Goal: Task Accomplishment & Management: Use online tool/utility

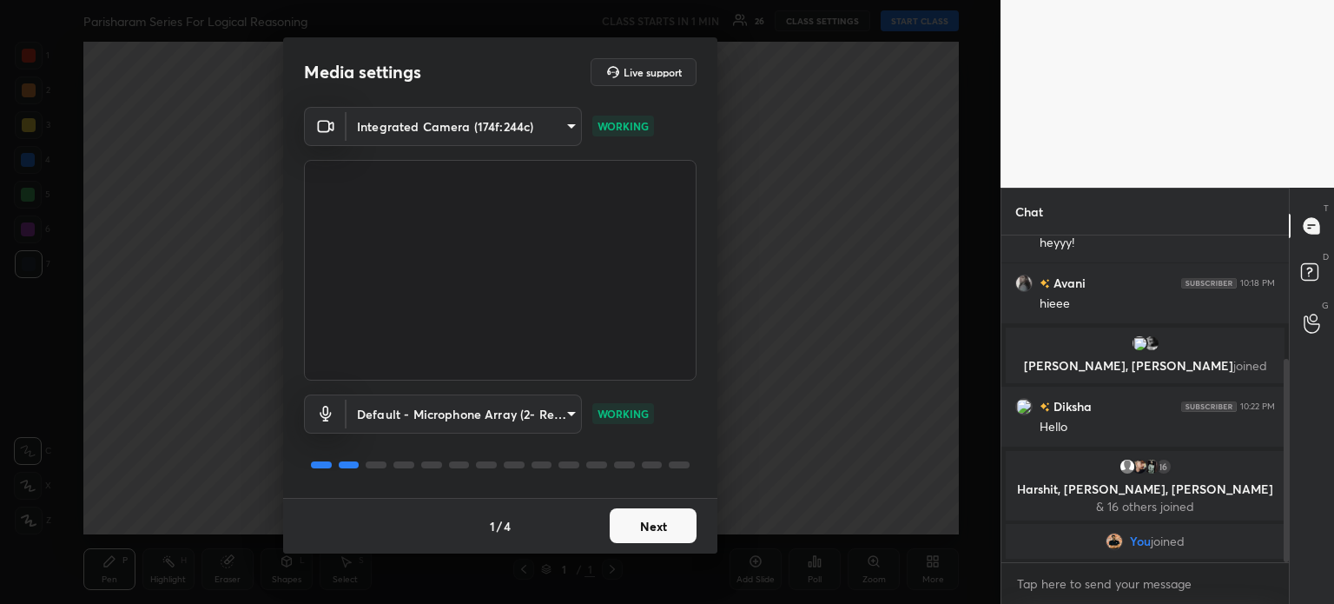
click at [642, 523] on button "Next" at bounding box center [653, 525] width 87 height 35
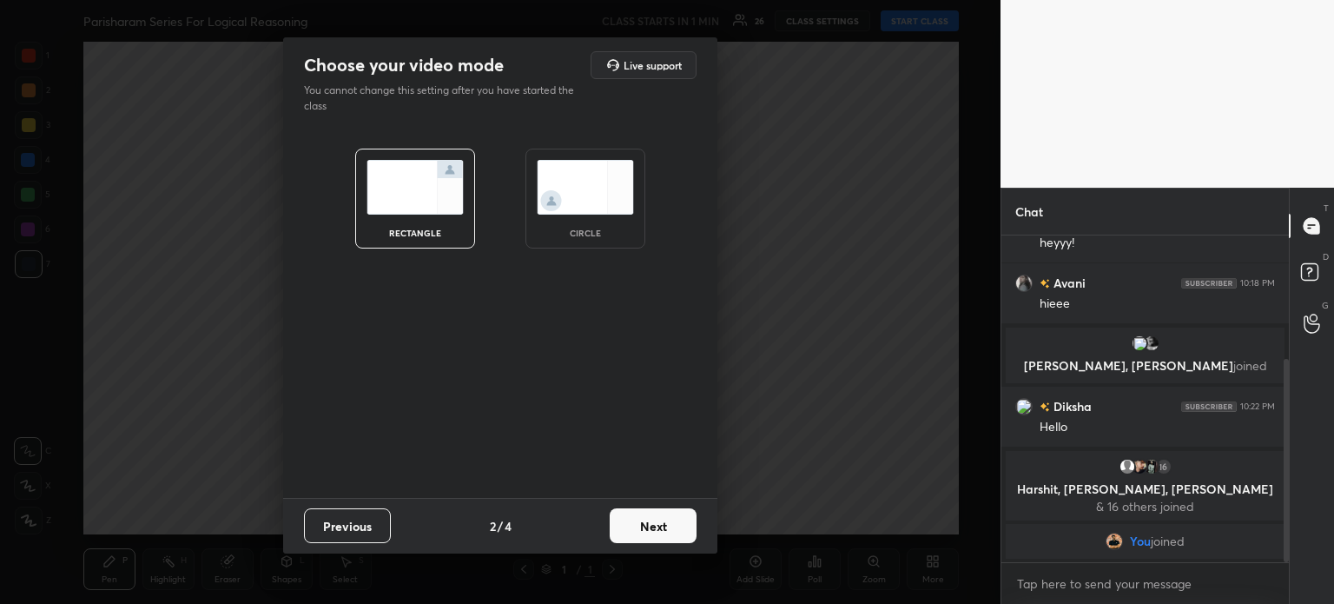
click at [580, 186] on img at bounding box center [585, 187] width 97 height 55
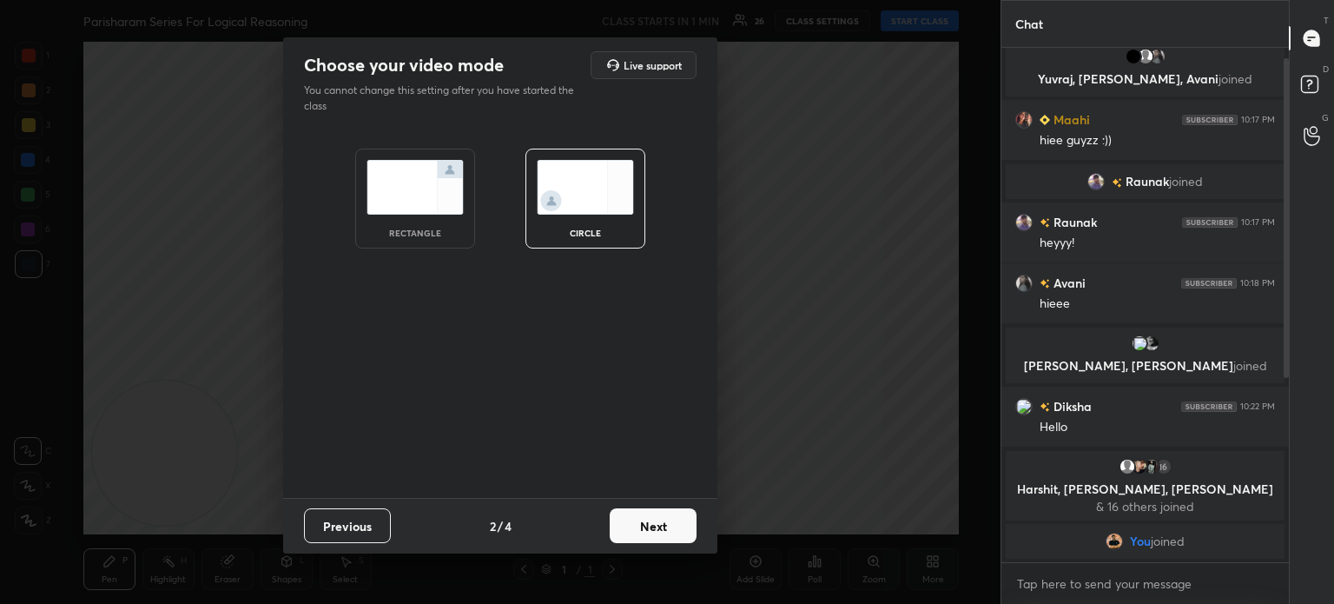
click at [642, 539] on button "Next" at bounding box center [653, 525] width 87 height 35
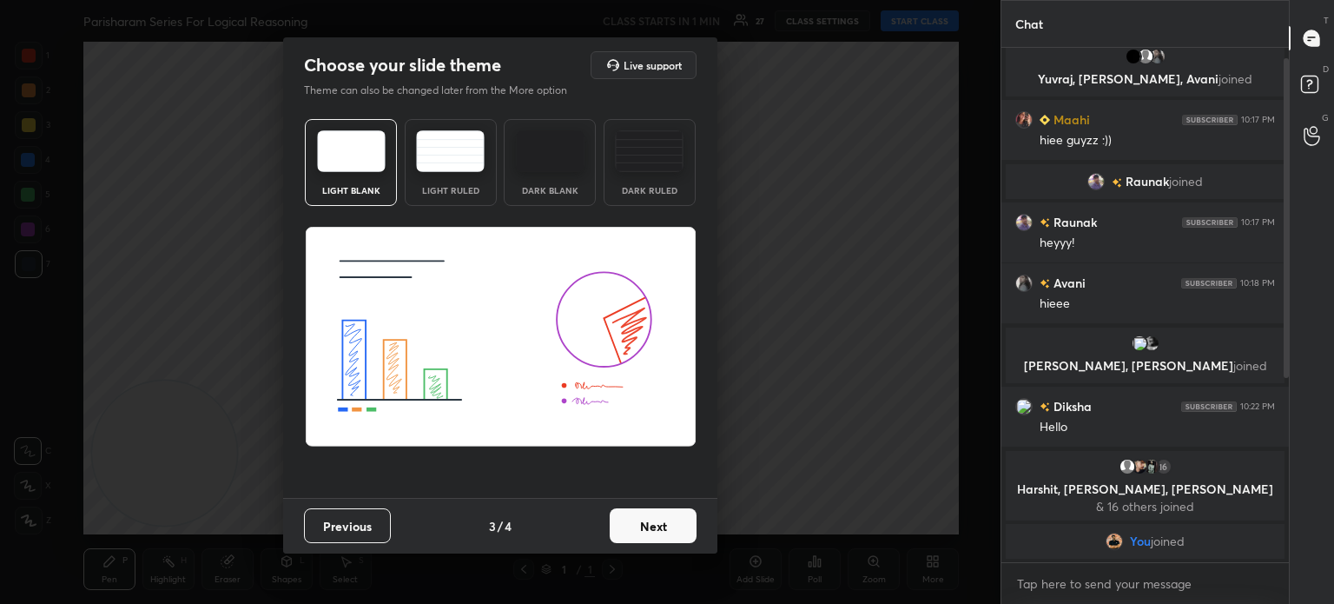
click at [641, 527] on button "Next" at bounding box center [653, 525] width 87 height 35
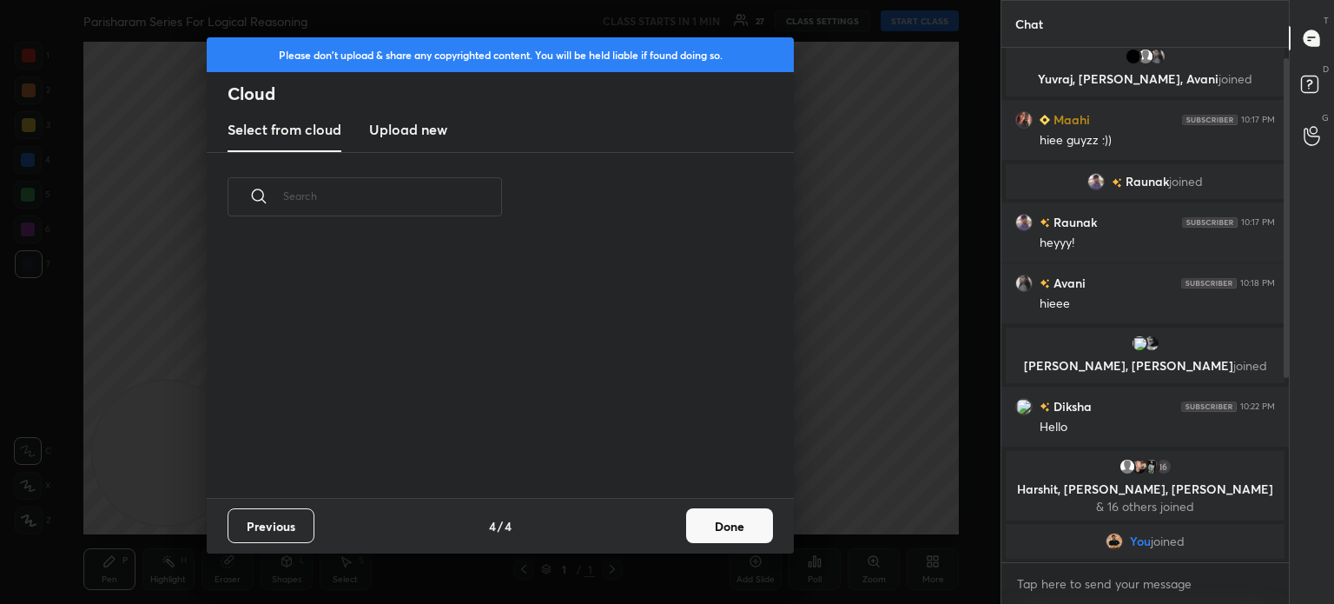
scroll to position [257, 558]
click at [718, 518] on button "Done" at bounding box center [729, 525] width 87 height 35
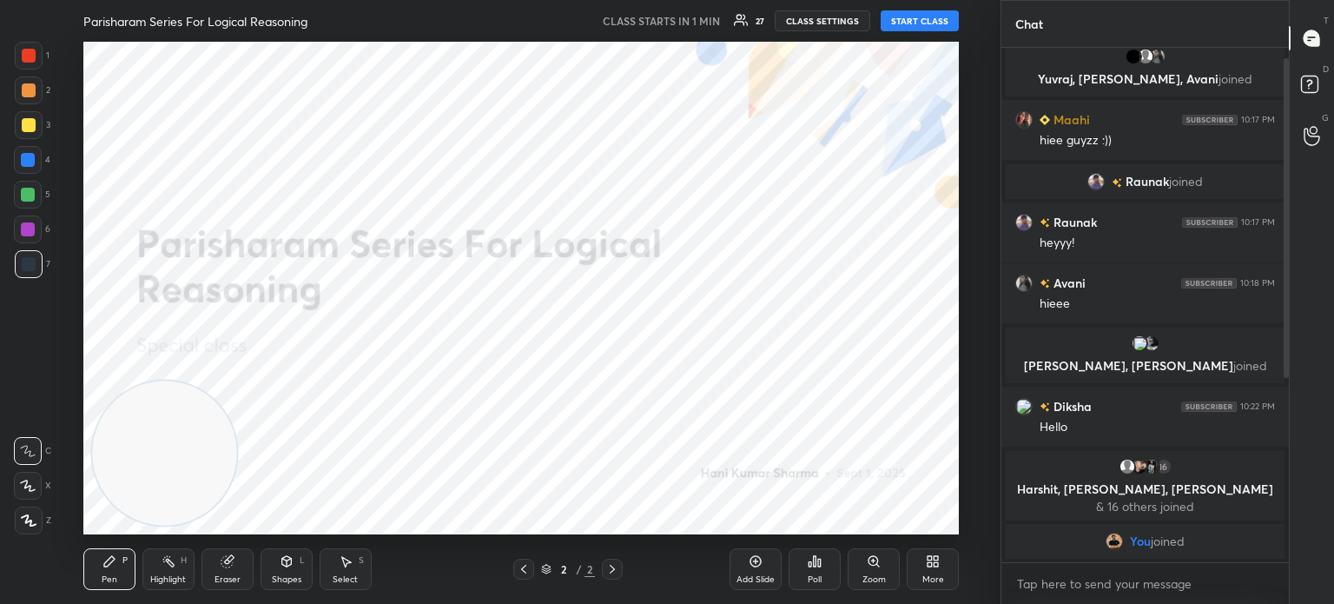
scroll to position [49, 0]
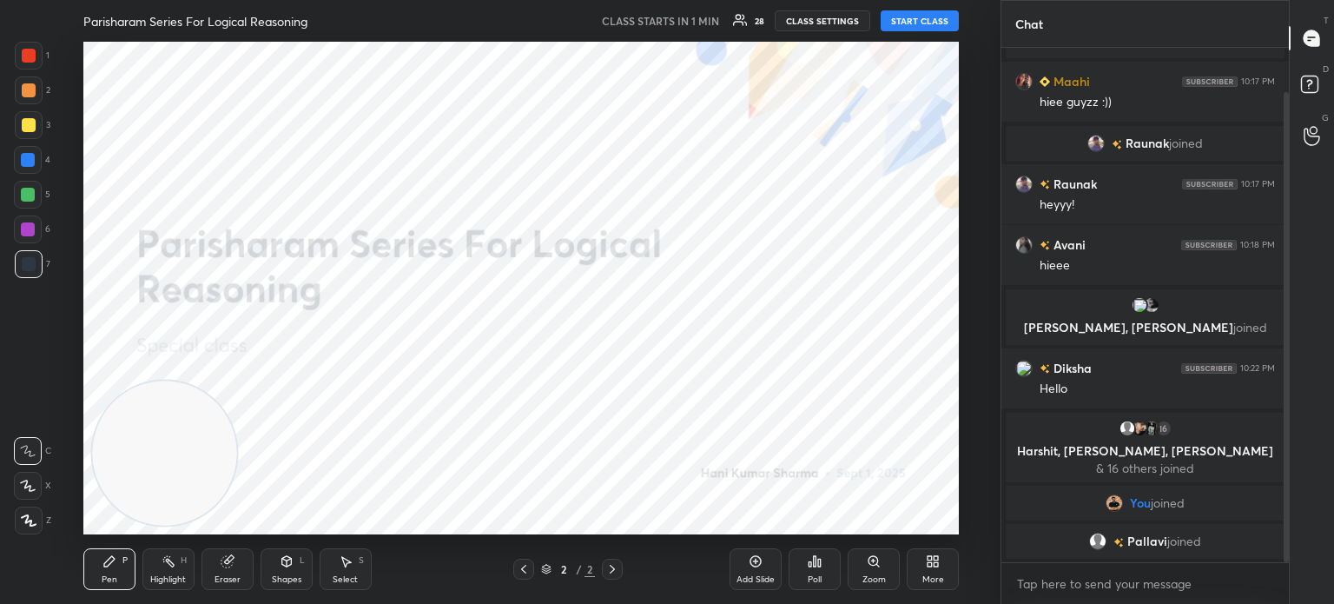
click at [910, 17] on button "START CLASS" at bounding box center [920, 20] width 78 height 21
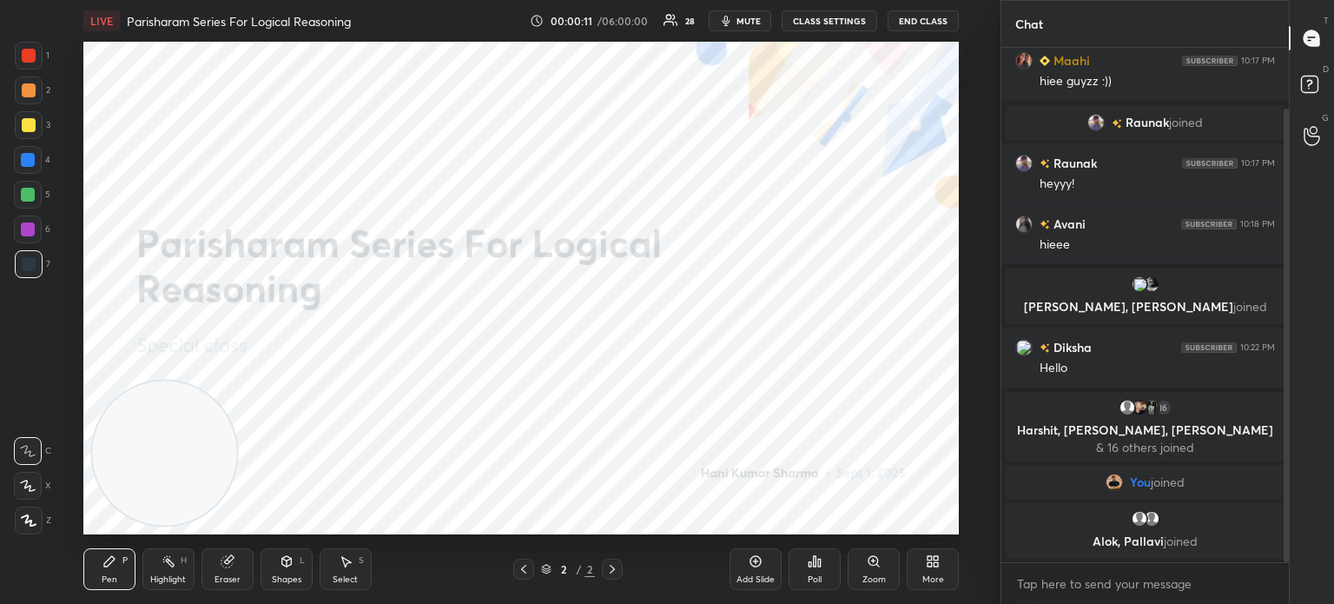
scroll to position [130, 0]
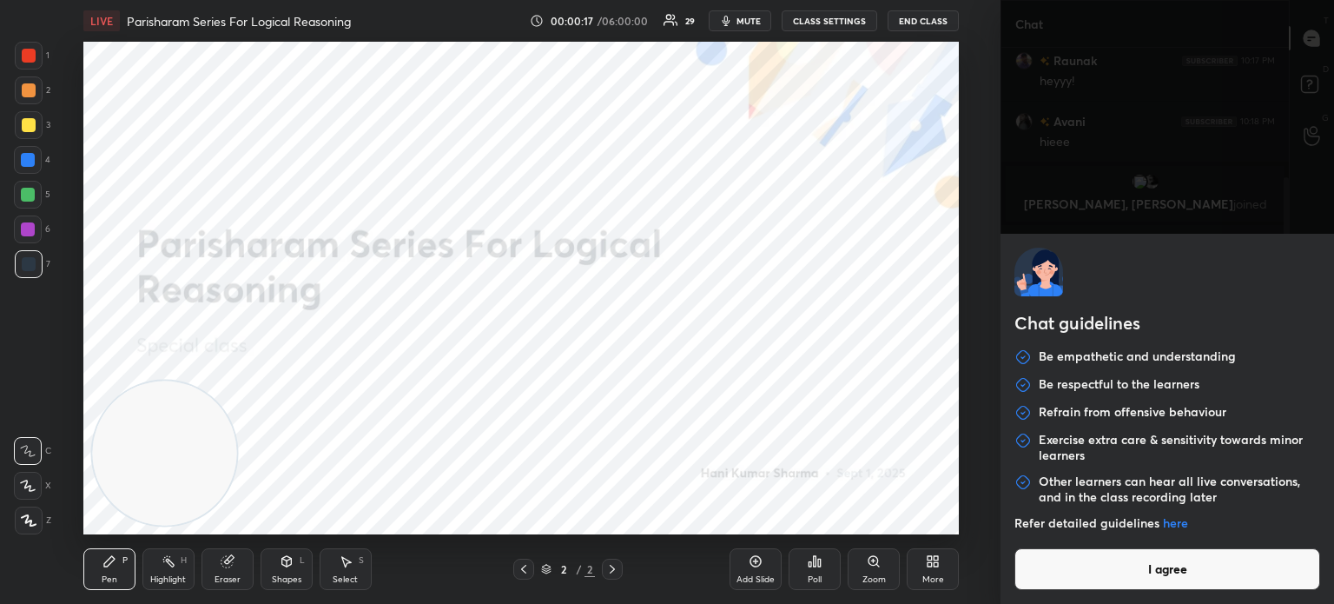
click at [1055, 592] on body "1 2 3 4 5 6 7 C X Z C X Z E E Erase all H H LIVE Parisharam Series For Logical …" at bounding box center [667, 302] width 1334 height 604
click at [1069, 571] on button "I agree" at bounding box center [1168, 569] width 306 height 42
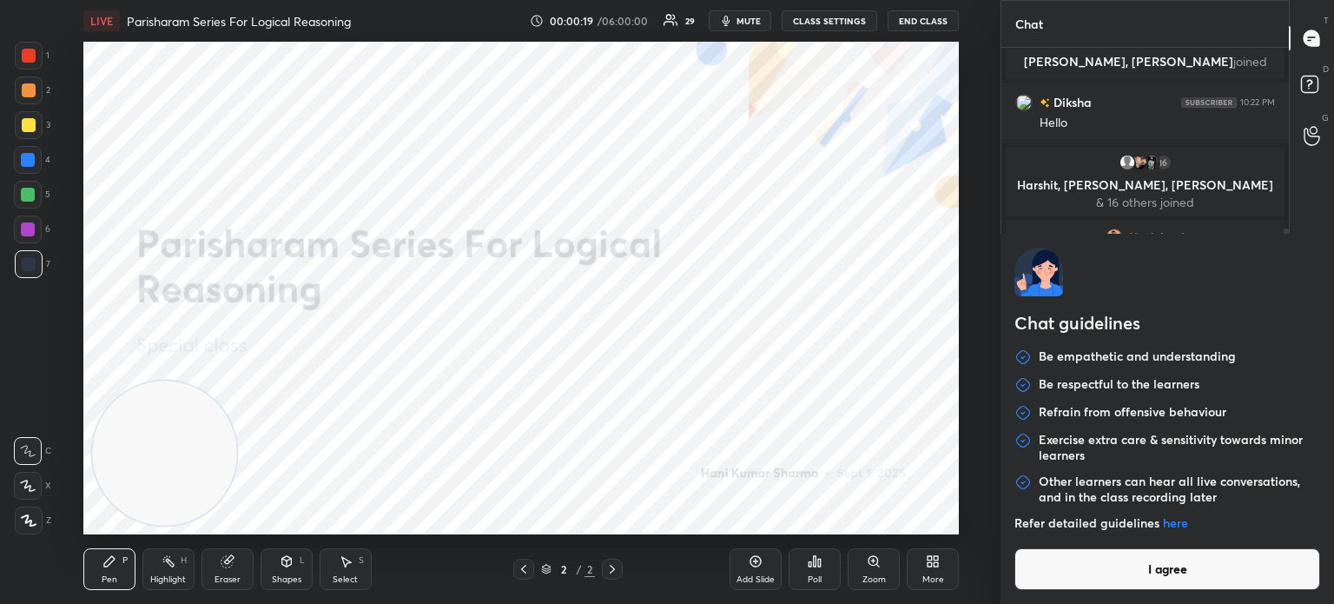
type textarea "x"
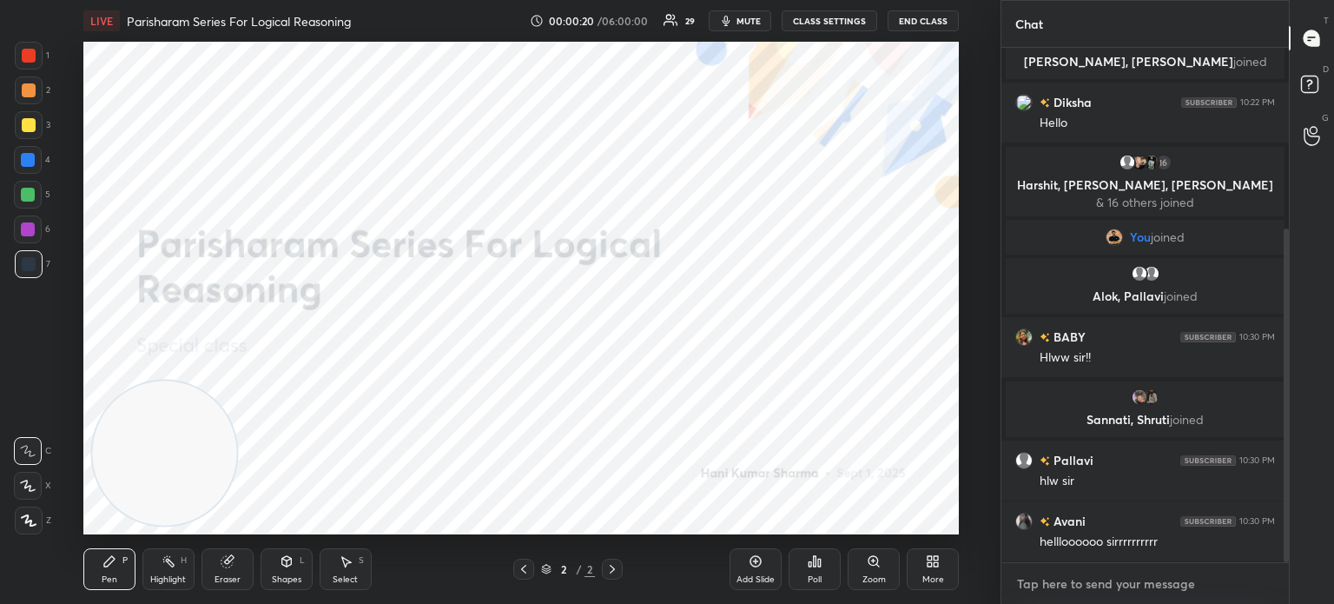
type textarea "c"
type textarea "x"
type textarea "cl"
type textarea "x"
type textarea "cla"
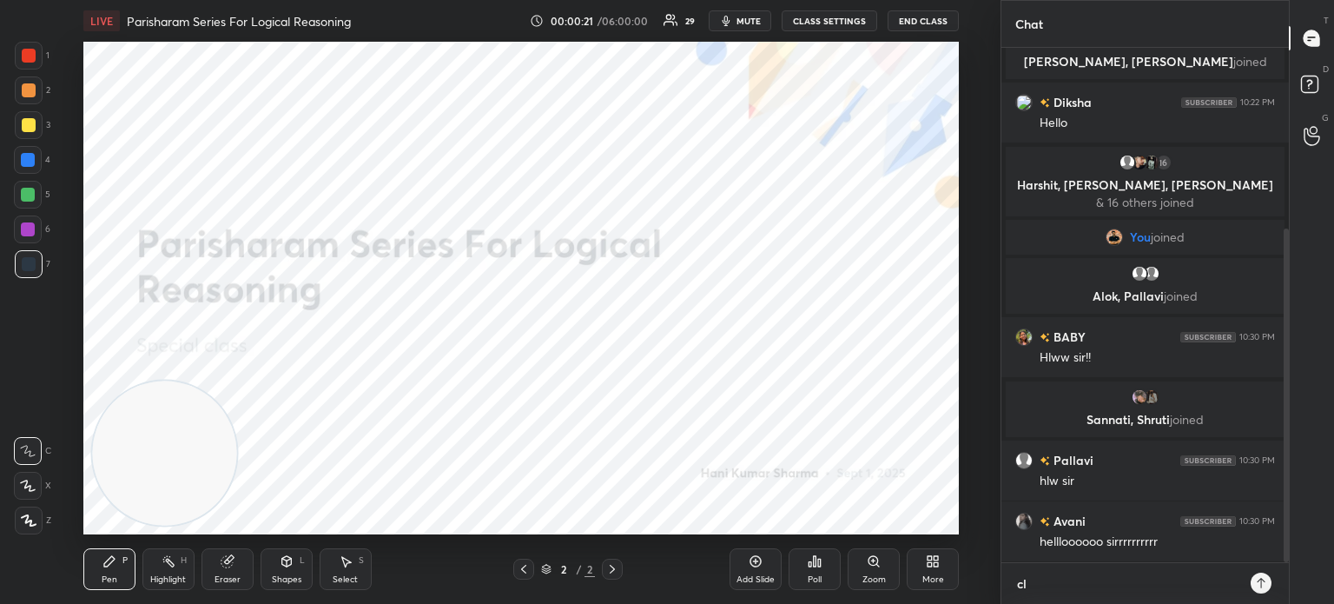
type textarea "x"
type textarea "clas"
type textarea "x"
type textarea "class"
type textarea "x"
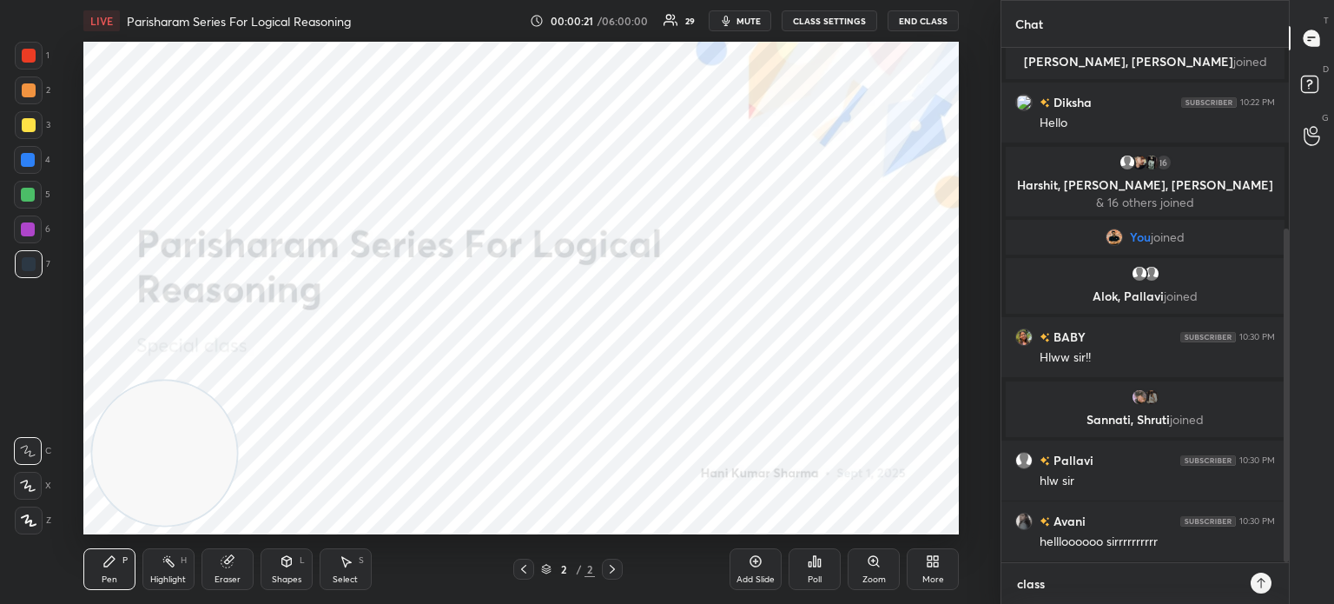
type textarea "classs"
type textarea "x"
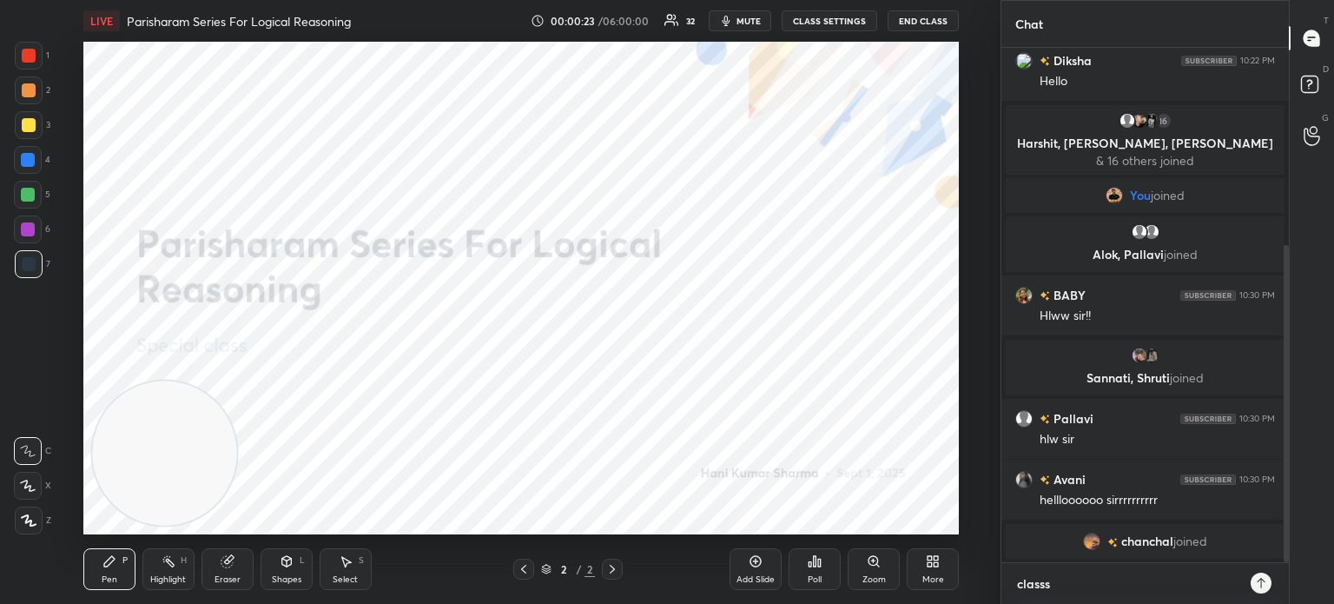
type textarea "class"
type textarea "x"
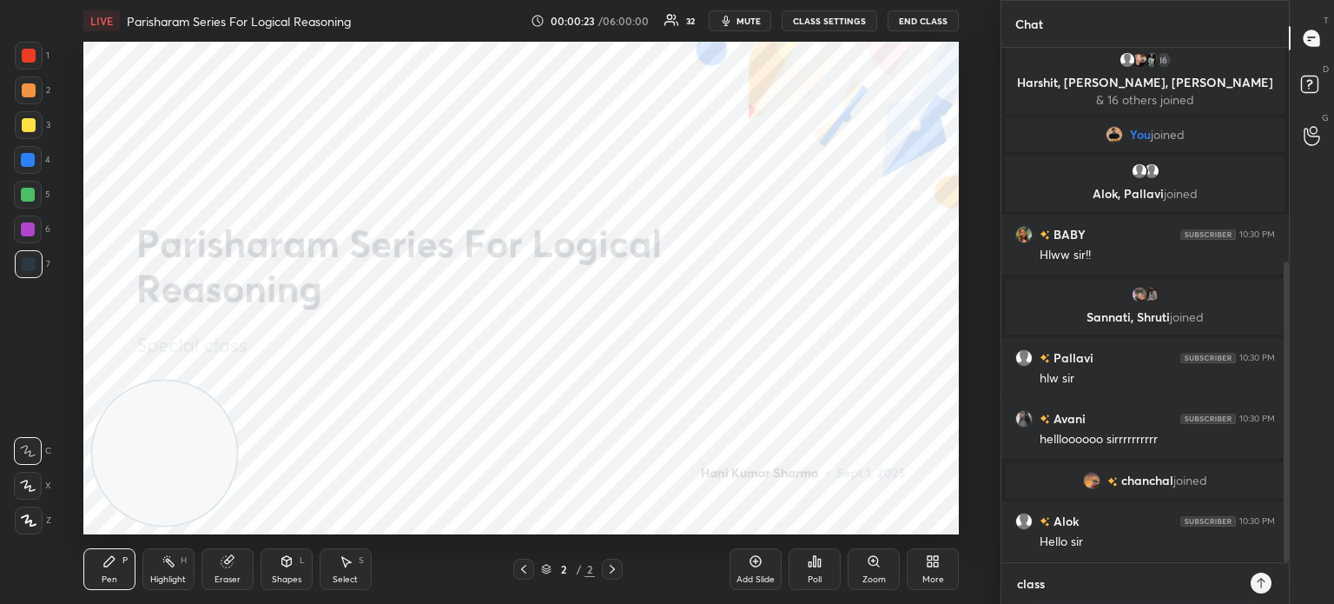
type textarea "class"
type textarea "x"
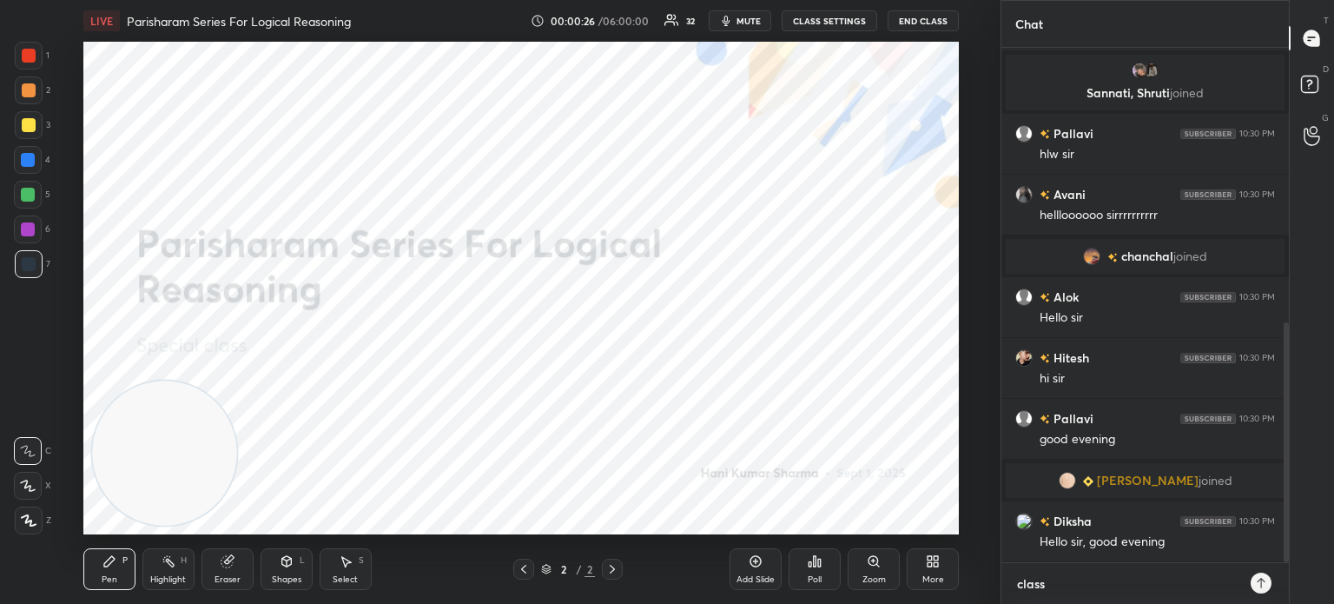
type textarea "class D"
type textarea "x"
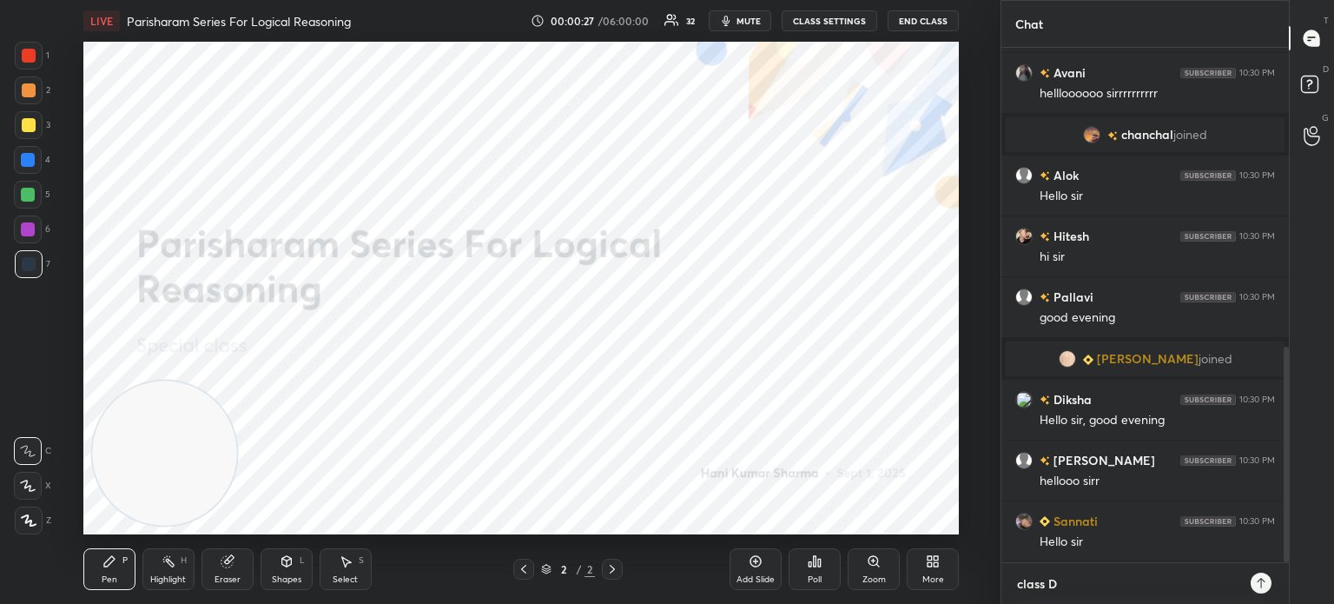
type textarea "class Du"
type textarea "x"
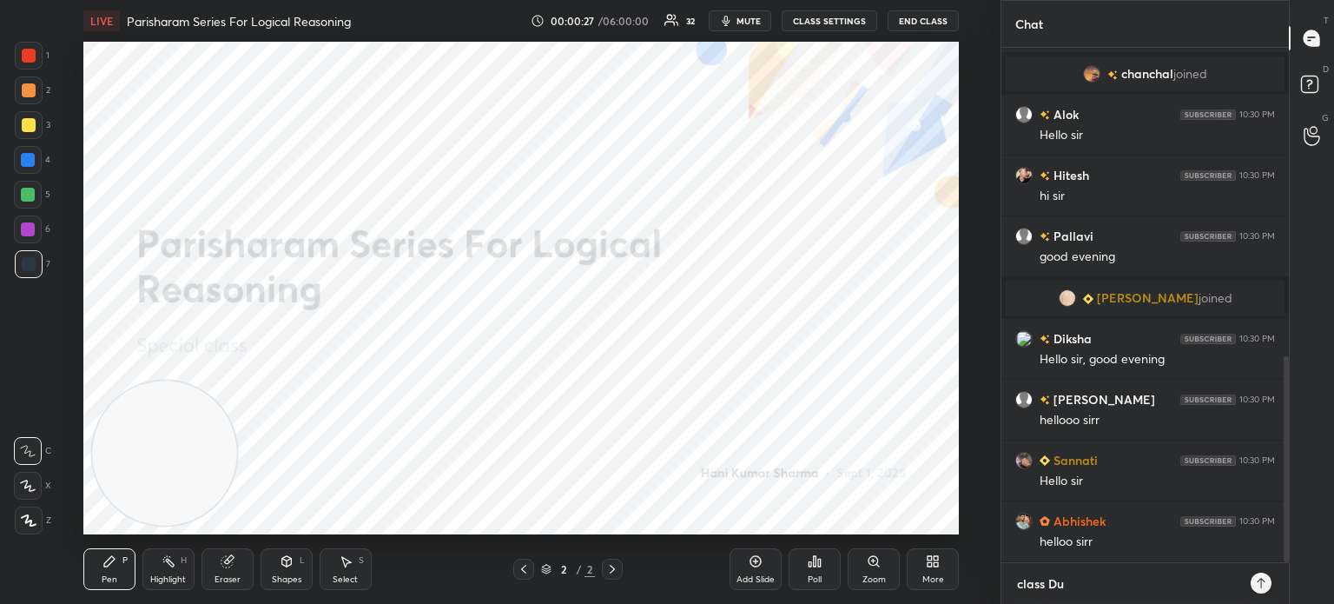
type textarea "class Dur"
type textarea "x"
type textarea "class Dura"
type textarea "x"
type textarea "class Durat"
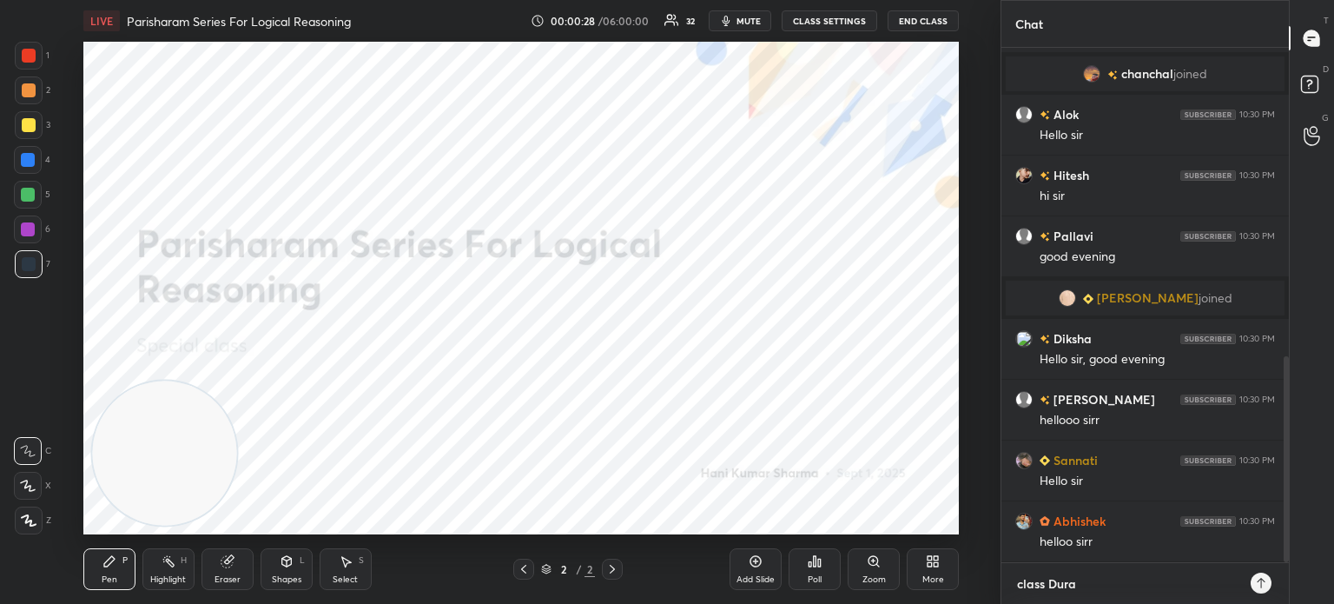
type textarea "x"
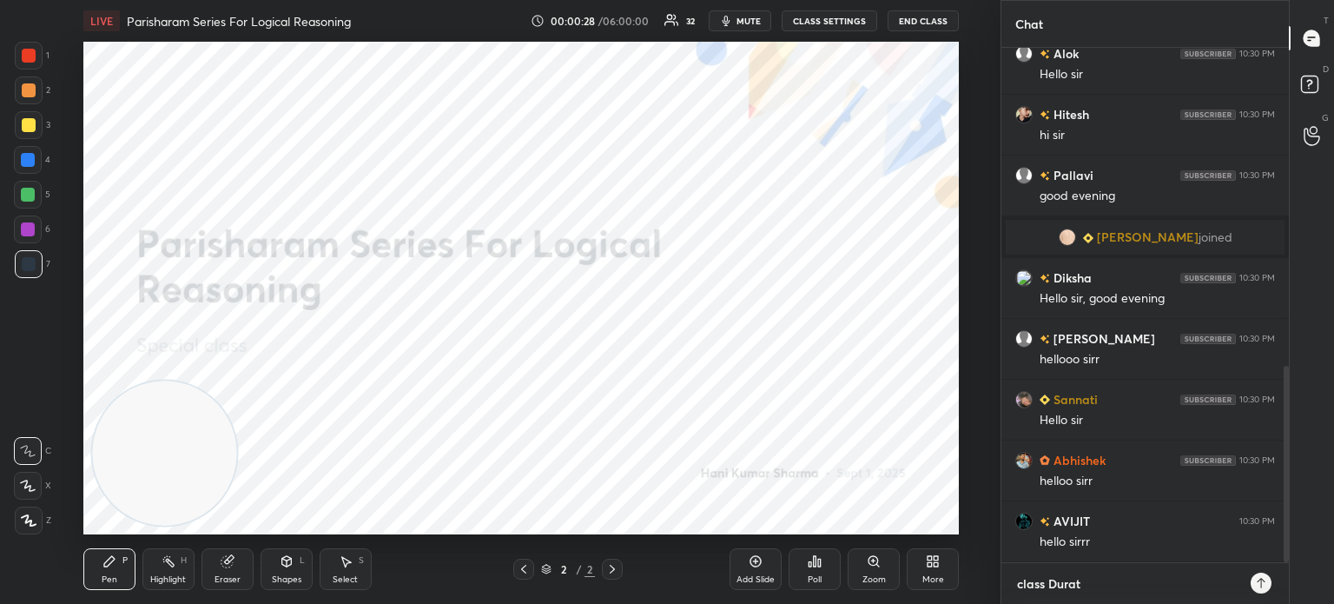
type textarea "class Durati"
type textarea "x"
type textarea "class Duratio"
type textarea "x"
type textarea "class Duration"
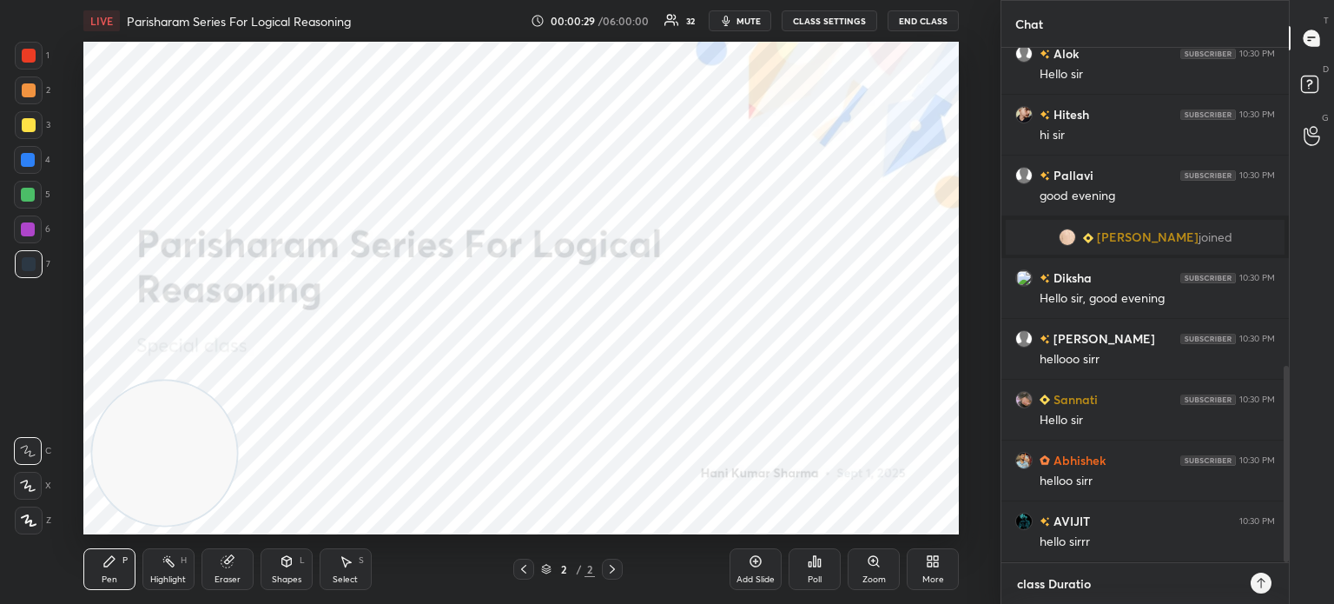
type textarea "x"
type textarea "class Duration"
type textarea "x"
type textarea "class Duration i"
type textarea "x"
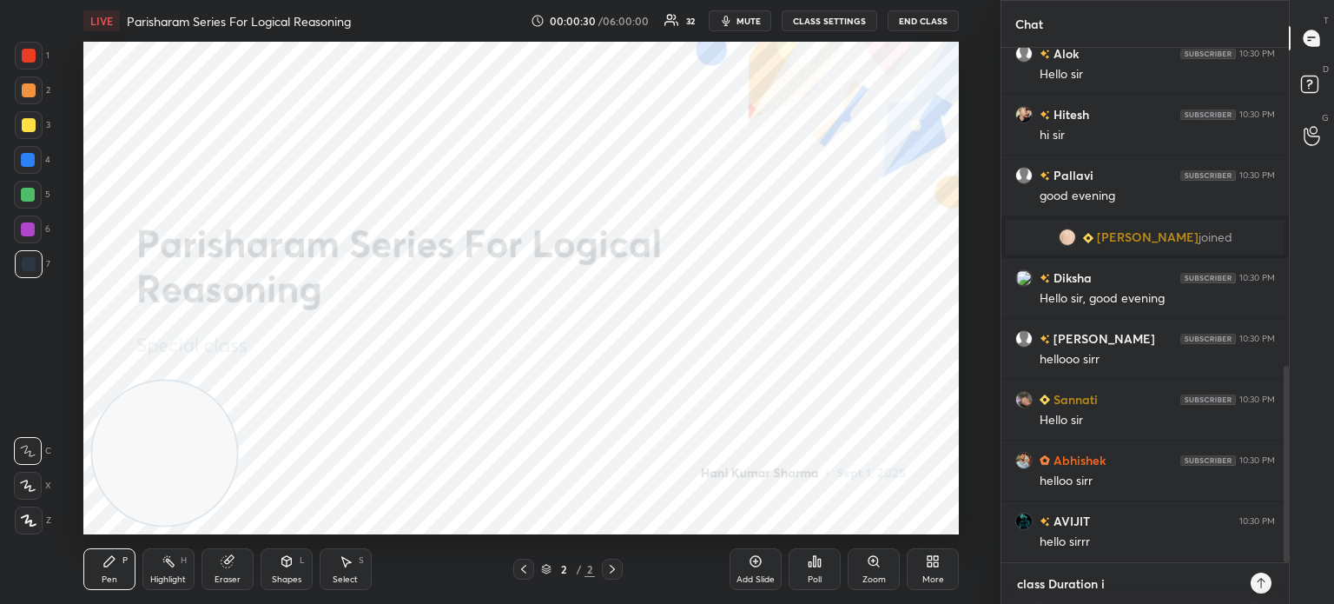
type textarea "class Duration is"
type textarea "x"
type textarea "class Duration is"
type textarea "x"
type textarea "class Duration is 6"
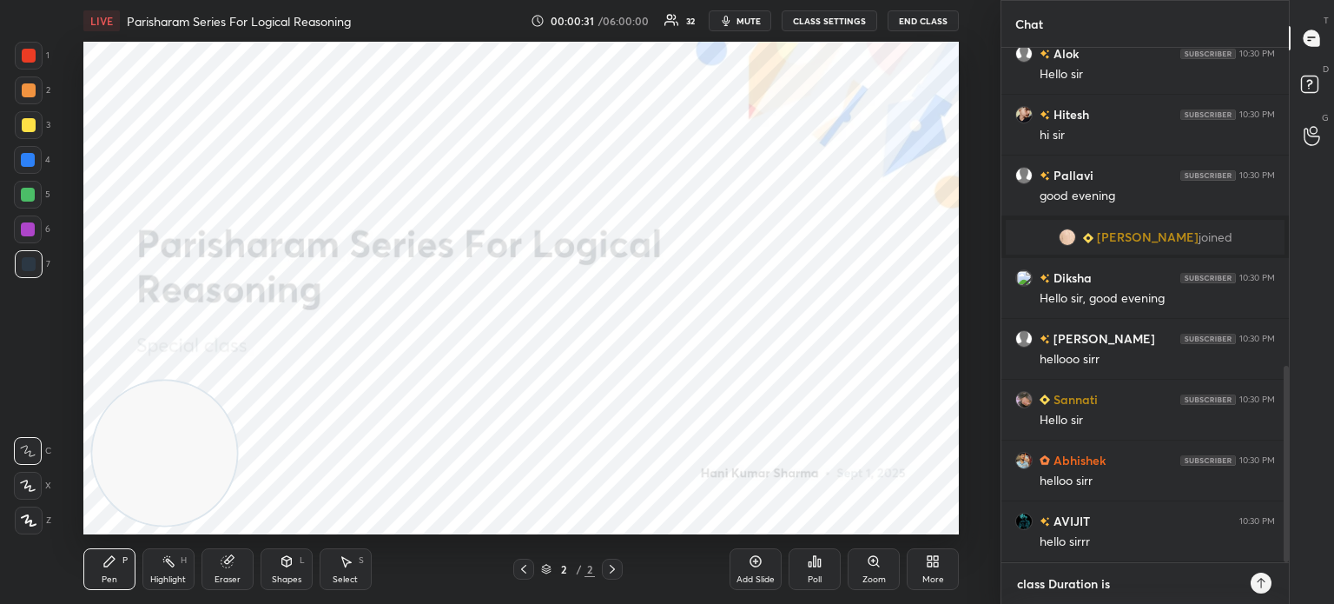
type textarea "x"
type textarea "class Duration is 6"
type textarea "x"
type textarea "class Duration is 6 h"
type textarea "x"
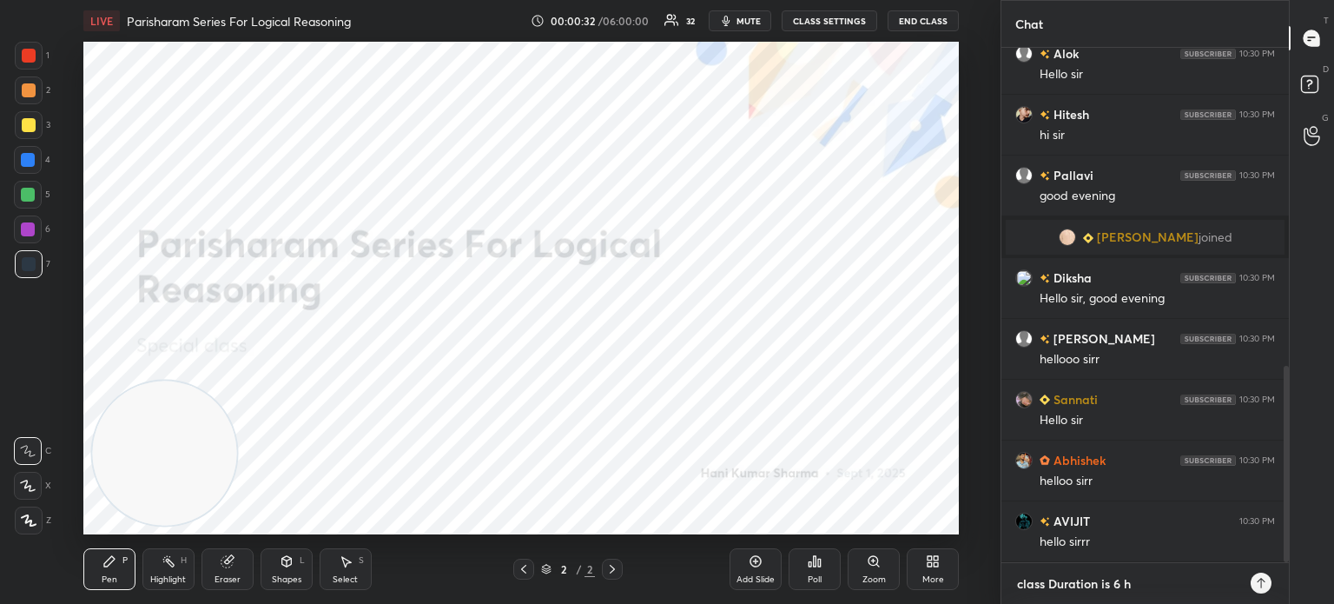
scroll to position [850, 0]
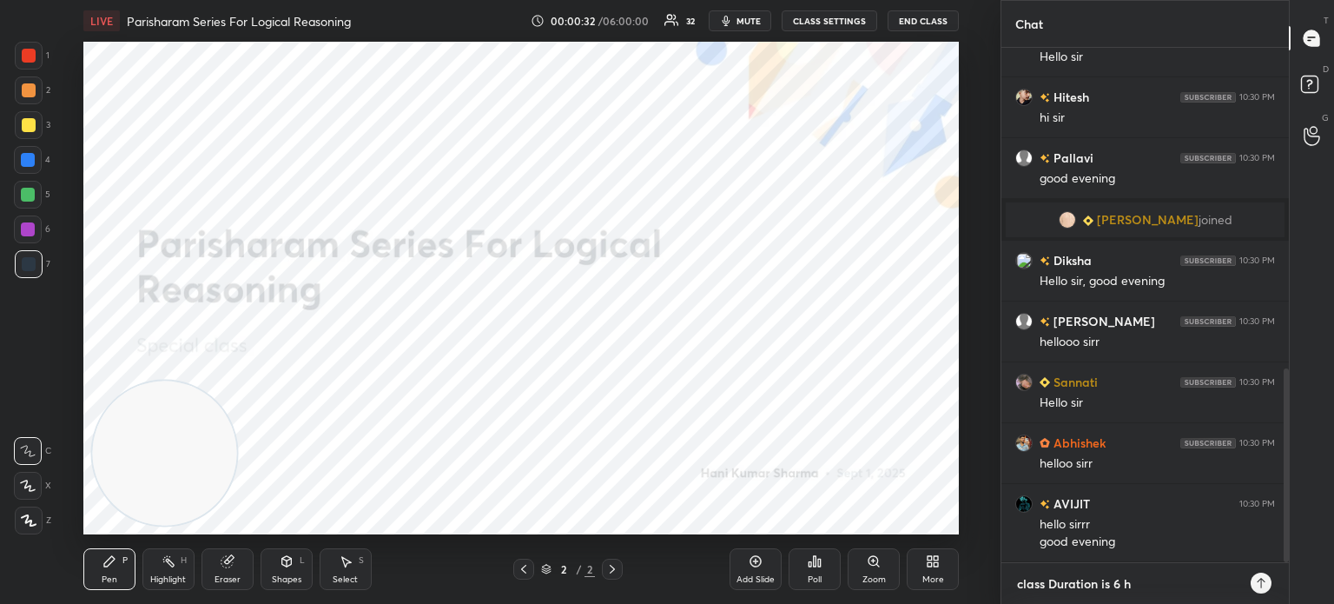
type textarea "class Duration is 6 ho"
type textarea "x"
type textarea "class Duration is 6 hou"
type textarea "x"
type textarea "class Duration is 6 hour"
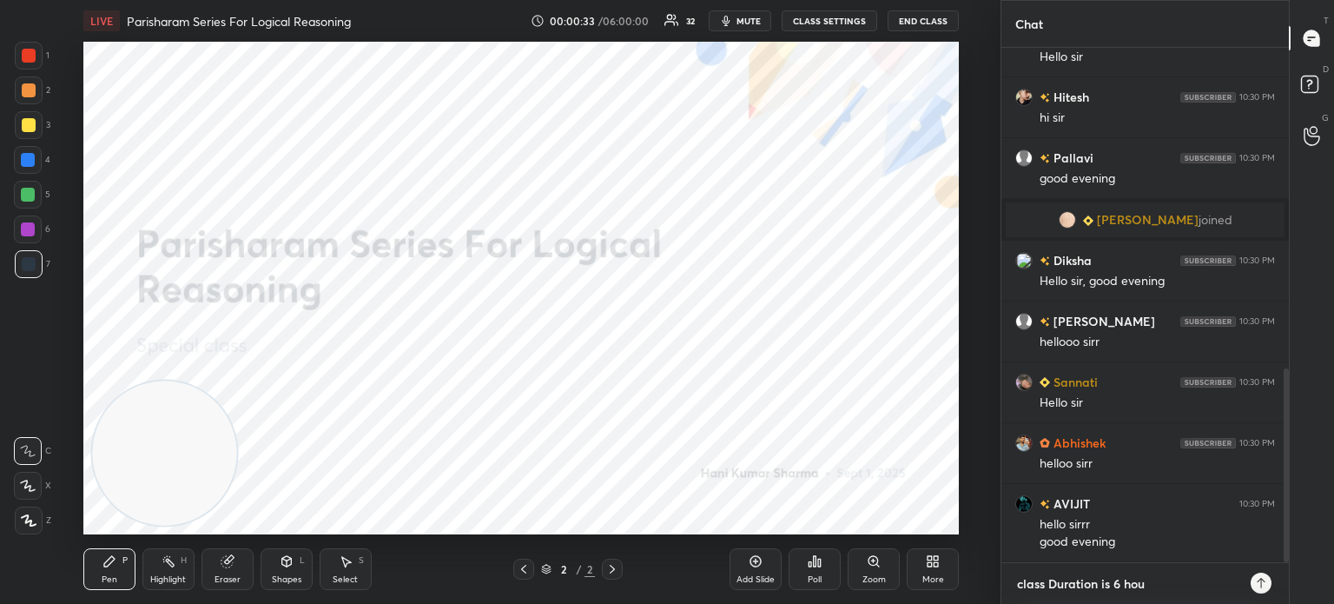
type textarea "x"
type textarea "class Duration is 6 hours"
type textarea "x"
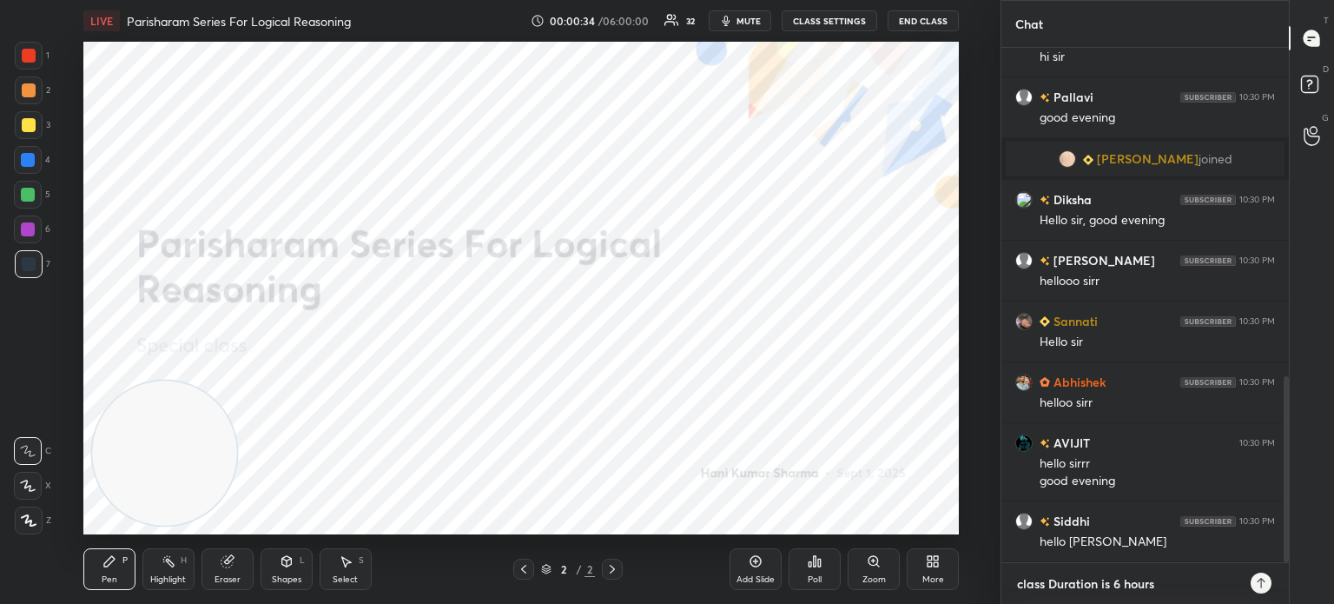
type textarea "class Duration is 6 hours"
type textarea "x"
type textarea "class Duration is 6 hours s"
type textarea "x"
type textarea "class Duration is 6 hours so"
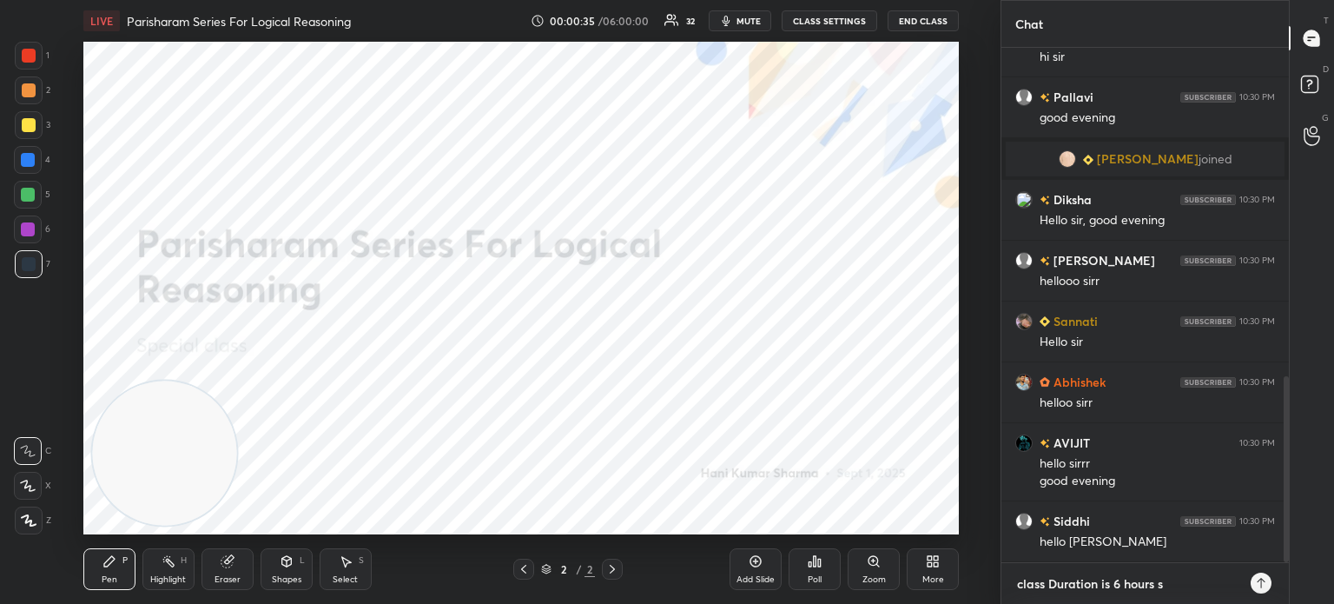
type textarea "x"
type textarea "class Duration is 6 hours so"
type textarea "x"
type textarea "class Duration is 6 hours so p"
type textarea "x"
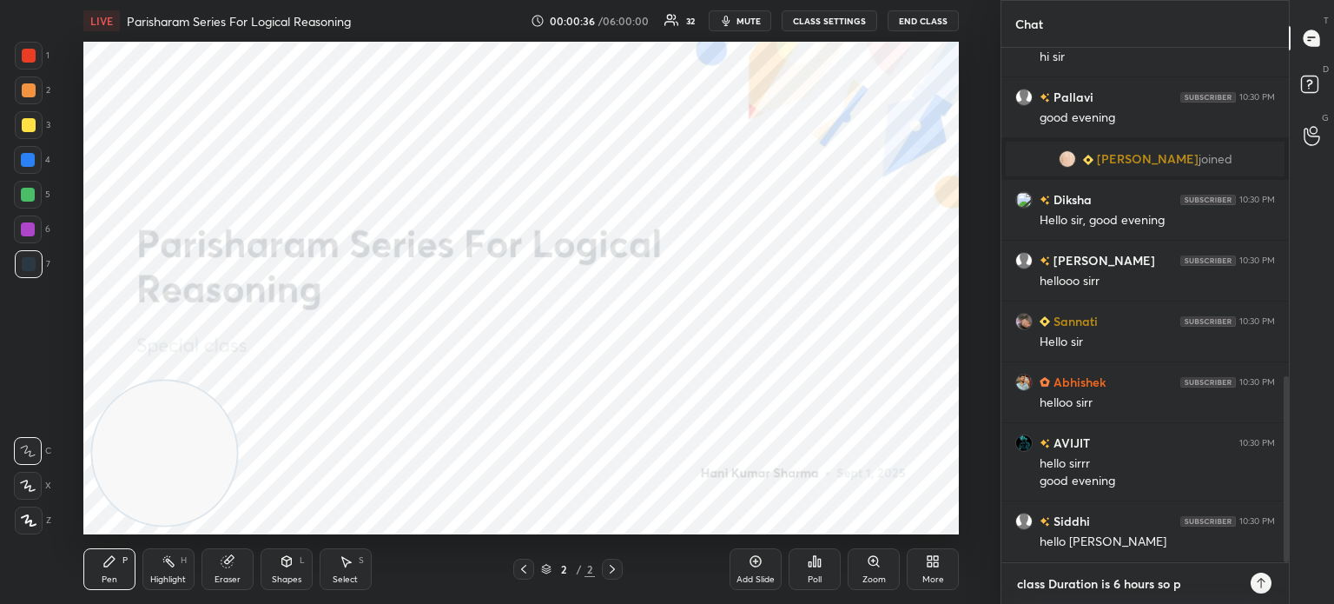
type textarea "class Duration is 6 hours so pl"
type textarea "x"
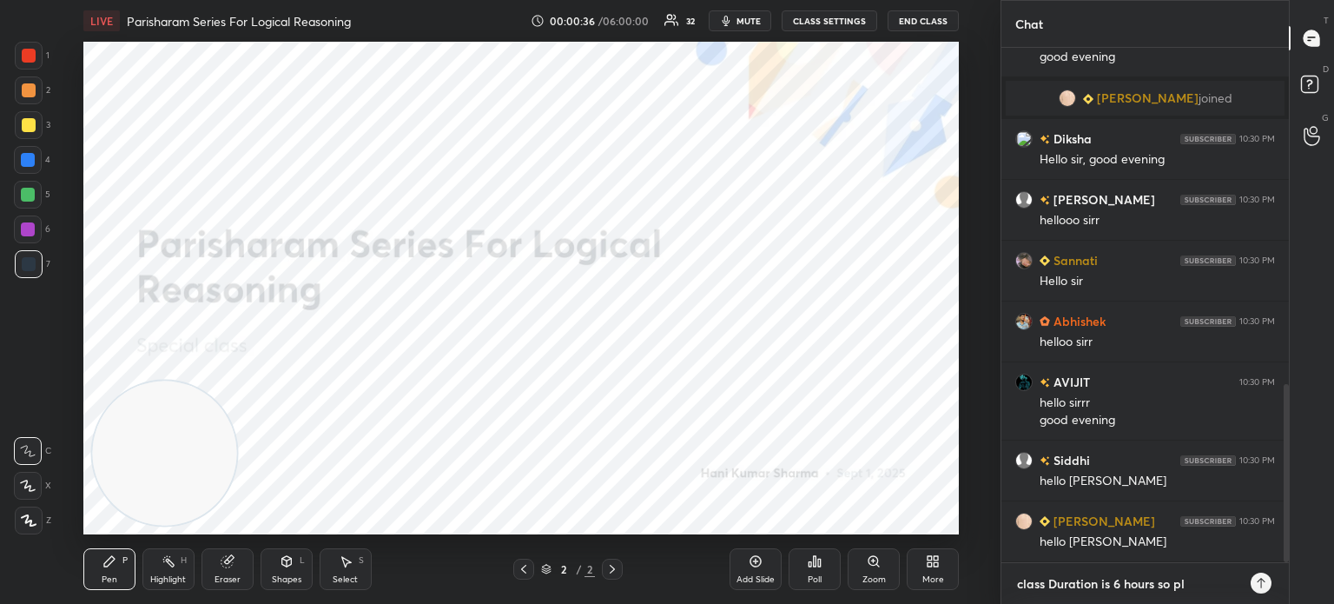
type textarea "class Duration is 6 hours so ple"
type textarea "x"
type textarea "class Duration is 6 hours so ples"
type textarea "x"
type textarea "class Duration is 6 hours so plese"
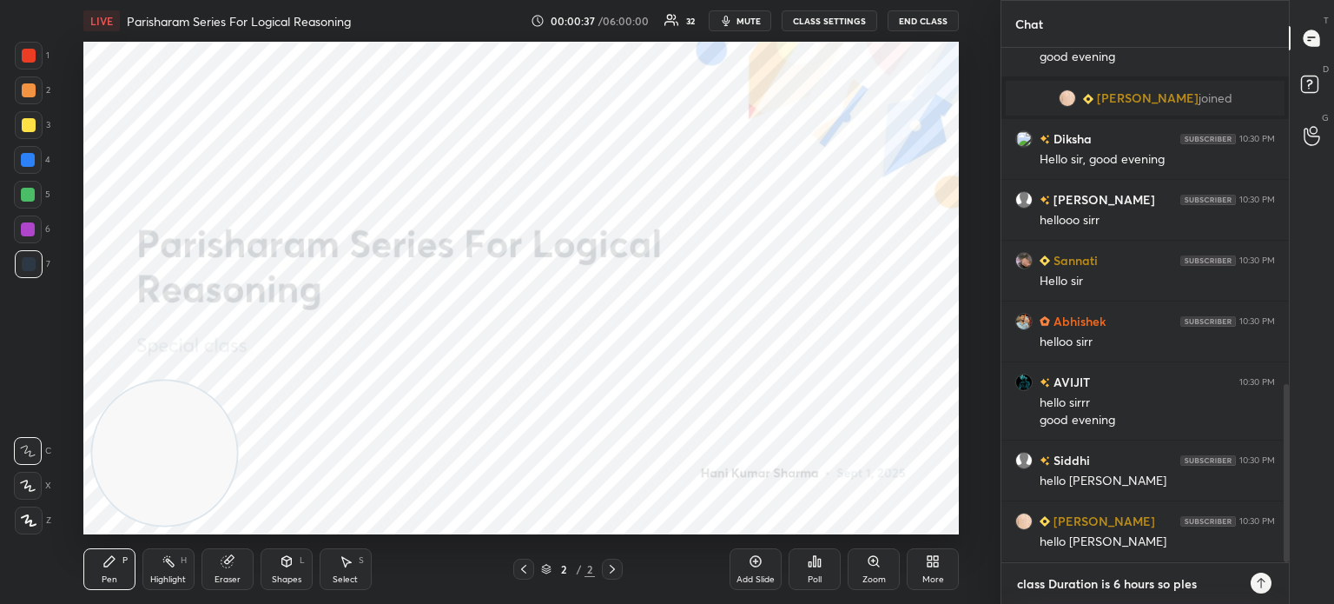
type textarea "x"
type textarea "class Duration is 6 hours so plese"
type textarea "x"
type textarea "class Duration is 6 hours so plese"
type textarea "x"
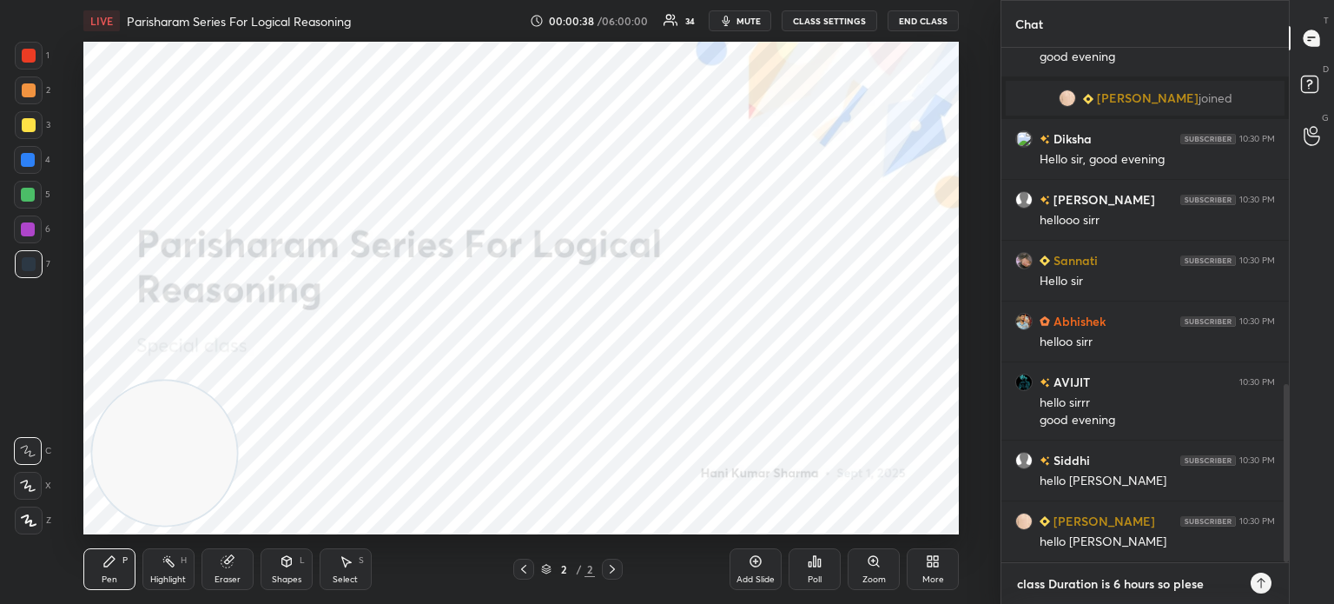
type textarea "class Duration is 6 hours so ples"
type textarea "x"
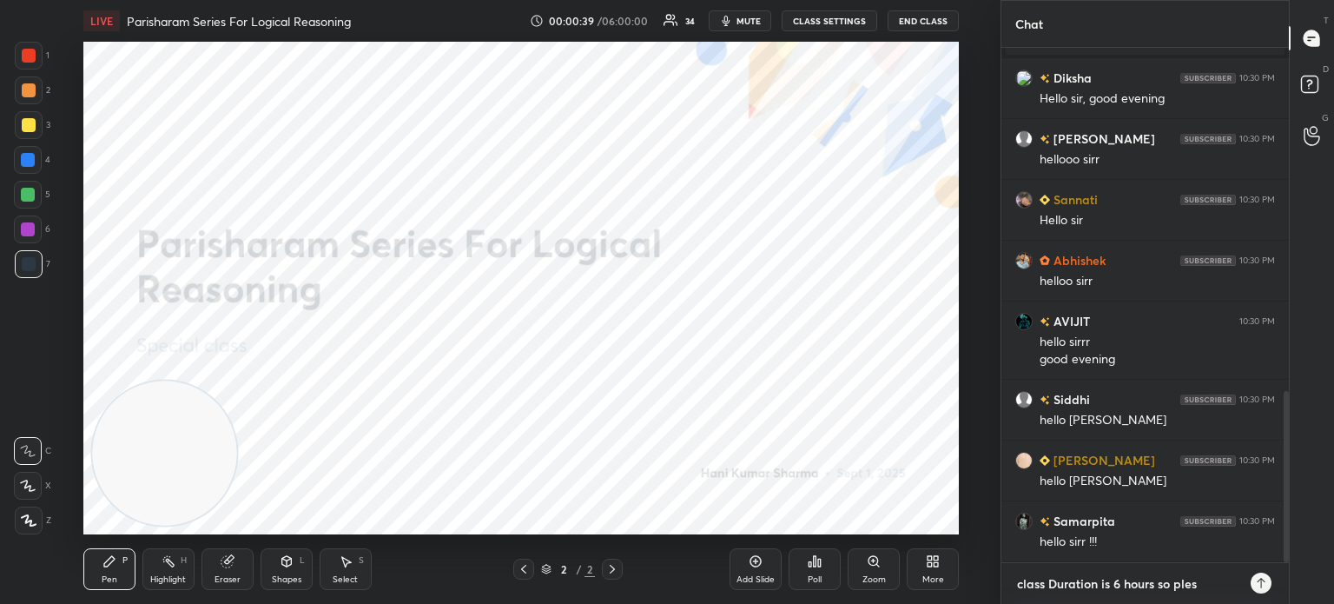
type textarea "class Duration is 6 hours so ple"
type textarea "x"
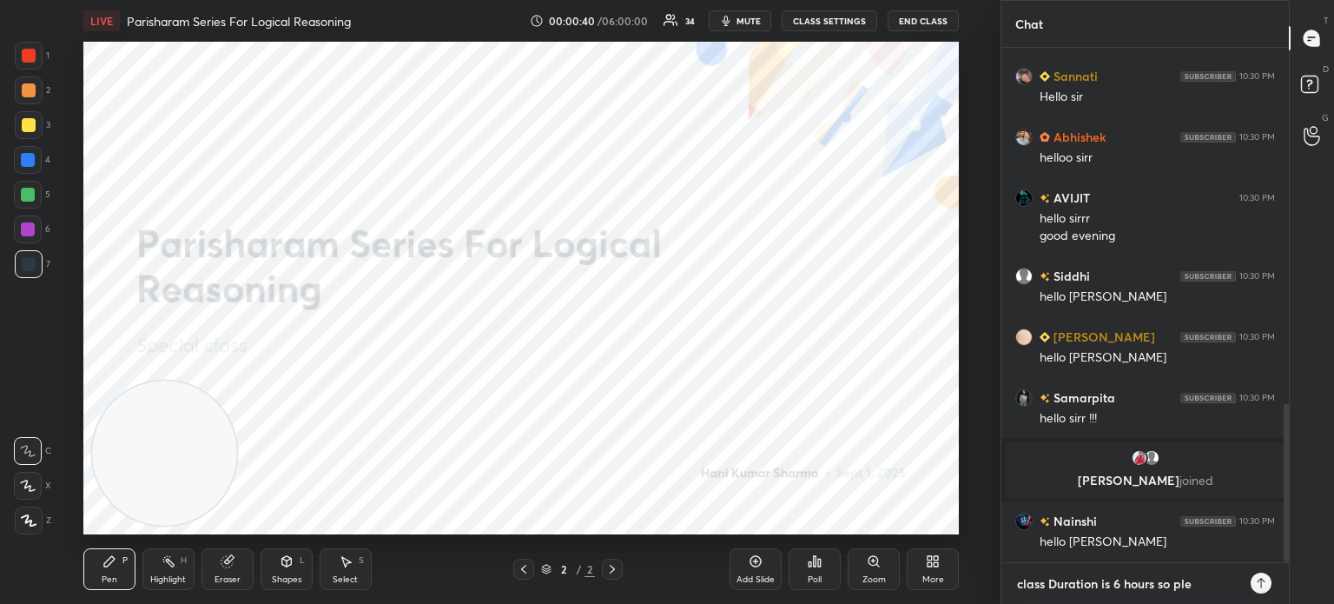
type textarea "class Duration is 6 hours so plea"
type textarea "x"
type textarea "class Duration is 6 hours so pleas"
type textarea "x"
type textarea "class Duration is 6 hours so please"
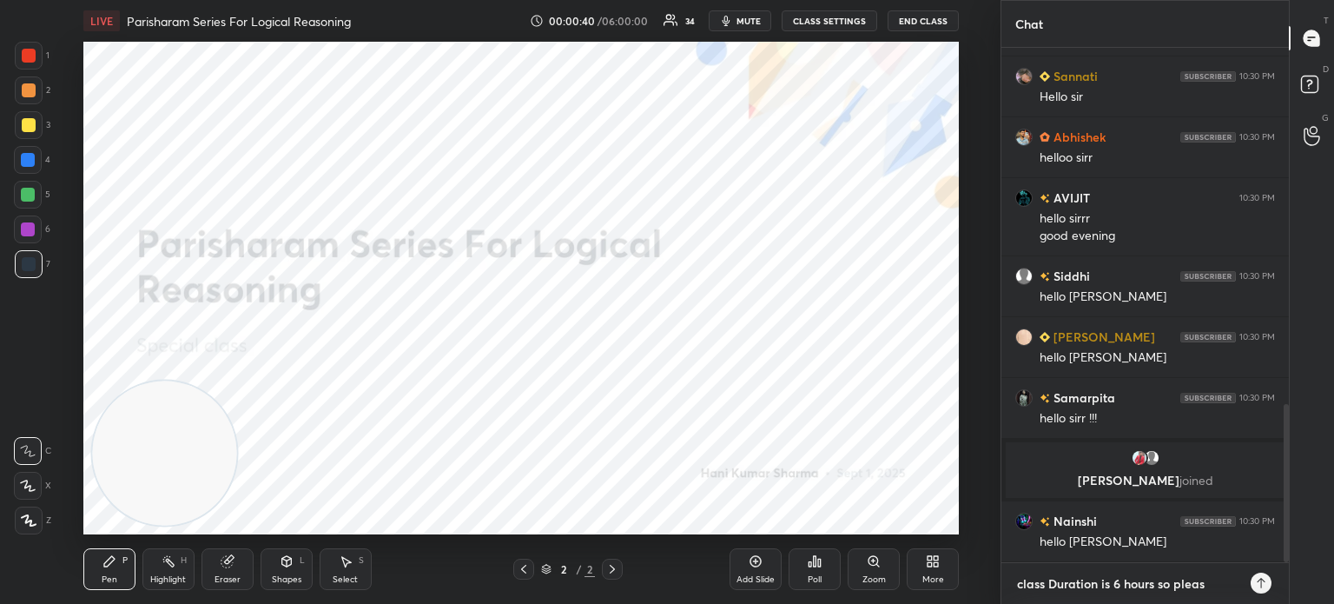
type textarea "x"
type textarea "class Duration is 6 hours so please"
type textarea "x"
type textarea "class Duration is 6 hours so please d"
type textarea "x"
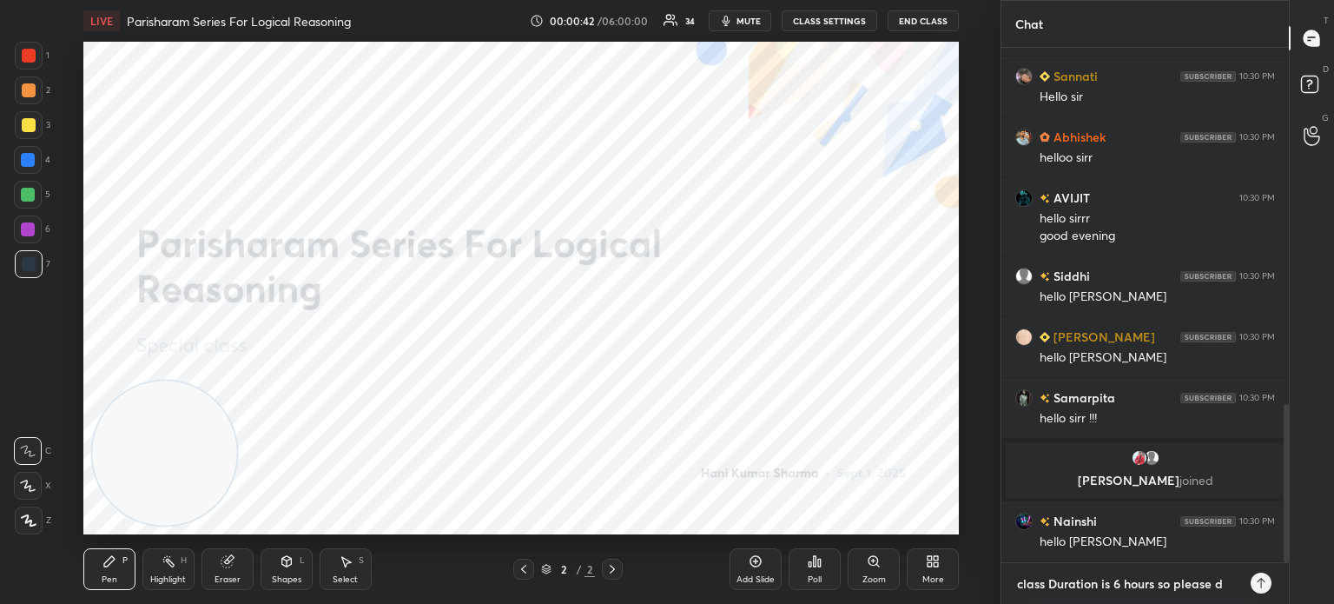
type textarea "class Duration is 6 hours so please do"
type textarea "x"
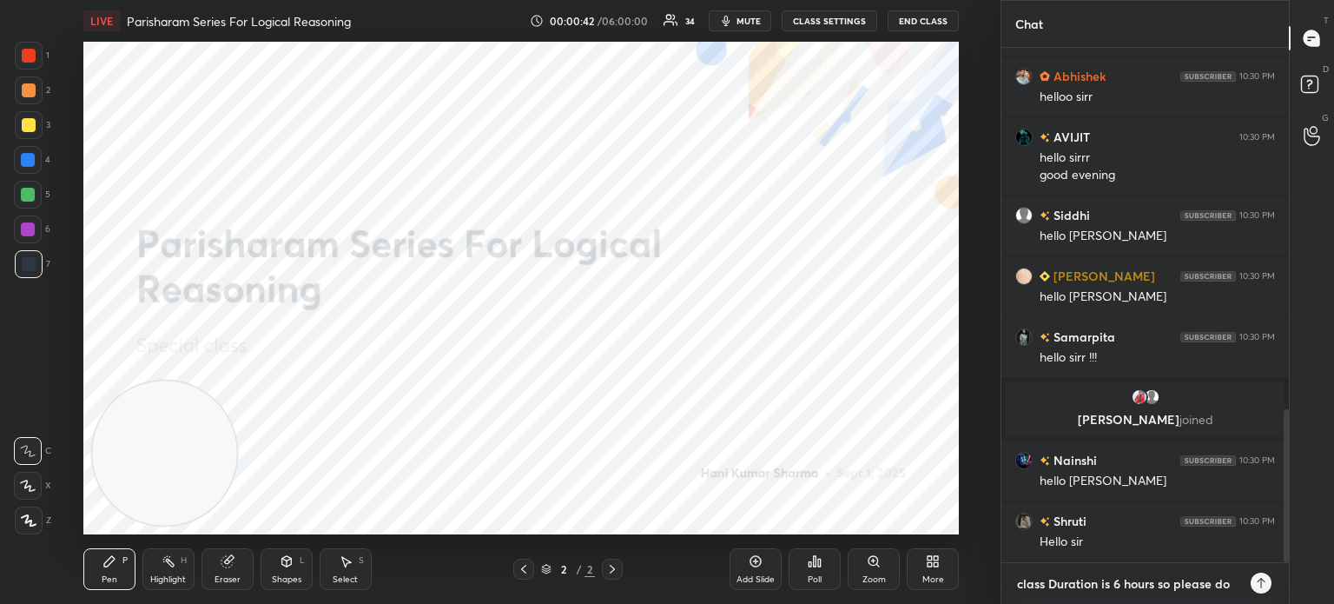
type textarea "class Duration is 6 hours so please don"
type textarea "x"
type textarea "class Duration is 6 hours so please dont"
type textarea "x"
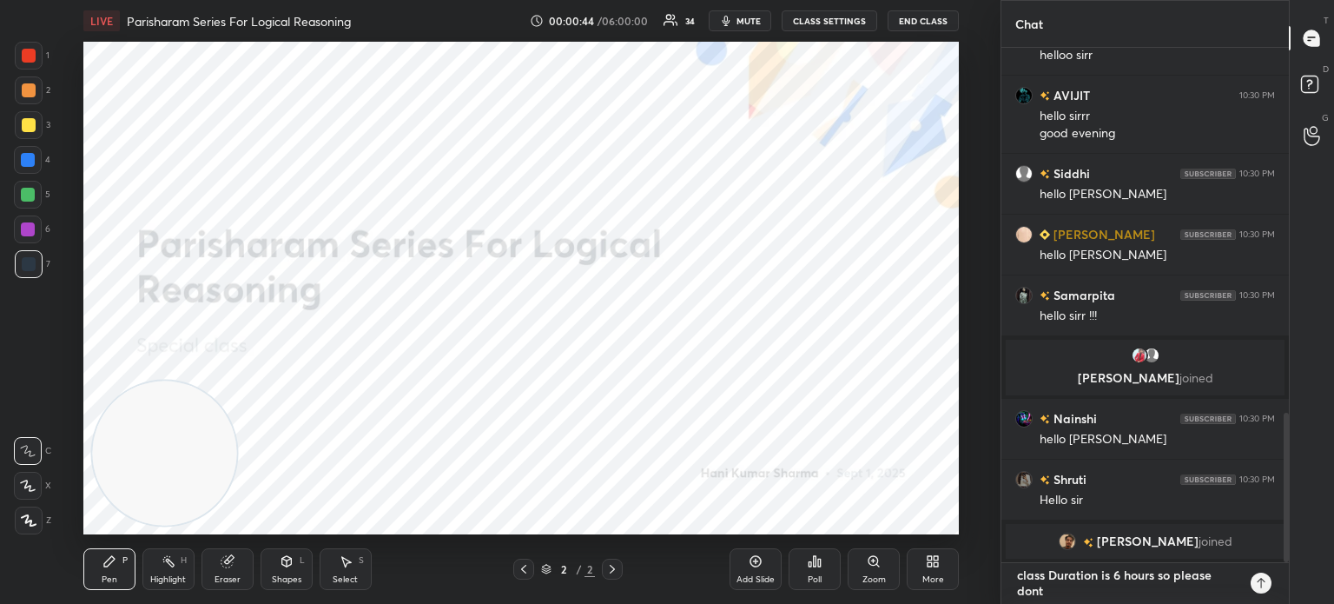
type textarea "class Duration is 6 hours so please dont"
type textarea "x"
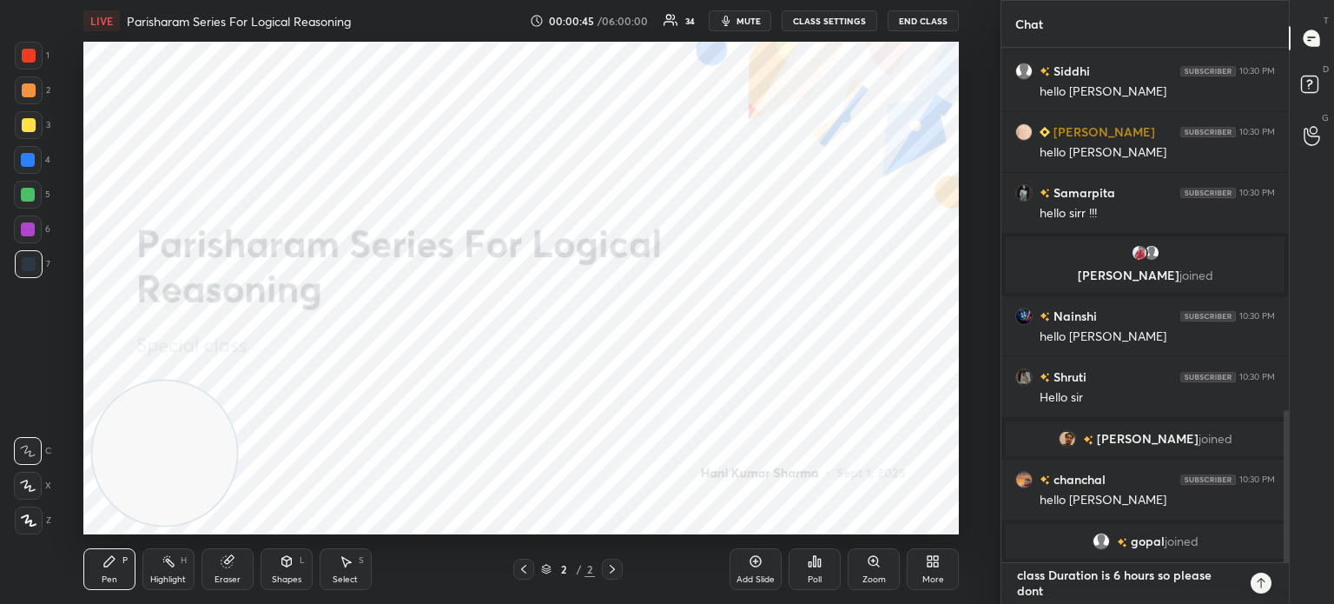
type textarea "class Duration is 6 hours so please dont"
type textarea "x"
type textarea "class Duration is 6 hours so please don"
type textarea "x"
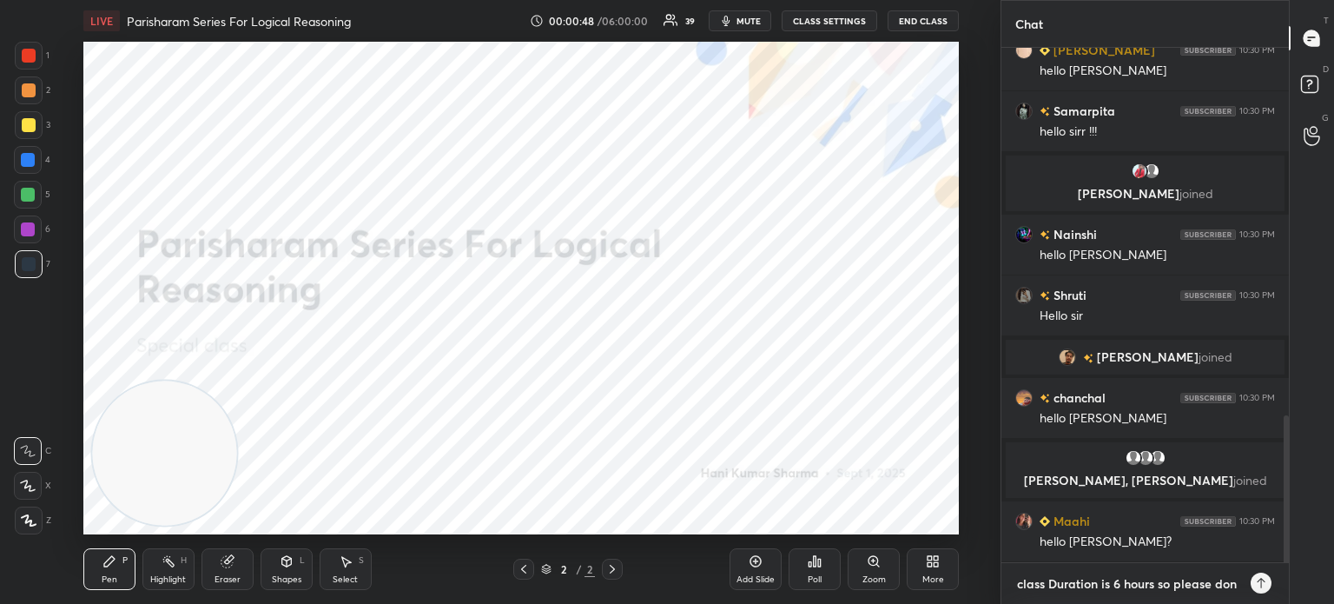
scroll to position [1435, 0]
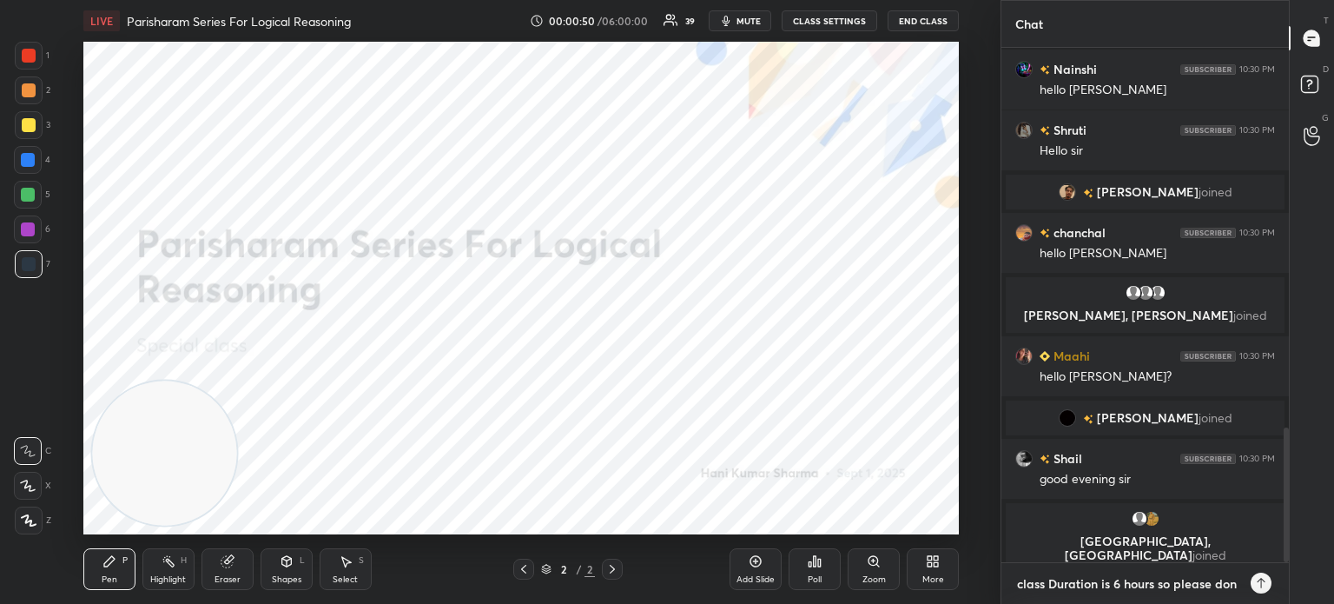
type textarea "class Duration is 6 hours so please don'"
type textarea "x"
type textarea "class Duration is 6 hours so please don't"
type textarea "x"
type textarea "class Duration is 6 hours so please don't"
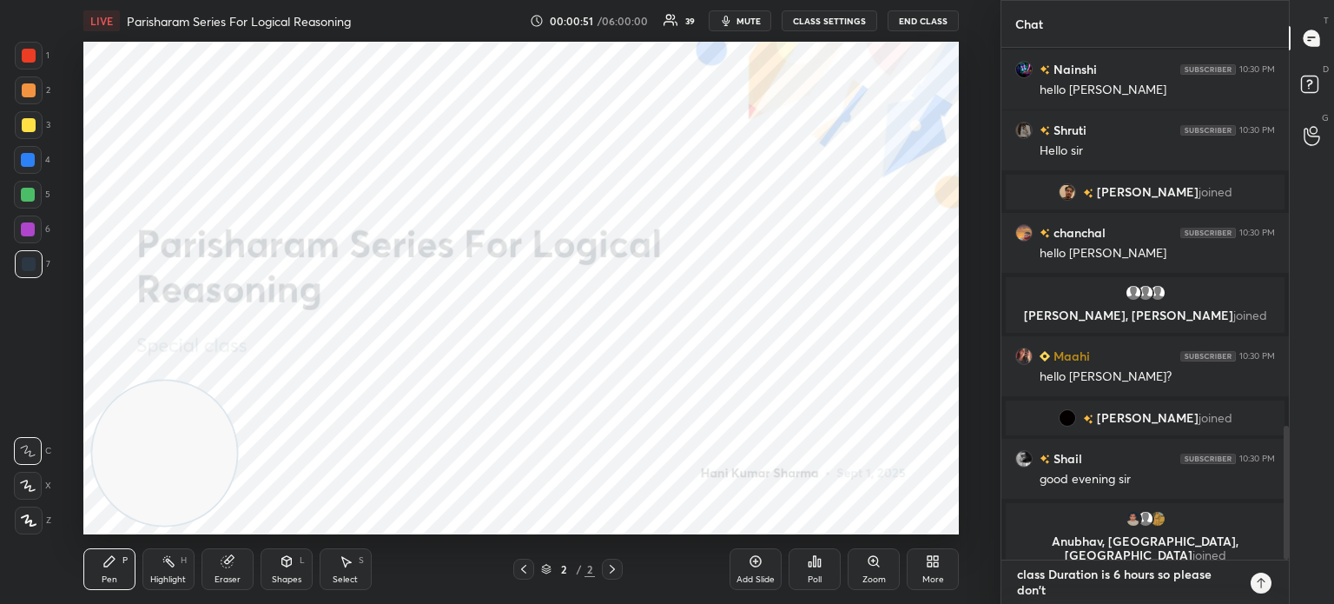
type textarea "x"
type textarea "class Duration is 6 hours so please don't a"
type textarea "x"
type textarea "class Duration is 6 hours so please don't as"
type textarea "x"
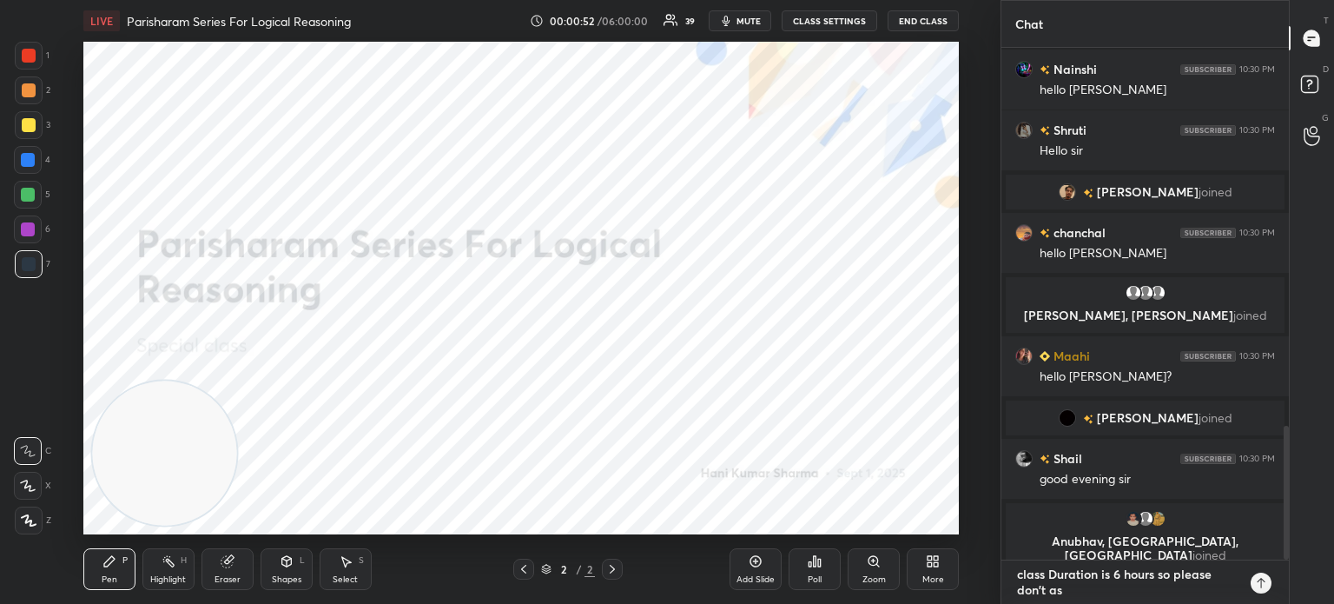
type textarea "class Duration is 6 hours so please don't ask"
type textarea "x"
type textarea "class Duration is 6 hours so please don't ask"
type textarea "x"
type textarea "class Duration is 6 hours so please don't ask a"
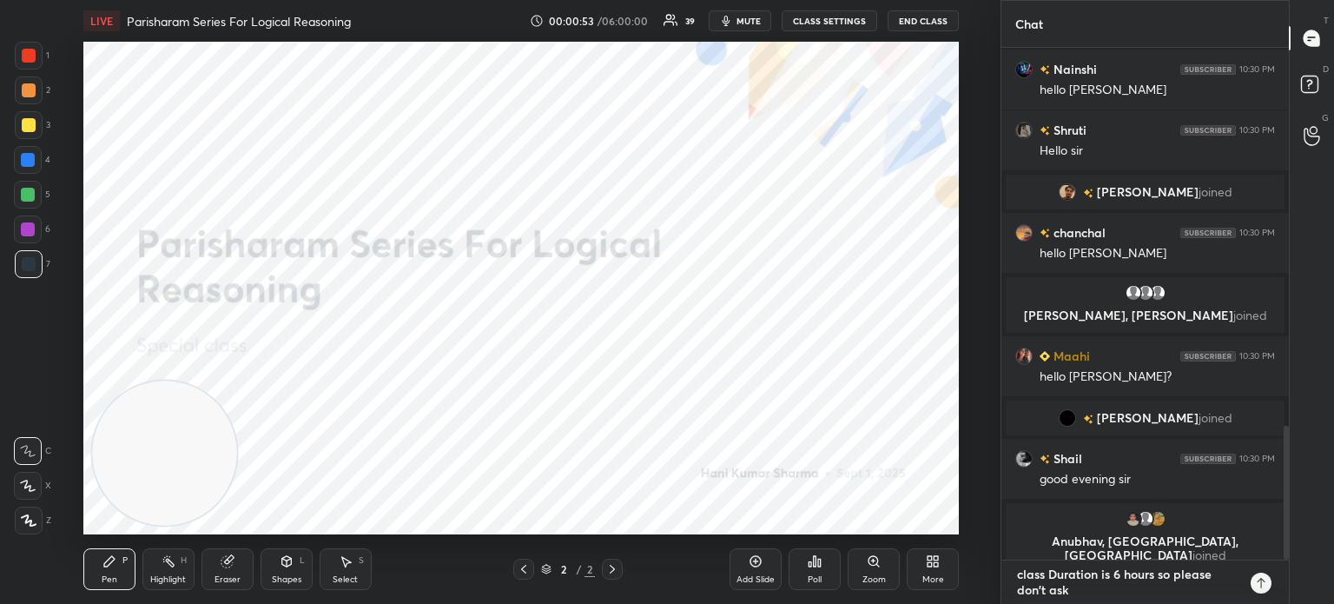
type textarea "x"
type textarea "class Duration is 6 hours so please don't ask ag"
type textarea "x"
type textarea "class Duration is 6 hours so please don't ask aga"
type textarea "x"
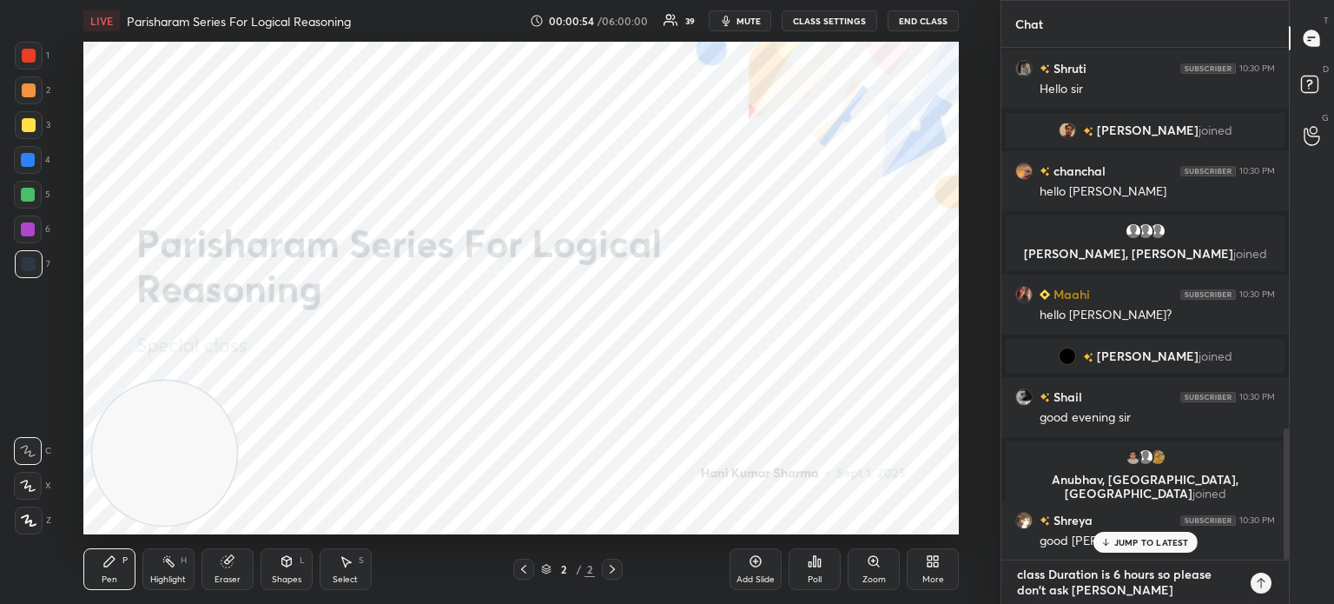
type textarea "class Duration is 6 hours so please don't ask agai"
type textarea "x"
type textarea "class Duration is 6 hours so please don't ask again"
type textarea "x"
type textarea "class Duration is 6 hours so please don't ask again"
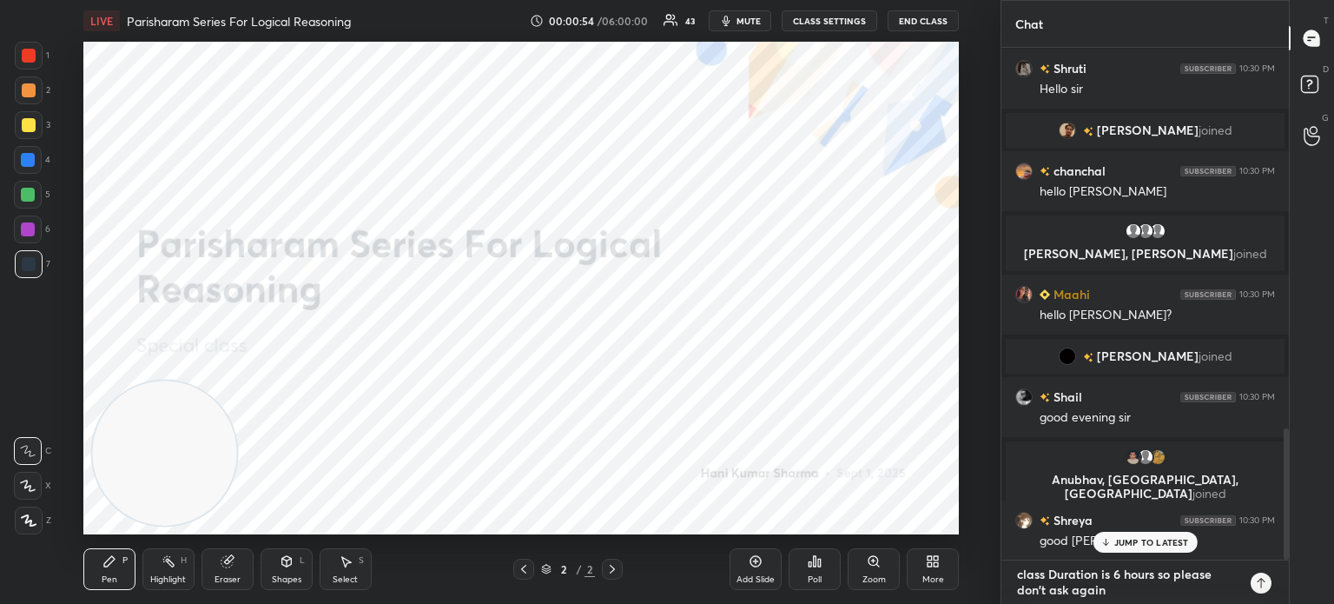
type textarea "x"
type textarea "class Duration is 6 hours so please don't ask again a"
type textarea "x"
type textarea "class Duration is 6 hours so please don't ask again an"
type textarea "x"
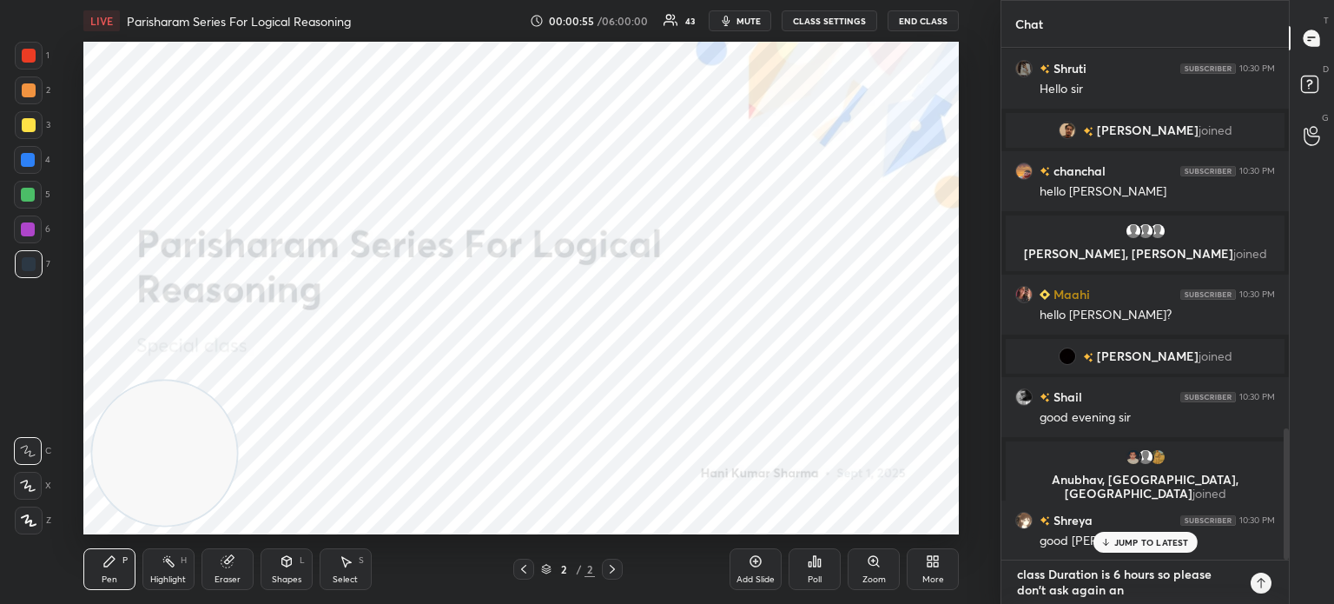
type textarea "class Duration is 6 hours so please don't ask again and"
type textarea "x"
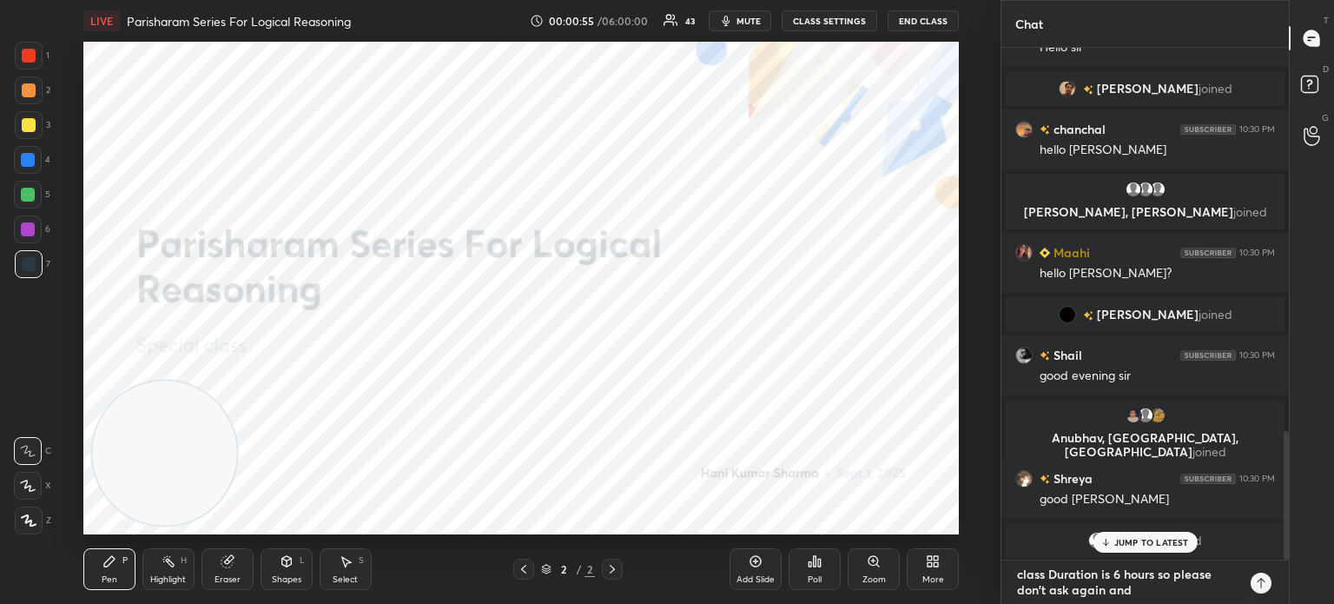
type textarea "class Duration is 6 hours so please don't ask again and"
type textarea "x"
type textarea "class Duration is 6 hours so please don't ask again and a"
type textarea "x"
type textarea "class Duration is 6 hours so please don't ask again and ag"
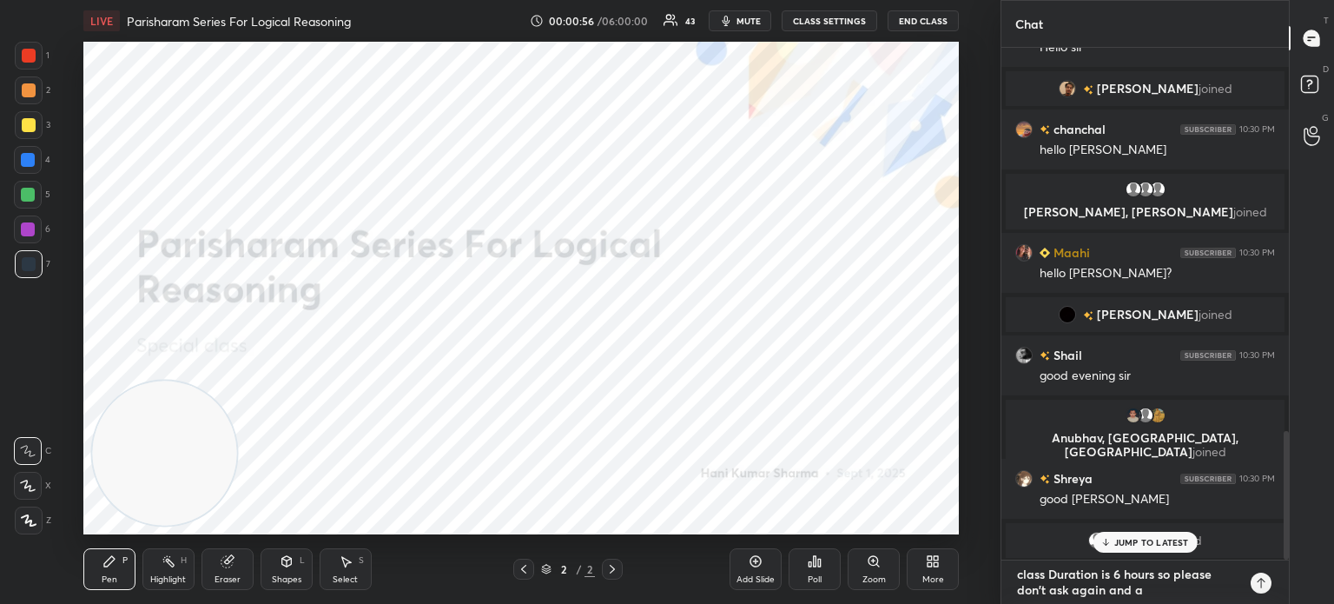
type textarea "x"
type textarea "class Duration is 6 hours so please don't ask again and aga"
type textarea "x"
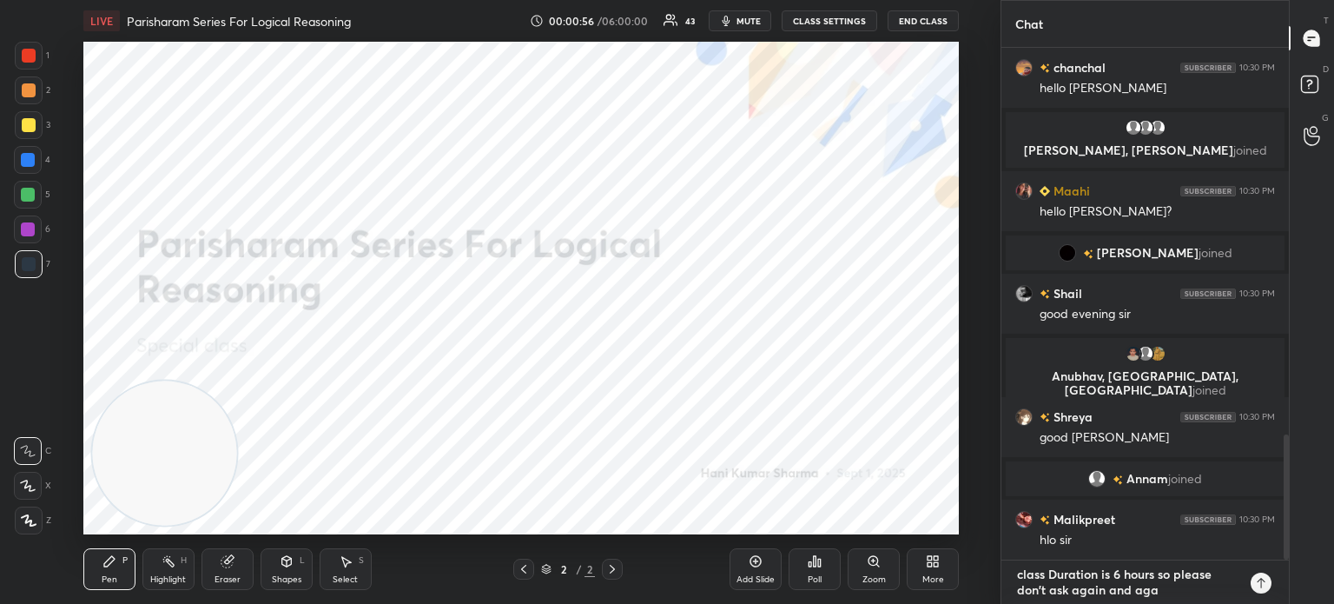
type textarea "class Duration is 6 hours so please don't ask again and agai"
type textarea "x"
type textarea "class Duration is 6 hours so please don't ask again and again"
type textarea "x"
type textarea "class Duration is 6 hours so please don't ask again and again"
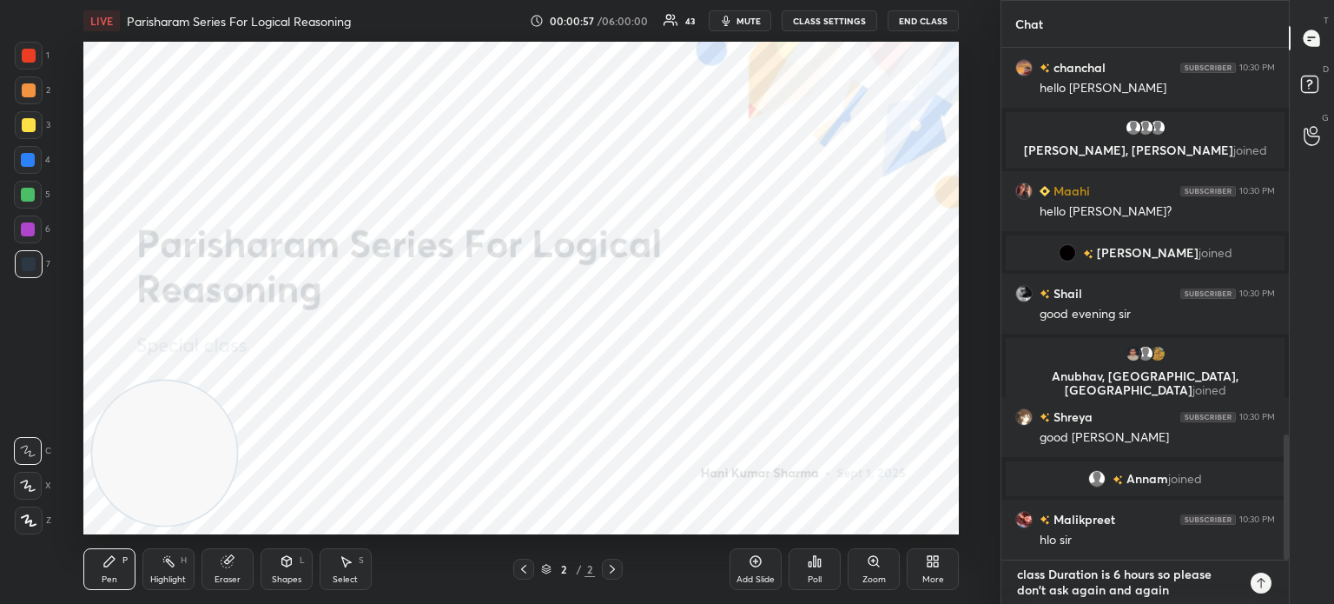
type textarea "x"
type textarea "class Duration is 6 hours so please don't ask again and again ."
type textarea "x"
type textarea "class Duration is 6 hours so please don't ask again and again ."
type textarea "x"
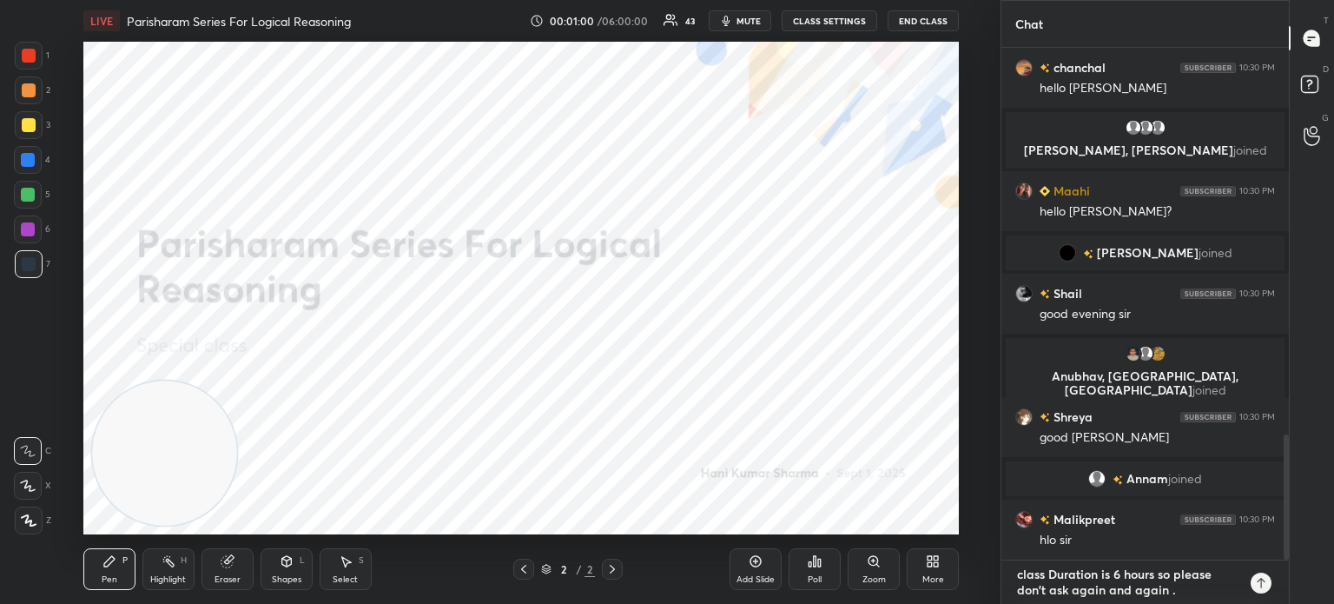
type textarea "class Duration is 6 hours so please don't ask again and again . a"
type textarea "x"
type textarea "class Duration is 6 hours so please don't ask again and again . an"
type textarea "x"
type textarea "class Duration is 6 hours so please don't ask again and again . and"
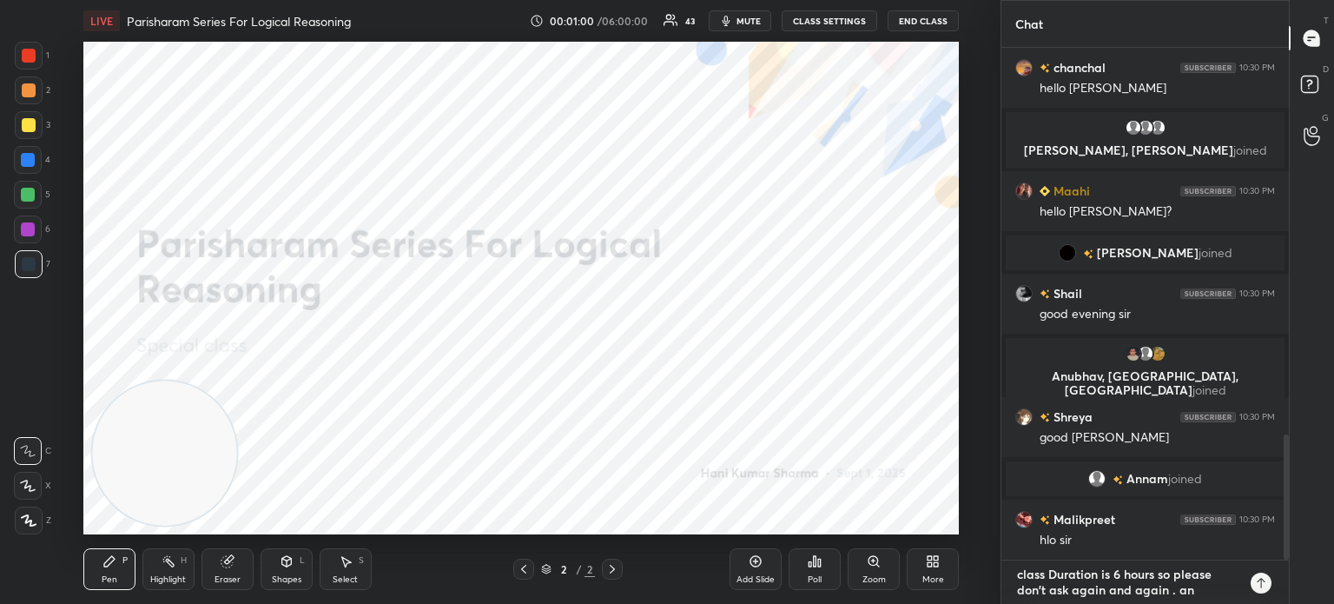
type textarea "x"
type textarea "class Duration is 6 hours so please don't ask again and again . and"
type textarea "x"
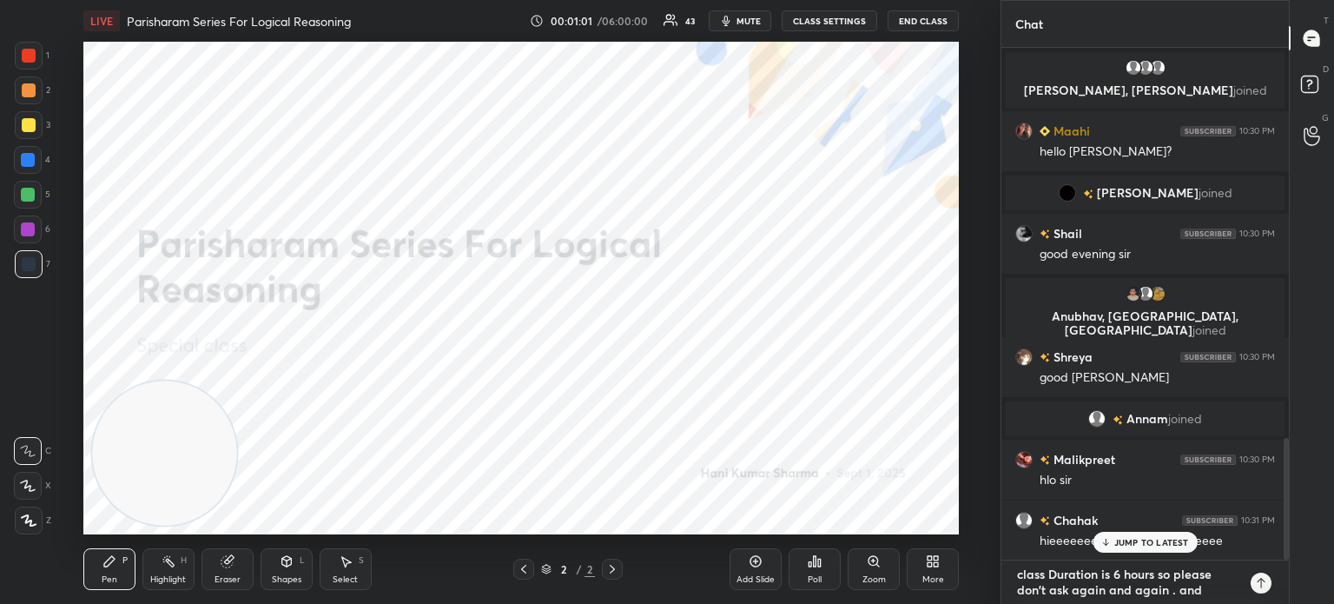
type textarea "class Duration is 6 hours so please don't ask again and again . and d"
type textarea "x"
type textarea "class Duration is 6 hours so please don't ask again and again . and do"
type textarea "x"
type textarea "class Duration is 6 hours so please don't ask again and again . and don"
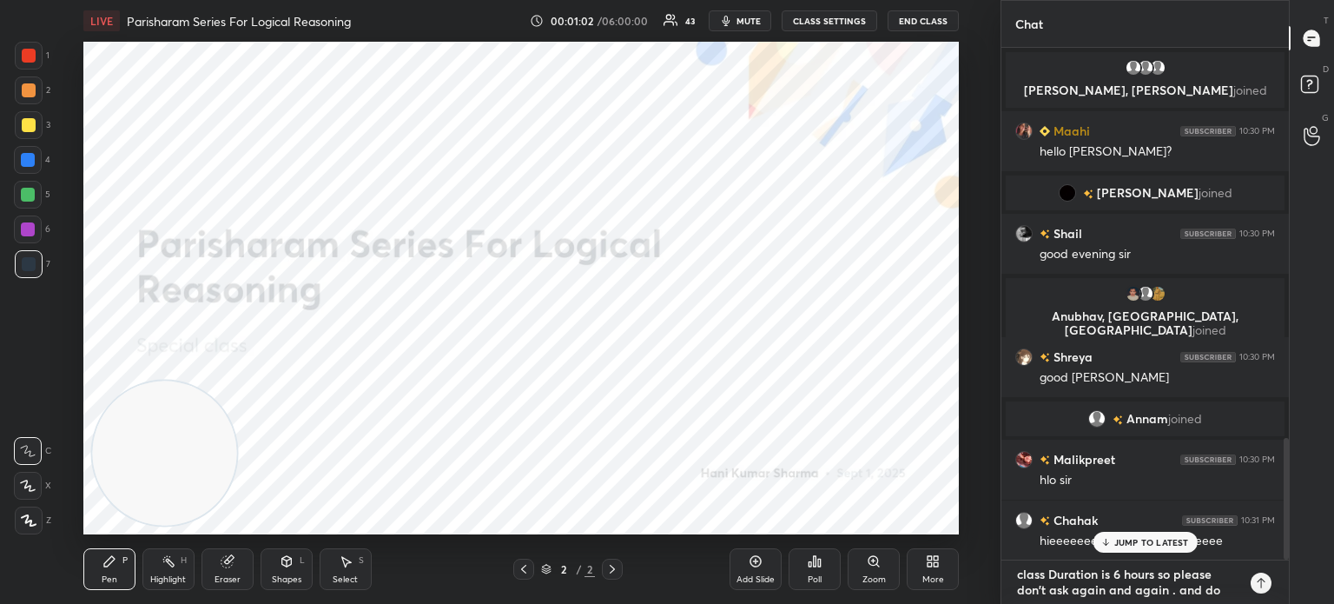
type textarea "x"
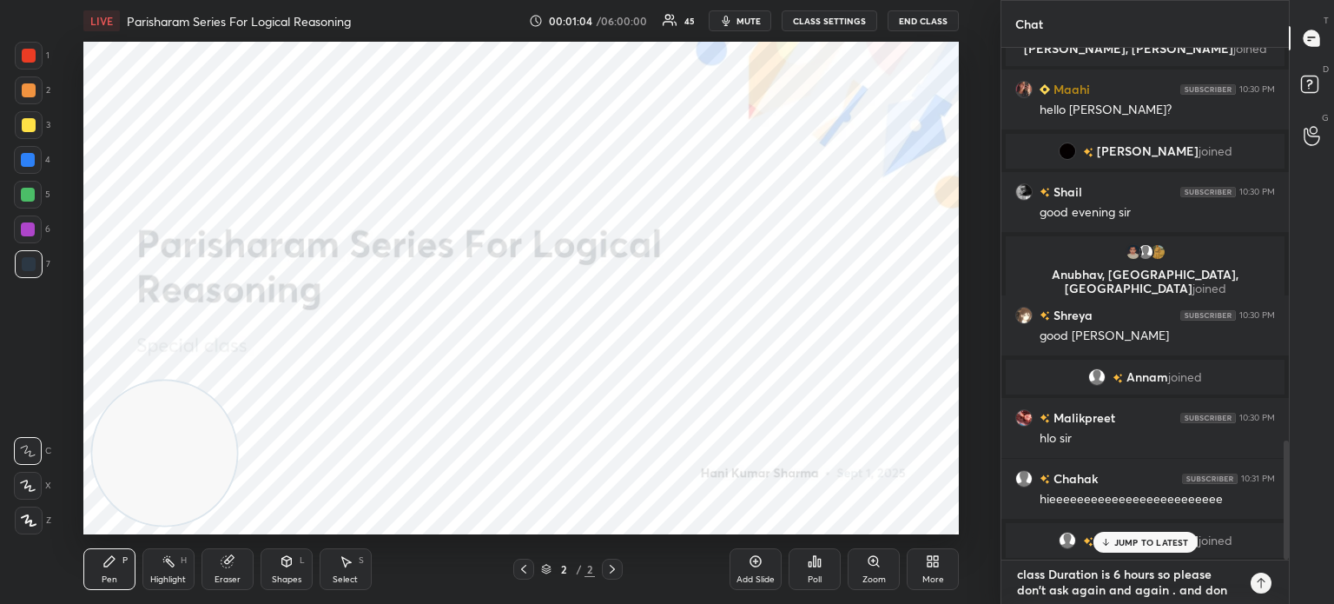
type textarea "class Duration is 6 hours so please don't ask again and again . and don;"
type textarea "x"
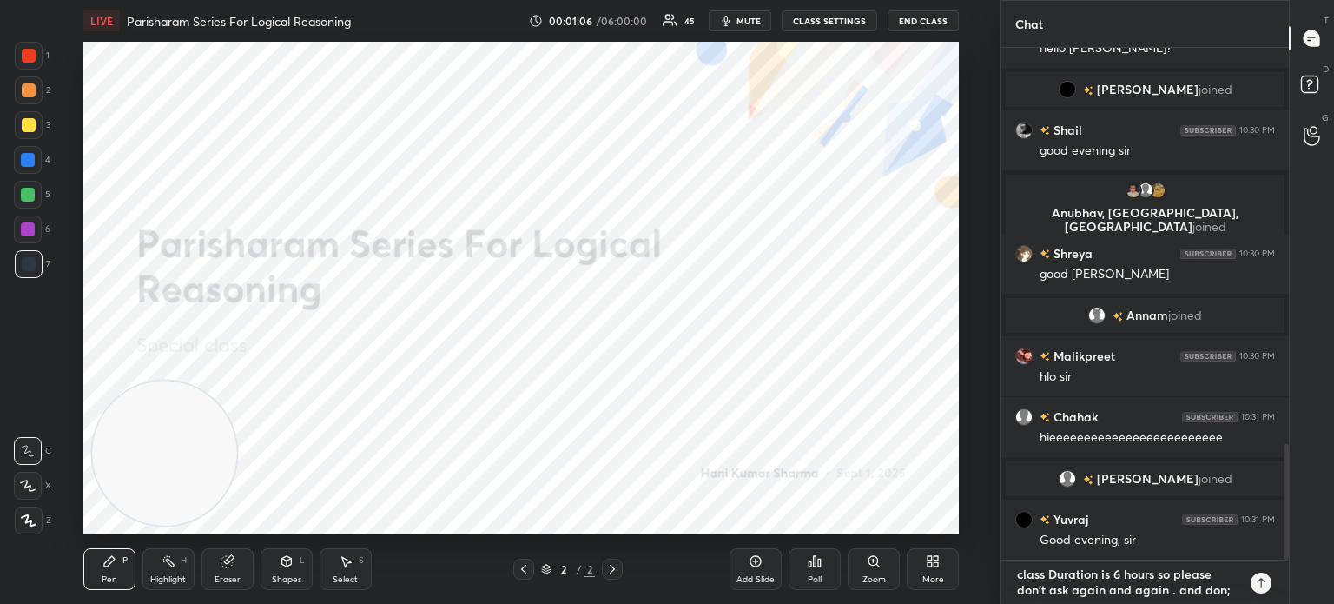
type textarea "class Duration is 6 hours so please don't ask again and again . and don"
type textarea "x"
type textarea "class Duration is 6 hours so please don't ask again and again . and don'"
type textarea "x"
type textarea "class Duration is 6 hours so please don't ask again and again . and don't"
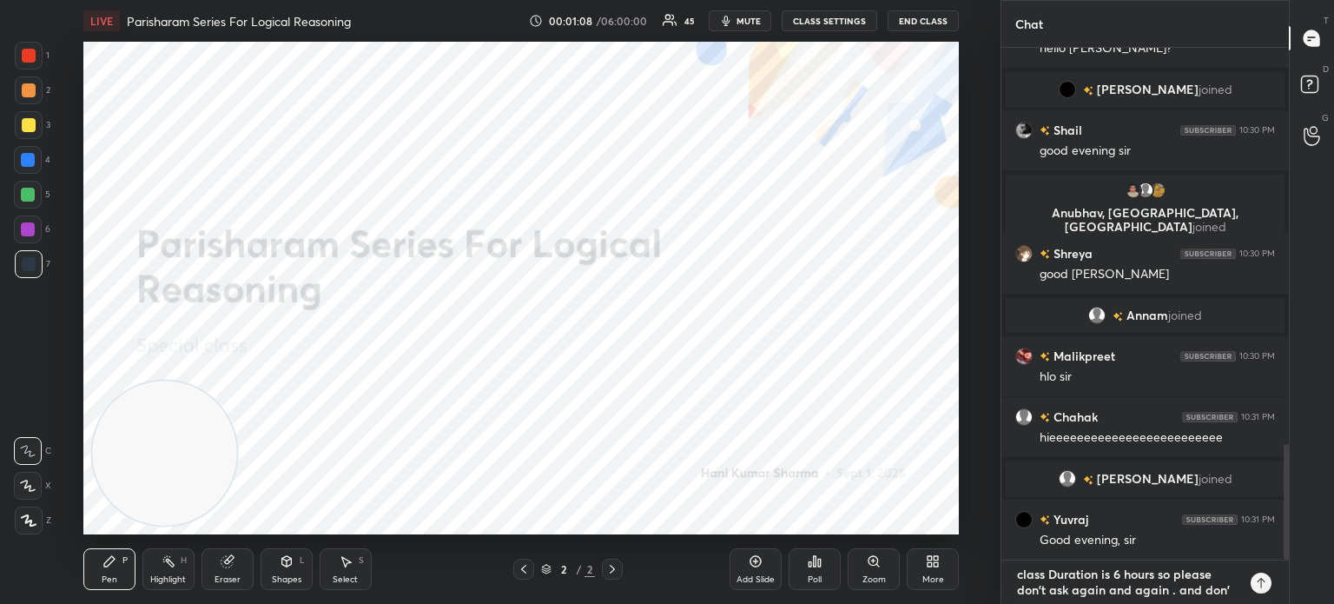
type textarea "x"
type textarea "class Duration is 6 hours so please don't ask again and again . and don't"
type textarea "x"
type textarea "class Duration is 6 hours so please don't ask again and again . and don't i"
type textarea "x"
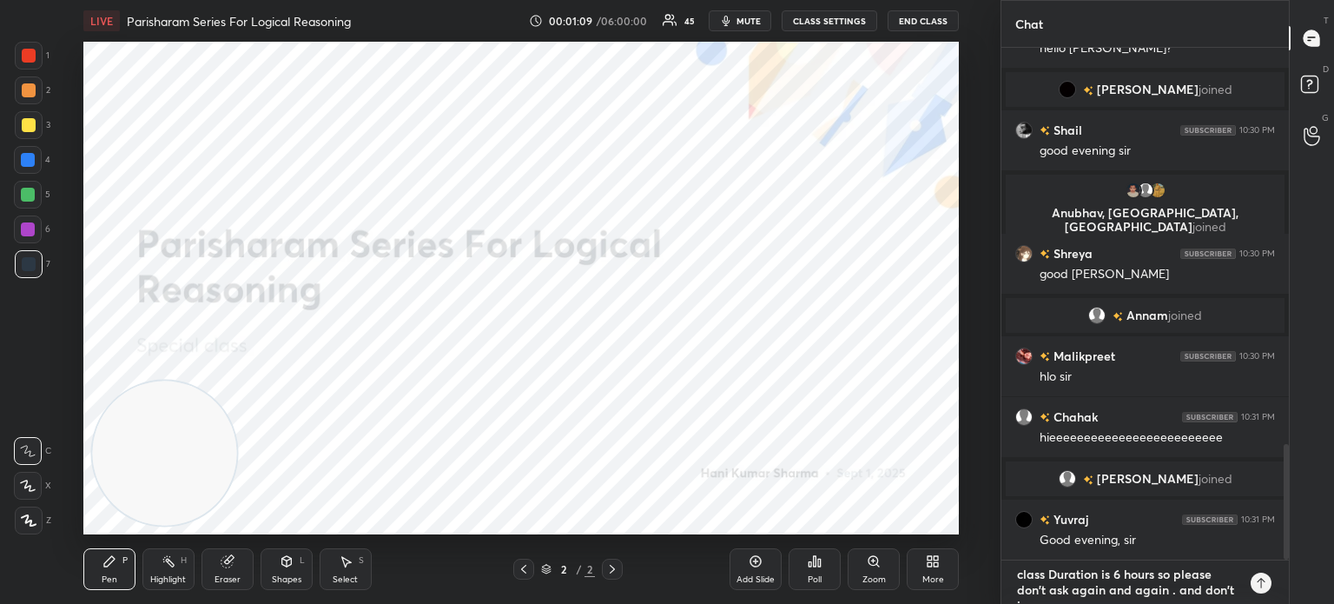
type textarea "class Duration is 6 hours so please don't ask again and again . and don't ir"
type textarea "x"
type textarea "class Duration is 6 hours so please don't ask again and again . and don't irr"
type textarea "x"
type textarea "class Duration is 6 hours so please don't ask again and again . and don't irri"
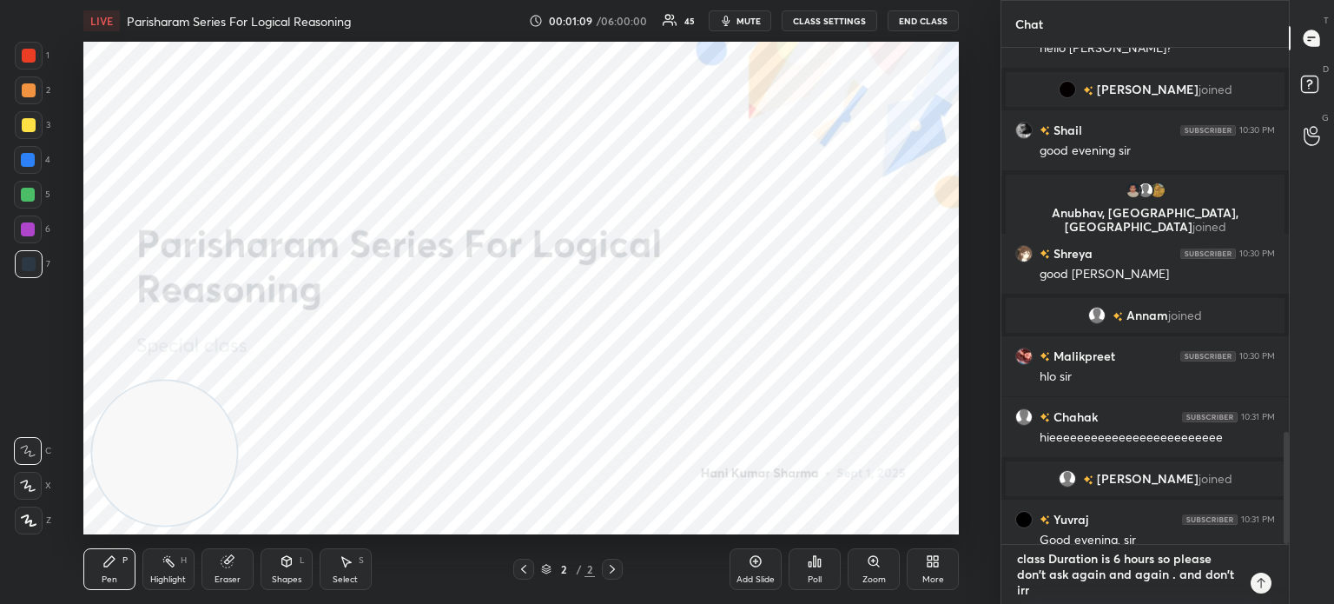
type textarea "x"
type textarea "class Duration is 6 hours so please don't ask again and again . and don't irrit"
type textarea "x"
type textarea "class Duration is 6 hours so please don't ask again and again . and don't irrita"
type textarea "x"
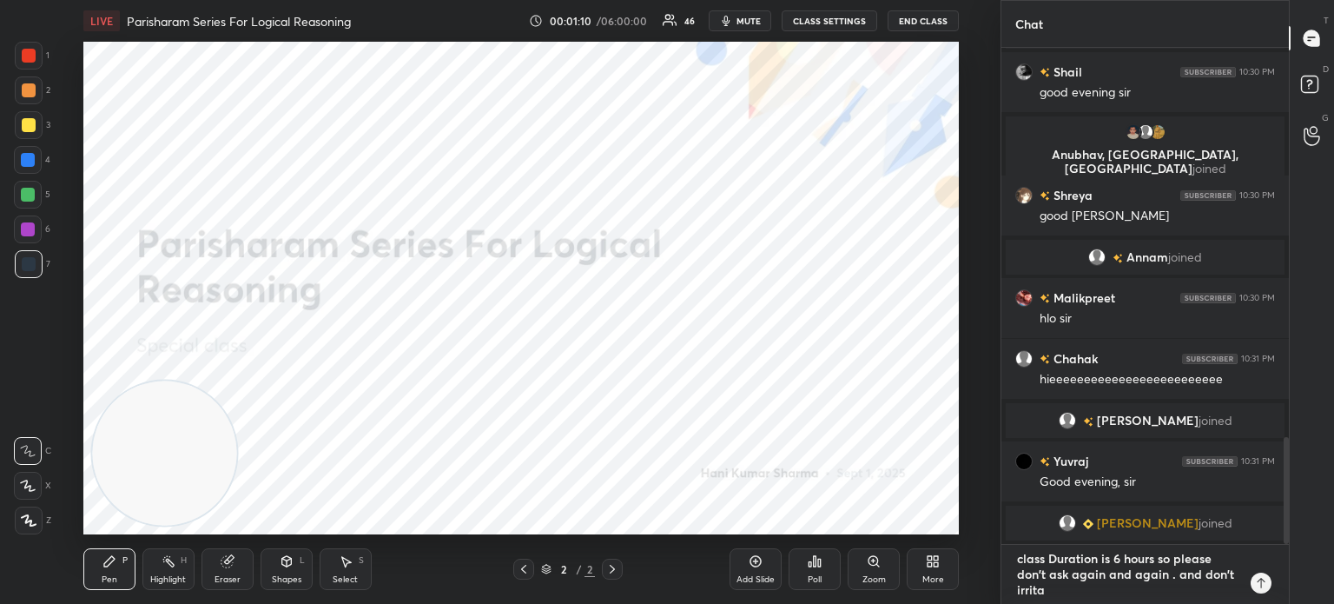
type textarea "class Duration is 6 hours so please don't ask again and again . and don't irrit…"
type textarea "x"
type textarea "class Duration is 6 hours so please don't ask again and again . and don't irrit…"
type textarea "x"
type textarea "class Duration is 6 hours so please don't ask again and again . and don't irrit…"
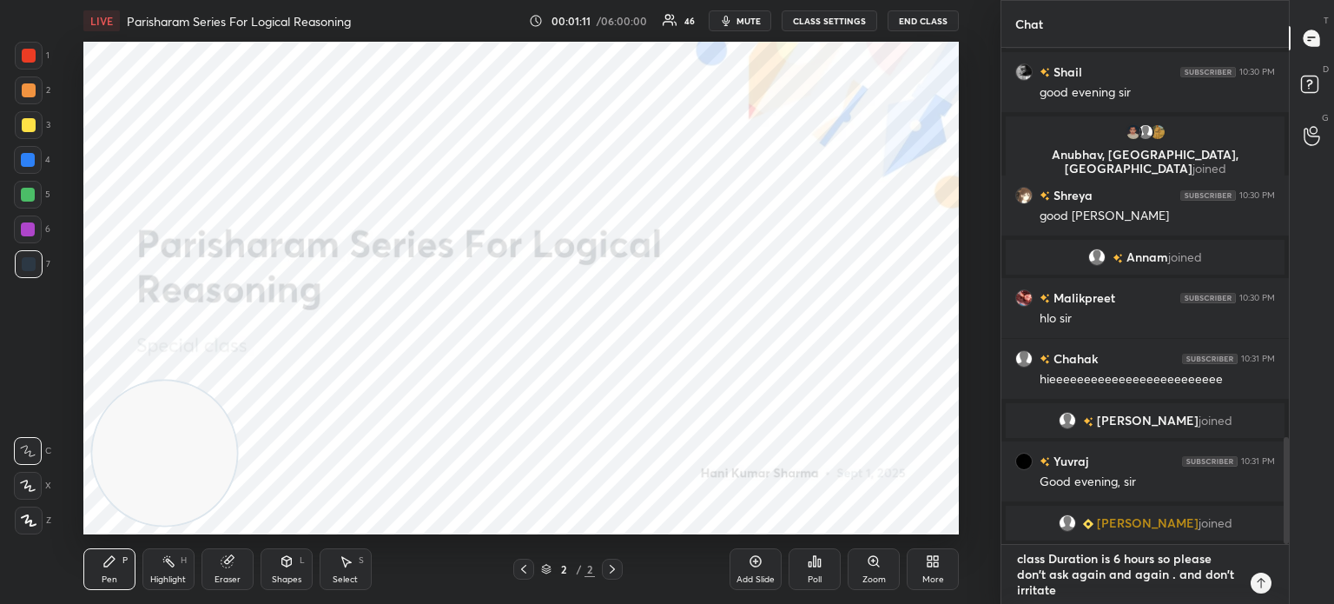
type textarea "x"
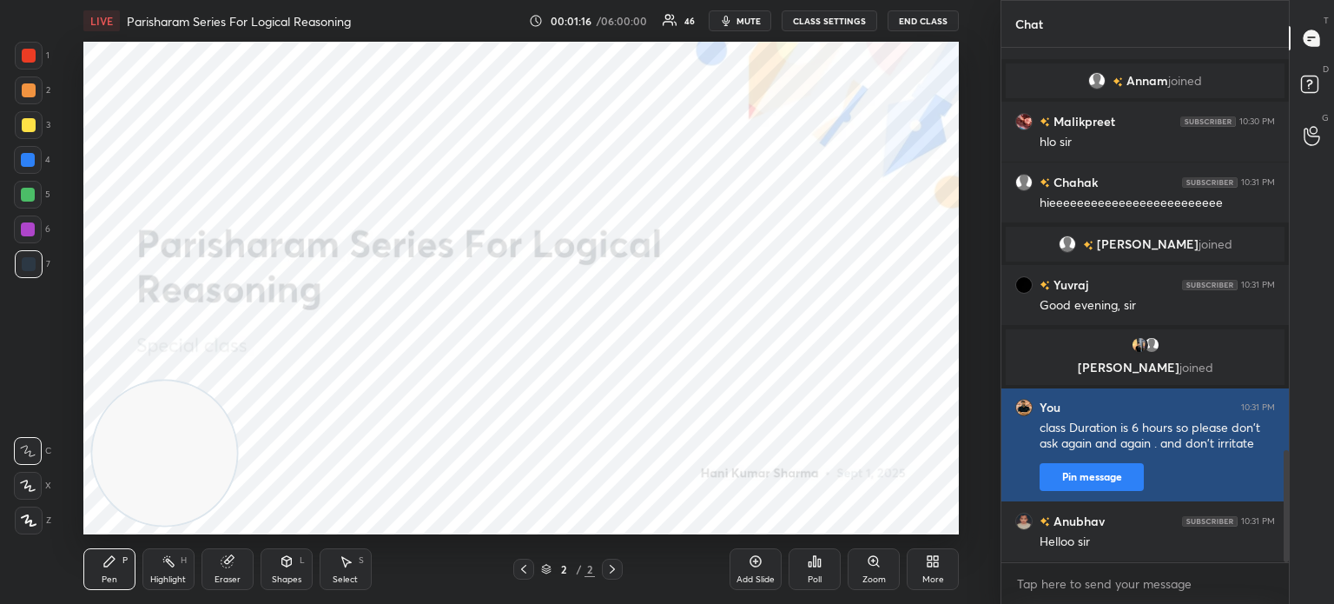
click at [1069, 472] on button "Pin message" at bounding box center [1092, 477] width 104 height 28
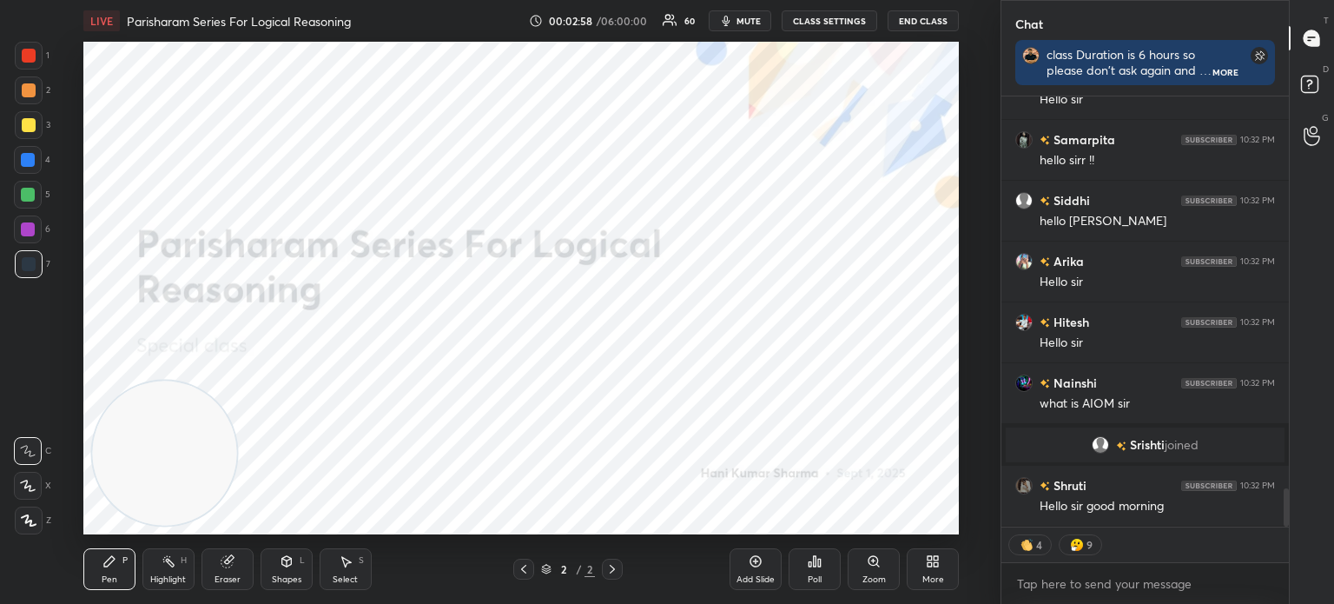
scroll to position [4433, 0]
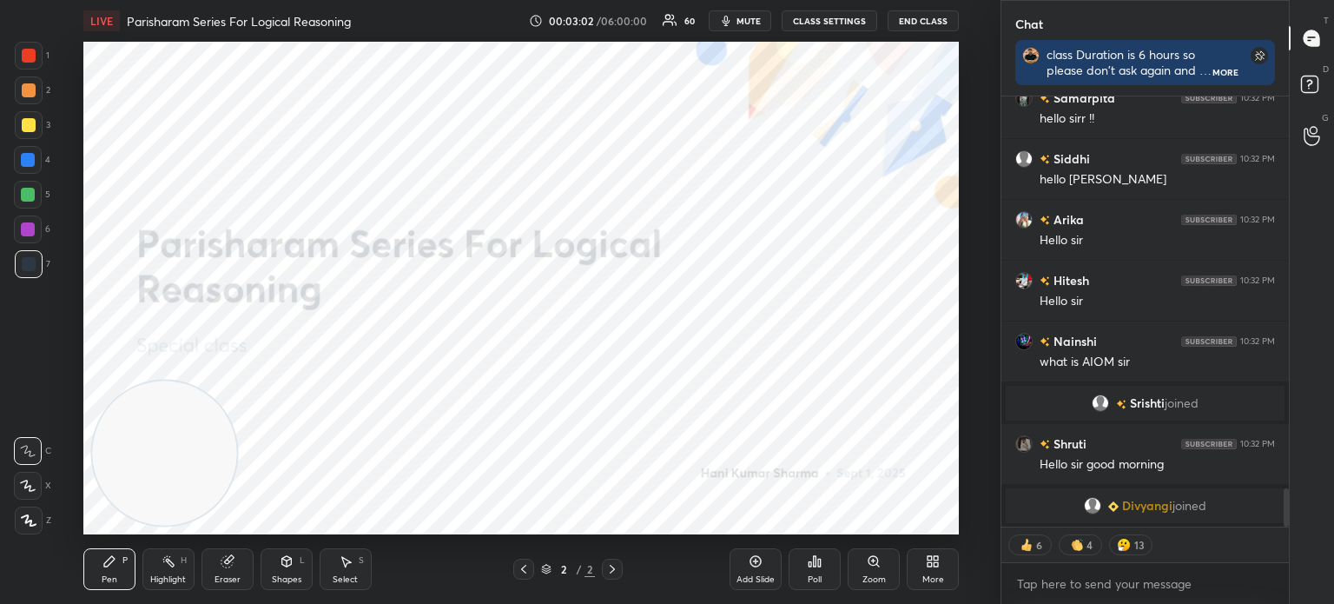
click at [806, 17] on button "CLASS SETTINGS" at bounding box center [830, 20] width 96 height 21
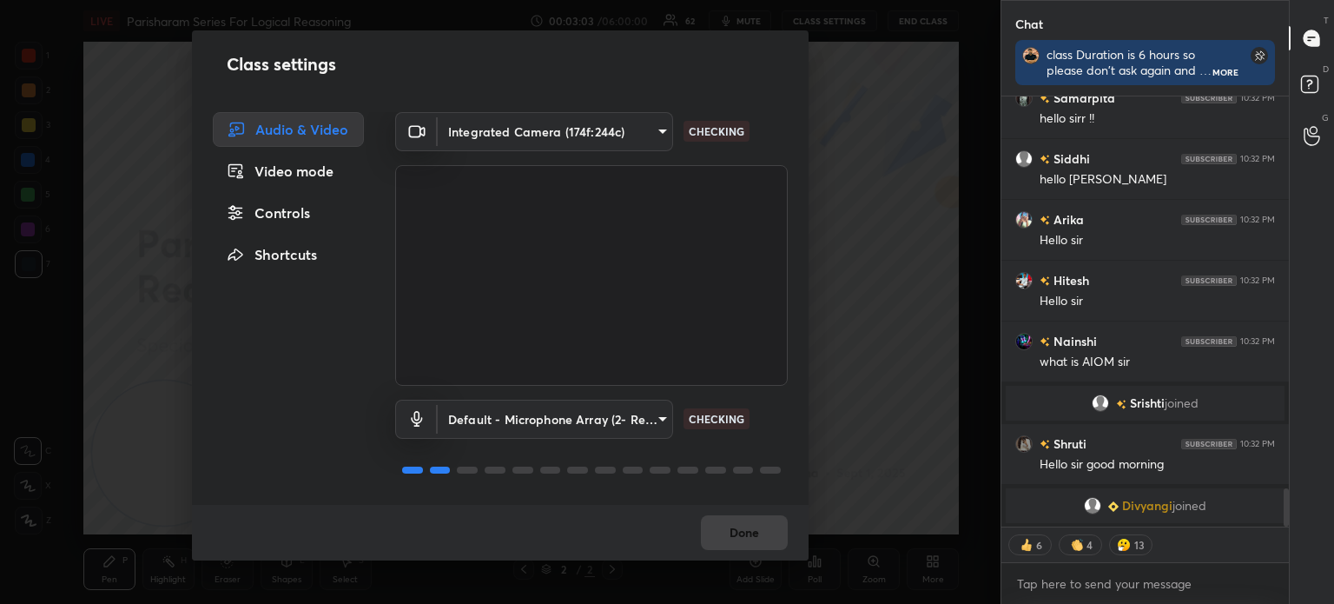
click at [275, 223] on div "Controls" at bounding box center [288, 212] width 151 height 35
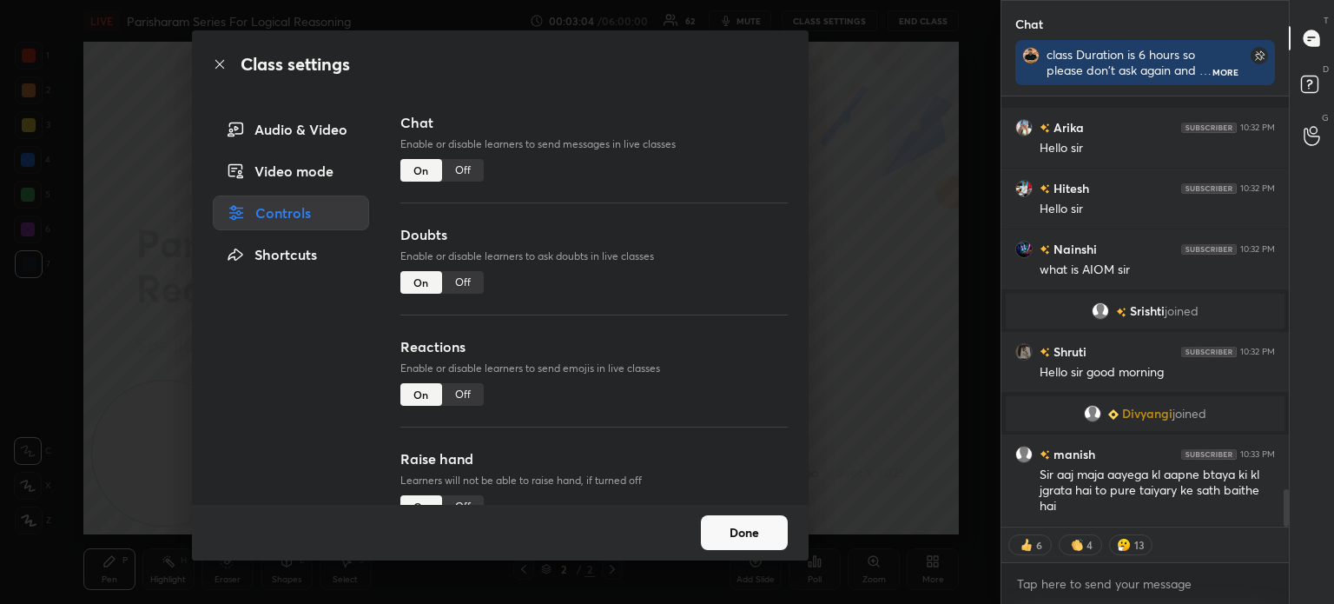
scroll to position [4509, 0]
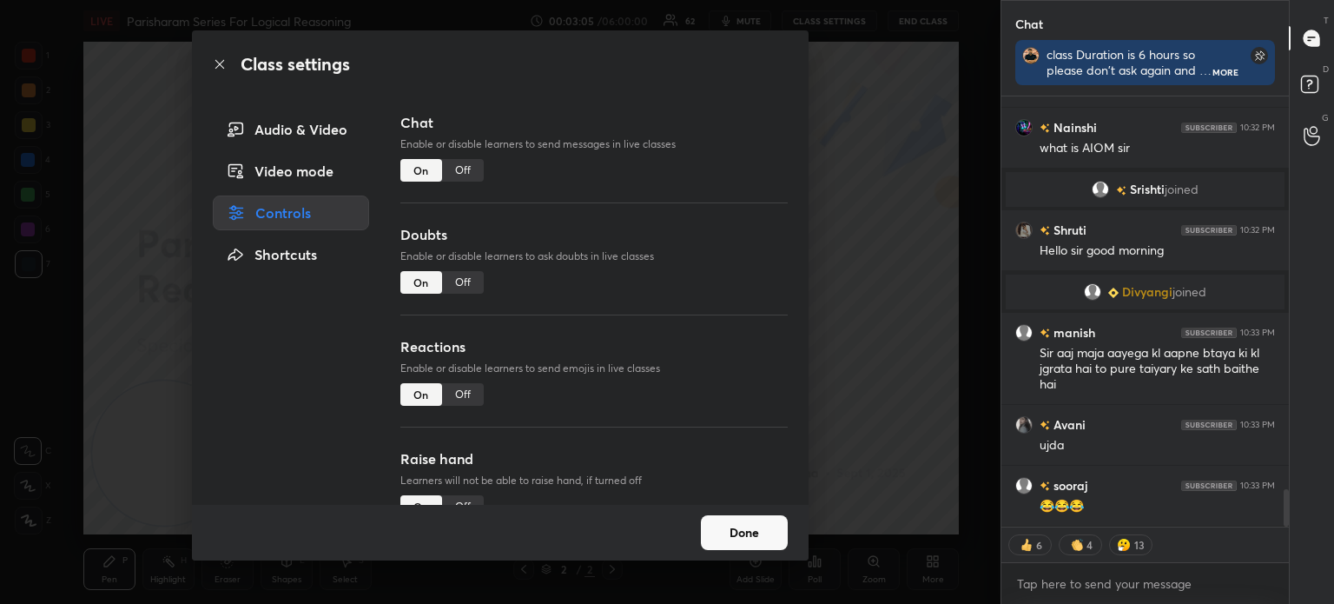
click at [454, 394] on div "Off" at bounding box center [463, 394] width 42 height 23
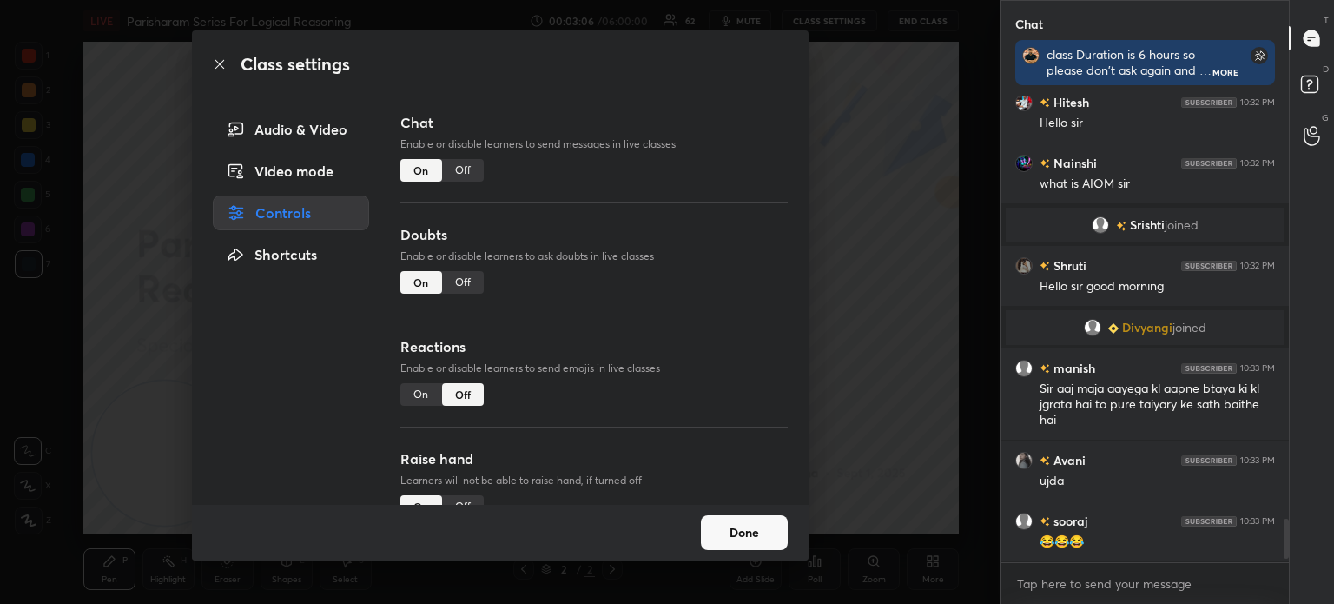
click at [741, 526] on button "Done" at bounding box center [744, 532] width 87 height 35
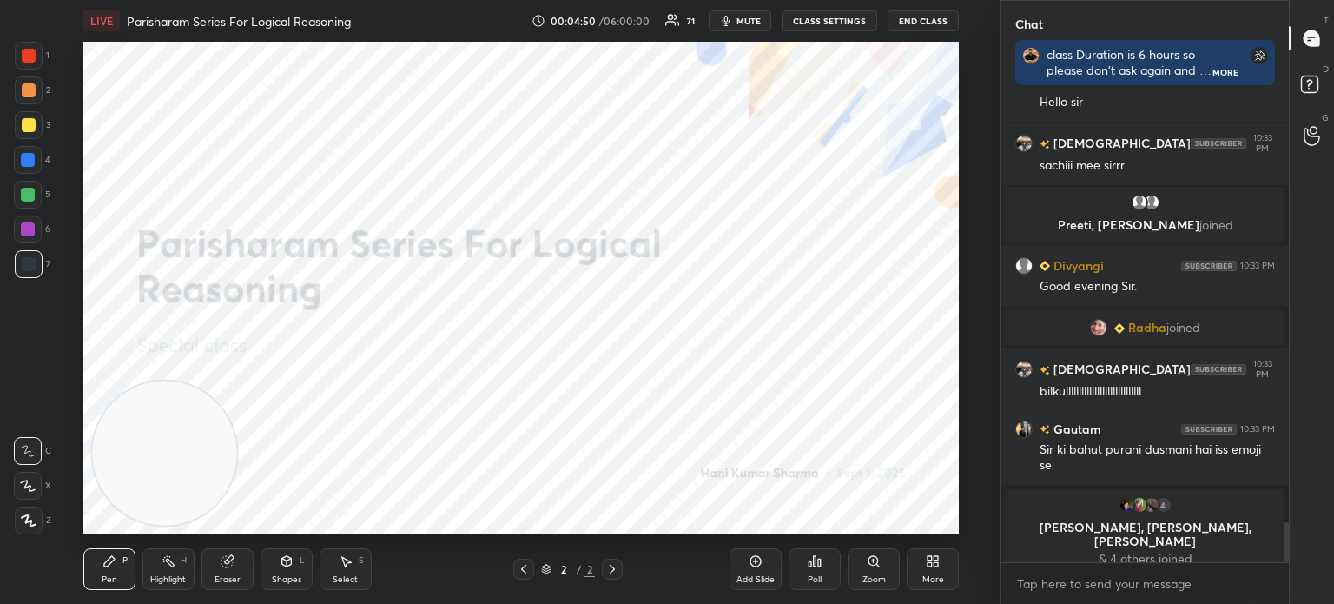
scroll to position [4981, 0]
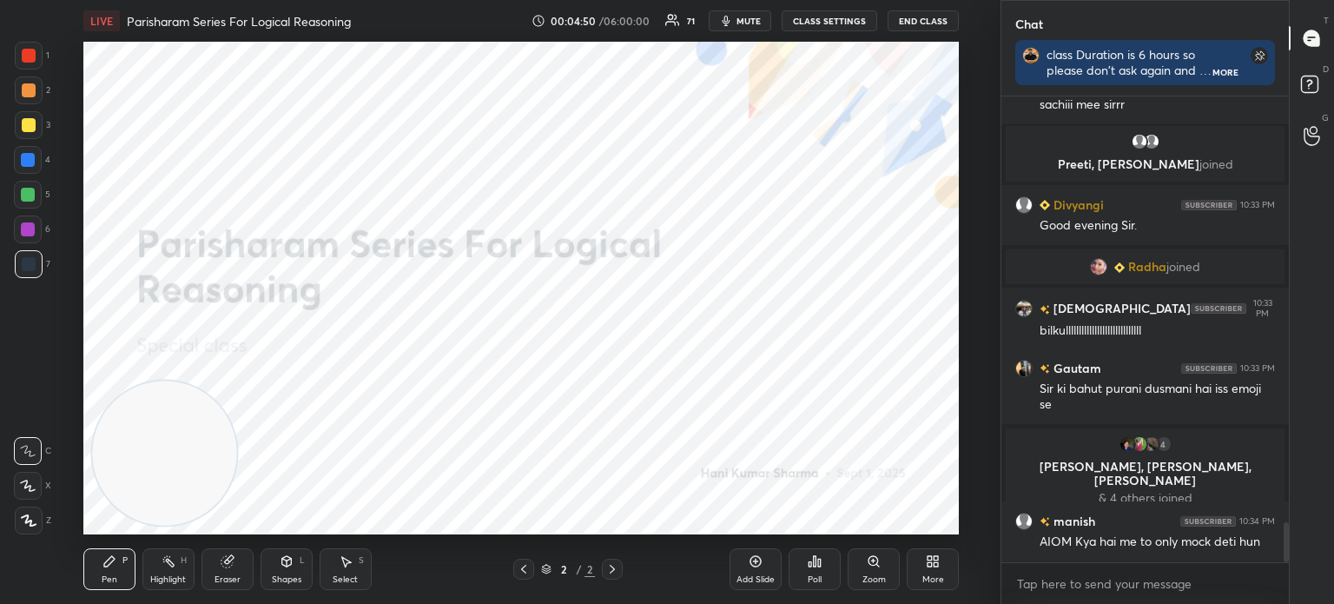
click at [935, 567] on icon at bounding box center [933, 561] width 14 height 14
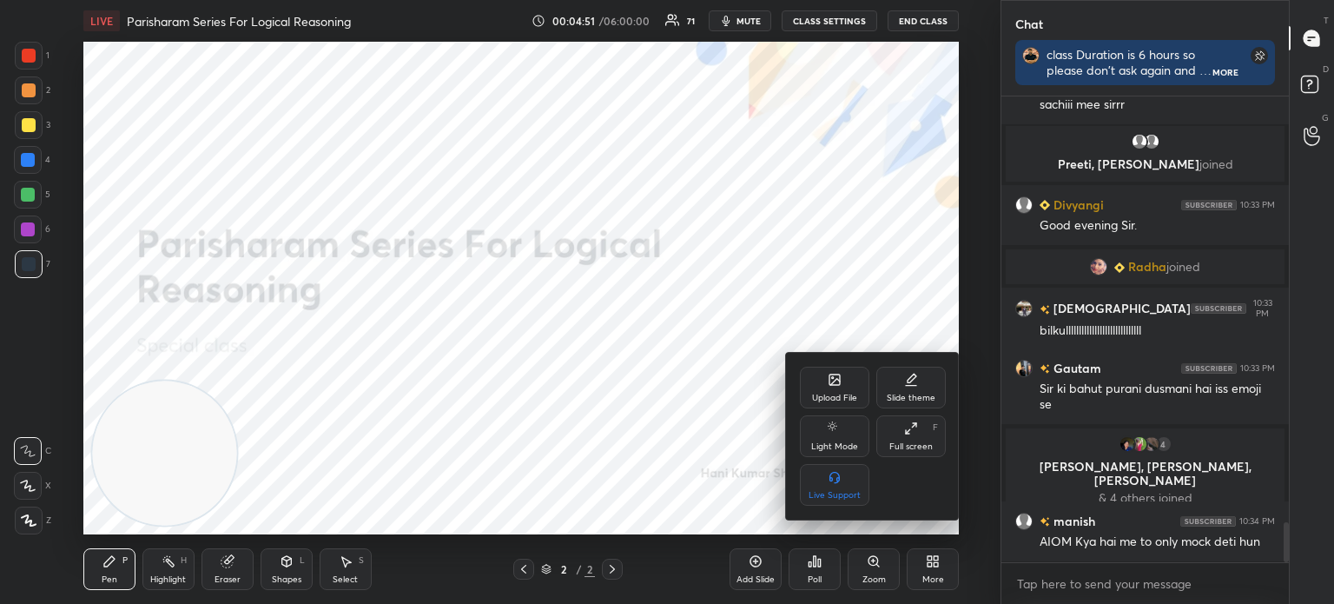
click at [831, 379] on icon at bounding box center [835, 379] width 10 height 10
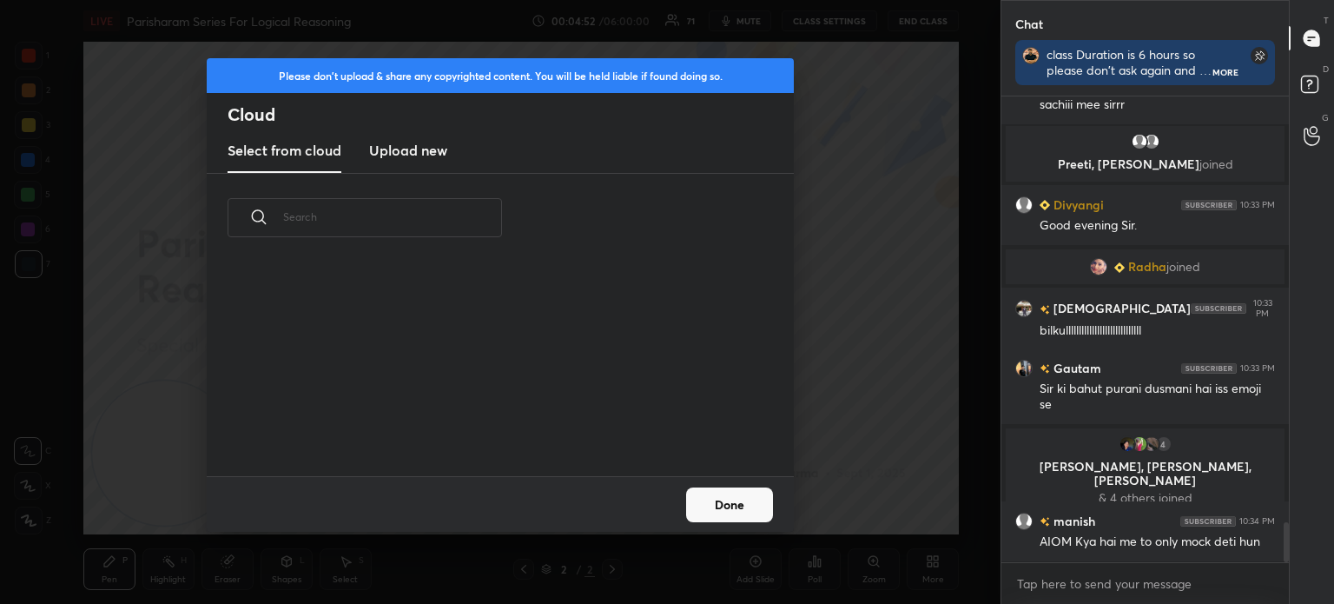
scroll to position [214, 558]
click at [396, 137] on new "Upload new" at bounding box center [408, 150] width 78 height 43
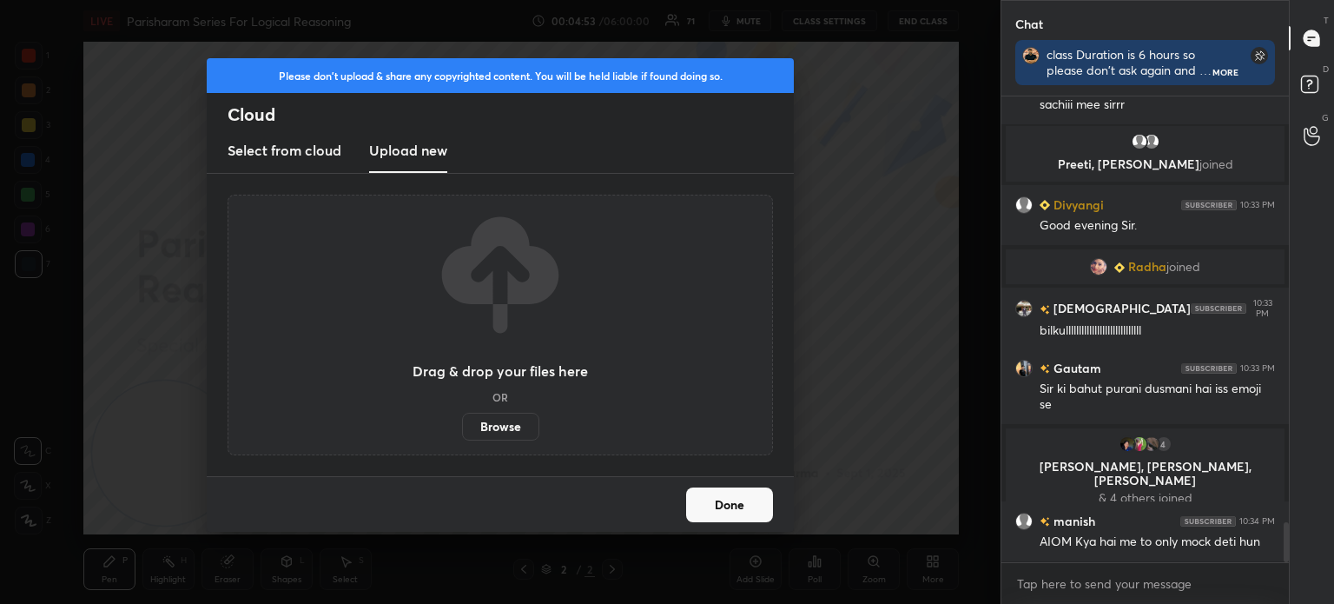
click at [479, 420] on label "Browse" at bounding box center [500, 427] width 77 height 28
click at [462, 420] on input "Browse" at bounding box center [462, 427] width 0 height 28
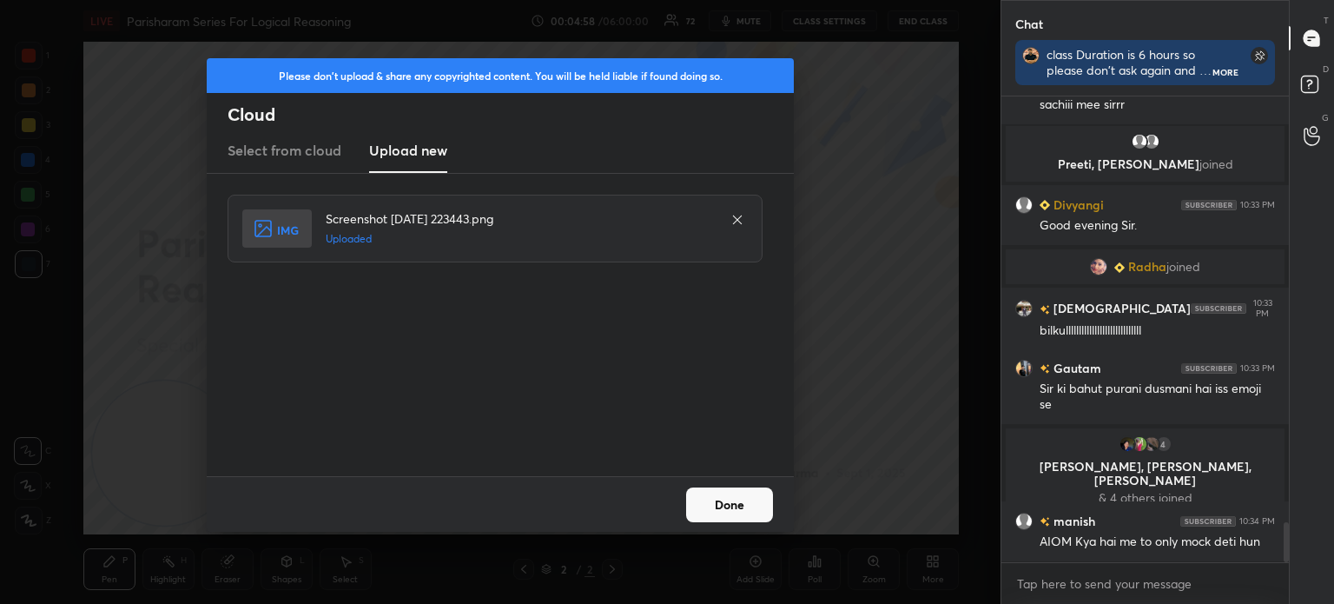
scroll to position [5042, 0]
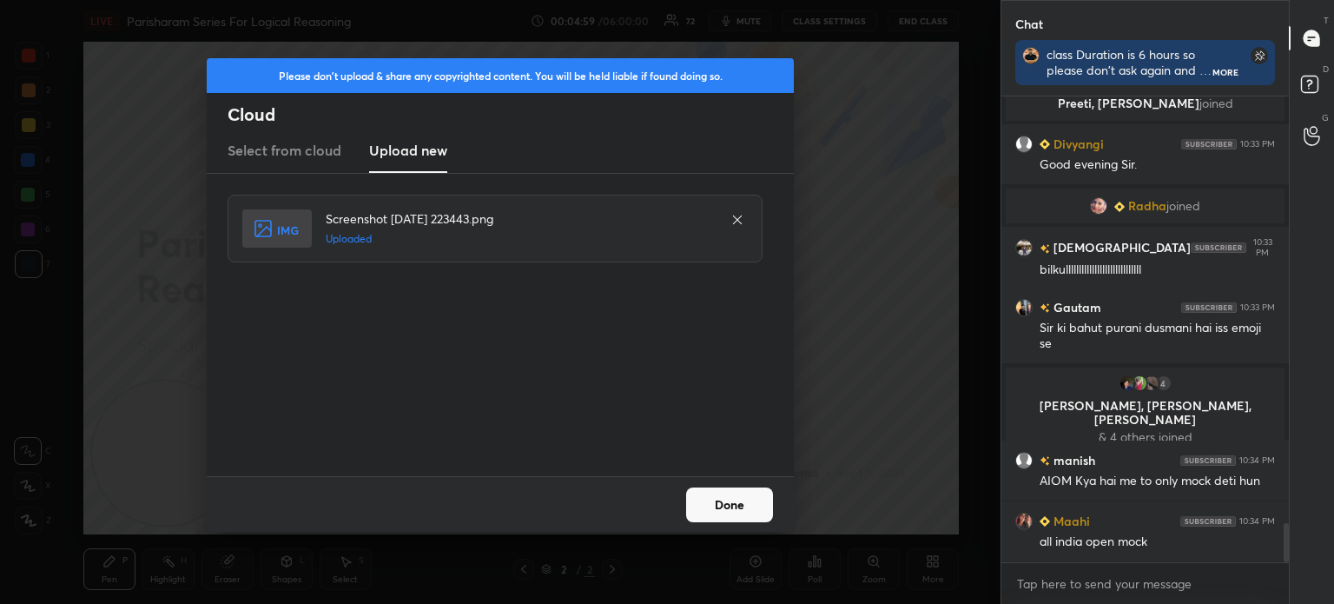
click at [736, 506] on button "Done" at bounding box center [729, 504] width 87 height 35
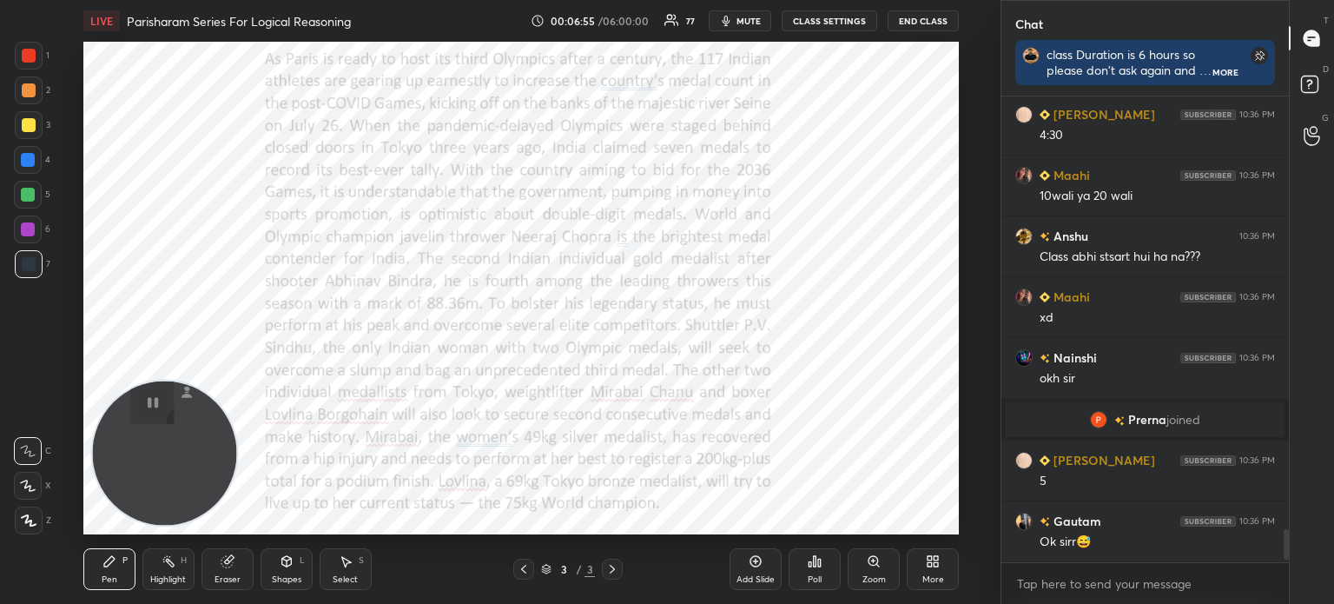
scroll to position [6564, 0]
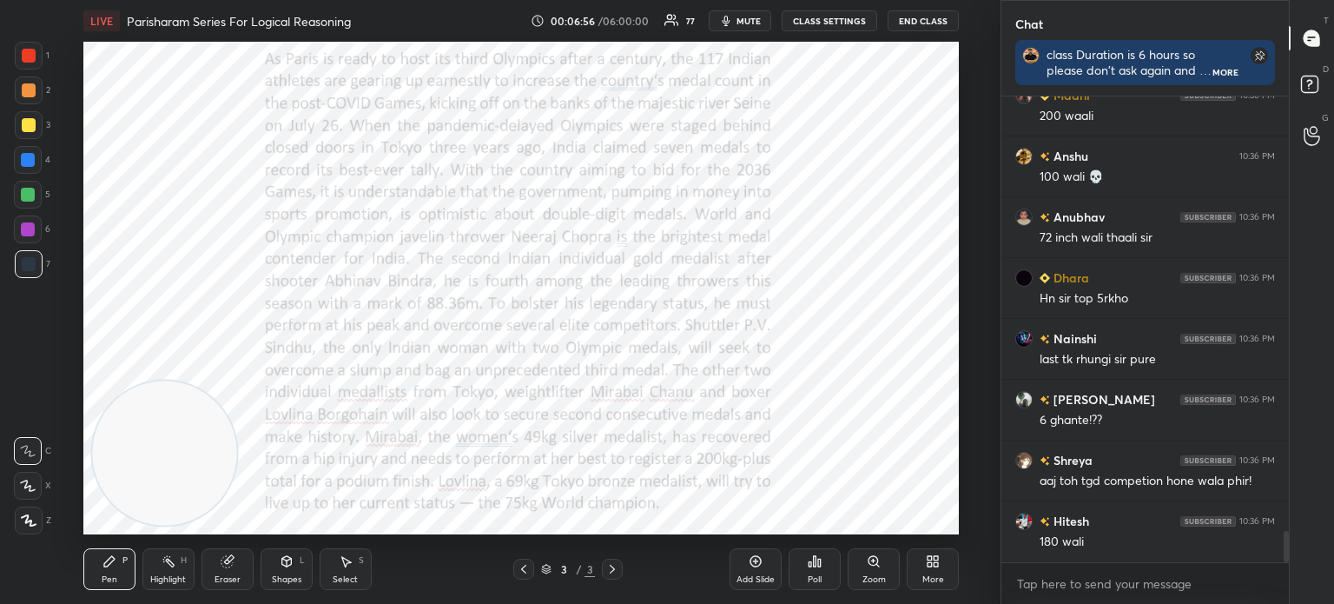
click at [935, 559] on icon at bounding box center [937, 558] width 4 height 4
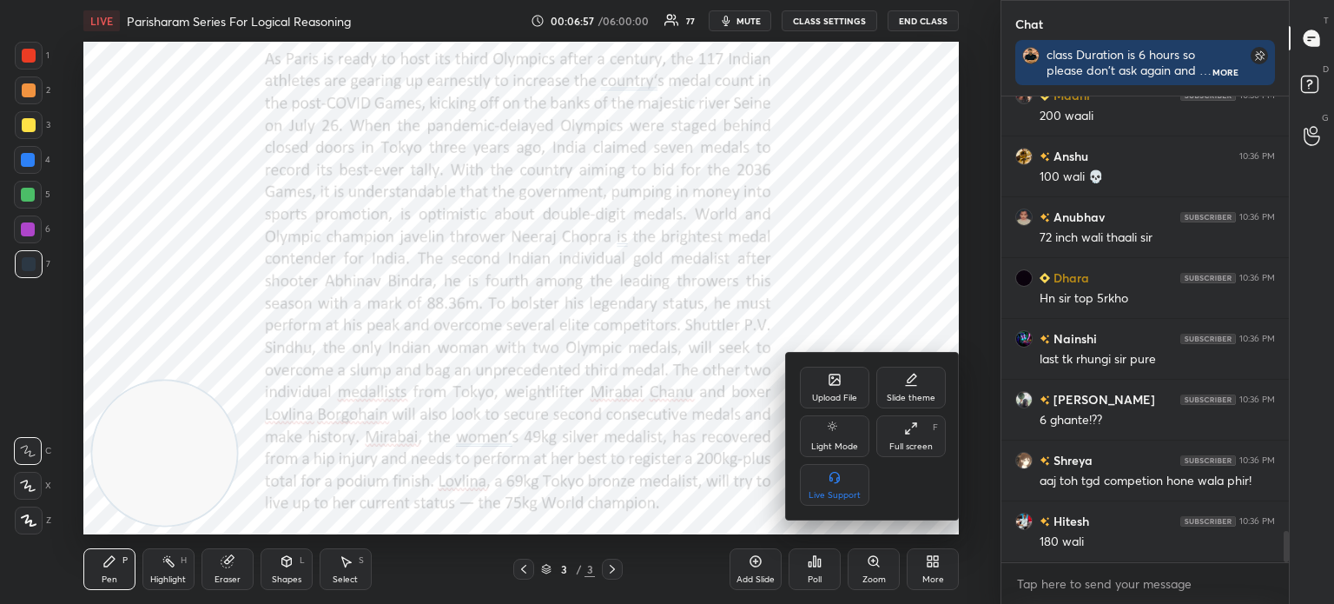
click at [829, 392] on div "Upload File" at bounding box center [834, 388] width 69 height 42
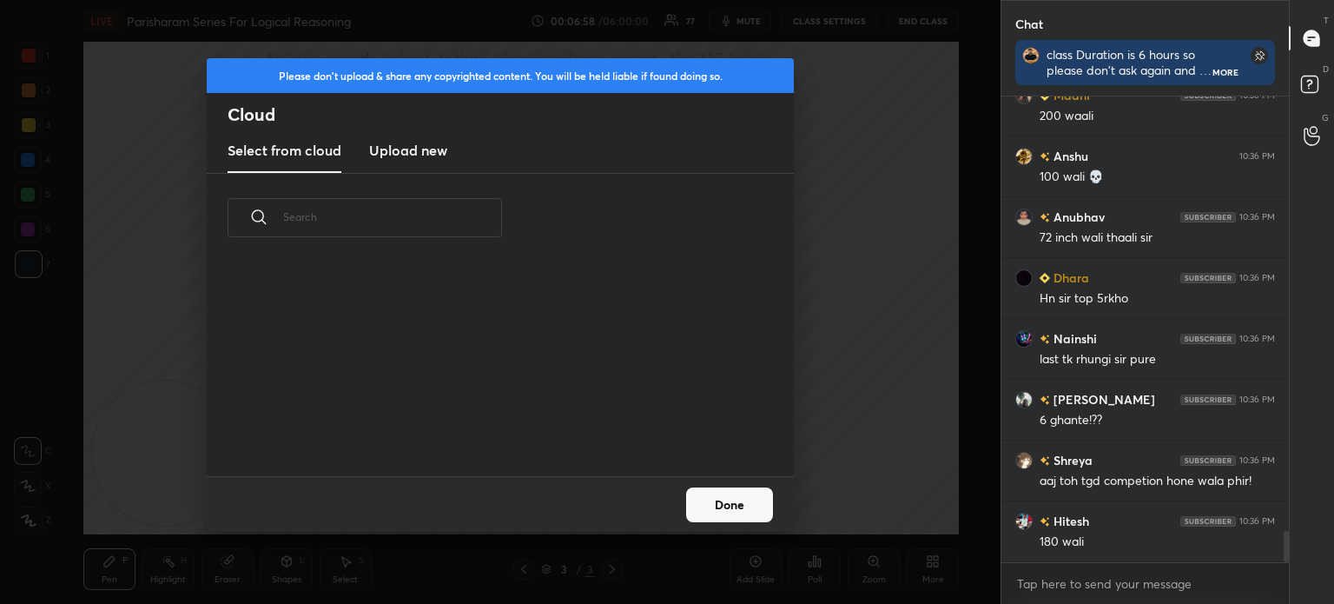
scroll to position [214, 558]
click at [420, 156] on h3 "Upload new" at bounding box center [408, 150] width 78 height 21
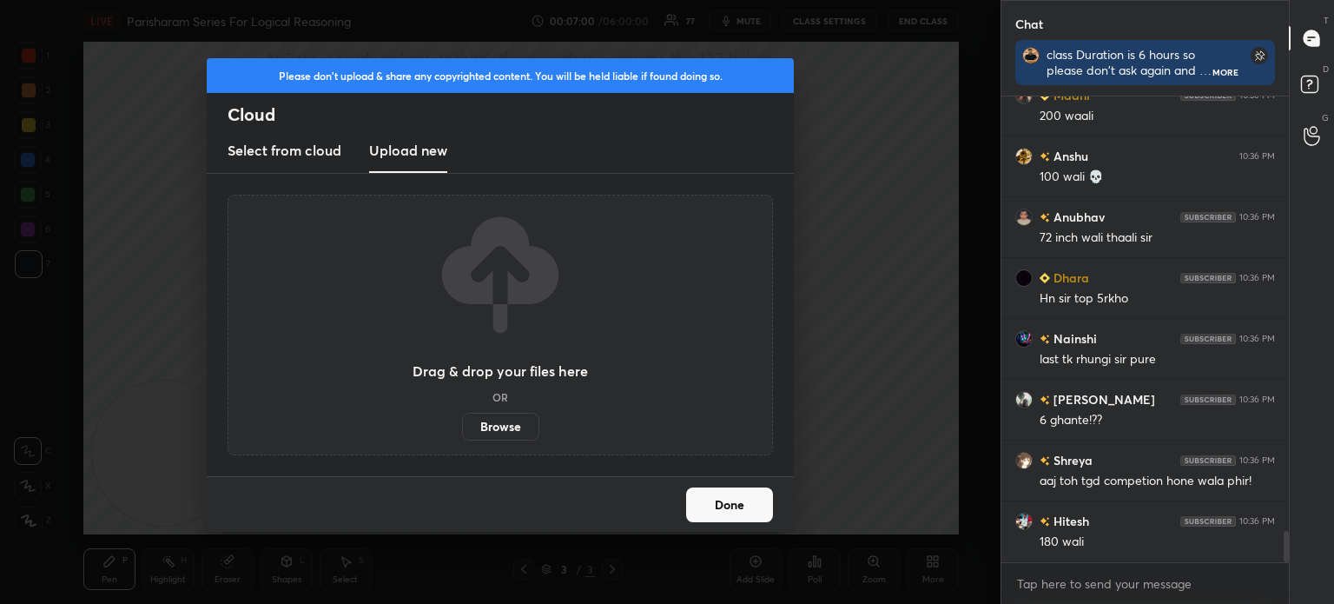
click at [506, 433] on label "Browse" at bounding box center [500, 427] width 77 height 28
click at [462, 433] on input "Browse" at bounding box center [462, 427] width 0 height 28
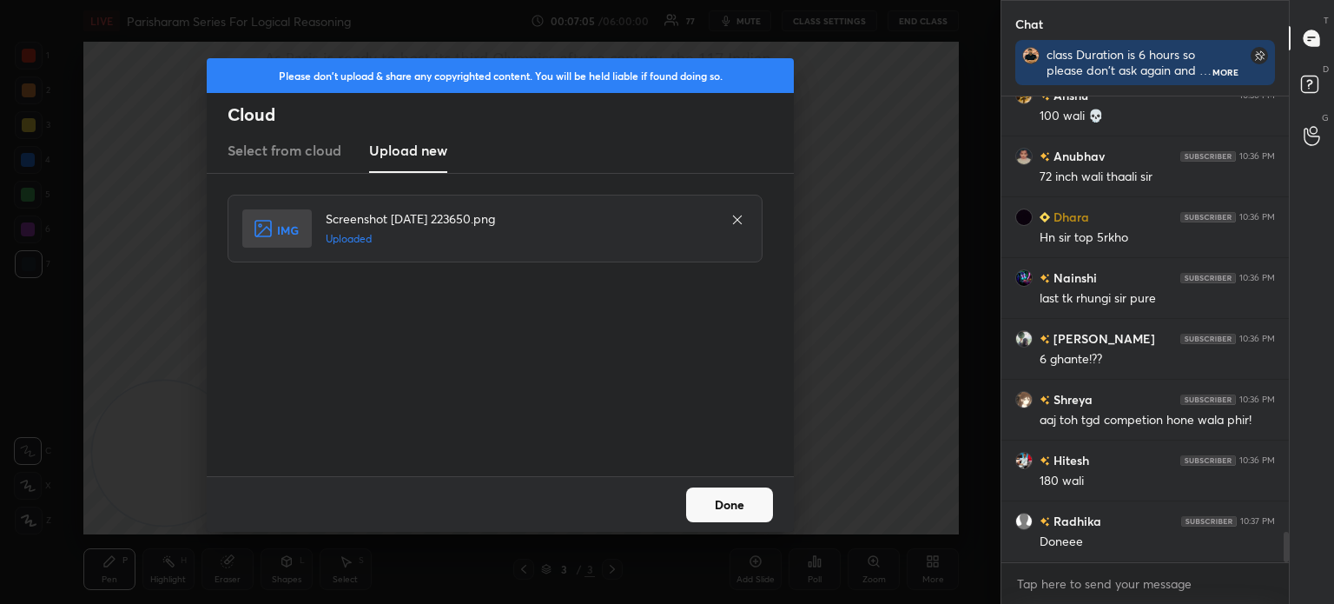
click at [722, 500] on button "Done" at bounding box center [729, 504] width 87 height 35
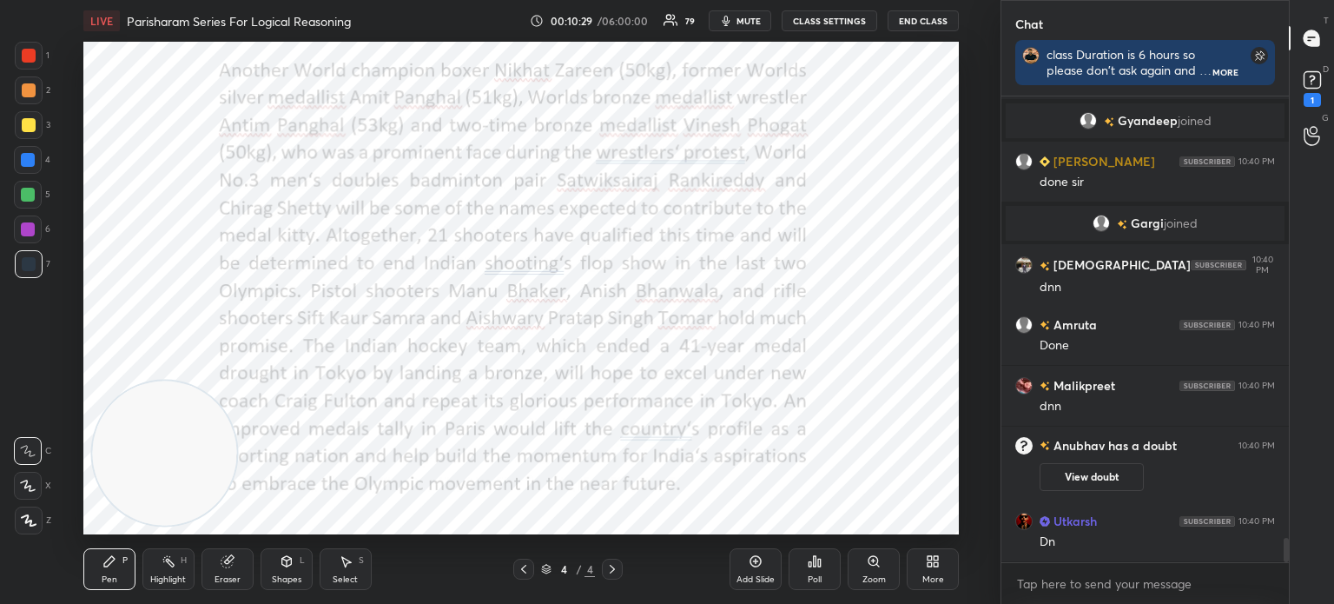
scroll to position [8454, 0]
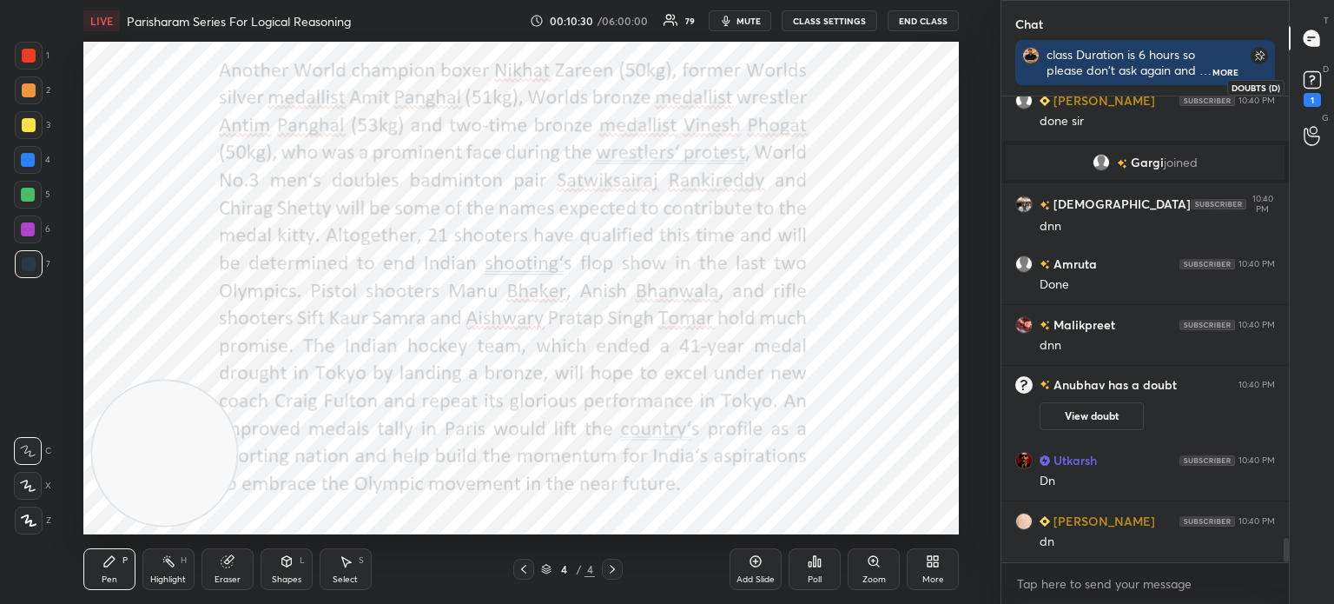
click at [1313, 76] on icon at bounding box center [1312, 79] width 6 height 7
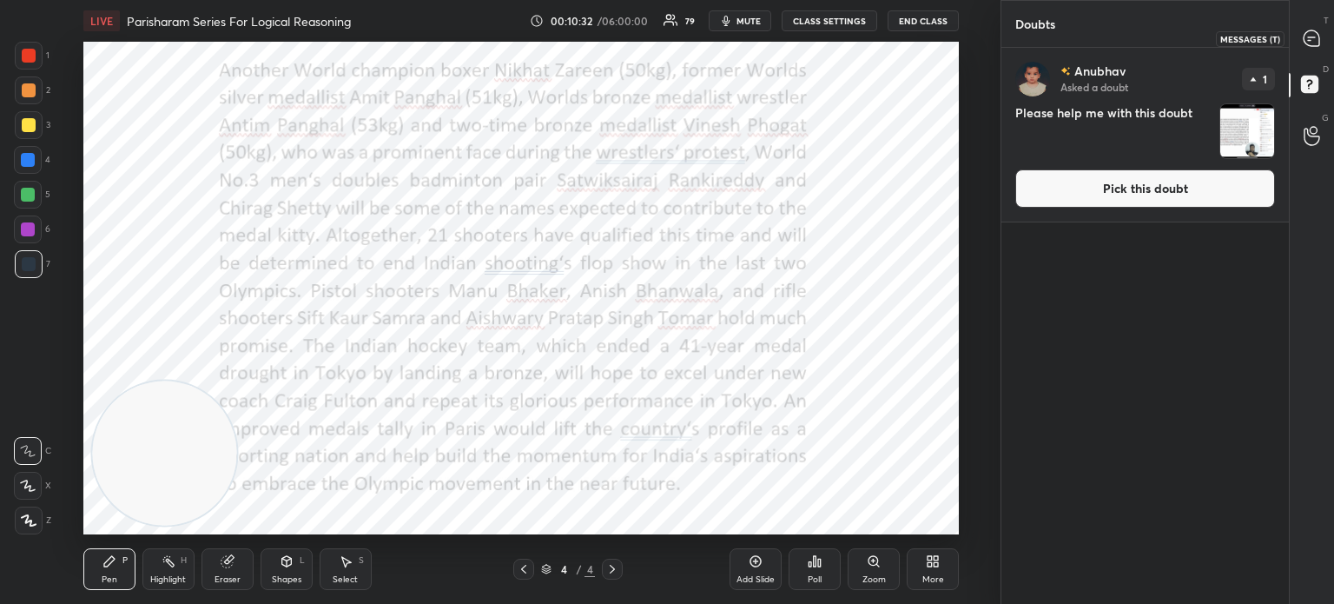
click at [1320, 39] on icon at bounding box center [1312, 38] width 16 height 16
type textarea "x"
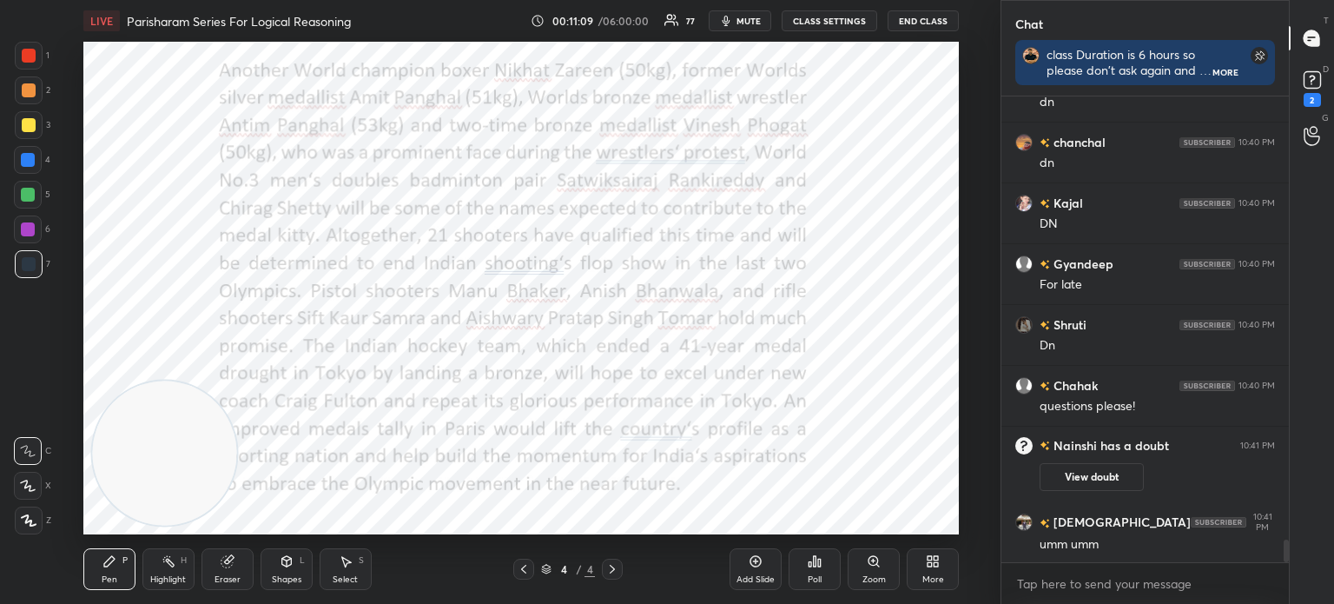
scroll to position [9148, 0]
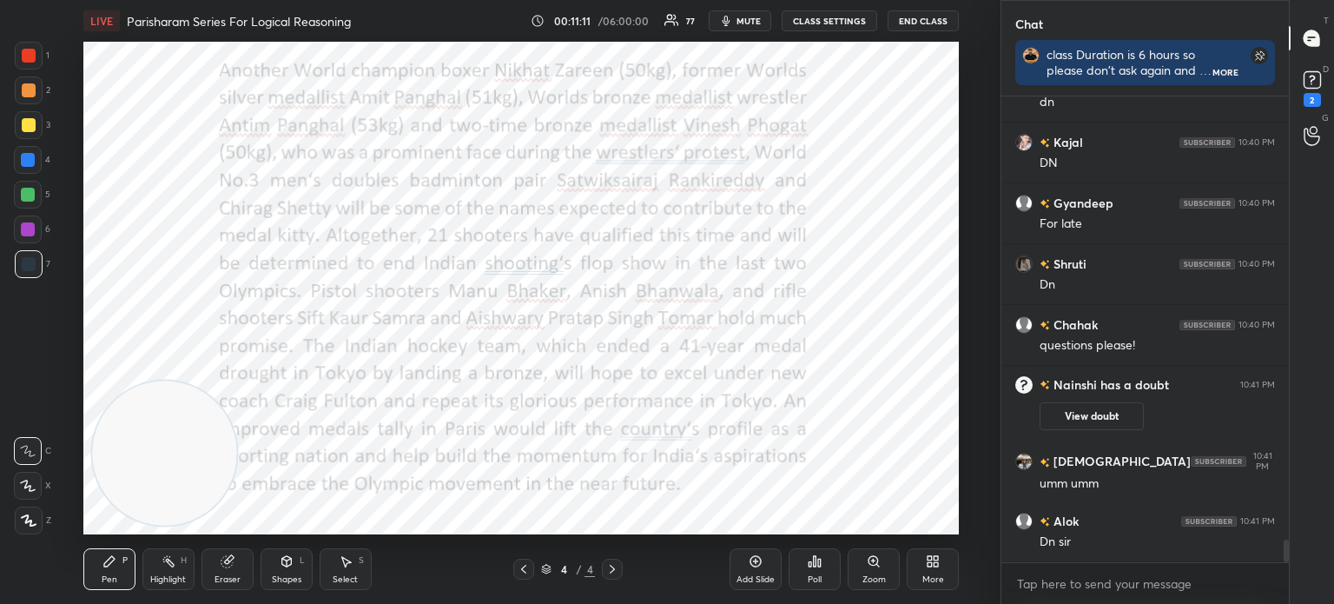
click at [938, 559] on icon at bounding box center [937, 558] width 4 height 4
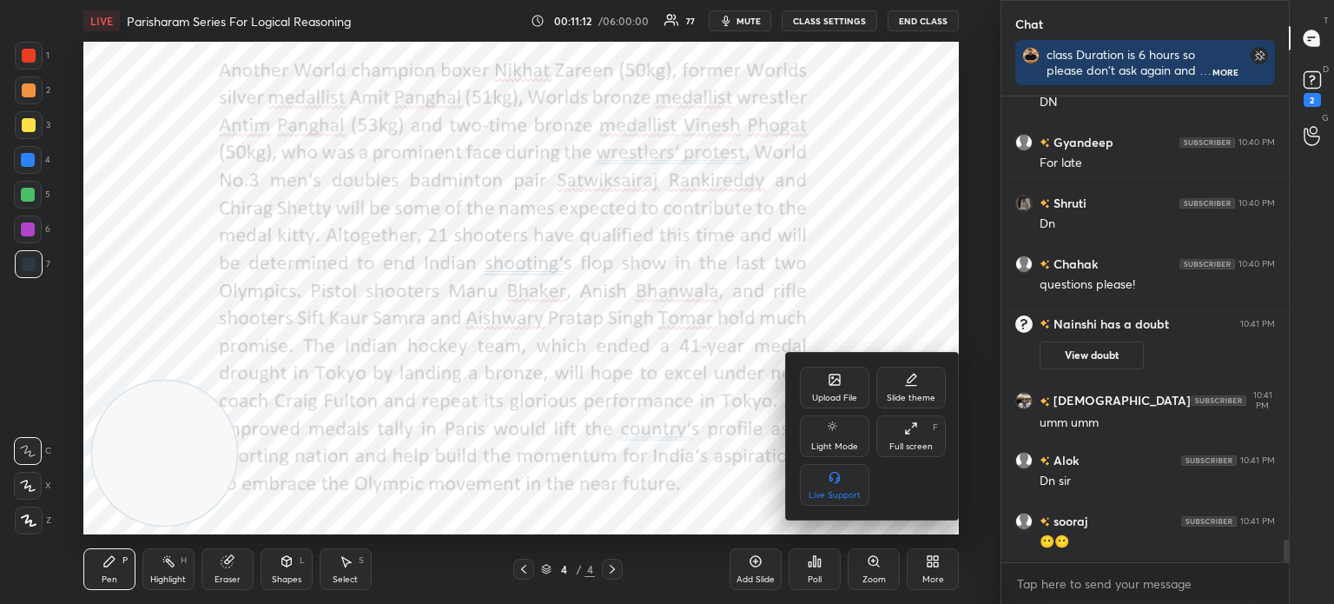
scroll to position [9269, 0]
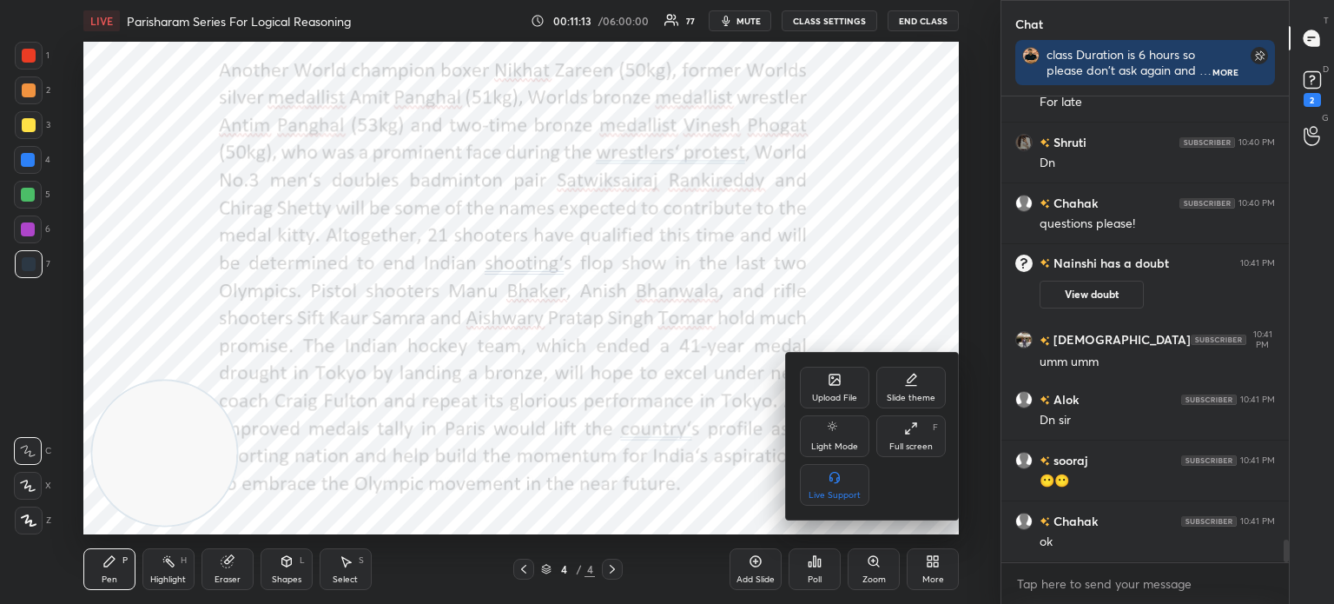
click at [837, 395] on div "Upload File" at bounding box center [834, 398] width 45 height 9
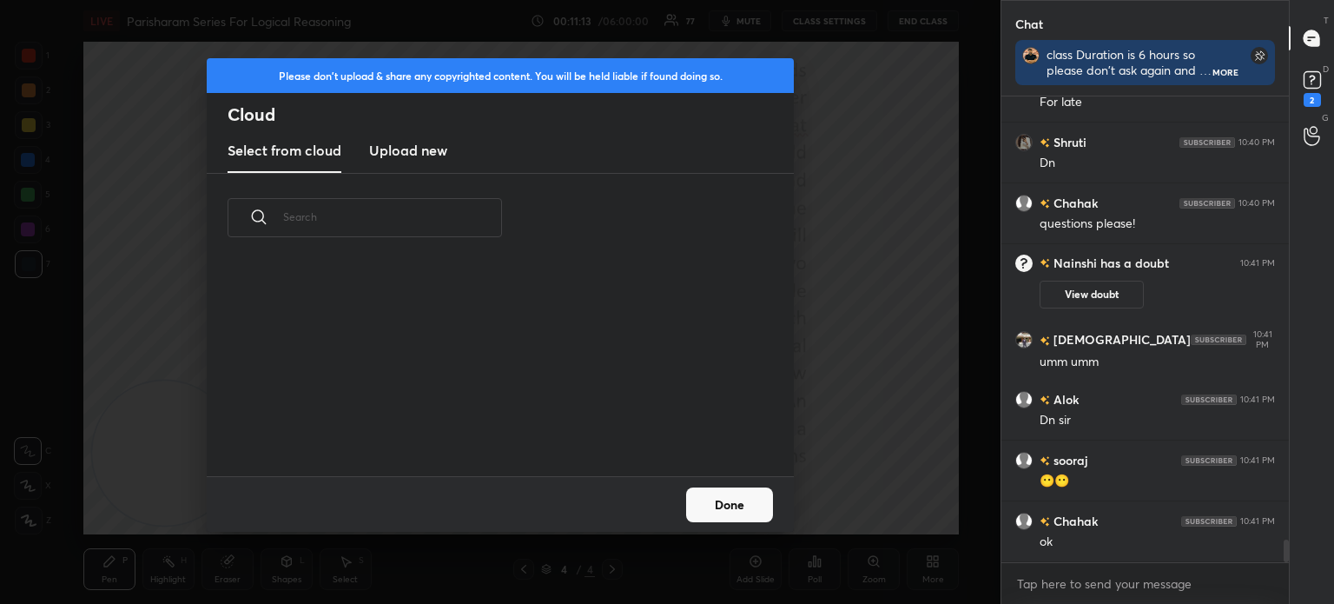
scroll to position [214, 558]
click at [418, 153] on h3 "Upload new" at bounding box center [408, 150] width 78 height 21
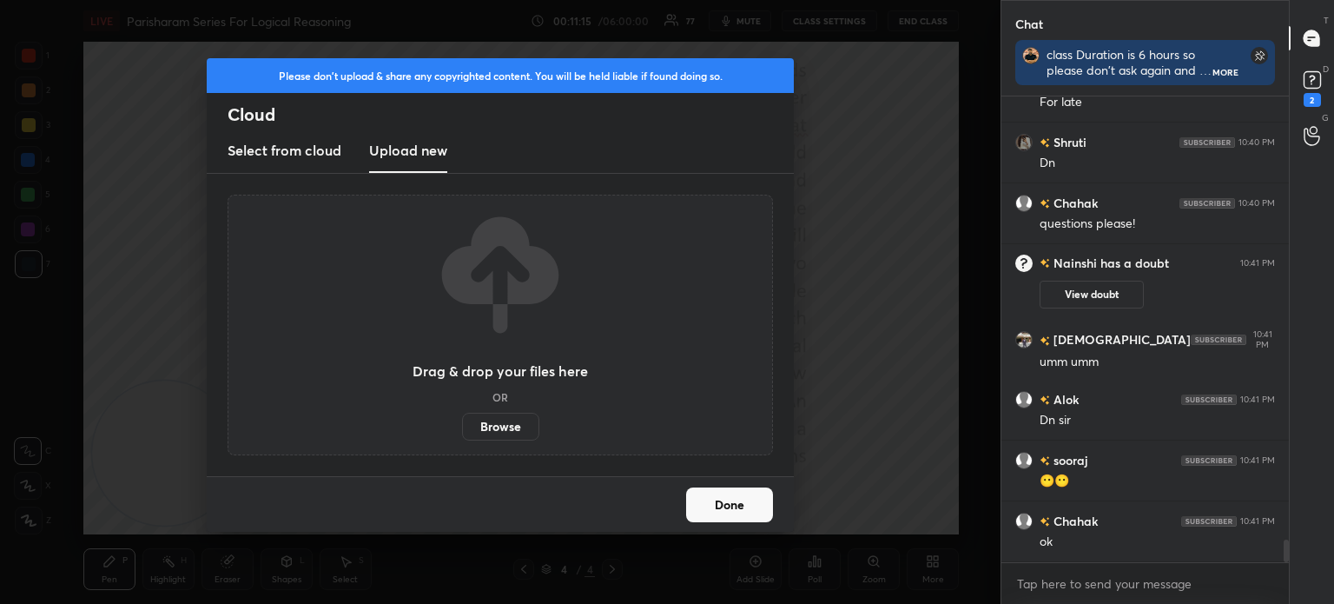
scroll to position [9346, 0]
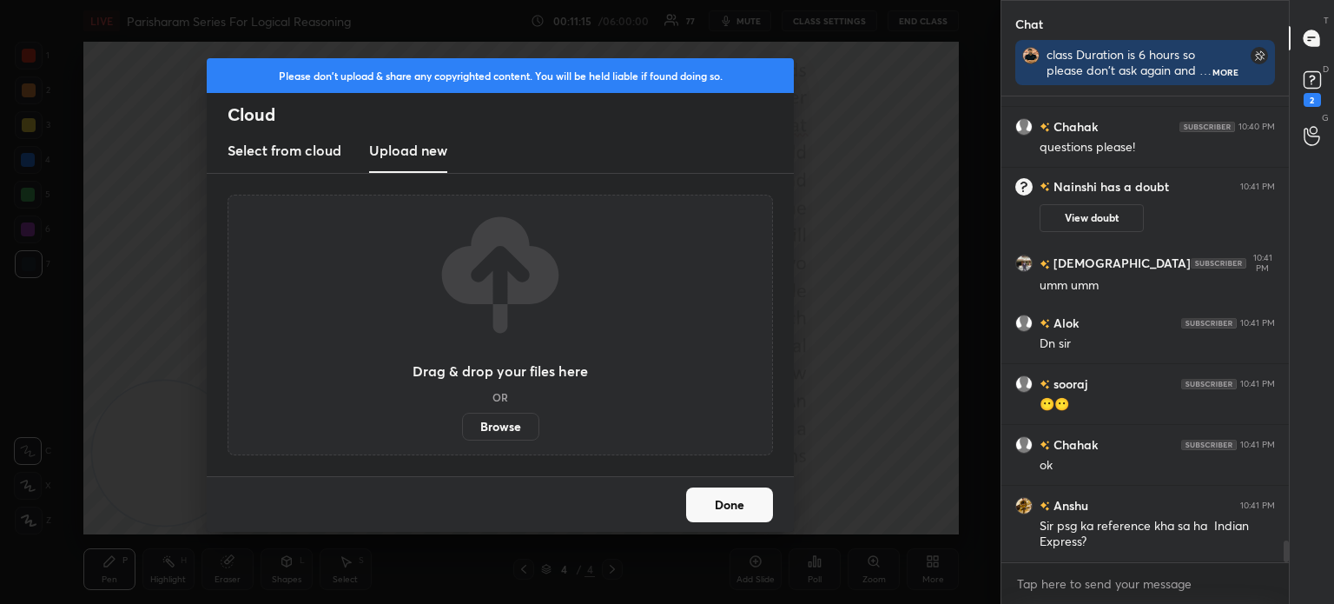
click at [485, 420] on label "Browse" at bounding box center [500, 427] width 77 height 28
click at [462, 420] on input "Browse" at bounding box center [462, 427] width 0 height 28
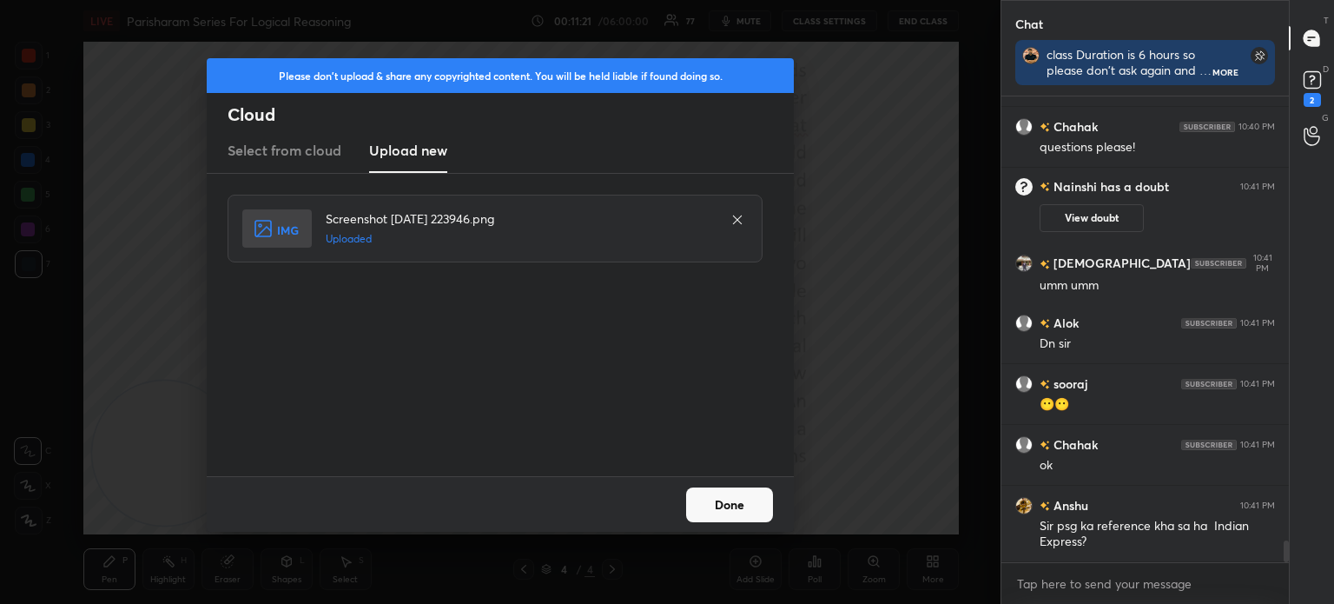
click at [714, 503] on button "Done" at bounding box center [729, 504] width 87 height 35
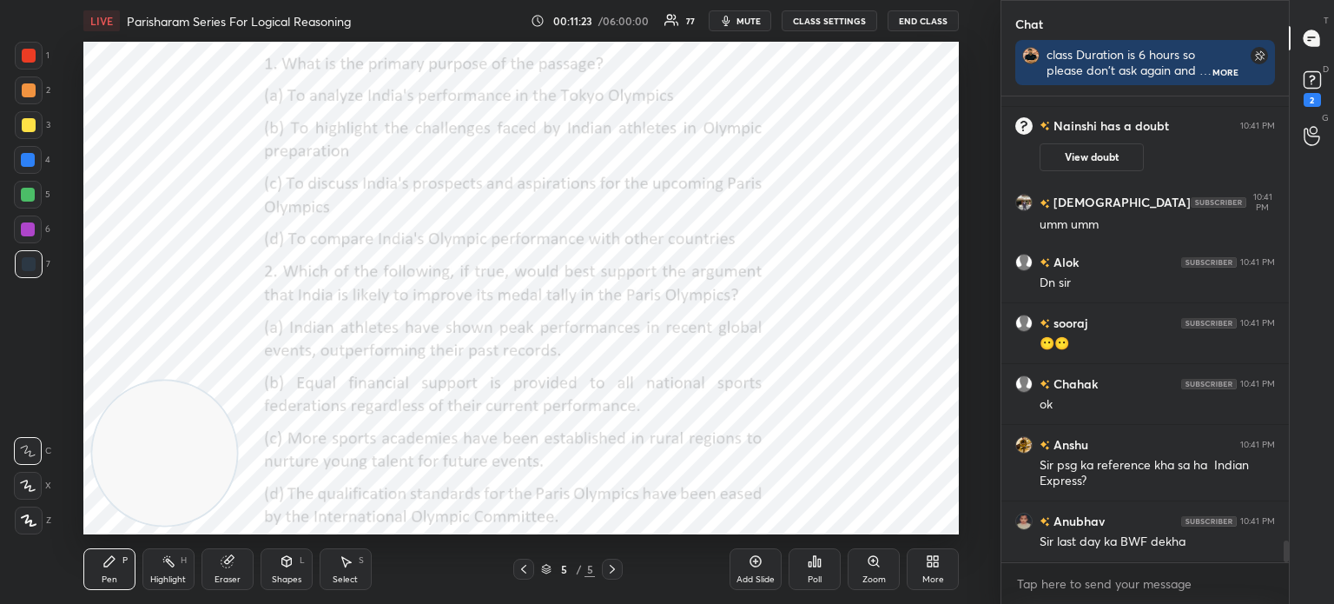
scroll to position [9467, 0]
click at [929, 566] on icon at bounding box center [930, 564] width 4 height 4
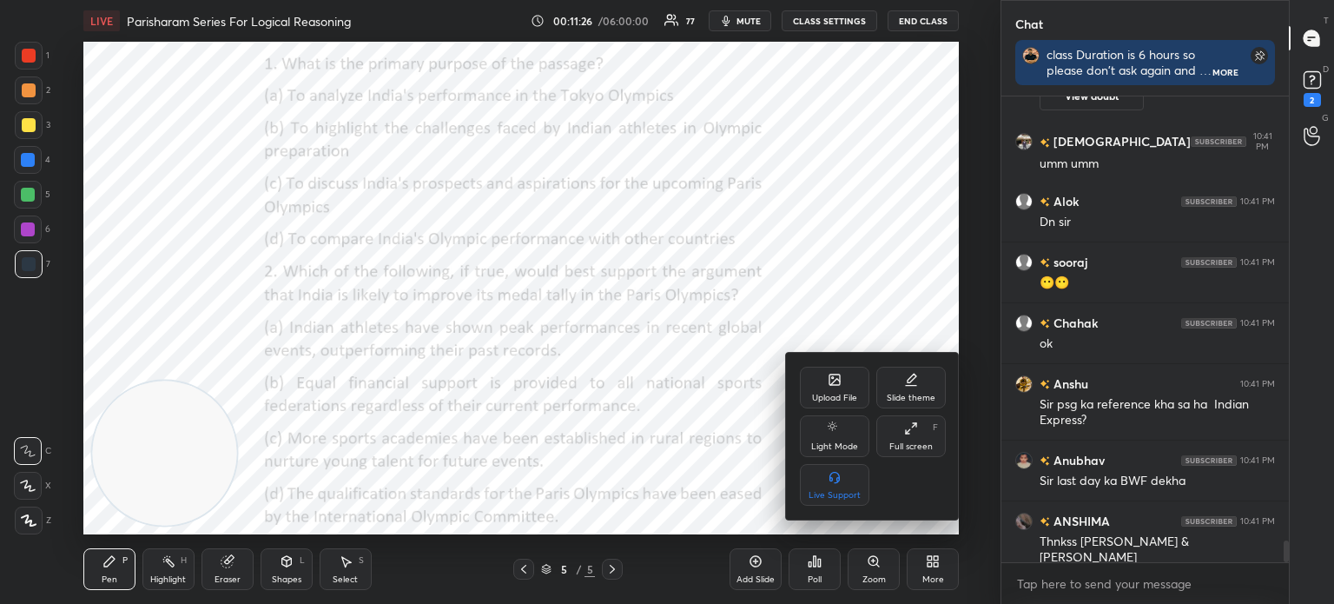
click at [830, 392] on div "Upload File" at bounding box center [834, 388] width 69 height 42
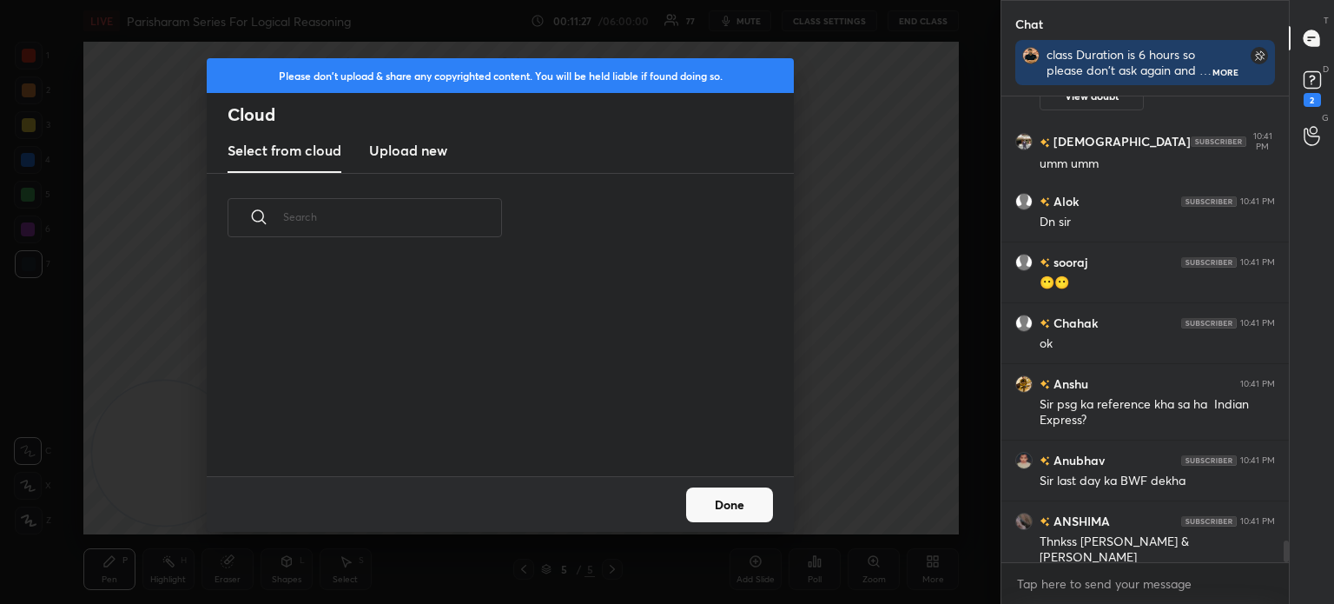
scroll to position [214, 558]
click at [434, 158] on h3 "Upload new" at bounding box center [408, 150] width 78 height 21
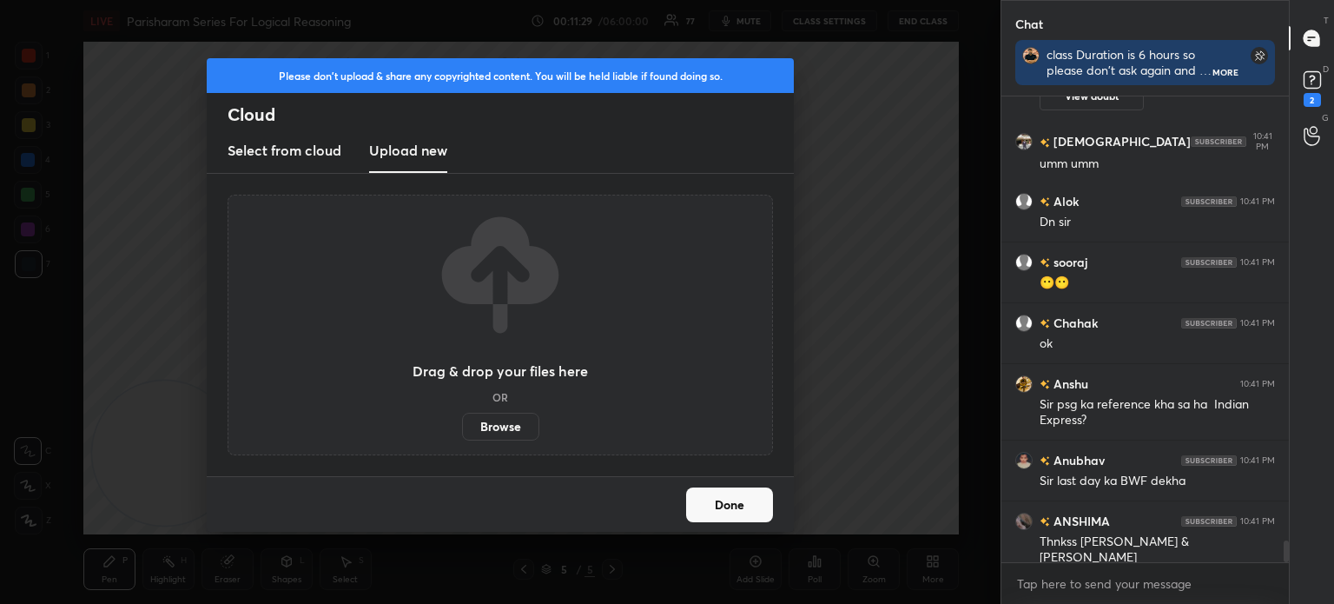
click at [495, 426] on label "Browse" at bounding box center [500, 427] width 77 height 28
click at [462, 426] on input "Browse" at bounding box center [462, 427] width 0 height 28
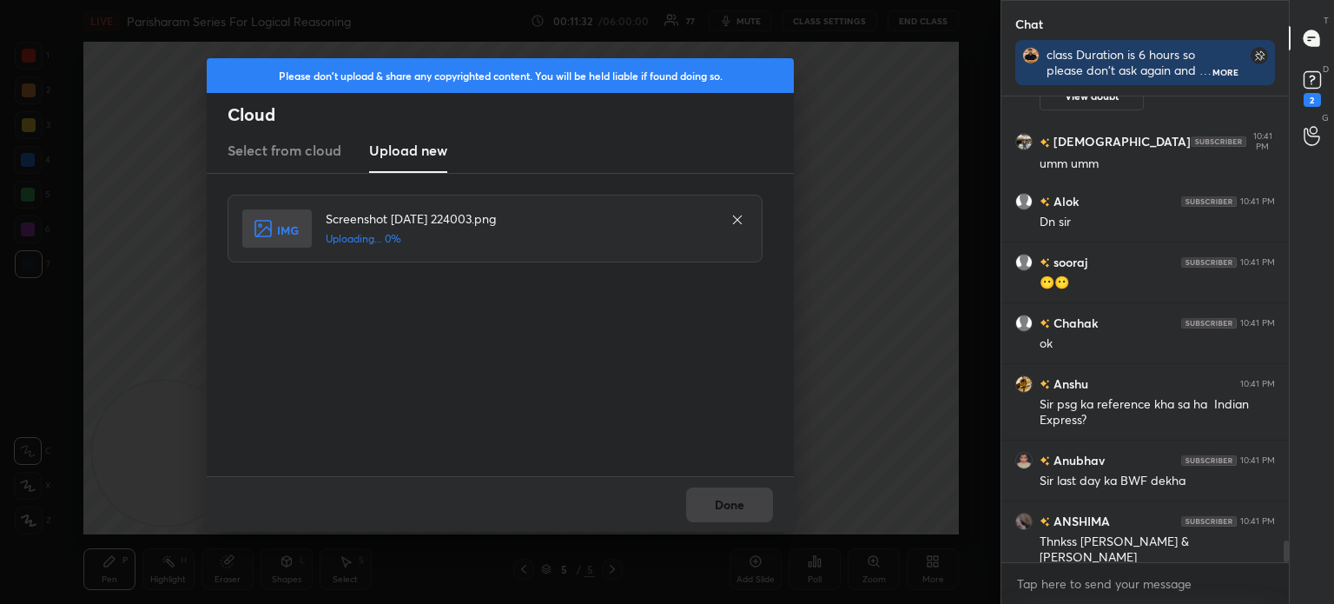
scroll to position [9528, 0]
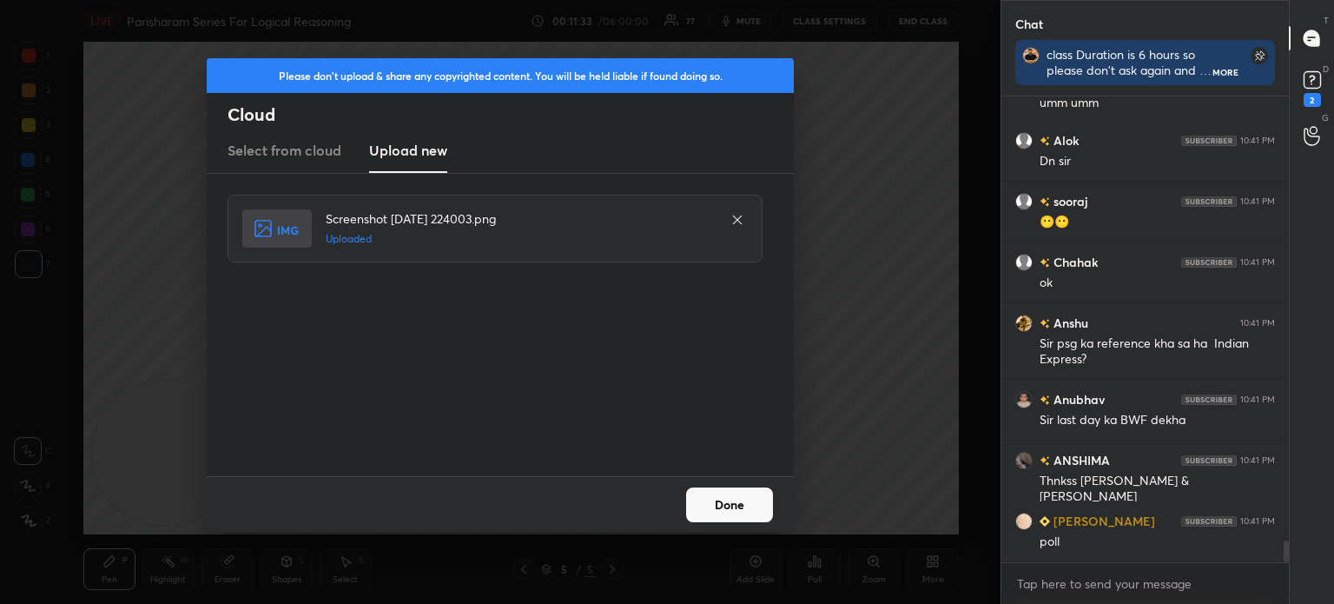
click at [721, 503] on button "Done" at bounding box center [729, 504] width 87 height 35
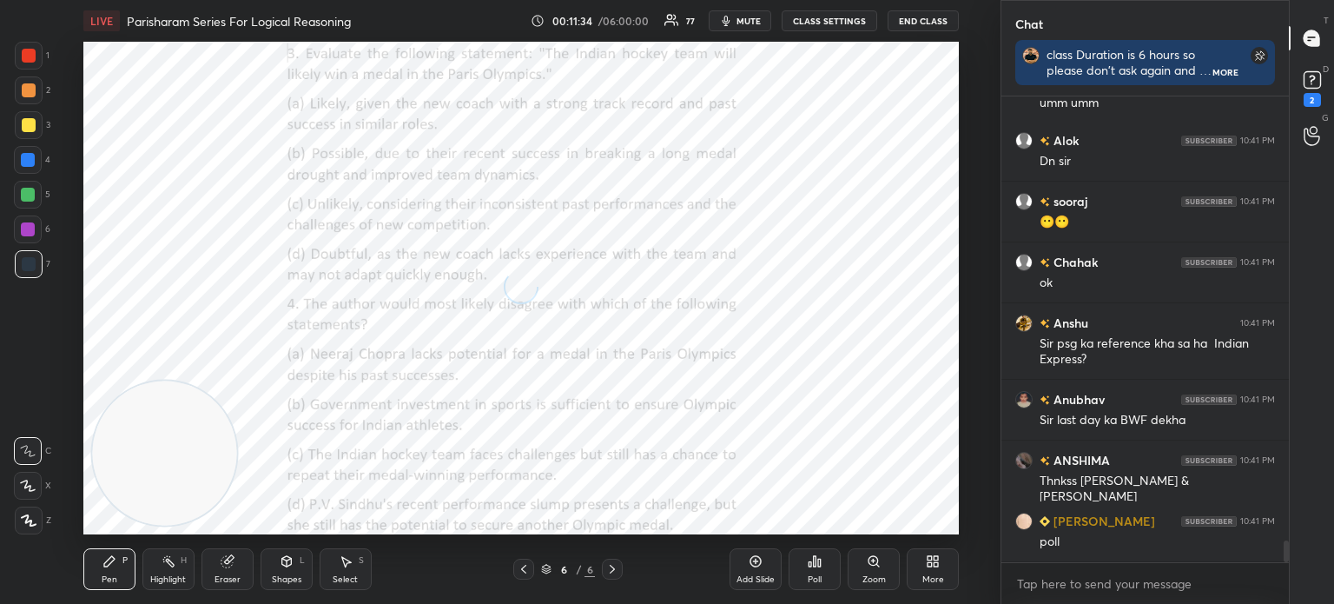
scroll to position [9589, 0]
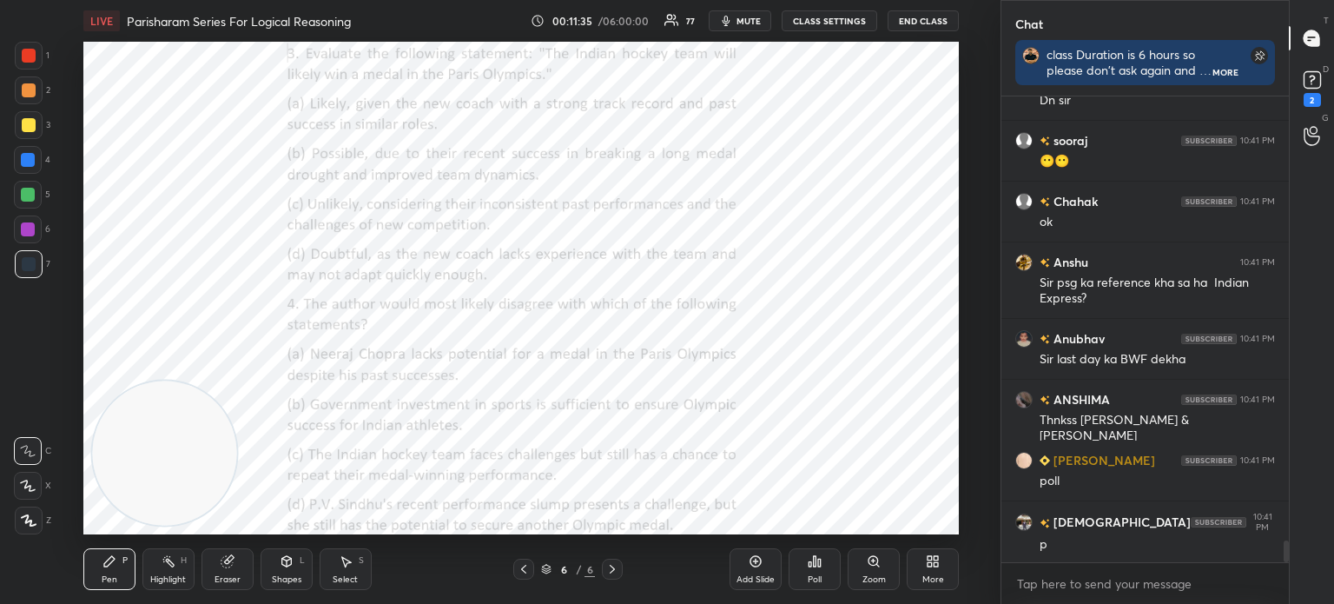
click at [921, 567] on div "More" at bounding box center [933, 569] width 52 height 42
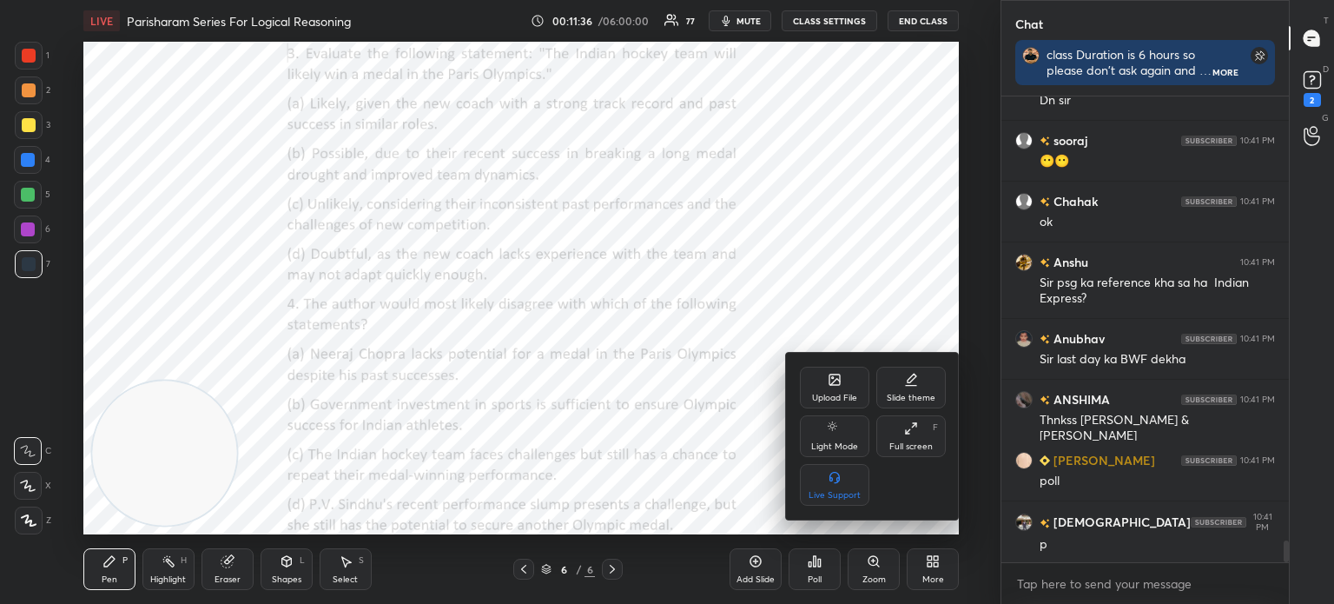
click at [817, 389] on div "Upload File" at bounding box center [834, 388] width 69 height 42
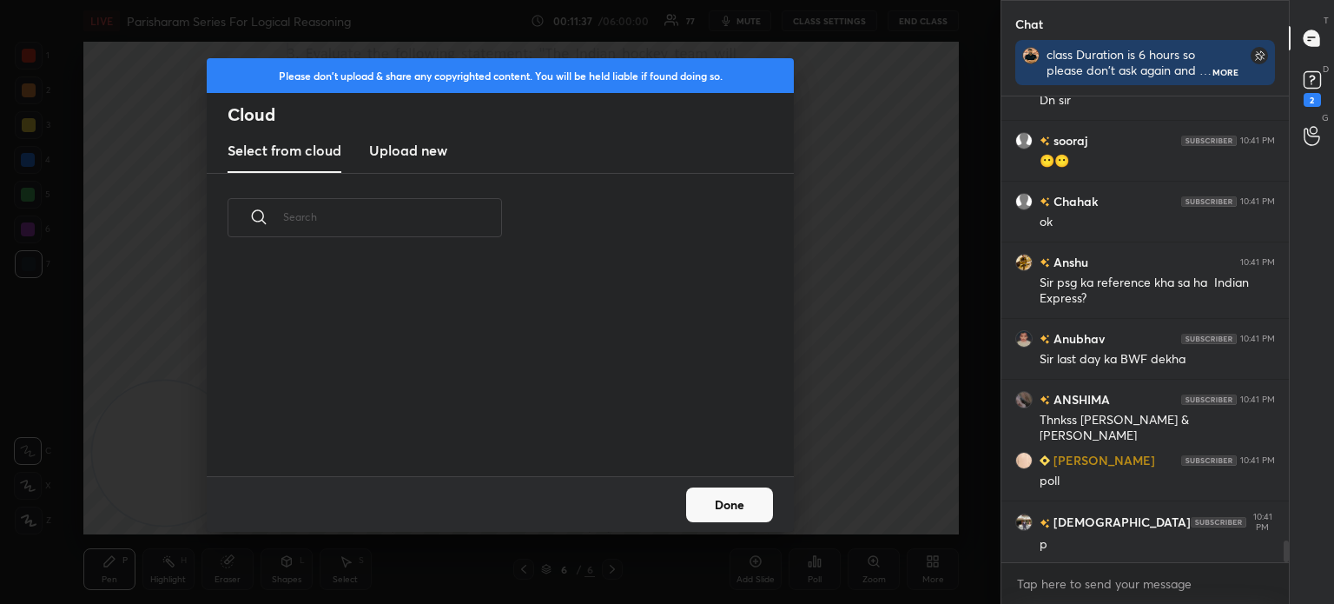
scroll to position [214, 558]
click at [405, 159] on h3 "Upload new" at bounding box center [408, 150] width 78 height 21
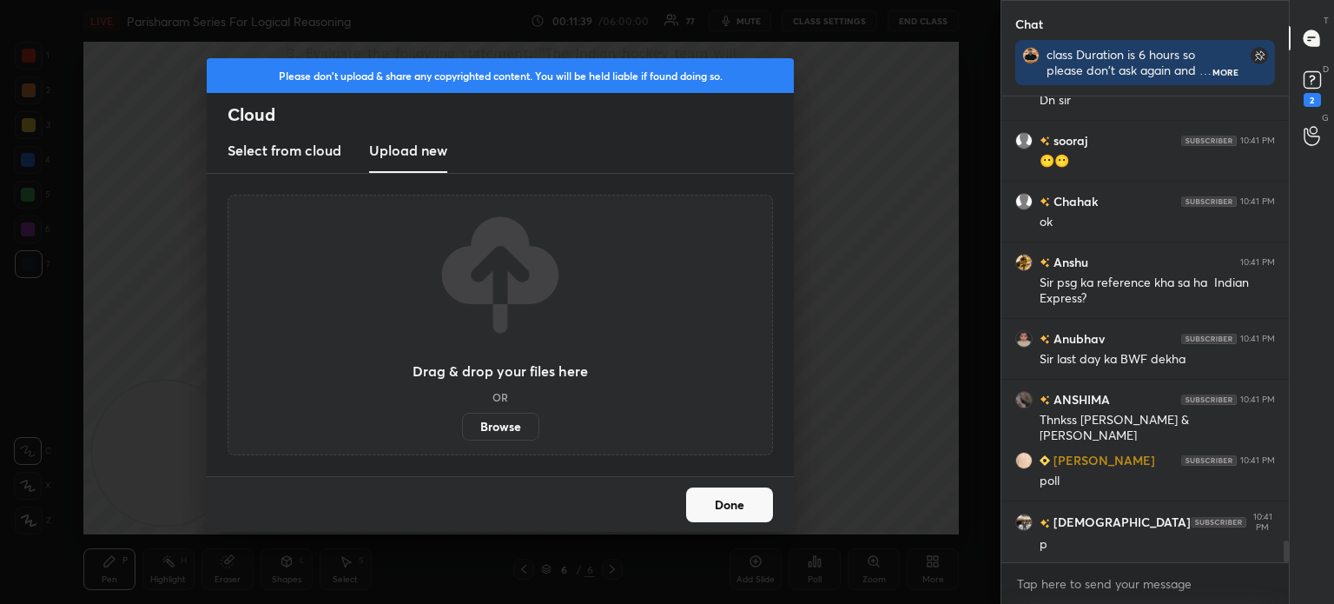
click at [500, 430] on label "Browse" at bounding box center [500, 427] width 77 height 28
click at [462, 430] on input "Browse" at bounding box center [462, 427] width 0 height 28
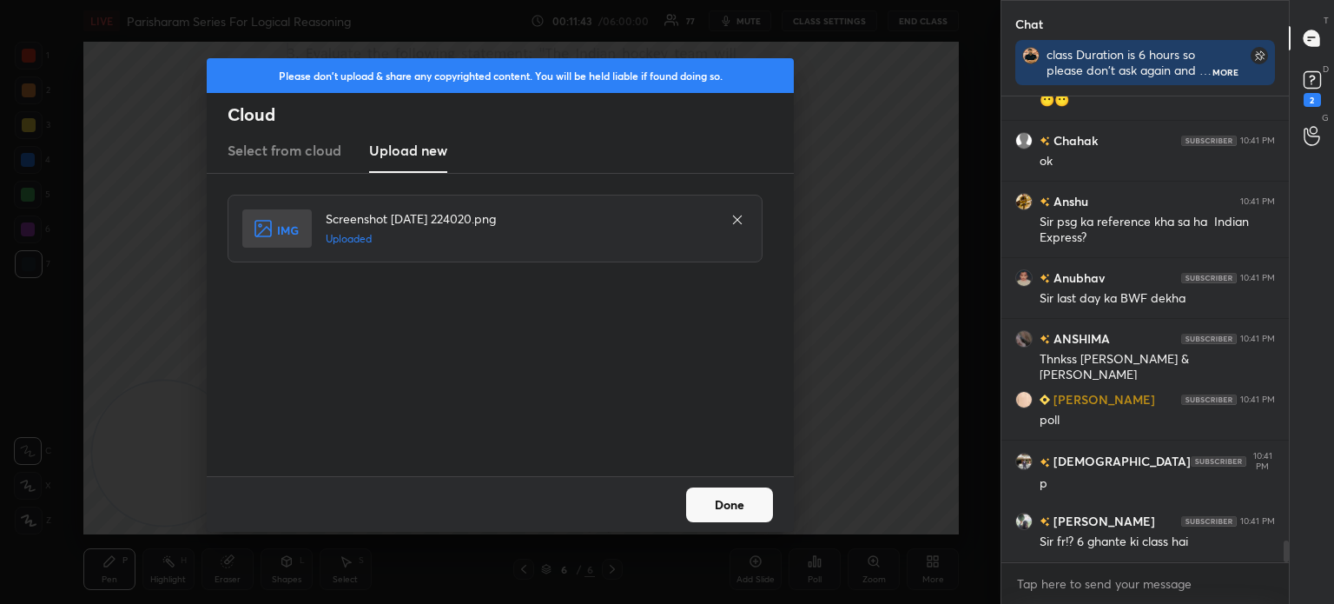
click at [711, 500] on button "Done" at bounding box center [729, 504] width 87 height 35
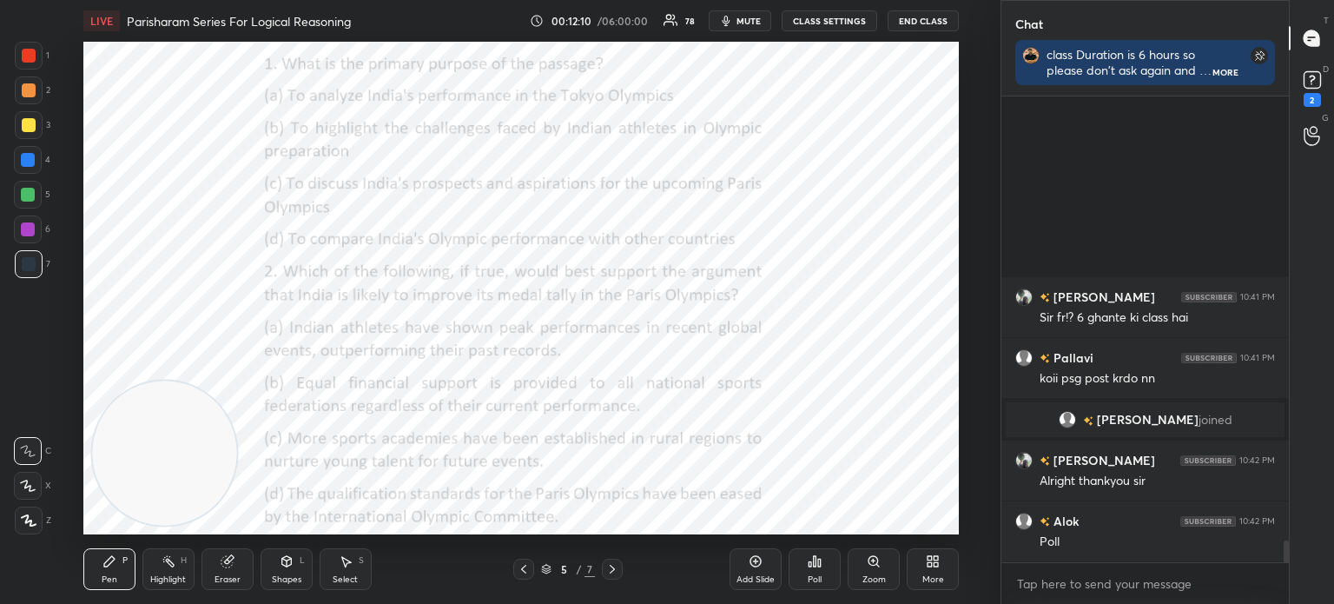
scroll to position [9639, 0]
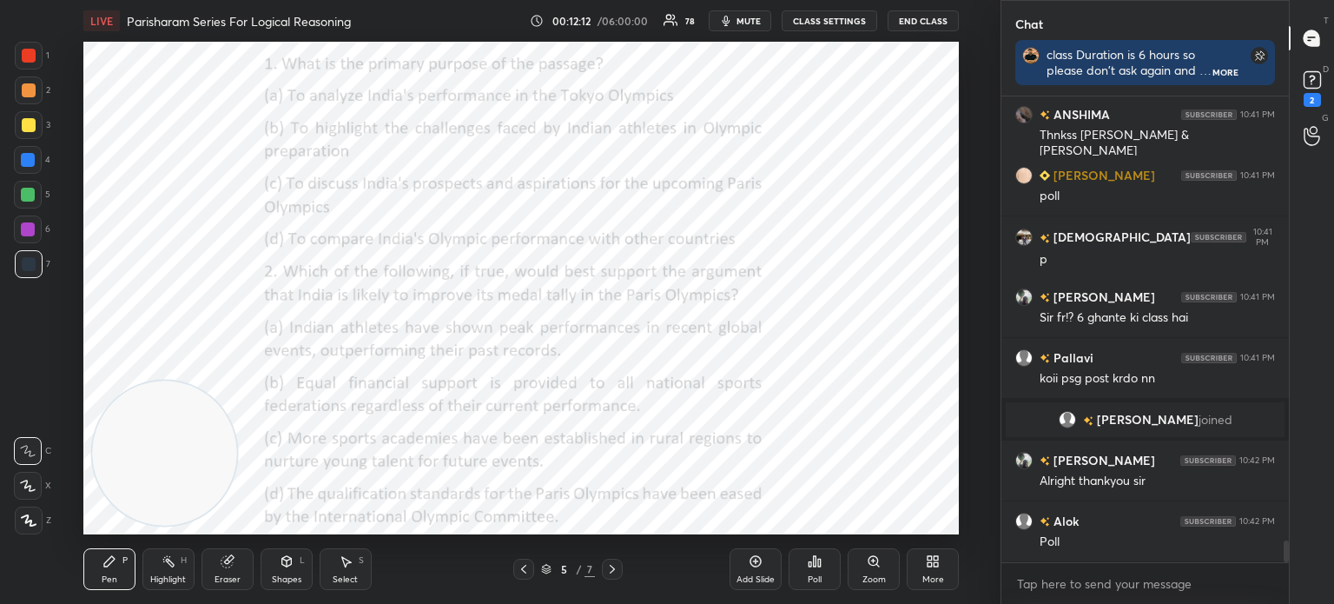
click at [825, 575] on div "Poll" at bounding box center [815, 569] width 52 height 42
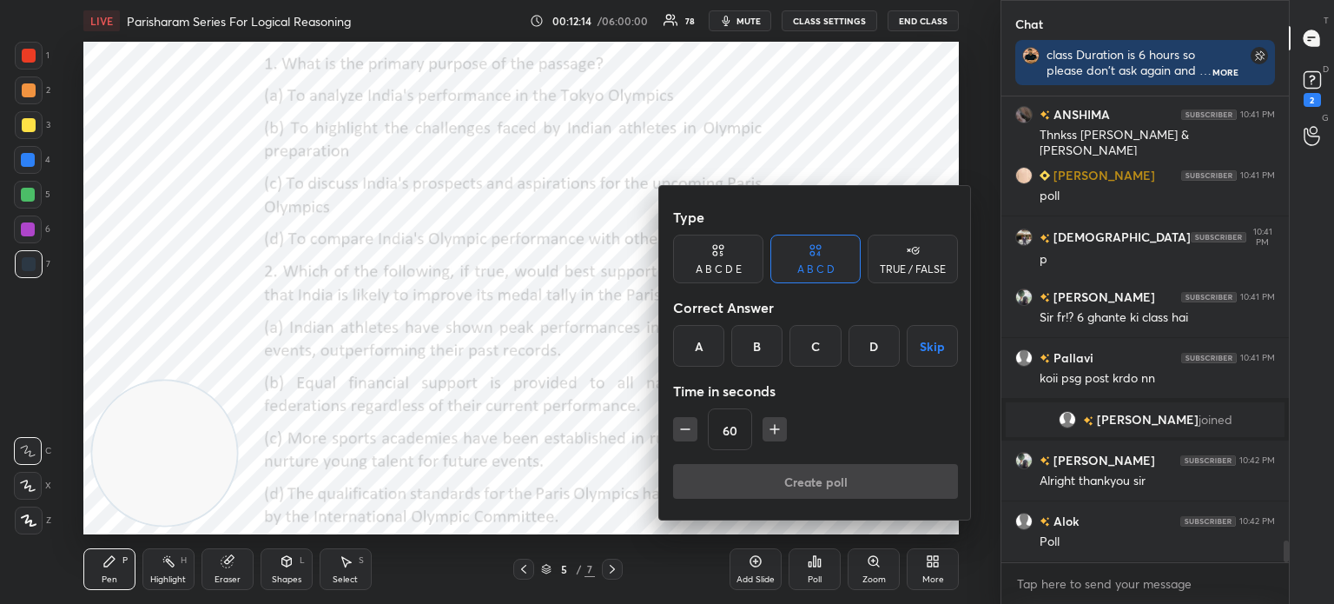
click at [824, 346] on div "C" at bounding box center [815, 346] width 51 height 42
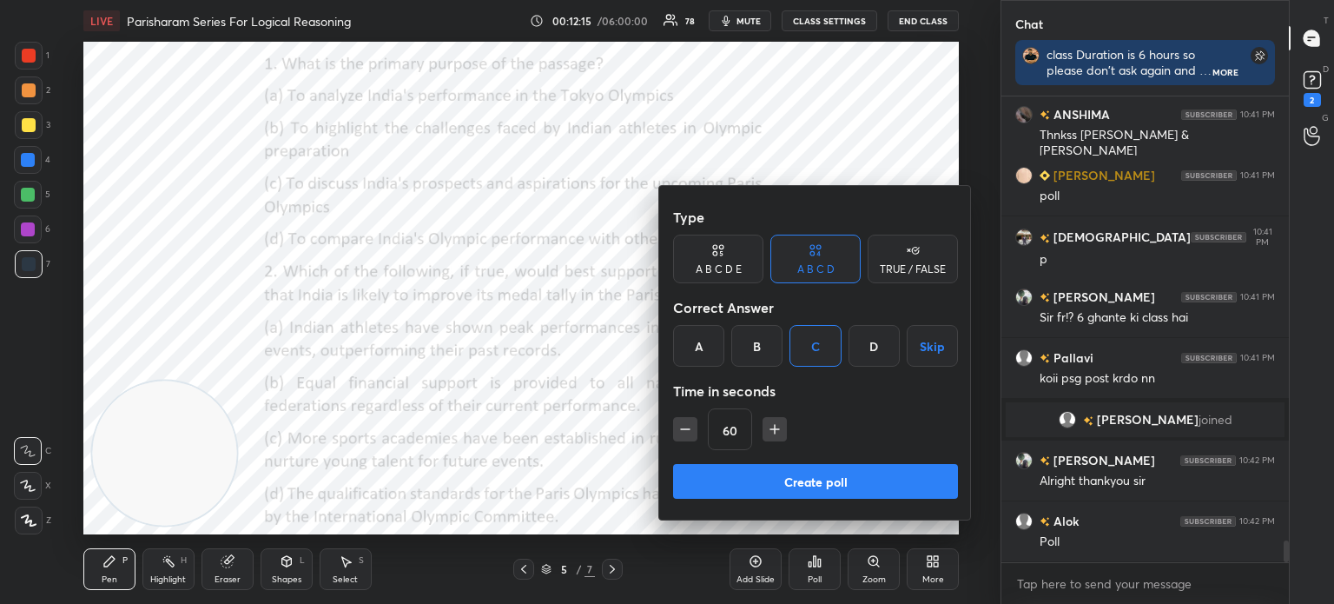
click at [688, 429] on icon "button" at bounding box center [685, 429] width 9 height 0
type input "30"
click at [766, 475] on button "Create poll" at bounding box center [815, 481] width 285 height 35
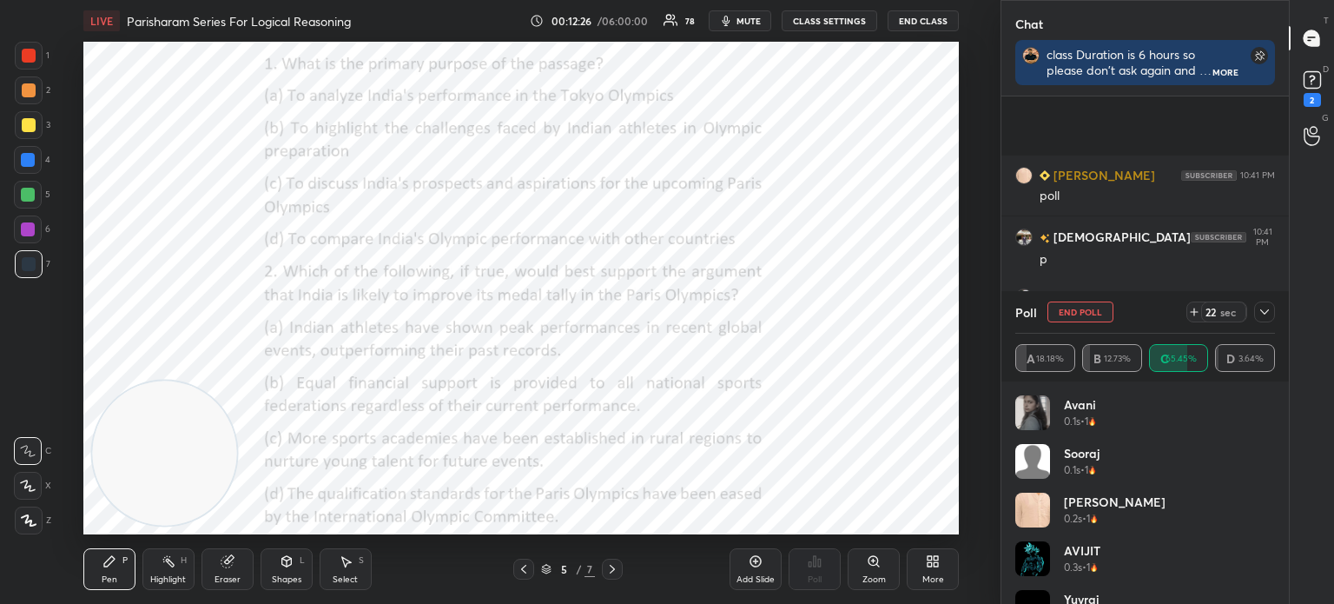
scroll to position [9771, 0]
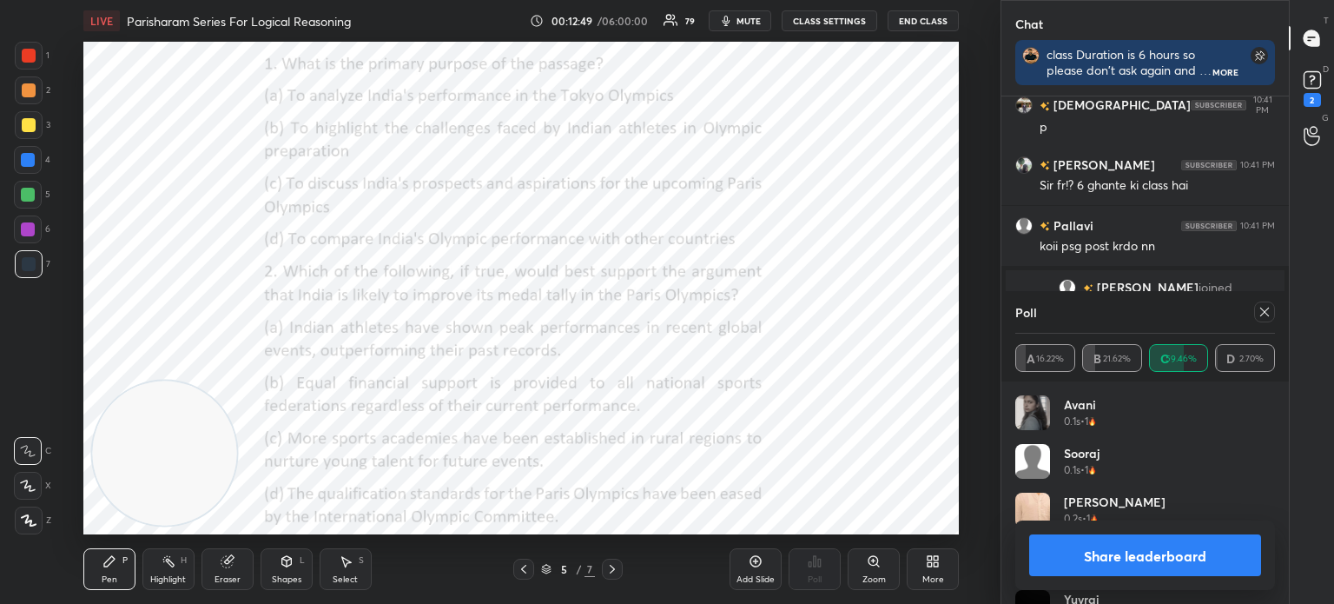
click at [1056, 566] on button "Share leaderboard" at bounding box center [1145, 555] width 232 height 42
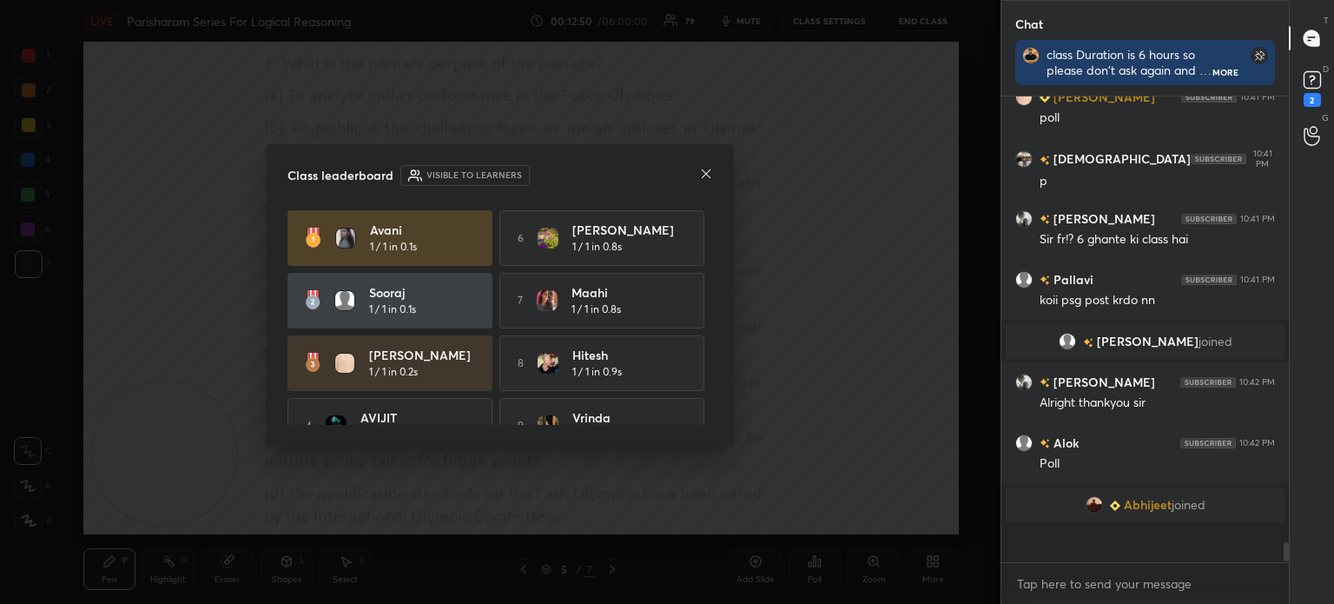
scroll to position [474, 282]
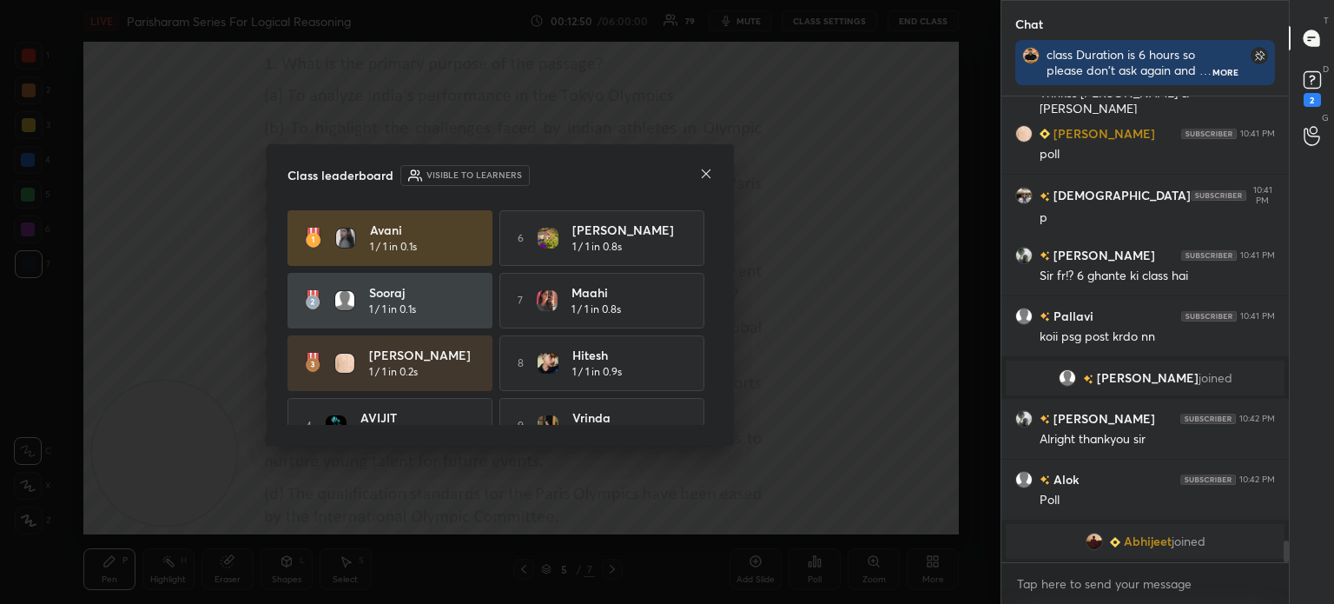
click at [705, 175] on icon at bounding box center [706, 173] width 9 height 9
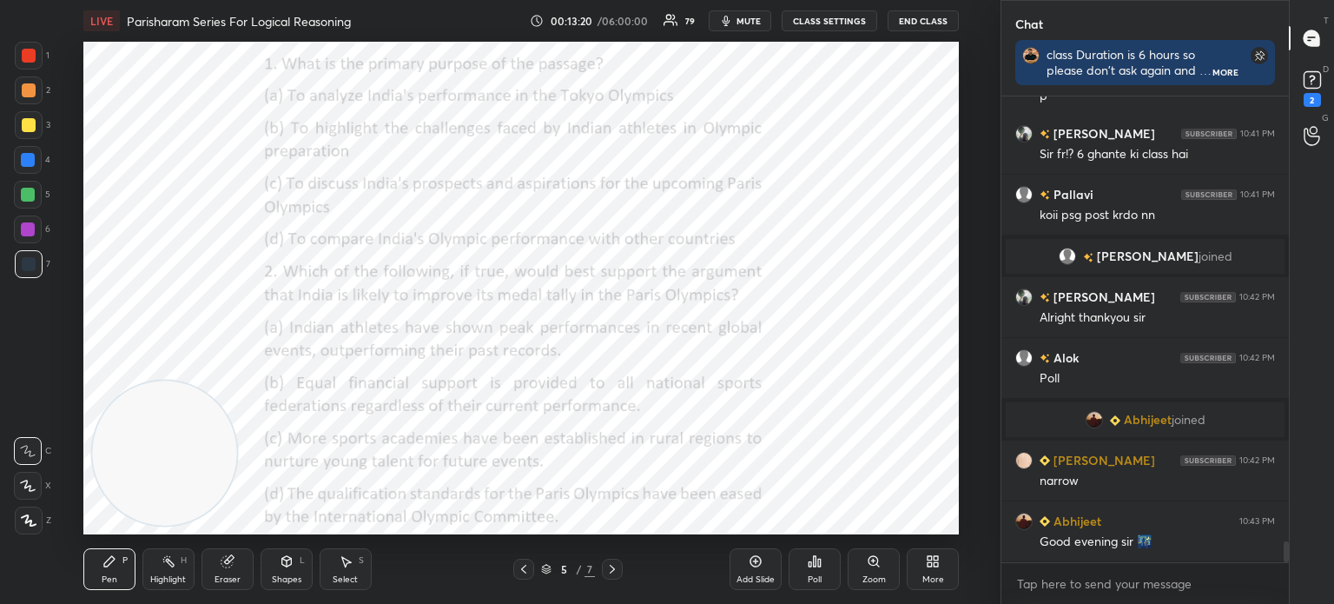
scroll to position [9811, 0]
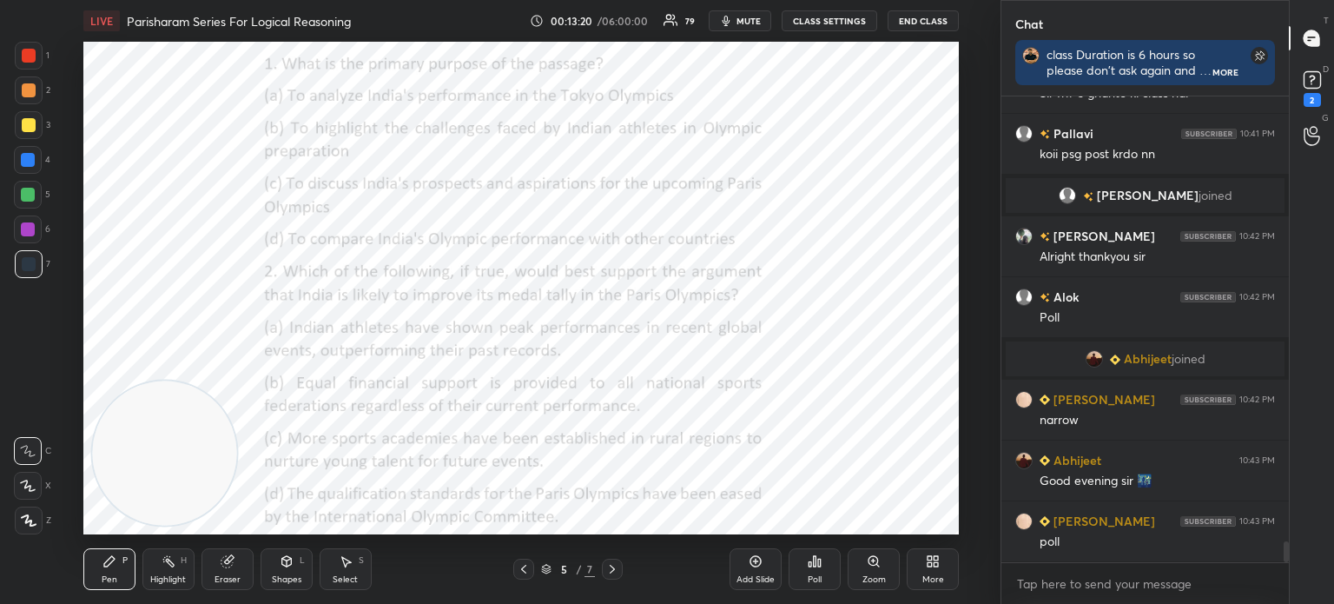
click at [821, 584] on div "Poll" at bounding box center [815, 579] width 14 height 9
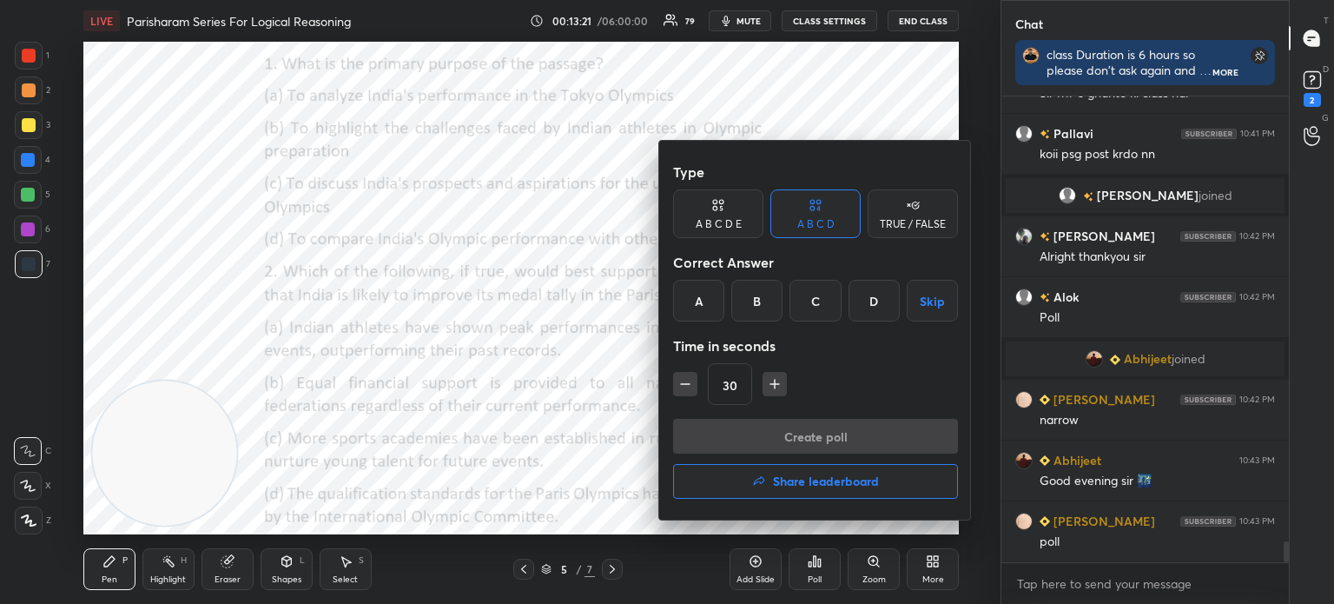
click at [695, 296] on div "A" at bounding box center [698, 301] width 51 height 42
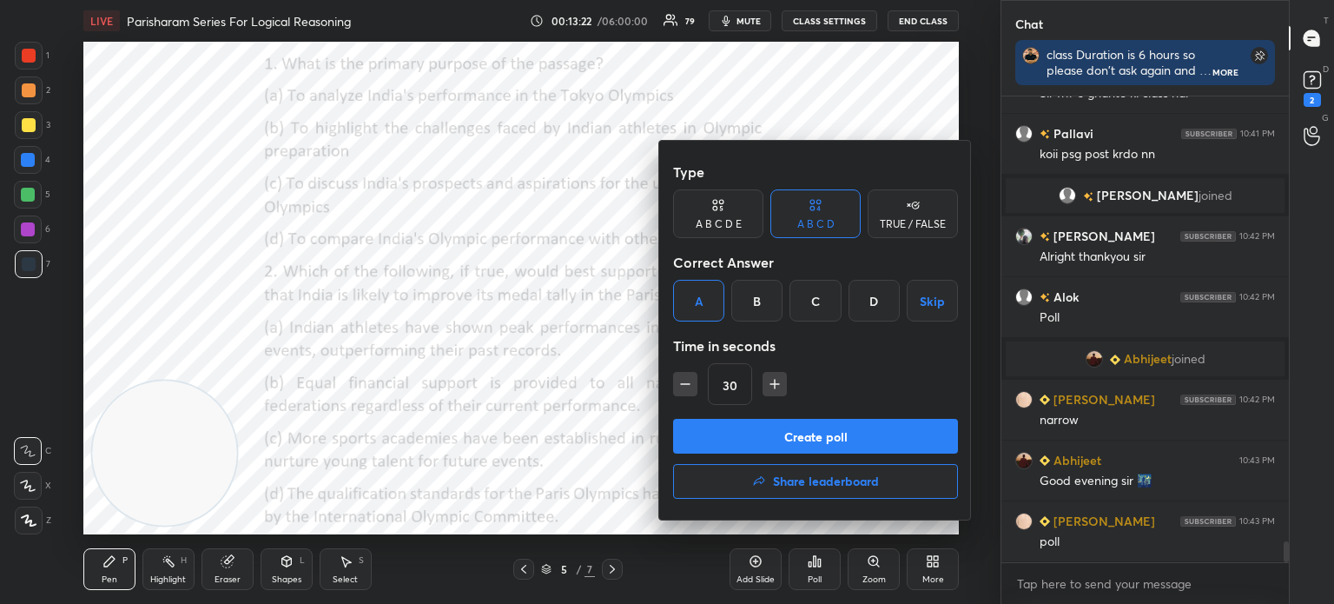
click at [754, 437] on button "Create poll" at bounding box center [815, 436] width 285 height 35
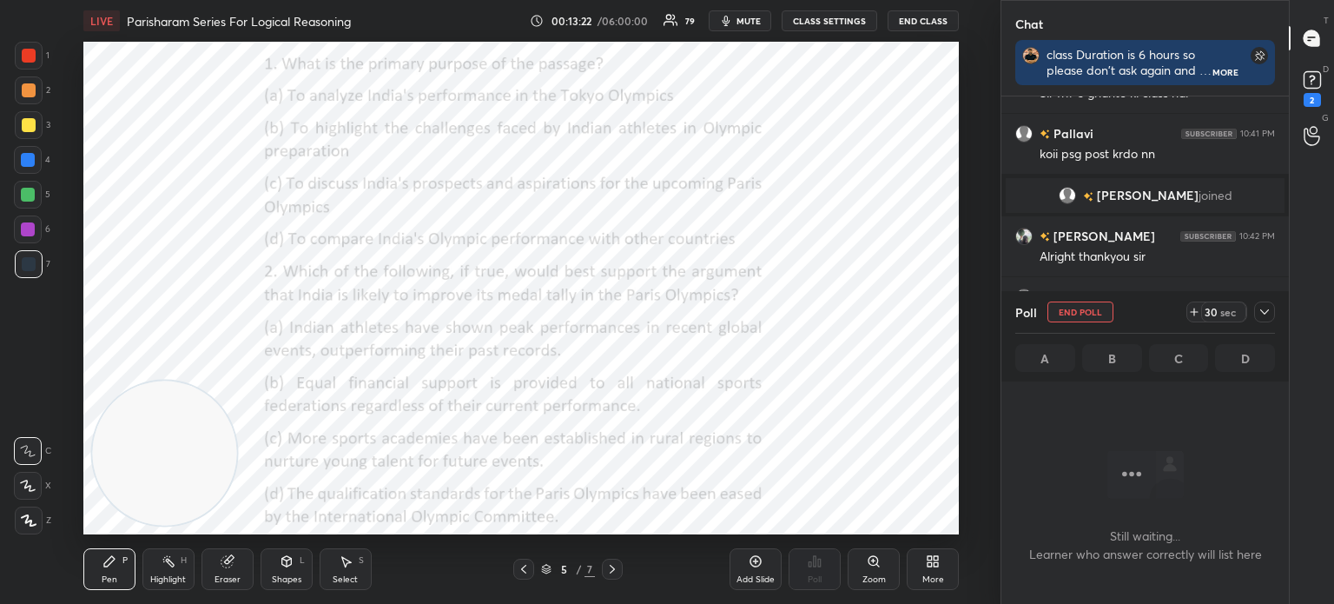
scroll to position [412, 282]
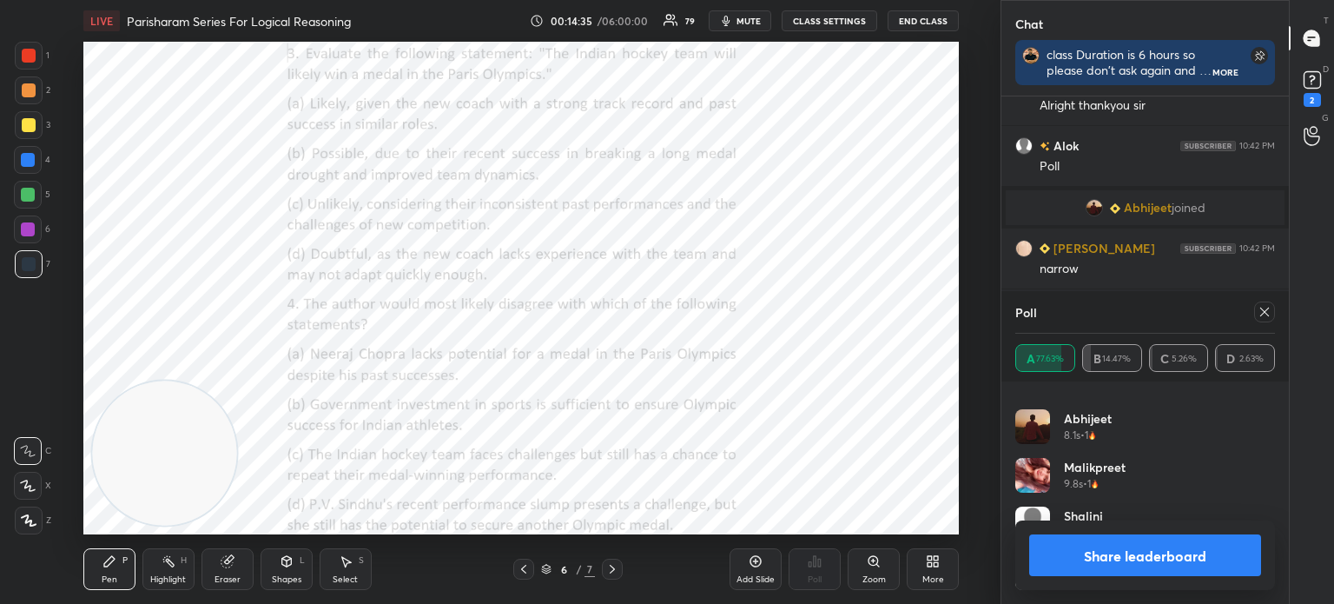
click at [30, 527] on div at bounding box center [29, 520] width 28 height 28
click at [1065, 562] on button "Share leaderboard" at bounding box center [1145, 555] width 232 height 42
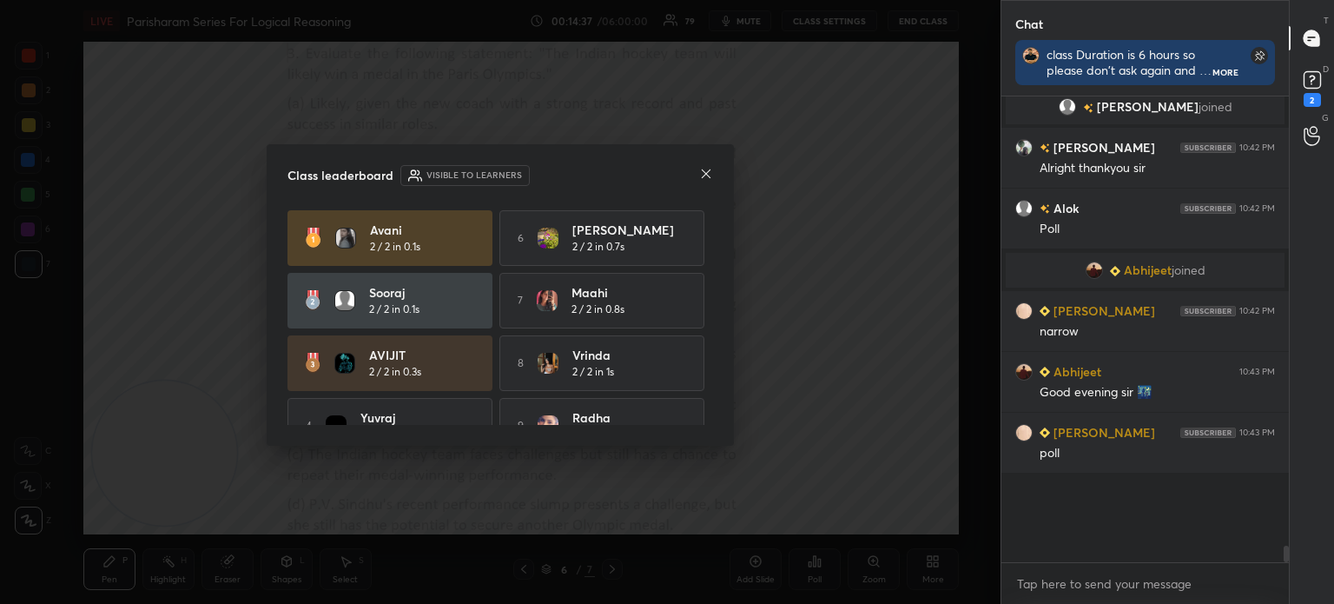
scroll to position [459, 282]
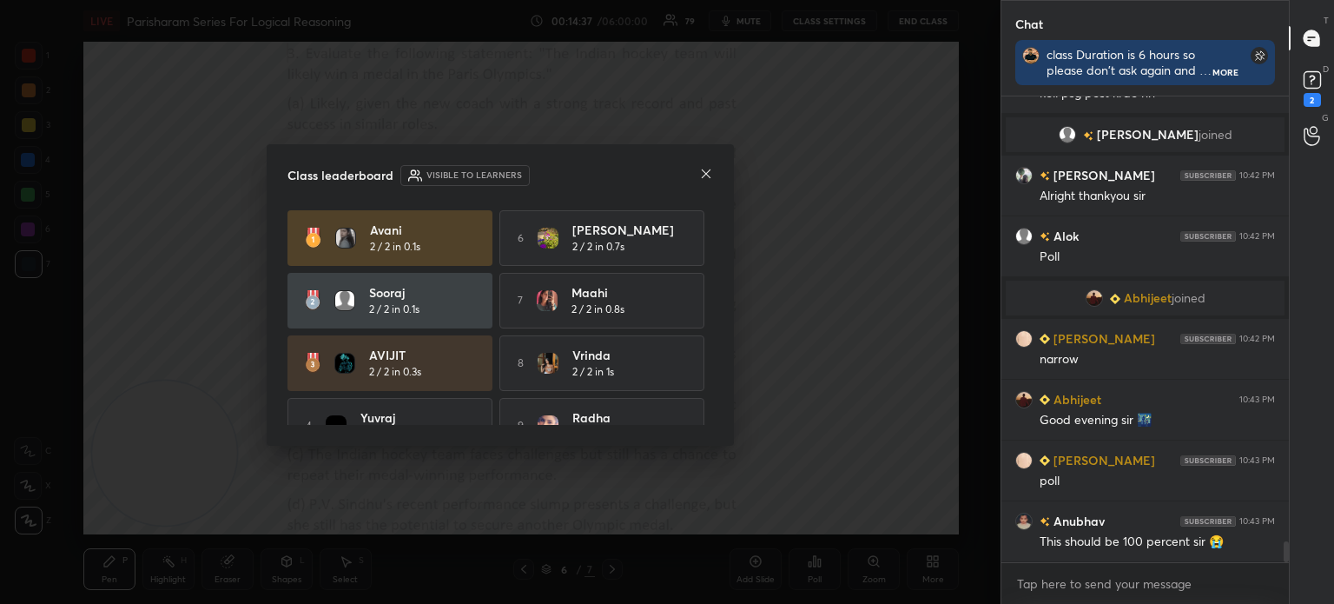
click at [702, 176] on icon at bounding box center [706, 174] width 14 height 14
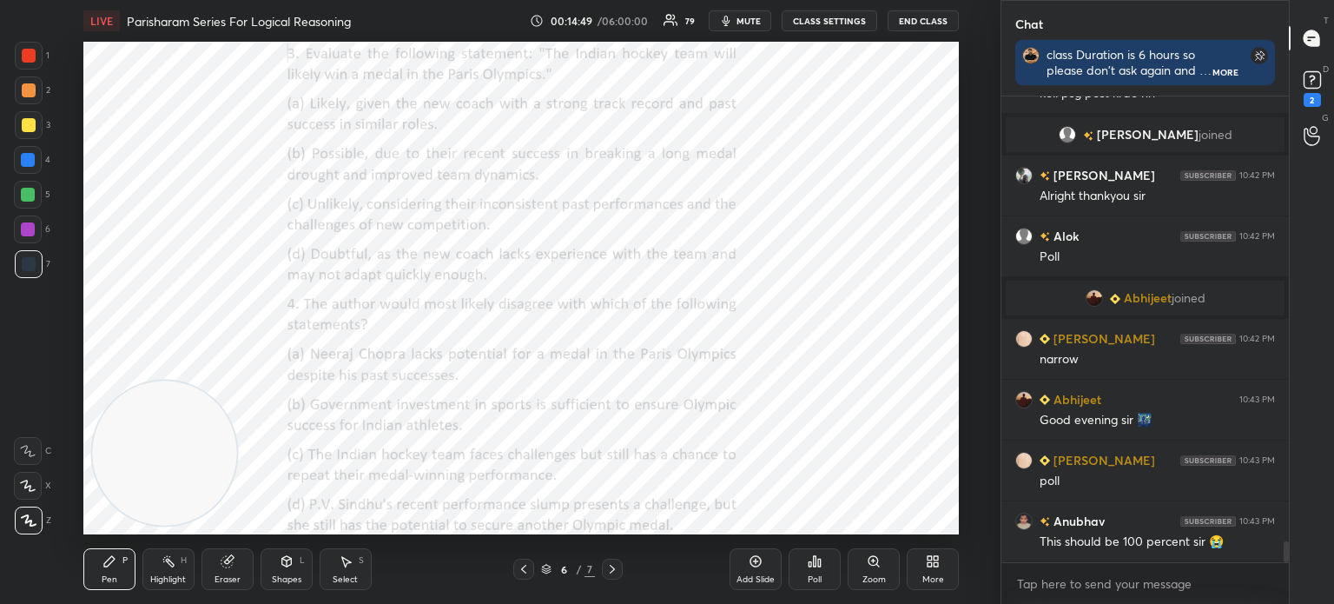
click at [813, 576] on div "Poll" at bounding box center [815, 579] width 14 height 9
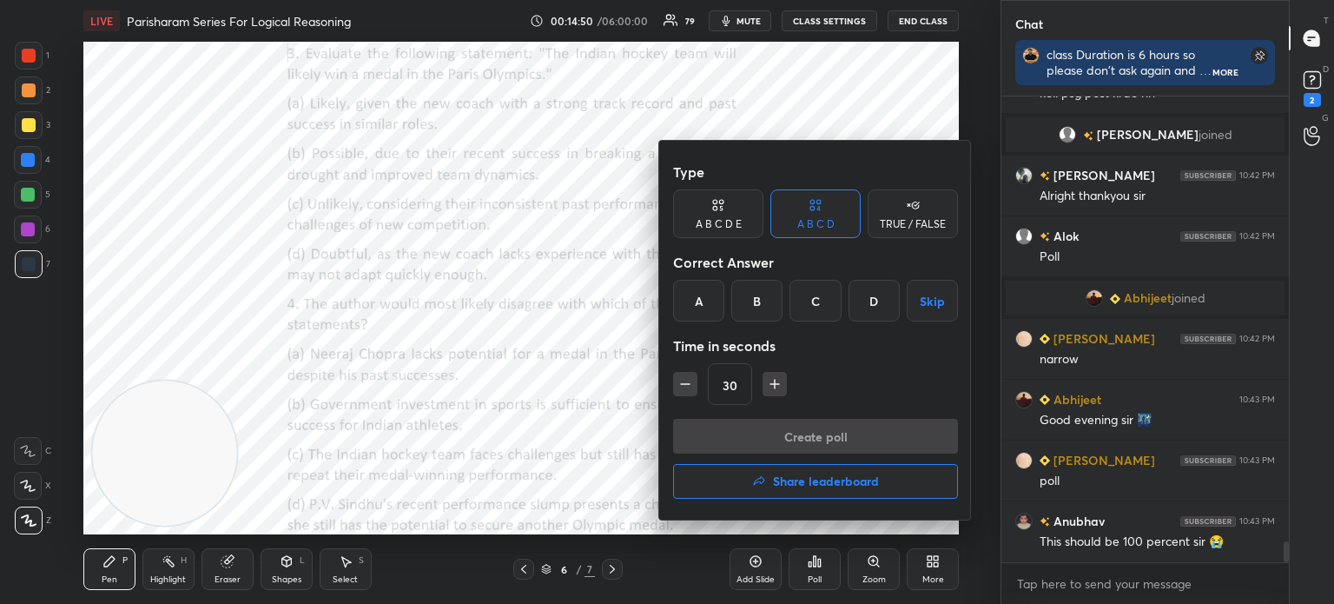
click at [755, 301] on div "B" at bounding box center [756, 301] width 51 height 42
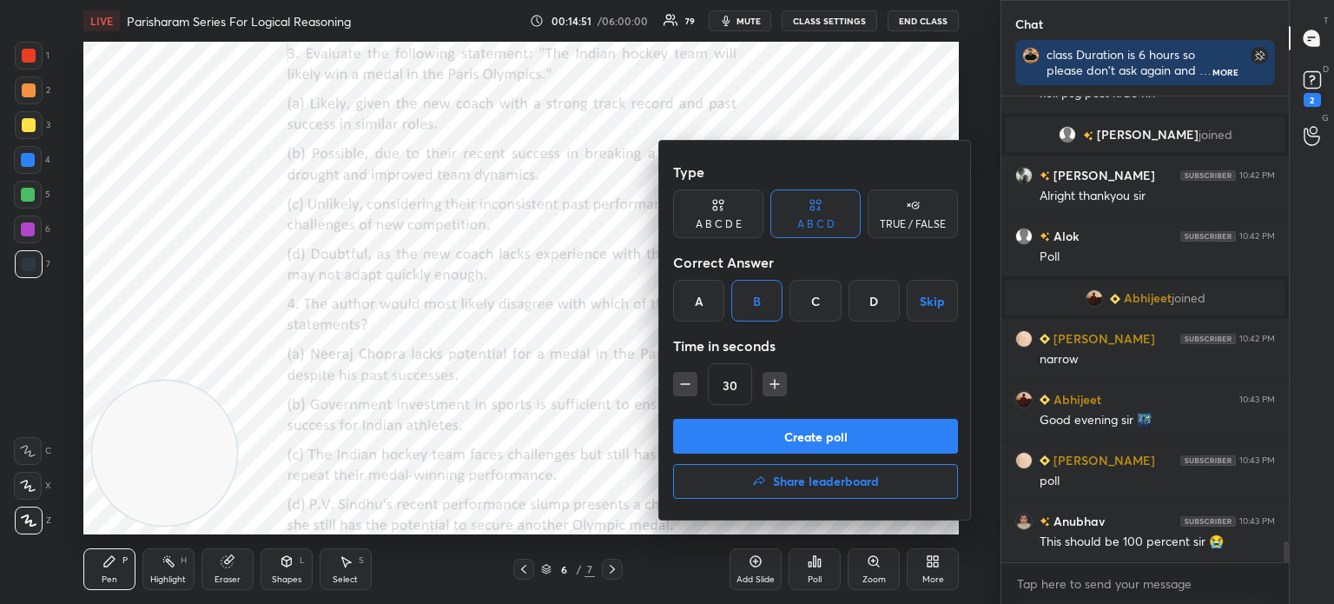
click at [740, 433] on button "Create poll" at bounding box center [815, 436] width 285 height 35
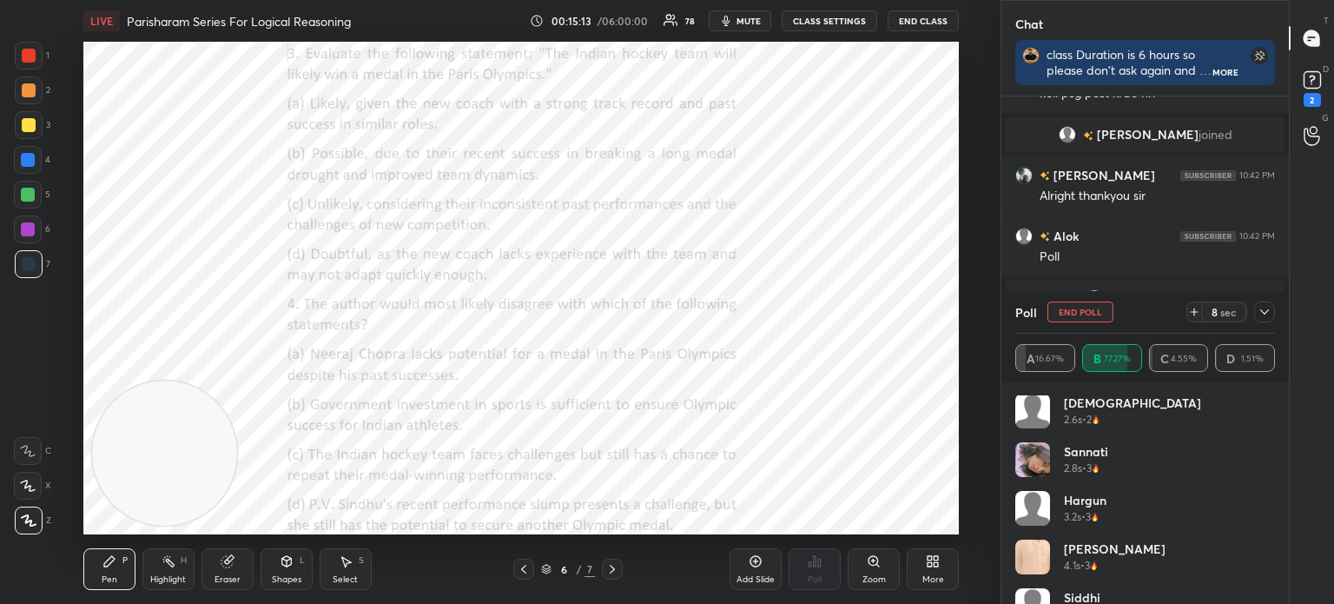
scroll to position [694, 0]
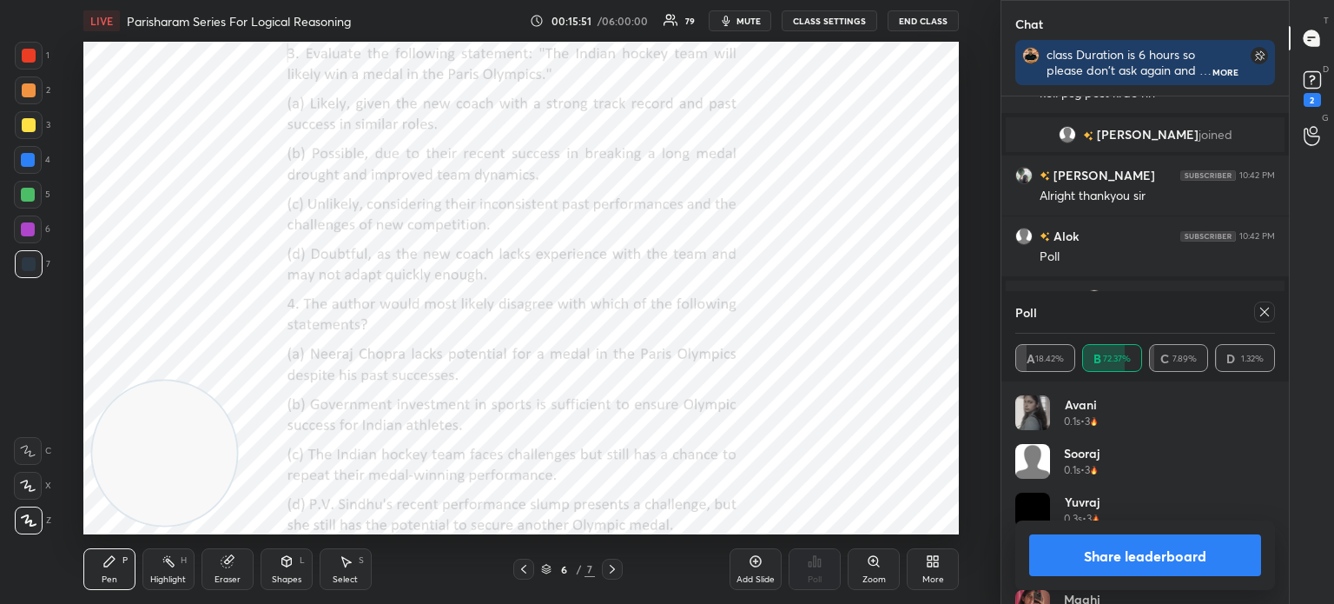
click at [1067, 559] on button "Share leaderboard" at bounding box center [1145, 555] width 232 height 42
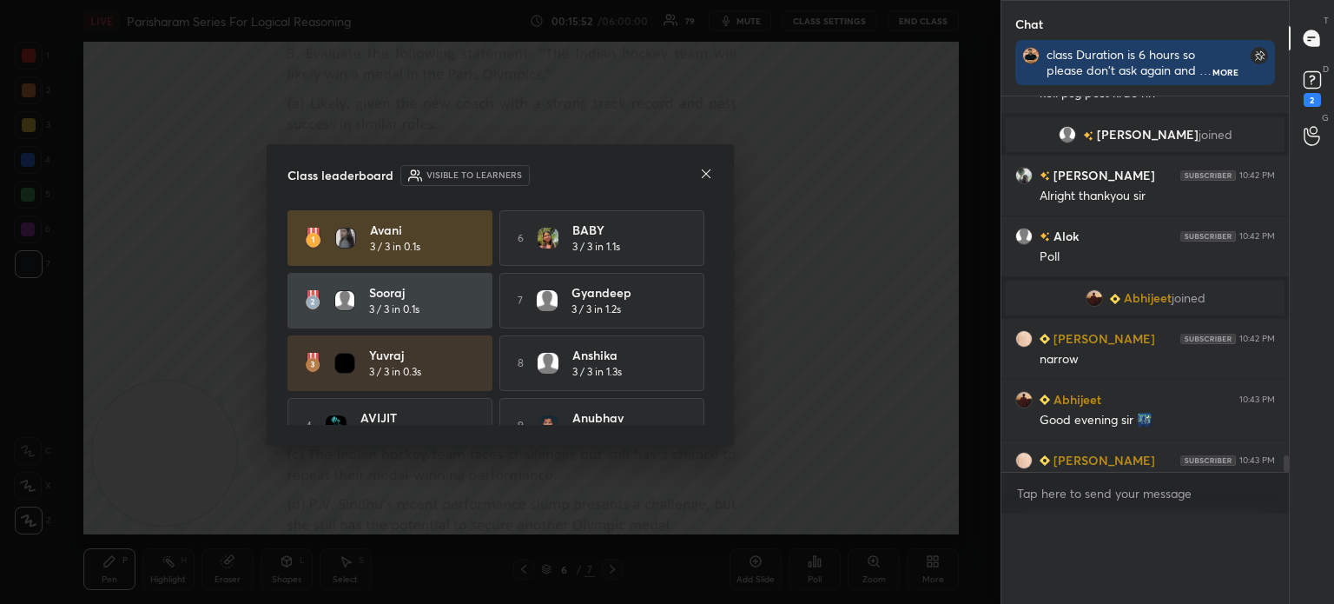
scroll to position [5, 5]
click at [704, 174] on icon at bounding box center [706, 174] width 14 height 14
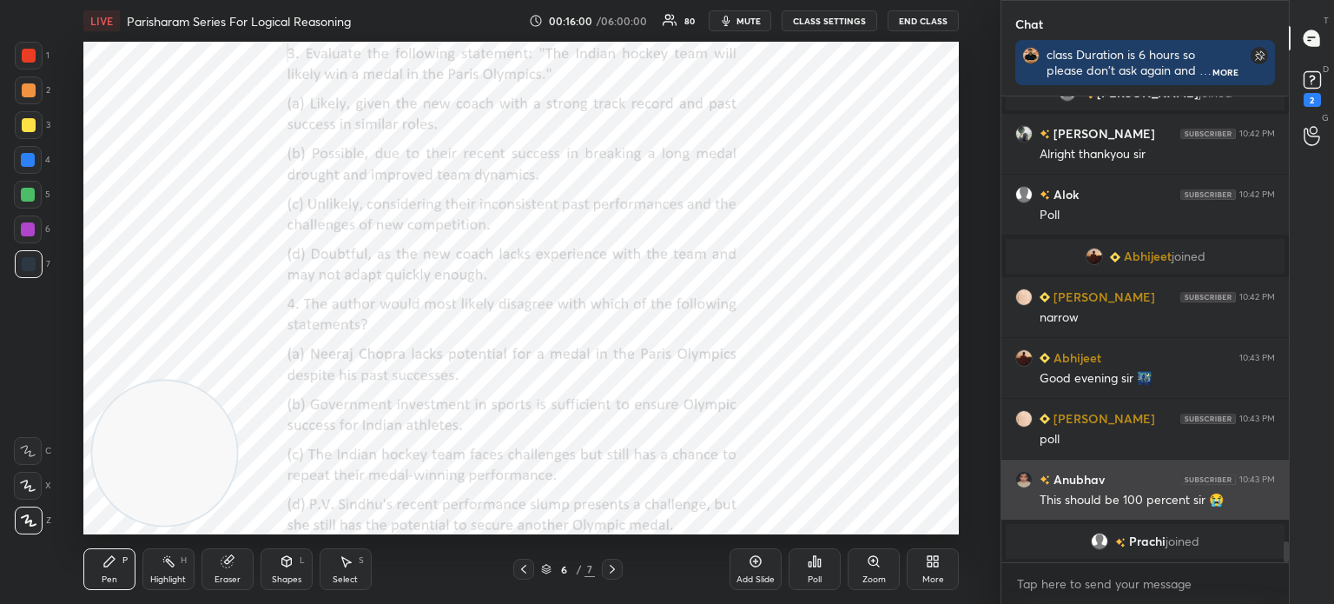
scroll to position [9891, 0]
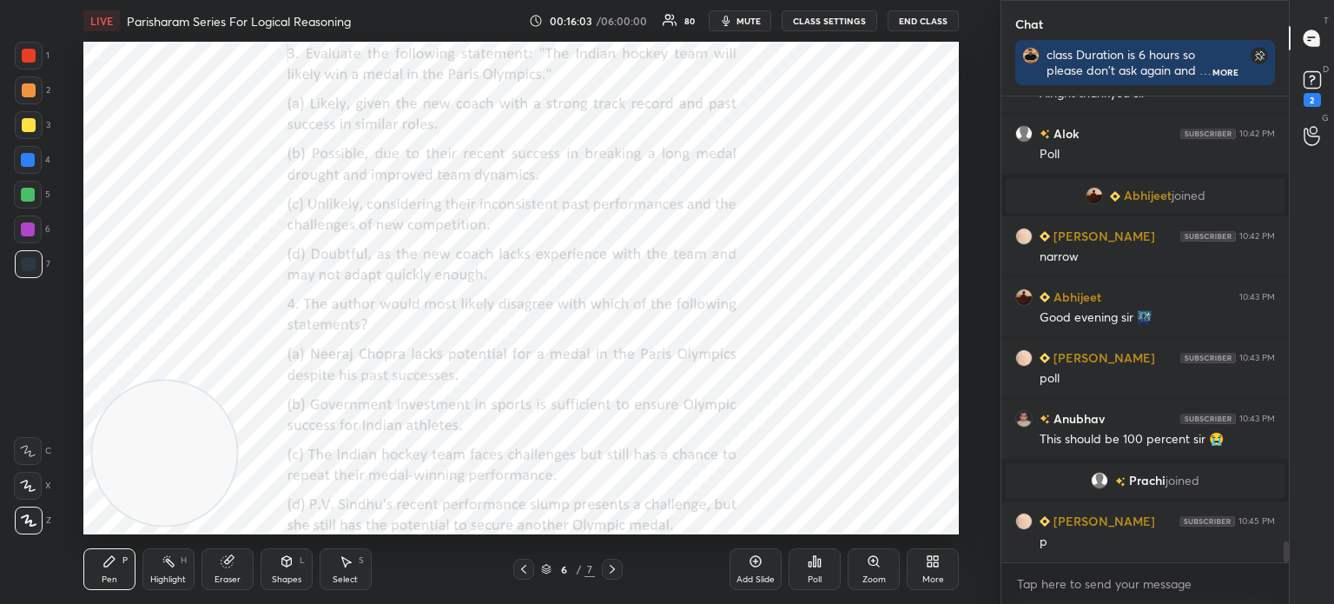
click at [820, 579] on div "Poll" at bounding box center [815, 579] width 14 height 9
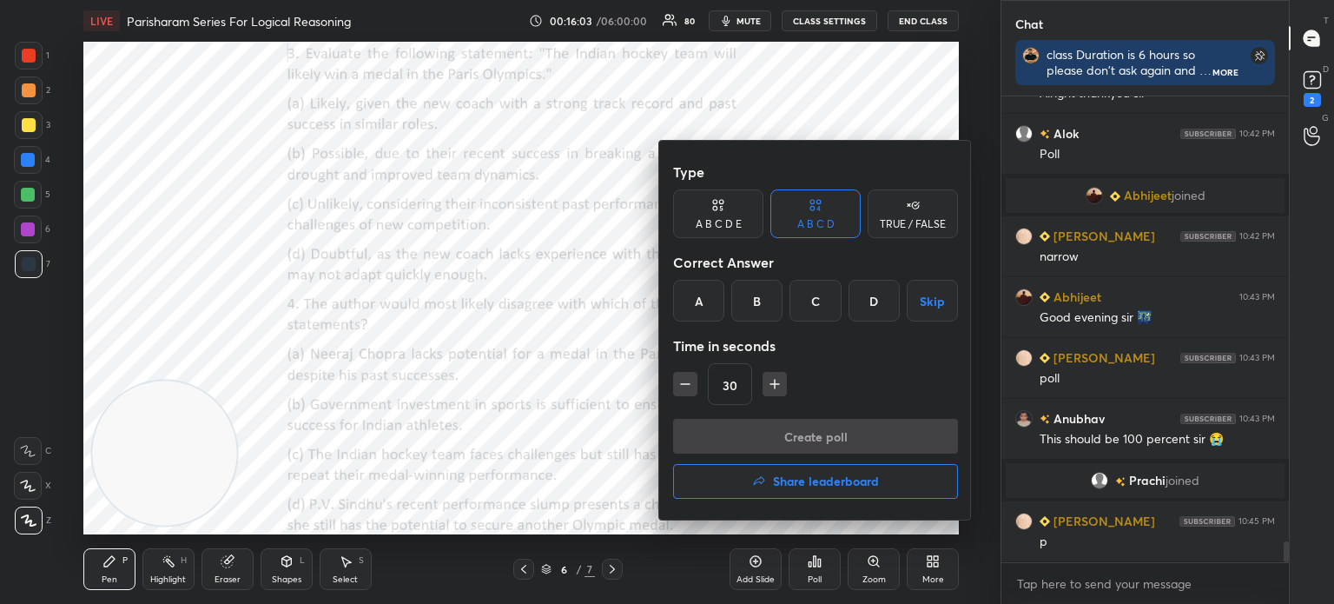
click at [695, 303] on div "A" at bounding box center [698, 301] width 51 height 42
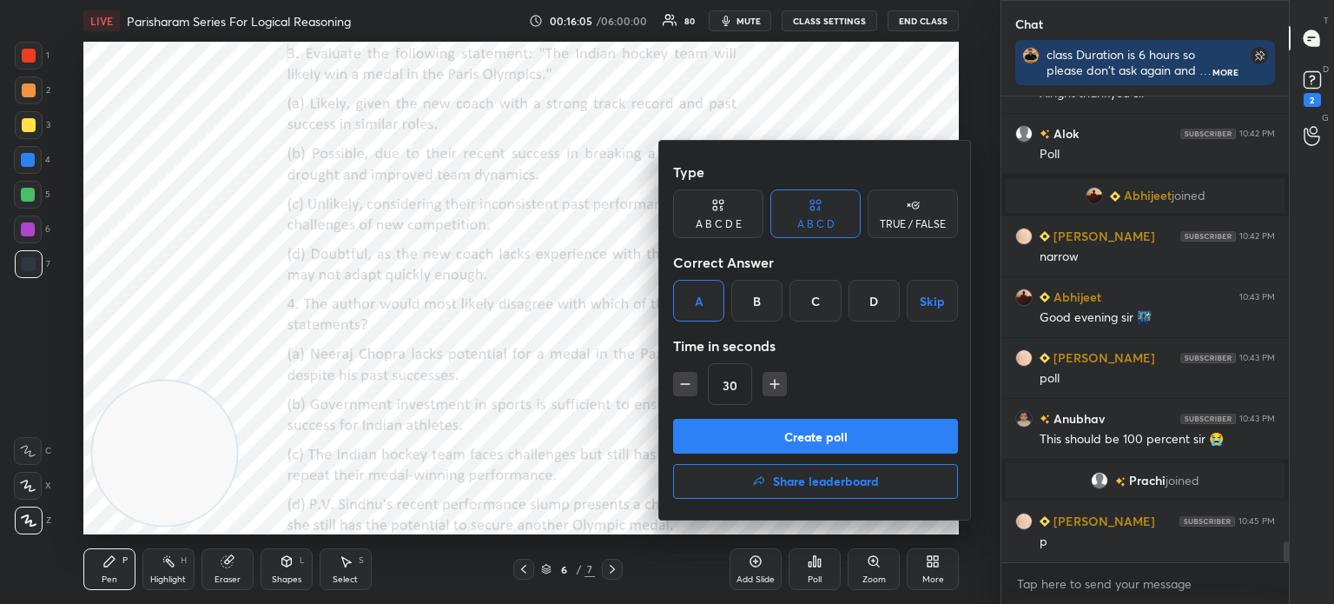
click at [812, 436] on button "Create poll" at bounding box center [815, 436] width 285 height 35
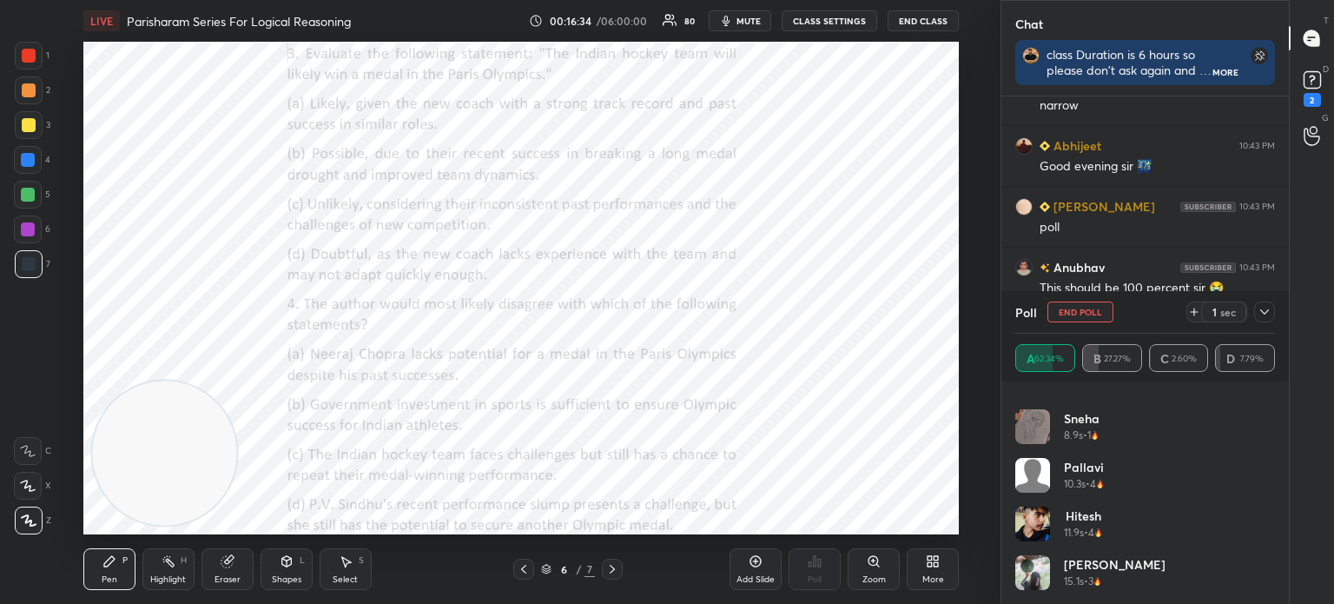
scroll to position [10103, 0]
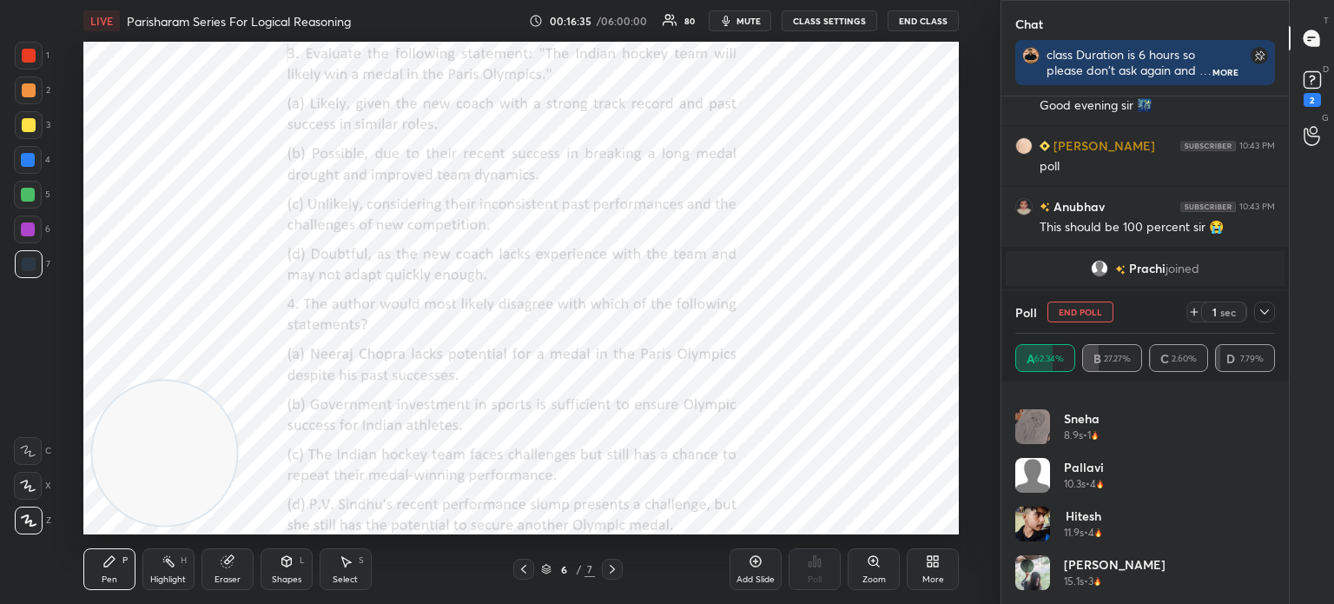
click at [1265, 312] on icon at bounding box center [1265, 312] width 14 height 14
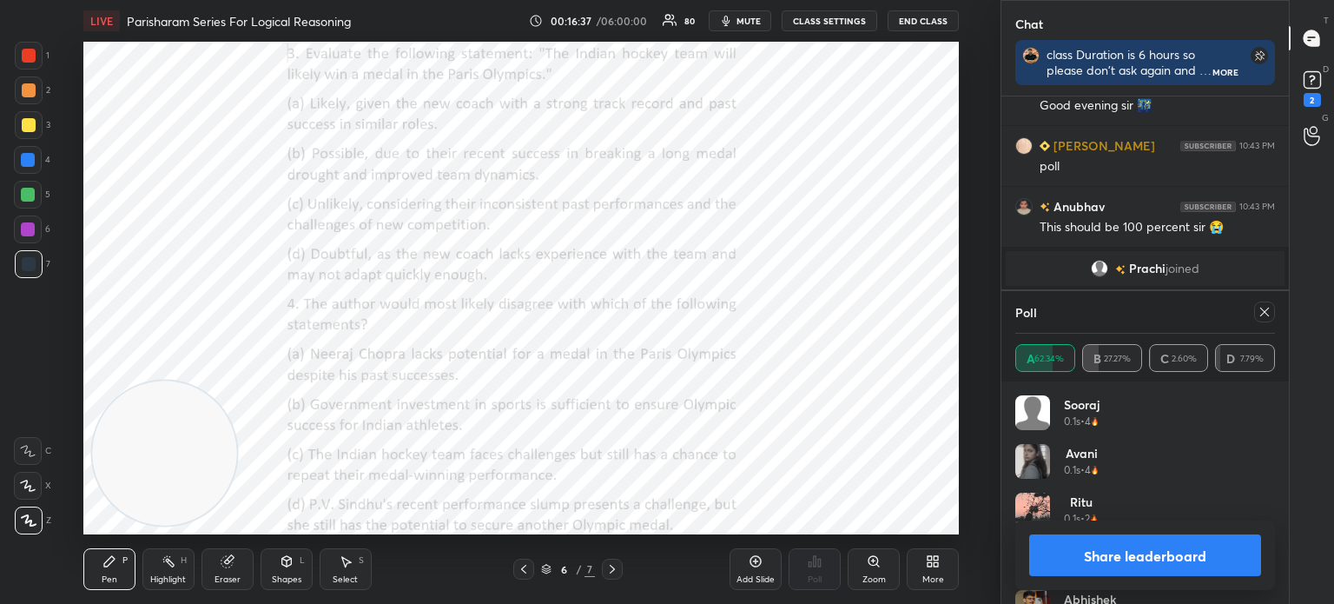
click at [1261, 313] on icon at bounding box center [1265, 312] width 14 height 14
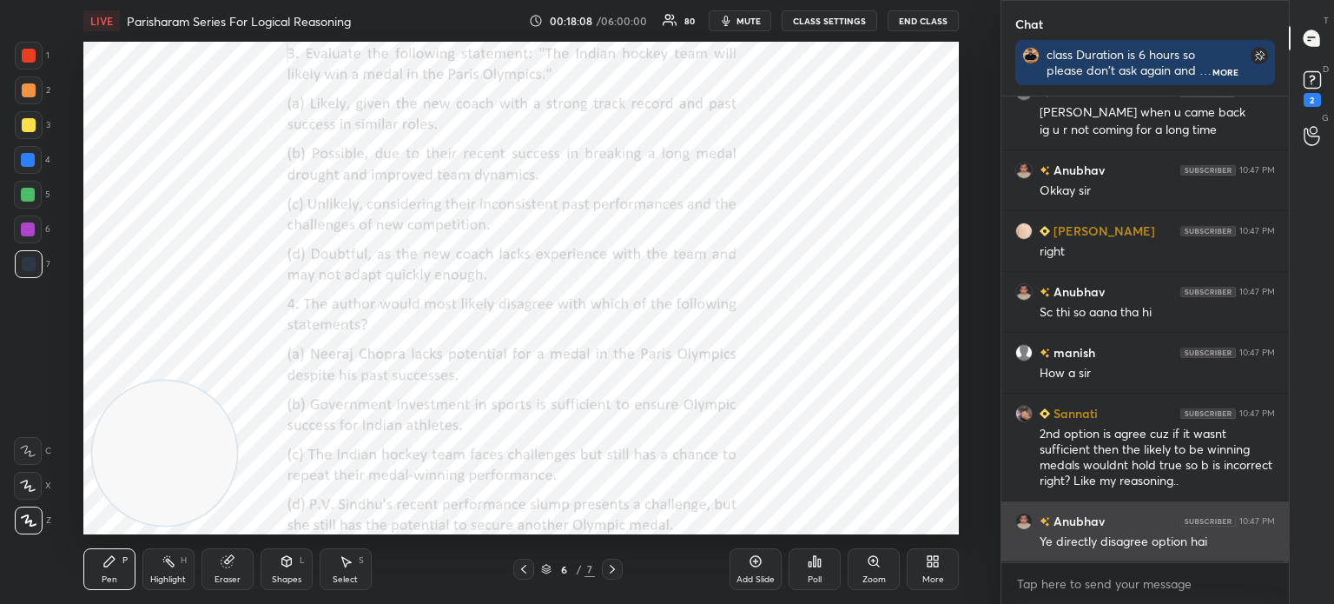
scroll to position [10503, 0]
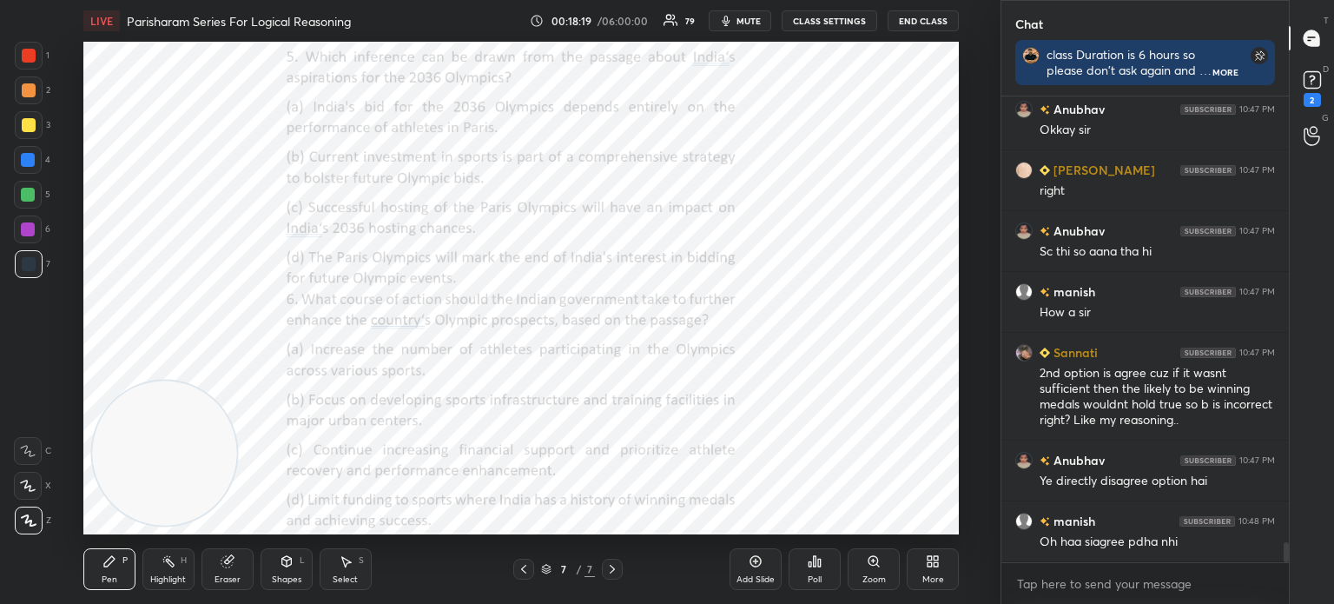
click at [812, 579] on div "Poll" at bounding box center [815, 579] width 14 height 9
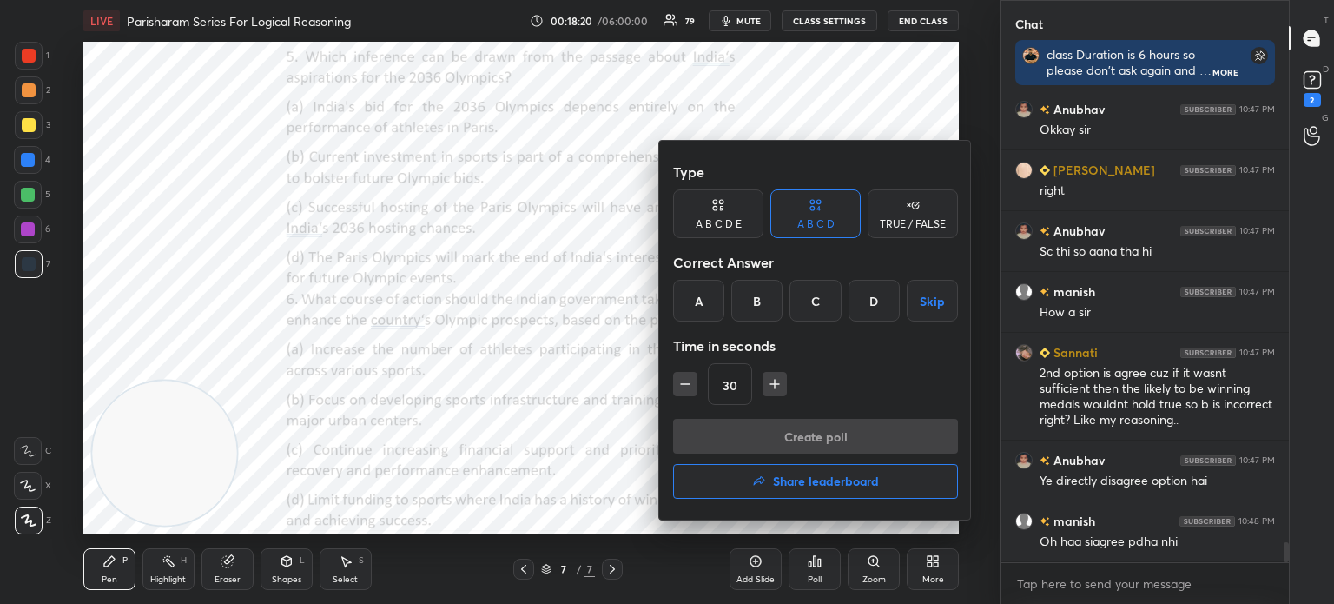
click at [762, 301] on div "B" at bounding box center [756, 301] width 51 height 42
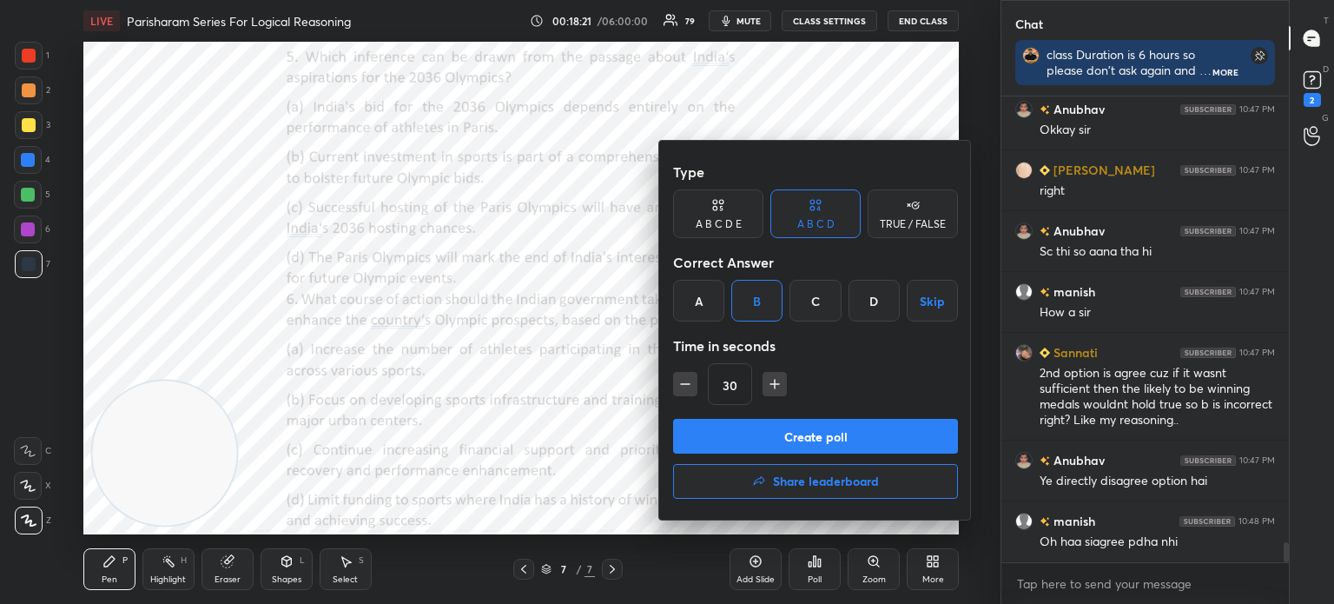
click at [740, 433] on button "Create poll" at bounding box center [815, 436] width 285 height 35
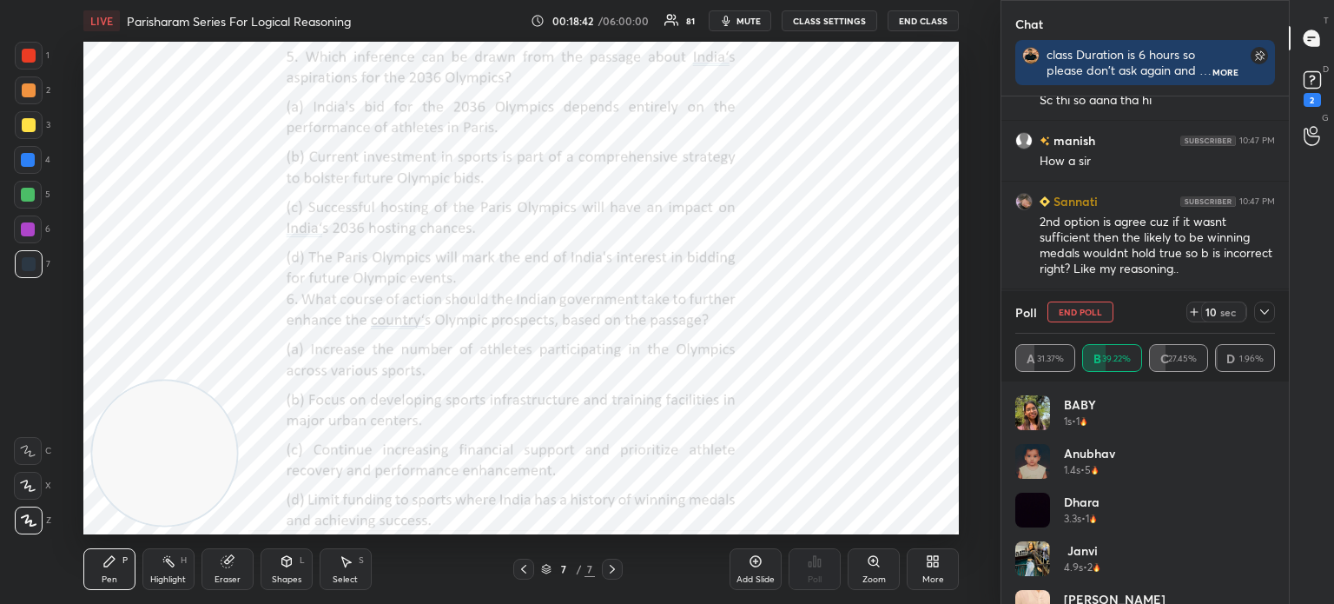
scroll to position [10715, 0]
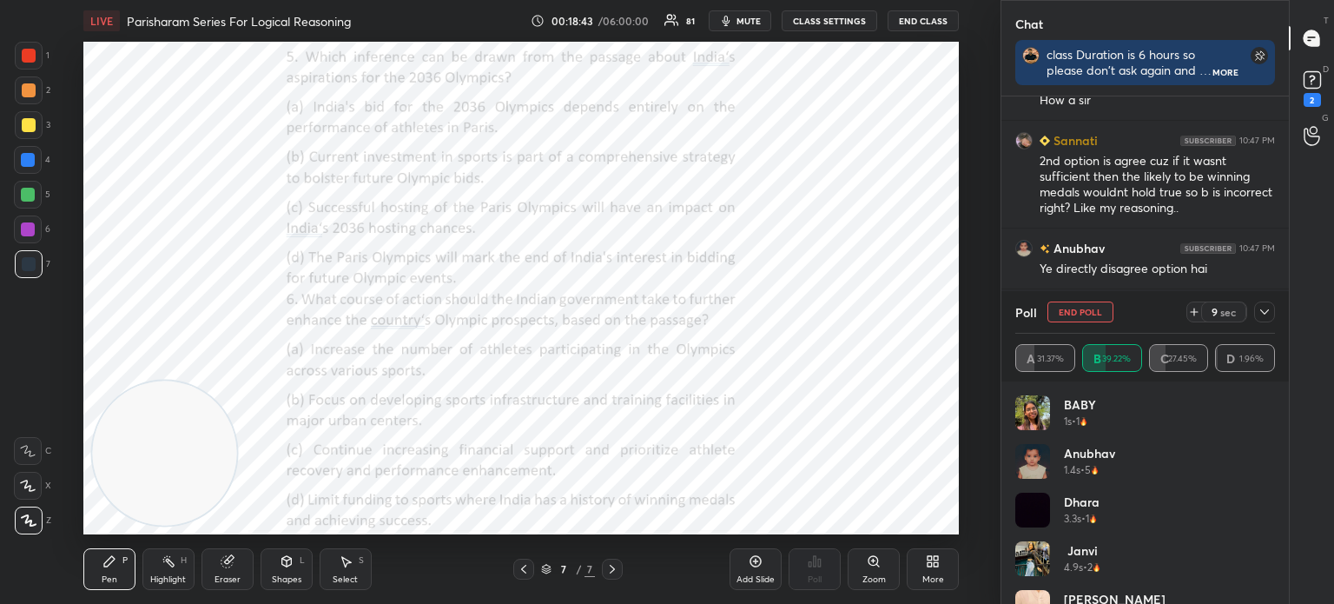
click at [1190, 310] on icon at bounding box center [1195, 312] width 14 height 14
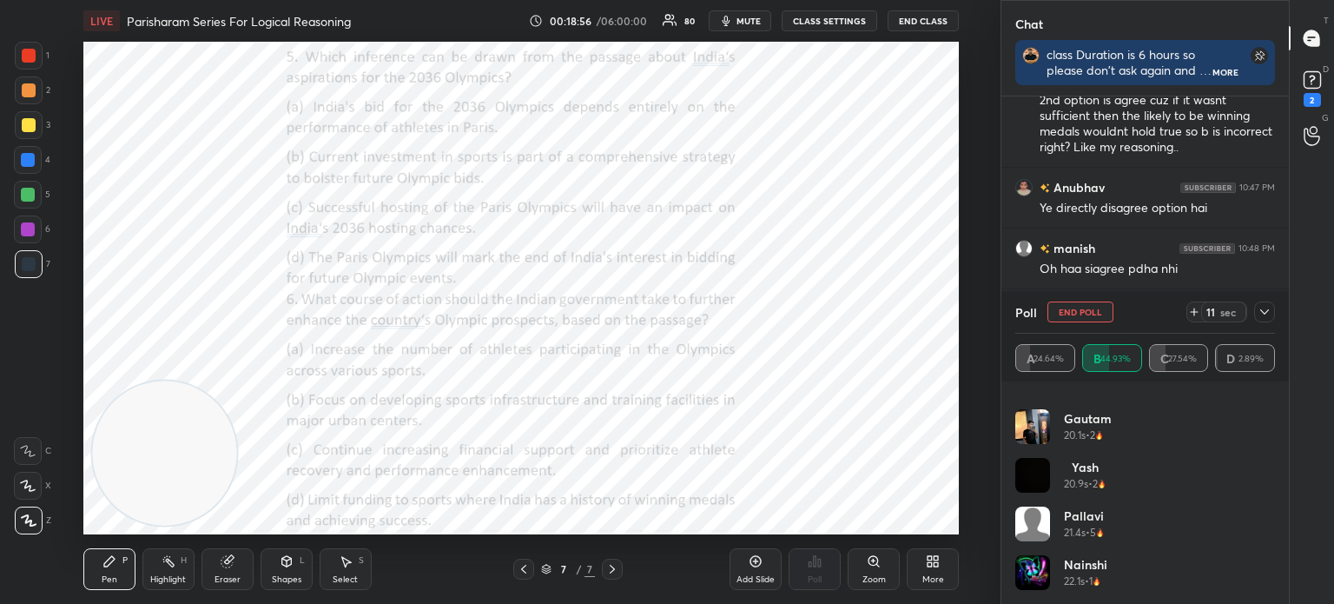
scroll to position [10836, 0]
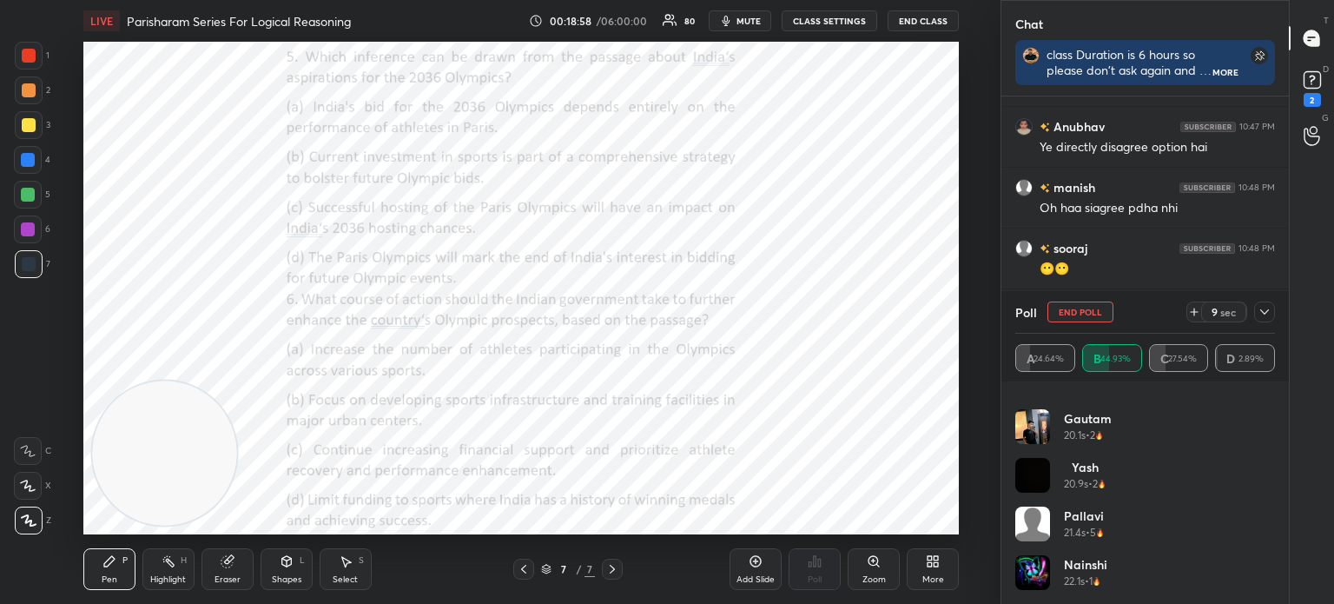
click at [1261, 317] on icon at bounding box center [1265, 312] width 14 height 14
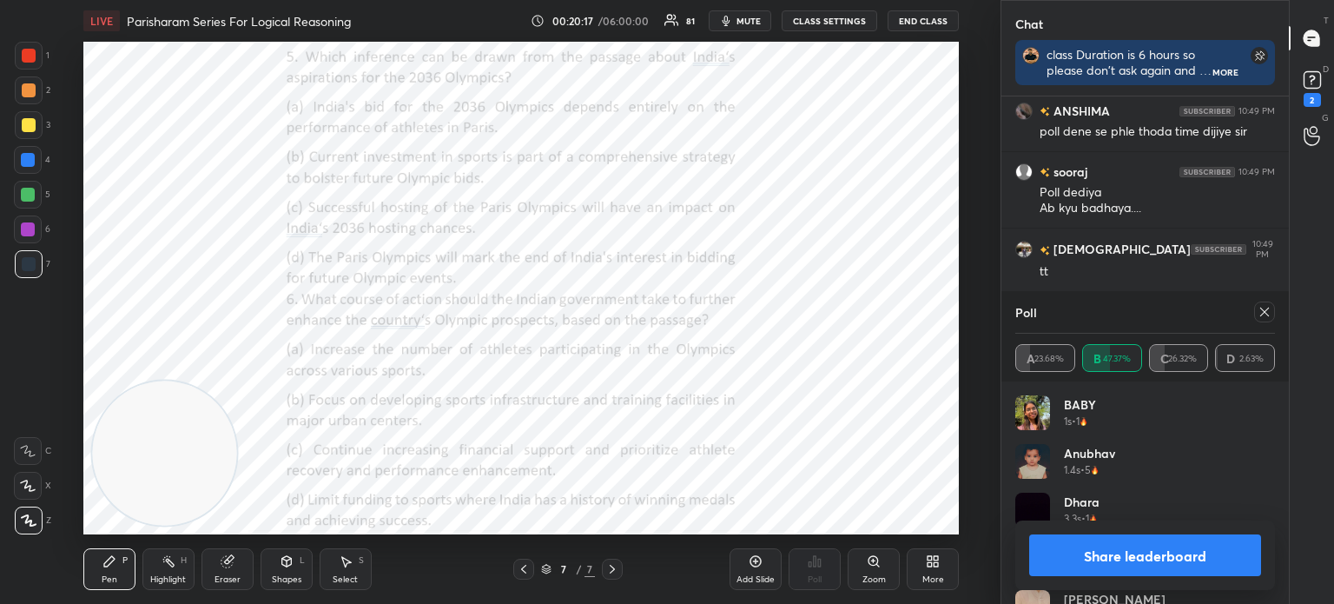
scroll to position [11259, 0]
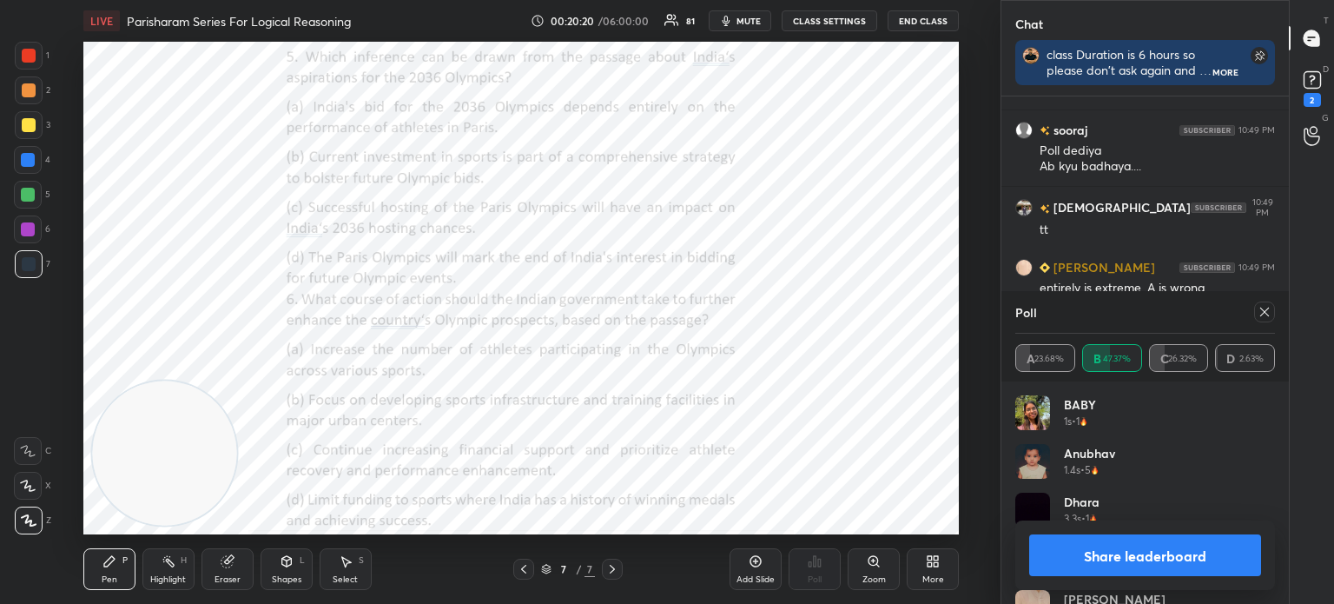
click at [1261, 314] on icon at bounding box center [1265, 312] width 14 height 14
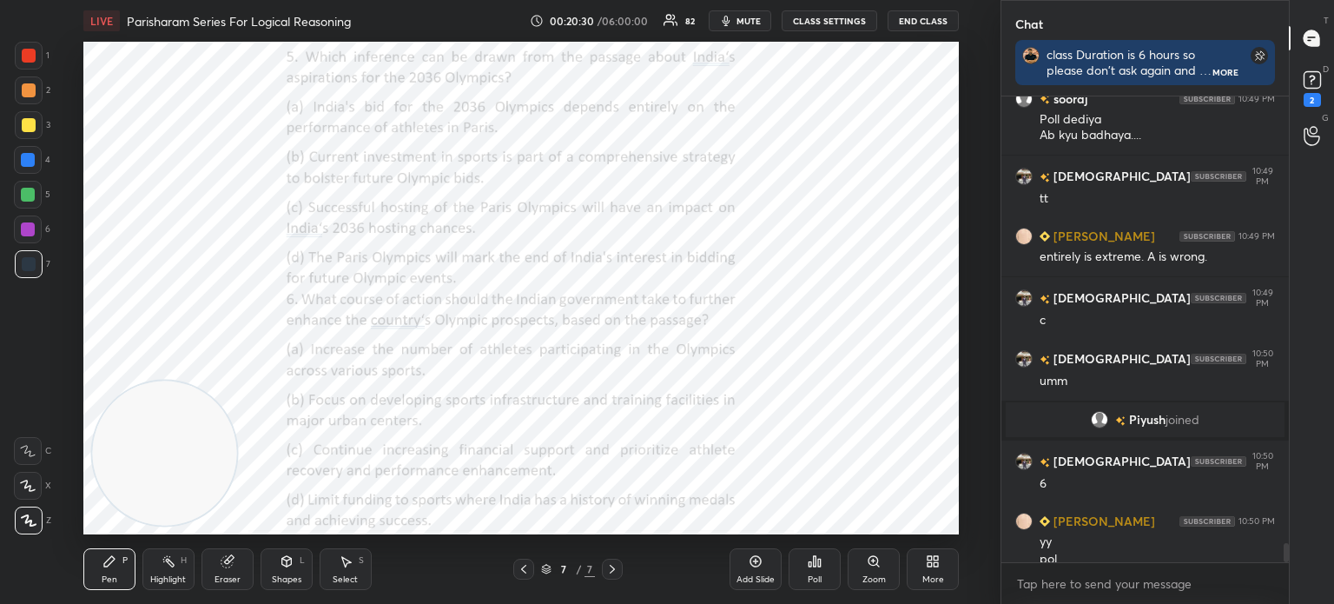
scroll to position [10932, 0]
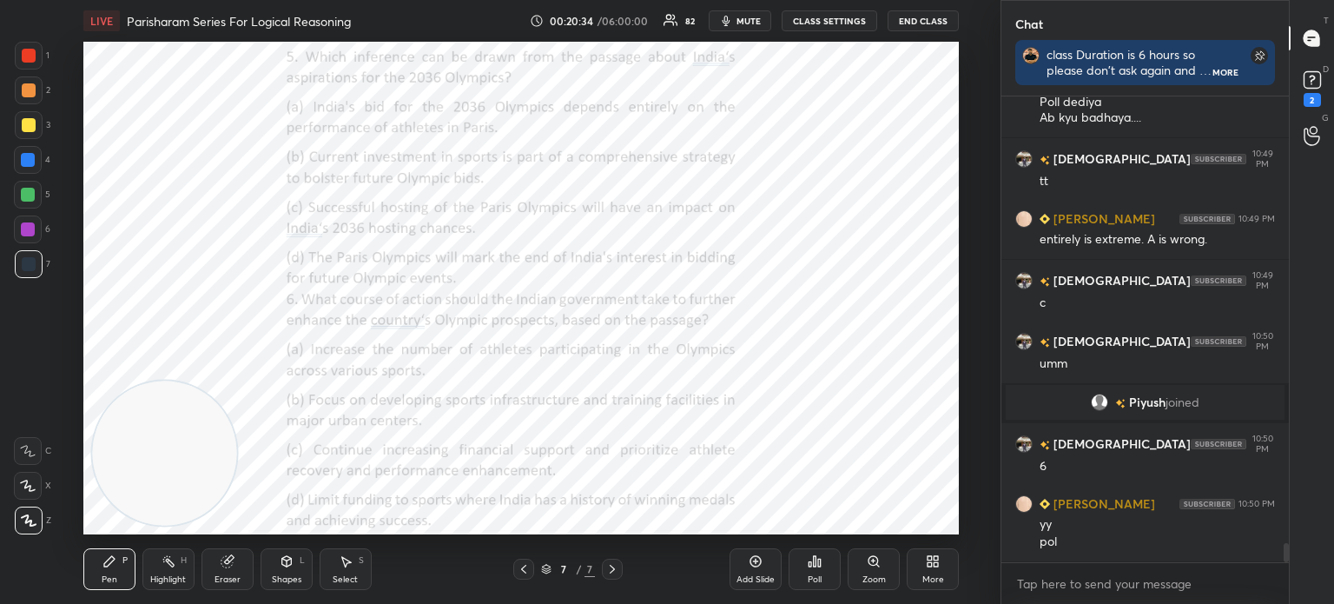
click at [814, 575] on div "Poll" at bounding box center [815, 579] width 14 height 9
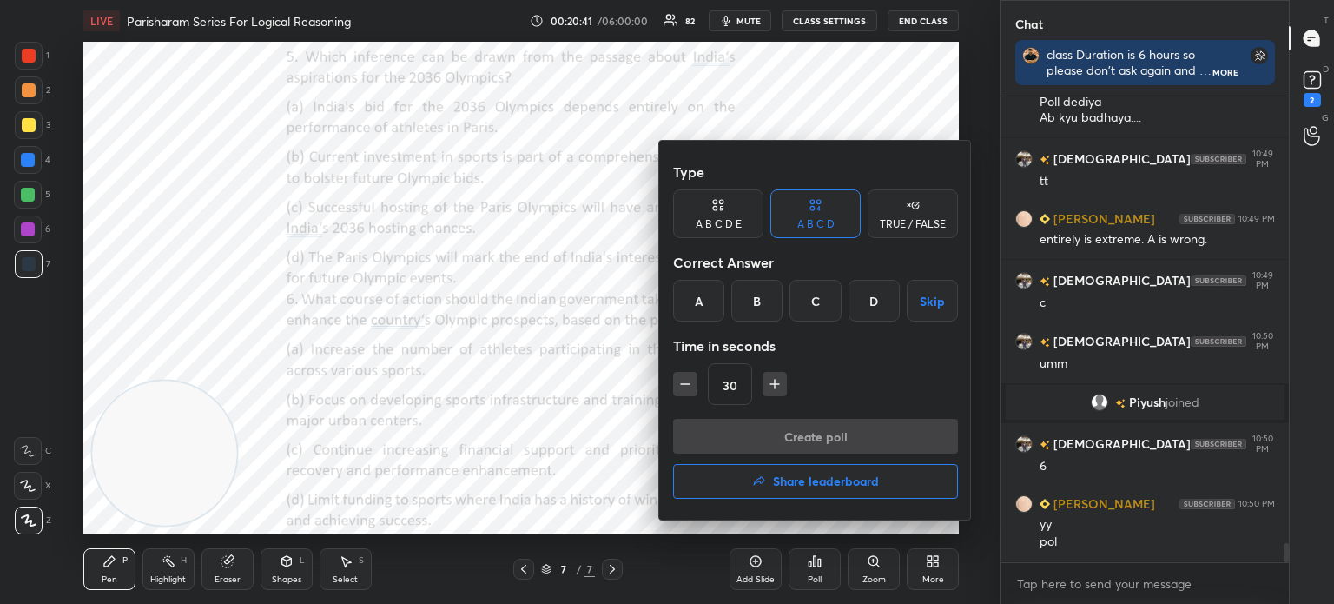
scroll to position [10993, 0]
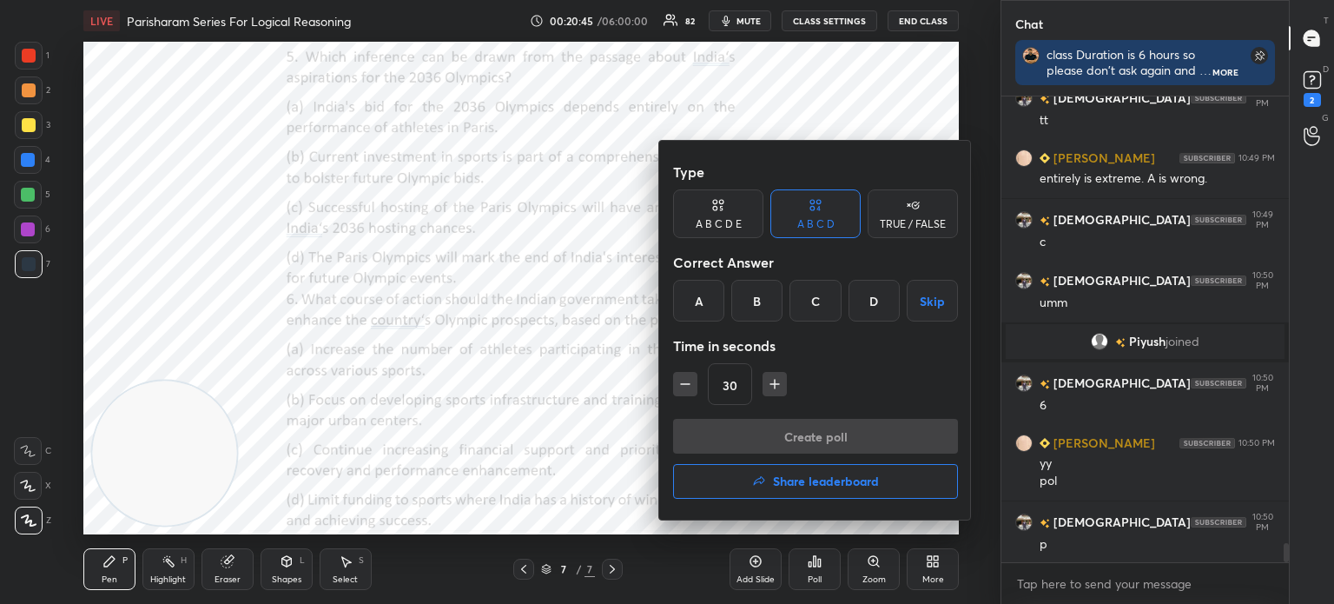
click at [822, 302] on div "C" at bounding box center [815, 301] width 51 height 42
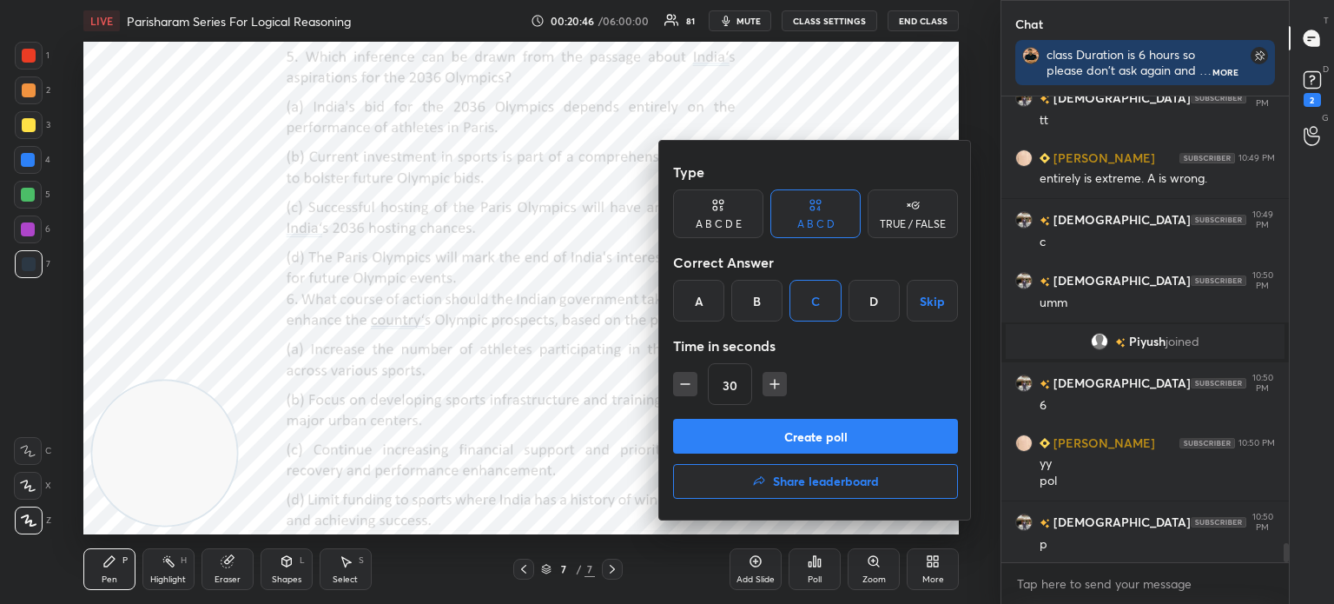
scroll to position [11054, 0]
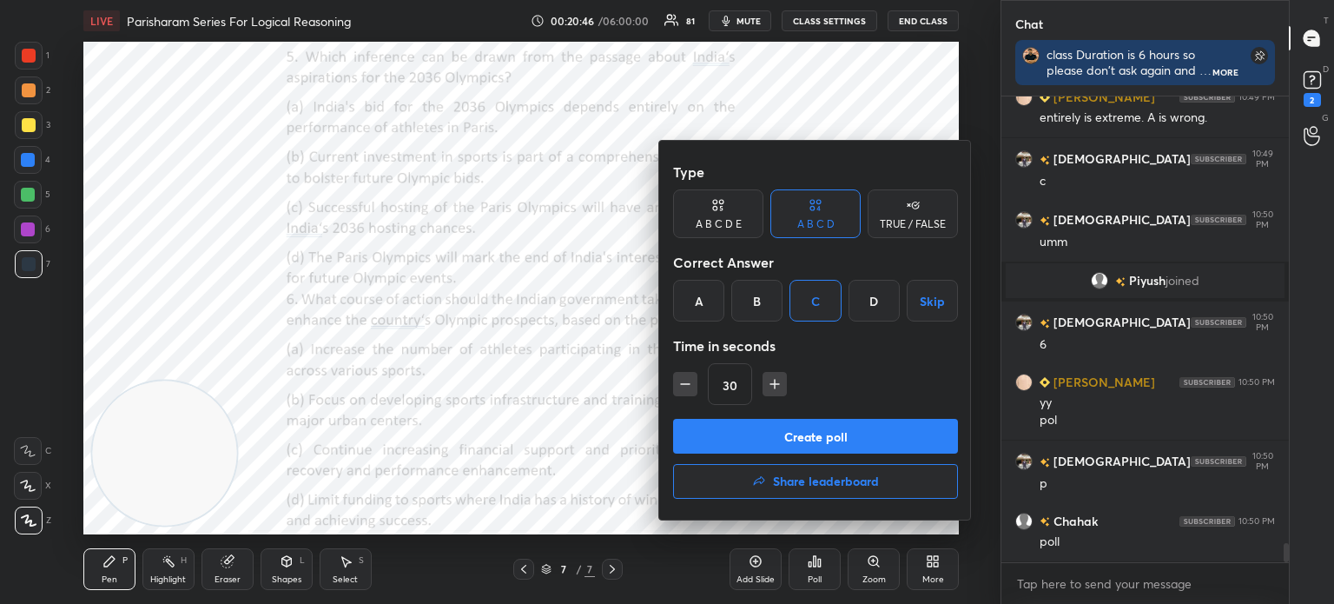
click at [788, 431] on button "Create poll" at bounding box center [815, 436] width 285 height 35
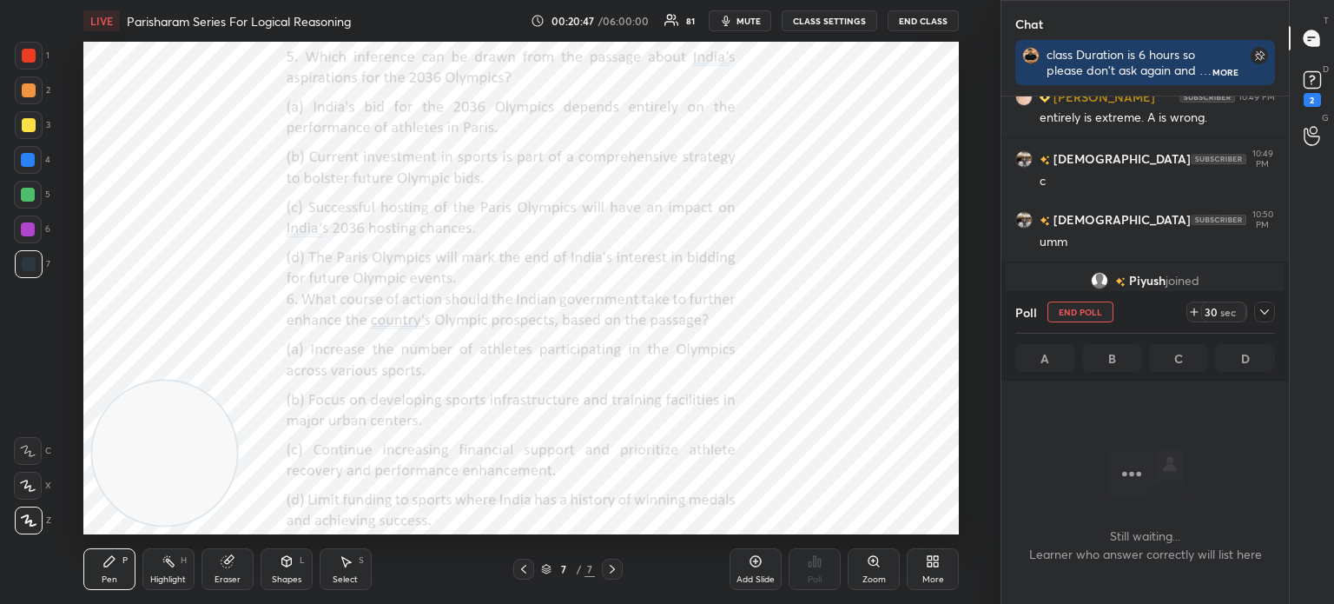
scroll to position [370, 282]
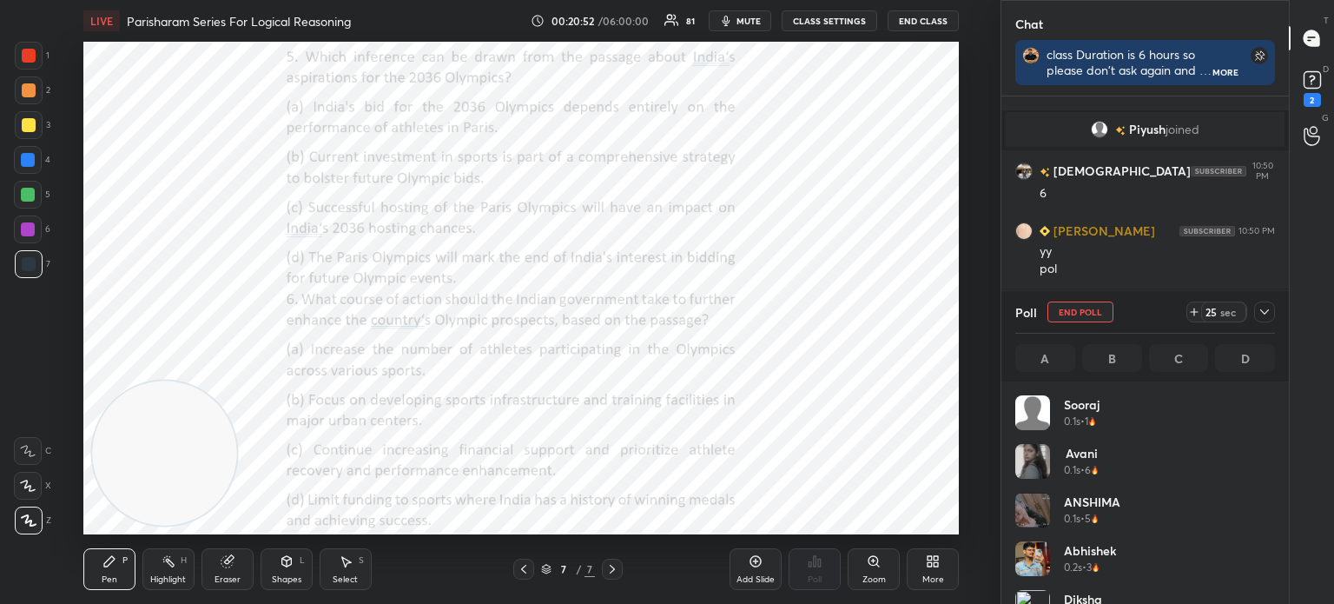
click at [1192, 311] on icon at bounding box center [1195, 312] width 14 height 14
click at [1265, 312] on icon at bounding box center [1265, 312] width 14 height 14
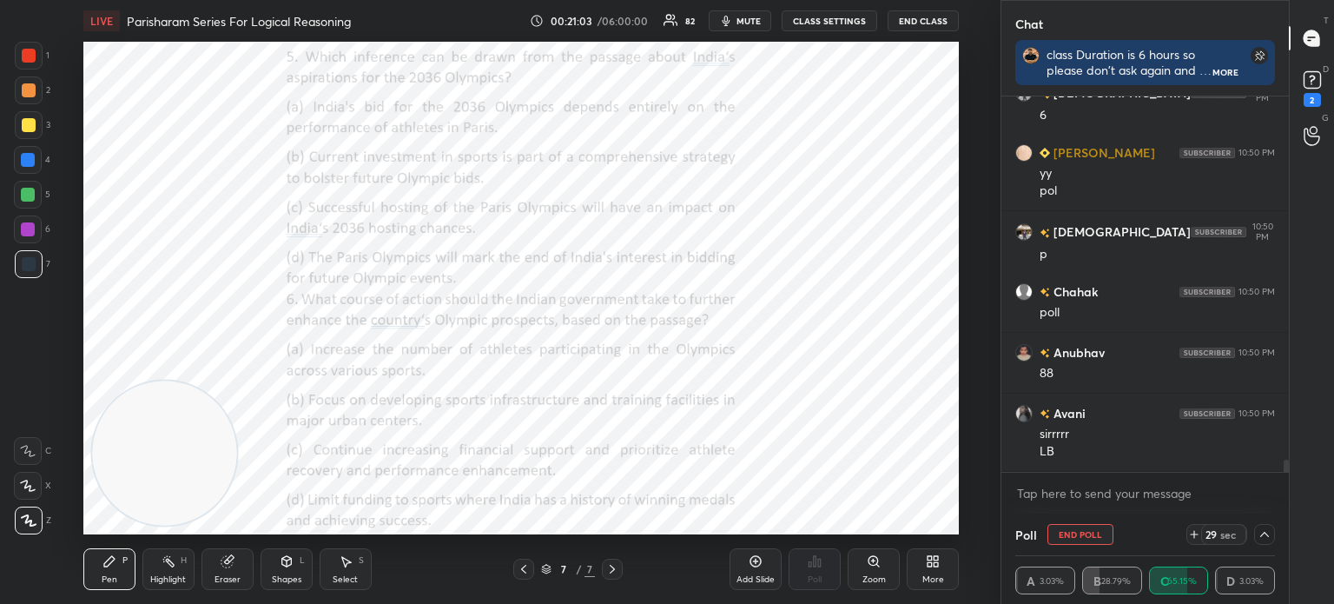
click at [1267, 536] on icon at bounding box center [1265, 534] width 14 height 14
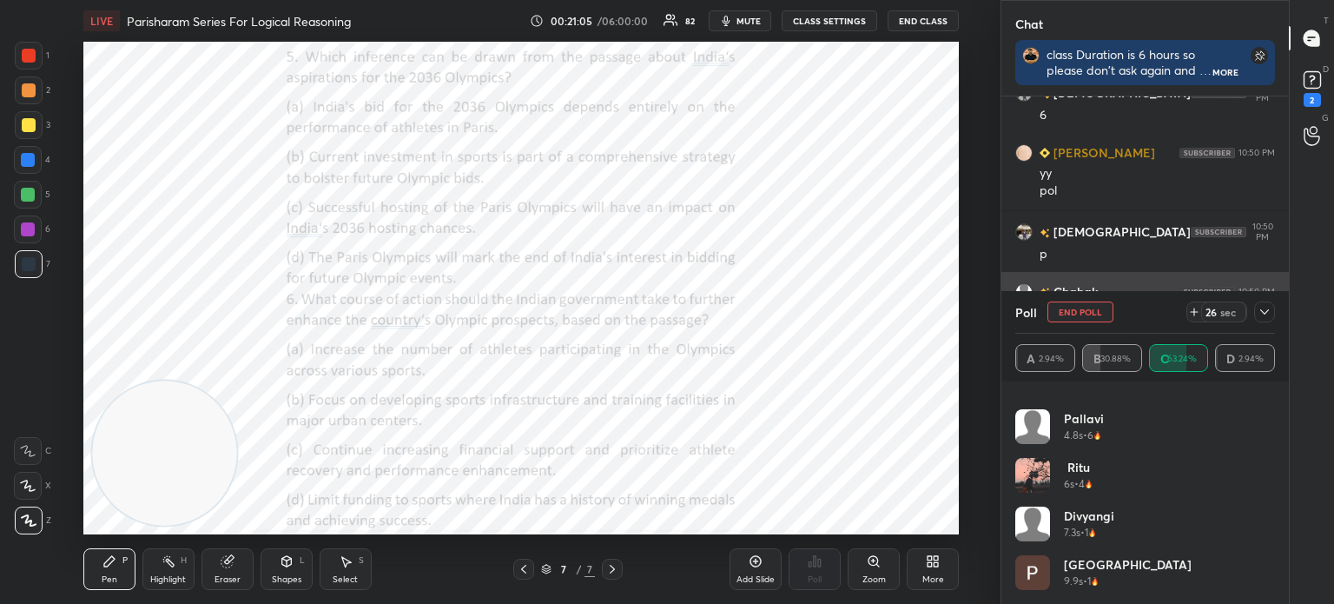
click at [1263, 312] on icon at bounding box center [1265, 311] width 9 height 5
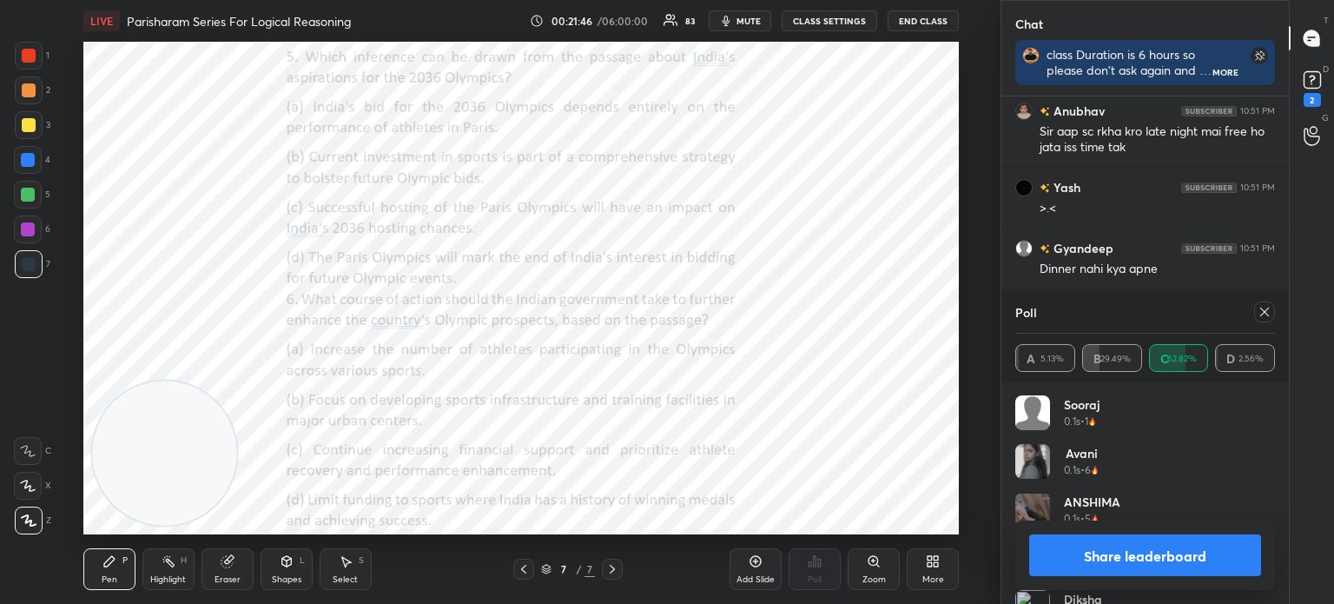
click at [1262, 314] on icon at bounding box center [1265, 312] width 14 height 14
type textarea "x"
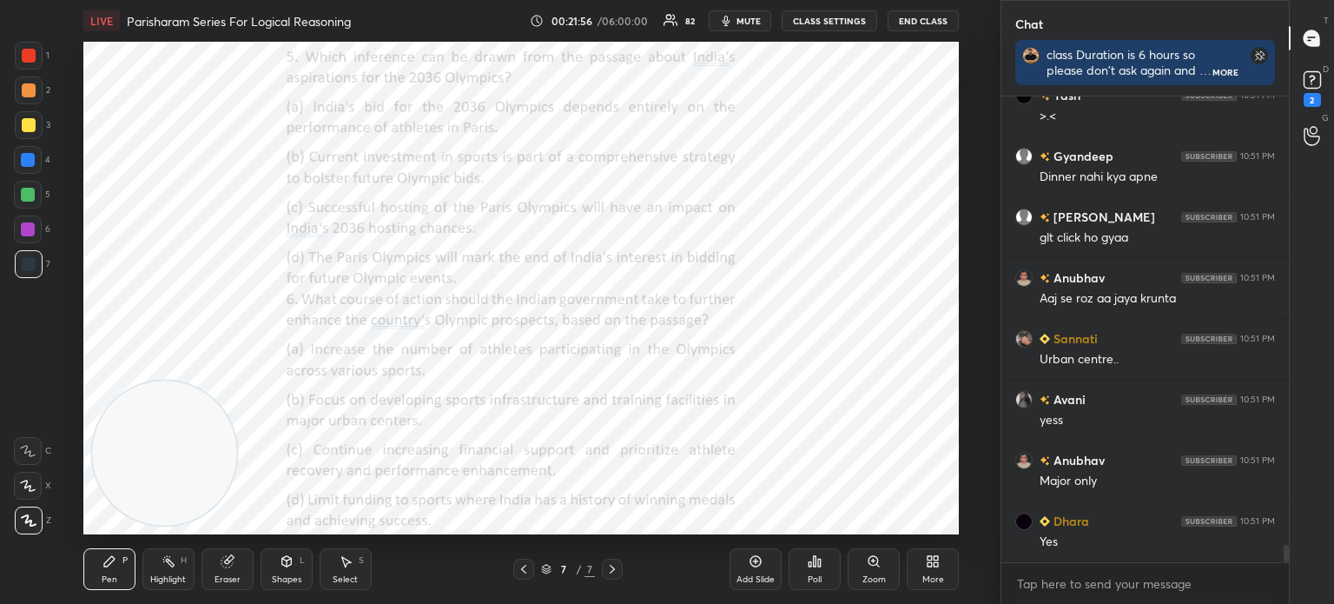
click at [815, 569] on div "Poll" at bounding box center [815, 569] width 52 height 42
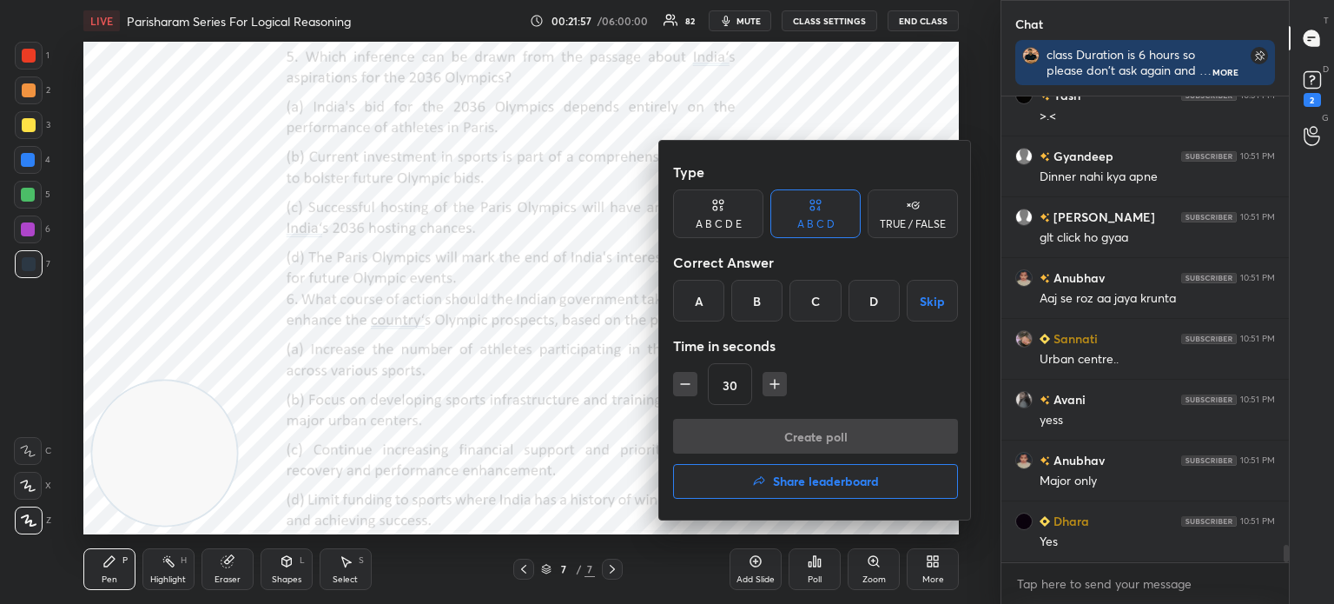
click at [804, 480] on h4 "Share leaderboard" at bounding box center [826, 481] width 106 height 12
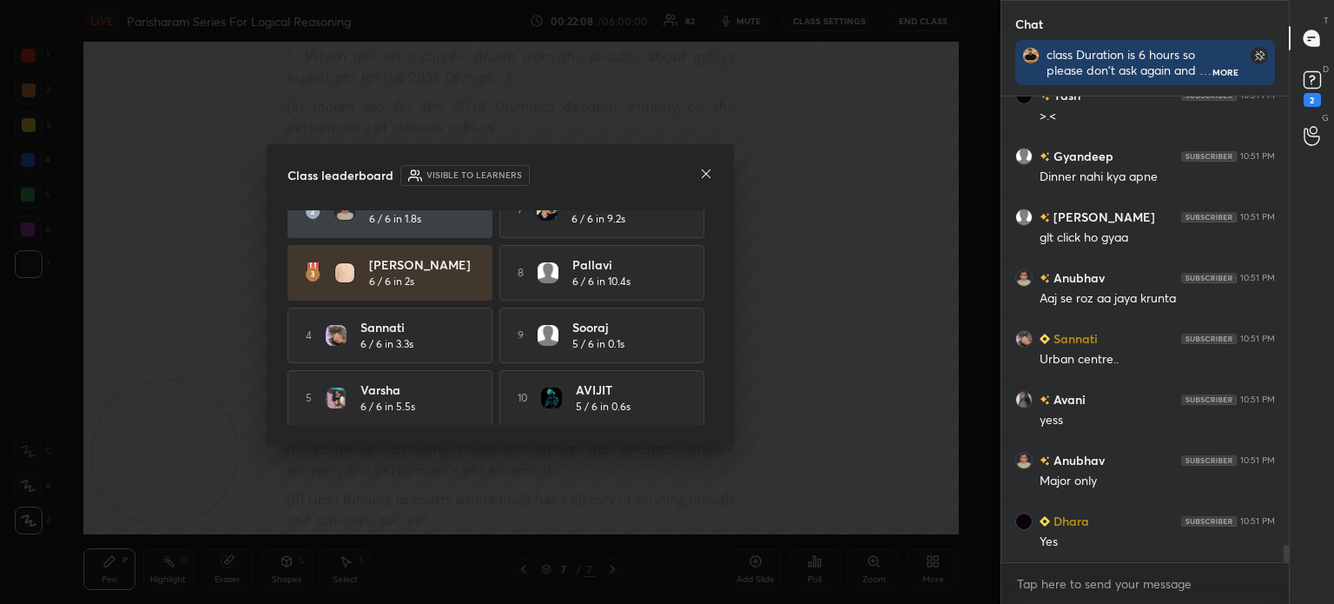
click at [699, 171] on icon at bounding box center [706, 174] width 14 height 14
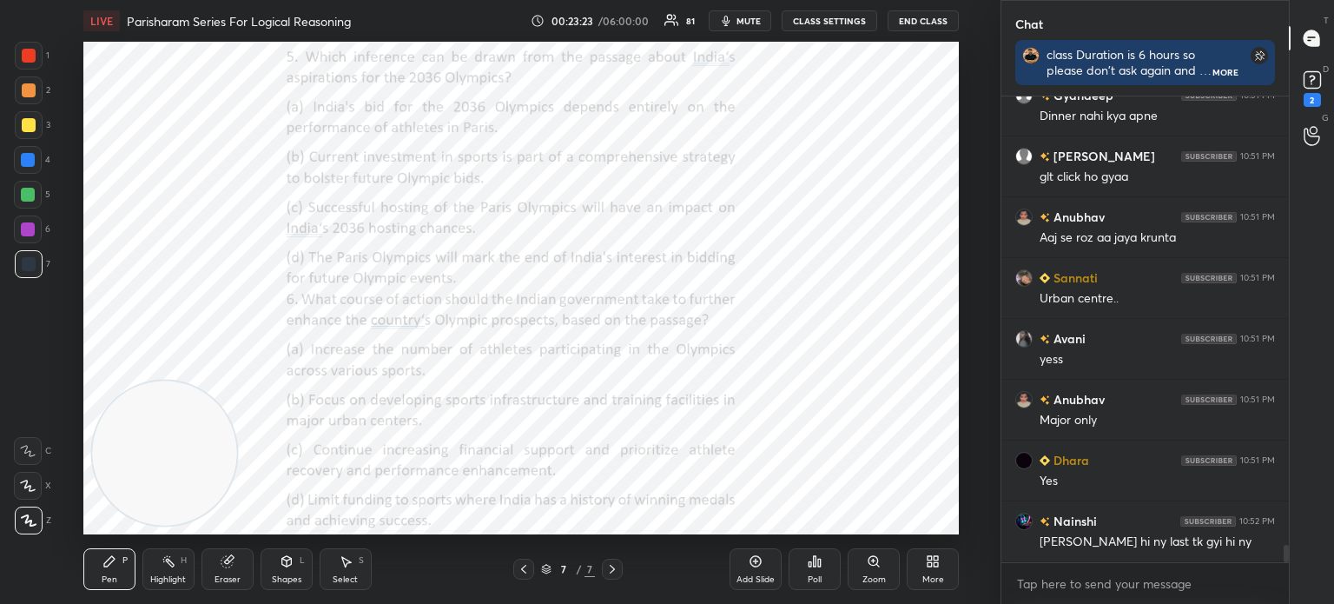
scroll to position [12197, 0]
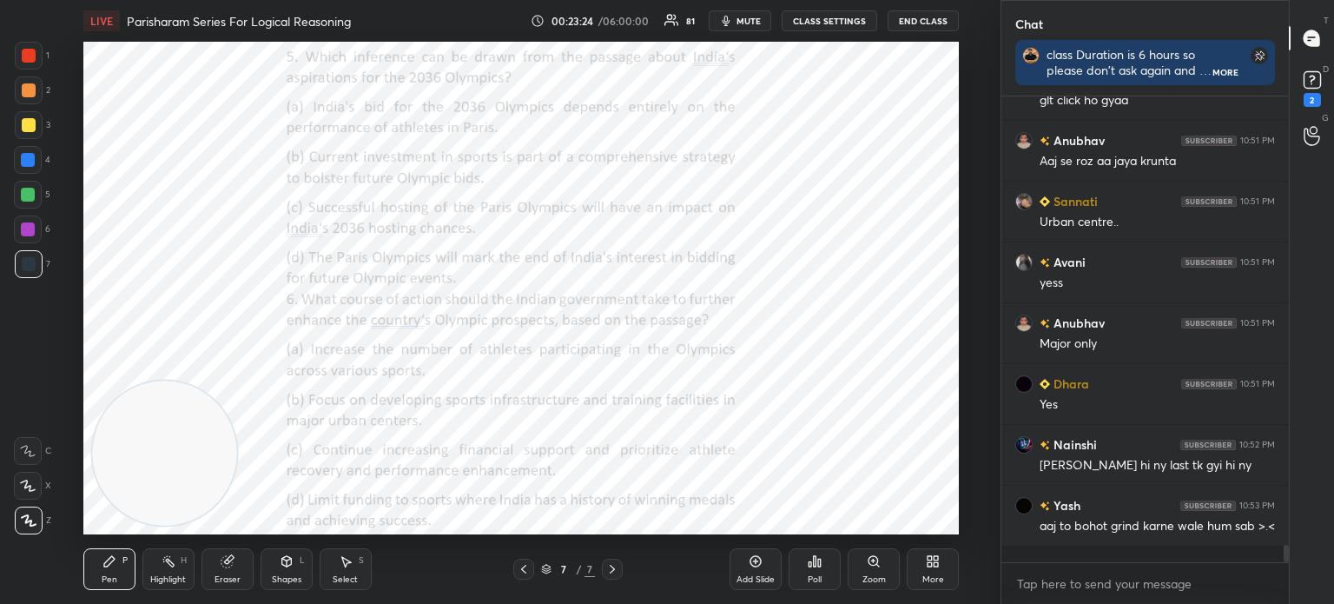
click at [936, 565] on icon at bounding box center [937, 564] width 4 height 4
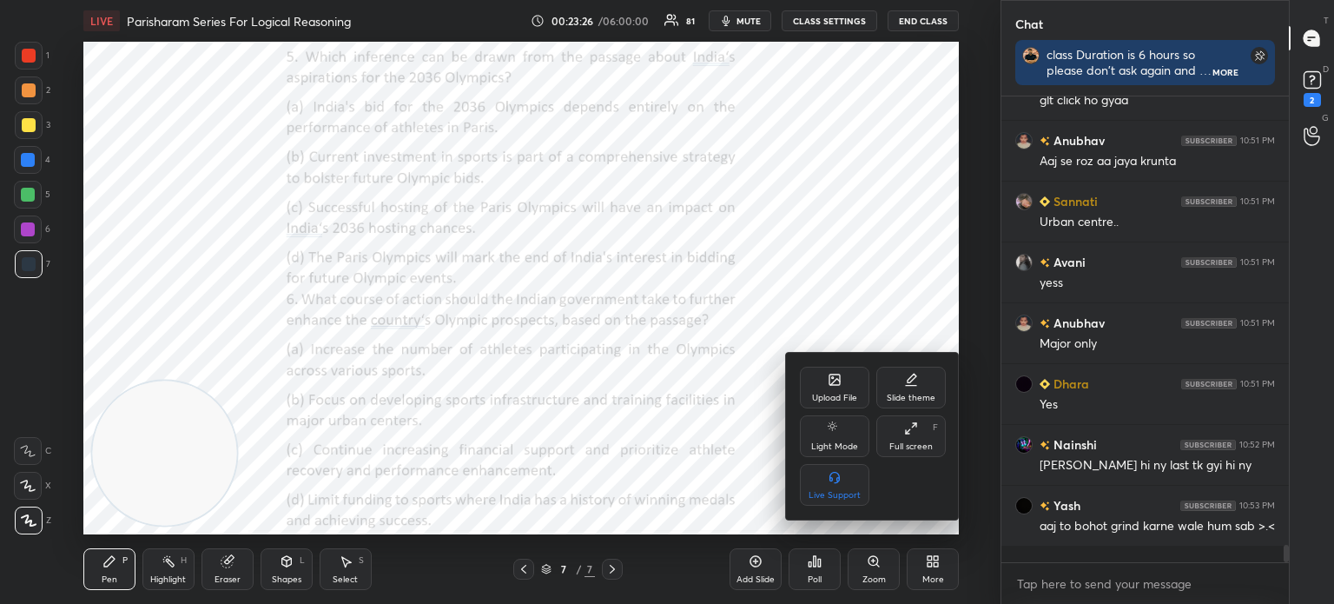
click at [817, 368] on div "Upload File" at bounding box center [834, 388] width 69 height 42
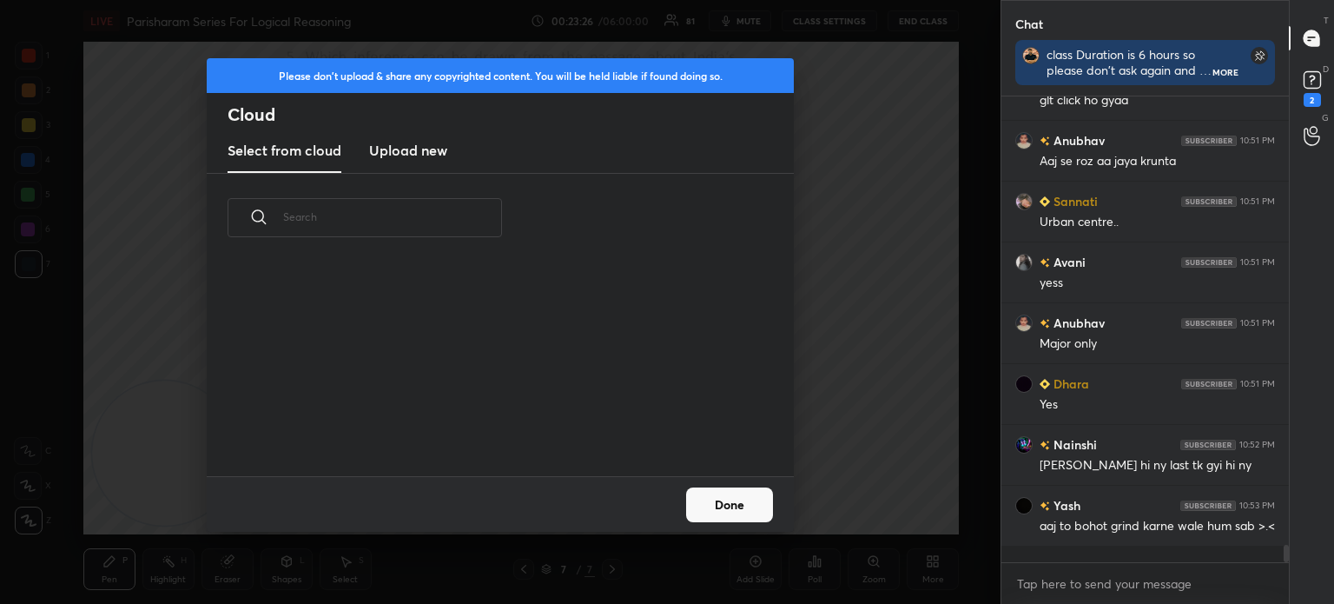
scroll to position [214, 558]
click at [392, 166] on new "Upload new" at bounding box center [408, 150] width 78 height 43
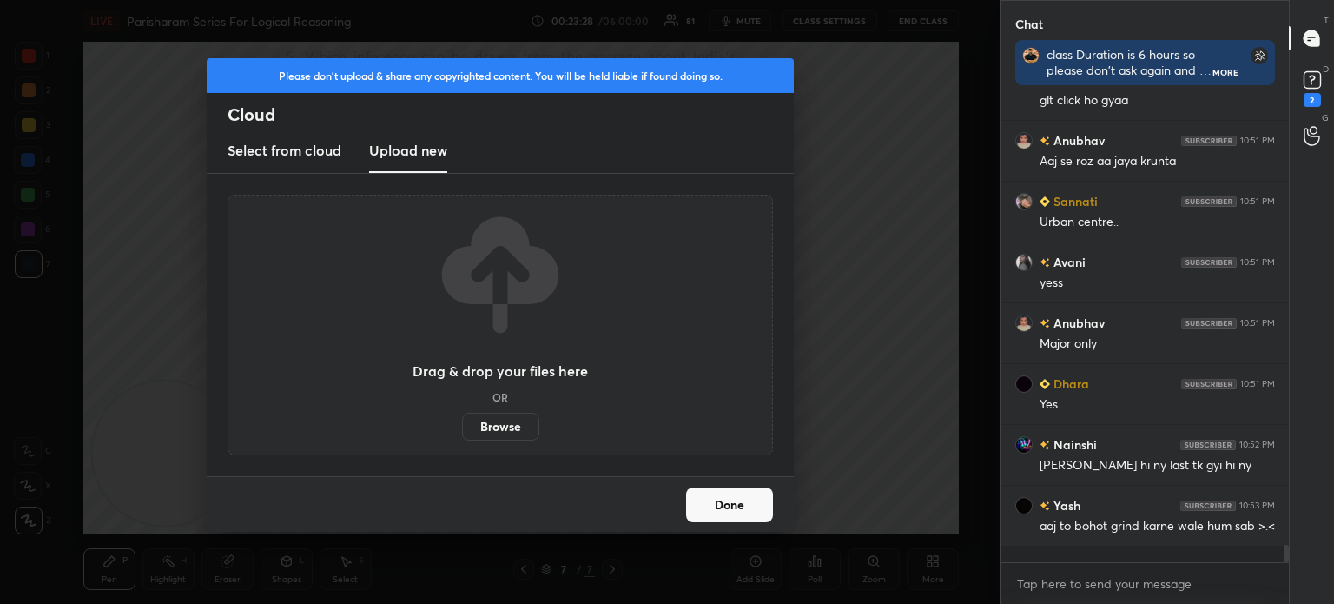
click at [488, 427] on label "Browse" at bounding box center [500, 427] width 77 height 28
click at [462, 427] on input "Browse" at bounding box center [462, 427] width 0 height 28
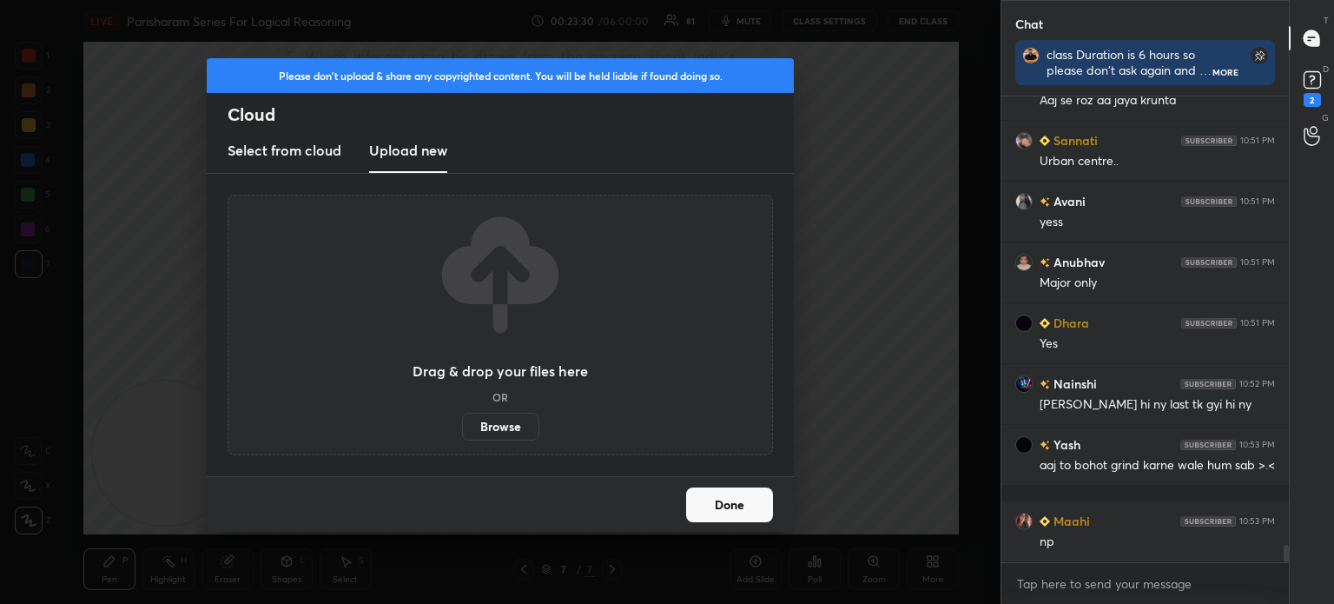
scroll to position [12318, 0]
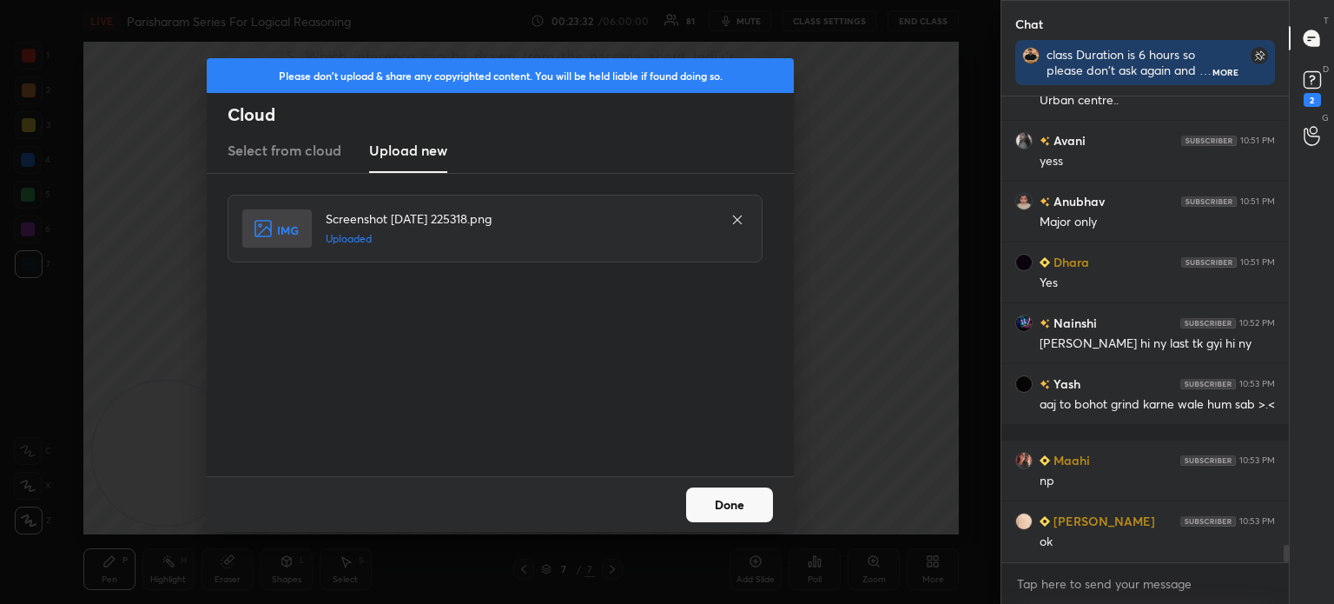
click at [730, 498] on button "Done" at bounding box center [729, 504] width 87 height 35
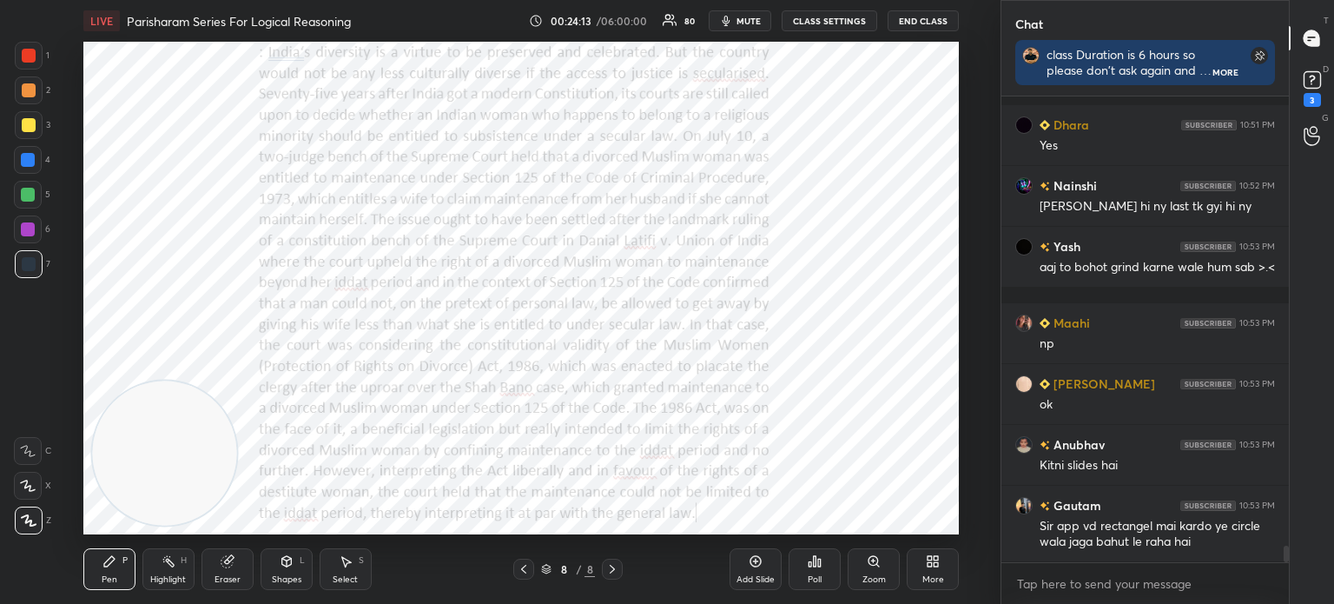
scroll to position [12530, 0]
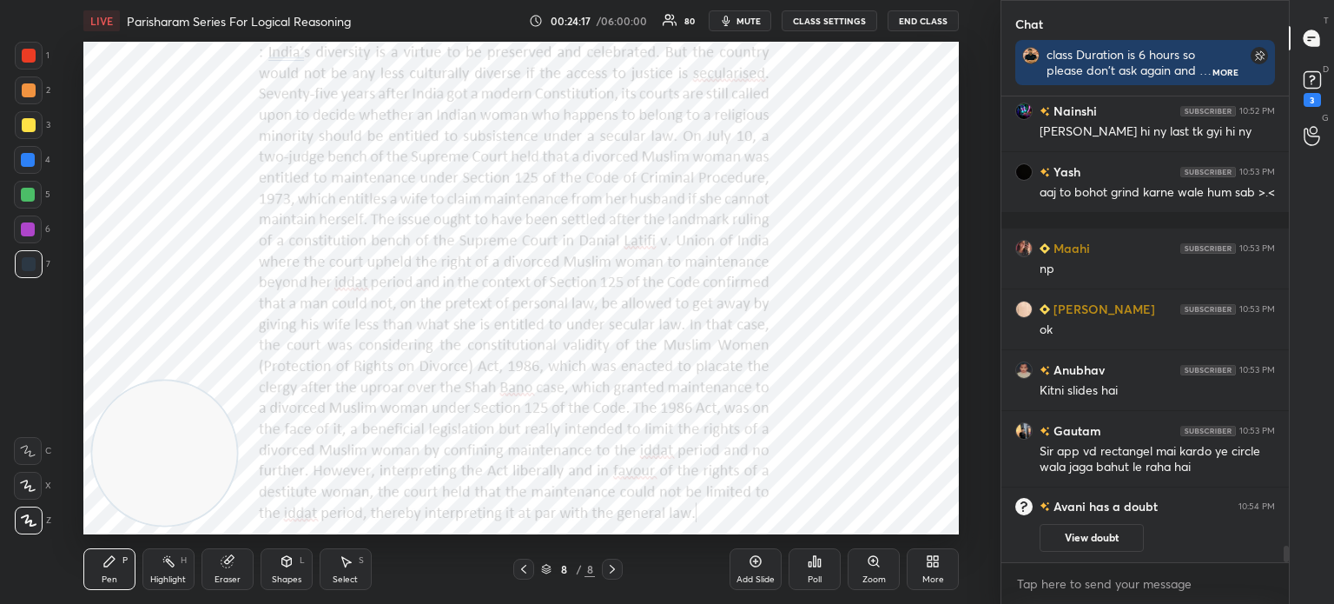
click at [921, 553] on div "More" at bounding box center [933, 569] width 52 height 42
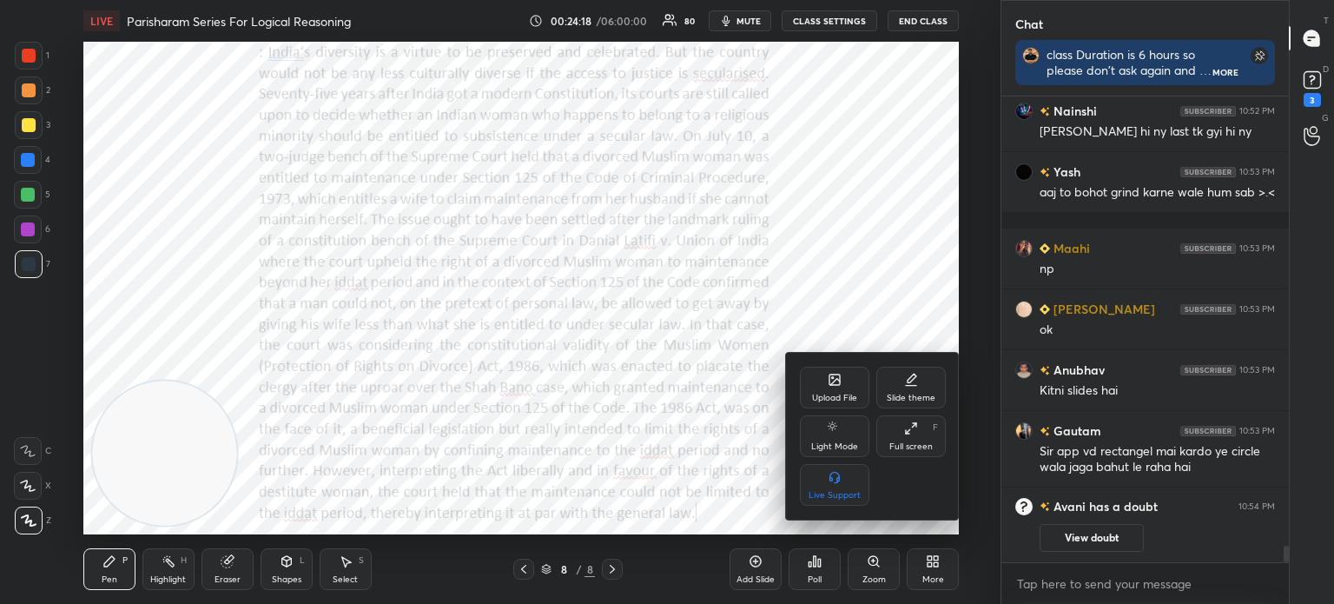
click at [824, 394] on div "Upload File" at bounding box center [834, 398] width 45 height 9
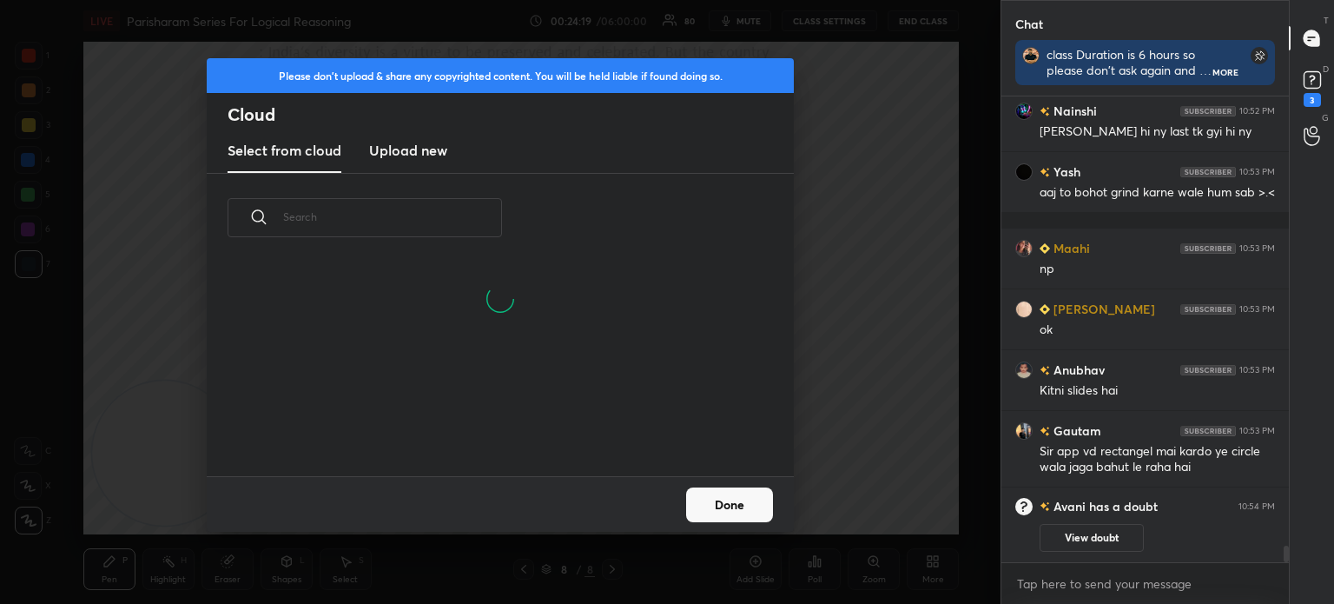
scroll to position [214, 558]
click at [429, 162] on new "Upload new" at bounding box center [408, 150] width 78 height 43
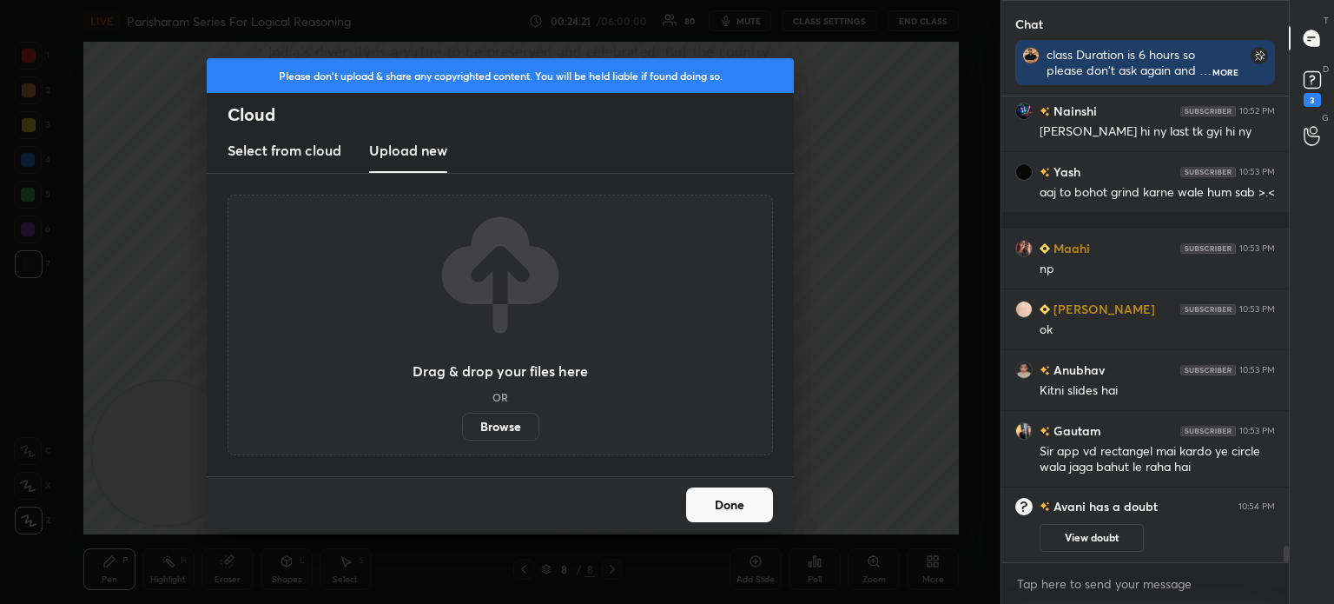
click at [480, 424] on label "Browse" at bounding box center [500, 427] width 77 height 28
click at [462, 424] on input "Browse" at bounding box center [462, 427] width 0 height 28
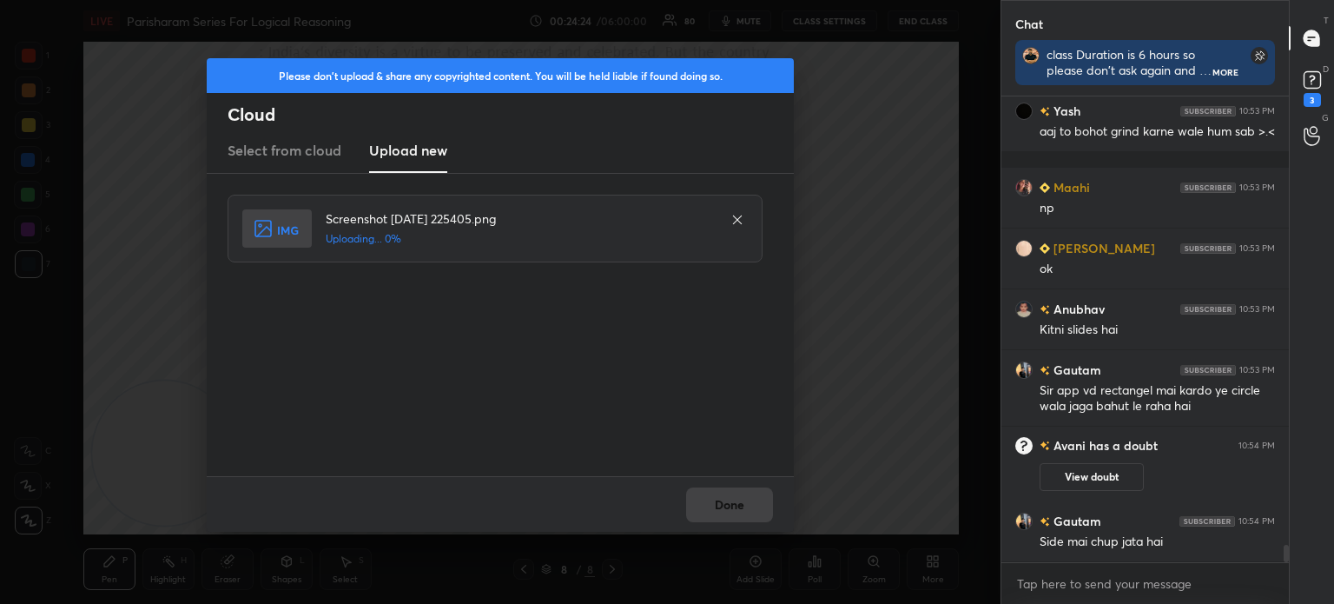
scroll to position [12061, 0]
click at [730, 492] on button "Done" at bounding box center [729, 504] width 87 height 35
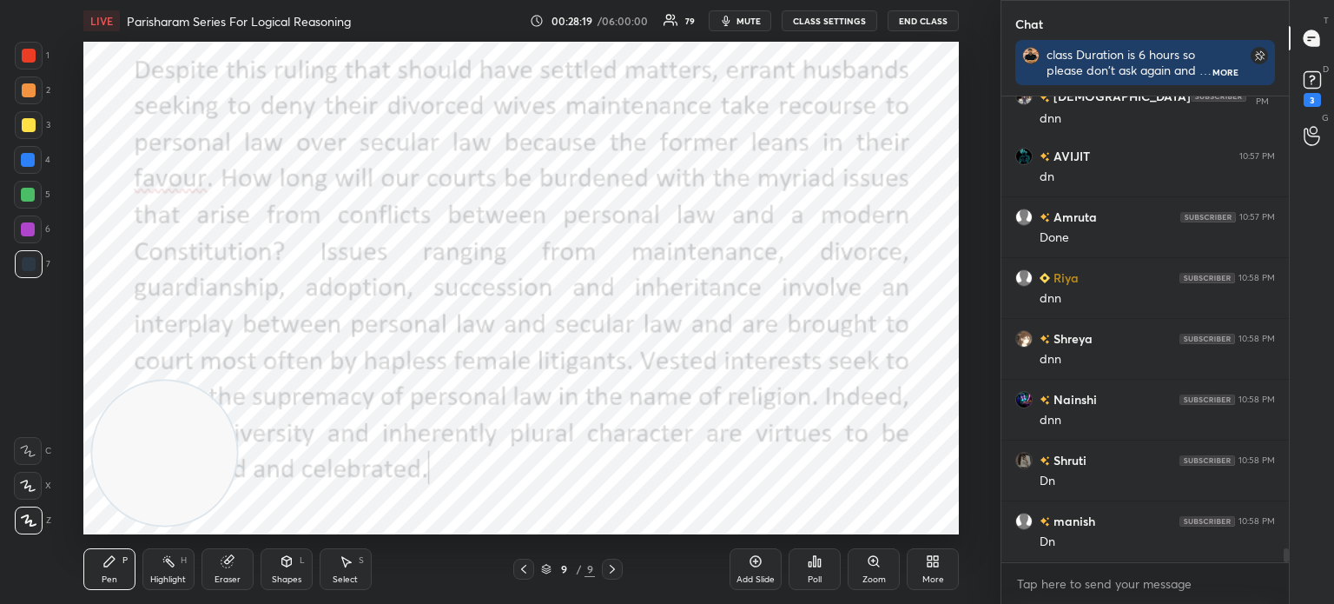
scroll to position [14876, 0]
click at [924, 556] on div "More" at bounding box center [933, 569] width 52 height 42
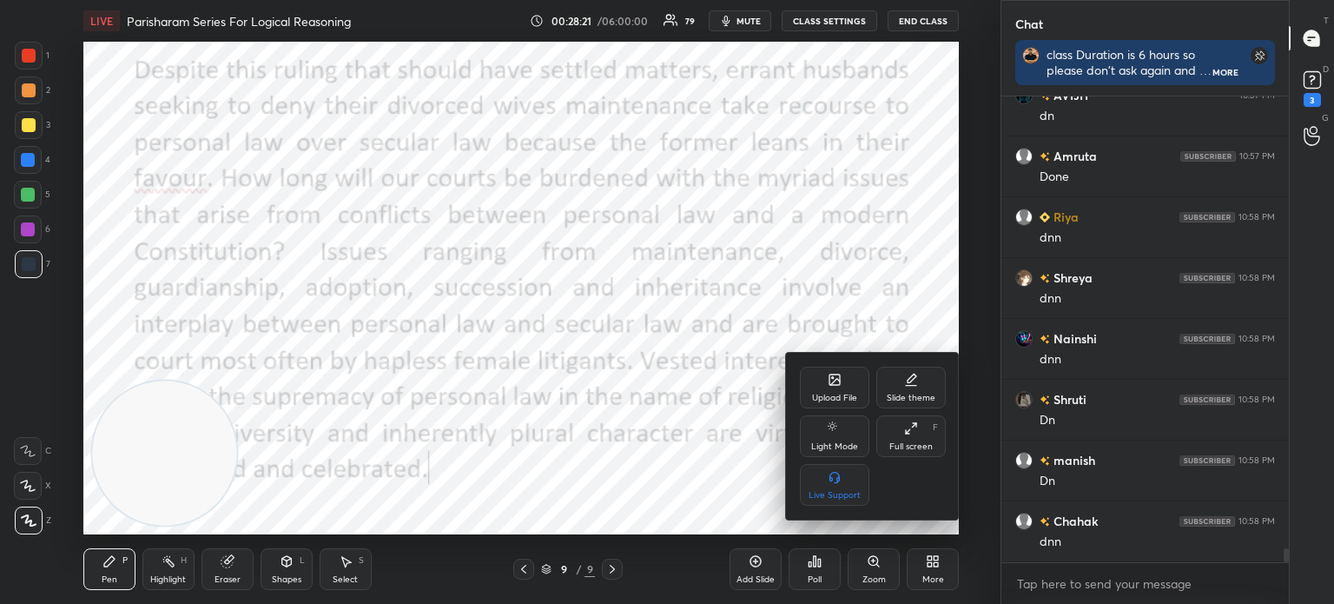
click at [827, 396] on div "Upload File" at bounding box center [834, 398] width 45 height 9
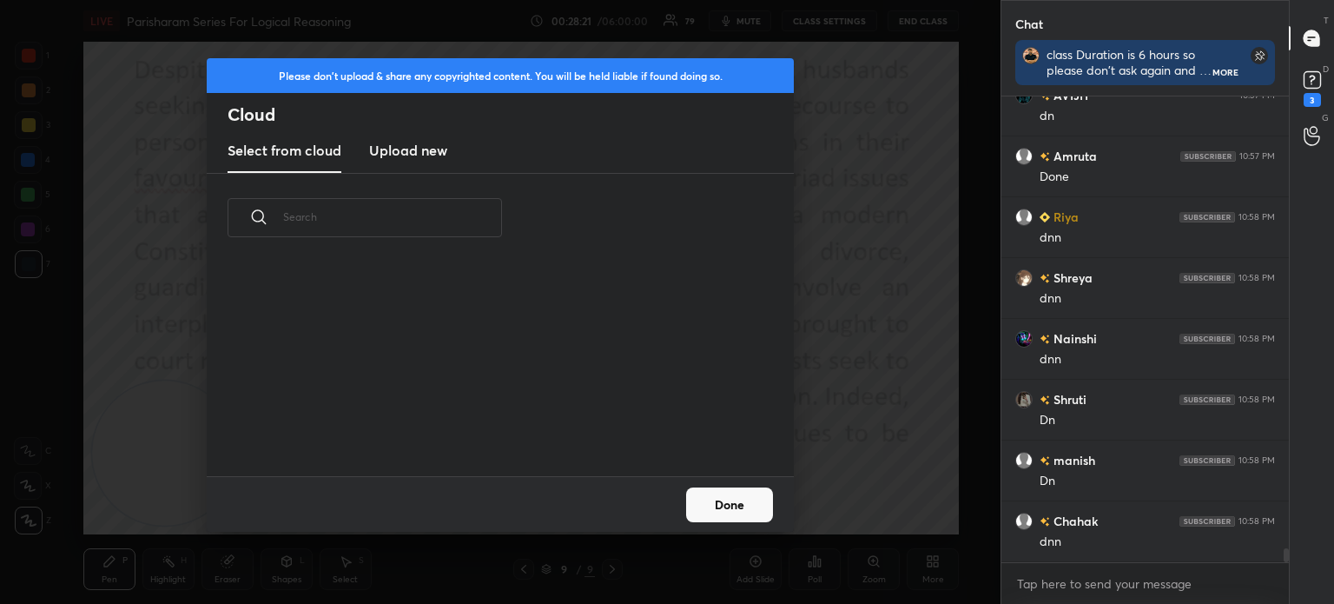
scroll to position [214, 558]
click at [424, 142] on h3 "Upload new" at bounding box center [408, 150] width 78 height 21
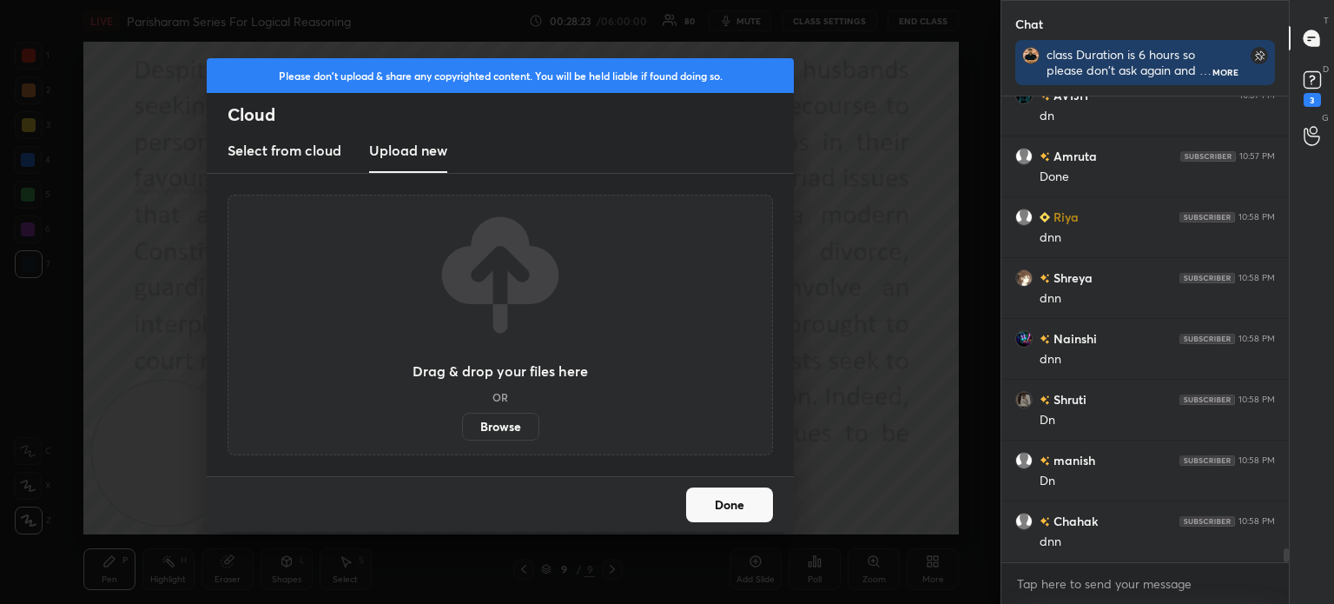
click at [485, 418] on label "Browse" at bounding box center [500, 427] width 77 height 28
click at [462, 418] on input "Browse" at bounding box center [462, 427] width 0 height 28
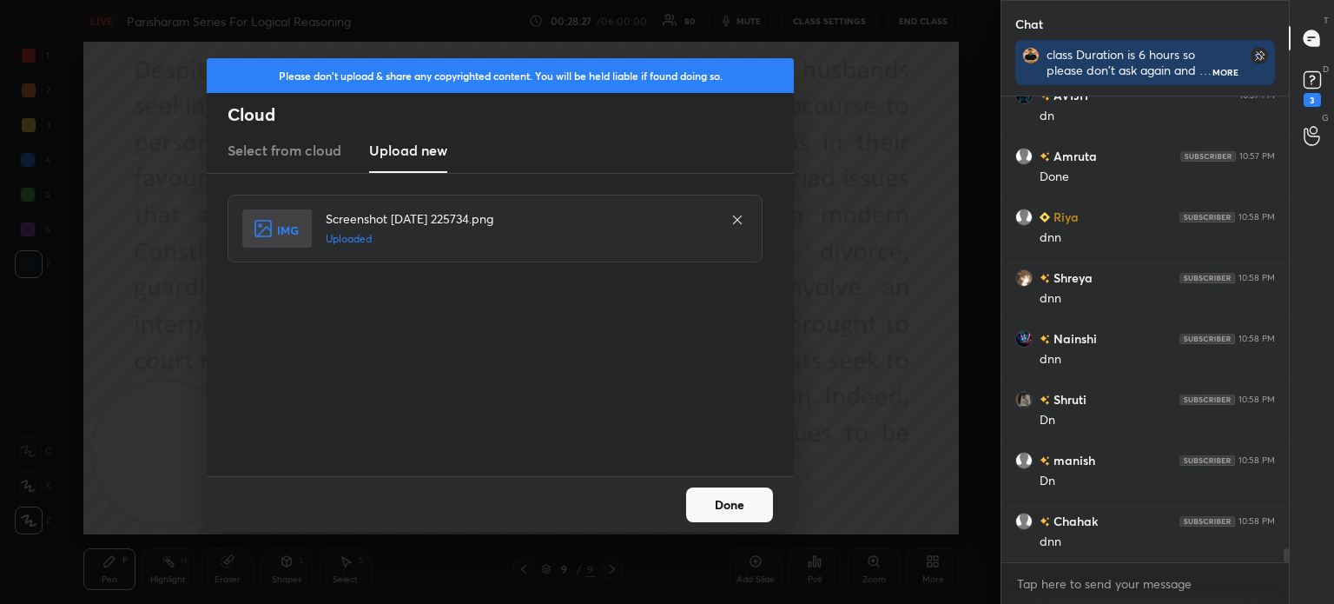
click at [715, 500] on button "Done" at bounding box center [729, 504] width 87 height 35
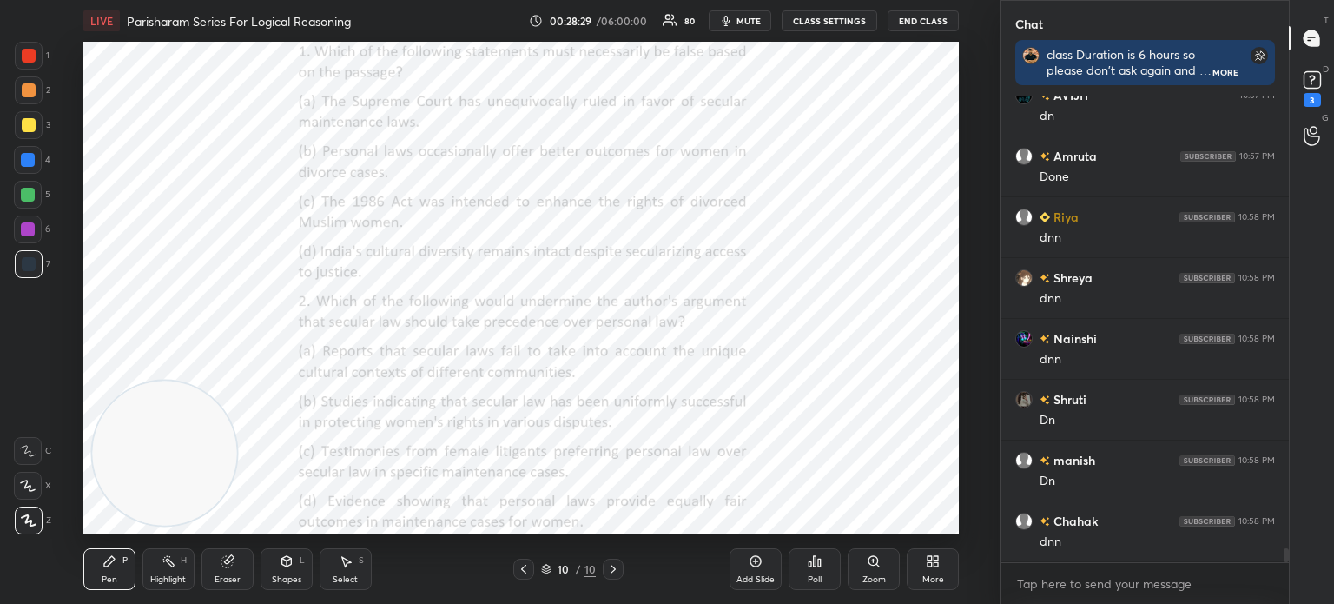
click at [920, 558] on div "More" at bounding box center [933, 569] width 52 height 42
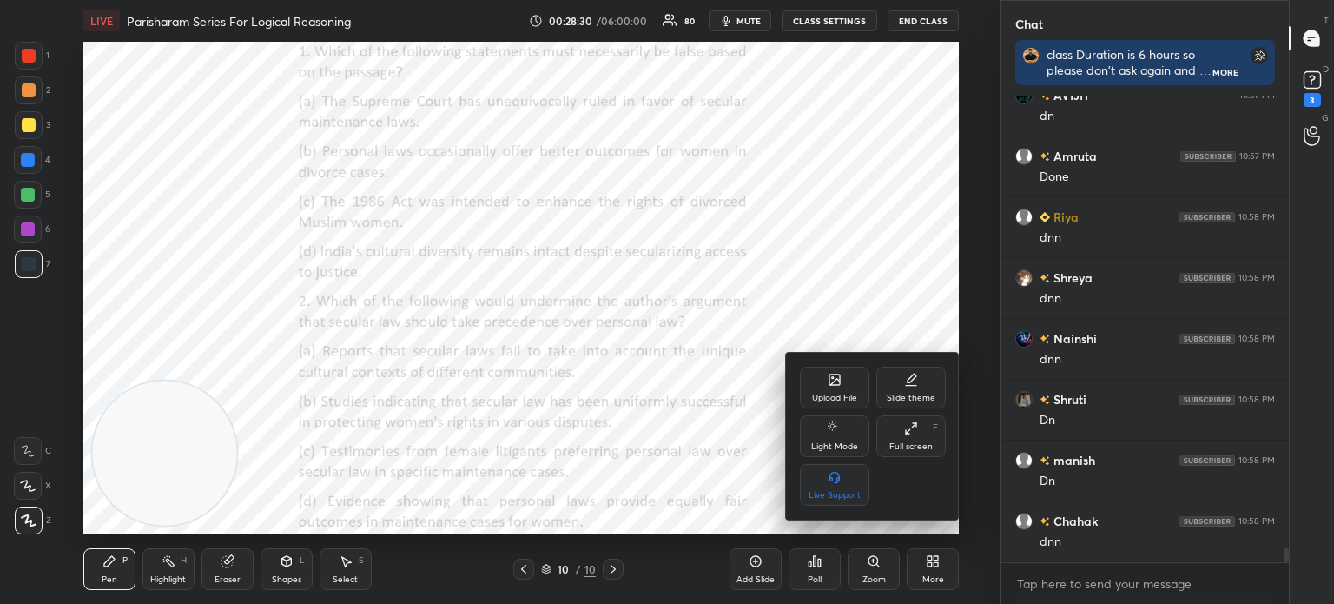
click at [822, 400] on div "Upload File" at bounding box center [834, 398] width 45 height 9
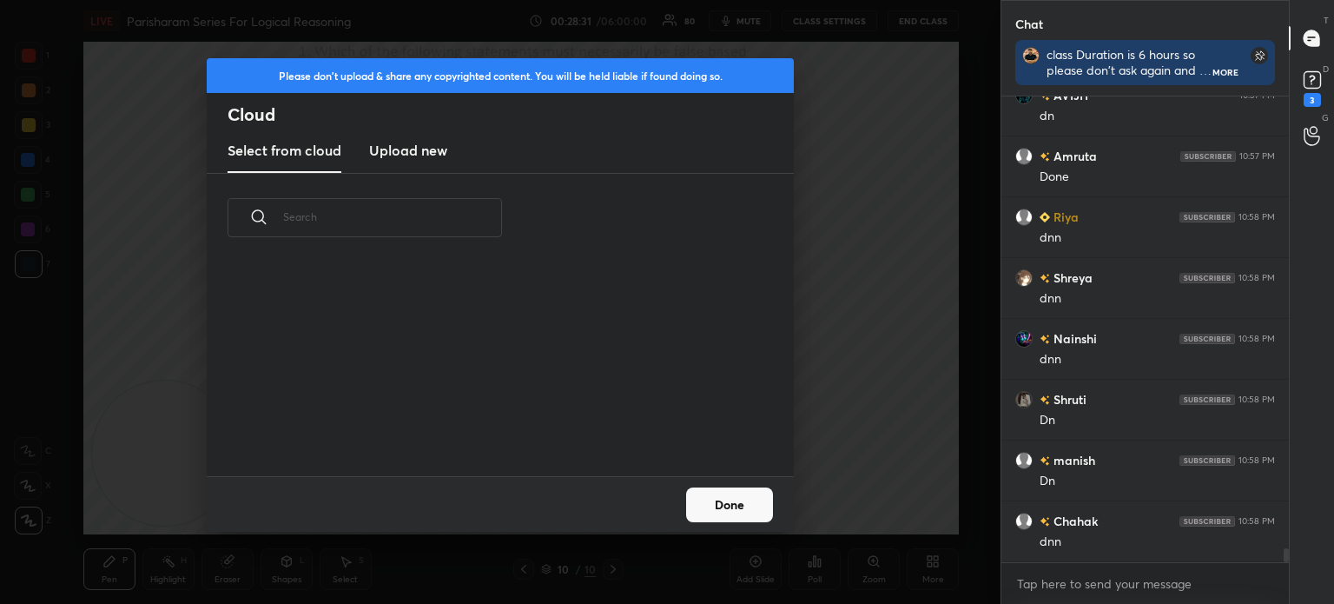
click at [407, 157] on h3 "Upload new" at bounding box center [408, 150] width 78 height 21
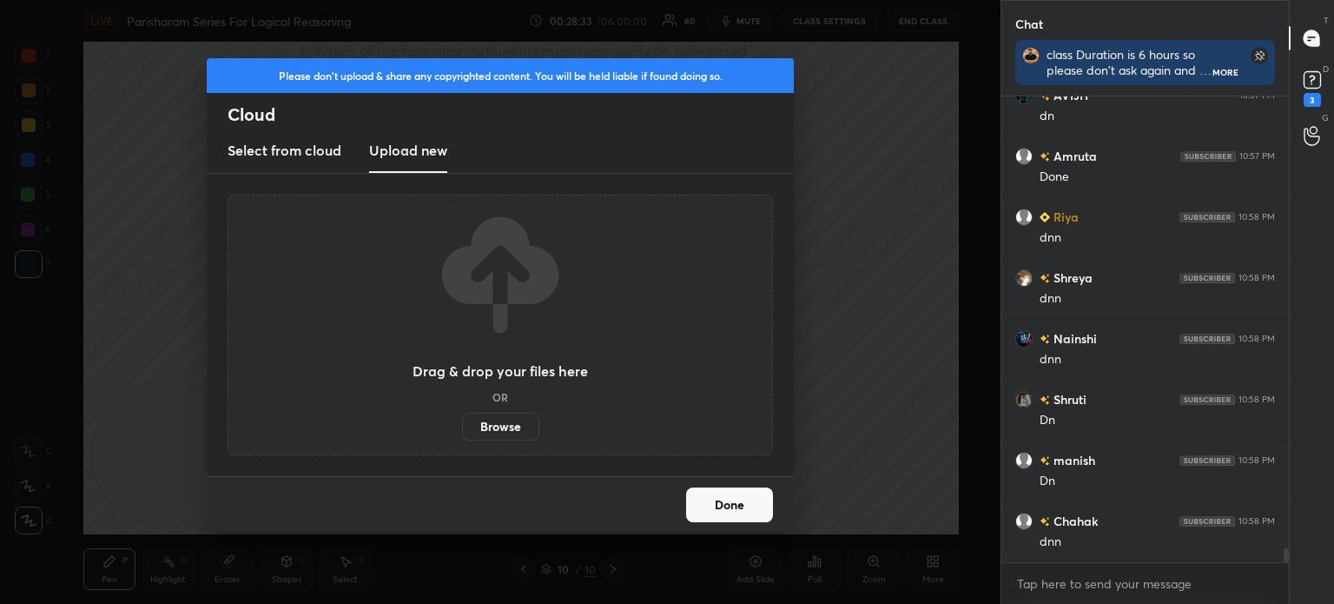
click at [504, 432] on label "Browse" at bounding box center [500, 427] width 77 height 28
click at [462, 432] on input "Browse" at bounding box center [462, 427] width 0 height 28
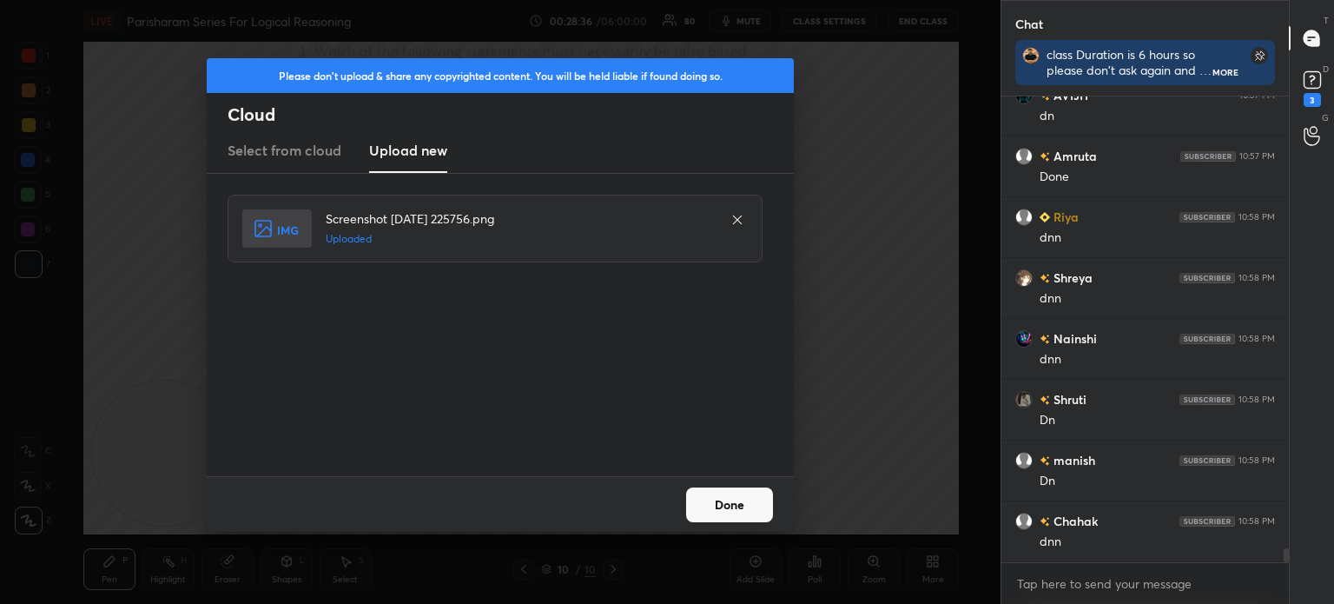
click at [726, 510] on button "Done" at bounding box center [729, 504] width 87 height 35
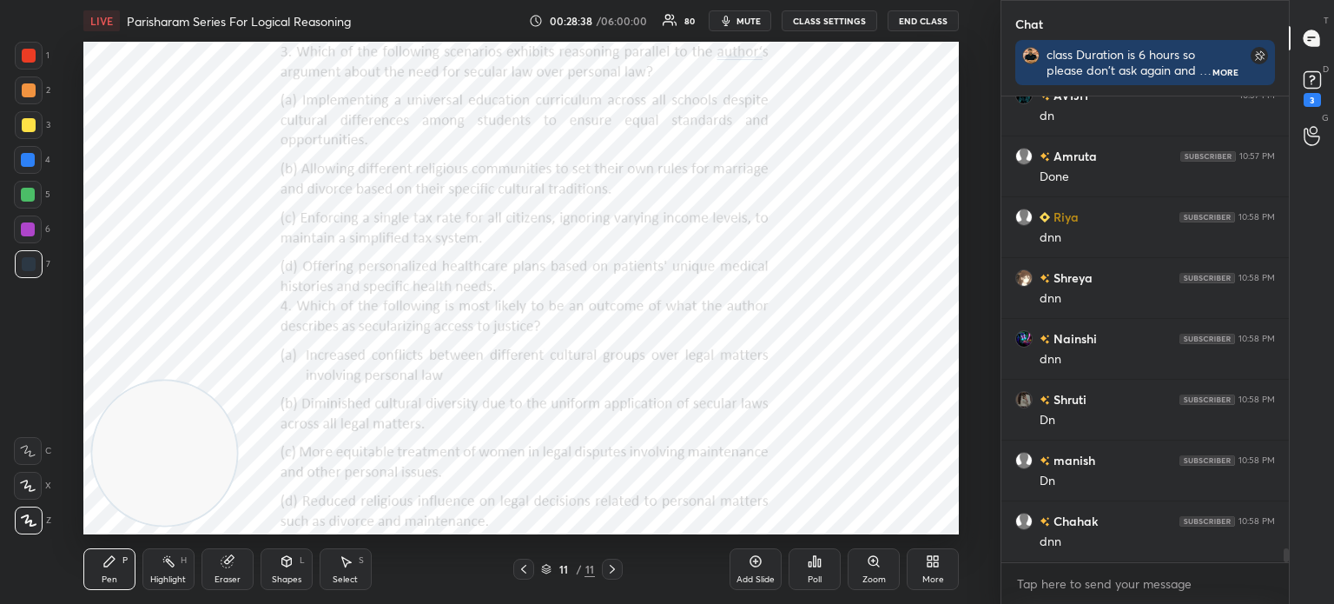
click at [936, 559] on icon at bounding box center [937, 558] width 4 height 4
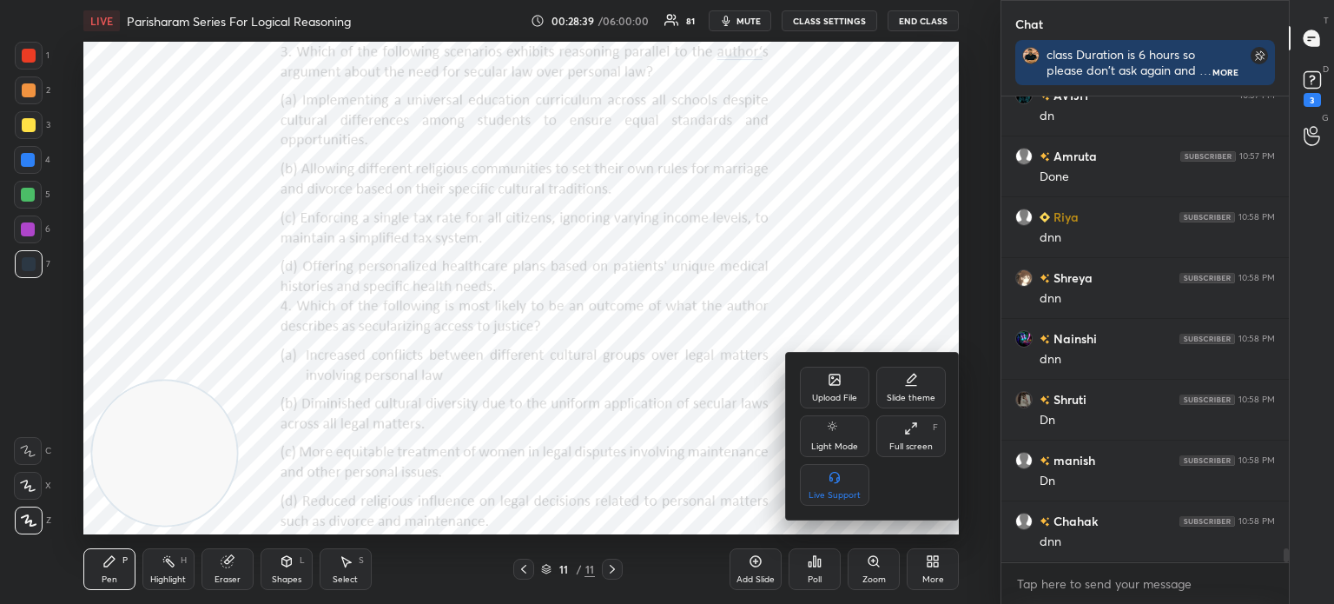
click at [817, 373] on div "Upload File" at bounding box center [834, 388] width 69 height 42
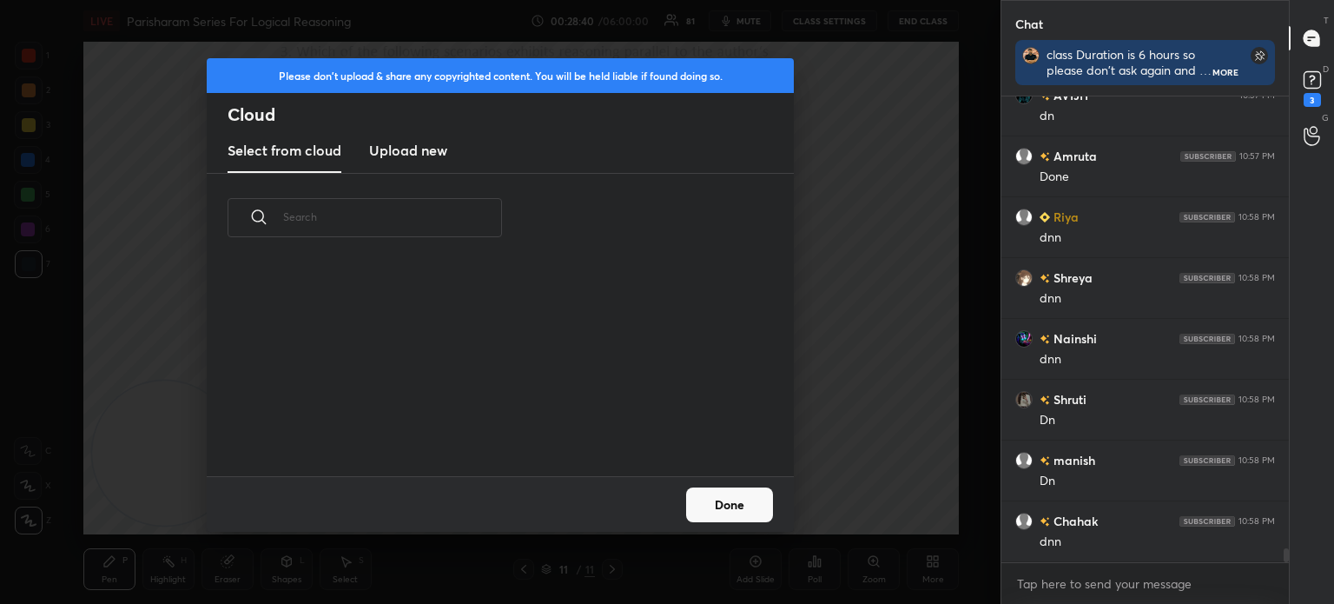
click at [400, 147] on h3 "Upload new" at bounding box center [408, 150] width 78 height 21
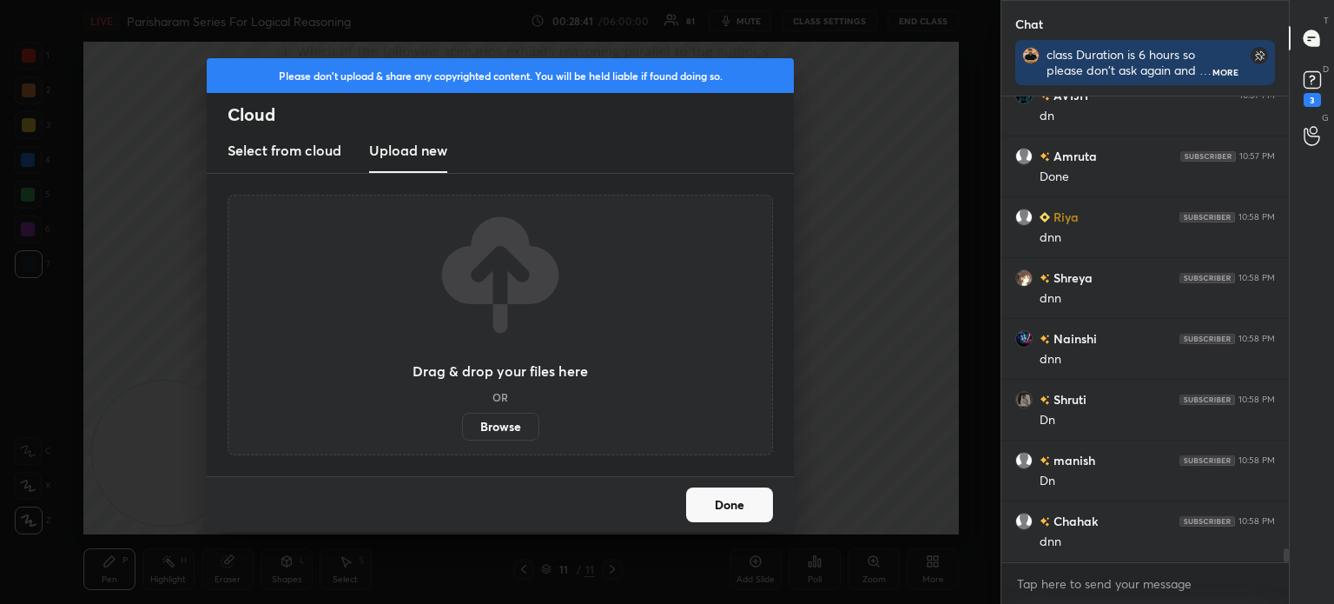
click at [497, 423] on label "Browse" at bounding box center [500, 427] width 77 height 28
click at [462, 423] on input "Browse" at bounding box center [462, 427] width 0 height 28
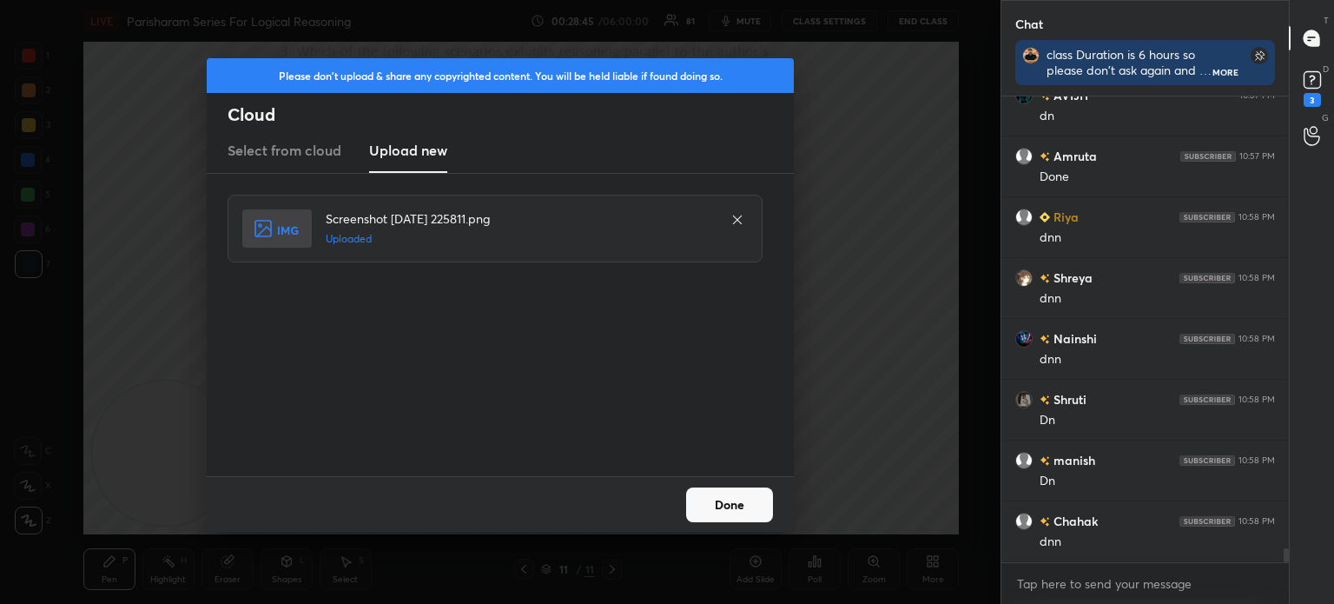
click at [723, 501] on button "Done" at bounding box center [729, 504] width 87 height 35
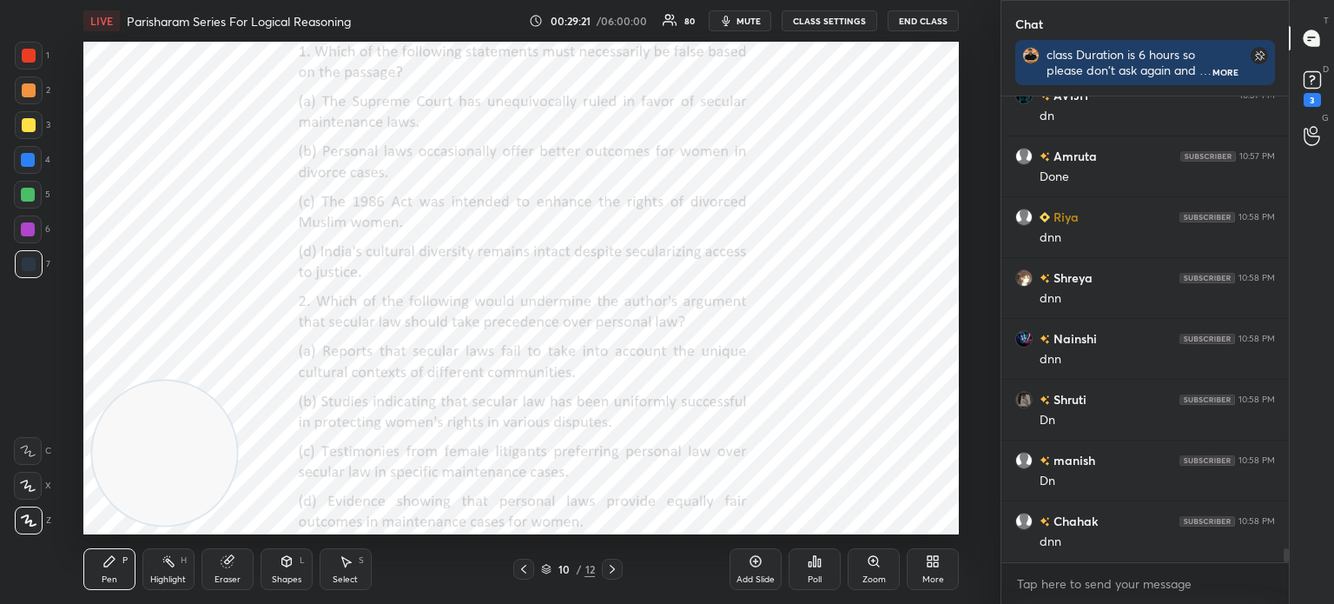
scroll to position [14997, 0]
click at [809, 577] on div "Poll" at bounding box center [815, 579] width 14 height 9
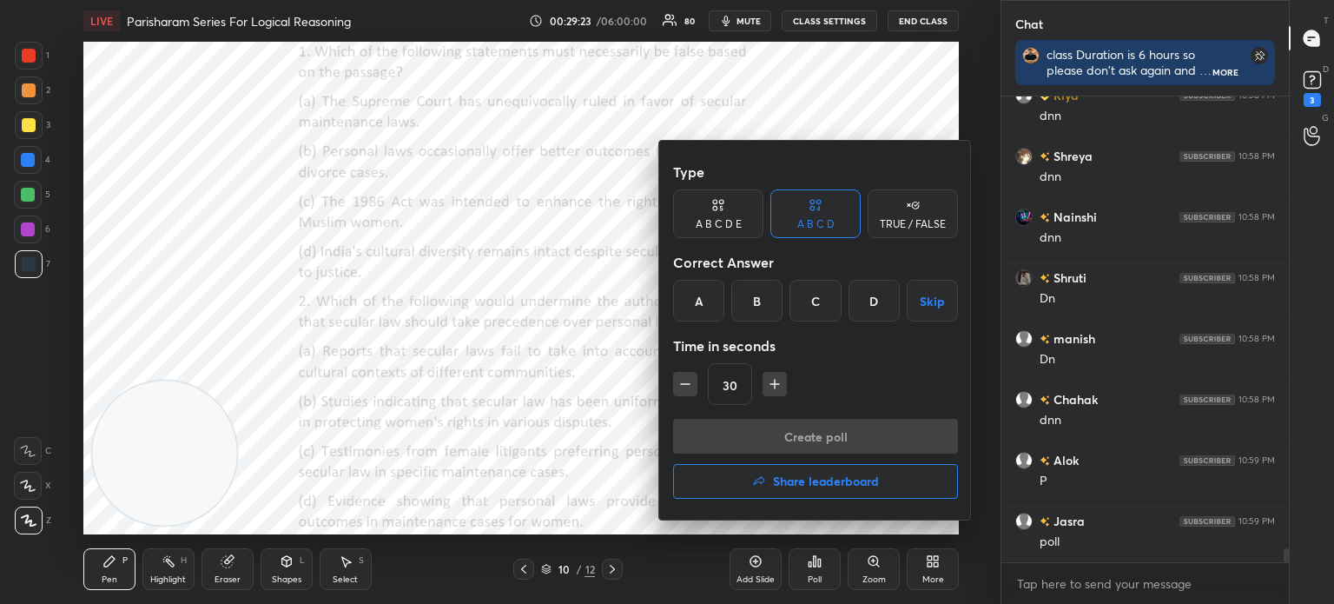
click at [768, 377] on icon "button" at bounding box center [774, 383] width 17 height 17
type input "45"
click at [815, 289] on div "C" at bounding box center [815, 301] width 51 height 42
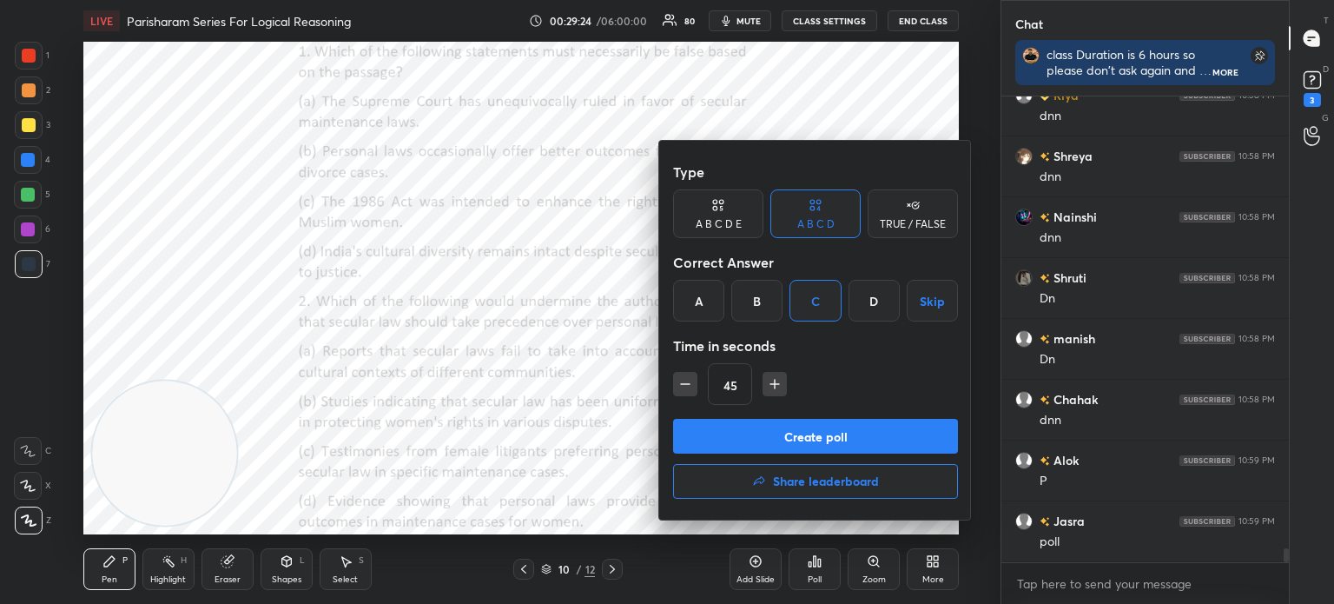
click at [778, 430] on button "Create poll" at bounding box center [815, 436] width 285 height 35
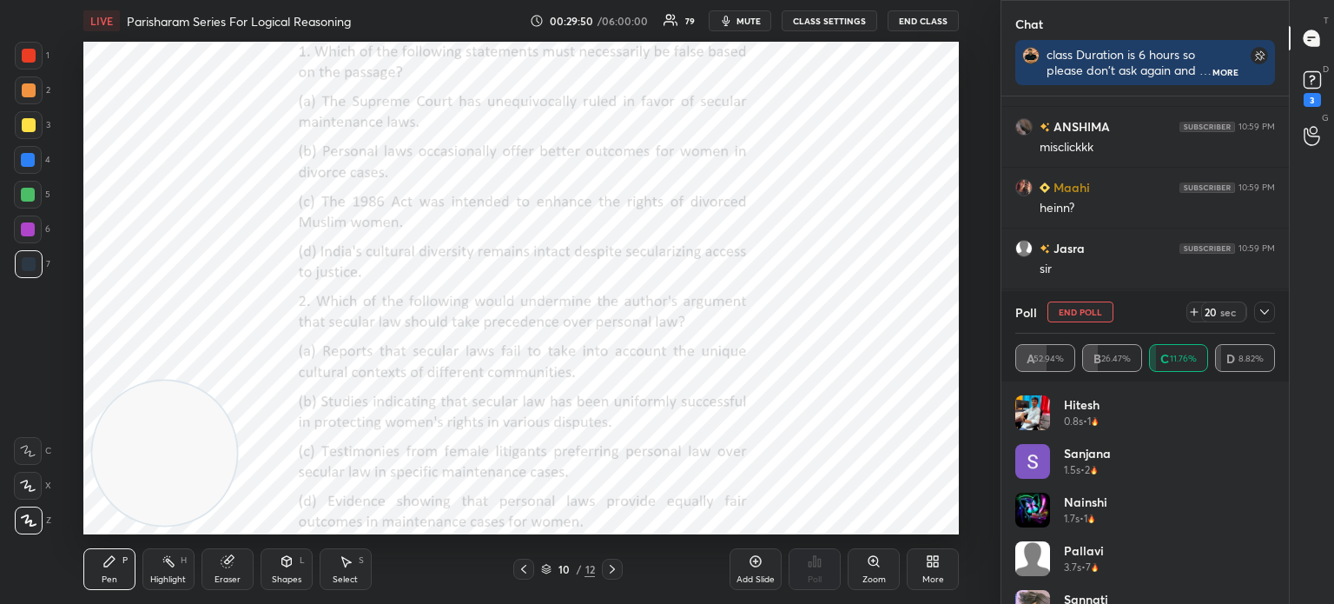
scroll to position [181, 0]
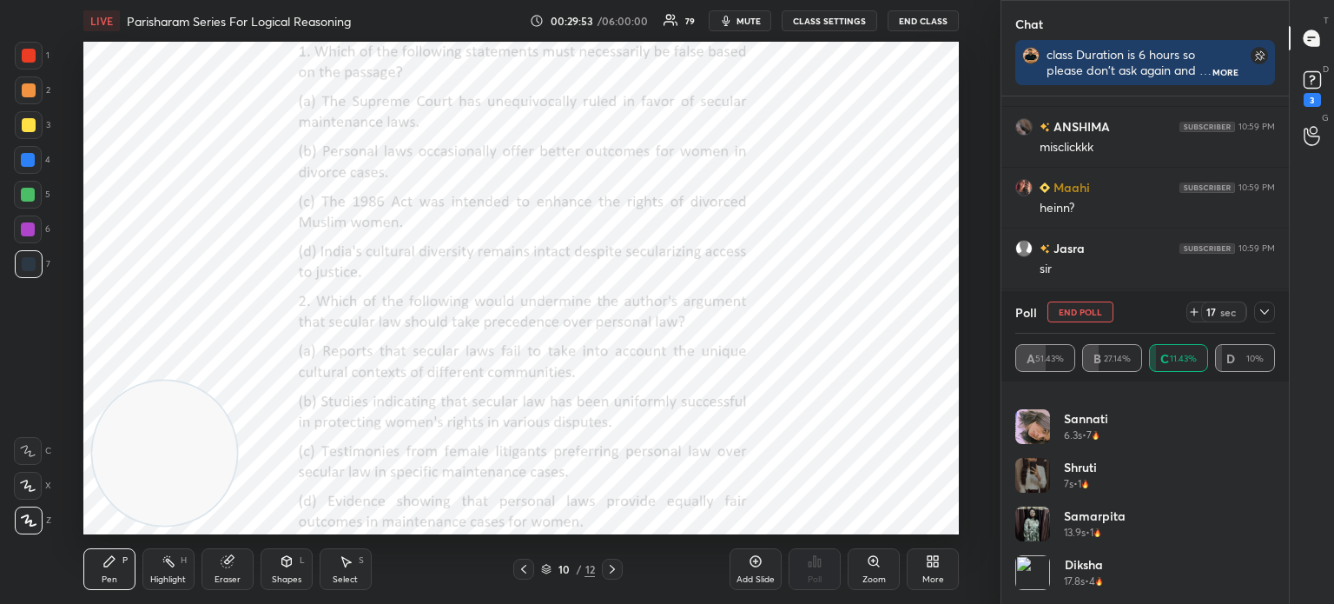
click at [1262, 313] on icon at bounding box center [1265, 312] width 14 height 14
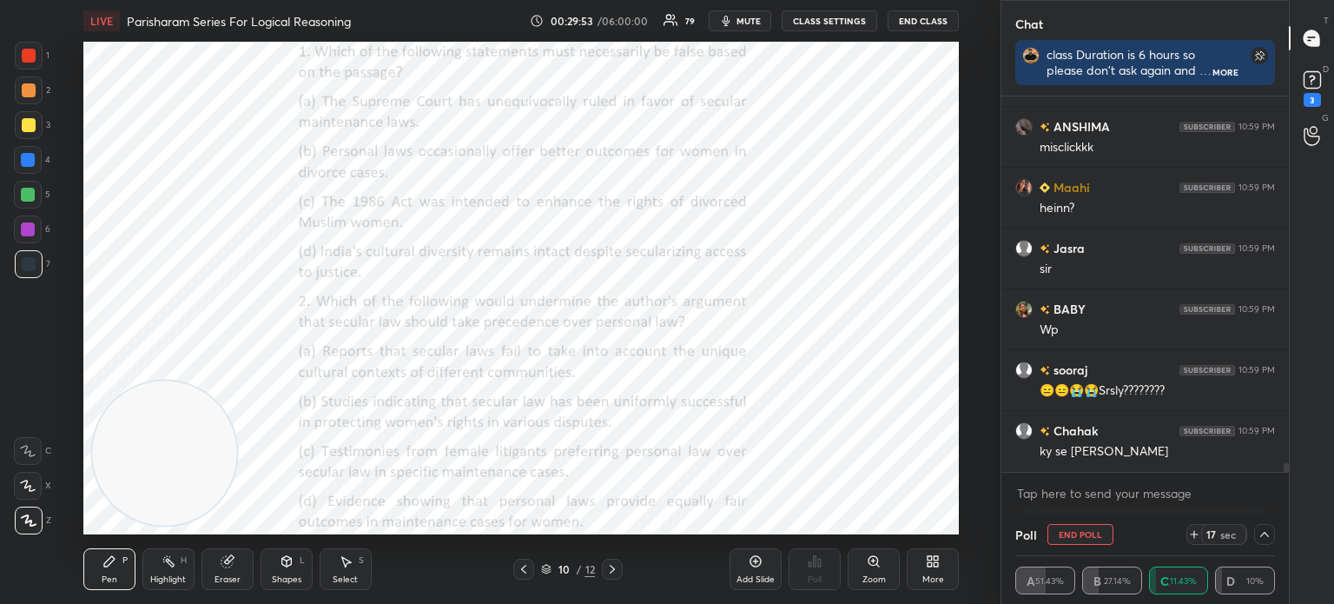
scroll to position [0, 0]
click at [1261, 531] on icon at bounding box center [1265, 534] width 14 height 14
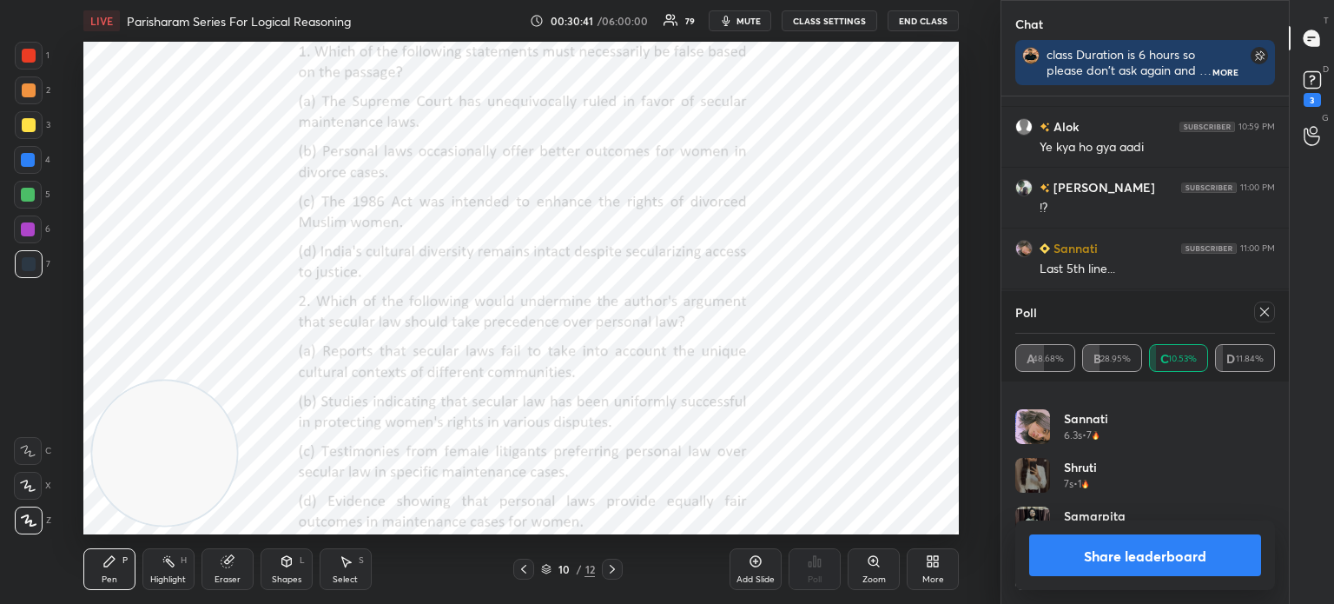
scroll to position [16304, 0]
click at [1266, 315] on icon at bounding box center [1265, 312] width 14 height 14
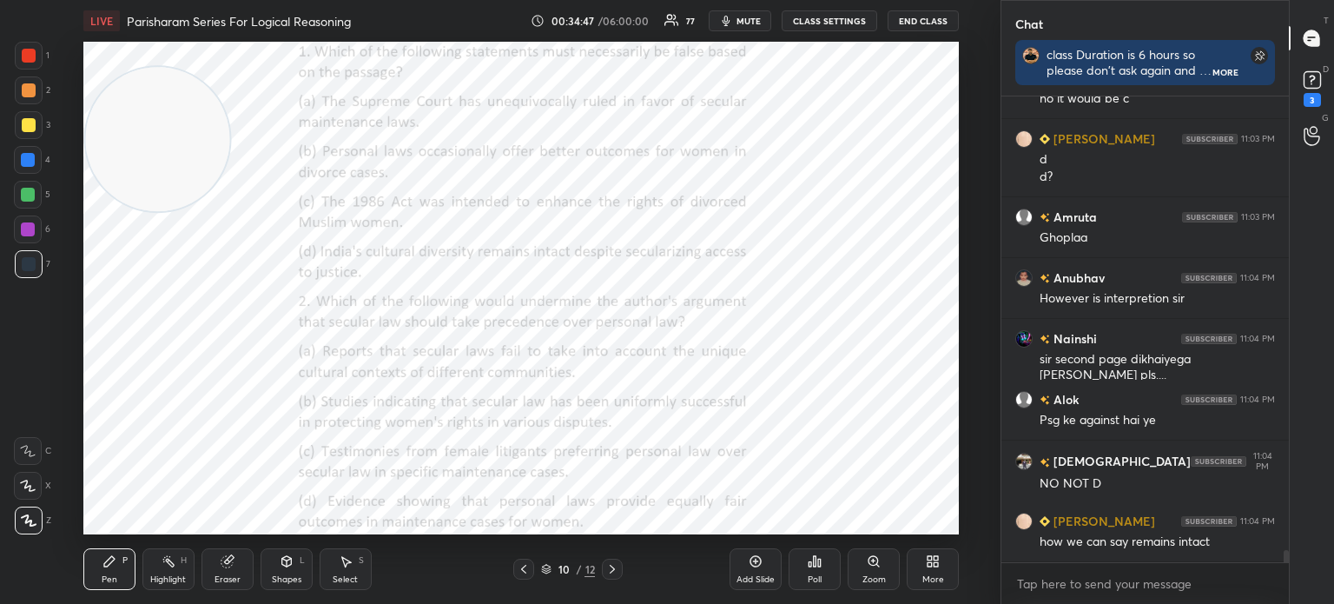
scroll to position [17367, 0]
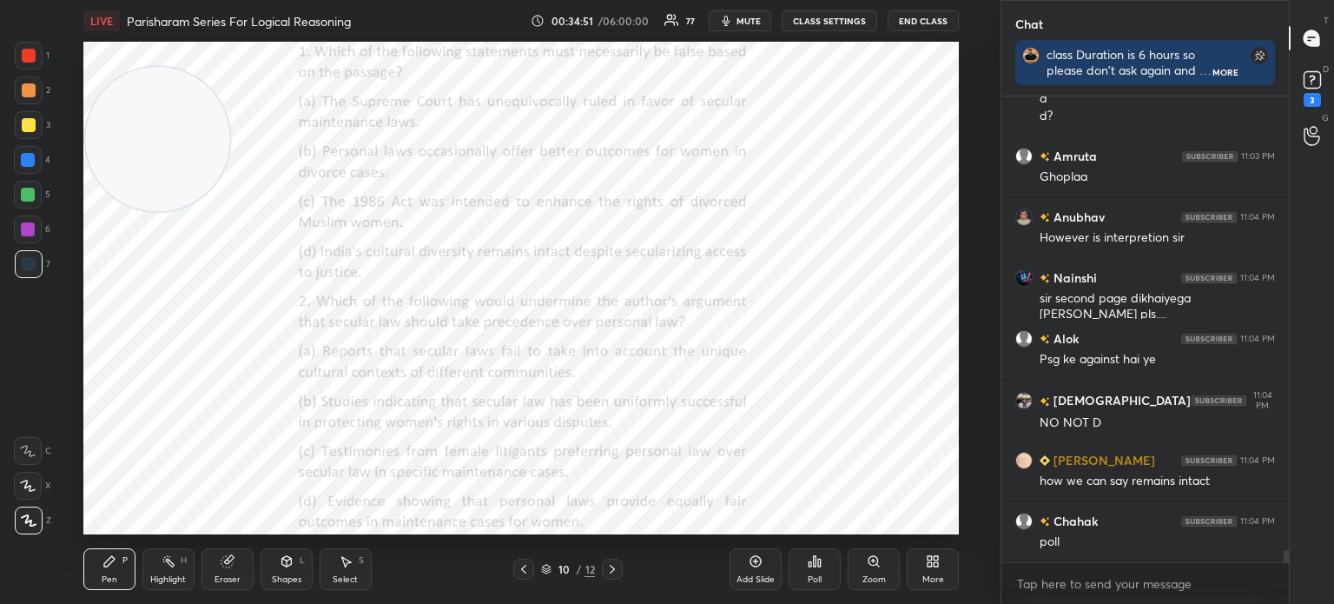
click at [812, 583] on div "Poll" at bounding box center [815, 579] width 14 height 9
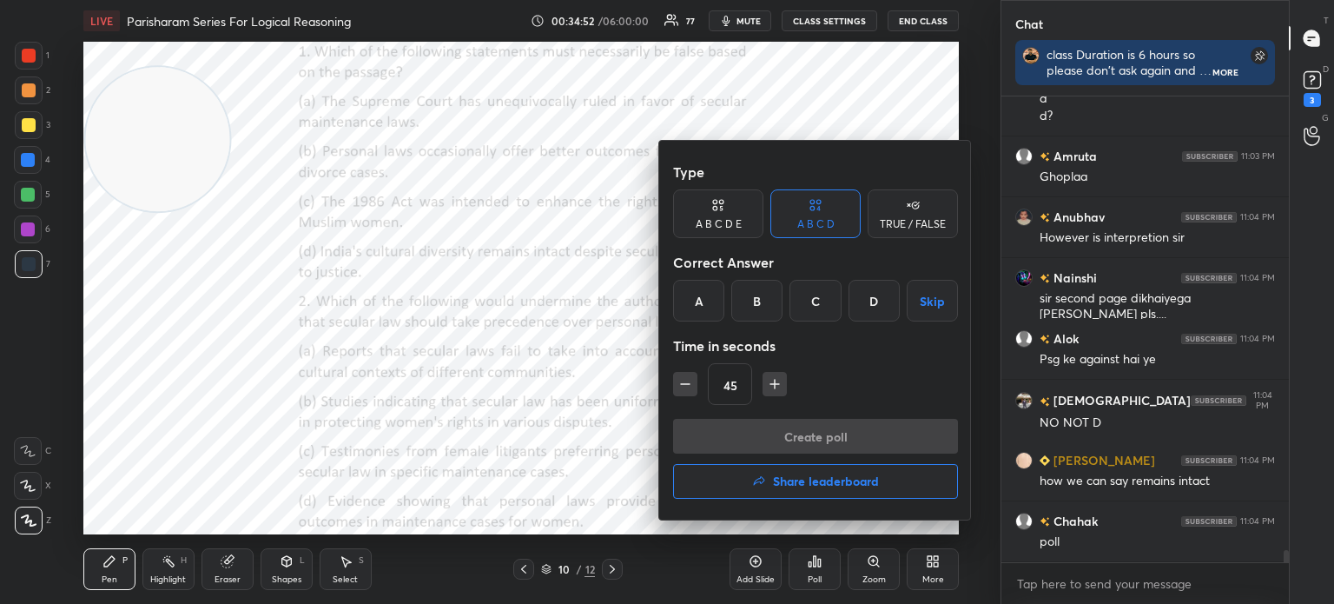
click at [867, 301] on div "D" at bounding box center [874, 301] width 51 height 42
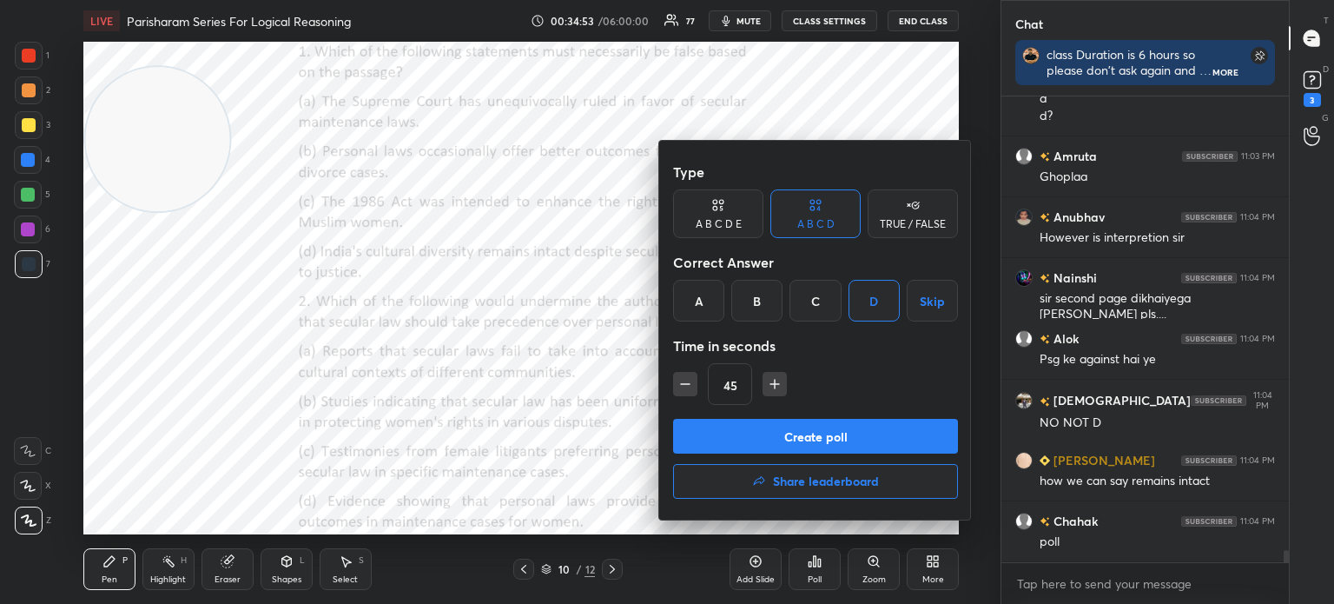
click at [748, 430] on button "Create poll" at bounding box center [815, 436] width 285 height 35
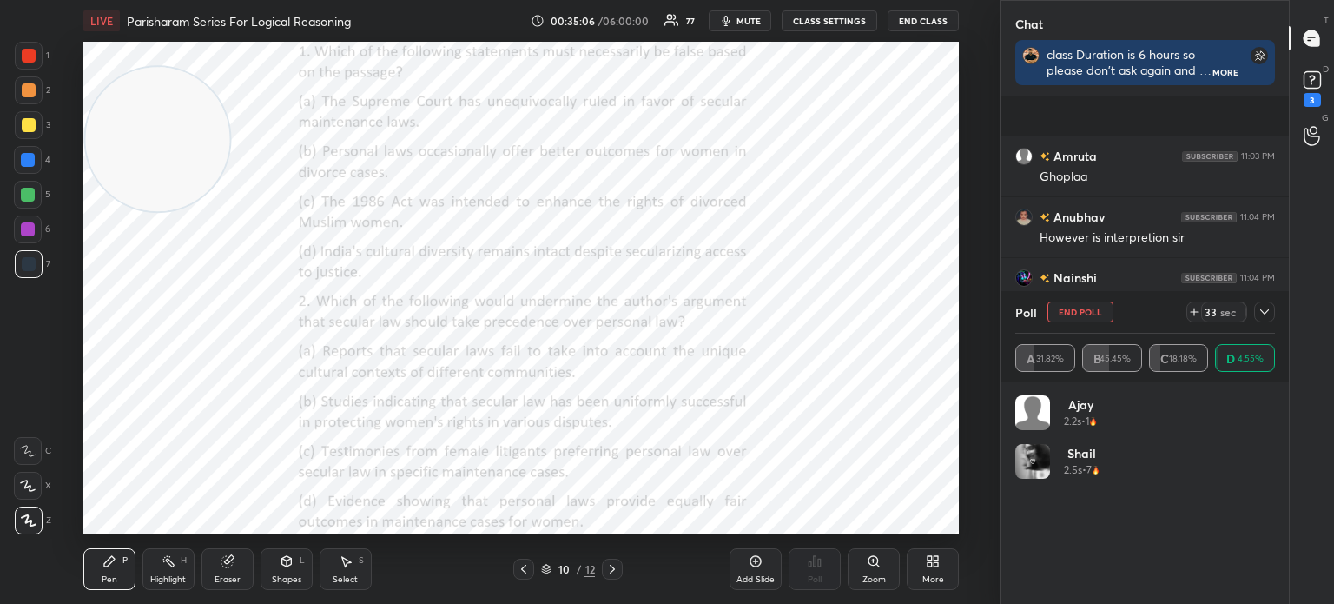
scroll to position [17518, 0]
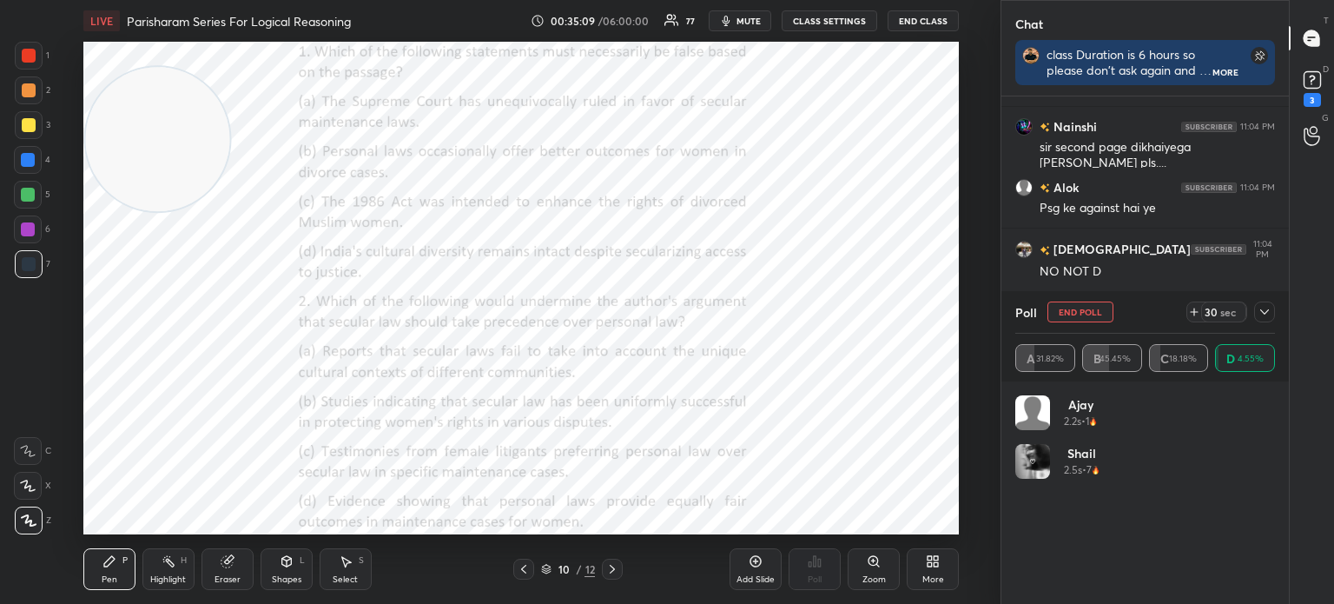
click at [1265, 312] on icon at bounding box center [1265, 312] width 14 height 14
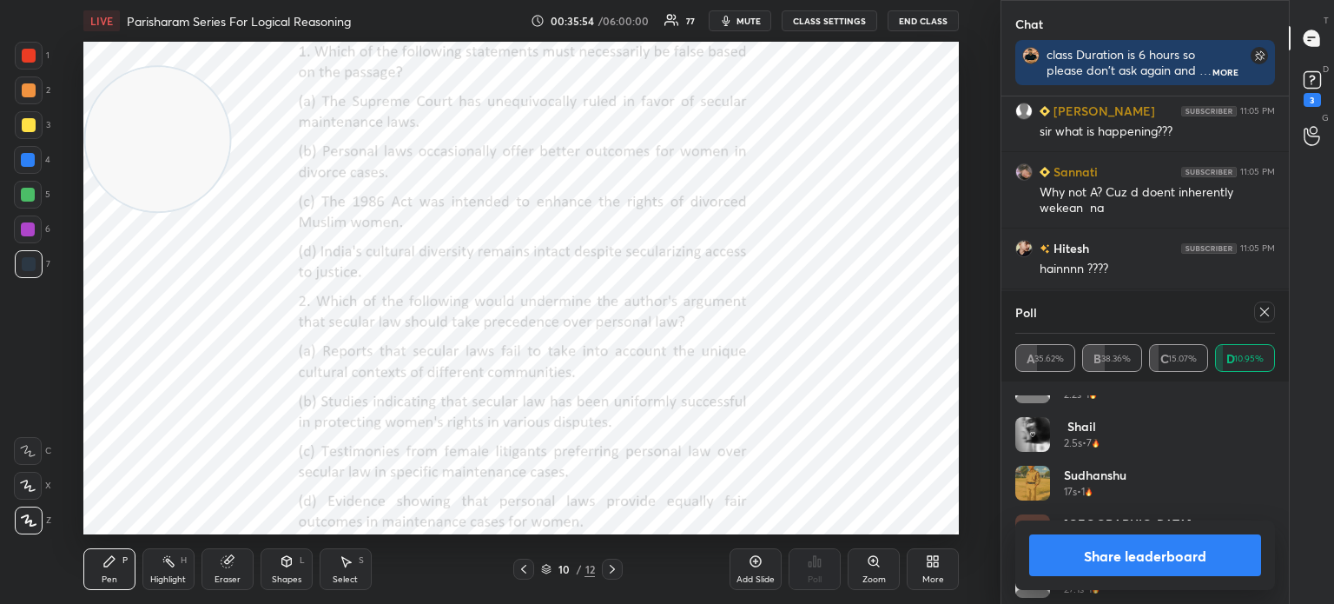
scroll to position [0, 0]
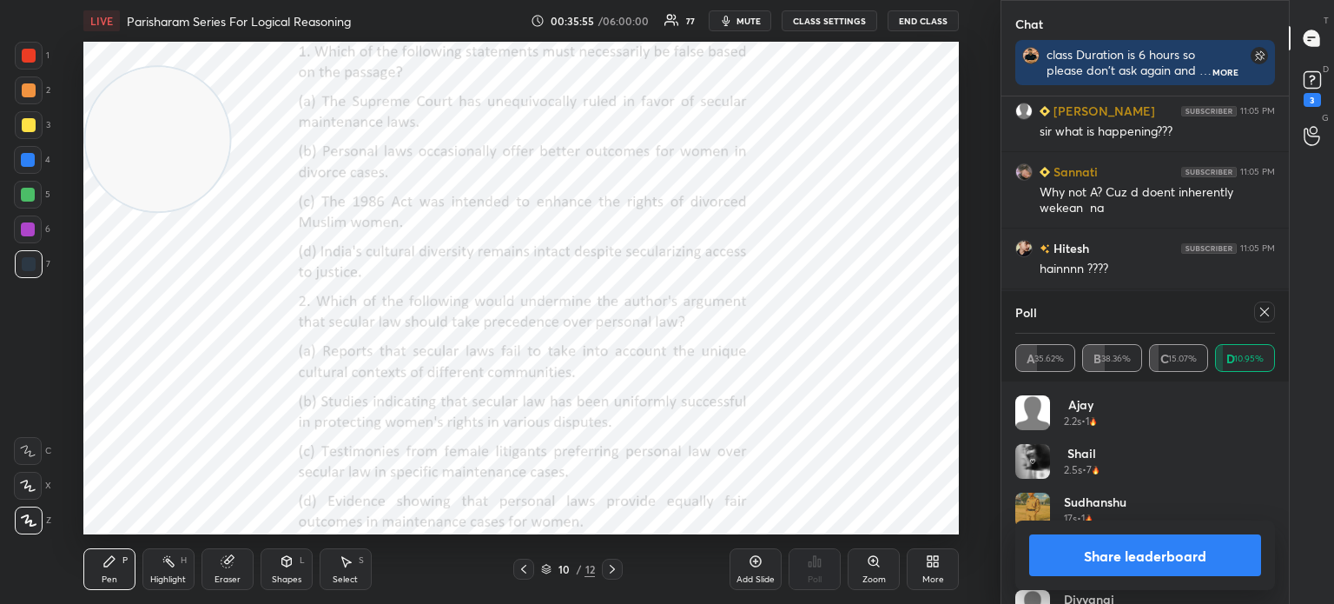
click at [1265, 312] on icon at bounding box center [1265, 312] width 9 height 9
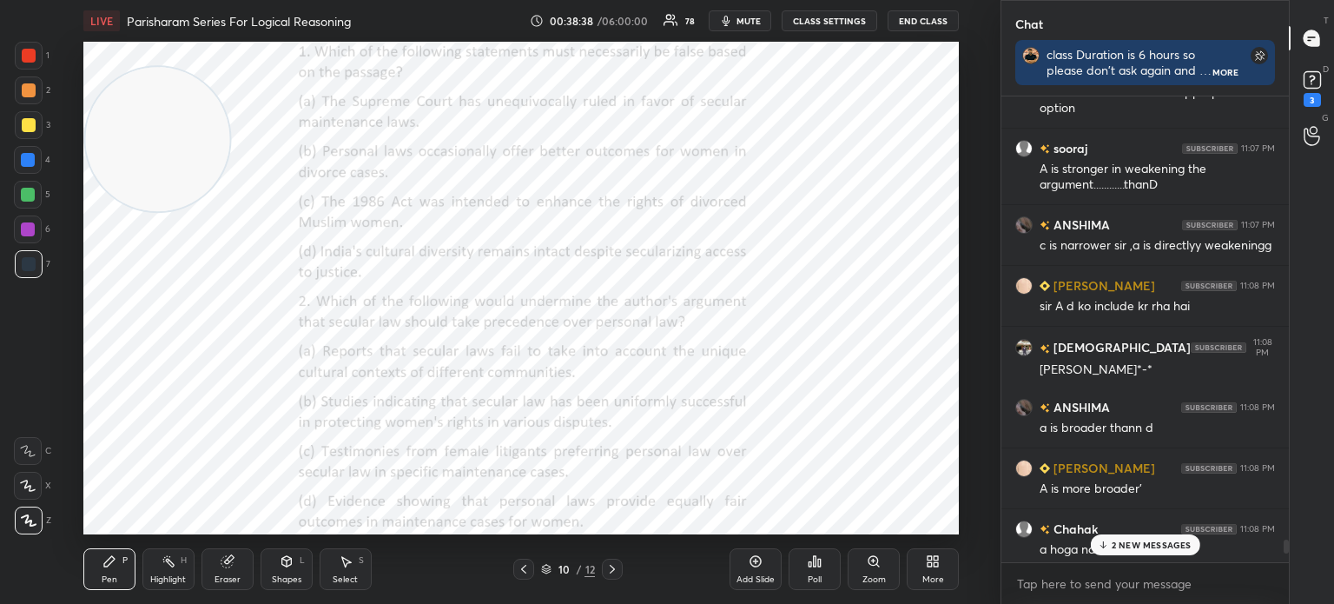
scroll to position [19558, 0]
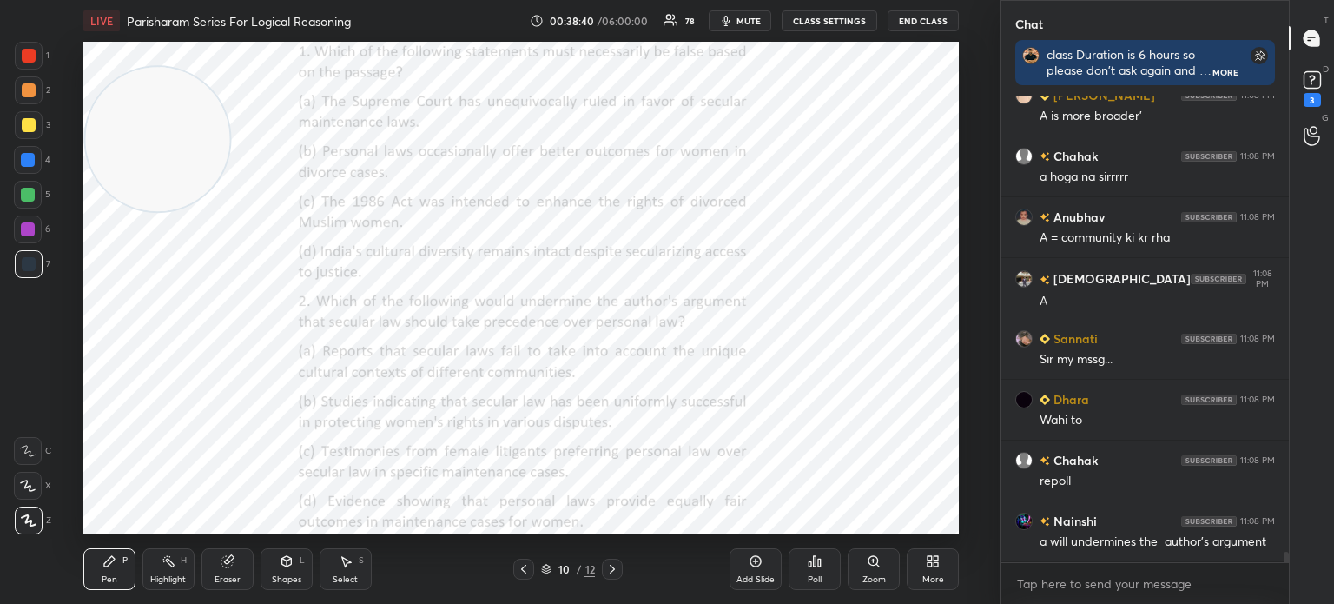
click at [818, 576] on div "Poll" at bounding box center [815, 579] width 14 height 9
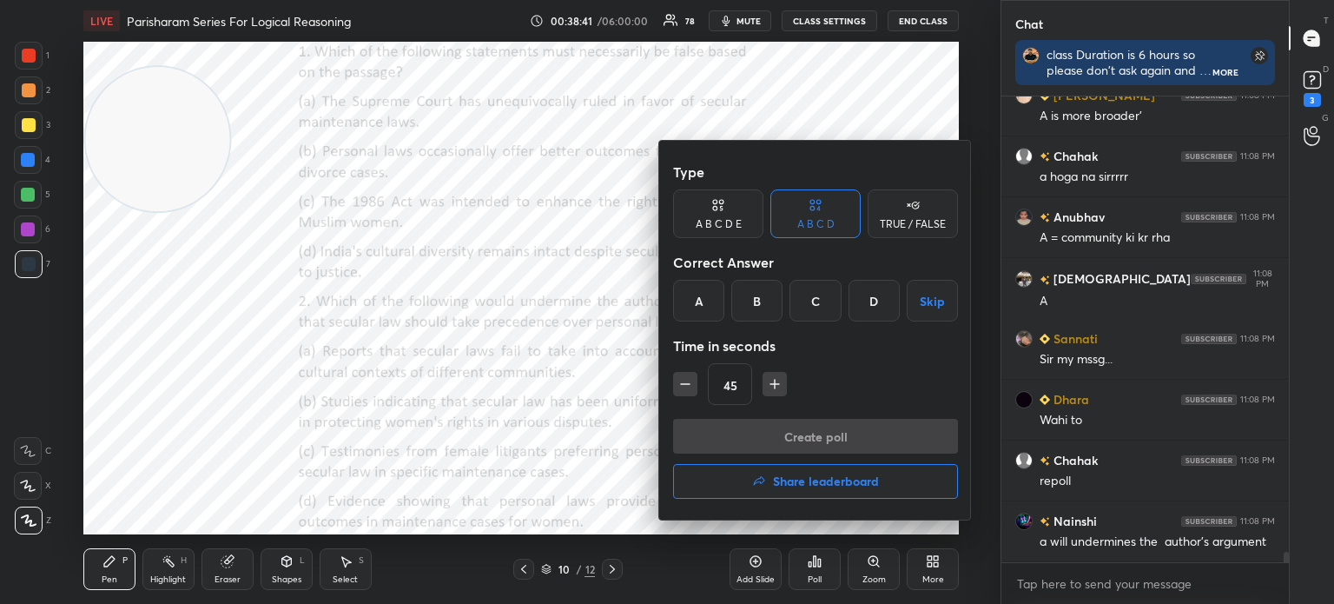
click at [702, 302] on div "A" at bounding box center [698, 301] width 51 height 42
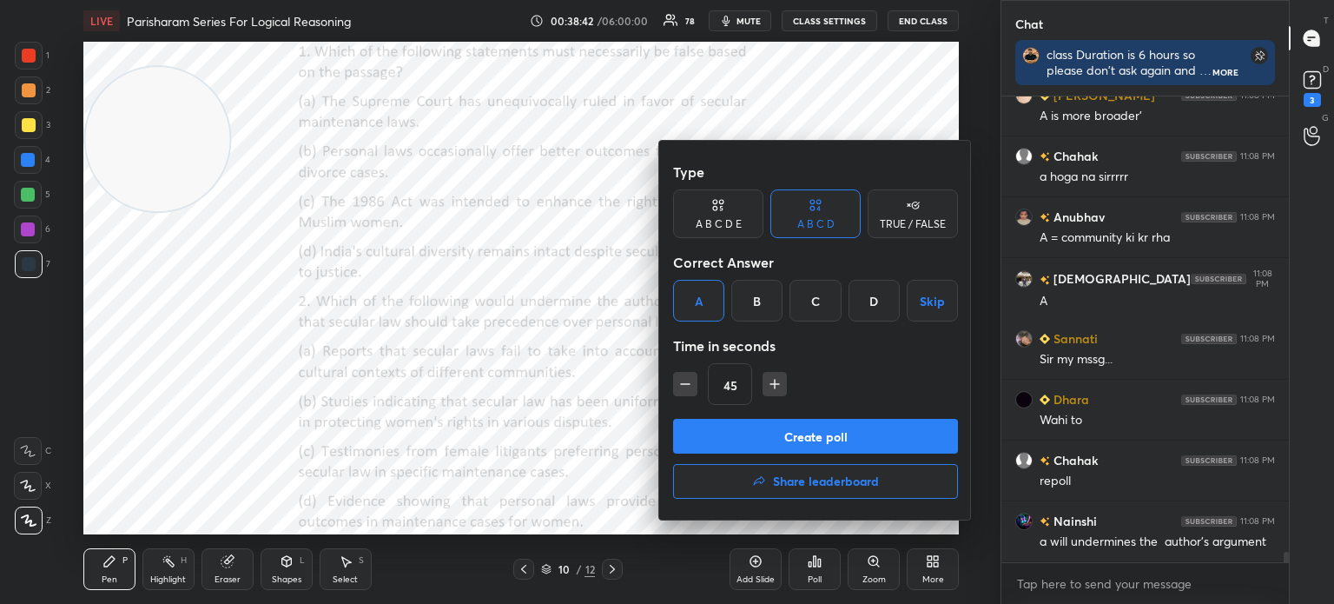
click at [688, 382] on icon "button" at bounding box center [685, 383] width 17 height 17
click at [682, 382] on icon "button" at bounding box center [685, 383] width 17 height 17
click at [681, 383] on div "15" at bounding box center [815, 384] width 285 height 42
click at [680, 383] on div "15" at bounding box center [815, 384] width 285 height 42
click at [739, 428] on button "Create poll" at bounding box center [815, 436] width 285 height 35
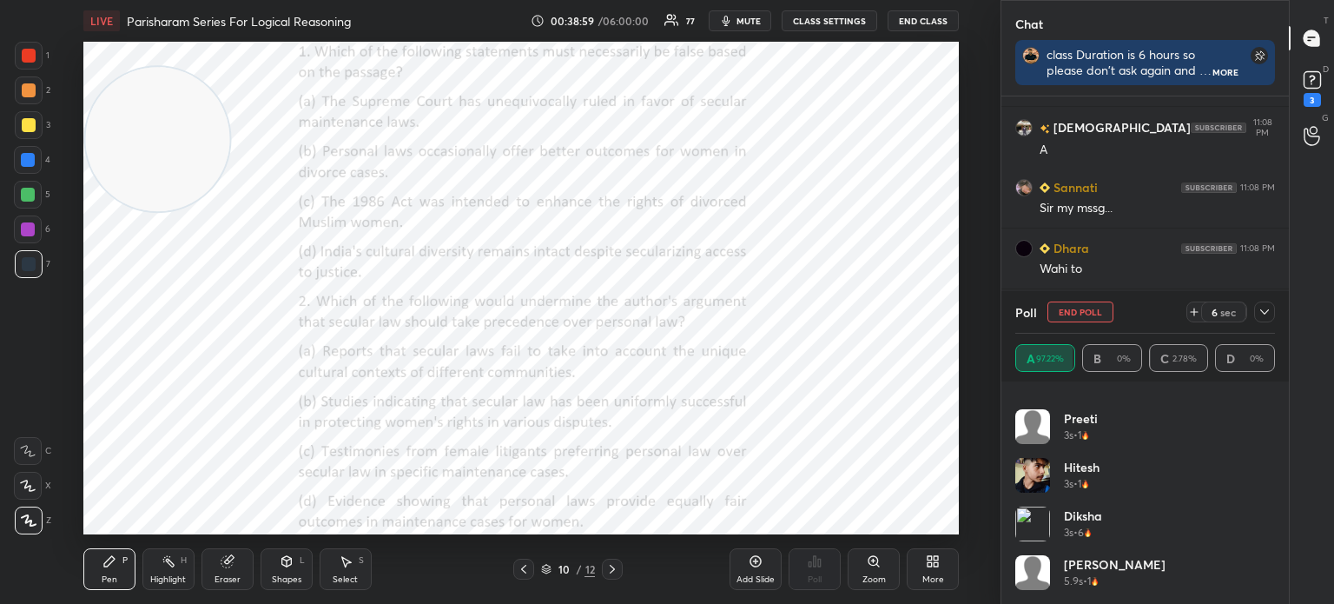
scroll to position [19770, 0]
click at [1262, 308] on icon at bounding box center [1265, 312] width 14 height 14
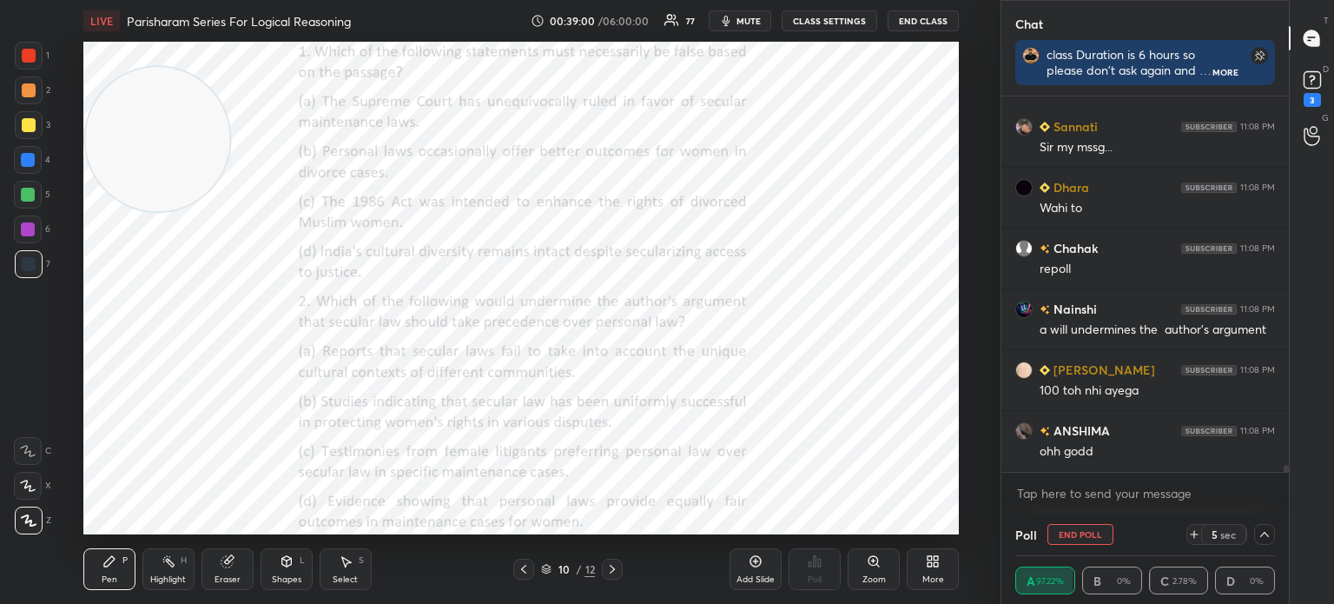
scroll to position [0, 0]
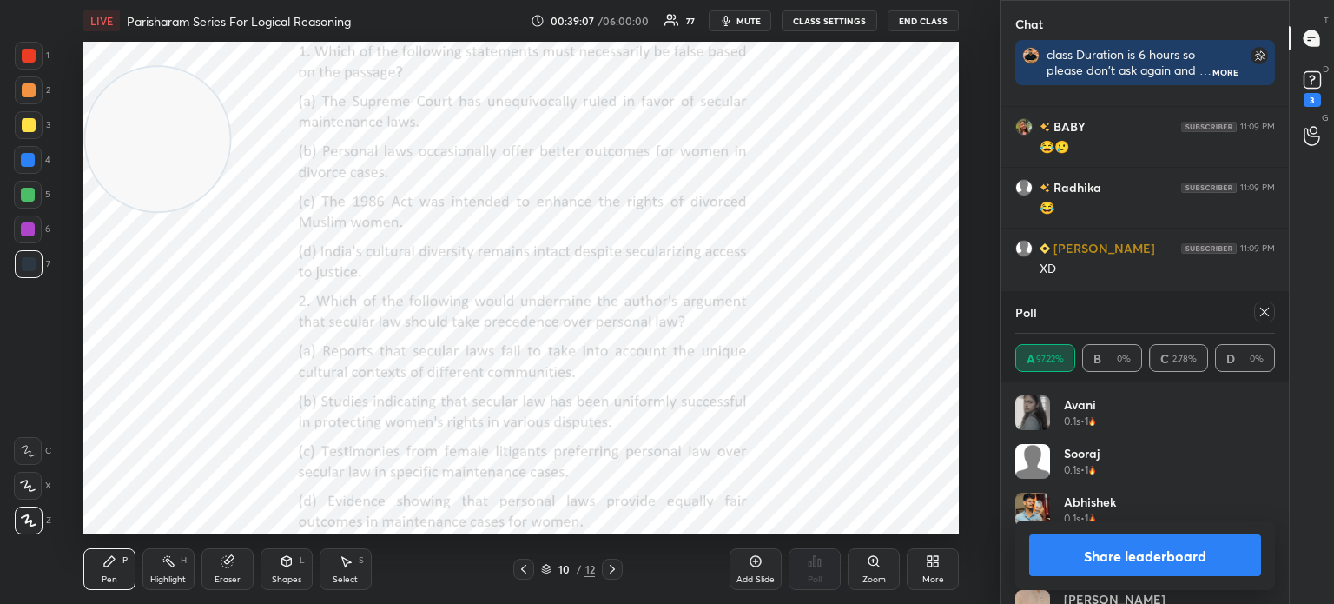
click at [1269, 315] on icon at bounding box center [1265, 312] width 14 height 14
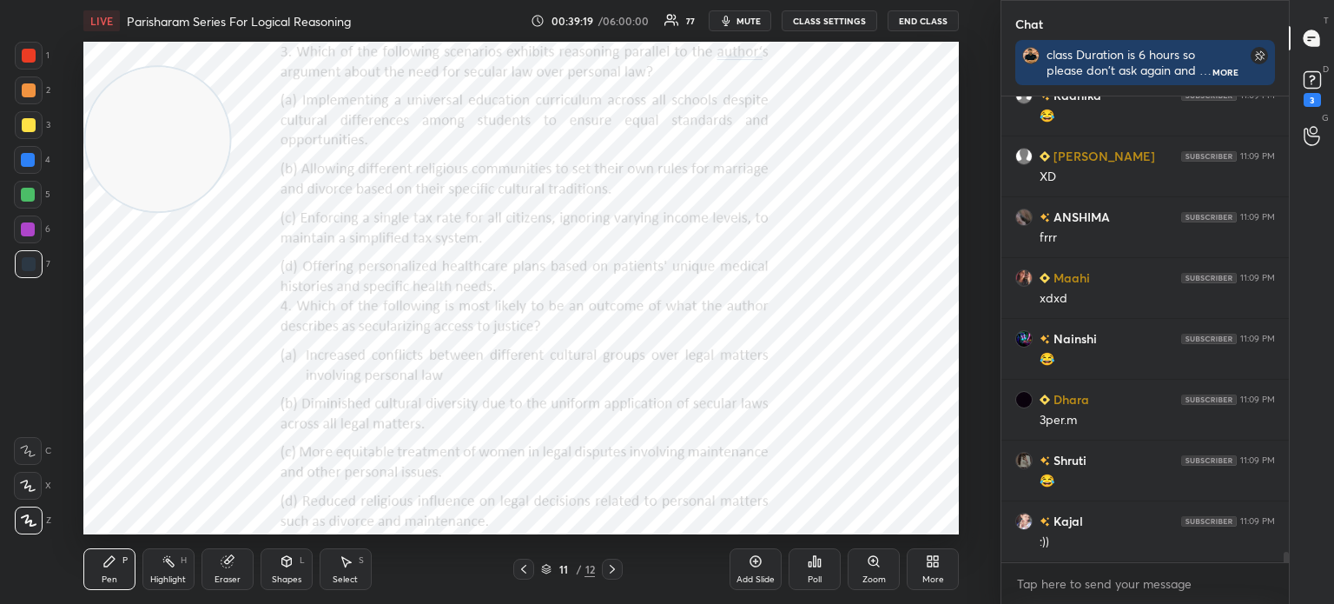
click at [817, 575] on div "Poll" at bounding box center [815, 579] width 14 height 9
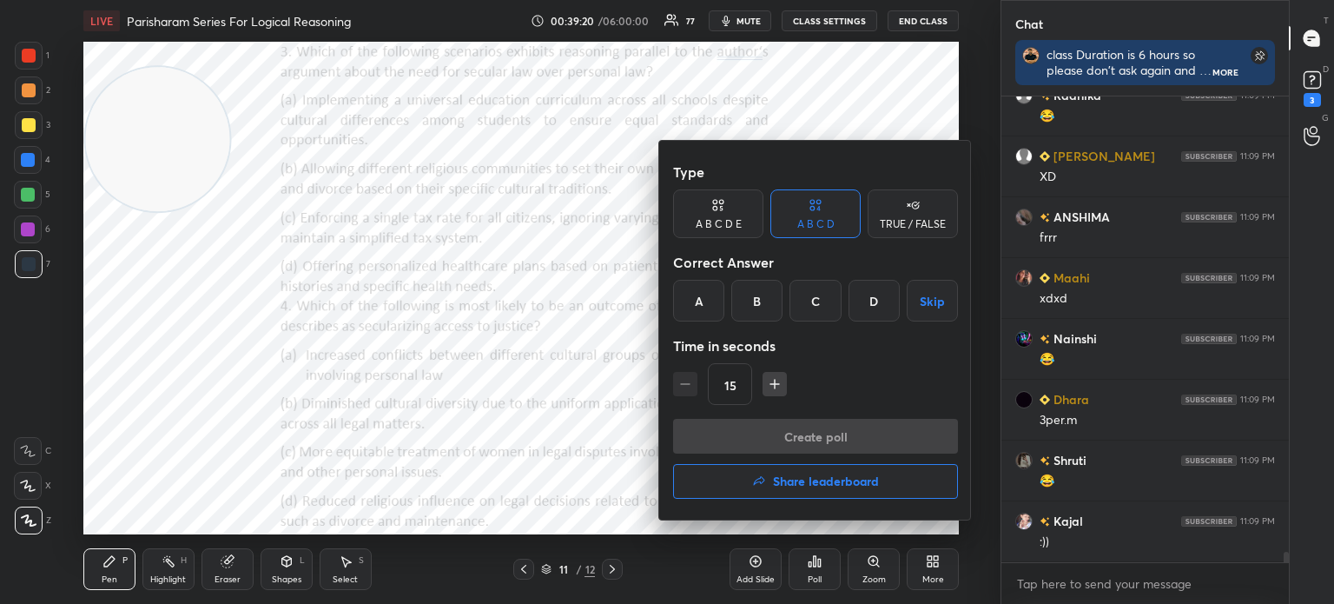
click at [701, 296] on div "A" at bounding box center [698, 301] width 51 height 42
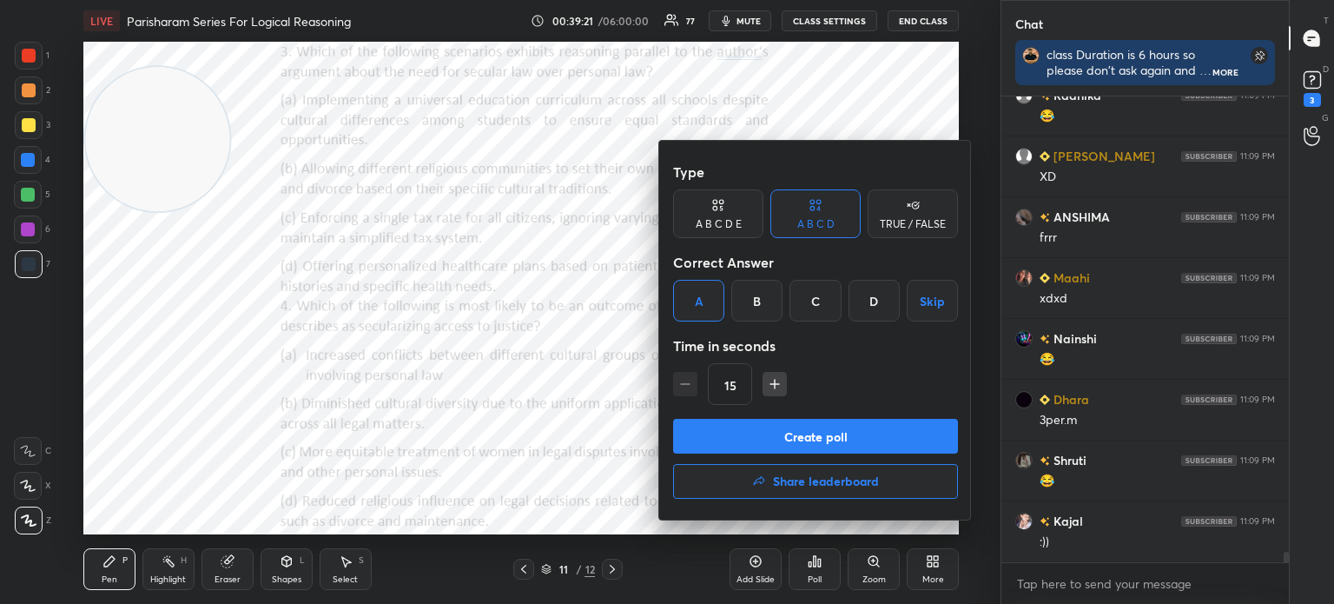
click at [777, 382] on icon "button" at bounding box center [774, 383] width 17 height 17
click at [775, 382] on icon "button" at bounding box center [775, 384] width 0 height 9
click at [771, 381] on icon "button" at bounding box center [774, 383] width 17 height 17
click at [691, 381] on icon "button" at bounding box center [685, 383] width 17 height 17
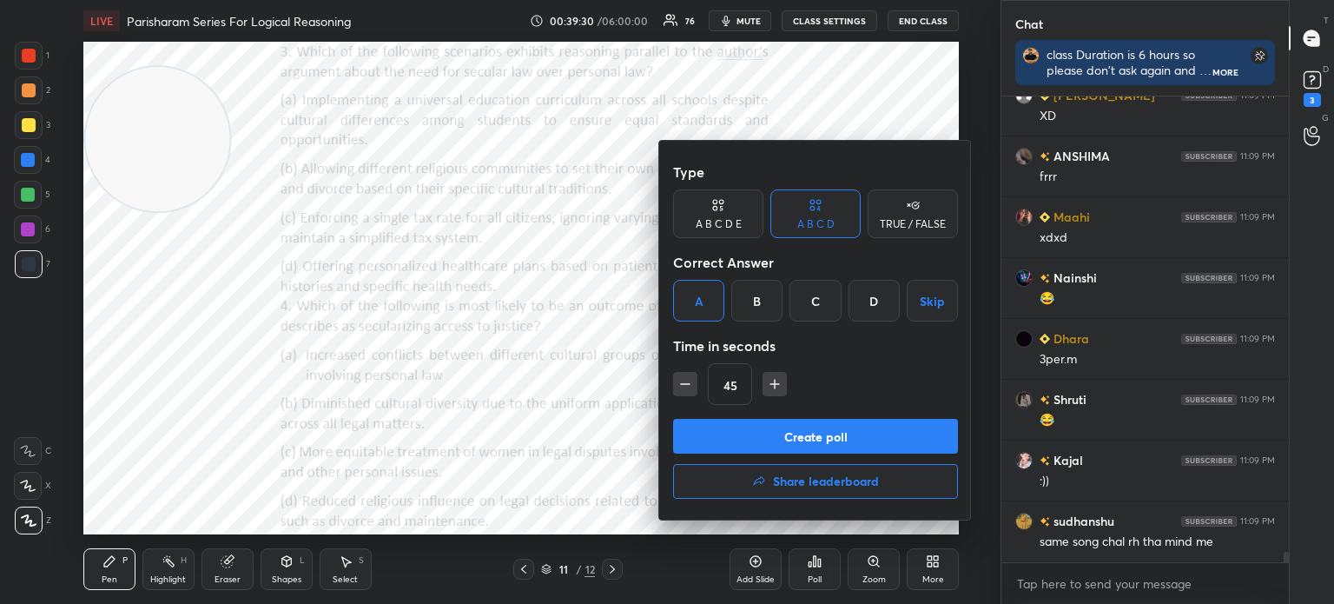
click at [723, 433] on button "Create poll" at bounding box center [815, 436] width 285 height 35
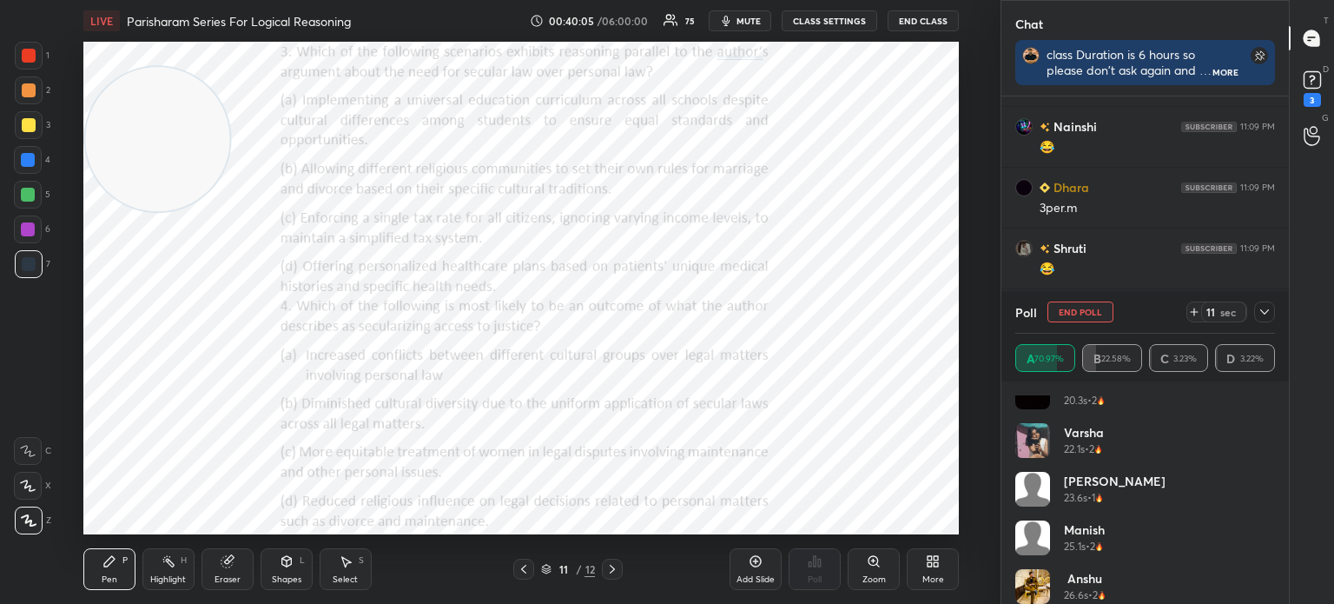
click at [1265, 316] on icon at bounding box center [1265, 312] width 14 height 14
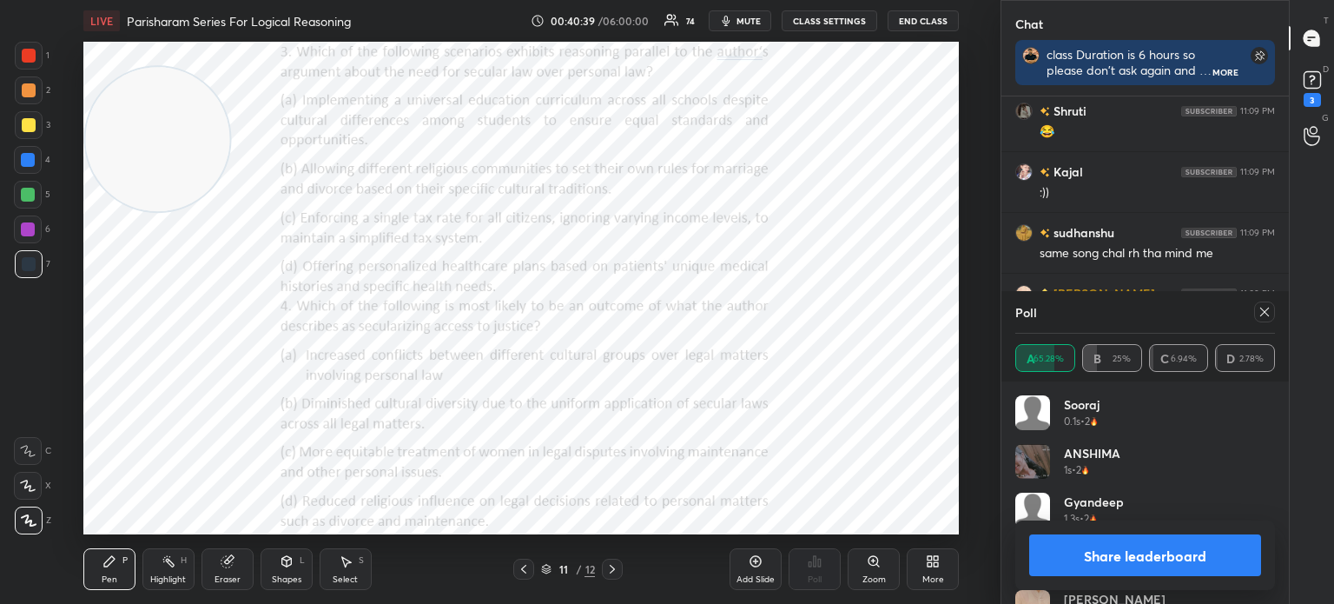
scroll to position [20759, 0]
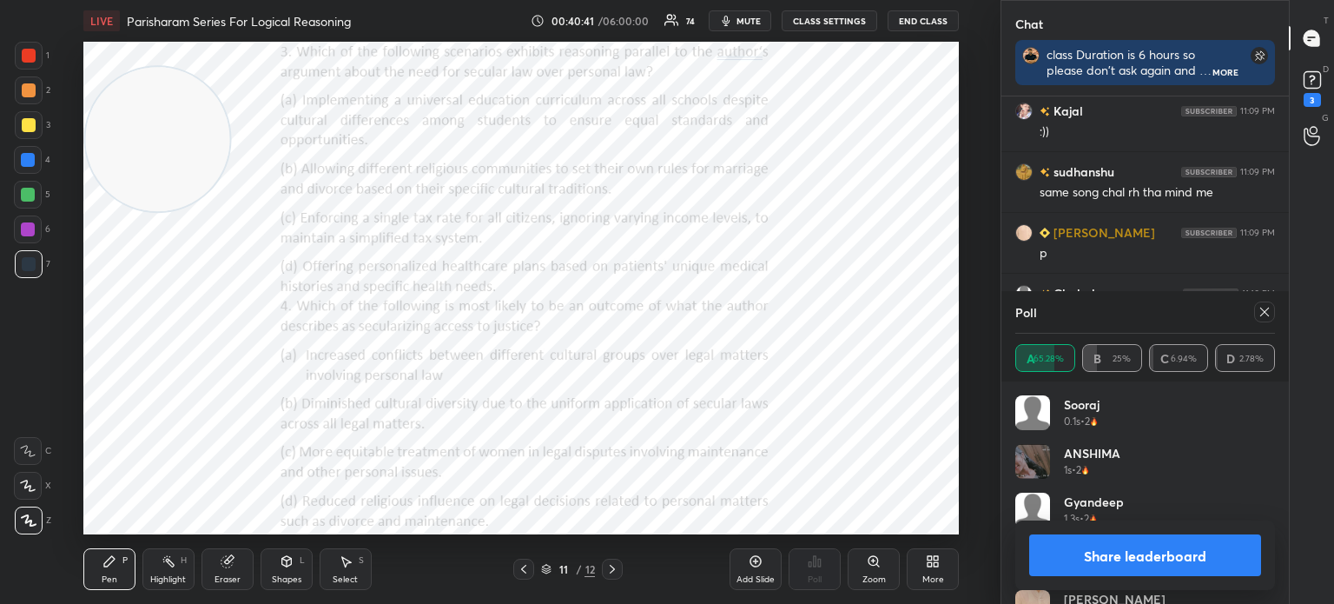
click at [1261, 308] on icon at bounding box center [1265, 312] width 14 height 14
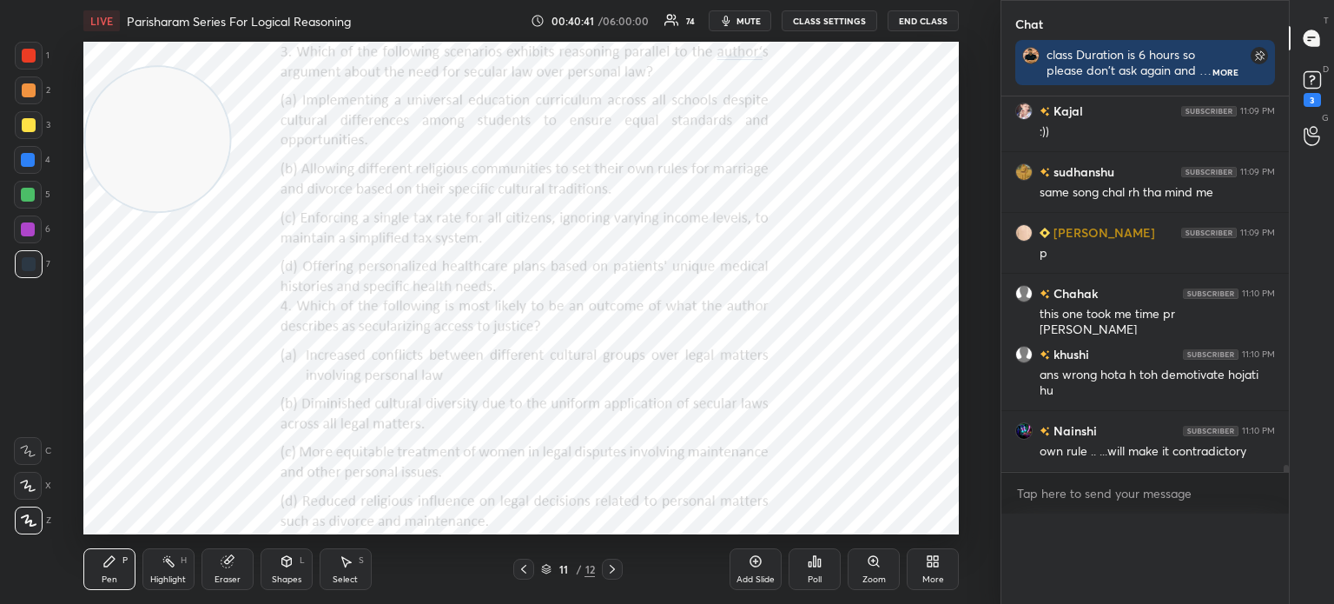
scroll to position [20737, 0]
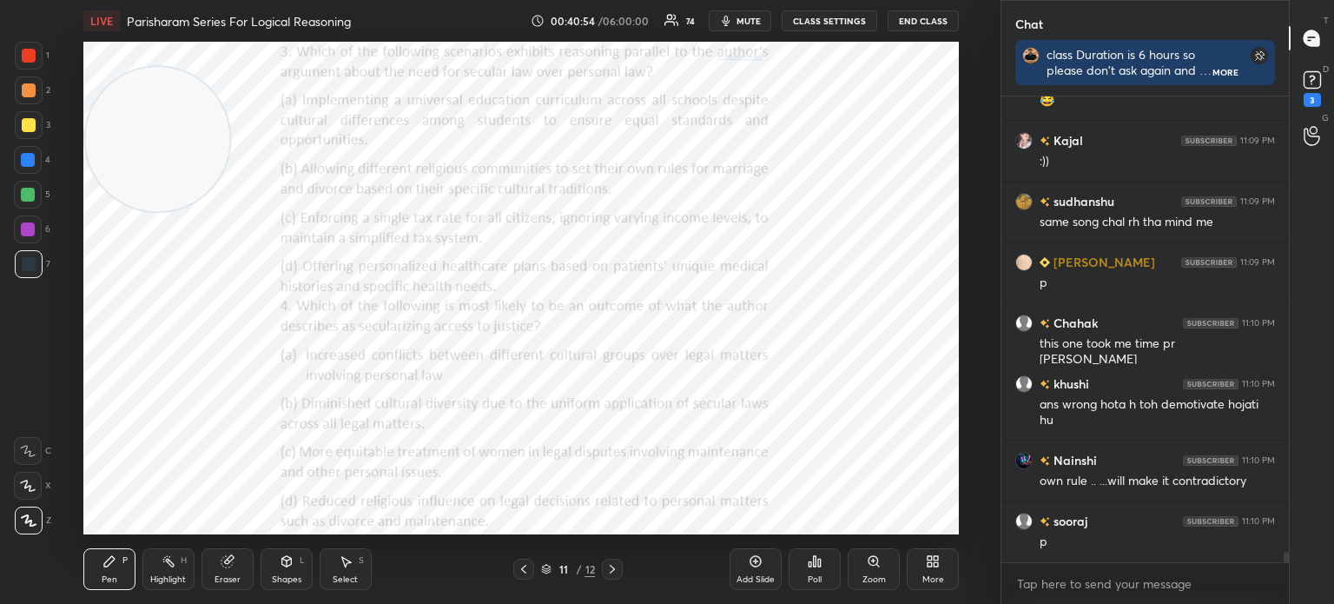
click at [812, 579] on div "Poll" at bounding box center [815, 579] width 14 height 9
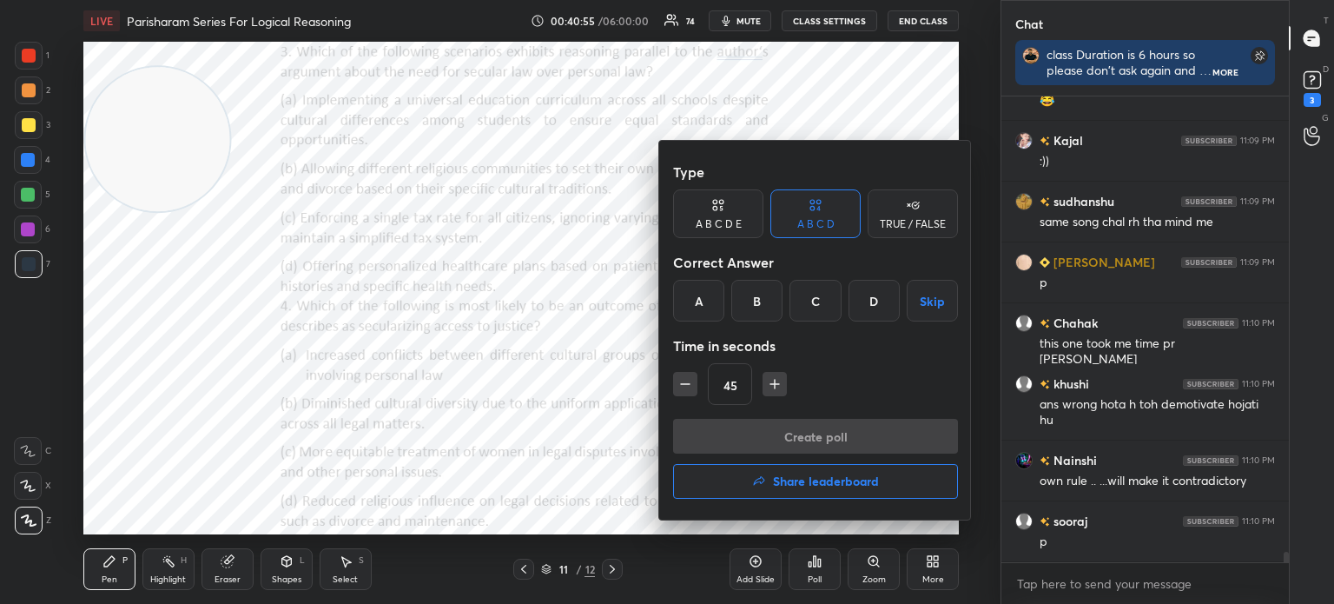
click at [811, 301] on div "C" at bounding box center [815, 301] width 51 height 42
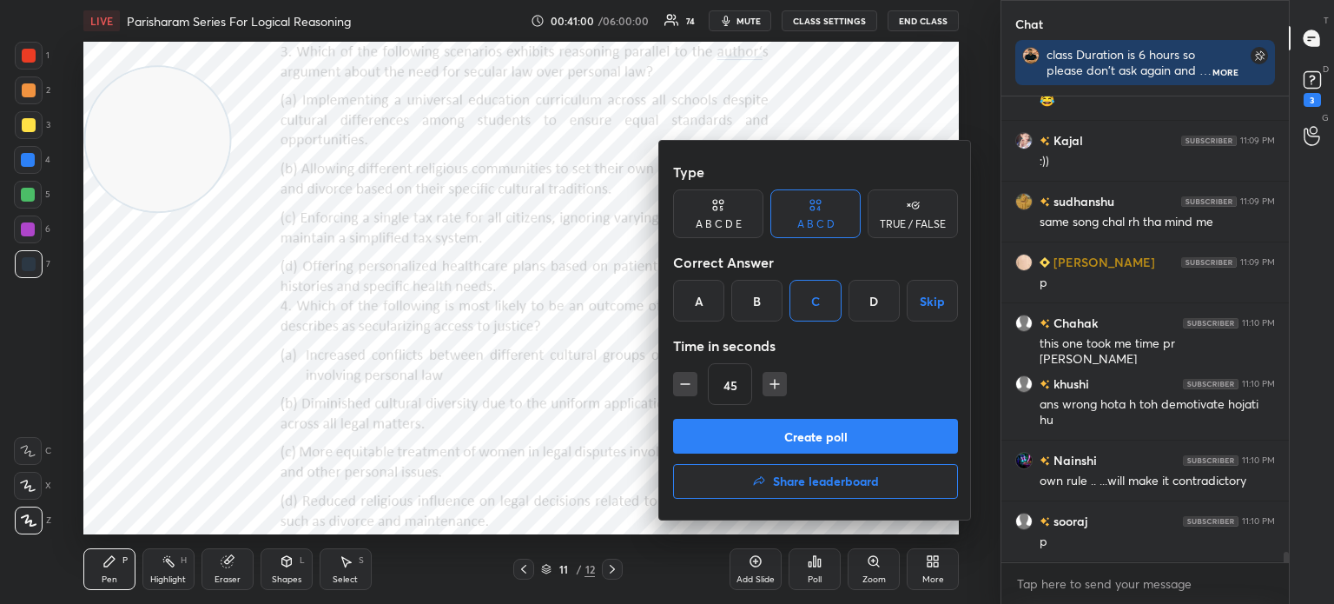
click at [754, 433] on button "Create poll" at bounding box center [815, 436] width 285 height 35
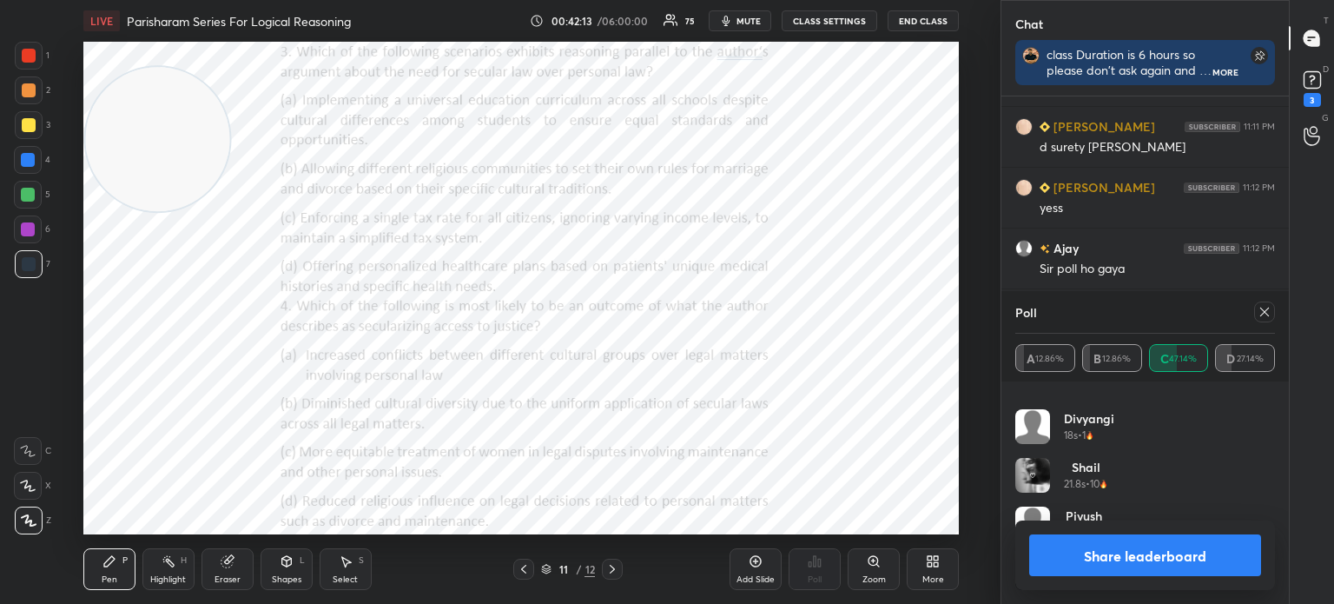
scroll to position [21382, 0]
click at [1261, 314] on icon at bounding box center [1265, 312] width 14 height 14
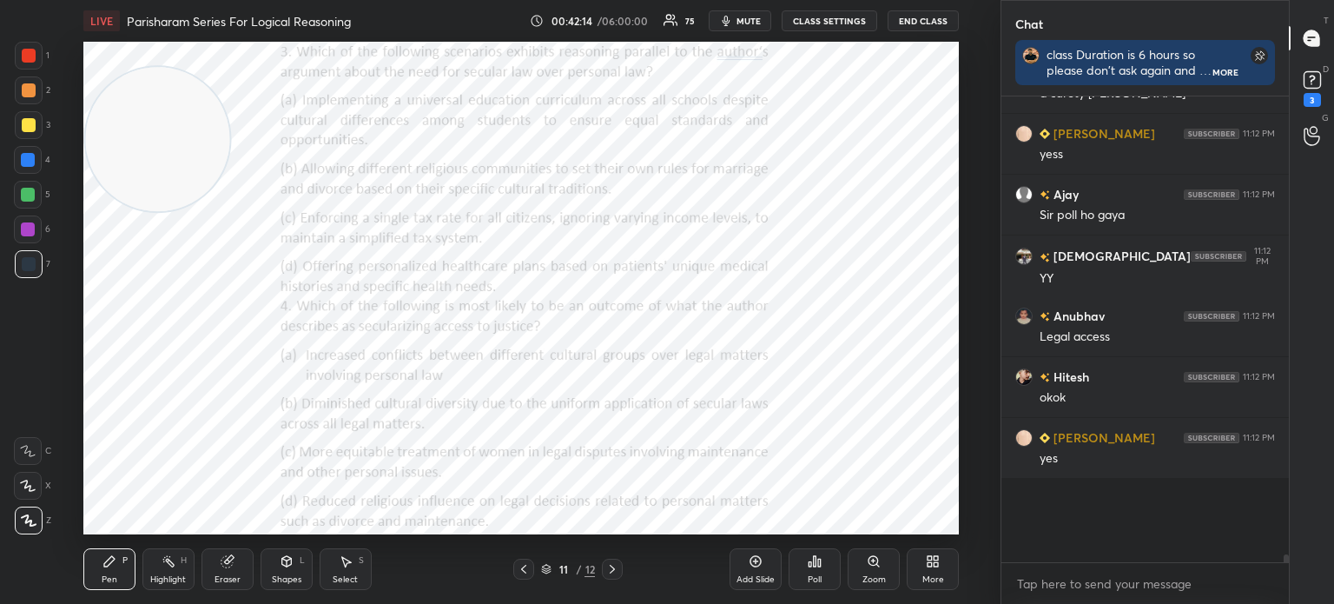
scroll to position [5, 5]
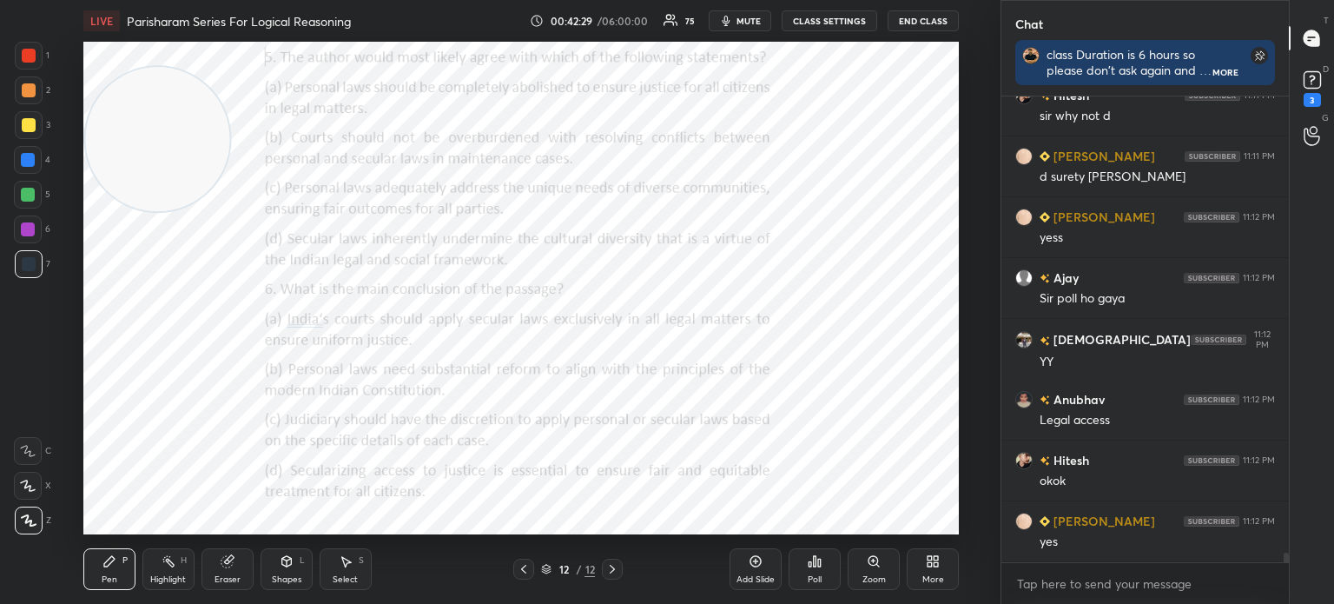
click at [815, 572] on div "Poll" at bounding box center [815, 569] width 52 height 42
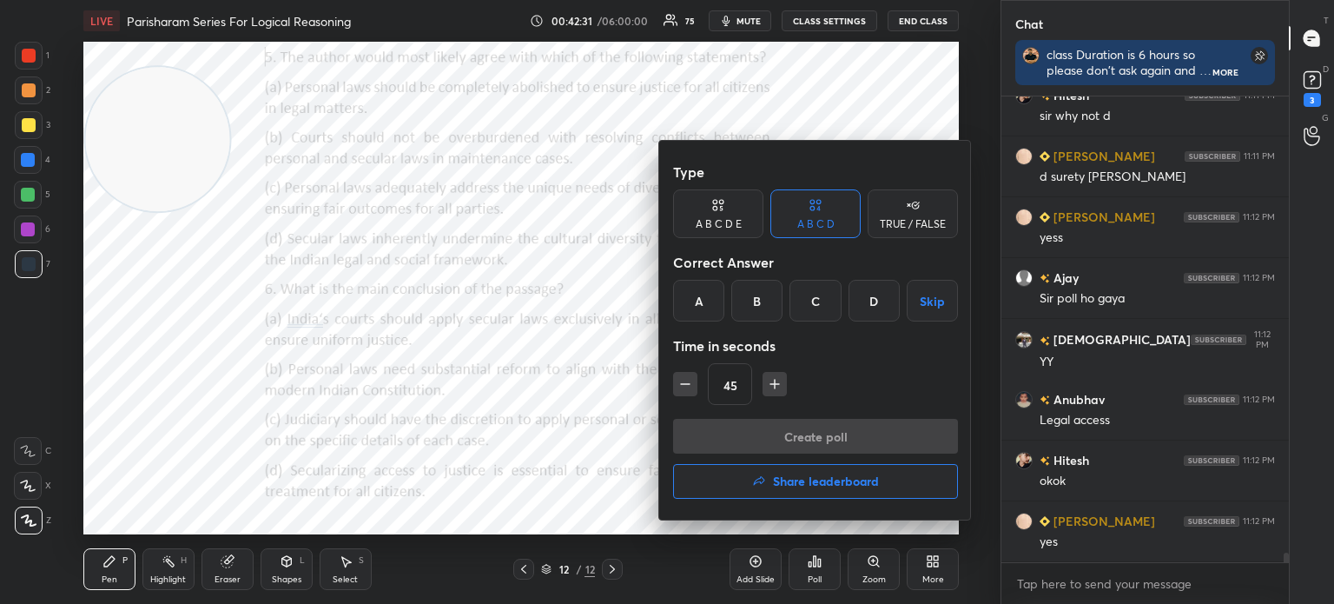
click at [754, 301] on div "B" at bounding box center [756, 301] width 51 height 42
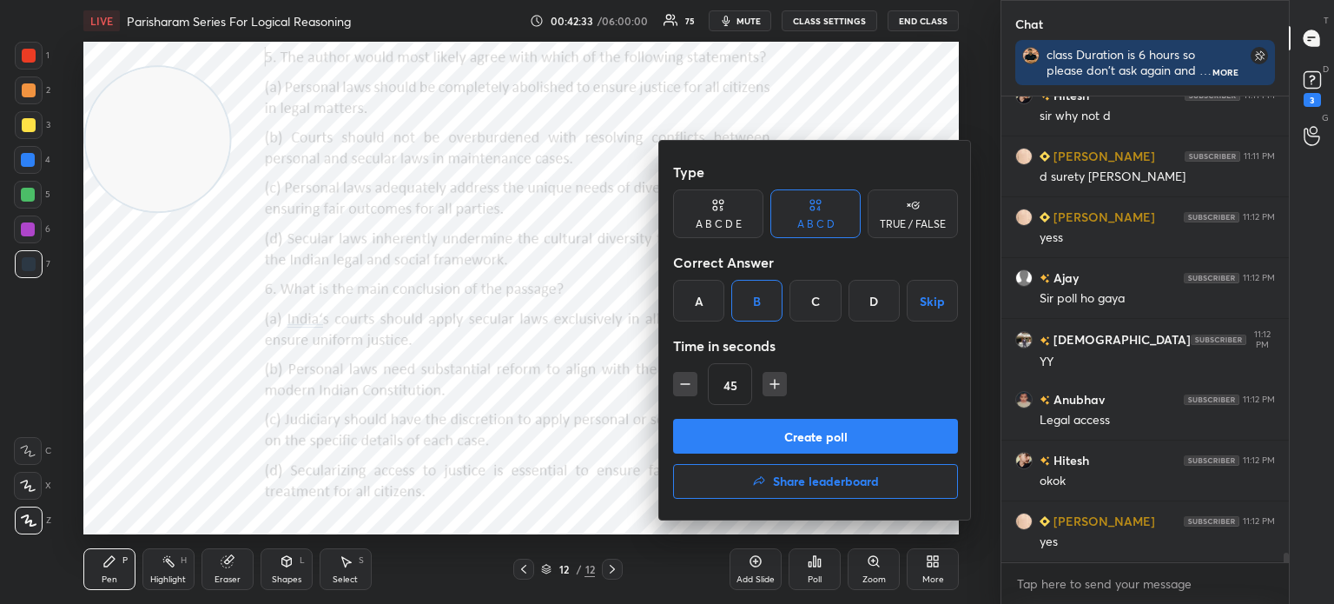
click at [757, 433] on button "Create poll" at bounding box center [815, 436] width 285 height 35
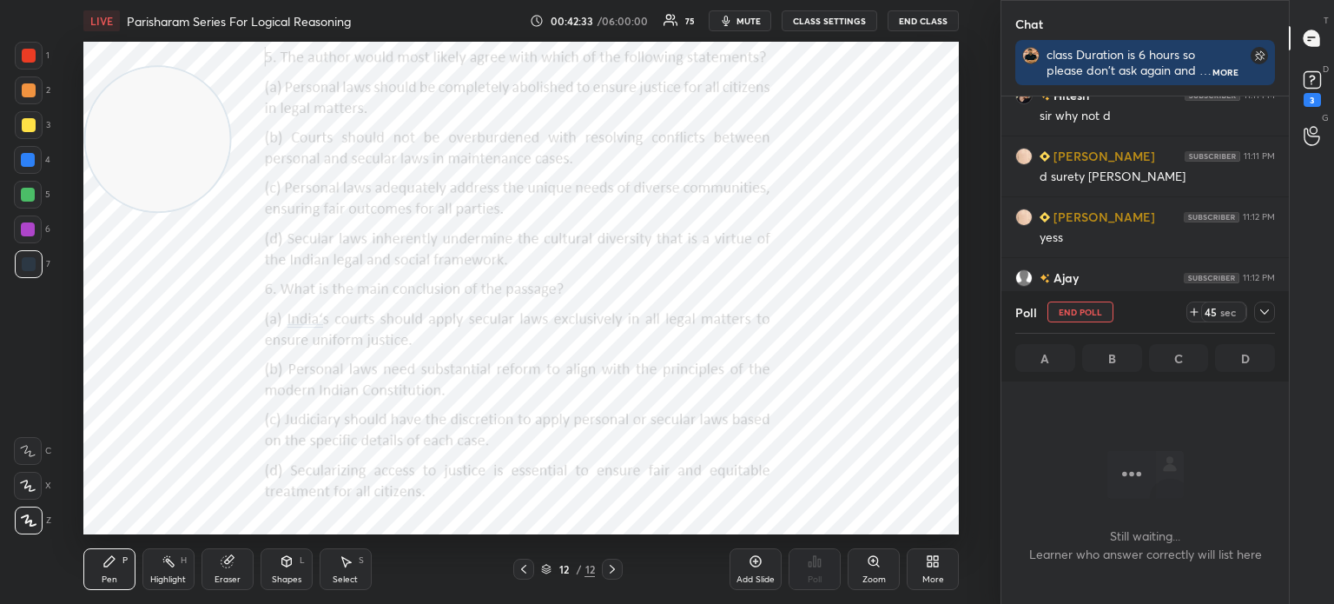
scroll to position [441, 282]
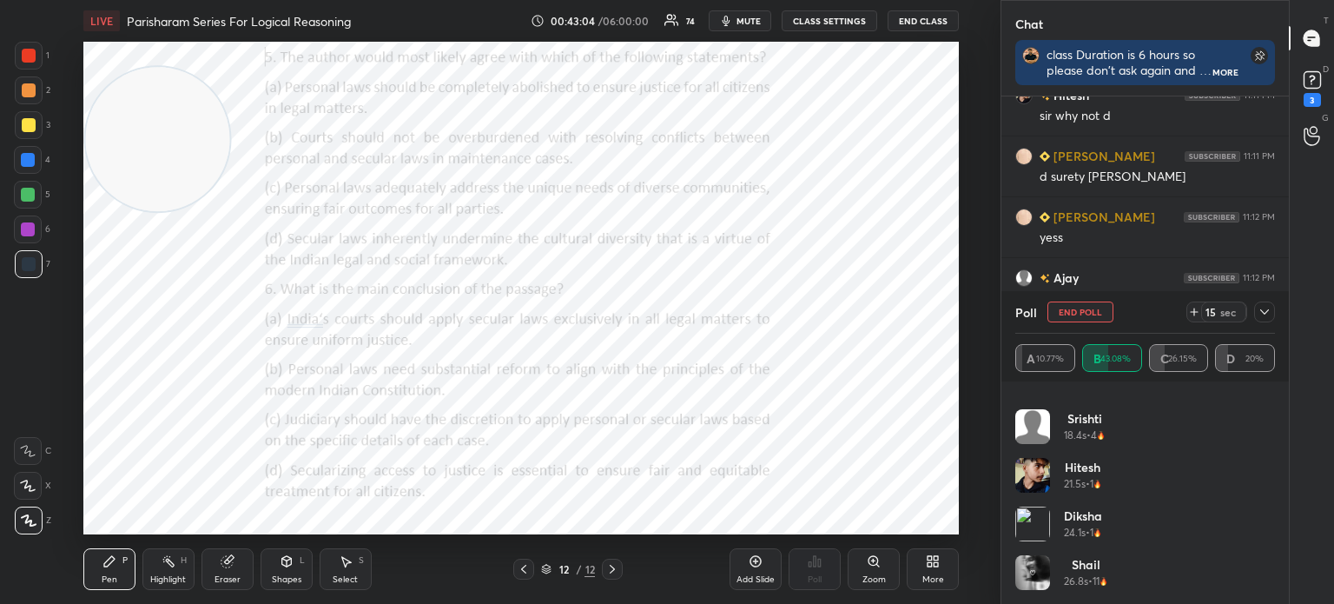
click at [1267, 314] on icon at bounding box center [1265, 312] width 14 height 14
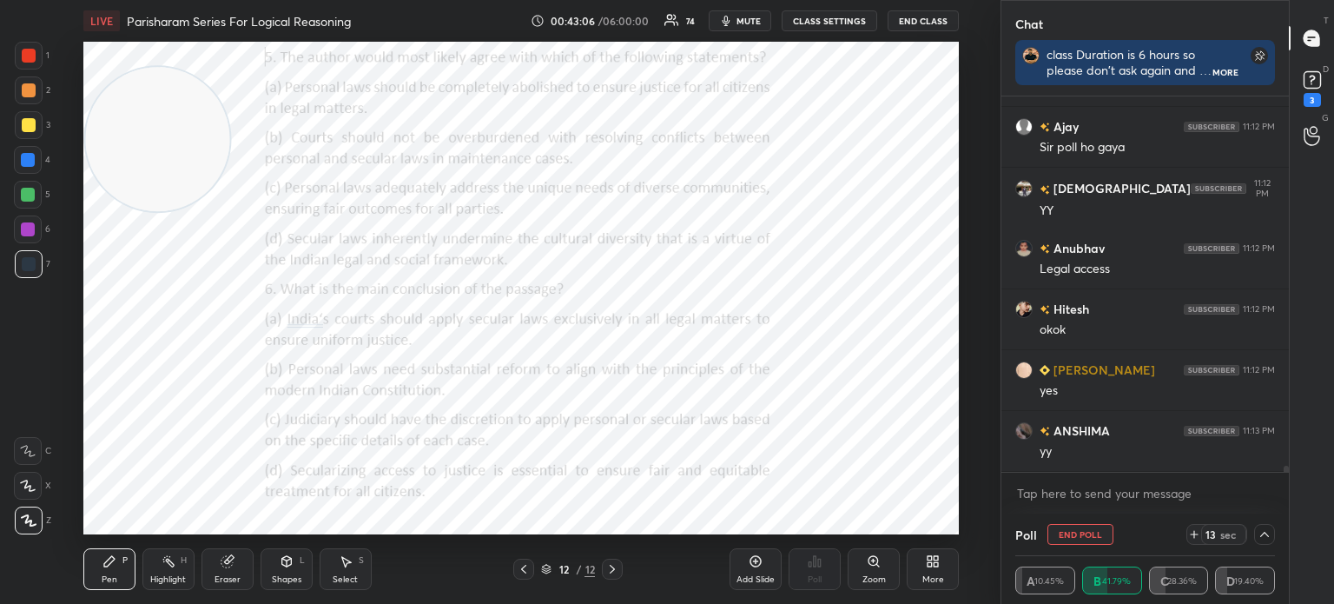
click at [1264, 533] on icon at bounding box center [1265, 534] width 9 height 5
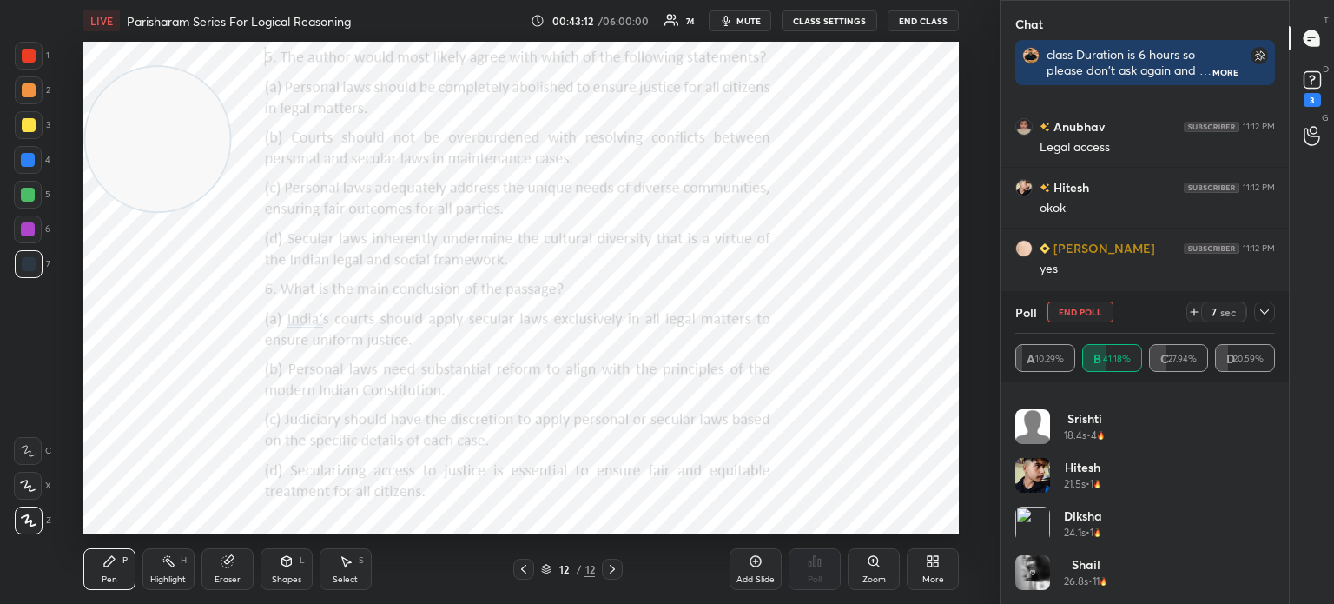
click at [1267, 311] on icon at bounding box center [1265, 312] width 14 height 14
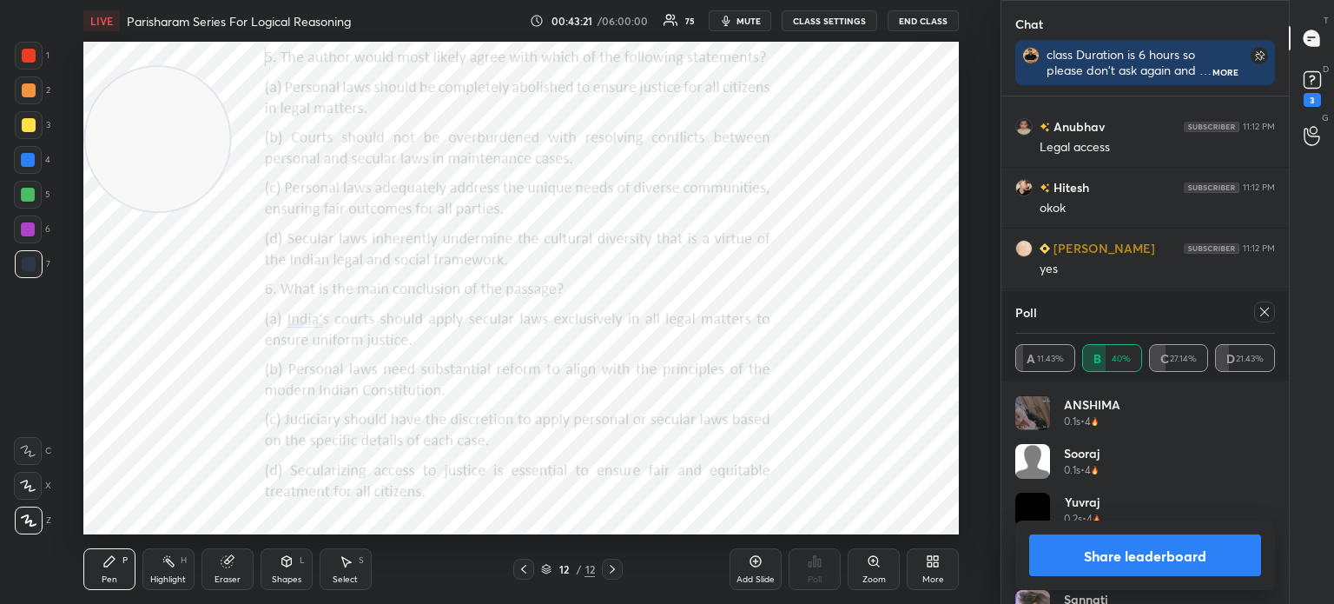
click at [1094, 560] on button "Share leaderboard" at bounding box center [1145, 555] width 232 height 42
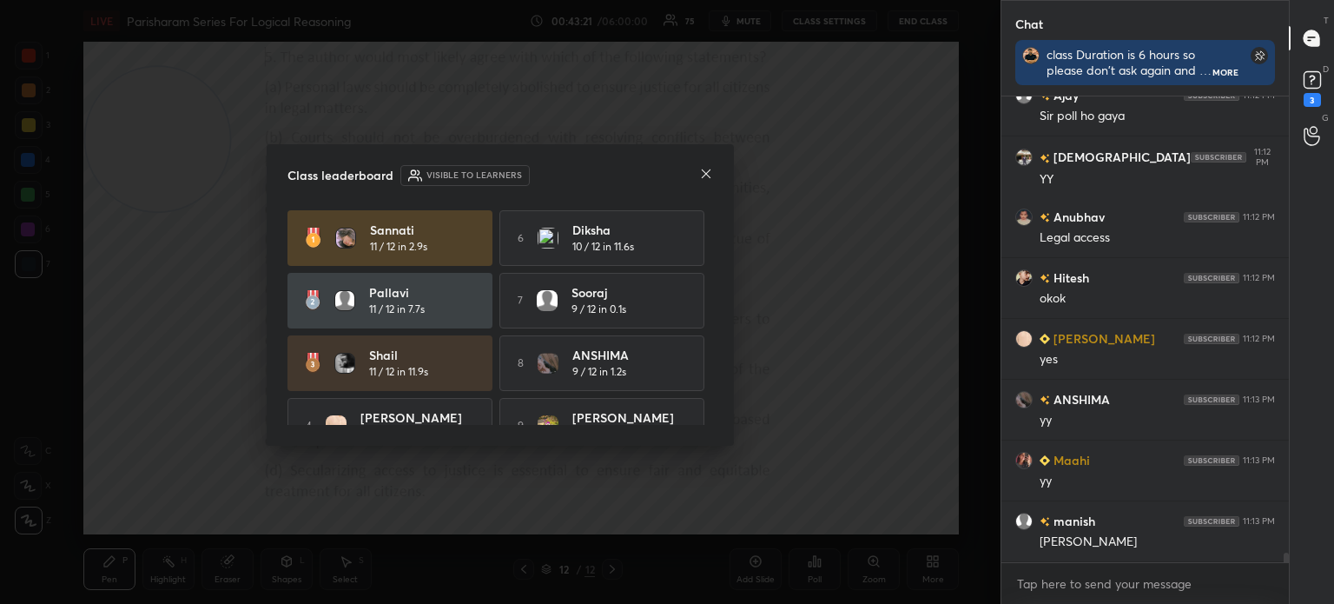
click at [702, 173] on icon at bounding box center [706, 174] width 14 height 14
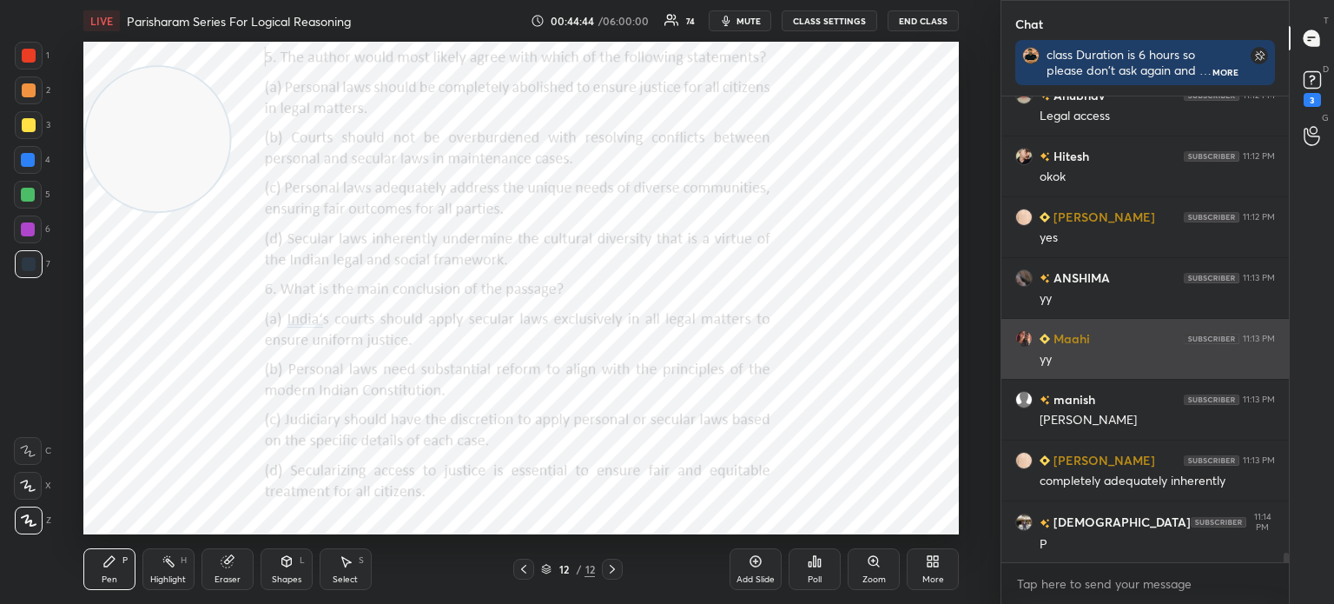
scroll to position [21657, 0]
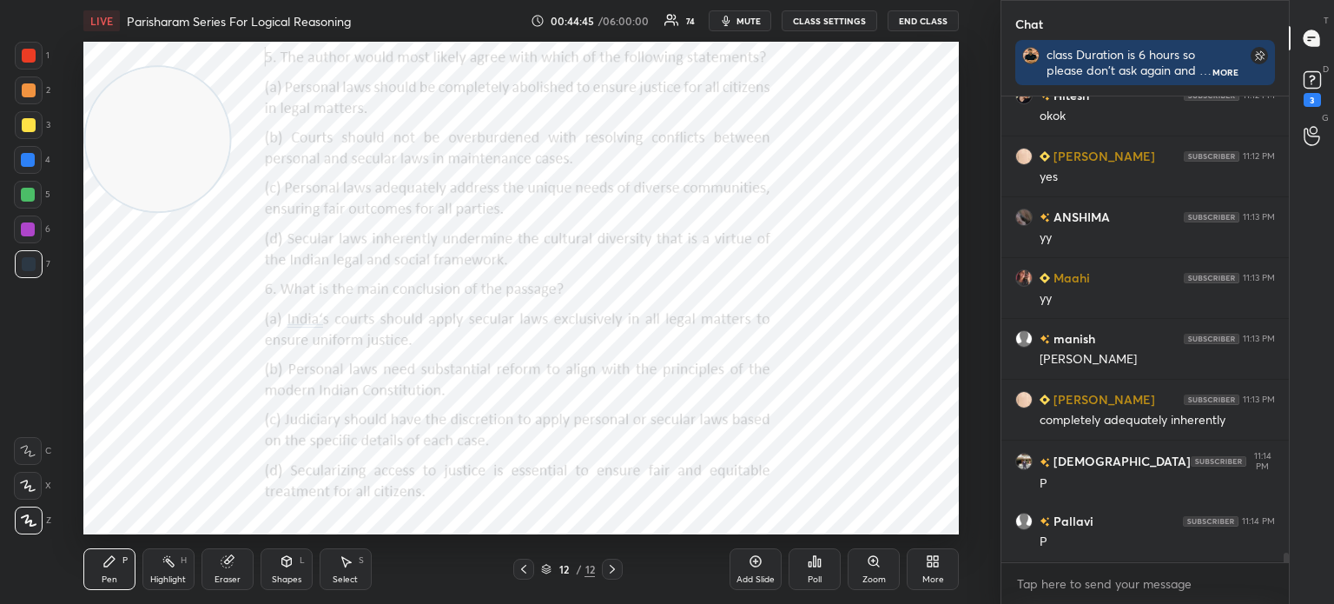
click at [817, 570] on div "Poll" at bounding box center [815, 569] width 52 height 42
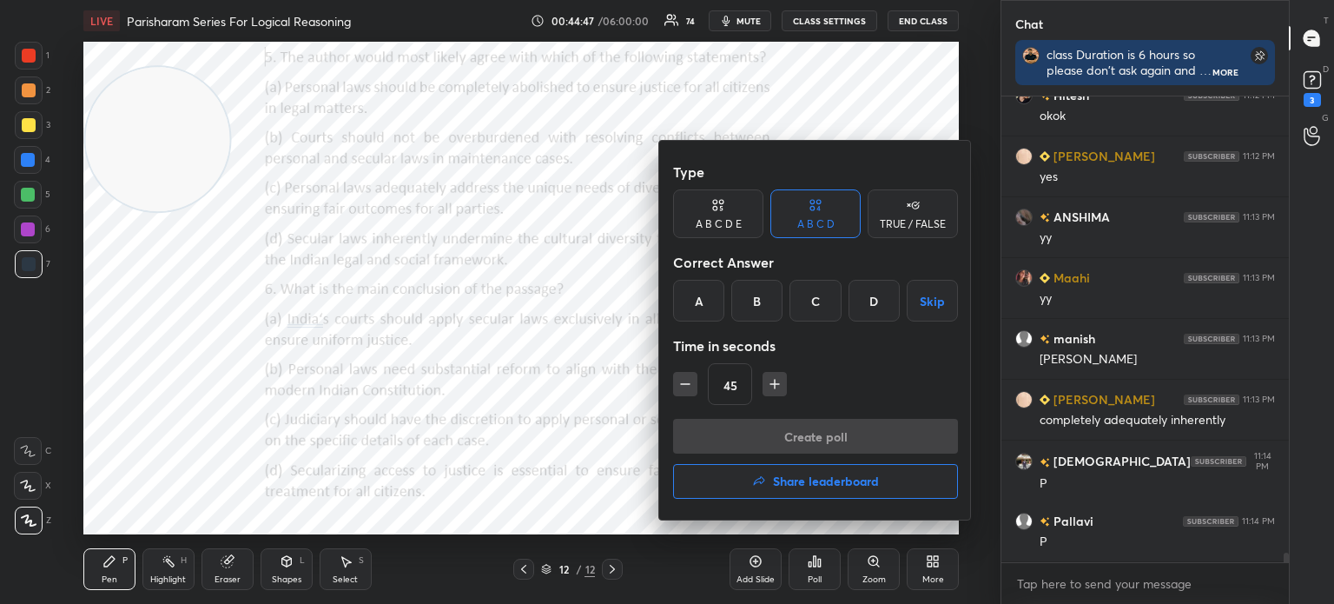
click at [870, 301] on div "D" at bounding box center [874, 301] width 51 height 42
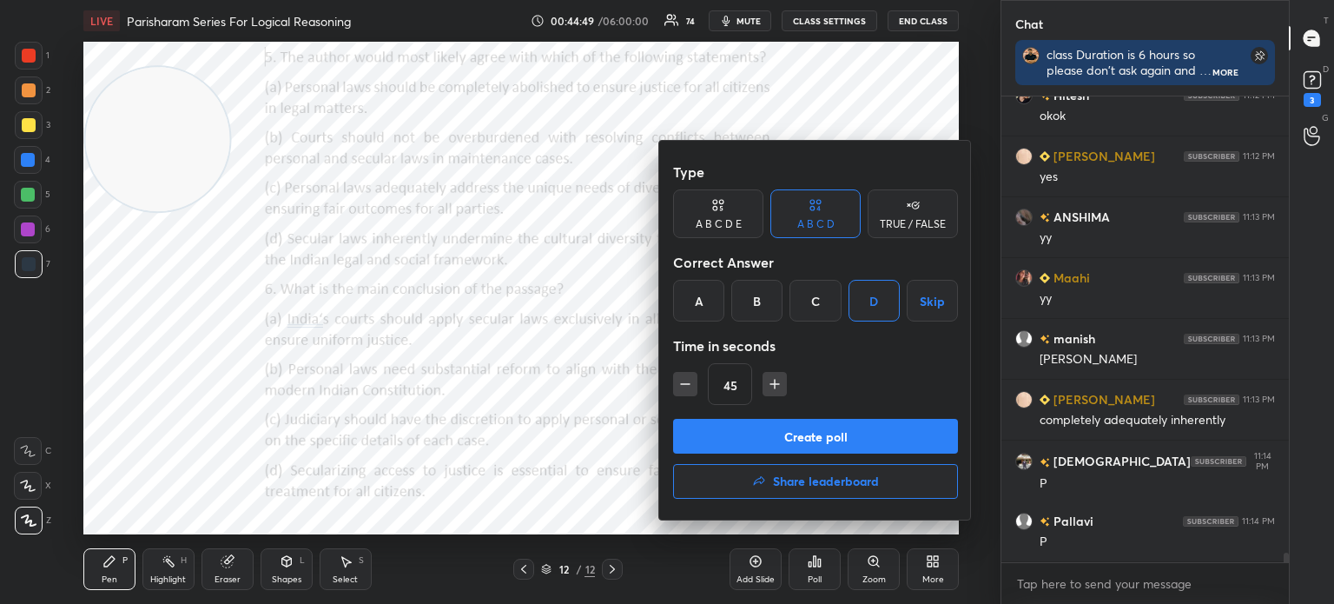
click at [793, 434] on button "Create poll" at bounding box center [815, 436] width 285 height 35
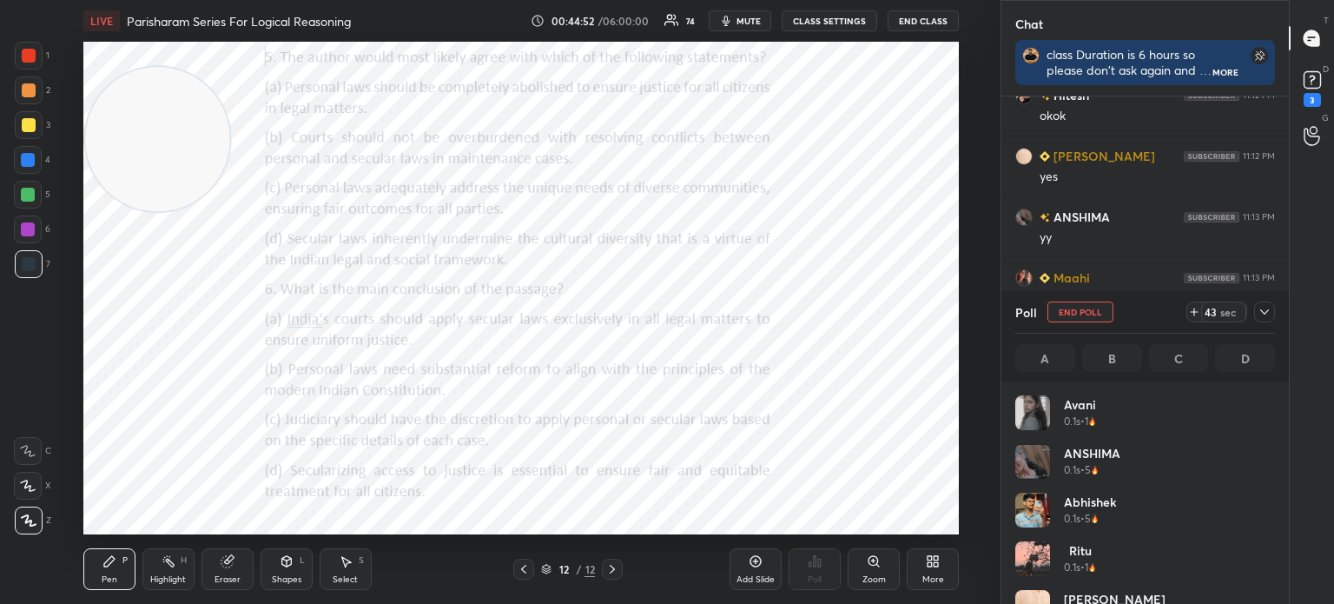
scroll to position [203, 255]
click at [749, 18] on span "mute" at bounding box center [749, 21] width 24 height 12
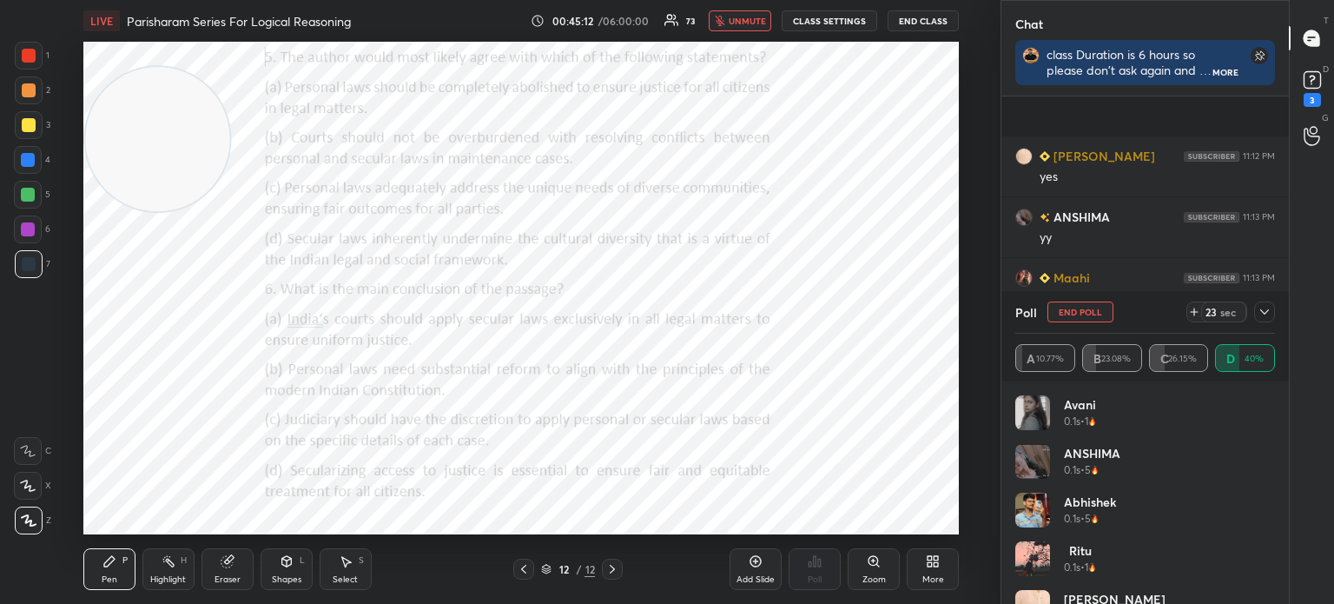
scroll to position [21808, 0]
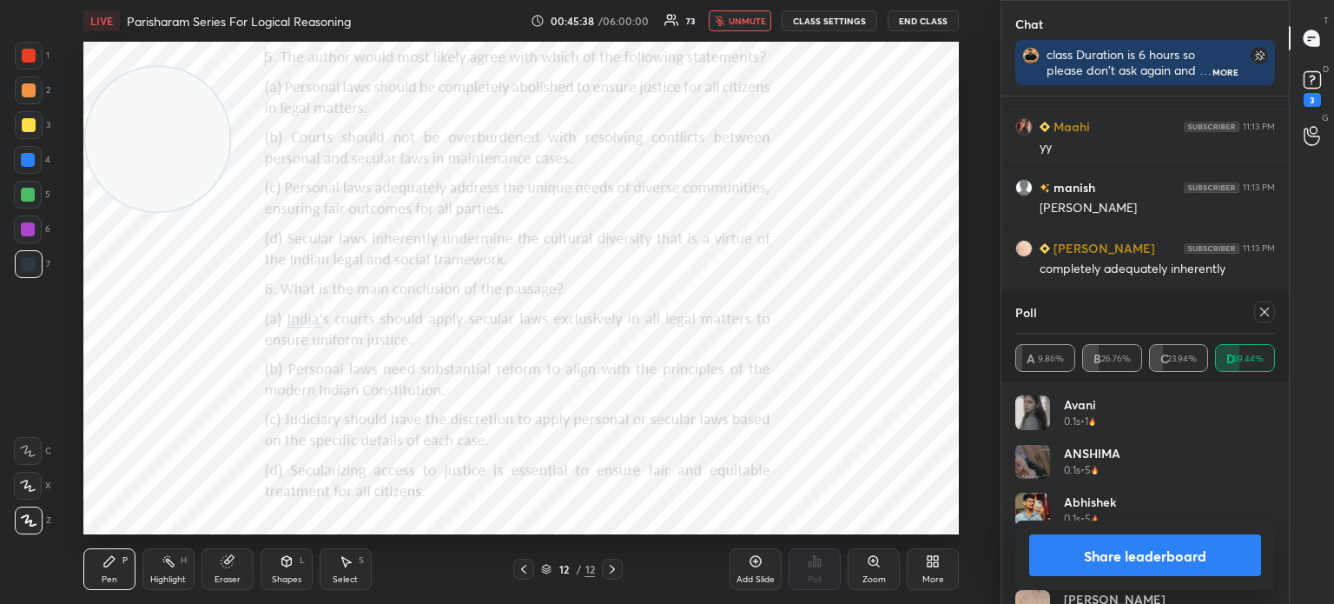
click at [1075, 560] on button "Share leaderboard" at bounding box center [1145, 555] width 232 height 42
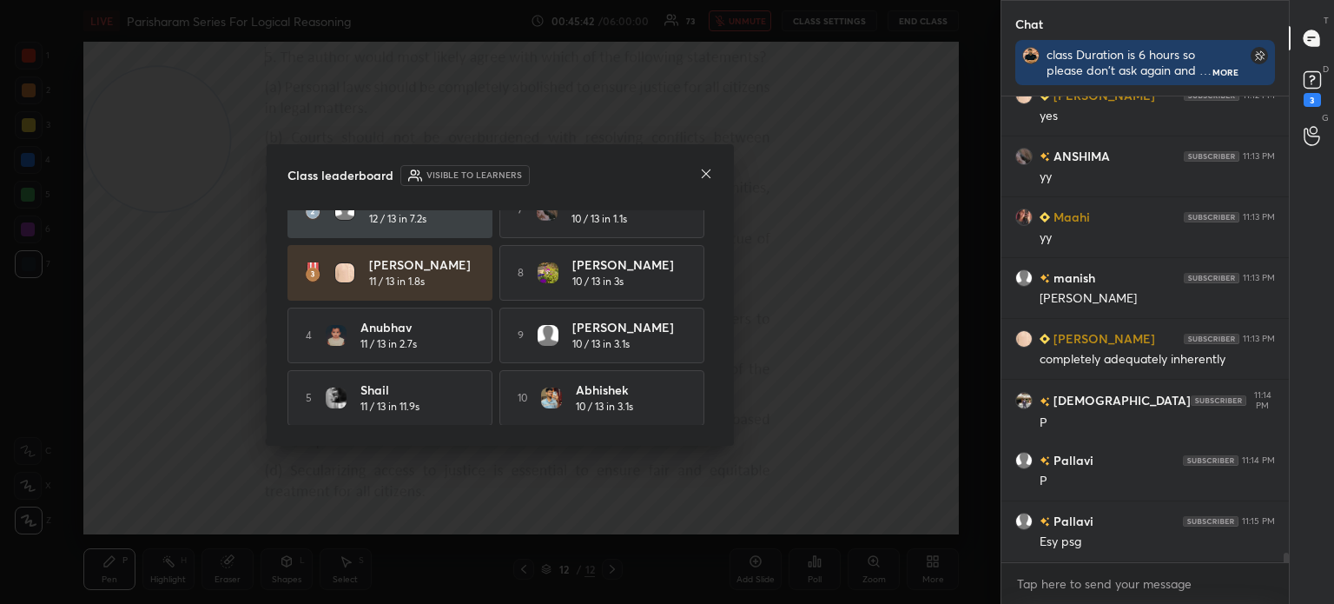
scroll to position [95, 0]
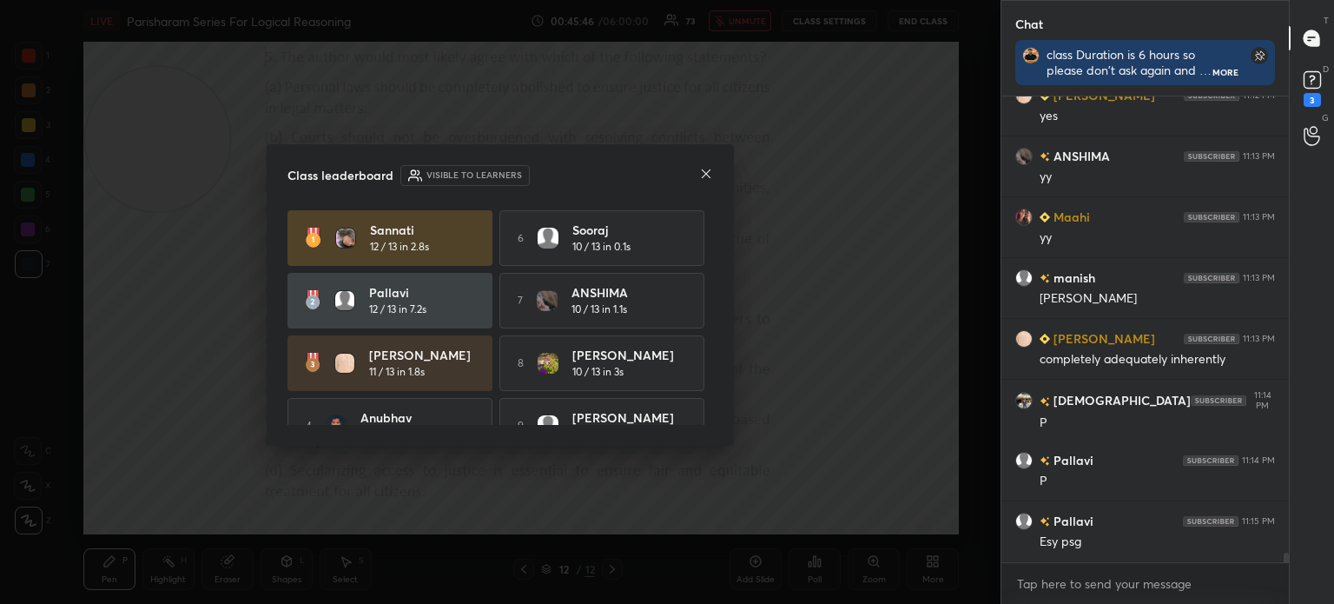
click at [705, 177] on icon at bounding box center [706, 174] width 14 height 14
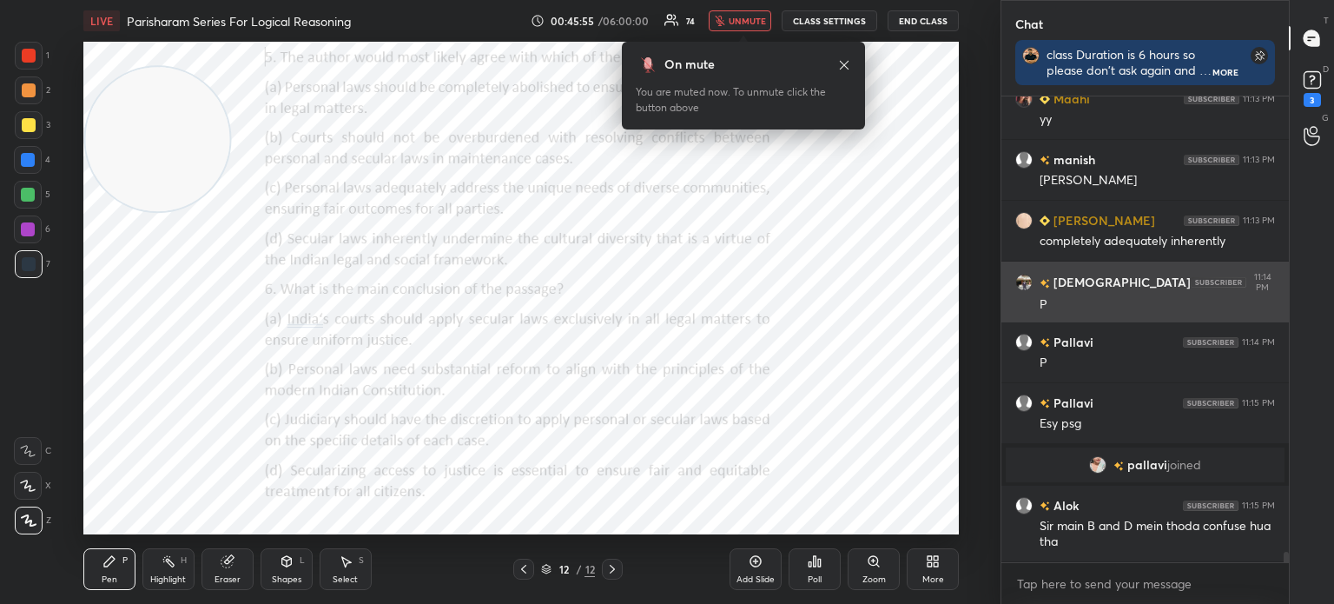
scroll to position [20873, 0]
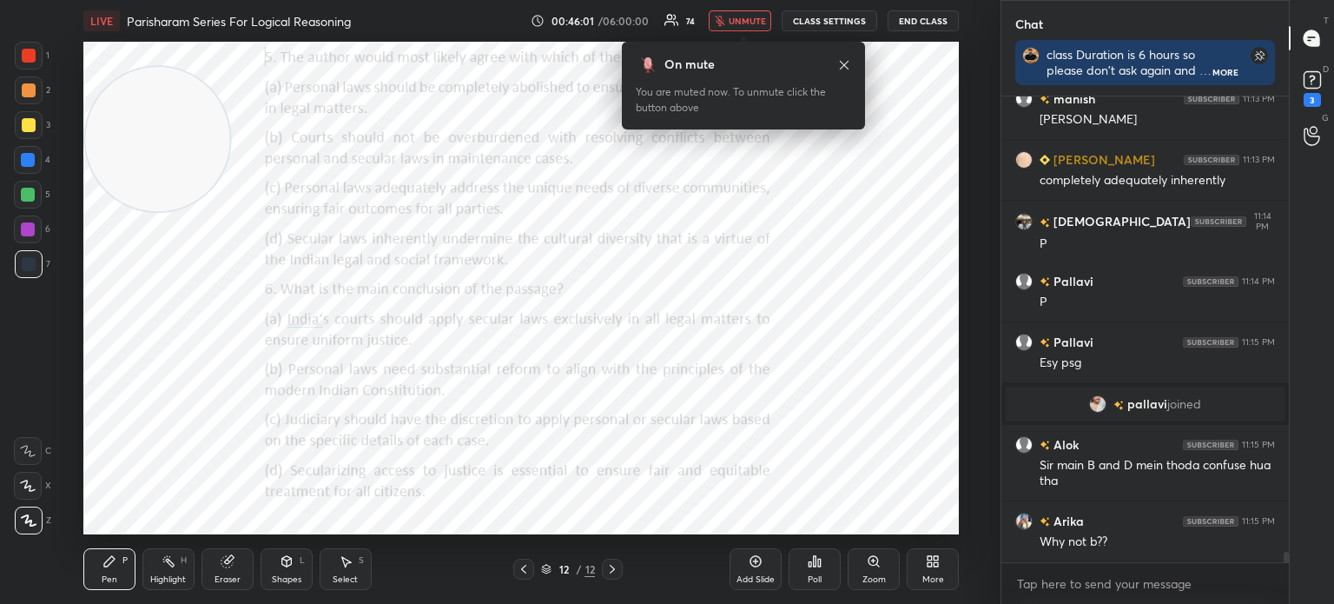
click at [729, 15] on button "unmute" at bounding box center [740, 20] width 63 height 21
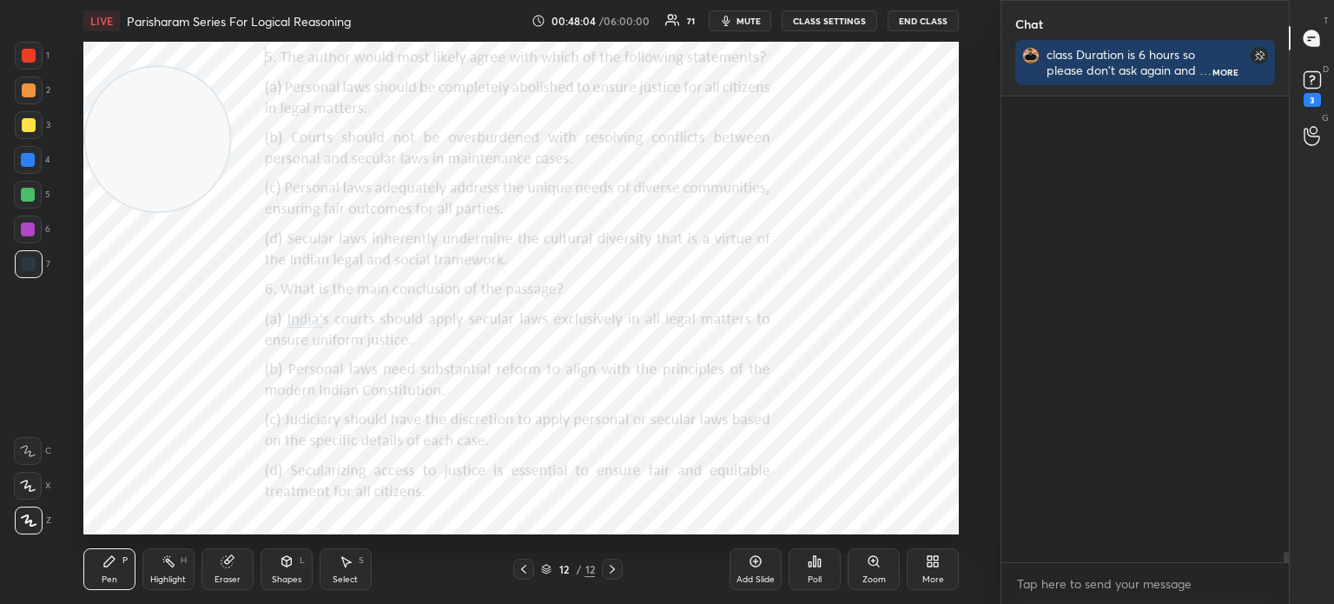
scroll to position [21878, 0]
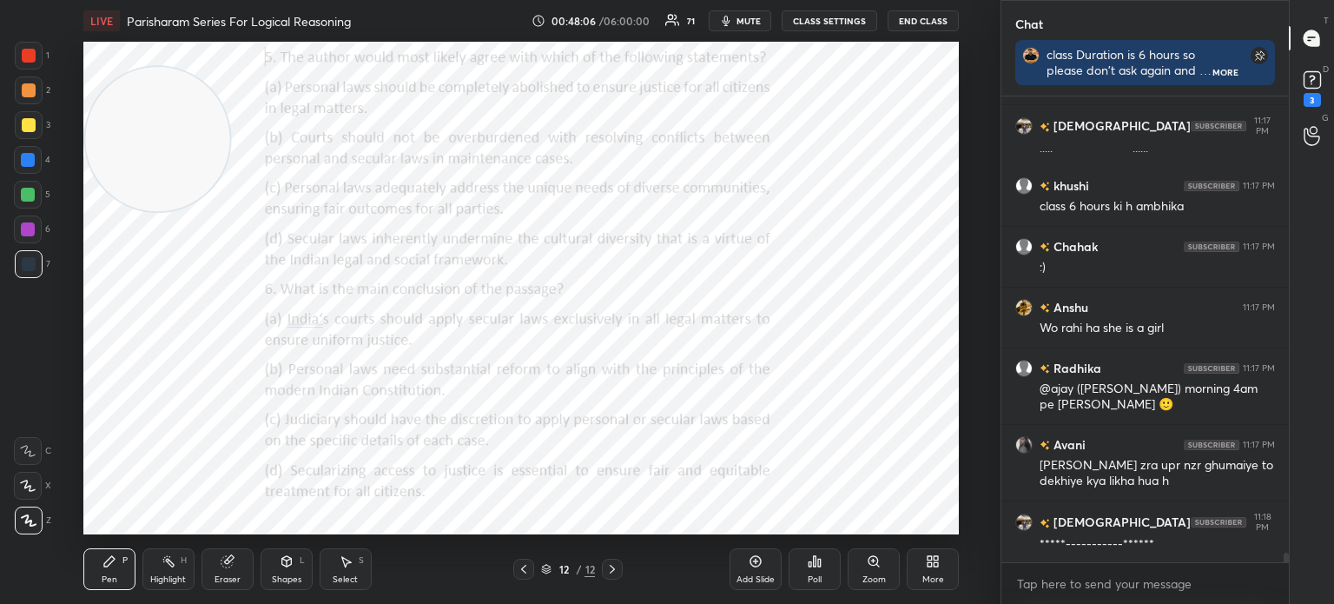
click at [931, 562] on icon at bounding box center [930, 564] width 4 height 4
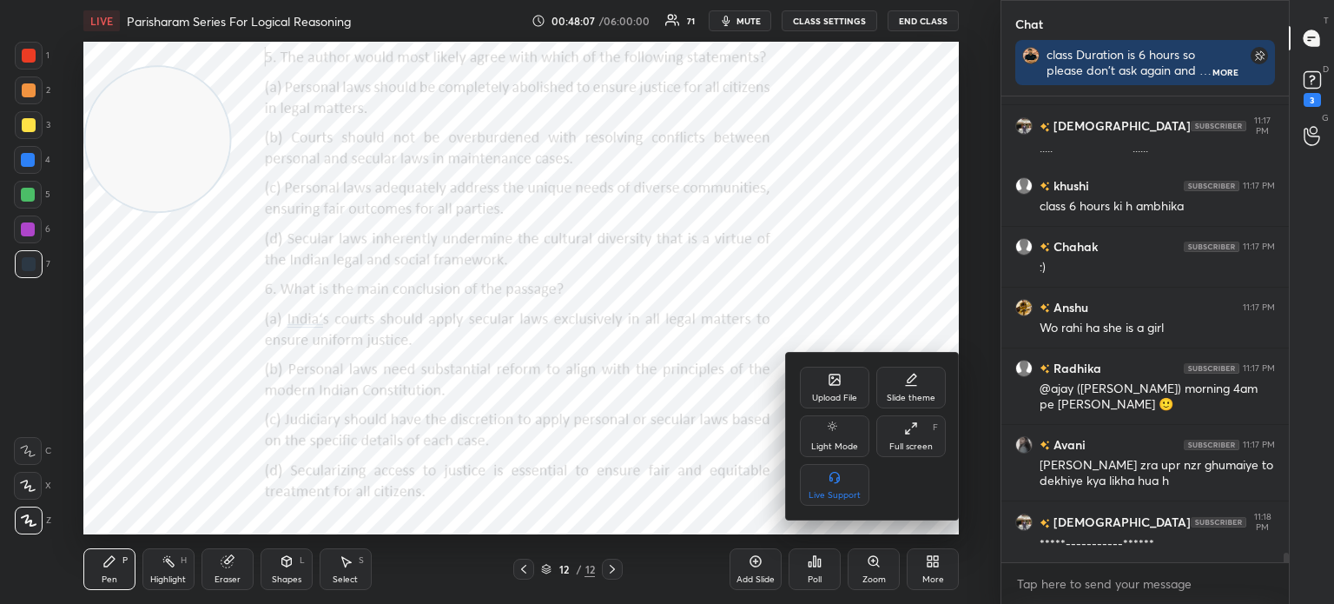
click at [815, 388] on div "Upload File" at bounding box center [834, 388] width 69 height 42
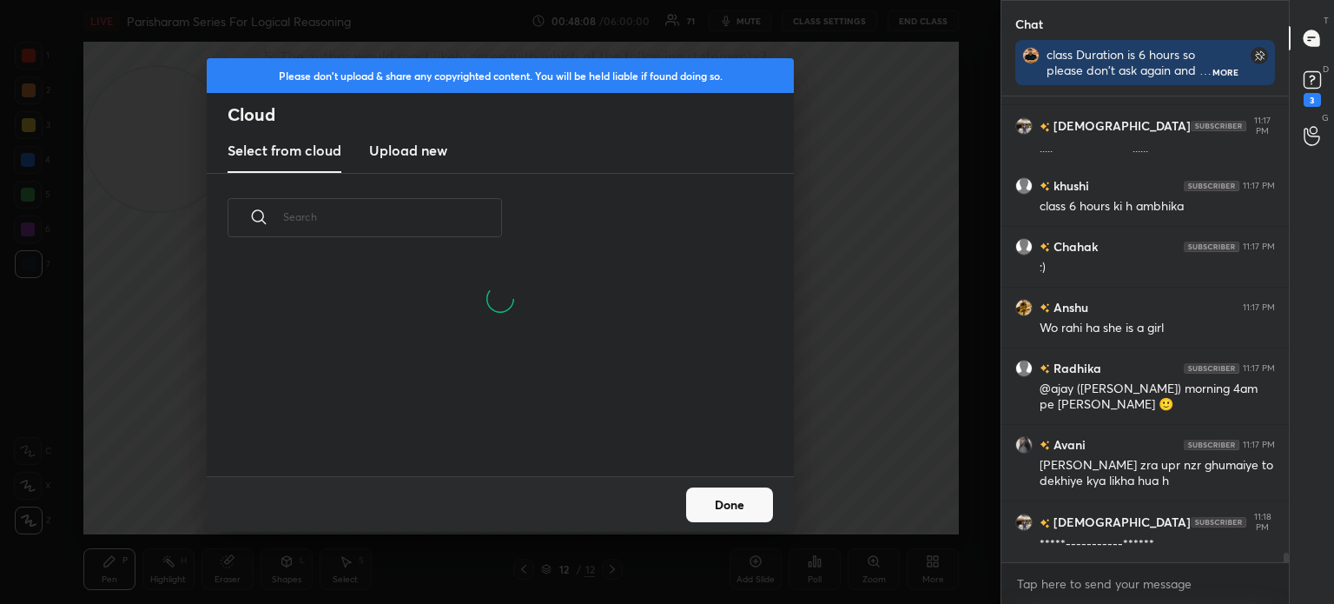
scroll to position [130, 558]
click at [403, 155] on h3 "Upload new" at bounding box center [408, 150] width 78 height 21
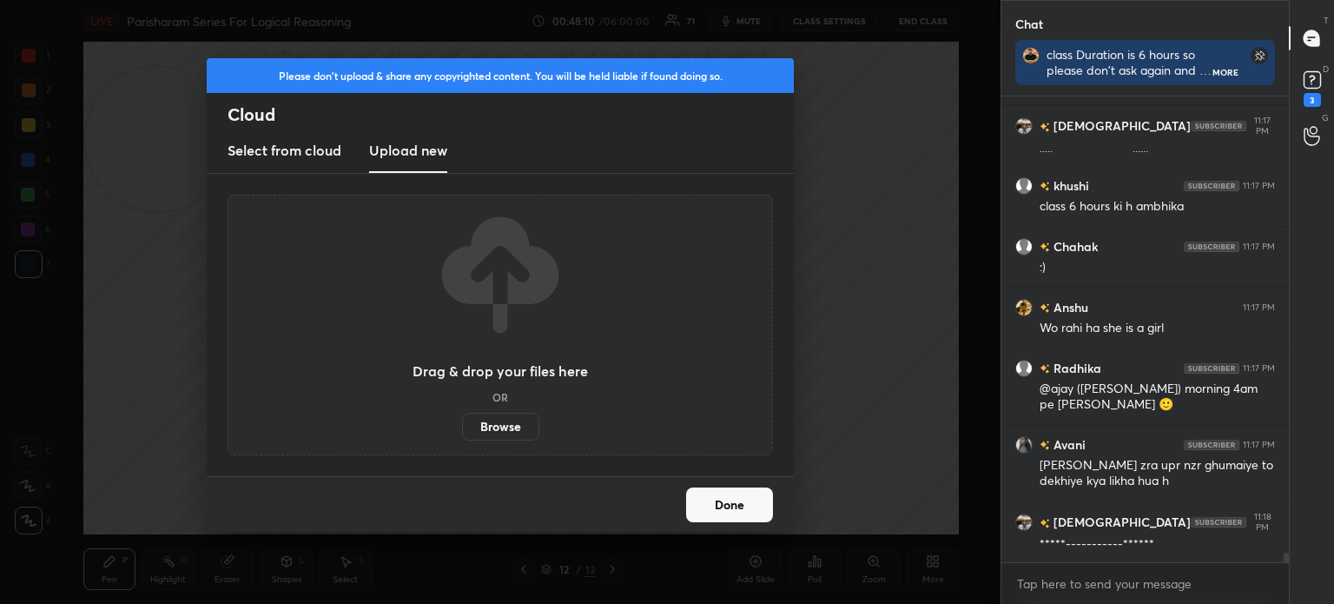
click at [497, 426] on label "Browse" at bounding box center [500, 427] width 77 height 28
click at [462, 426] on input "Browse" at bounding box center [462, 427] width 0 height 28
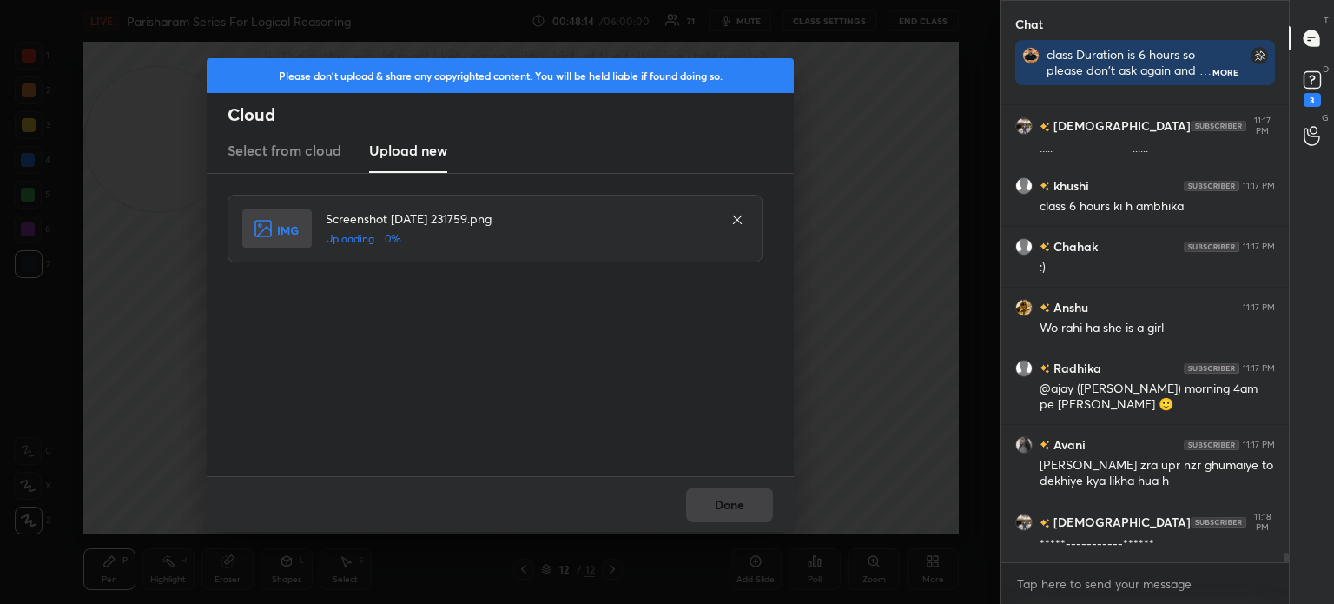
scroll to position [21938, 0]
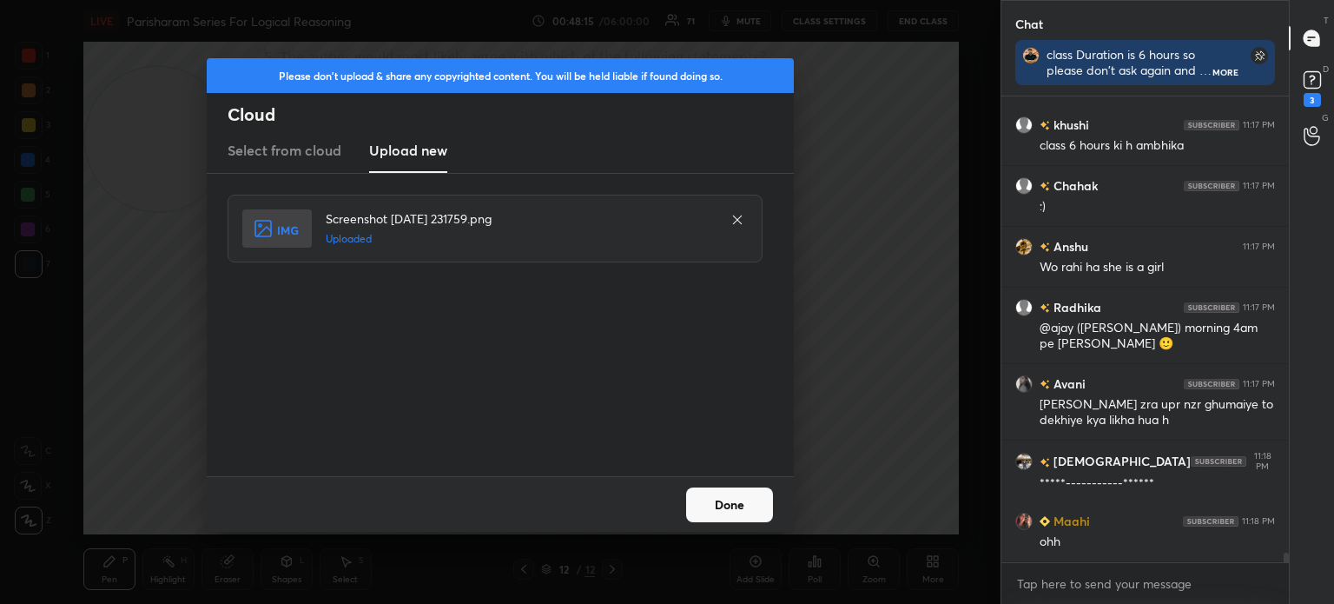
click at [730, 498] on button "Done" at bounding box center [729, 504] width 87 height 35
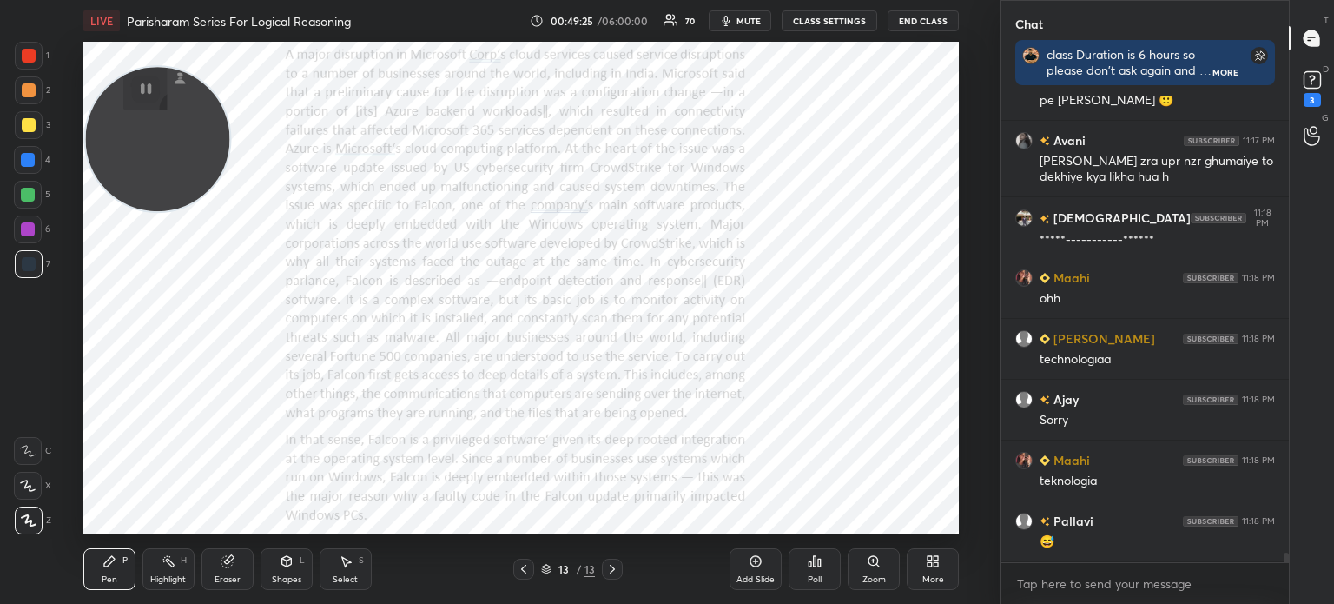
scroll to position [22364, 0]
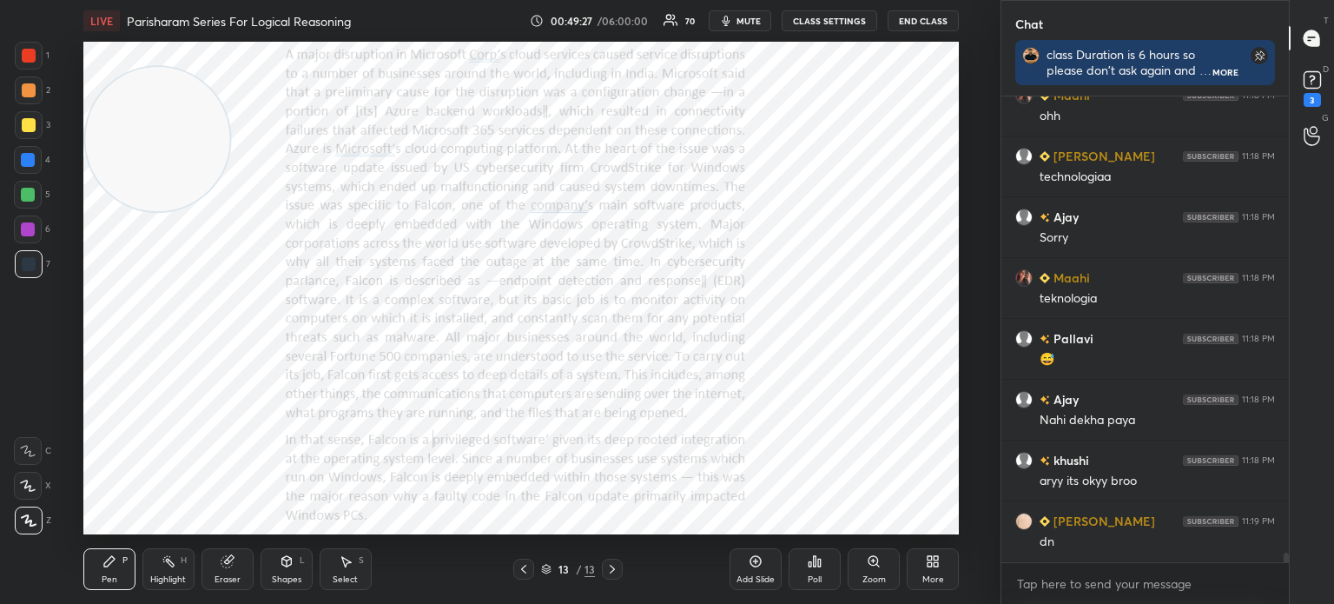
click at [929, 559] on icon at bounding box center [930, 558] width 4 height 4
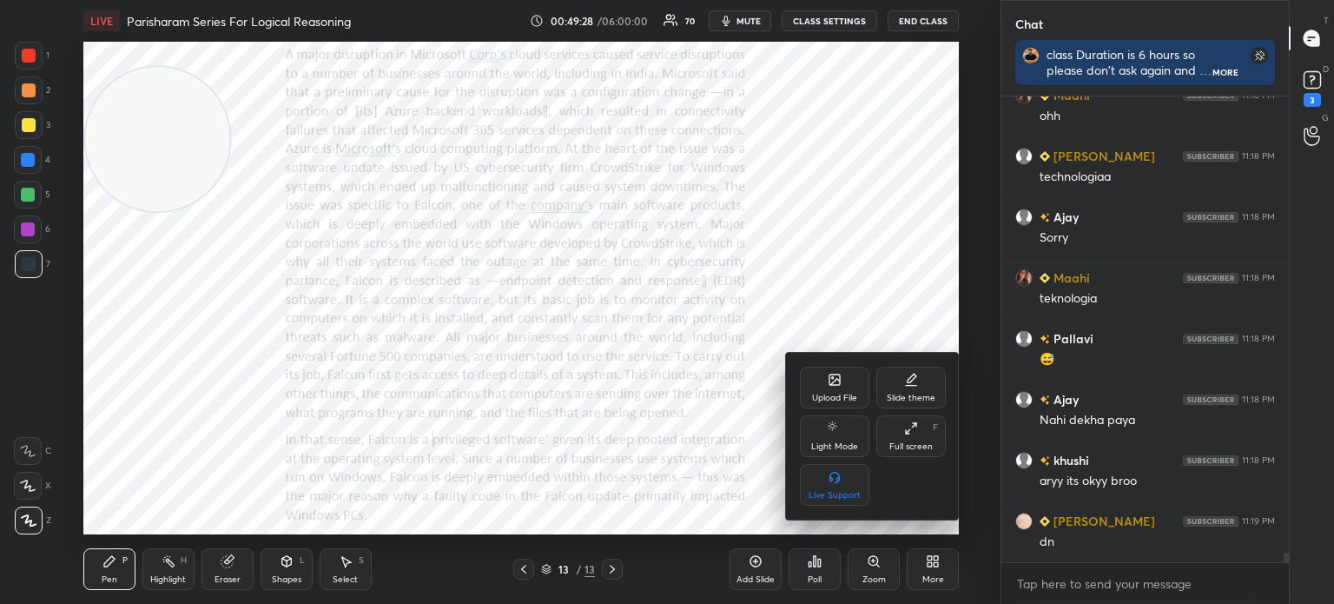
click at [825, 391] on div "Upload File" at bounding box center [834, 388] width 69 height 42
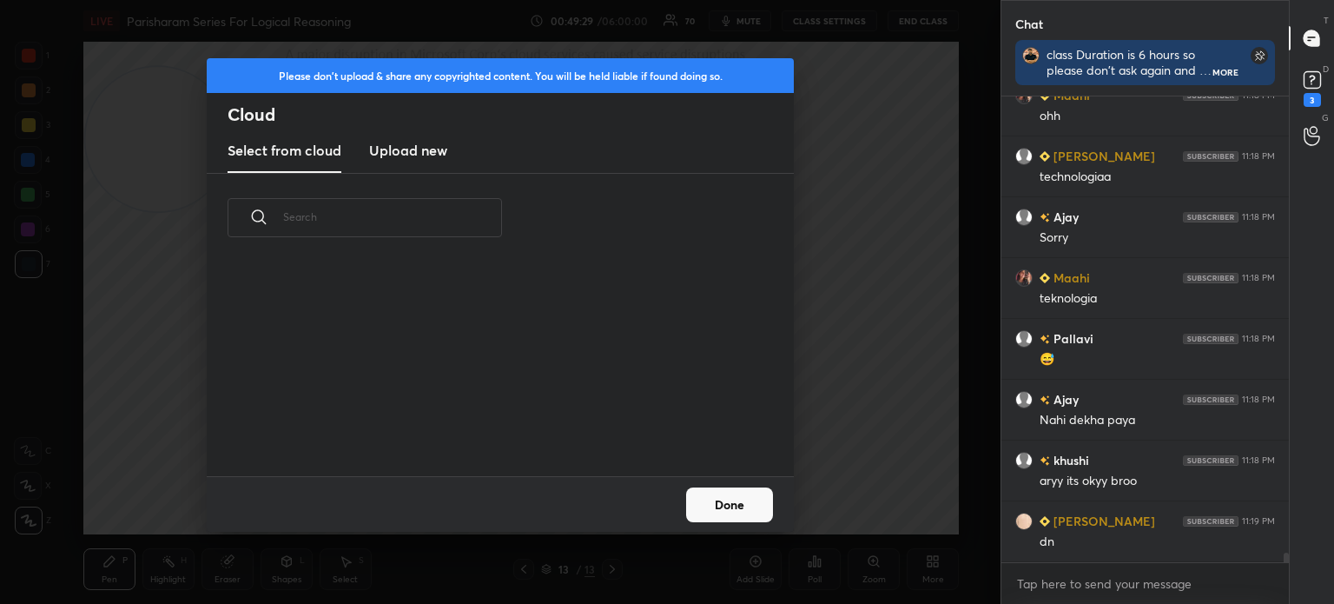
scroll to position [214, 558]
click at [378, 164] on new "Upload new" at bounding box center [408, 150] width 78 height 43
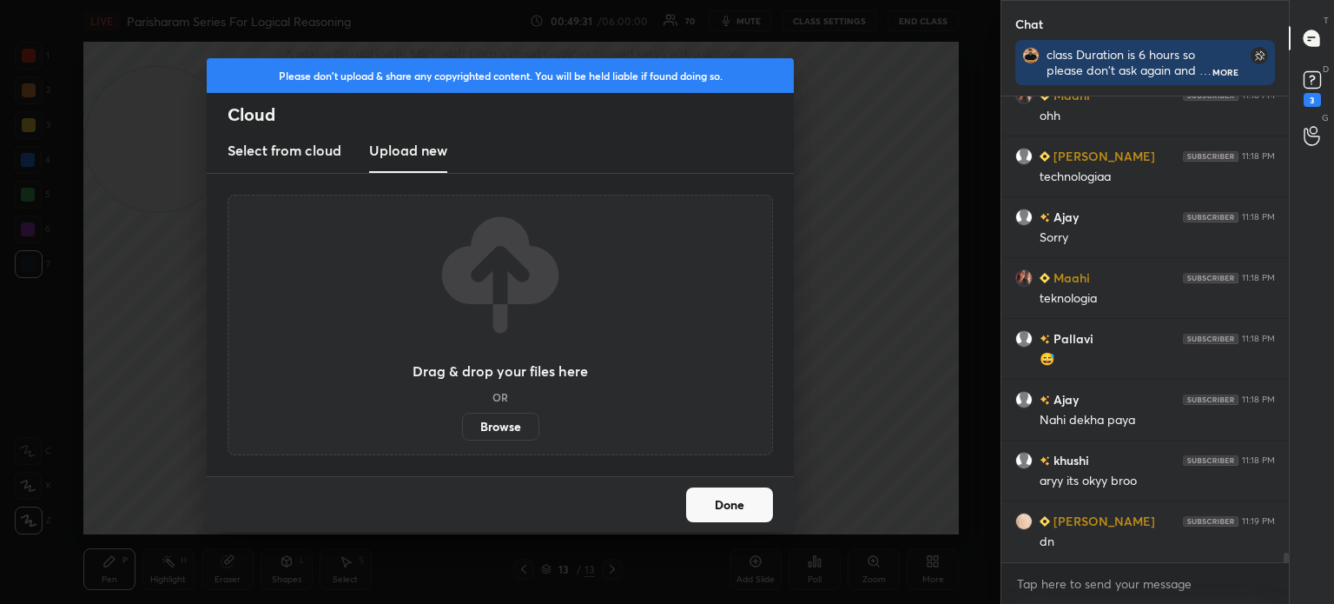
click at [502, 421] on label "Browse" at bounding box center [500, 427] width 77 height 28
click at [462, 421] on input "Browse" at bounding box center [462, 427] width 0 height 28
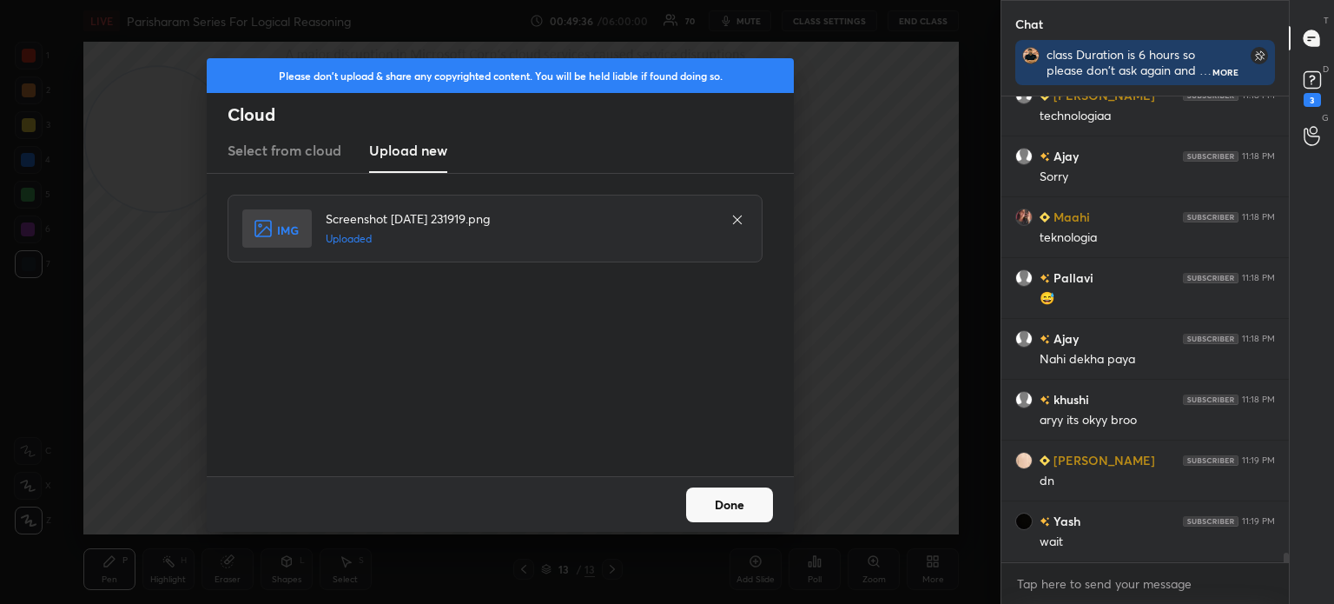
click at [726, 505] on button "Done" at bounding box center [729, 504] width 87 height 35
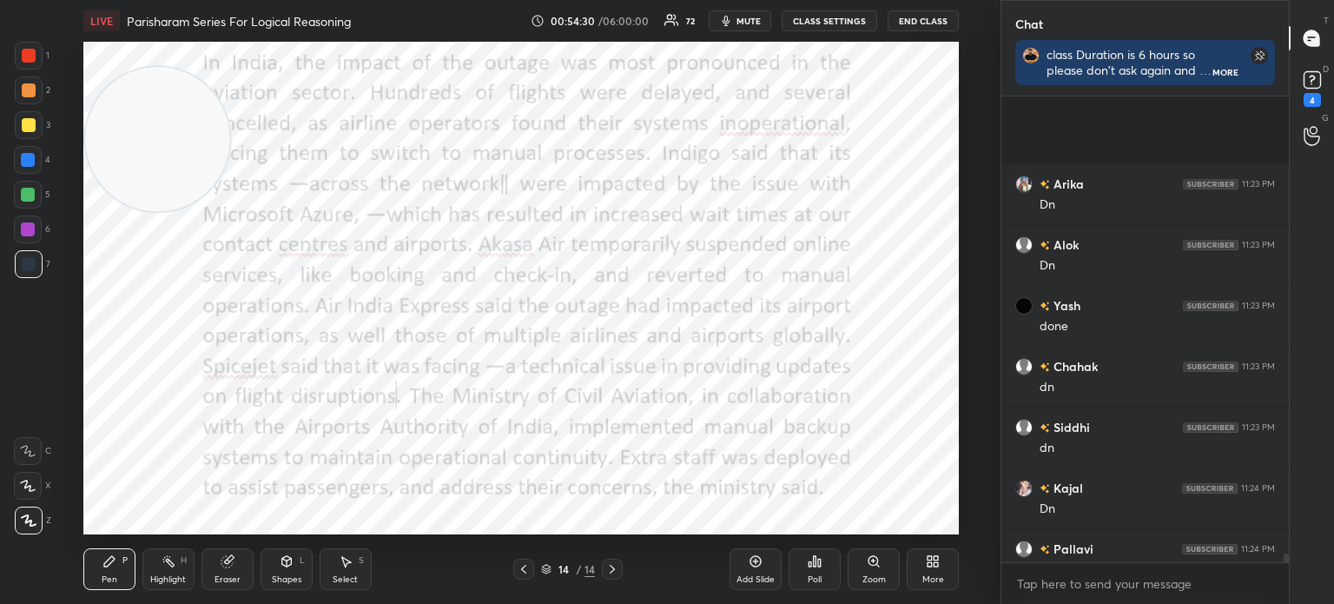
scroll to position [25554, 0]
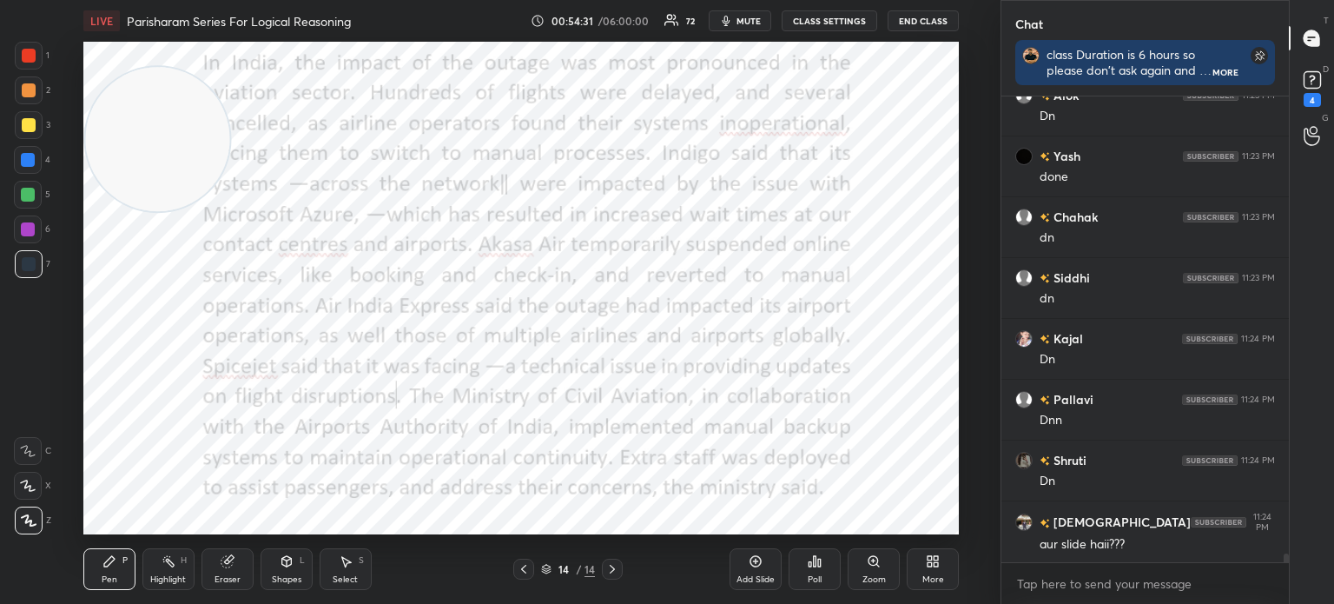
click at [938, 563] on icon at bounding box center [937, 564] width 4 height 4
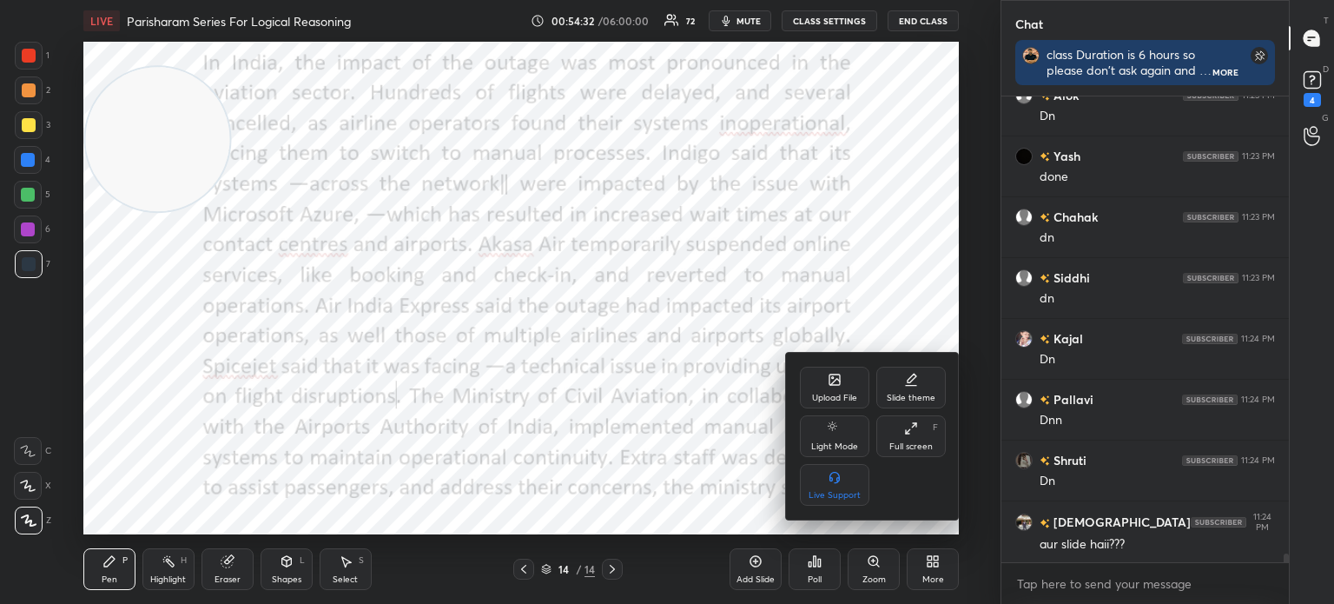
scroll to position [25631, 0]
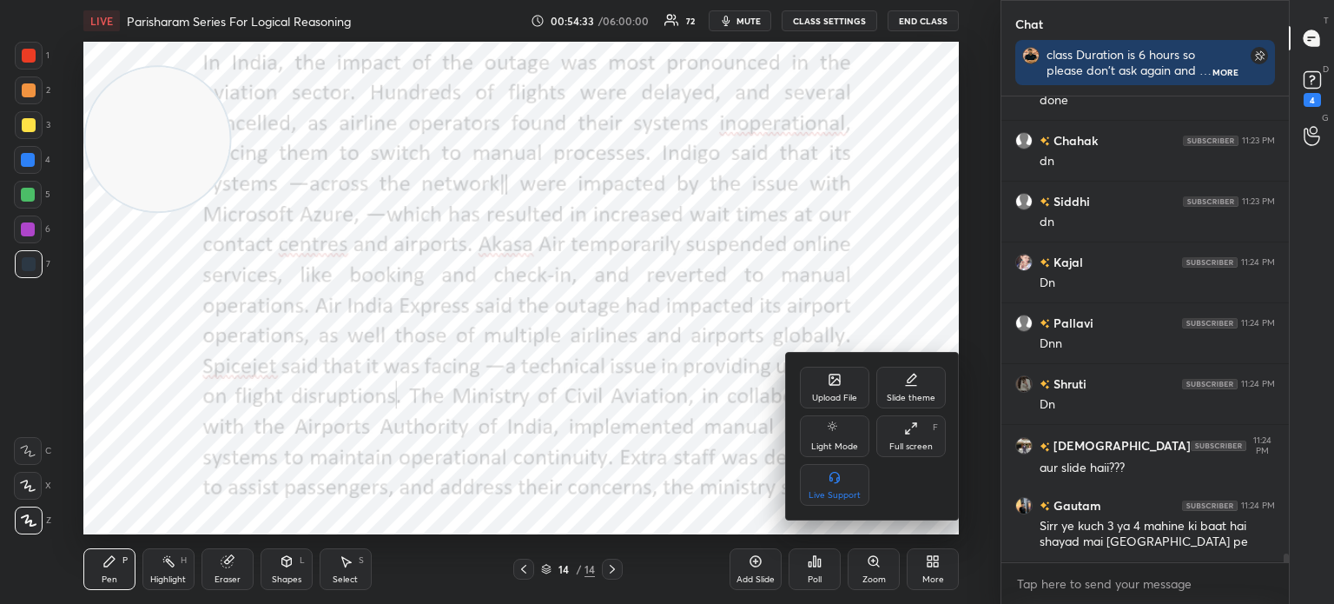
click at [834, 387] on div "Upload File" at bounding box center [834, 388] width 69 height 42
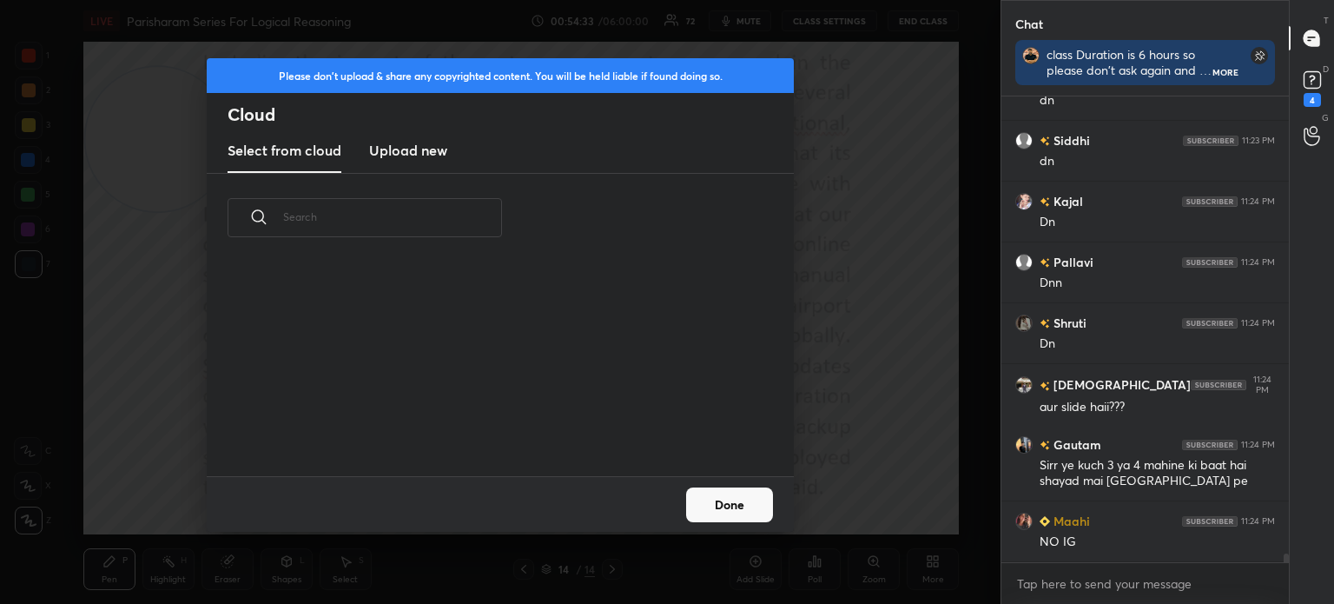
scroll to position [214, 558]
click at [398, 145] on h3 "Upload new" at bounding box center [408, 150] width 78 height 21
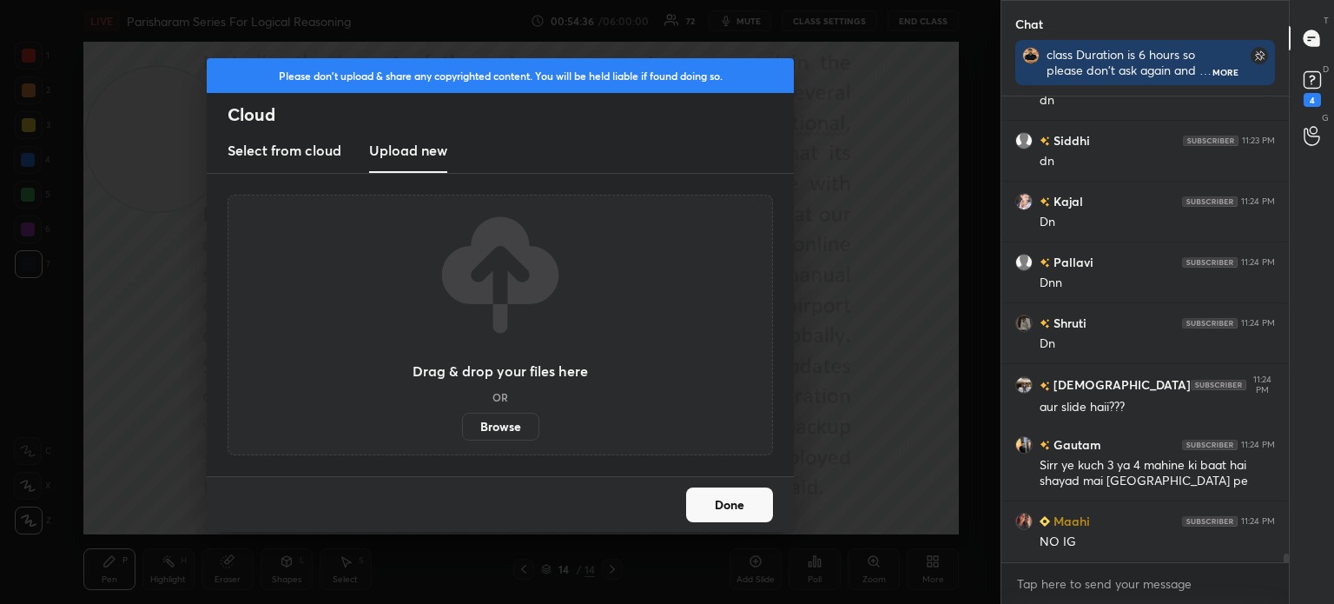
click at [493, 427] on label "Browse" at bounding box center [500, 427] width 77 height 28
click at [462, 427] on input "Browse" at bounding box center [462, 427] width 0 height 28
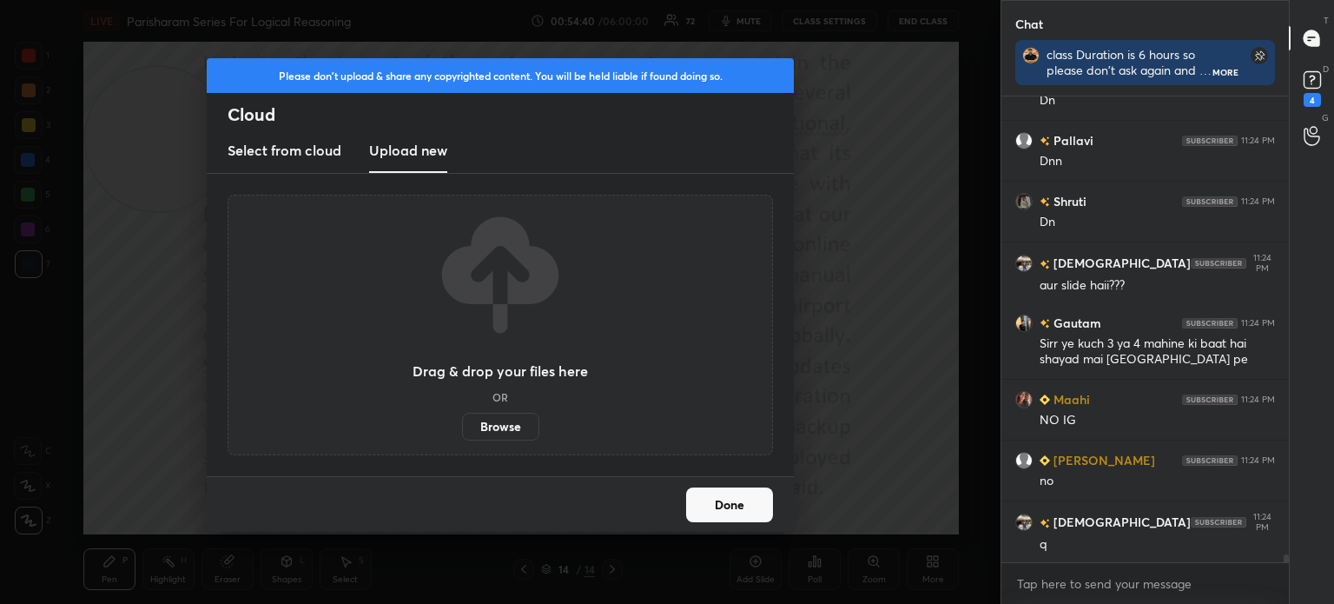
scroll to position [25874, 0]
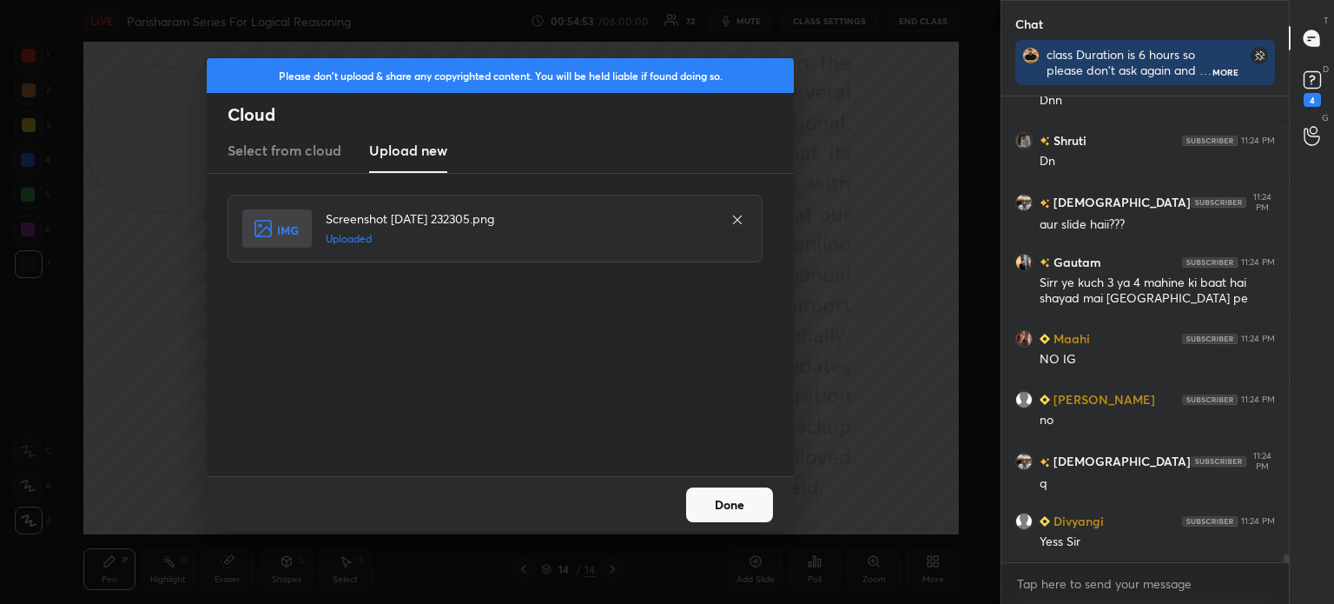
click at [744, 505] on button "Done" at bounding box center [729, 504] width 87 height 35
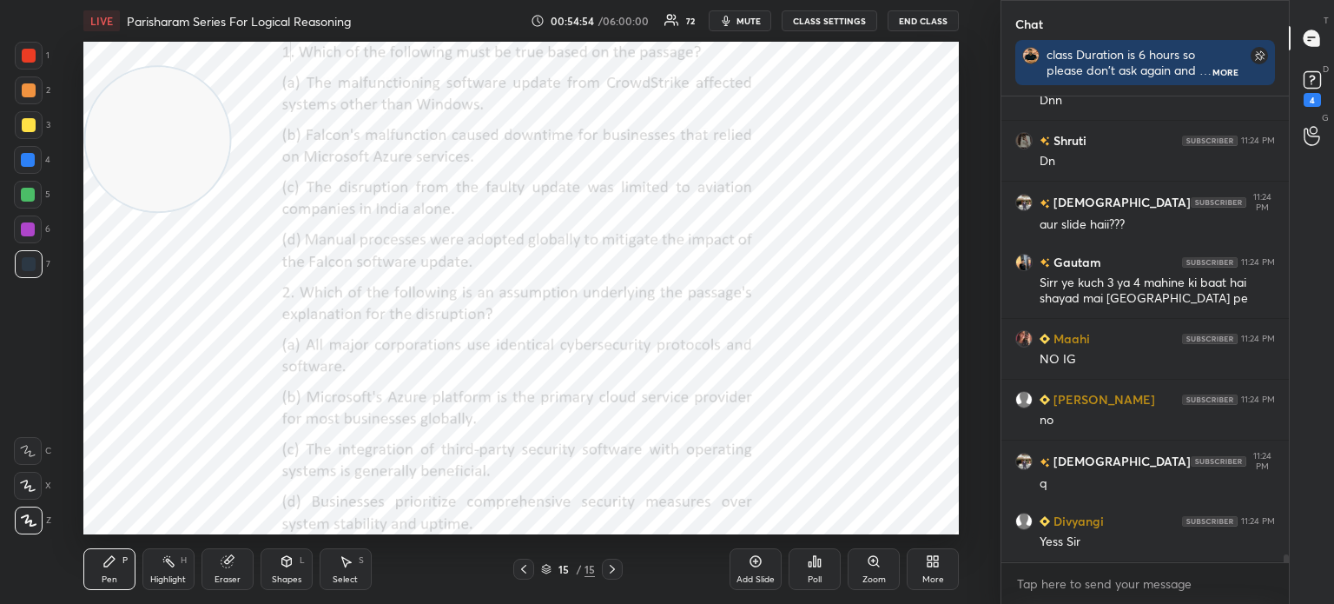
scroll to position [25935, 0]
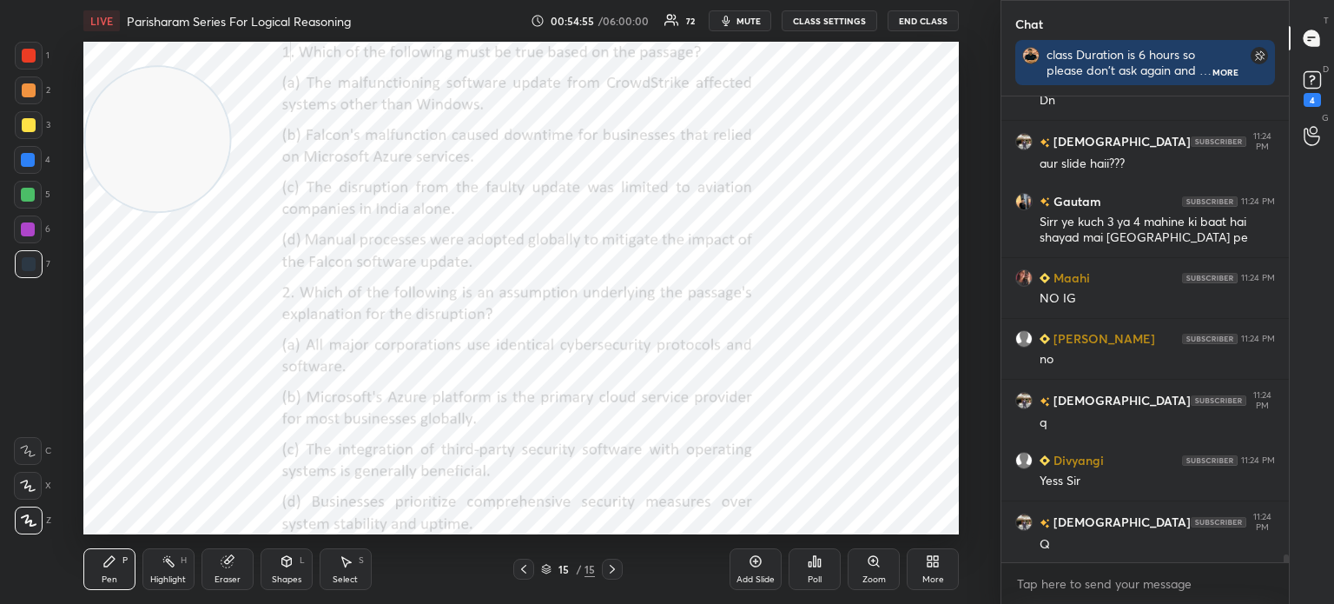
click at [935, 563] on icon at bounding box center [937, 564] width 4 height 4
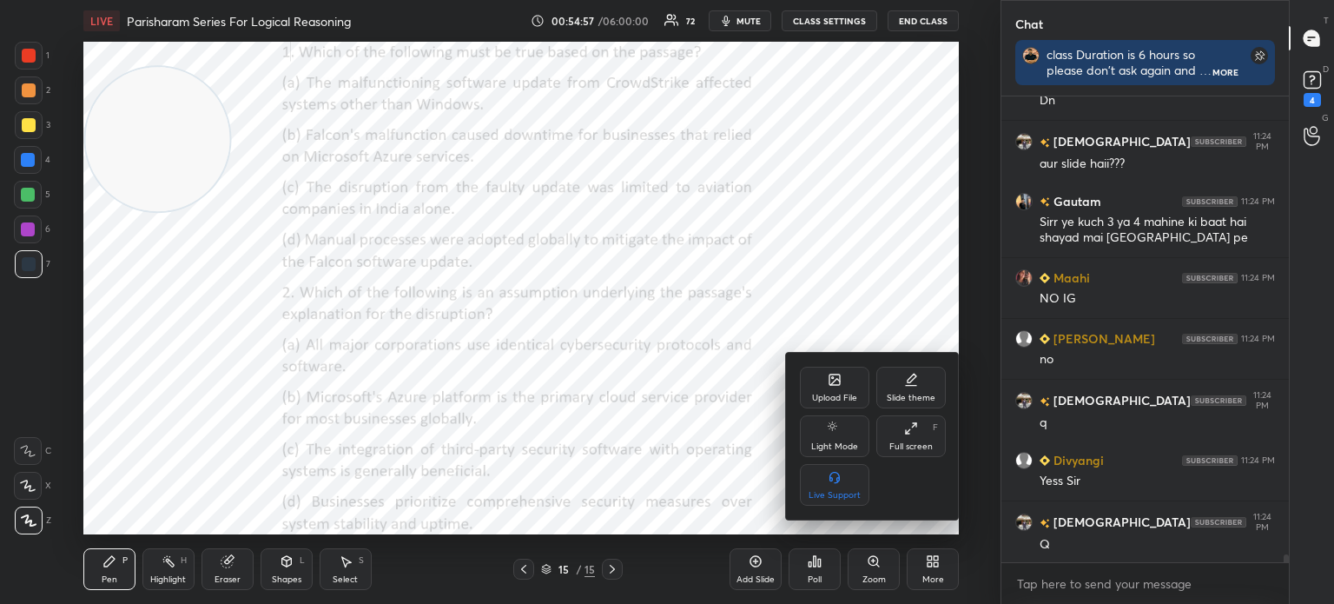
click at [830, 389] on div "Upload File" at bounding box center [834, 388] width 69 height 42
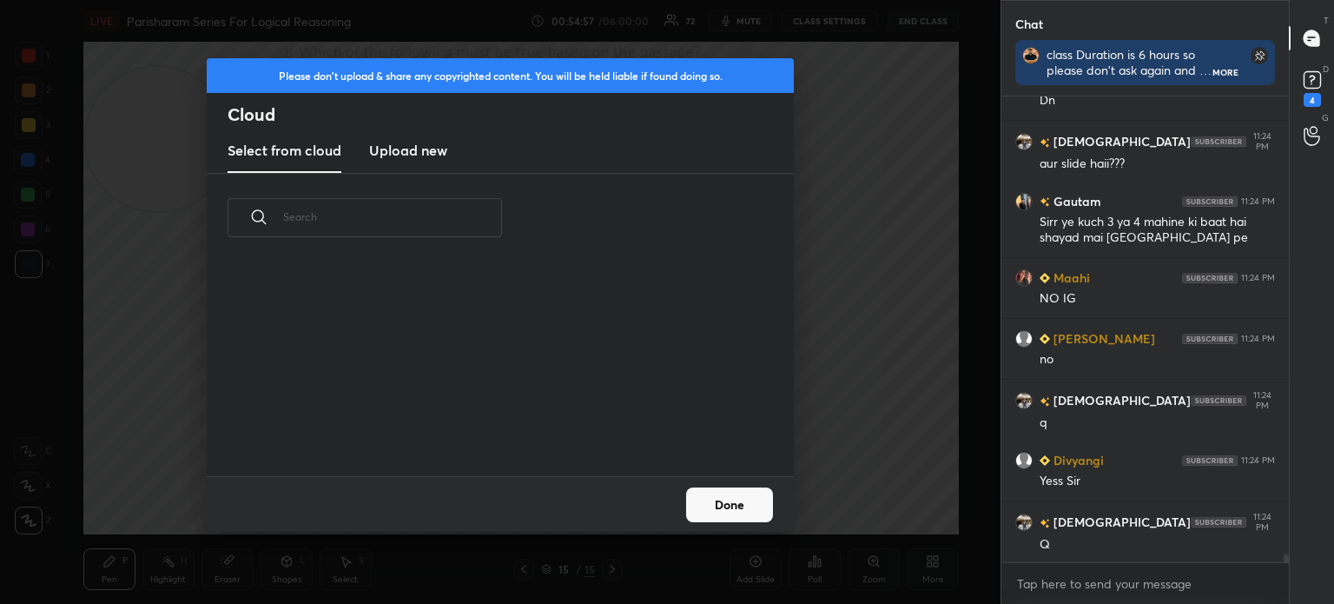
scroll to position [214, 558]
click at [374, 144] on h3 "Upload new" at bounding box center [408, 150] width 78 height 21
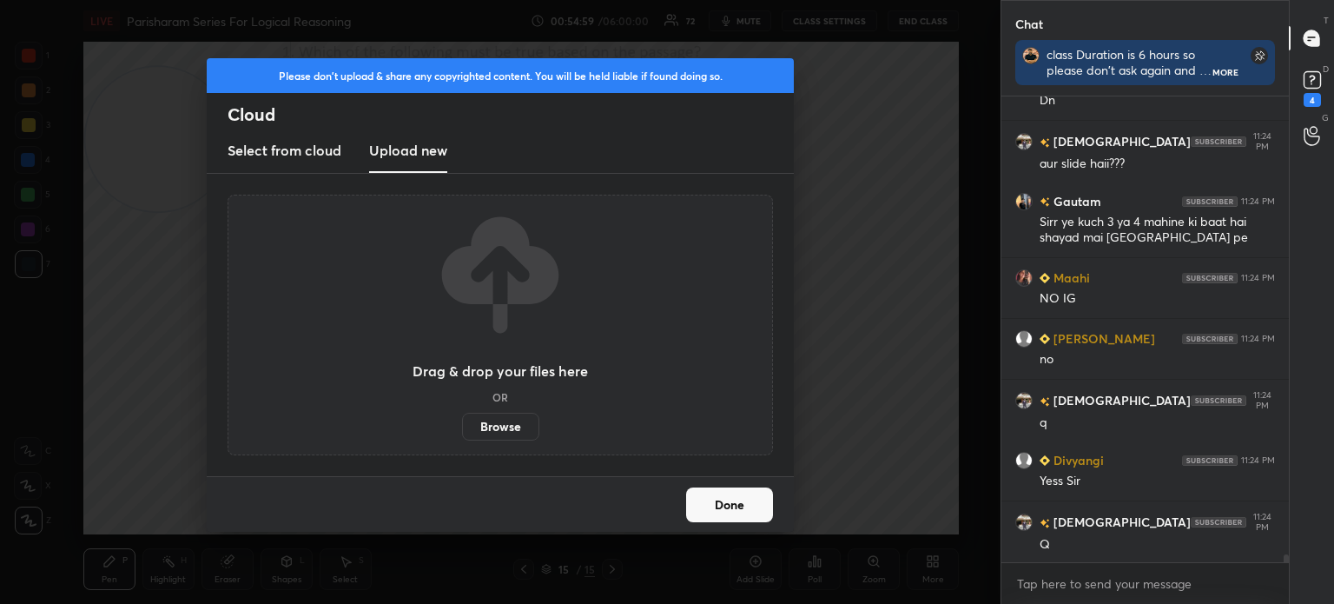
click at [497, 435] on label "Browse" at bounding box center [500, 427] width 77 height 28
click at [462, 435] on input "Browse" at bounding box center [462, 427] width 0 height 28
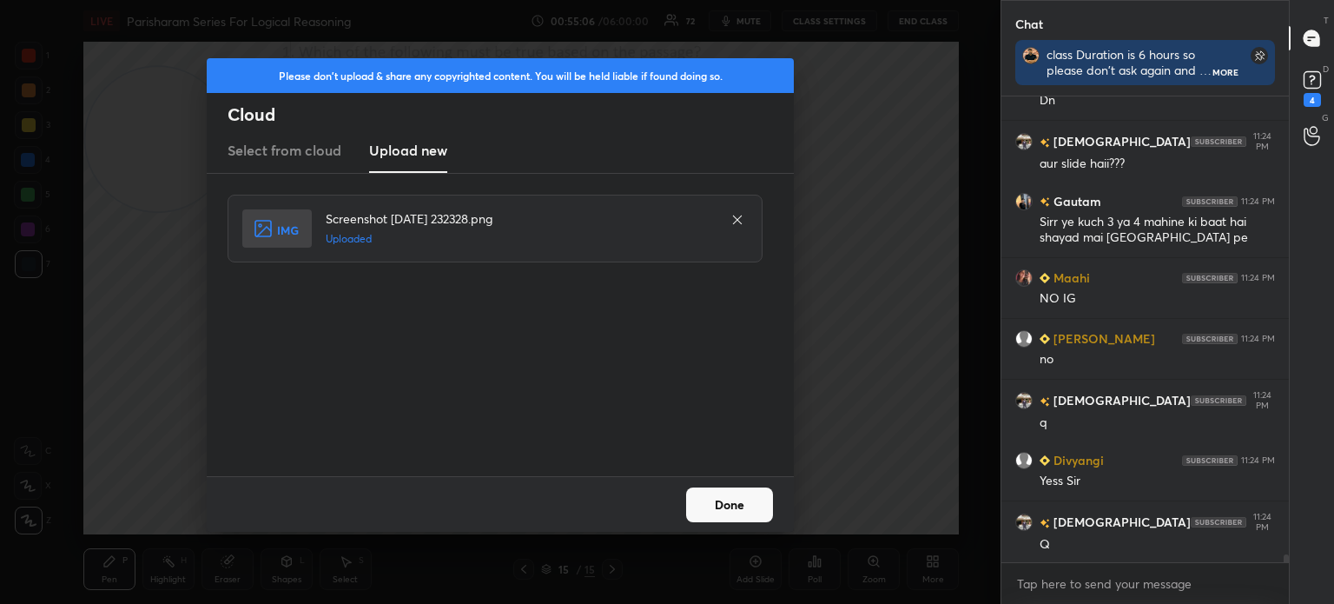
click at [720, 494] on button "Done" at bounding box center [729, 504] width 87 height 35
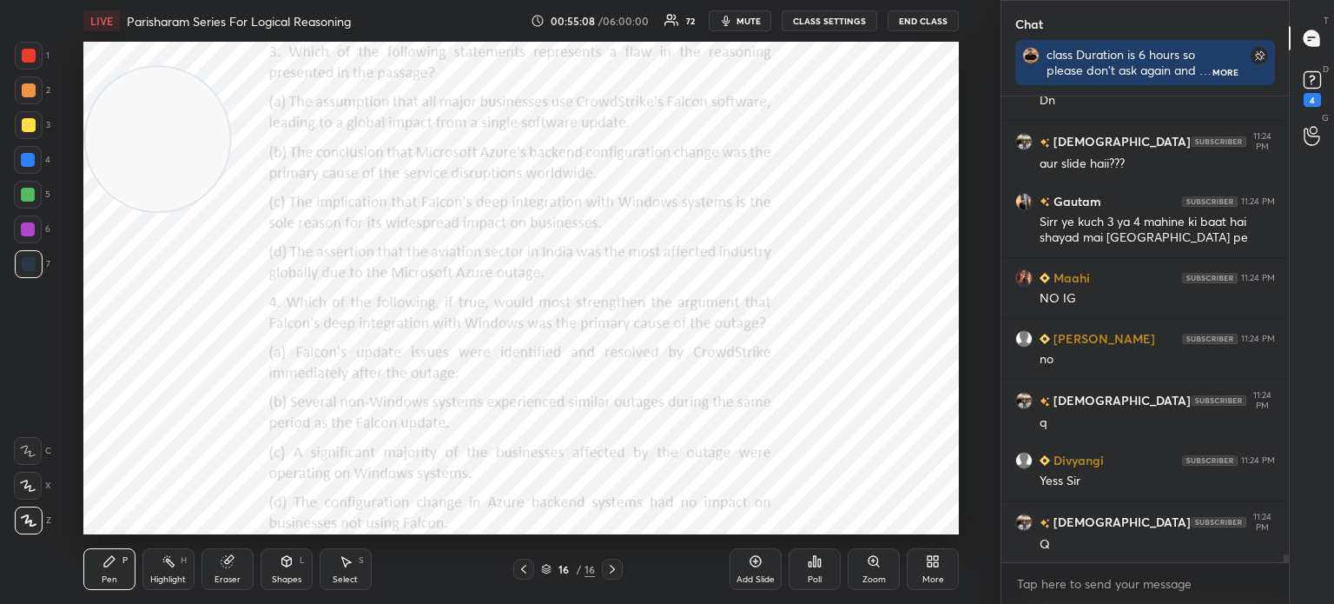
click at [923, 560] on div "More" at bounding box center [933, 569] width 52 height 42
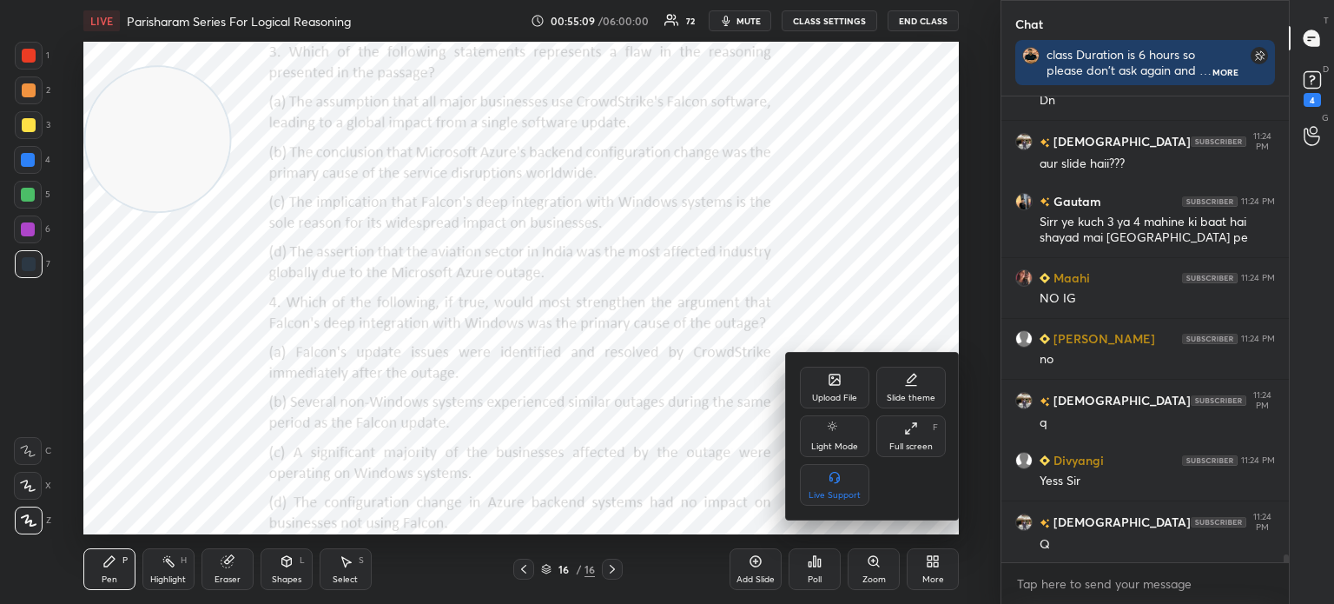
click at [837, 363] on div "Upload File Slide theme Light Mode Full screen F Live Support" at bounding box center [873, 436] width 174 height 167
click at [824, 370] on div "Upload File" at bounding box center [834, 388] width 69 height 42
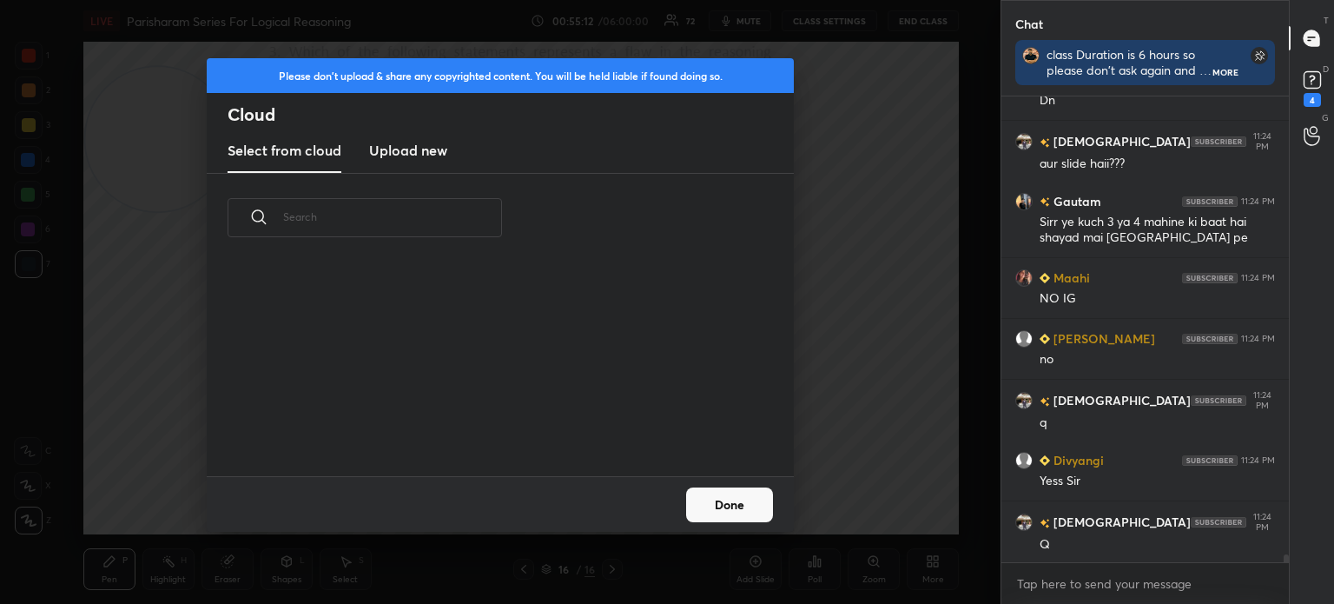
click at [419, 150] on h3 "Upload new" at bounding box center [408, 150] width 78 height 21
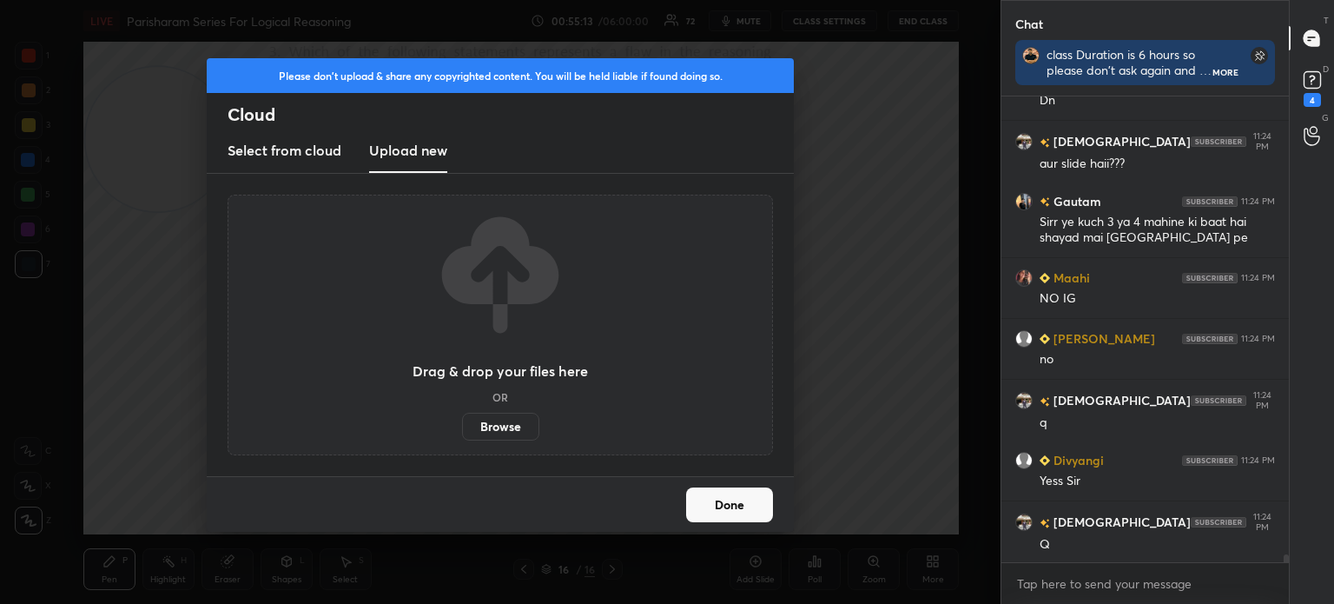
scroll to position [25995, 0]
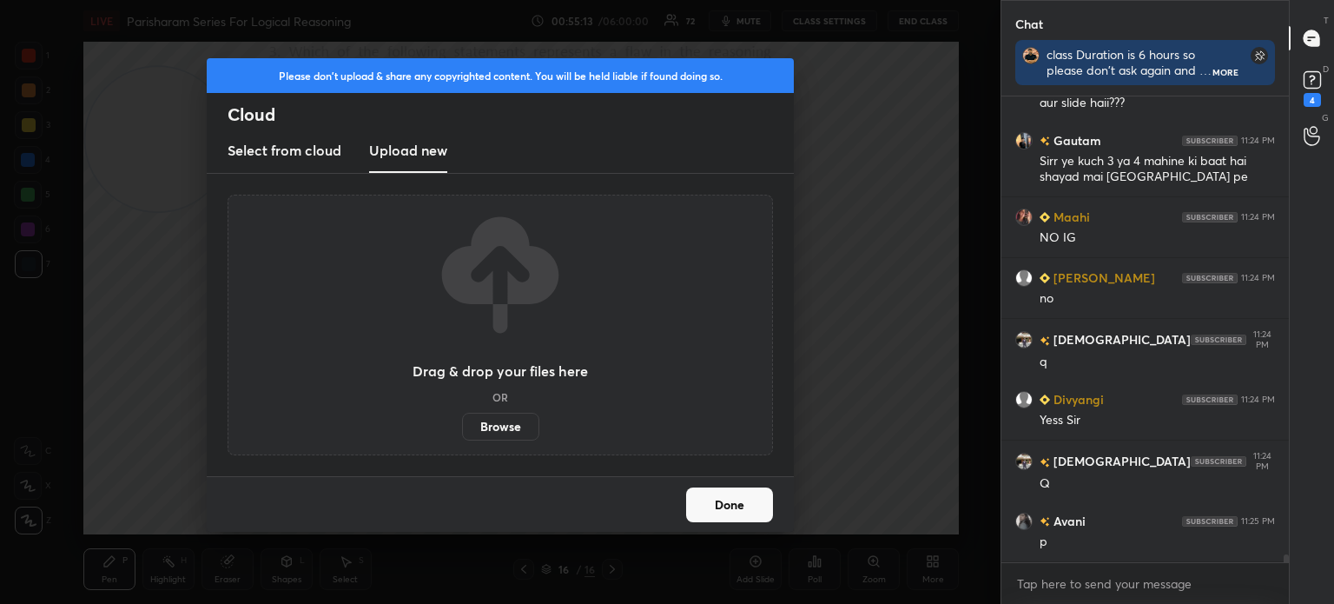
click at [480, 425] on label "Browse" at bounding box center [500, 427] width 77 height 28
click at [462, 425] on input "Browse" at bounding box center [462, 427] width 0 height 28
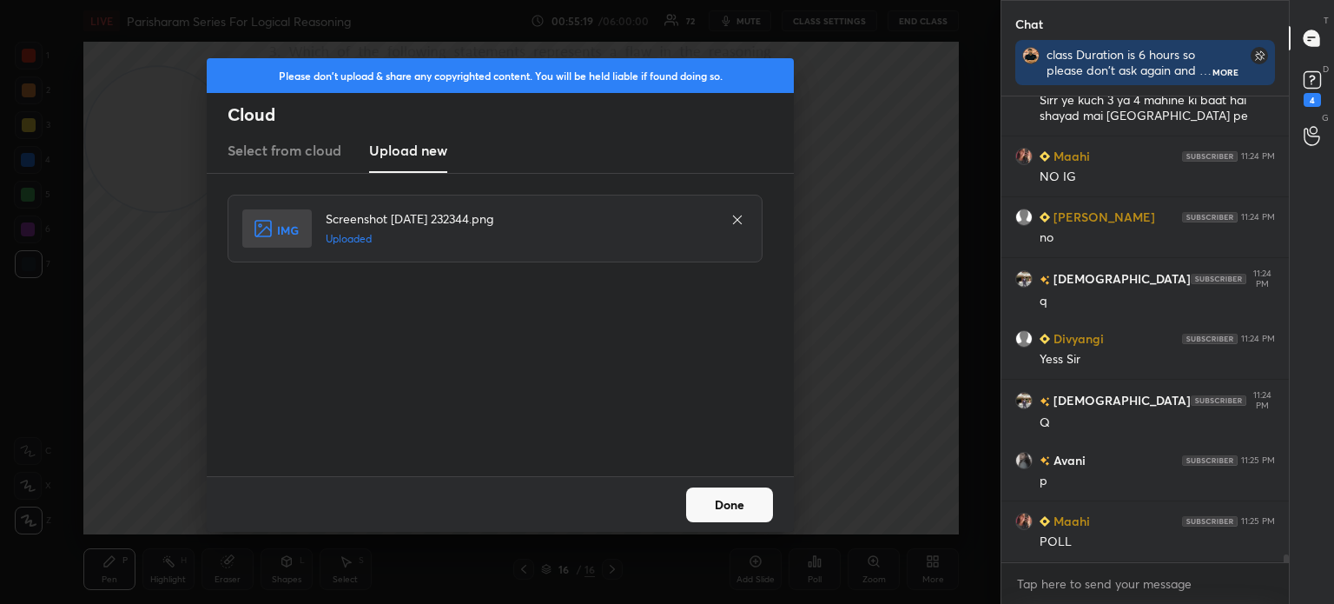
click at [721, 489] on button "Done" at bounding box center [729, 504] width 87 height 35
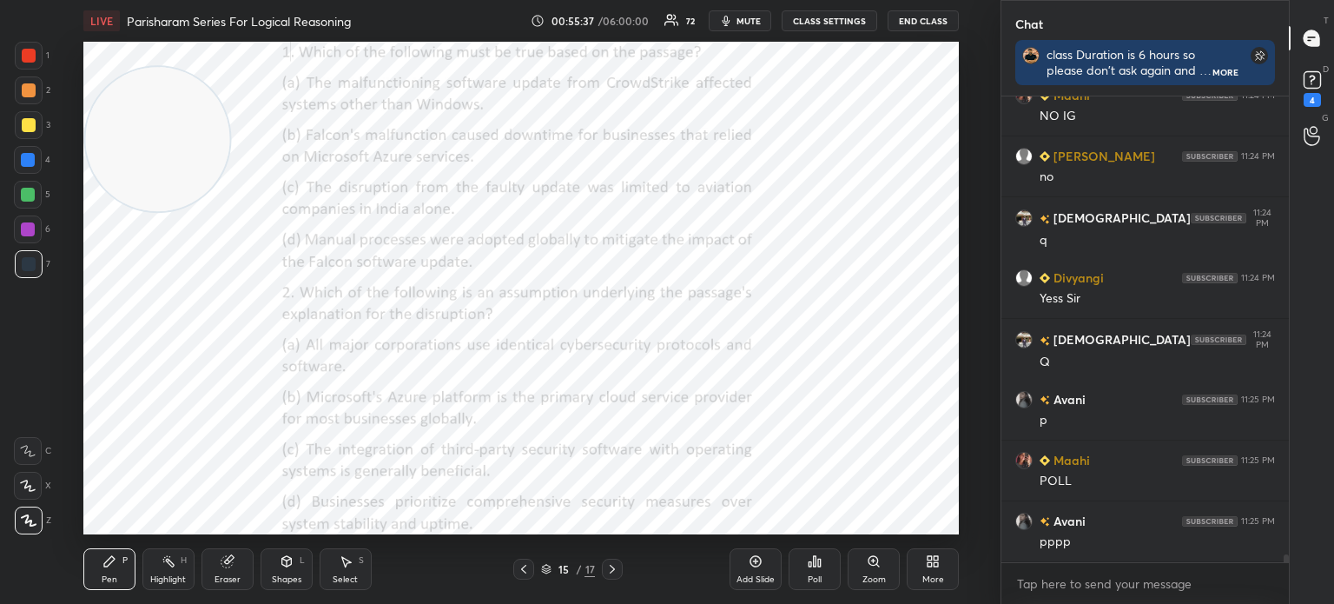
scroll to position [26178, 0]
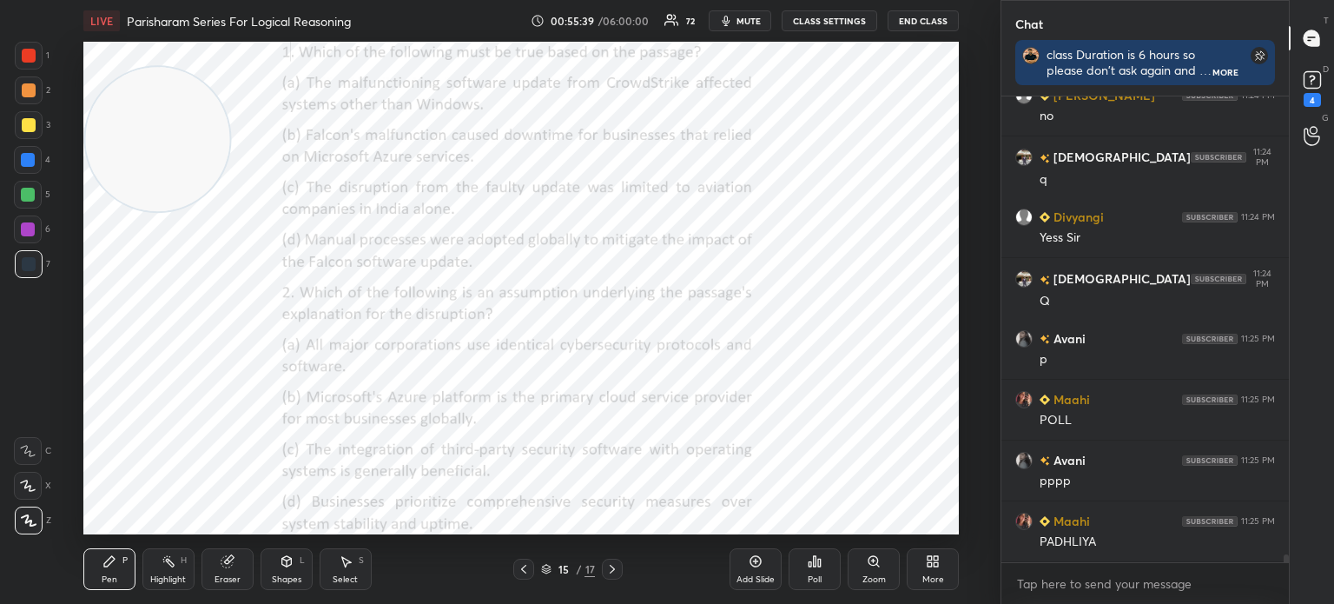
click at [819, 575] on div "Poll" at bounding box center [815, 579] width 14 height 9
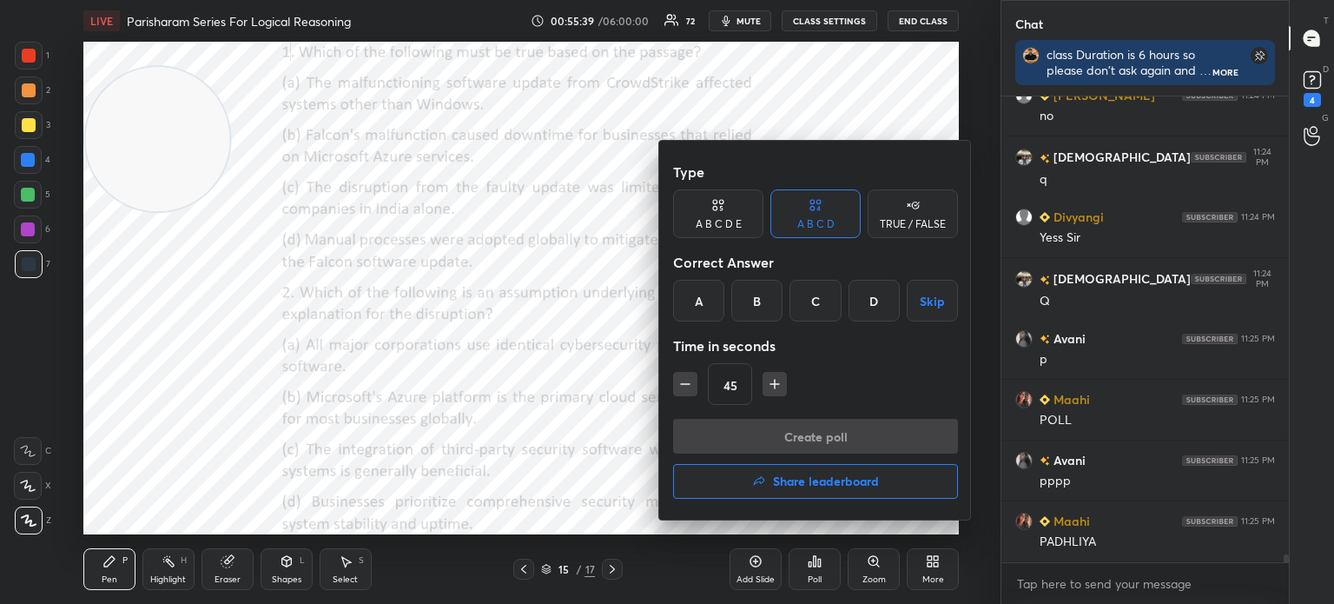
click at [751, 299] on div "B" at bounding box center [756, 301] width 51 height 42
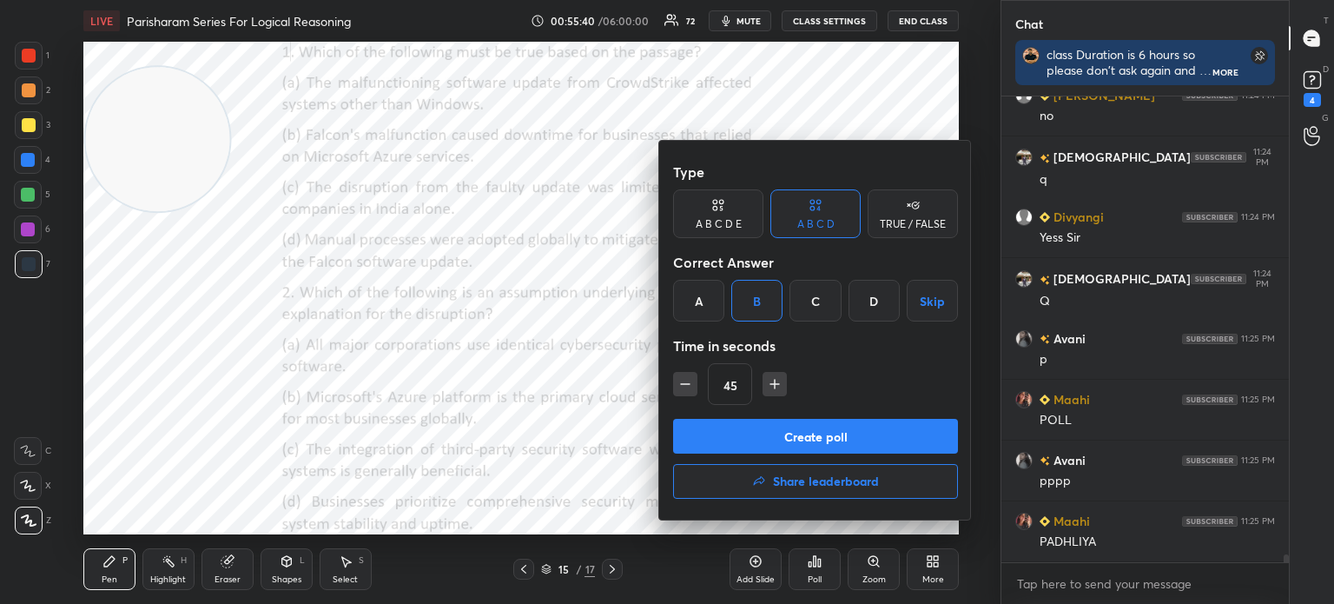
click at [755, 430] on button "Create poll" at bounding box center [815, 436] width 285 height 35
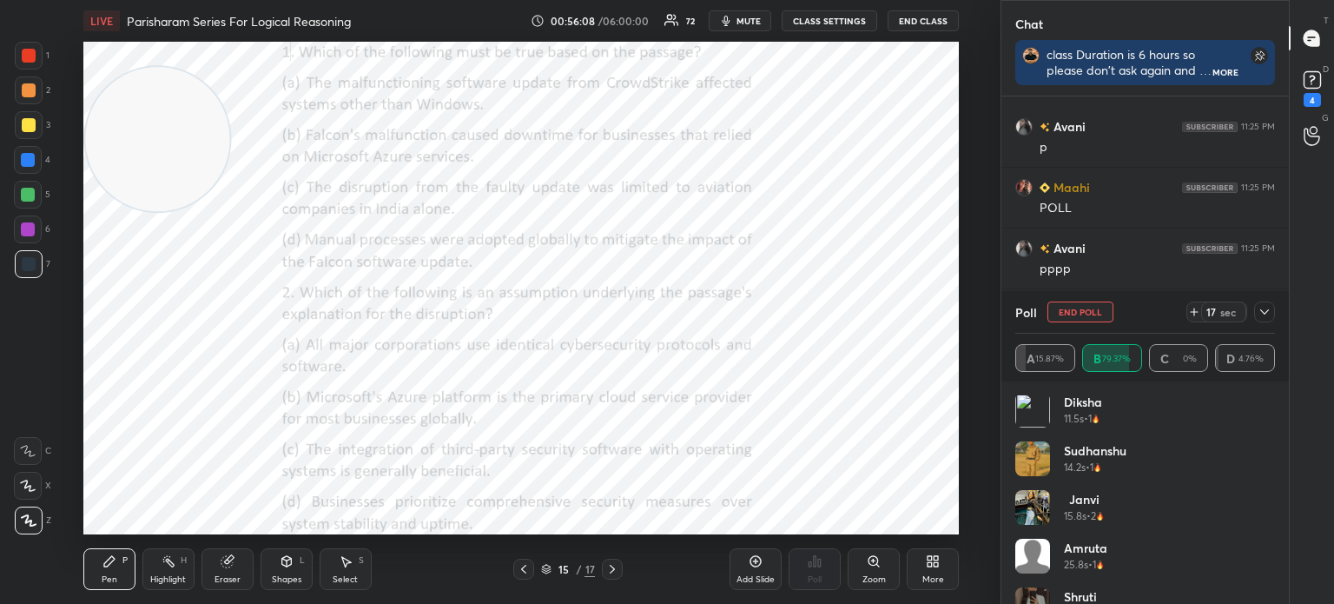
scroll to position [2321, 0]
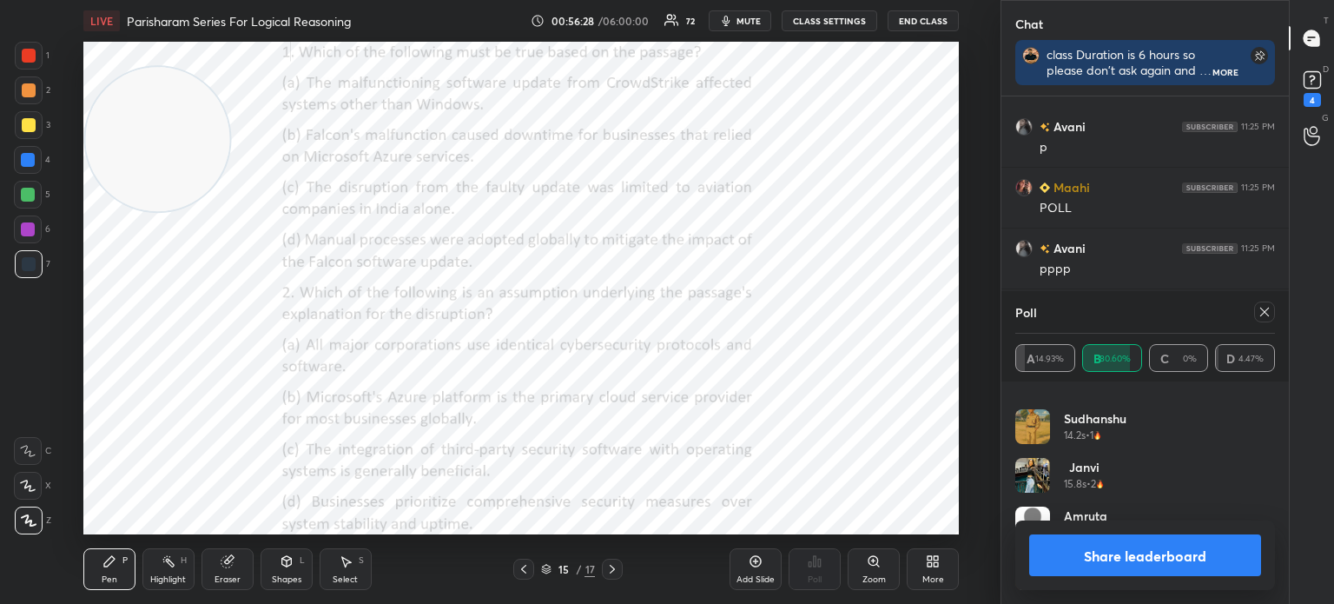
click at [1051, 557] on button "Share leaderboard" at bounding box center [1145, 555] width 232 height 42
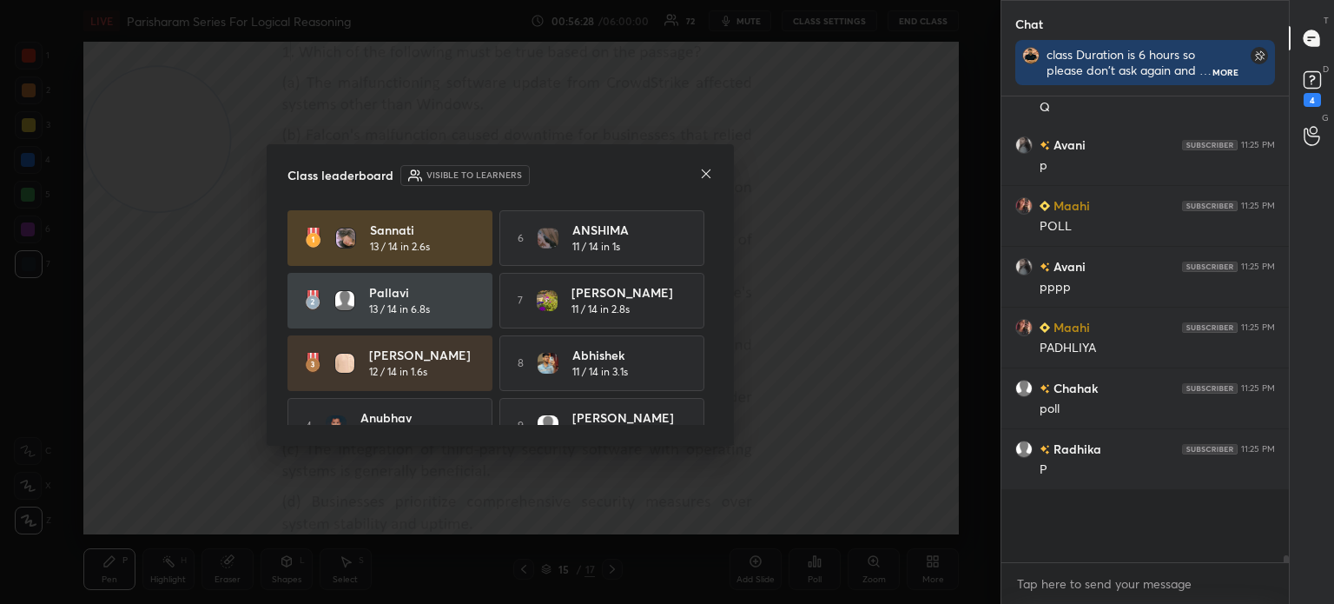
scroll to position [5, 5]
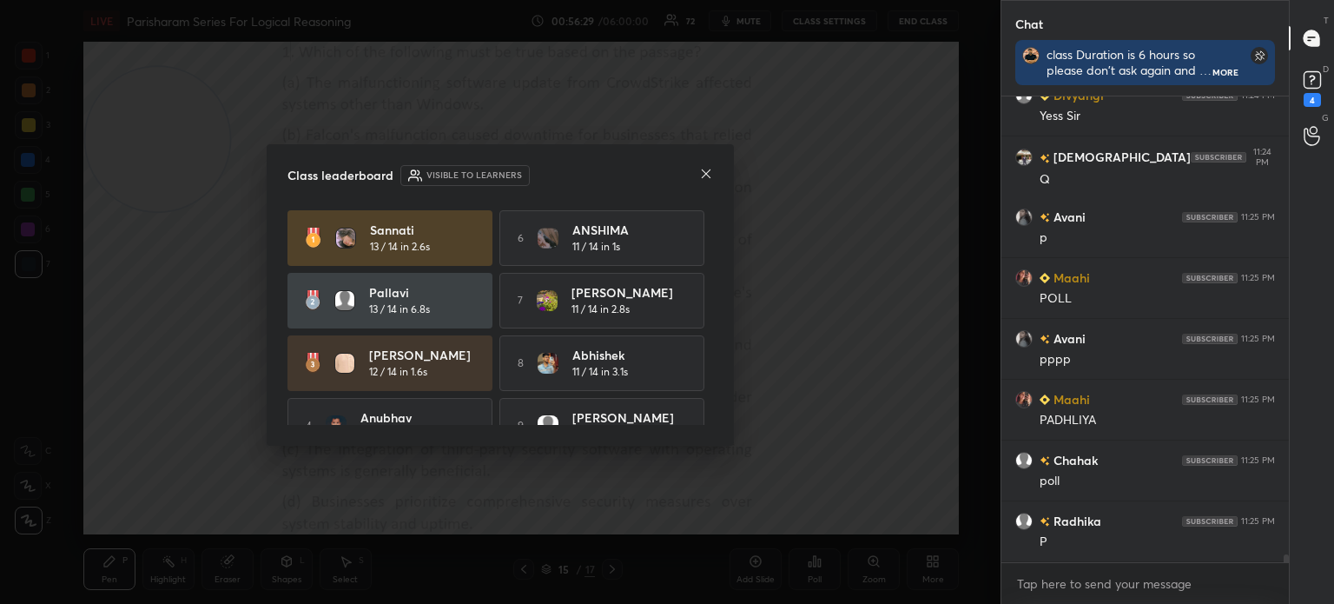
click at [704, 173] on icon at bounding box center [706, 174] width 14 height 14
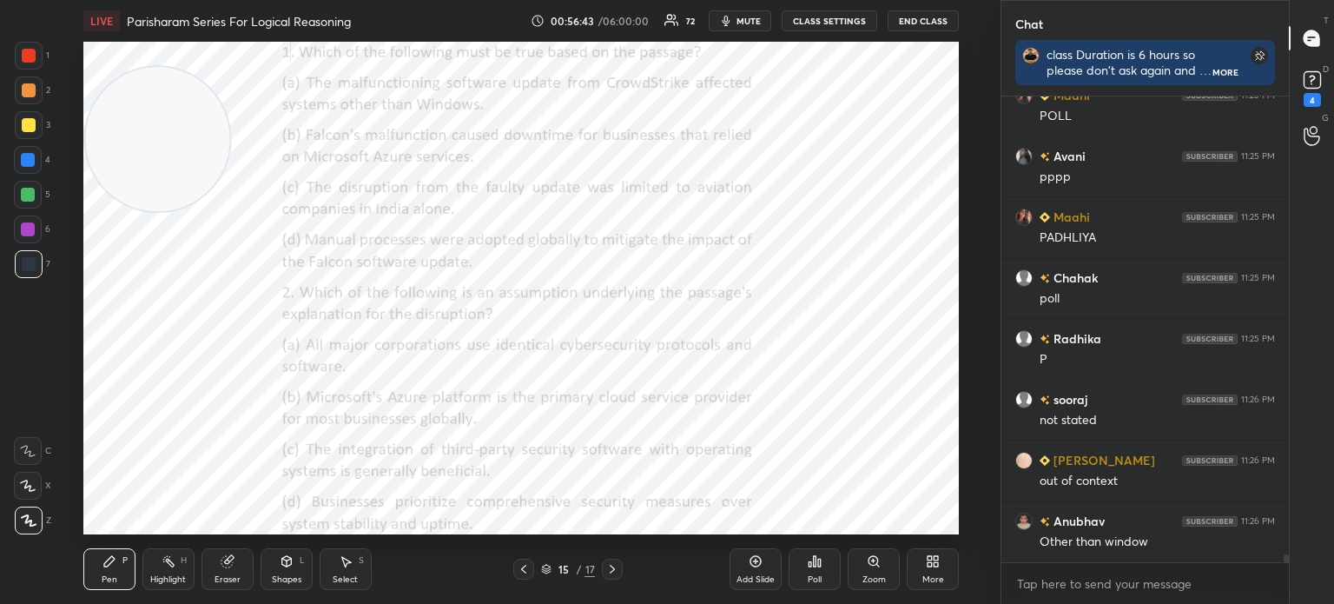
scroll to position [26543, 0]
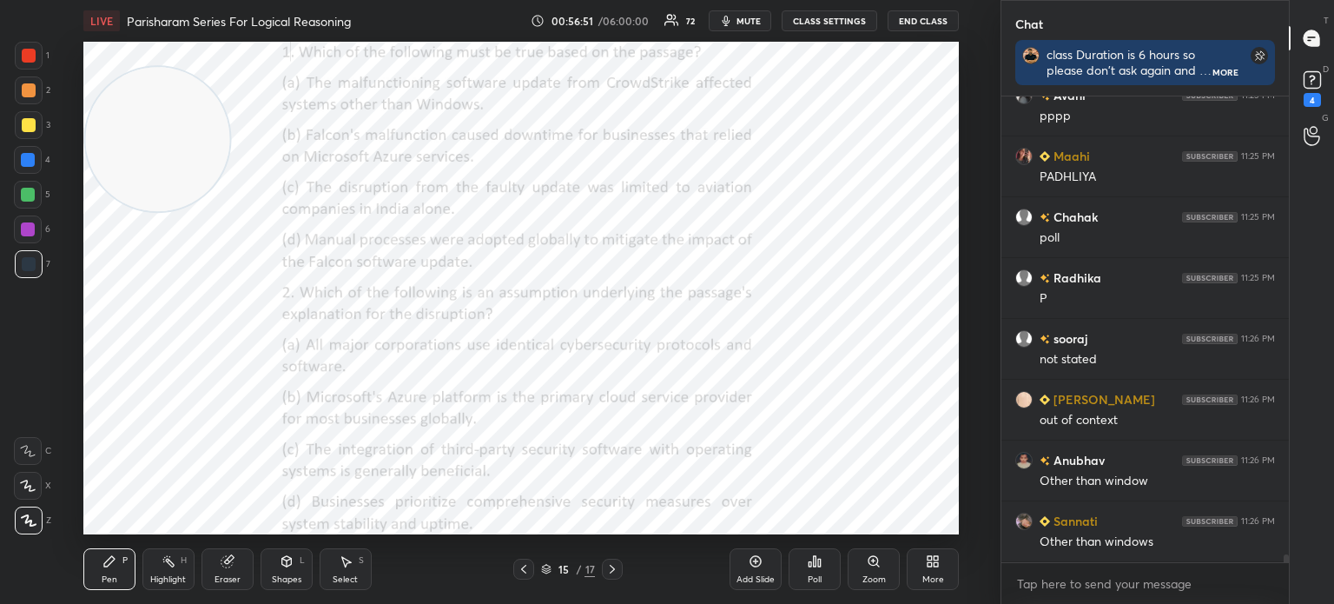
click at [820, 582] on div "Poll" at bounding box center [815, 579] width 14 height 9
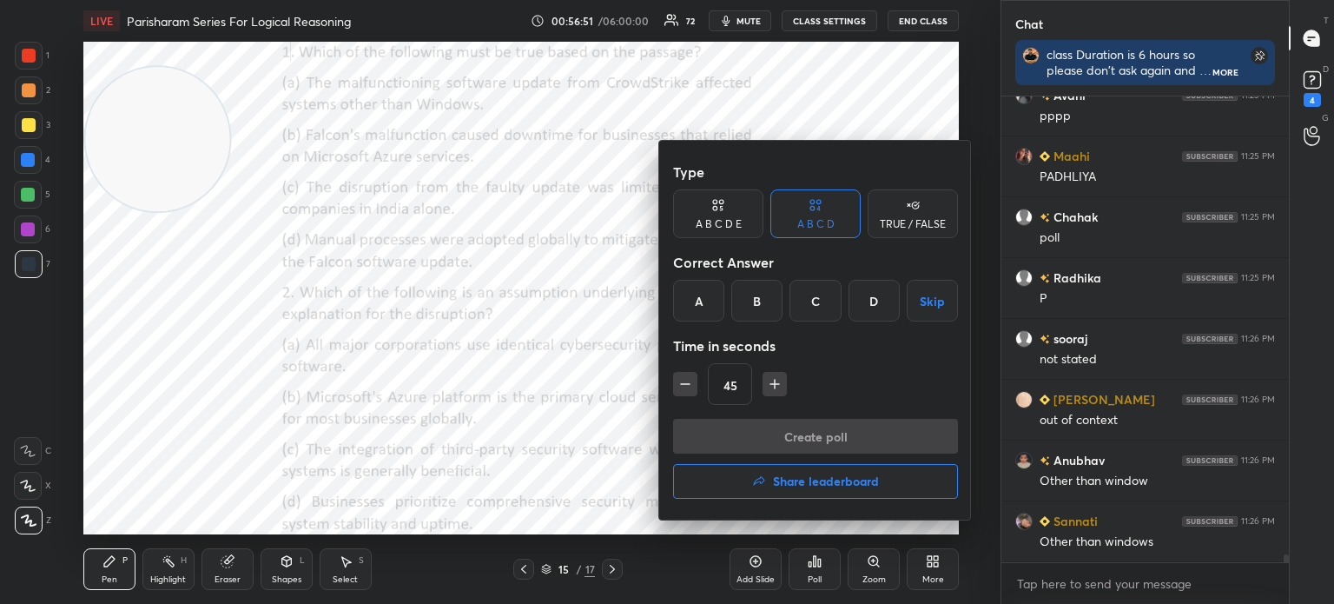
click at [808, 302] on div "C" at bounding box center [815, 301] width 51 height 42
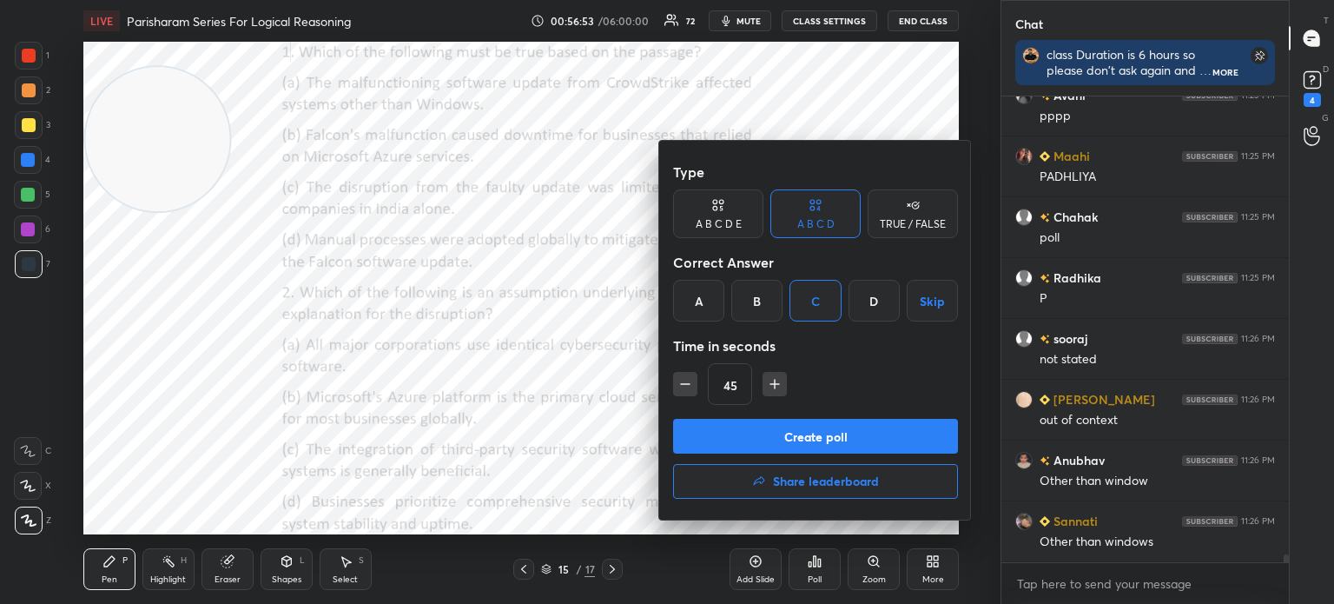
scroll to position [26603, 0]
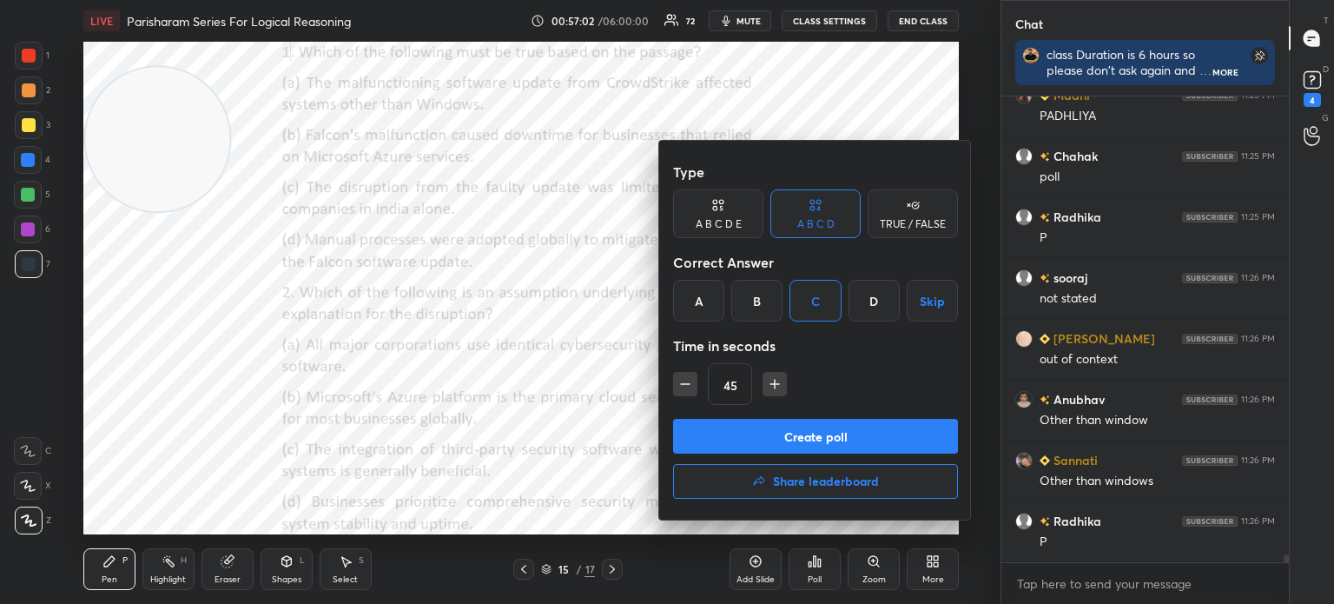
click at [823, 433] on button "Create poll" at bounding box center [815, 436] width 285 height 35
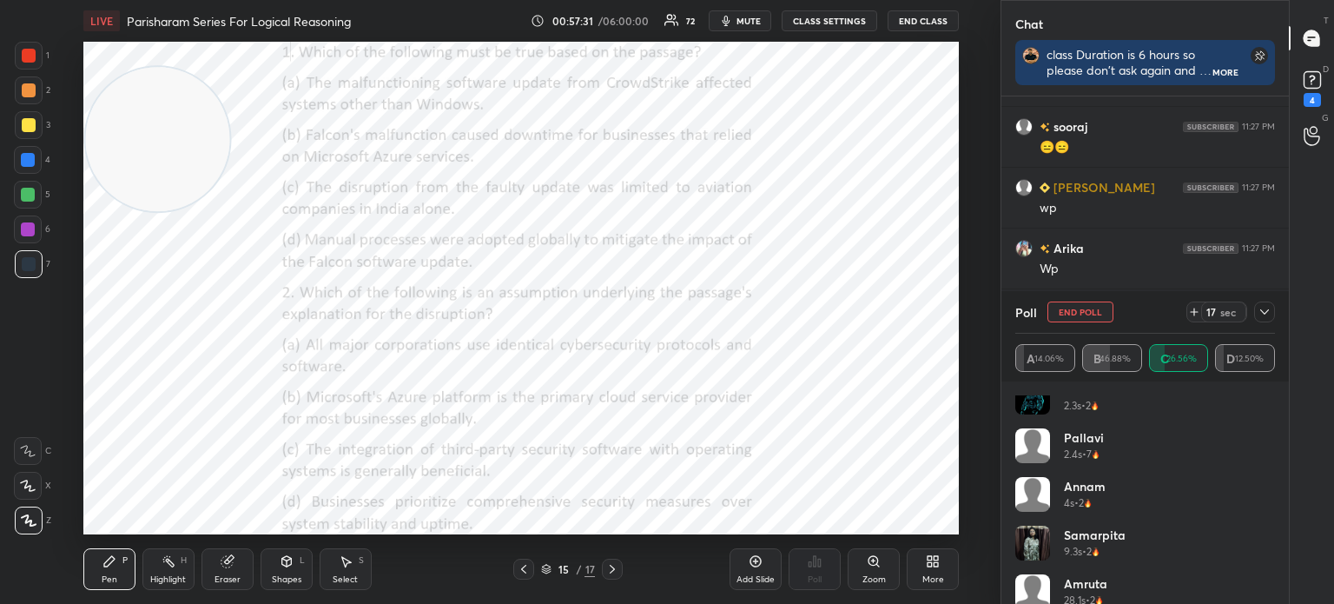
scroll to position [667, 0]
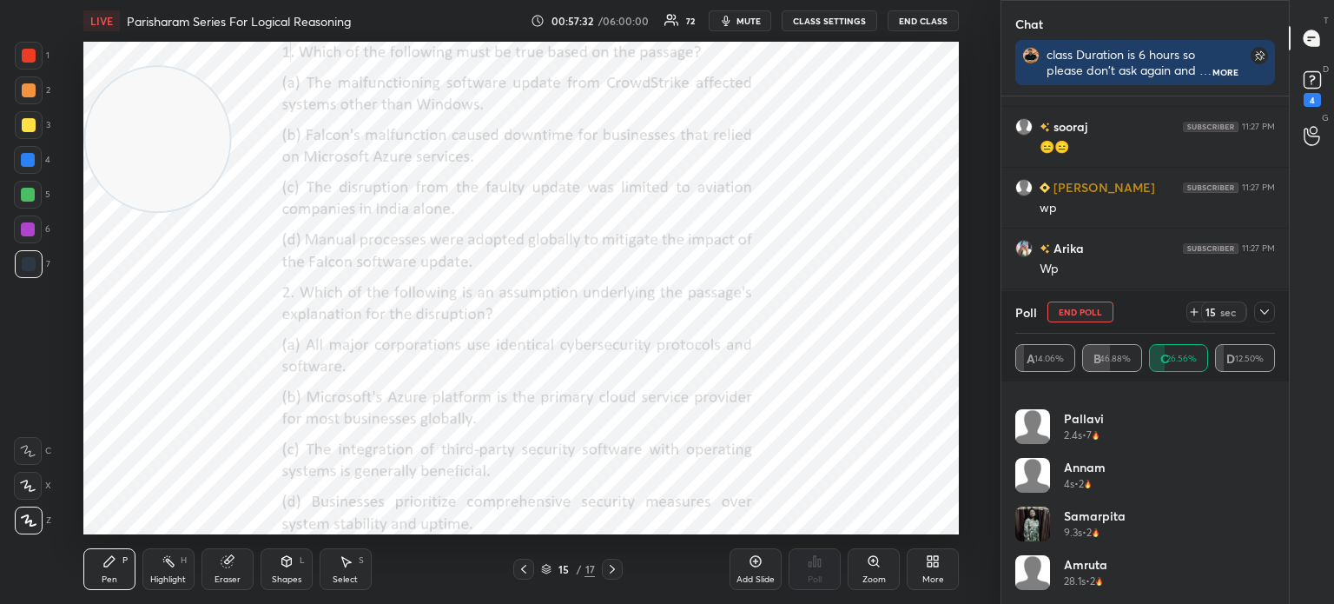
click at [1261, 312] on icon at bounding box center [1265, 312] width 14 height 14
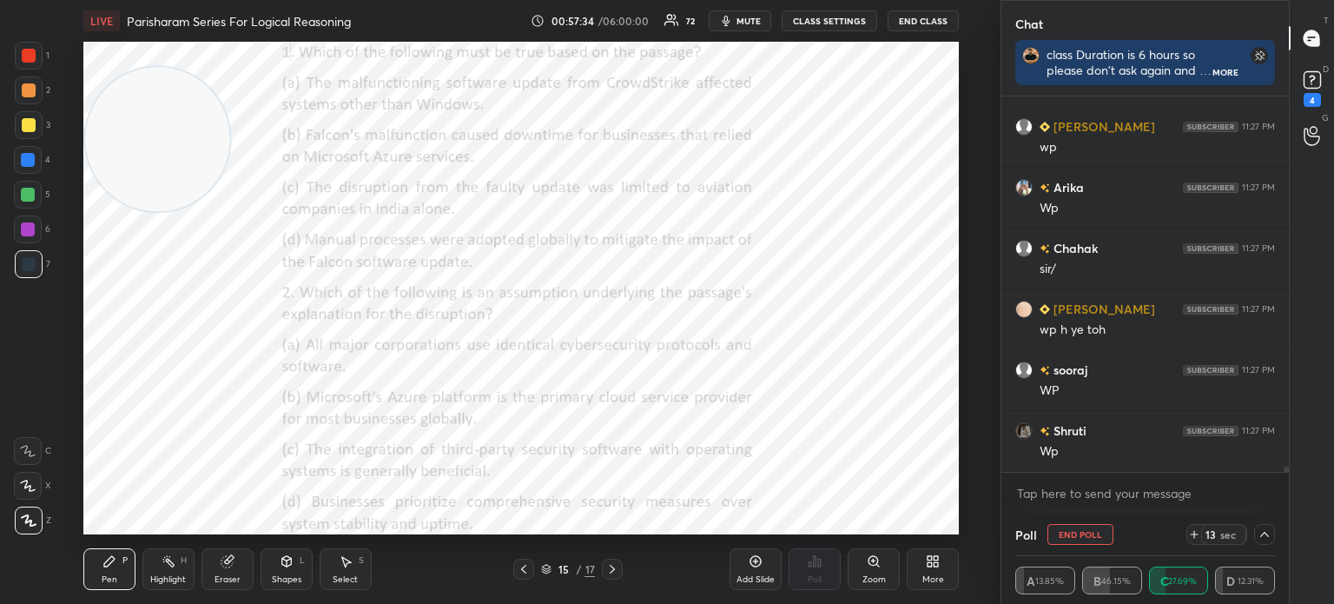
scroll to position [27424, 0]
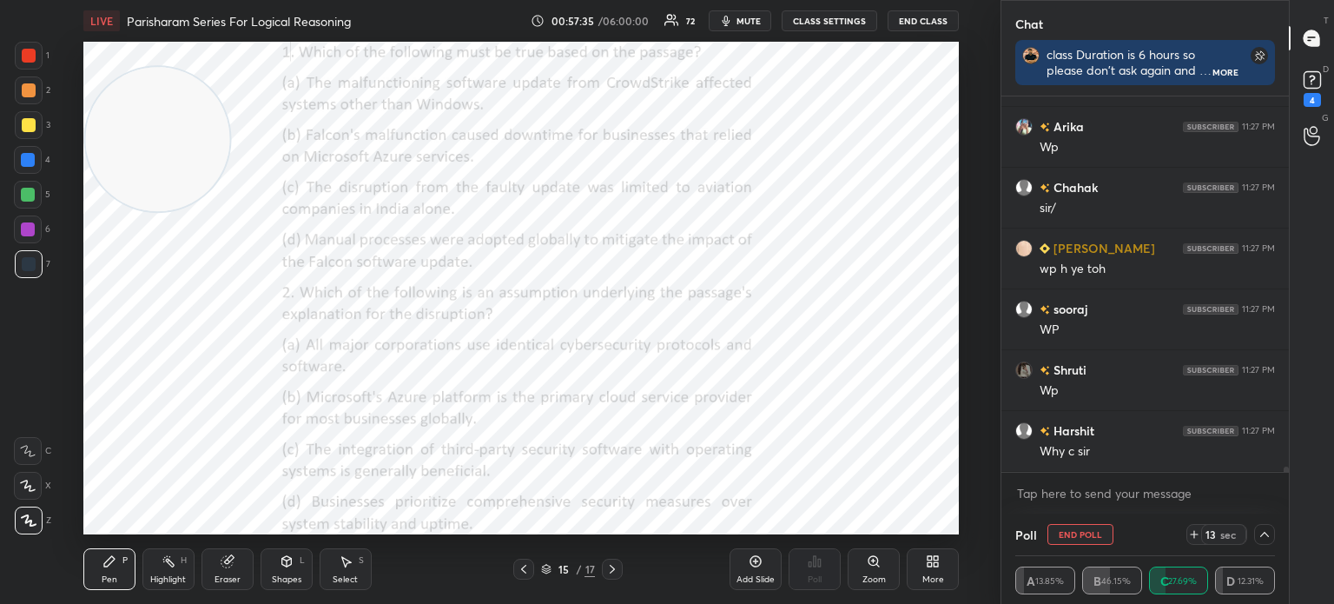
click at [1263, 538] on icon at bounding box center [1265, 534] width 14 height 14
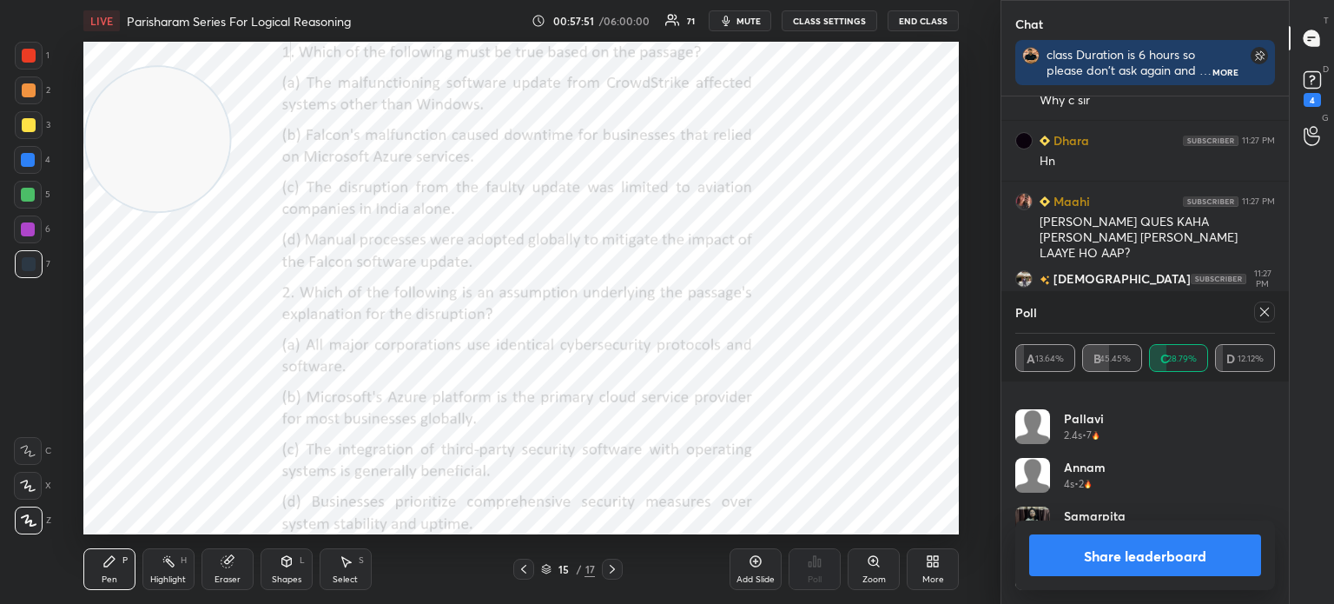
click at [1264, 314] on icon at bounding box center [1265, 312] width 14 height 14
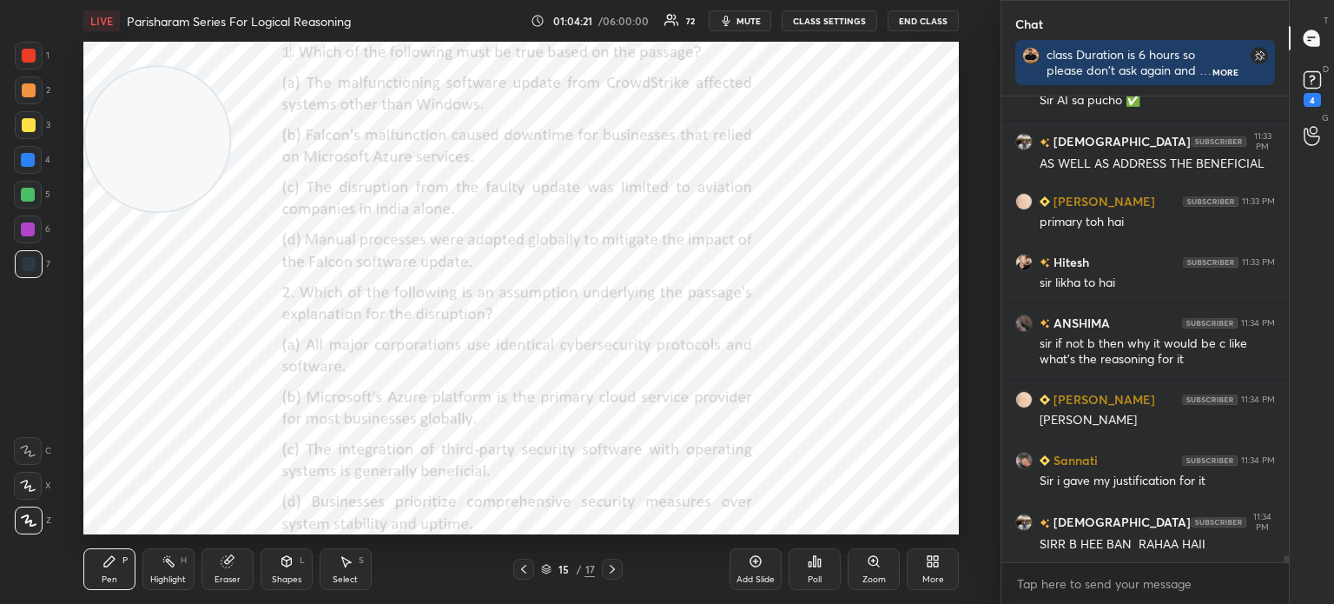
scroll to position [31427, 0]
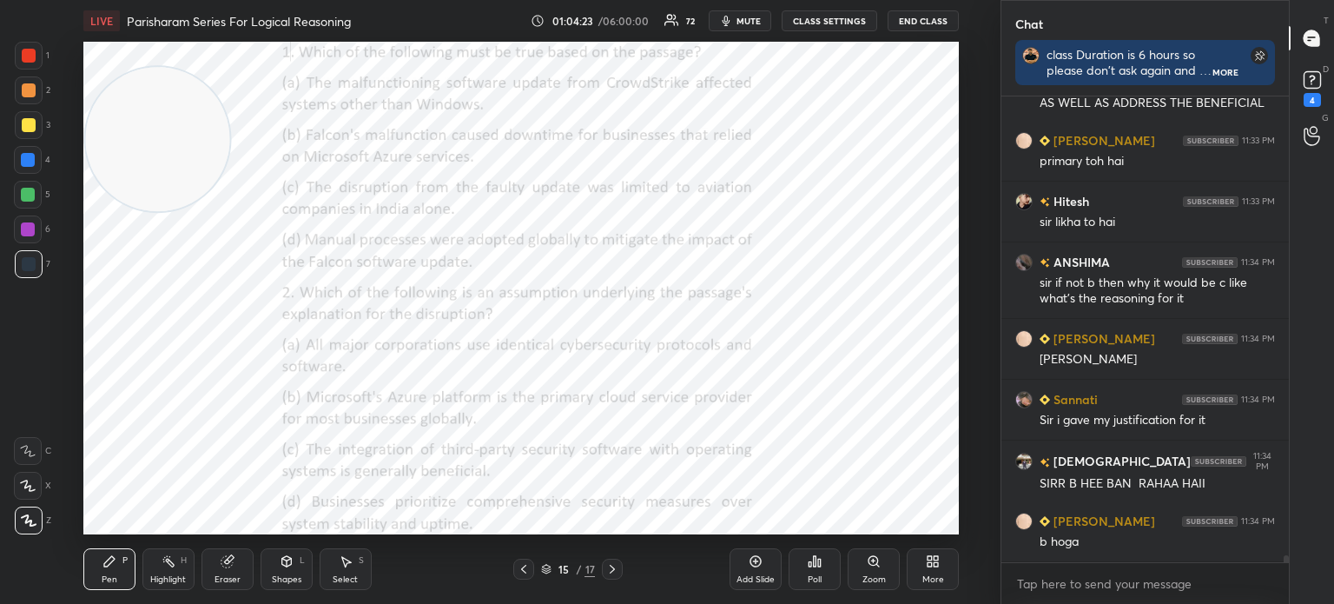
click at [811, 570] on div "Poll" at bounding box center [815, 569] width 52 height 42
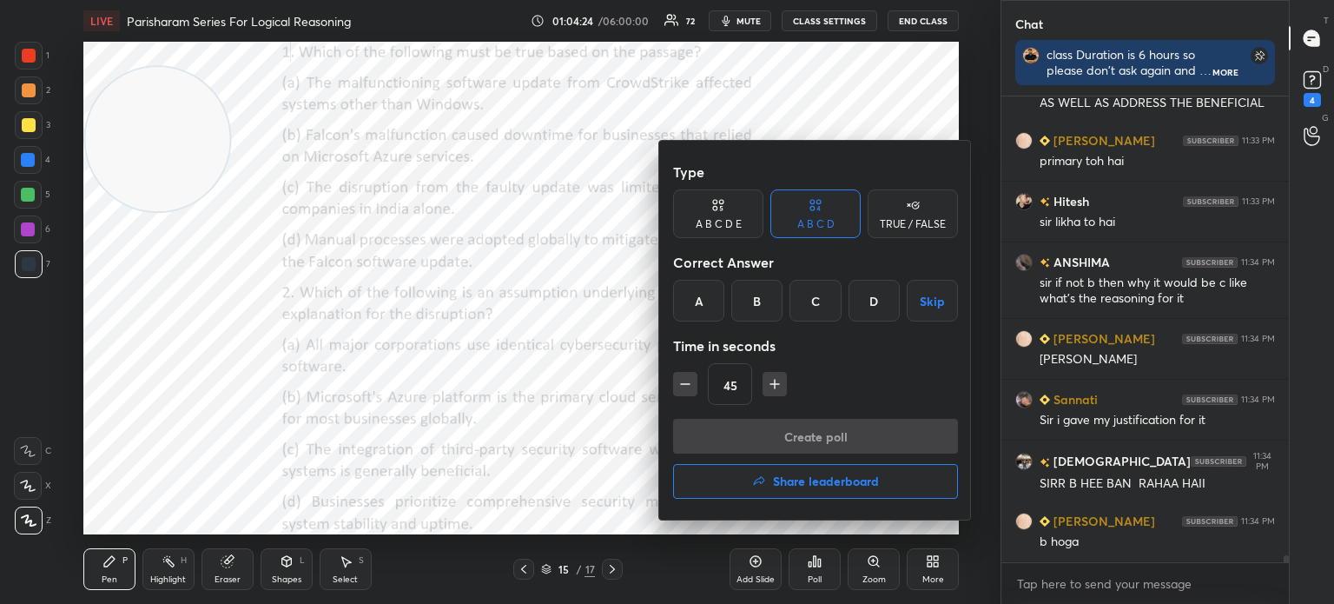
click at [751, 301] on div "B" at bounding box center [756, 301] width 51 height 42
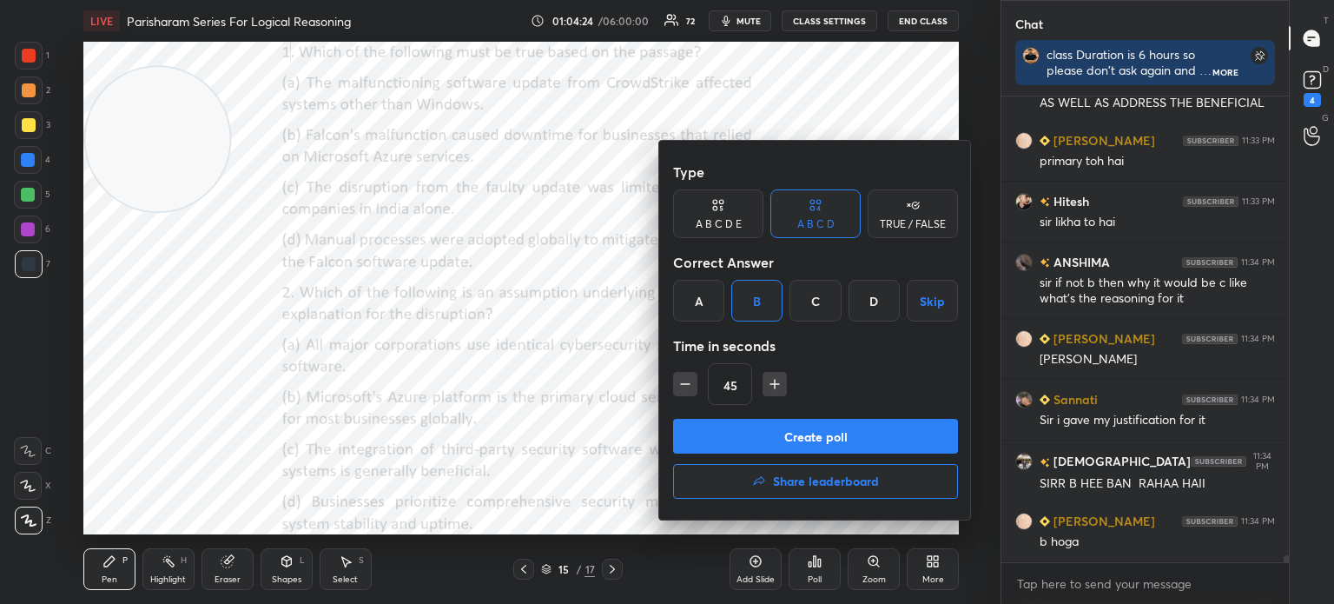
click at [690, 376] on icon "button" at bounding box center [685, 383] width 17 height 17
click at [685, 380] on icon "button" at bounding box center [685, 383] width 17 height 17
click at [682, 380] on div "15" at bounding box center [815, 384] width 285 height 42
click at [760, 423] on button "Create poll" at bounding box center [815, 436] width 285 height 35
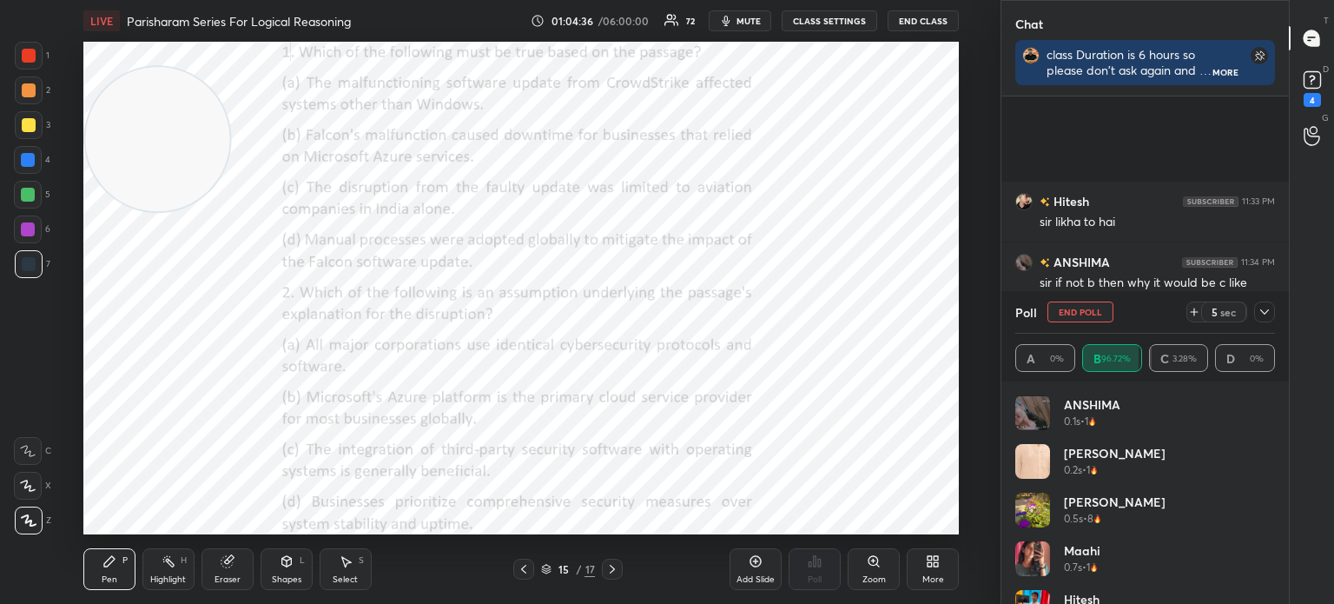
scroll to position [31578, 0]
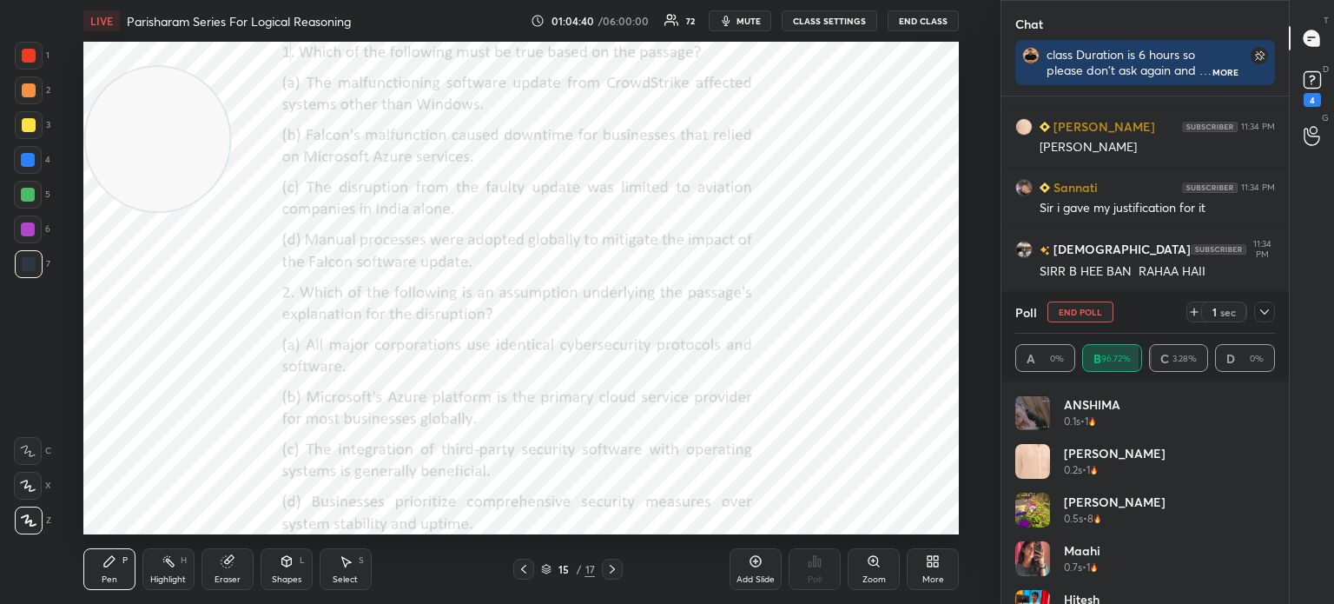
click at [1271, 323] on div "Poll End Poll 1 sec" at bounding box center [1146, 312] width 260 height 42
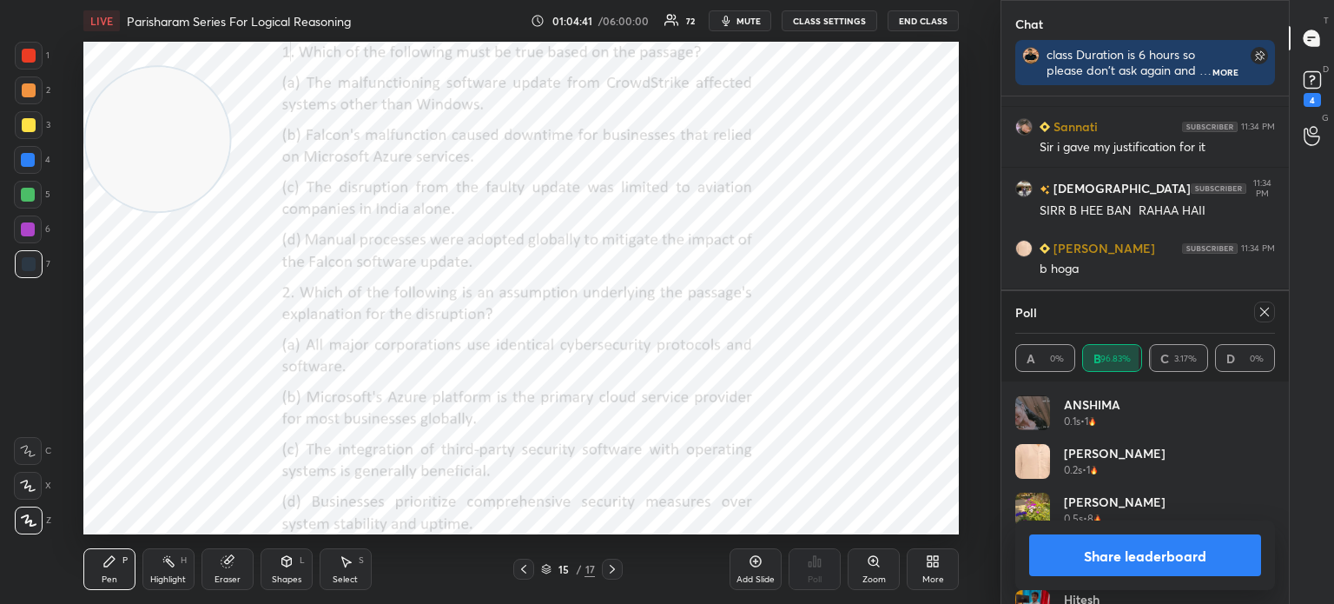
click at [1261, 314] on icon at bounding box center [1265, 312] width 14 height 14
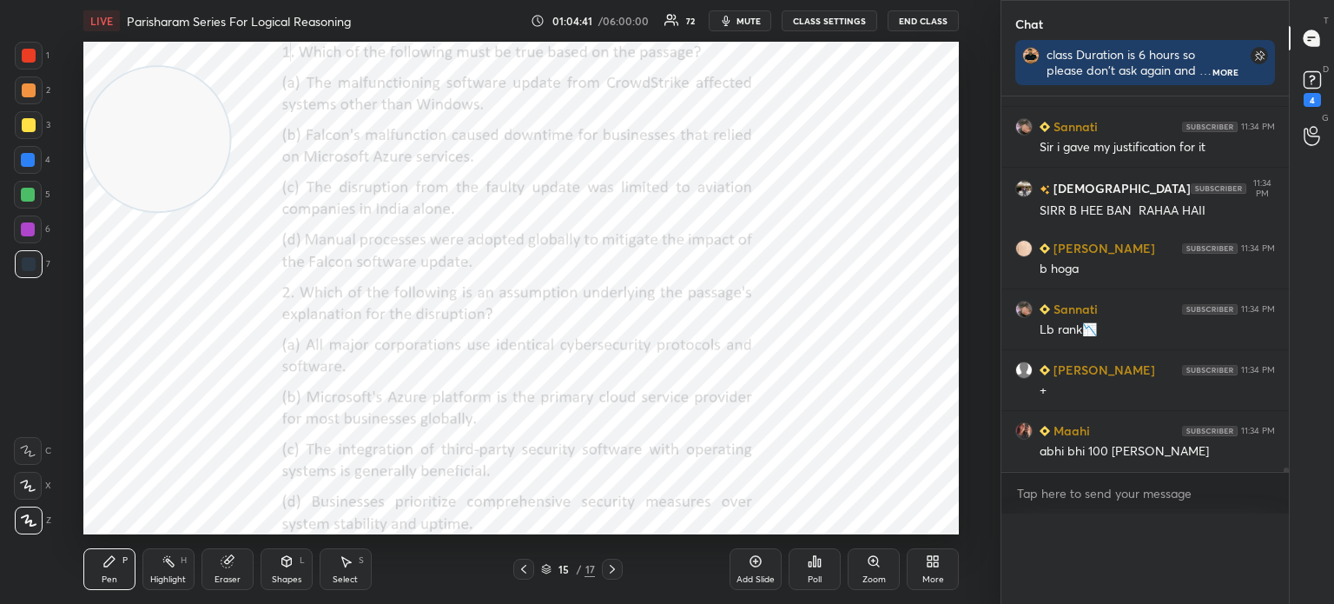
scroll to position [31678, 0]
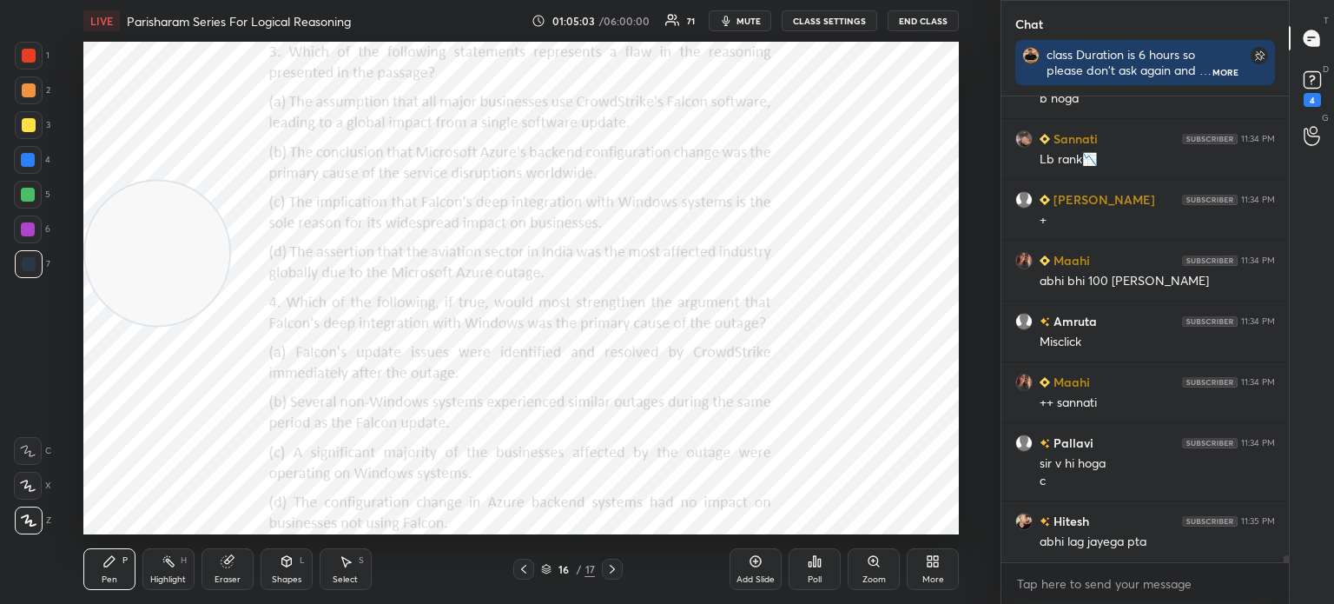
click at [812, 579] on div "Poll" at bounding box center [815, 579] width 14 height 9
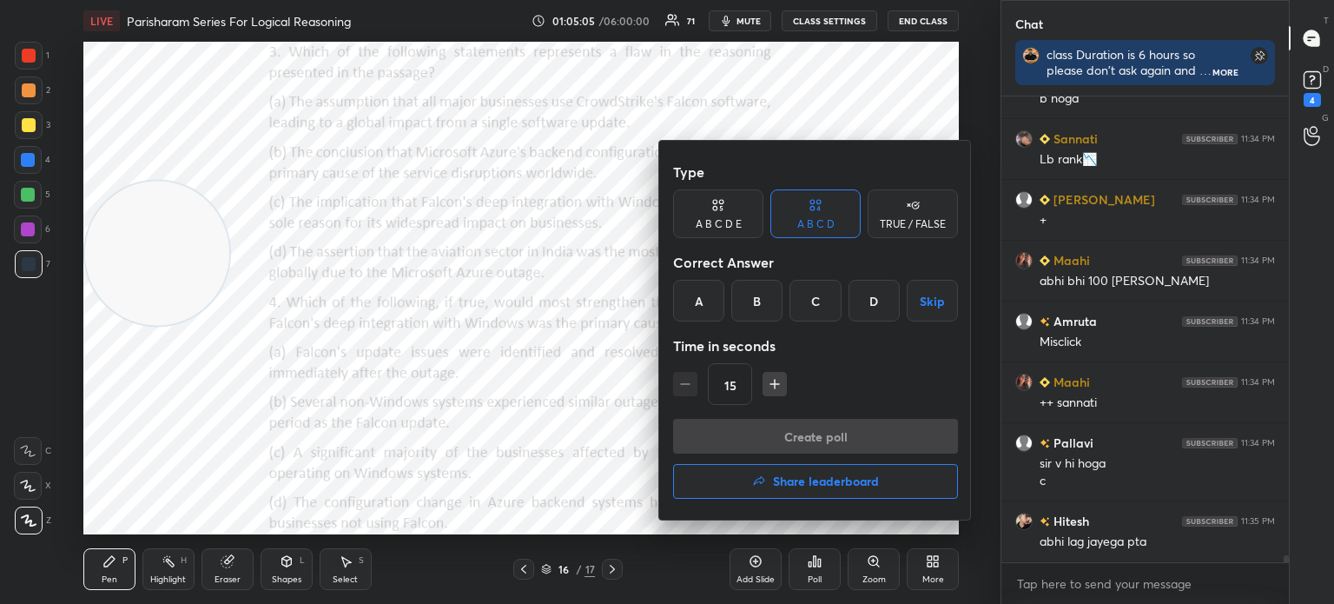
click at [754, 300] on div "B" at bounding box center [756, 301] width 51 height 42
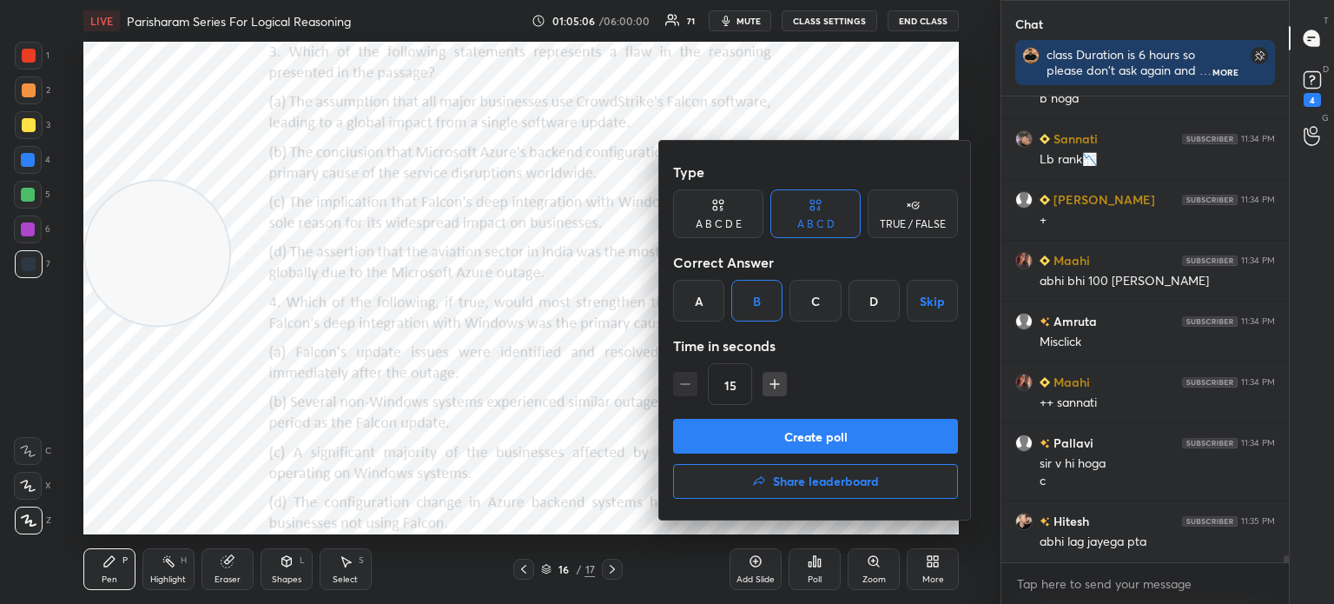
click at [771, 386] on icon "button" at bounding box center [774, 383] width 17 height 17
click at [775, 383] on icon "button" at bounding box center [774, 383] width 17 height 17
click at [772, 437] on button "Create poll" at bounding box center [815, 436] width 285 height 35
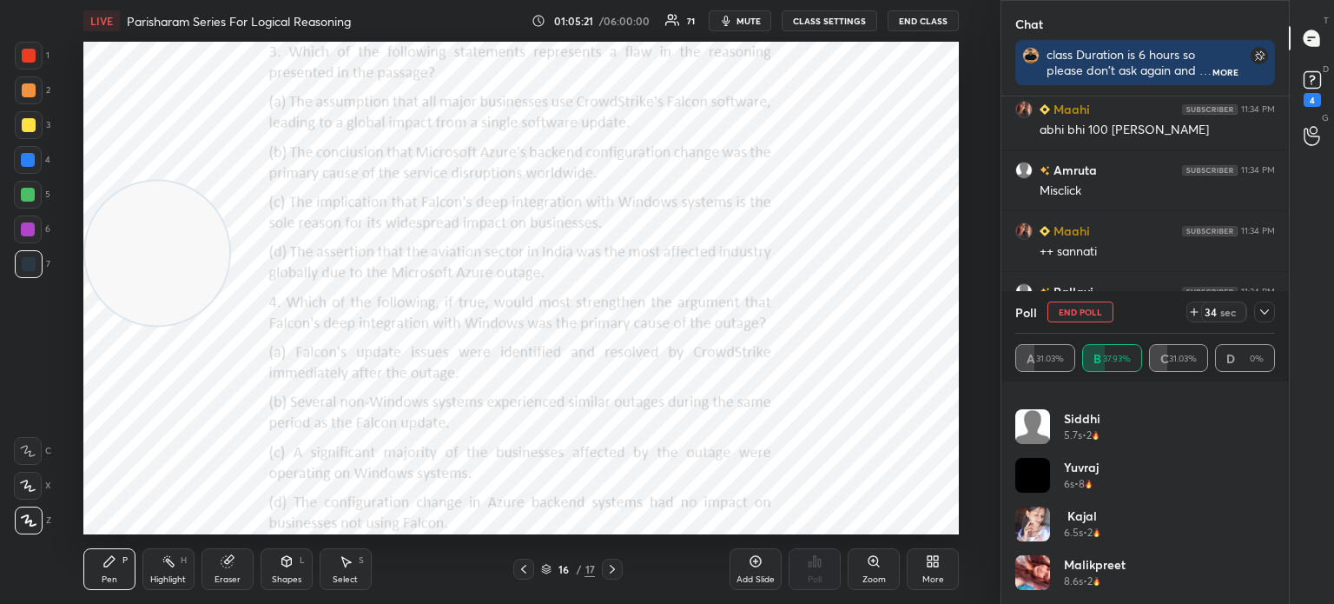
click at [1260, 312] on icon at bounding box center [1265, 312] width 14 height 14
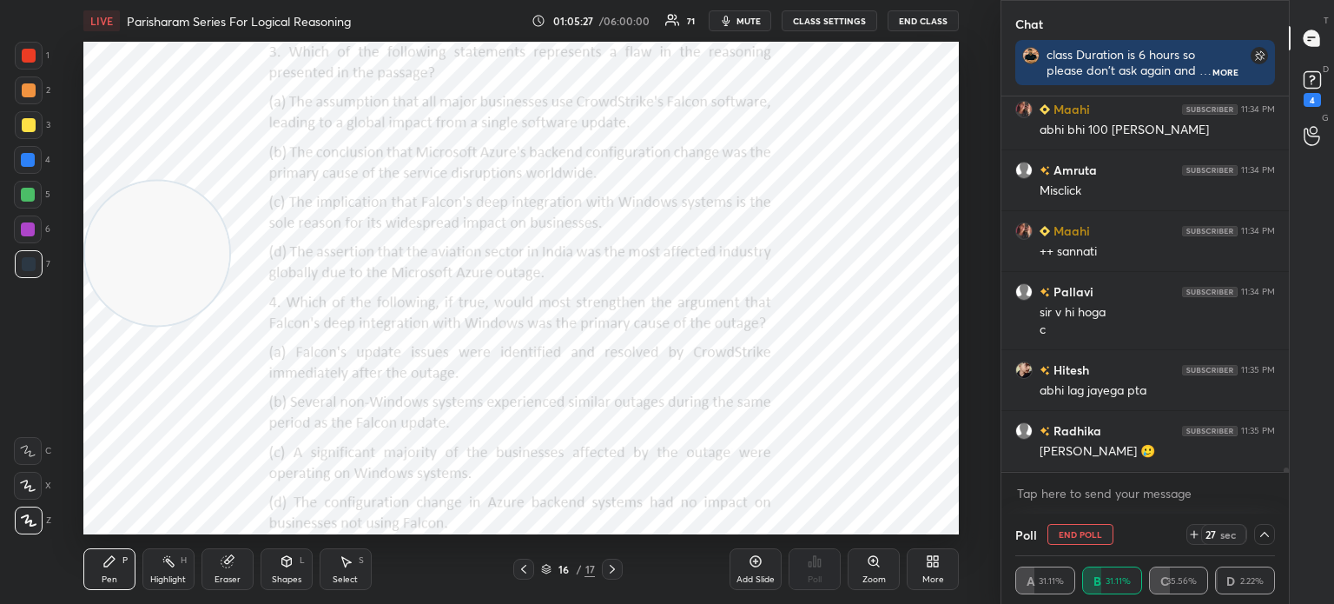
click at [1259, 535] on icon at bounding box center [1265, 534] width 14 height 14
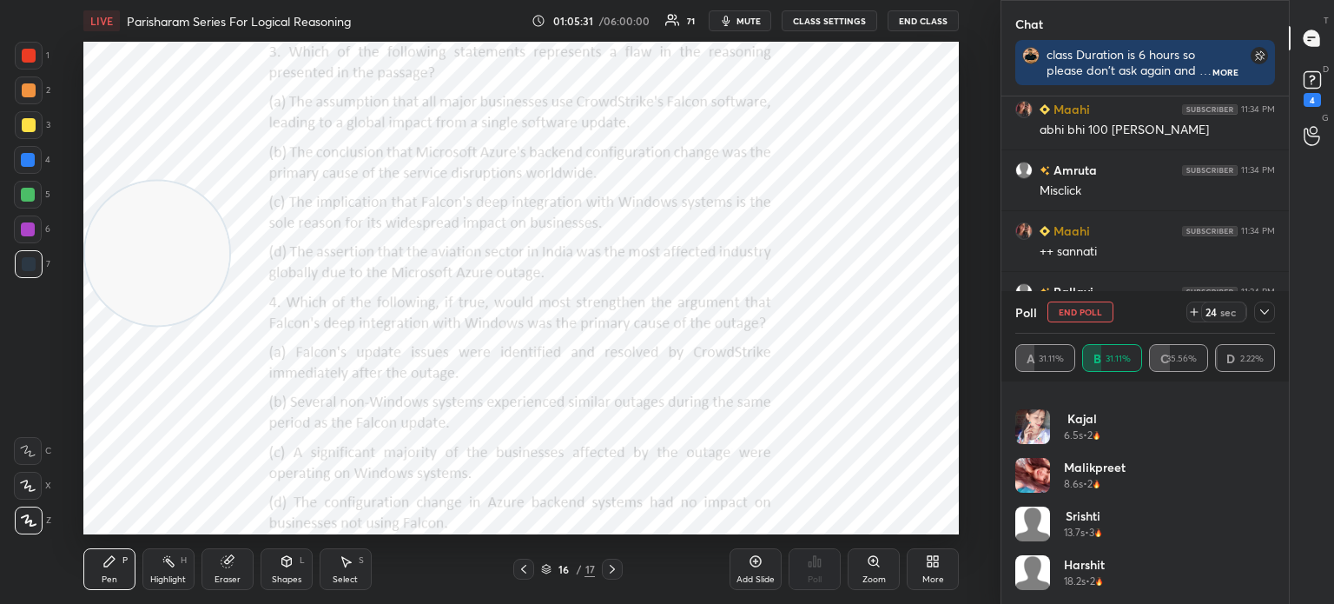
click at [1263, 314] on icon at bounding box center [1265, 312] width 14 height 14
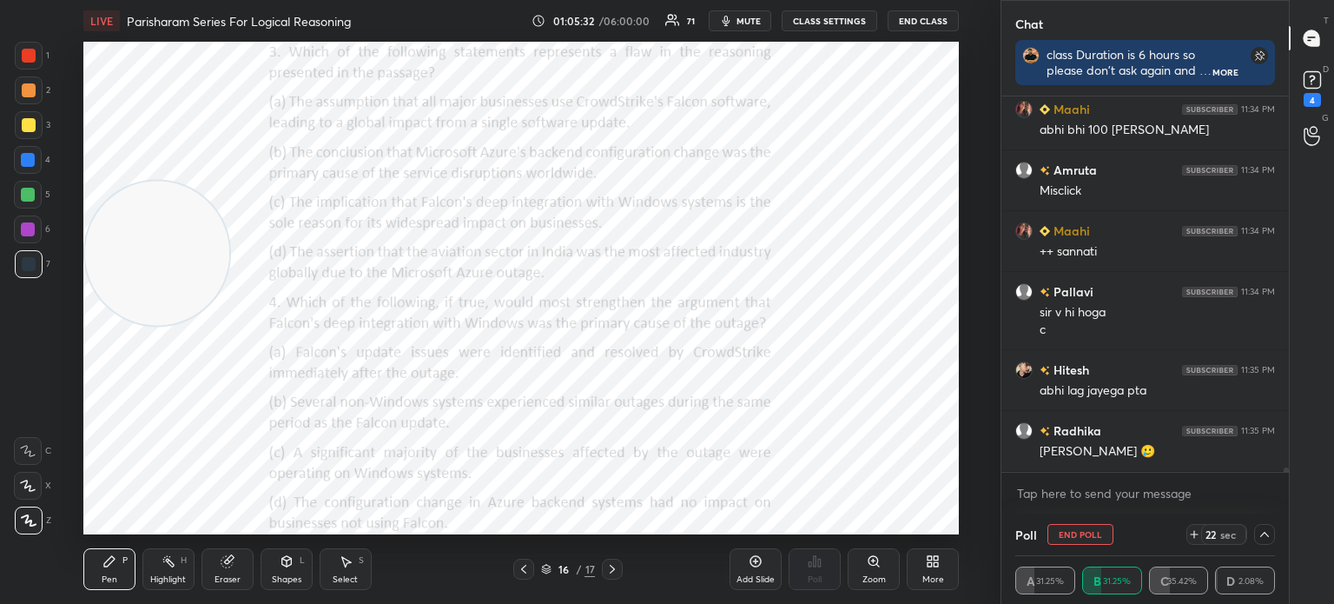
click at [1264, 535] on icon at bounding box center [1265, 534] width 14 height 14
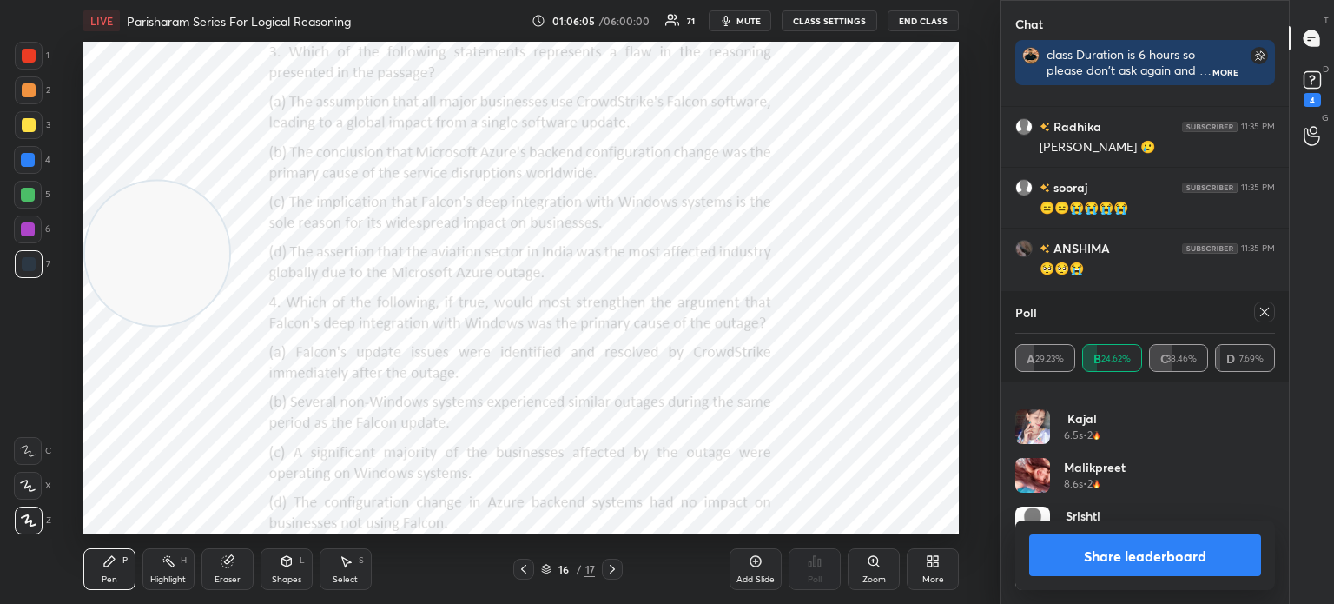
click at [1077, 567] on button "Share leaderboard" at bounding box center [1145, 555] width 232 height 42
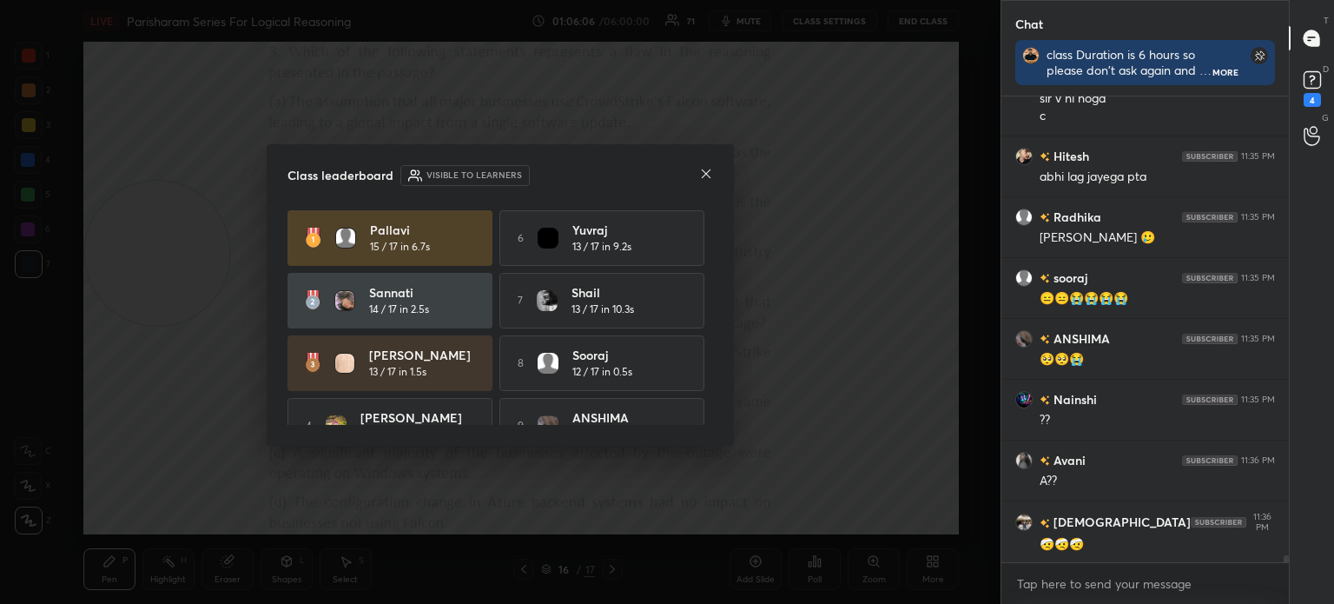
click at [705, 176] on icon at bounding box center [706, 174] width 14 height 14
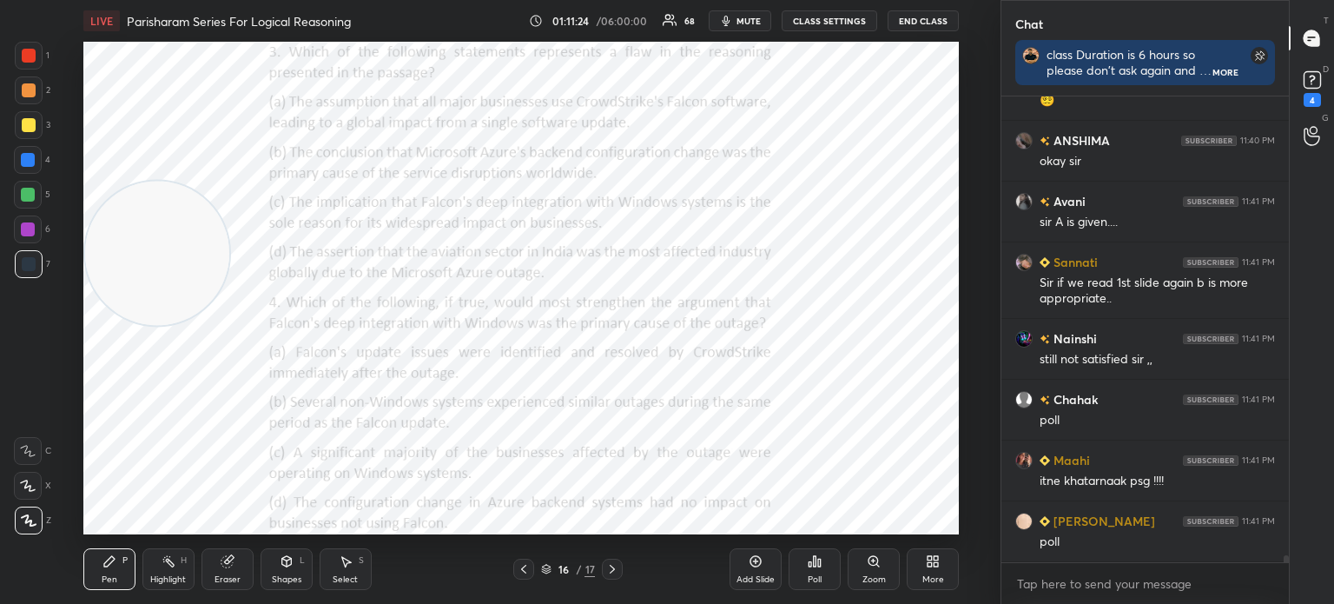
scroll to position [32488, 0]
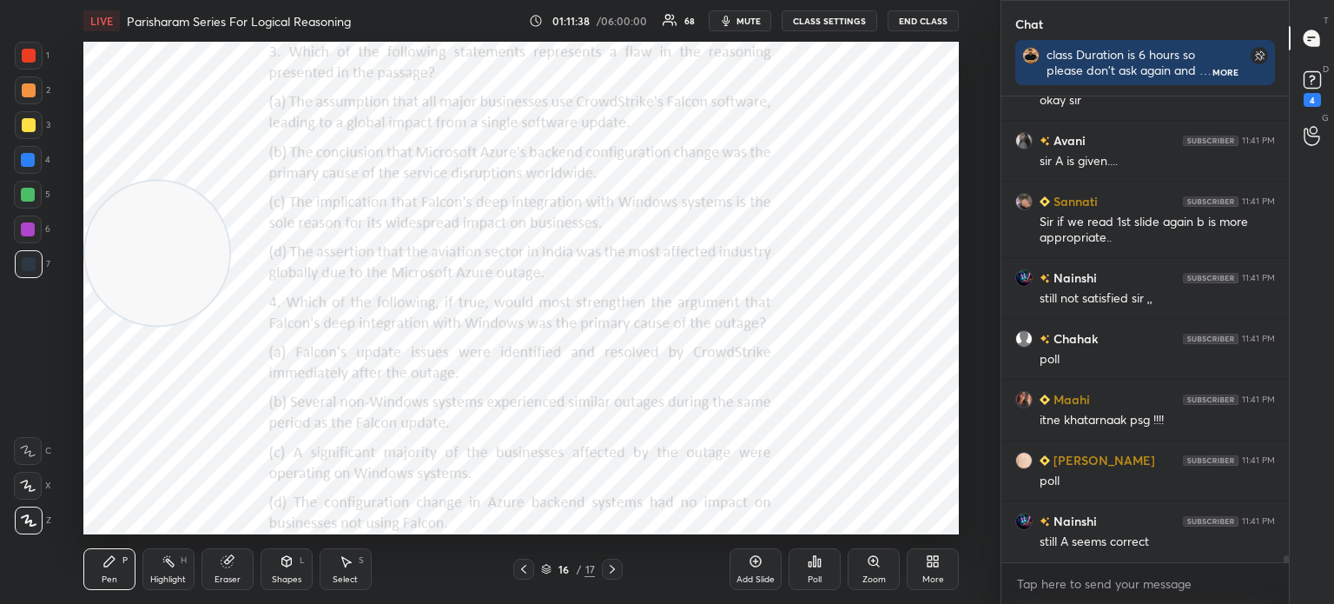
click at [808, 582] on div "Poll" at bounding box center [815, 579] width 14 height 9
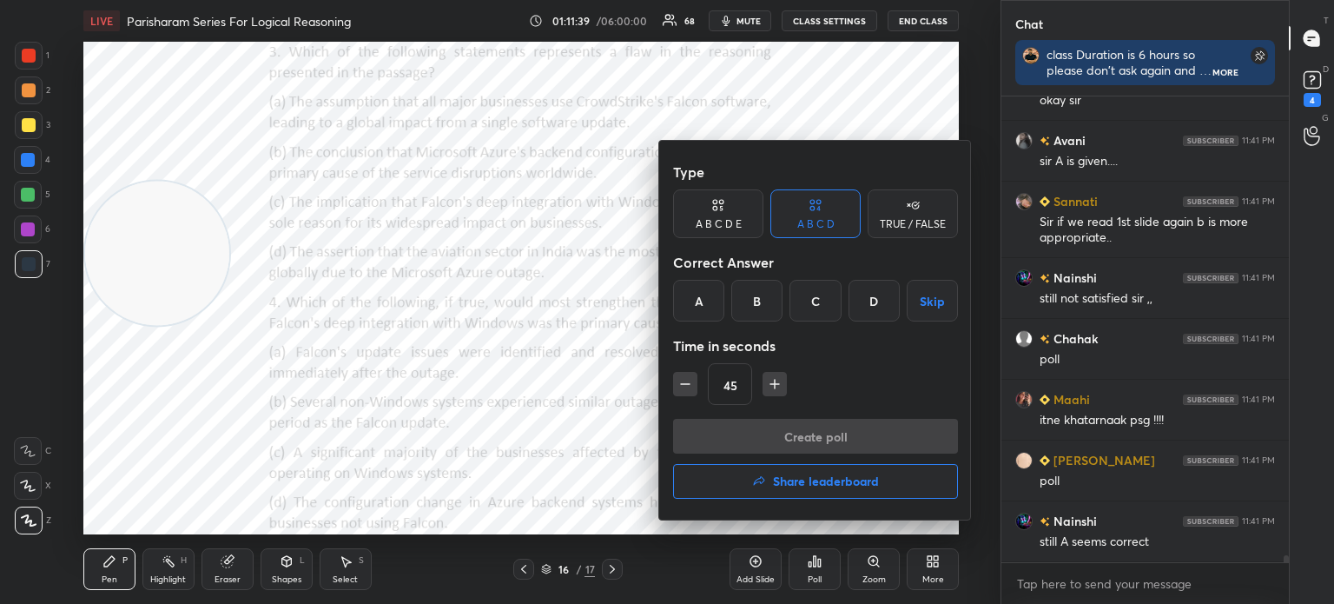
click at [810, 299] on div "C" at bounding box center [815, 301] width 51 height 42
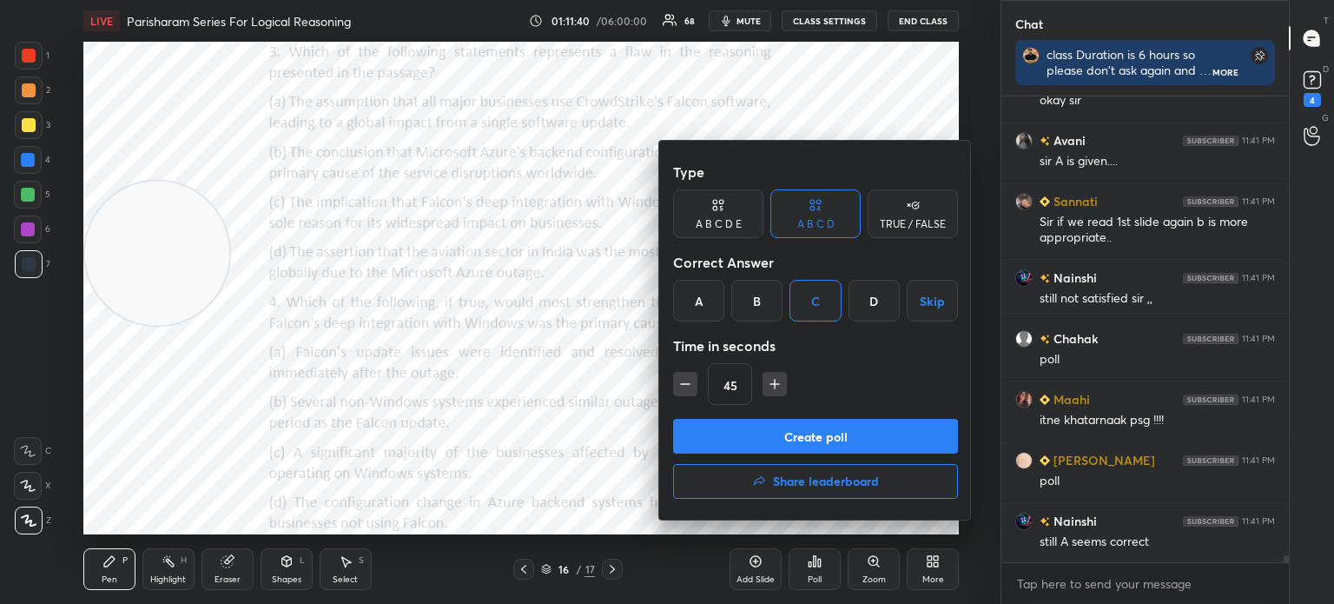
click at [796, 430] on button "Create poll" at bounding box center [815, 436] width 285 height 35
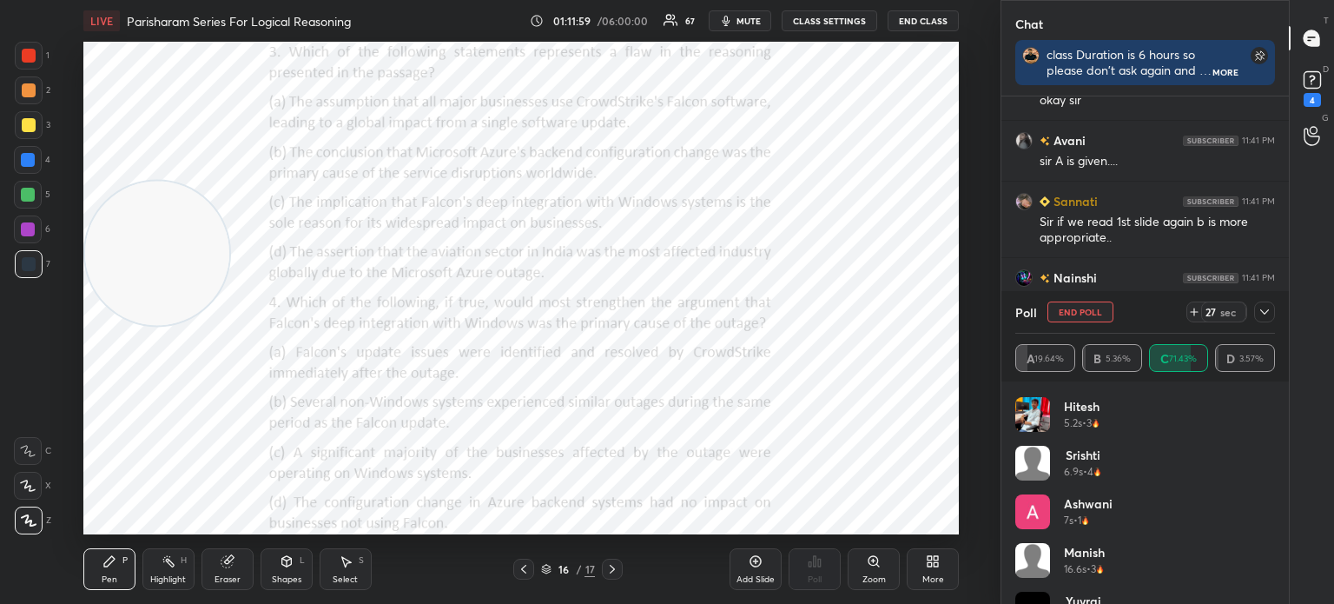
scroll to position [1835, 0]
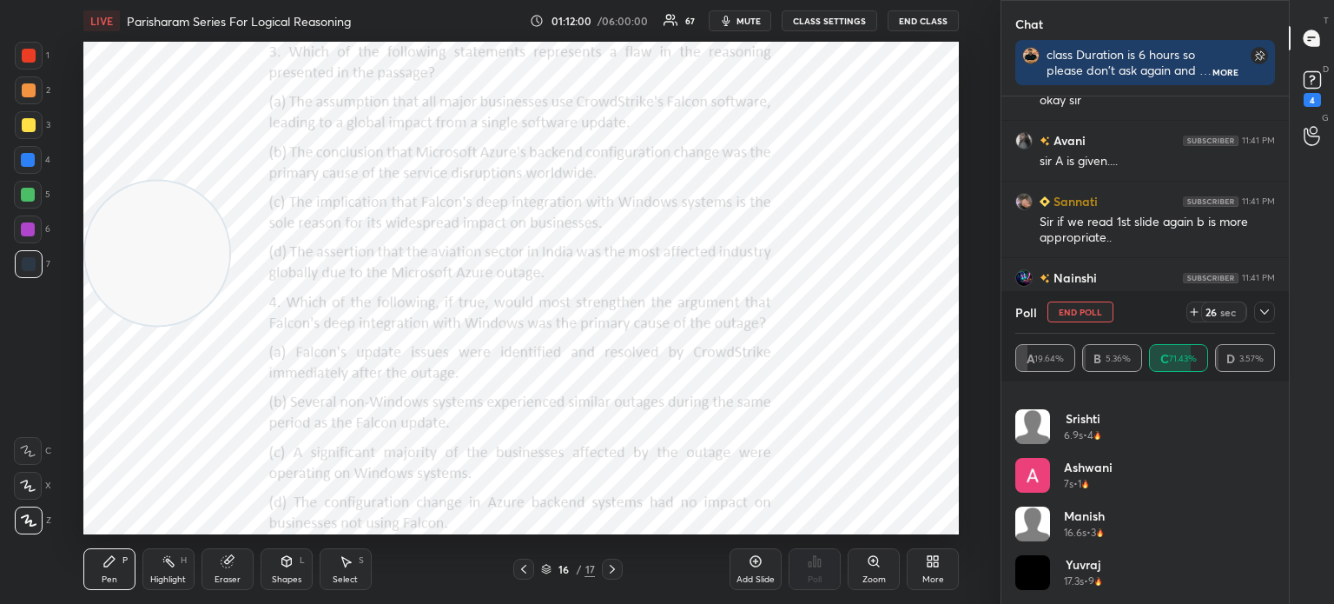
click at [1261, 310] on icon at bounding box center [1265, 311] width 9 height 5
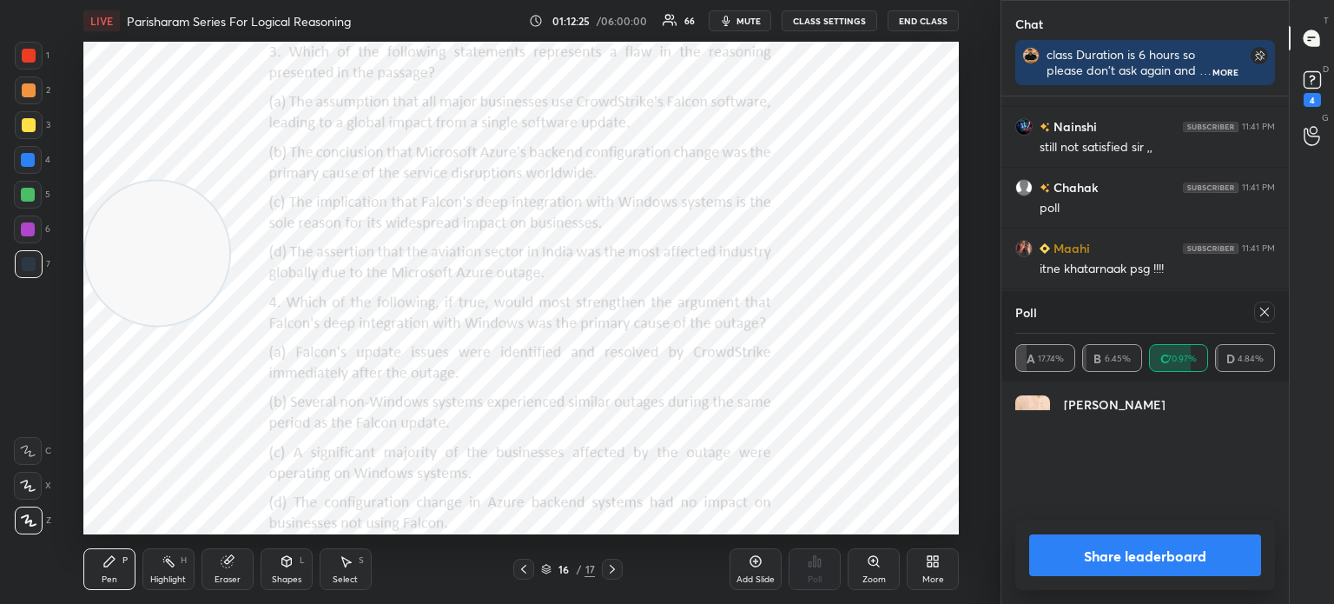
scroll to position [202, 255]
click at [1075, 561] on button "Share leaderboard" at bounding box center [1145, 555] width 232 height 42
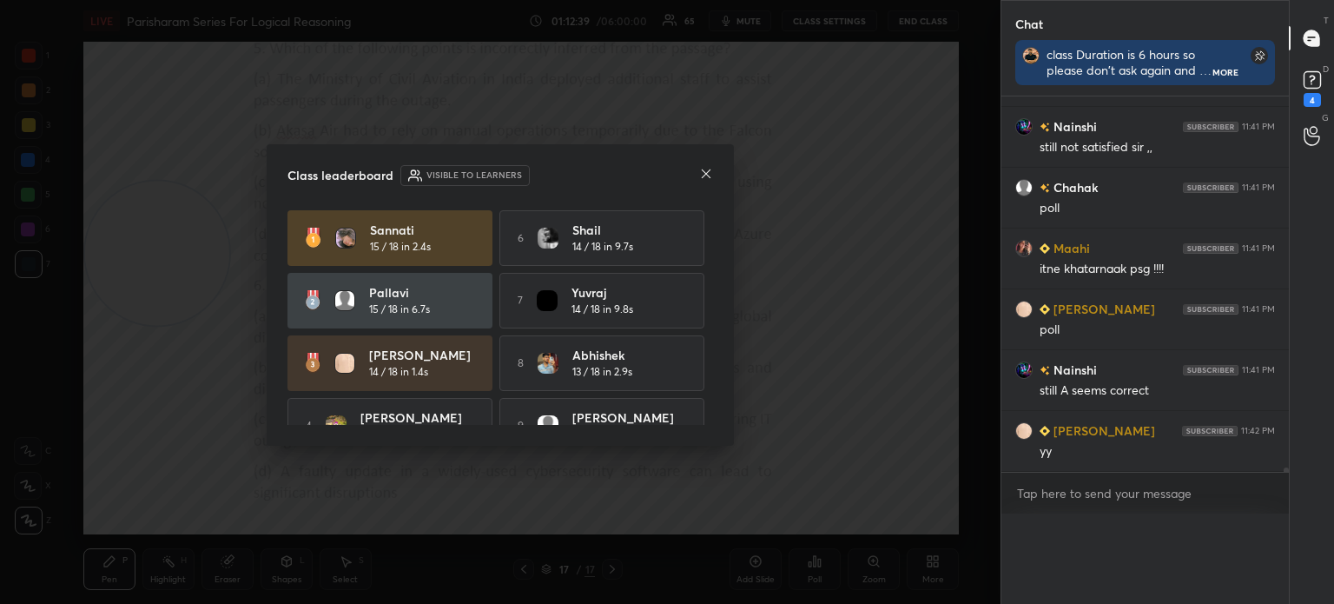
scroll to position [6, 5]
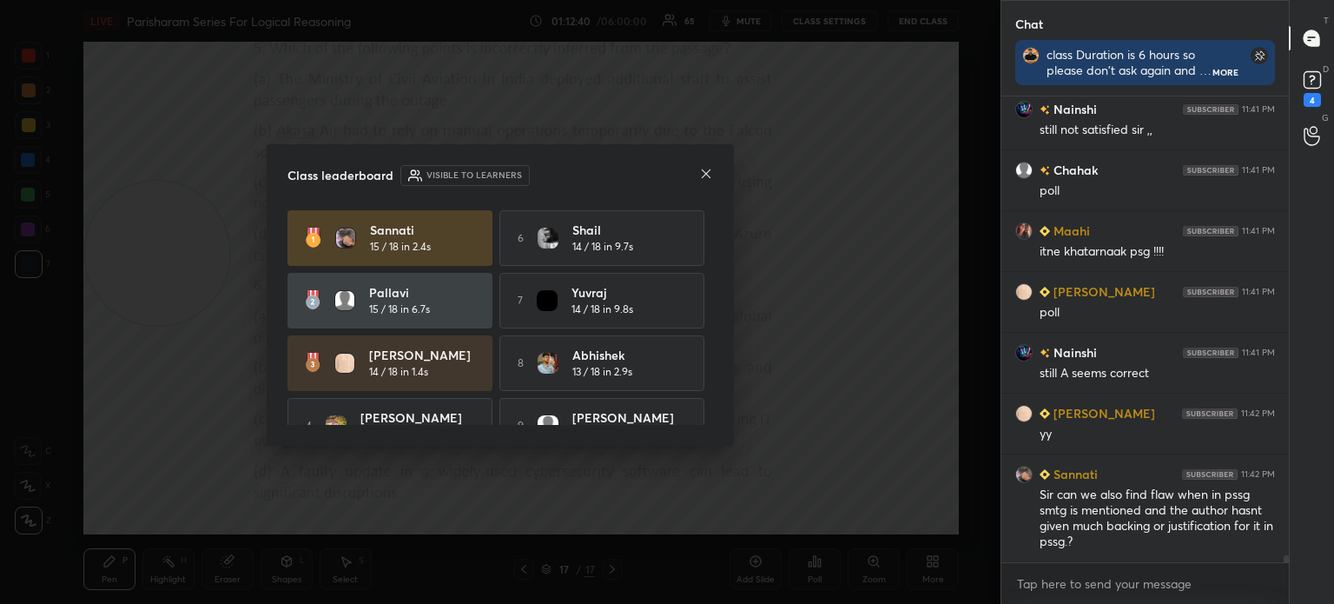
click at [703, 176] on icon at bounding box center [706, 174] width 14 height 14
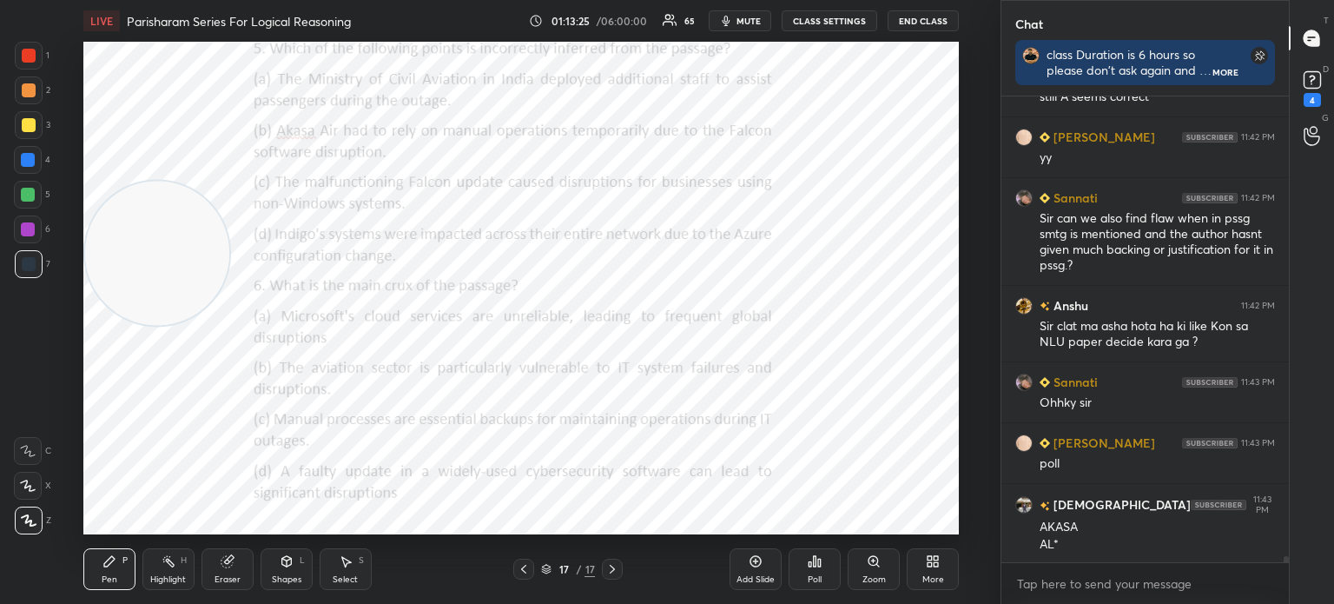
scroll to position [32994, 0]
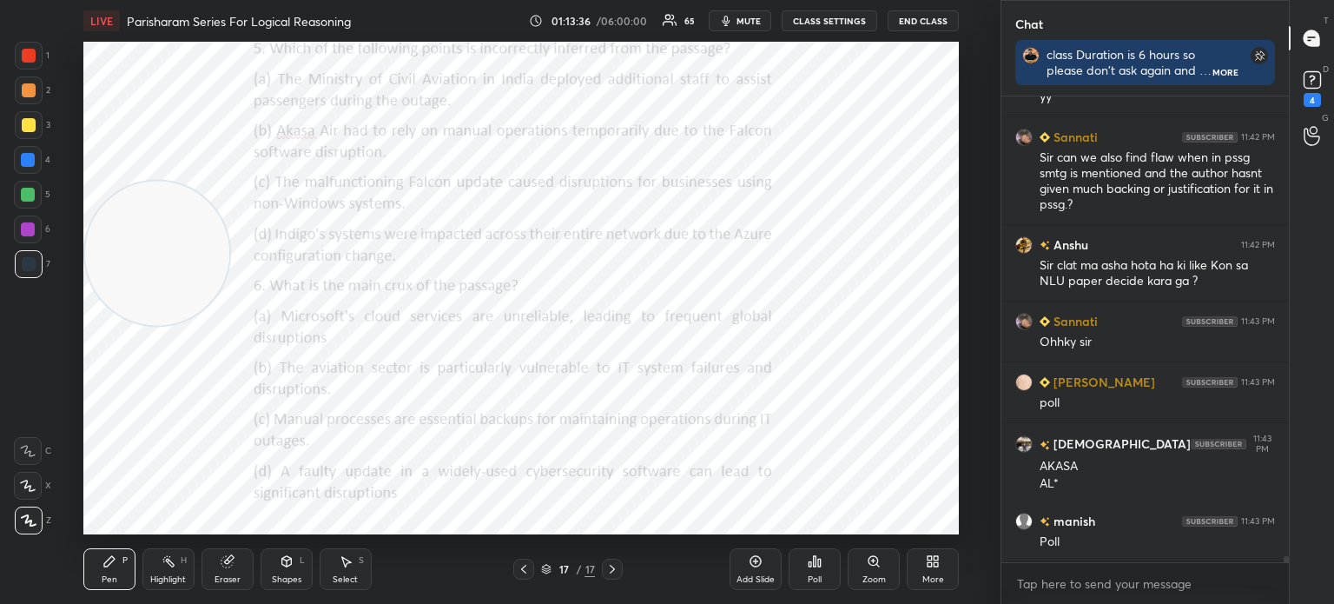
click at [808, 576] on div "Poll" at bounding box center [815, 579] width 14 height 9
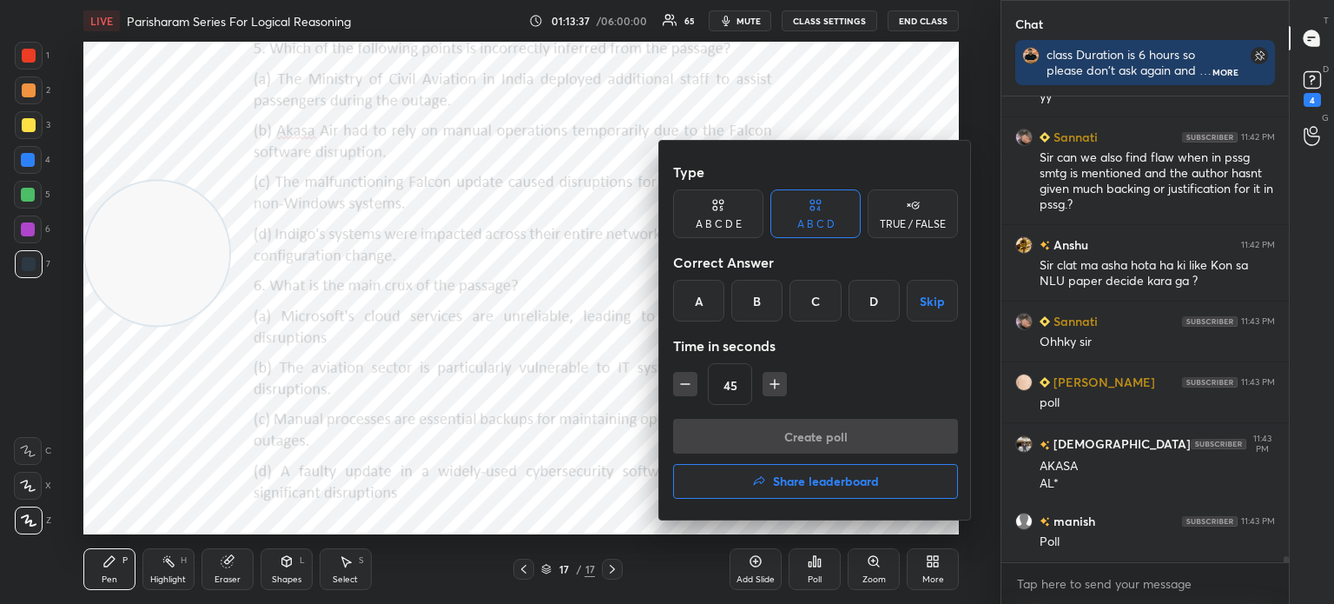
click at [812, 294] on div "C" at bounding box center [815, 301] width 51 height 42
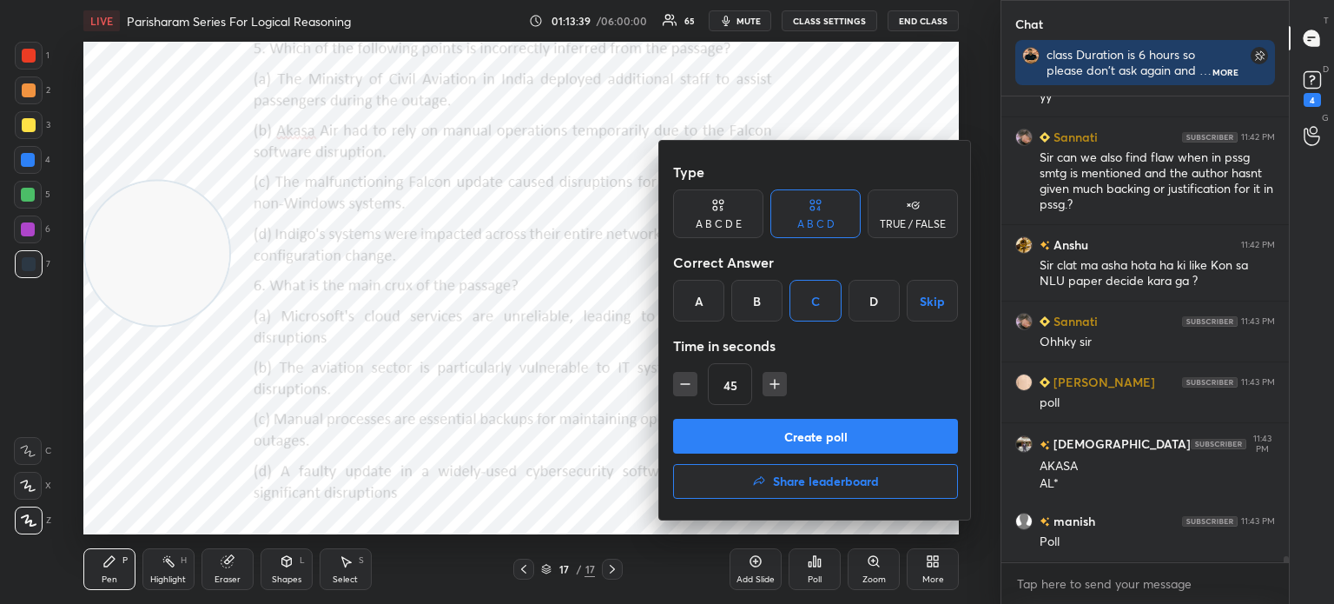
click at [771, 430] on button "Create poll" at bounding box center [815, 436] width 285 height 35
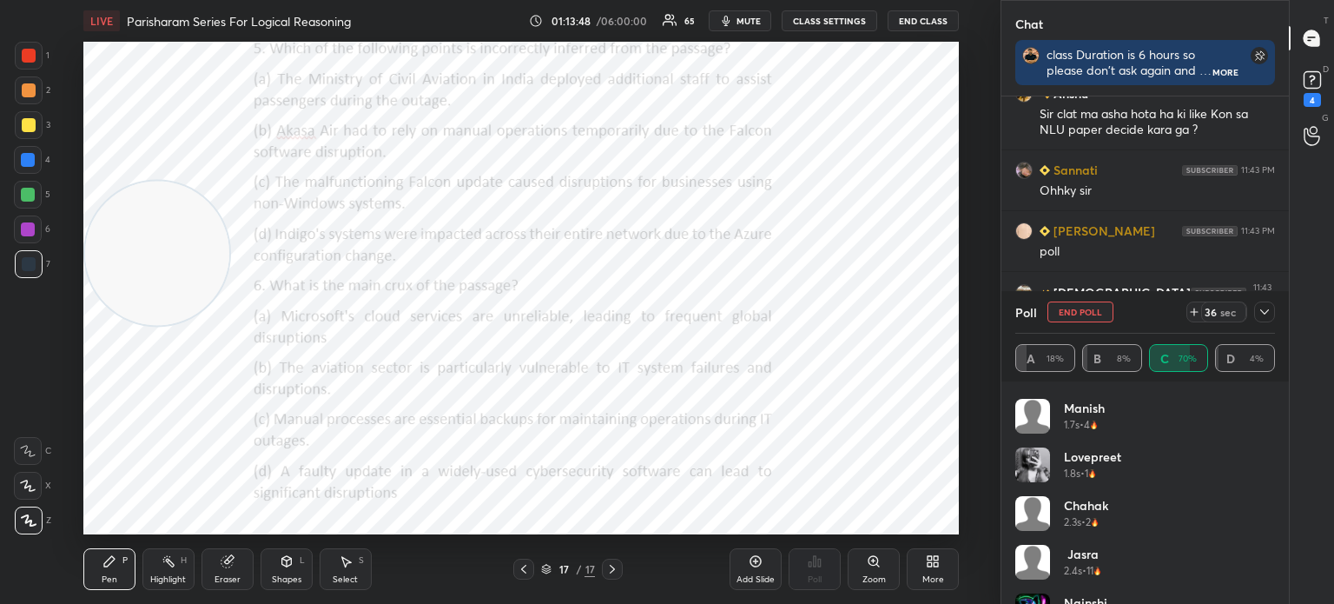
scroll to position [1494, 0]
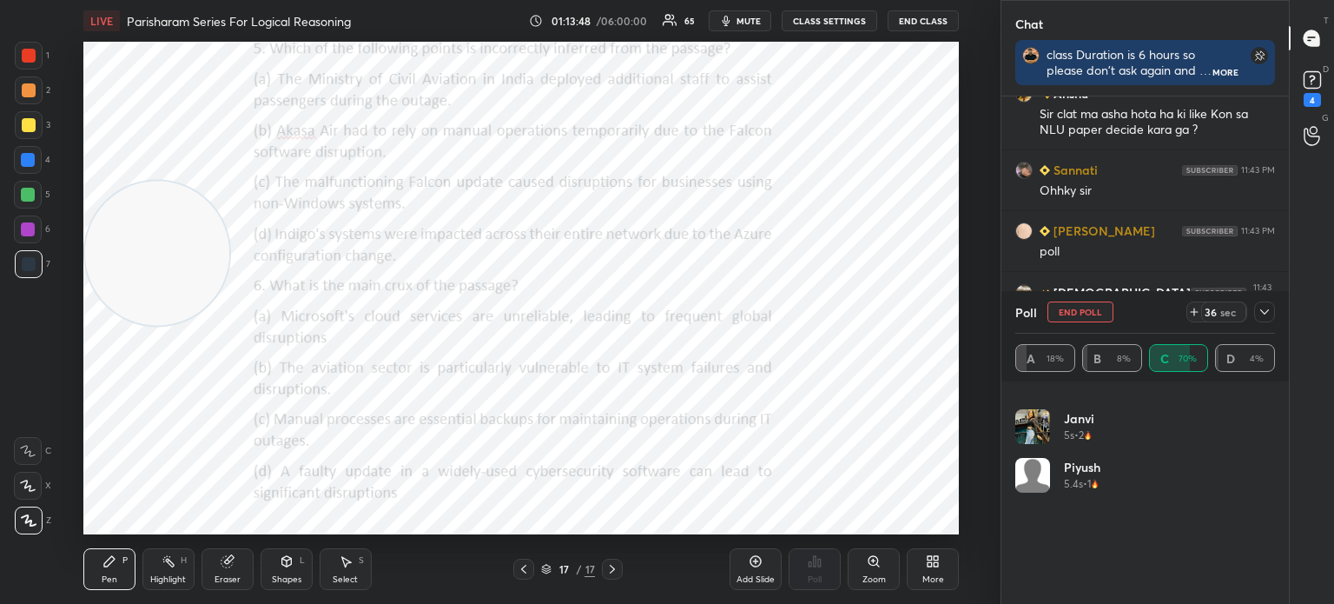
click at [1264, 312] on icon at bounding box center [1265, 312] width 14 height 14
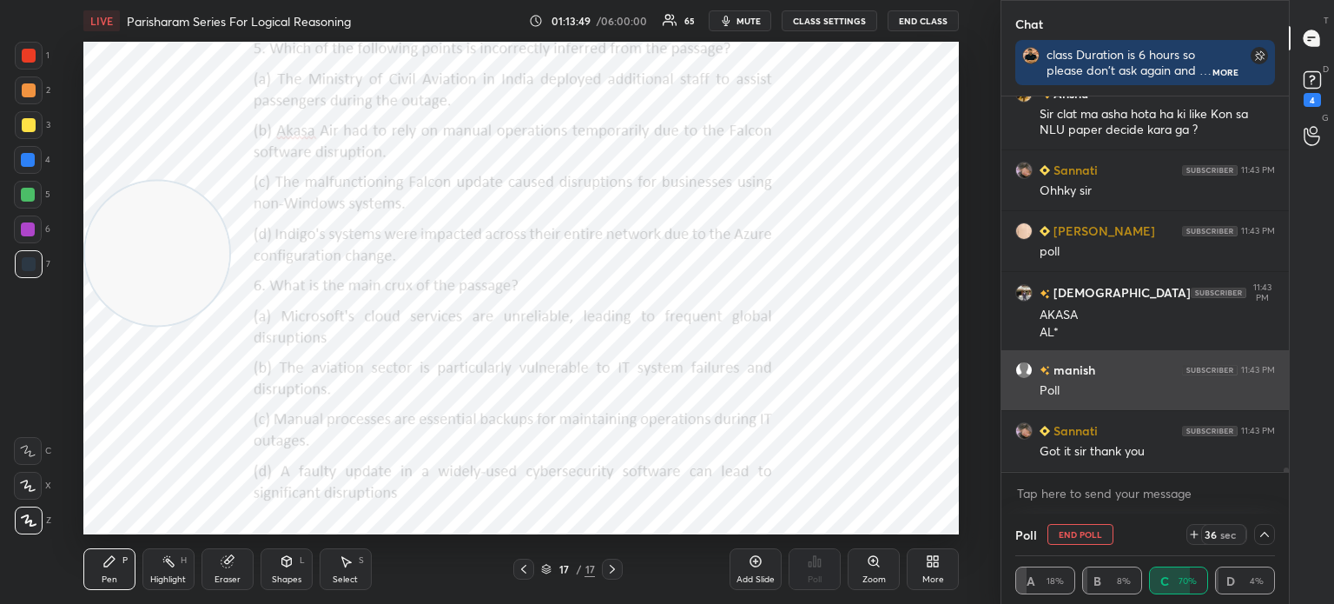
scroll to position [0, 0]
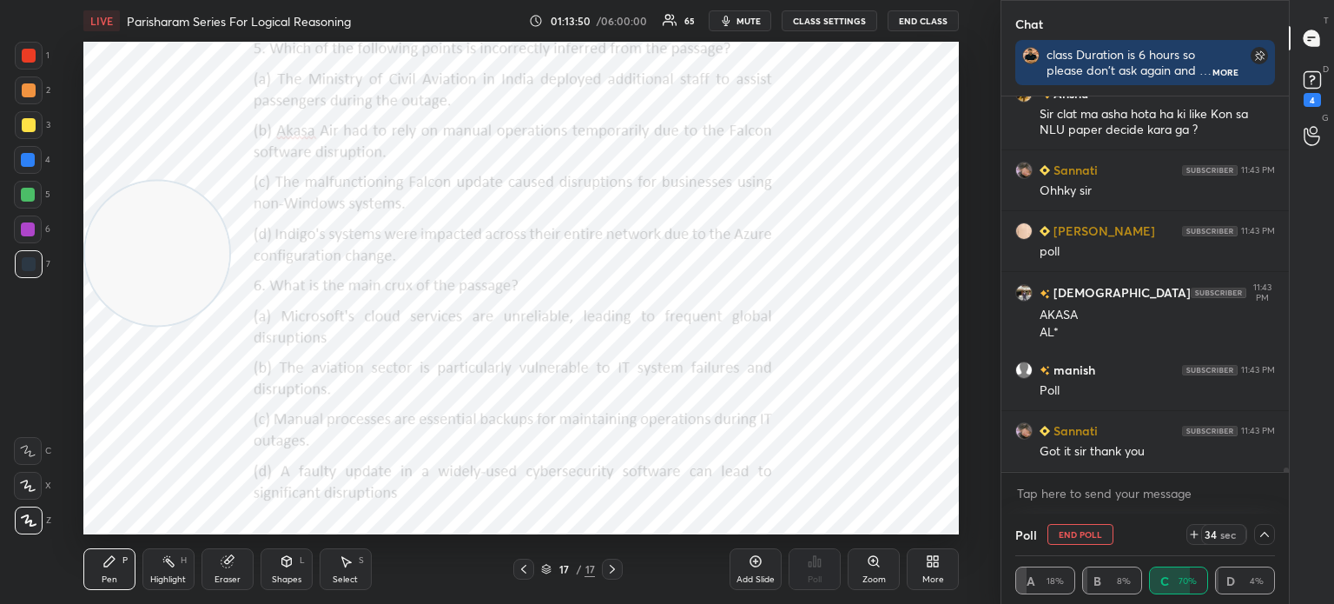
click at [1267, 538] on icon at bounding box center [1265, 534] width 14 height 14
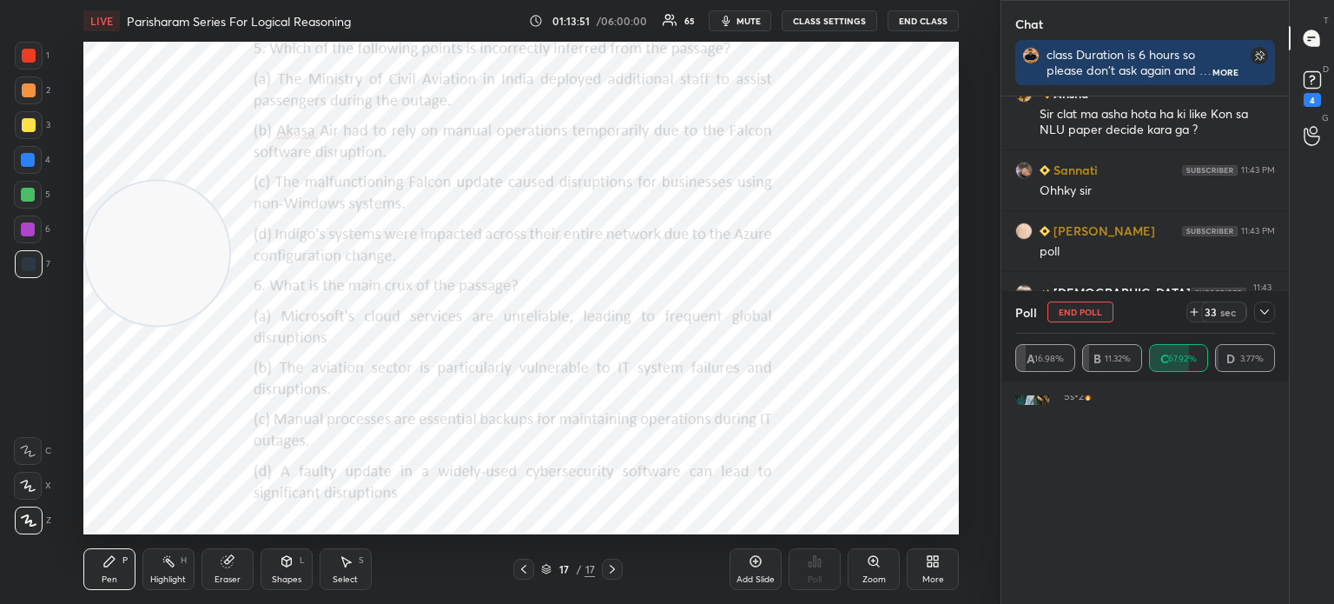
scroll to position [1591, 0]
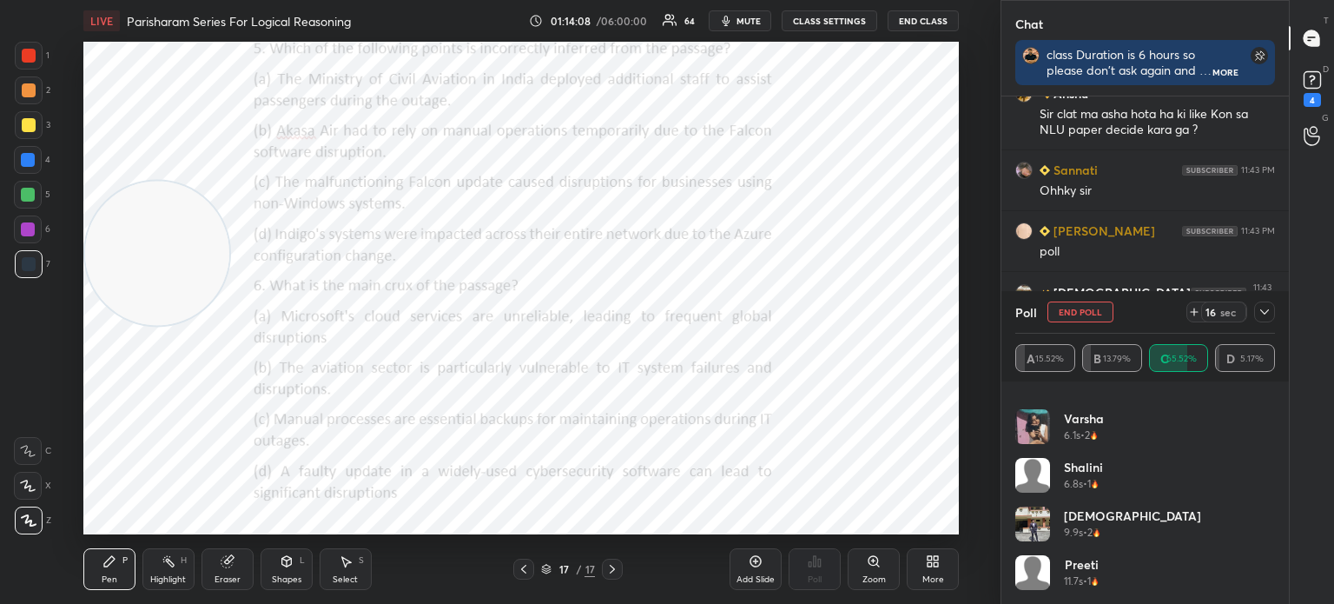
click at [224, 563] on icon at bounding box center [226, 561] width 11 height 11
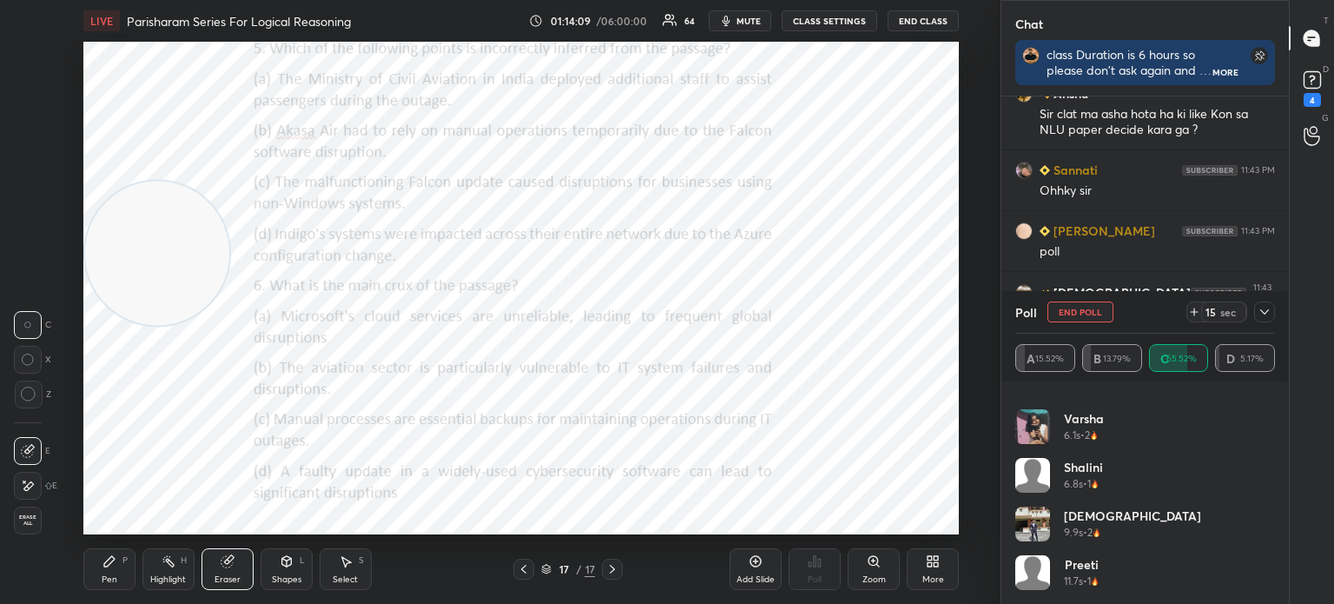
click at [23, 520] on span "Erase all" at bounding box center [28, 520] width 26 height 12
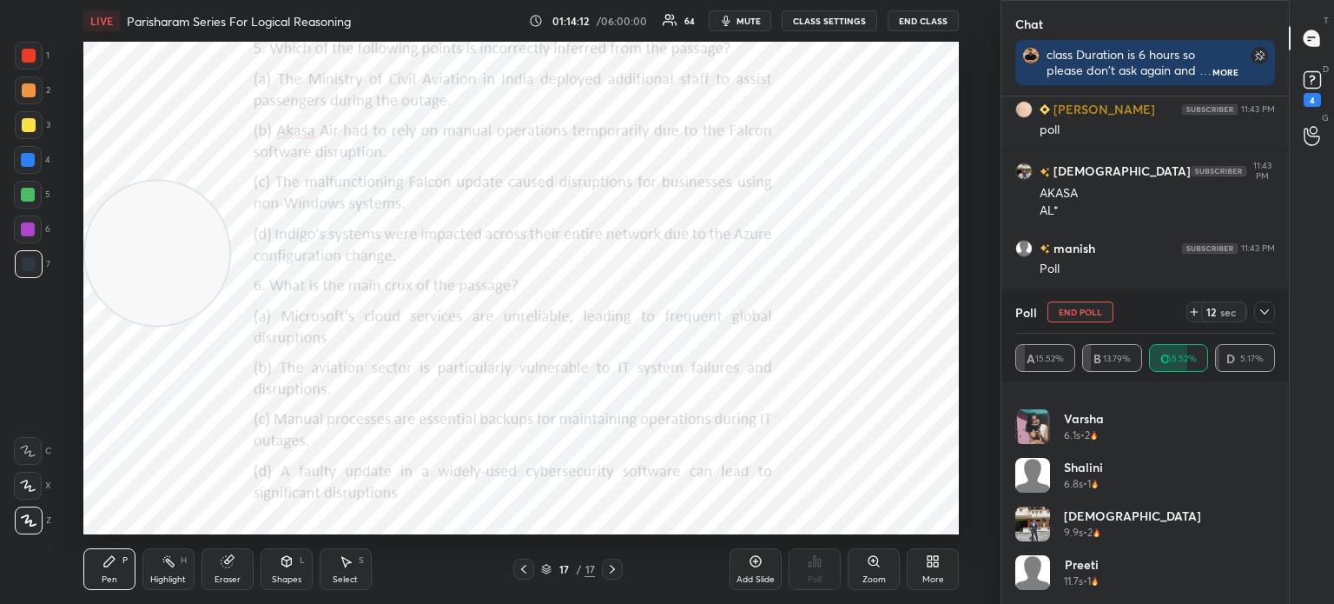
scroll to position [1640, 0]
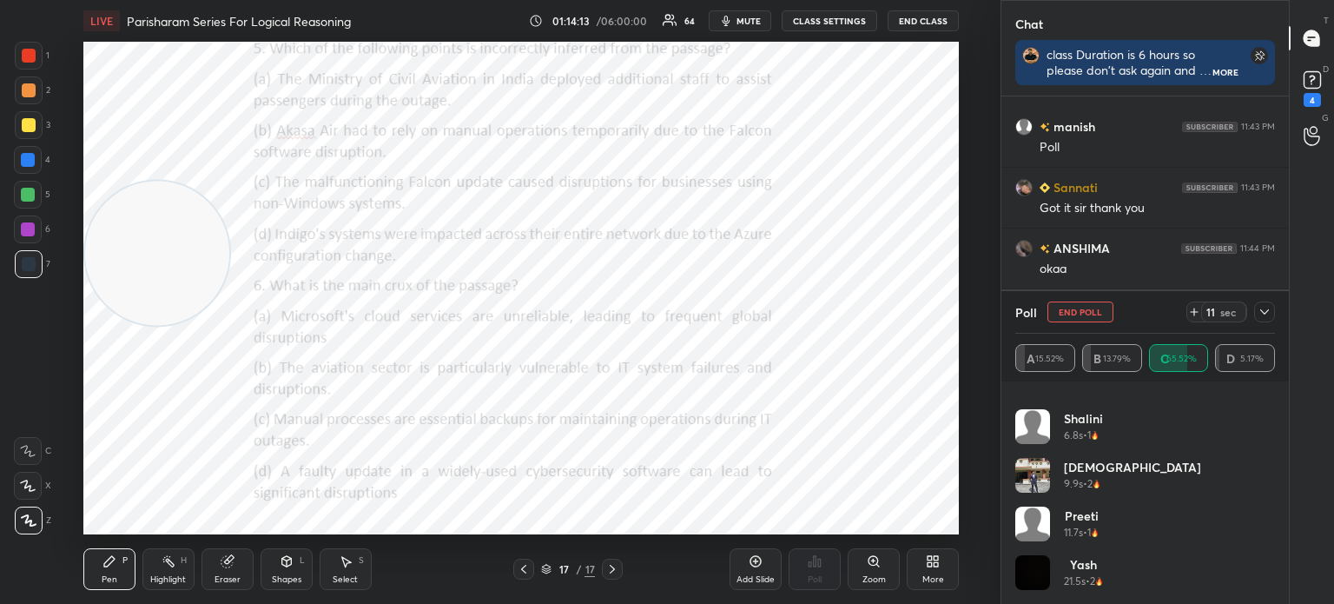
click at [1263, 314] on icon at bounding box center [1265, 312] width 14 height 14
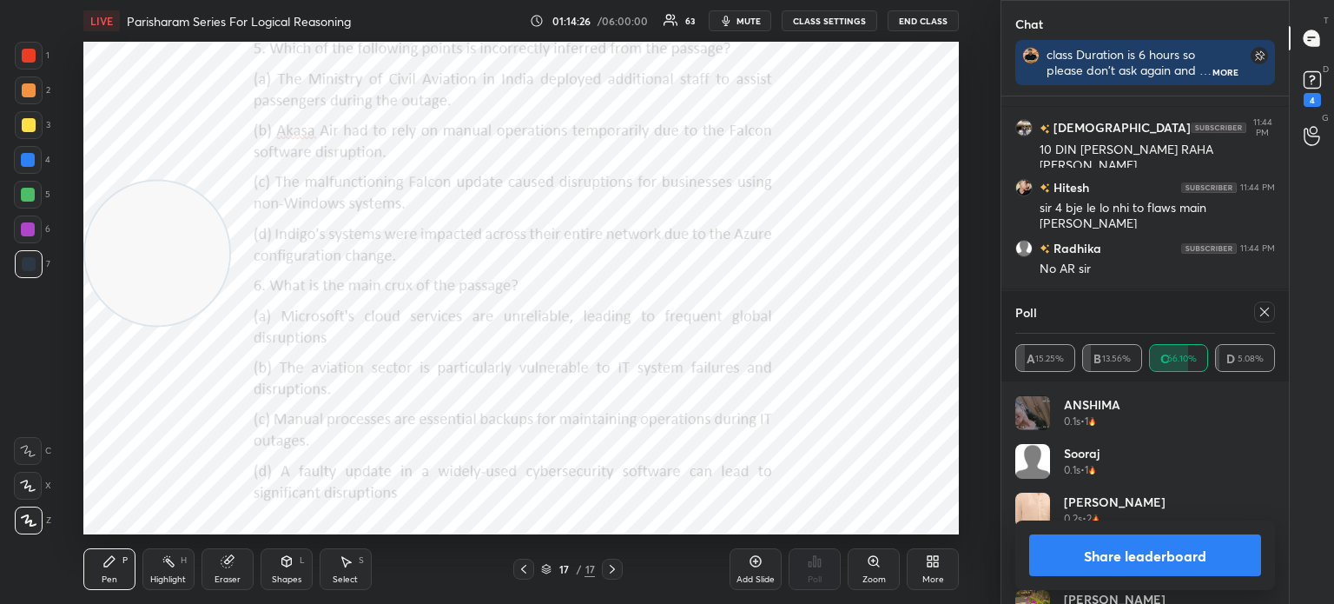
click at [1267, 314] on icon at bounding box center [1265, 312] width 9 height 9
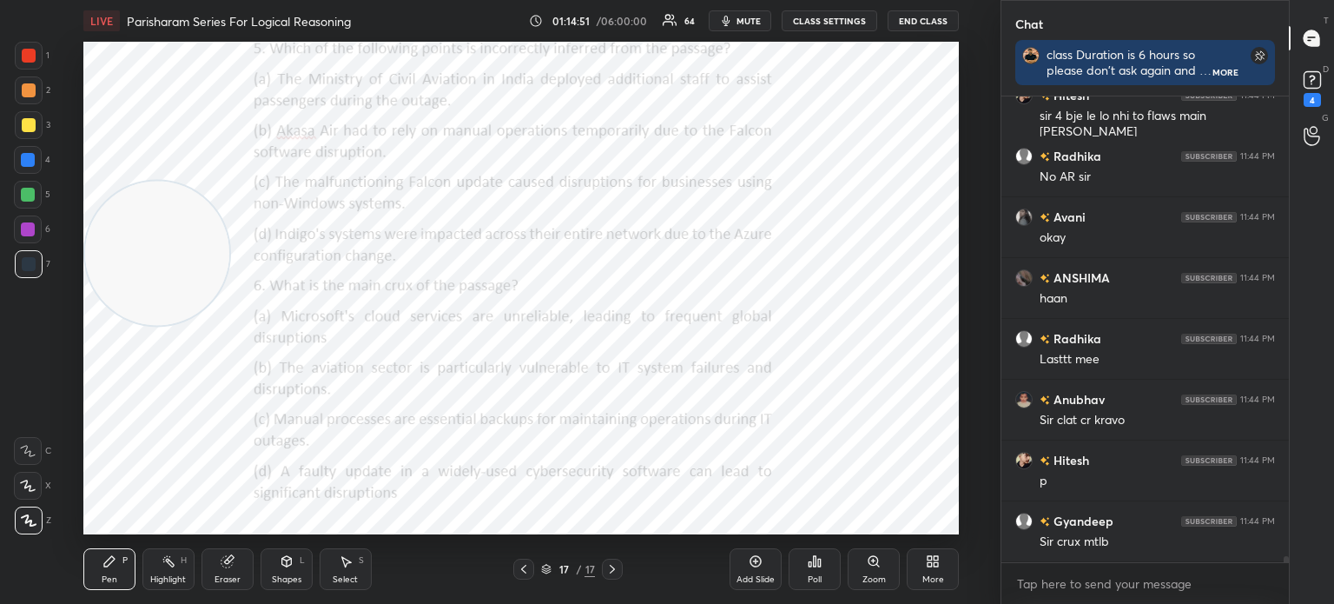
click at [817, 579] on div "Poll" at bounding box center [815, 579] width 14 height 9
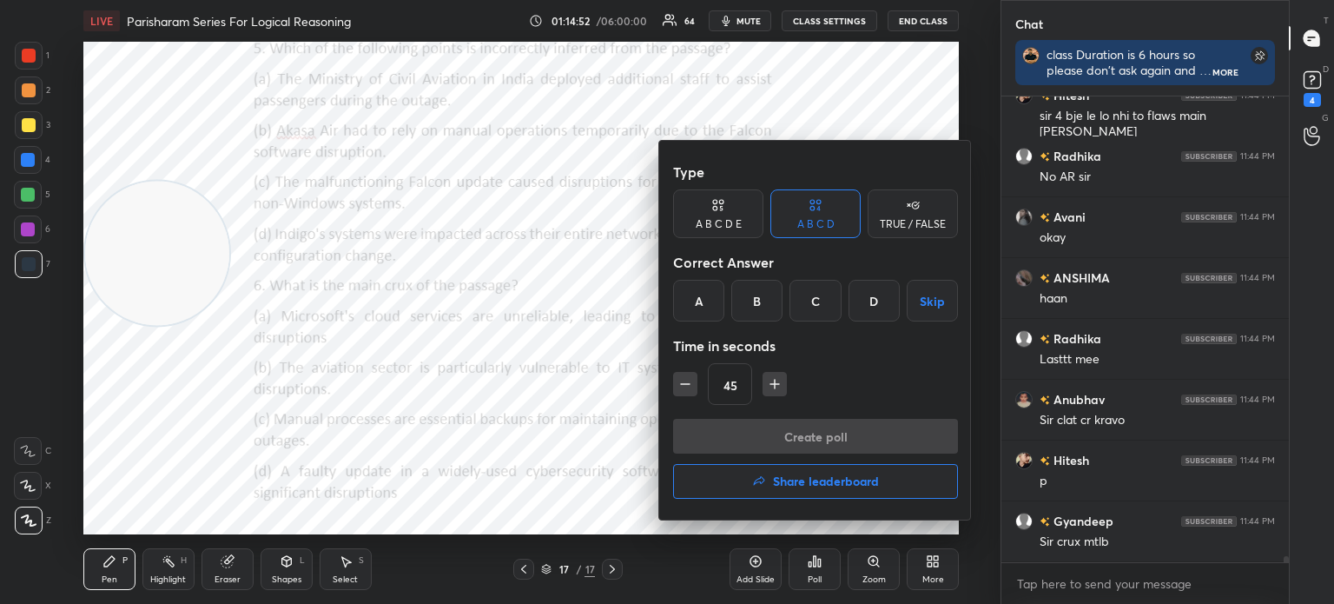
click at [876, 304] on div "D" at bounding box center [874, 301] width 51 height 42
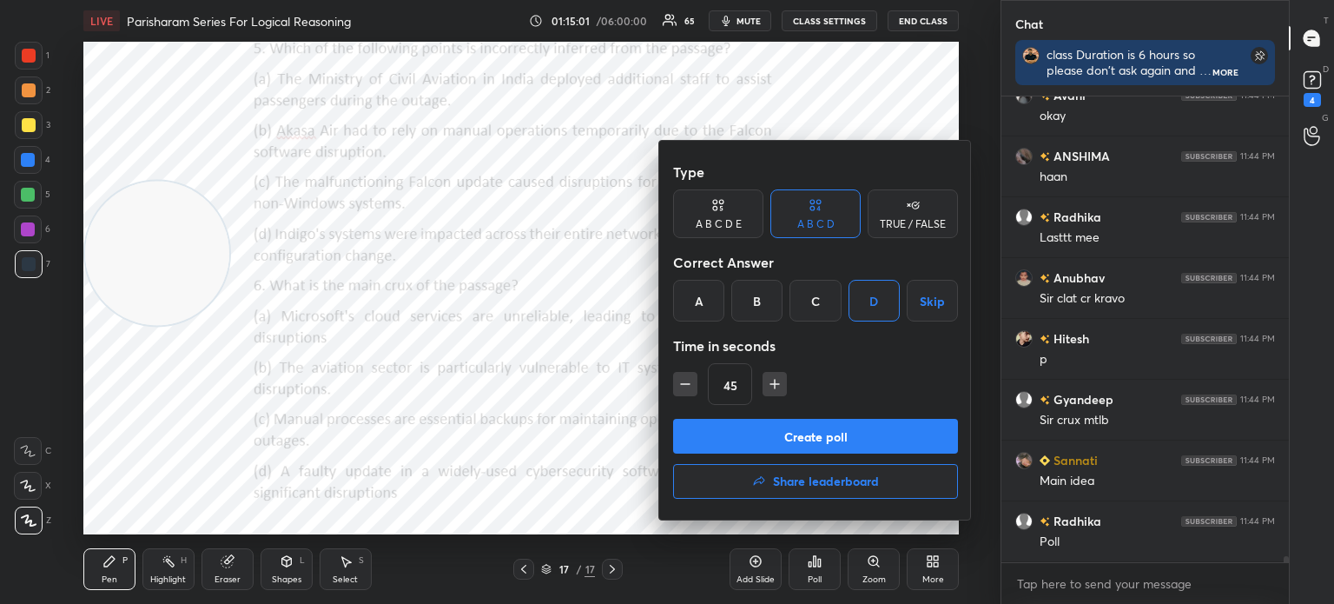
click at [769, 427] on button "Create poll" at bounding box center [815, 436] width 285 height 35
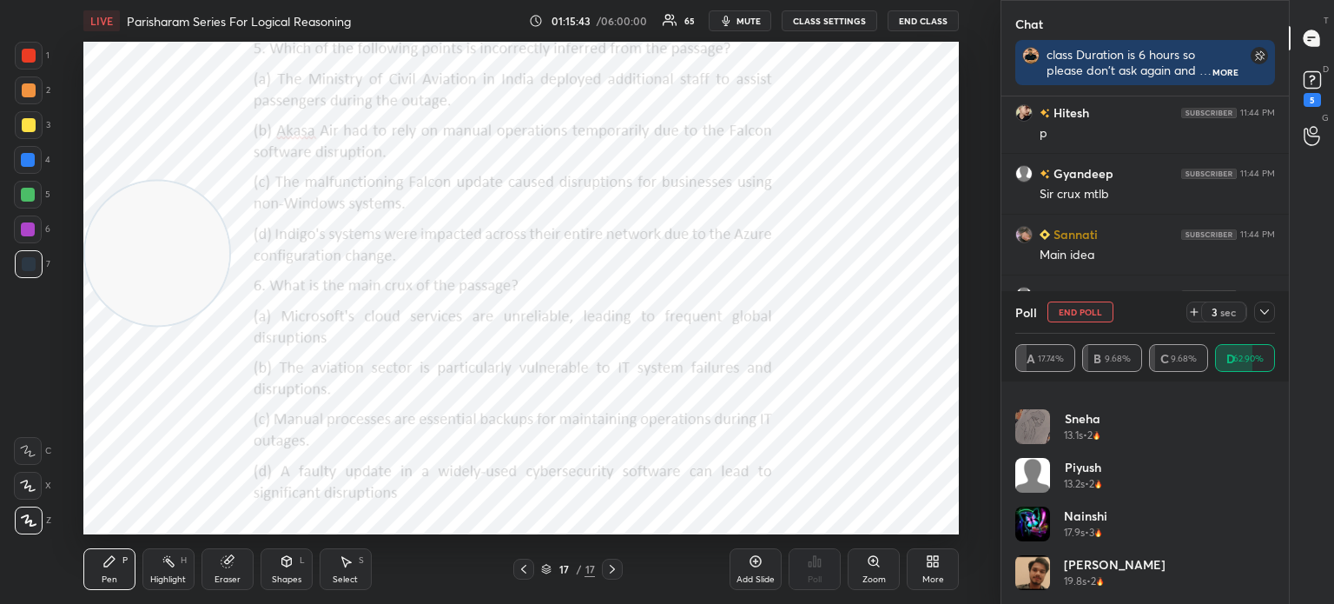
scroll to position [33067, 0]
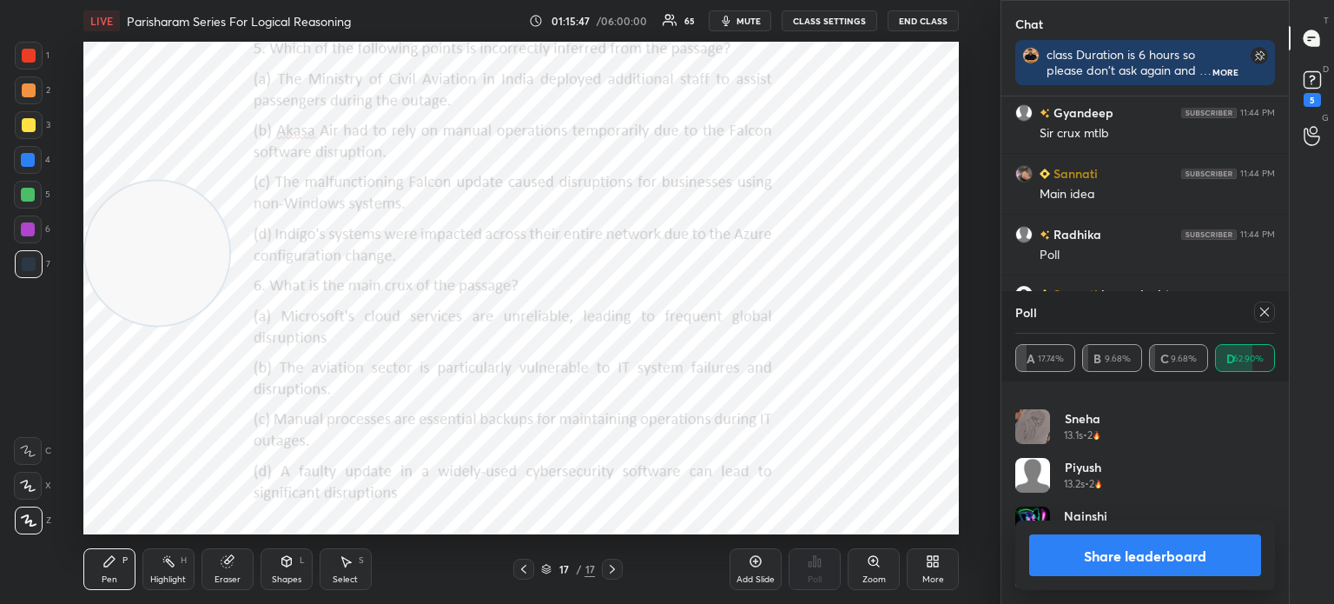
click at [1261, 315] on icon at bounding box center [1265, 312] width 14 height 14
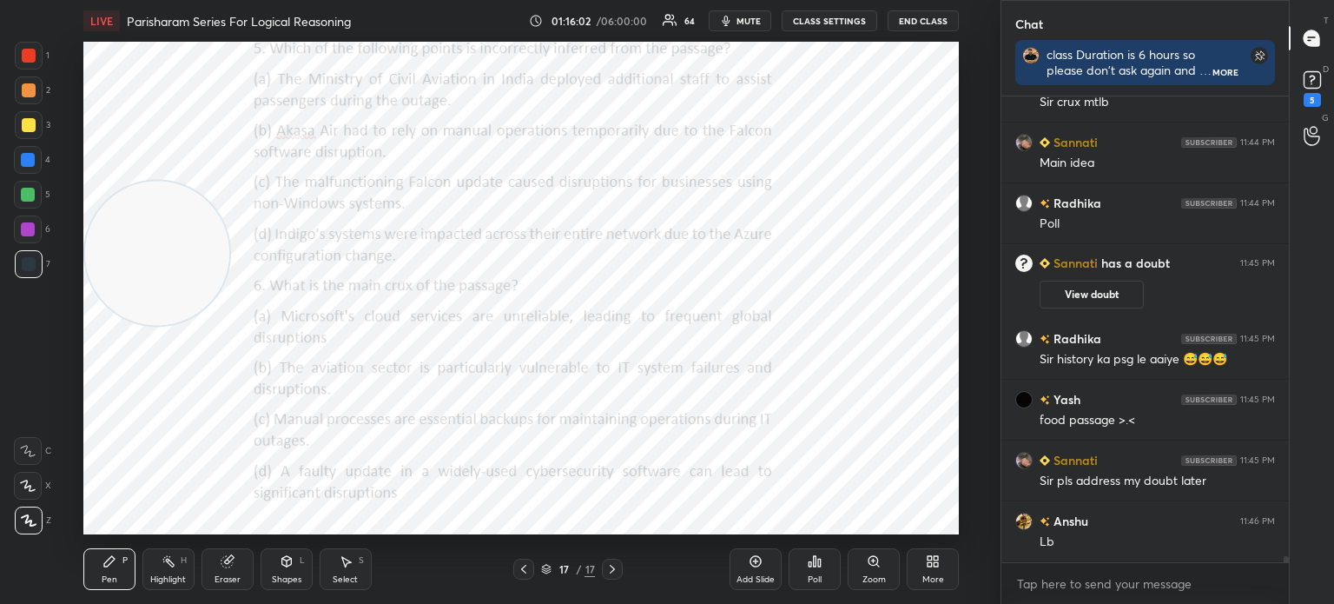
scroll to position [33159, 0]
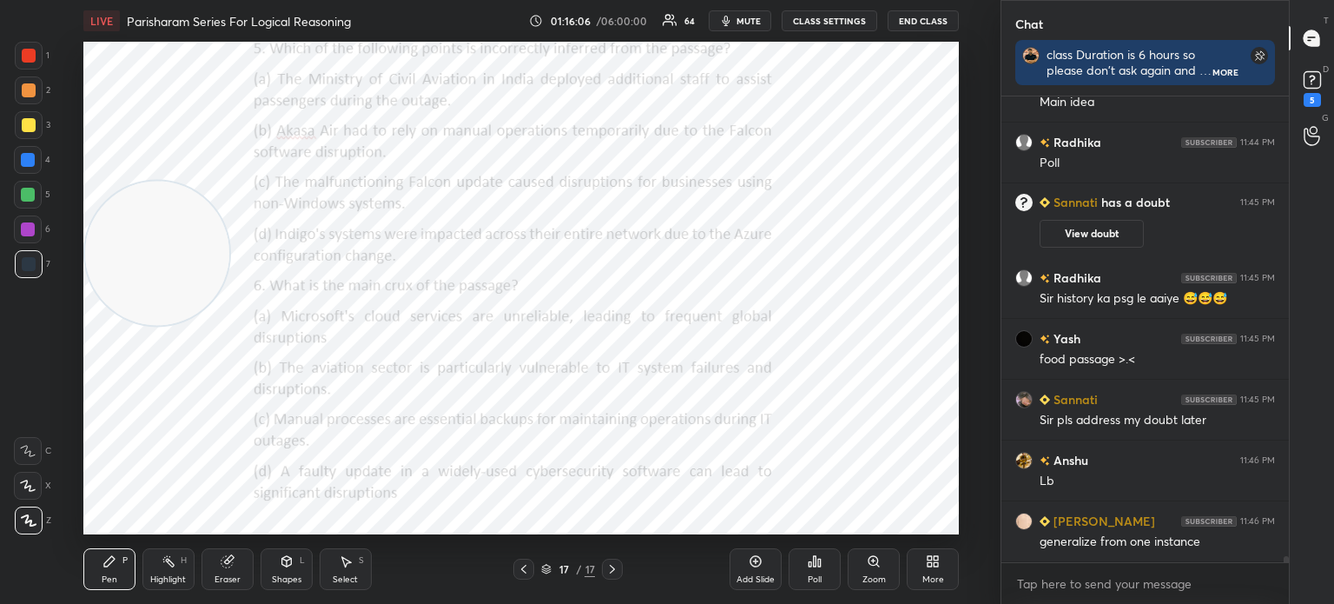
click at [815, 569] on div "Poll" at bounding box center [815, 569] width 52 height 42
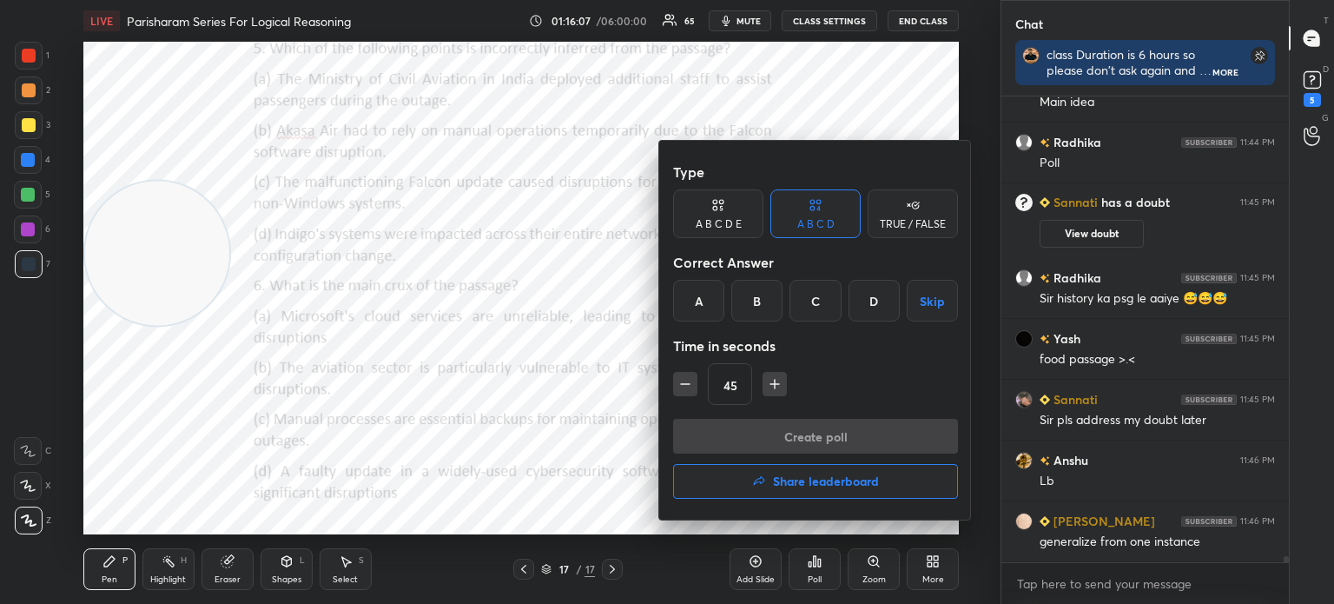
click at [781, 476] on h4 "Share leaderboard" at bounding box center [826, 481] width 106 height 12
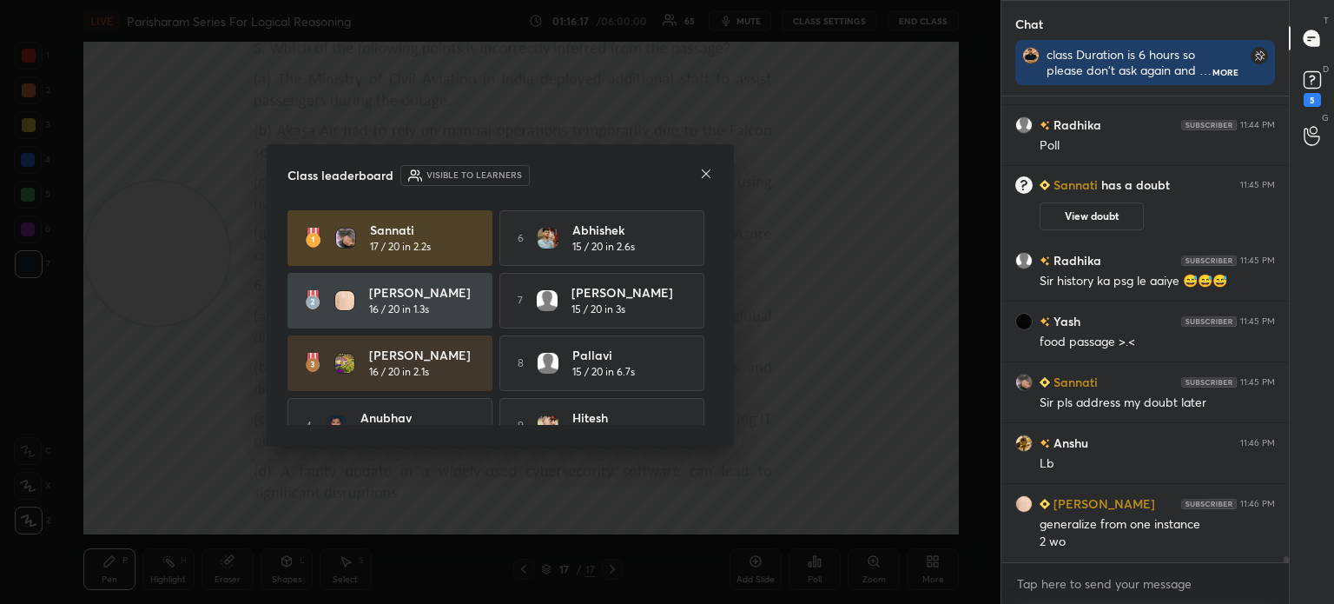
scroll to position [33194, 0]
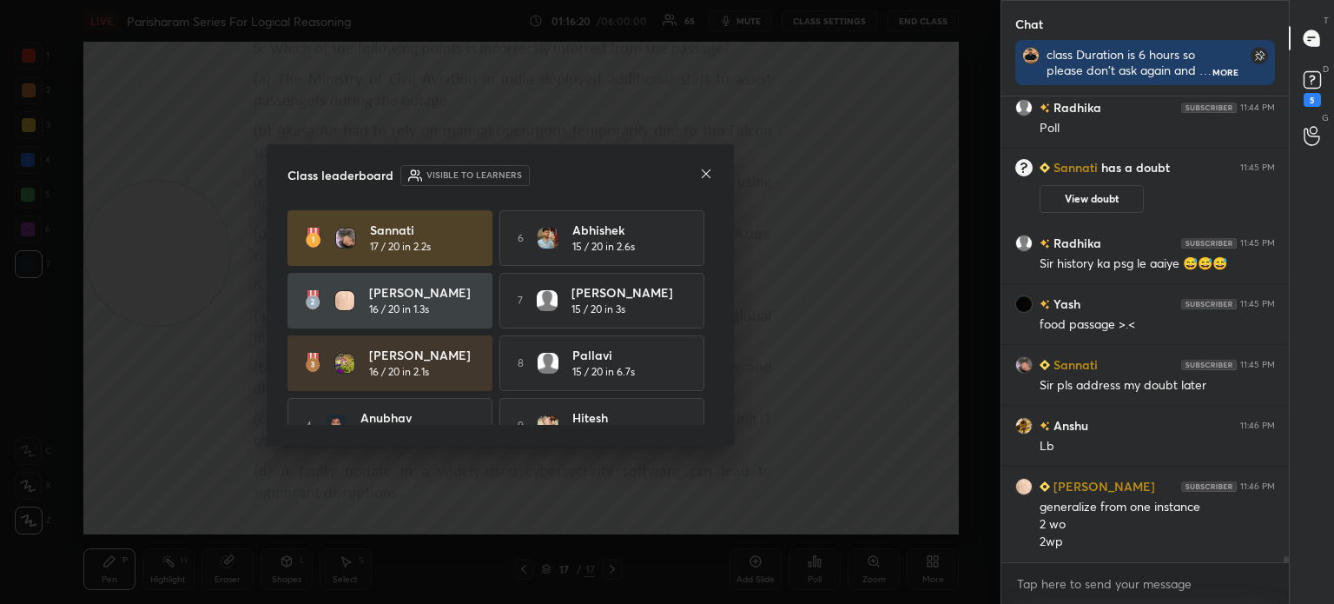
click at [705, 178] on icon at bounding box center [706, 174] width 14 height 14
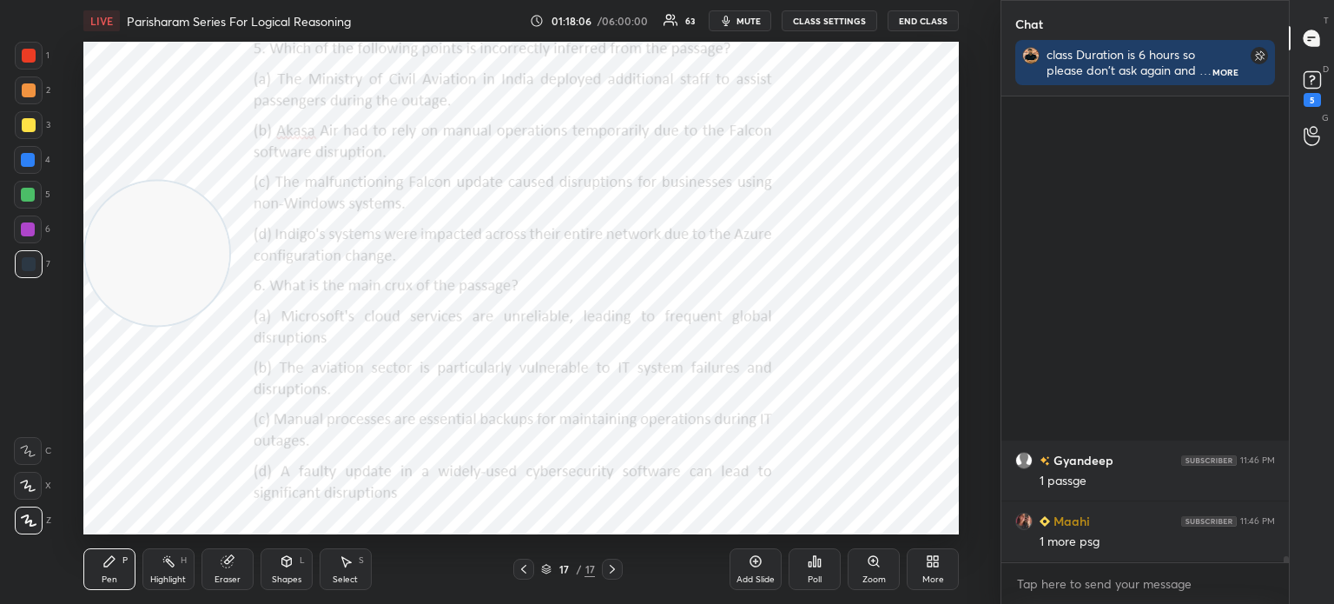
scroll to position [34608, 0]
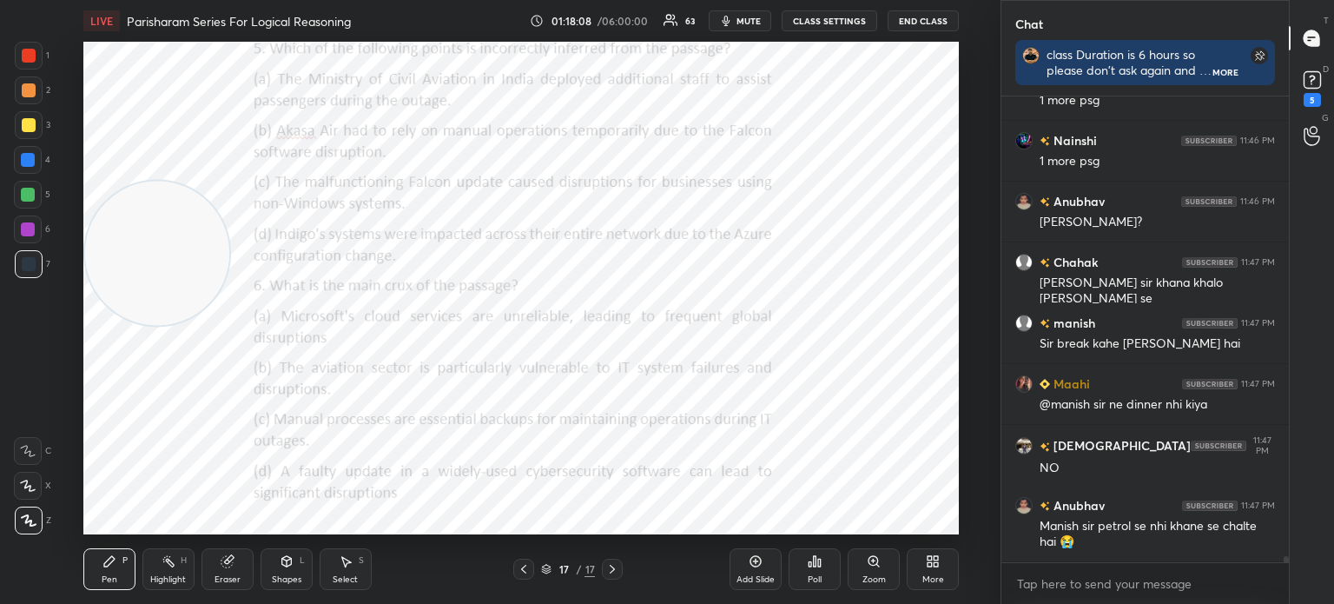
click at [944, 564] on div "More" at bounding box center [933, 569] width 52 height 42
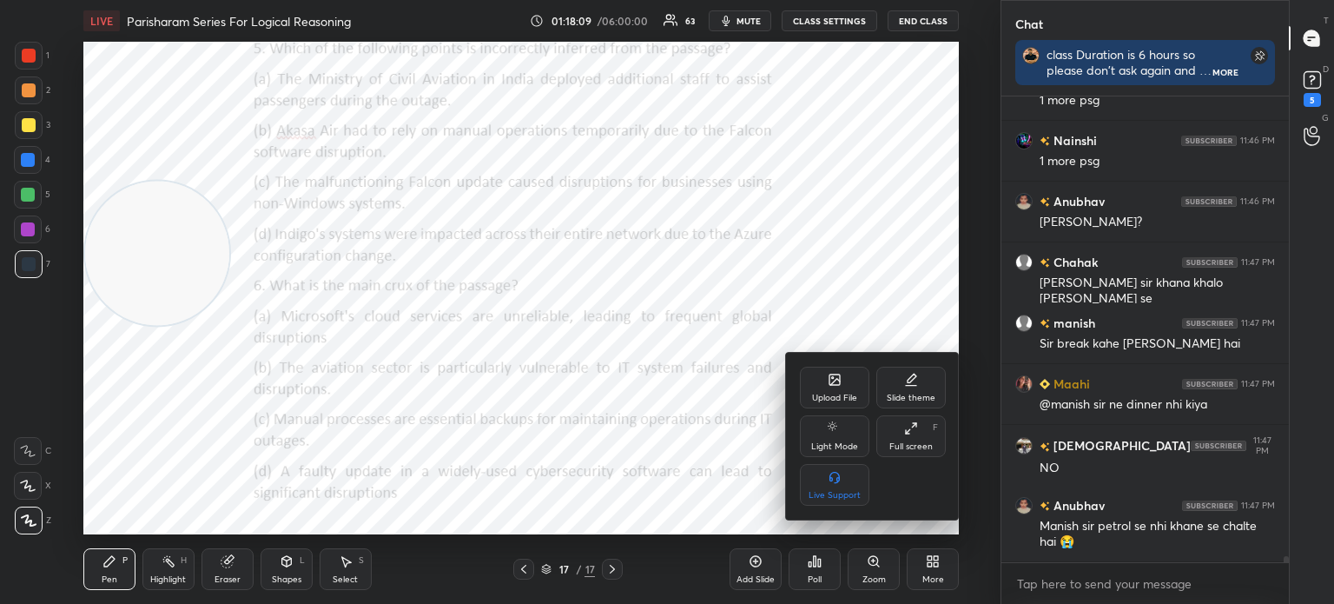
scroll to position [34669, 0]
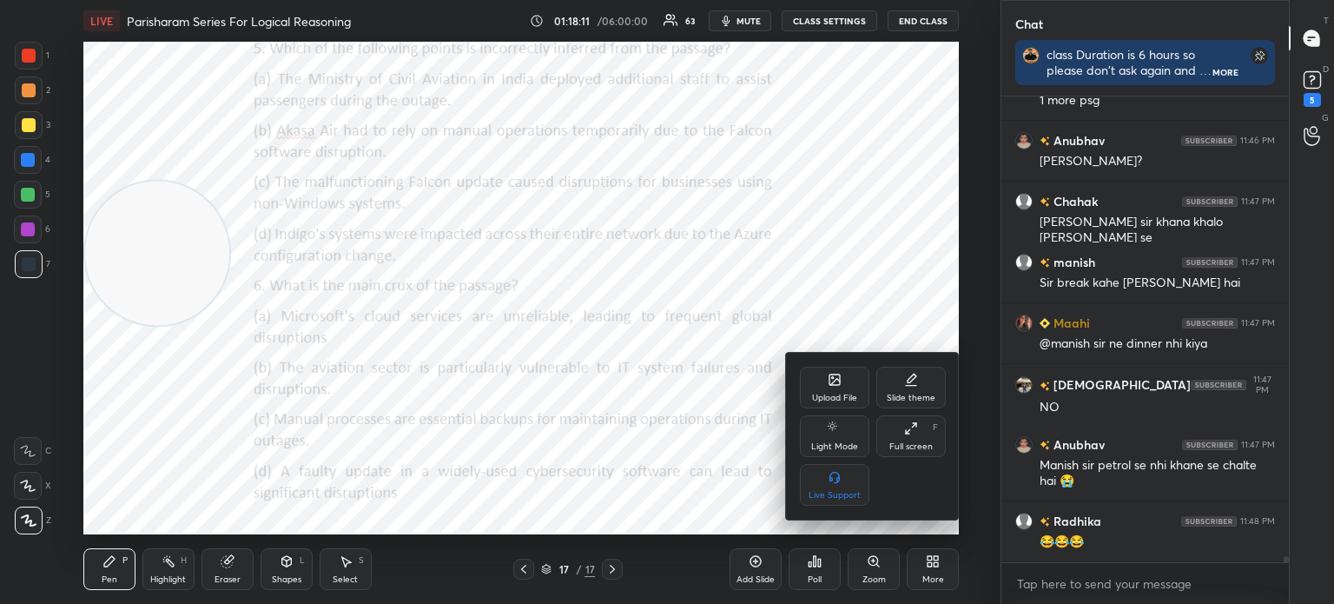
click at [830, 402] on div "Upload File" at bounding box center [834, 398] width 45 height 9
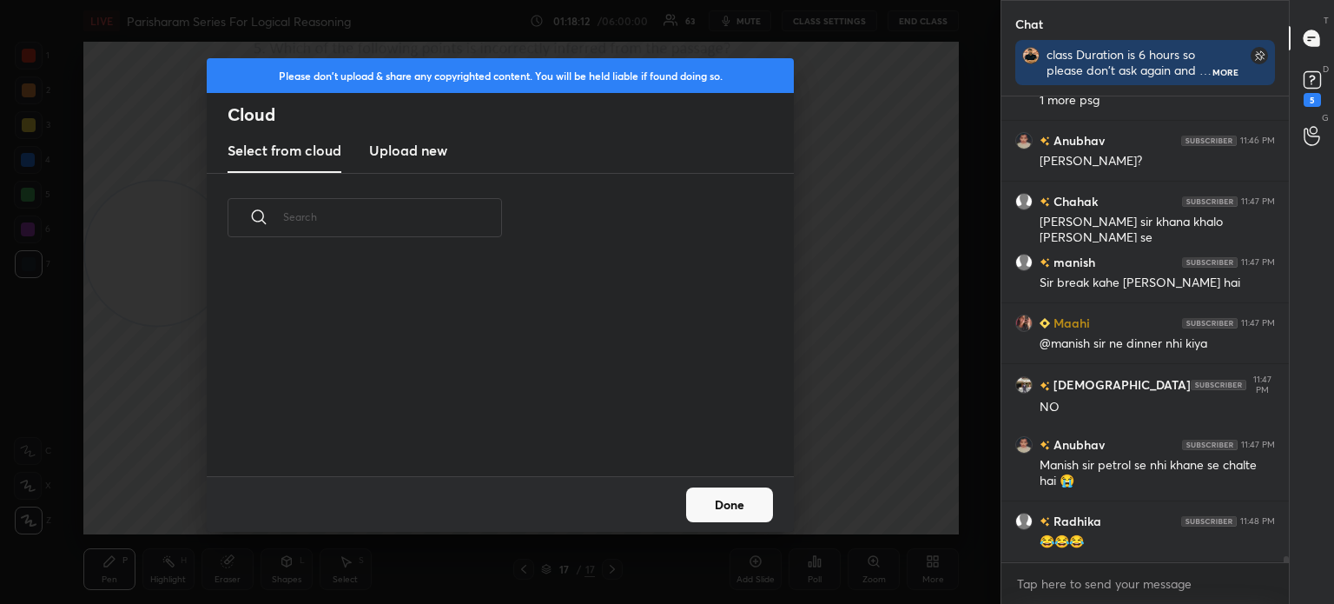
scroll to position [214, 558]
click at [431, 162] on new "Upload new" at bounding box center [408, 150] width 78 height 43
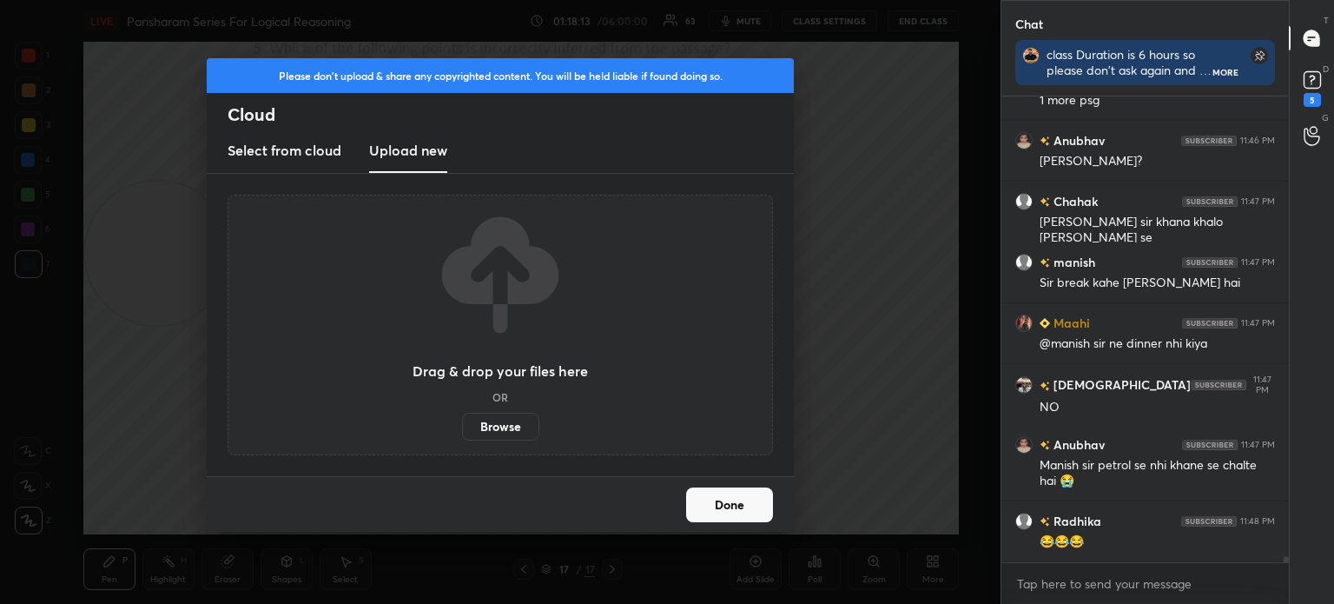
scroll to position [34729, 0]
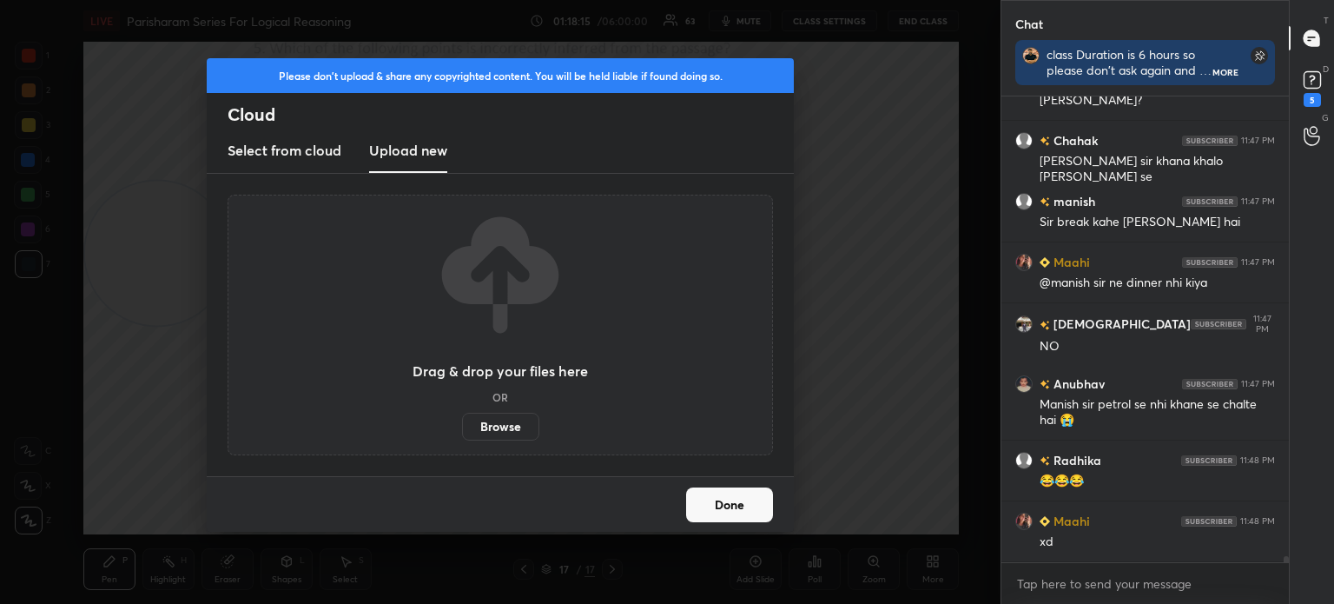
click at [490, 433] on label "Browse" at bounding box center [500, 427] width 77 height 28
click at [462, 433] on input "Browse" at bounding box center [462, 427] width 0 height 28
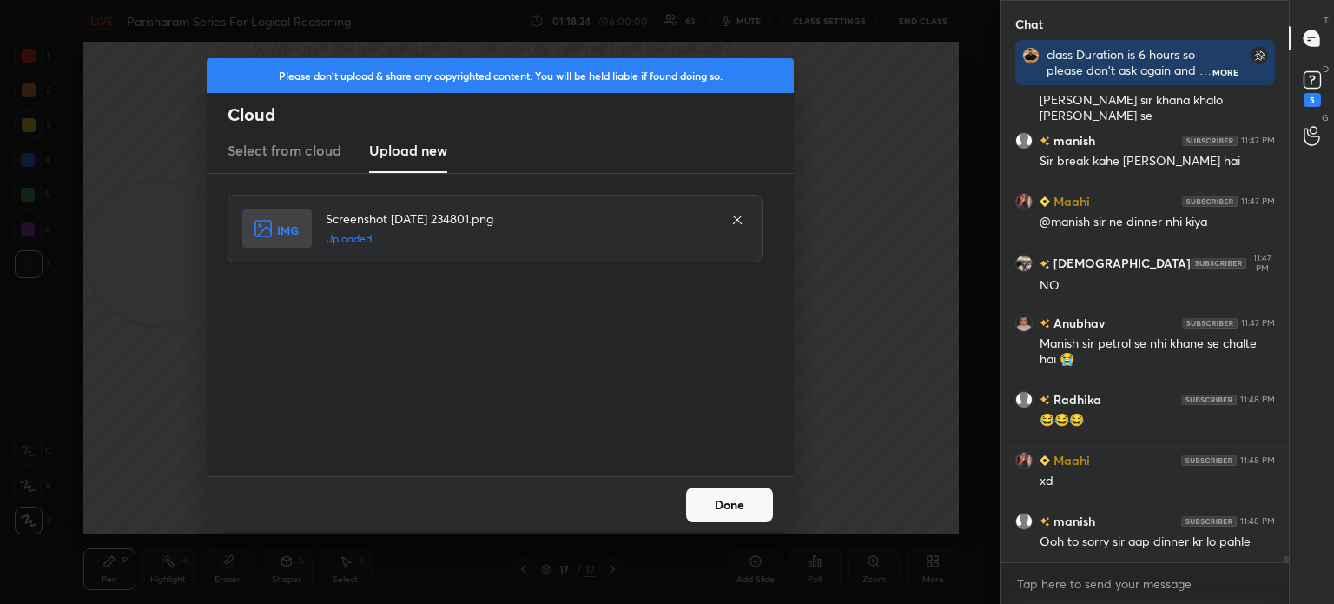
scroll to position [34851, 0]
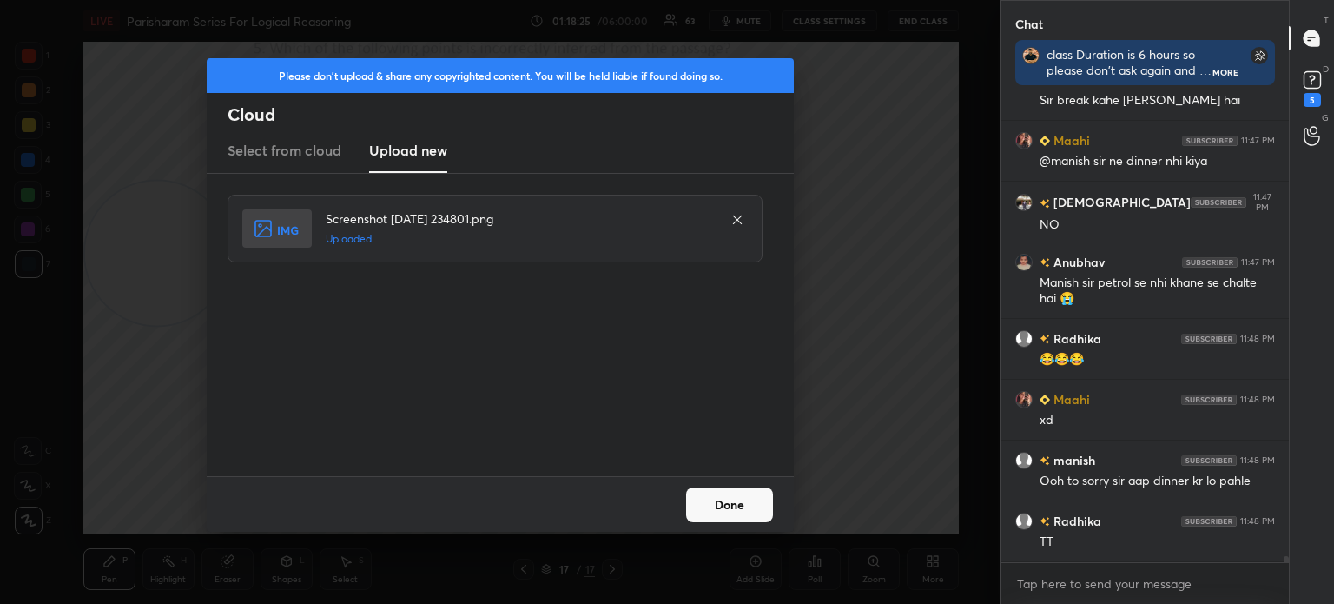
click at [719, 500] on button "Done" at bounding box center [729, 504] width 87 height 35
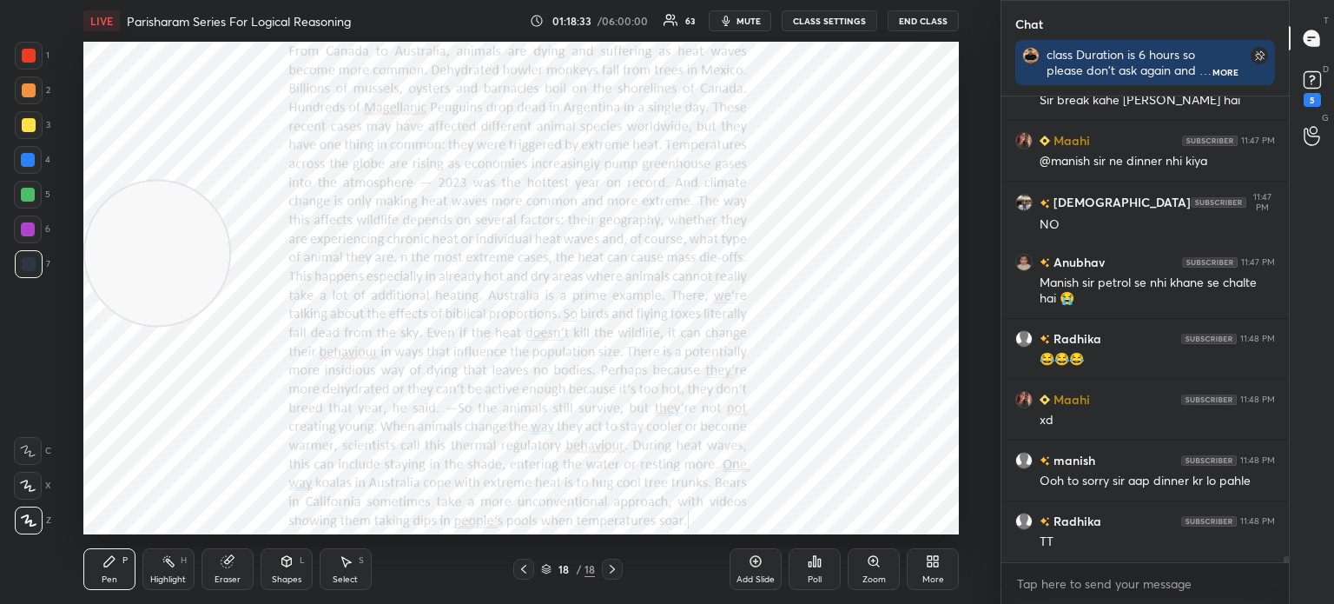
scroll to position [34912, 0]
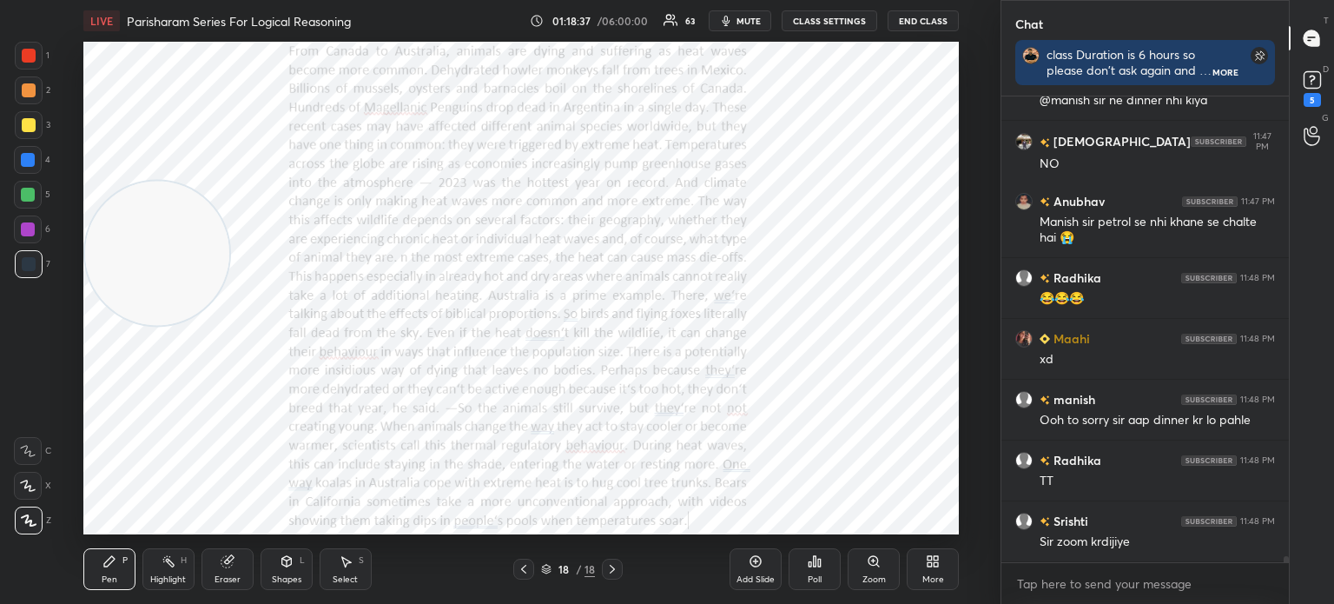
click at [869, 558] on icon at bounding box center [874, 561] width 14 height 14
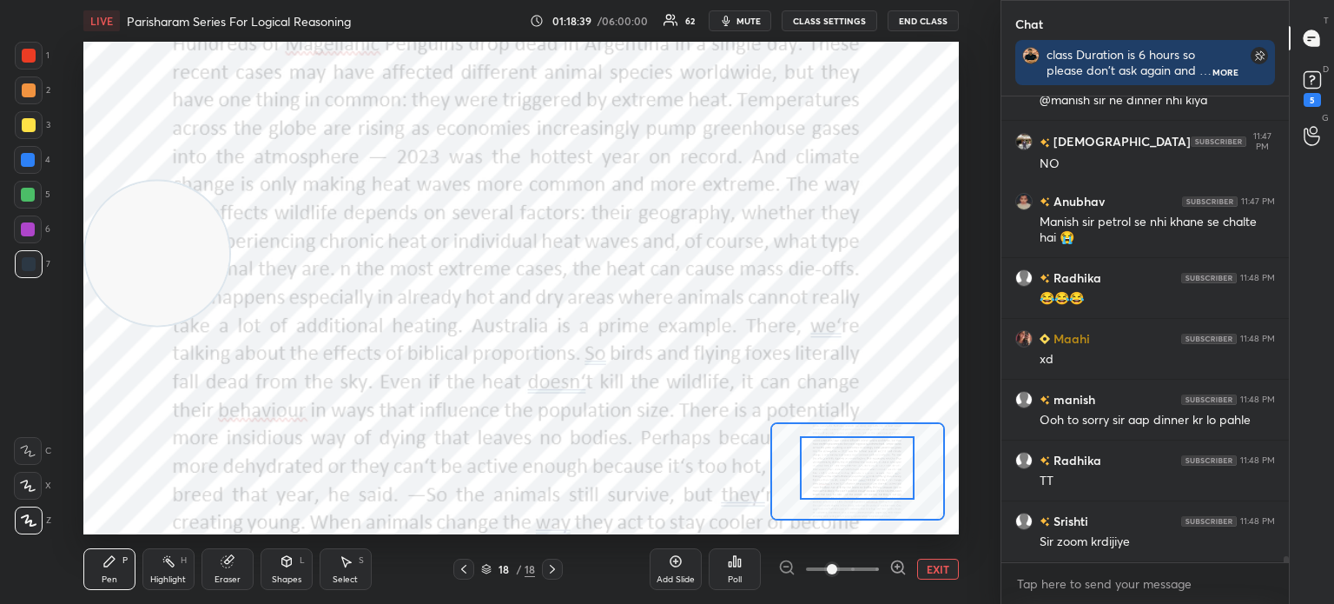
drag, startPoint x: 861, startPoint y: 486, endPoint x: 855, endPoint y: 444, distance: 42.1
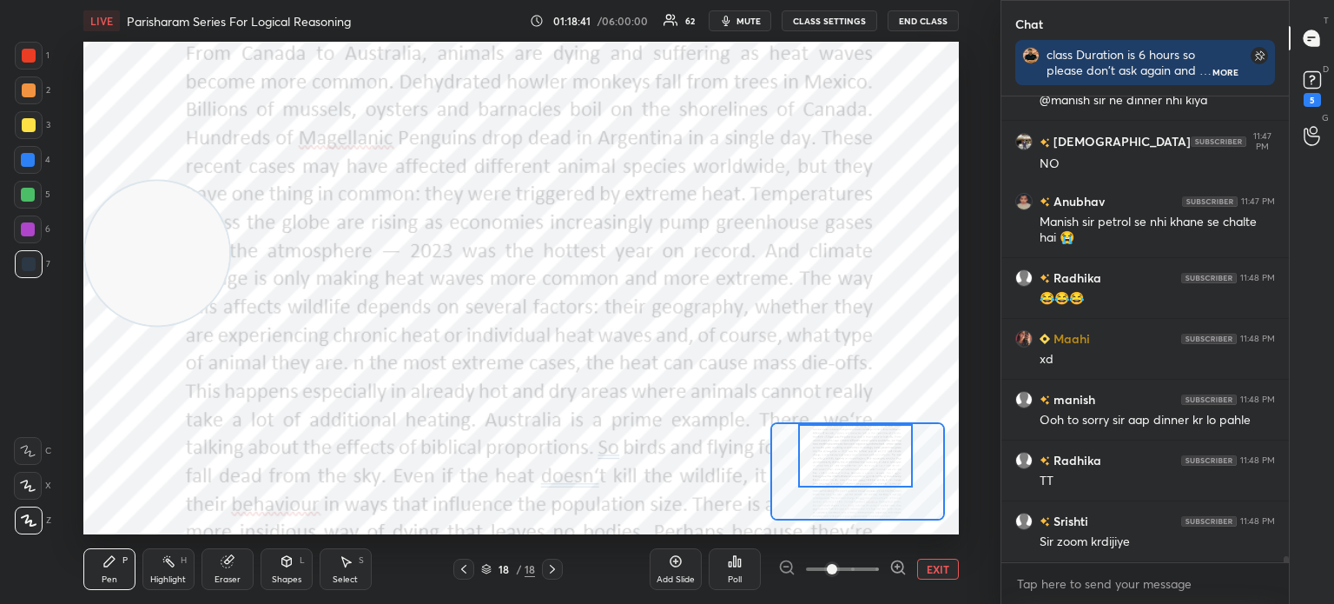
click at [853, 380] on div "Setting up your live class Poll for secs No correct answer Start poll" at bounding box center [521, 288] width 876 height 493
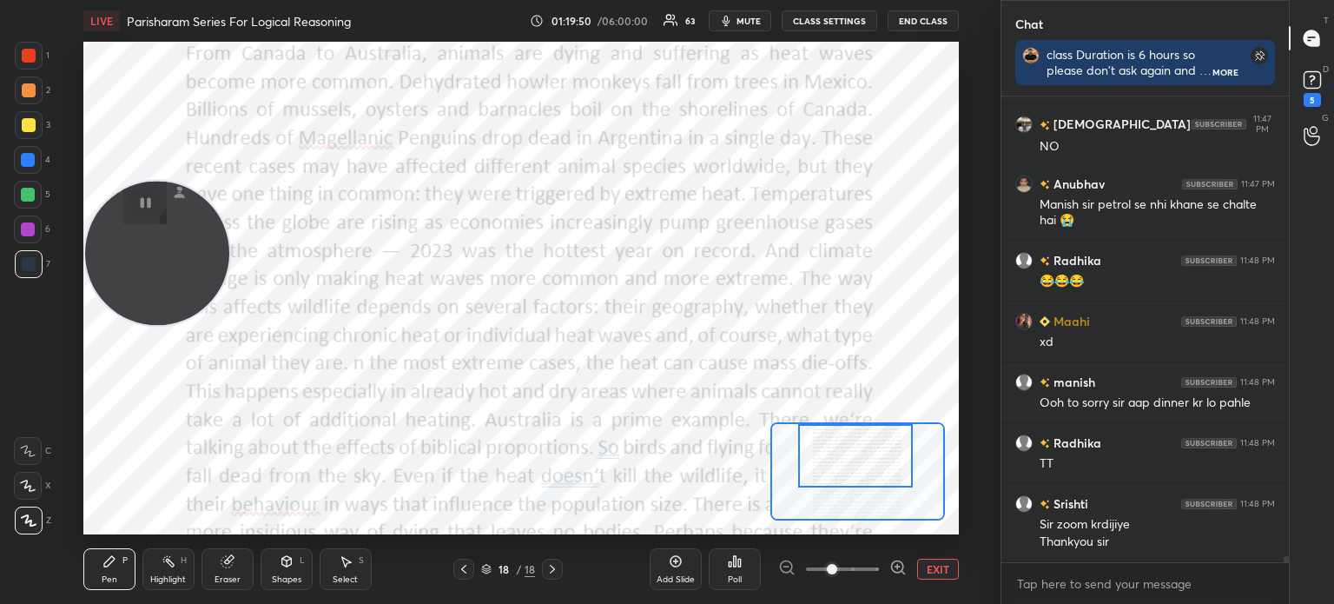
scroll to position [35172, 0]
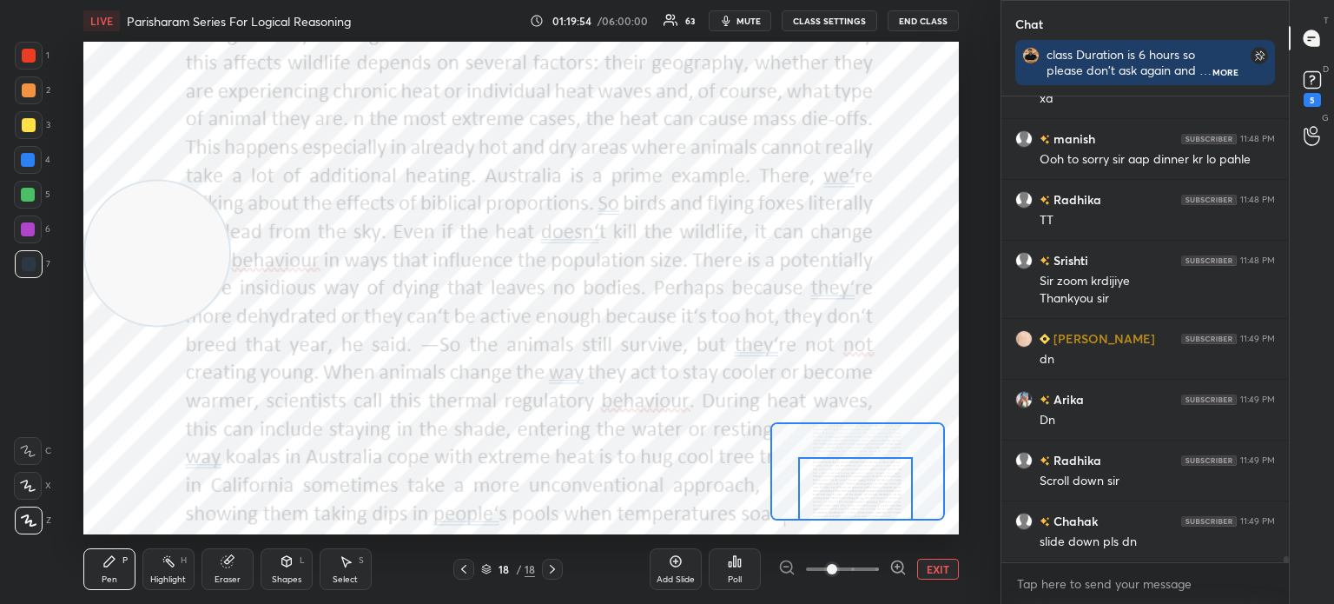
drag, startPoint x: 844, startPoint y: 480, endPoint x: 844, endPoint y: 521, distance: 40.8
click at [844, 521] on div "LIVE Parisharam Series For Logical Reasoning 01:19:54 / 06:00:00 63 mute CLASS …" at bounding box center [521, 302] width 931 height 604
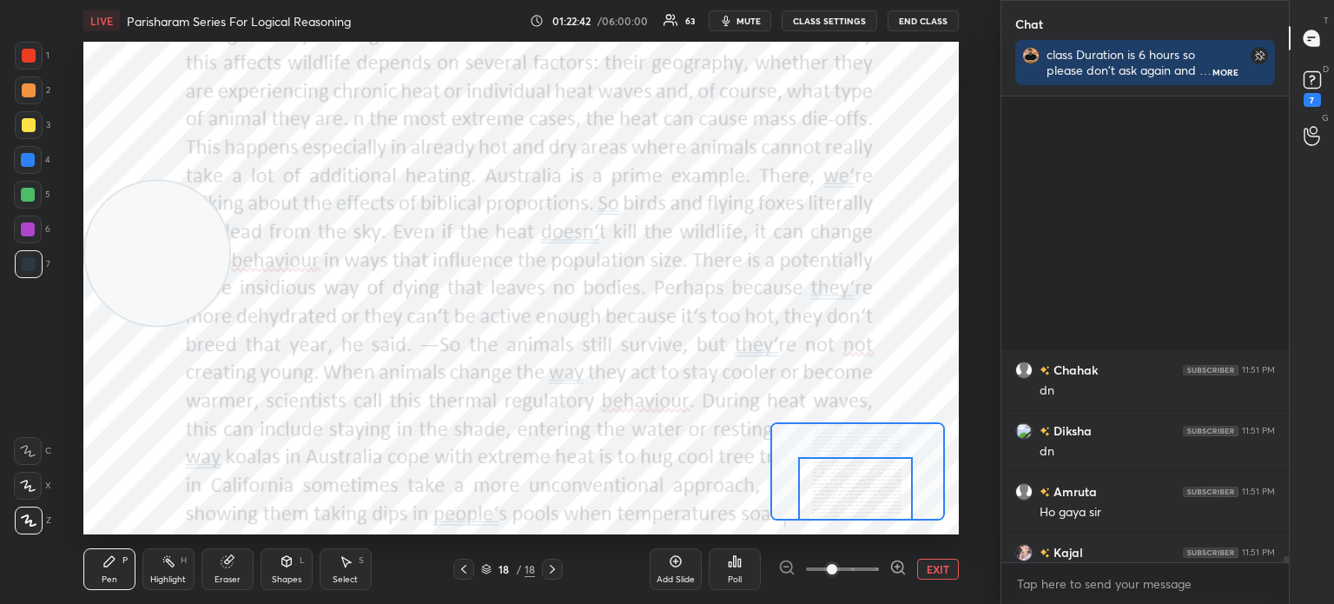
scroll to position [35657, 0]
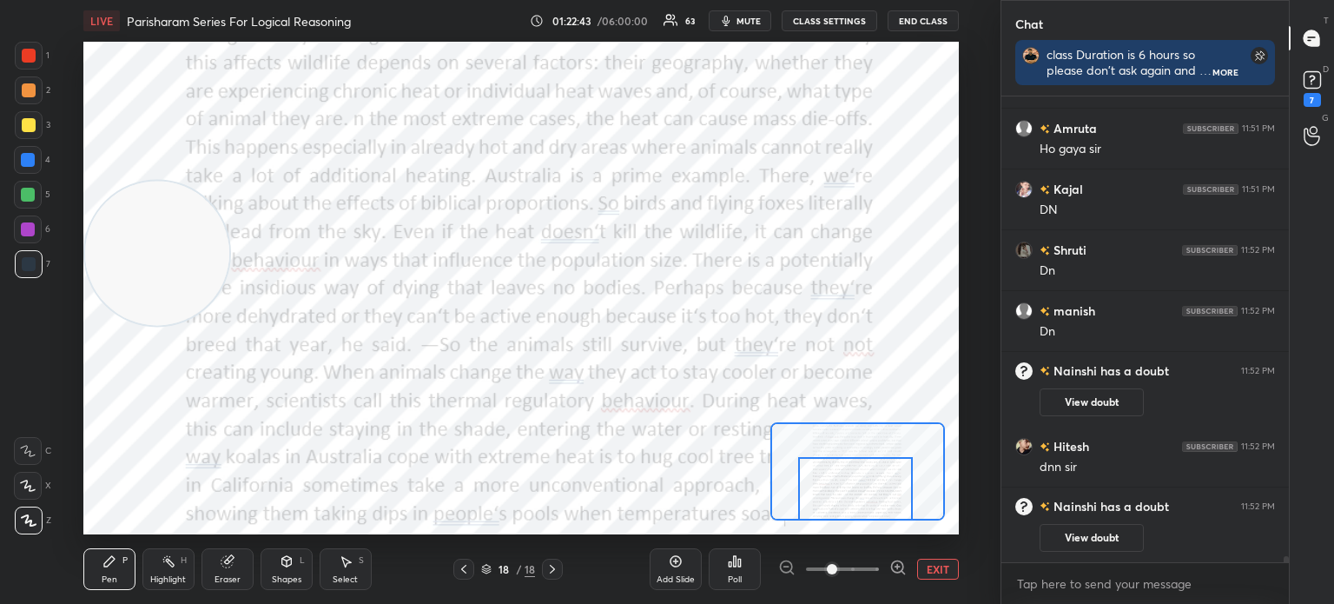
click at [923, 565] on button "EXIT" at bounding box center [938, 569] width 42 height 21
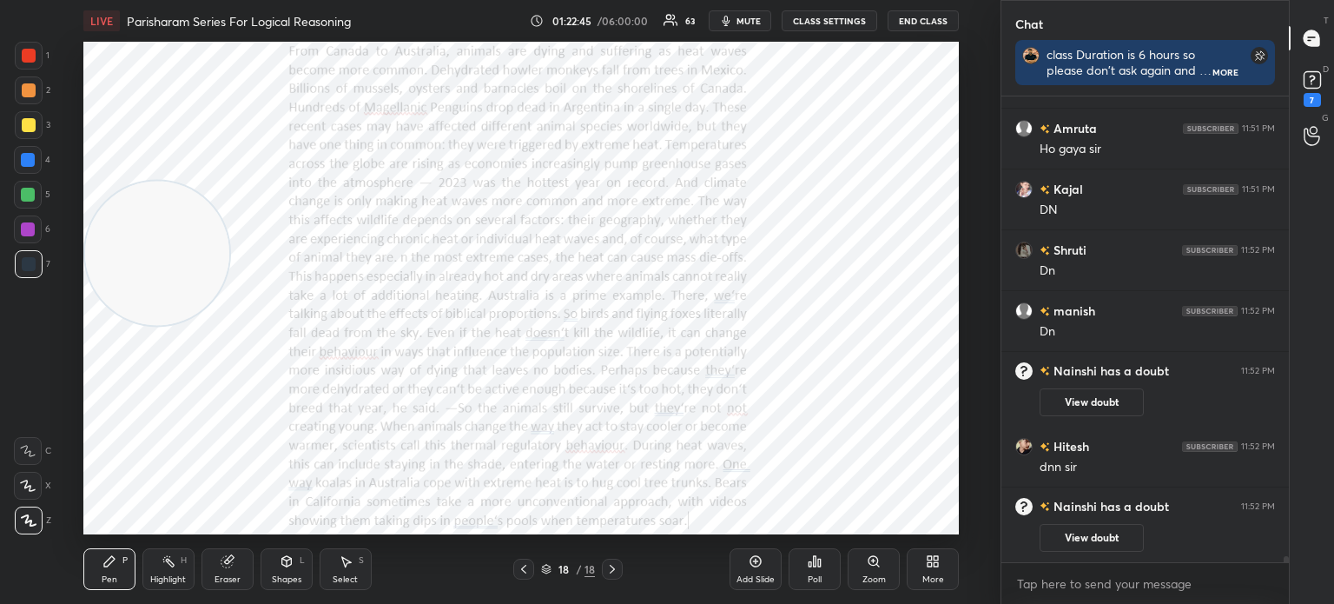
click at [935, 560] on icon at bounding box center [937, 558] width 4 height 4
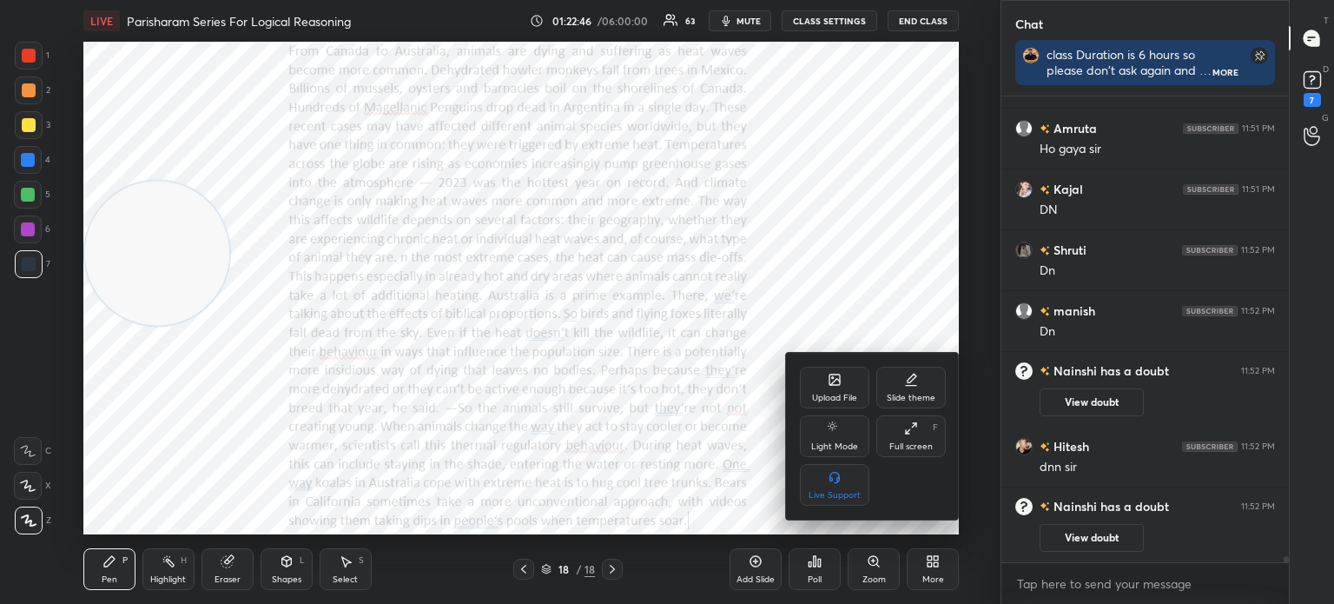
click at [829, 386] on icon at bounding box center [835, 380] width 14 height 14
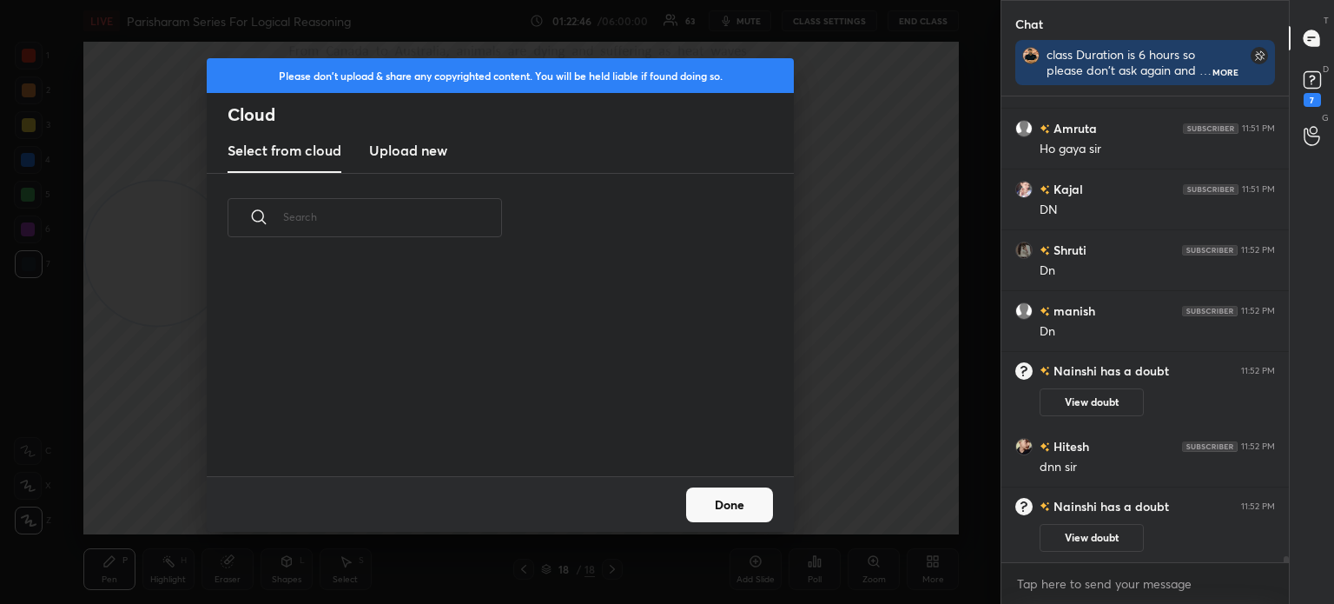
scroll to position [214, 558]
click at [393, 146] on h3 "Upload new" at bounding box center [408, 150] width 78 height 21
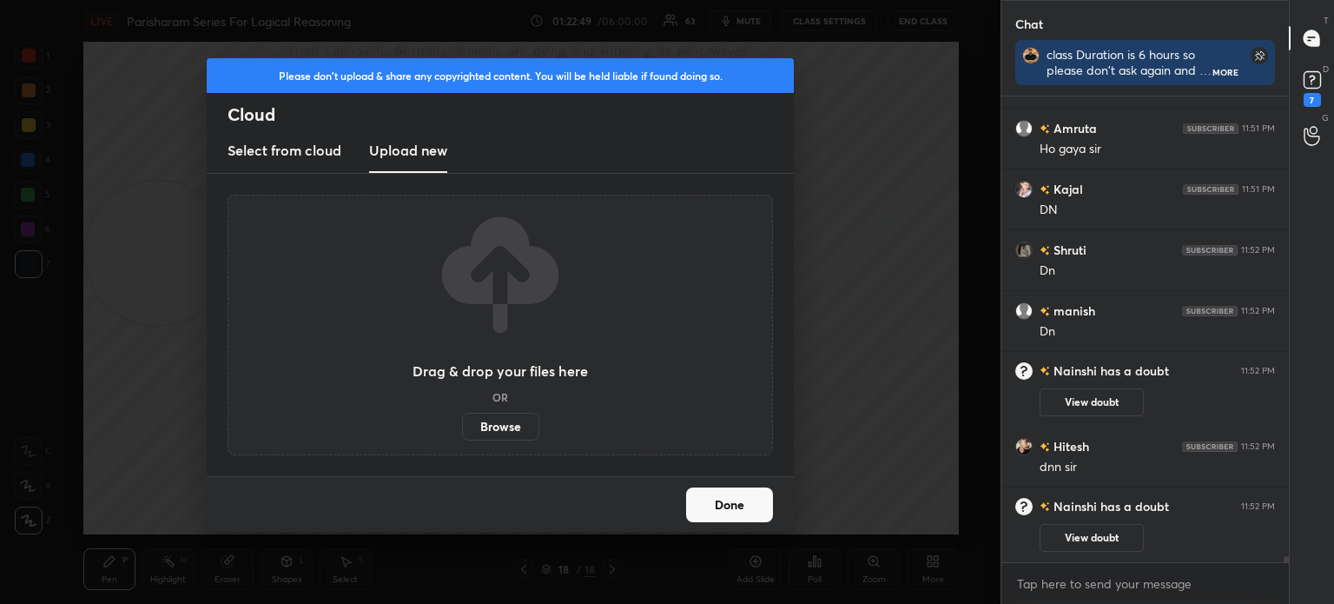
click at [480, 427] on label "Browse" at bounding box center [500, 427] width 77 height 28
click at [462, 427] on input "Browse" at bounding box center [462, 427] width 0 height 28
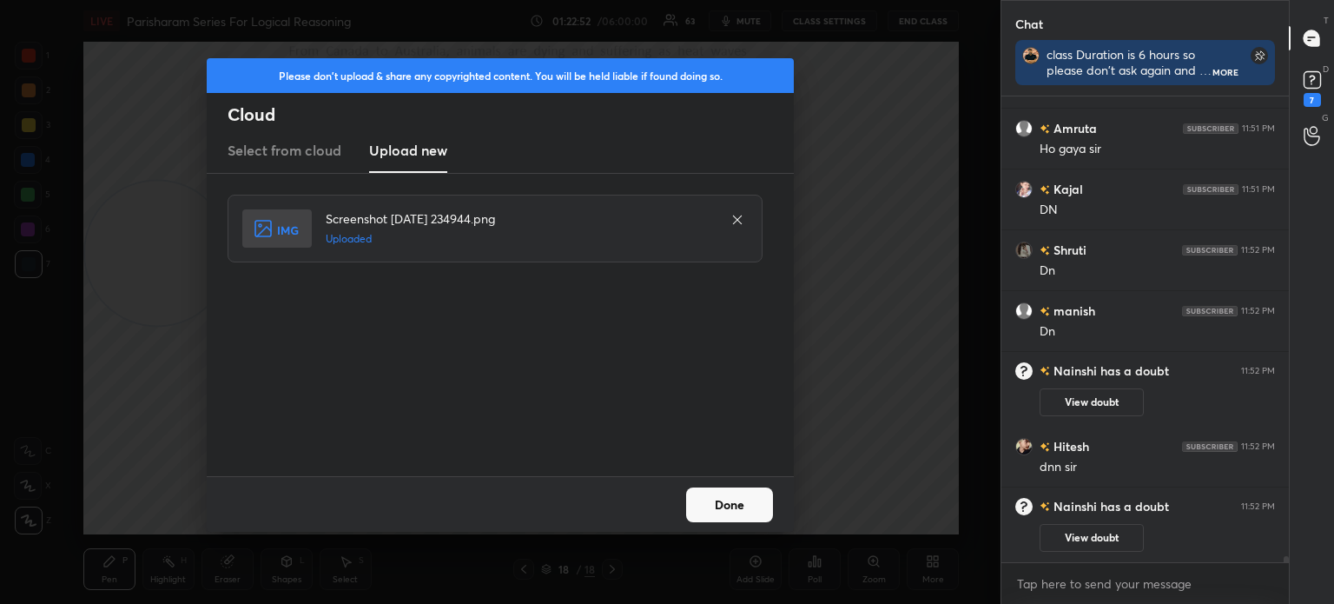
click at [720, 486] on div "Done" at bounding box center [500, 504] width 587 height 56
click at [720, 492] on button "Done" at bounding box center [729, 504] width 87 height 35
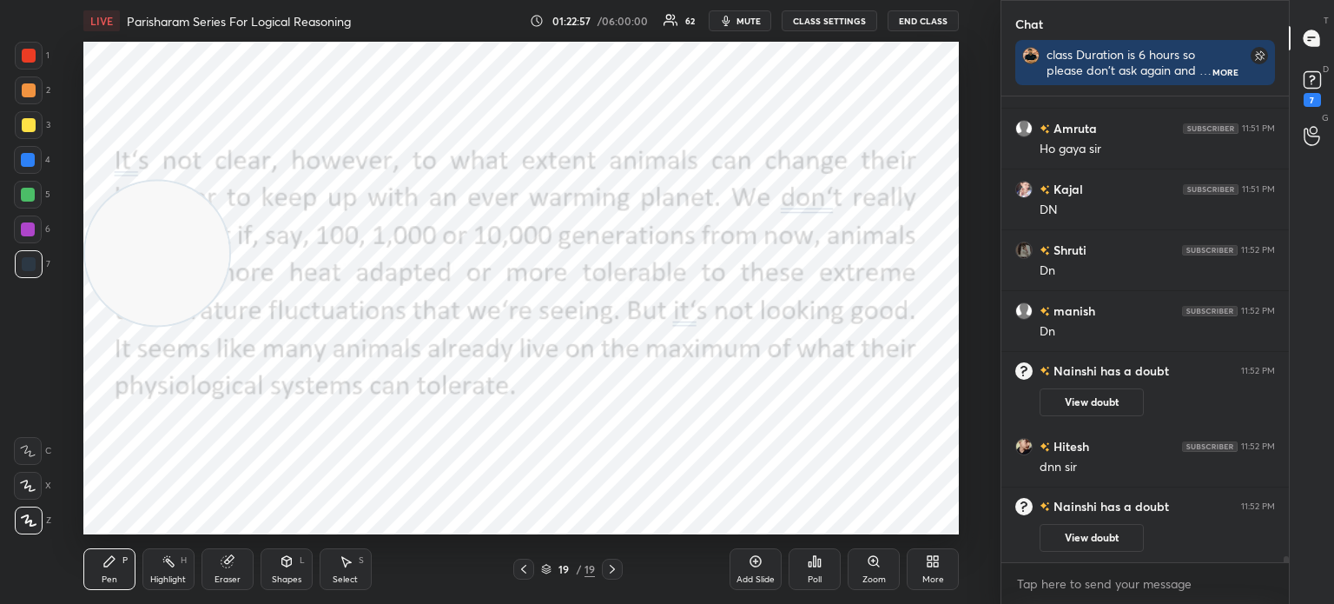
scroll to position [35544, 0]
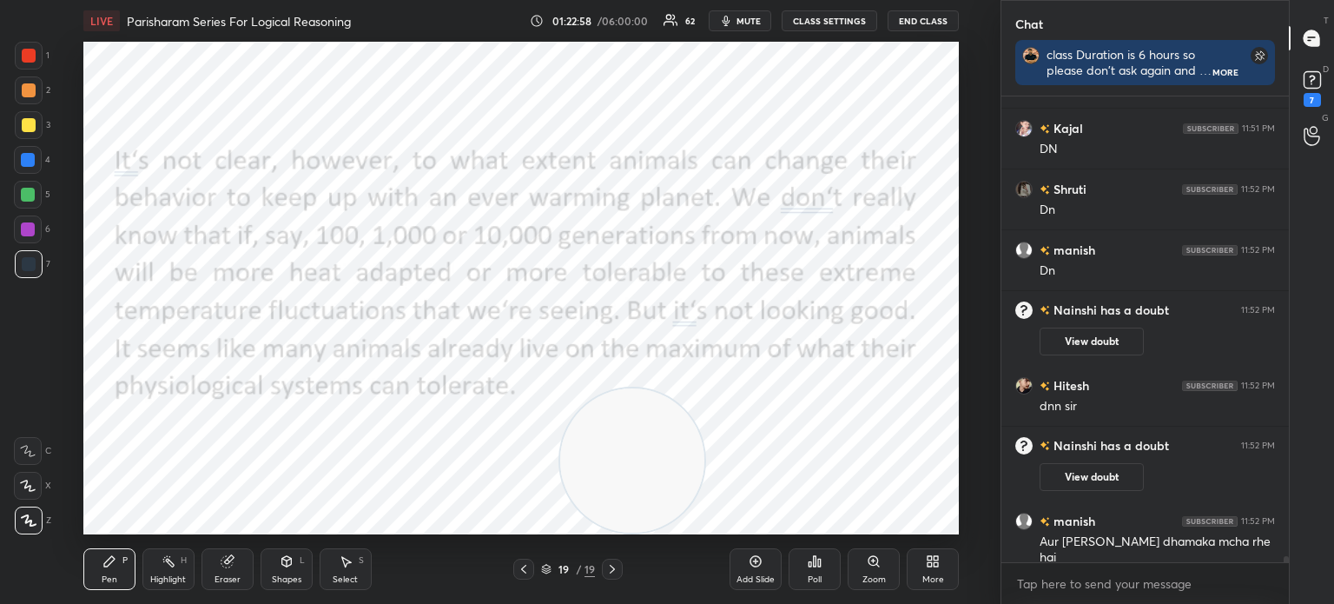
drag, startPoint x: 182, startPoint y: 195, endPoint x: 663, endPoint y: 402, distance: 523.8
click at [663, 402] on video at bounding box center [632, 460] width 144 height 144
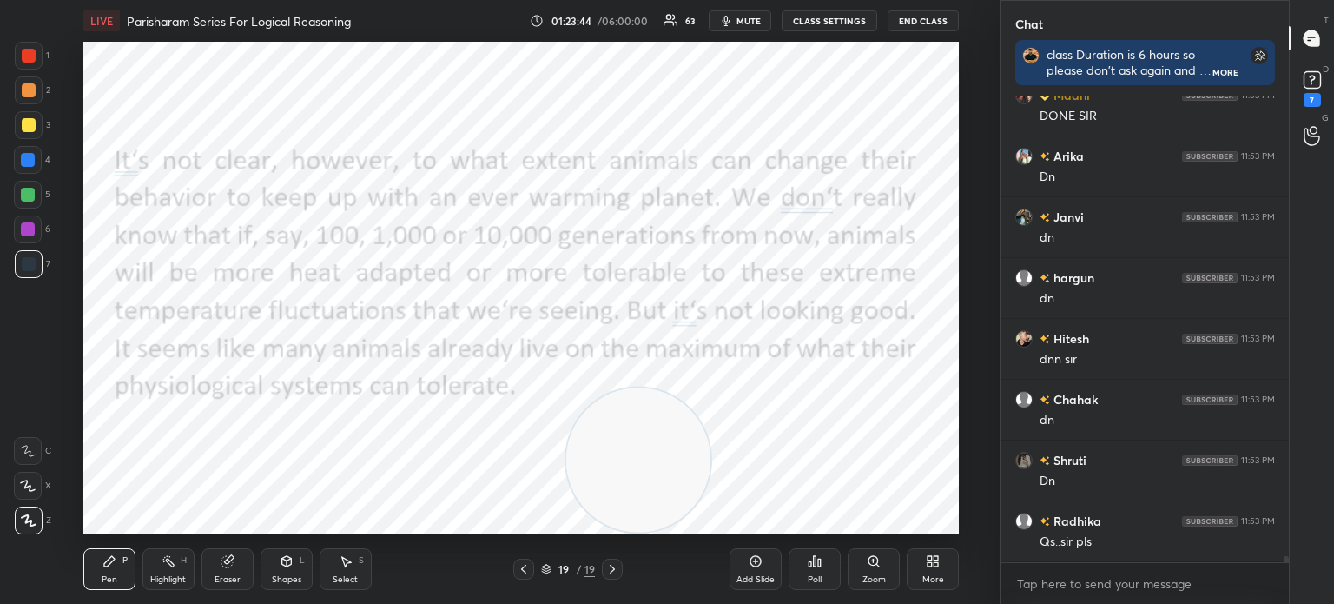
scroll to position [36152, 0]
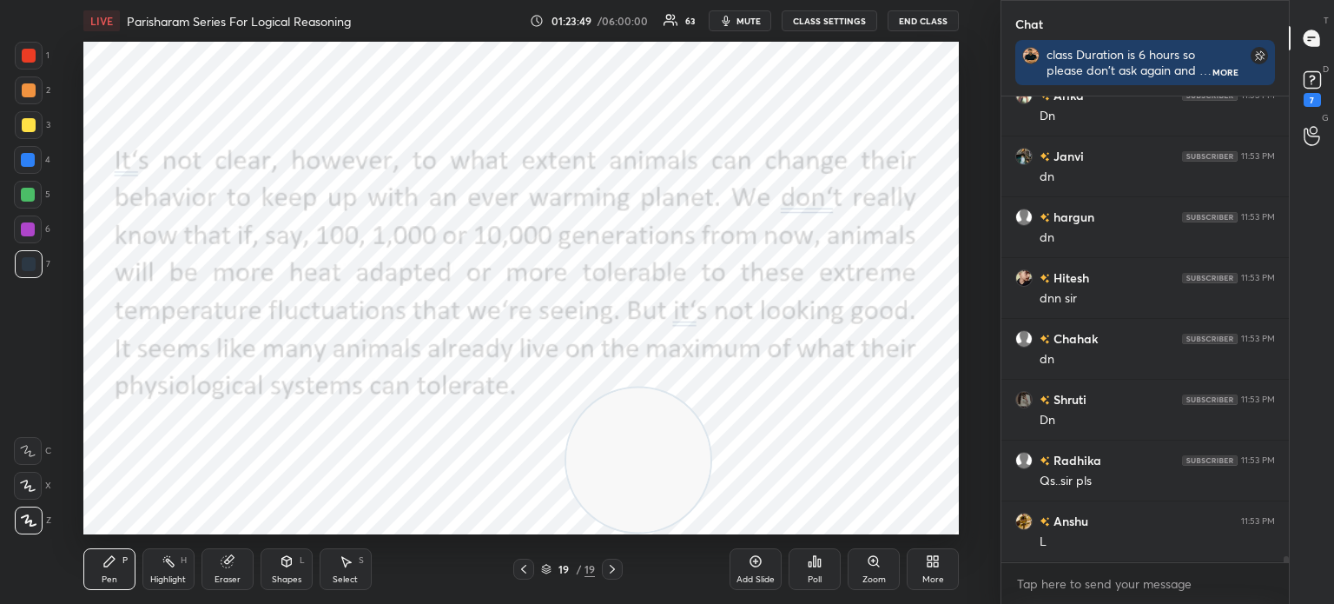
click at [943, 554] on div "More" at bounding box center [933, 569] width 52 height 42
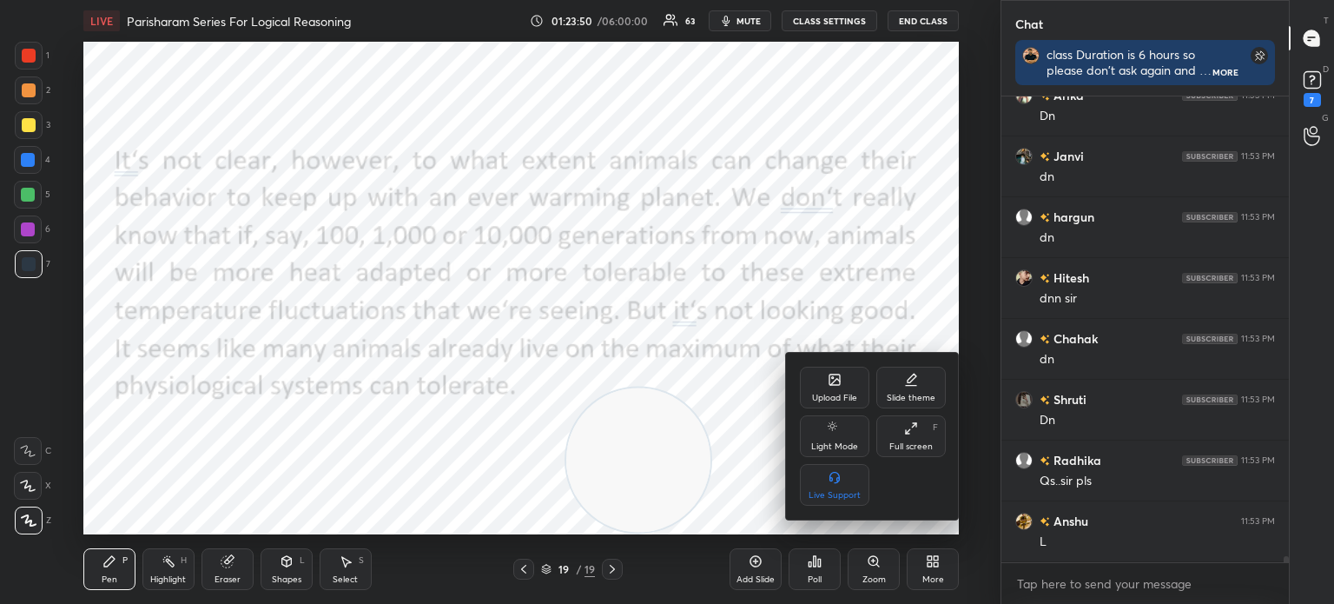
click at [837, 384] on icon at bounding box center [835, 379] width 10 height 10
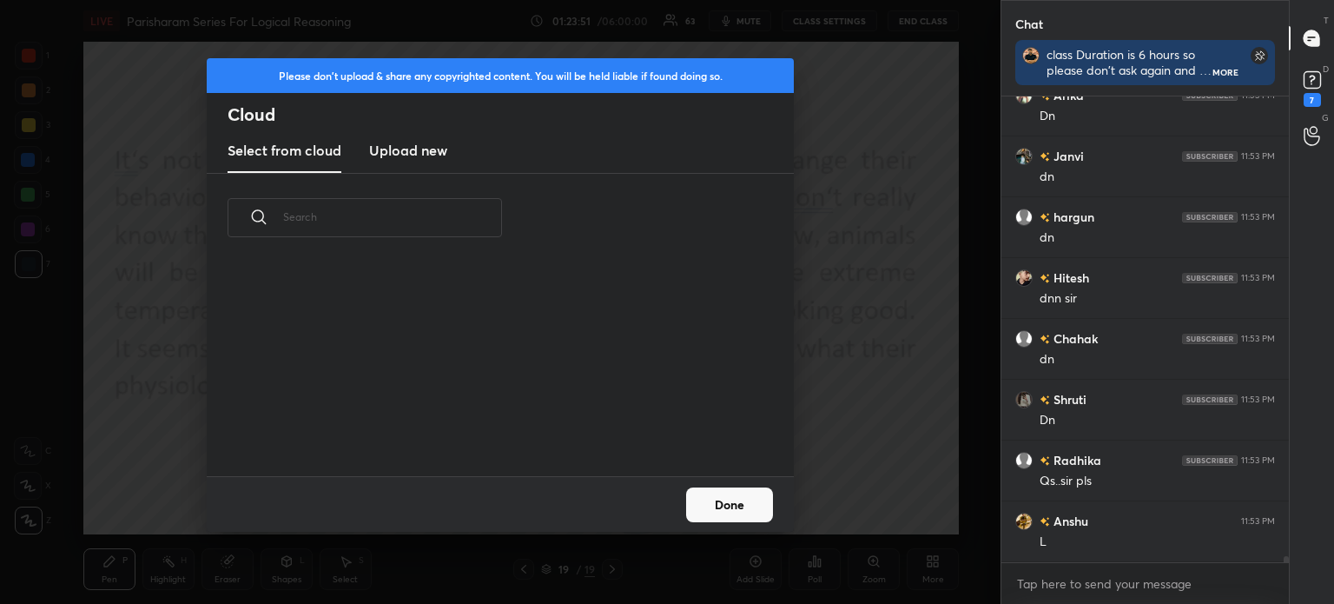
scroll to position [214, 558]
click at [421, 142] on h3 "Upload new" at bounding box center [408, 150] width 78 height 21
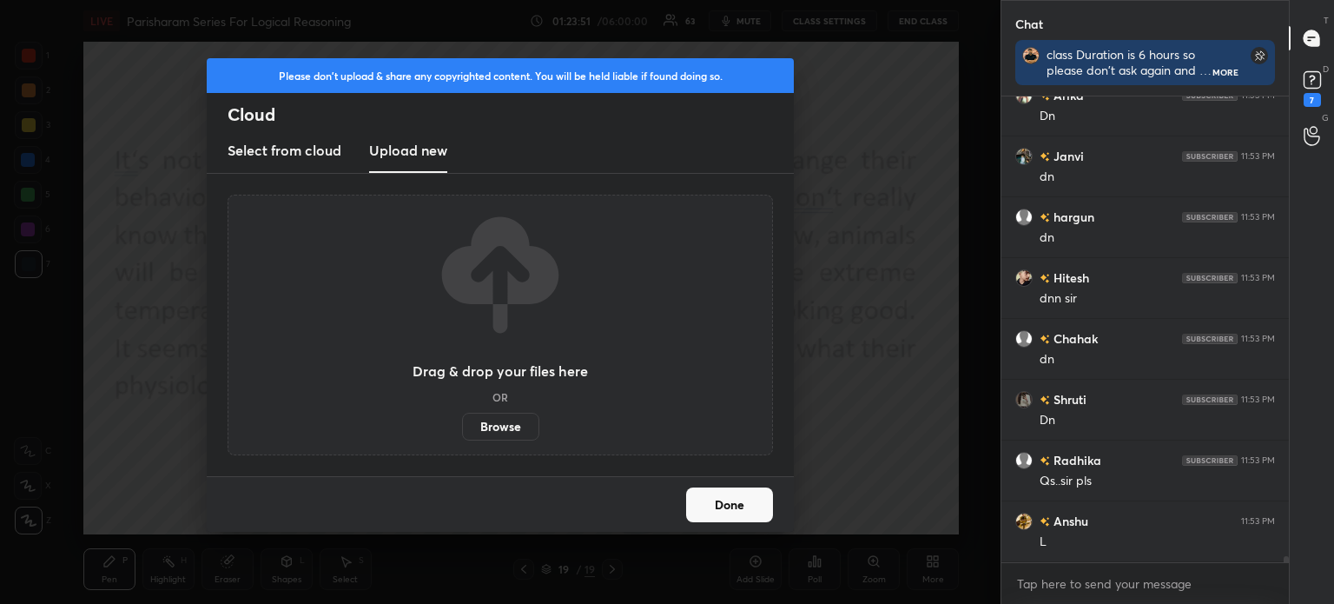
scroll to position [36213, 0]
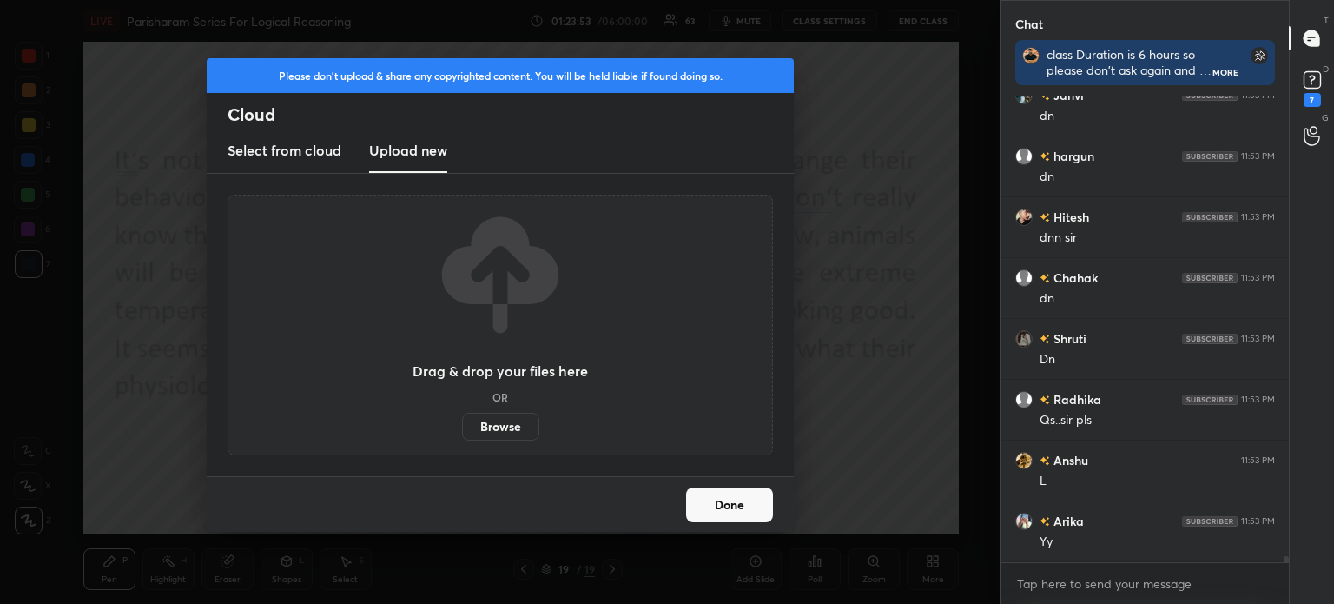
click at [493, 425] on label "Browse" at bounding box center [500, 427] width 77 height 28
click at [462, 425] on input "Browse" at bounding box center [462, 427] width 0 height 28
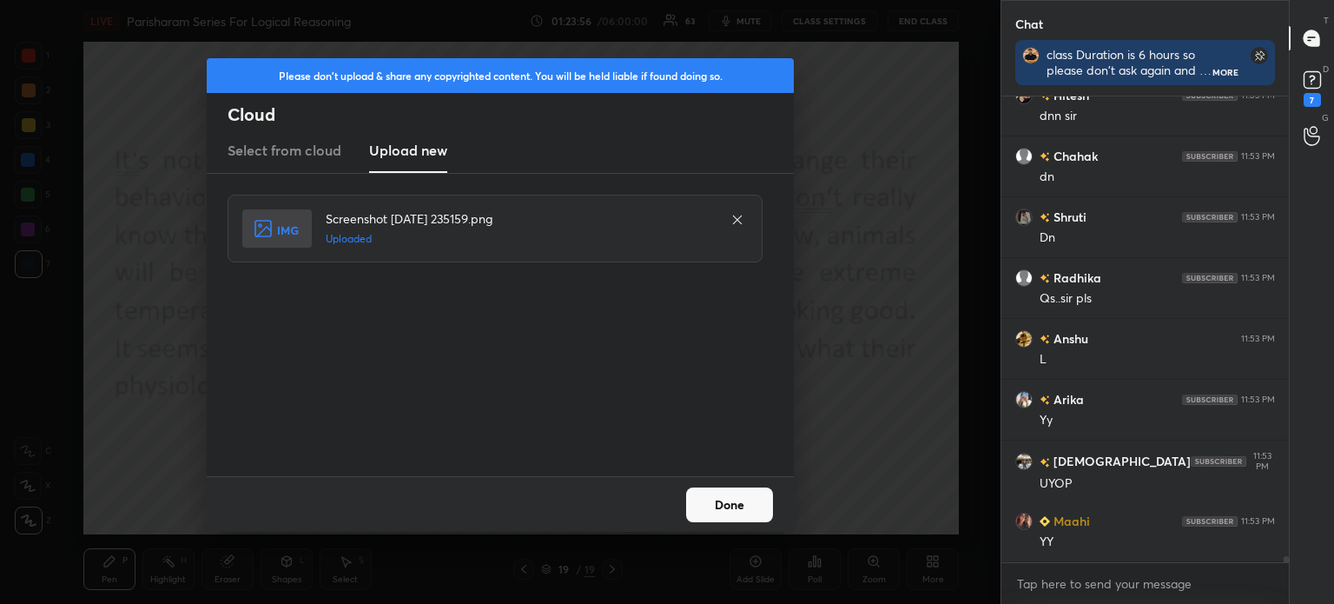
scroll to position [36396, 0]
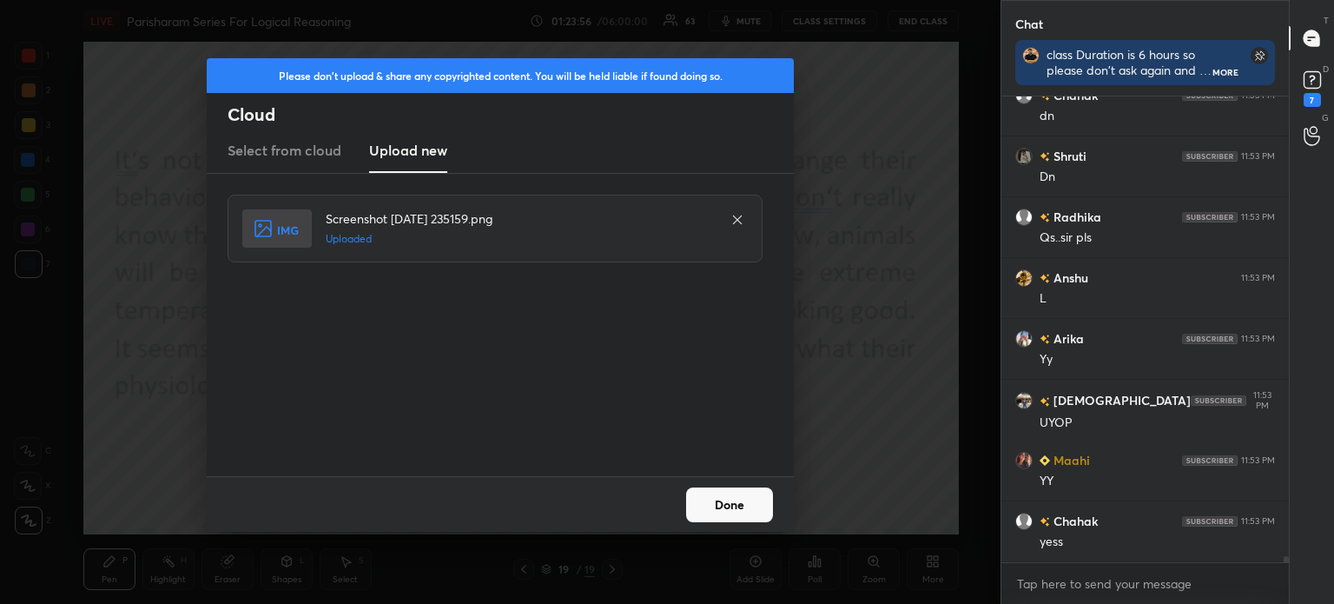
click at [720, 505] on button "Done" at bounding box center [729, 504] width 87 height 35
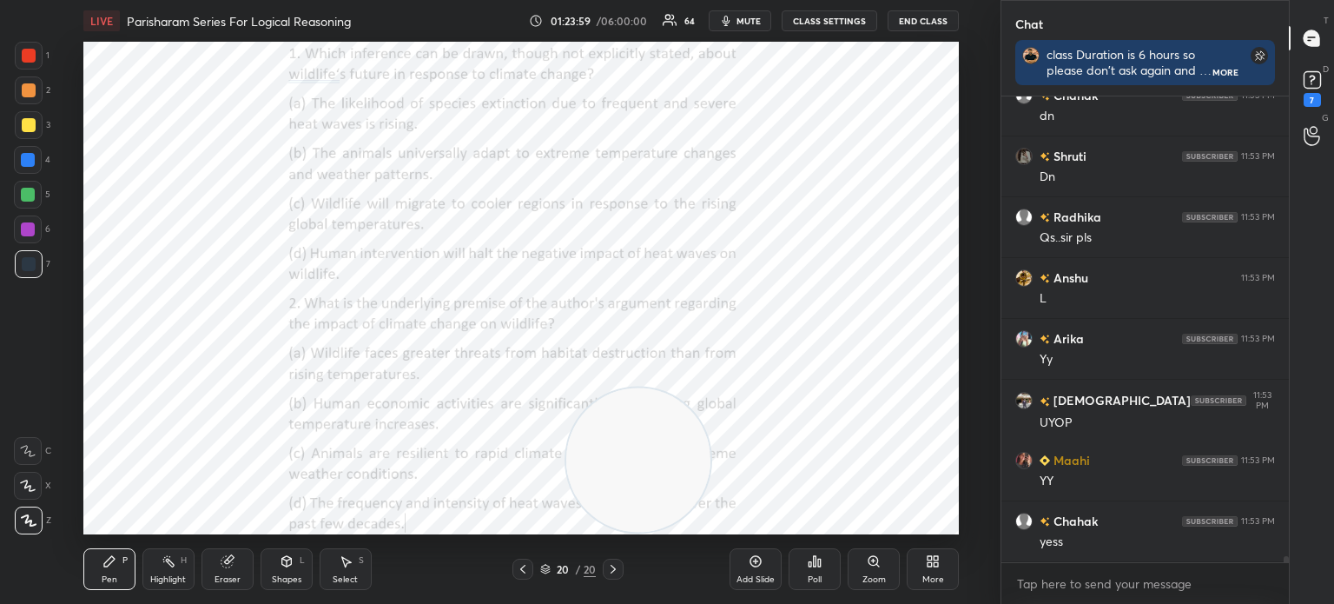
click at [929, 559] on icon at bounding box center [930, 558] width 4 height 4
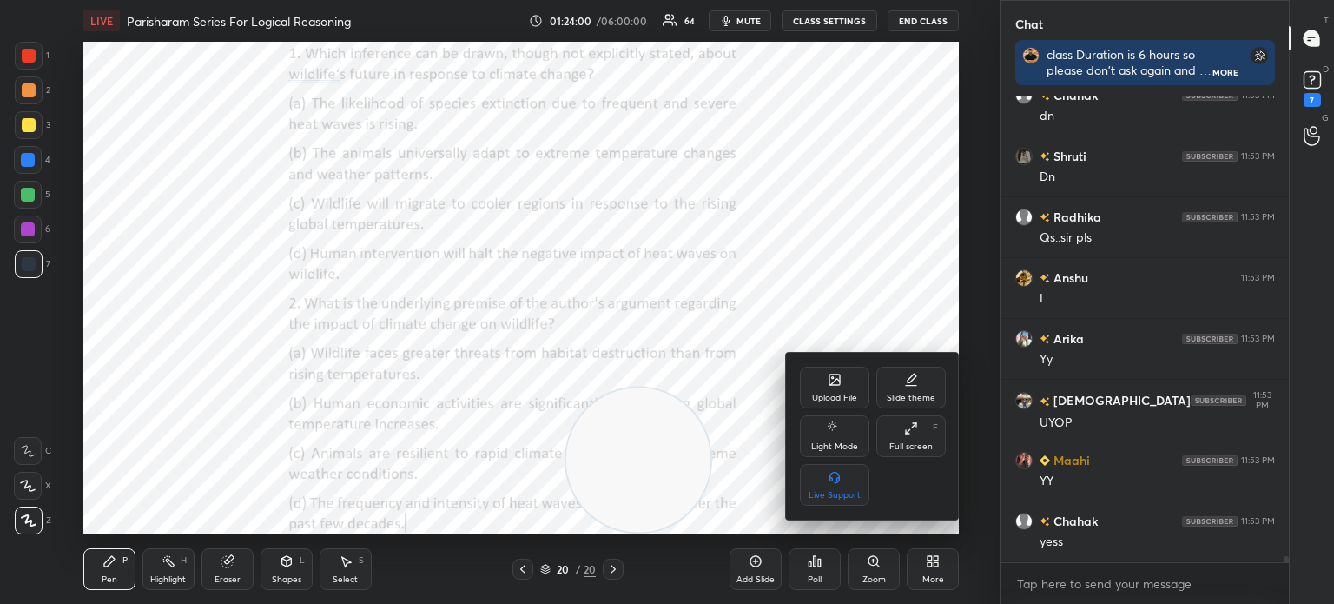
click at [824, 370] on div "Upload File" at bounding box center [834, 388] width 69 height 42
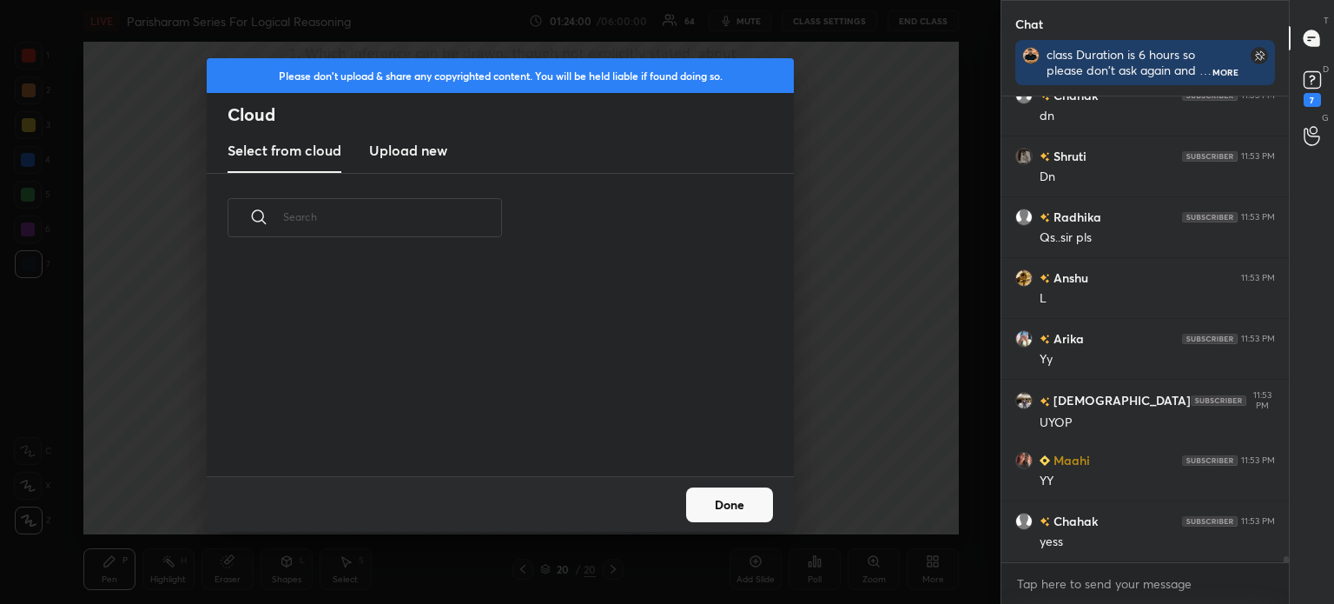
scroll to position [214, 558]
click at [415, 156] on h3 "Upload new" at bounding box center [408, 150] width 78 height 21
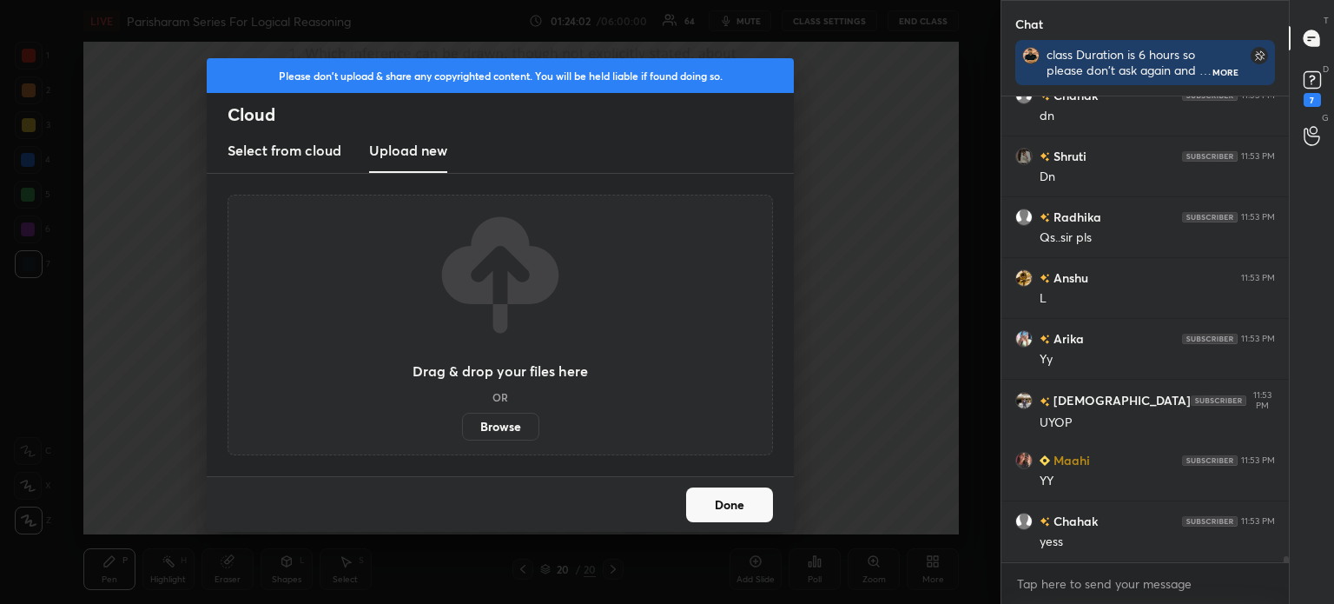
click at [500, 422] on label "Browse" at bounding box center [500, 427] width 77 height 28
click at [462, 422] on input "Browse" at bounding box center [462, 427] width 0 height 28
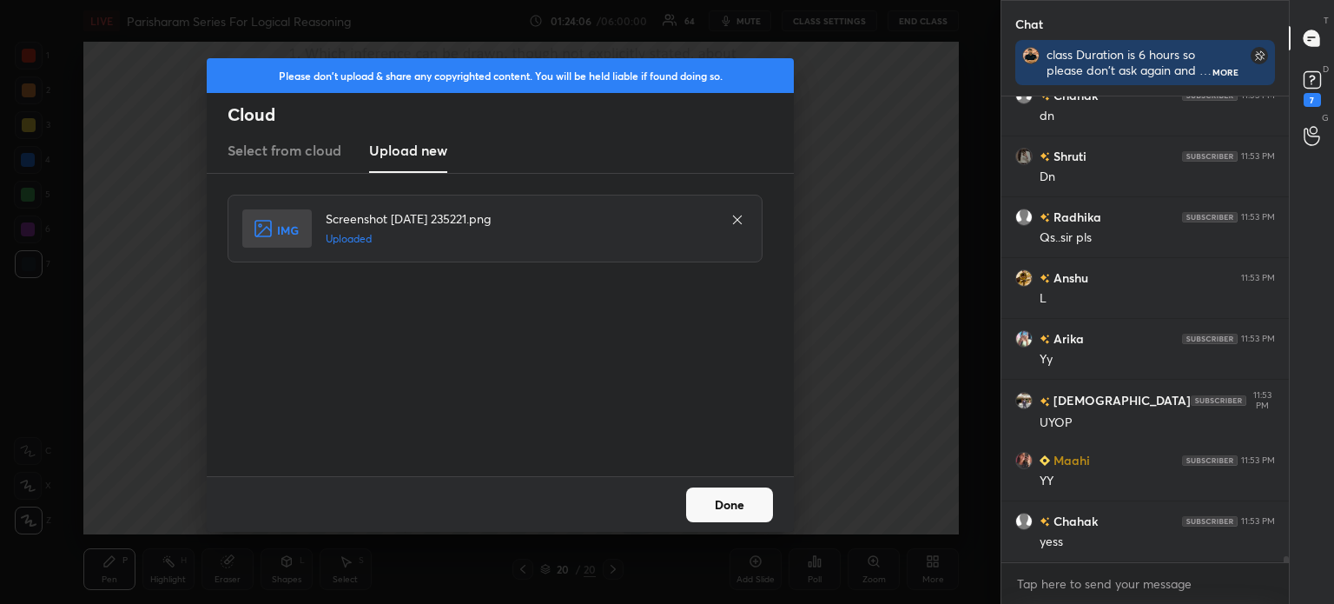
click at [728, 500] on button "Done" at bounding box center [729, 504] width 87 height 35
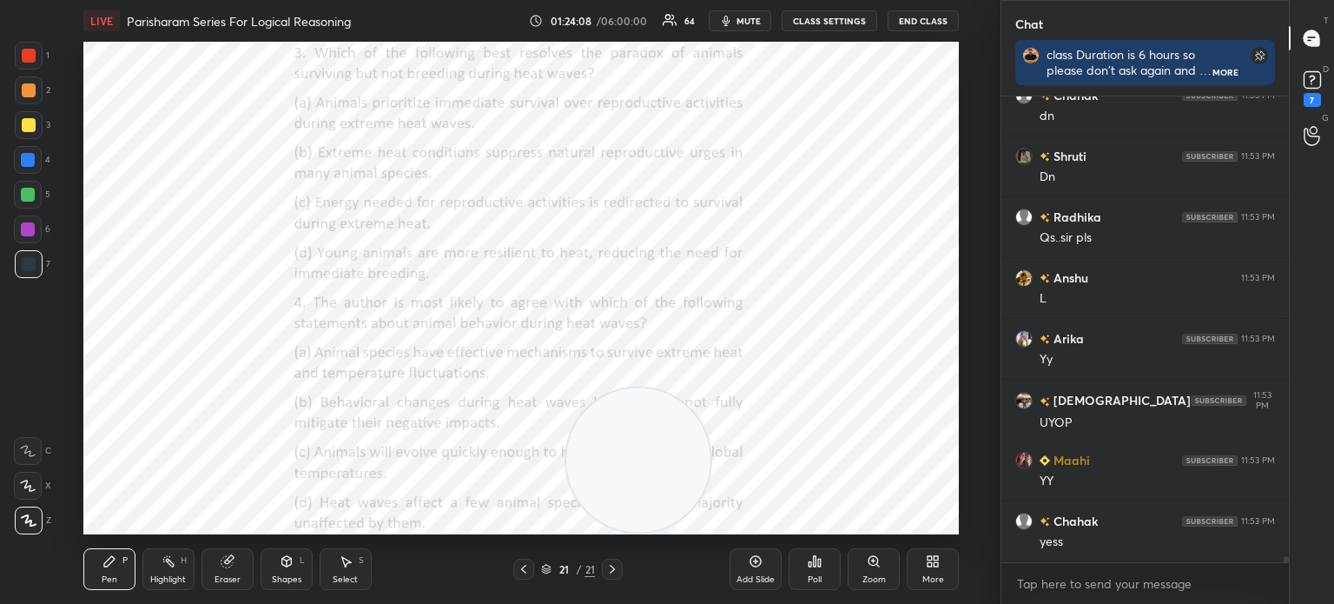
click at [928, 558] on icon at bounding box center [930, 558] width 4 height 4
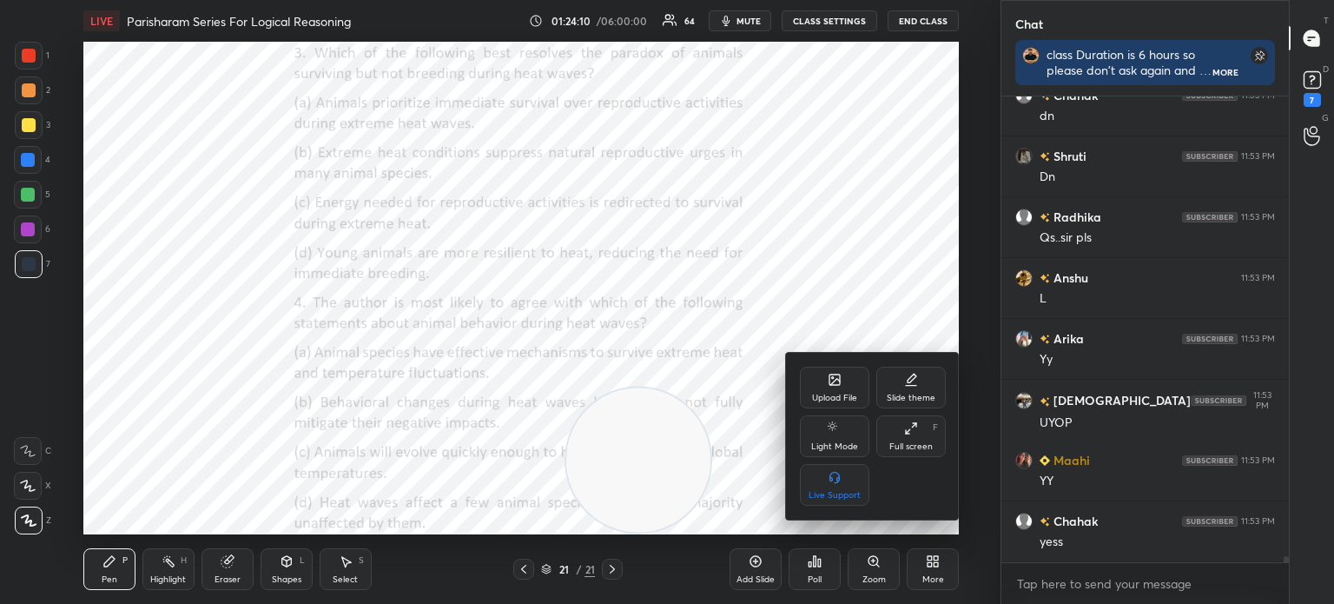
click at [817, 381] on div "Upload File" at bounding box center [834, 388] width 69 height 42
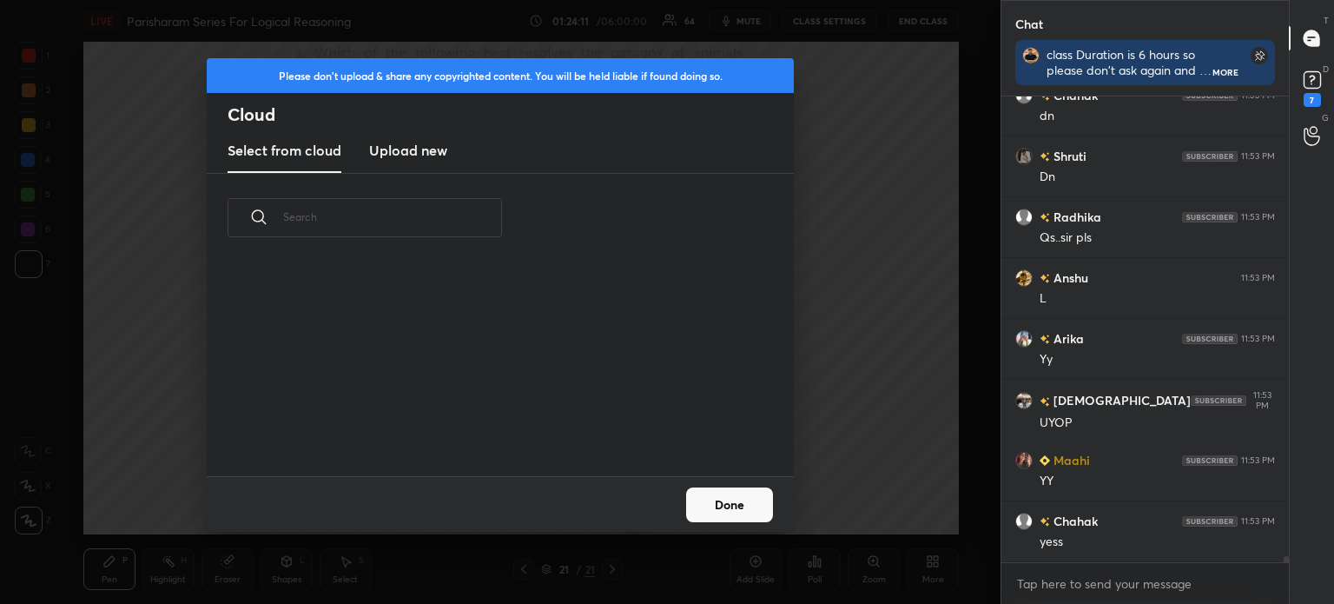
click at [393, 159] on h3 "Upload new" at bounding box center [408, 150] width 78 height 21
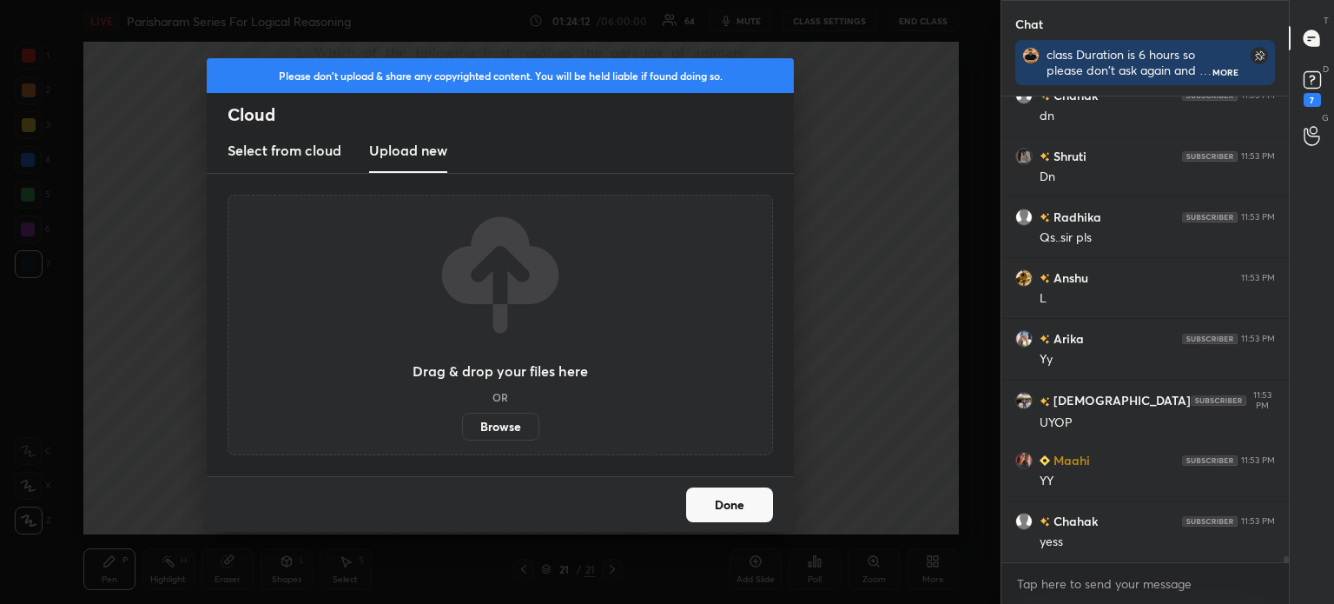
click at [482, 427] on label "Browse" at bounding box center [500, 427] width 77 height 28
click at [462, 427] on input "Browse" at bounding box center [462, 427] width 0 height 28
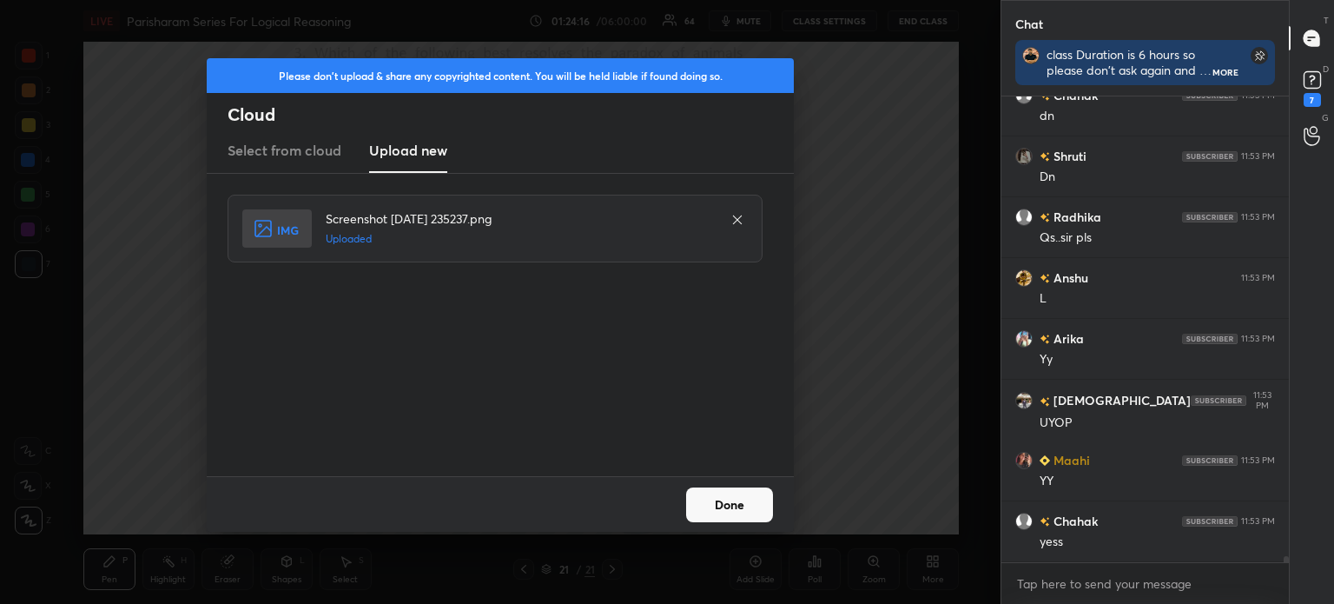
click at [731, 505] on button "Done" at bounding box center [729, 504] width 87 height 35
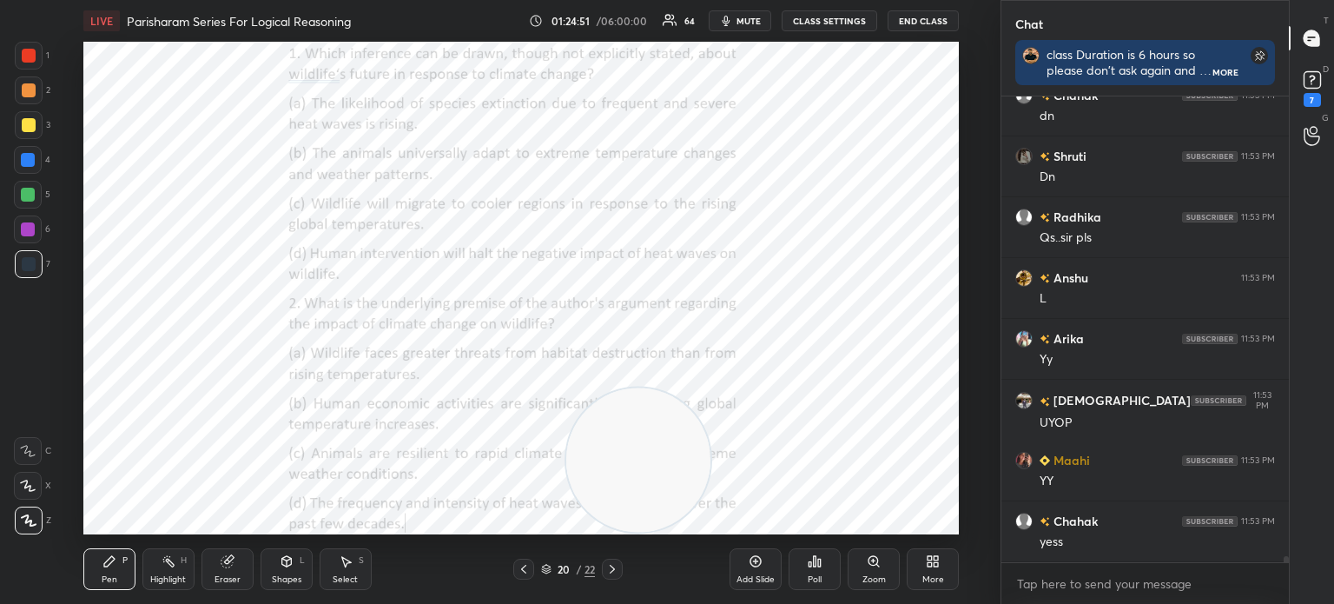
scroll to position [36456, 0]
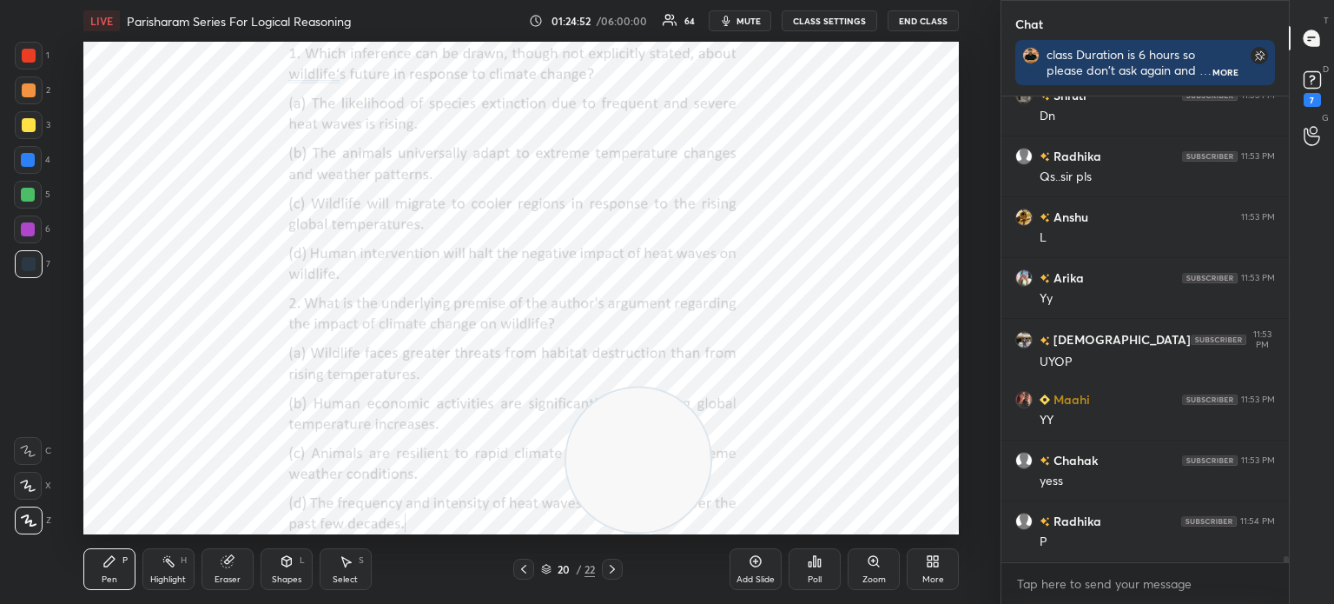
click at [812, 572] on div "Poll" at bounding box center [815, 569] width 52 height 42
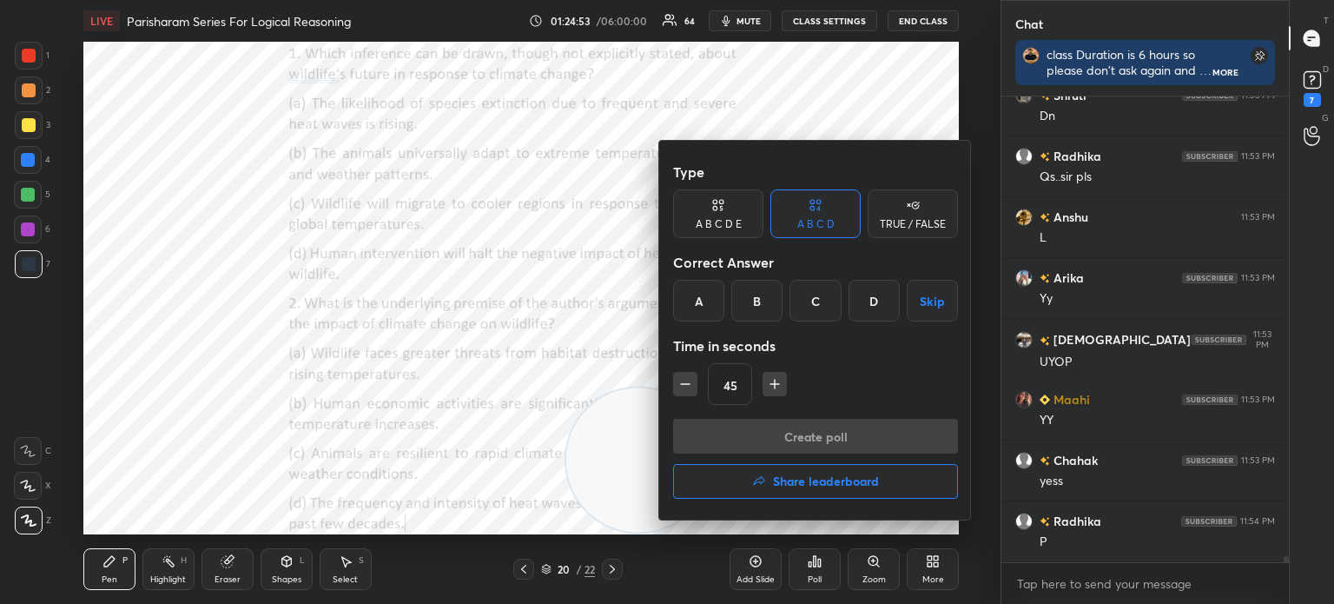
click at [700, 294] on div "A" at bounding box center [698, 301] width 51 height 42
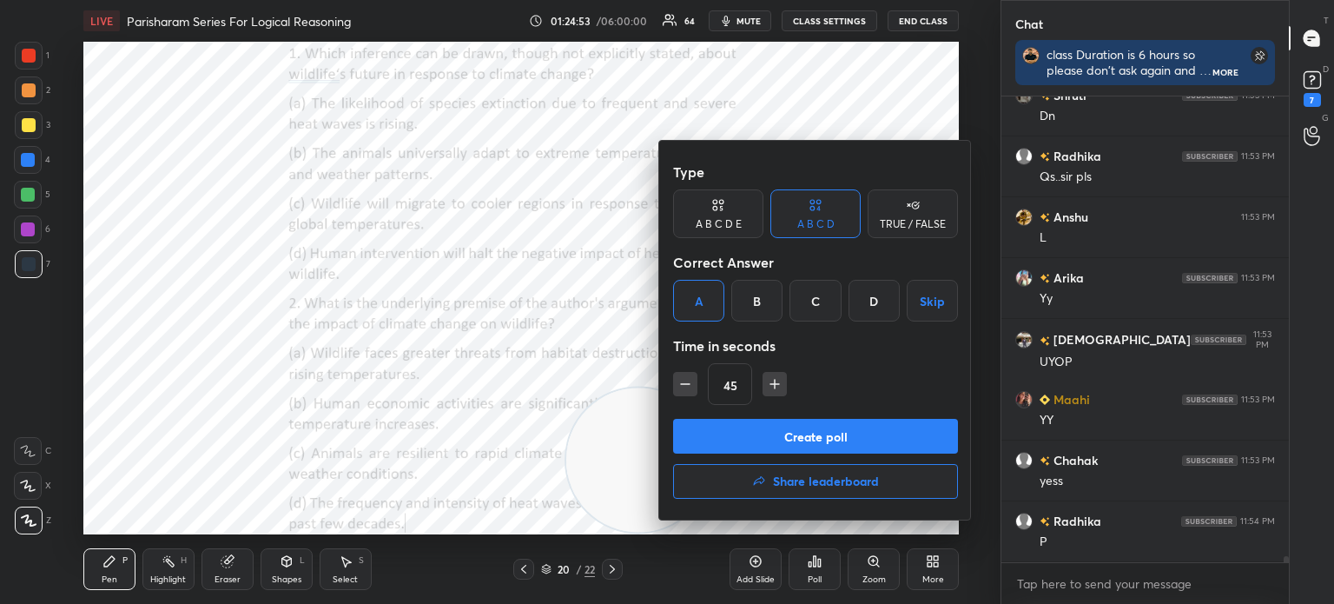
click at [745, 432] on button "Create poll" at bounding box center [815, 436] width 285 height 35
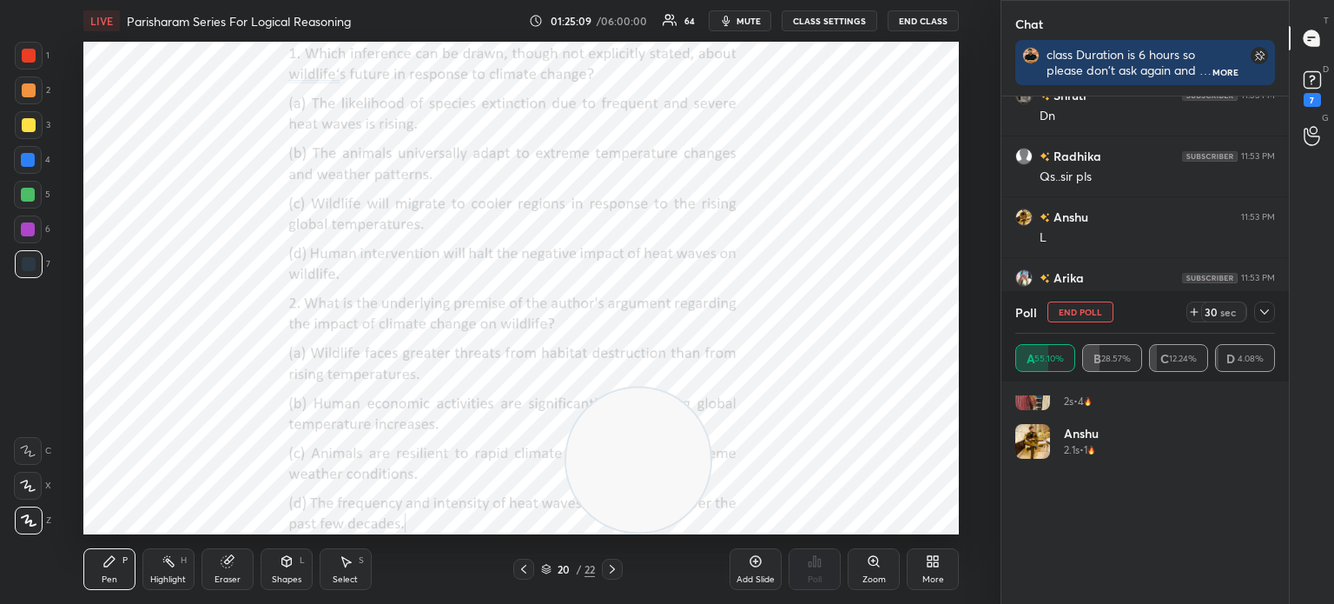
scroll to position [1105, 0]
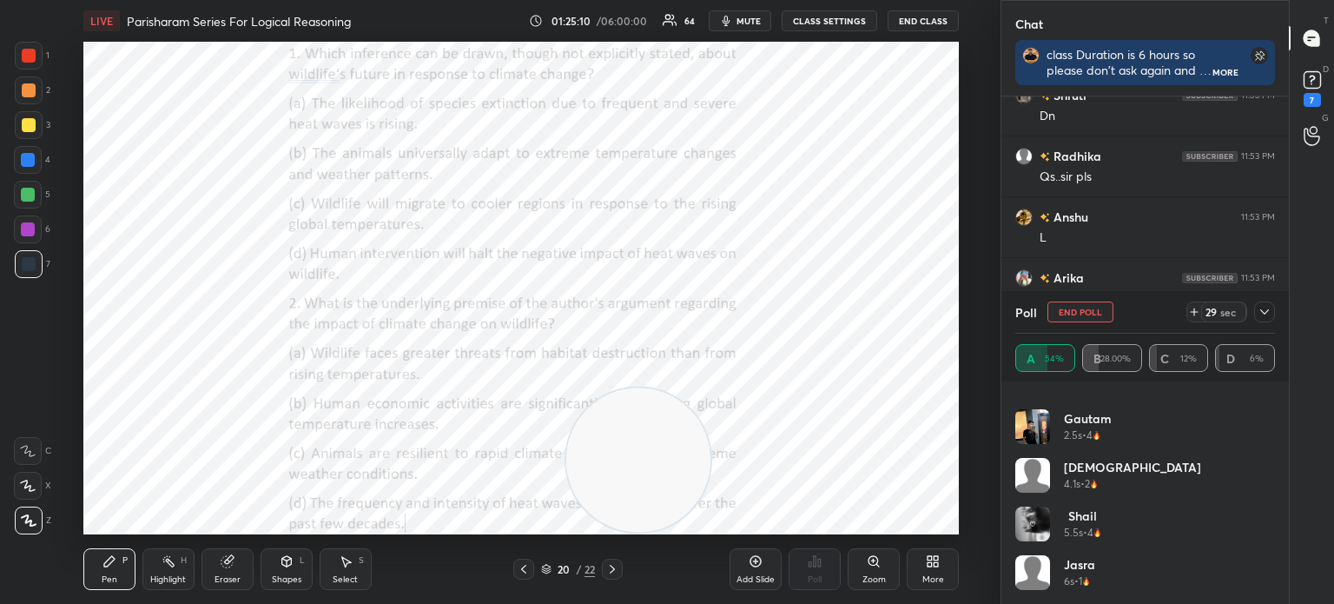
click at [1262, 315] on icon at bounding box center [1265, 312] width 14 height 14
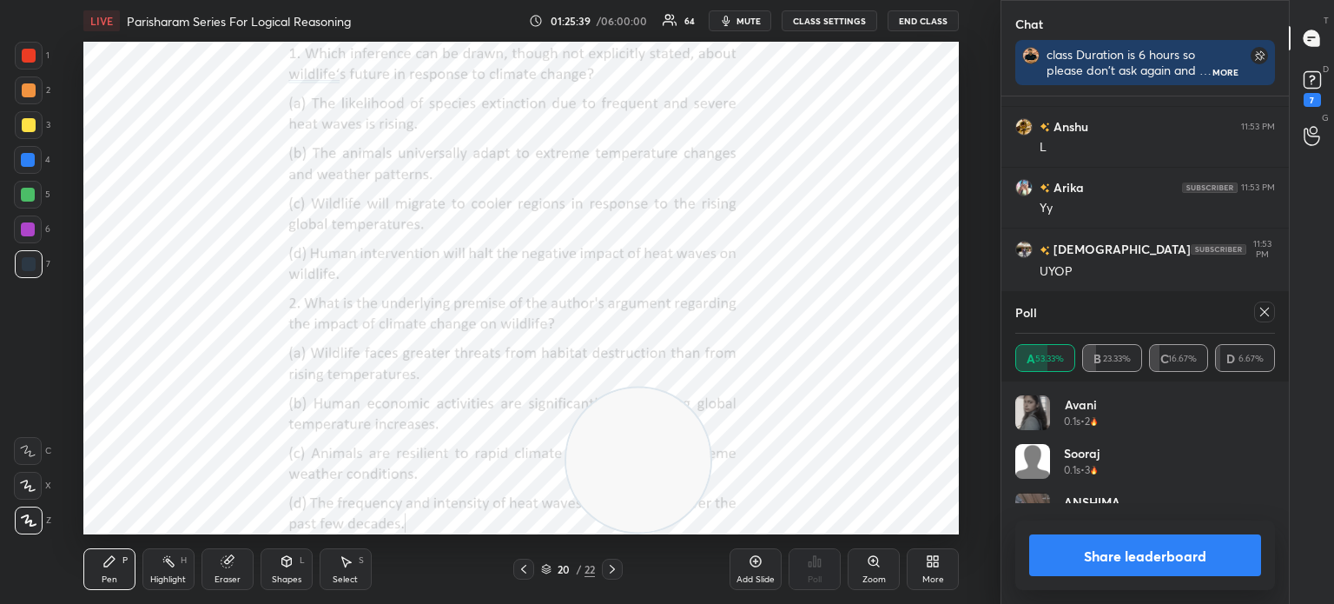
scroll to position [202, 255]
click at [1258, 312] on icon at bounding box center [1265, 312] width 14 height 14
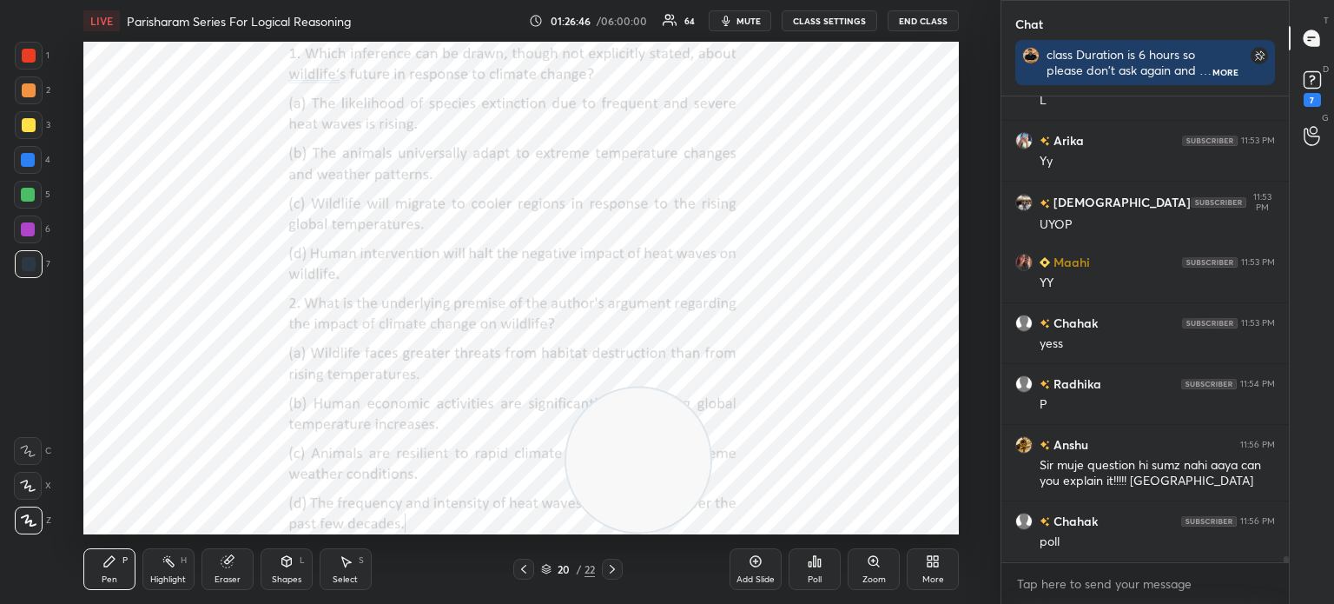
scroll to position [36654, 0]
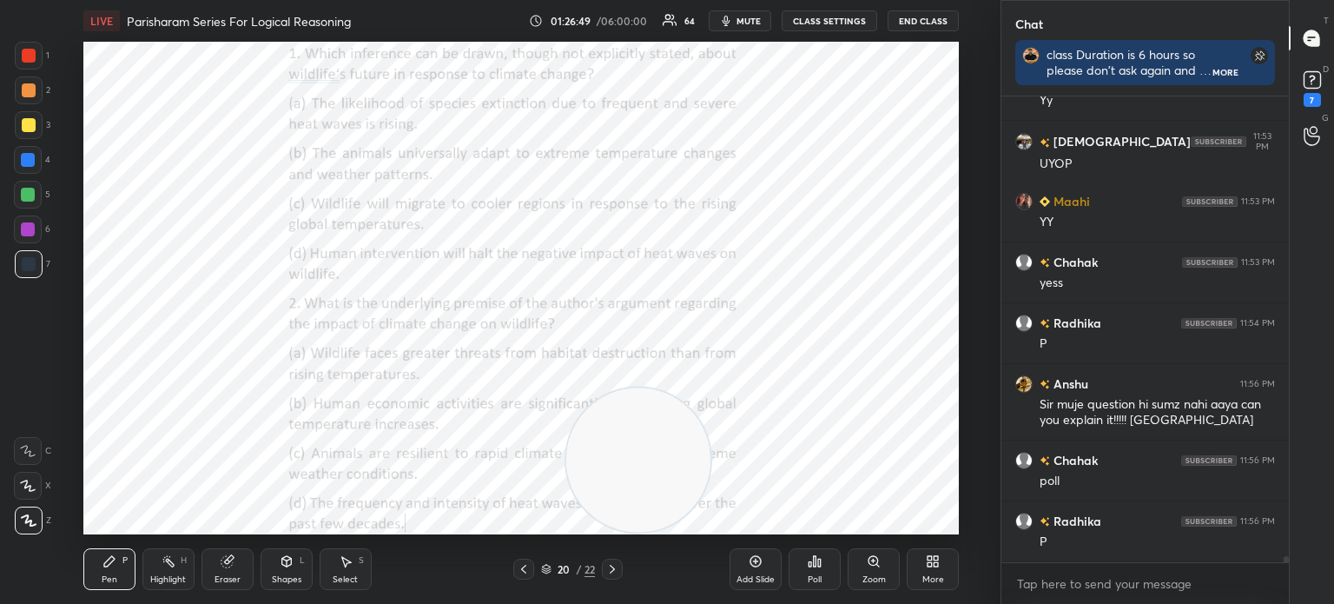
click at [812, 582] on div "Poll" at bounding box center [815, 579] width 14 height 9
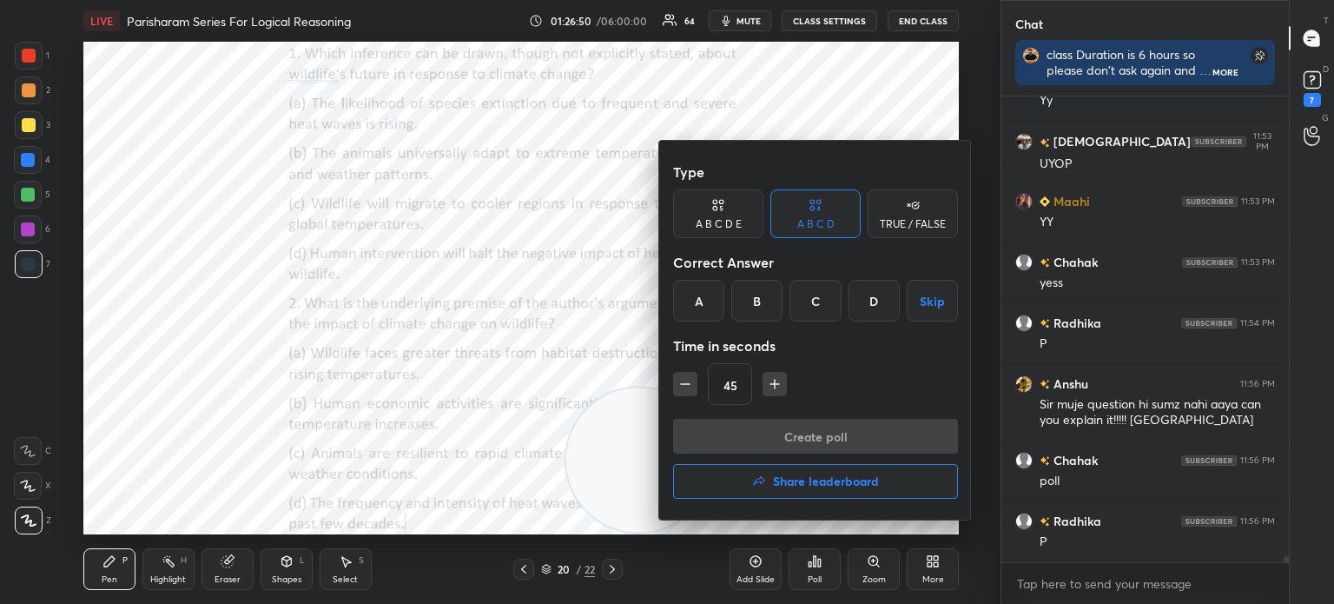
click at [754, 291] on div "B" at bounding box center [756, 301] width 51 height 42
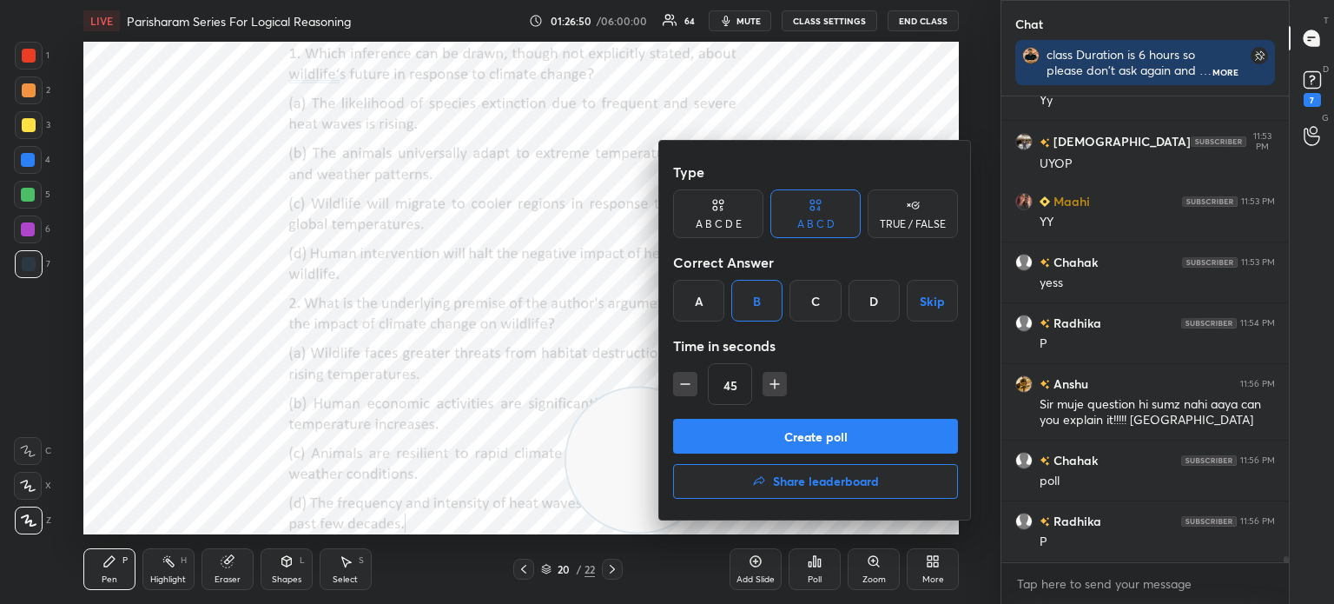
click at [761, 435] on button "Create poll" at bounding box center [815, 436] width 285 height 35
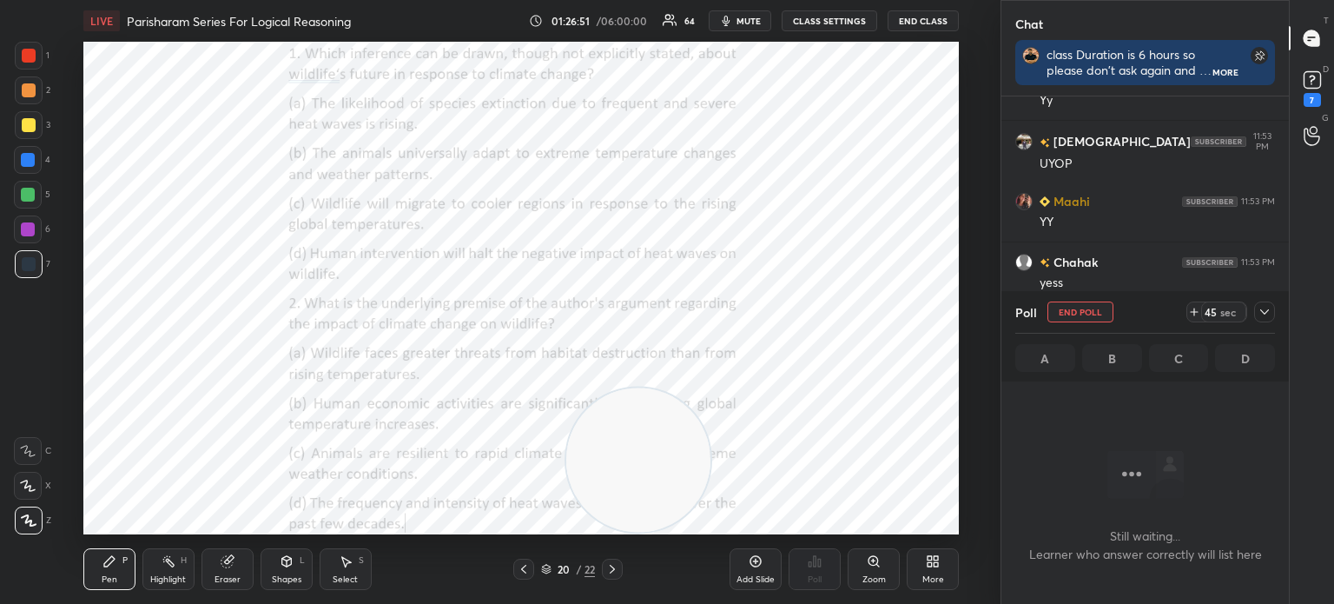
scroll to position [5, 5]
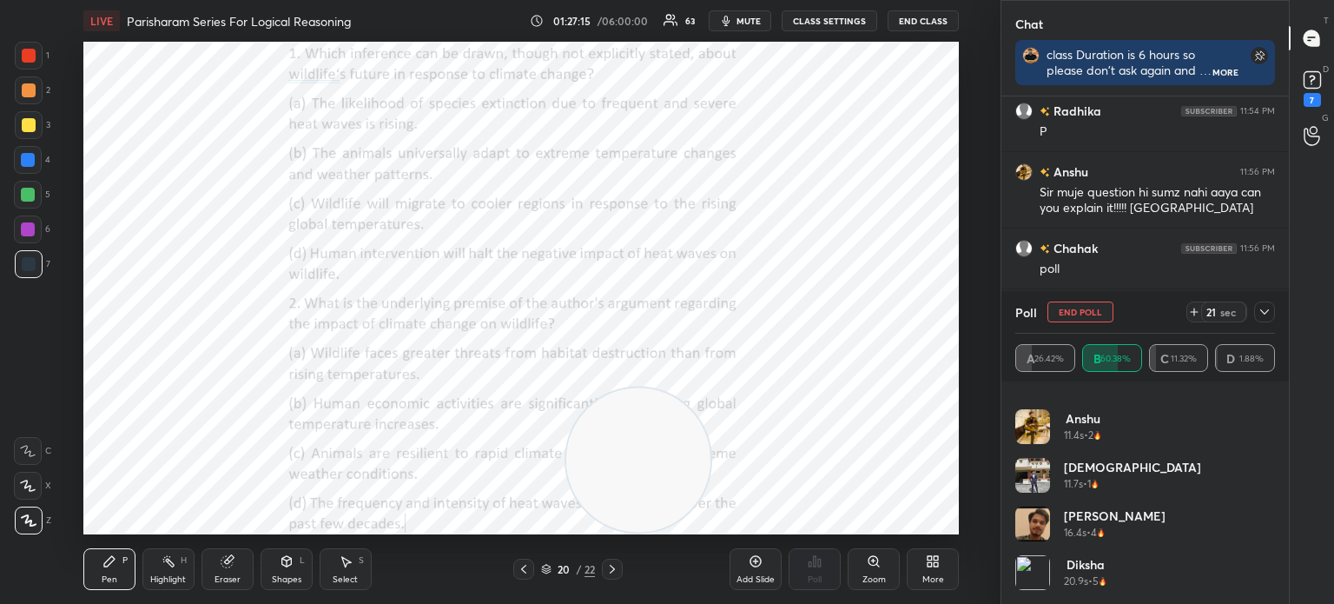
click at [1261, 315] on icon at bounding box center [1265, 312] width 14 height 14
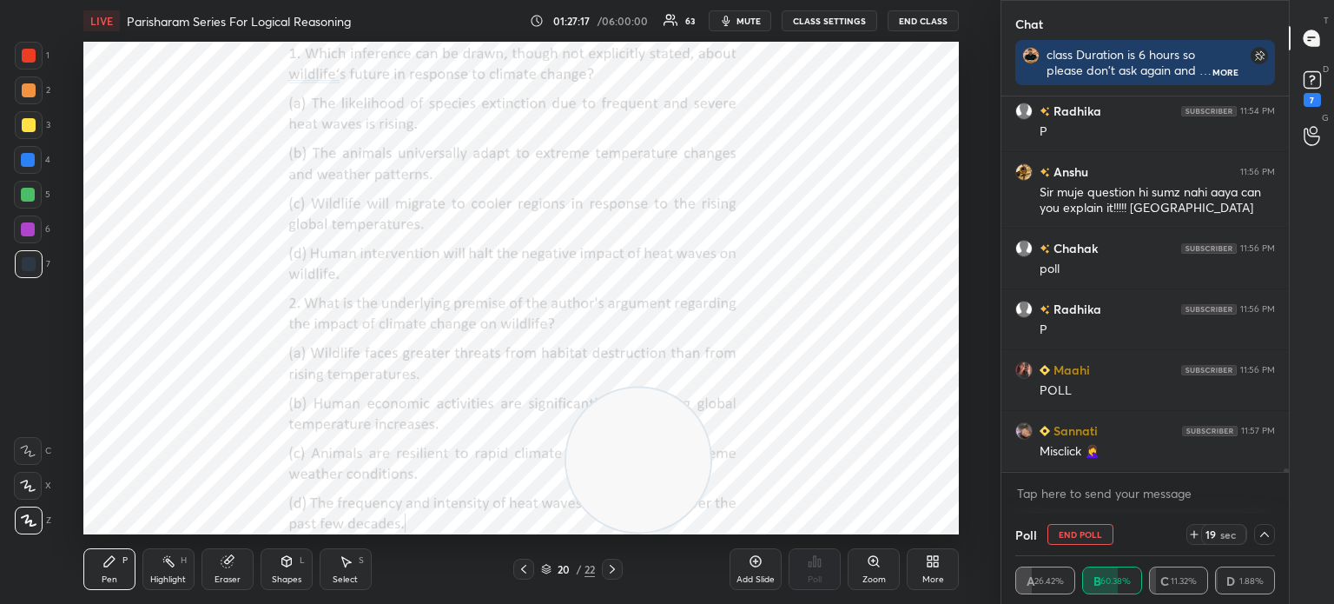
click at [1261, 537] on icon at bounding box center [1265, 534] width 9 height 5
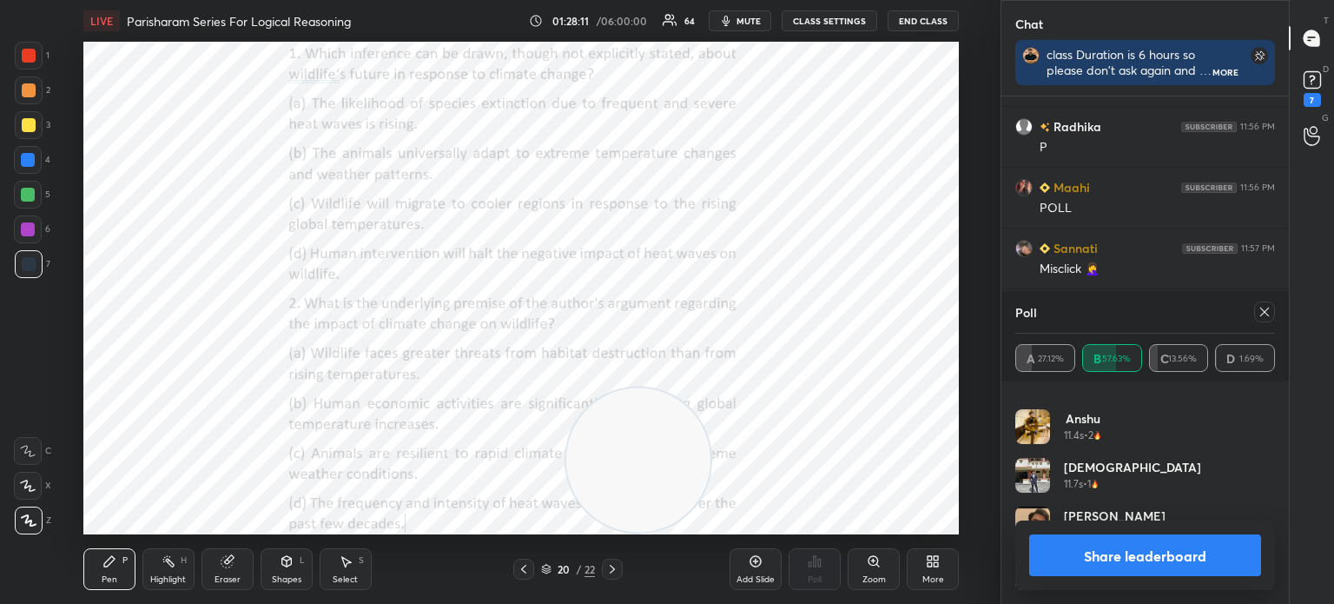
scroll to position [37110, 0]
click at [1263, 315] on icon at bounding box center [1265, 312] width 14 height 14
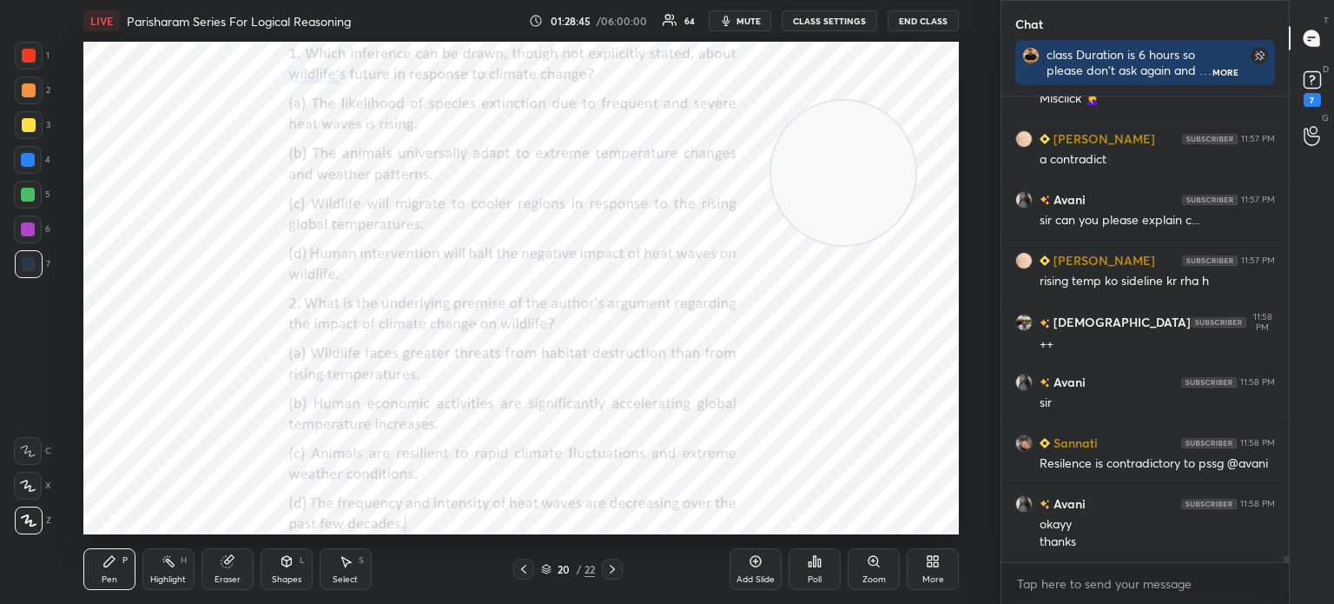
scroll to position [37237, 0]
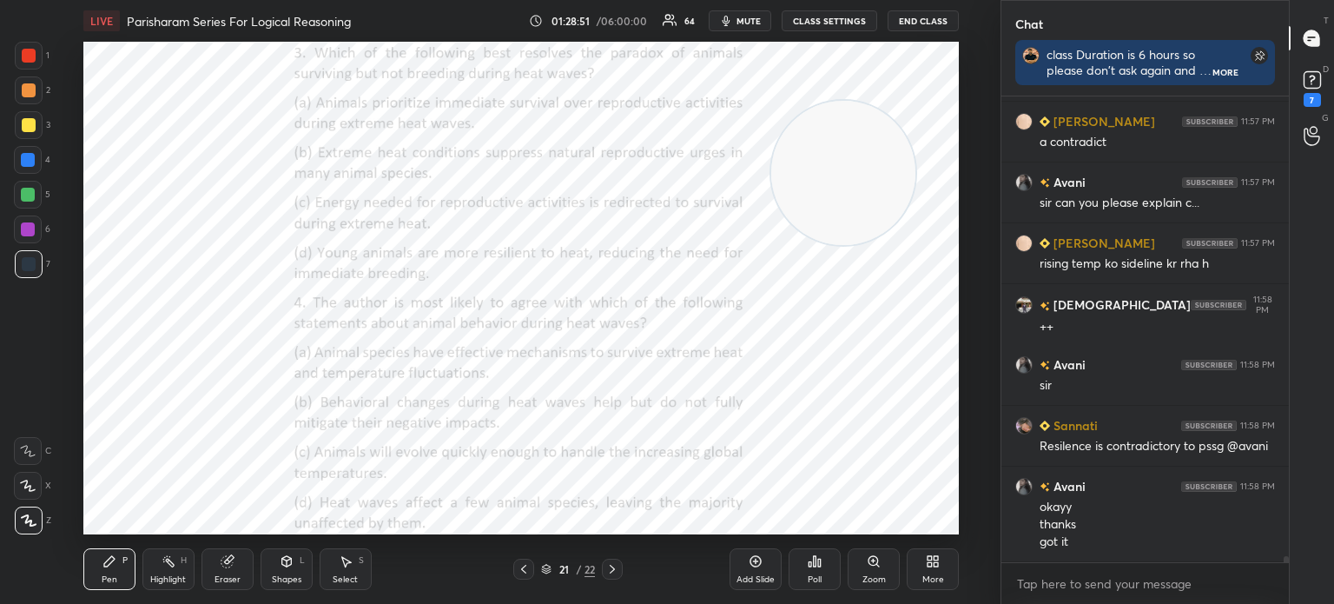
click at [813, 579] on div "Poll" at bounding box center [815, 579] width 14 height 9
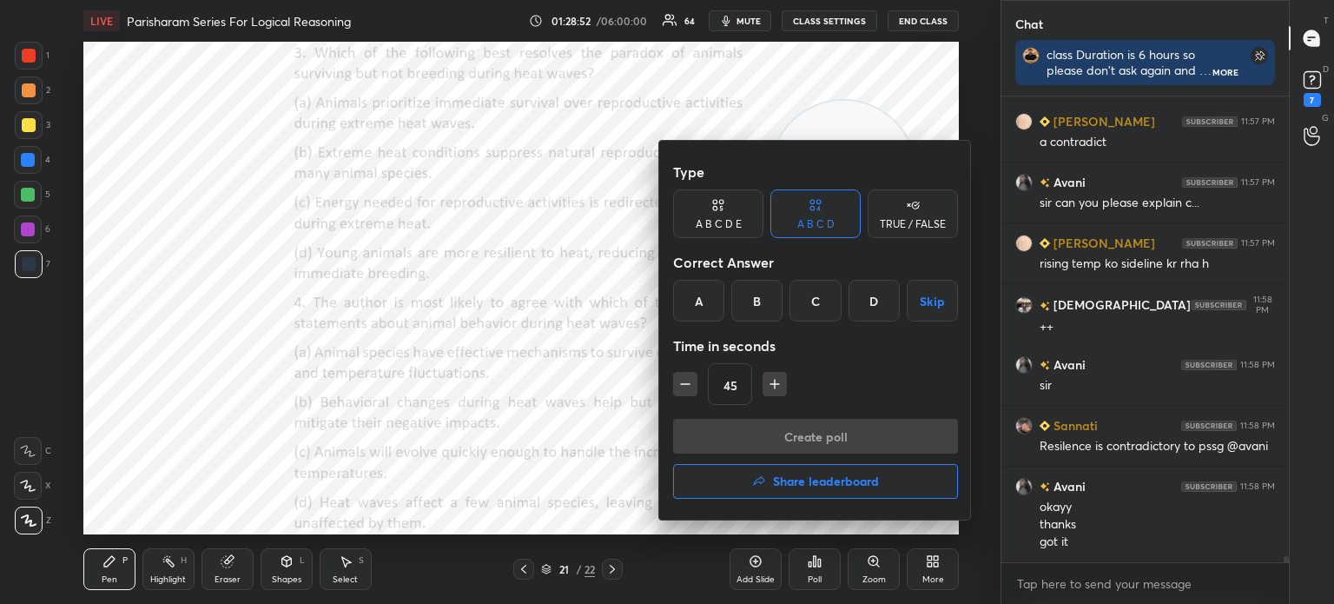
click at [811, 301] on div "C" at bounding box center [815, 301] width 51 height 42
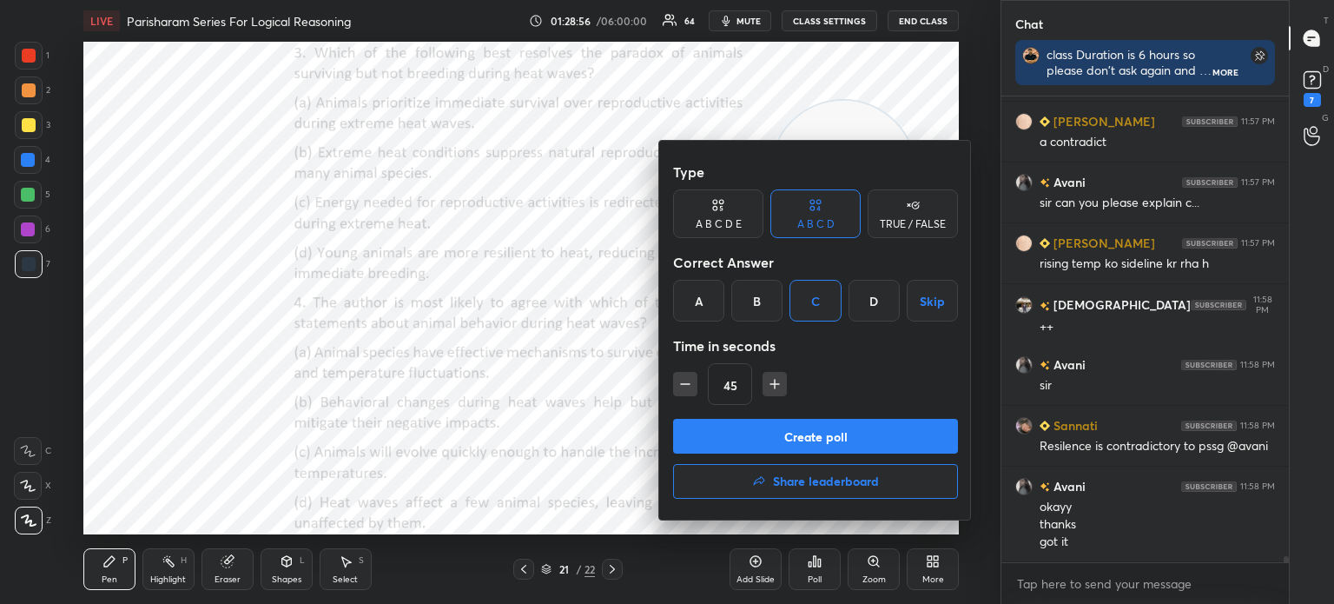
click at [793, 434] on button "Create poll" at bounding box center [815, 436] width 285 height 35
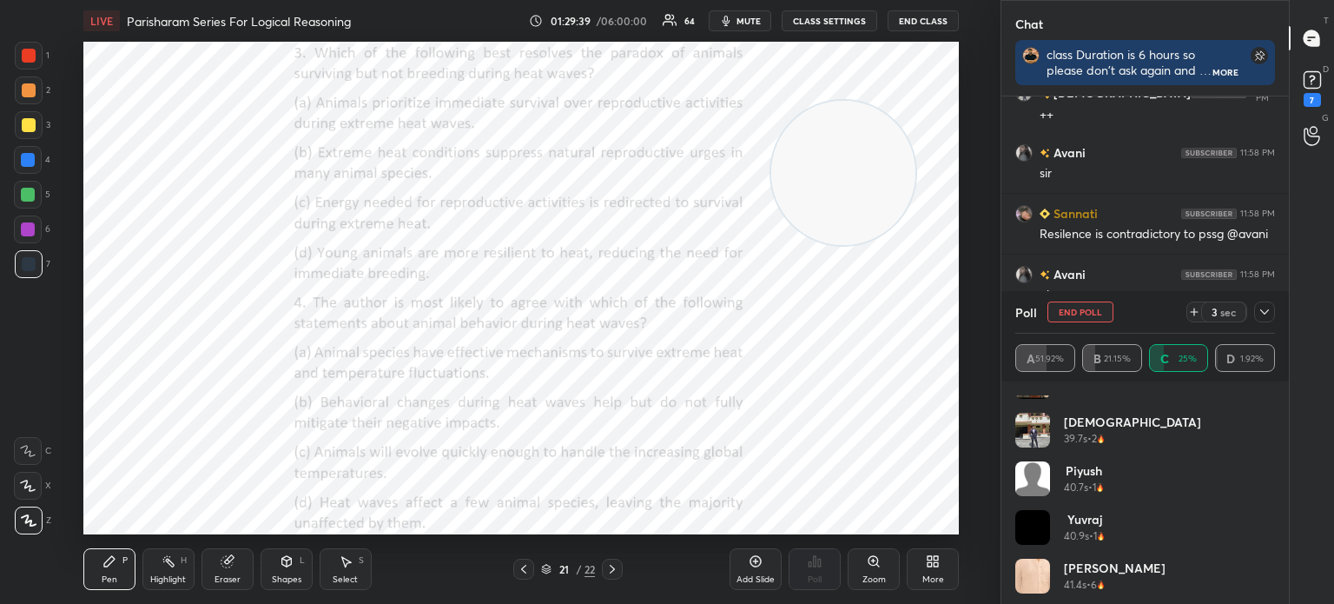
scroll to position [570, 0]
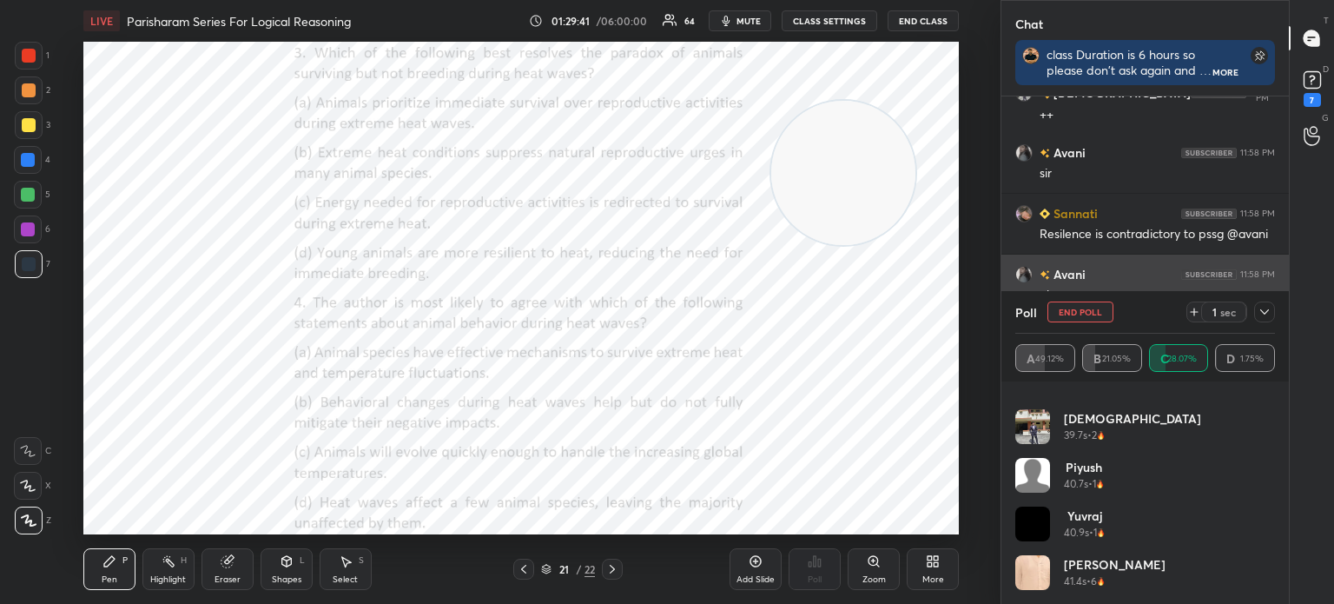
click at [1264, 315] on icon at bounding box center [1265, 312] width 14 height 14
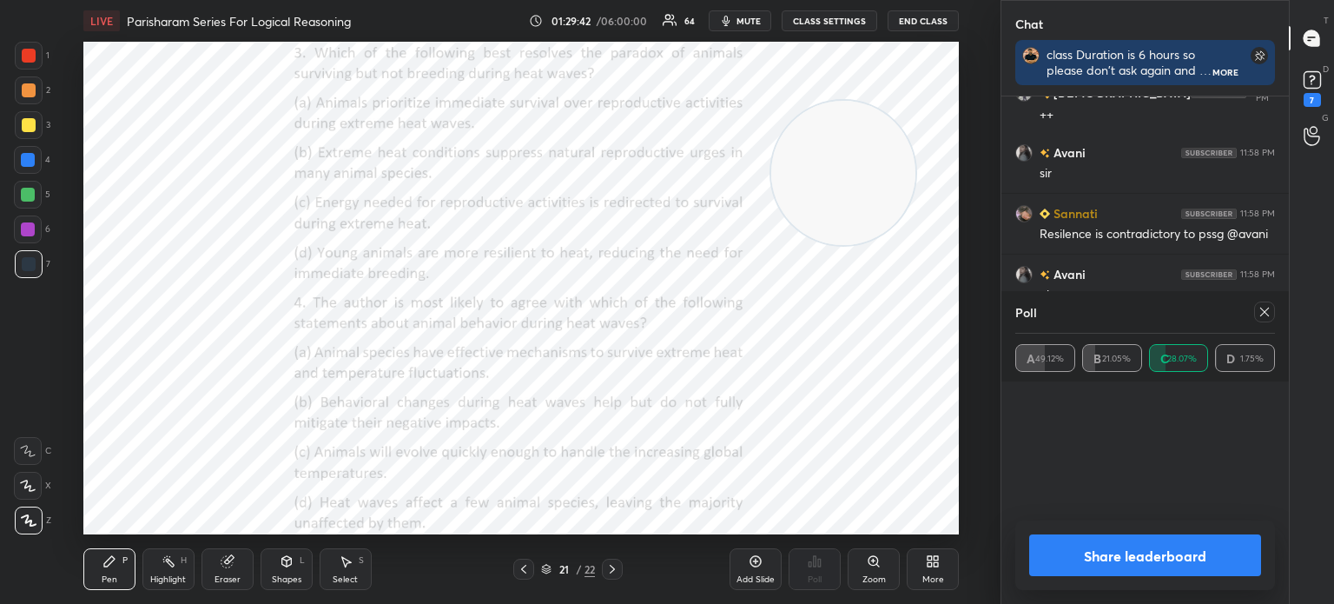
scroll to position [5, 5]
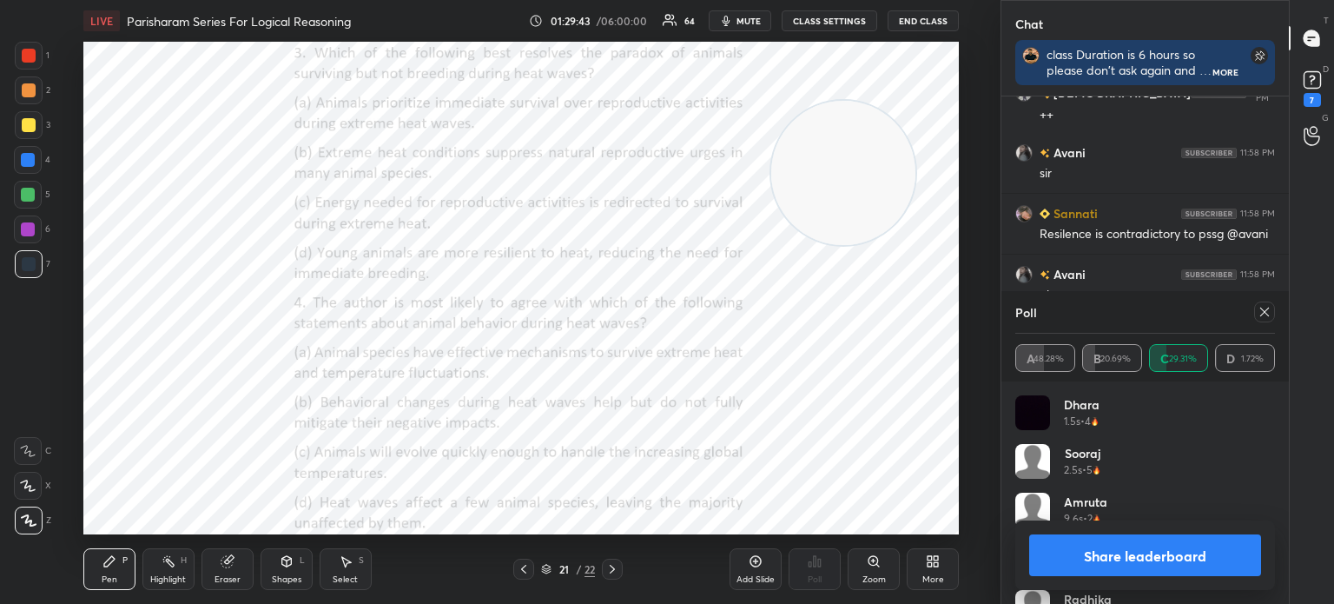
click at [1265, 315] on icon at bounding box center [1265, 312] width 14 height 14
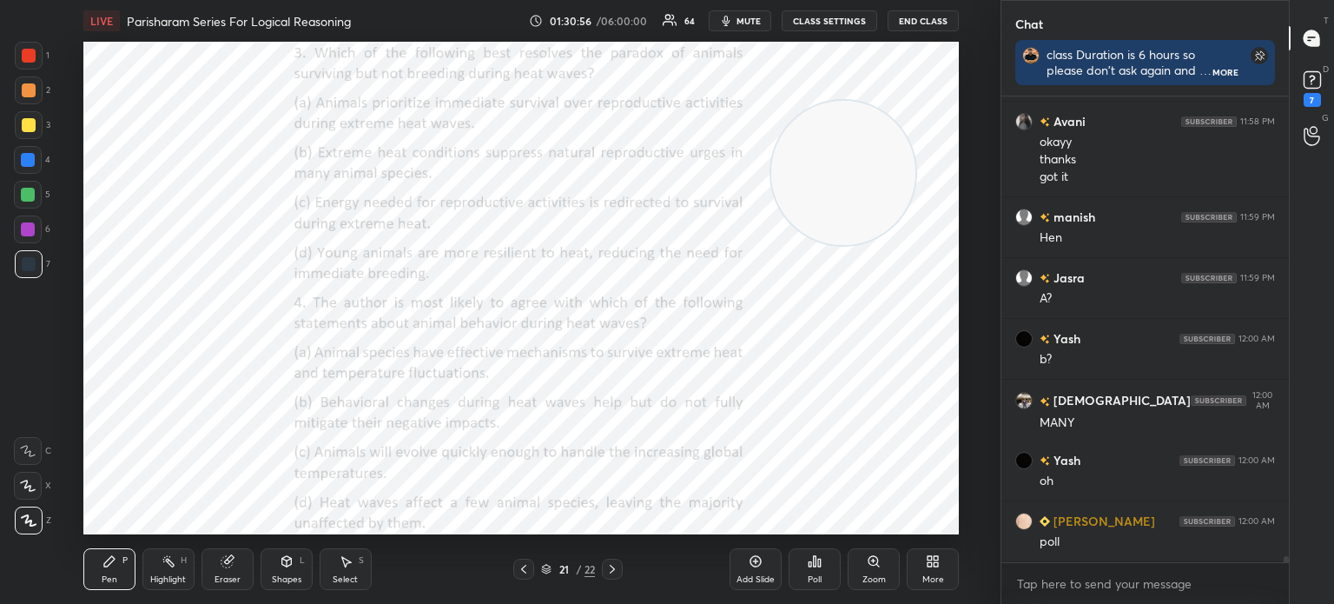
scroll to position [37662, 0]
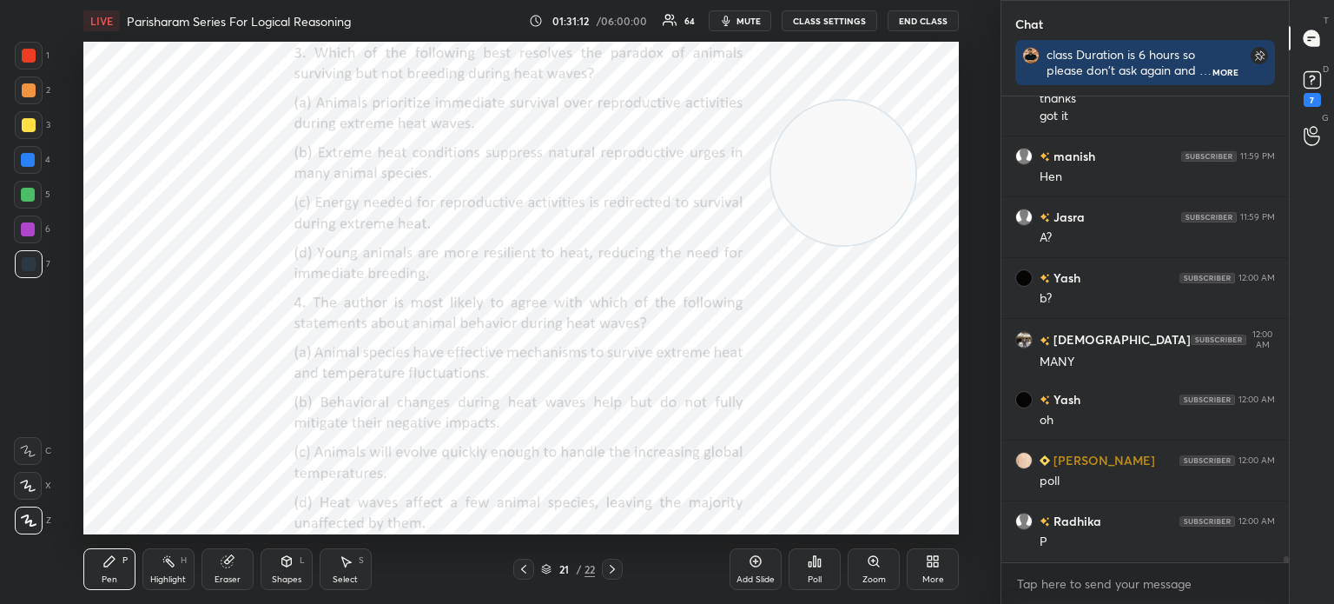
click at [806, 574] on div "Poll" at bounding box center [815, 569] width 52 height 42
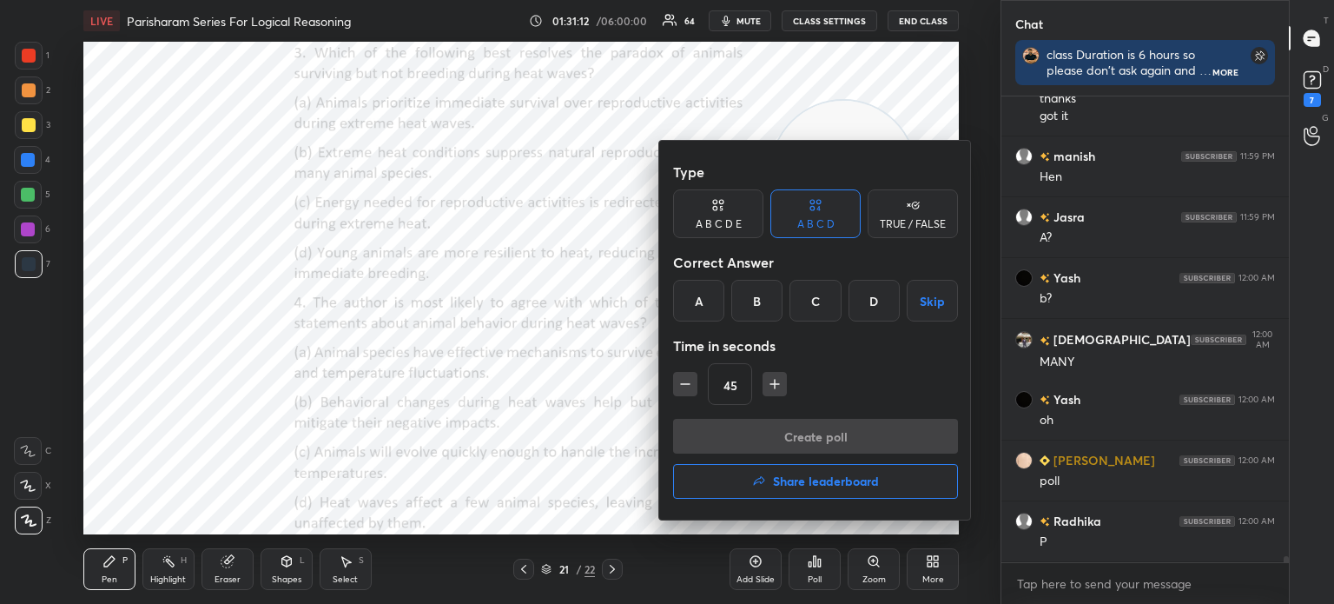
scroll to position [37723, 0]
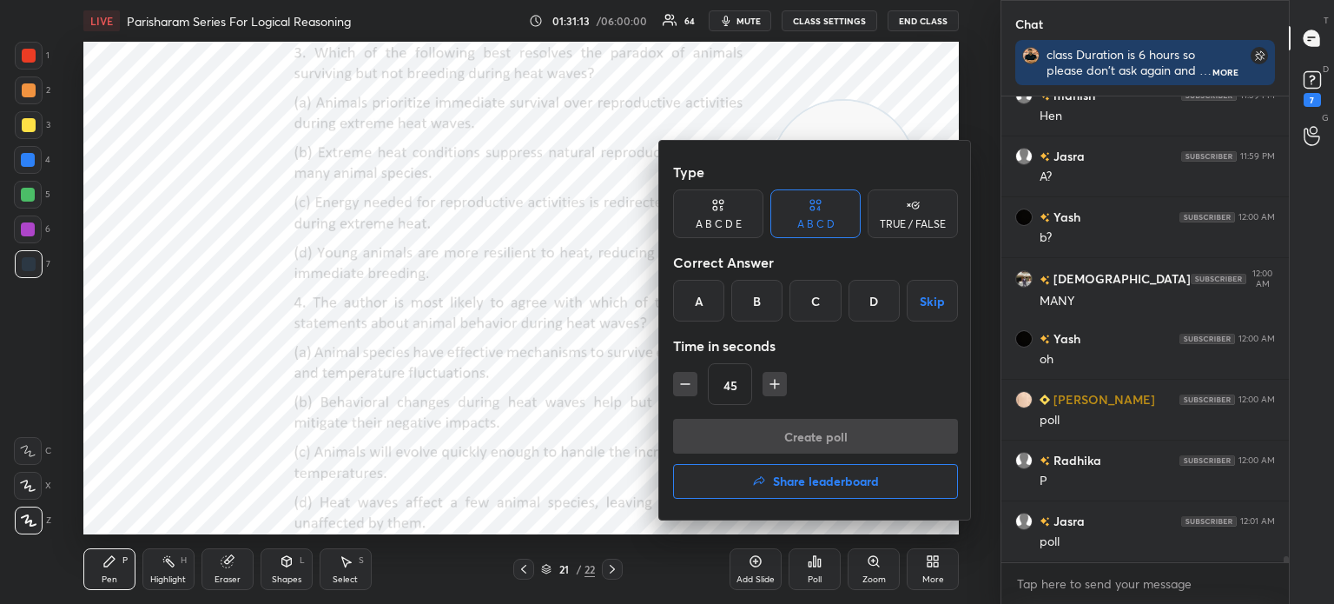
click at [754, 298] on div "B" at bounding box center [756, 301] width 51 height 42
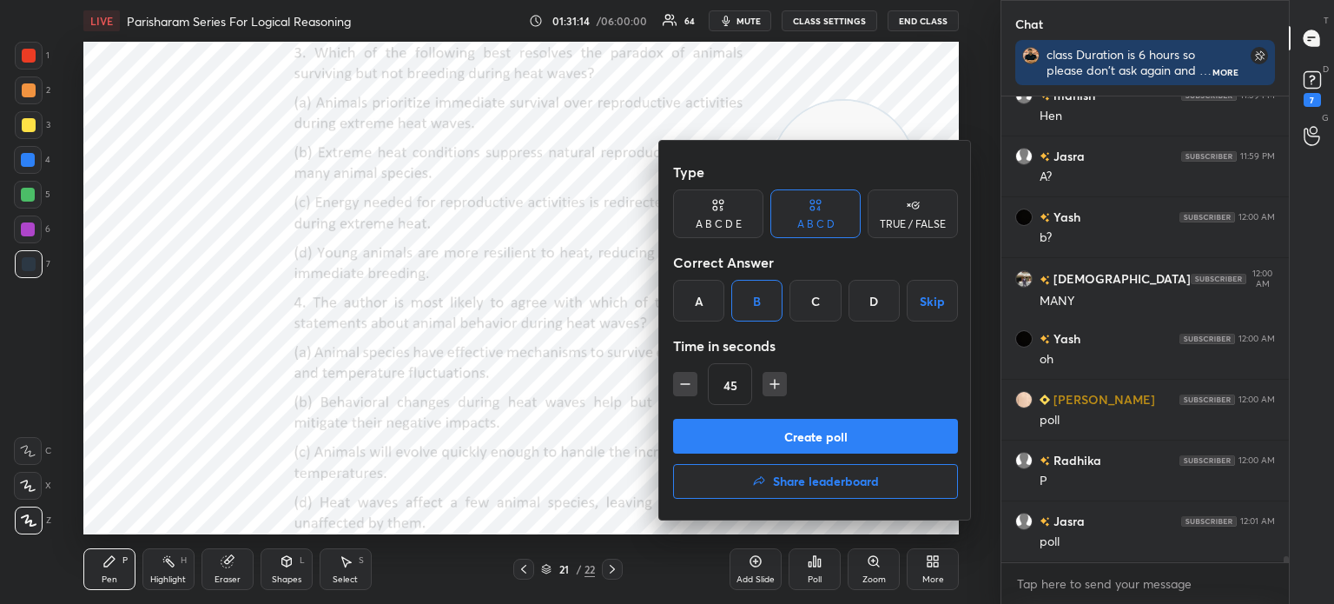
click at [744, 425] on button "Create poll" at bounding box center [815, 436] width 285 height 35
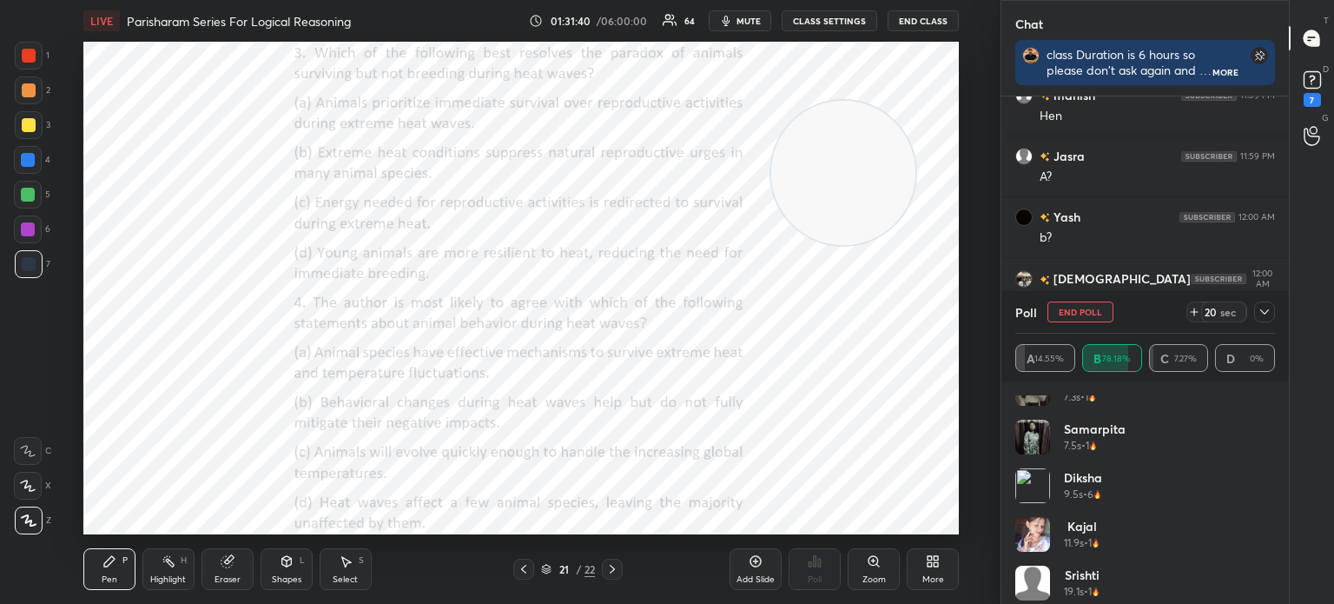
scroll to position [1883, 0]
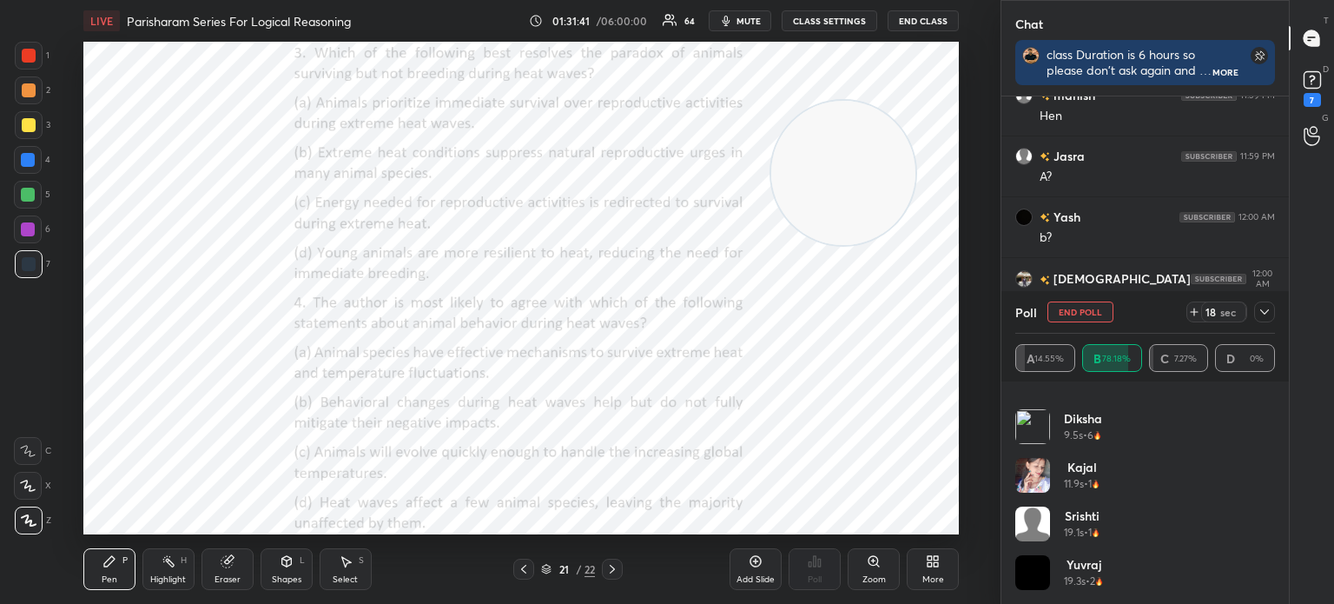
click at [1263, 315] on icon at bounding box center [1265, 312] width 14 height 14
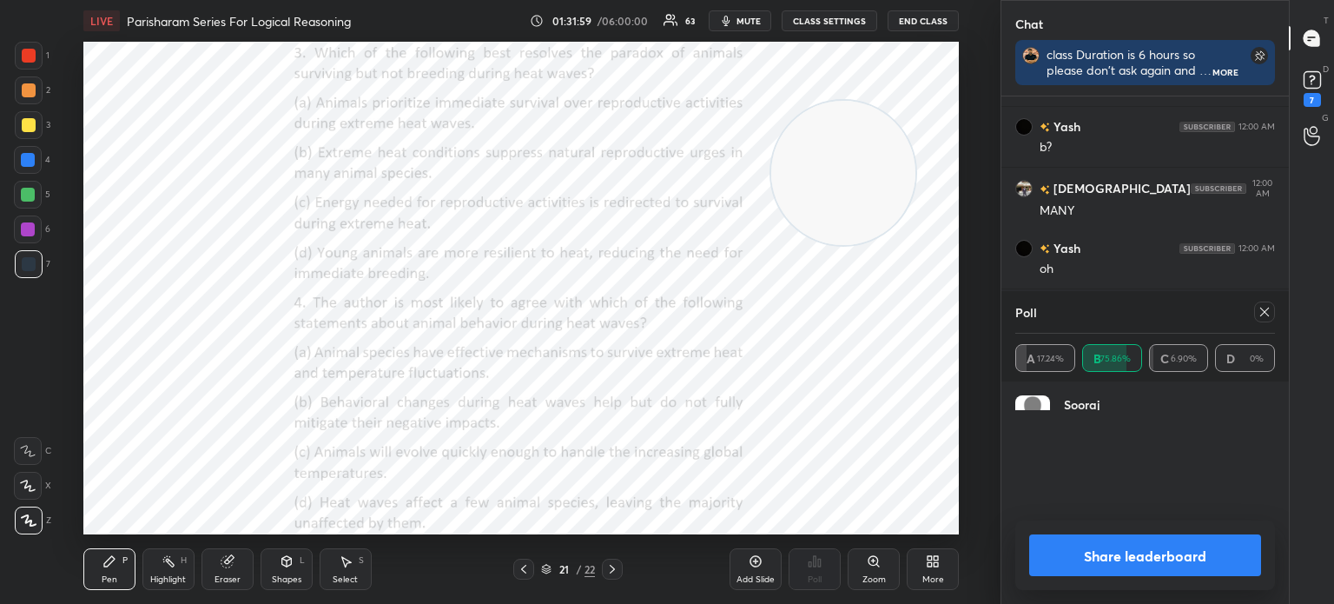
scroll to position [202, 255]
click at [1267, 310] on icon at bounding box center [1265, 312] width 9 height 9
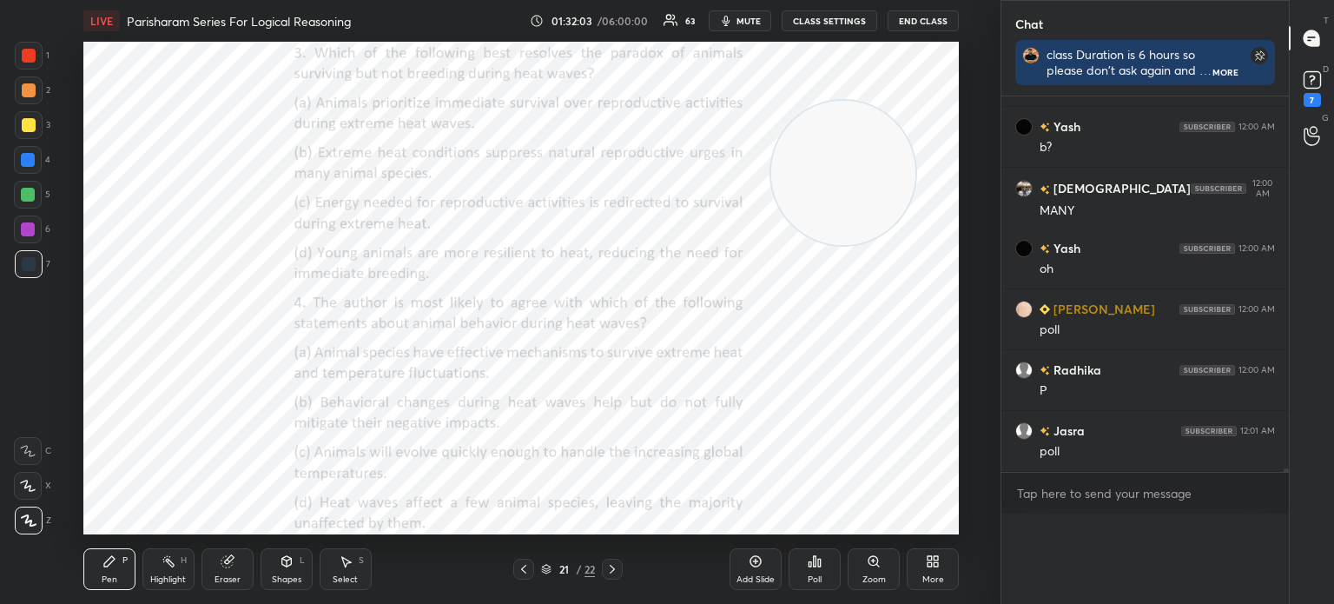
scroll to position [441, 282]
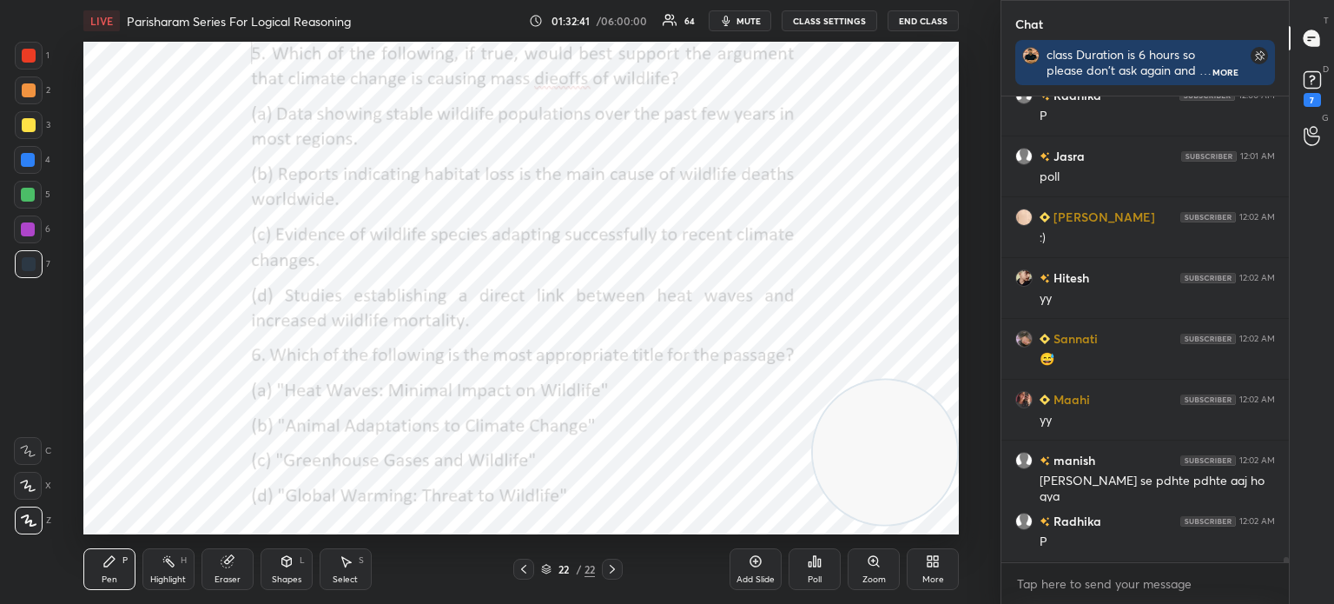
click at [811, 571] on div "Poll" at bounding box center [815, 569] width 52 height 42
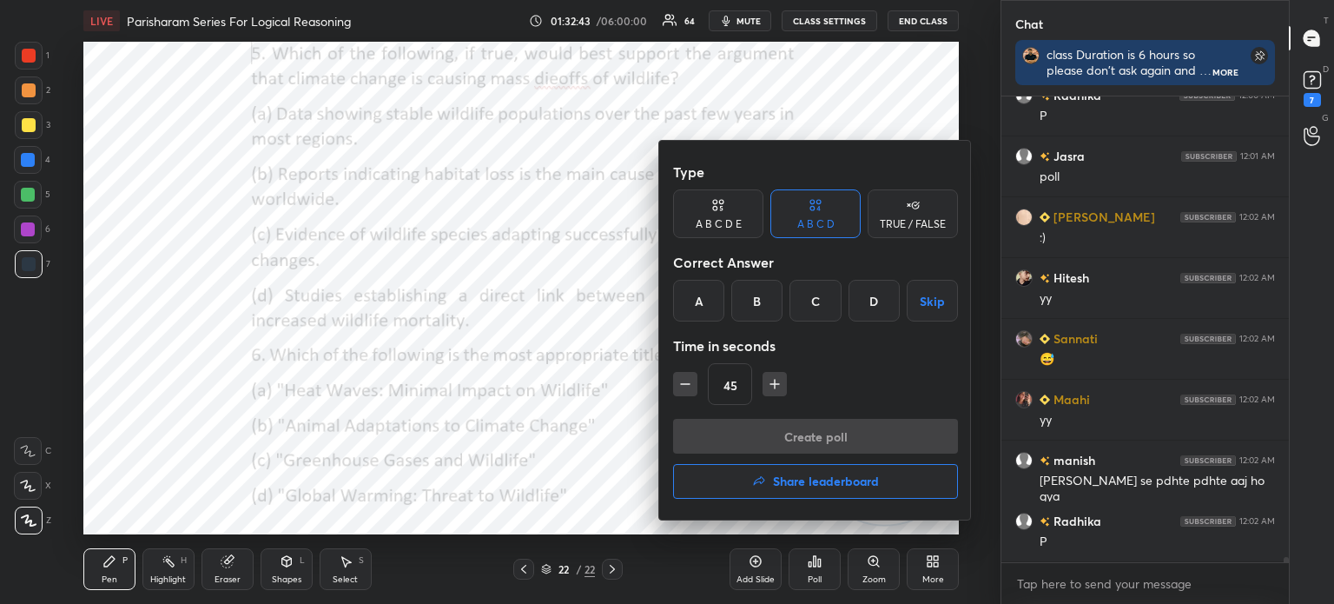
click at [869, 300] on div "D" at bounding box center [874, 301] width 51 height 42
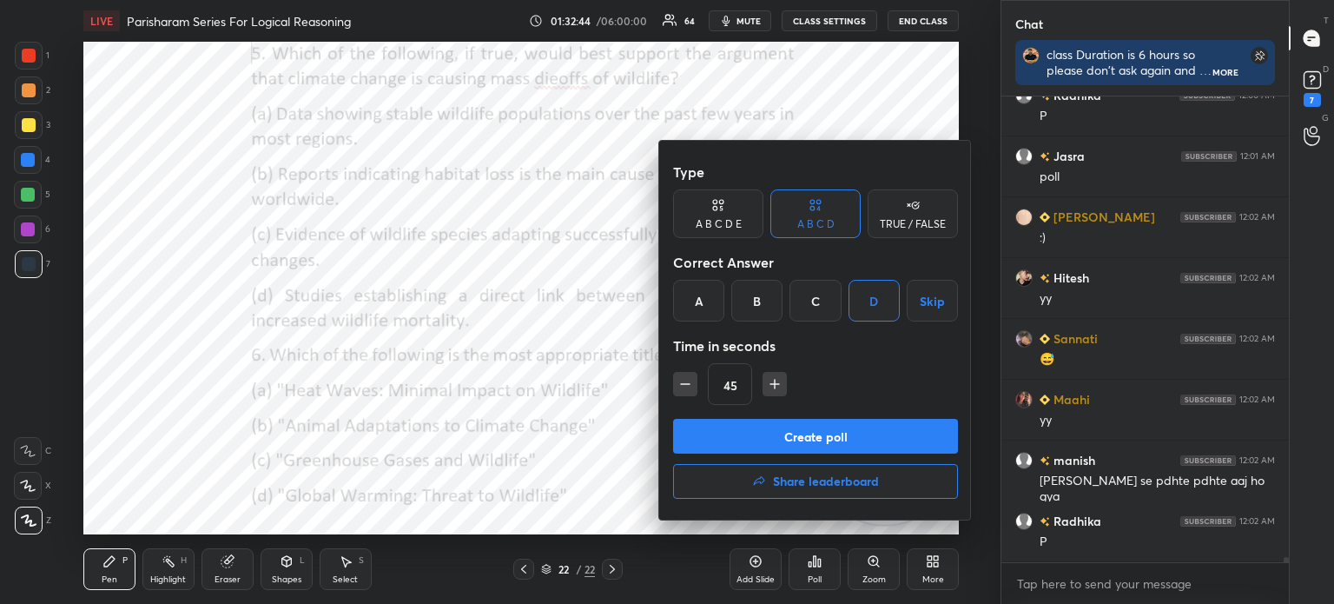
click at [772, 430] on button "Create poll" at bounding box center [815, 436] width 285 height 35
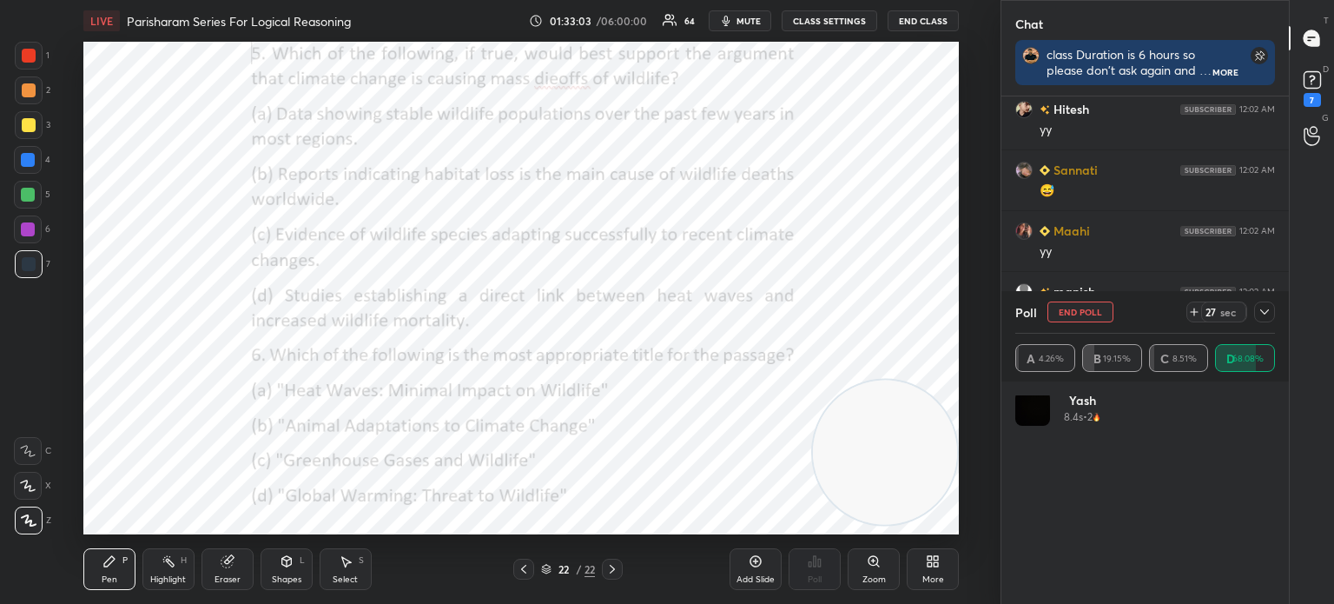
scroll to position [1446, 0]
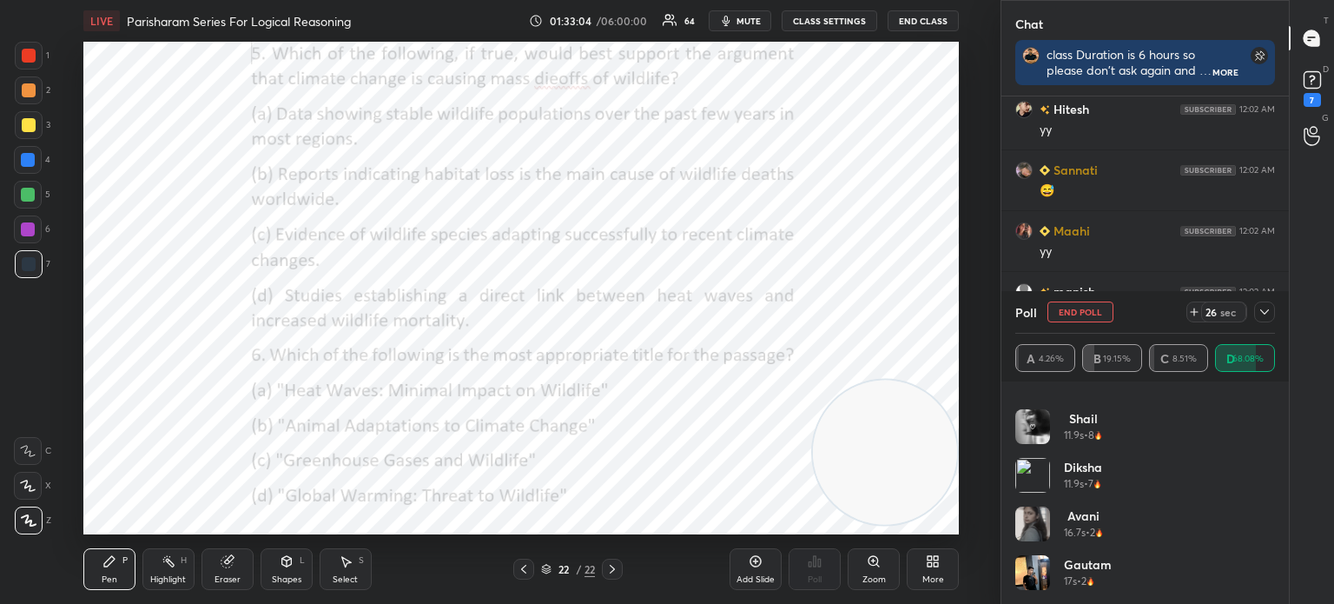
click at [1264, 310] on icon at bounding box center [1265, 312] width 14 height 14
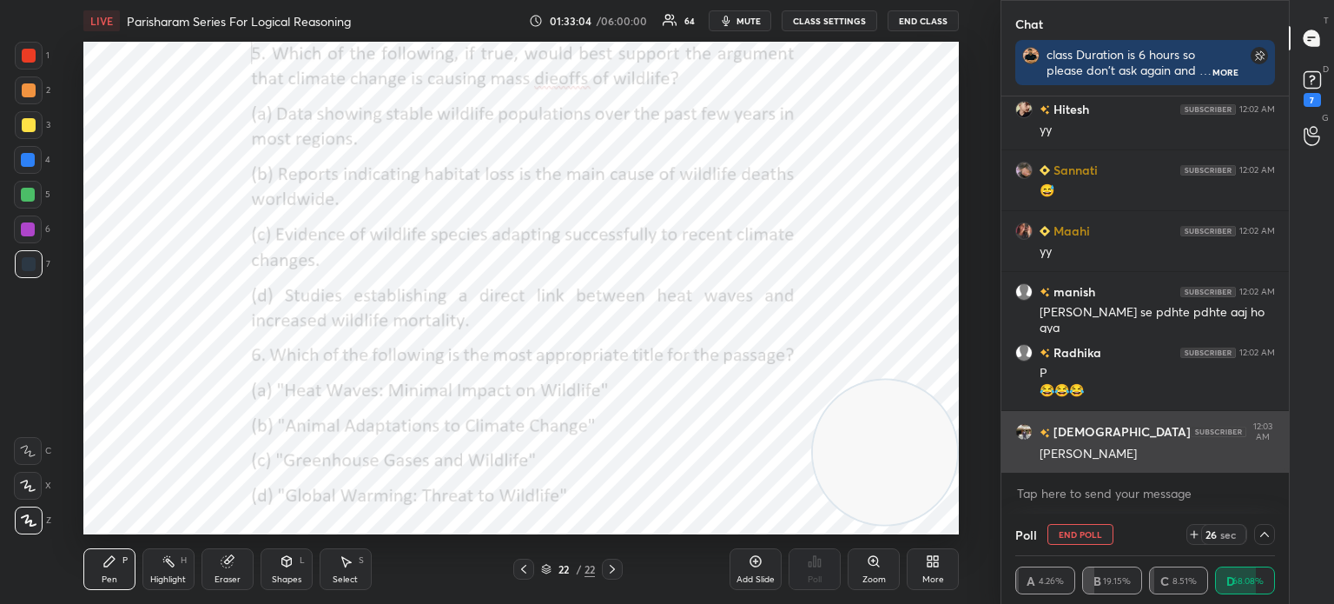
scroll to position [0, 0]
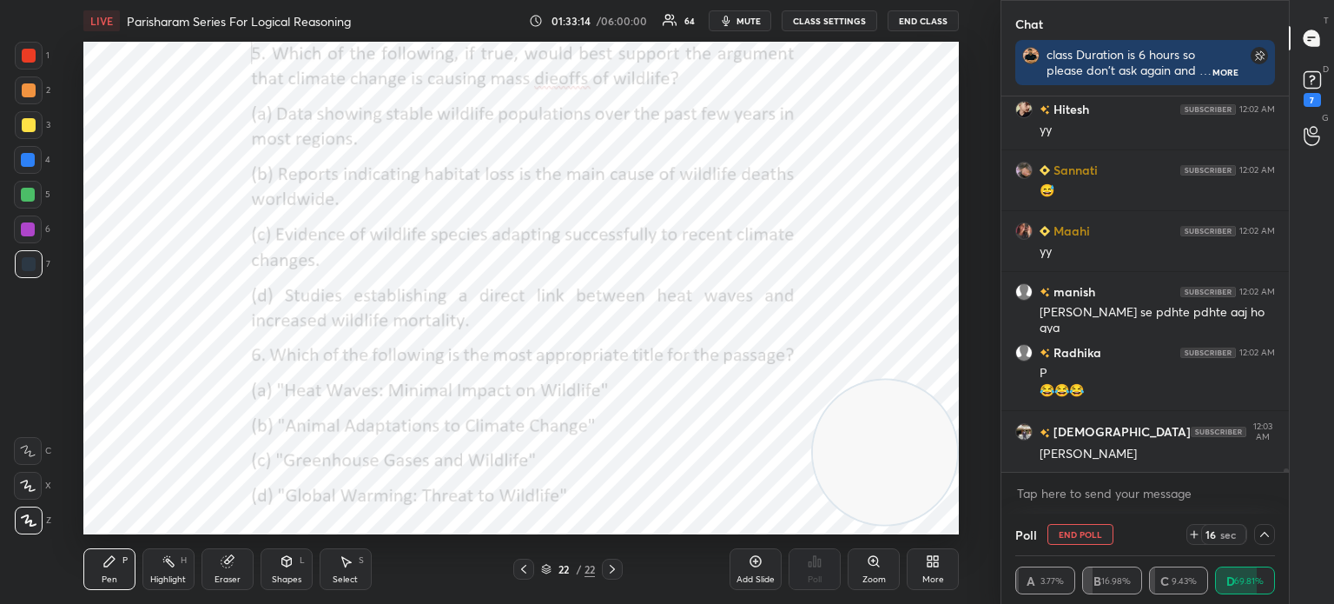
click at [1266, 536] on icon at bounding box center [1265, 534] width 14 height 14
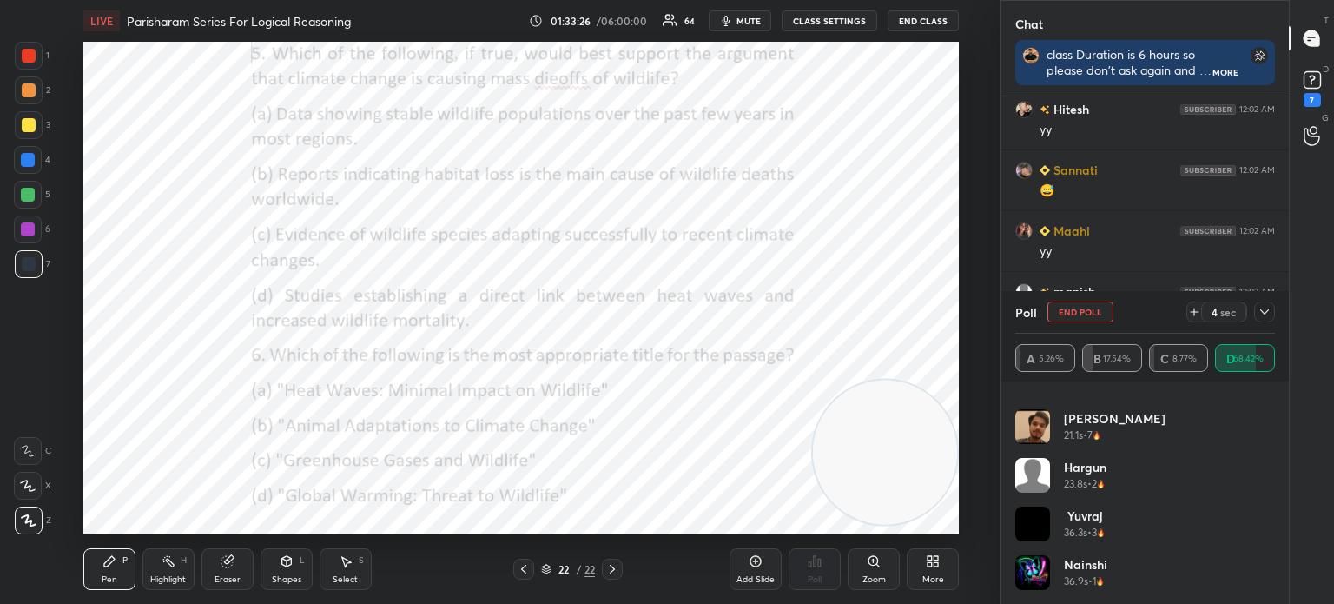
scroll to position [1737, 0]
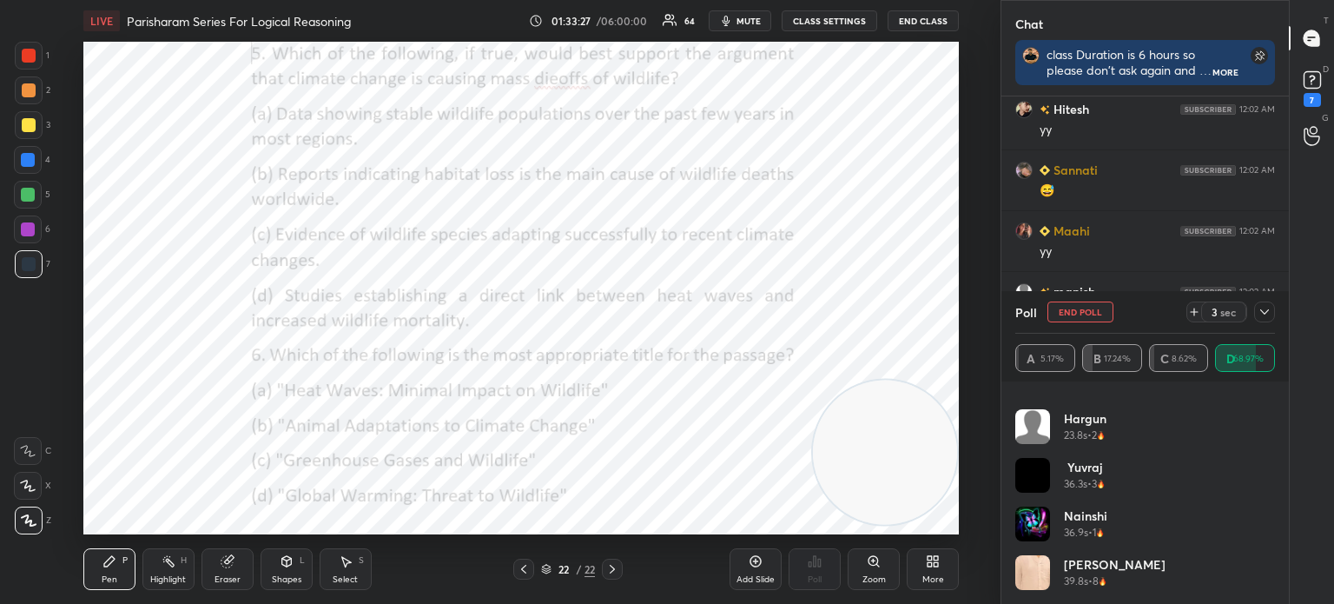
click at [1262, 313] on icon at bounding box center [1265, 312] width 14 height 14
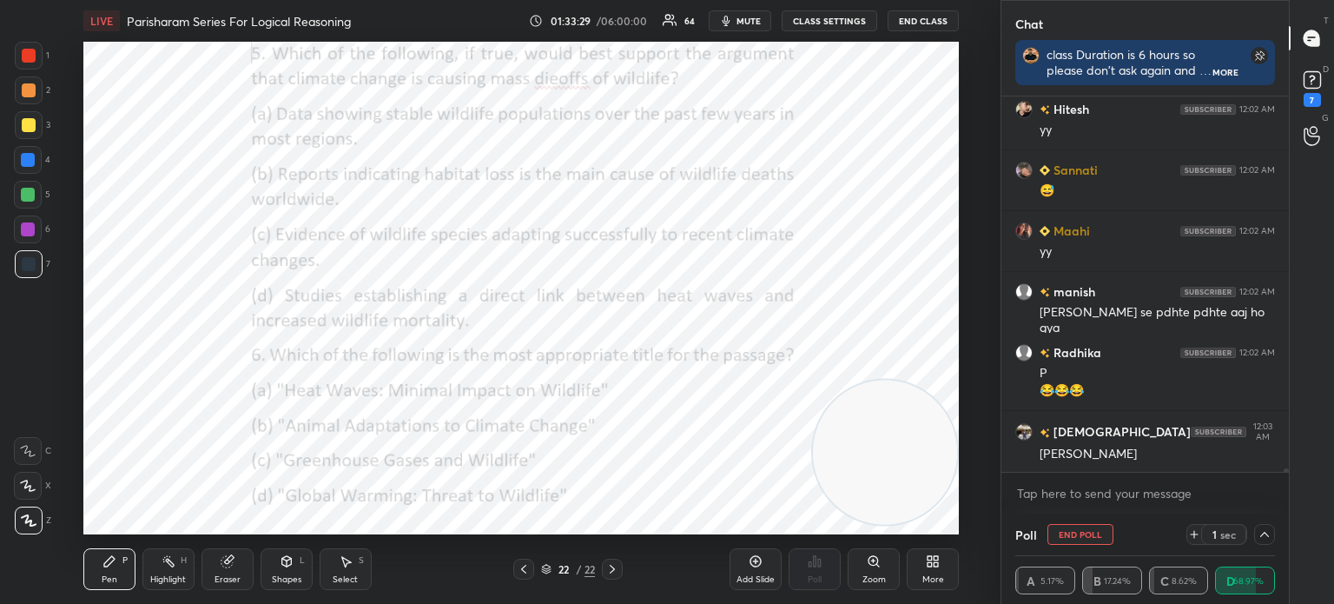
click at [1261, 531] on icon at bounding box center [1265, 534] width 14 height 14
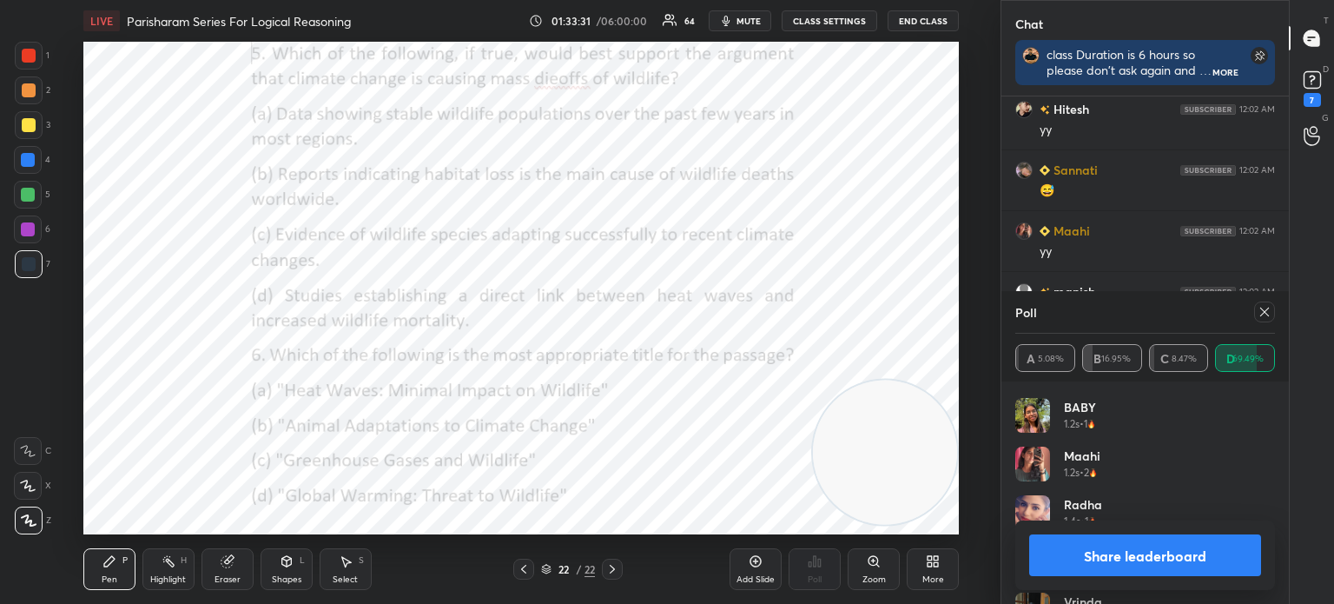
click at [1258, 313] on icon at bounding box center [1265, 312] width 14 height 14
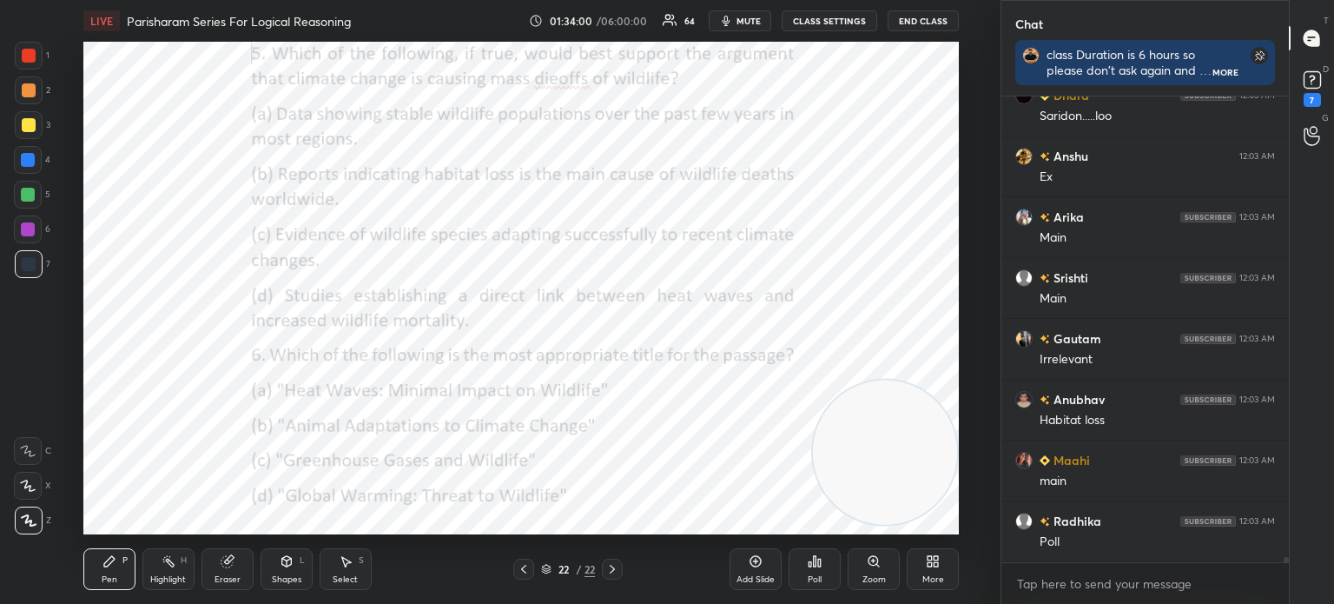
click at [811, 578] on div "Poll" at bounding box center [815, 579] width 14 height 9
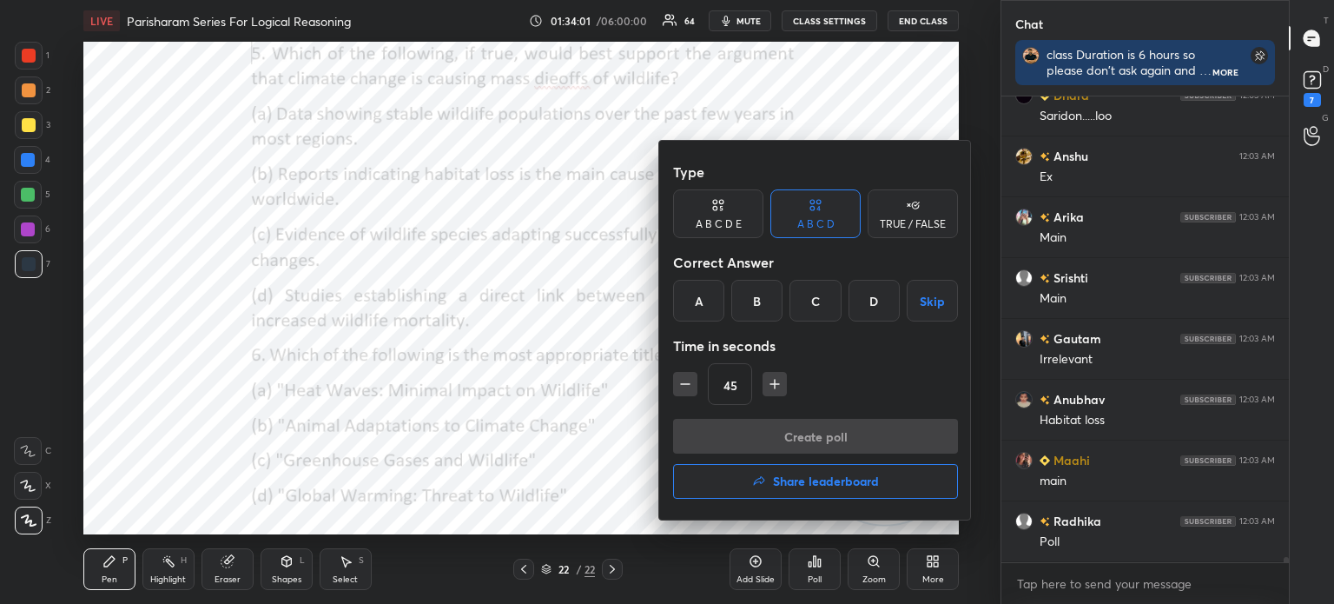
click at [871, 295] on div "D" at bounding box center [874, 301] width 51 height 42
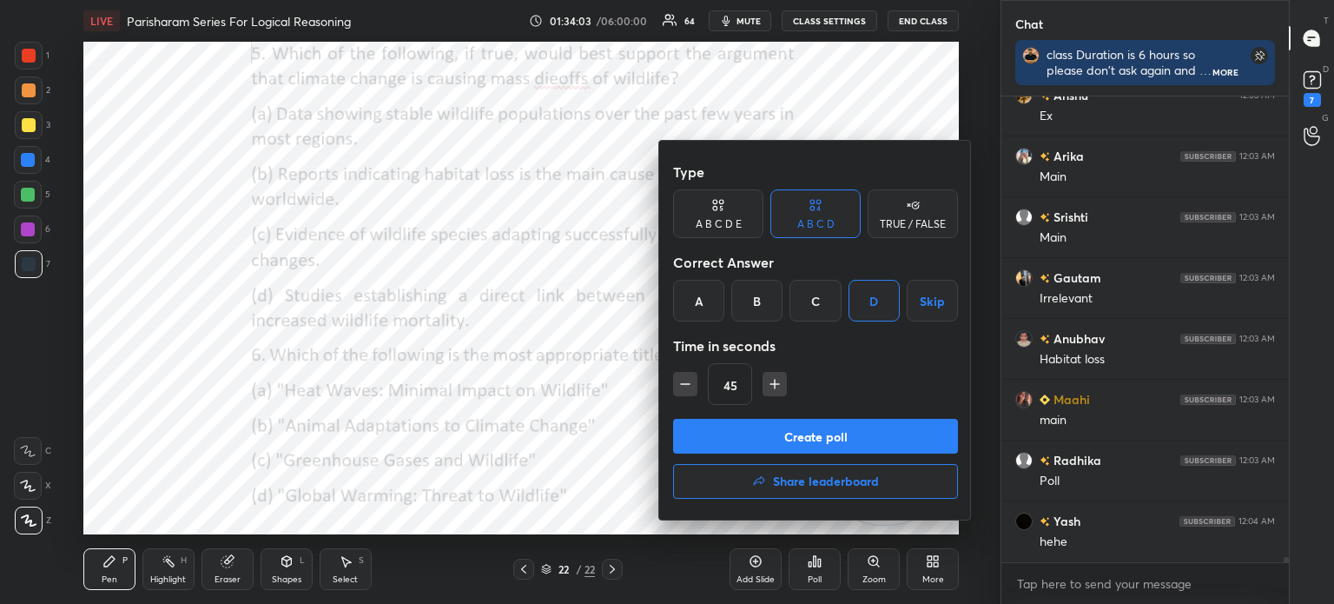
click at [758, 433] on button "Create poll" at bounding box center [815, 436] width 285 height 35
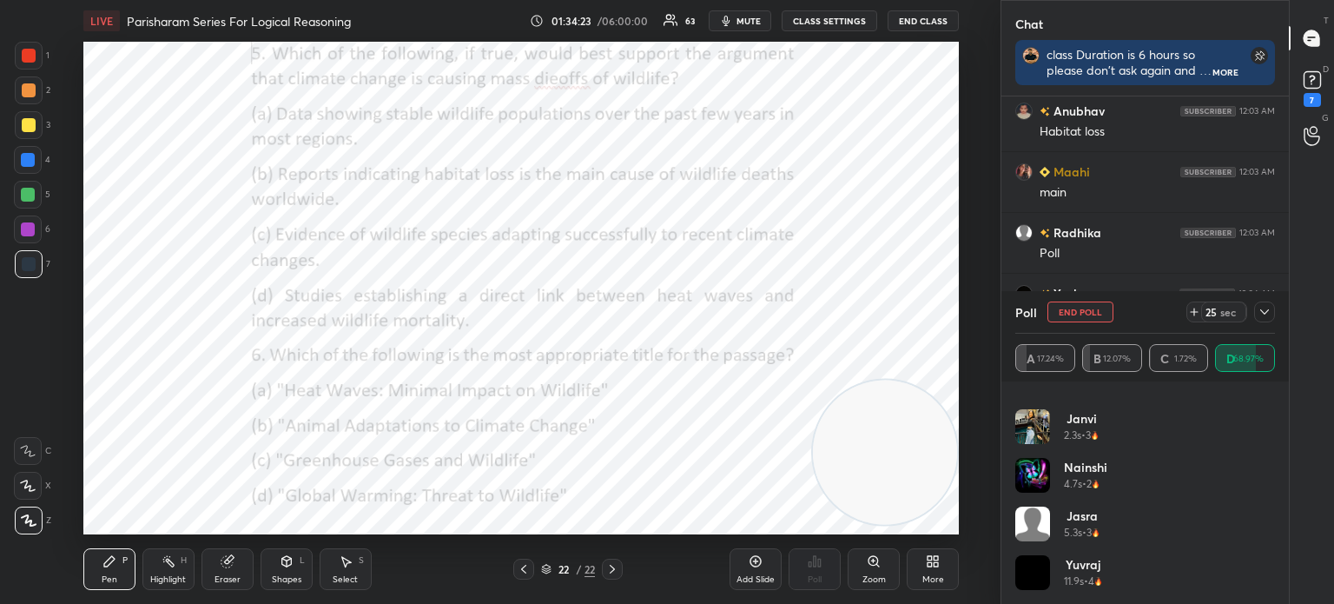
click at [1262, 311] on icon at bounding box center [1265, 312] width 14 height 14
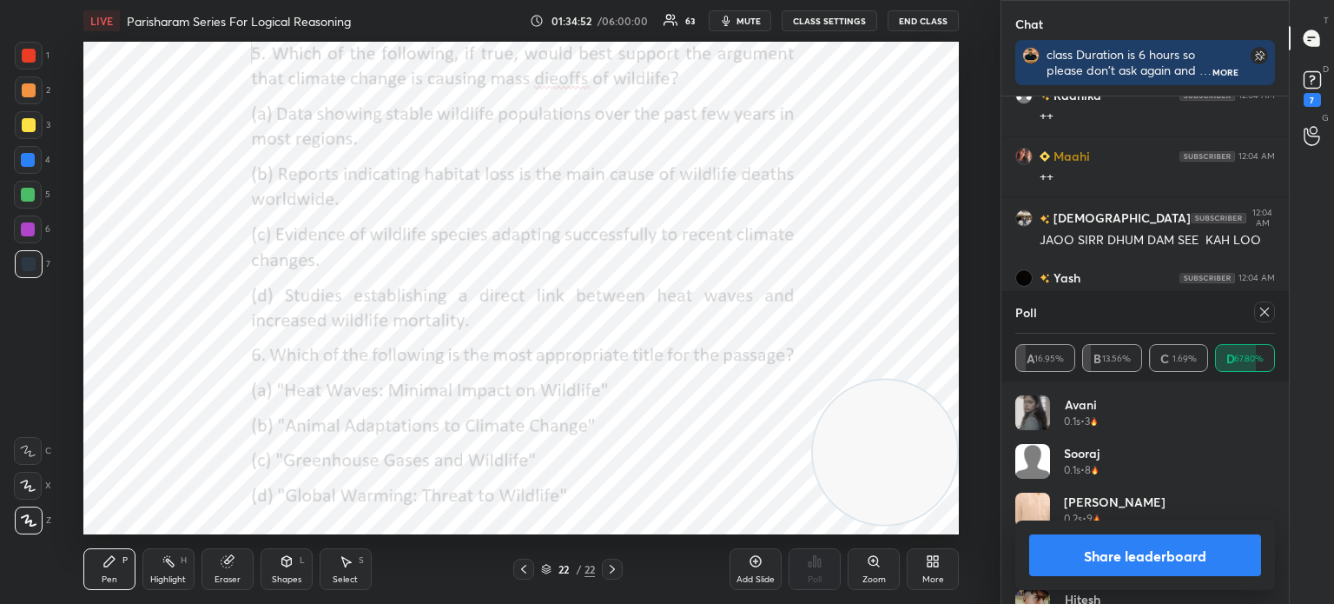
click at [1266, 321] on div at bounding box center [1264, 311] width 21 height 21
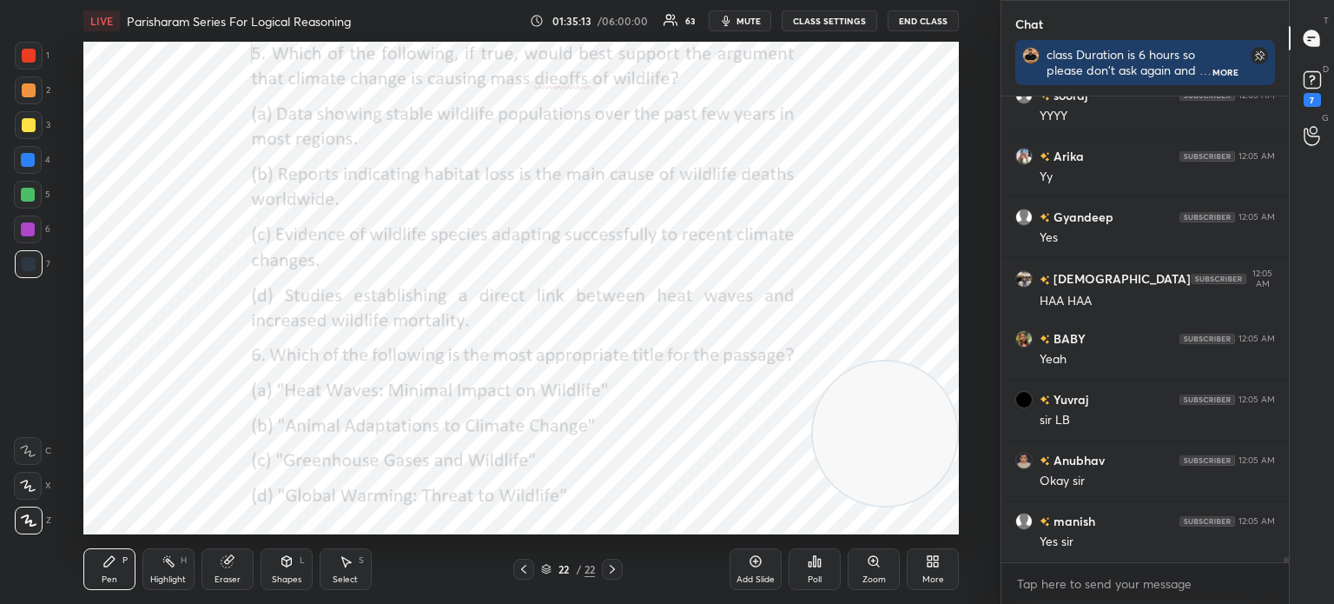
click at [817, 576] on div "Poll" at bounding box center [815, 579] width 14 height 9
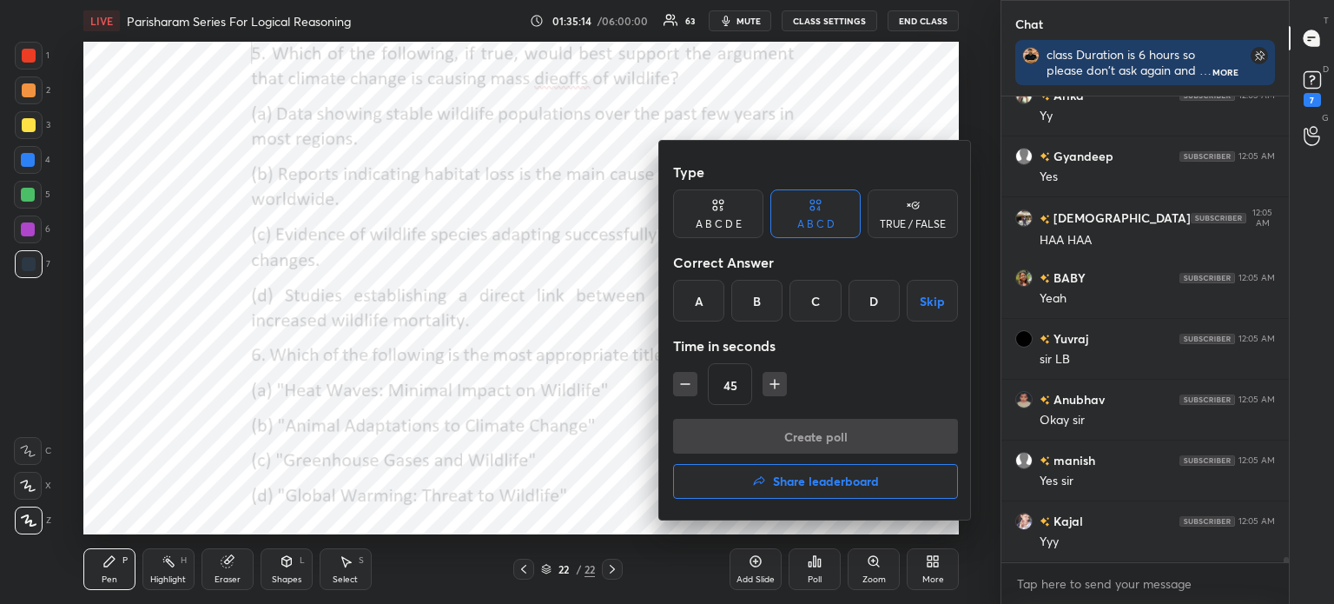
click at [730, 474] on button "Share leaderboard" at bounding box center [815, 481] width 285 height 35
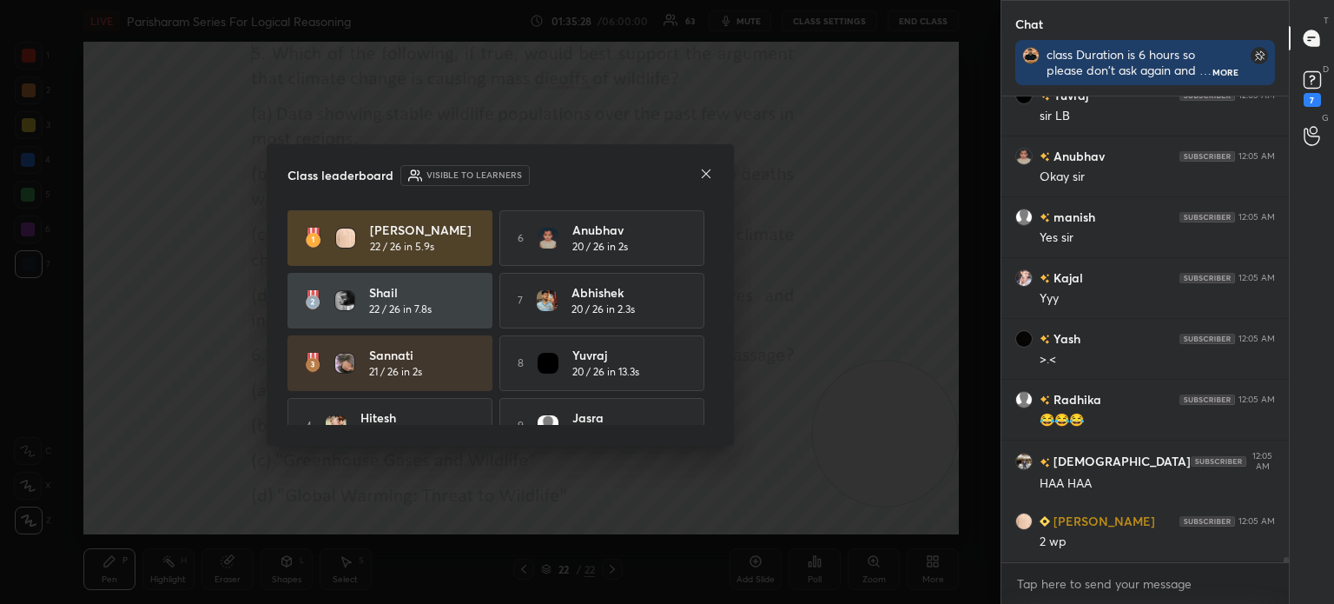
click at [708, 173] on icon at bounding box center [706, 174] width 14 height 14
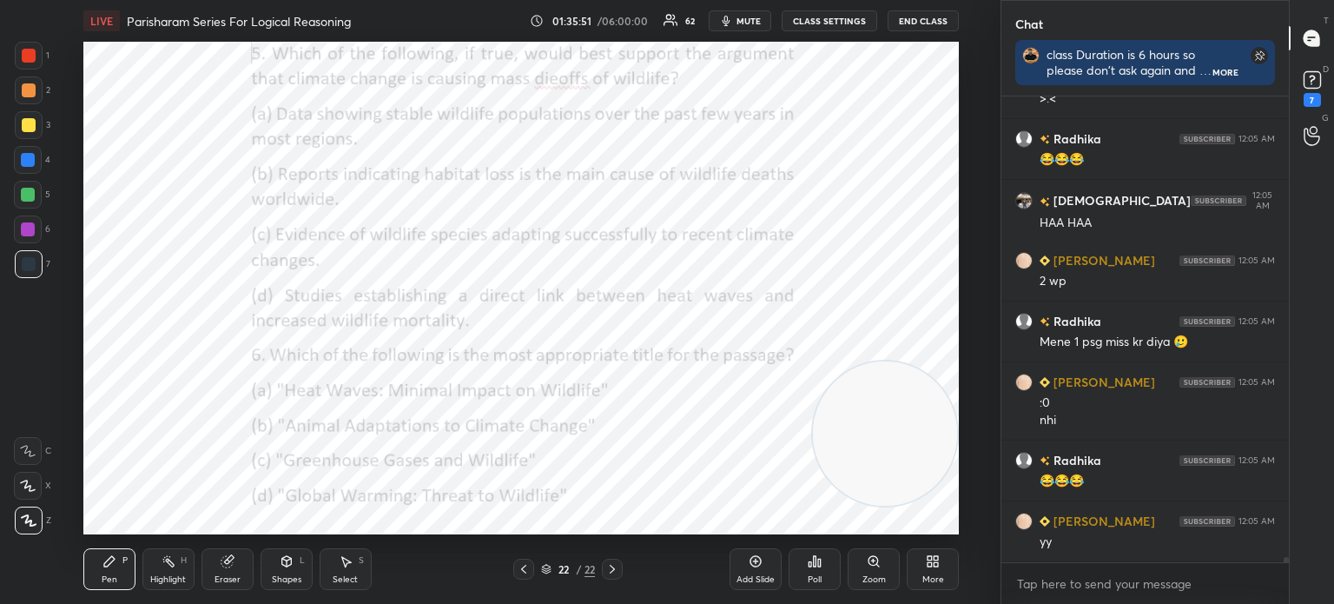
click at [739, 24] on button "mute" at bounding box center [740, 20] width 63 height 21
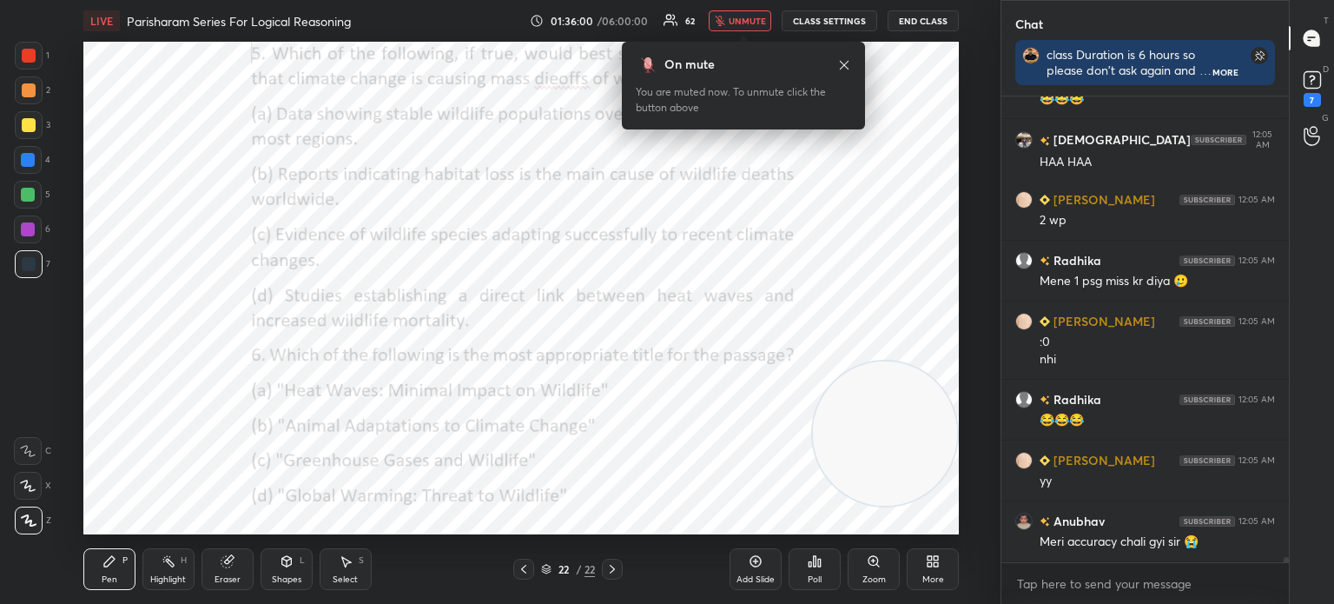
click at [730, 13] on button "unmute" at bounding box center [740, 20] width 63 height 21
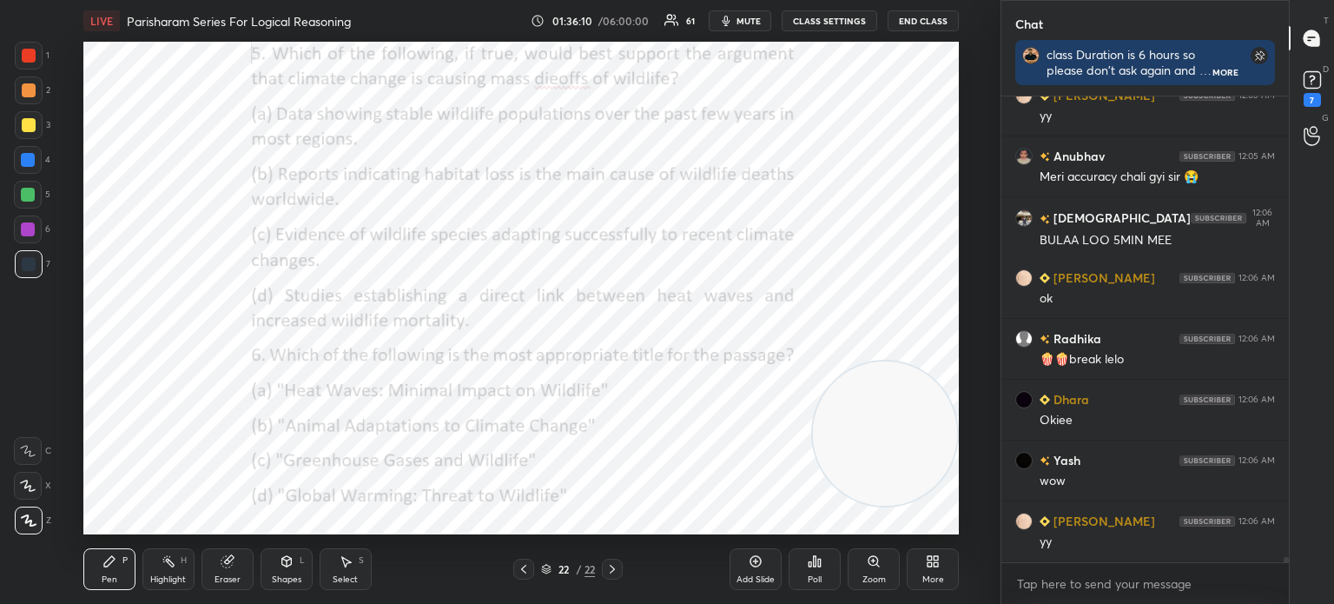
scroll to position [41469, 0]
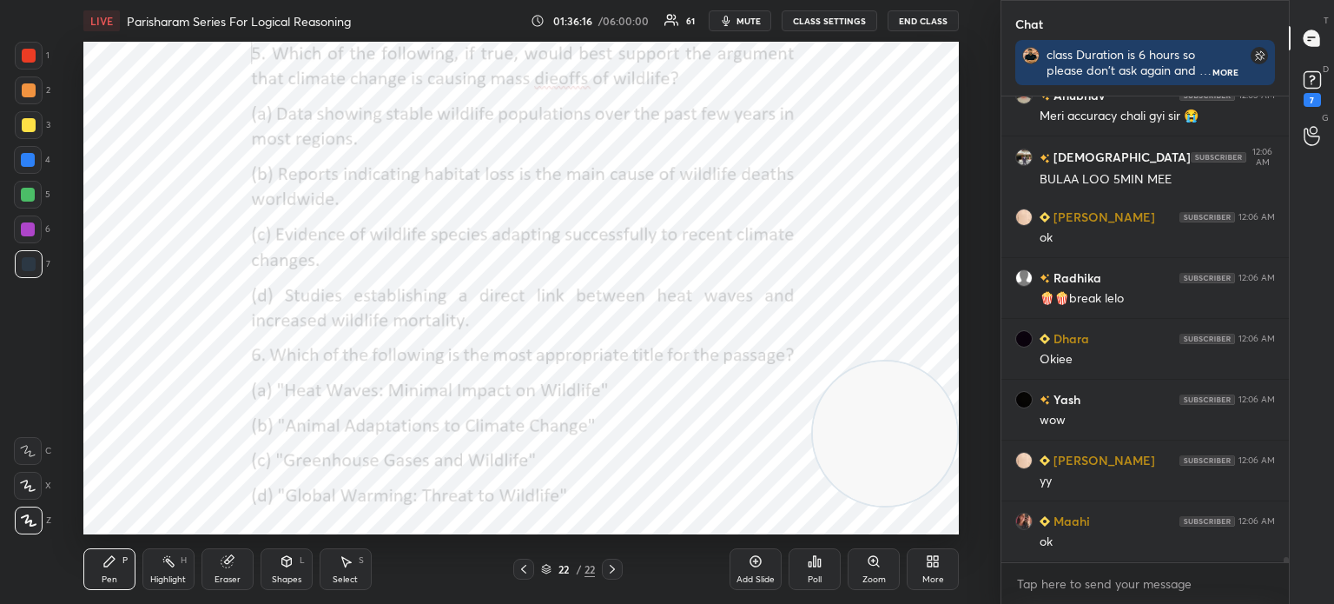
click at [754, 21] on span "mute" at bounding box center [749, 21] width 24 height 12
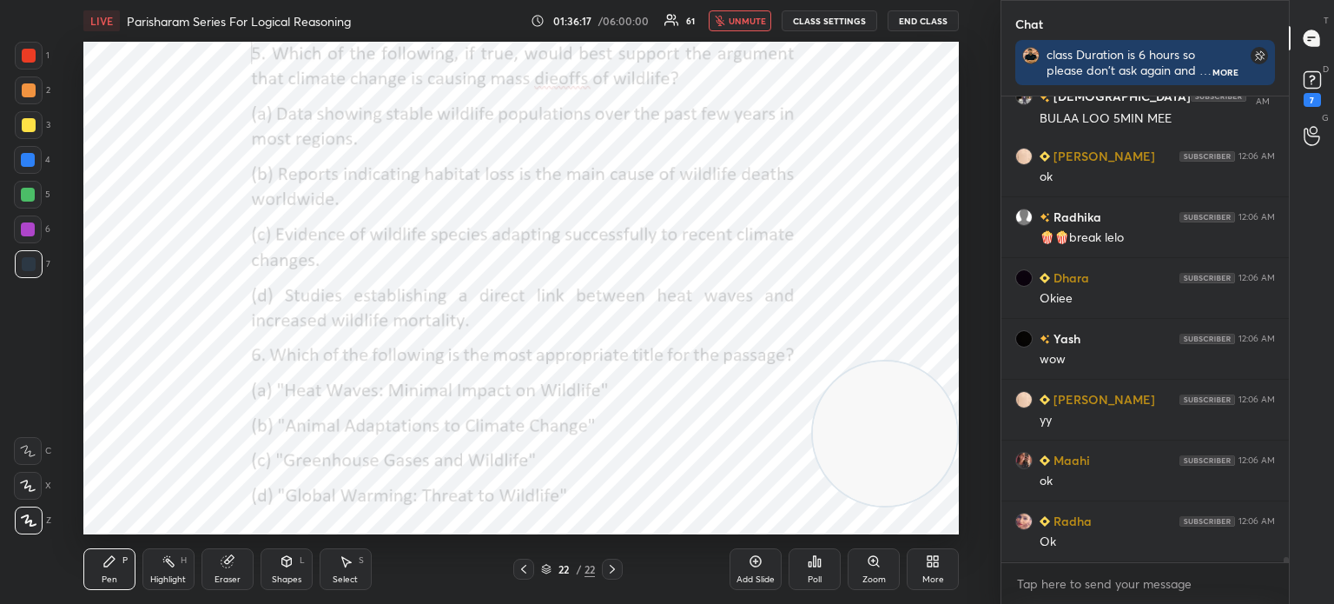
scroll to position [41606, 0]
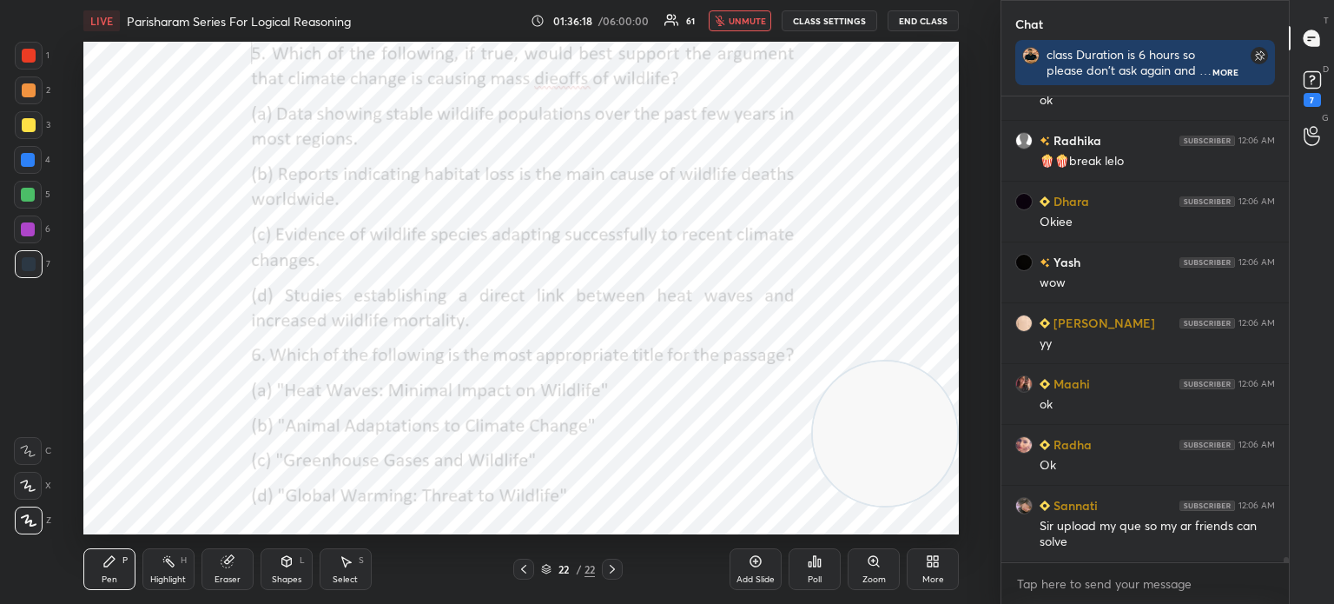
click at [817, 590] on div "Poll" at bounding box center [815, 569] width 52 height 42
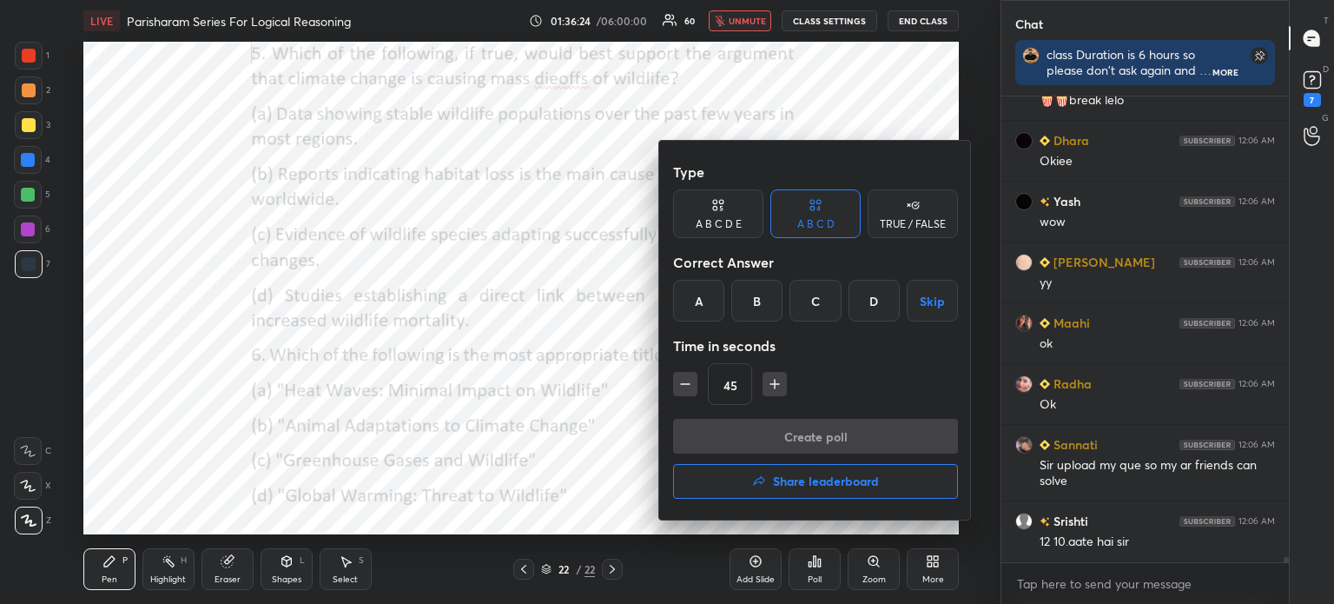
scroll to position [41728, 0]
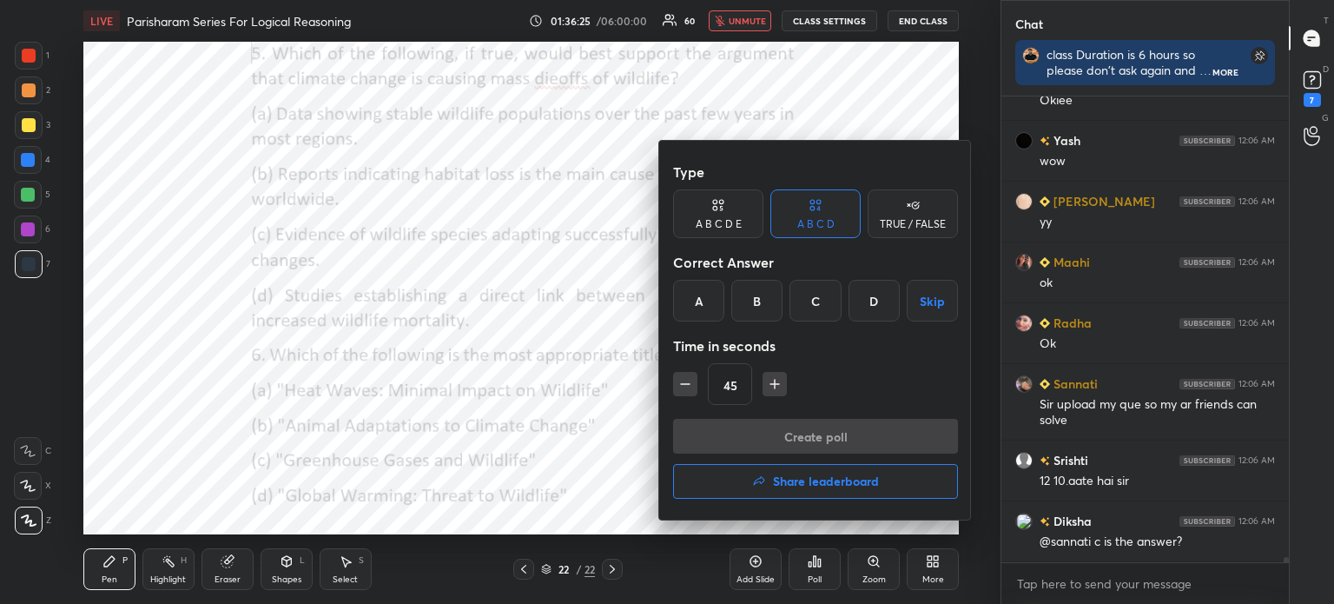
click at [1316, 82] on div at bounding box center [667, 302] width 1334 height 604
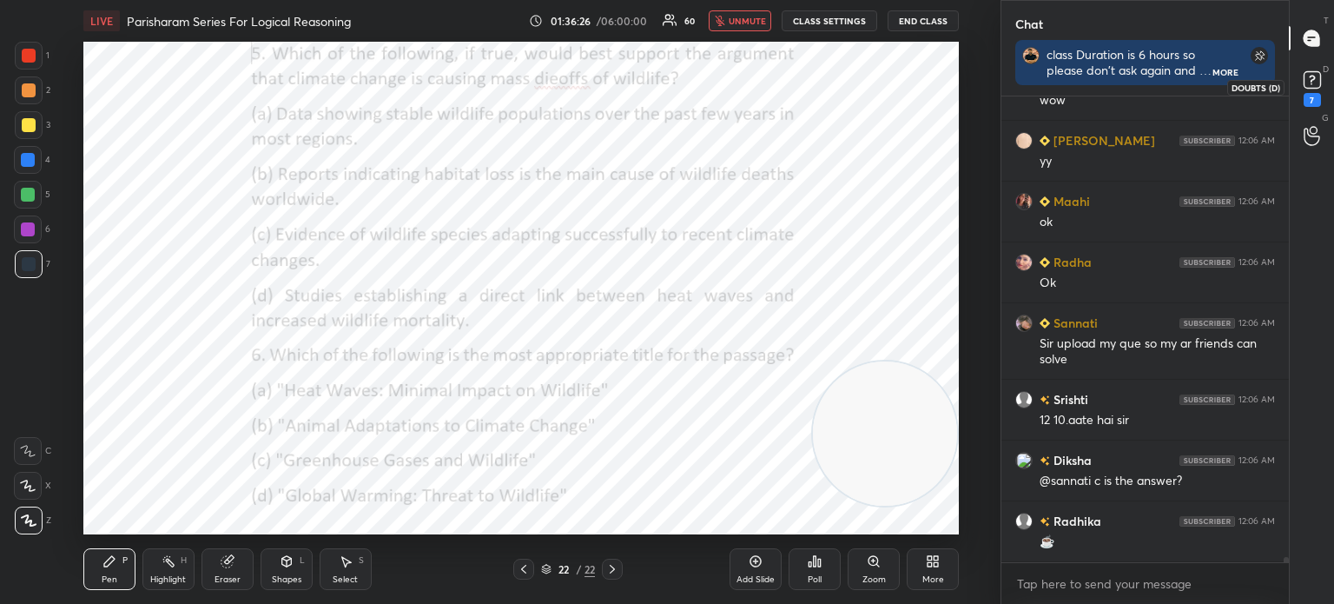
click at [1316, 82] on rect at bounding box center [1312, 80] width 17 height 17
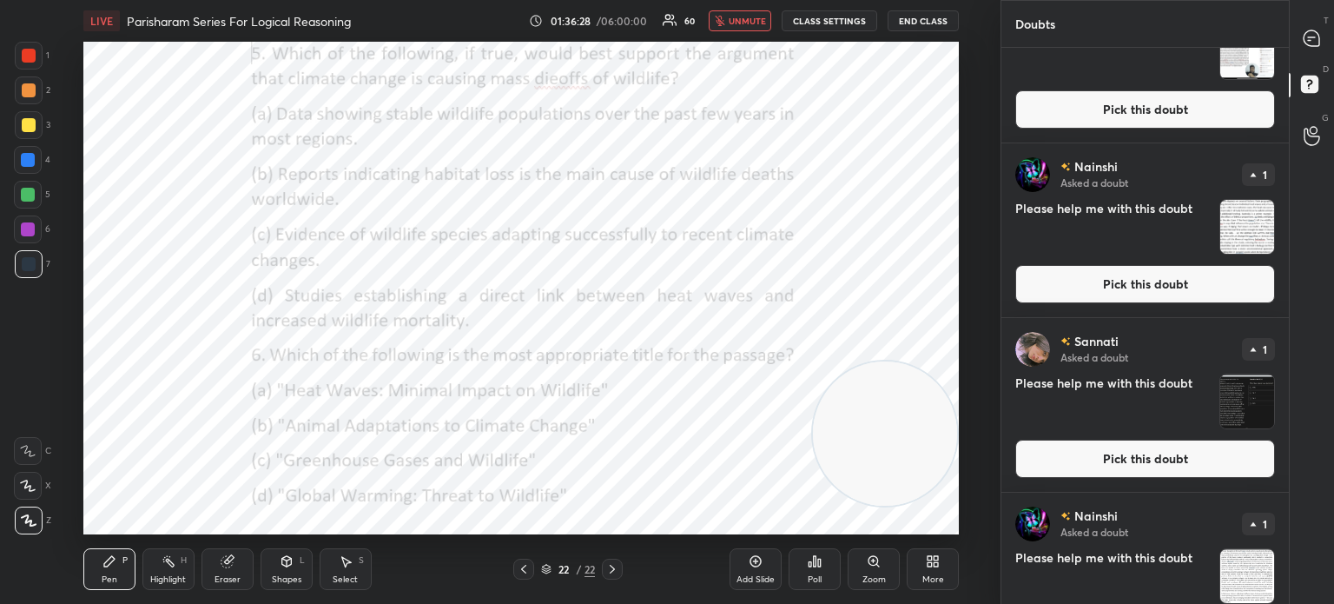
scroll to position [841, 0]
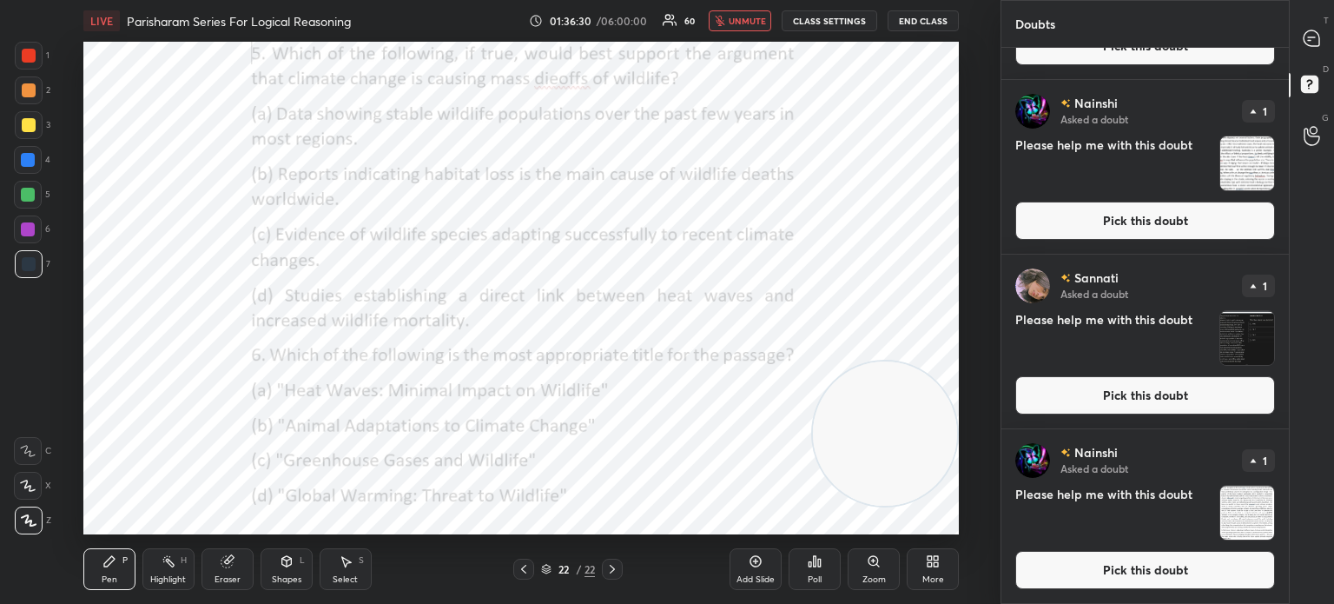
click at [1113, 389] on button "Pick this doubt" at bounding box center [1146, 395] width 260 height 38
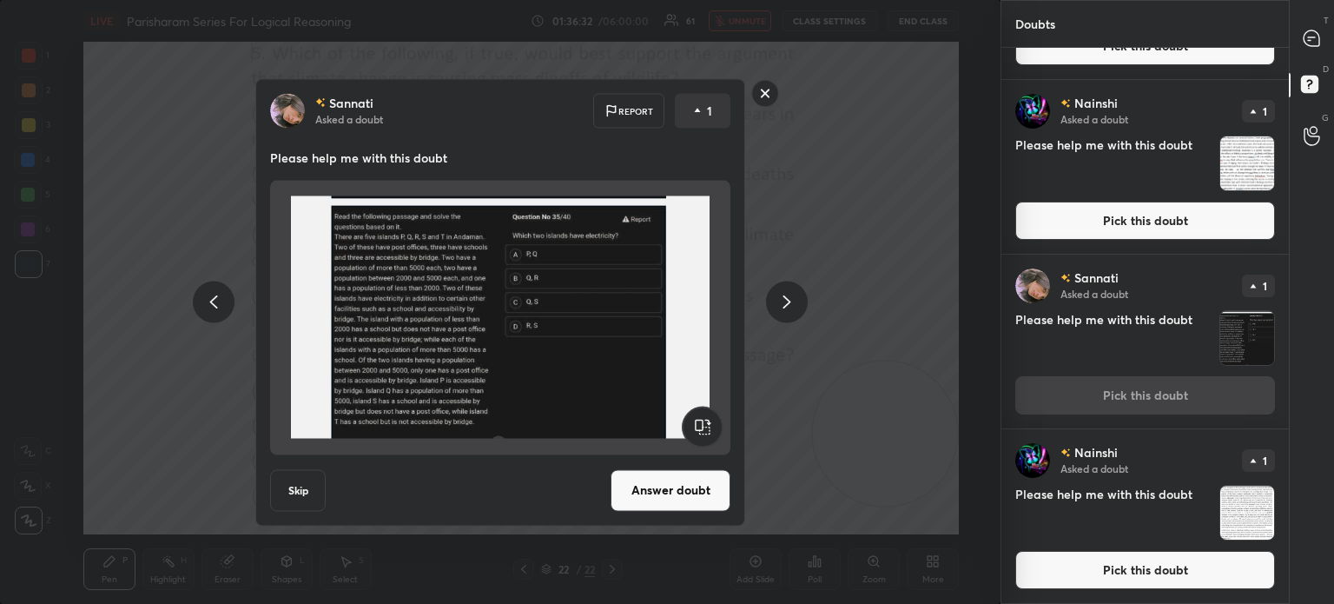
click at [703, 482] on button "Answer doubt" at bounding box center [671, 490] width 120 height 42
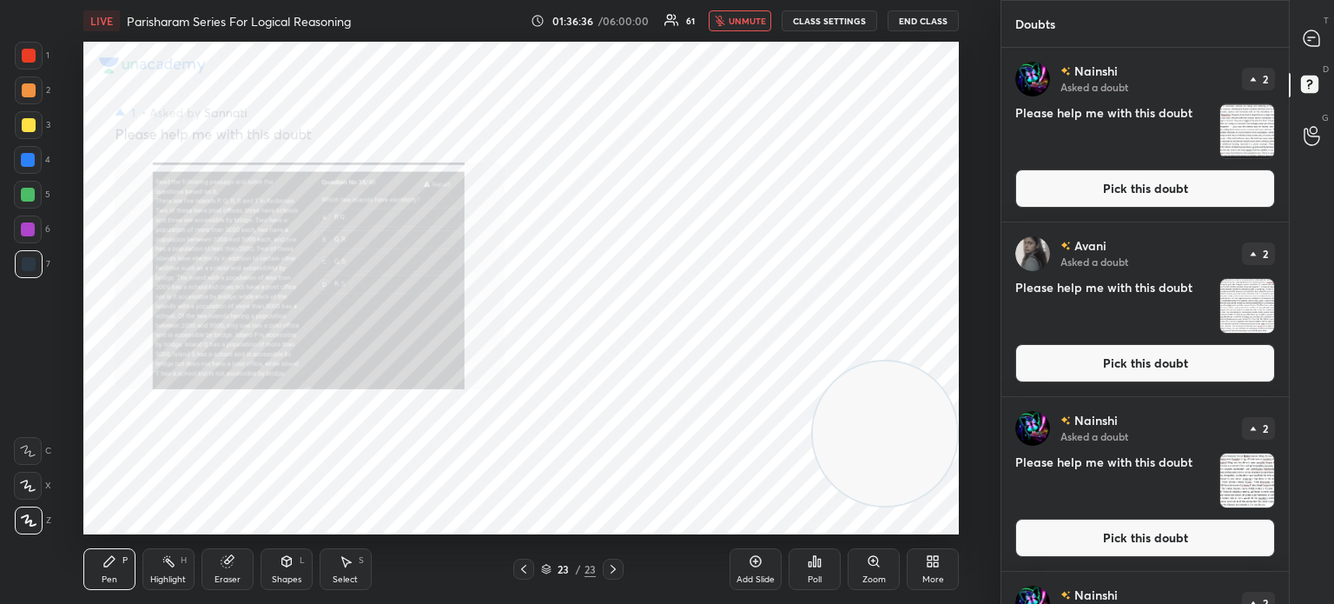
click at [872, 557] on icon at bounding box center [874, 561] width 10 height 10
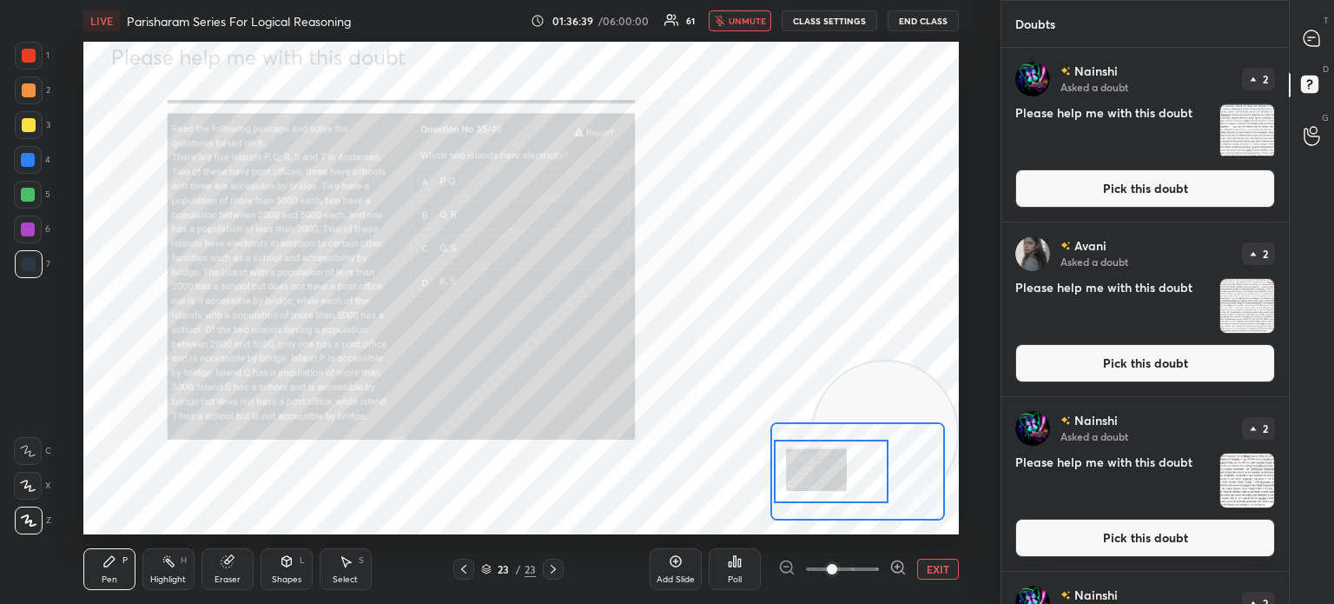
drag, startPoint x: 806, startPoint y: 482, endPoint x: 775, endPoint y: 482, distance: 31.3
click at [775, 482] on div at bounding box center [831, 471] width 115 height 63
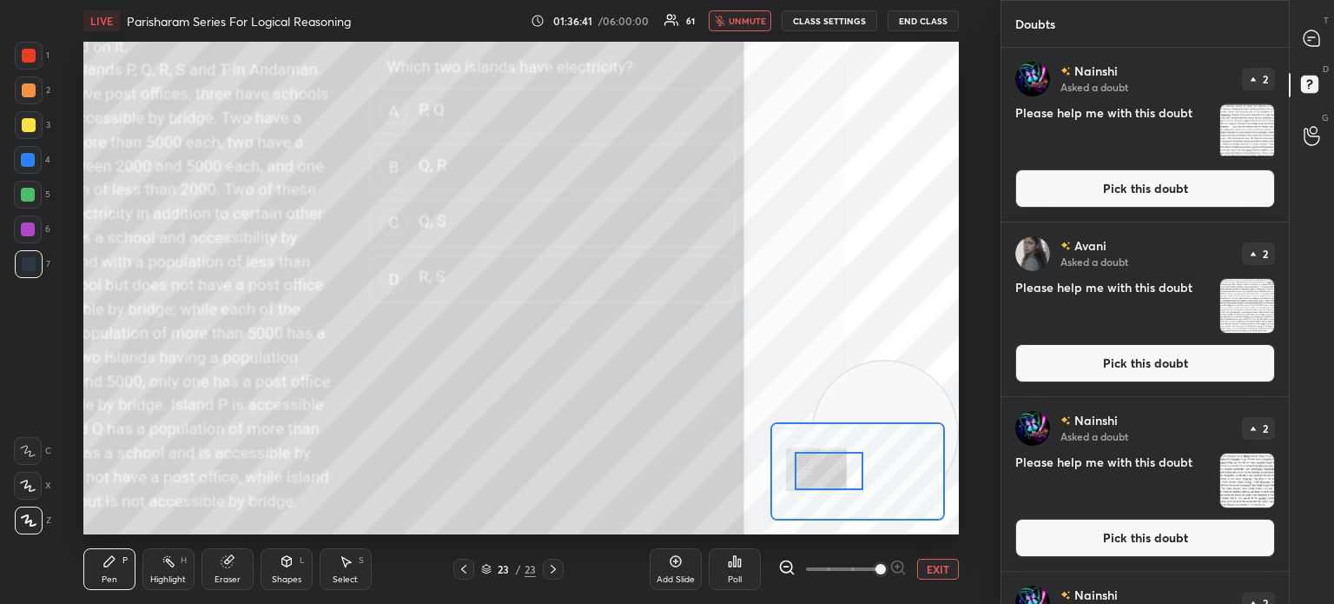
drag, startPoint x: 833, startPoint y: 573, endPoint x: 886, endPoint y: 573, distance: 53.0
click at [886, 573] on span at bounding box center [881, 569] width 10 height 10
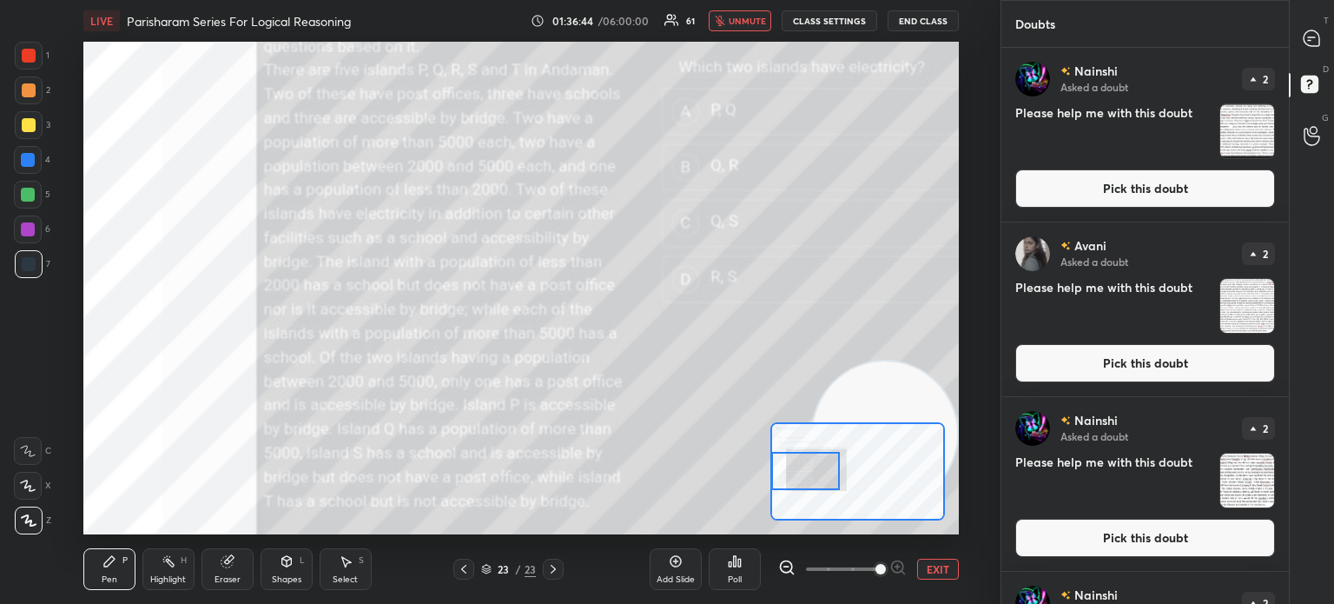
drag, startPoint x: 817, startPoint y: 472, endPoint x: 779, endPoint y: 472, distance: 38.2
click at [779, 472] on div at bounding box center [805, 471] width 69 height 38
click at [1309, 38] on icon at bounding box center [1312, 38] width 16 height 16
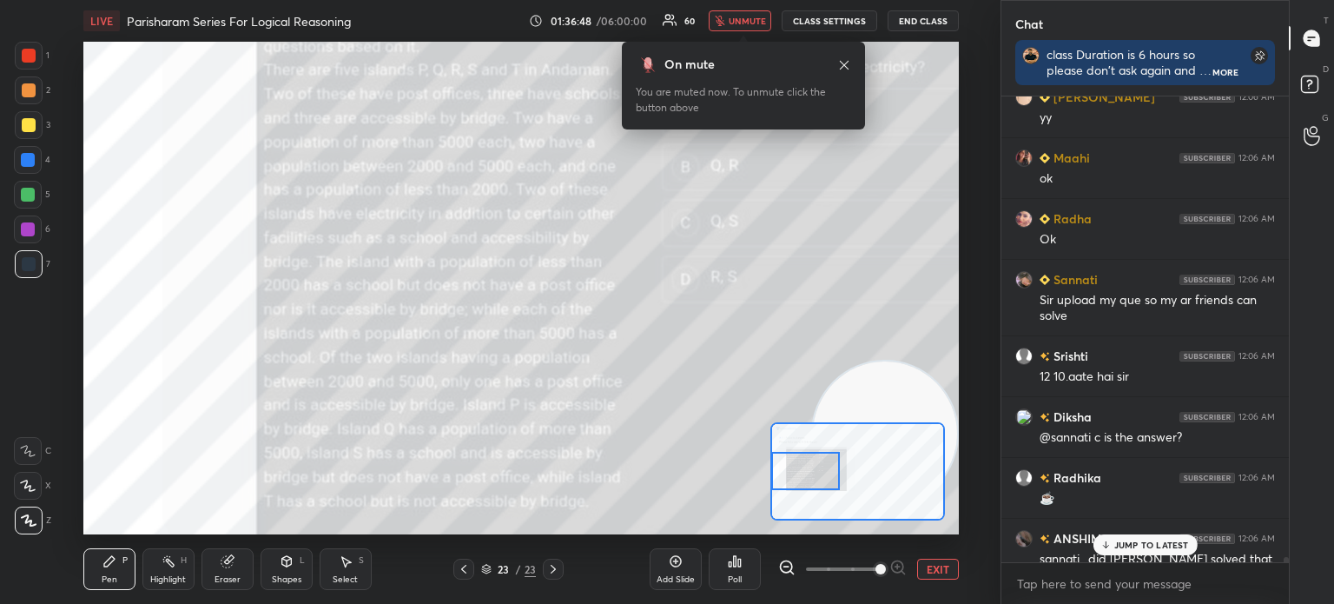
scroll to position [4, 5]
click at [749, 23] on span "unmute" at bounding box center [747, 21] width 37 height 12
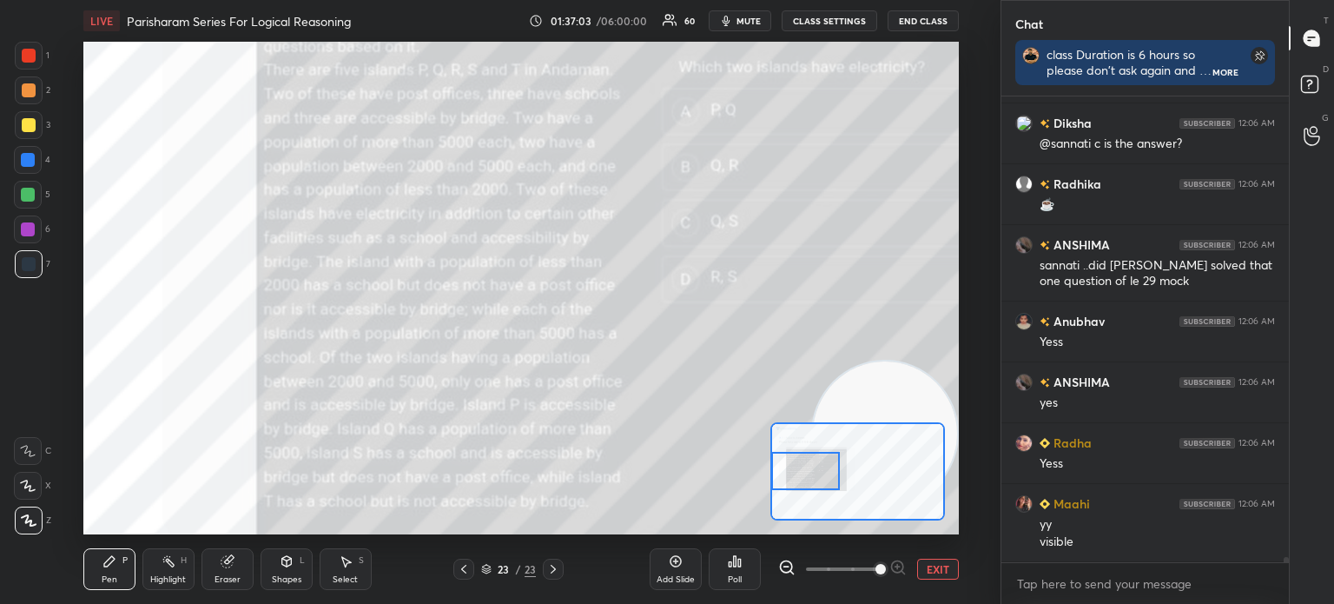
scroll to position [42447, 0]
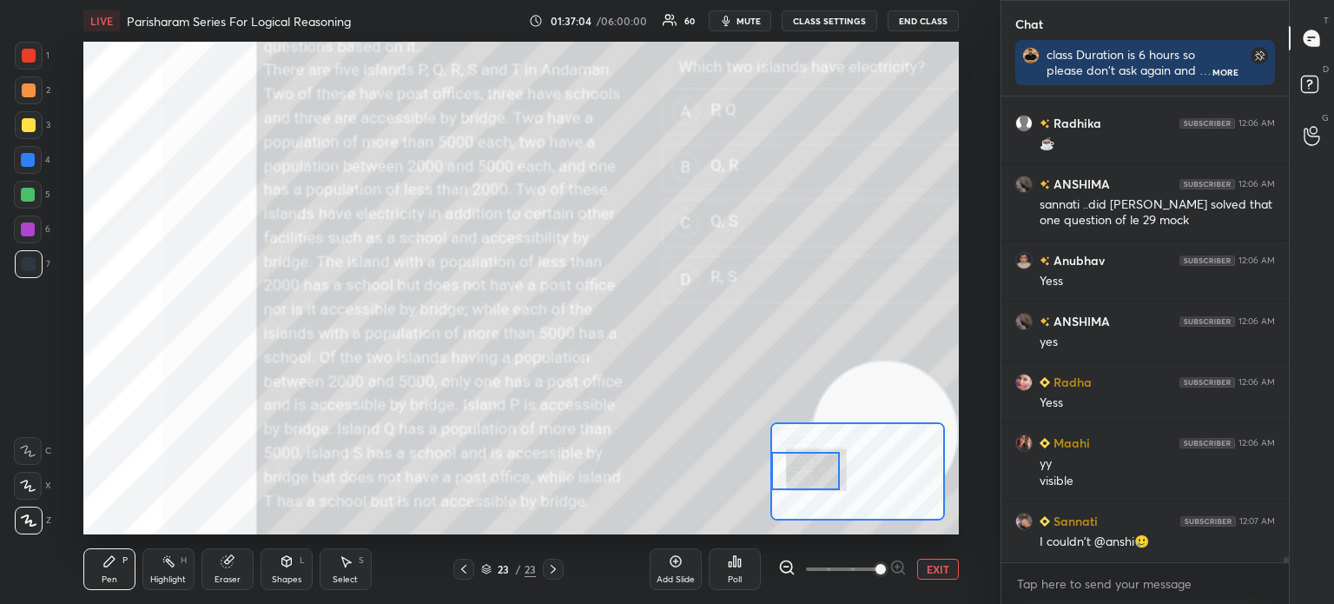
click at [735, 563] on icon at bounding box center [735, 561] width 3 height 10
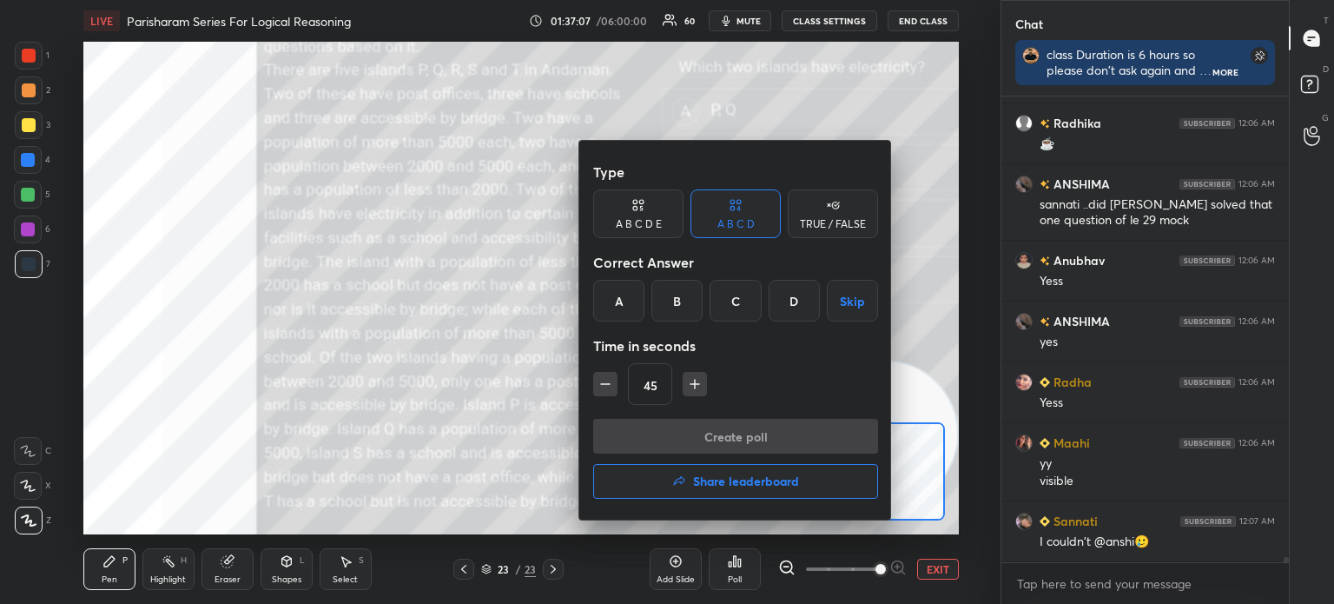
scroll to position [42508, 0]
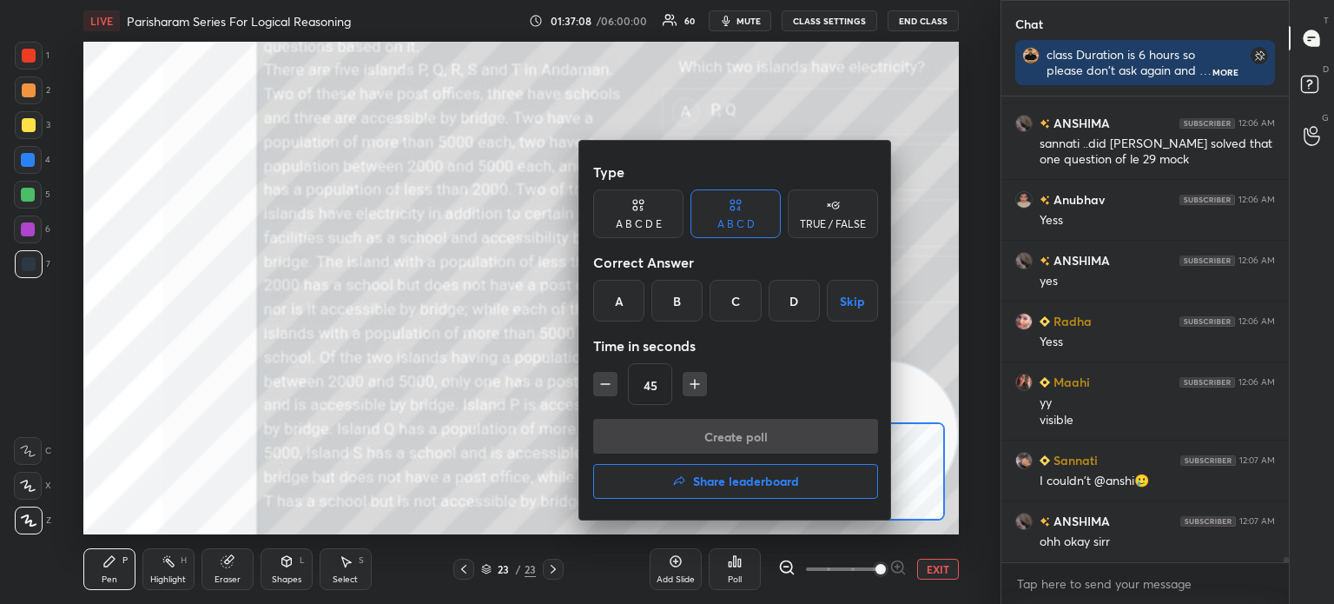
click at [695, 381] on icon "button" at bounding box center [694, 383] width 17 height 17
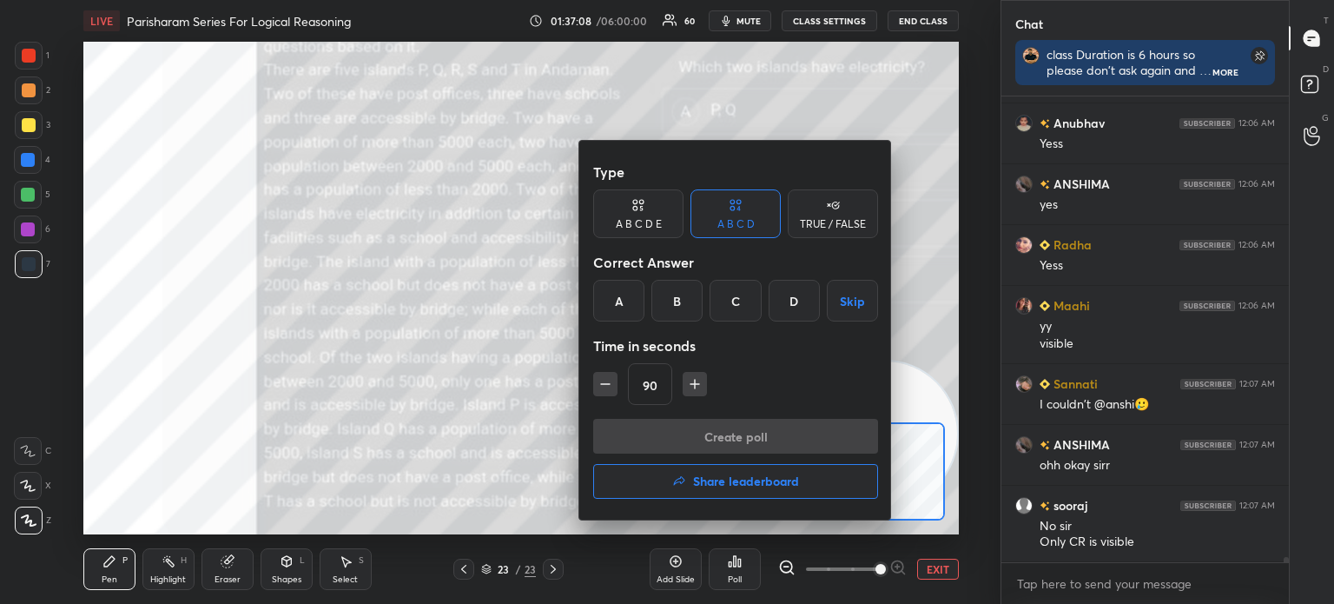
click at [695, 381] on icon "button" at bounding box center [694, 383] width 17 height 17
click at [695, 381] on icon "button" at bounding box center [702, 383] width 17 height 17
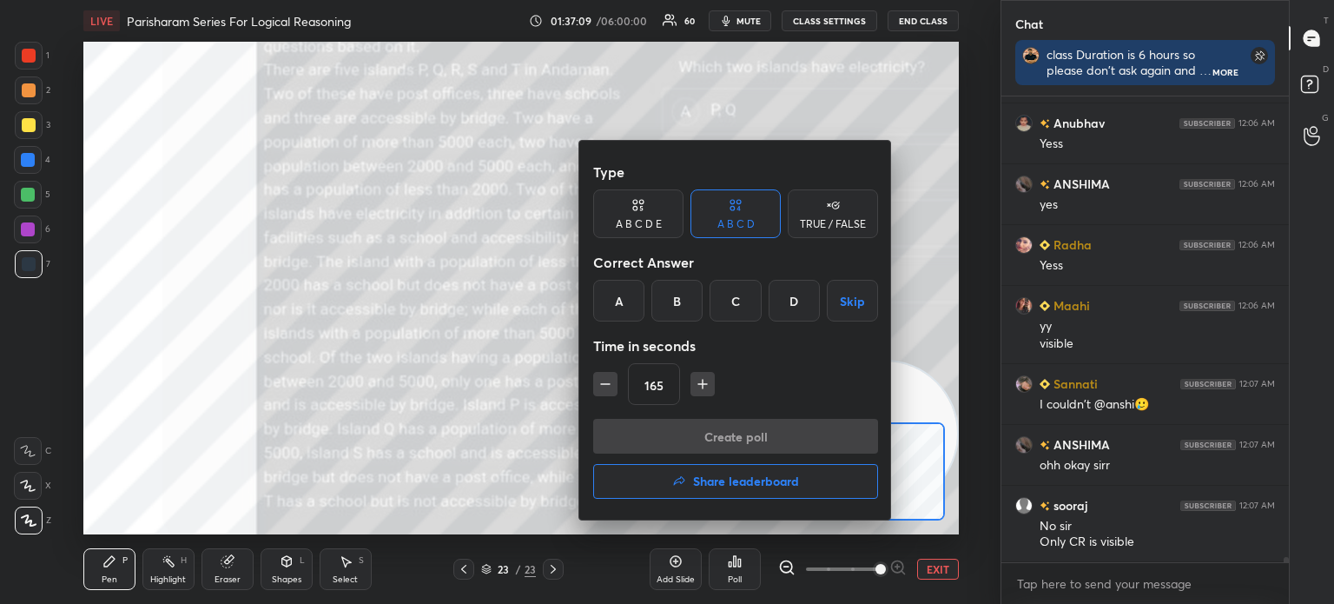
click at [695, 381] on icon "button" at bounding box center [702, 383] width 17 height 17
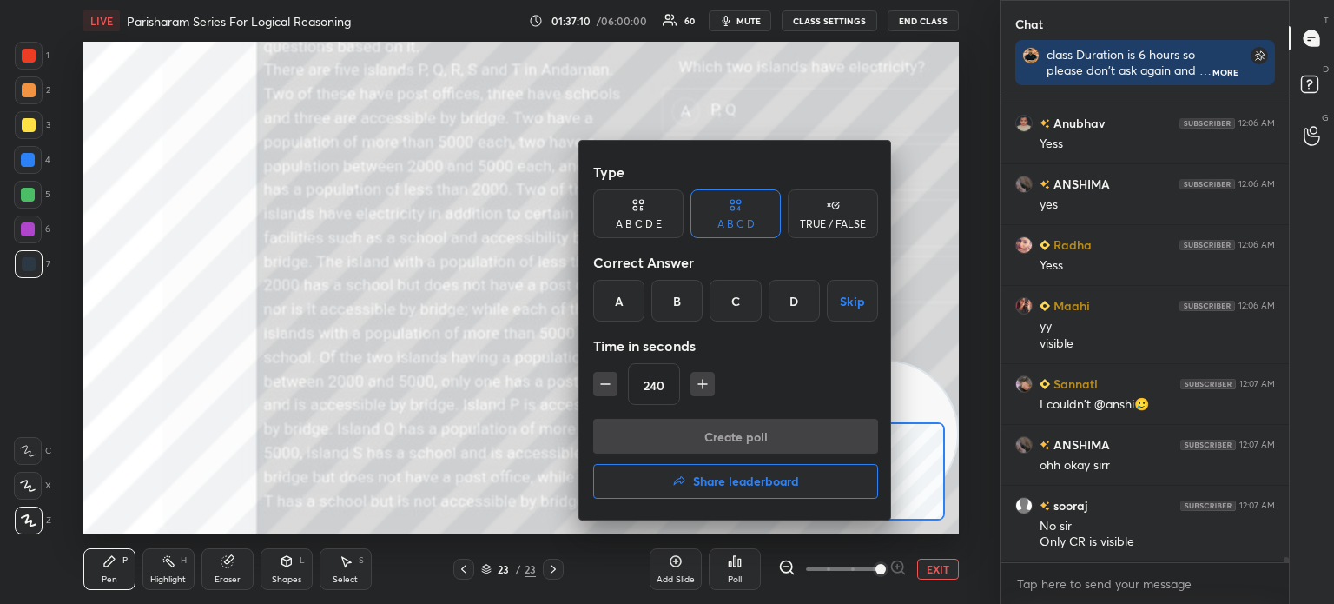
click at [695, 381] on icon "button" at bounding box center [702, 383] width 17 height 17
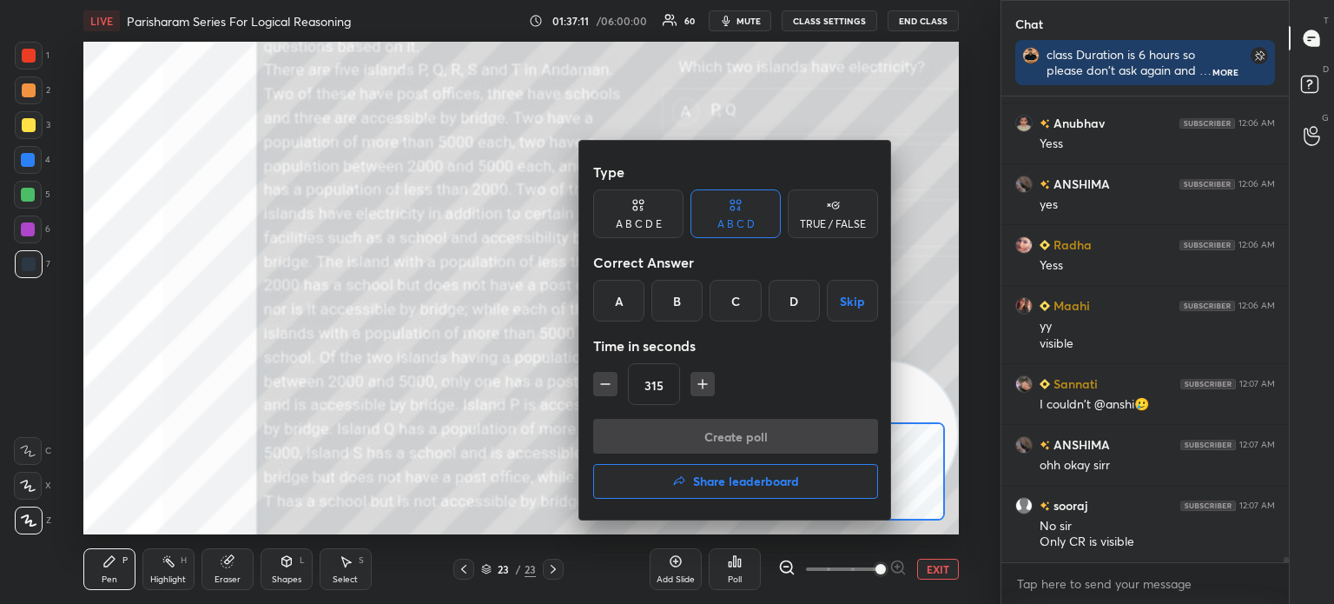
click at [695, 381] on icon "button" at bounding box center [702, 383] width 17 height 17
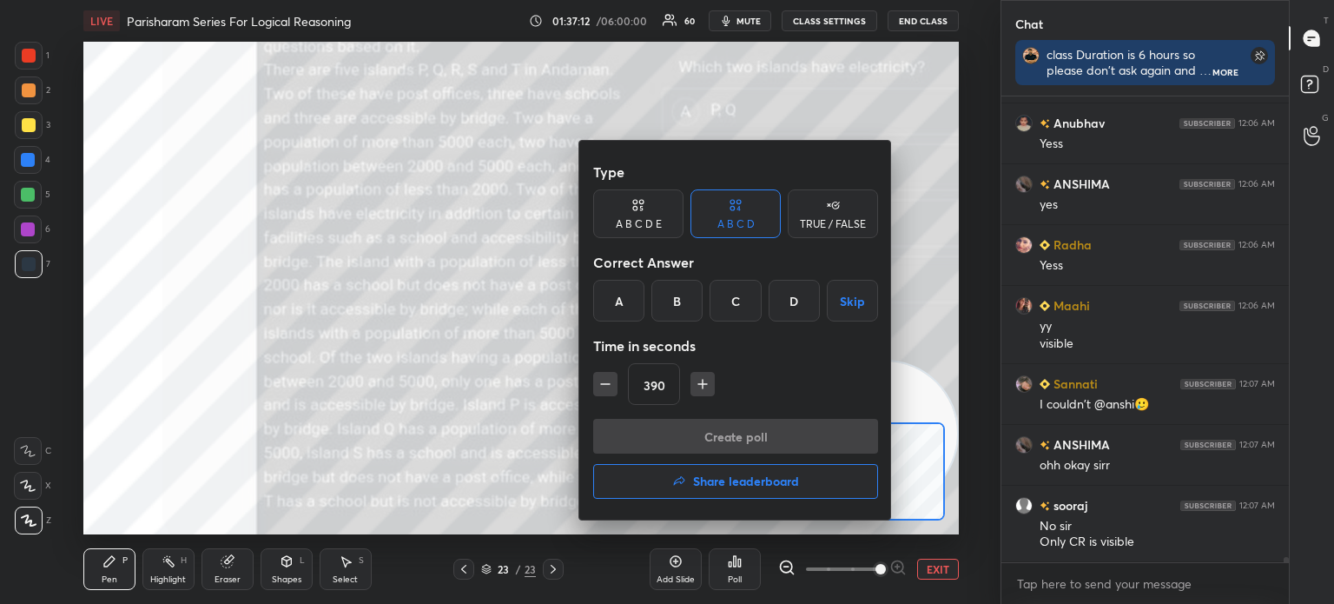
click at [695, 381] on icon "button" at bounding box center [702, 383] width 17 height 17
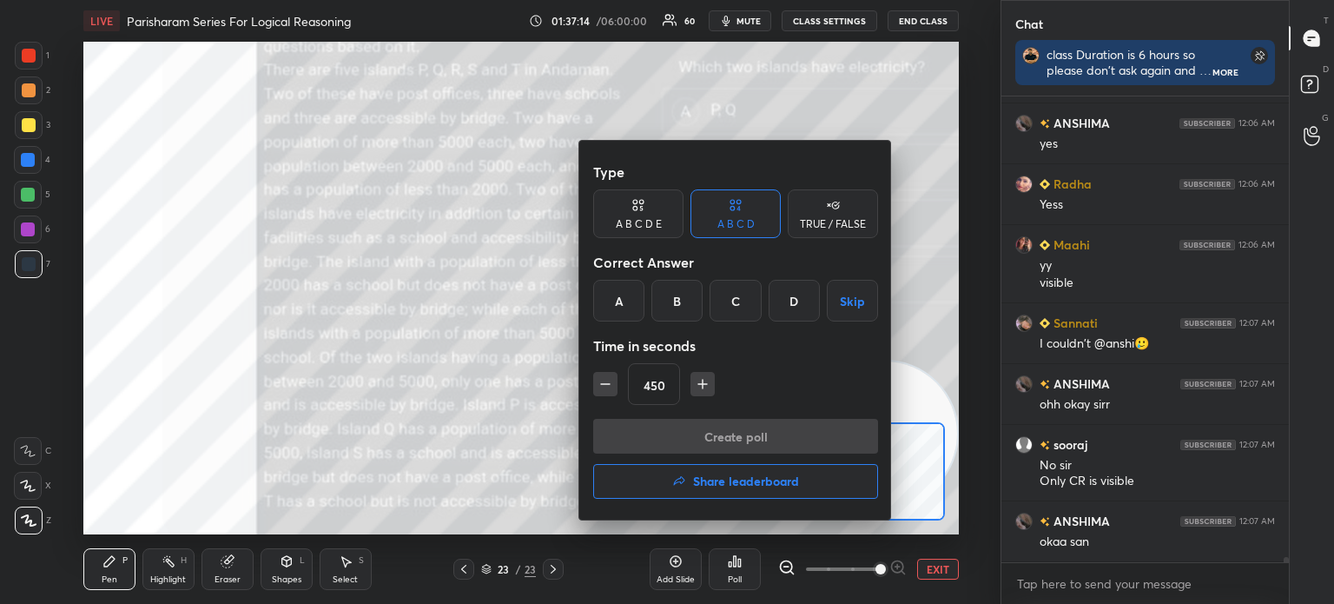
click at [695, 381] on icon "button" at bounding box center [702, 383] width 17 height 17
click at [703, 380] on icon "button" at bounding box center [703, 384] width 0 height 9
click at [846, 309] on button "Skip" at bounding box center [852, 301] width 51 height 42
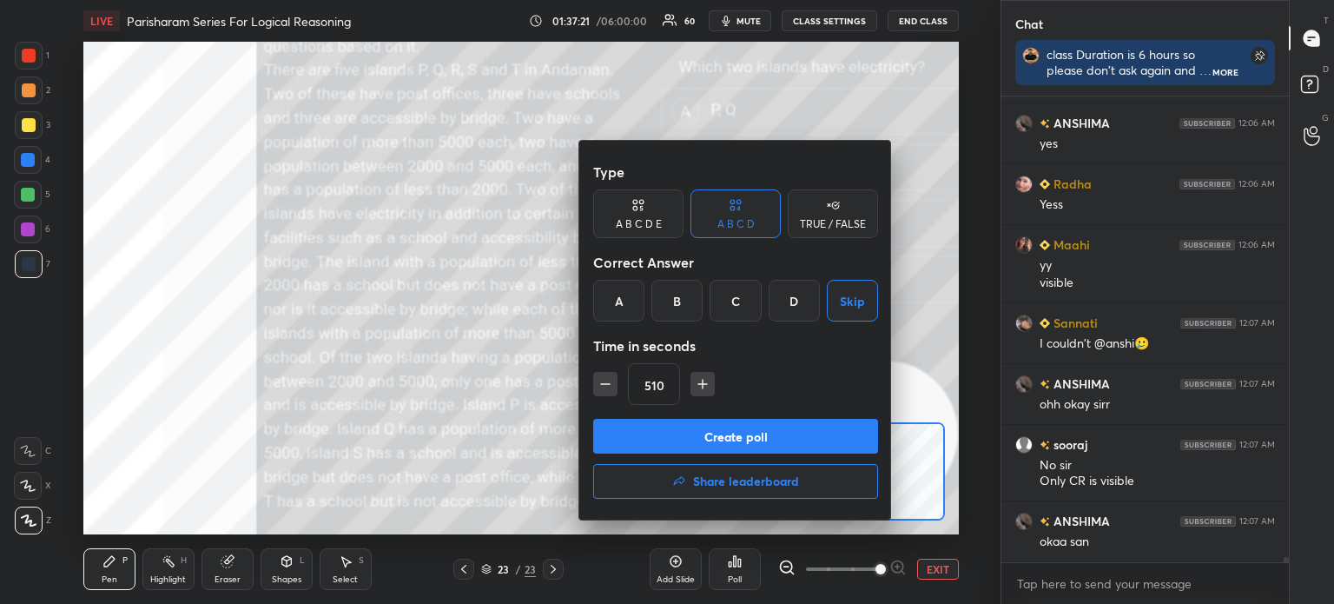
click at [764, 440] on button "Create poll" at bounding box center [735, 436] width 285 height 35
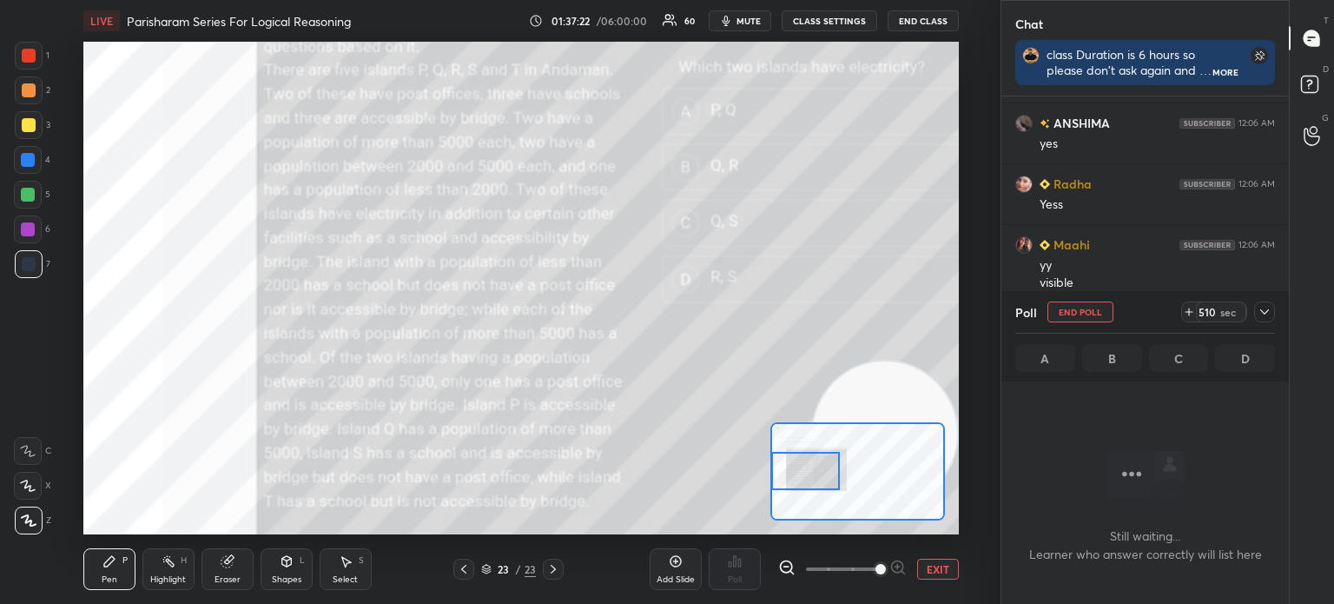
scroll to position [370, 282]
click at [744, 19] on span "mute" at bounding box center [749, 21] width 24 height 12
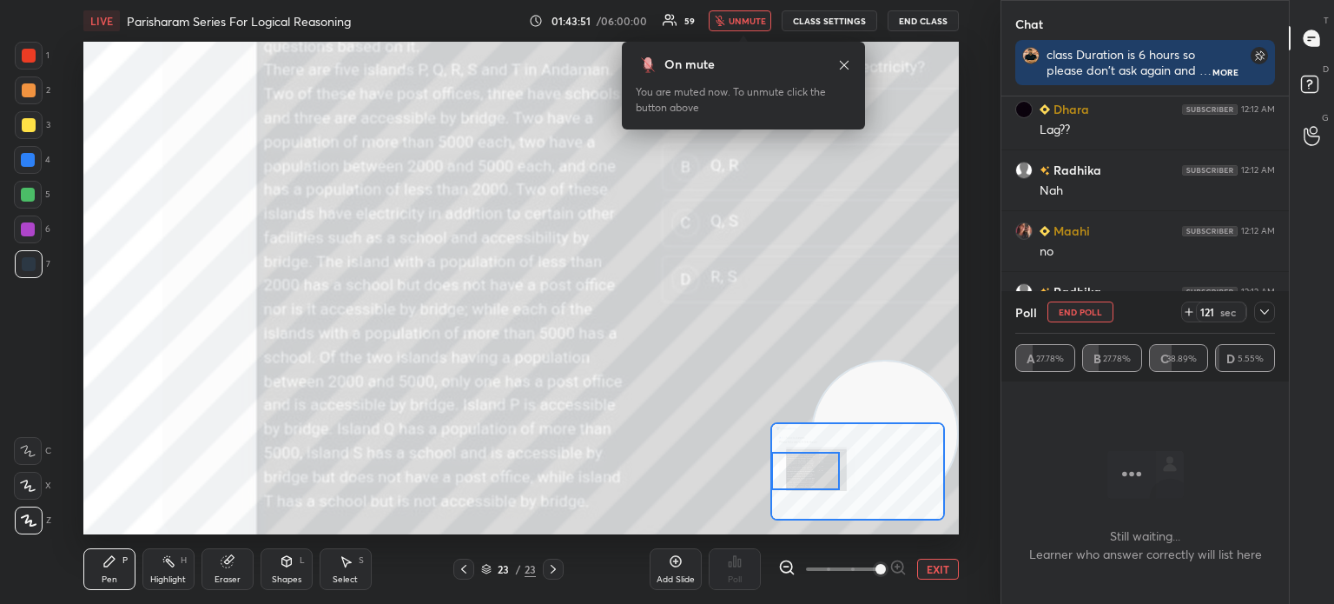
scroll to position [43681, 0]
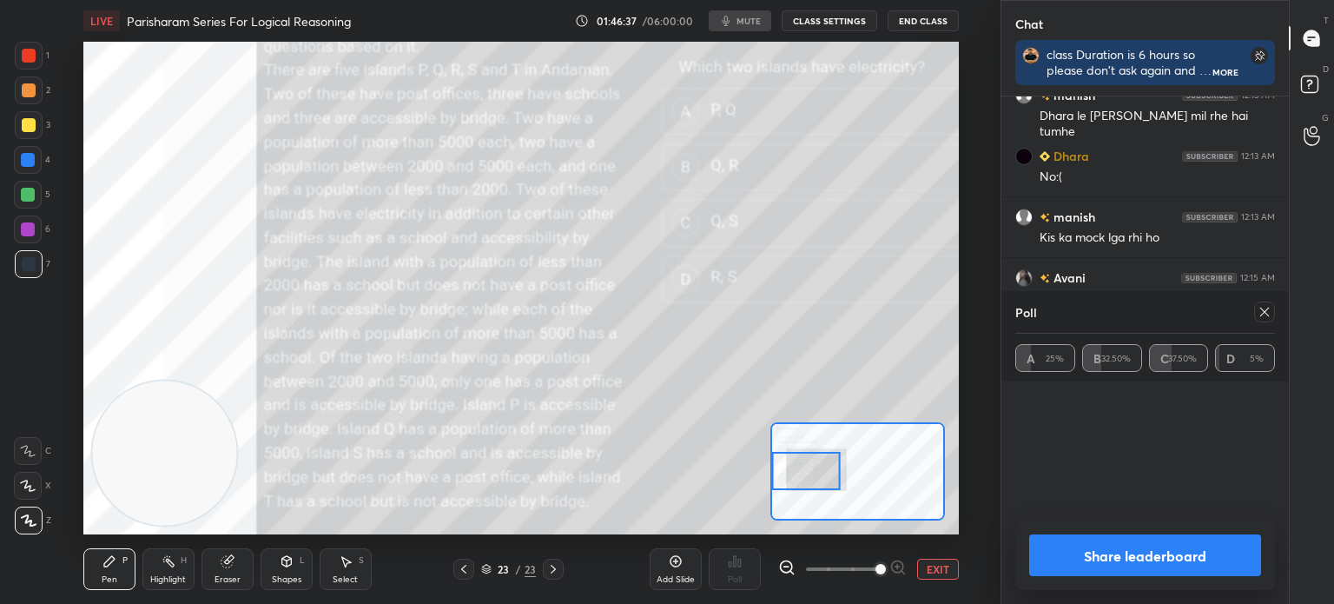
scroll to position [493, 931]
click at [1260, 311] on icon at bounding box center [1265, 312] width 14 height 14
type textarea "x"
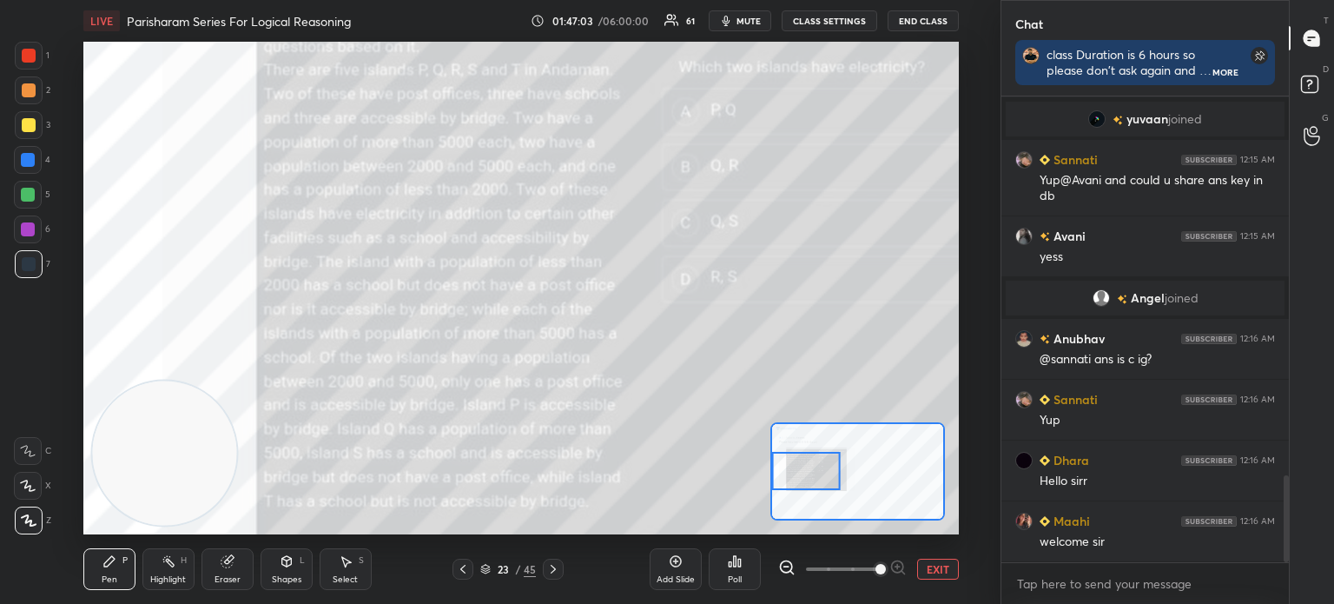
click at [938, 566] on button "EXIT" at bounding box center [938, 569] width 42 height 21
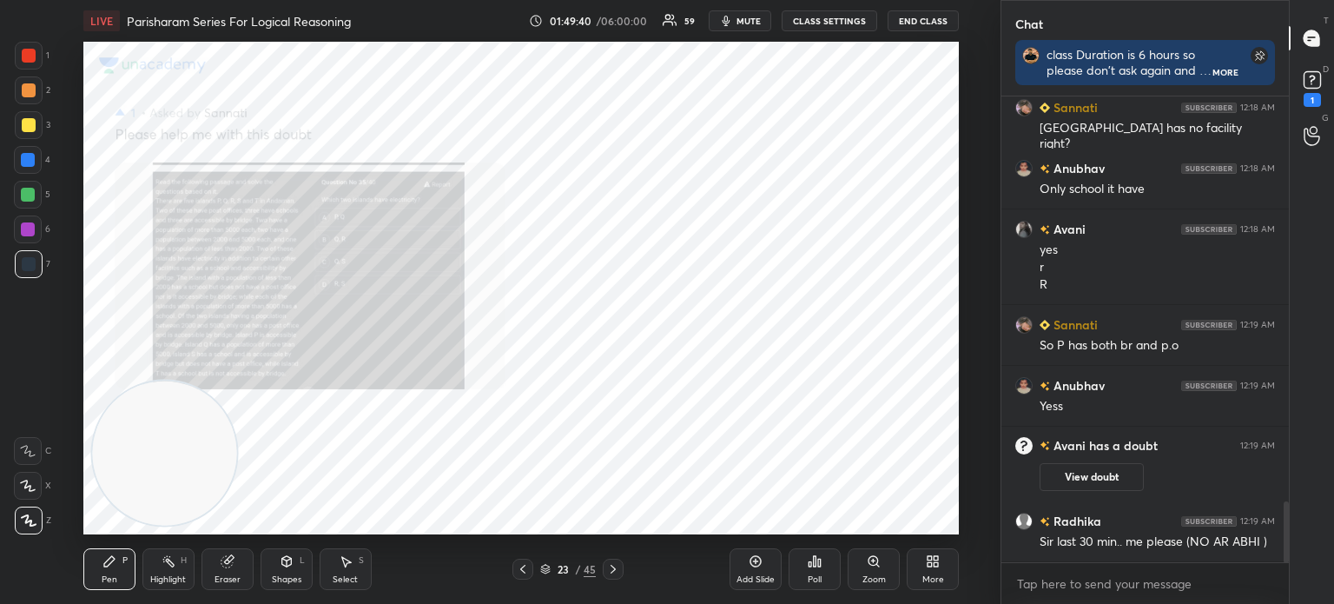
scroll to position [3087, 0]
click at [936, 559] on icon at bounding box center [937, 558] width 4 height 4
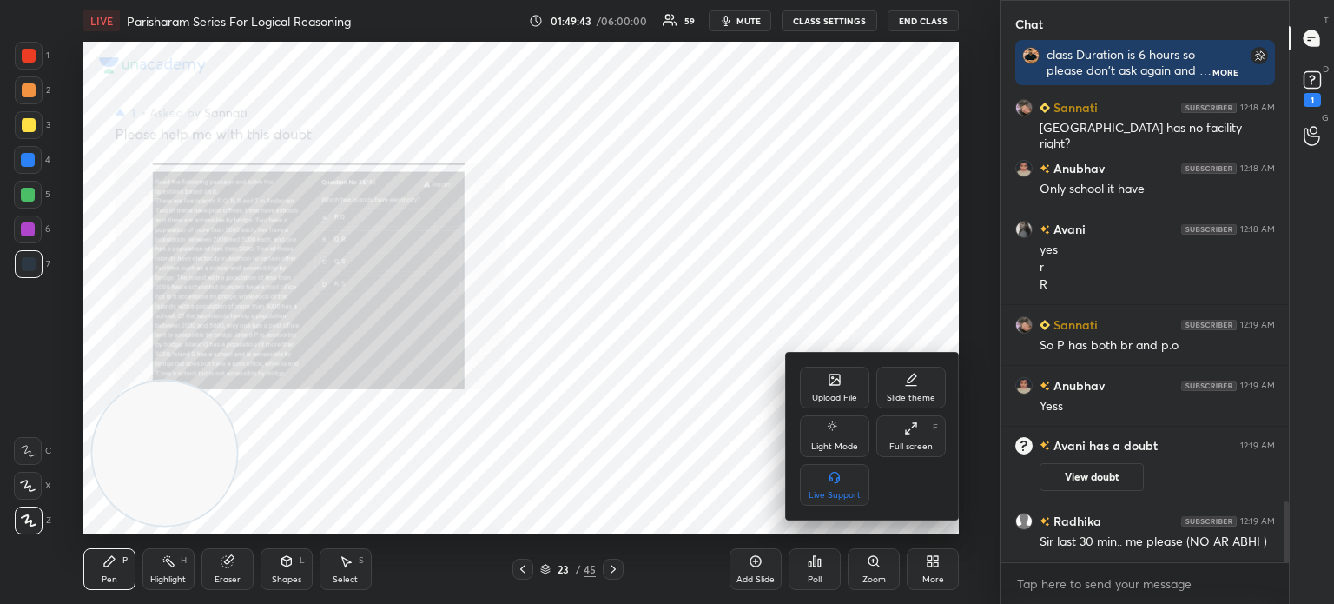
click at [830, 394] on div "Upload File" at bounding box center [834, 398] width 45 height 9
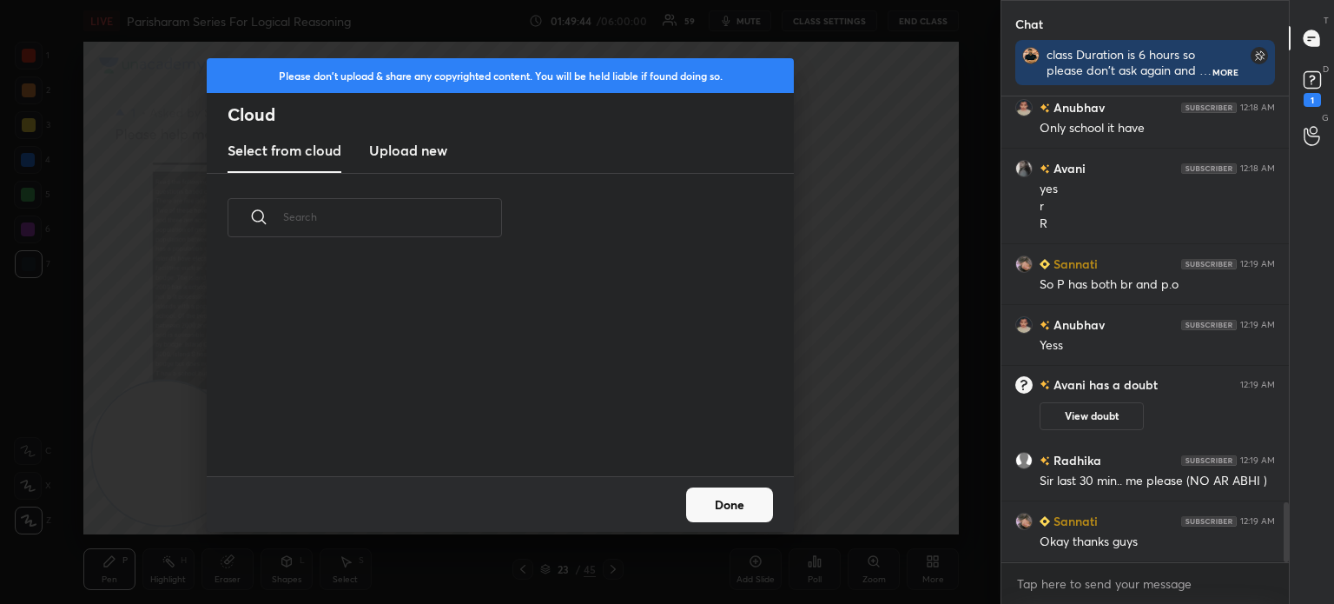
scroll to position [214, 558]
click at [424, 150] on h3 "Upload new" at bounding box center [408, 150] width 78 height 21
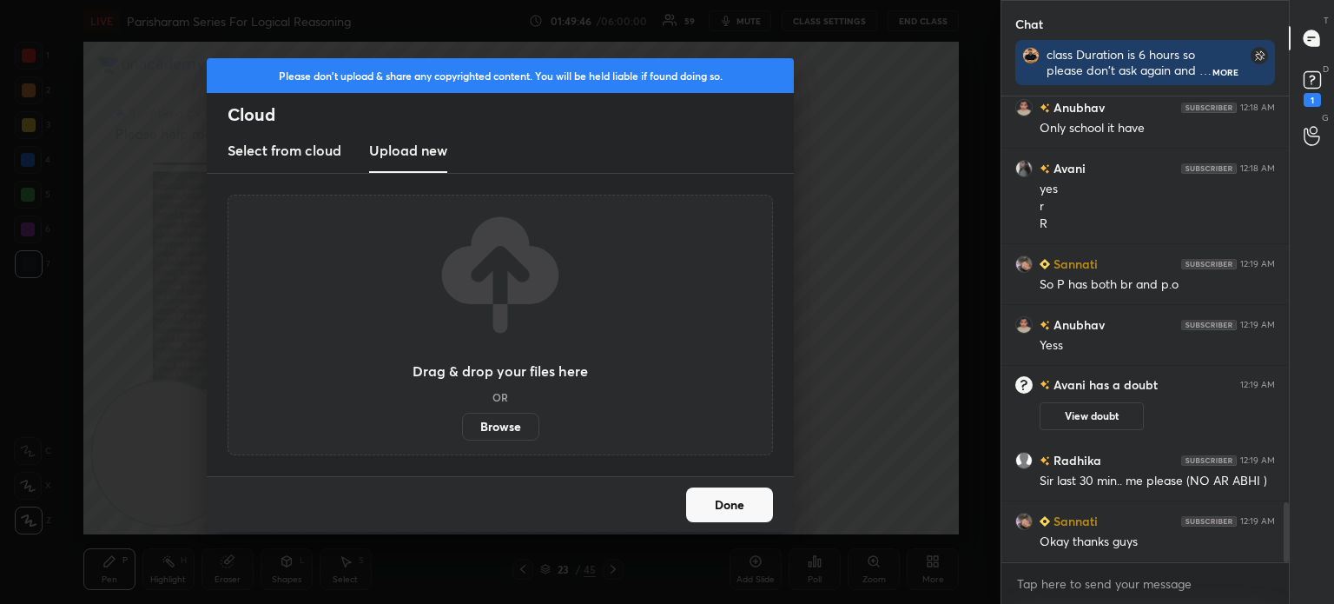
click at [488, 422] on label "Browse" at bounding box center [500, 427] width 77 height 28
click at [462, 422] on input "Browse" at bounding box center [462, 427] width 0 height 28
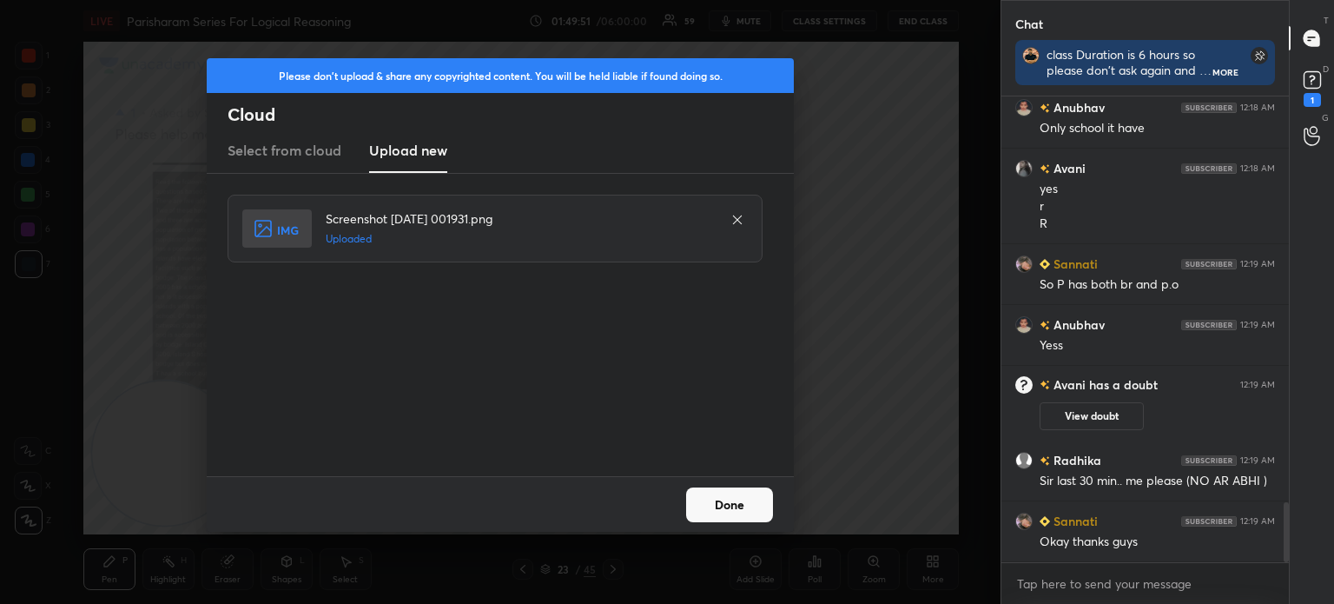
click at [737, 512] on button "Done" at bounding box center [729, 504] width 87 height 35
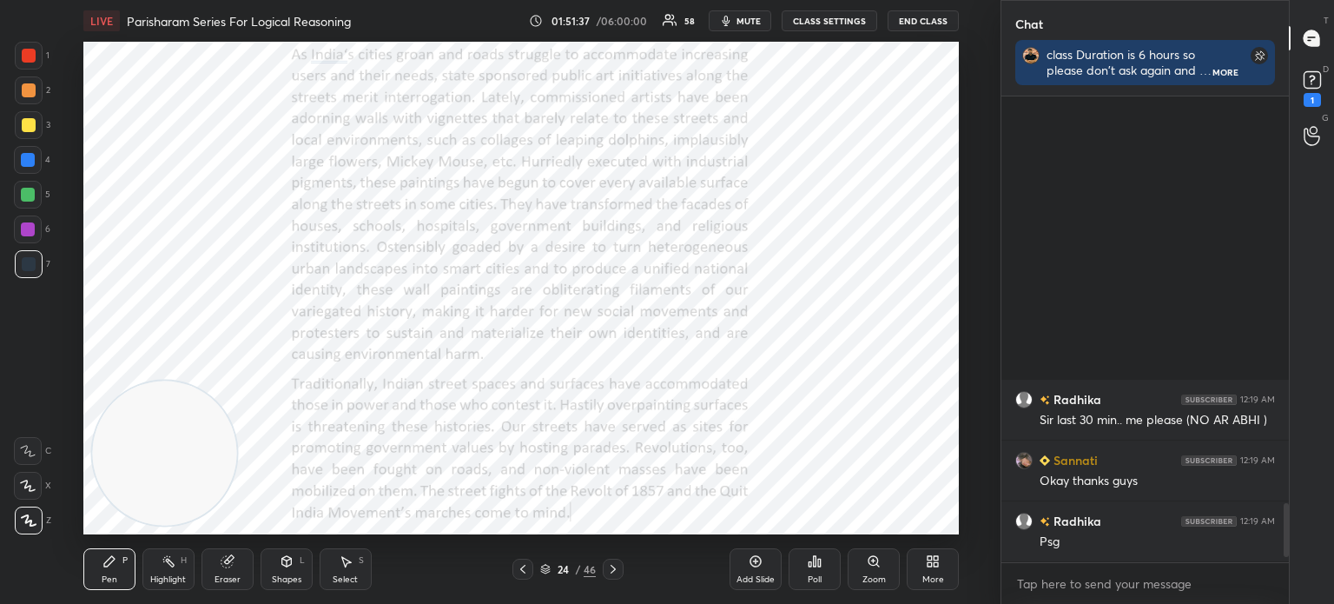
scroll to position [3574, 0]
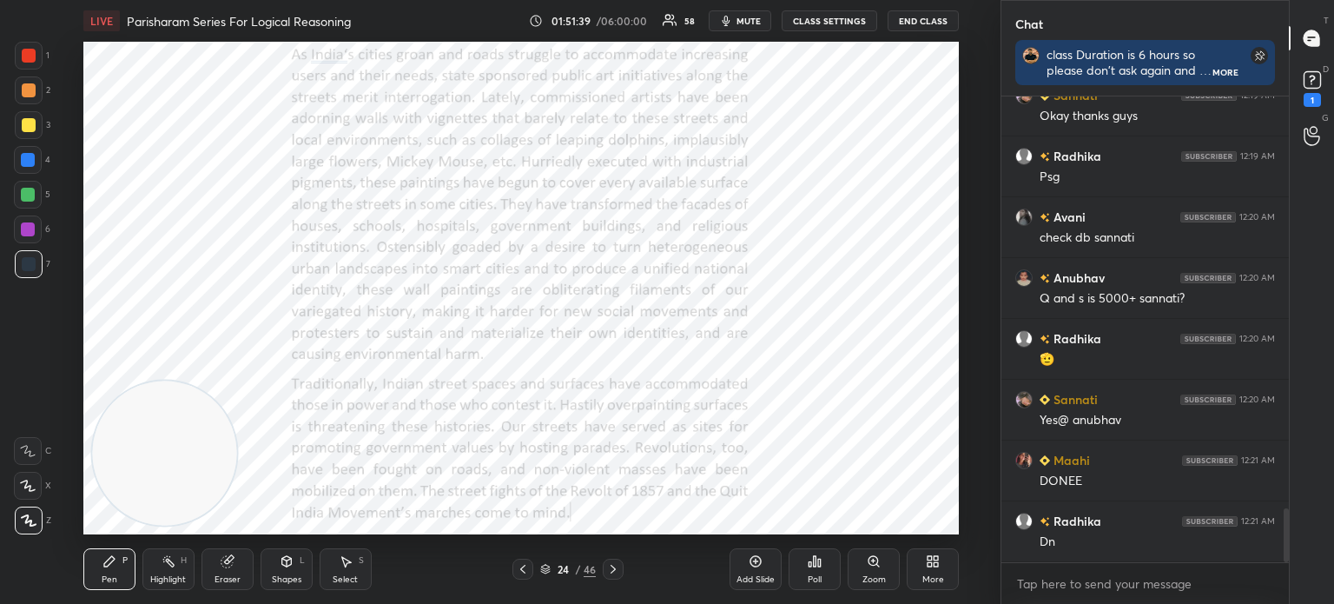
click at [926, 565] on icon at bounding box center [933, 561] width 14 height 14
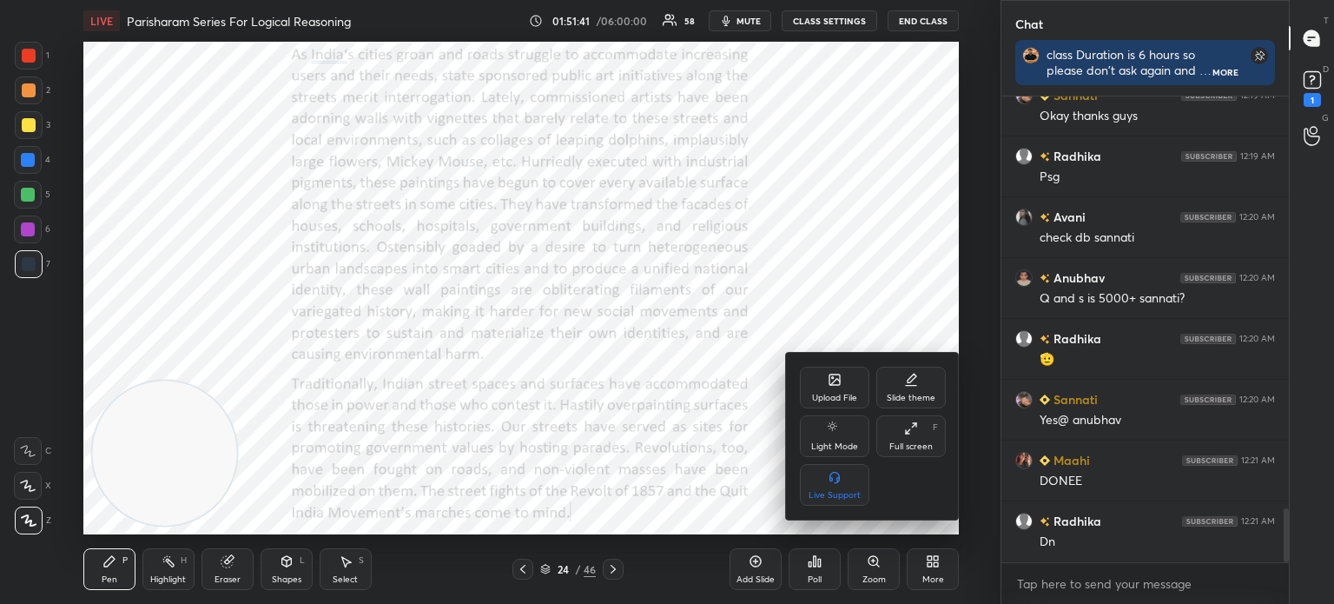
click at [830, 389] on div "Upload File" at bounding box center [834, 388] width 69 height 42
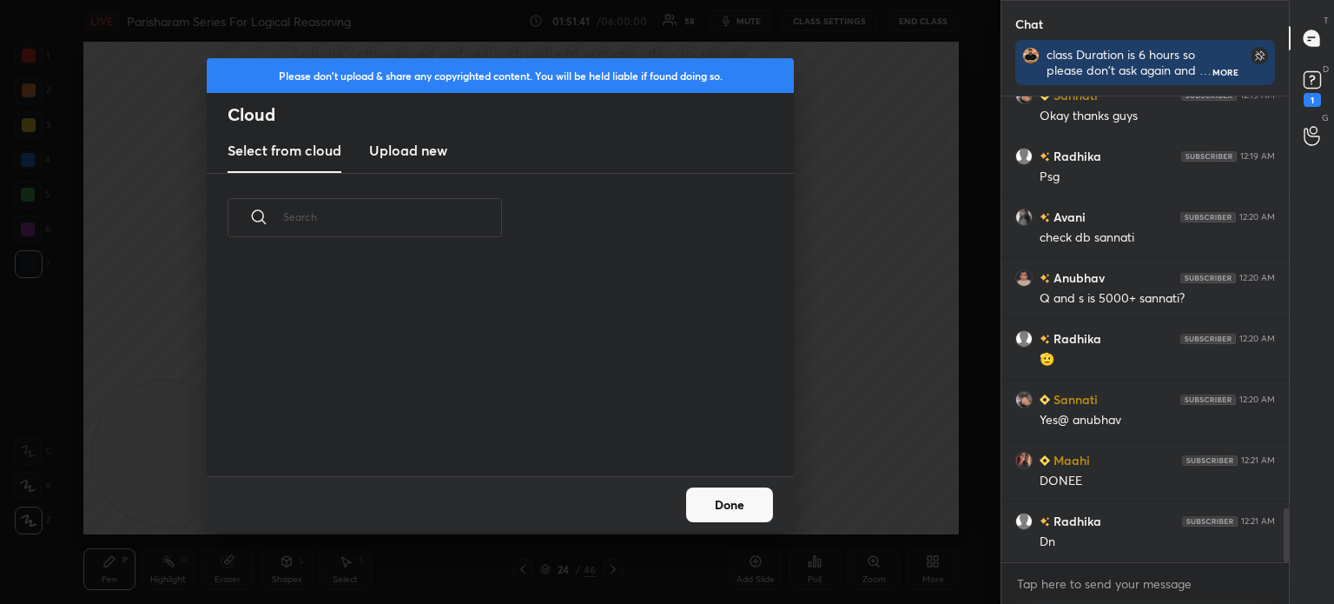
scroll to position [214, 558]
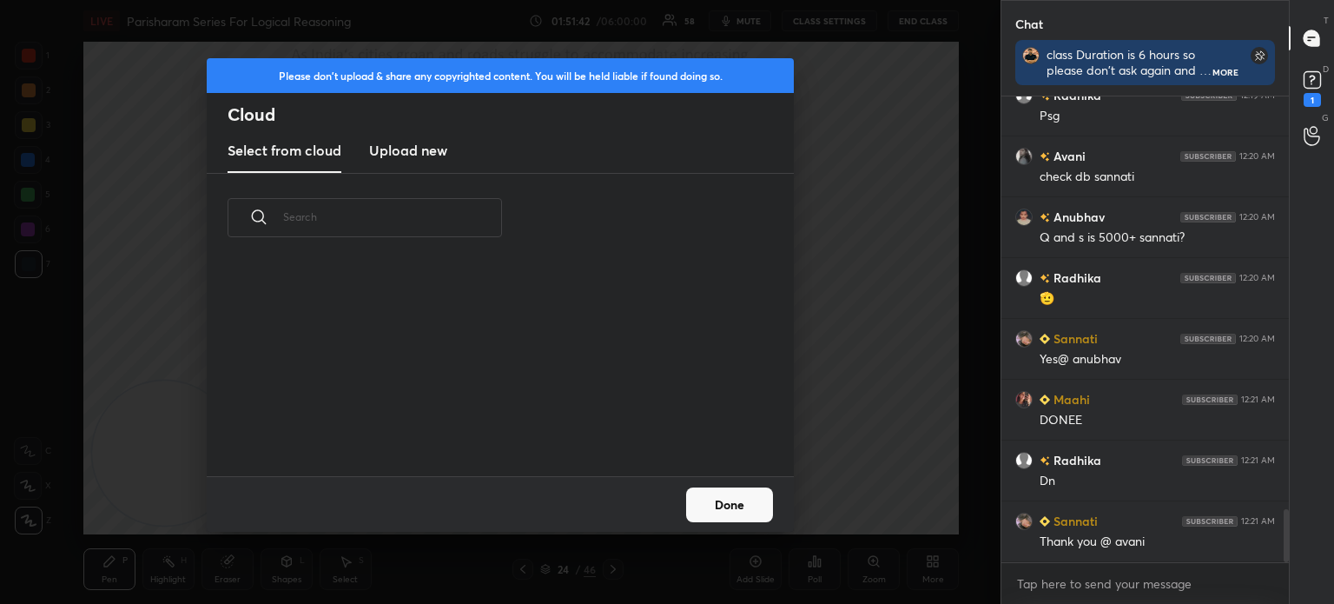
click at [419, 155] on h3 "Upload new" at bounding box center [408, 150] width 78 height 21
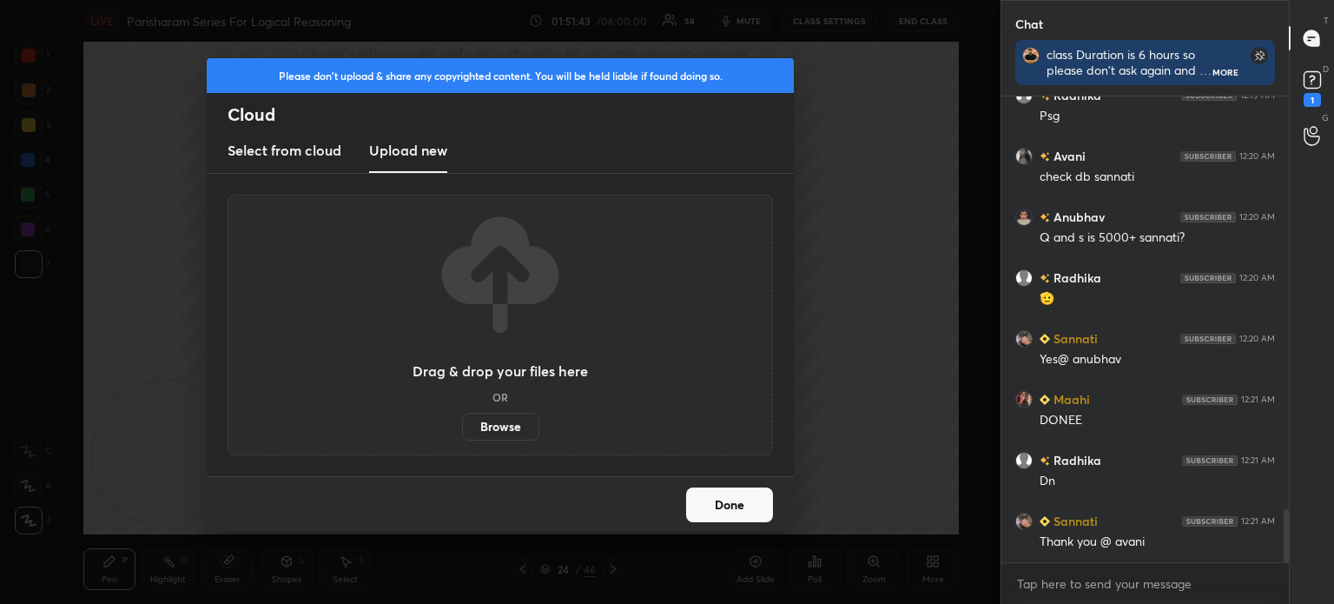
scroll to position [3696, 0]
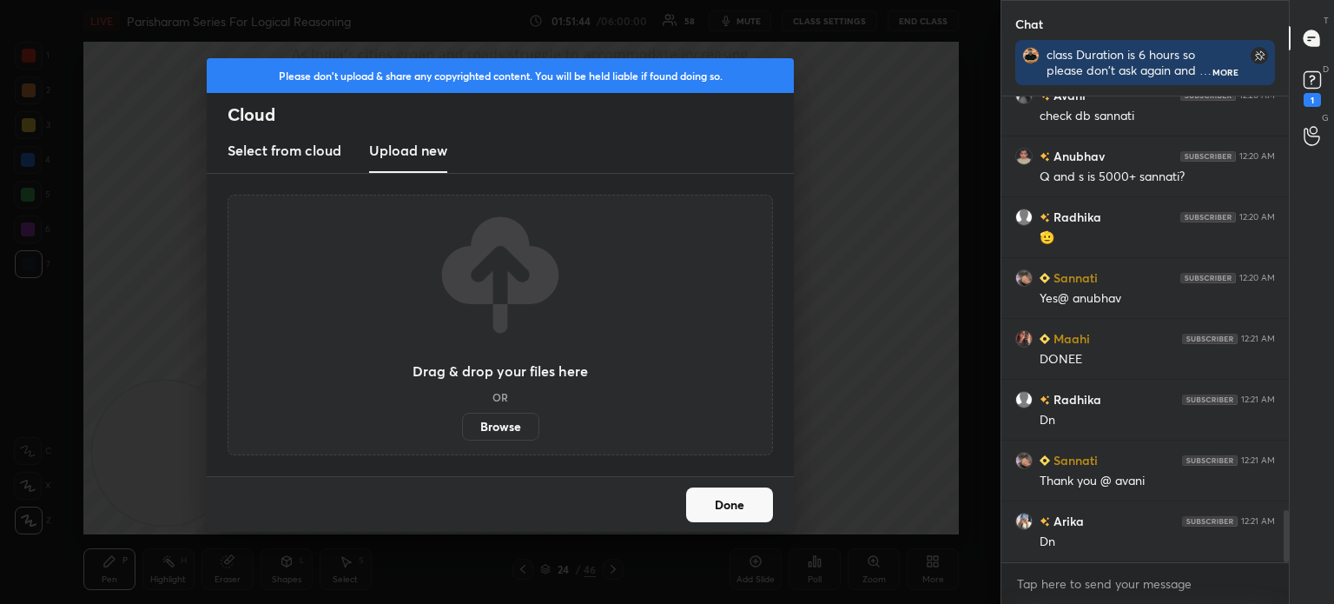
click at [483, 417] on label "Browse" at bounding box center [500, 427] width 77 height 28
click at [462, 417] on input "Browse" at bounding box center [462, 427] width 0 height 28
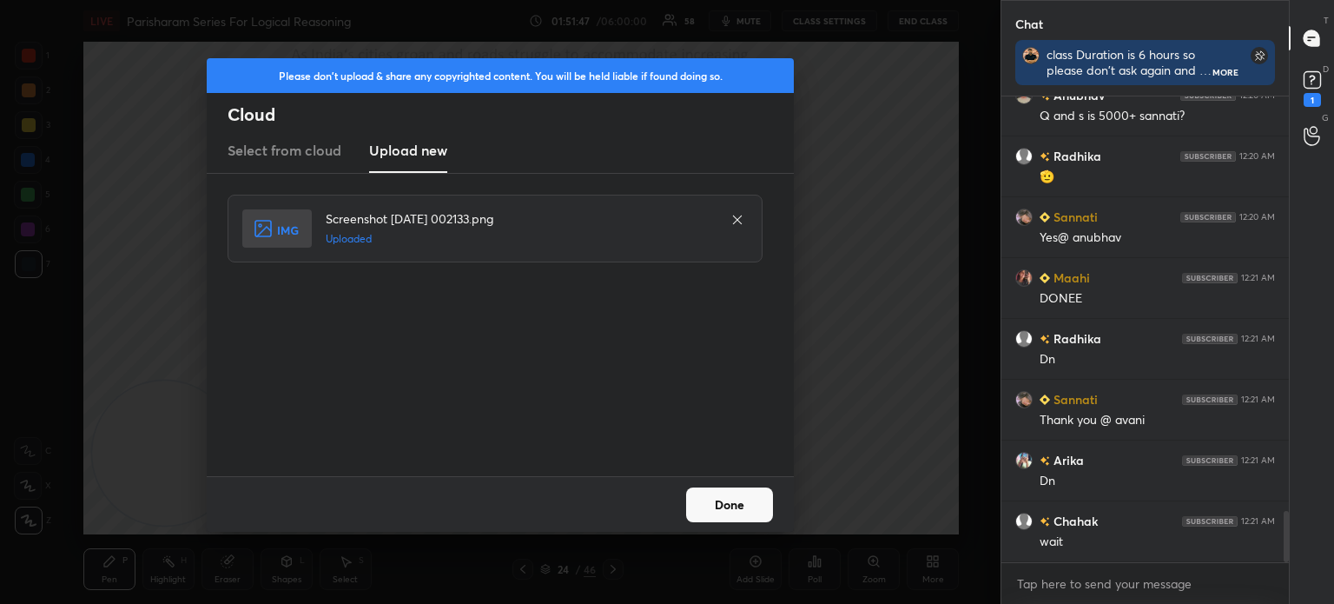
click at [726, 503] on button "Done" at bounding box center [729, 504] width 87 height 35
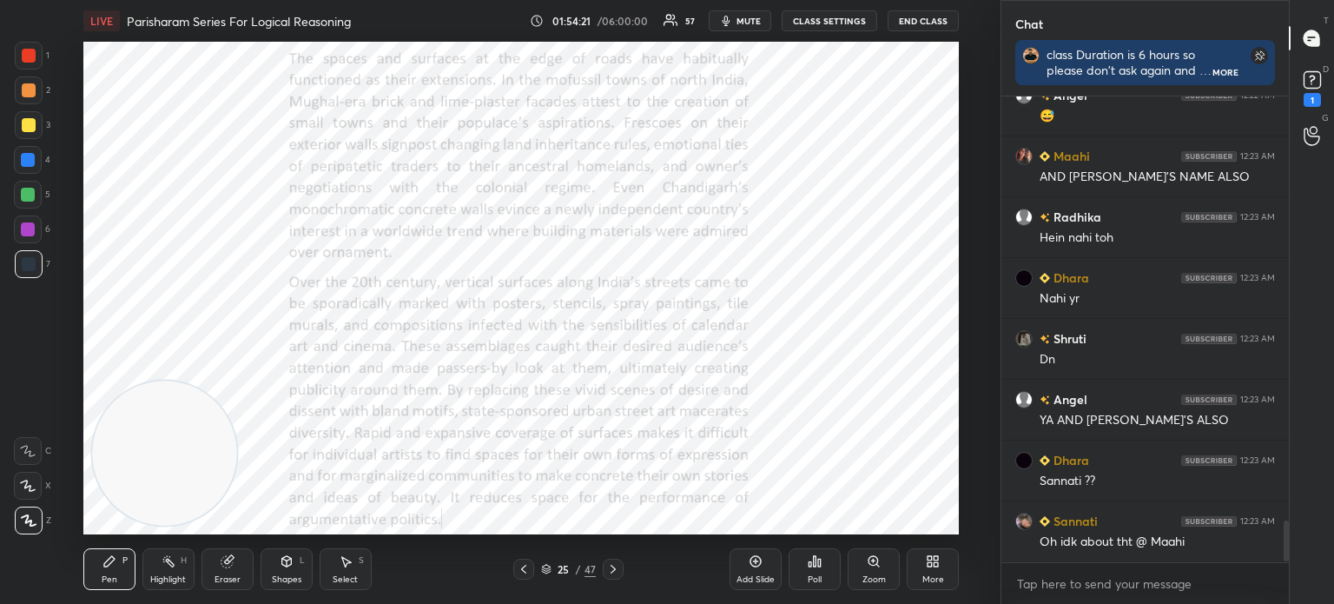
scroll to position [4821, 0]
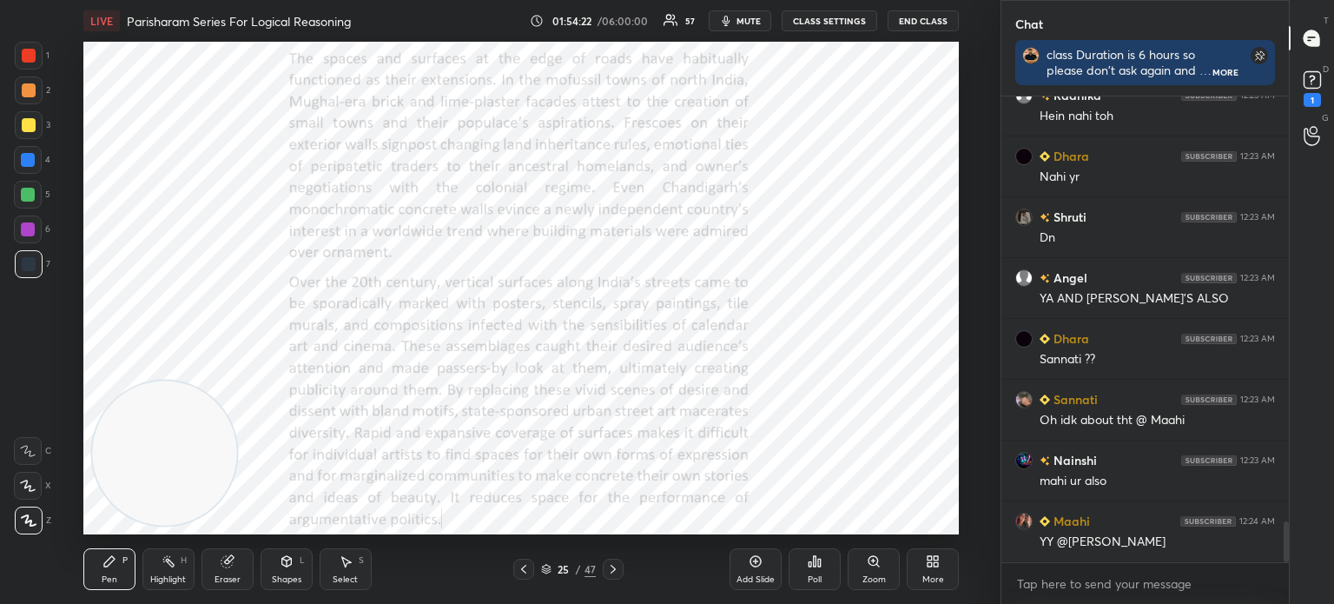
click at [743, 23] on span "mute" at bounding box center [749, 21] width 24 height 12
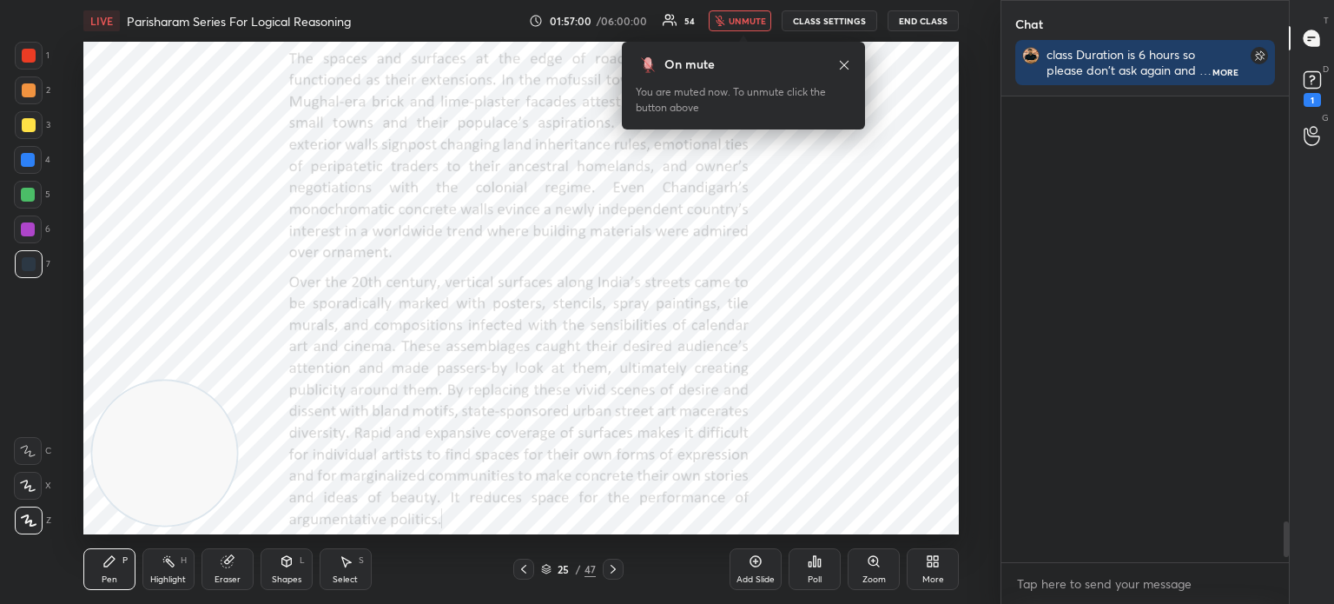
scroll to position [5612, 0]
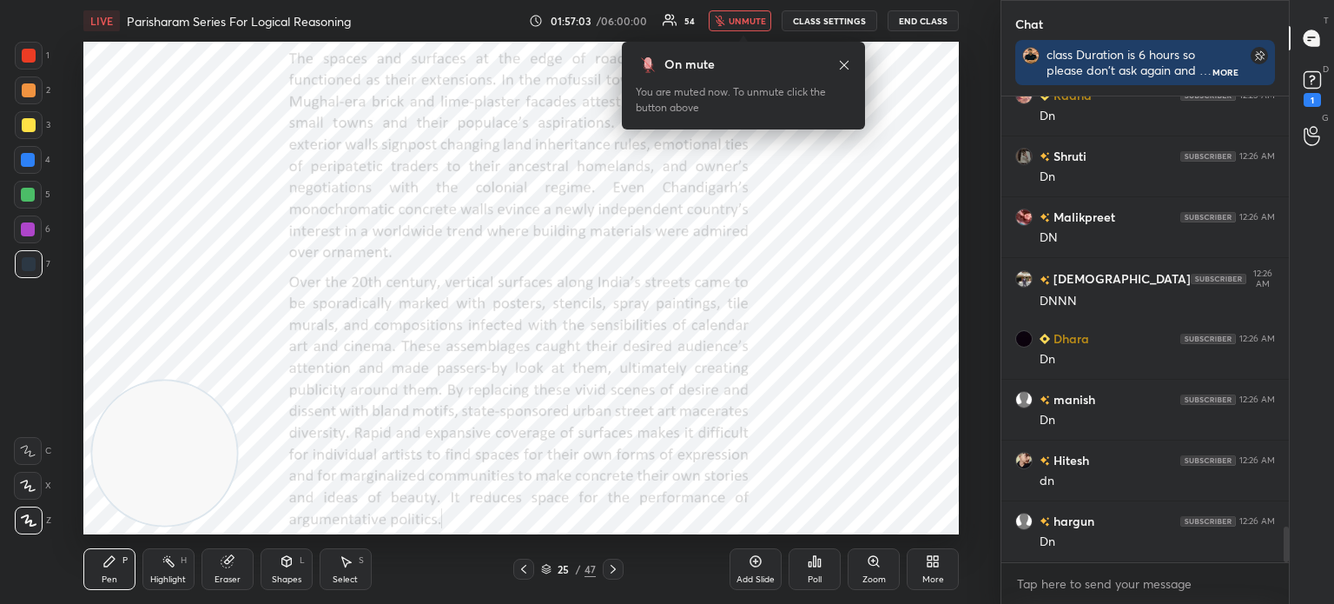
click at [928, 556] on icon at bounding box center [930, 558] width 4 height 4
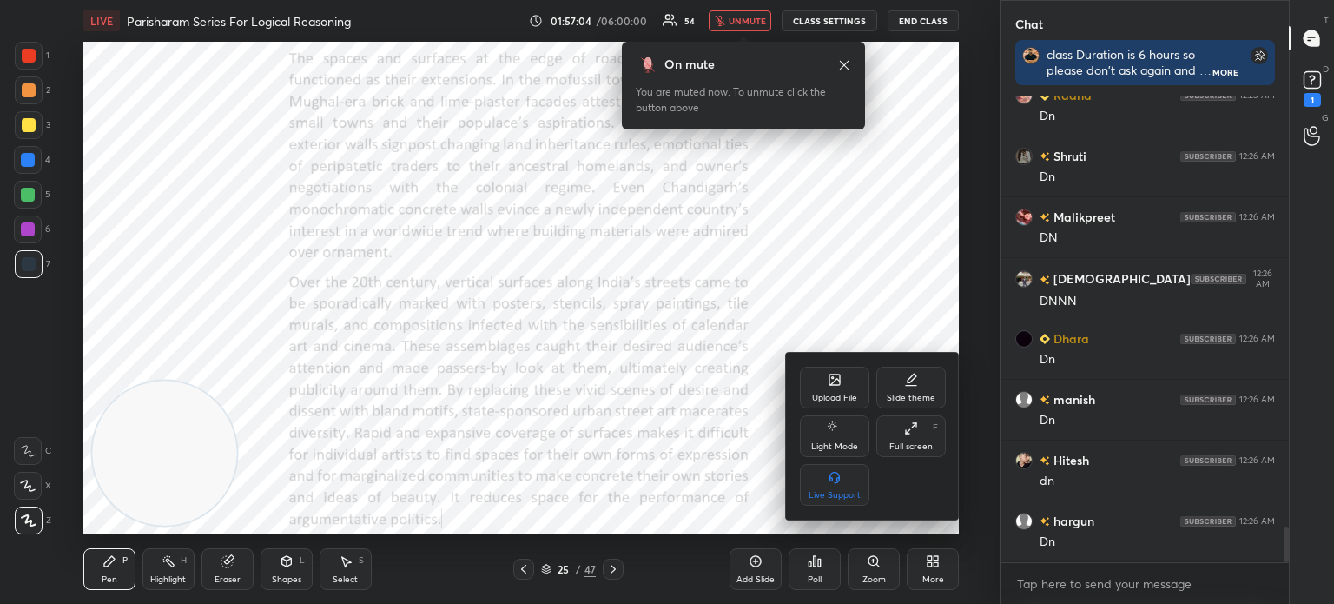
click at [825, 387] on div "Upload File" at bounding box center [834, 388] width 69 height 42
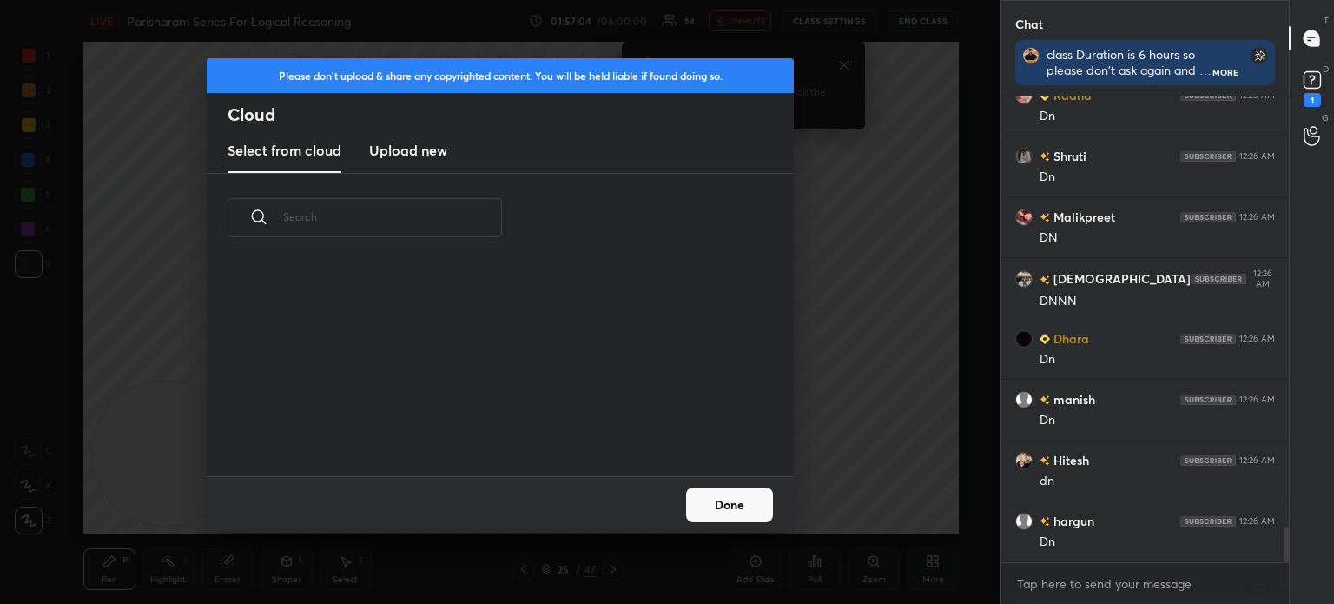
scroll to position [214, 558]
click at [432, 167] on new "Upload new" at bounding box center [408, 150] width 78 height 43
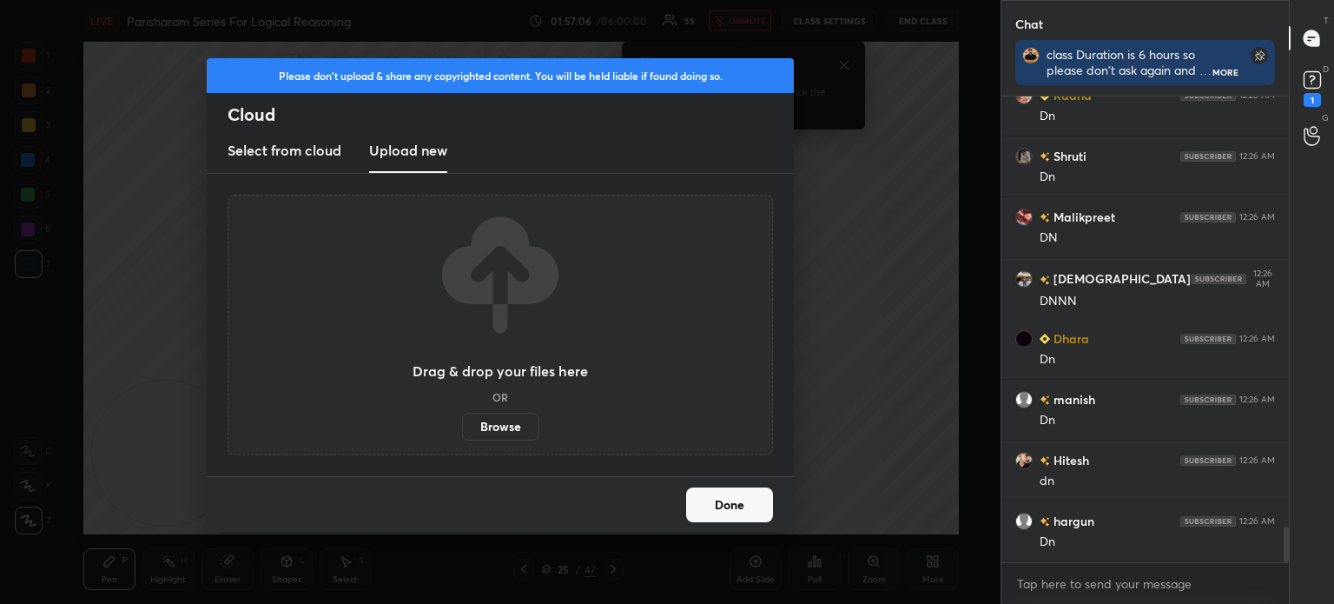
click at [493, 430] on label "Browse" at bounding box center [500, 427] width 77 height 28
click at [462, 430] on input "Browse" at bounding box center [462, 427] width 0 height 28
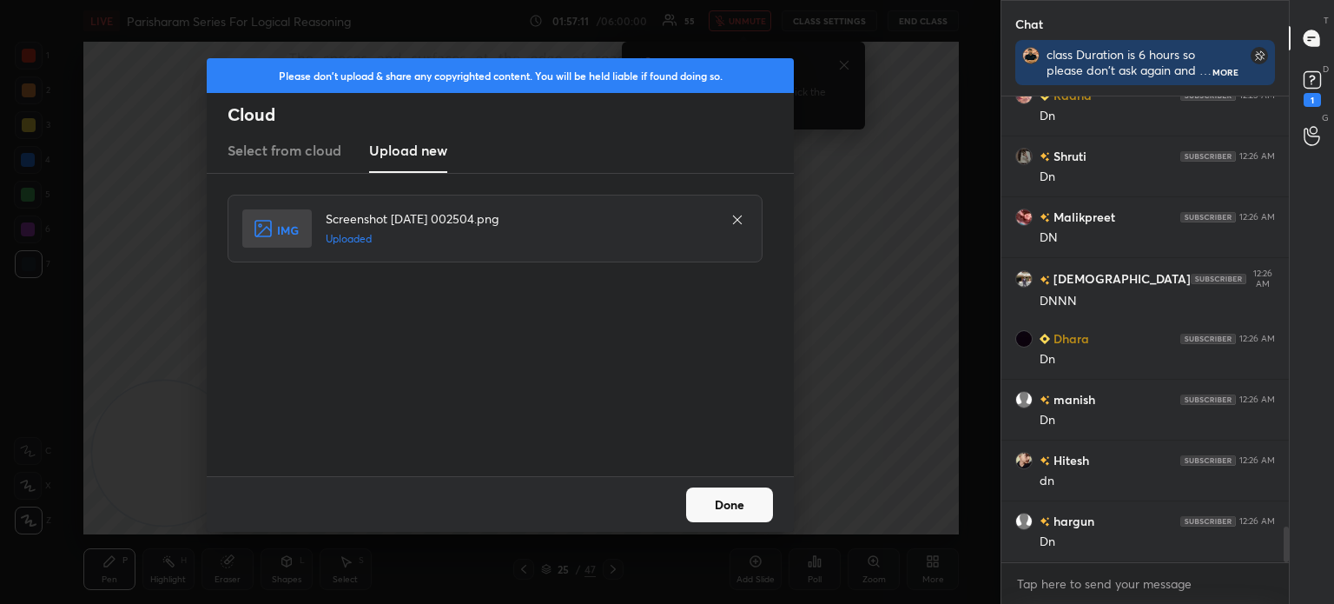
click at [707, 503] on button "Done" at bounding box center [729, 504] width 87 height 35
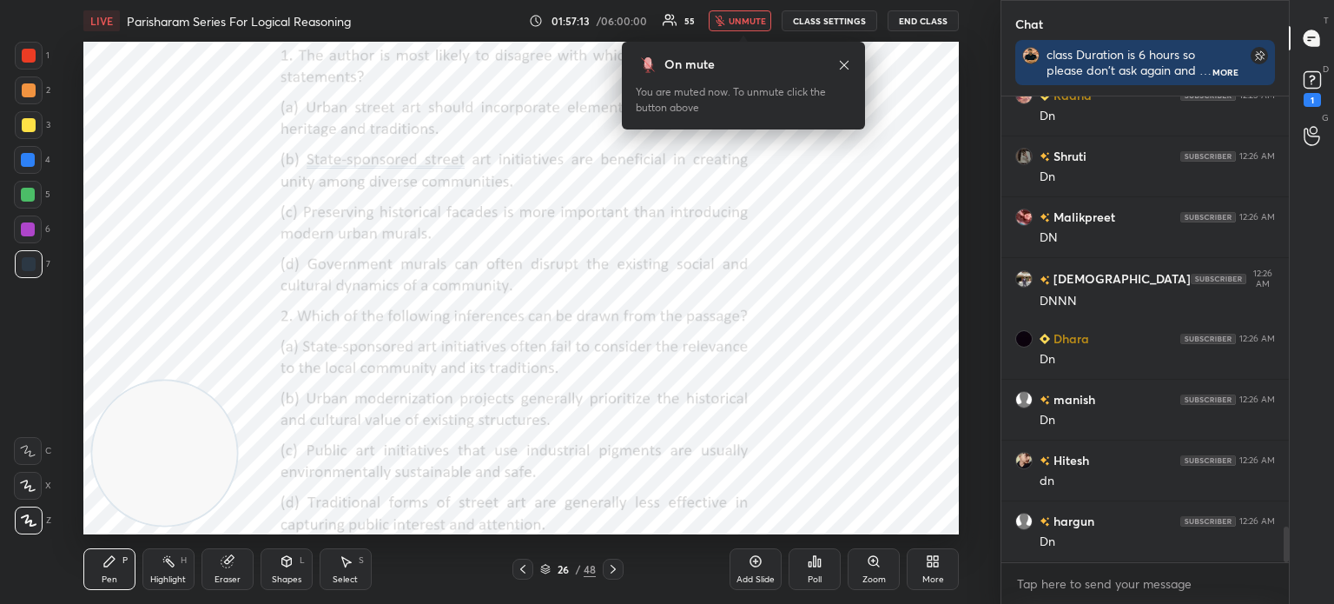
click at [933, 560] on icon at bounding box center [933, 561] width 14 height 14
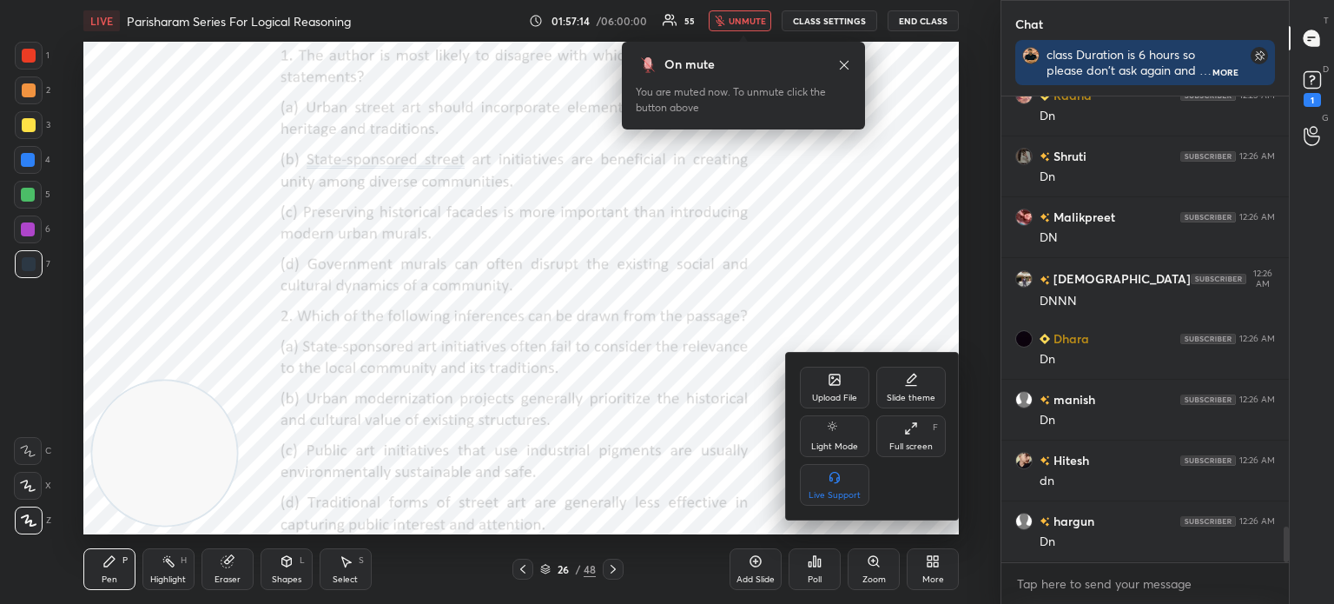
click at [830, 387] on div "Upload File" at bounding box center [834, 388] width 69 height 42
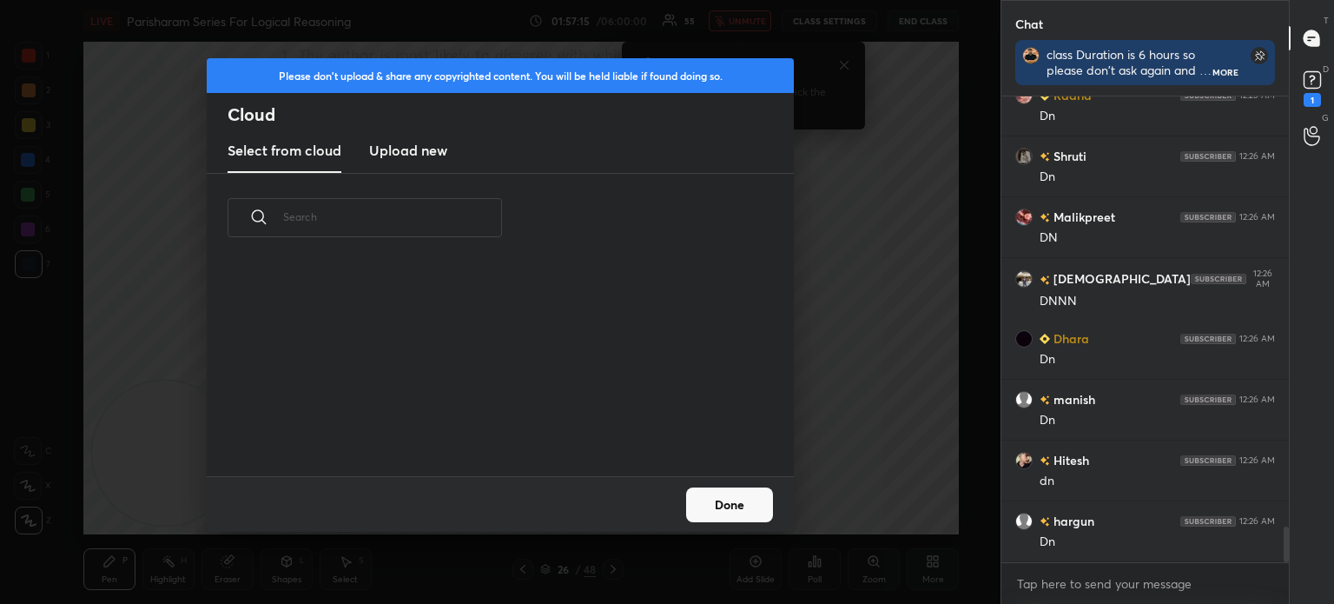
scroll to position [5673, 0]
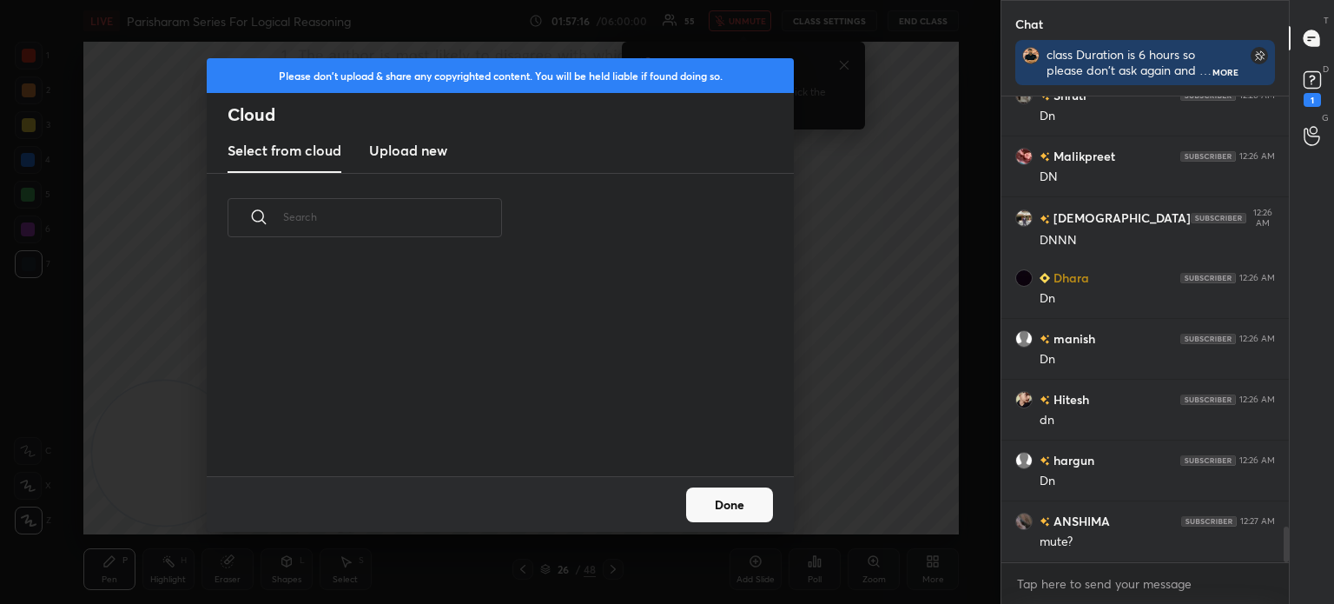
click at [424, 162] on new "Upload new" at bounding box center [408, 150] width 78 height 43
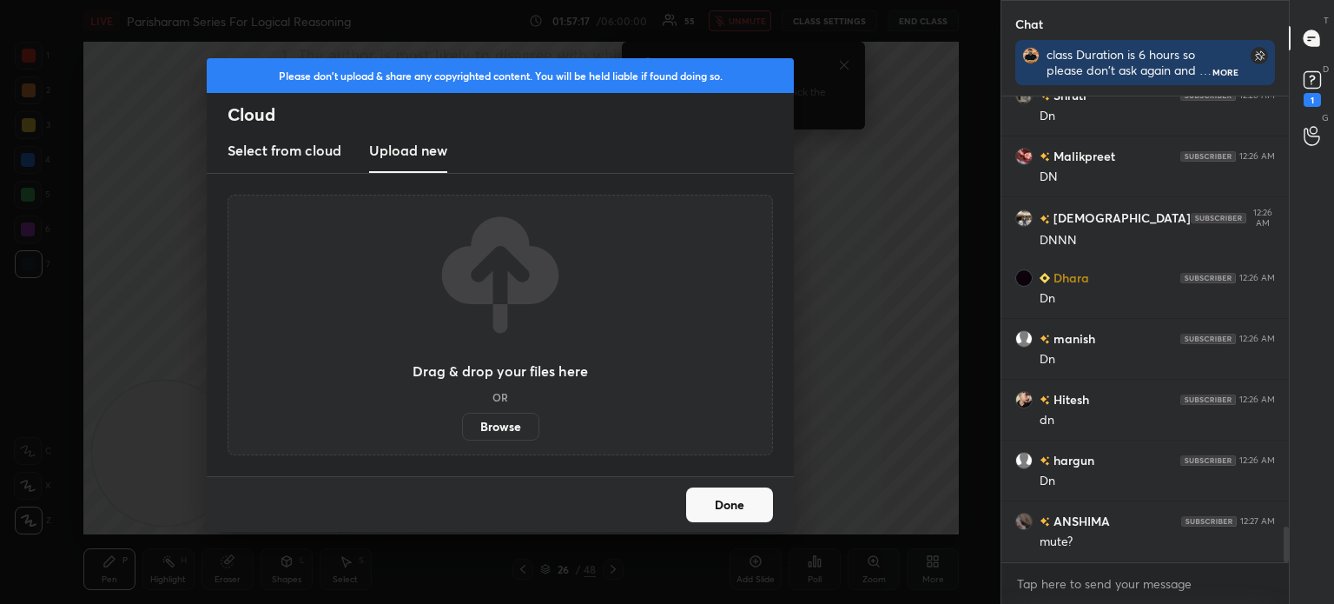
click at [490, 418] on label "Browse" at bounding box center [500, 427] width 77 height 28
click at [462, 418] on input "Browse" at bounding box center [462, 427] width 0 height 28
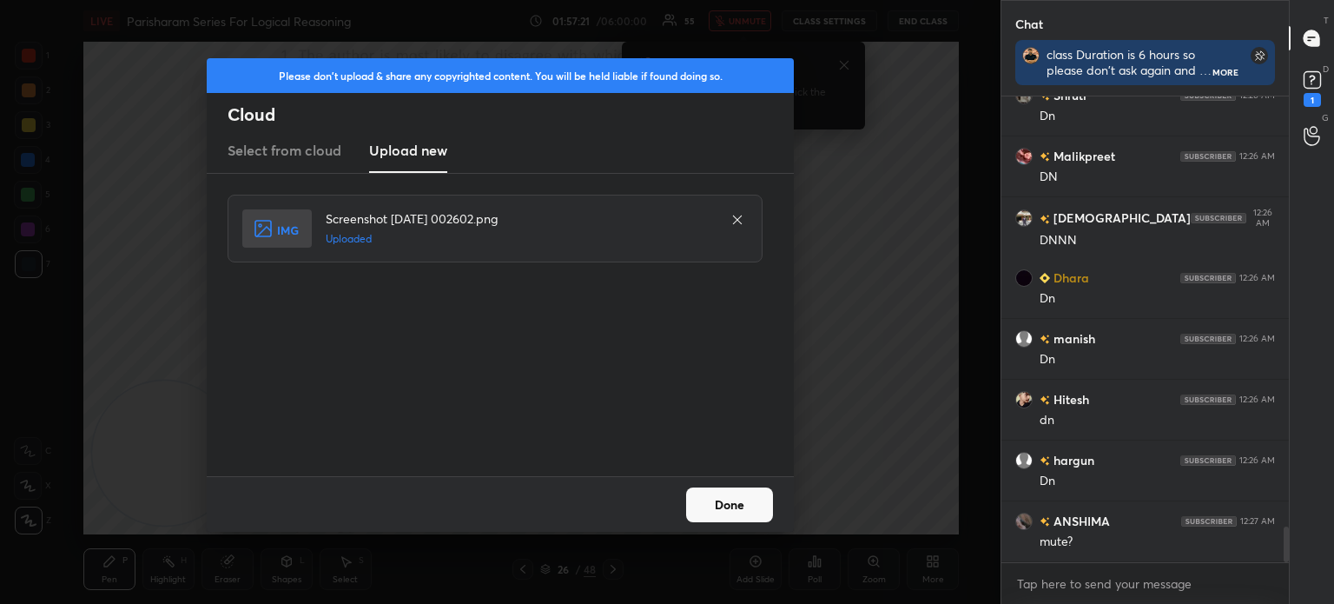
click at [712, 506] on button "Done" at bounding box center [729, 504] width 87 height 35
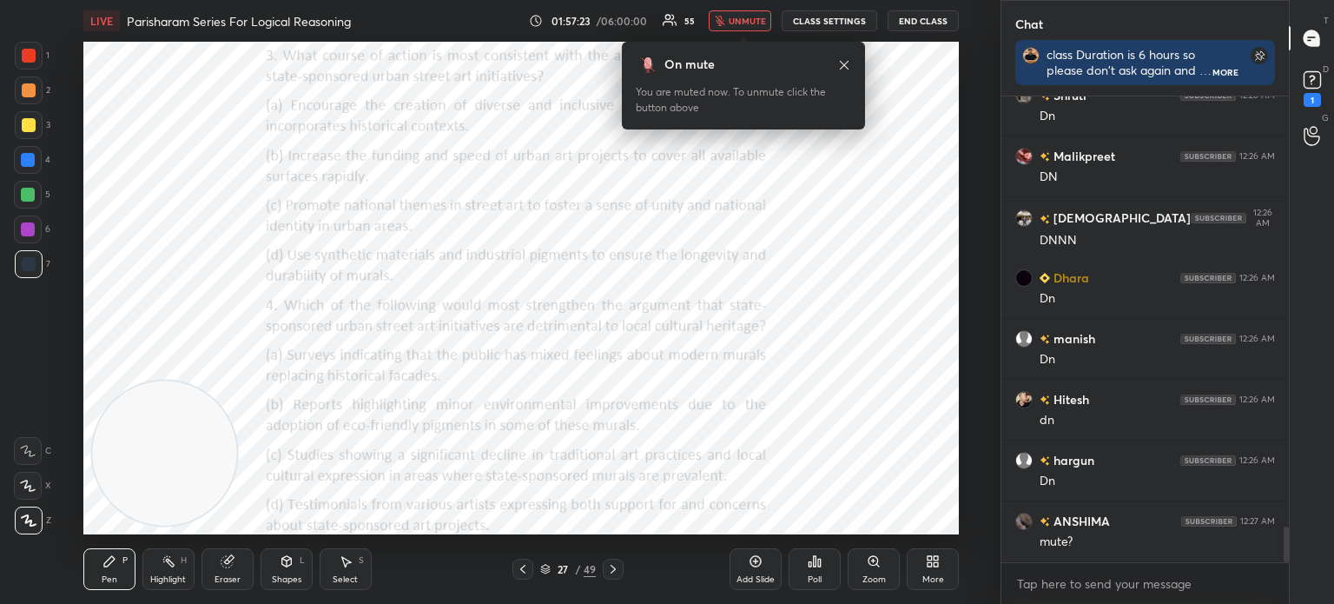
click at [927, 559] on icon at bounding box center [933, 561] width 14 height 14
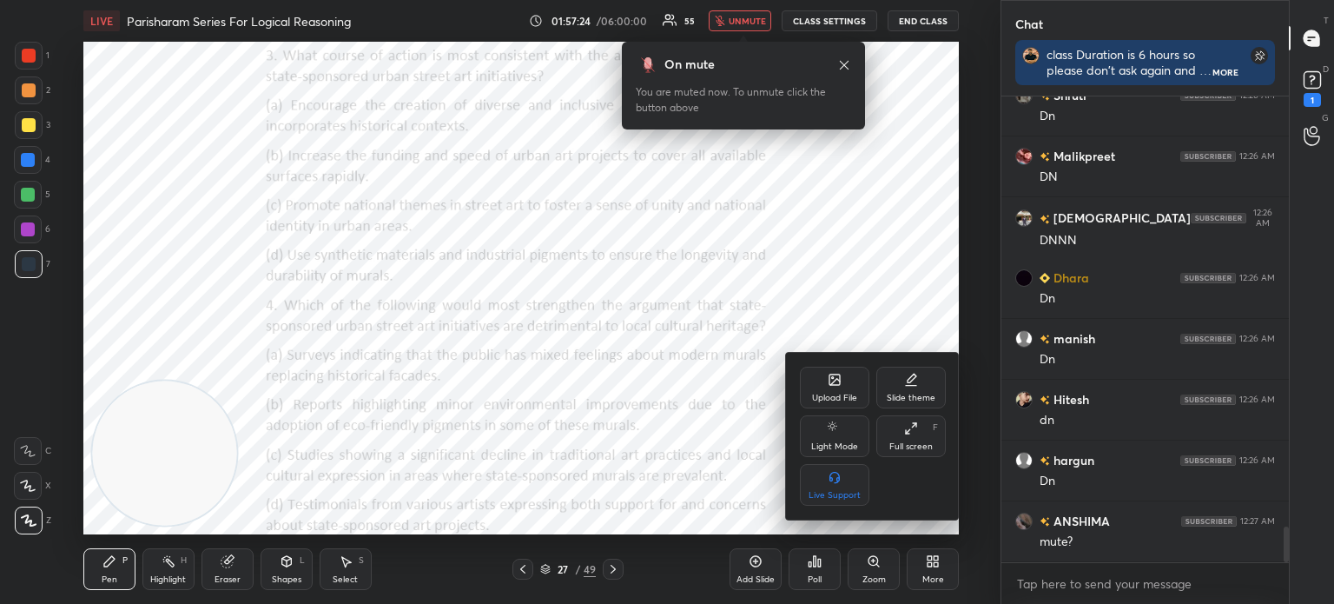
click at [820, 383] on div "Upload File" at bounding box center [834, 388] width 69 height 42
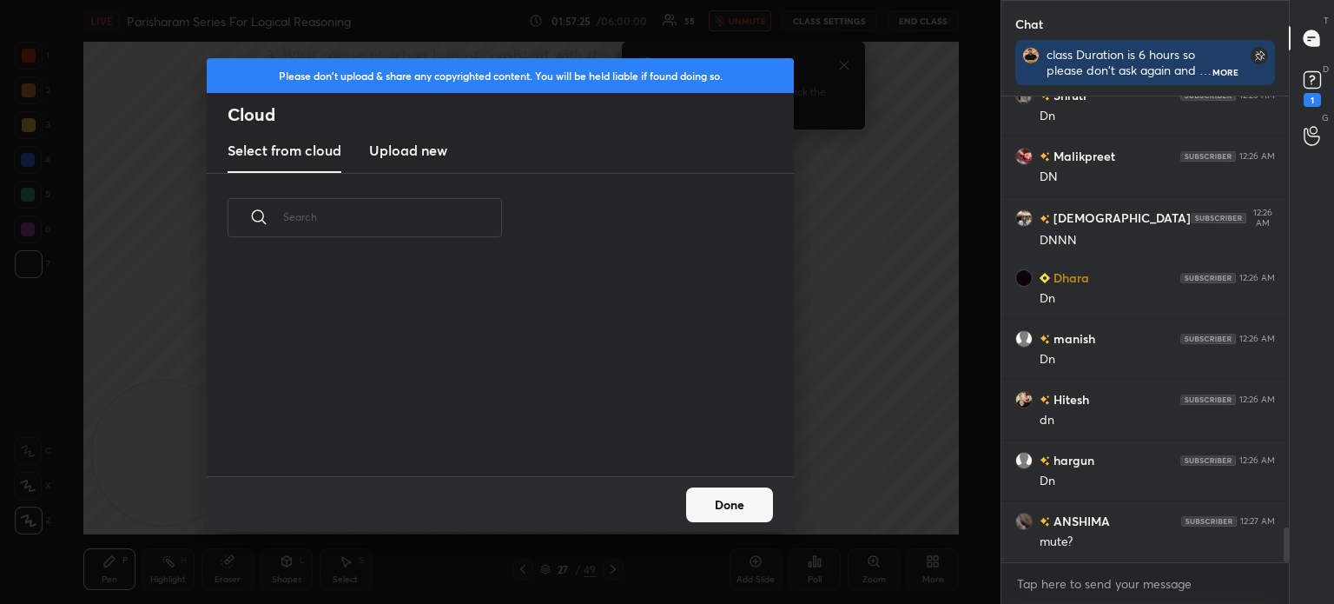
scroll to position [5714, 0]
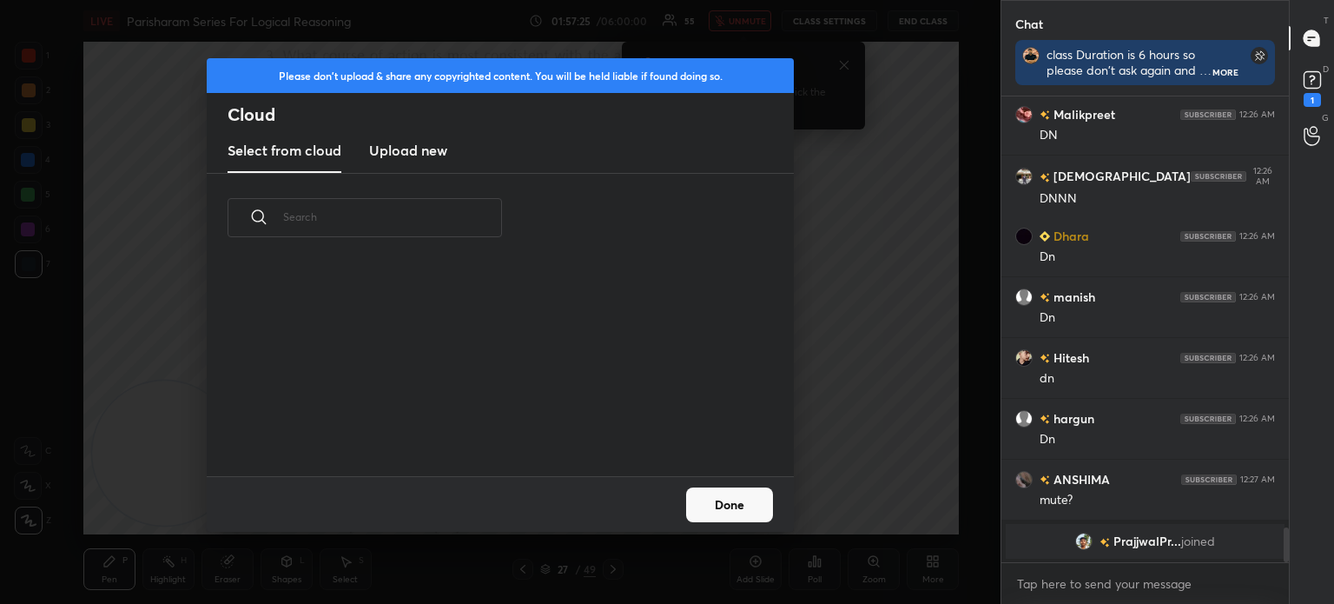
click at [425, 159] on h3 "Upload new" at bounding box center [408, 150] width 78 height 21
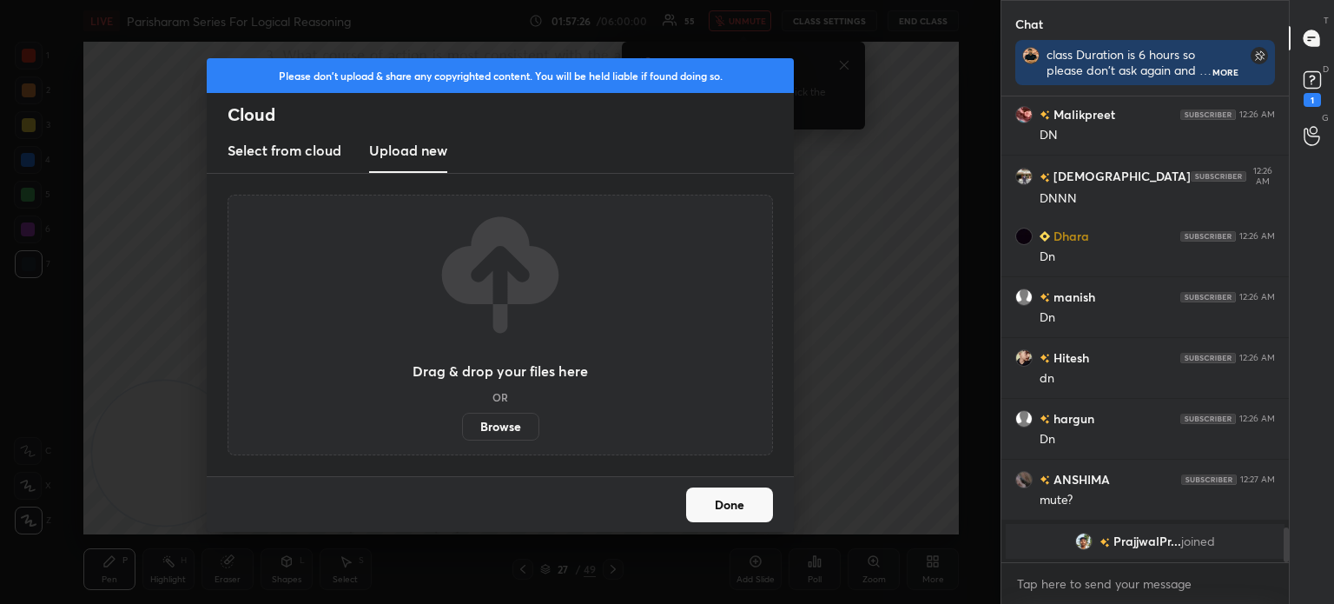
click at [495, 427] on label "Browse" at bounding box center [500, 427] width 77 height 28
click at [462, 427] on input "Browse" at bounding box center [462, 427] width 0 height 28
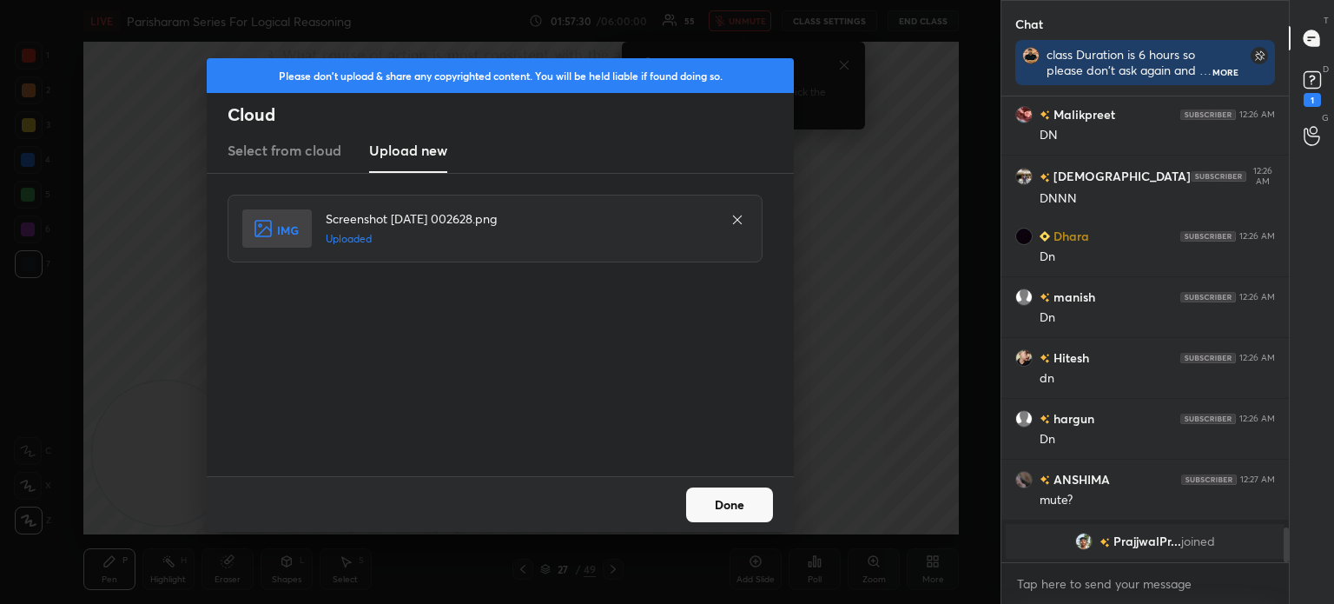
click at [721, 504] on button "Done" at bounding box center [729, 504] width 87 height 35
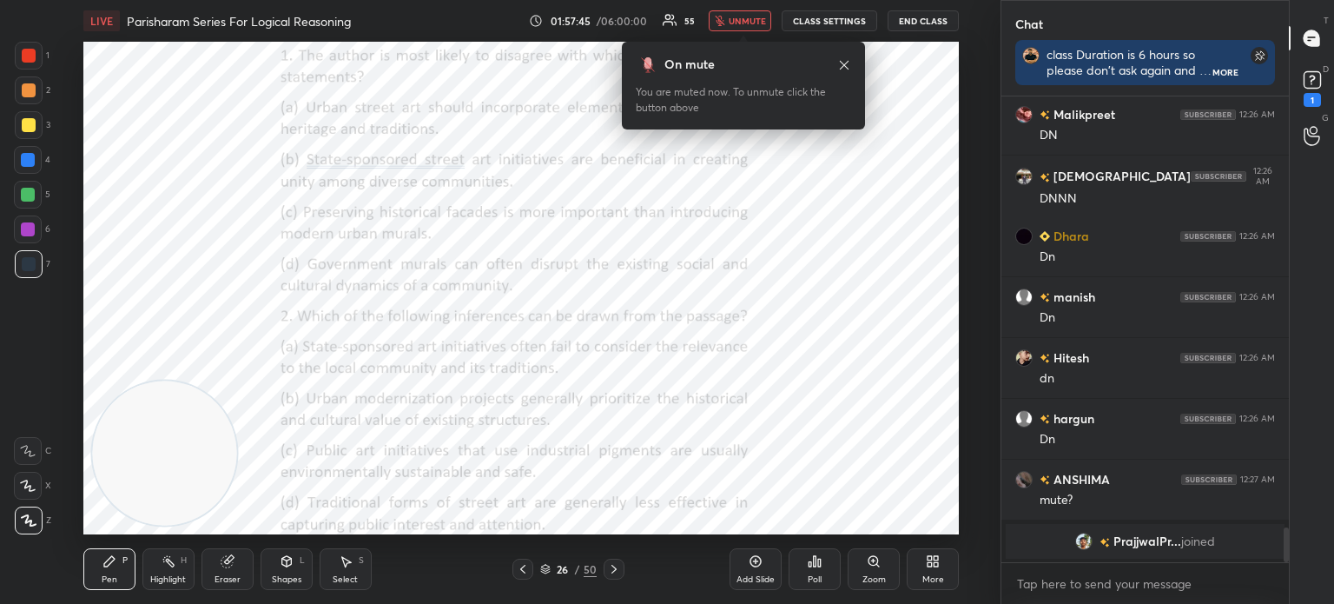
scroll to position [4936, 0]
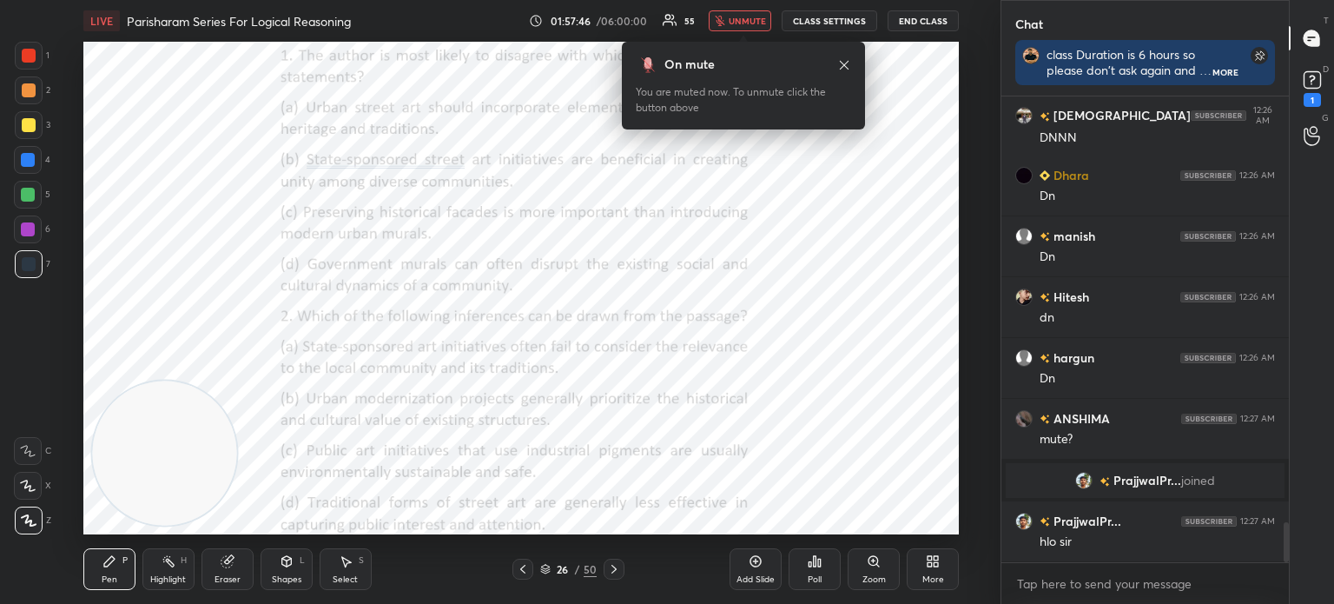
click at [755, 18] on span "unmute" at bounding box center [747, 21] width 37 height 12
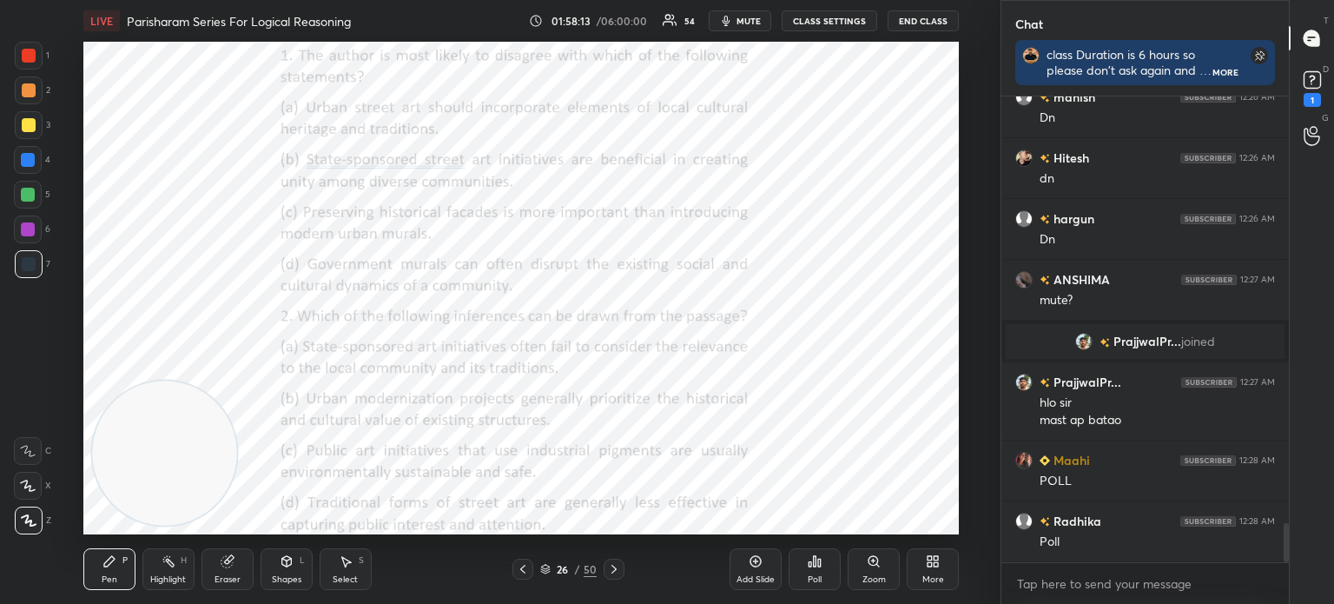
scroll to position [5136, 0]
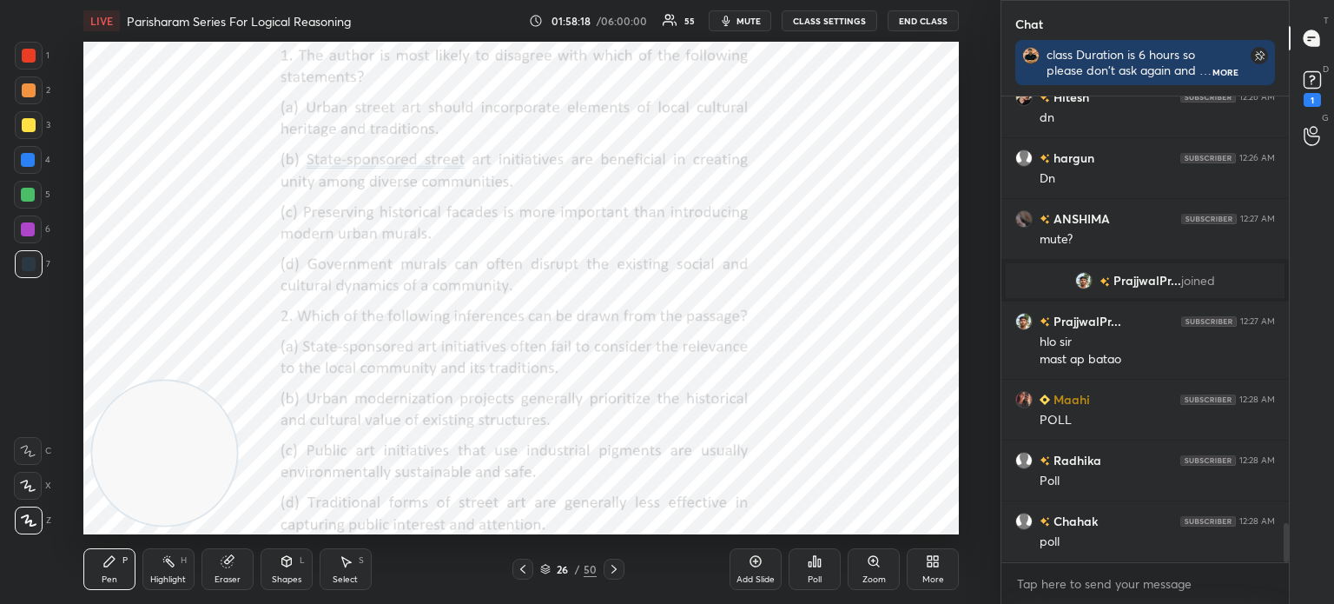
click at [799, 566] on div "Poll" at bounding box center [815, 569] width 52 height 42
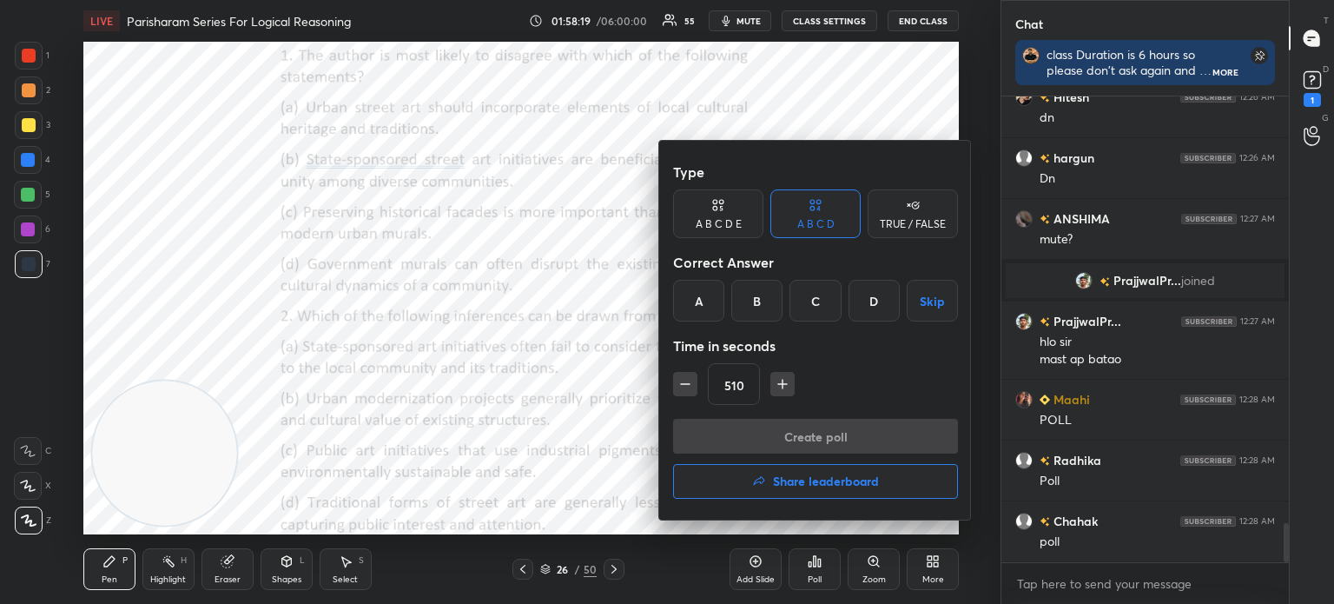
click at [754, 295] on div "B" at bounding box center [756, 301] width 51 height 42
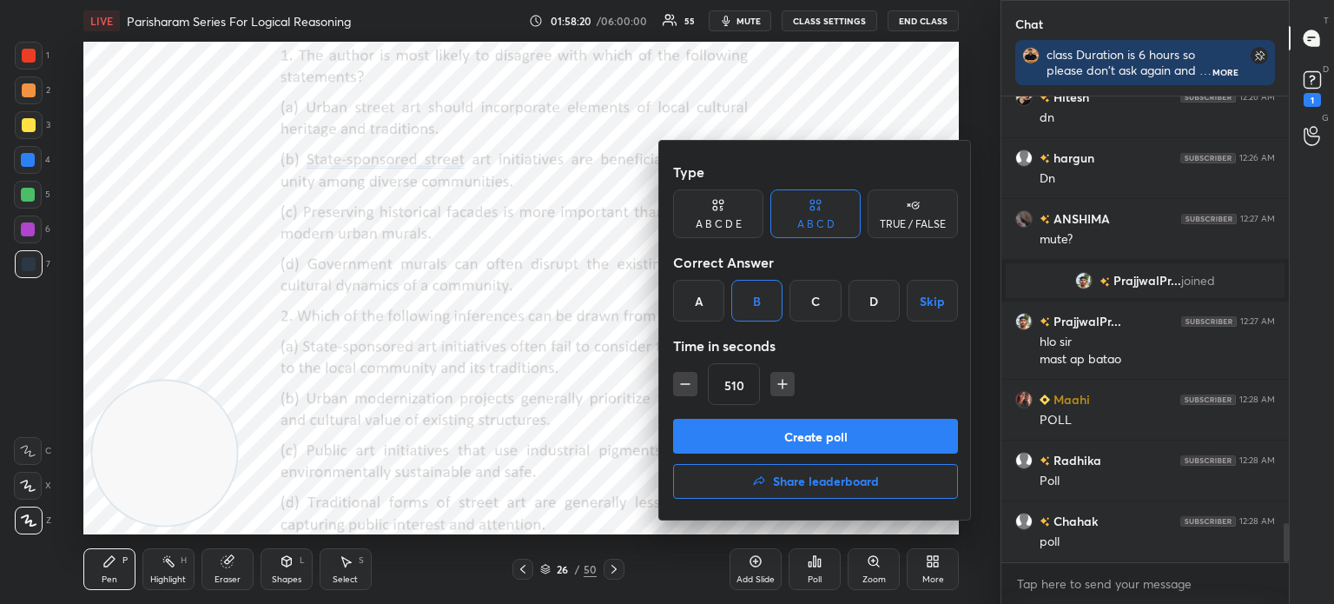
click at [688, 380] on icon "button" at bounding box center [685, 383] width 17 height 17
click at [681, 381] on icon "button" at bounding box center [685, 383] width 17 height 17
click at [678, 382] on icon "button" at bounding box center [685, 383] width 17 height 17
click at [679, 383] on icon "button" at bounding box center [685, 383] width 17 height 17
click at [680, 383] on icon "button" at bounding box center [685, 383] width 17 height 17
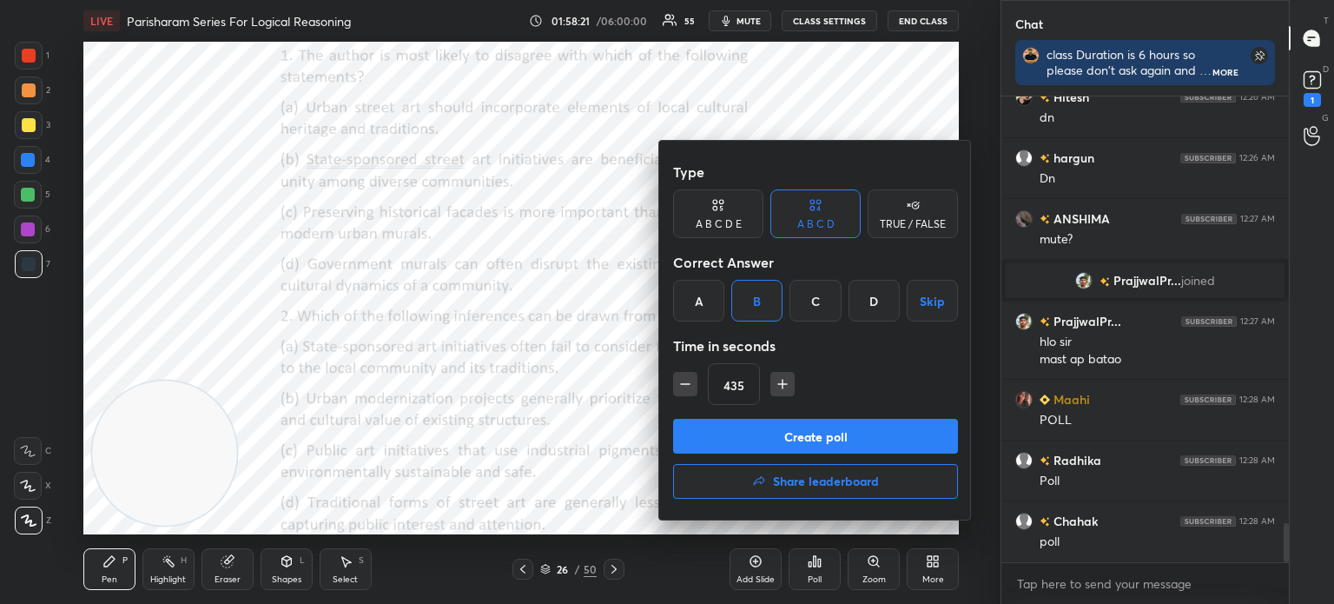
click at [681, 384] on icon "button" at bounding box center [685, 384] width 9 height 0
click at [685, 383] on icon "button" at bounding box center [685, 383] width 17 height 17
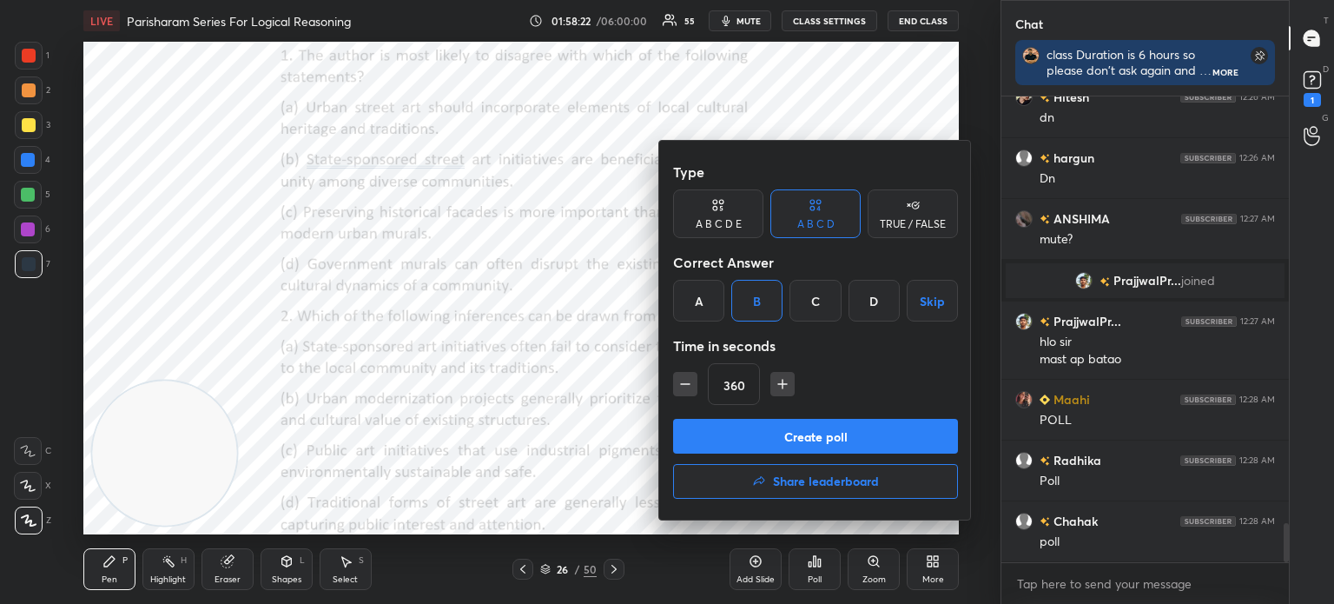
click at [684, 382] on icon "button" at bounding box center [685, 383] width 17 height 17
click at [685, 382] on icon "button" at bounding box center [685, 383] width 17 height 17
click at [685, 381] on icon "button" at bounding box center [685, 383] width 17 height 17
click at [685, 382] on icon "button" at bounding box center [685, 383] width 17 height 17
click at [685, 381] on icon "button" at bounding box center [685, 383] width 17 height 17
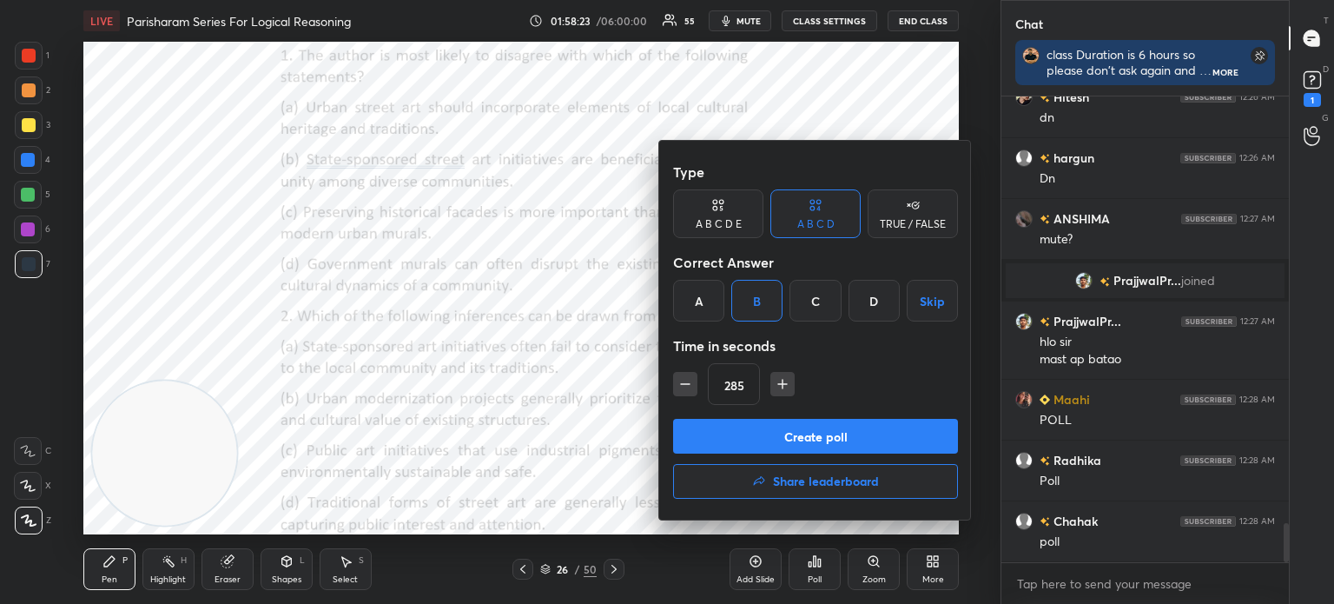
click at [685, 382] on icon "button" at bounding box center [685, 383] width 17 height 17
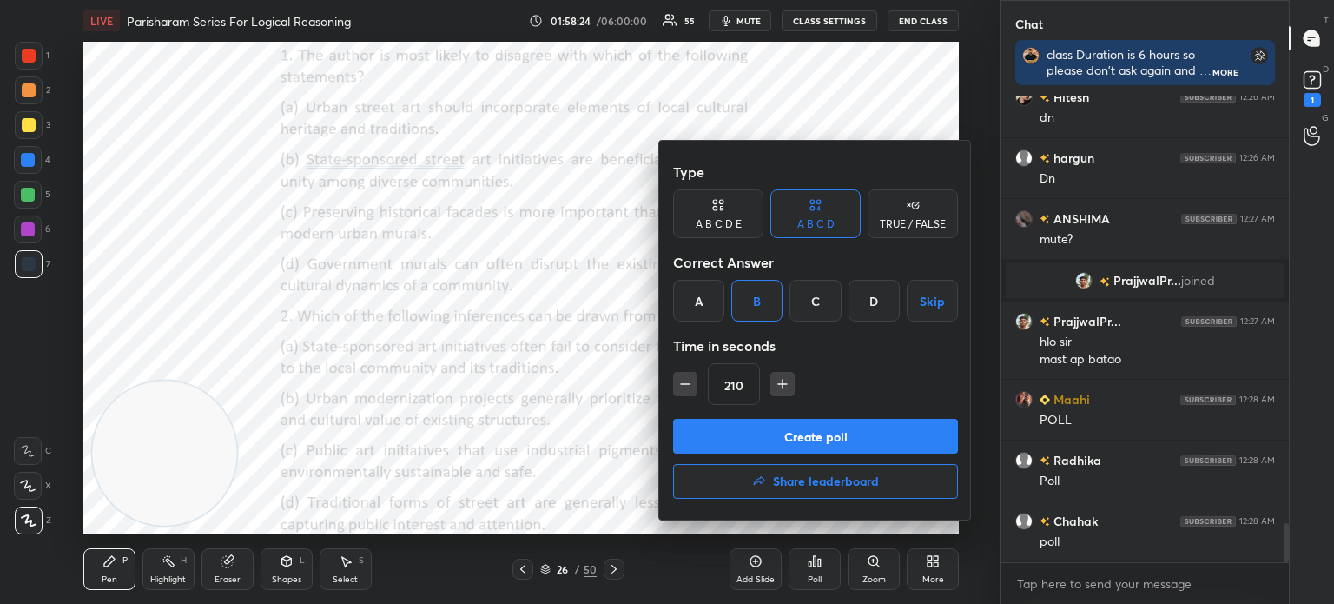
click at [685, 382] on icon "button" at bounding box center [685, 383] width 17 height 17
click at [685, 381] on icon "button" at bounding box center [685, 383] width 17 height 17
click at [685, 382] on icon "button" at bounding box center [685, 383] width 17 height 17
click at [686, 381] on icon "button" at bounding box center [685, 383] width 17 height 17
click at [686, 382] on icon "button" at bounding box center [685, 383] width 17 height 17
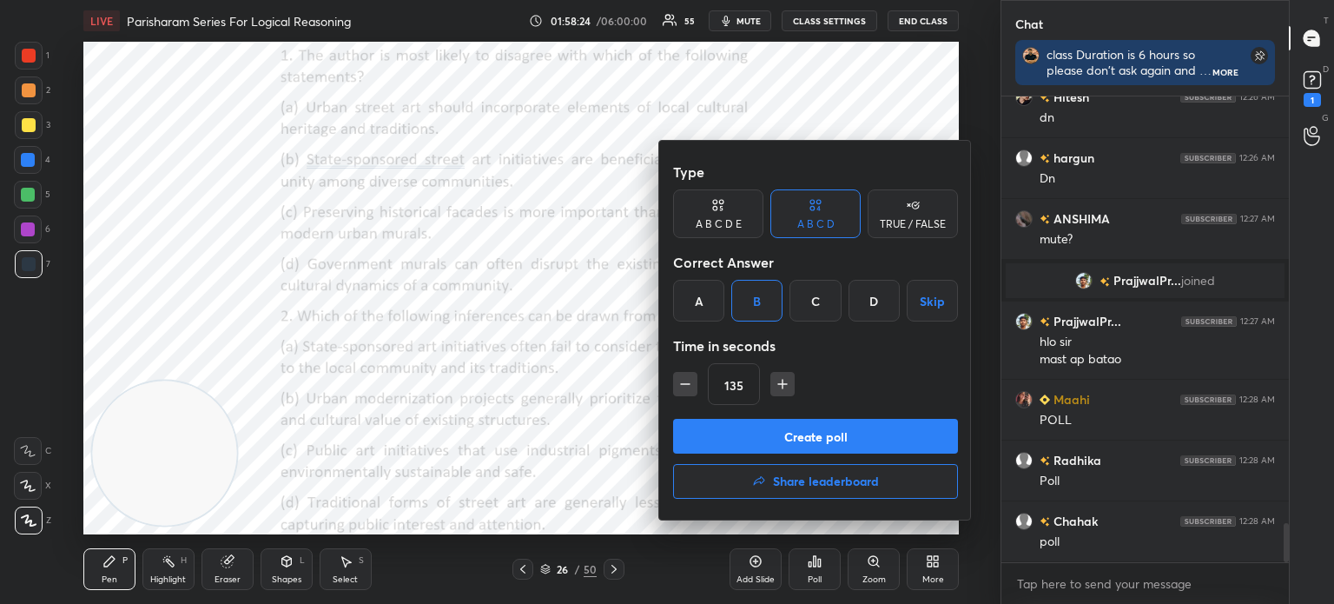
click at [686, 382] on icon "button" at bounding box center [685, 383] width 17 height 17
click at [685, 383] on icon "button" at bounding box center [685, 383] width 17 height 17
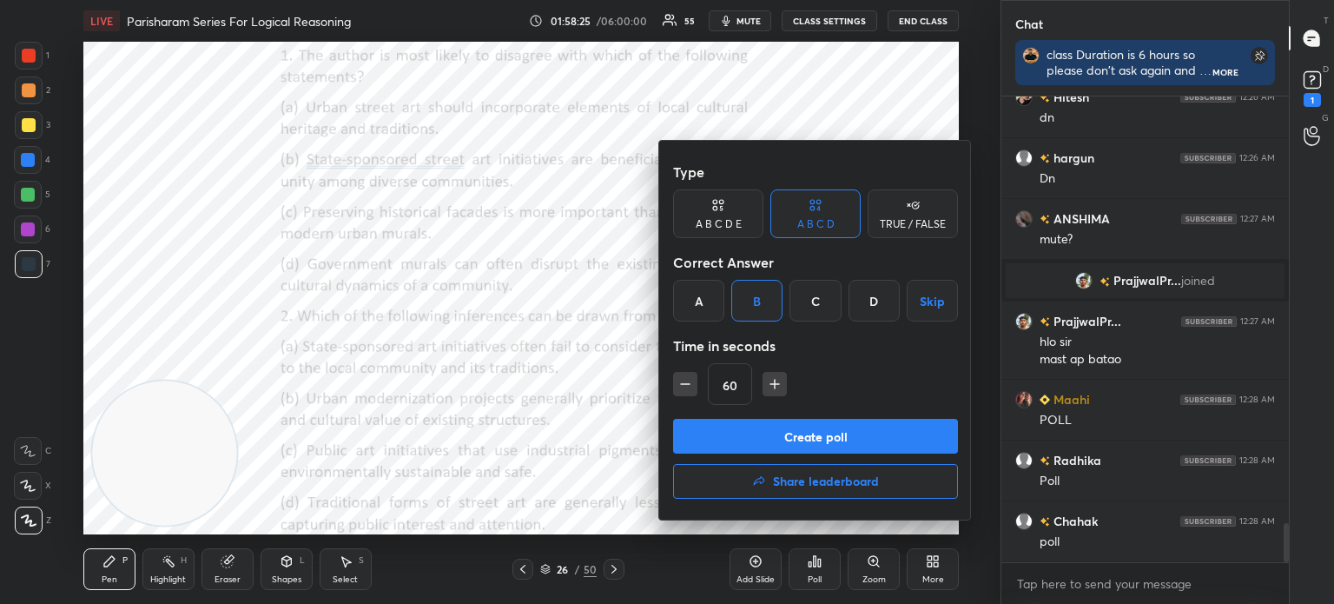
click at [685, 383] on icon "button" at bounding box center [685, 383] width 17 height 17
type input "45"
click at [726, 433] on button "Create poll" at bounding box center [815, 436] width 285 height 35
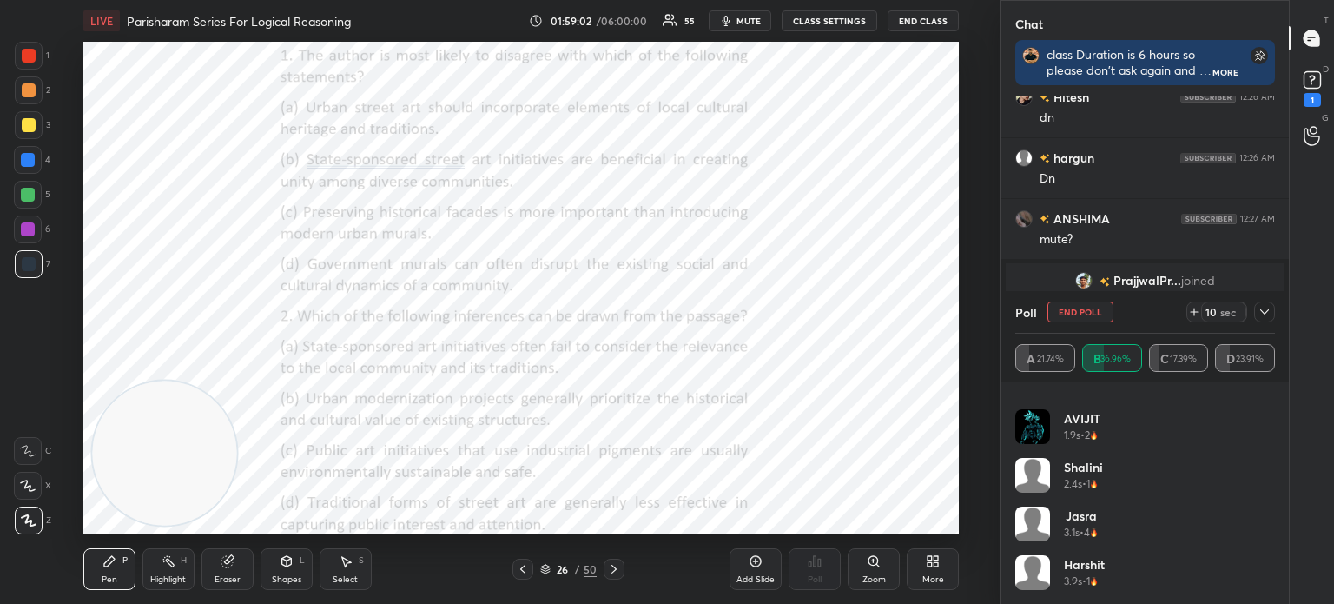
scroll to position [619, 0]
click at [1262, 310] on icon at bounding box center [1265, 312] width 14 height 14
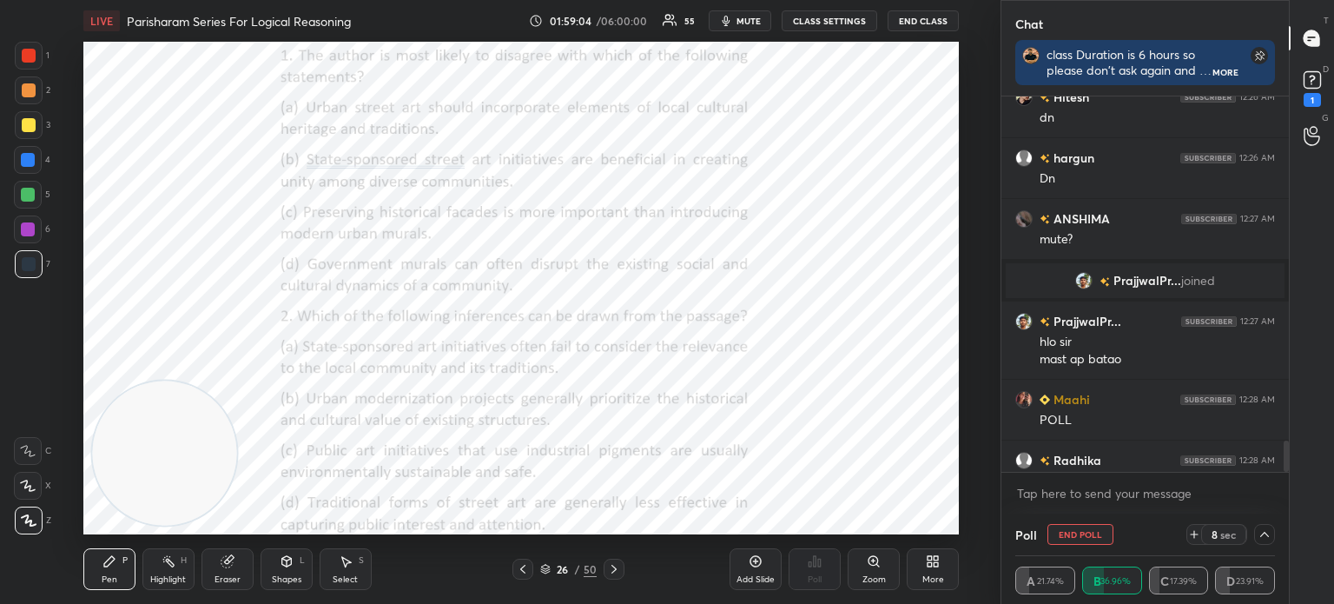
scroll to position [5226, 0]
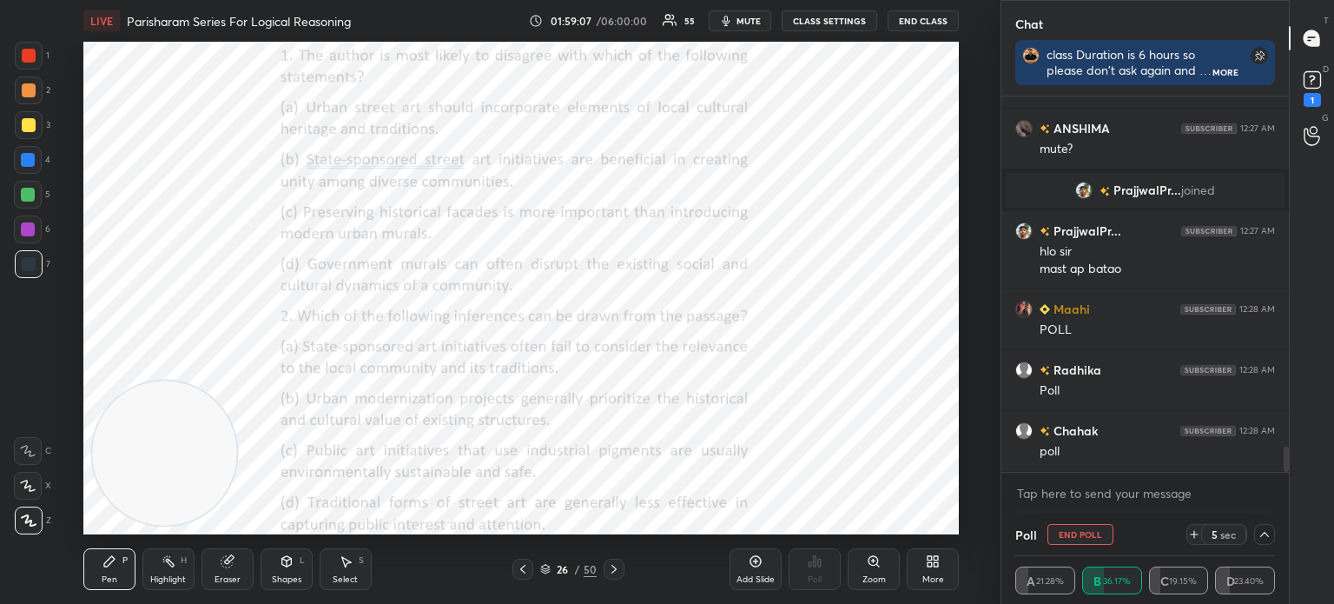
click at [1261, 534] on icon at bounding box center [1265, 534] width 14 height 14
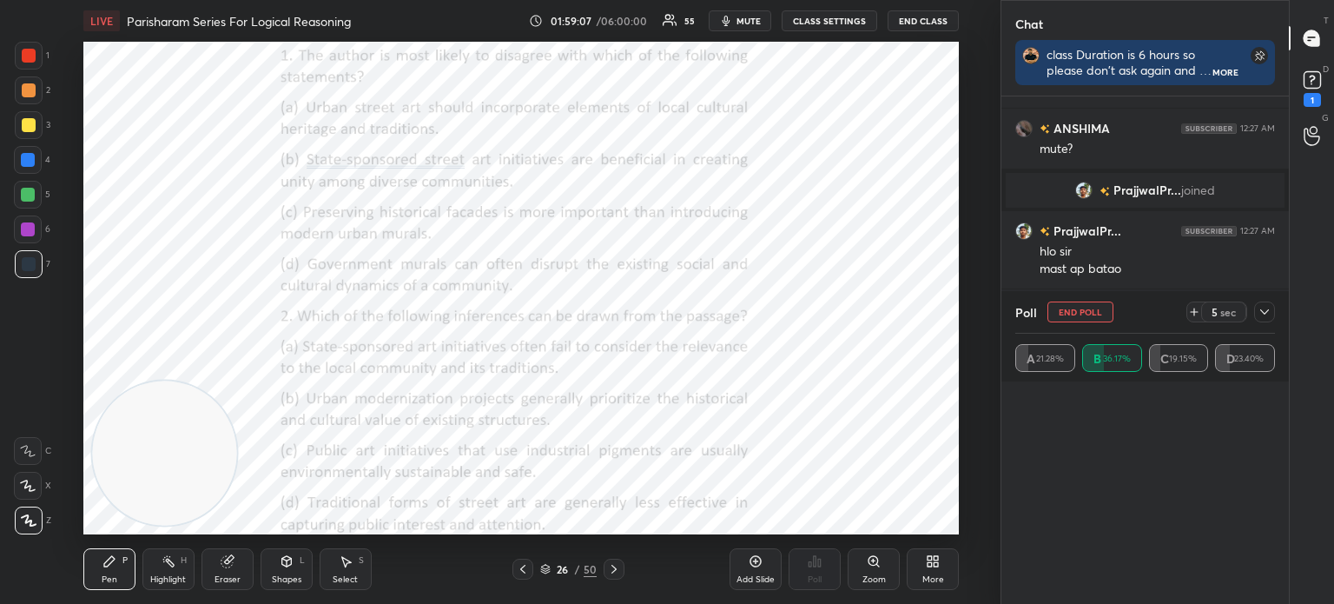
scroll to position [174, 255]
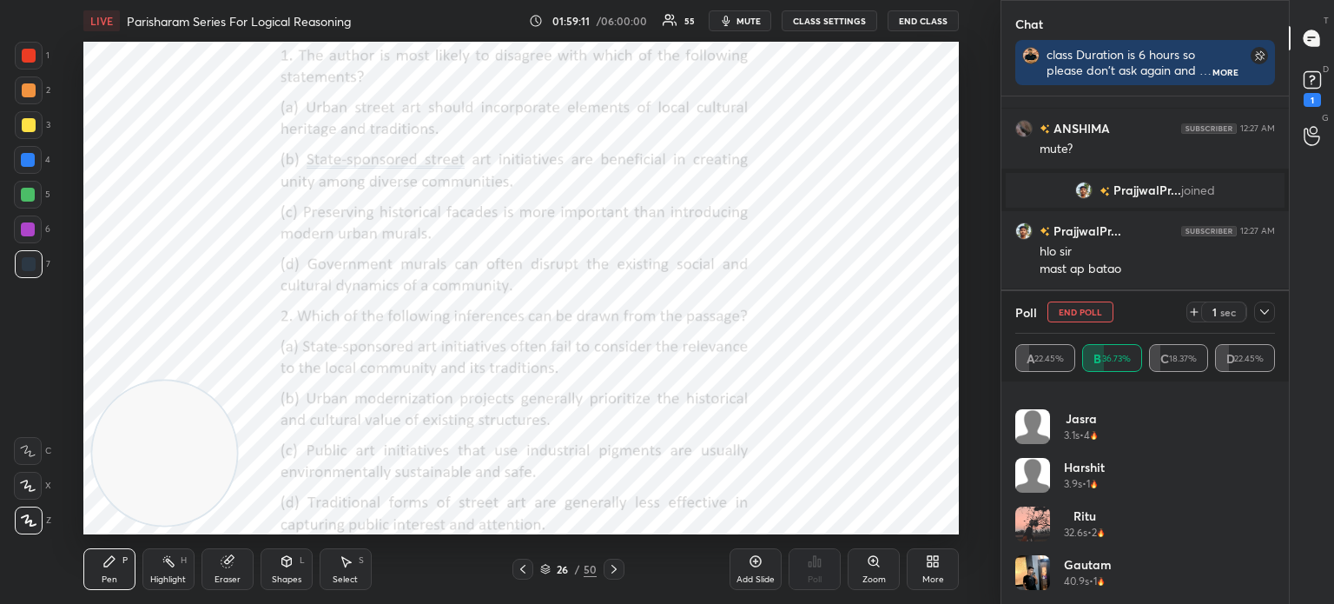
click at [1262, 310] on icon at bounding box center [1265, 312] width 14 height 14
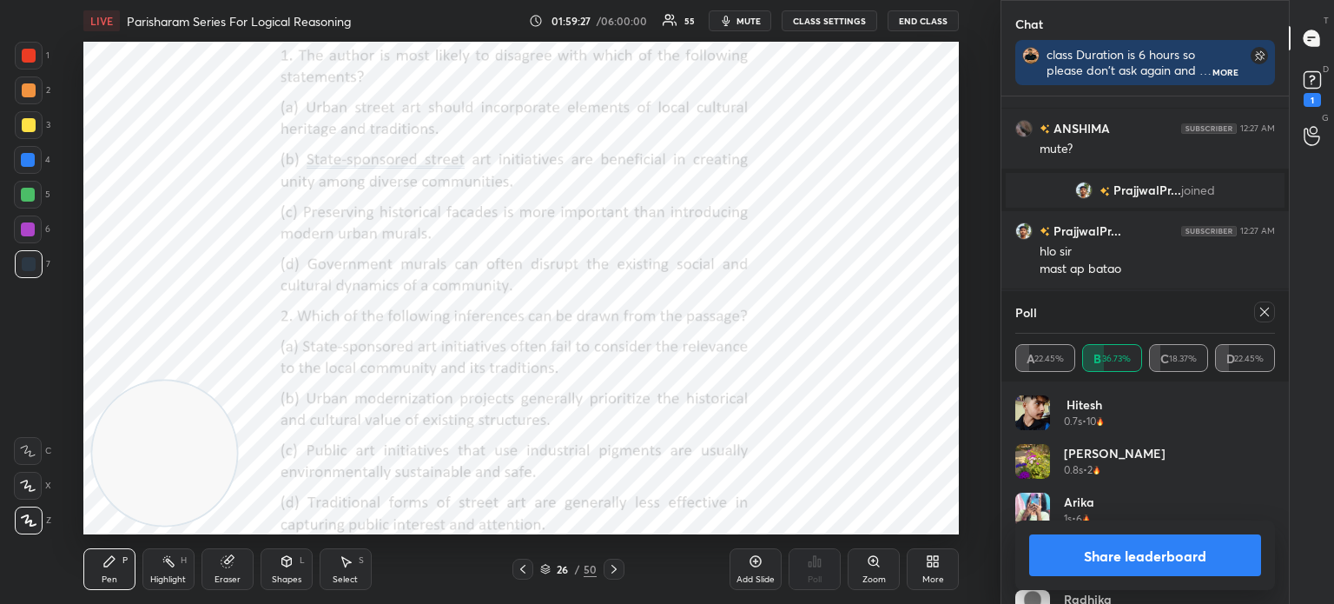
scroll to position [5287, 0]
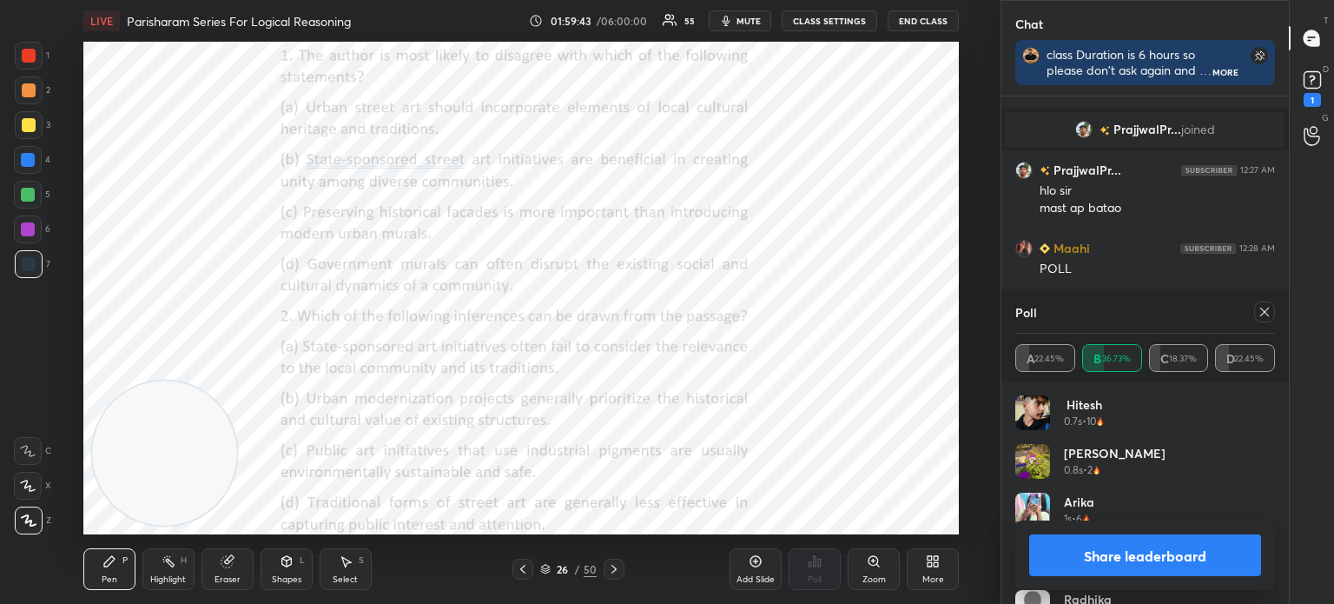
click at [1062, 568] on button "Share leaderboard" at bounding box center [1145, 555] width 232 height 42
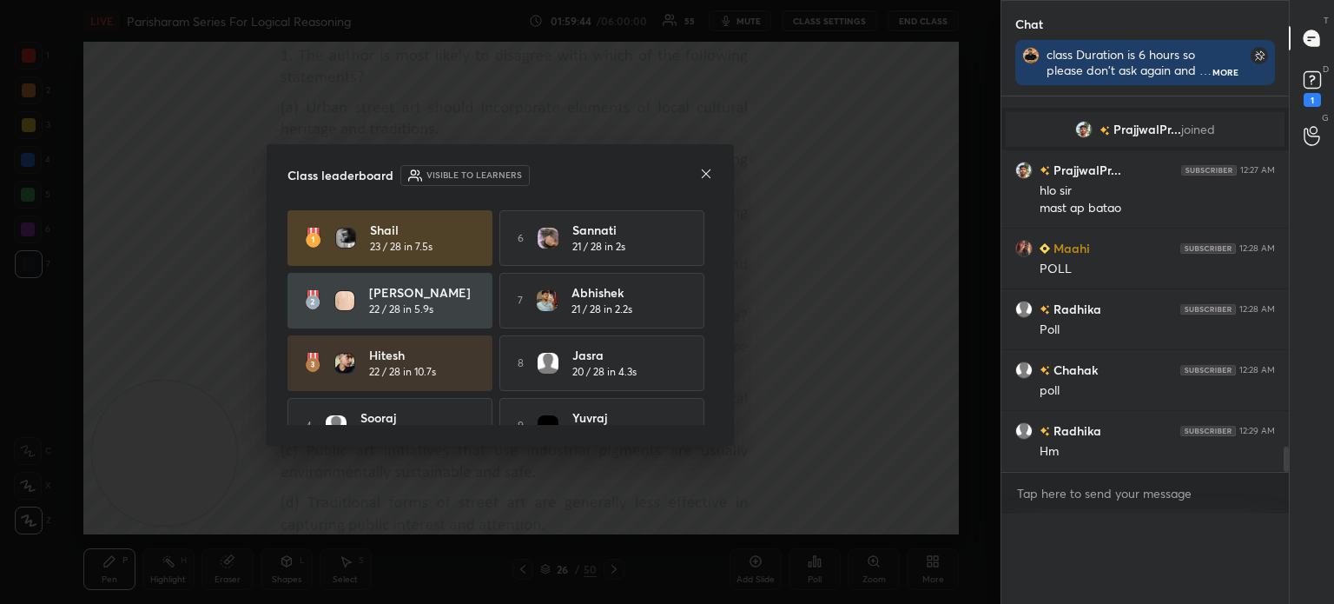
scroll to position [432, 282]
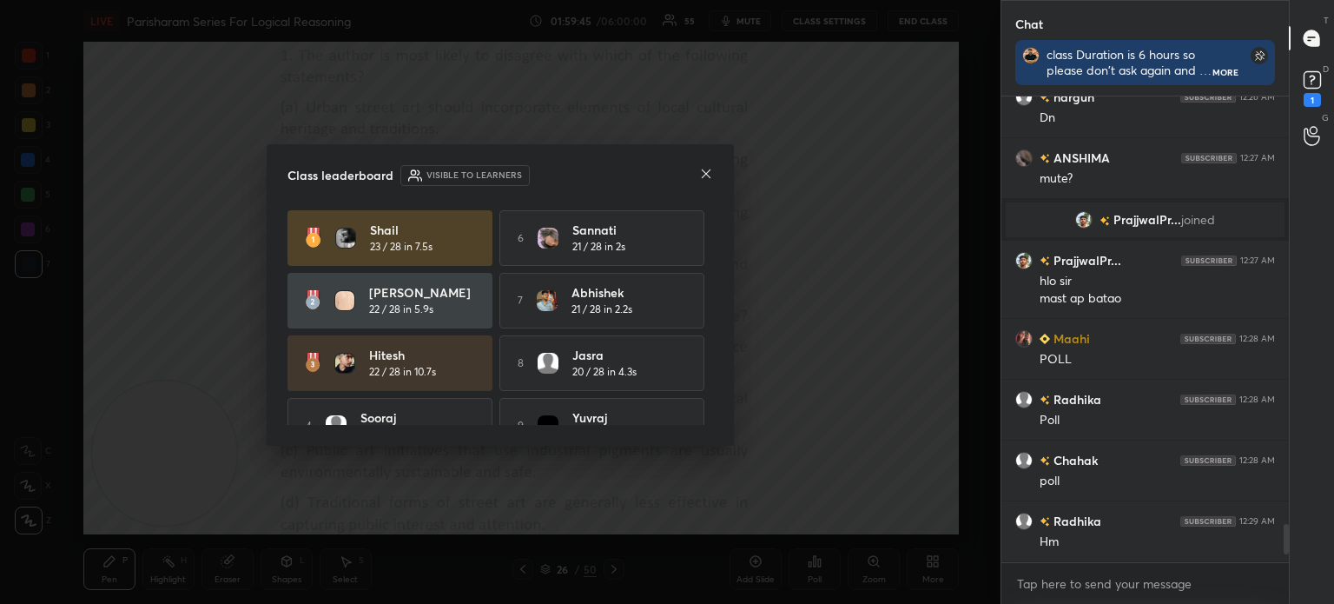
click at [708, 173] on icon at bounding box center [706, 174] width 14 height 14
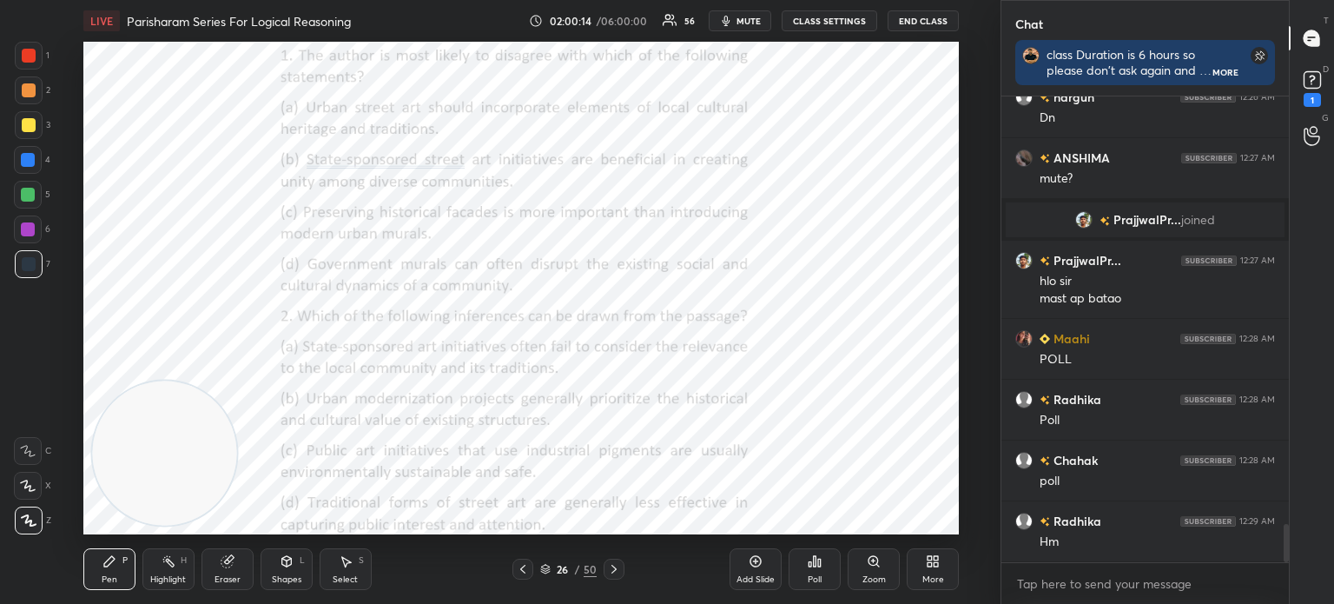
scroll to position [5257, 0]
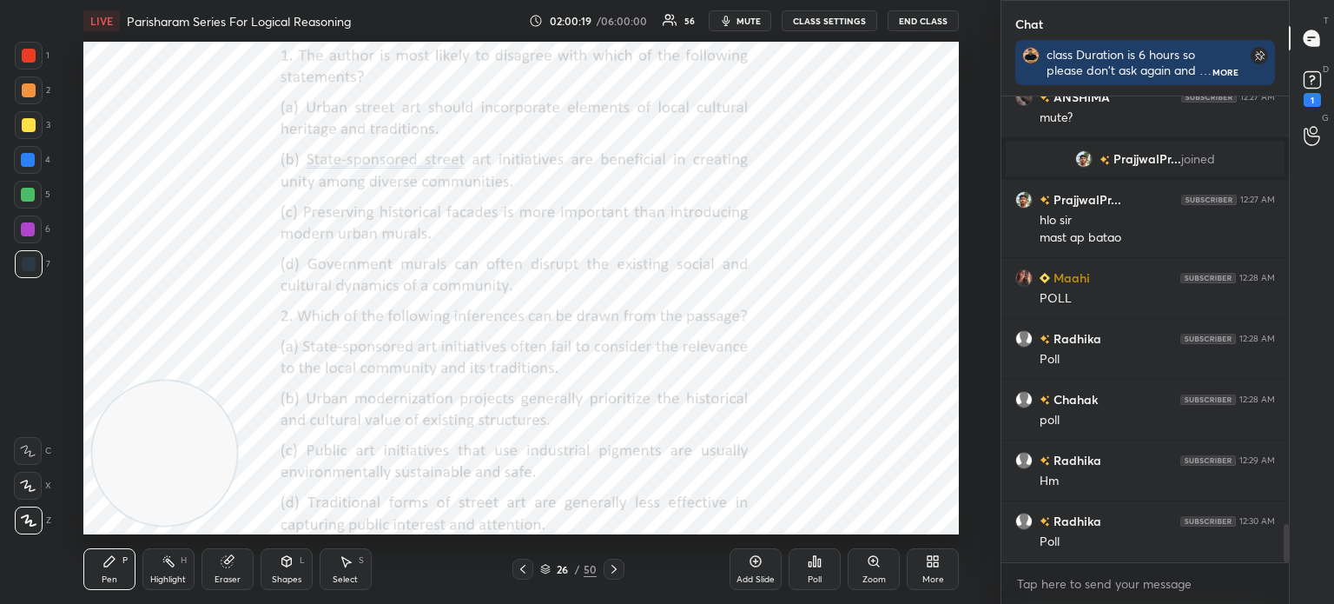
click at [810, 580] on div "Poll" at bounding box center [815, 579] width 14 height 9
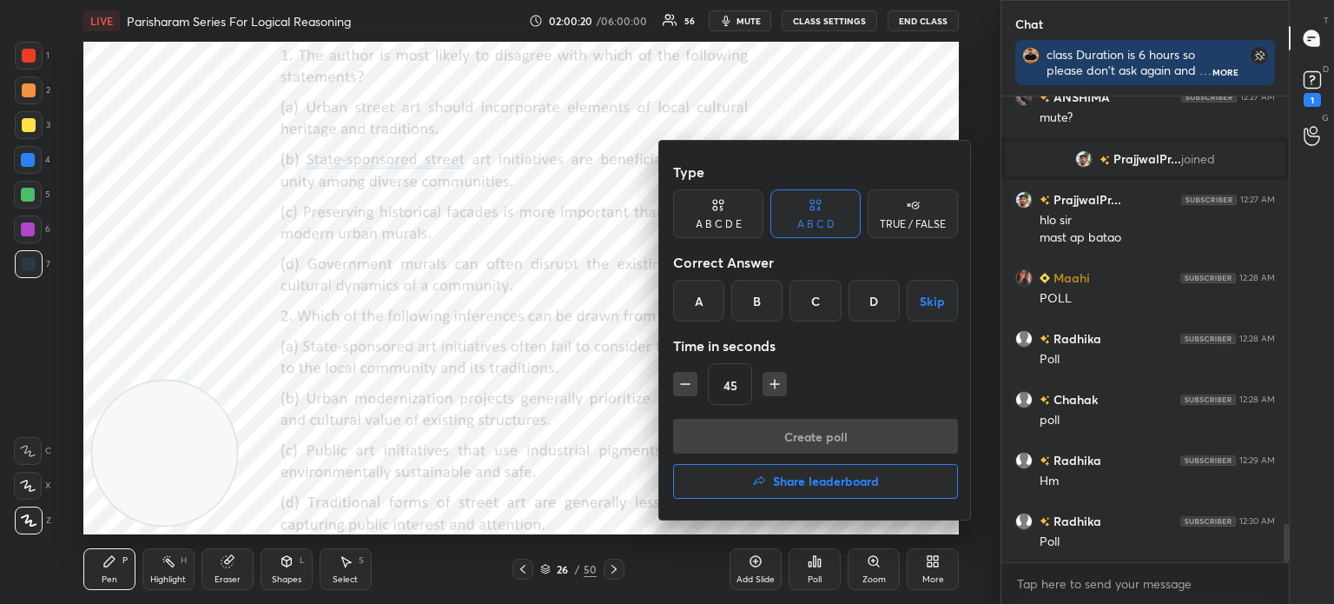
click at [694, 296] on div "A" at bounding box center [698, 301] width 51 height 42
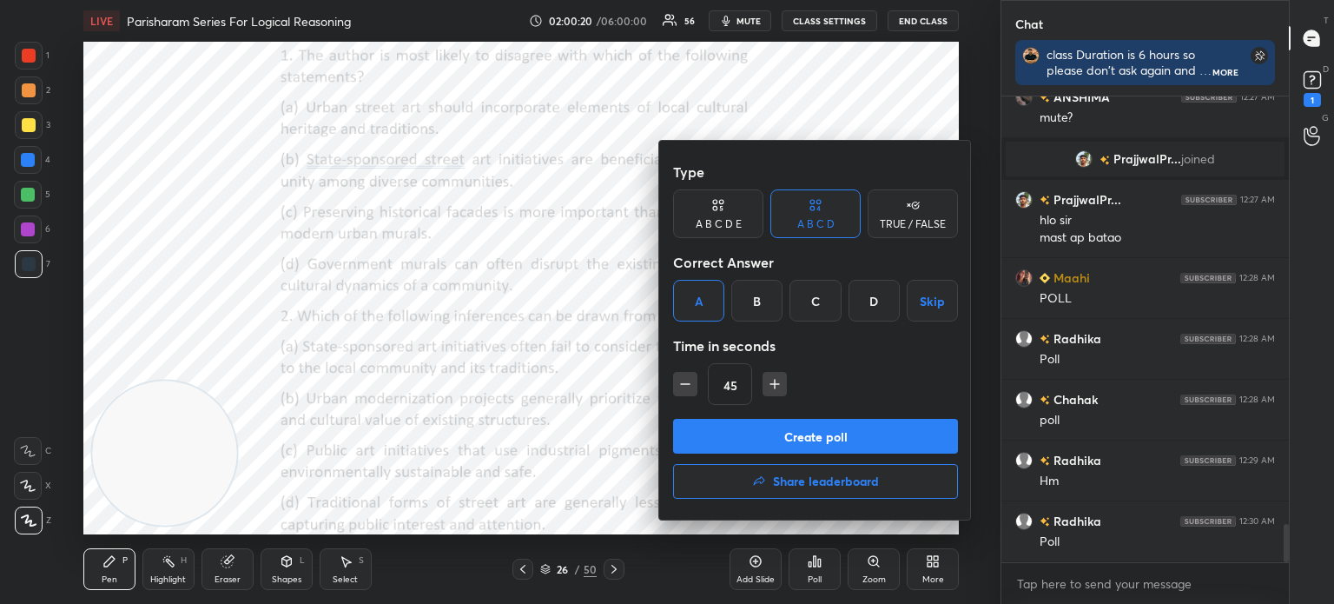
click at [740, 427] on button "Create poll" at bounding box center [815, 436] width 285 height 35
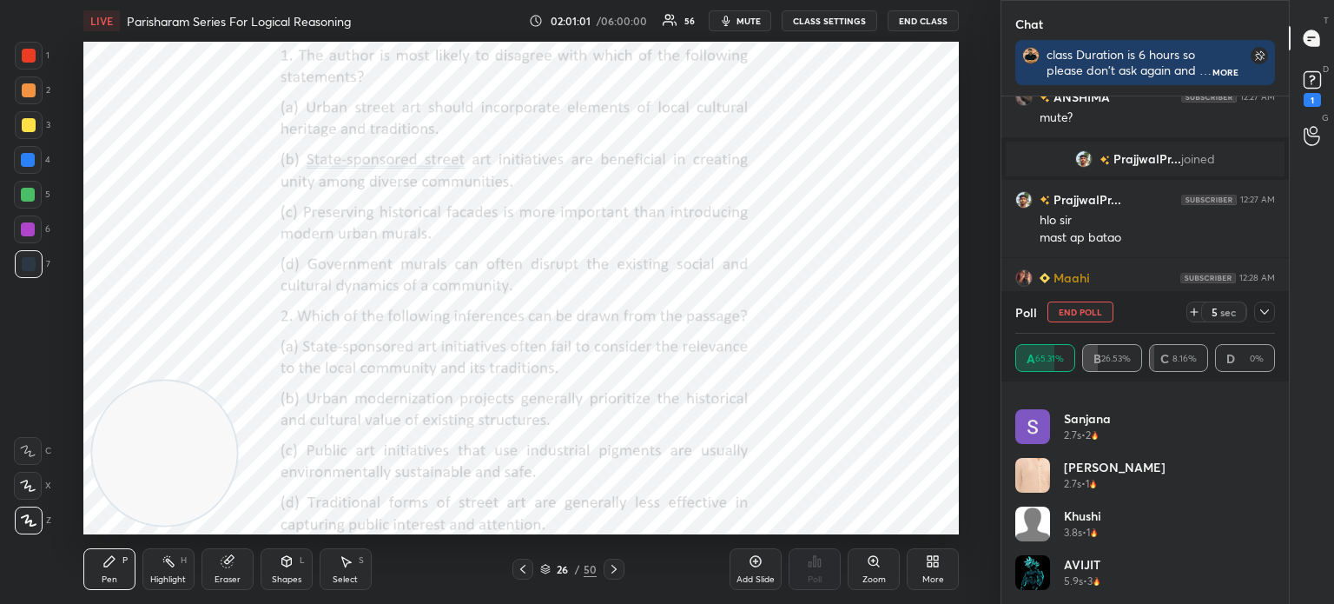
scroll to position [5424, 0]
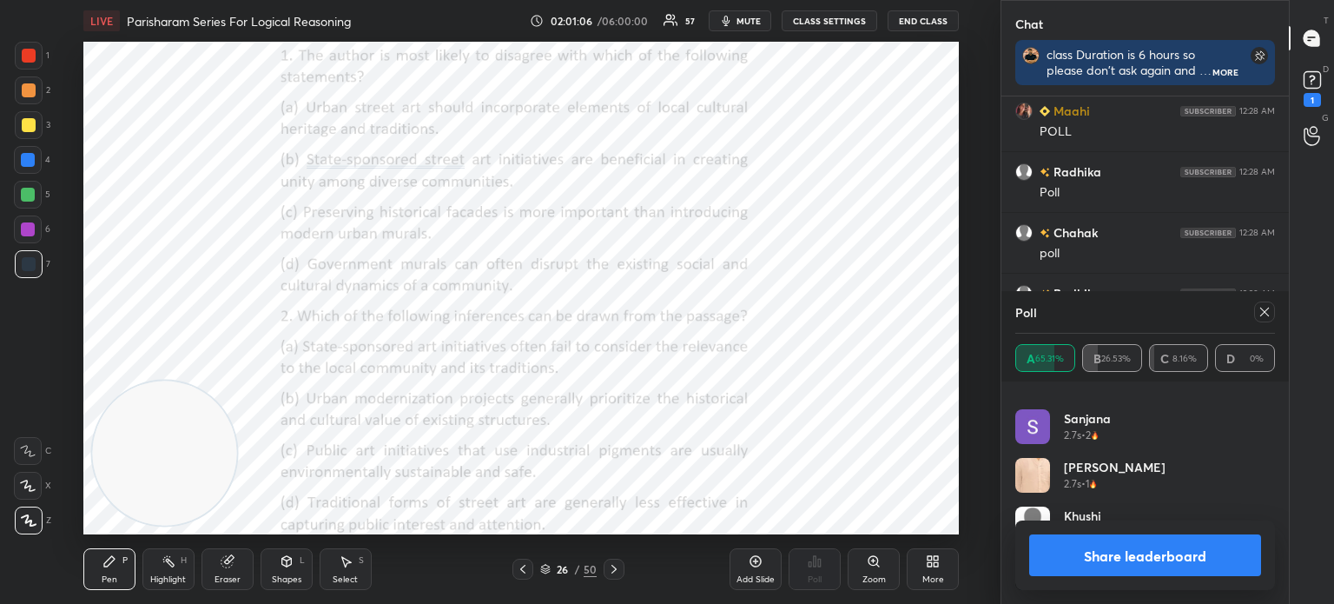
click at [1265, 314] on icon at bounding box center [1265, 312] width 14 height 14
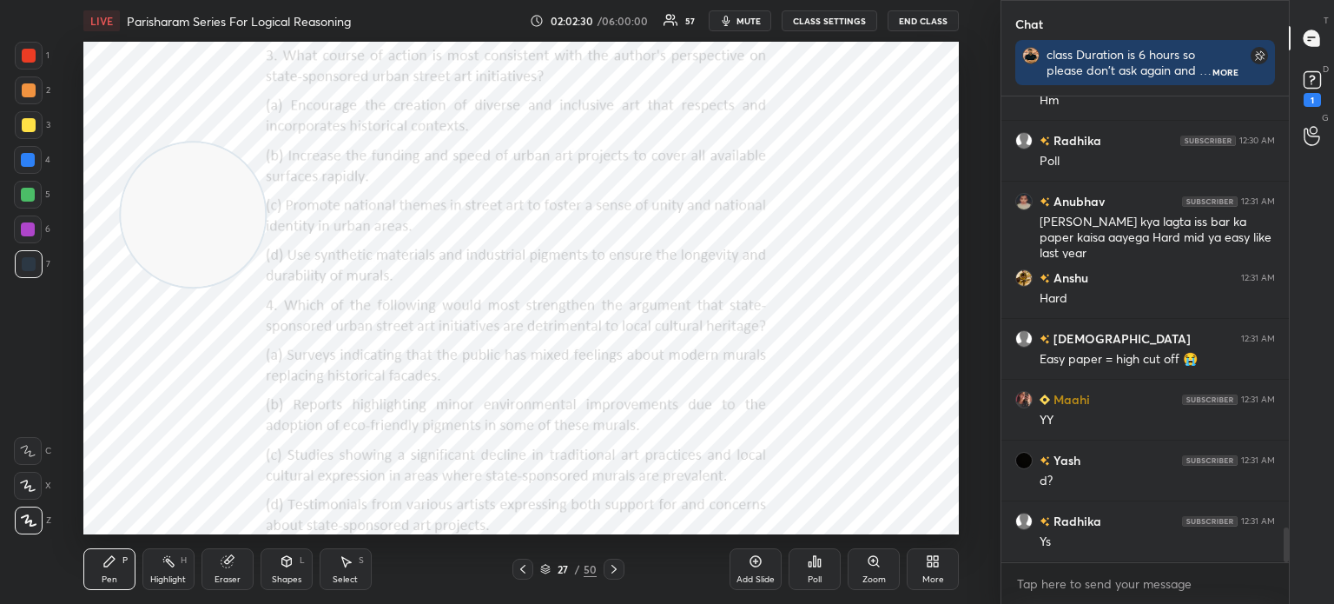
scroll to position [5699, 0]
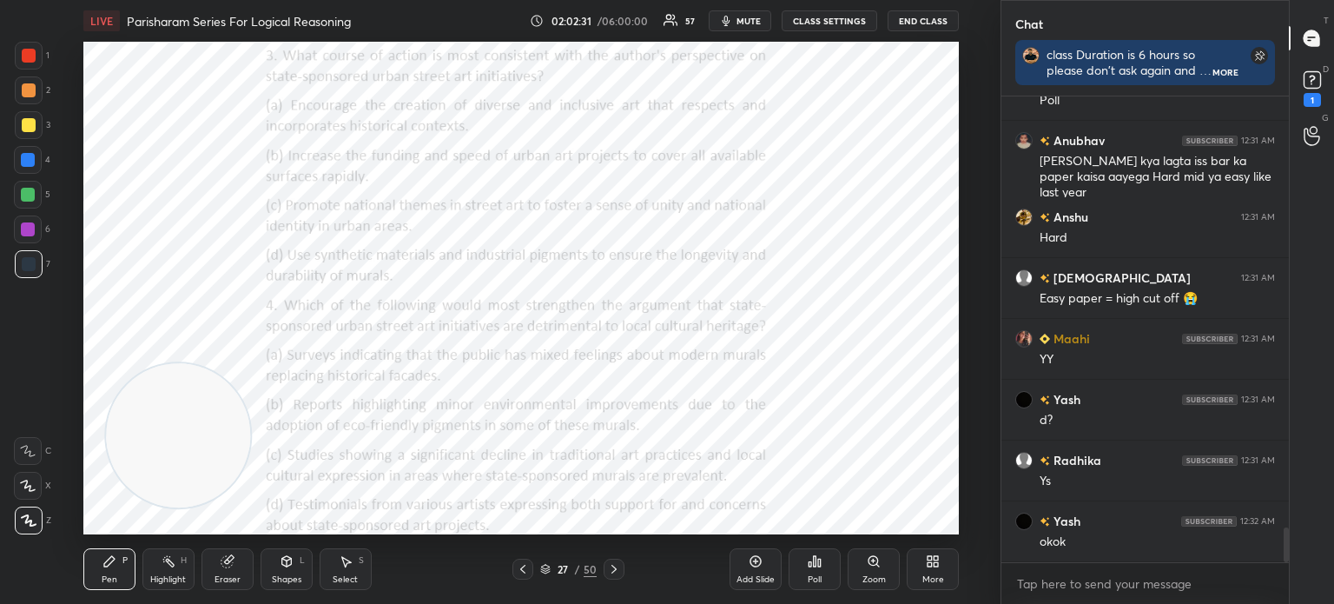
drag, startPoint x: 243, startPoint y: 232, endPoint x: 226, endPoint y: 457, distance: 225.7
click at [226, 457] on video at bounding box center [178, 435] width 144 height 144
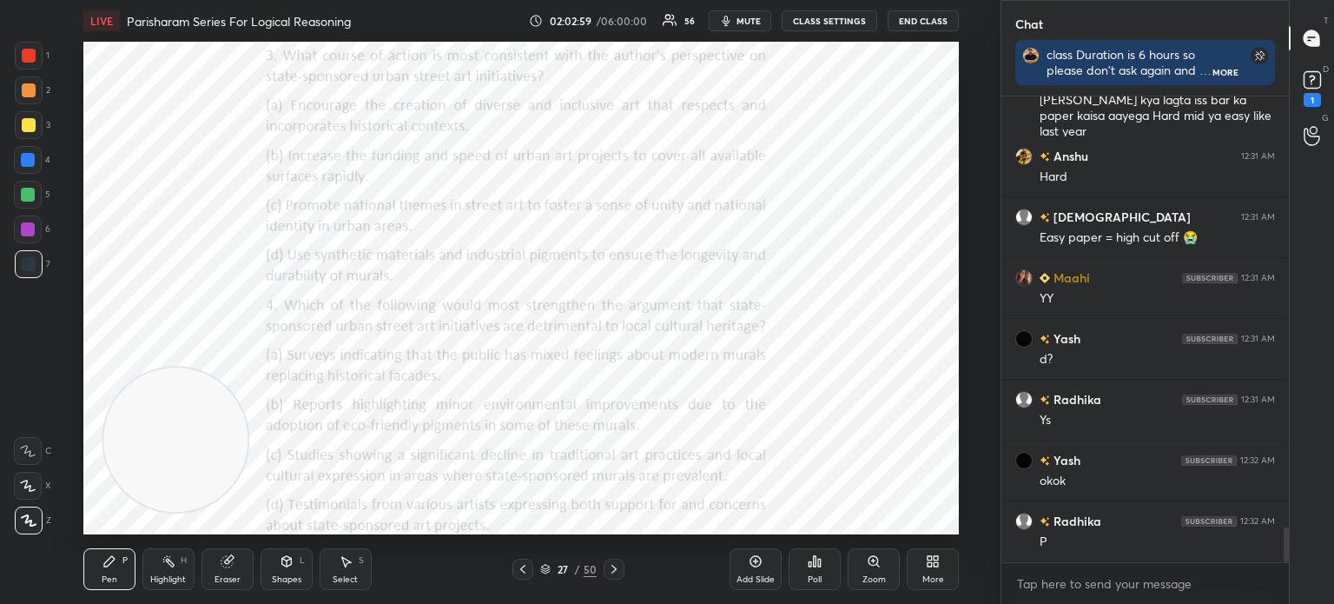
click at [819, 566] on icon at bounding box center [819, 563] width 3 height 8
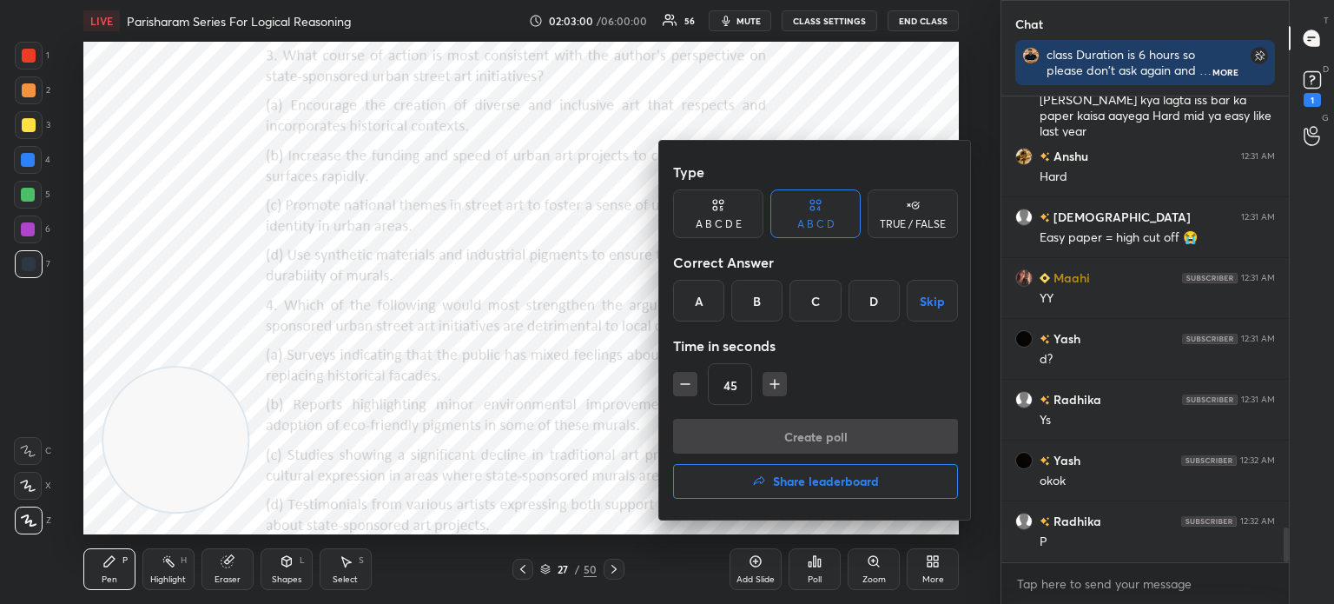
click at [700, 290] on div "A" at bounding box center [698, 301] width 51 height 42
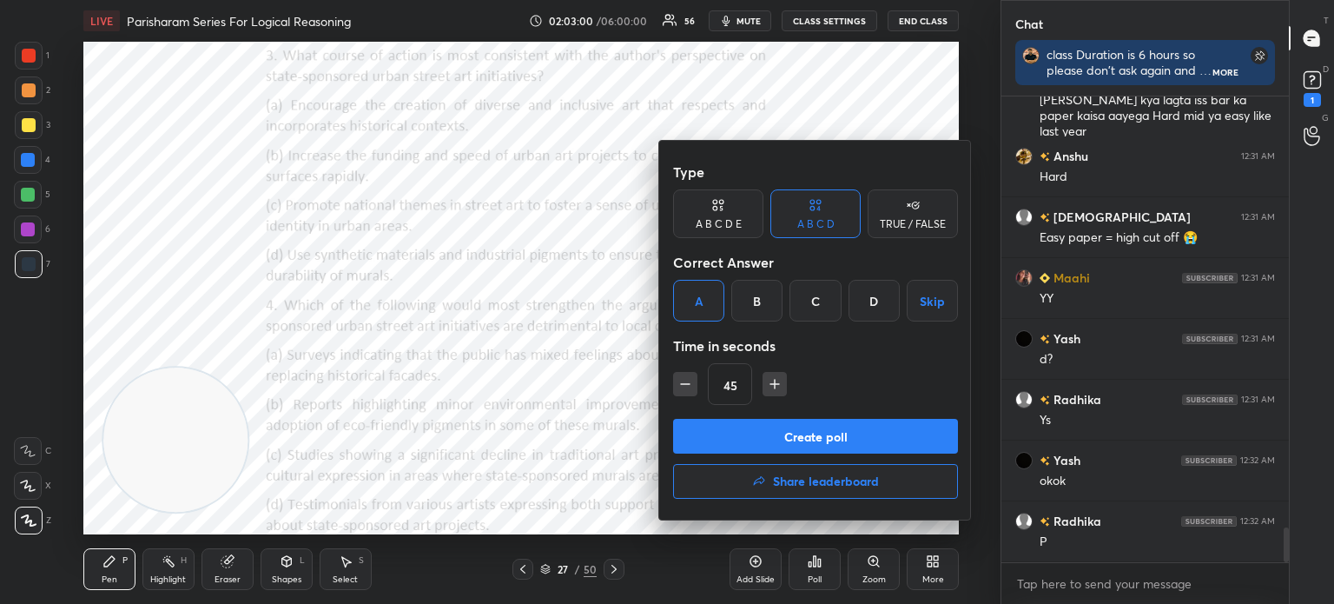
click at [712, 429] on button "Create poll" at bounding box center [815, 436] width 285 height 35
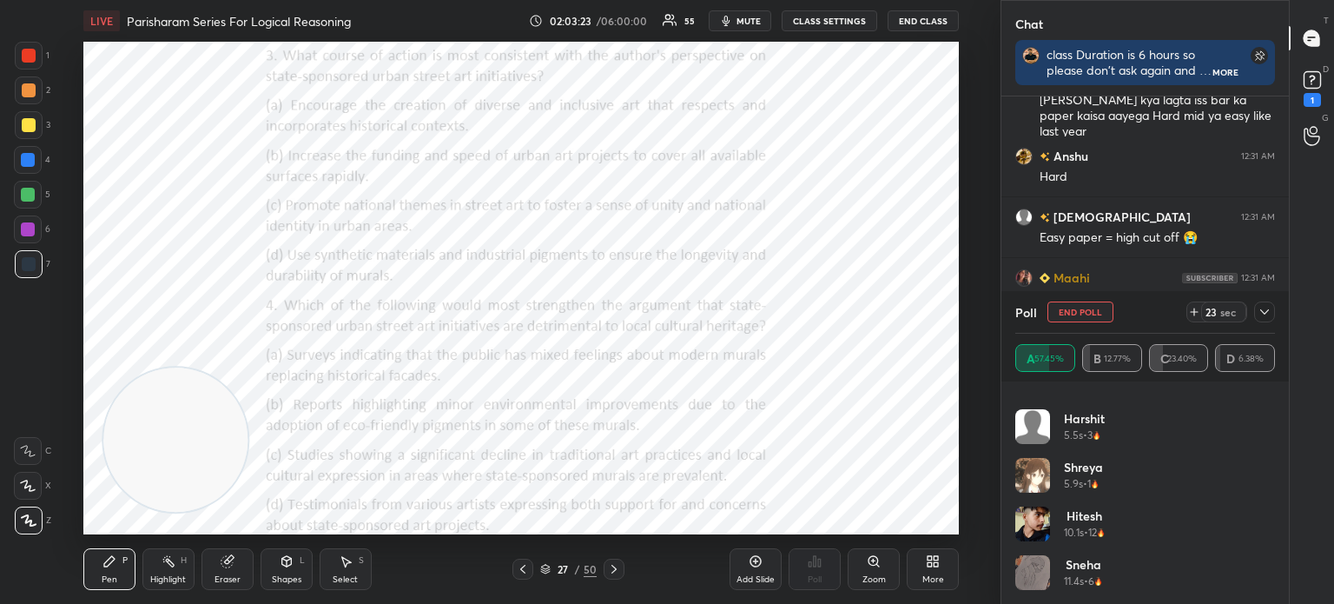
scroll to position [5911, 0]
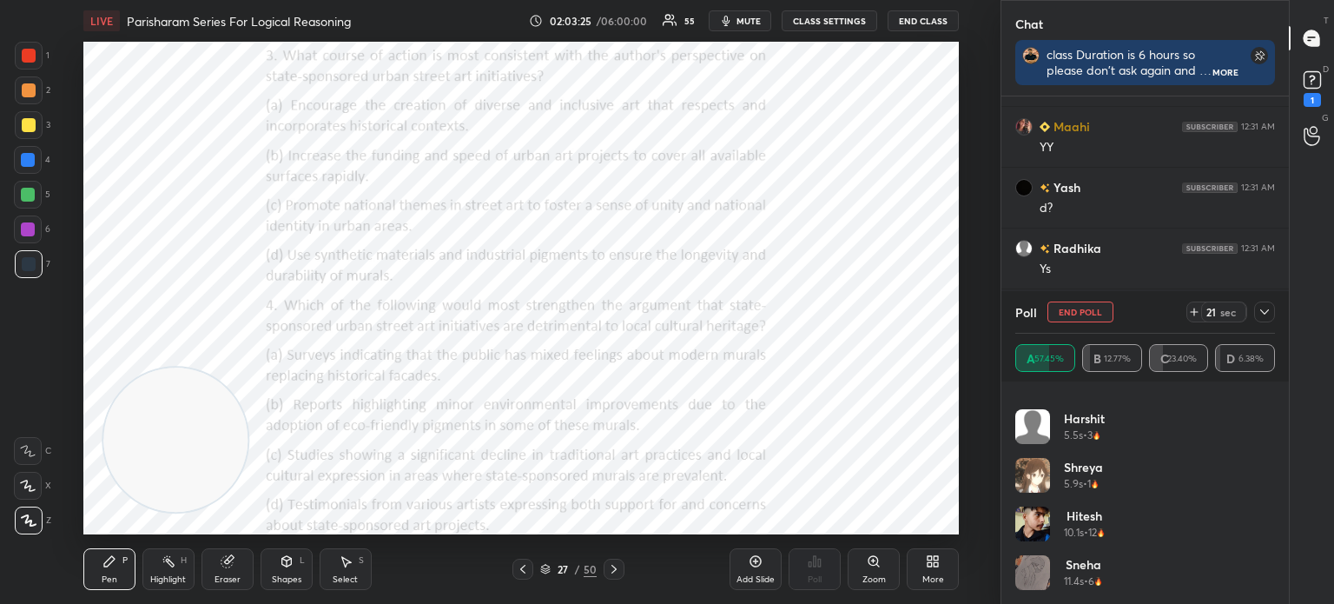
click at [1265, 312] on icon at bounding box center [1265, 312] width 14 height 14
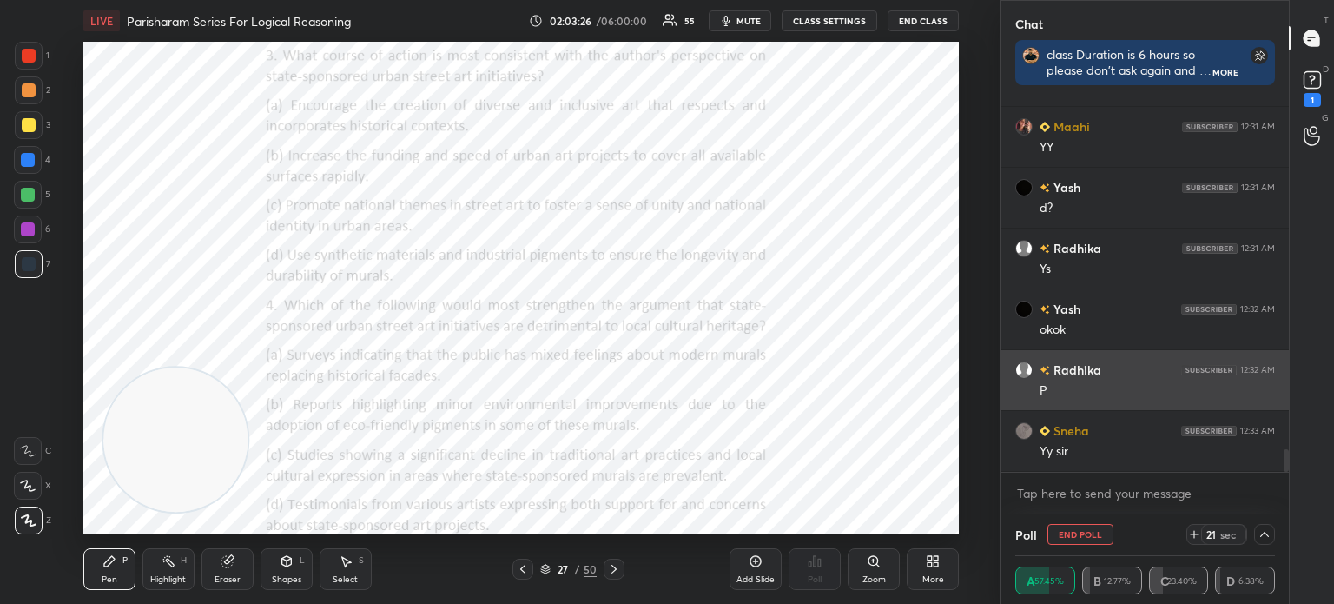
scroll to position [0, 0]
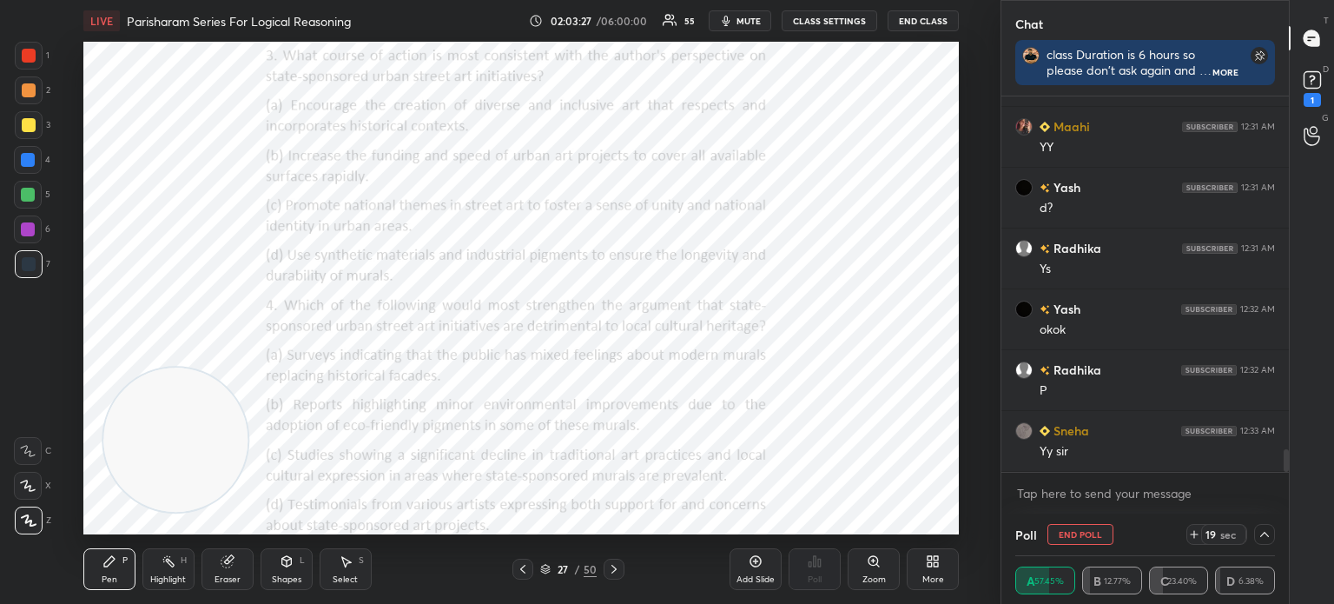
click at [1264, 536] on icon at bounding box center [1265, 534] width 14 height 14
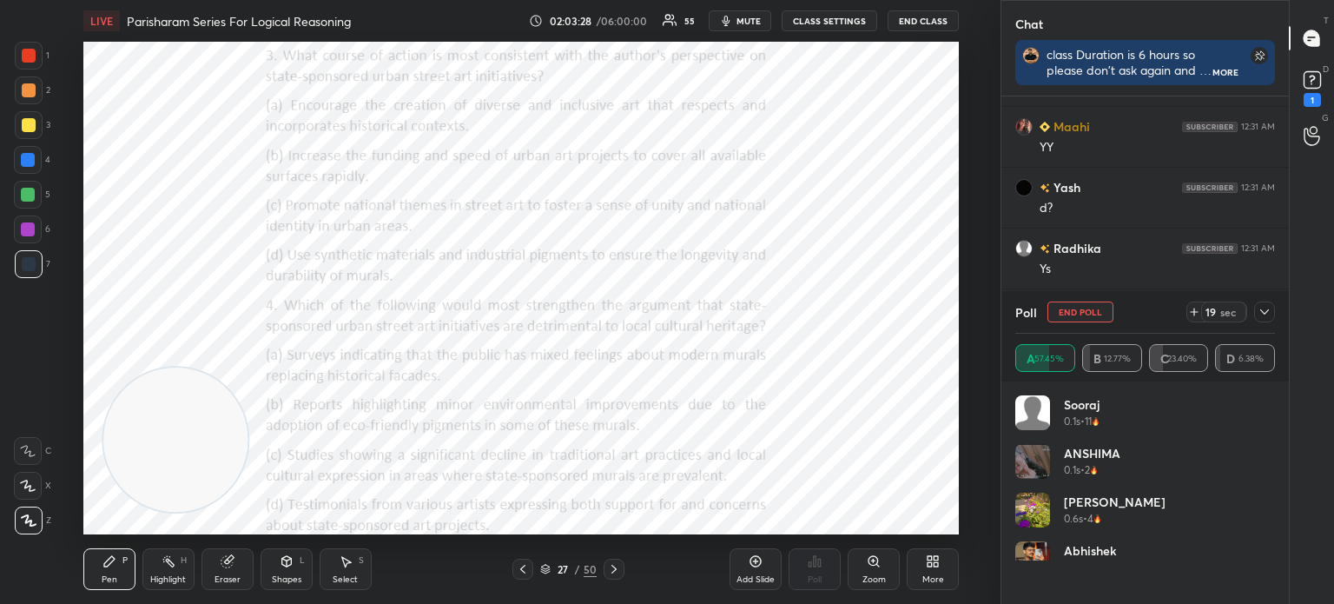
scroll to position [175, 255]
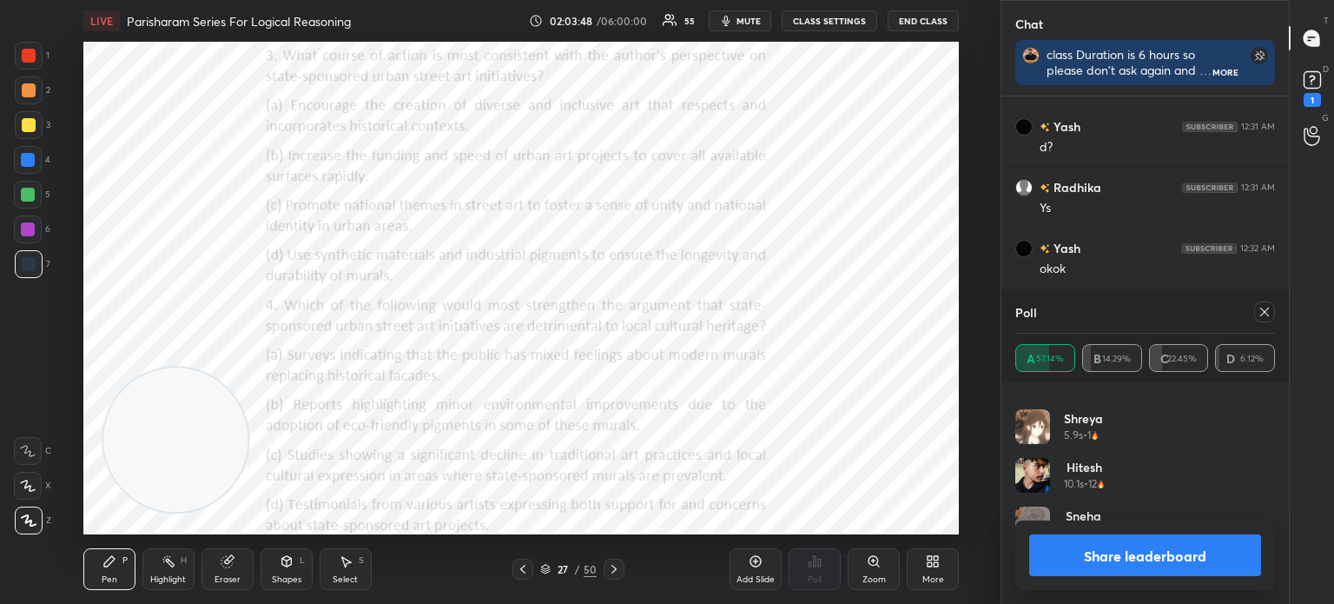
click at [1071, 555] on button "Share leaderboard" at bounding box center [1145, 555] width 232 height 42
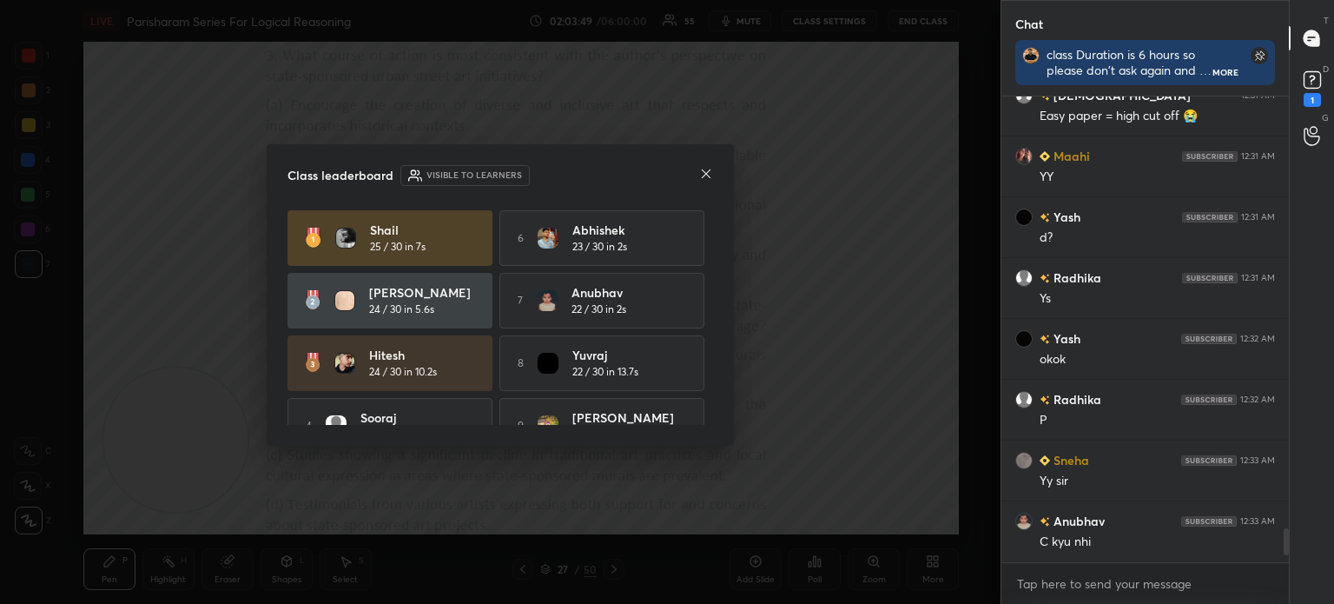
click at [705, 176] on icon at bounding box center [706, 174] width 14 height 14
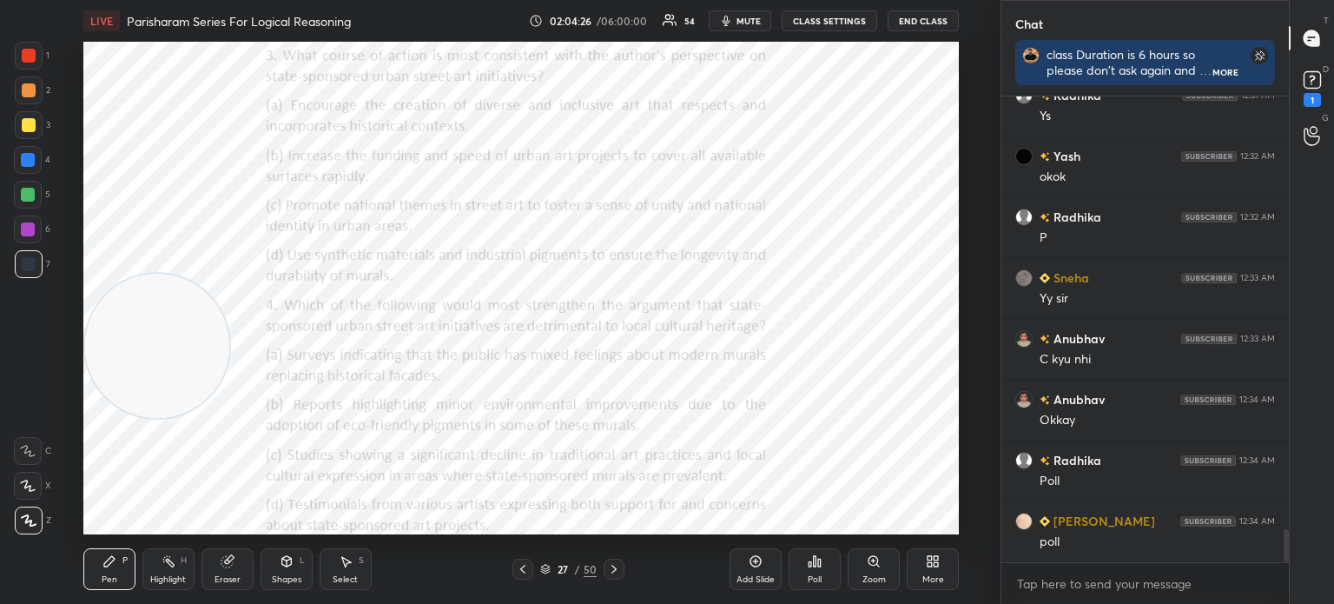
click at [808, 580] on div "Poll" at bounding box center [815, 579] width 14 height 9
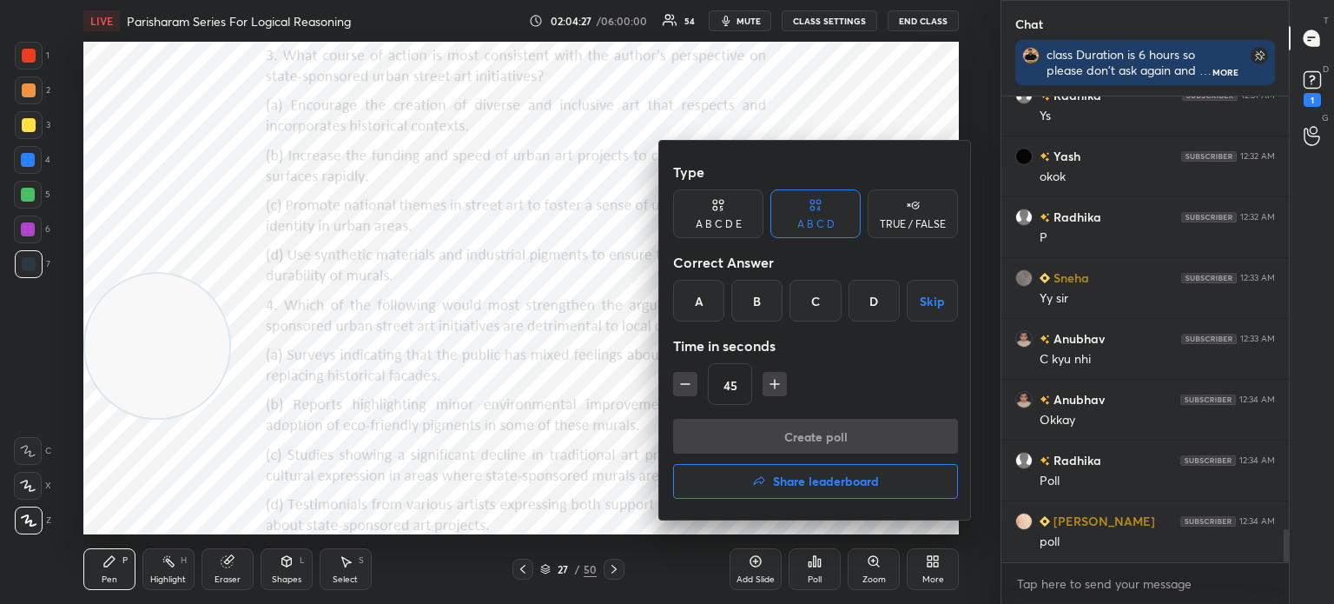
click at [812, 301] on div "C" at bounding box center [815, 301] width 51 height 42
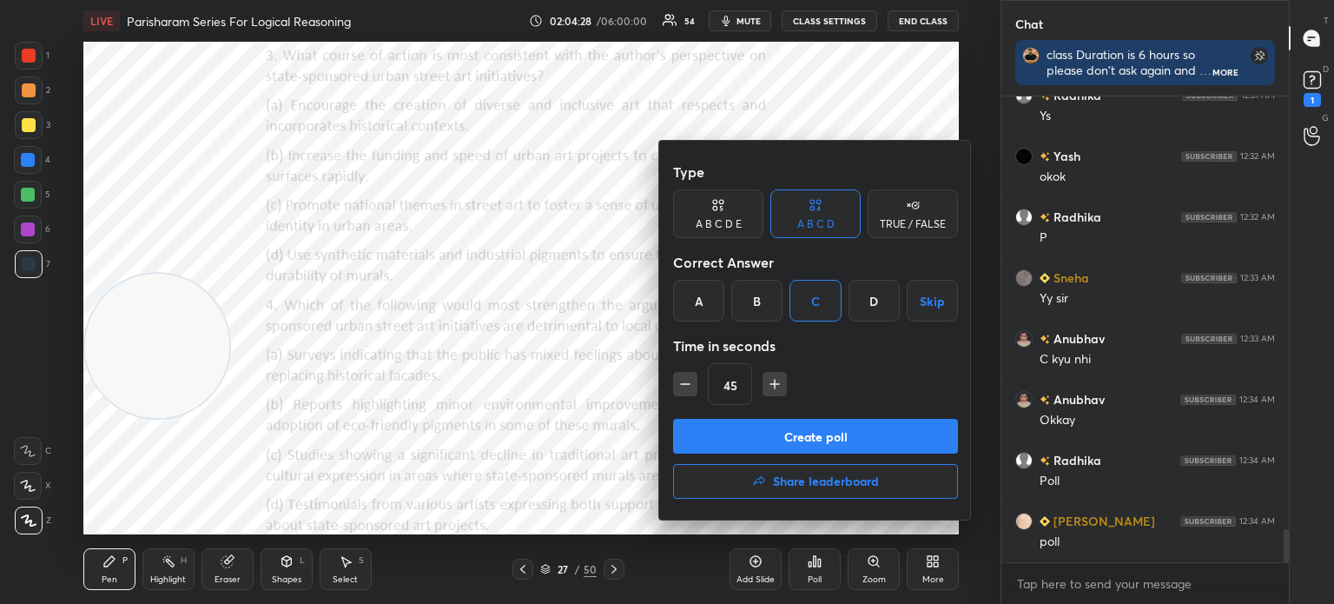
click at [758, 433] on button "Create poll" at bounding box center [815, 436] width 285 height 35
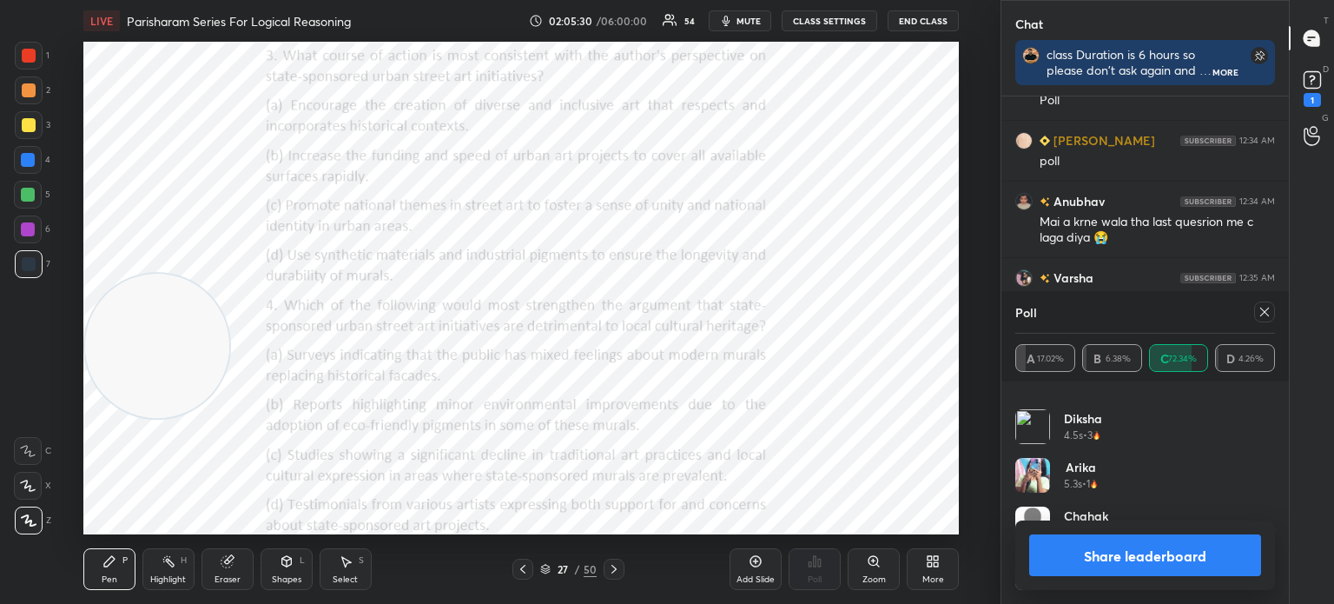
scroll to position [6505, 0]
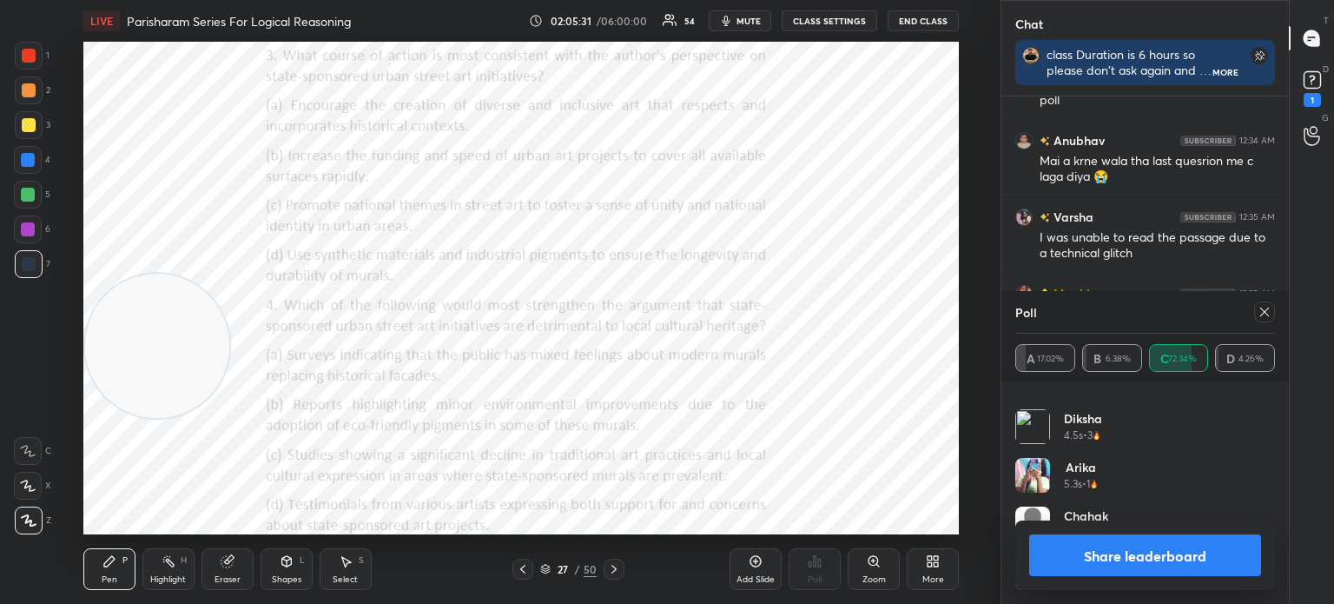
click at [1060, 565] on button "Share leaderboard" at bounding box center [1145, 555] width 232 height 42
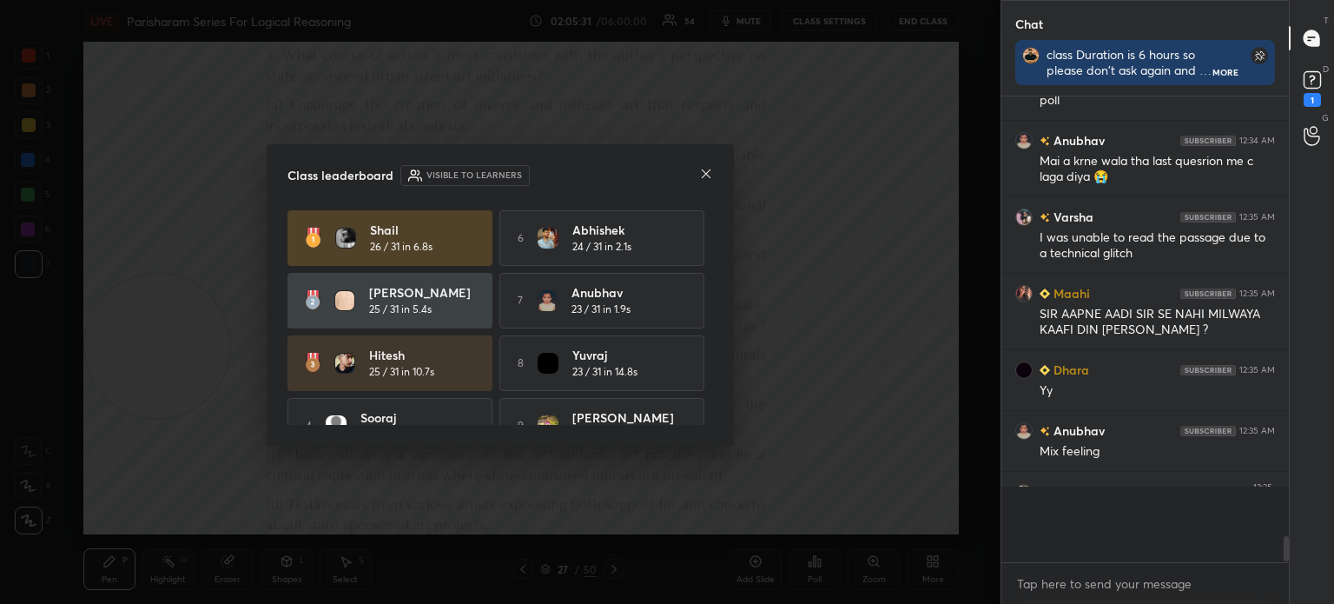
scroll to position [6, 5]
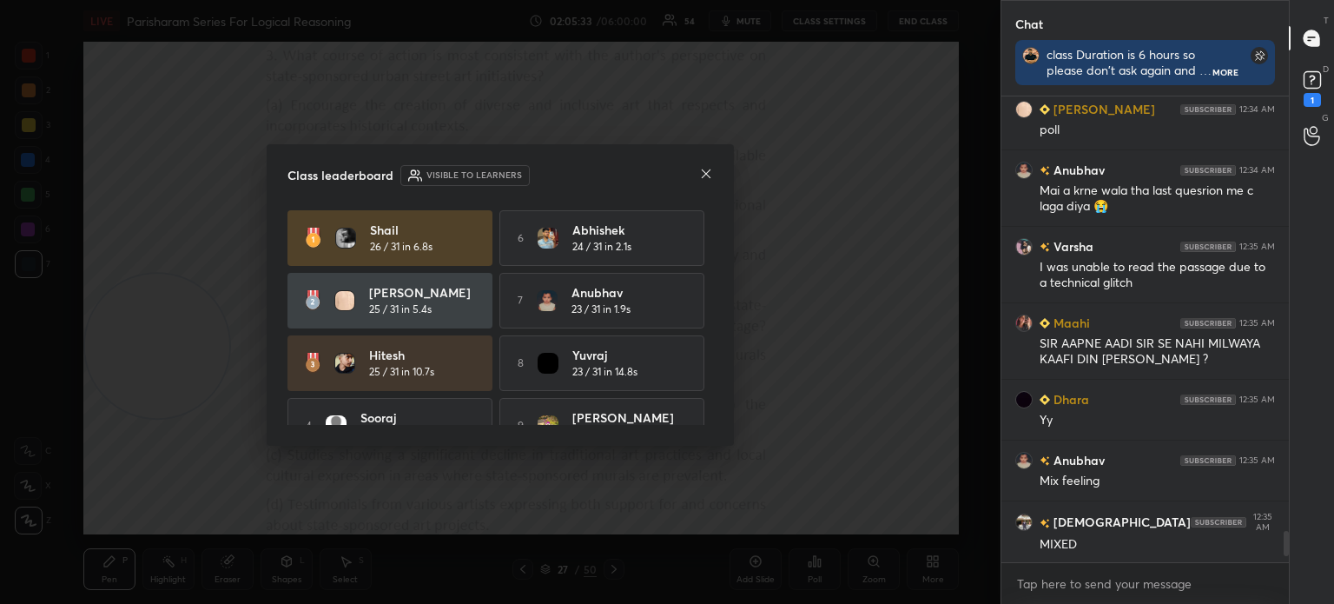
click at [699, 175] on icon at bounding box center [706, 174] width 14 height 14
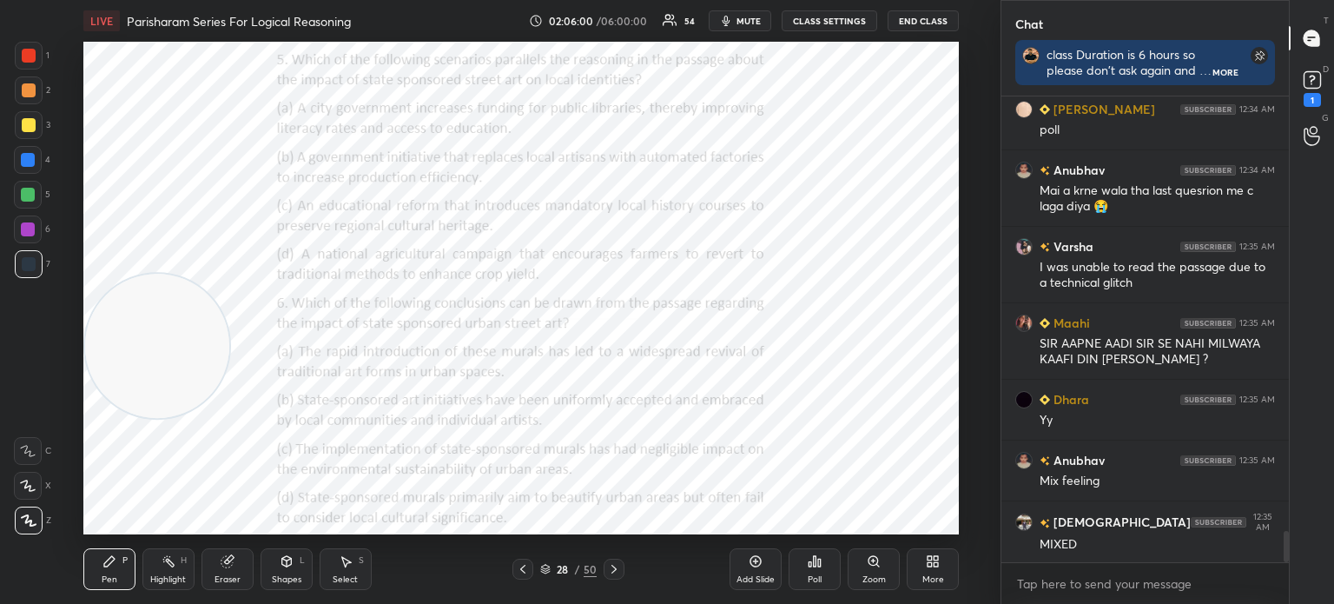
scroll to position [6536, 0]
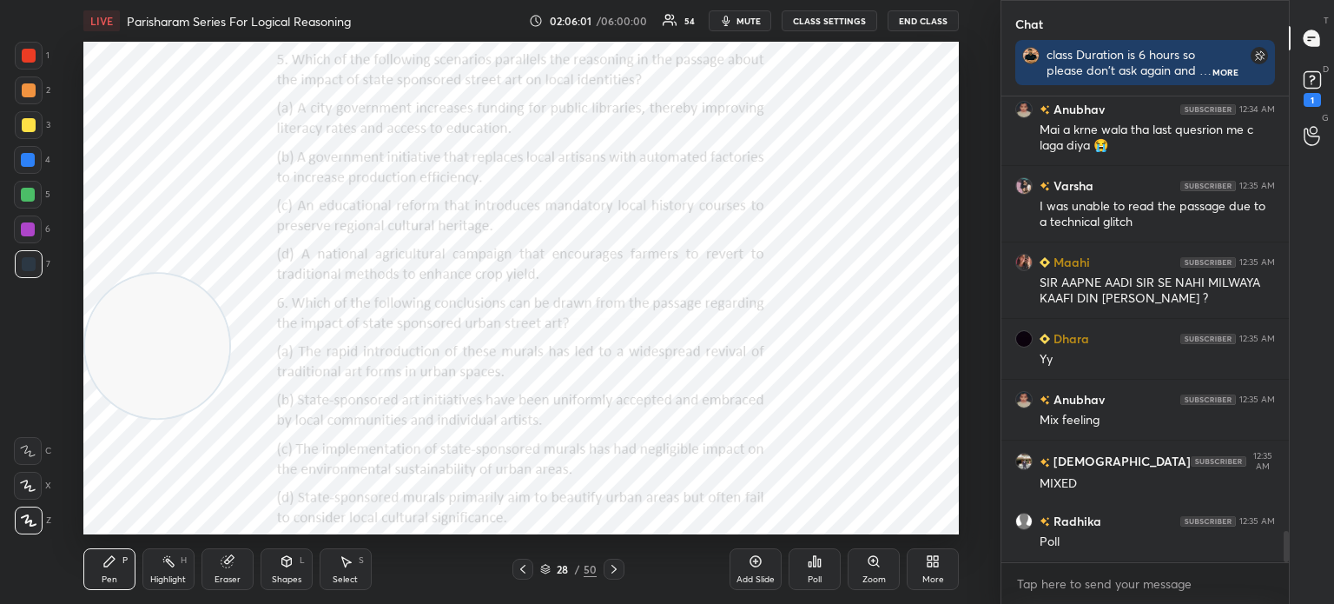
click at [809, 577] on div "Poll" at bounding box center [815, 579] width 14 height 9
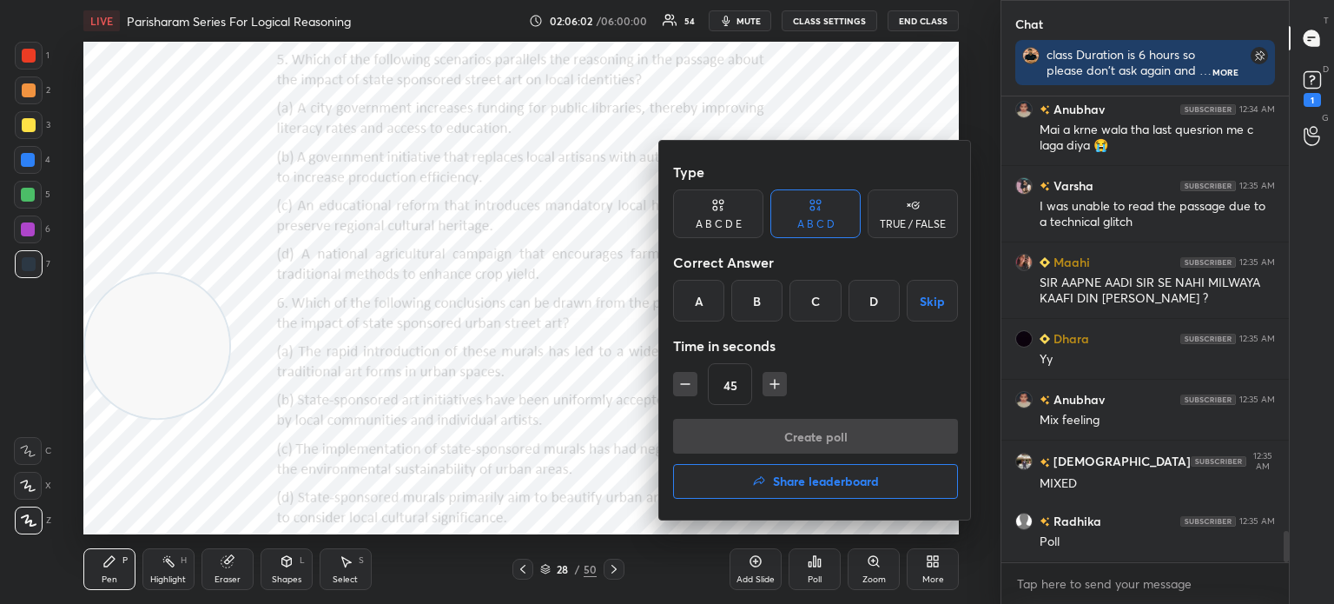
click at [753, 294] on div "B" at bounding box center [756, 301] width 51 height 42
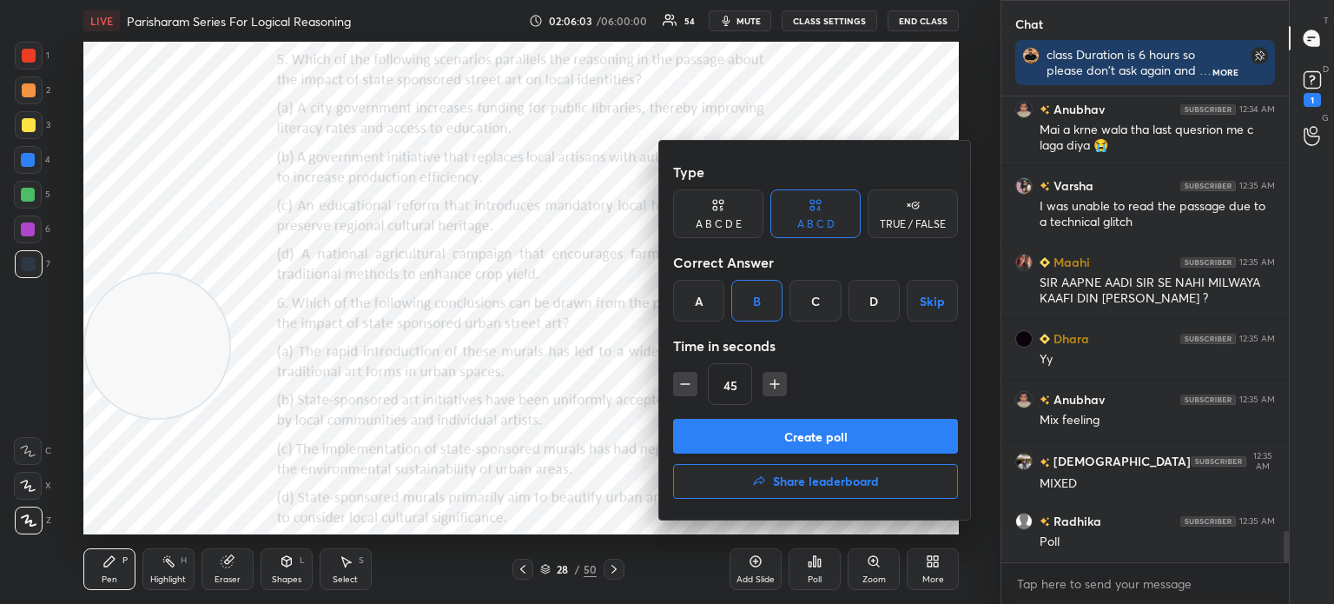
click at [713, 433] on button "Create poll" at bounding box center [815, 436] width 285 height 35
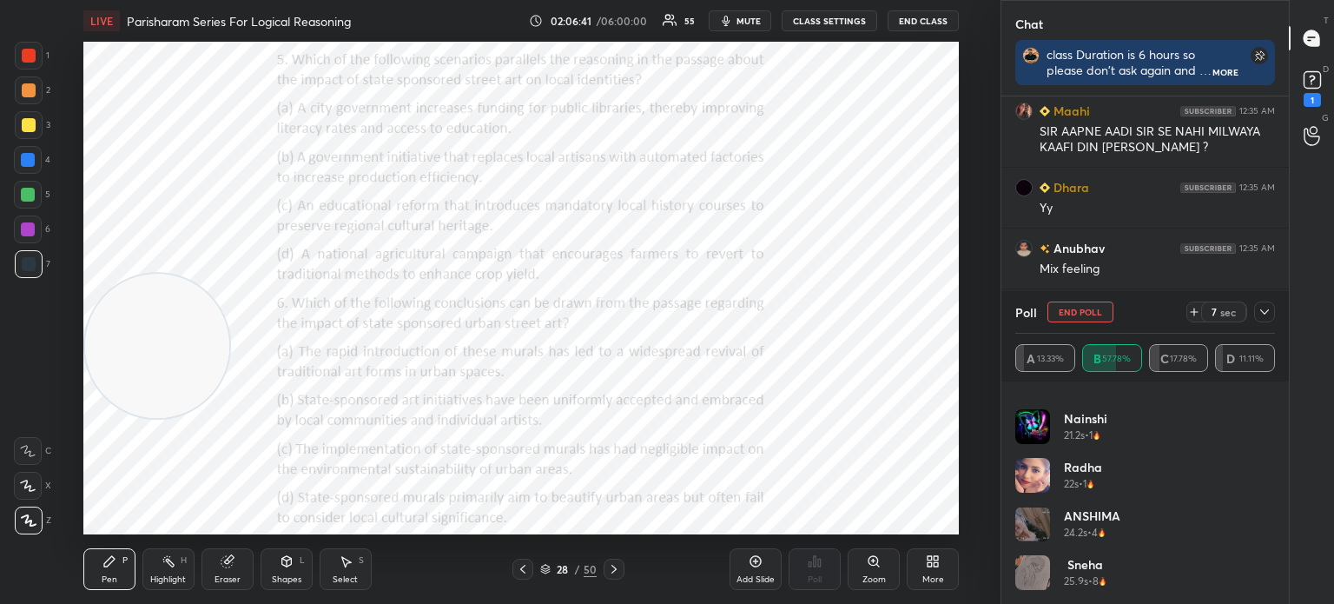
scroll to position [1056, 0]
click at [1261, 308] on icon at bounding box center [1265, 312] width 14 height 14
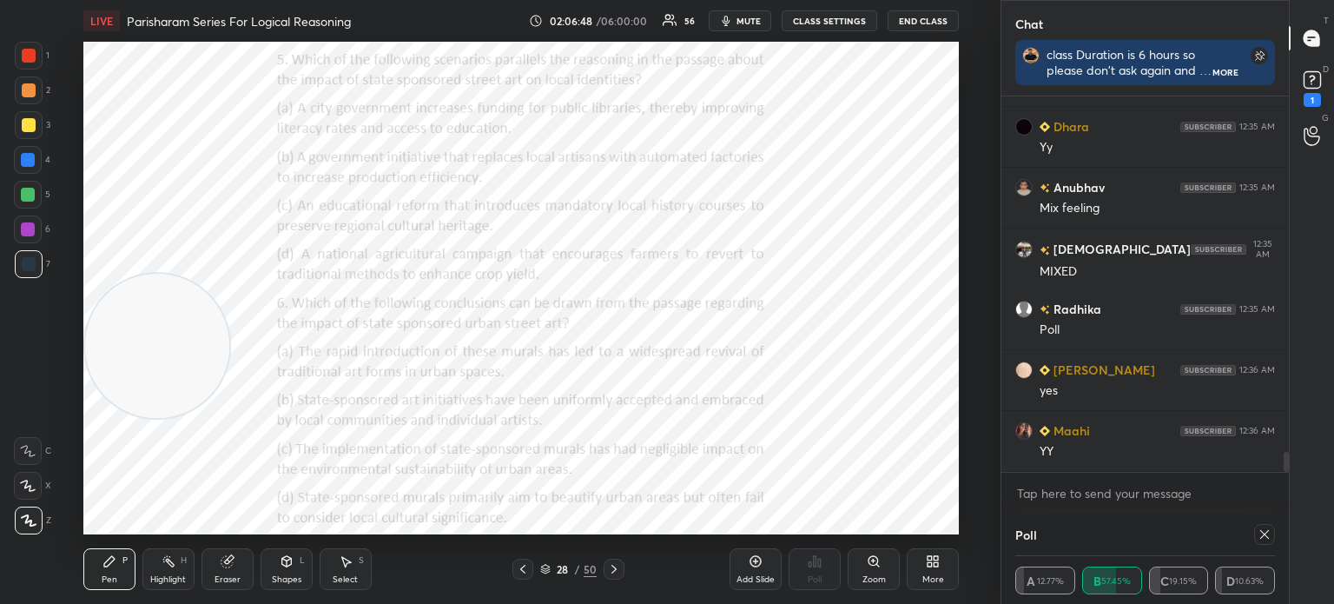
scroll to position [0, 0]
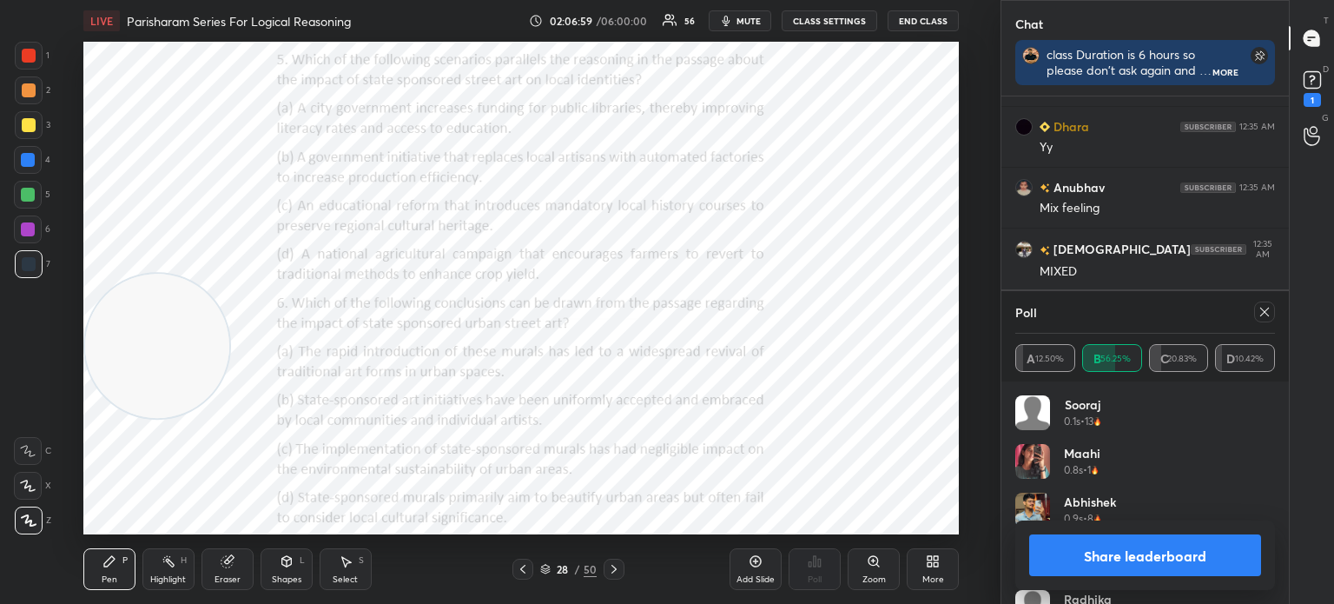
click at [1265, 314] on icon at bounding box center [1265, 312] width 14 height 14
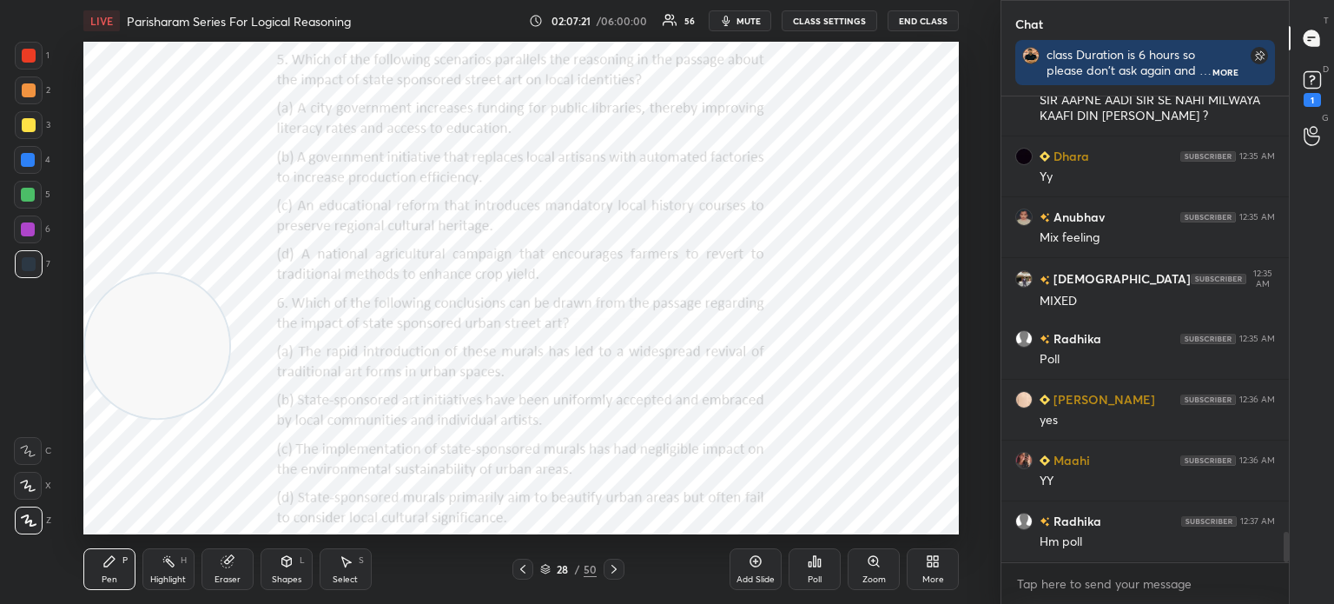
click at [806, 575] on div "Poll" at bounding box center [815, 569] width 52 height 42
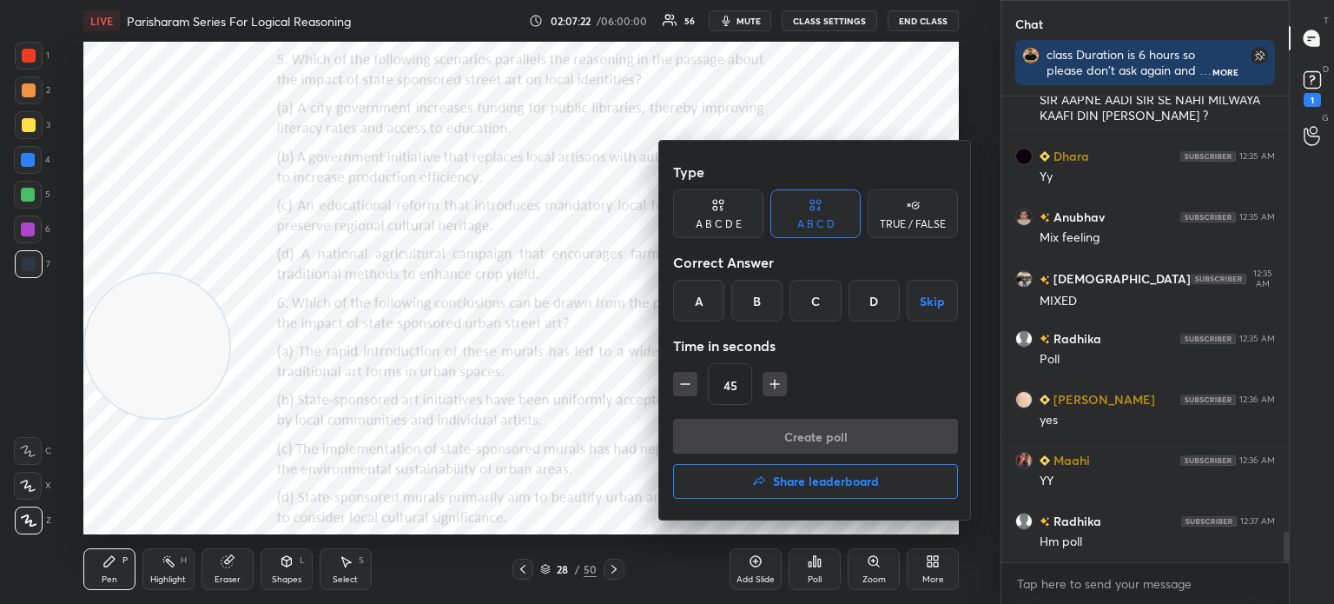
click at [864, 301] on div "D" at bounding box center [874, 301] width 51 height 42
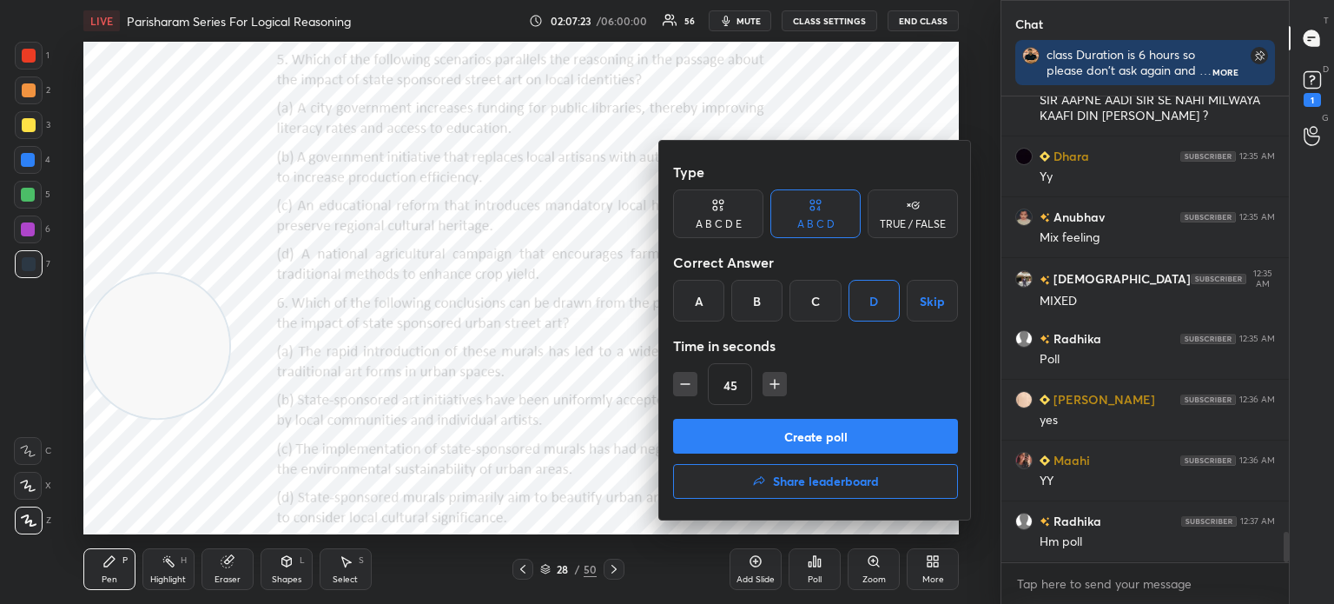
click at [783, 433] on button "Create poll" at bounding box center [815, 436] width 285 height 35
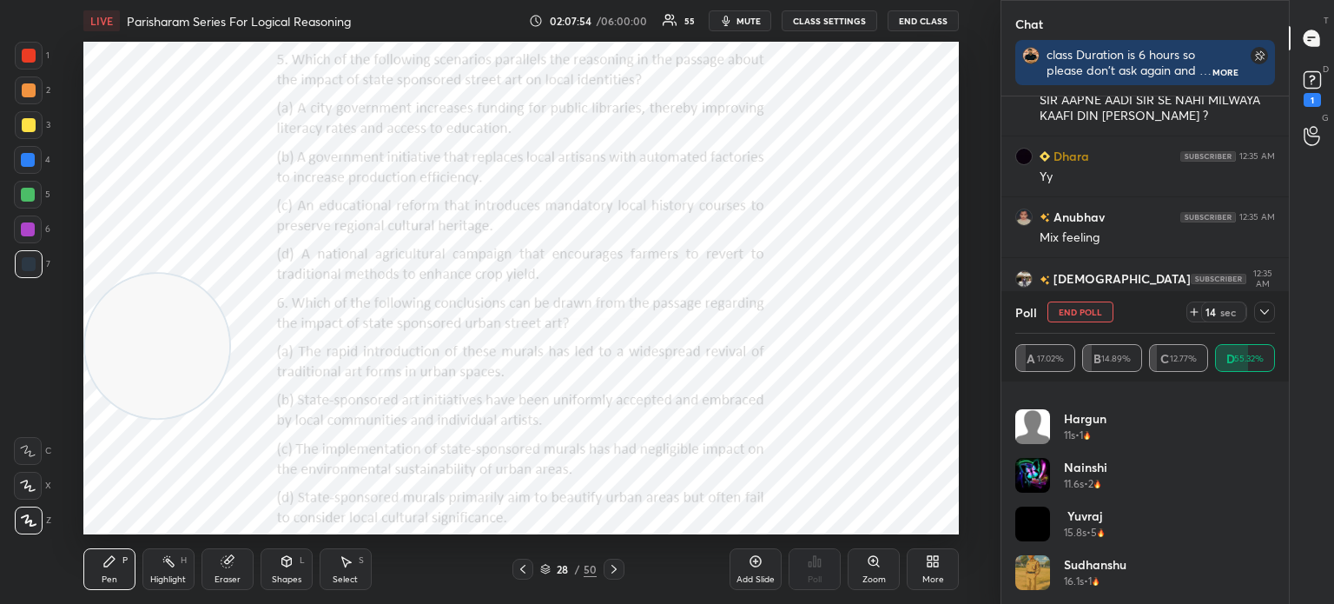
click at [1261, 317] on icon at bounding box center [1265, 312] width 14 height 14
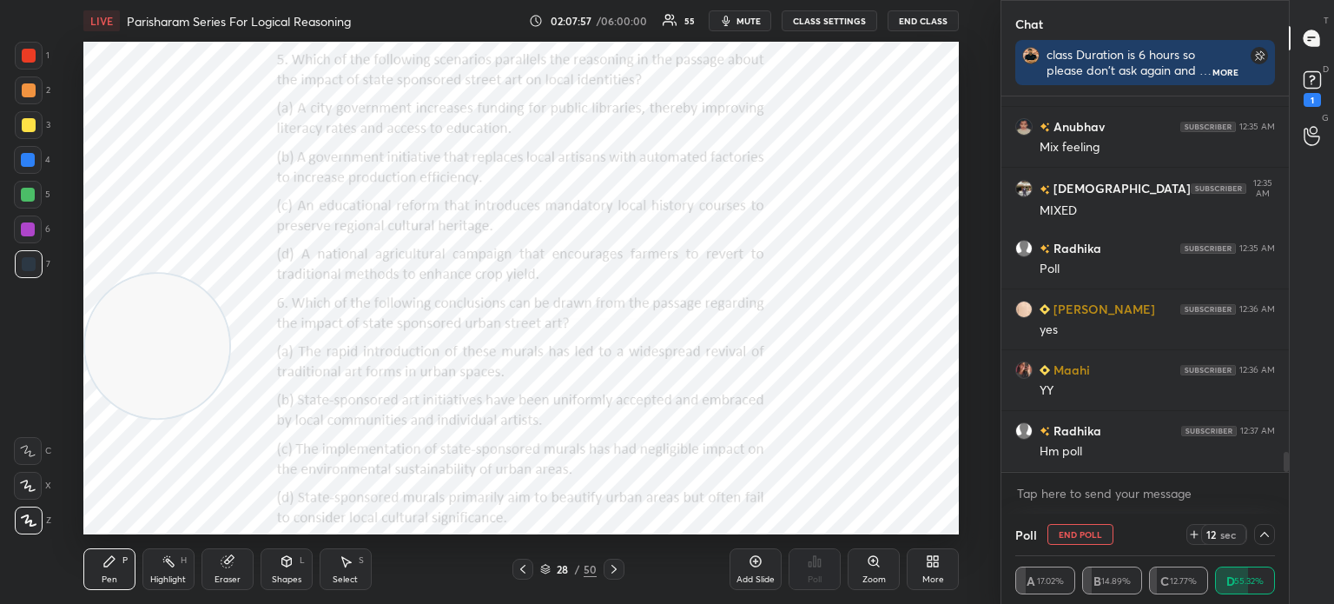
click at [1265, 539] on icon at bounding box center [1265, 534] width 14 height 14
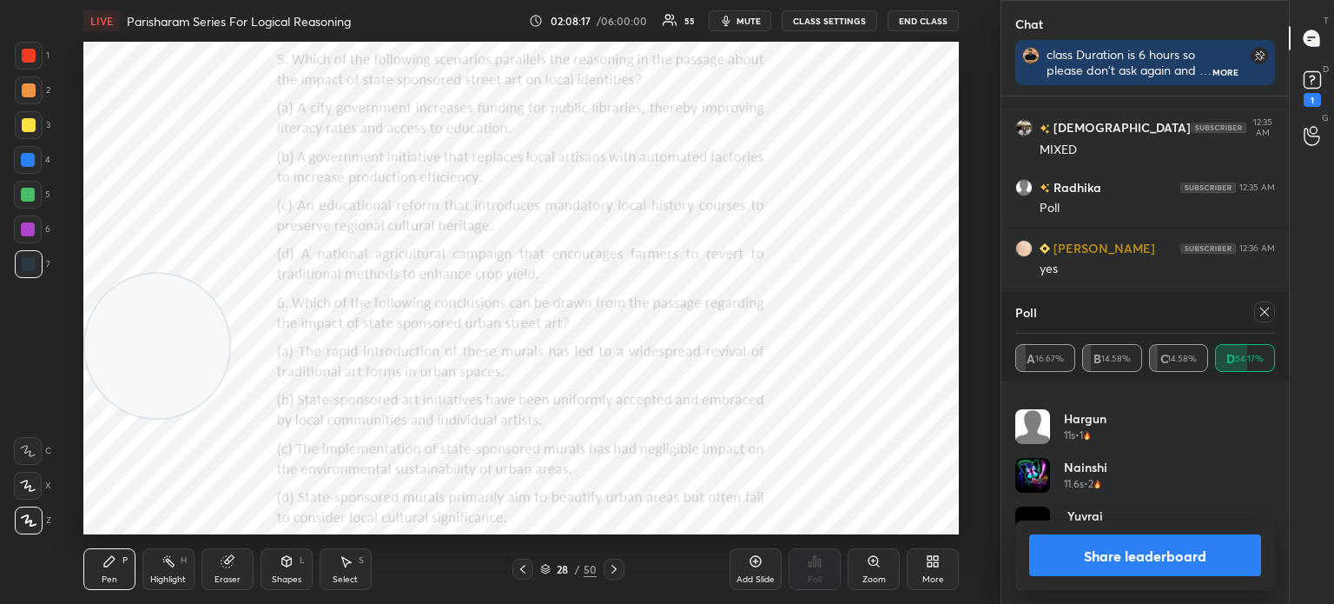
click at [1268, 311] on icon at bounding box center [1265, 312] width 14 height 14
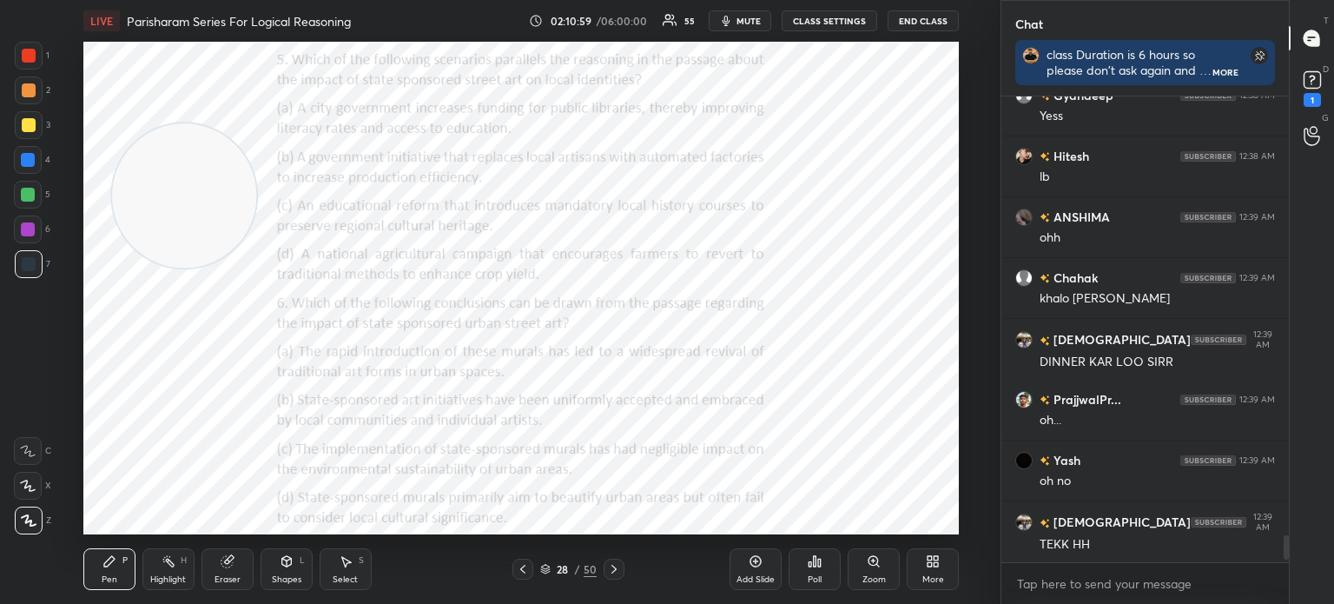
scroll to position [8838, 0]
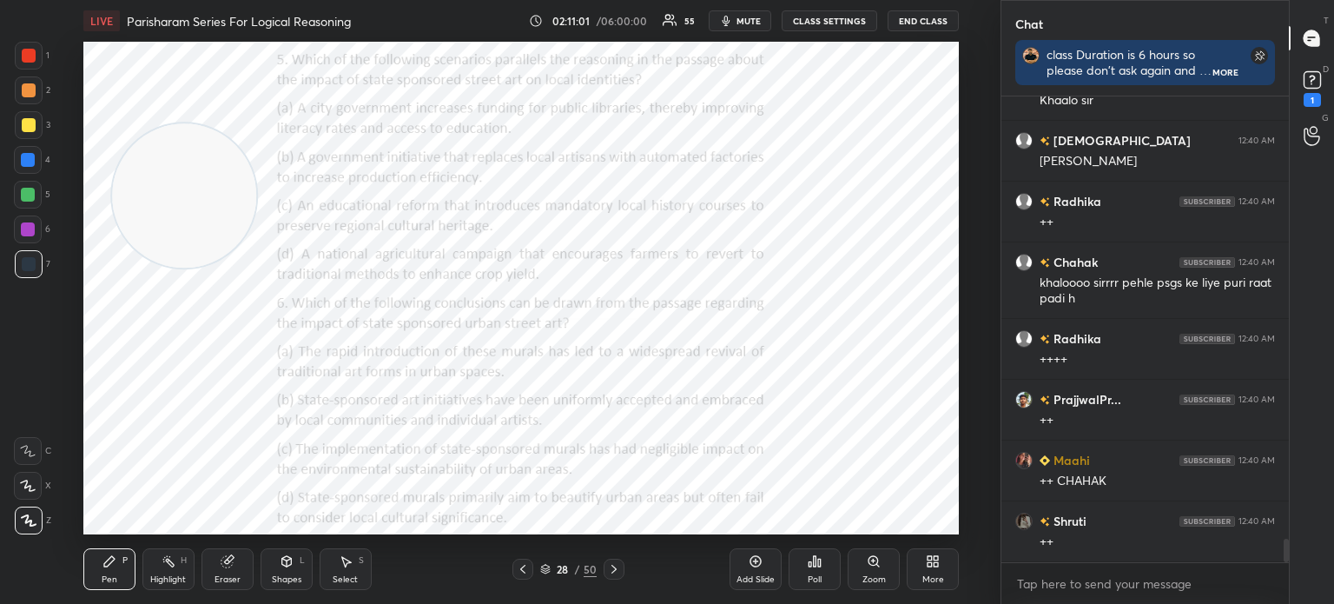
click at [928, 575] on div "More" at bounding box center [934, 579] width 22 height 9
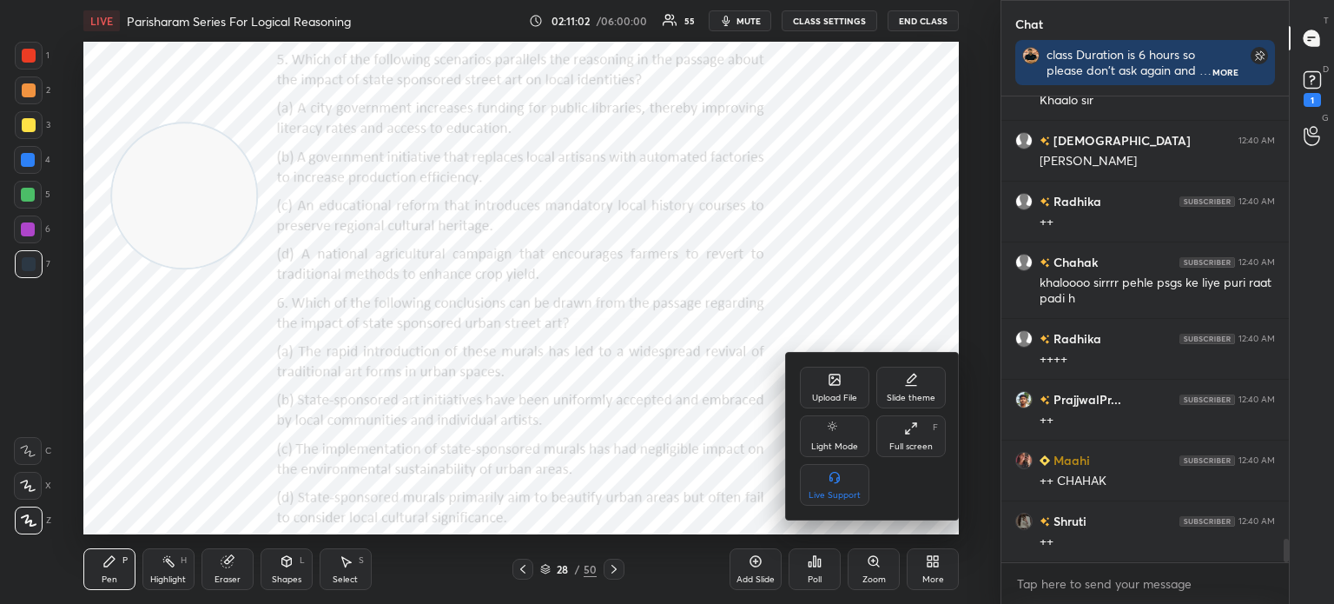
scroll to position [8915, 0]
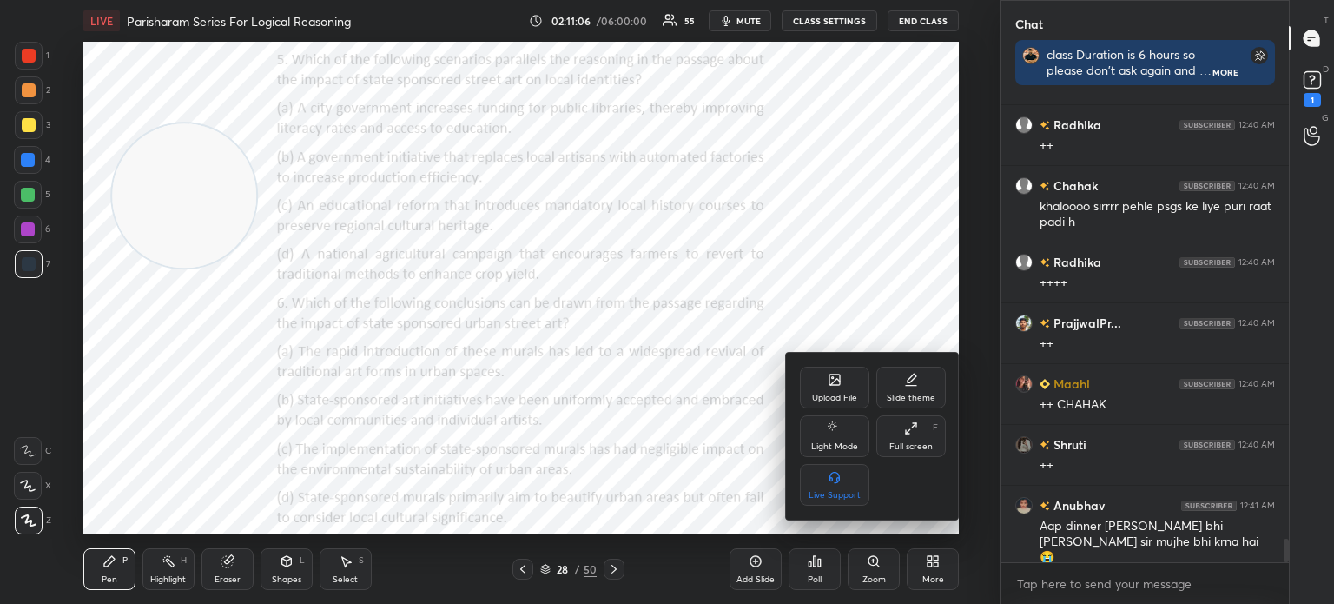
click at [817, 390] on div "Upload File" at bounding box center [834, 388] width 69 height 42
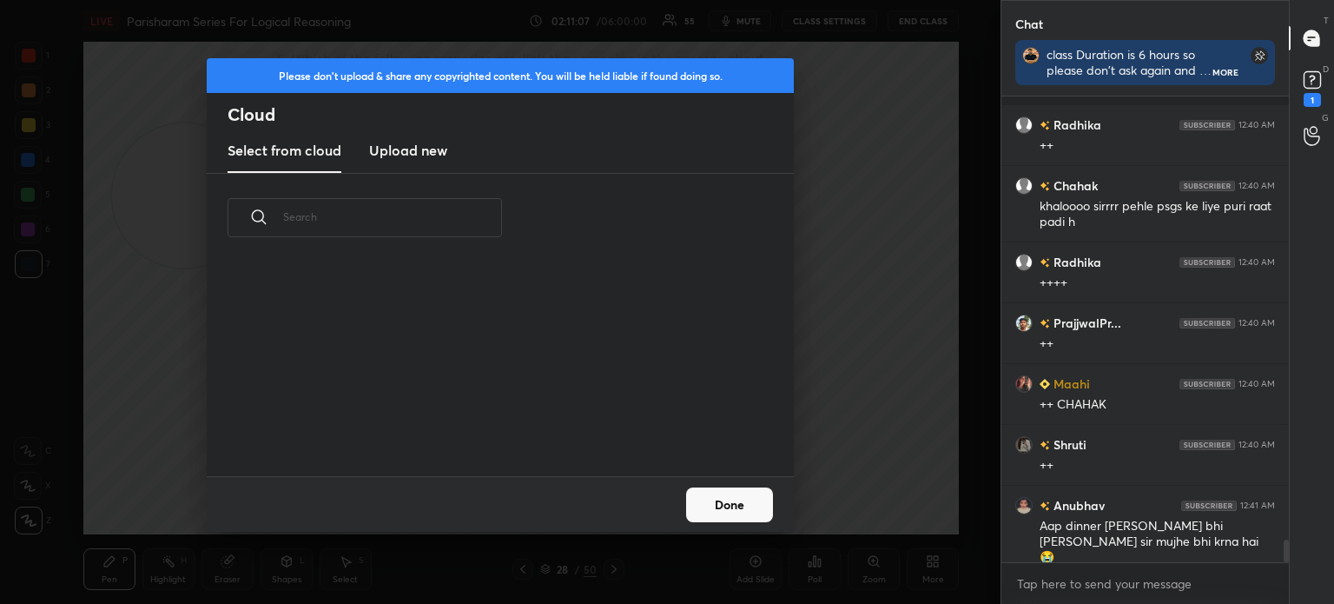
scroll to position [8991, 0]
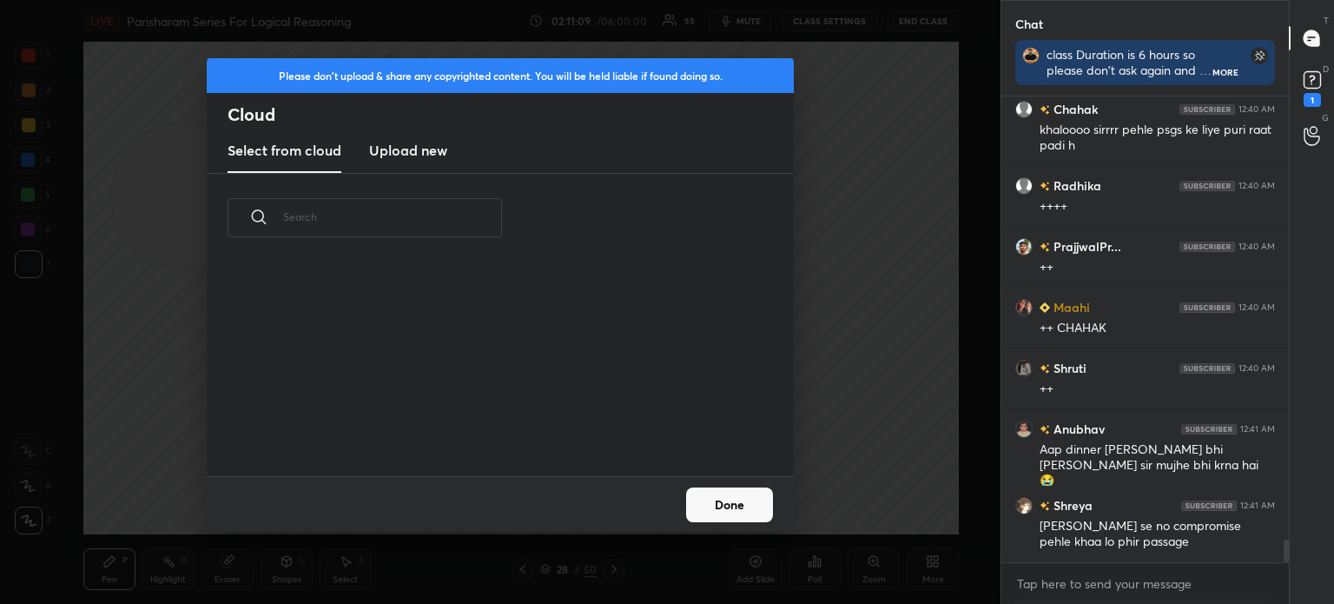
click at [420, 157] on h3 "Upload new" at bounding box center [408, 150] width 78 height 21
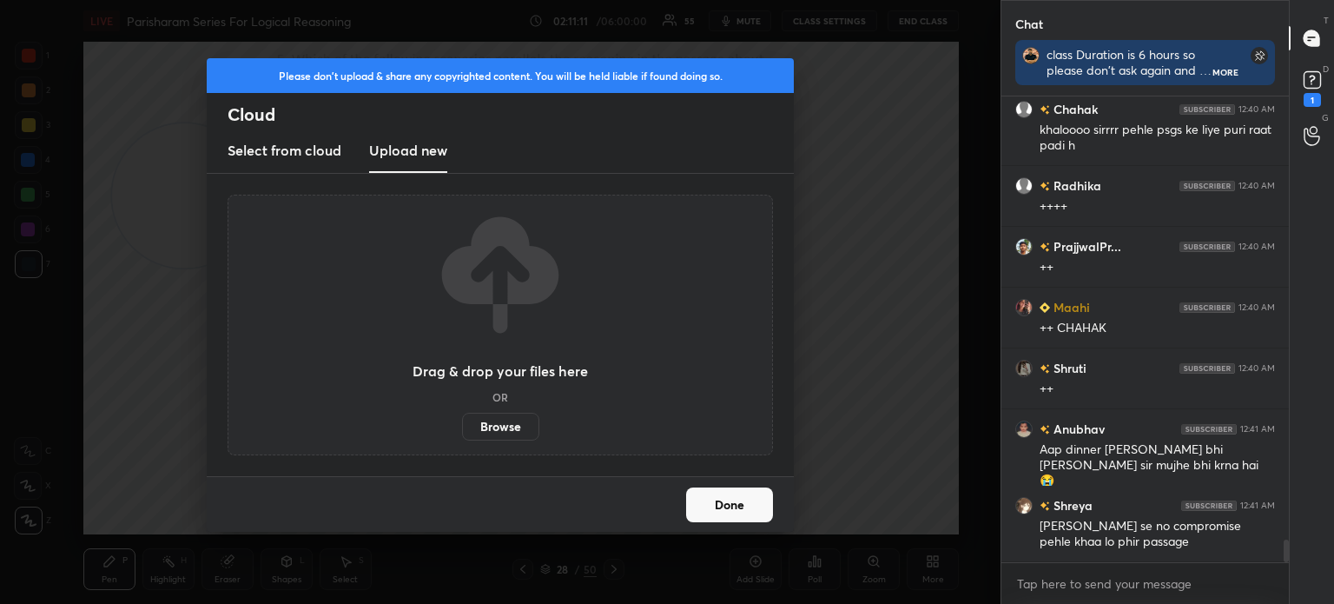
click at [493, 433] on label "Browse" at bounding box center [500, 427] width 77 height 28
click at [462, 433] on input "Browse" at bounding box center [462, 427] width 0 height 28
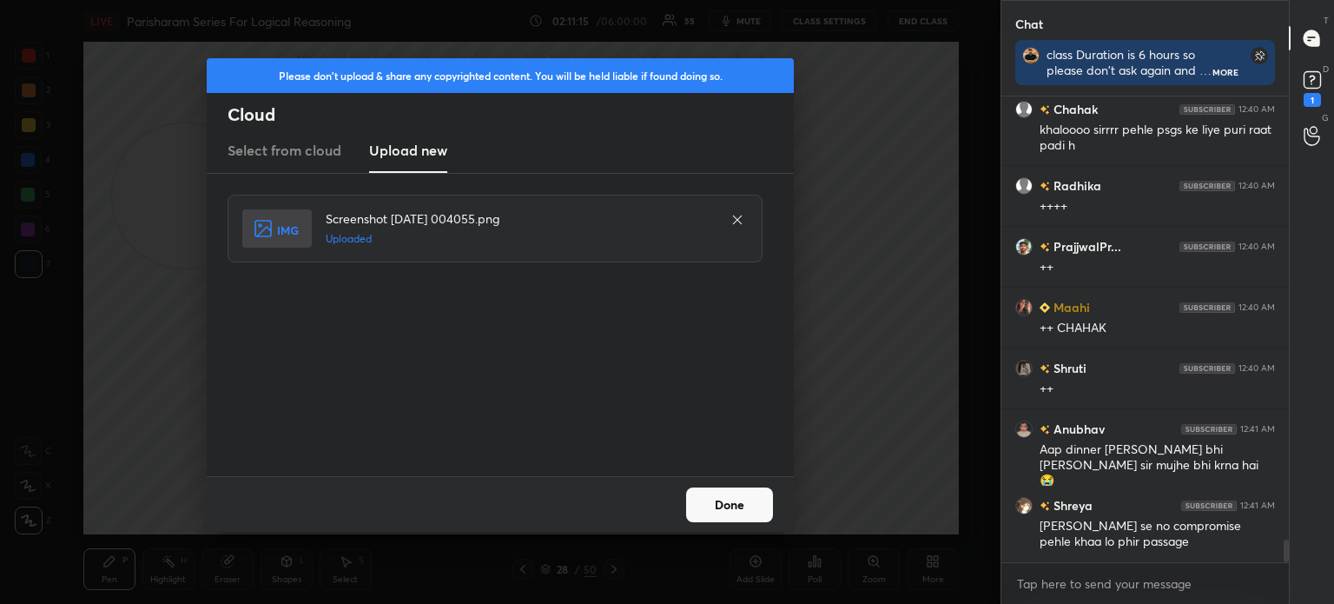
click at [733, 511] on button "Done" at bounding box center [729, 504] width 87 height 35
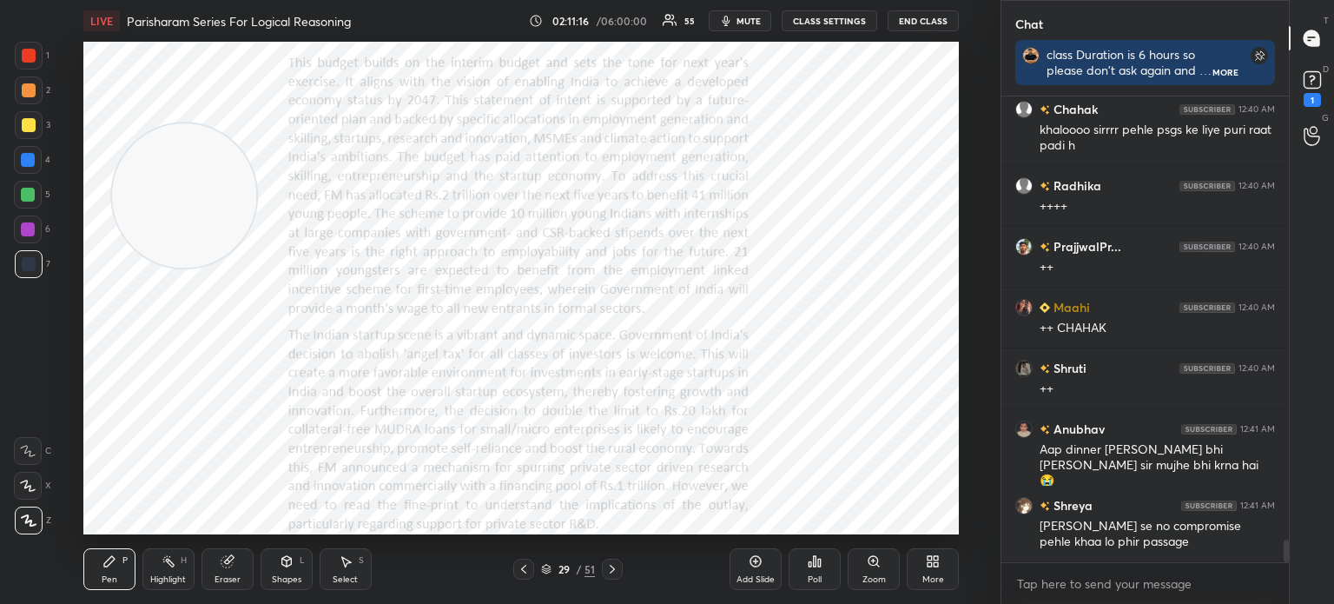
scroll to position [9083, 0]
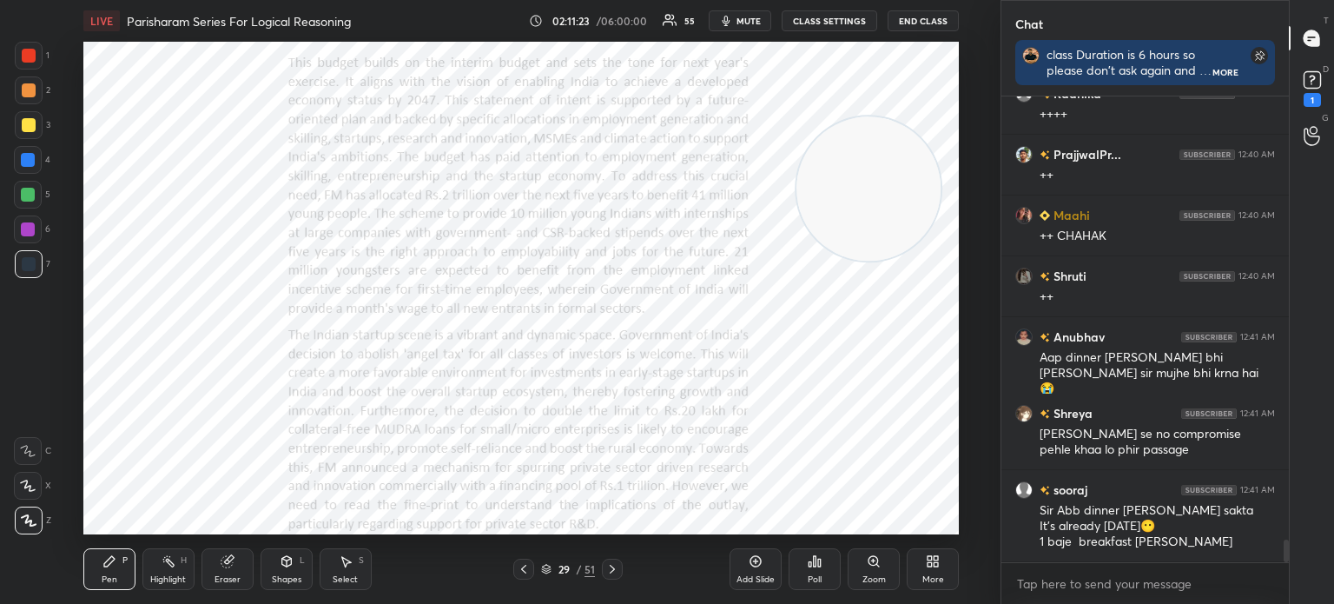
drag, startPoint x: 198, startPoint y: 187, endPoint x: 894, endPoint y: 190, distance: 695.8
click at [894, 190] on video at bounding box center [869, 188] width 144 height 144
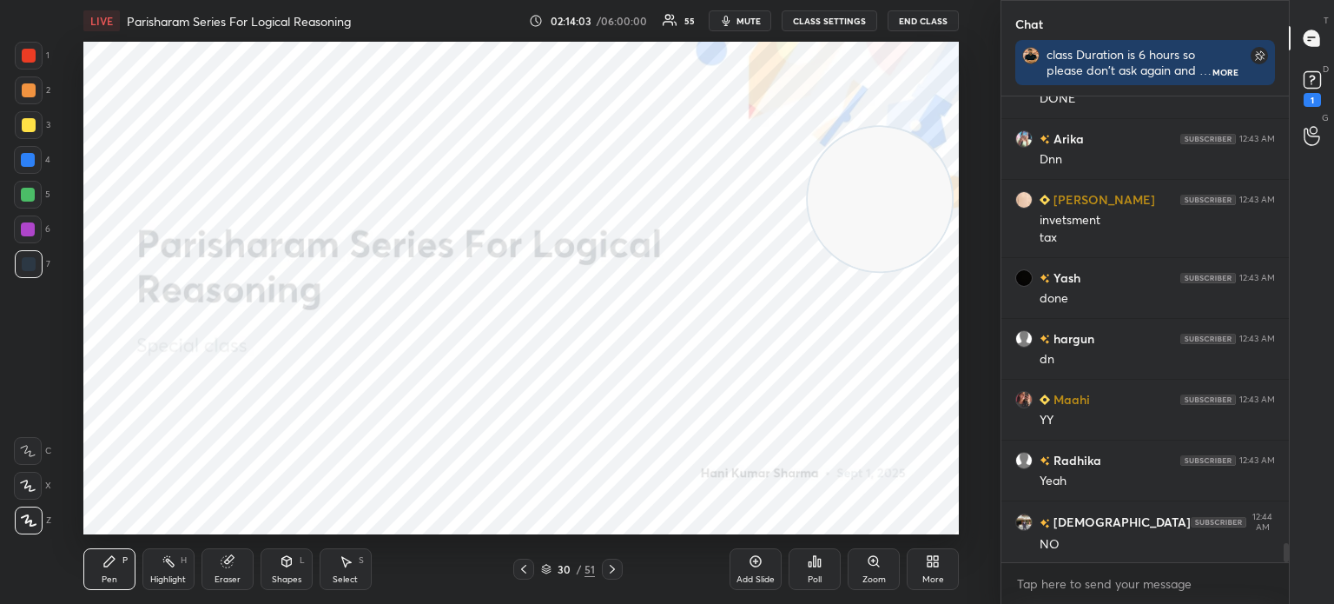
scroll to position [10758, 0]
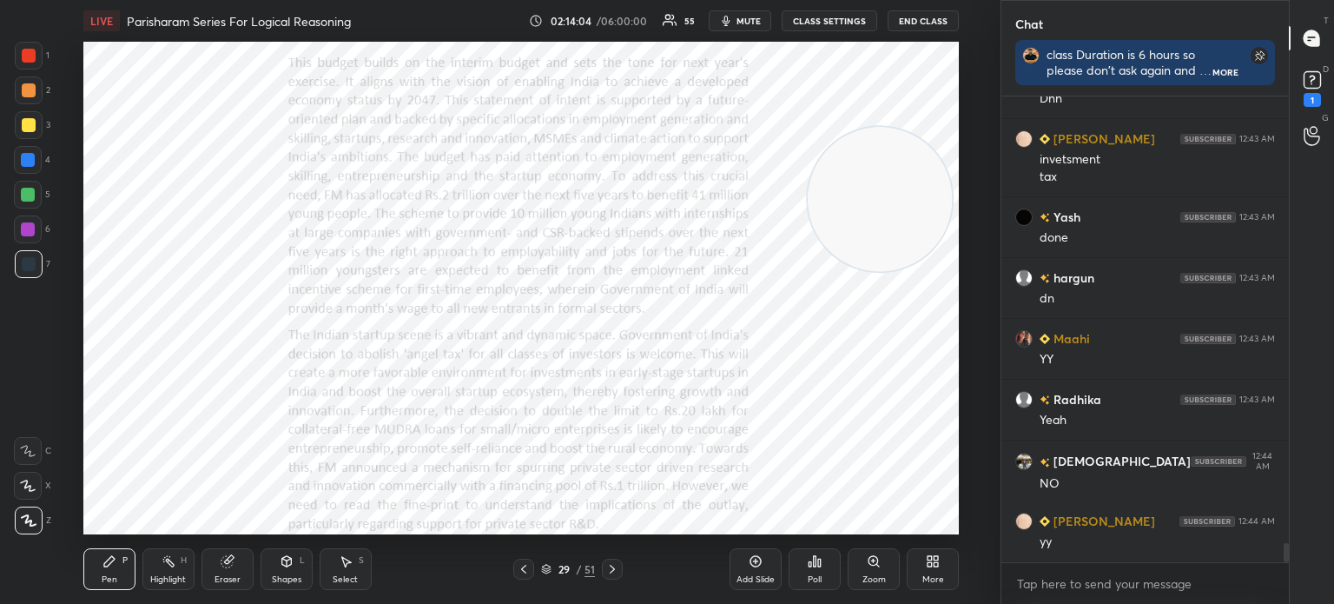
click at [935, 559] on icon at bounding box center [937, 558] width 4 height 4
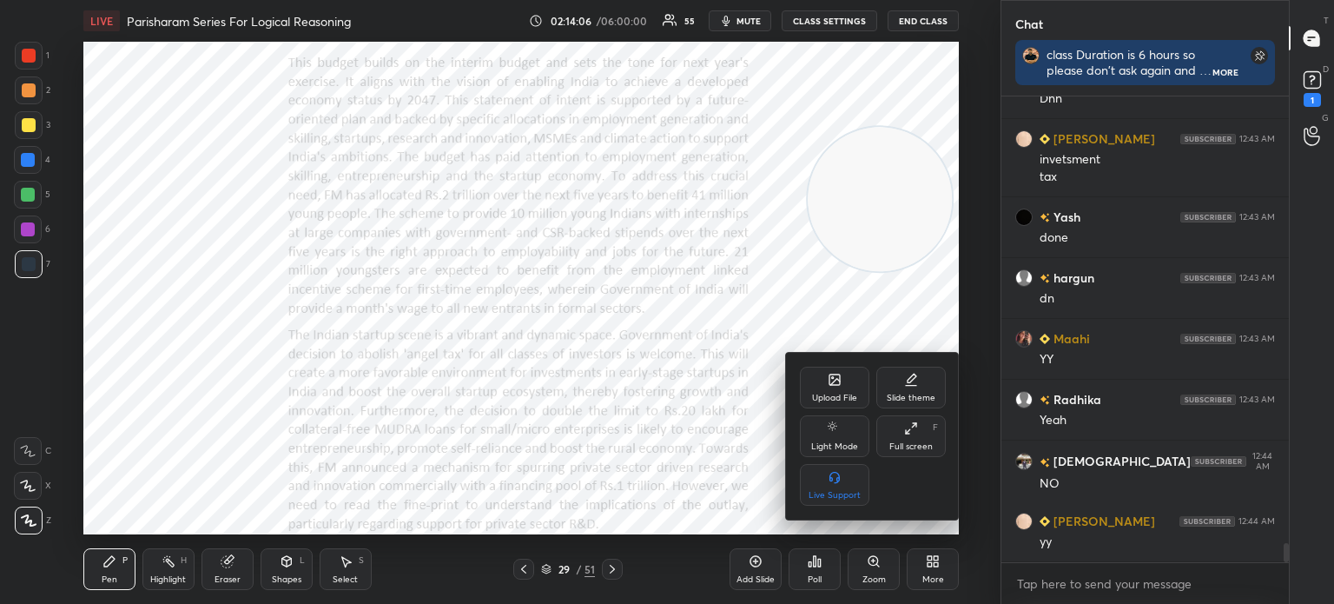
click at [831, 394] on div "Upload File" at bounding box center [834, 398] width 45 height 9
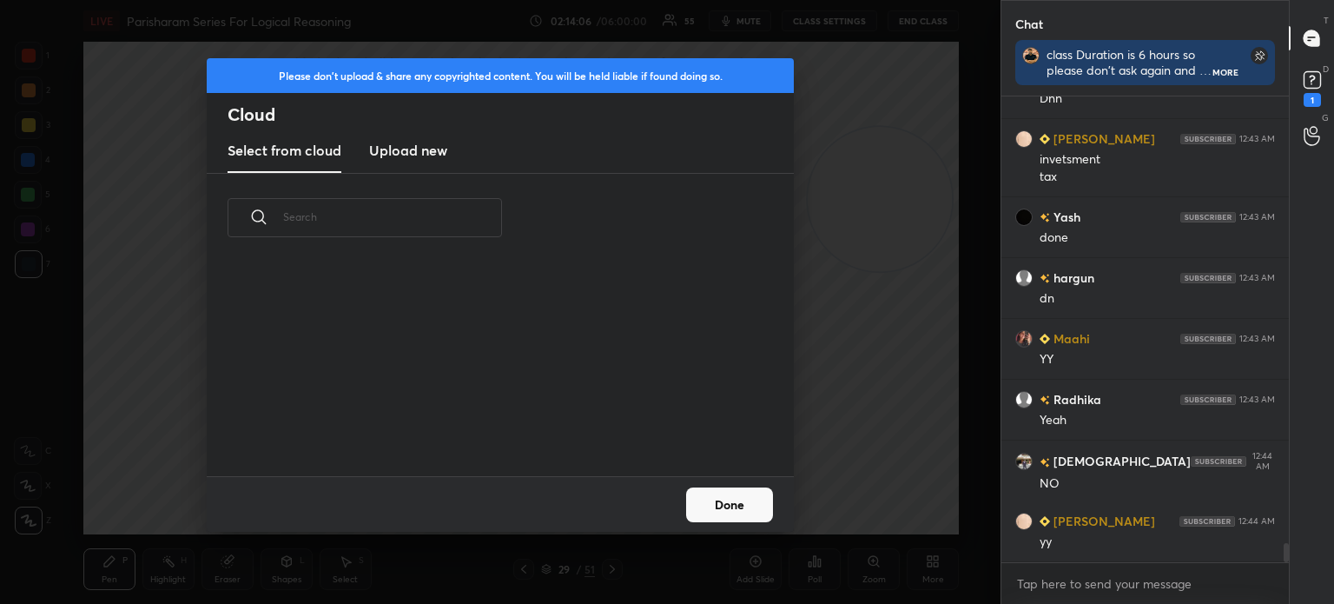
scroll to position [214, 558]
click at [429, 155] on h3 "Upload new" at bounding box center [408, 150] width 78 height 21
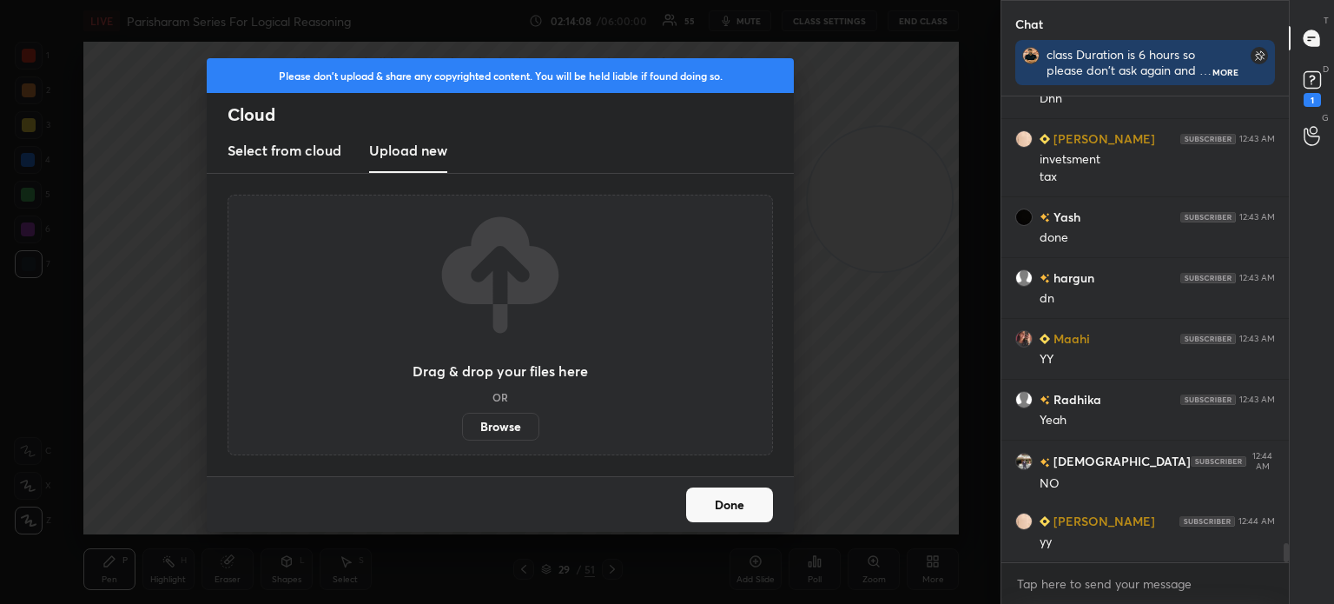
scroll to position [10819, 0]
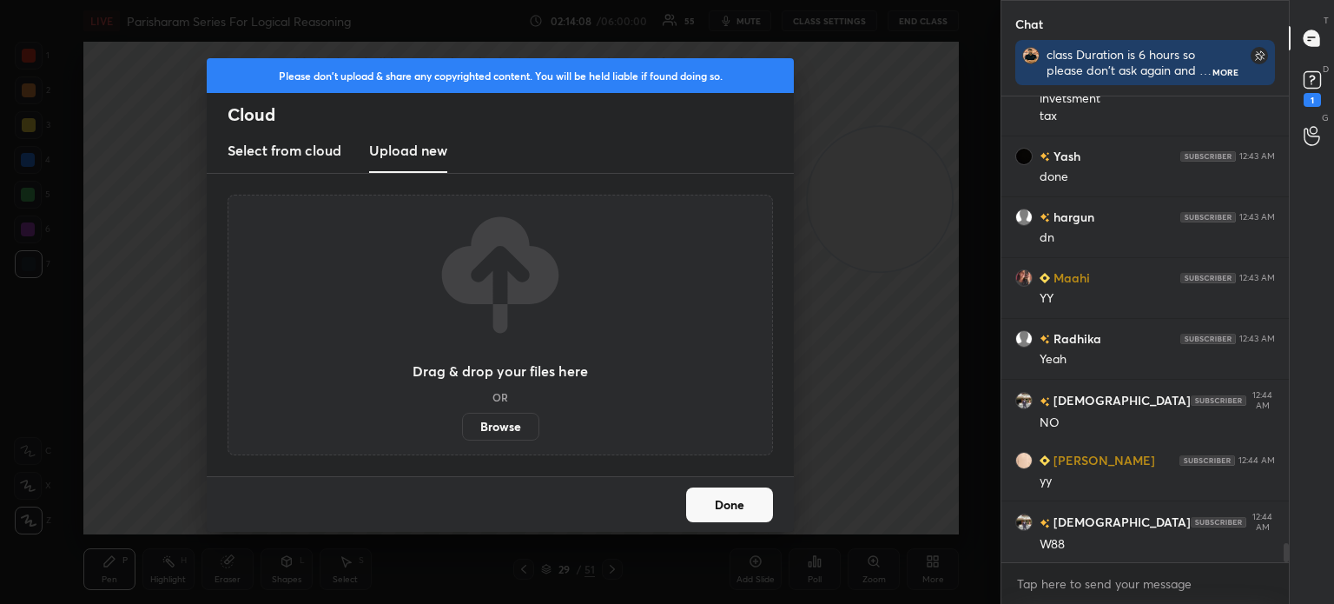
click at [486, 429] on label "Browse" at bounding box center [500, 427] width 77 height 28
click at [462, 429] on input "Browse" at bounding box center [462, 427] width 0 height 28
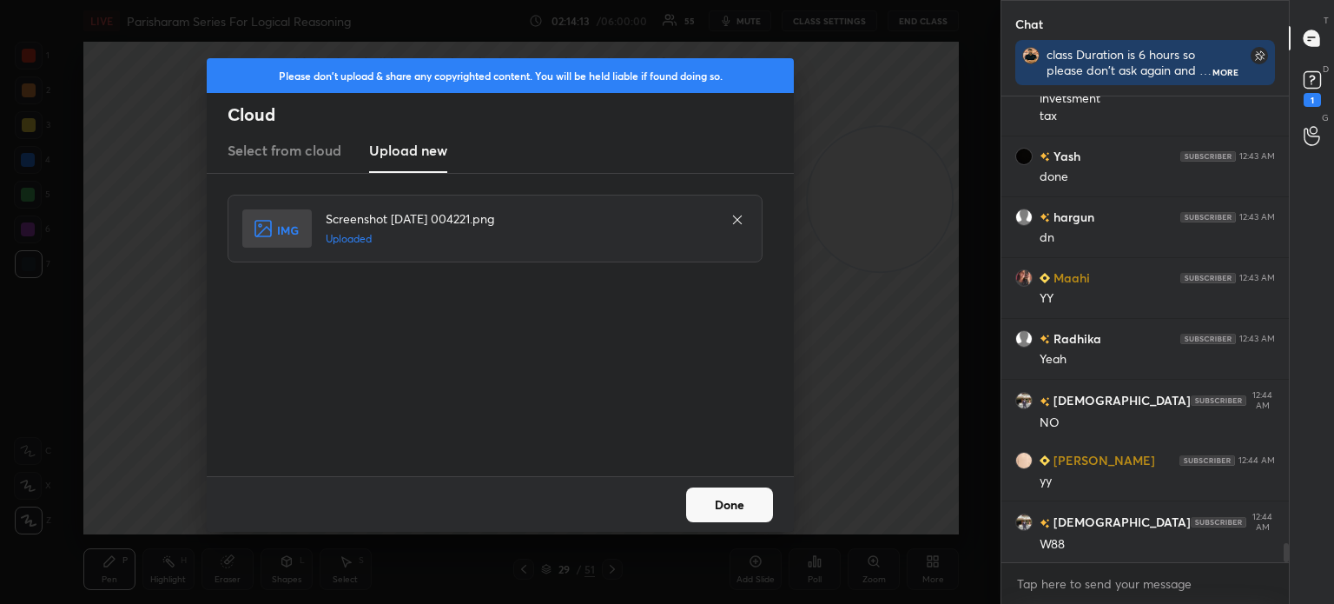
click at [750, 519] on button "Done" at bounding box center [729, 504] width 87 height 35
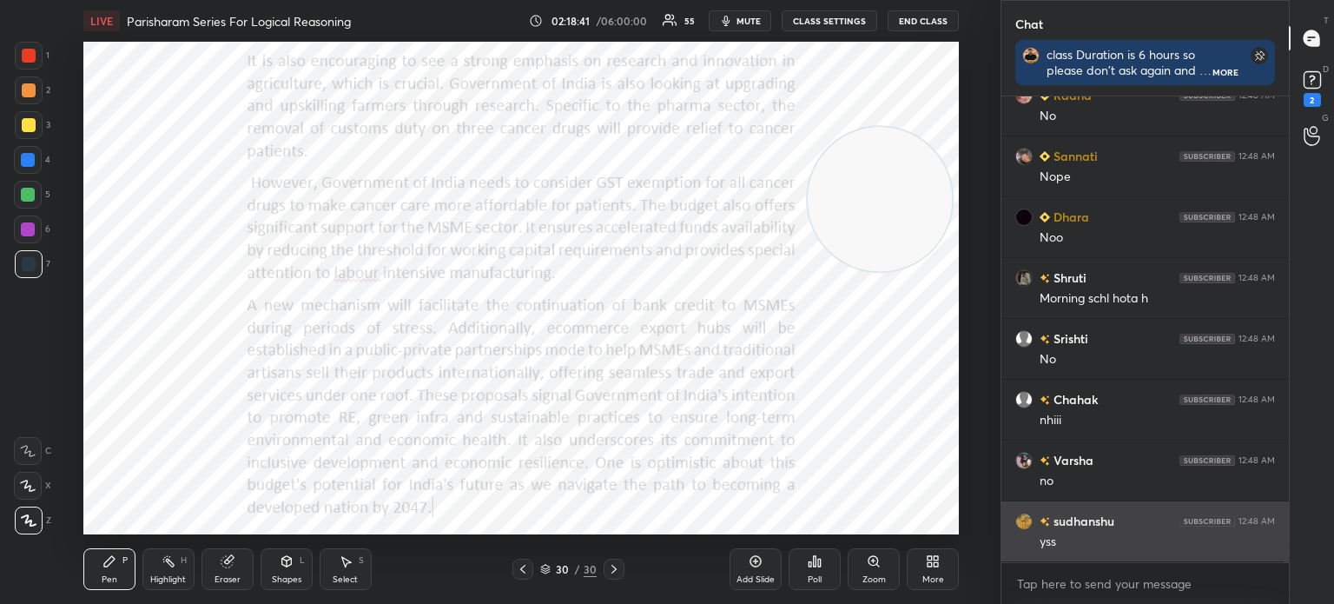
scroll to position [13149, 0]
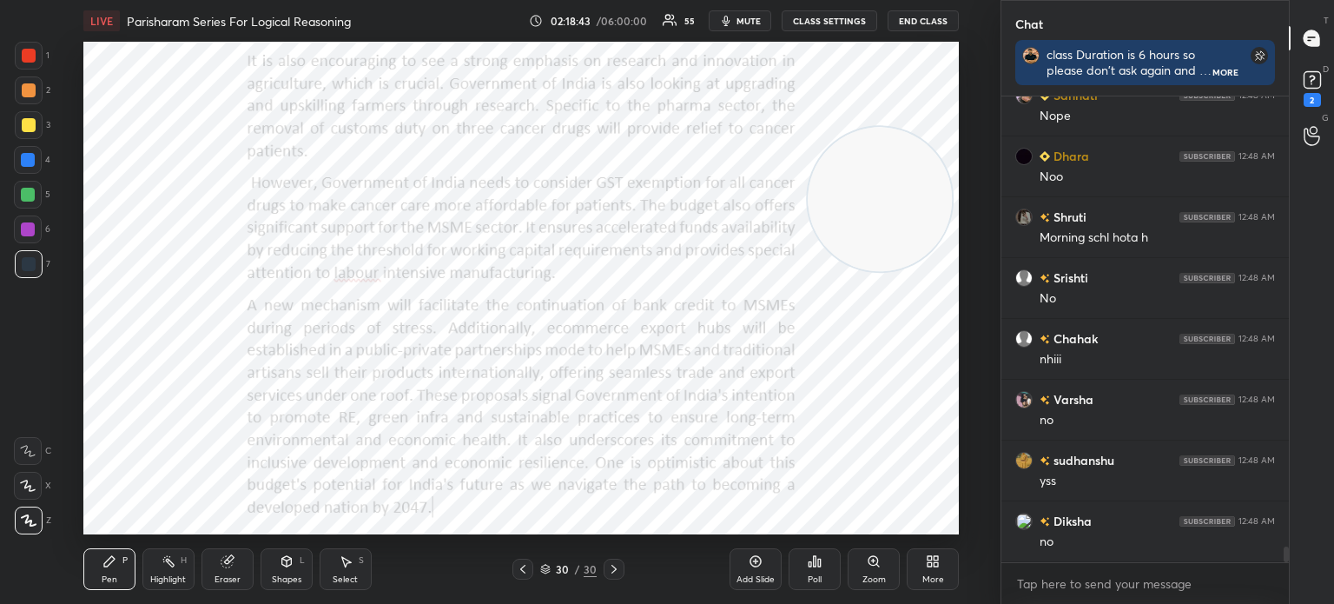
click at [935, 566] on icon at bounding box center [937, 564] width 4 height 4
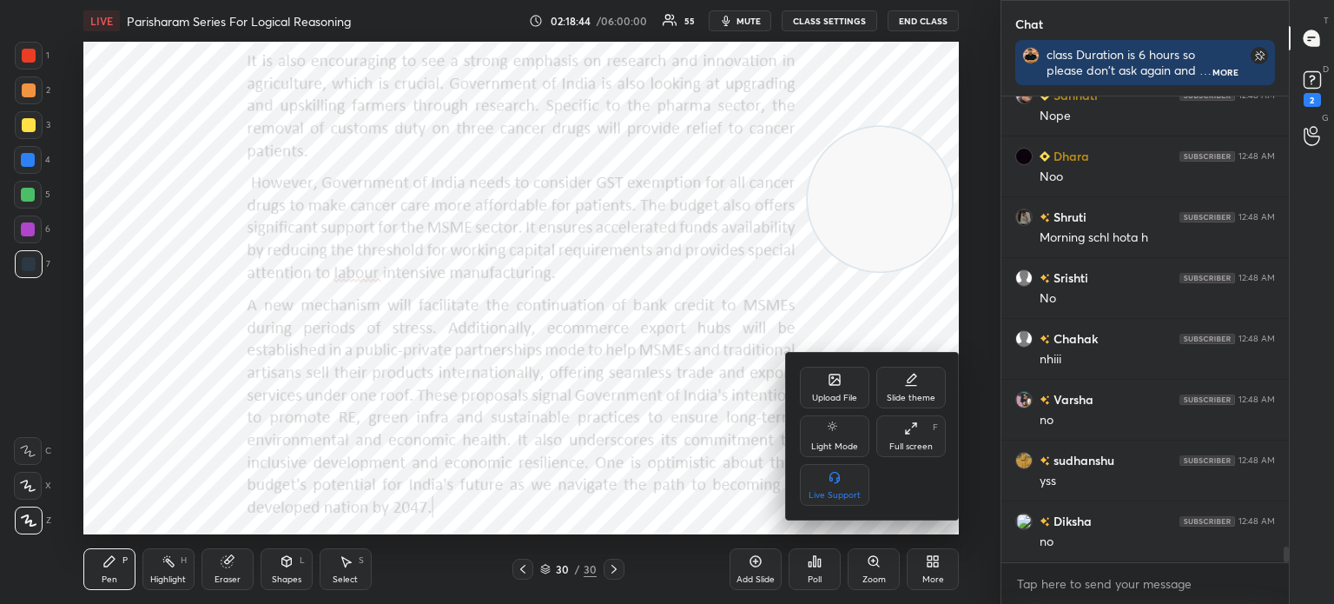
scroll to position [13210, 0]
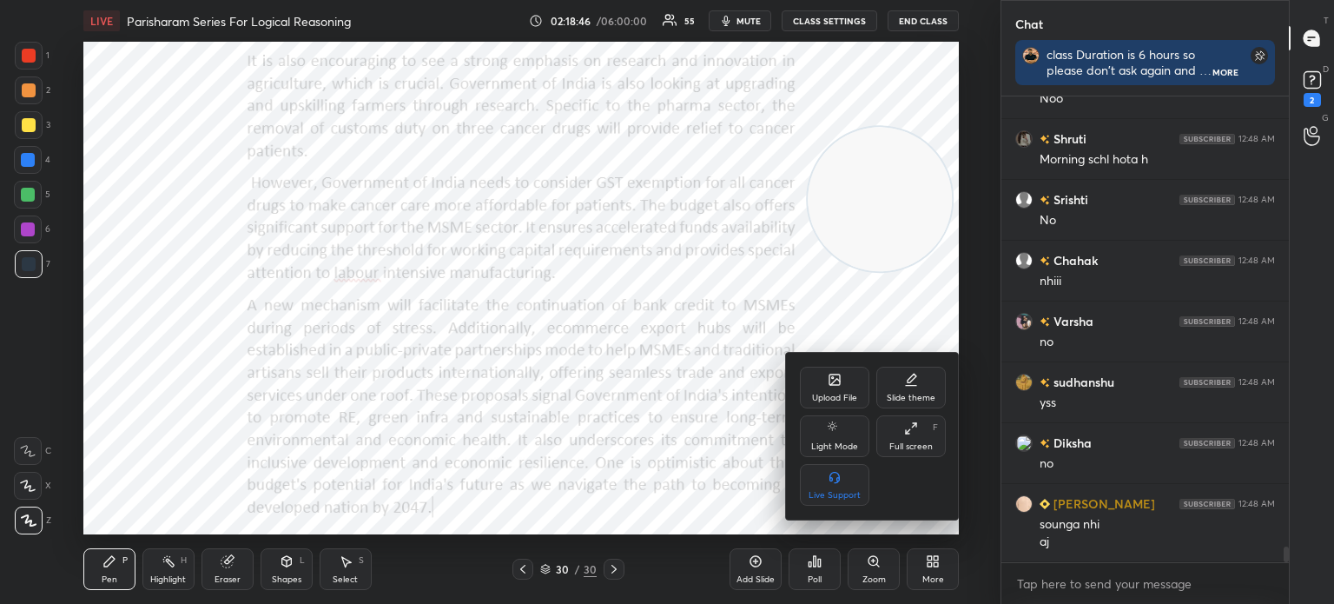
click at [820, 388] on div "Upload File" at bounding box center [834, 388] width 69 height 42
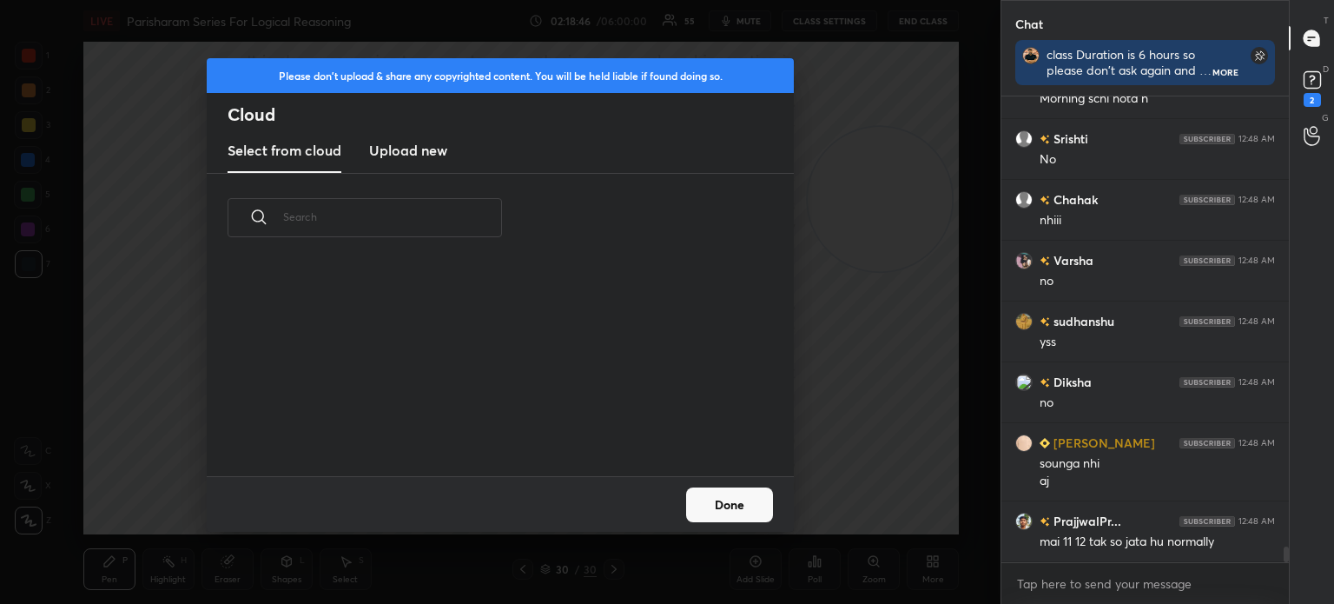
scroll to position [214, 558]
click at [427, 152] on h3 "Upload new" at bounding box center [408, 150] width 78 height 21
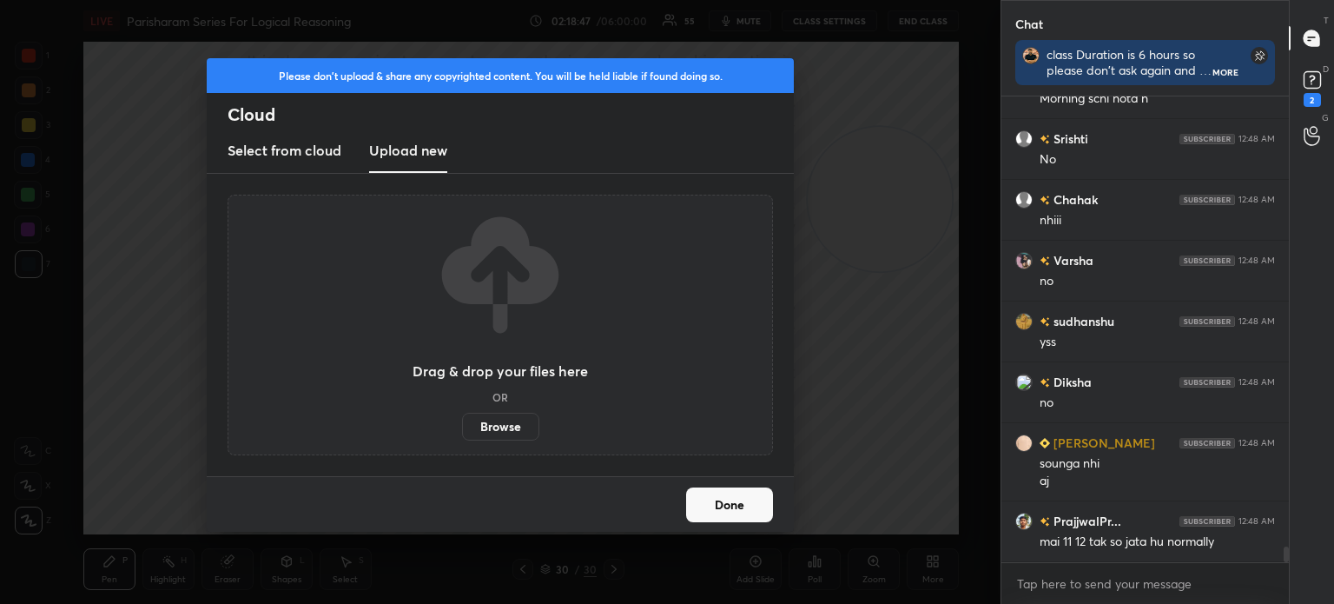
scroll to position [13349, 0]
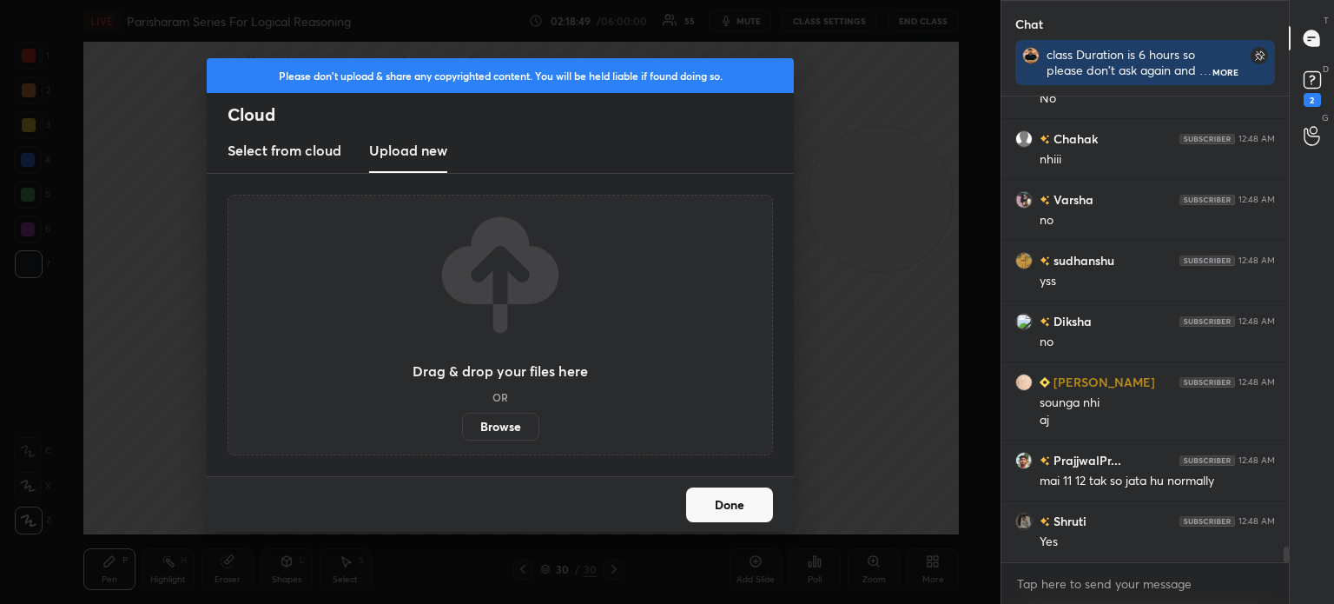
click at [486, 427] on label "Browse" at bounding box center [500, 427] width 77 height 28
click at [462, 427] on input "Browse" at bounding box center [462, 427] width 0 height 28
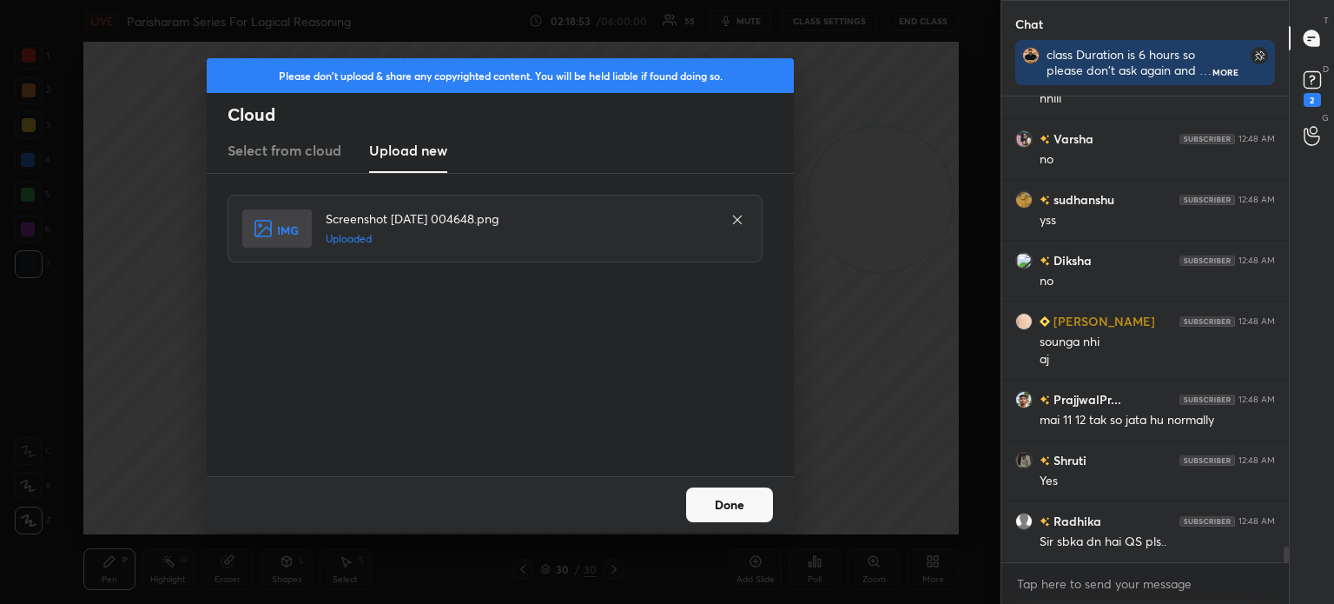
click at [700, 506] on button "Done" at bounding box center [729, 504] width 87 height 35
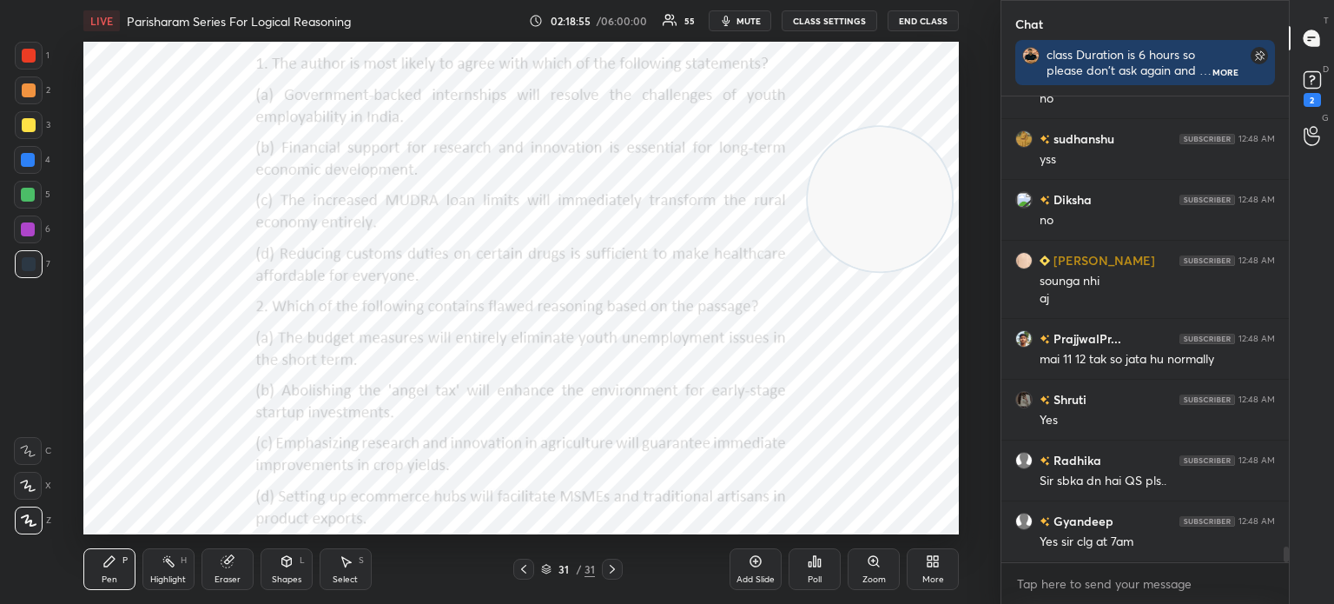
click at [938, 566] on icon at bounding box center [937, 564] width 4 height 4
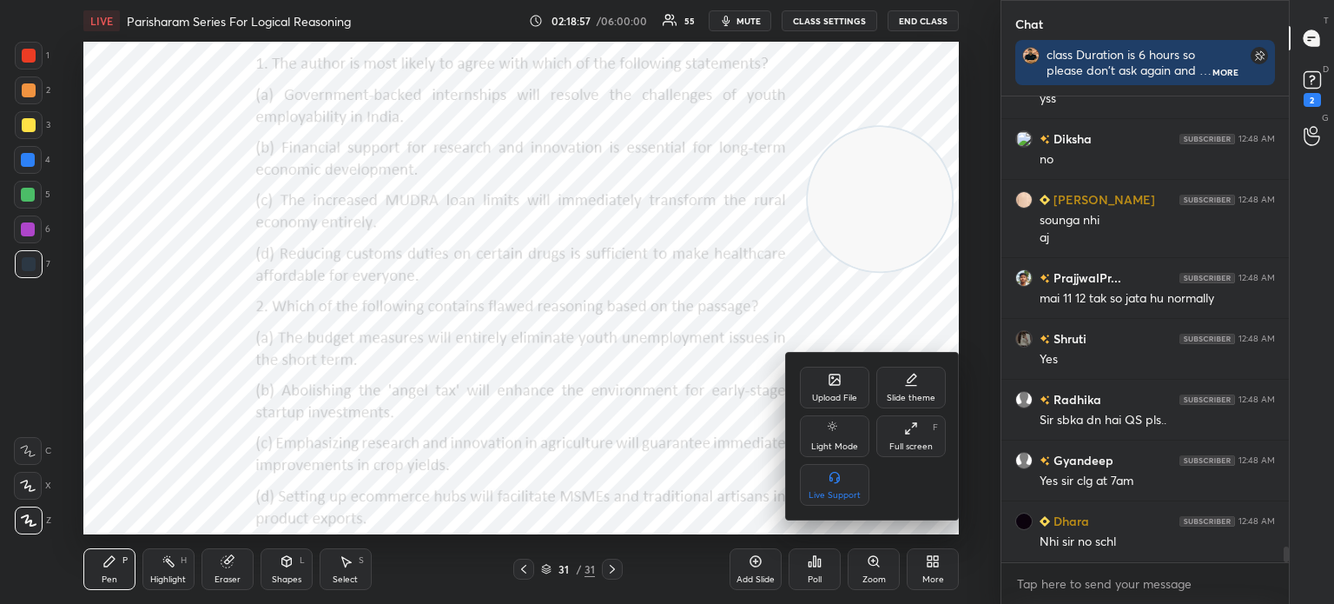
click at [826, 387] on div "Upload File" at bounding box center [834, 388] width 69 height 42
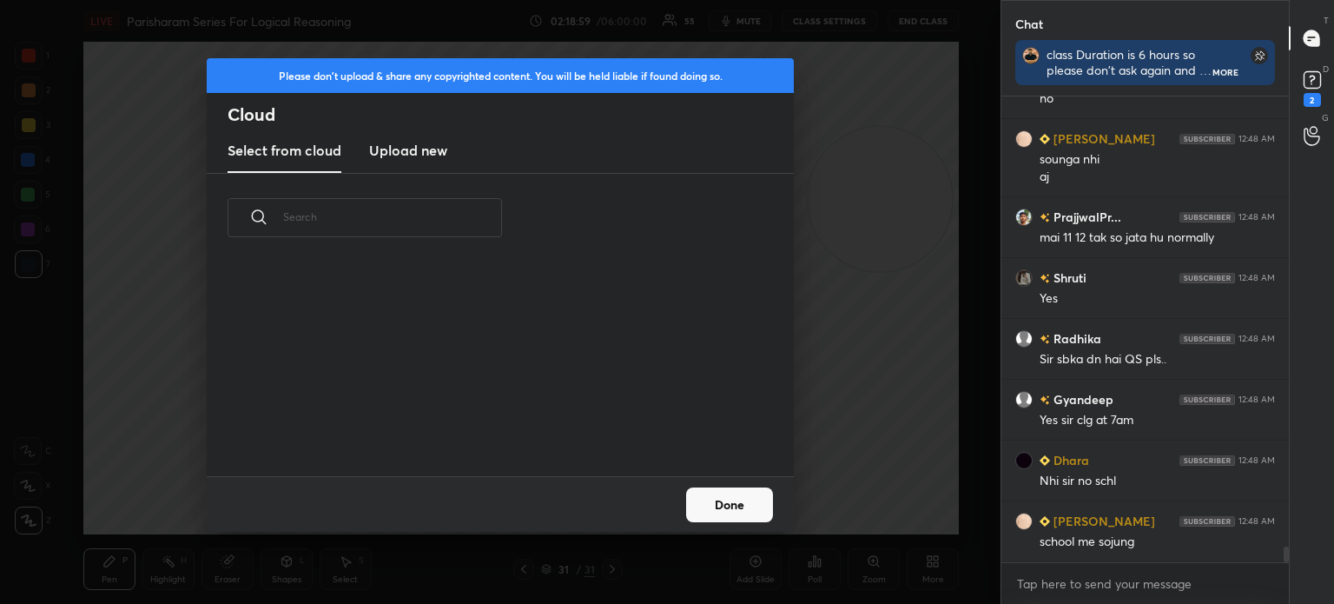
click at [417, 162] on new "Upload new" at bounding box center [408, 150] width 78 height 43
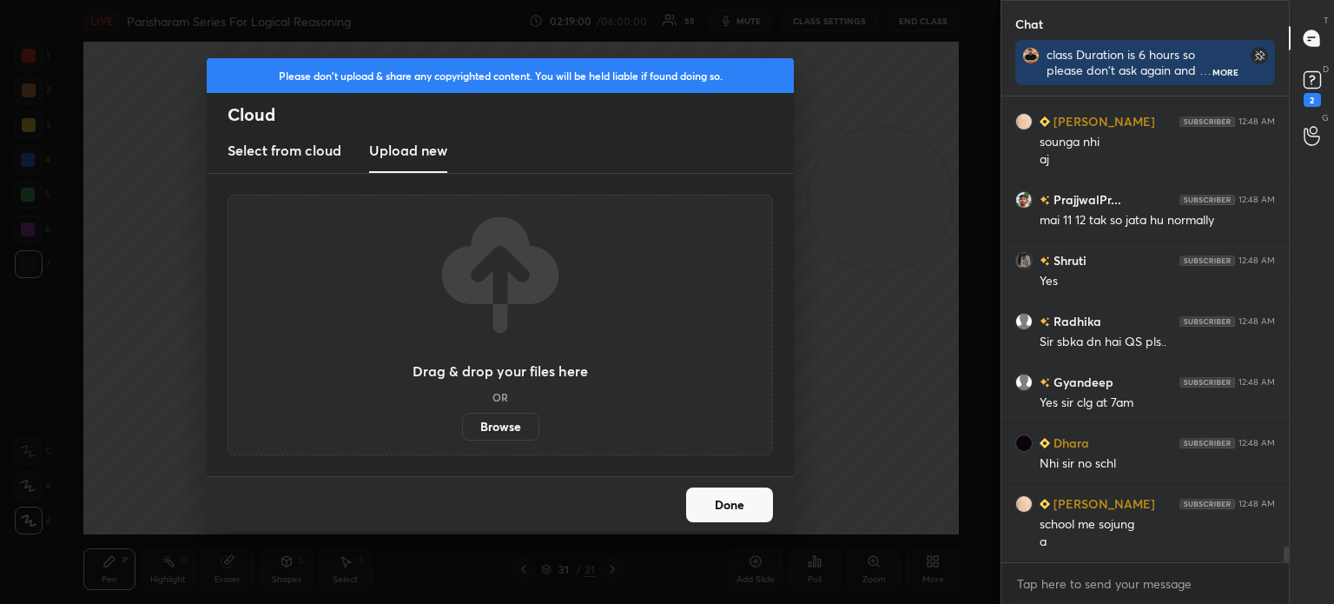
click at [495, 423] on label "Browse" at bounding box center [500, 427] width 77 height 28
click at [462, 423] on input "Browse" at bounding box center [462, 427] width 0 height 28
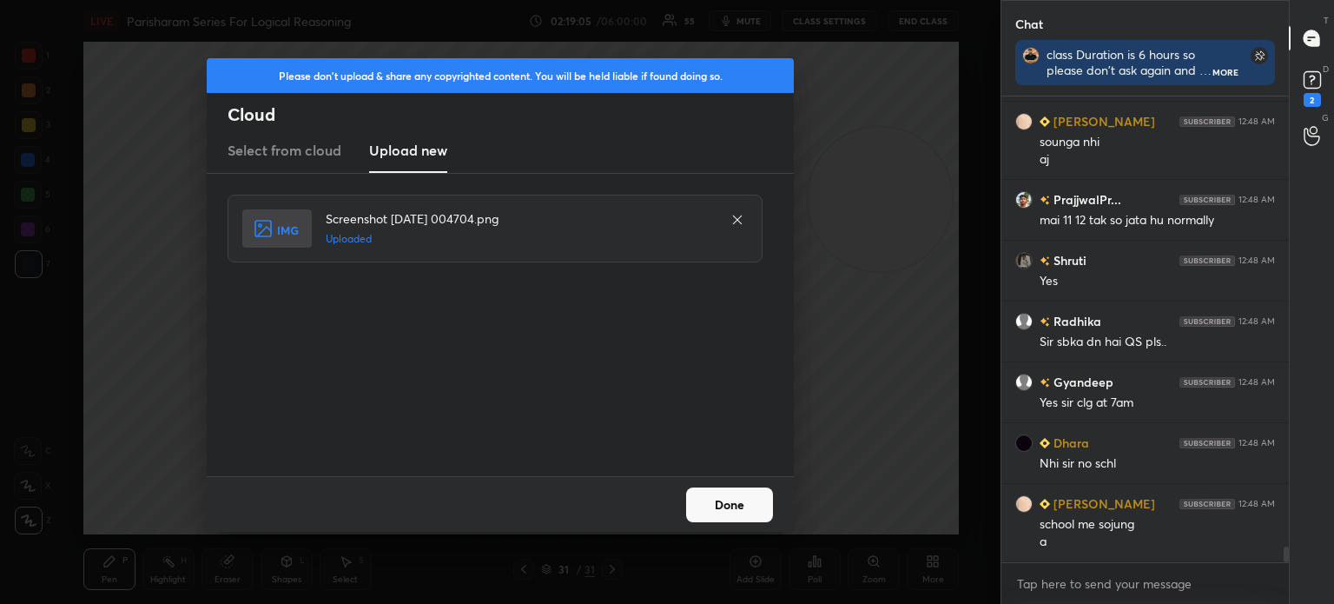
click at [708, 503] on button "Done" at bounding box center [729, 504] width 87 height 35
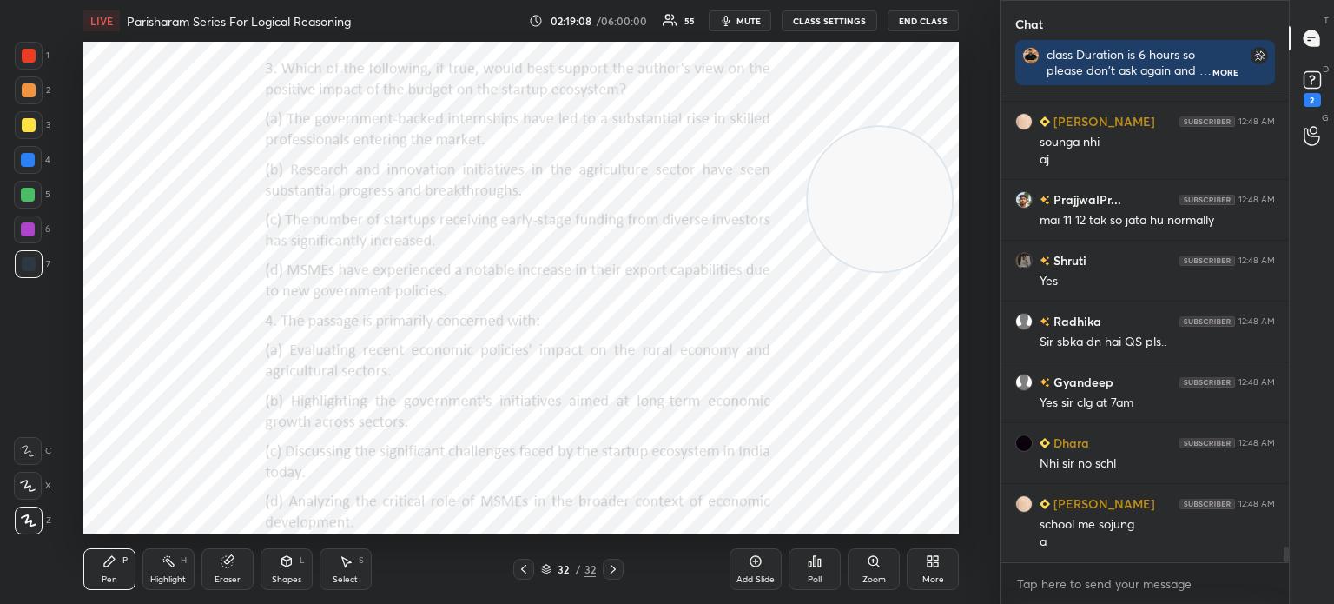
click at [924, 569] on div "More" at bounding box center [933, 569] width 52 height 42
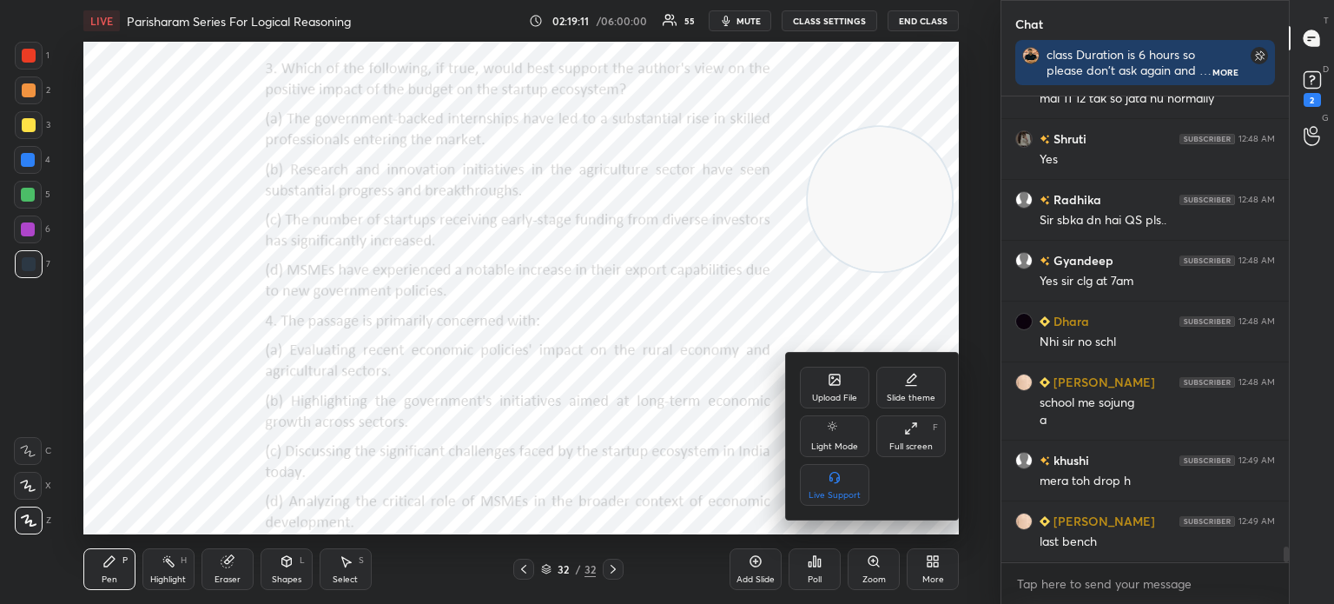
click at [806, 387] on div "Upload File" at bounding box center [834, 388] width 69 height 42
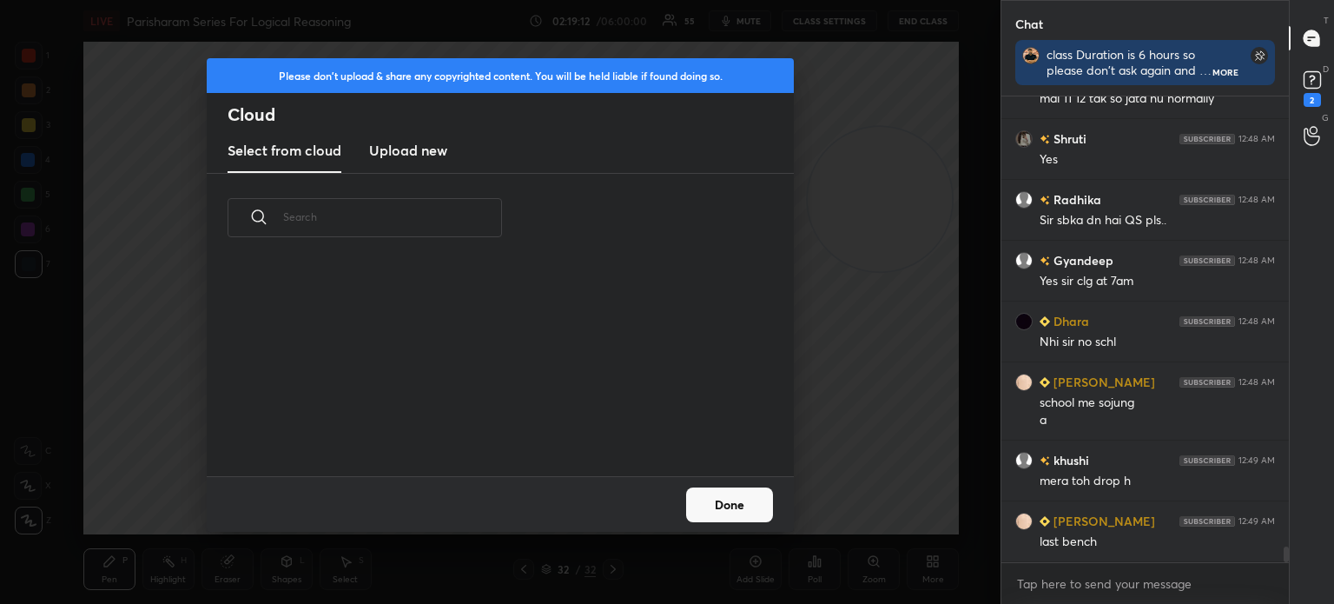
click at [417, 162] on new "Upload new" at bounding box center [408, 150] width 78 height 43
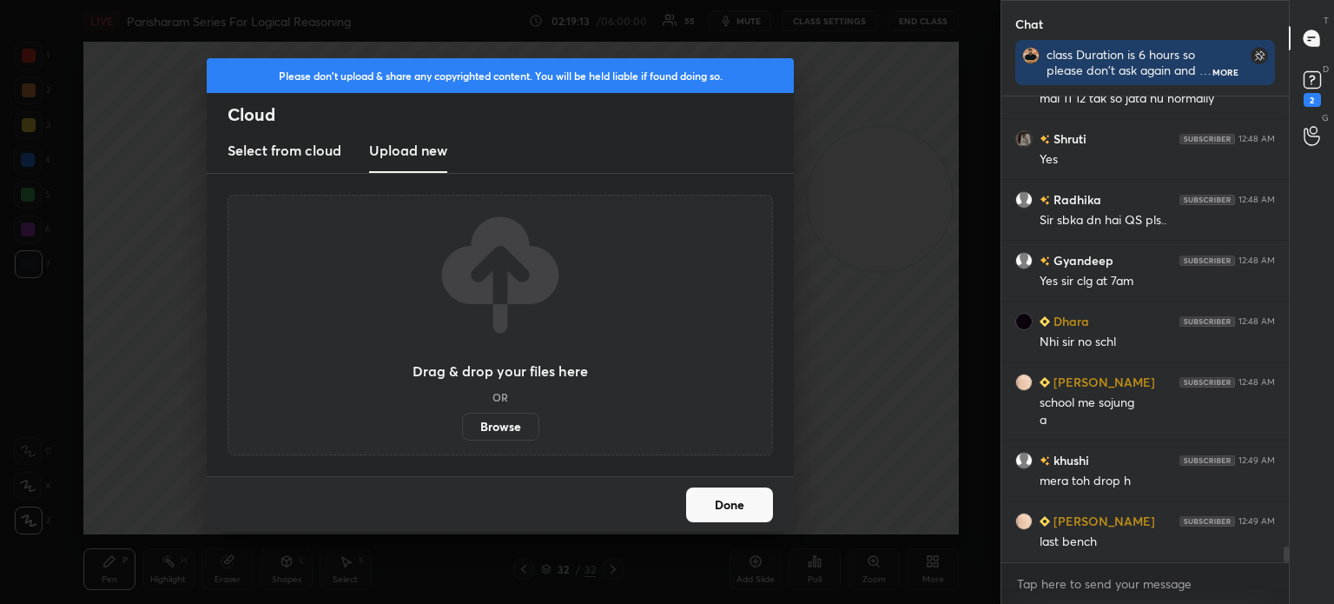
click at [507, 420] on label "Browse" at bounding box center [500, 427] width 77 height 28
click at [462, 420] on input "Browse" at bounding box center [462, 427] width 0 height 28
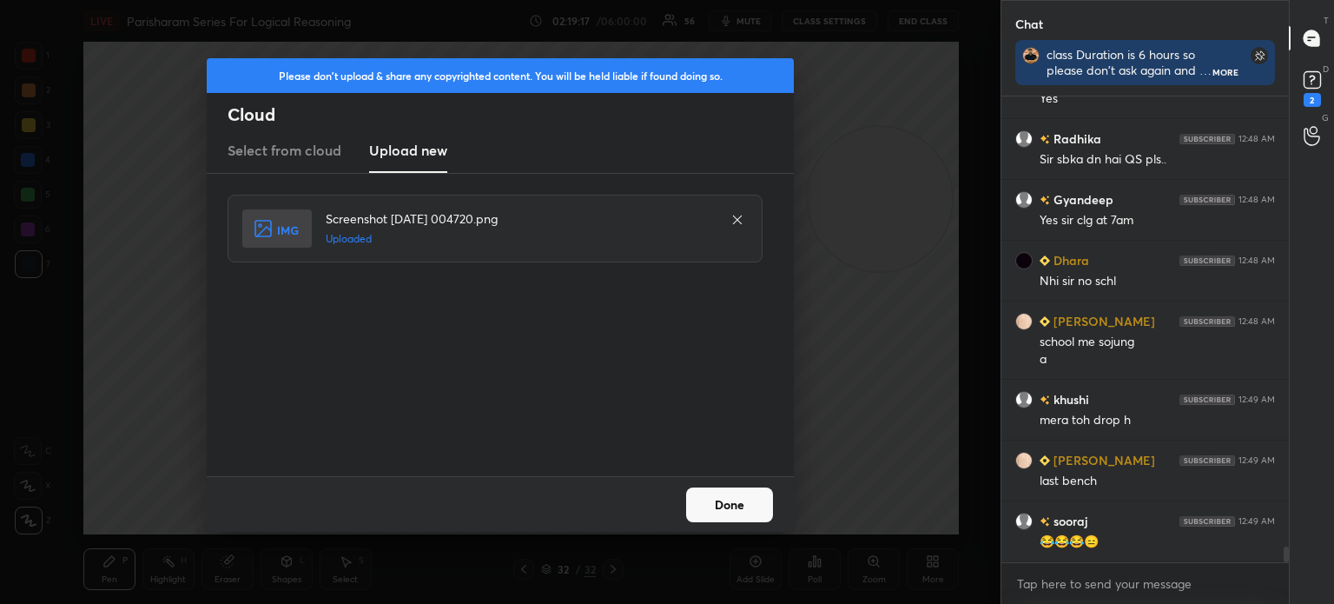
click at [732, 500] on button "Done" at bounding box center [729, 504] width 87 height 35
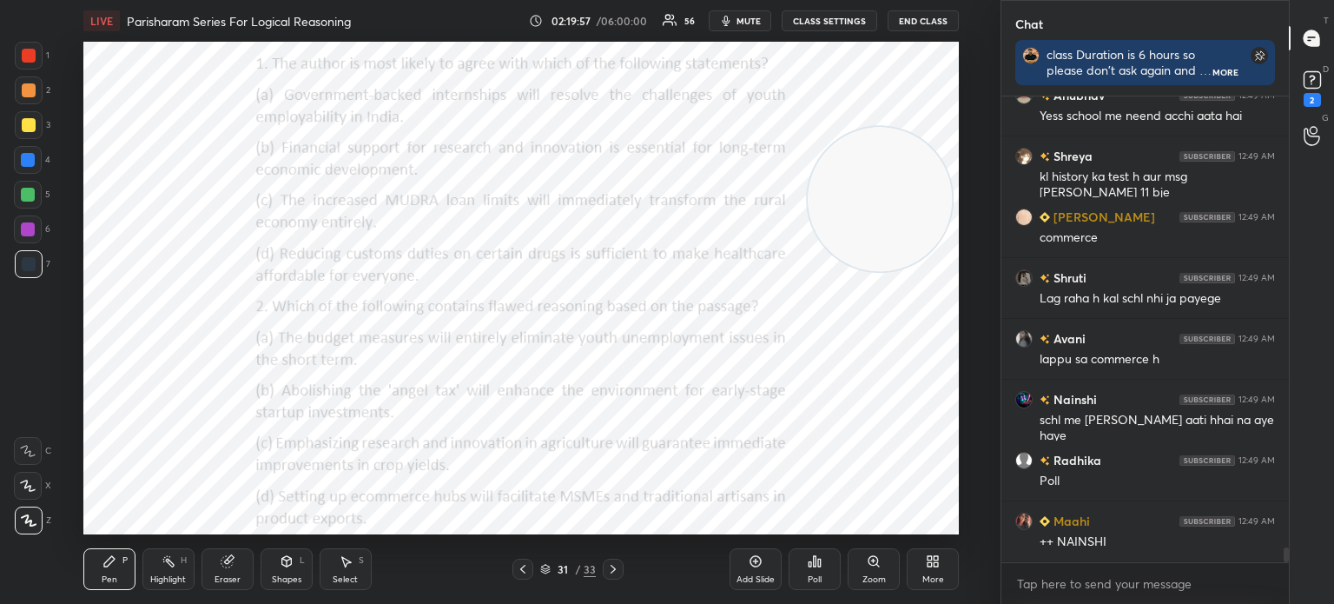
scroll to position [14400, 0]
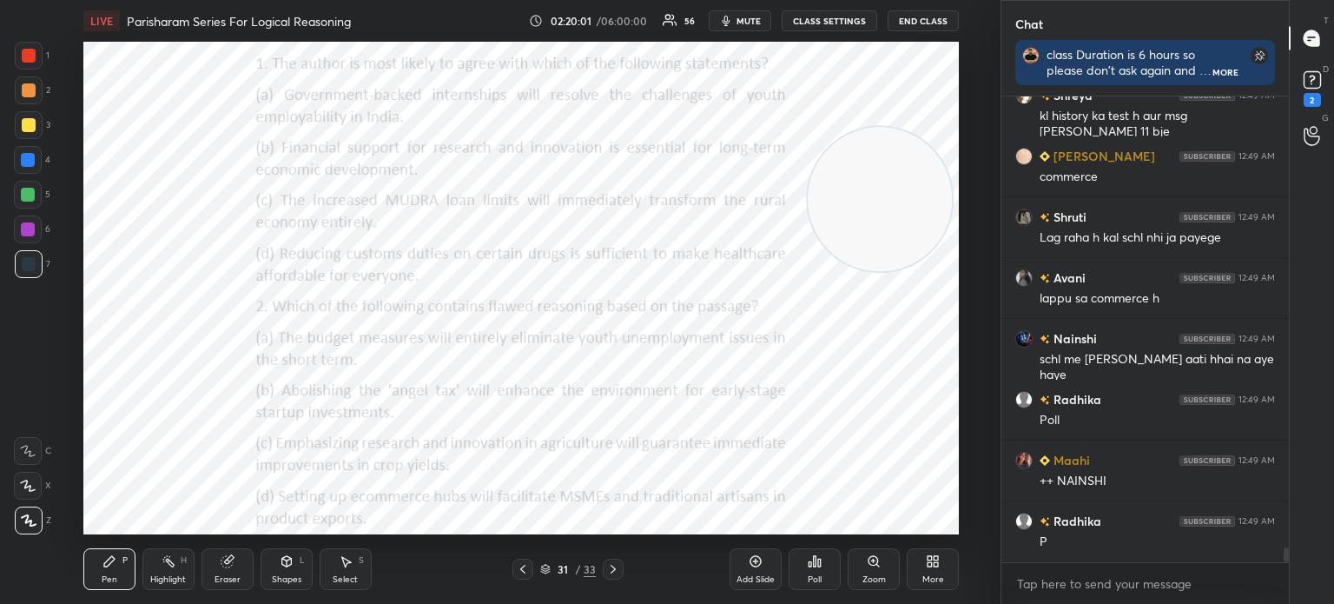
click at [820, 581] on div "Poll" at bounding box center [815, 579] width 14 height 9
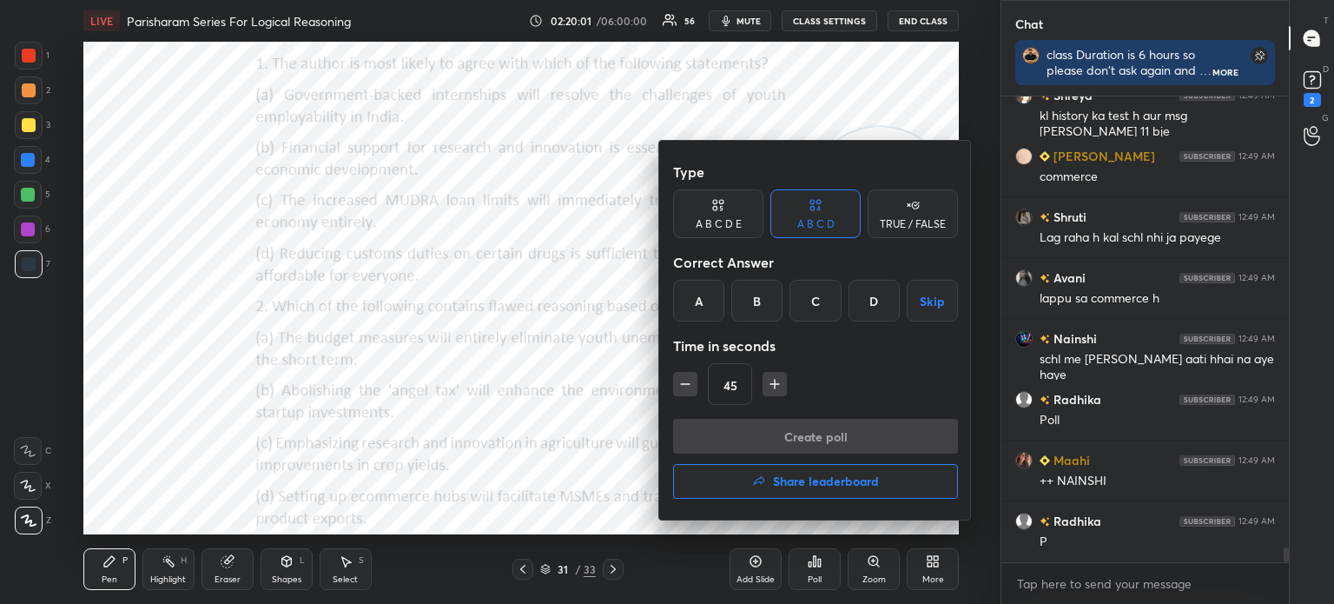
click at [753, 301] on div "B" at bounding box center [756, 301] width 51 height 42
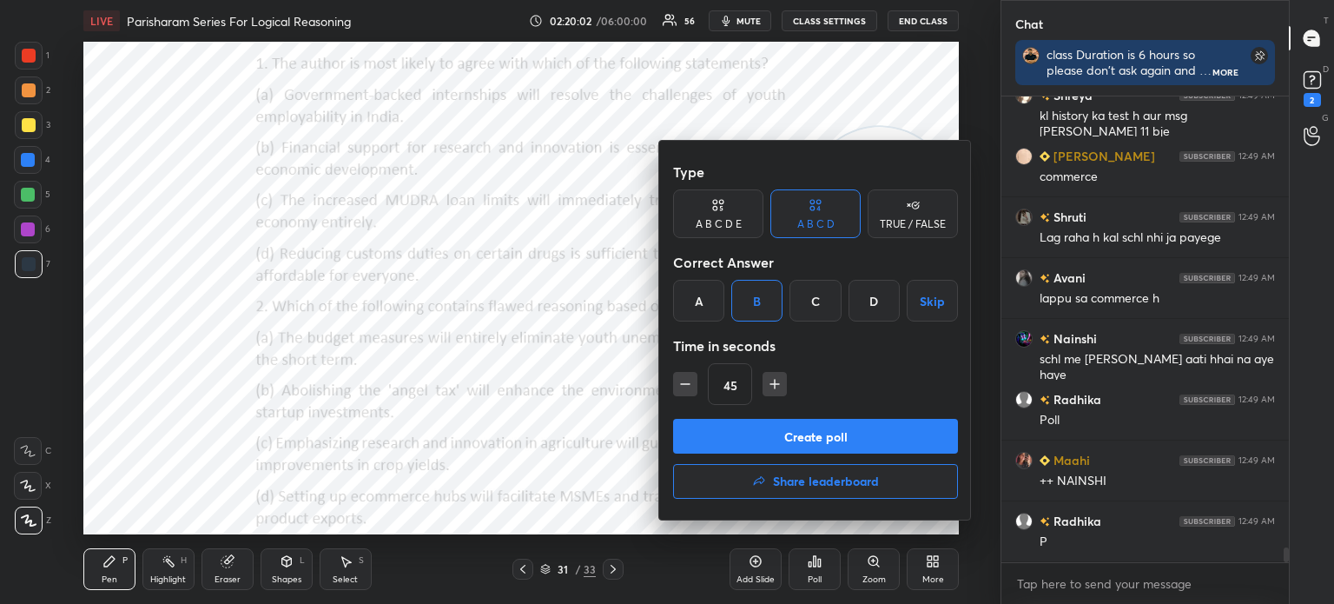
click at [711, 433] on button "Create poll" at bounding box center [815, 436] width 285 height 35
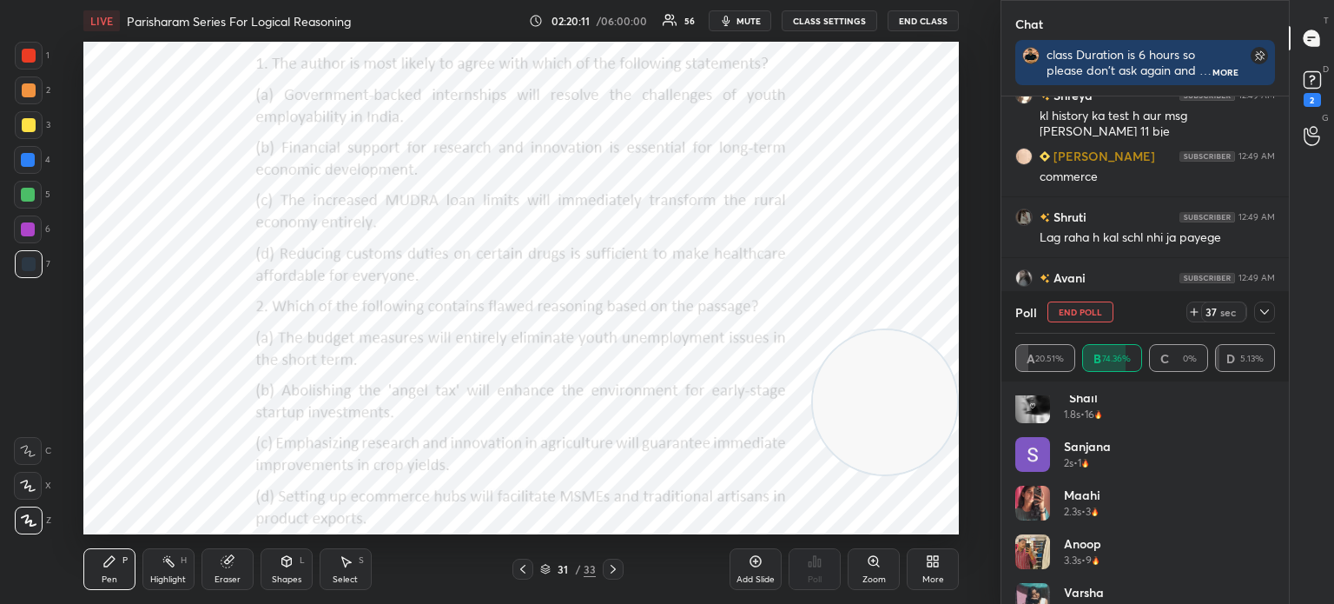
scroll to position [1202, 0]
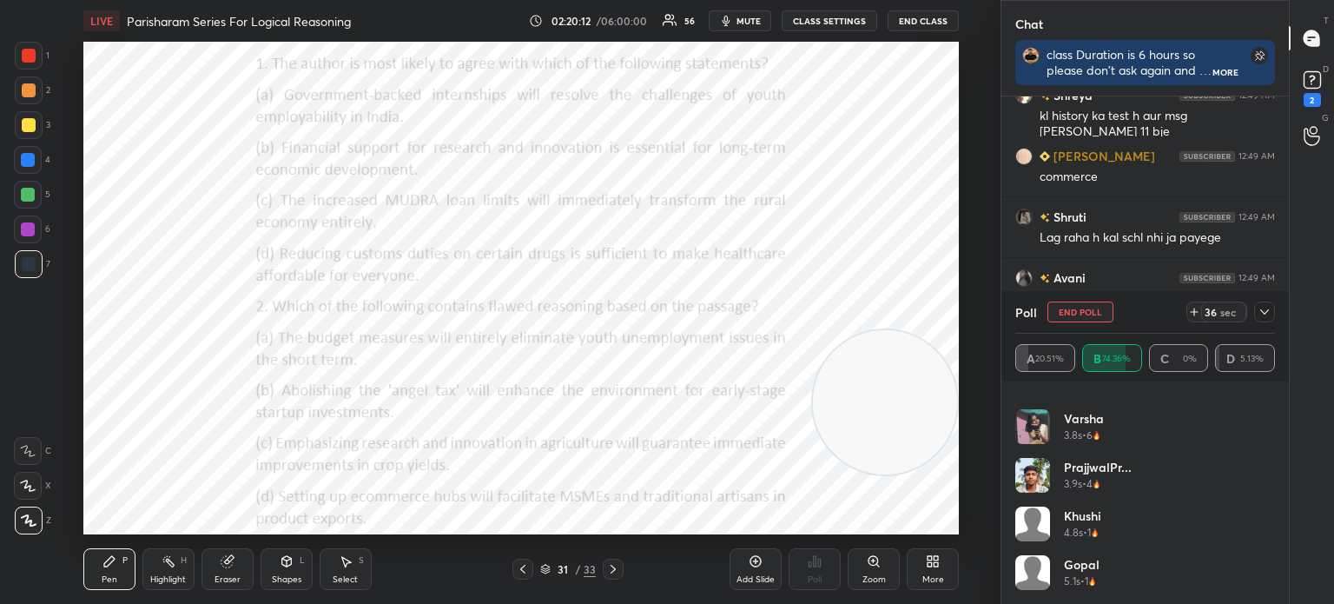
click at [1264, 315] on icon at bounding box center [1265, 312] width 14 height 14
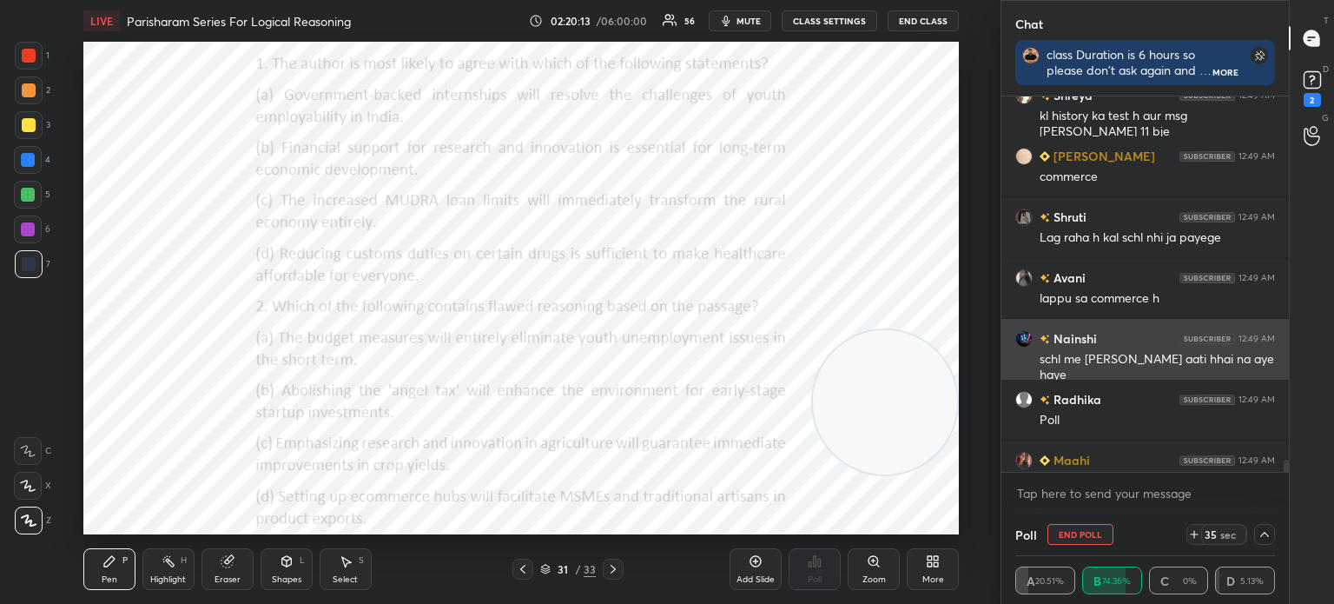
scroll to position [3, 5]
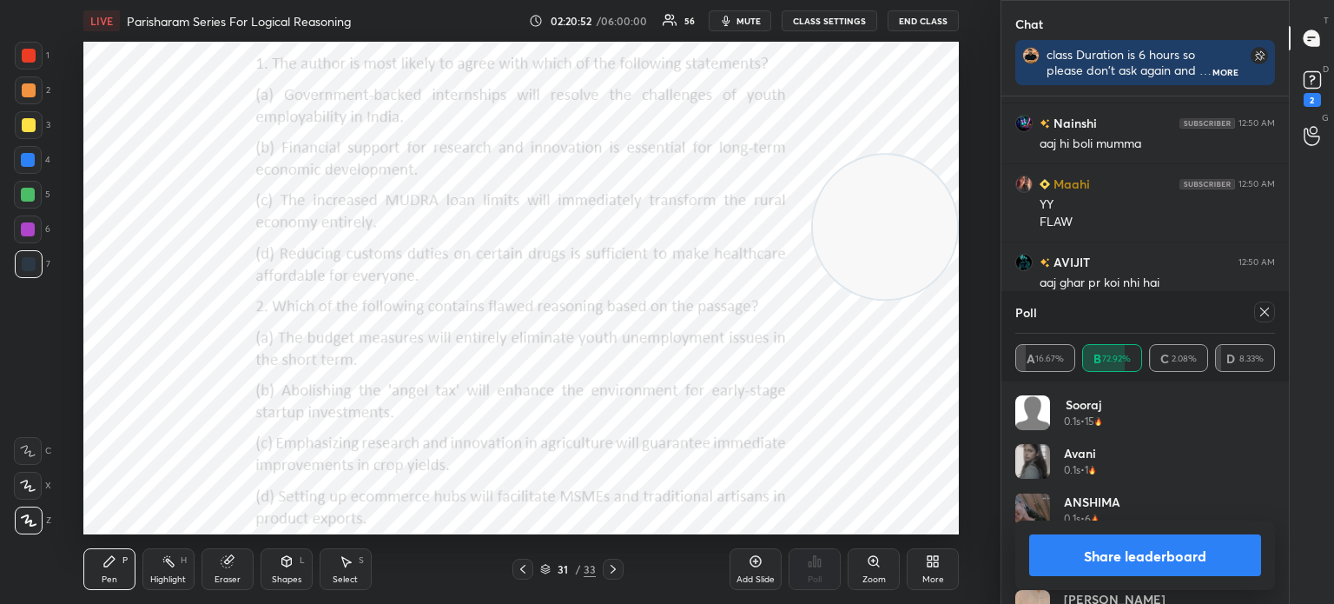
click at [1258, 319] on div at bounding box center [1264, 311] width 21 height 21
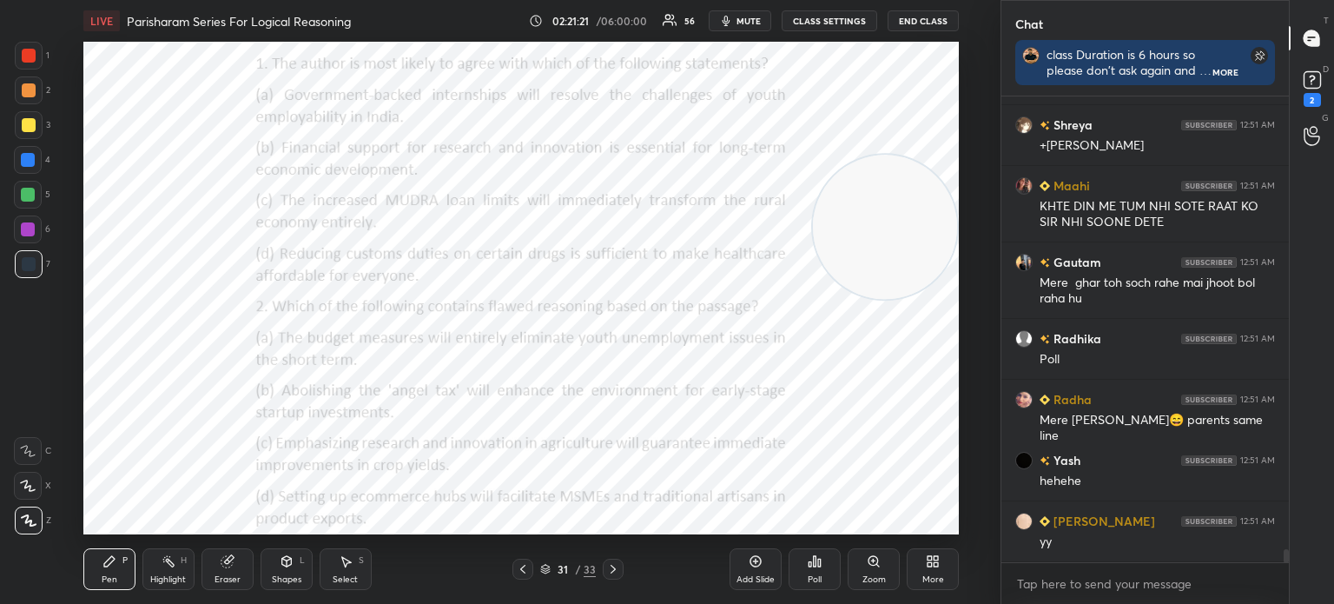
click at [222, 569] on div "Eraser" at bounding box center [228, 569] width 52 height 42
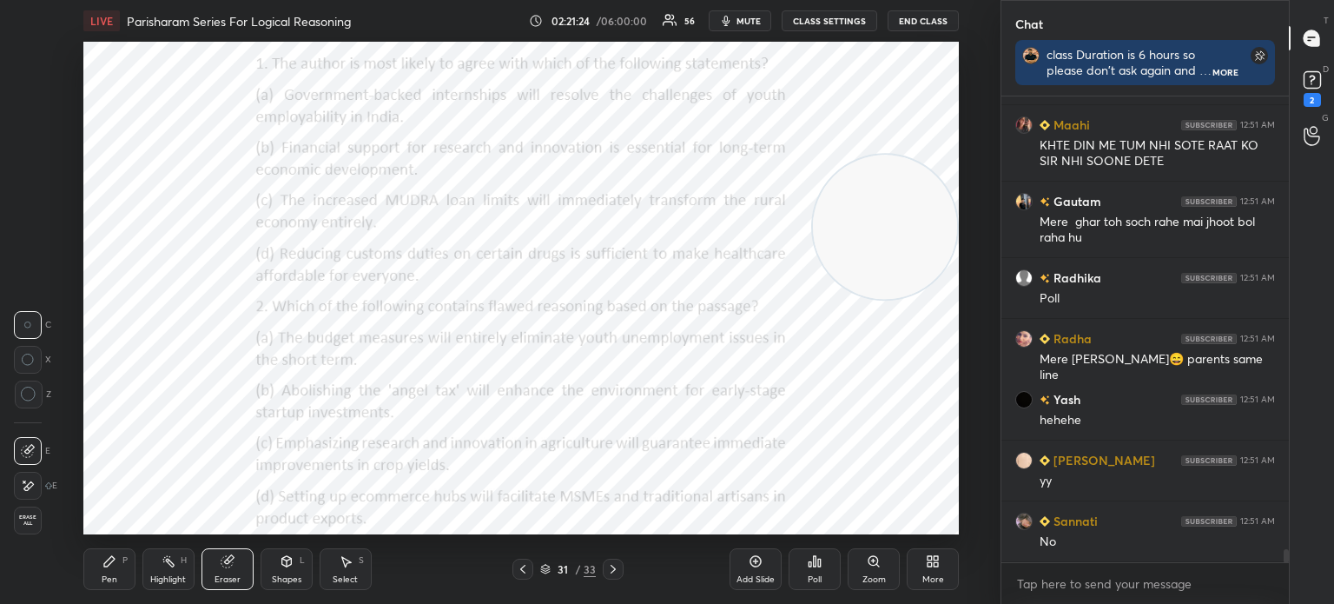
click at [121, 569] on div "Pen P" at bounding box center [109, 569] width 52 height 42
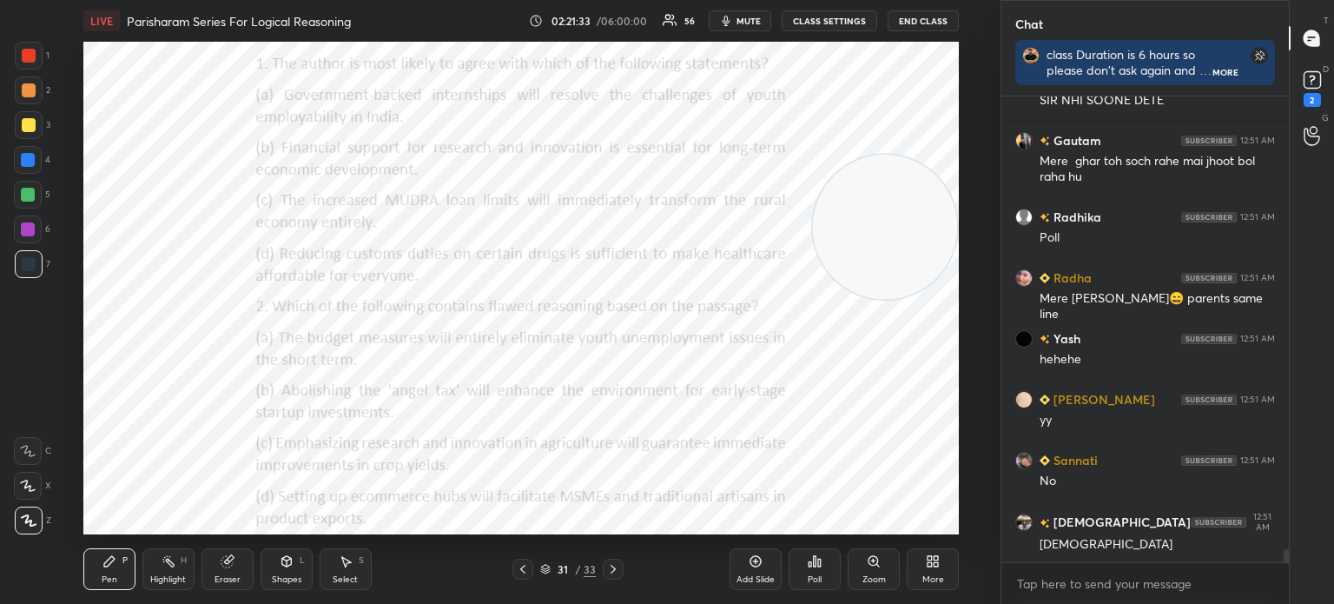
click at [812, 576] on div "Poll" at bounding box center [815, 579] width 14 height 9
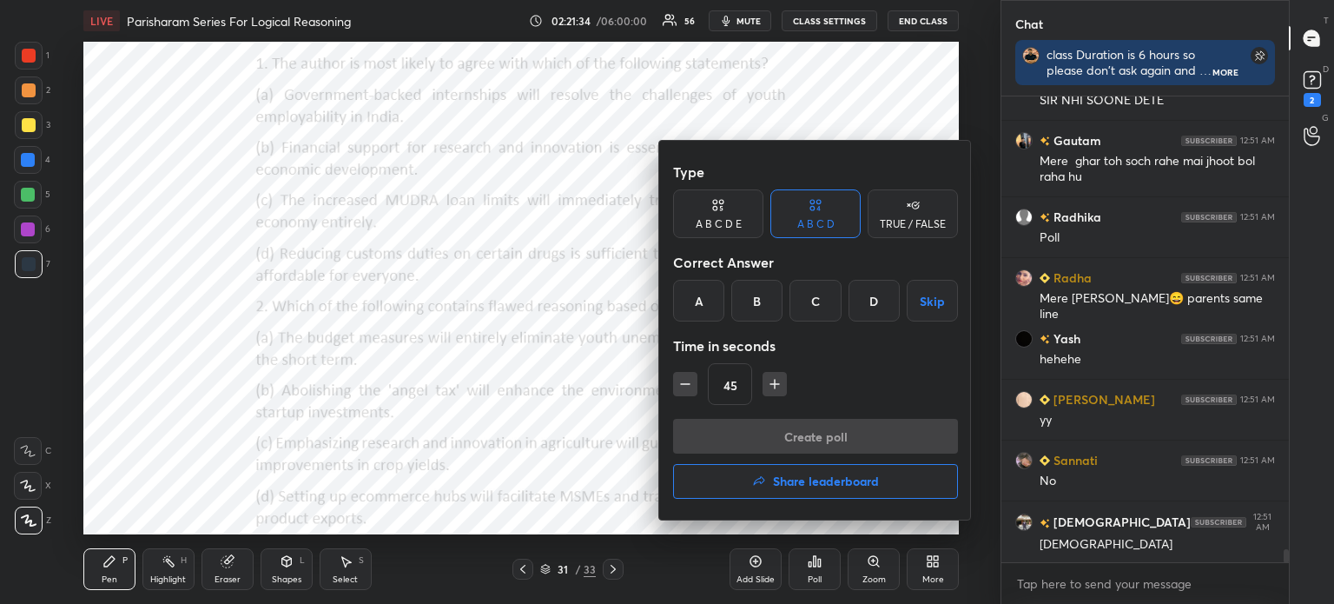
click at [700, 297] on div "A" at bounding box center [698, 301] width 51 height 42
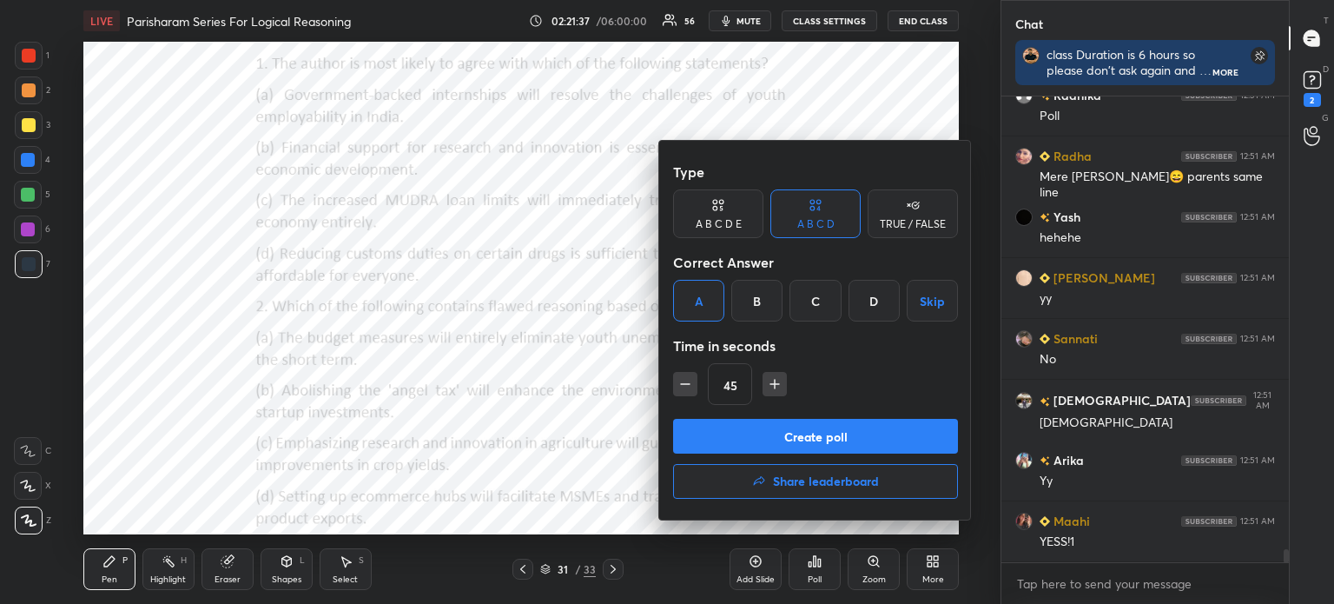
click at [748, 426] on button "Create poll" at bounding box center [815, 436] width 285 height 35
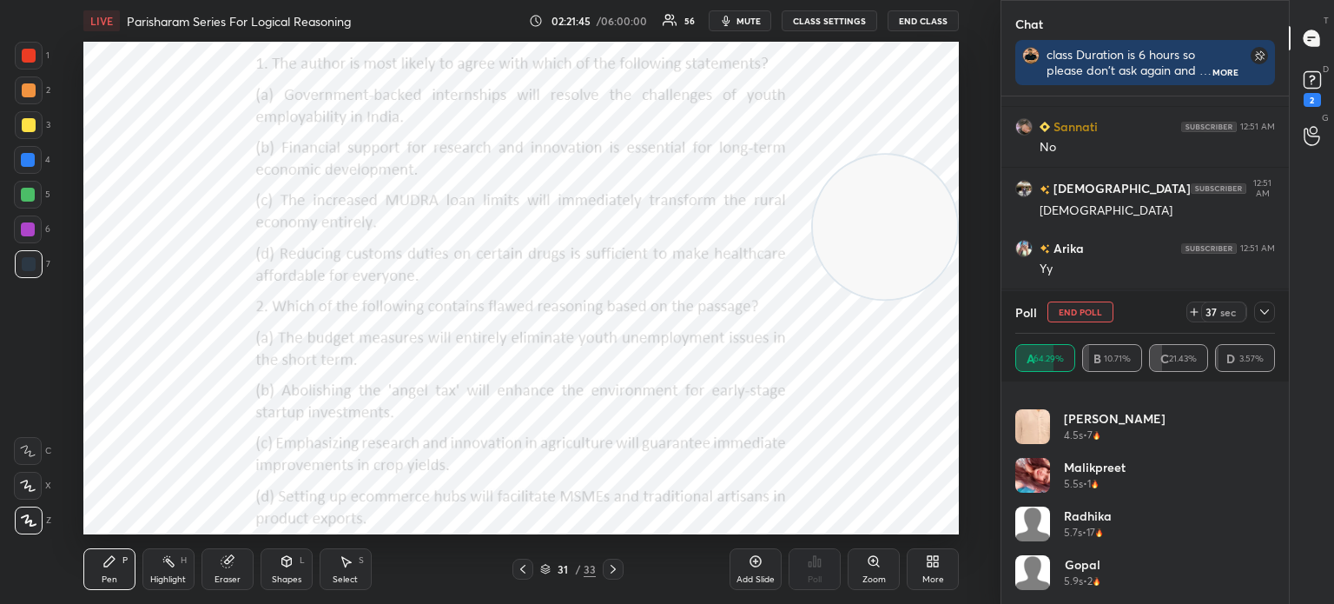
click at [1264, 309] on icon at bounding box center [1265, 312] width 14 height 14
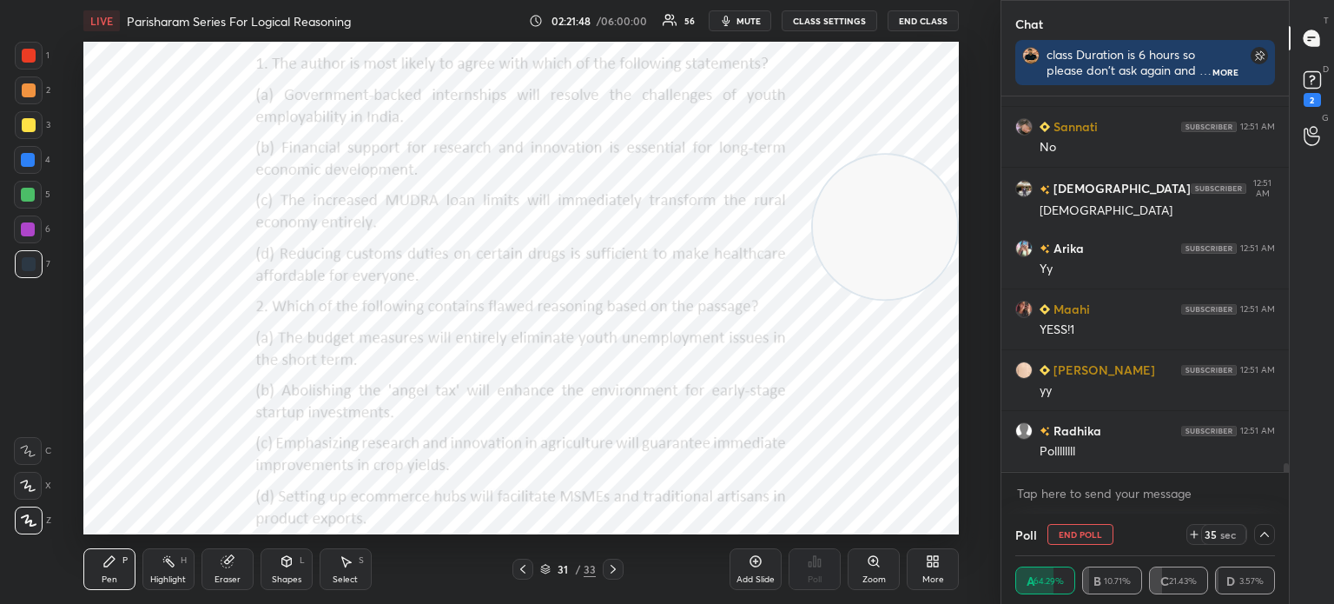
click at [1269, 535] on icon at bounding box center [1265, 534] width 14 height 14
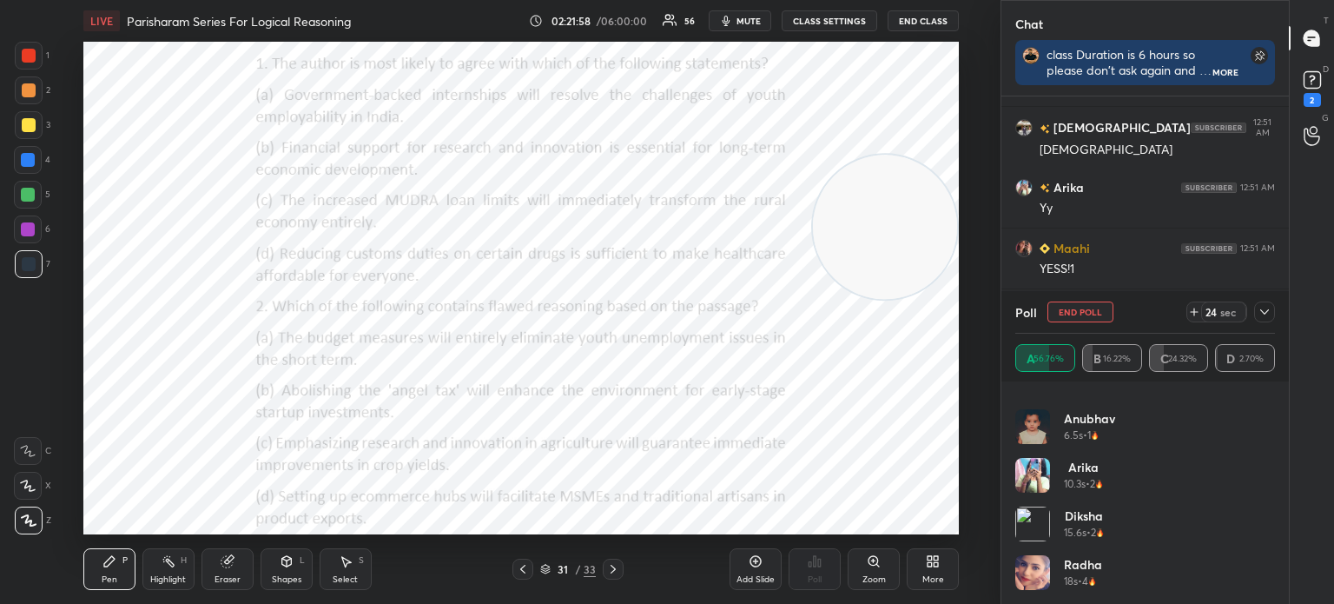
click at [1263, 315] on icon at bounding box center [1265, 312] width 14 height 14
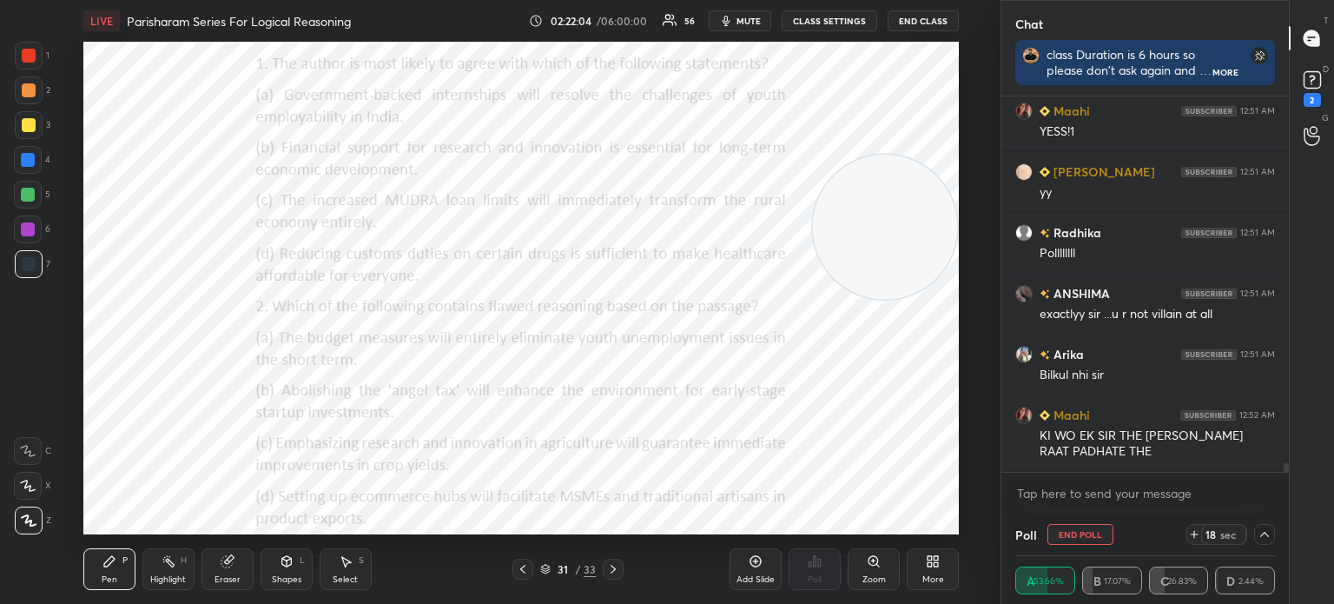
click at [1265, 536] on icon at bounding box center [1265, 534] width 14 height 14
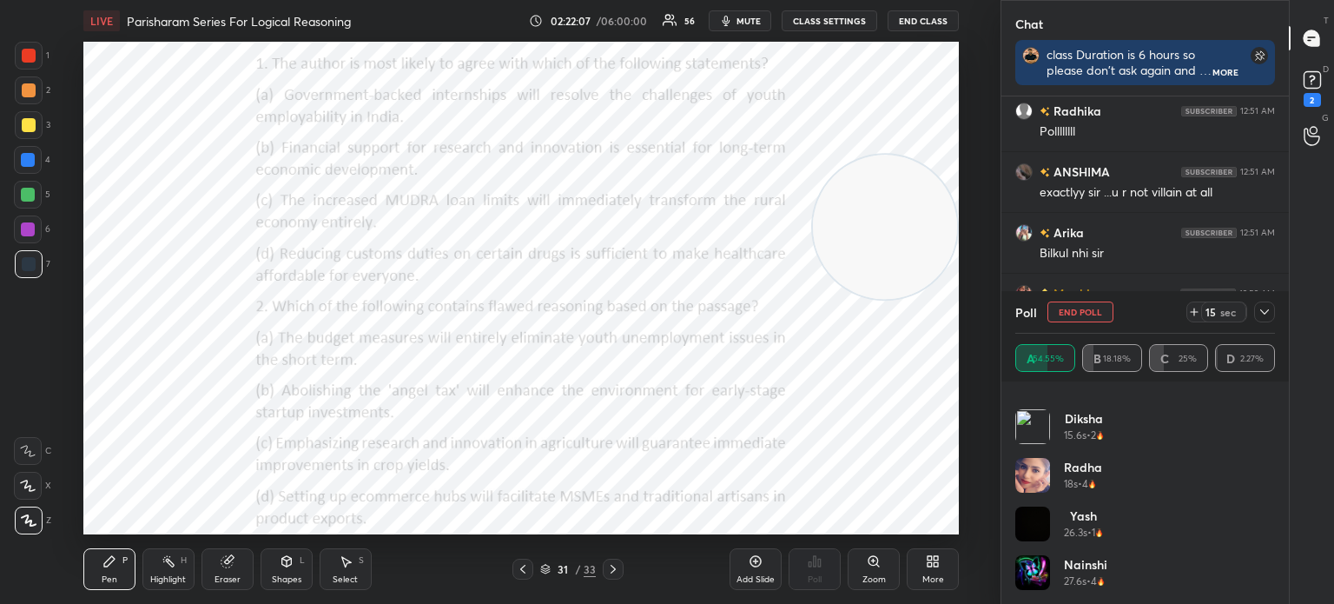
click at [1262, 317] on icon at bounding box center [1265, 312] width 14 height 14
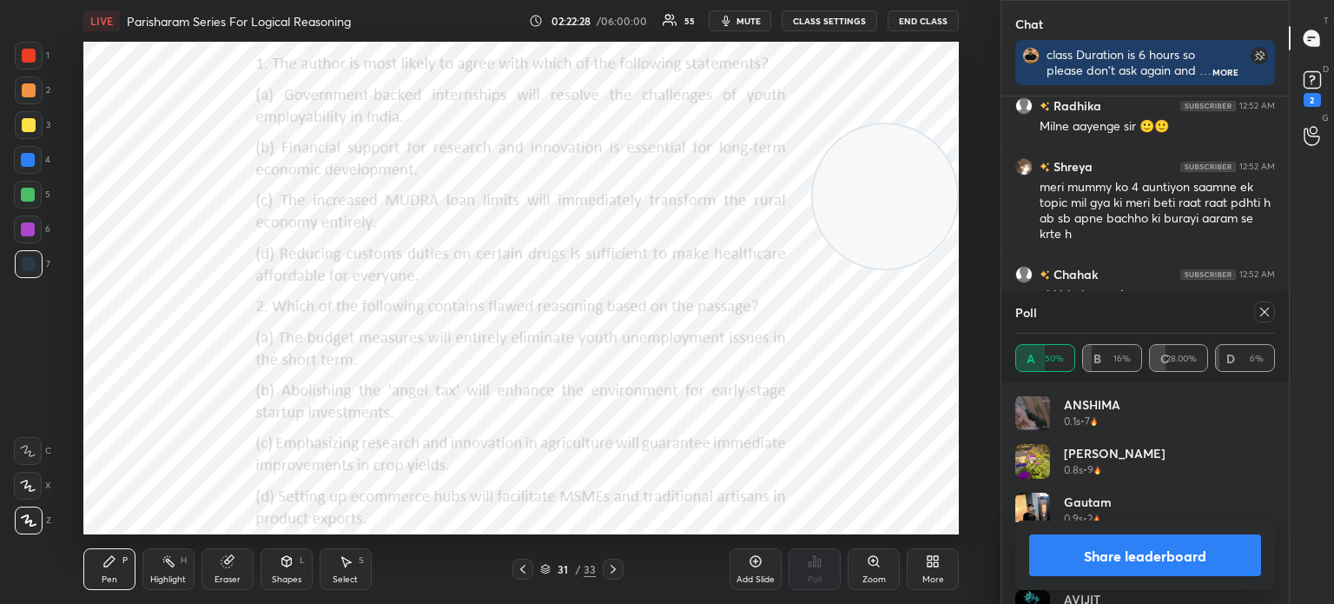
click at [1263, 319] on icon at bounding box center [1265, 312] width 14 height 14
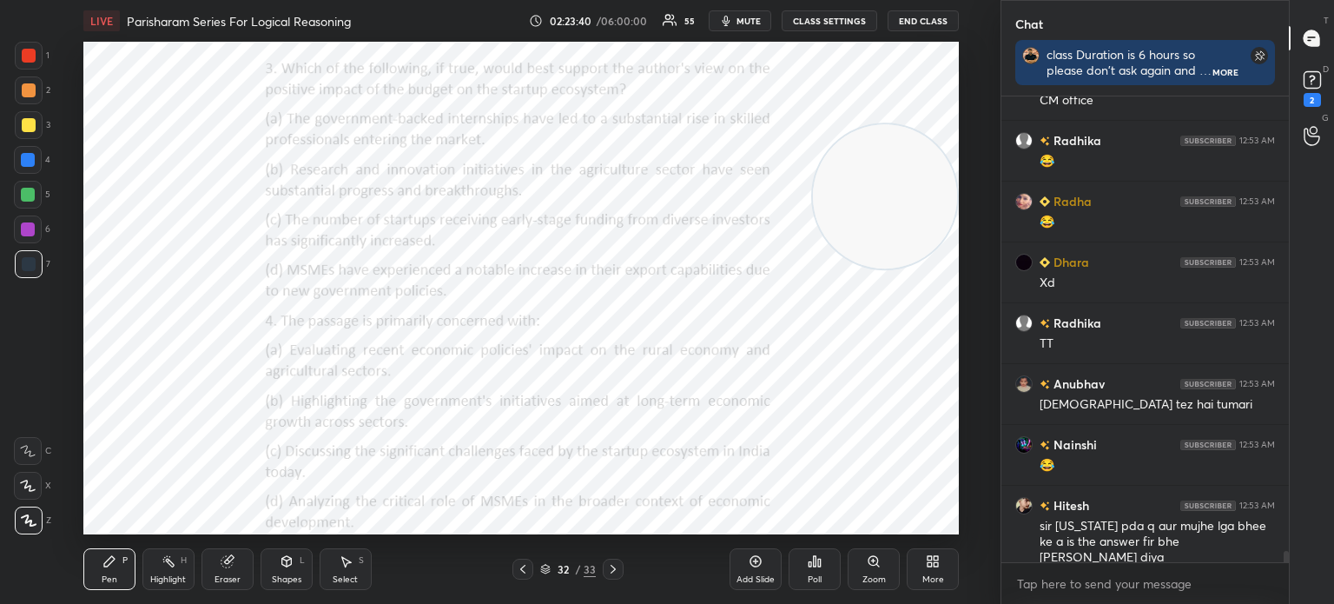
scroll to position [18347, 0]
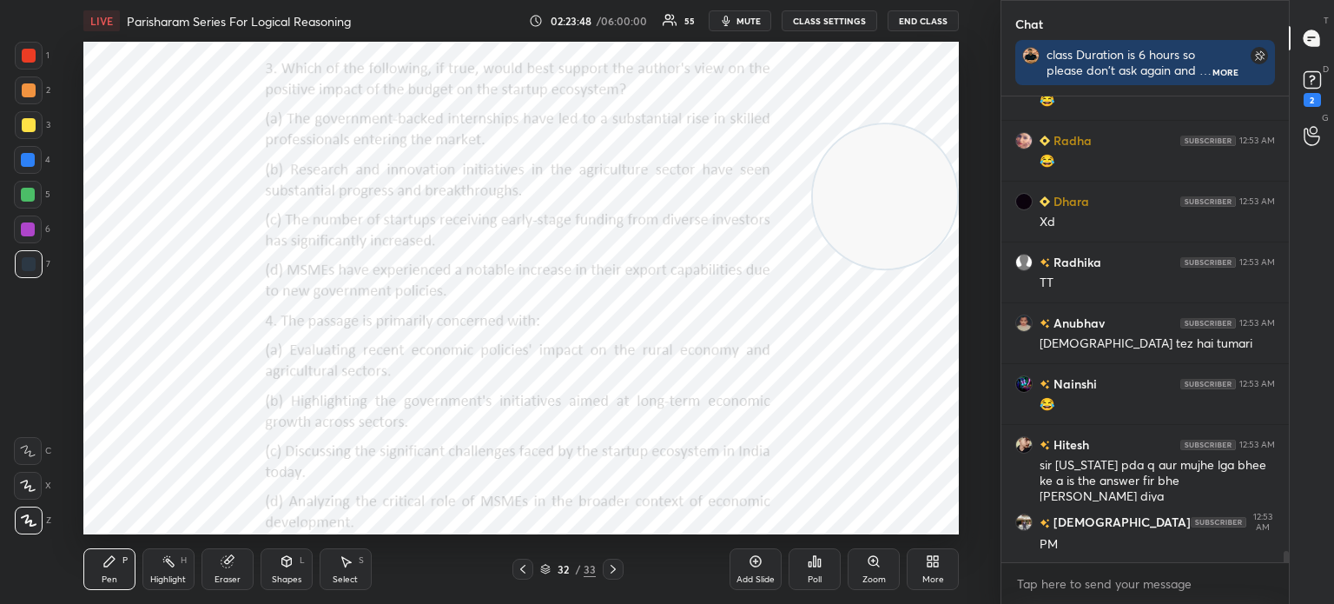
click at [824, 574] on div "Poll" at bounding box center [815, 569] width 52 height 42
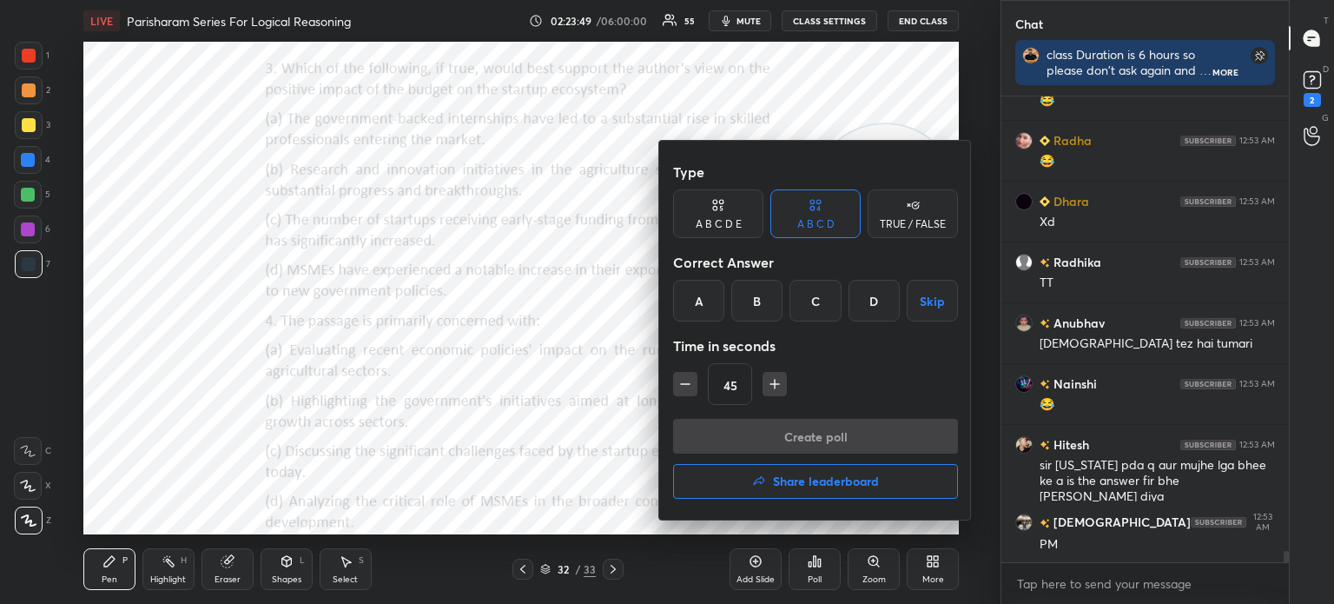
click at [804, 298] on div "C" at bounding box center [815, 301] width 51 height 42
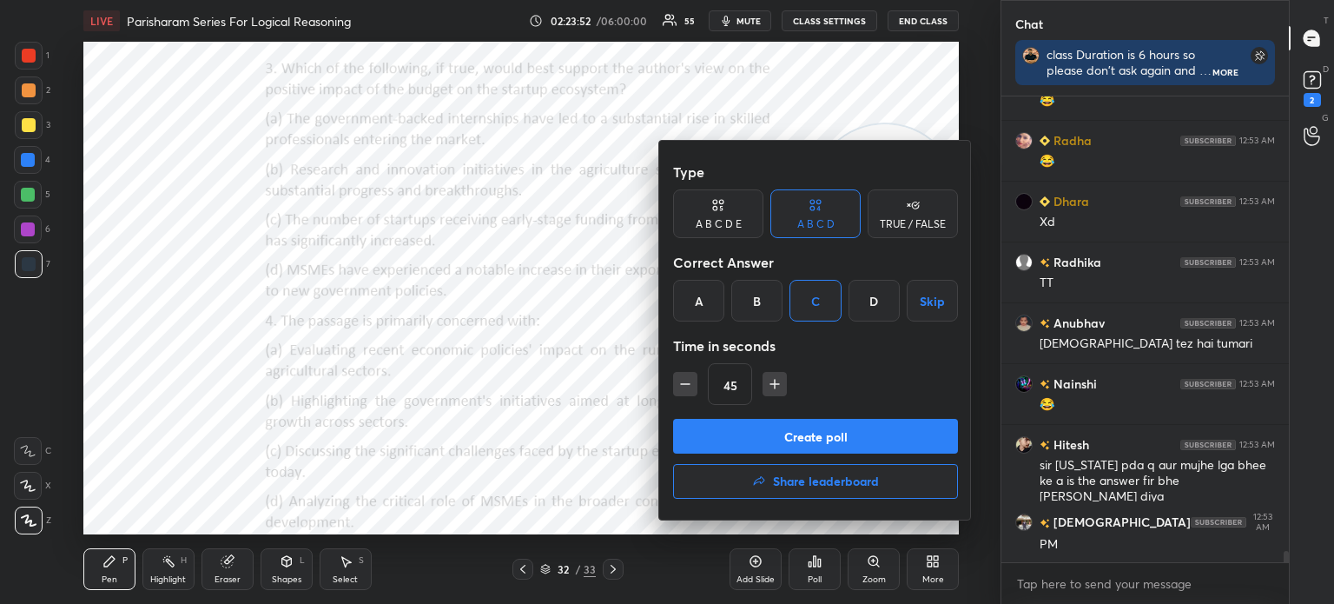
click at [719, 433] on button "Create poll" at bounding box center [815, 436] width 285 height 35
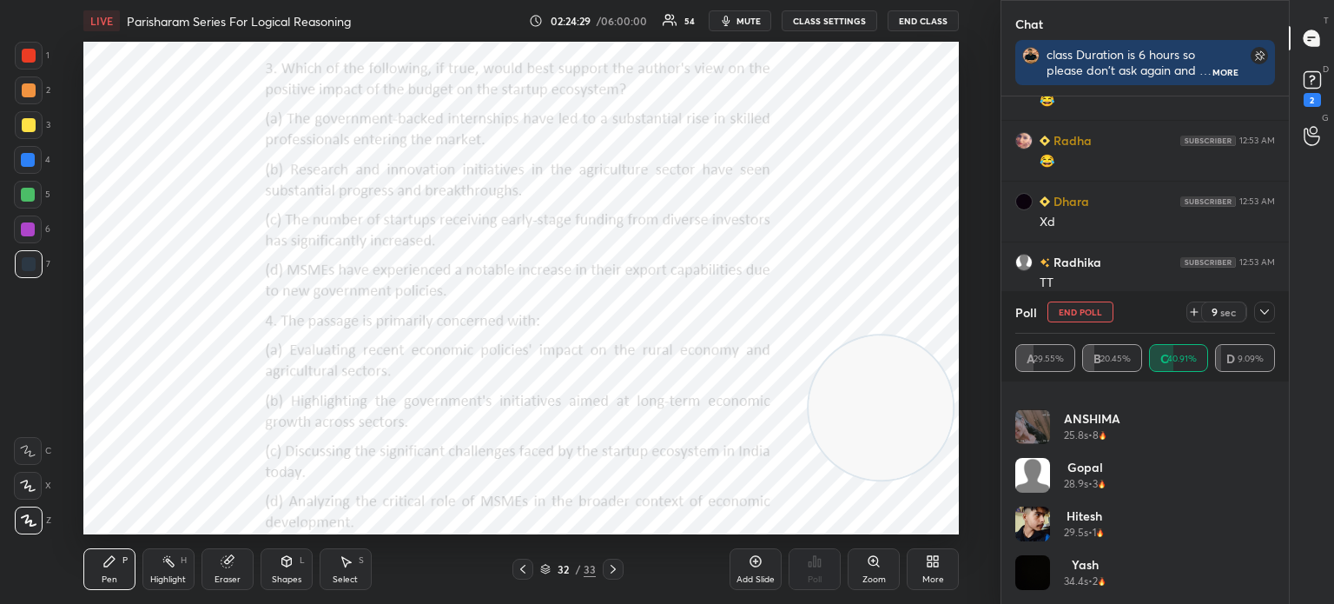
scroll to position [18514, 0]
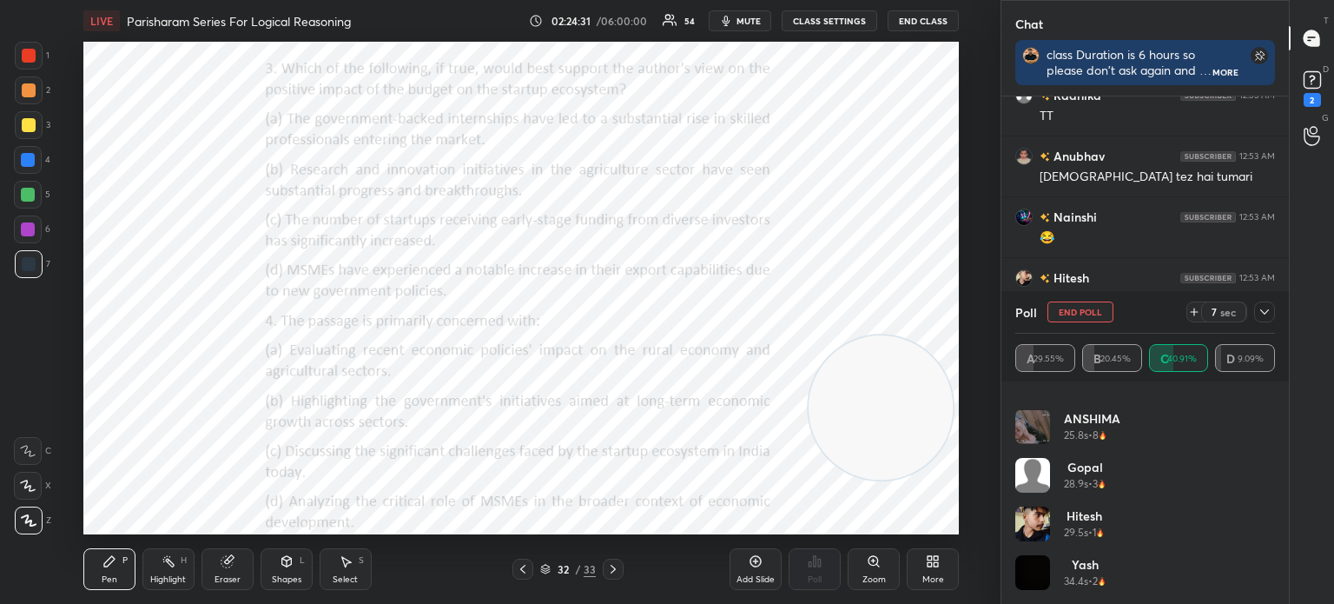
click at [1265, 312] on icon at bounding box center [1265, 312] width 14 height 14
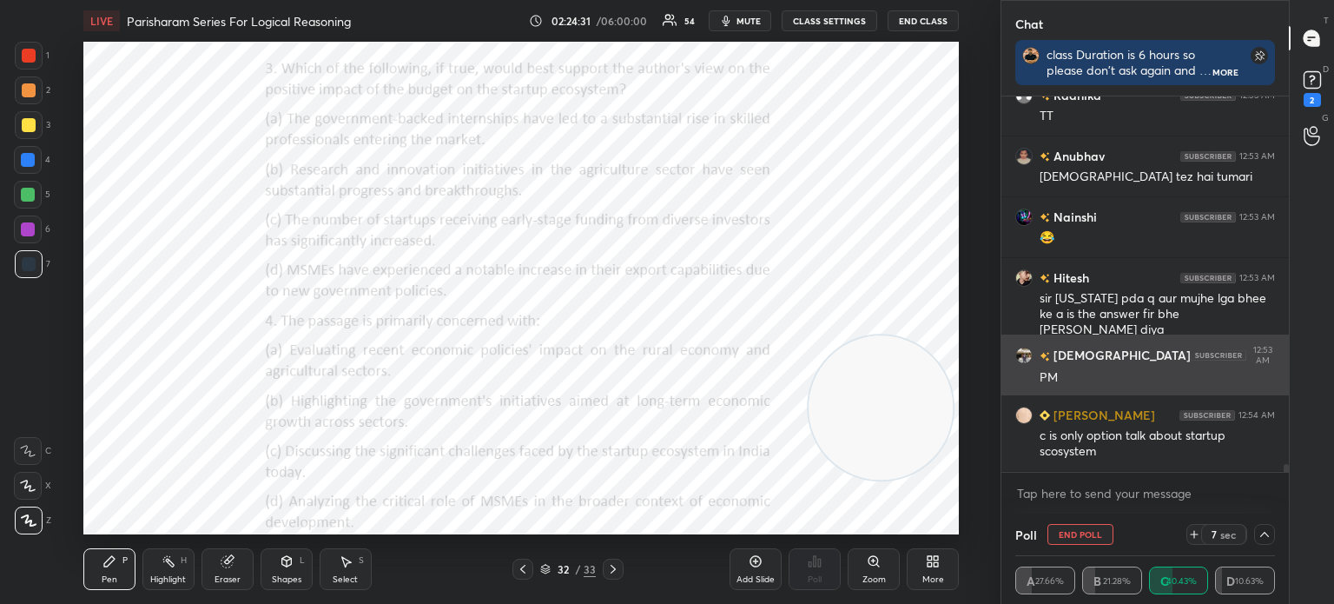
scroll to position [0, 0]
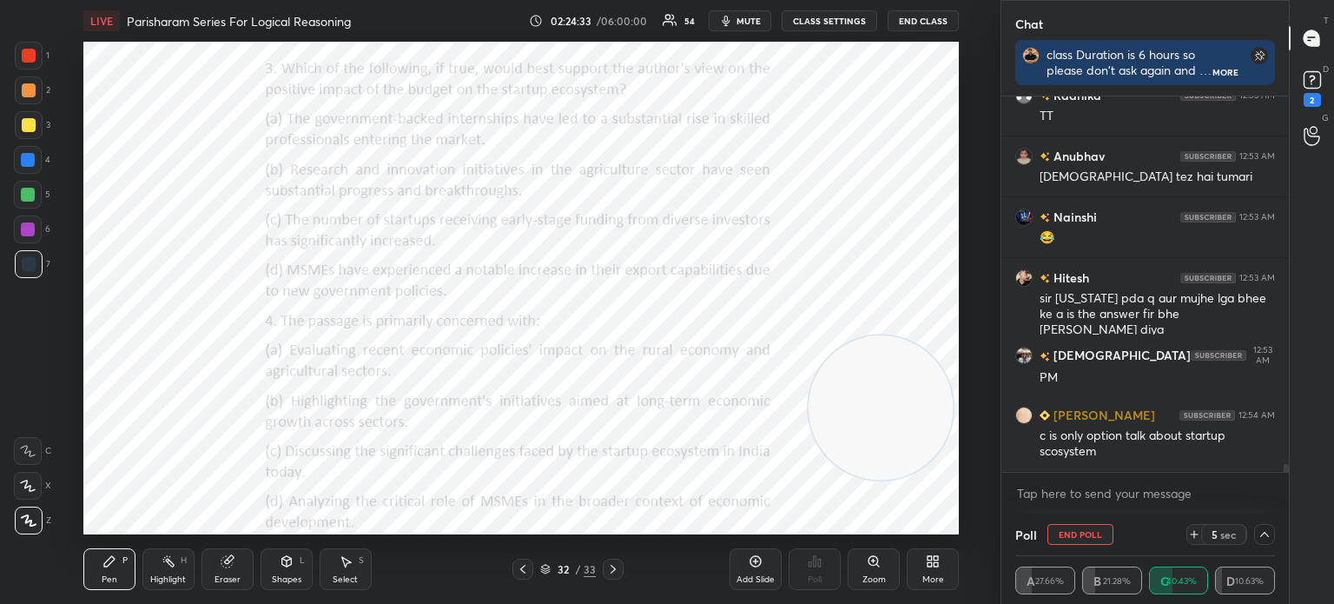
click at [1261, 535] on icon at bounding box center [1265, 534] width 9 height 5
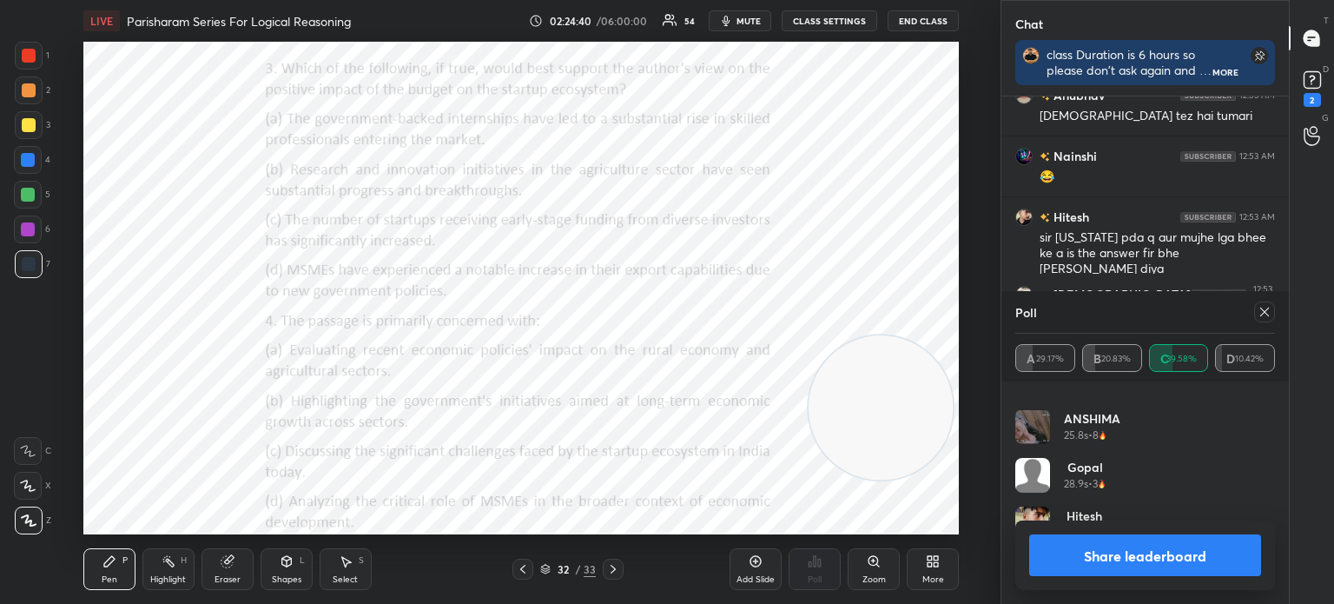
click at [1261, 308] on icon at bounding box center [1265, 312] width 9 height 9
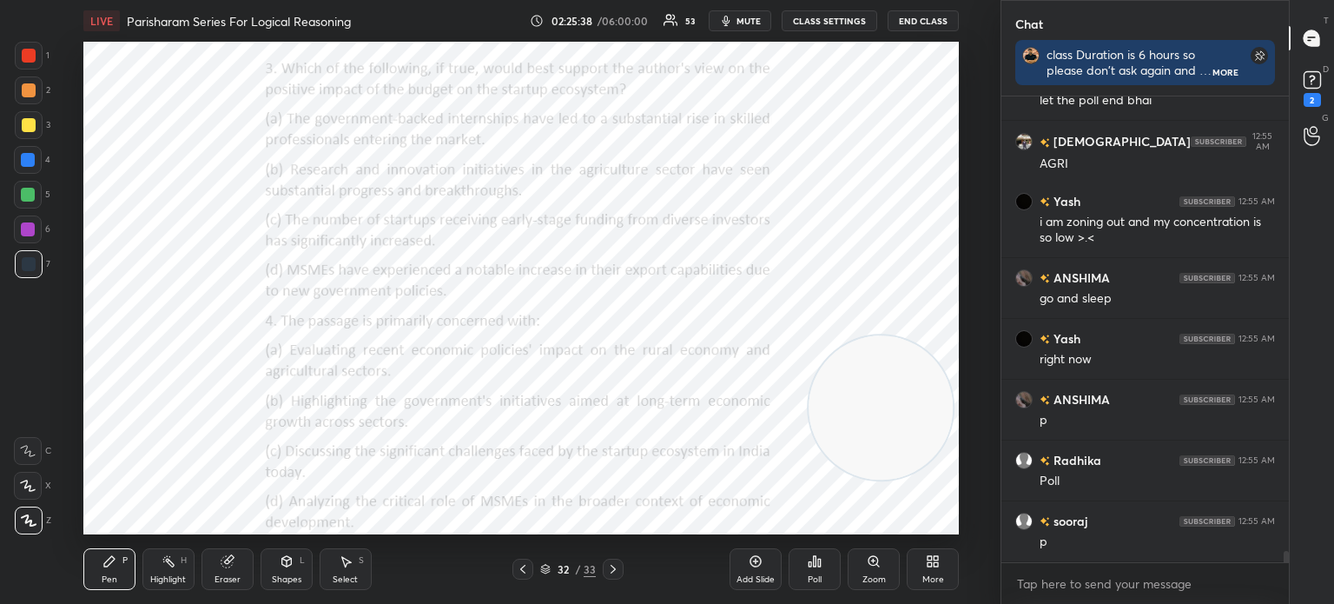
scroll to position [18987, 0]
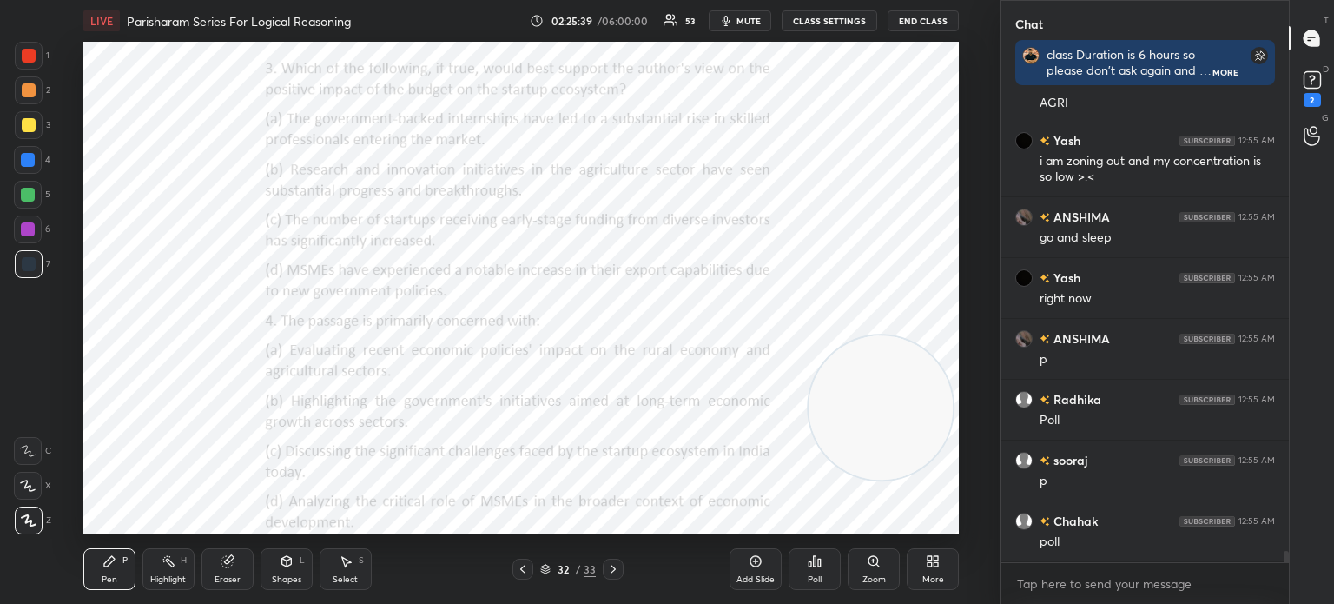
click at [811, 579] on div "Poll" at bounding box center [815, 579] width 14 height 9
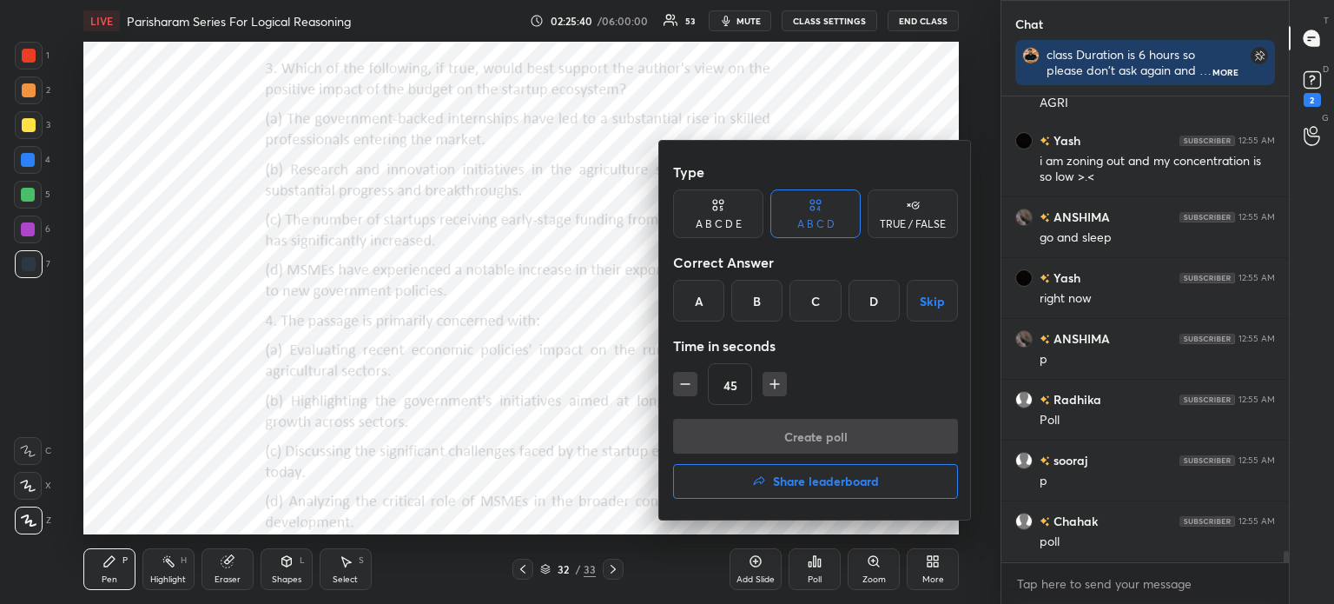
click at [755, 294] on div "B" at bounding box center [756, 301] width 51 height 42
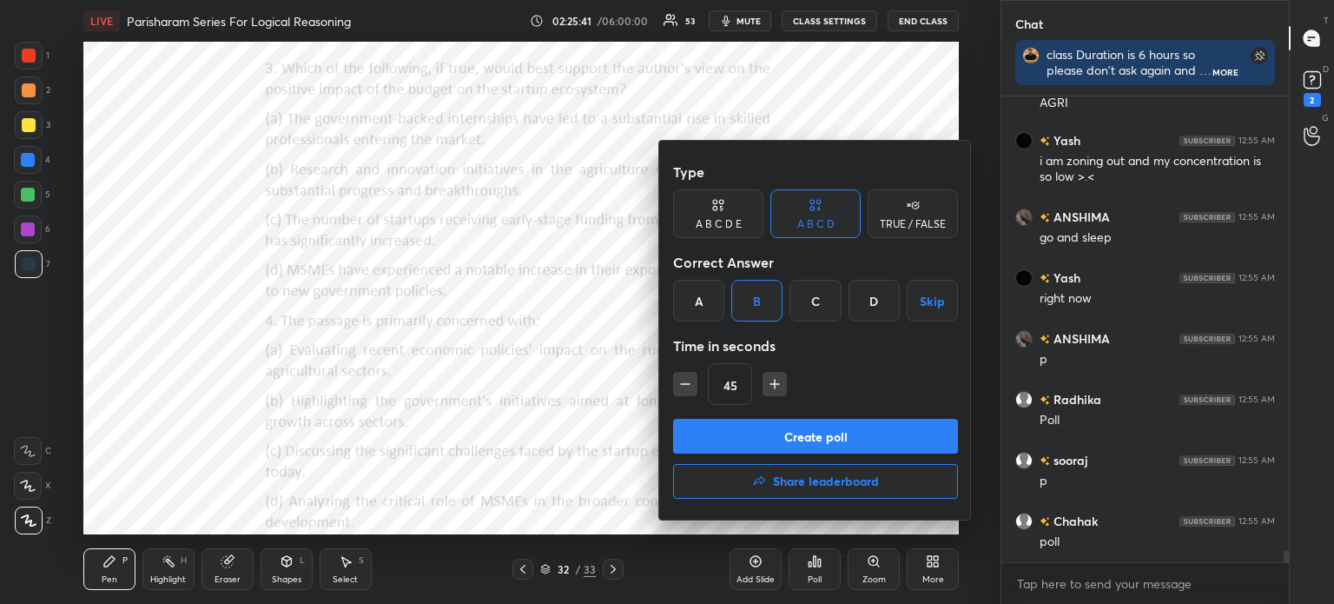
click at [755, 427] on button "Create poll" at bounding box center [815, 436] width 285 height 35
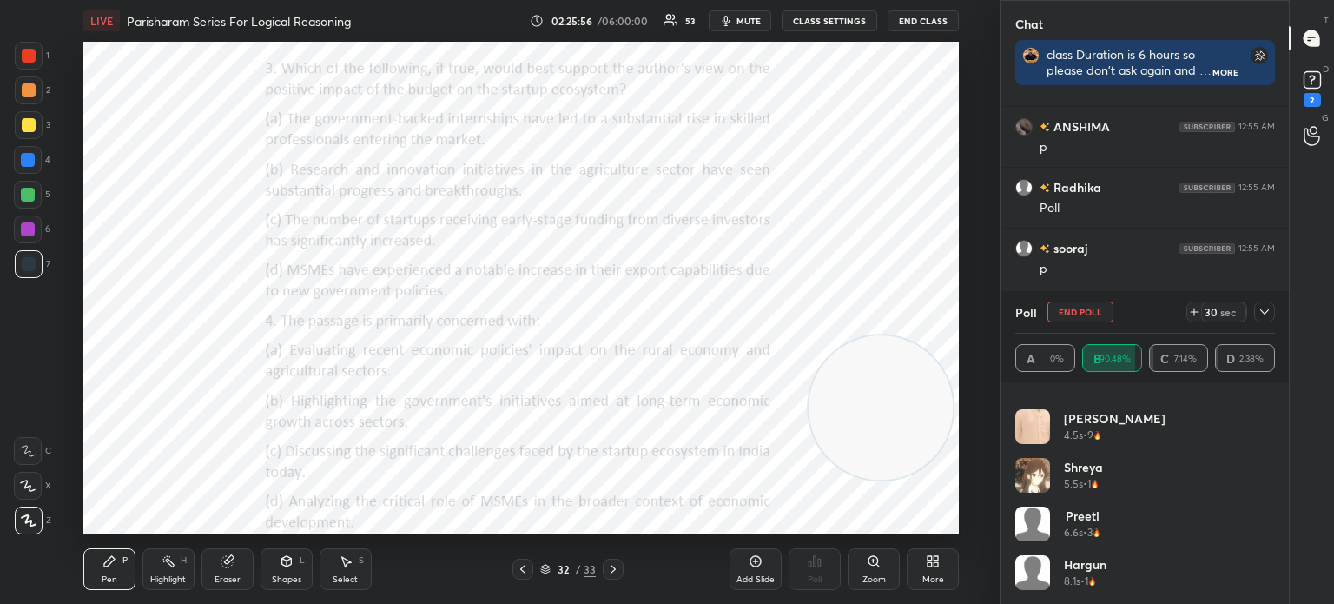
scroll to position [19259, 0]
click at [1261, 312] on icon at bounding box center [1265, 312] width 14 height 14
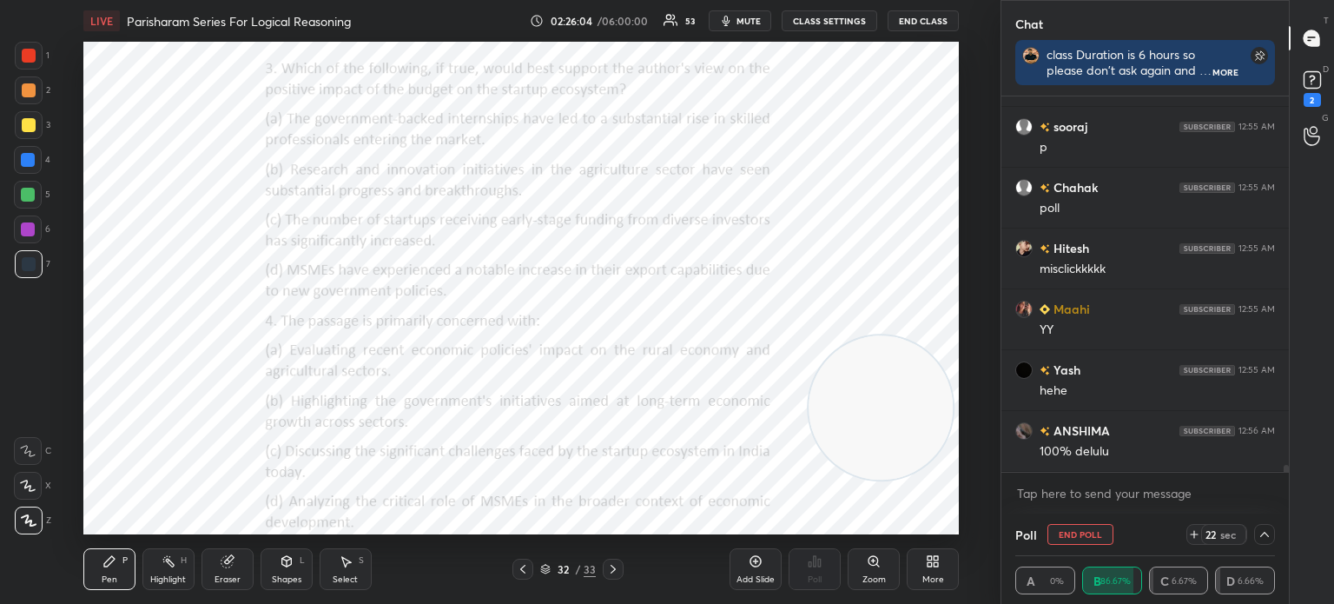
click at [1265, 536] on icon at bounding box center [1265, 534] width 14 height 14
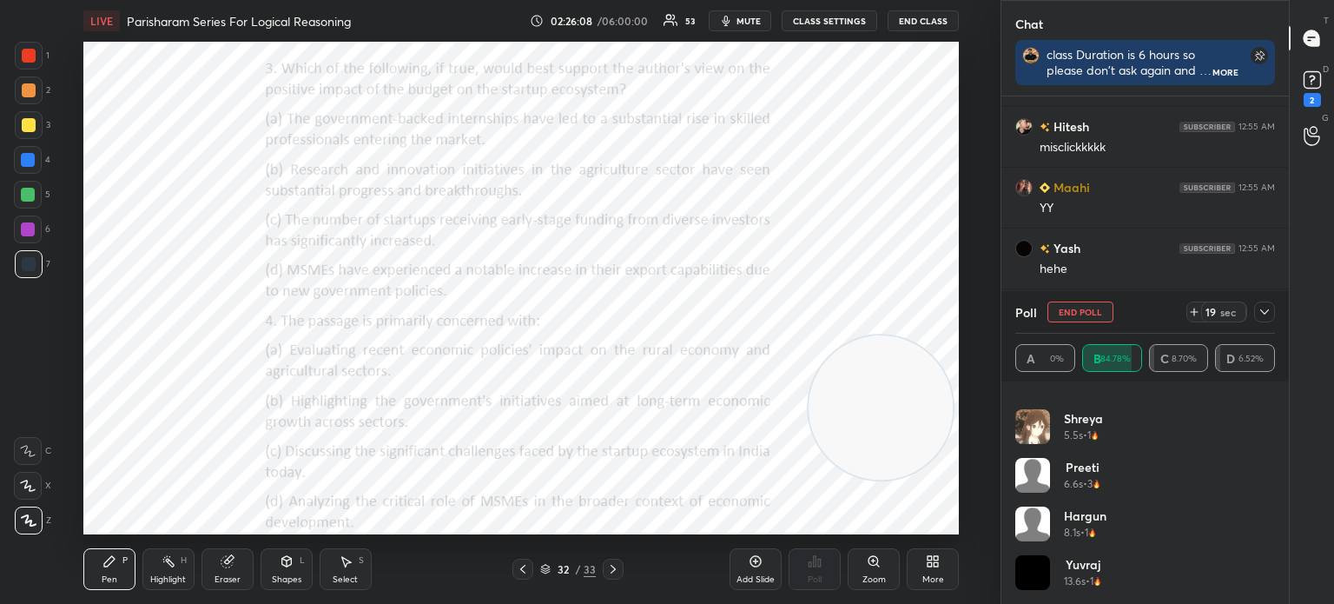
click at [1265, 317] on icon at bounding box center [1265, 312] width 14 height 14
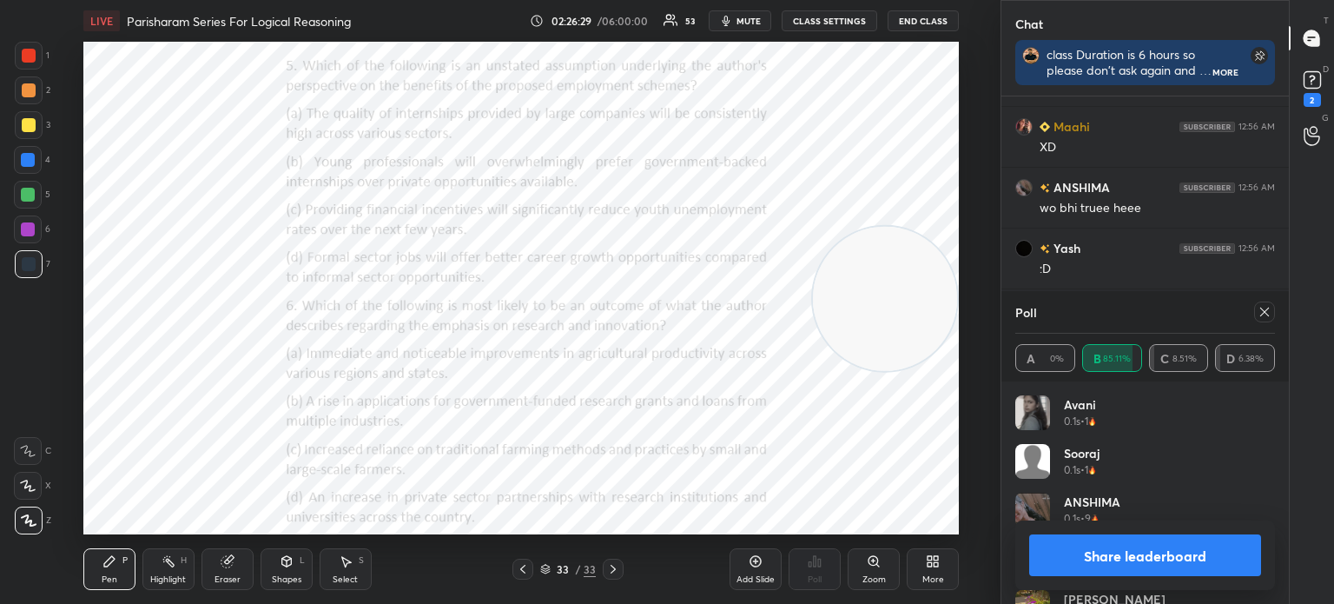
click at [1258, 315] on icon at bounding box center [1265, 312] width 14 height 14
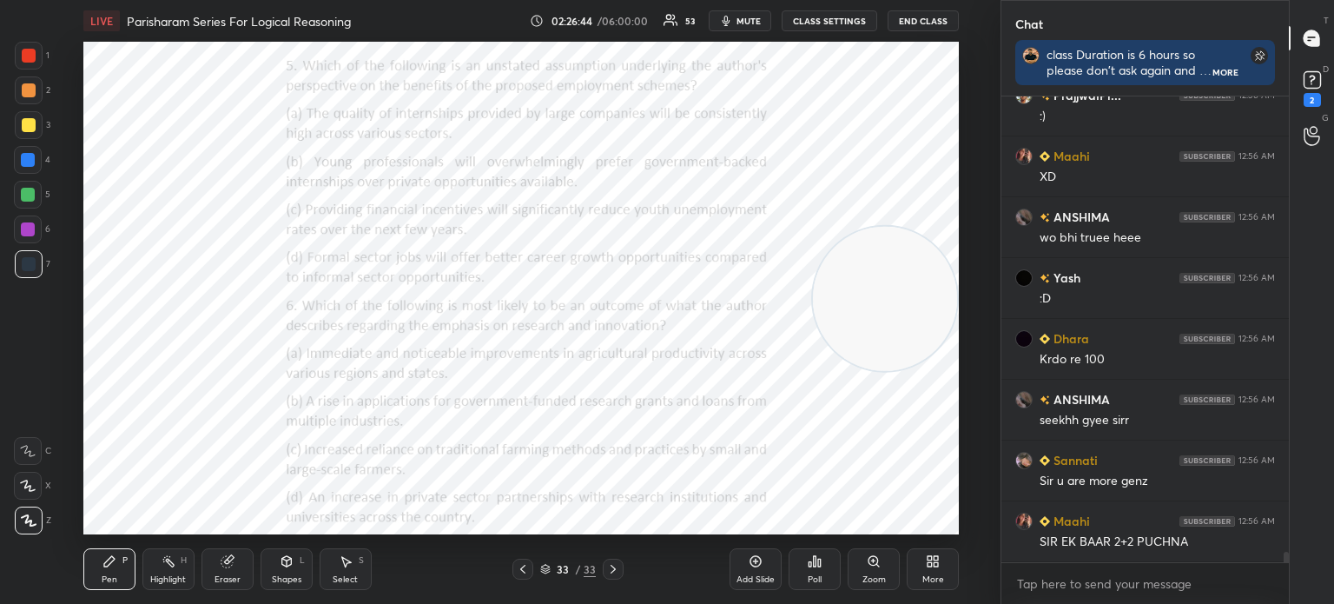
click at [811, 578] on div "Poll" at bounding box center [815, 579] width 14 height 9
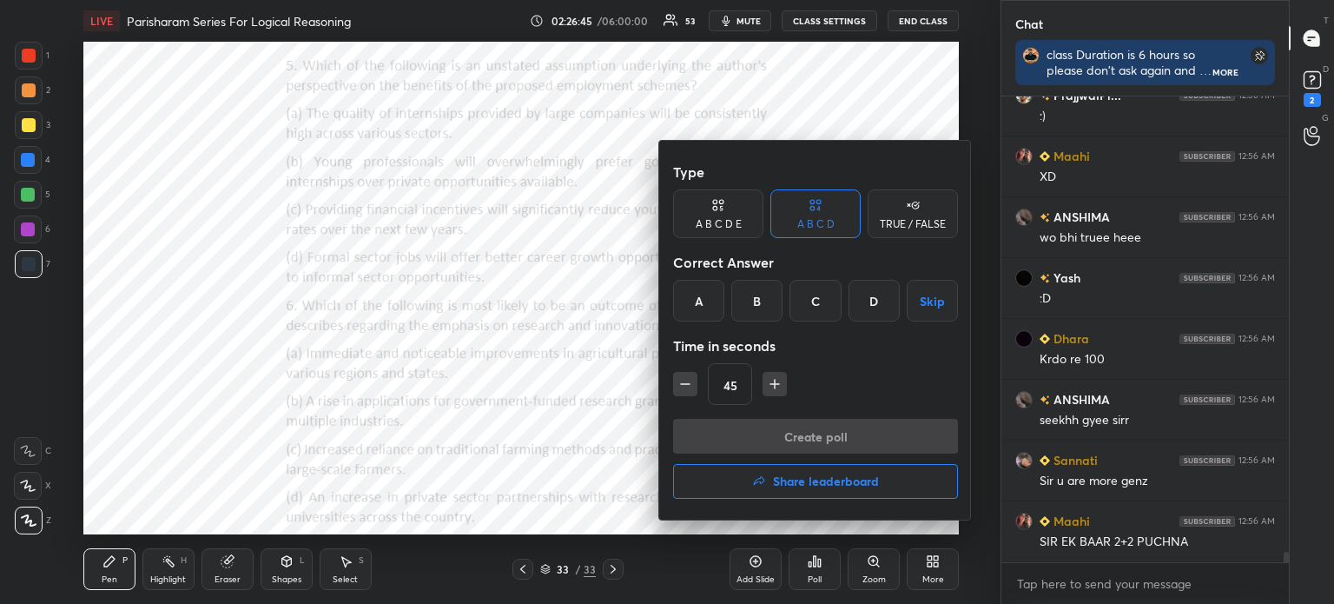
click at [808, 299] on div "C" at bounding box center [815, 301] width 51 height 42
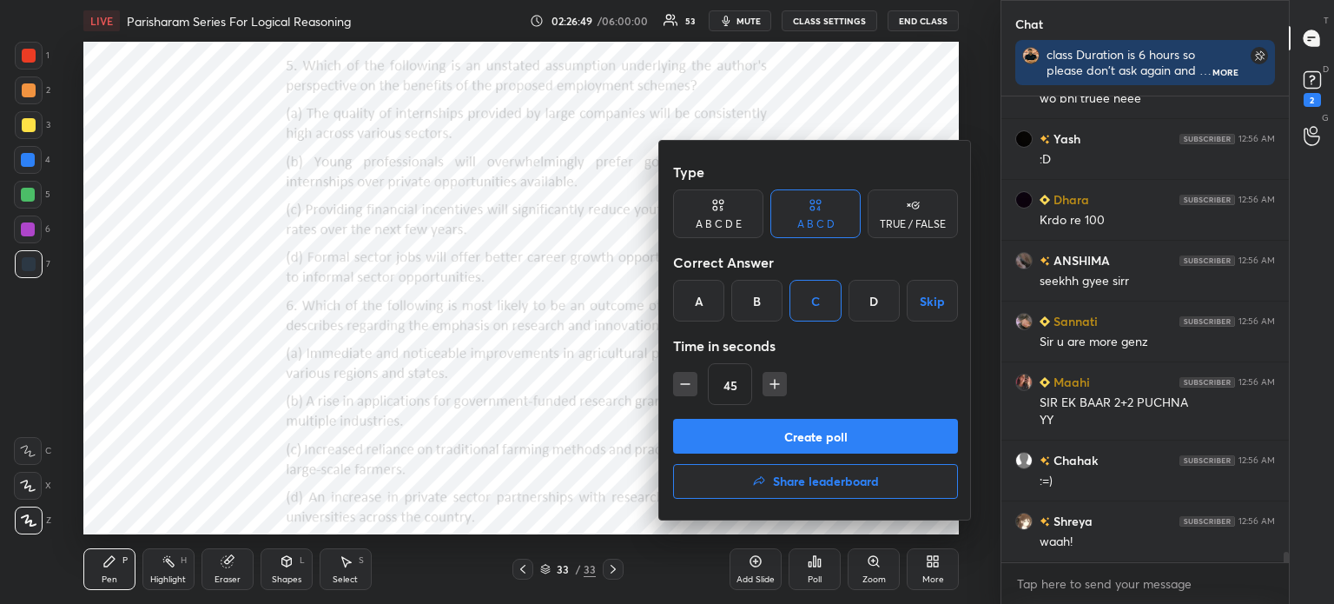
click at [764, 426] on button "Create poll" at bounding box center [815, 436] width 285 height 35
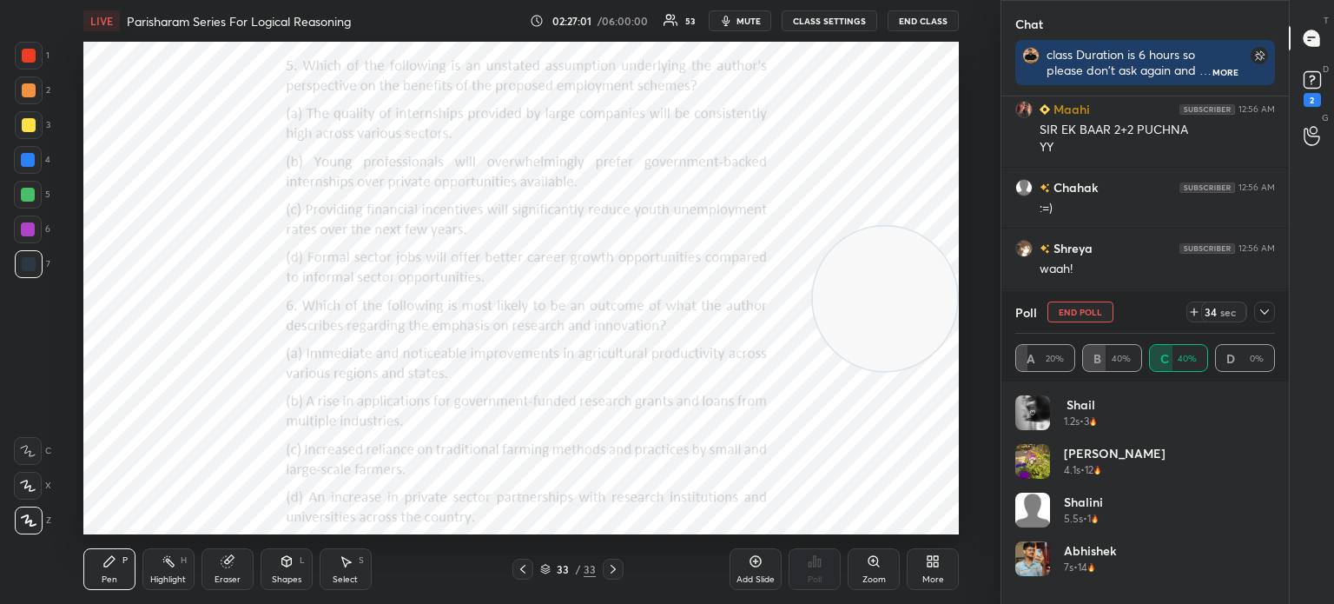
click at [1261, 318] on icon at bounding box center [1265, 312] width 14 height 14
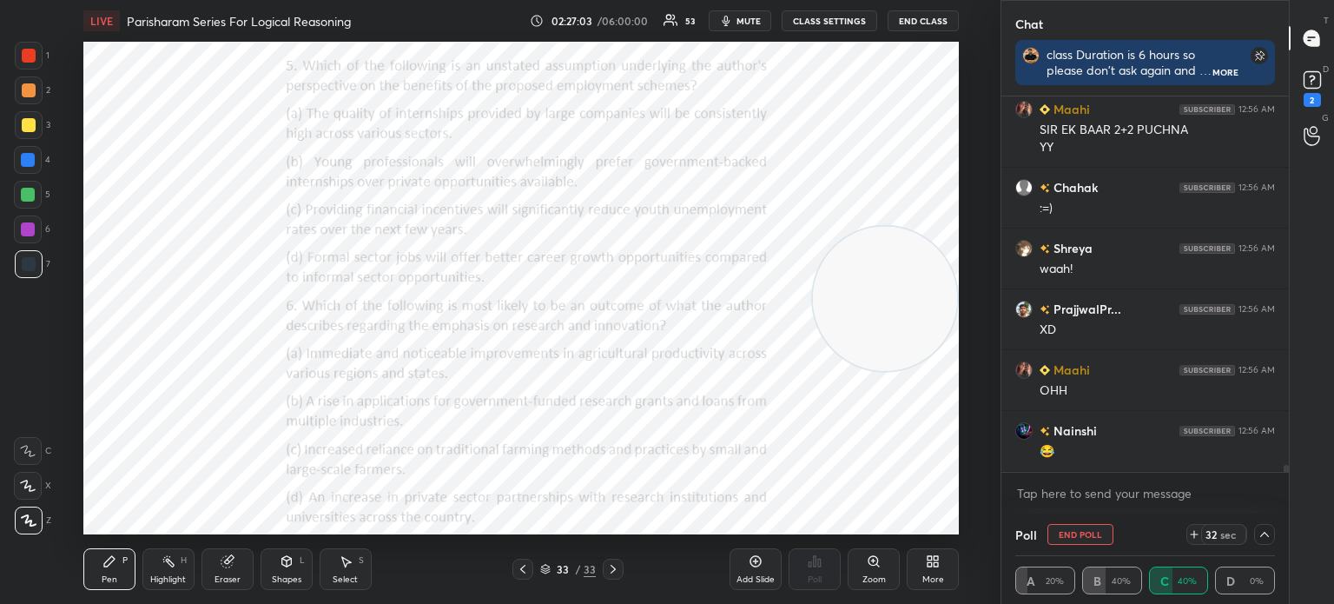
click at [1261, 534] on icon at bounding box center [1265, 534] width 14 height 14
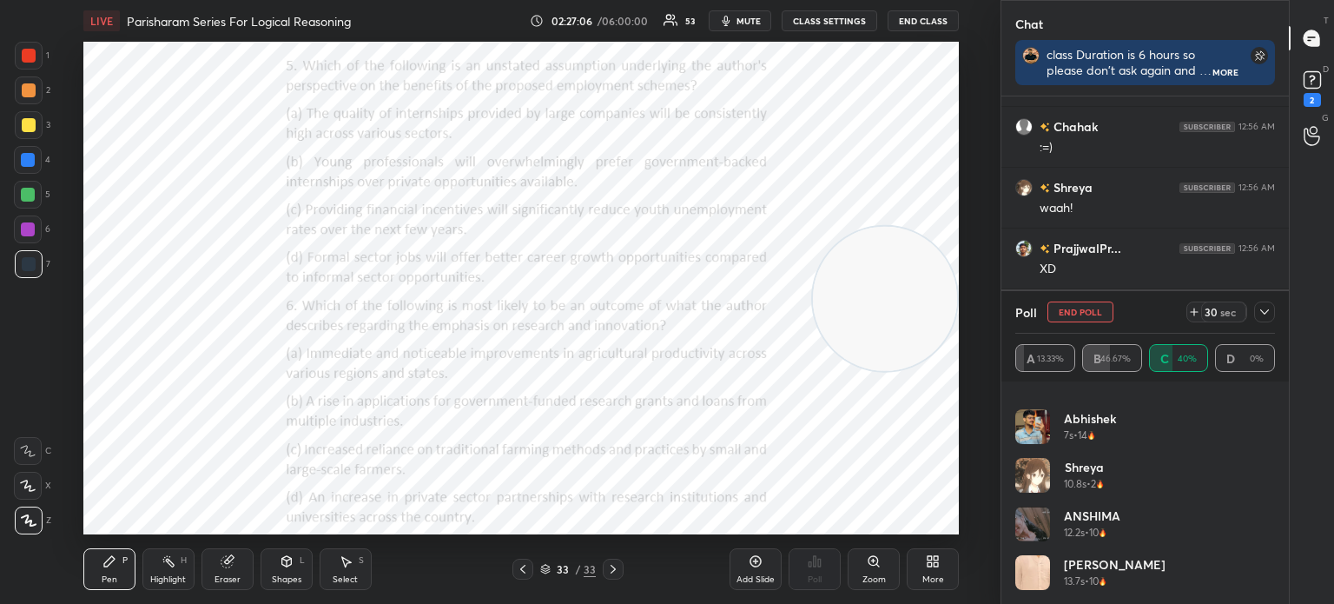
click at [1263, 315] on icon at bounding box center [1265, 312] width 14 height 14
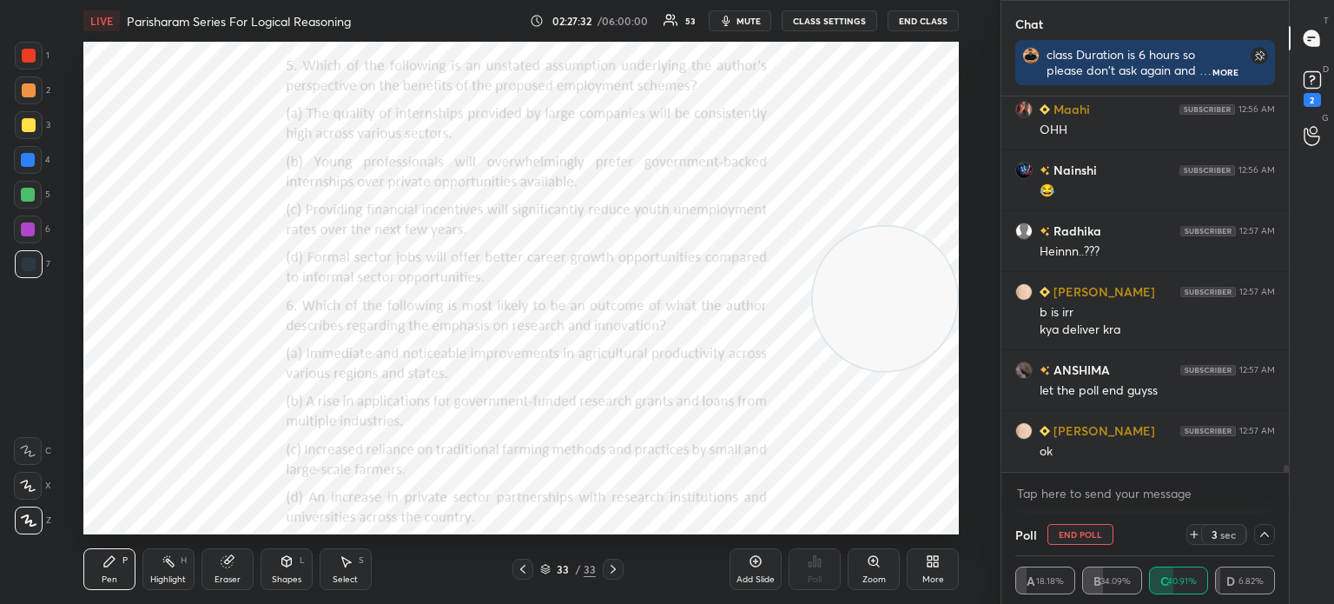
click at [1269, 537] on icon at bounding box center [1265, 534] width 14 height 14
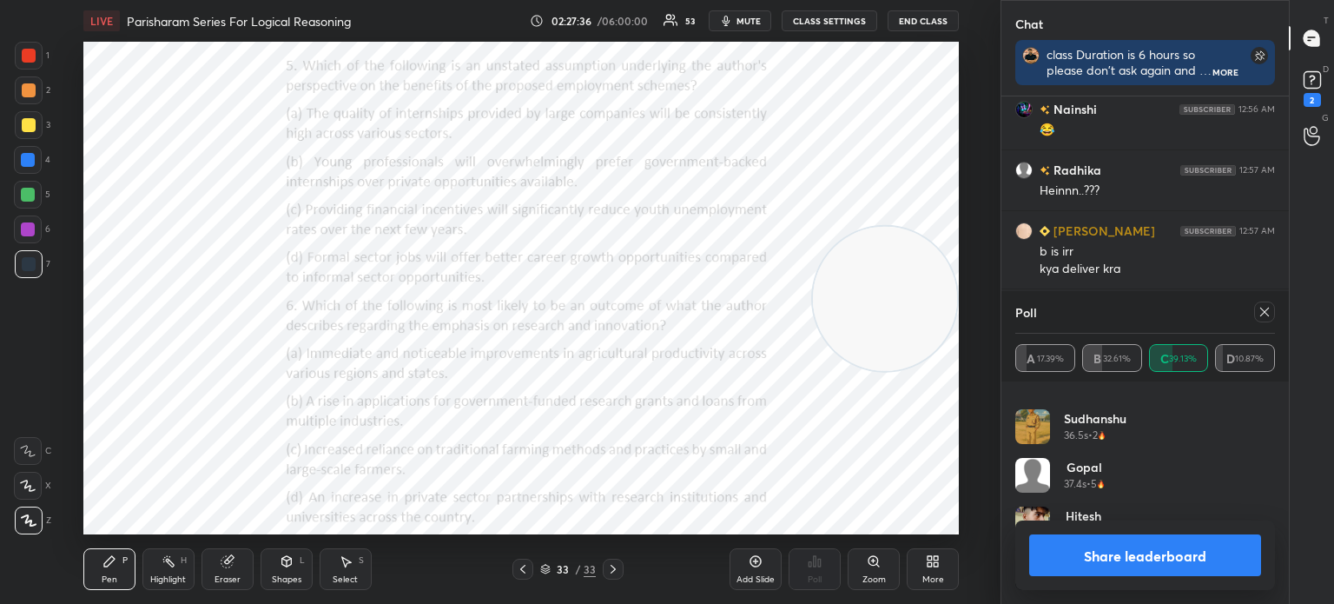
click at [1265, 313] on icon at bounding box center [1265, 312] width 14 height 14
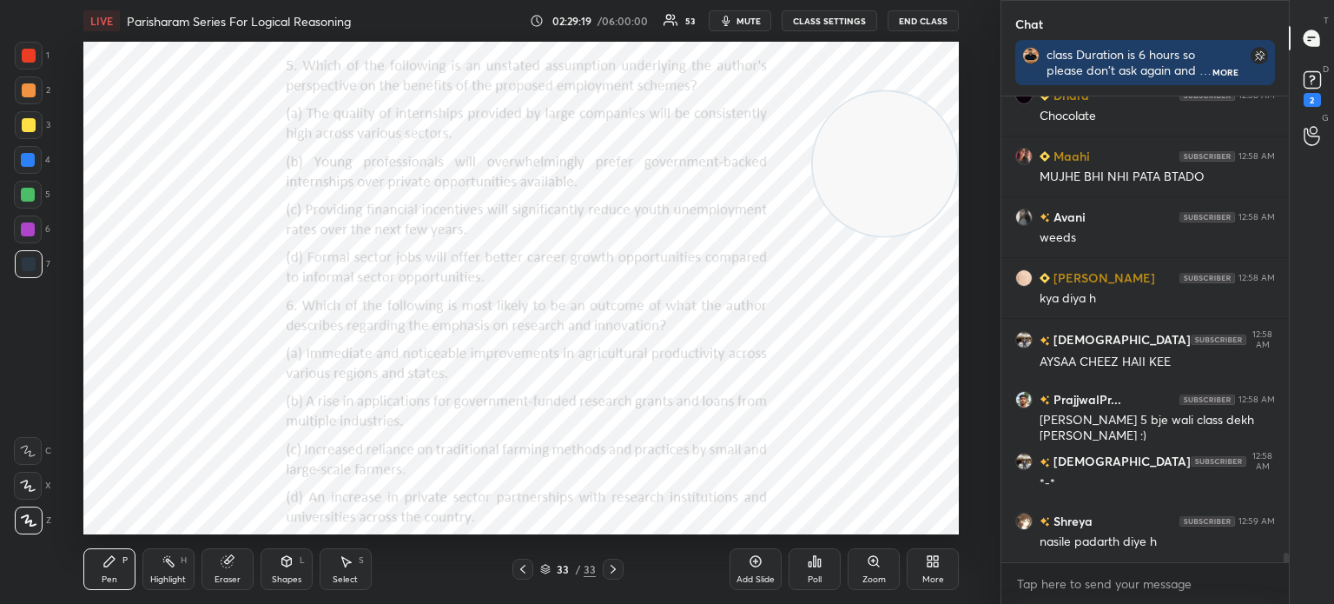
scroll to position [21897, 0]
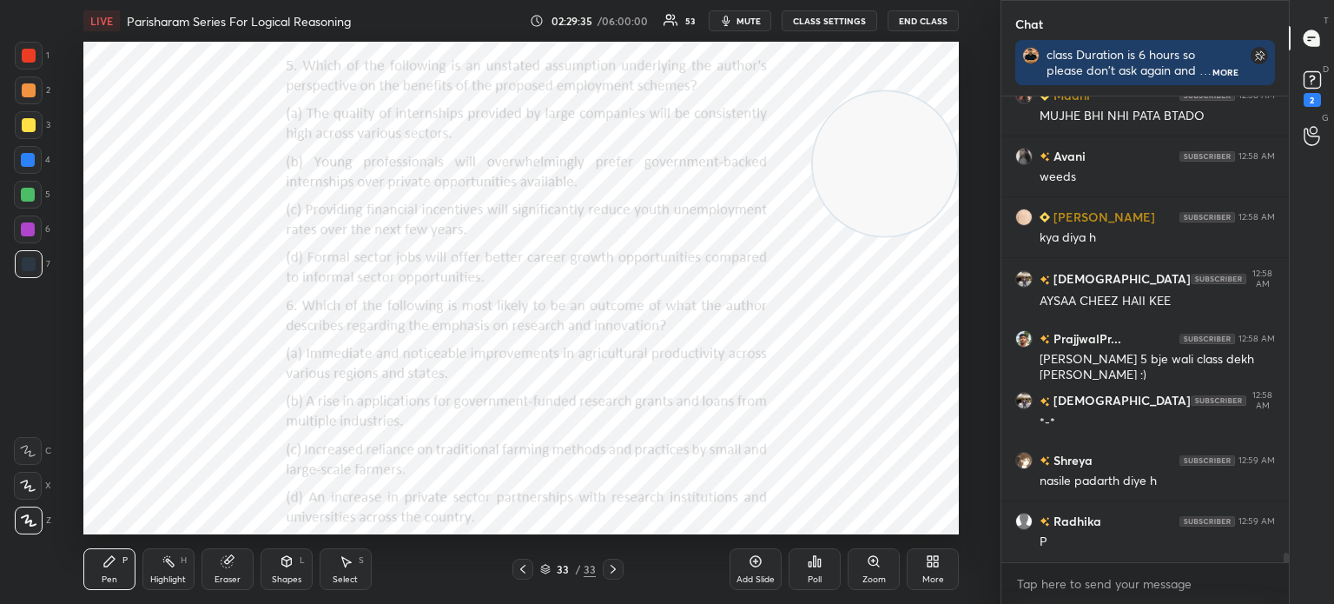
click at [814, 572] on div "Poll" at bounding box center [815, 569] width 52 height 42
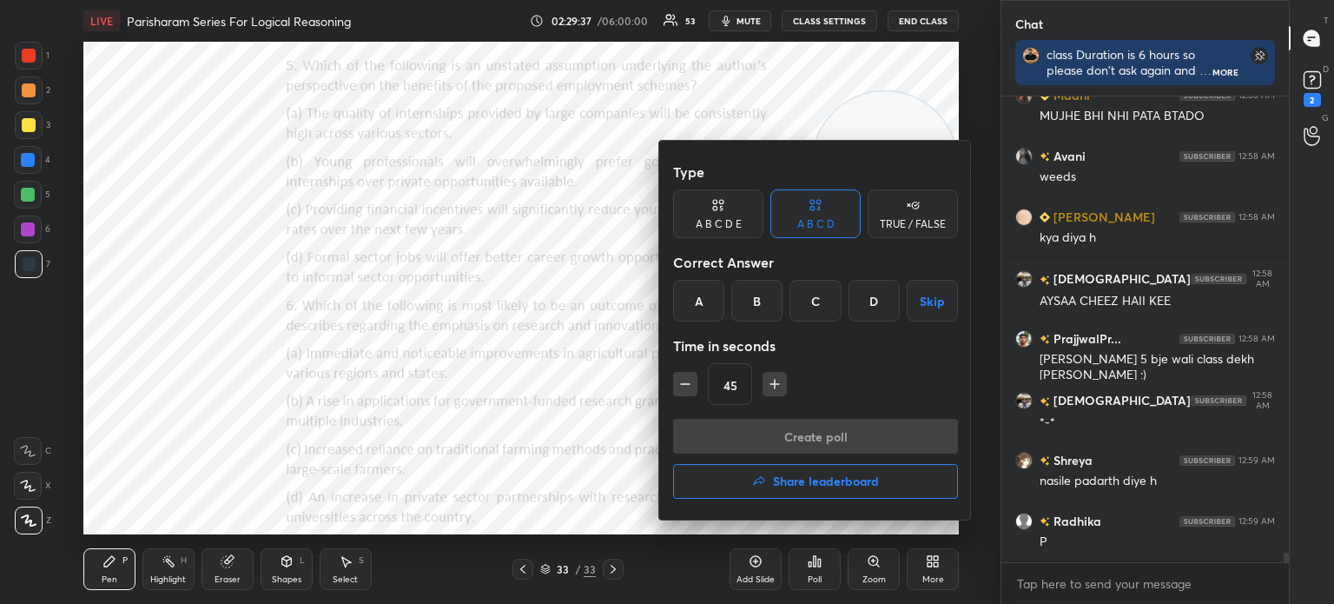
click at [871, 296] on div "D" at bounding box center [874, 301] width 51 height 42
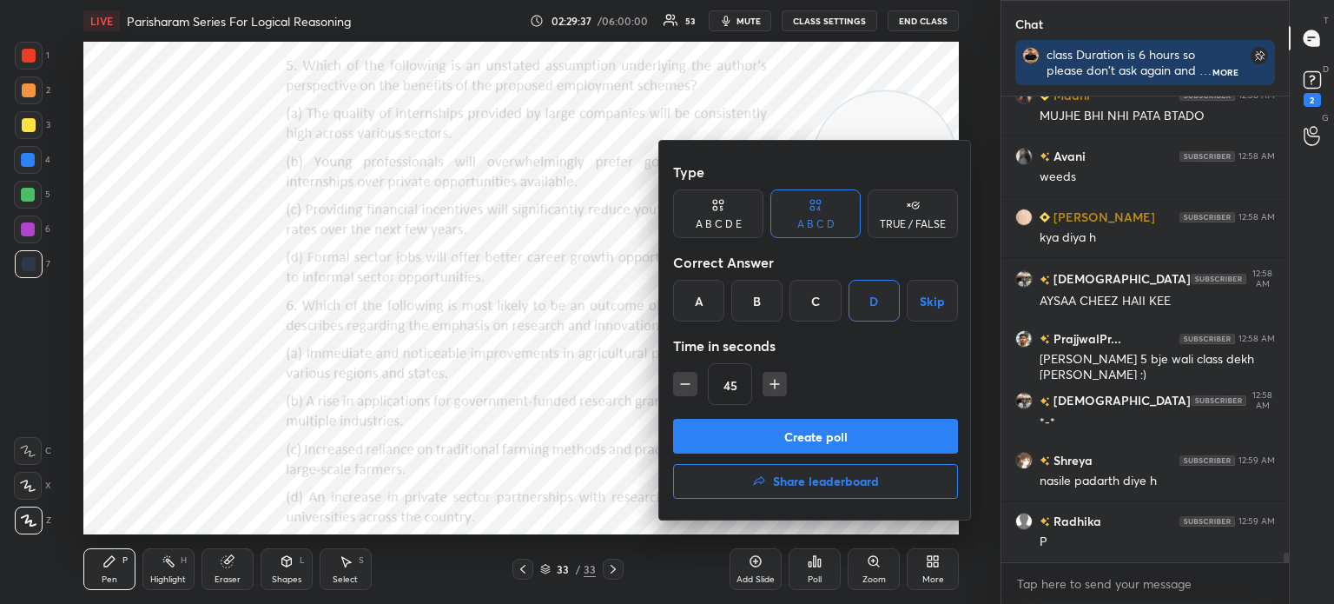
click at [800, 434] on button "Create poll" at bounding box center [815, 436] width 285 height 35
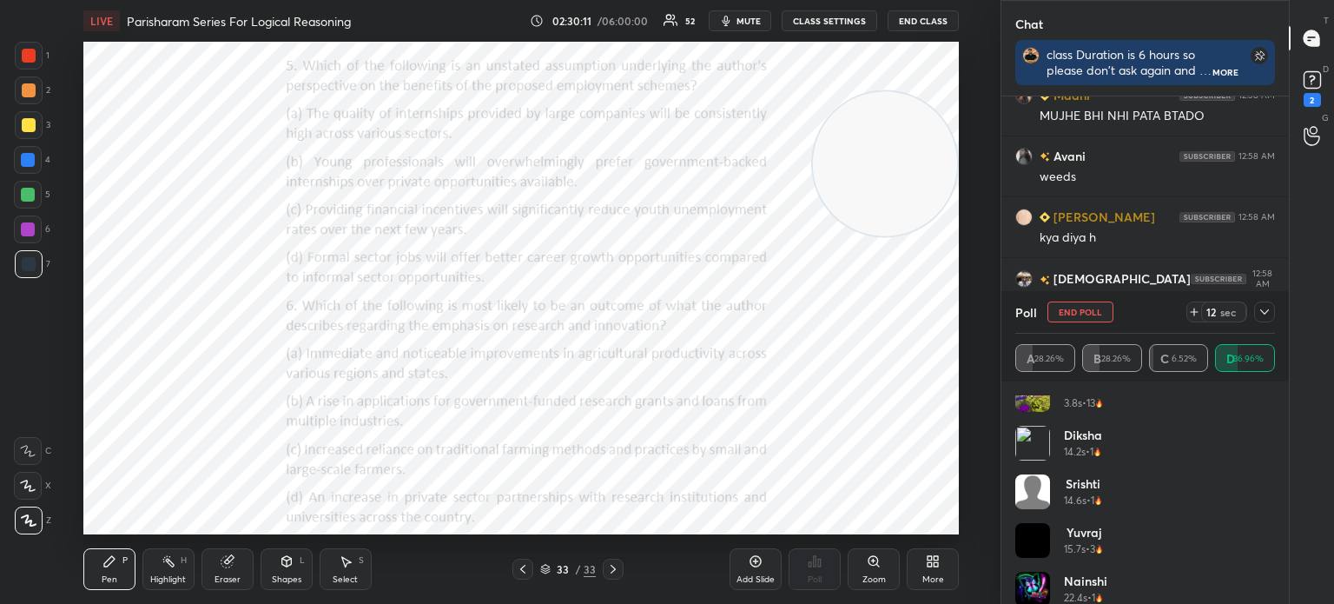
scroll to position [619, 0]
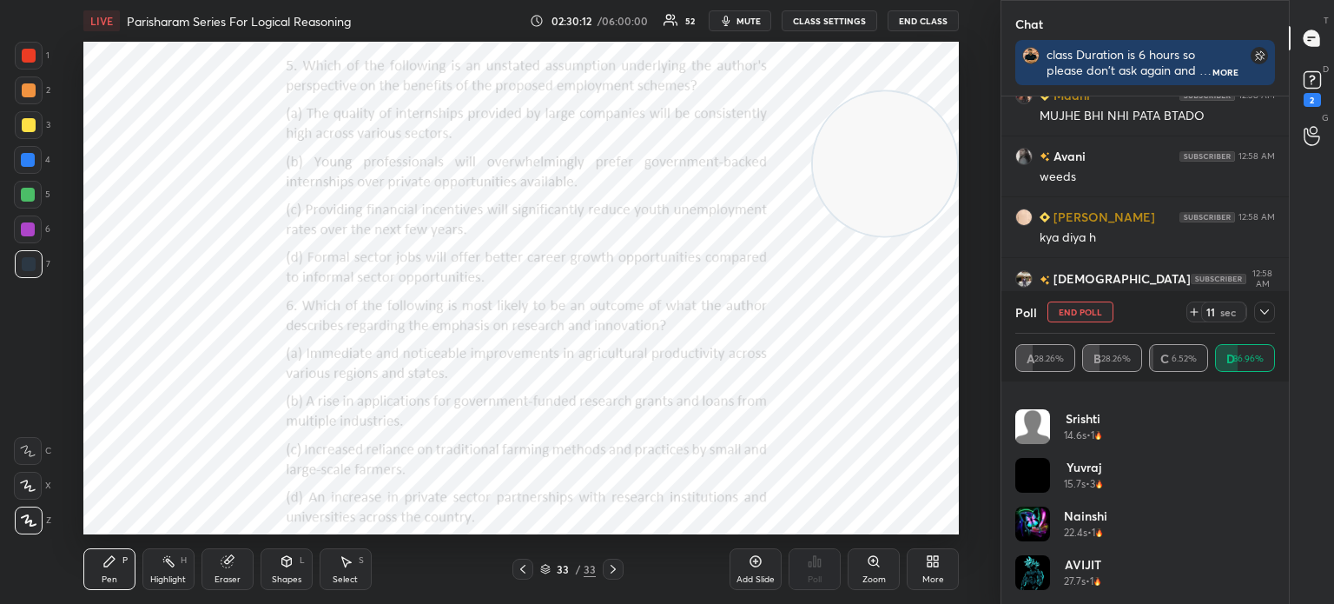
click at [1266, 315] on icon at bounding box center [1265, 312] width 14 height 14
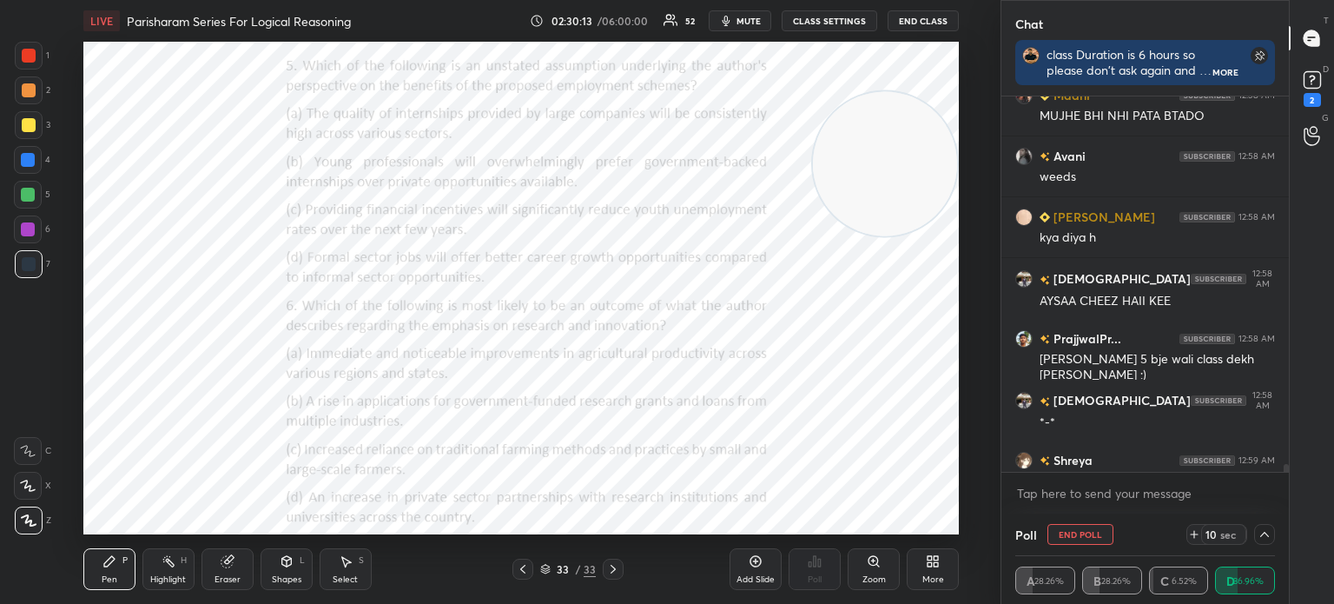
scroll to position [21987, 0]
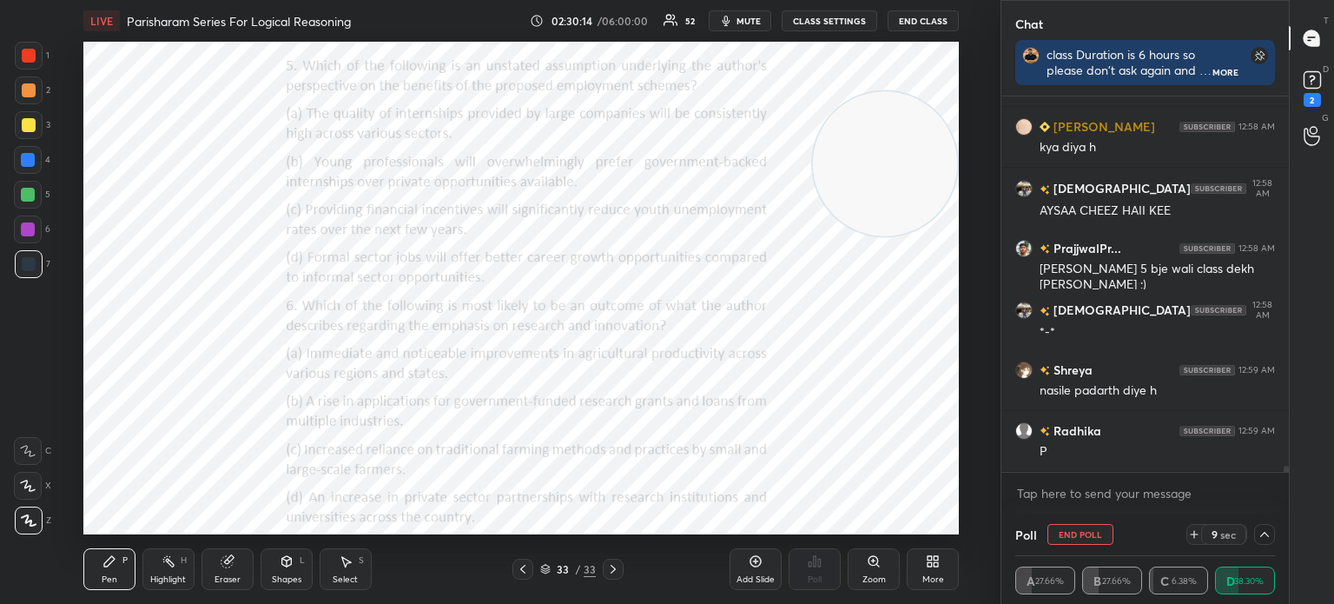
click at [1261, 534] on icon at bounding box center [1265, 534] width 14 height 14
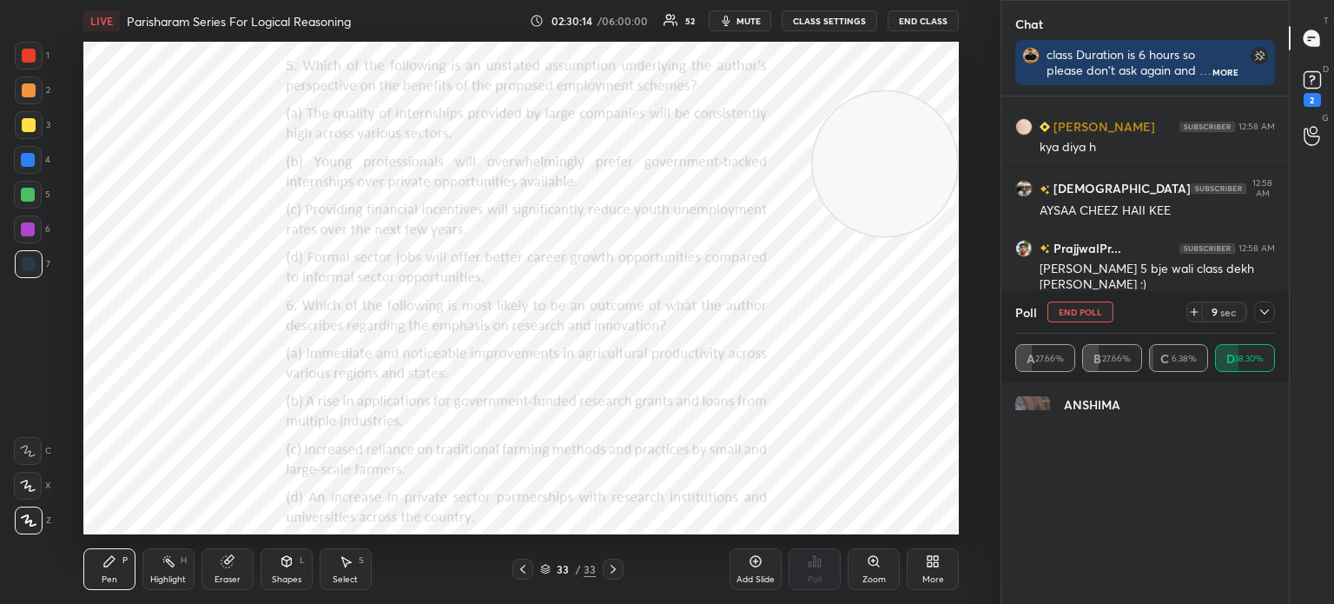
scroll to position [81, 255]
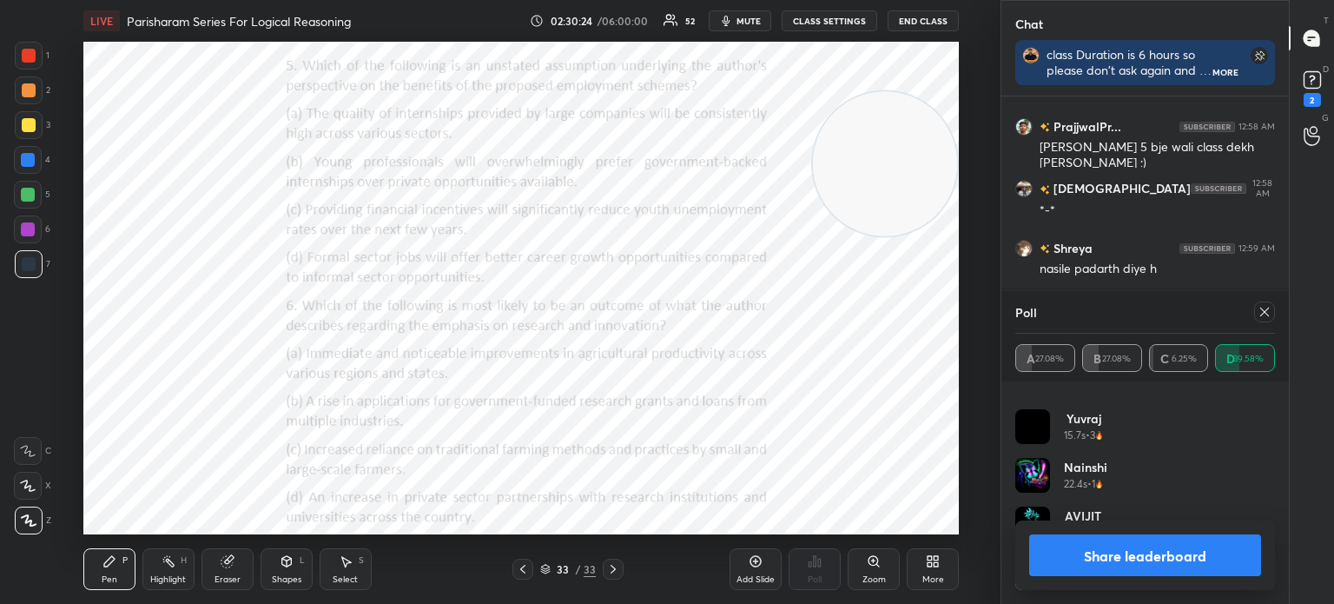
click at [1265, 318] on icon at bounding box center [1265, 312] width 14 height 14
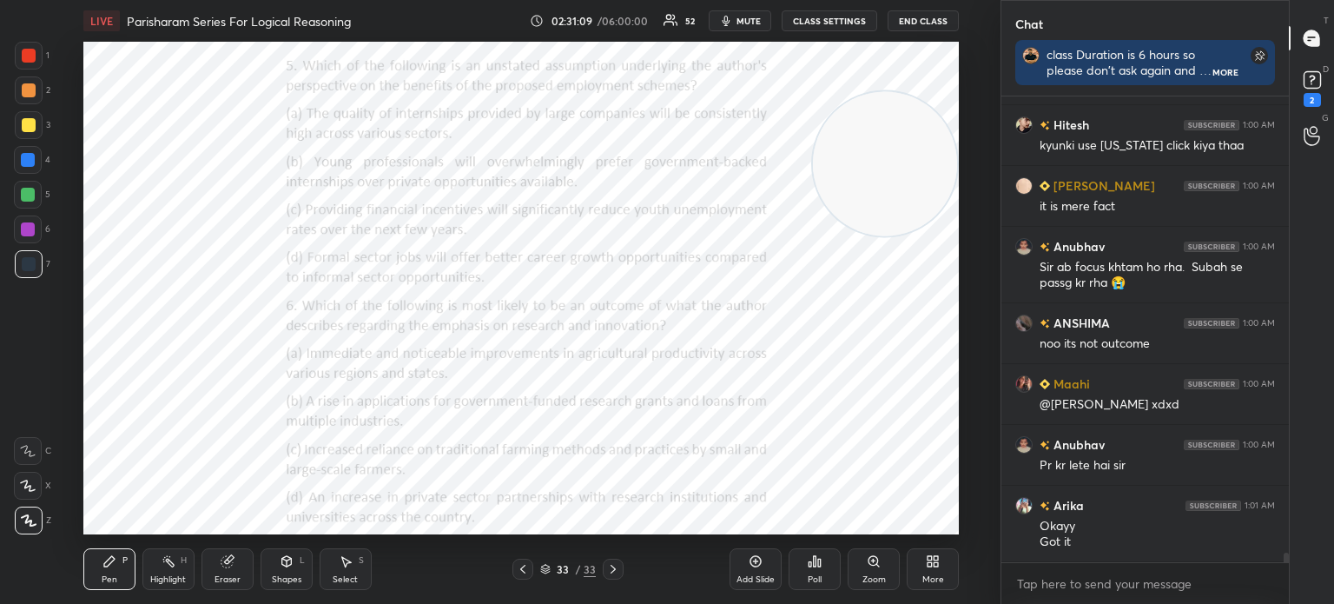
click at [809, 572] on div "Poll" at bounding box center [815, 569] width 52 height 42
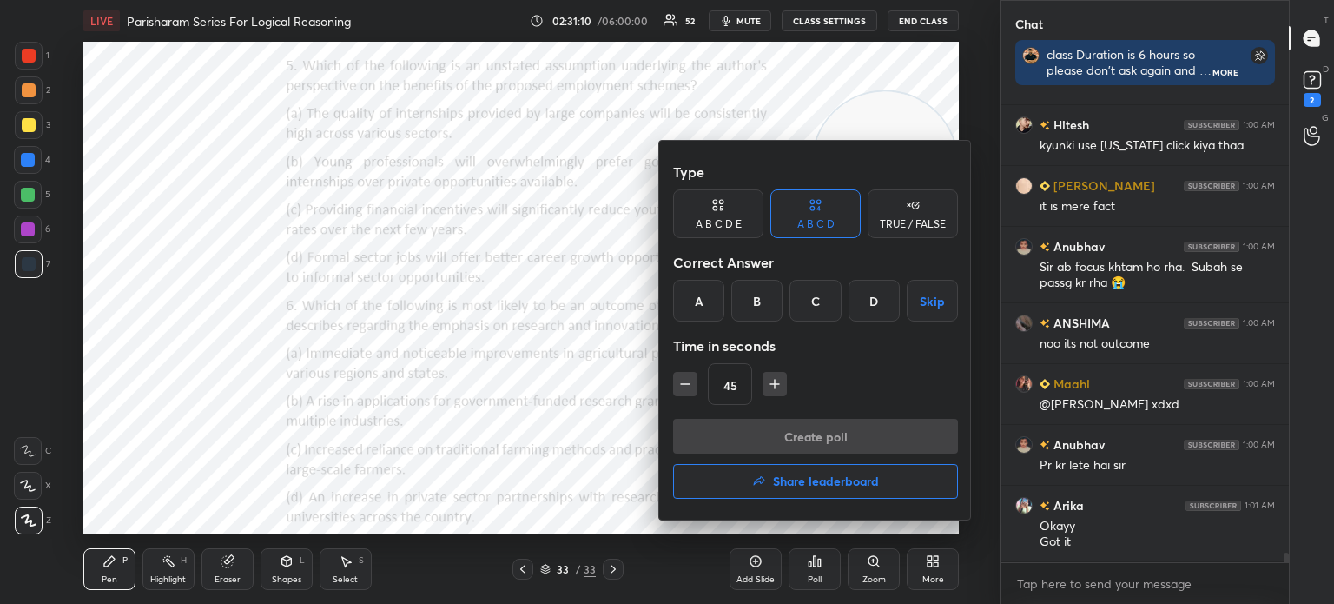
click at [737, 471] on button "Share leaderboard" at bounding box center [815, 481] width 285 height 35
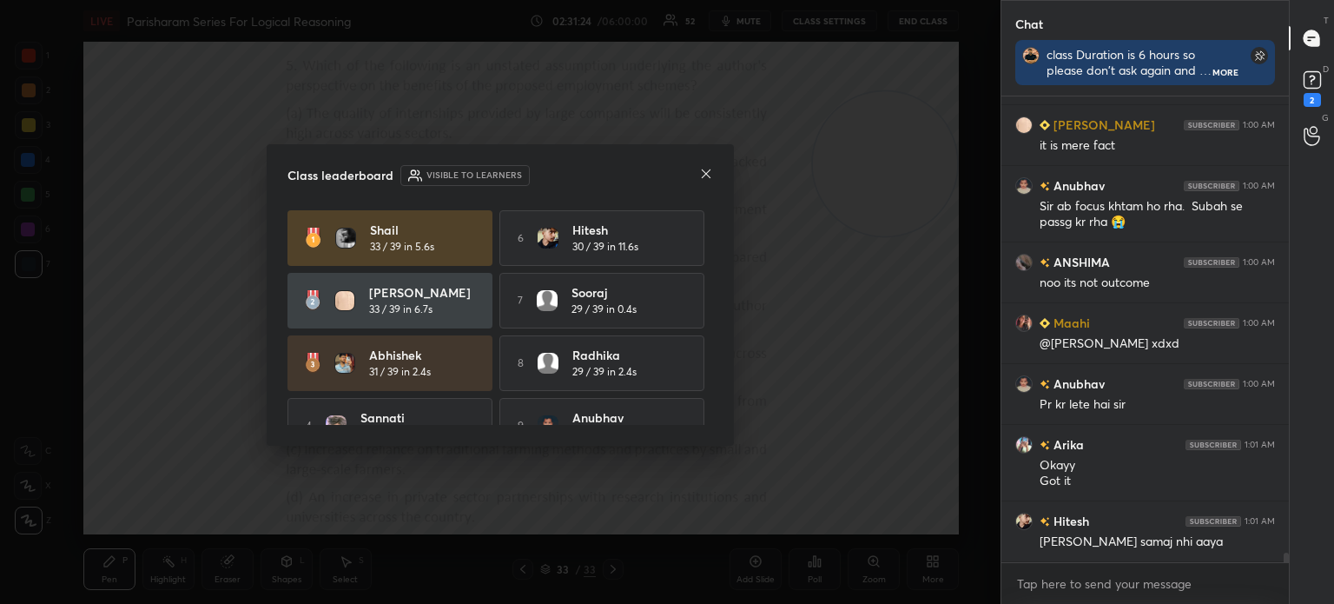
click at [711, 173] on icon at bounding box center [706, 174] width 14 height 14
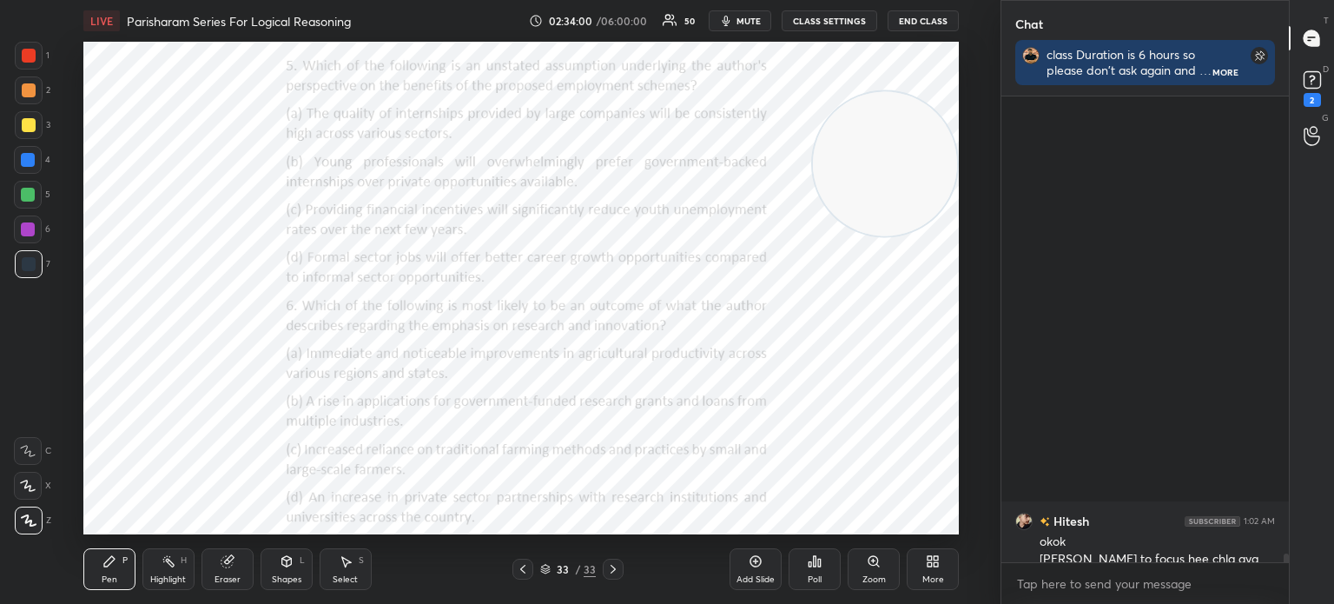
scroll to position [23848, 0]
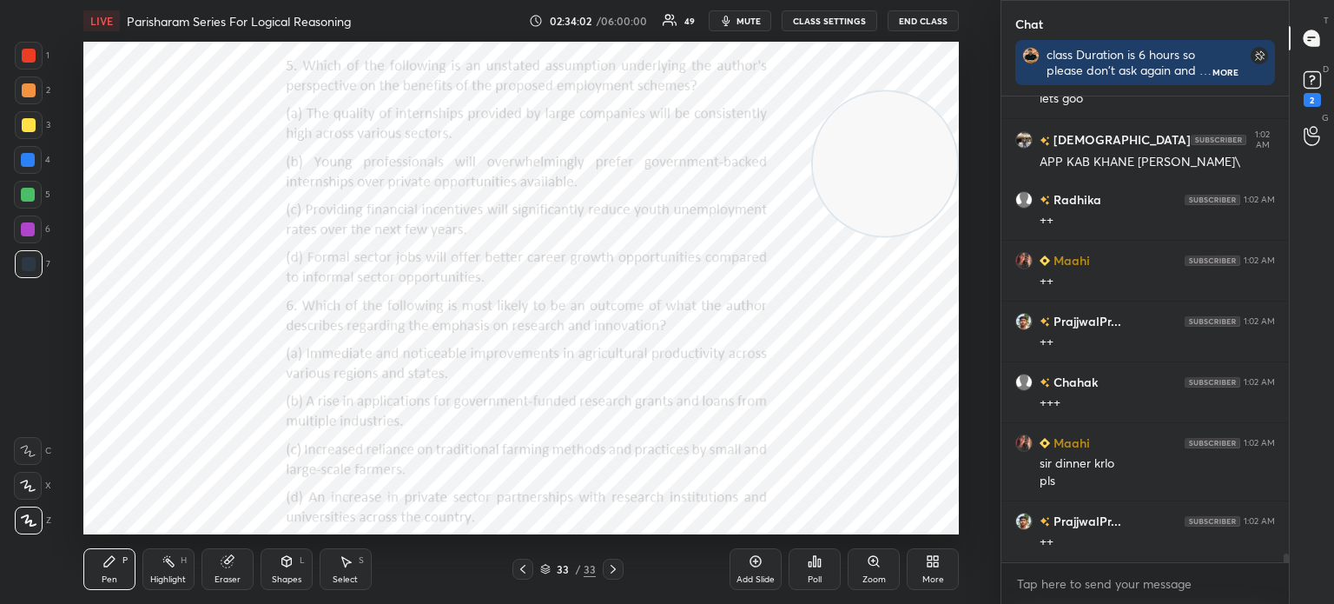
click at [933, 569] on div "More" at bounding box center [933, 569] width 52 height 42
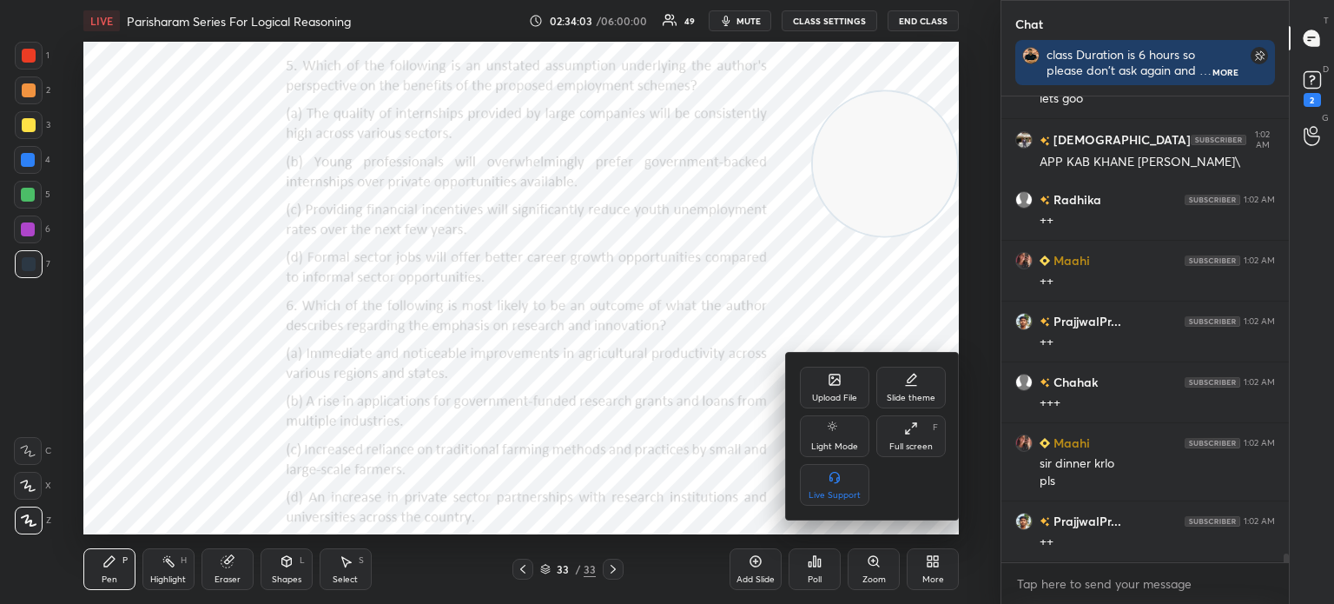
click at [821, 375] on div "Upload File" at bounding box center [834, 388] width 69 height 42
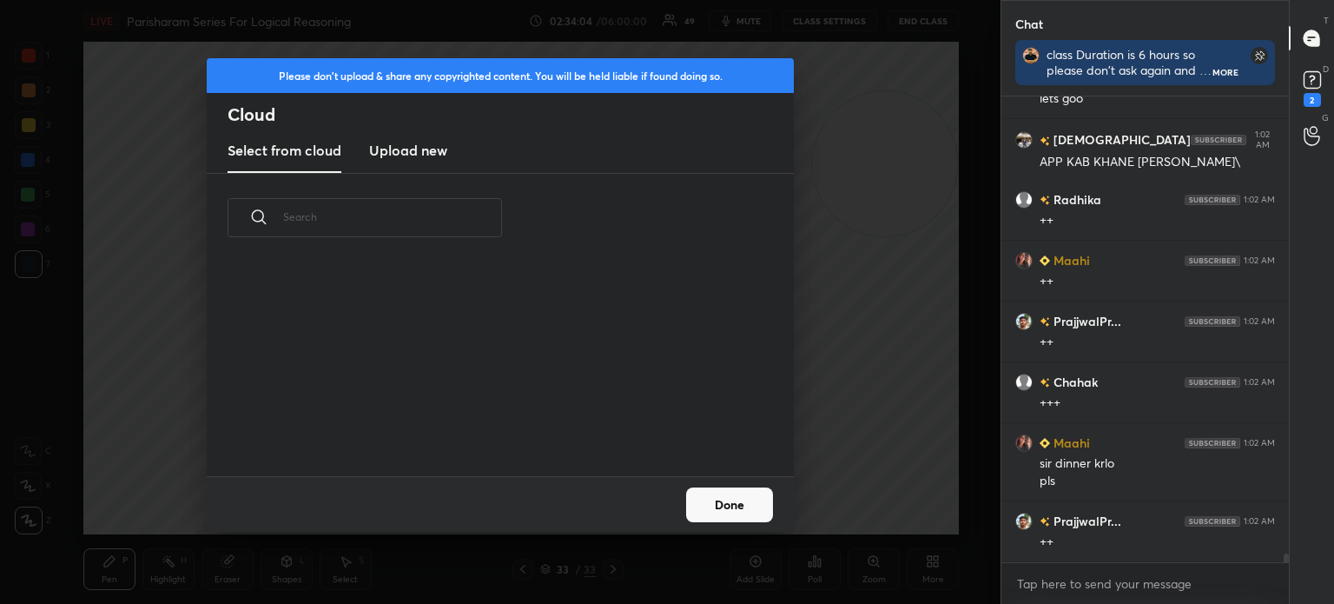
scroll to position [214, 558]
click at [413, 147] on h3 "Upload new" at bounding box center [408, 150] width 78 height 21
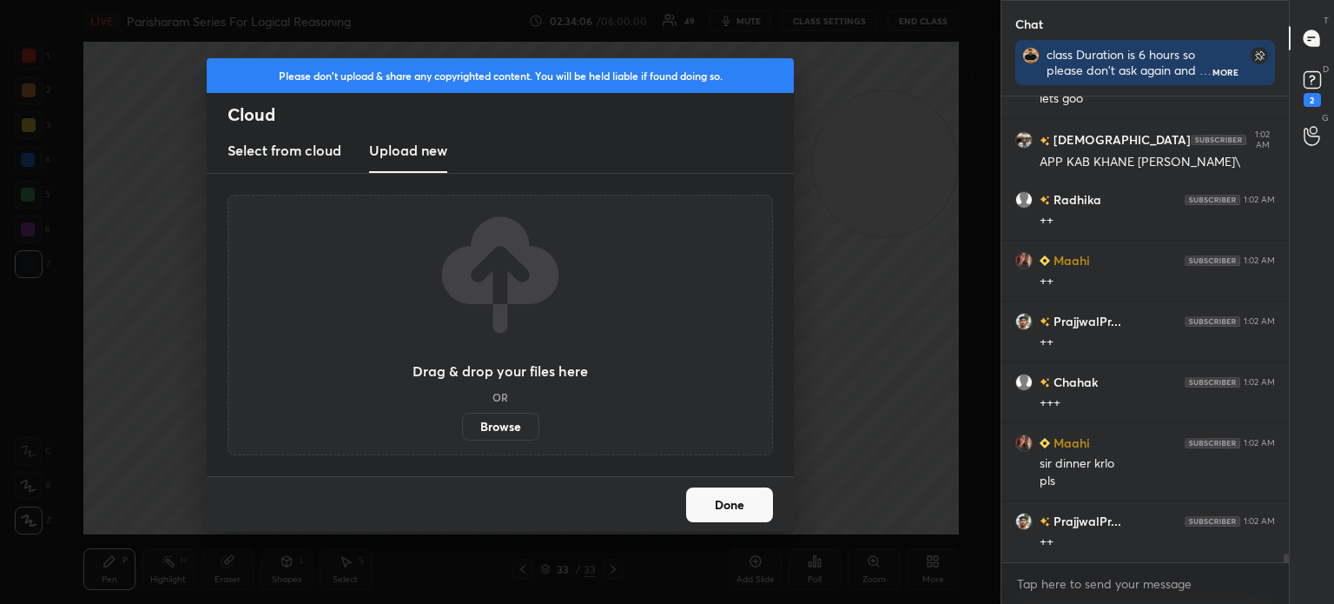
click at [493, 421] on label "Browse" at bounding box center [500, 427] width 77 height 28
click at [462, 421] on input "Browse" at bounding box center [462, 427] width 0 height 28
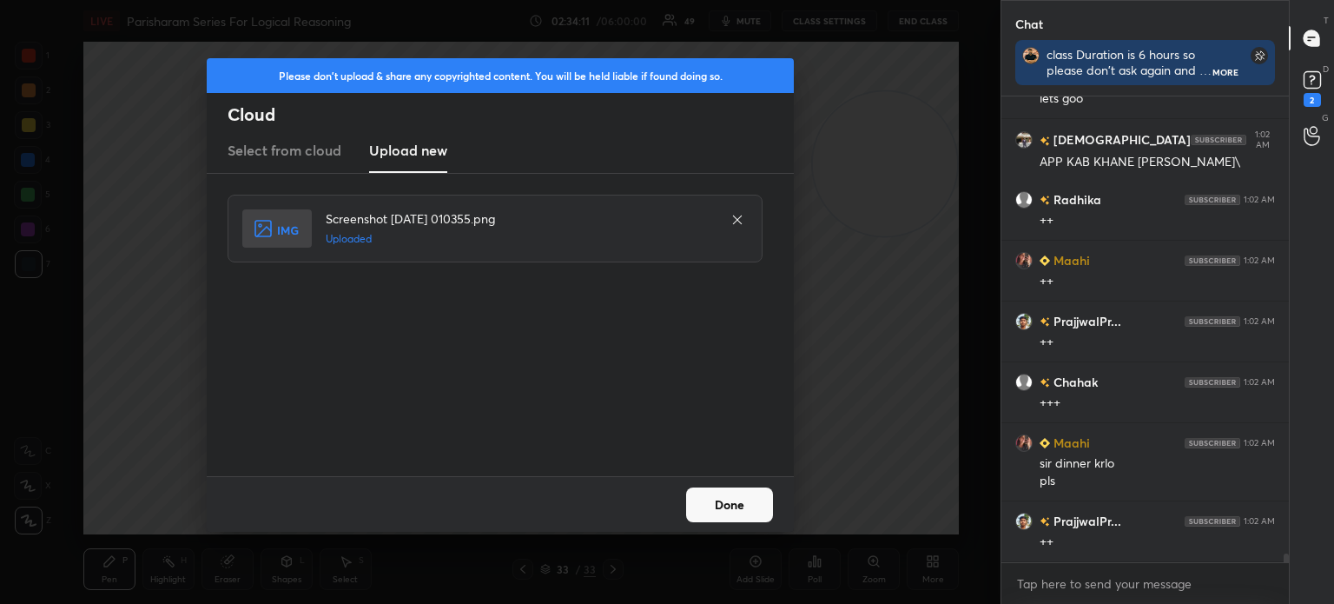
click at [712, 503] on button "Done" at bounding box center [729, 504] width 87 height 35
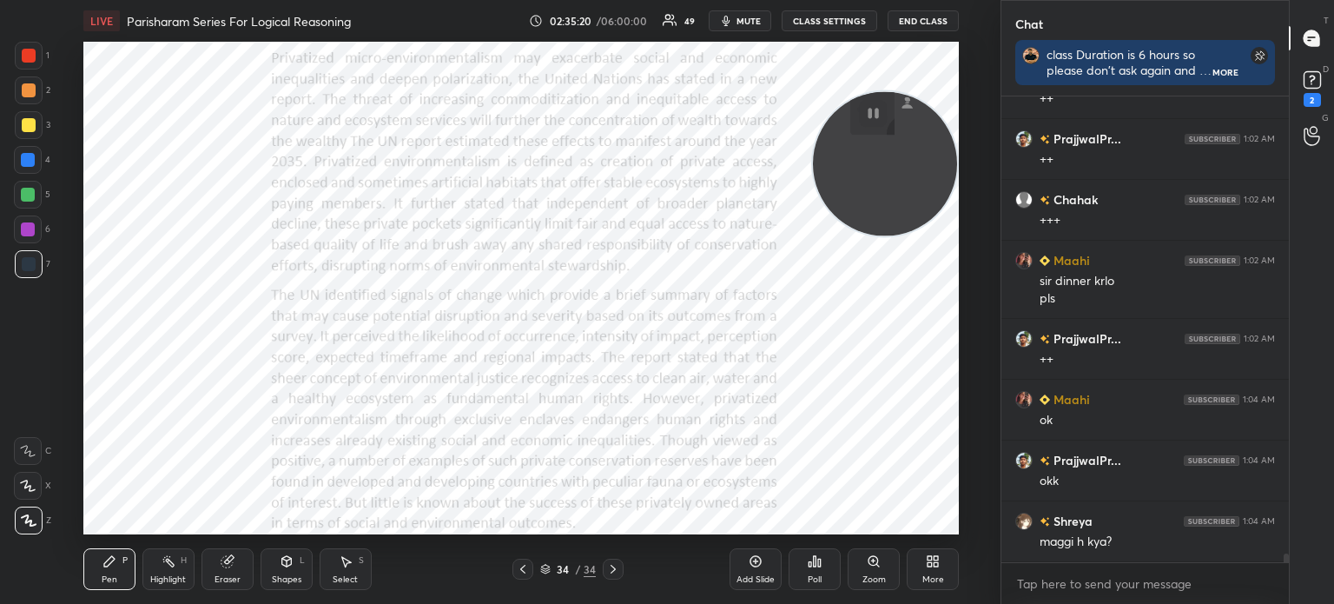
scroll to position [24472, 0]
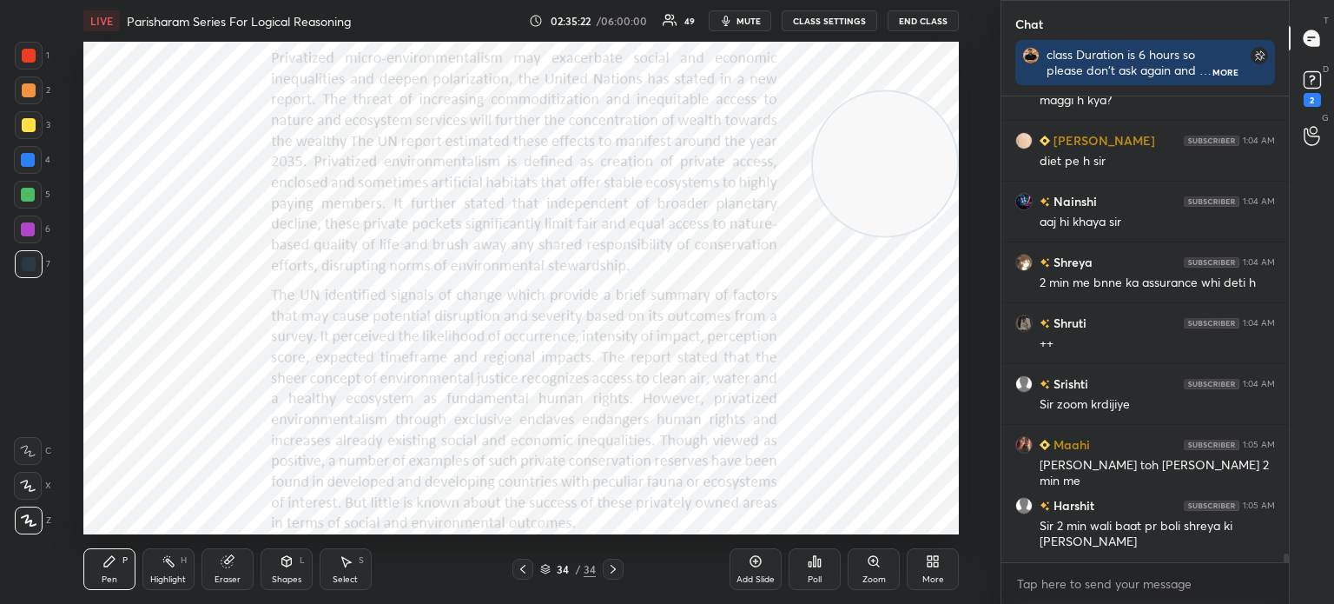
click at [916, 567] on div "More" at bounding box center [933, 569] width 52 height 42
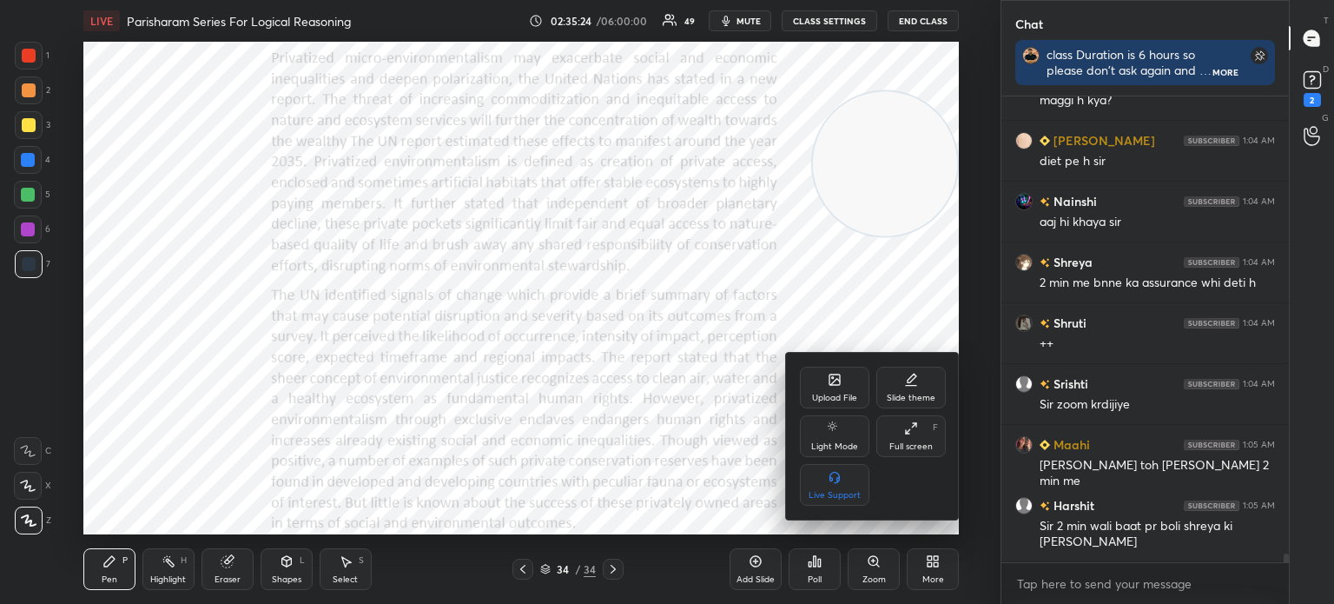
click at [837, 389] on div "Upload File" at bounding box center [834, 388] width 69 height 42
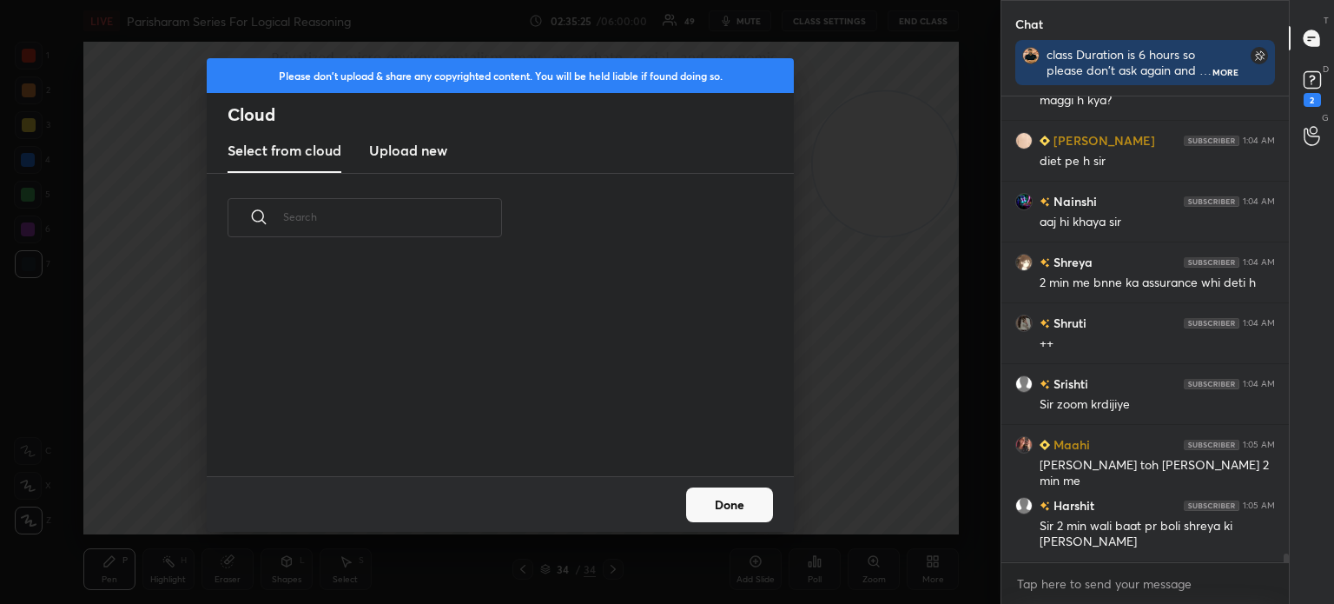
scroll to position [214, 558]
click at [430, 149] on h3 "Upload new" at bounding box center [408, 150] width 78 height 21
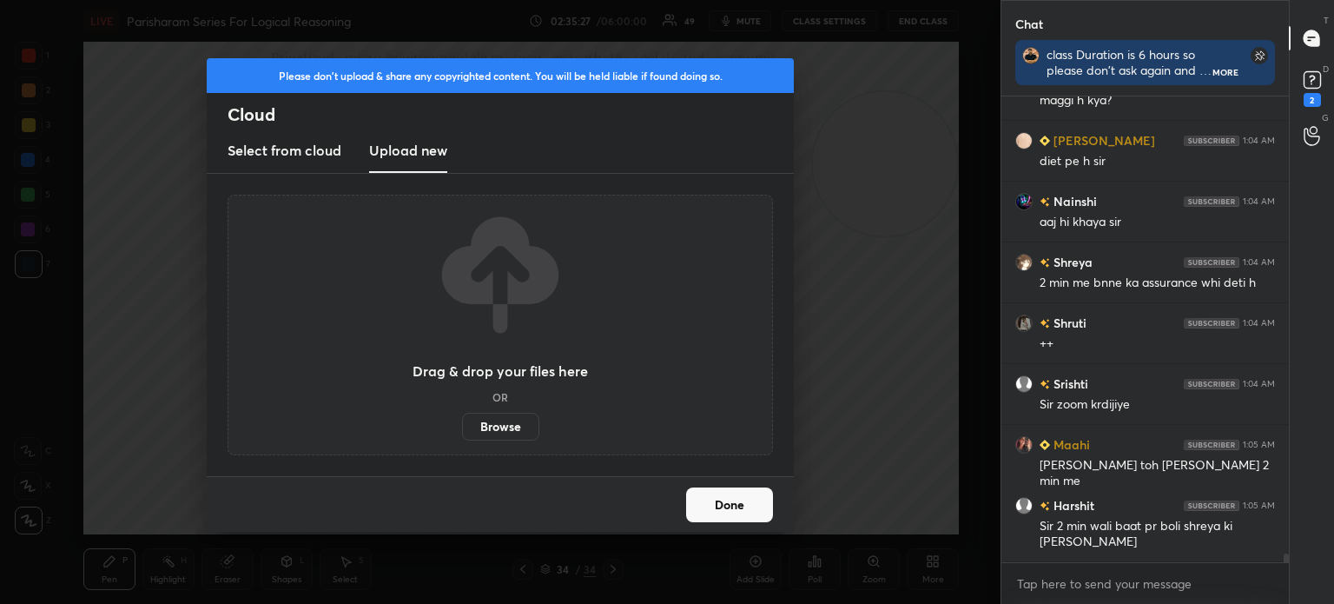
click at [495, 429] on label "Browse" at bounding box center [500, 427] width 77 height 28
click at [462, 429] on input "Browse" at bounding box center [462, 427] width 0 height 28
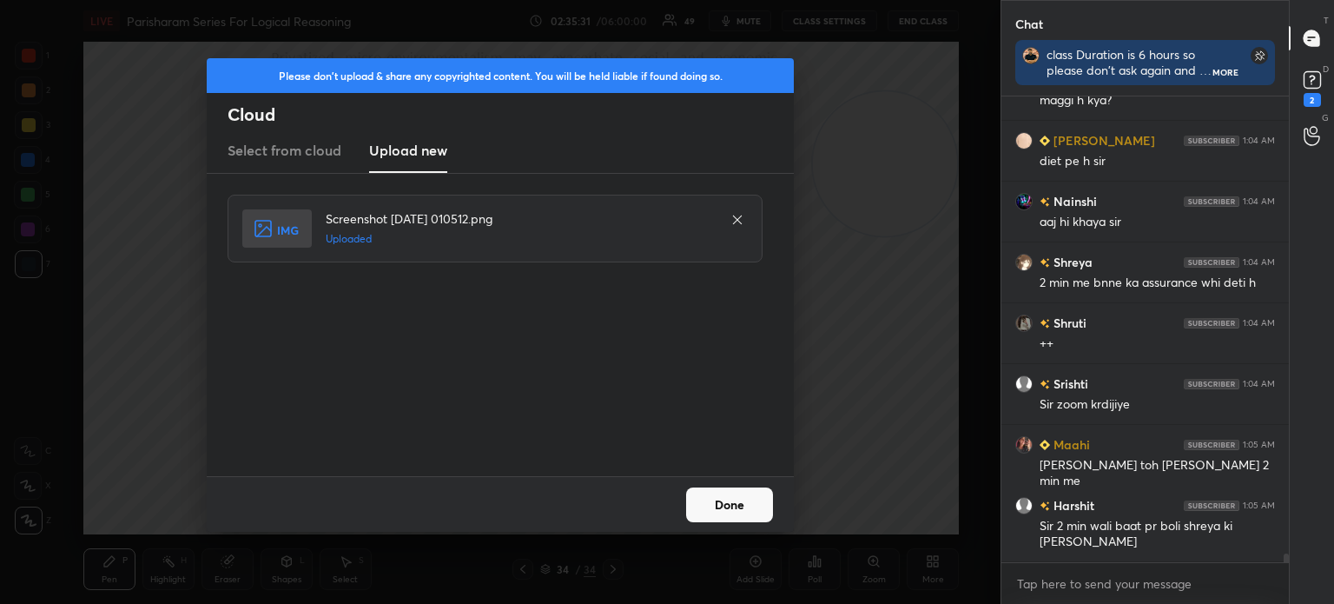
click at [711, 503] on button "Done" at bounding box center [729, 504] width 87 height 35
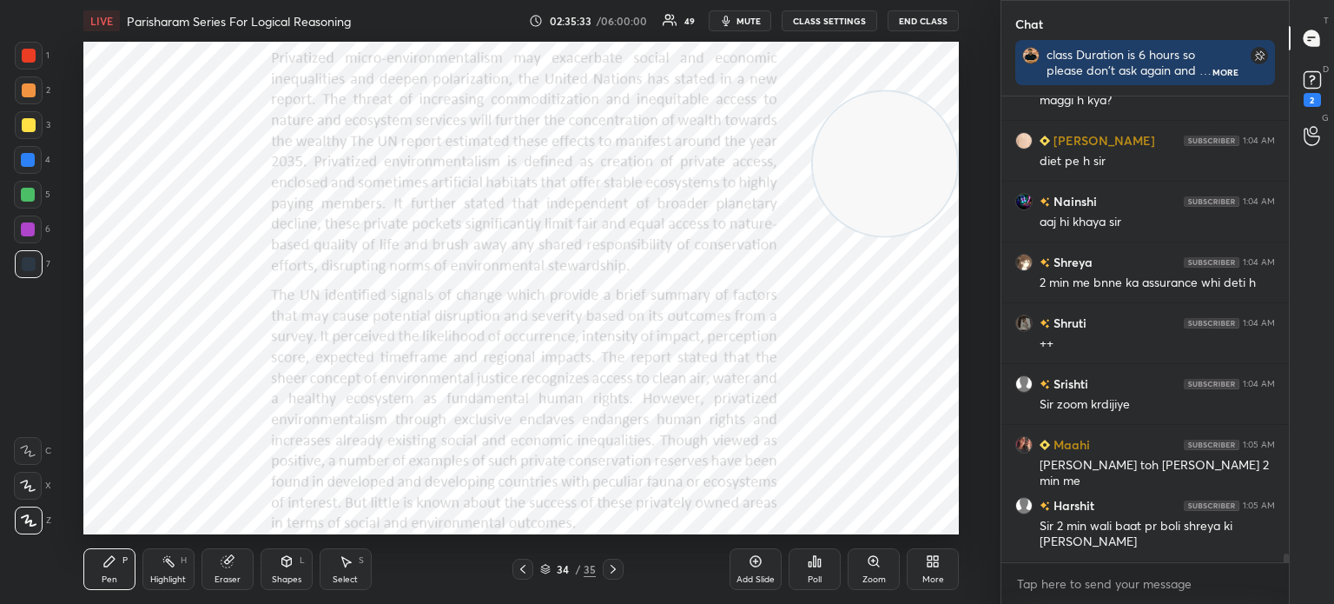
scroll to position [24532, 0]
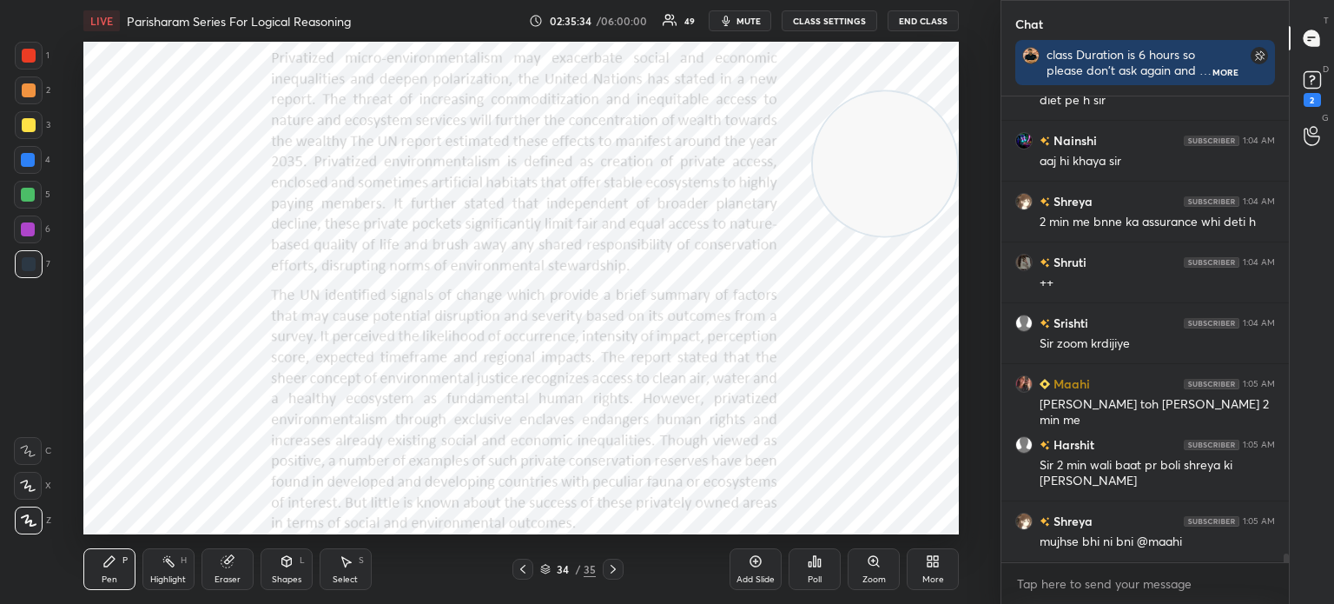
click at [877, 562] on icon at bounding box center [874, 561] width 10 height 10
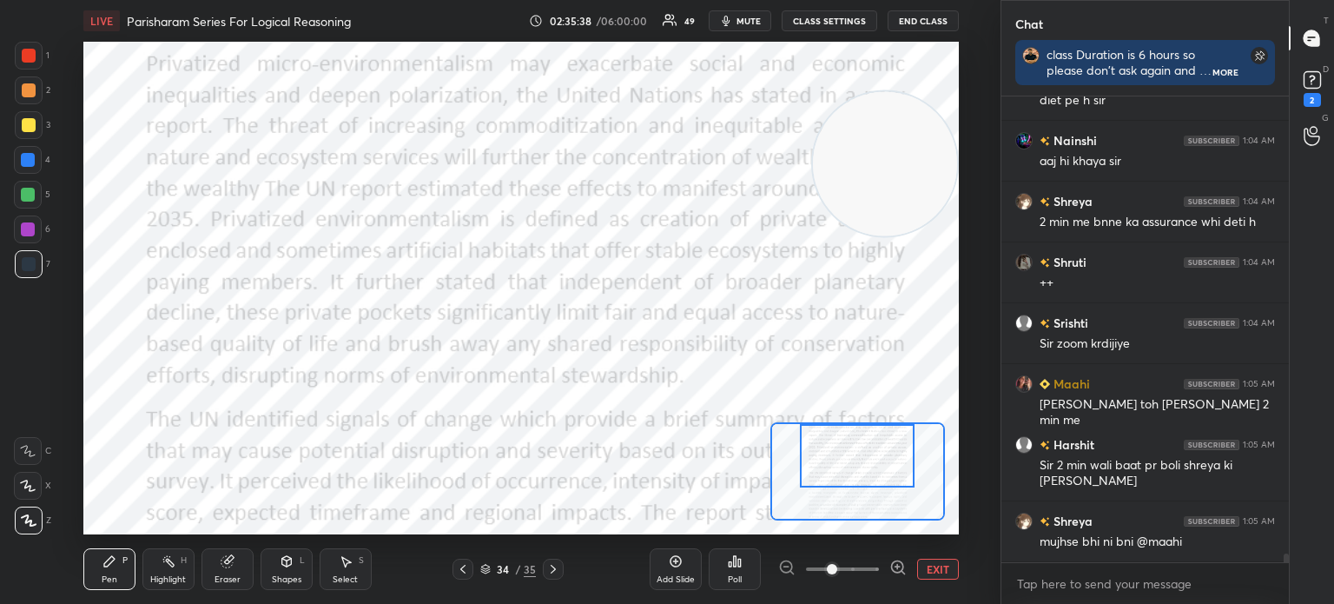
drag, startPoint x: 841, startPoint y: 442, endPoint x: 841, endPoint y: 425, distance: 17.4
click at [841, 425] on div at bounding box center [857, 455] width 115 height 63
drag, startPoint x: 888, startPoint y: 142, endPoint x: 627, endPoint y: 460, distance: 411.8
click at [627, 460] on video at bounding box center [625, 460] width 144 height 144
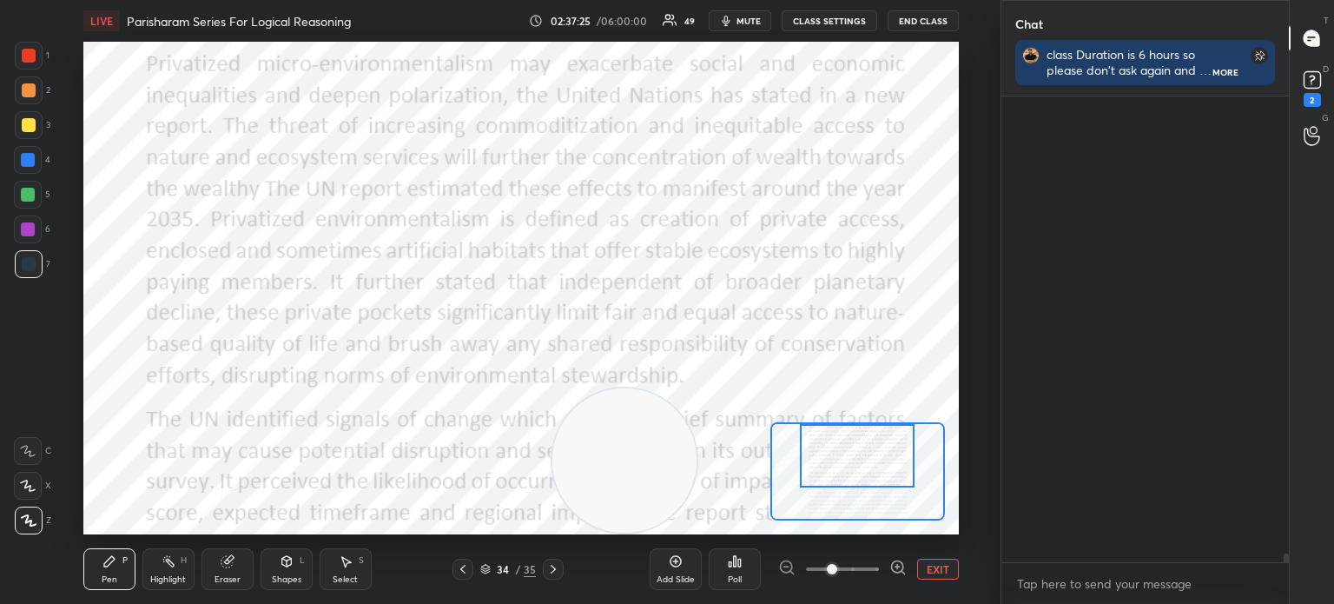
scroll to position [25313, 0]
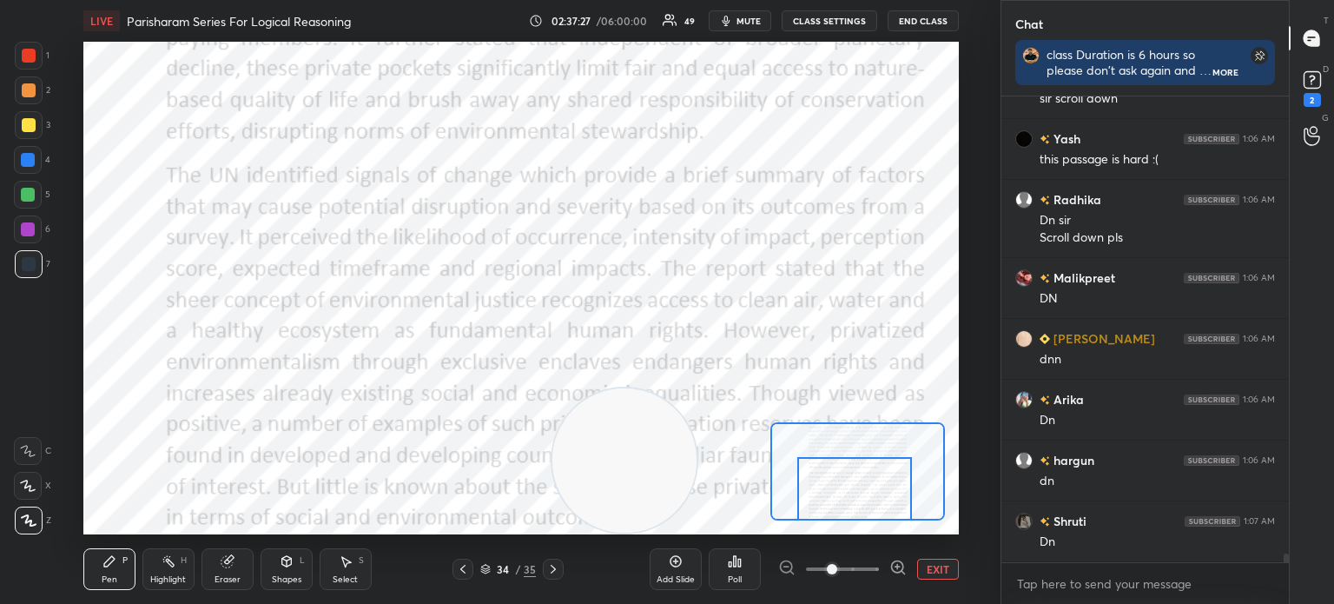
drag, startPoint x: 850, startPoint y: 483, endPoint x: 848, endPoint y: 531, distance: 47.9
click at [848, 531] on div "LIVE Parisharam Series For Logical Reasoning 02:37:27 / 06:00:00 49 mute CLASS …" at bounding box center [521, 302] width 931 height 604
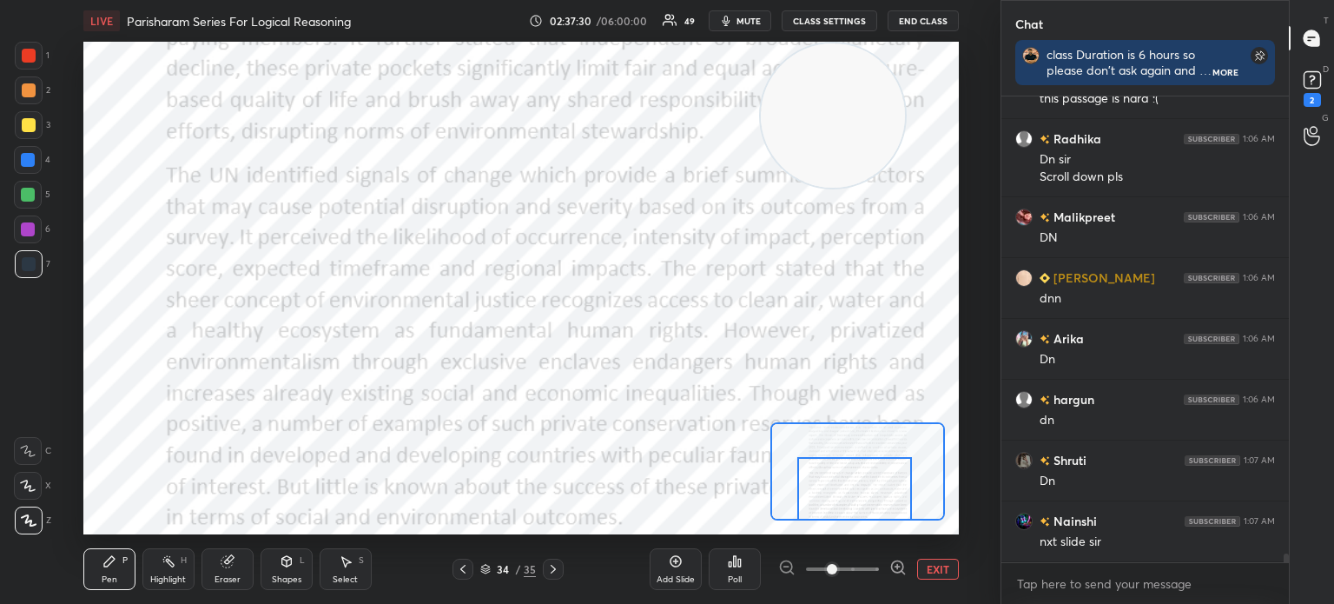
click at [844, 42] on div "Setting up your live class Poll for secs No correct answer Start poll" at bounding box center [521, 288] width 876 height 493
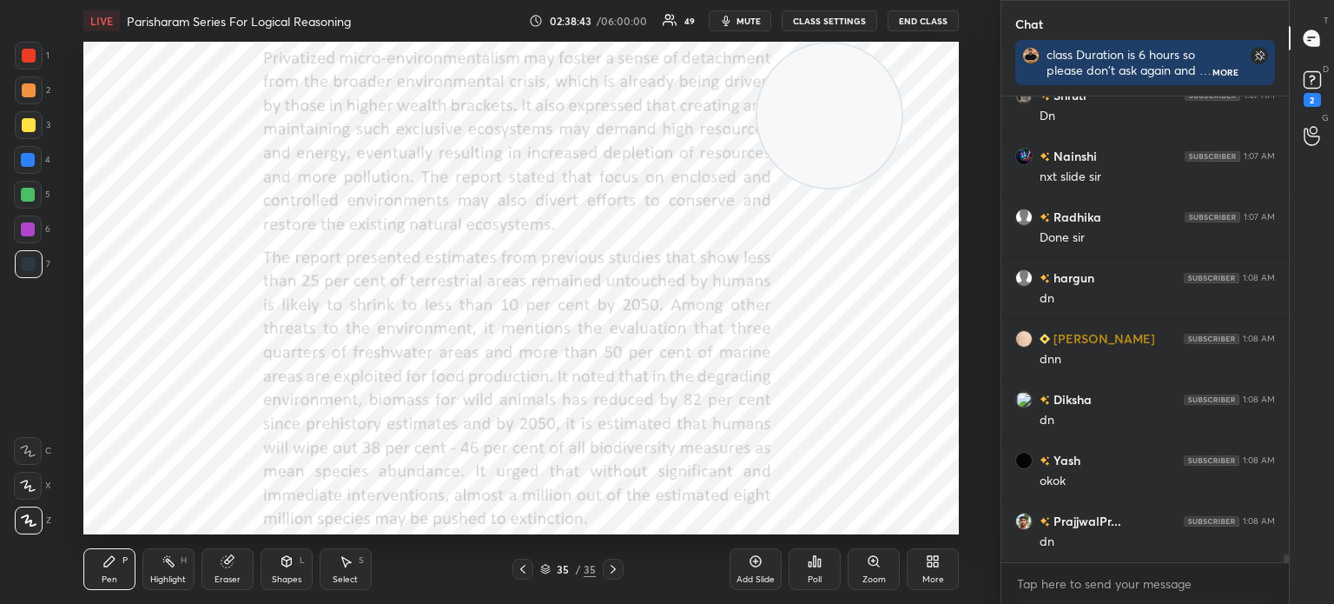
scroll to position [25799, 0]
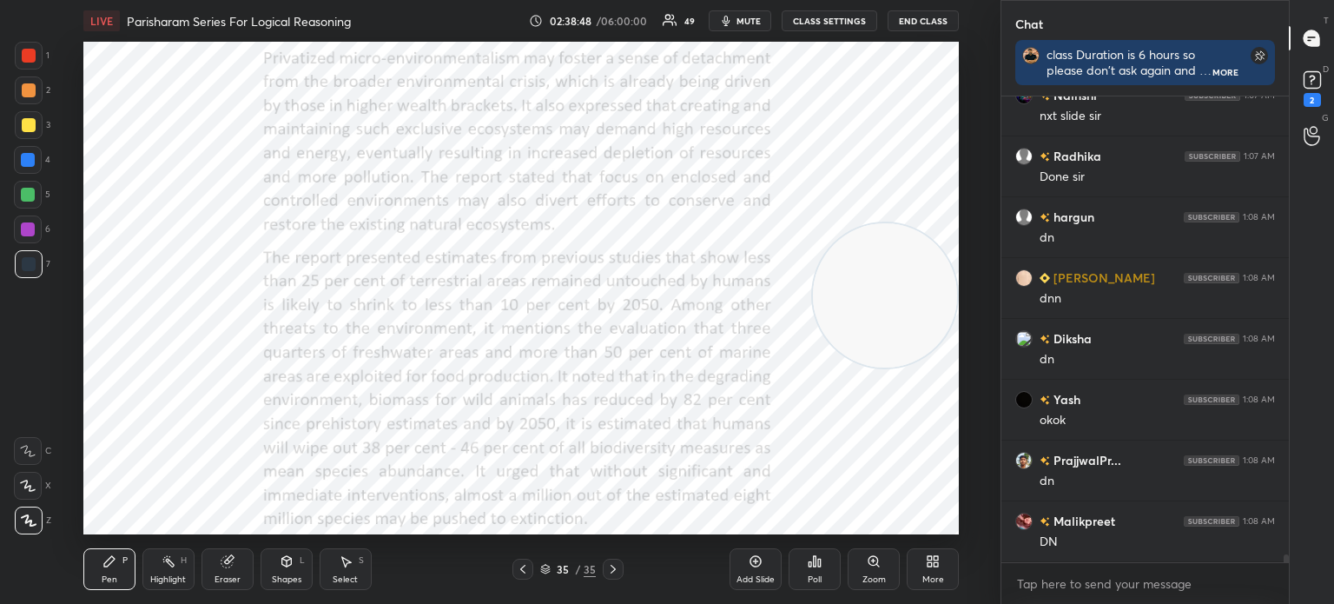
drag, startPoint x: 855, startPoint y: 89, endPoint x: 910, endPoint y: 269, distance: 189.1
click at [910, 269] on video at bounding box center [885, 295] width 144 height 144
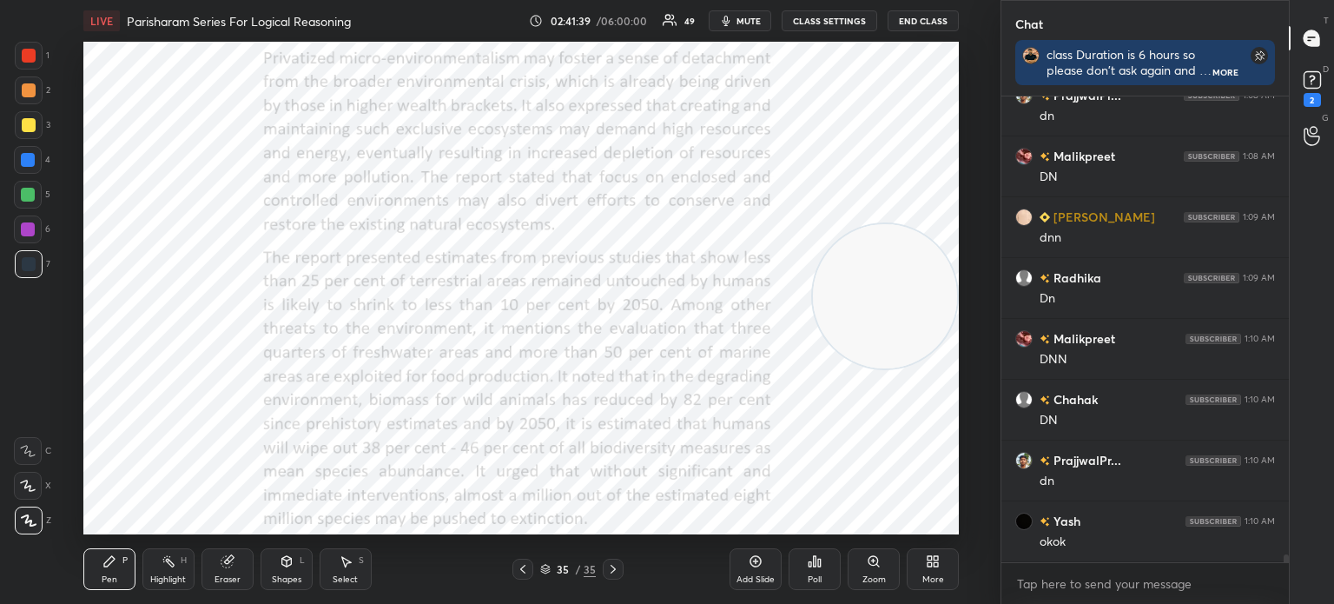
scroll to position [26225, 0]
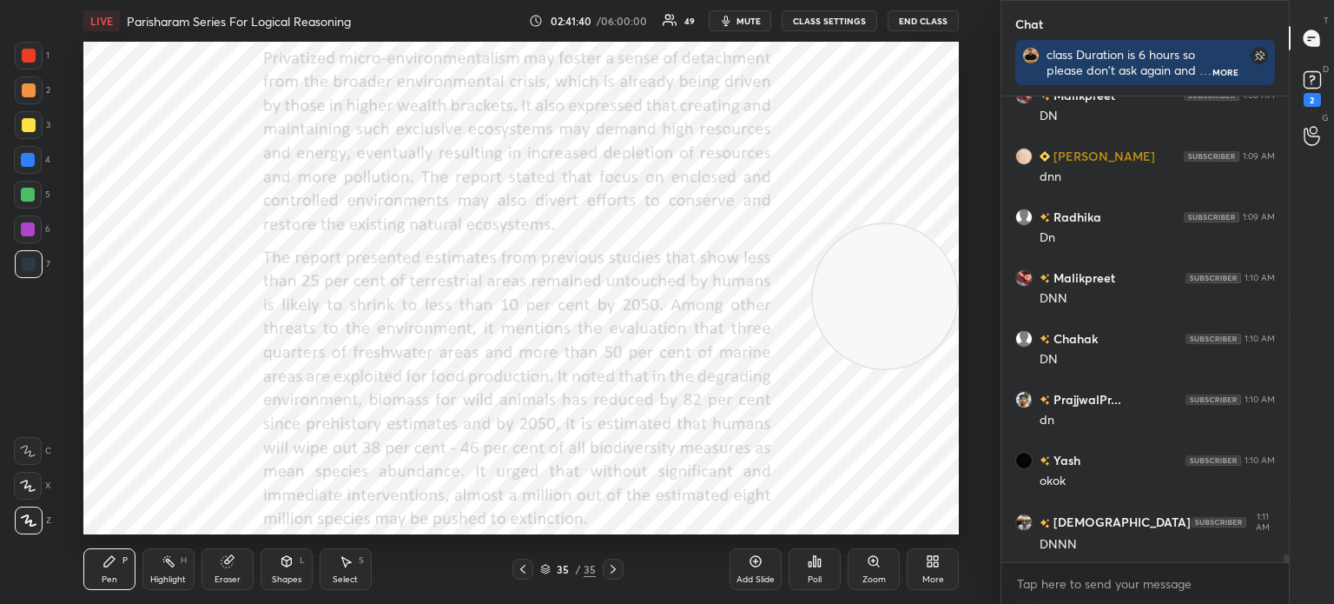
click at [926, 553] on div "More" at bounding box center [933, 569] width 52 height 42
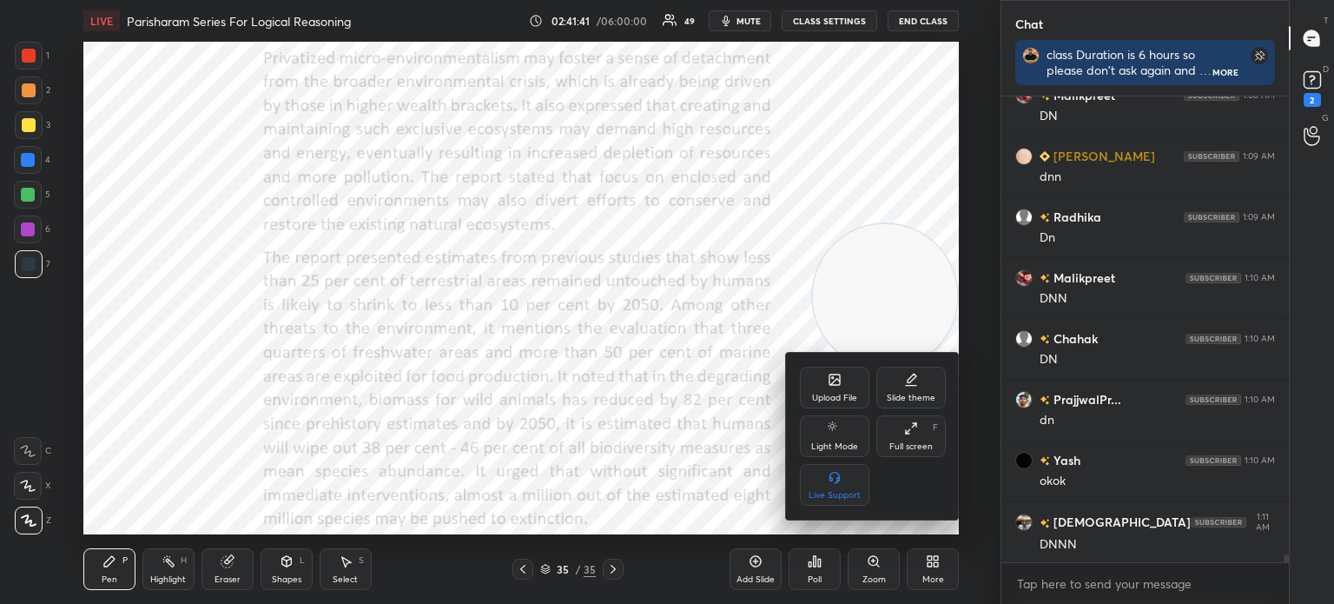
click at [830, 397] on div "Upload File" at bounding box center [834, 398] width 45 height 9
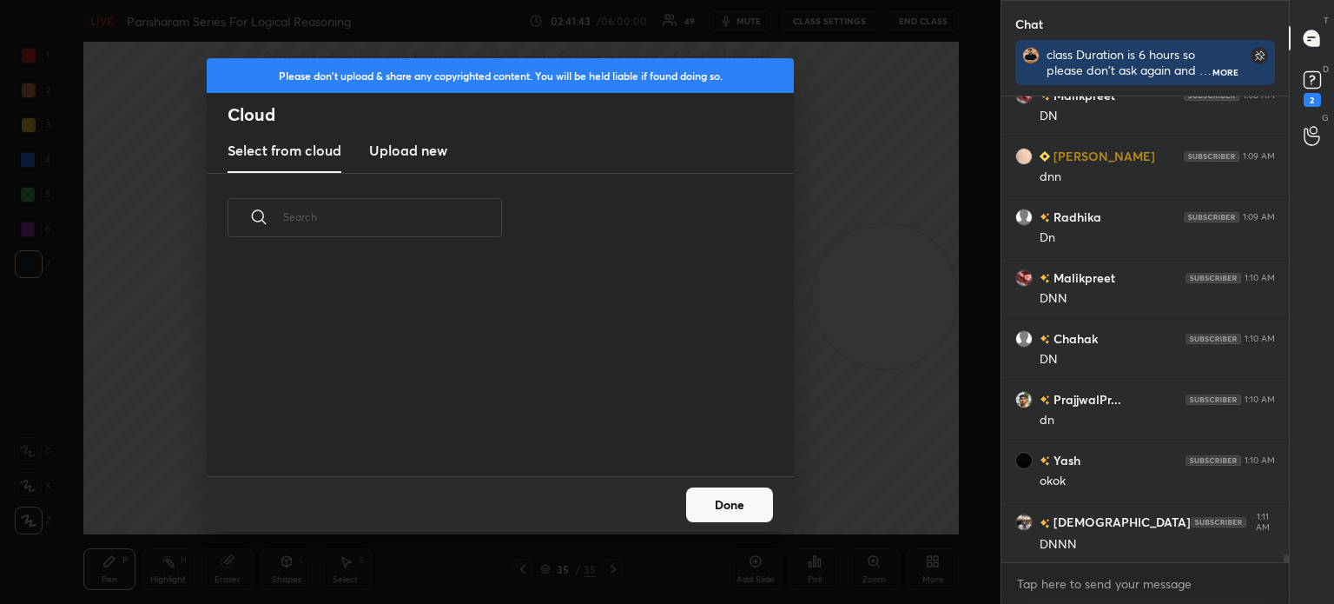
click at [382, 134] on new "Upload new" at bounding box center [408, 150] width 78 height 43
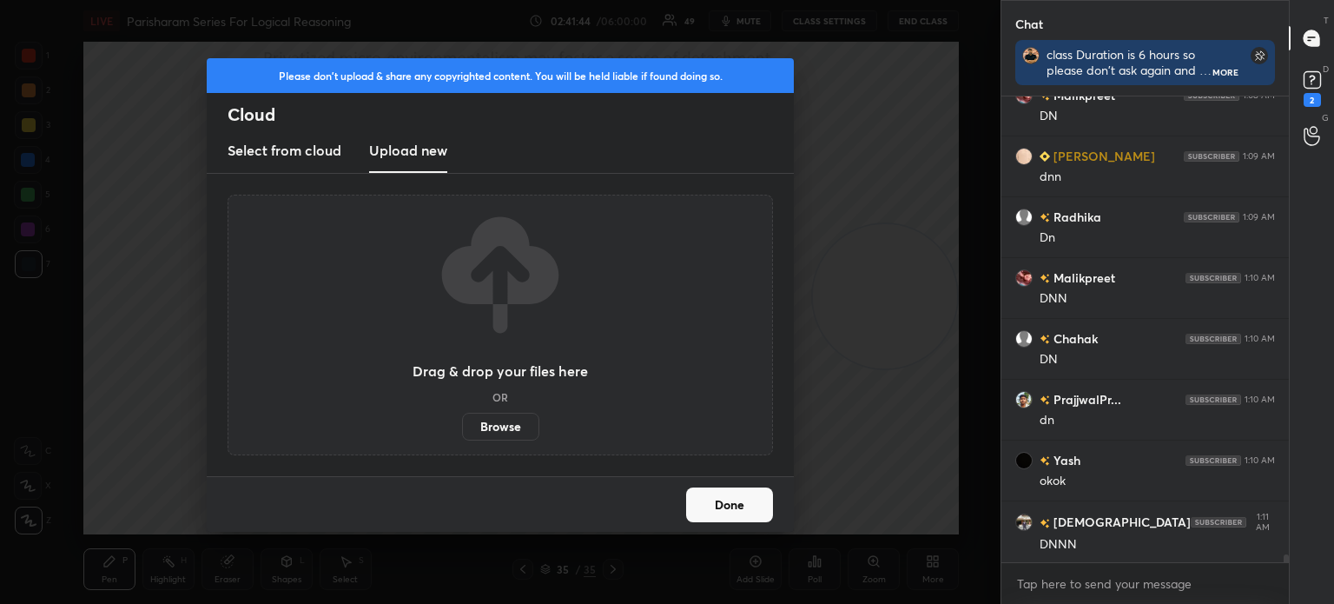
click at [490, 428] on label "Browse" at bounding box center [500, 427] width 77 height 28
click at [462, 428] on input "Browse" at bounding box center [462, 427] width 0 height 28
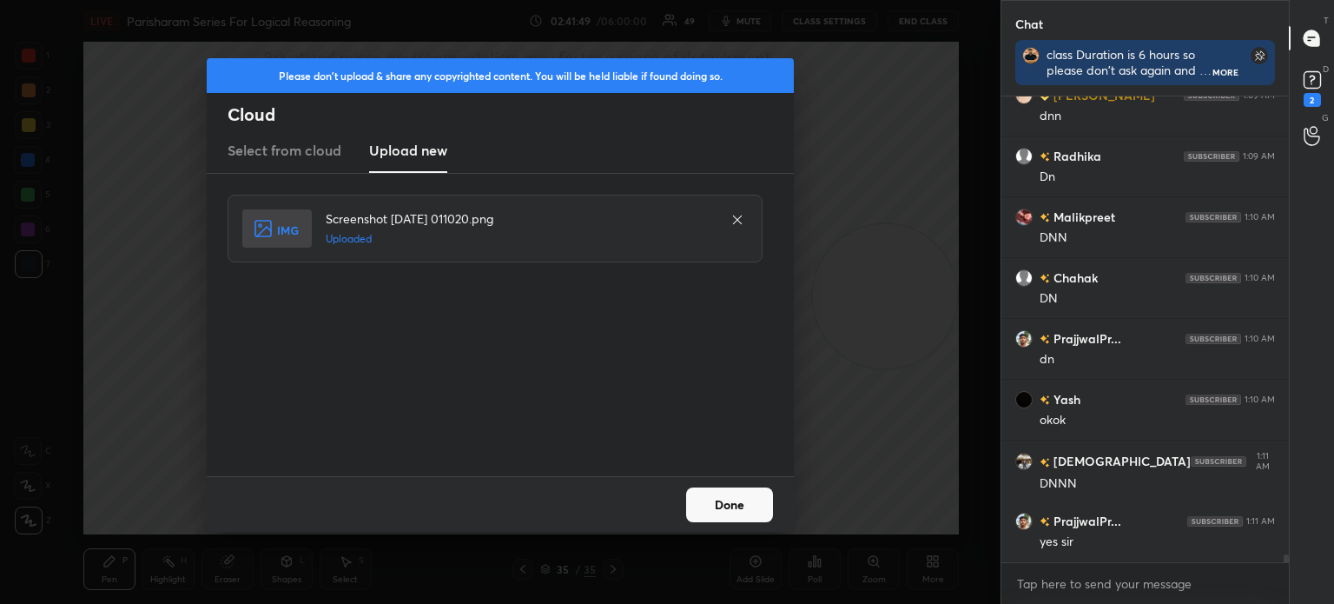
click at [720, 505] on button "Done" at bounding box center [729, 504] width 87 height 35
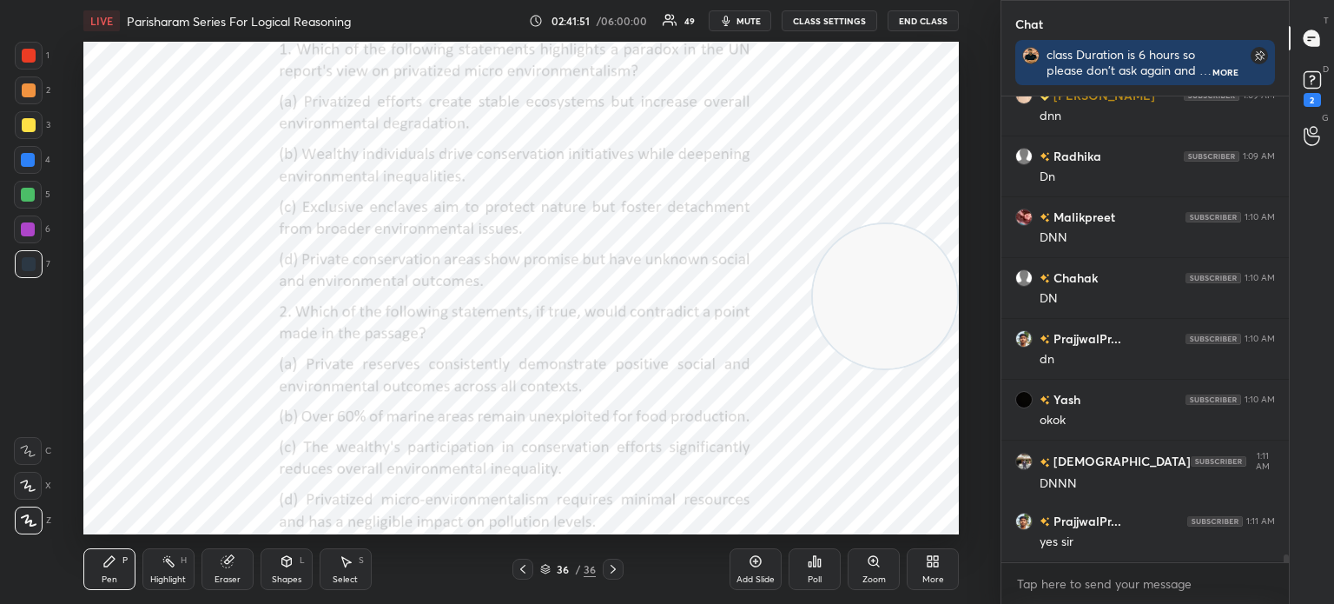
click at [923, 566] on div "More" at bounding box center [933, 569] width 52 height 42
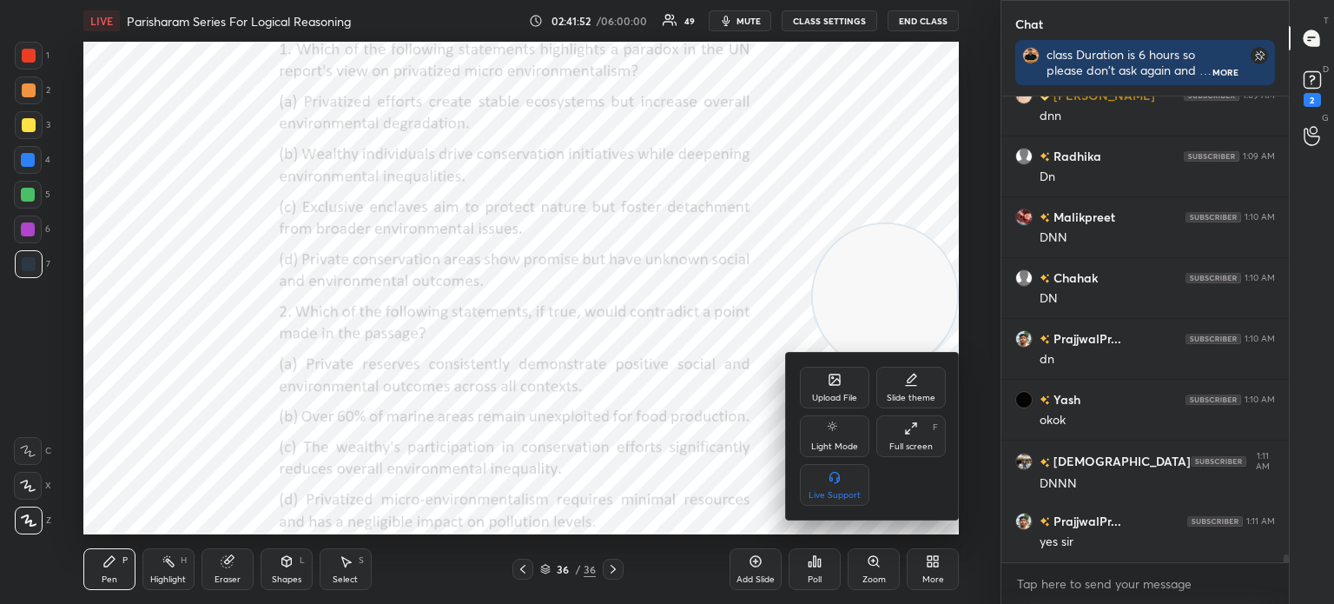
click at [815, 378] on div "Upload File" at bounding box center [834, 388] width 69 height 42
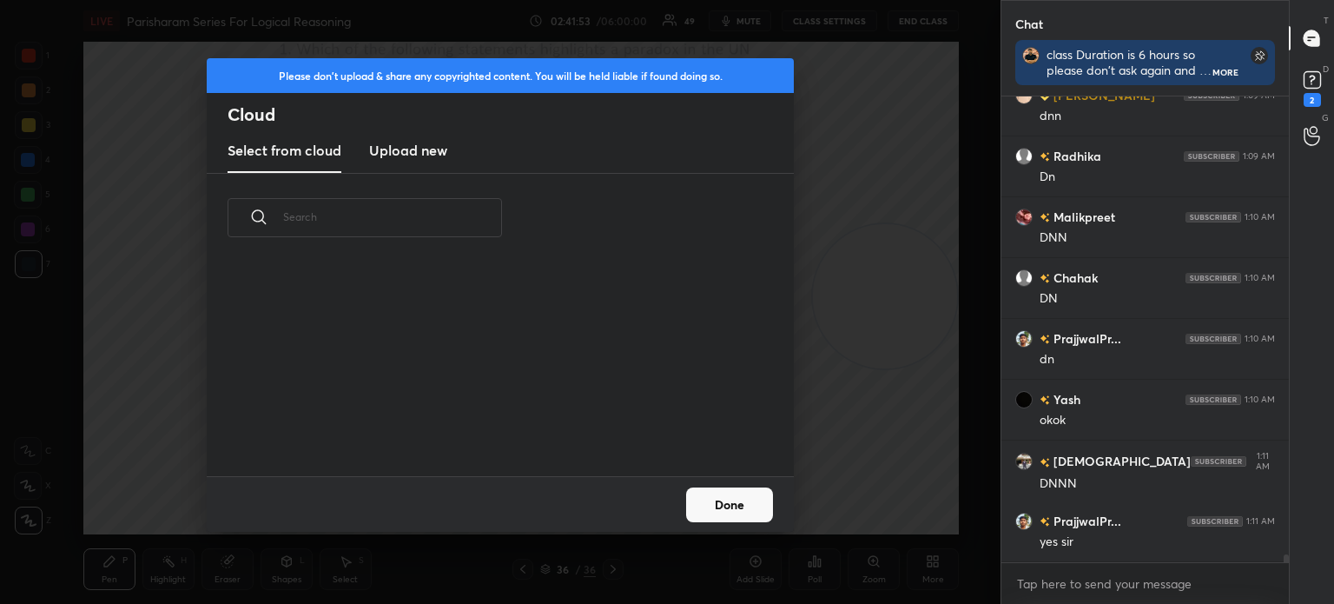
click at [430, 151] on h3 "Upload new" at bounding box center [408, 150] width 78 height 21
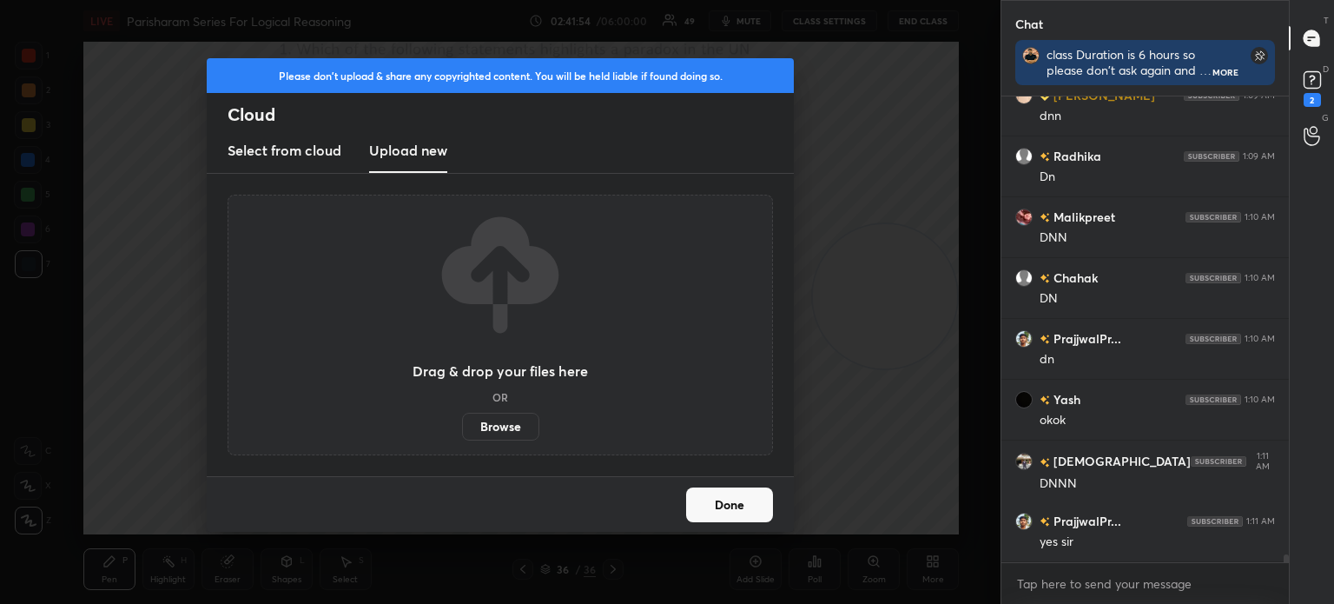
click at [504, 422] on label "Browse" at bounding box center [500, 427] width 77 height 28
click at [462, 422] on input "Browse" at bounding box center [462, 427] width 0 height 28
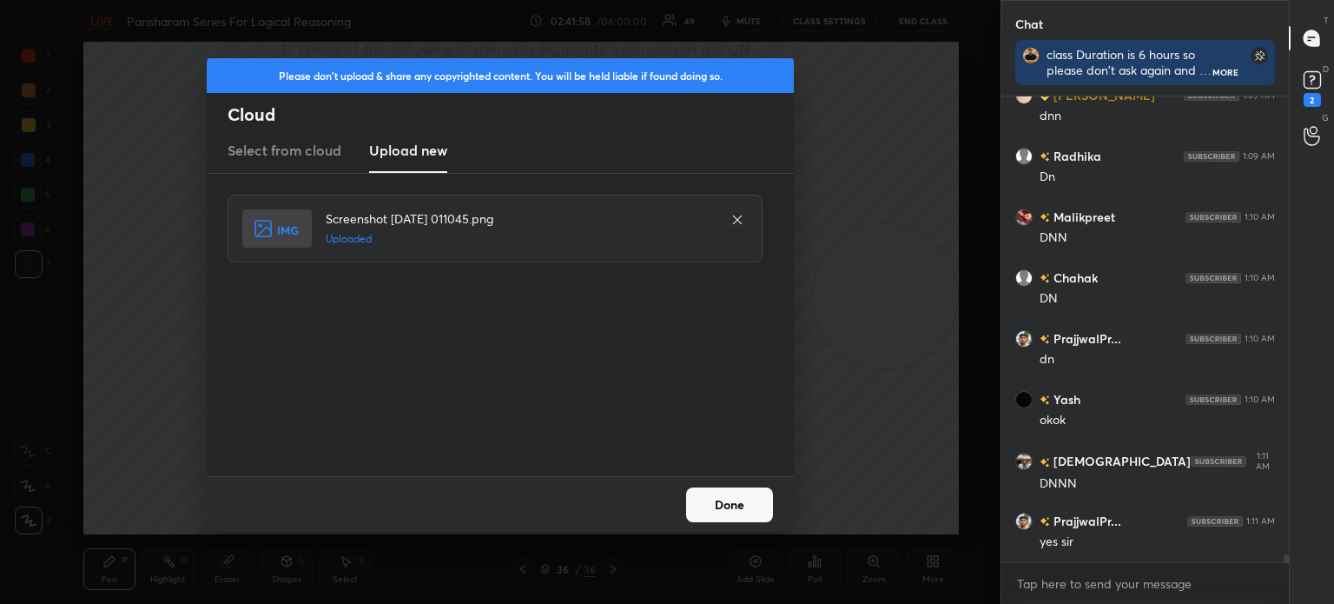
click at [741, 516] on button "Done" at bounding box center [729, 504] width 87 height 35
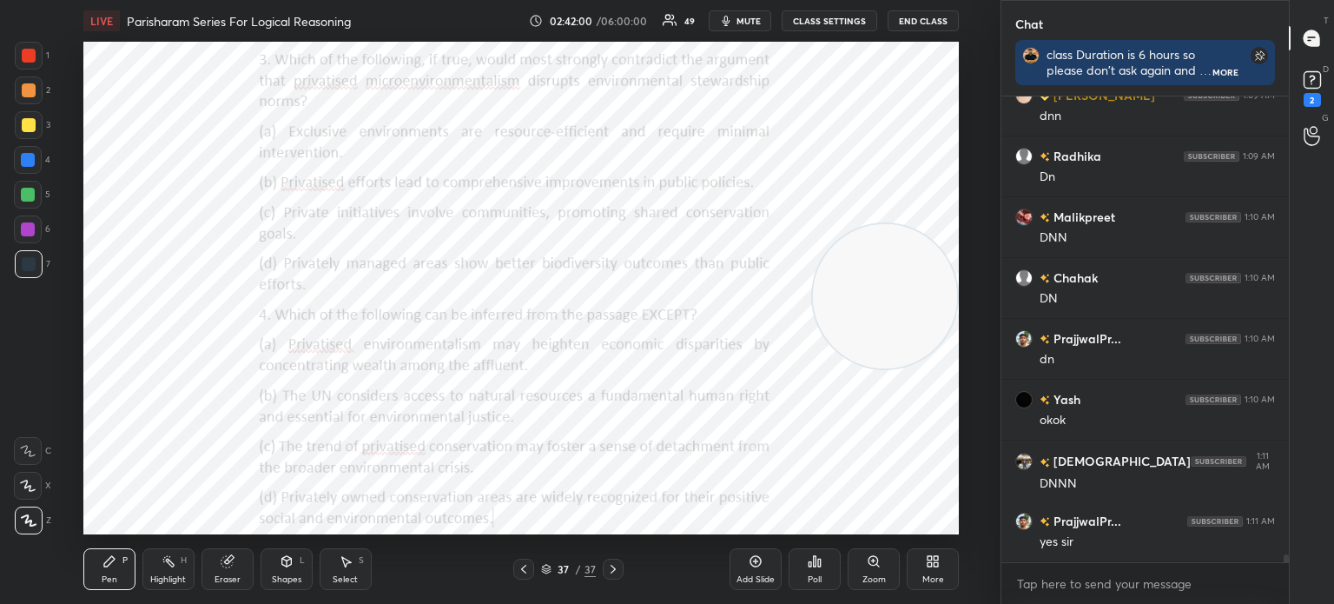
click at [926, 558] on icon at bounding box center [933, 561] width 14 height 14
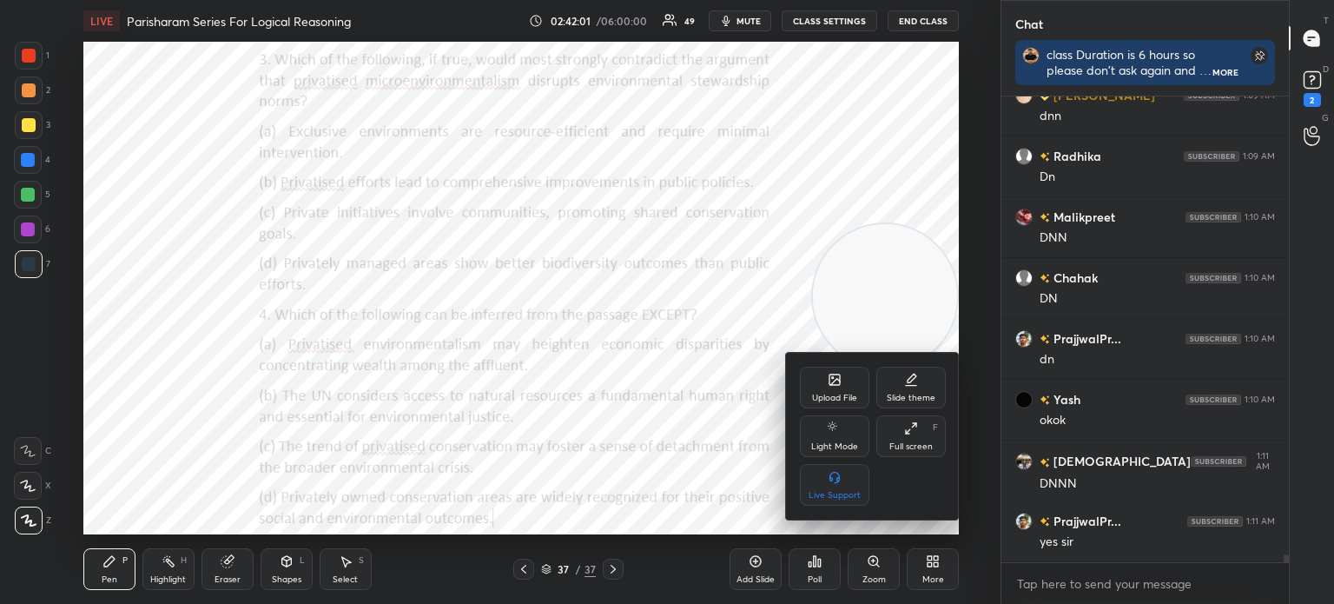
click at [820, 402] on div "Upload File" at bounding box center [834, 398] width 45 height 9
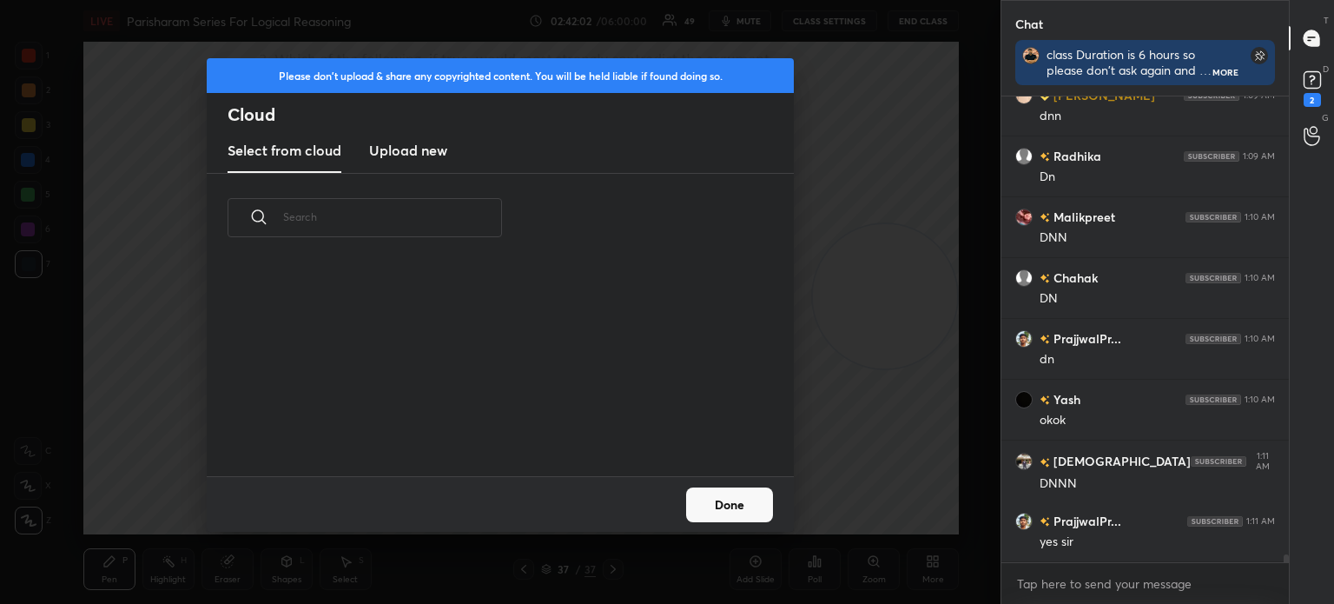
scroll to position [214, 558]
click at [410, 165] on new "Upload new" at bounding box center [408, 150] width 78 height 43
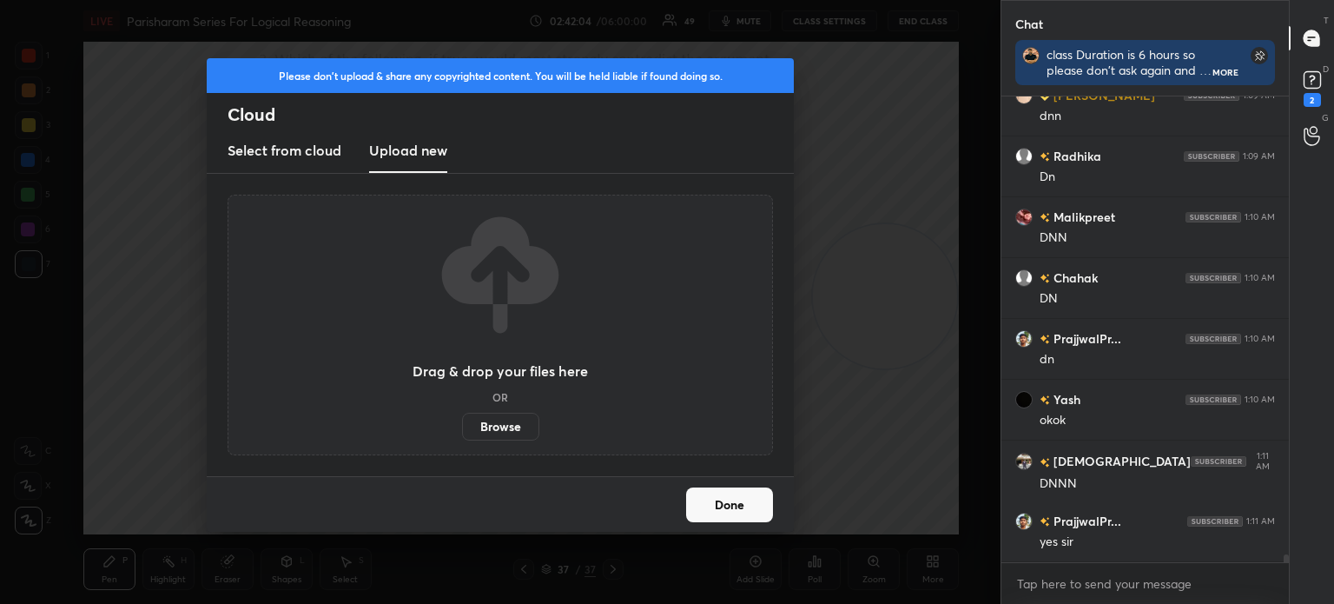
click at [485, 423] on label "Browse" at bounding box center [500, 427] width 77 height 28
click at [462, 423] on input "Browse" at bounding box center [462, 427] width 0 height 28
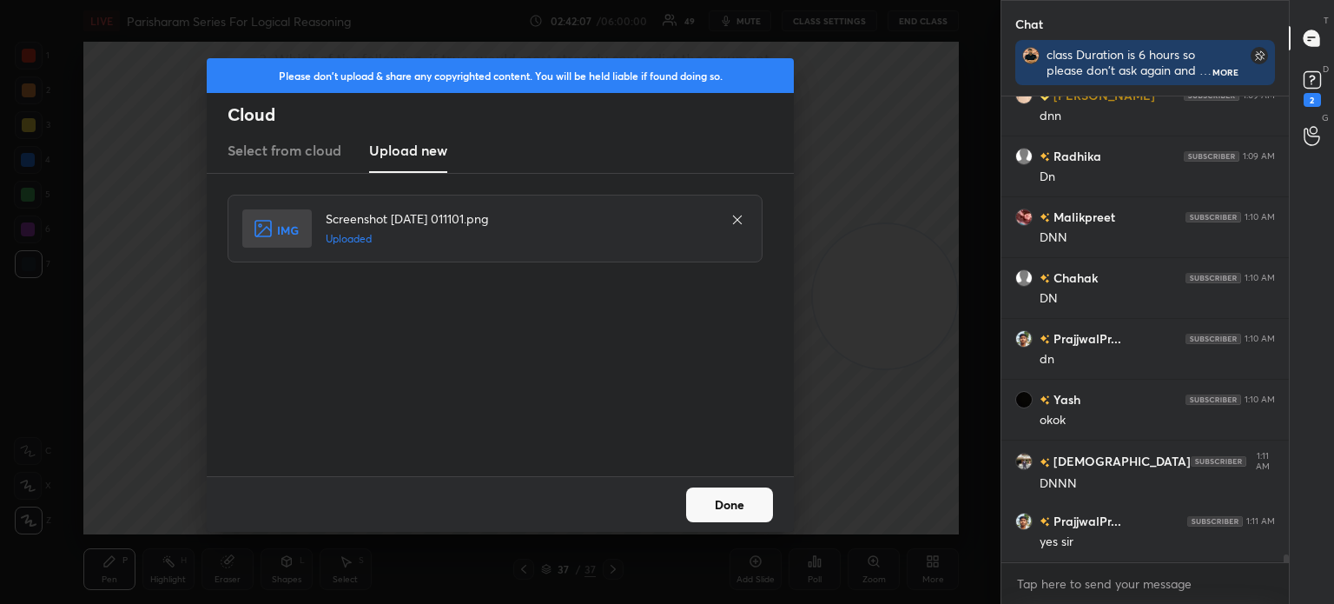
click at [747, 497] on button "Done" at bounding box center [729, 504] width 87 height 35
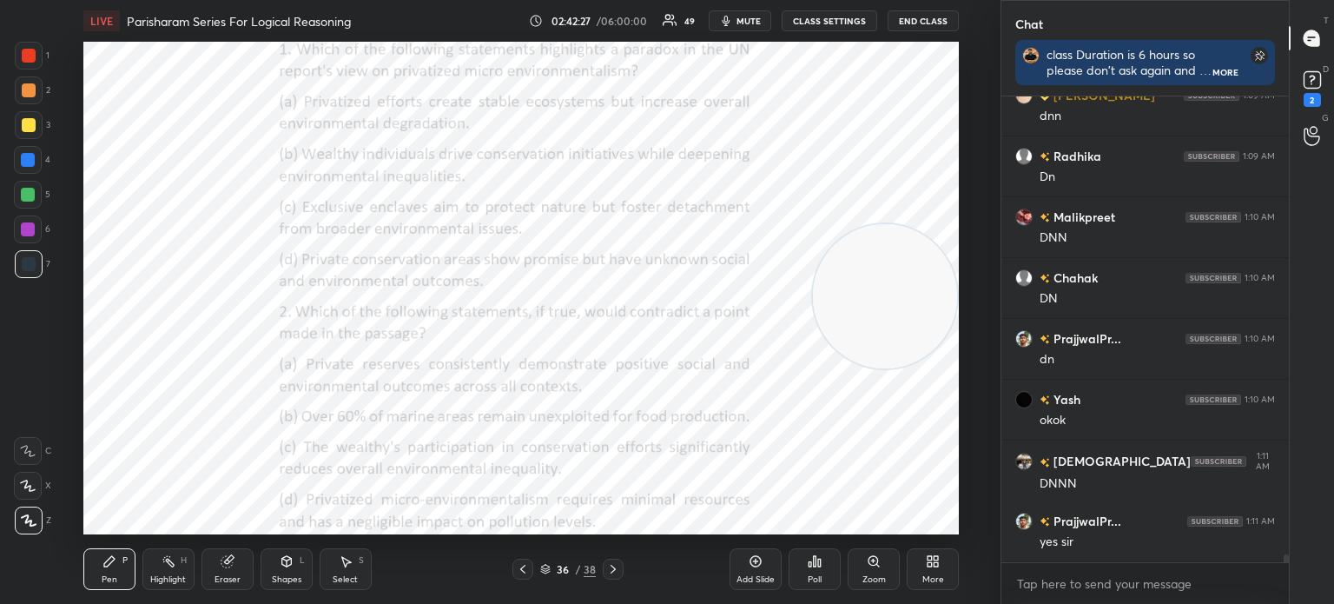
scroll to position [26346, 0]
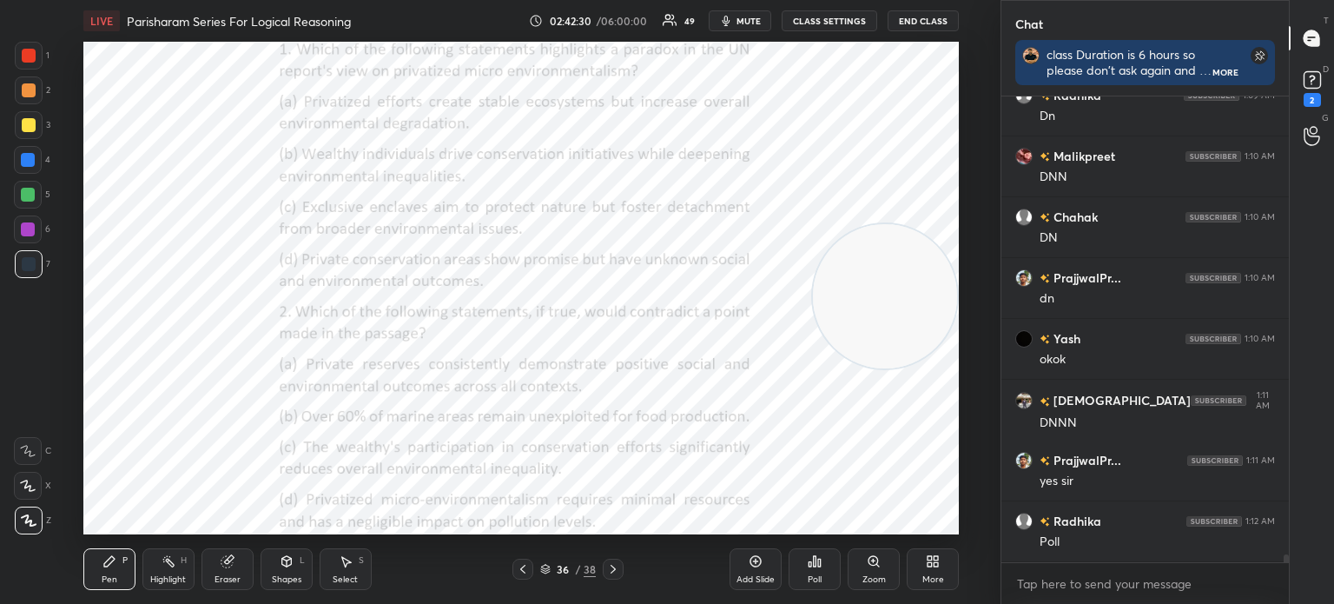
click at [811, 569] on div "Poll" at bounding box center [815, 569] width 52 height 42
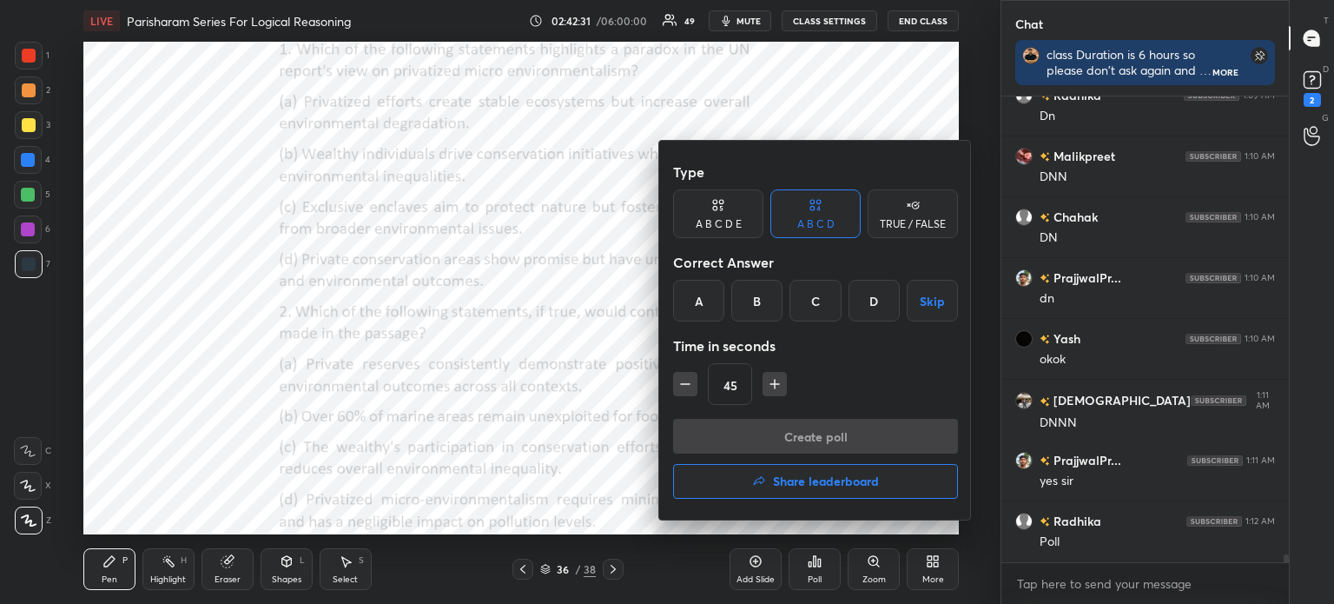
click at [817, 295] on div "C" at bounding box center [815, 301] width 51 height 42
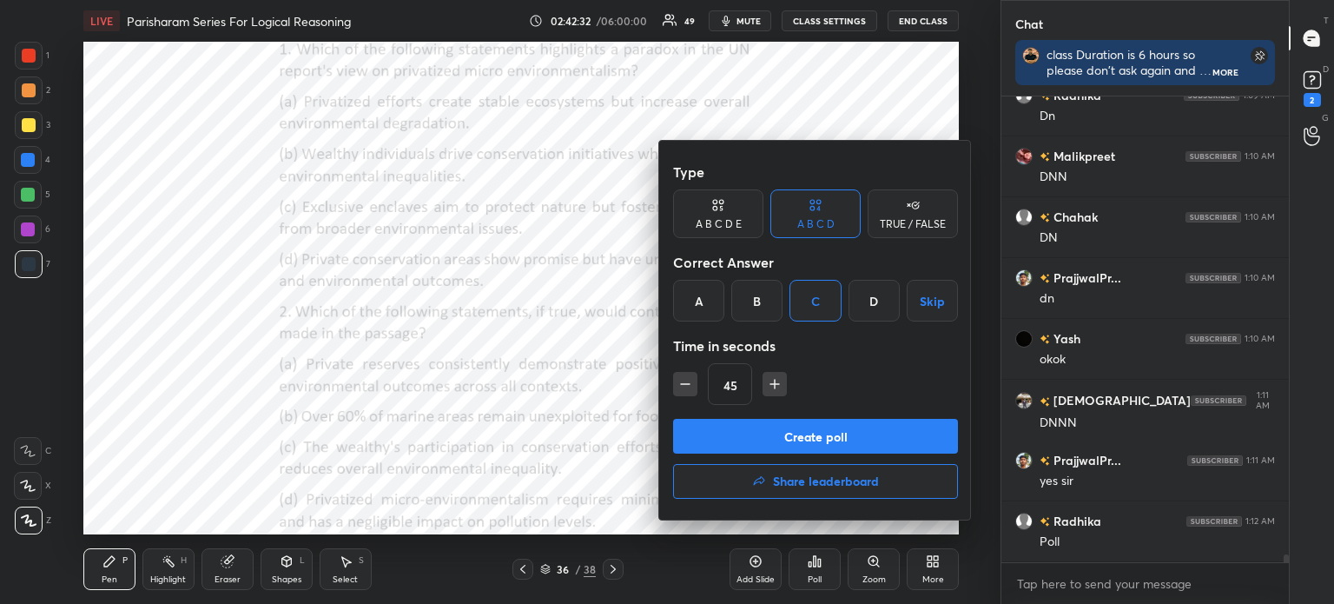
click at [747, 431] on button "Create poll" at bounding box center [815, 436] width 285 height 35
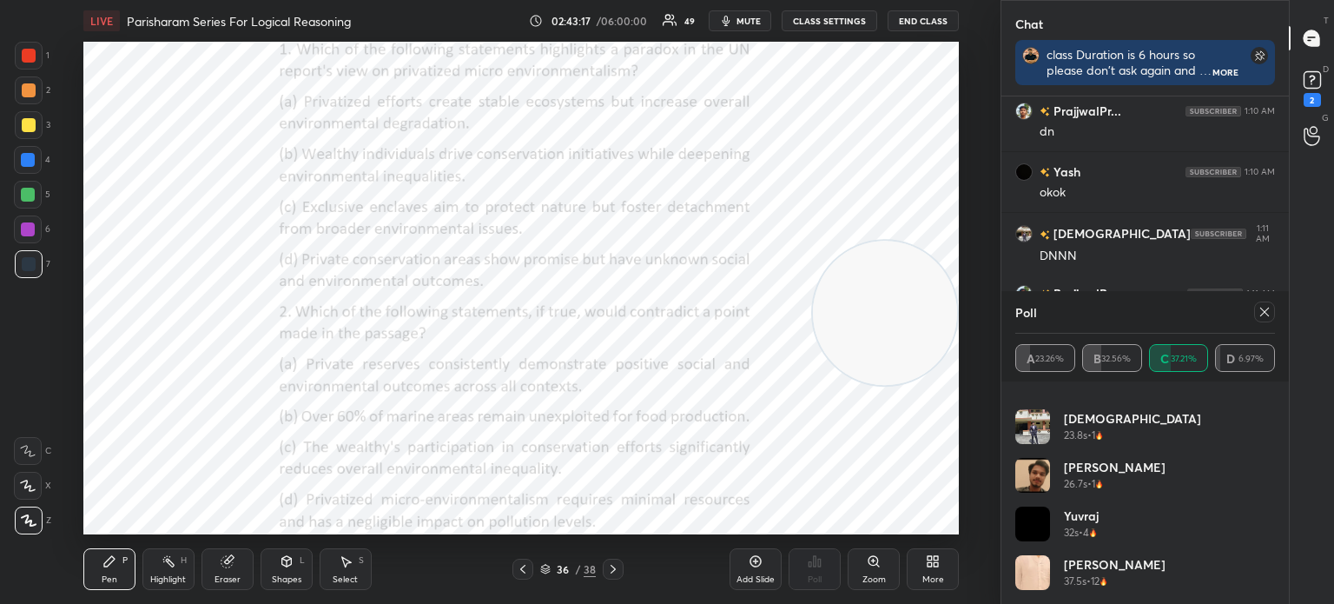
scroll to position [26590, 0]
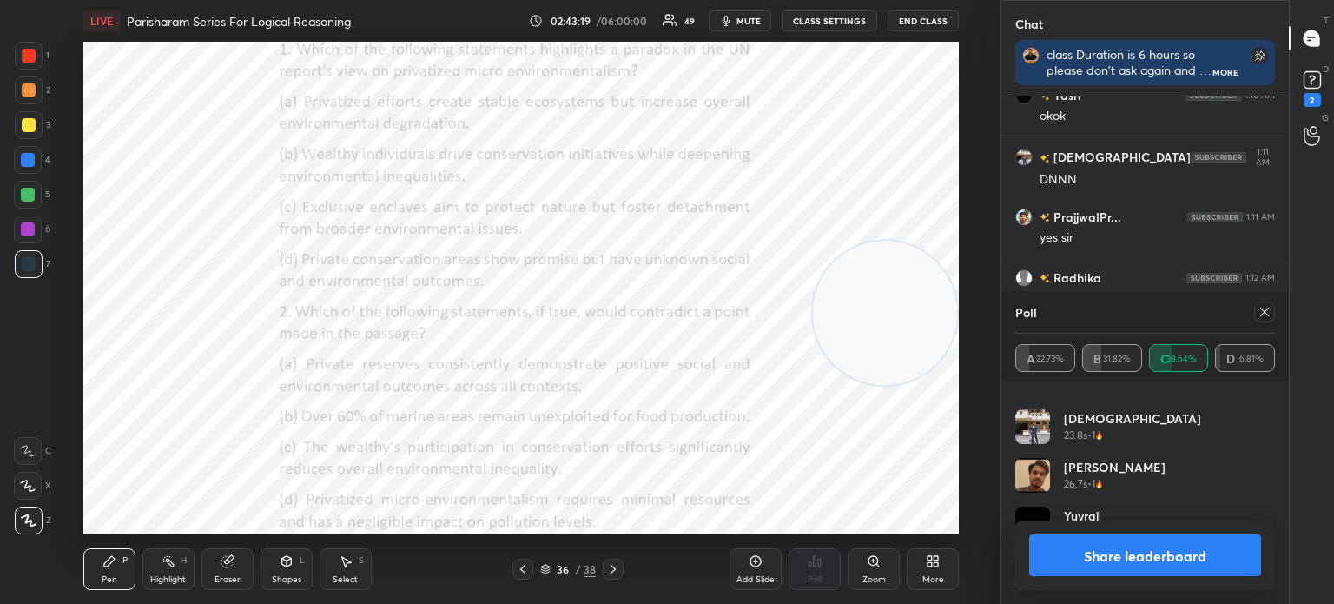
click at [1267, 315] on icon at bounding box center [1265, 312] width 9 height 9
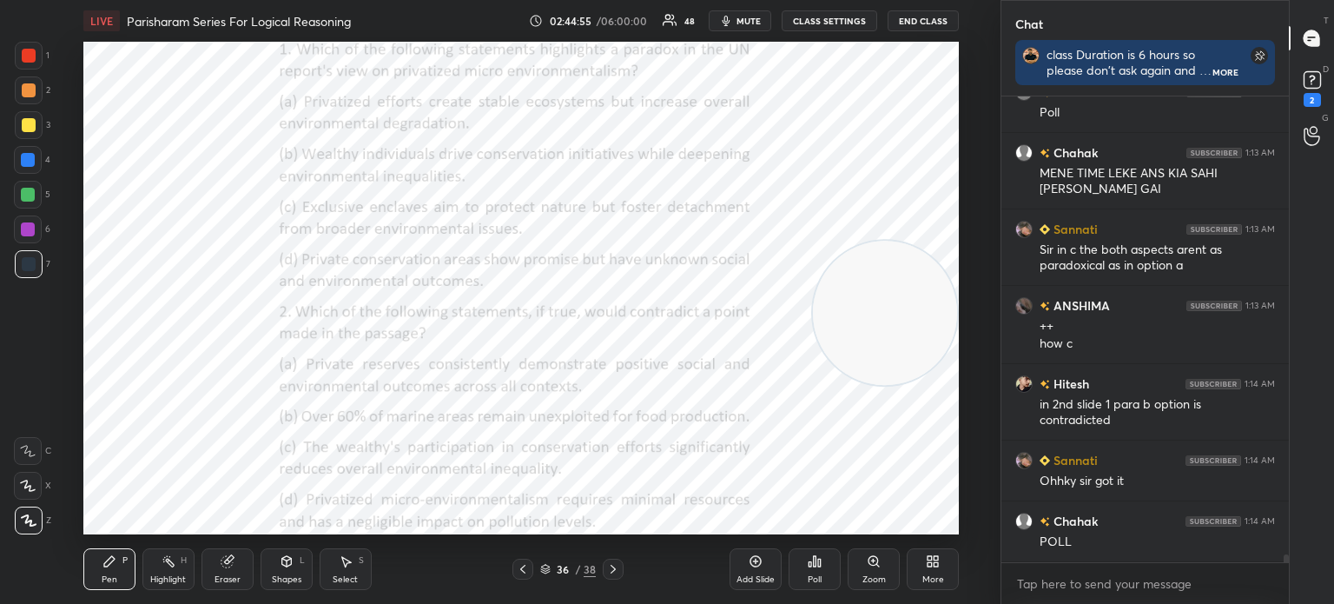
scroll to position [26836, 0]
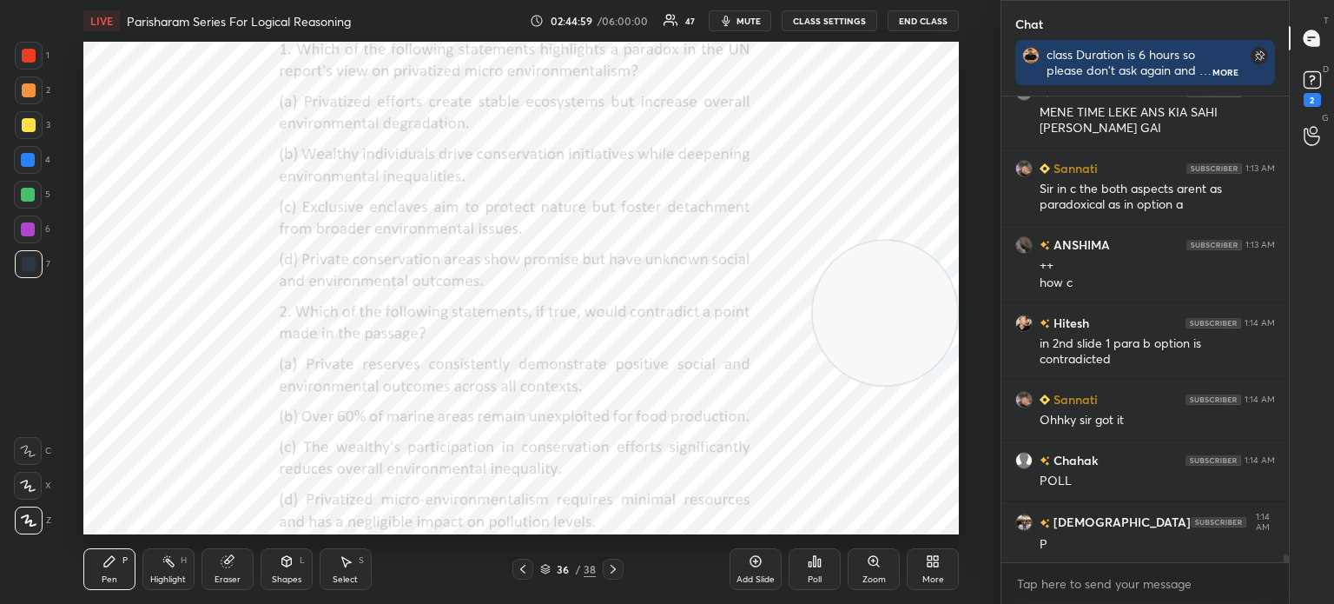
click at [813, 575] on div "Poll" at bounding box center [815, 579] width 14 height 9
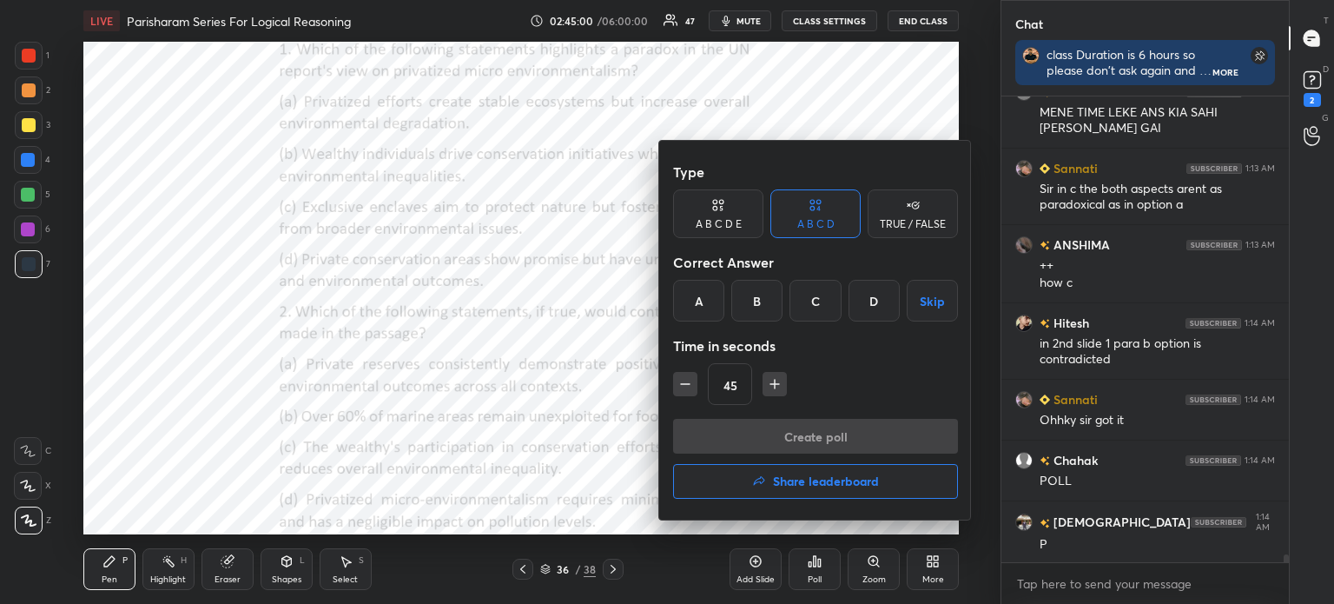
click at [758, 299] on div "B" at bounding box center [756, 301] width 51 height 42
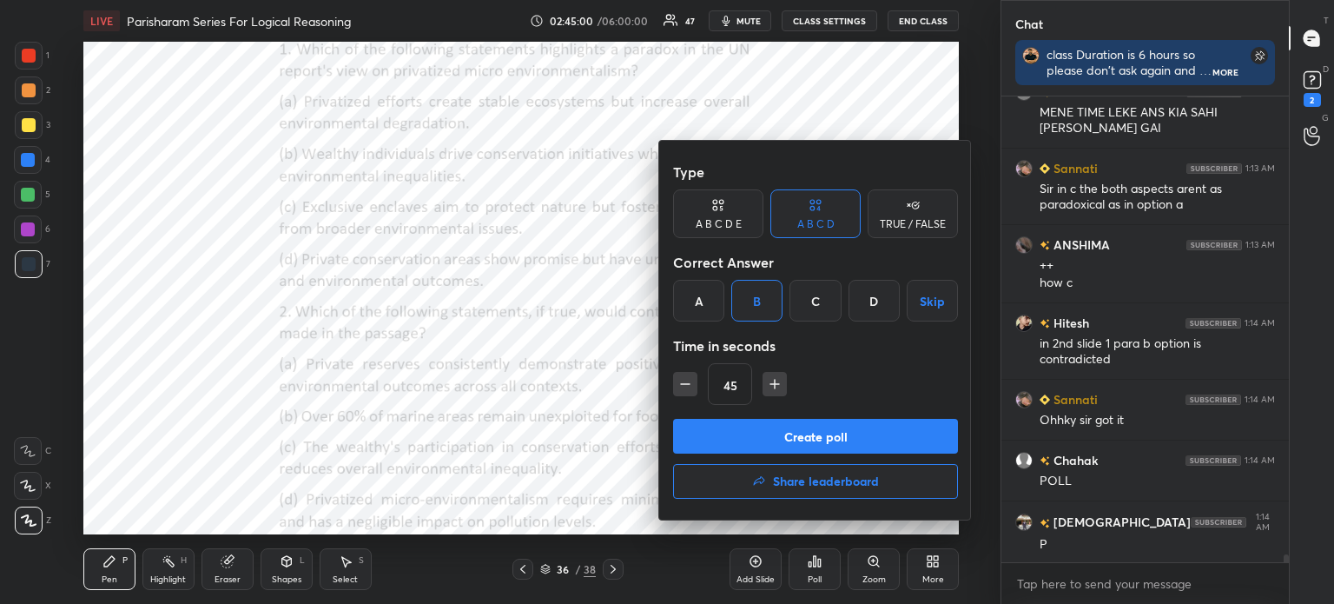
click at [744, 436] on button "Create poll" at bounding box center [815, 436] width 285 height 35
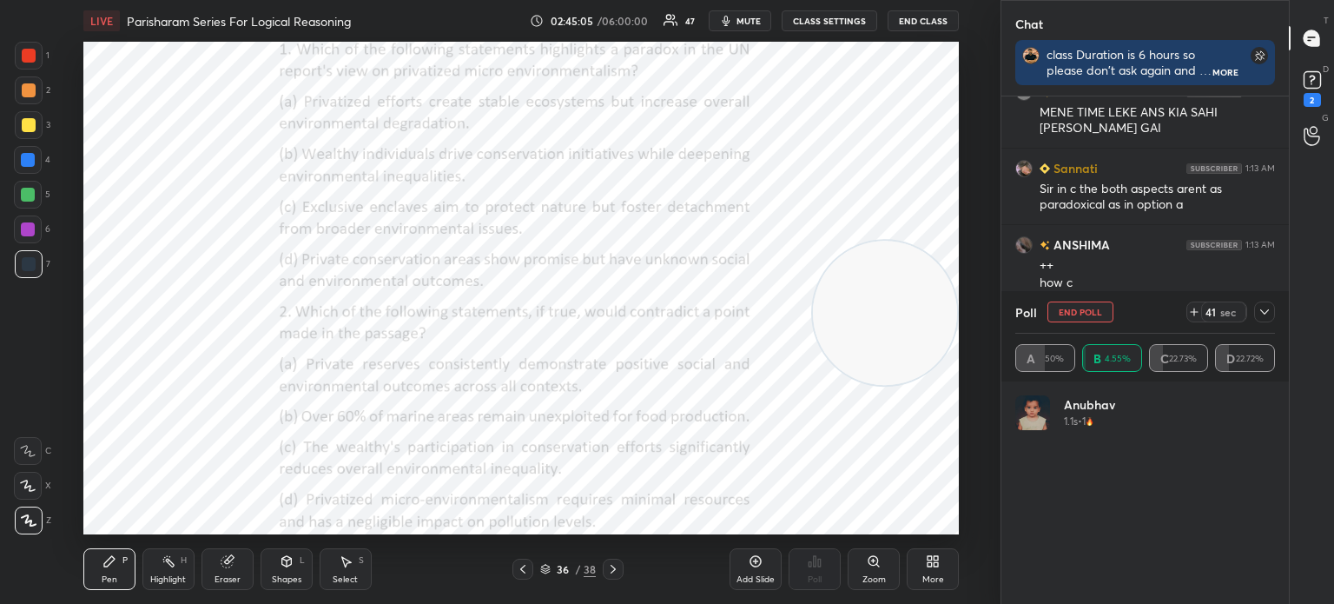
scroll to position [27019, 0]
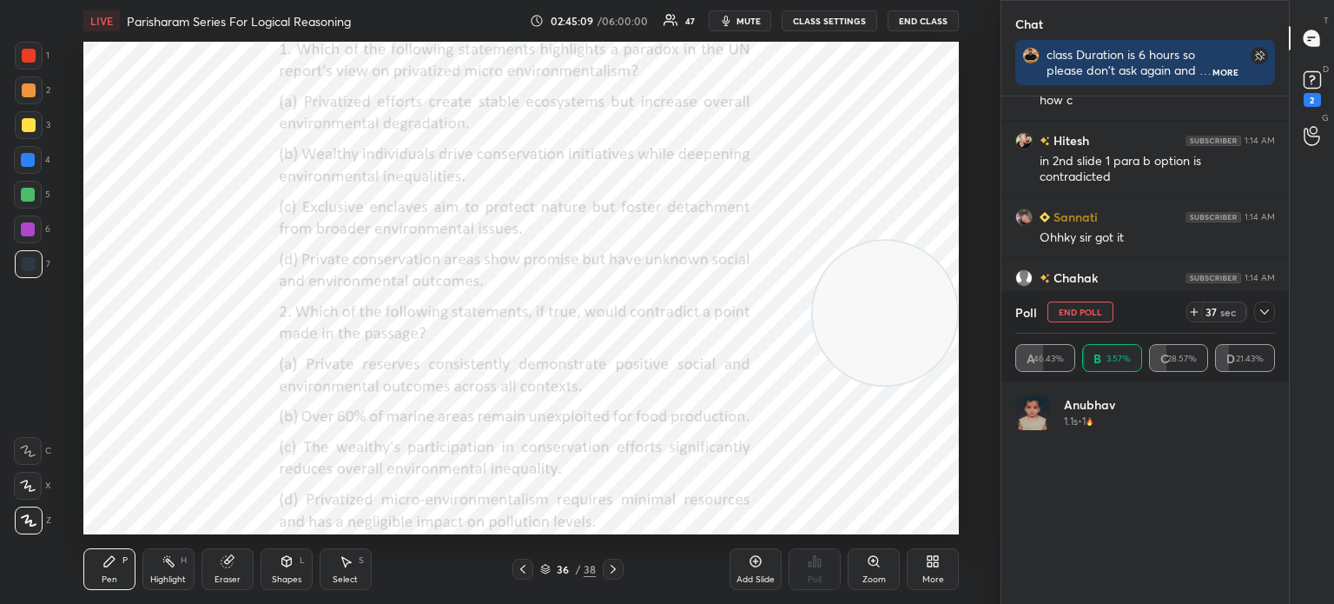
click at [1266, 315] on icon at bounding box center [1265, 312] width 14 height 14
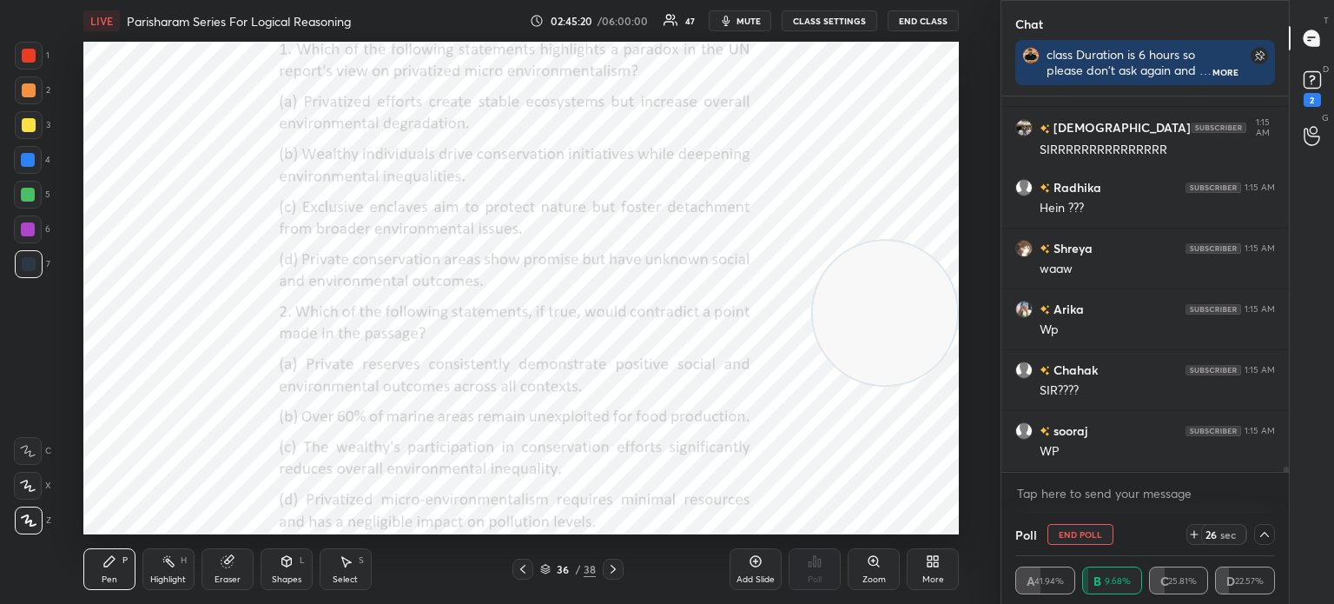
scroll to position [27444, 0]
click at [1263, 533] on icon at bounding box center [1265, 534] width 14 height 14
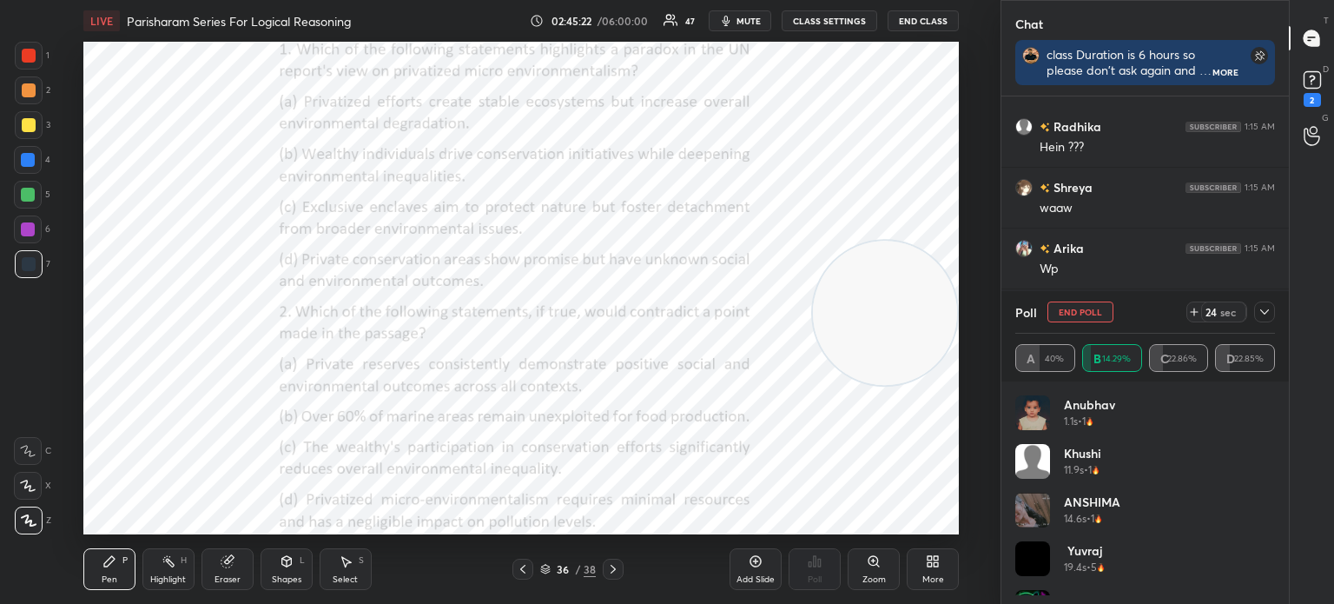
scroll to position [202, 255]
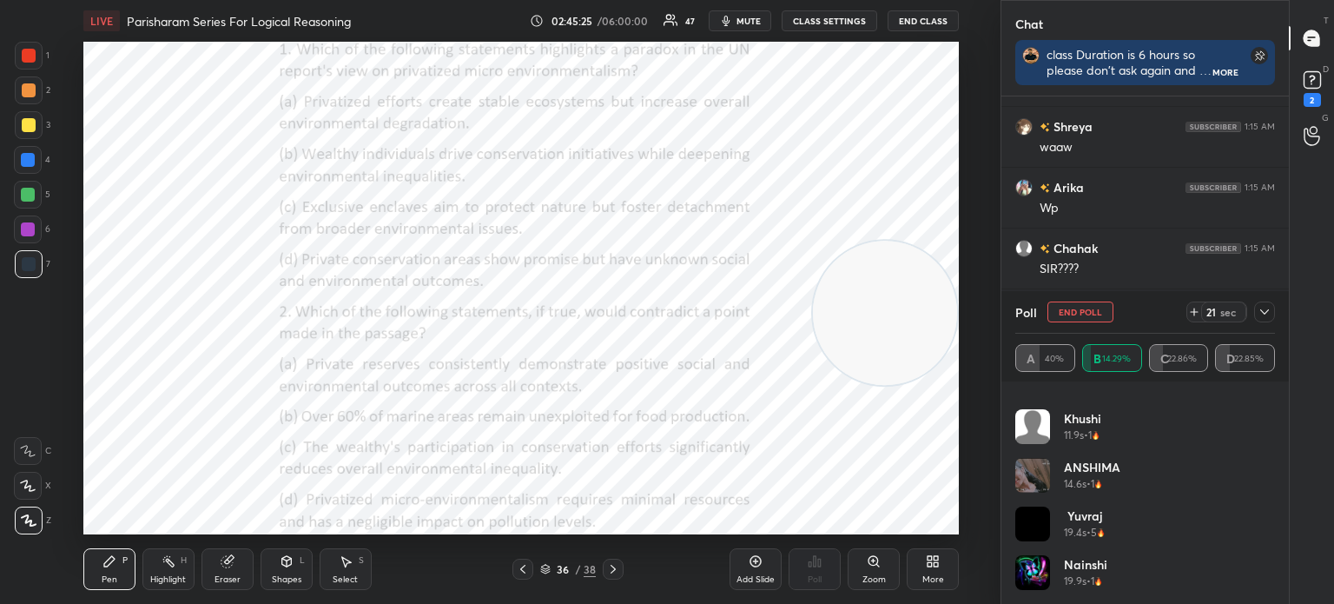
click at [1262, 313] on icon at bounding box center [1265, 312] width 14 height 14
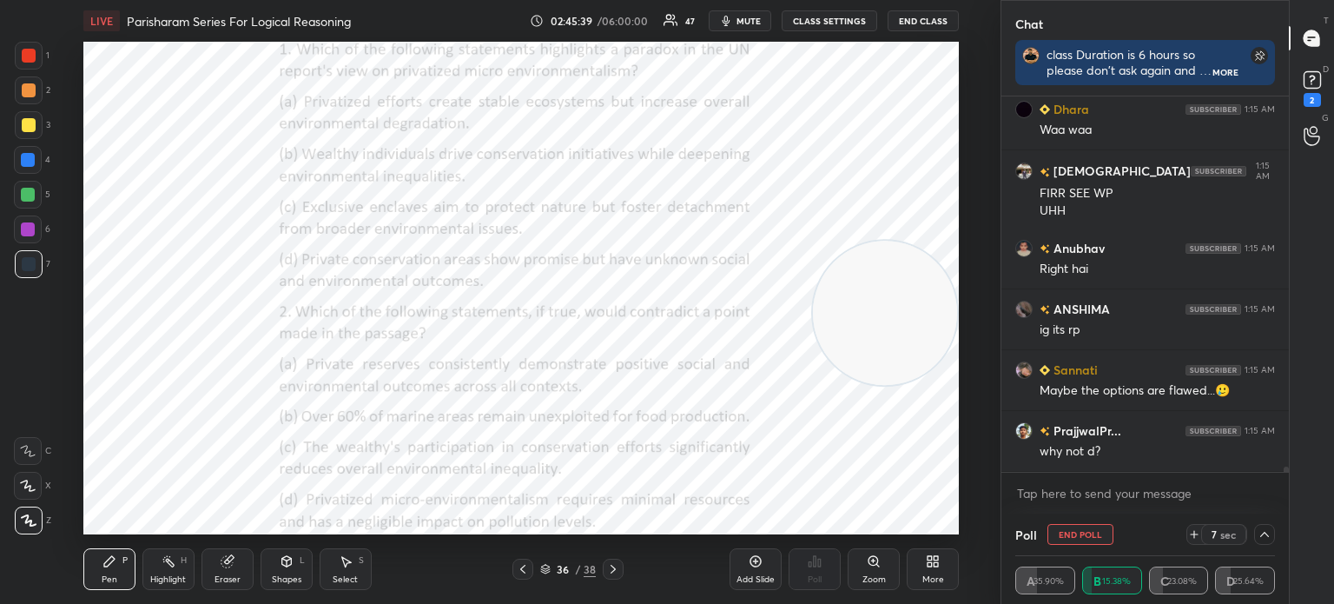
click at [1261, 538] on icon at bounding box center [1265, 534] width 14 height 14
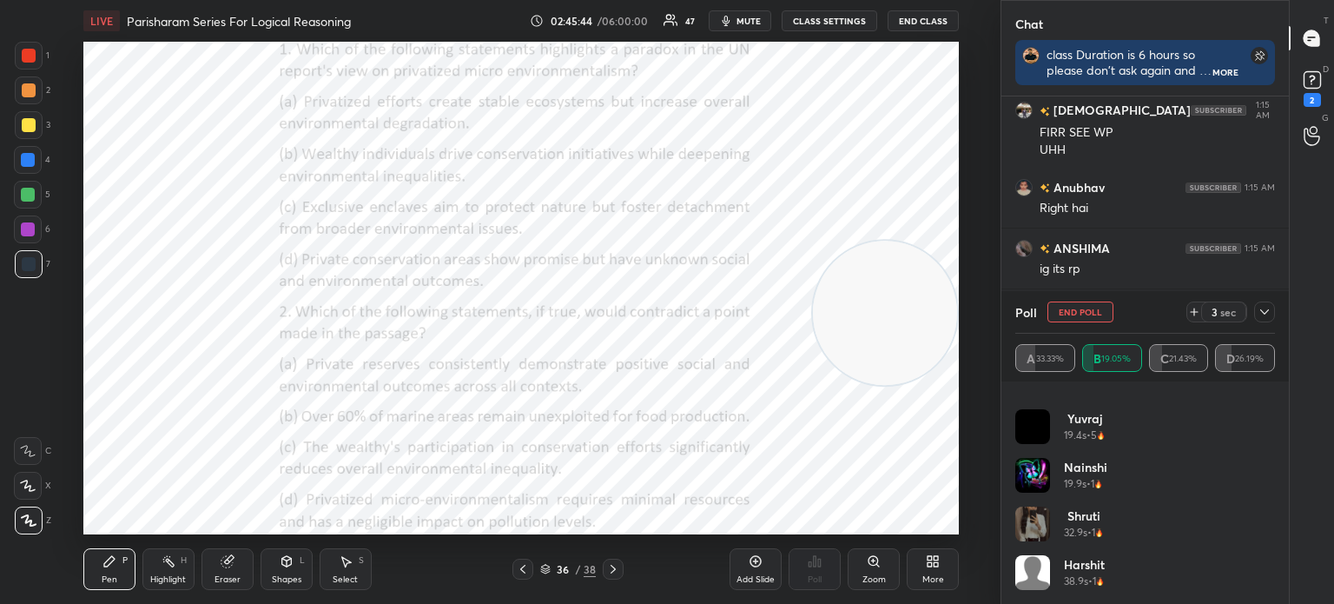
click at [1265, 312] on icon at bounding box center [1265, 312] width 14 height 14
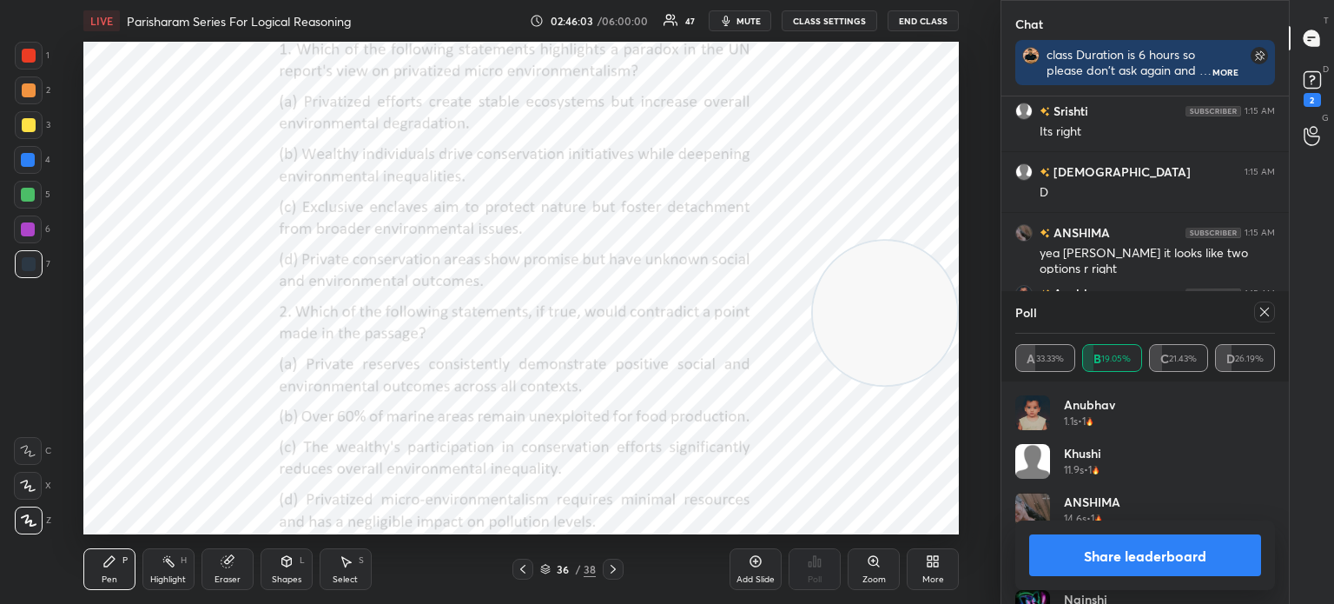
click at [1088, 559] on button "Share leaderboard" at bounding box center [1145, 555] width 232 height 42
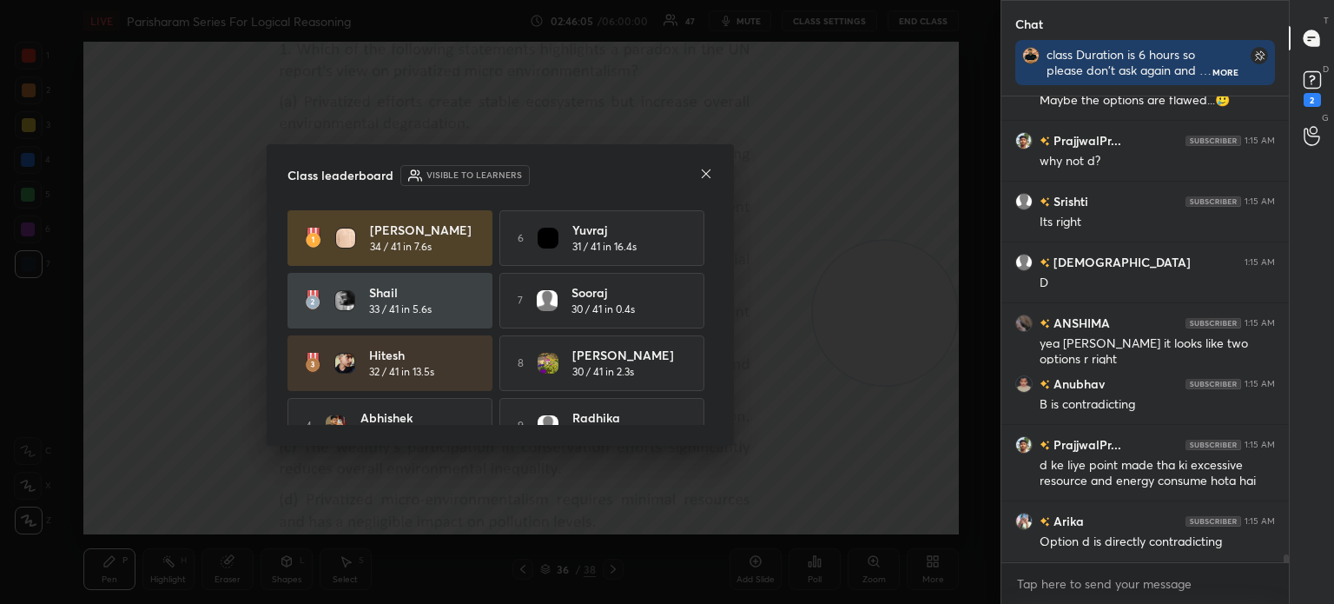
click at [711, 174] on icon at bounding box center [706, 174] width 14 height 14
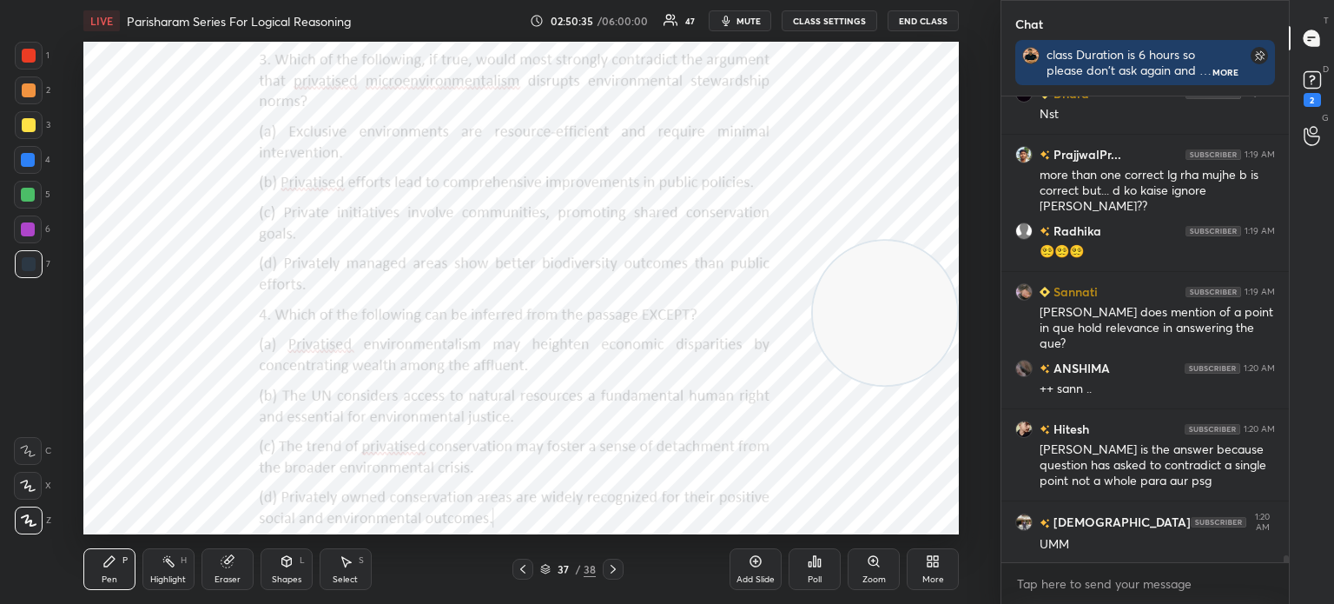
scroll to position [30653, 0]
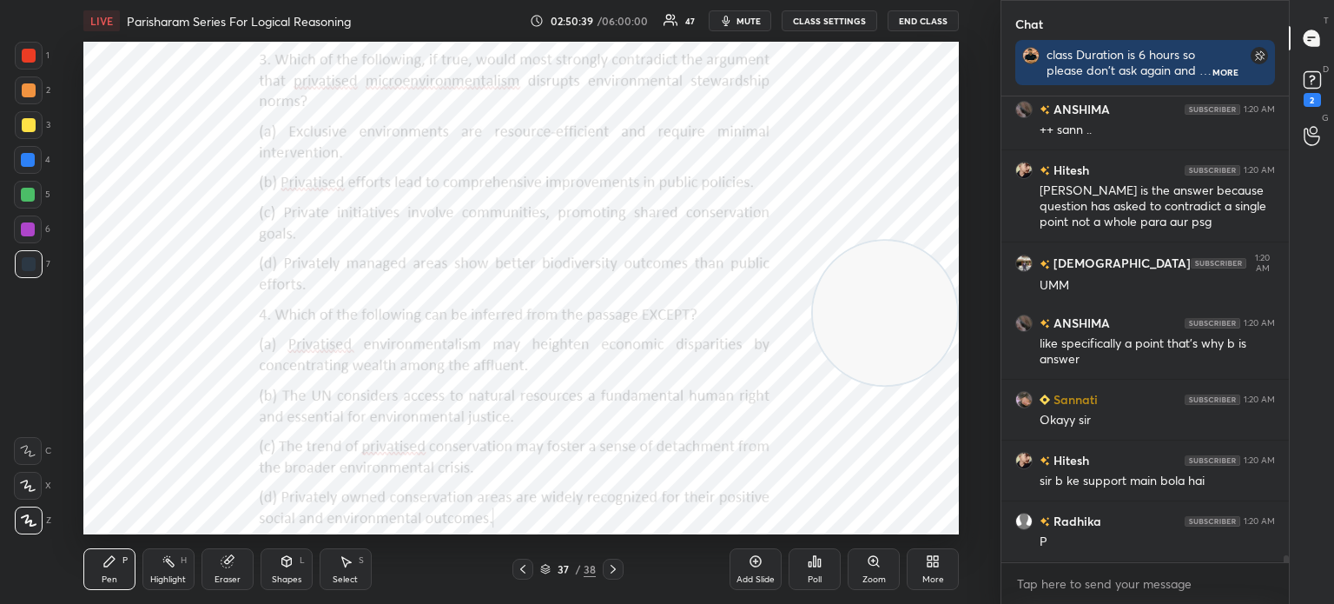
click at [817, 584] on div "Poll" at bounding box center [815, 579] width 14 height 9
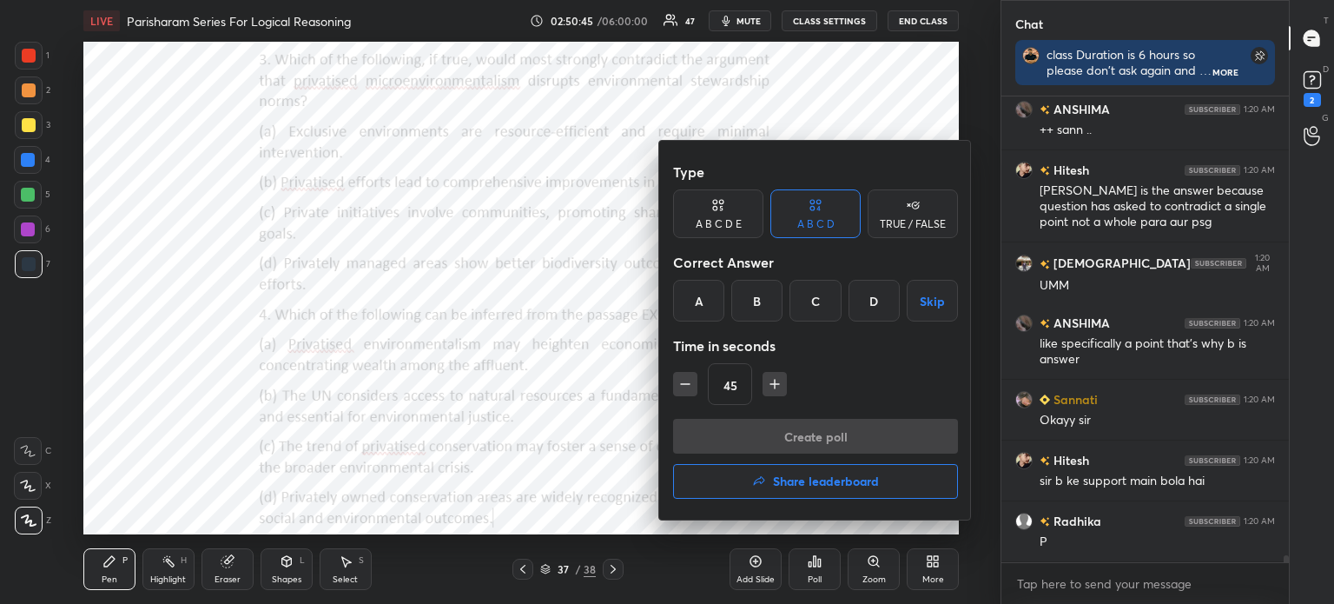
click at [754, 301] on div "B" at bounding box center [756, 301] width 51 height 42
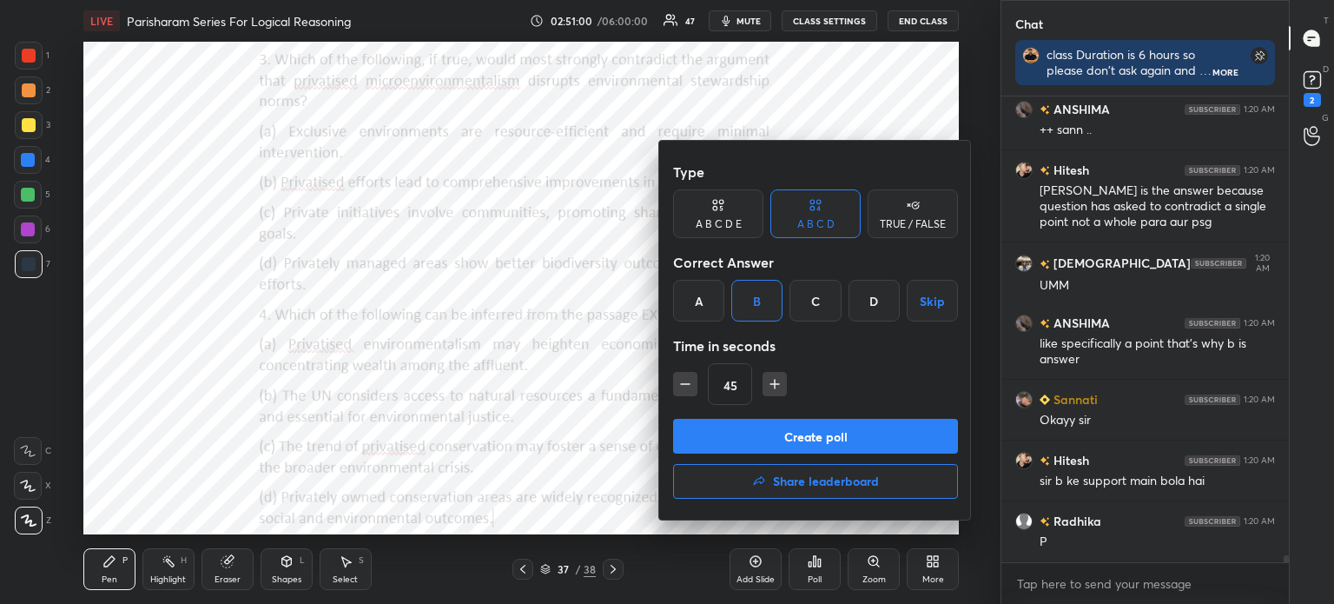
click at [813, 294] on div "C" at bounding box center [815, 301] width 51 height 42
click at [772, 432] on button "Create poll" at bounding box center [815, 436] width 285 height 35
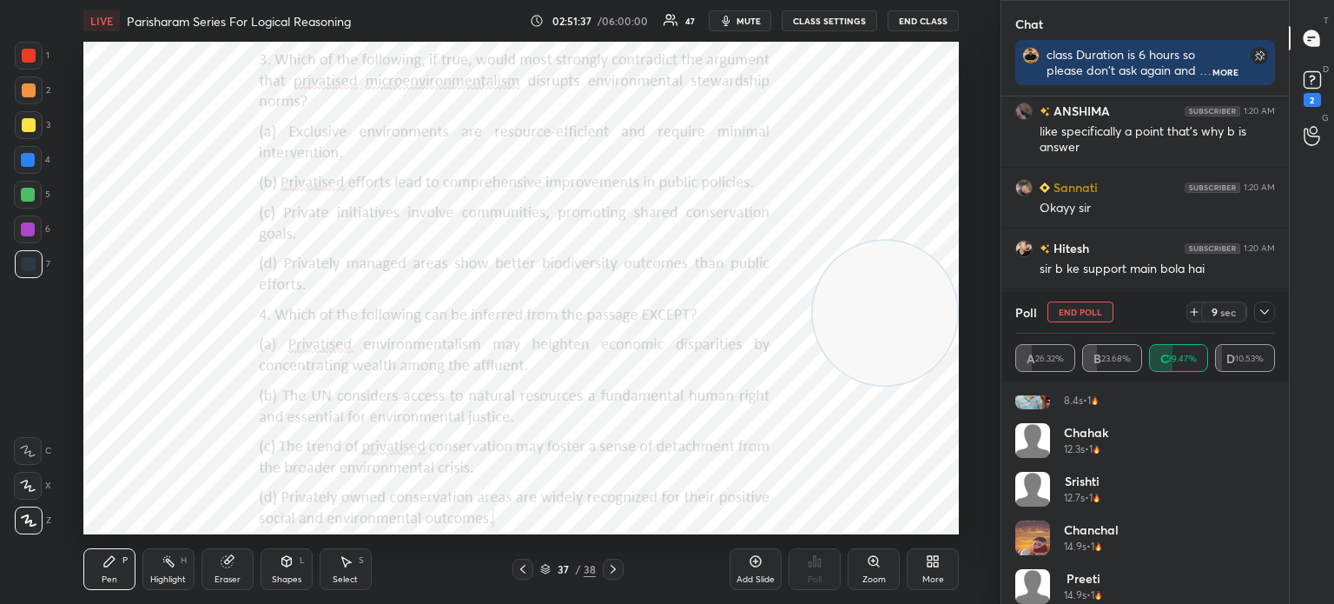
scroll to position [521, 0]
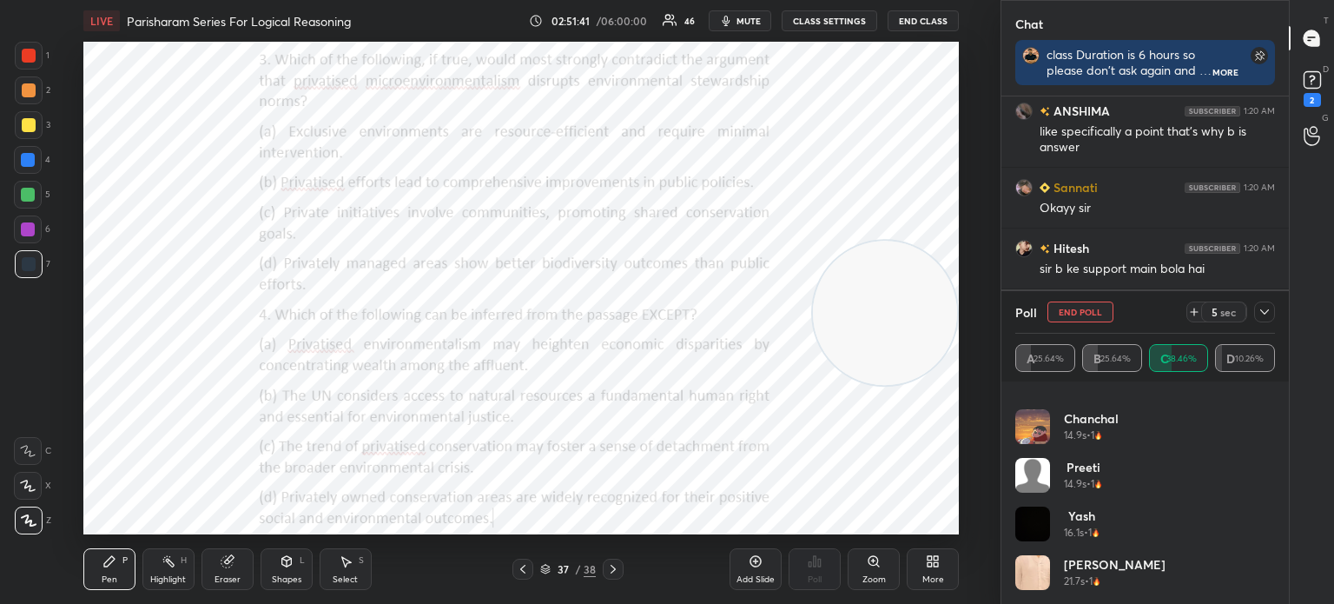
click at [1265, 314] on icon at bounding box center [1265, 311] width 9 height 5
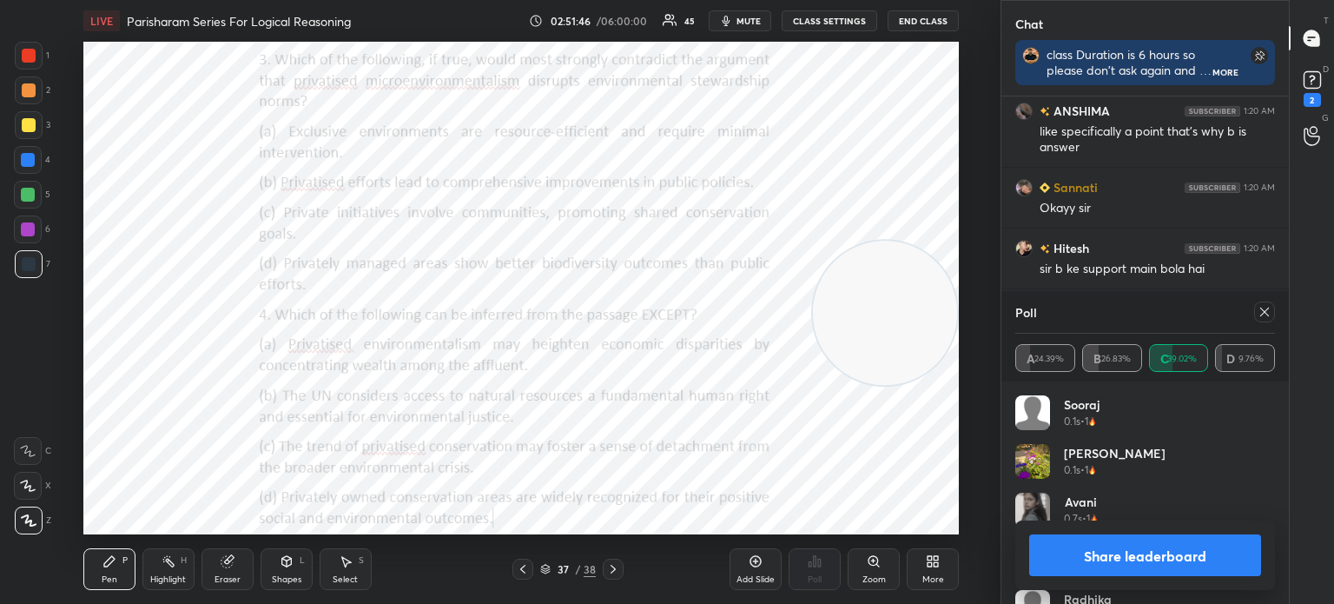
scroll to position [30942, 0]
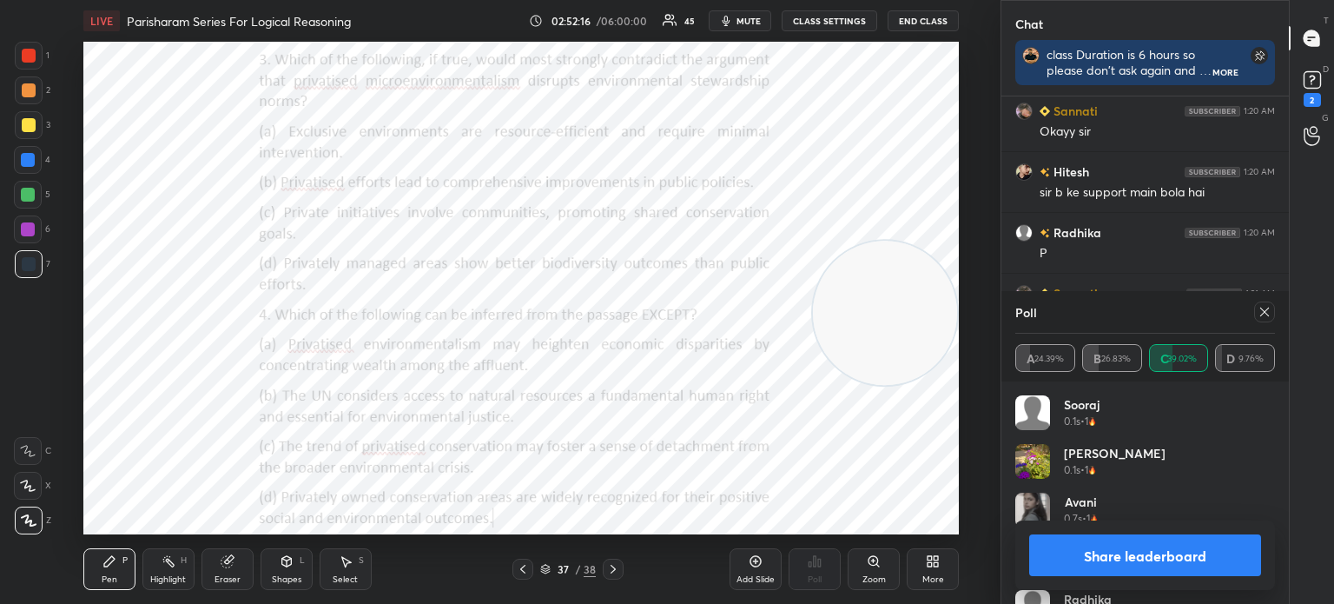
click at [1266, 310] on icon at bounding box center [1265, 312] width 14 height 14
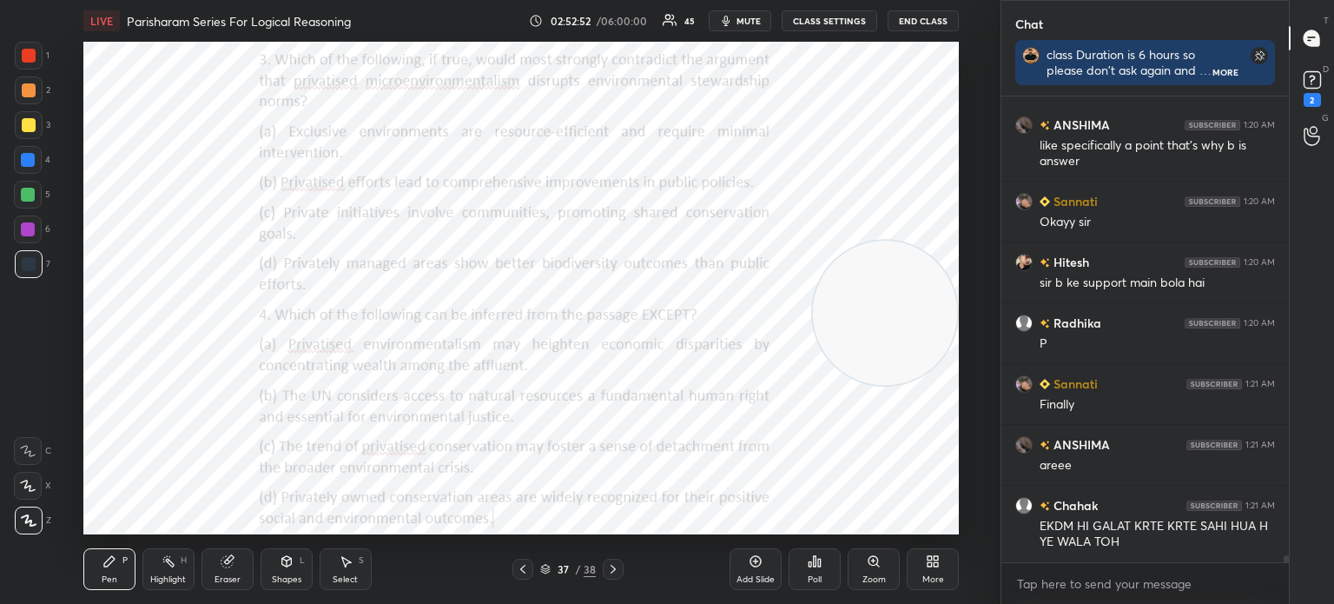
scroll to position [30912, 0]
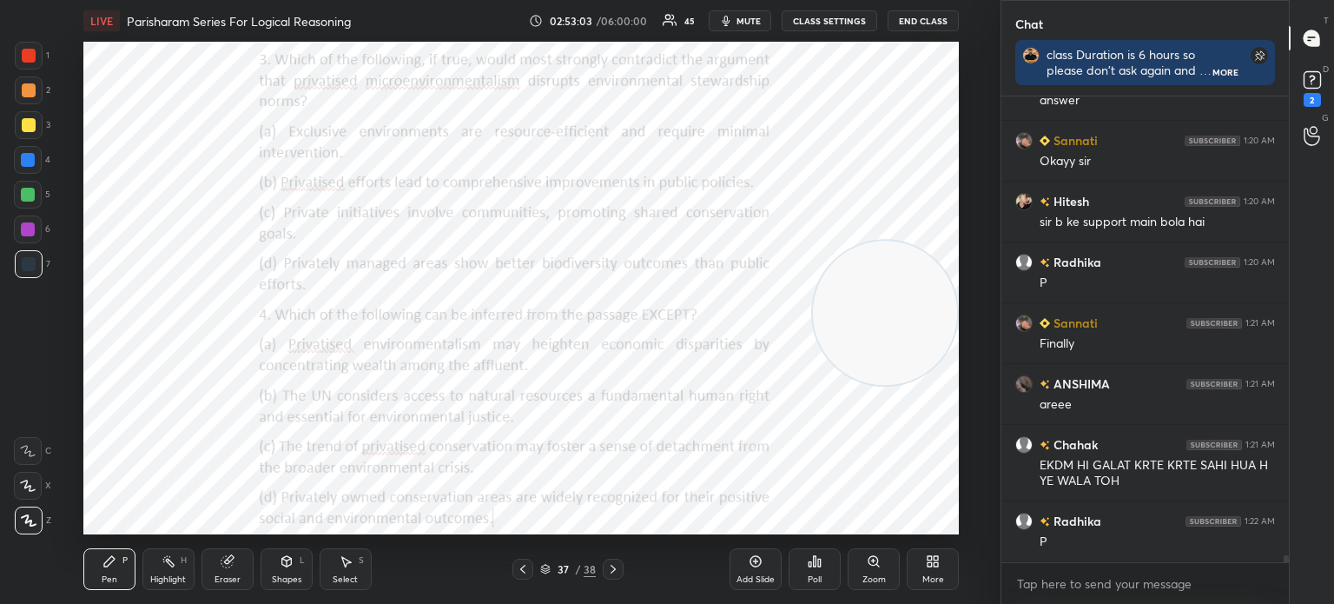
click at [817, 577] on div "Poll" at bounding box center [815, 579] width 14 height 9
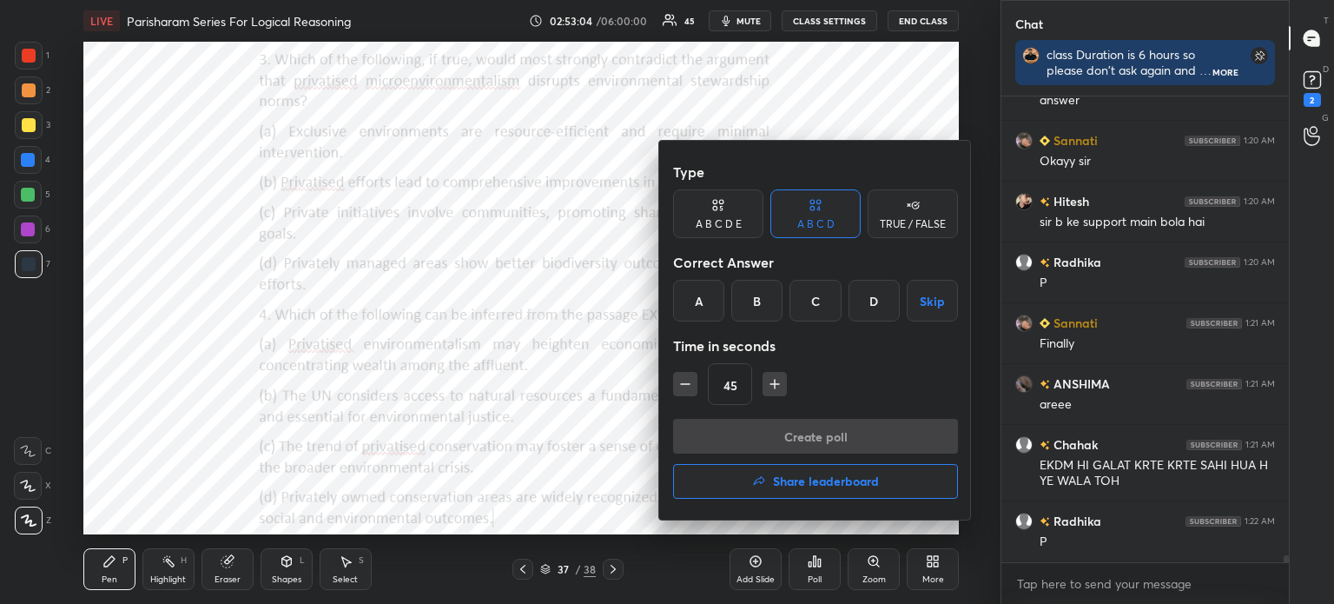
click at [862, 296] on div "D" at bounding box center [874, 301] width 51 height 42
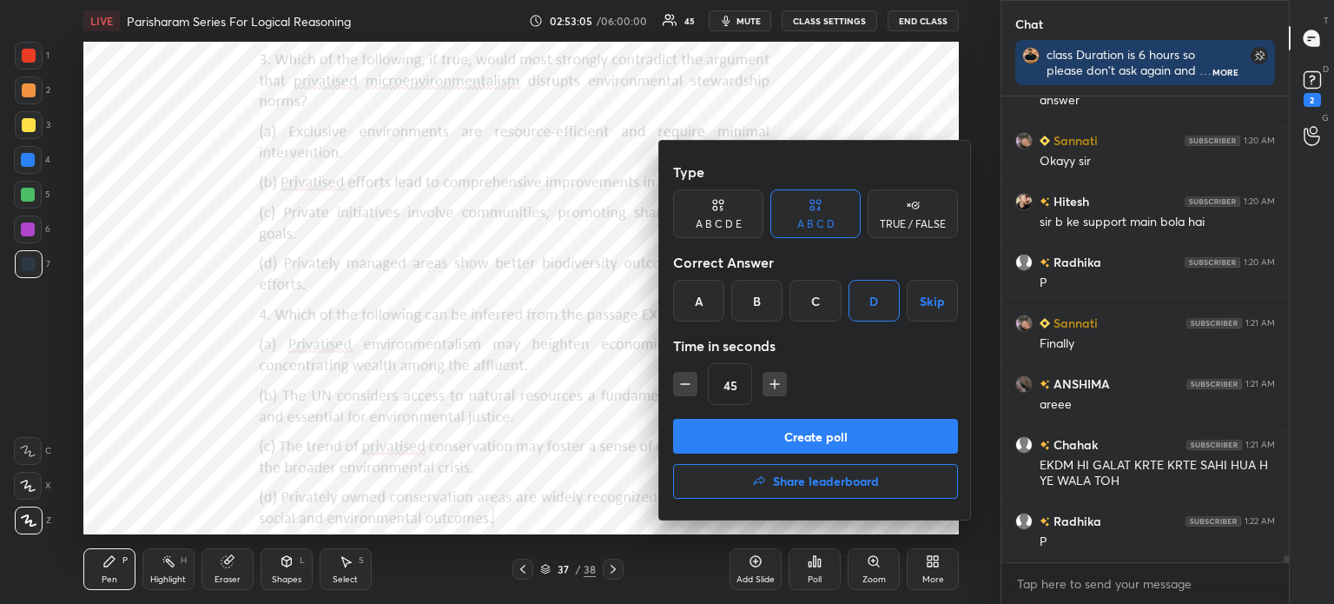
click at [797, 428] on button "Create poll" at bounding box center [815, 436] width 285 height 35
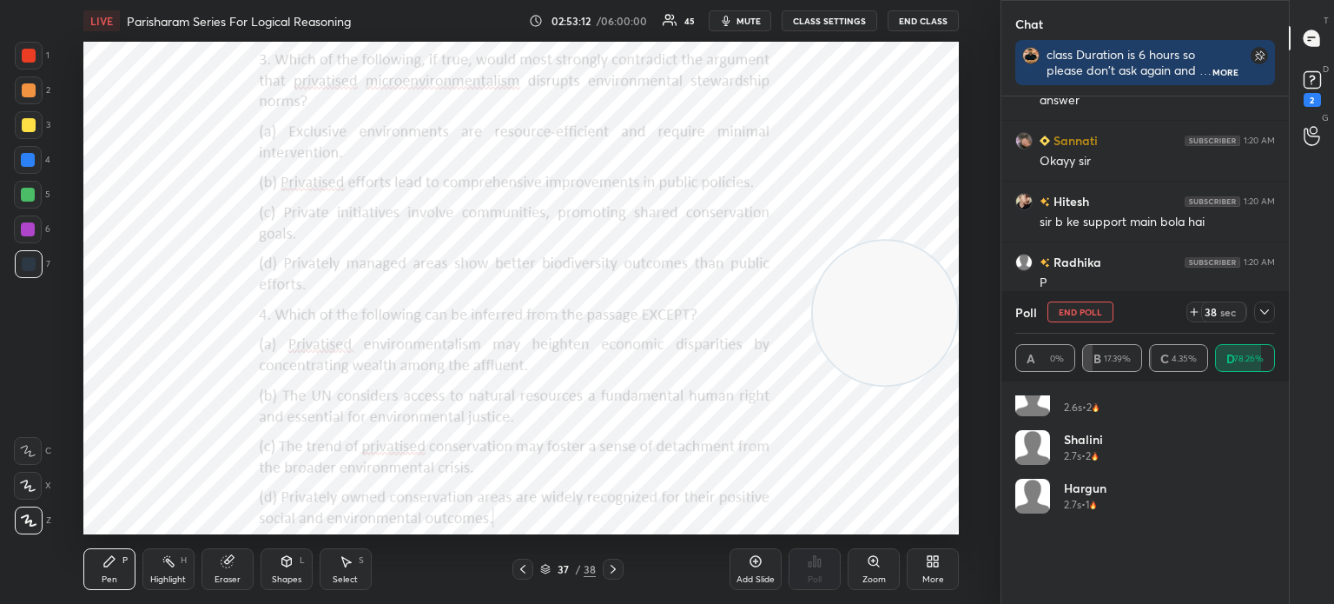
scroll to position [716, 0]
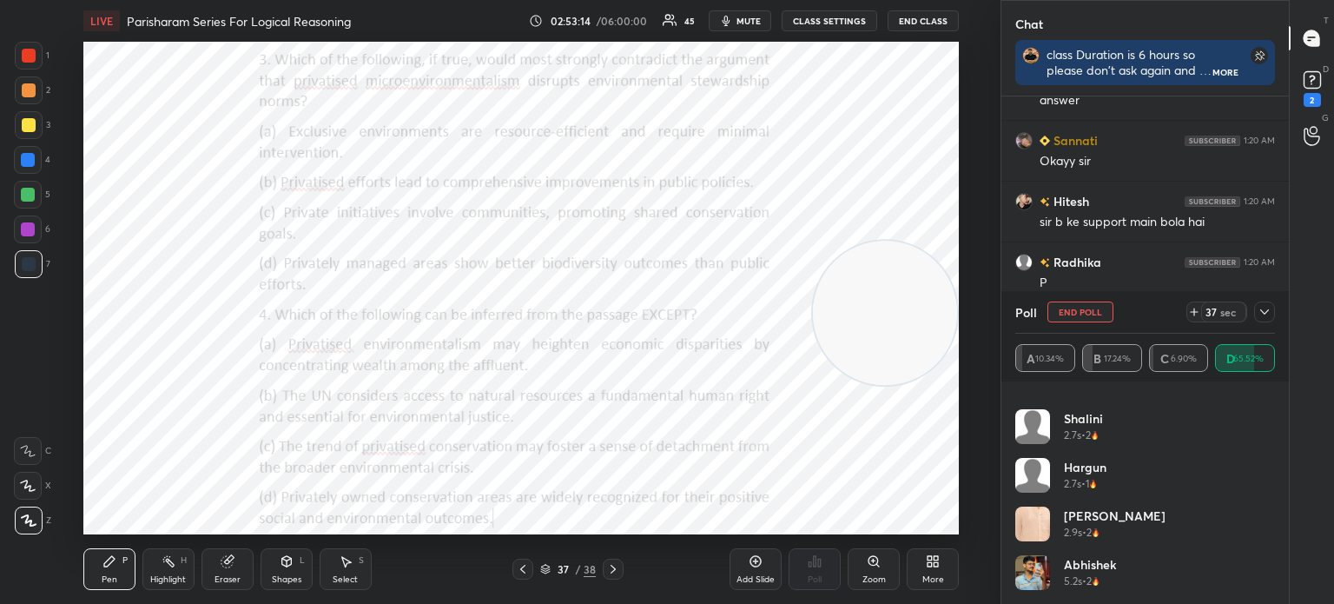
click at [1269, 306] on icon at bounding box center [1265, 312] width 14 height 14
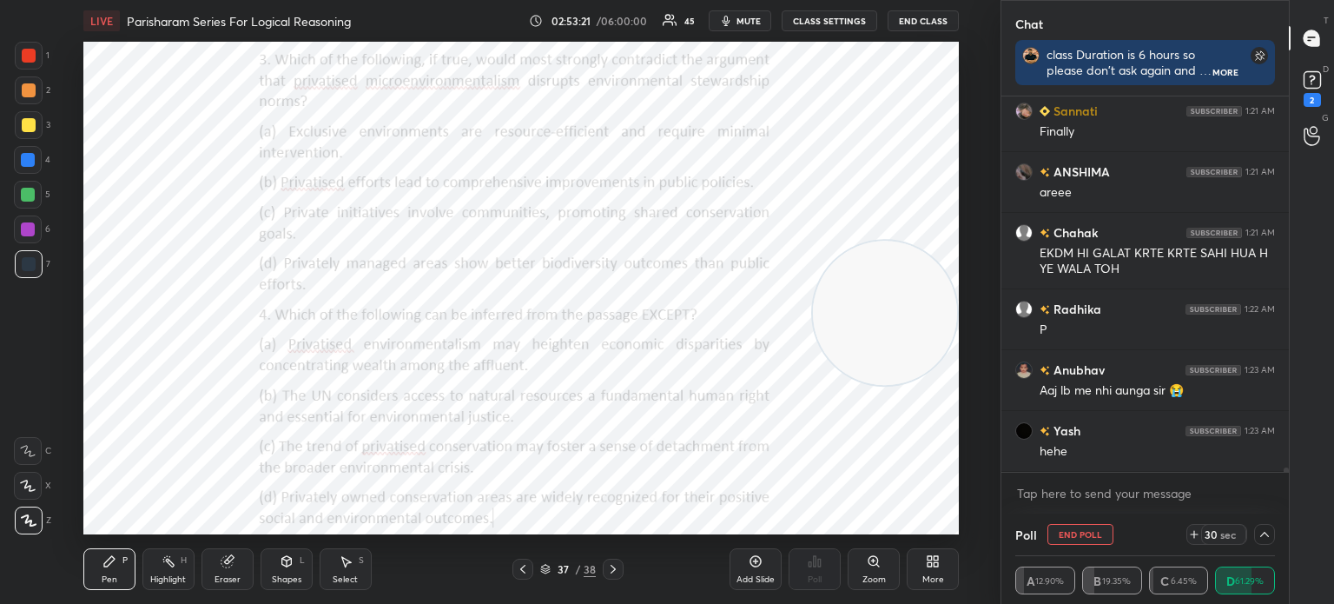
scroll to position [31185, 0]
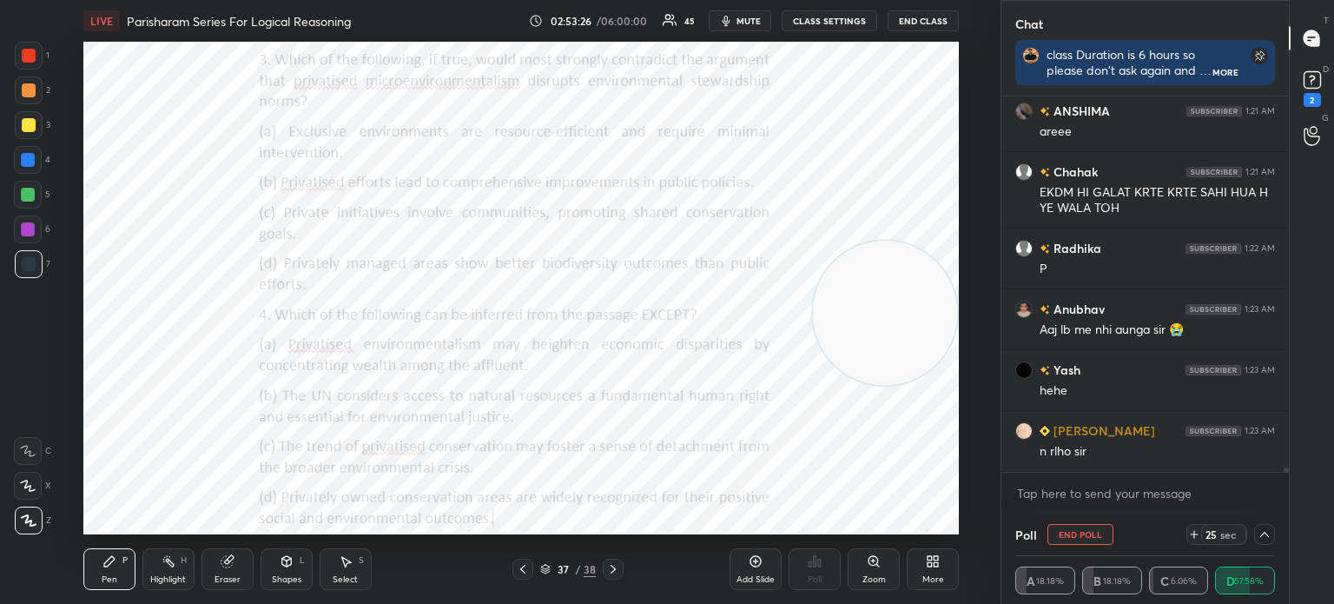
click at [1260, 533] on icon at bounding box center [1265, 534] width 14 height 14
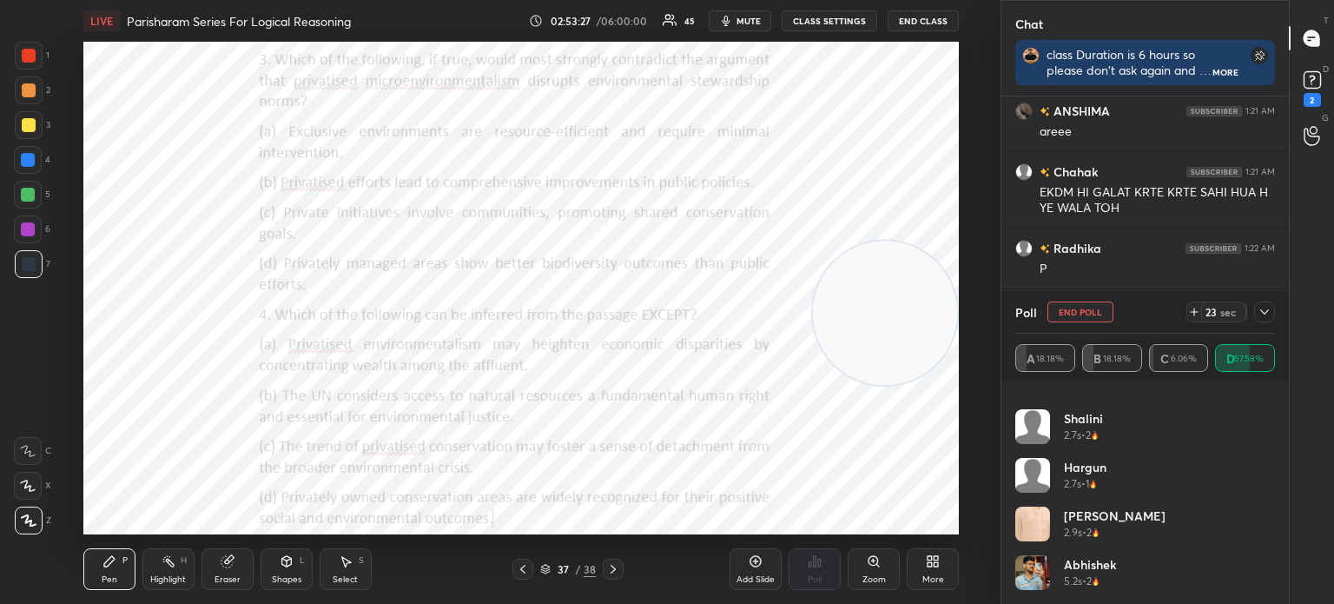
scroll to position [764, 0]
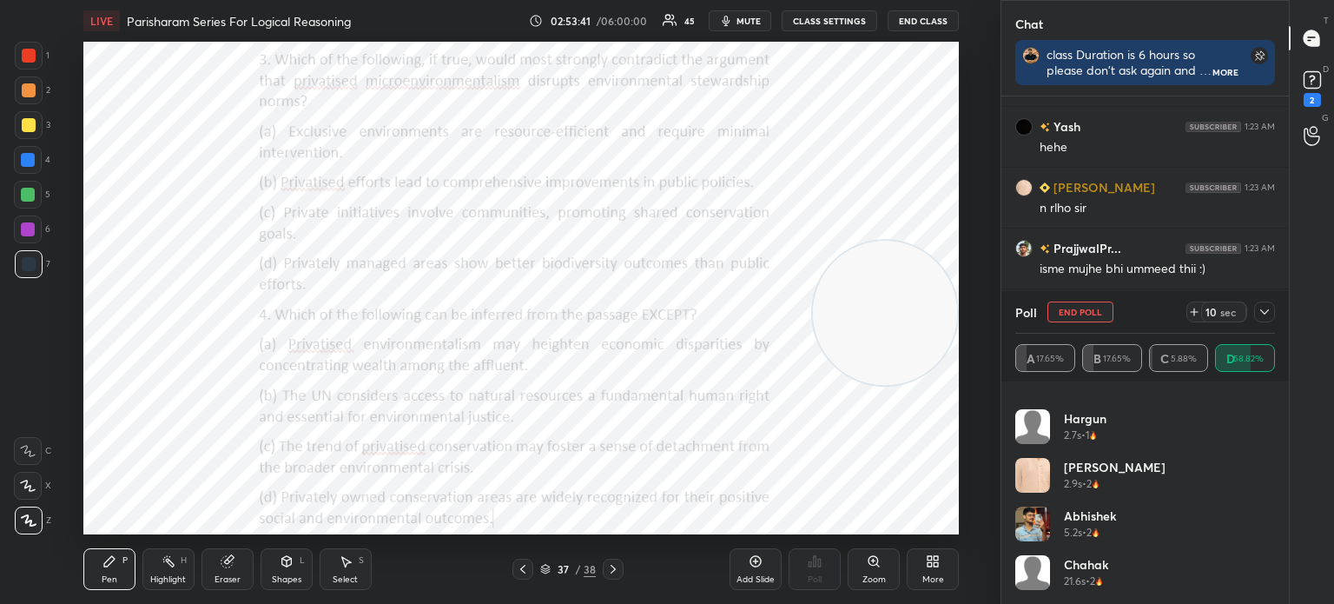
click at [1263, 321] on div at bounding box center [1264, 311] width 21 height 21
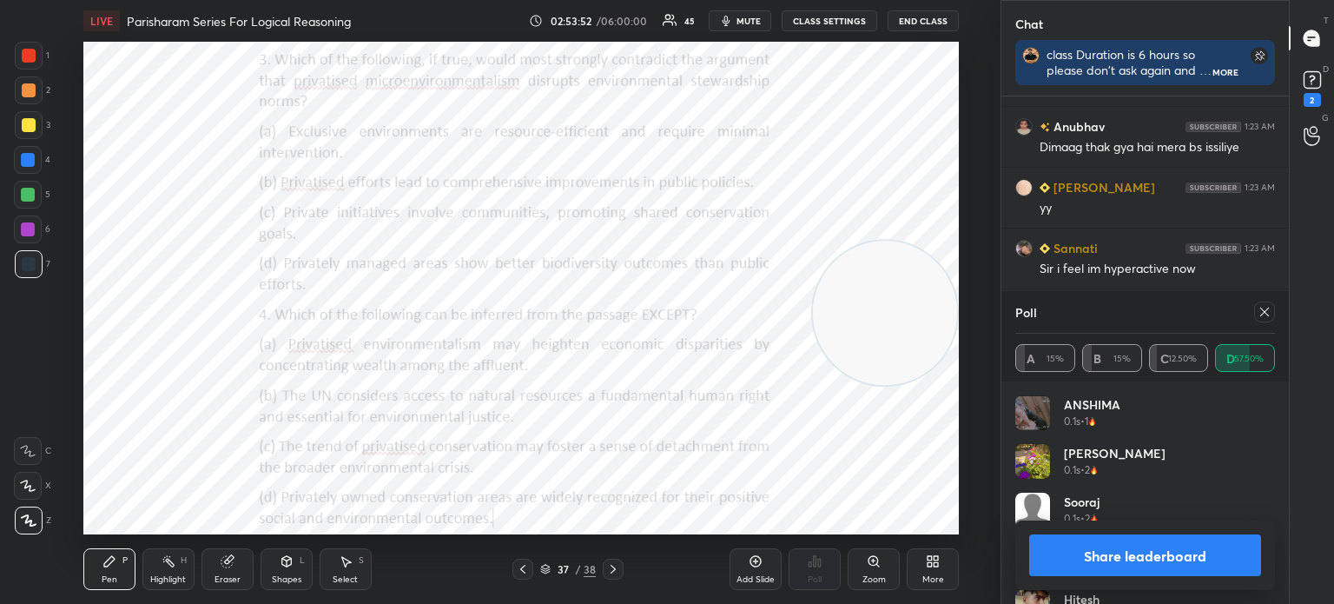
click at [1268, 307] on icon at bounding box center [1265, 312] width 14 height 14
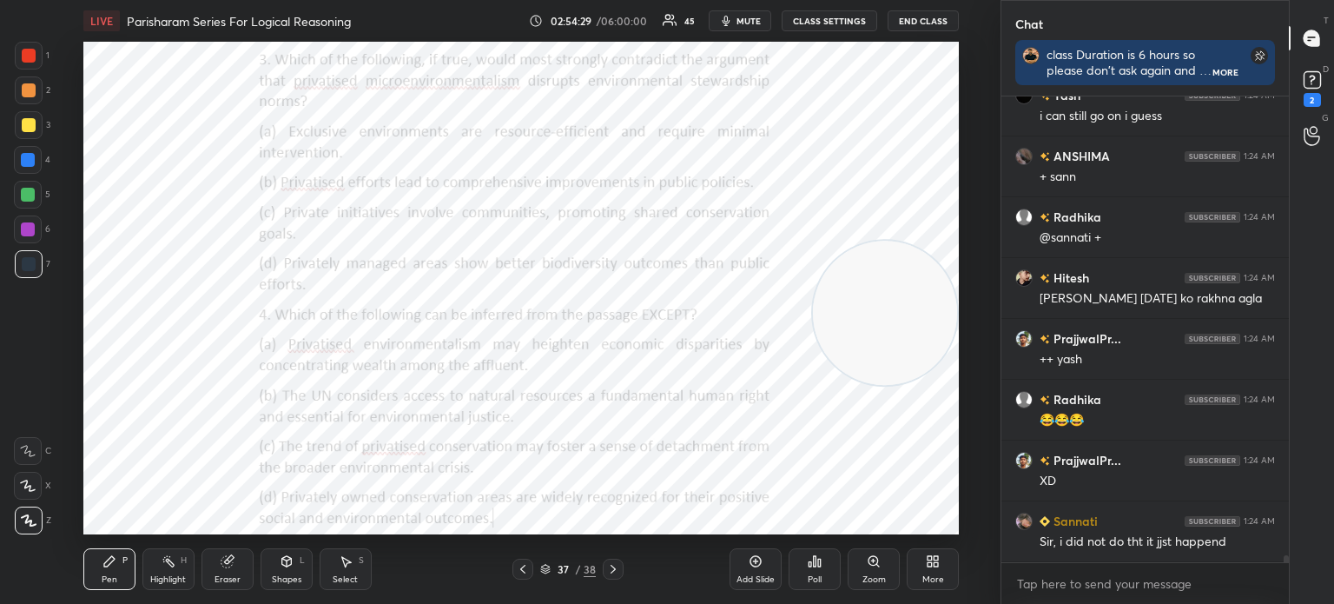
click at [228, 572] on div "Eraser" at bounding box center [228, 569] width 52 height 42
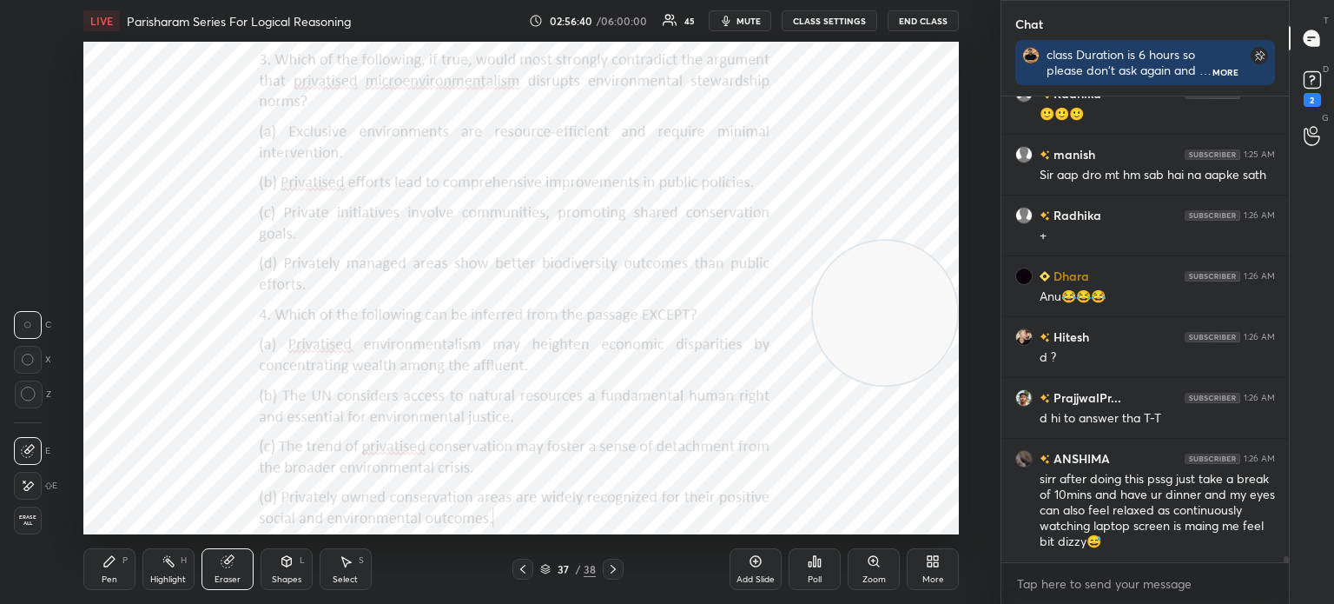
scroll to position [34858, 0]
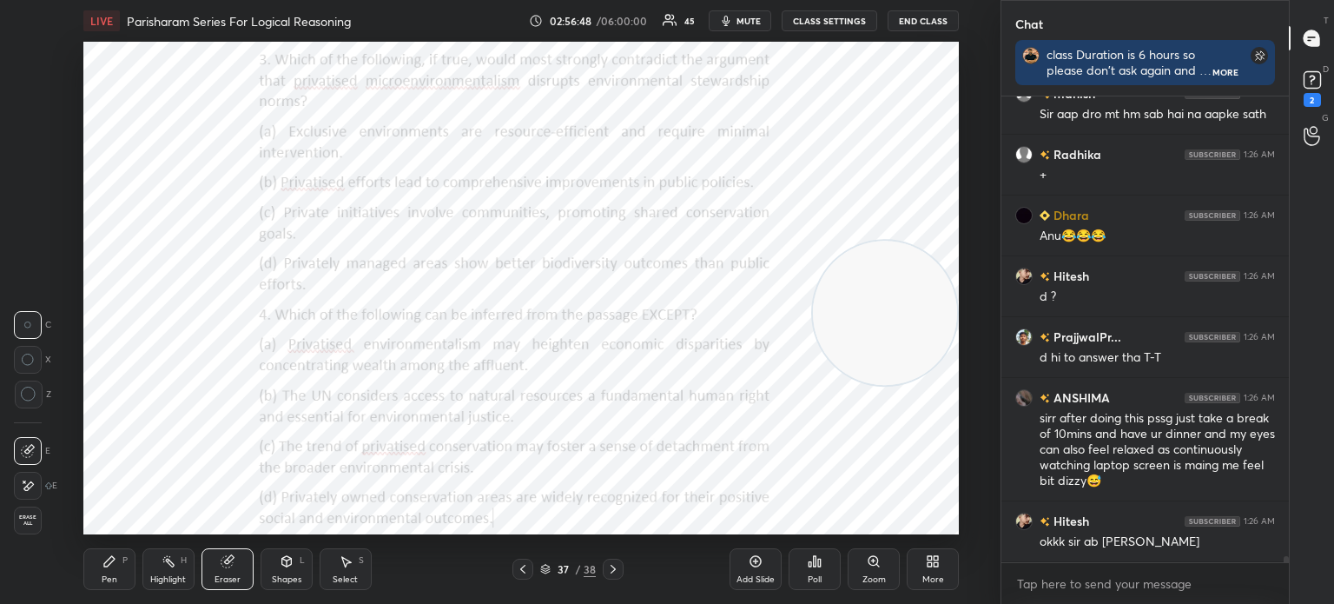
click at [106, 572] on div "Pen P" at bounding box center [109, 569] width 52 height 42
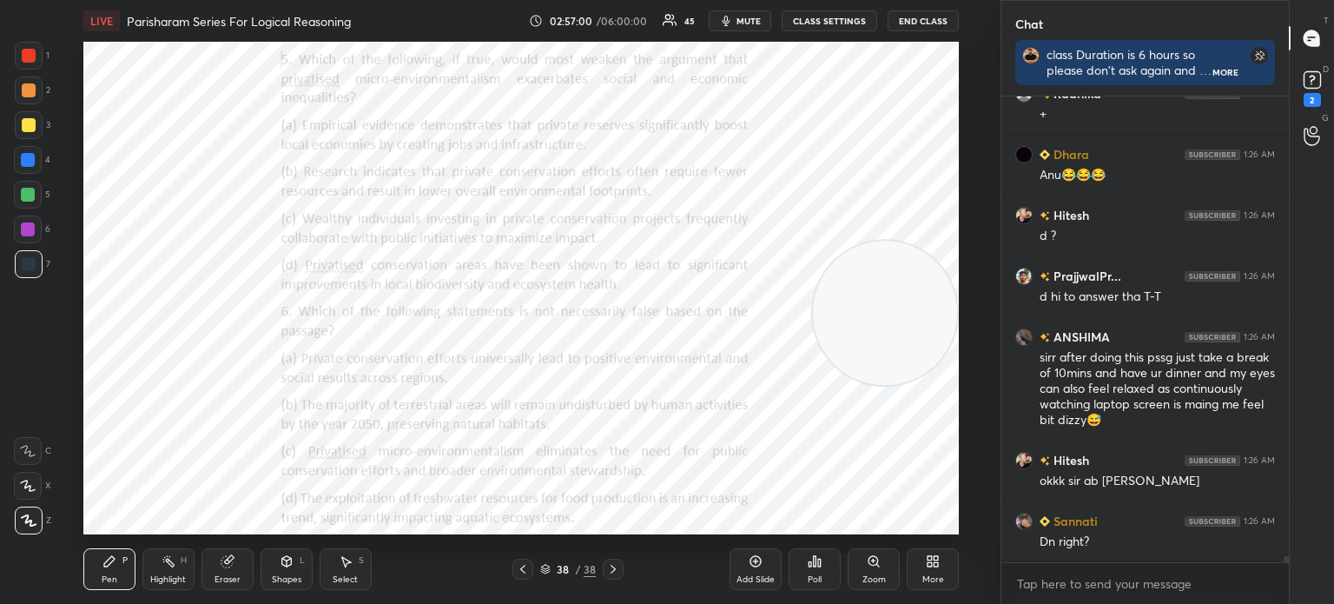
scroll to position [34980, 0]
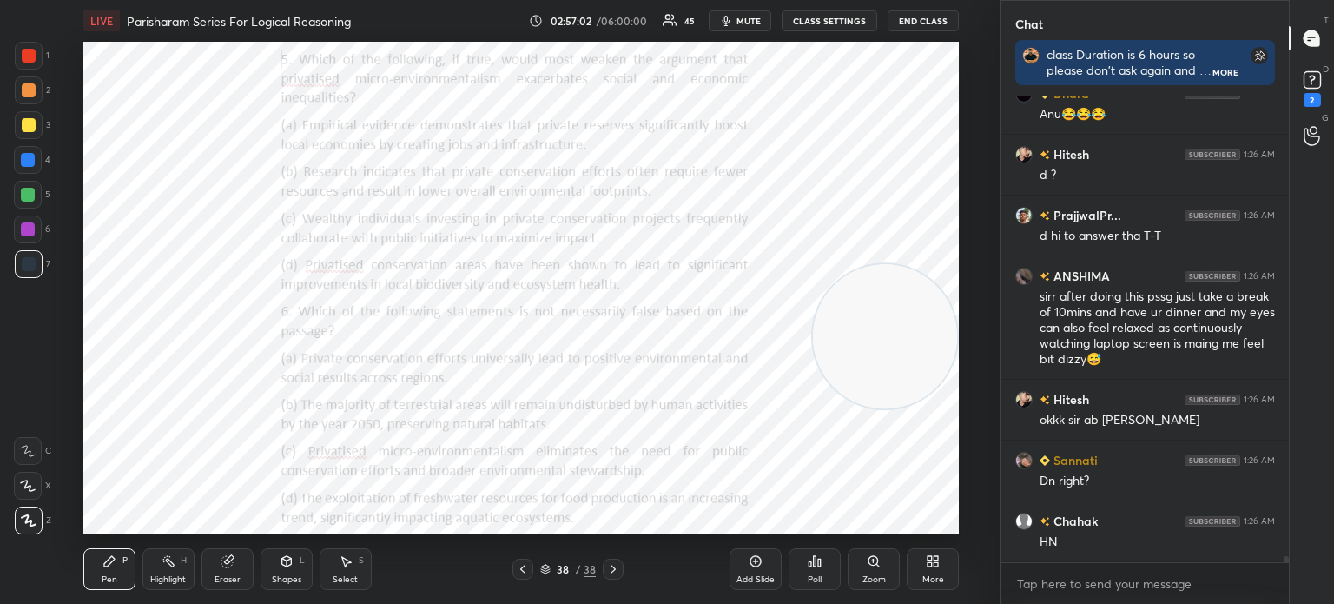
drag, startPoint x: 865, startPoint y: 332, endPoint x: 865, endPoint y: 361, distance: 28.7
click at [865, 361] on video at bounding box center [885, 336] width 144 height 144
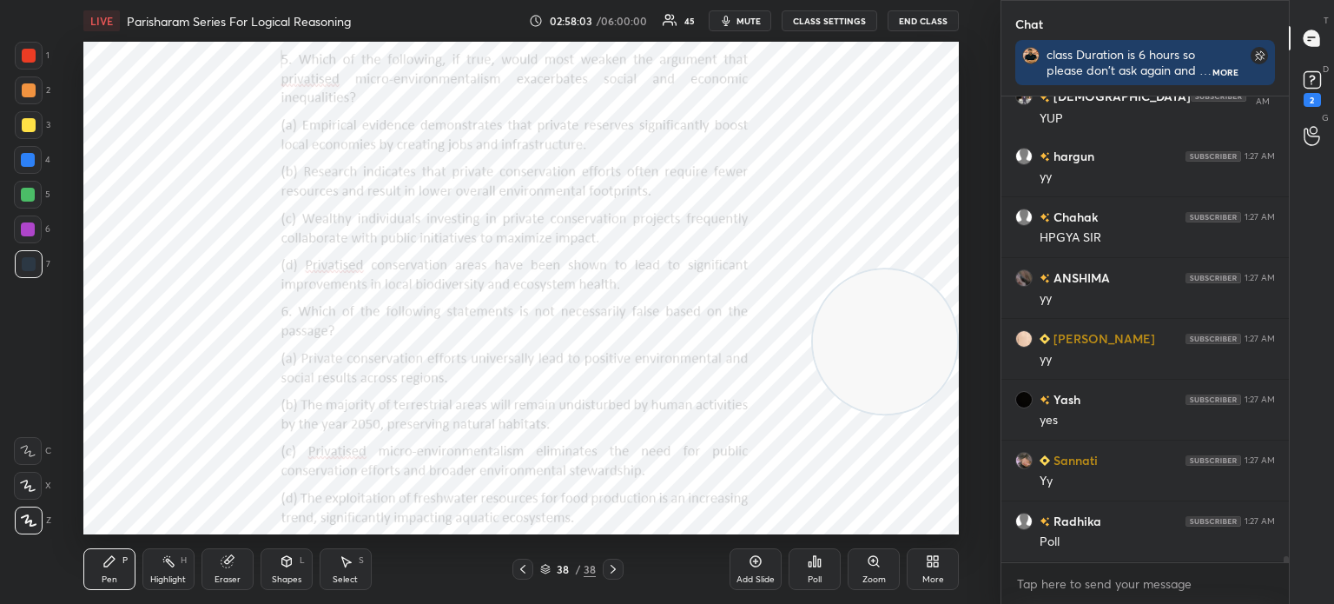
scroll to position [35862, 0]
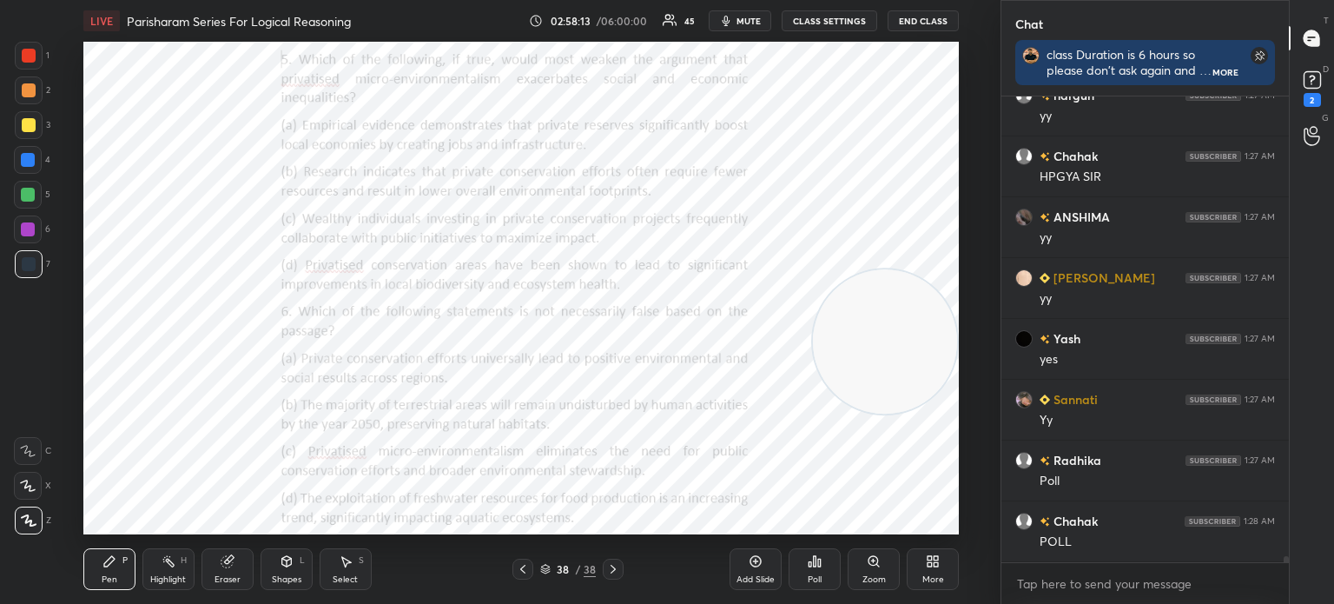
click at [808, 565] on icon at bounding box center [815, 561] width 14 height 14
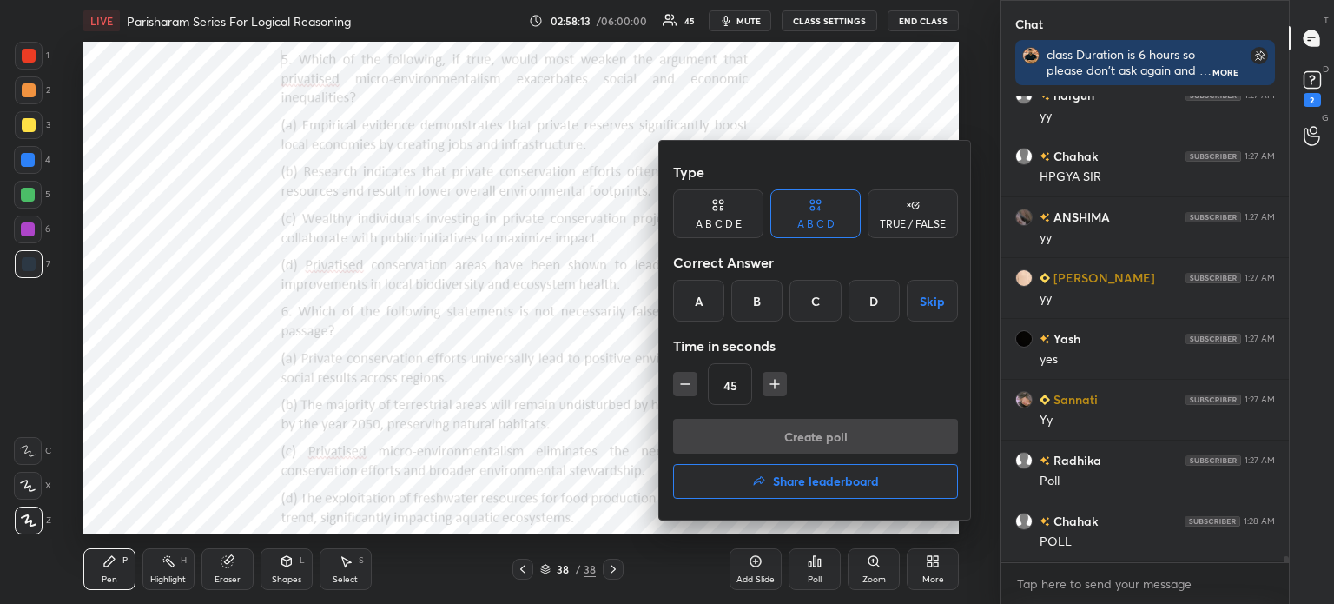
scroll to position [35923, 0]
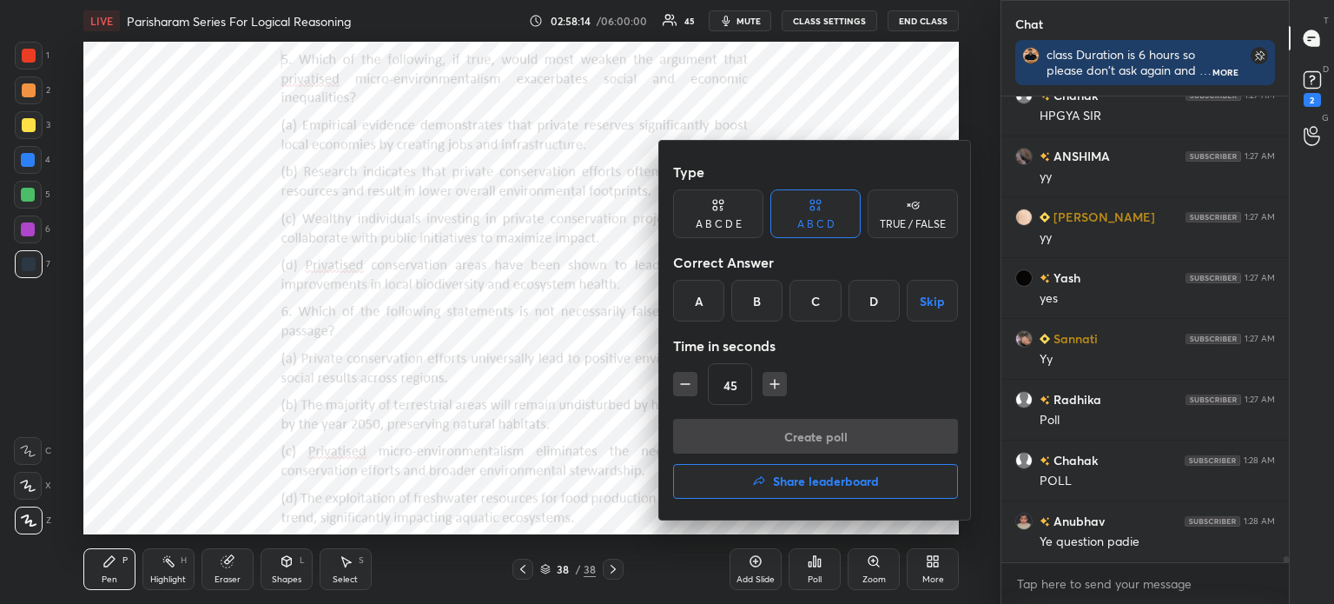
click at [691, 290] on div "A" at bounding box center [698, 301] width 51 height 42
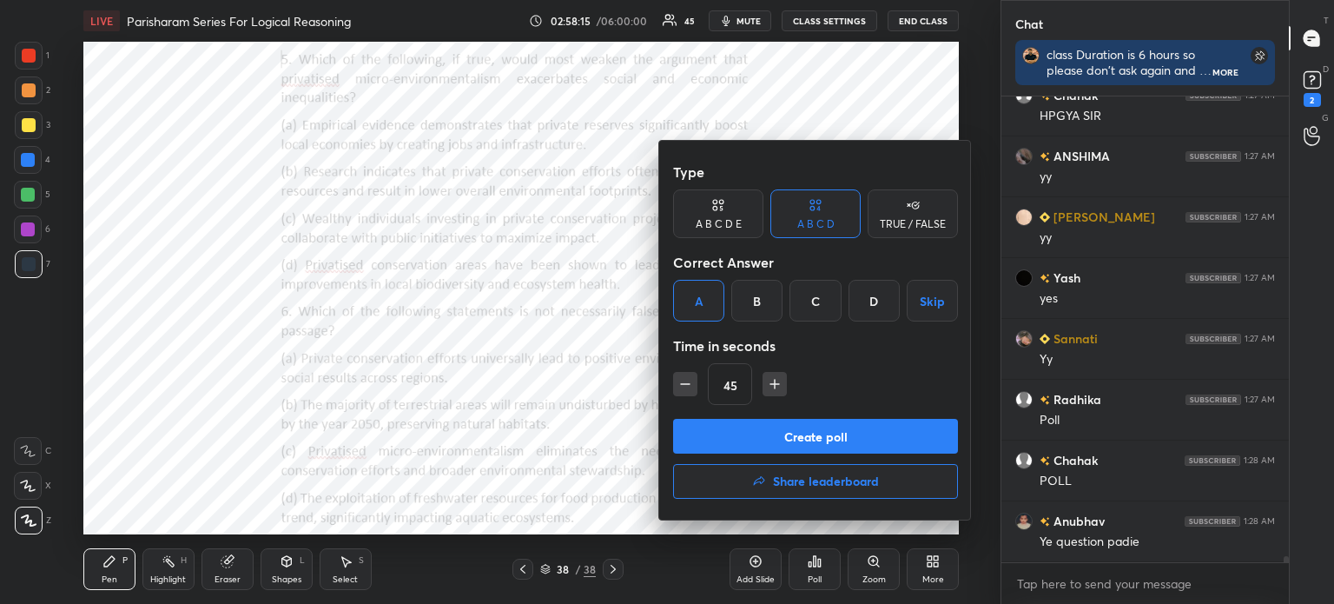
click at [776, 433] on button "Create poll" at bounding box center [815, 436] width 285 height 35
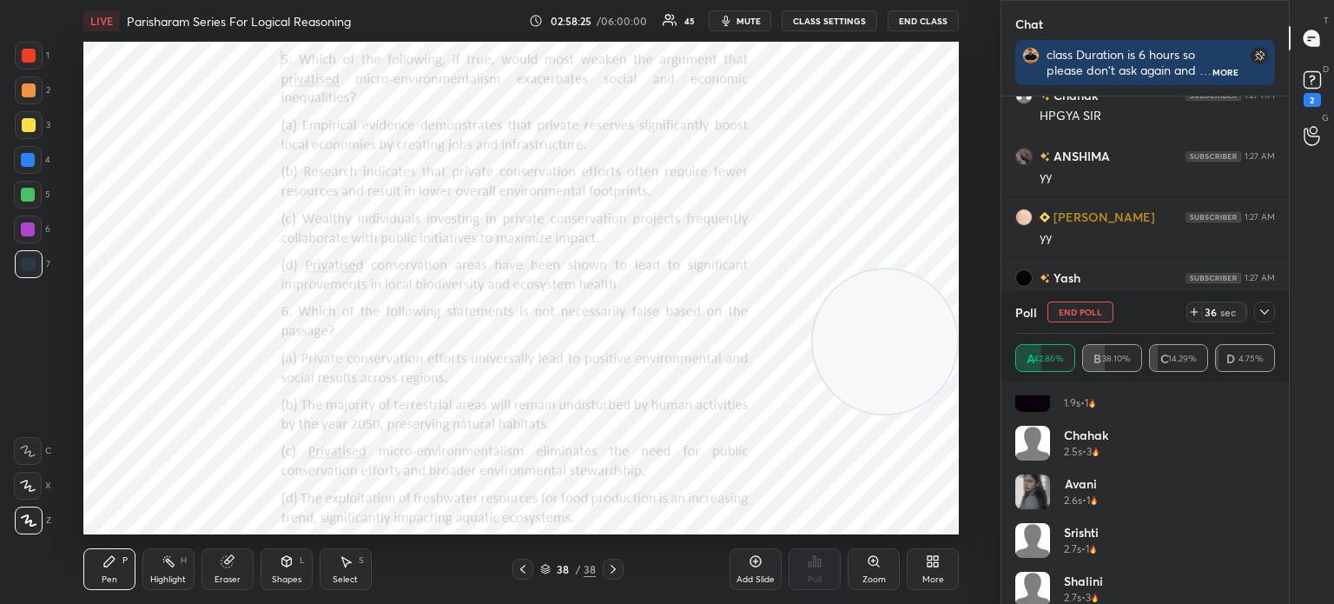
scroll to position [229, 0]
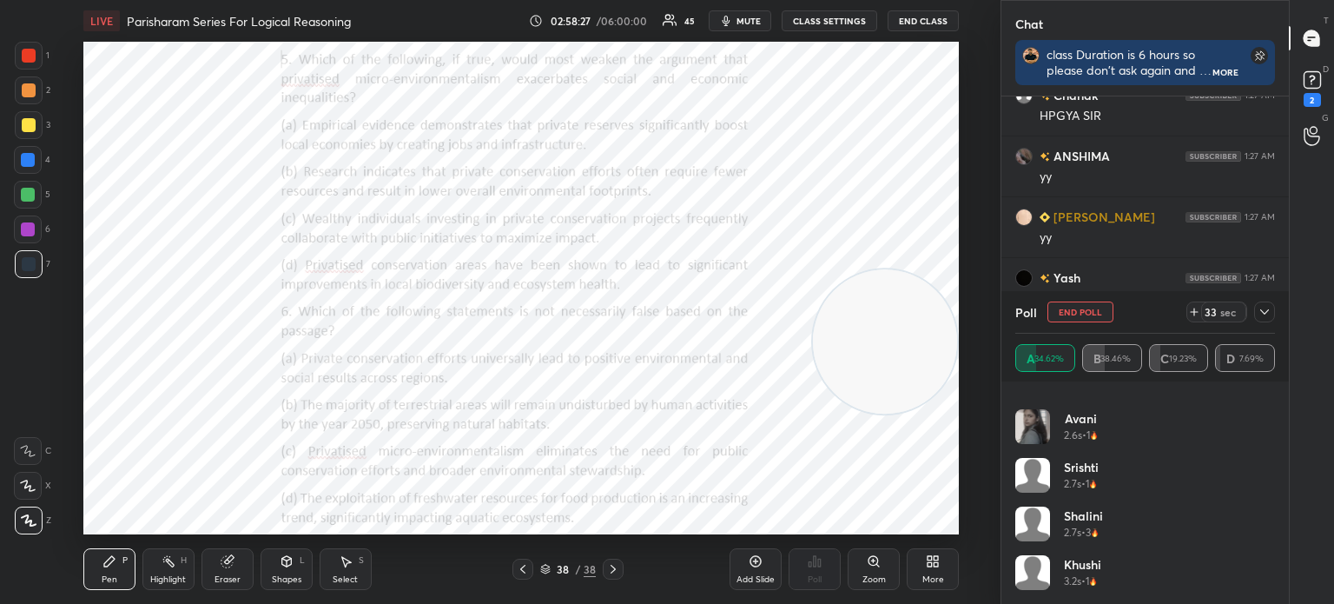
click at [1261, 312] on icon at bounding box center [1265, 312] width 14 height 14
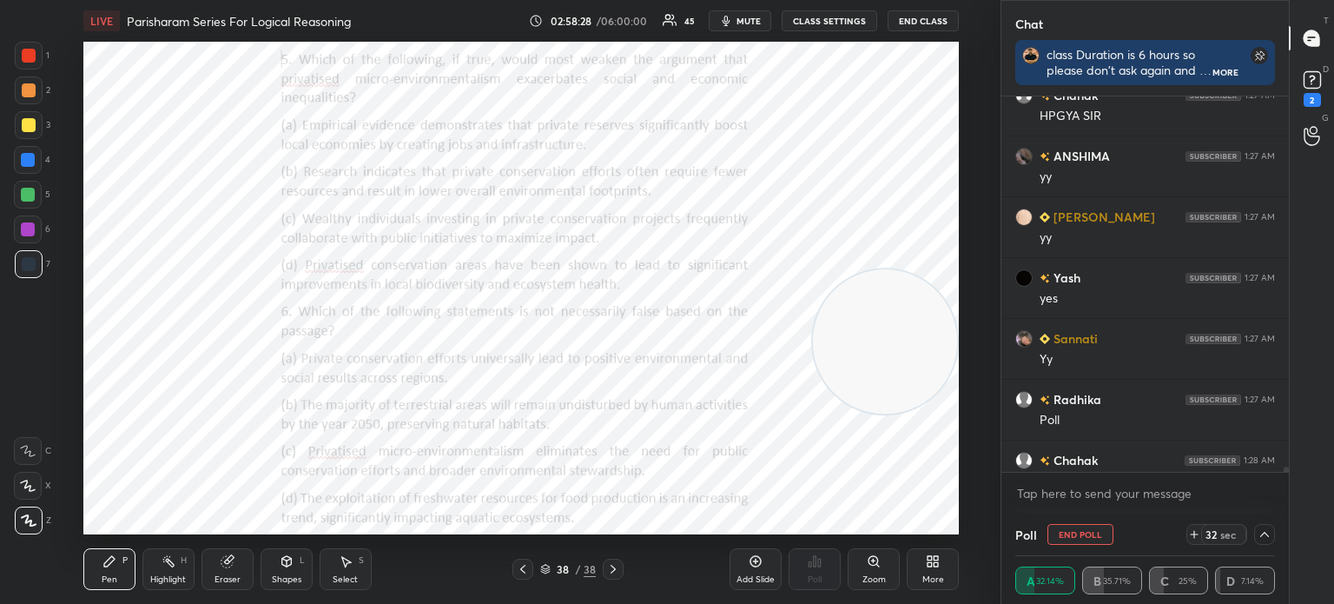
scroll to position [36013, 0]
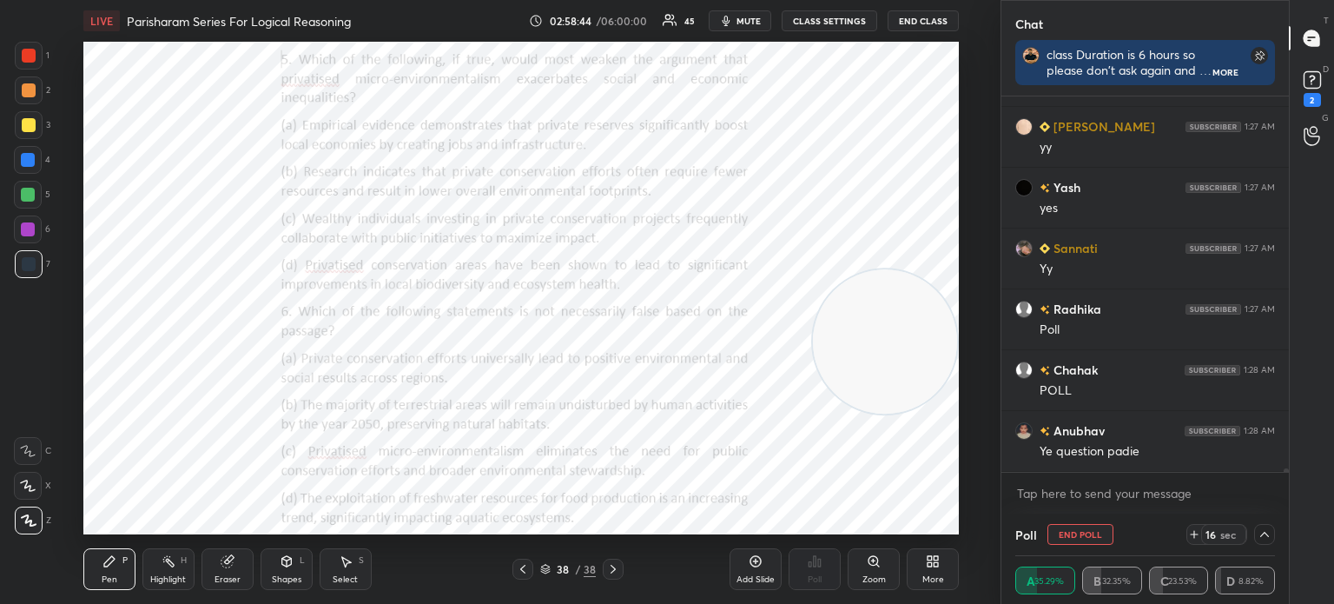
click at [1266, 538] on icon at bounding box center [1265, 534] width 14 height 14
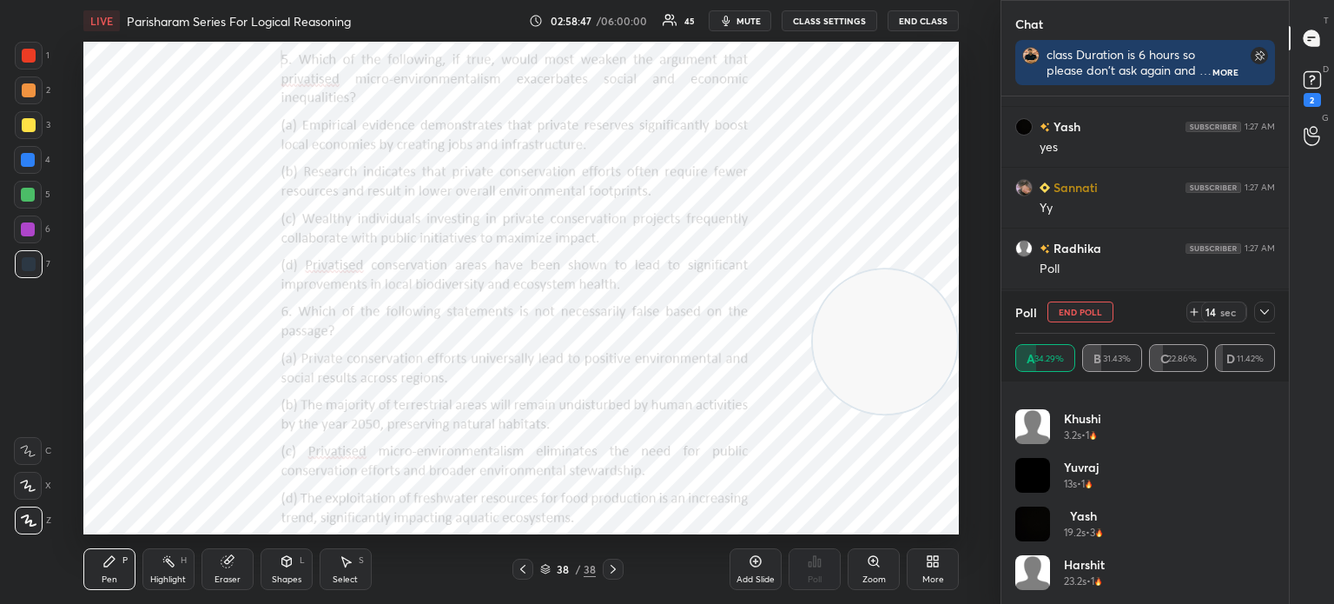
scroll to position [36135, 0]
click at [1256, 312] on div at bounding box center [1264, 311] width 21 height 21
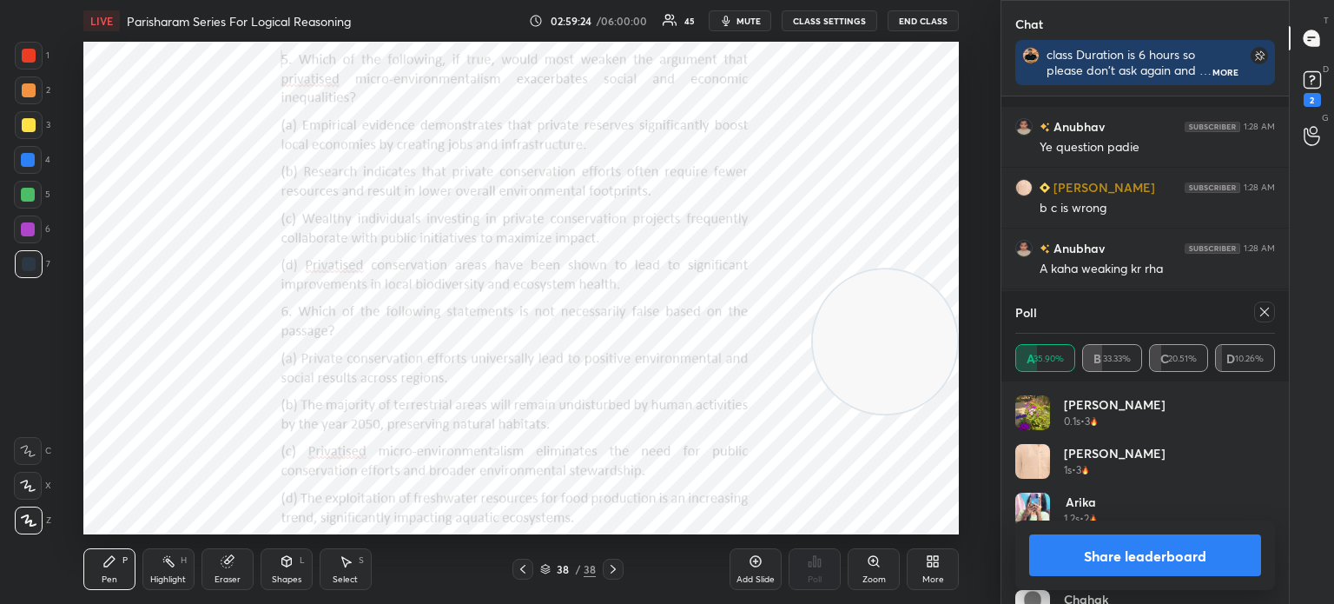
scroll to position [36394, 0]
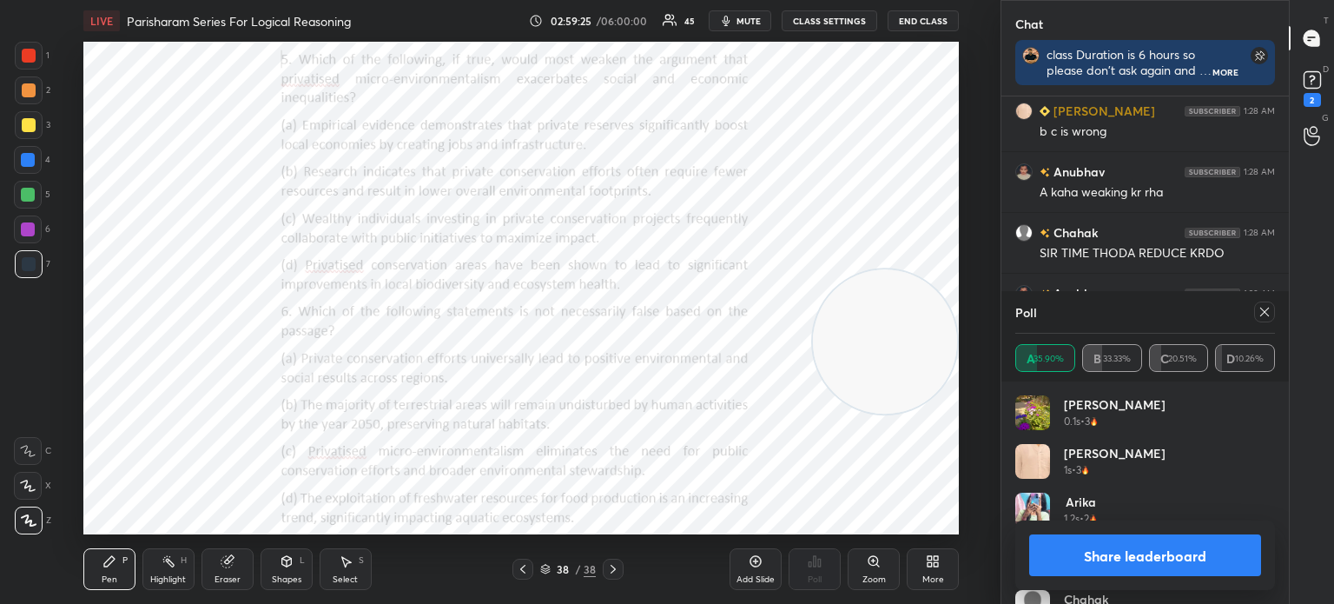
click at [1102, 566] on button "Share leaderboard" at bounding box center [1145, 555] width 232 height 42
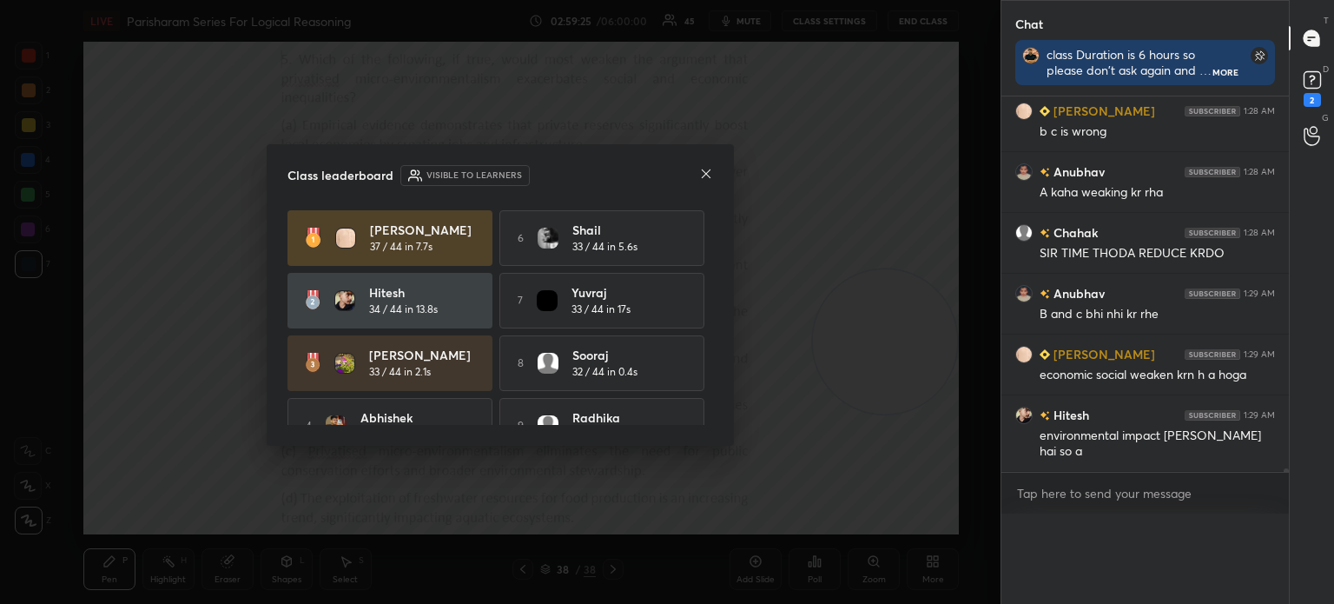
scroll to position [433, 282]
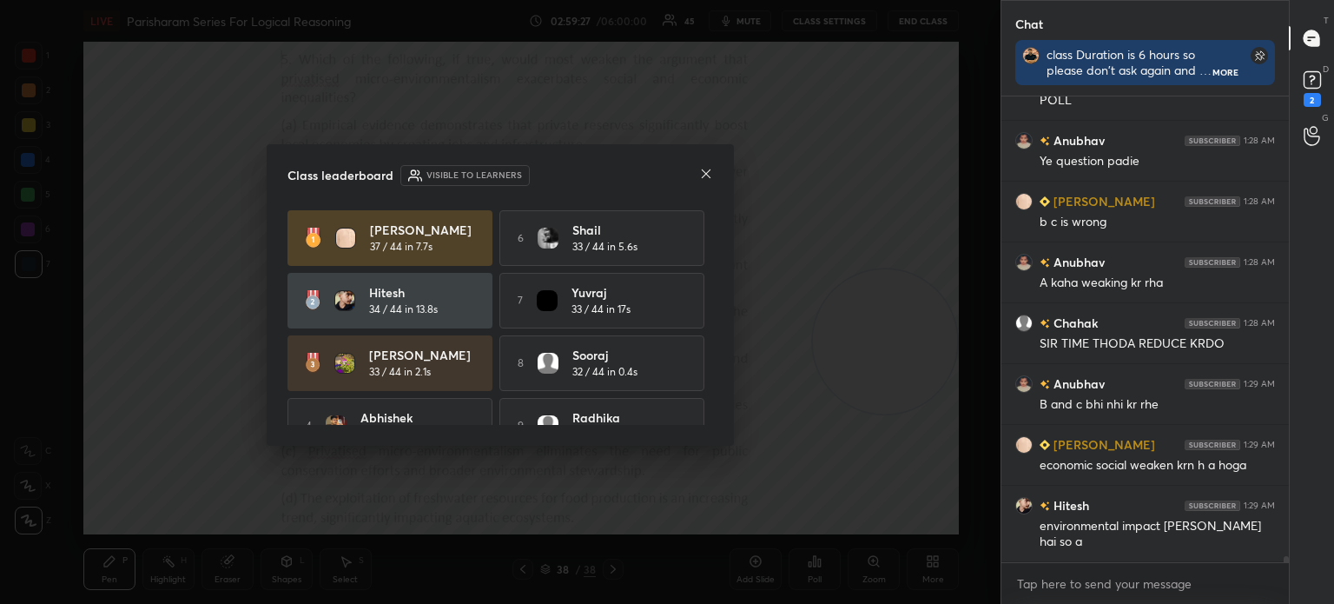
click at [704, 175] on icon at bounding box center [706, 174] width 14 height 14
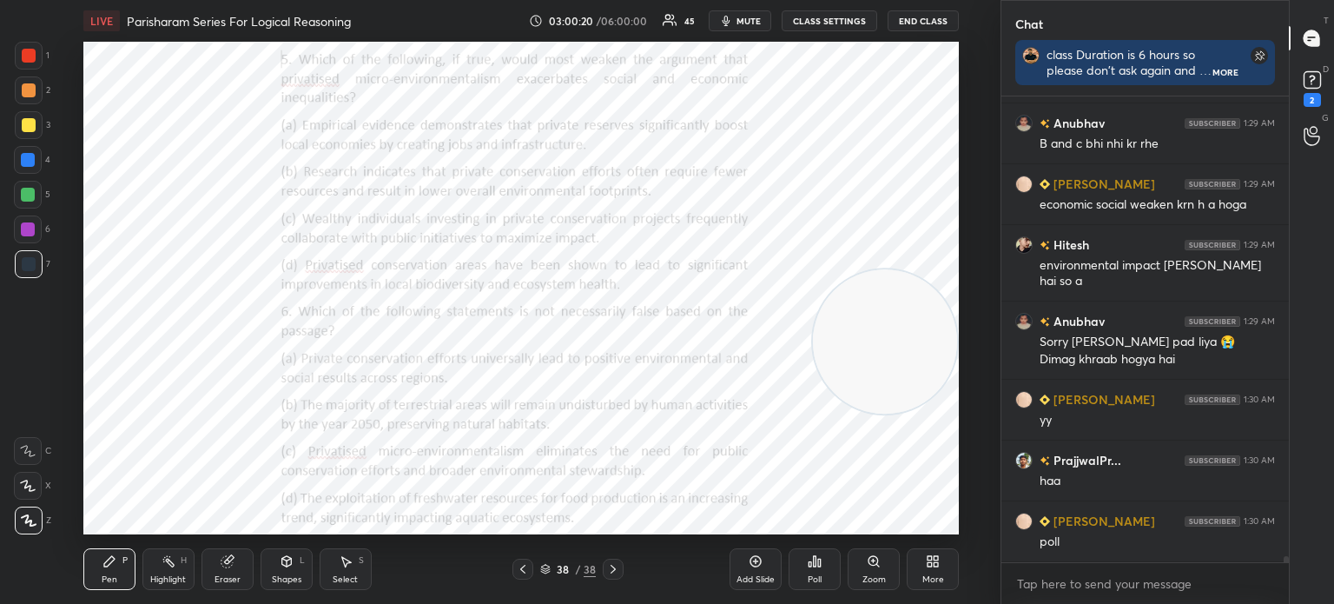
scroll to position [36625, 0]
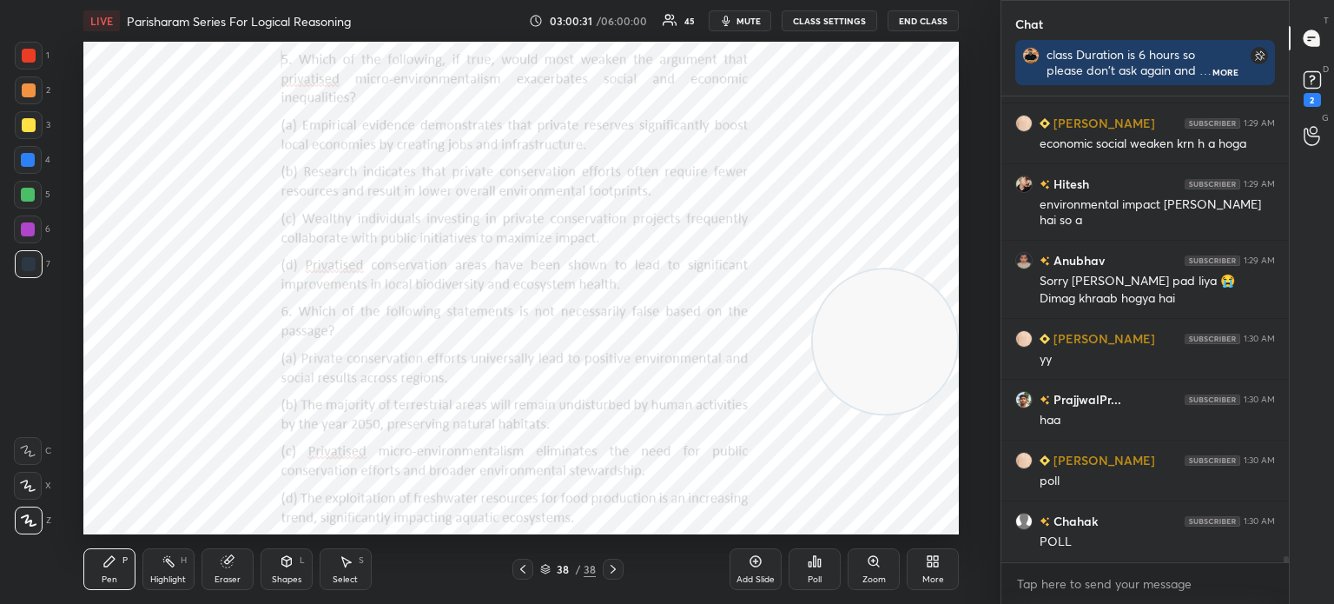
click at [808, 579] on div "Poll" at bounding box center [815, 579] width 14 height 9
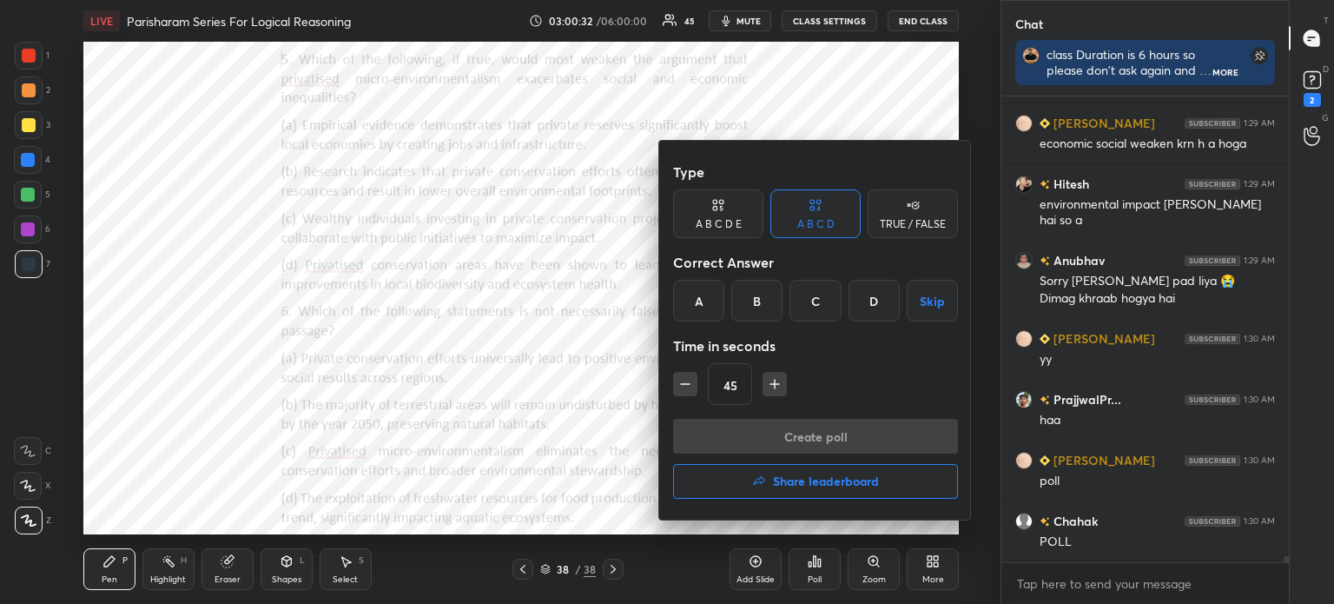
click at [872, 296] on div "D" at bounding box center [874, 301] width 51 height 42
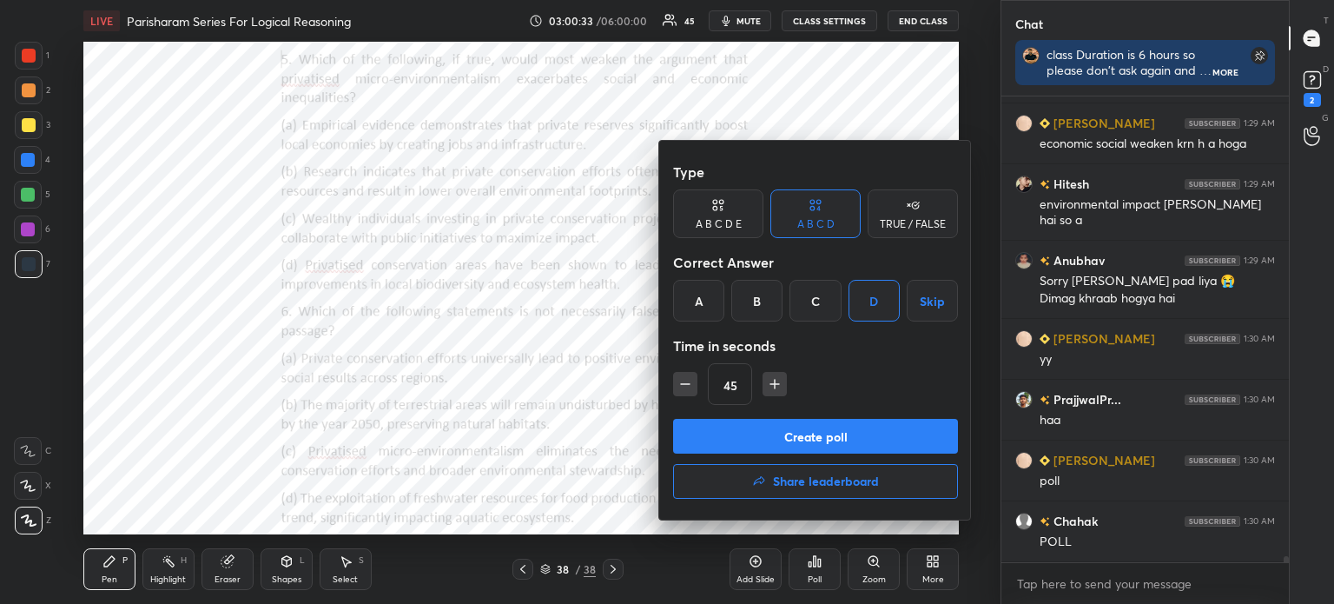
click at [787, 437] on button "Create poll" at bounding box center [815, 436] width 285 height 35
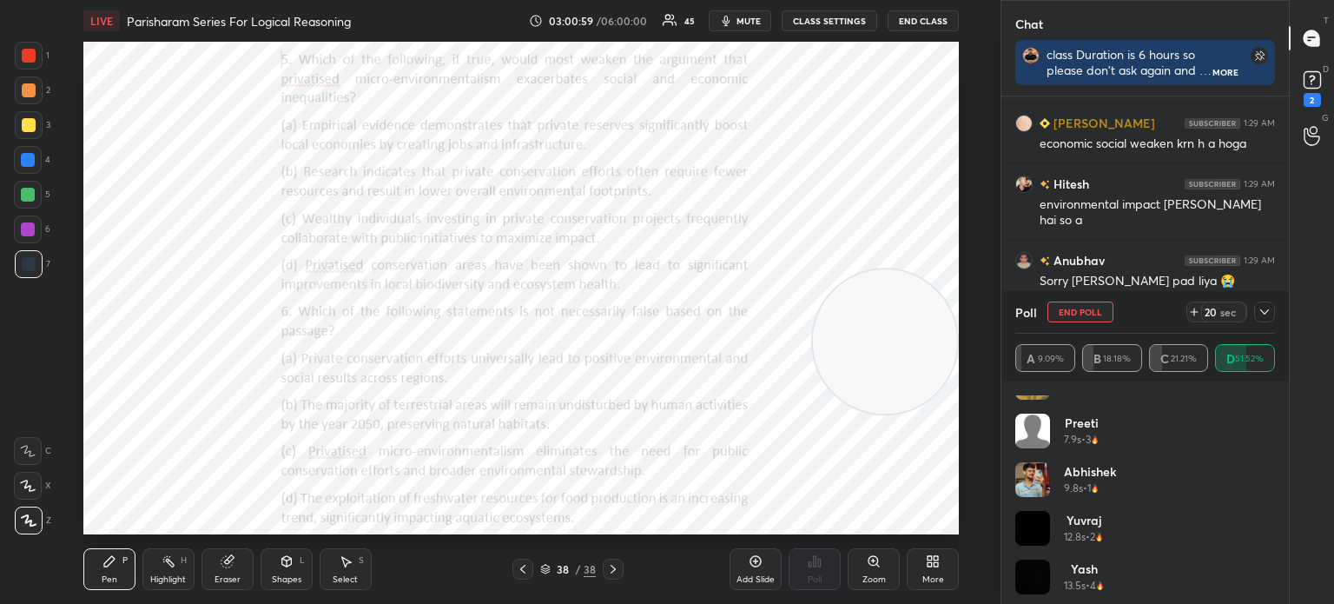
scroll to position [619, 0]
click at [1262, 314] on icon at bounding box center [1265, 312] width 14 height 14
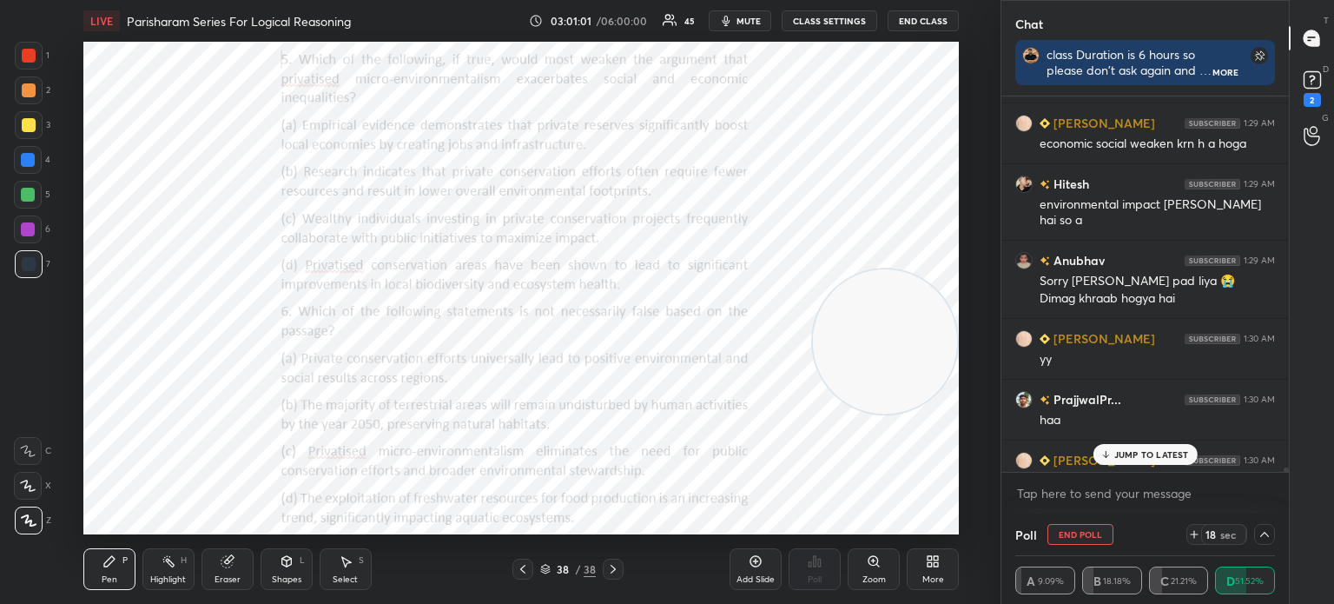
scroll to position [36715, 0]
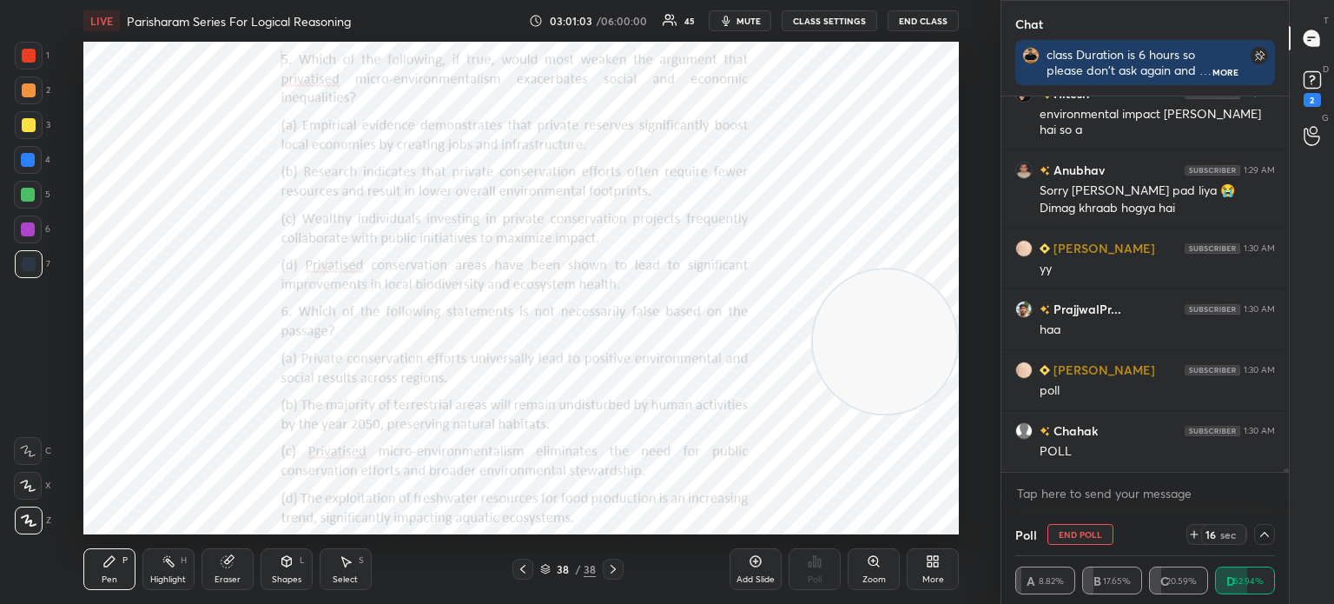
click at [1261, 537] on icon at bounding box center [1265, 534] width 9 height 5
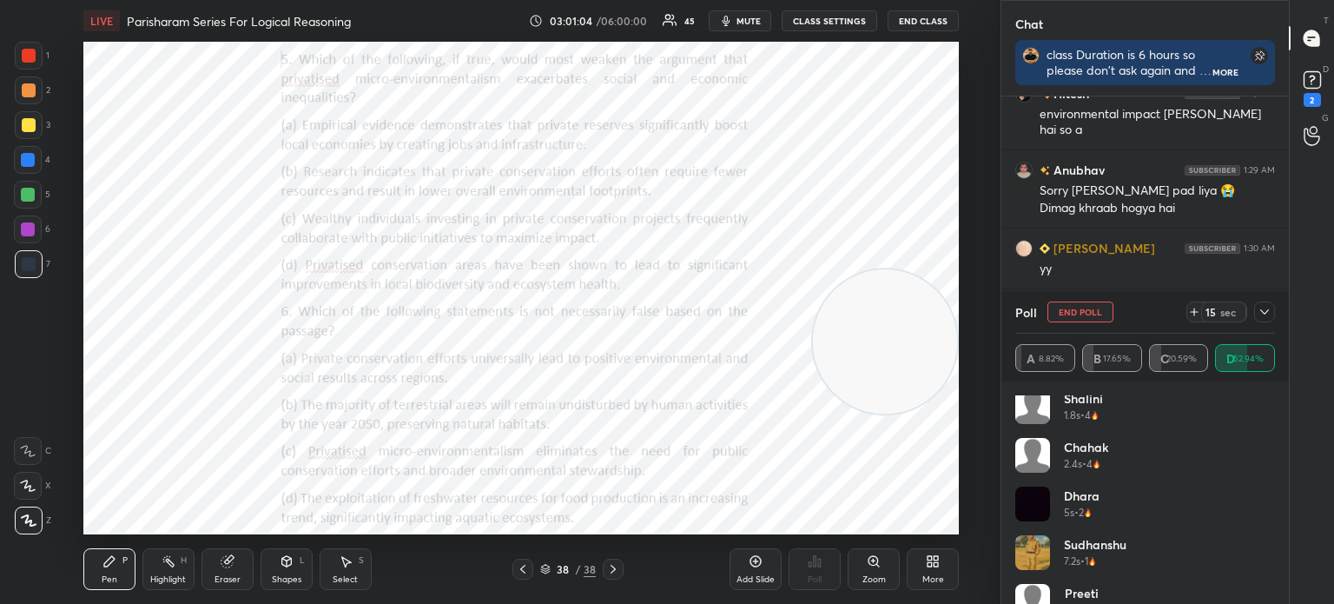
scroll to position [667, 0]
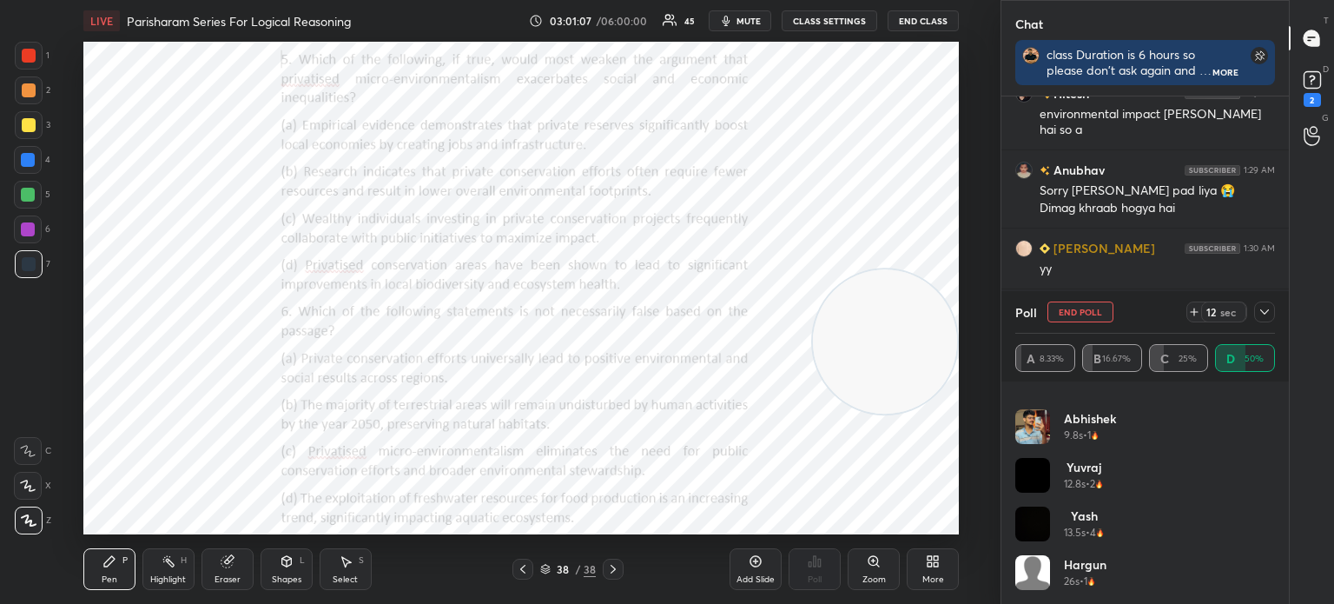
click at [1265, 314] on icon at bounding box center [1265, 311] width 9 height 5
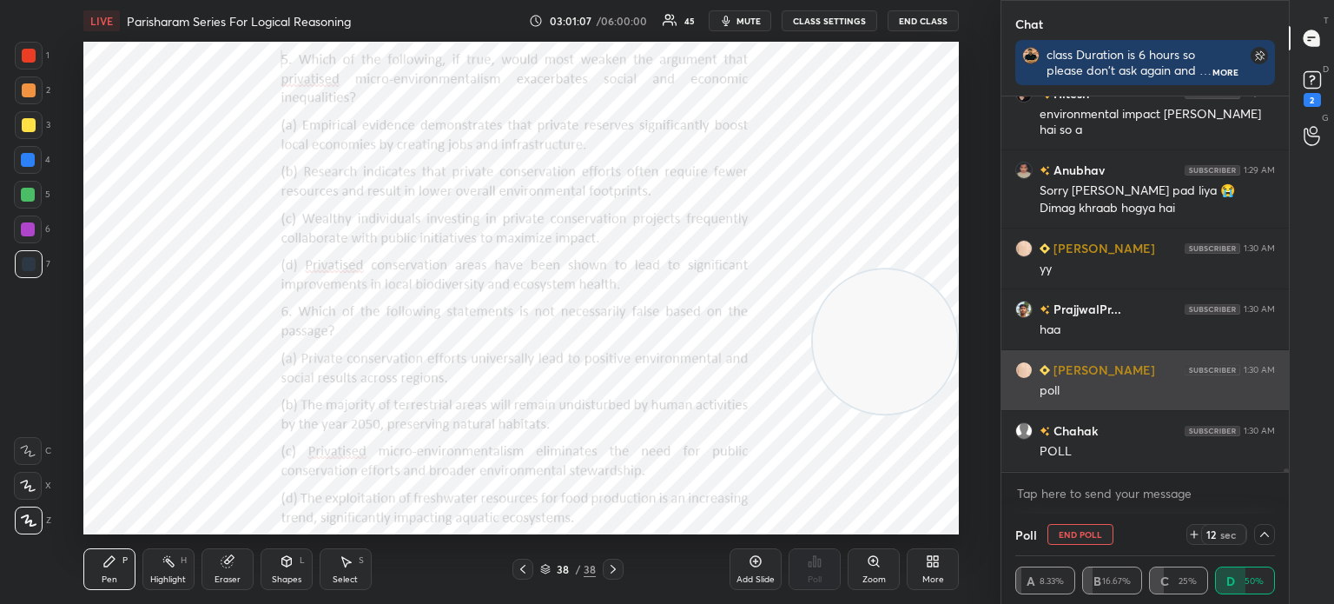
scroll to position [5, 5]
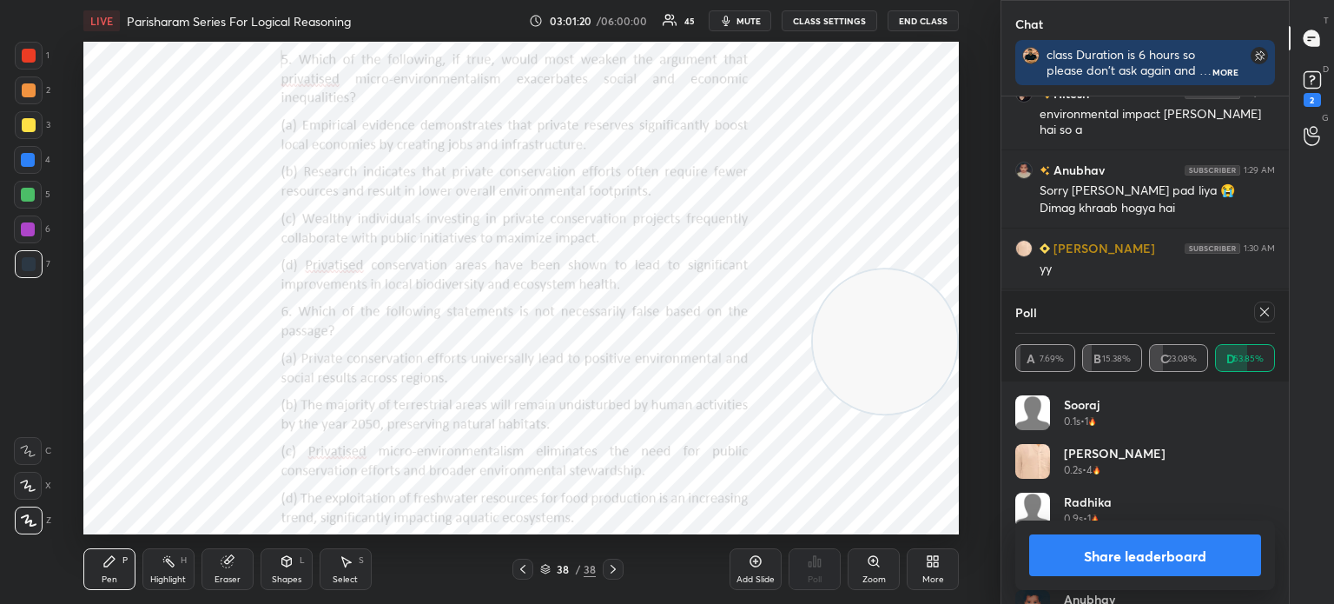
click at [1261, 312] on icon at bounding box center [1265, 312] width 14 height 14
type textarea "x"
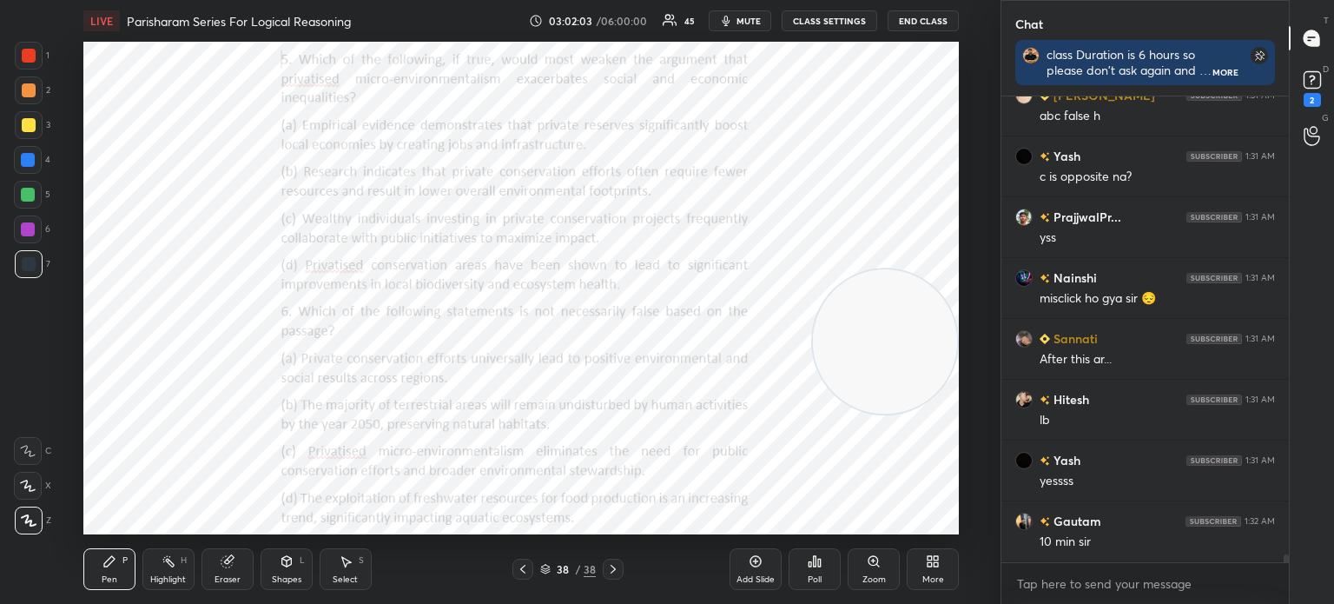
click at [806, 579] on div "Poll" at bounding box center [815, 569] width 52 height 42
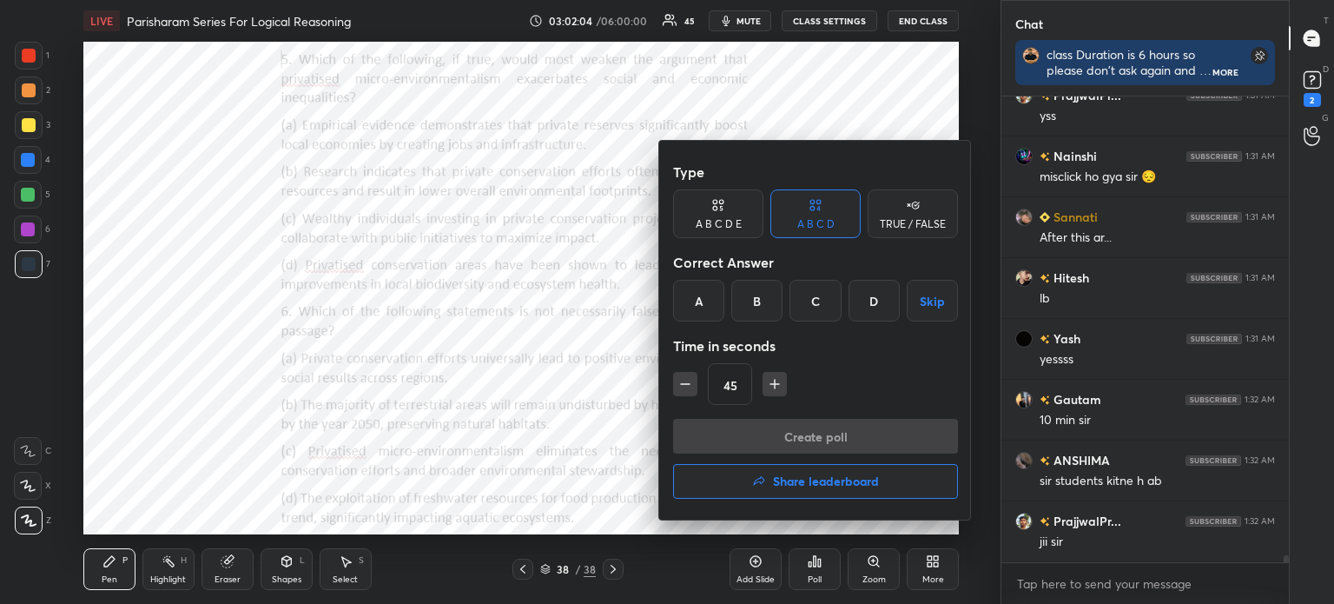
click at [797, 481] on h4 "Share leaderboard" at bounding box center [826, 481] width 106 height 12
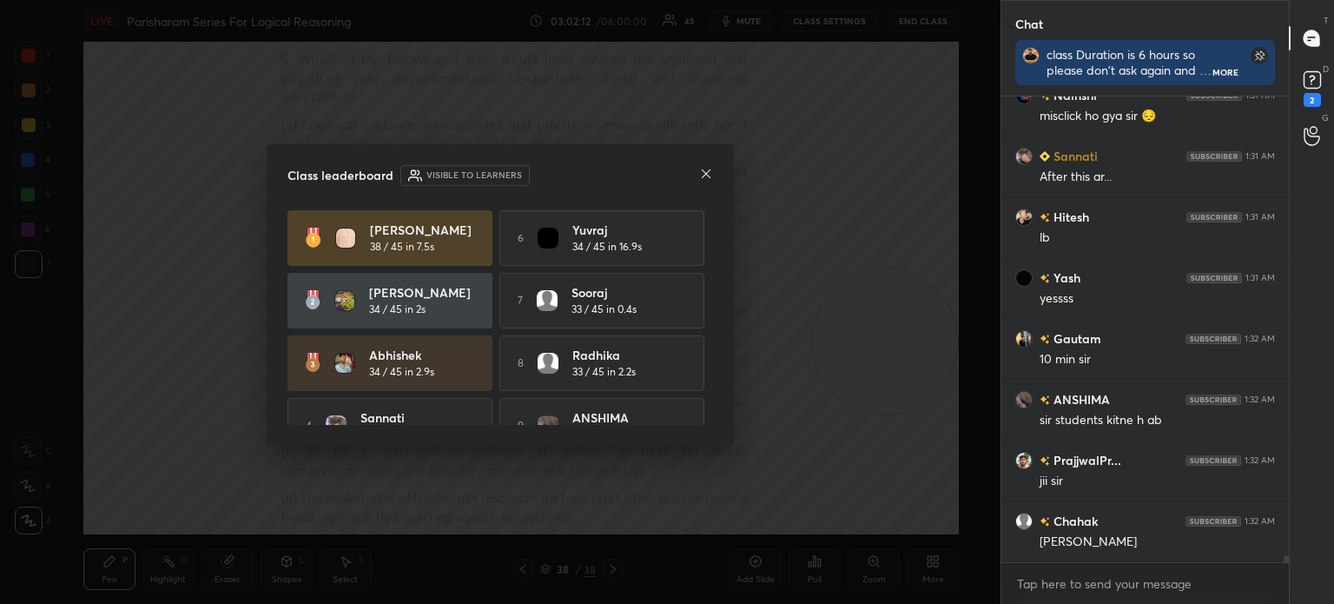
click at [702, 176] on icon at bounding box center [706, 174] width 14 height 14
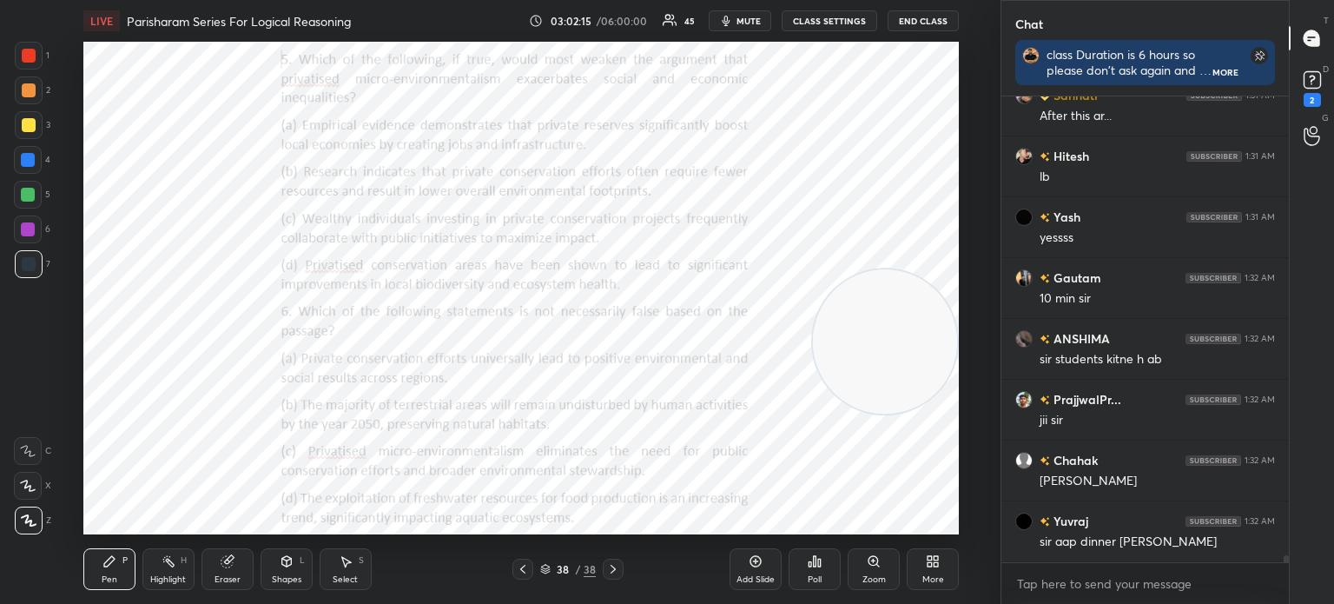
click at [812, 576] on div "Poll" at bounding box center [815, 579] width 14 height 9
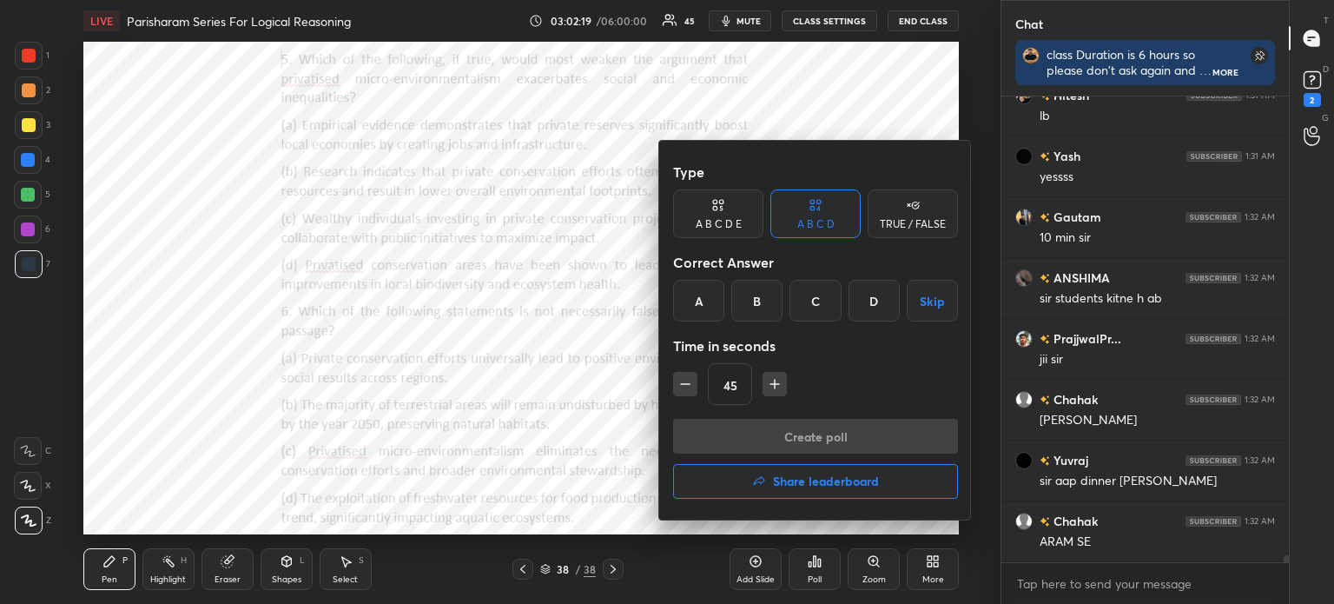
click at [772, 384] on icon "button" at bounding box center [775, 384] width 9 height 0
click at [771, 384] on icon "button" at bounding box center [775, 384] width 9 height 0
click at [772, 384] on icon "button" at bounding box center [775, 384] width 9 height 0
click at [773, 384] on icon "button" at bounding box center [775, 384] width 9 height 0
click at [774, 383] on icon "button" at bounding box center [774, 383] width 17 height 17
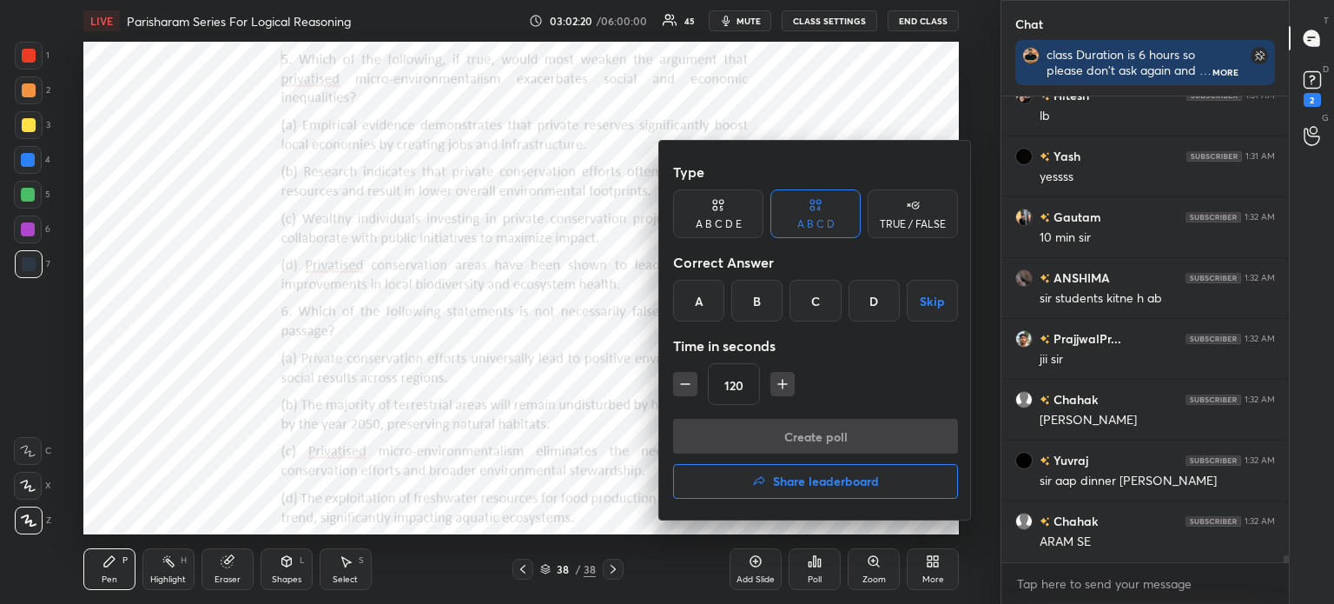
click at [774, 384] on icon "button" at bounding box center [782, 383] width 17 height 17
click at [774, 383] on icon "button" at bounding box center [782, 383] width 17 height 17
click at [775, 383] on icon "button" at bounding box center [782, 383] width 17 height 17
click at [776, 384] on icon "button" at bounding box center [782, 383] width 17 height 17
click at [778, 382] on icon "button" at bounding box center [782, 383] width 17 height 17
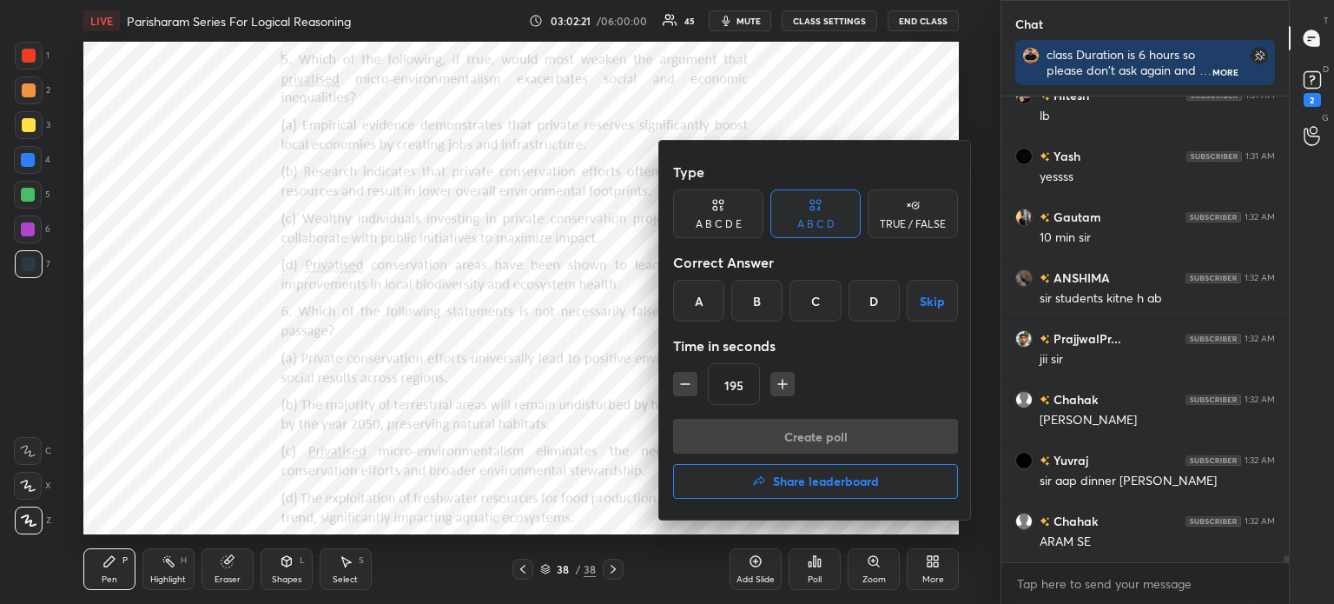
click at [778, 383] on icon "button" at bounding box center [782, 383] width 17 height 17
click at [778, 382] on icon "button" at bounding box center [782, 383] width 17 height 17
click at [779, 382] on icon "button" at bounding box center [782, 383] width 17 height 17
click at [783, 380] on icon "button" at bounding box center [783, 384] width 0 height 9
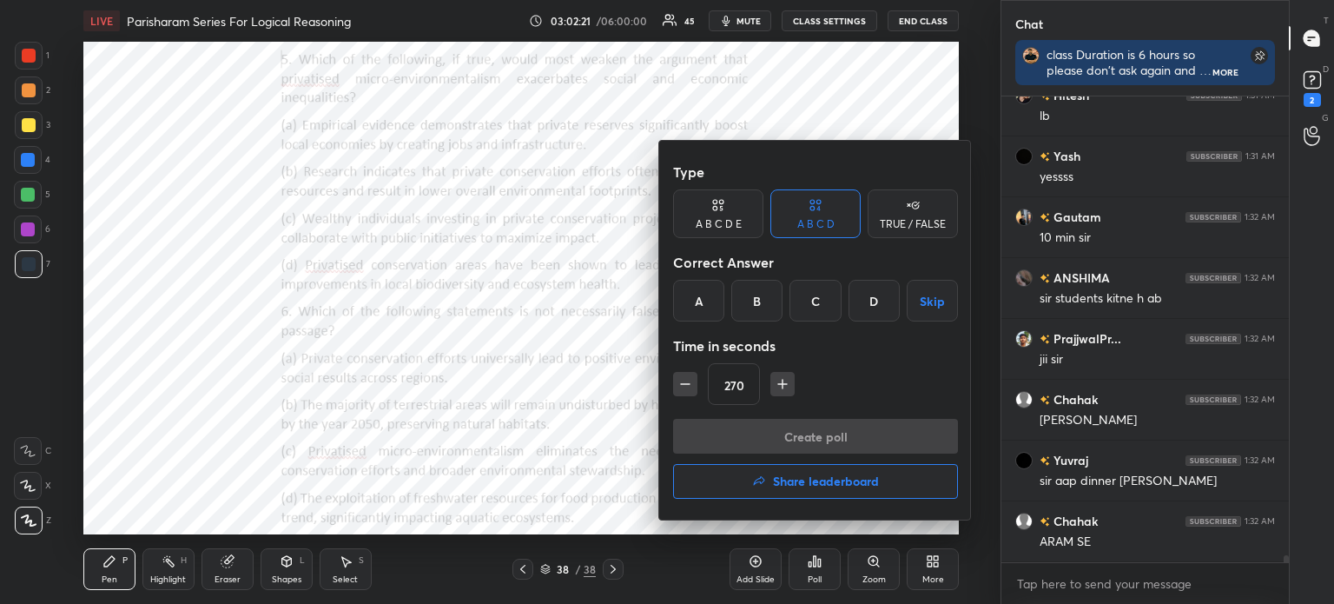
click at [783, 380] on icon "button" at bounding box center [783, 384] width 0 height 9
click at [780, 380] on icon "button" at bounding box center [782, 383] width 17 height 17
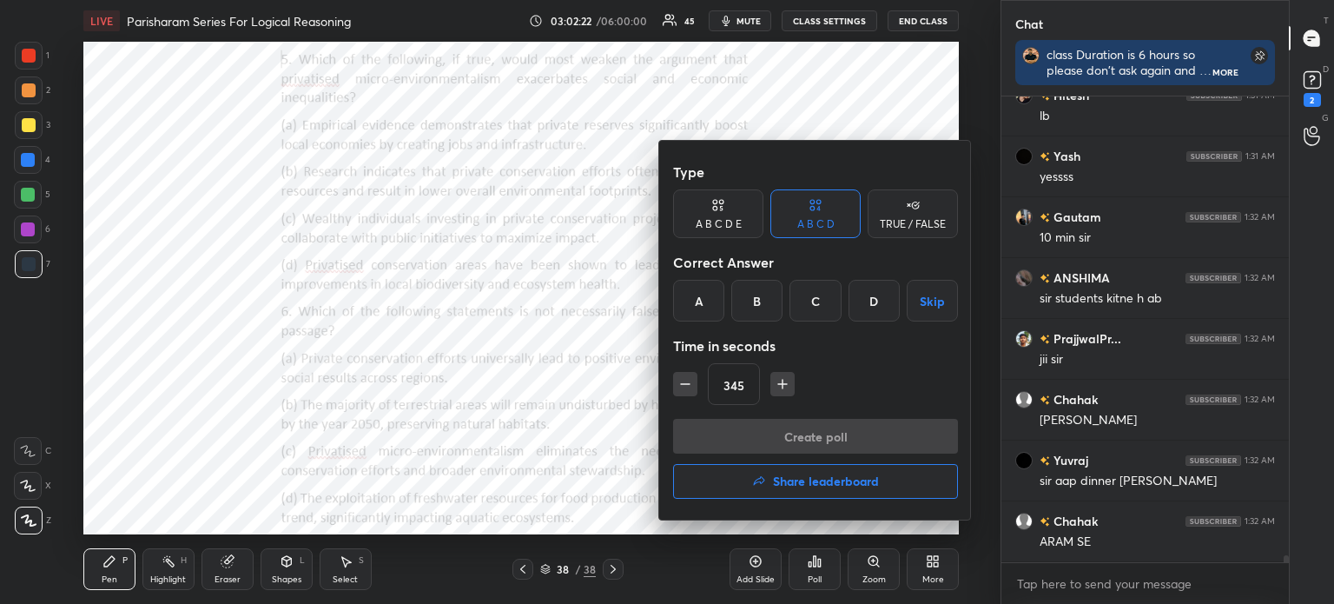
click at [783, 380] on icon "button" at bounding box center [783, 384] width 0 height 9
click at [783, 381] on icon "button" at bounding box center [783, 384] width 0 height 9
click at [780, 381] on icon "button" at bounding box center [782, 383] width 17 height 17
click at [779, 381] on icon "button" at bounding box center [782, 383] width 17 height 17
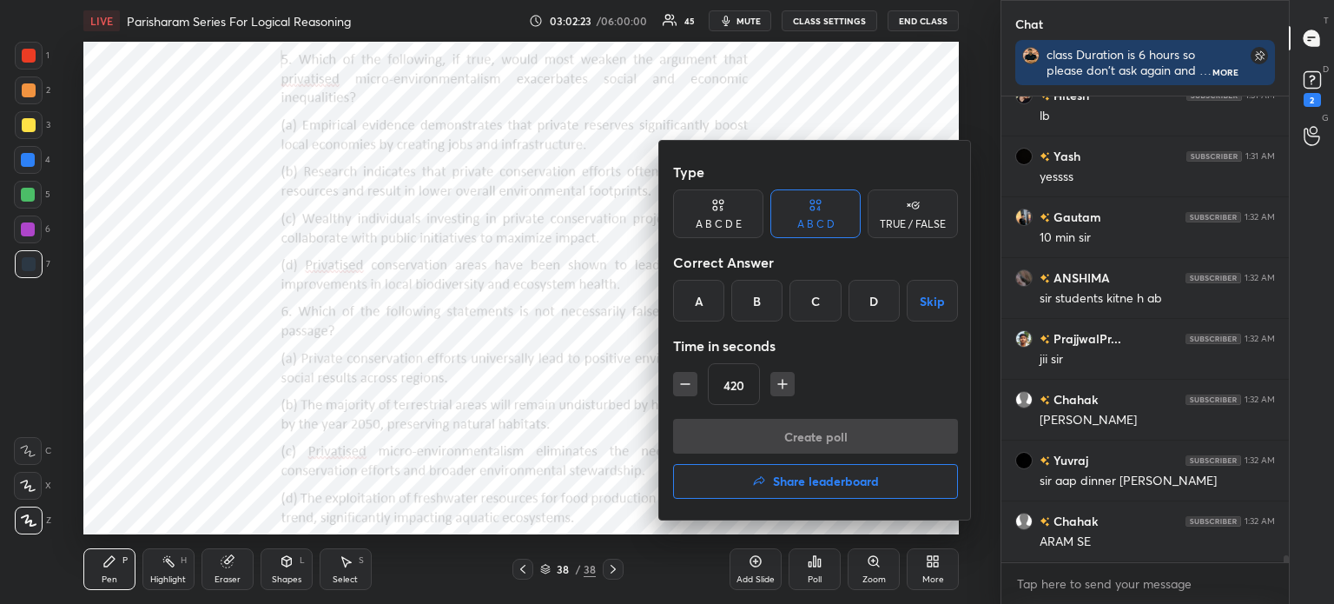
click at [780, 381] on icon "button" at bounding box center [782, 383] width 17 height 17
click at [783, 381] on icon "button" at bounding box center [783, 384] width 0 height 9
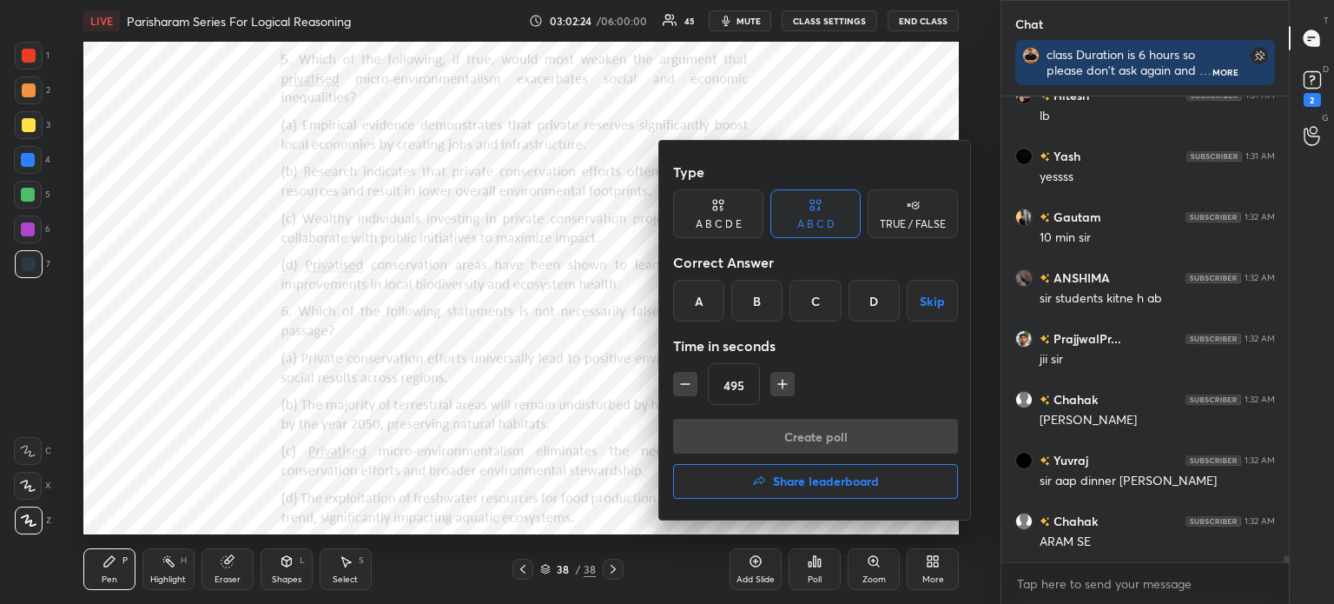
click at [783, 381] on icon "button" at bounding box center [783, 384] width 0 height 9
click at [783, 382] on icon "button" at bounding box center [783, 384] width 0 height 9
click at [782, 382] on icon "button" at bounding box center [782, 383] width 17 height 17
click at [783, 381] on icon "button" at bounding box center [783, 384] width 0 height 9
click at [783, 383] on icon "button" at bounding box center [783, 384] width 0 height 9
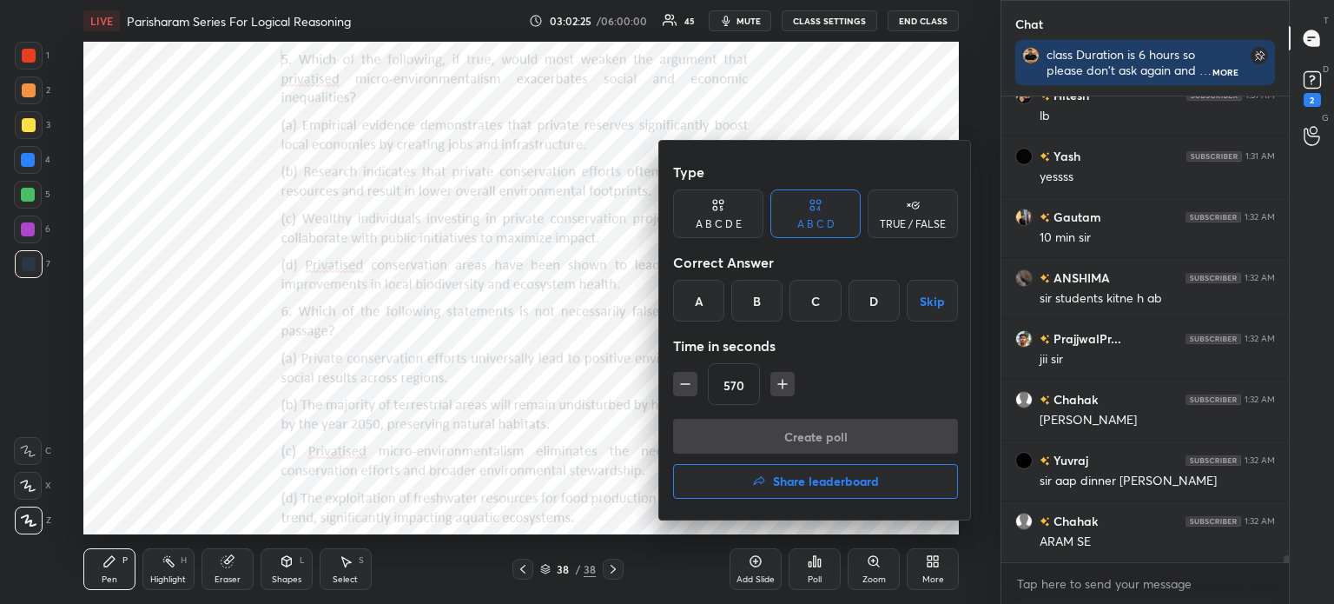
click at [780, 383] on icon "button" at bounding box center [782, 383] width 17 height 17
click at [782, 384] on icon "button" at bounding box center [782, 384] width 9 height 0
click at [783, 382] on icon "button" at bounding box center [783, 384] width 0 height 9
click at [784, 381] on icon "button" at bounding box center [782, 383] width 17 height 17
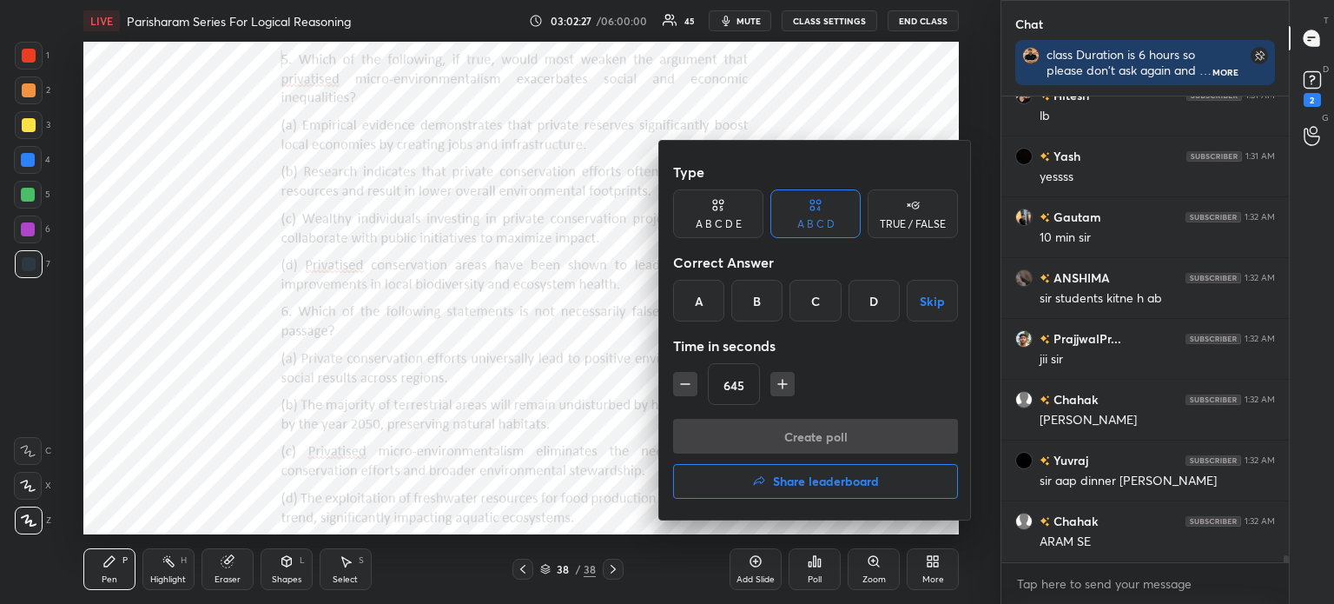
click at [784, 382] on icon "button" at bounding box center [782, 383] width 17 height 17
click at [784, 381] on icon "button" at bounding box center [782, 383] width 17 height 17
click at [783, 381] on icon "button" at bounding box center [782, 383] width 17 height 17
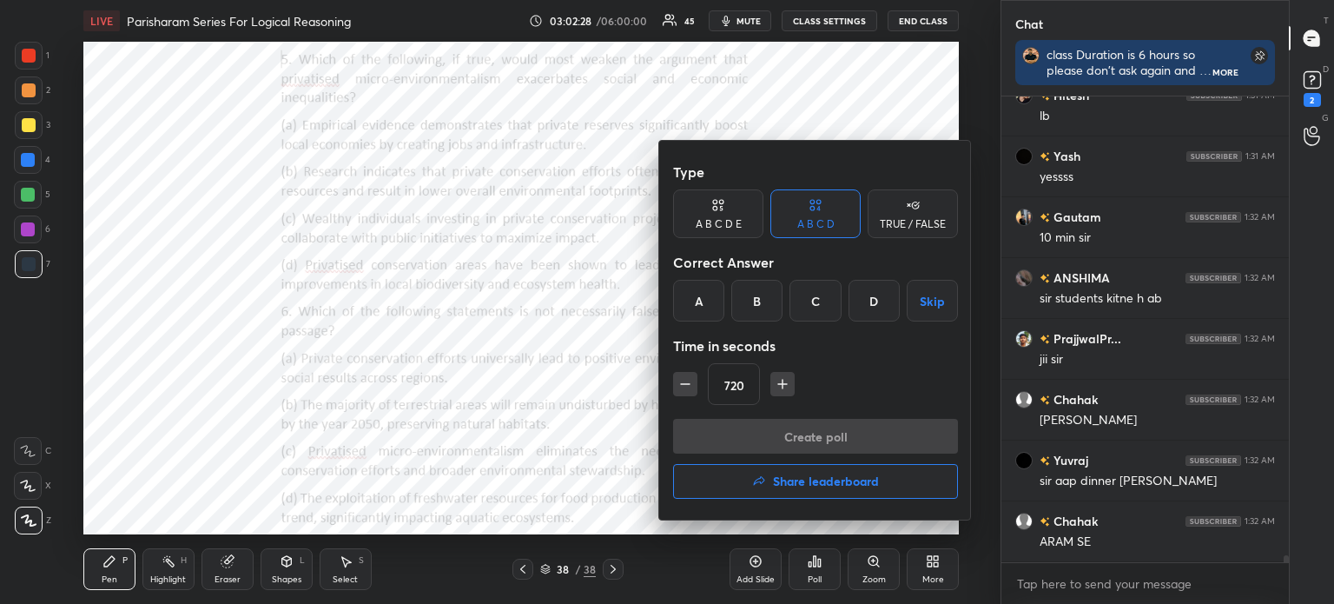
click at [783, 381] on icon "button" at bounding box center [782, 383] width 17 height 17
click at [782, 380] on icon "button" at bounding box center [782, 383] width 17 height 17
click at [783, 380] on icon "button" at bounding box center [782, 383] width 17 height 17
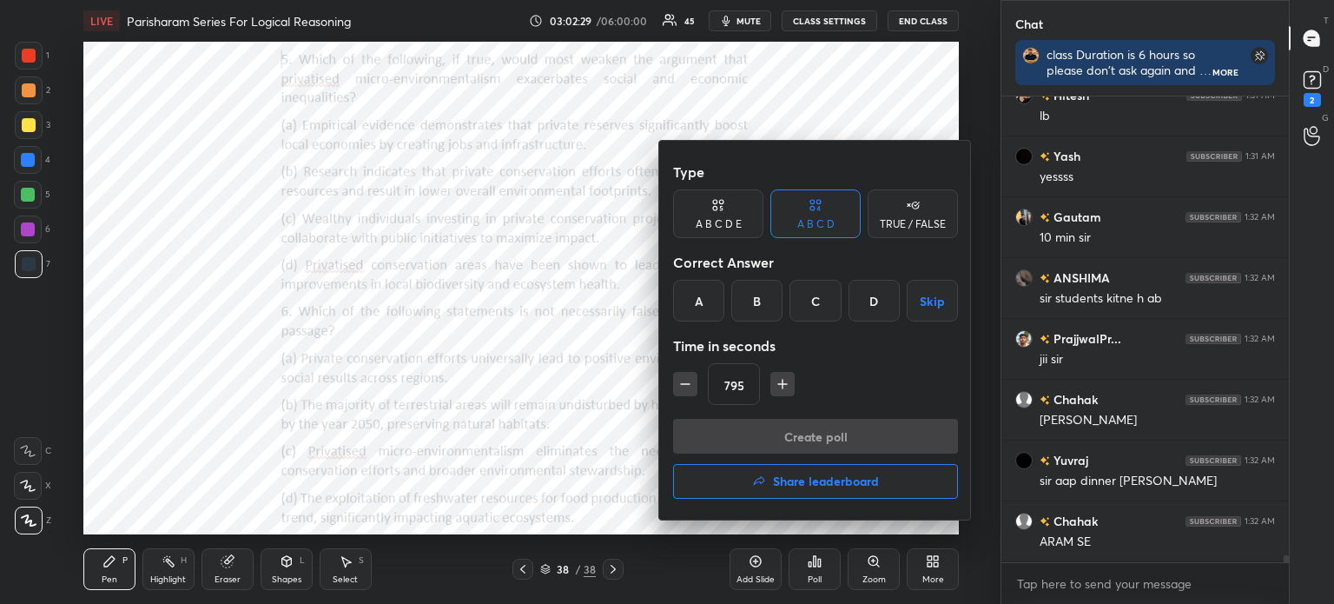
click at [783, 379] on icon "button" at bounding box center [782, 383] width 17 height 17
click at [784, 379] on icon "button" at bounding box center [782, 383] width 17 height 17
click at [783, 379] on icon "button" at bounding box center [782, 383] width 17 height 17
click at [784, 380] on icon "button" at bounding box center [782, 383] width 17 height 17
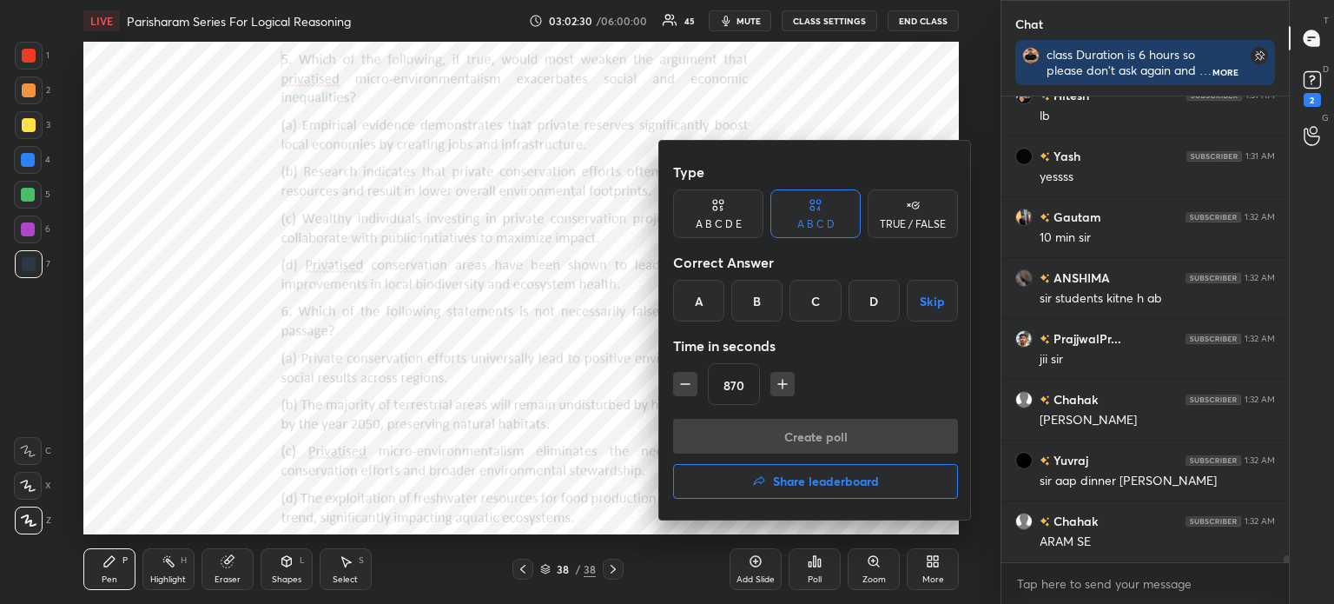
click at [783, 380] on icon "button" at bounding box center [782, 383] width 17 height 17
click at [783, 382] on icon "button" at bounding box center [782, 383] width 17 height 17
click at [930, 294] on button "Skip" at bounding box center [932, 301] width 51 height 42
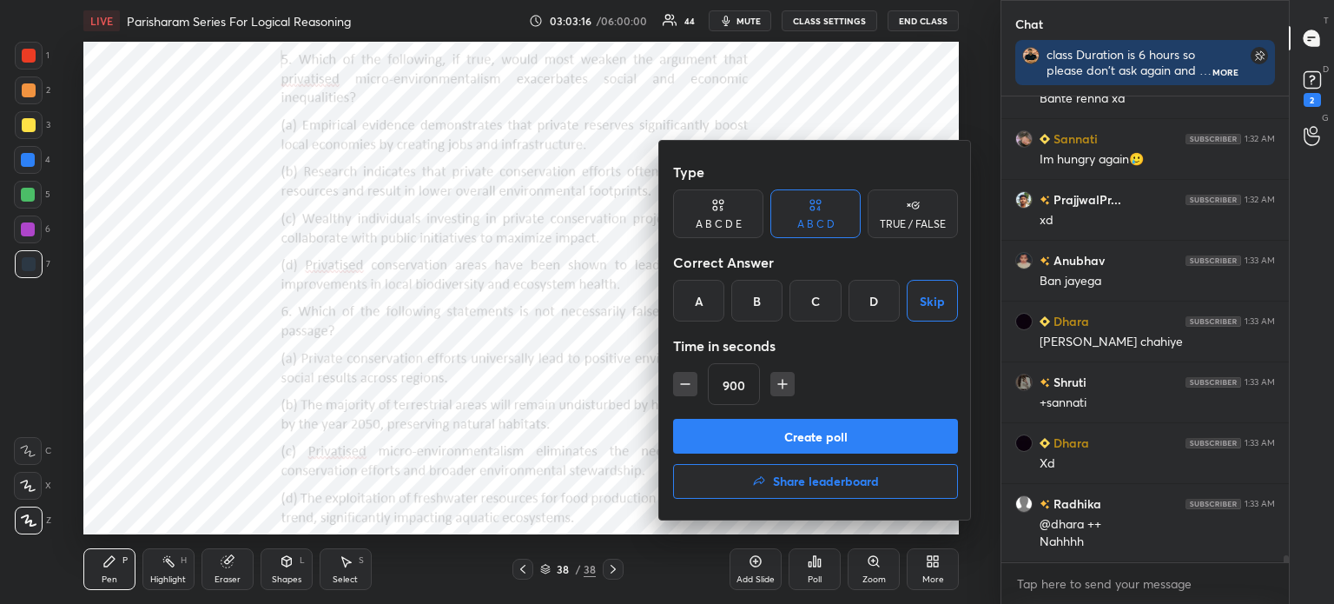
scroll to position [30120, 0]
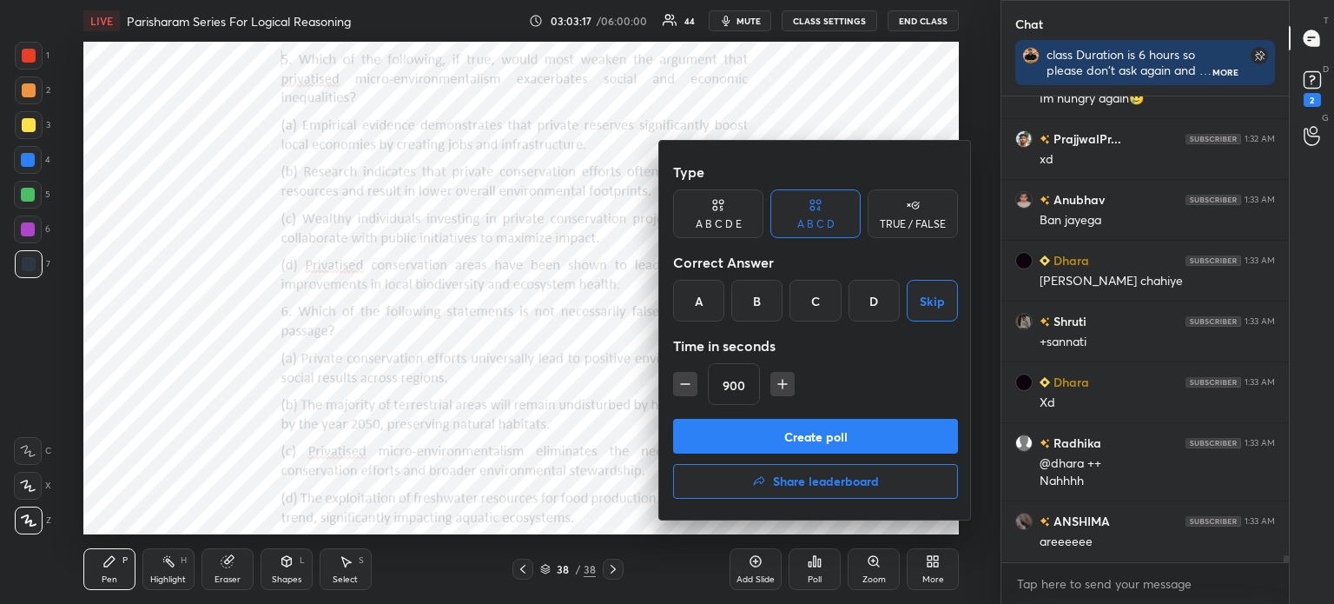
click at [682, 384] on icon "button" at bounding box center [685, 384] width 9 height 0
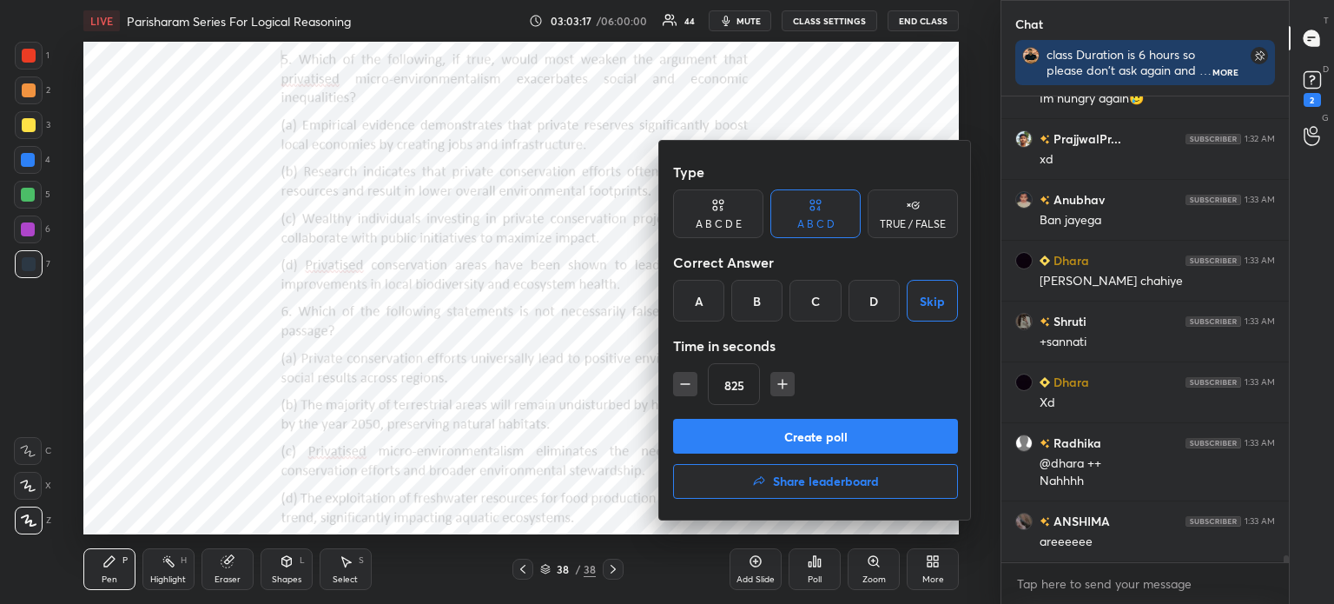
click at [682, 384] on icon "button" at bounding box center [685, 384] width 9 height 0
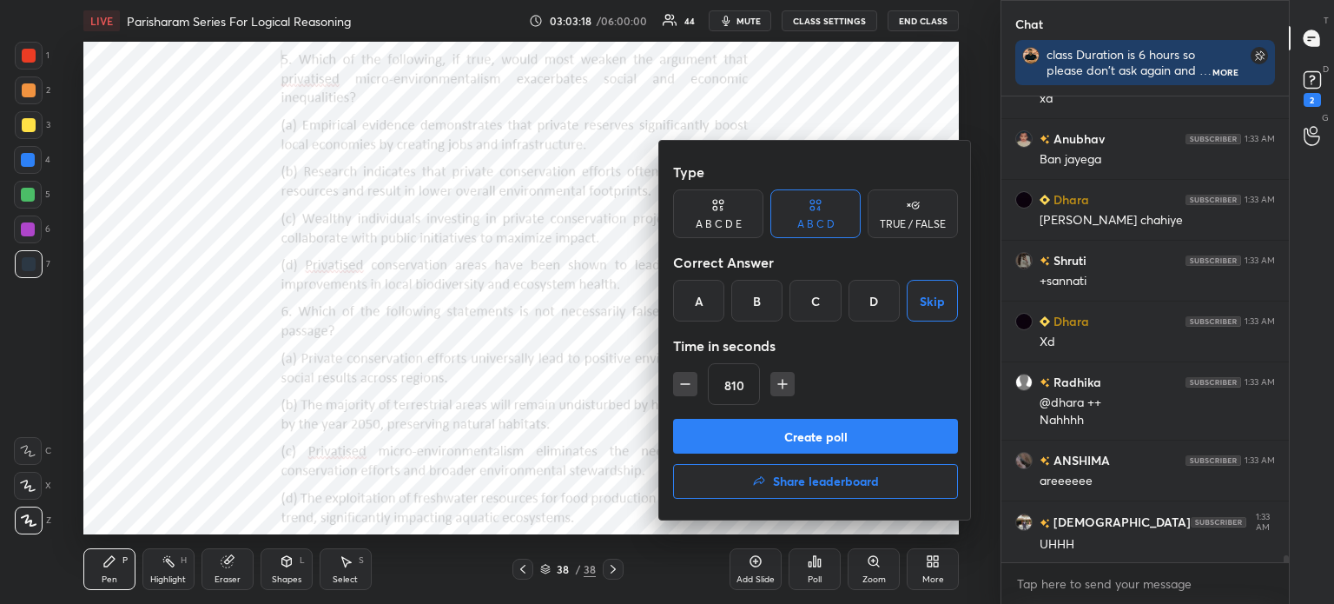
click at [682, 384] on icon "button" at bounding box center [685, 384] width 9 height 0
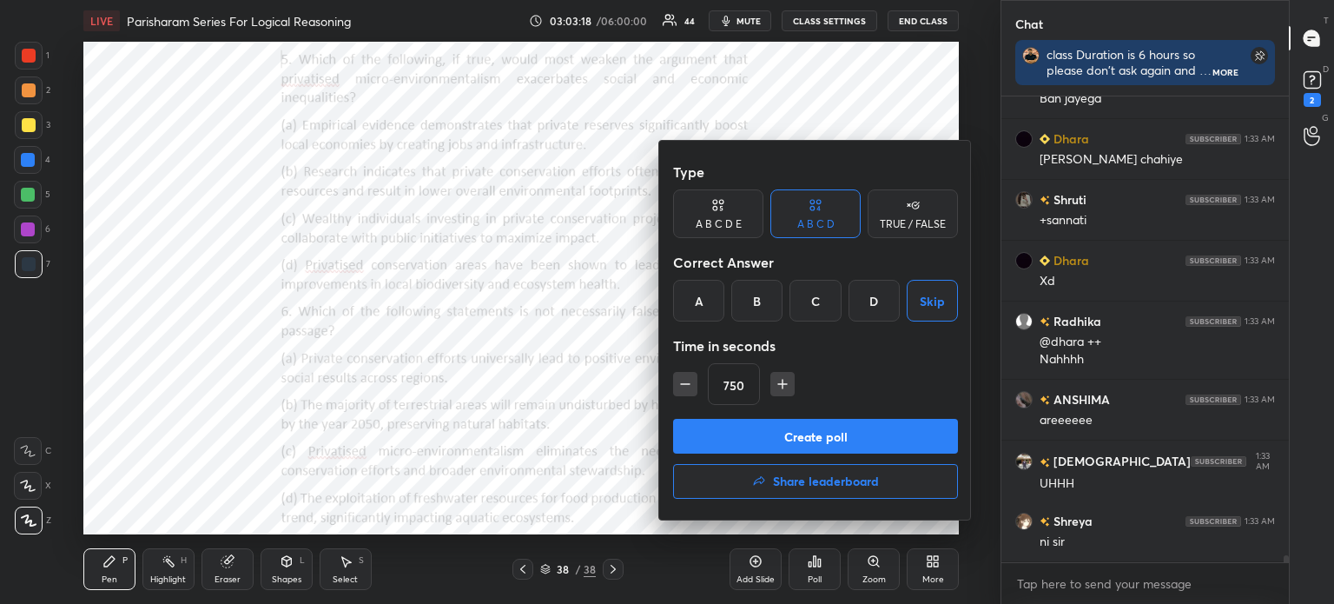
click at [682, 384] on icon "button" at bounding box center [685, 384] width 9 height 0
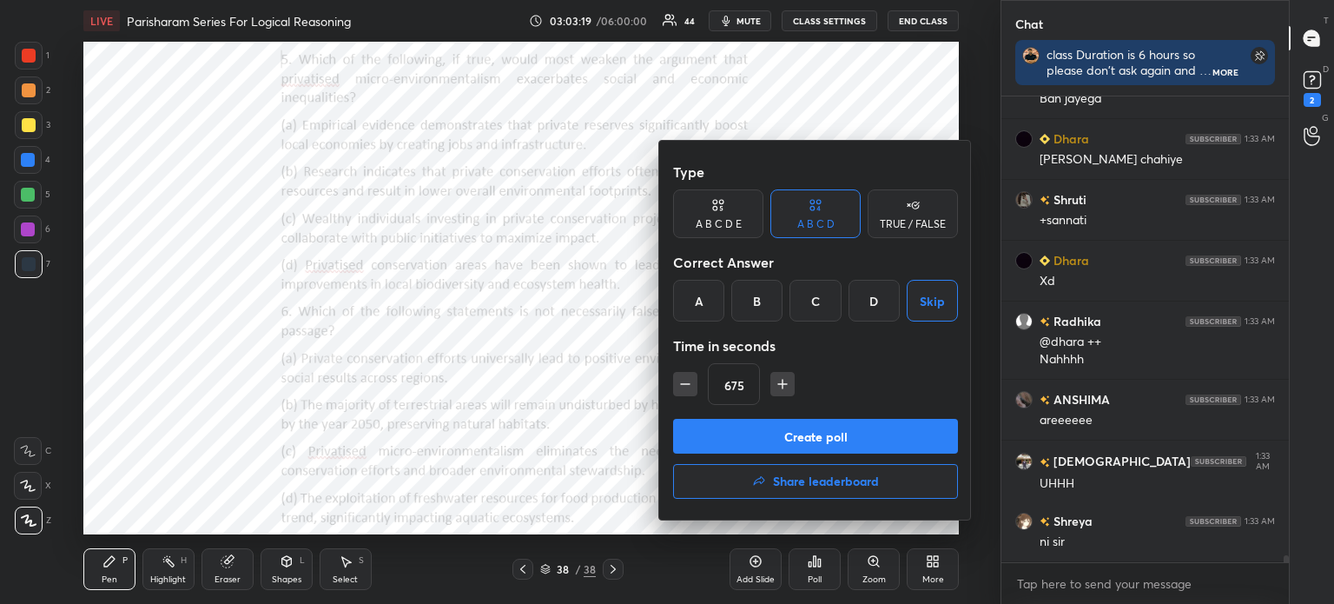
click at [682, 384] on icon "button" at bounding box center [685, 384] width 9 height 0
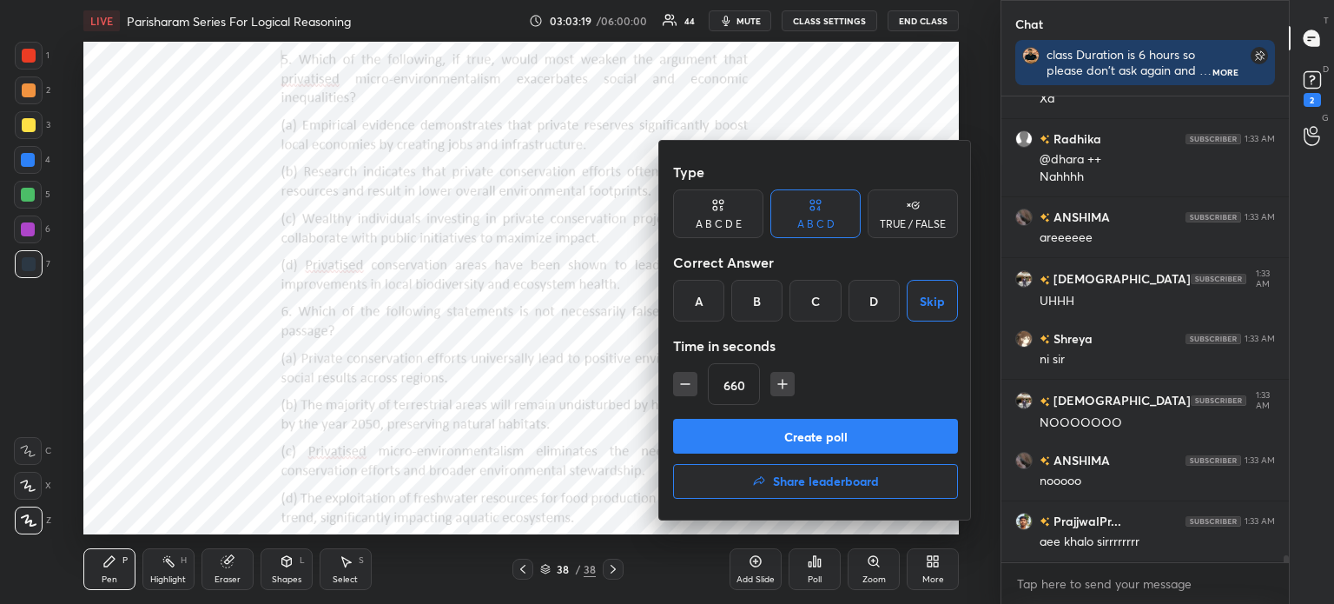
click at [682, 384] on icon "button" at bounding box center [685, 384] width 9 height 0
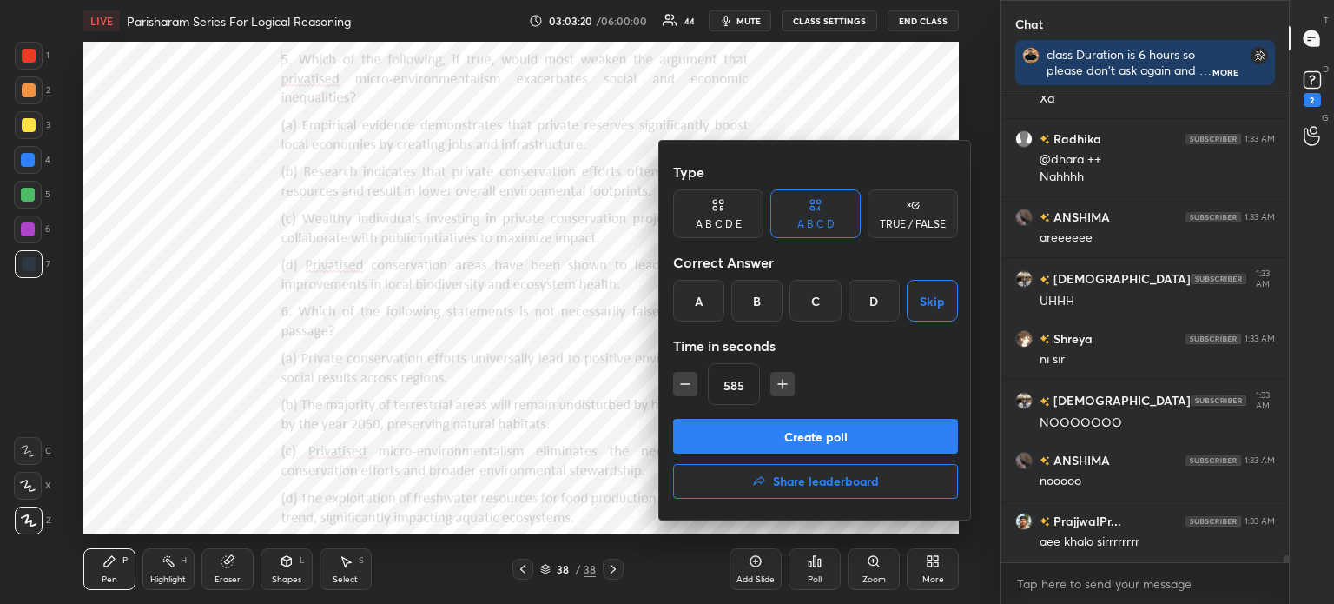
click at [682, 384] on icon "button" at bounding box center [685, 384] width 9 height 0
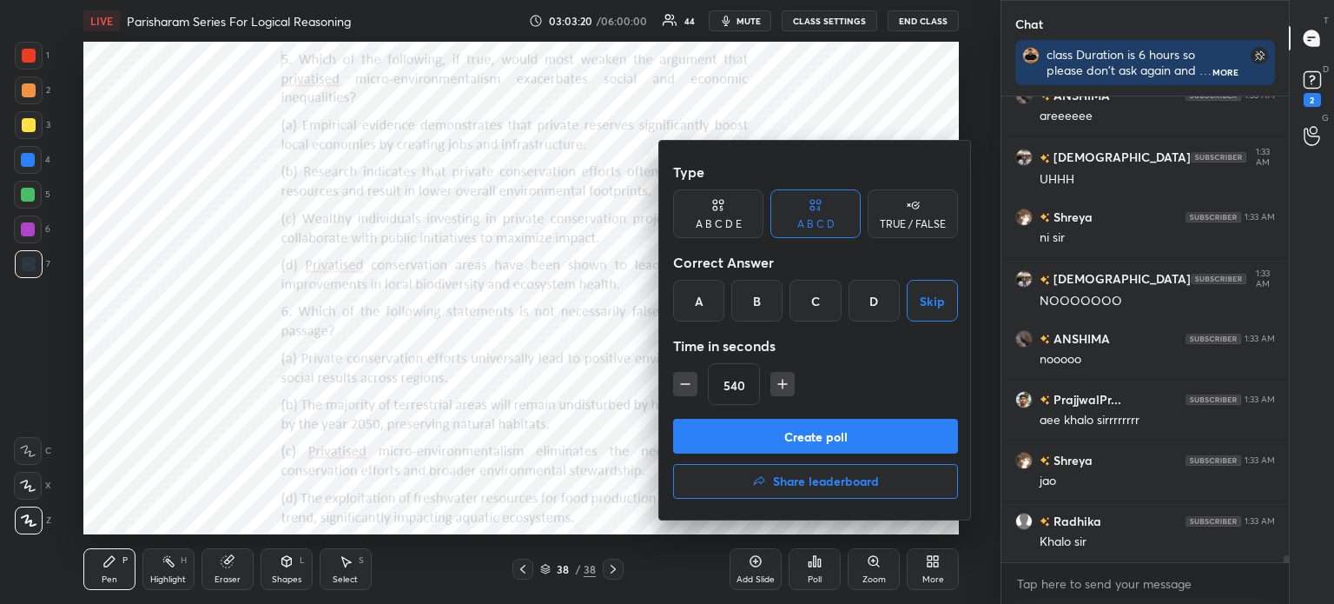
click at [682, 384] on icon "button" at bounding box center [685, 384] width 9 height 0
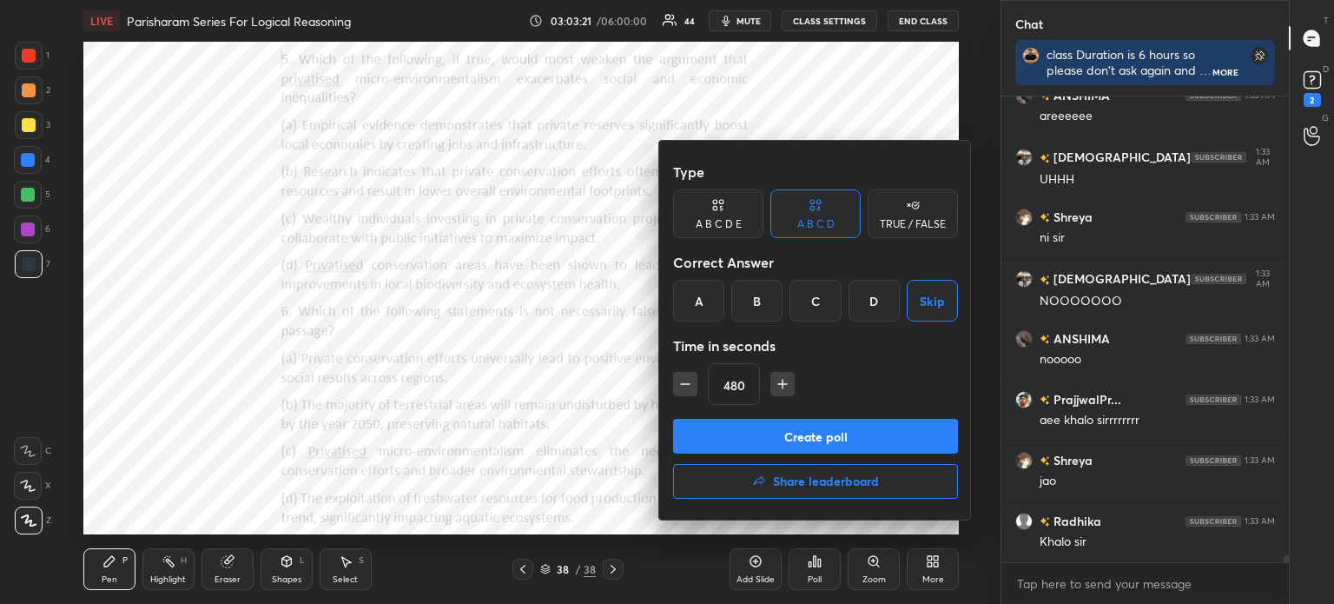
click at [682, 384] on icon "button" at bounding box center [685, 384] width 9 height 0
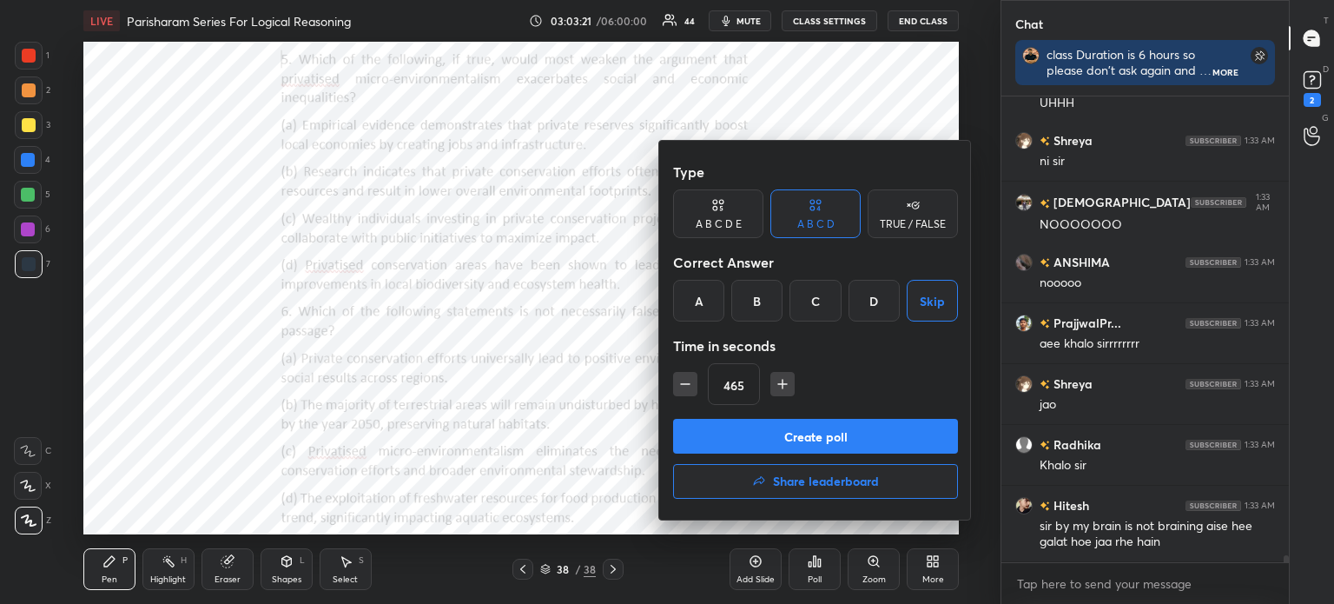
click at [682, 384] on icon "button" at bounding box center [685, 384] width 9 height 0
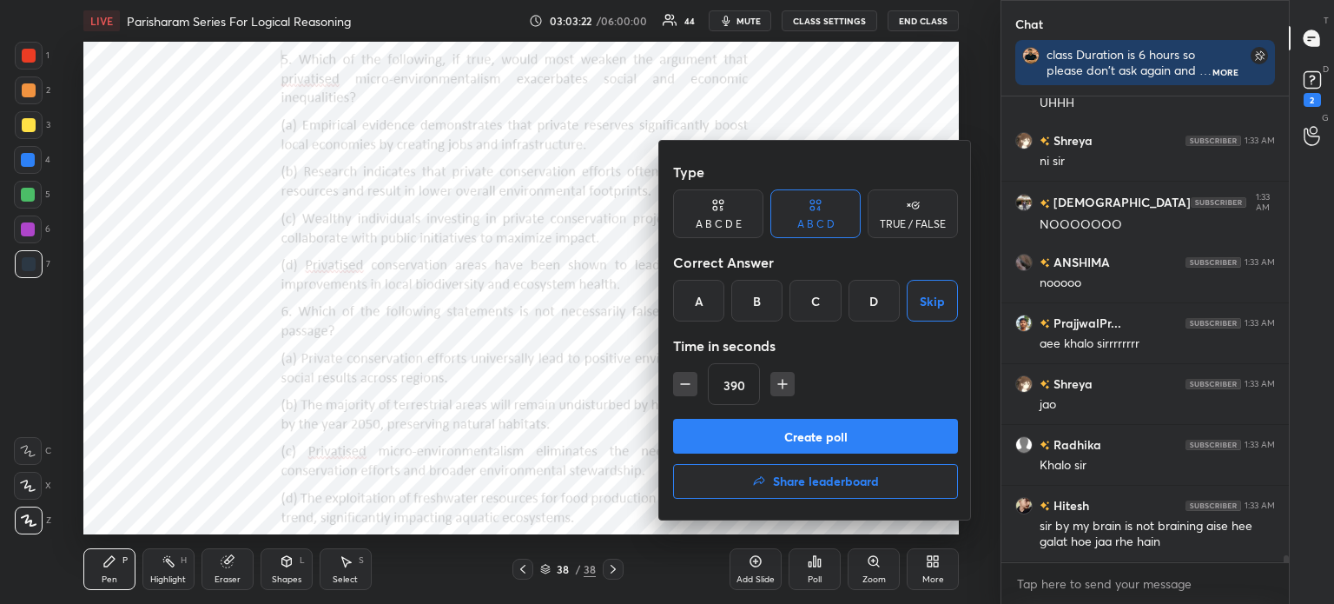
click at [682, 384] on icon "button" at bounding box center [685, 384] width 9 height 0
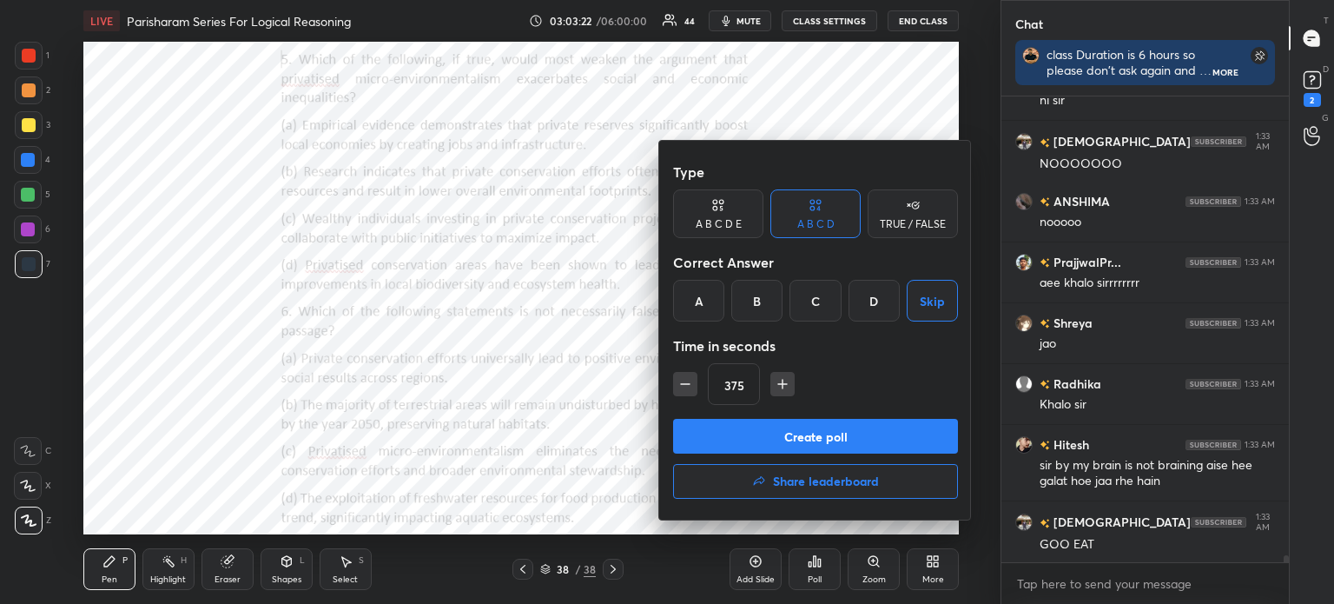
click at [682, 384] on icon "button" at bounding box center [685, 384] width 9 height 0
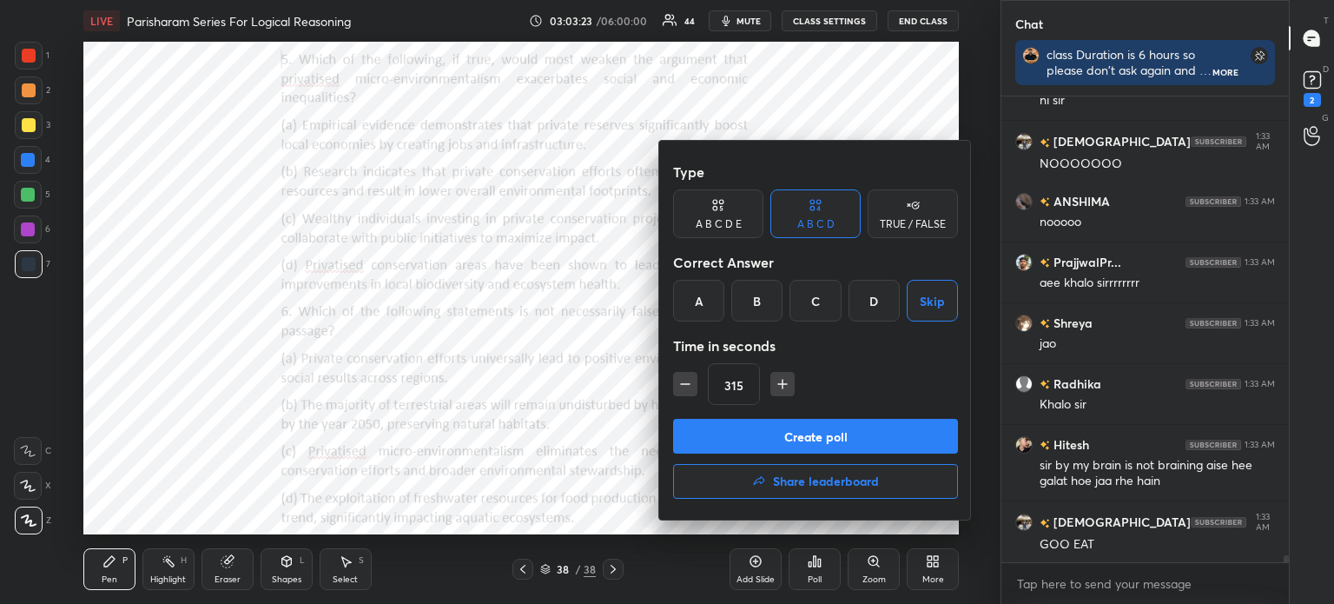
click at [682, 384] on icon "button" at bounding box center [685, 384] width 9 height 0
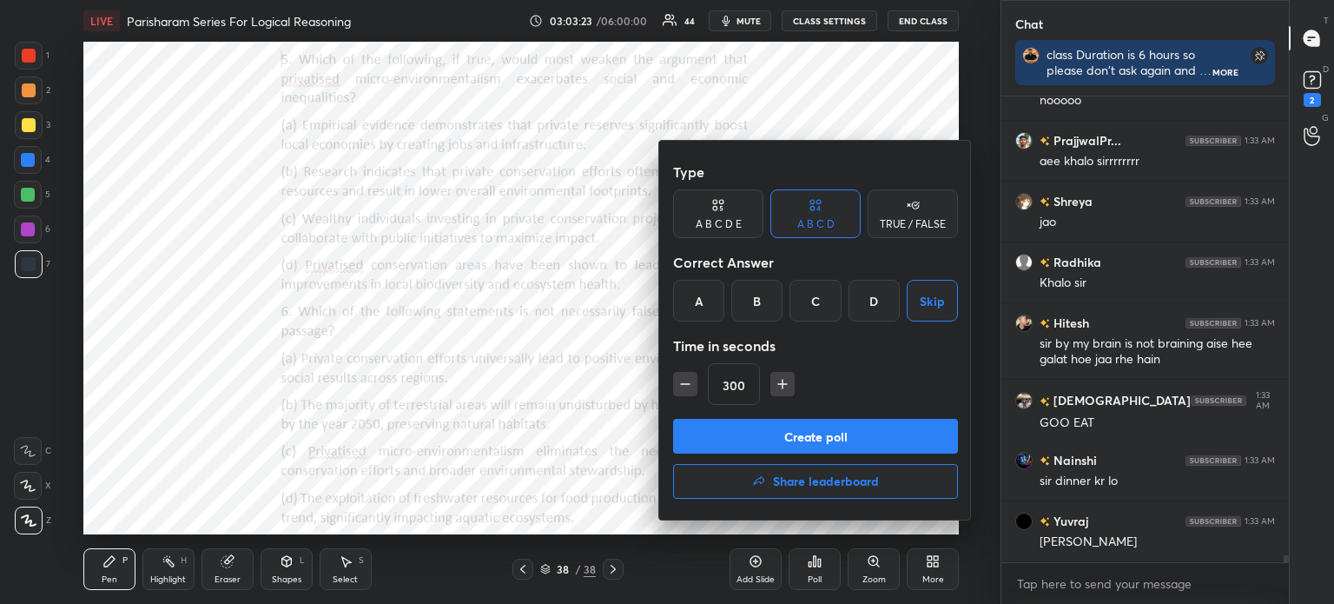
click at [682, 384] on icon "button" at bounding box center [685, 384] width 9 height 0
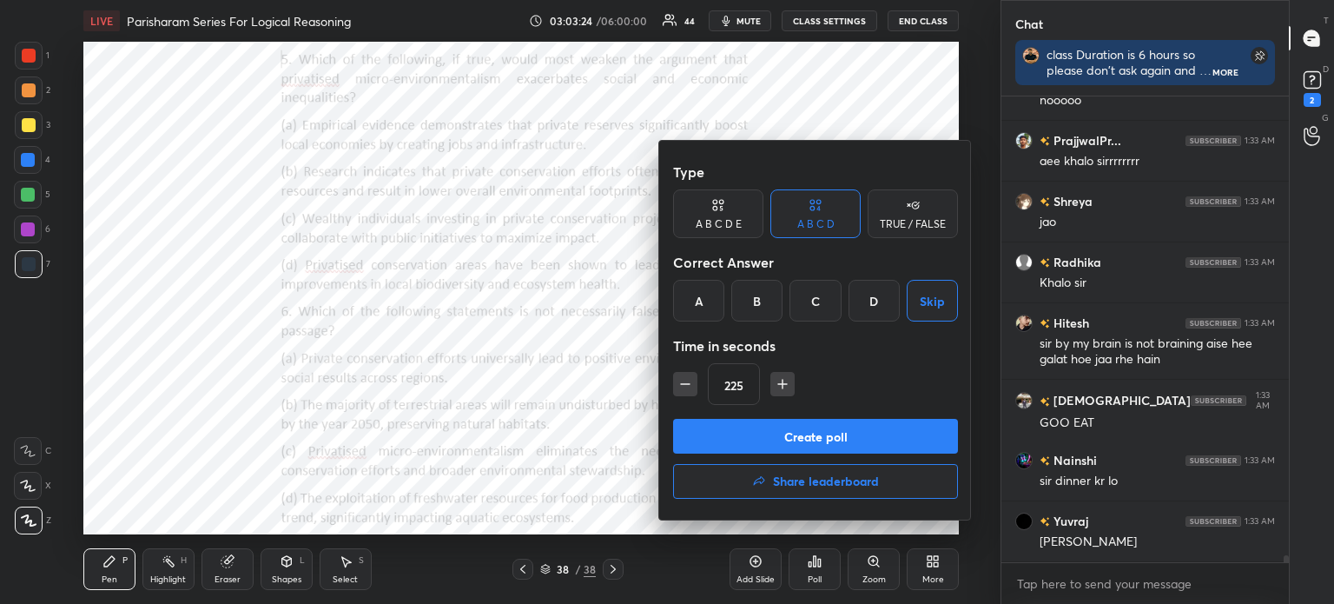
click at [682, 384] on icon "button" at bounding box center [685, 384] width 9 height 0
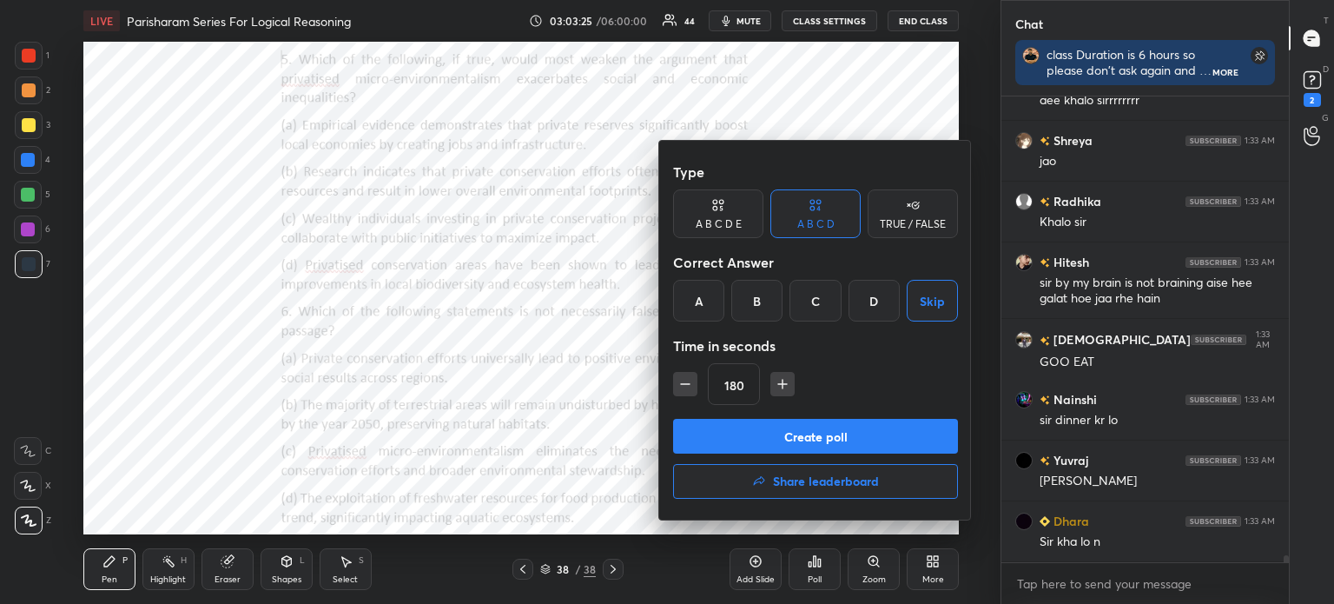
click at [682, 384] on icon "button" at bounding box center [685, 384] width 9 height 0
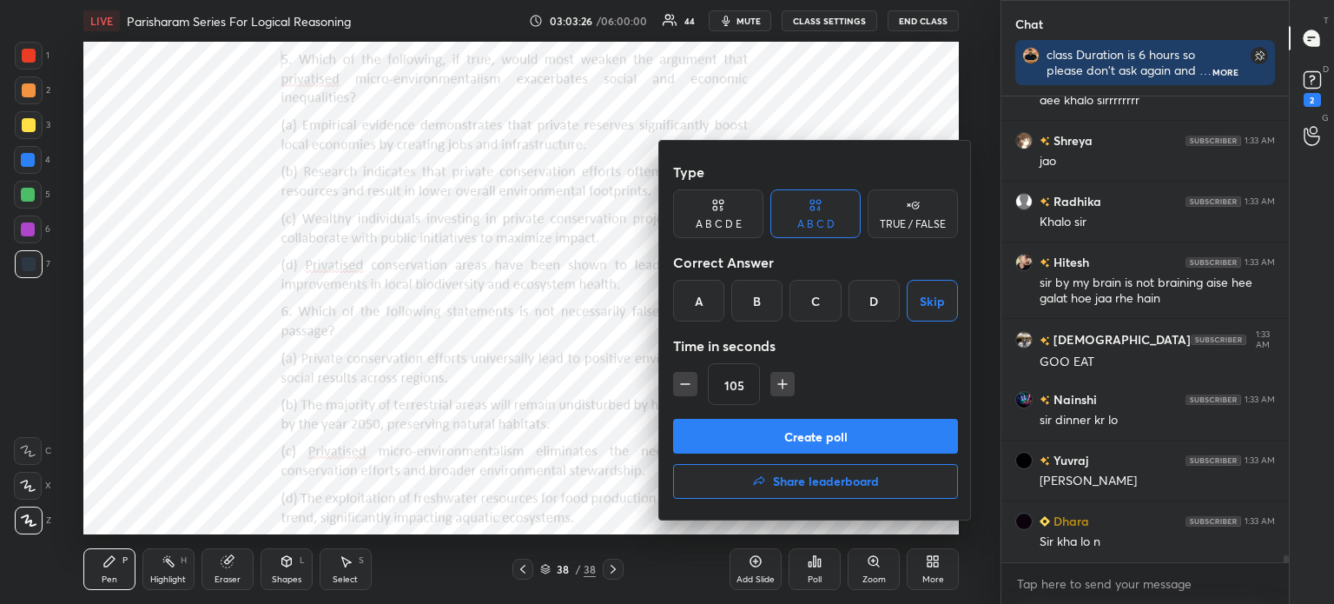
click at [682, 384] on icon "button" at bounding box center [685, 384] width 9 height 0
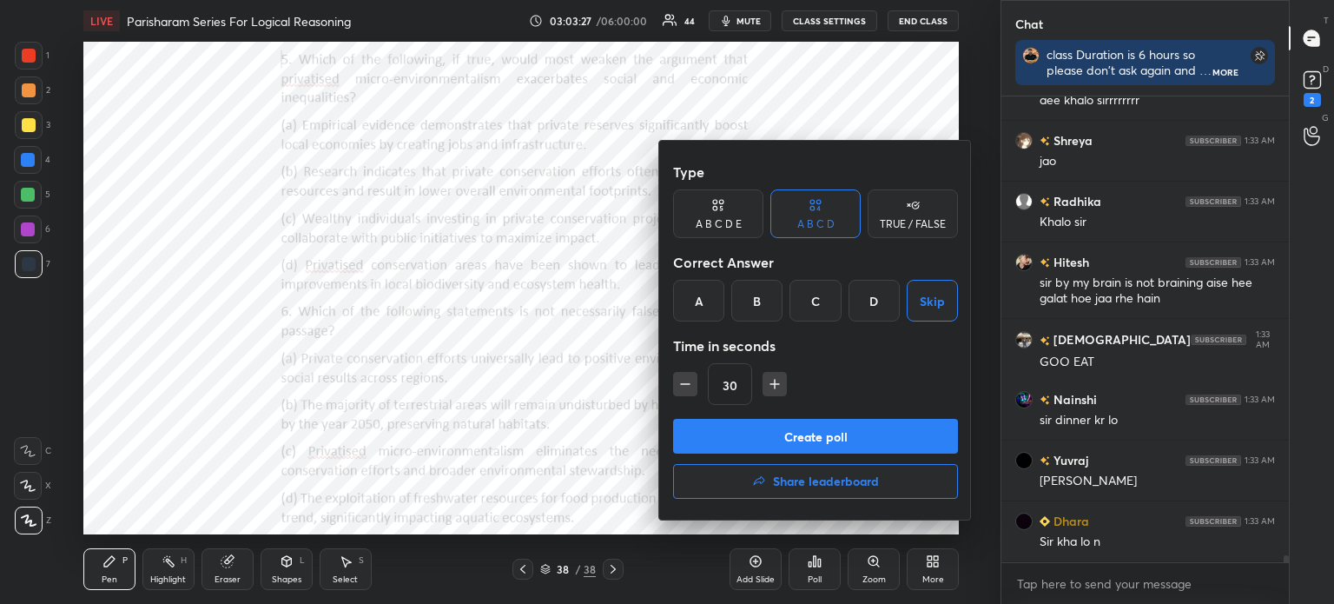
click at [682, 384] on icon "button" at bounding box center [685, 384] width 9 height 0
type input "15"
click at [682, 383] on div "15" at bounding box center [815, 384] width 285 height 42
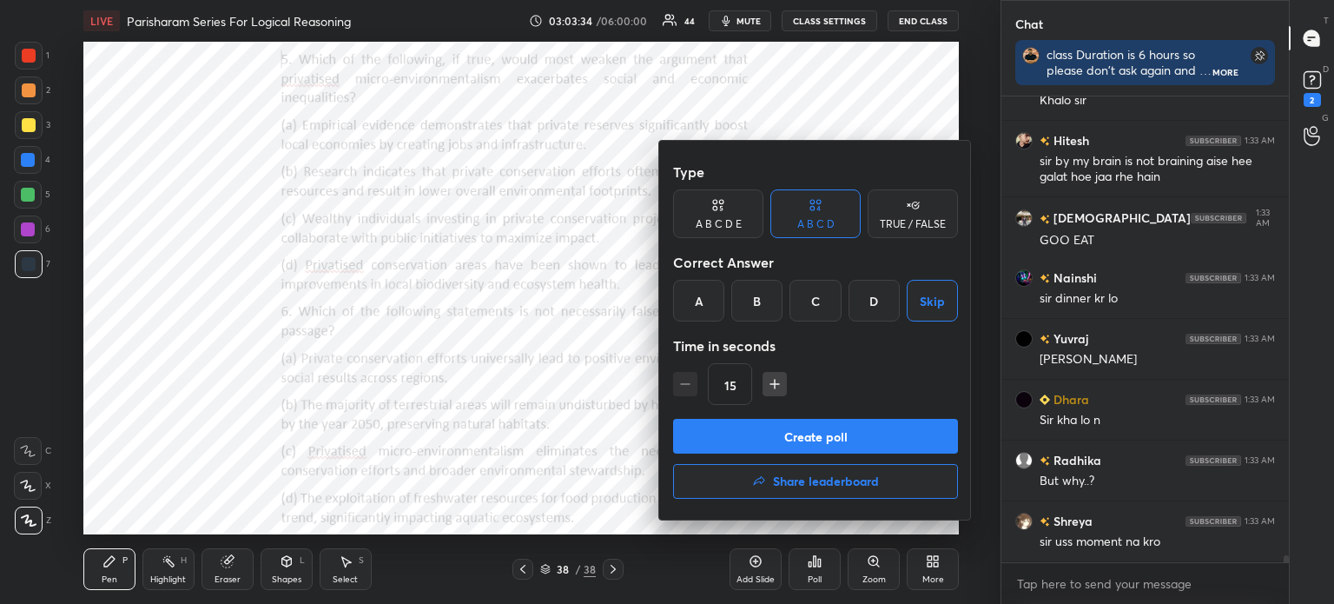
scroll to position [31048, 0]
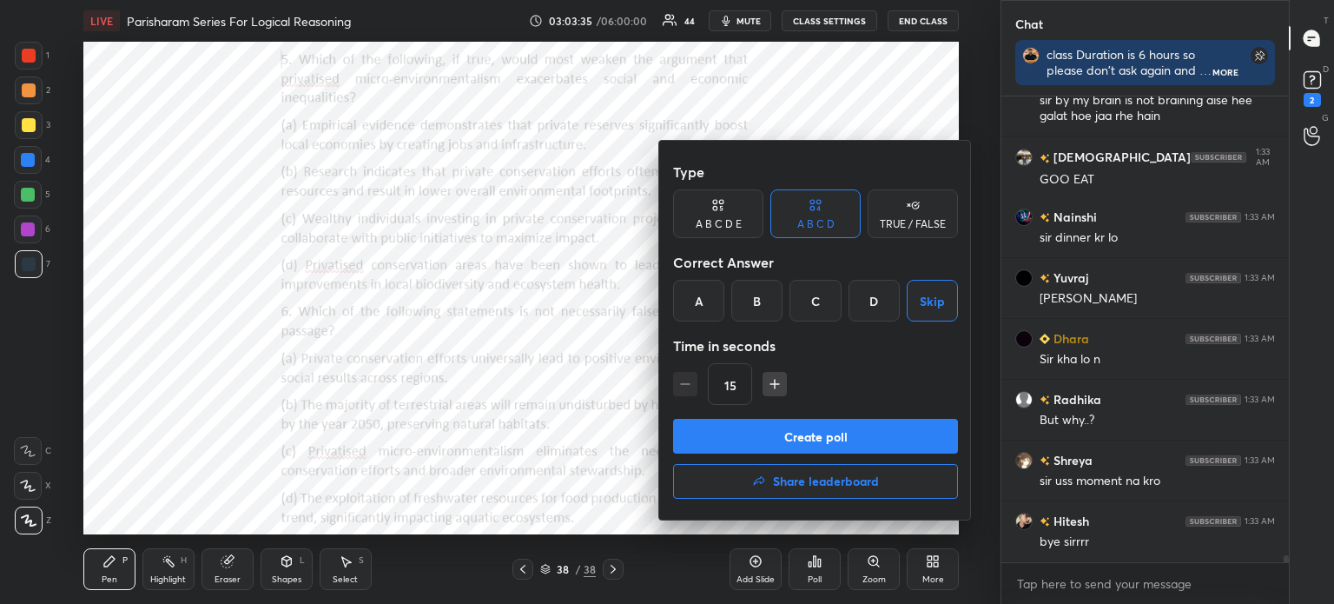
click at [814, 477] on h4 "Share leaderboard" at bounding box center [826, 481] width 106 height 12
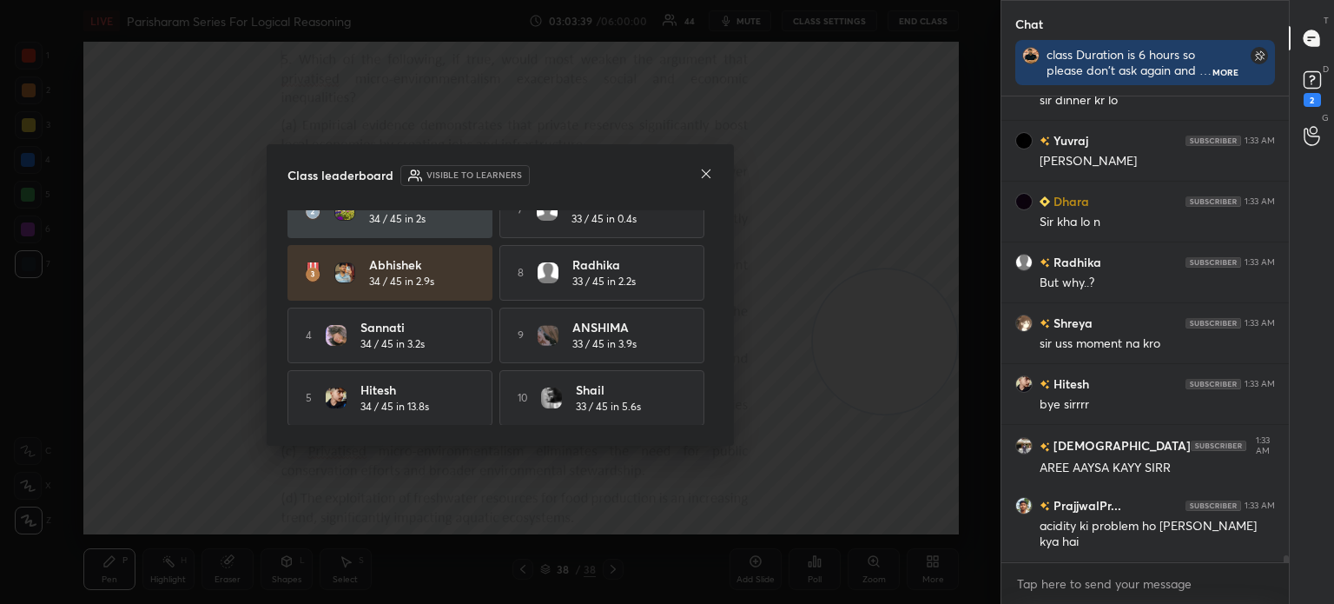
scroll to position [94, 0]
click at [705, 177] on icon at bounding box center [706, 174] width 14 height 14
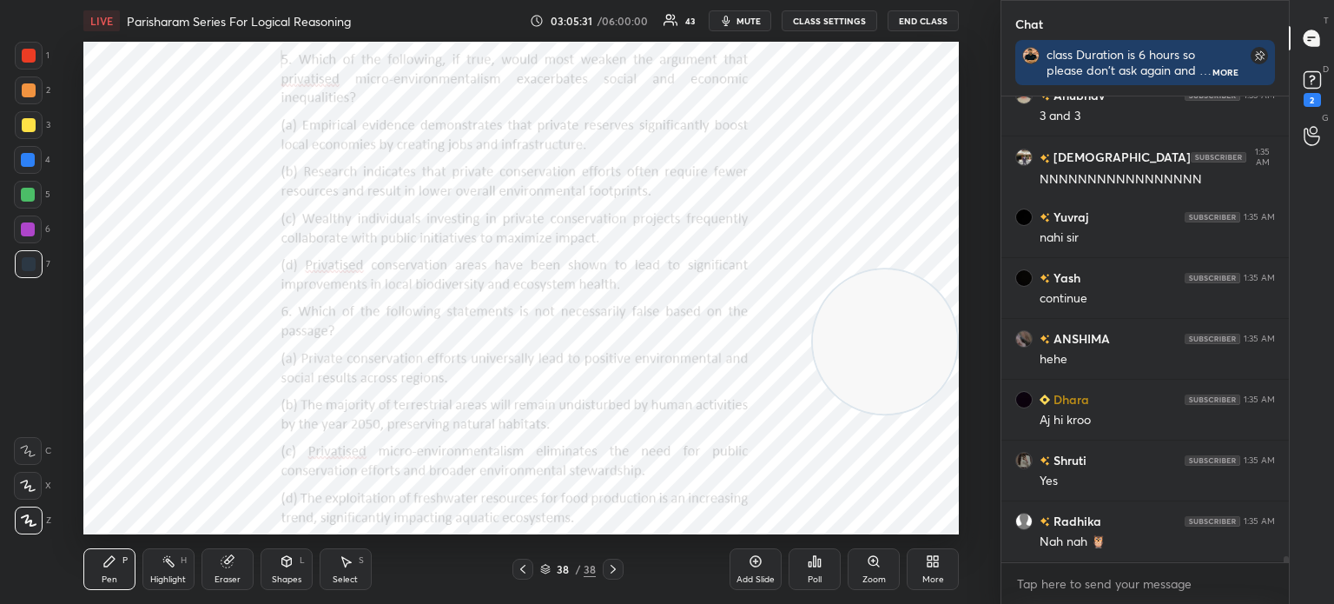
scroll to position [34337, 0]
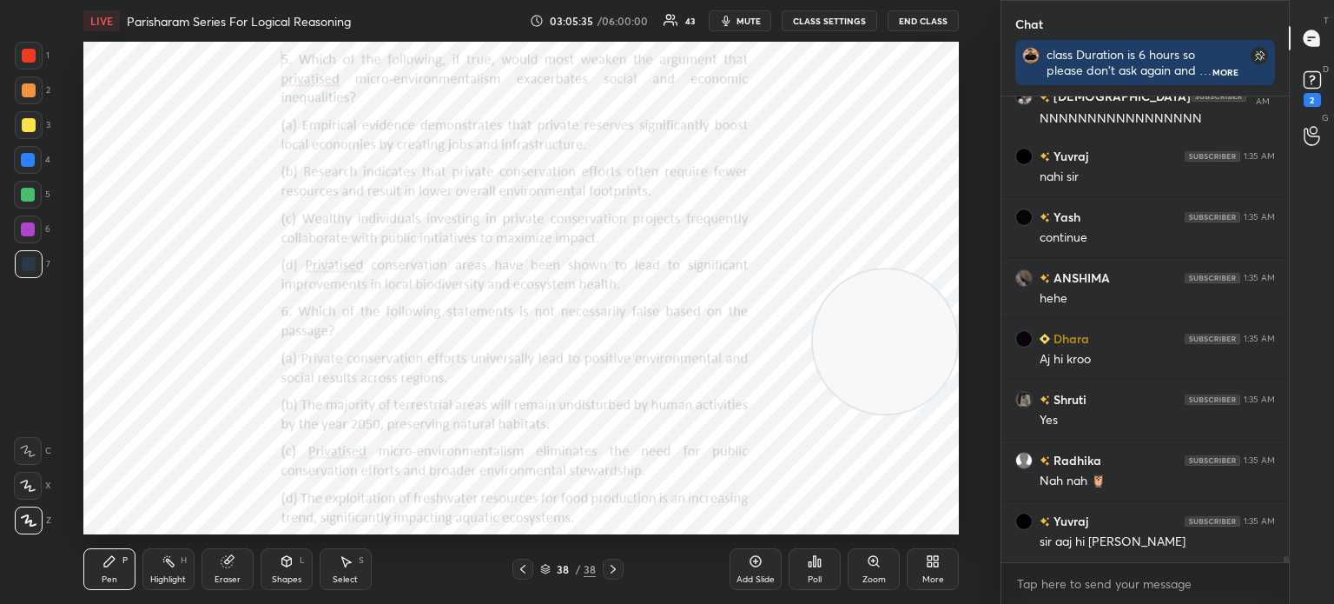
click at [232, 569] on div "Eraser" at bounding box center [228, 569] width 52 height 42
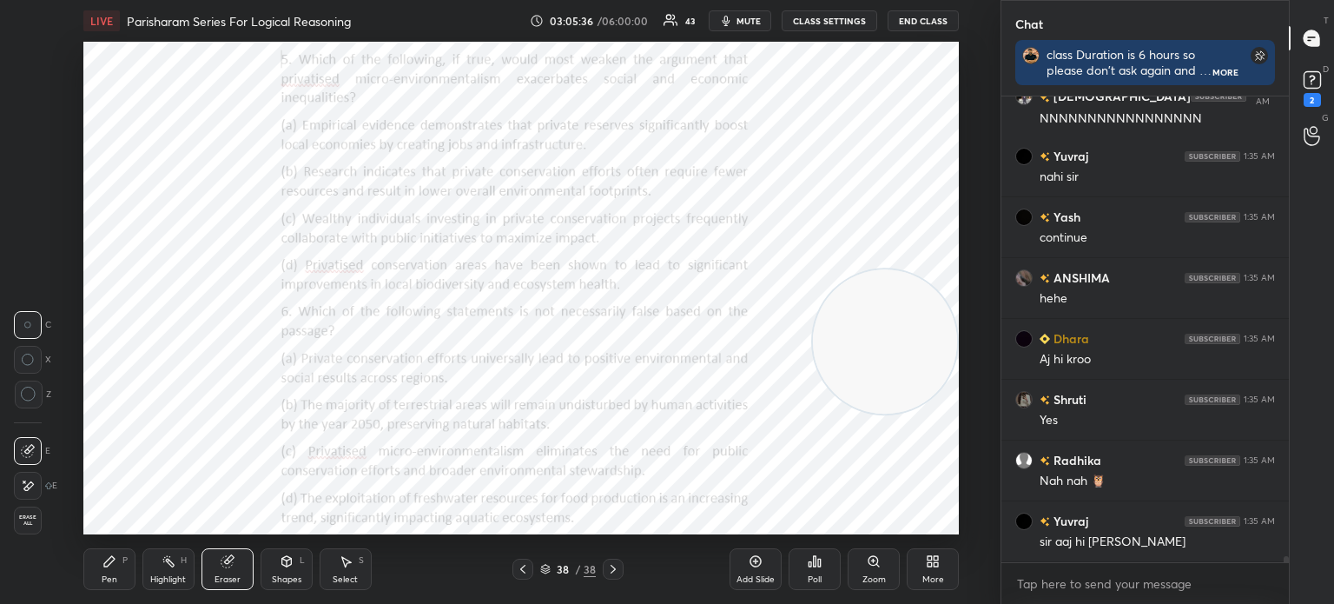
click at [30, 523] on span "Erase all" at bounding box center [28, 520] width 26 height 12
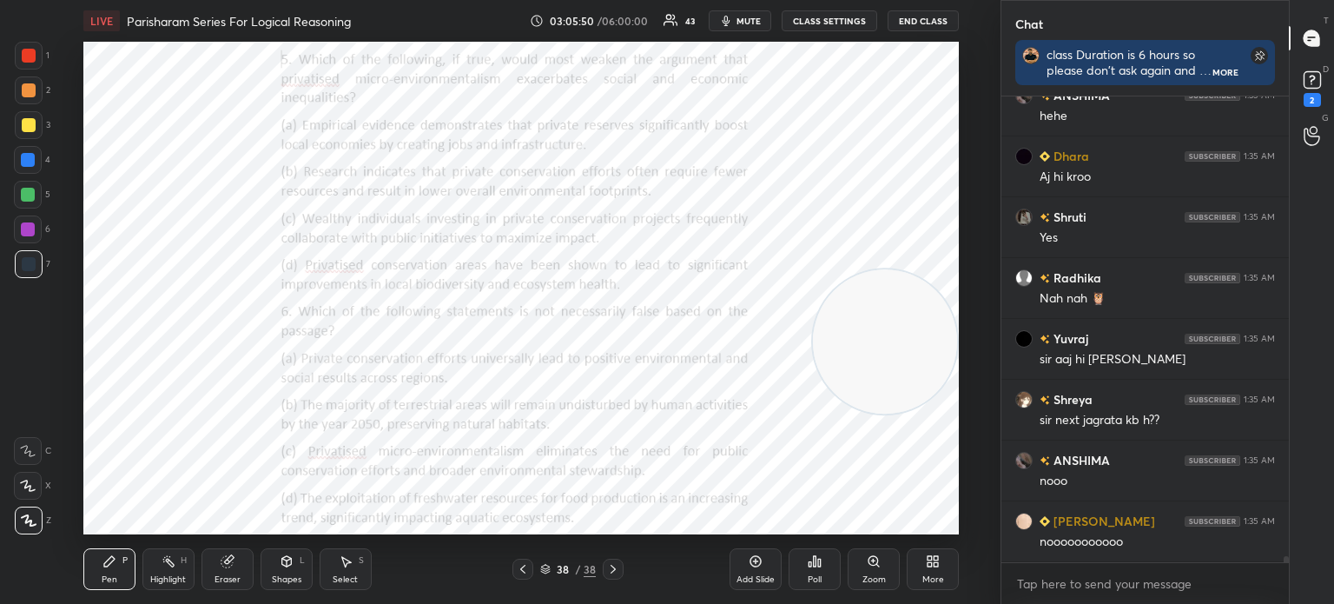
scroll to position [34702, 0]
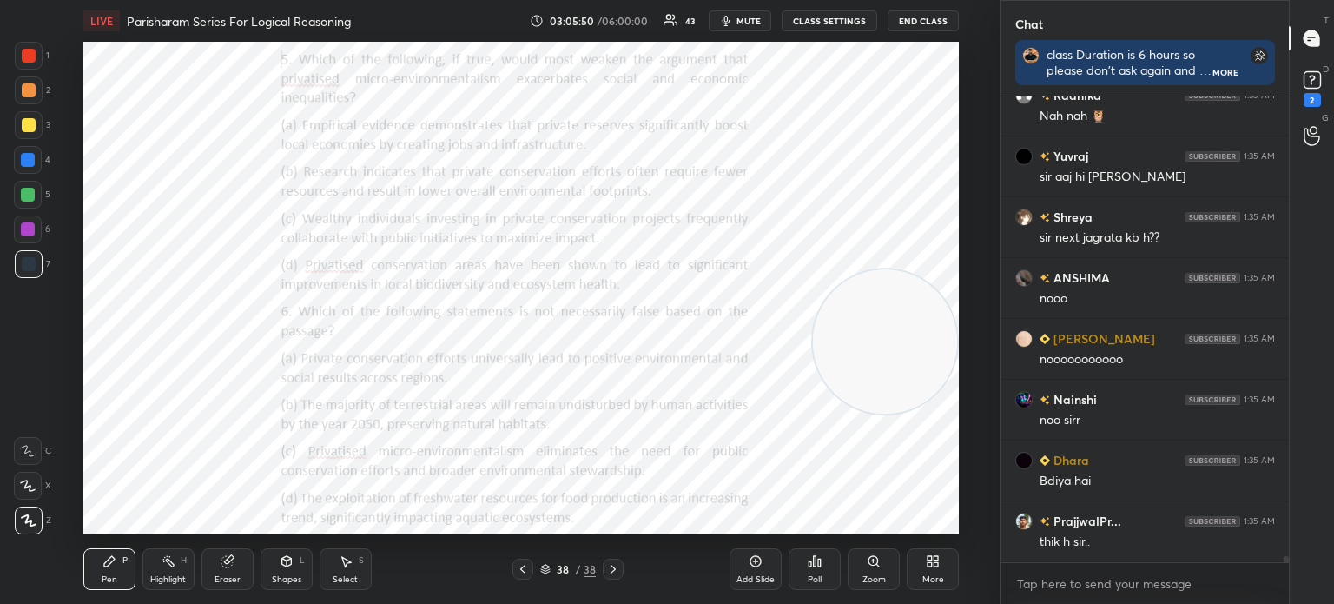
click at [234, 571] on div "Eraser" at bounding box center [228, 569] width 52 height 42
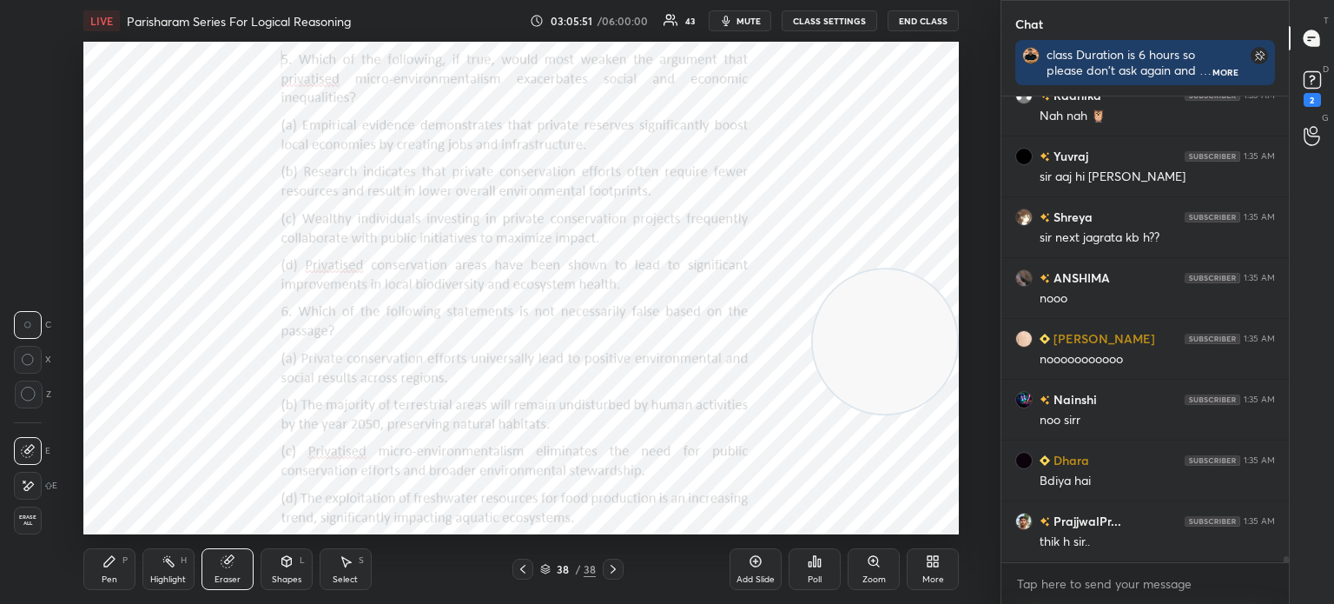
click at [45, 526] on div "E E Erase all" at bounding box center [35, 482] width 43 height 104
click at [27, 526] on span "Erase all" at bounding box center [28, 520] width 26 height 12
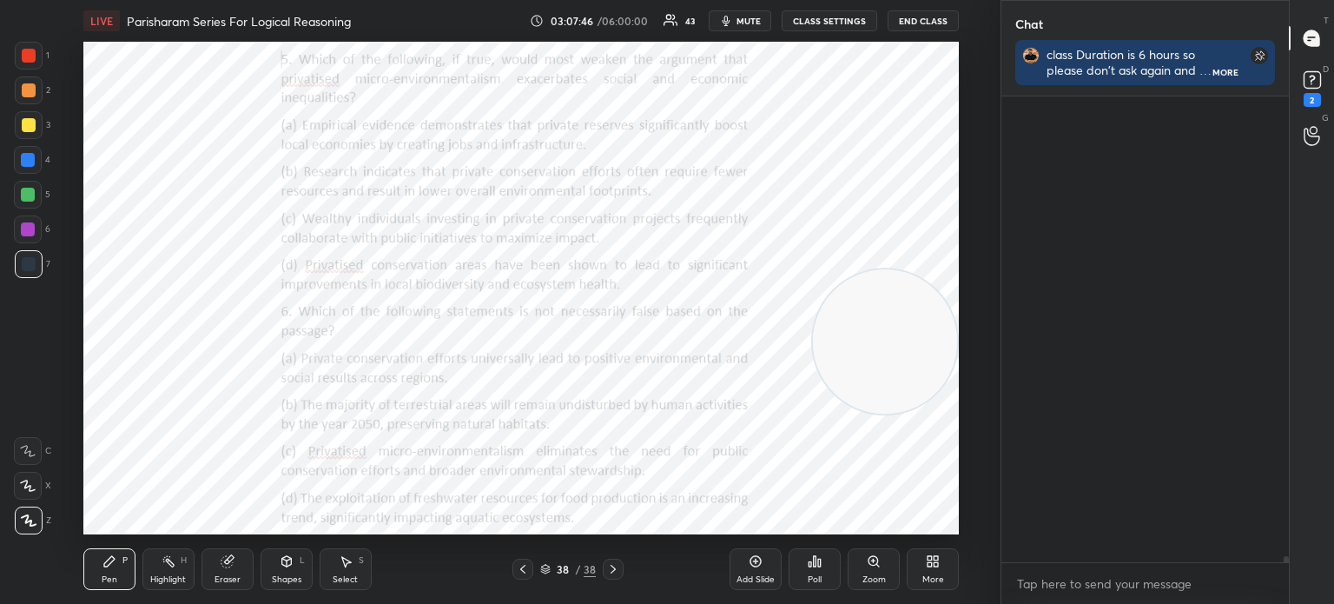
scroll to position [36547, 0]
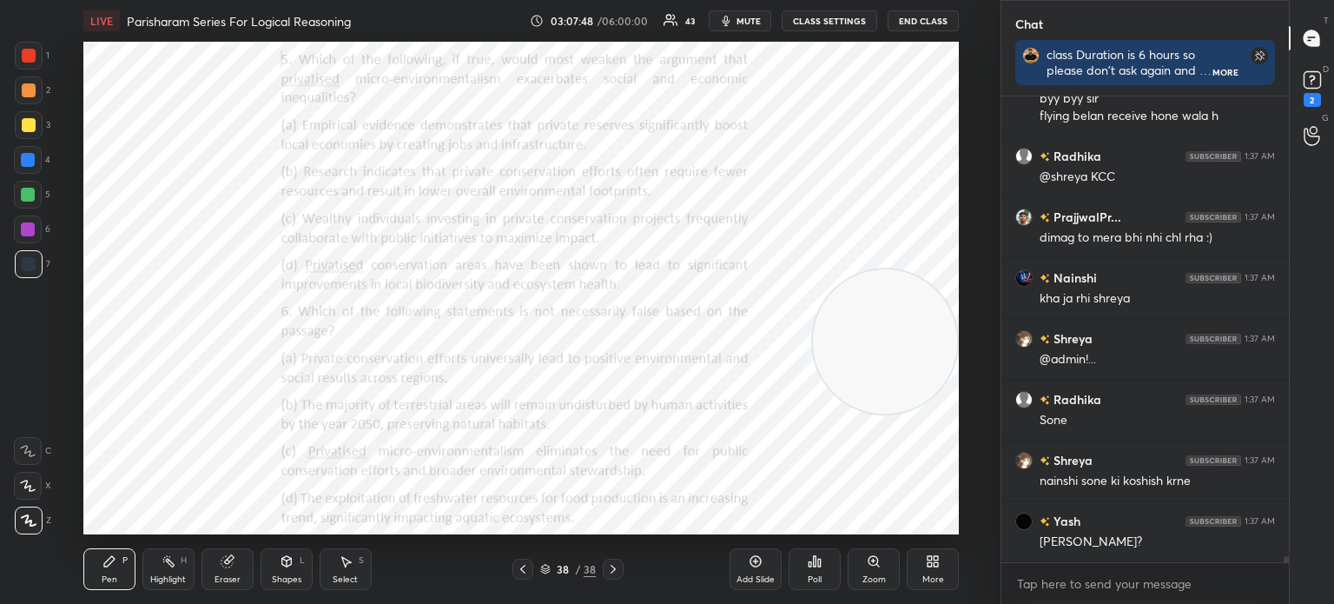
click at [924, 571] on div "More" at bounding box center [933, 569] width 52 height 42
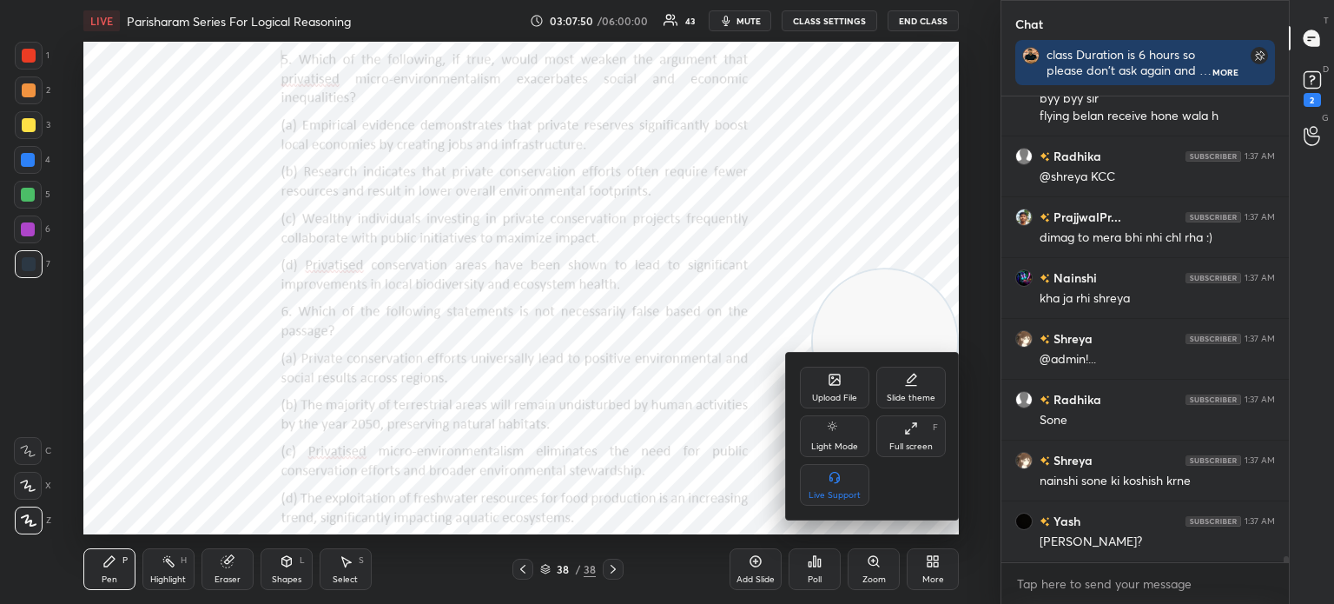
click at [820, 391] on div "Upload File" at bounding box center [834, 388] width 69 height 42
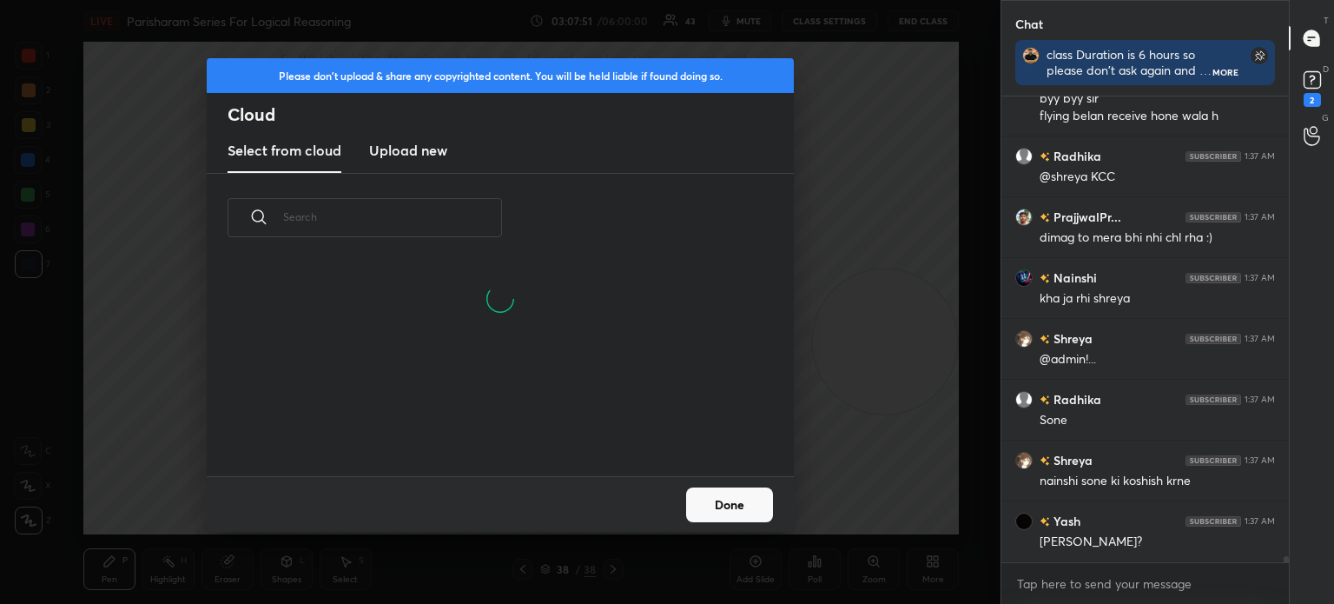
click at [419, 150] on h3 "Upload new" at bounding box center [408, 150] width 78 height 21
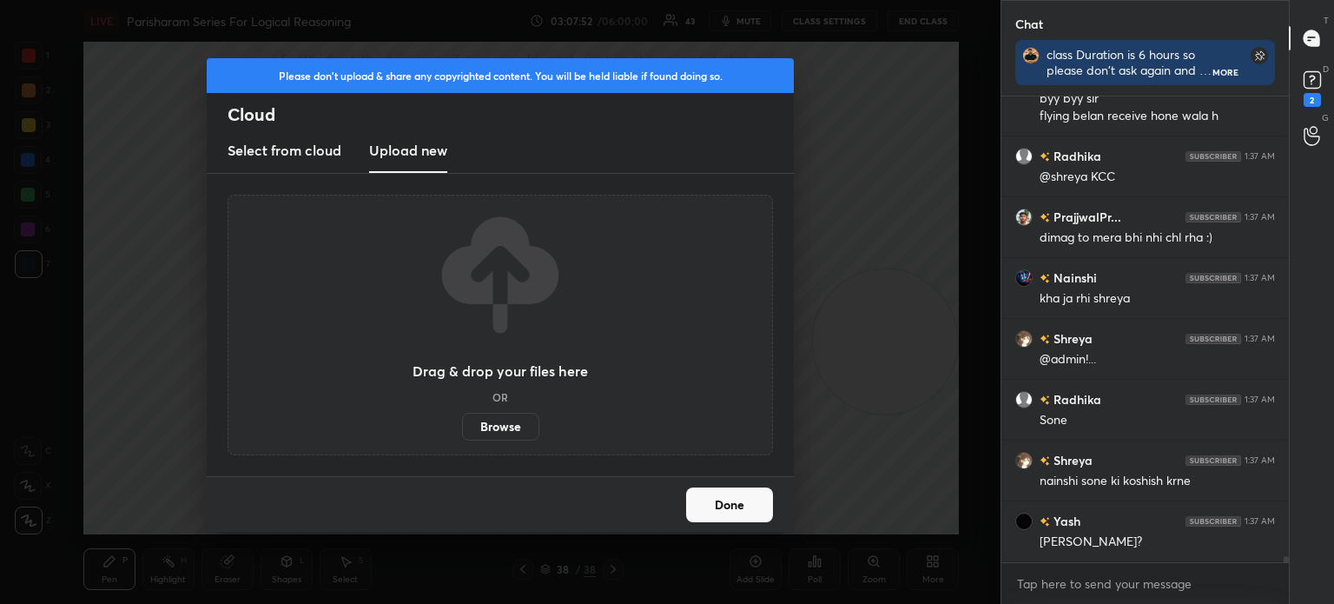
click at [507, 422] on label "Browse" at bounding box center [500, 427] width 77 height 28
click at [462, 422] on input "Browse" at bounding box center [462, 427] width 0 height 28
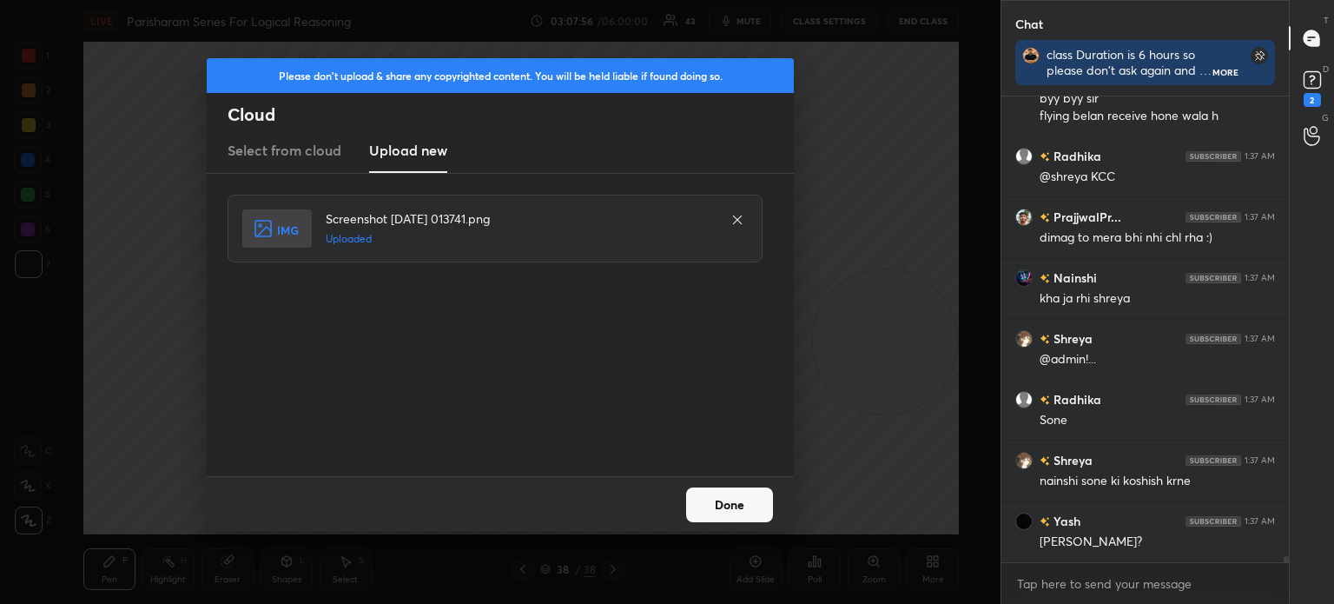
click at [746, 516] on button "Done" at bounding box center [729, 504] width 87 height 35
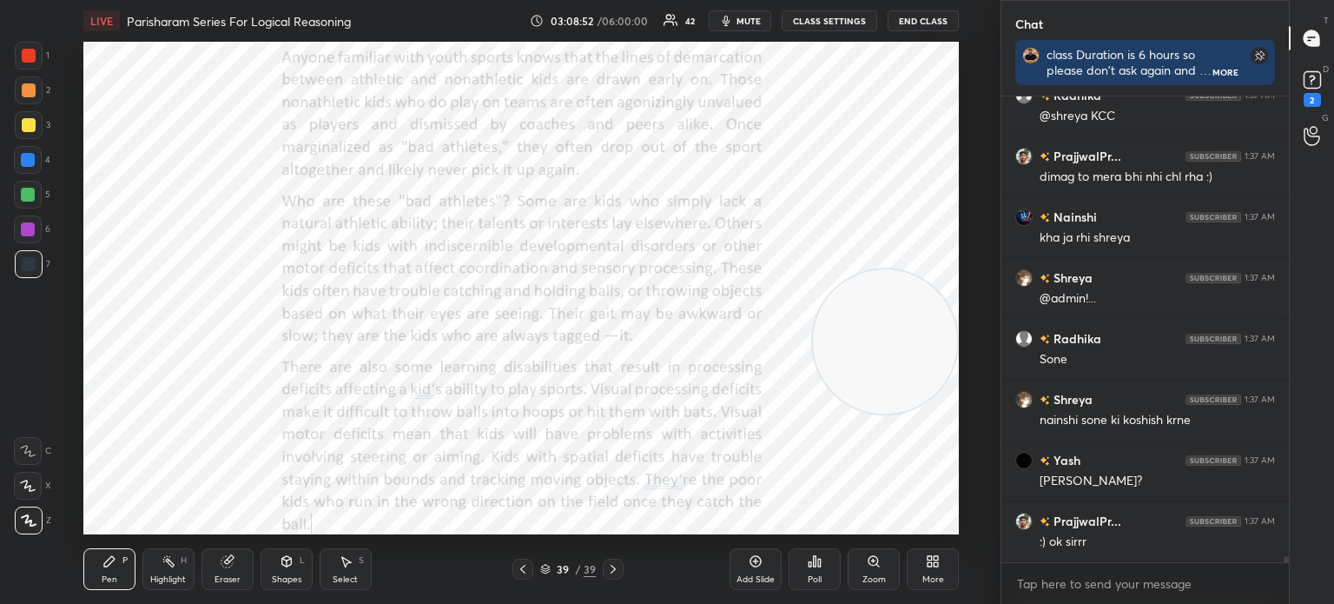
scroll to position [36972, 0]
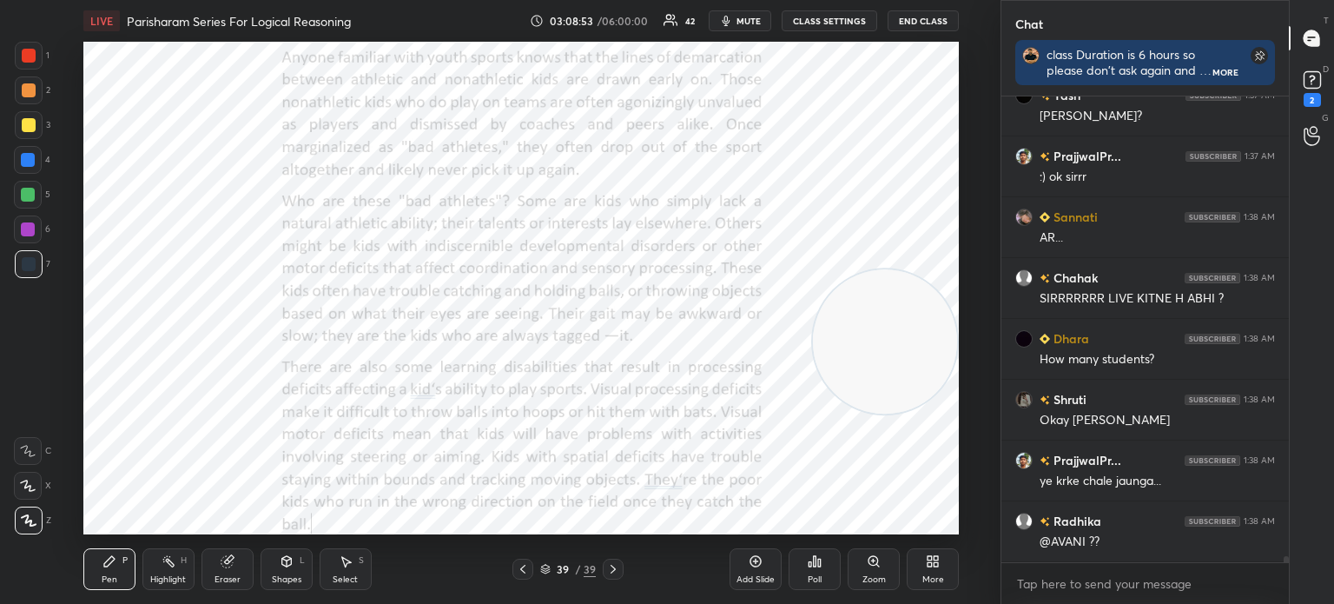
click at [930, 561] on icon at bounding box center [933, 561] width 14 height 14
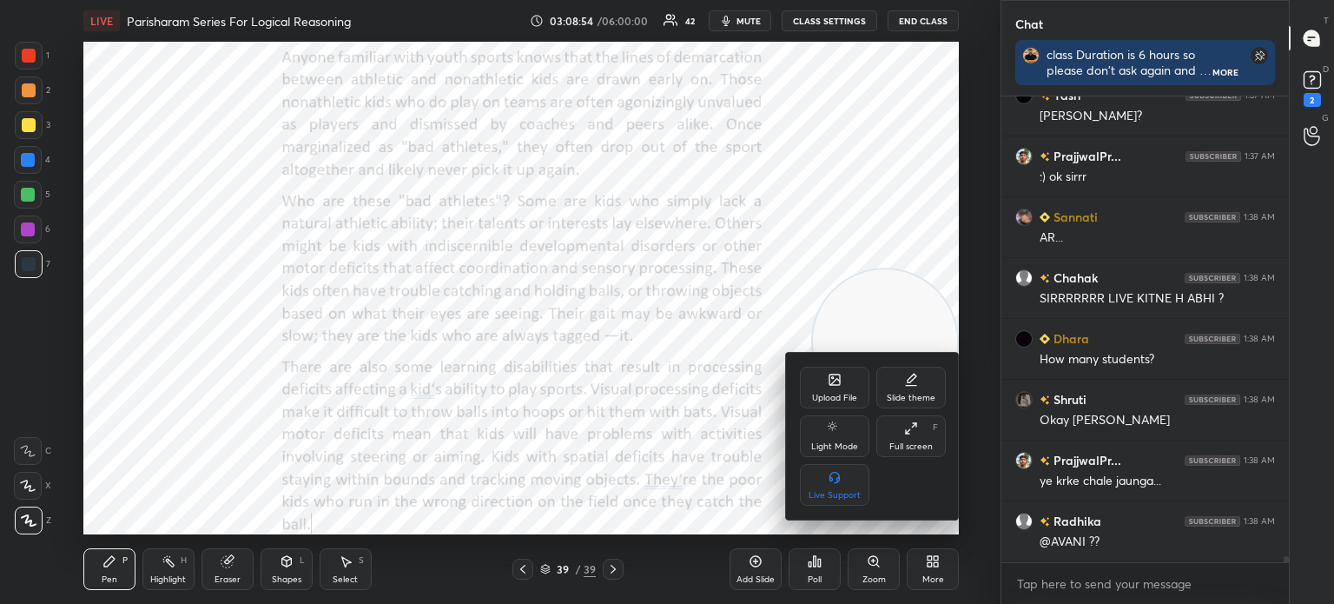
click at [815, 387] on div "Upload File" at bounding box center [834, 388] width 69 height 42
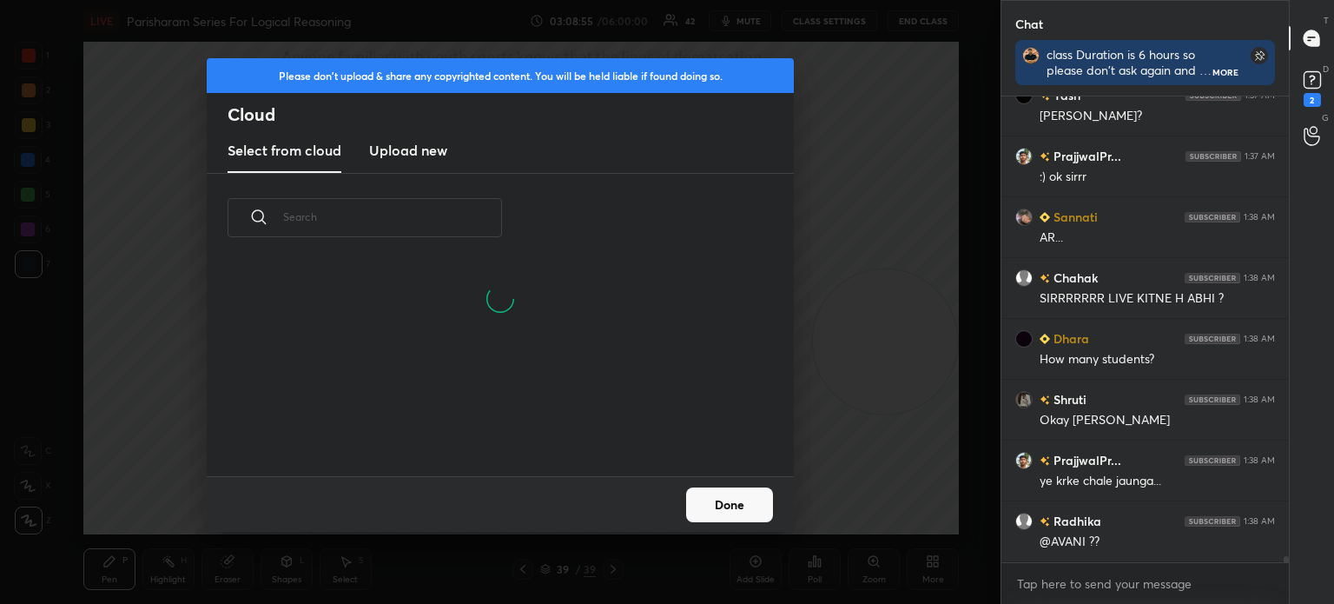
scroll to position [214, 558]
click at [405, 157] on h3 "Upload new" at bounding box center [408, 150] width 78 height 21
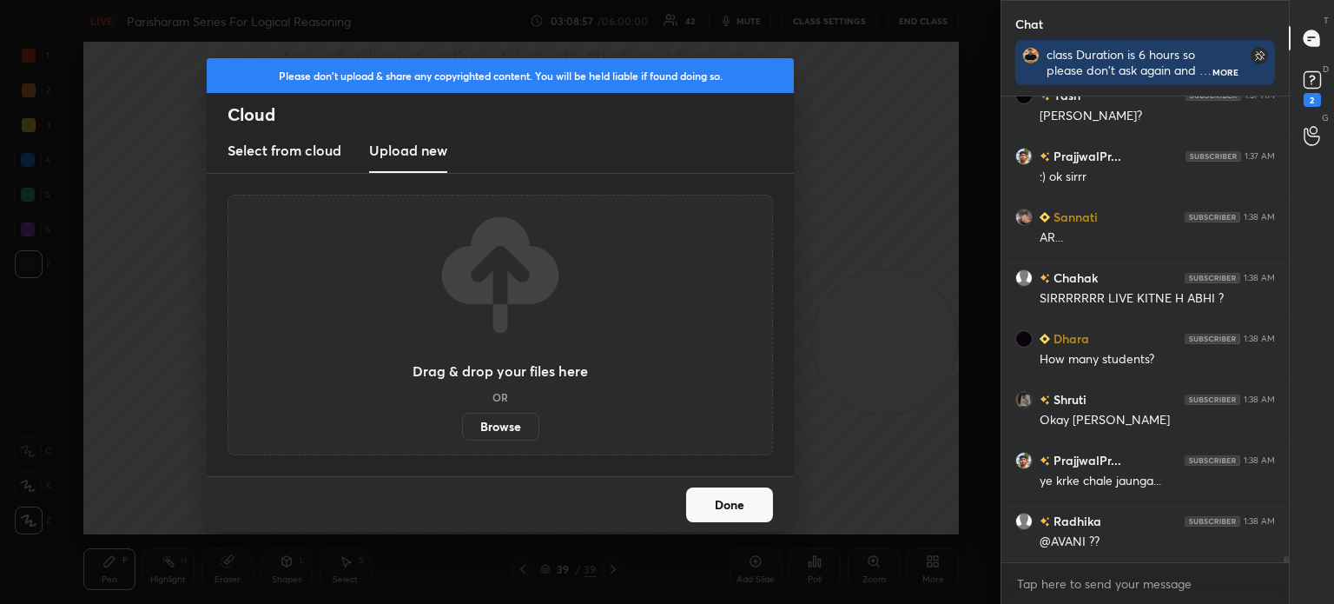
click at [506, 424] on label "Browse" at bounding box center [500, 427] width 77 height 28
click at [462, 424] on input "Browse" at bounding box center [462, 427] width 0 height 28
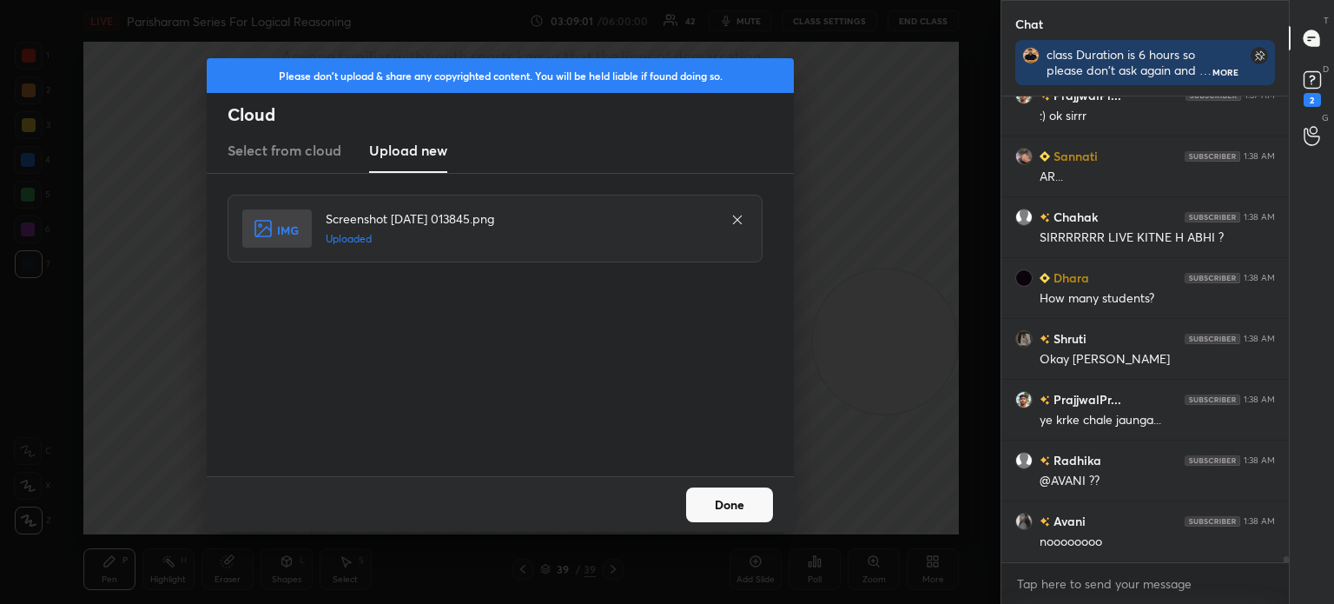
scroll to position [37094, 0]
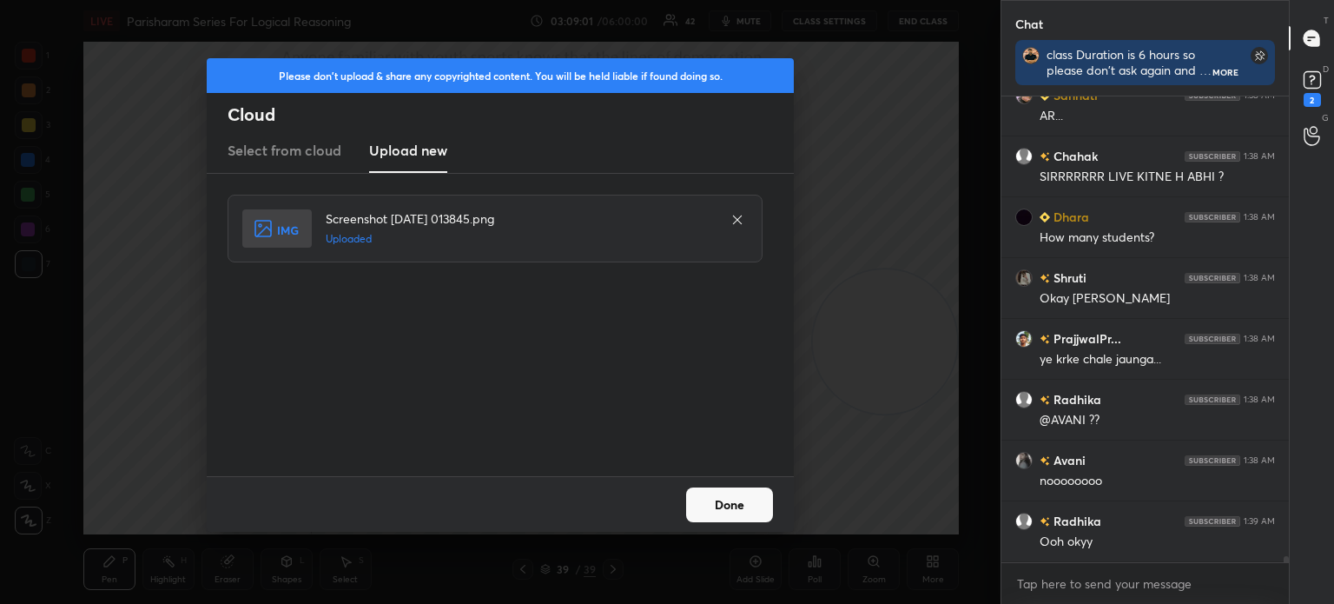
click at [732, 506] on button "Done" at bounding box center [729, 504] width 87 height 35
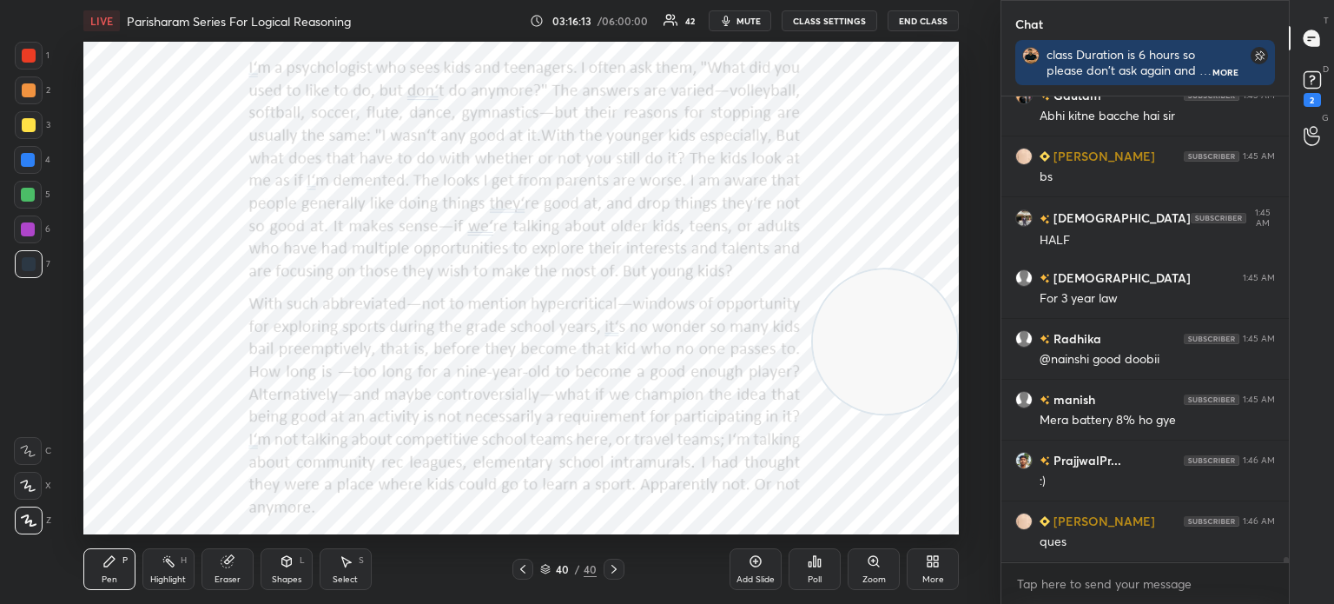
scroll to position [41811, 0]
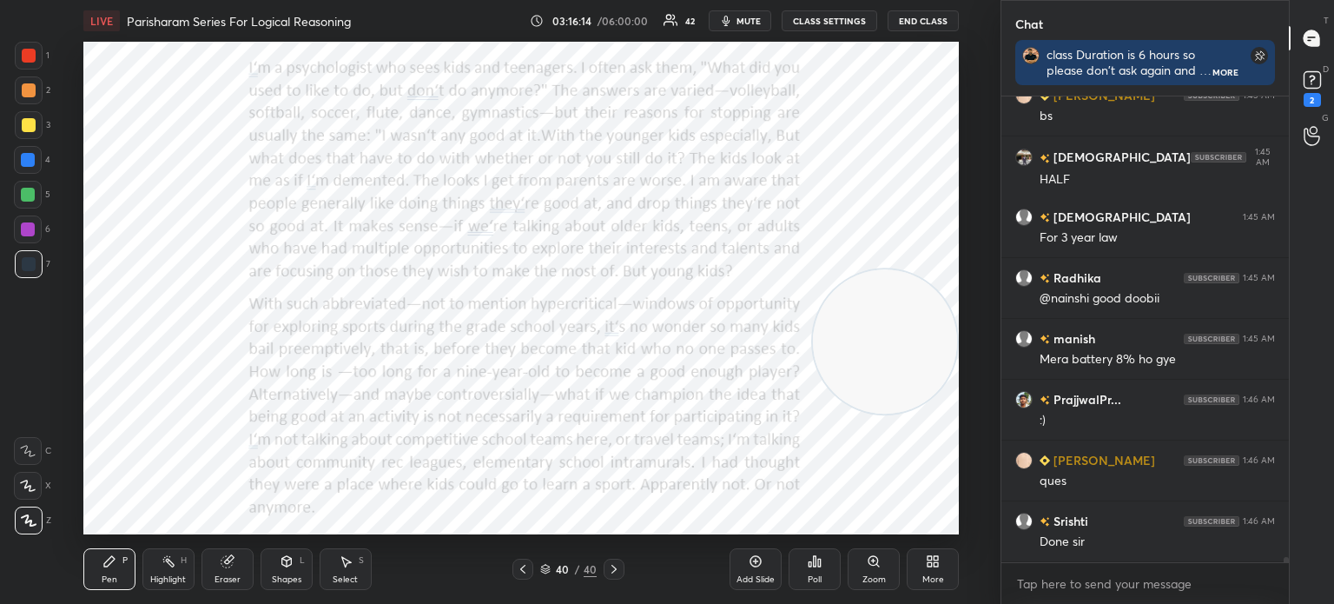
click at [941, 564] on div "More" at bounding box center [933, 569] width 52 height 42
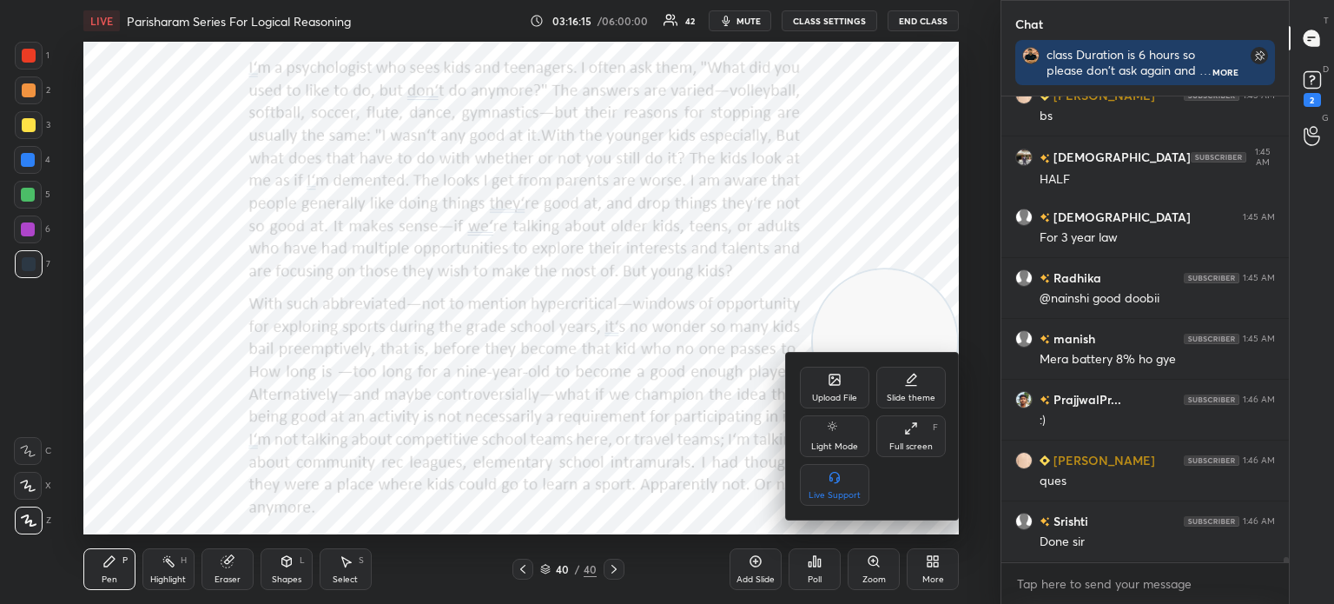
scroll to position [41872, 0]
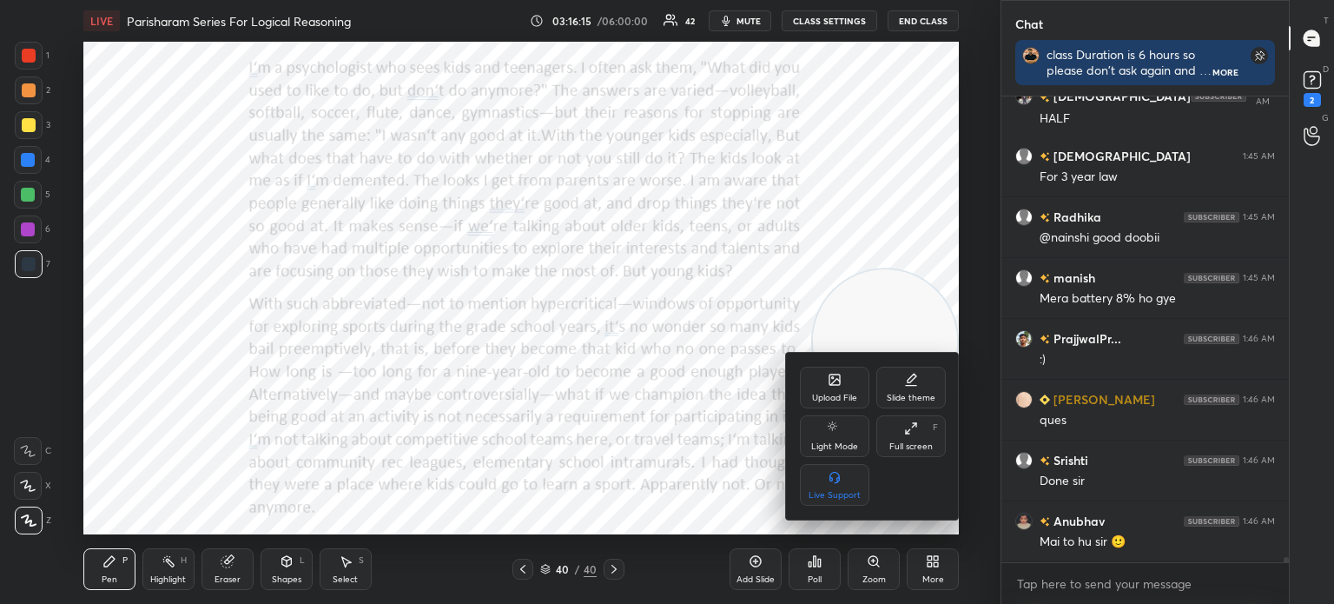
click at [826, 377] on div "Upload File" at bounding box center [834, 388] width 69 height 42
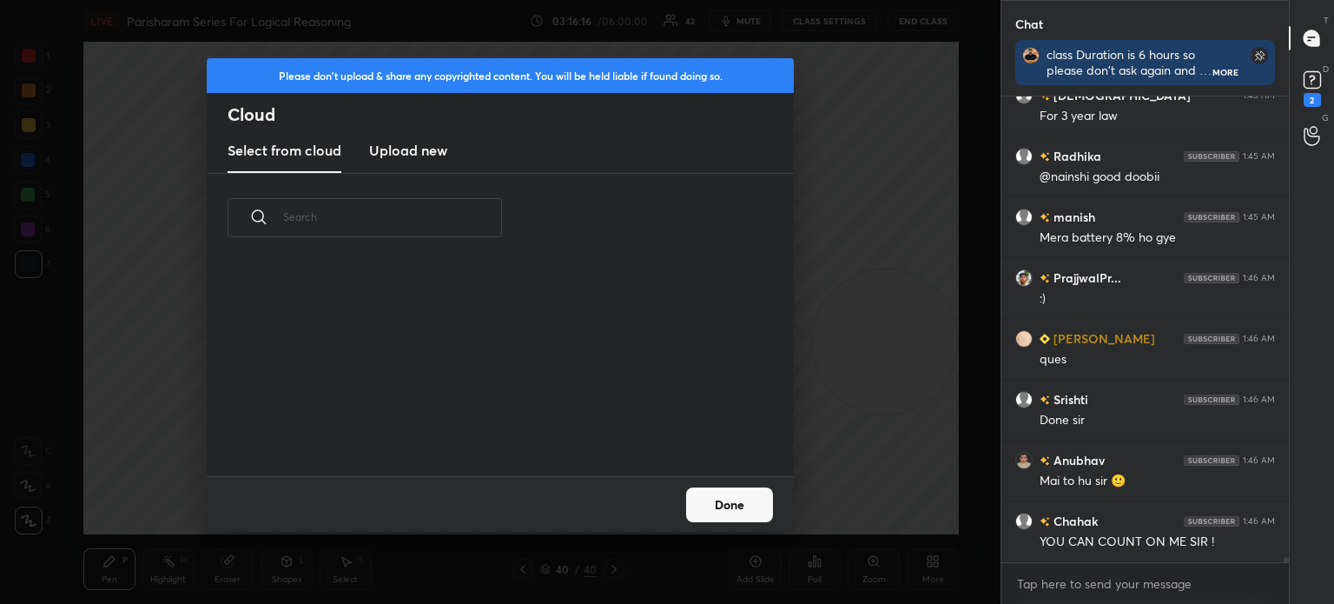
scroll to position [214, 558]
click at [420, 154] on h3 "Upload new" at bounding box center [408, 150] width 78 height 21
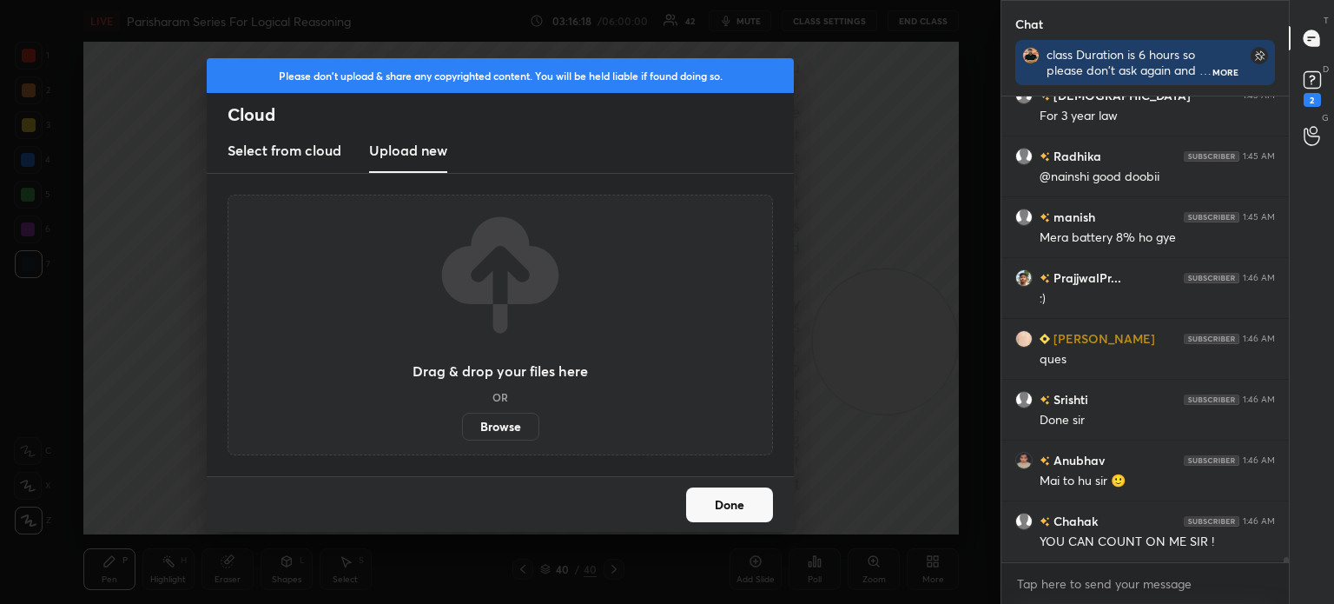
click at [491, 424] on label "Browse" at bounding box center [500, 427] width 77 height 28
click at [462, 424] on input "Browse" at bounding box center [462, 427] width 0 height 28
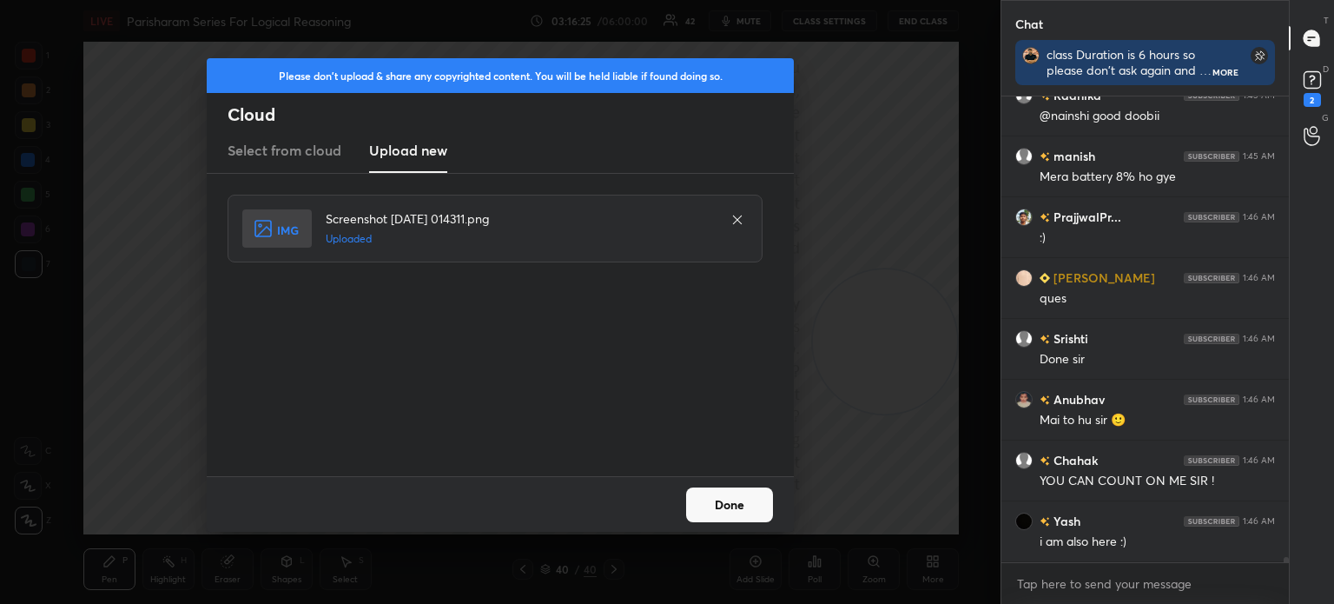
scroll to position [42054, 0]
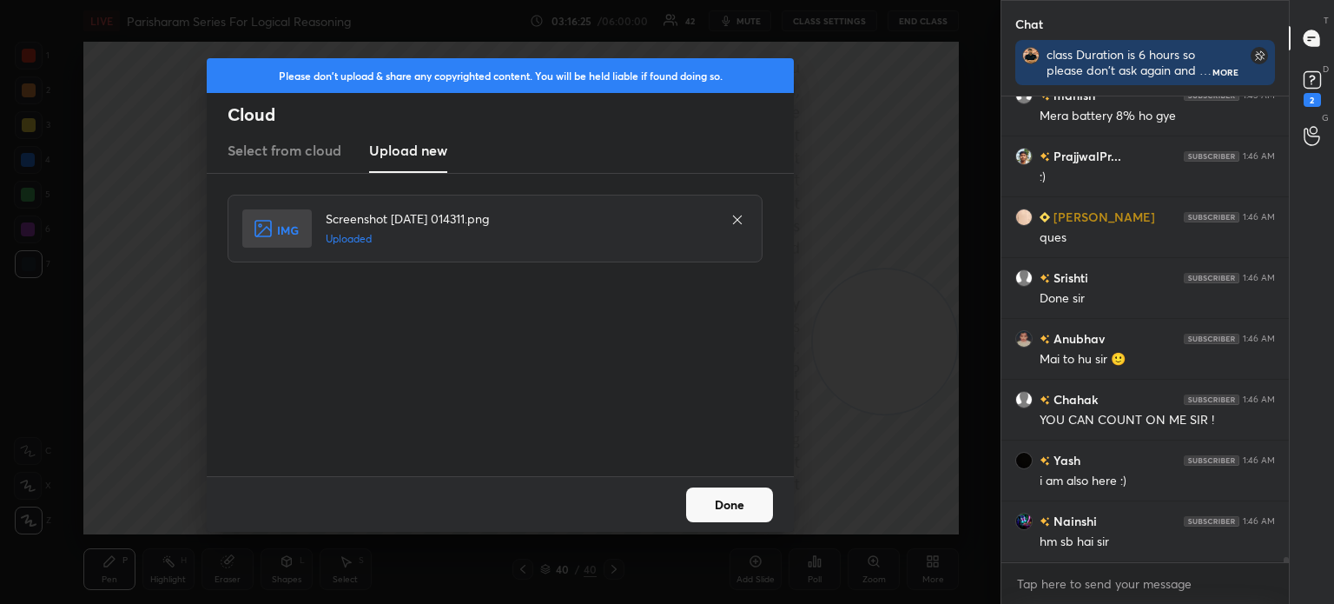
click at [720, 509] on button "Done" at bounding box center [729, 504] width 87 height 35
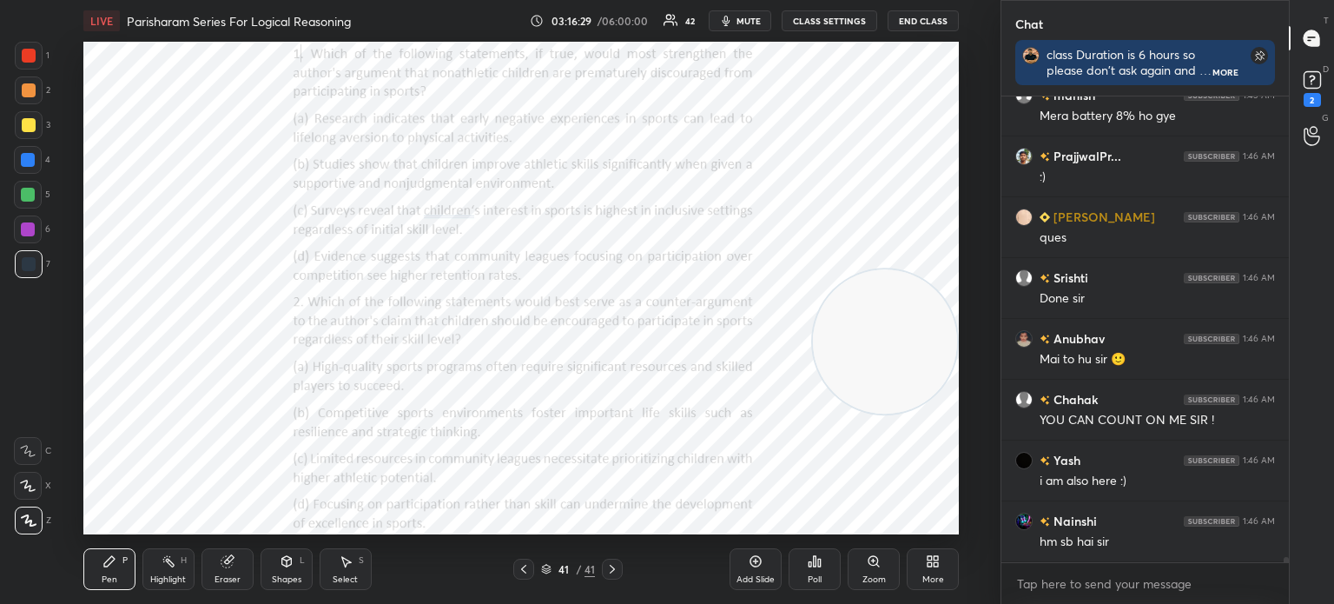
click at [938, 569] on div "More" at bounding box center [933, 569] width 52 height 42
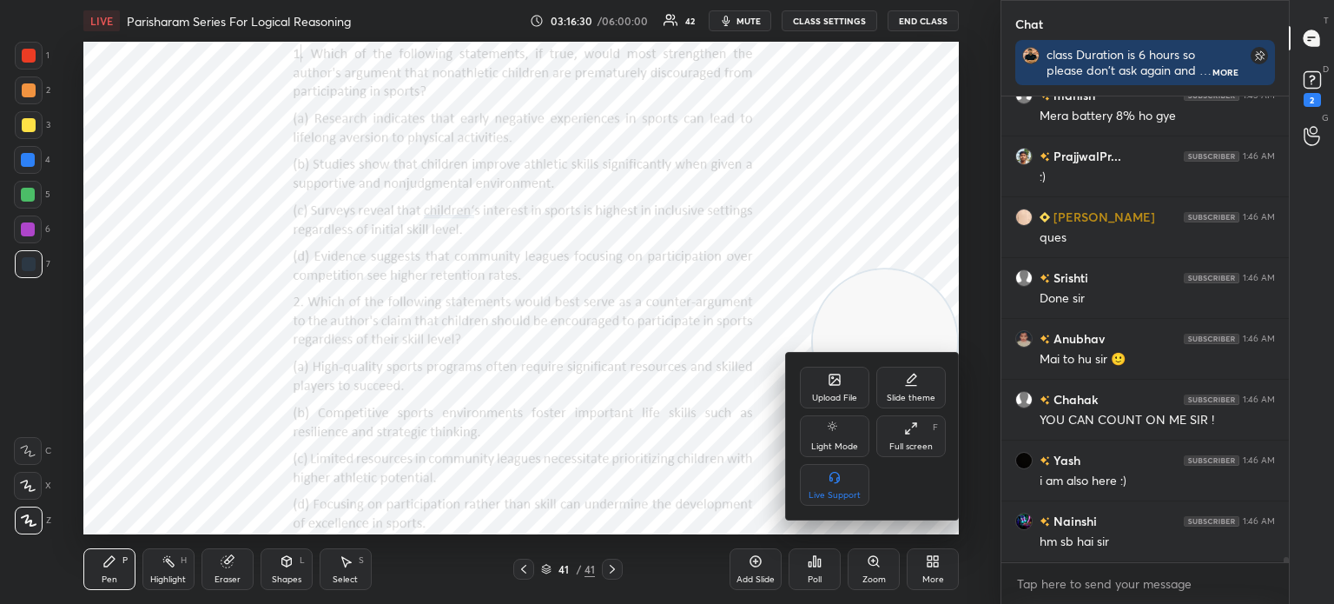
click at [812, 383] on div "Upload File" at bounding box center [834, 388] width 69 height 42
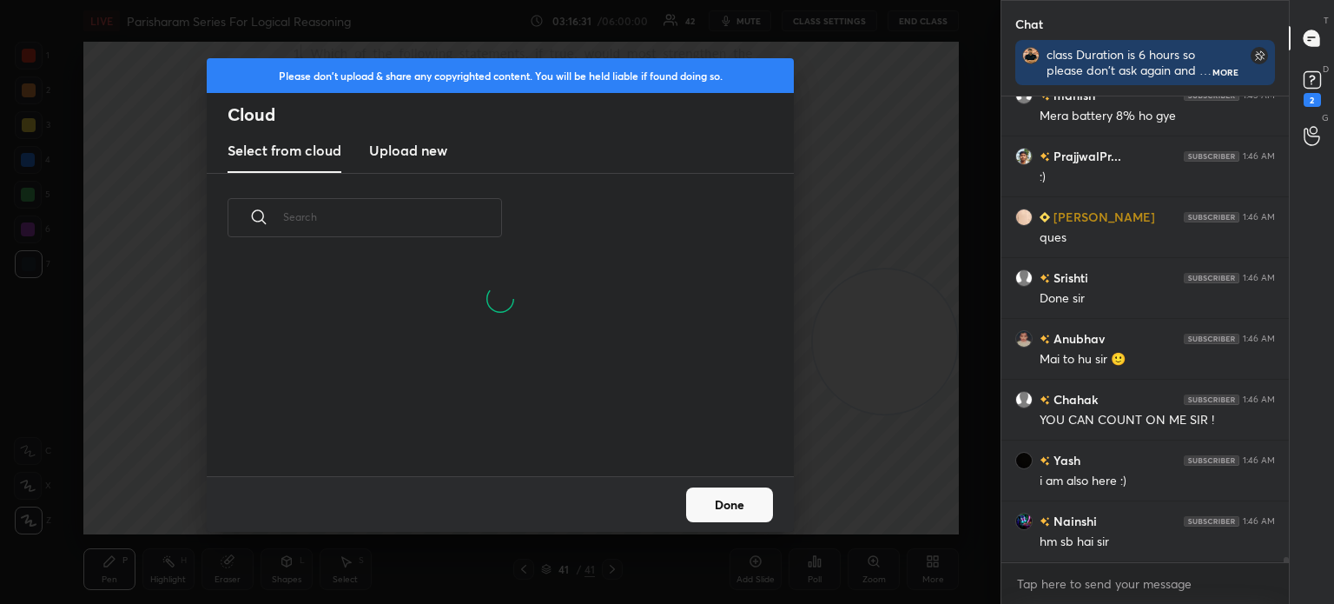
scroll to position [214, 558]
click at [420, 149] on h3 "Upload new" at bounding box center [408, 150] width 78 height 21
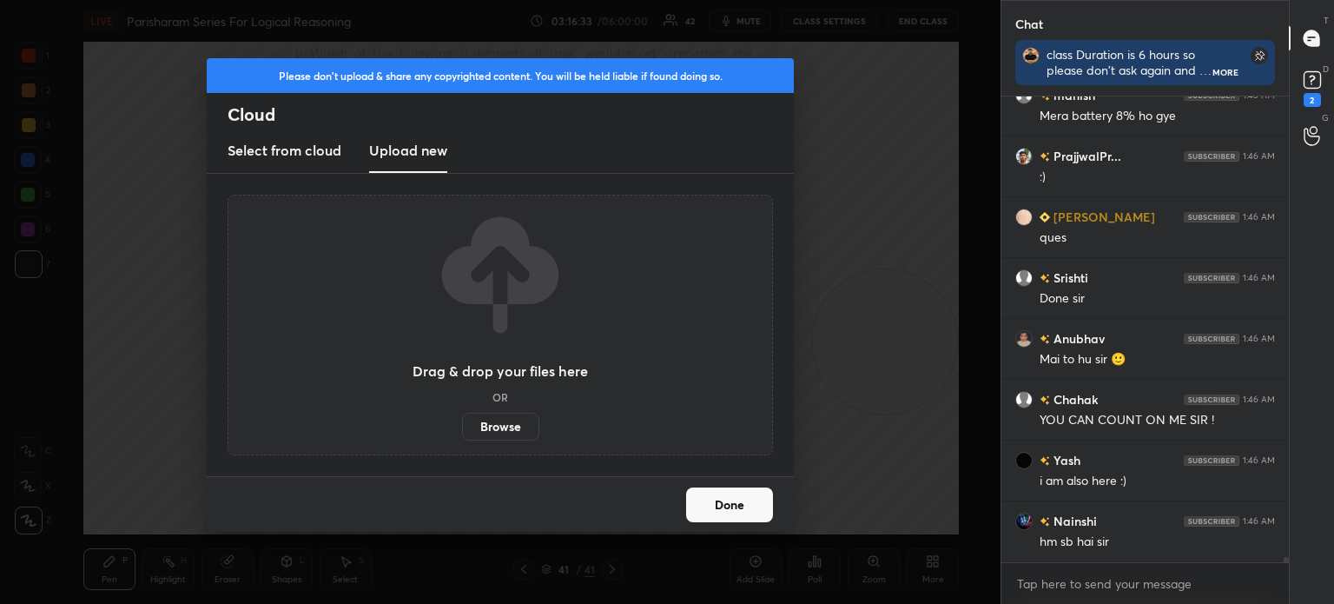
click at [500, 420] on label "Browse" at bounding box center [500, 427] width 77 height 28
click at [462, 420] on input "Browse" at bounding box center [462, 427] width 0 height 28
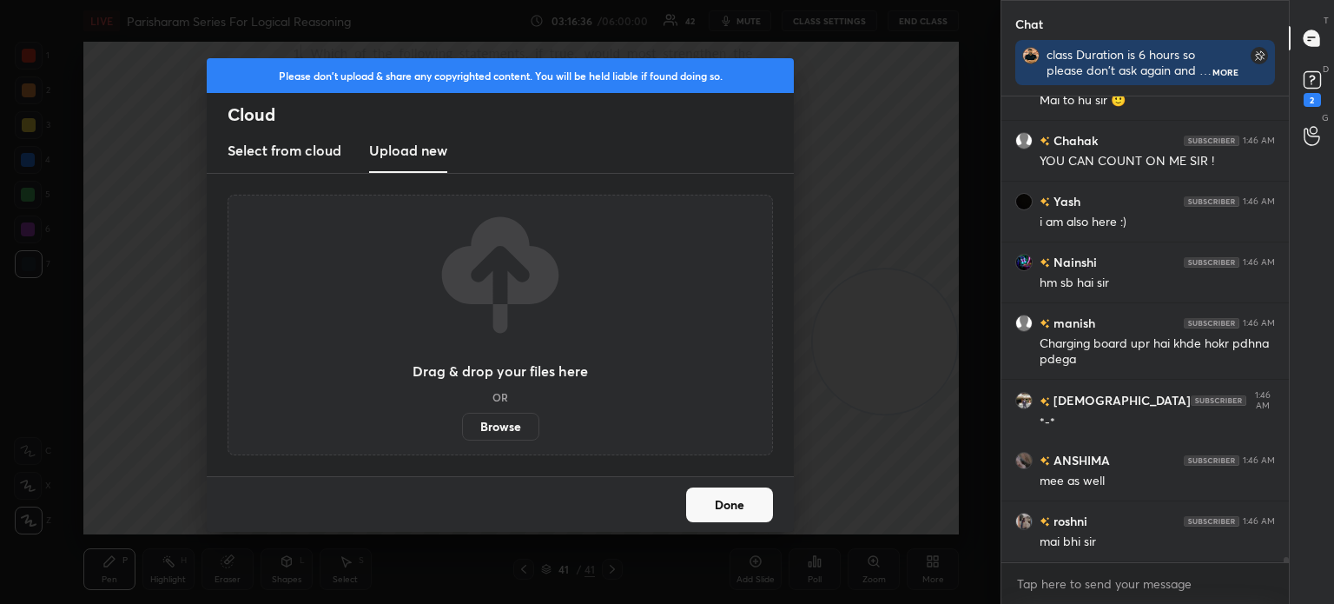
scroll to position [42374, 0]
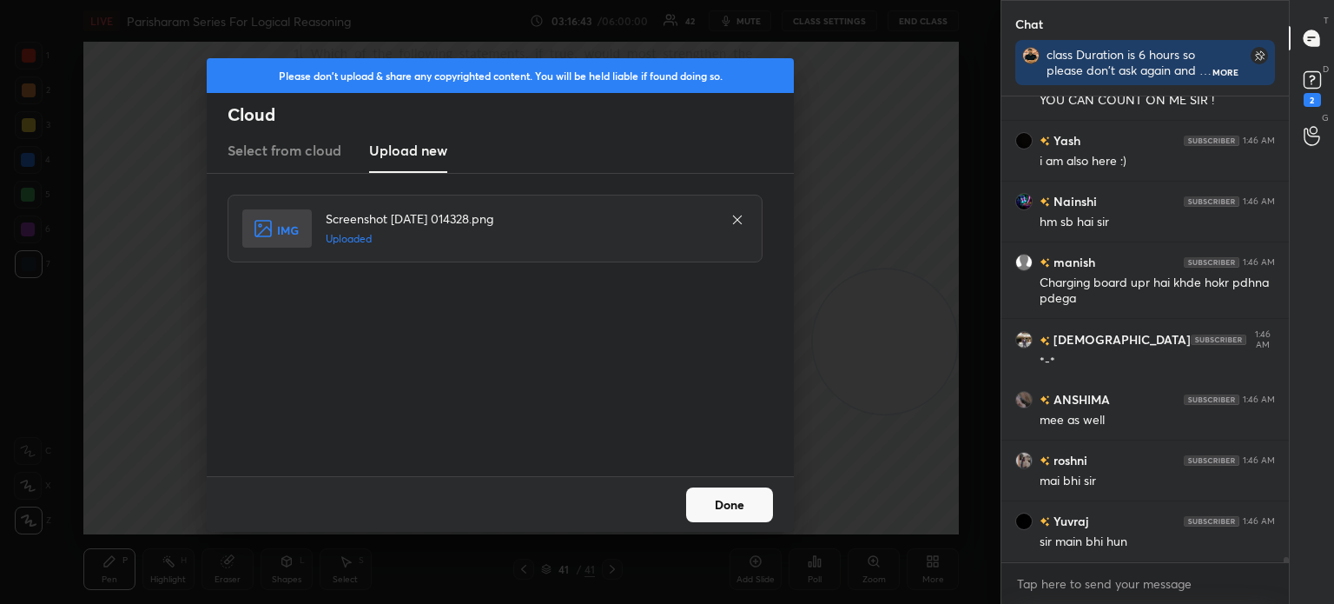
click at [717, 519] on button "Done" at bounding box center [729, 504] width 87 height 35
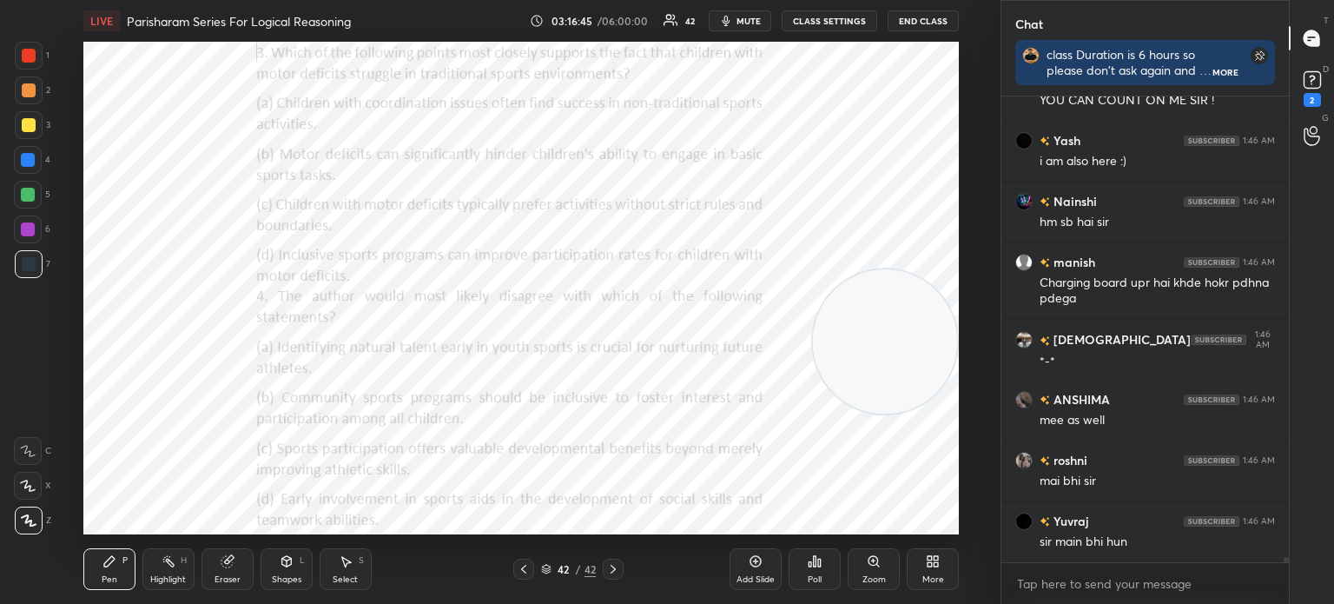
click at [927, 566] on icon at bounding box center [933, 561] width 14 height 14
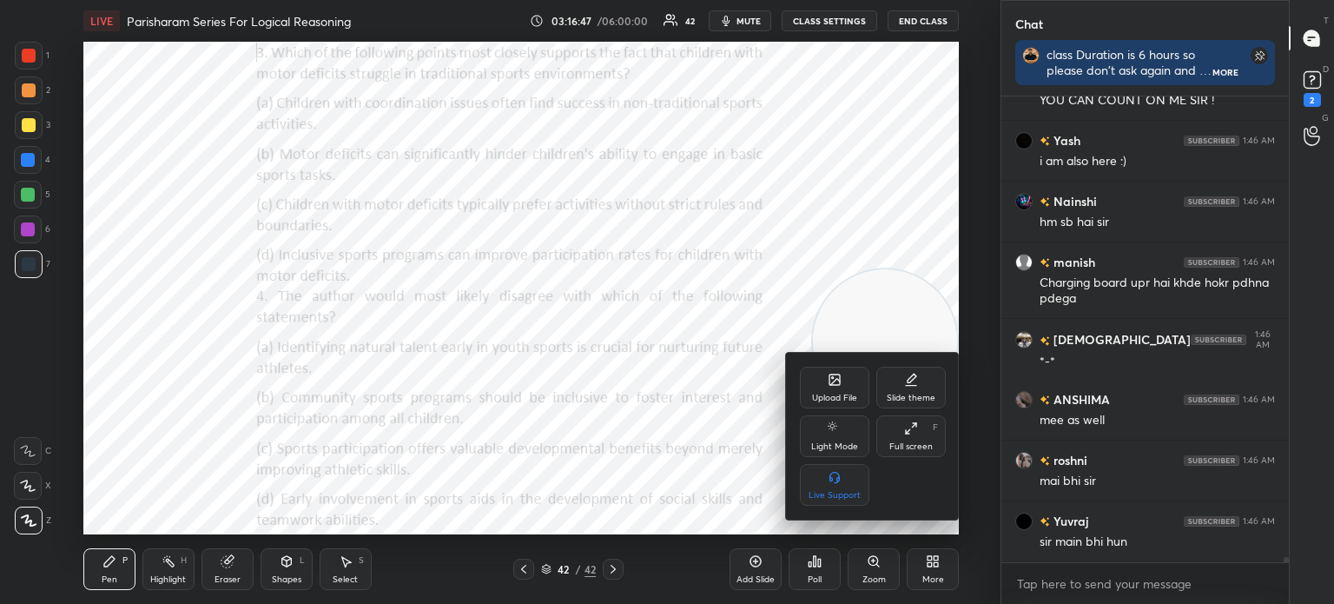
click at [812, 399] on div "Upload File" at bounding box center [834, 398] width 45 height 9
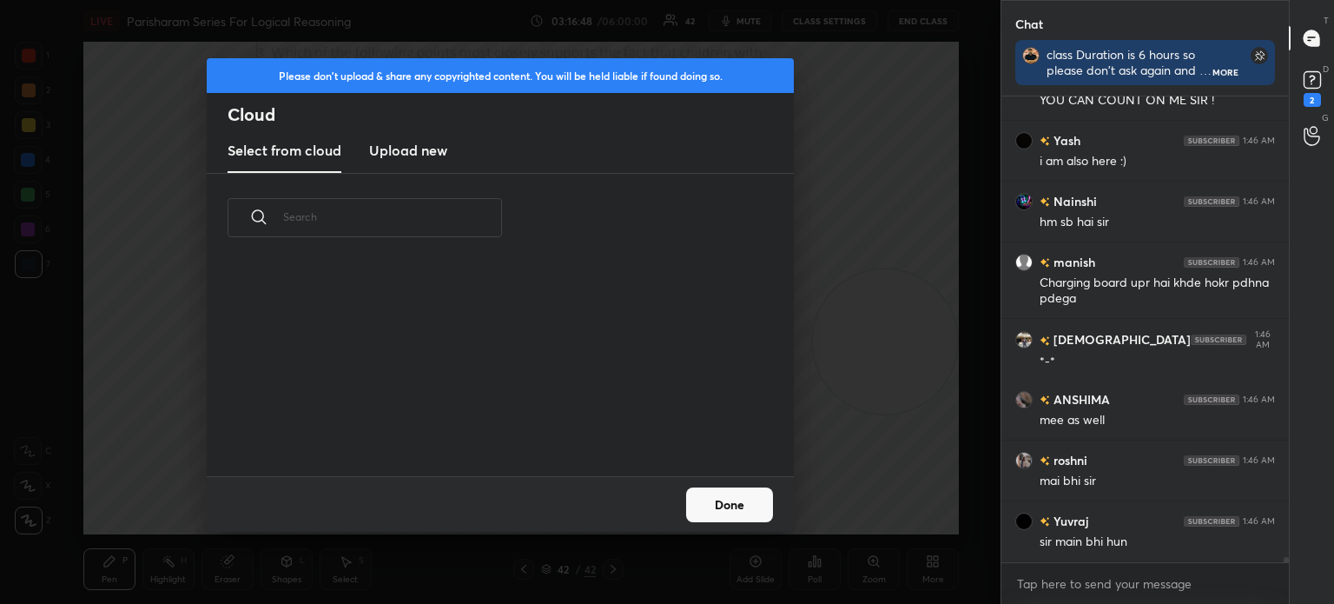
scroll to position [42435, 0]
click at [410, 159] on h3 "Upload new" at bounding box center [408, 150] width 78 height 21
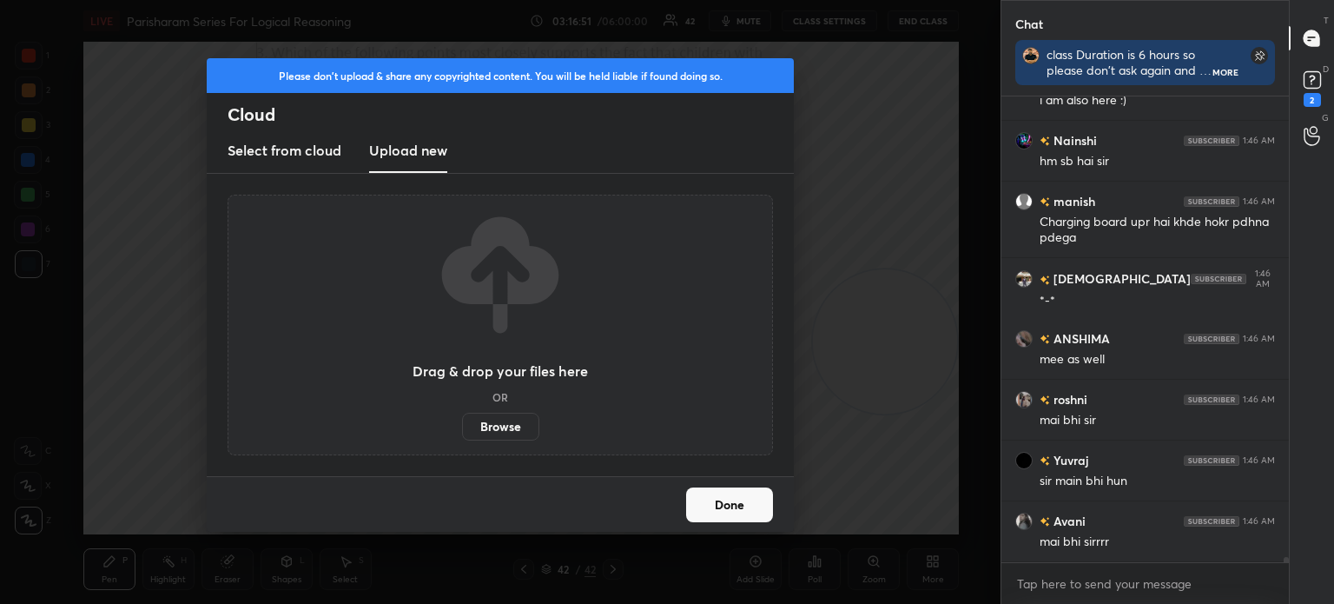
click at [510, 420] on label "Browse" at bounding box center [500, 427] width 77 height 28
click at [462, 420] on input "Browse" at bounding box center [462, 427] width 0 height 28
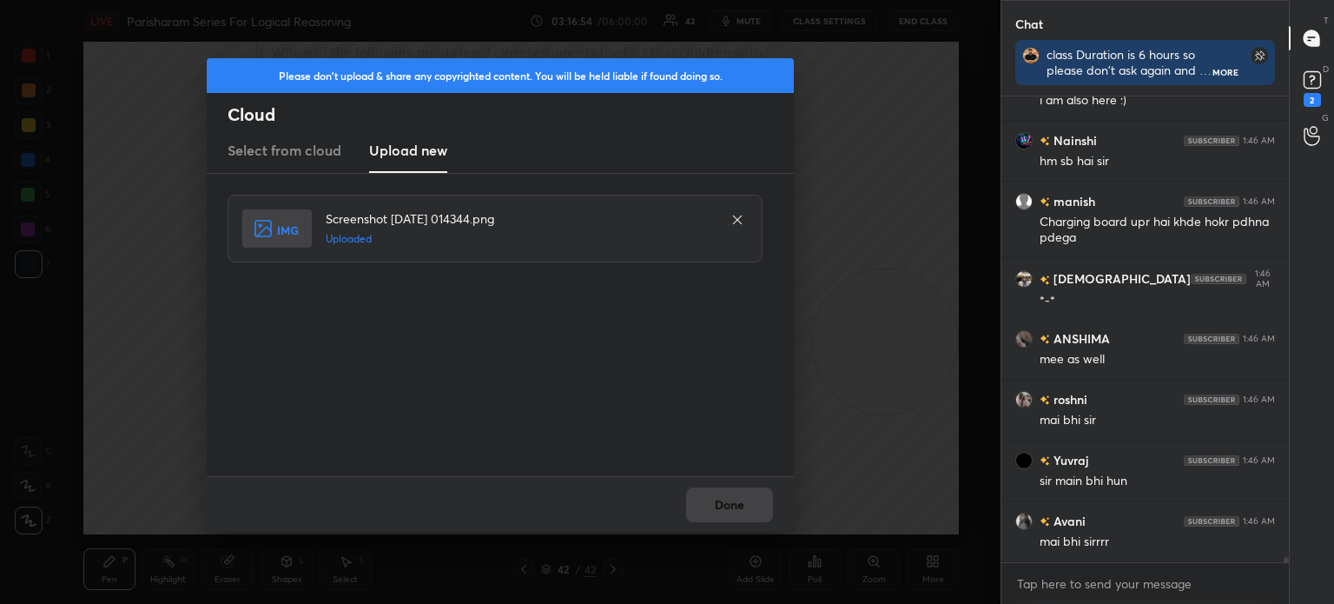
scroll to position [42496, 0]
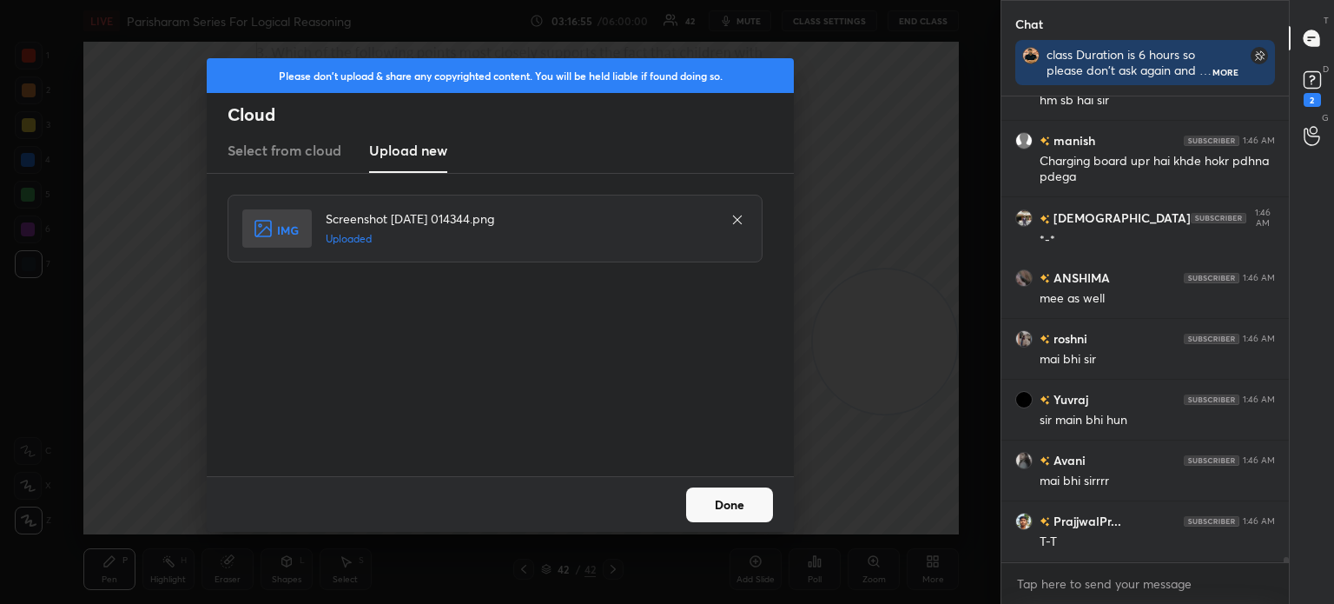
click at [730, 497] on button "Done" at bounding box center [729, 504] width 87 height 35
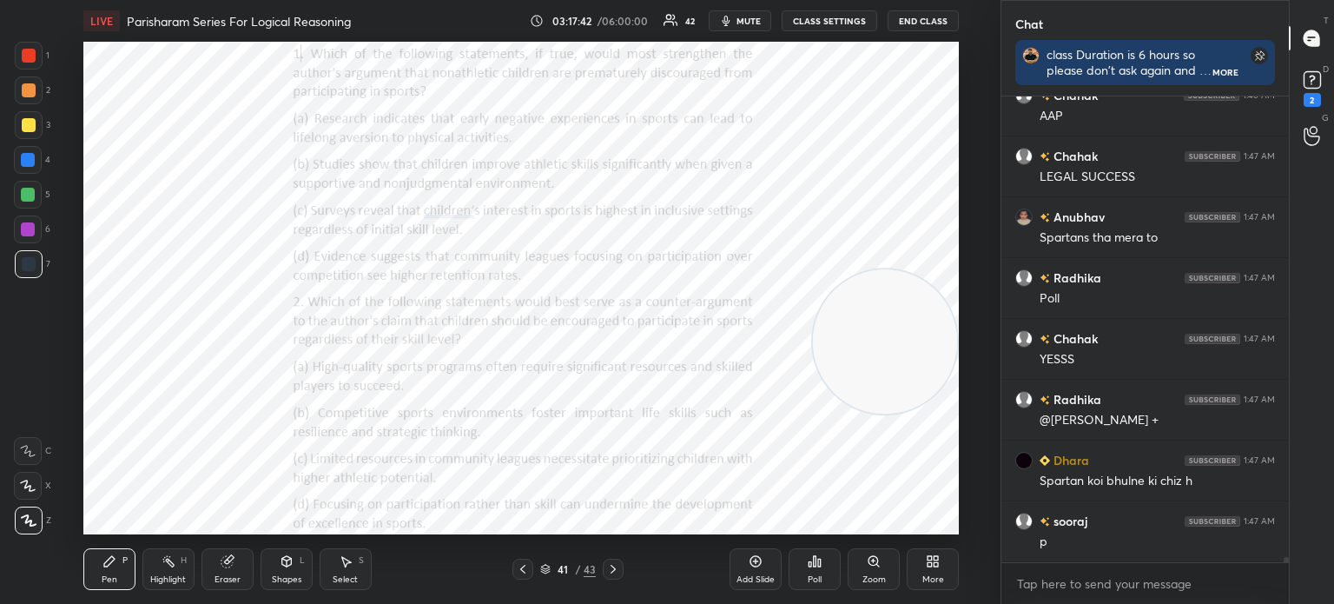
scroll to position [43104, 0]
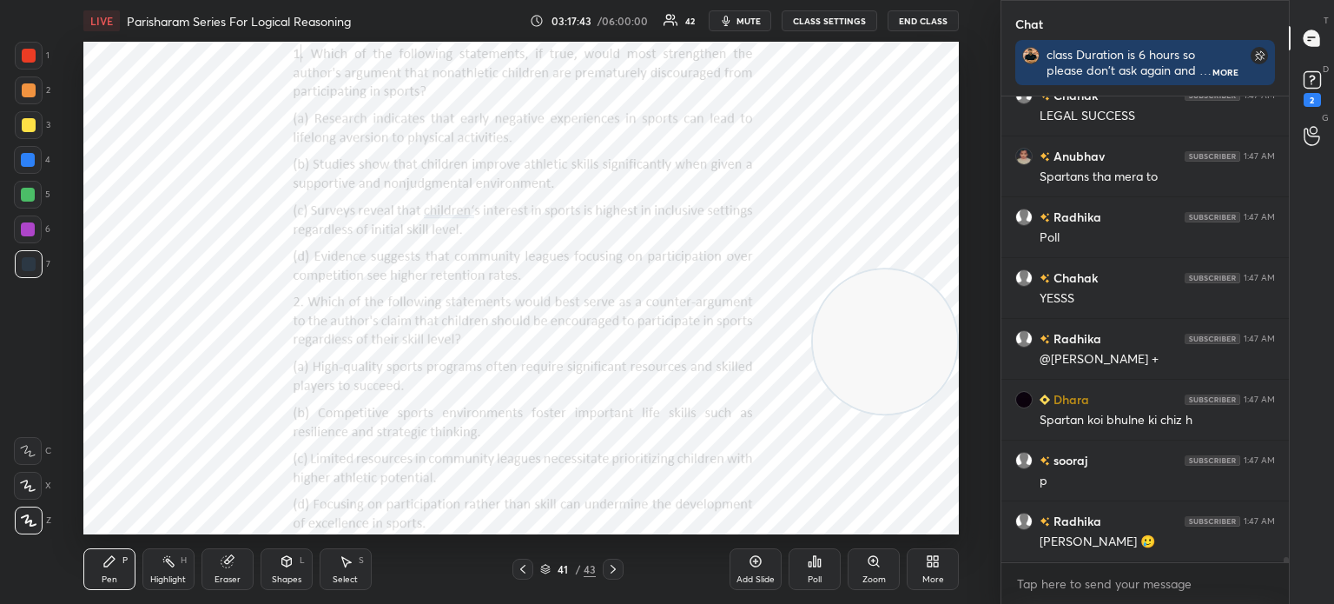
click at [816, 579] on div "Poll" at bounding box center [815, 579] width 14 height 9
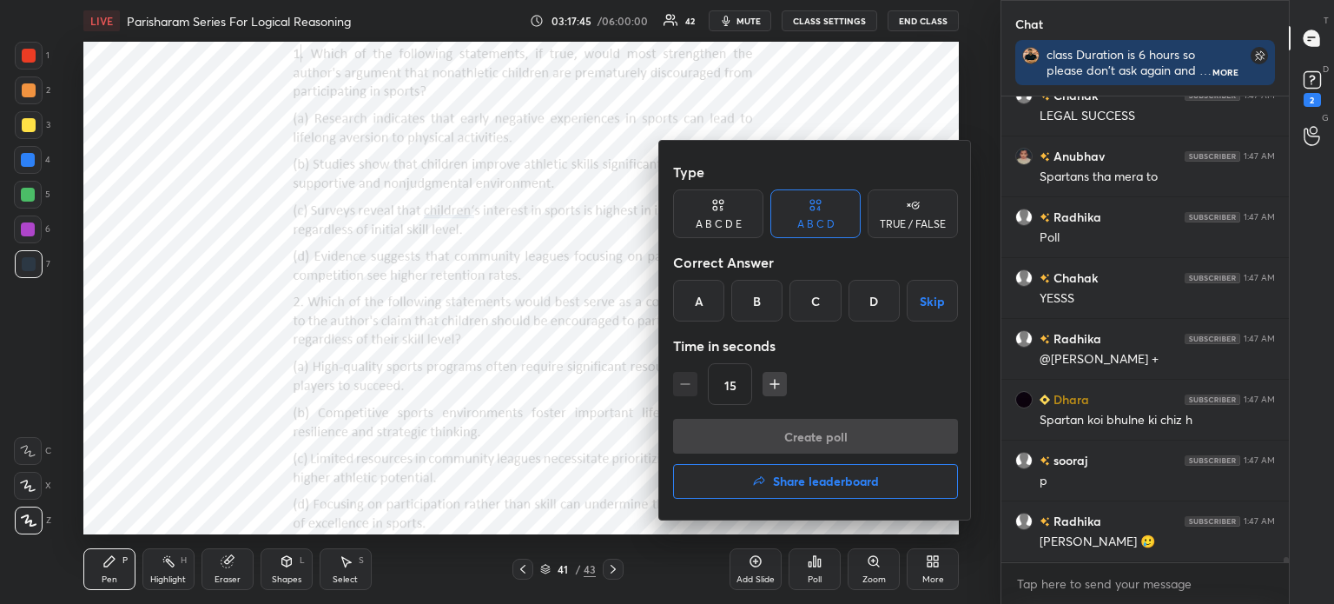
click at [696, 296] on div "A" at bounding box center [698, 301] width 51 height 42
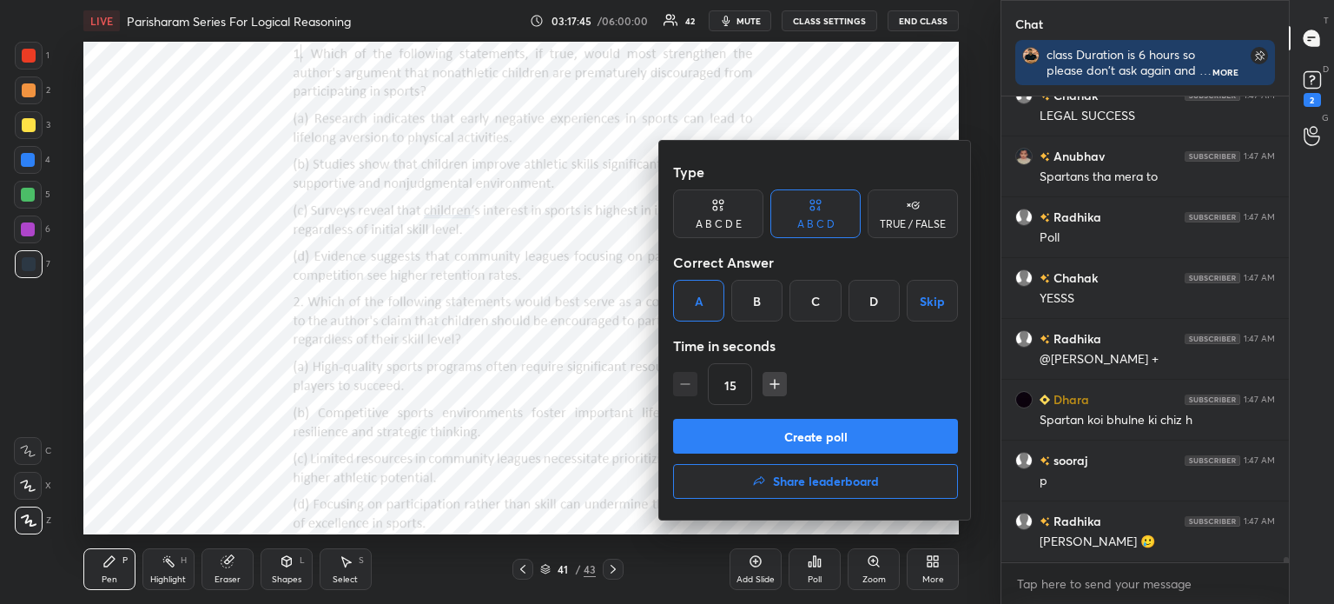
click at [768, 387] on icon "button" at bounding box center [774, 383] width 17 height 17
click at [771, 383] on icon "button" at bounding box center [774, 383] width 17 height 17
type input "45"
click at [740, 428] on button "Create poll" at bounding box center [815, 436] width 285 height 35
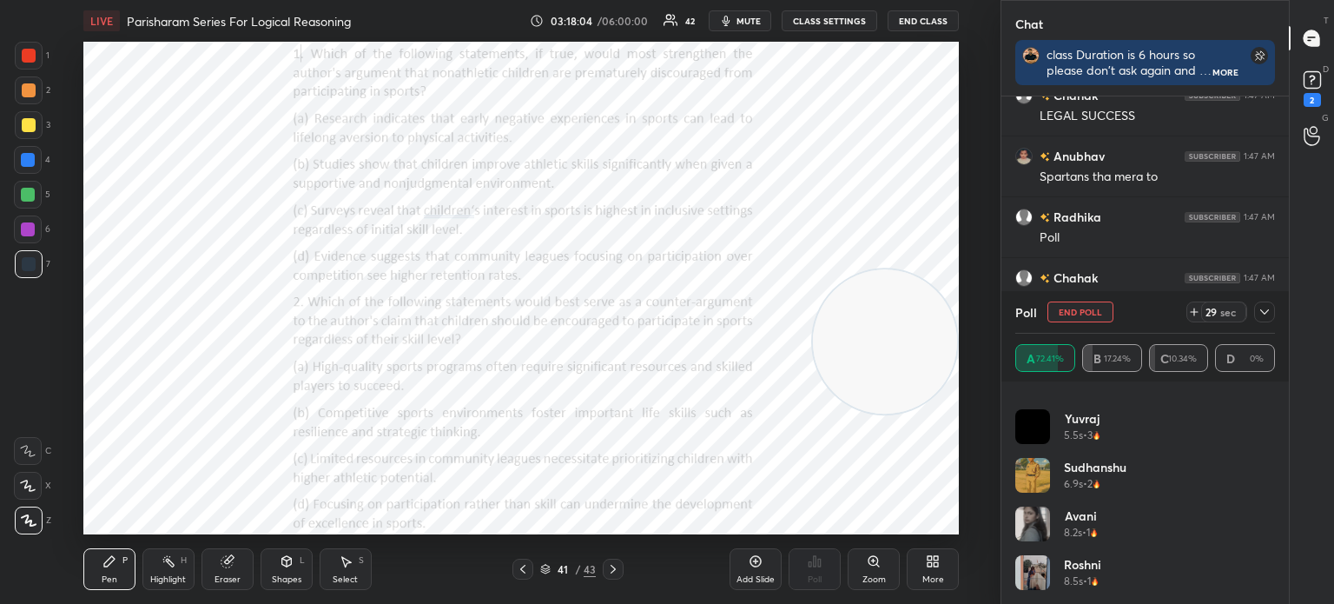
scroll to position [862, 0]
click at [1263, 316] on icon at bounding box center [1265, 312] width 14 height 14
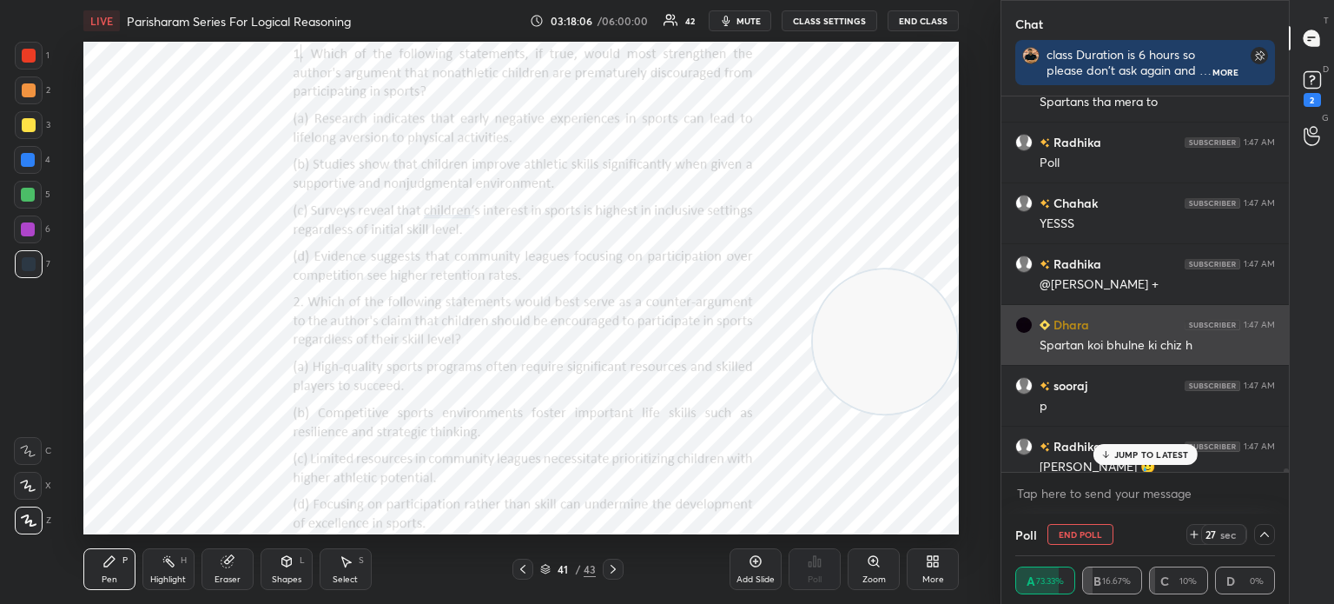
scroll to position [43194, 0]
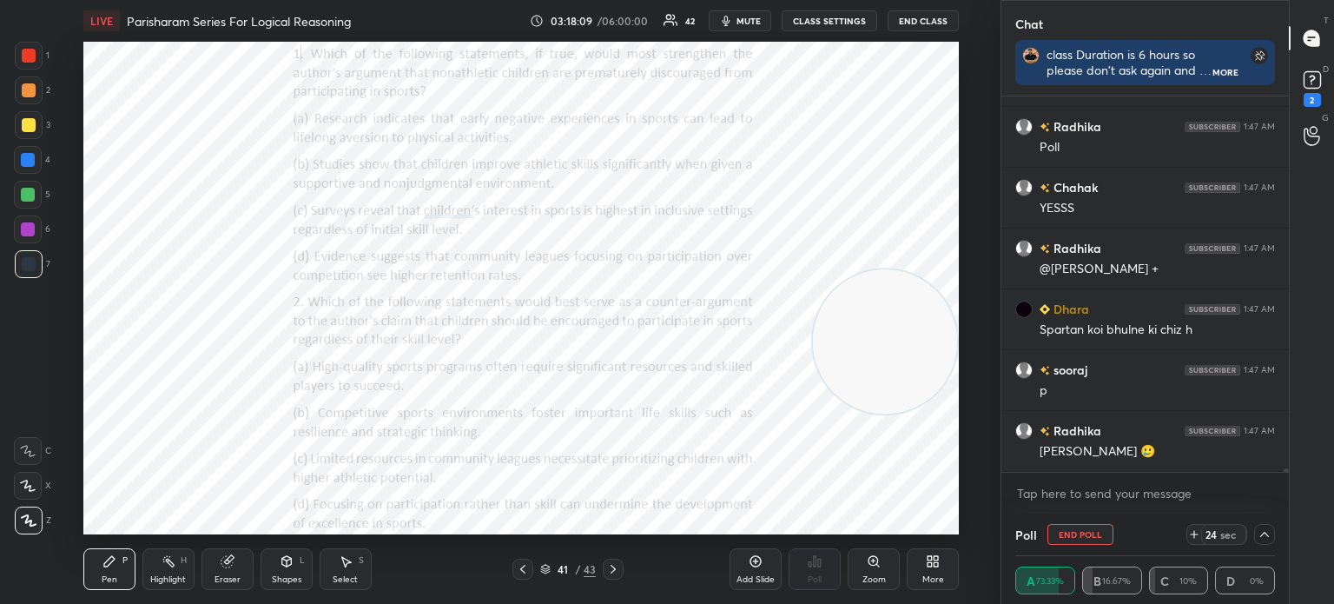
click at [1265, 539] on icon at bounding box center [1265, 534] width 14 height 14
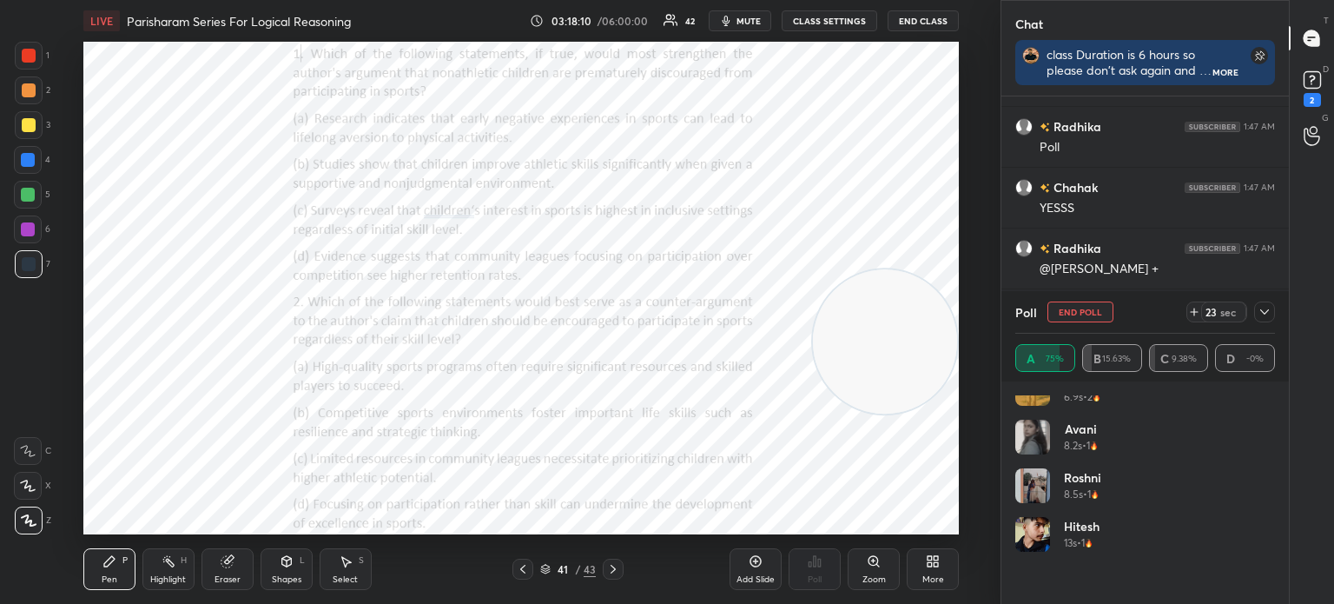
scroll to position [959, 0]
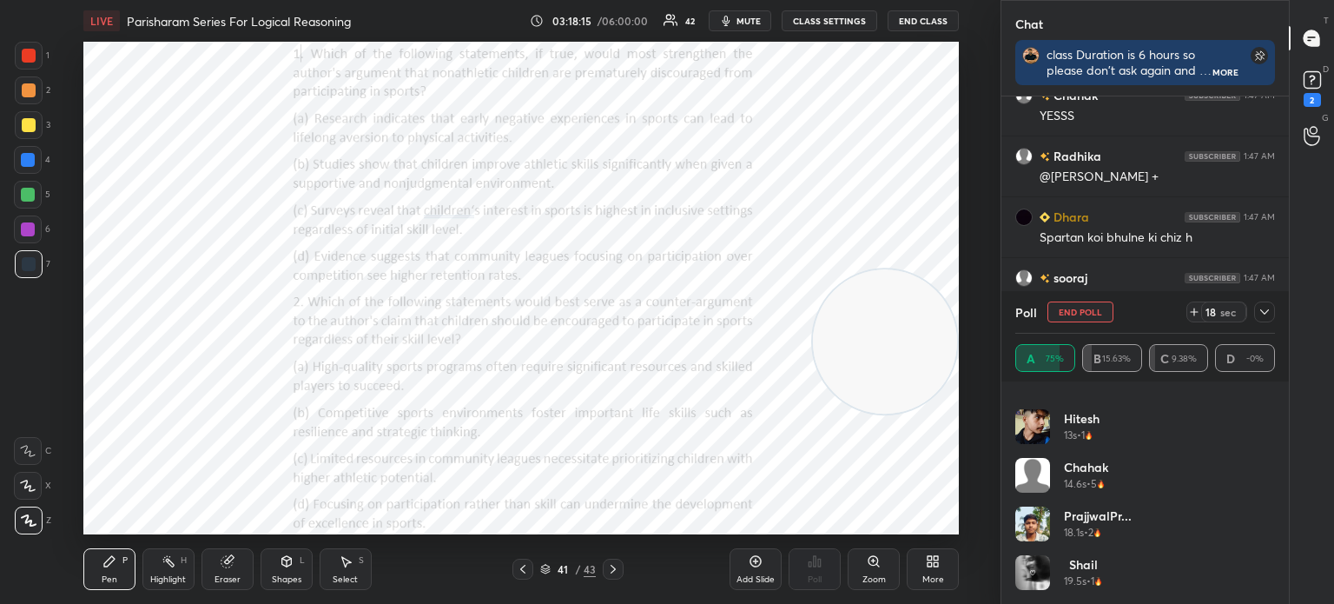
click at [1265, 315] on icon at bounding box center [1265, 312] width 14 height 14
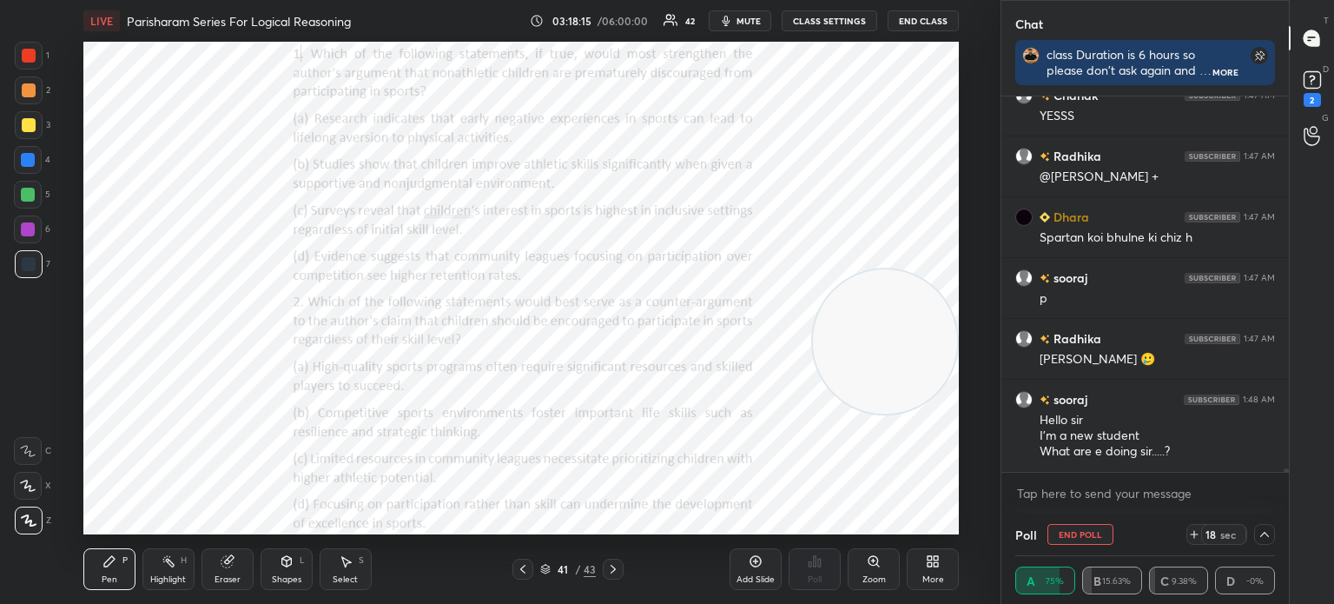
scroll to position [50, 255]
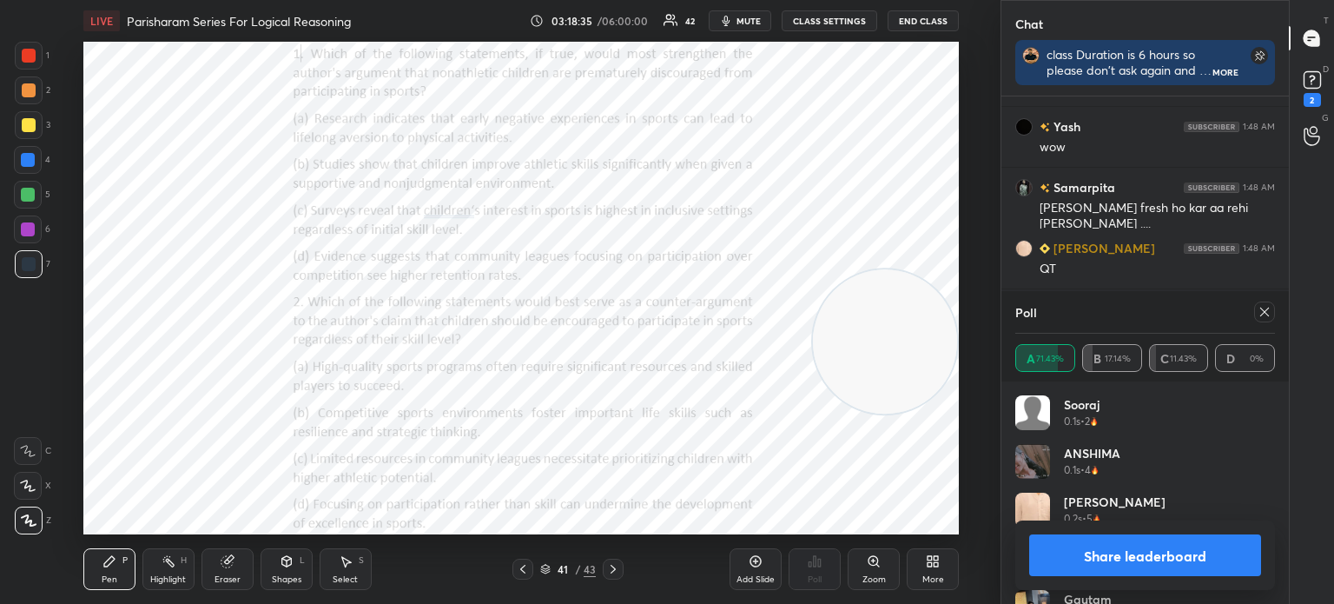
click at [1262, 316] on icon at bounding box center [1265, 312] width 14 height 14
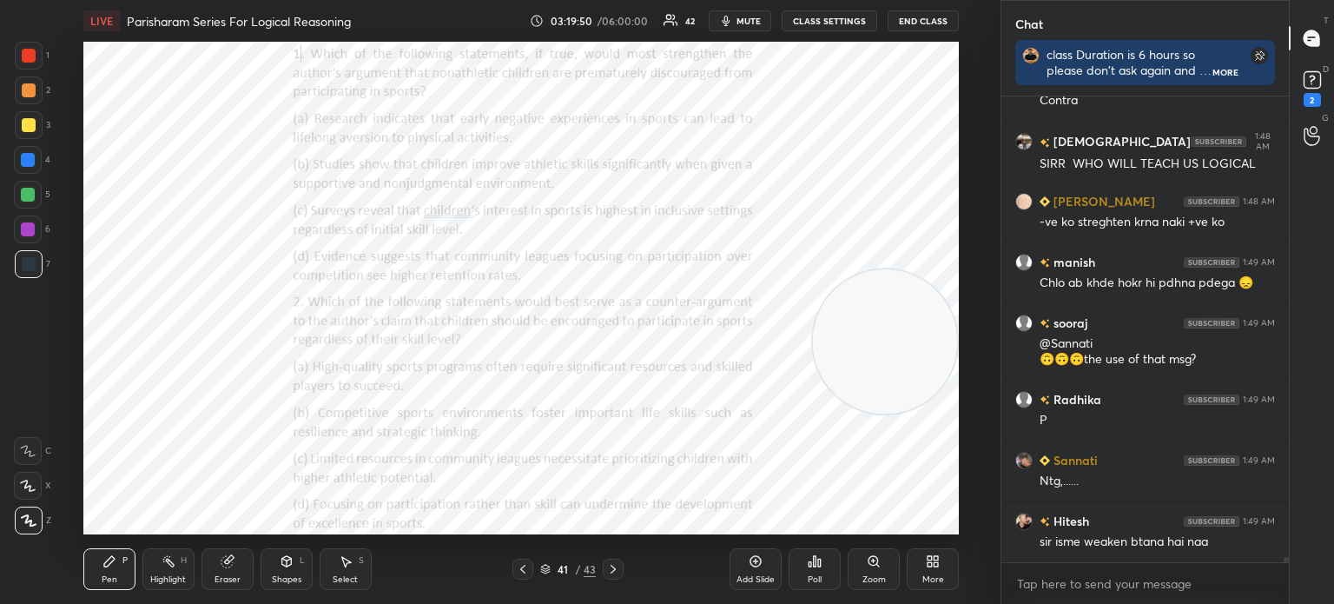
scroll to position [44353, 0]
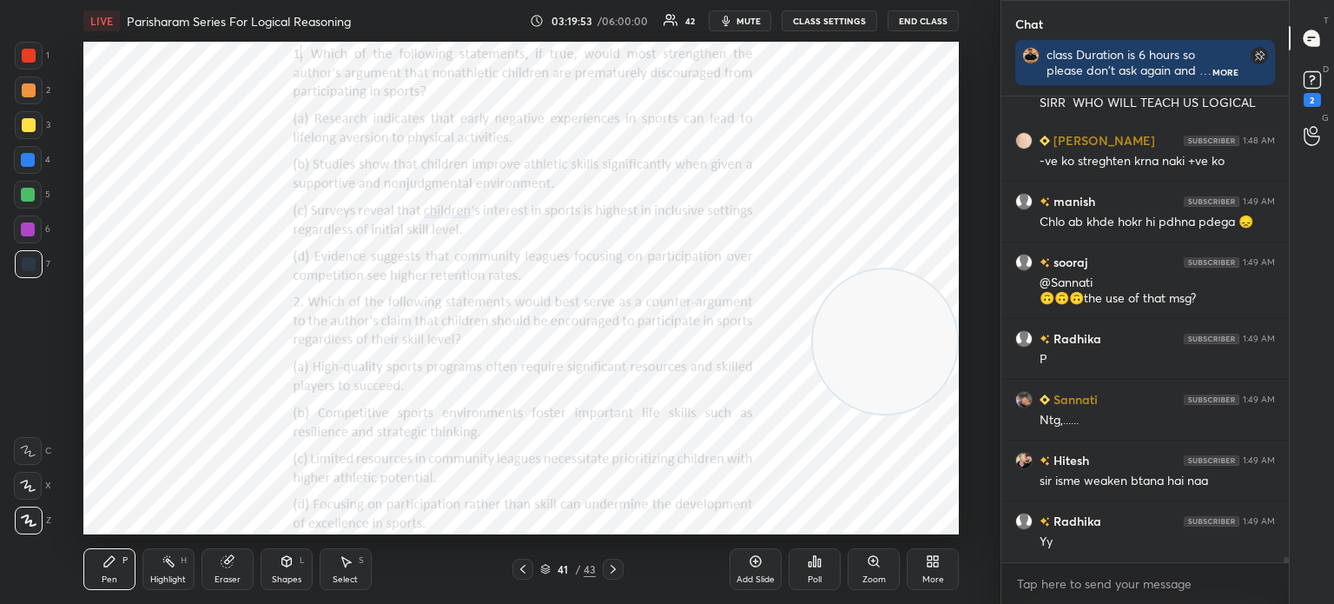
click at [811, 579] on div "Poll" at bounding box center [815, 579] width 14 height 9
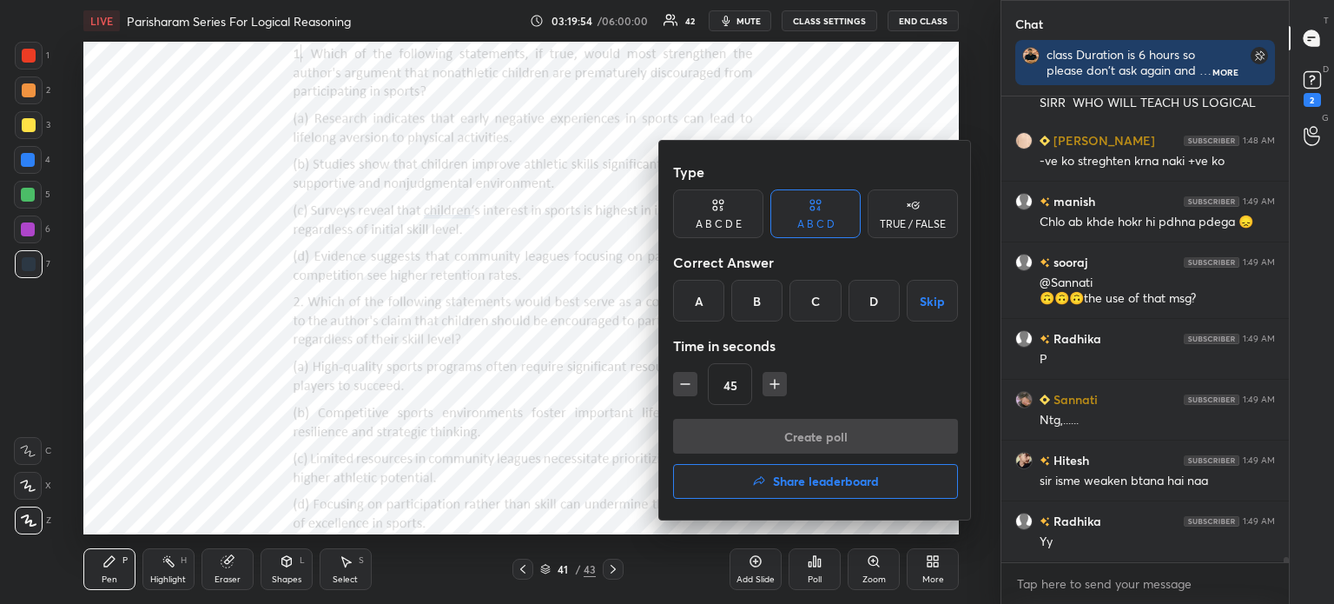
click at [864, 294] on div "D" at bounding box center [874, 301] width 51 height 42
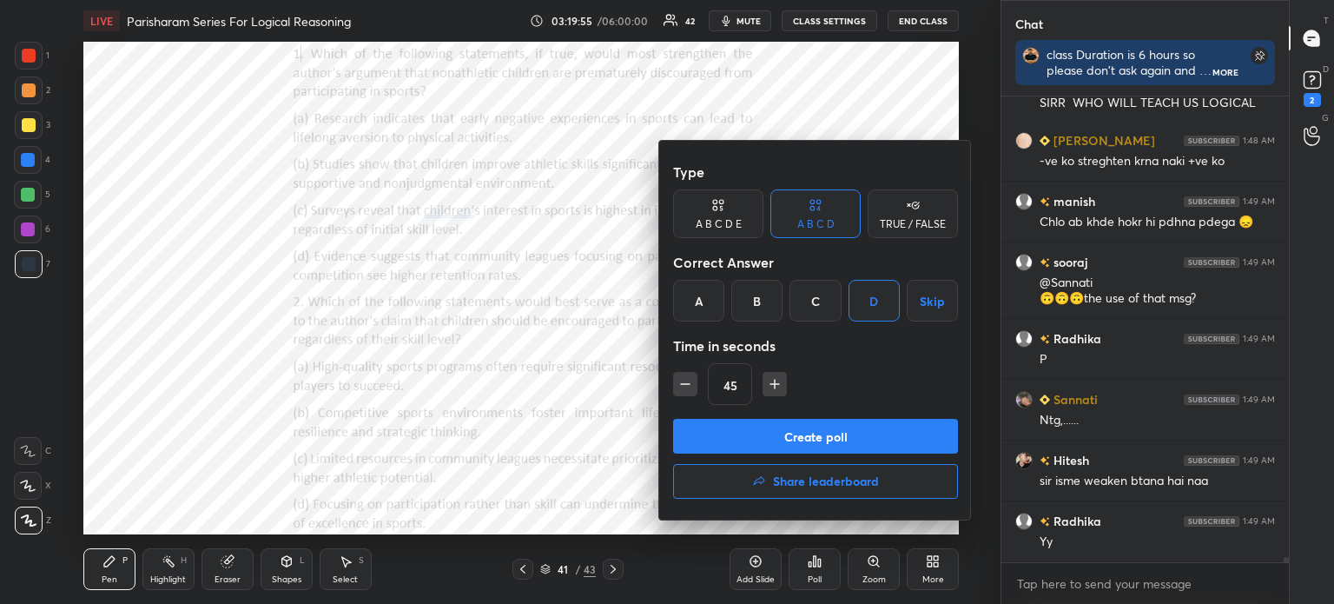
click at [781, 428] on button "Create poll" at bounding box center [815, 436] width 285 height 35
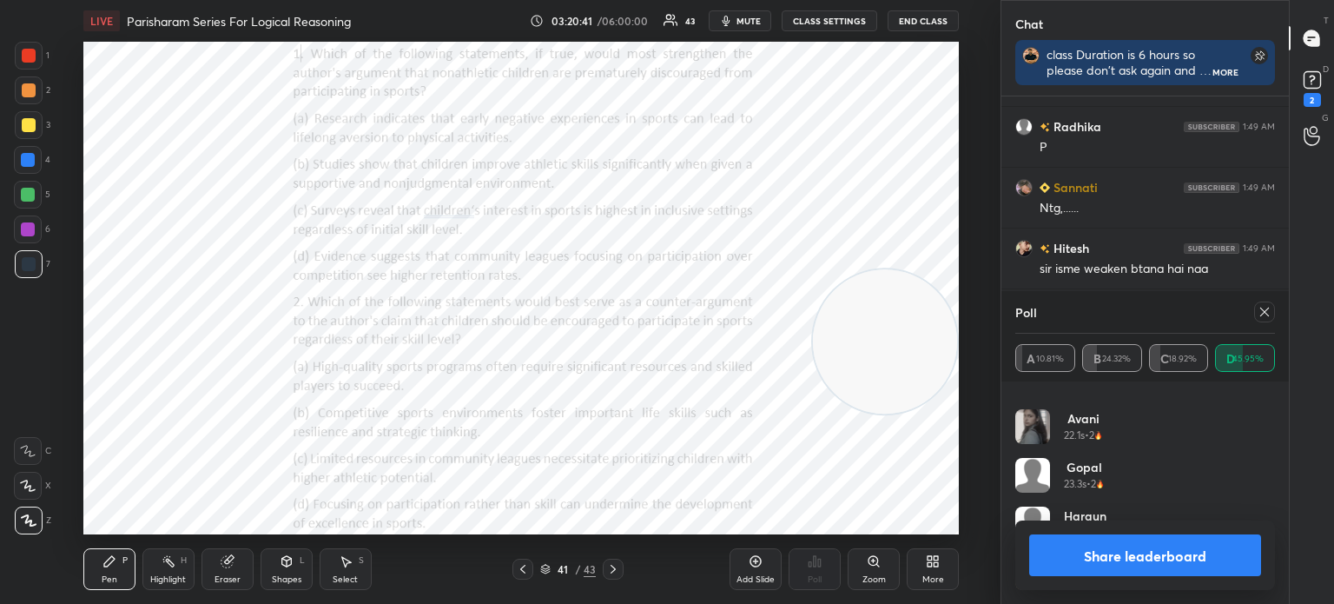
scroll to position [44626, 0]
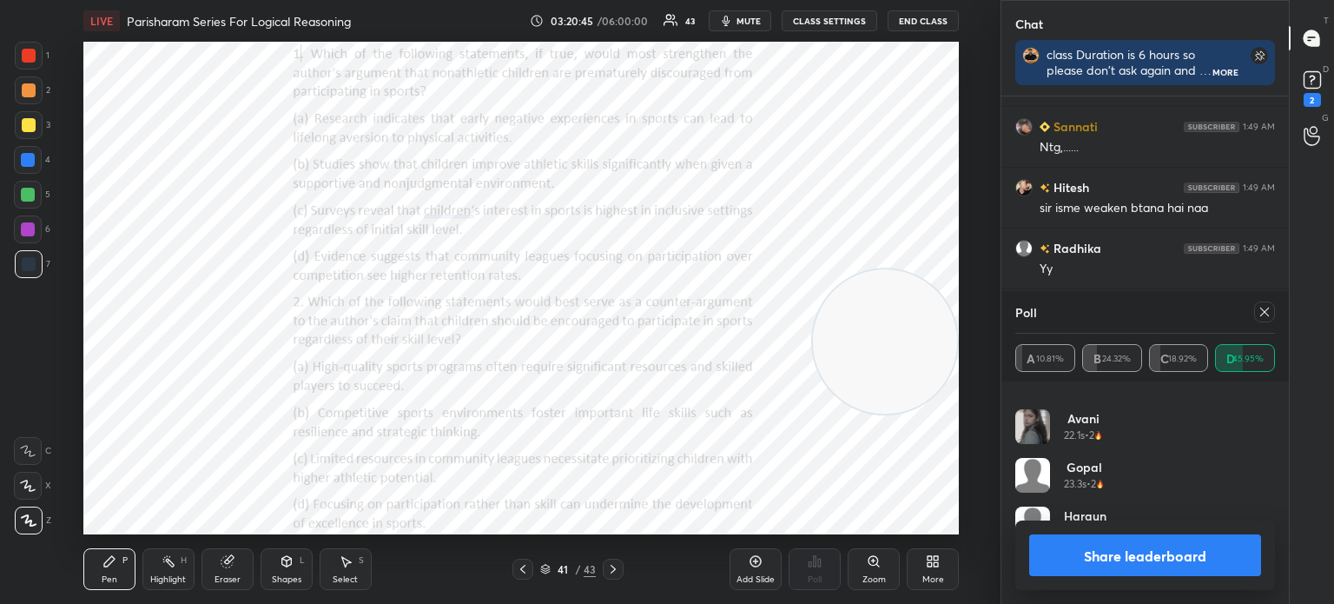
click at [1263, 319] on icon at bounding box center [1265, 312] width 14 height 14
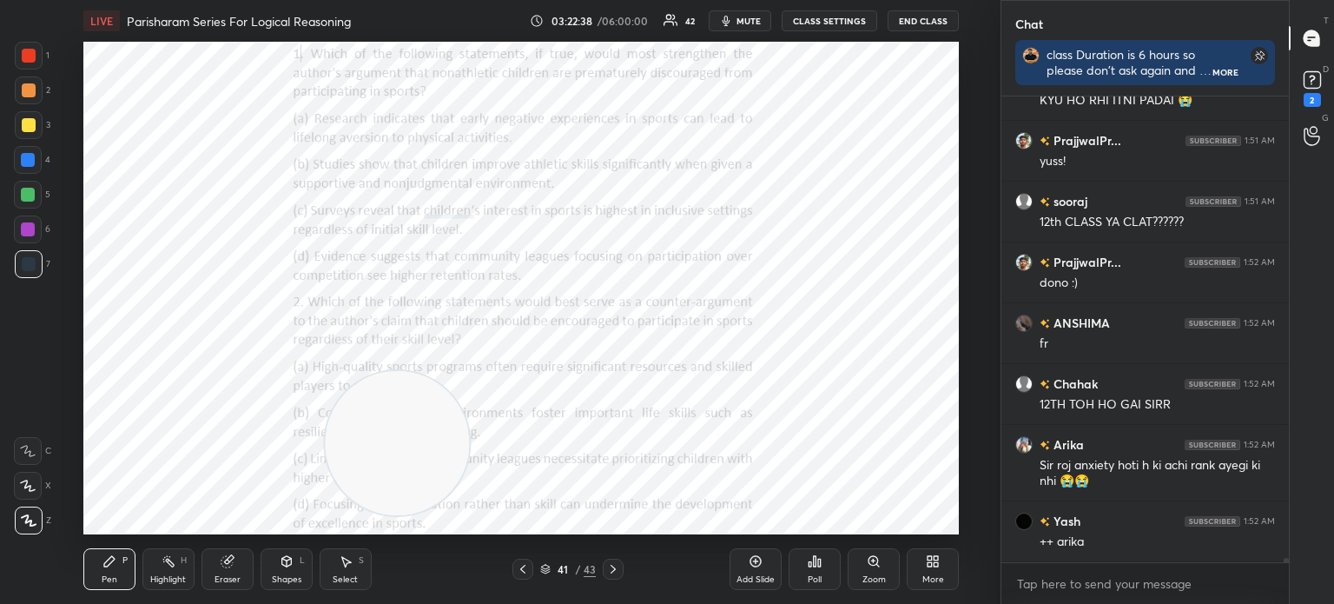
scroll to position [45098, 0]
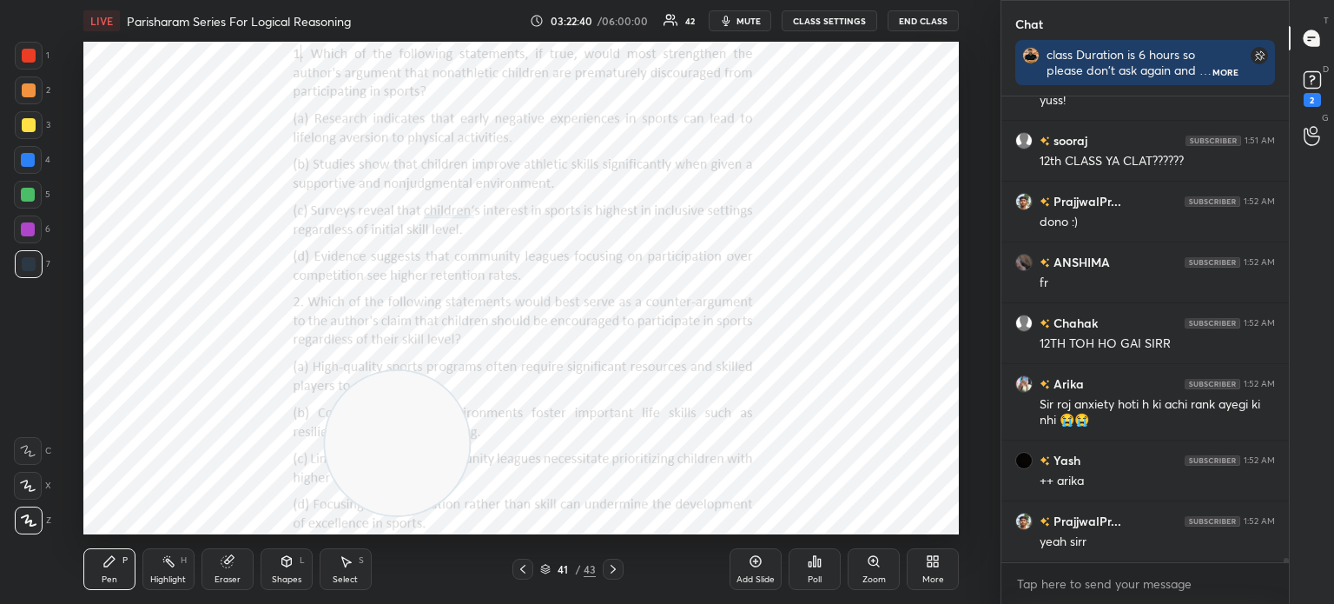
click at [222, 576] on div "Eraser" at bounding box center [228, 579] width 26 height 9
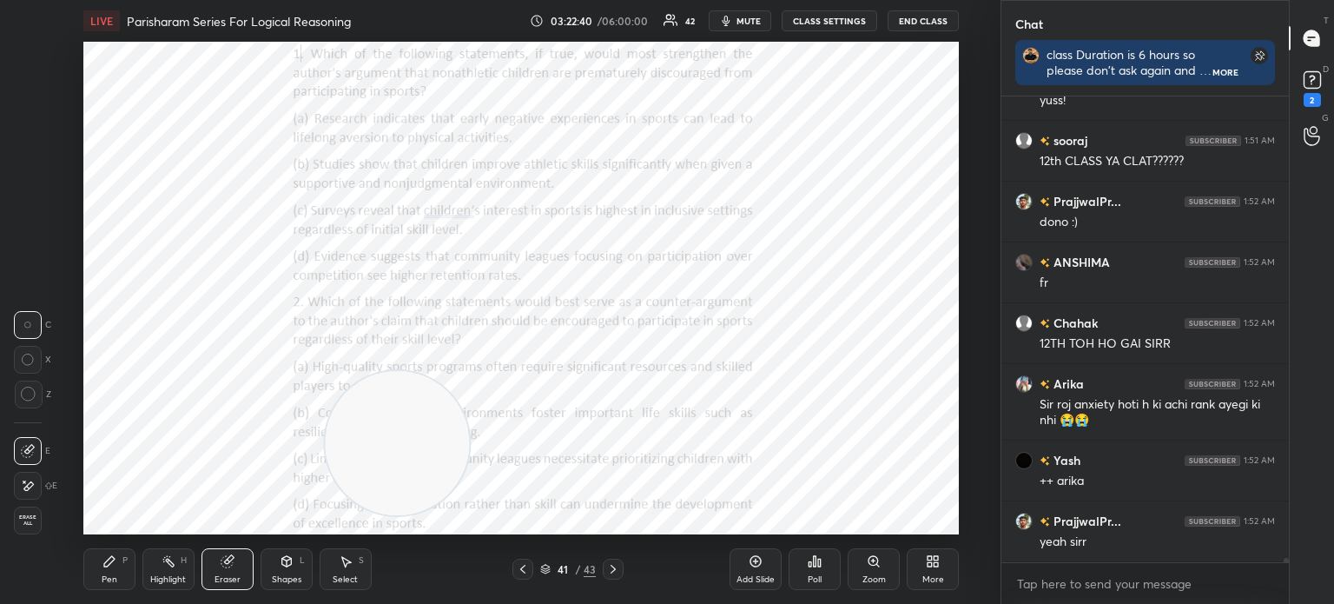
click at [28, 513] on div "Erase all" at bounding box center [28, 520] width 28 height 28
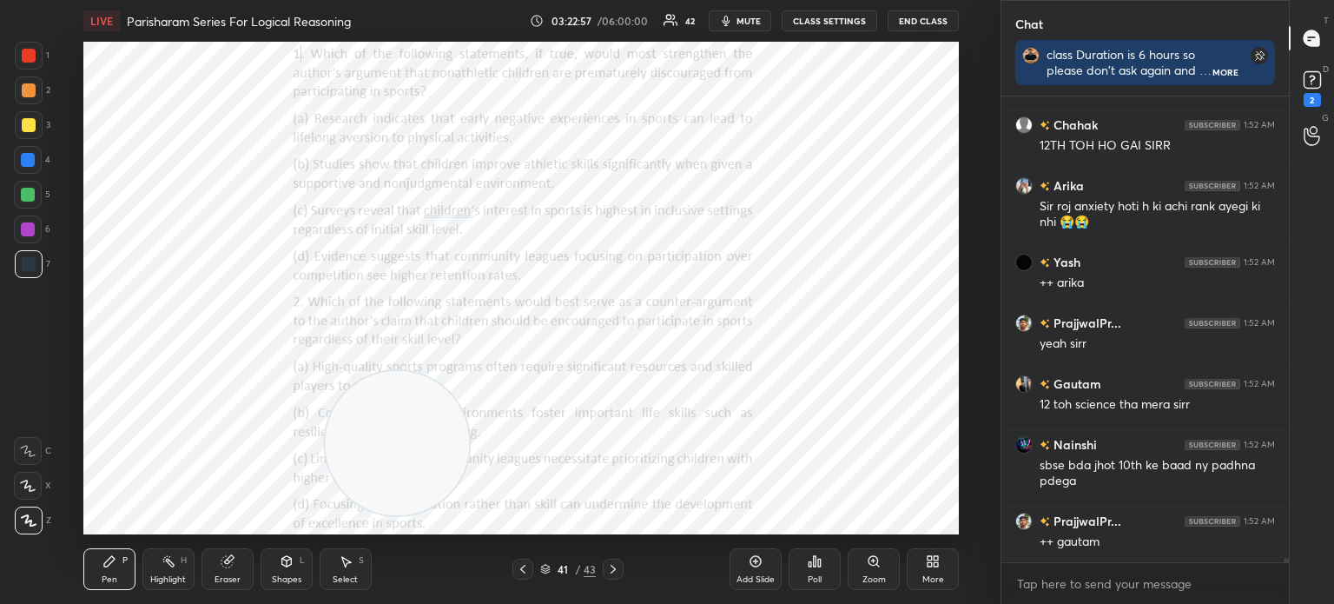
scroll to position [45357, 0]
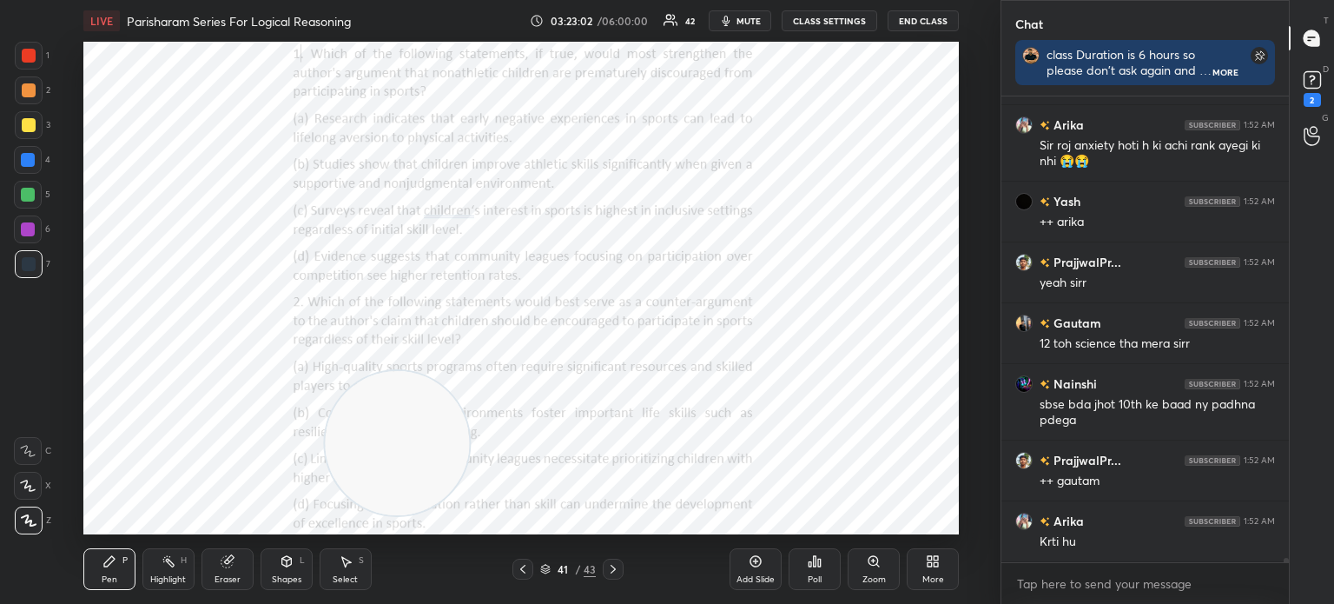
click at [233, 576] on div "Eraser" at bounding box center [228, 579] width 26 height 9
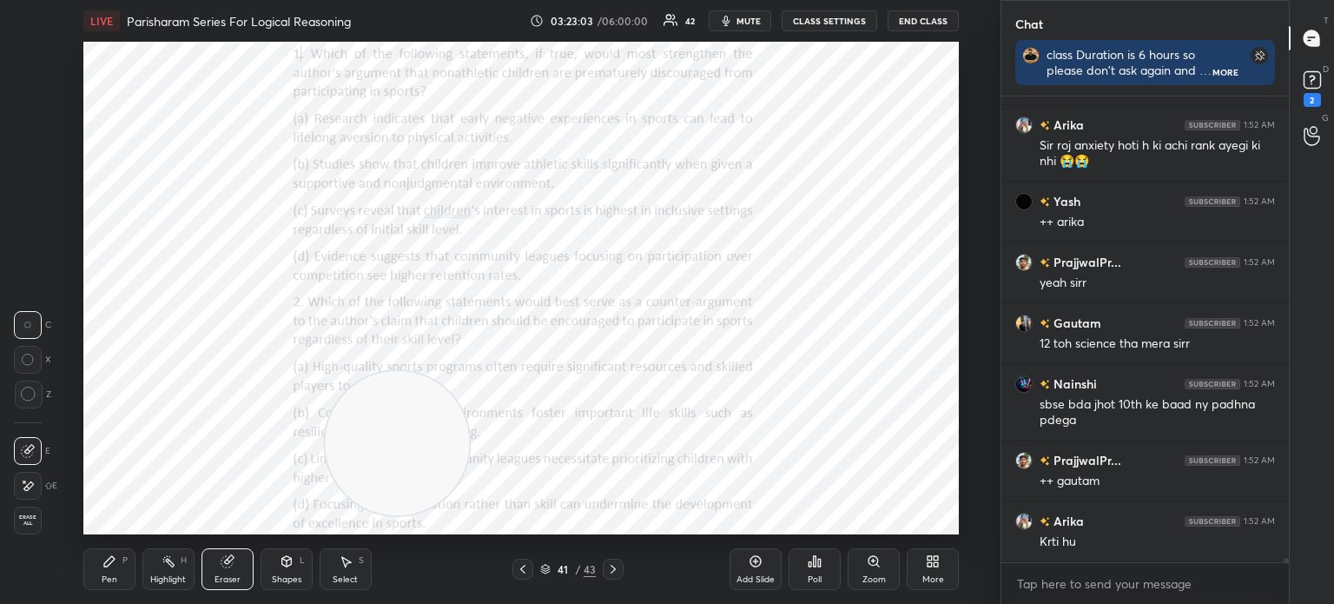
click at [31, 514] on span "Erase all" at bounding box center [28, 520] width 26 height 12
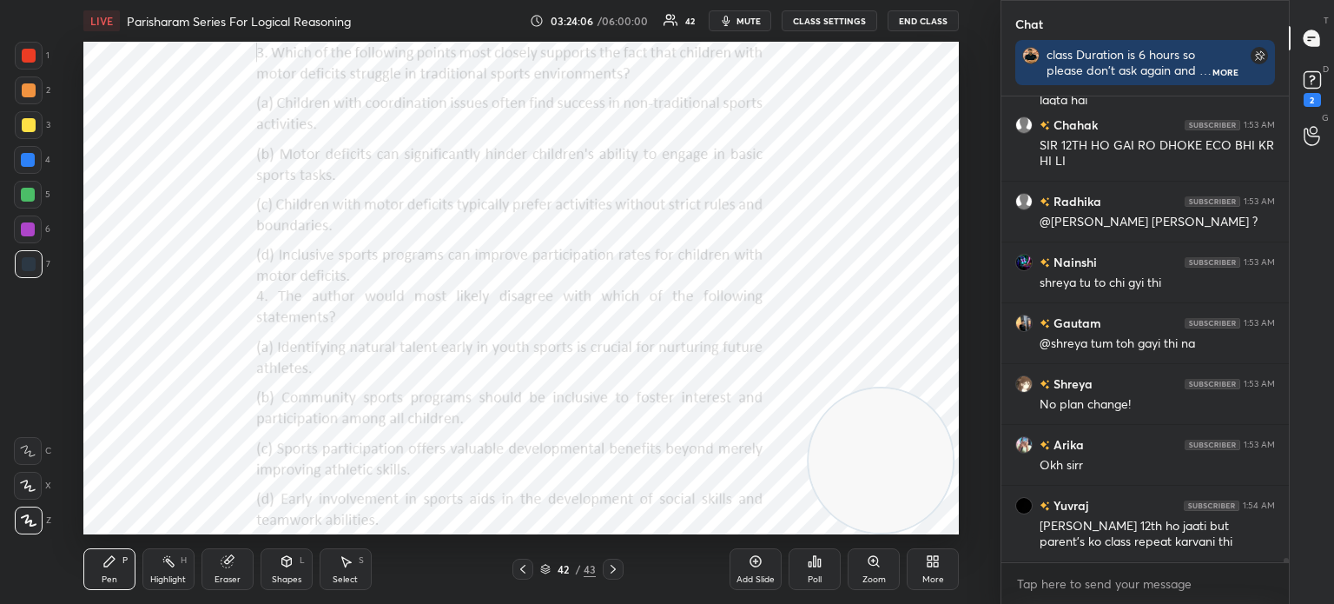
scroll to position [46316, 0]
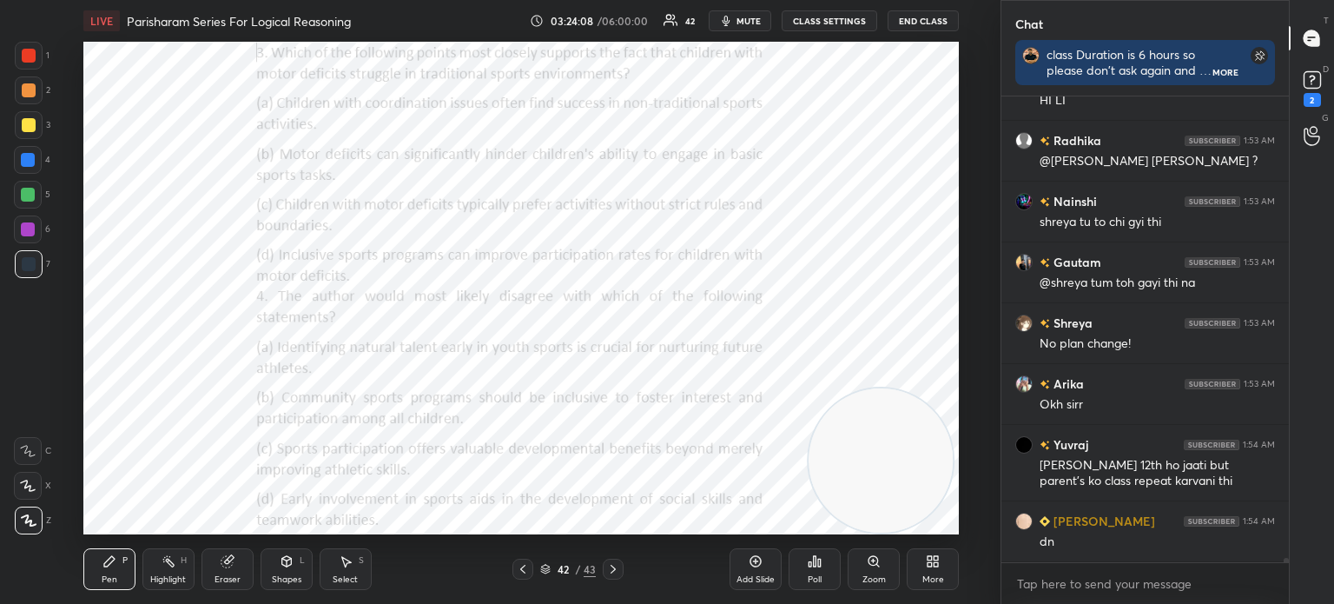
click at [815, 576] on div "Poll" at bounding box center [815, 579] width 14 height 9
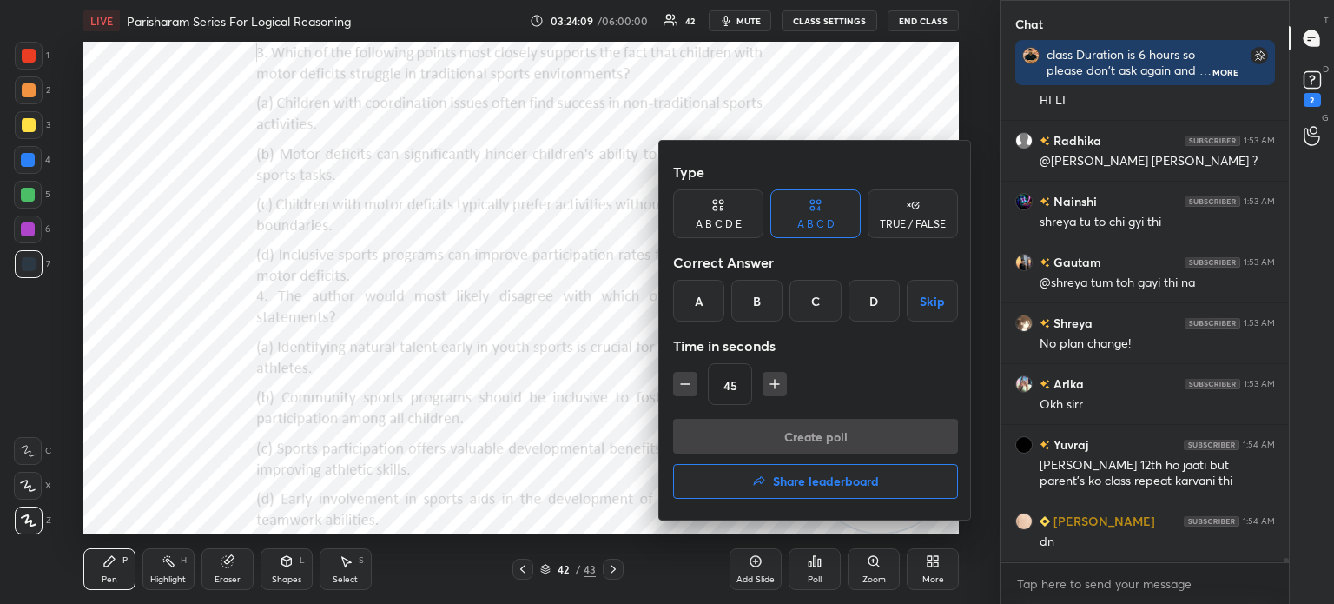
click at [747, 298] on div "B" at bounding box center [756, 301] width 51 height 42
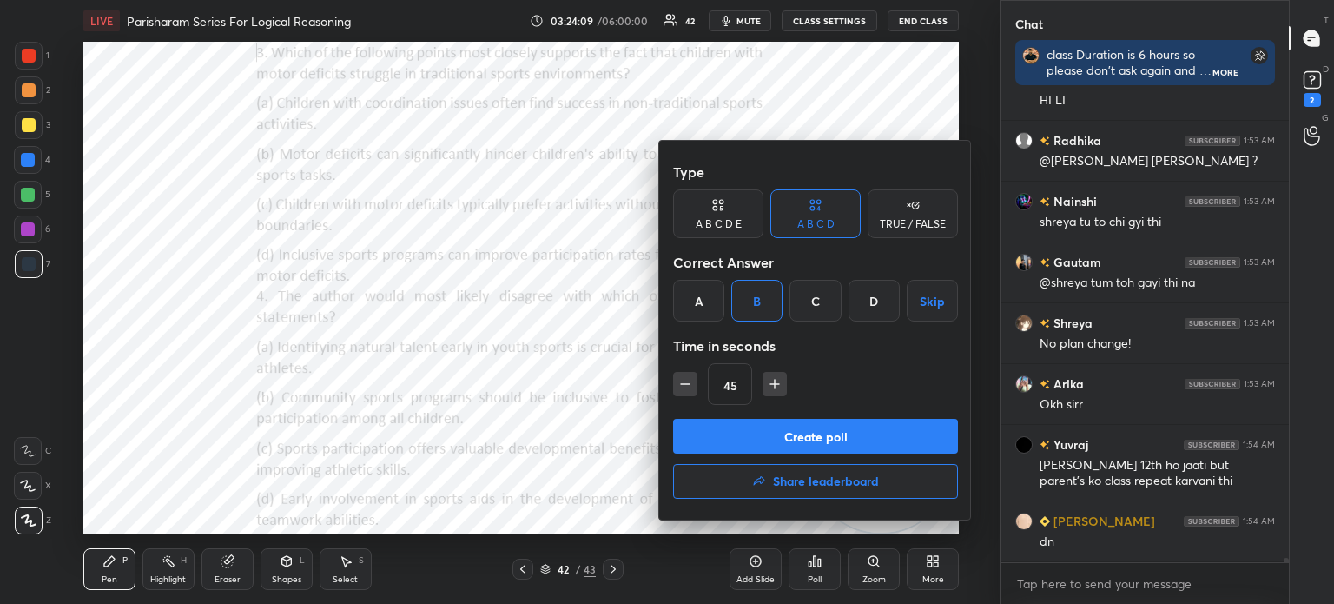
click at [737, 434] on button "Create poll" at bounding box center [815, 436] width 285 height 35
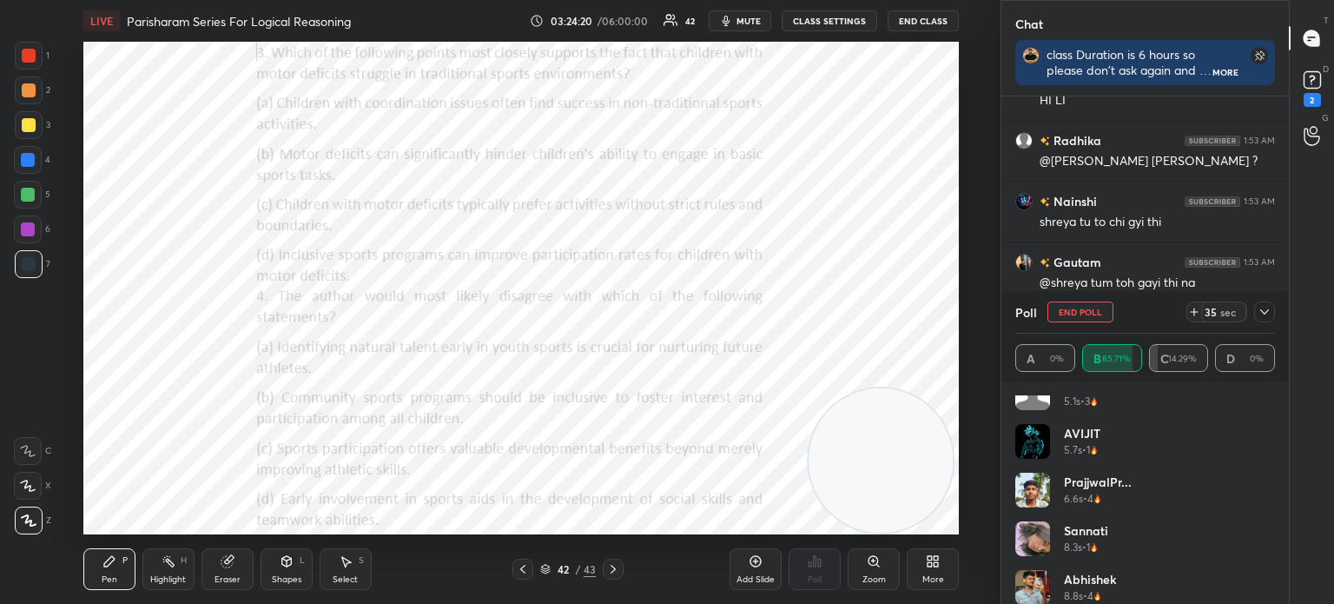
scroll to position [375, 0]
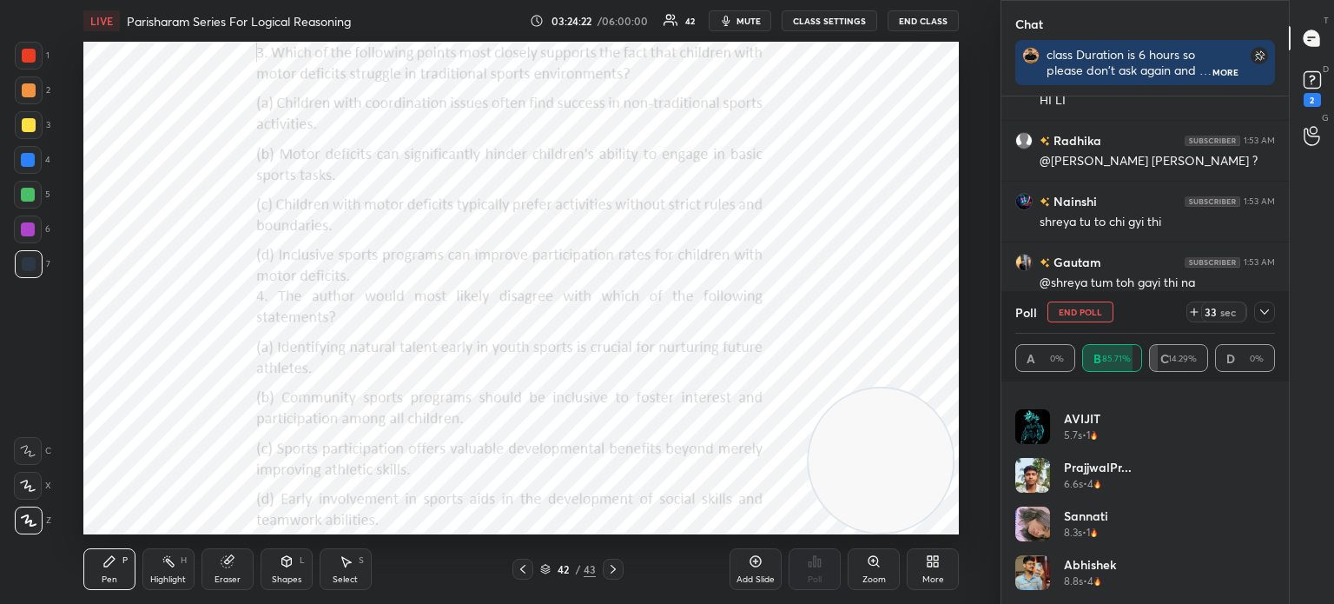
click at [1262, 314] on icon at bounding box center [1265, 312] width 14 height 14
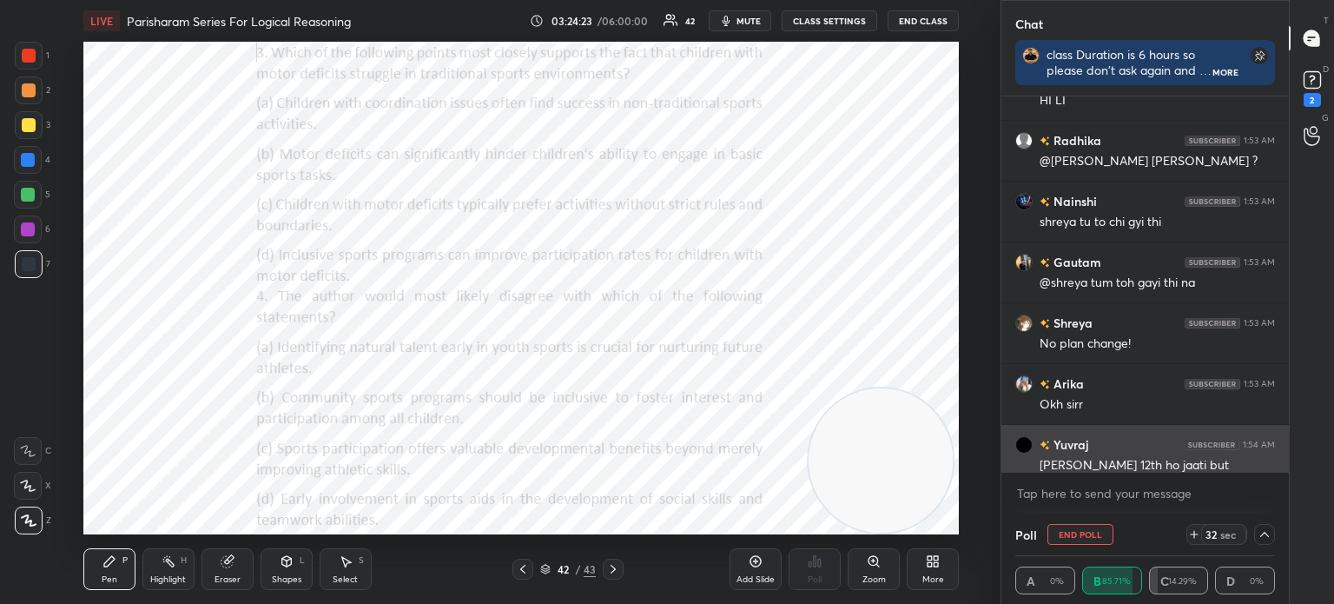
scroll to position [0, 0]
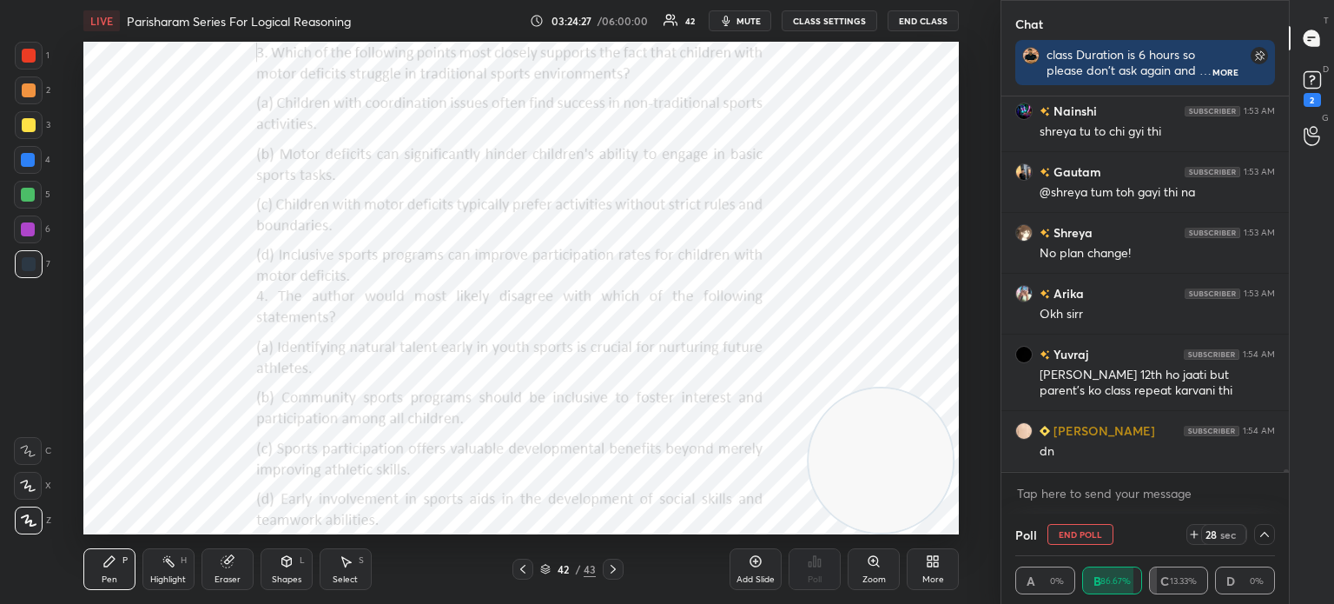
click at [1254, 540] on div at bounding box center [1264, 534] width 21 height 21
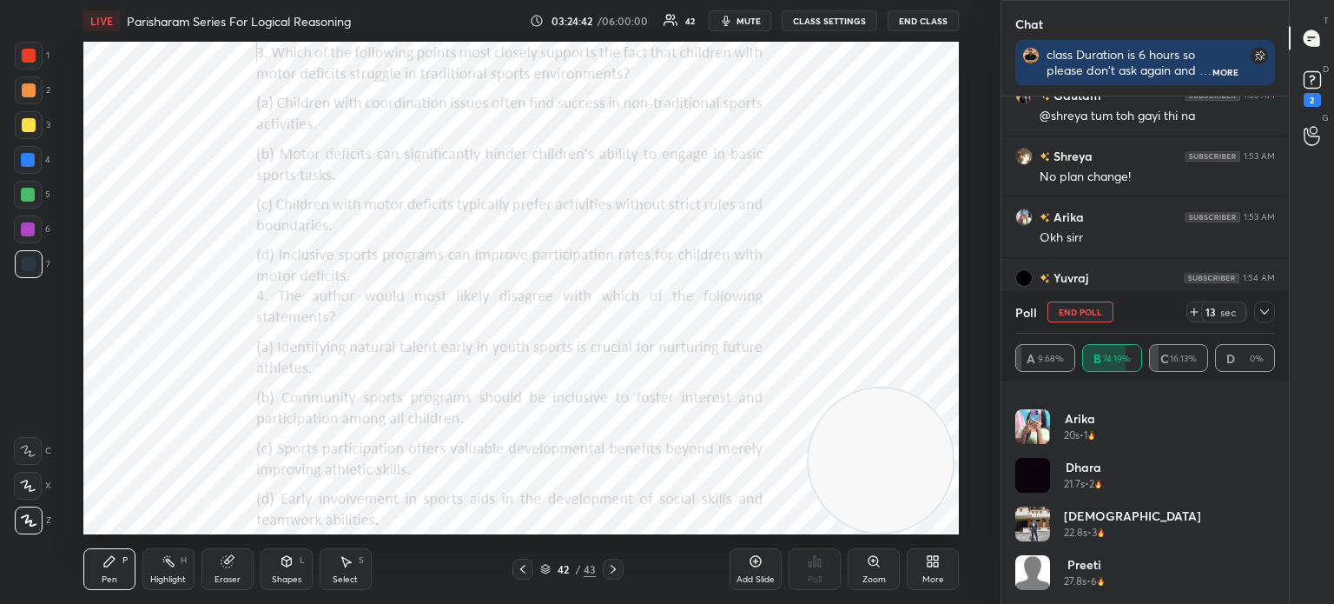
click at [1072, 312] on button "End Poll" at bounding box center [1081, 311] width 66 height 21
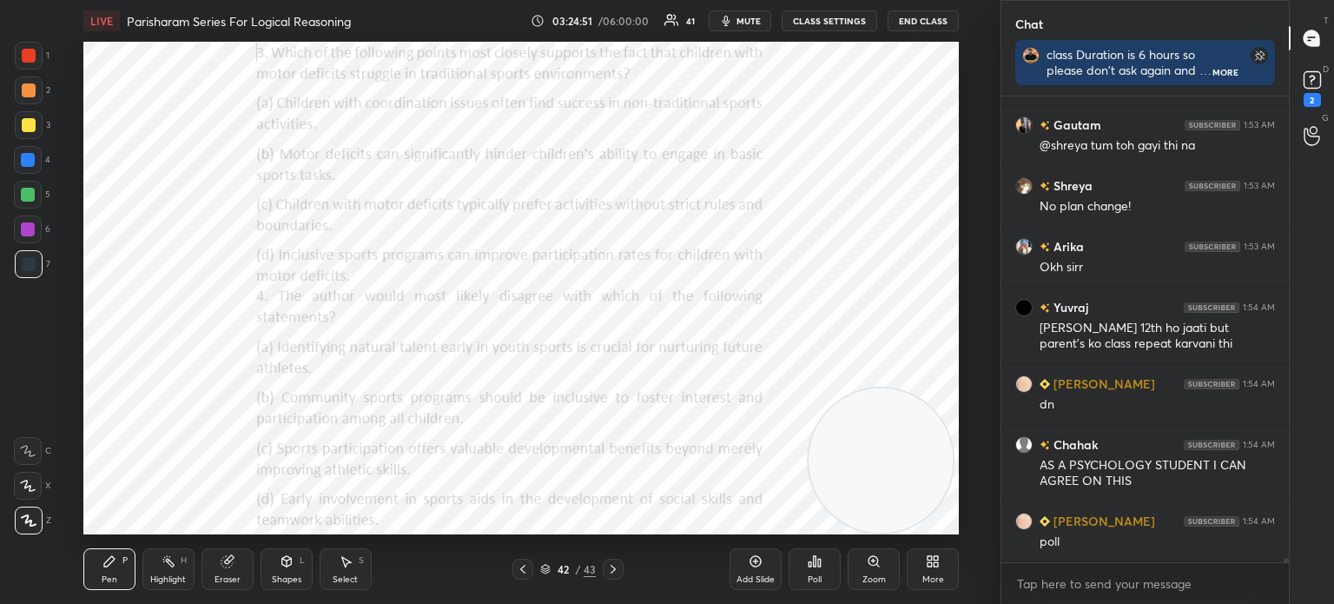
click at [817, 579] on div "Poll" at bounding box center [815, 579] width 14 height 9
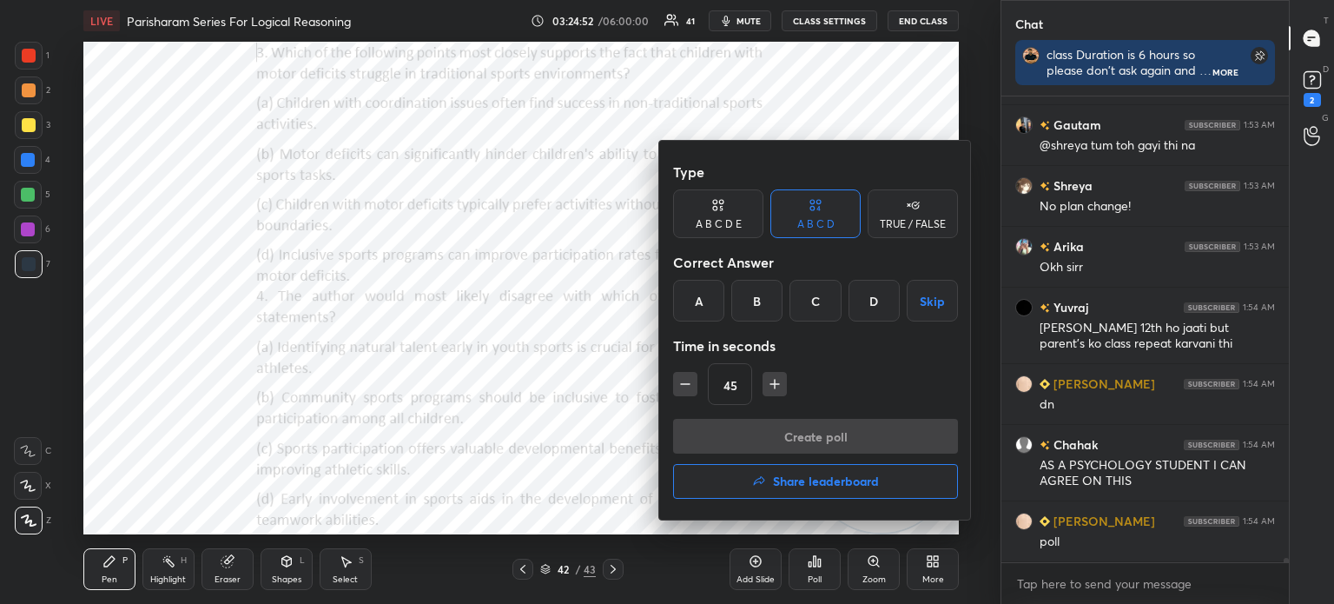
click at [695, 298] on div "A" at bounding box center [698, 301] width 51 height 42
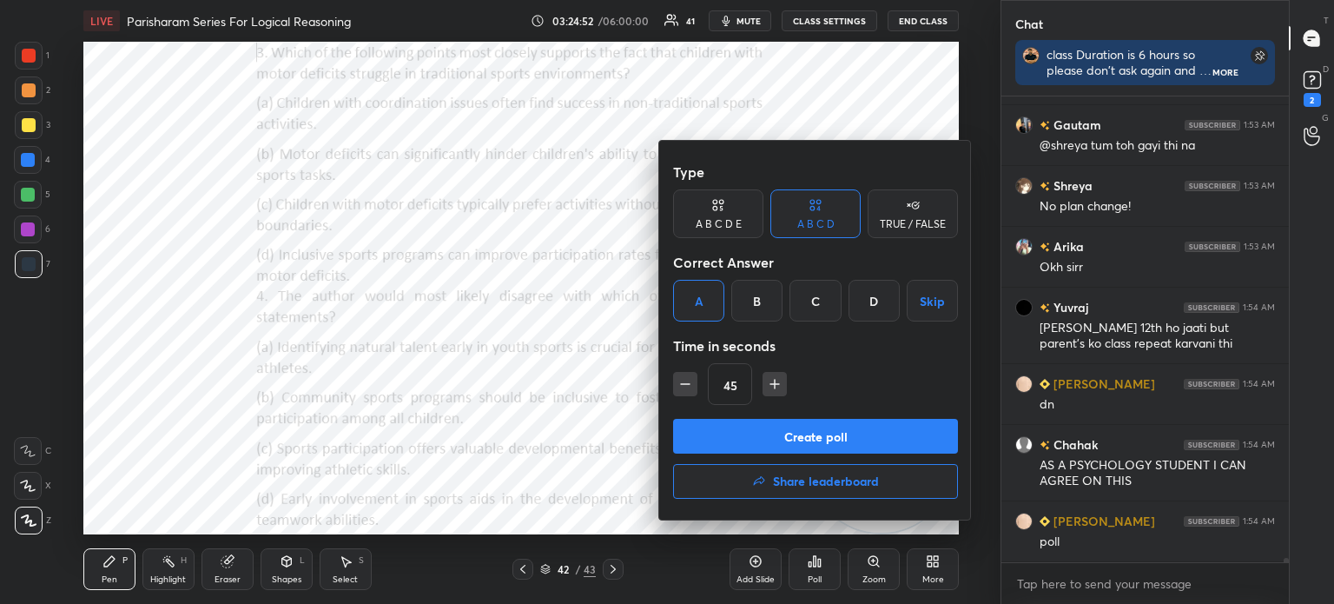
click at [748, 442] on button "Create poll" at bounding box center [815, 436] width 285 height 35
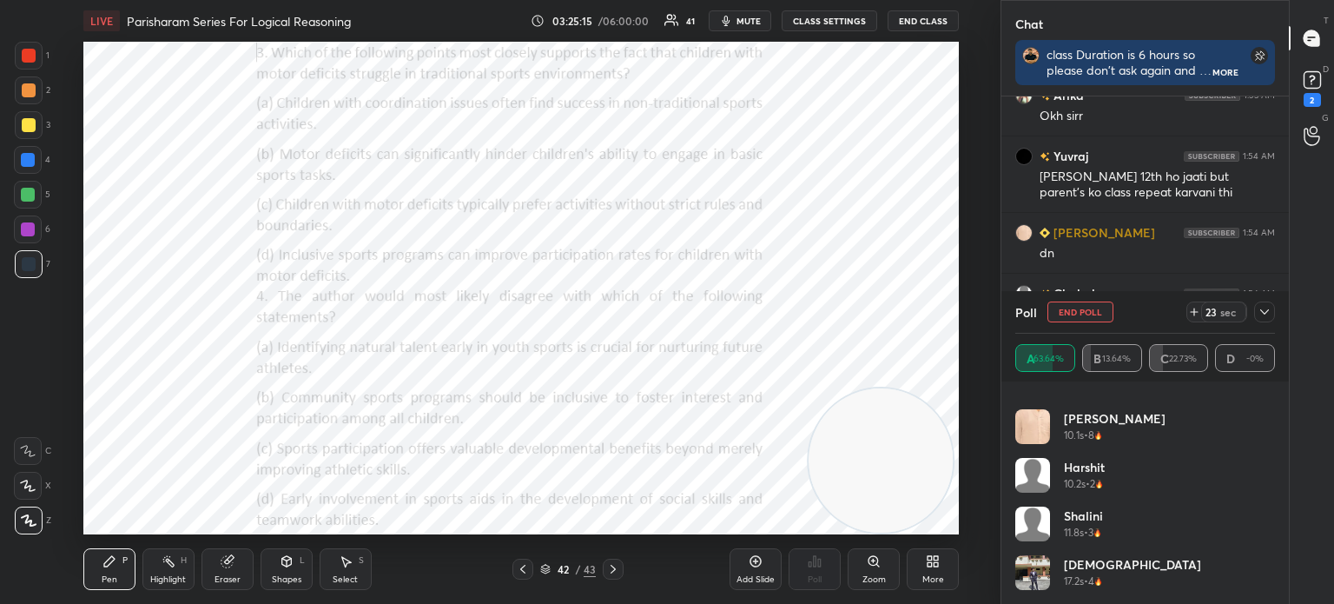
click at [1261, 317] on icon at bounding box center [1265, 312] width 14 height 14
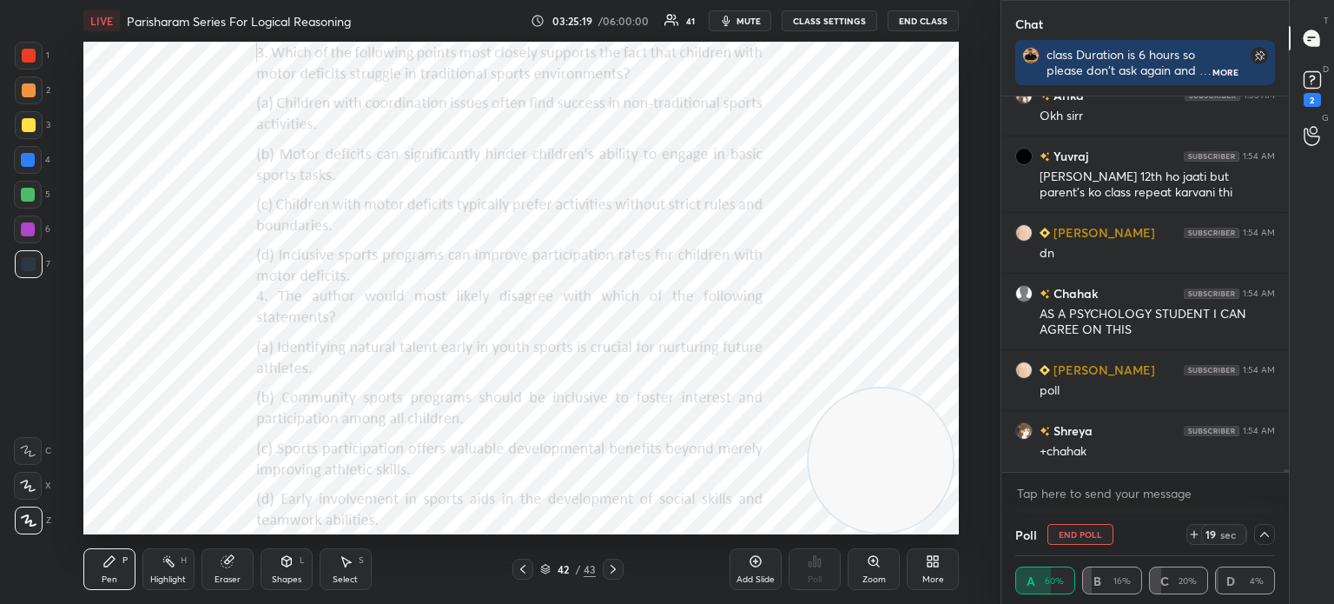
click at [1263, 536] on icon at bounding box center [1265, 534] width 14 height 14
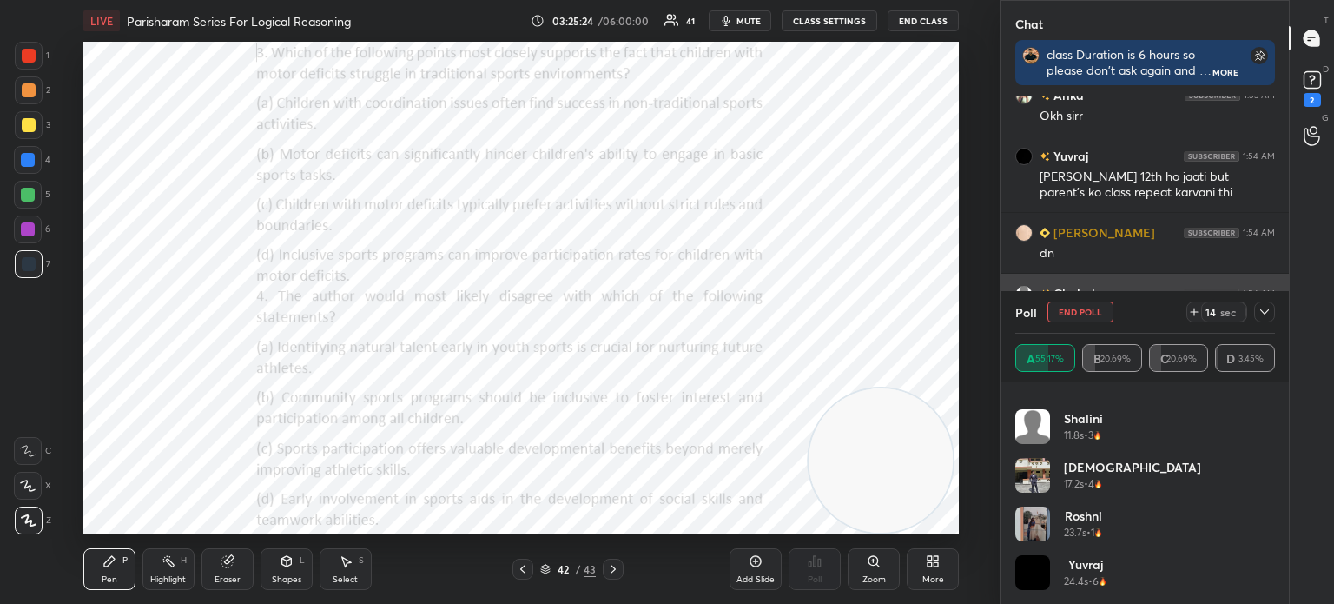
click at [1262, 314] on icon at bounding box center [1265, 312] width 14 height 14
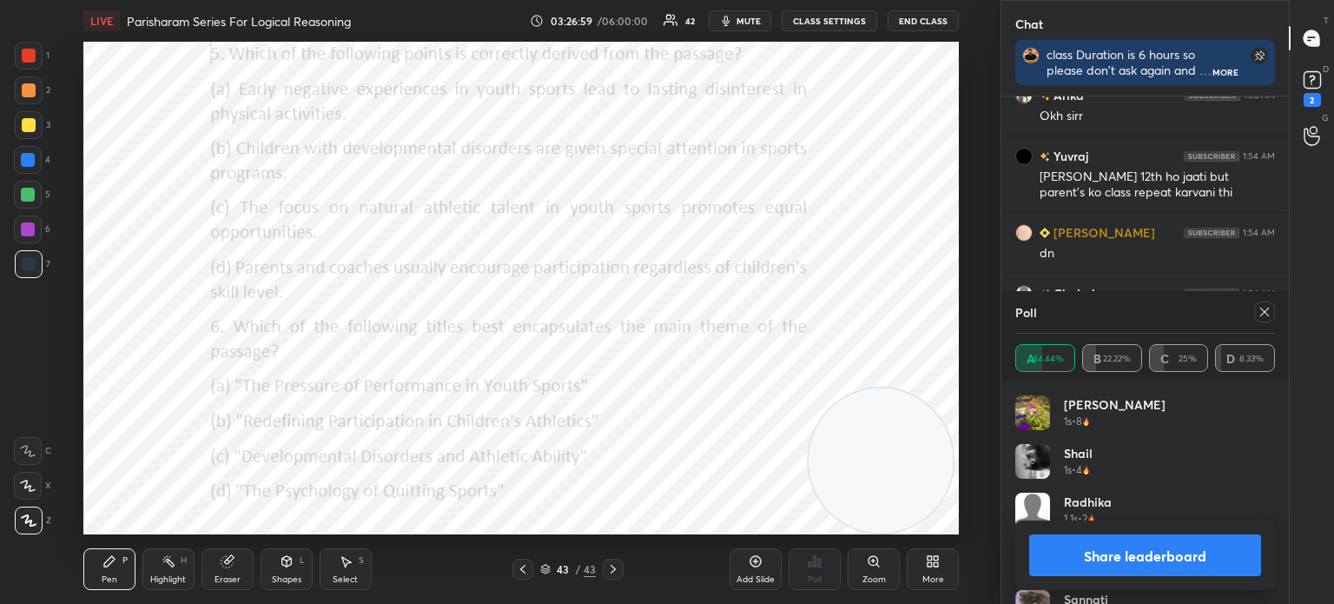
click at [1082, 566] on button "Share leaderboard" at bounding box center [1145, 555] width 232 height 42
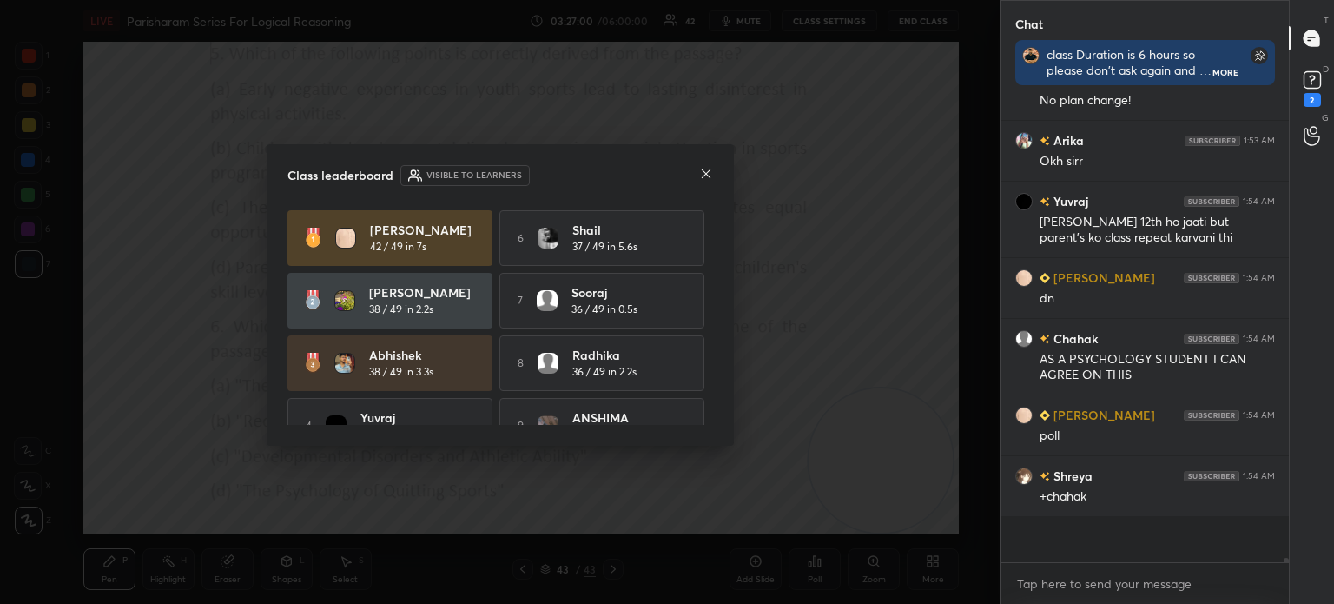
scroll to position [470, 282]
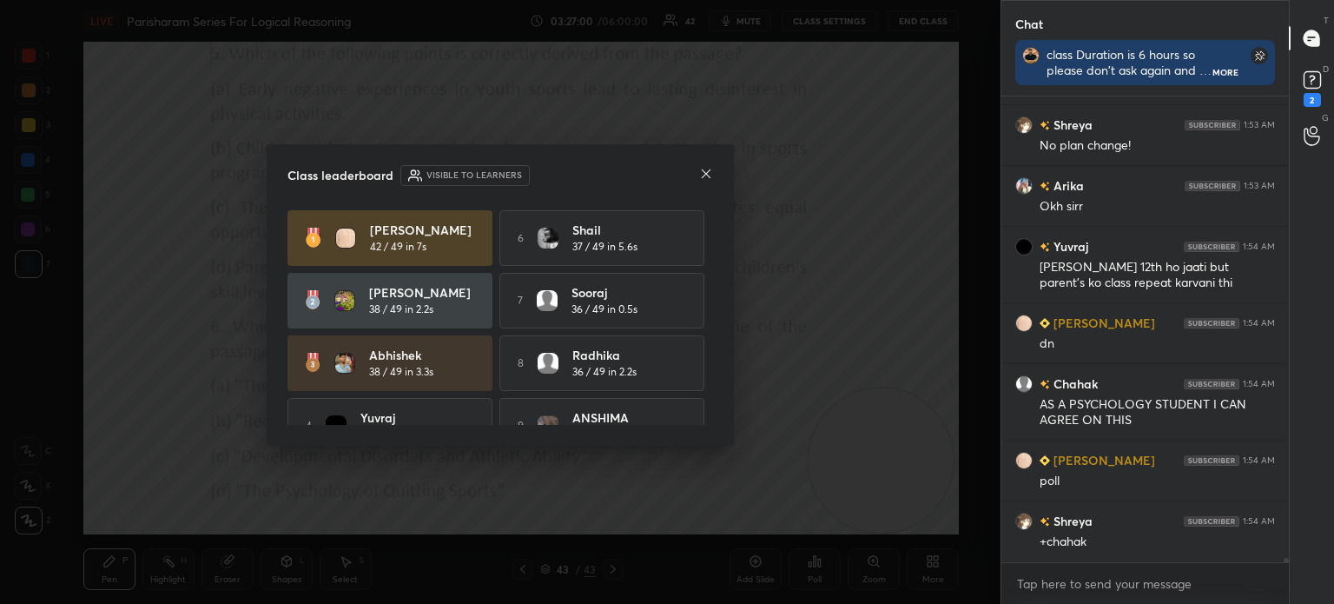
click at [705, 175] on icon at bounding box center [706, 173] width 9 height 9
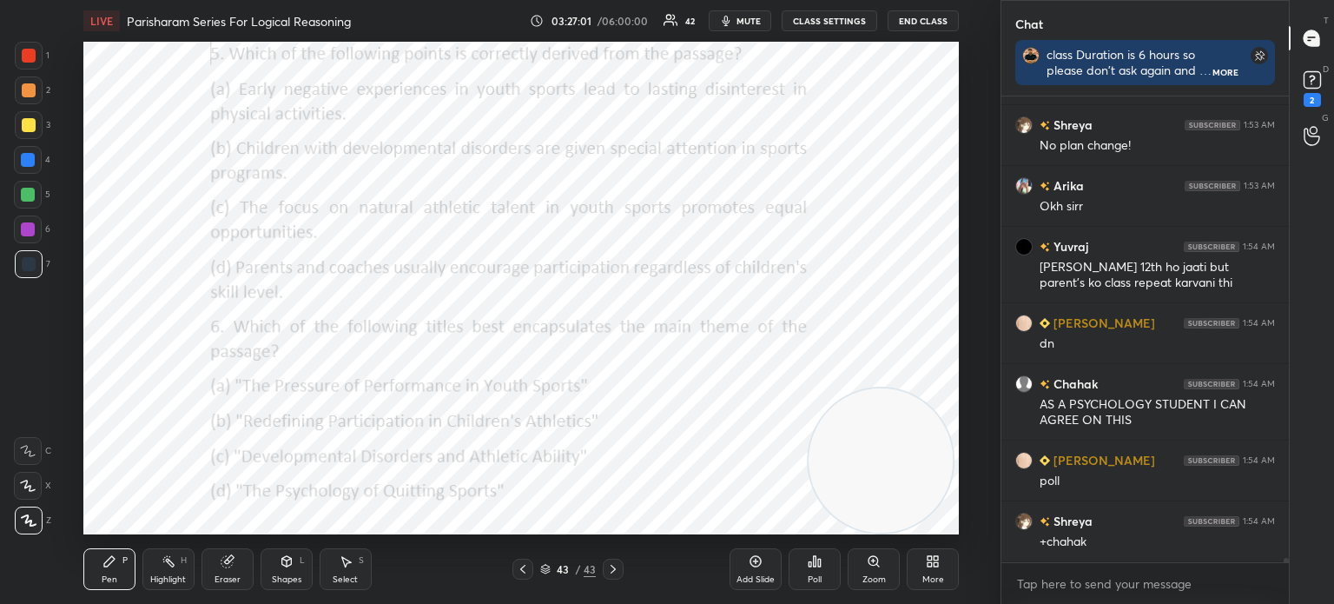
click at [814, 572] on div "Poll" at bounding box center [815, 569] width 52 height 42
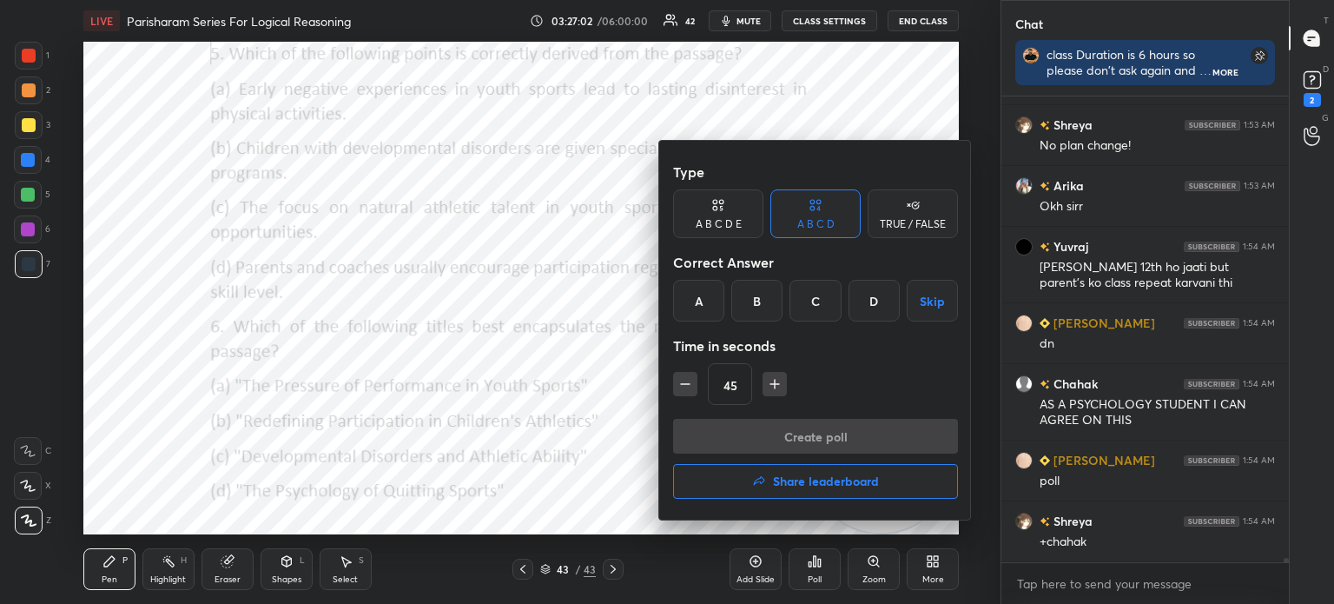
click at [690, 300] on div "A" at bounding box center [698, 301] width 51 height 42
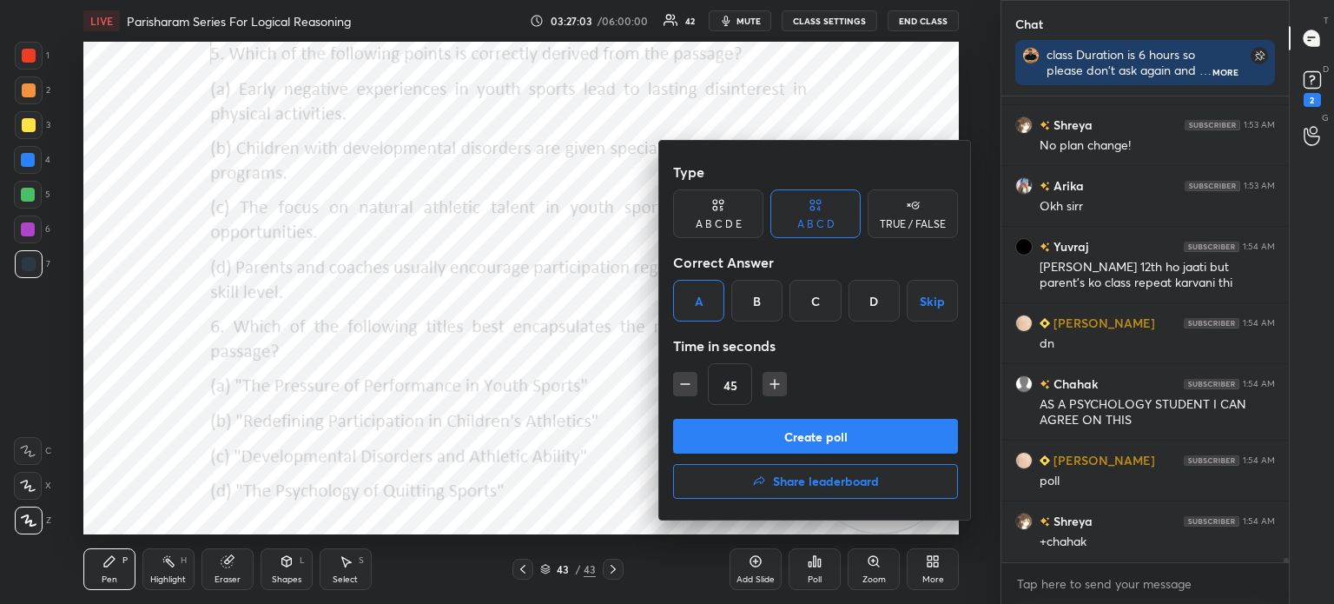
click at [730, 439] on button "Create poll" at bounding box center [815, 436] width 285 height 35
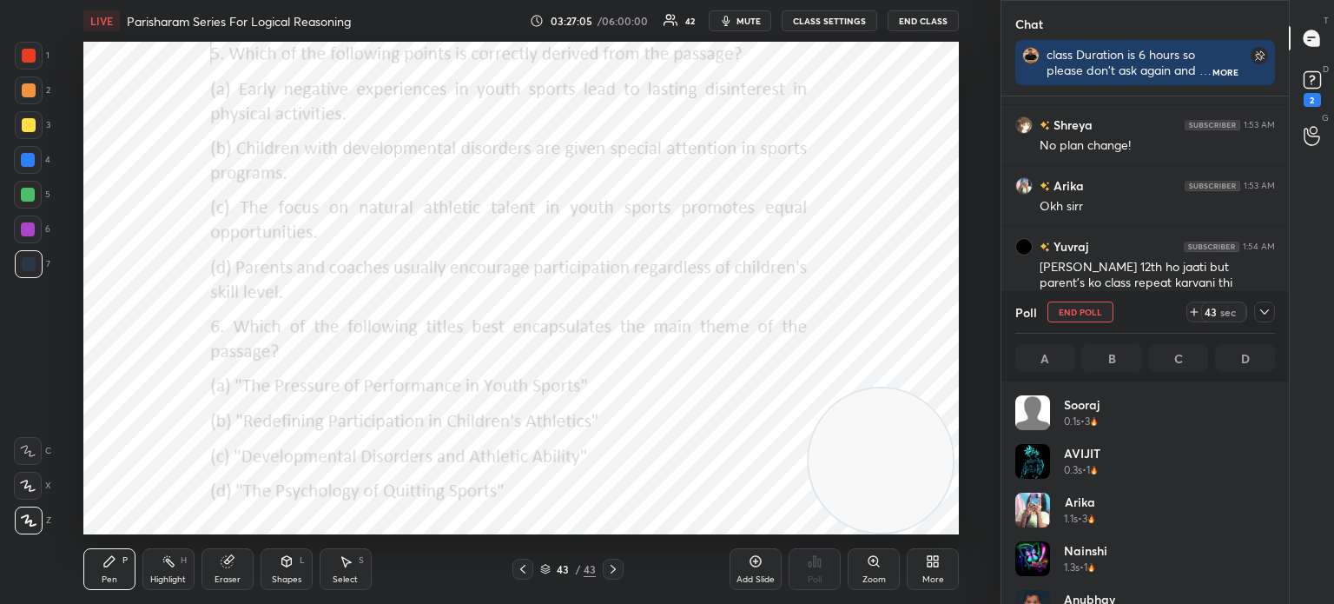
scroll to position [203, 255]
click at [747, 17] on span "mute" at bounding box center [749, 21] width 24 height 12
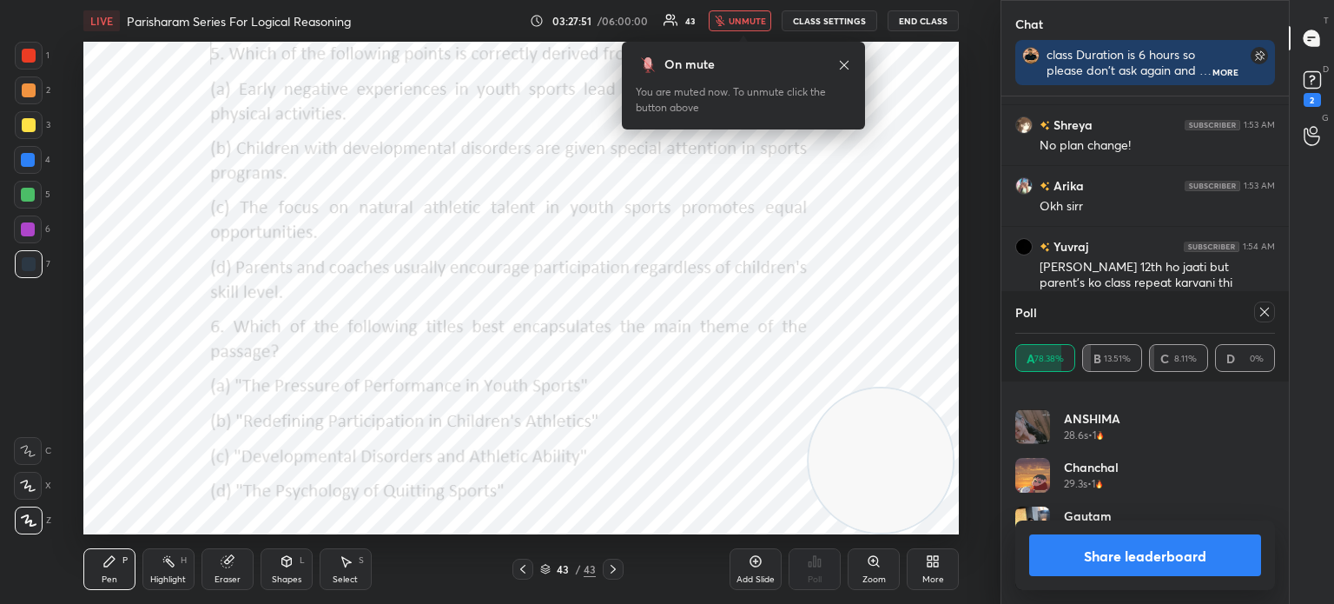
scroll to position [46666, 0]
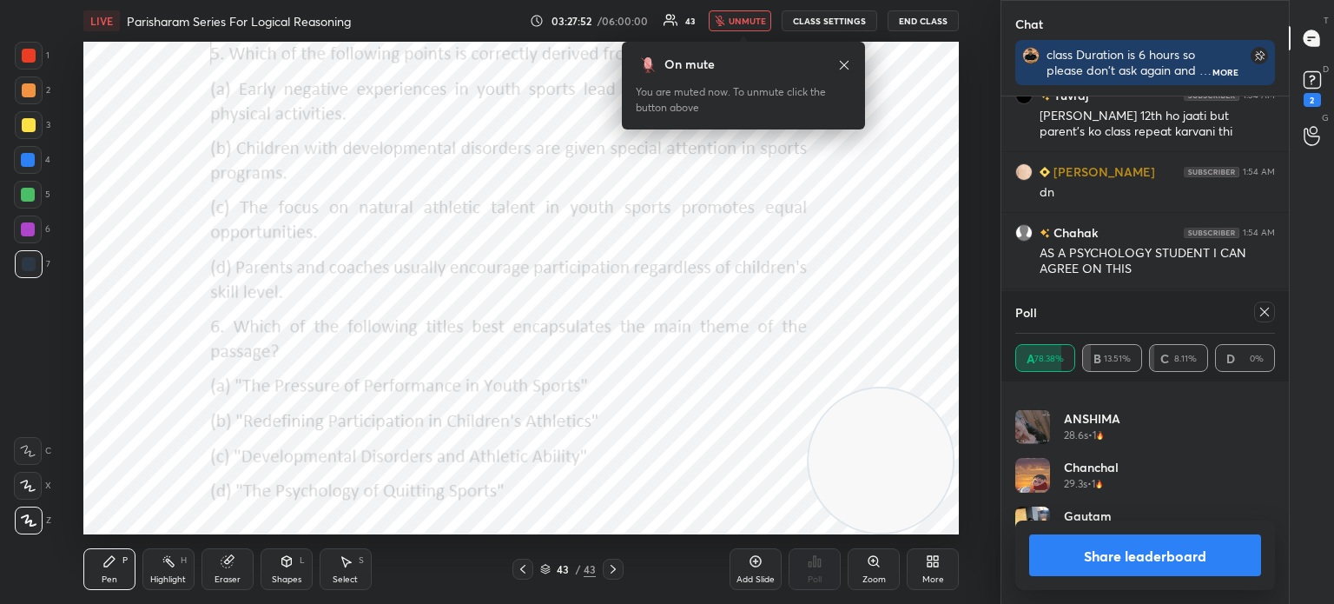
click at [739, 19] on span "unmute" at bounding box center [747, 21] width 37 height 12
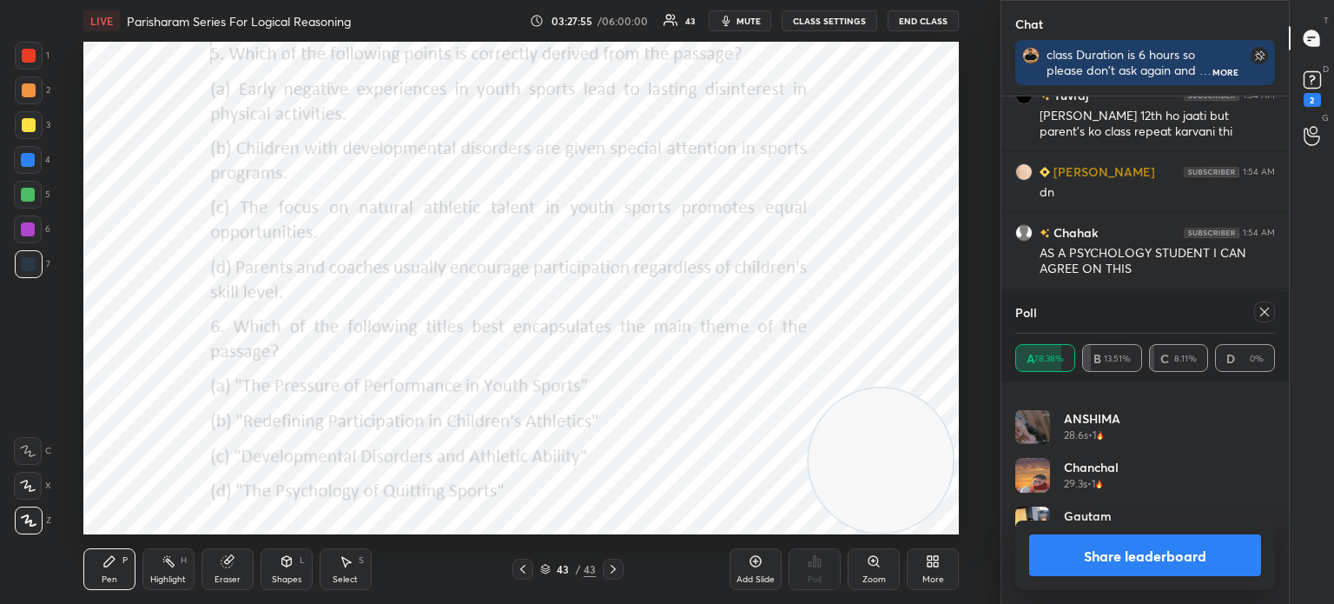
click at [1261, 315] on icon at bounding box center [1265, 312] width 9 height 9
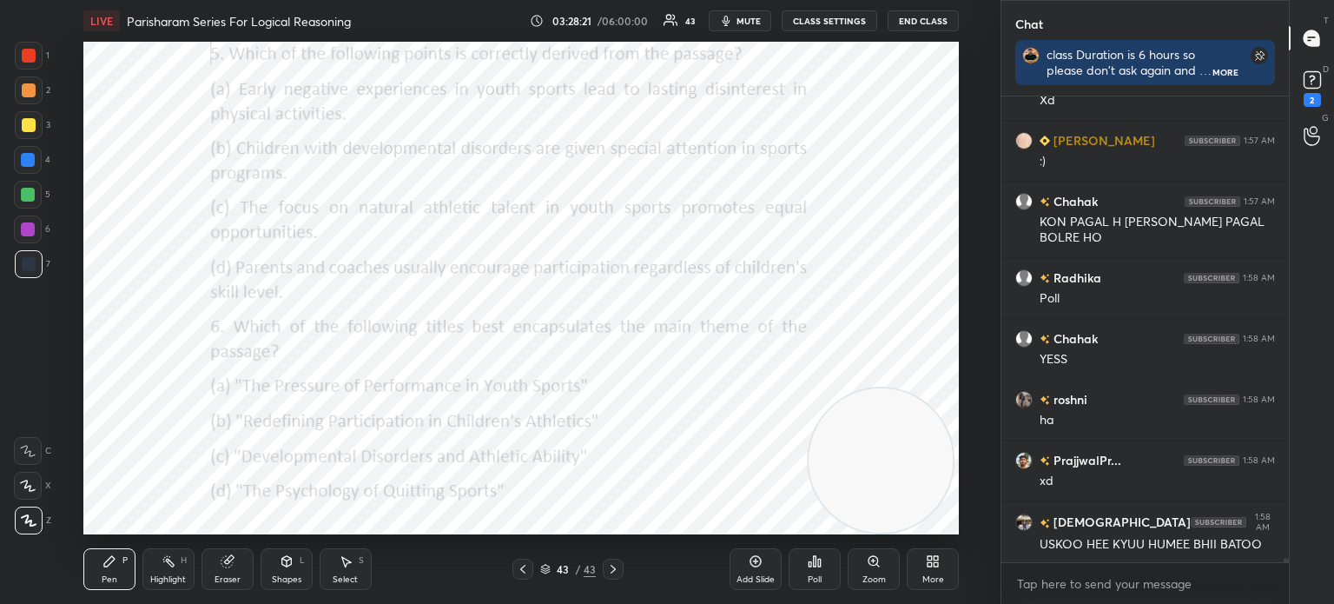
scroll to position [47138, 0]
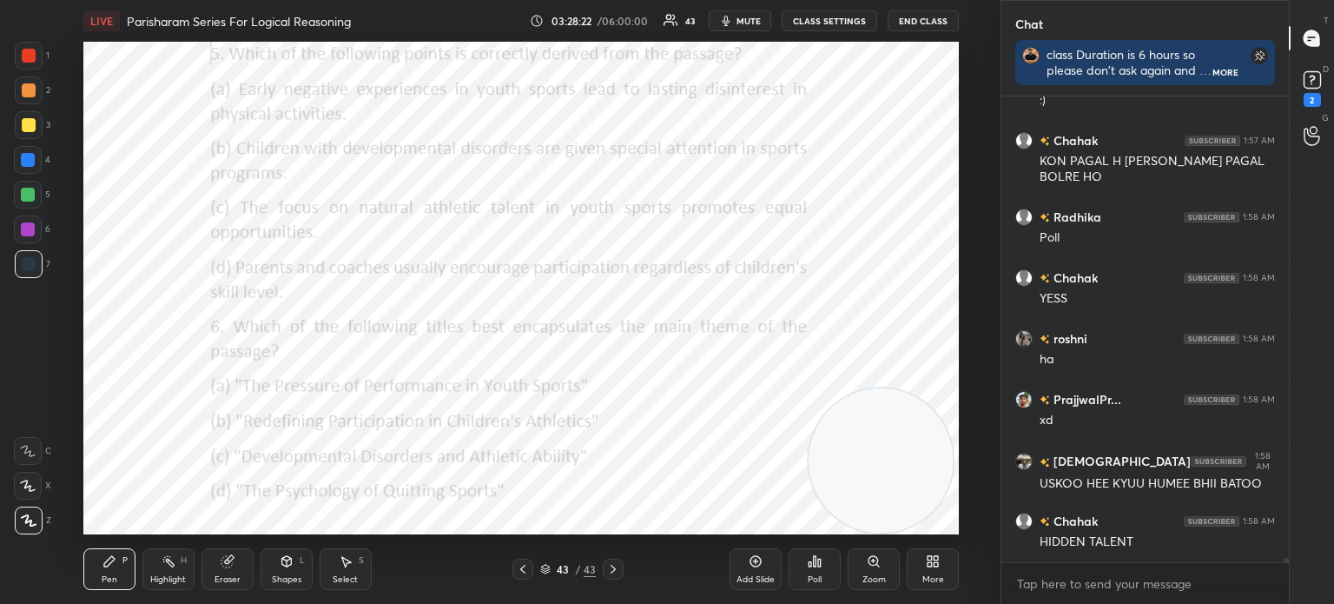
click at [810, 575] on div "Poll" at bounding box center [815, 579] width 14 height 9
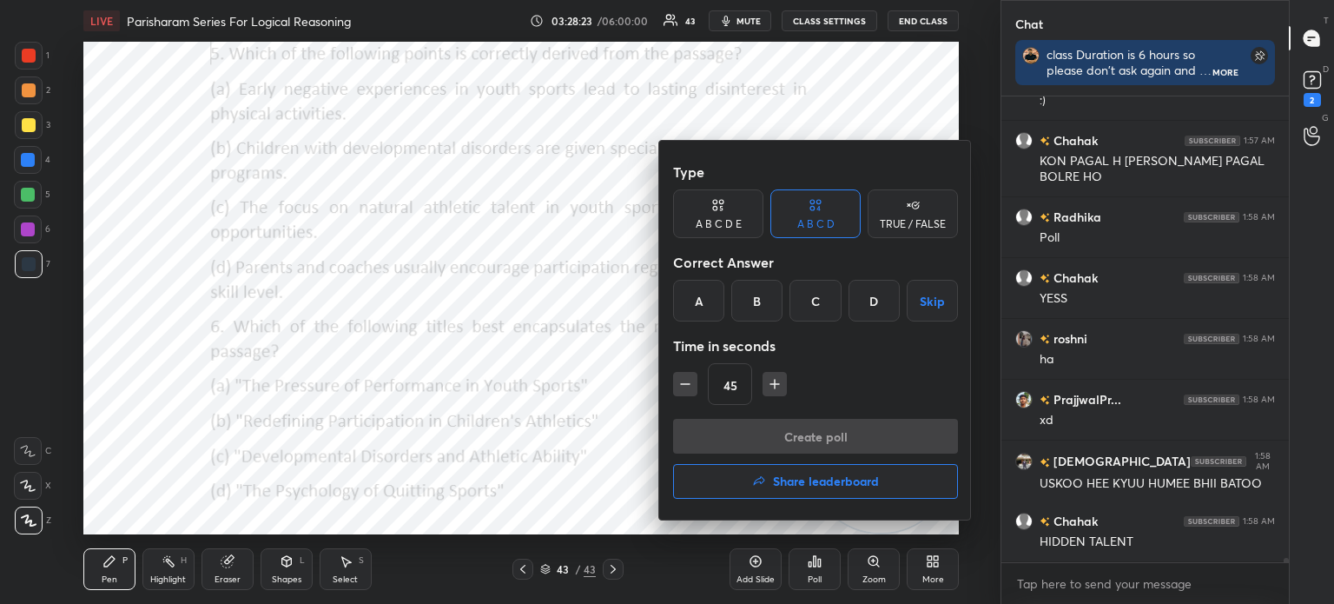
click at [752, 298] on div "B" at bounding box center [756, 301] width 51 height 42
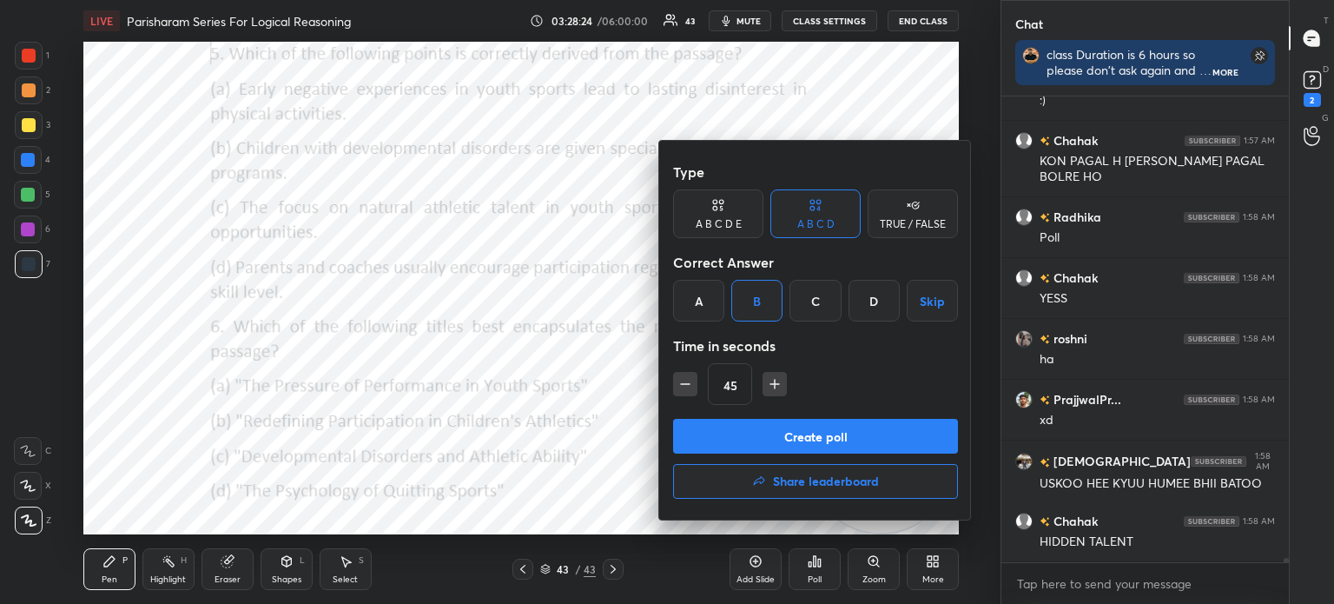
click at [755, 434] on button "Create poll" at bounding box center [815, 436] width 285 height 35
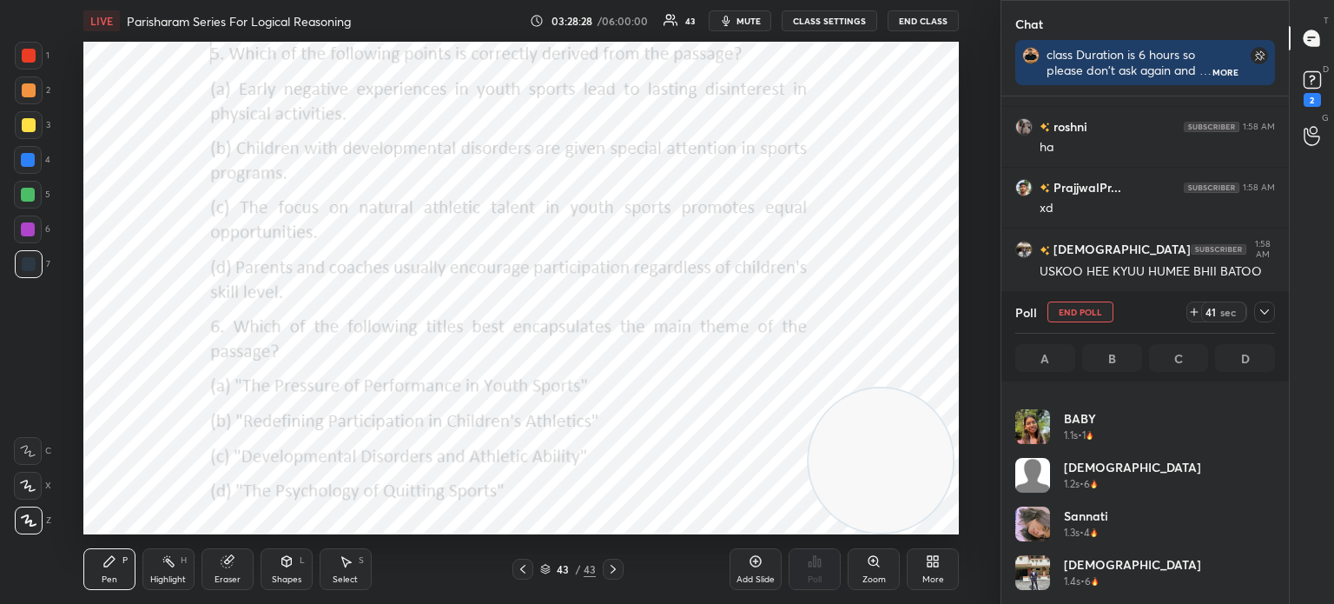
click at [1261, 315] on icon at bounding box center [1265, 312] width 14 height 14
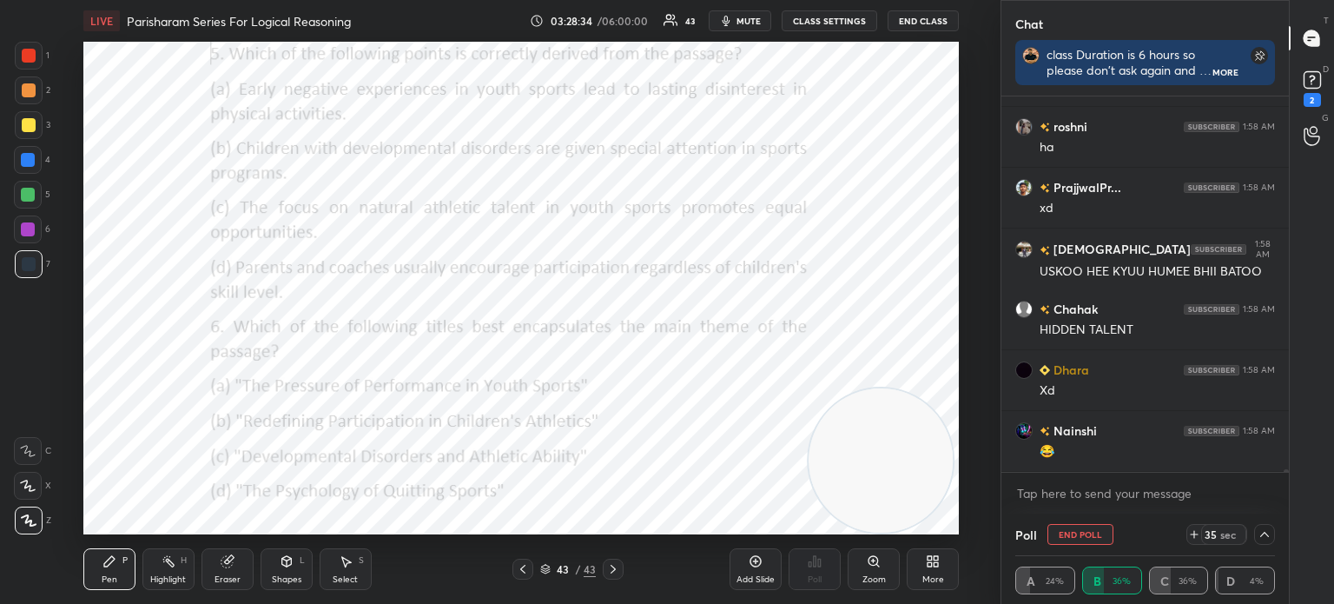
click at [1266, 538] on icon at bounding box center [1265, 534] width 14 height 14
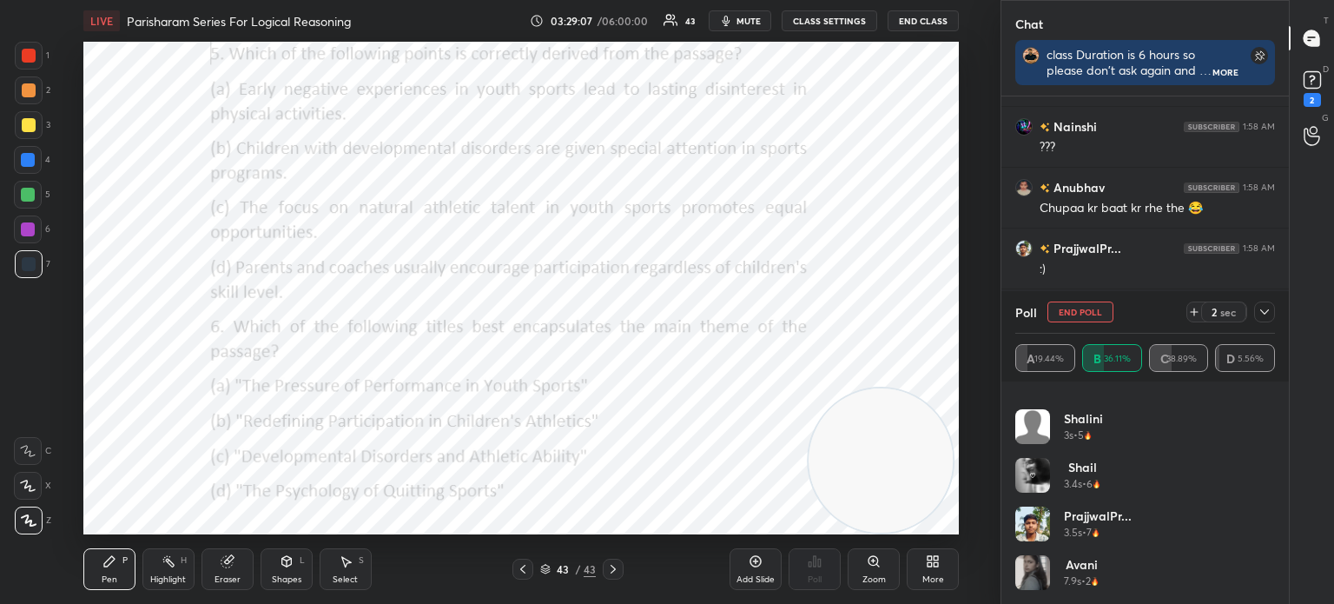
click at [1266, 314] on icon at bounding box center [1265, 312] width 14 height 14
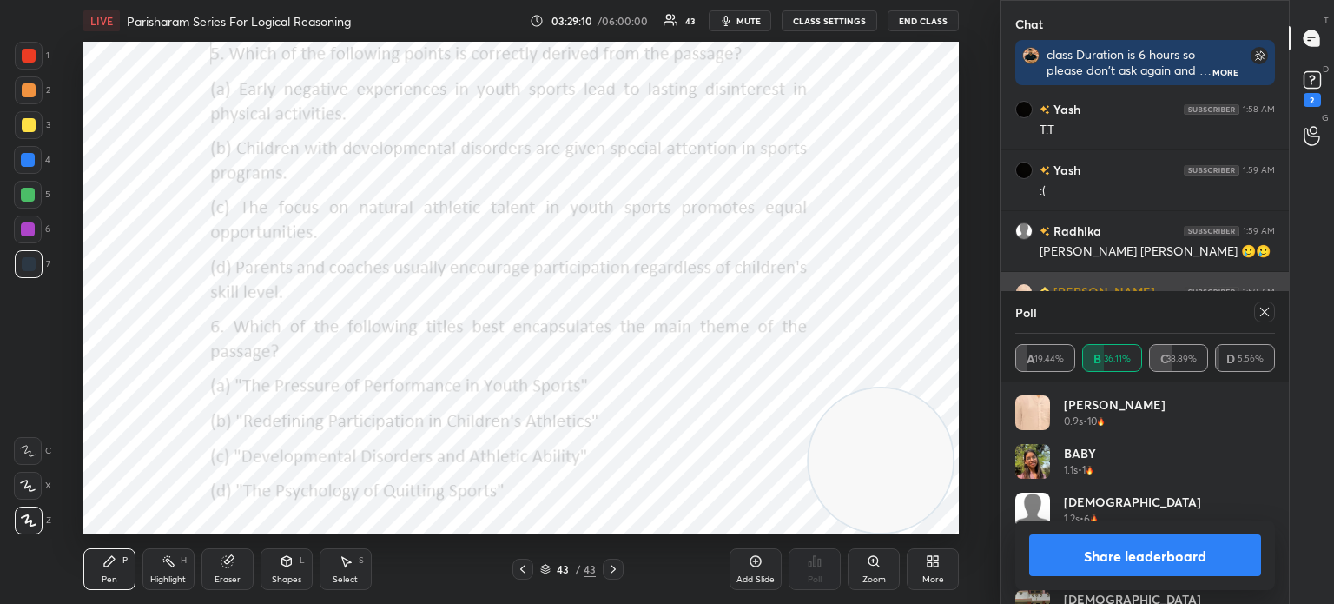
click at [1261, 314] on icon at bounding box center [1265, 312] width 14 height 14
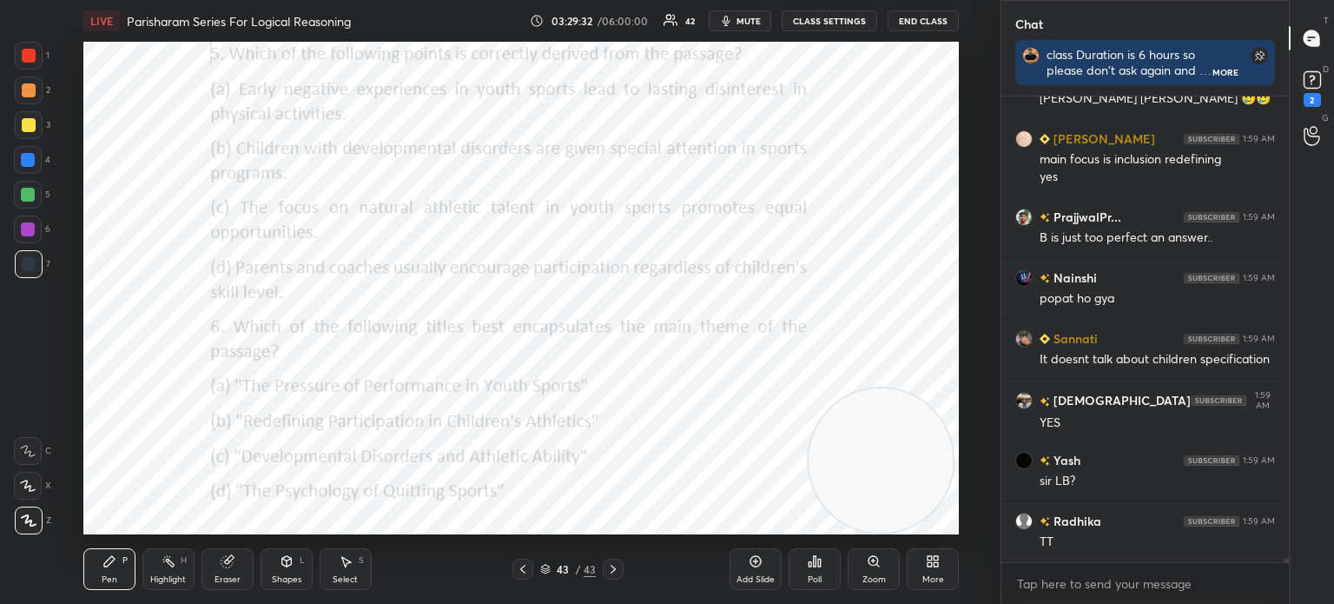
click at [809, 576] on div "Poll" at bounding box center [815, 579] width 14 height 9
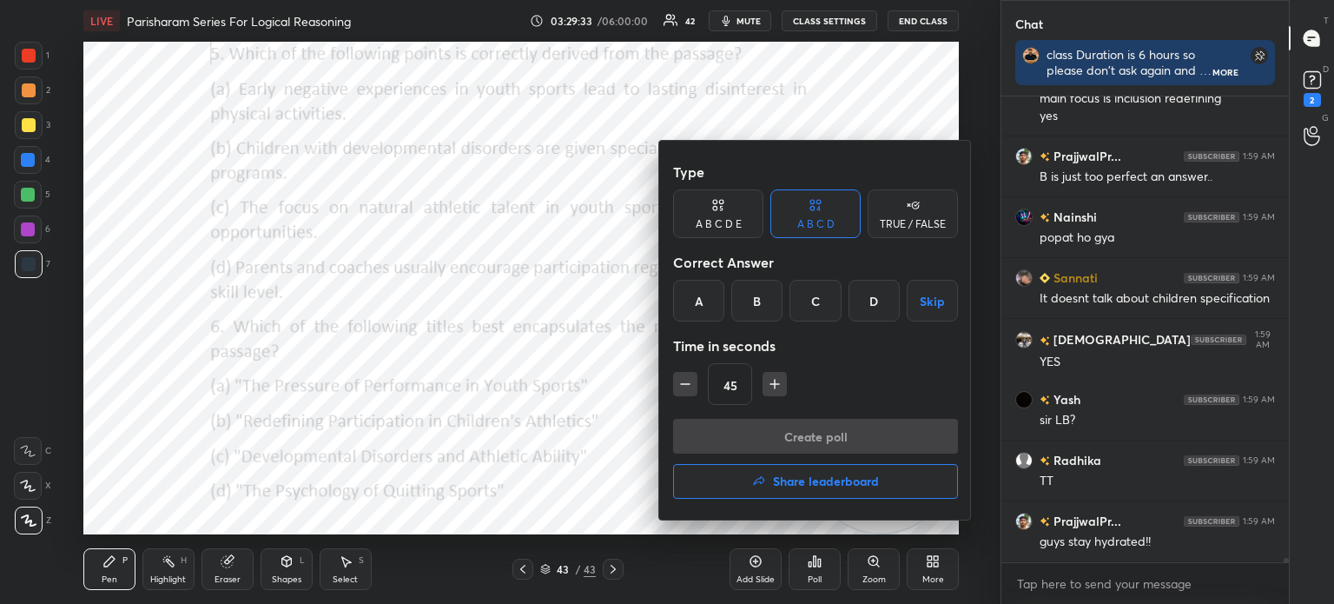
click at [803, 483] on h4 "Share leaderboard" at bounding box center [826, 481] width 106 height 12
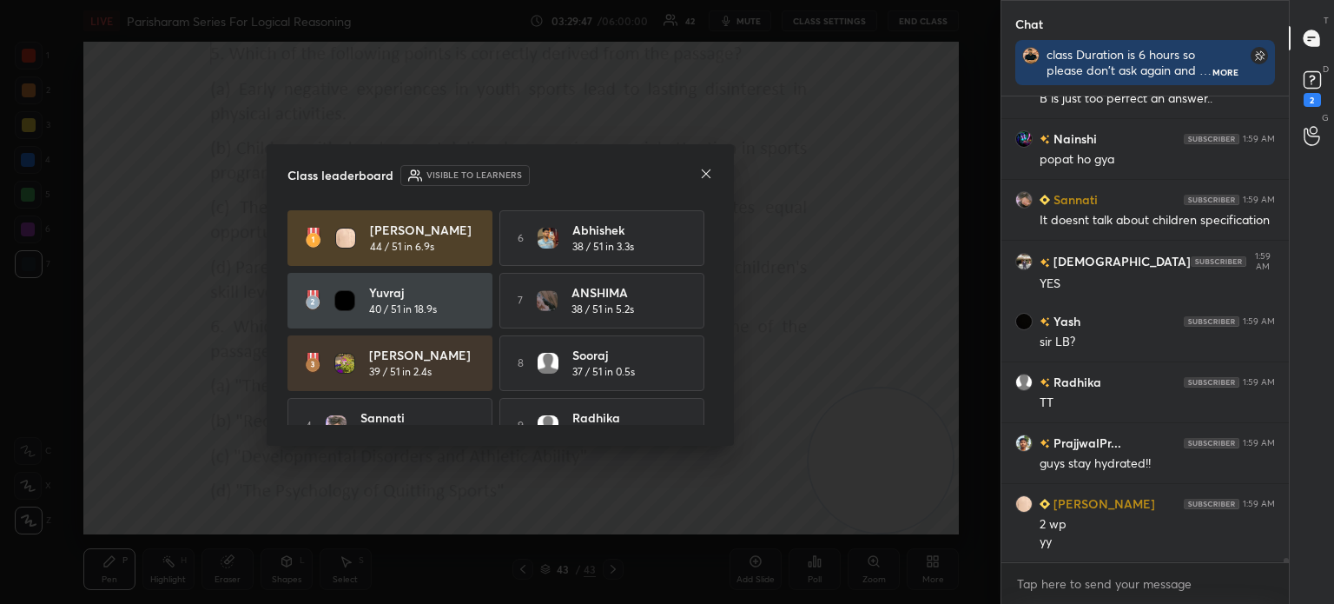
click at [706, 178] on icon at bounding box center [706, 174] width 14 height 14
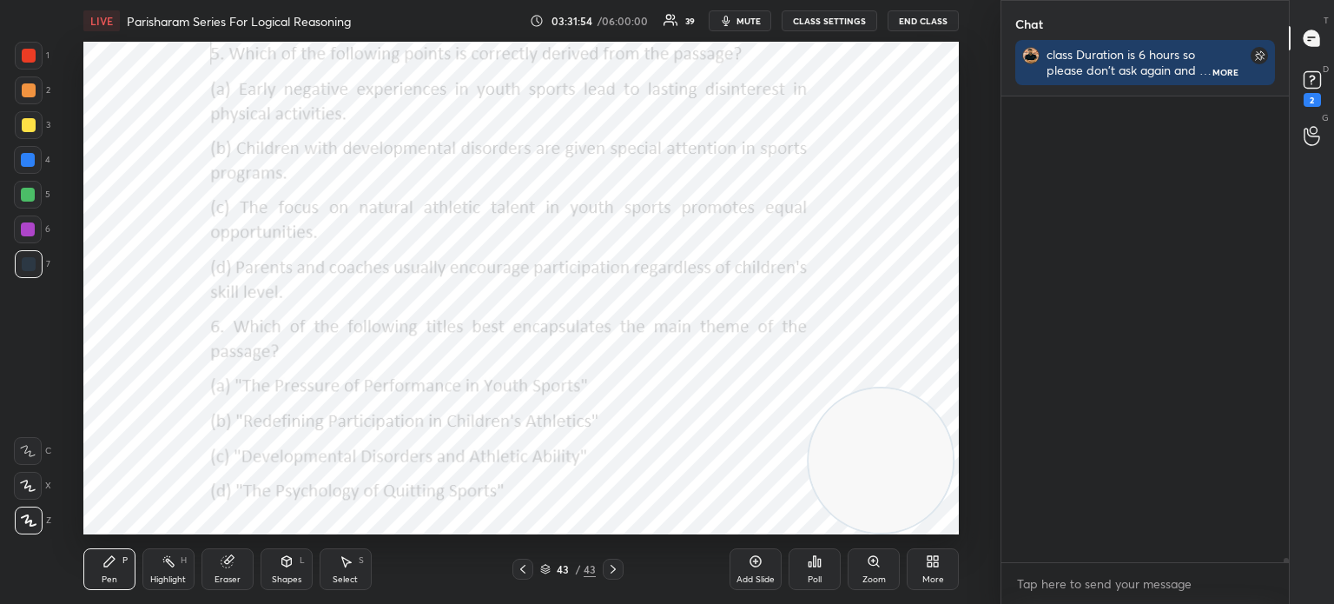
scroll to position [50331, 0]
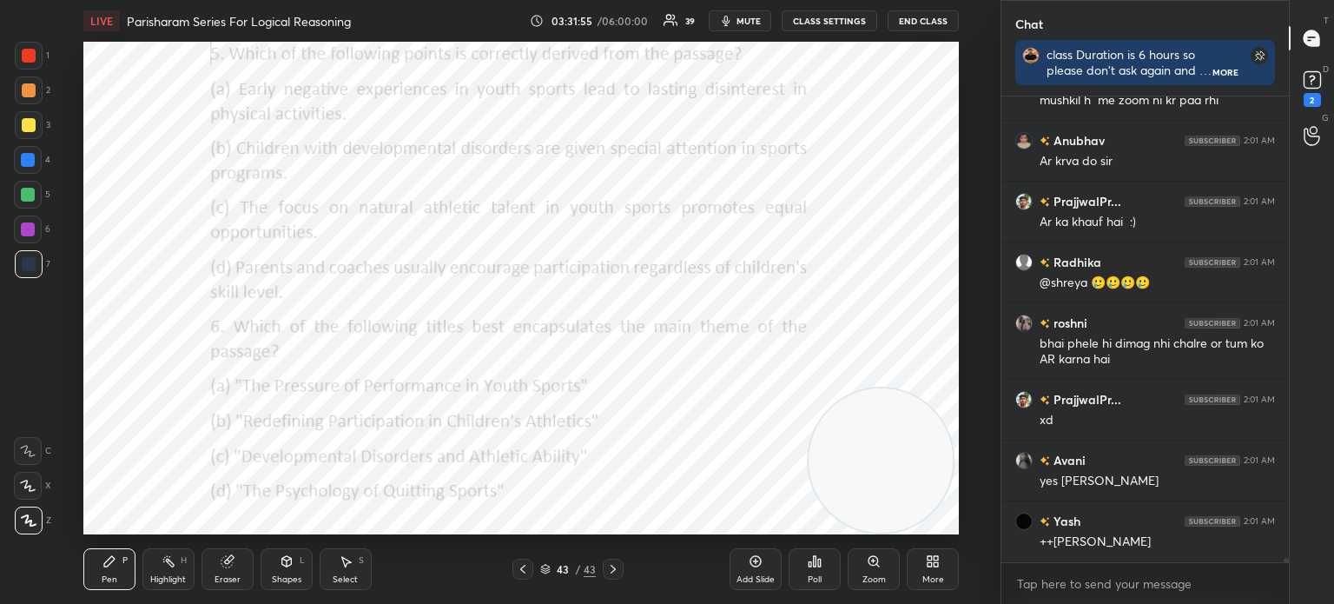
click at [934, 561] on icon at bounding box center [933, 561] width 14 height 14
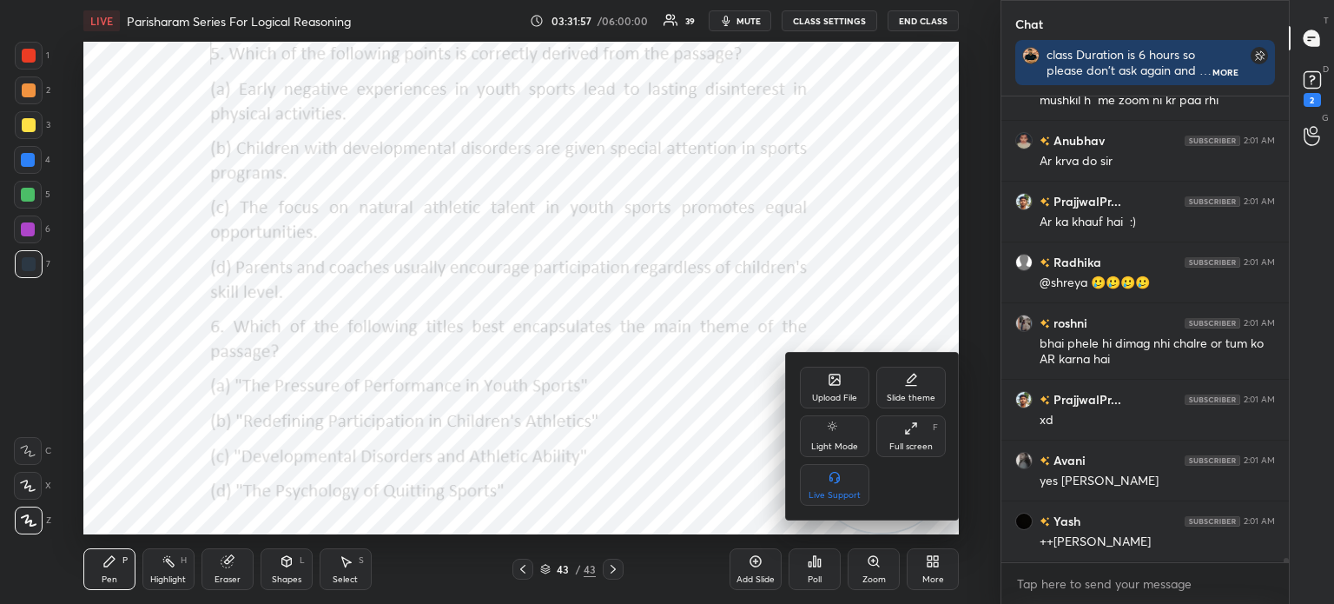
click at [818, 388] on div "Upload File" at bounding box center [834, 388] width 69 height 42
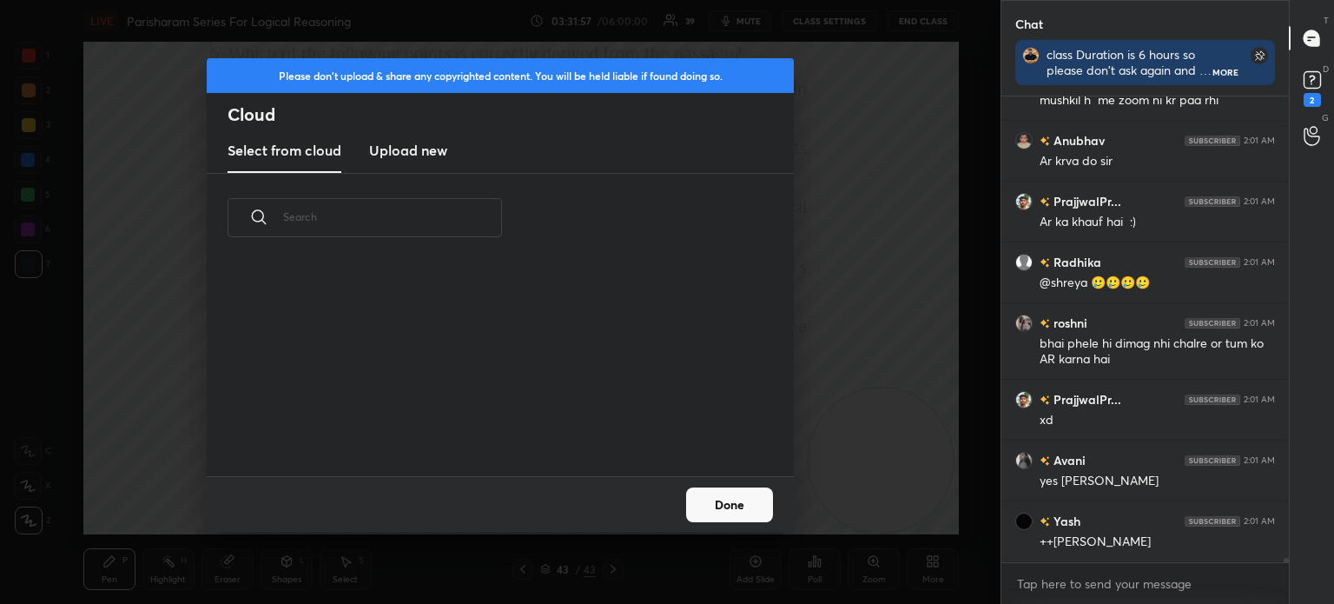
scroll to position [214, 558]
click at [437, 152] on h3 "Upload new" at bounding box center [408, 150] width 78 height 21
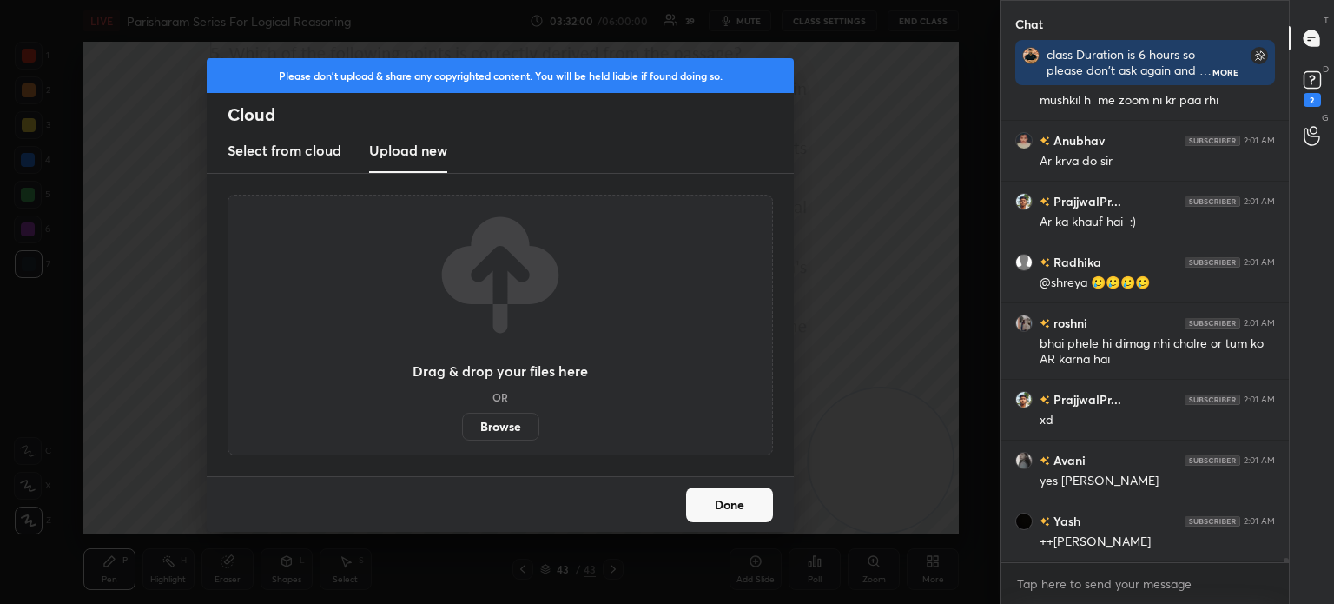
click at [481, 420] on label "Browse" at bounding box center [500, 427] width 77 height 28
click at [462, 420] on input "Browse" at bounding box center [462, 427] width 0 height 28
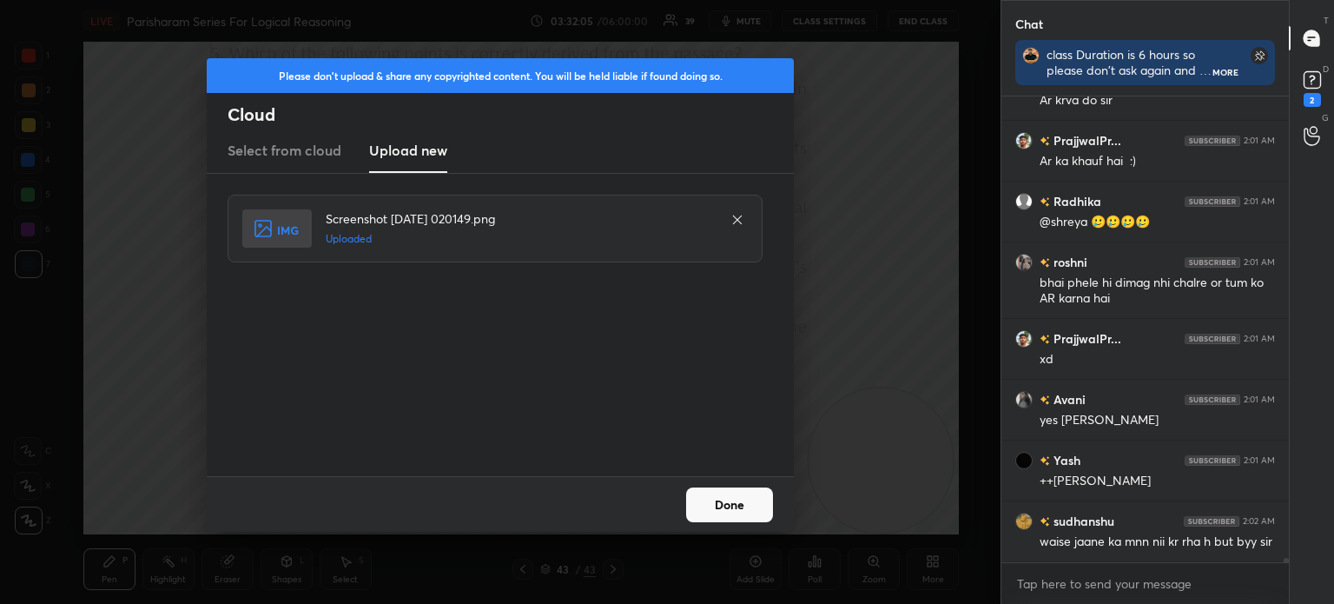
click at [709, 480] on div "Done" at bounding box center [500, 504] width 587 height 56
click at [720, 496] on button "Done" at bounding box center [729, 504] width 87 height 35
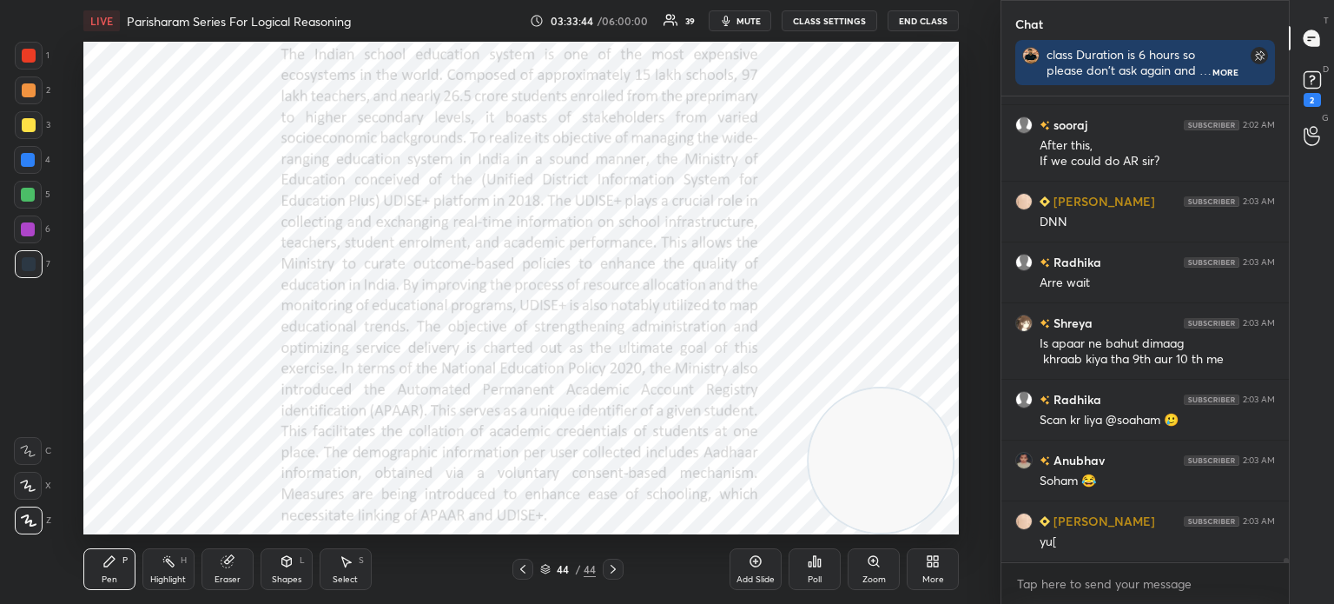
scroll to position [51370, 0]
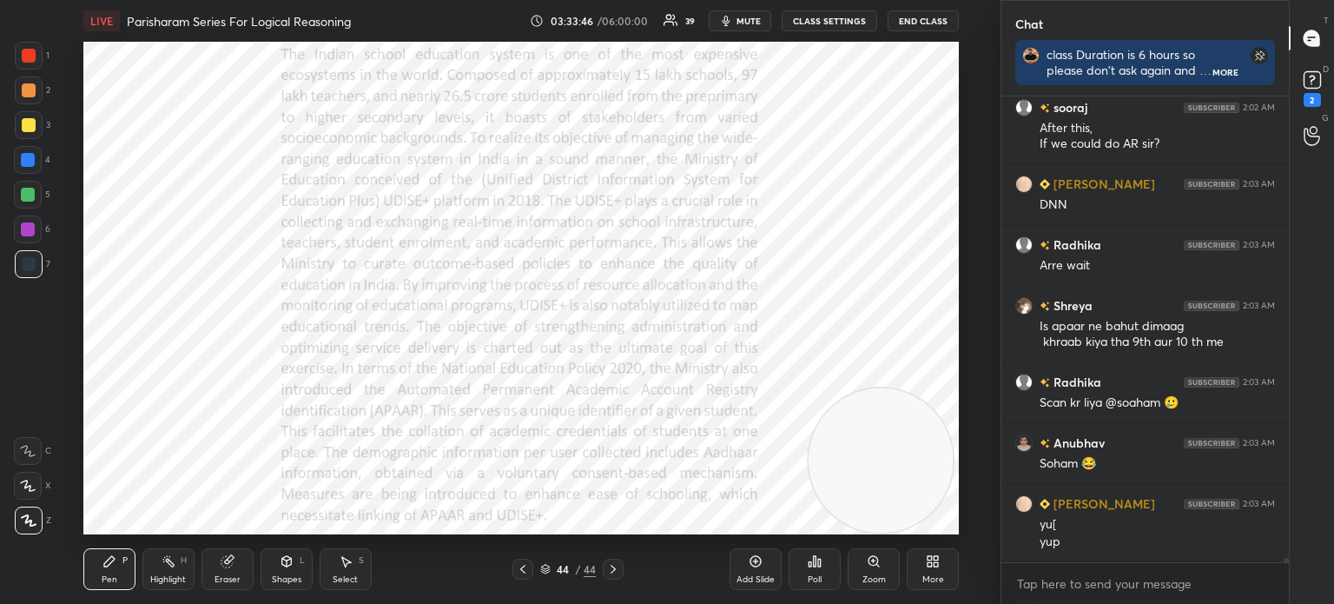
click at [936, 569] on div "More" at bounding box center [933, 569] width 52 height 42
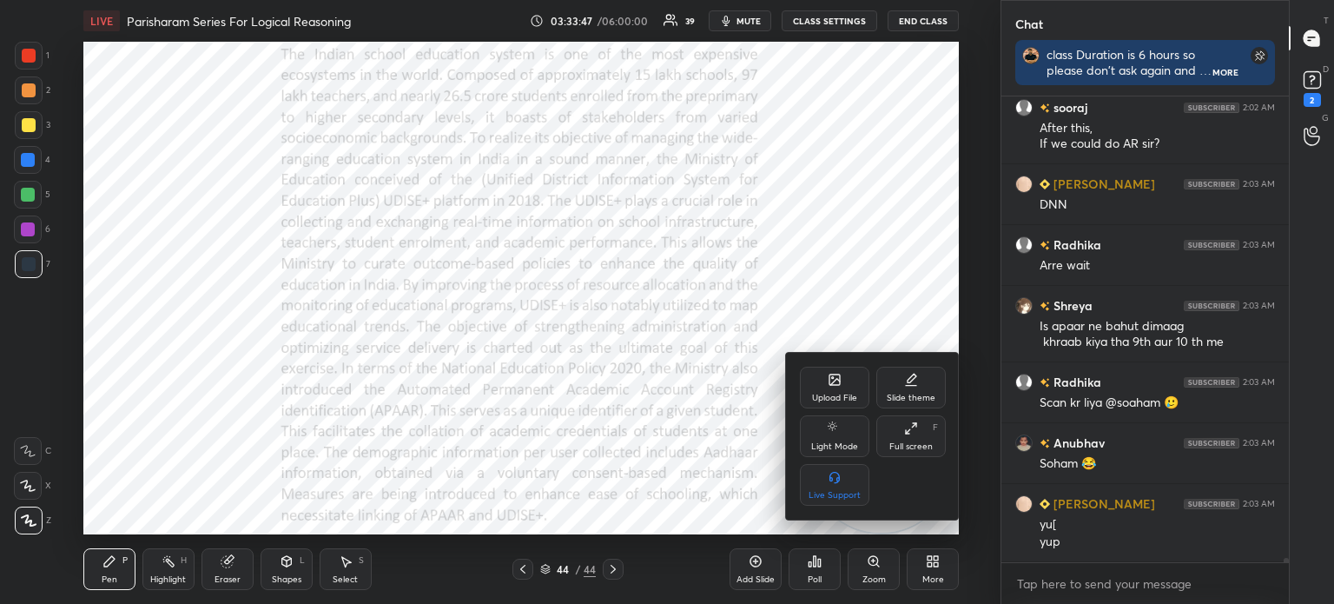
scroll to position [51431, 0]
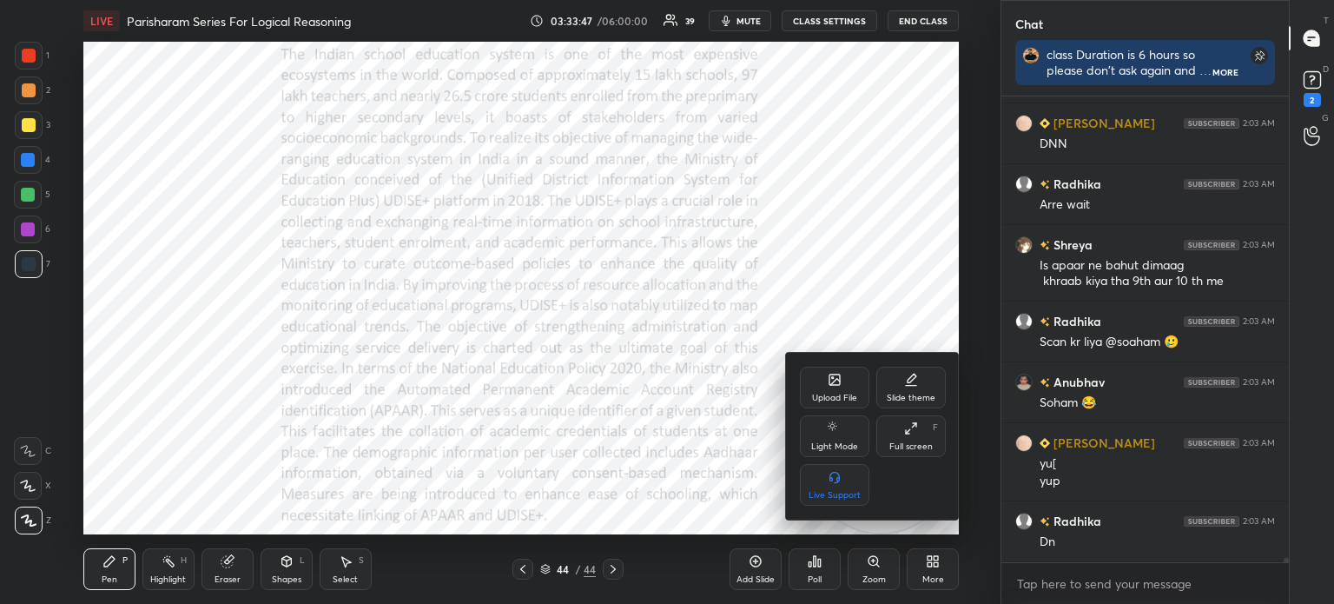
click at [828, 394] on div "Upload File" at bounding box center [834, 398] width 45 height 9
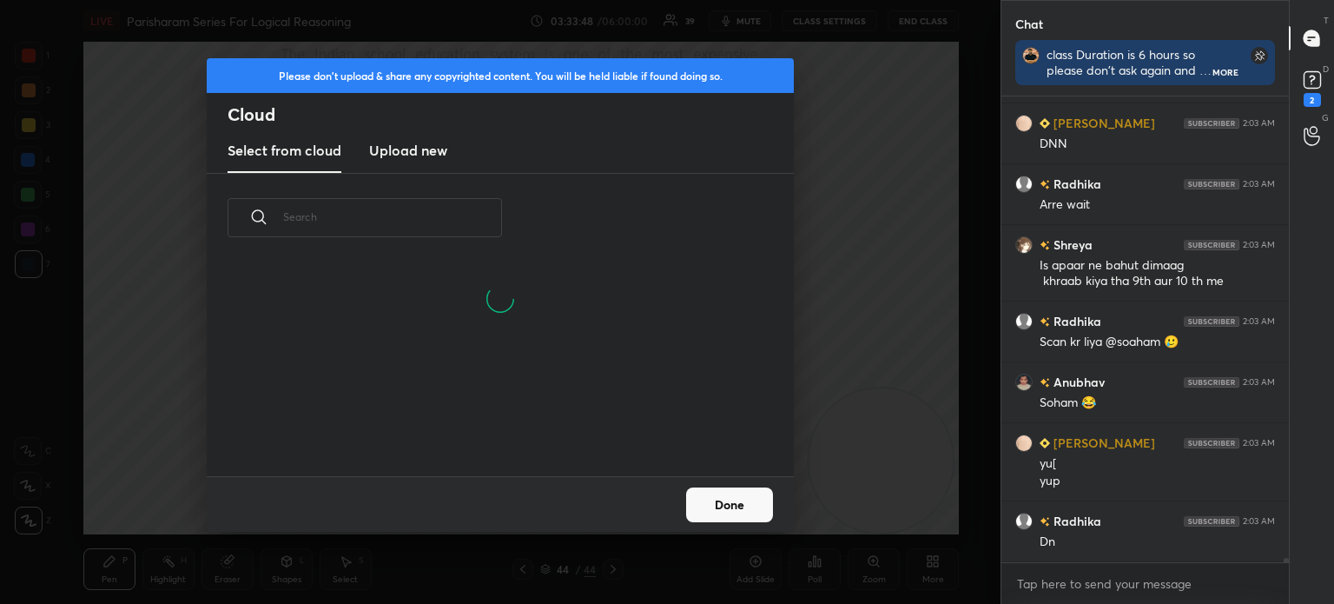
scroll to position [214, 558]
click at [387, 149] on h3 "Upload new" at bounding box center [408, 150] width 78 height 21
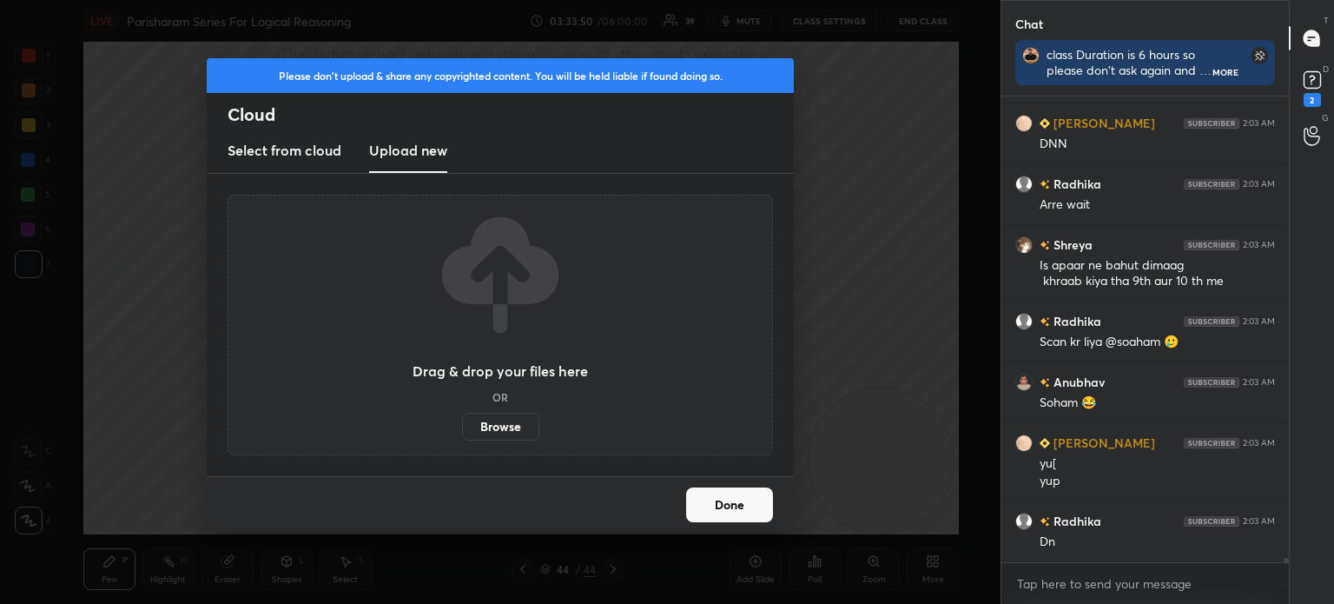
click at [493, 425] on label "Browse" at bounding box center [500, 427] width 77 height 28
click at [462, 425] on input "Browse" at bounding box center [462, 427] width 0 height 28
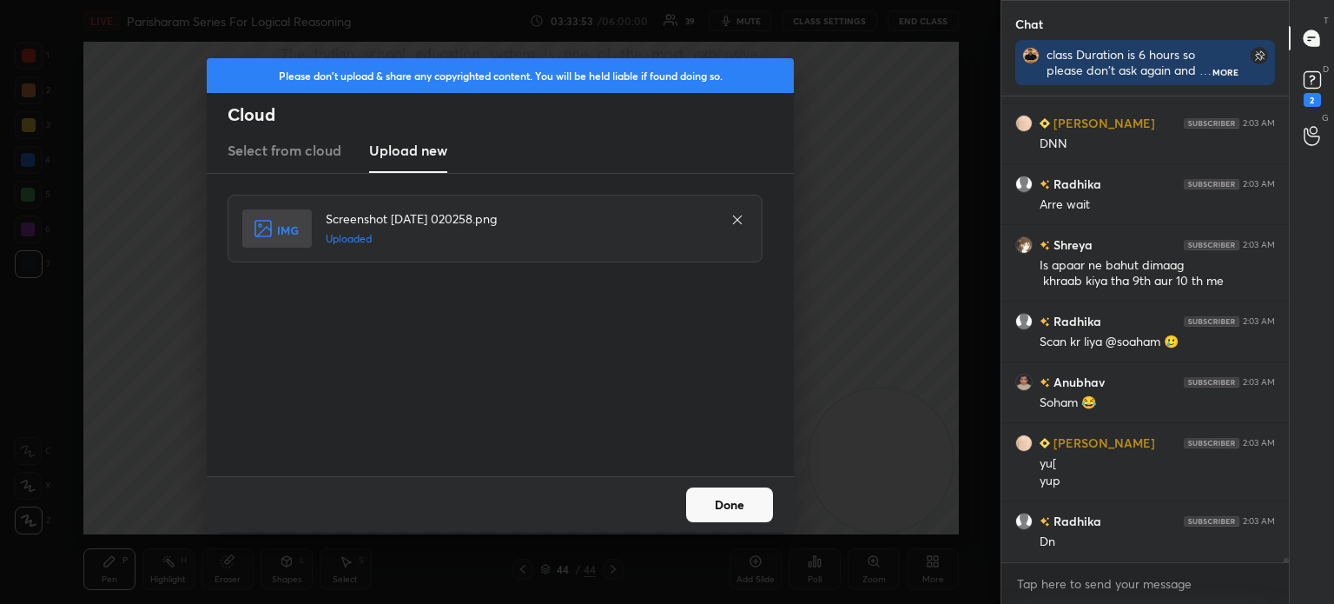
click at [716, 505] on button "Done" at bounding box center [729, 504] width 87 height 35
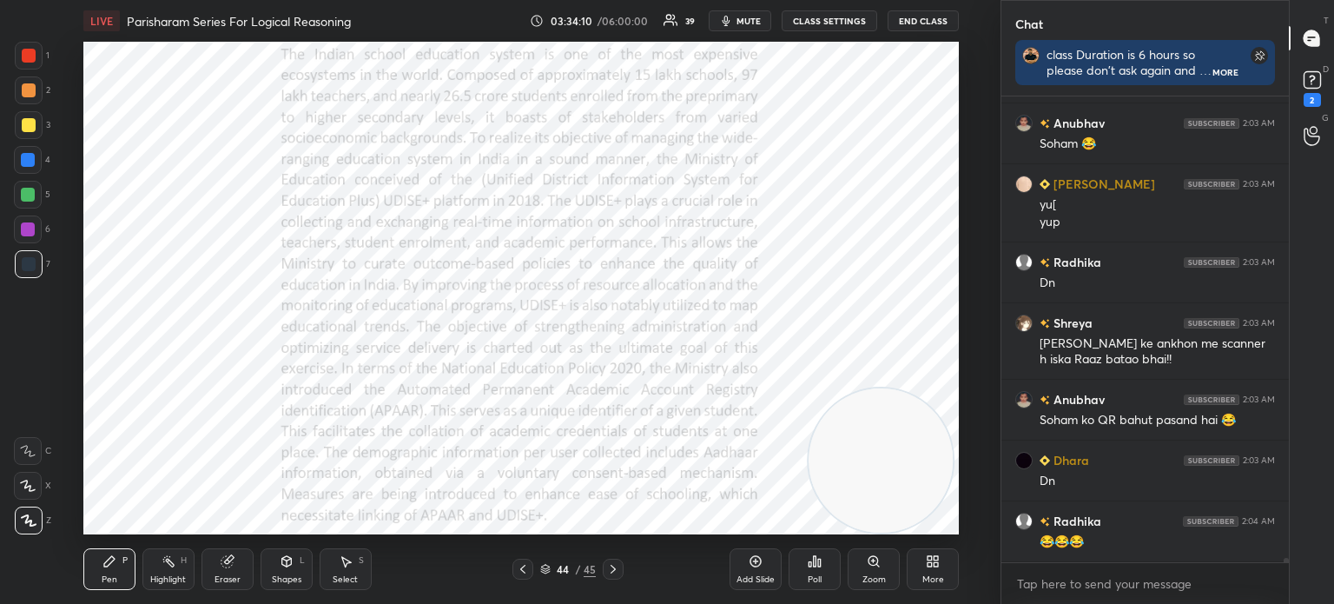
scroll to position [51751, 0]
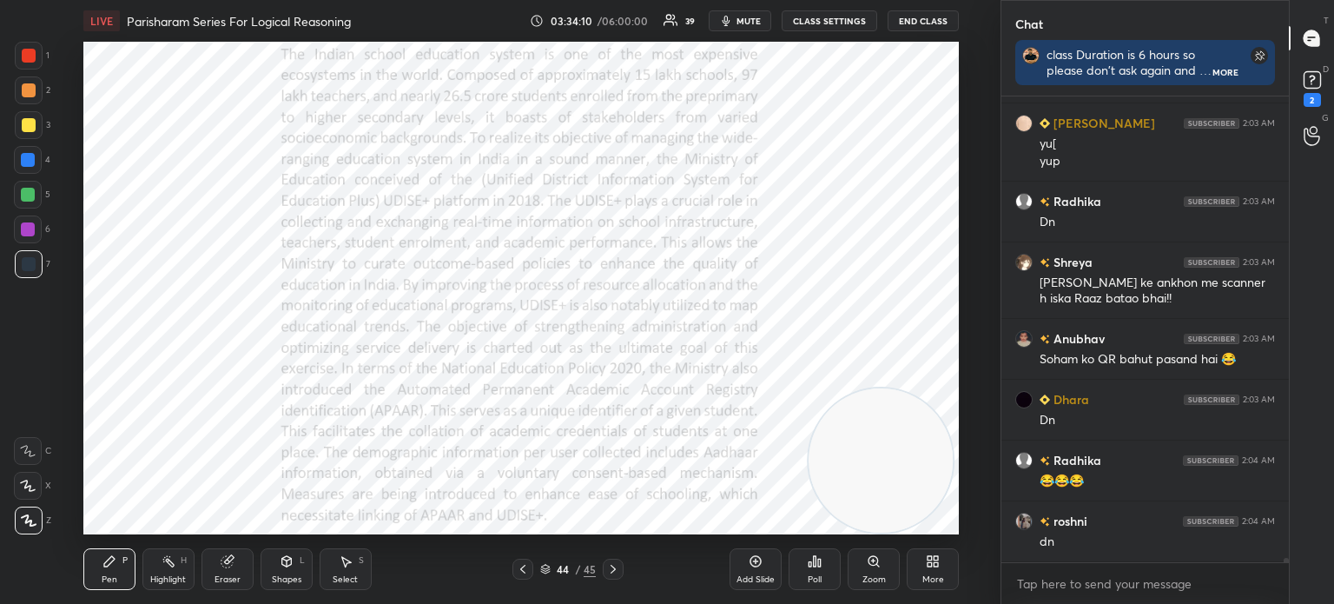
click at [223, 569] on div "Eraser" at bounding box center [228, 569] width 52 height 42
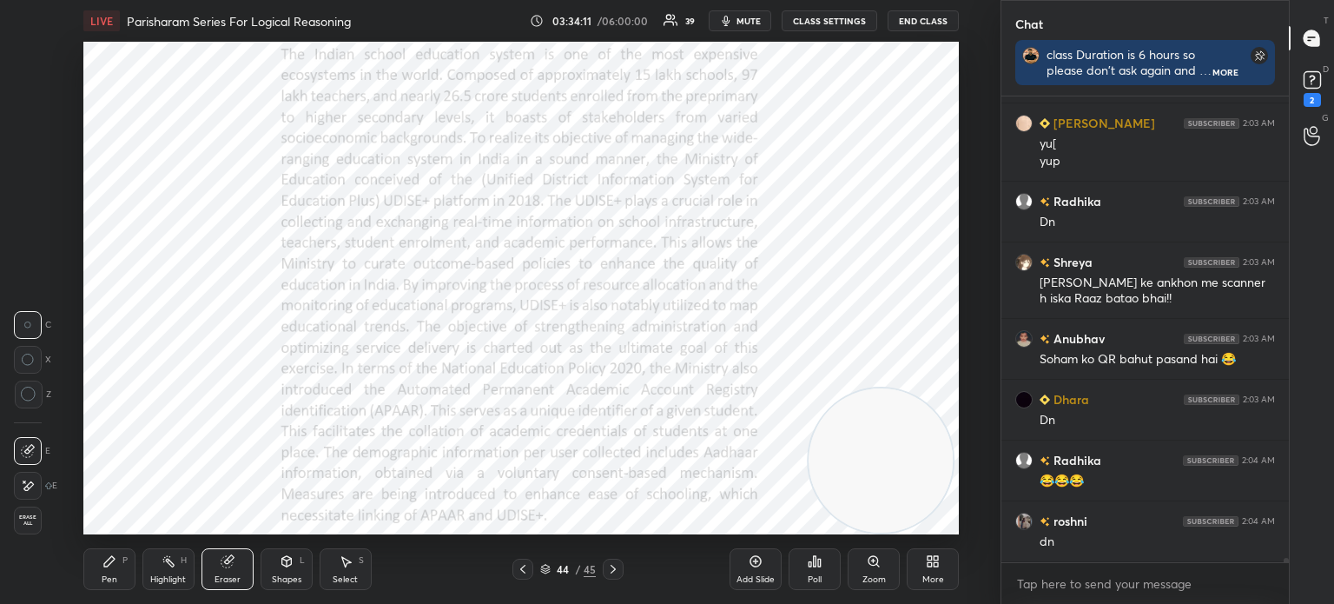
click at [31, 489] on icon at bounding box center [28, 486] width 14 height 15
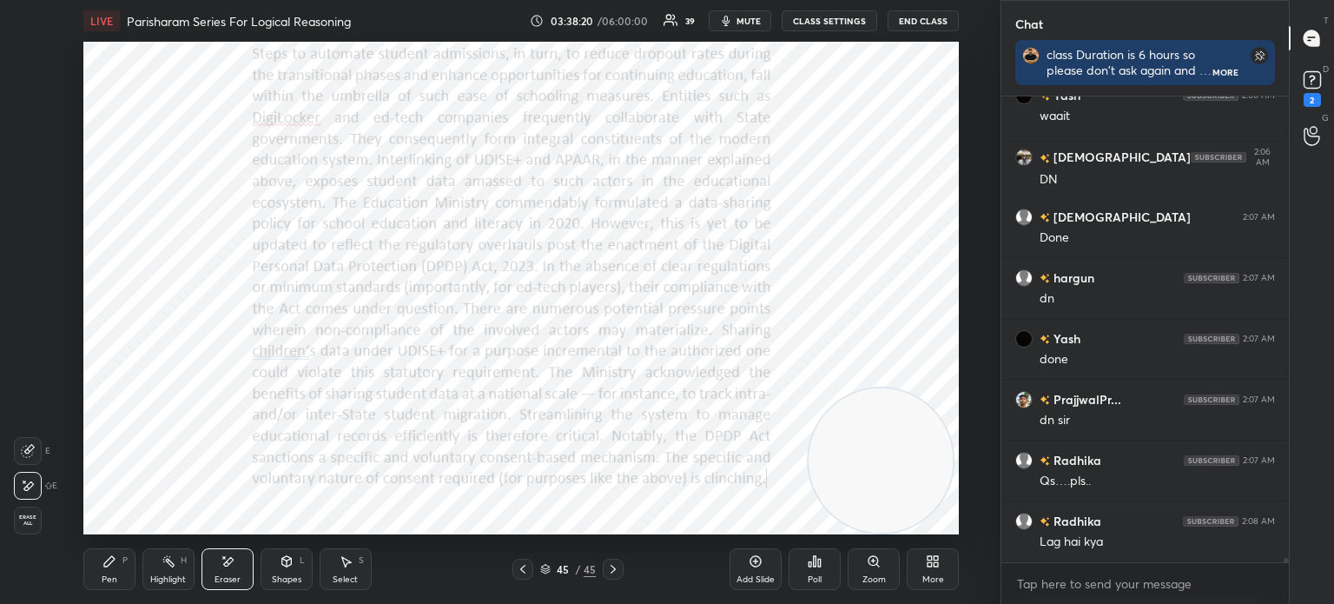
scroll to position [53485, 0]
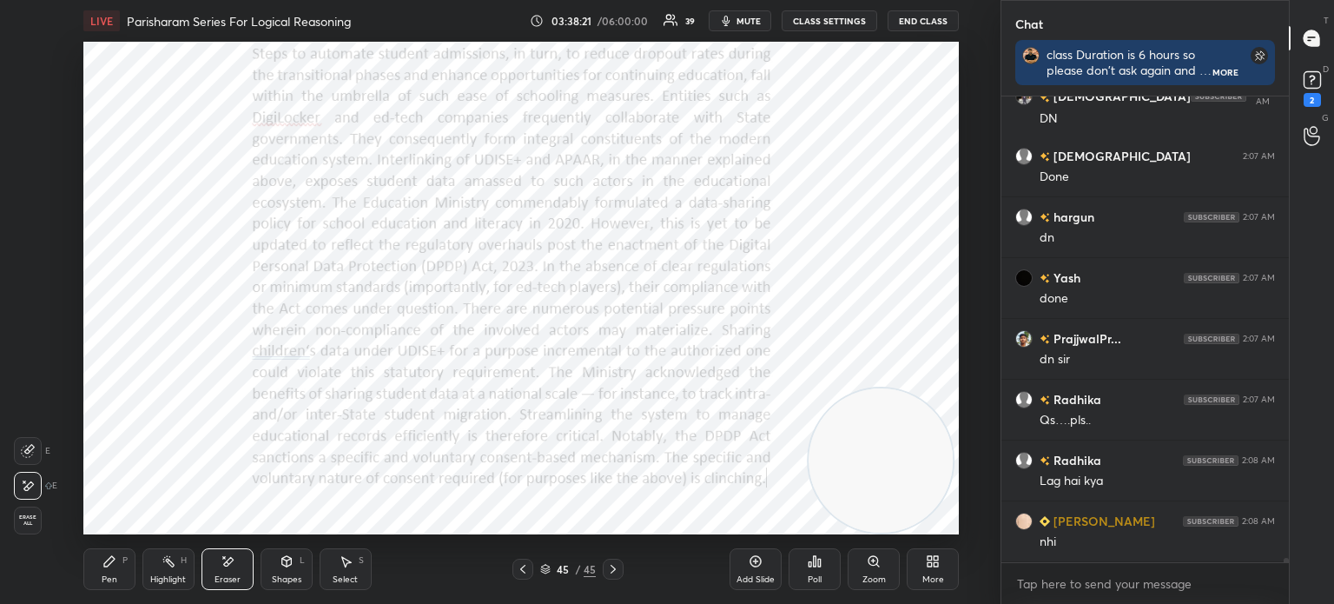
click at [930, 559] on icon at bounding box center [930, 558] width 4 height 4
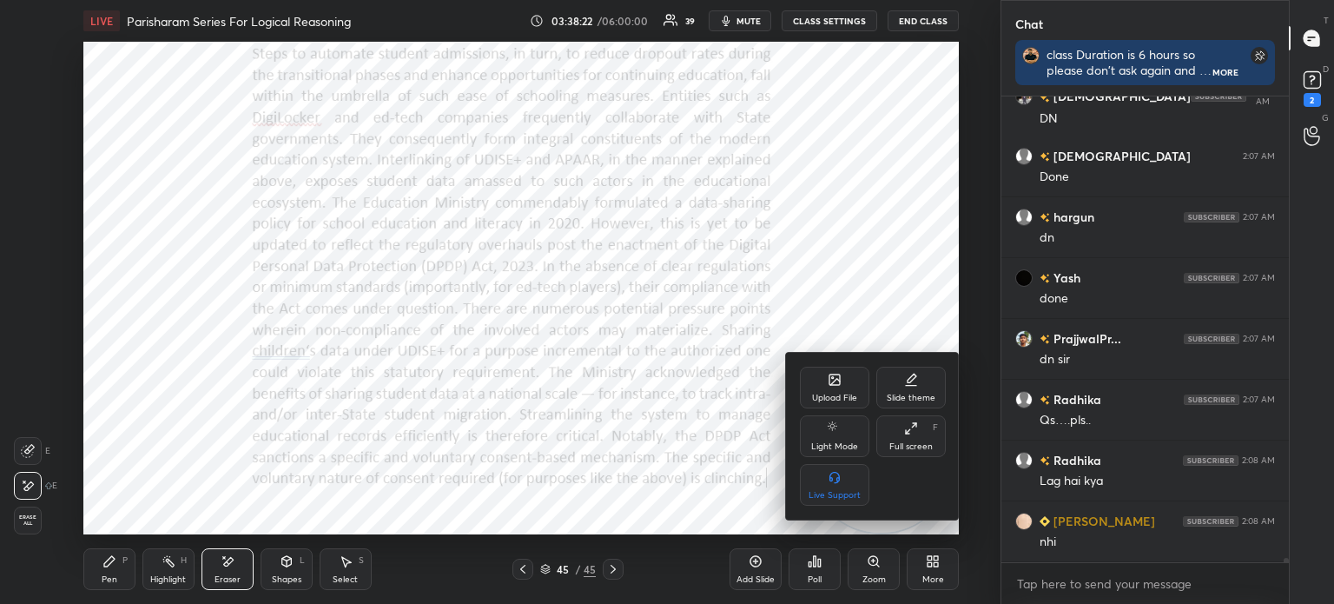
click at [831, 394] on div "Upload File" at bounding box center [834, 398] width 45 height 9
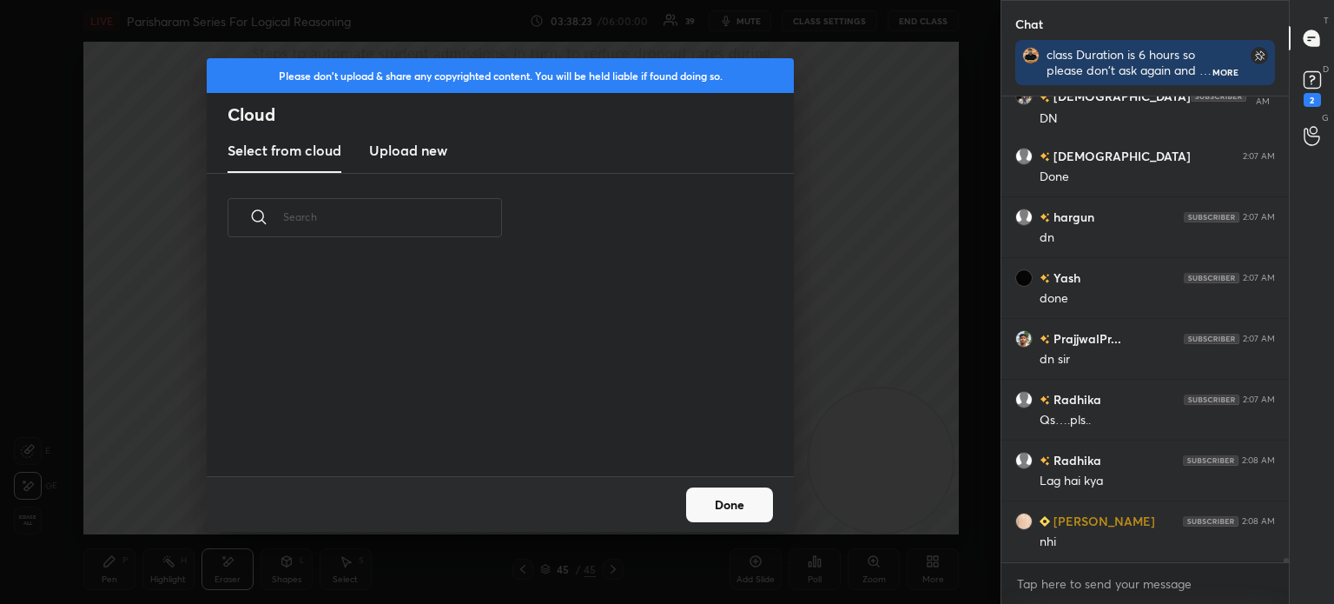
scroll to position [214, 558]
click at [430, 162] on new "Upload new" at bounding box center [408, 150] width 78 height 43
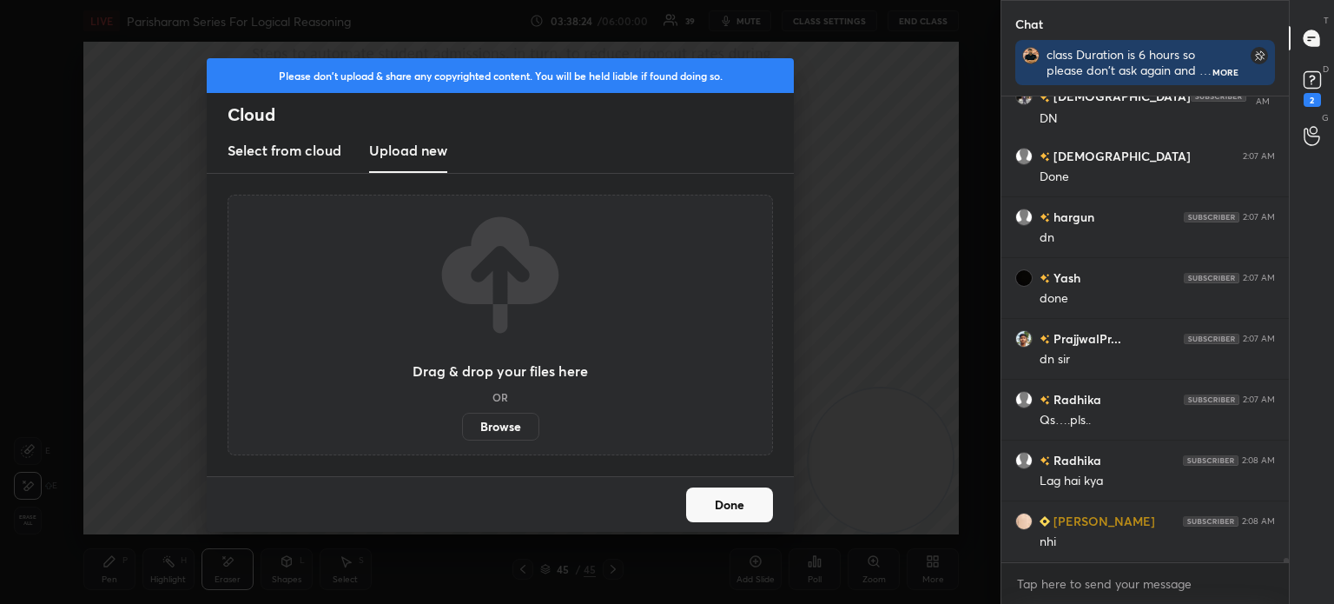
scroll to position [53546, 0]
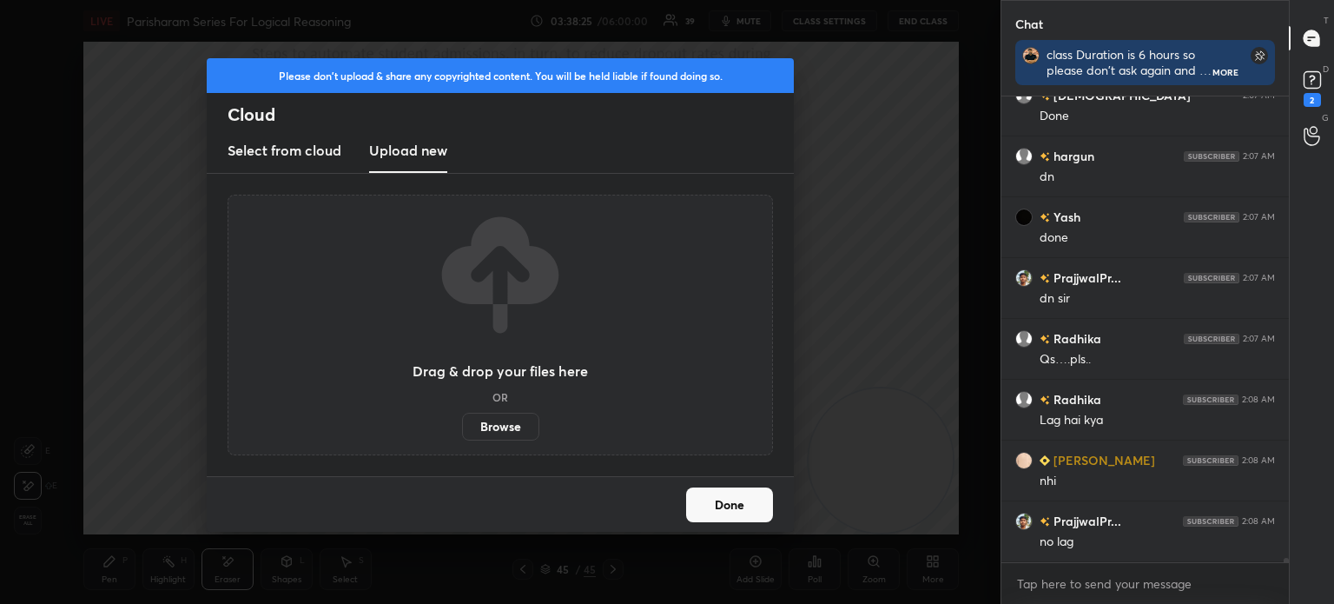
click at [507, 423] on label "Browse" at bounding box center [500, 427] width 77 height 28
click at [462, 423] on input "Browse" at bounding box center [462, 427] width 0 height 28
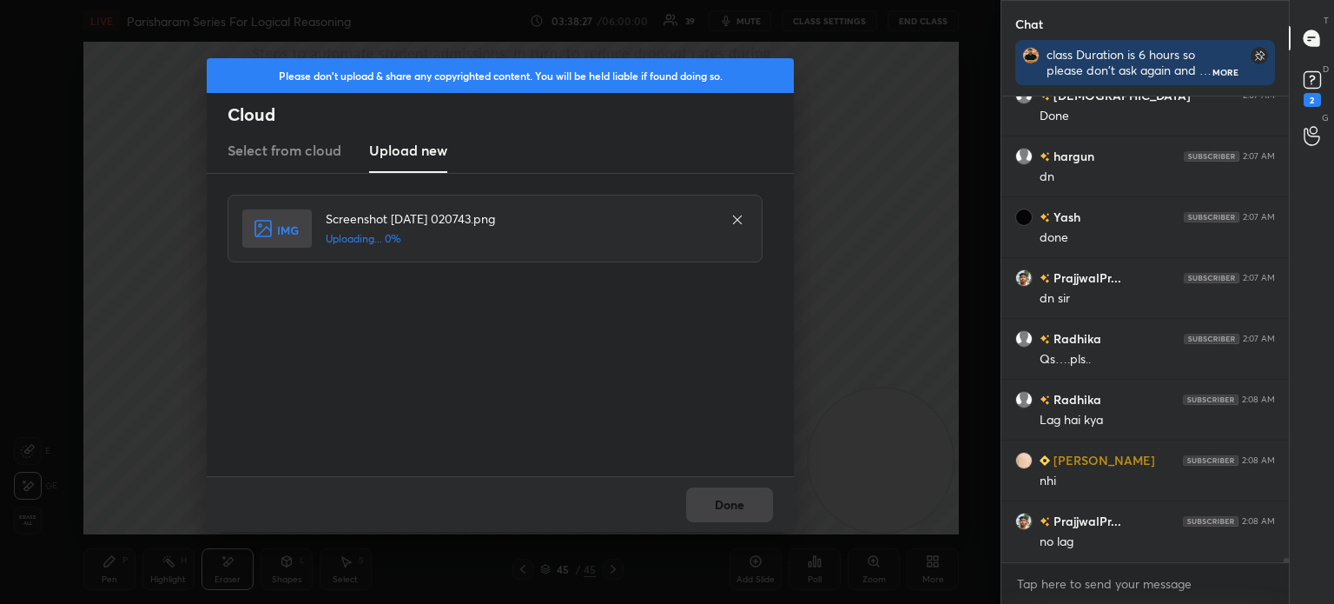
scroll to position [53607, 0]
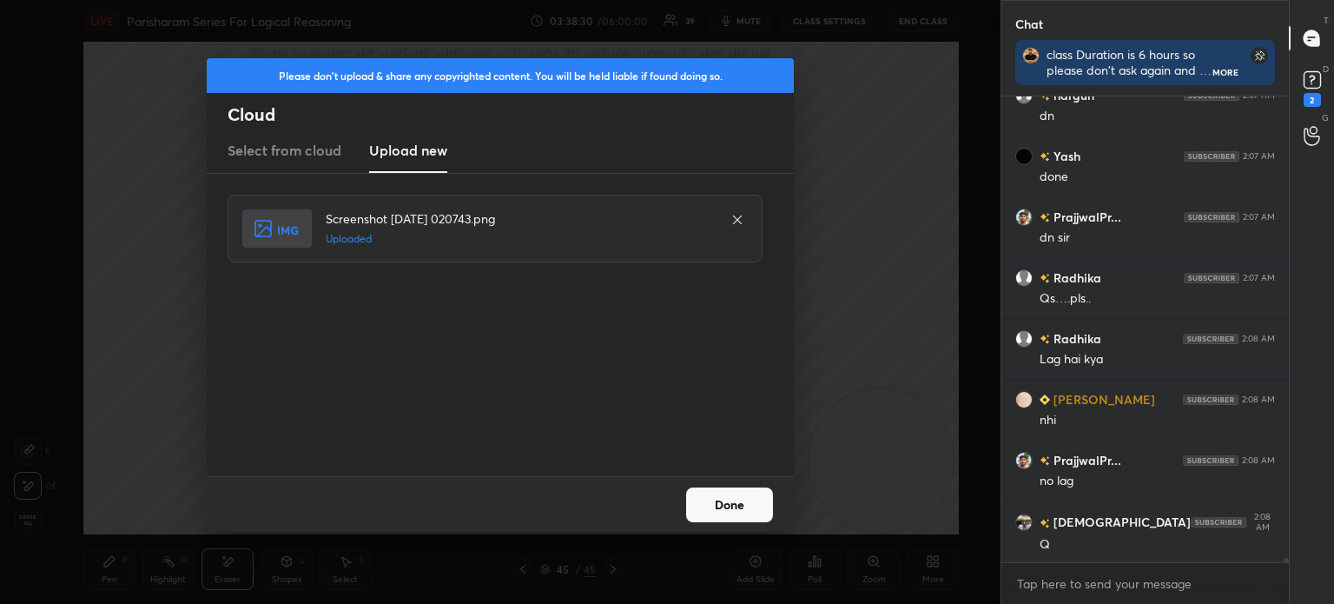
click at [724, 506] on button "Done" at bounding box center [729, 504] width 87 height 35
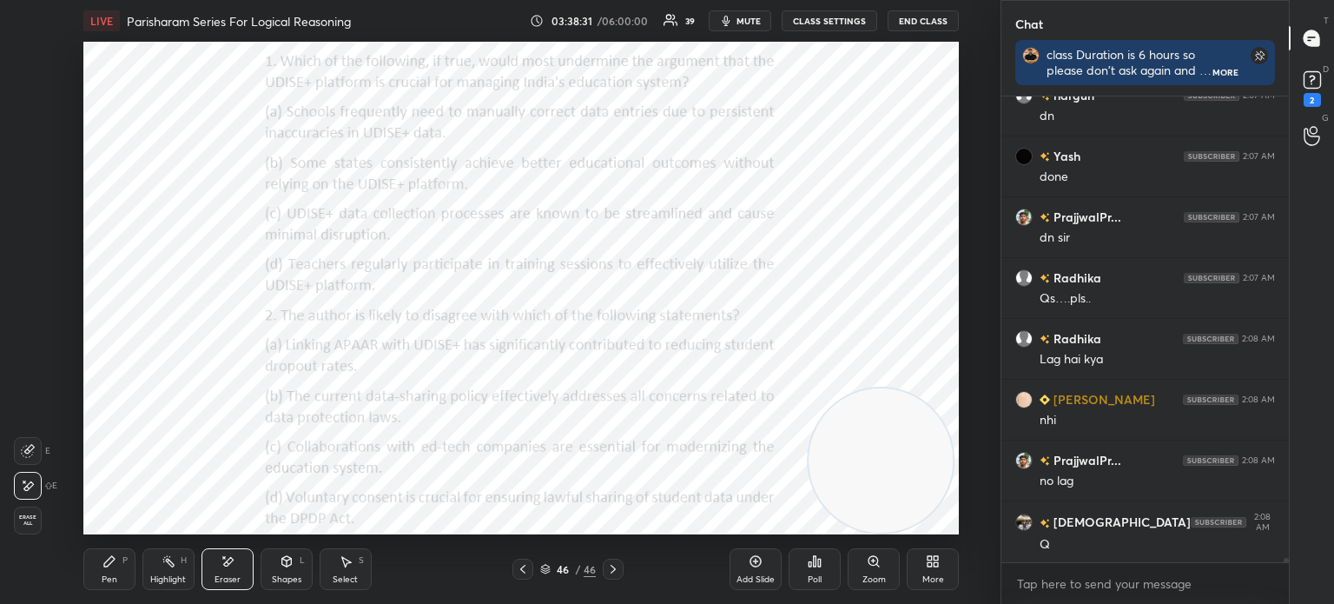
scroll to position [53667, 0]
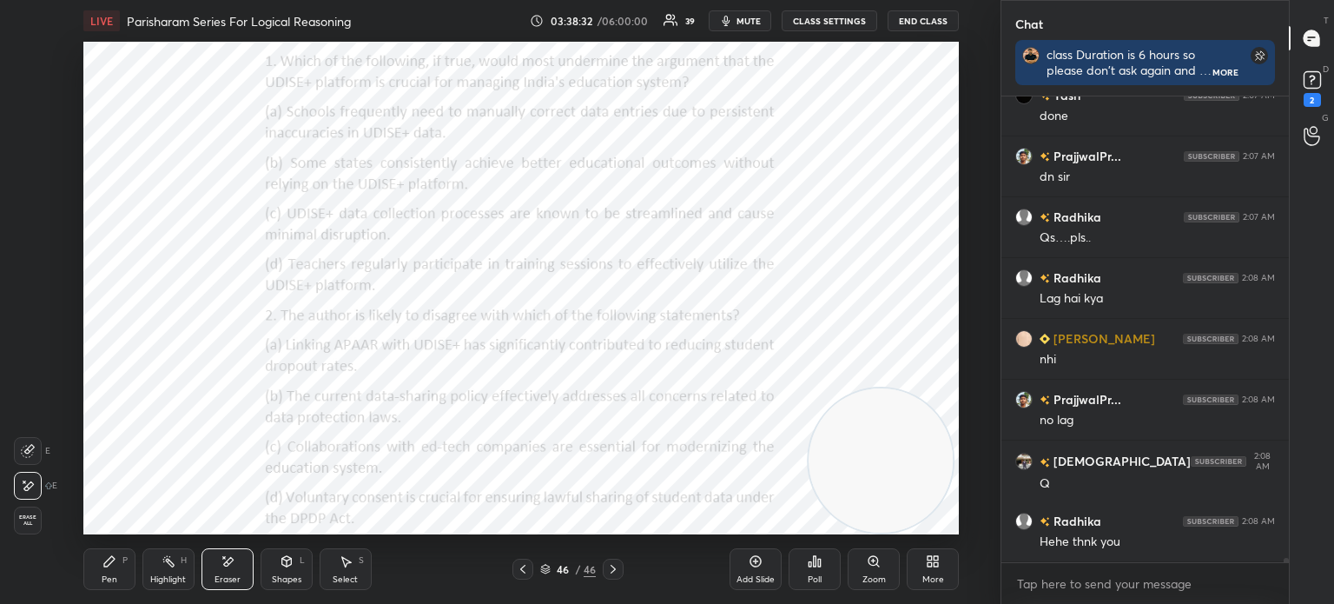
click at [930, 566] on icon at bounding box center [930, 564] width 4 height 4
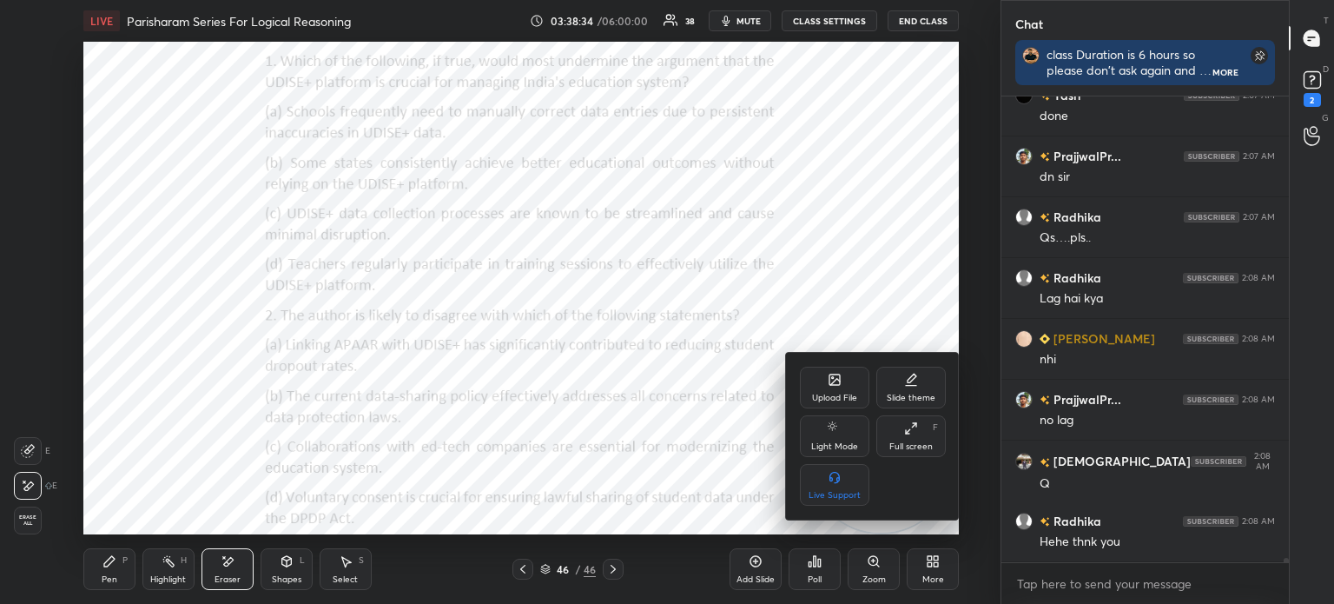
click at [810, 392] on div "Upload File" at bounding box center [834, 388] width 69 height 42
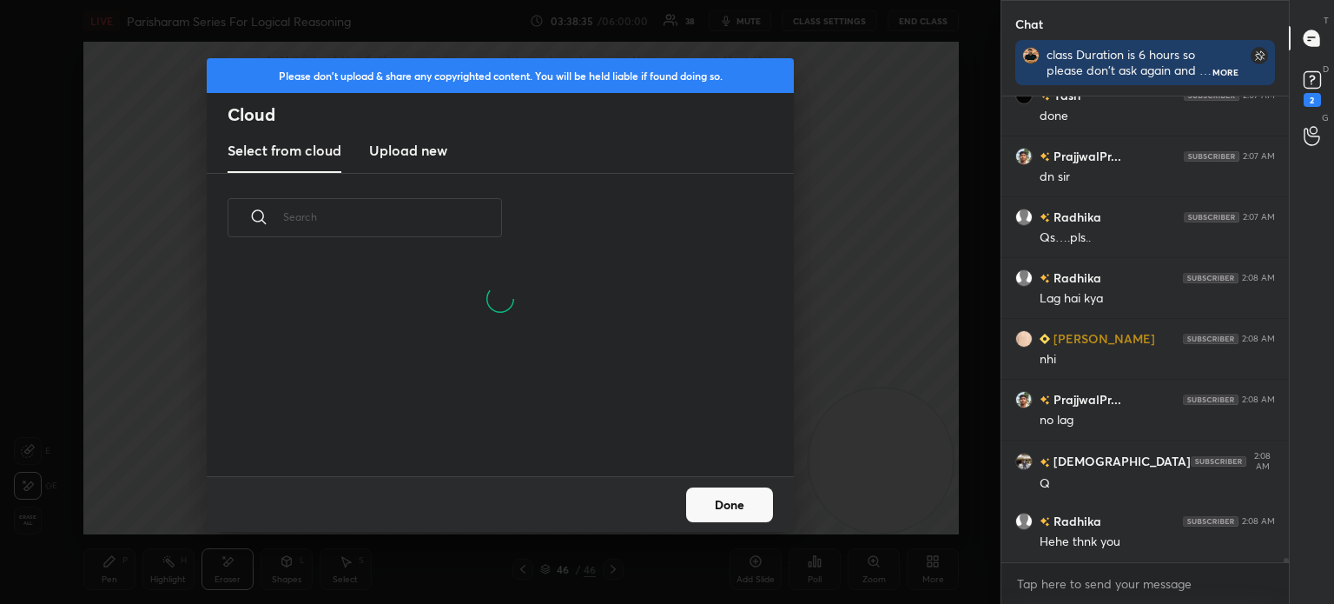
scroll to position [214, 558]
click at [427, 154] on h3 "Upload new" at bounding box center [408, 150] width 78 height 21
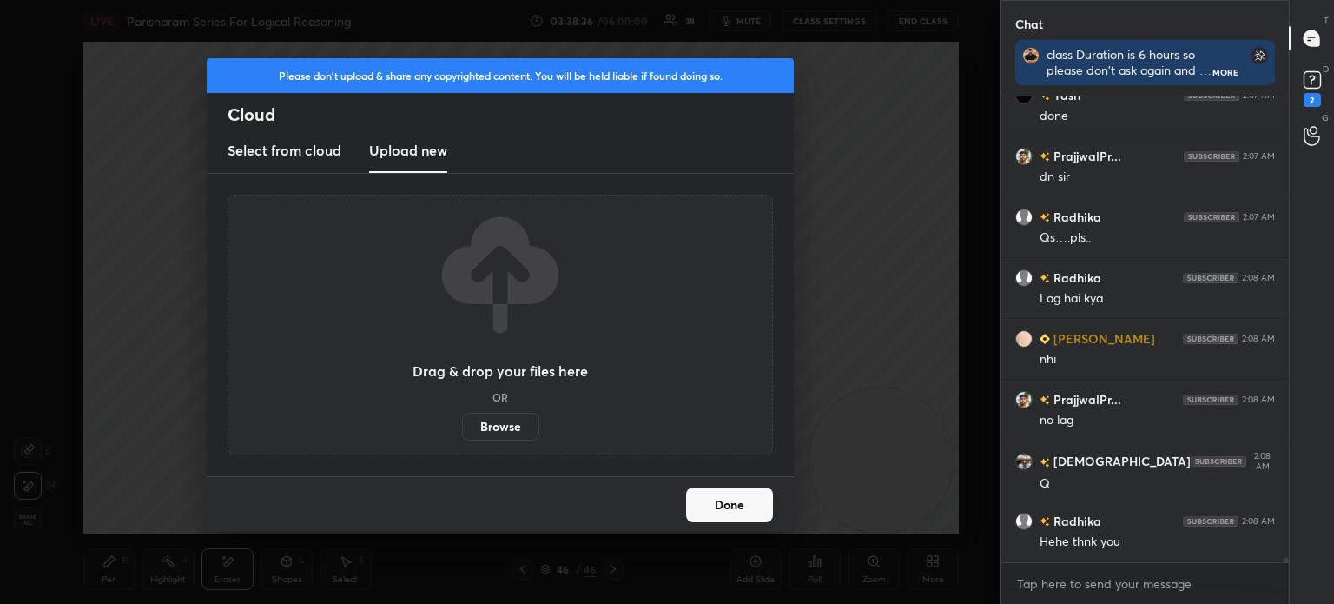
scroll to position [53728, 0]
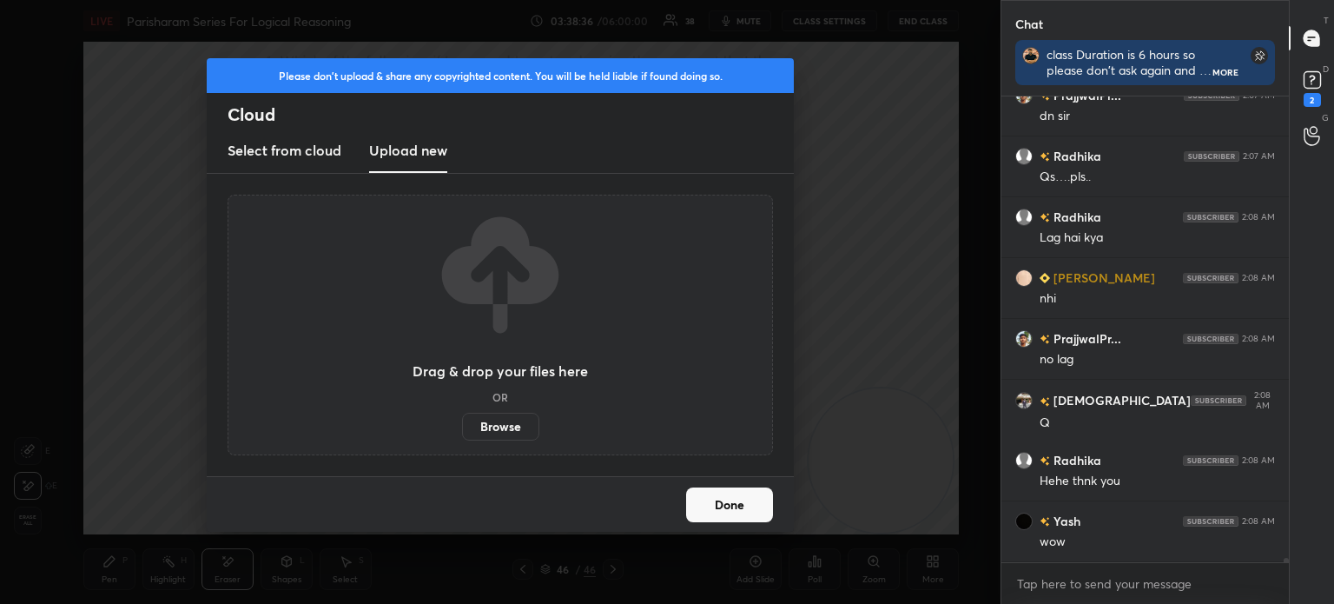
click at [492, 423] on label "Browse" at bounding box center [500, 427] width 77 height 28
click at [462, 423] on input "Browse" at bounding box center [462, 427] width 0 height 28
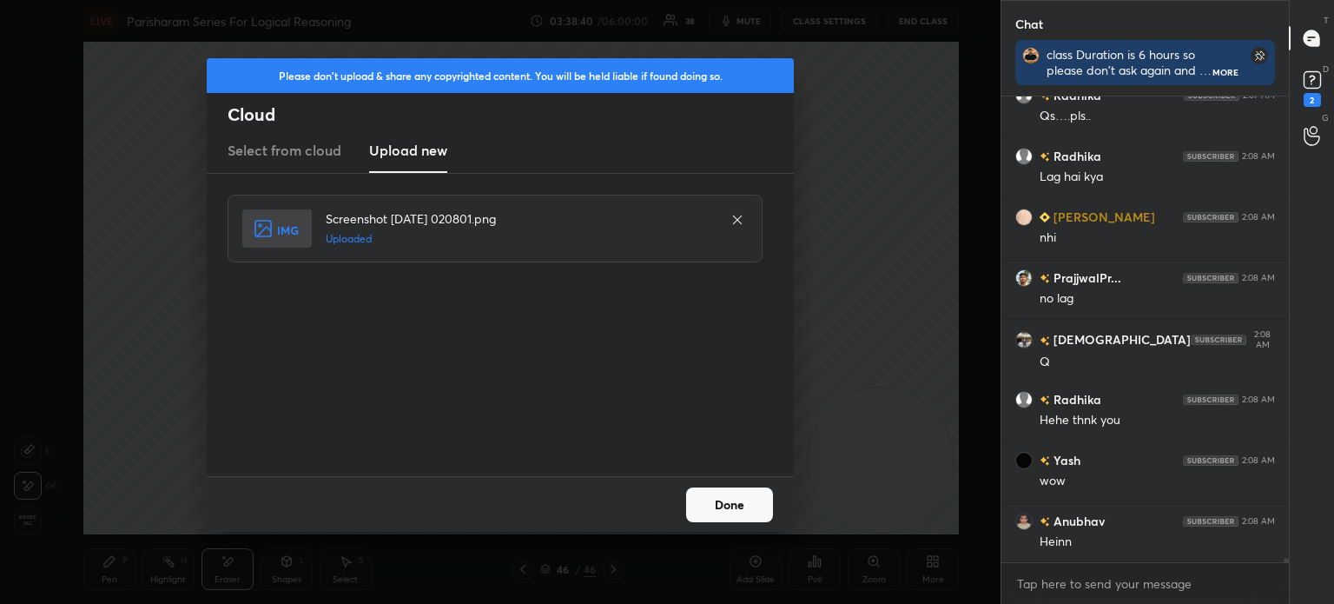
click at [710, 498] on button "Done" at bounding box center [729, 504] width 87 height 35
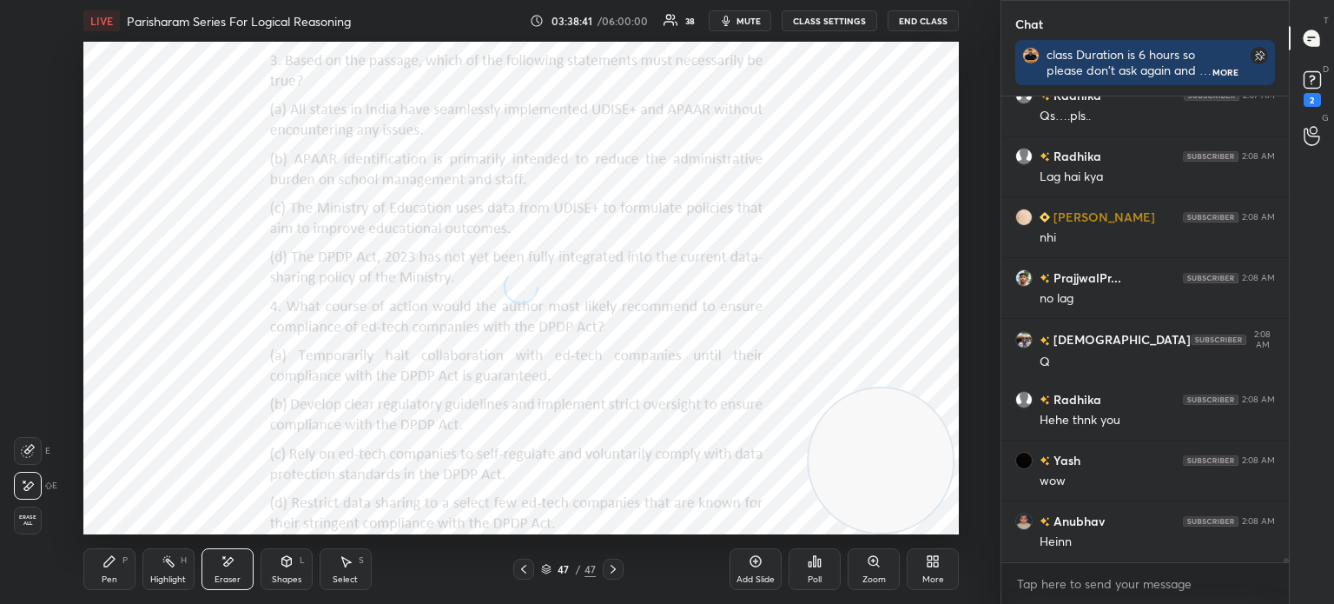
scroll to position [53850, 0]
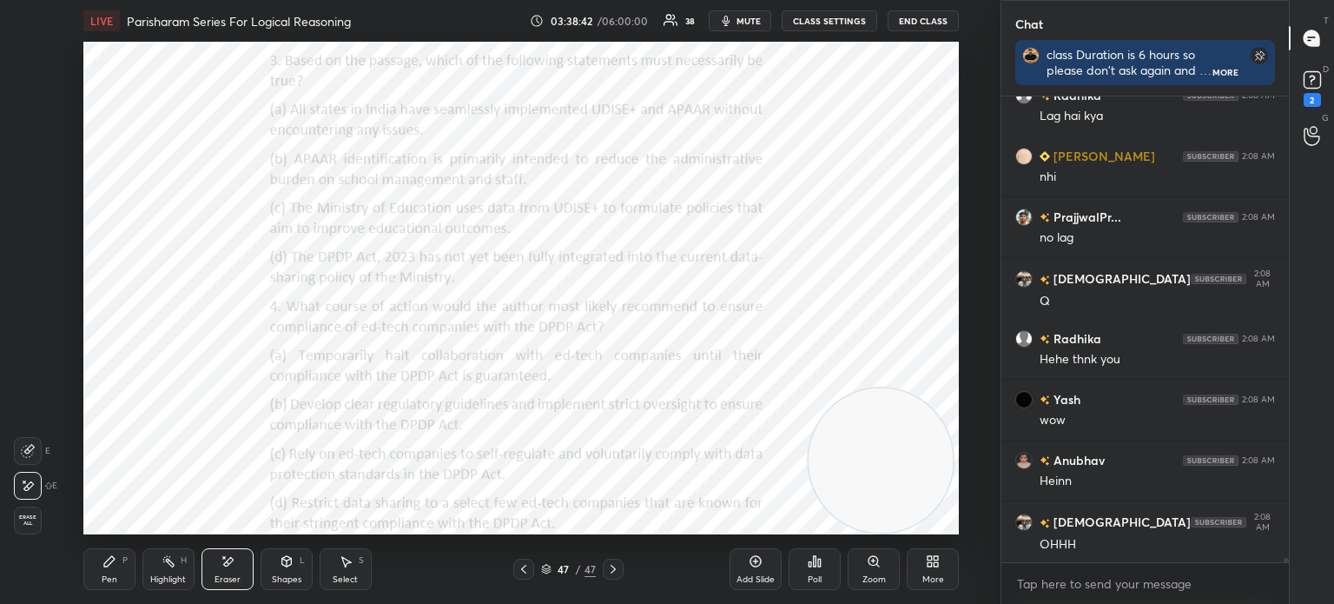
click at [936, 558] on icon at bounding box center [937, 558] width 4 height 4
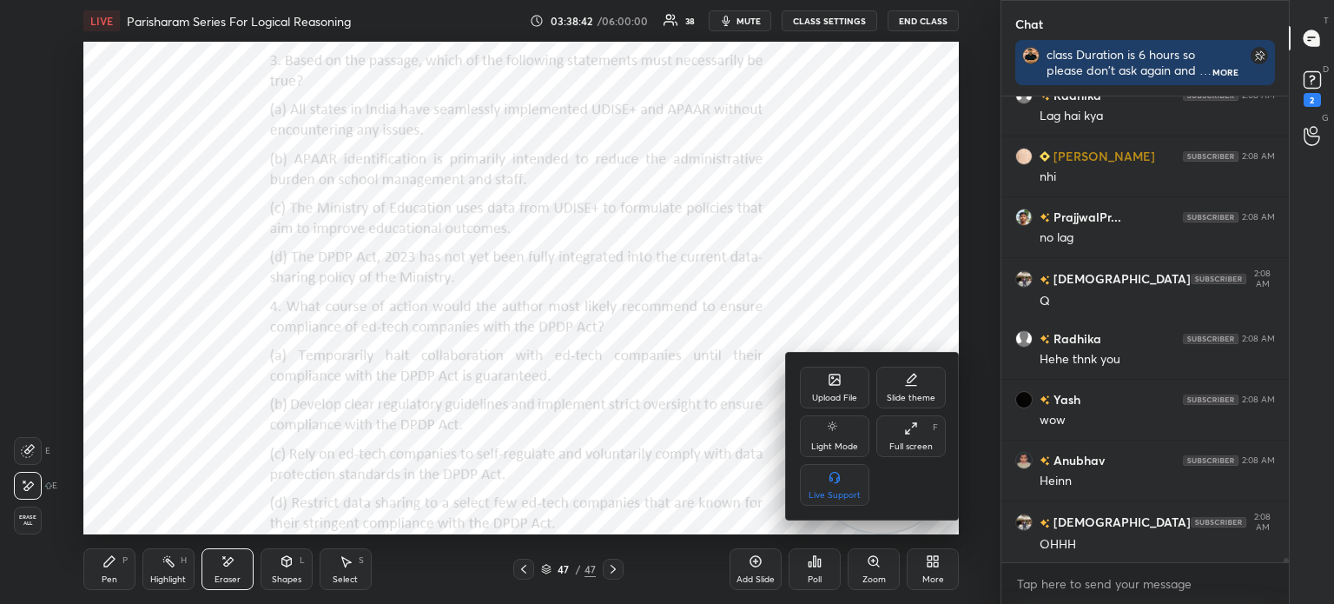
scroll to position [53971, 0]
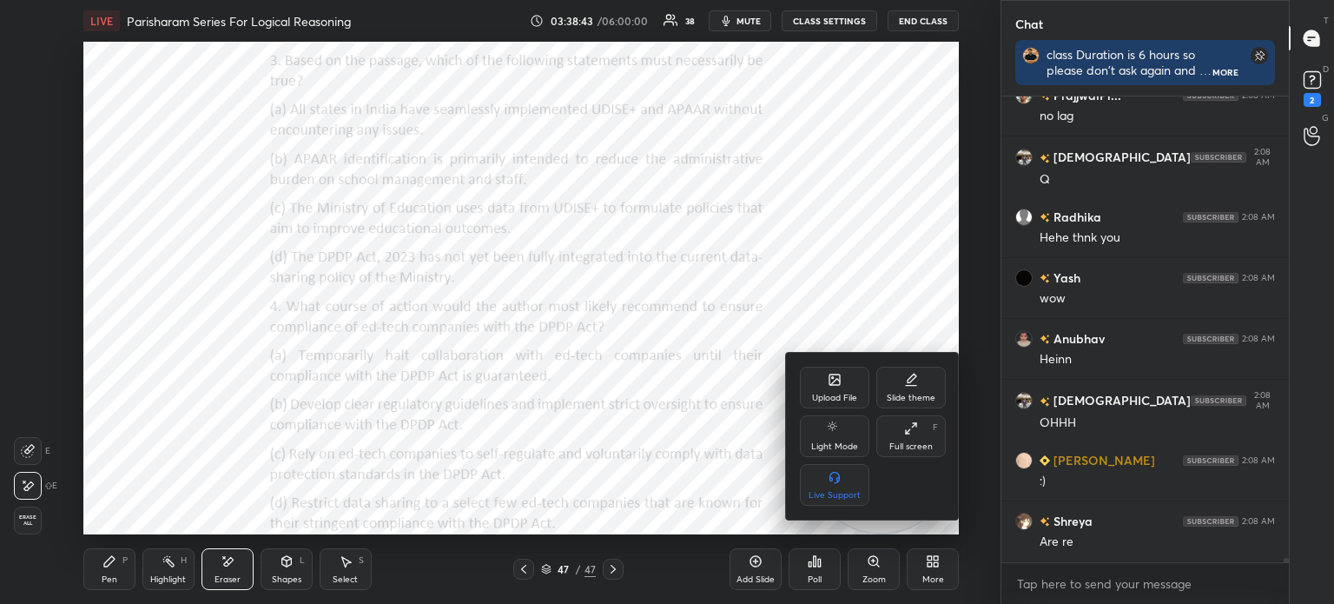
click at [824, 385] on div "Upload File" at bounding box center [834, 388] width 69 height 42
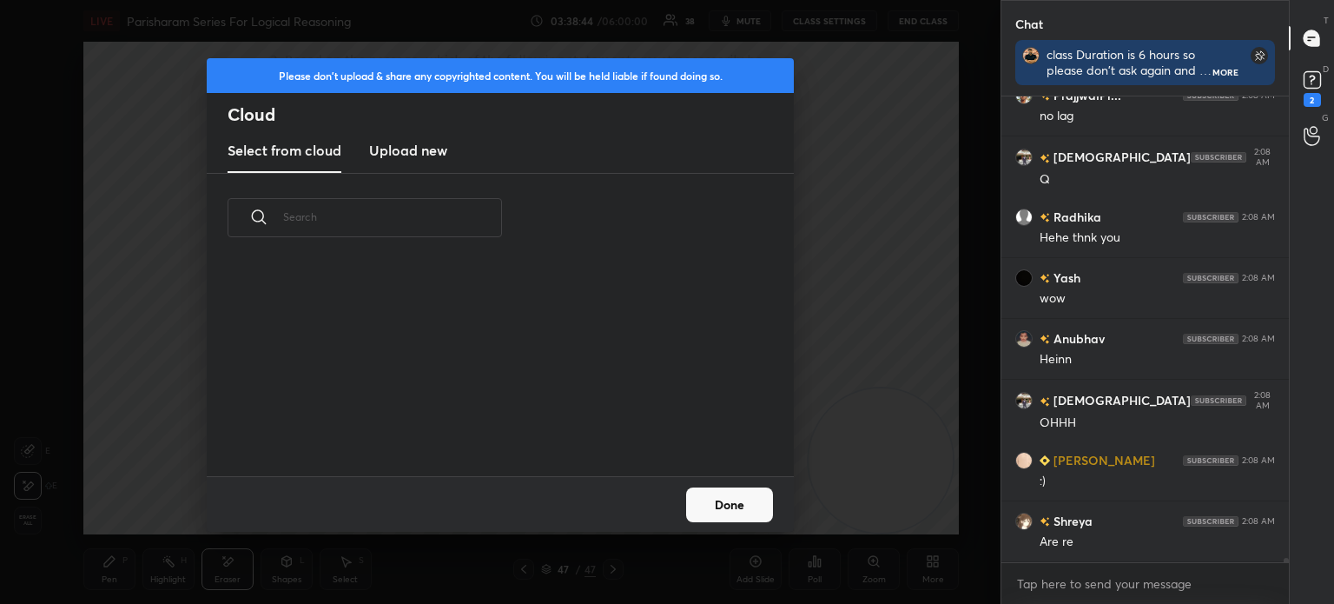
scroll to position [214, 558]
click at [414, 146] on h3 "Upload new" at bounding box center [408, 150] width 78 height 21
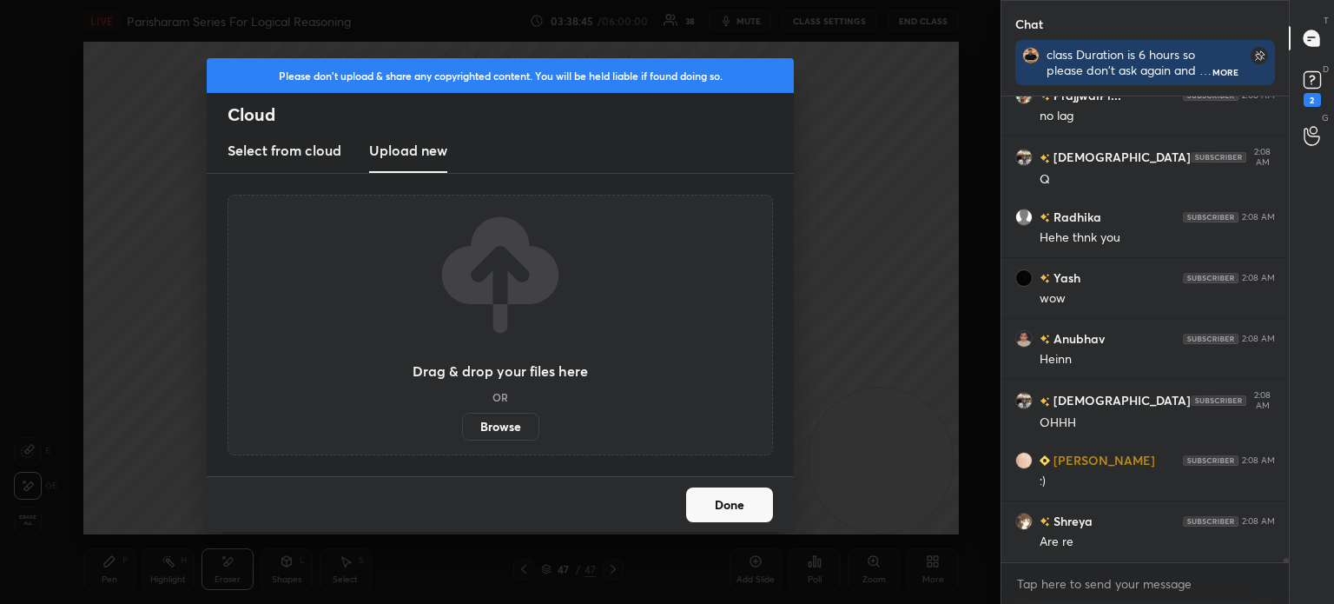
scroll to position [54032, 0]
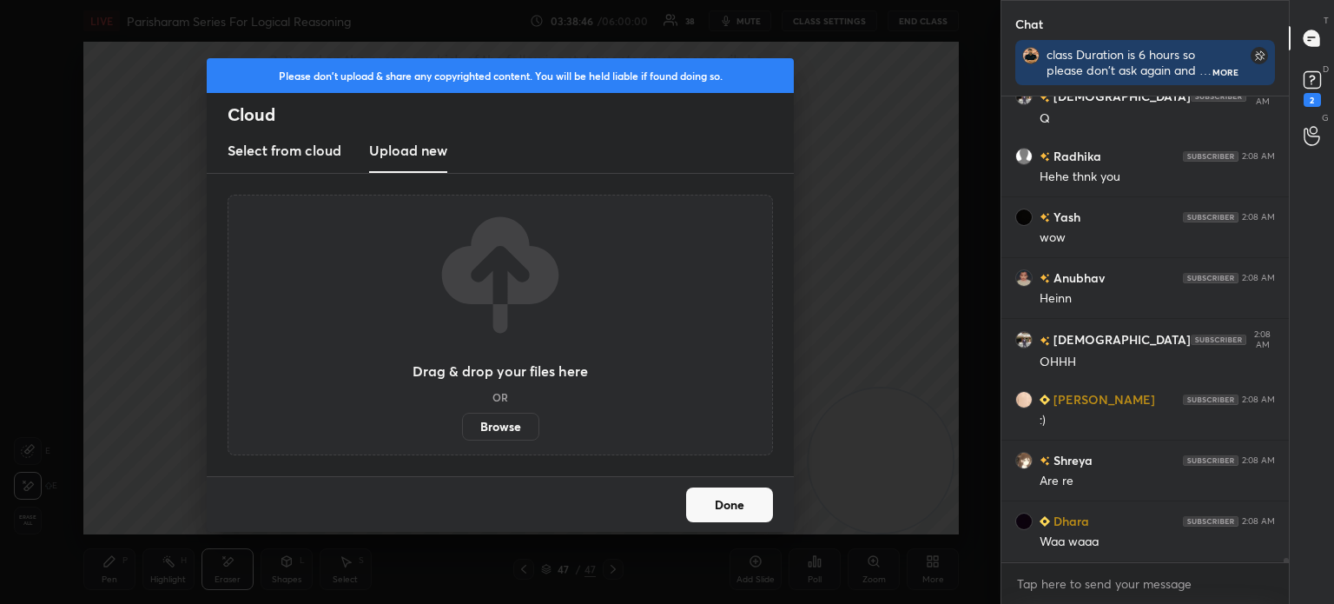
click at [498, 423] on label "Browse" at bounding box center [500, 427] width 77 height 28
click at [462, 423] on input "Browse" at bounding box center [462, 427] width 0 height 28
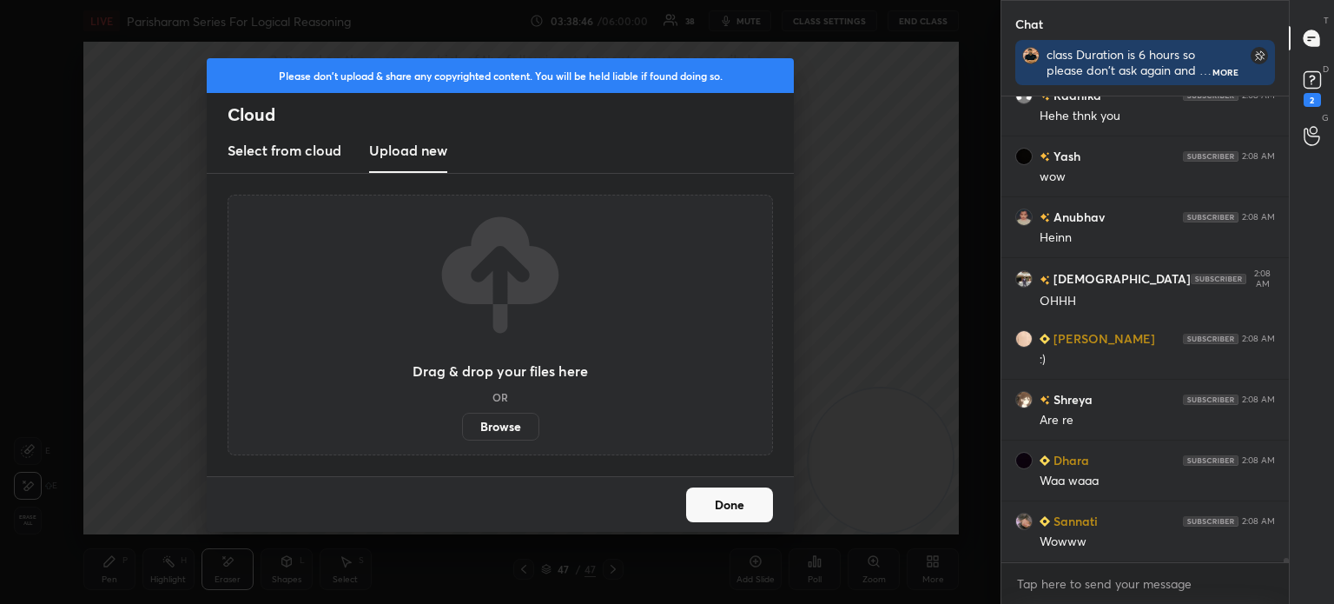
scroll to position [54154, 0]
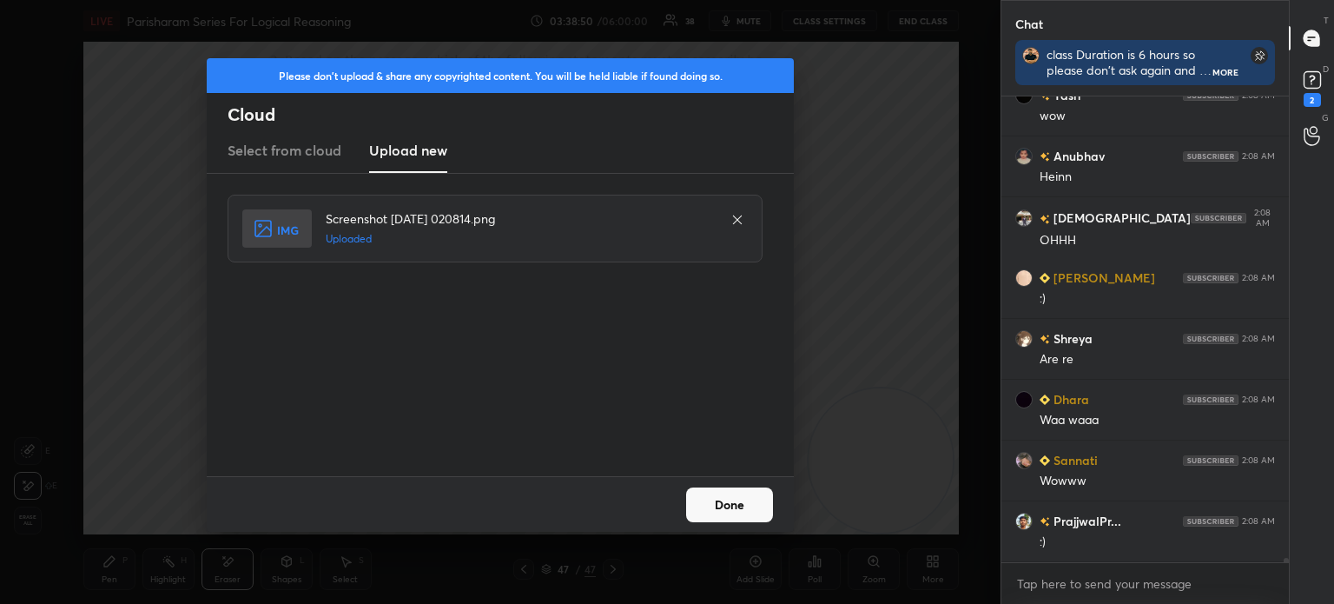
click at [730, 509] on button "Done" at bounding box center [729, 504] width 87 height 35
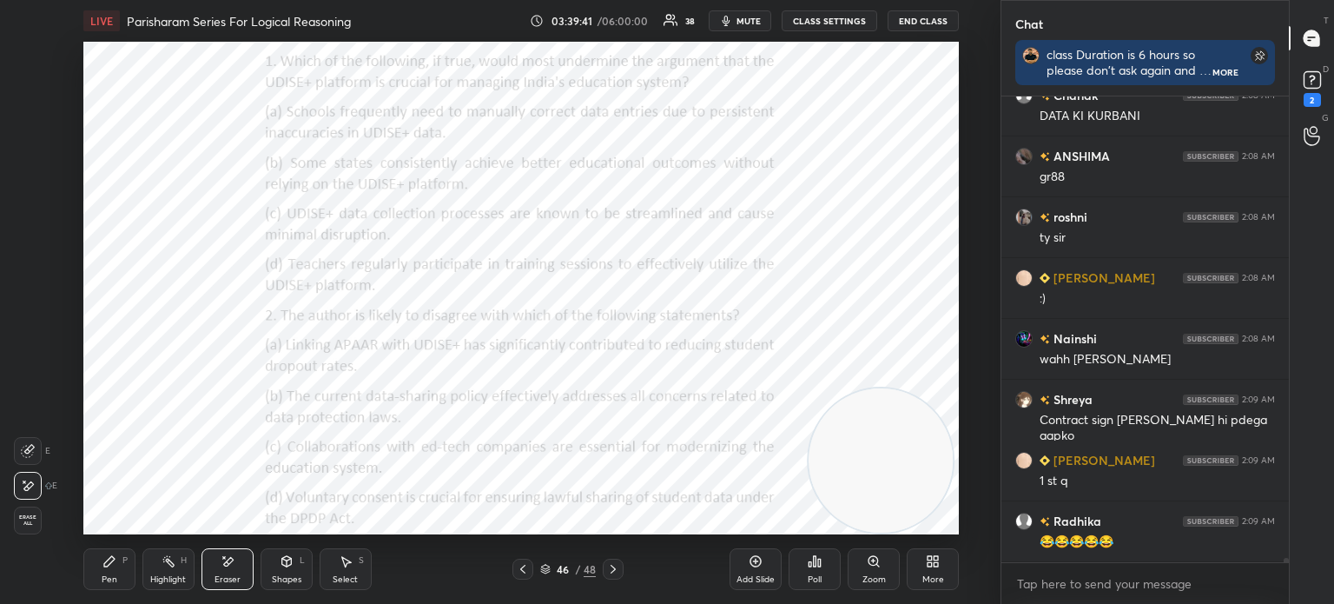
scroll to position [55127, 0]
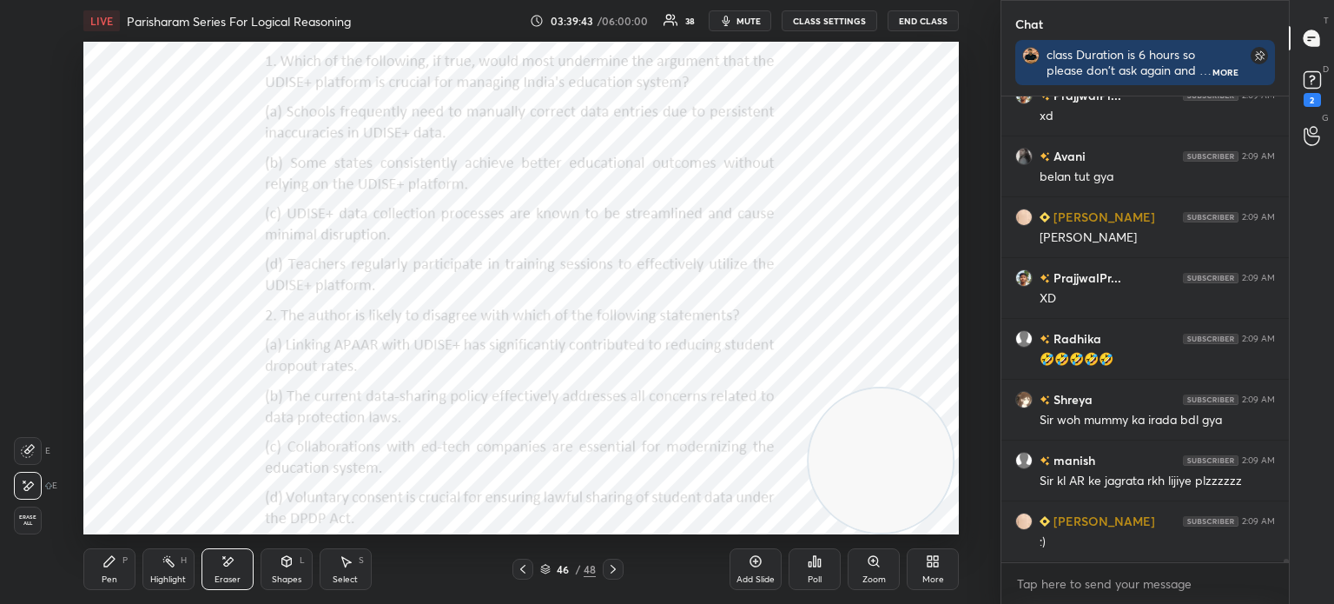
click at [814, 582] on div "Poll" at bounding box center [815, 579] width 14 height 9
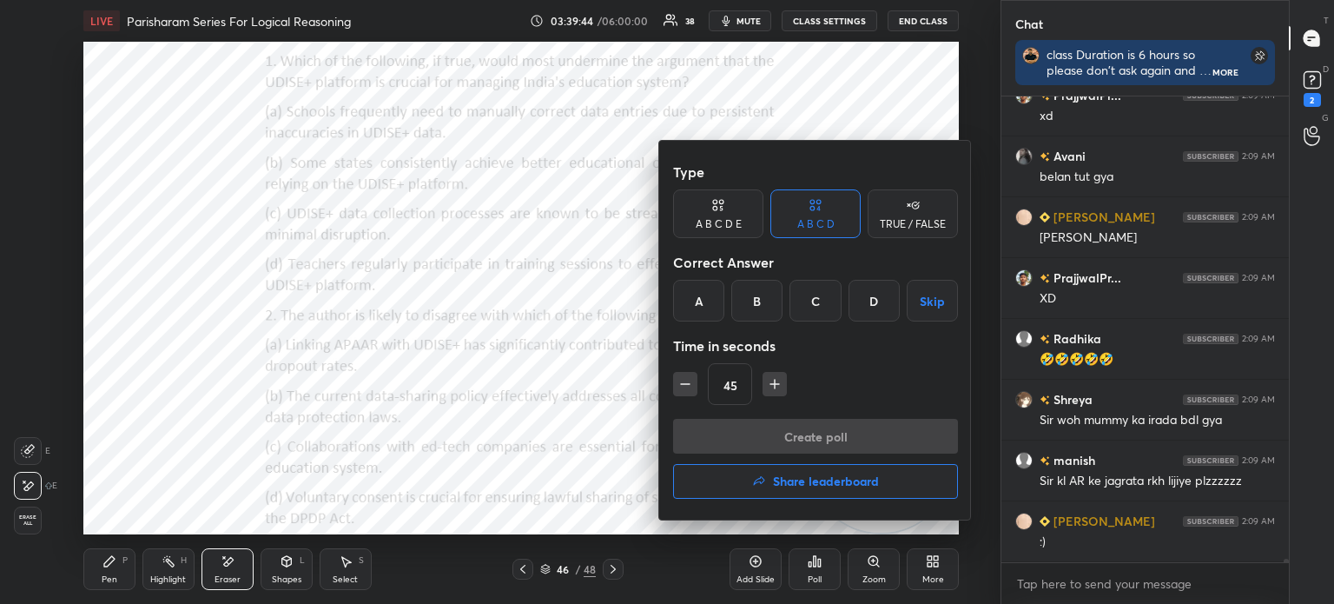
scroll to position [55188, 0]
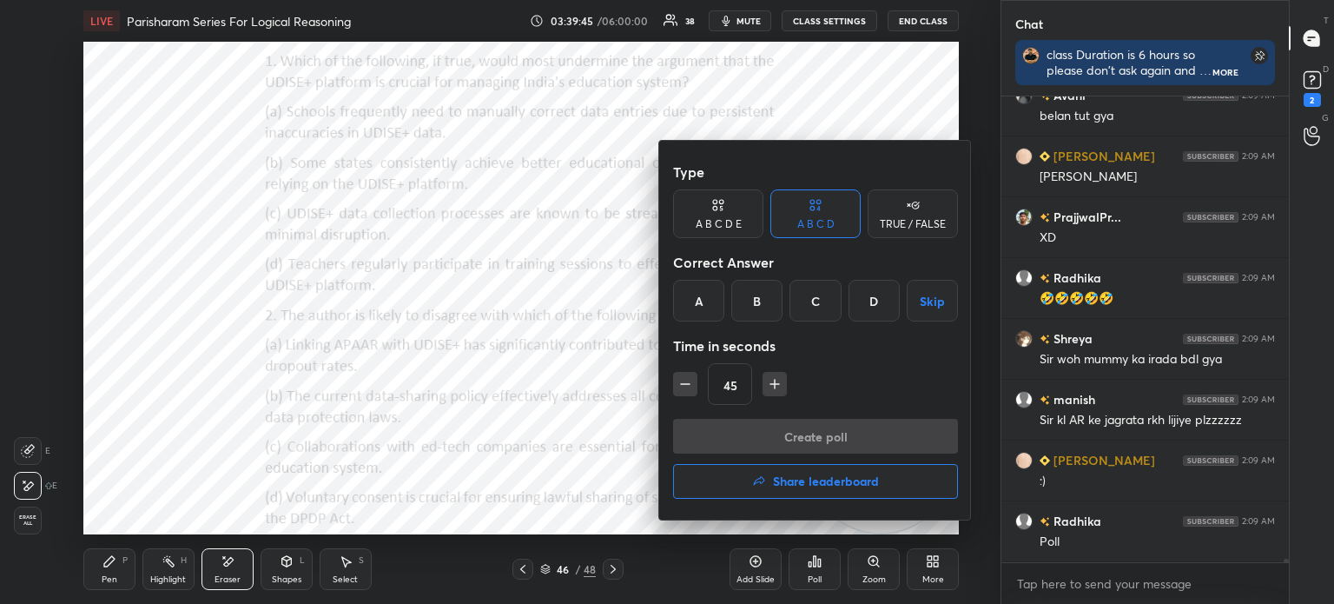
click at [753, 298] on div "B" at bounding box center [756, 301] width 51 height 42
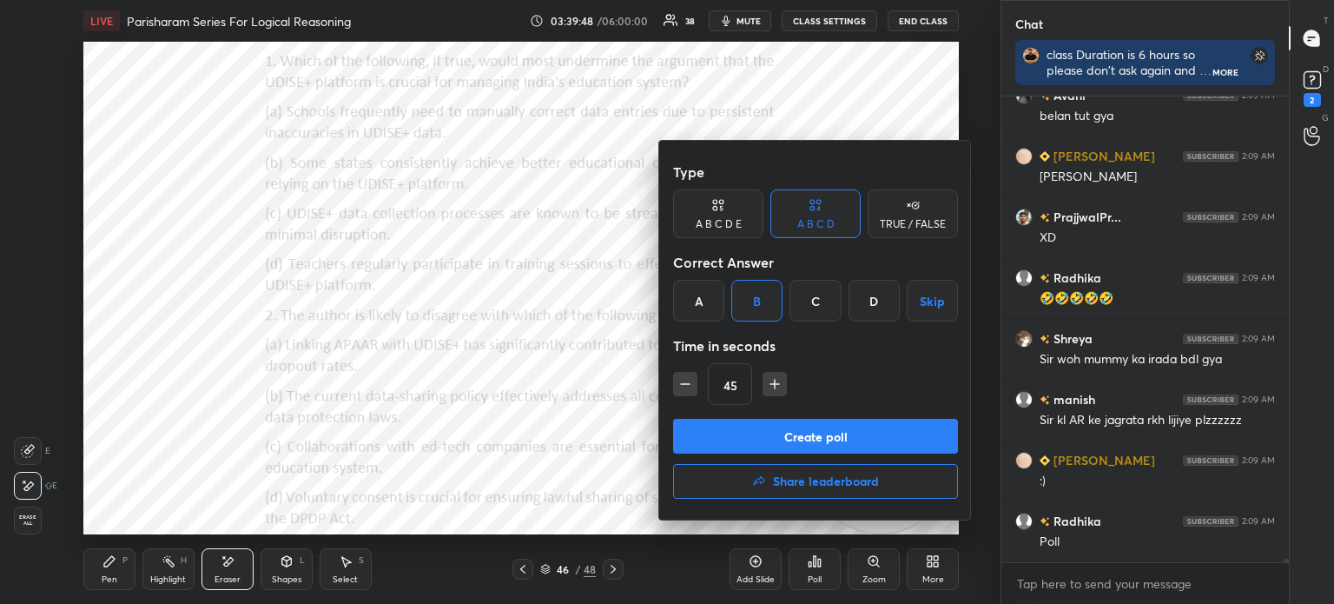
click at [755, 434] on button "Create poll" at bounding box center [815, 436] width 285 height 35
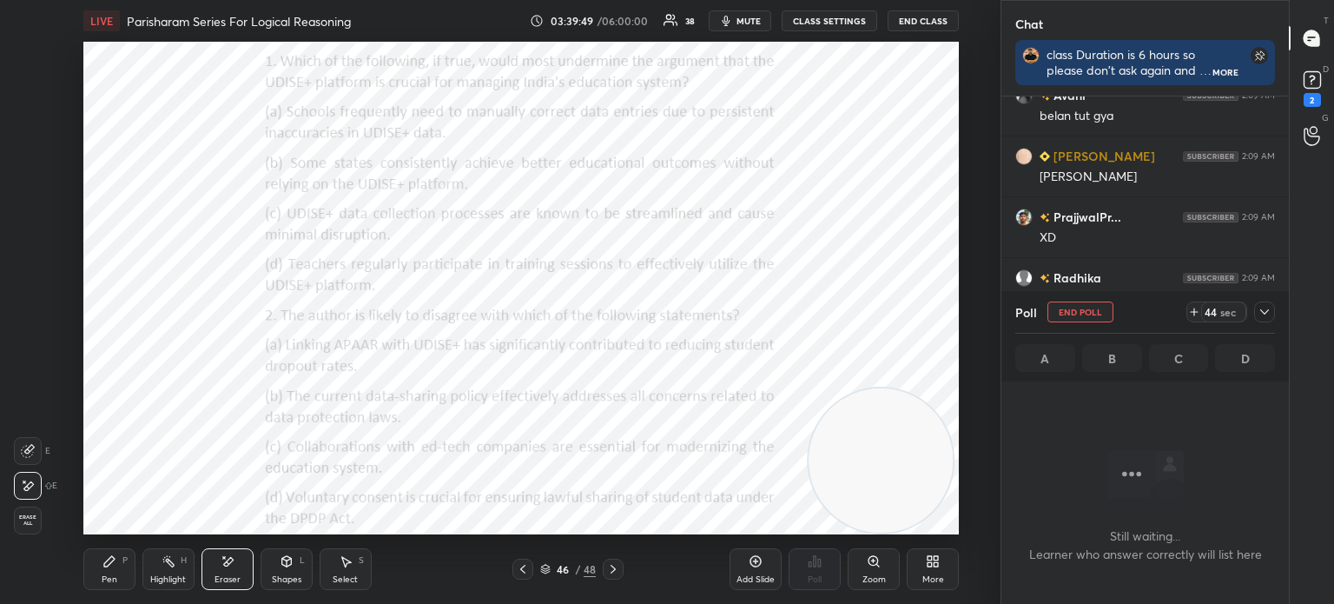
scroll to position [55339, 0]
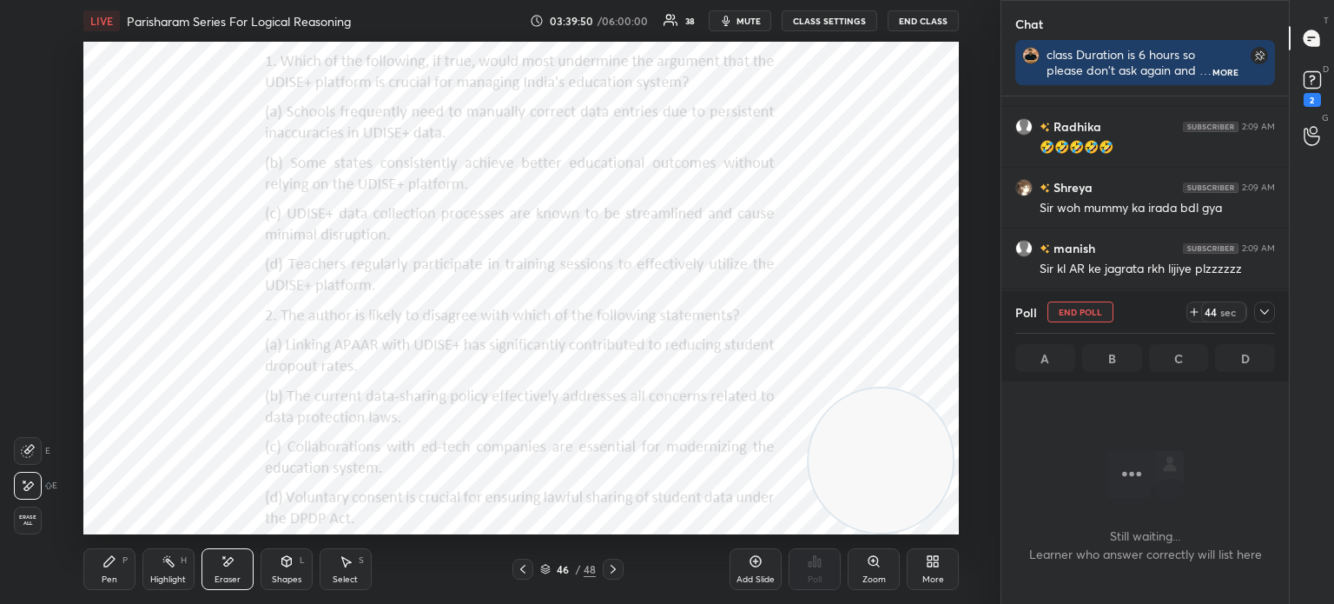
click at [1264, 314] on icon at bounding box center [1265, 311] width 9 height 5
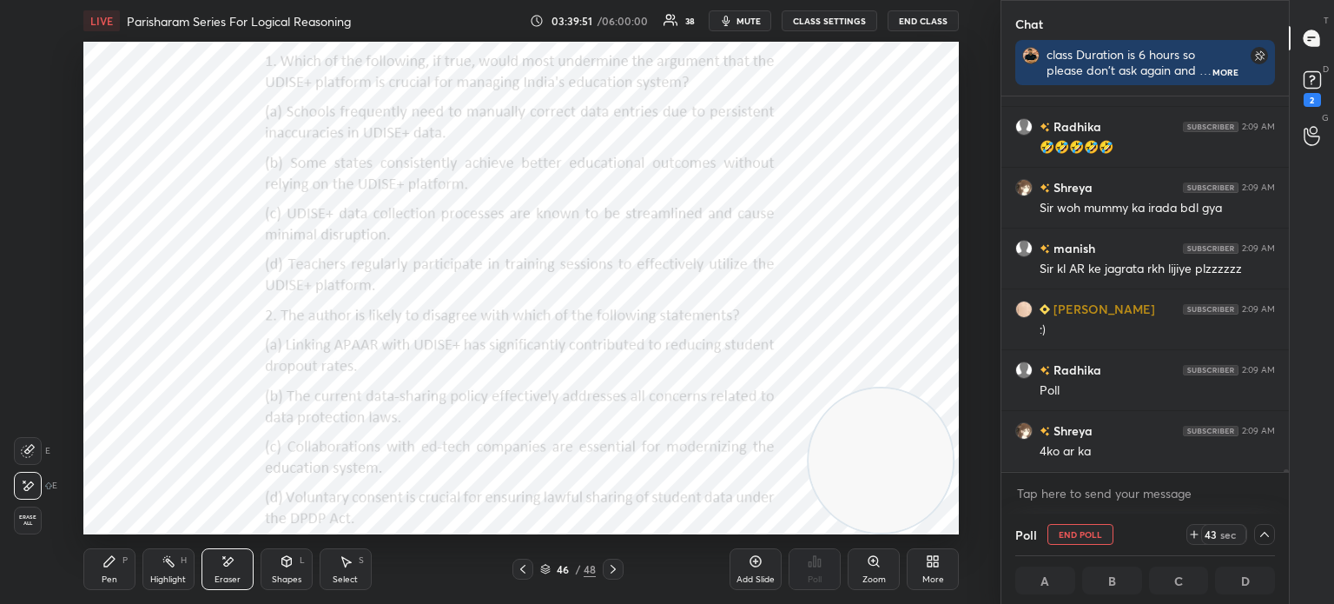
scroll to position [0, 5]
click at [1267, 539] on icon at bounding box center [1265, 534] width 14 height 14
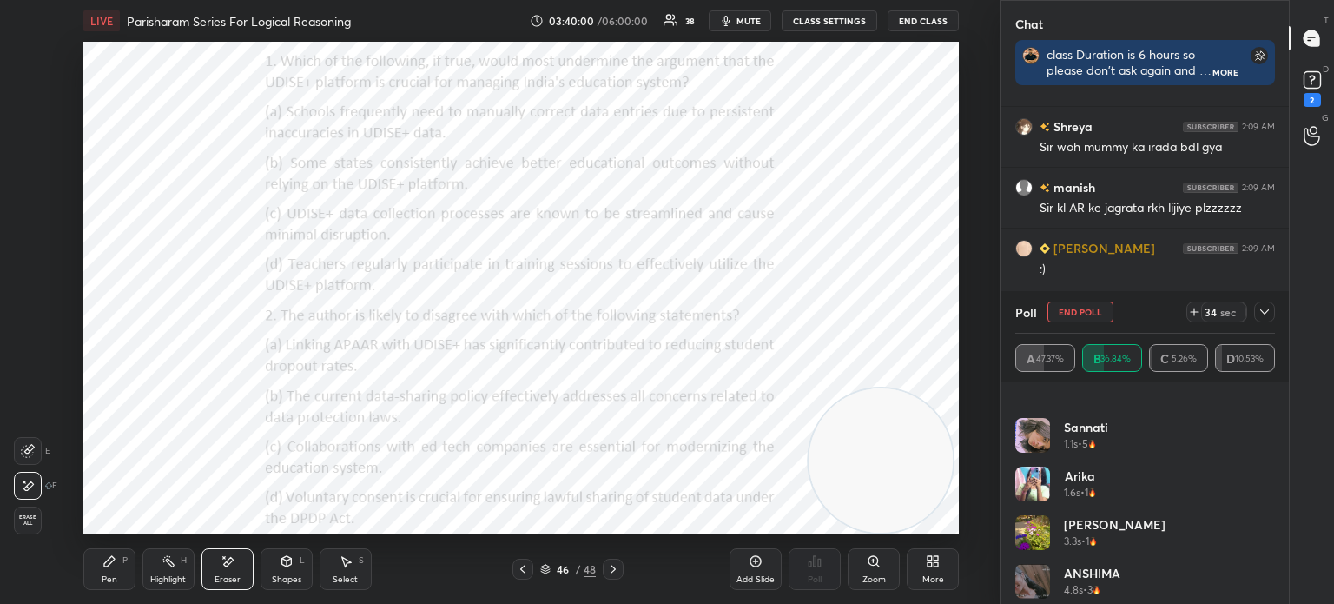
scroll to position [181, 0]
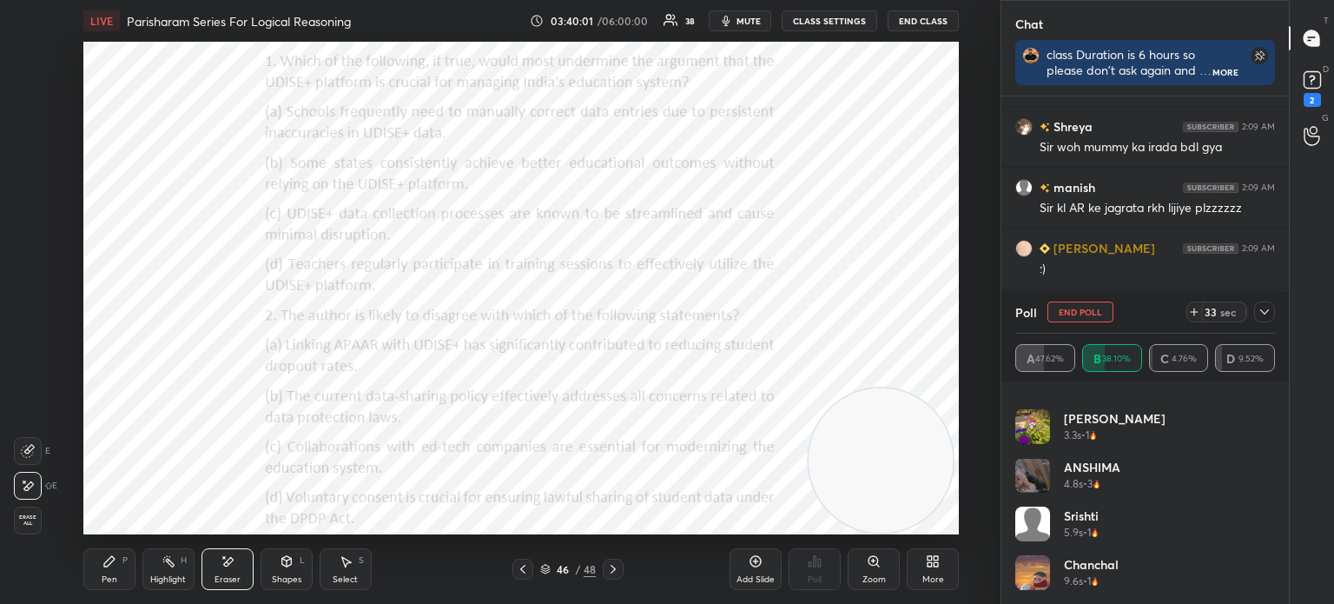
click at [1261, 314] on icon at bounding box center [1265, 312] width 14 height 14
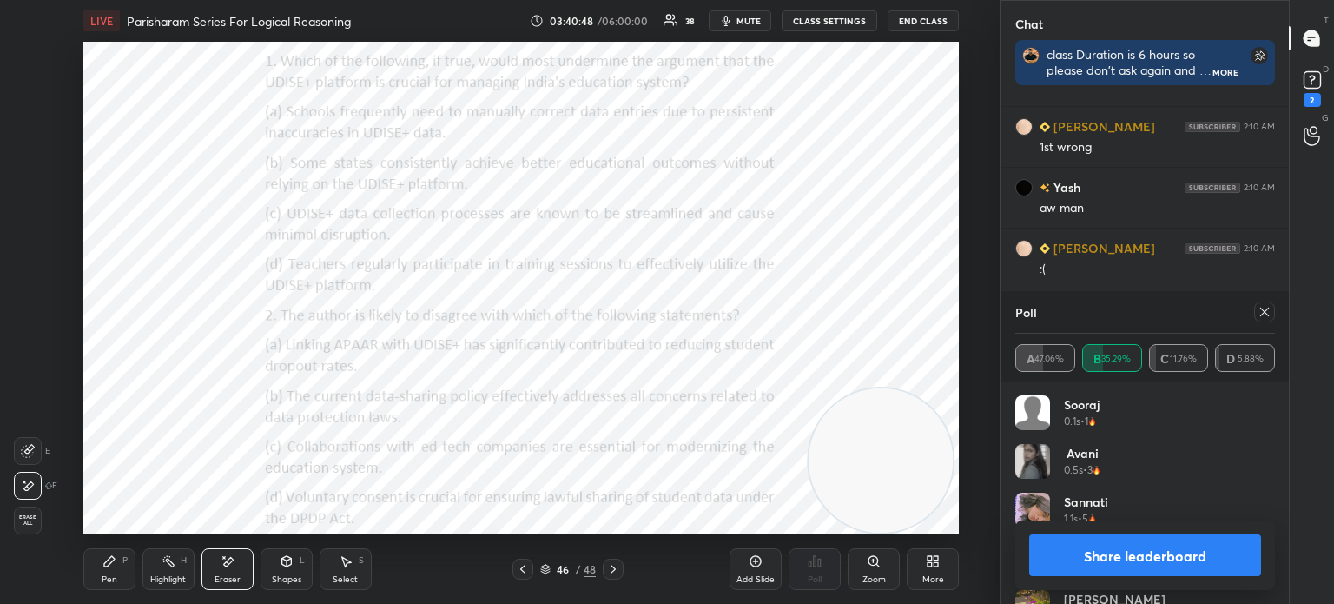
scroll to position [55962, 0]
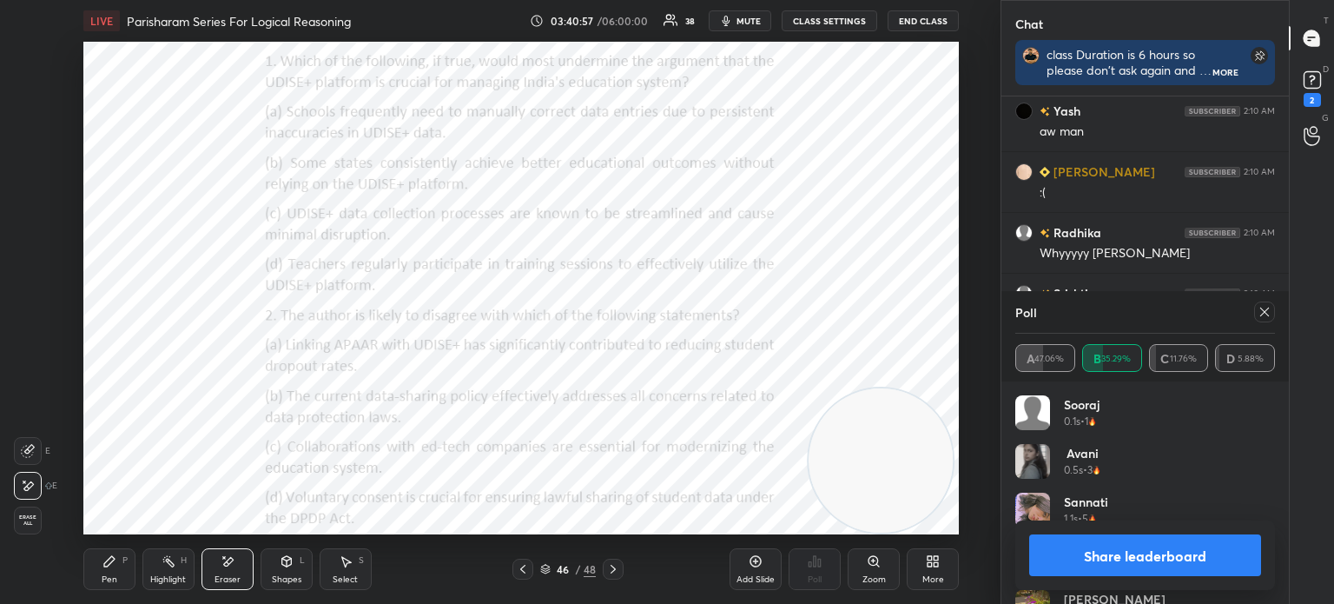
click at [119, 586] on div "Pen P" at bounding box center [109, 569] width 52 height 42
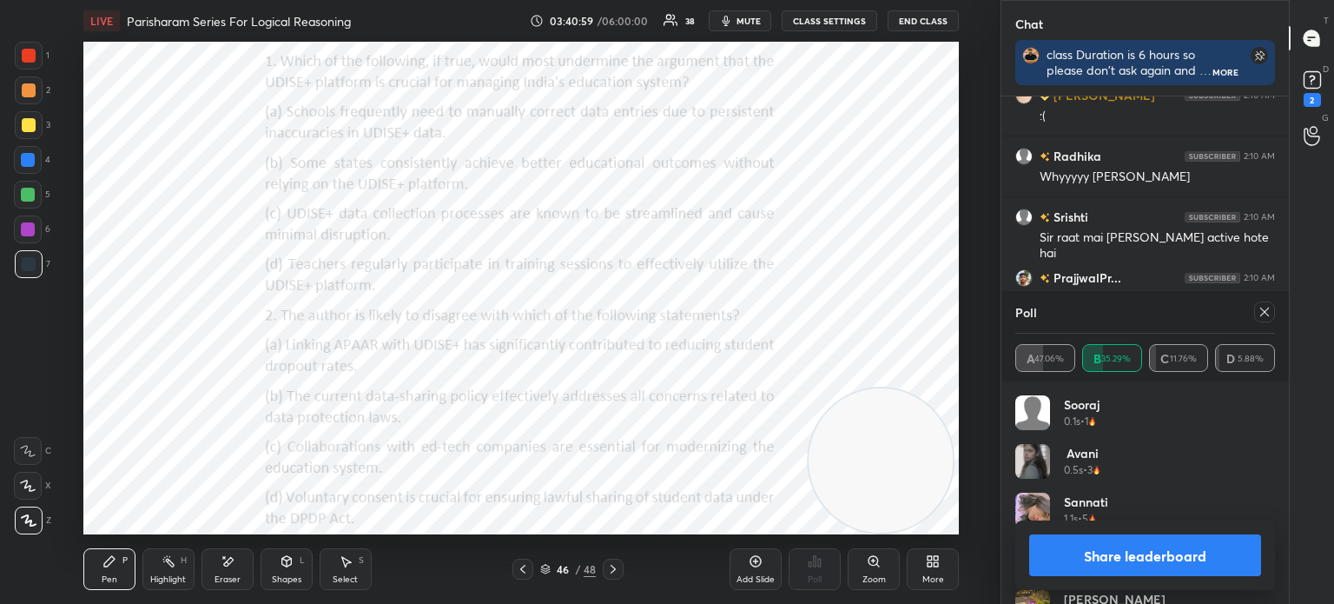
click at [1265, 316] on icon at bounding box center [1265, 312] width 14 height 14
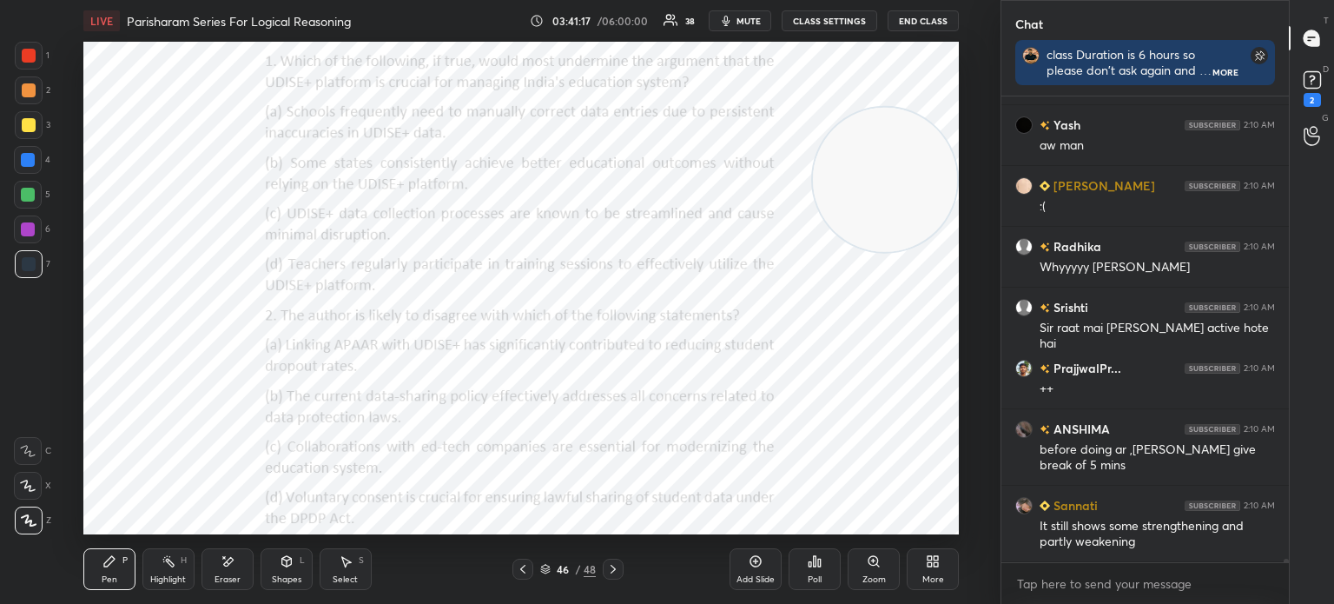
scroll to position [56009, 0]
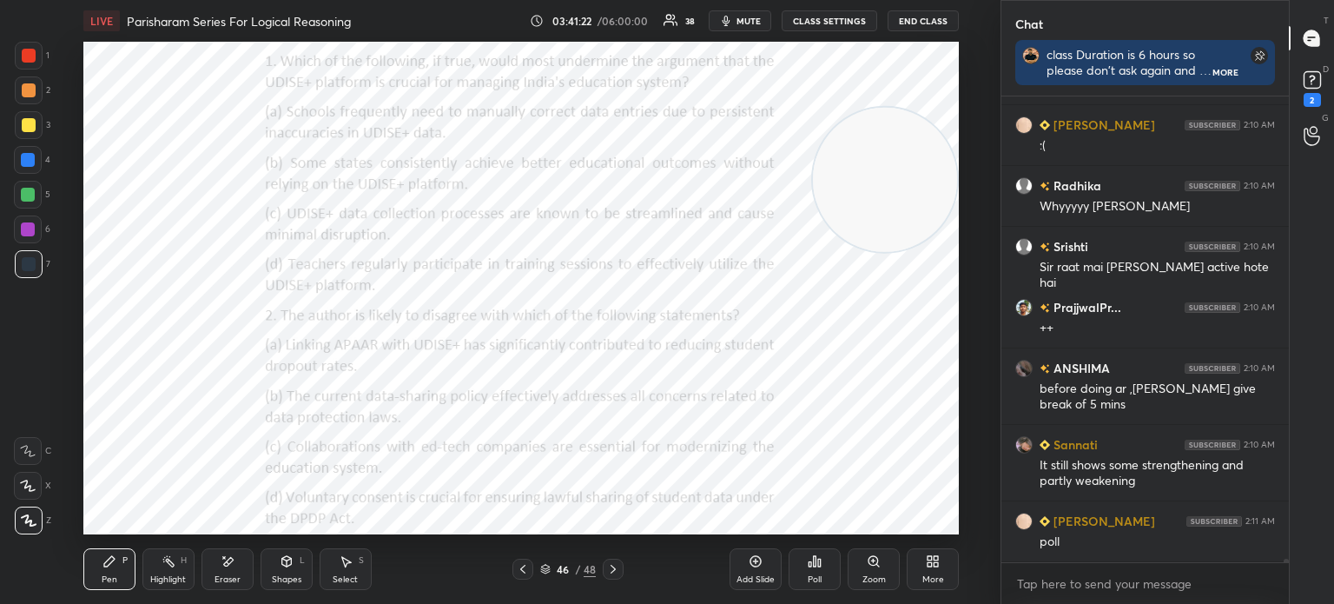
click at [813, 572] on div "Poll" at bounding box center [815, 569] width 52 height 42
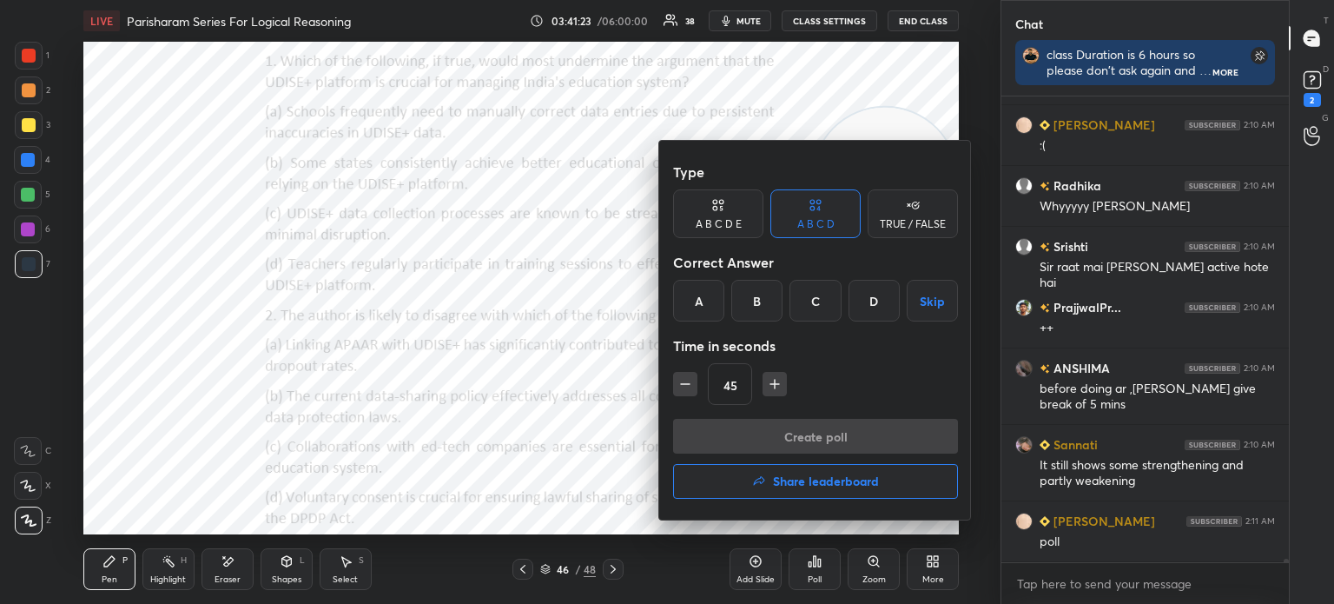
click at [691, 295] on div "A" at bounding box center [698, 301] width 51 height 42
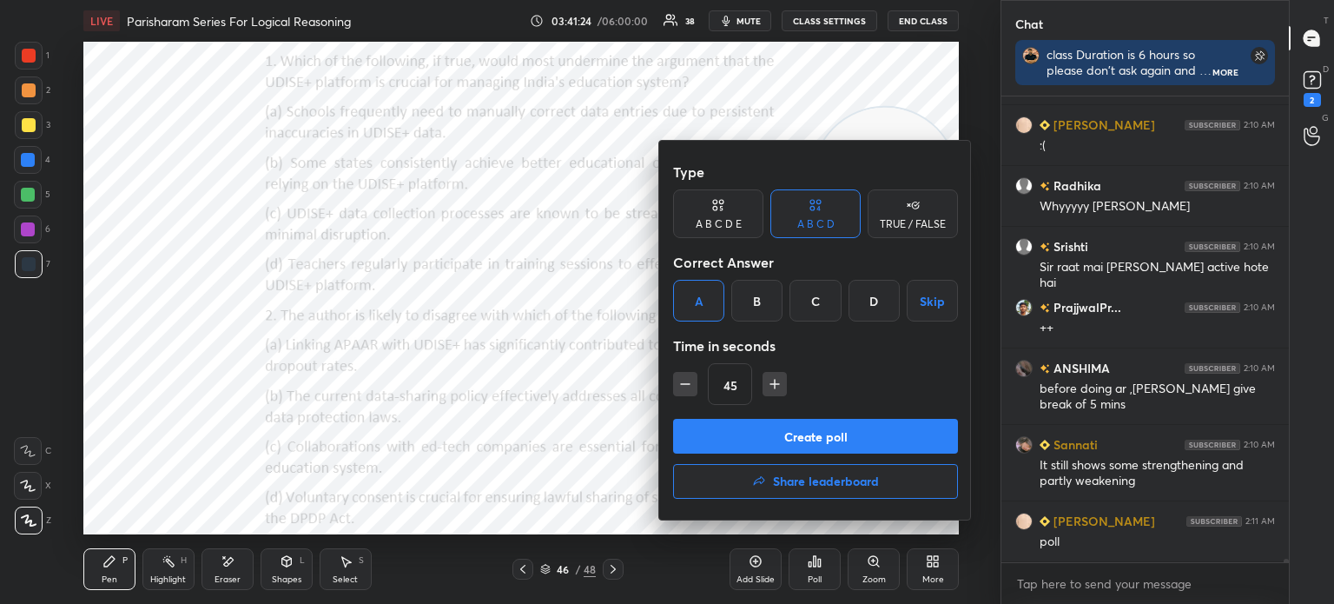
click at [751, 438] on button "Create poll" at bounding box center [815, 436] width 285 height 35
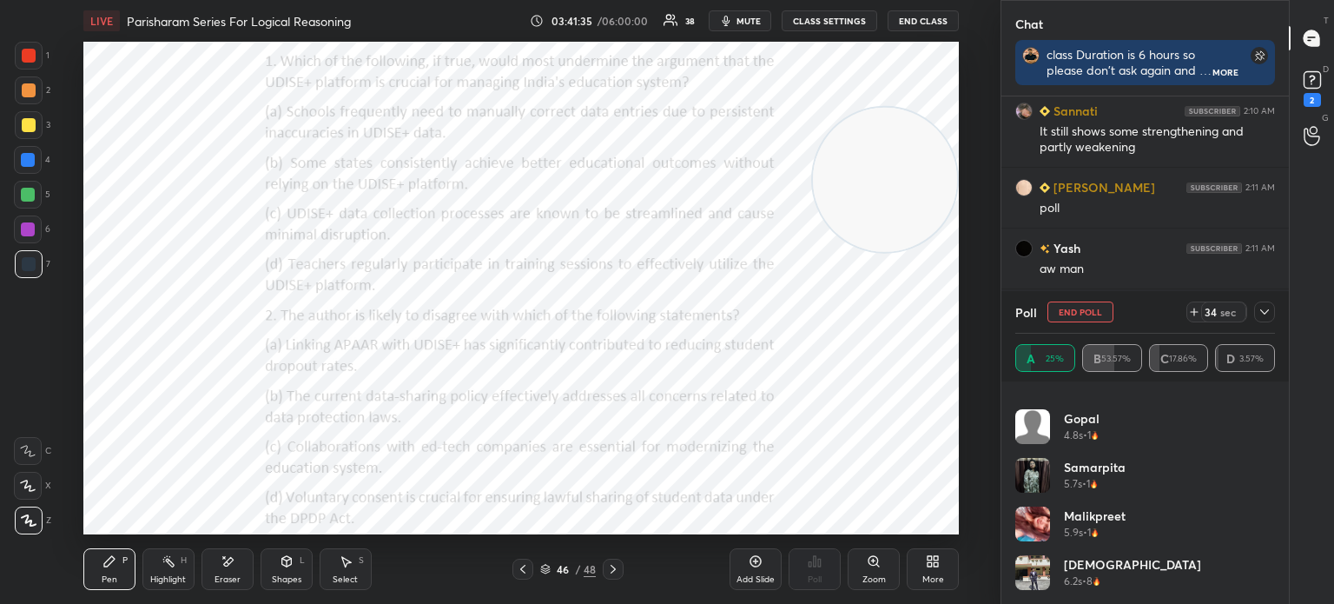
click at [1264, 315] on icon at bounding box center [1265, 312] width 14 height 14
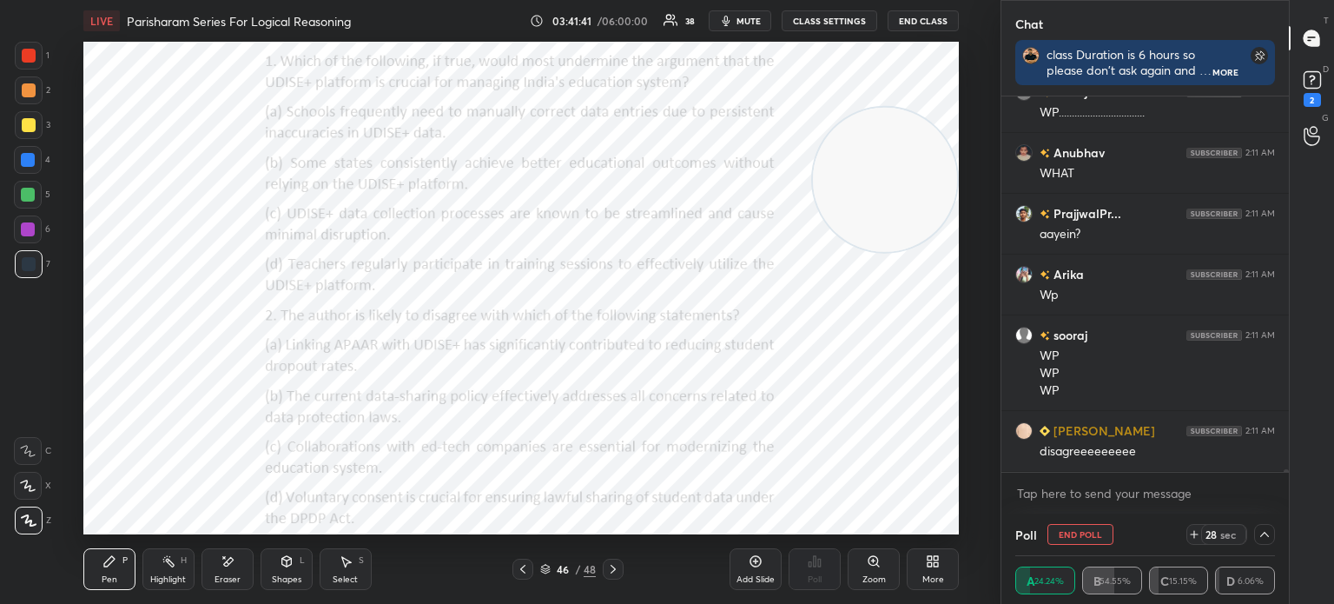
click at [1267, 543] on div at bounding box center [1264, 534] width 21 height 21
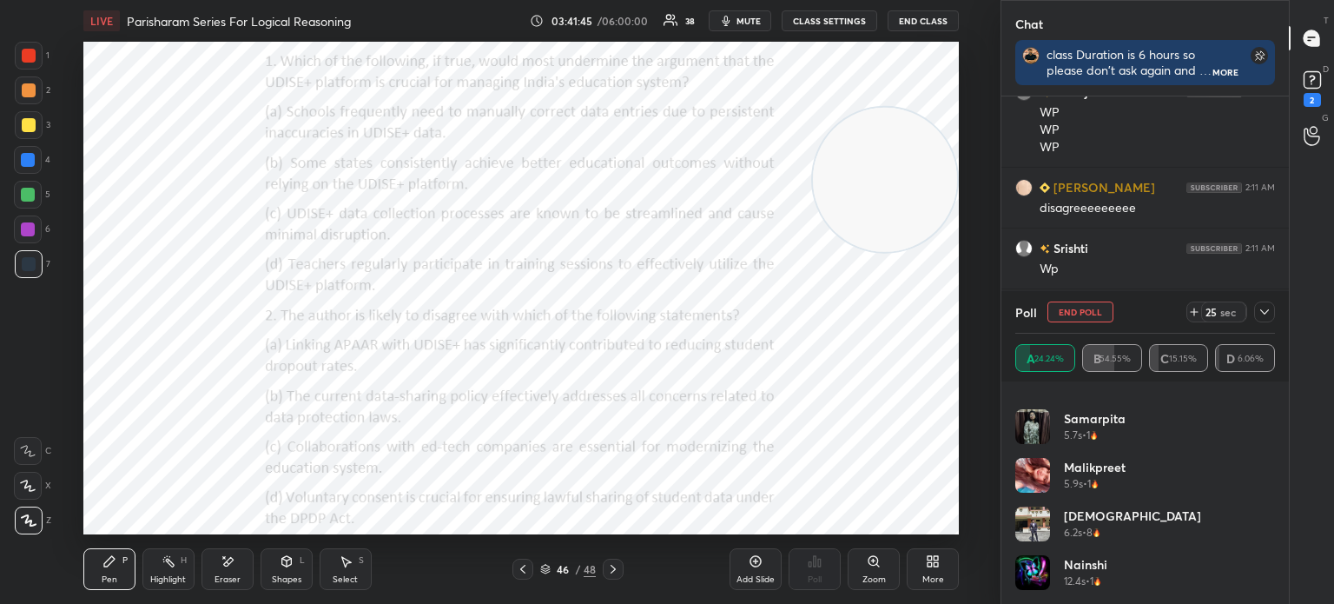
click at [1261, 315] on icon at bounding box center [1265, 312] width 14 height 14
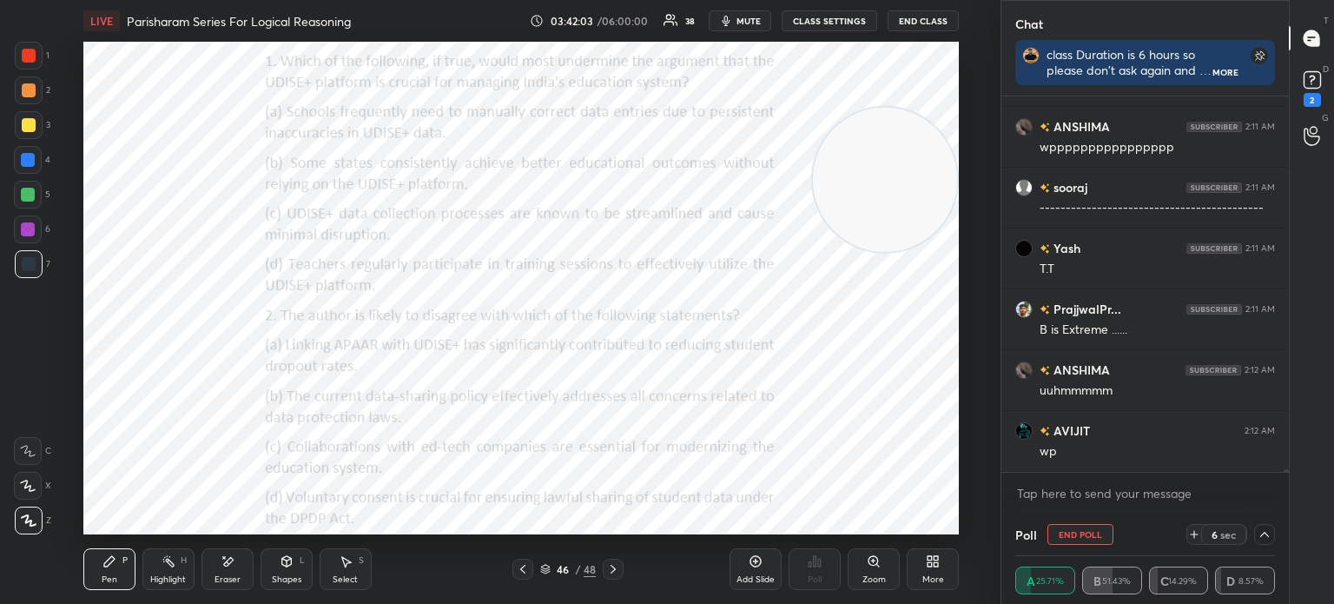
click at [1263, 538] on icon at bounding box center [1265, 534] width 14 height 14
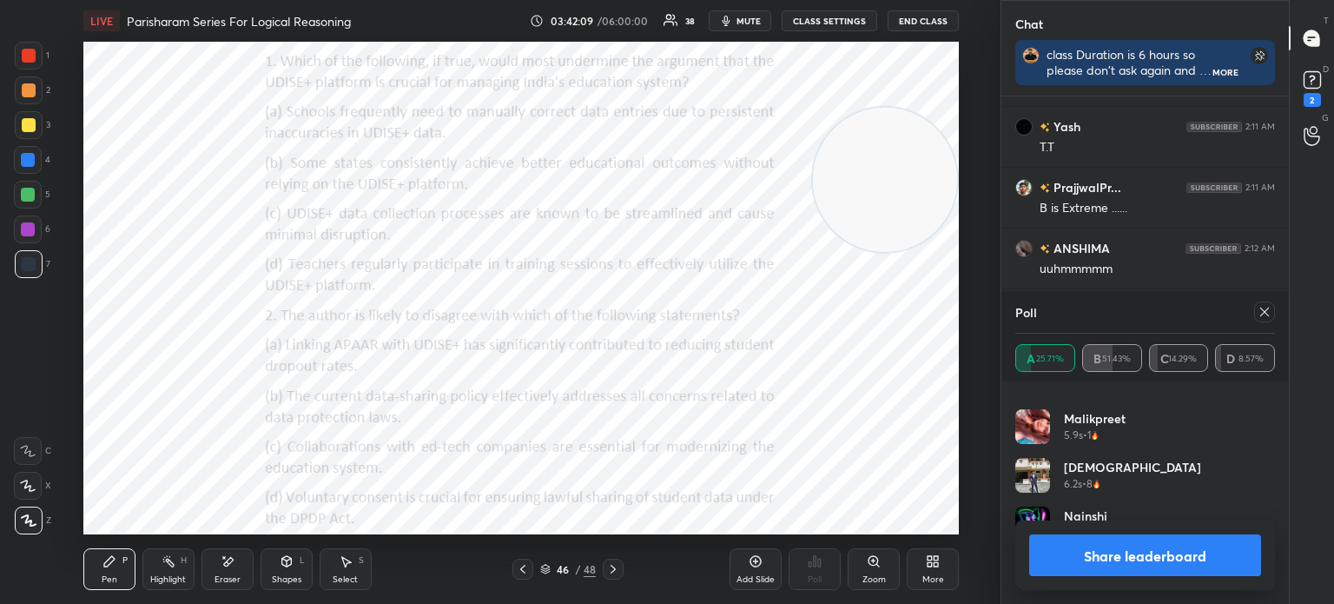
click at [1267, 315] on icon at bounding box center [1265, 312] width 9 height 9
type textarea "x"
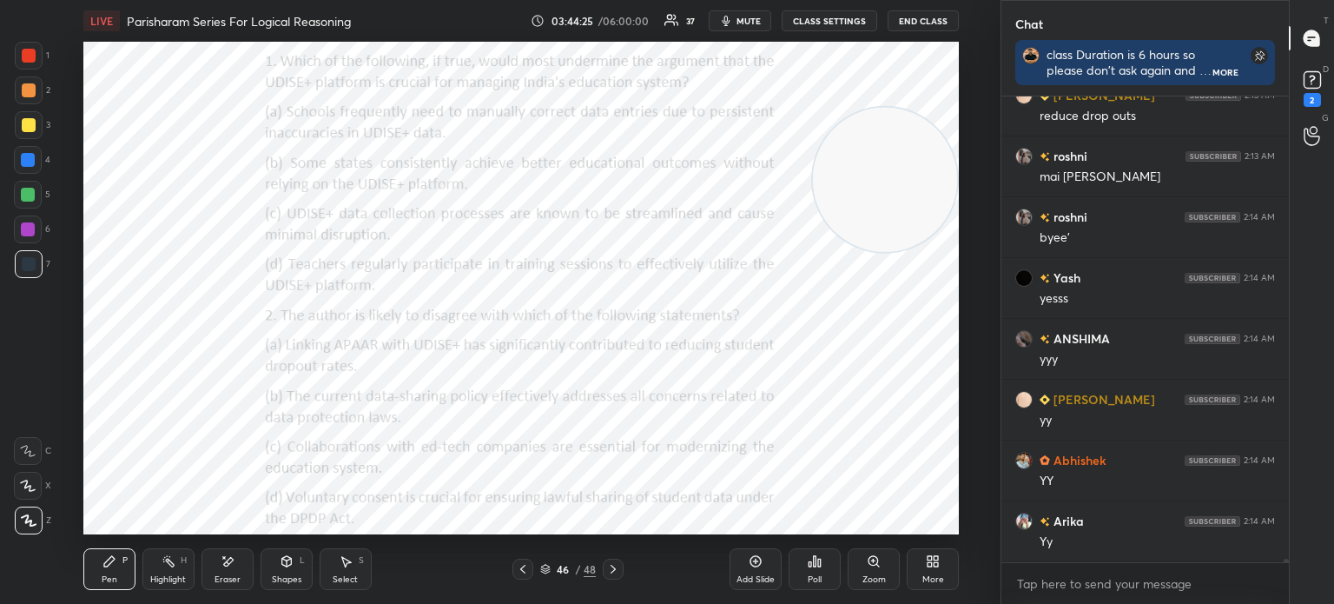
scroll to position [58798, 0]
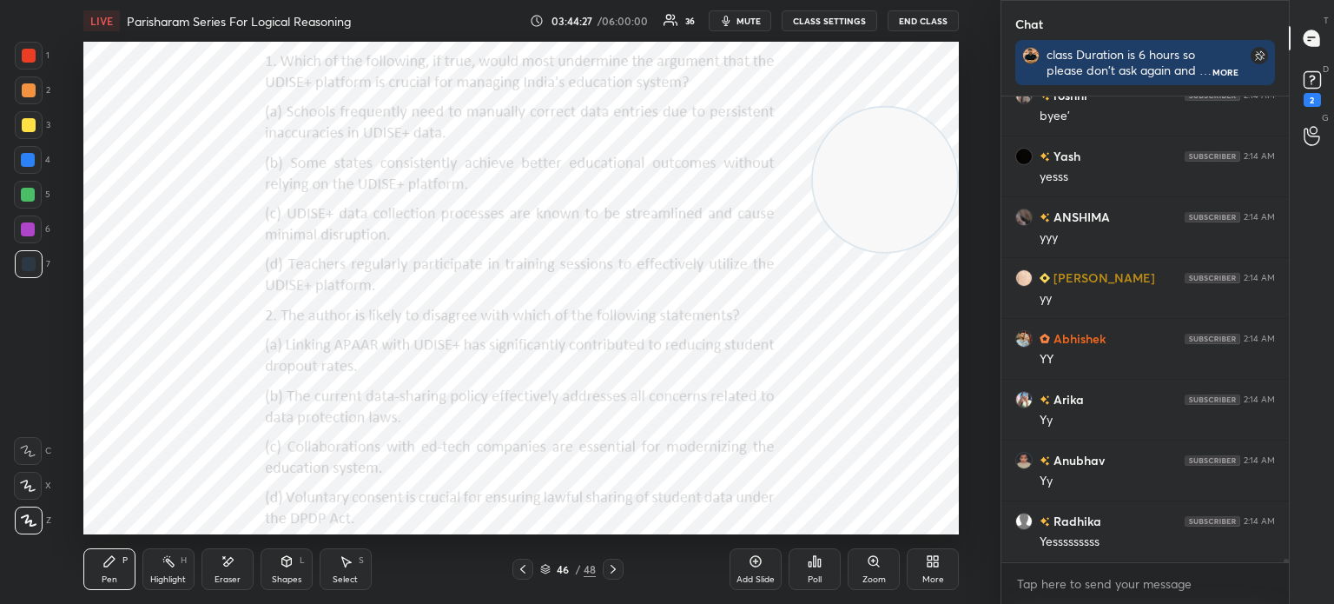
click at [818, 584] on div "Poll" at bounding box center [815, 579] width 14 height 9
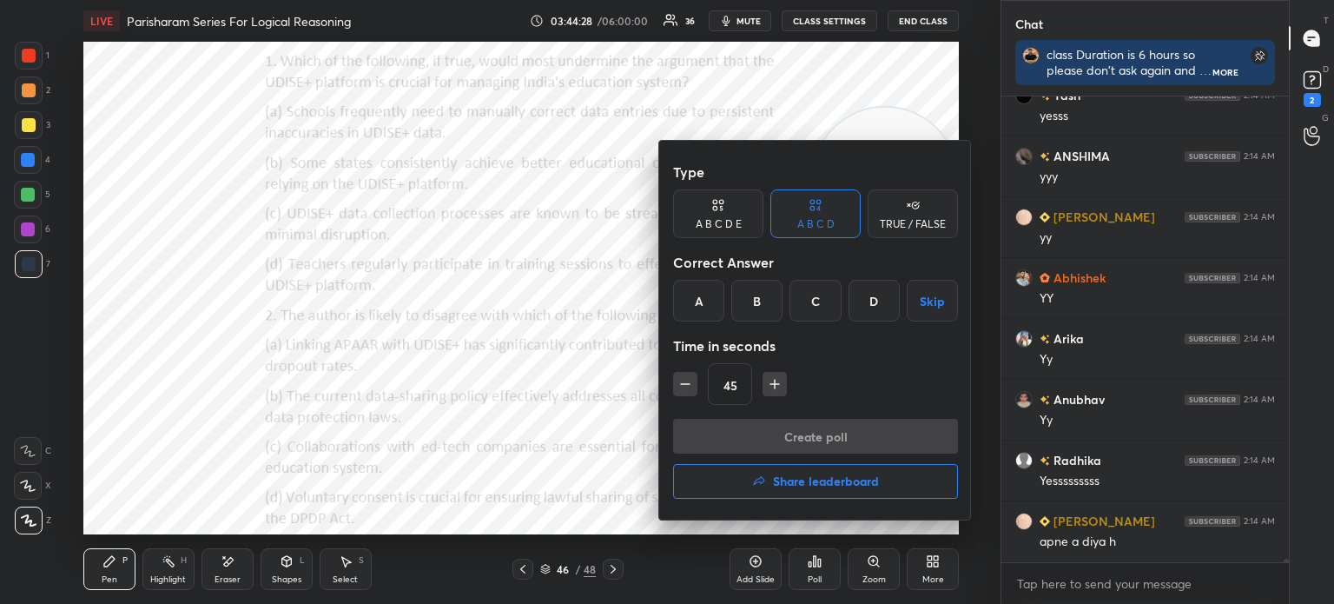
click at [755, 301] on div "B" at bounding box center [756, 301] width 51 height 42
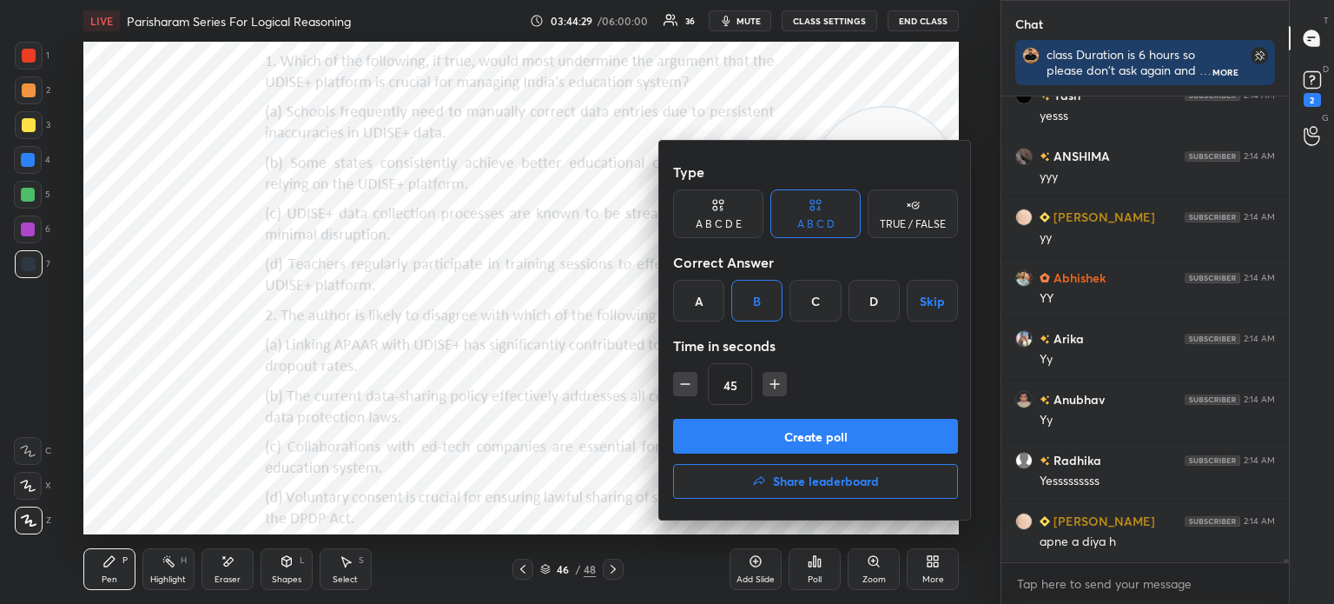
click at [678, 383] on icon "button" at bounding box center [685, 383] width 17 height 17
click at [678, 381] on icon "button" at bounding box center [685, 383] width 17 height 17
type input "15"
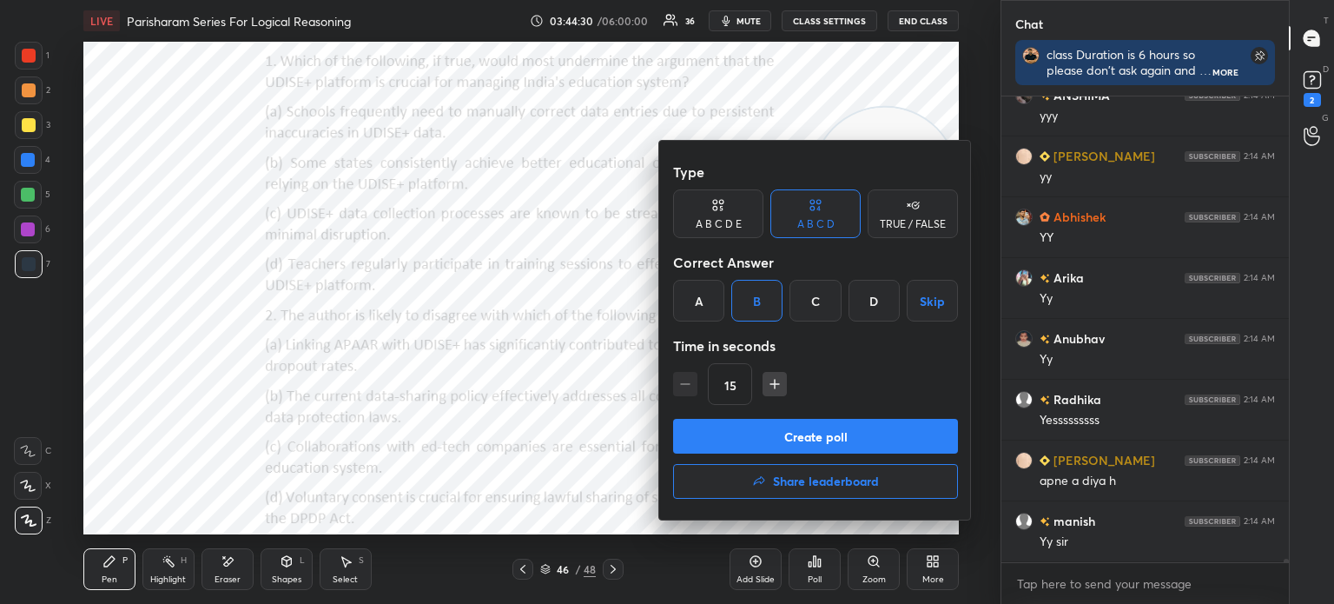
click at [678, 383] on div "15" at bounding box center [815, 384] width 285 height 42
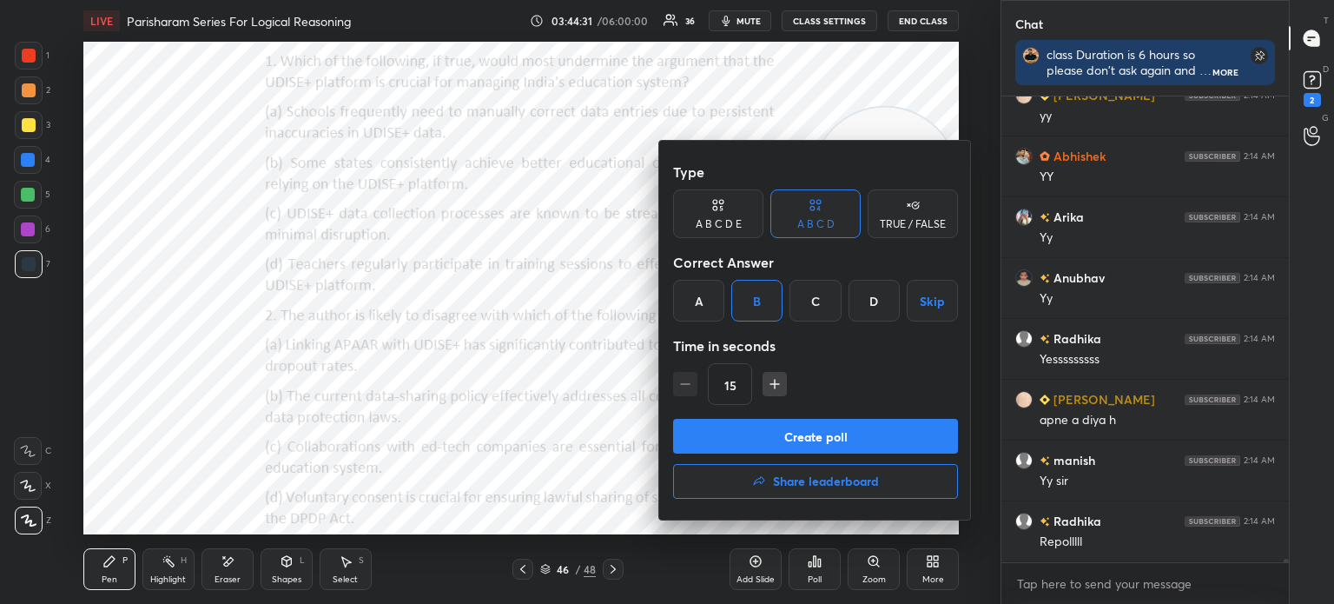
click at [754, 438] on button "Create poll" at bounding box center [815, 436] width 285 height 35
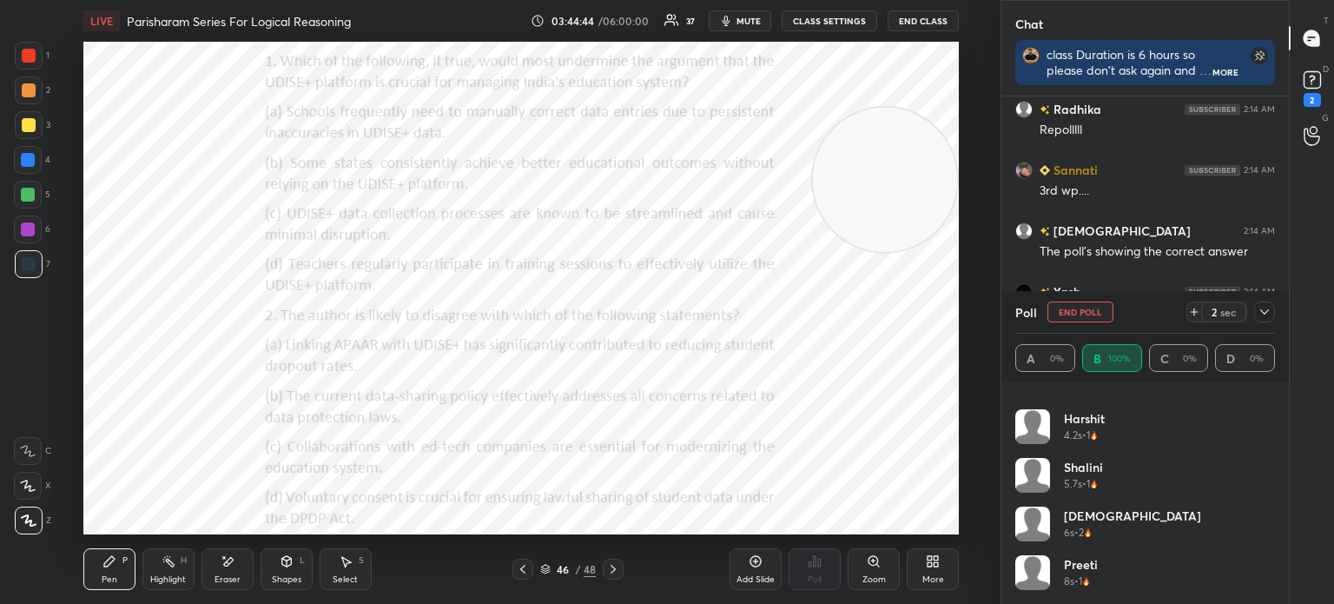
scroll to position [59514, 0]
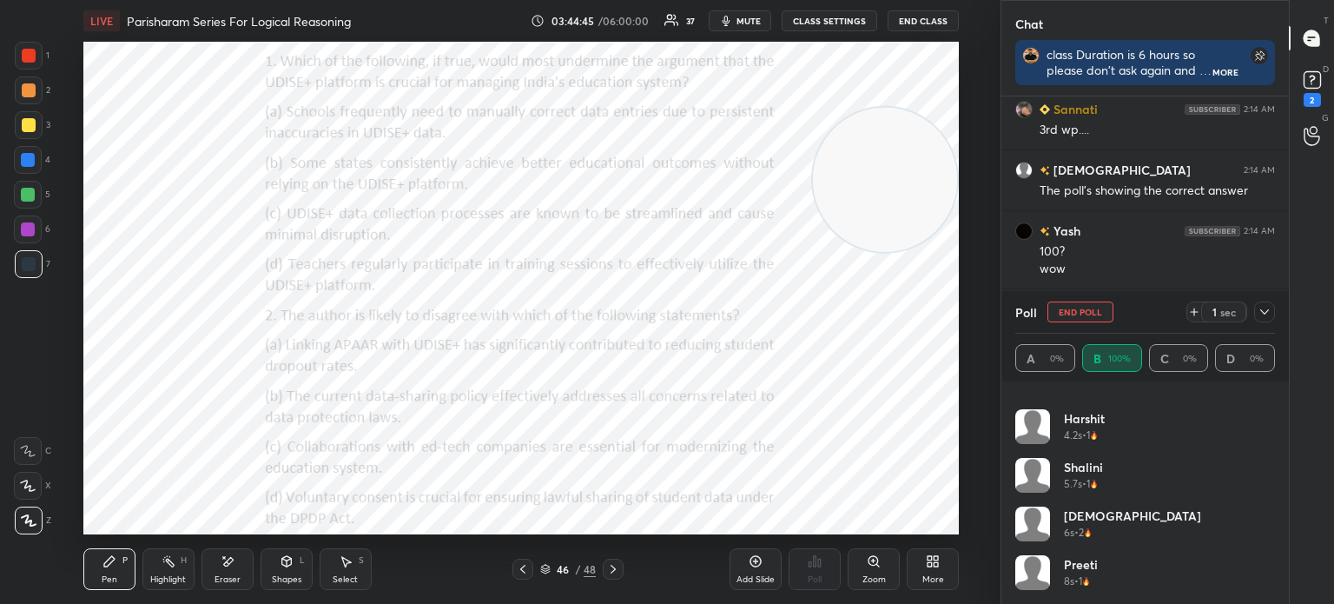
click at [1261, 311] on icon at bounding box center [1265, 311] width 9 height 5
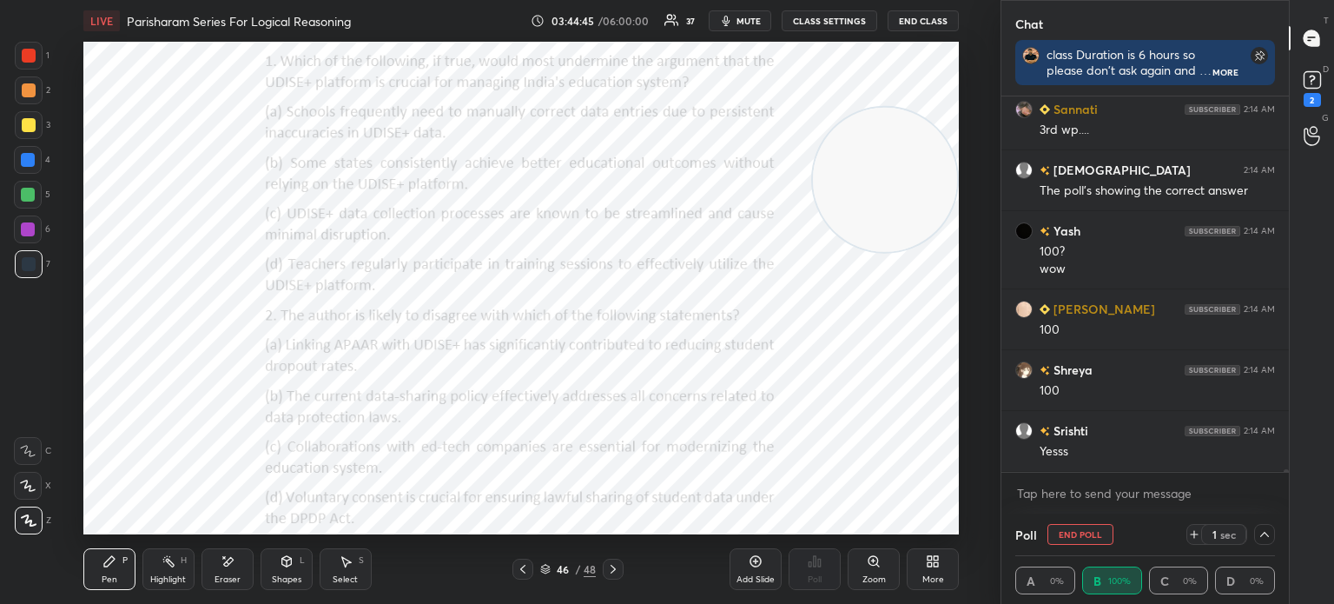
scroll to position [5, 5]
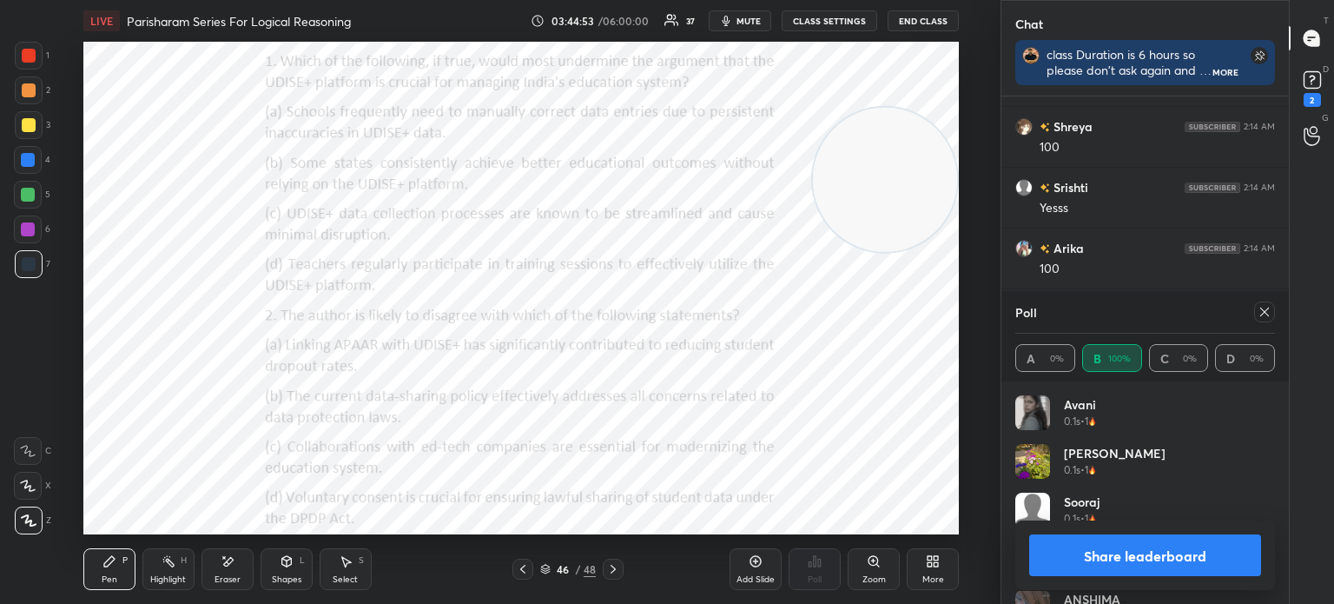
click at [1258, 310] on icon at bounding box center [1265, 312] width 14 height 14
type textarea "x"
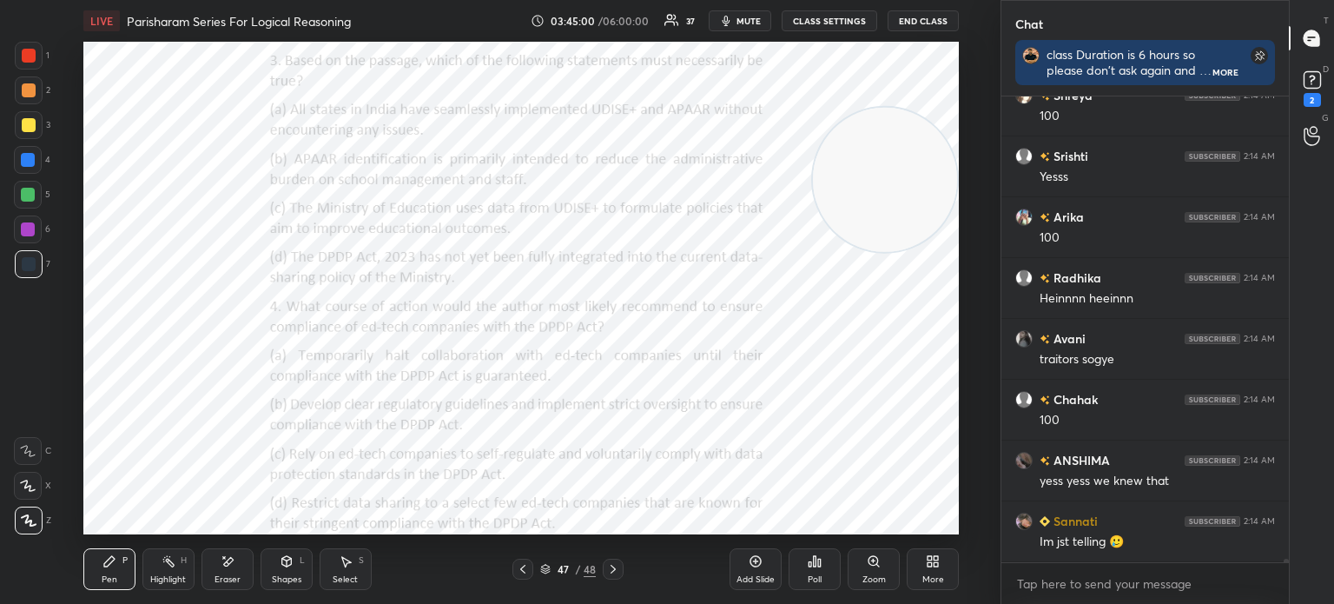
click at [833, 248] on div "Setting up your live class Poll for secs No correct answer Start poll" at bounding box center [521, 288] width 876 height 493
click at [228, 572] on div "Eraser" at bounding box center [228, 569] width 52 height 42
click at [17, 517] on span "Erase all" at bounding box center [28, 520] width 26 height 12
drag, startPoint x: 910, startPoint y: 204, endPoint x: 931, endPoint y: 355, distance: 152.6
click at [931, 355] on video at bounding box center [885, 326] width 144 height 144
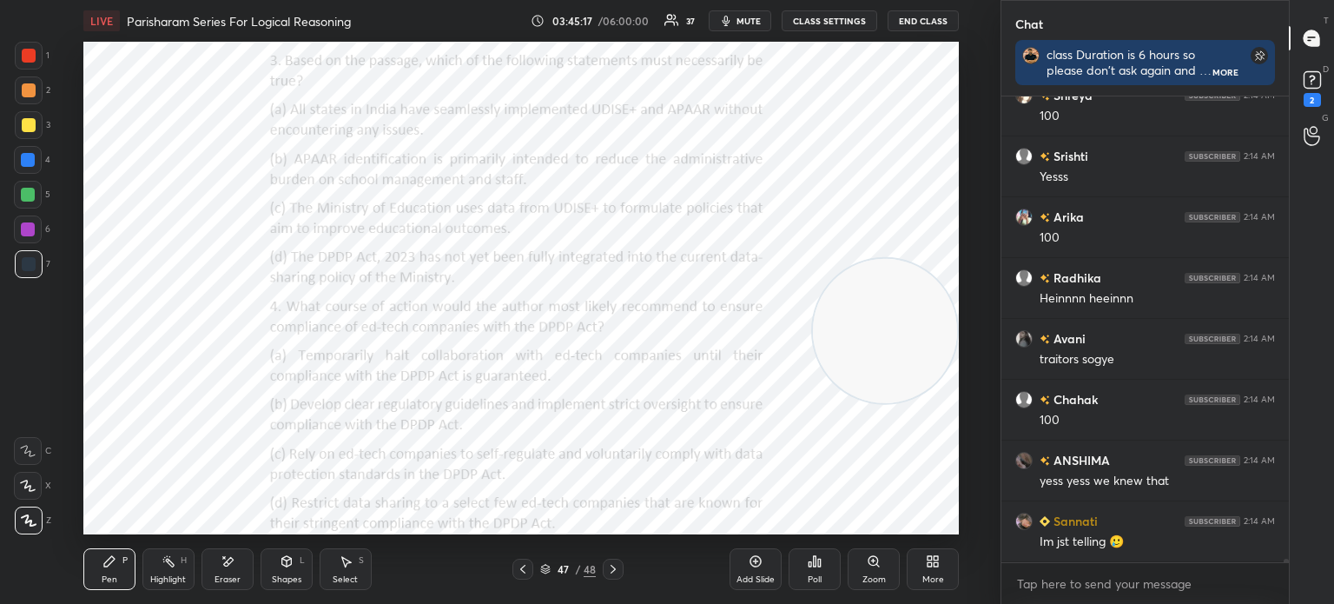
click at [810, 572] on div "Poll" at bounding box center [815, 569] width 52 height 42
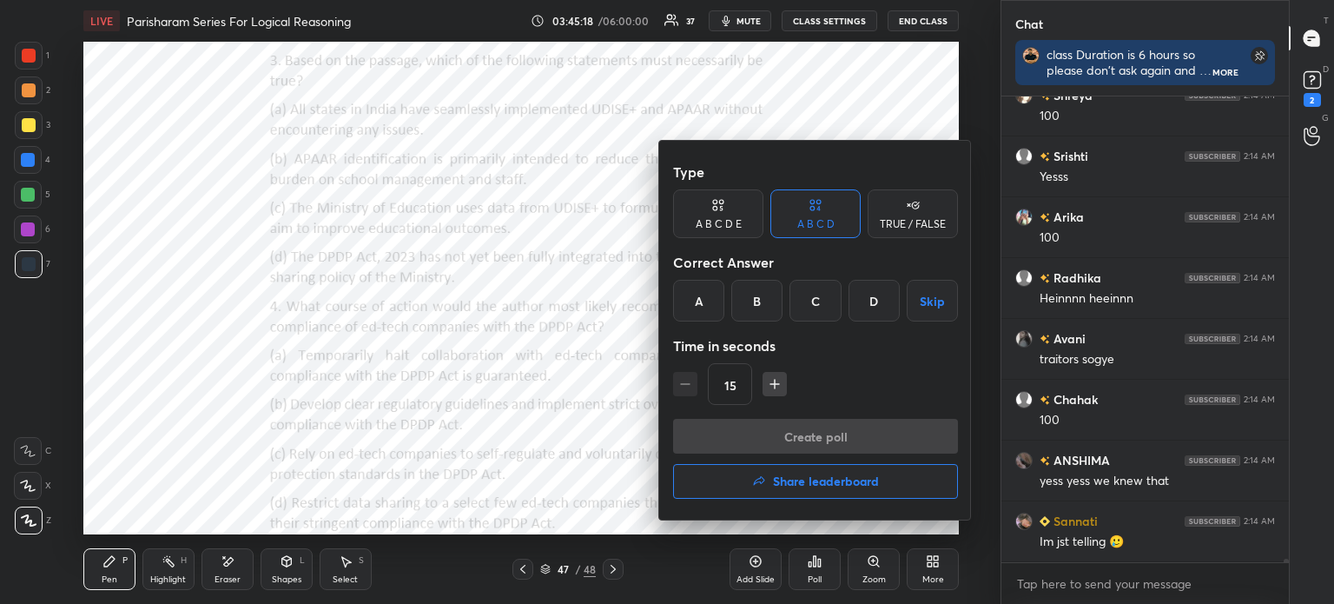
click at [810, 301] on div "C" at bounding box center [815, 301] width 51 height 42
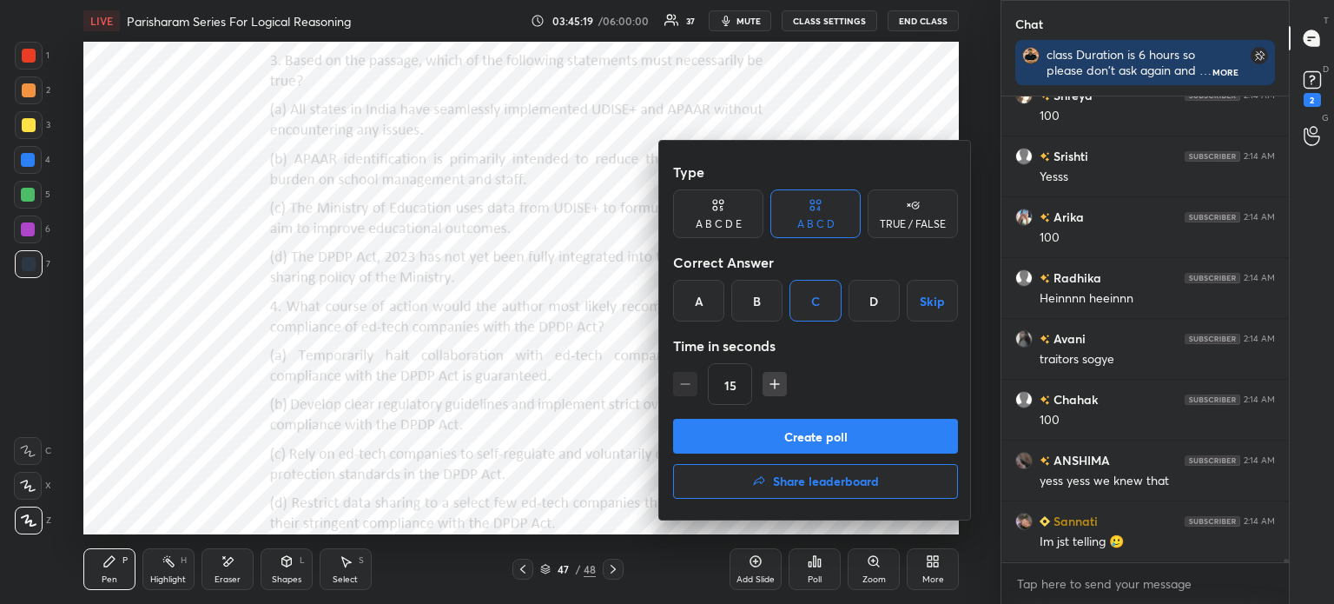
click at [768, 382] on icon "button" at bounding box center [774, 383] width 17 height 17
click at [767, 381] on icon "button" at bounding box center [774, 383] width 17 height 17
type input "45"
click at [753, 427] on button "Create poll" at bounding box center [815, 436] width 285 height 35
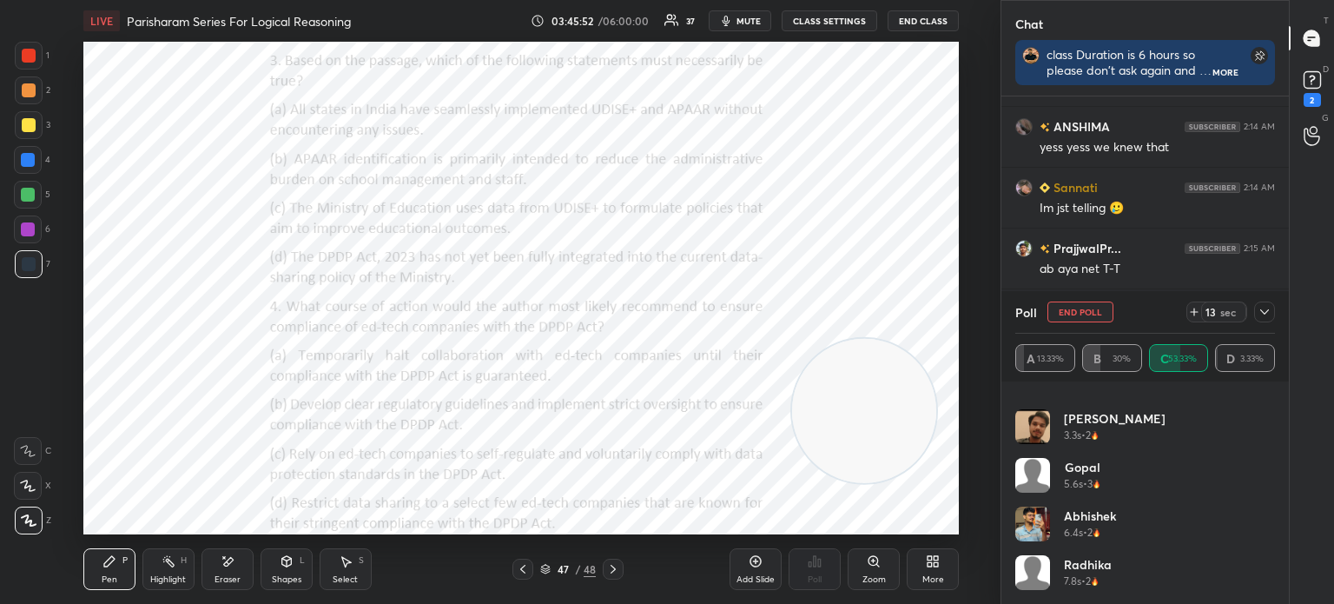
drag, startPoint x: 895, startPoint y: 308, endPoint x: 874, endPoint y: 391, distance: 86.0
click at [874, 391] on video at bounding box center [864, 411] width 144 height 144
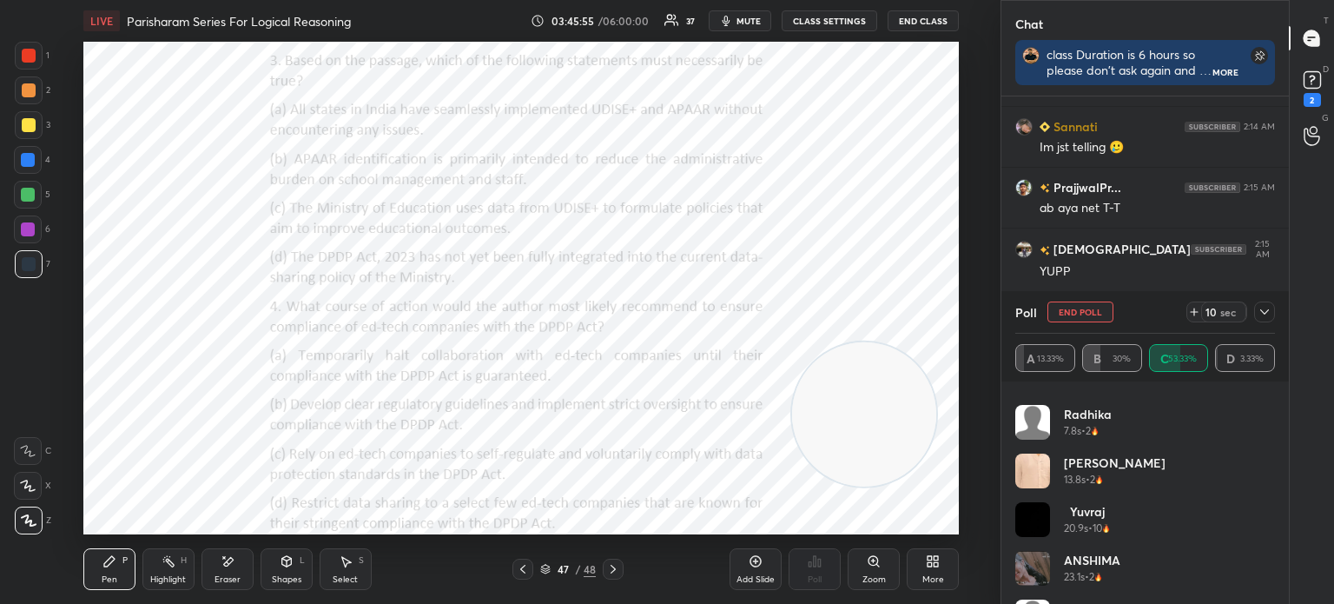
scroll to position [570, 0]
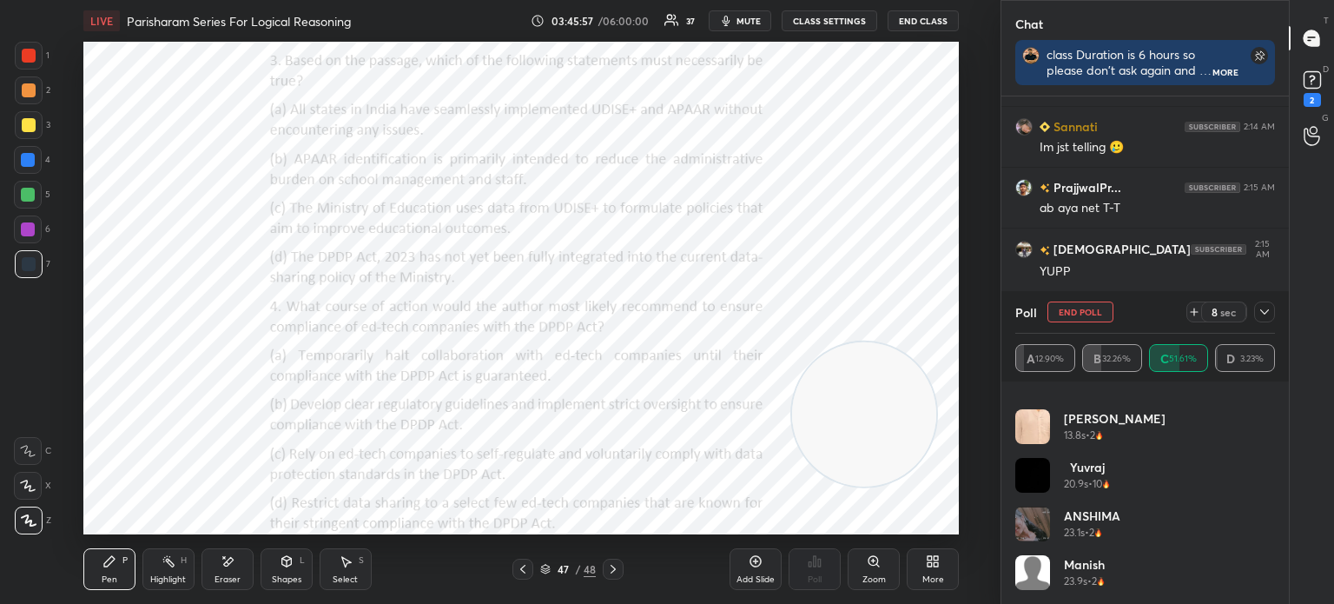
click at [1260, 312] on icon at bounding box center [1265, 312] width 14 height 14
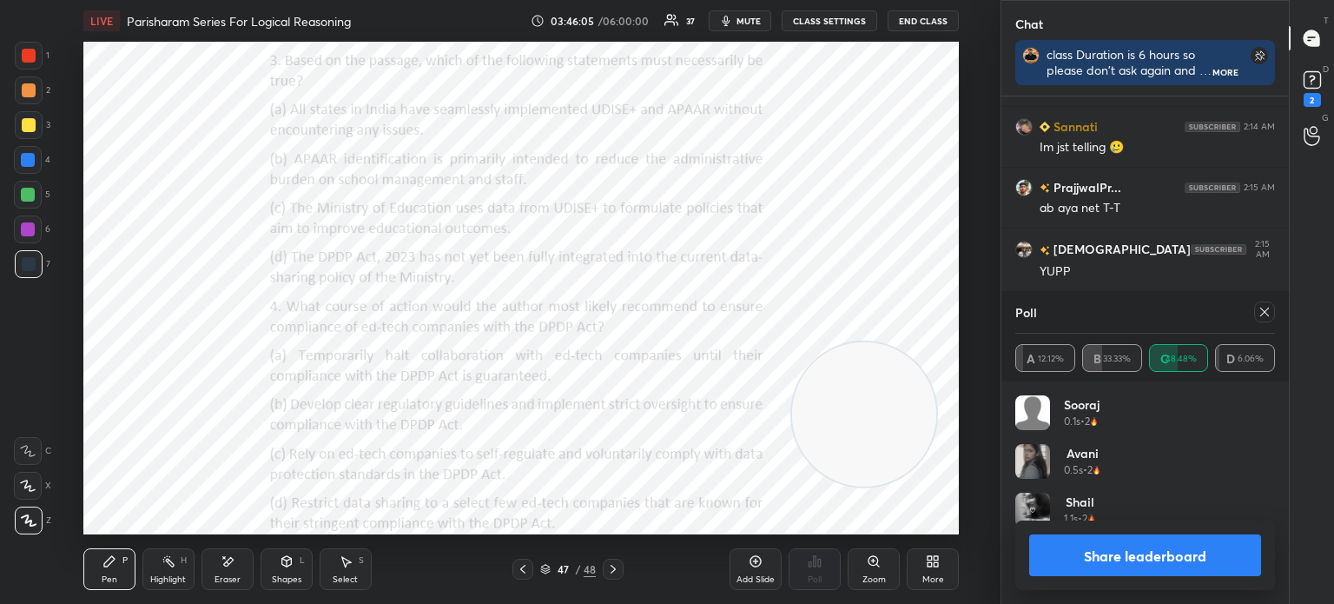
scroll to position [202, 255]
click at [1077, 553] on button "Share leaderboard" at bounding box center [1145, 555] width 232 height 42
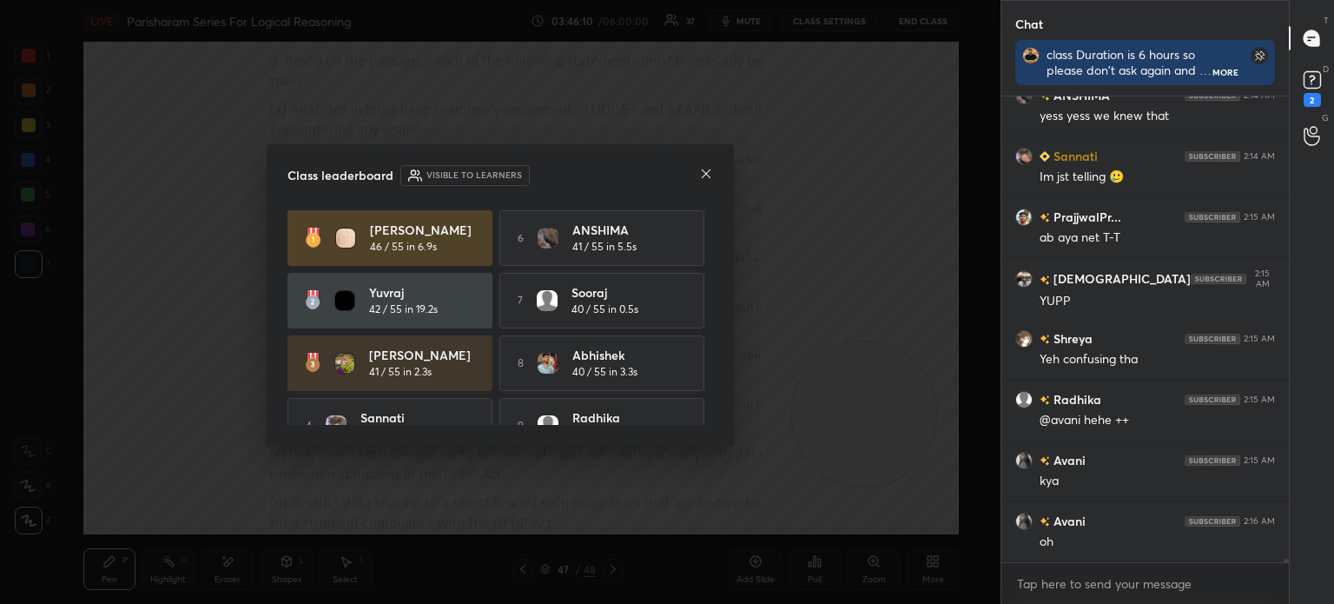
click at [705, 175] on icon at bounding box center [706, 174] width 14 height 14
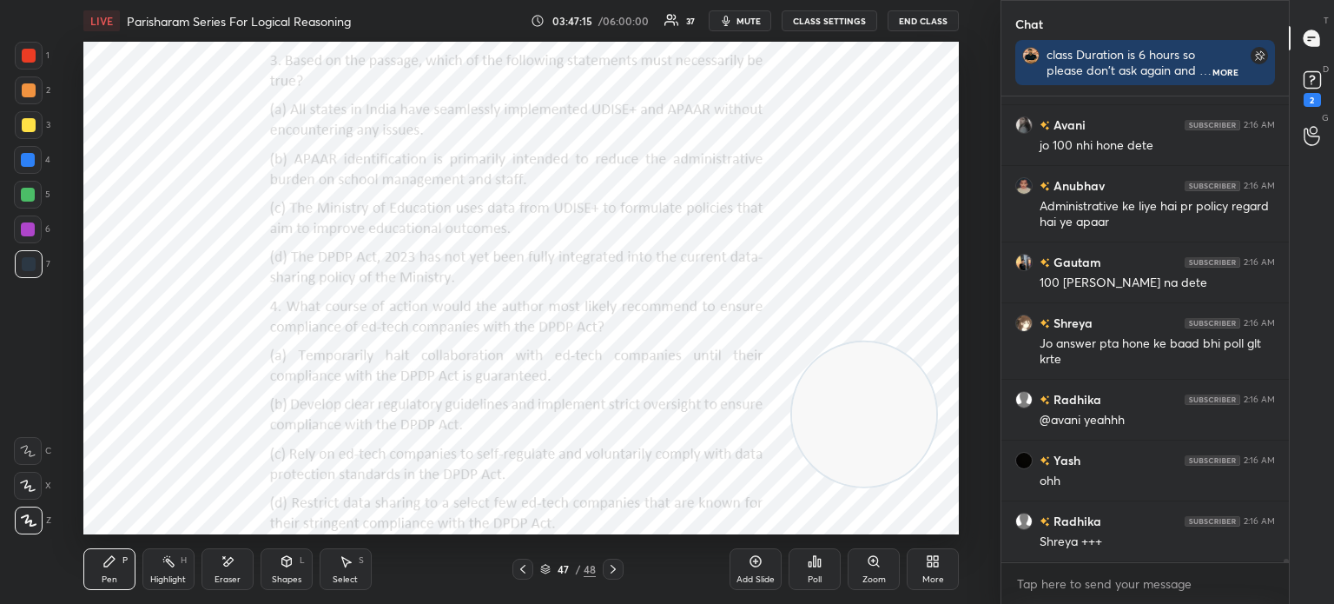
click at [816, 581] on div "Poll" at bounding box center [815, 579] width 14 height 9
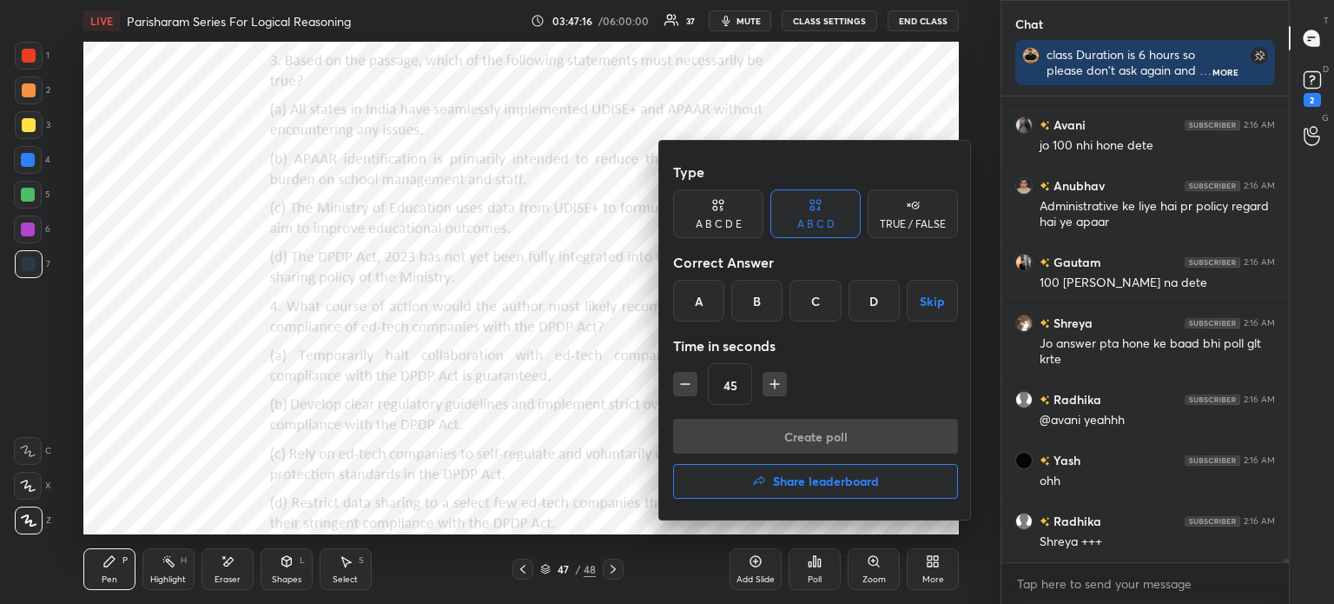
click at [758, 301] on div "B" at bounding box center [756, 301] width 51 height 42
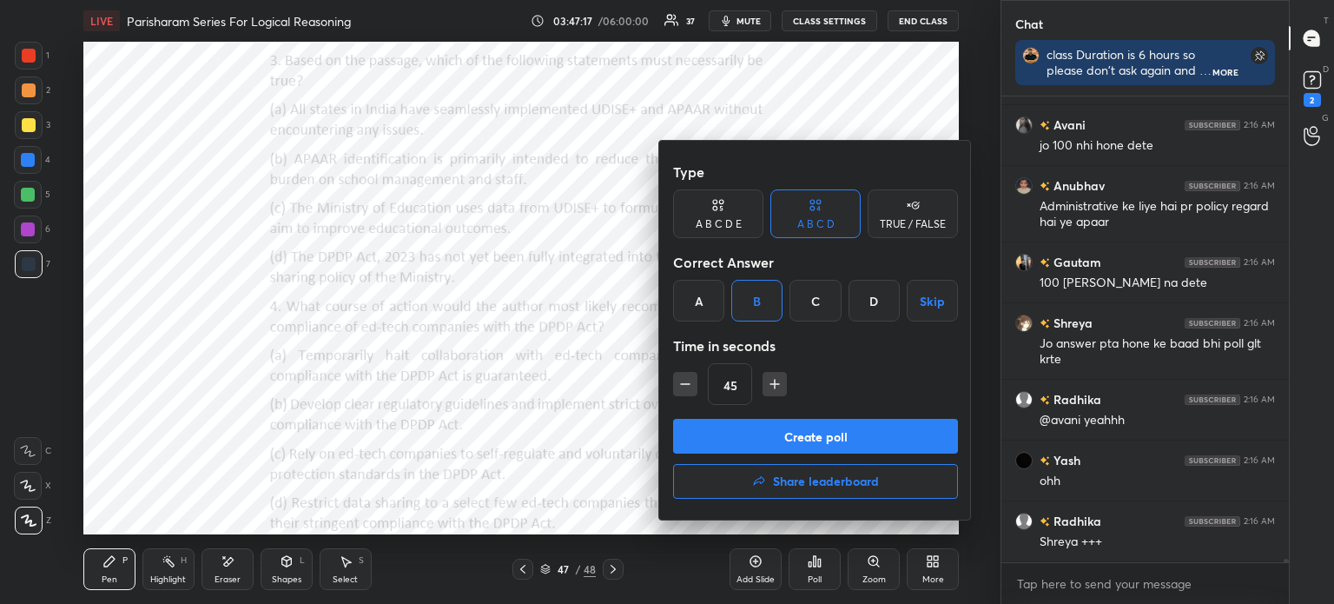
click at [762, 420] on button "Create poll" at bounding box center [815, 436] width 285 height 35
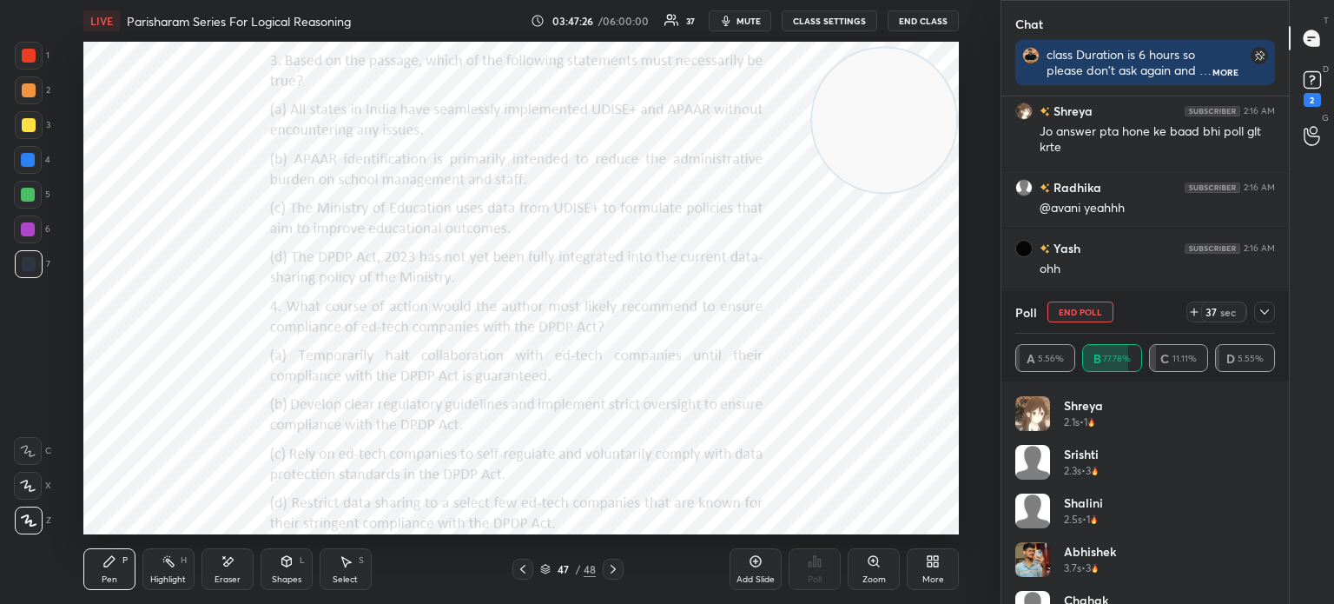
scroll to position [521, 0]
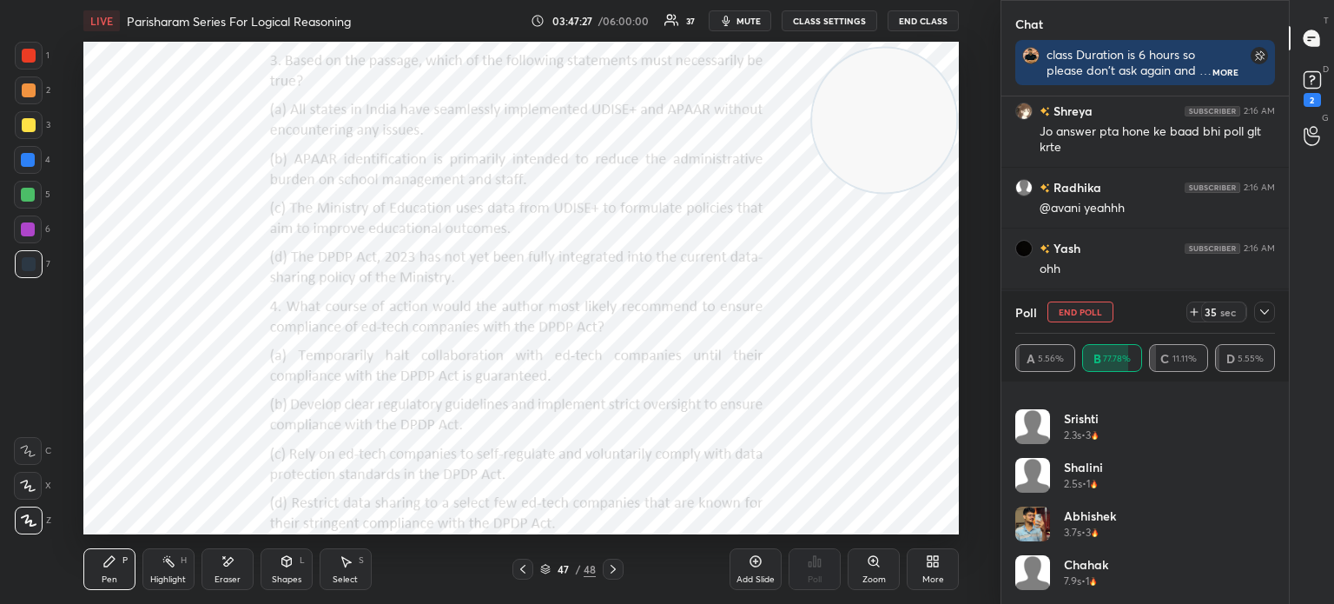
click at [1260, 317] on icon at bounding box center [1265, 312] width 14 height 14
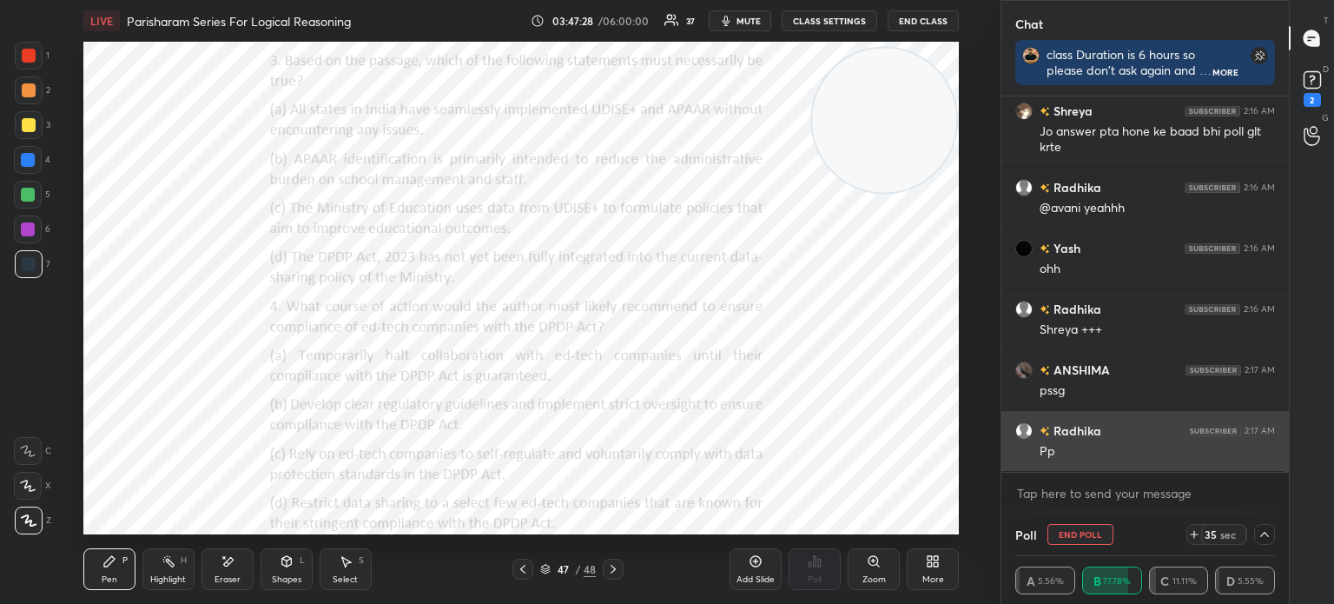
scroll to position [0, 0]
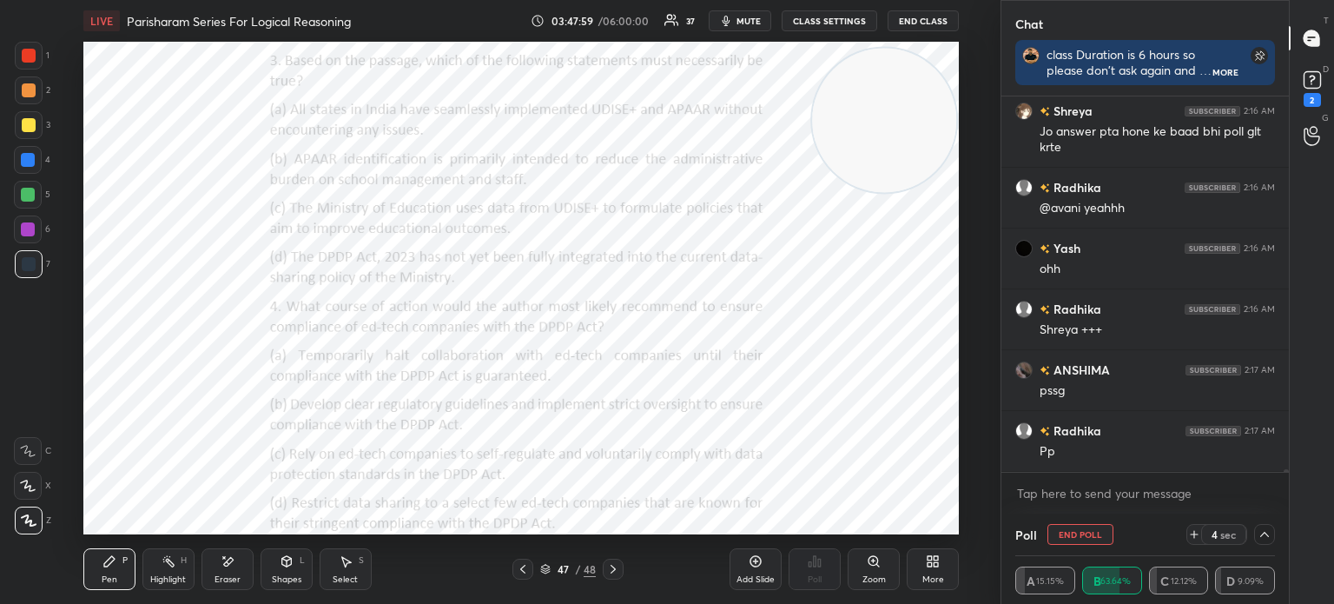
click at [1264, 538] on icon at bounding box center [1265, 534] width 14 height 14
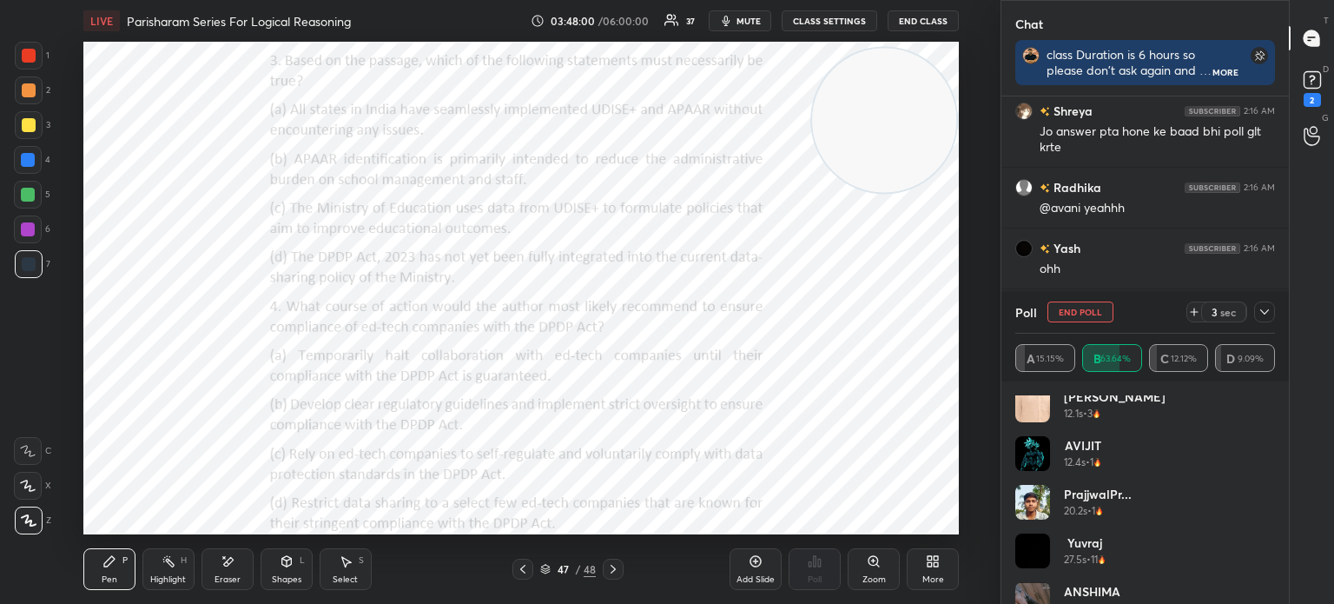
scroll to position [813, 0]
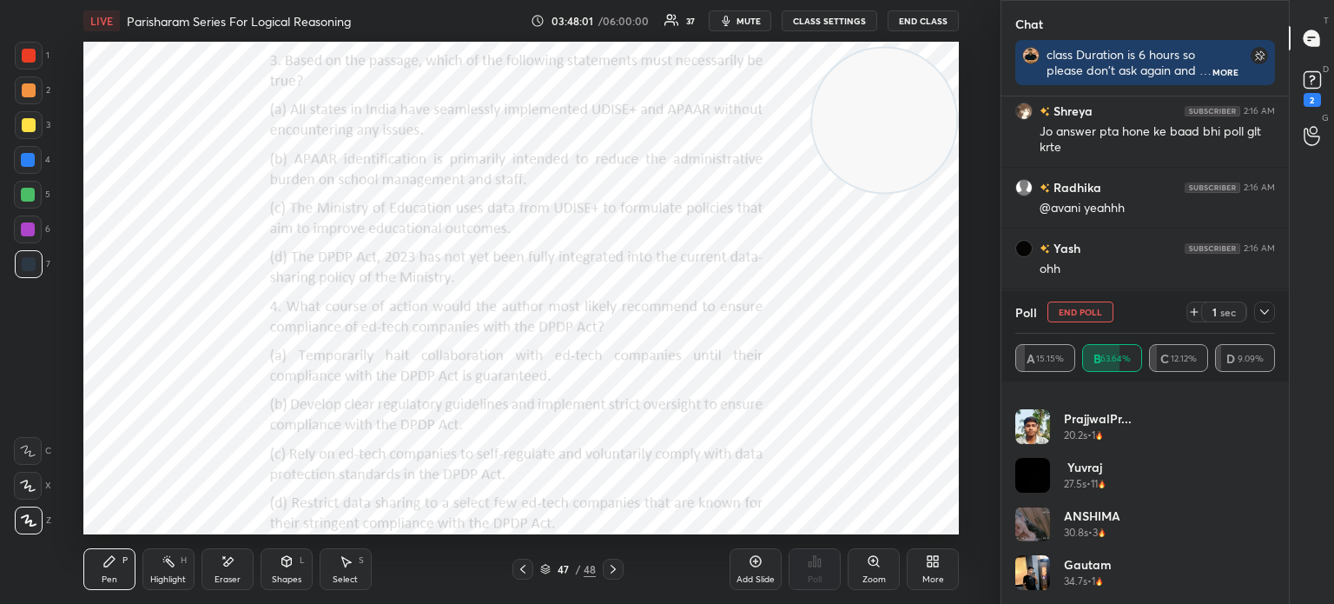
click at [1261, 315] on icon at bounding box center [1265, 312] width 14 height 14
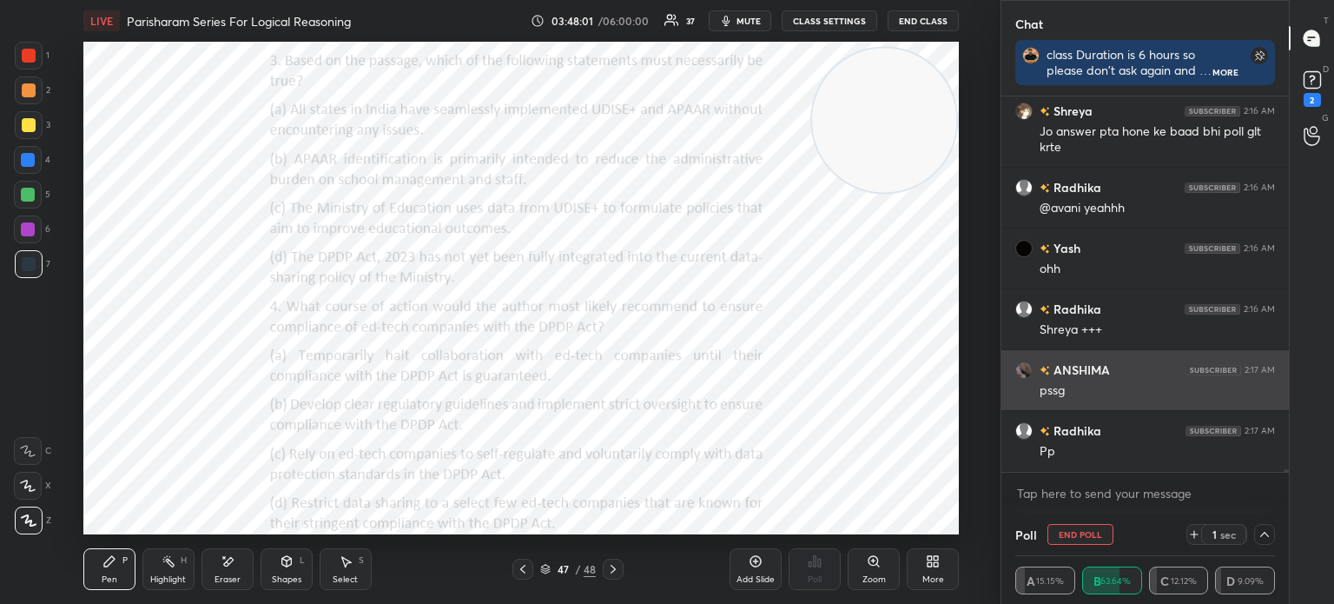
scroll to position [0, 0]
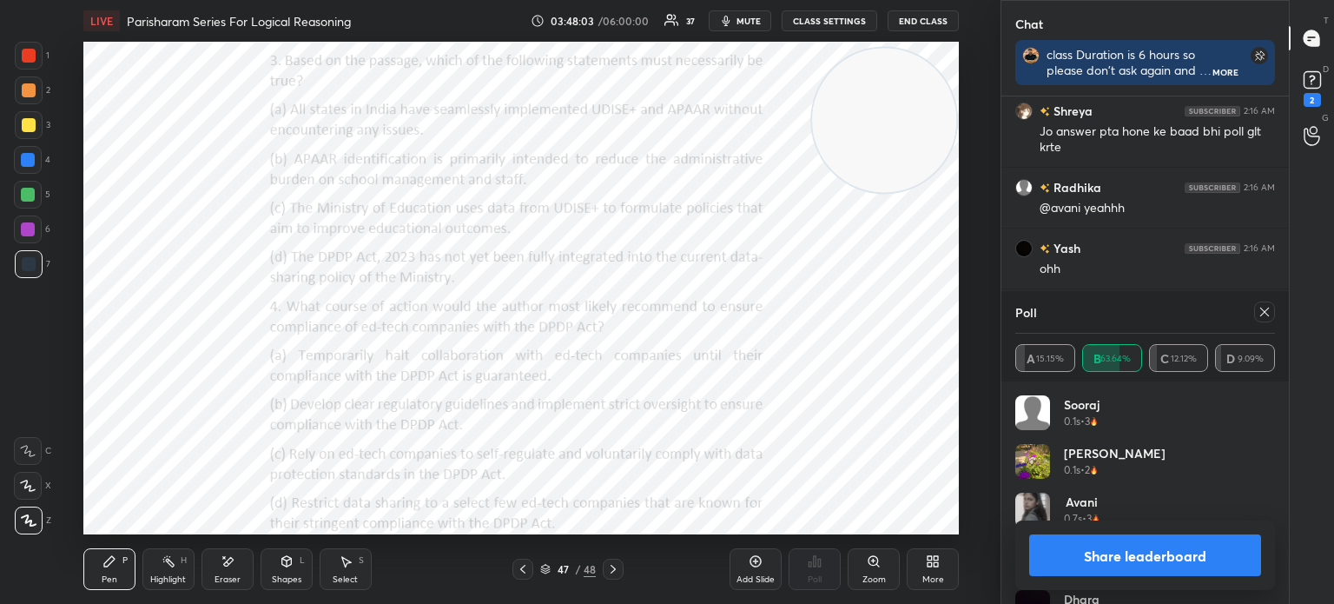
click at [1258, 315] on icon at bounding box center [1265, 312] width 14 height 14
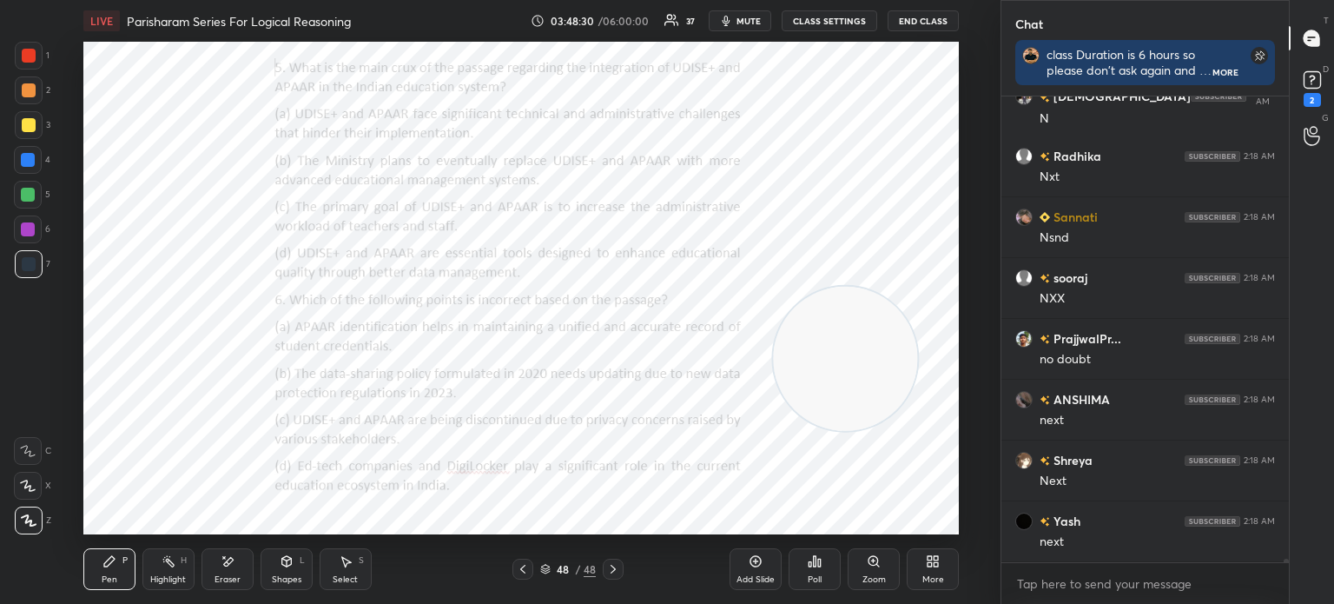
click at [819, 577] on div "Poll" at bounding box center [815, 579] width 14 height 9
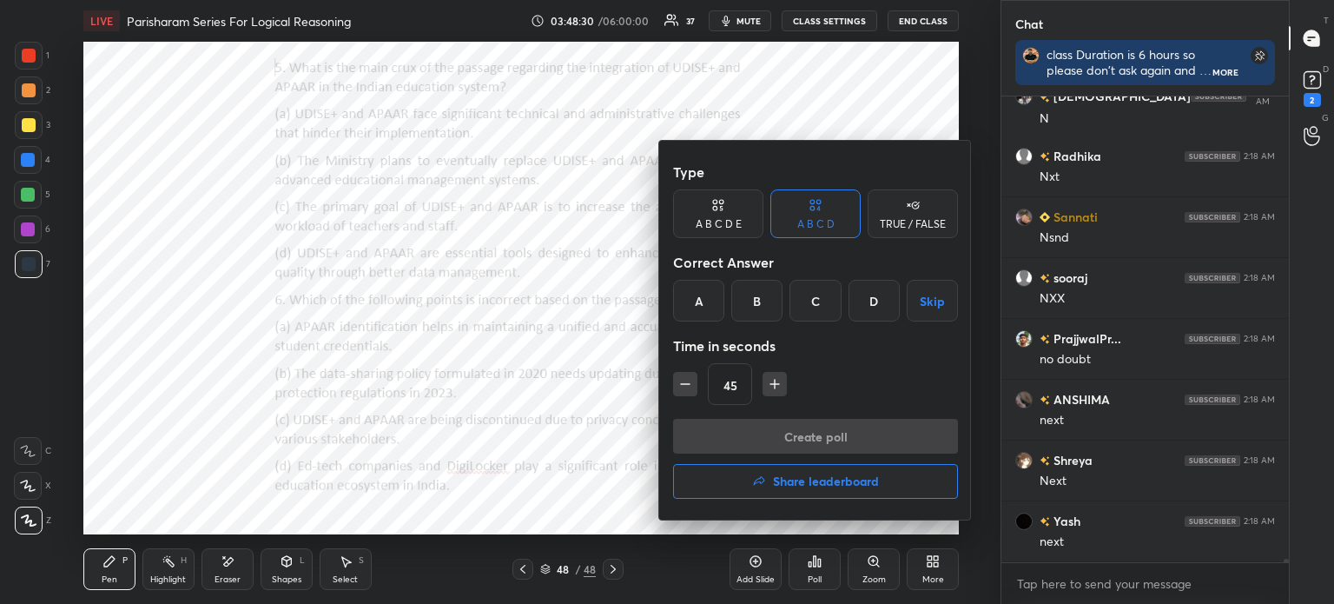
click at [810, 302] on div "C" at bounding box center [815, 301] width 51 height 42
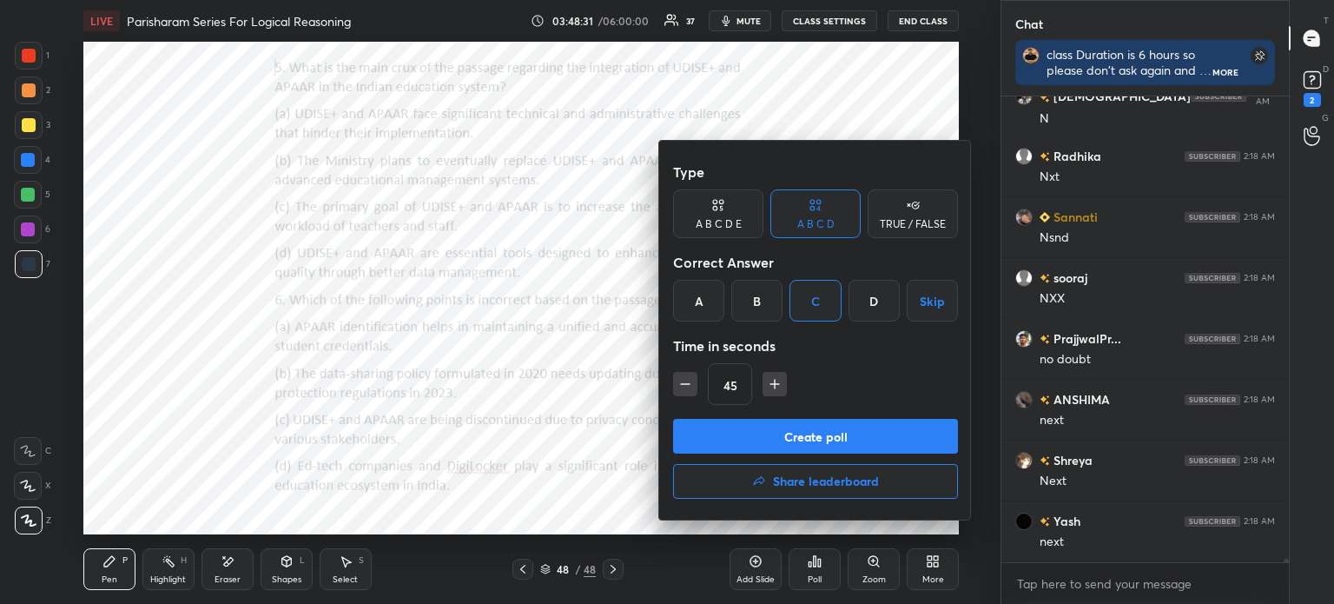
click at [775, 436] on button "Create poll" at bounding box center [815, 436] width 285 height 35
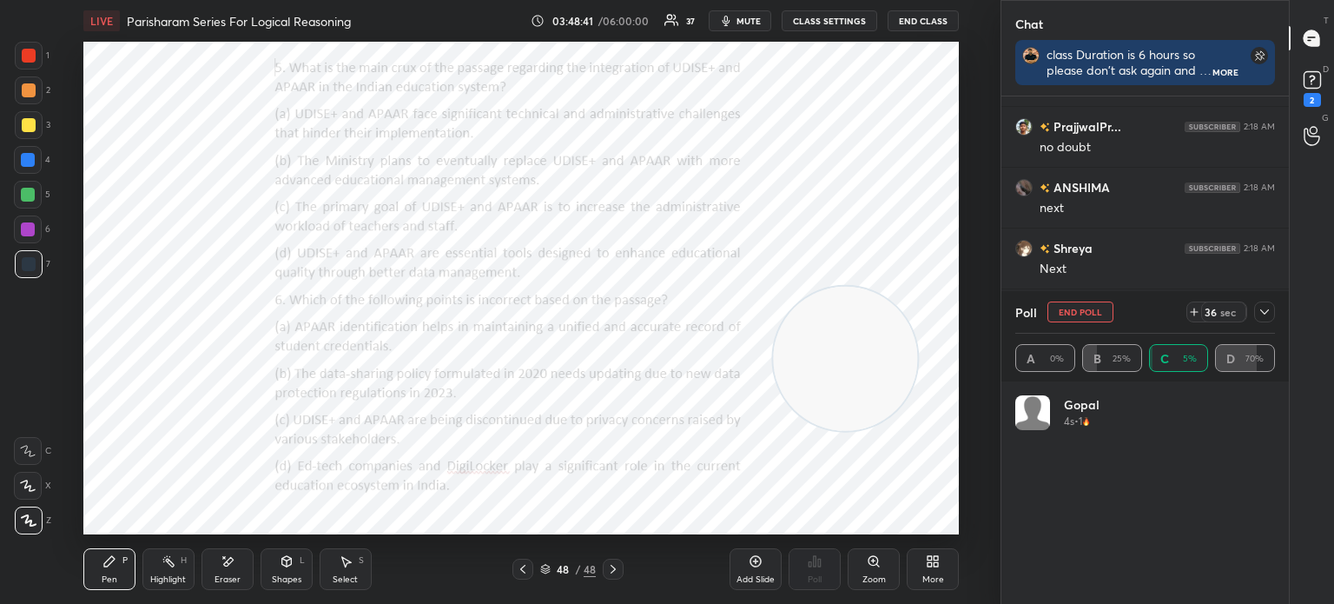
click at [1265, 315] on icon at bounding box center [1265, 312] width 14 height 14
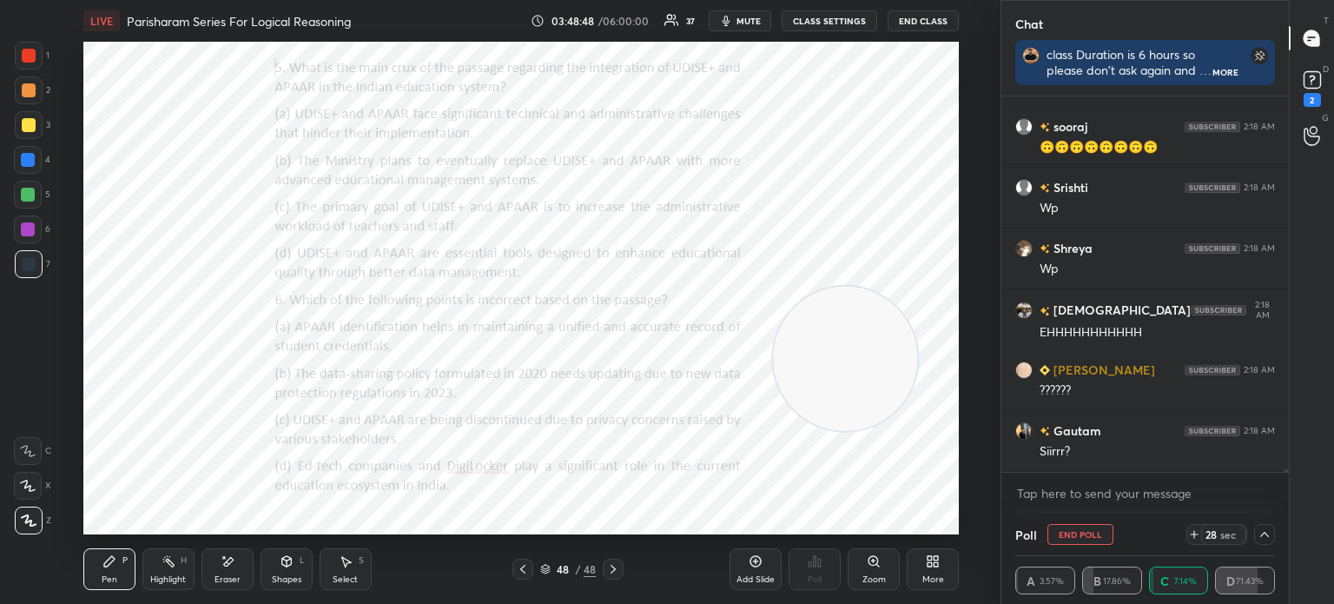
click at [1068, 531] on button "End Poll" at bounding box center [1081, 534] width 66 height 21
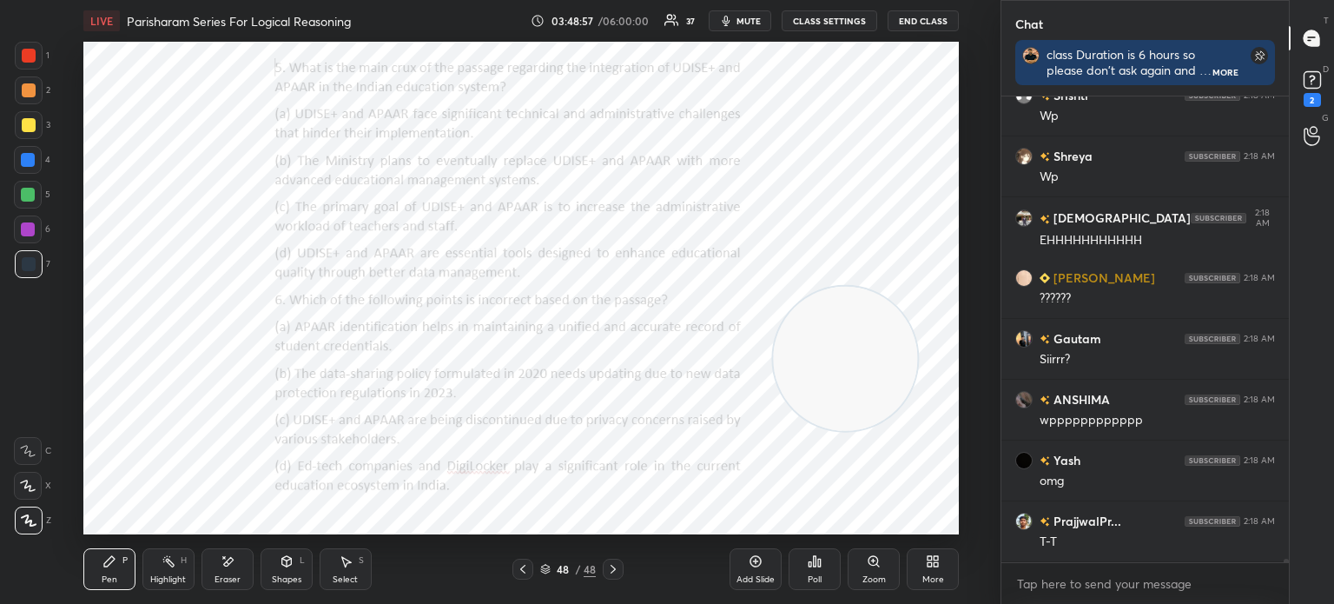
click at [806, 569] on div "Poll" at bounding box center [815, 569] width 52 height 42
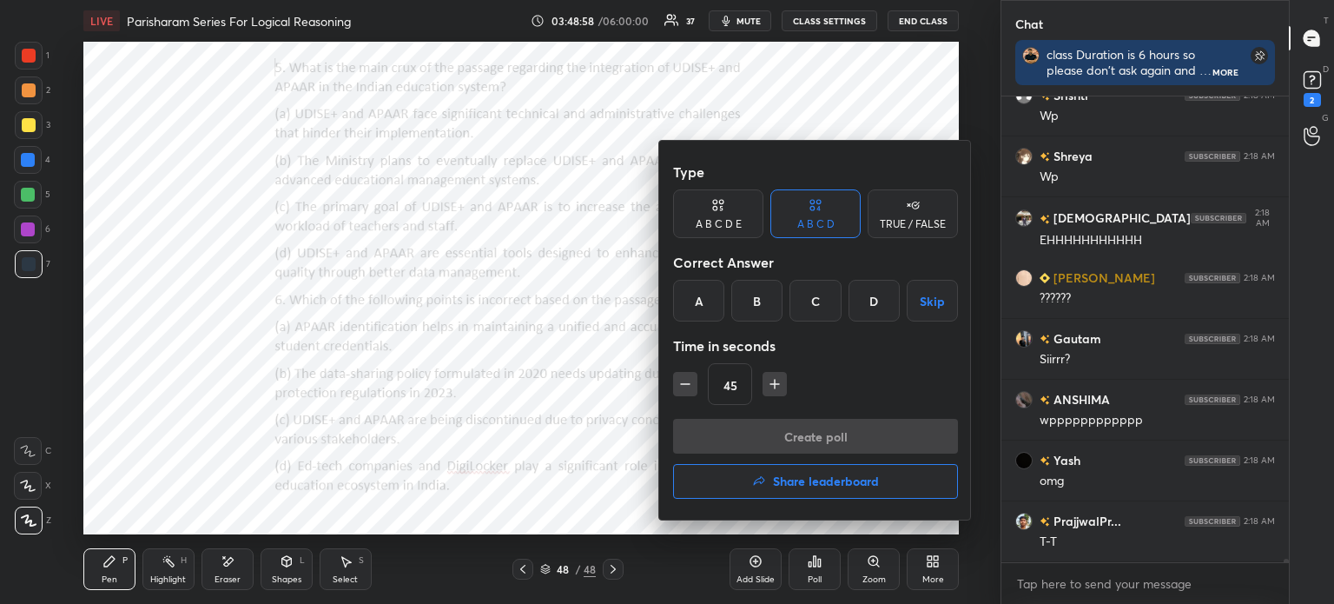
click at [877, 300] on div "D" at bounding box center [874, 301] width 51 height 42
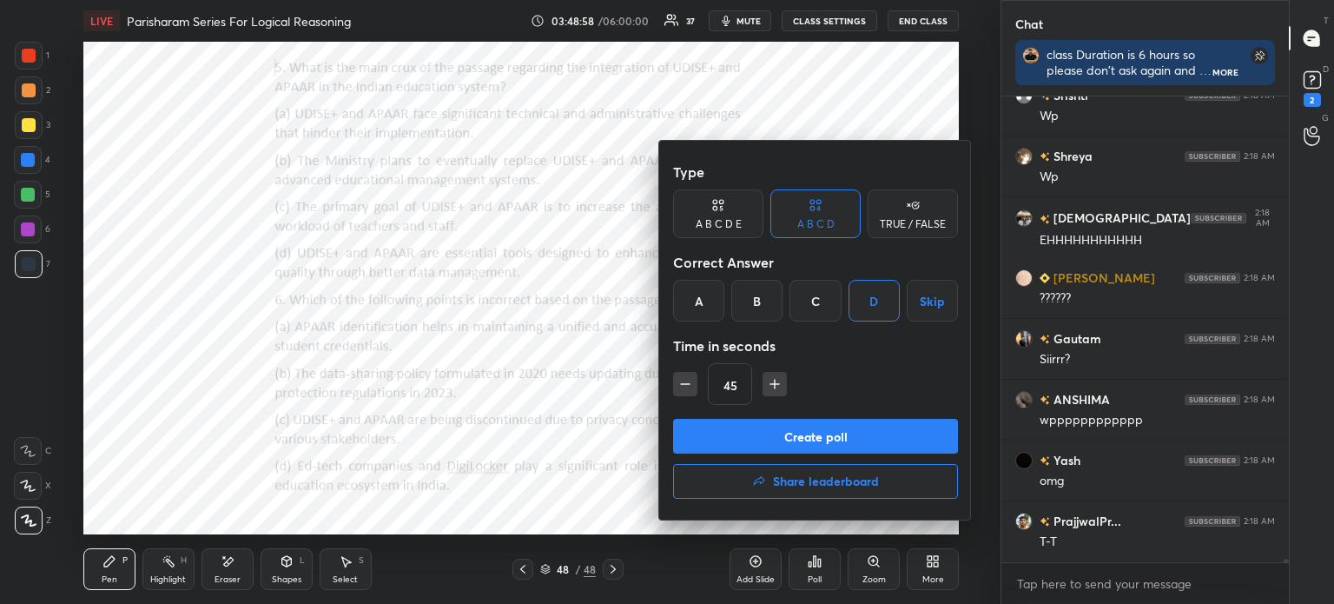
click at [800, 431] on button "Create poll" at bounding box center [815, 436] width 285 height 35
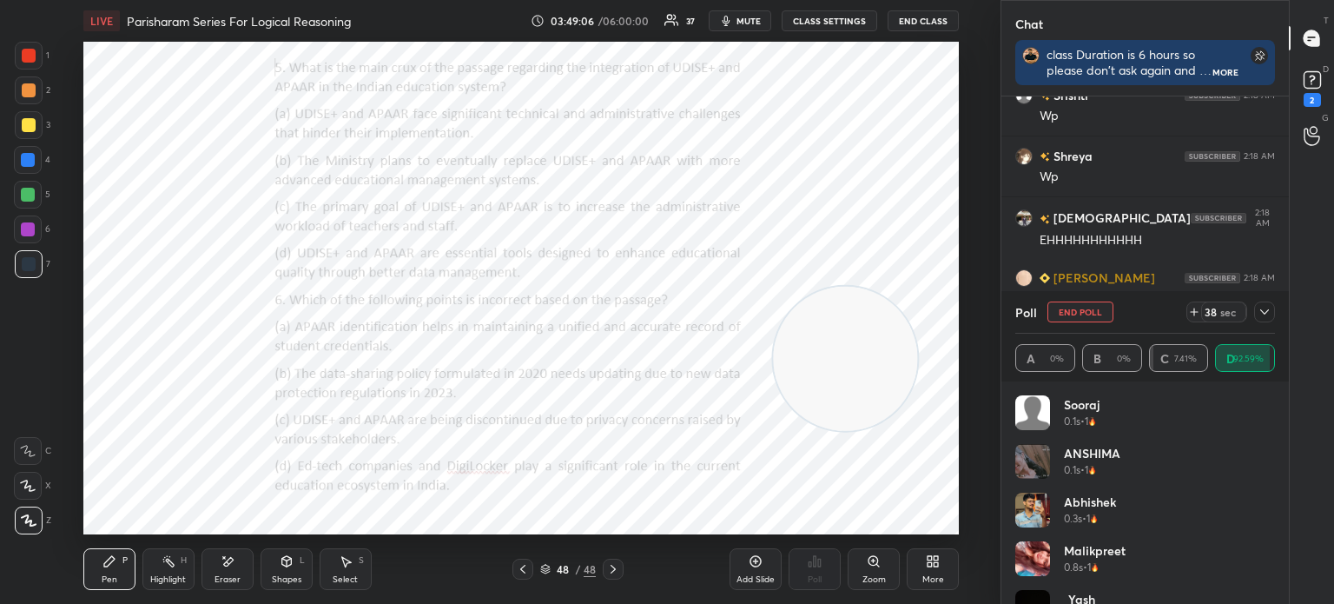
click at [1264, 312] on icon at bounding box center [1265, 312] width 14 height 14
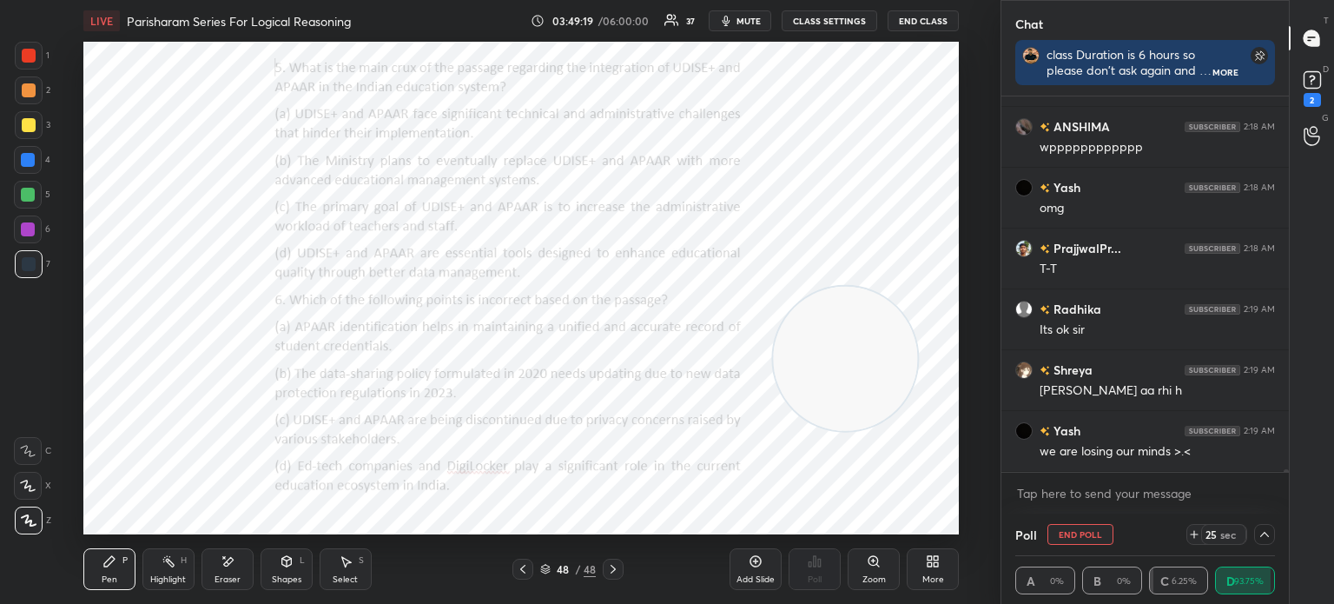
click at [1267, 541] on icon at bounding box center [1265, 534] width 14 height 14
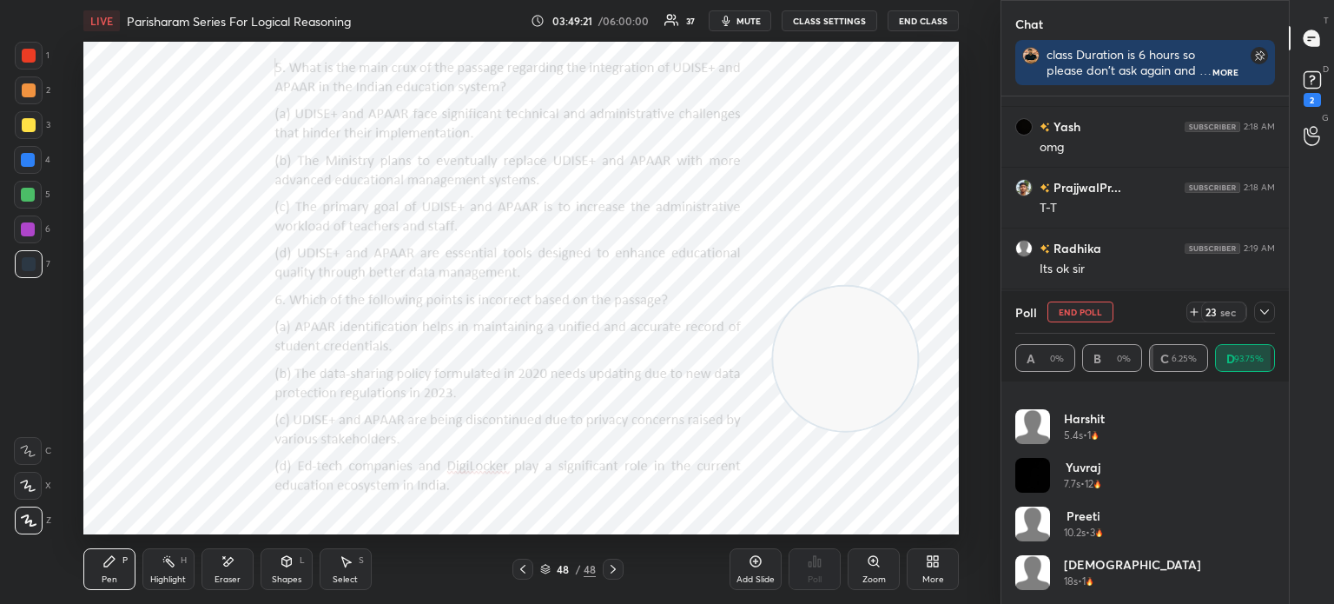
click at [1259, 314] on icon at bounding box center [1265, 312] width 14 height 14
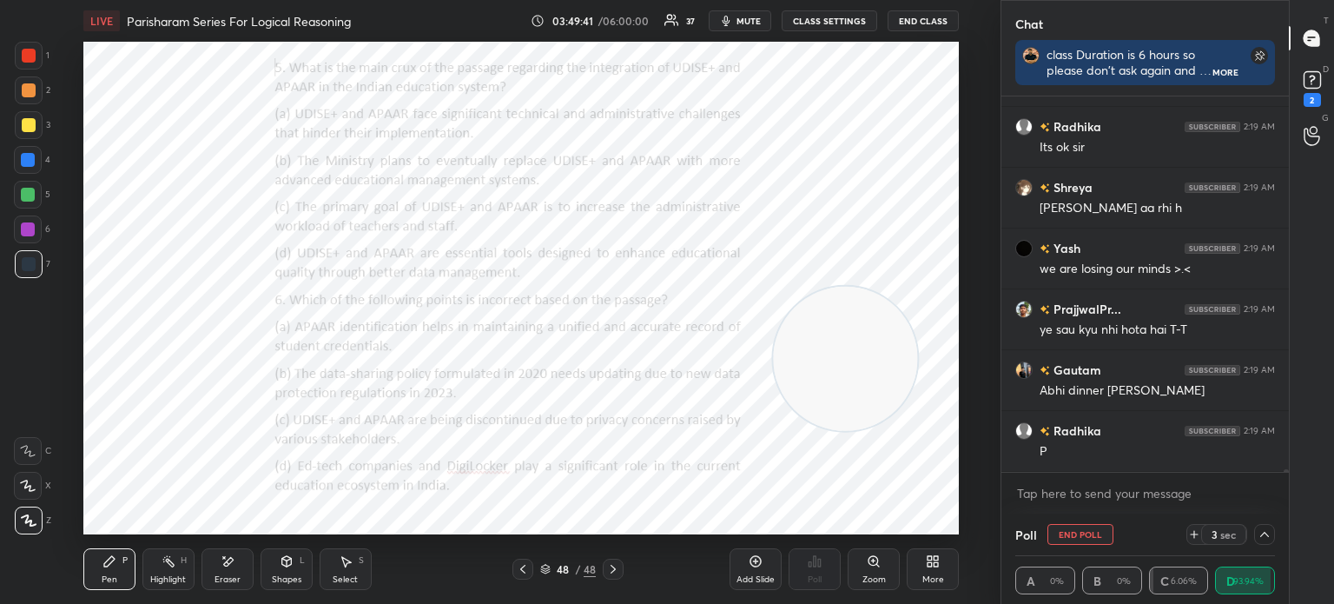
click at [1080, 534] on button "End Poll" at bounding box center [1081, 534] width 66 height 21
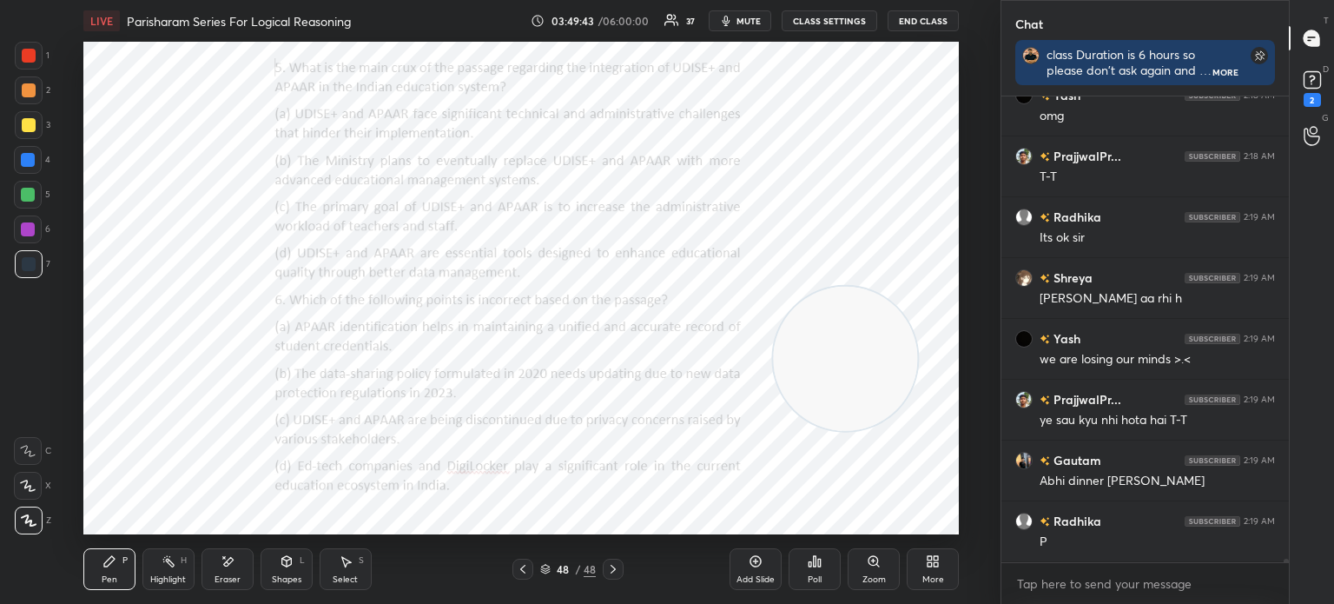
click at [817, 575] on div "Poll" at bounding box center [815, 579] width 14 height 9
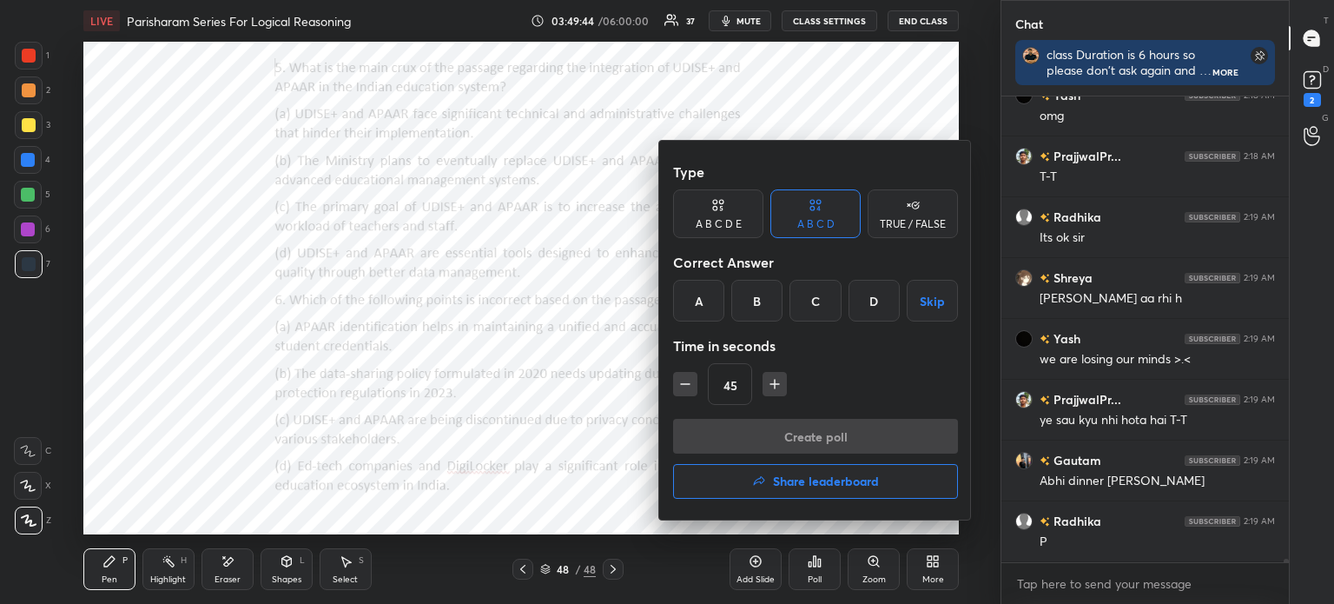
click at [858, 301] on div "D" at bounding box center [874, 301] width 51 height 42
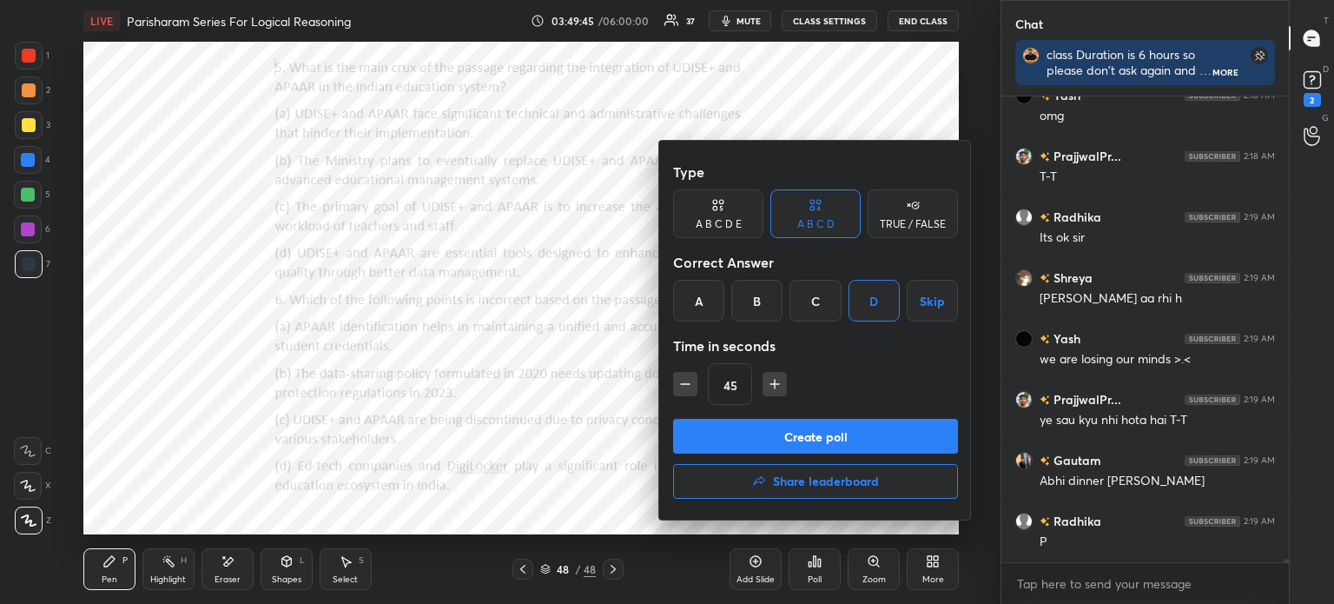
click at [782, 427] on button "Create poll" at bounding box center [815, 436] width 285 height 35
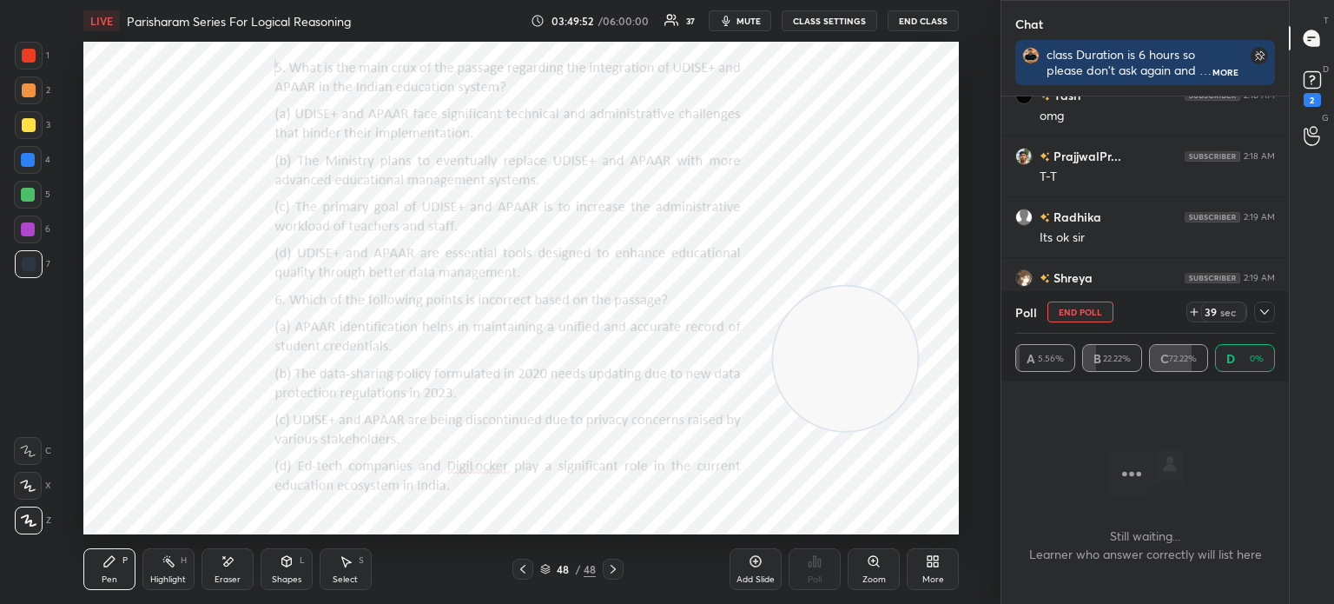
click at [1263, 309] on icon at bounding box center [1265, 312] width 14 height 14
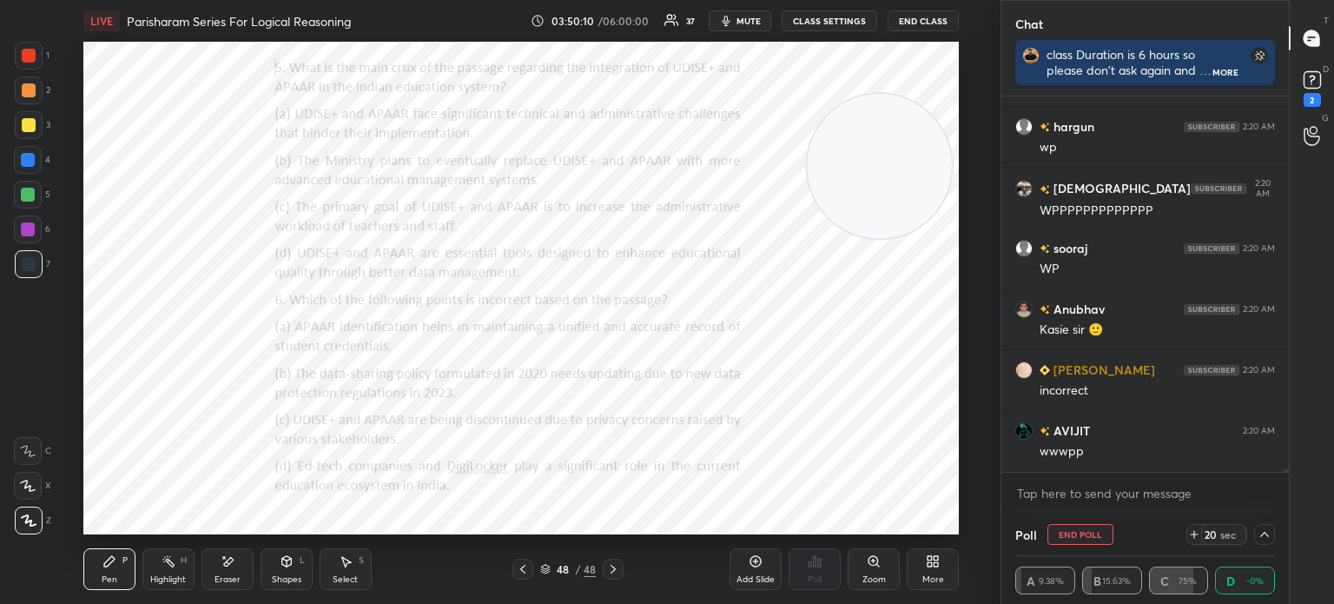
click at [1261, 536] on icon at bounding box center [1265, 534] width 9 height 5
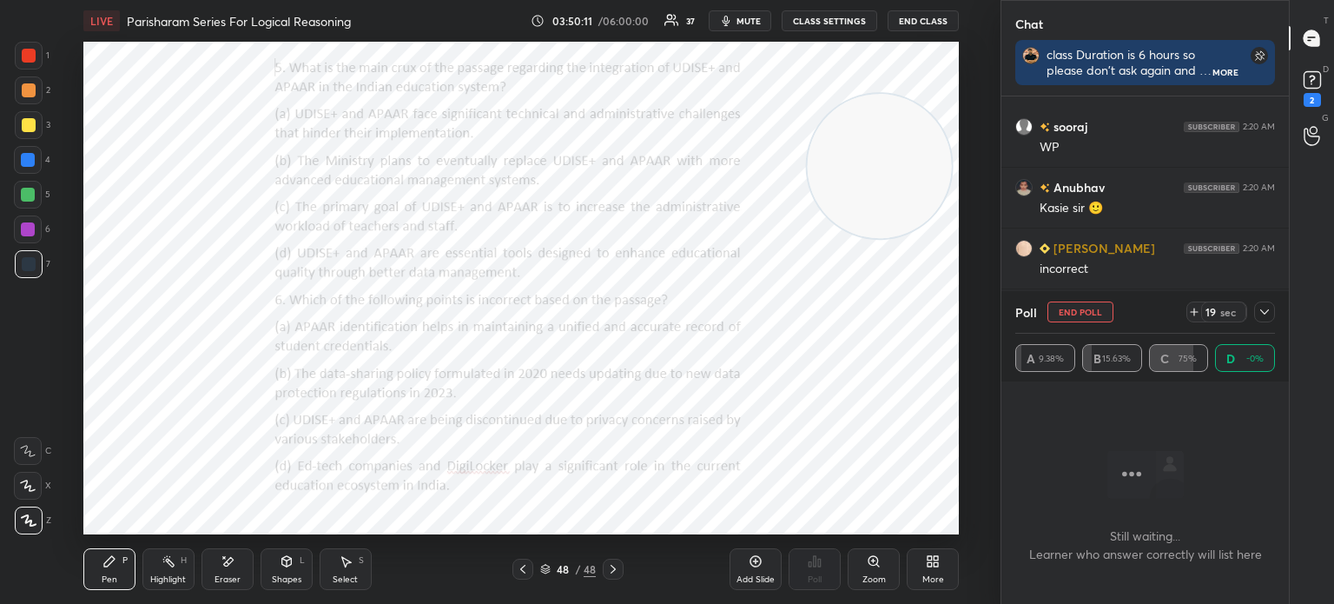
click at [1265, 312] on icon at bounding box center [1265, 312] width 14 height 14
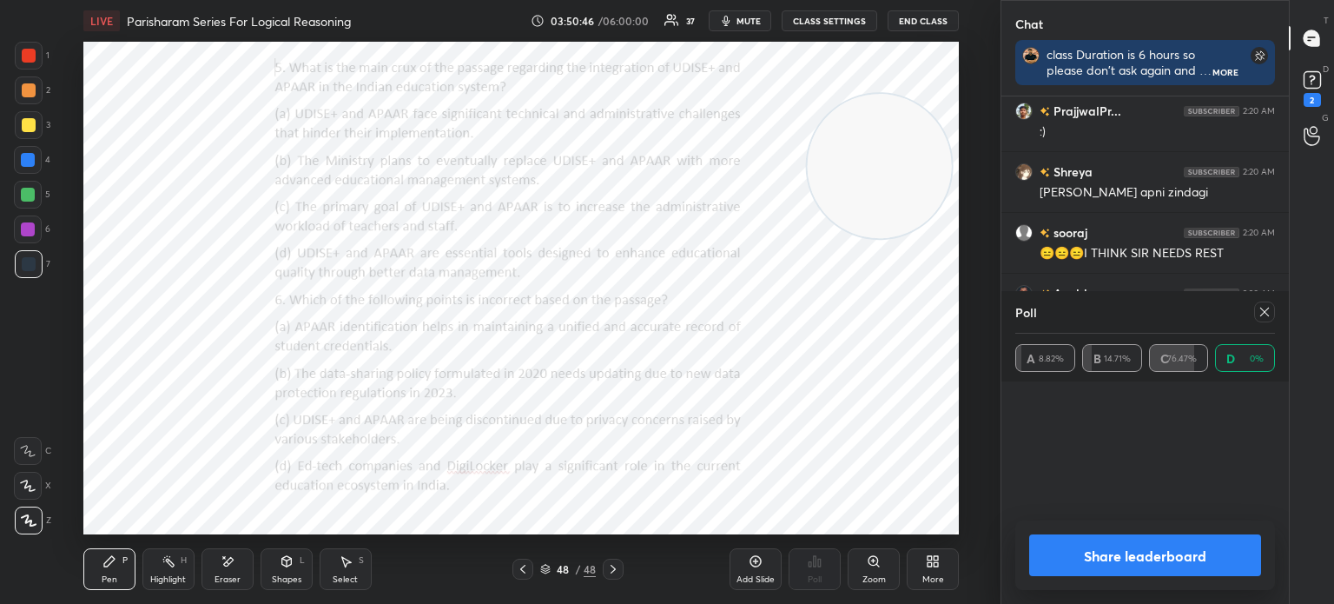
scroll to position [65084, 0]
click at [1265, 312] on icon at bounding box center [1265, 312] width 14 height 14
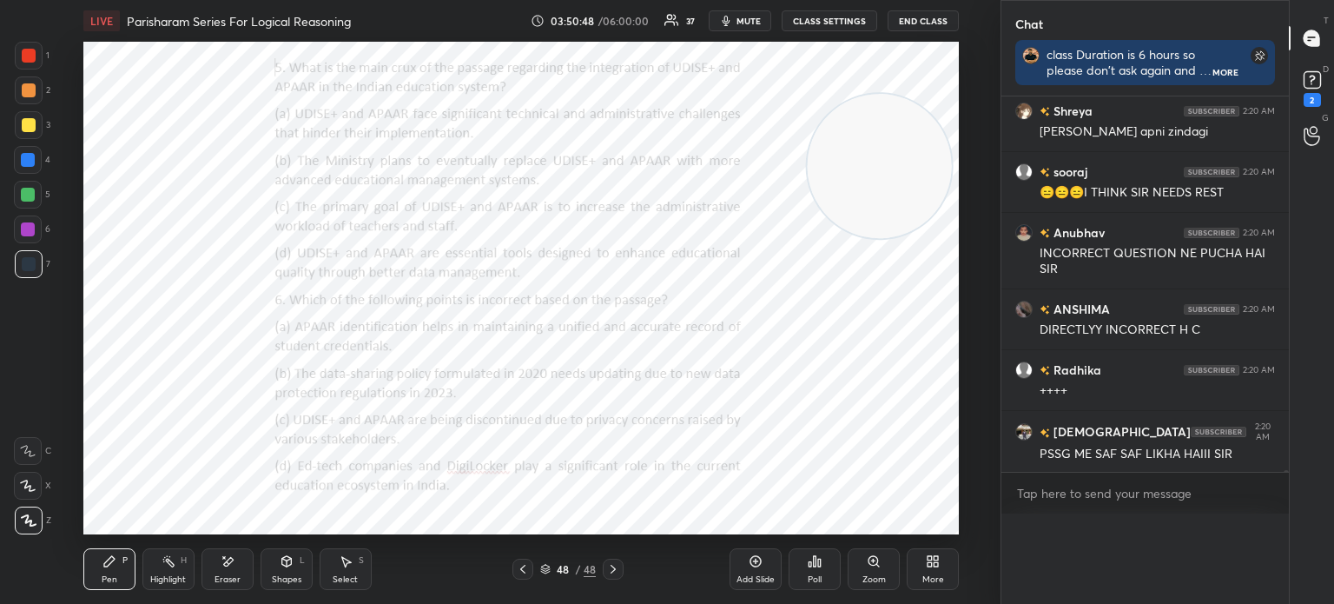
type textarea "x"
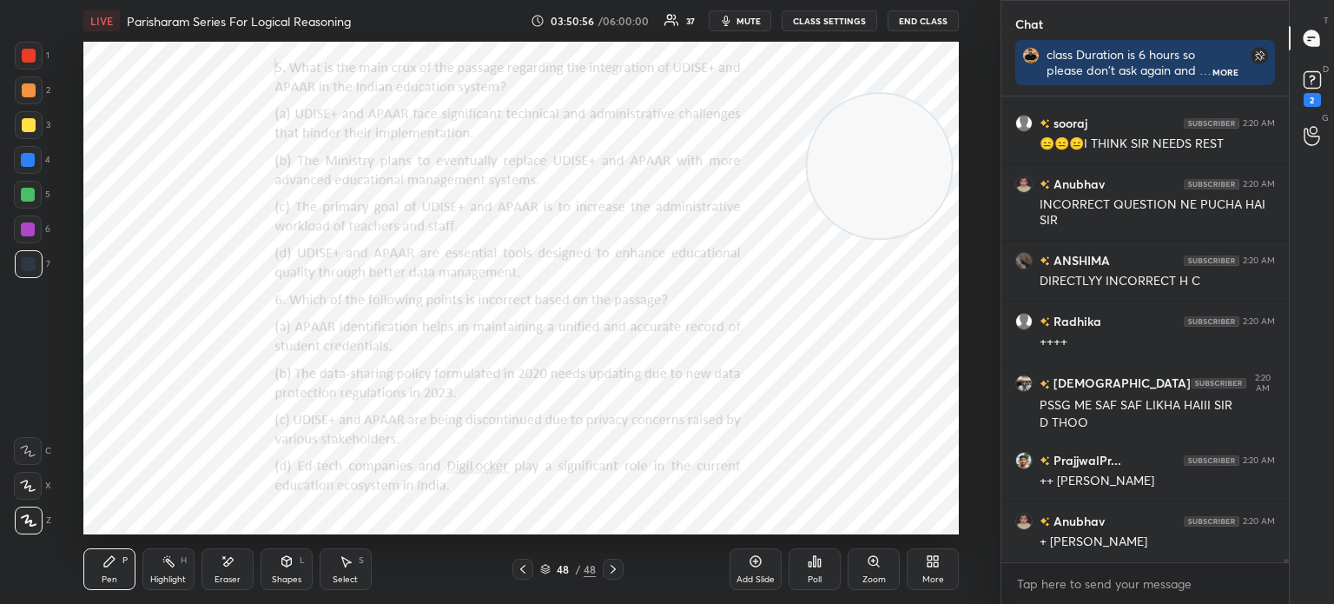
scroll to position [65193, 0]
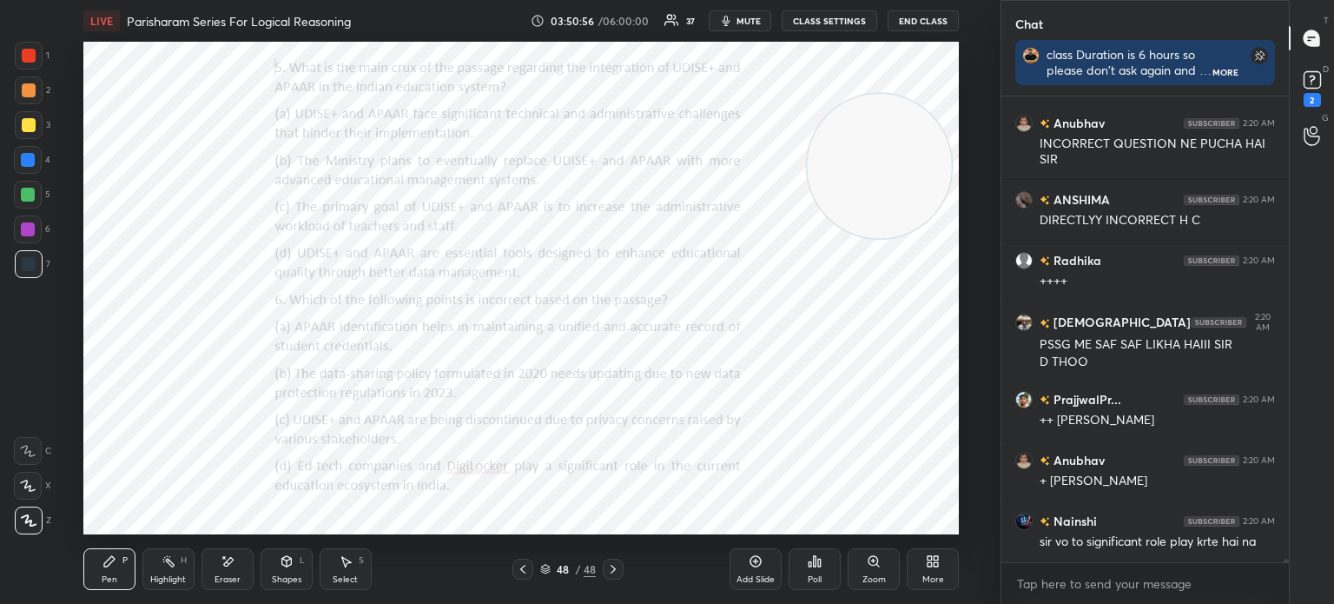
click at [813, 576] on div "Poll" at bounding box center [815, 579] width 14 height 9
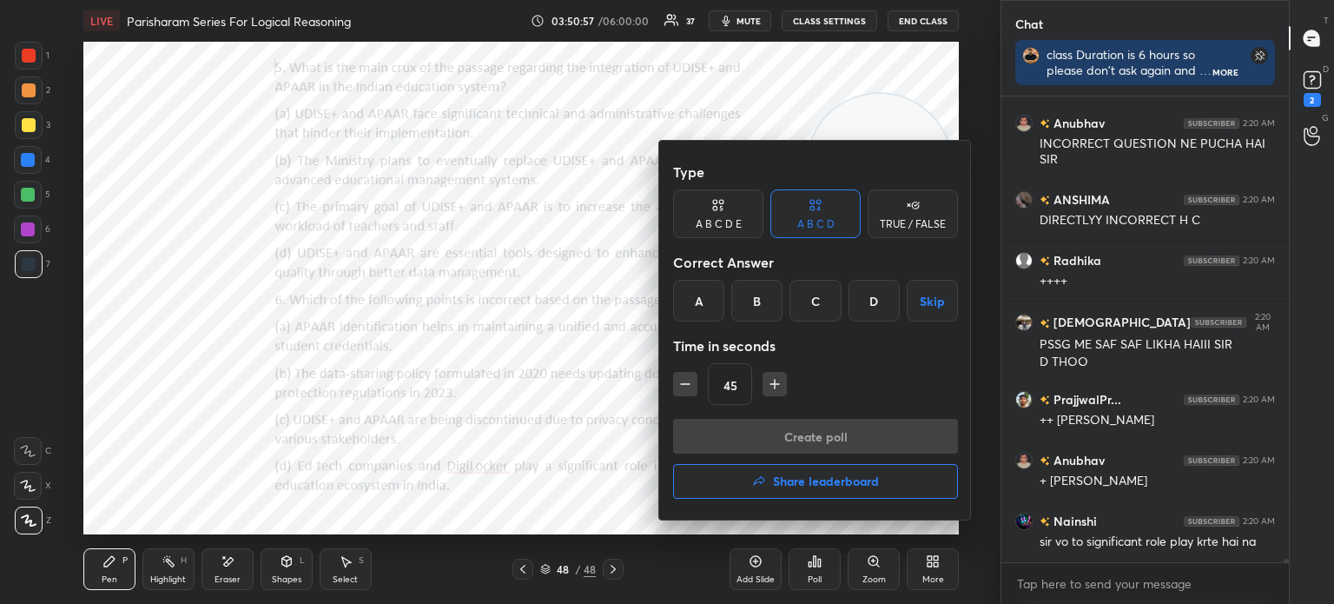
click at [807, 298] on div "C" at bounding box center [815, 301] width 51 height 42
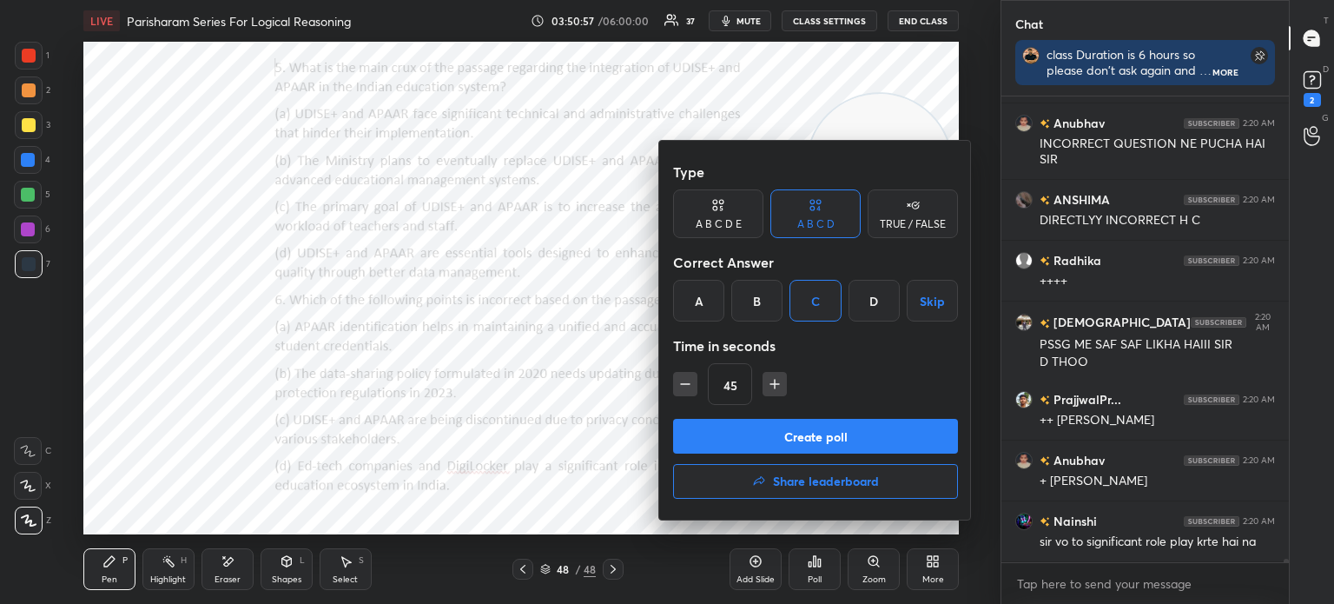
click at [681, 385] on icon "button" at bounding box center [685, 383] width 17 height 17
click at [679, 387] on icon "button" at bounding box center [685, 383] width 17 height 17
type input "15"
click at [681, 386] on div "15" at bounding box center [815, 384] width 285 height 42
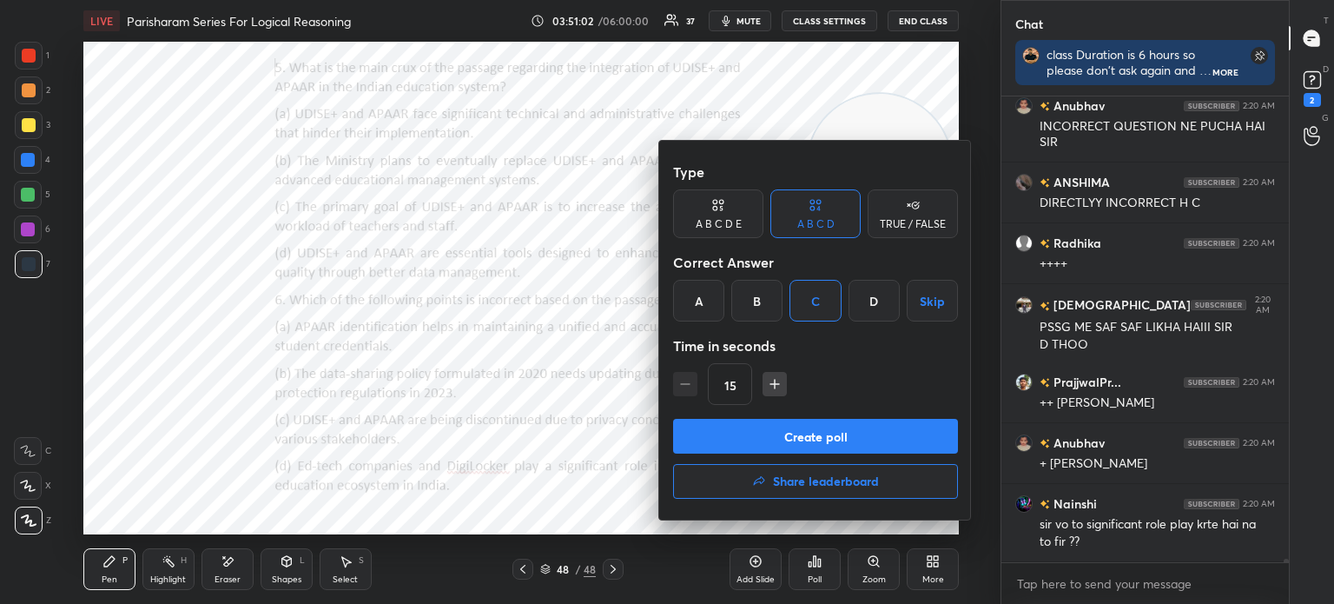
scroll to position [65272, 0]
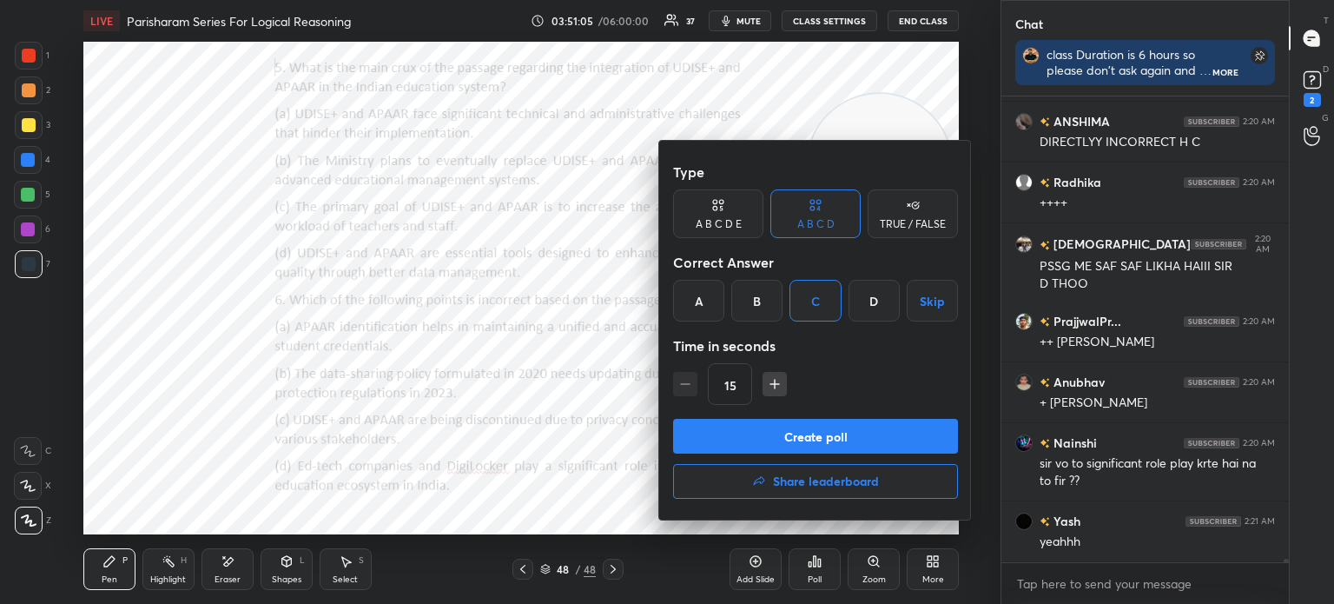
click at [738, 427] on button "Create poll" at bounding box center [815, 436] width 285 height 35
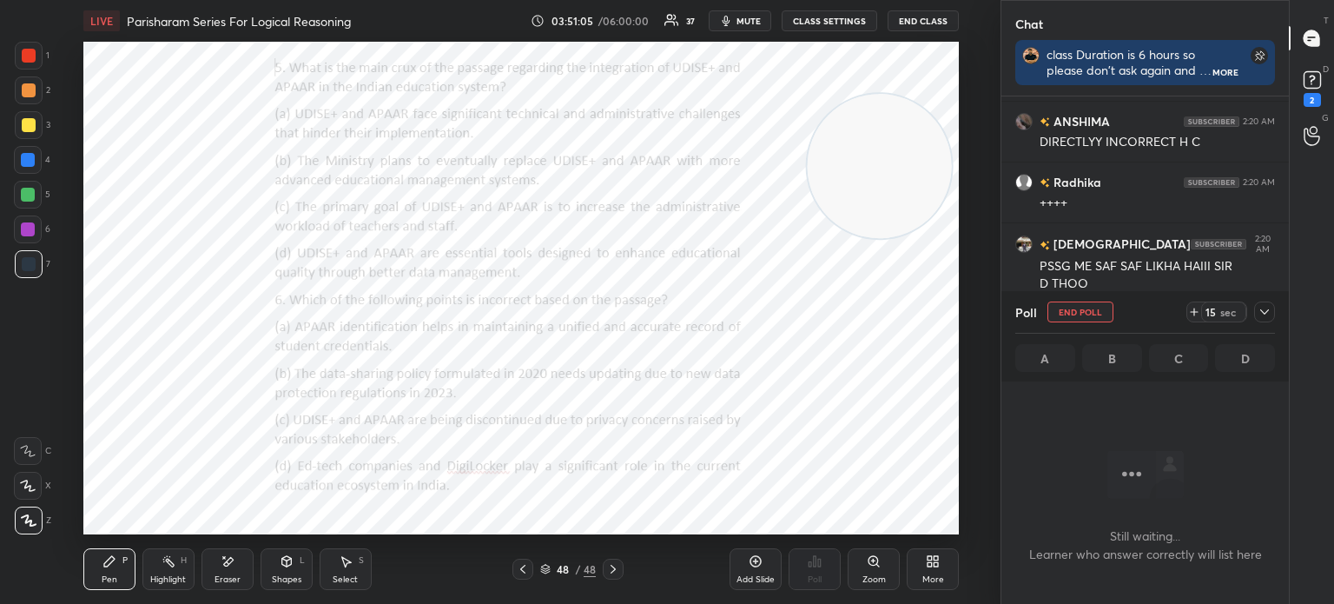
scroll to position [412, 282]
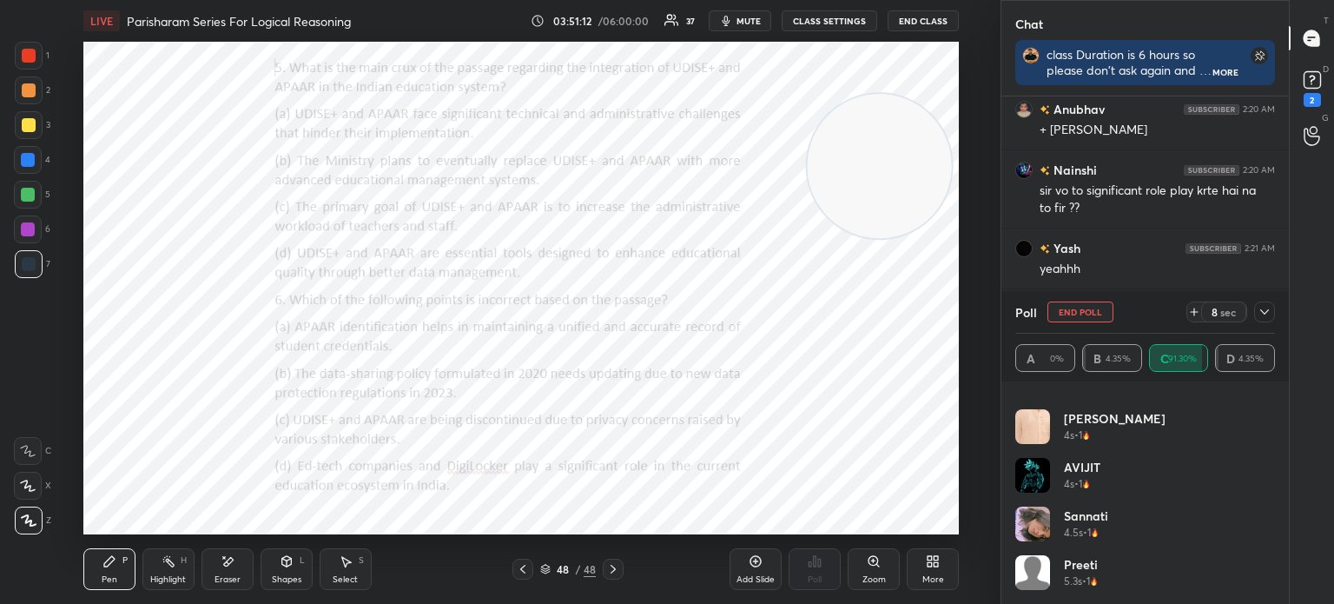
click at [1257, 315] on div at bounding box center [1264, 311] width 21 height 21
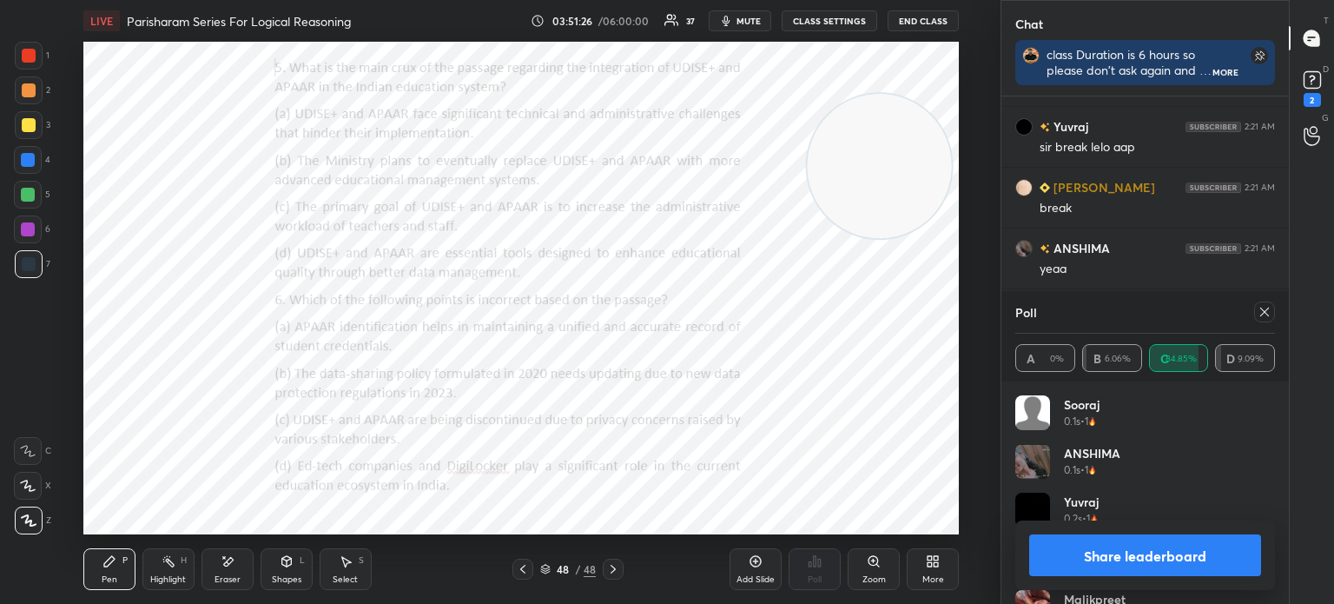
click at [1264, 314] on icon at bounding box center [1265, 312] width 14 height 14
type textarea "x"
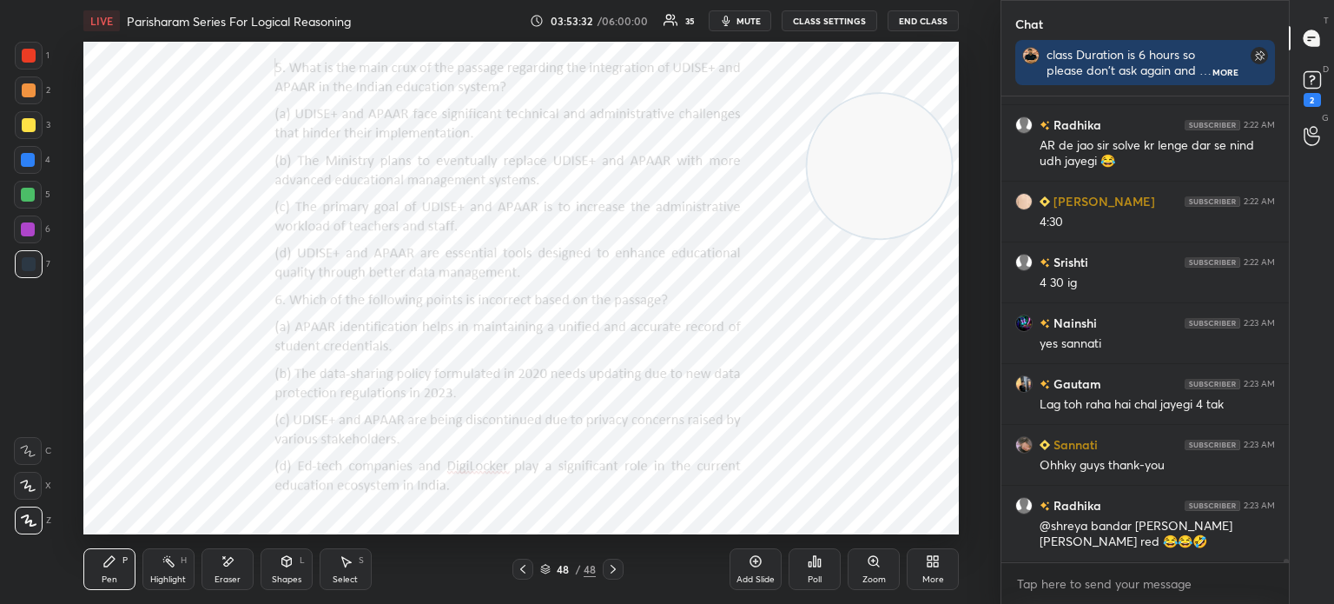
scroll to position [68574, 0]
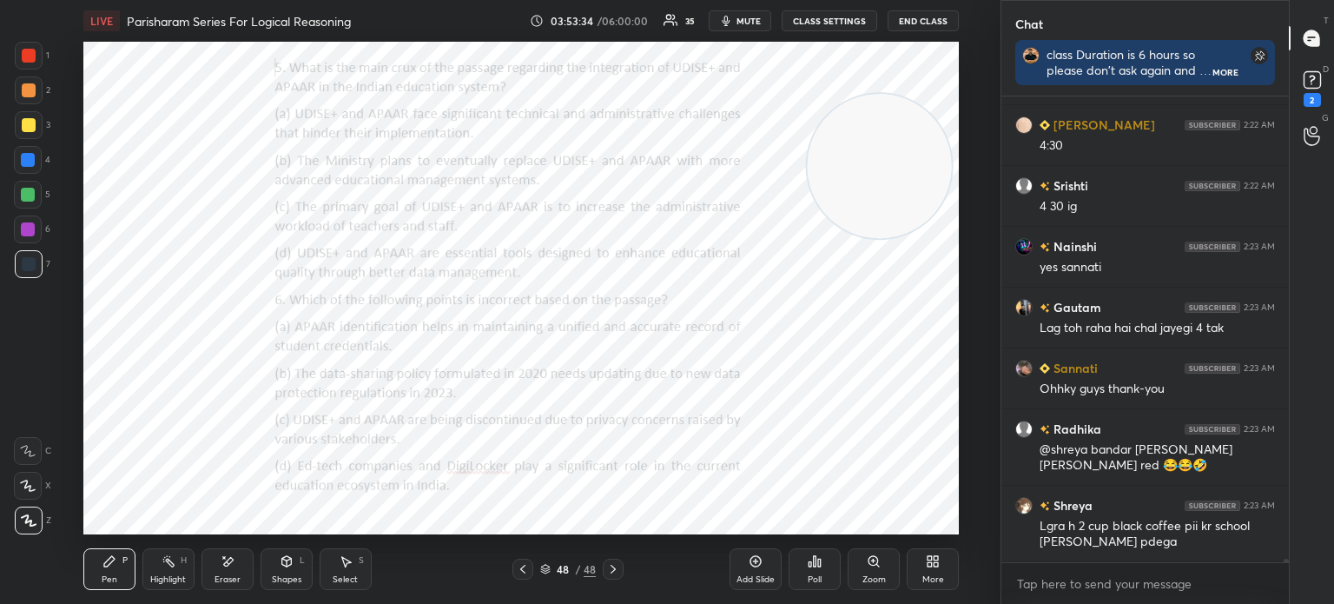
click at [926, 558] on icon at bounding box center [933, 561] width 14 height 14
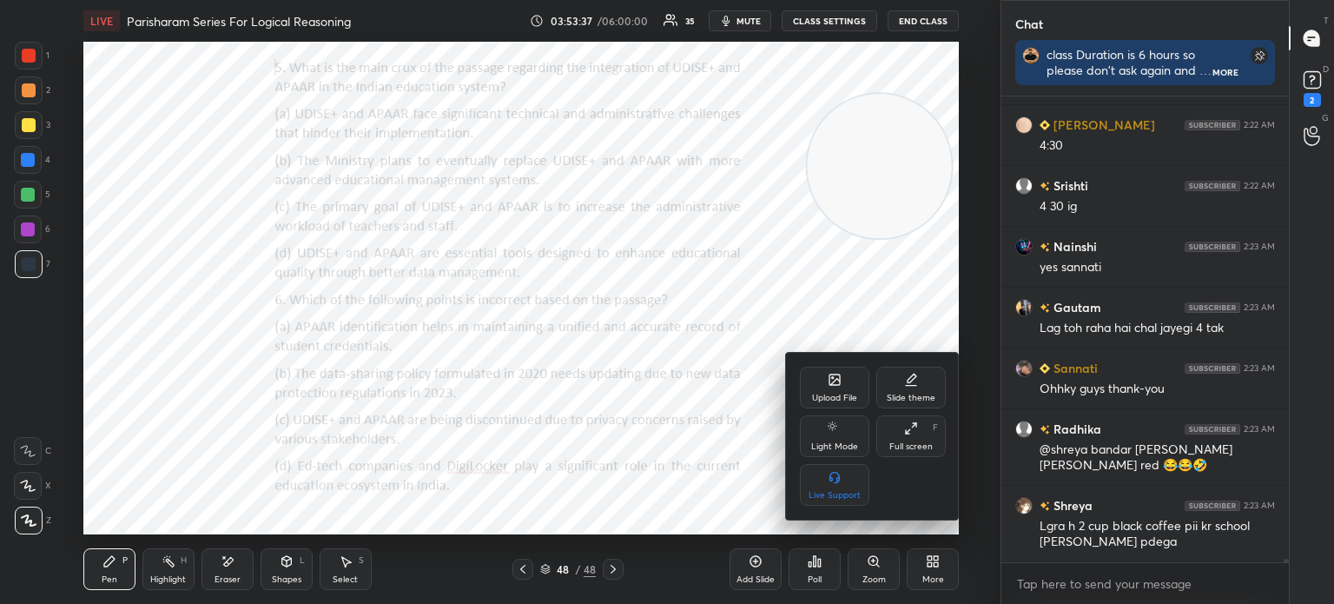
click at [826, 391] on div "Upload File" at bounding box center [834, 388] width 69 height 42
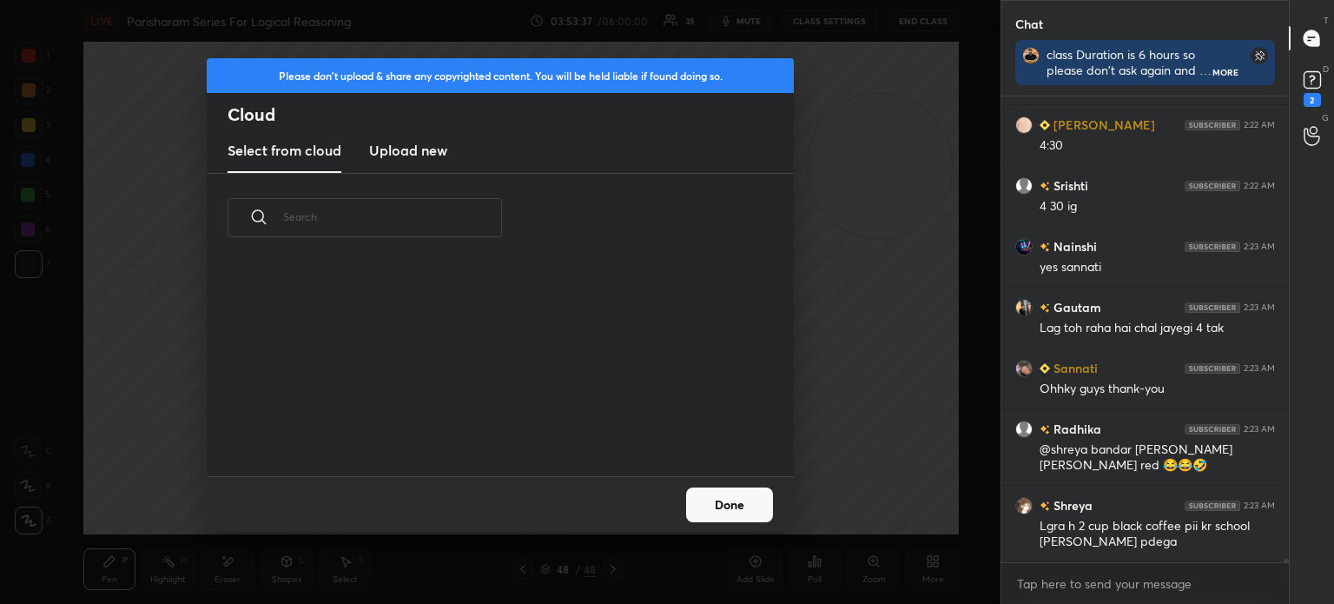
scroll to position [214, 558]
click at [398, 140] on h3 "Upload new" at bounding box center [408, 150] width 78 height 21
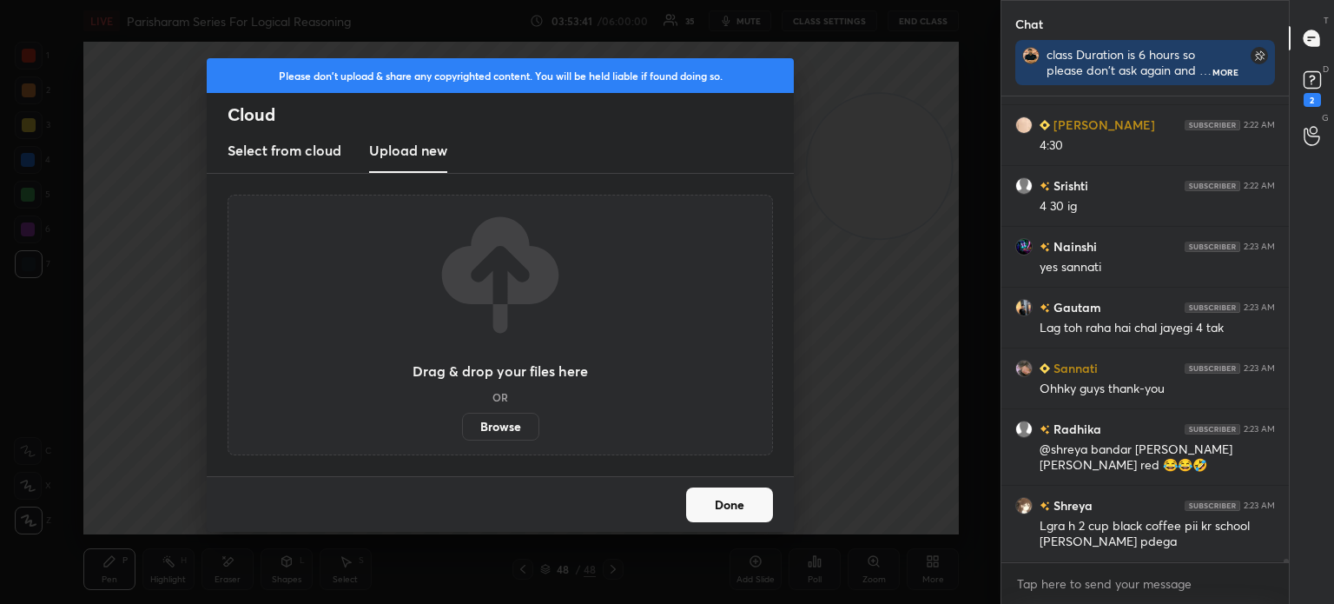
click at [493, 420] on label "Browse" at bounding box center [500, 427] width 77 height 28
click at [462, 420] on input "Browse" at bounding box center [462, 427] width 0 height 28
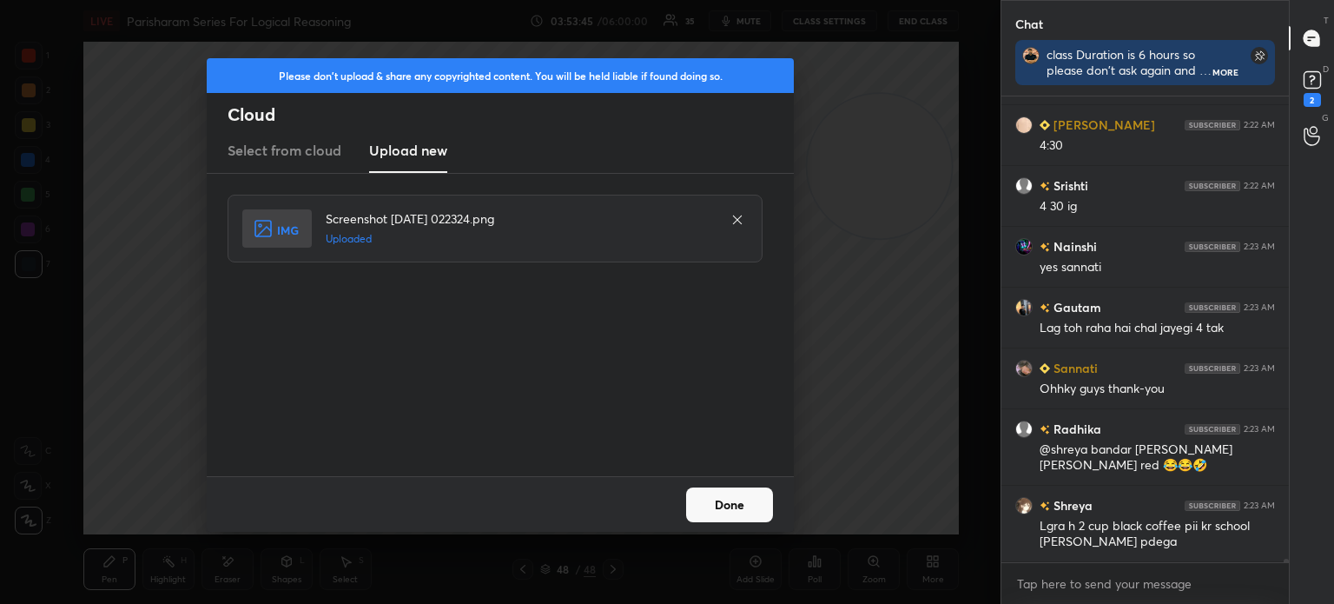
click at [719, 506] on button "Done" at bounding box center [729, 504] width 87 height 35
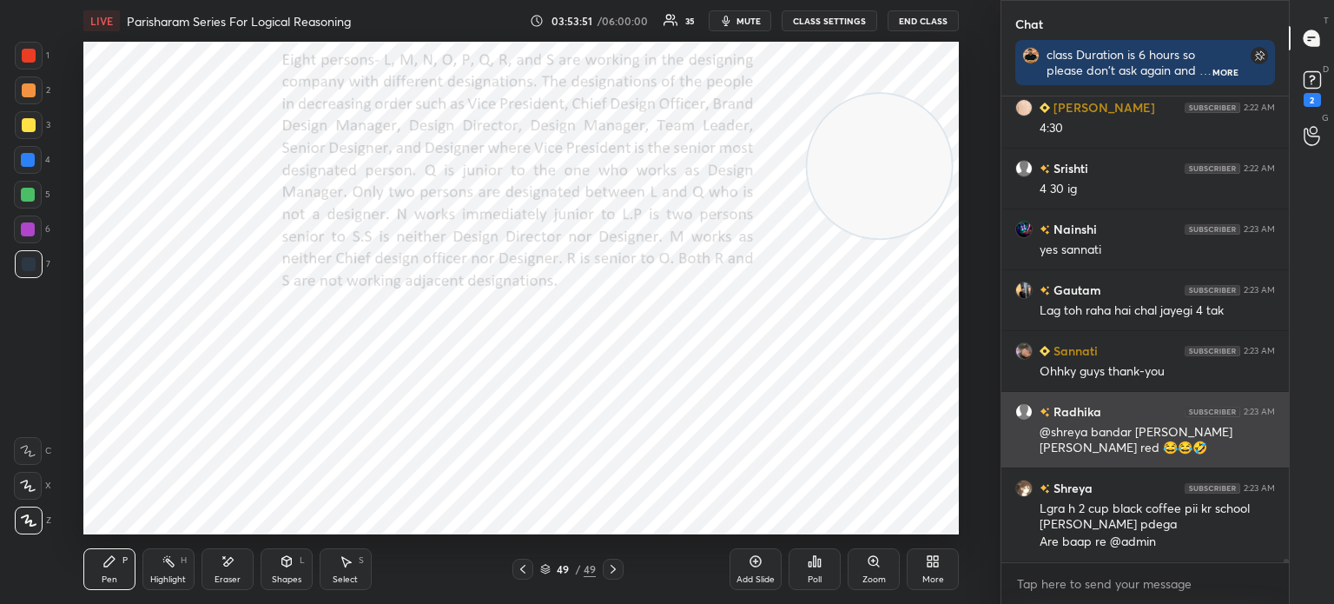
scroll to position [68653, 0]
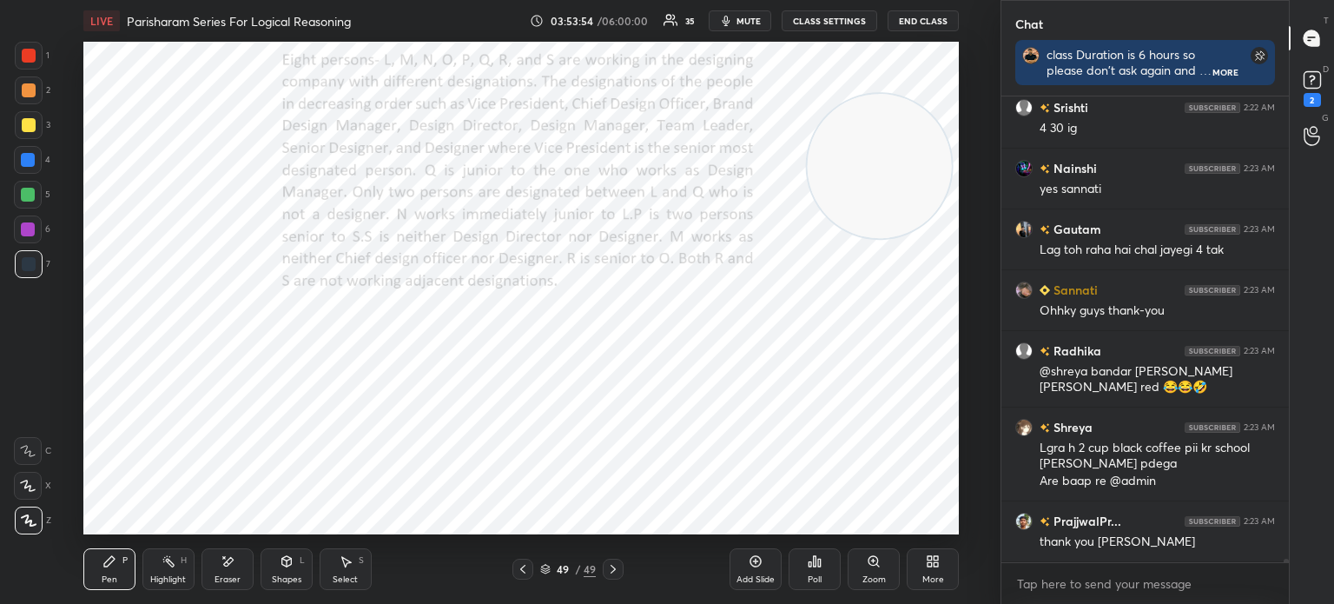
click at [752, 23] on span "mute" at bounding box center [749, 21] width 24 height 12
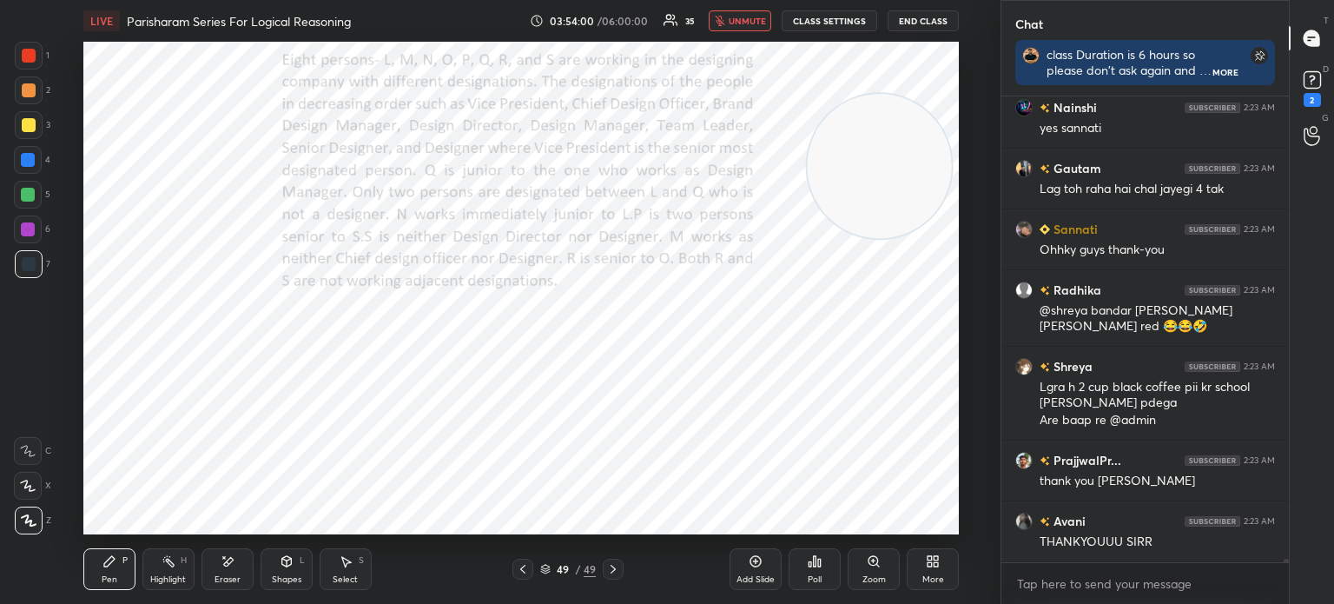
click at [813, 576] on div "Poll" at bounding box center [815, 579] width 14 height 9
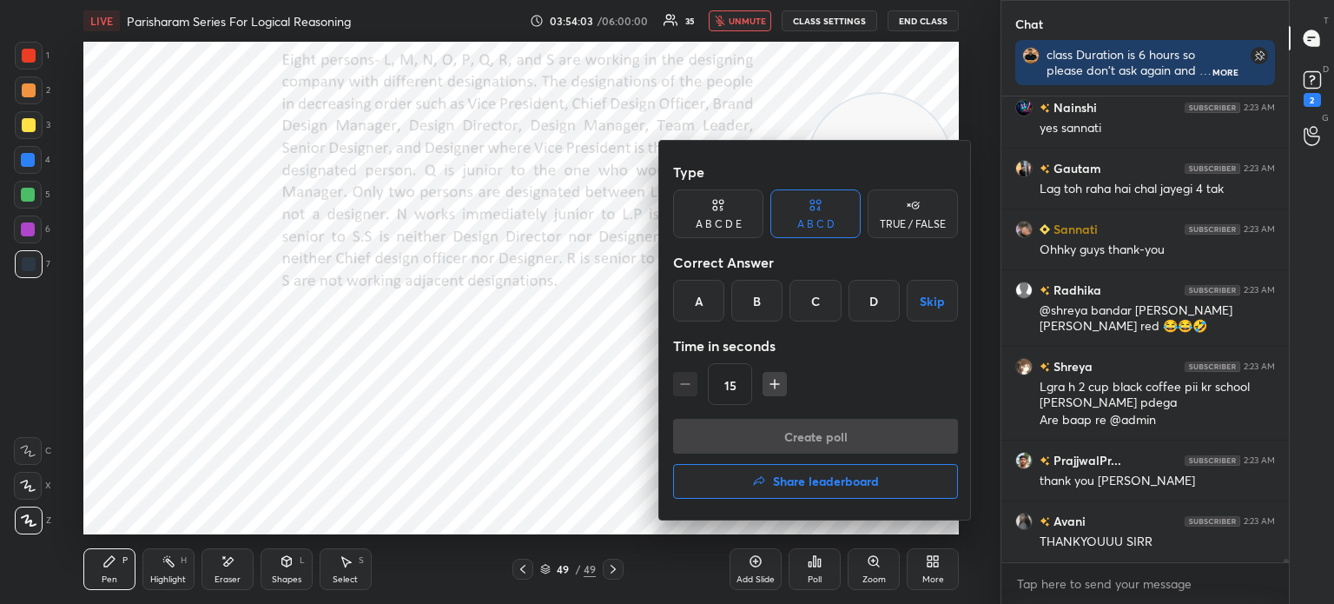
click at [776, 377] on icon "button" at bounding box center [774, 383] width 17 height 17
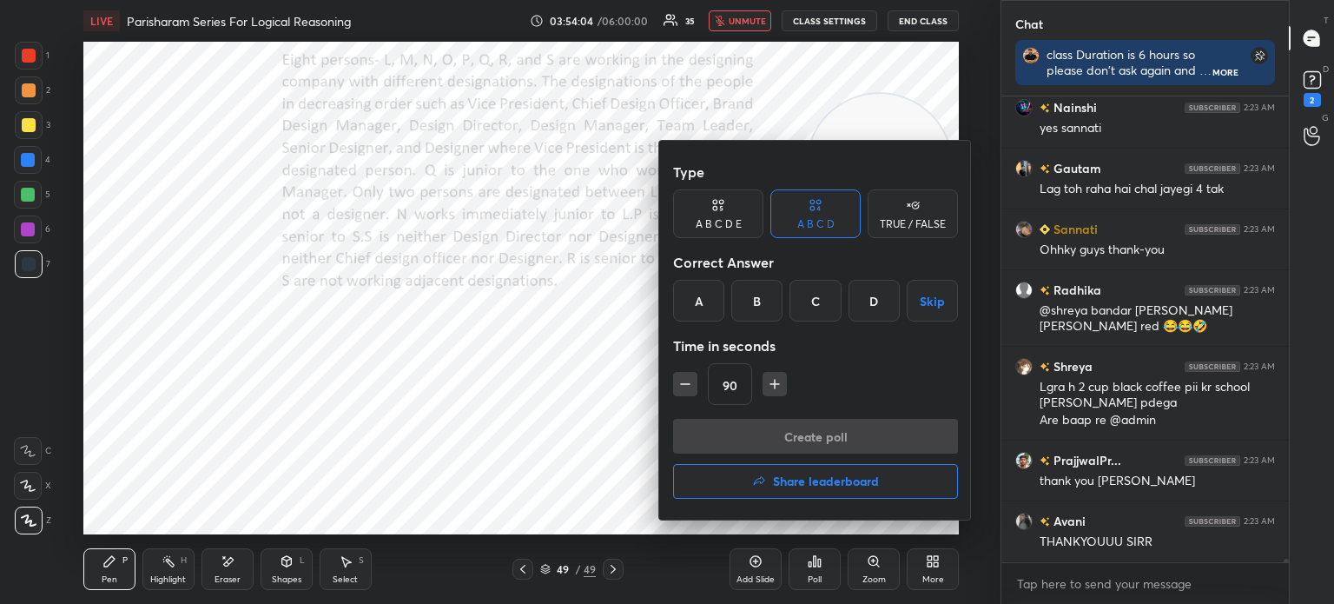
click at [776, 377] on icon "button" at bounding box center [774, 383] width 17 height 17
click at [776, 377] on icon "button" at bounding box center [782, 383] width 17 height 17
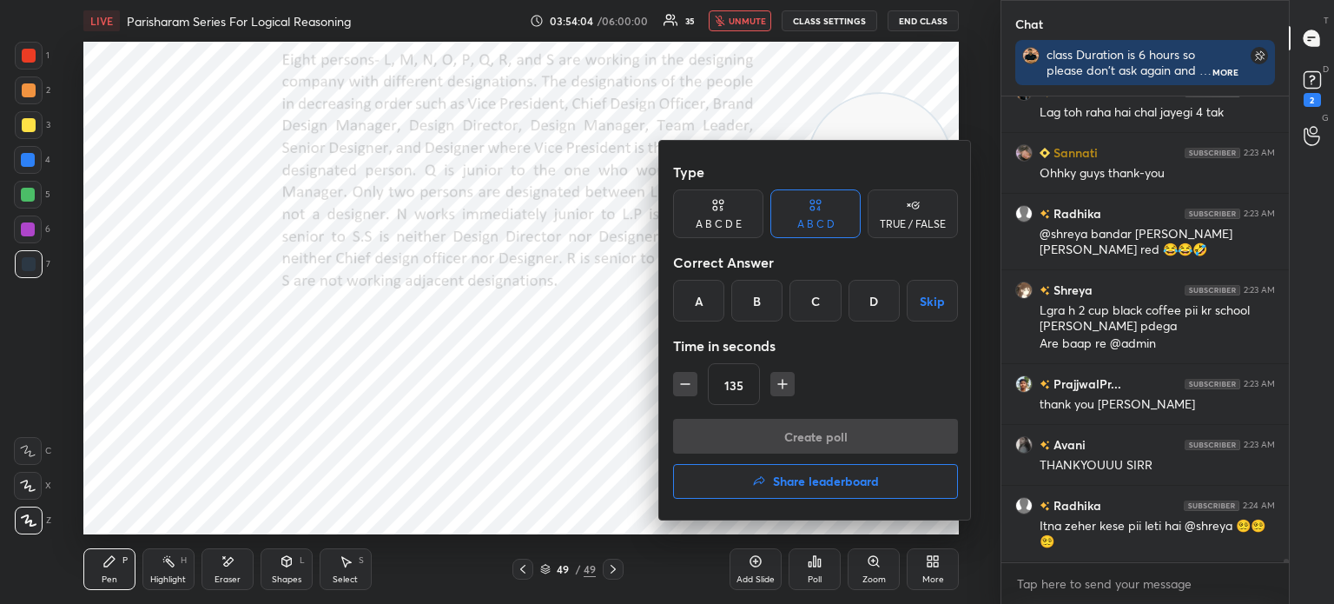
click at [776, 377] on icon "button" at bounding box center [782, 383] width 17 height 17
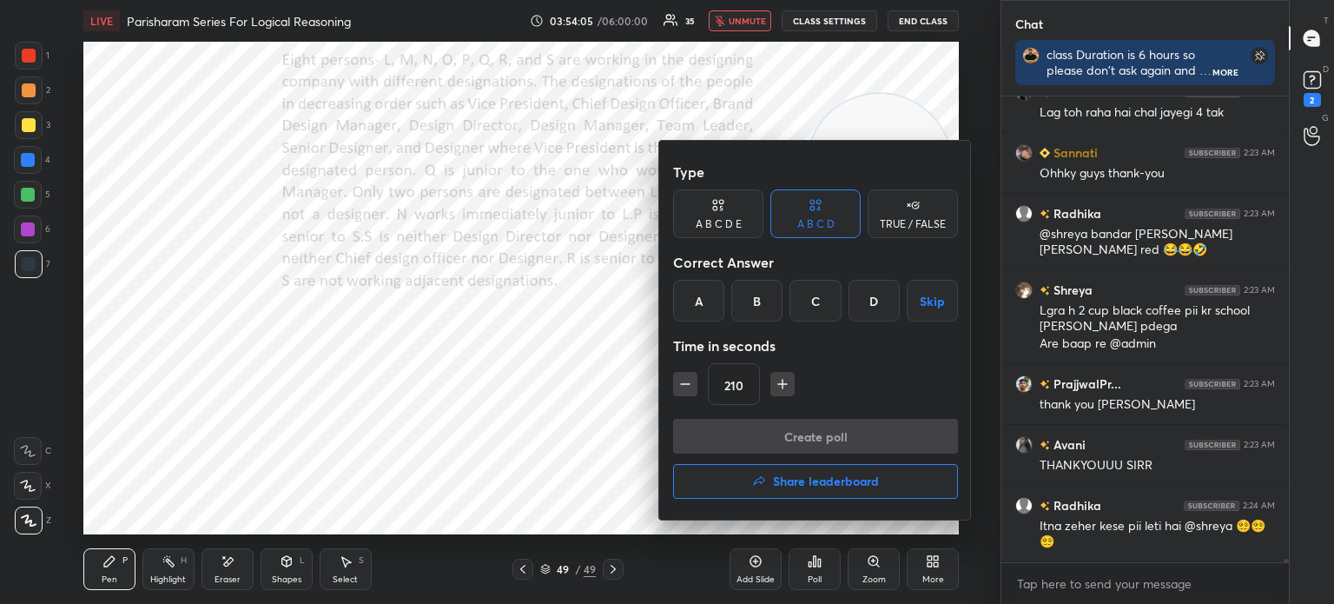
click at [776, 377] on icon "button" at bounding box center [782, 383] width 17 height 17
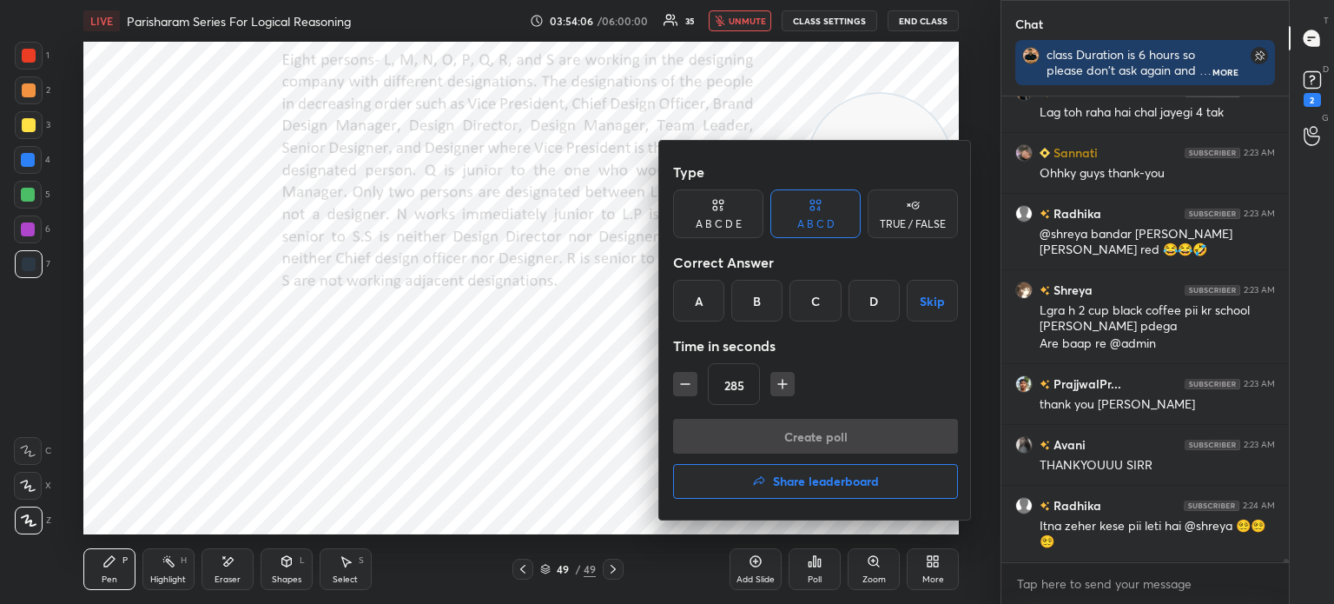
click at [776, 377] on icon "button" at bounding box center [782, 383] width 17 height 17
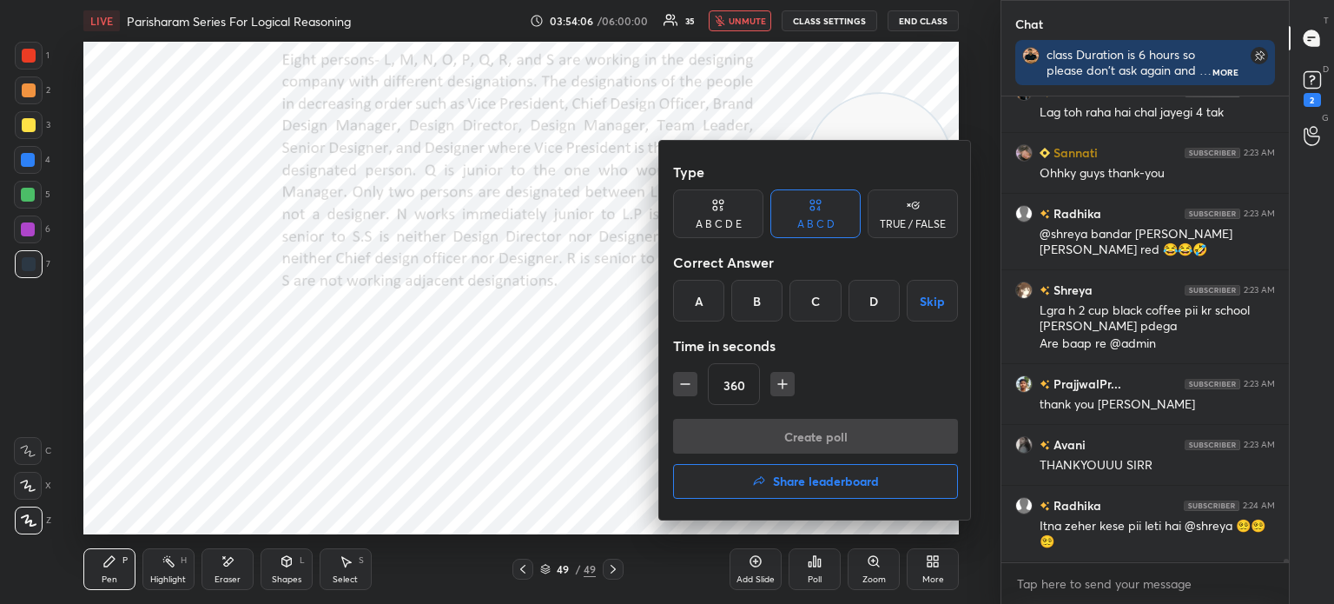
click at [776, 377] on icon "button" at bounding box center [782, 383] width 17 height 17
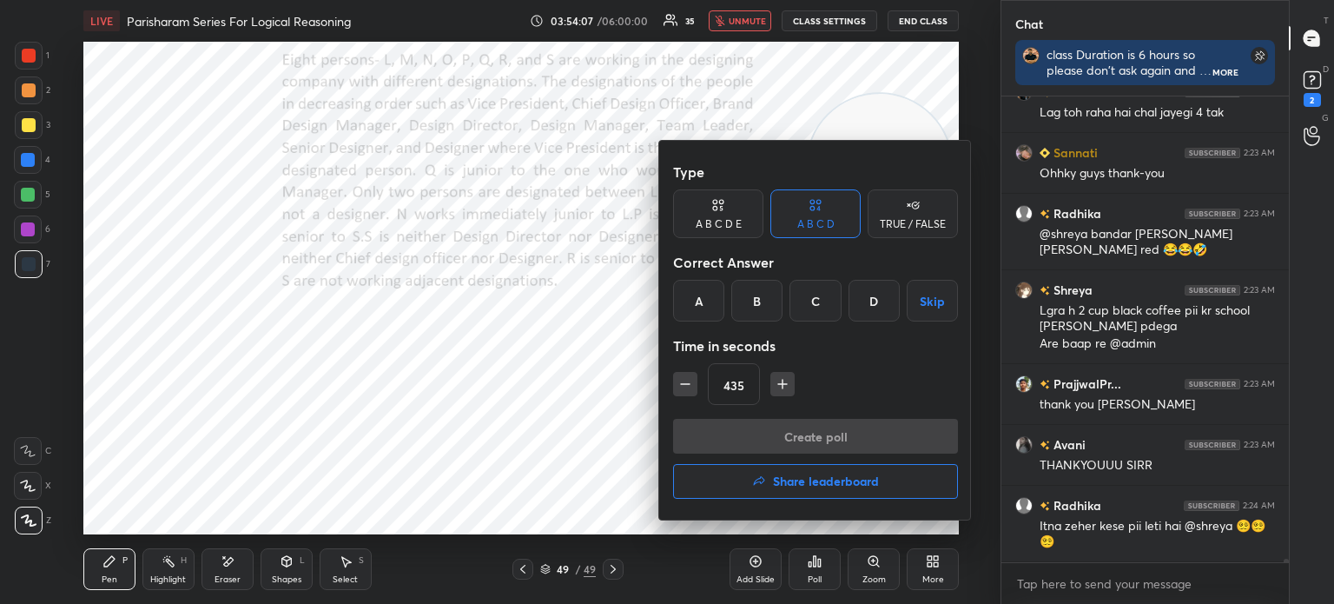
click at [776, 377] on icon "button" at bounding box center [782, 383] width 17 height 17
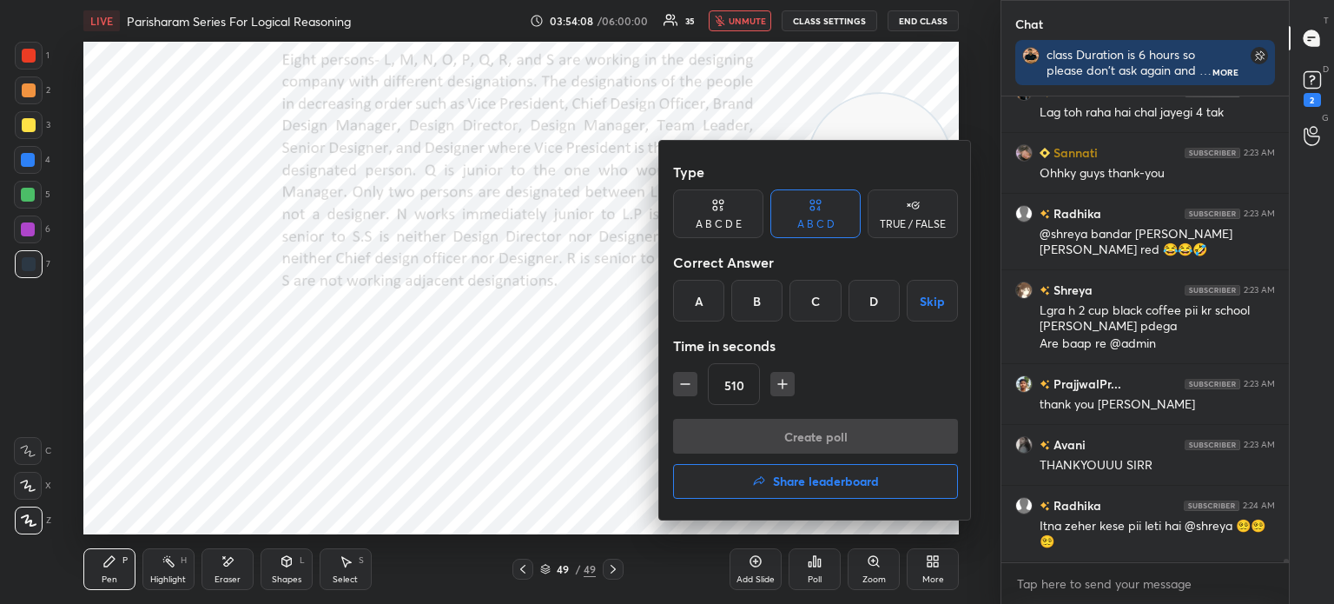
click at [776, 377] on icon "button" at bounding box center [782, 383] width 17 height 17
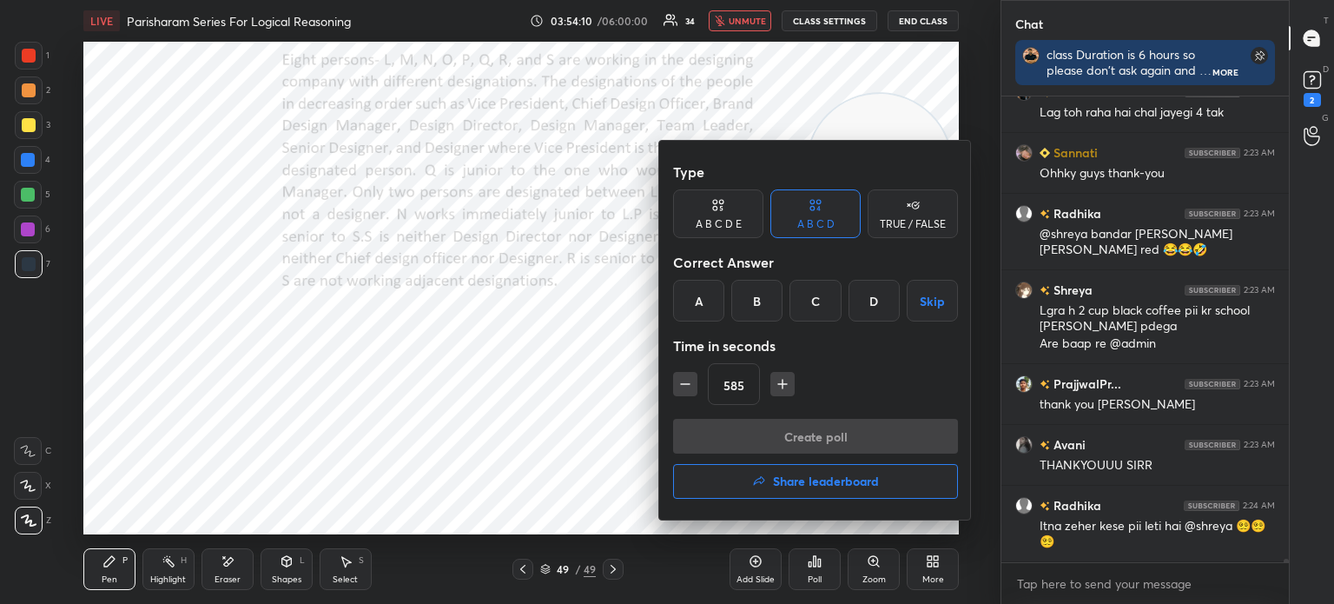
click at [776, 377] on icon "button" at bounding box center [782, 383] width 17 height 17
click at [688, 385] on icon "button" at bounding box center [685, 383] width 17 height 17
type input "600"
click at [936, 290] on button "Skip" at bounding box center [932, 301] width 51 height 42
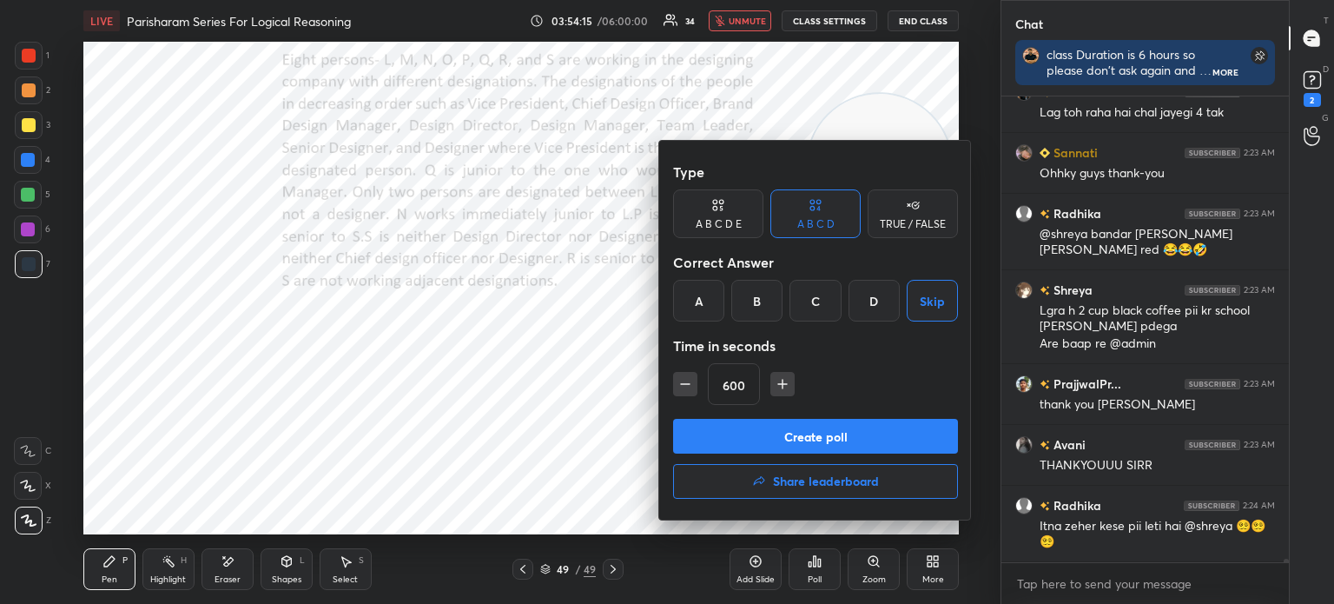
click at [796, 436] on button "Create poll" at bounding box center [815, 436] width 285 height 35
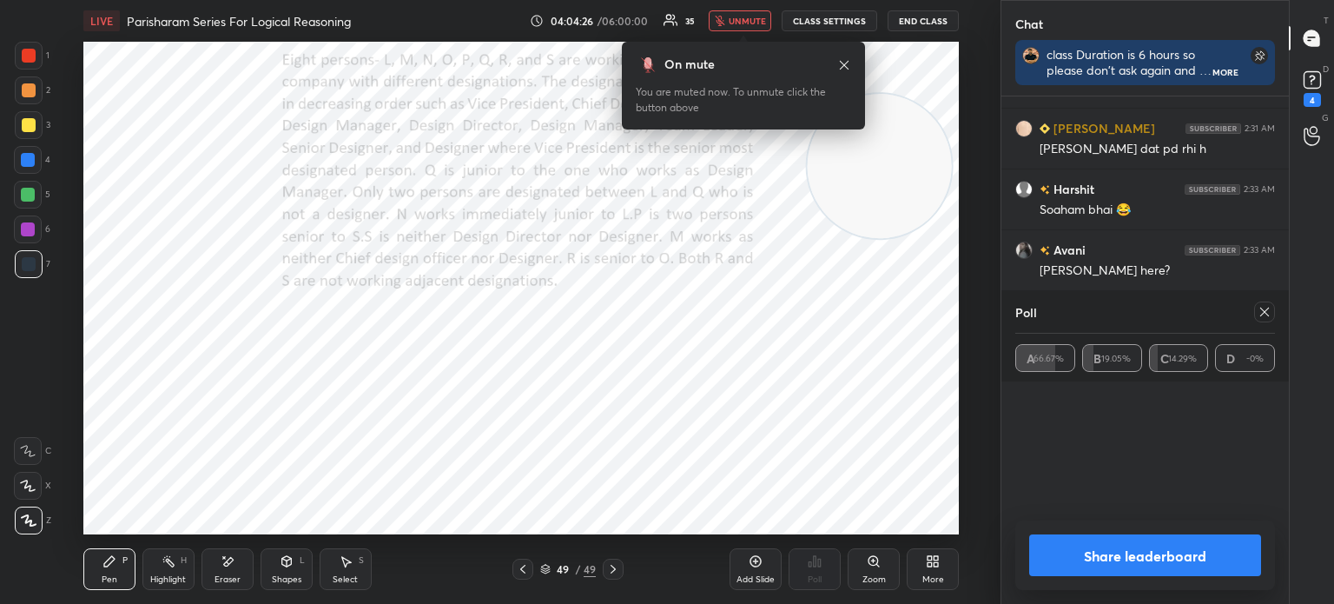
scroll to position [57589, 0]
click at [1261, 314] on icon at bounding box center [1265, 312] width 9 height 9
type textarea "x"
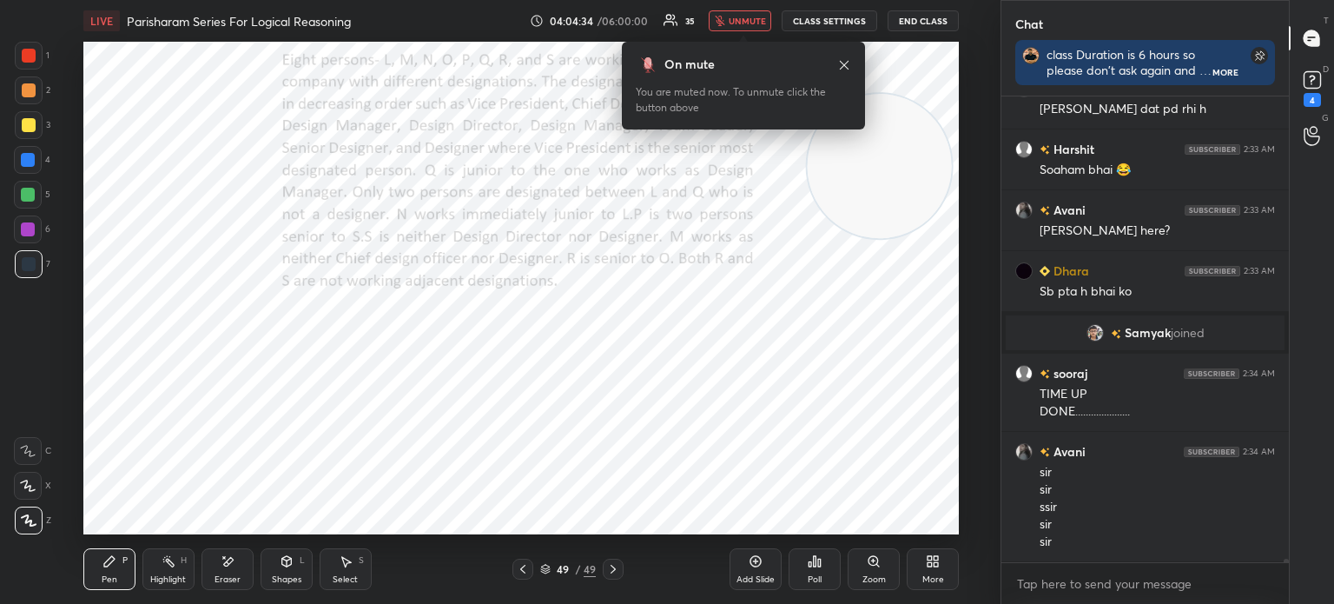
scroll to position [57585, 0]
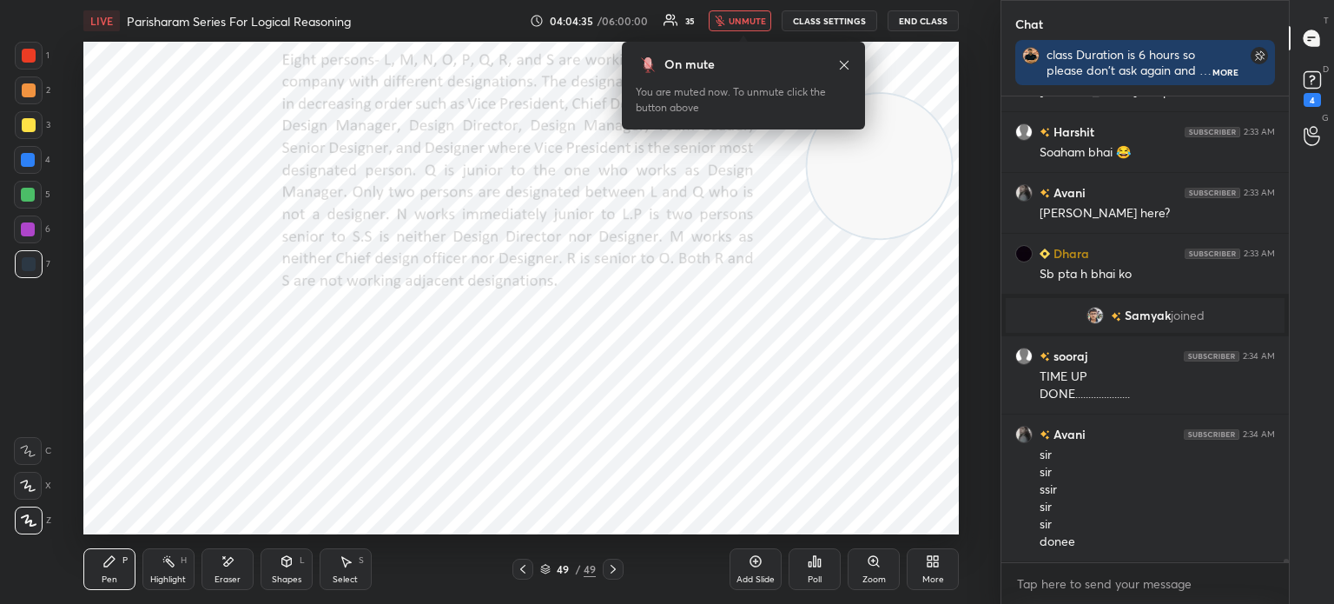
click at [733, 25] on span "unmute" at bounding box center [747, 21] width 37 height 12
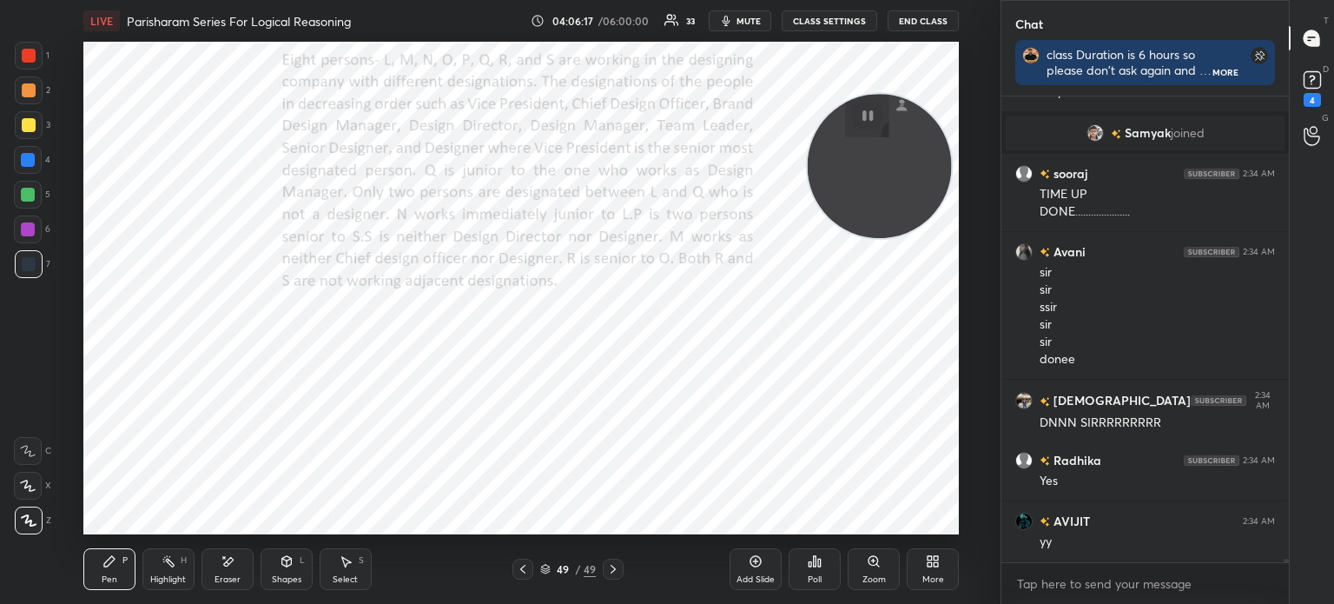
scroll to position [58862, 0]
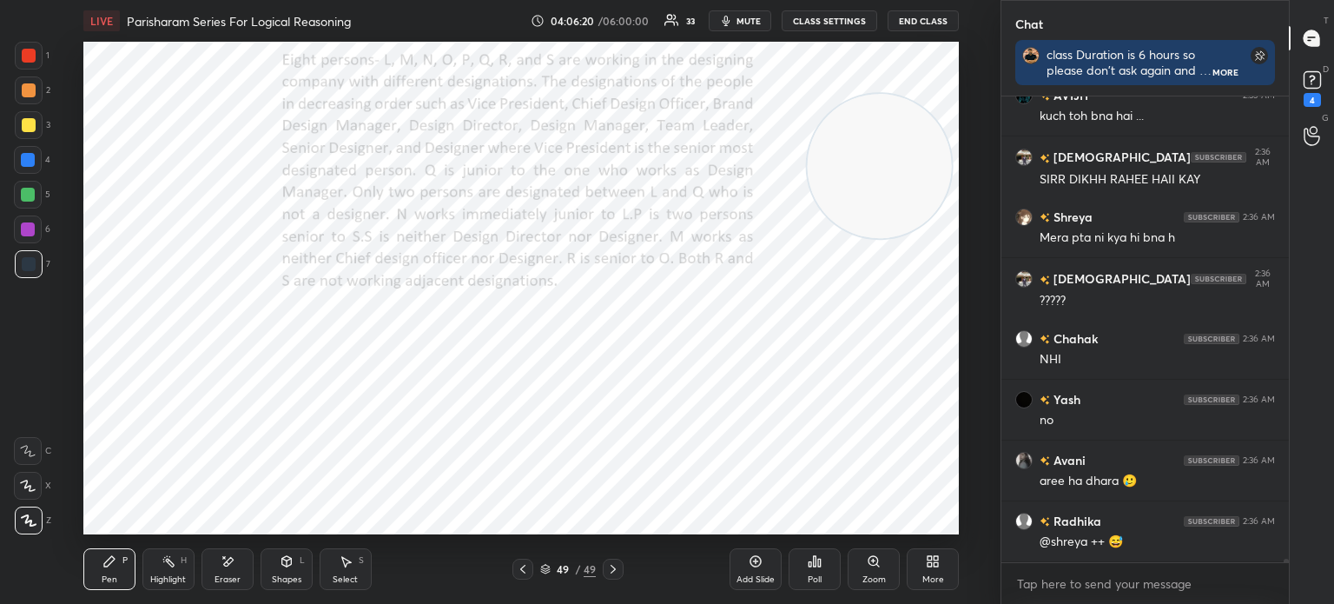
click at [930, 553] on div "More" at bounding box center [933, 569] width 52 height 42
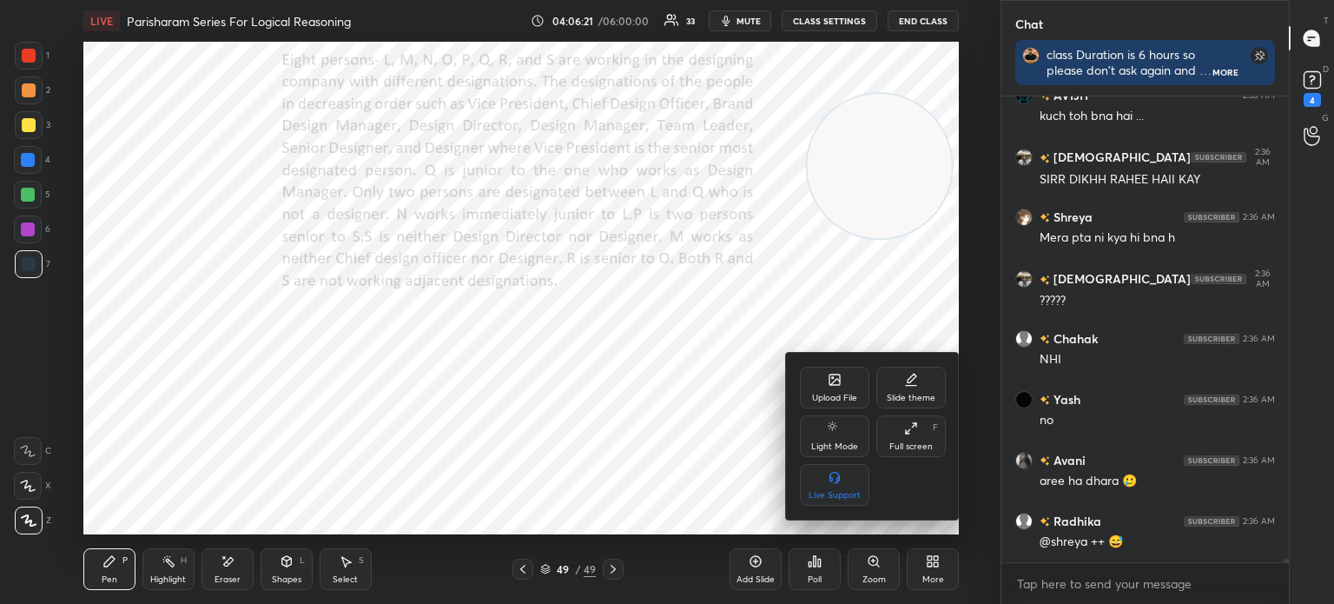
scroll to position [58923, 0]
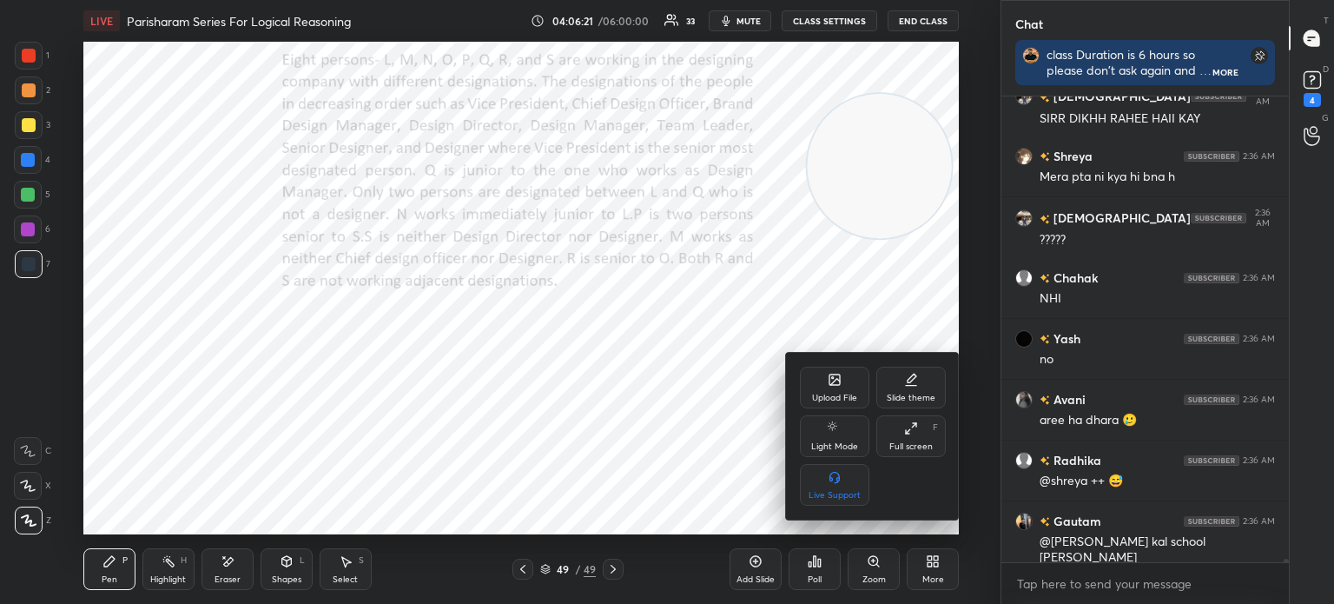
click at [838, 395] on div "Upload File" at bounding box center [834, 398] width 45 height 9
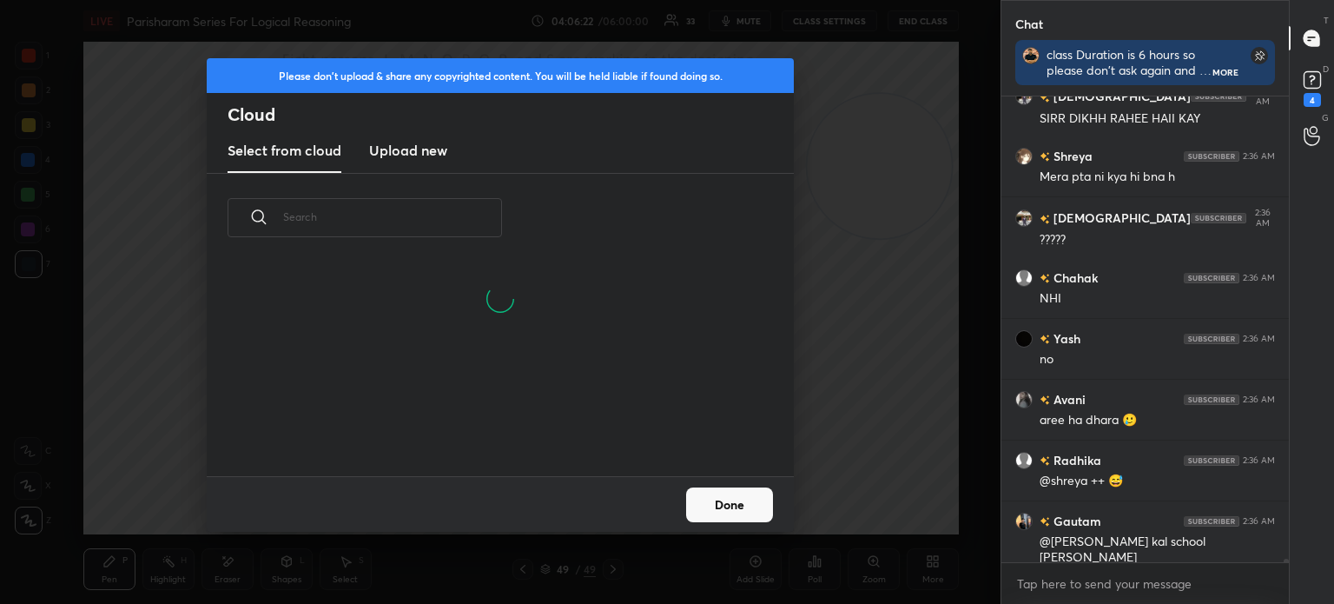
scroll to position [214, 558]
click at [440, 152] on h3 "Upload new" at bounding box center [408, 150] width 78 height 21
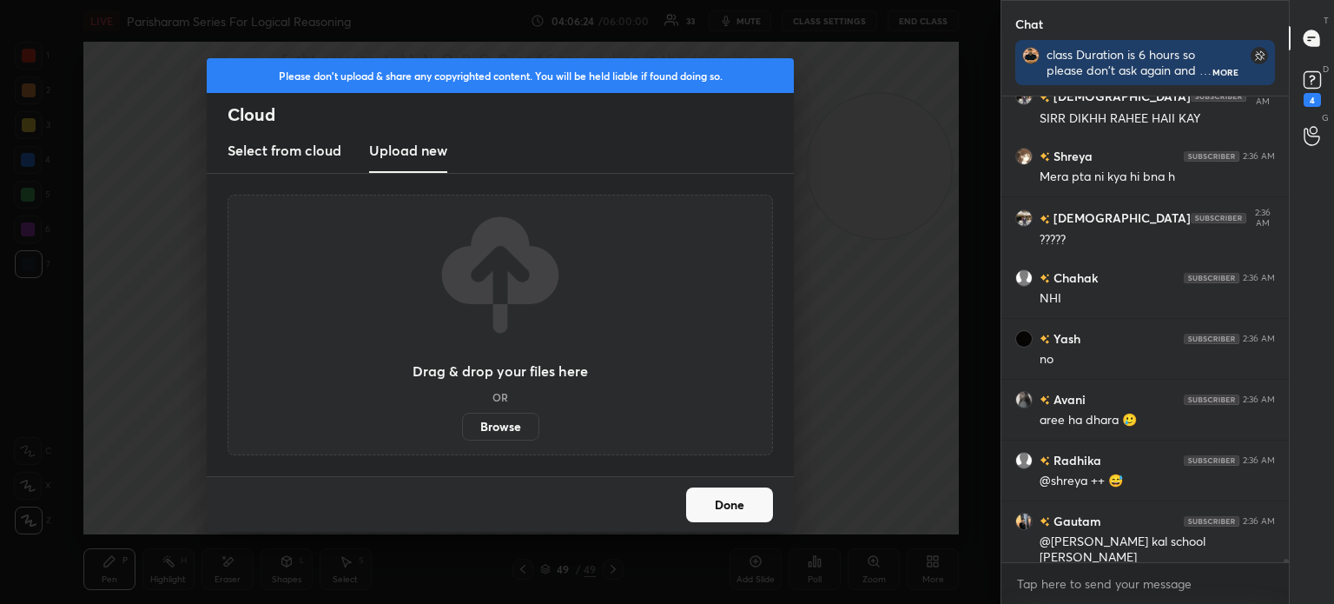
click at [500, 424] on label "Browse" at bounding box center [500, 427] width 77 height 28
click at [462, 424] on input "Browse" at bounding box center [462, 427] width 0 height 28
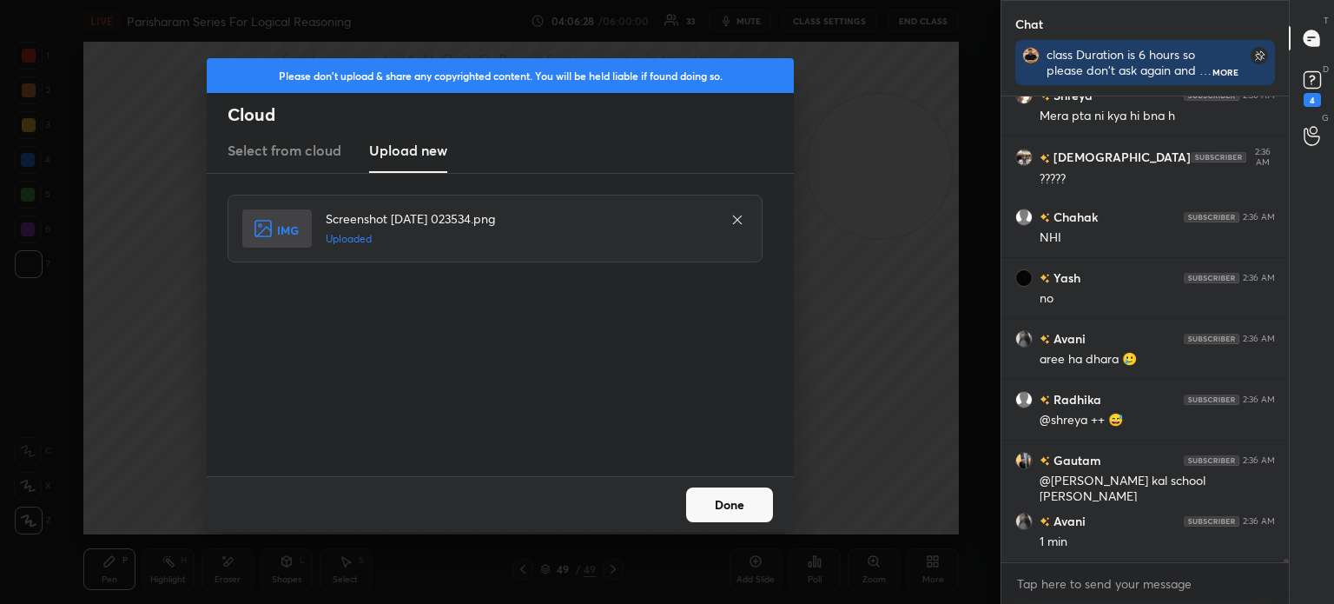
click at [747, 507] on button "Done" at bounding box center [729, 504] width 87 height 35
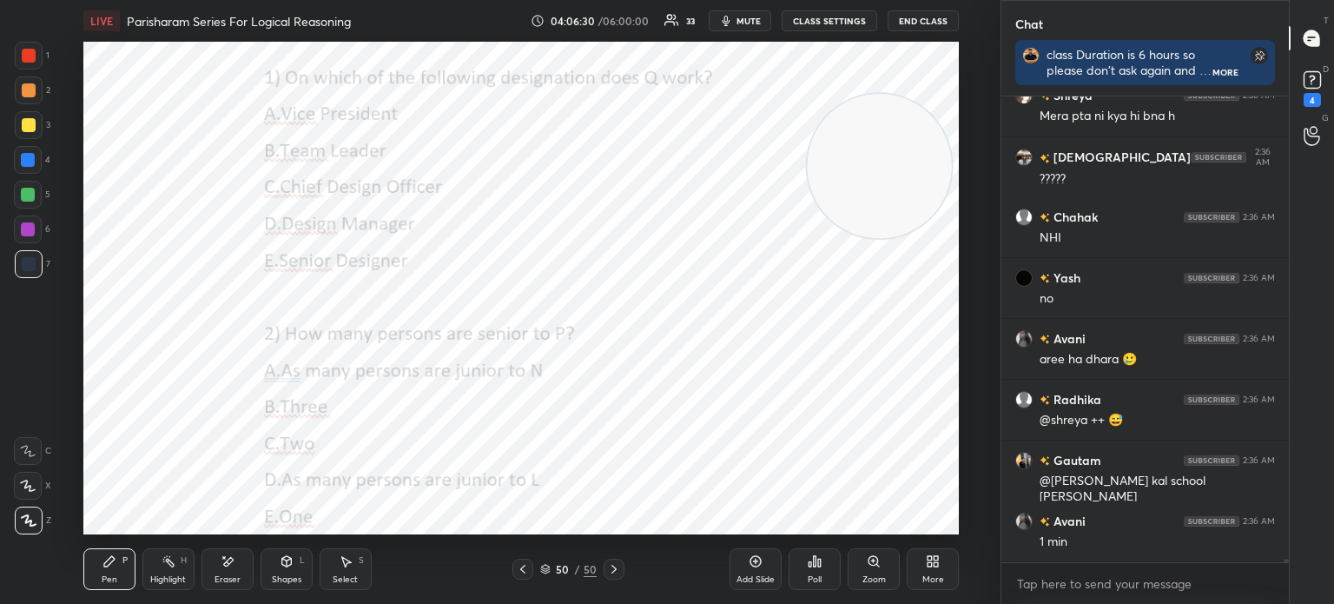
click at [931, 570] on div "More" at bounding box center [933, 569] width 52 height 42
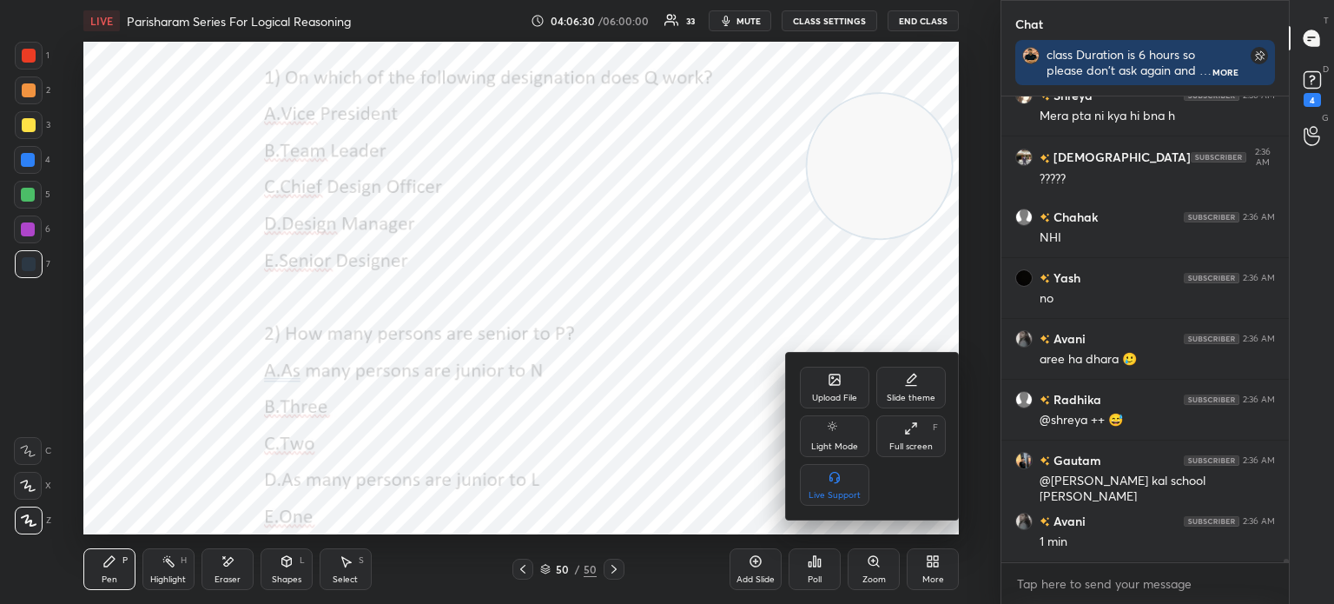
scroll to position [59045, 0]
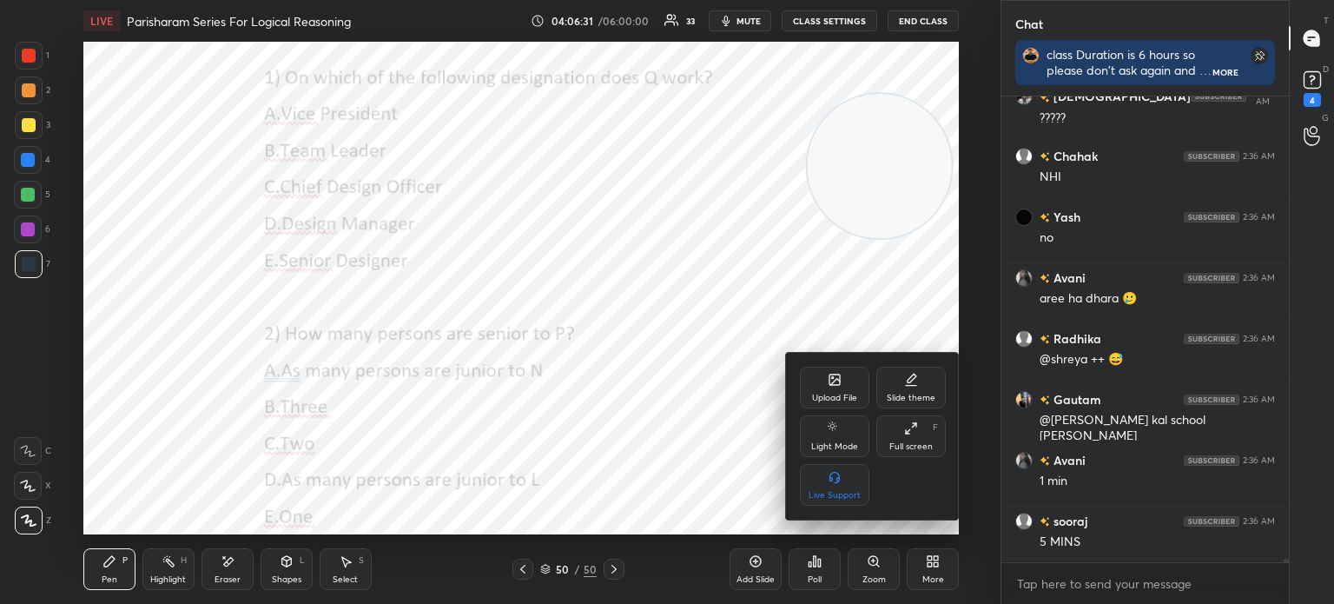
click at [820, 394] on div "Upload File" at bounding box center [834, 398] width 45 height 9
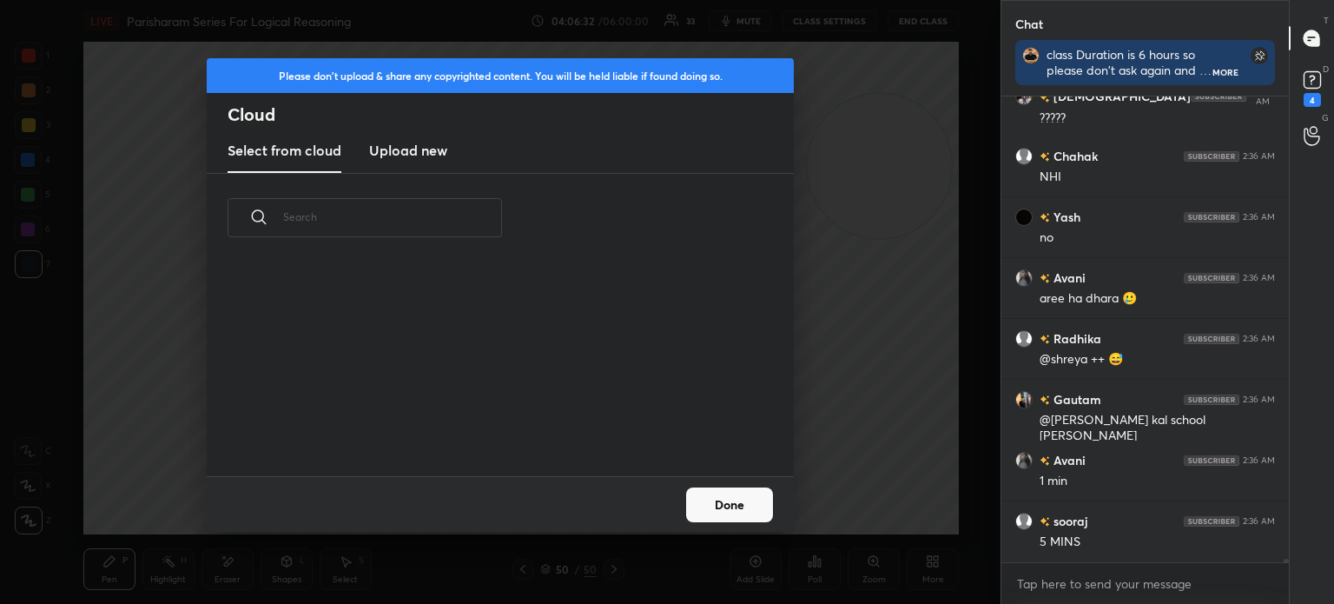
scroll to position [214, 558]
click at [420, 162] on new "Upload new" at bounding box center [408, 150] width 78 height 43
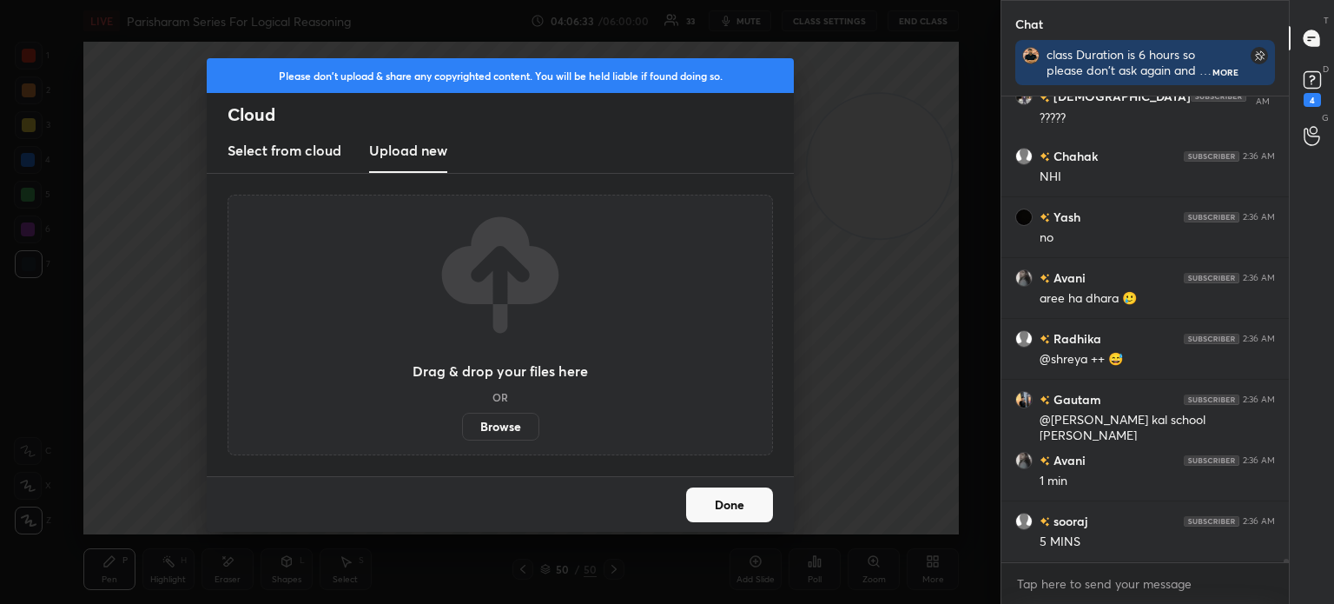
scroll to position [59105, 0]
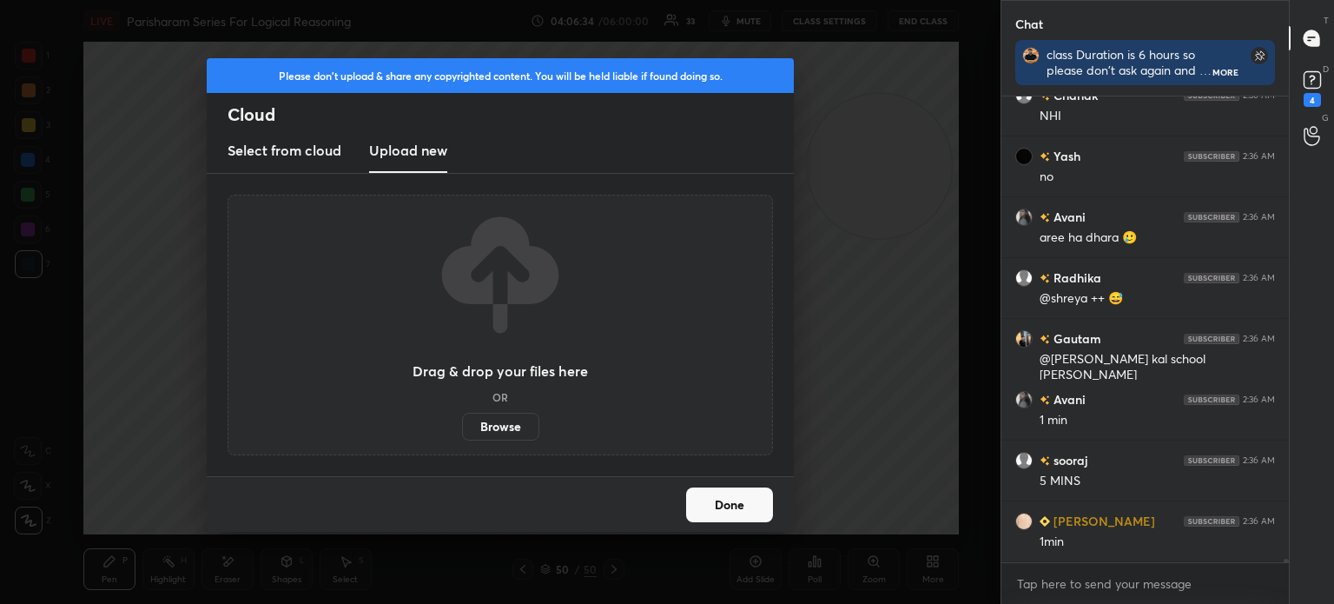
click at [502, 427] on label "Browse" at bounding box center [500, 427] width 77 height 28
click at [462, 427] on input "Browse" at bounding box center [462, 427] width 0 height 28
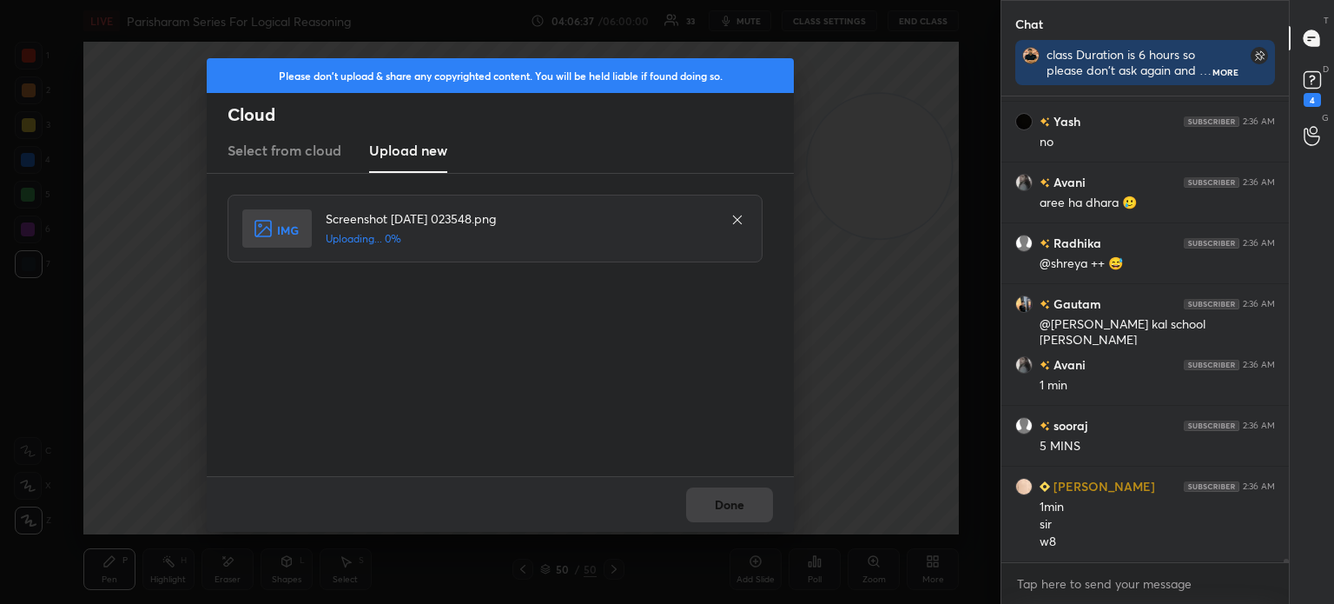
scroll to position [59201, 0]
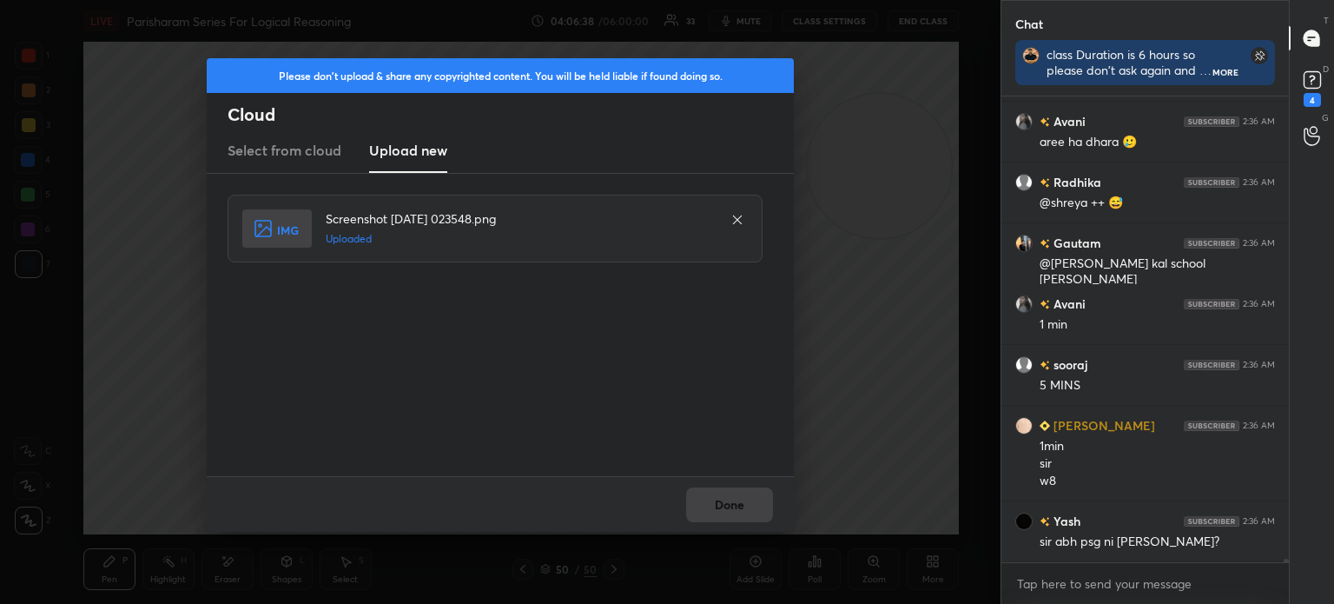
click at [740, 498] on button "Done" at bounding box center [729, 504] width 87 height 35
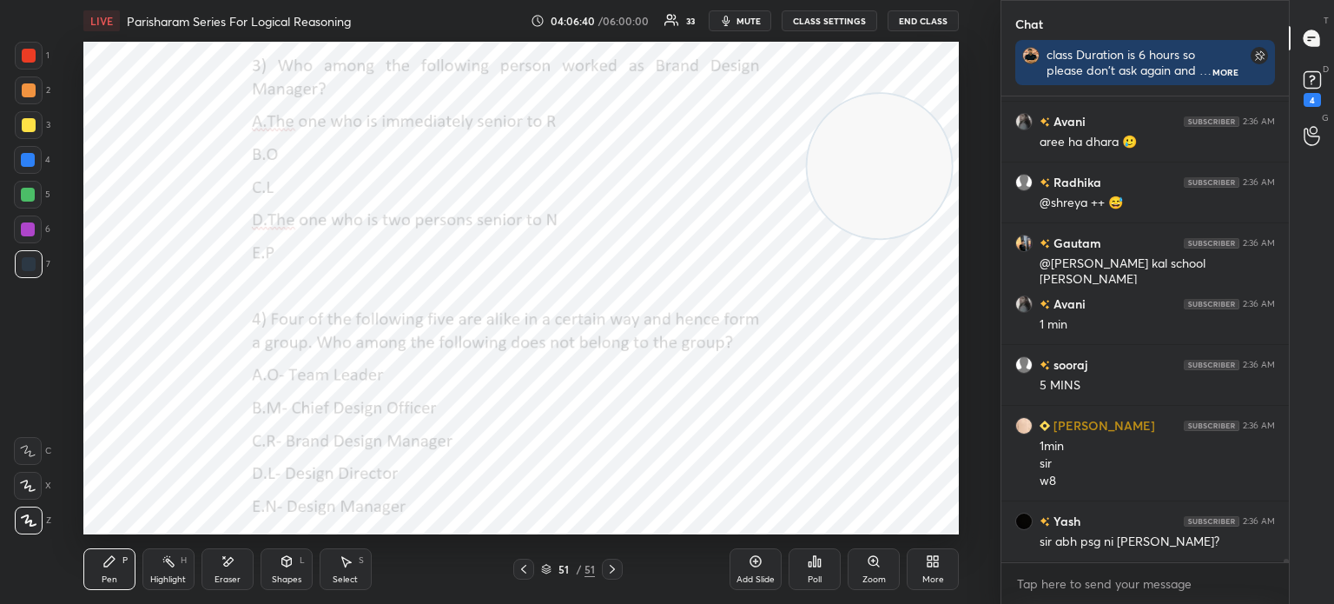
click at [929, 564] on icon at bounding box center [930, 564] width 4 height 4
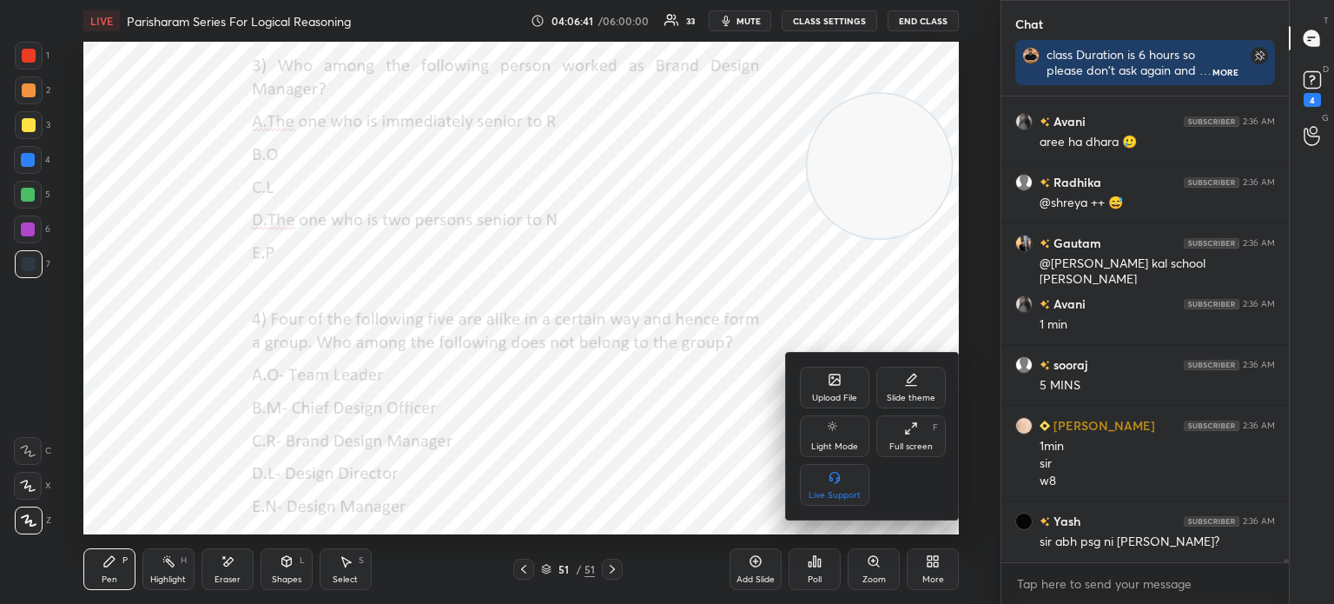
scroll to position [59262, 0]
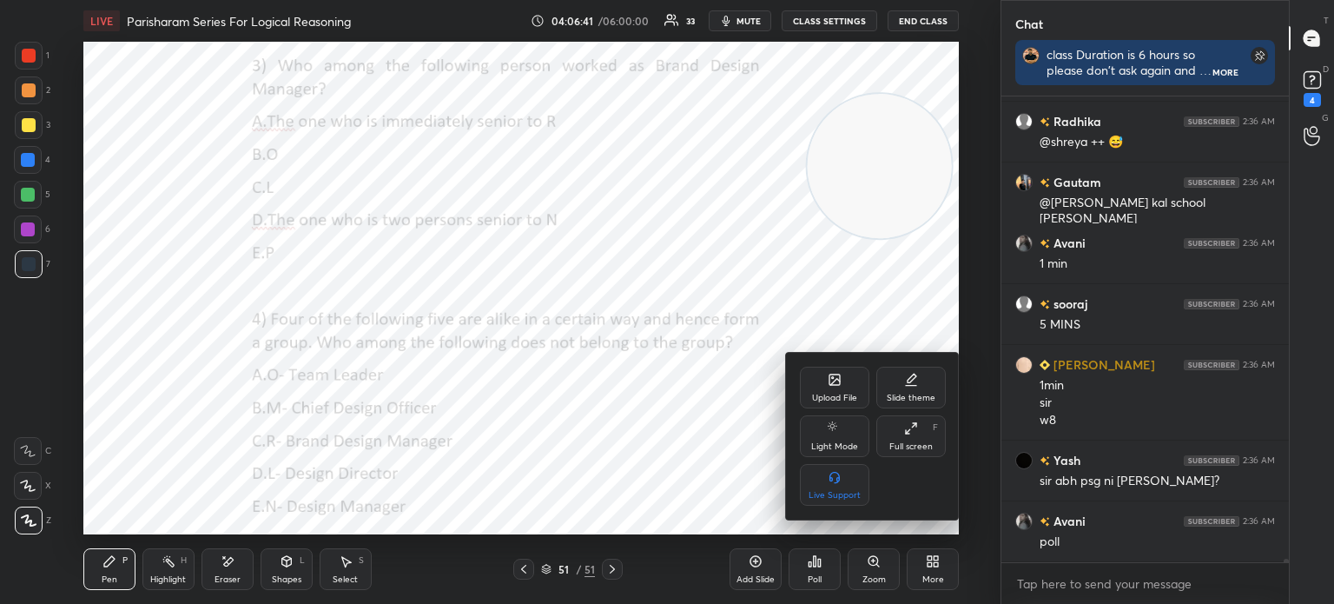
click at [810, 396] on div "Upload File" at bounding box center [834, 388] width 69 height 42
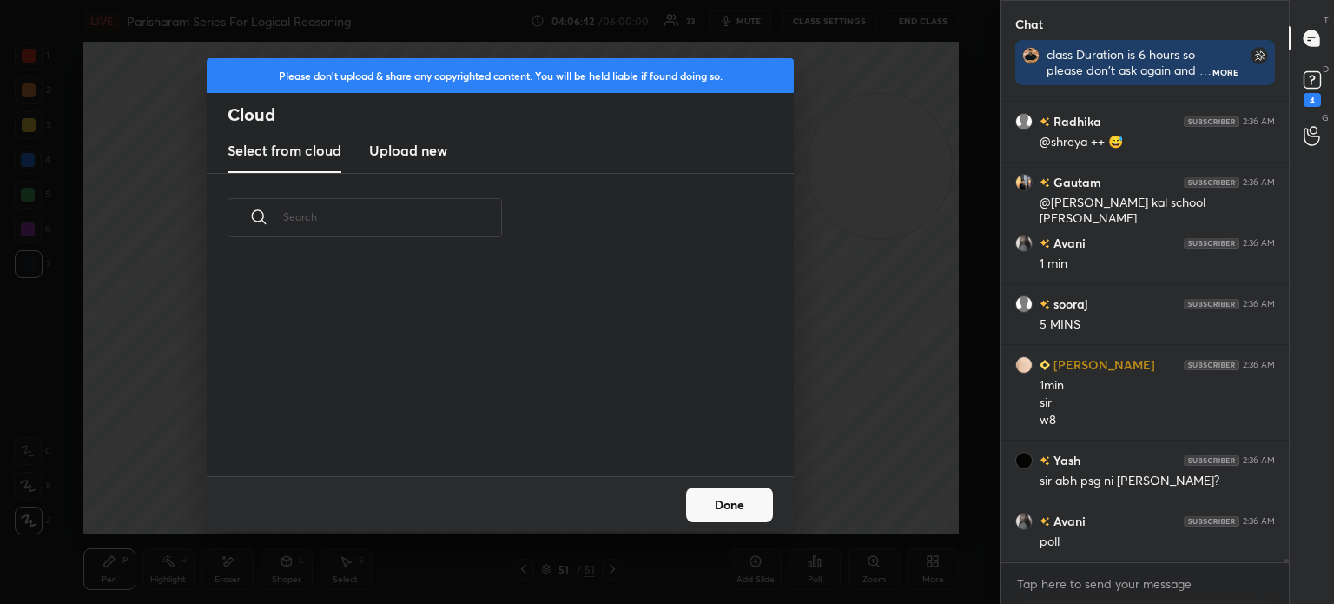
scroll to position [214, 558]
click at [406, 152] on h3 "Upload new" at bounding box center [408, 150] width 78 height 21
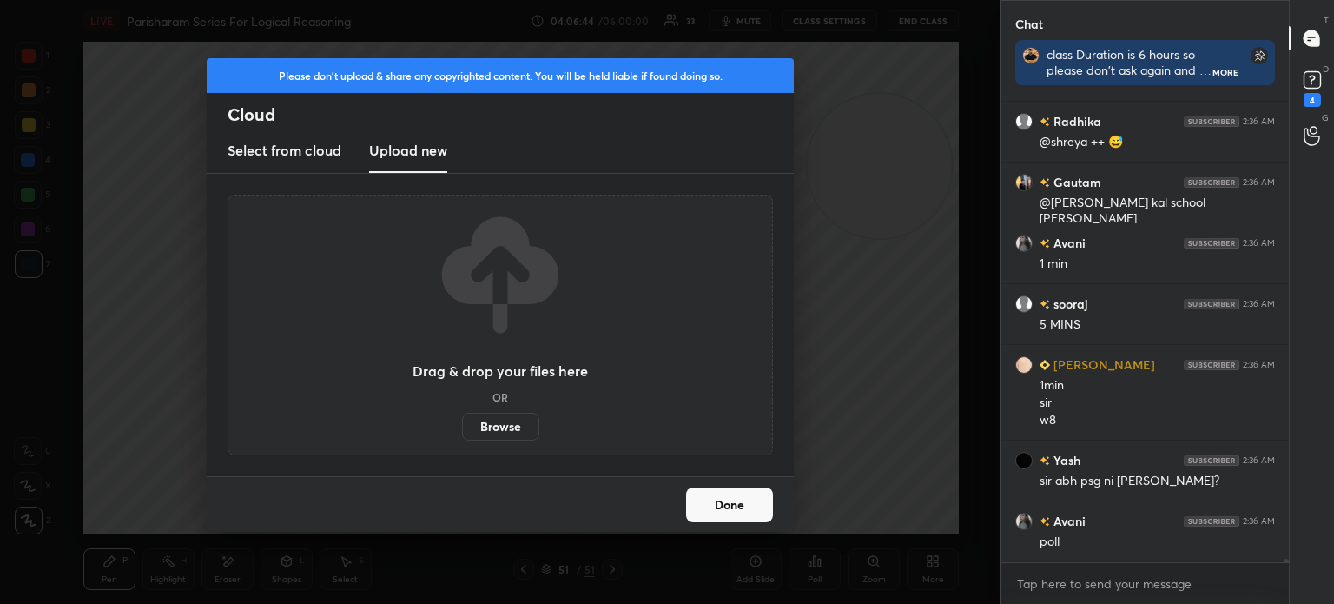
click at [500, 420] on label "Browse" at bounding box center [500, 427] width 77 height 28
click at [462, 420] on input "Browse" at bounding box center [462, 427] width 0 height 28
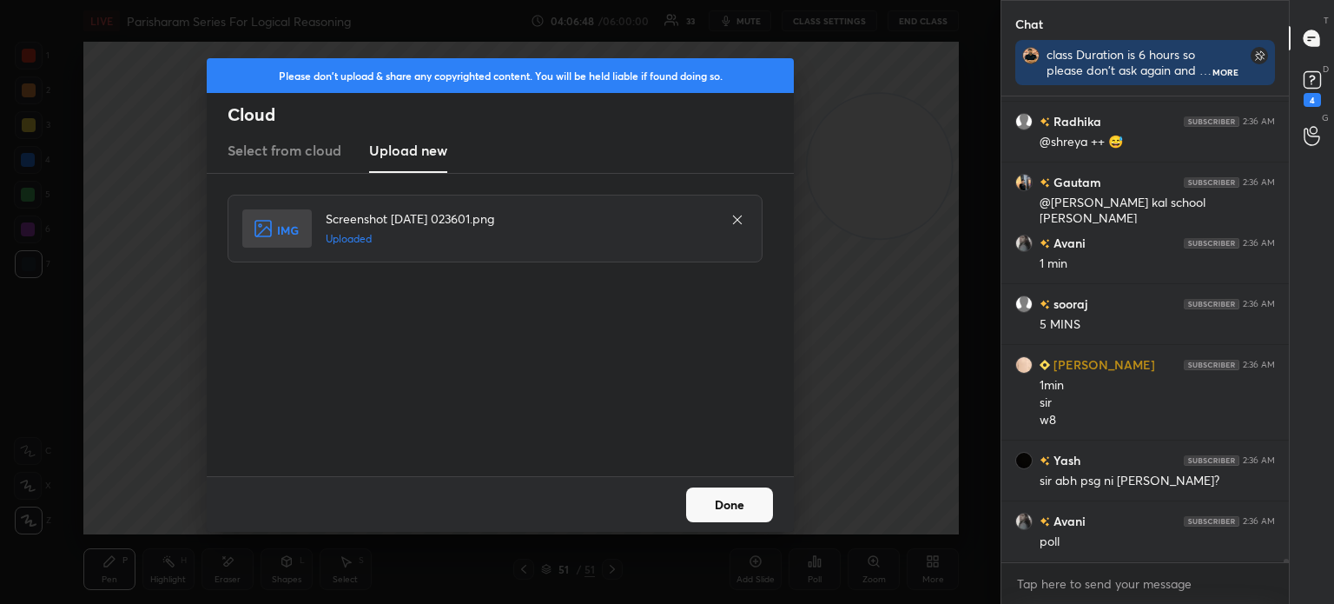
click at [730, 498] on button "Done" at bounding box center [729, 504] width 87 height 35
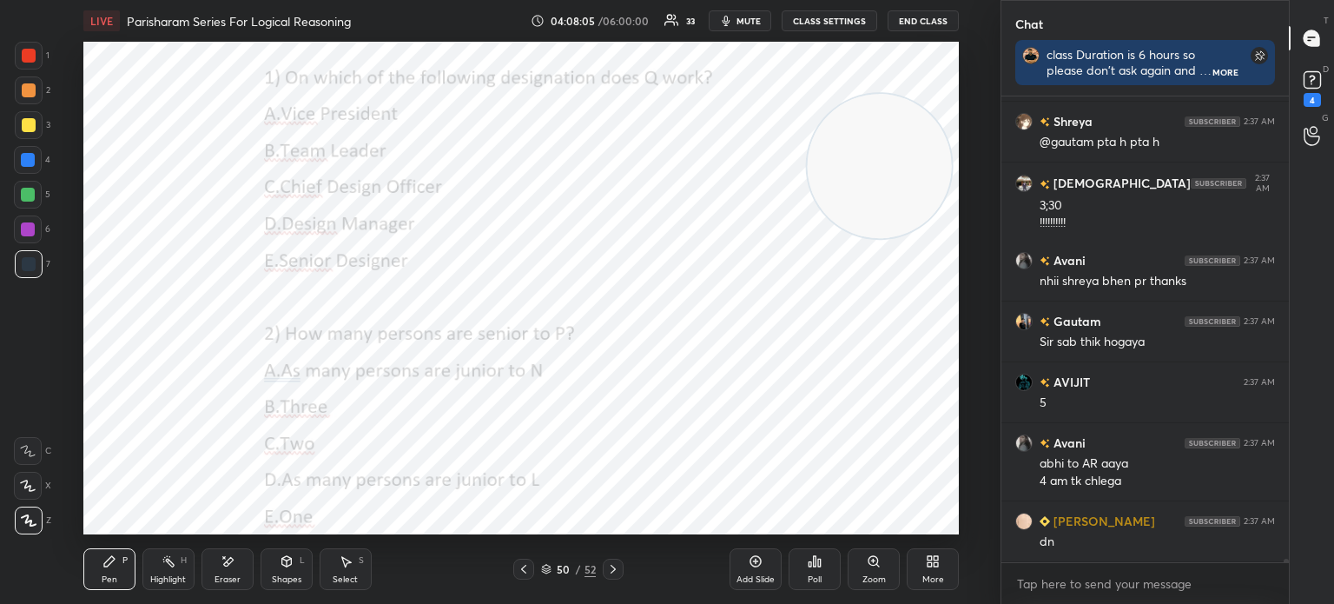
scroll to position [59981, 0]
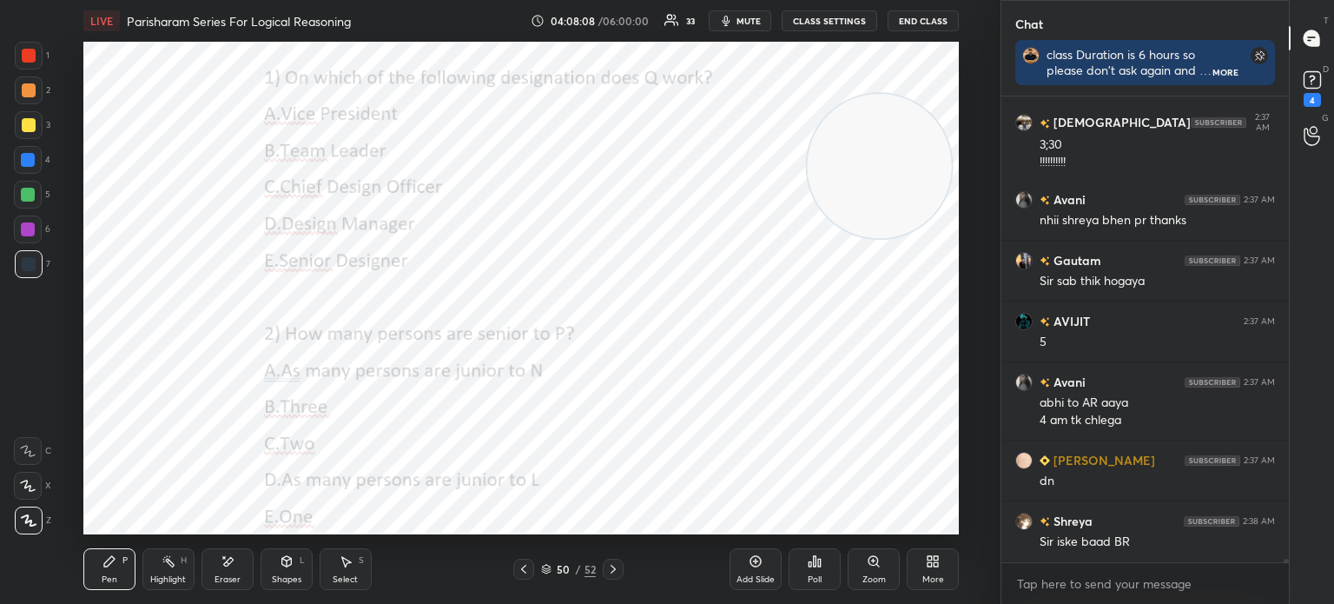
click at [811, 566] on icon at bounding box center [811, 564] width 3 height 4
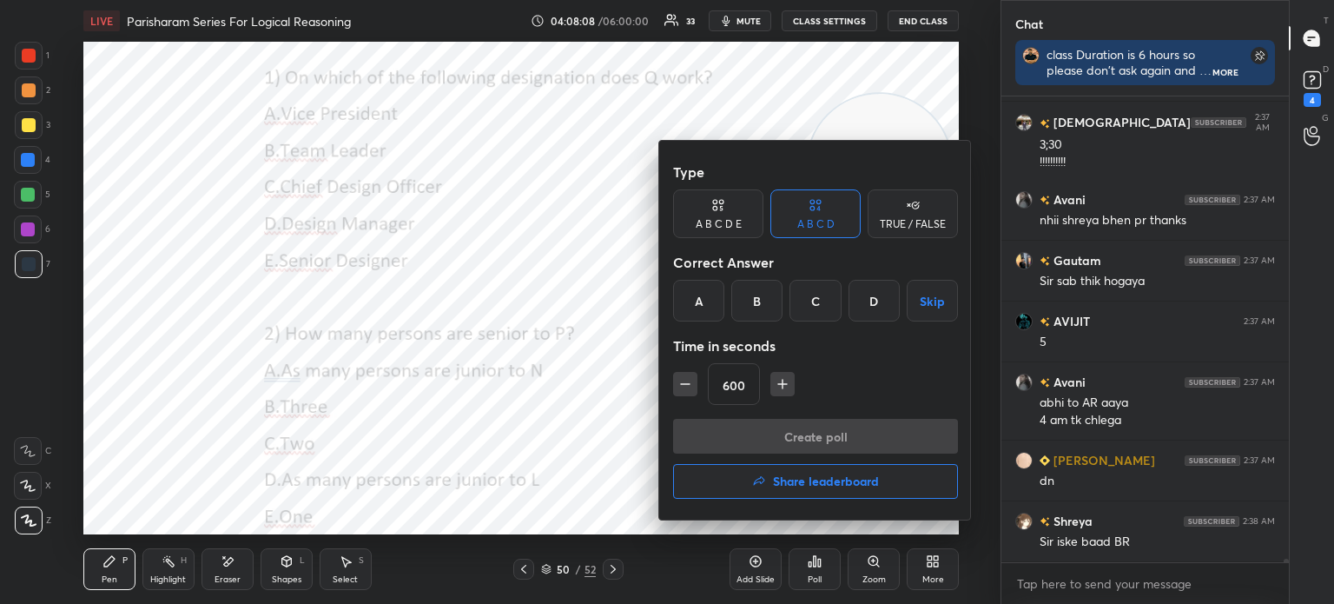
click at [758, 300] on div "B" at bounding box center [756, 301] width 51 height 42
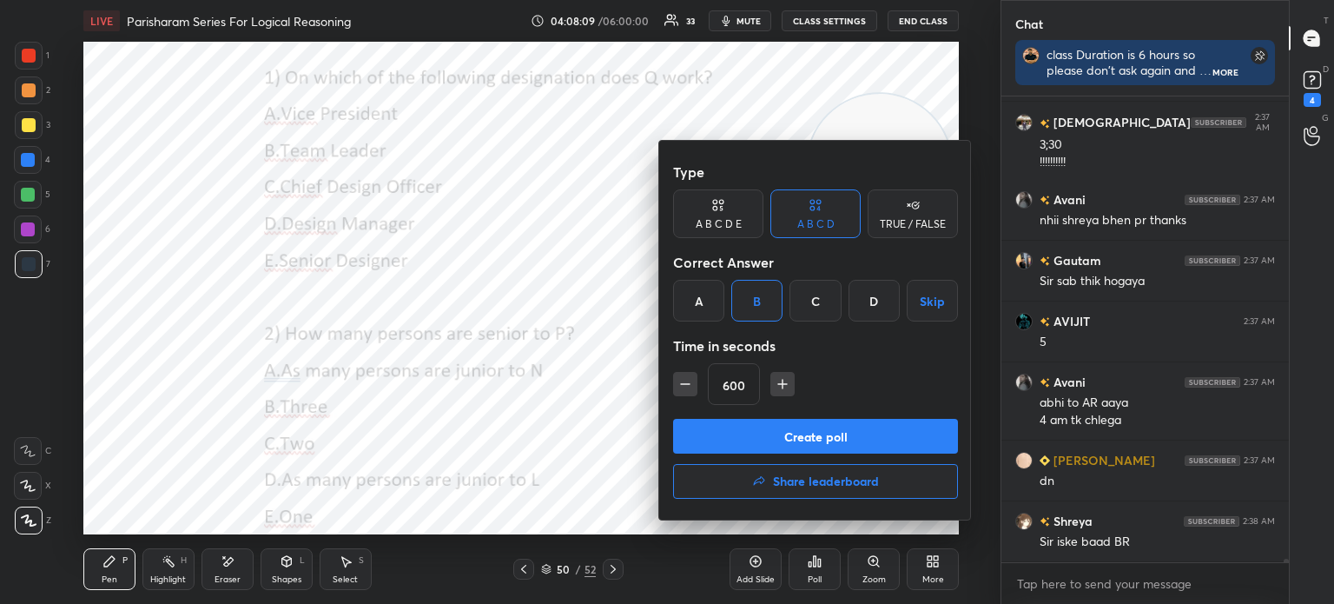
click at [686, 384] on icon "button" at bounding box center [685, 384] width 9 height 0
click at [683, 386] on icon "button" at bounding box center [685, 383] width 17 height 17
click at [681, 388] on icon "button" at bounding box center [685, 383] width 17 height 17
click at [680, 388] on icon "button" at bounding box center [685, 383] width 17 height 17
click at [679, 388] on icon "button" at bounding box center [685, 383] width 17 height 17
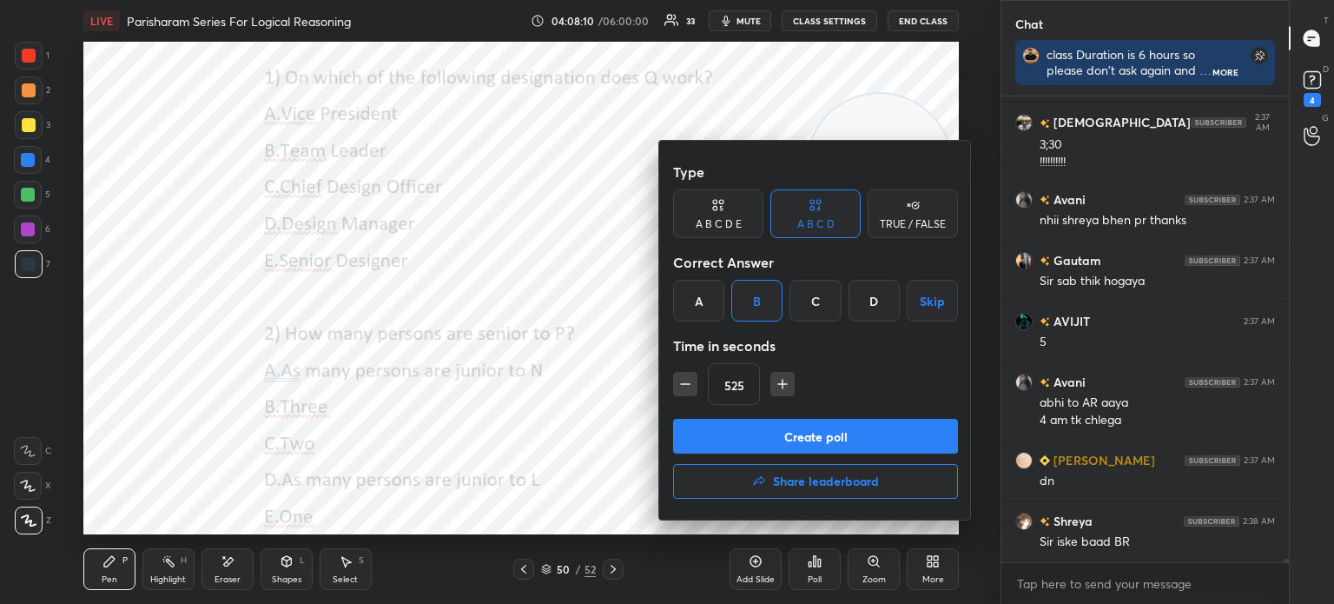
click at [681, 387] on icon "button" at bounding box center [685, 383] width 17 height 17
click at [681, 386] on icon "button" at bounding box center [685, 383] width 17 height 17
click at [683, 384] on icon "button" at bounding box center [685, 384] width 9 height 0
click at [682, 384] on icon "button" at bounding box center [685, 384] width 9 height 0
click at [680, 385] on icon "button" at bounding box center [685, 383] width 17 height 17
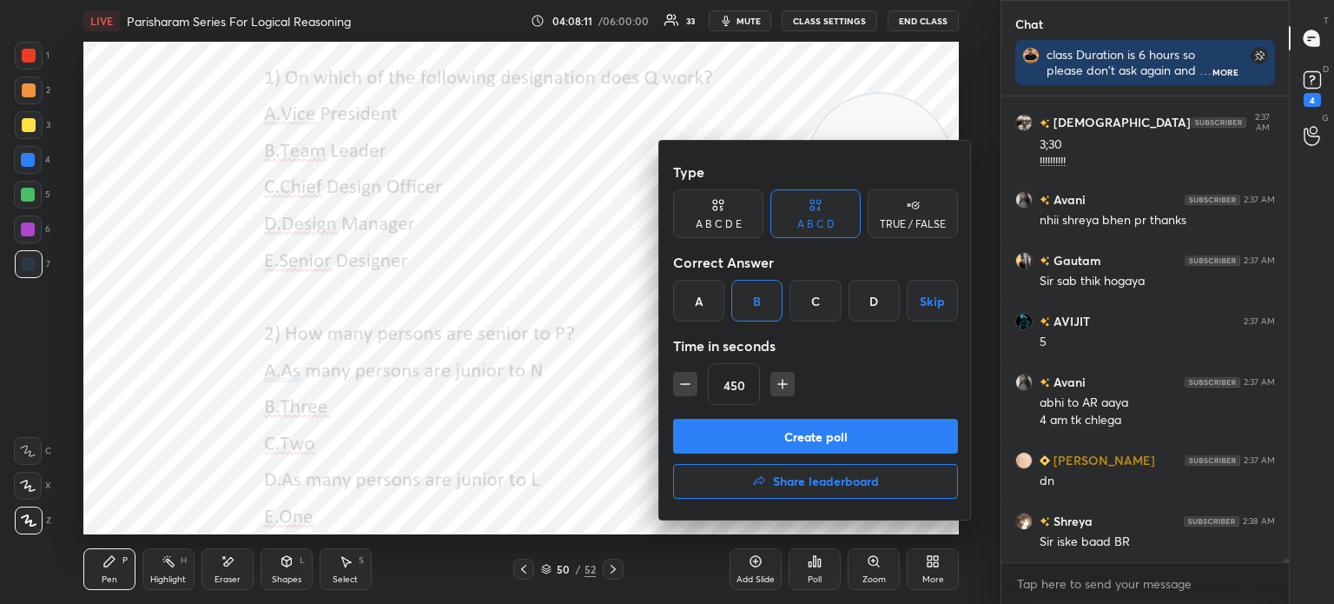
click at [679, 385] on icon "button" at bounding box center [685, 383] width 17 height 17
click at [680, 385] on icon "button" at bounding box center [685, 383] width 17 height 17
click at [681, 385] on icon "button" at bounding box center [685, 383] width 17 height 17
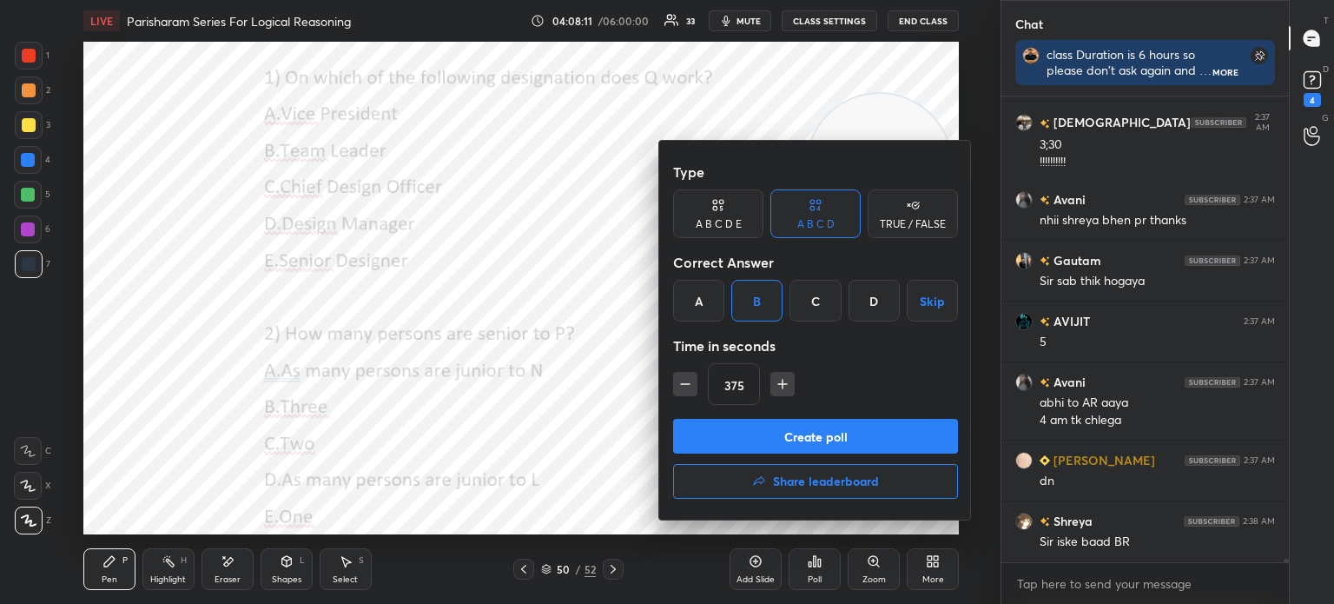
click at [681, 384] on icon "button" at bounding box center [685, 384] width 9 height 0
click at [681, 385] on icon "button" at bounding box center [685, 383] width 17 height 17
click at [681, 384] on icon "button" at bounding box center [685, 384] width 9 height 0
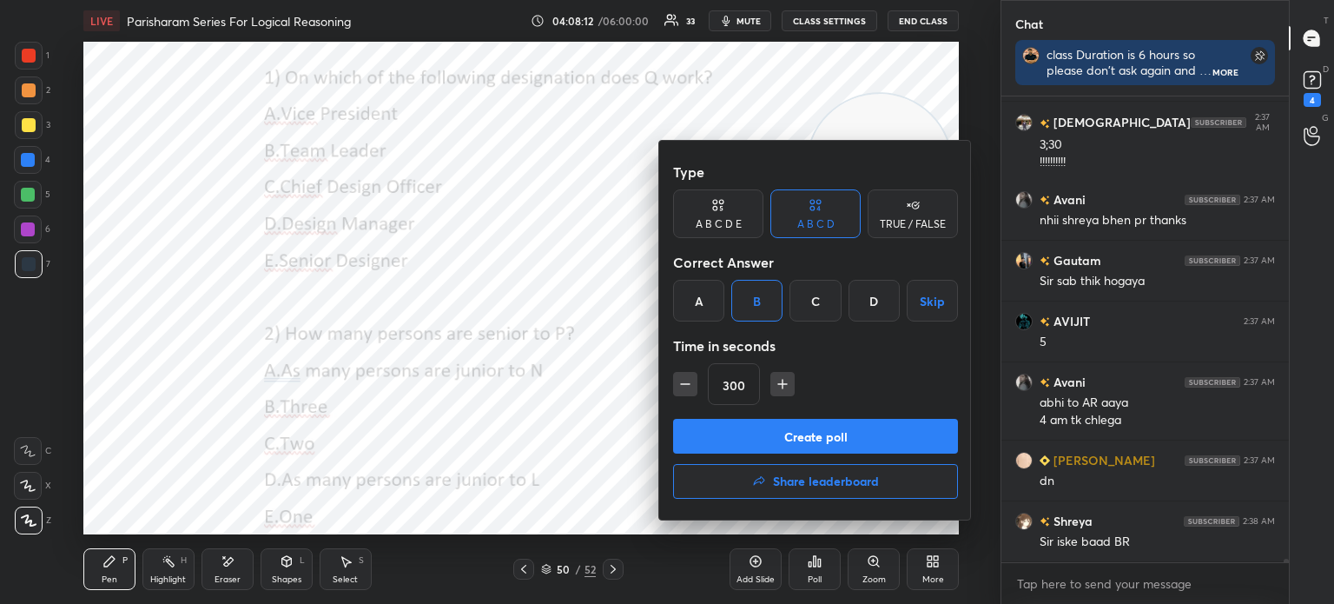
click at [681, 384] on icon "button" at bounding box center [685, 384] width 9 height 0
click at [679, 384] on icon "button" at bounding box center [685, 383] width 17 height 17
click at [679, 383] on icon "button" at bounding box center [685, 383] width 17 height 17
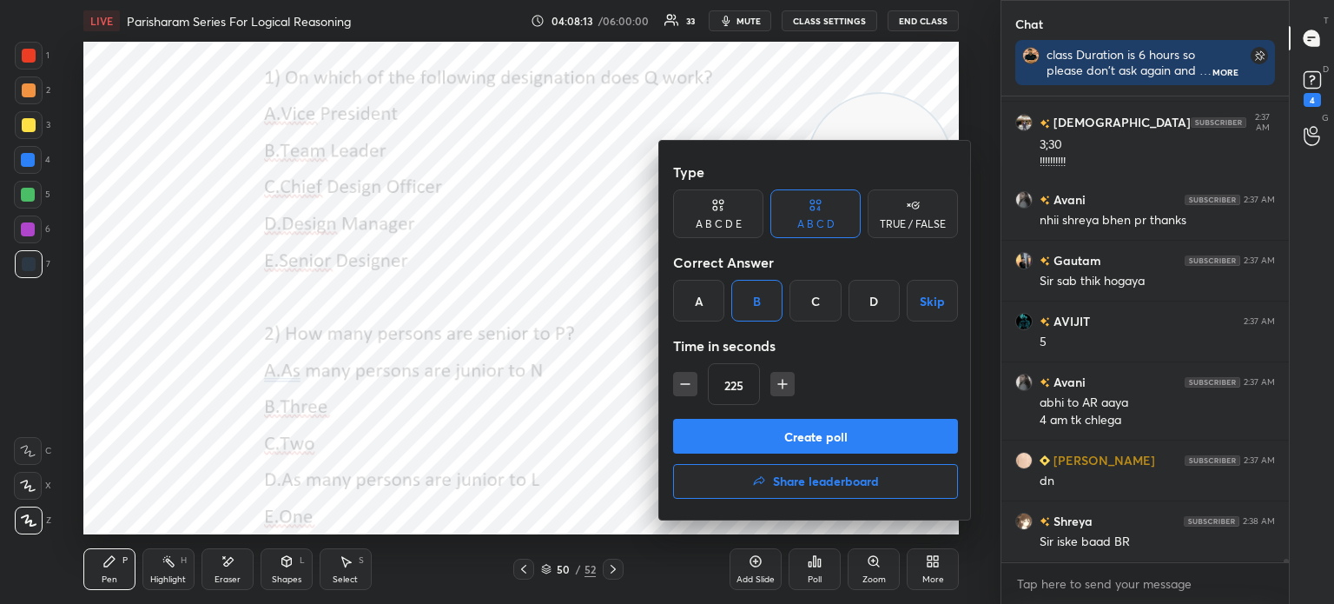
click at [678, 383] on icon "button" at bounding box center [685, 383] width 17 height 17
click at [679, 381] on icon "button" at bounding box center [685, 383] width 17 height 17
click at [678, 383] on icon "button" at bounding box center [685, 383] width 17 height 17
click at [679, 382] on icon "button" at bounding box center [685, 383] width 17 height 17
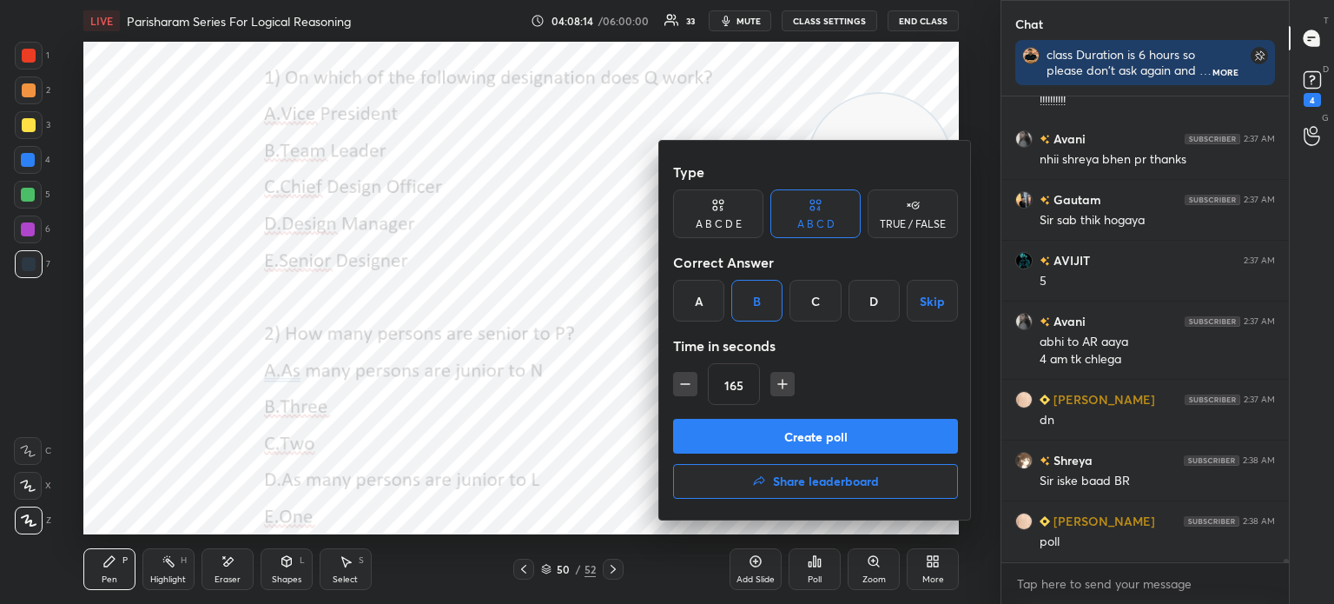
click at [679, 381] on icon "button" at bounding box center [685, 383] width 17 height 17
click at [680, 382] on icon "button" at bounding box center [685, 383] width 17 height 17
click at [679, 383] on icon "button" at bounding box center [685, 383] width 17 height 17
click at [679, 384] on icon "button" at bounding box center [685, 383] width 17 height 17
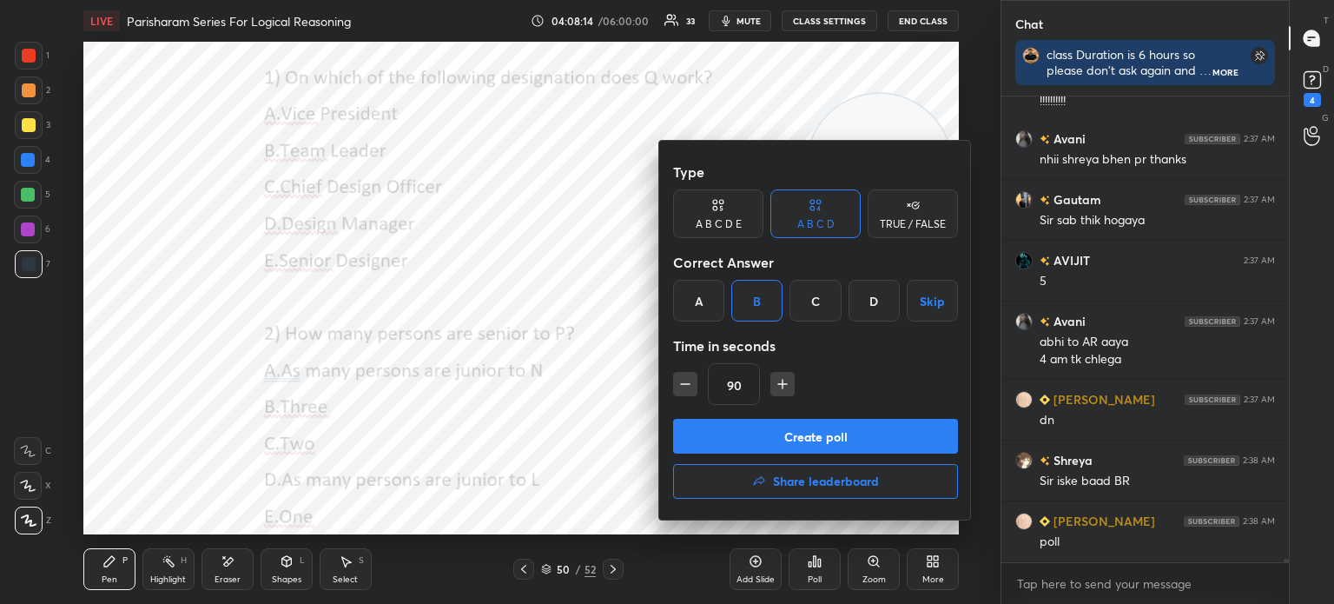
click at [679, 384] on icon "button" at bounding box center [685, 383] width 17 height 17
click at [680, 385] on icon "button" at bounding box center [685, 383] width 17 height 17
click at [681, 384] on icon "button" at bounding box center [685, 384] width 9 height 0
click at [681, 381] on icon "button" at bounding box center [685, 383] width 17 height 17
click at [683, 381] on icon "button" at bounding box center [685, 383] width 17 height 17
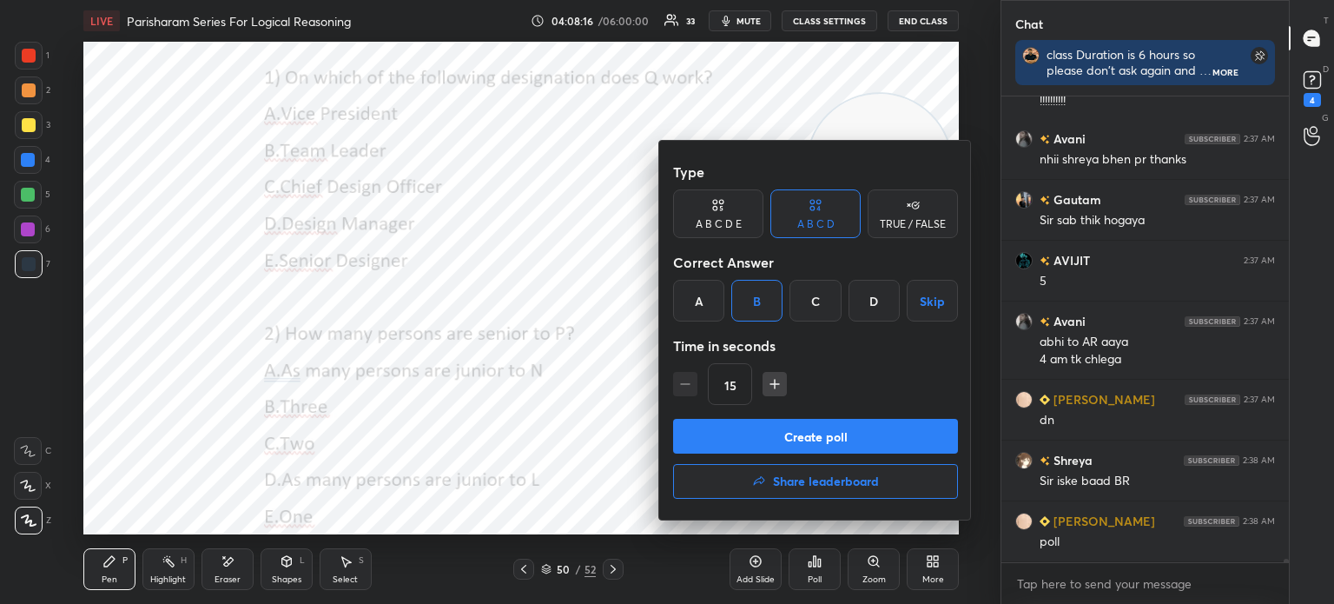
click at [773, 384] on icon "button" at bounding box center [775, 384] width 9 height 0
type input "30"
click at [744, 423] on button "Create poll" at bounding box center [815, 436] width 285 height 35
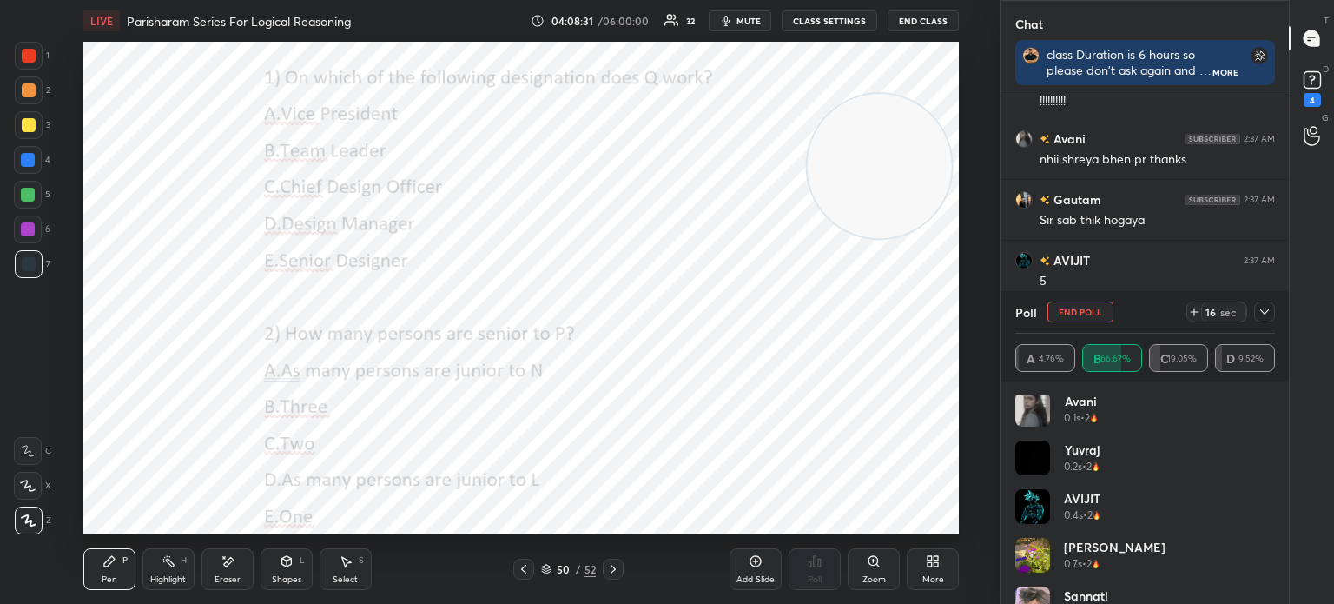
scroll to position [0, 0]
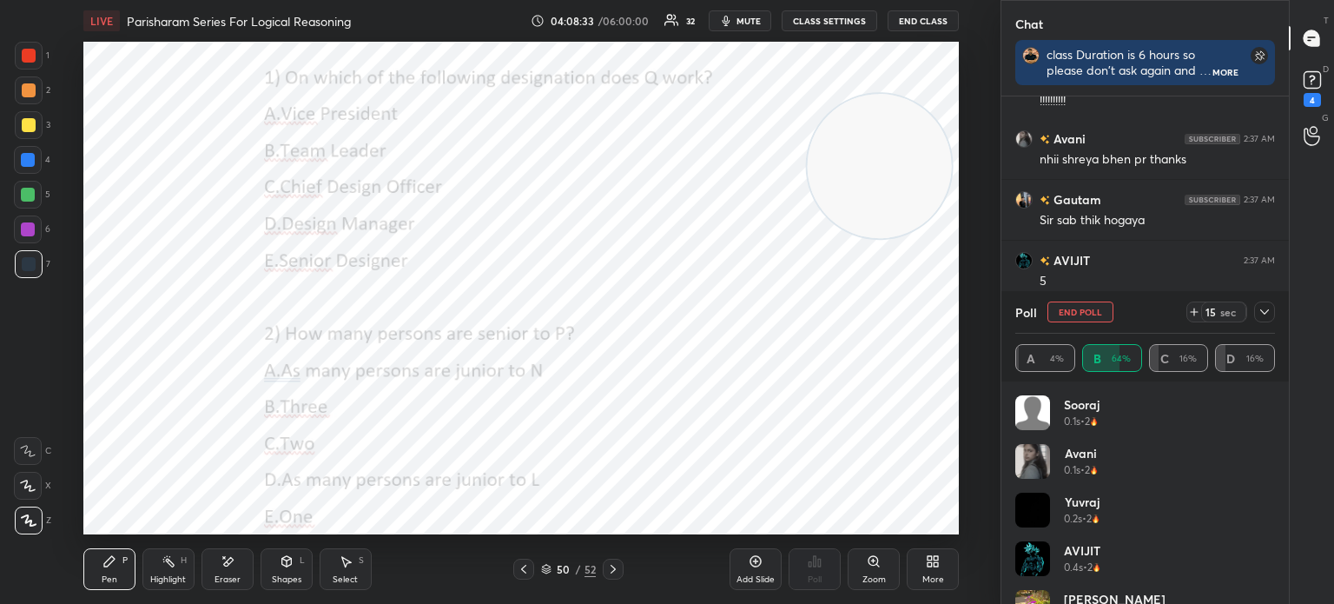
click at [1261, 309] on icon at bounding box center [1265, 312] width 14 height 14
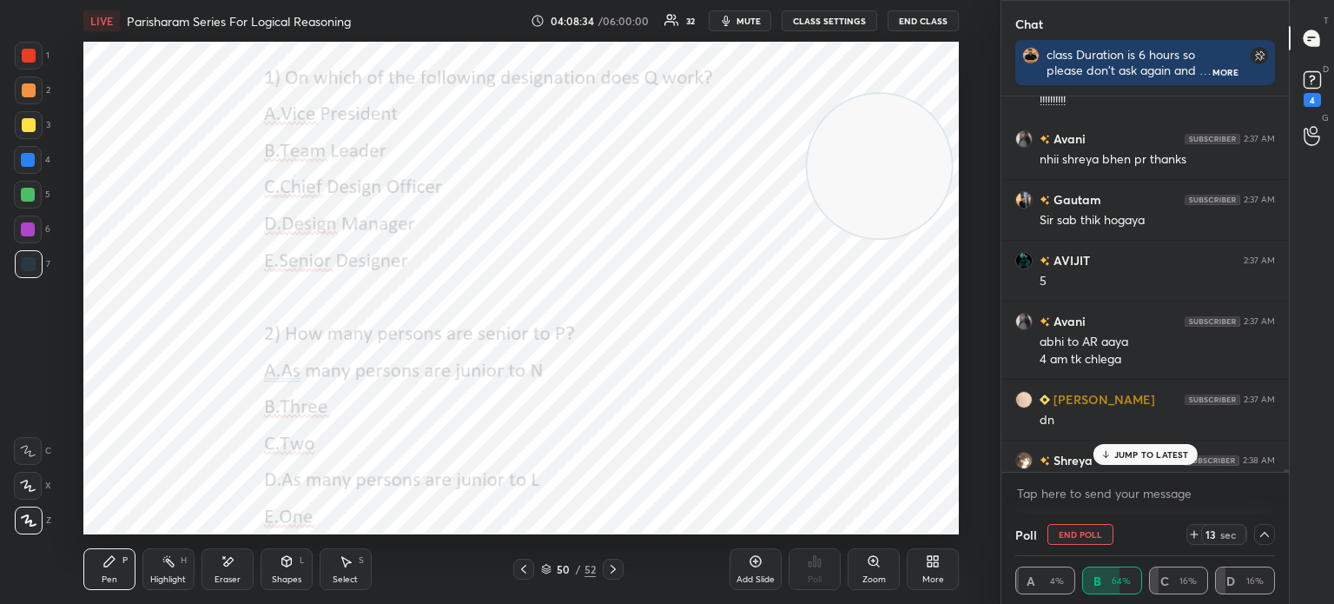
scroll to position [60132, 0]
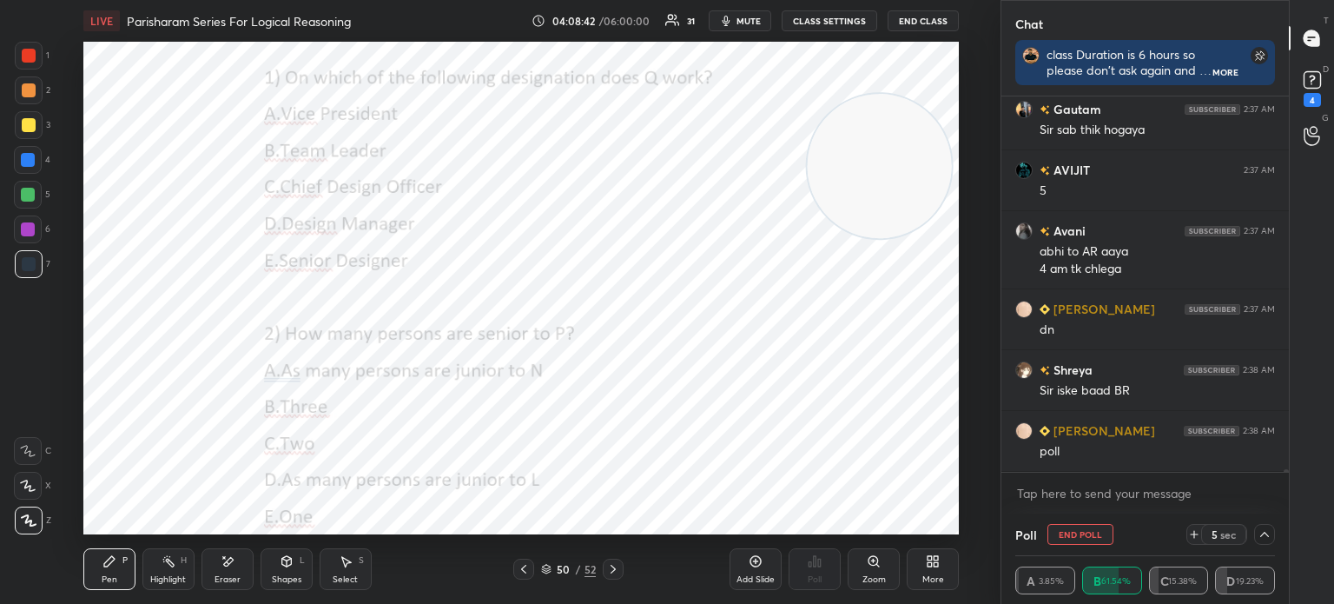
click at [1082, 536] on button "End Poll" at bounding box center [1081, 534] width 66 height 21
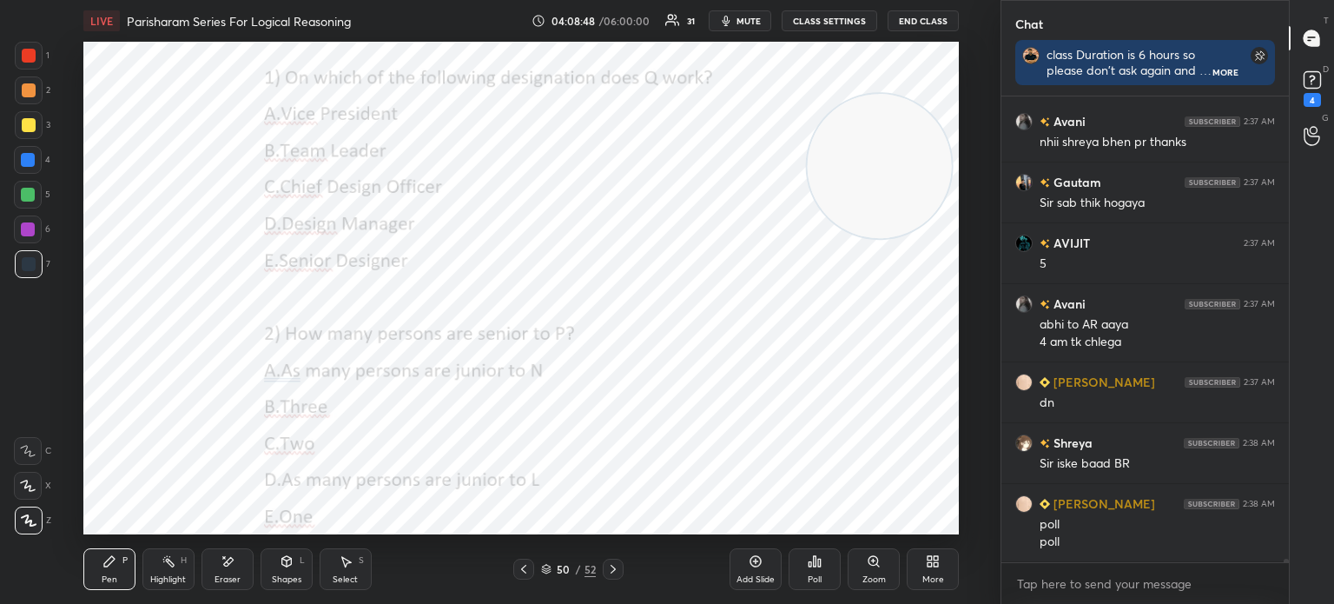
click at [815, 570] on div "Poll" at bounding box center [815, 569] width 52 height 42
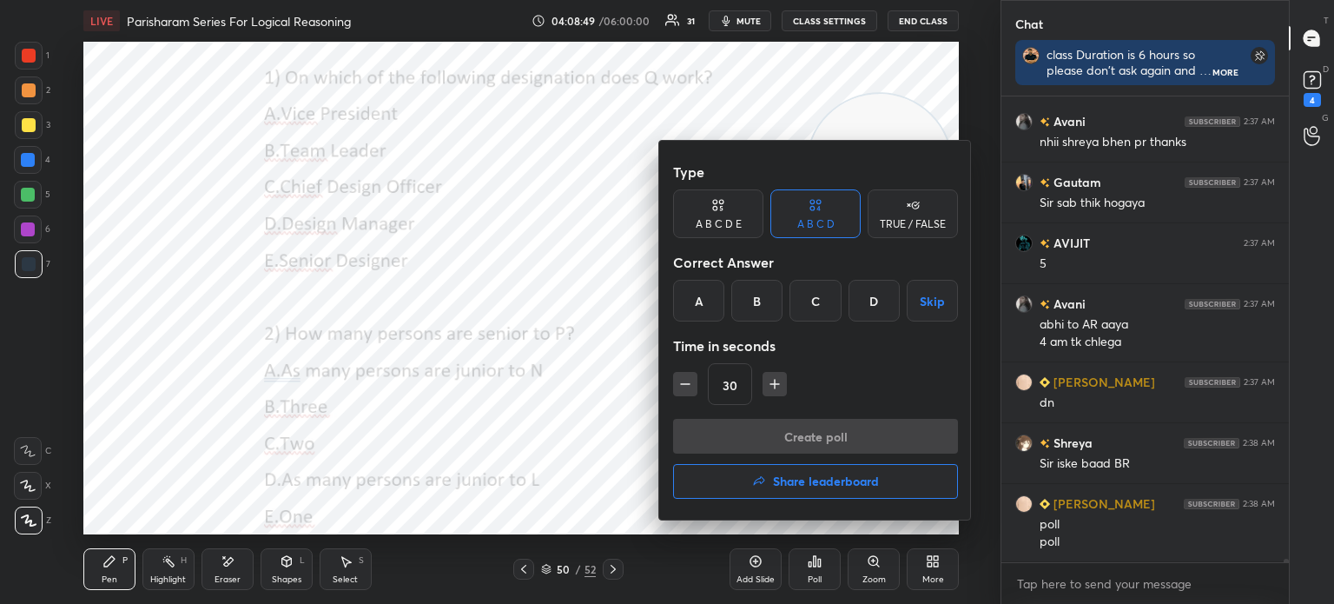
click at [695, 292] on div "A" at bounding box center [698, 301] width 51 height 42
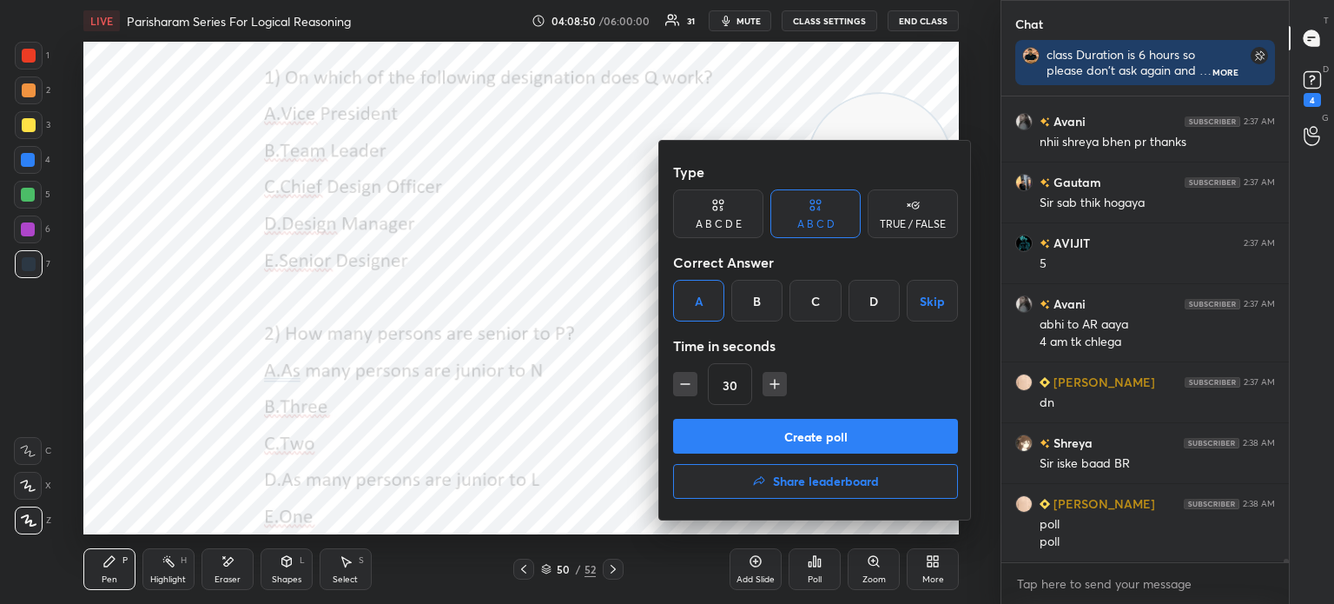
click at [710, 430] on button "Create poll" at bounding box center [815, 436] width 285 height 35
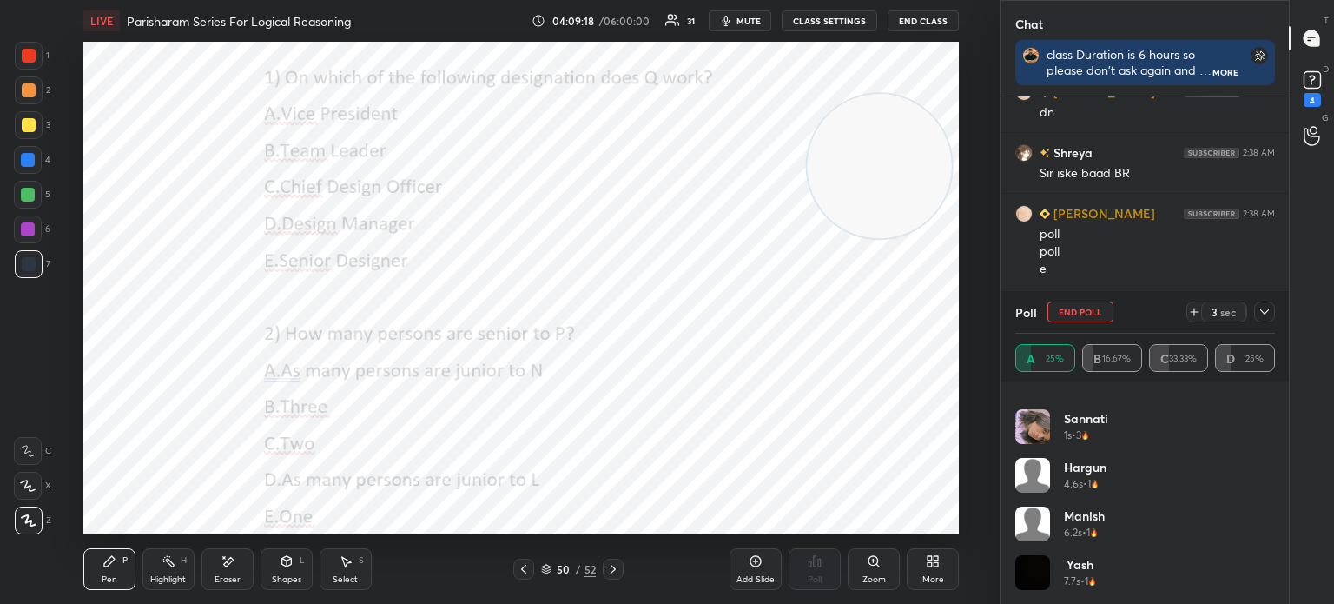
click at [1262, 308] on icon at bounding box center [1265, 312] width 14 height 14
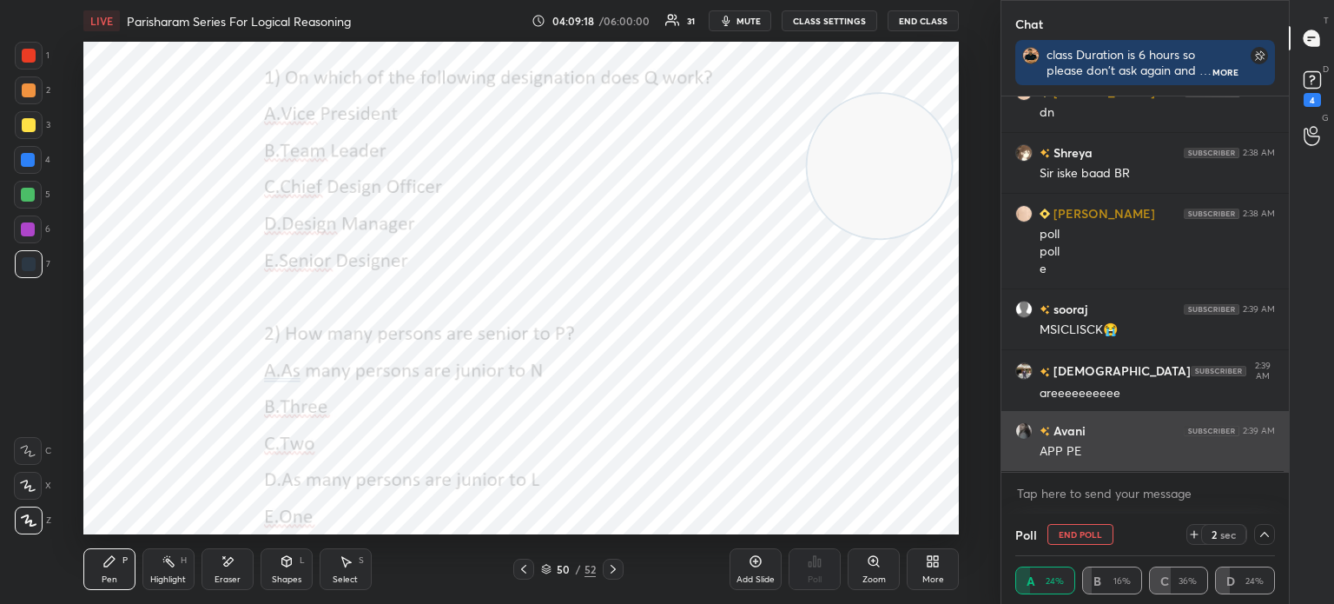
click at [1055, 442] on div "APP PE" at bounding box center [1157, 450] width 235 height 21
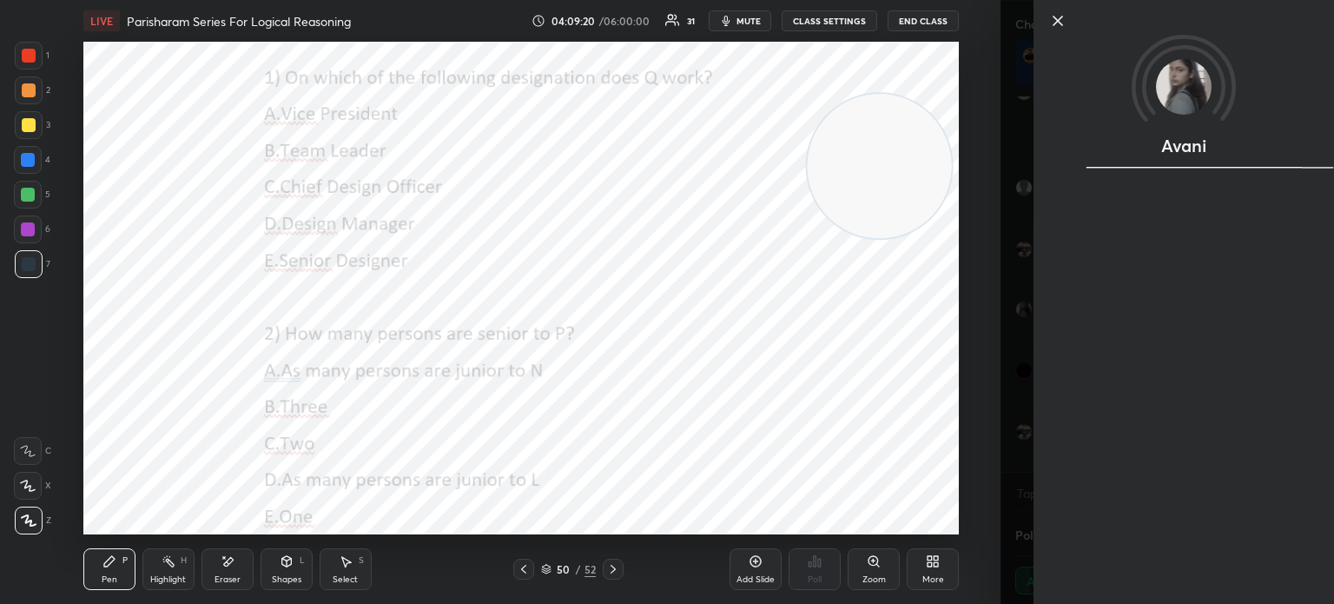
click at [1054, 20] on icon at bounding box center [1058, 20] width 21 height 21
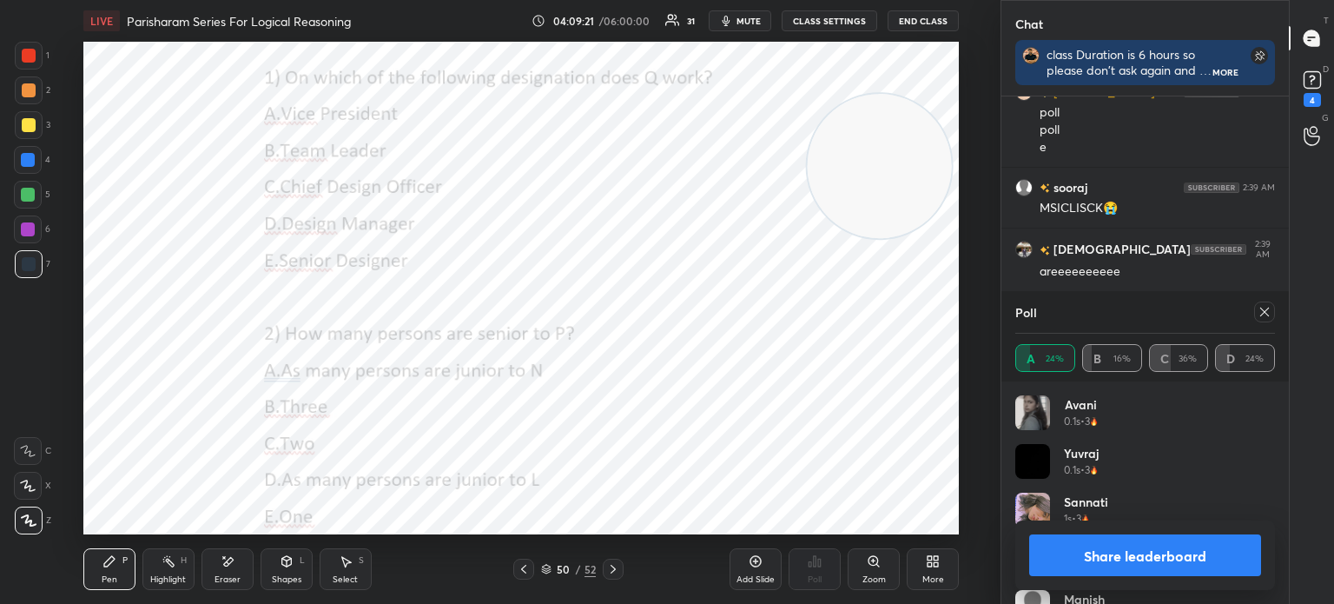
click at [1264, 310] on icon at bounding box center [1265, 312] width 14 height 14
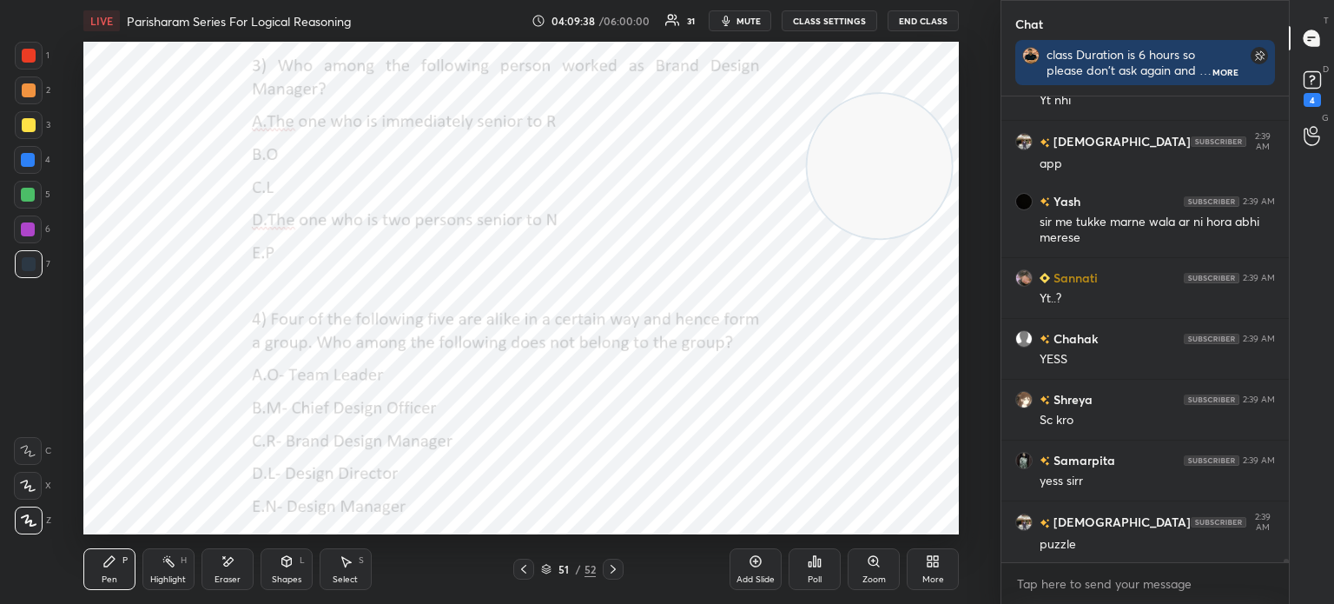
click at [808, 579] on div "Poll" at bounding box center [815, 579] width 14 height 9
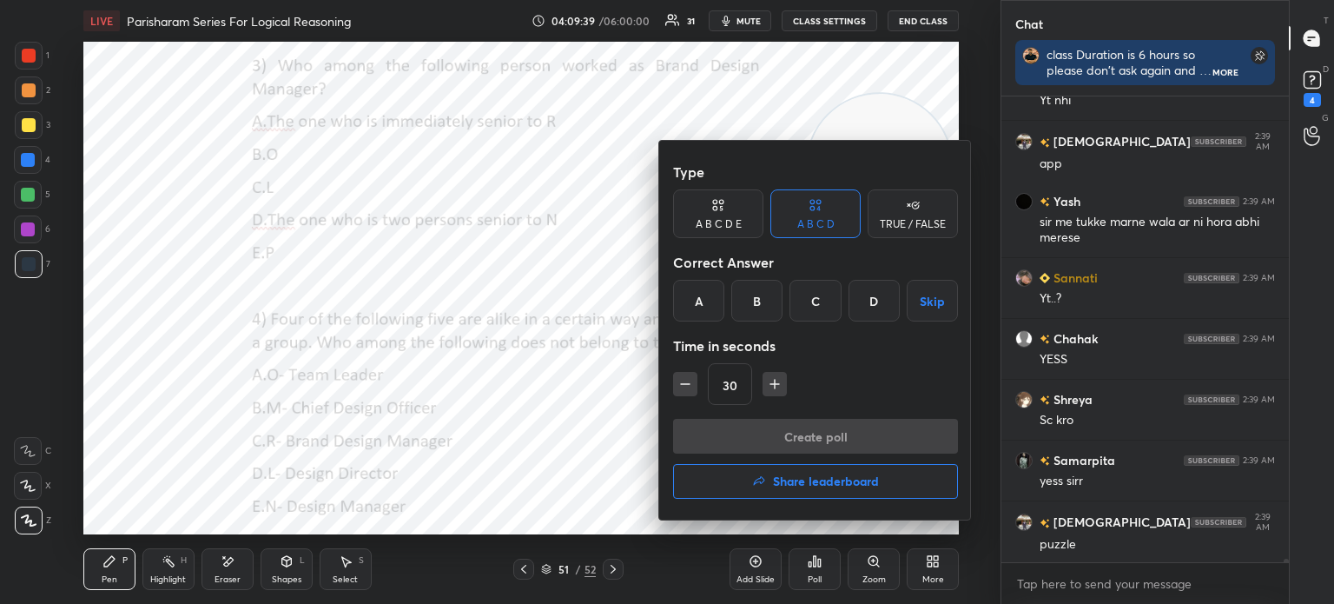
click at [809, 301] on div "C" at bounding box center [815, 301] width 51 height 42
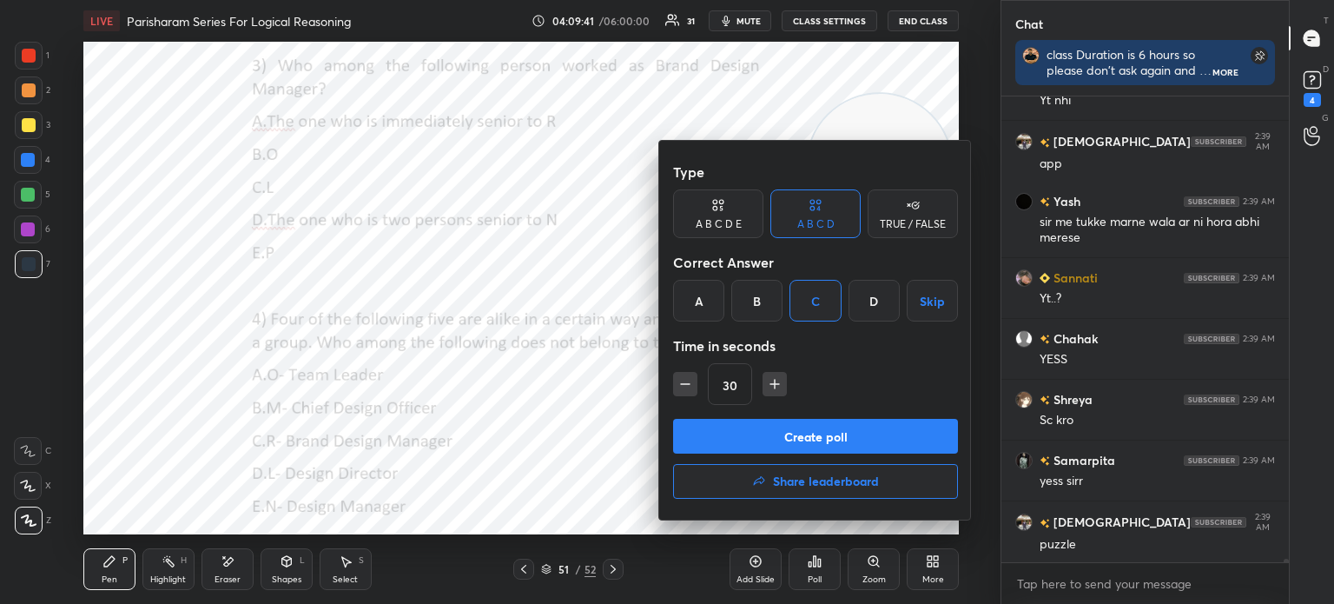
click at [744, 437] on button "Create poll" at bounding box center [815, 436] width 285 height 35
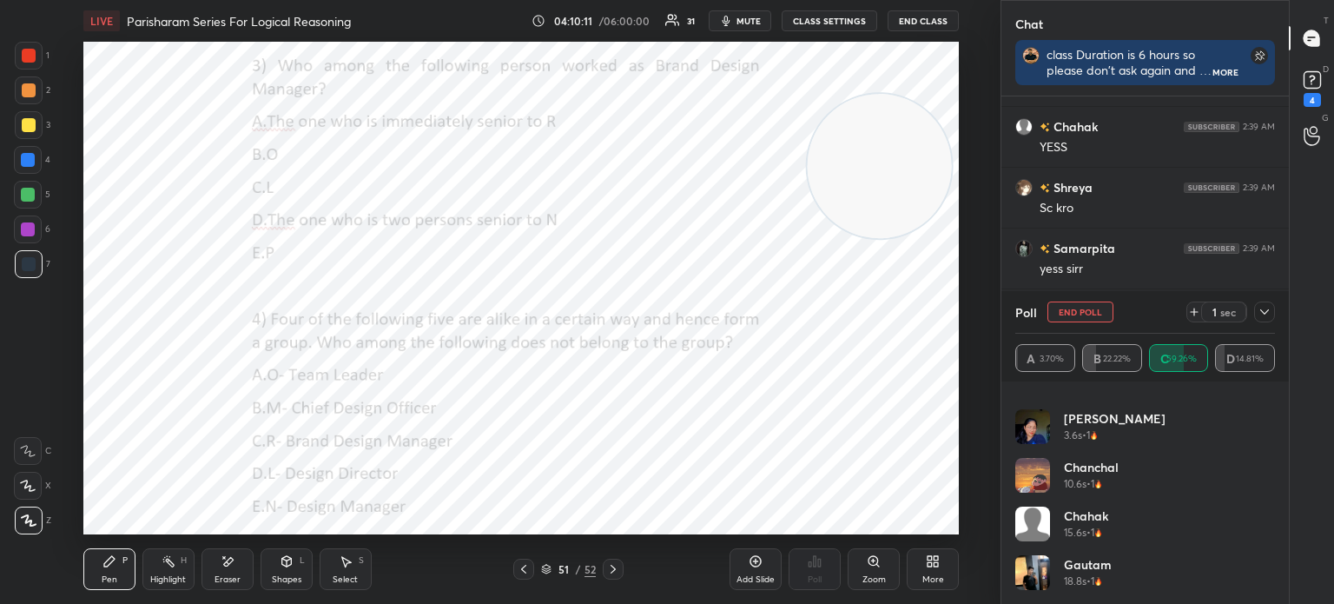
click at [1082, 309] on button "End Poll" at bounding box center [1081, 311] width 66 height 21
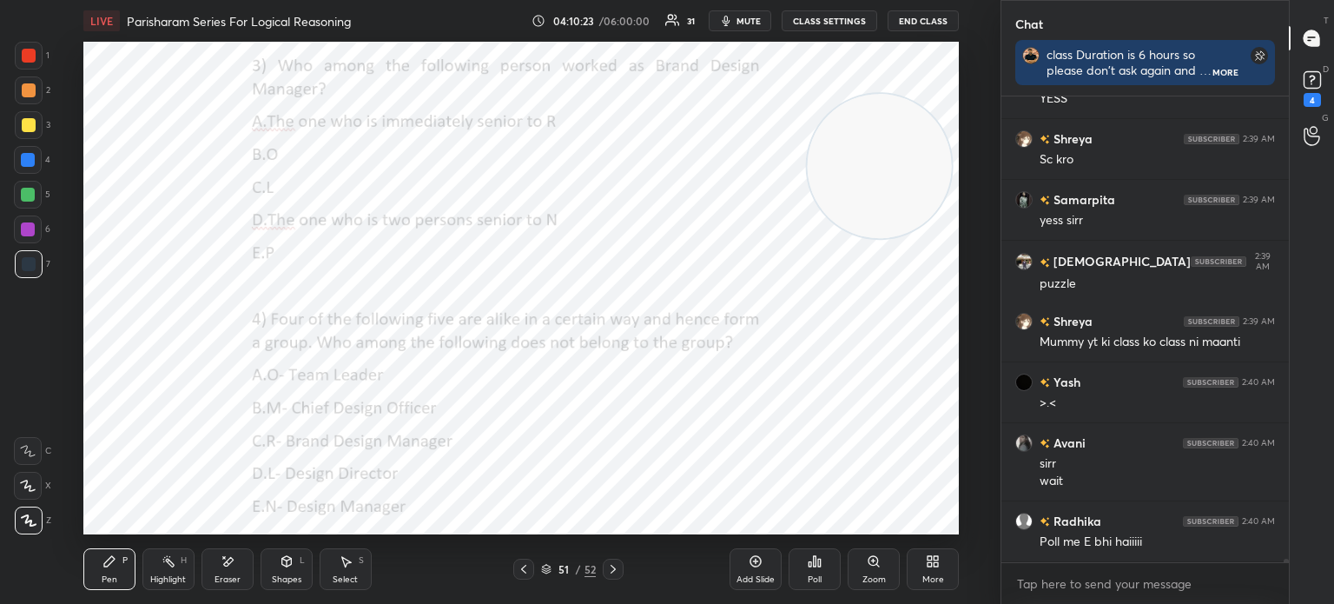
click at [811, 575] on div "Poll" at bounding box center [815, 579] width 14 height 9
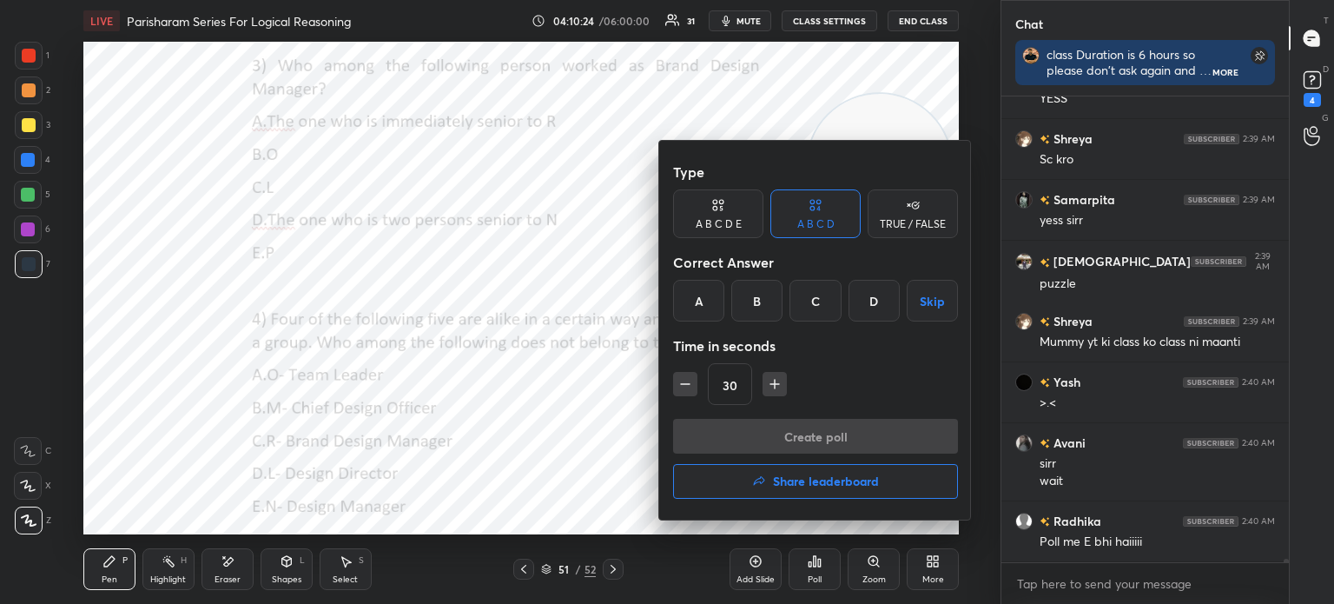
click at [711, 215] on div "A B C D E" at bounding box center [718, 213] width 90 height 49
click at [684, 300] on div "A" at bounding box center [694, 301] width 42 height 42
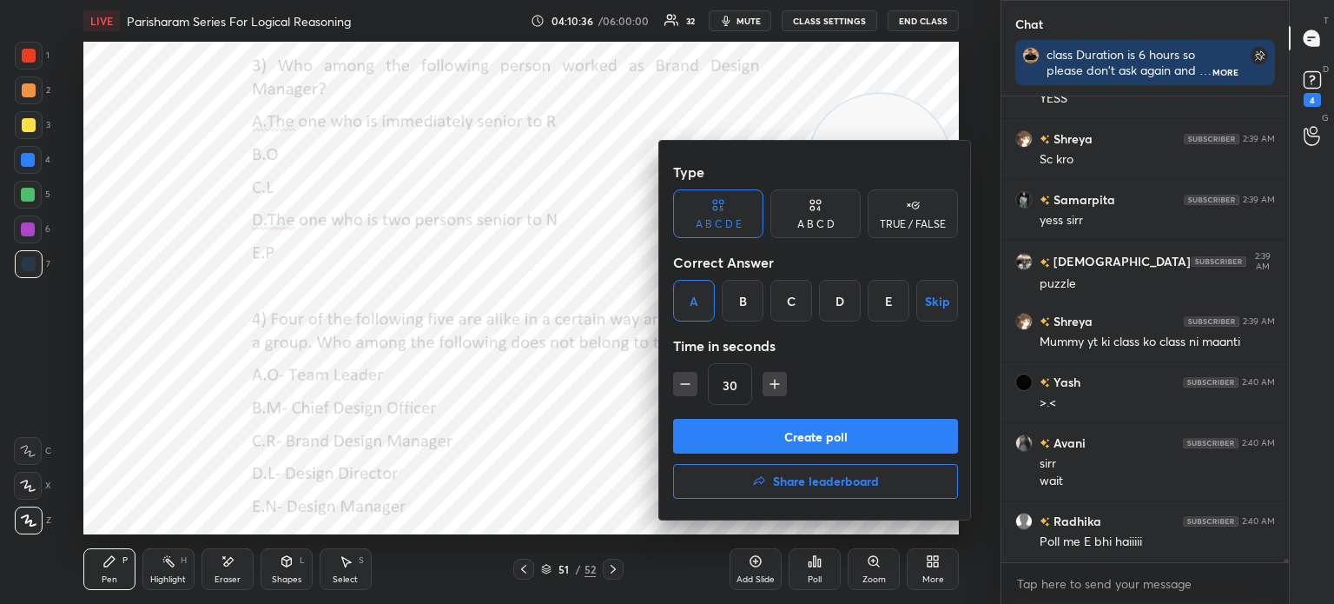
click at [758, 440] on button "Create poll" at bounding box center [815, 436] width 285 height 35
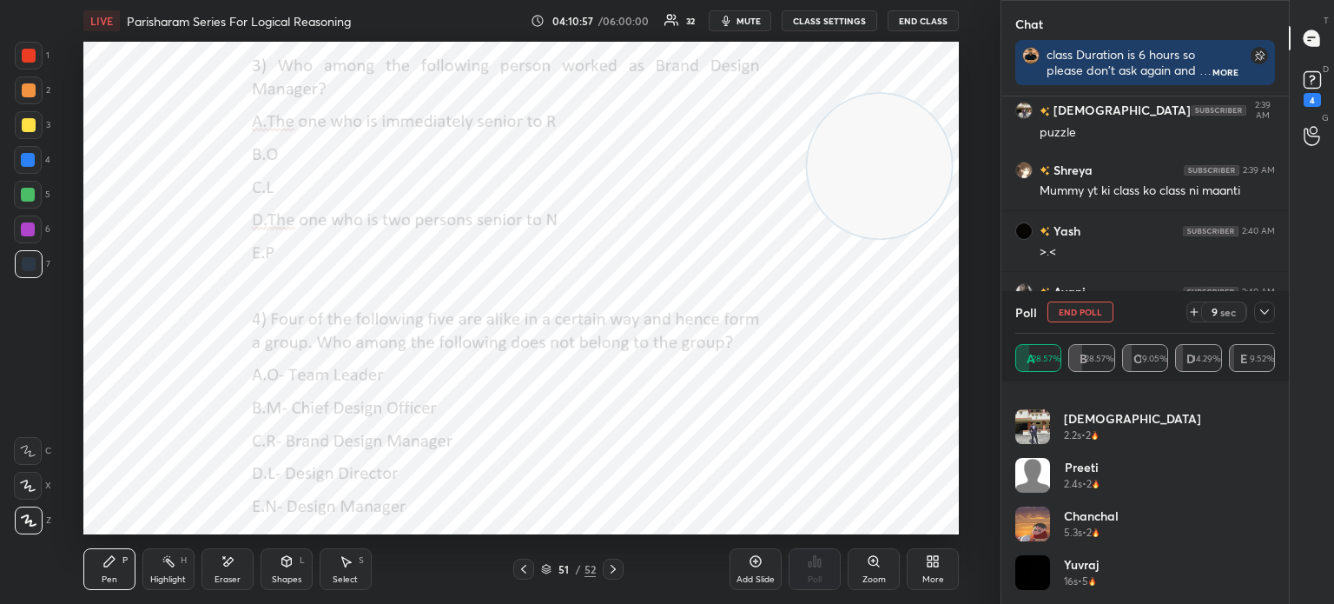
click at [1267, 315] on icon at bounding box center [1265, 312] width 14 height 14
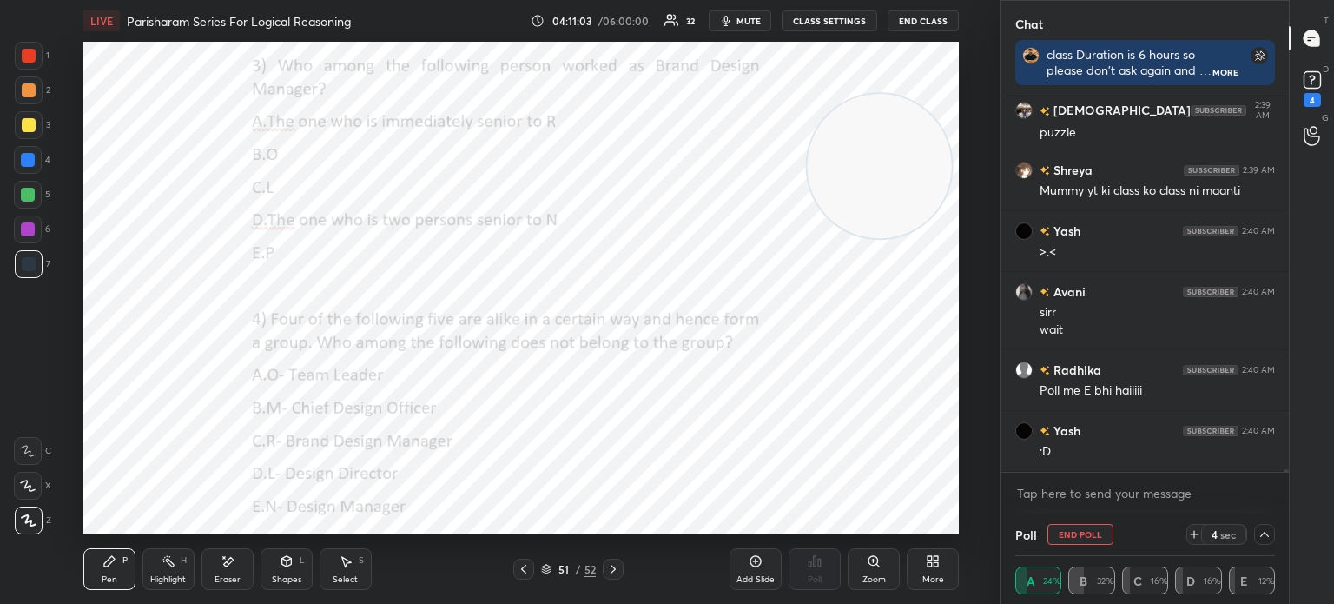
click at [1194, 535] on icon at bounding box center [1195, 534] width 14 height 14
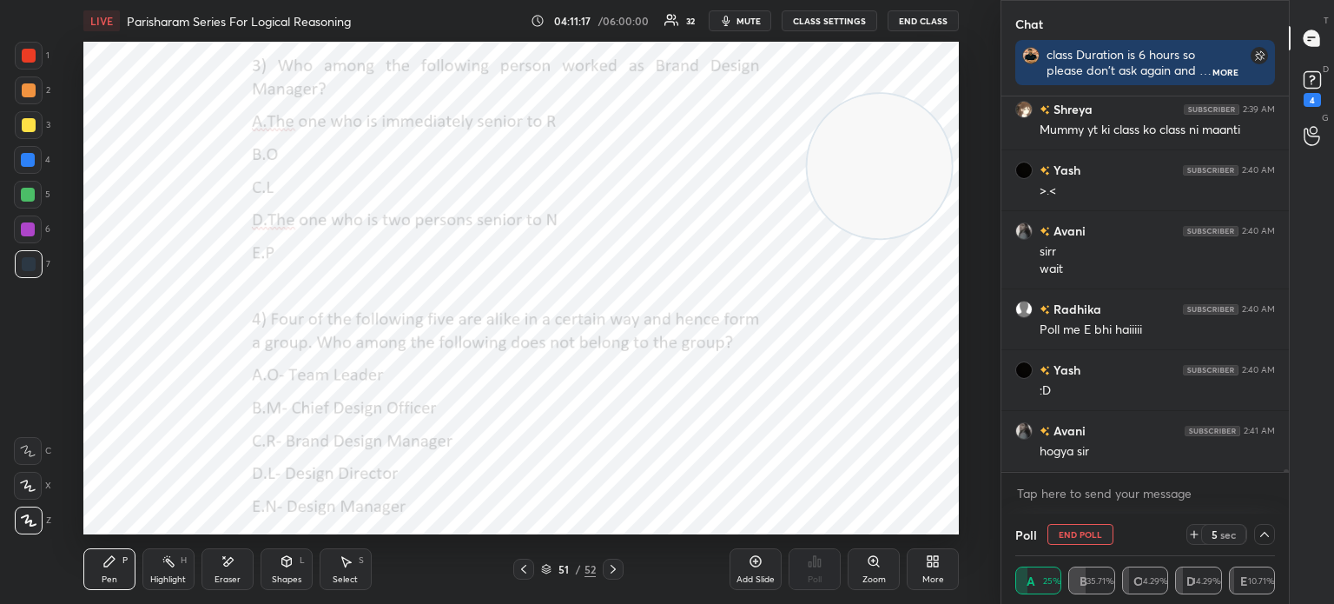
click at [1082, 538] on button "End Poll" at bounding box center [1081, 534] width 66 height 21
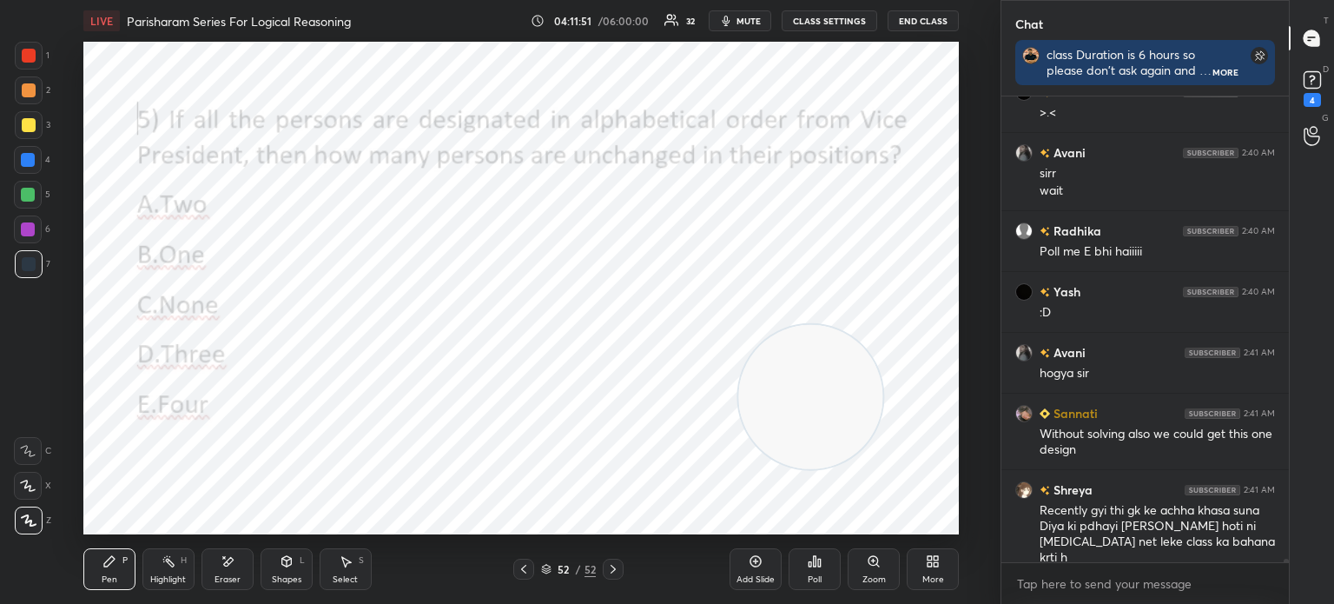
scroll to position [61373, 0]
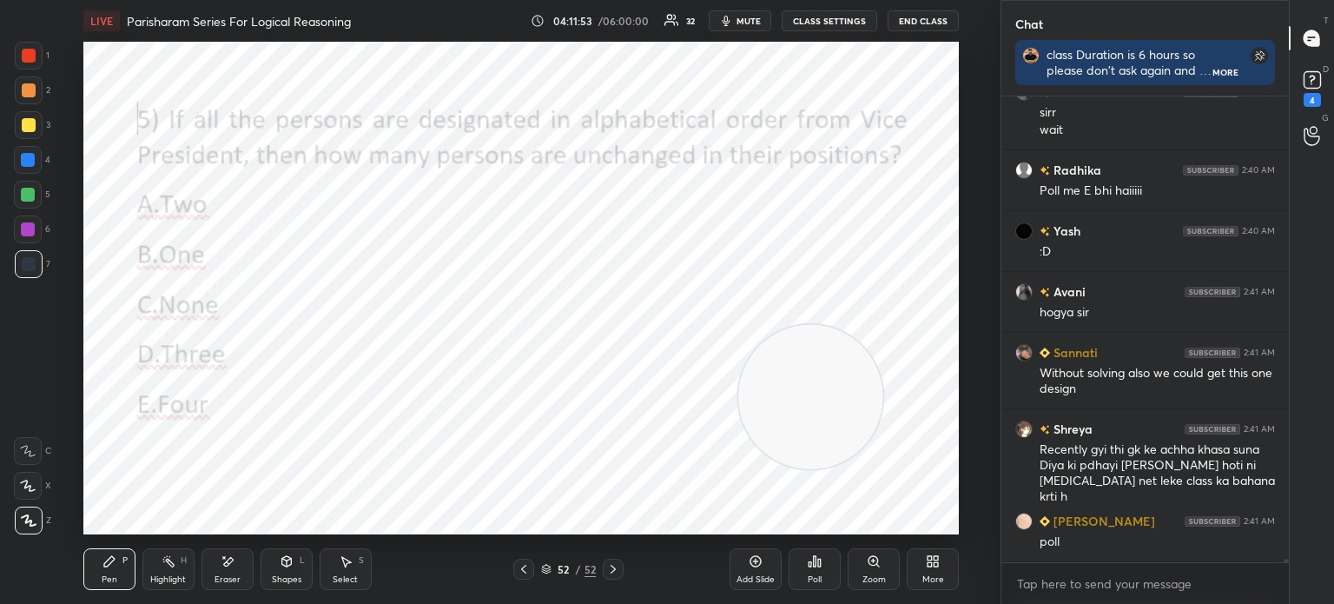
click at [803, 557] on div "Poll" at bounding box center [815, 569] width 52 height 42
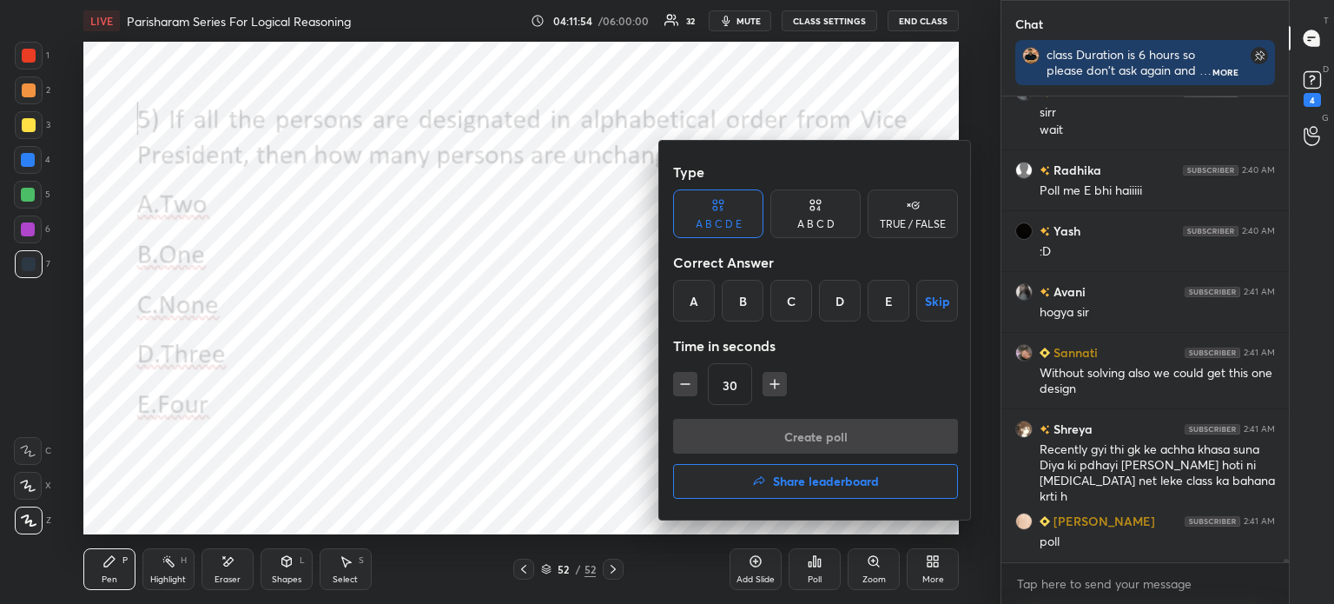
click at [691, 291] on div "A" at bounding box center [694, 301] width 42 height 42
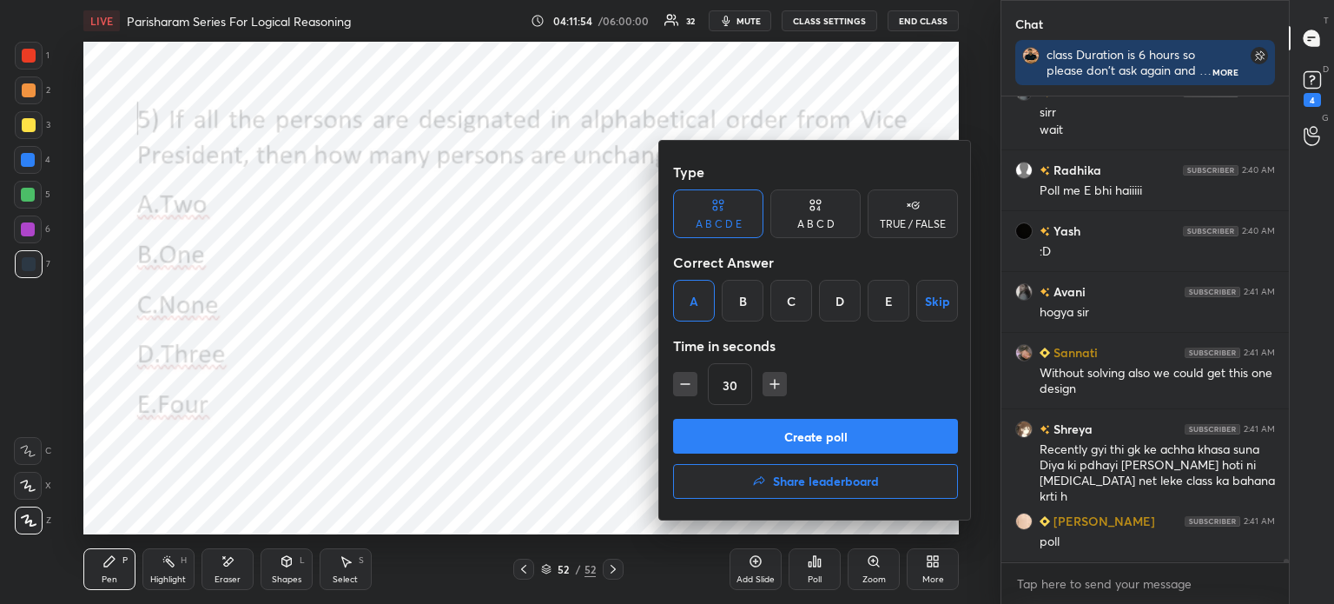
click at [723, 434] on button "Create poll" at bounding box center [815, 436] width 285 height 35
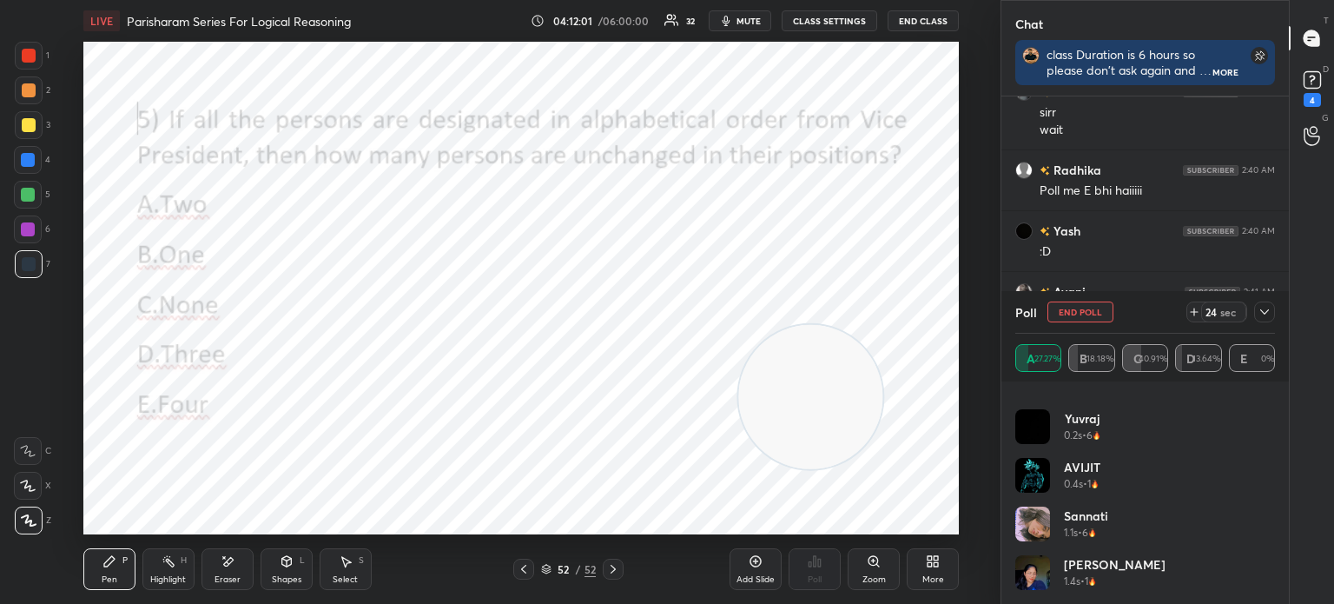
scroll to position [132, 0]
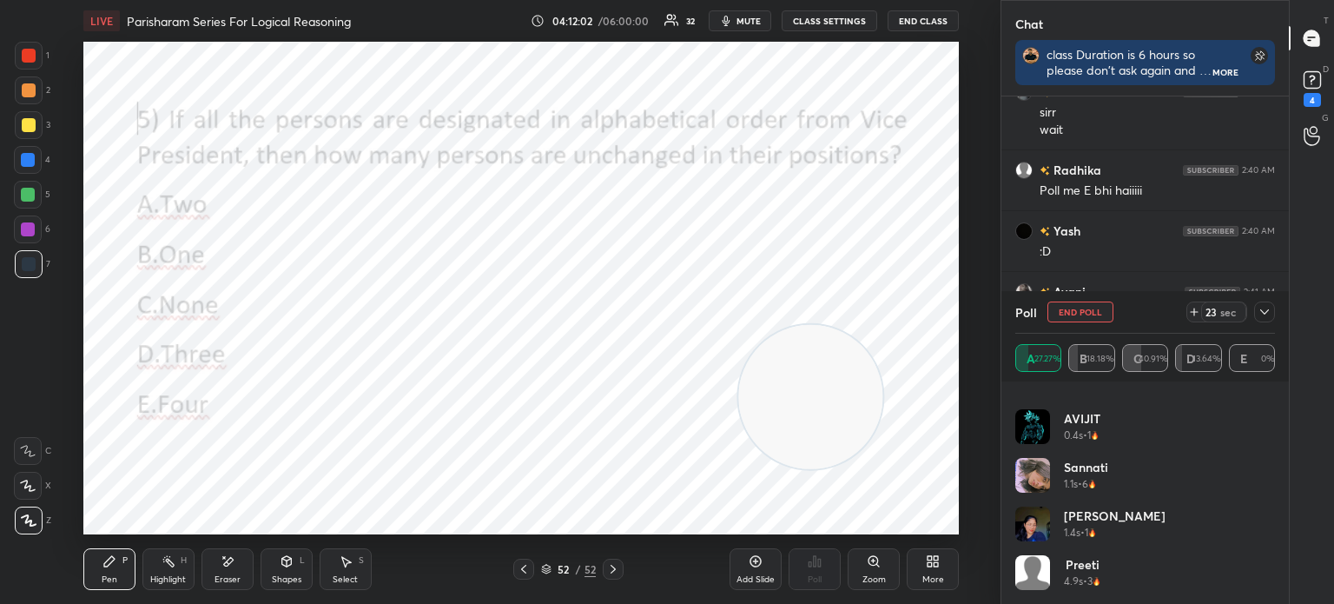
click at [1266, 318] on icon at bounding box center [1265, 312] width 14 height 14
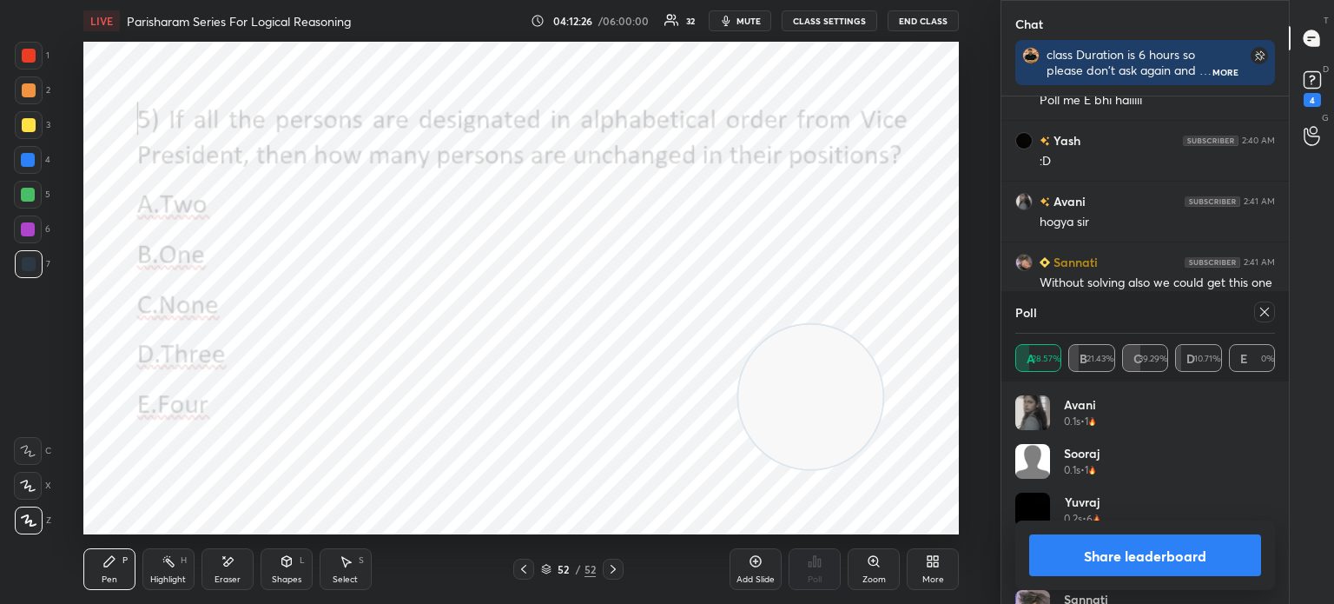
scroll to position [61524, 0]
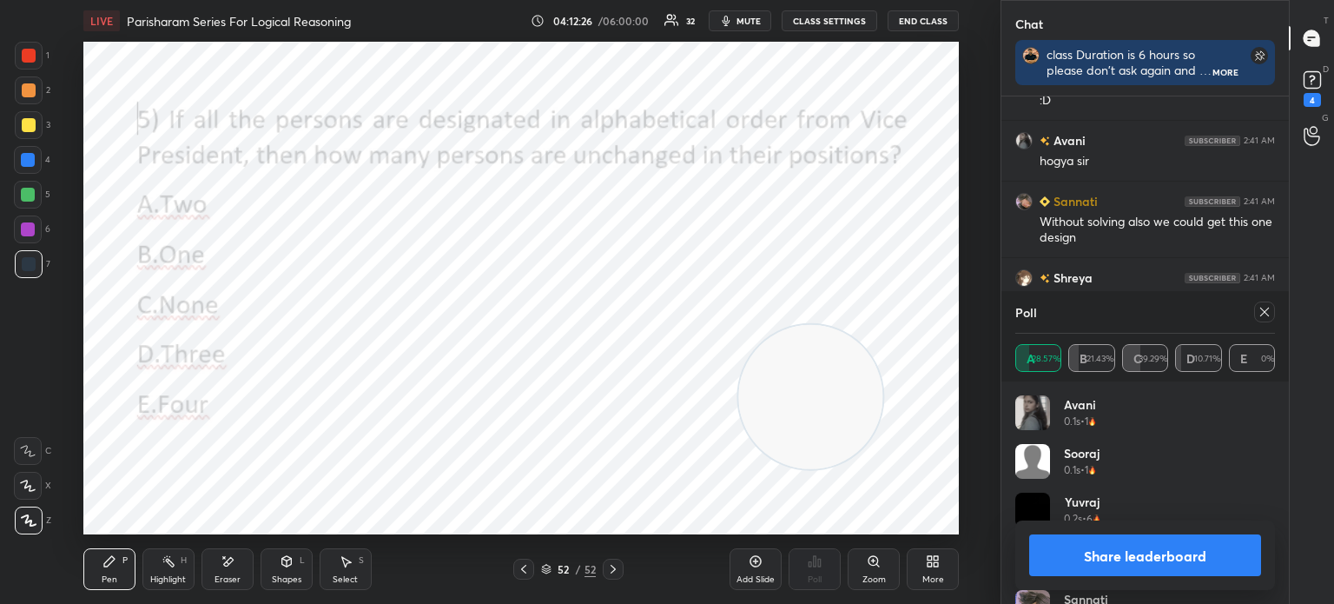
click at [1261, 319] on div at bounding box center [1264, 311] width 21 height 21
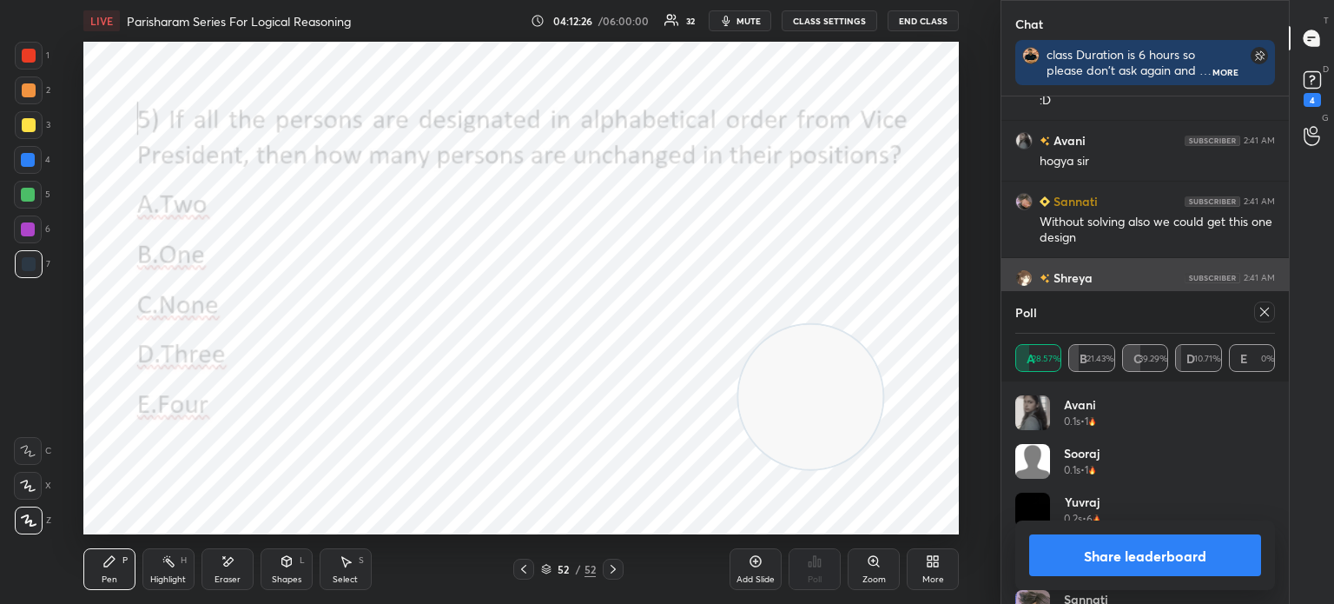
scroll to position [6, 5]
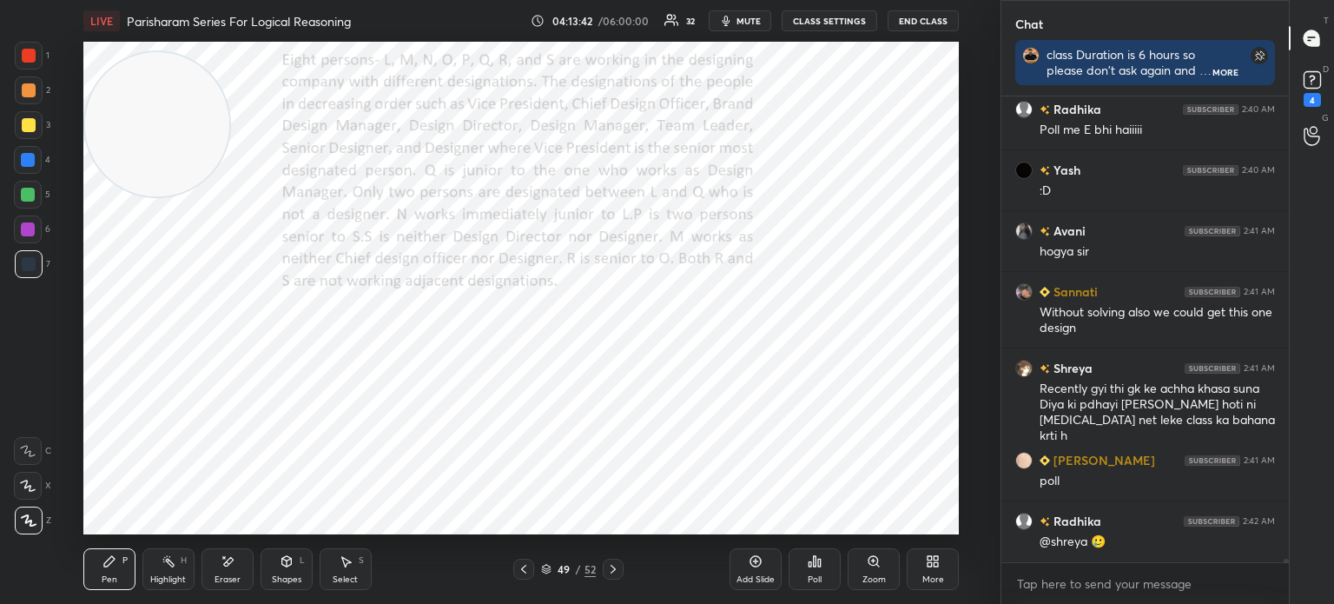
click at [288, 570] on div "Shapes L" at bounding box center [287, 569] width 52 height 42
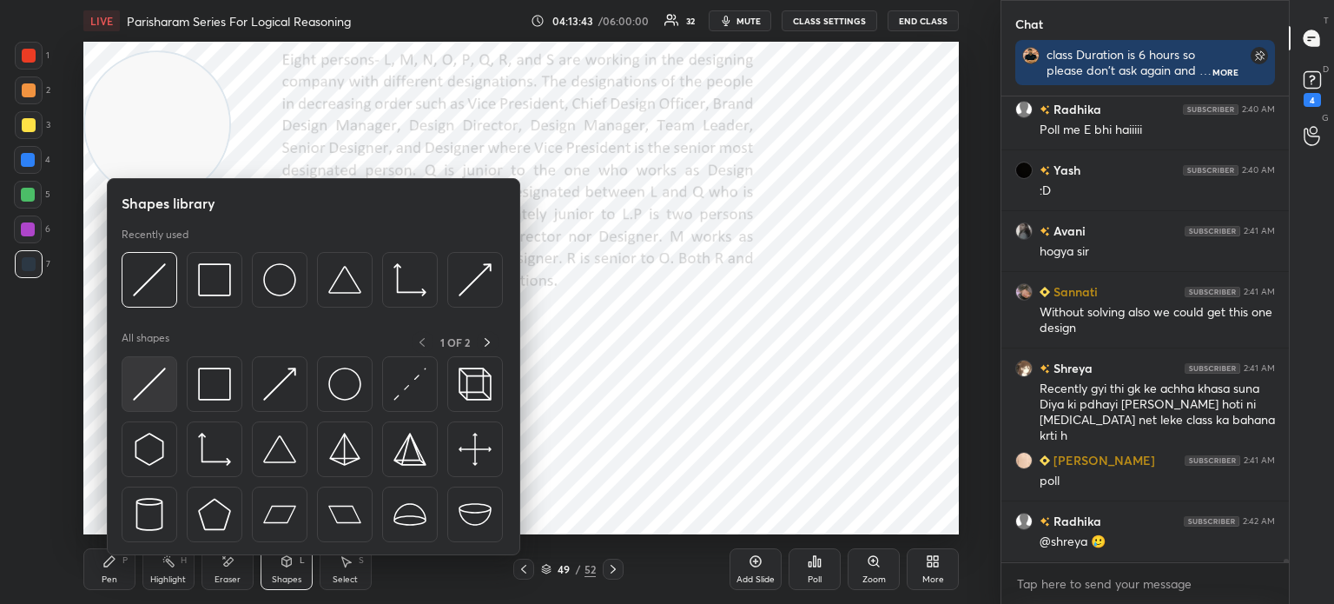
click at [148, 377] on img at bounding box center [149, 383] width 33 height 33
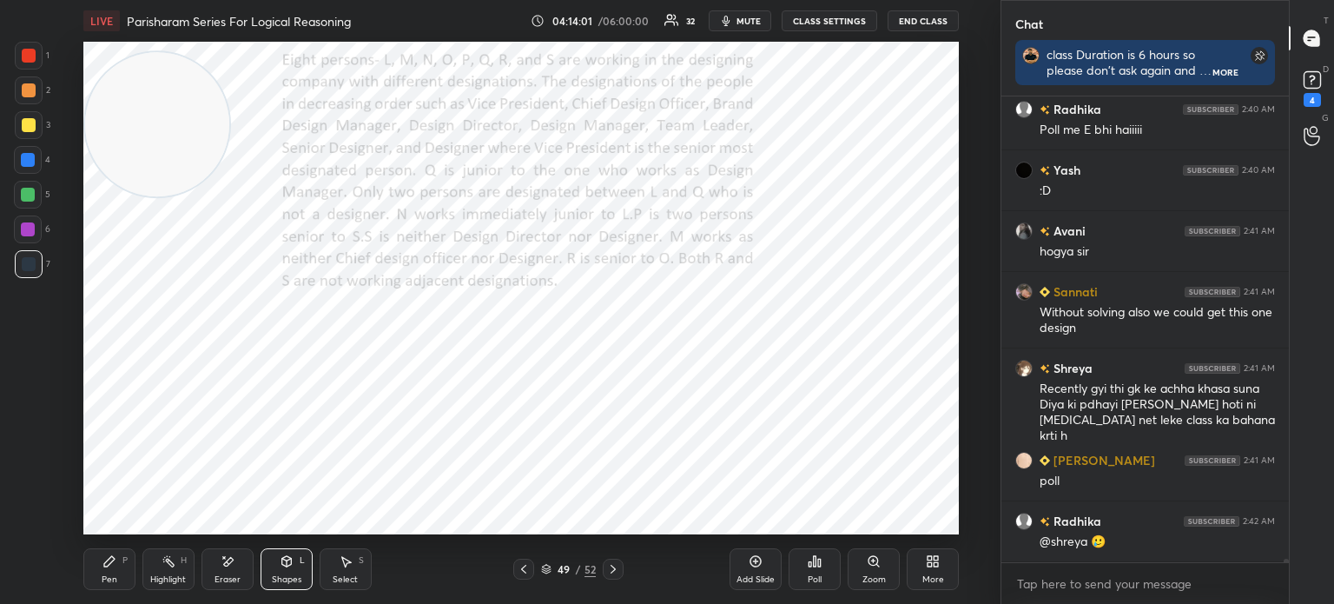
click at [103, 561] on icon at bounding box center [110, 561] width 14 height 14
click at [223, 571] on div "Eraser" at bounding box center [228, 569] width 52 height 42
click at [109, 569] on div "Pen P" at bounding box center [109, 569] width 52 height 42
click at [280, 573] on div "Shapes L" at bounding box center [287, 569] width 52 height 42
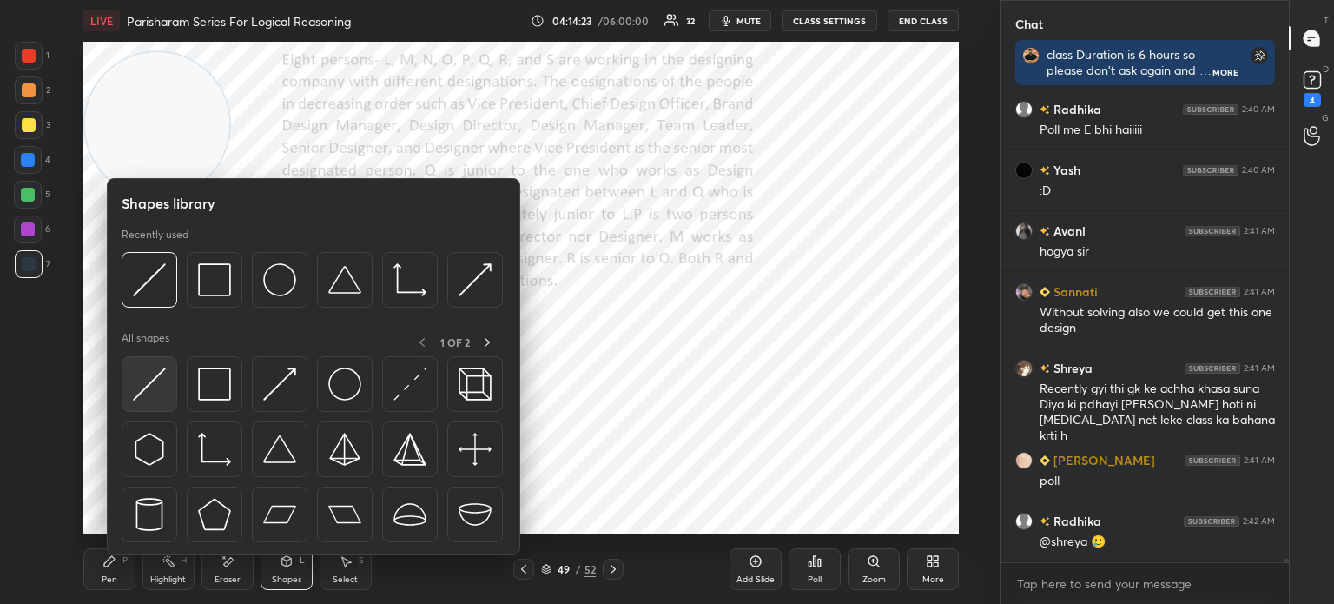
click at [156, 386] on img at bounding box center [149, 383] width 33 height 33
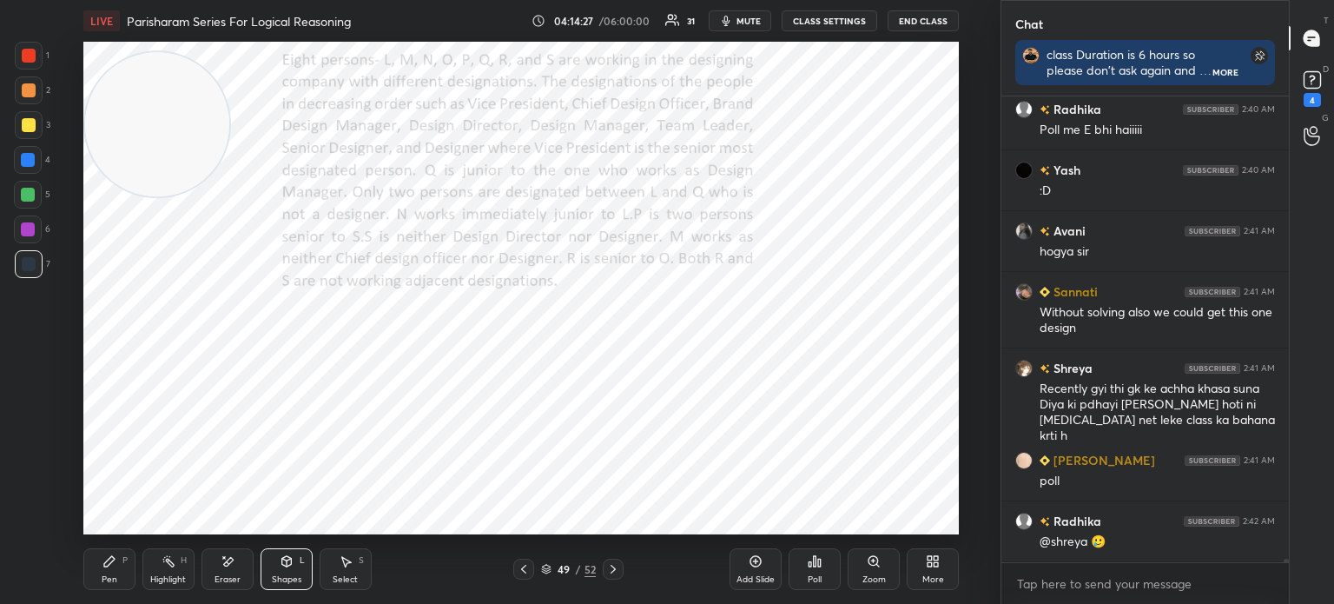
click at [115, 568] on icon at bounding box center [110, 561] width 14 height 14
click at [747, 521] on div "Add Slide Poll Zoom More" at bounding box center [844, 568] width 229 height 97
click at [745, 520] on div "Add Slide Poll Zoom More" at bounding box center [844, 568] width 229 height 97
click at [858, 524] on div "Add Slide Poll Zoom More" at bounding box center [844, 568] width 229 height 97
click at [862, 523] on div "Add Slide Poll Zoom More" at bounding box center [844, 568] width 229 height 97
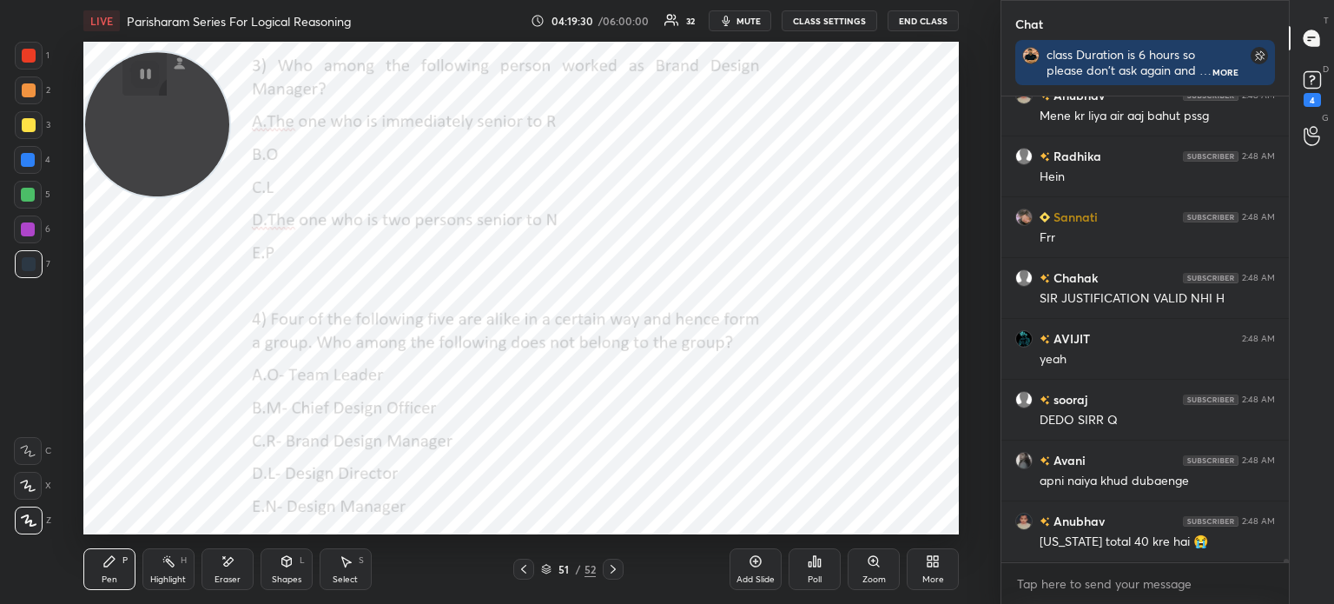
scroll to position [65737, 0]
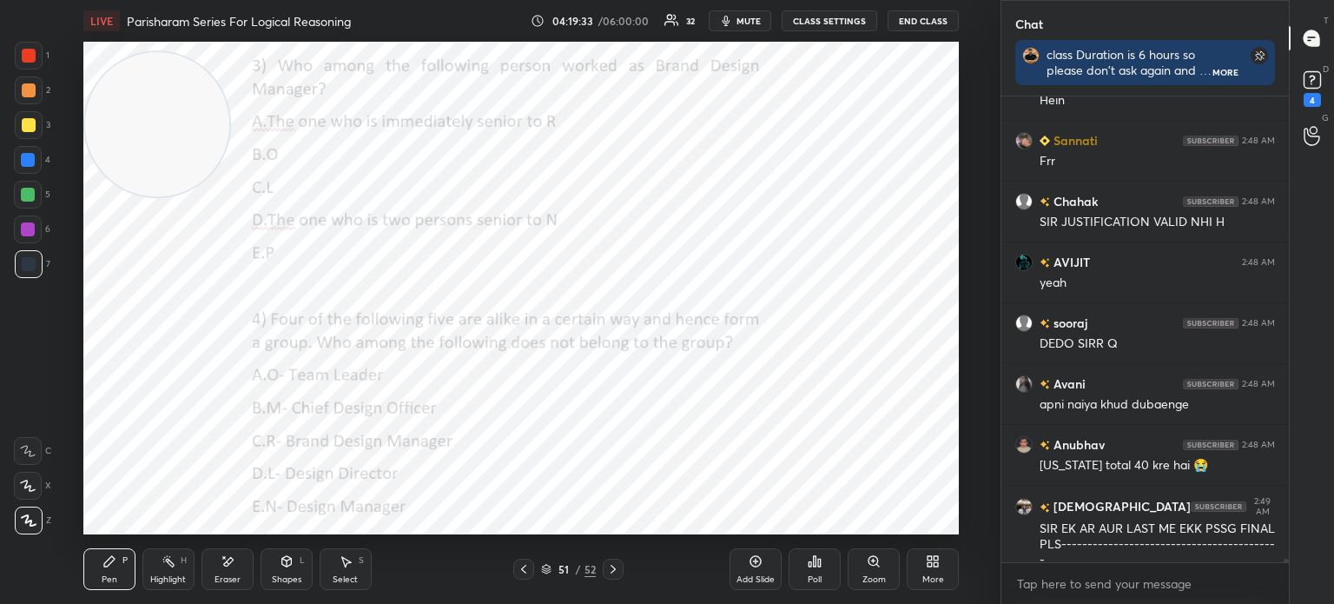
click at [936, 568] on div "More" at bounding box center [933, 569] width 52 height 42
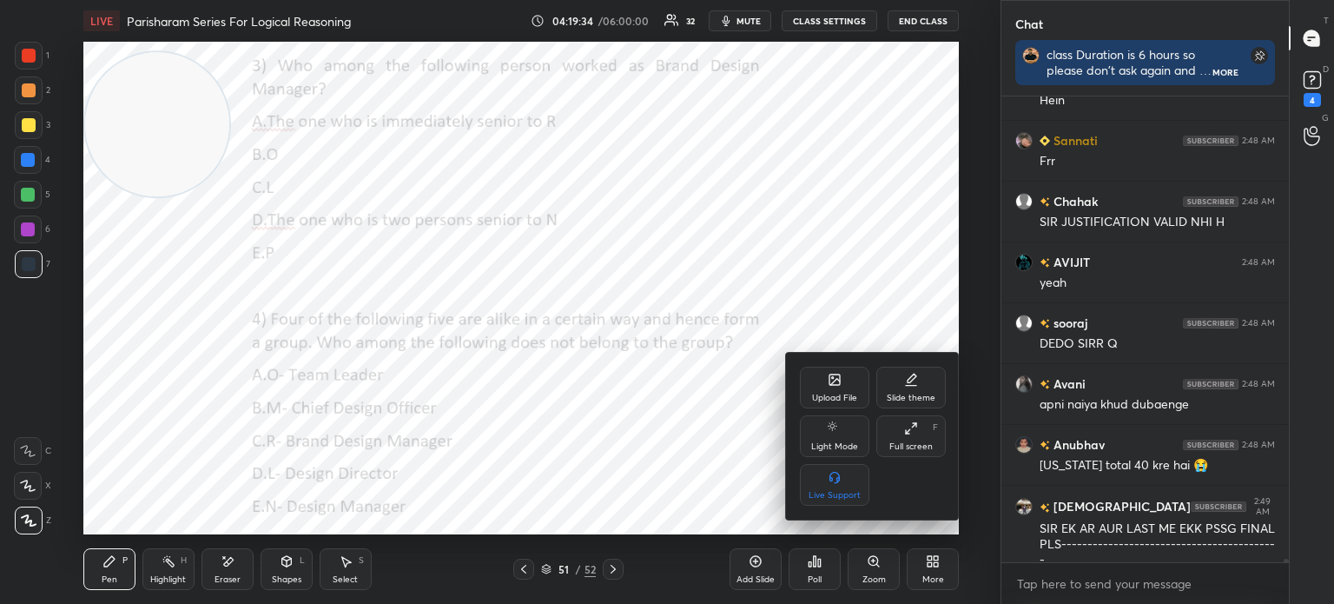
click at [830, 371] on div "Upload File" at bounding box center [834, 388] width 69 height 42
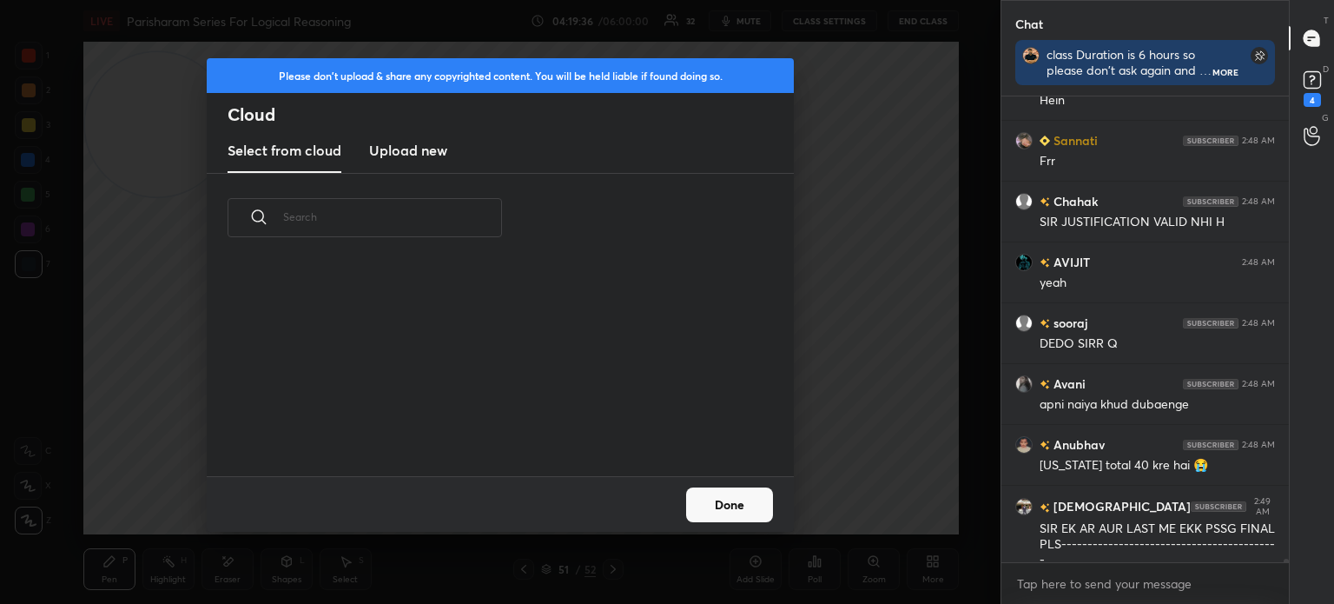
scroll to position [214, 558]
click at [403, 161] on new "Upload new" at bounding box center [408, 150] width 78 height 43
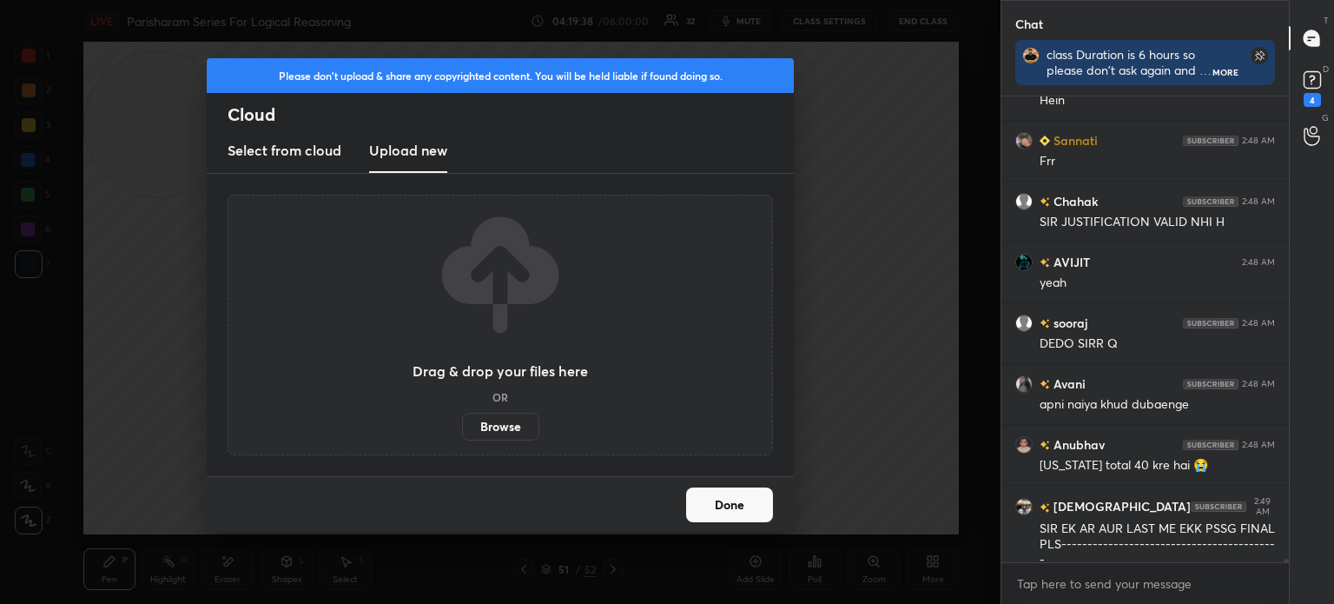
click at [497, 430] on label "Browse" at bounding box center [500, 427] width 77 height 28
click at [462, 430] on input "Browse" at bounding box center [462, 427] width 0 height 28
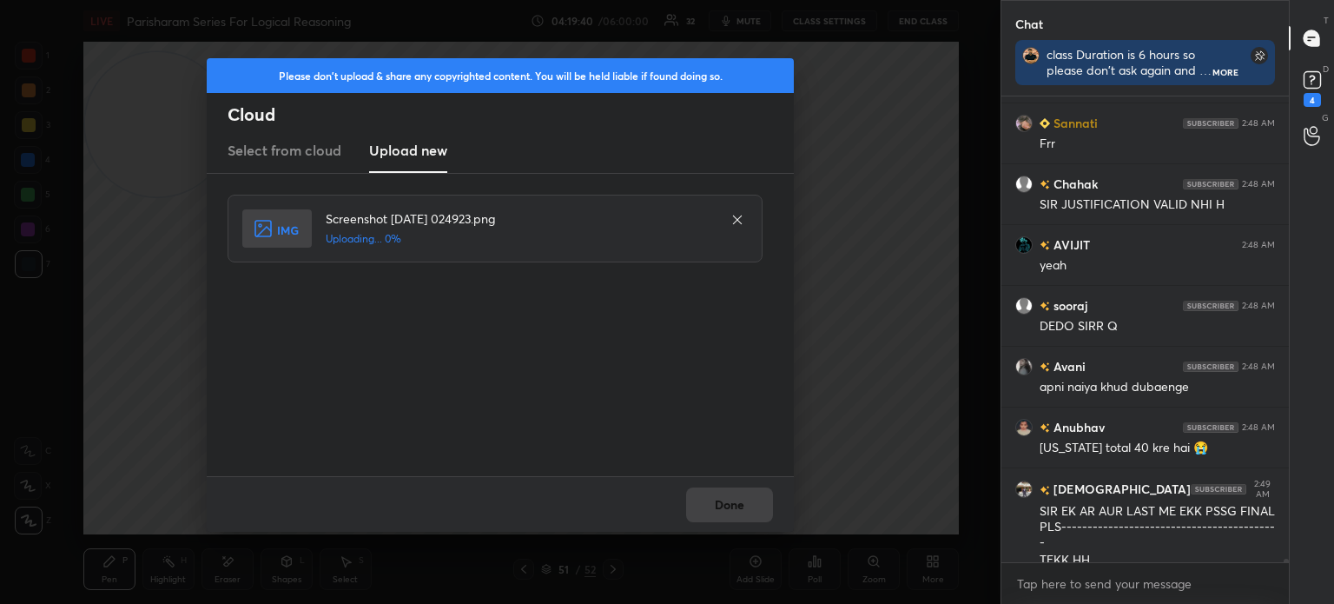
scroll to position [65815, 0]
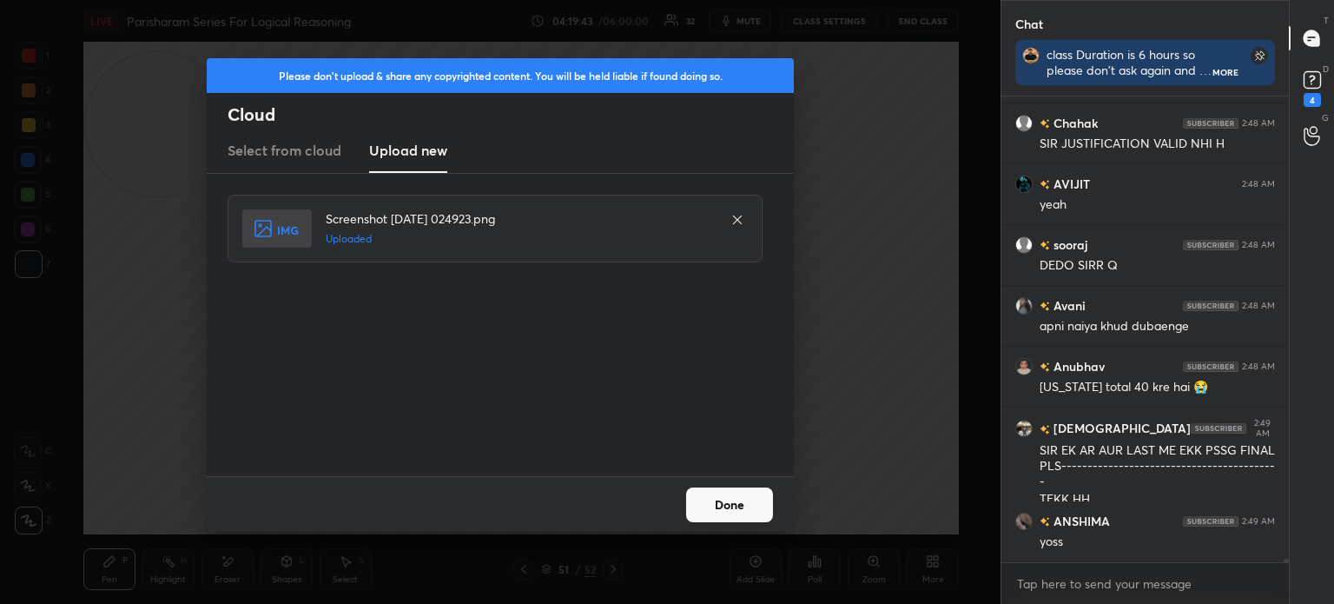
click at [716, 502] on button "Done" at bounding box center [729, 504] width 87 height 35
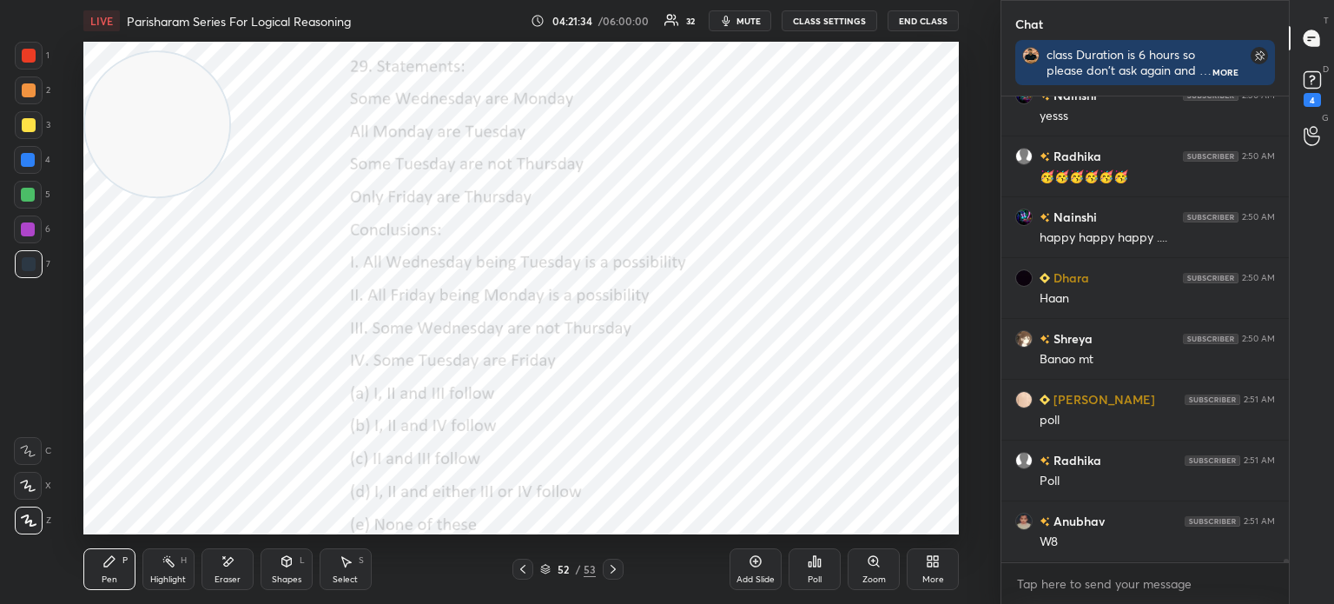
scroll to position [66849, 0]
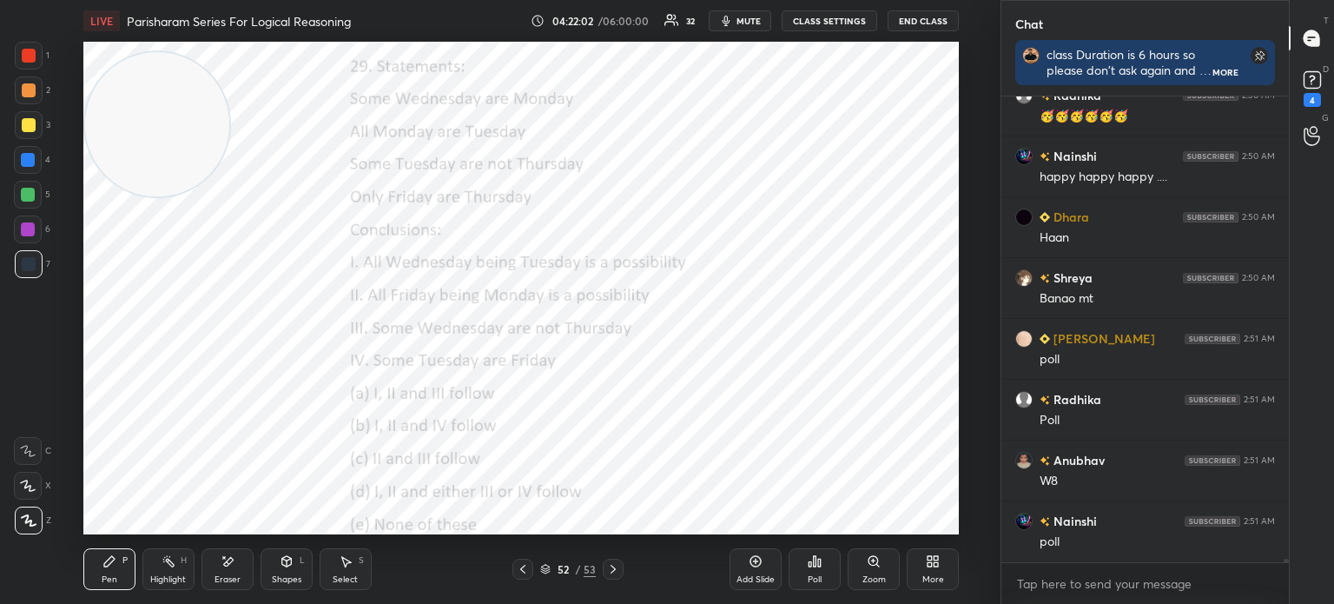
click at [813, 576] on div "Poll" at bounding box center [815, 579] width 14 height 9
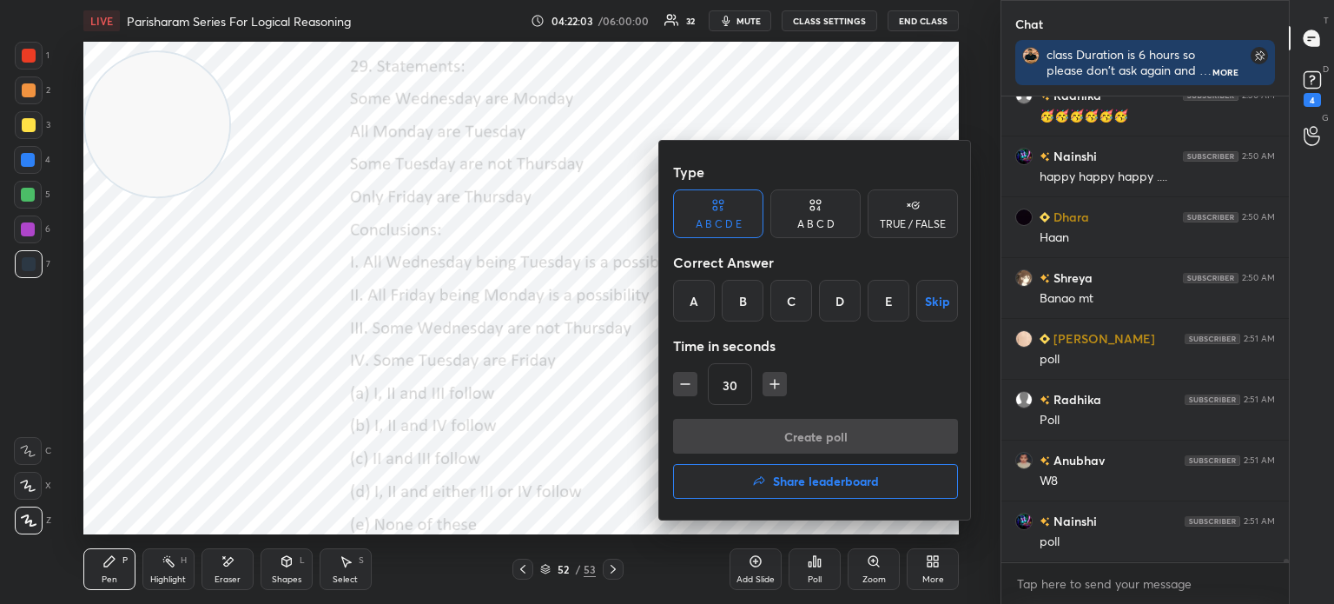
click at [888, 299] on div "E" at bounding box center [889, 301] width 42 height 42
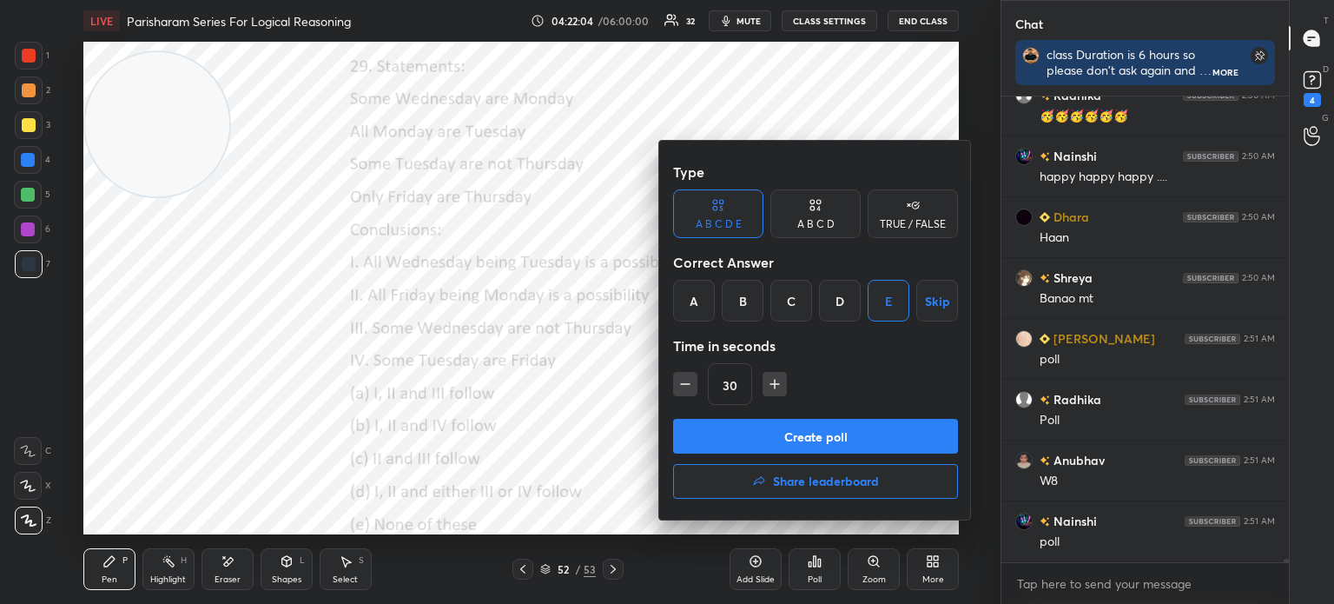
click at [757, 433] on button "Create poll" at bounding box center [815, 436] width 285 height 35
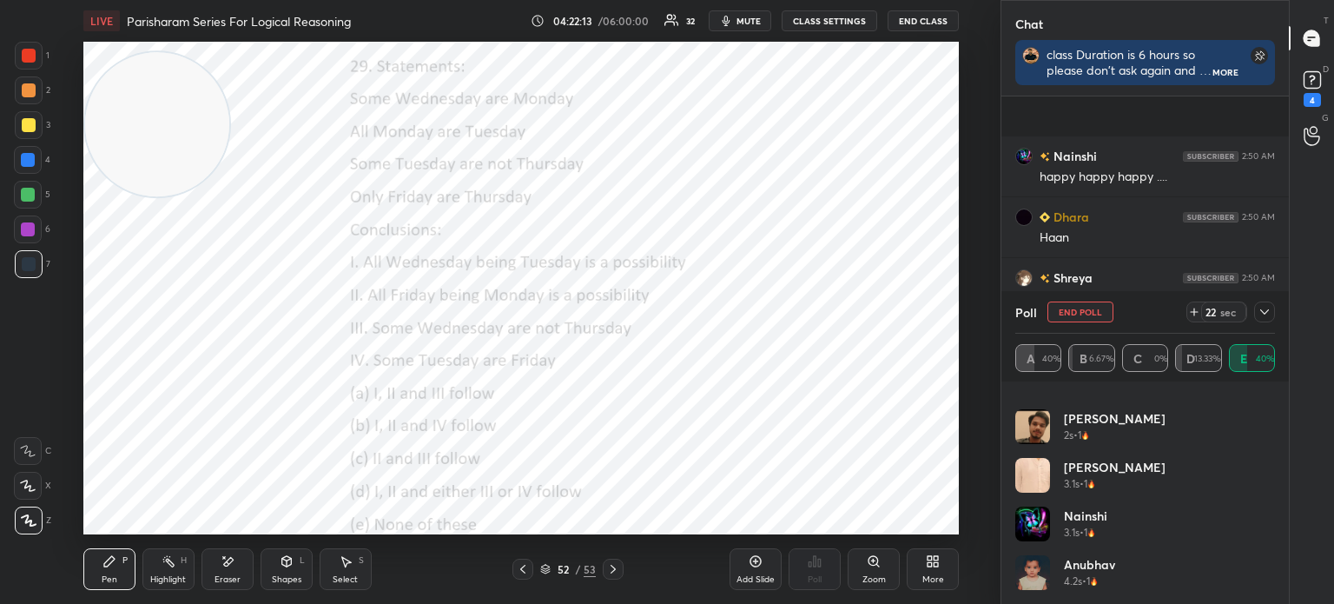
scroll to position [67000, 0]
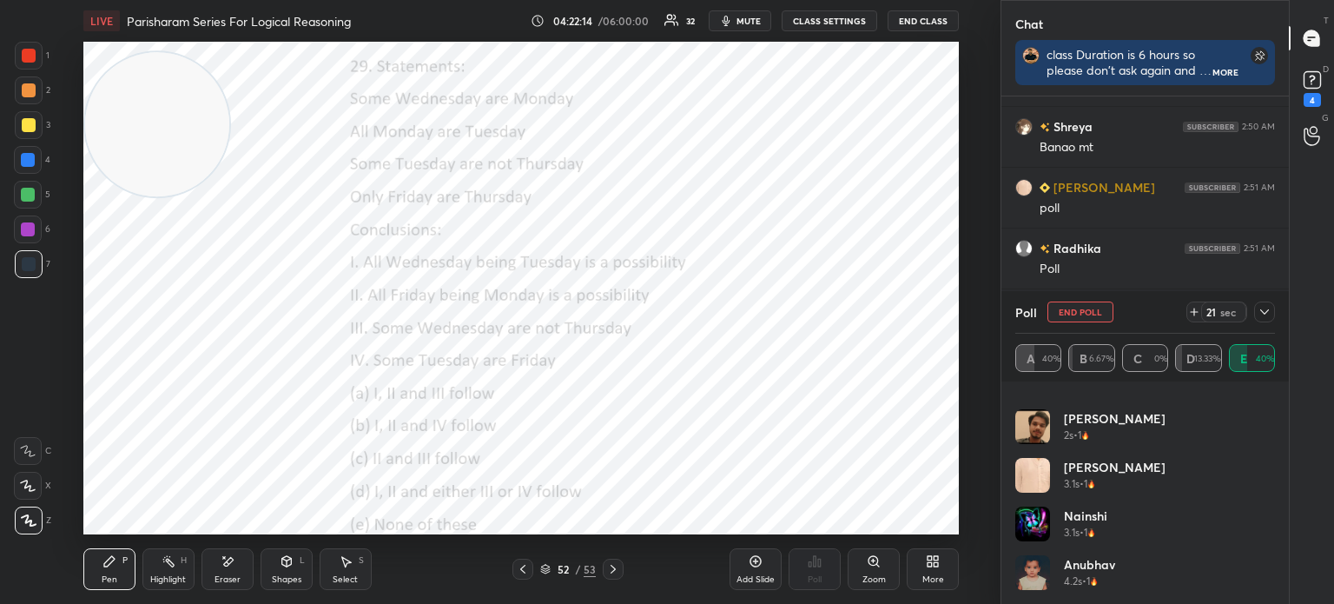
click at [1266, 320] on div at bounding box center [1264, 311] width 21 height 21
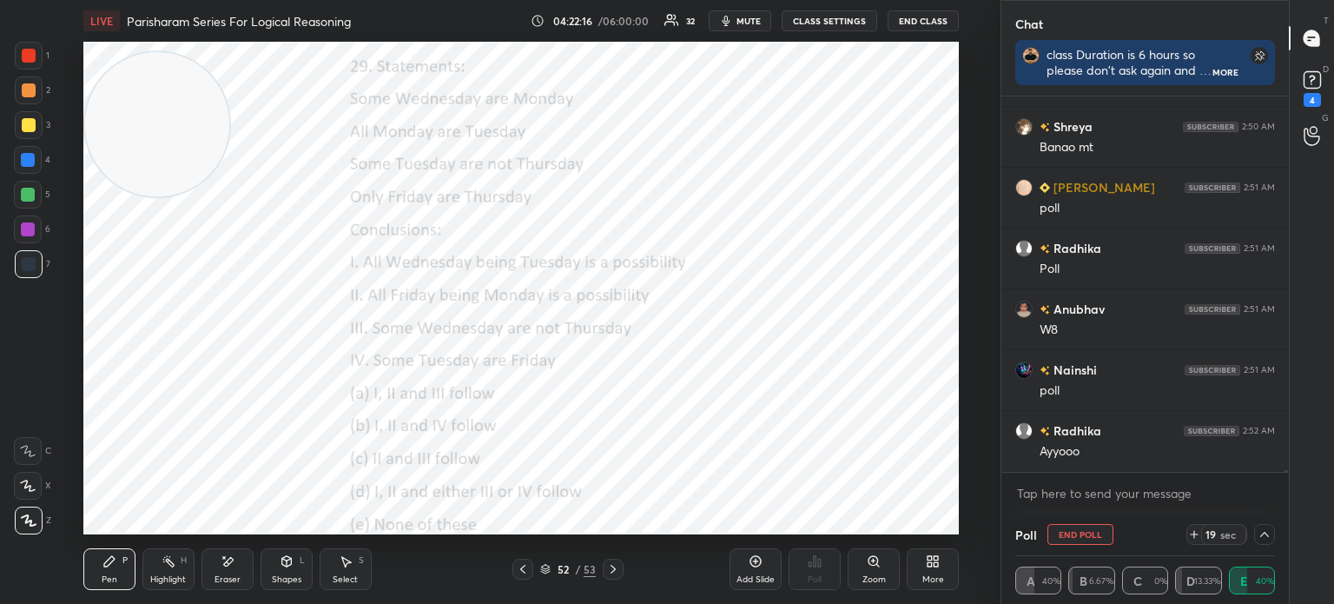
scroll to position [67061, 0]
click at [1264, 536] on icon at bounding box center [1265, 534] width 14 height 14
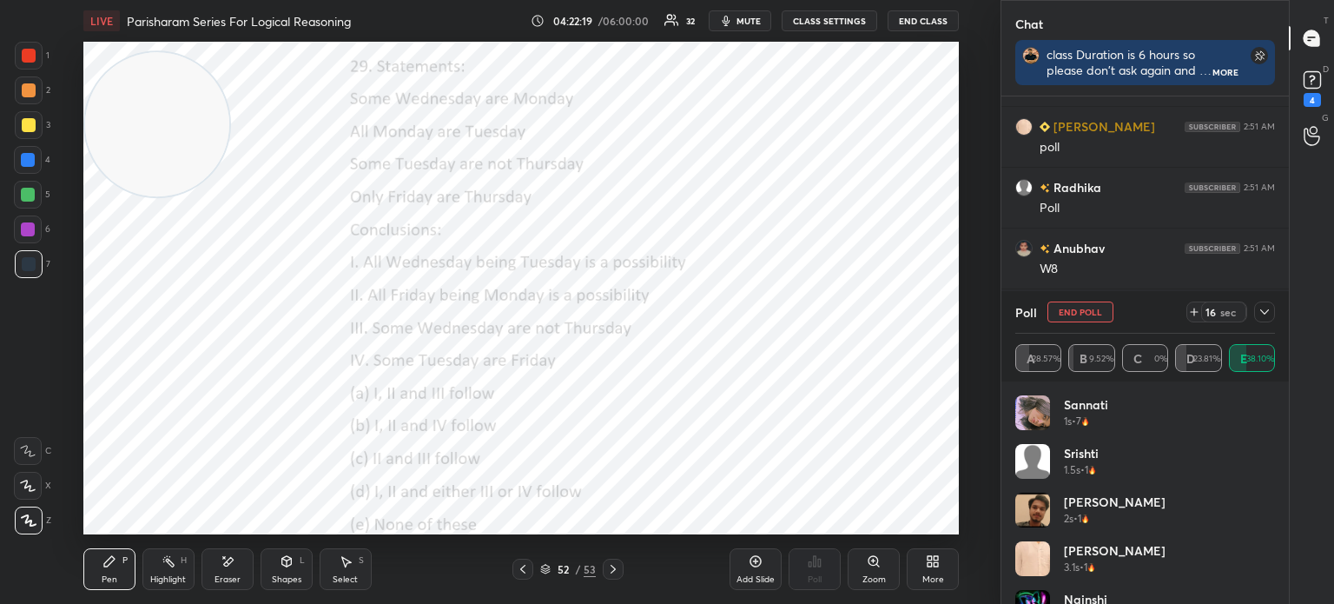
scroll to position [202, 255]
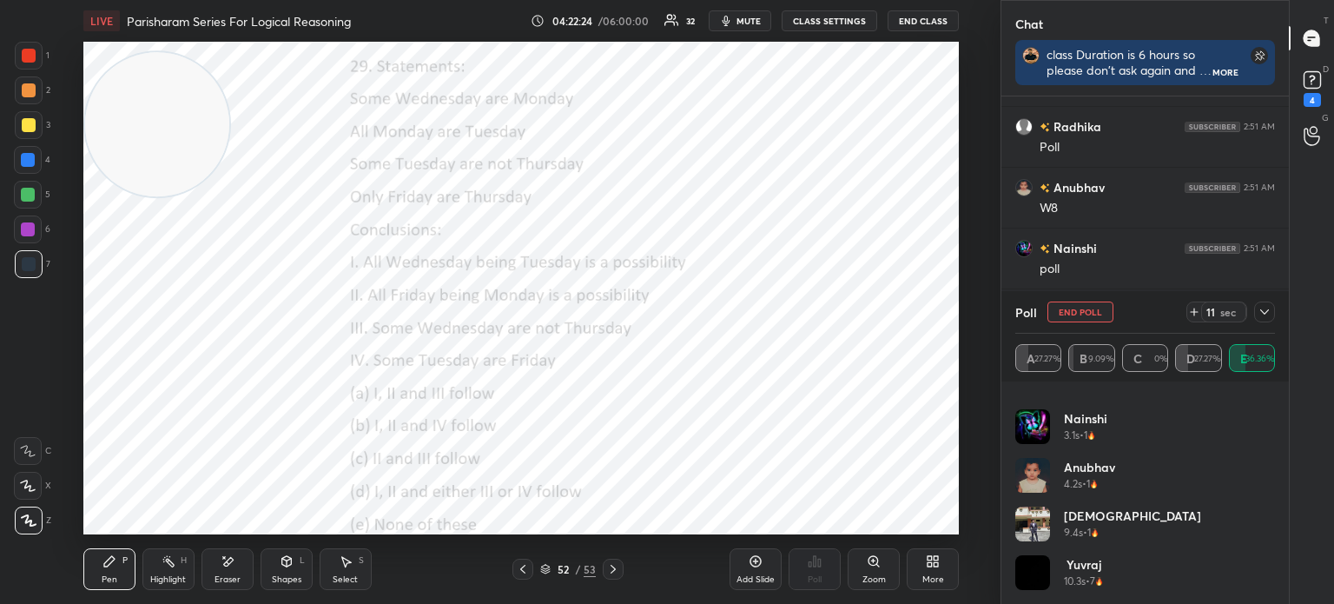
click at [1264, 319] on icon at bounding box center [1265, 312] width 14 height 14
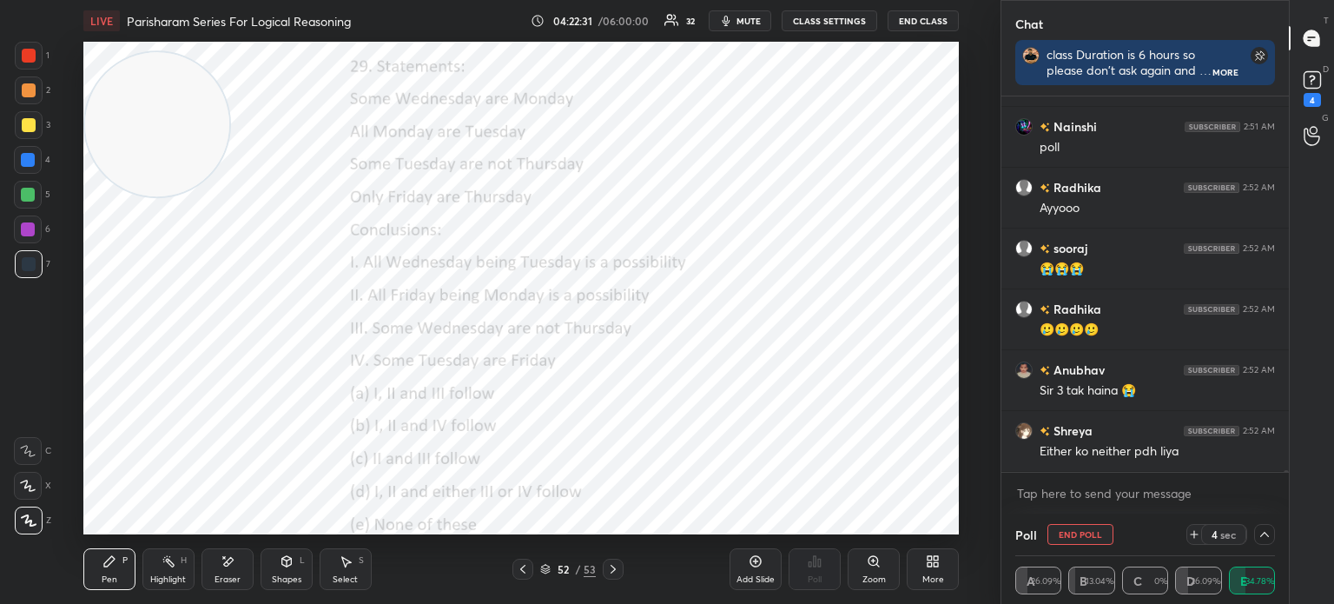
click at [1261, 537] on icon at bounding box center [1265, 534] width 14 height 14
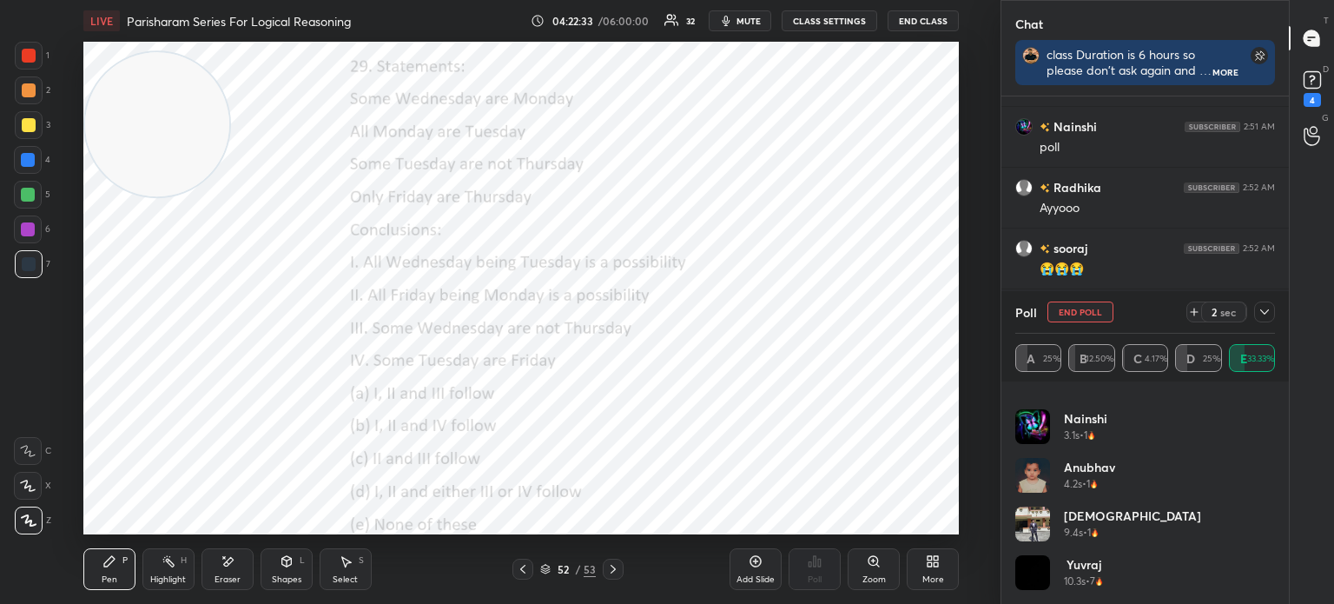
click at [1264, 315] on icon at bounding box center [1265, 312] width 14 height 14
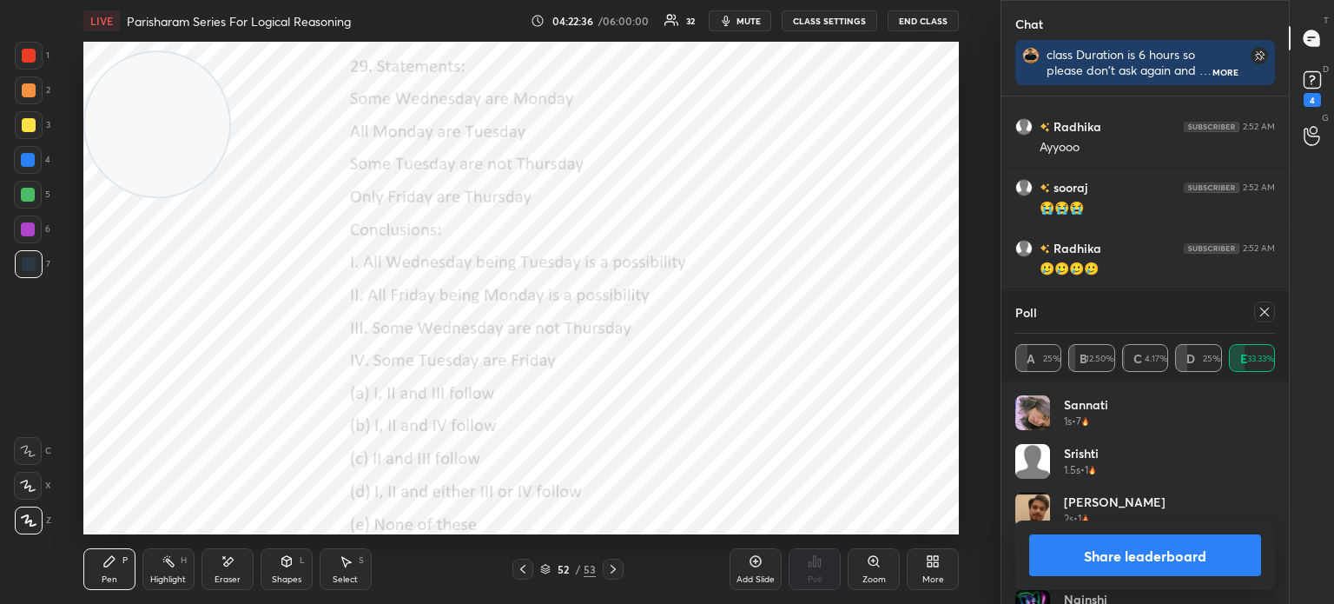
click at [1262, 312] on icon at bounding box center [1265, 312] width 14 height 14
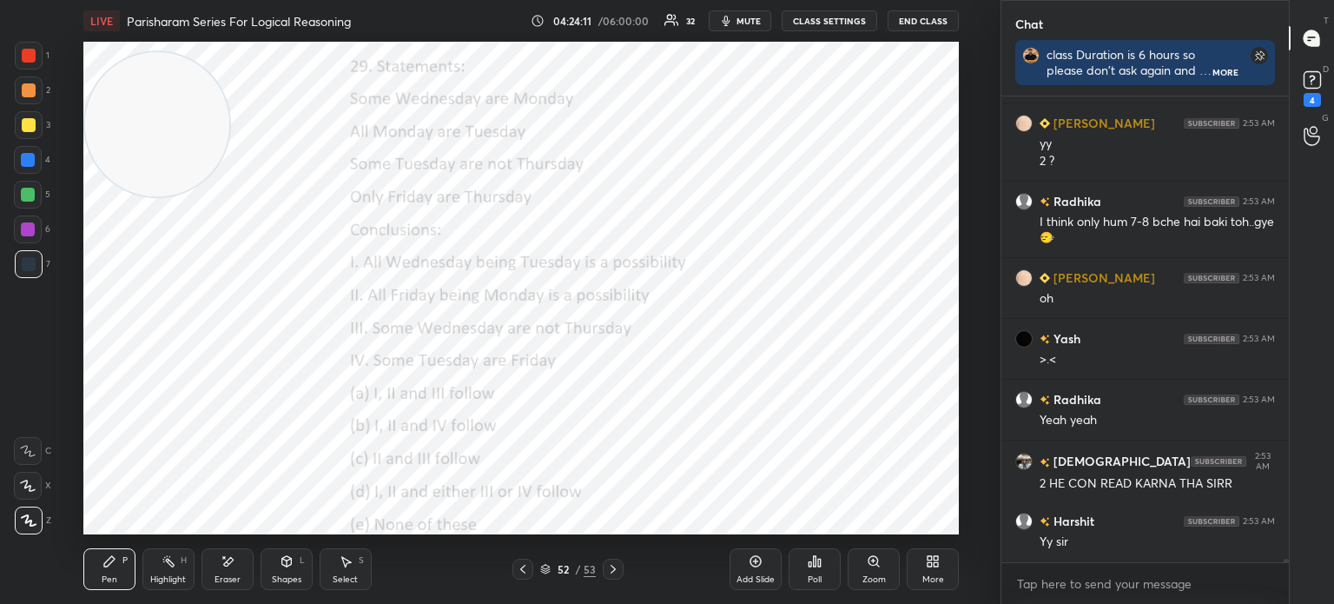
scroll to position [67977, 0]
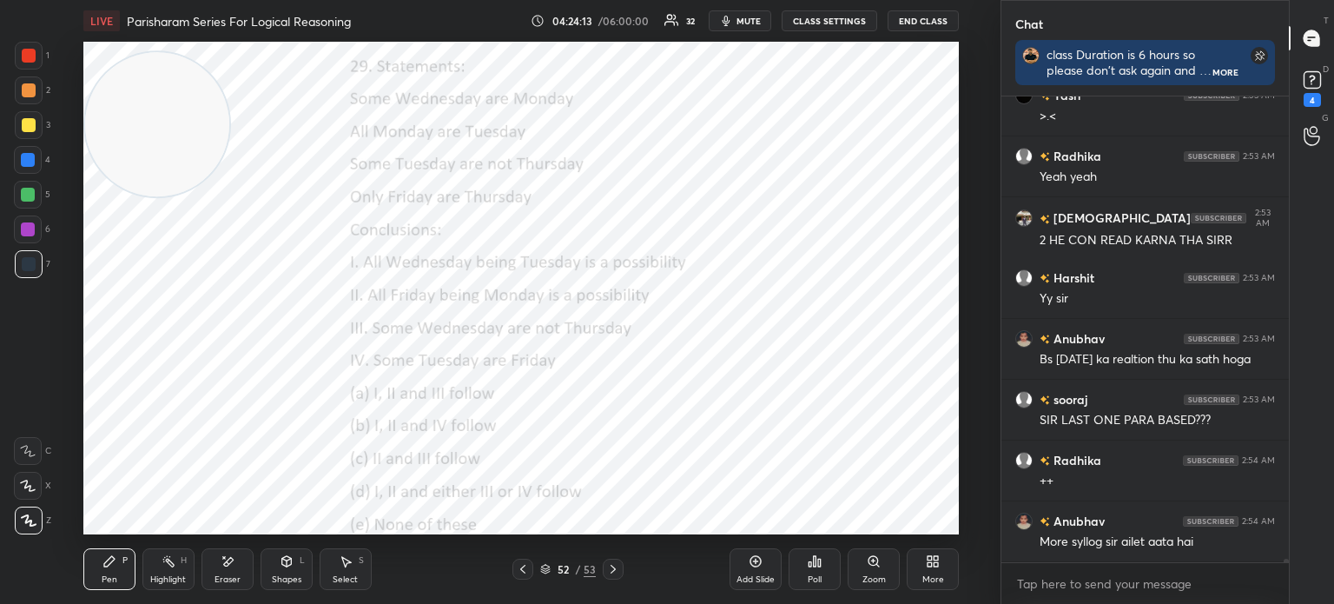
click at [943, 555] on div "More" at bounding box center [933, 569] width 52 height 42
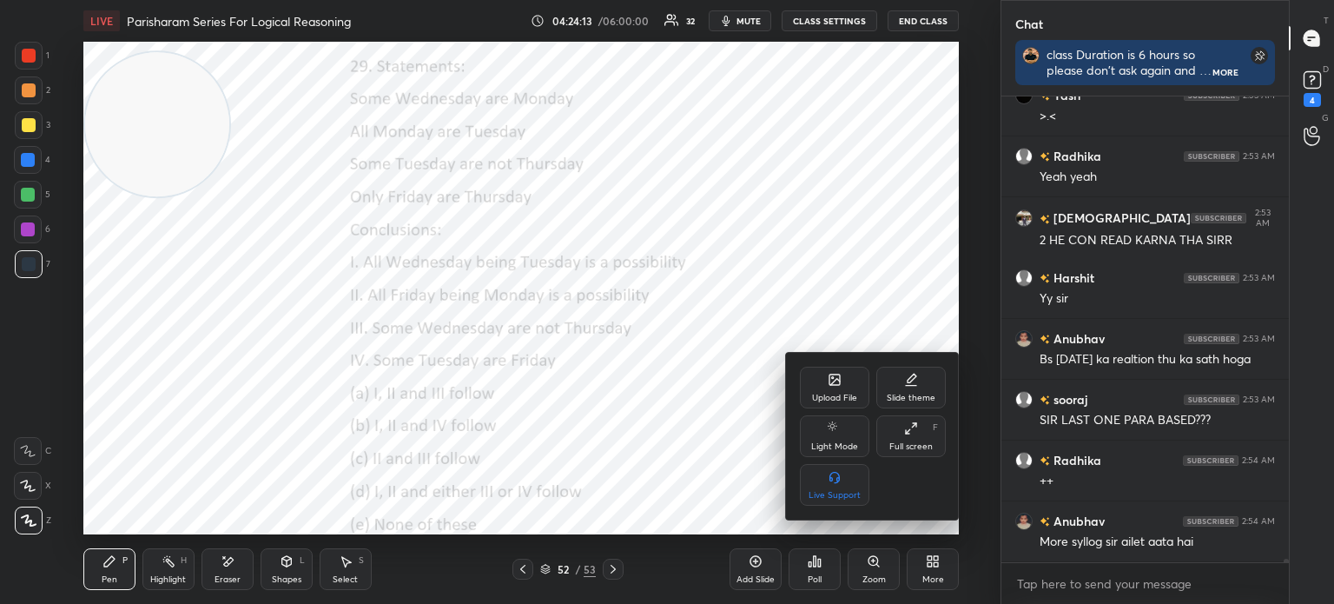
scroll to position [68098, 0]
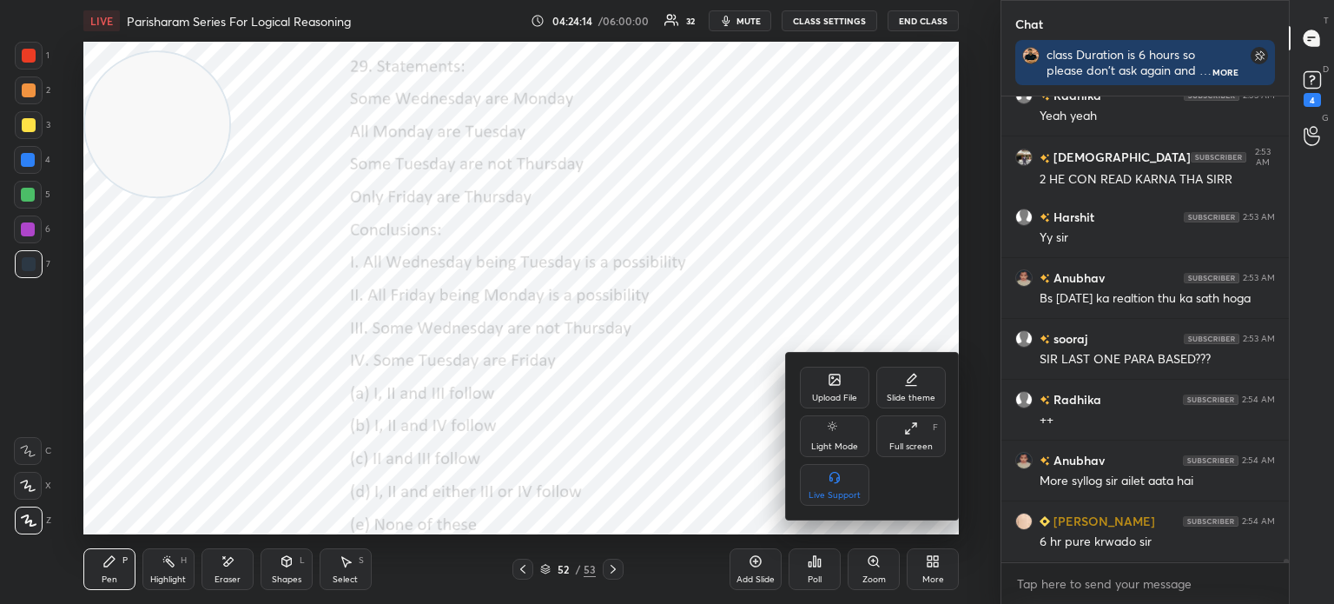
click at [828, 402] on div "Upload File" at bounding box center [834, 398] width 45 height 9
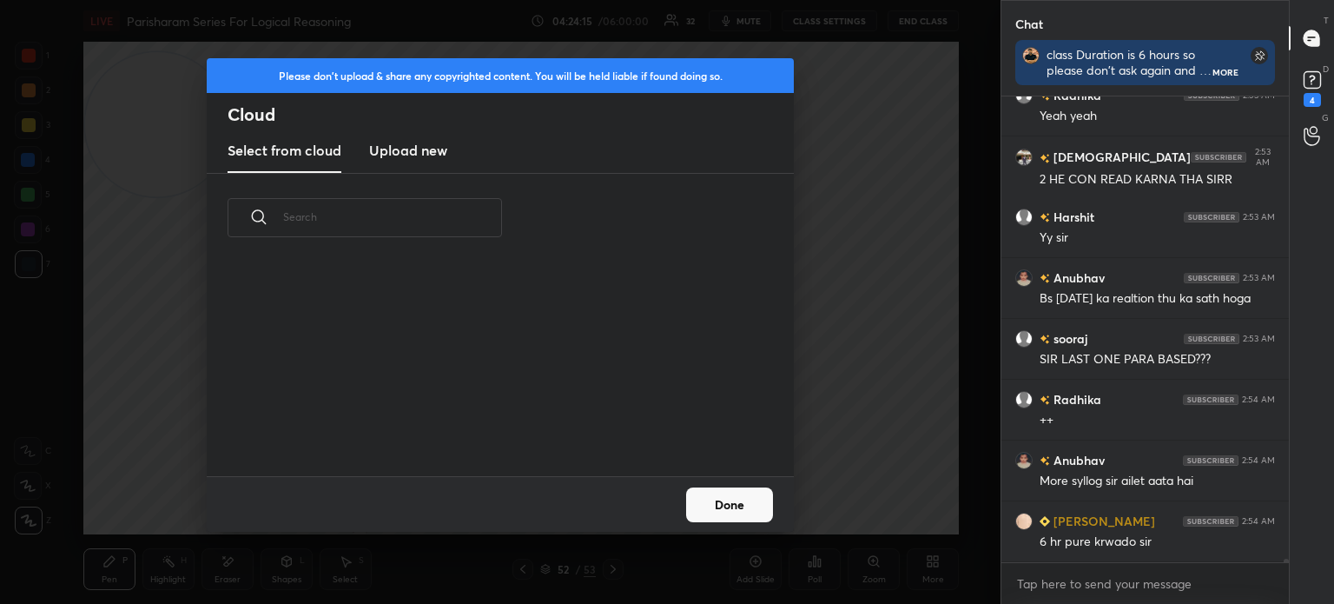
scroll to position [68159, 0]
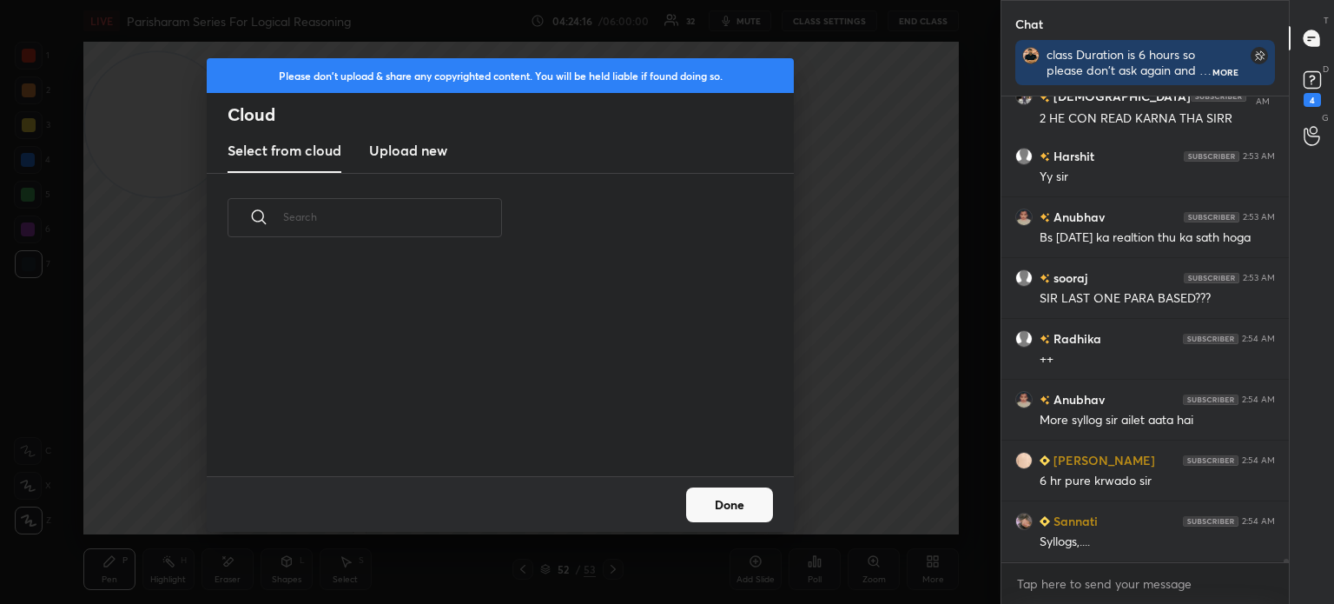
click at [416, 158] on h3 "Upload new" at bounding box center [408, 150] width 78 height 21
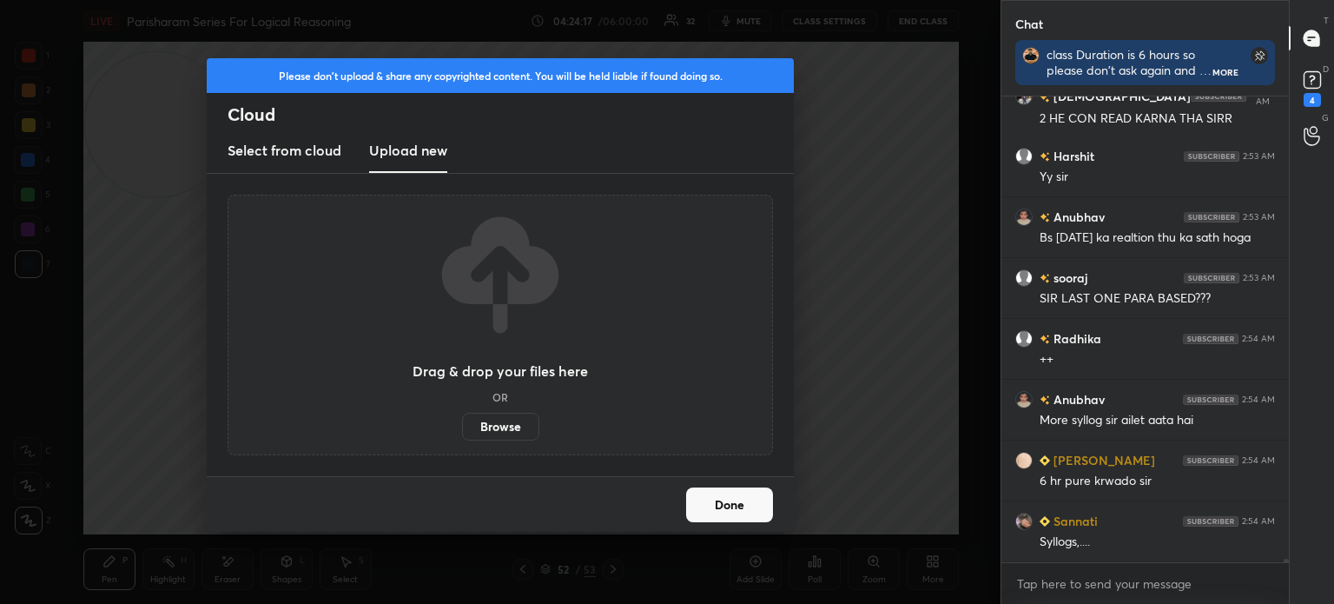
click at [503, 433] on label "Browse" at bounding box center [500, 427] width 77 height 28
click at [462, 433] on input "Browse" at bounding box center [462, 427] width 0 height 28
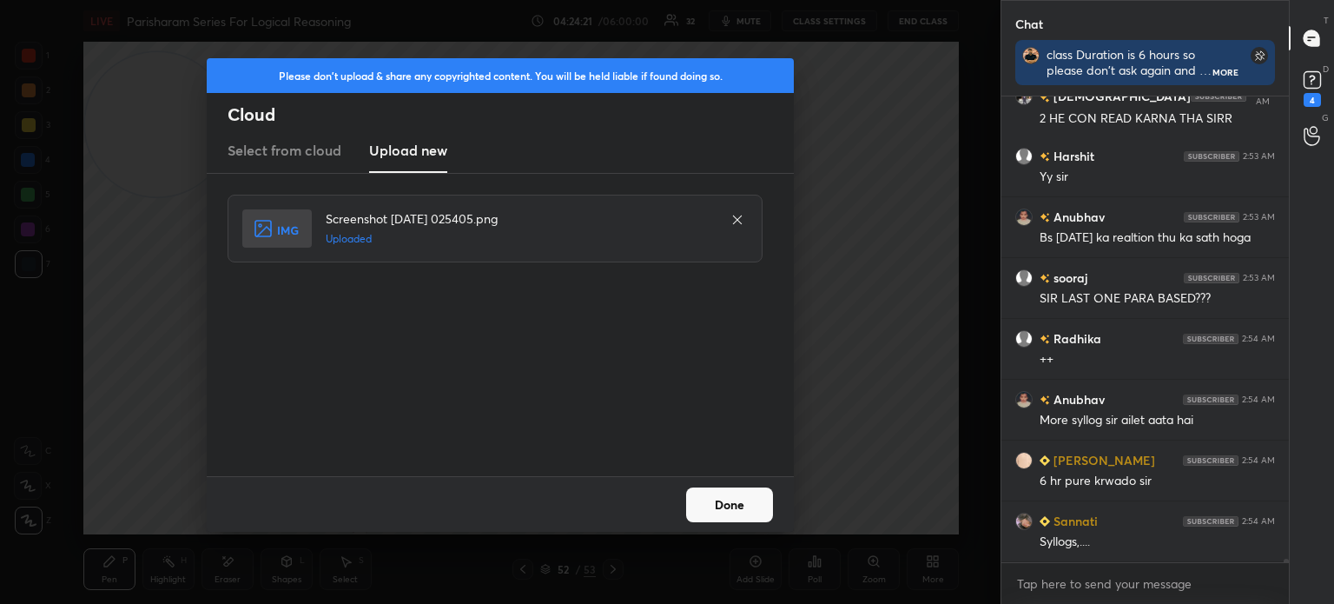
click at [737, 500] on button "Done" at bounding box center [729, 504] width 87 height 35
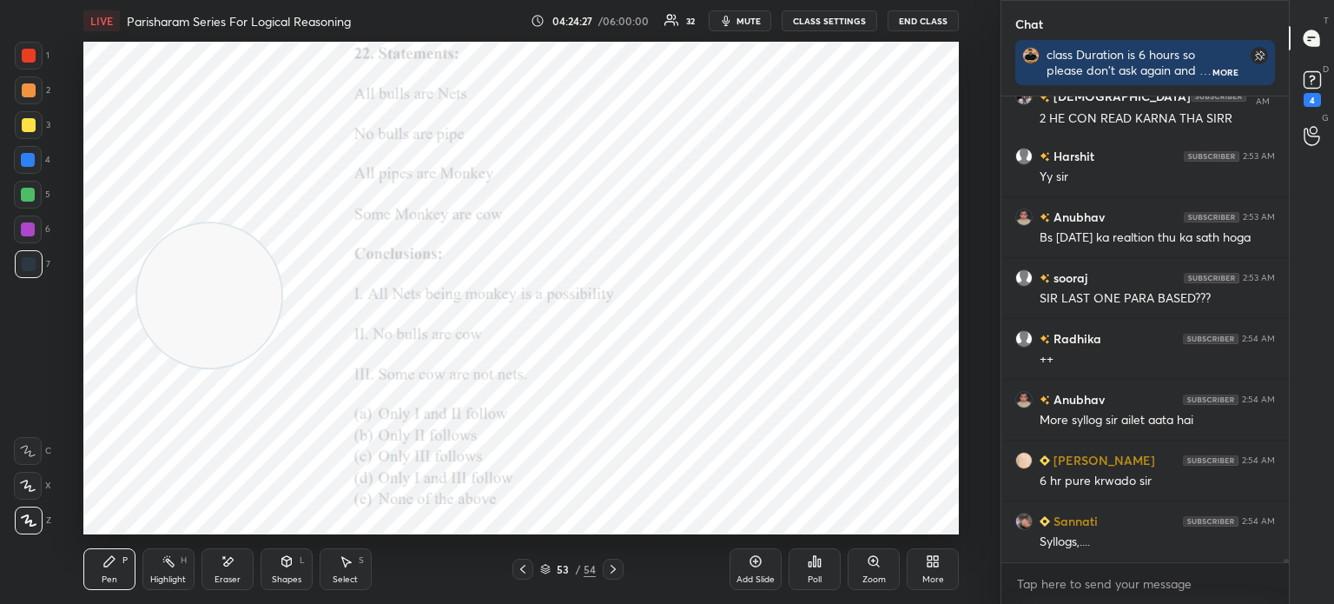
drag, startPoint x: 181, startPoint y: 147, endPoint x: 233, endPoint y: 322, distance: 183.1
click at [233, 322] on video at bounding box center [209, 295] width 144 height 144
drag, startPoint x: 233, startPoint y: 322, endPoint x: 207, endPoint y: 348, distance: 36.9
click at [207, 348] on video at bounding box center [187, 322] width 144 height 144
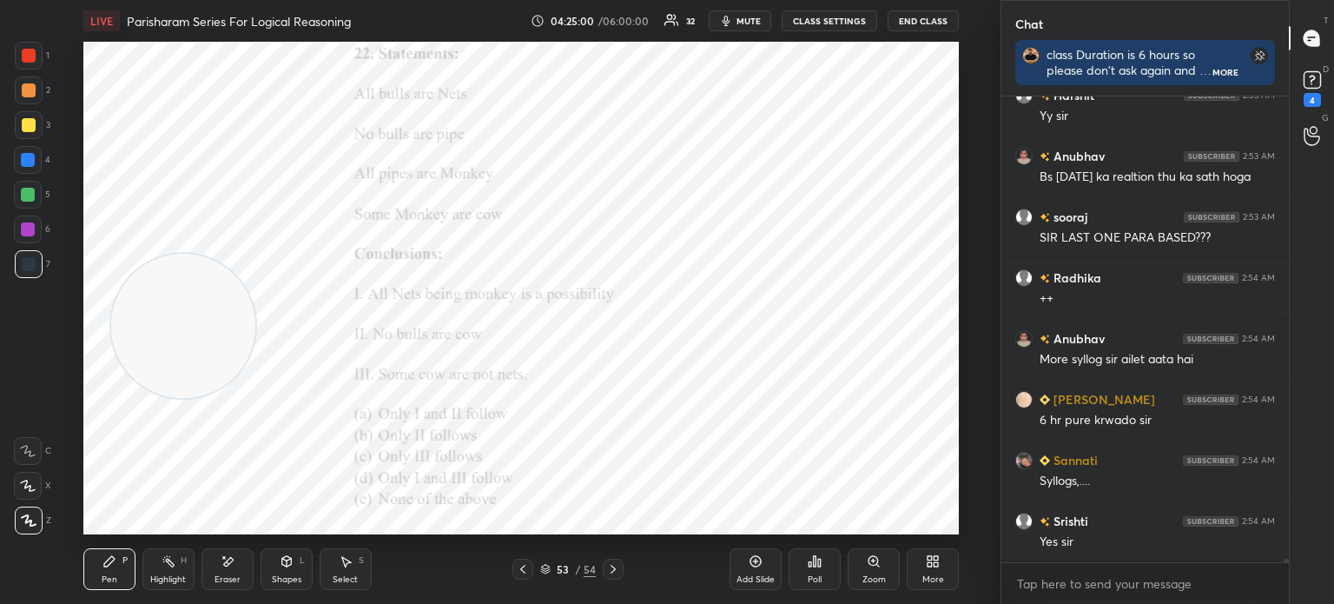
scroll to position [68281, 0]
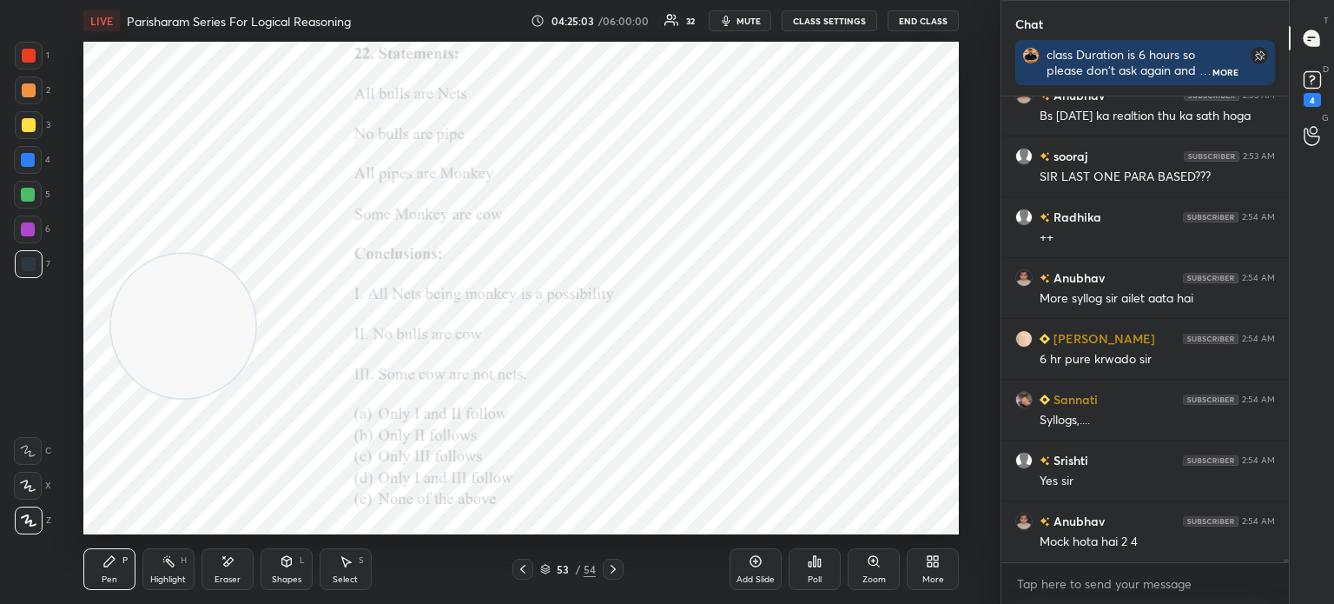
click at [225, 575] on div "Eraser" at bounding box center [228, 579] width 26 height 9
click at [109, 577] on div "Pen" at bounding box center [110, 579] width 16 height 9
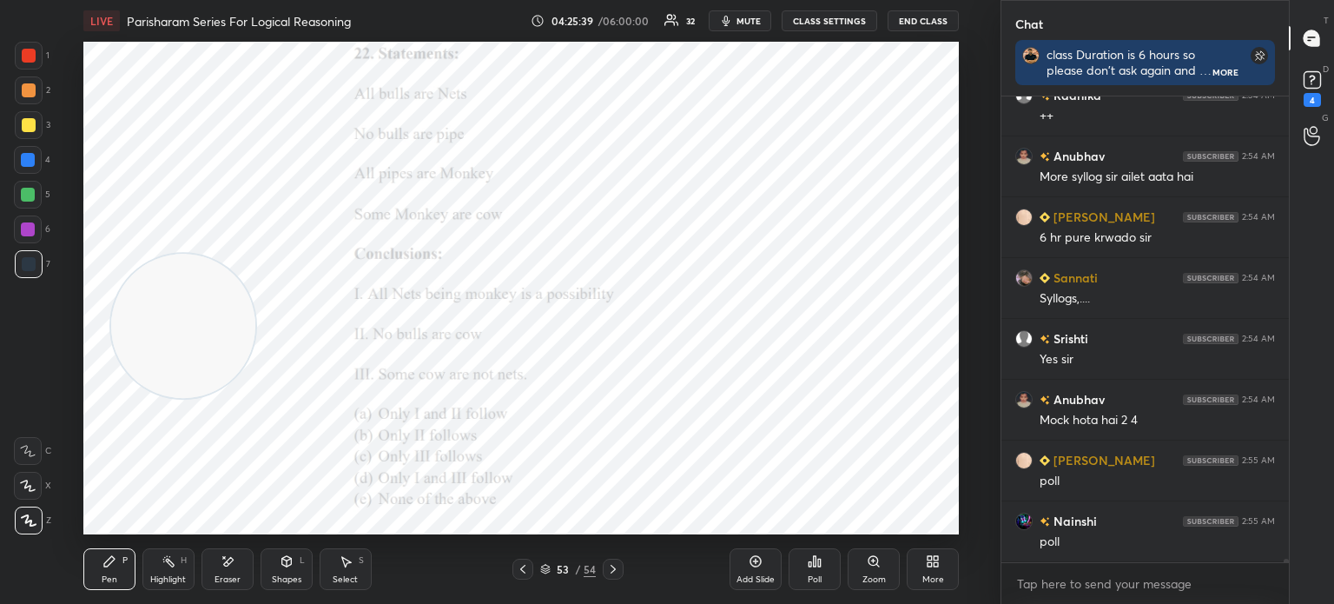
scroll to position [68463, 0]
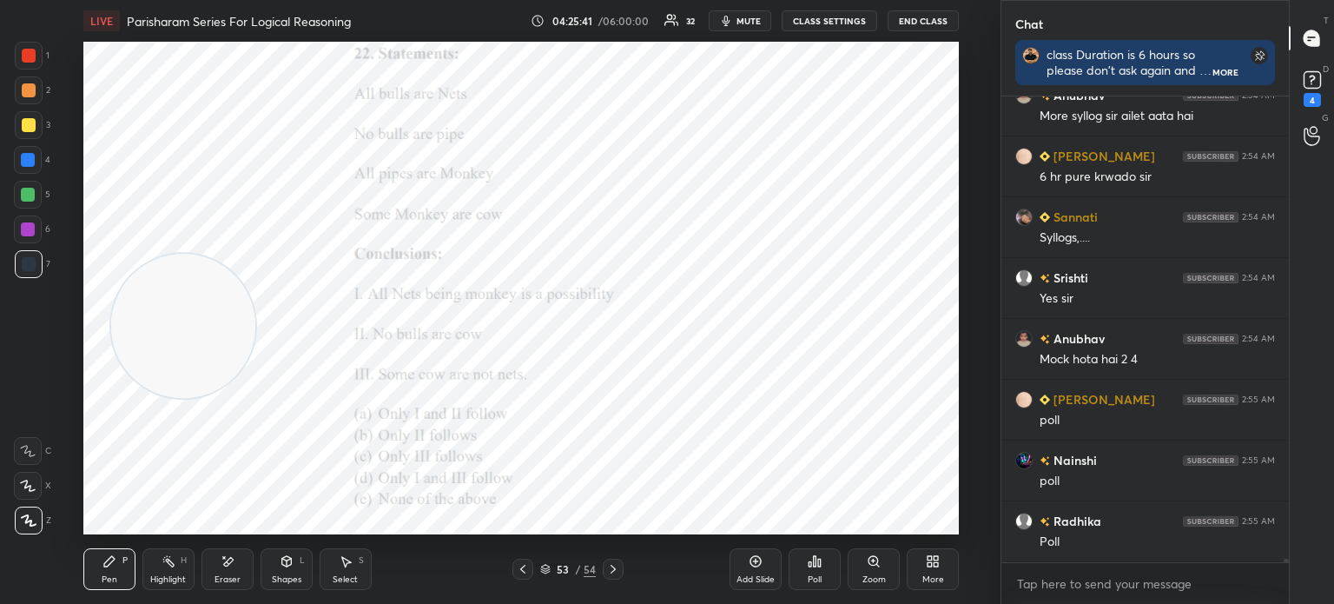
click at [814, 573] on div "Poll" at bounding box center [815, 569] width 52 height 42
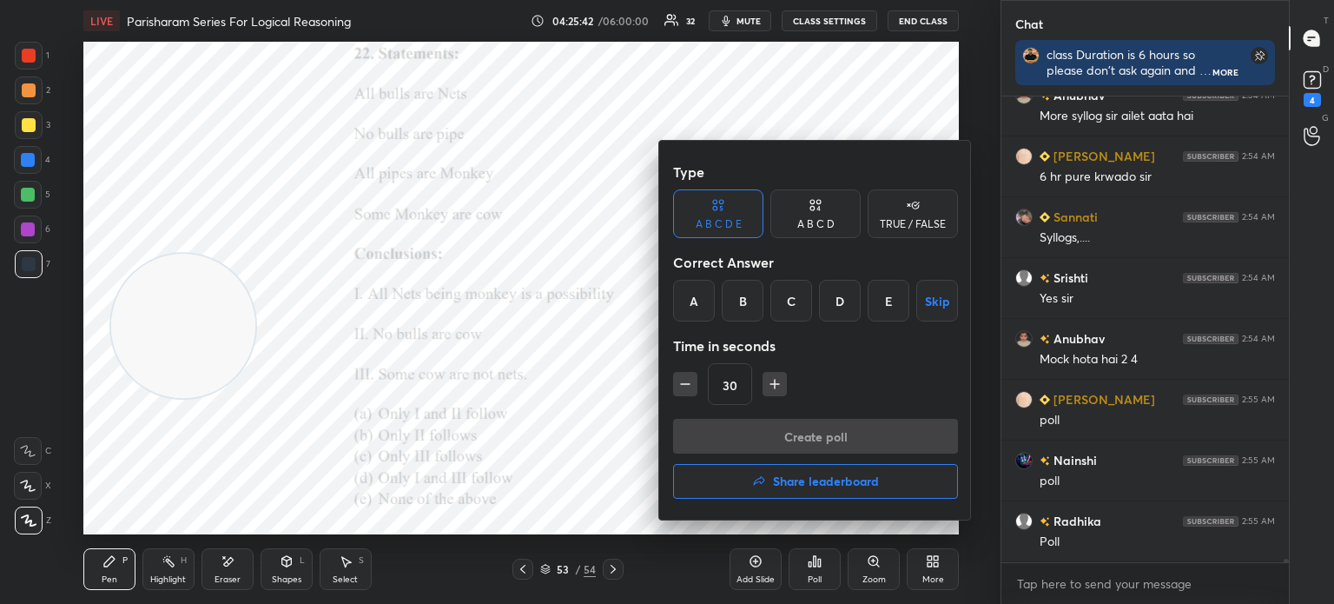
click at [883, 301] on div "E" at bounding box center [889, 301] width 42 height 42
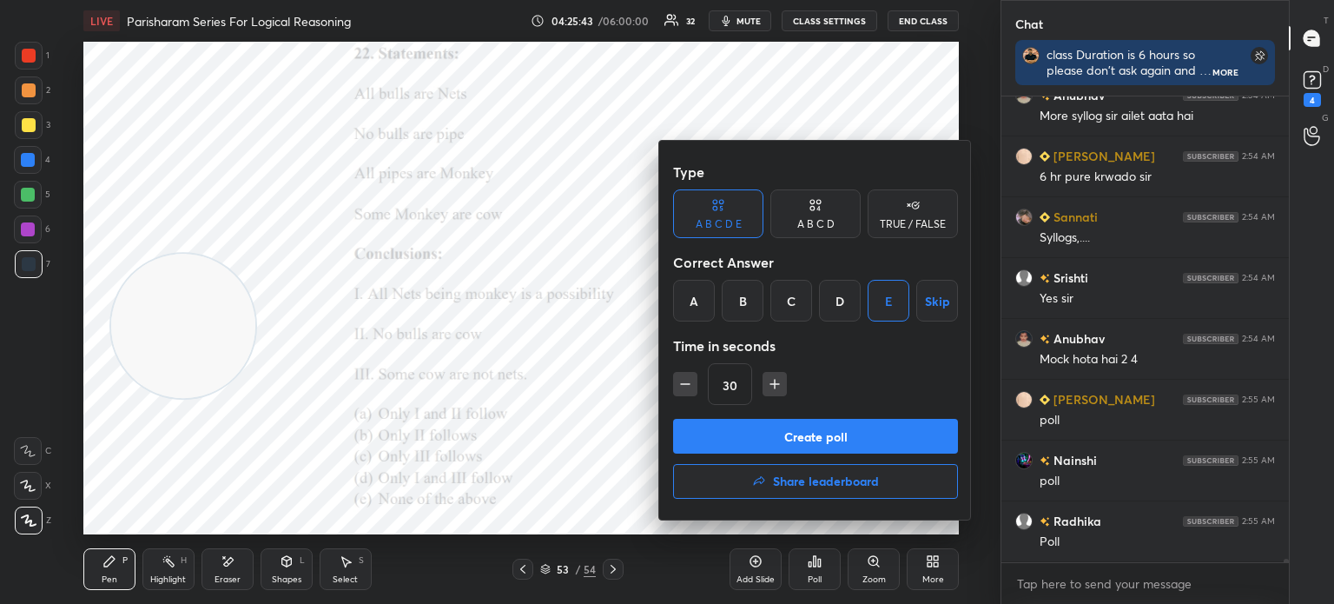
click at [793, 434] on button "Create poll" at bounding box center [815, 436] width 285 height 35
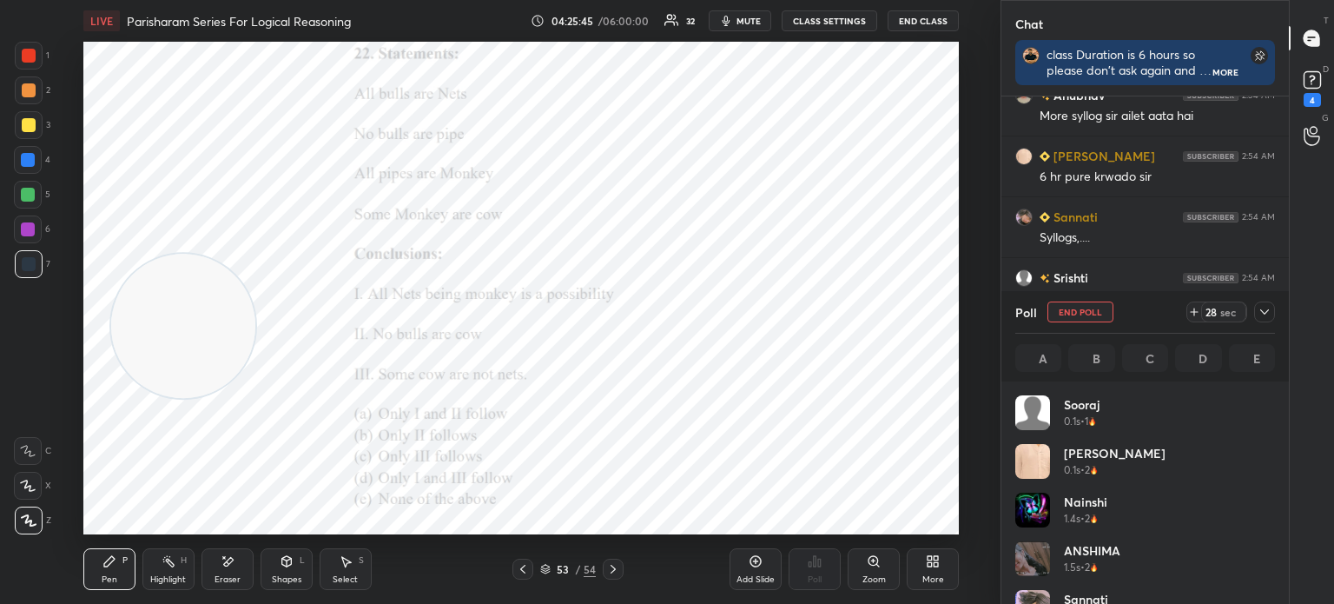
scroll to position [5, 5]
click at [1065, 314] on button "End Poll" at bounding box center [1081, 311] width 66 height 21
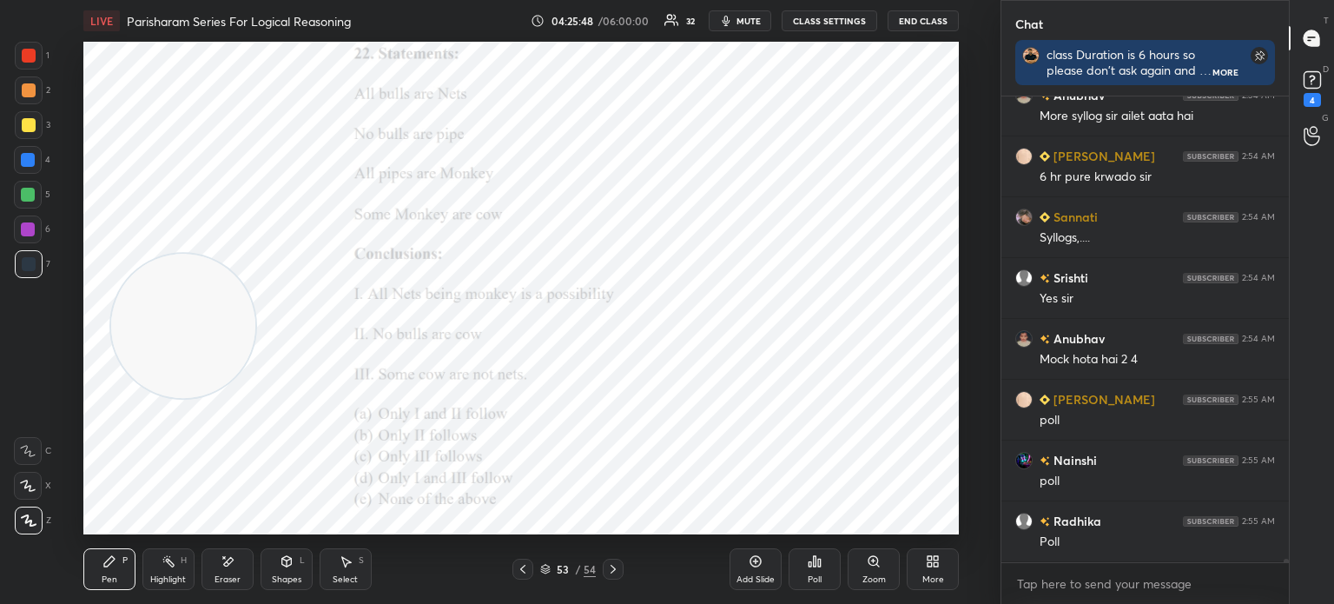
click at [806, 572] on div "Poll" at bounding box center [815, 569] width 52 height 42
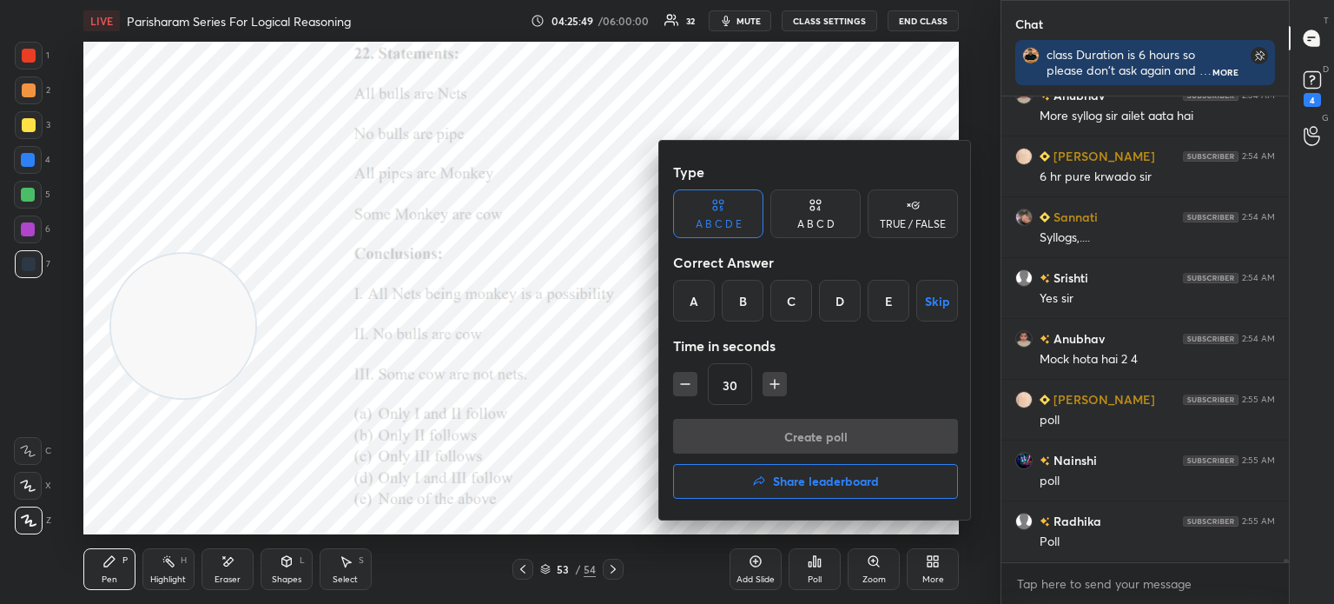
click at [883, 301] on div "E" at bounding box center [889, 301] width 42 height 42
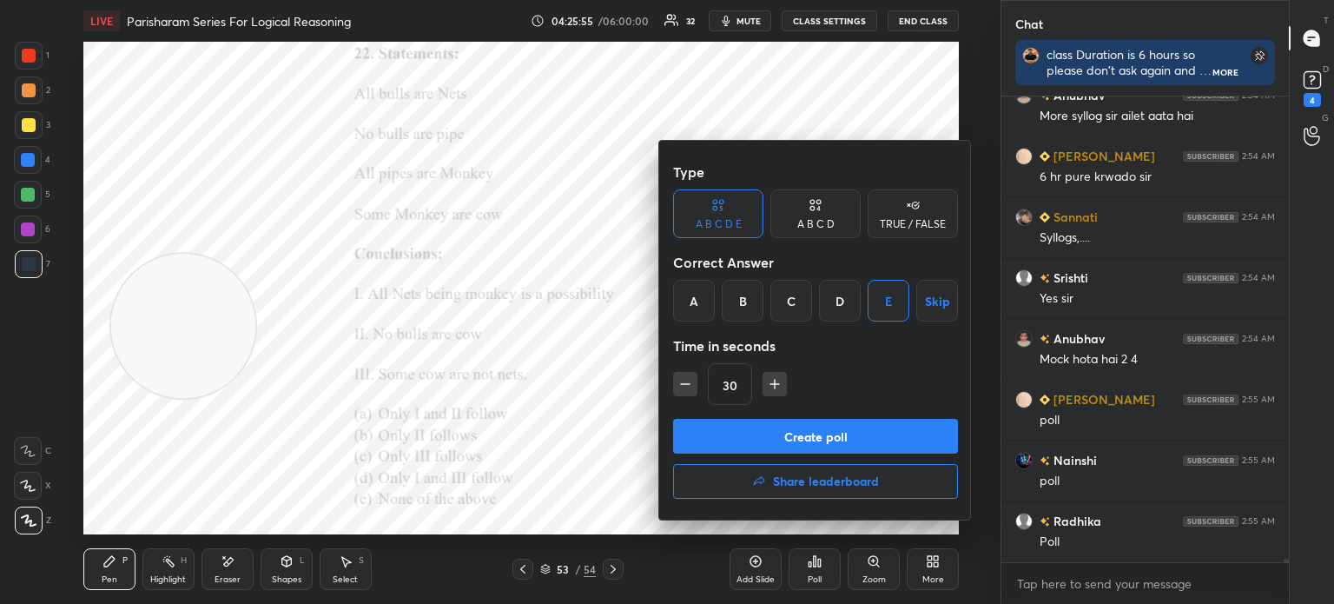
click at [785, 436] on button "Create poll" at bounding box center [815, 436] width 285 height 35
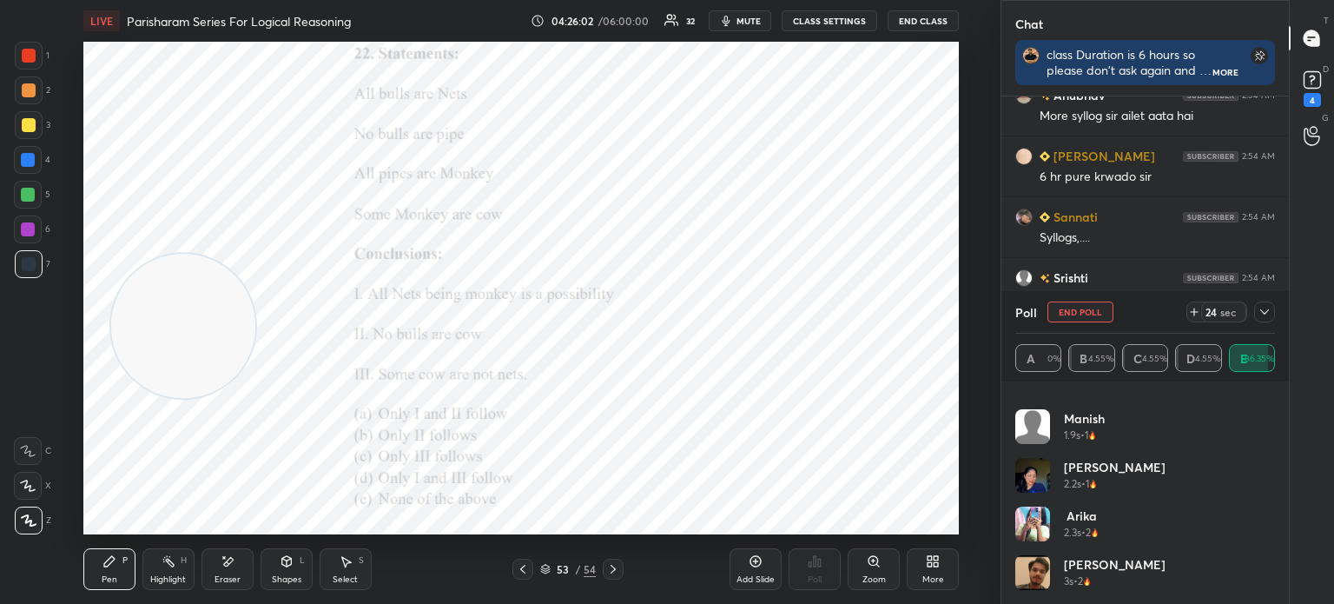
click at [1267, 314] on icon at bounding box center [1265, 312] width 14 height 14
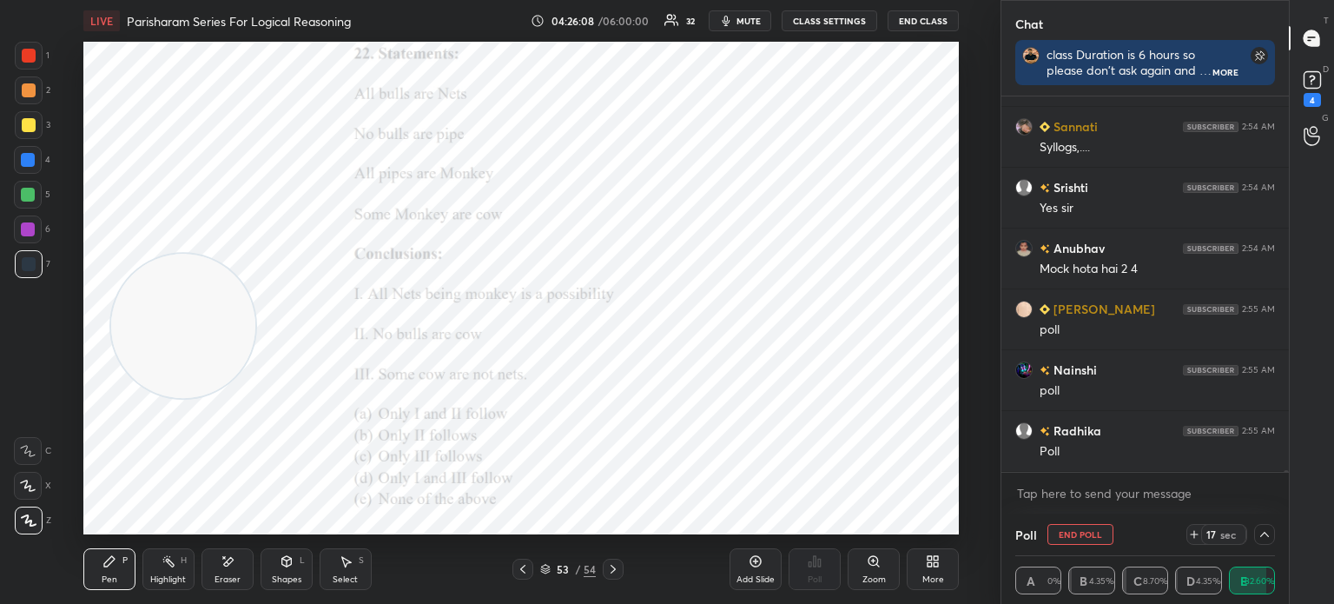
click at [1265, 534] on icon at bounding box center [1265, 534] width 9 height 5
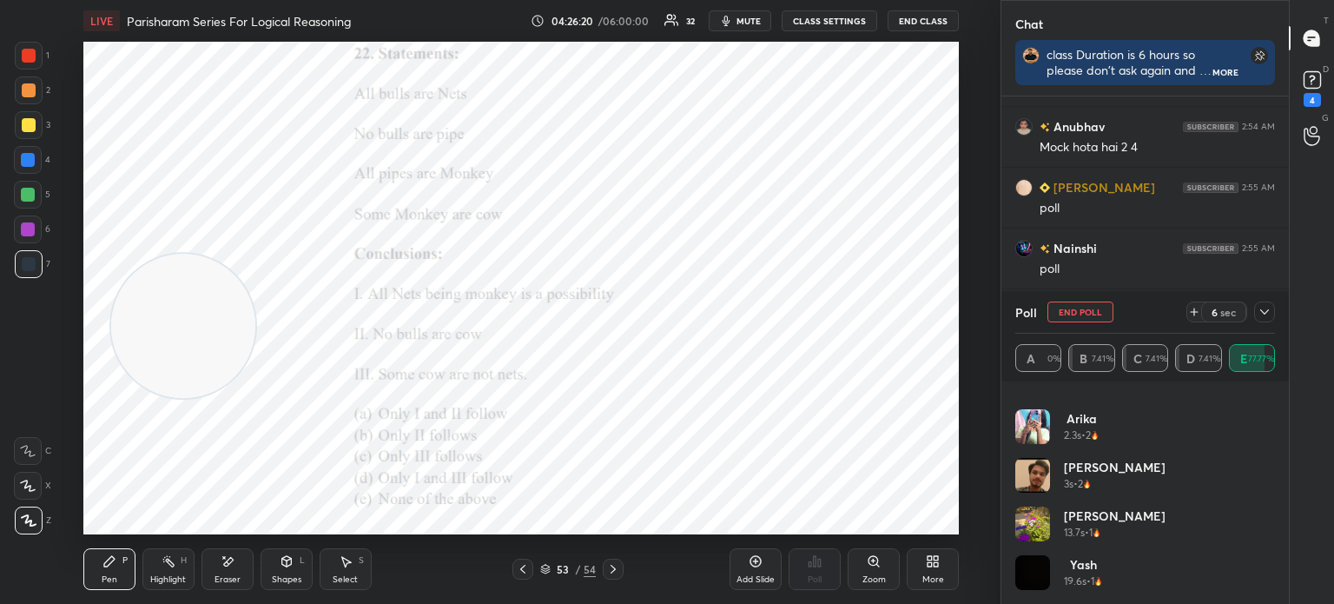
click at [1261, 314] on icon at bounding box center [1265, 312] width 14 height 14
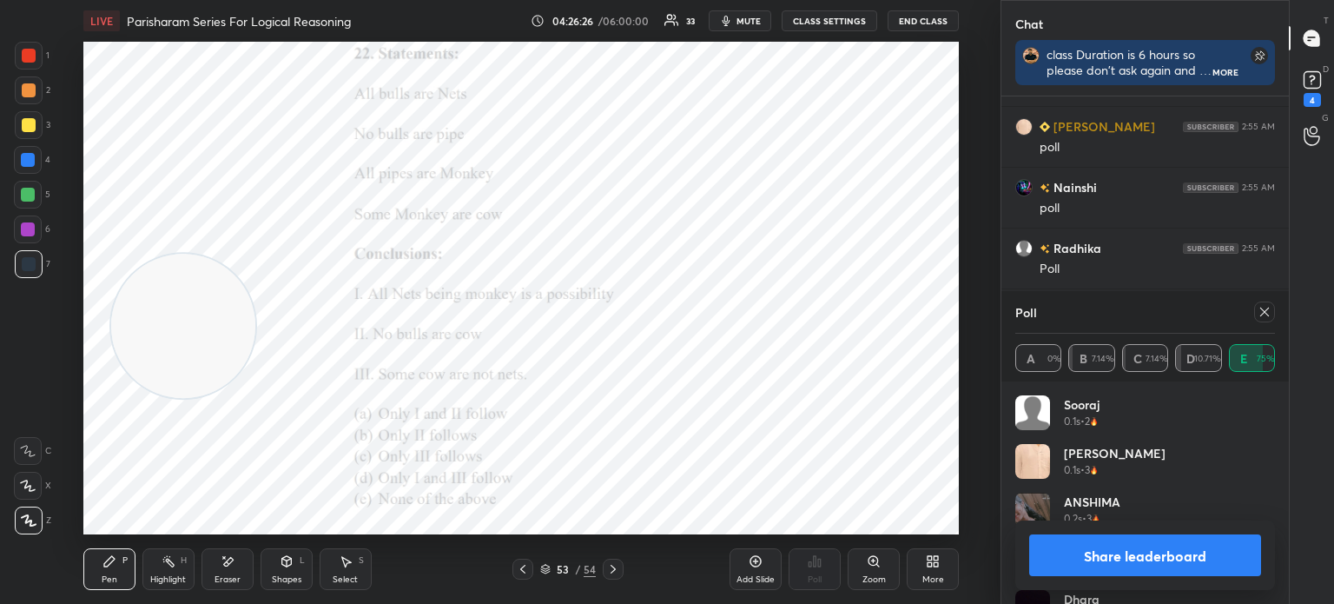
click at [1265, 313] on icon at bounding box center [1265, 312] width 9 height 9
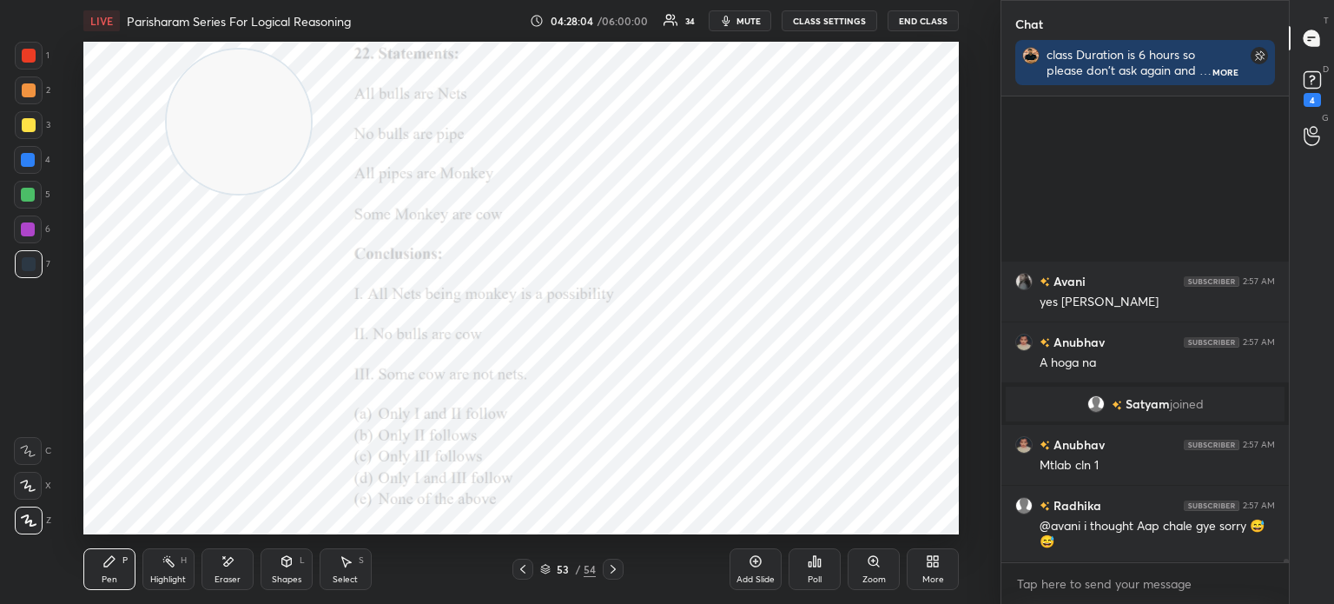
scroll to position [65649, 0]
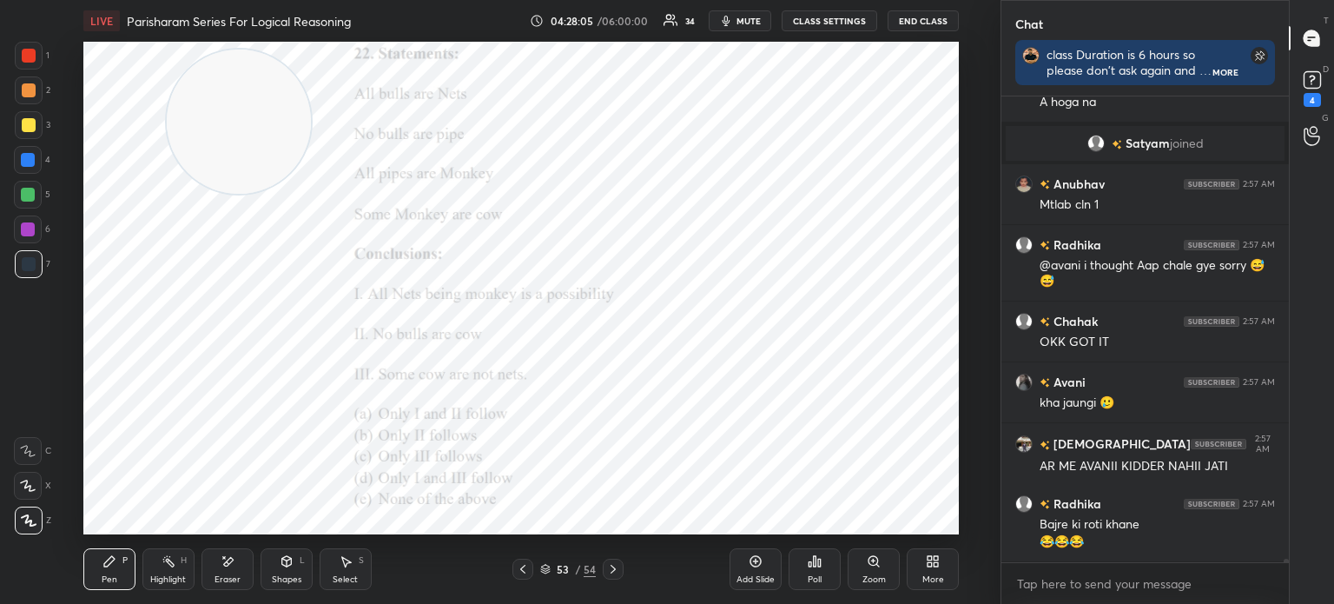
click at [818, 577] on div "Poll" at bounding box center [815, 579] width 14 height 9
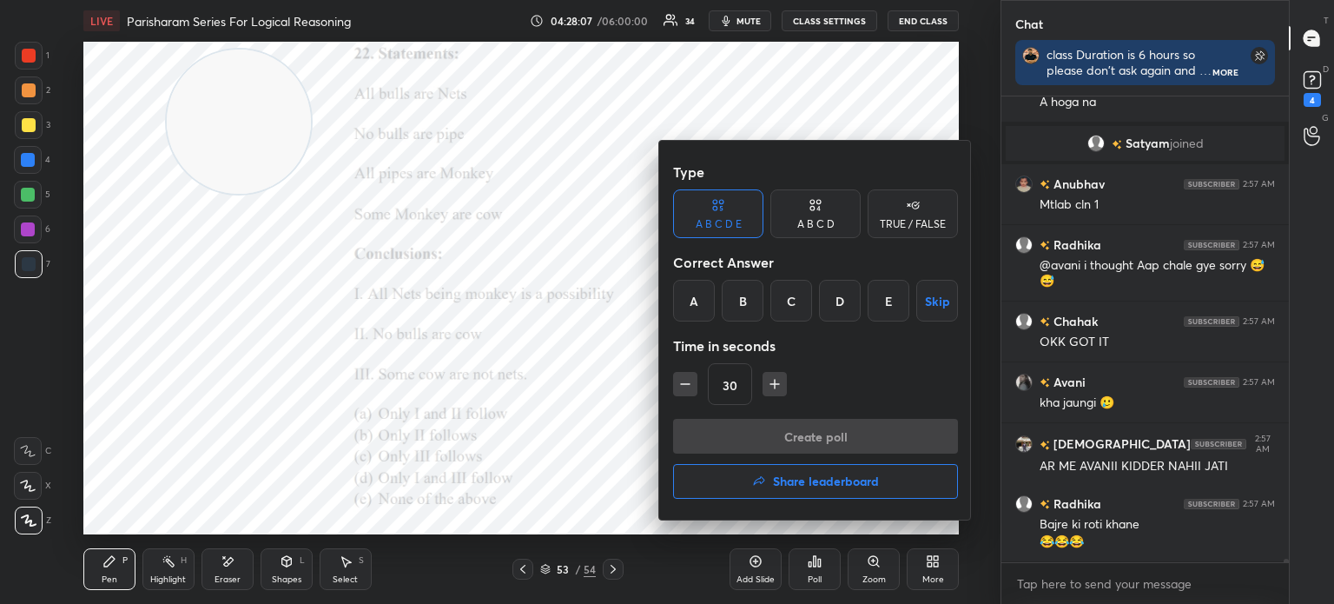
click at [609, 475] on div at bounding box center [667, 302] width 1334 height 604
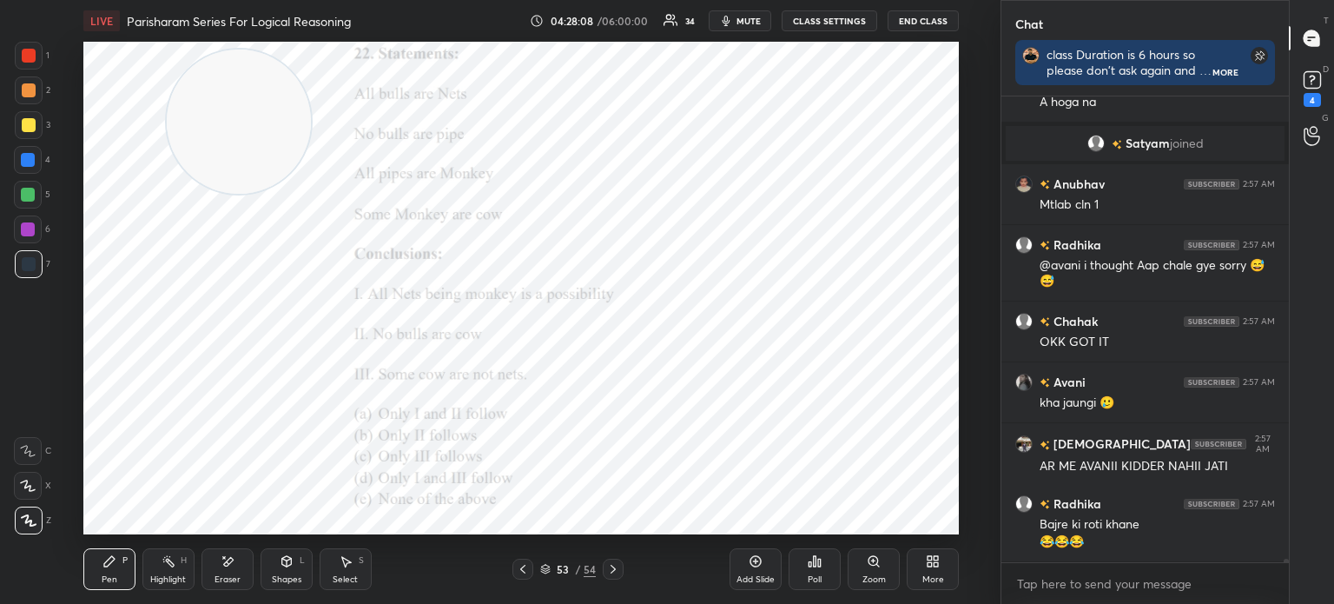
click at [926, 572] on div "More" at bounding box center [933, 569] width 52 height 42
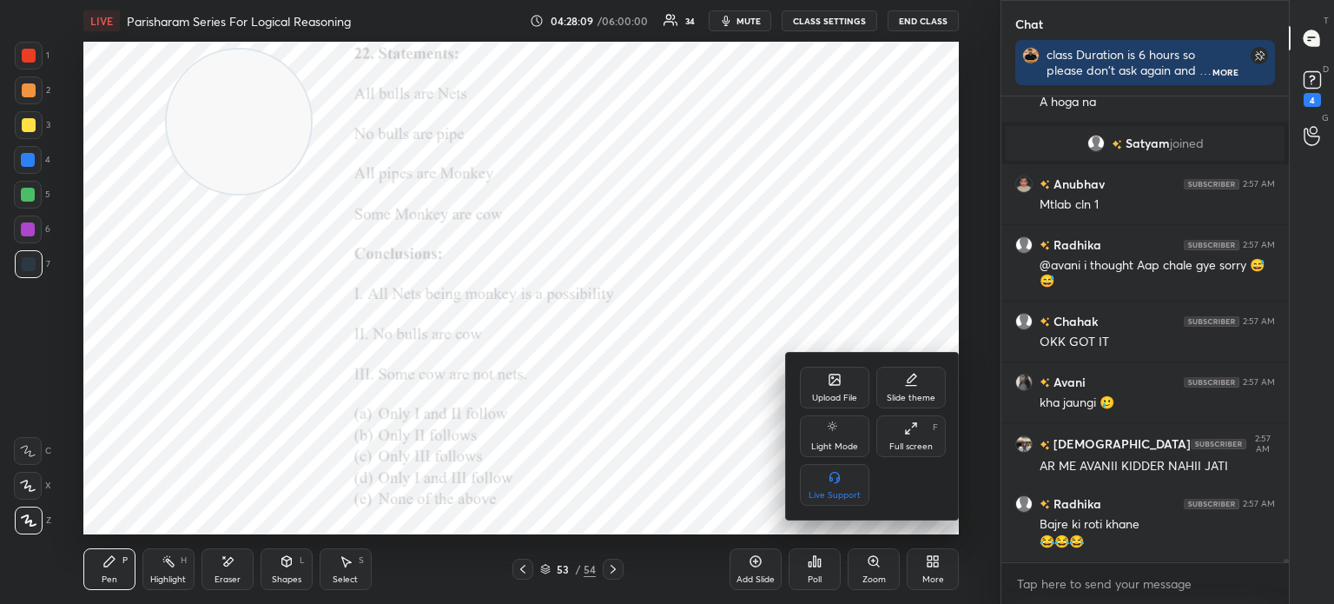
click at [821, 391] on div "Upload File" at bounding box center [834, 388] width 69 height 42
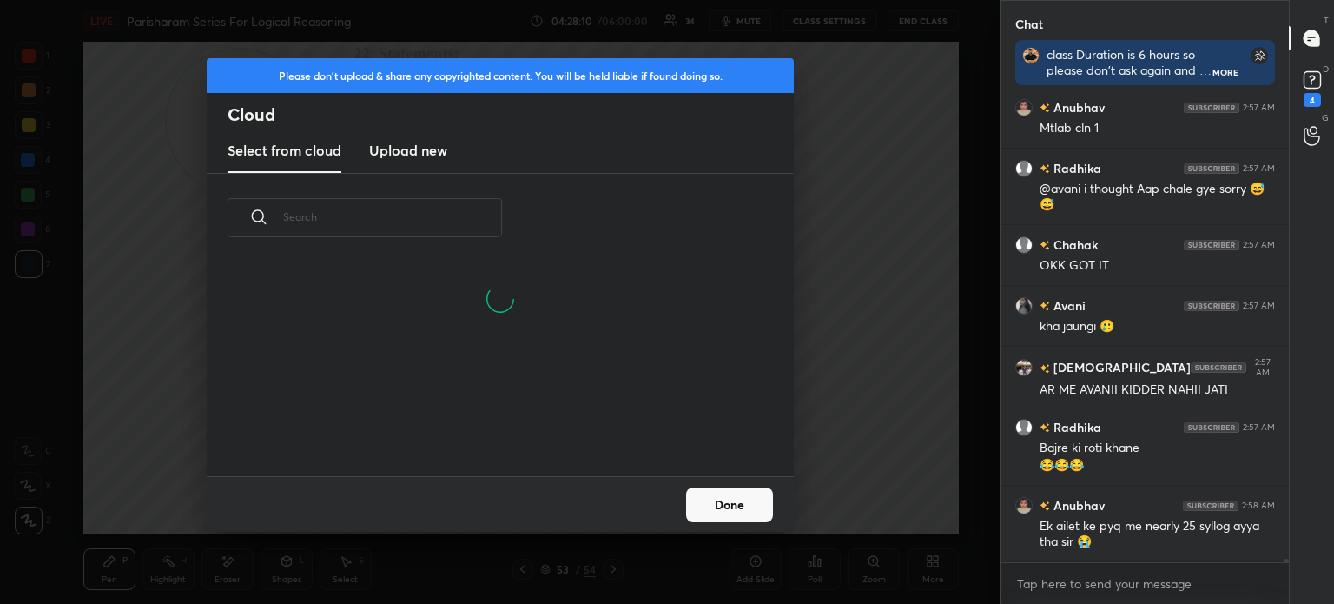
scroll to position [214, 558]
click at [417, 155] on h3 "Upload new" at bounding box center [408, 150] width 78 height 21
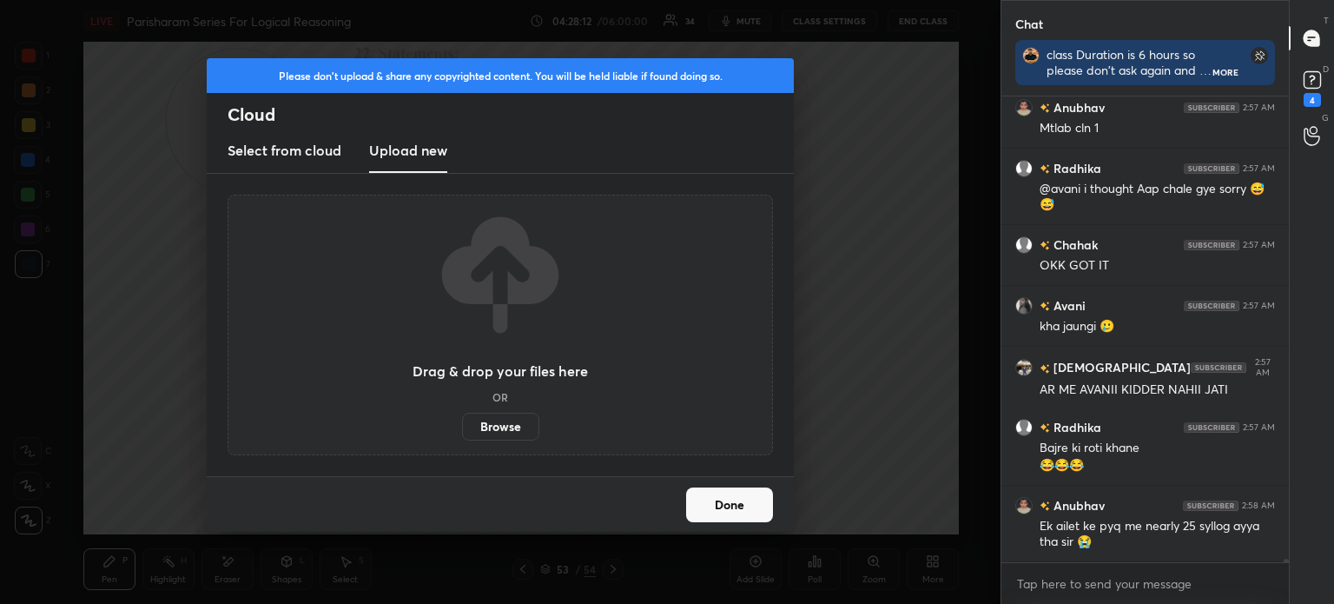
click at [490, 430] on label "Browse" at bounding box center [500, 427] width 77 height 28
click at [462, 430] on input "Browse" at bounding box center [462, 427] width 0 height 28
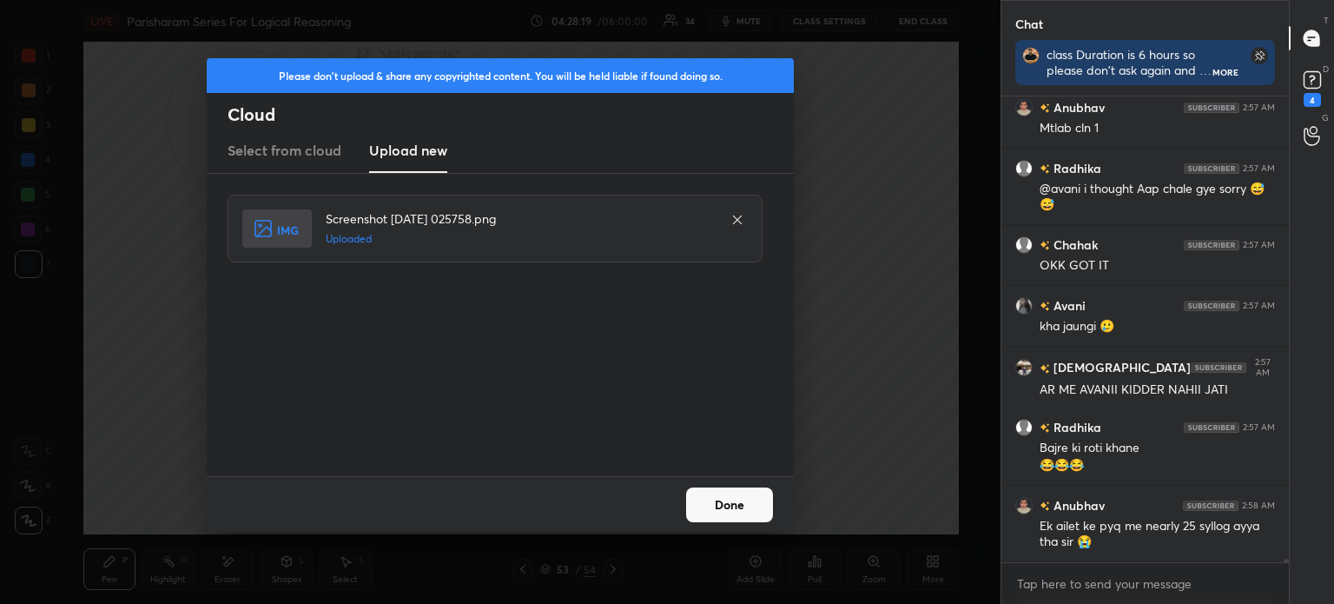
click at [729, 508] on button "Done" at bounding box center [729, 504] width 87 height 35
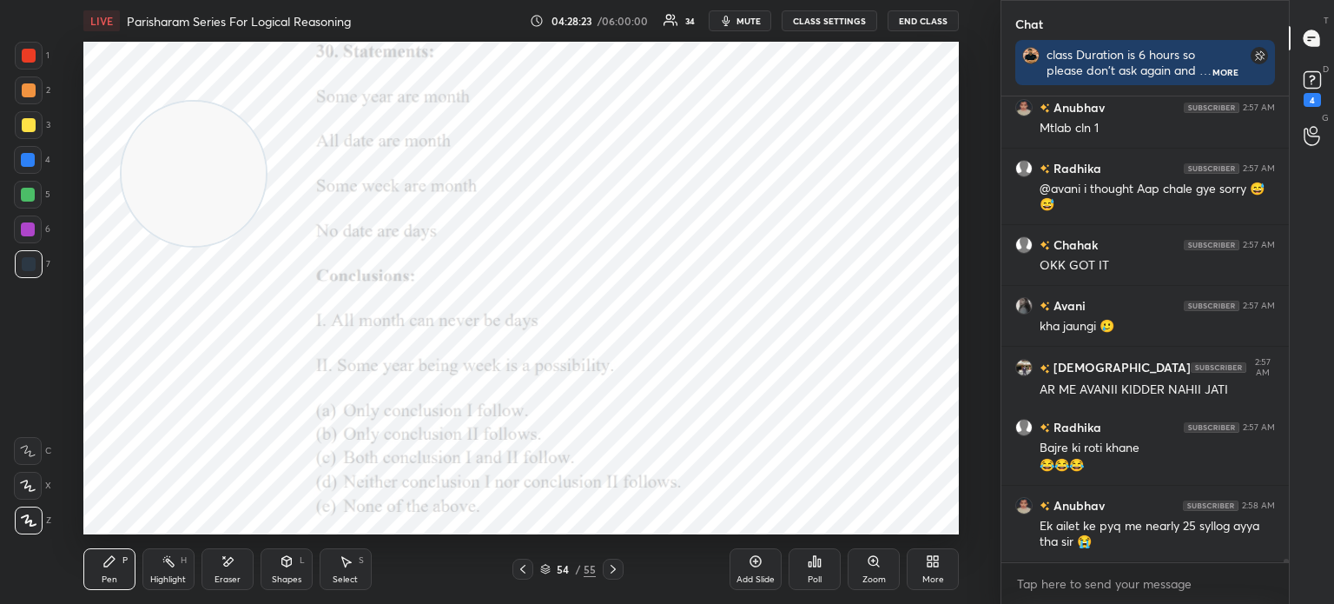
click at [112, 564] on icon at bounding box center [110, 561] width 14 height 14
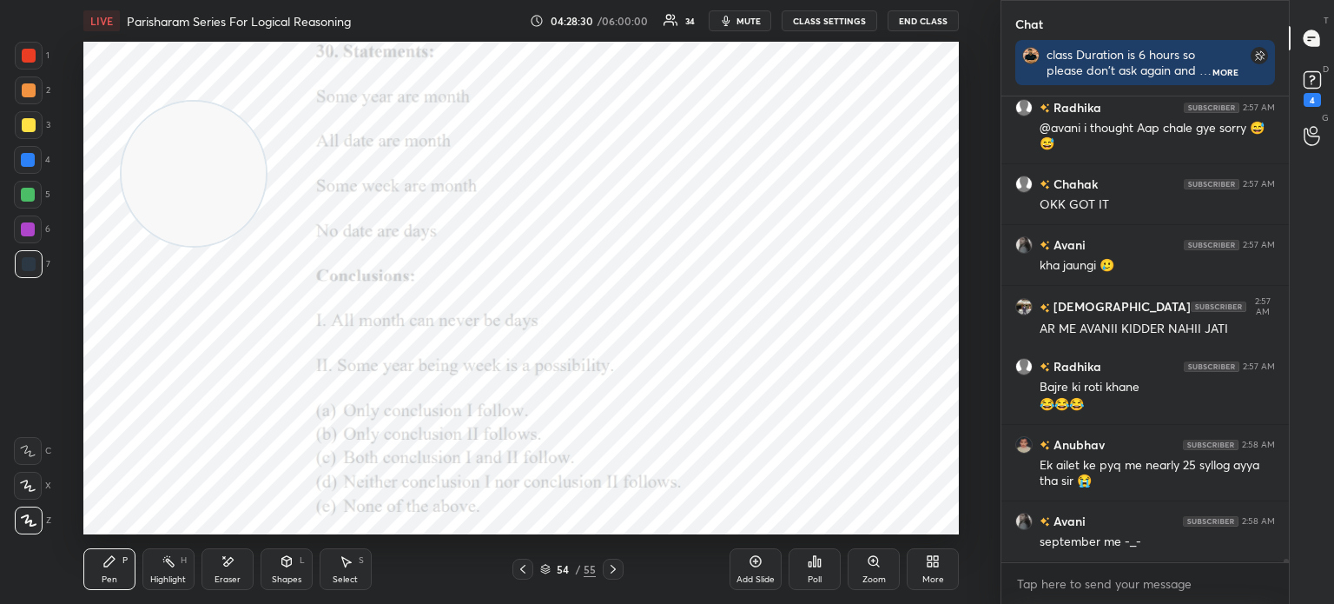
scroll to position [65847, 0]
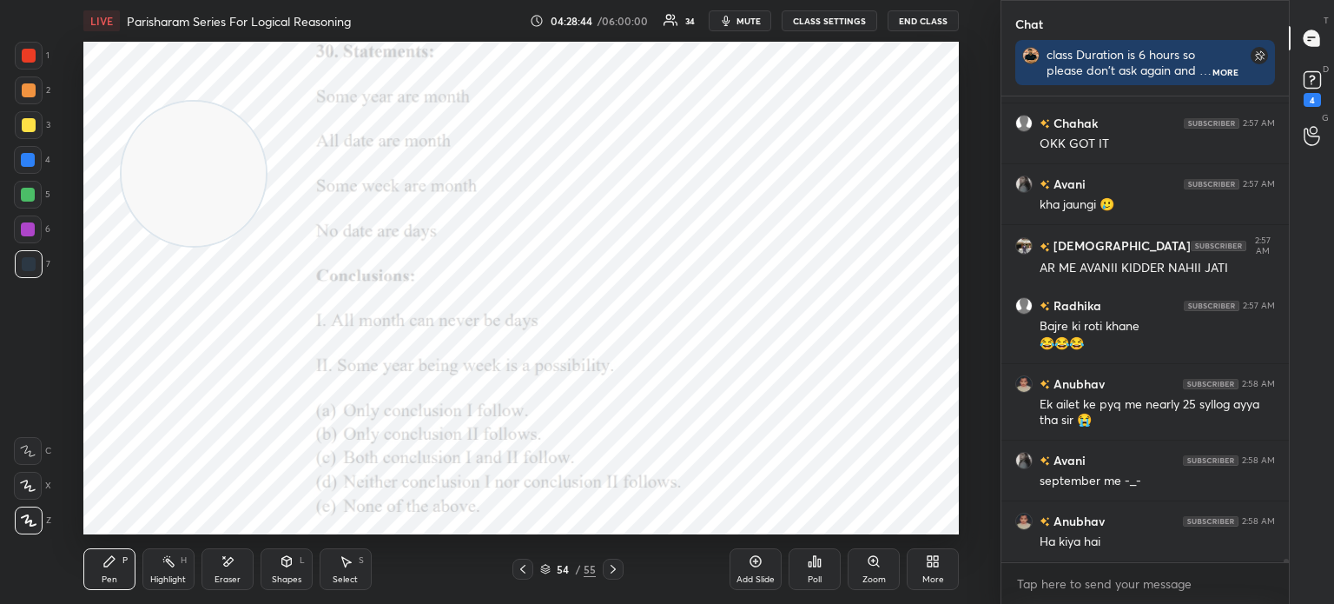
click at [221, 572] on div "Eraser" at bounding box center [228, 569] width 52 height 42
click at [23, 519] on span "Erase all" at bounding box center [28, 520] width 26 height 12
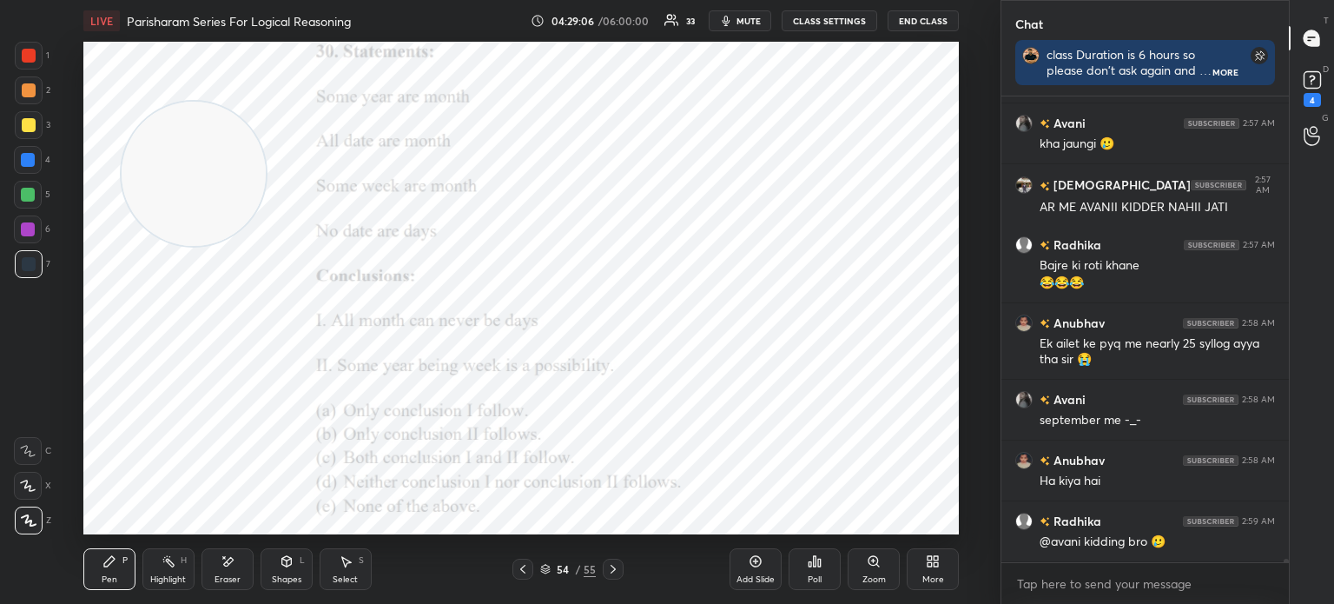
scroll to position [65968, 0]
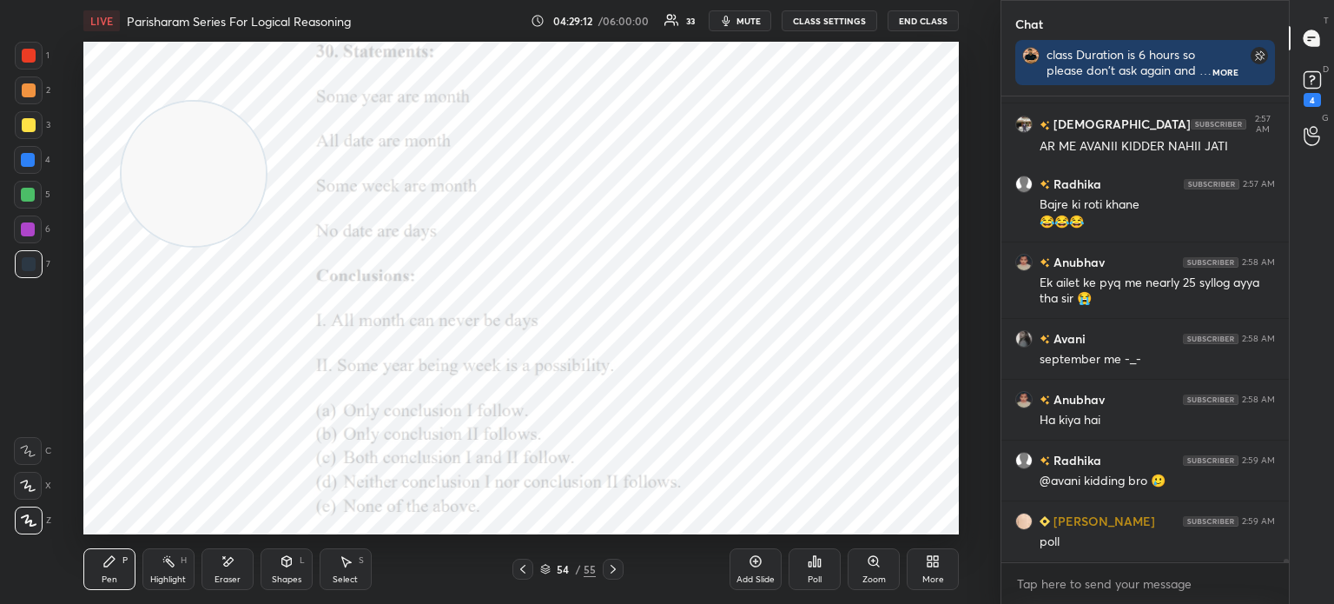
click at [826, 572] on div "Poll" at bounding box center [815, 569] width 52 height 42
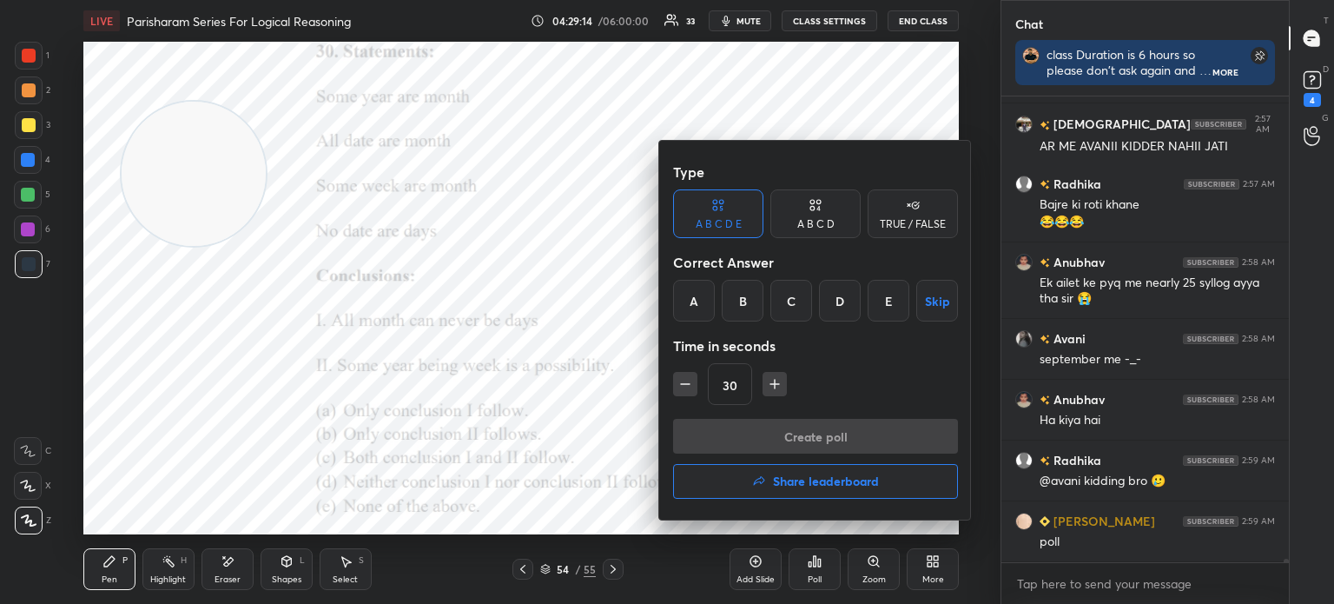
click at [738, 298] on div "B" at bounding box center [743, 301] width 42 height 42
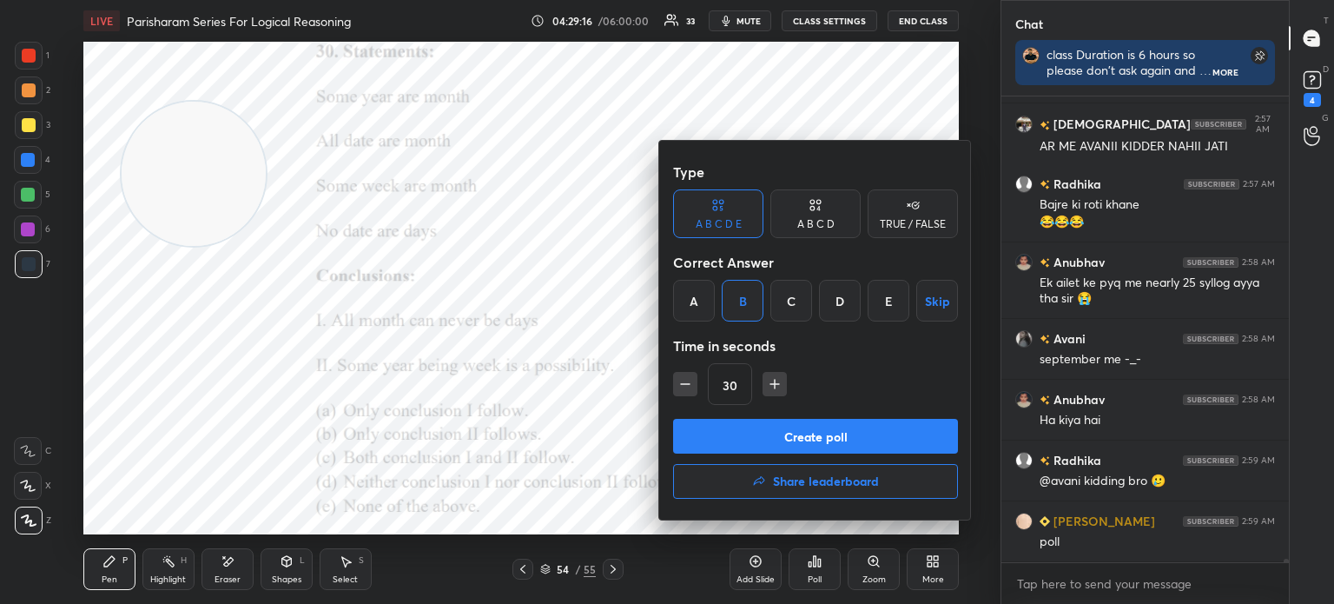
click at [795, 299] on div "C" at bounding box center [792, 301] width 42 height 42
click at [768, 439] on button "Create poll" at bounding box center [815, 436] width 285 height 35
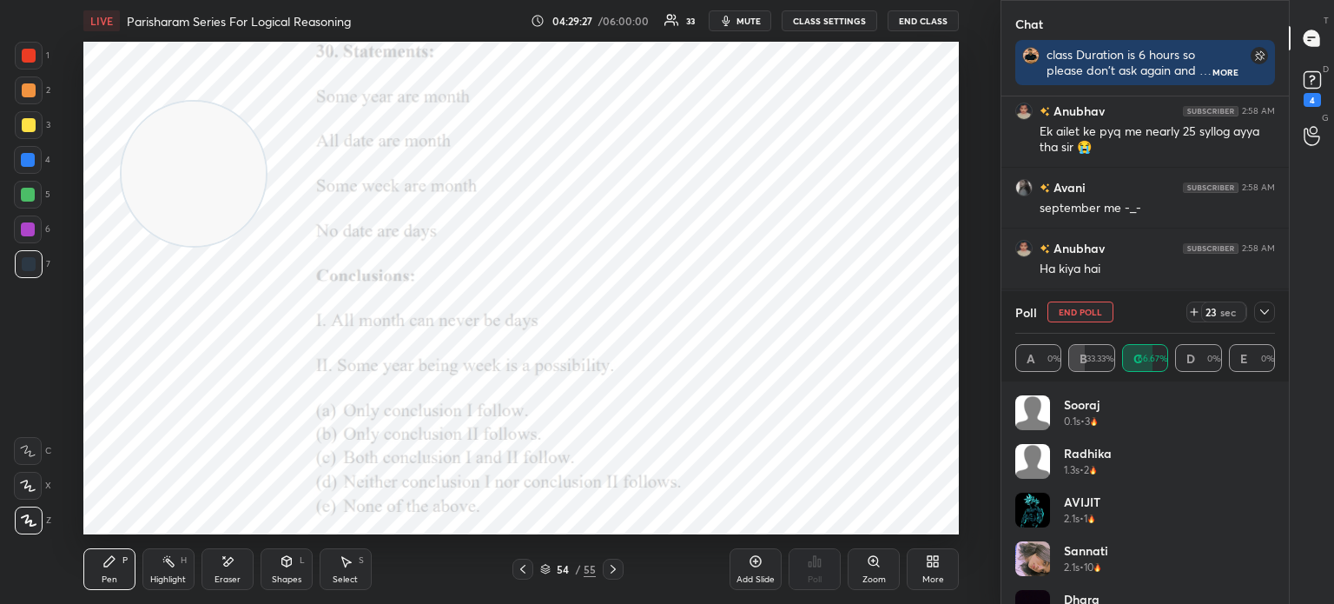
scroll to position [35, 0]
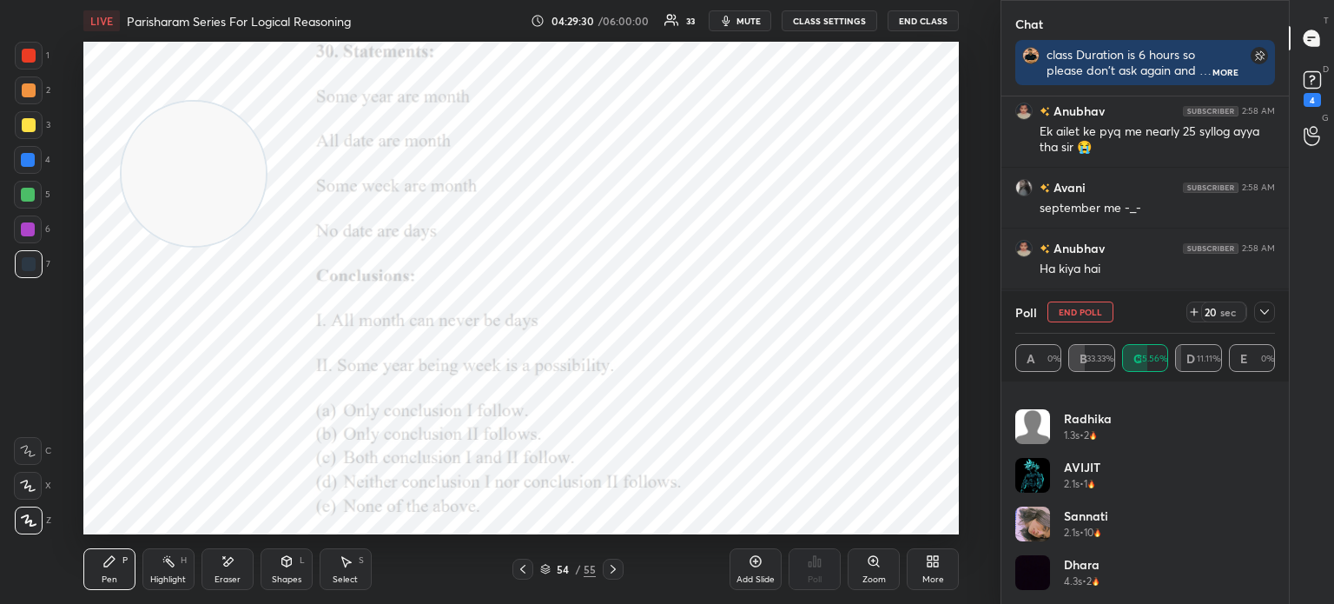
click at [1264, 314] on icon at bounding box center [1265, 312] width 14 height 14
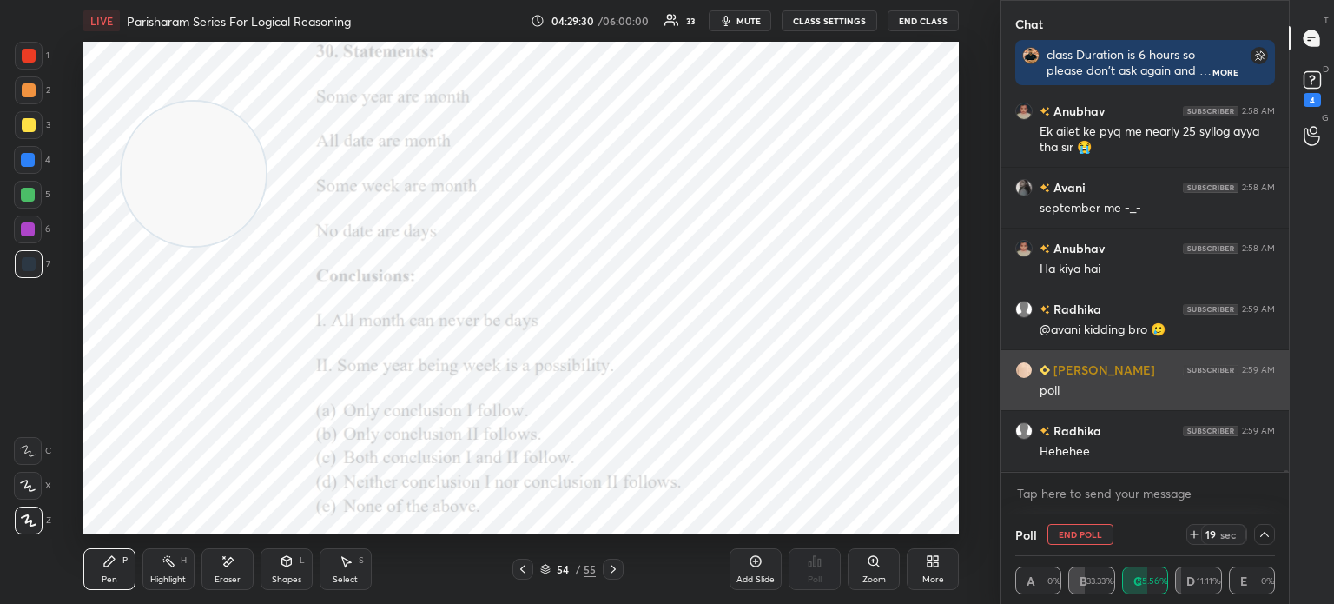
scroll to position [0, 0]
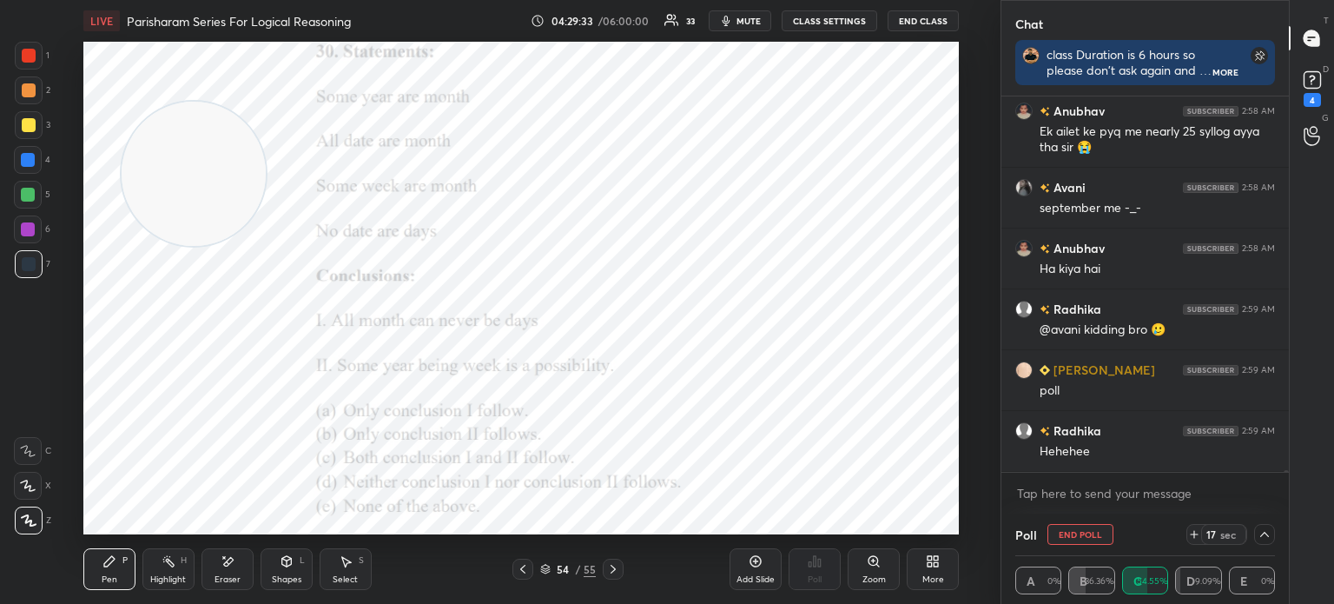
click at [1264, 541] on icon at bounding box center [1265, 534] width 14 height 14
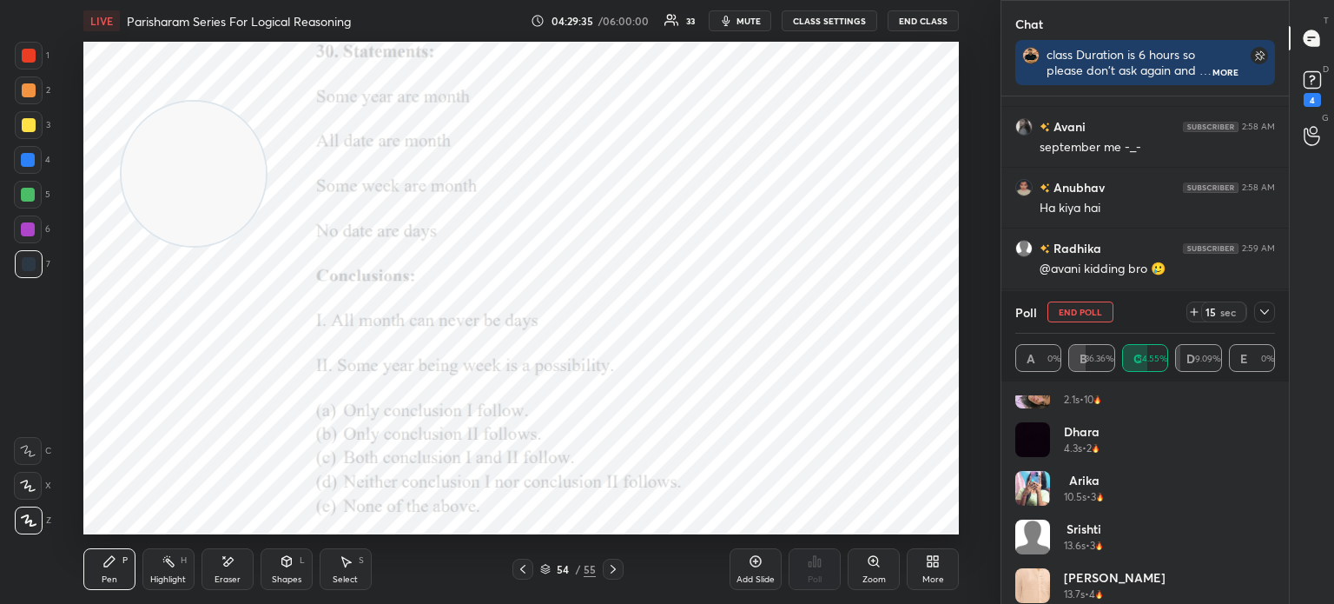
scroll to position [181, 0]
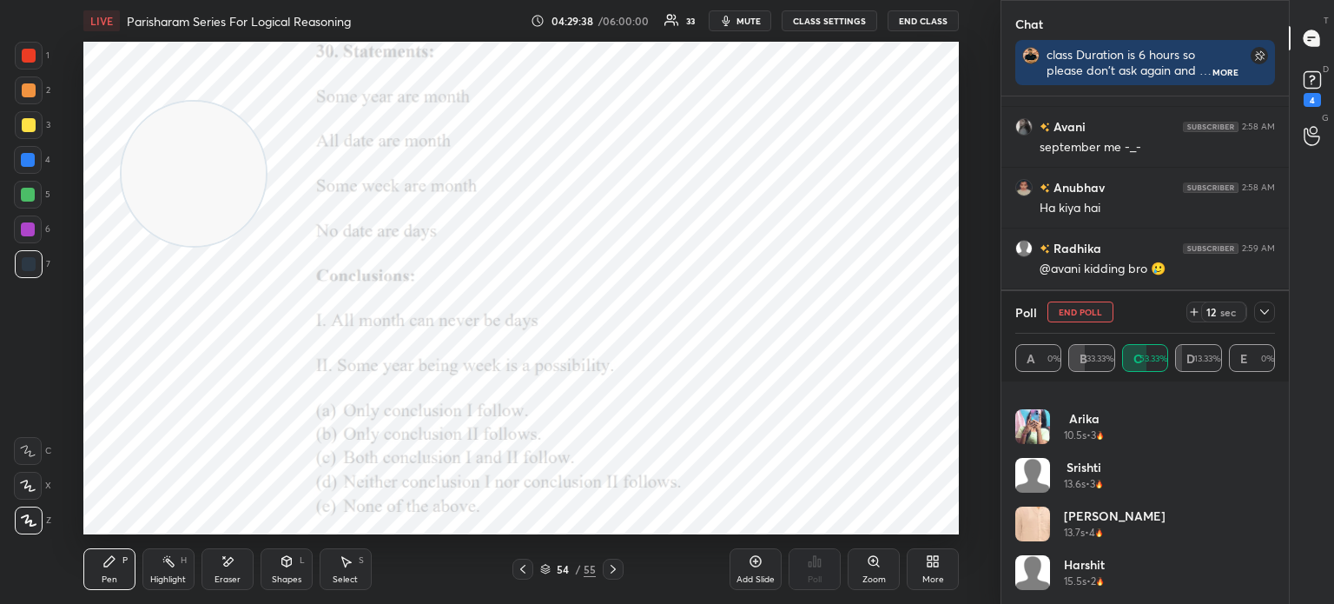
click at [1262, 315] on icon at bounding box center [1265, 312] width 14 height 14
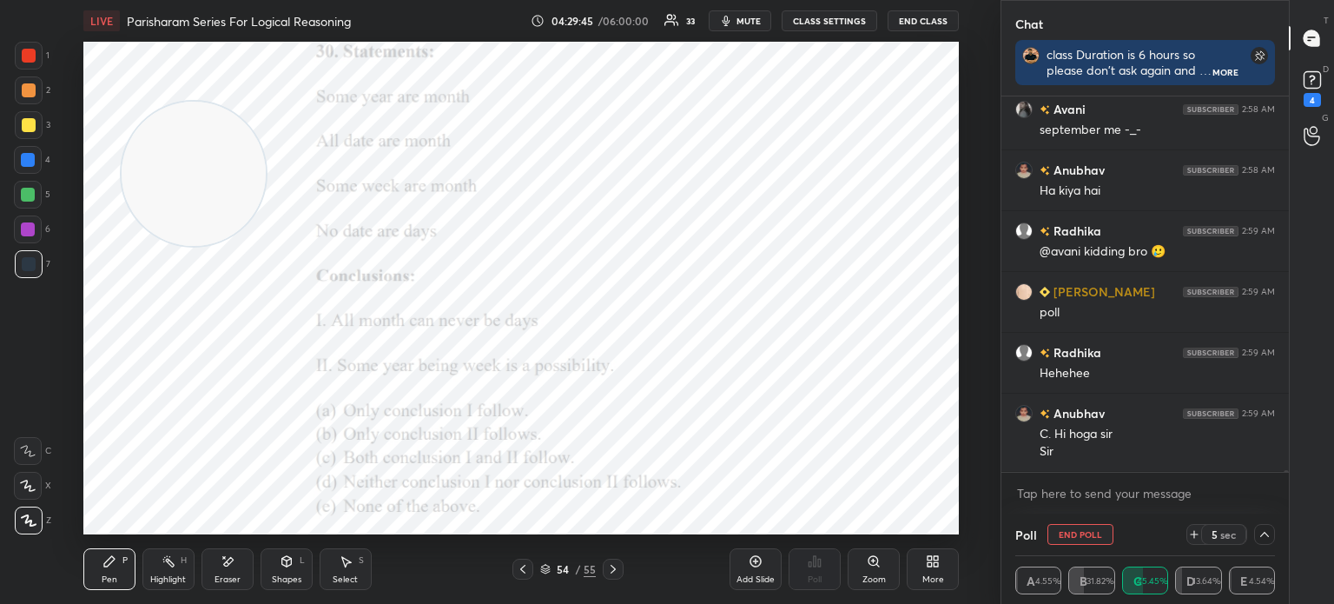
click at [1267, 539] on icon at bounding box center [1265, 534] width 14 height 14
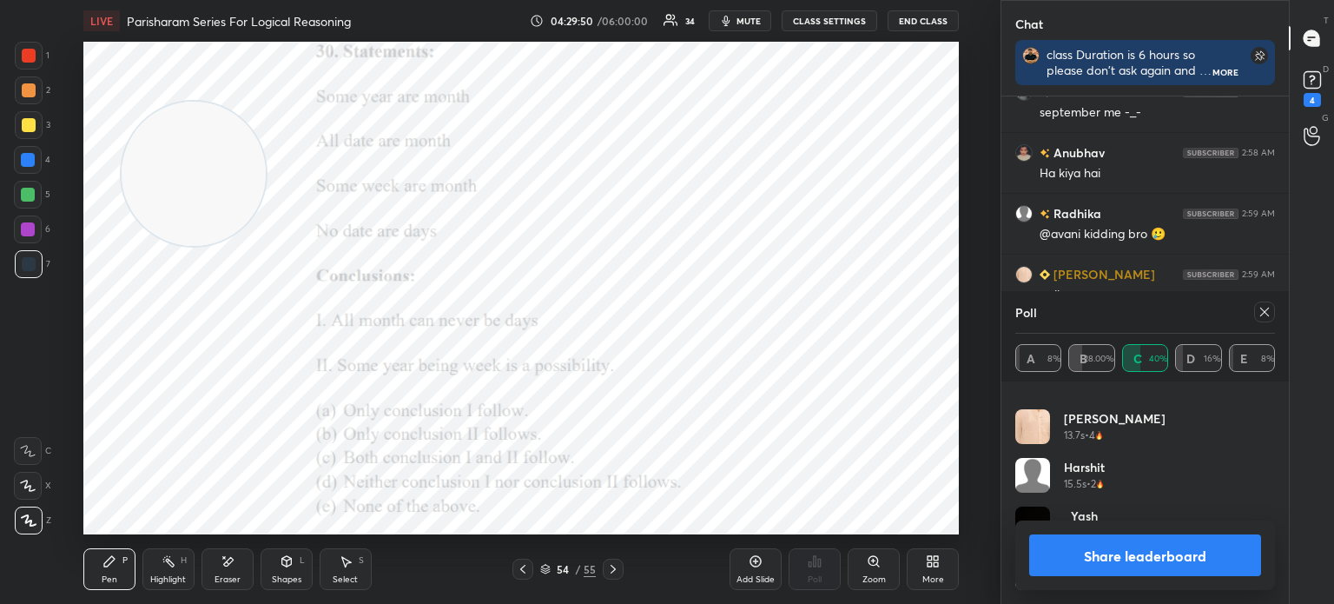
click at [1262, 312] on icon at bounding box center [1265, 312] width 14 height 14
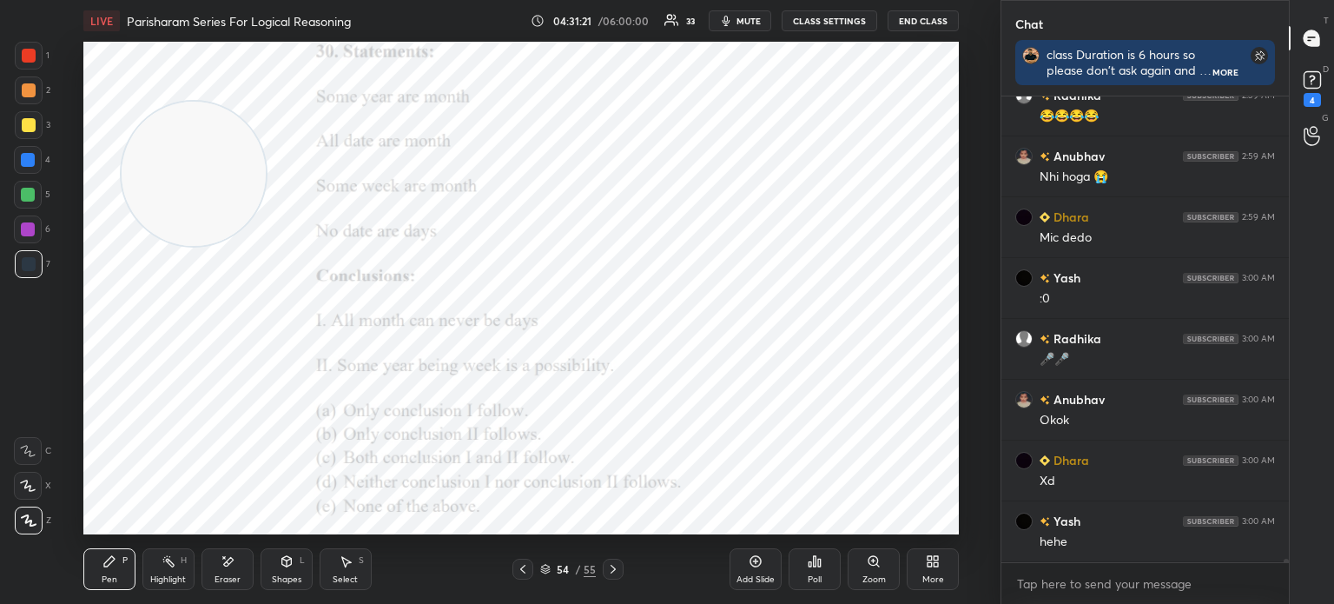
scroll to position [66688, 0]
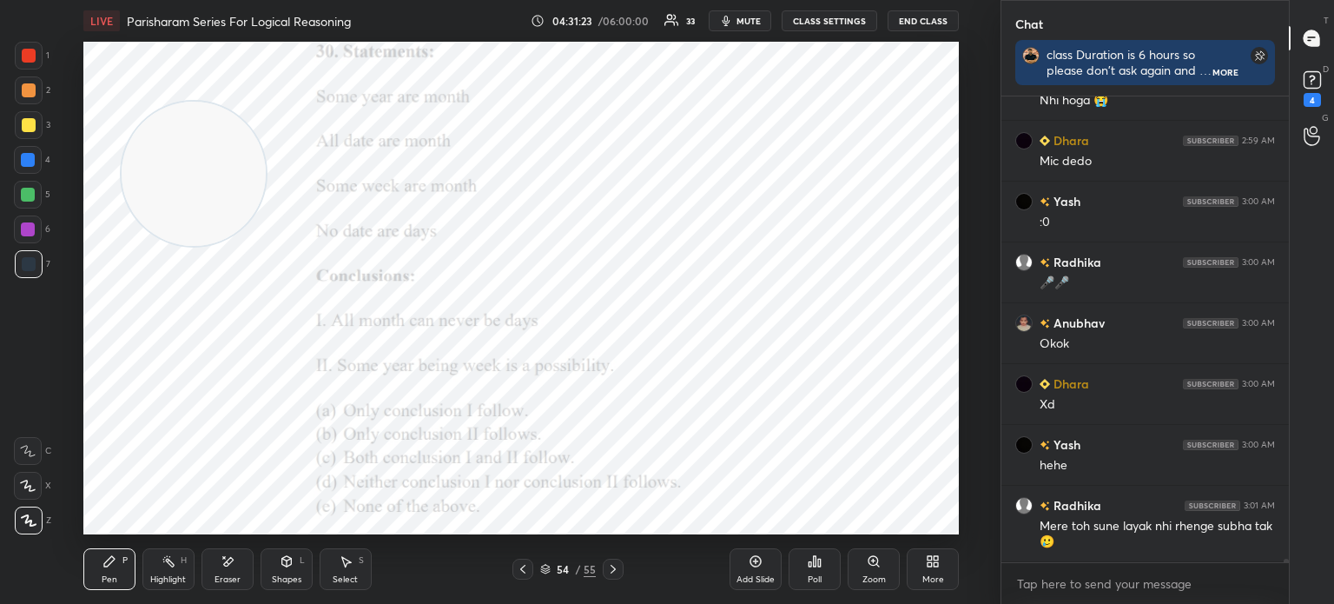
click at [942, 572] on div "More" at bounding box center [933, 569] width 52 height 42
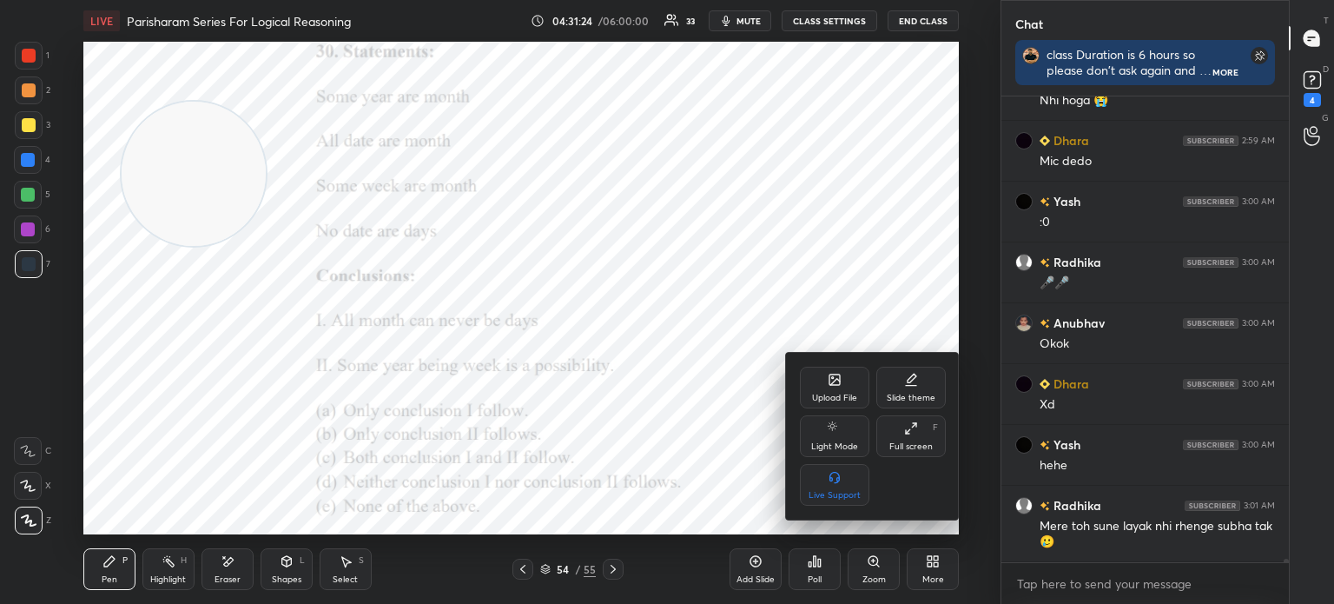
scroll to position [66748, 0]
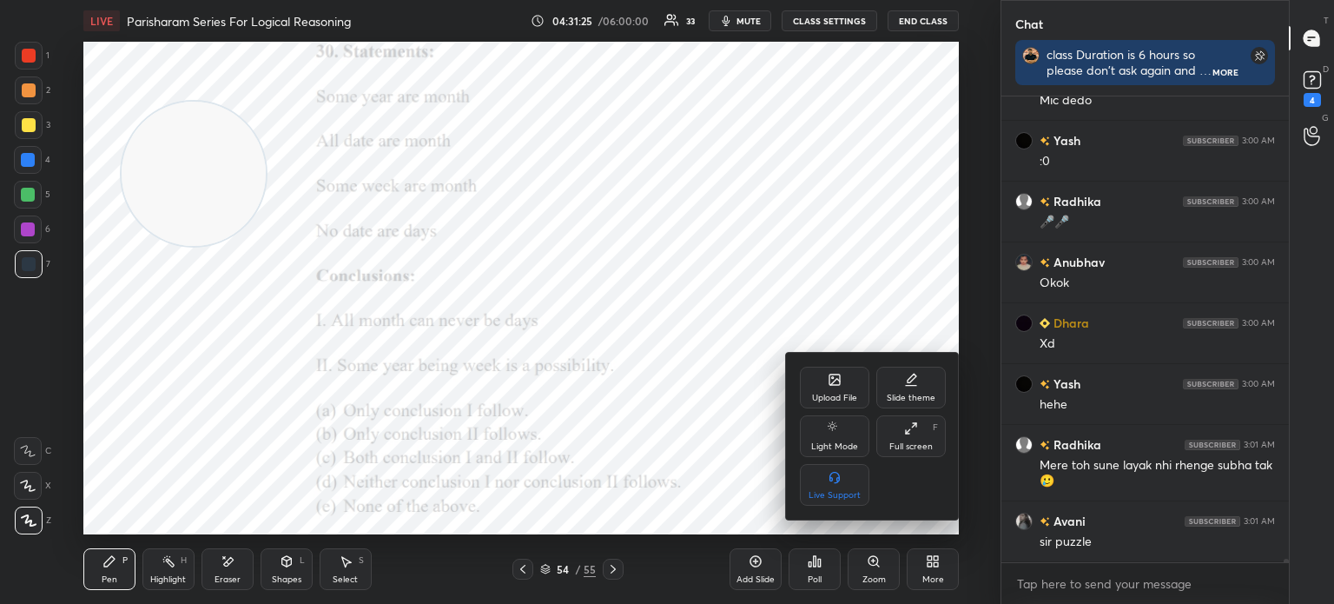
click at [824, 387] on div "Upload File" at bounding box center [834, 388] width 69 height 42
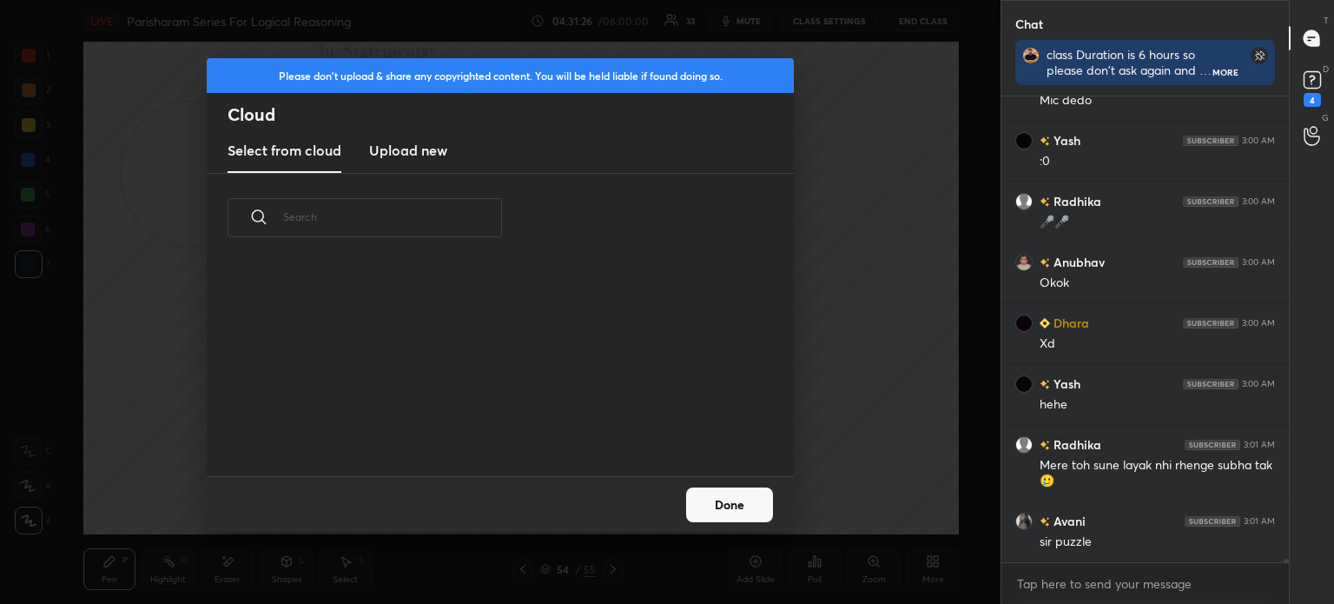
scroll to position [214, 558]
click at [425, 159] on h3 "Upload new" at bounding box center [408, 150] width 78 height 21
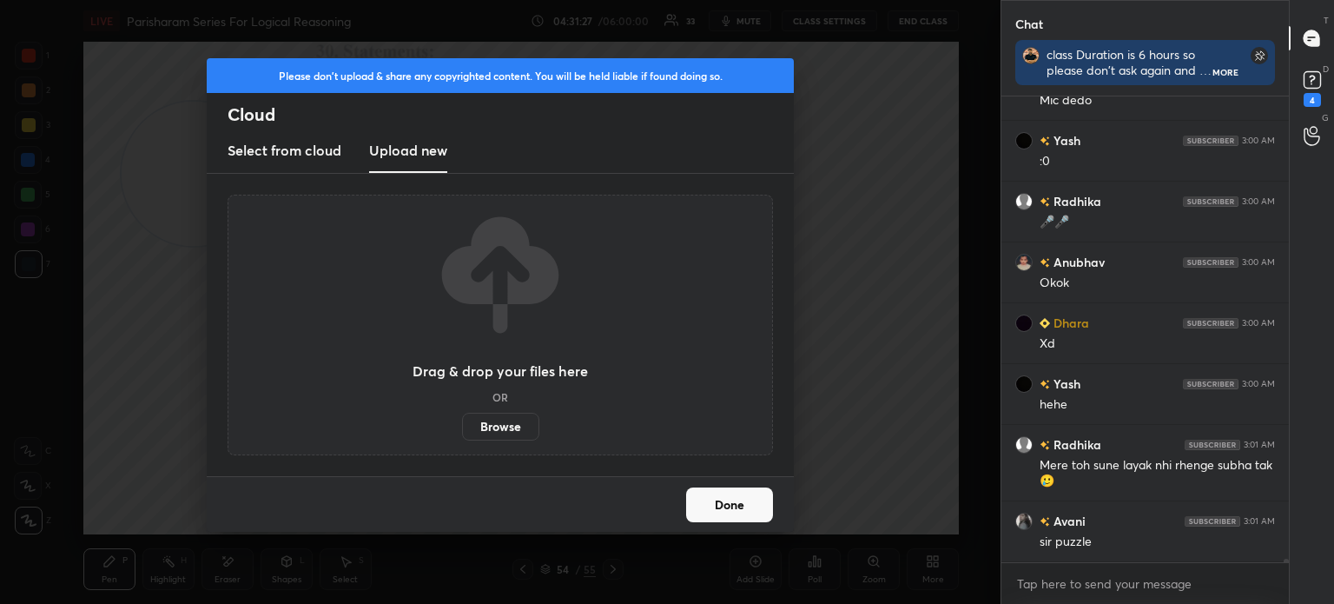
click at [499, 420] on label "Browse" at bounding box center [500, 427] width 77 height 28
click at [462, 420] on input "Browse" at bounding box center [462, 427] width 0 height 28
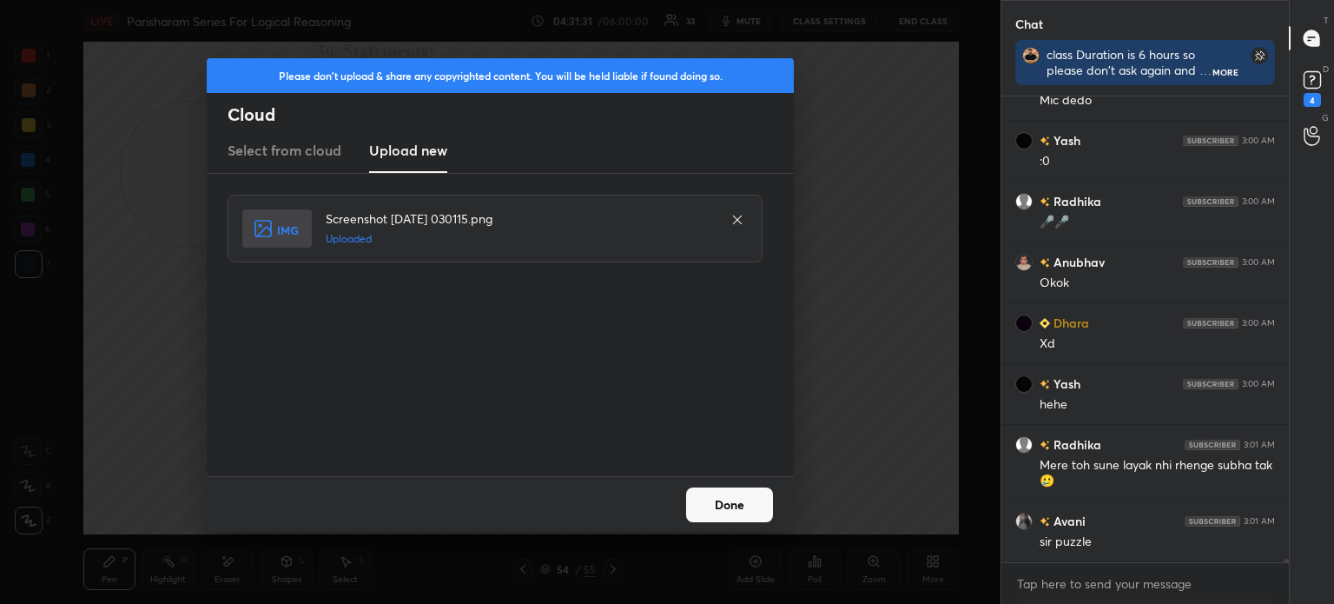
click at [734, 513] on button "Done" at bounding box center [729, 504] width 87 height 35
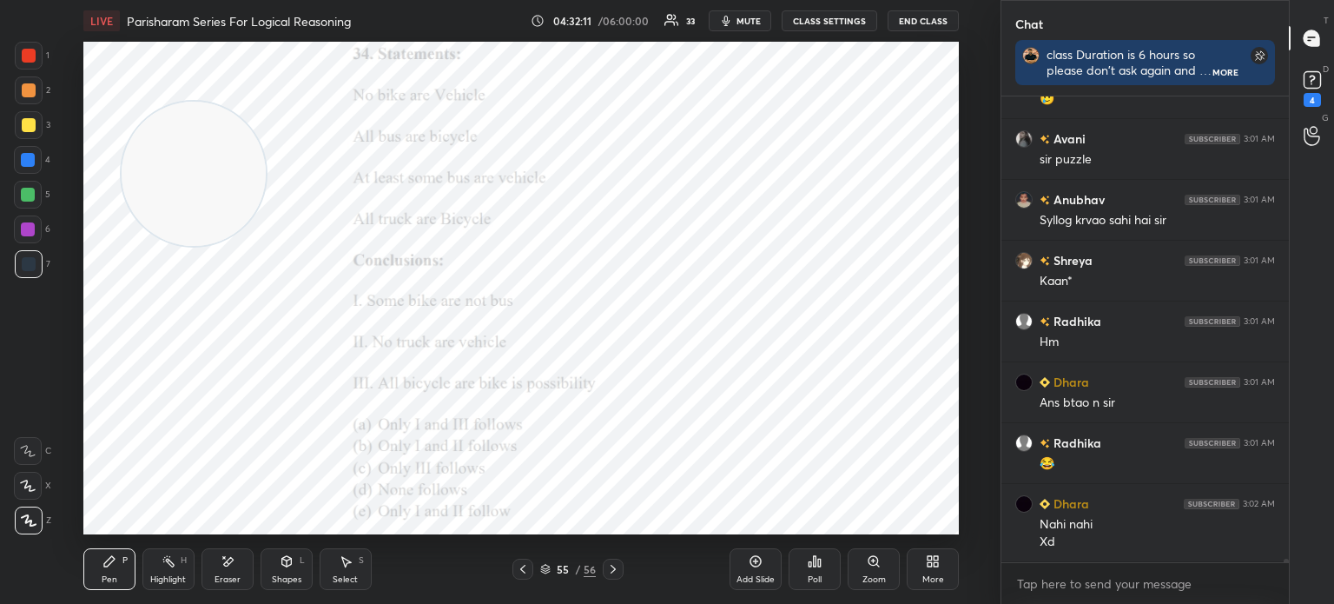
scroll to position [67148, 0]
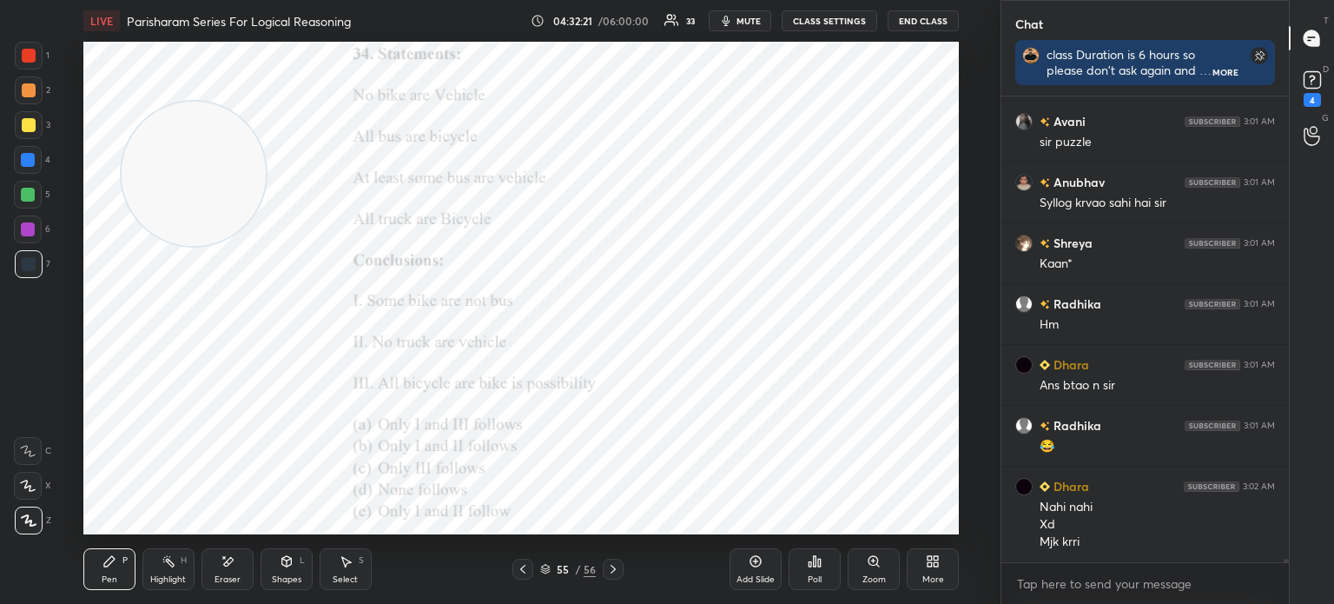
click at [220, 575] on div "Eraser" at bounding box center [228, 579] width 26 height 9
click at [24, 523] on span "Erase all" at bounding box center [28, 520] width 26 height 12
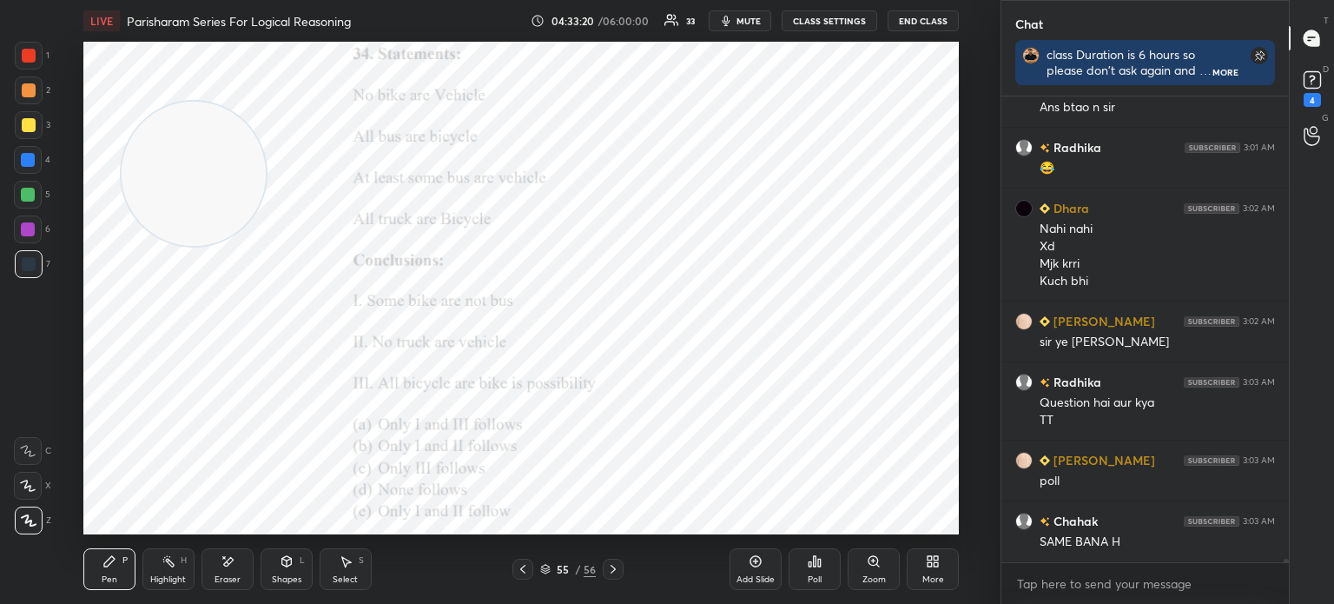
scroll to position [67487, 0]
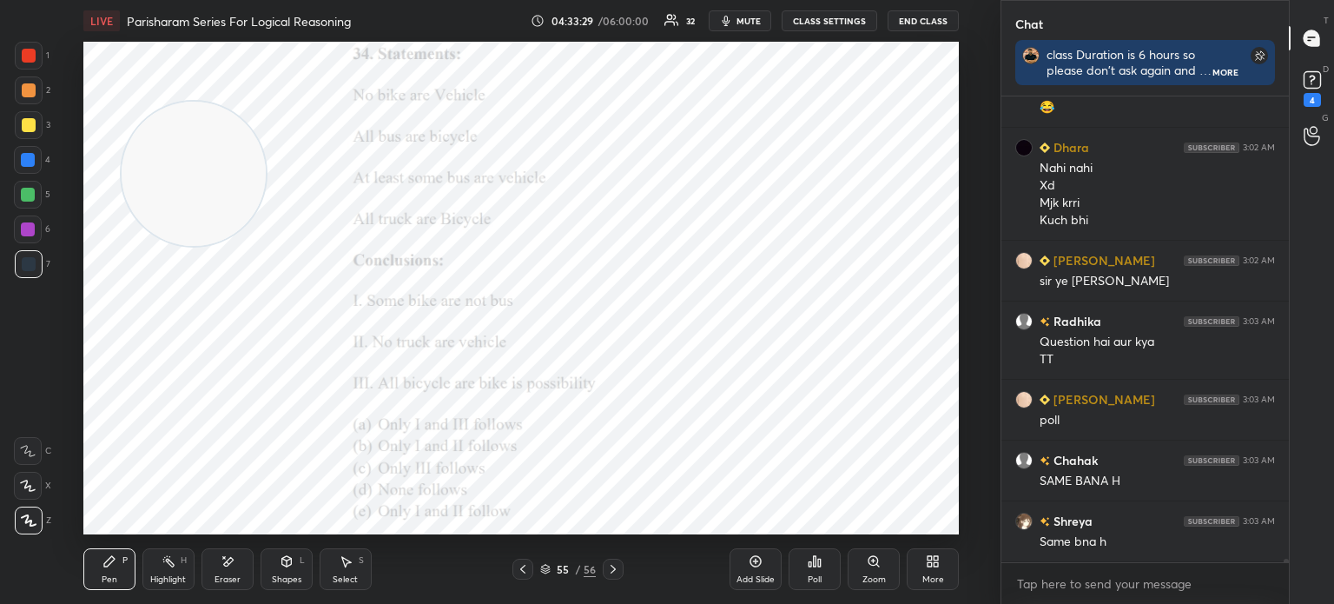
click at [813, 579] on div "Poll" at bounding box center [815, 579] width 14 height 9
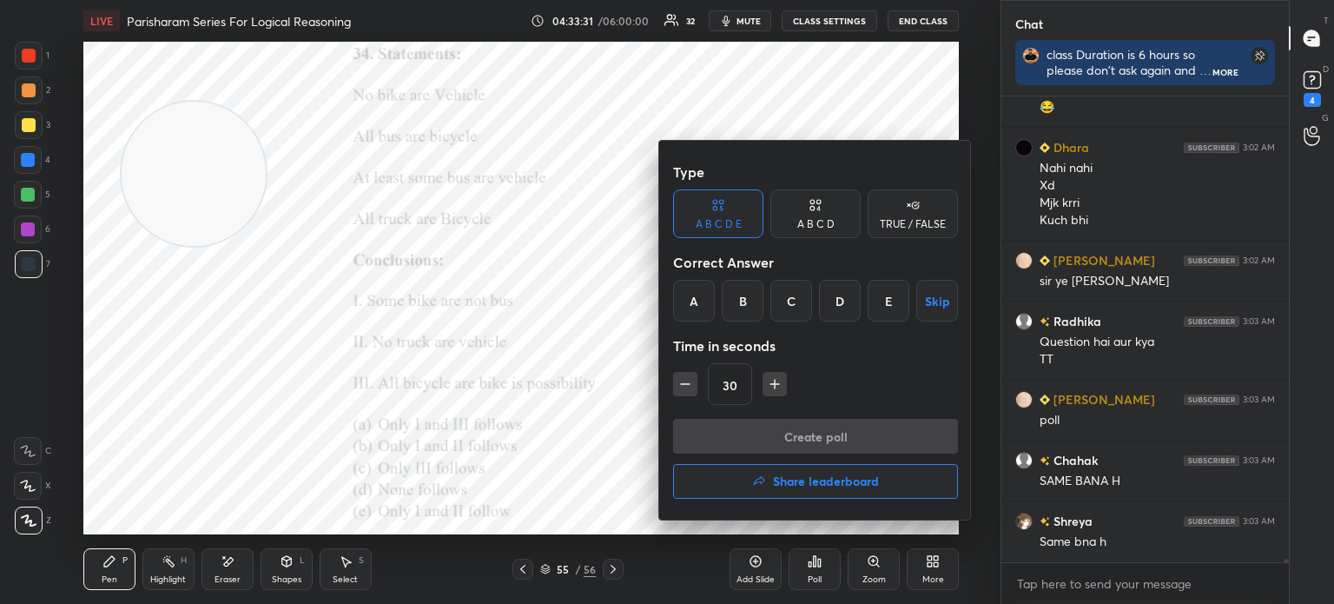
click at [838, 296] on div "D" at bounding box center [840, 301] width 42 height 42
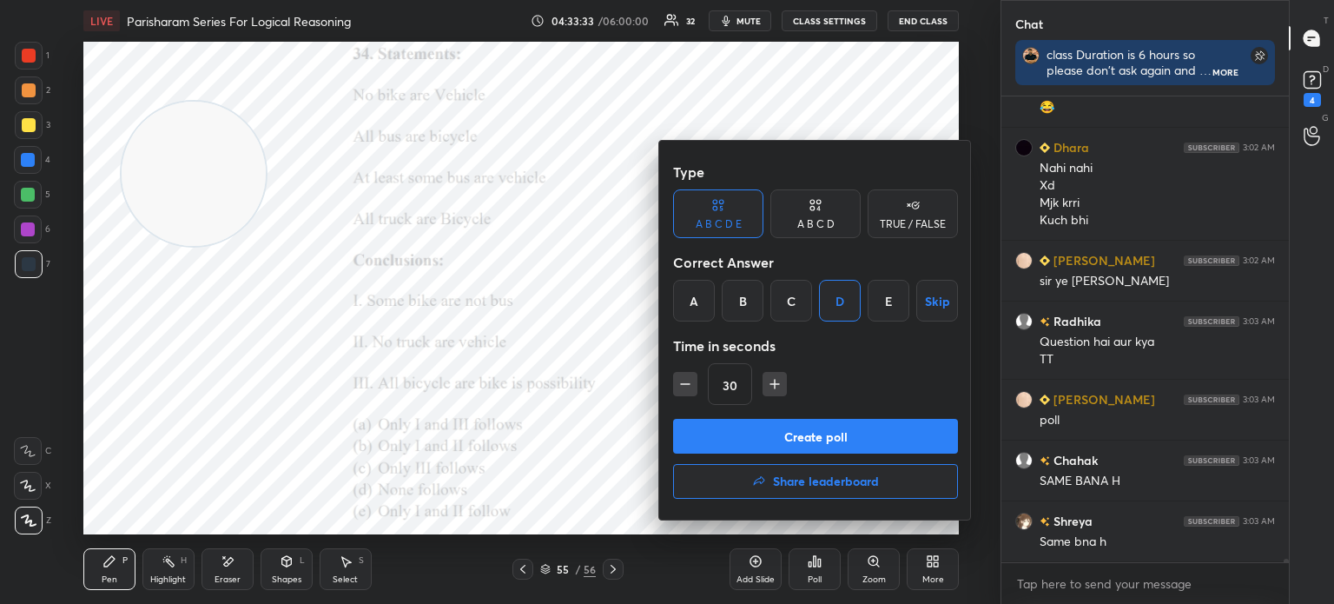
click at [775, 433] on button "Create poll" at bounding box center [815, 436] width 285 height 35
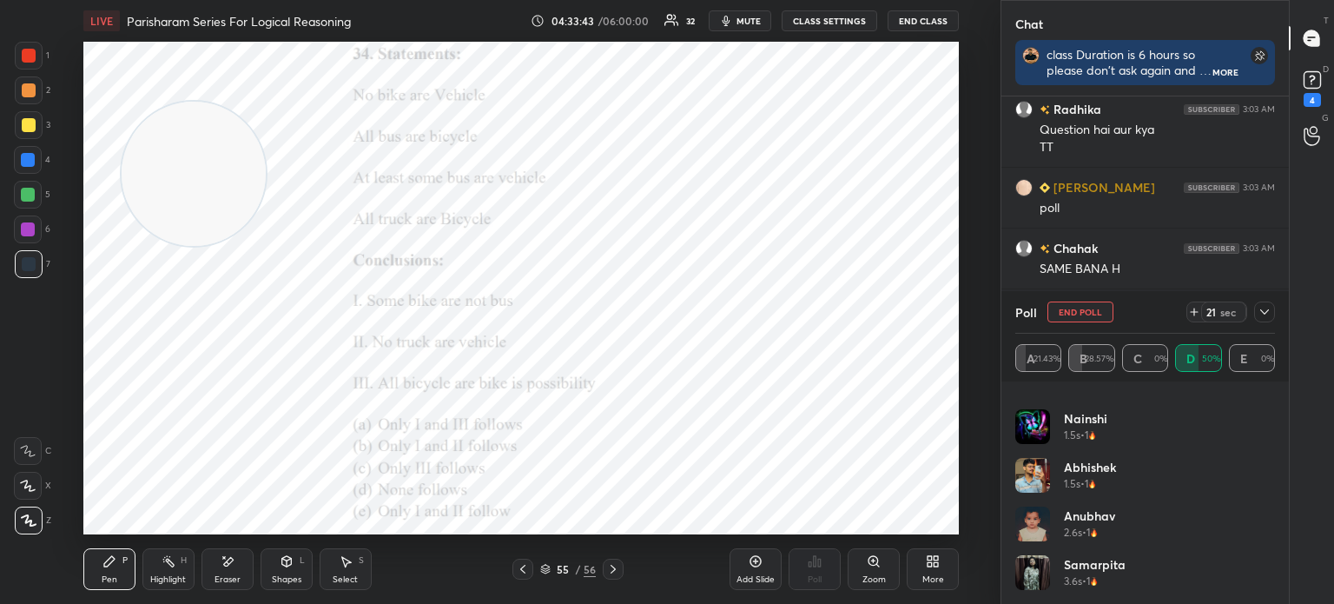
scroll to position [67760, 0]
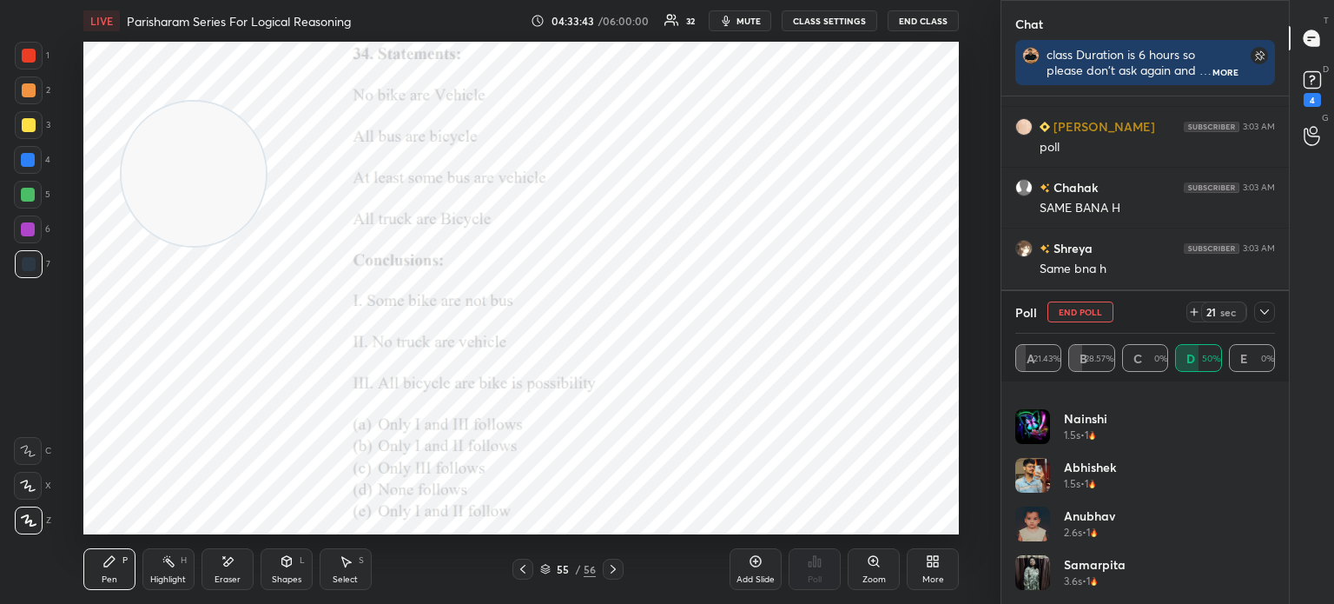
click at [1261, 314] on icon at bounding box center [1265, 312] width 14 height 14
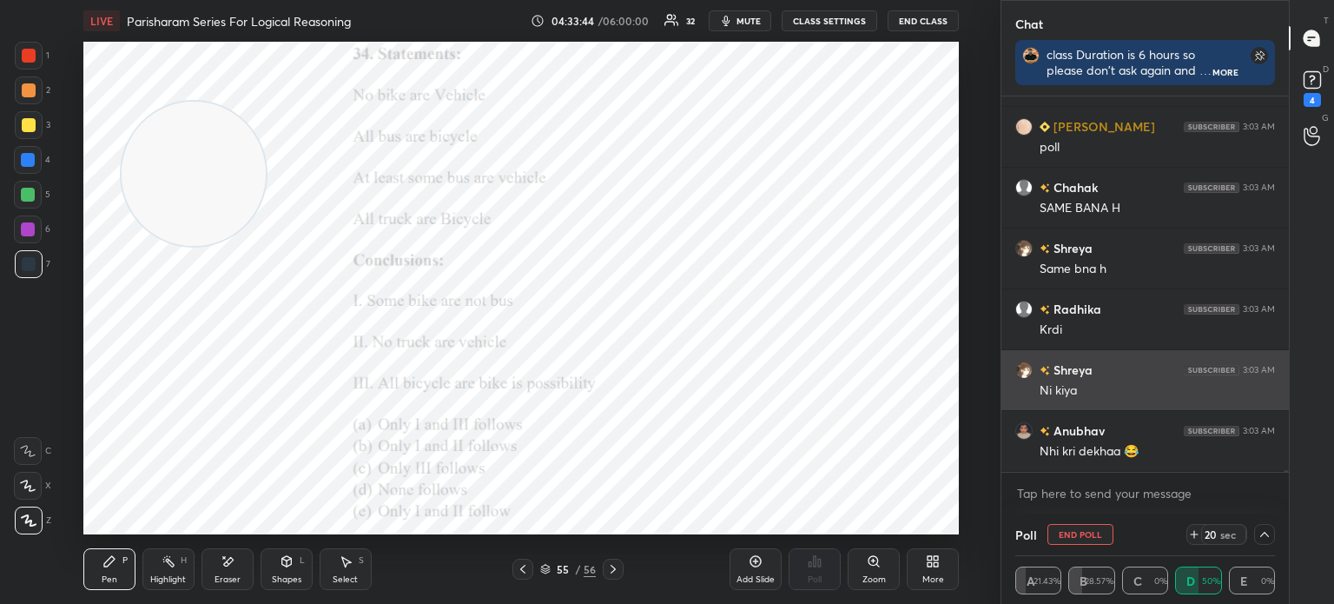
scroll to position [0, 5]
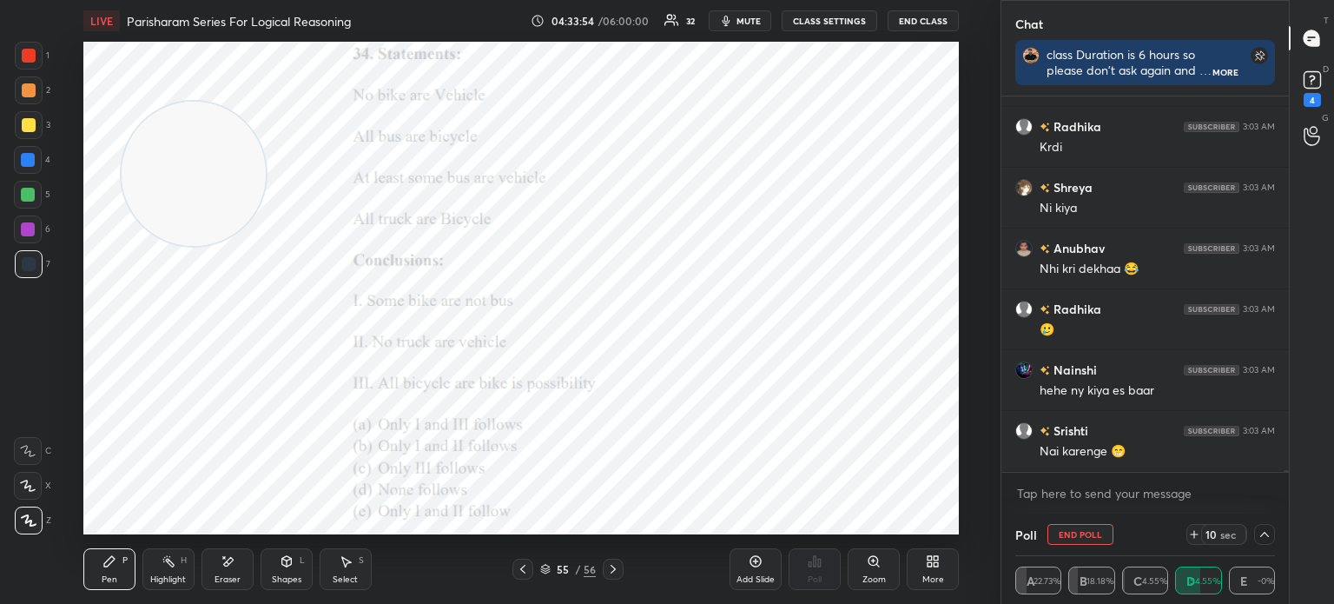
click at [1262, 536] on icon at bounding box center [1265, 534] width 14 height 14
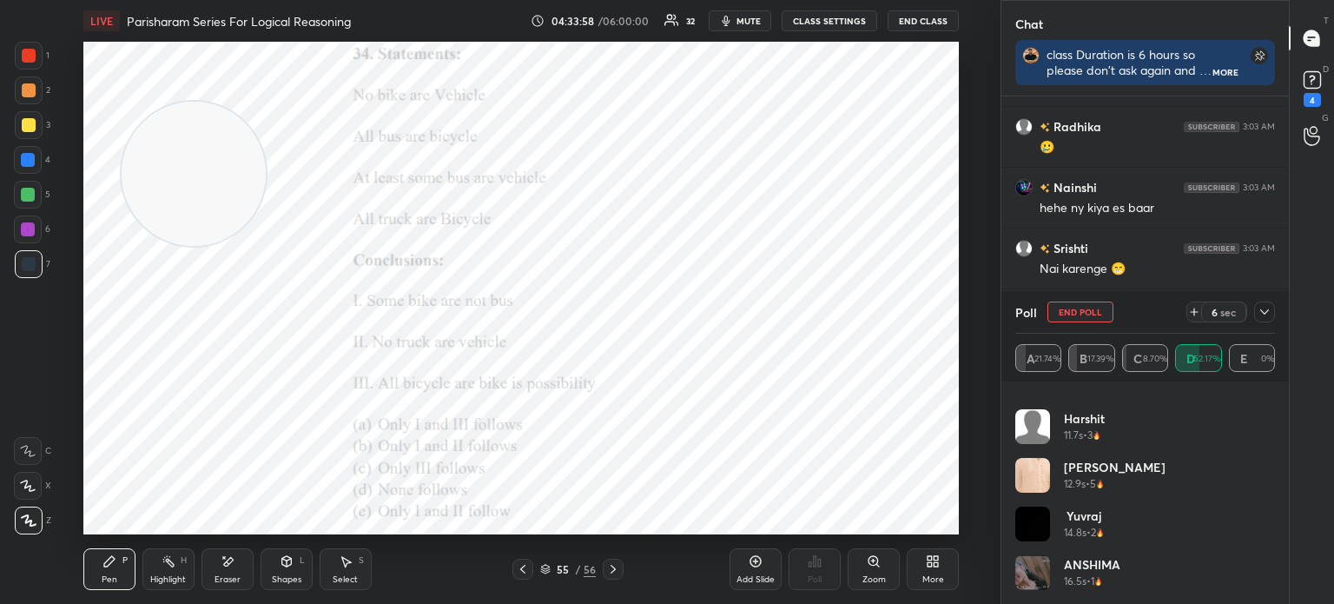
click at [1261, 314] on icon at bounding box center [1265, 312] width 14 height 14
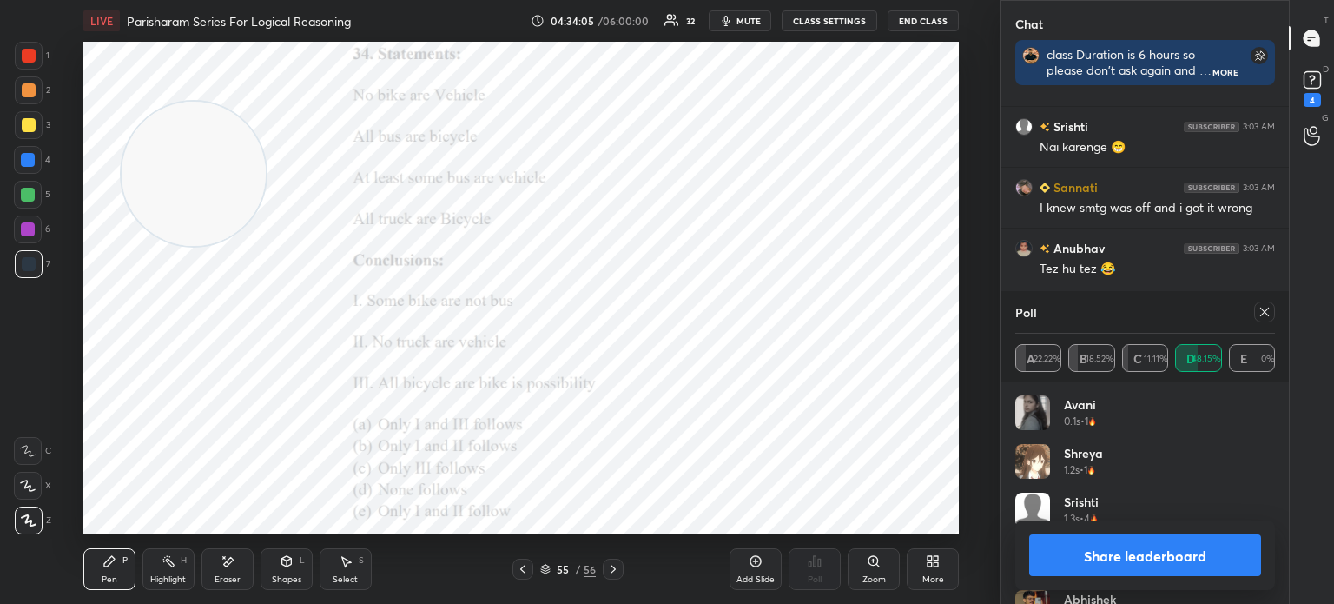
click at [1266, 312] on icon at bounding box center [1265, 312] width 14 height 14
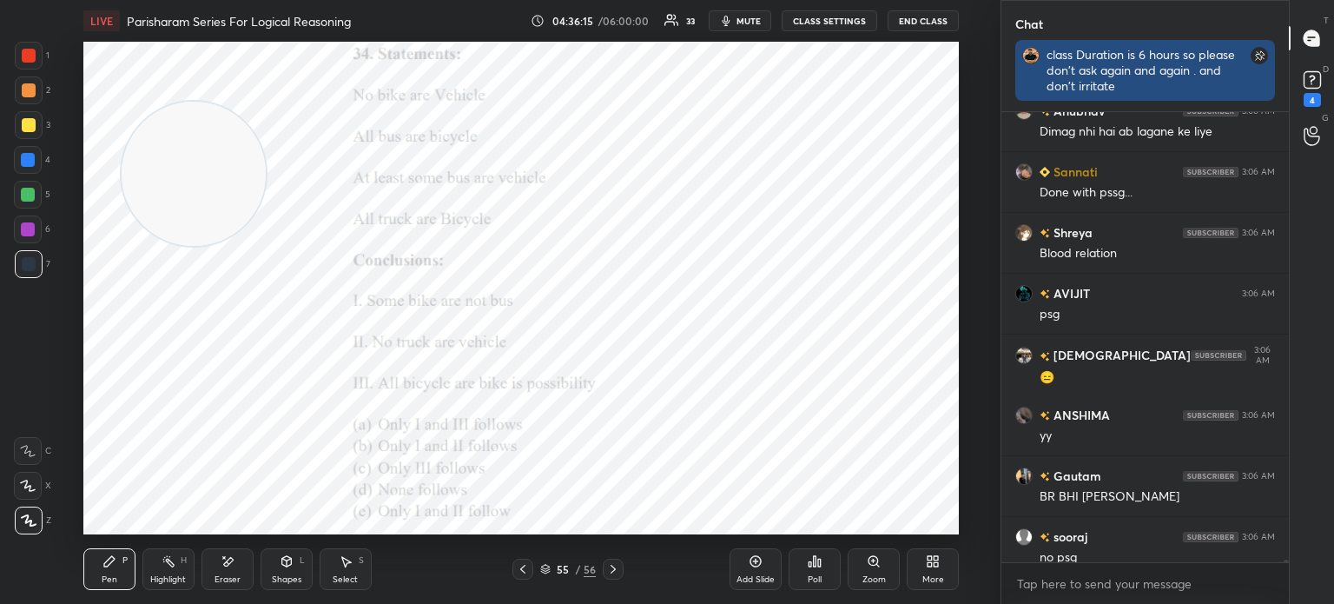
scroll to position [445, 282]
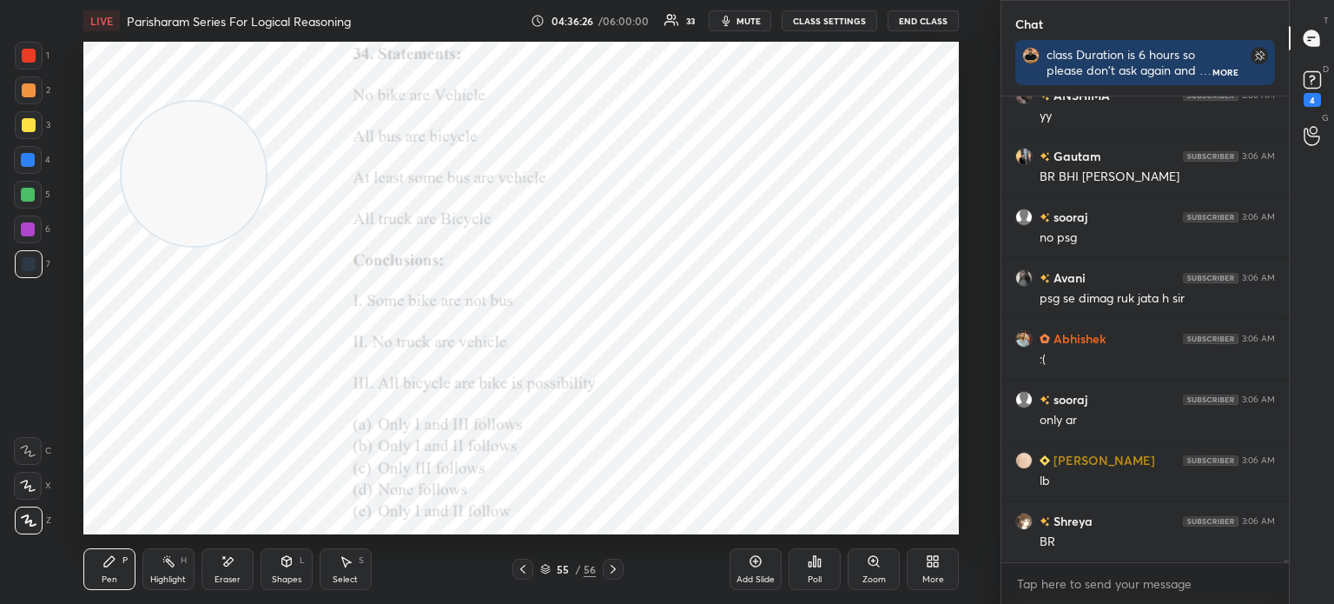
click at [805, 559] on div "Poll" at bounding box center [815, 569] width 52 height 42
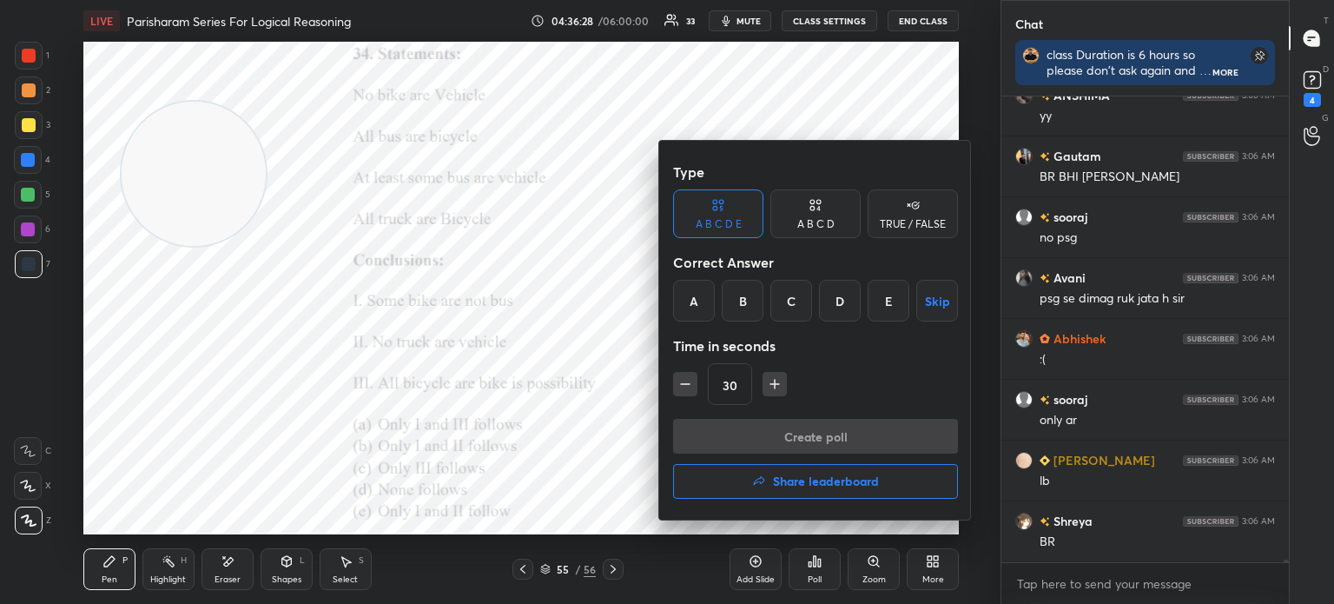
click at [733, 486] on button "Share leaderboard" at bounding box center [815, 481] width 285 height 35
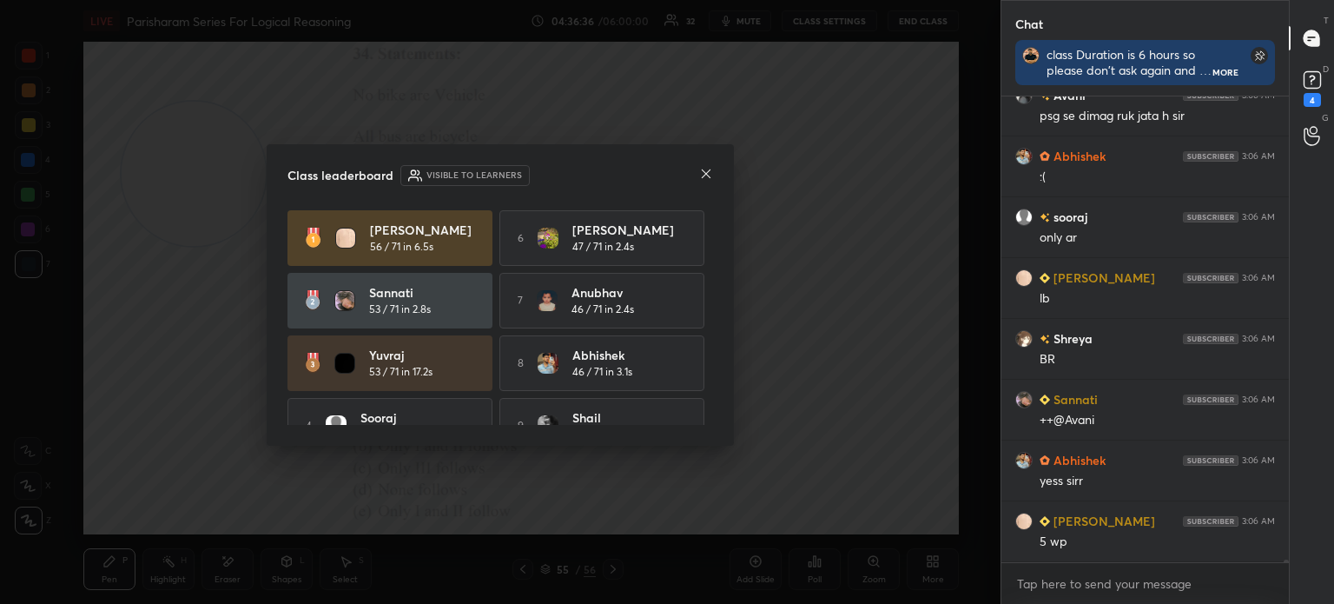
click at [706, 177] on icon at bounding box center [706, 174] width 14 height 14
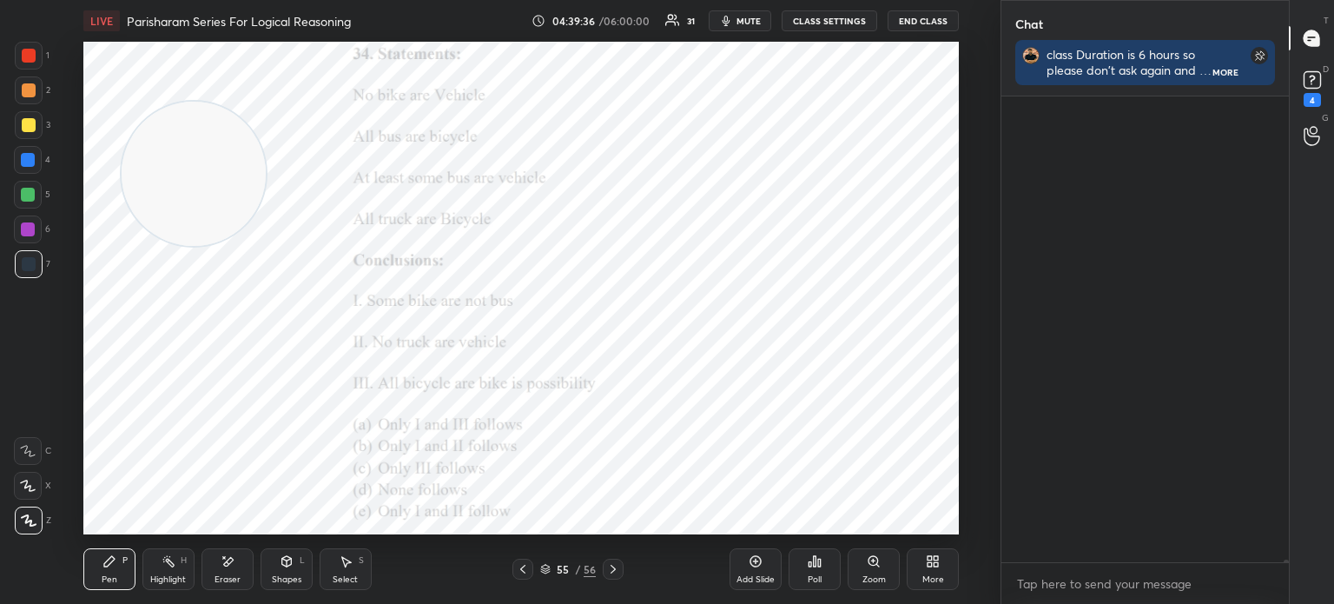
scroll to position [73432, 0]
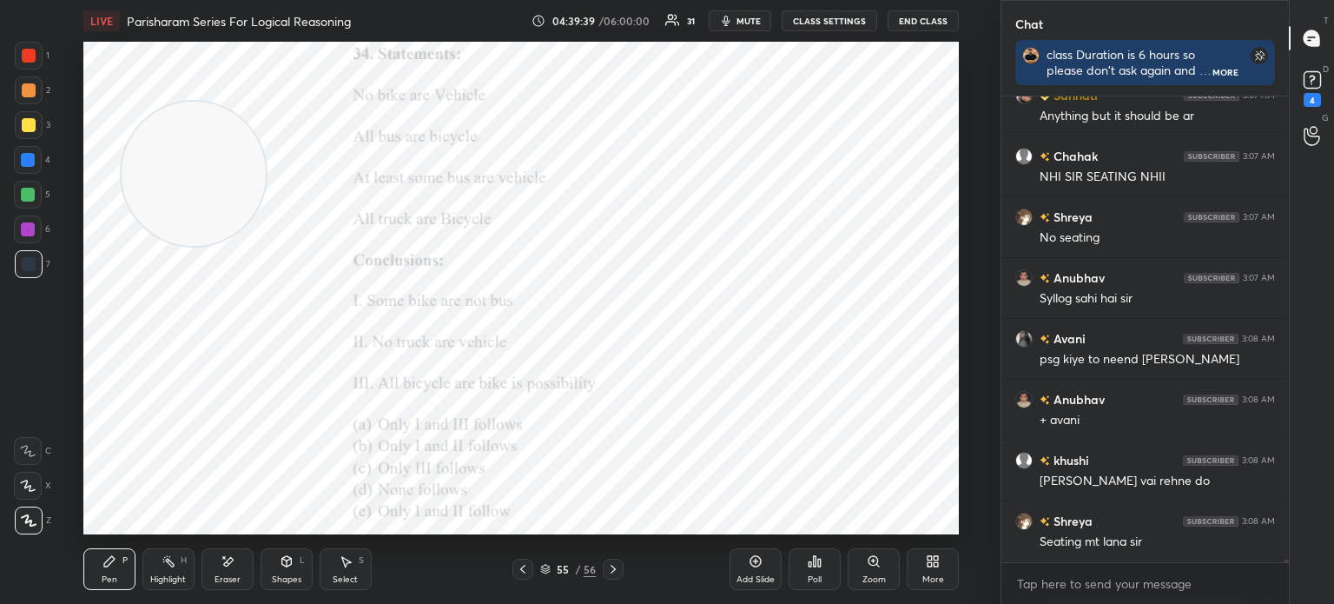
click at [936, 566] on icon at bounding box center [937, 564] width 4 height 4
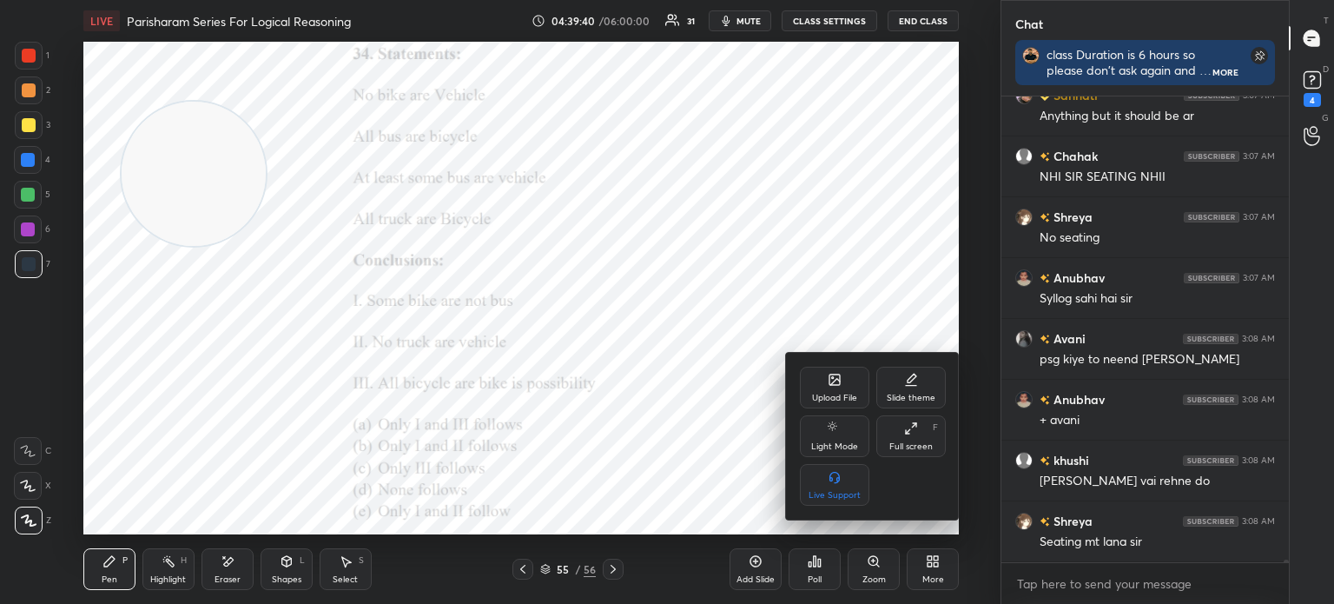
click at [815, 384] on div "Upload File" at bounding box center [834, 388] width 69 height 42
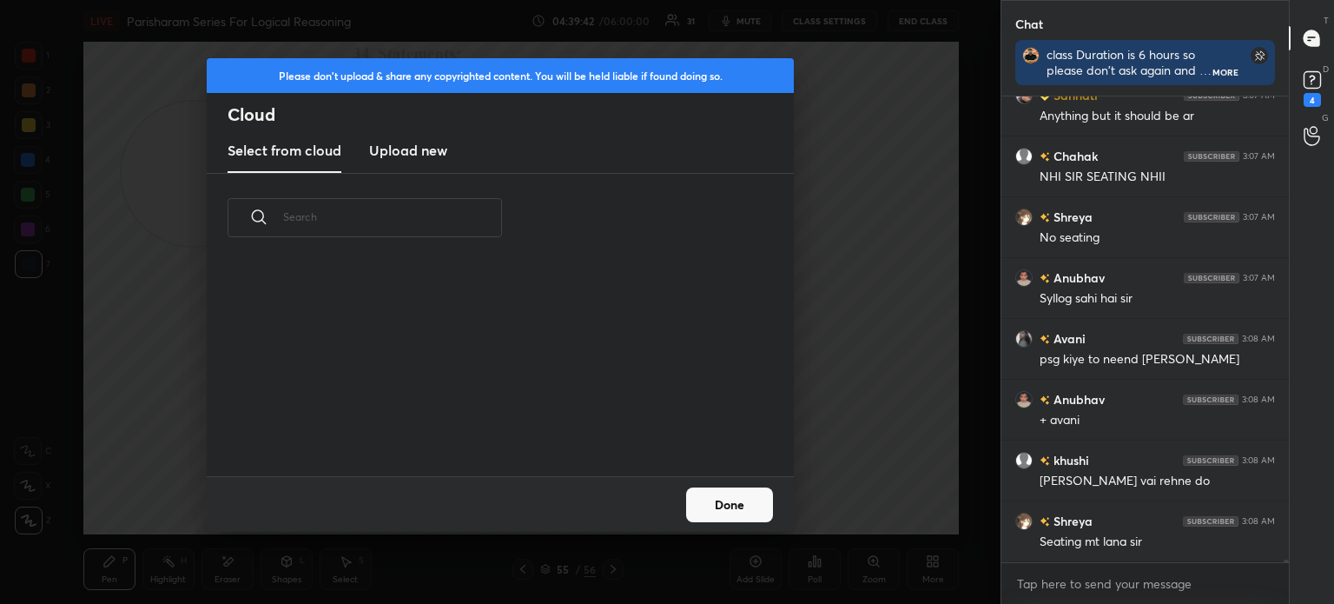
scroll to position [214, 558]
click at [419, 160] on h3 "Upload new" at bounding box center [408, 150] width 78 height 21
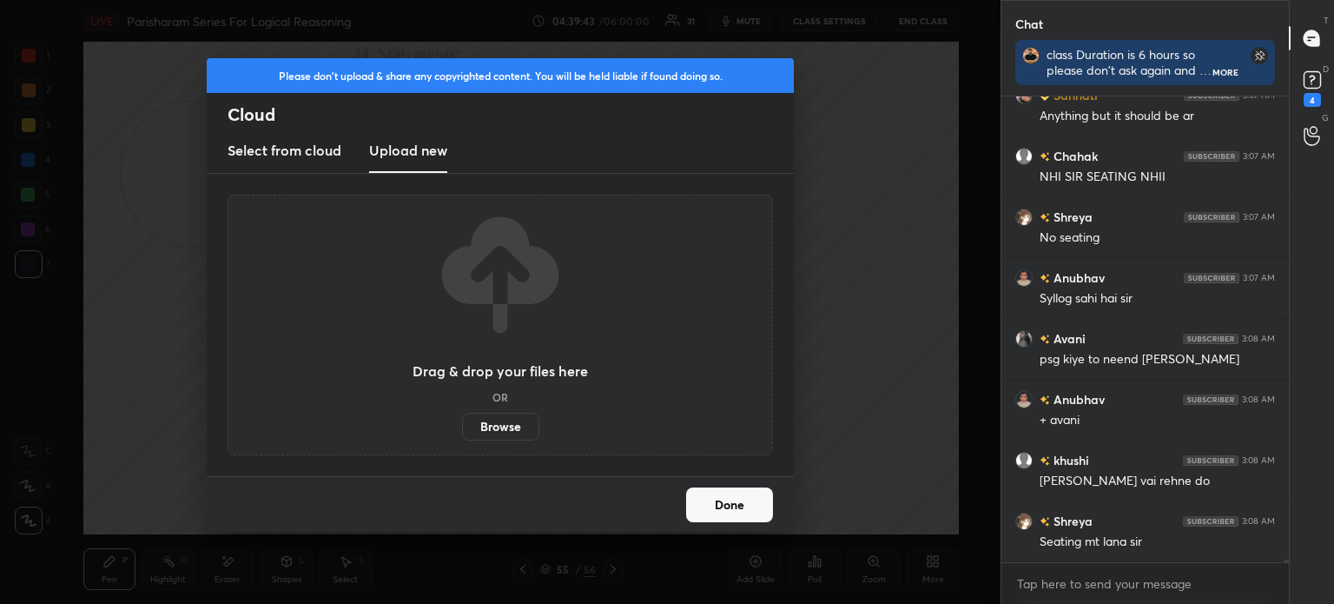
click at [500, 424] on label "Browse" at bounding box center [500, 427] width 77 height 28
click at [462, 424] on input "Browse" at bounding box center [462, 427] width 0 height 28
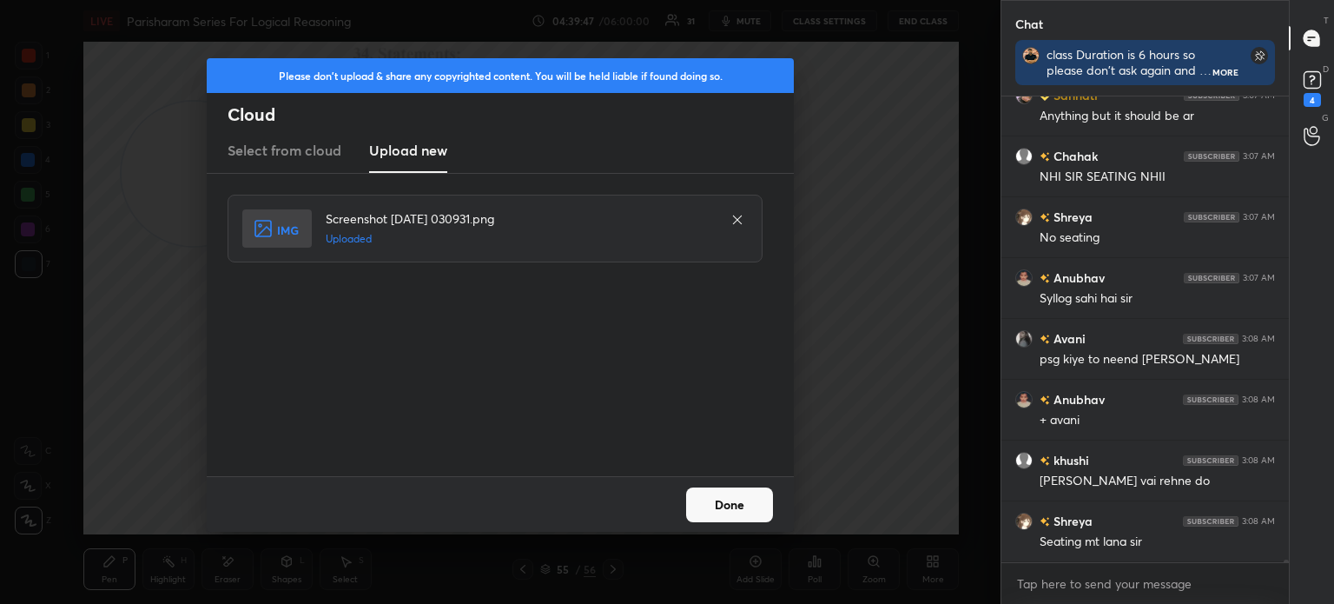
click at [727, 503] on button "Done" at bounding box center [729, 504] width 87 height 35
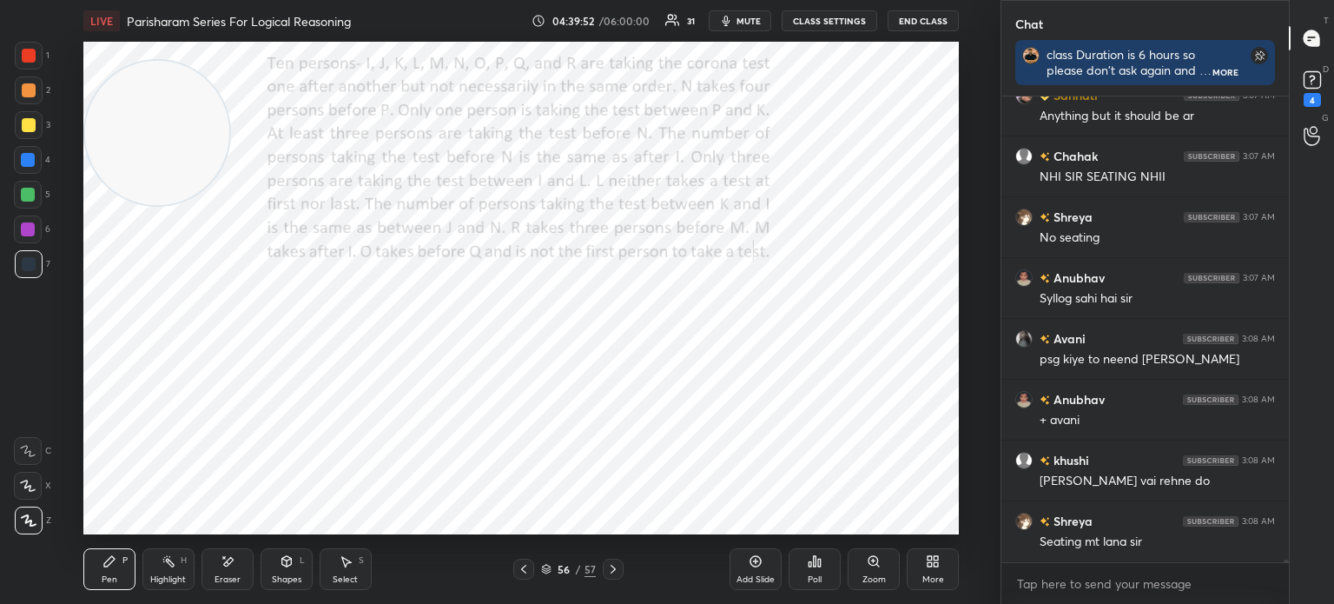
drag, startPoint x: 184, startPoint y: 187, endPoint x: 136, endPoint y: 147, distance: 63.0
click at [136, 147] on video at bounding box center [157, 133] width 144 height 144
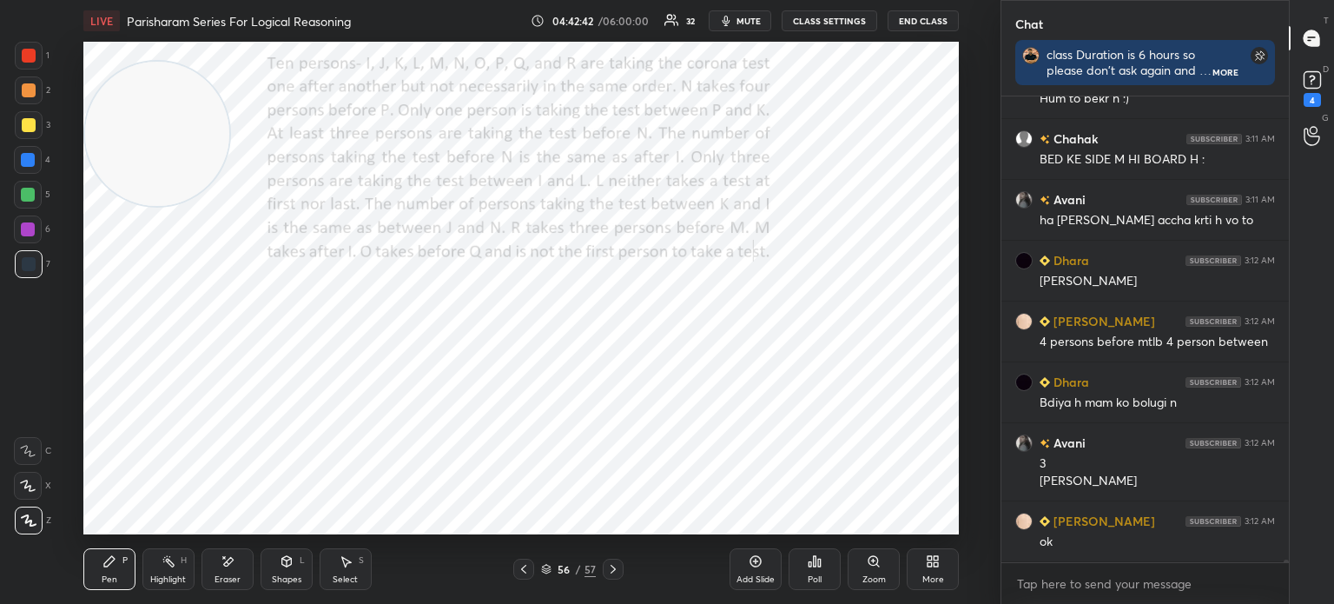
scroll to position [74916, 0]
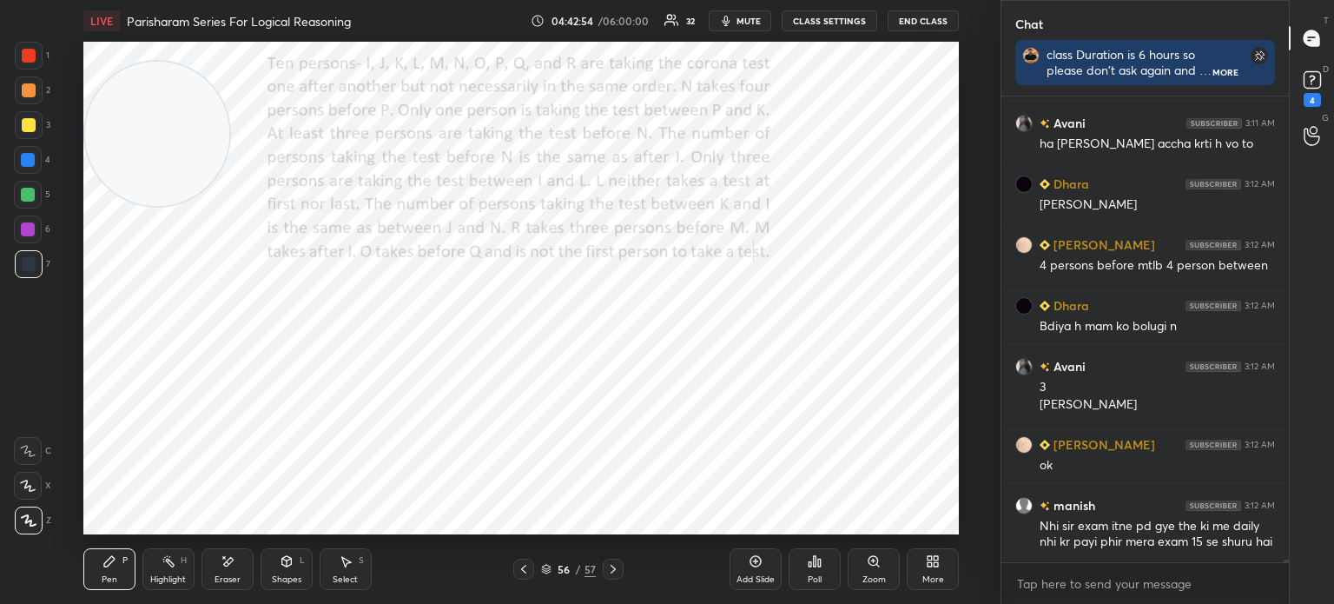
click at [235, 567] on div "Eraser" at bounding box center [228, 569] width 52 height 42
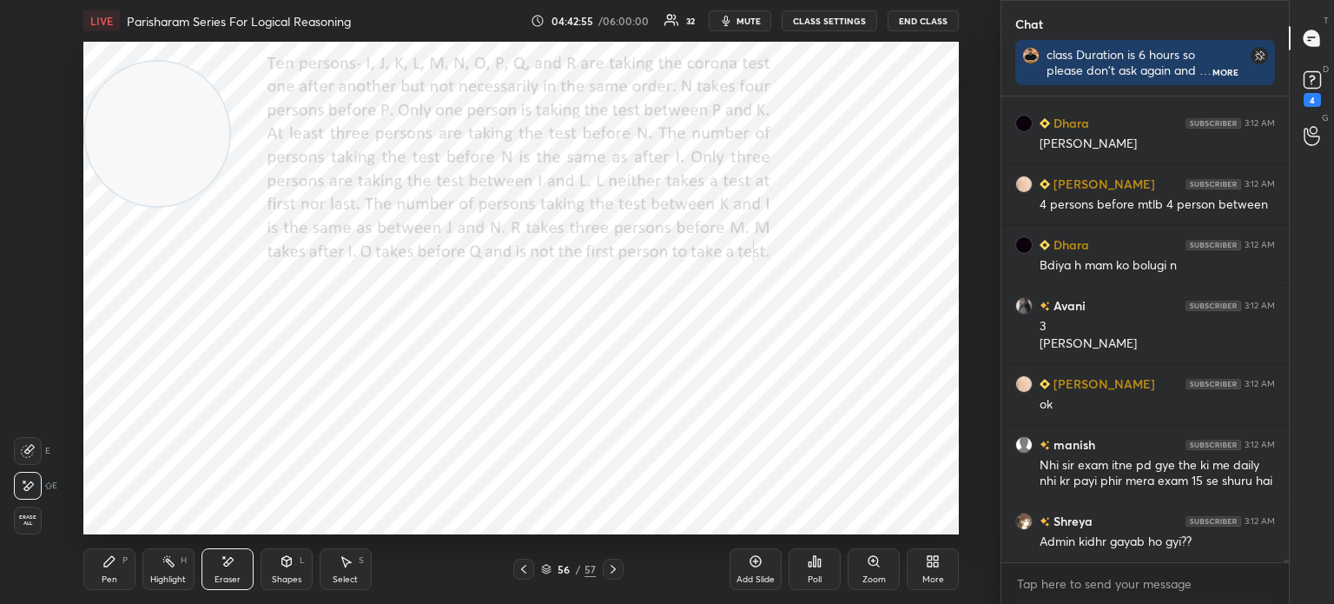
click at [34, 519] on span "Erase all" at bounding box center [28, 520] width 26 height 12
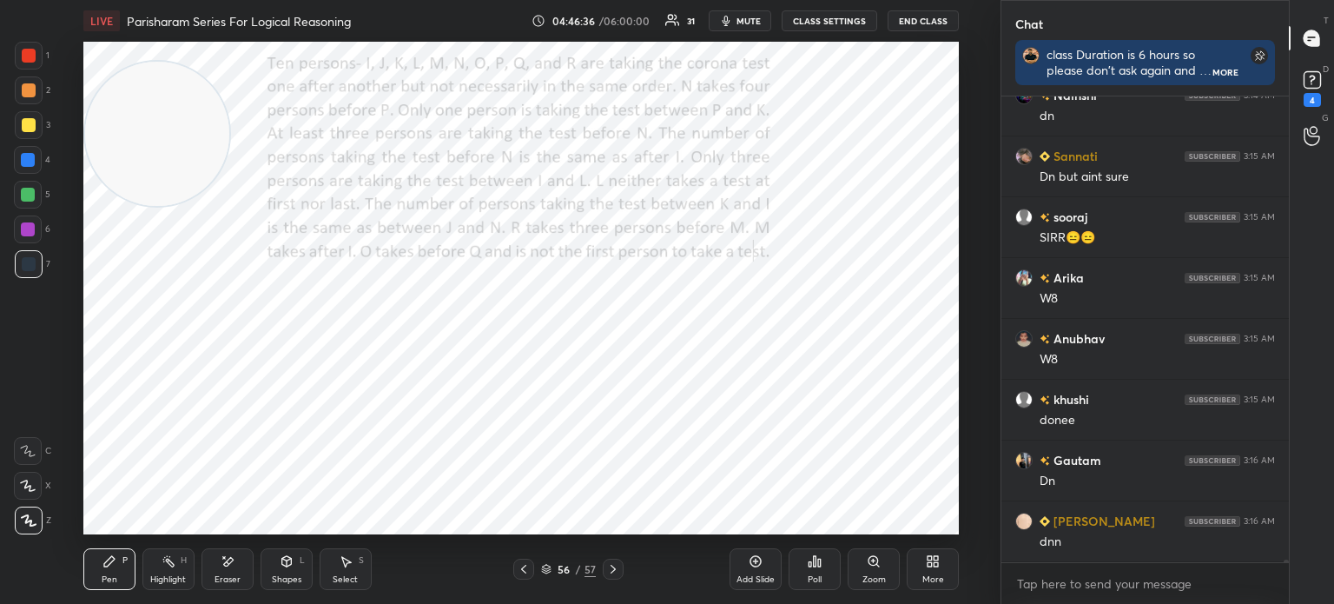
scroll to position [76011, 0]
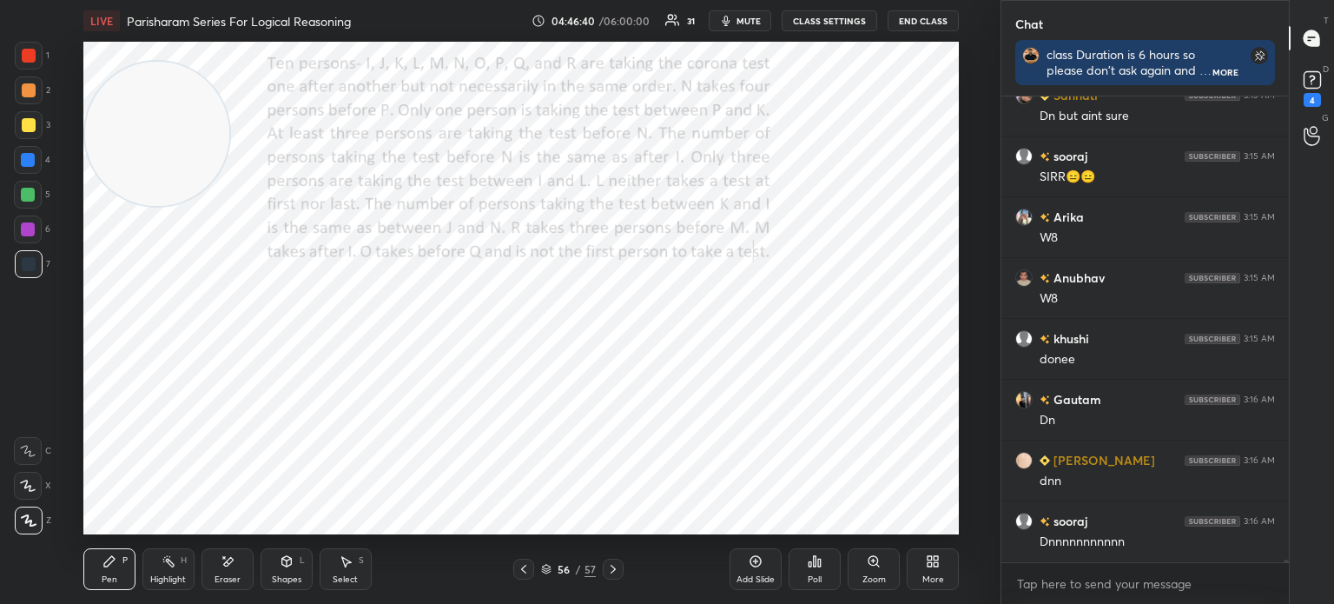
click at [921, 564] on div "More" at bounding box center [933, 569] width 52 height 42
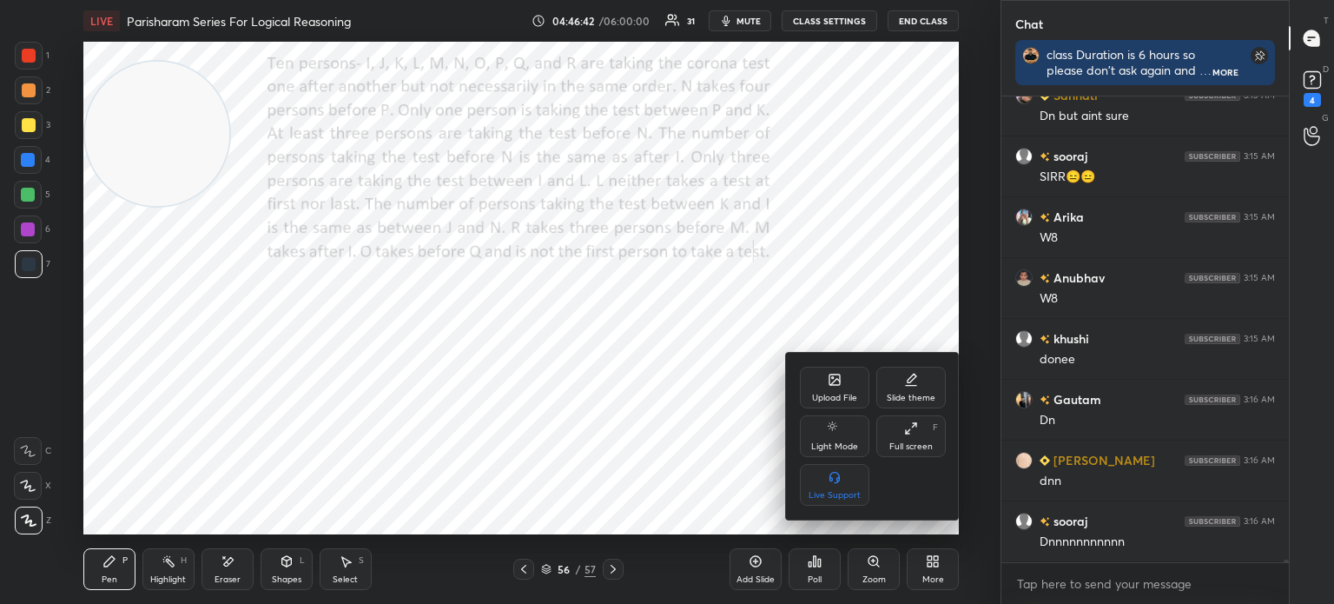
click at [818, 405] on div "Upload File" at bounding box center [834, 388] width 69 height 42
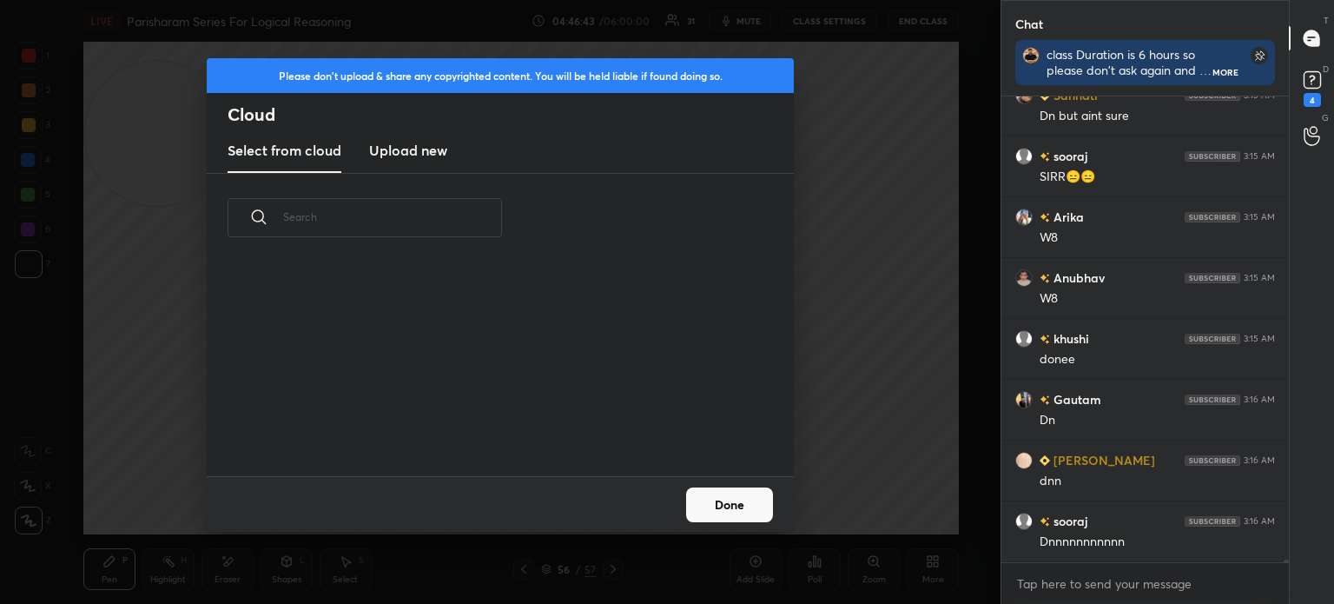
scroll to position [214, 558]
click at [403, 154] on h3 "Upload new" at bounding box center [408, 150] width 78 height 21
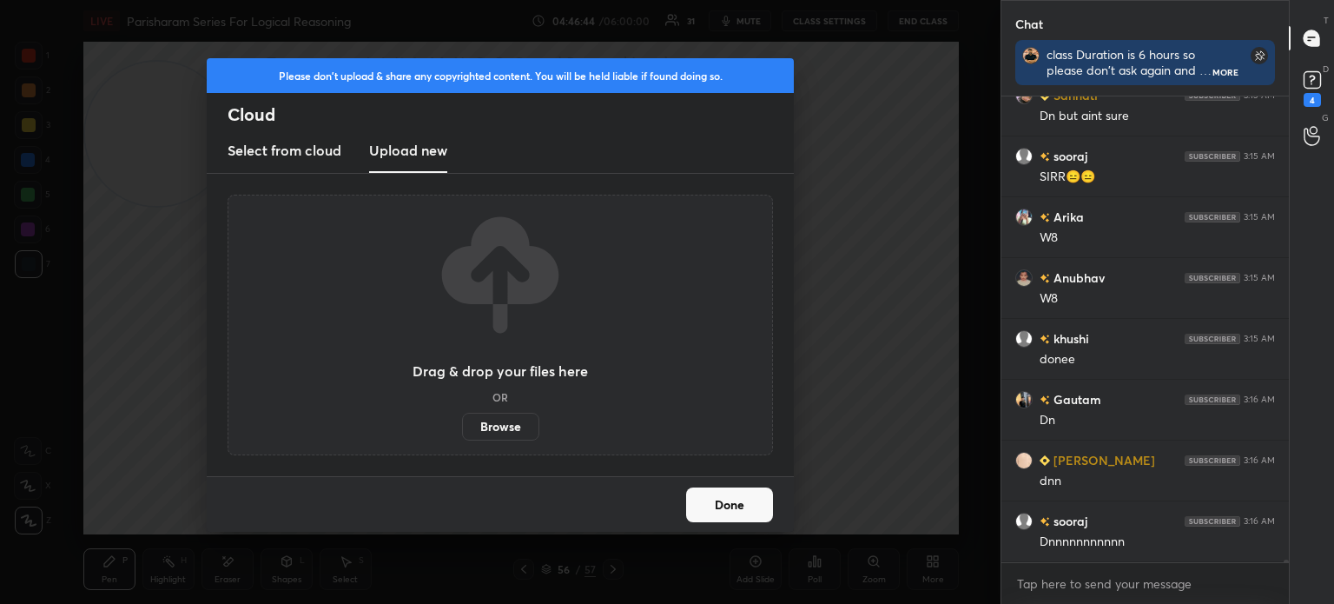
click at [497, 433] on label "Browse" at bounding box center [500, 427] width 77 height 28
click at [462, 433] on input "Browse" at bounding box center [462, 427] width 0 height 28
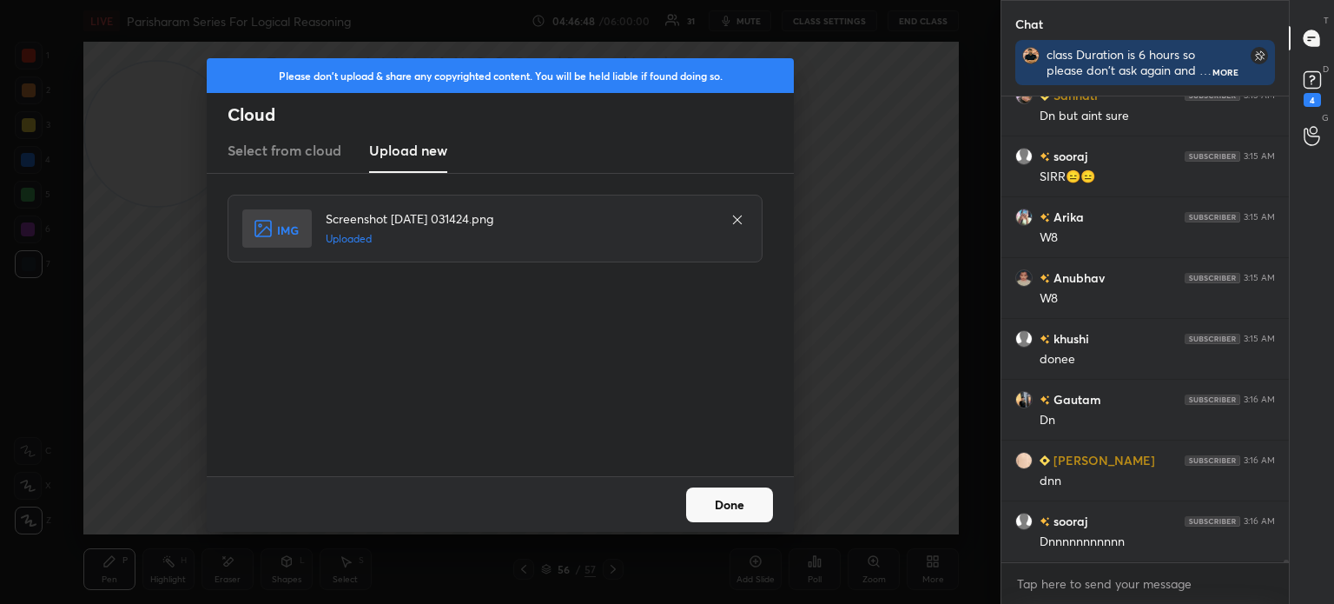
click at [729, 496] on button "Done" at bounding box center [729, 504] width 87 height 35
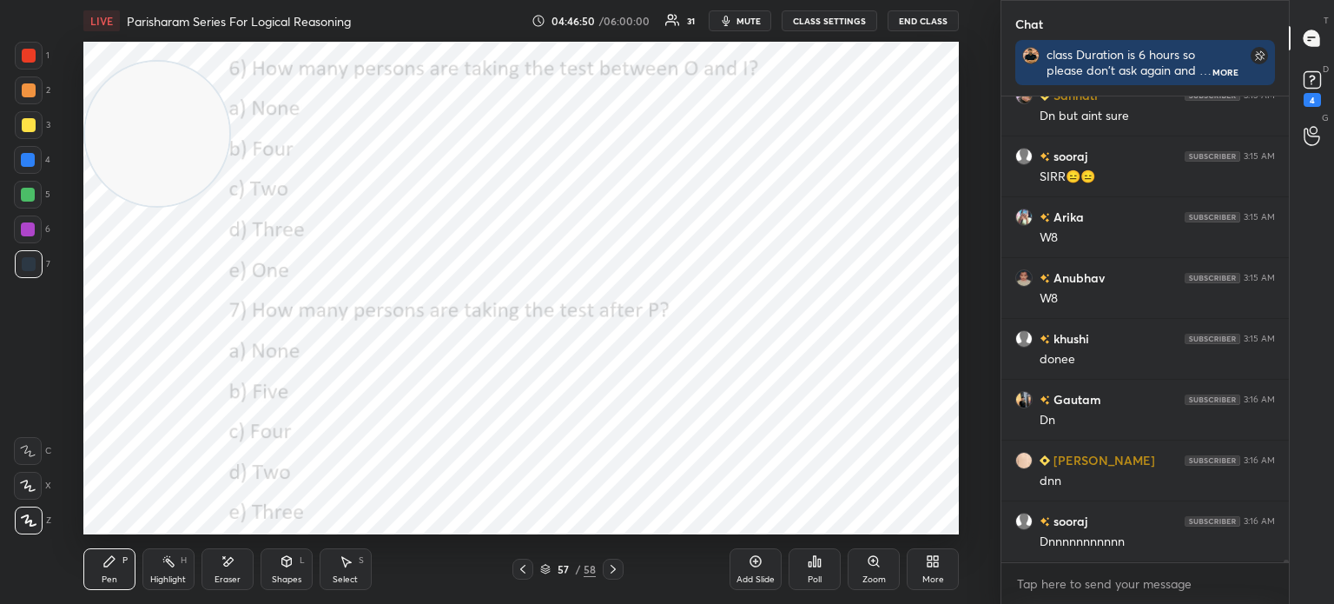
scroll to position [76071, 0]
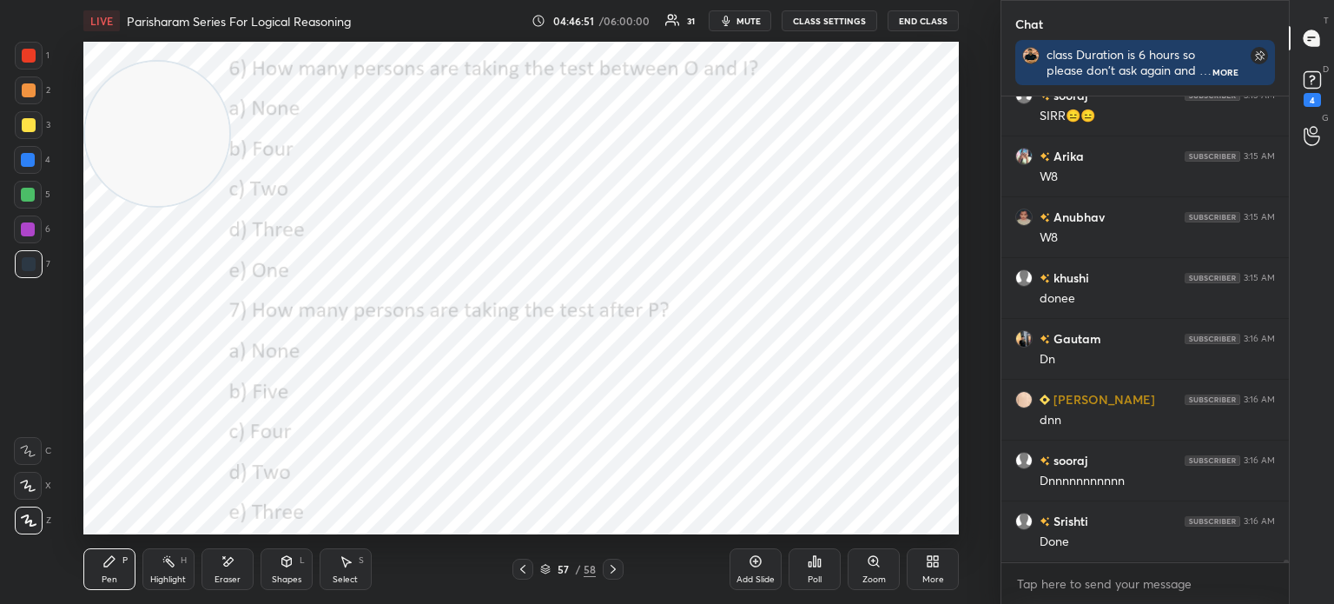
click at [938, 565] on icon at bounding box center [937, 564] width 4 height 4
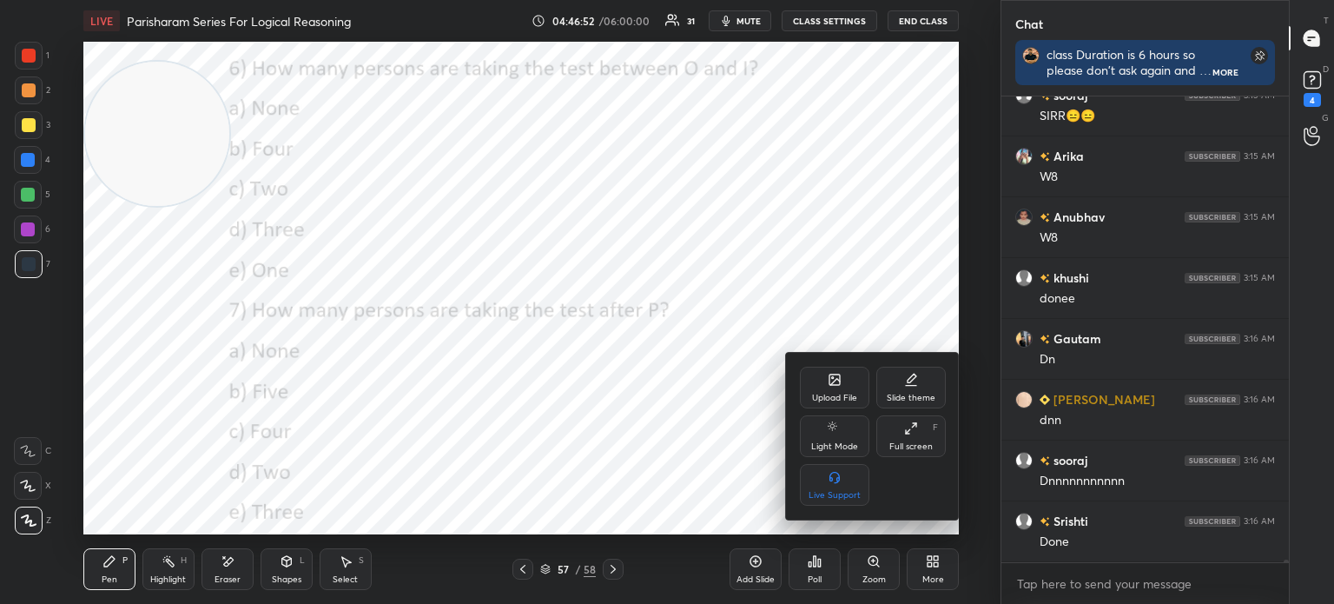
click at [817, 386] on div "Upload File" at bounding box center [834, 388] width 69 height 42
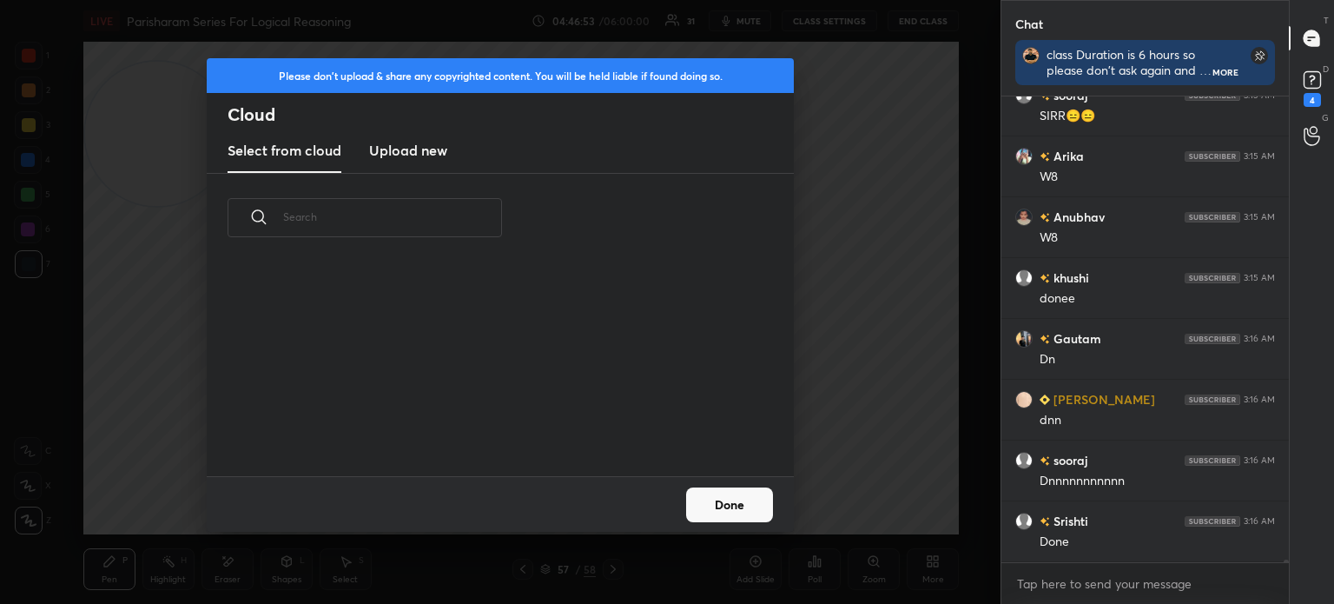
scroll to position [214, 558]
click at [414, 142] on h3 "Upload new" at bounding box center [408, 150] width 78 height 21
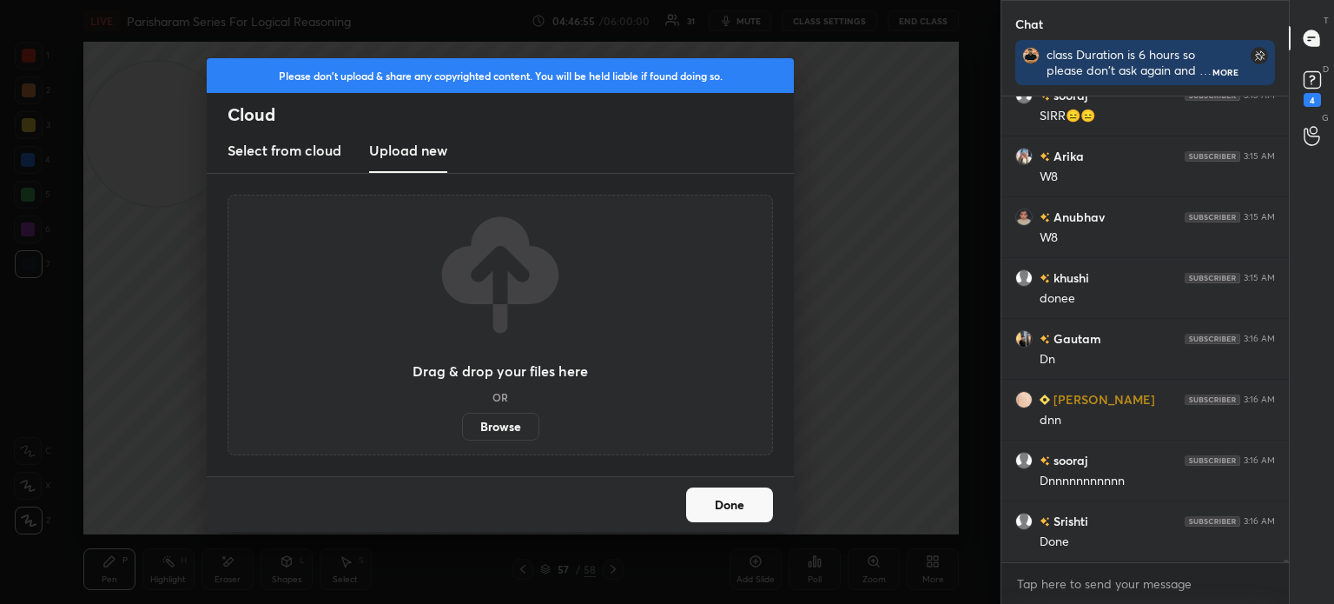
click at [490, 421] on label "Browse" at bounding box center [500, 427] width 77 height 28
click at [462, 421] on input "Browse" at bounding box center [462, 427] width 0 height 28
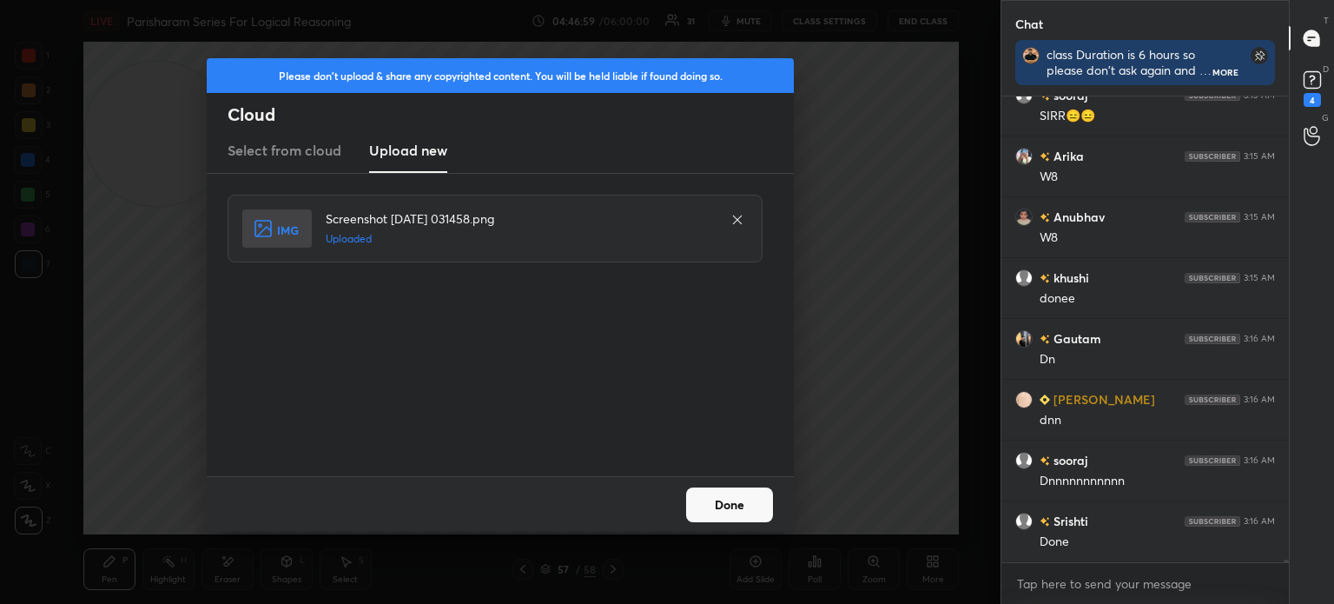
scroll to position [76132, 0]
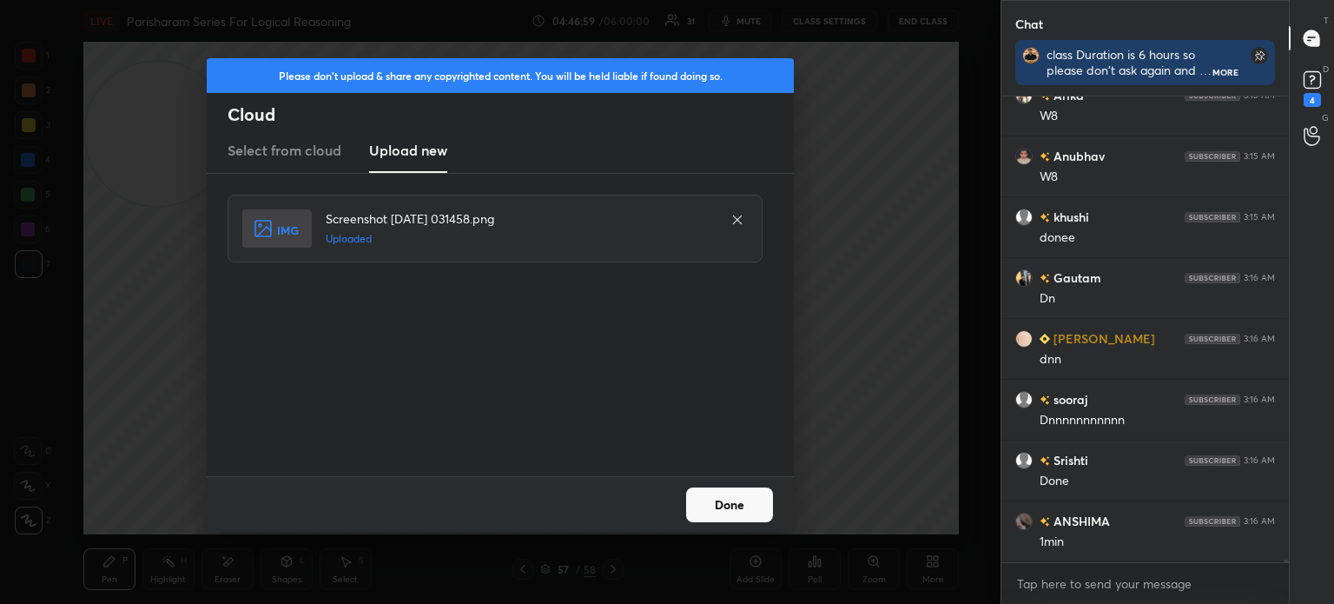
click at [726, 500] on button "Done" at bounding box center [729, 504] width 87 height 35
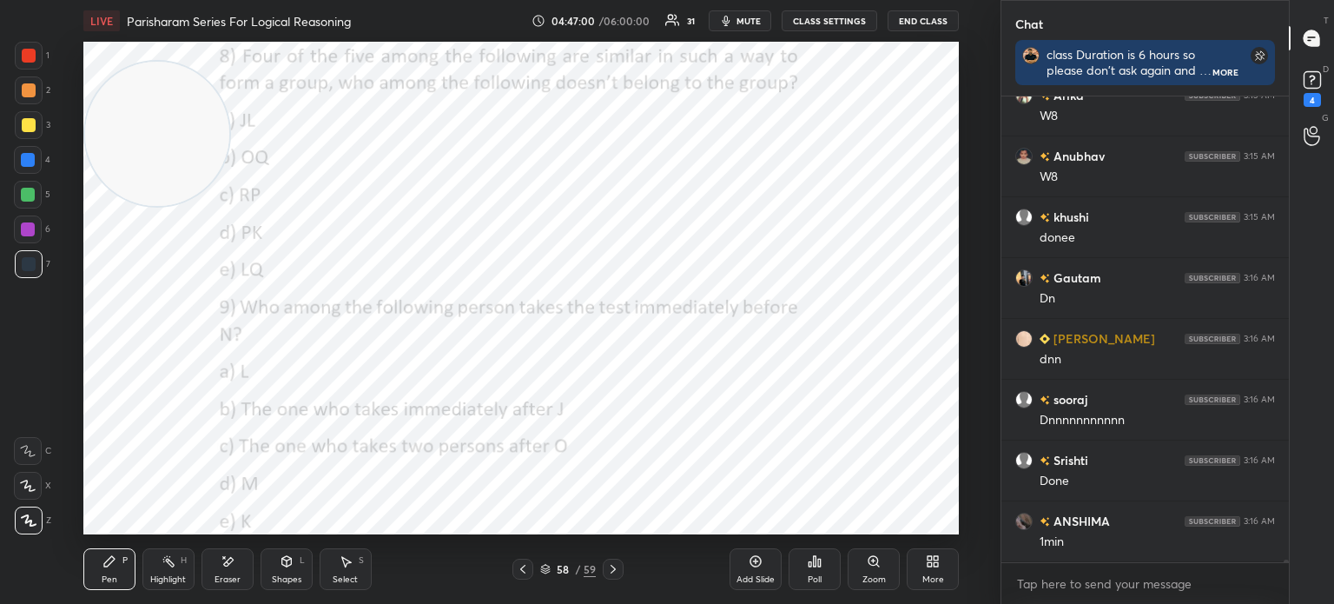
scroll to position [76193, 0]
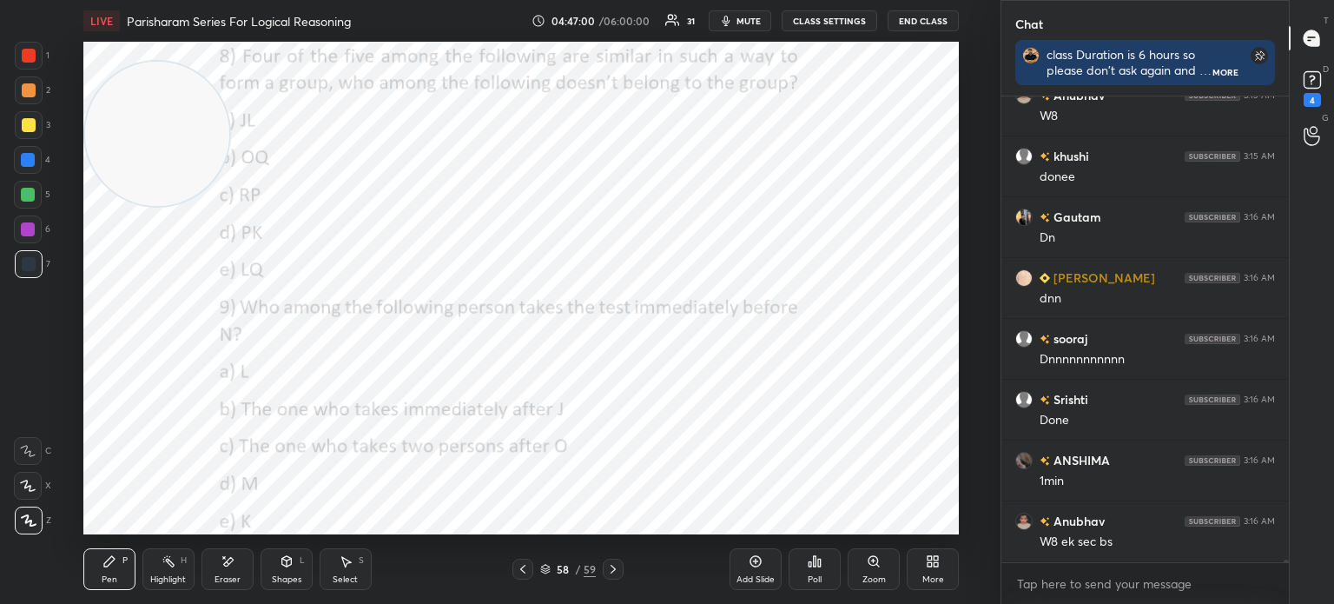
click at [923, 556] on div "More" at bounding box center [933, 569] width 52 height 42
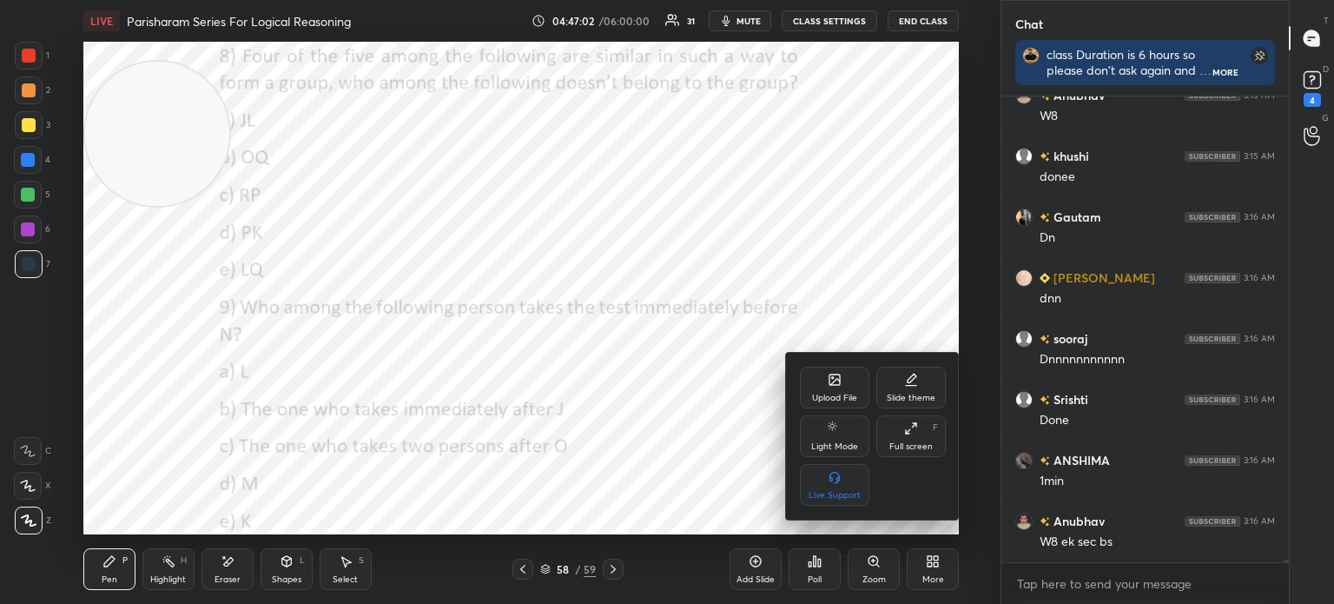
click at [823, 378] on div "Upload File" at bounding box center [834, 388] width 69 height 42
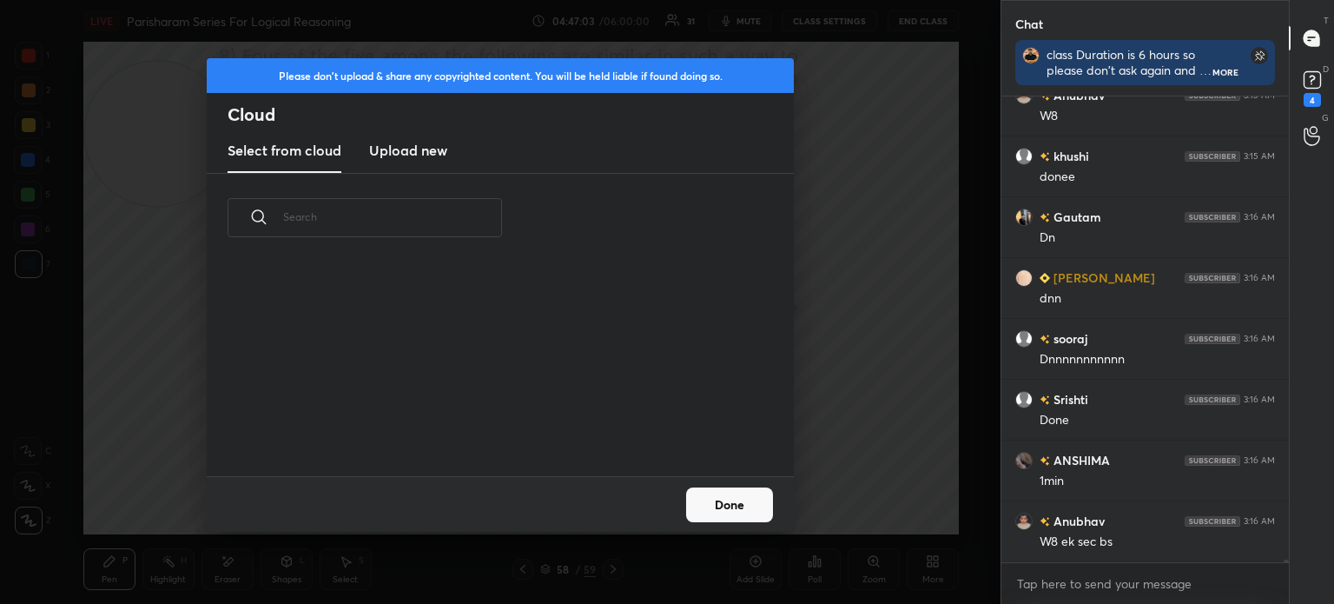
scroll to position [214, 558]
click at [387, 137] on new "Upload new" at bounding box center [408, 150] width 78 height 43
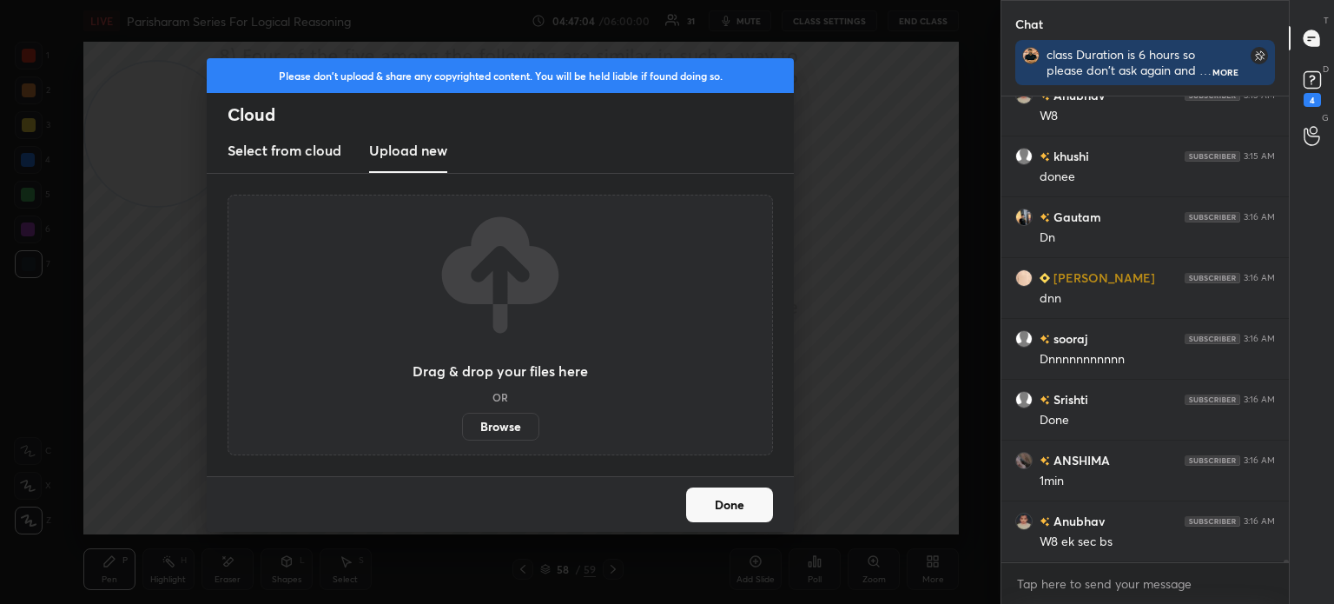
click at [497, 425] on label "Browse" at bounding box center [500, 427] width 77 height 28
click at [462, 425] on input "Browse" at bounding box center [462, 427] width 0 height 28
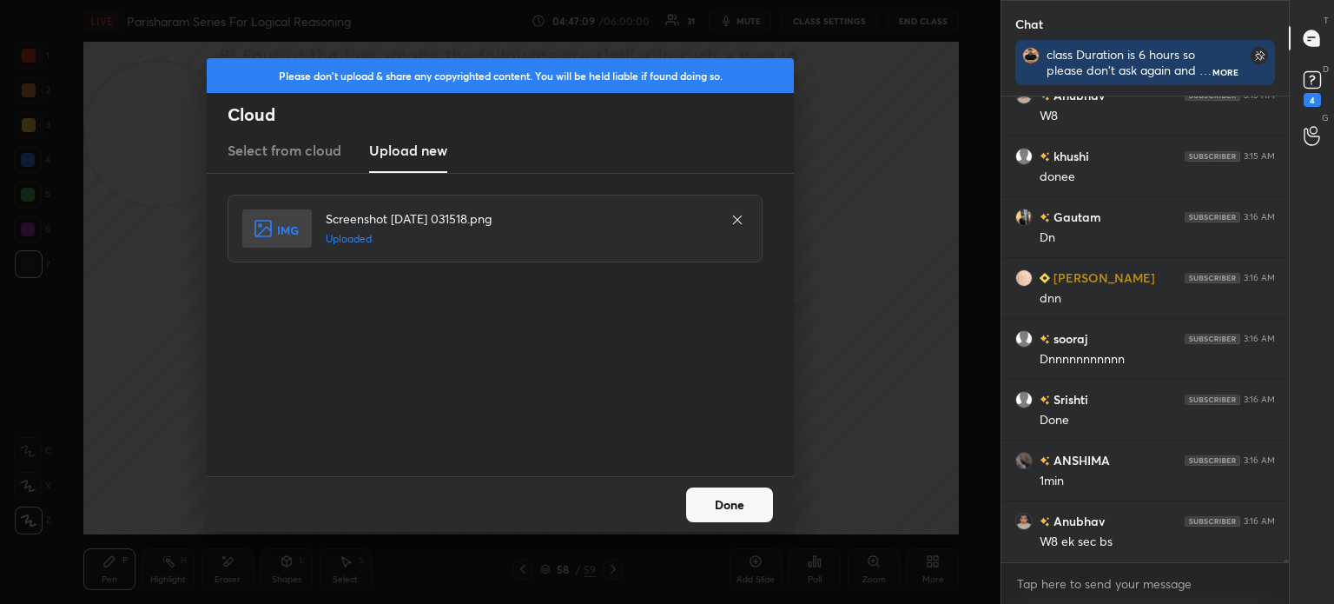
click at [705, 500] on button "Done" at bounding box center [729, 504] width 87 height 35
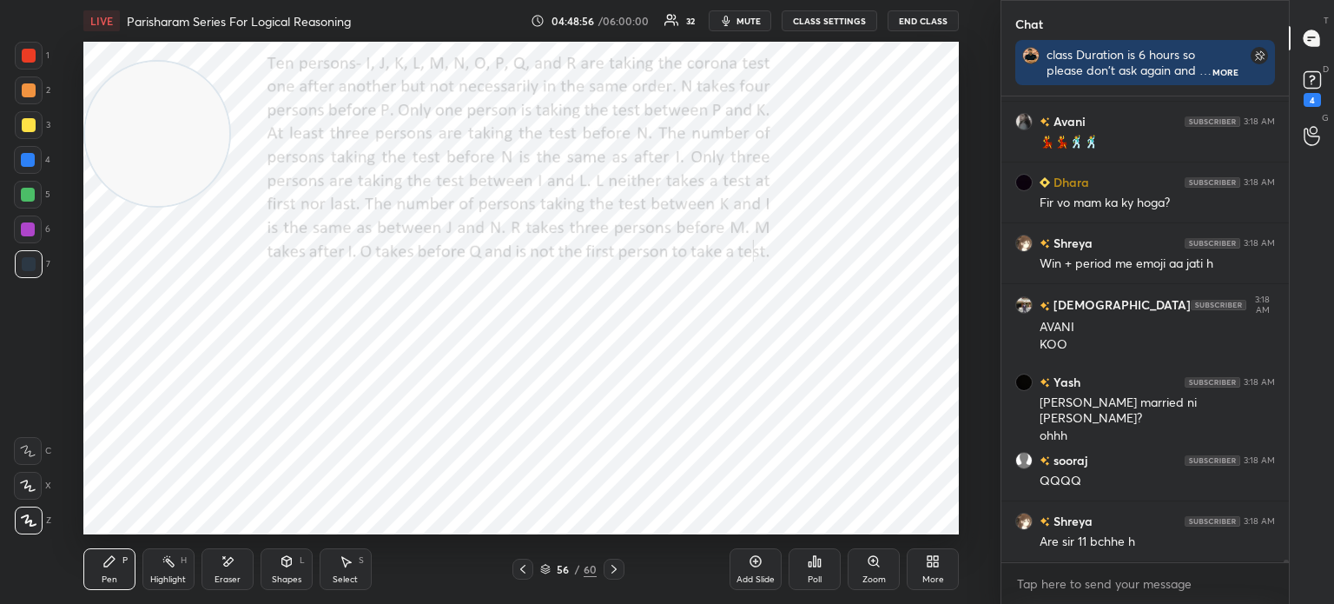
scroll to position [77798, 0]
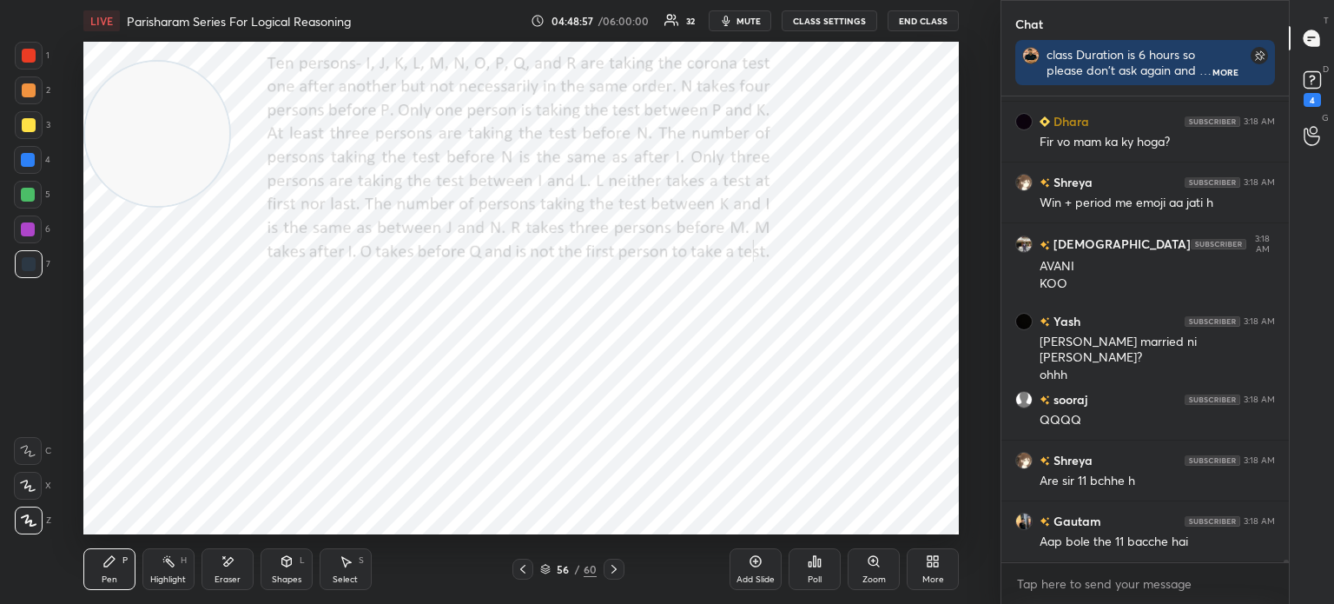
click at [222, 572] on div "Eraser" at bounding box center [228, 569] width 52 height 42
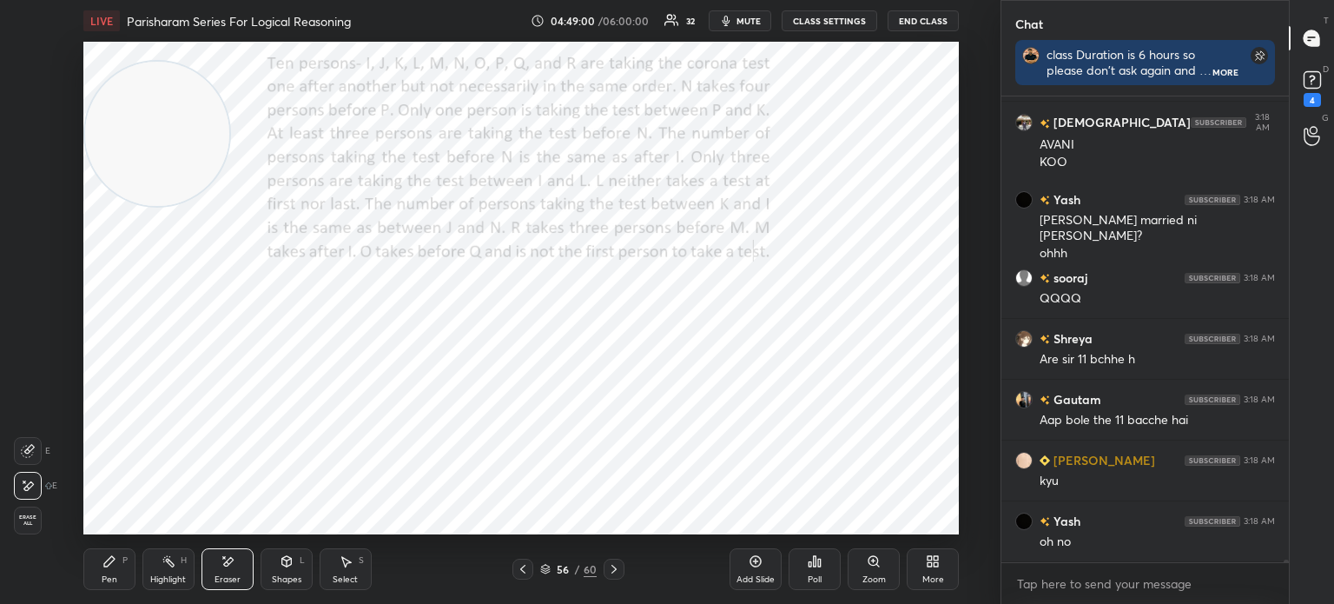
scroll to position [77981, 0]
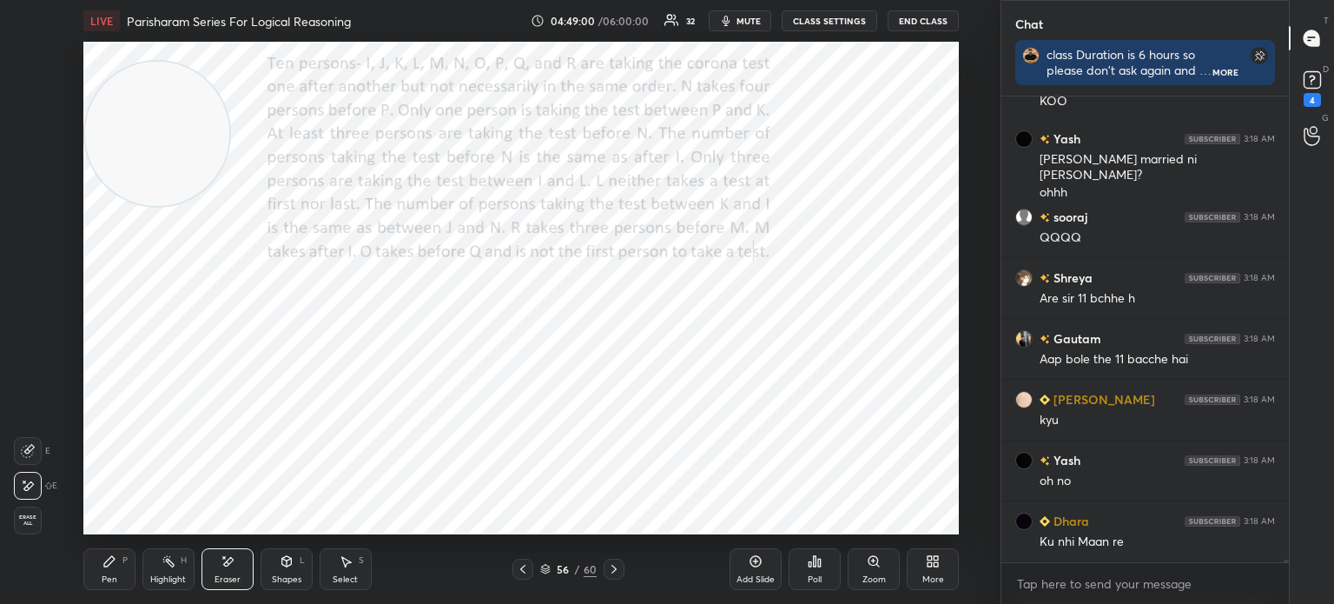
click at [116, 571] on div "Pen P" at bounding box center [109, 569] width 52 height 42
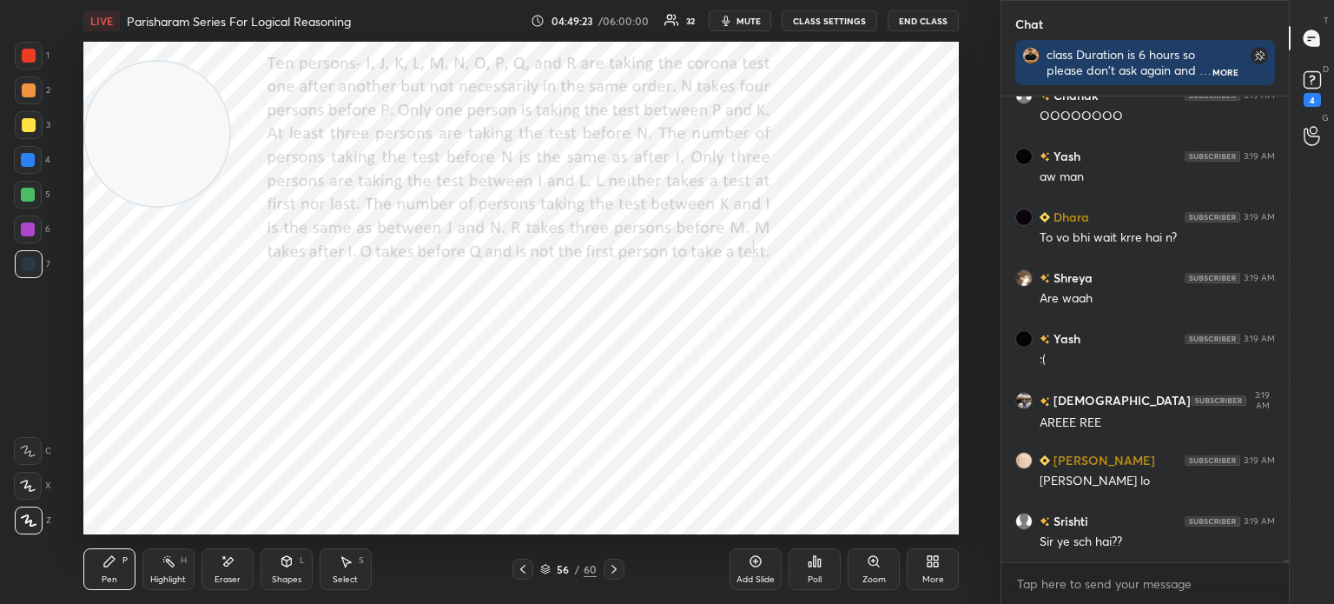
scroll to position [78969, 0]
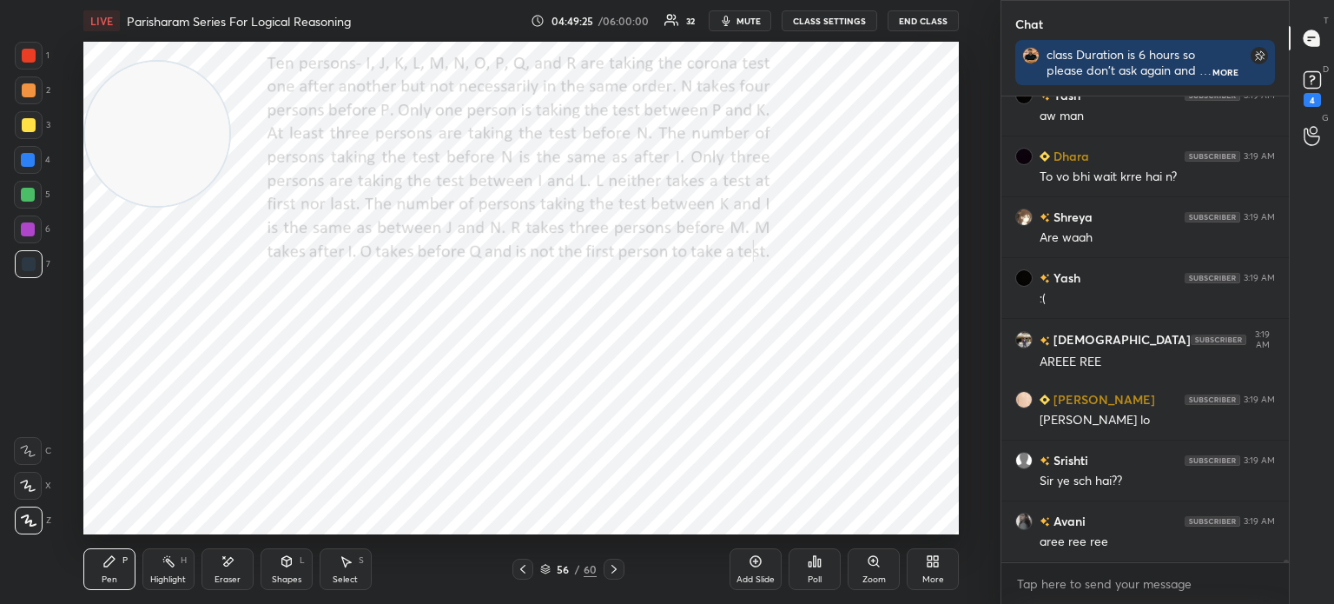
click at [231, 572] on div "Eraser" at bounding box center [228, 569] width 52 height 42
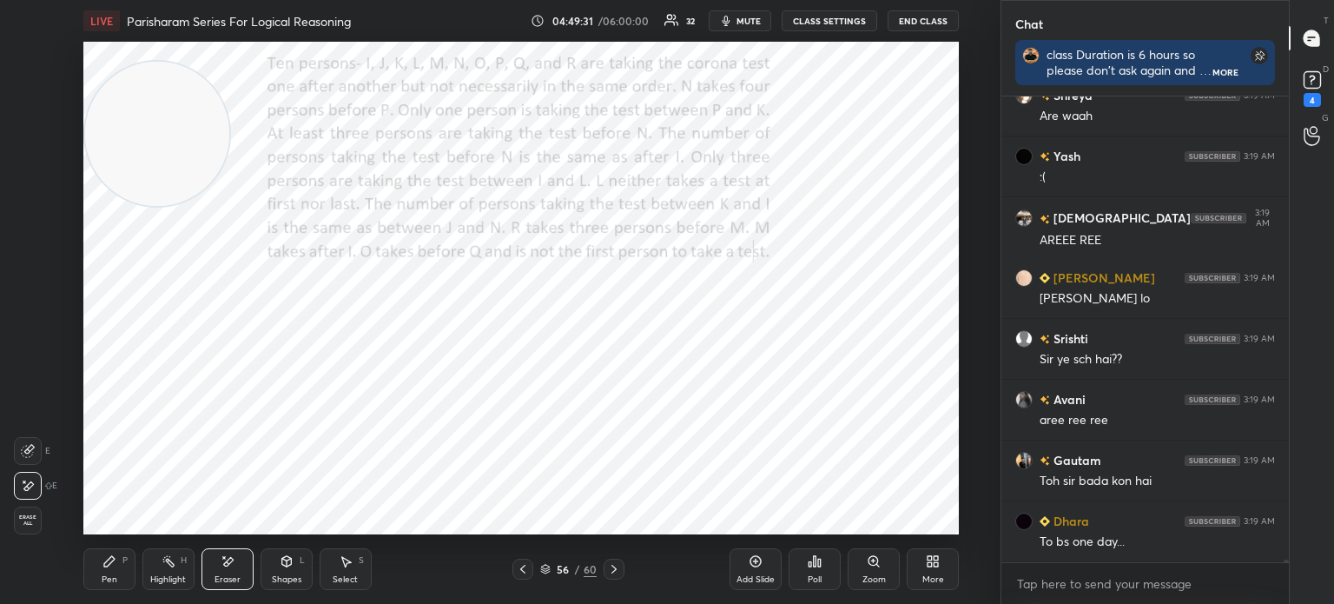
scroll to position [79152, 0]
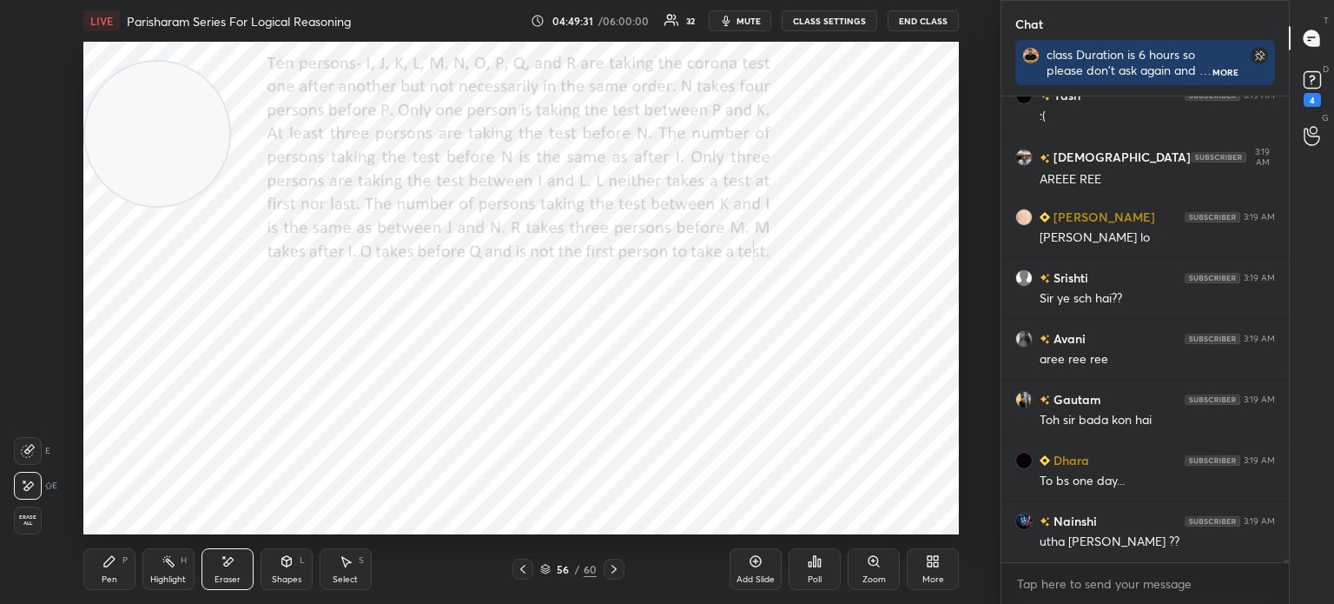
click at [114, 569] on div "Pen P" at bounding box center [109, 569] width 52 height 42
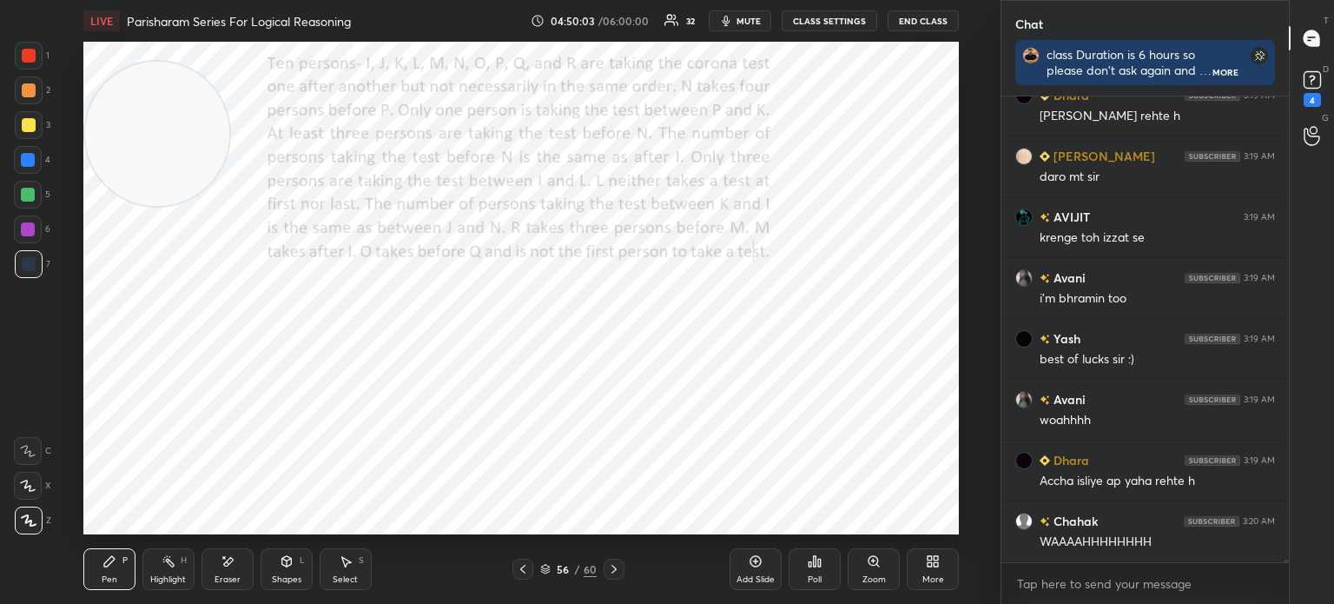
scroll to position [80003, 0]
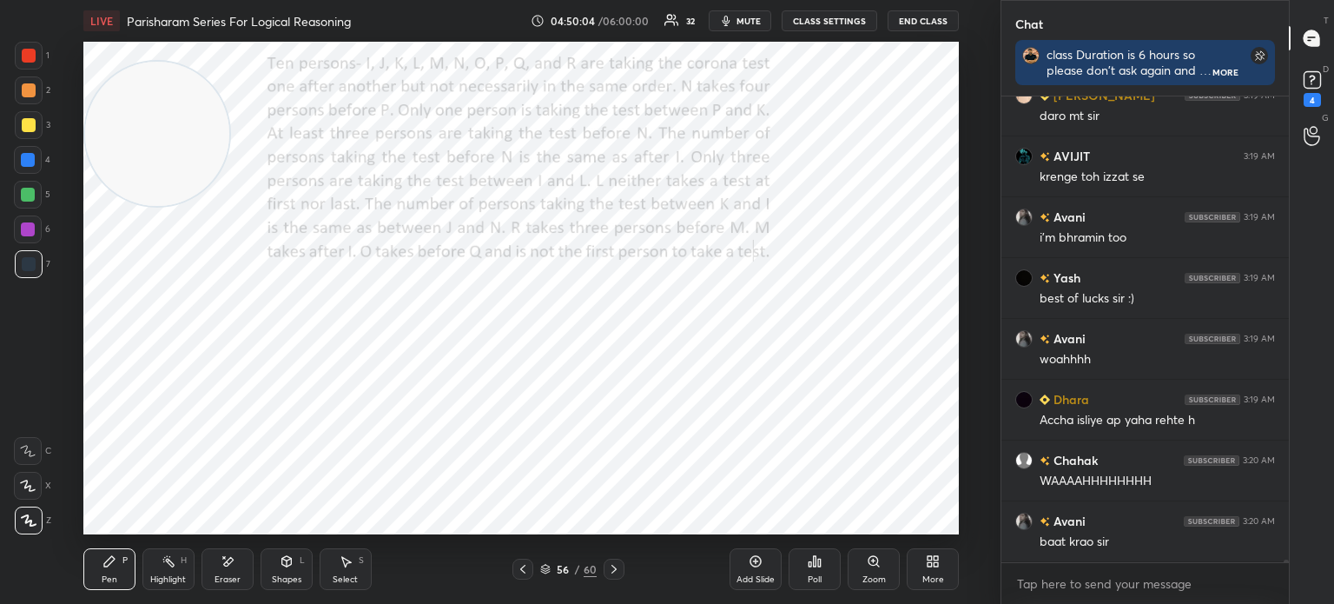
click at [219, 572] on div "Eraser" at bounding box center [228, 569] width 52 height 42
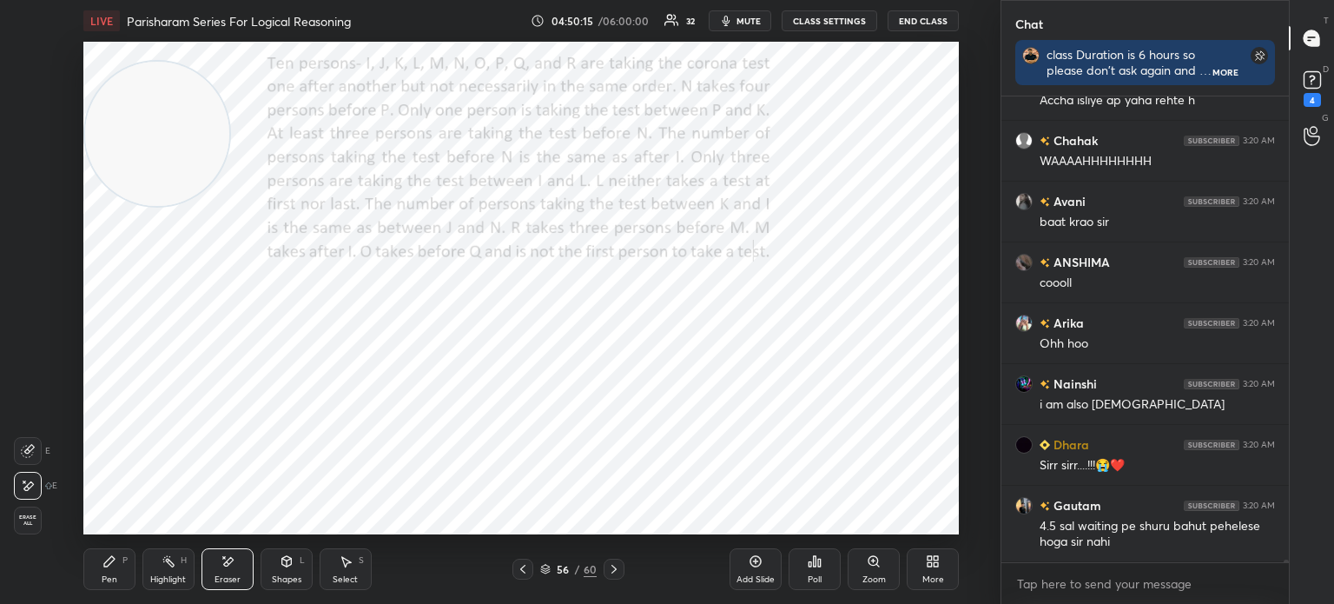
scroll to position [80384, 0]
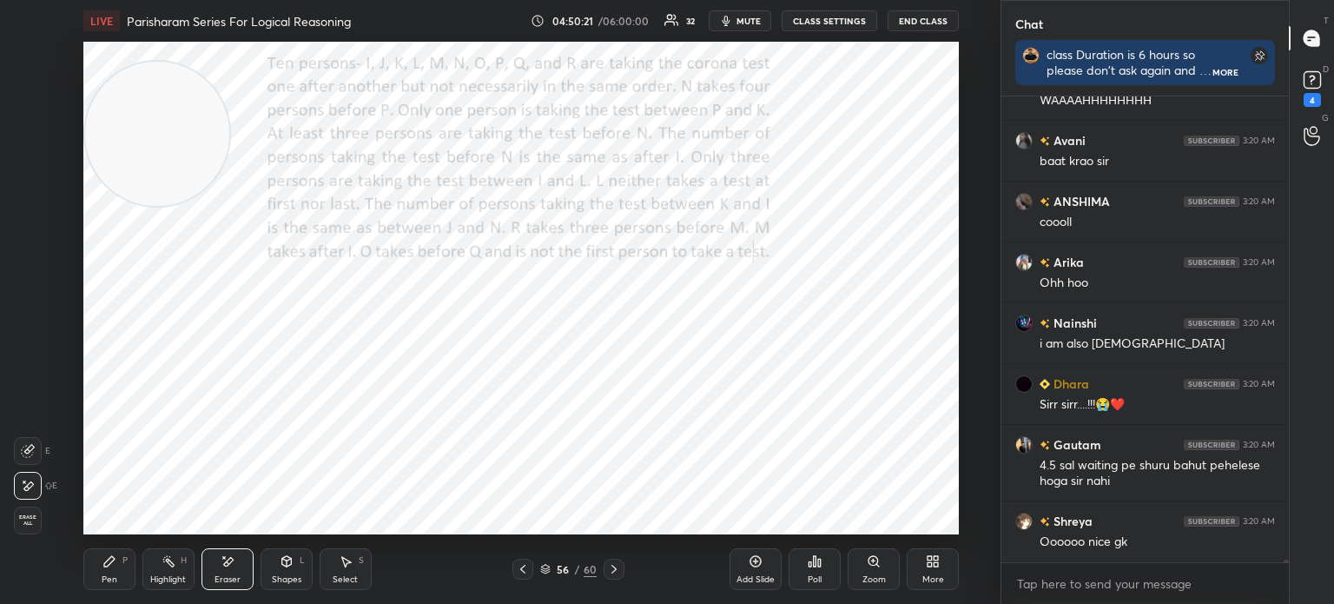
click at [119, 566] on div "Pen P" at bounding box center [109, 569] width 52 height 42
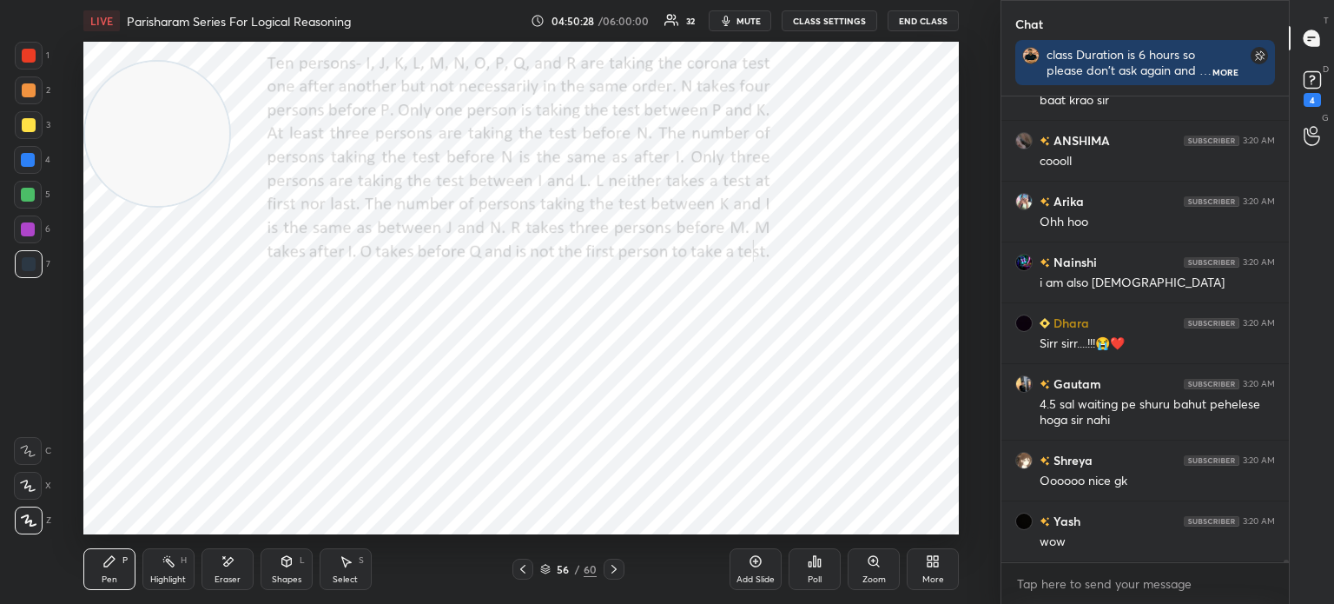
click at [222, 566] on icon at bounding box center [228, 561] width 14 height 15
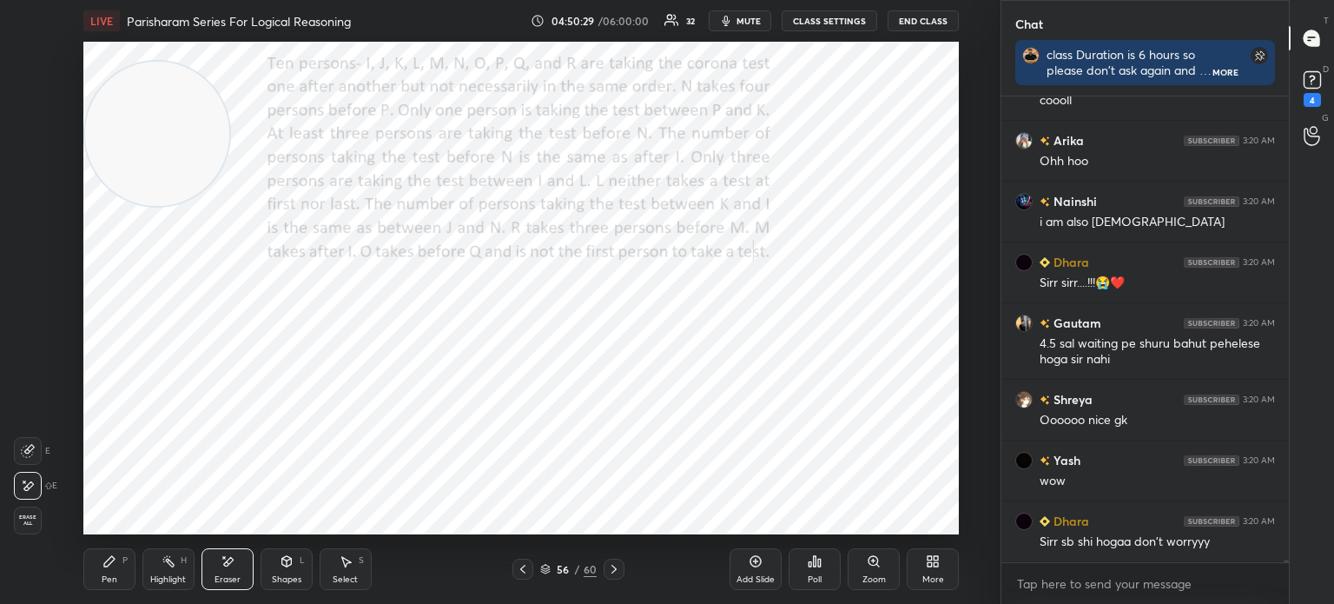
click at [32, 524] on span "Erase all" at bounding box center [28, 520] width 26 height 12
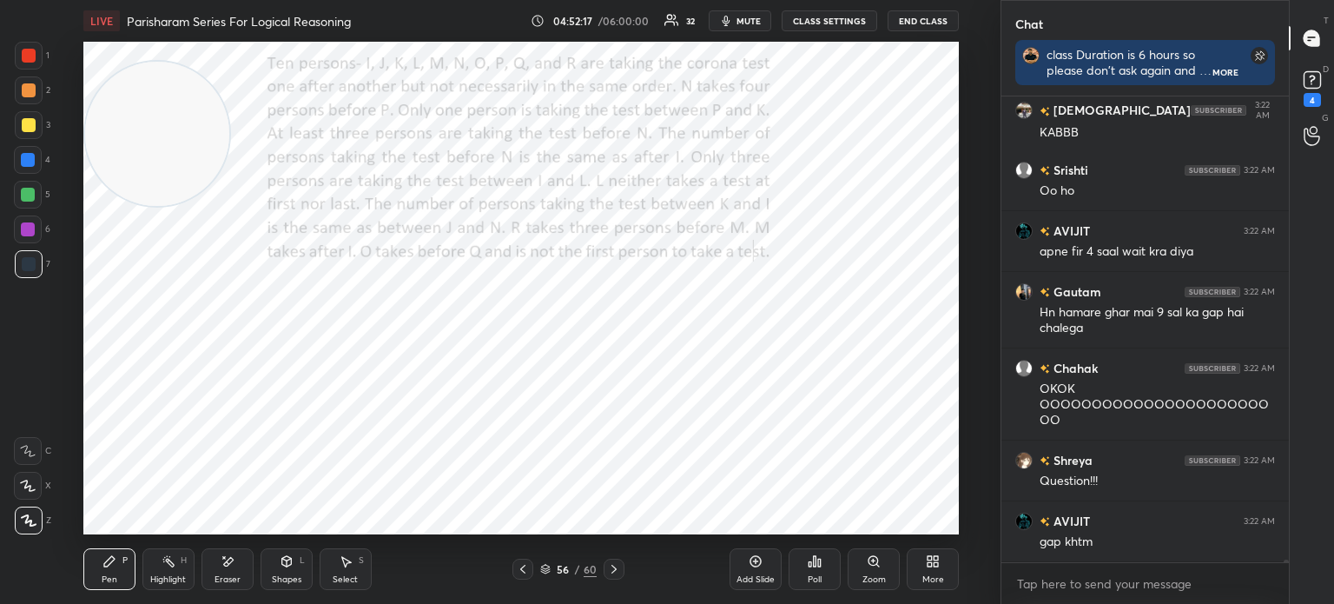
scroll to position [83674, 0]
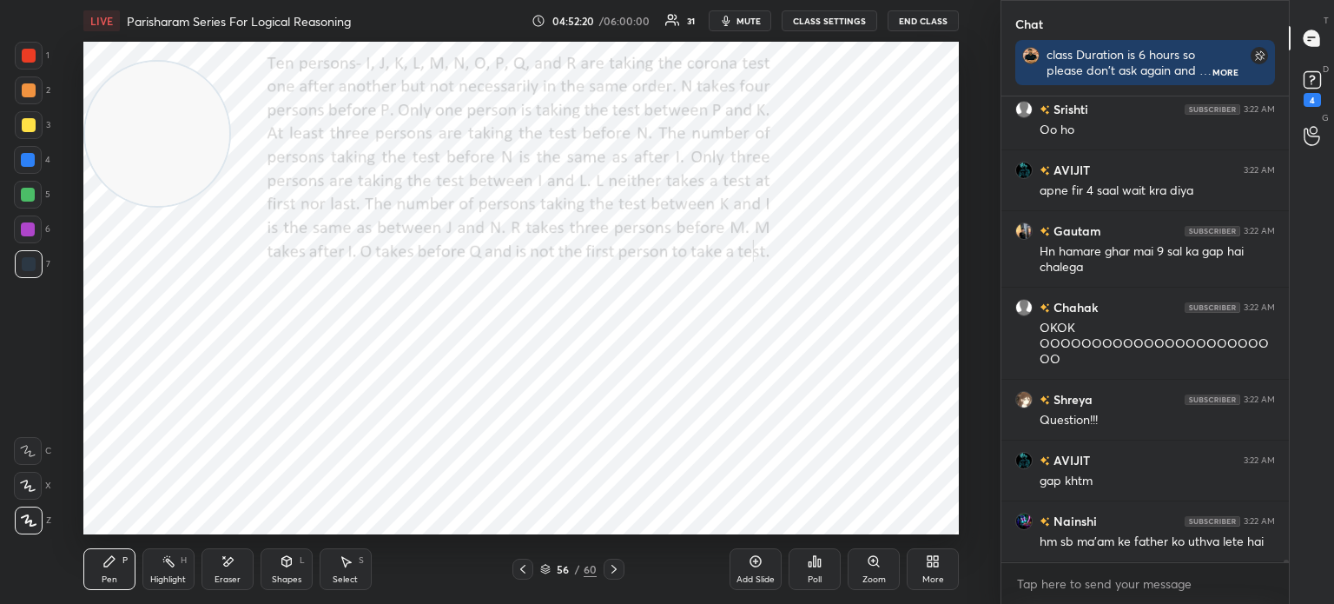
click at [935, 566] on icon at bounding box center [937, 564] width 4 height 4
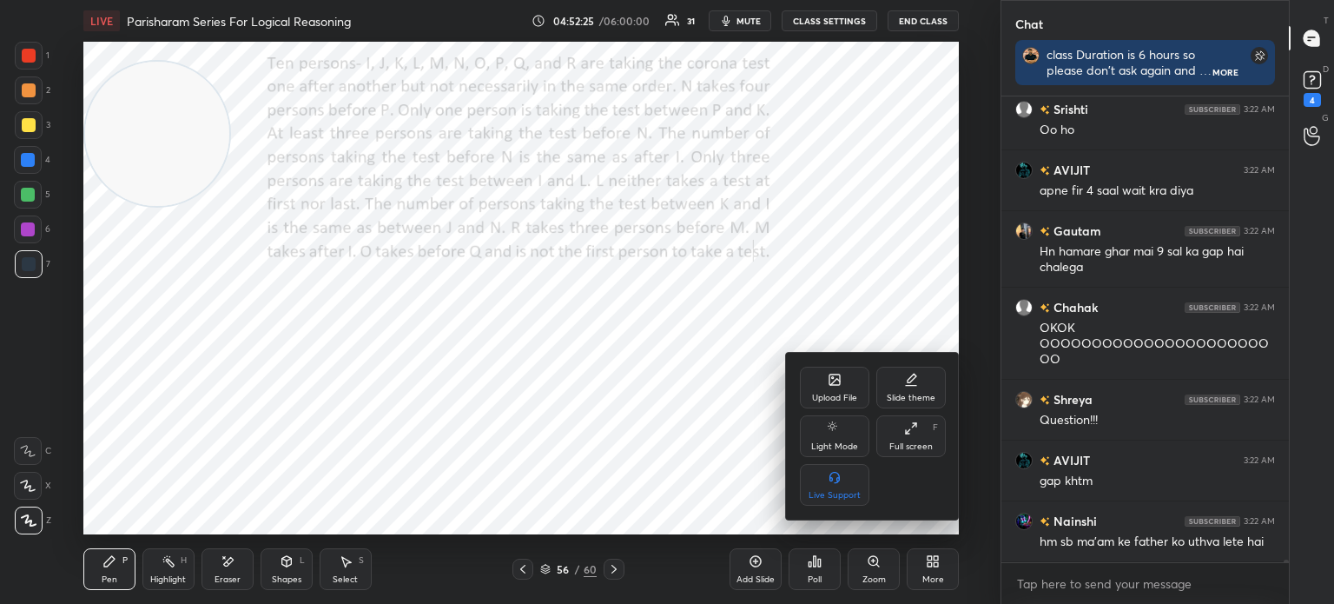
click at [822, 398] on div "Upload File" at bounding box center [834, 398] width 45 height 9
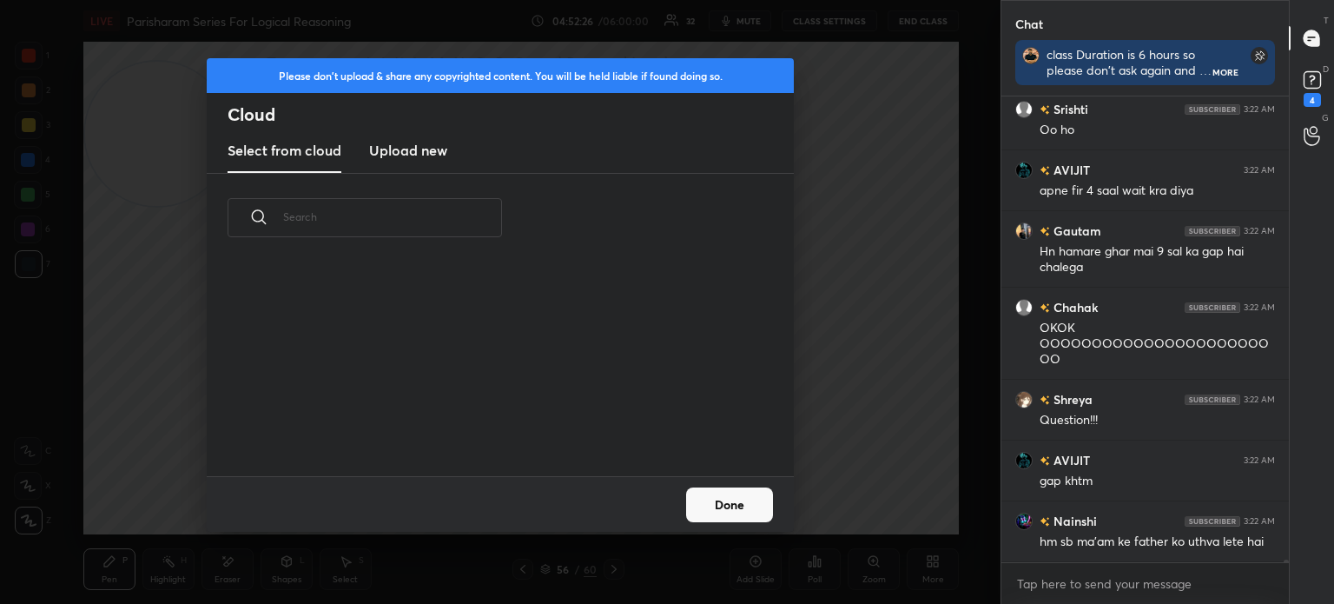
scroll to position [83735, 0]
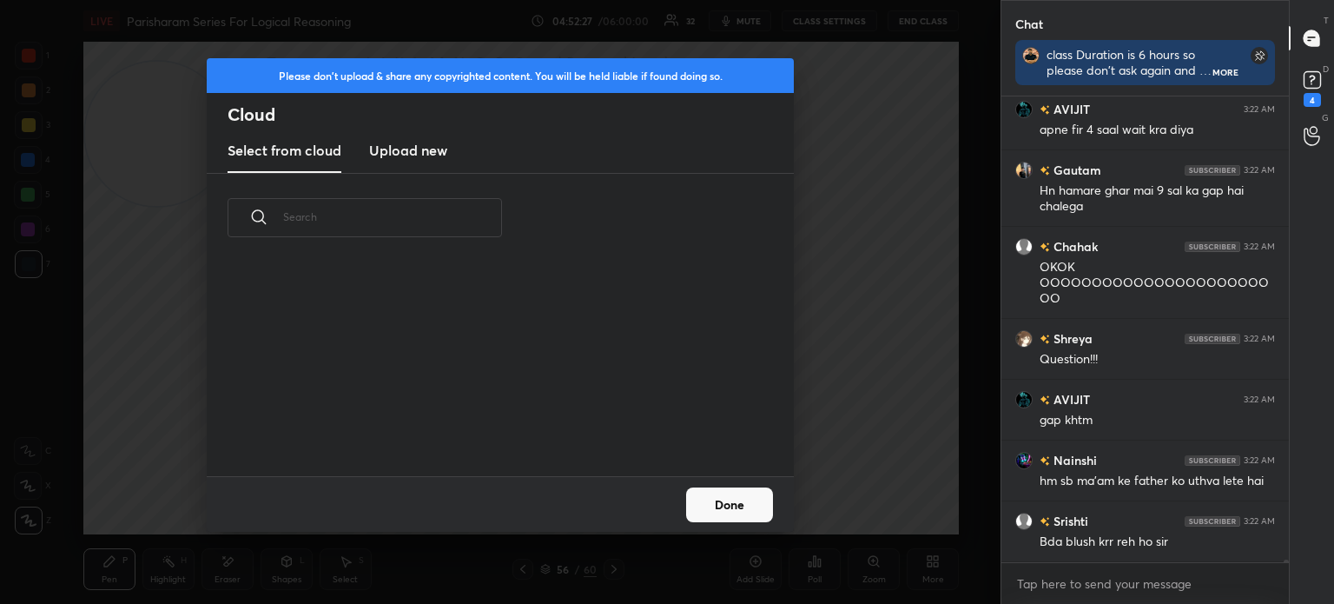
click at [413, 155] on h3 "Upload new" at bounding box center [408, 150] width 78 height 21
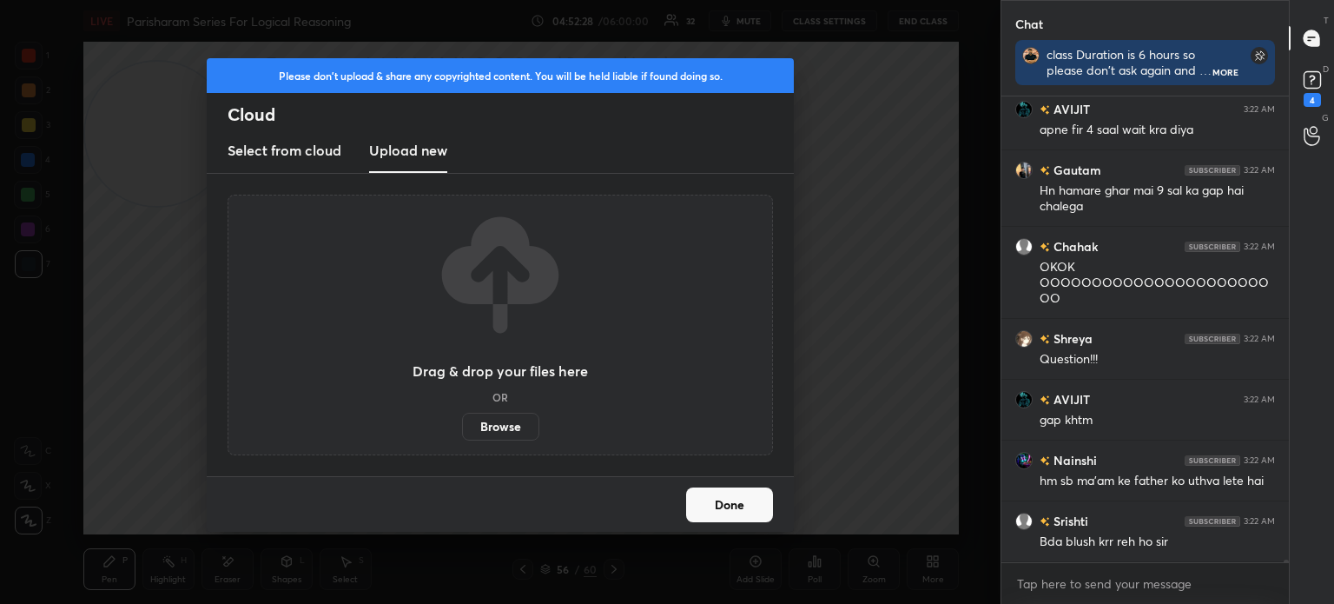
click at [499, 427] on label "Browse" at bounding box center [500, 427] width 77 height 28
click at [462, 427] on input "Browse" at bounding box center [462, 427] width 0 height 28
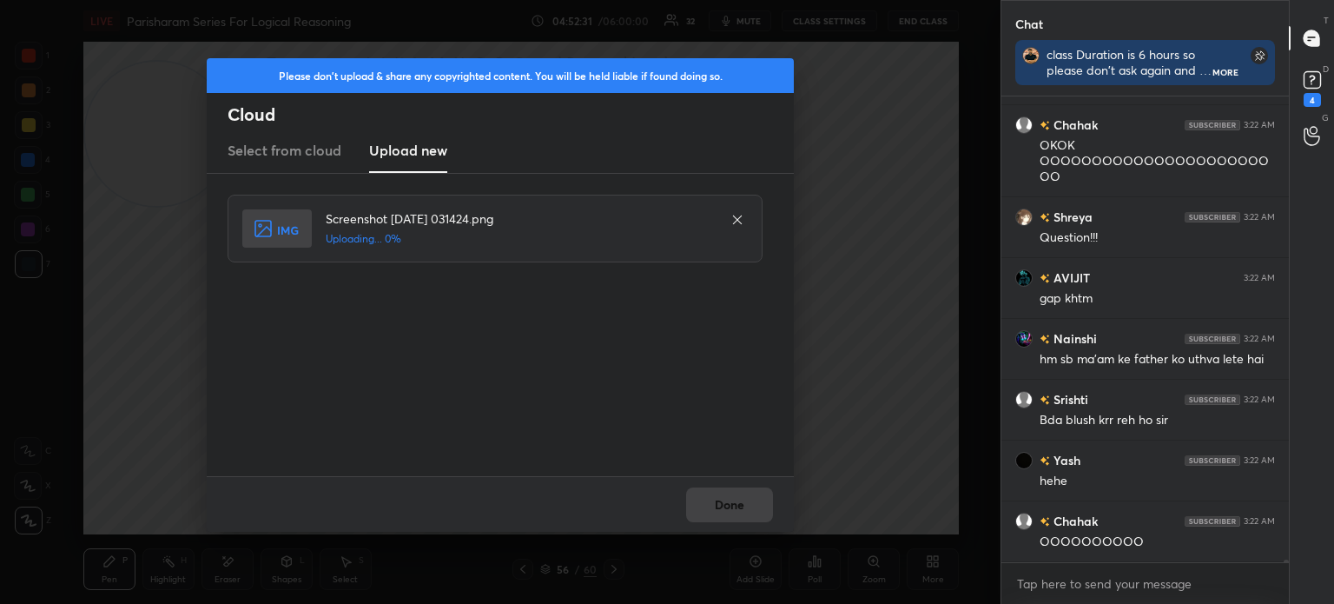
scroll to position [83918, 0]
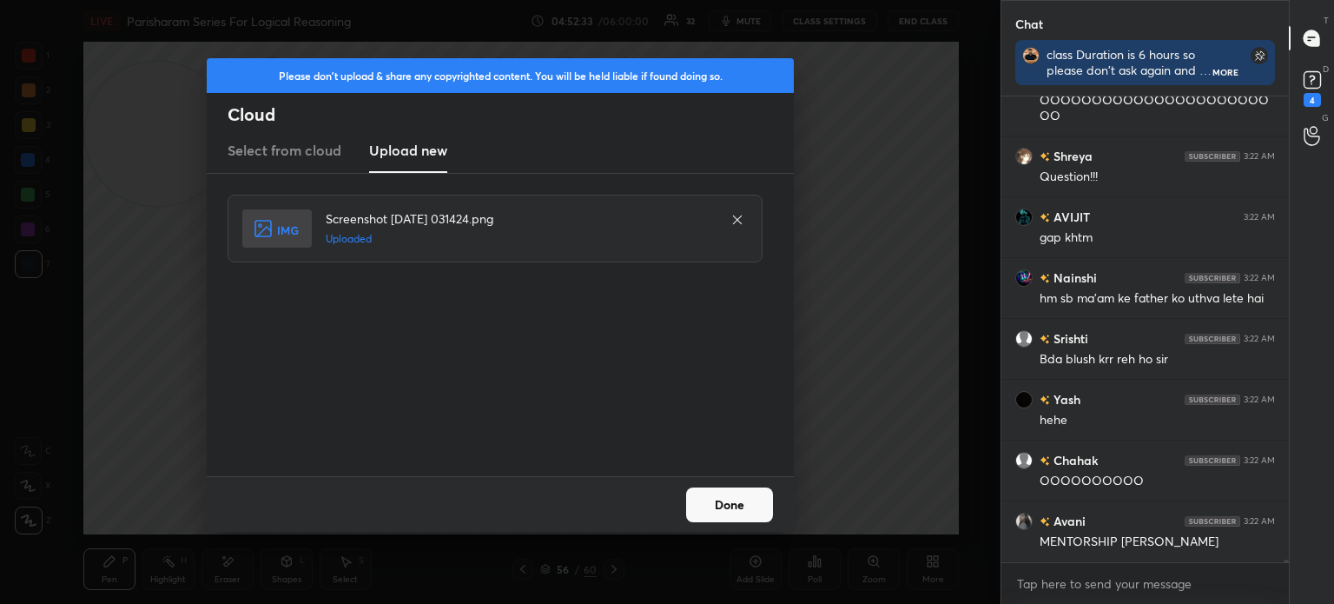
click at [720, 503] on button "Done" at bounding box center [729, 504] width 87 height 35
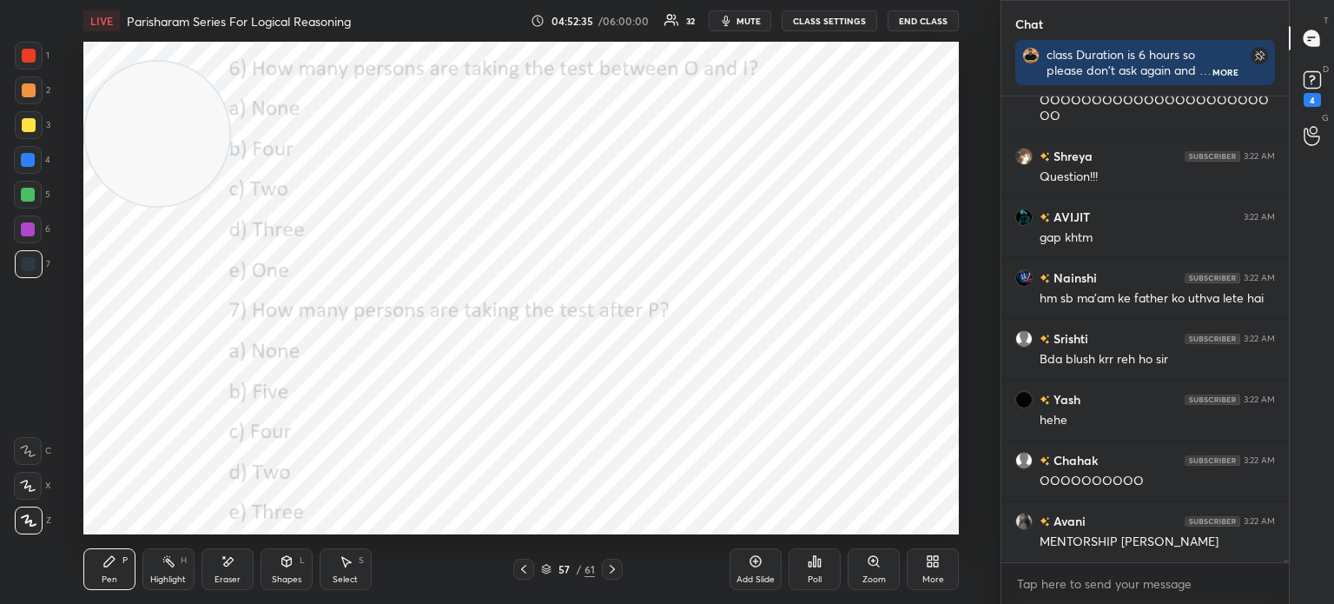
click at [931, 570] on div "More" at bounding box center [933, 569] width 52 height 42
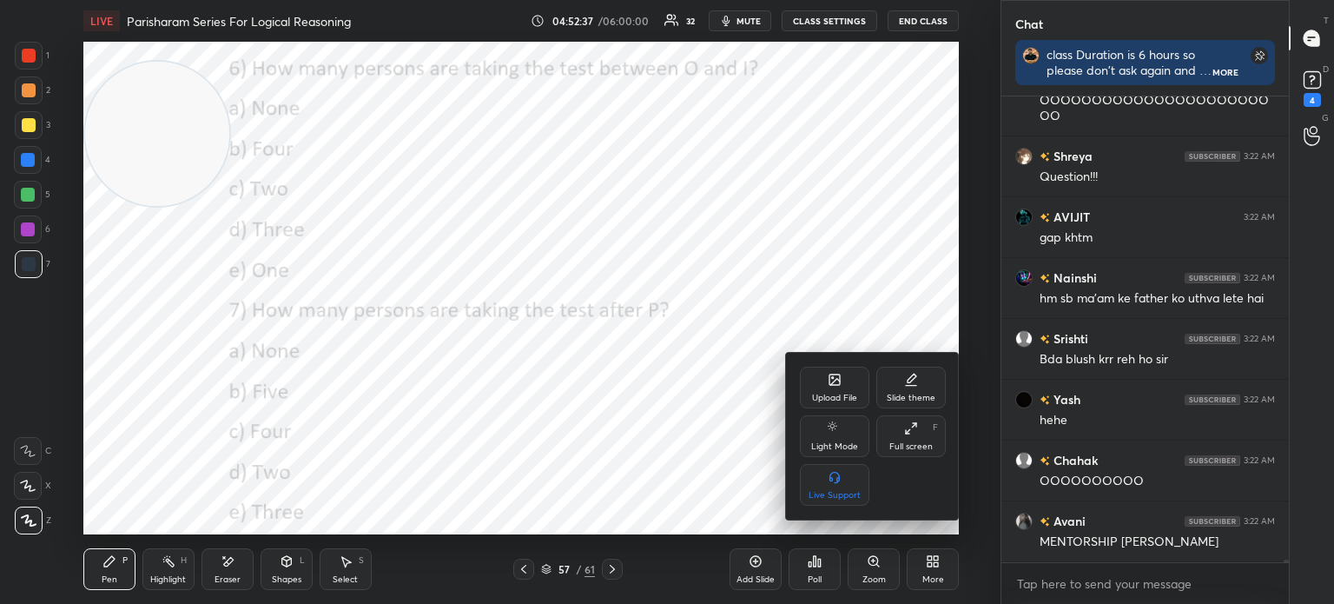
scroll to position [83978, 0]
click at [822, 397] on div "Upload File" at bounding box center [834, 398] width 45 height 9
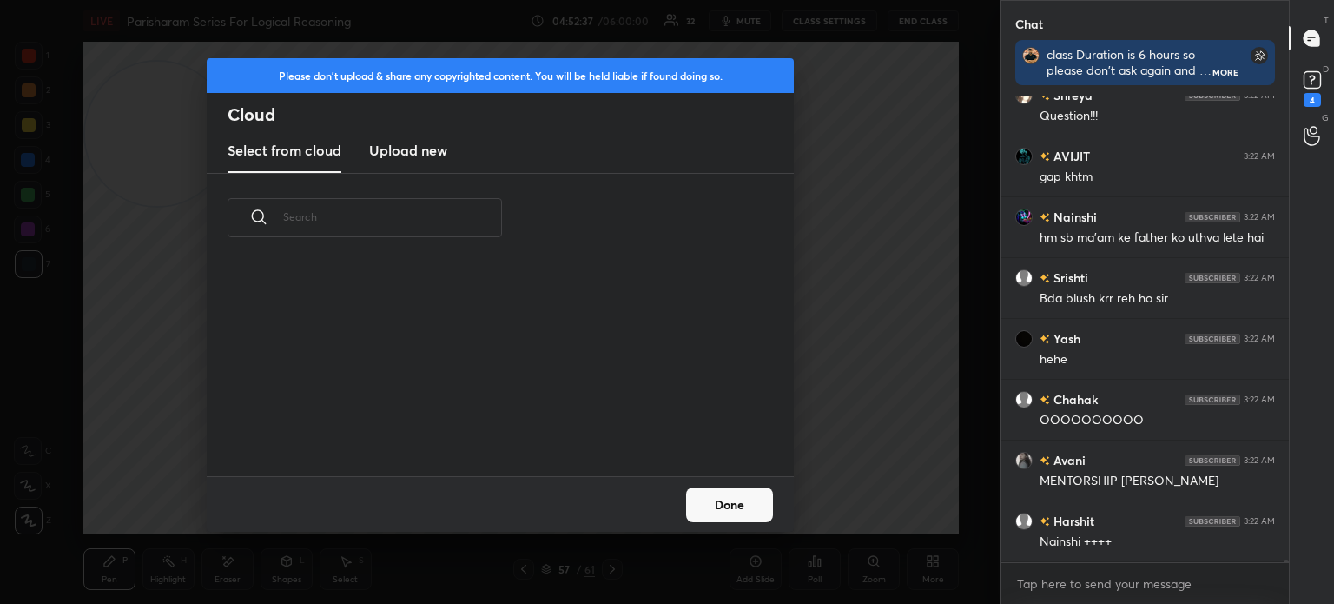
scroll to position [214, 558]
click at [420, 155] on h3 "Upload new" at bounding box center [408, 150] width 78 height 21
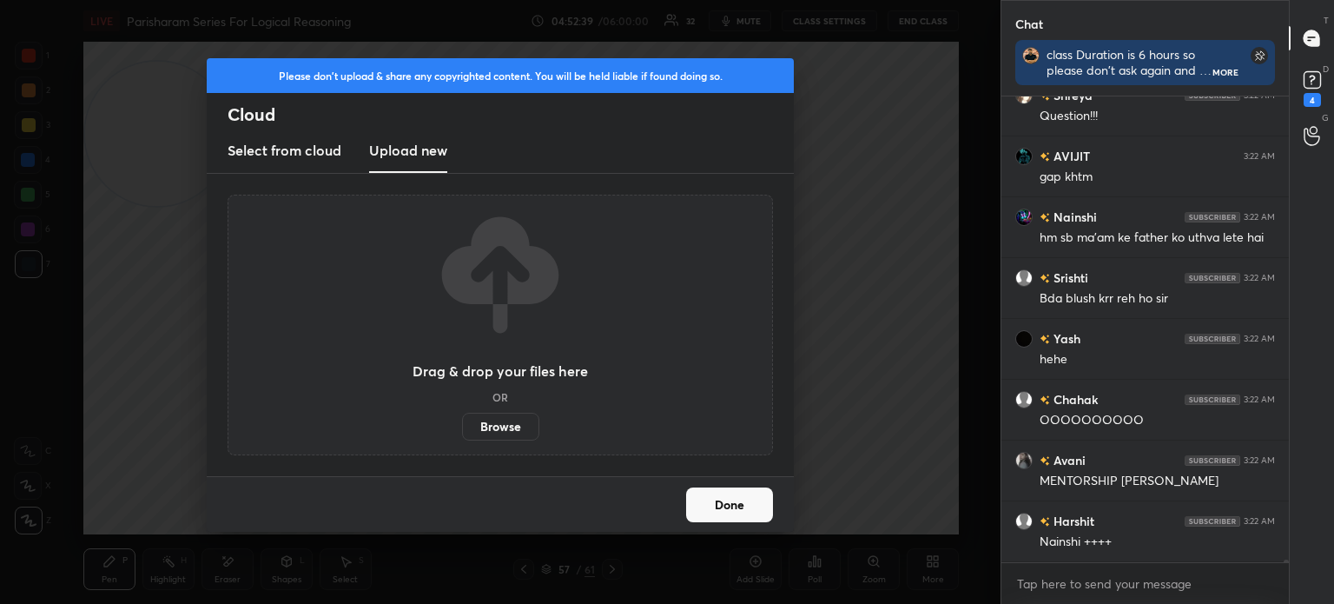
scroll to position [84039, 0]
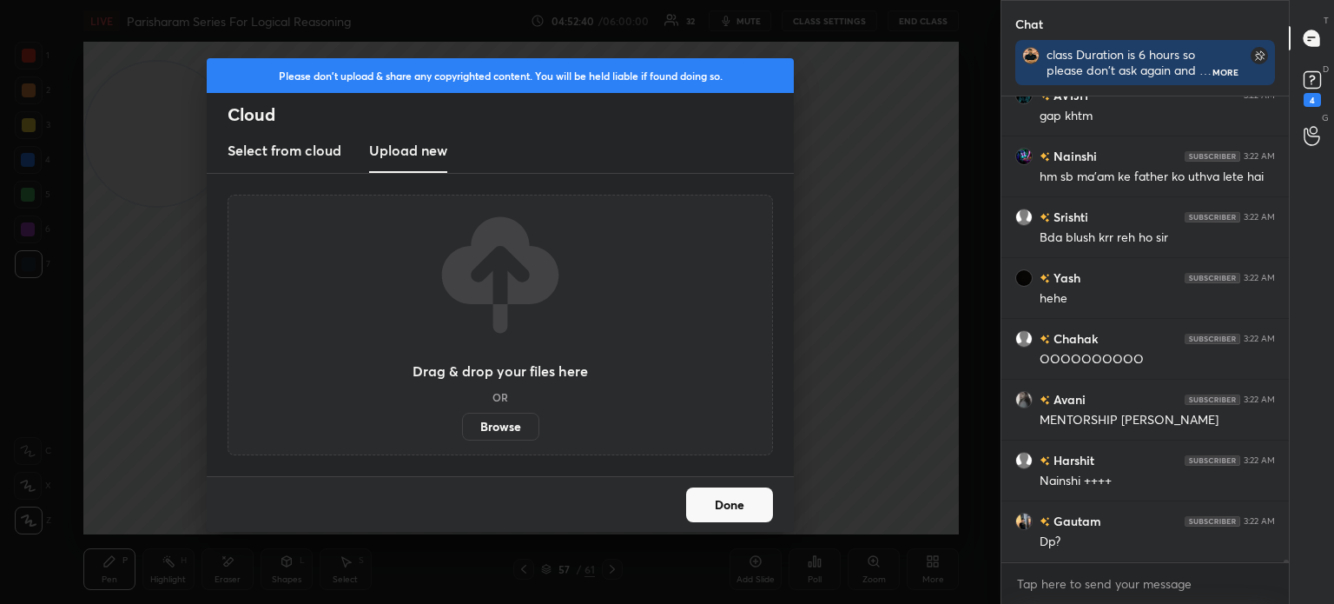
click at [490, 431] on label "Browse" at bounding box center [500, 427] width 77 height 28
click at [462, 431] on input "Browse" at bounding box center [462, 427] width 0 height 28
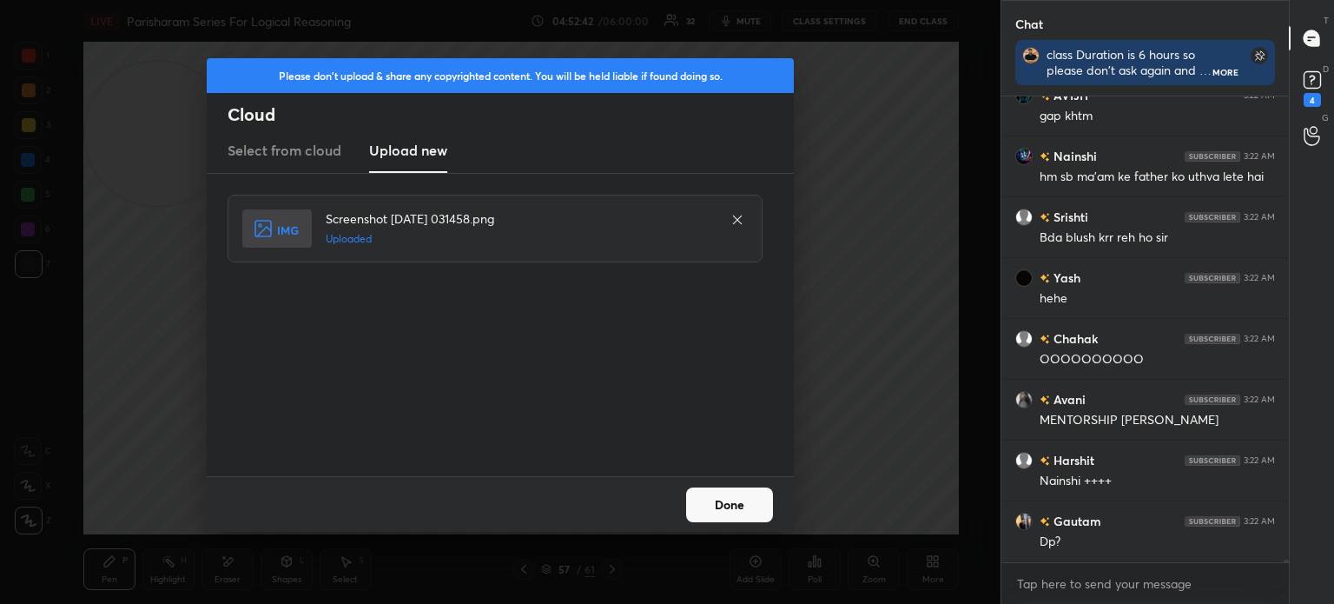
scroll to position [84100, 0]
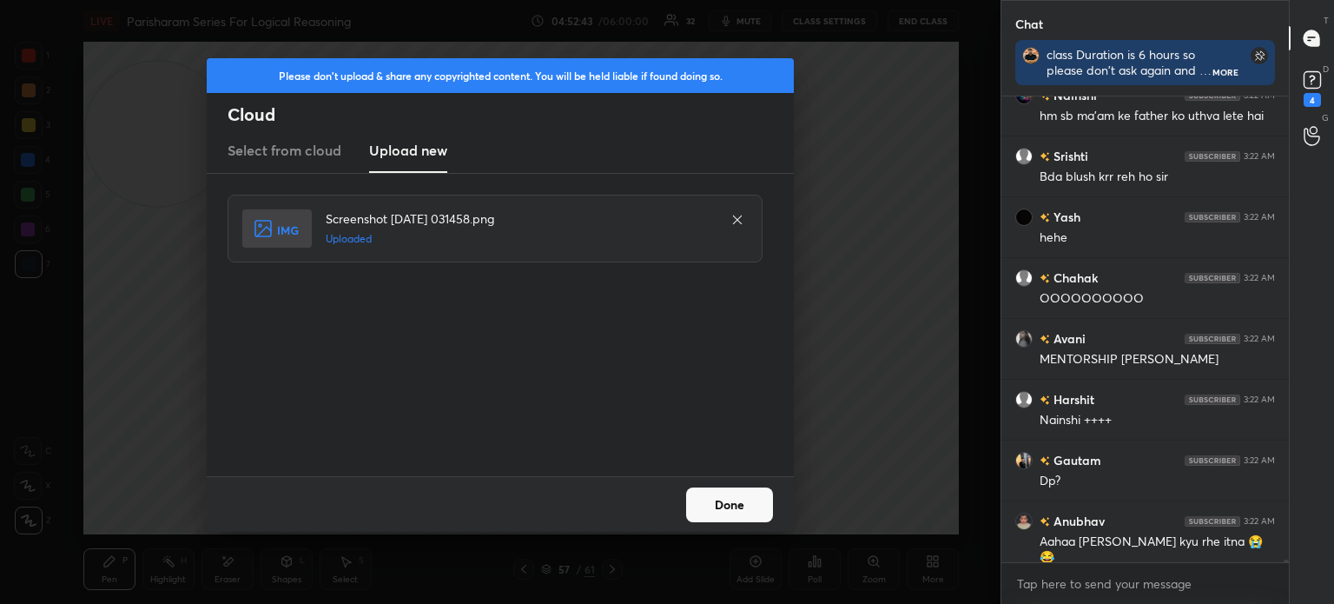
click at [726, 505] on button "Done" at bounding box center [729, 504] width 87 height 35
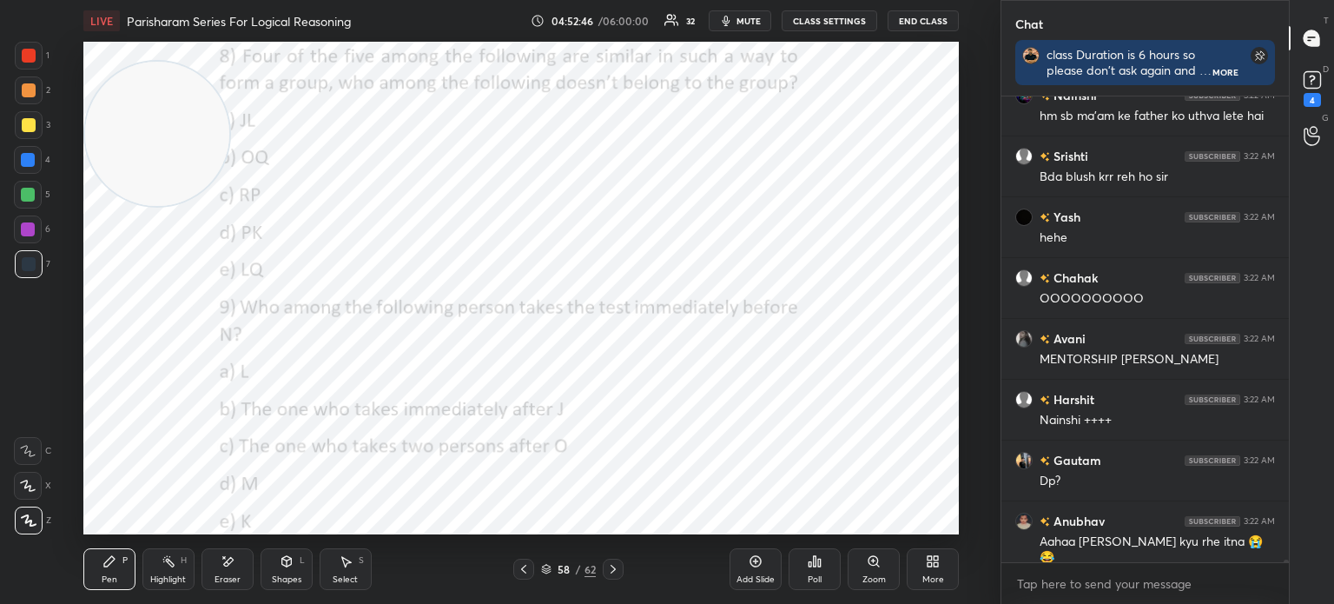
click at [917, 566] on div "More" at bounding box center [933, 569] width 52 height 42
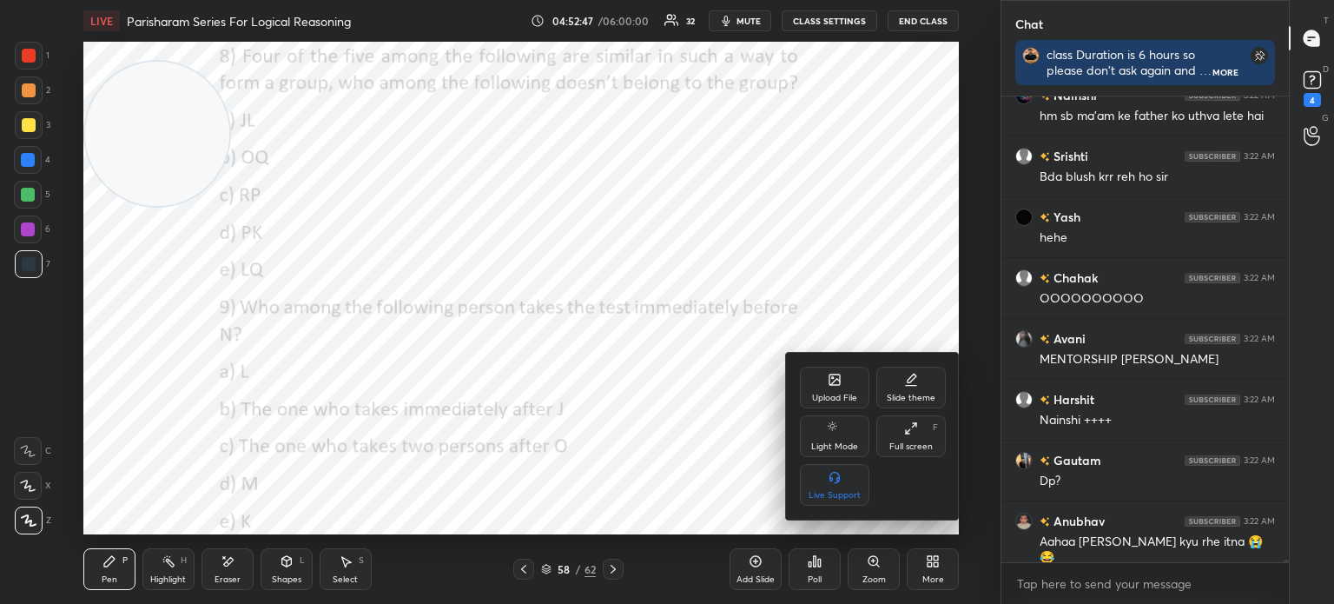
click at [811, 381] on div "Upload File" at bounding box center [834, 388] width 69 height 42
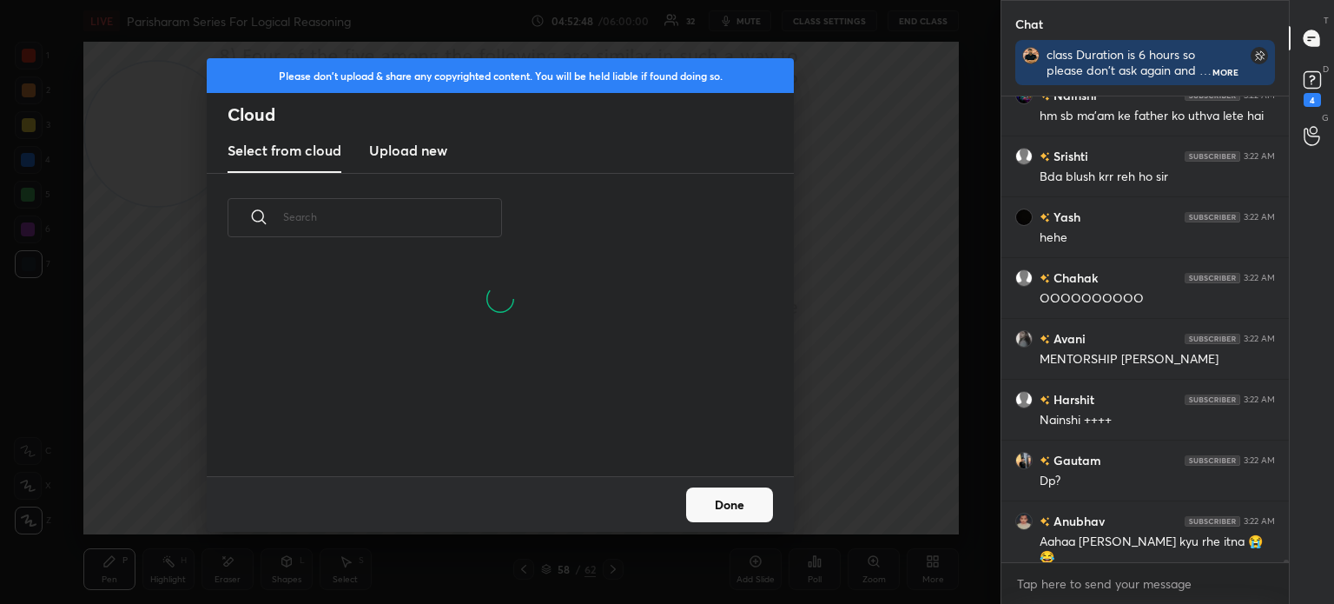
click at [401, 149] on h3 "Upload new" at bounding box center [408, 150] width 78 height 21
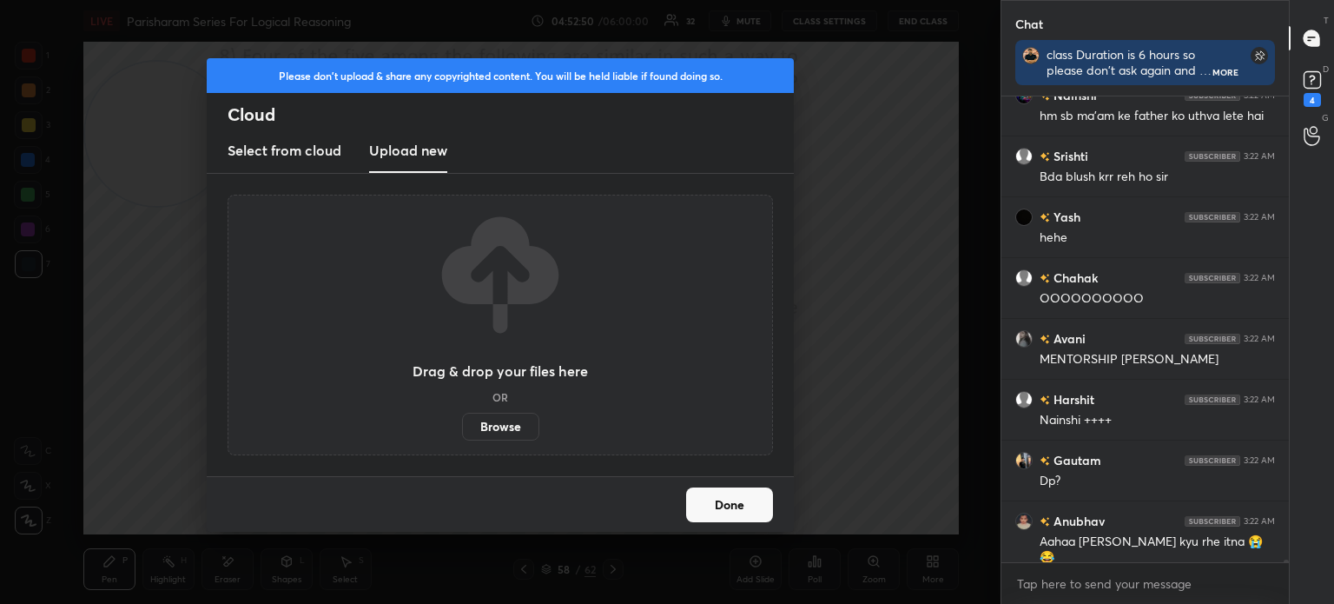
click at [516, 419] on label "Browse" at bounding box center [500, 427] width 77 height 28
click at [462, 419] on input "Browse" at bounding box center [462, 427] width 0 height 28
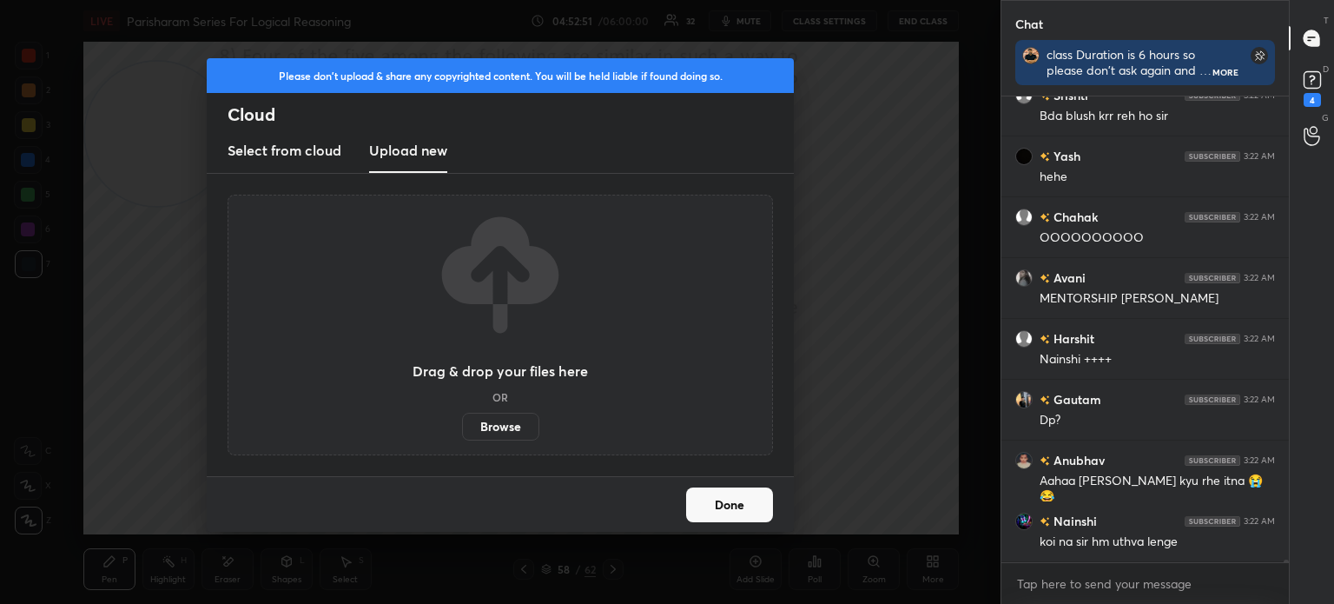
scroll to position [84283, 0]
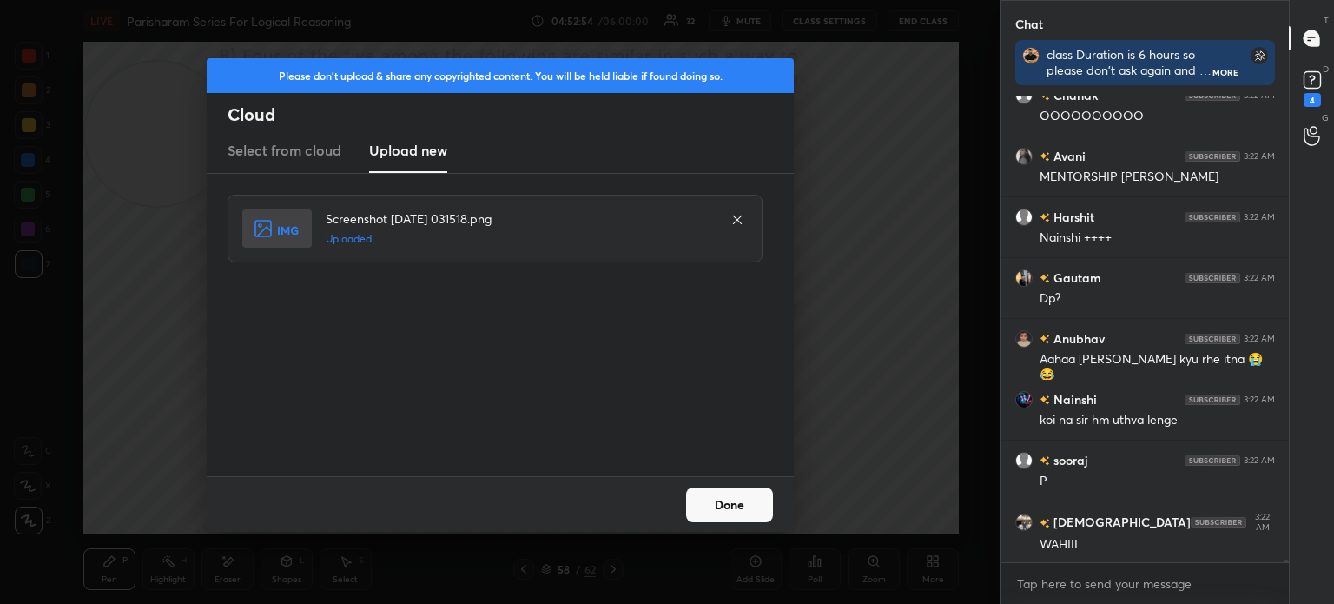
click at [715, 496] on button "Done" at bounding box center [729, 504] width 87 height 35
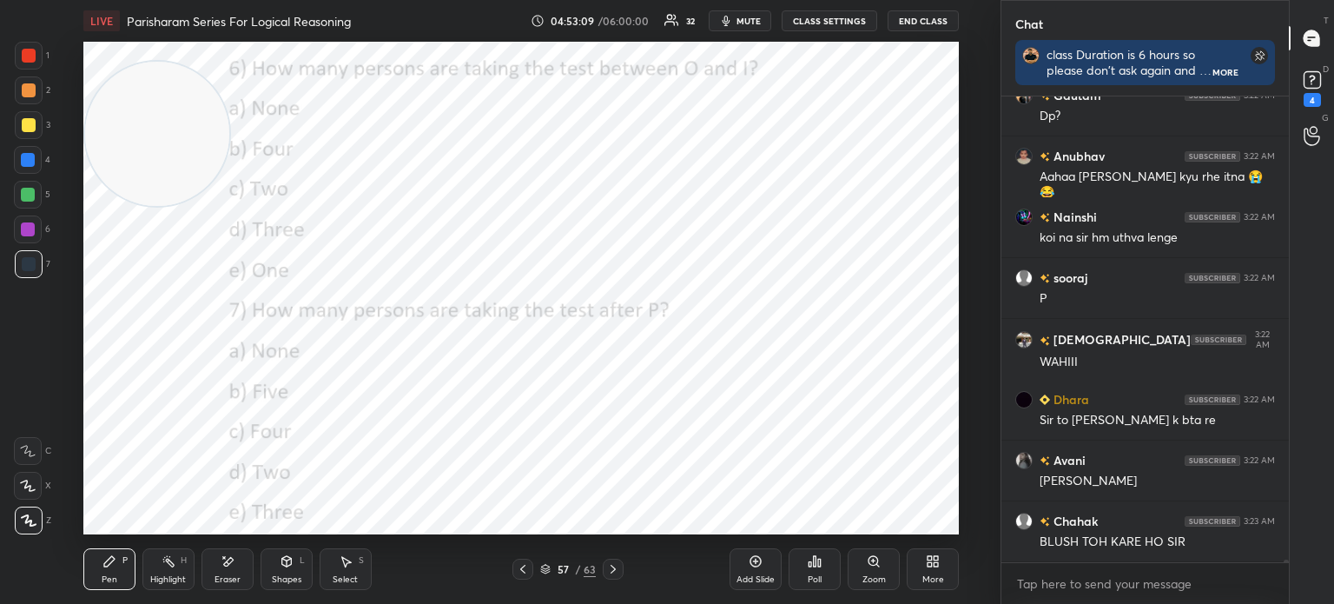
scroll to position [84526, 0]
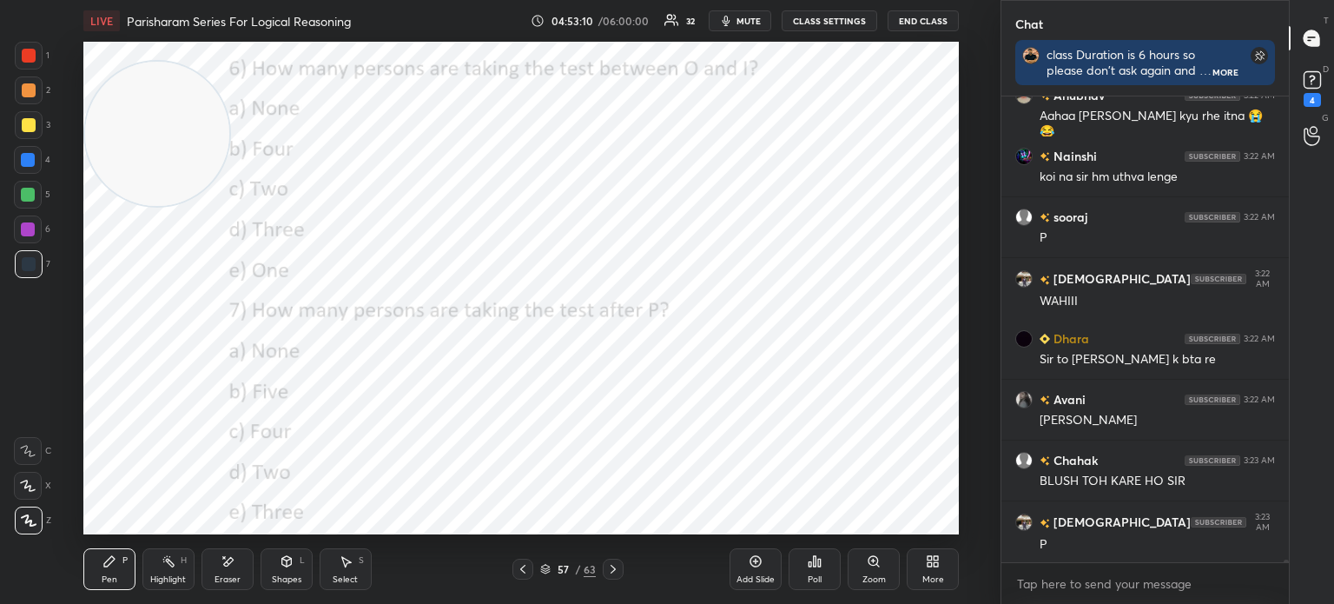
click at [812, 572] on div "Poll" at bounding box center [815, 569] width 52 height 42
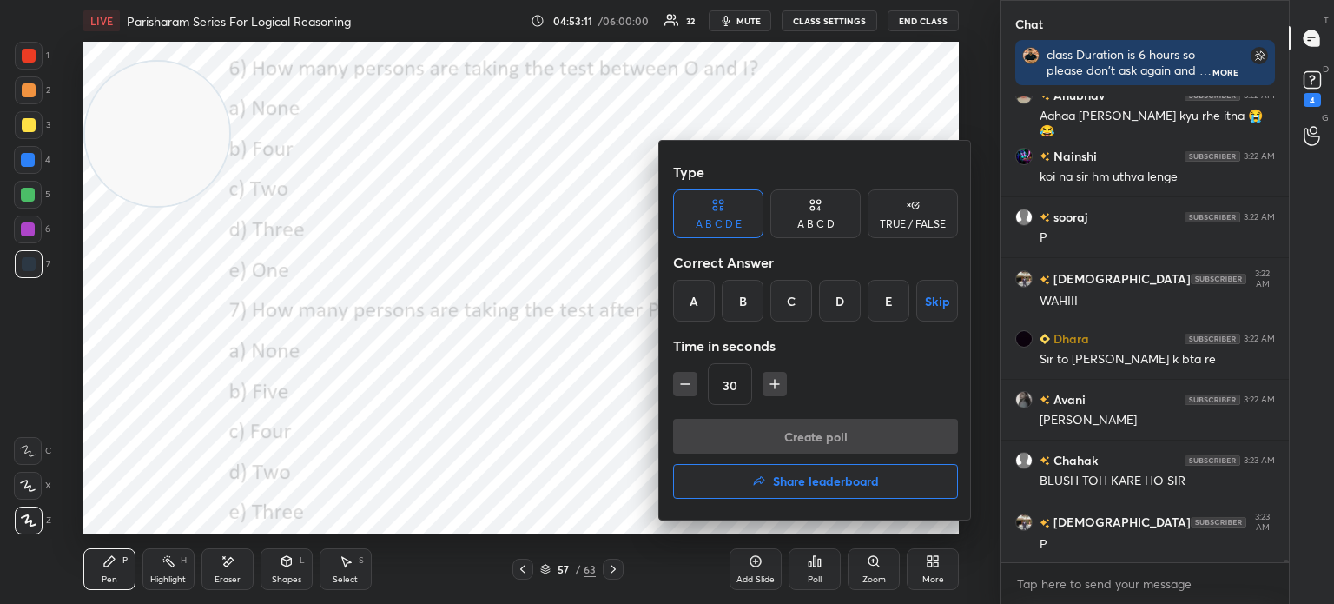
click at [742, 299] on div "B" at bounding box center [743, 301] width 42 height 42
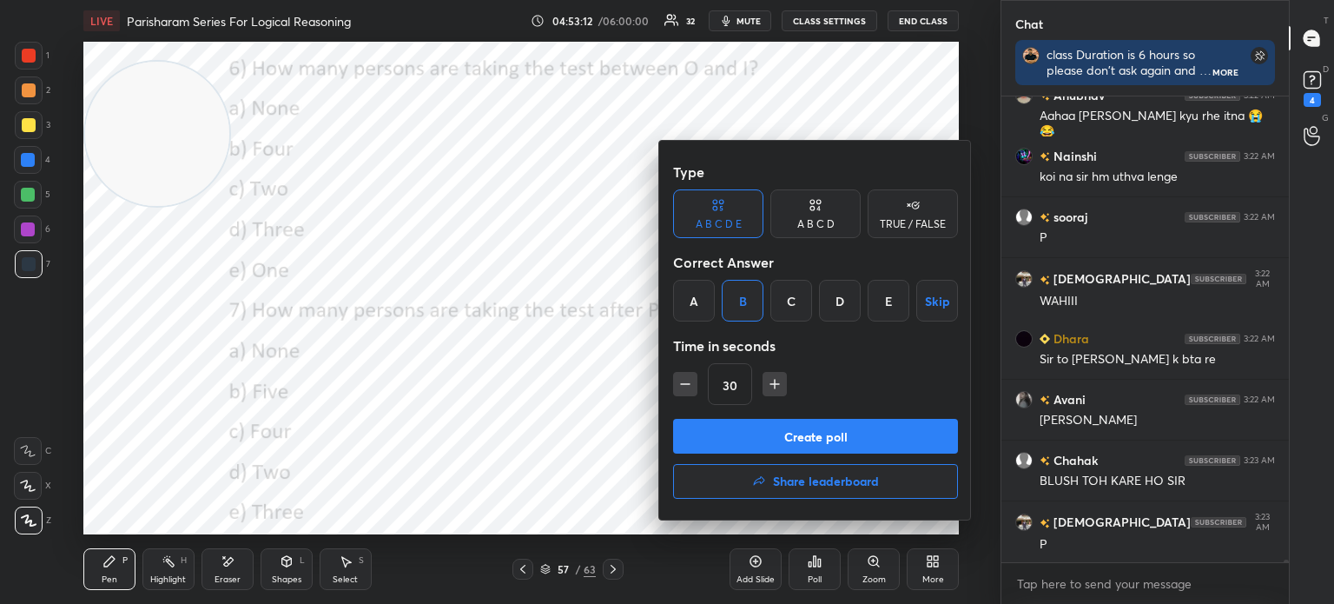
click at [740, 432] on button "Create poll" at bounding box center [815, 436] width 285 height 35
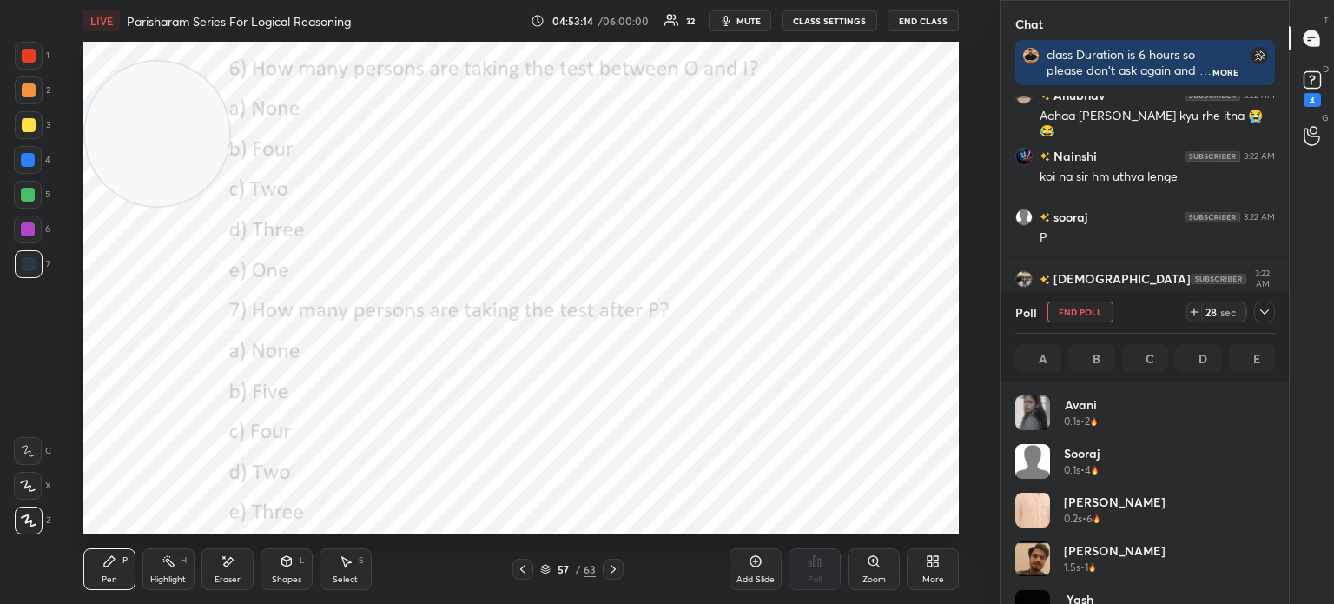
scroll to position [5, 5]
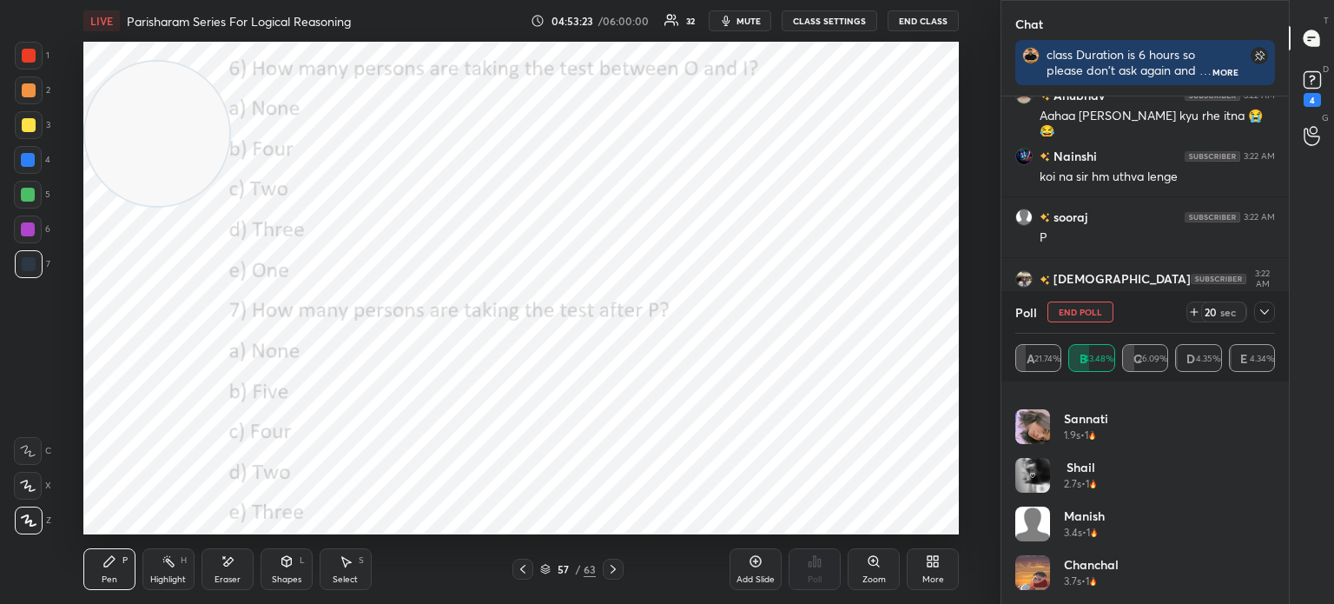
click at [1263, 315] on icon at bounding box center [1265, 312] width 14 height 14
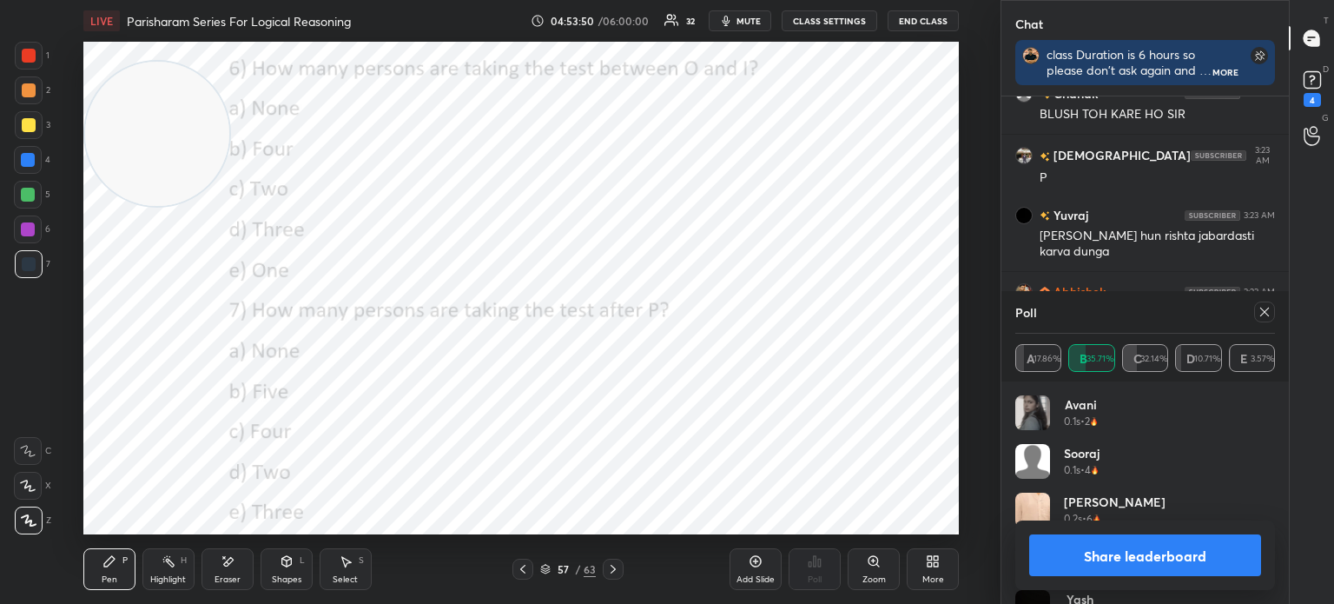
click at [1267, 313] on icon at bounding box center [1265, 312] width 14 height 14
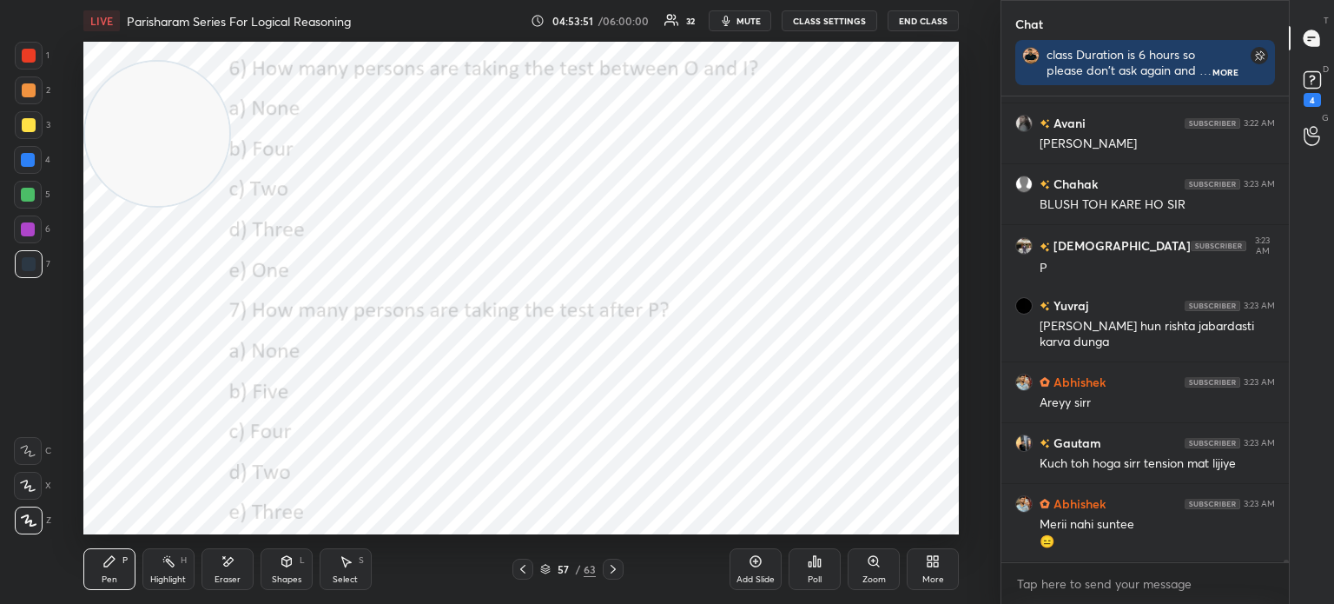
click at [812, 577] on div "Poll" at bounding box center [815, 579] width 14 height 9
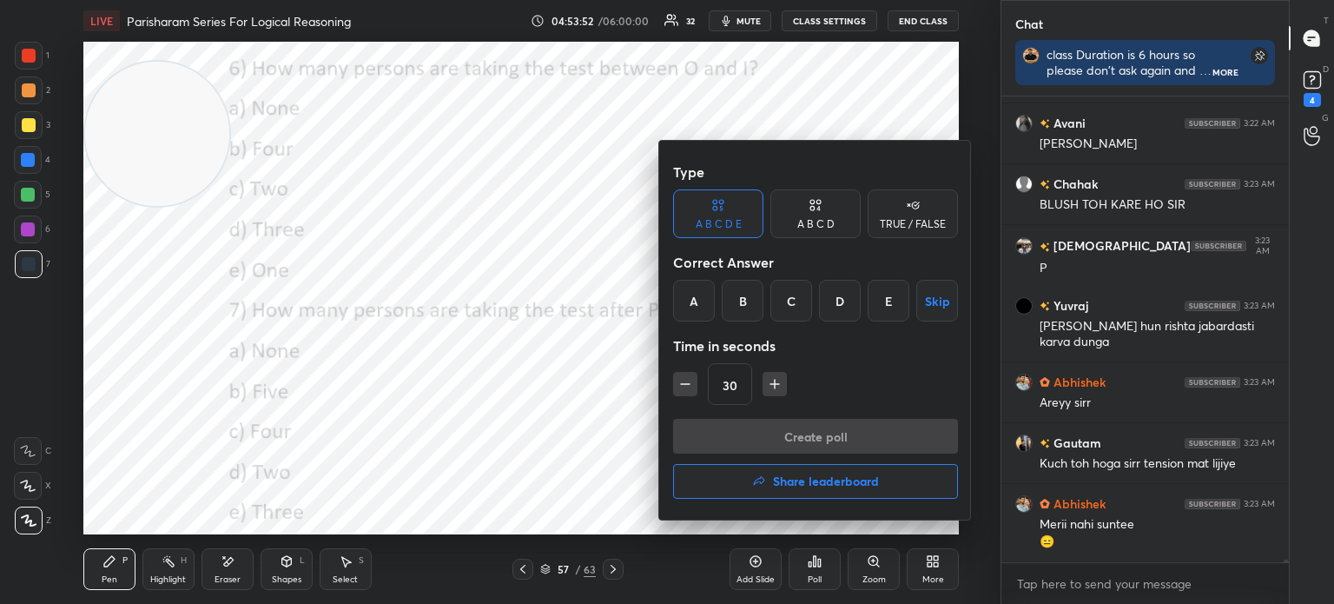
click at [837, 301] on div "D" at bounding box center [840, 301] width 42 height 42
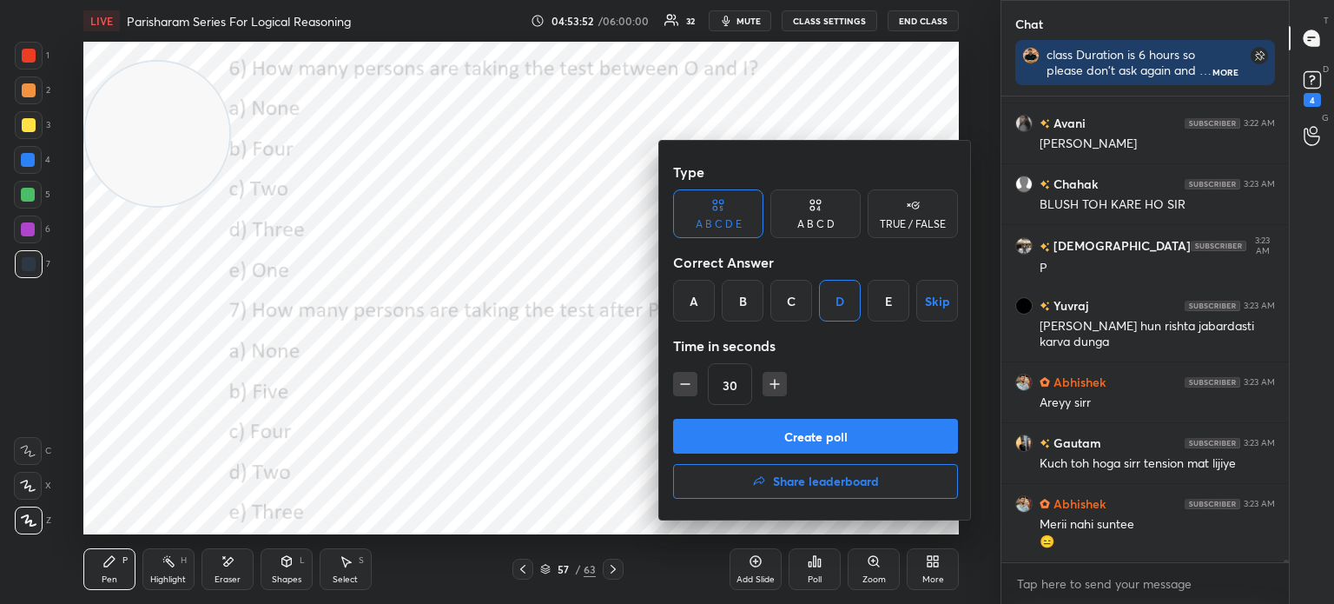
click at [791, 436] on button "Create poll" at bounding box center [815, 436] width 285 height 35
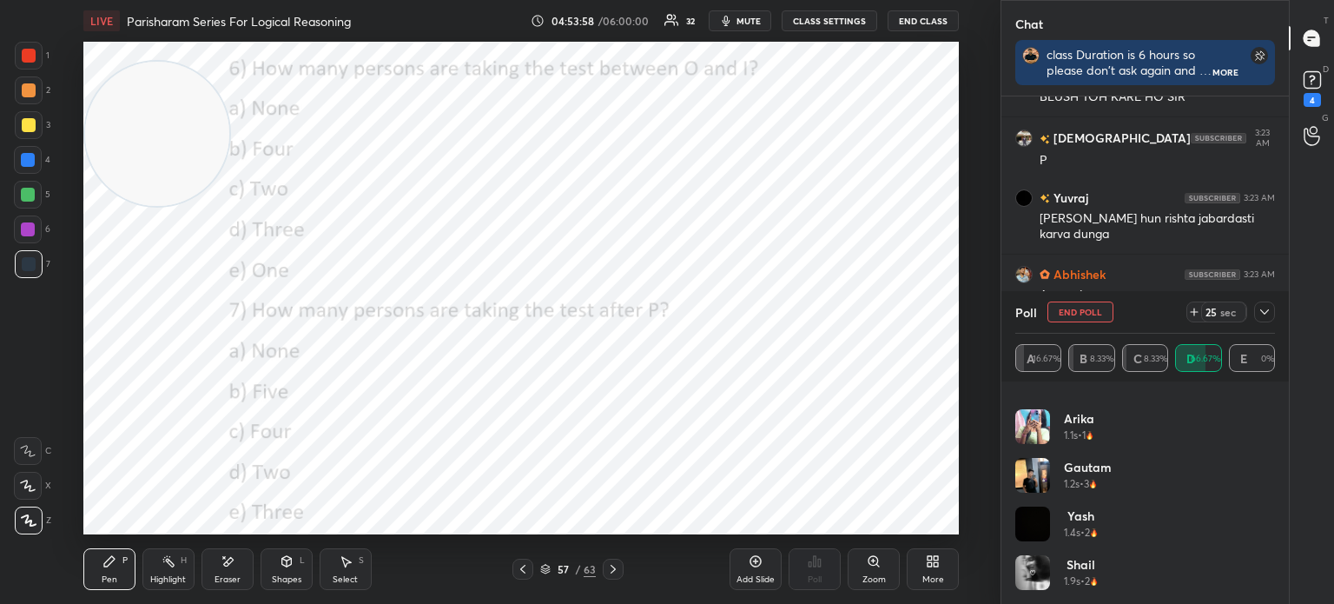
click at [1261, 314] on icon at bounding box center [1265, 312] width 14 height 14
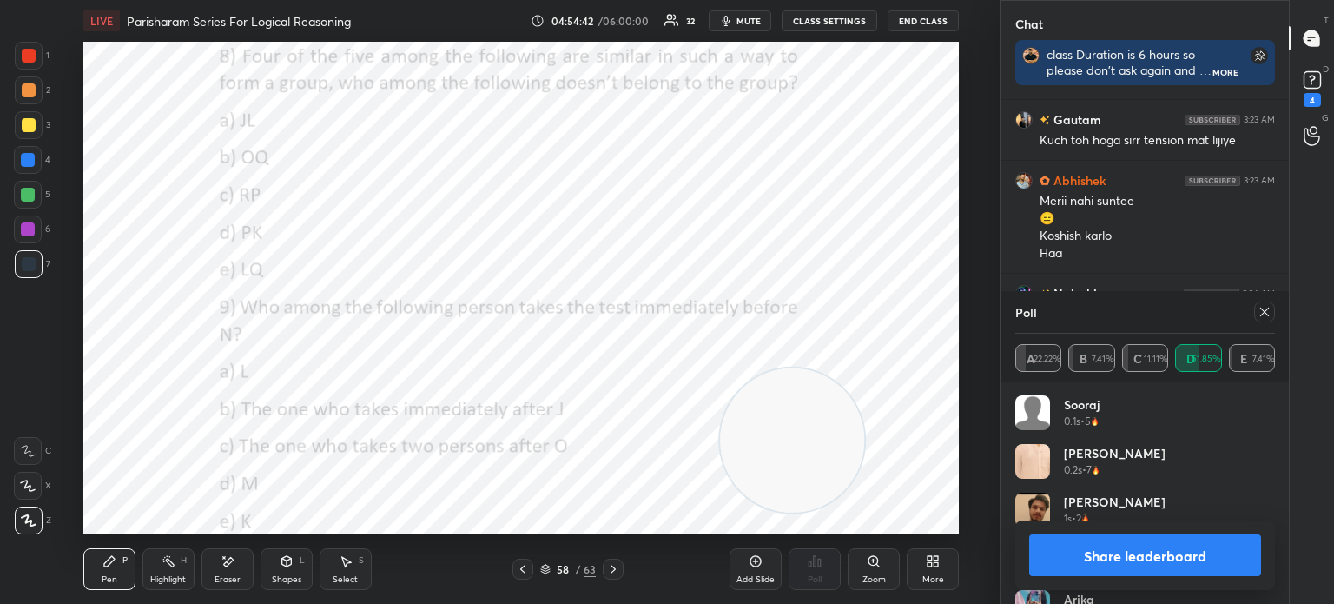
click at [1261, 309] on icon at bounding box center [1265, 312] width 14 height 14
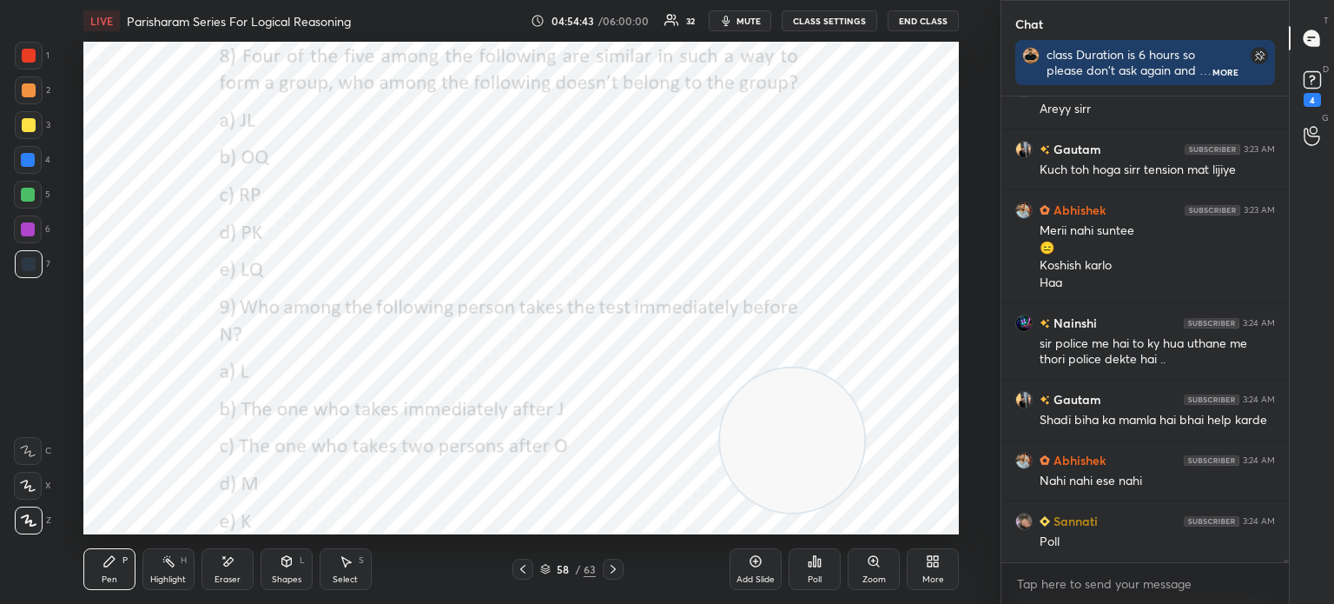
click at [810, 579] on div "Poll" at bounding box center [815, 579] width 14 height 9
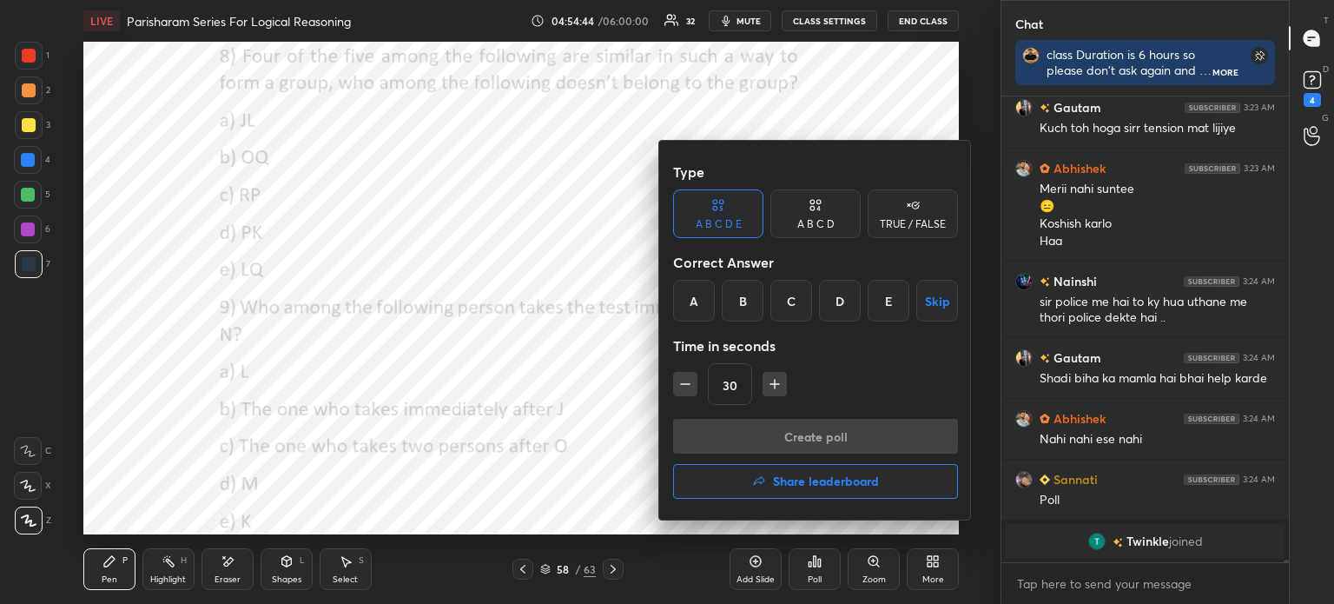
click at [743, 303] on div "B" at bounding box center [743, 301] width 42 height 42
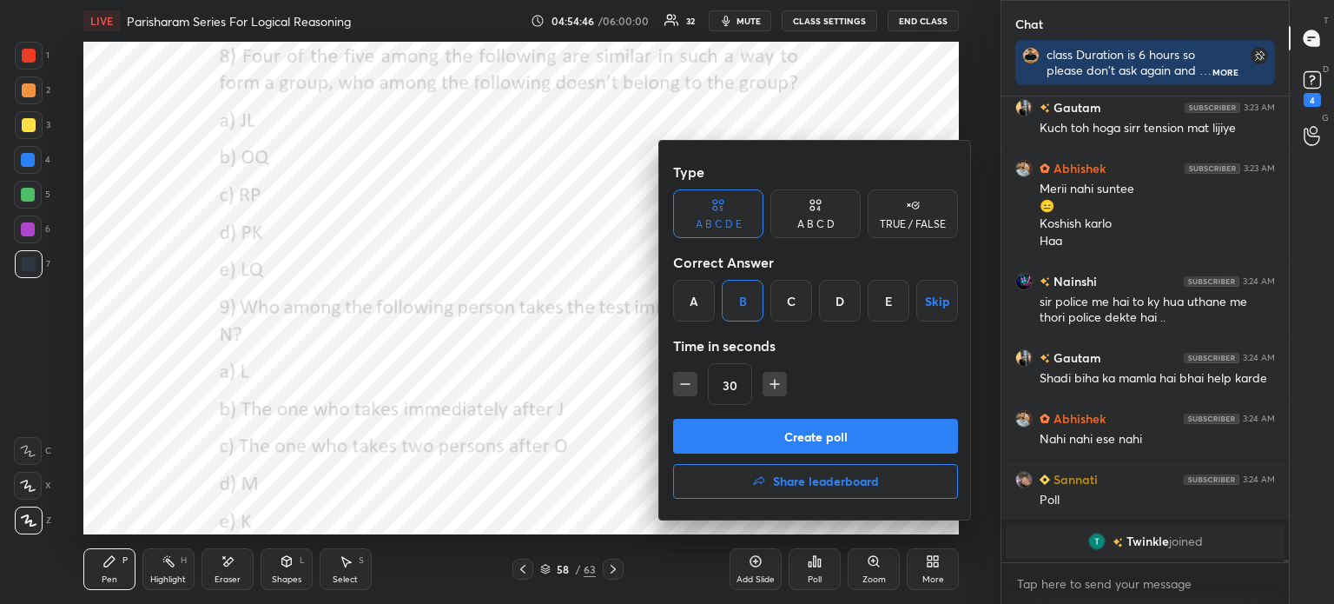
click at [777, 437] on button "Create poll" at bounding box center [815, 436] width 285 height 35
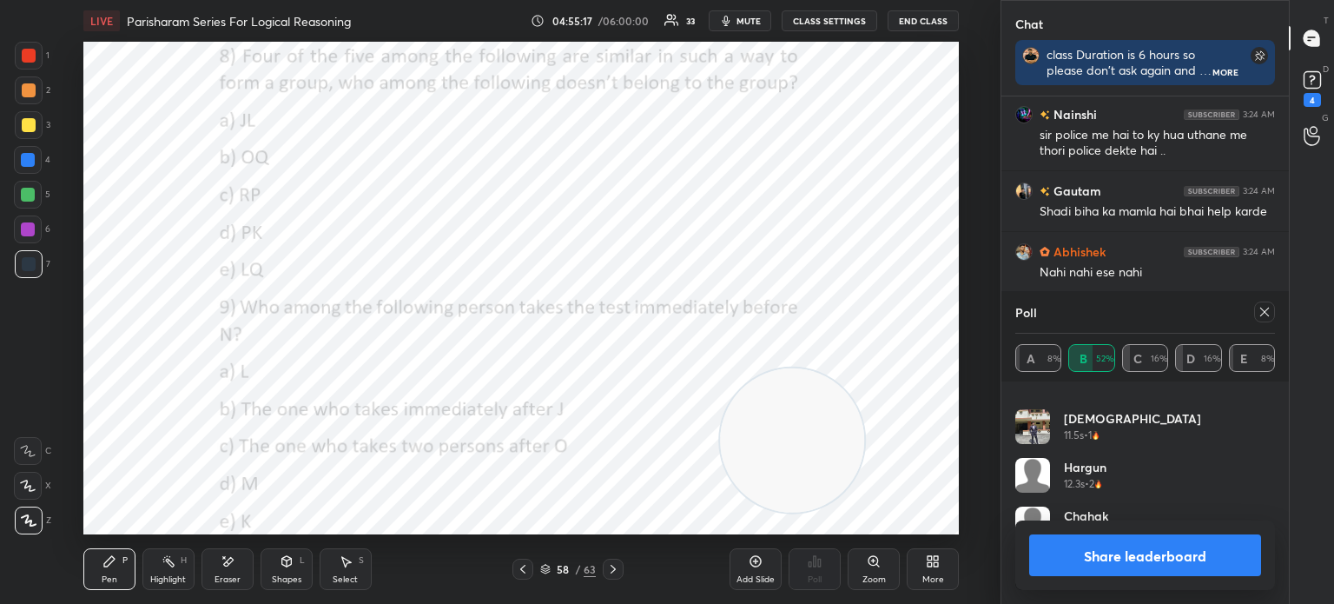
click at [1261, 312] on icon at bounding box center [1265, 312] width 14 height 14
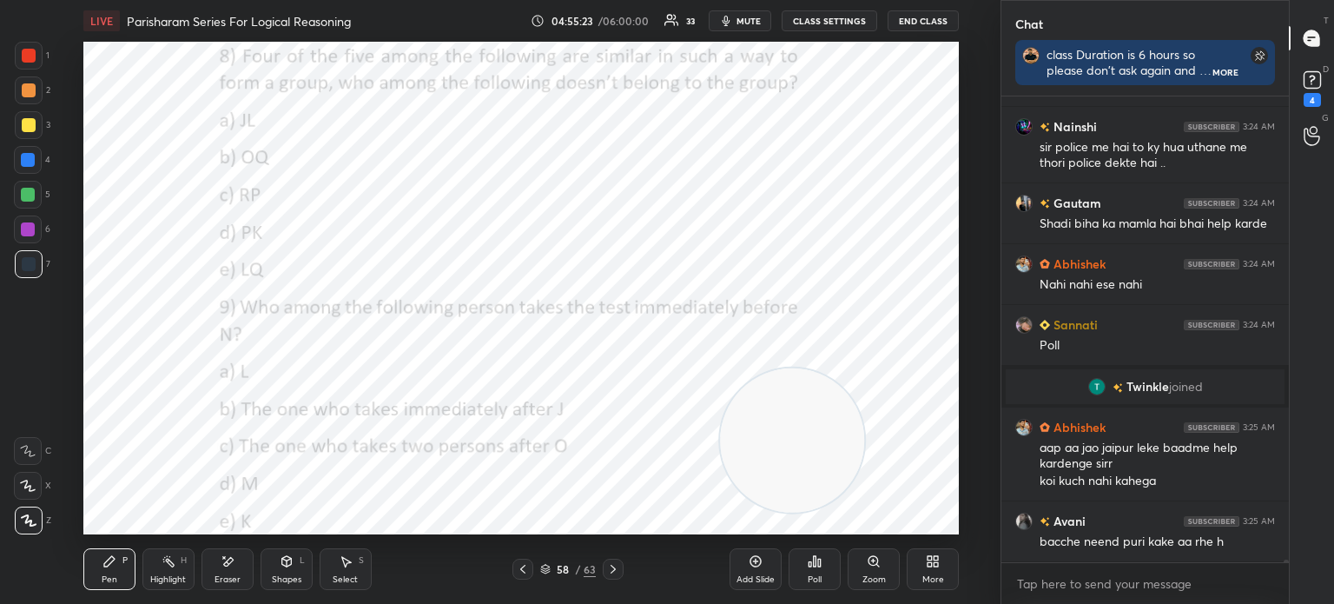
click at [804, 567] on div "Poll" at bounding box center [815, 569] width 52 height 42
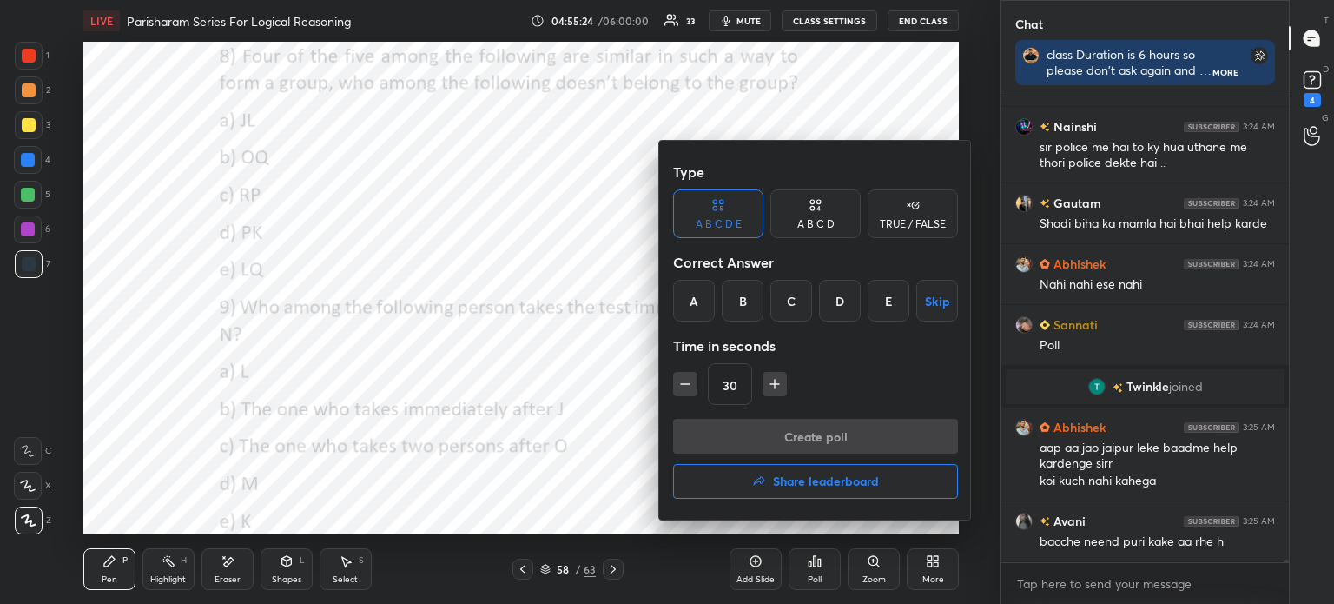
click at [694, 297] on div "A" at bounding box center [694, 301] width 42 height 42
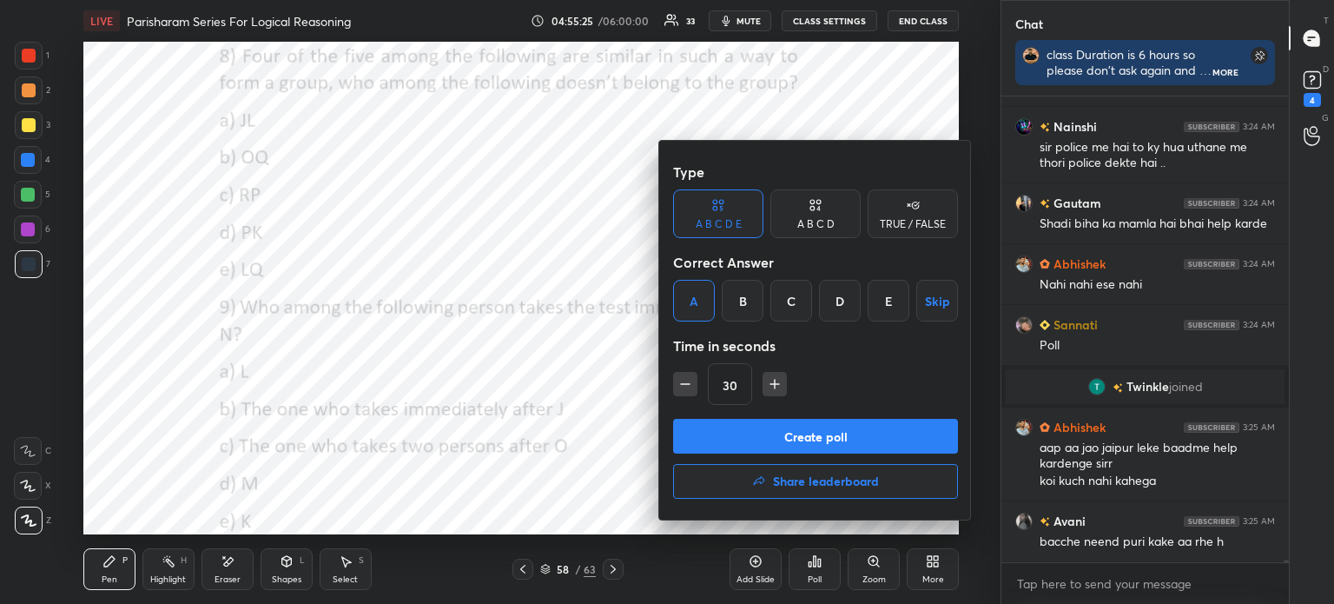
click at [721, 435] on button "Create poll" at bounding box center [815, 436] width 285 height 35
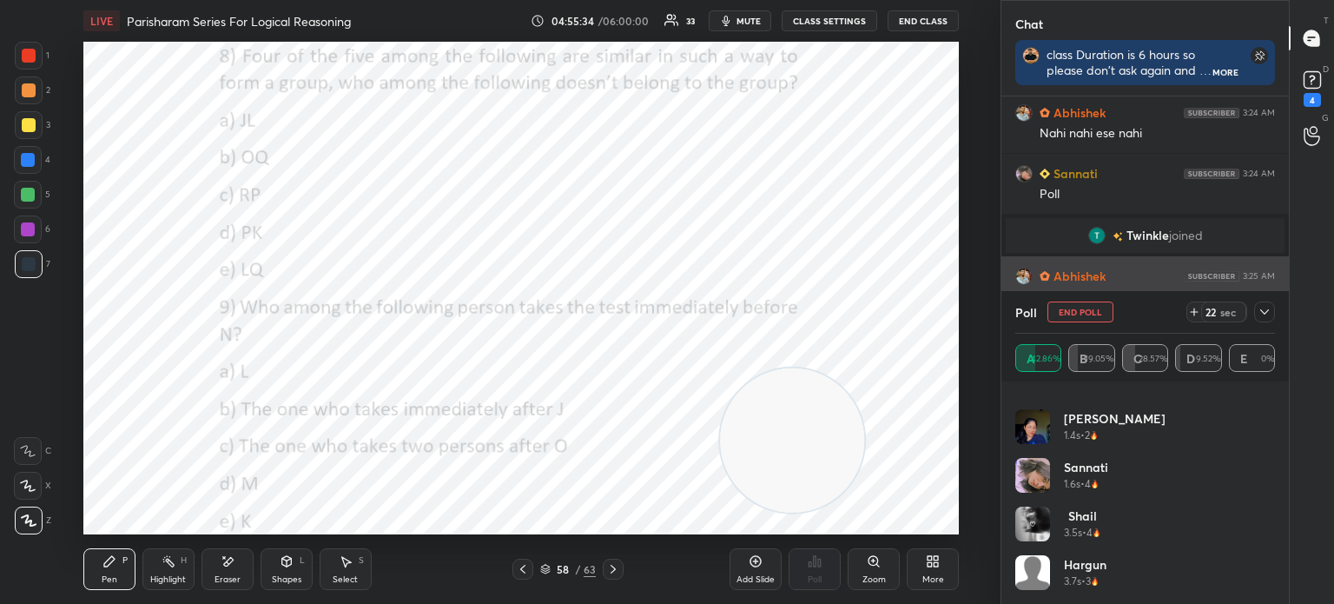
click at [1264, 314] on icon at bounding box center [1265, 311] width 9 height 5
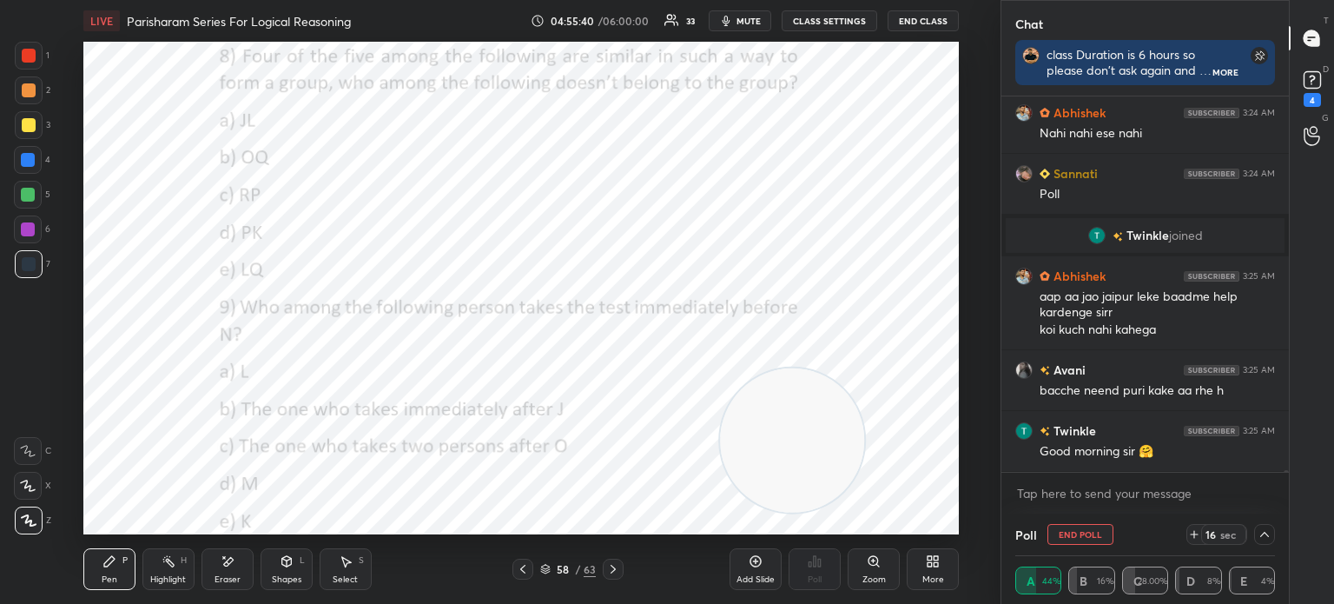
click at [229, 577] on div "Eraser" at bounding box center [228, 579] width 26 height 9
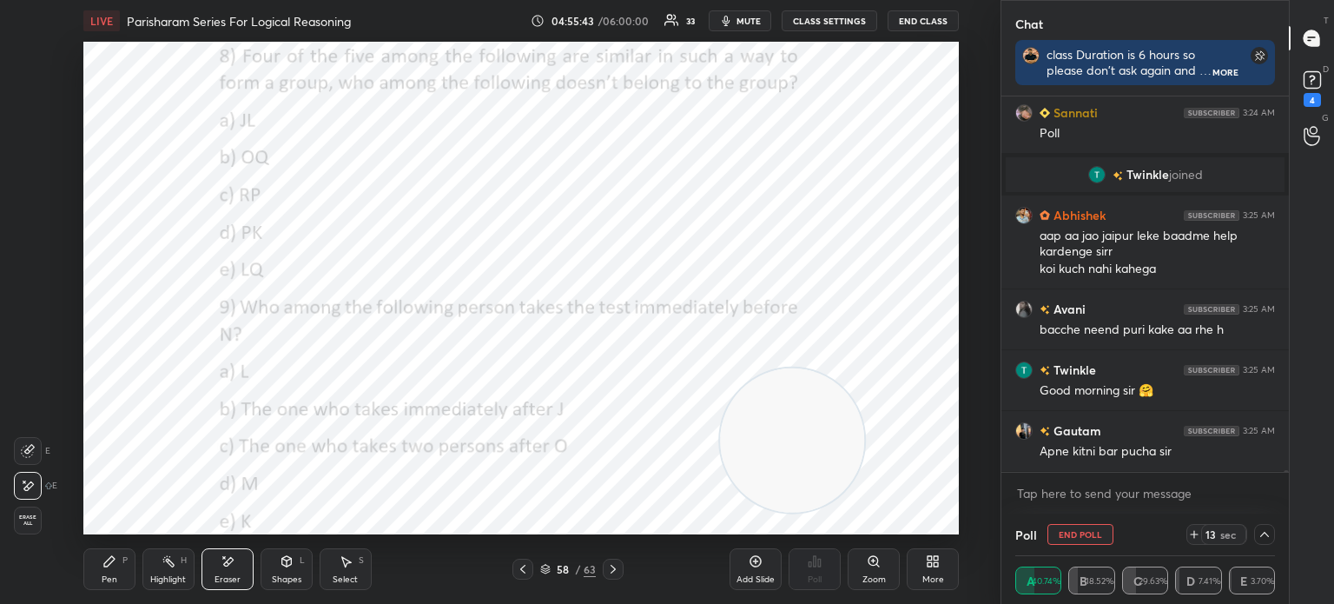
click at [103, 571] on div "Pen P" at bounding box center [109, 569] width 52 height 42
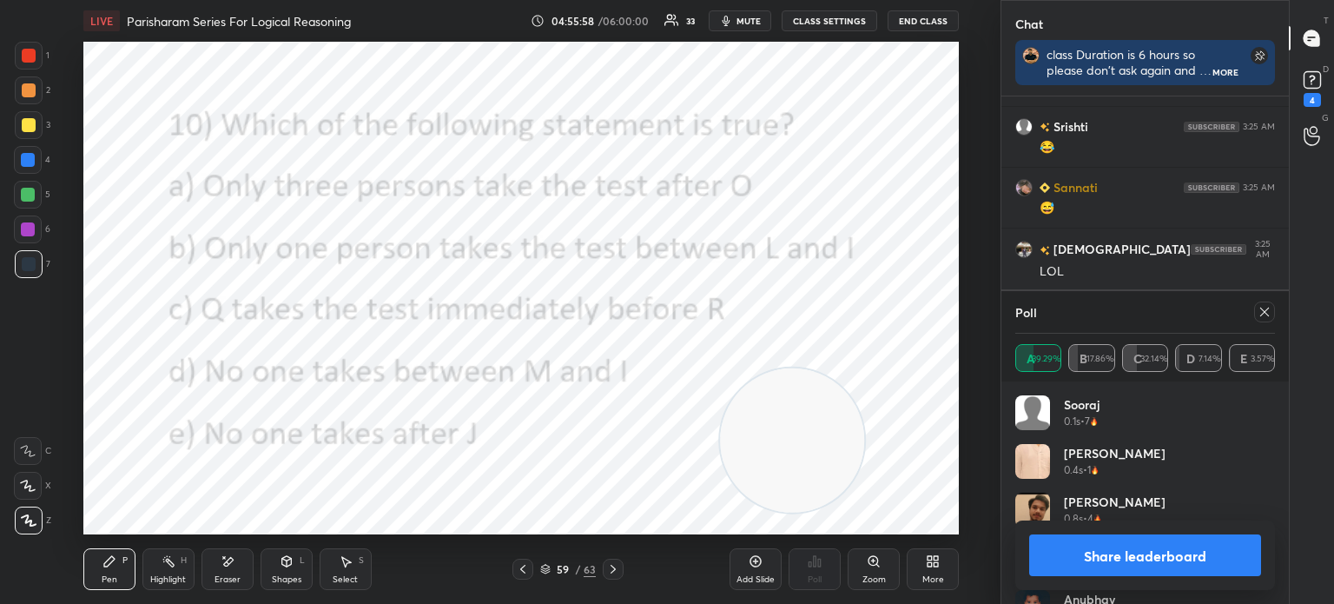
click at [1264, 312] on icon at bounding box center [1265, 312] width 14 height 14
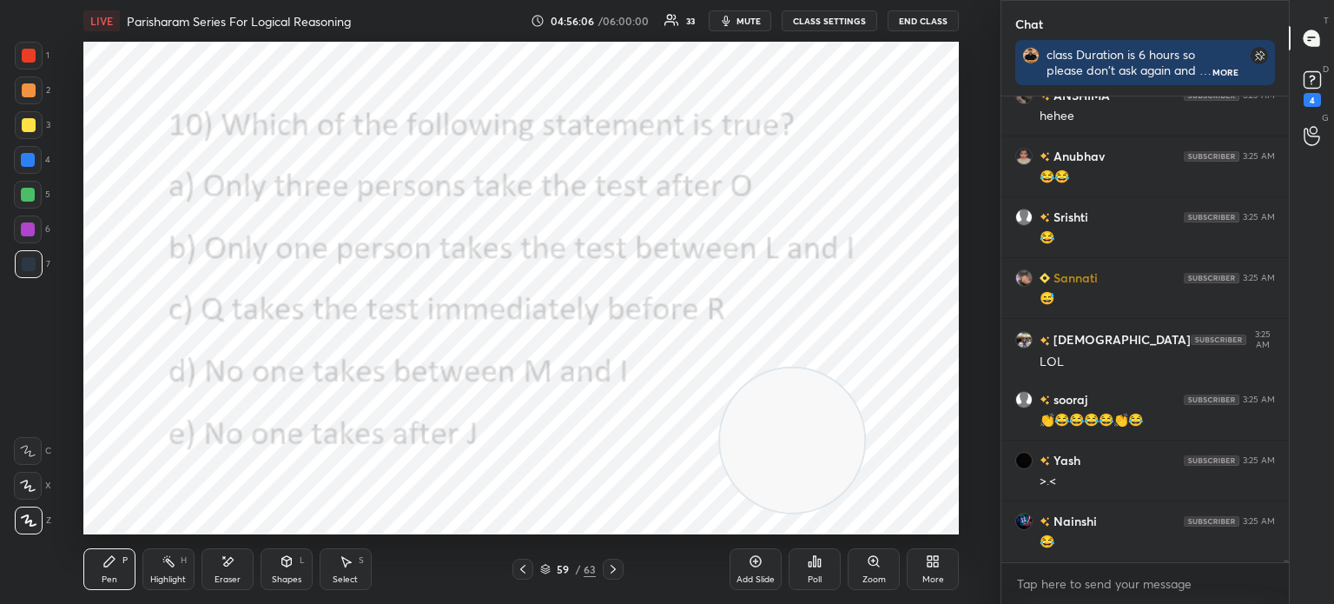
click at [825, 576] on div "Poll" at bounding box center [815, 569] width 52 height 42
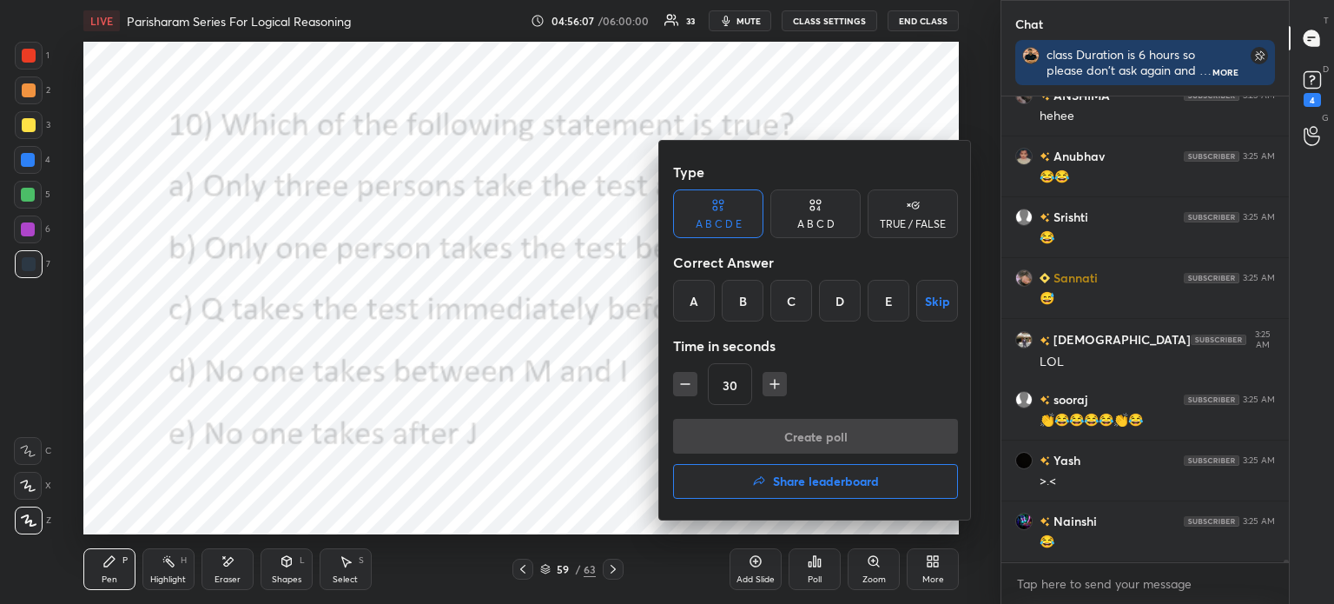
click at [791, 300] on div "C" at bounding box center [792, 301] width 42 height 42
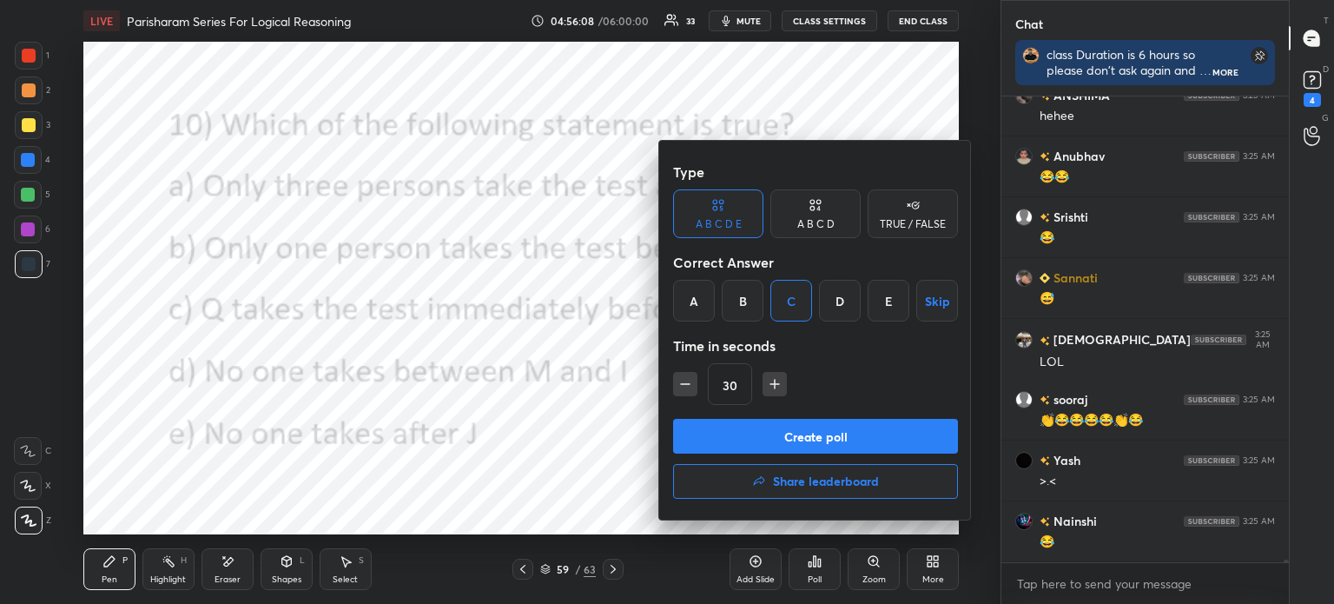
click at [773, 433] on button "Create poll" at bounding box center [815, 436] width 285 height 35
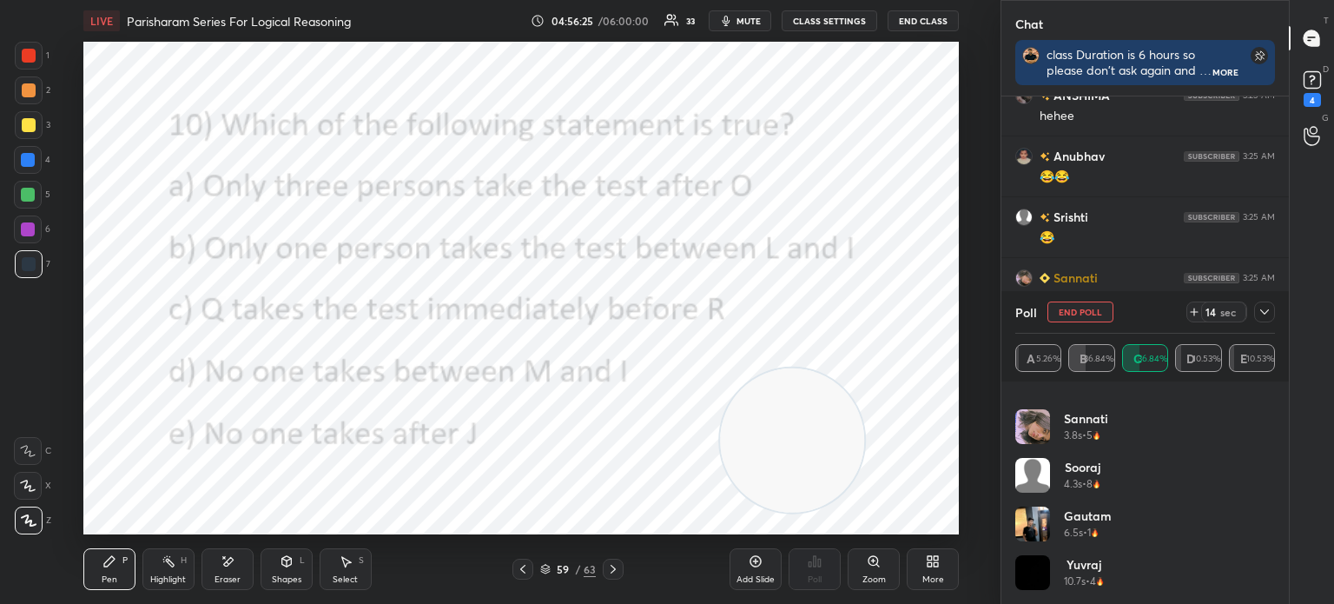
click at [1262, 311] on icon at bounding box center [1265, 312] width 14 height 14
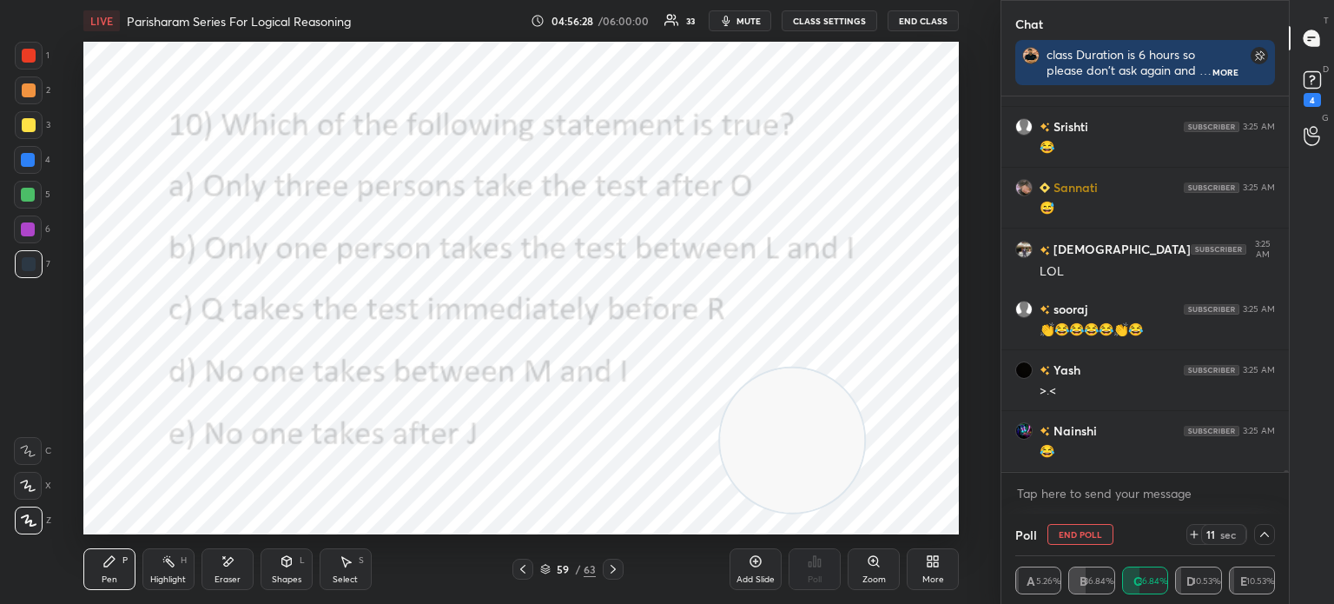
click at [1267, 533] on icon at bounding box center [1265, 534] width 14 height 14
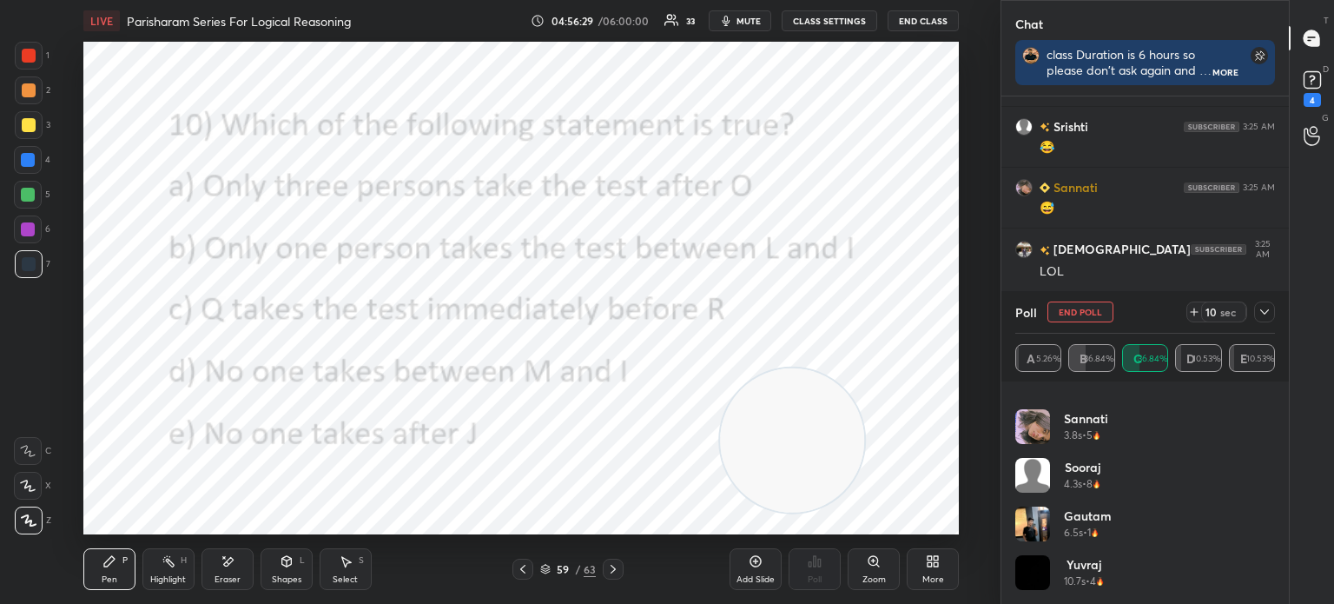
click at [1262, 313] on icon at bounding box center [1265, 312] width 14 height 14
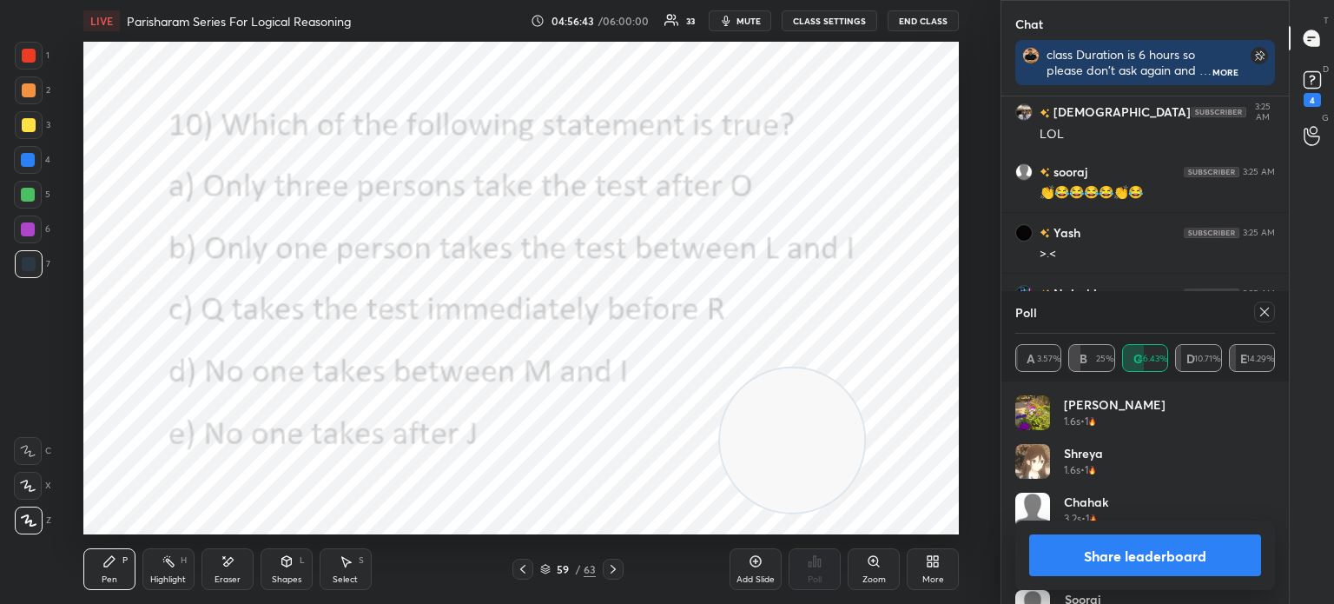
click at [1077, 549] on button "Share leaderboard" at bounding box center [1145, 555] width 232 height 42
type textarea "x"
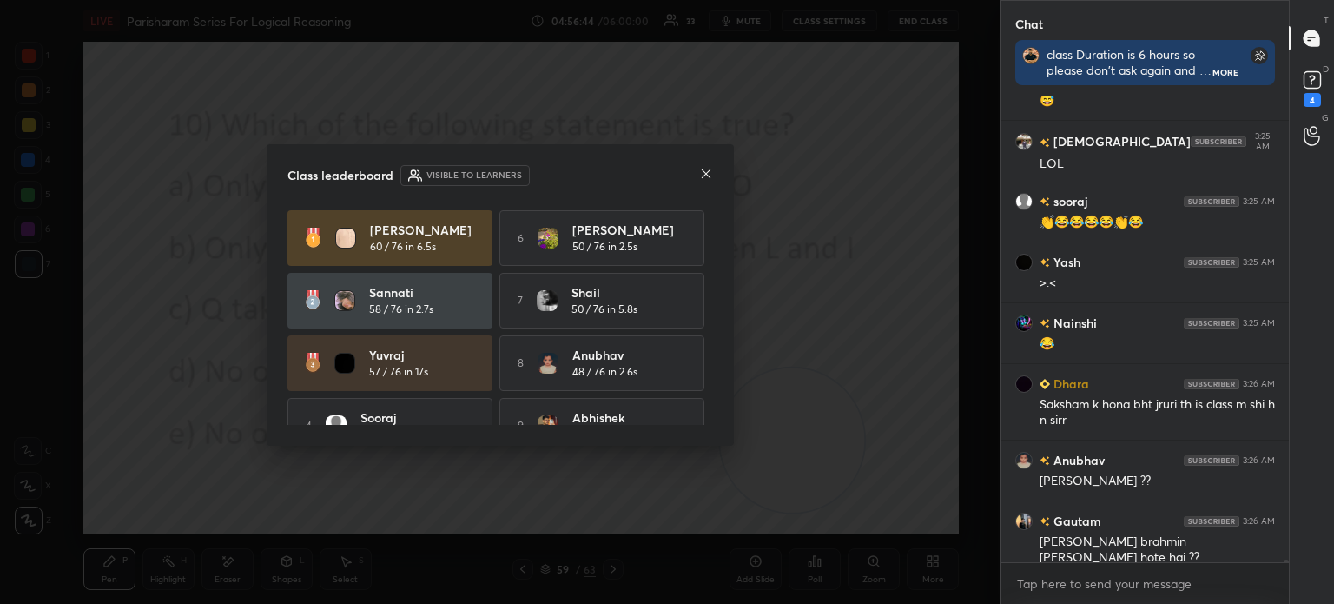
click at [701, 178] on icon at bounding box center [706, 174] width 14 height 14
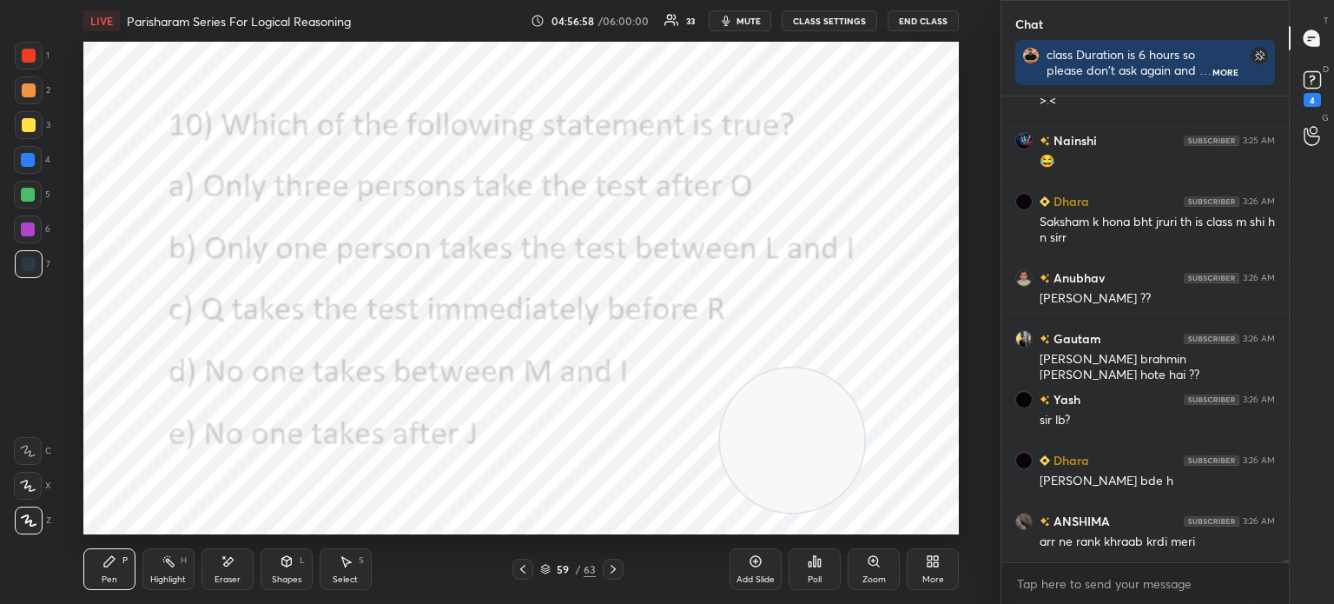
click at [819, 577] on div "Poll" at bounding box center [815, 579] width 14 height 9
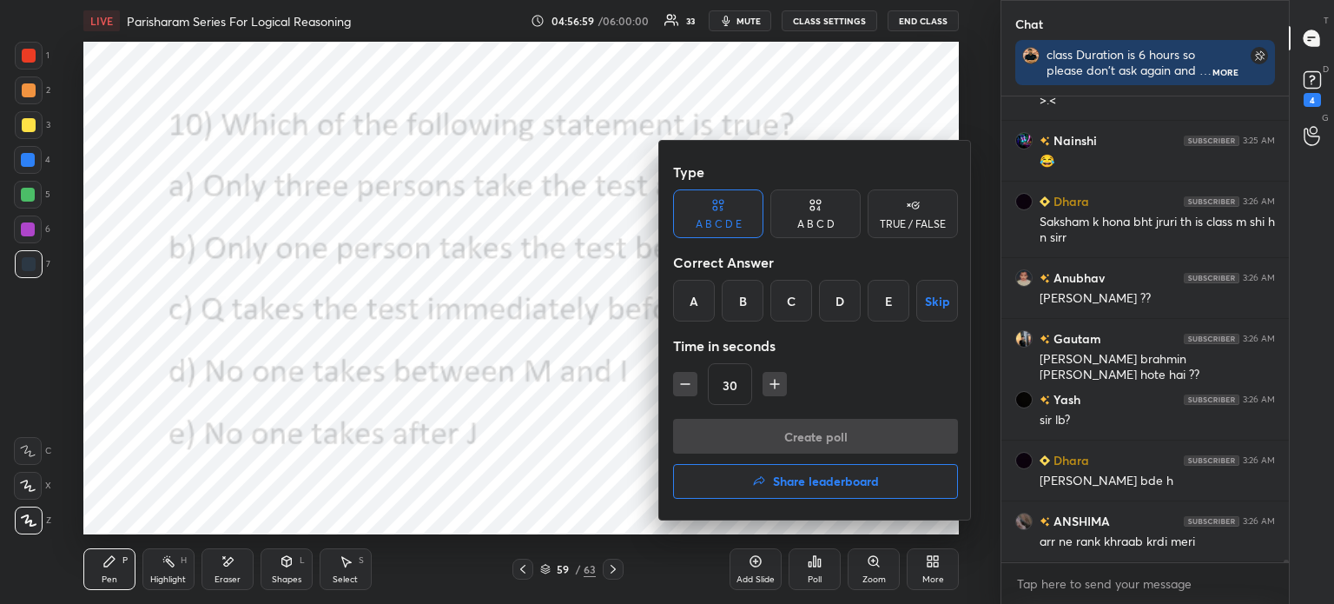
click at [733, 476] on button "Share leaderboard" at bounding box center [815, 481] width 285 height 35
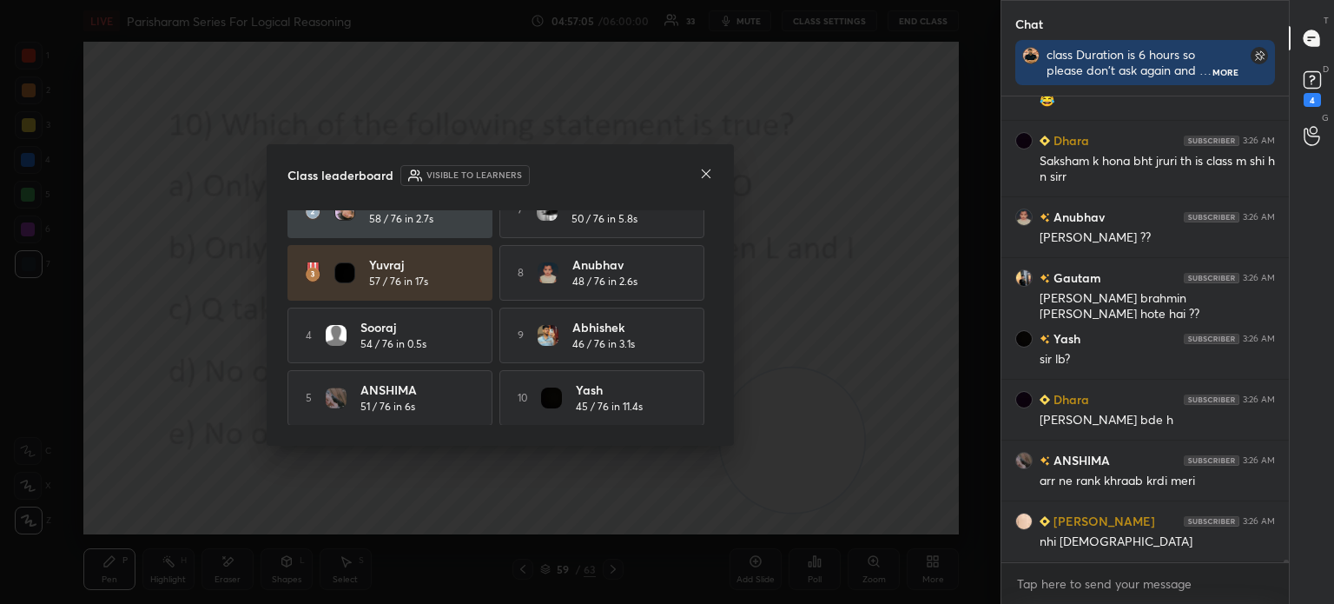
click at [705, 175] on icon at bounding box center [706, 174] width 14 height 14
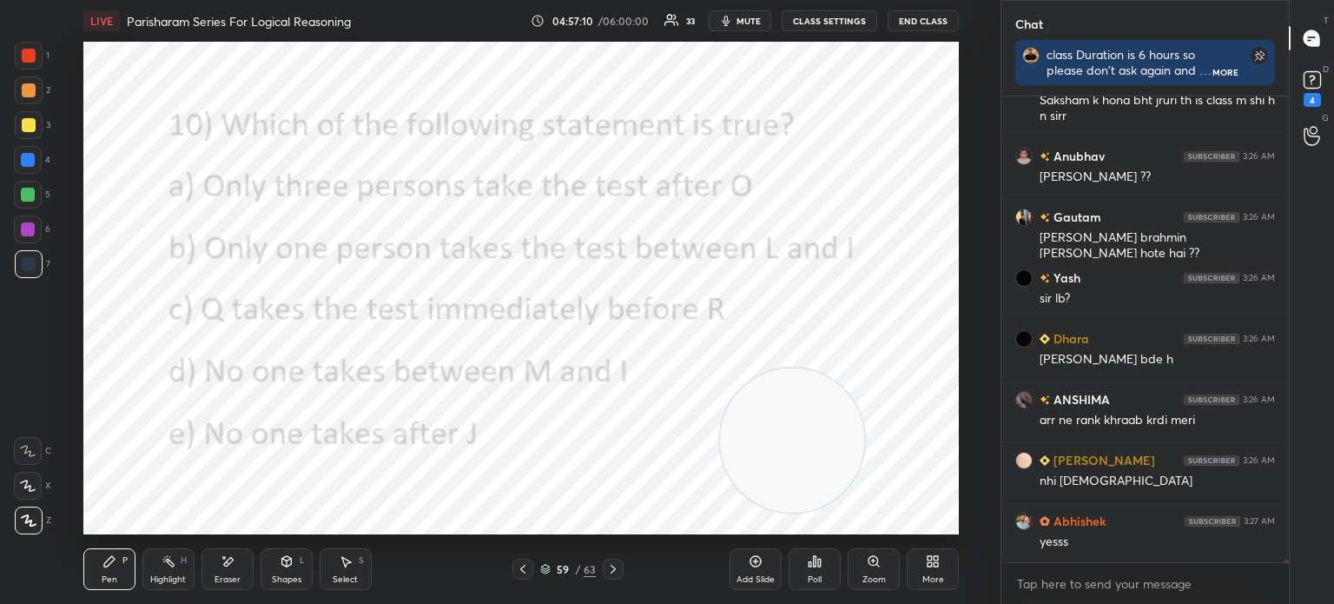
click at [222, 572] on div "Eraser" at bounding box center [228, 569] width 52 height 42
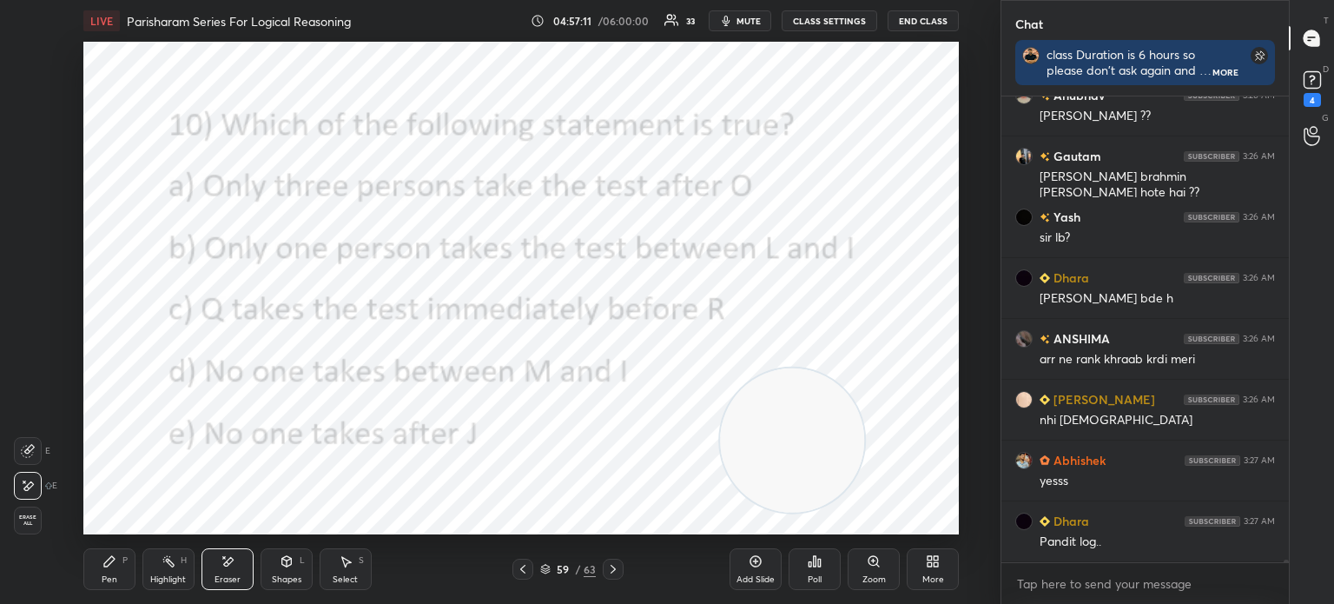
click at [29, 520] on span "Erase all" at bounding box center [28, 520] width 26 height 12
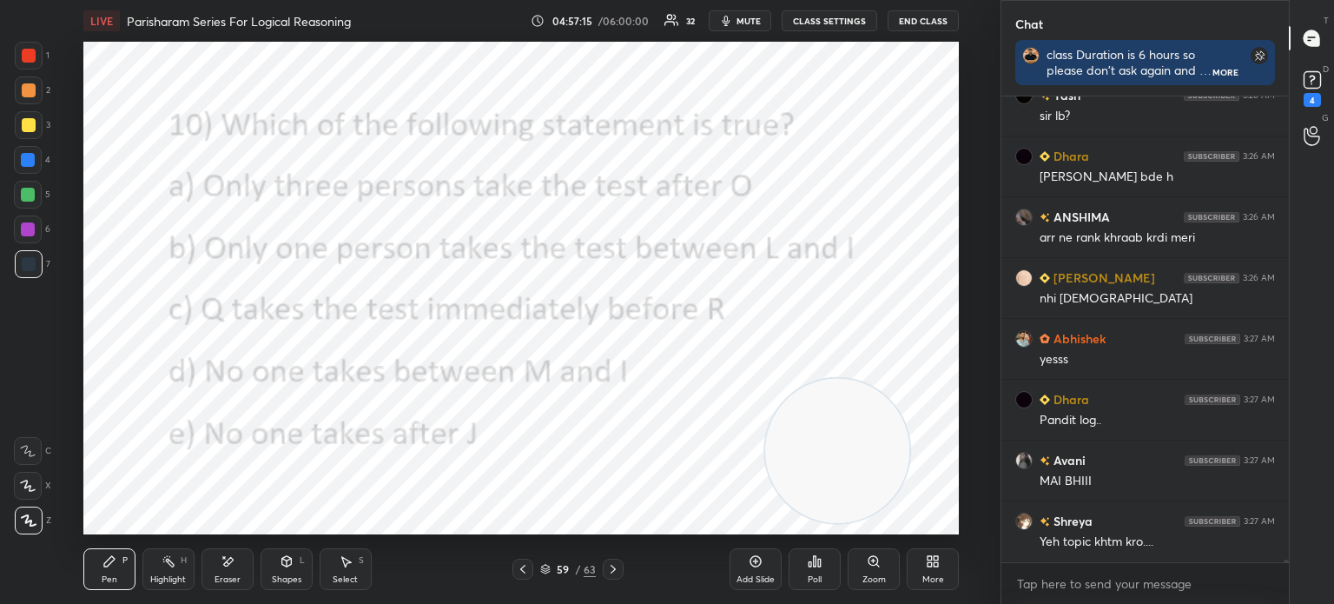
drag, startPoint x: 799, startPoint y: 402, endPoint x: 848, endPoint y: 414, distance: 50.1
click at [848, 414] on video at bounding box center [837, 451] width 144 height 144
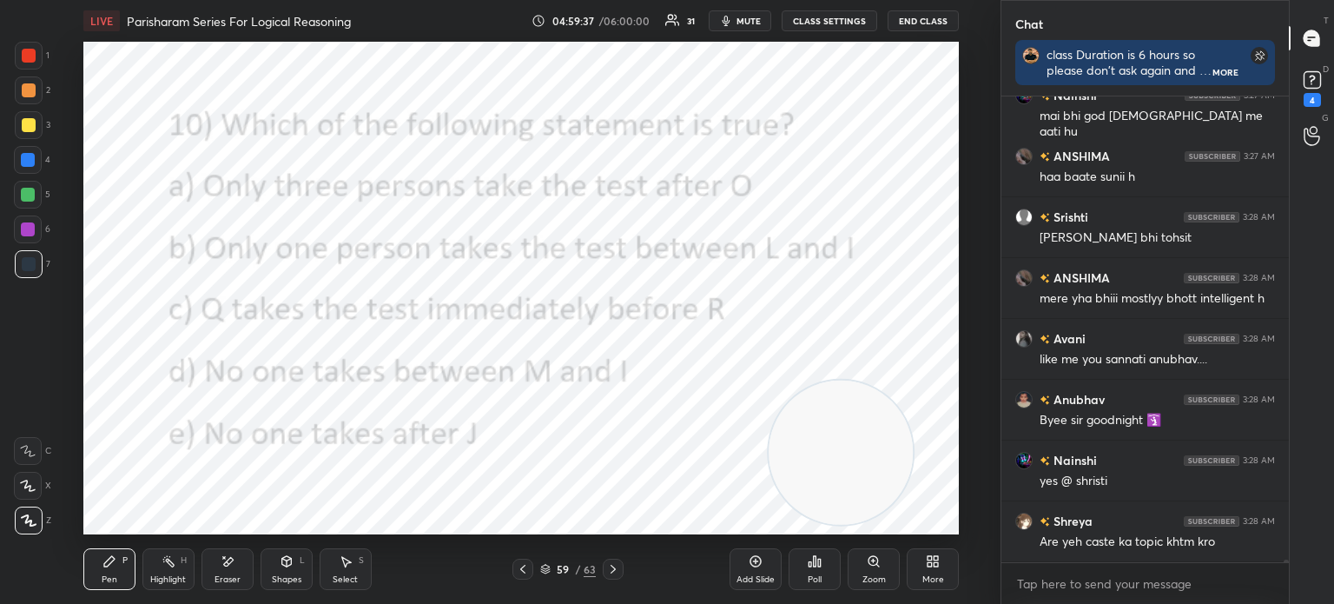
scroll to position [82444, 0]
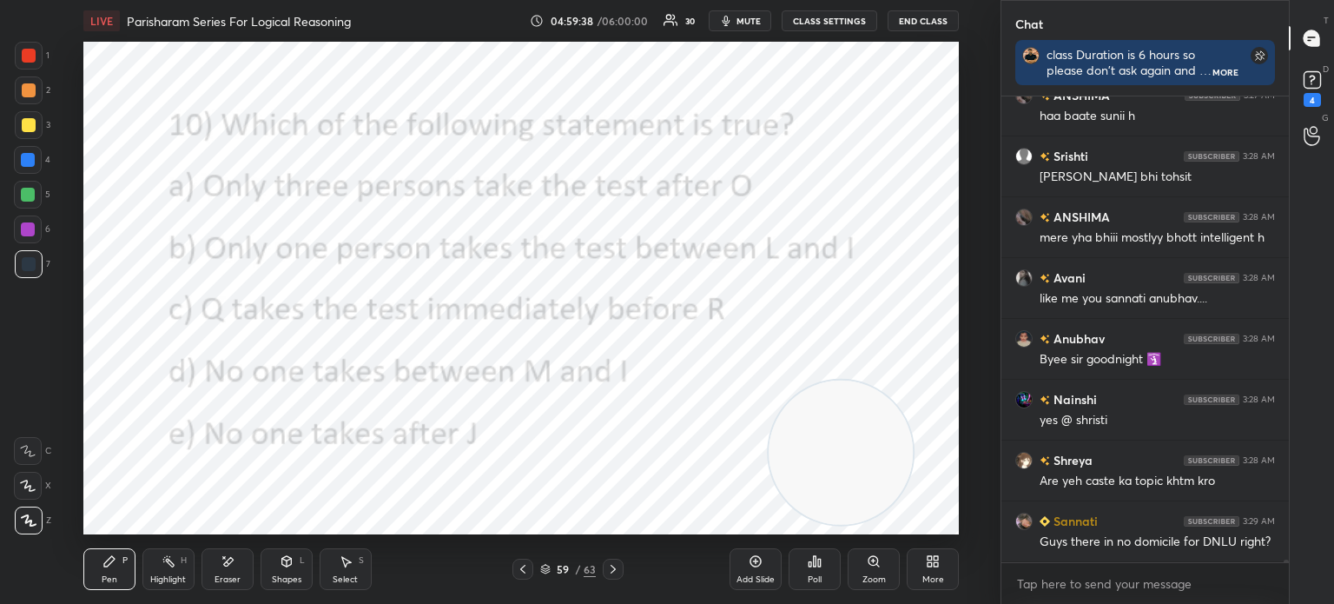
click at [931, 572] on div "More" at bounding box center [933, 569] width 52 height 42
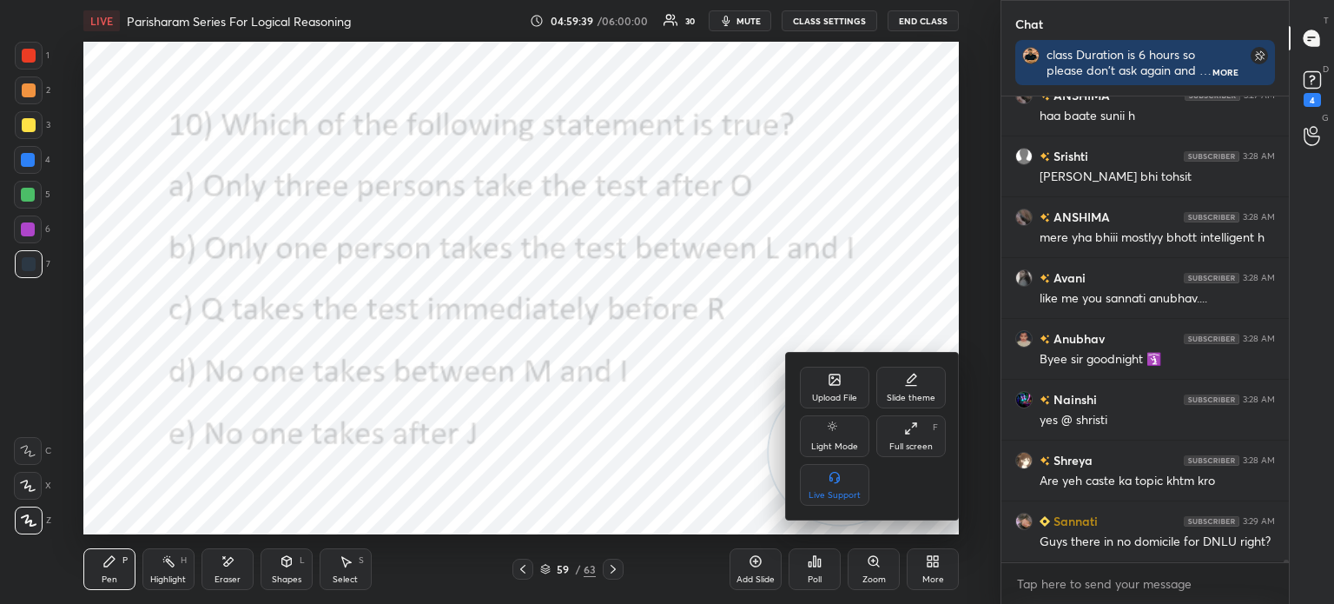
click at [822, 405] on div "Upload File" at bounding box center [834, 388] width 69 height 42
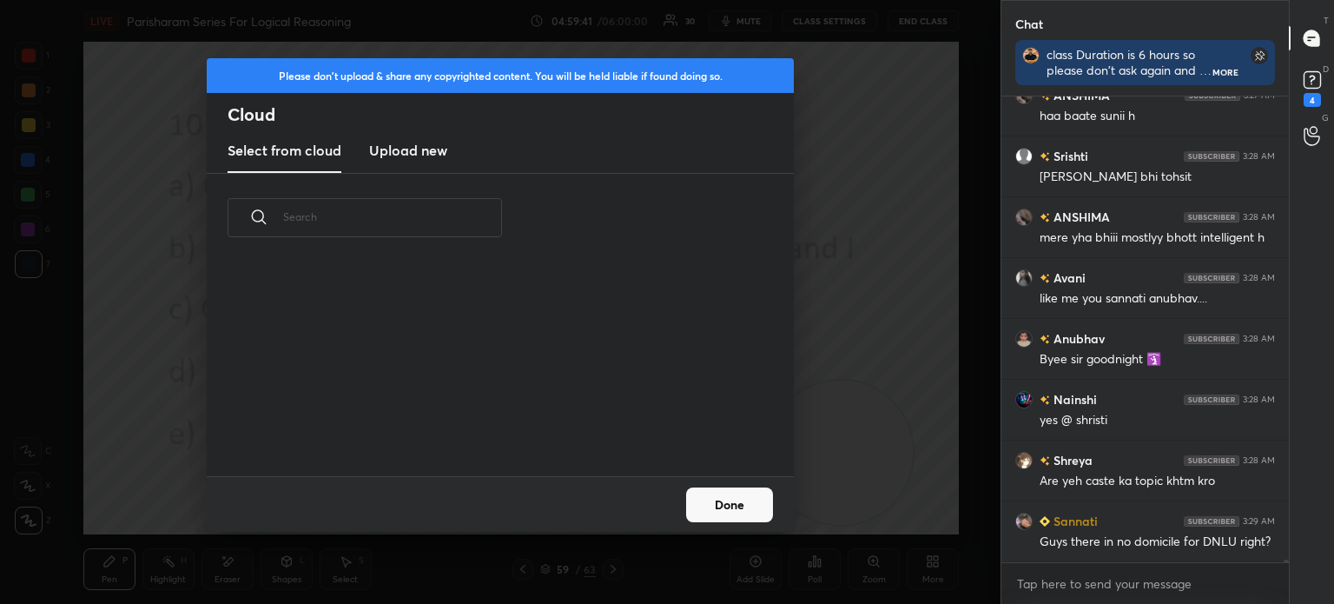
scroll to position [214, 558]
click at [426, 143] on h3 "Upload new" at bounding box center [408, 150] width 78 height 21
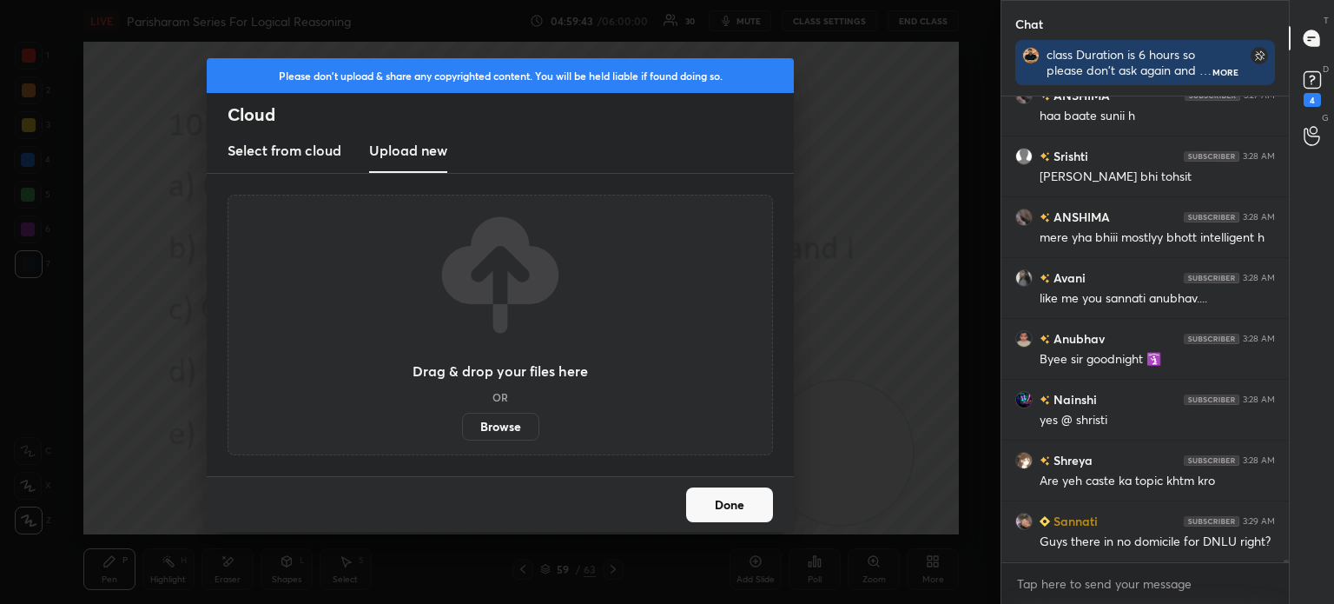
click at [504, 424] on label "Browse" at bounding box center [500, 427] width 77 height 28
click at [462, 424] on input "Browse" at bounding box center [462, 427] width 0 height 28
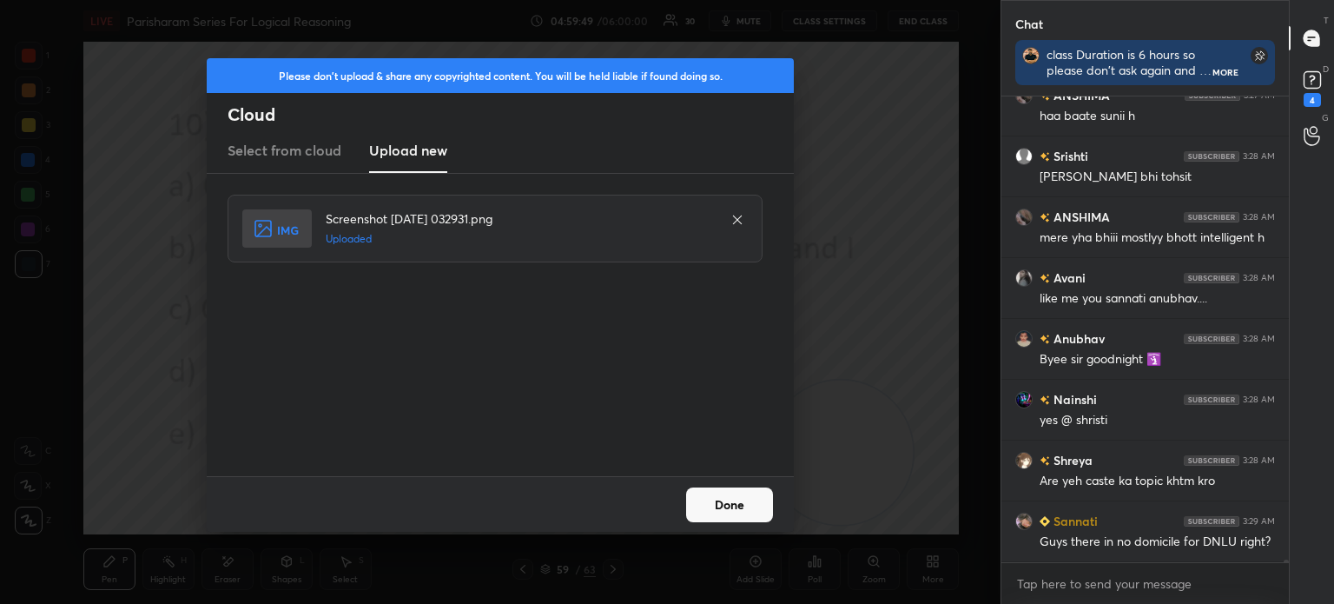
click at [726, 503] on button "Done" at bounding box center [729, 504] width 87 height 35
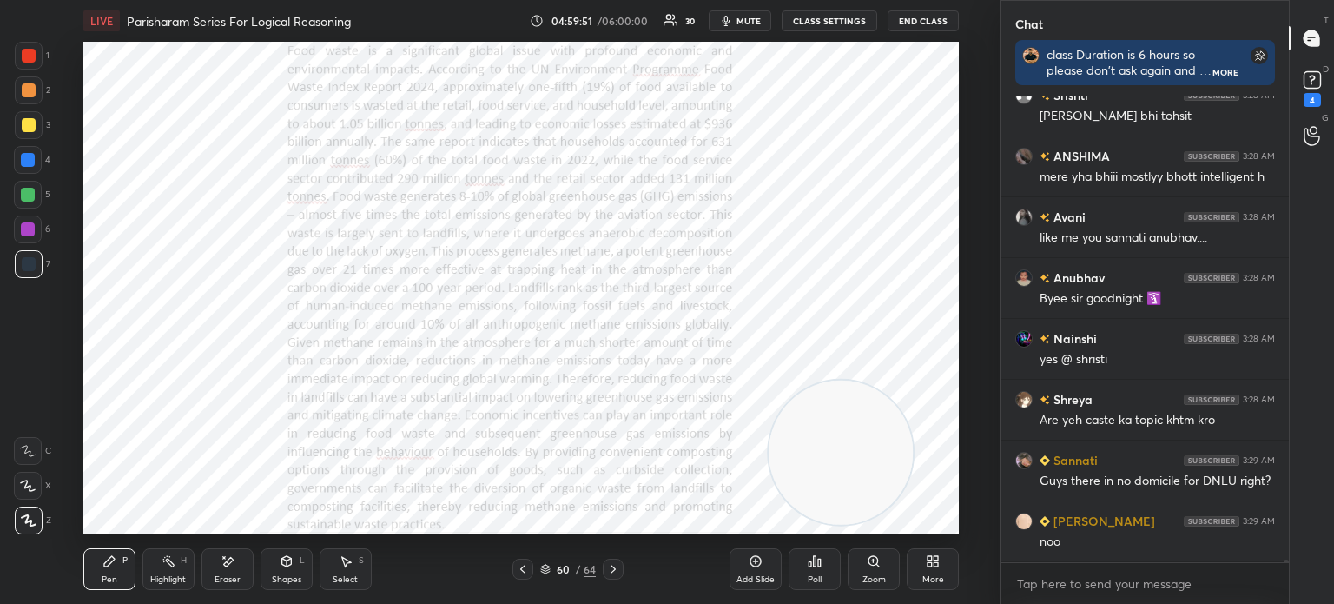
scroll to position [82566, 0]
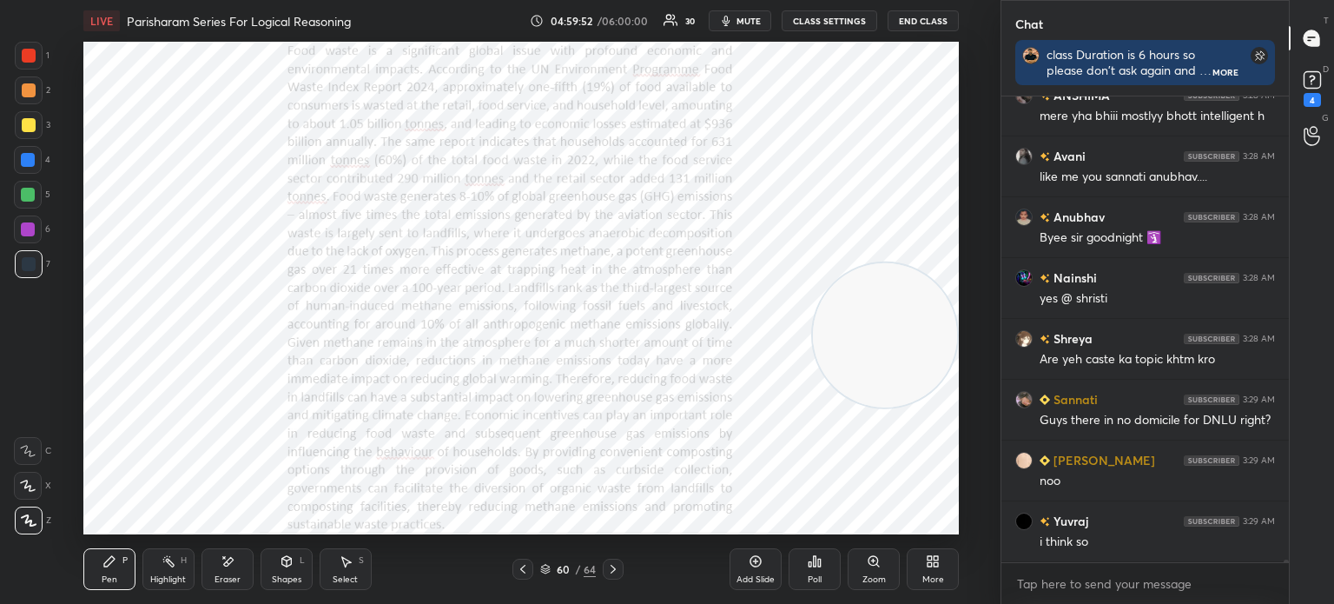
drag, startPoint x: 824, startPoint y: 475, endPoint x: 881, endPoint y: 358, distance: 130.5
click at [881, 358] on video at bounding box center [885, 335] width 144 height 144
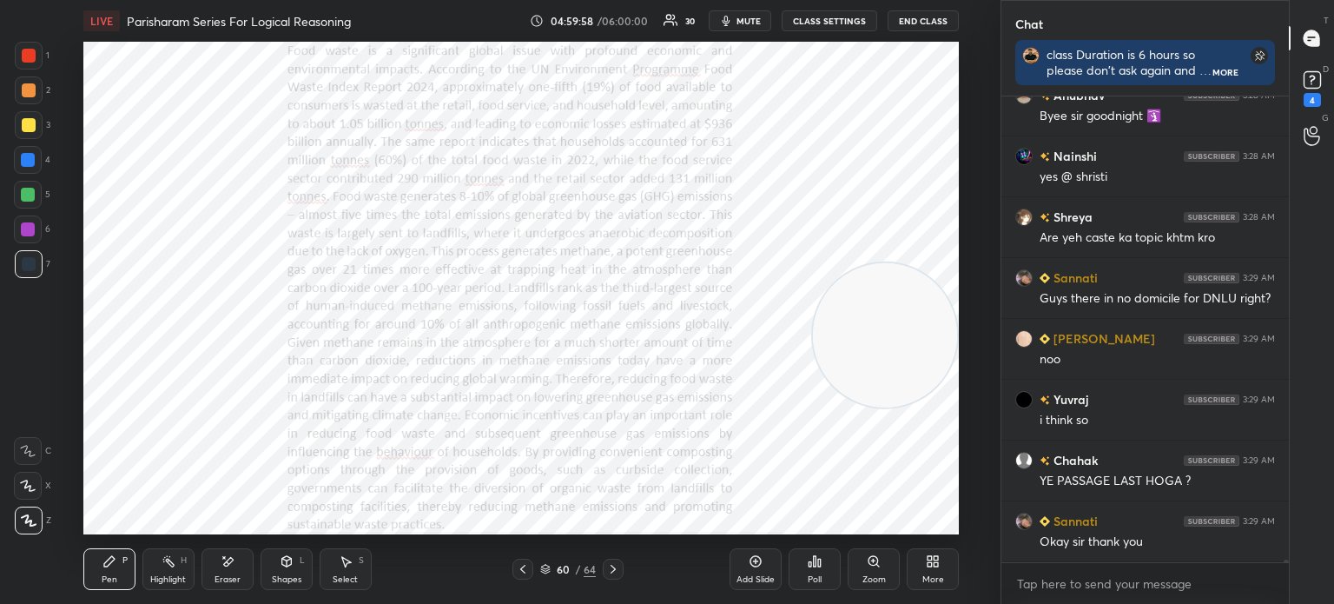
scroll to position [82748, 0]
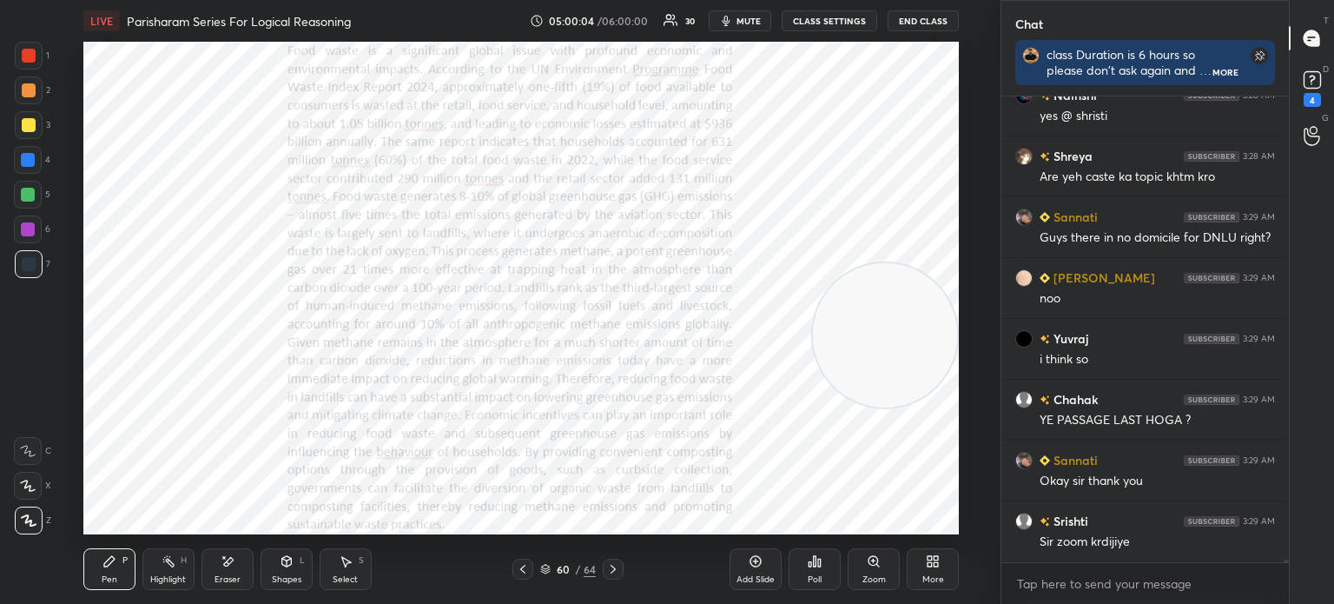
click at [864, 556] on div "Zoom" at bounding box center [874, 569] width 52 height 42
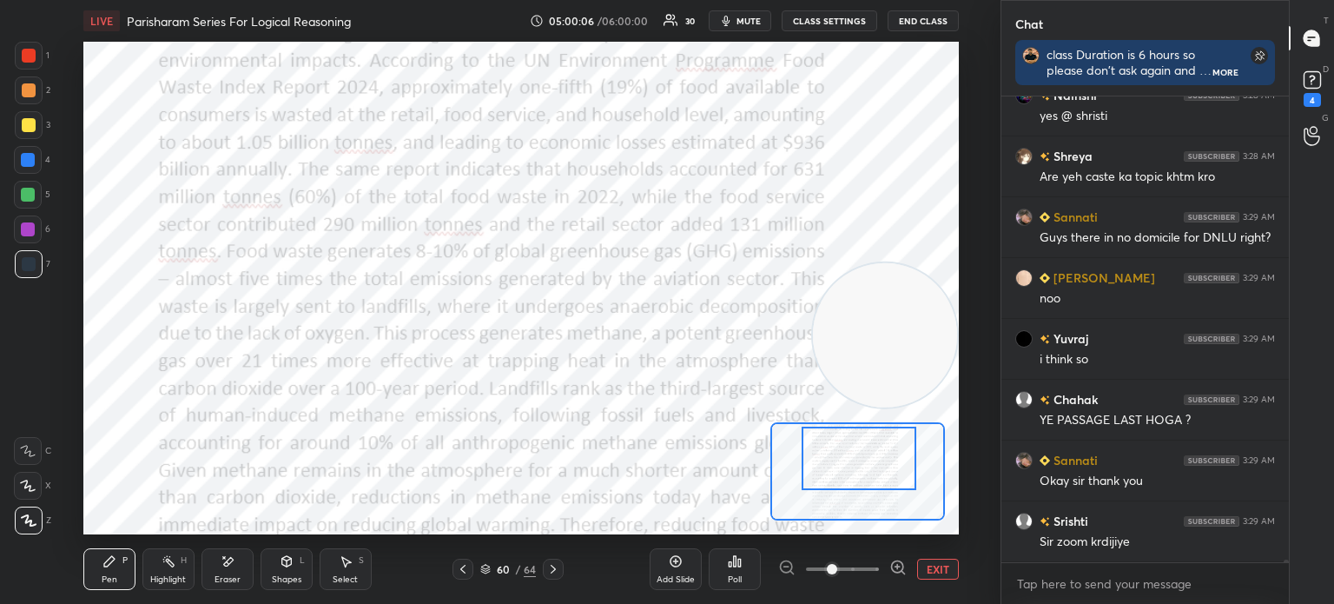
drag, startPoint x: 858, startPoint y: 494, endPoint x: 848, endPoint y: 433, distance: 62.6
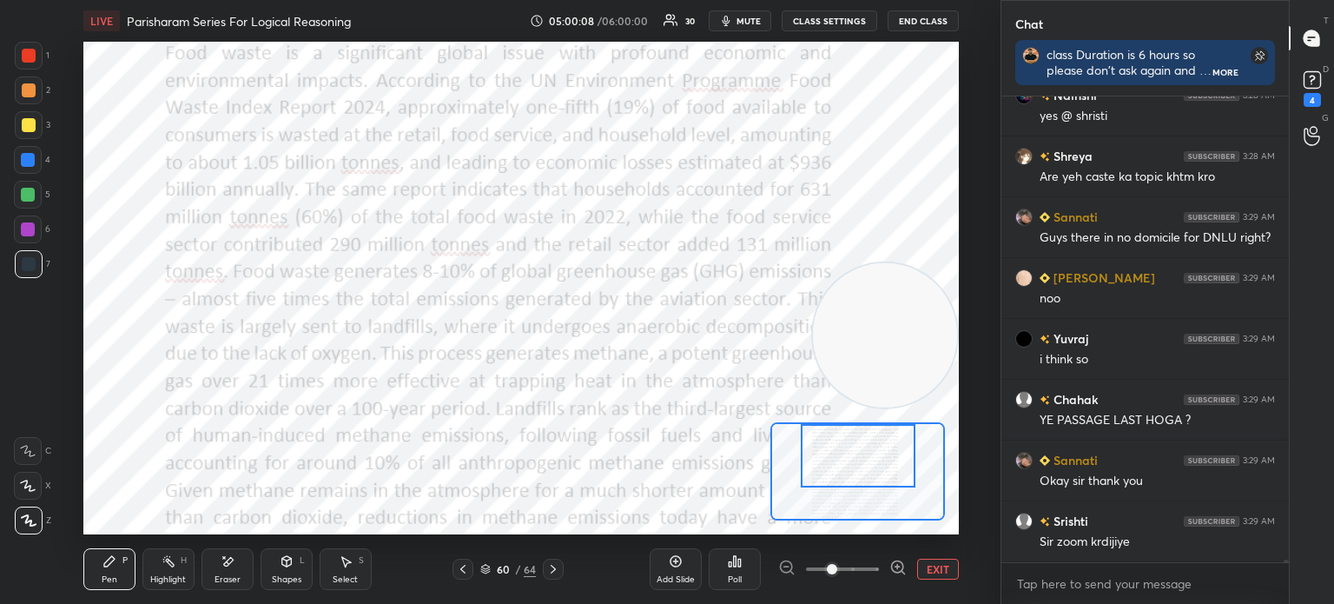
click at [847, 407] on div "Setting up your live class Poll for secs No correct answer Start poll" at bounding box center [521, 288] width 876 height 493
drag, startPoint x: 886, startPoint y: 344, endPoint x: 905, endPoint y: 218, distance: 127.4
click at [905, 218] on video at bounding box center [885, 209] width 144 height 144
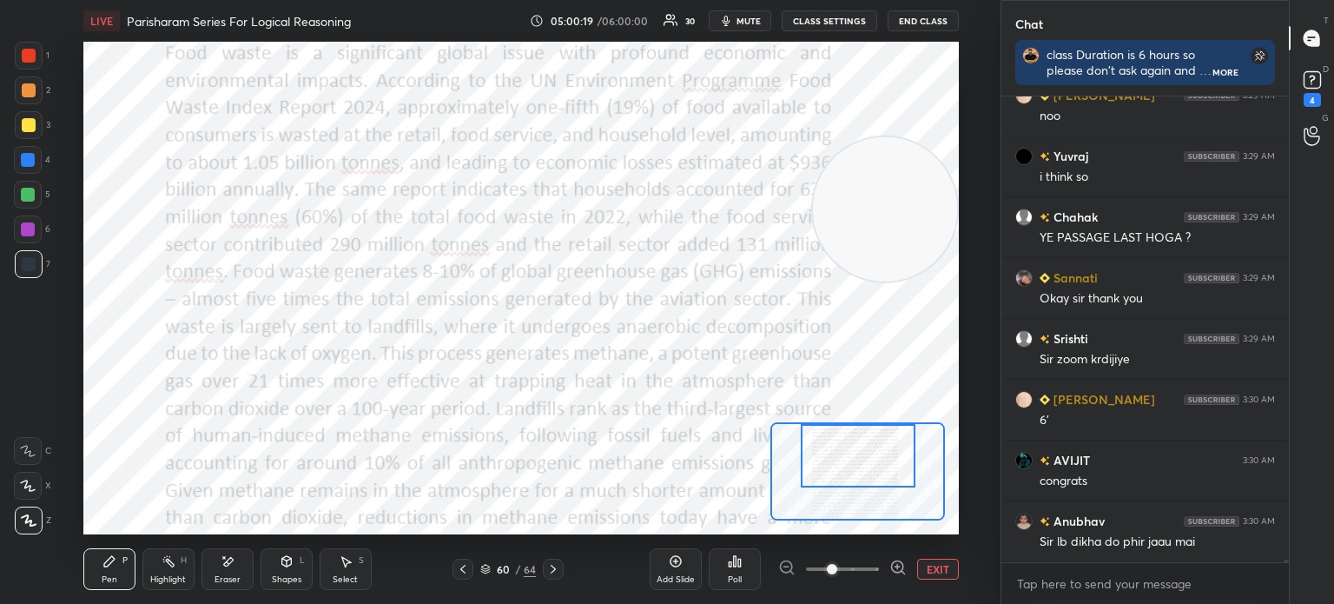
scroll to position [82992, 0]
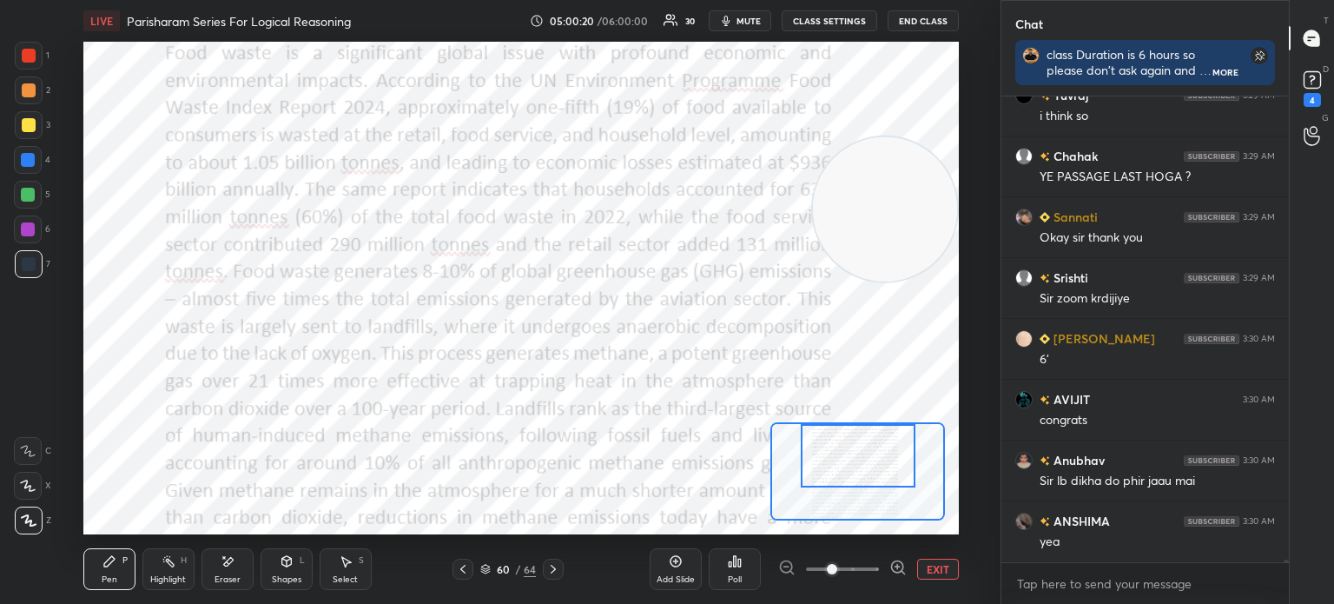
click at [726, 566] on div "Poll" at bounding box center [735, 569] width 52 height 42
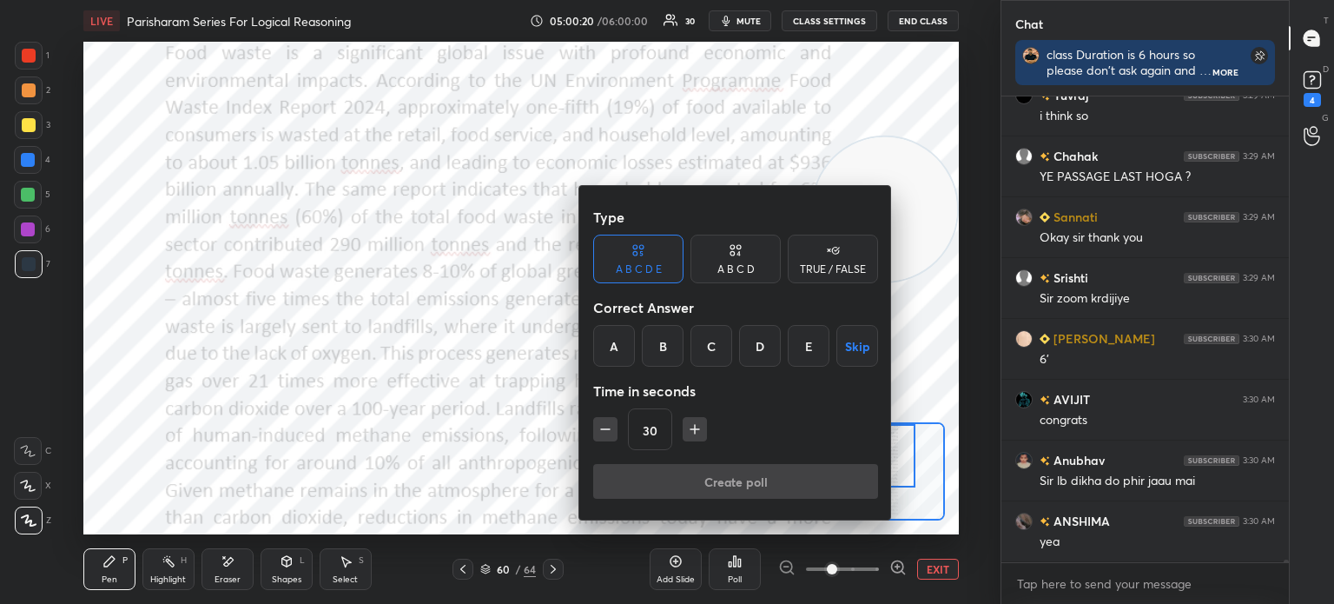
scroll to position [83052, 0]
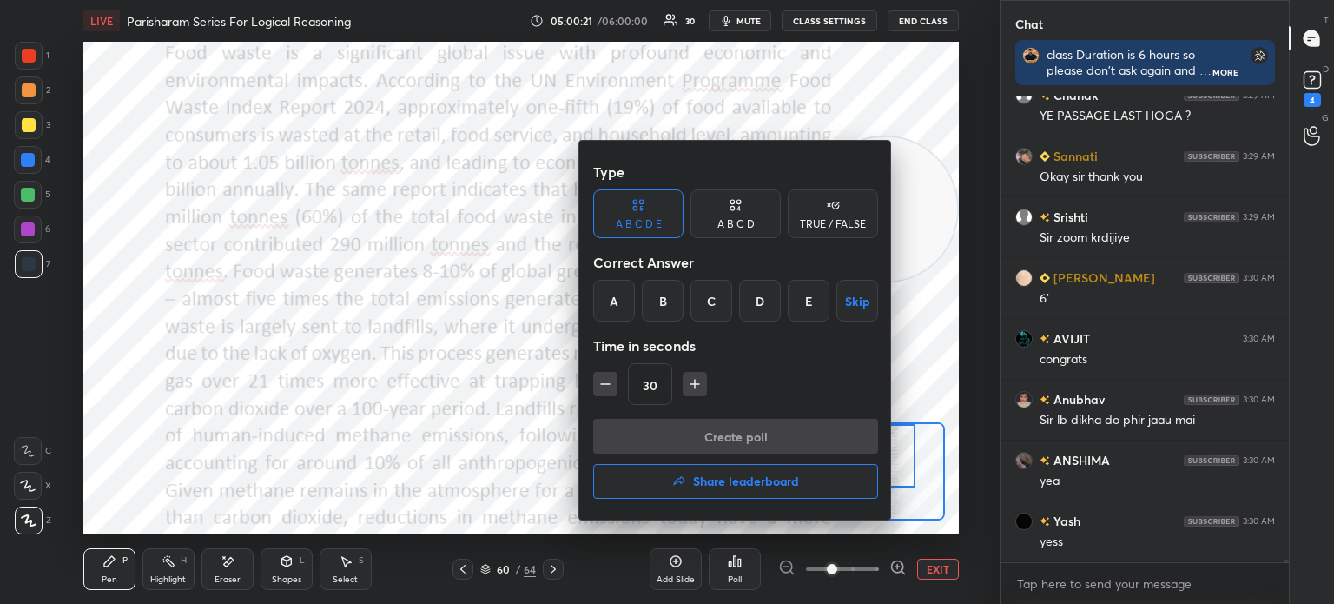
click at [744, 477] on h4 "Share leaderboard" at bounding box center [746, 481] width 106 height 12
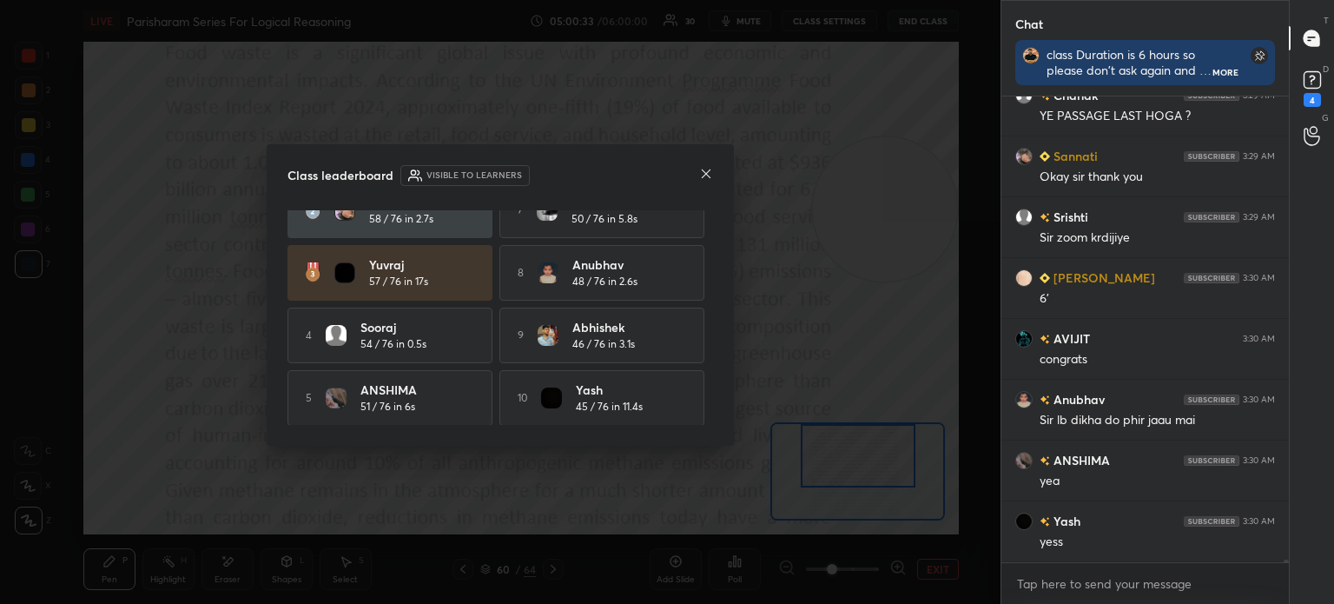
scroll to position [0, 0]
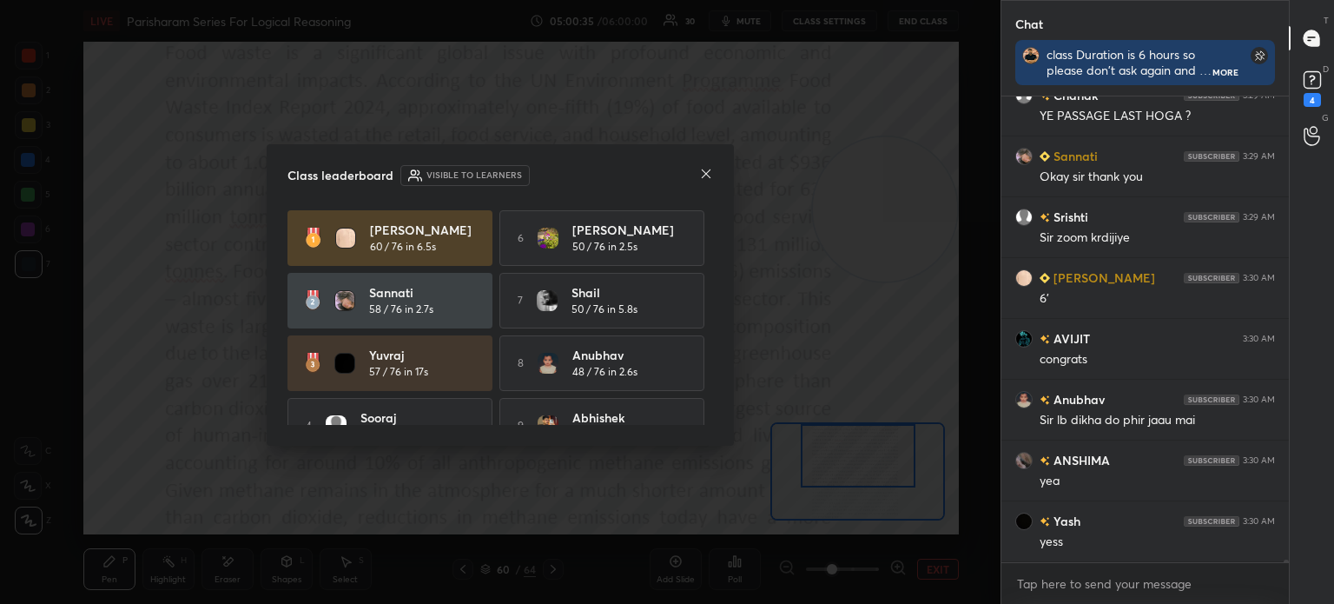
click at [703, 174] on icon at bounding box center [706, 174] width 14 height 14
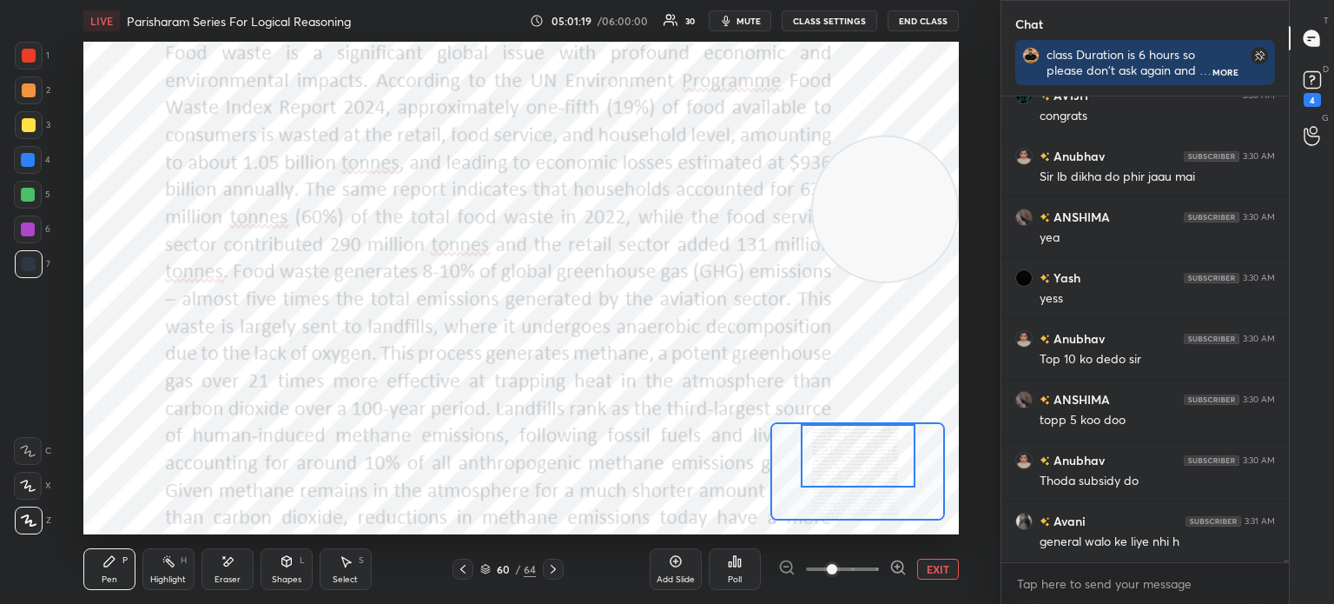
scroll to position [83356, 0]
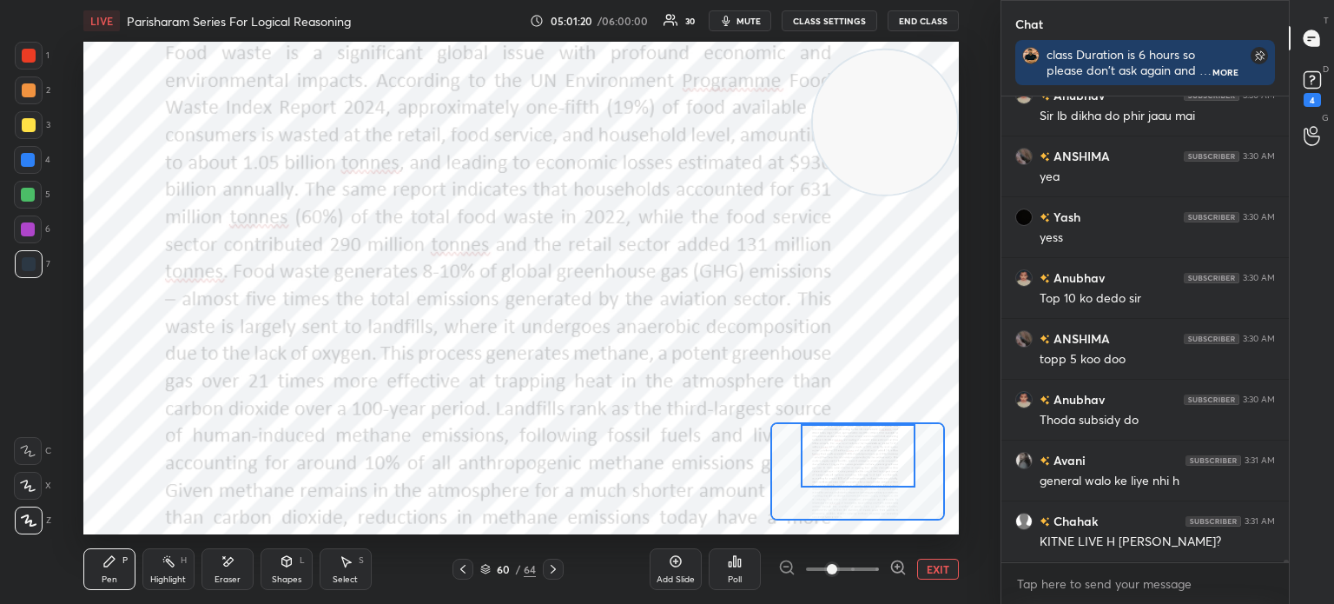
drag, startPoint x: 854, startPoint y: 195, endPoint x: 894, endPoint y: 106, distance: 98.0
click at [894, 106] on video at bounding box center [885, 122] width 144 height 144
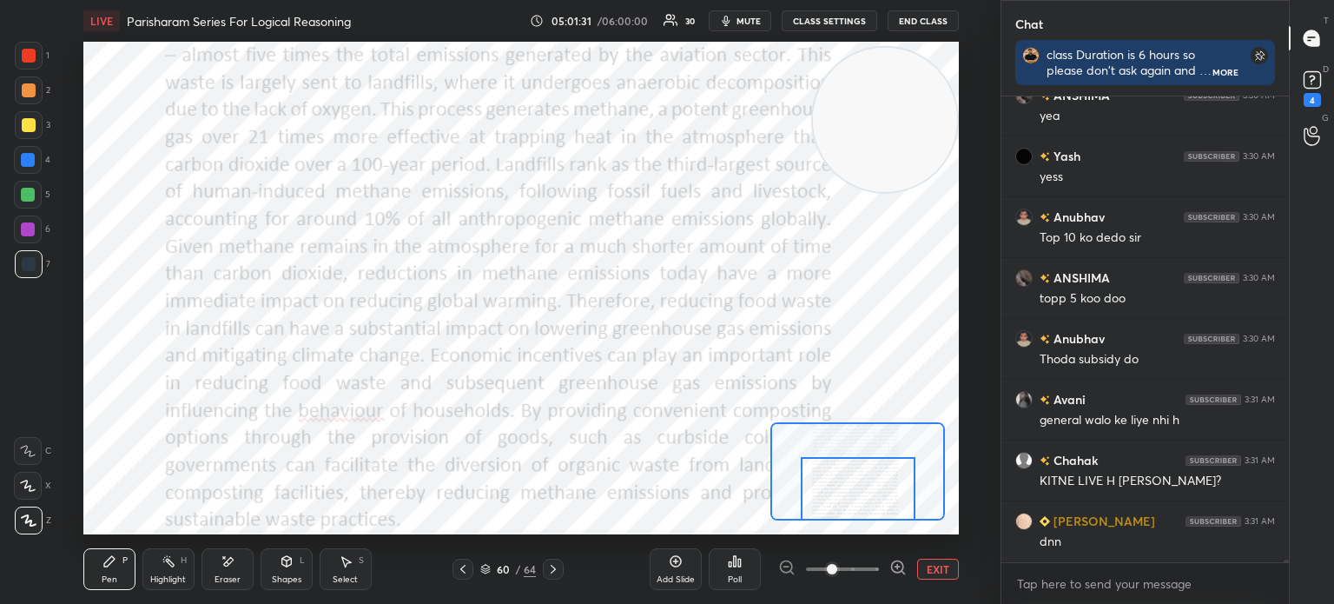
drag, startPoint x: 848, startPoint y: 486, endPoint x: 848, endPoint y: 528, distance: 41.7
click at [848, 528] on div "LIVE Parisharam Series For Logical Reasoning 05:01:31 / 06:00:00 30 mute CLASS …" at bounding box center [521, 302] width 931 height 604
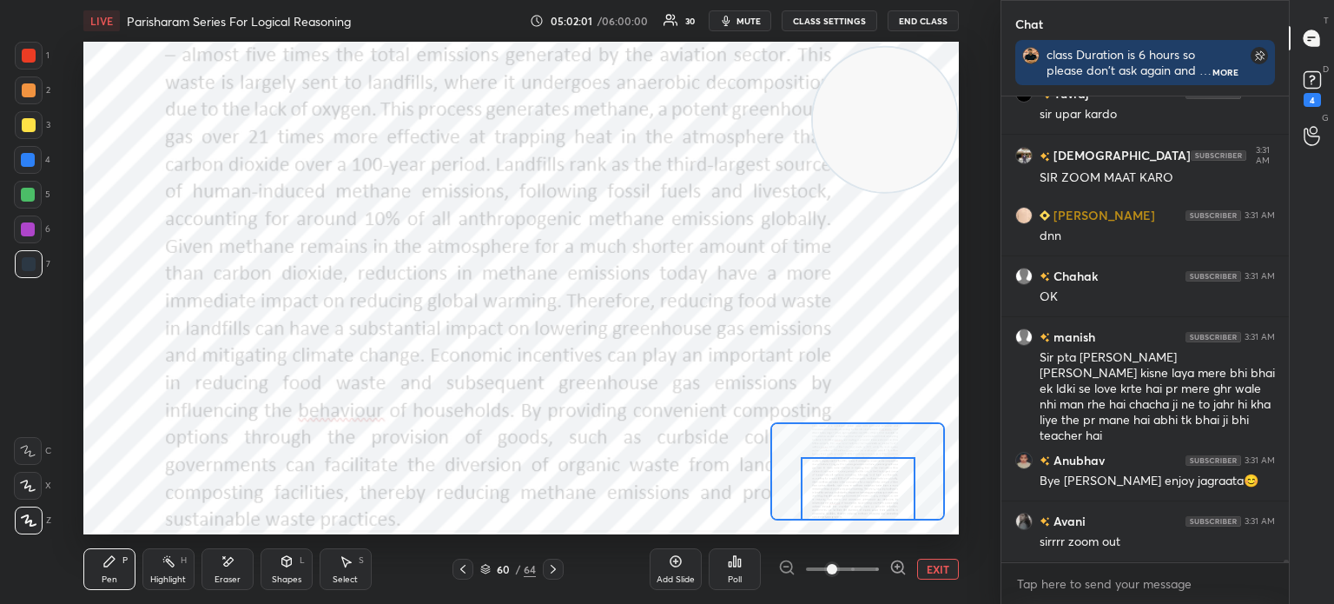
scroll to position [83966, 0]
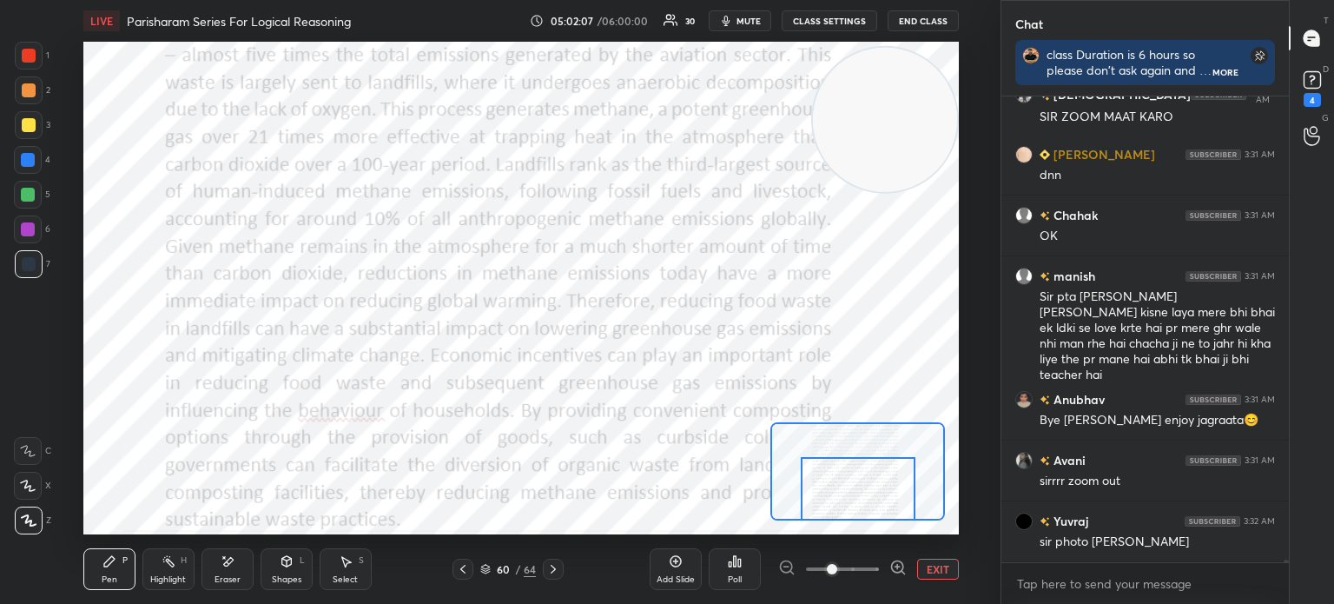
click at [940, 571] on button "EXIT" at bounding box center [938, 569] width 42 height 21
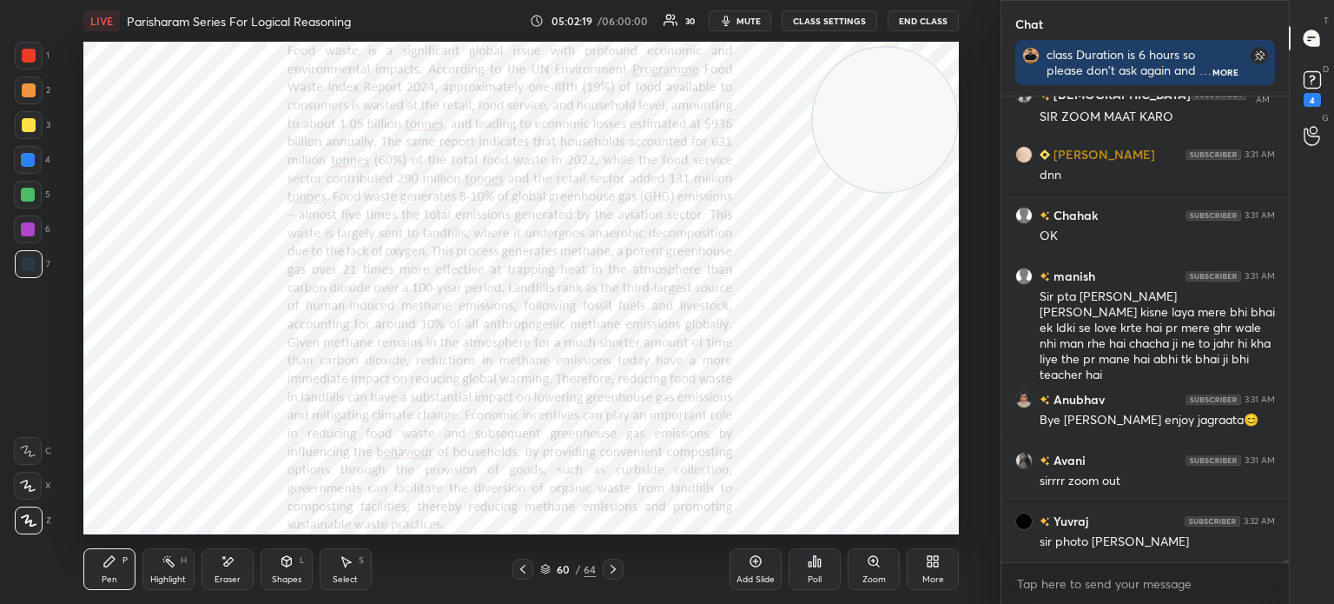
click at [931, 572] on div "More" at bounding box center [933, 569] width 52 height 42
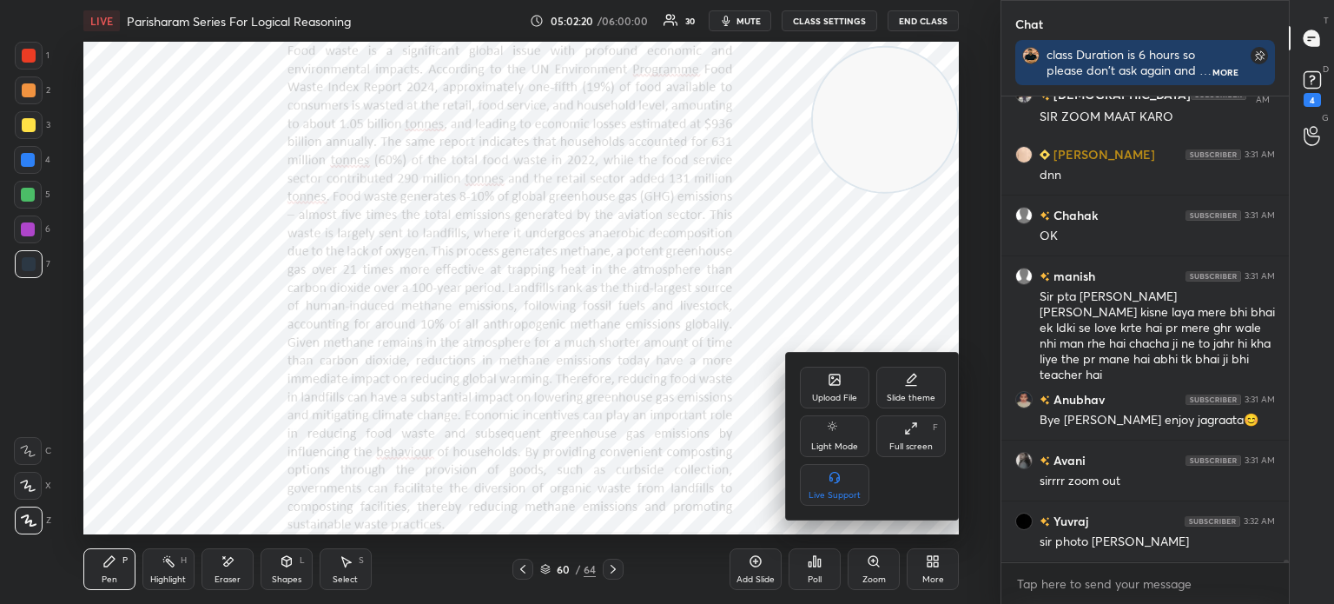
click at [824, 387] on div "Upload File" at bounding box center [834, 388] width 69 height 42
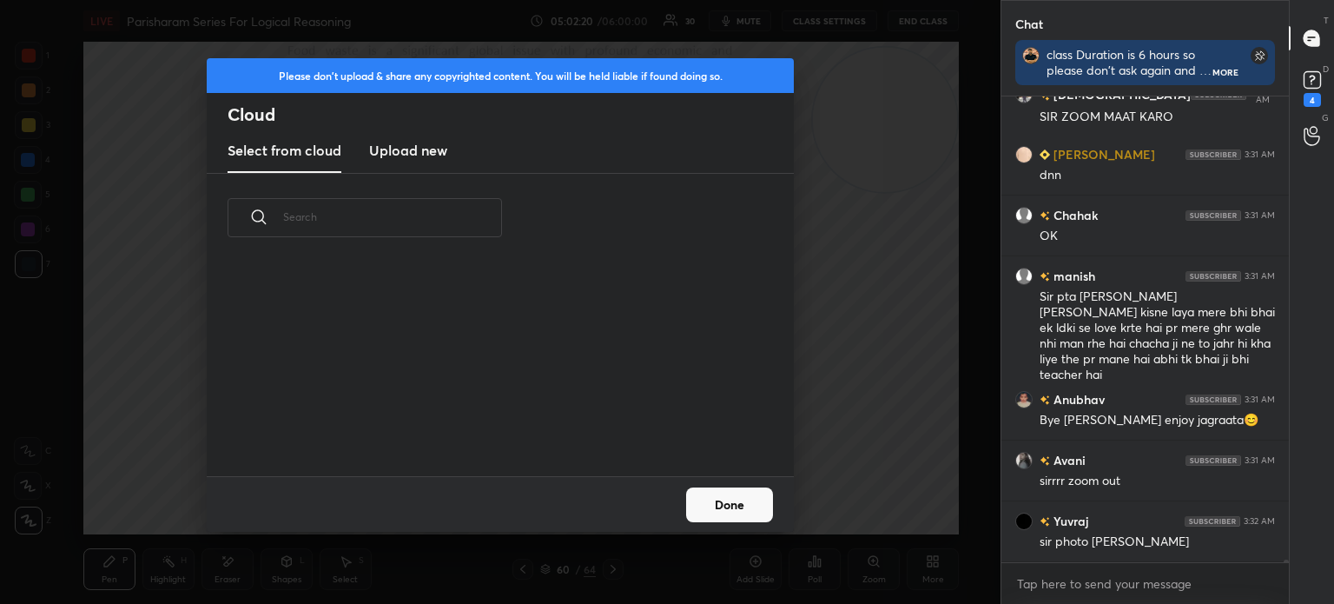
scroll to position [214, 558]
click at [423, 160] on h3 "Upload new" at bounding box center [408, 150] width 78 height 21
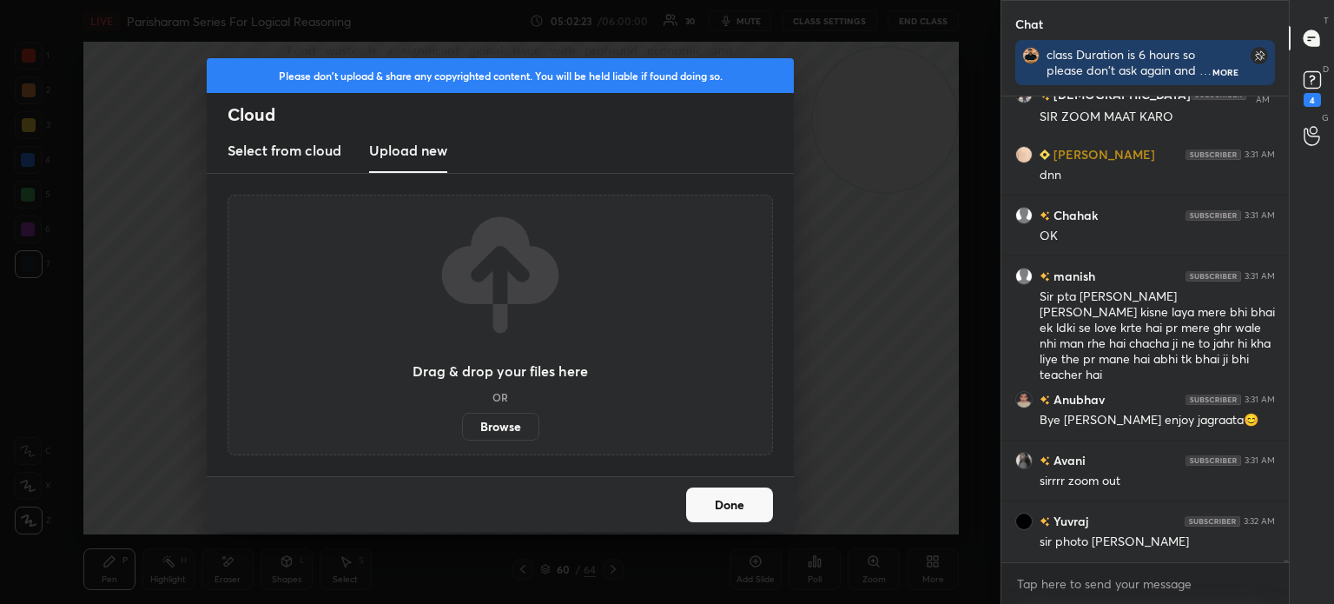
click at [490, 423] on label "Browse" at bounding box center [500, 427] width 77 height 28
click at [462, 423] on input "Browse" at bounding box center [462, 427] width 0 height 28
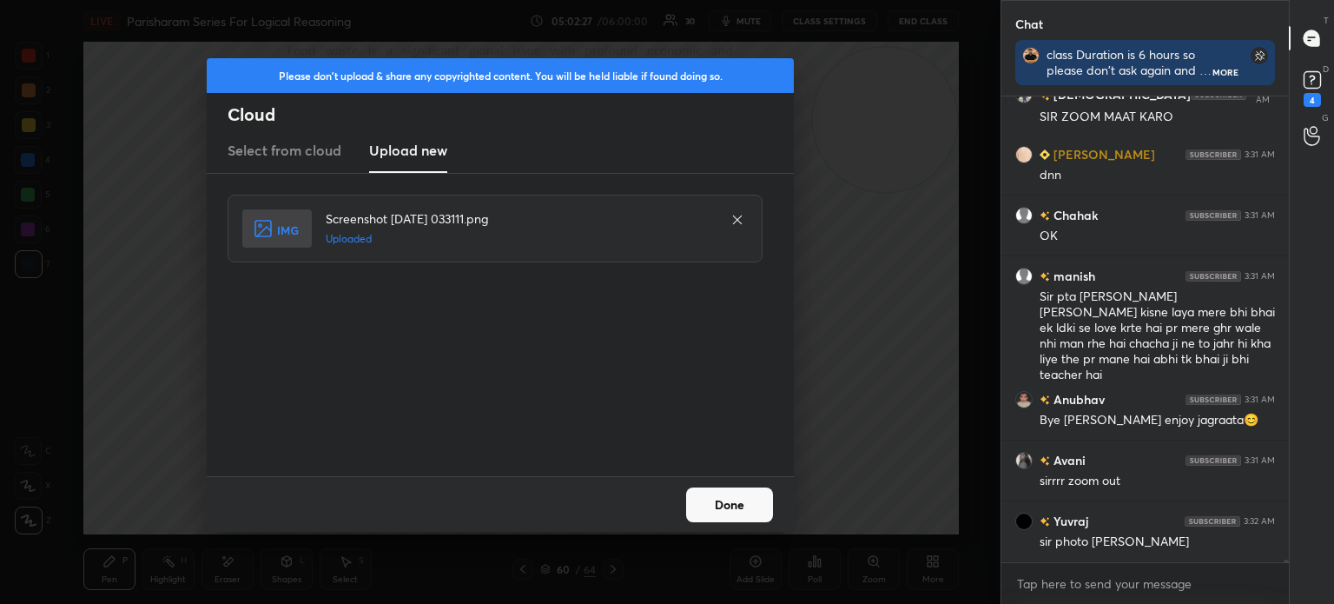
click at [728, 502] on button "Done" at bounding box center [729, 504] width 87 height 35
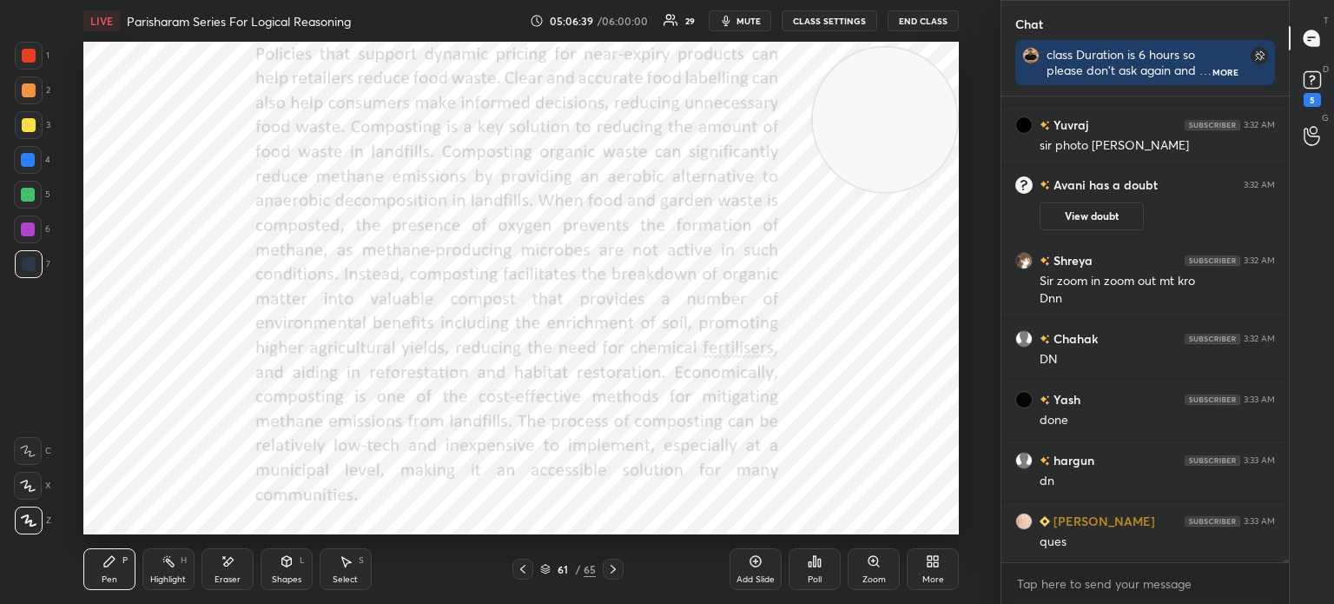
scroll to position [83224, 0]
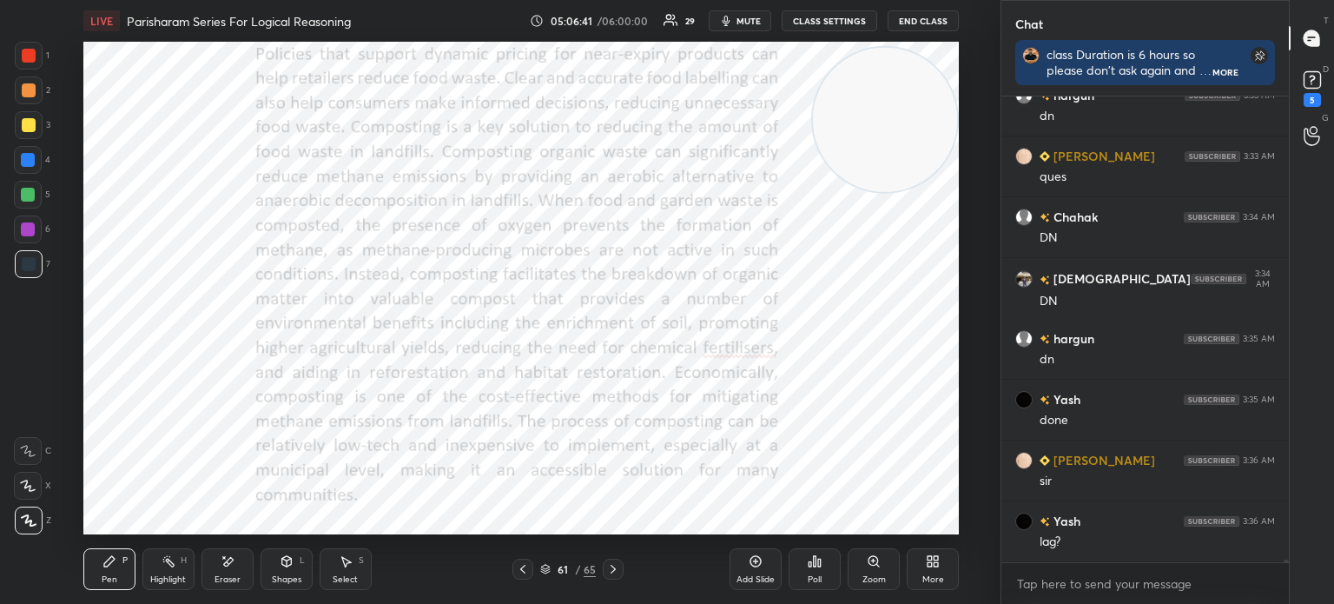
click at [923, 564] on div "More" at bounding box center [933, 569] width 52 height 42
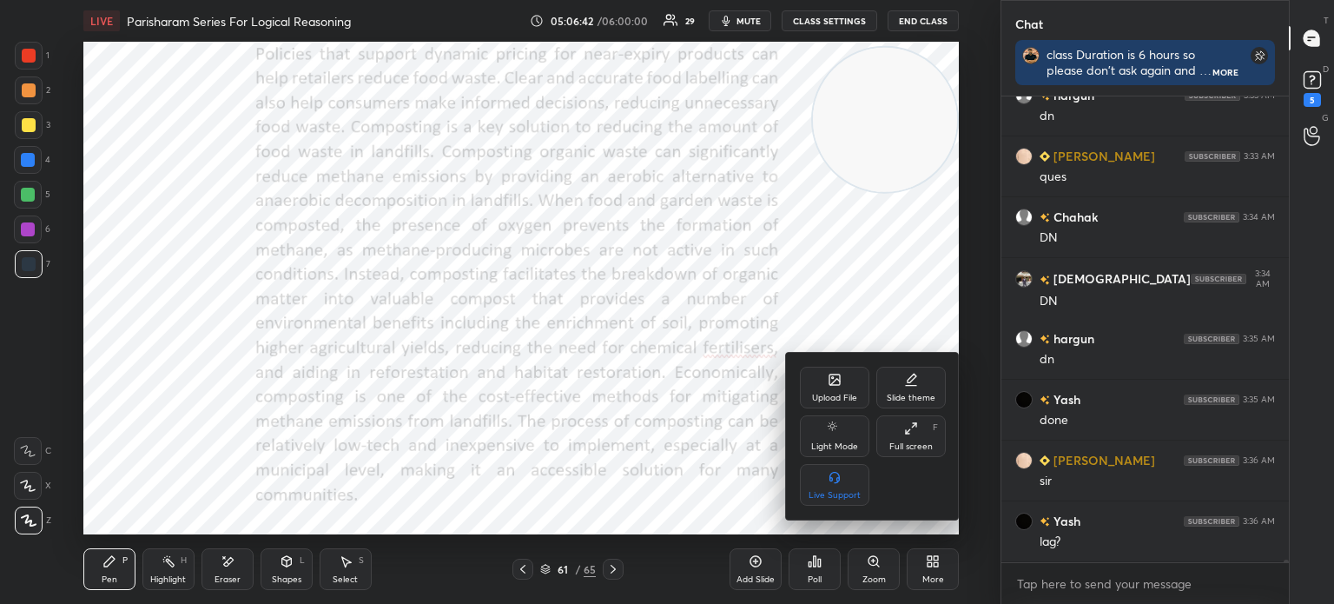
click at [826, 381] on div "Upload File" at bounding box center [834, 388] width 69 height 42
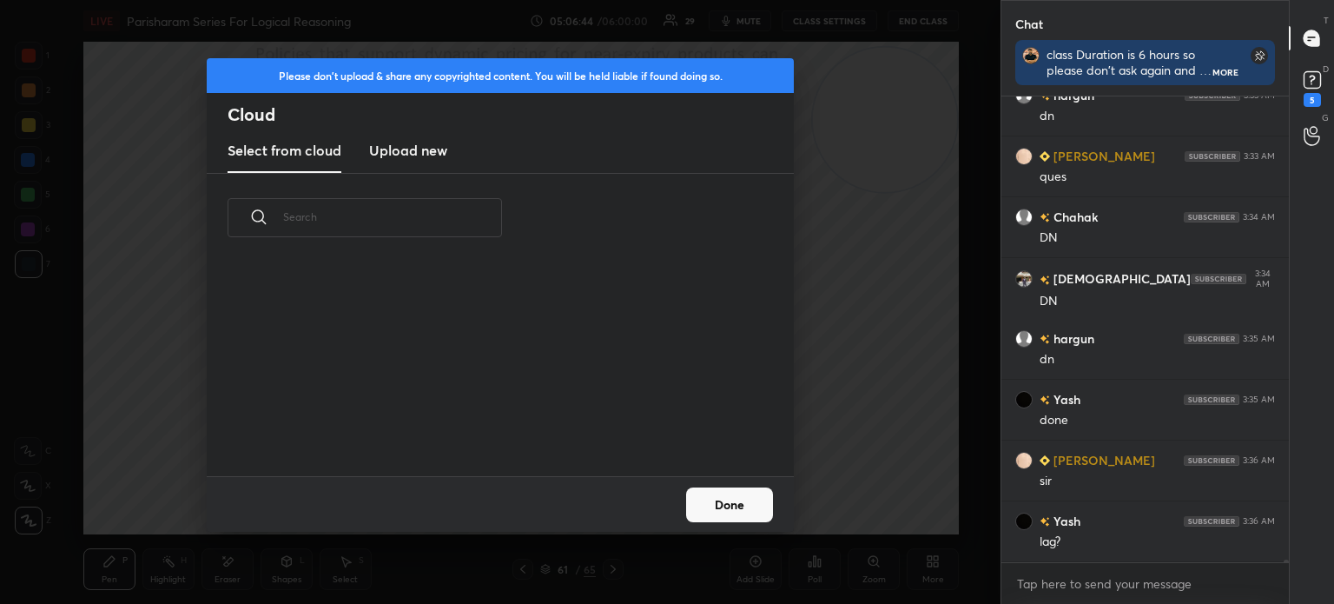
scroll to position [214, 558]
click at [425, 155] on h3 "Upload new" at bounding box center [408, 150] width 78 height 21
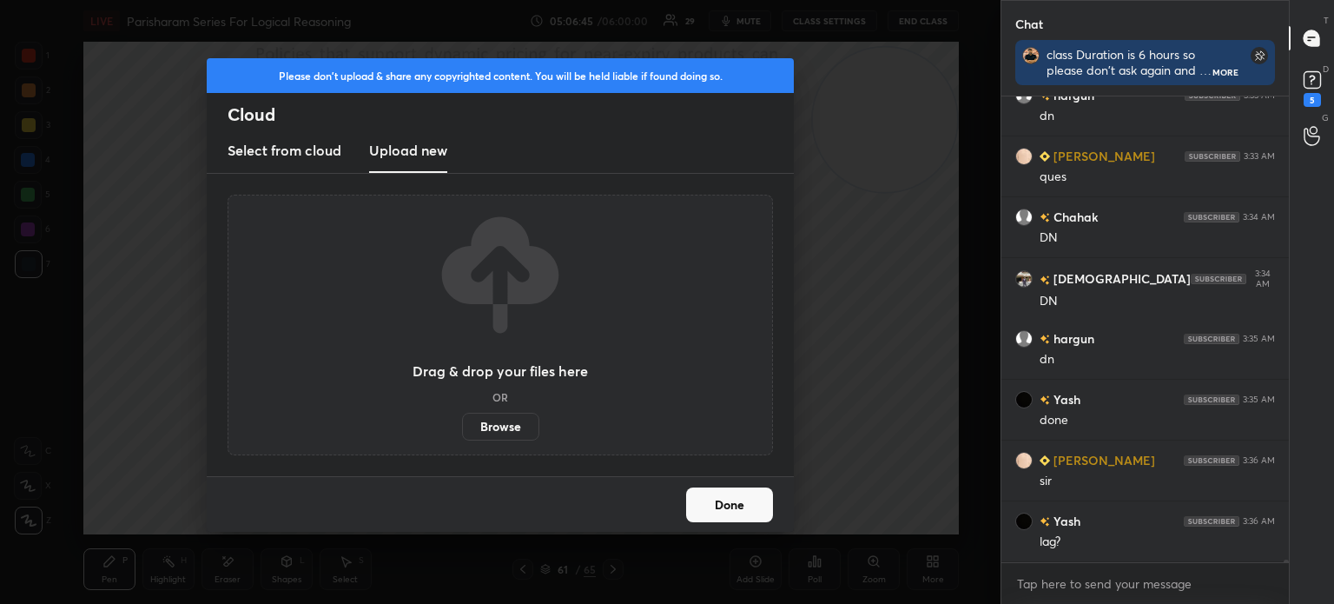
click at [497, 429] on label "Browse" at bounding box center [500, 427] width 77 height 28
click at [462, 429] on input "Browse" at bounding box center [462, 427] width 0 height 28
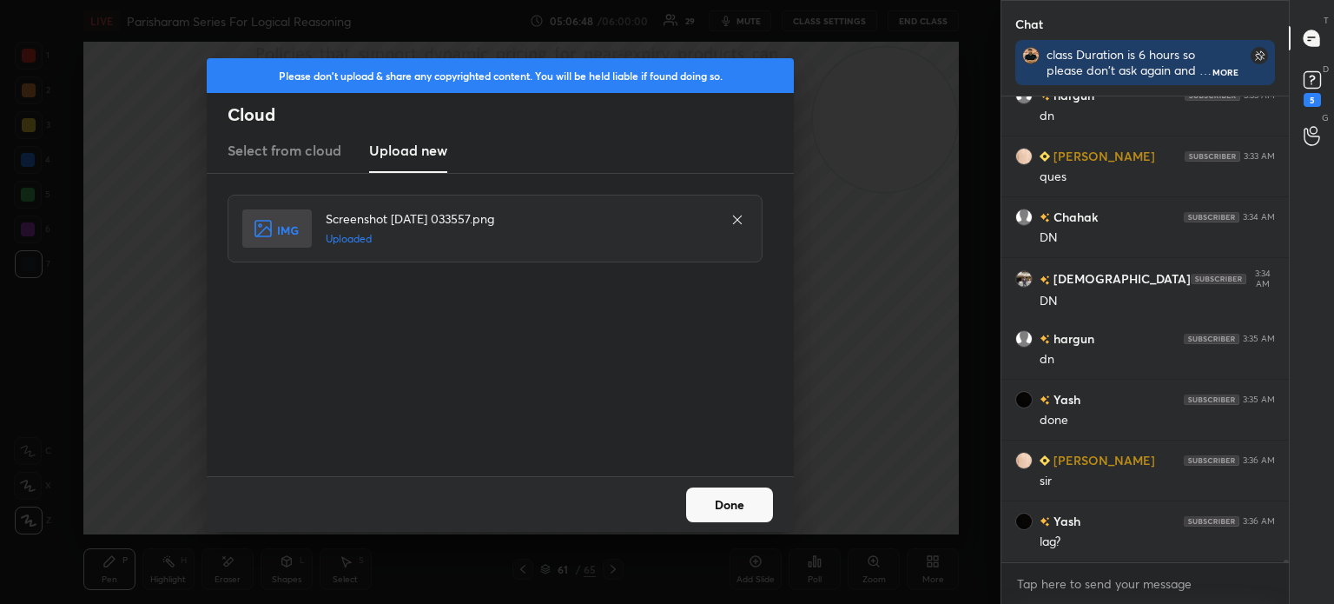
click at [724, 503] on button "Done" at bounding box center [729, 504] width 87 height 35
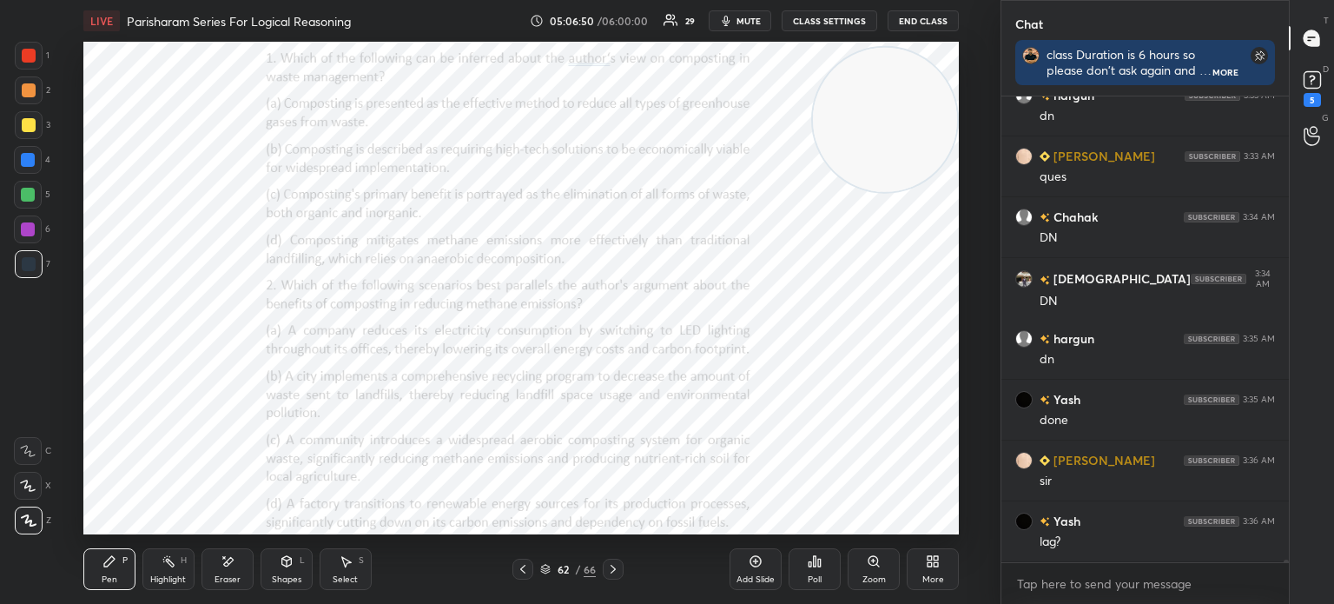
click at [928, 566] on icon at bounding box center [930, 564] width 4 height 4
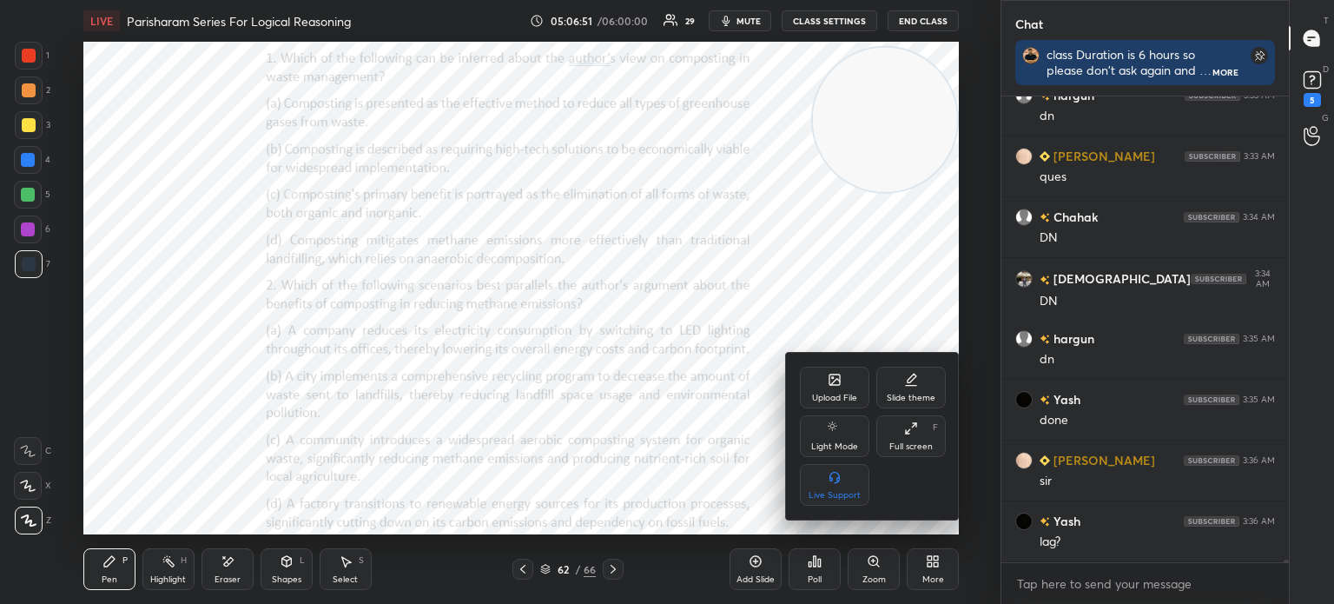
click at [820, 370] on div "Upload File" at bounding box center [834, 388] width 69 height 42
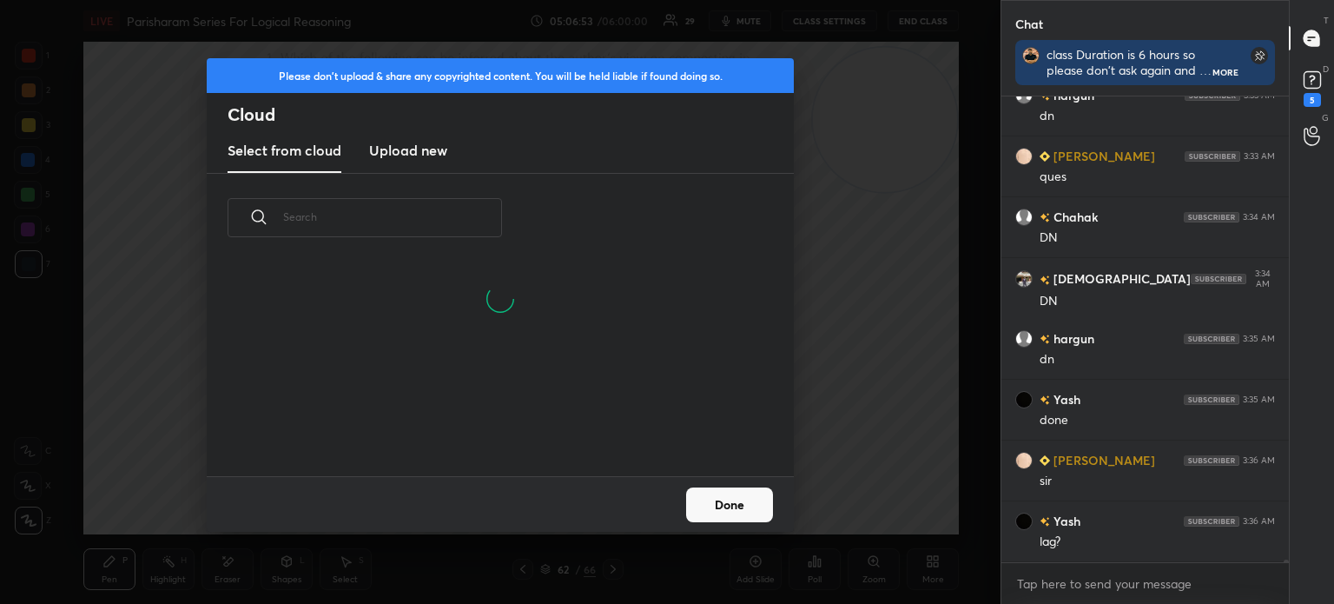
click at [411, 149] on h3 "Upload new" at bounding box center [408, 150] width 78 height 21
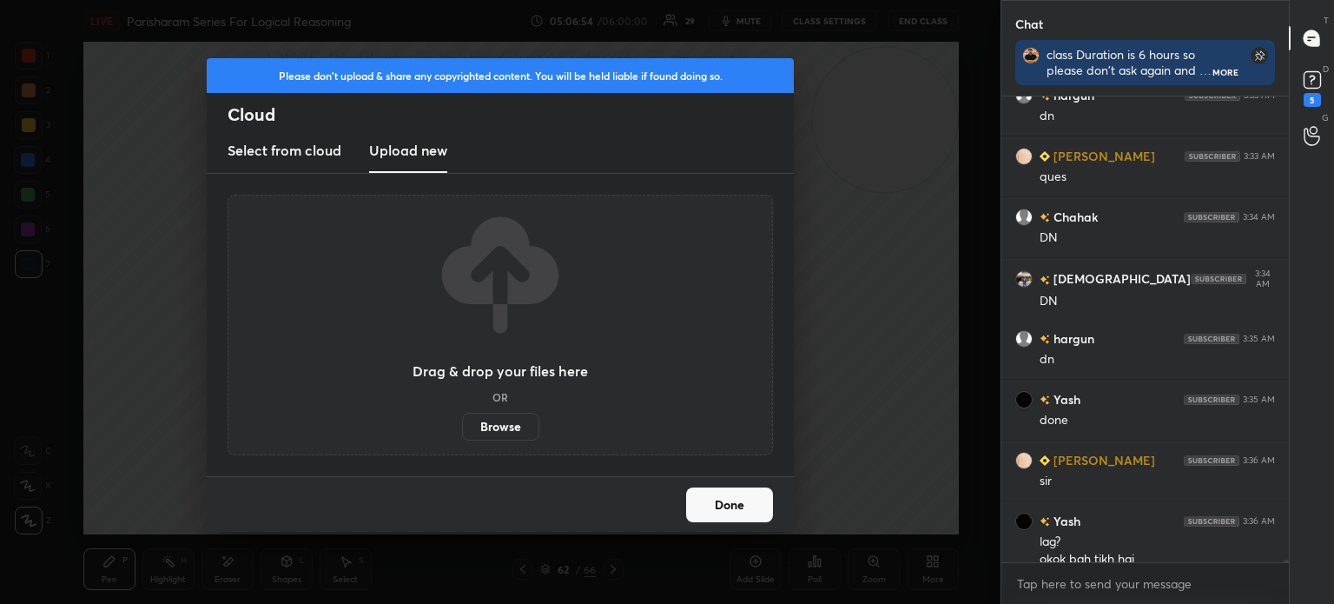
scroll to position [83242, 0]
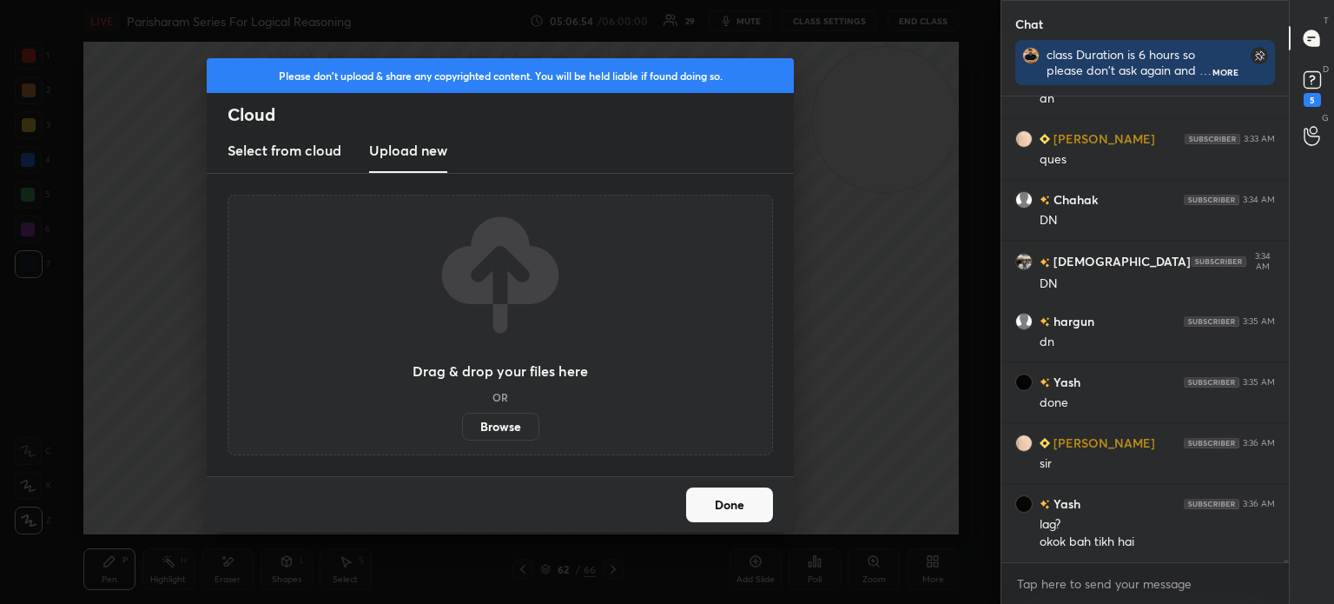
click at [493, 431] on label "Browse" at bounding box center [500, 427] width 77 height 28
click at [462, 431] on input "Browse" at bounding box center [462, 427] width 0 height 28
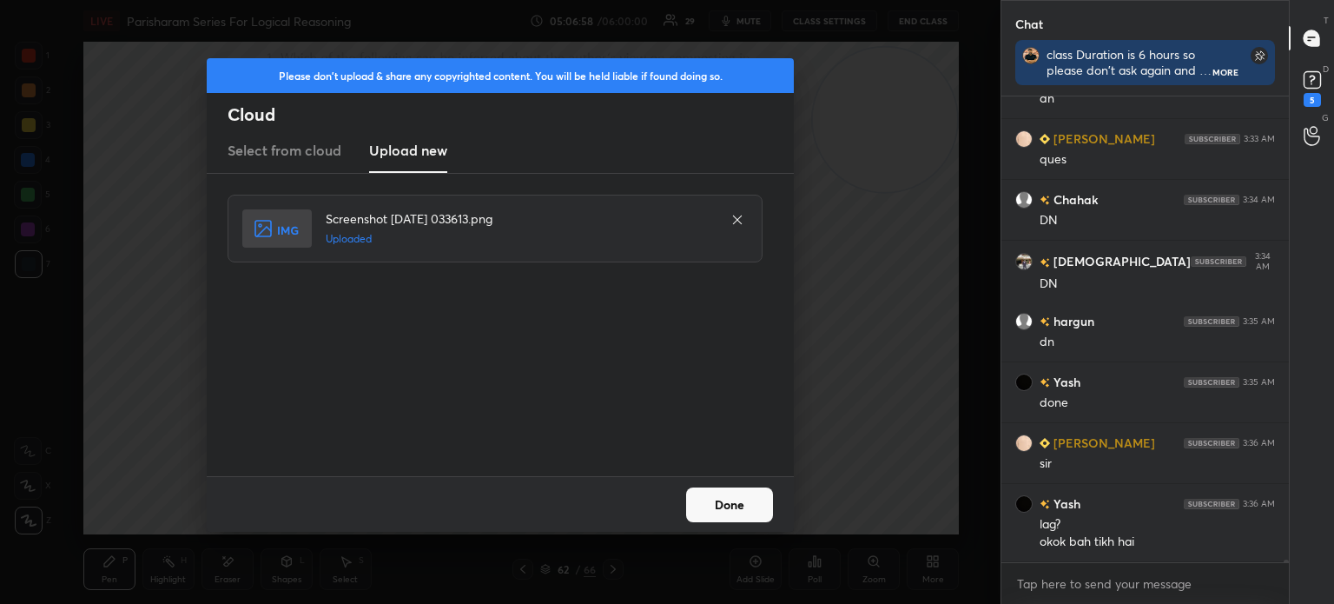
click at [726, 500] on button "Done" at bounding box center [729, 504] width 87 height 35
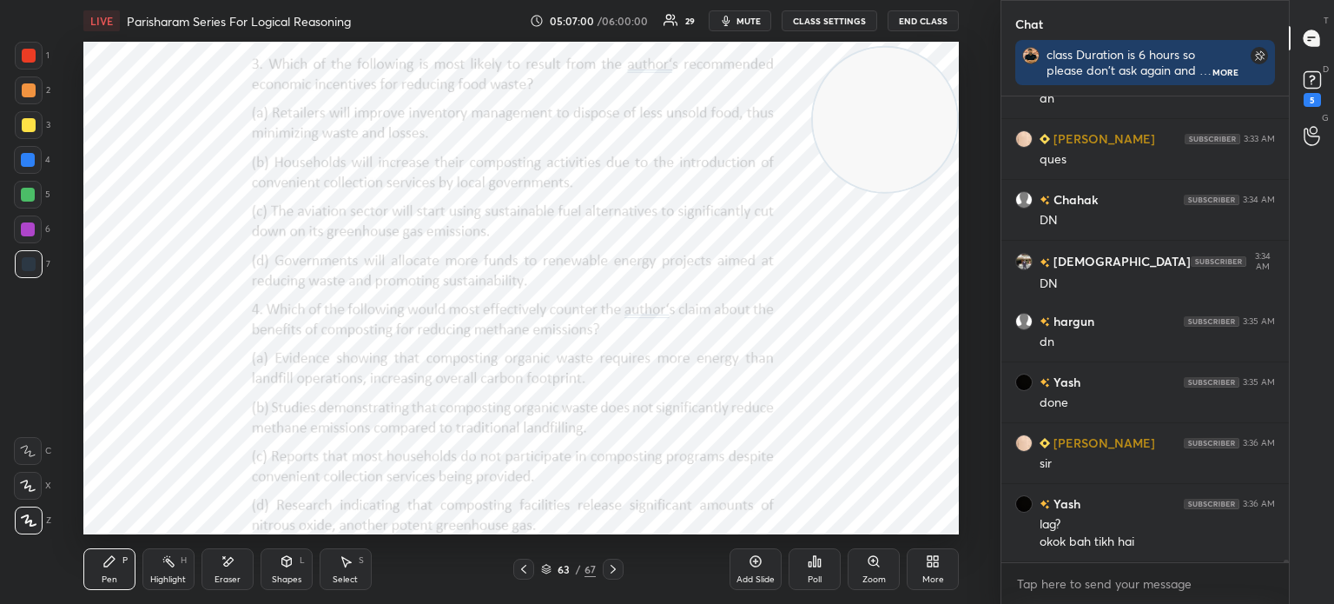
click at [923, 562] on div "More" at bounding box center [933, 569] width 52 height 42
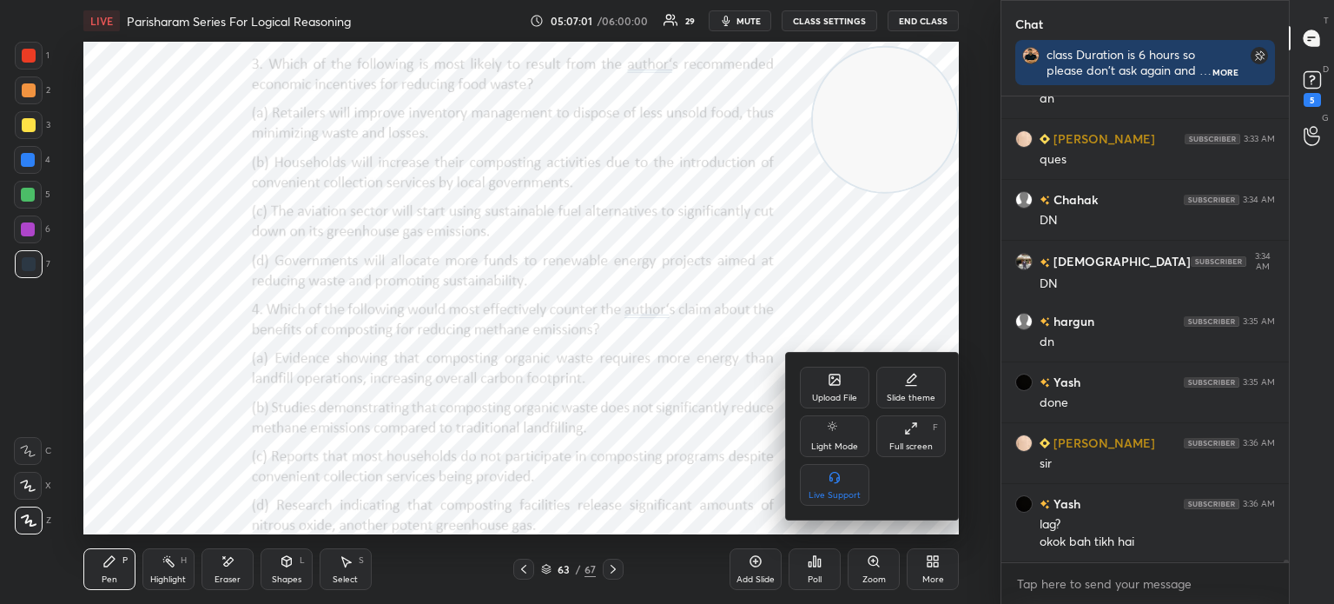
click at [822, 388] on div "Upload File" at bounding box center [834, 388] width 69 height 42
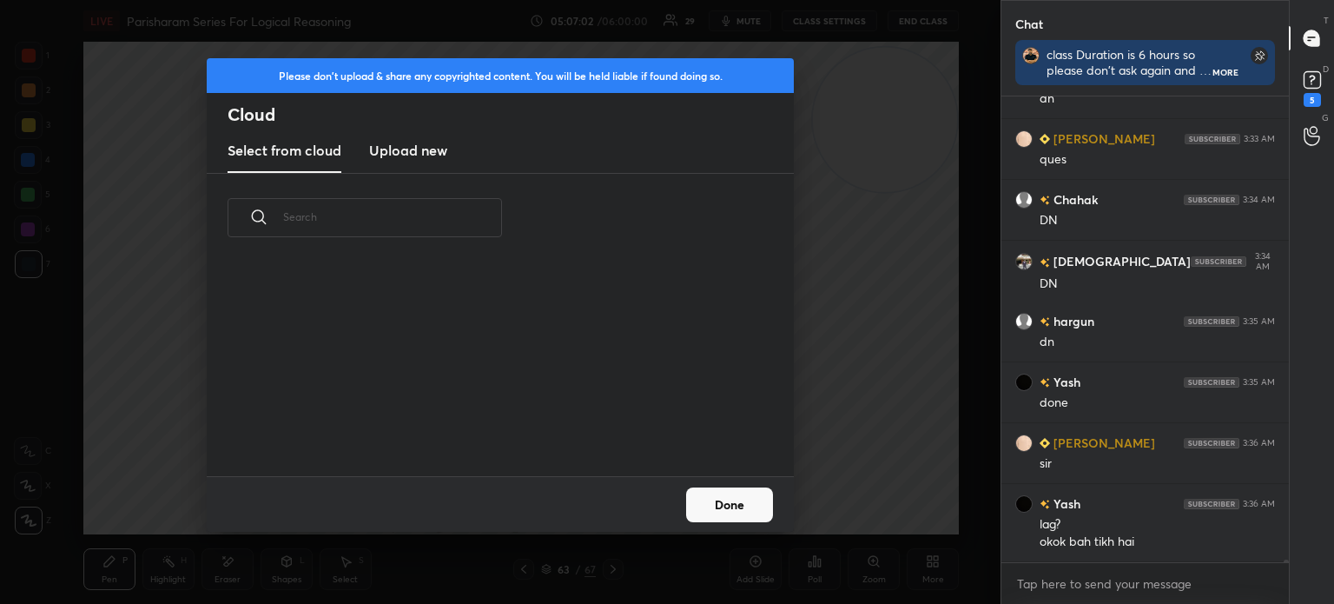
scroll to position [214, 558]
click at [404, 156] on h3 "Upload new" at bounding box center [408, 150] width 78 height 21
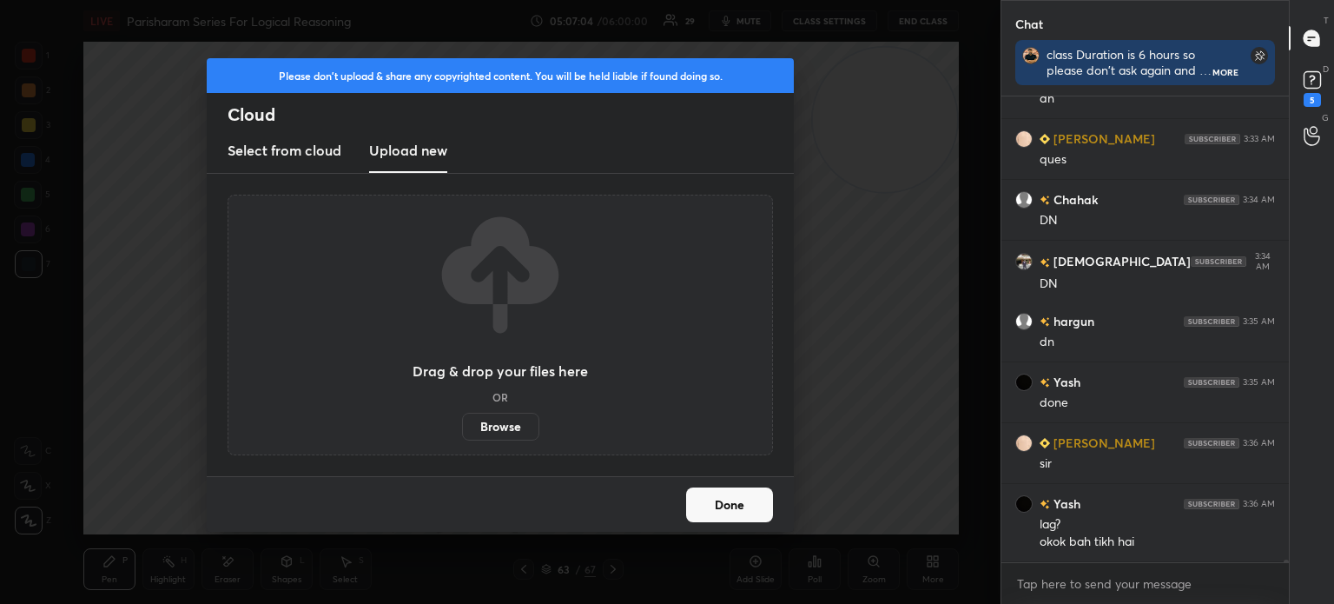
click at [499, 423] on label "Browse" at bounding box center [500, 427] width 77 height 28
click at [462, 423] on input "Browse" at bounding box center [462, 427] width 0 height 28
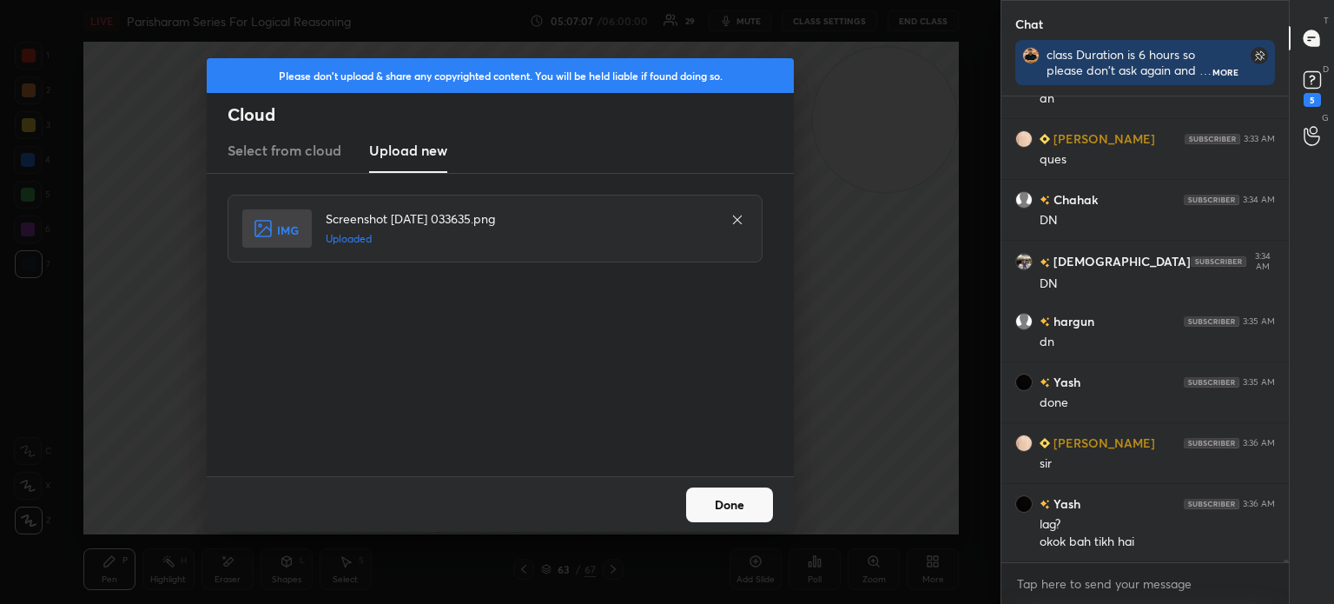
click at [736, 497] on button "Done" at bounding box center [729, 504] width 87 height 35
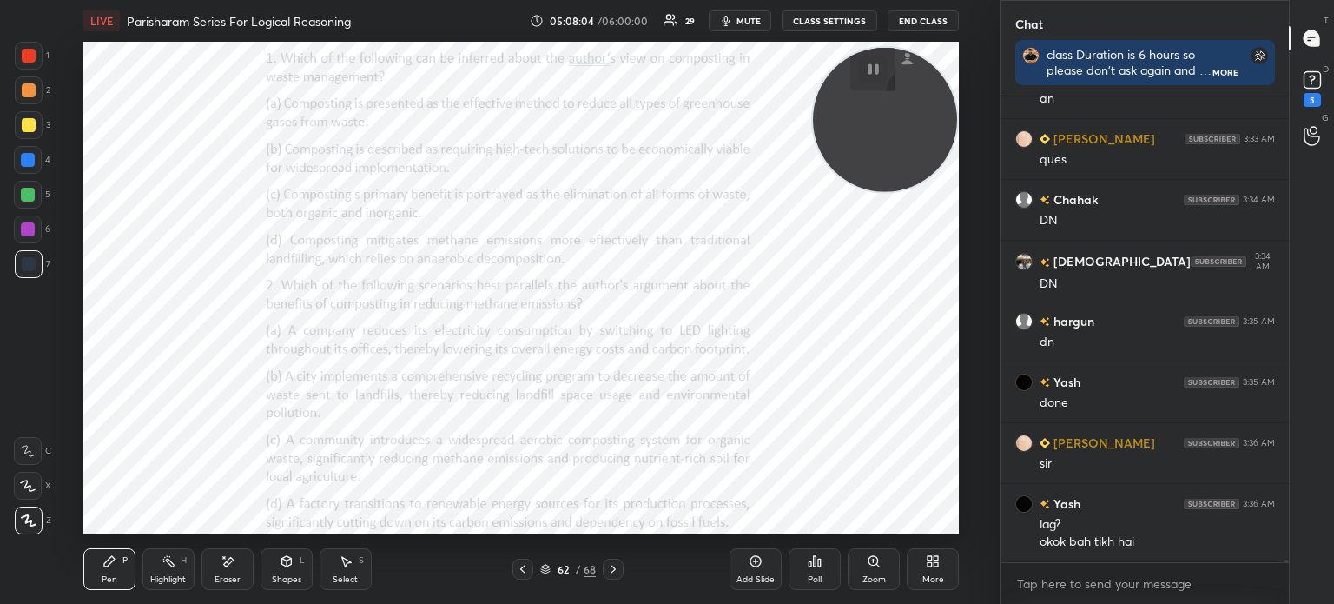
scroll to position [83303, 0]
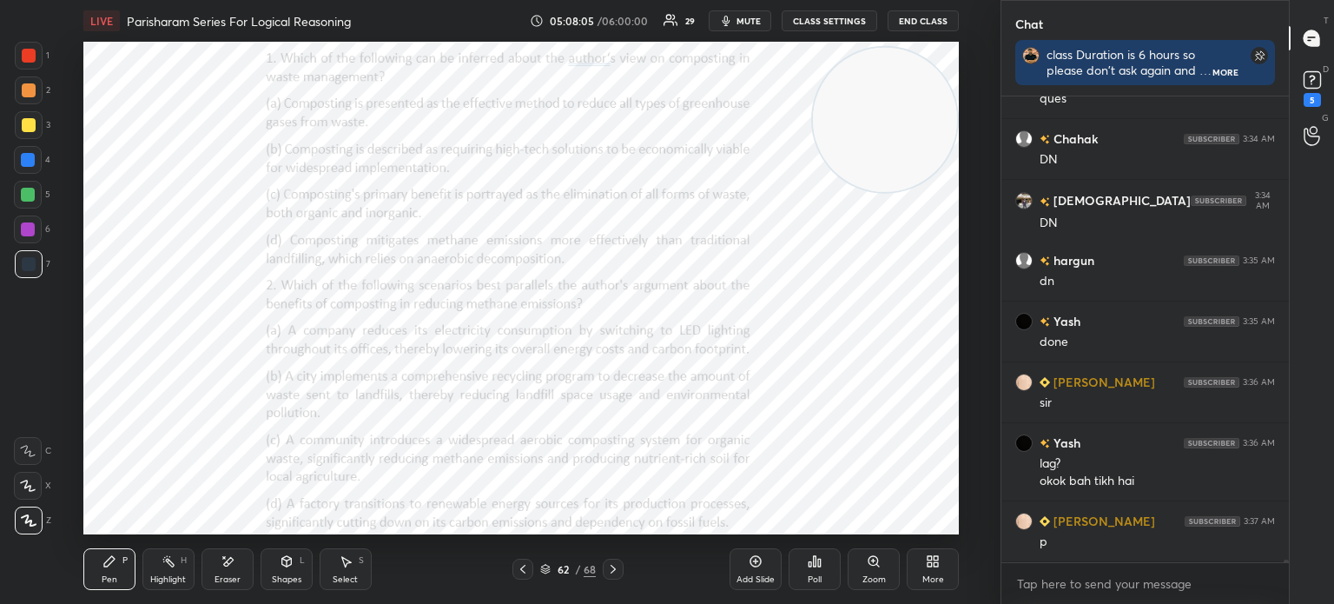
click at [820, 572] on div "Poll" at bounding box center [815, 569] width 52 height 42
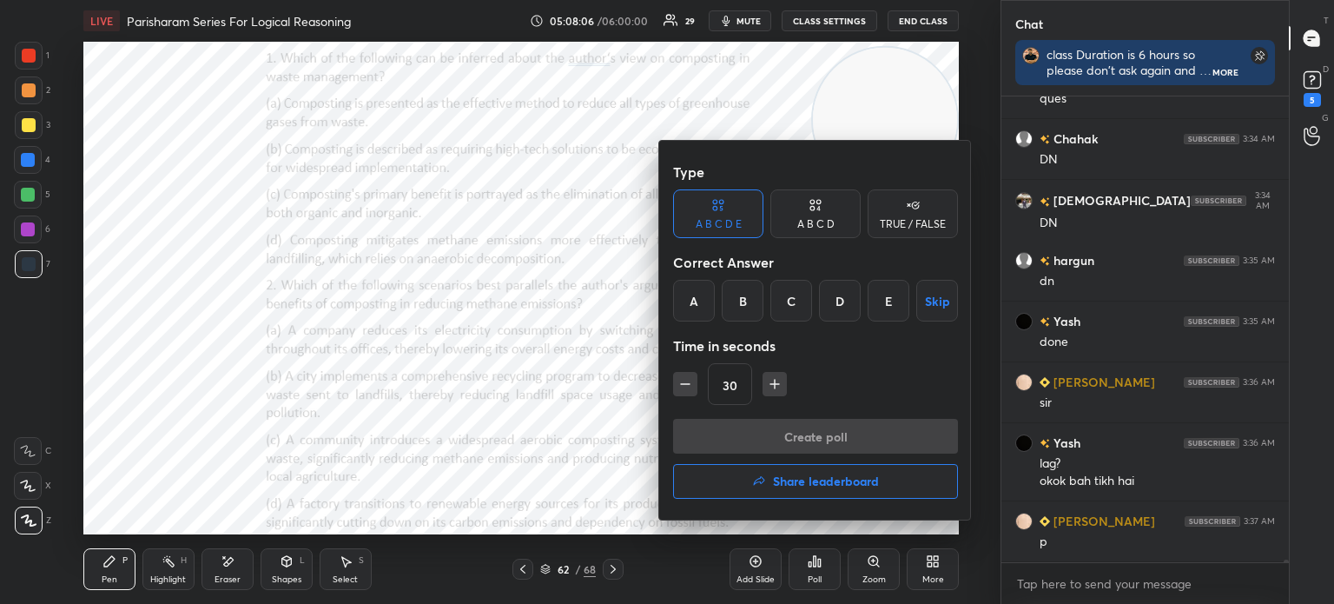
click at [844, 301] on div "D" at bounding box center [840, 301] width 42 height 42
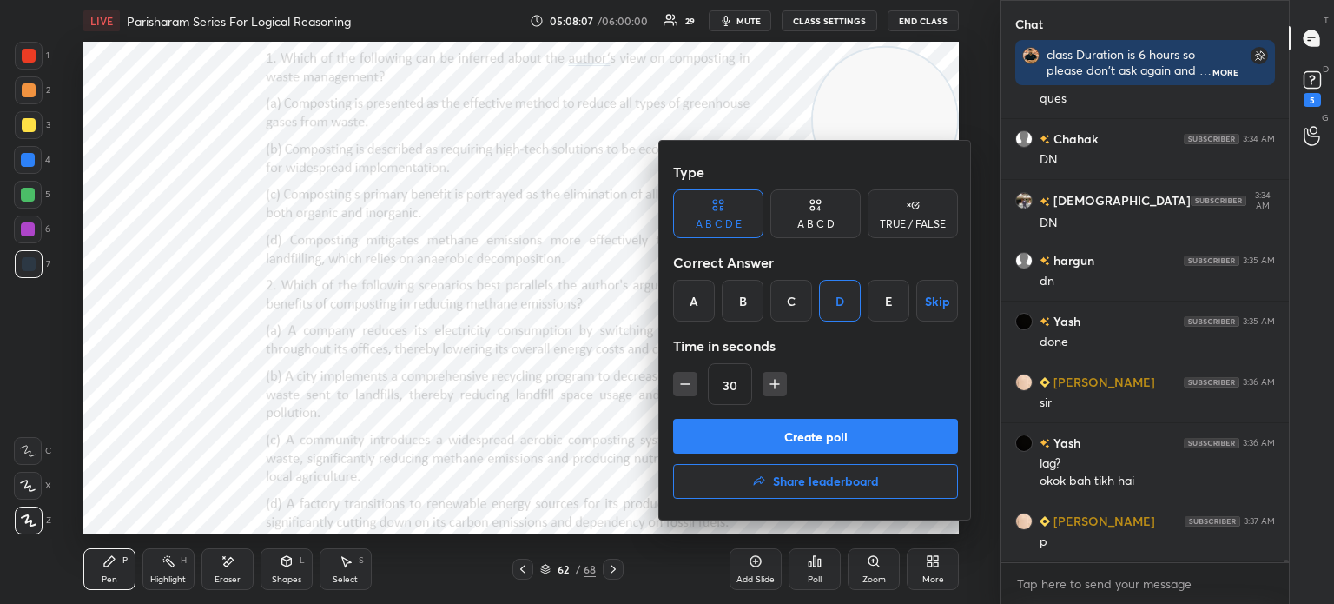
click at [813, 219] on div "A B C D" at bounding box center [815, 224] width 37 height 10
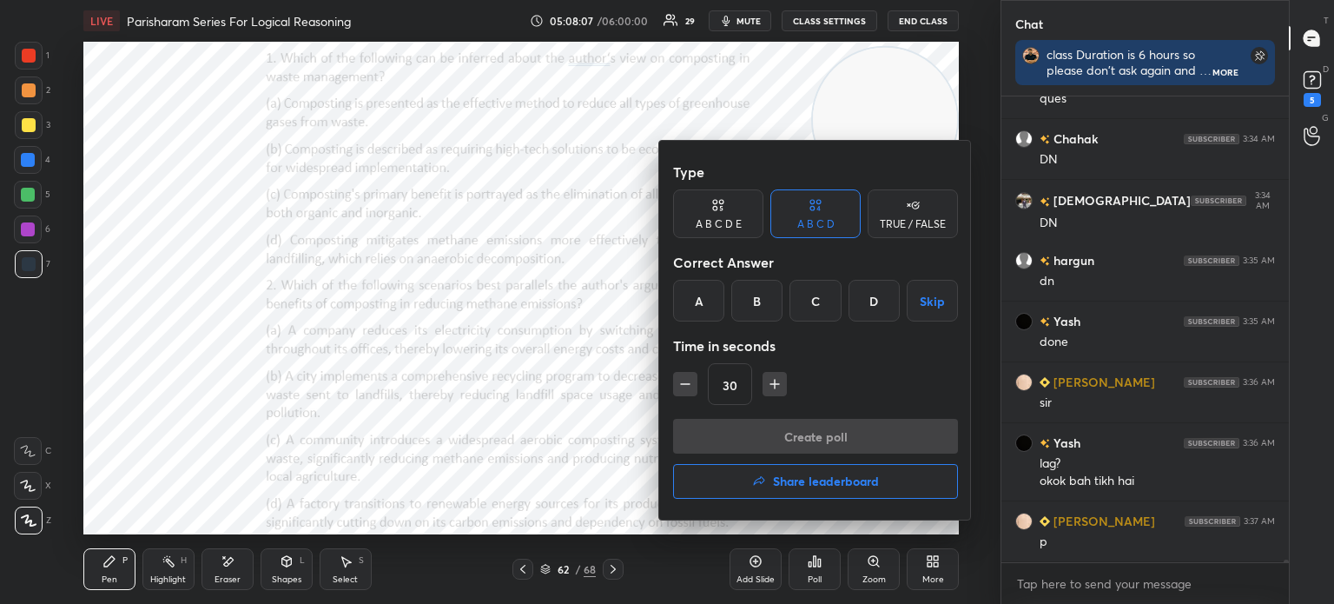
click at [876, 301] on div "D" at bounding box center [874, 301] width 51 height 42
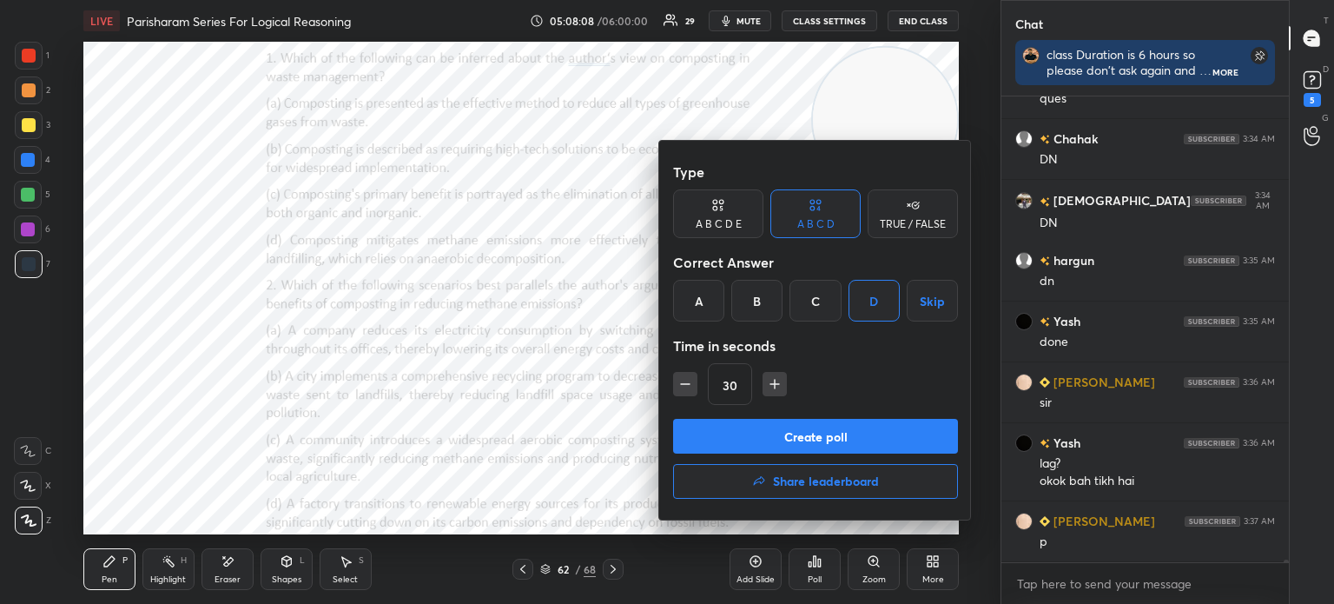
click at [771, 381] on icon "button" at bounding box center [774, 383] width 17 height 17
type input "45"
click at [755, 431] on button "Create poll" at bounding box center [815, 436] width 285 height 35
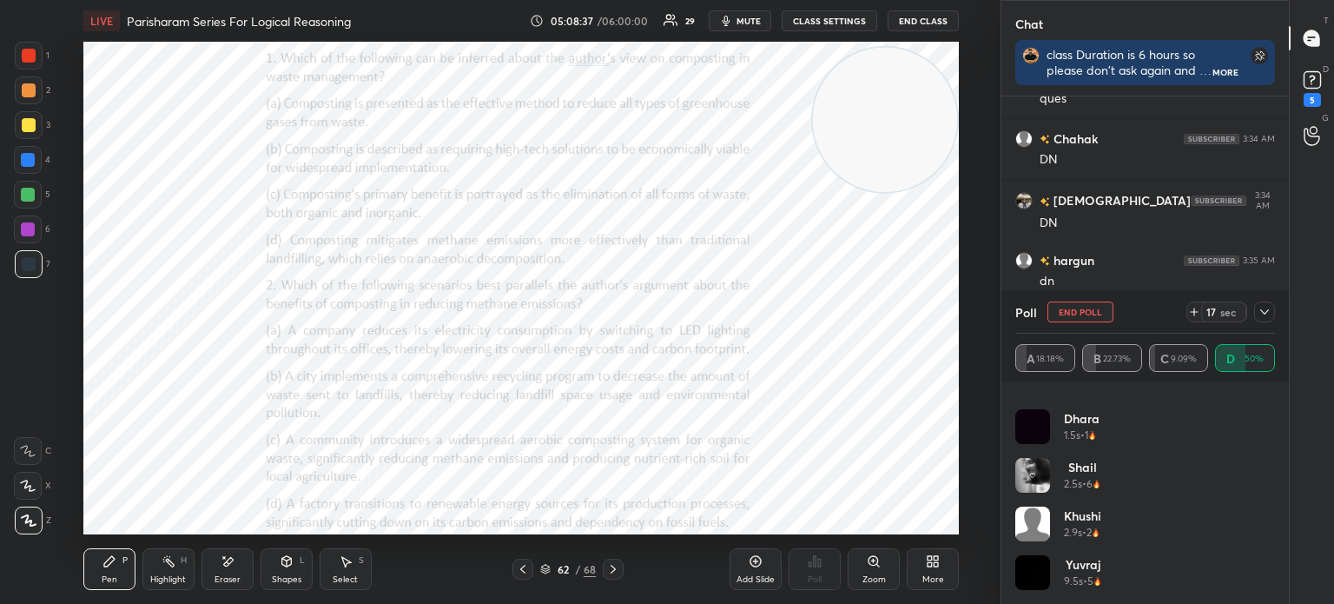
scroll to position [83454, 0]
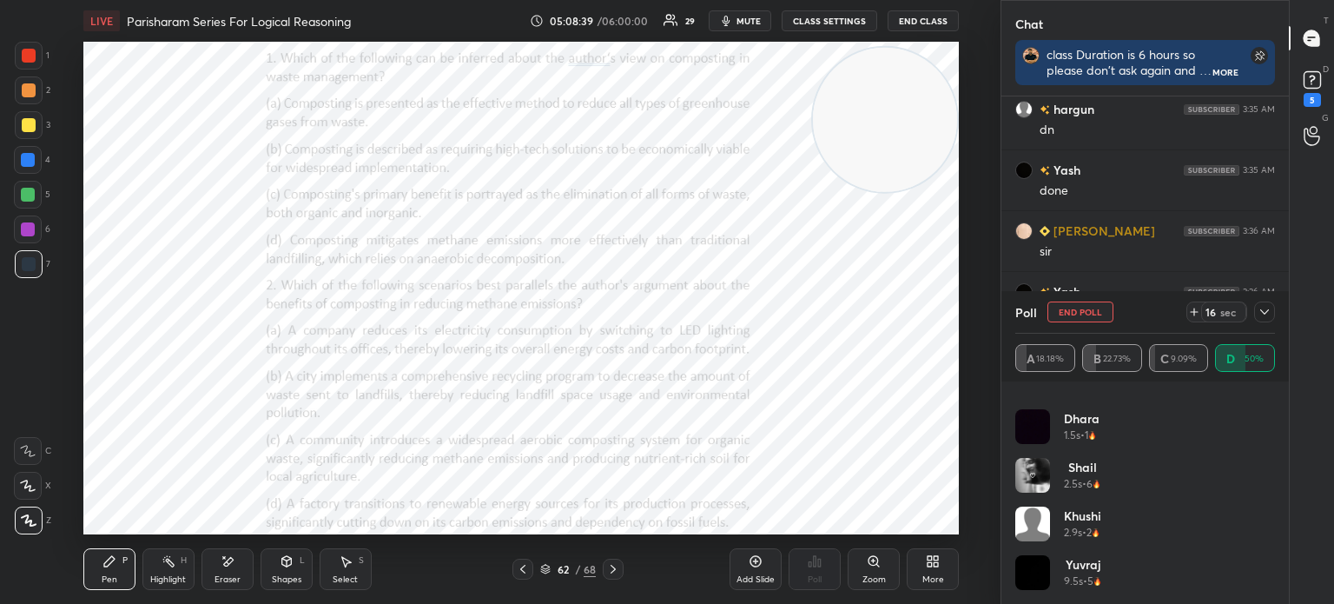
click at [1264, 314] on icon at bounding box center [1265, 312] width 14 height 14
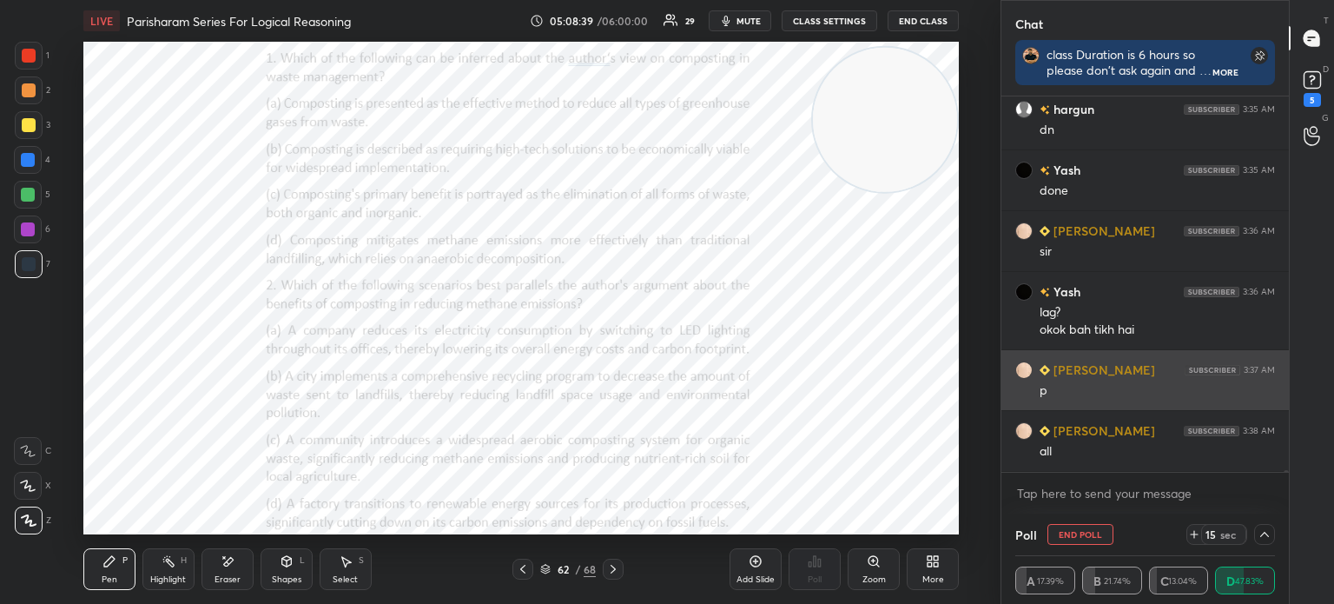
scroll to position [0, 0]
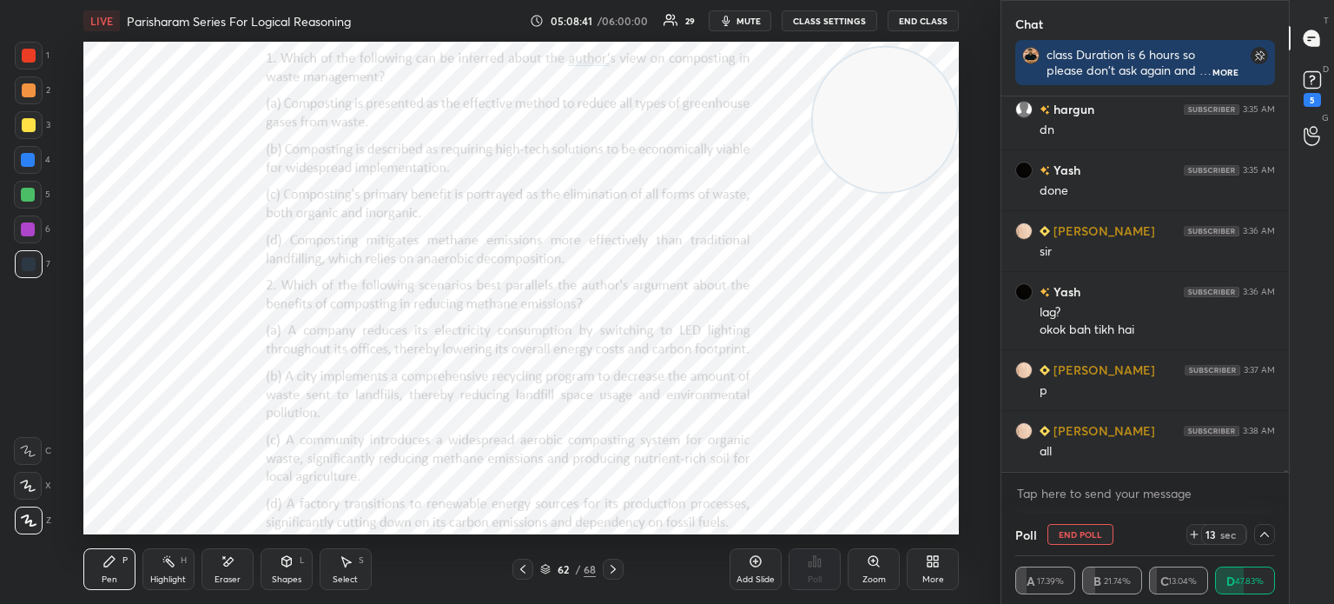
click at [1264, 537] on icon at bounding box center [1265, 534] width 14 height 14
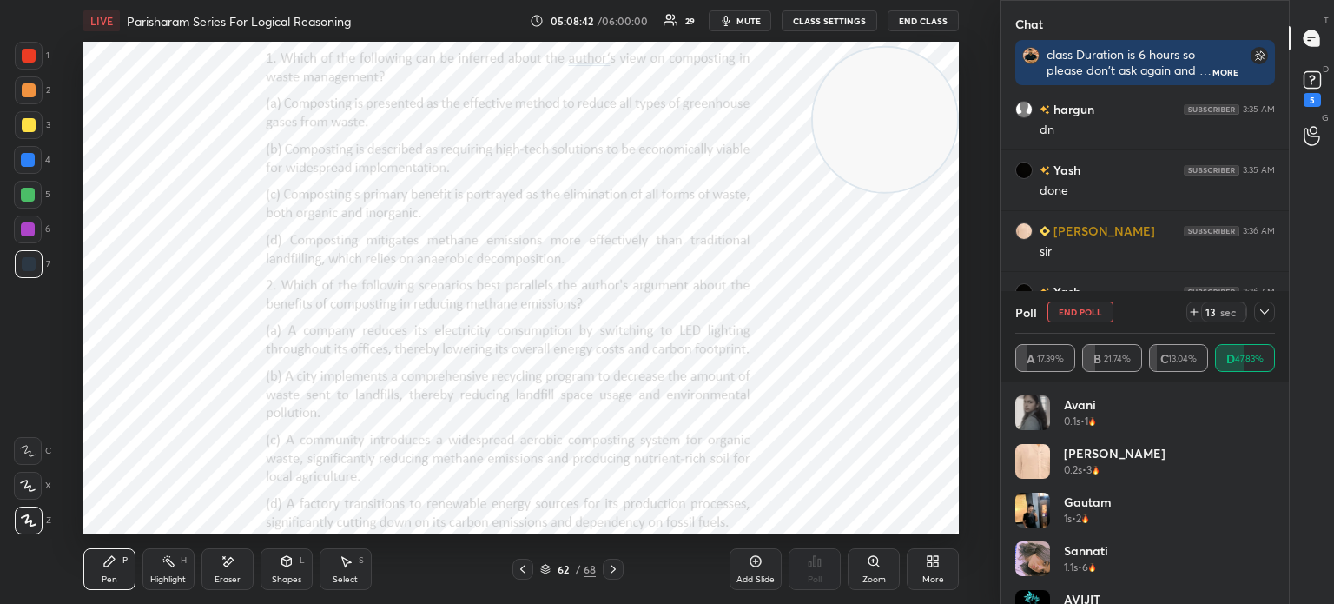
scroll to position [202, 255]
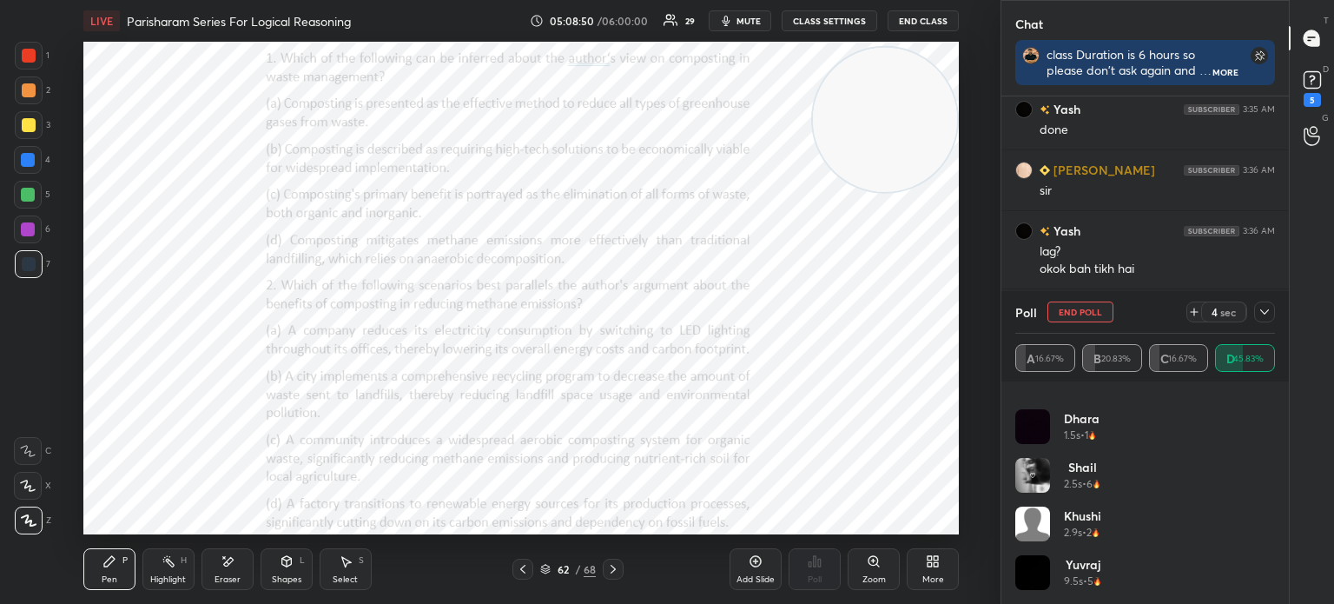
click at [1266, 312] on icon at bounding box center [1265, 312] width 14 height 14
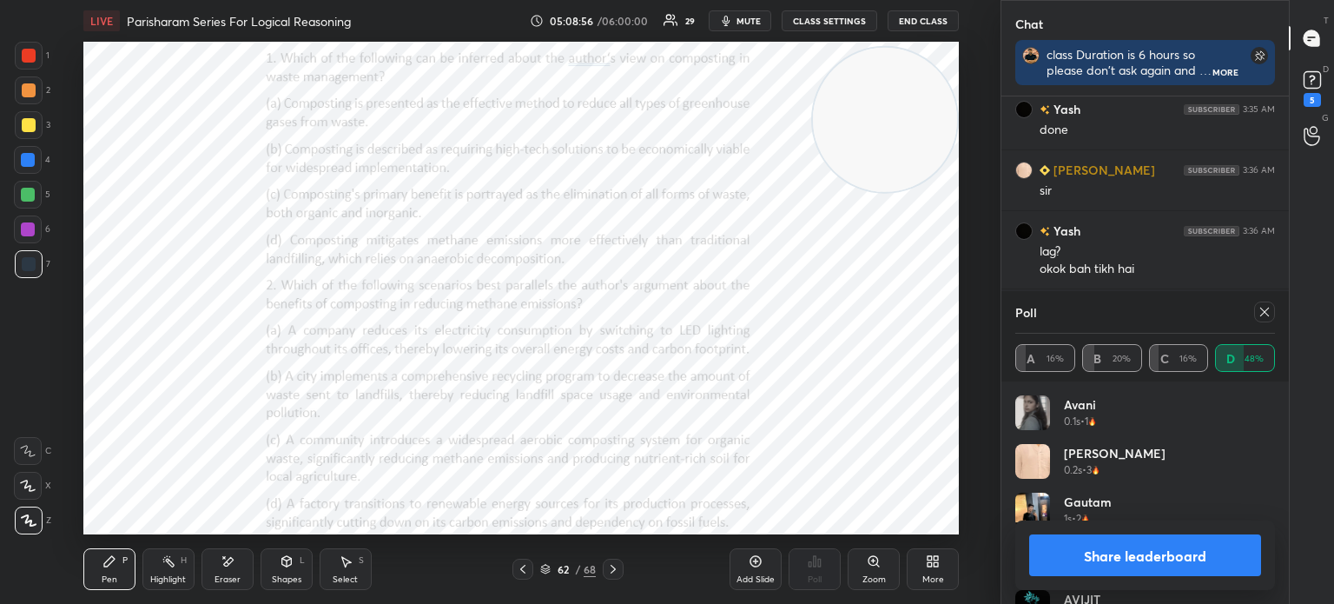
click at [1262, 315] on icon at bounding box center [1265, 312] width 14 height 14
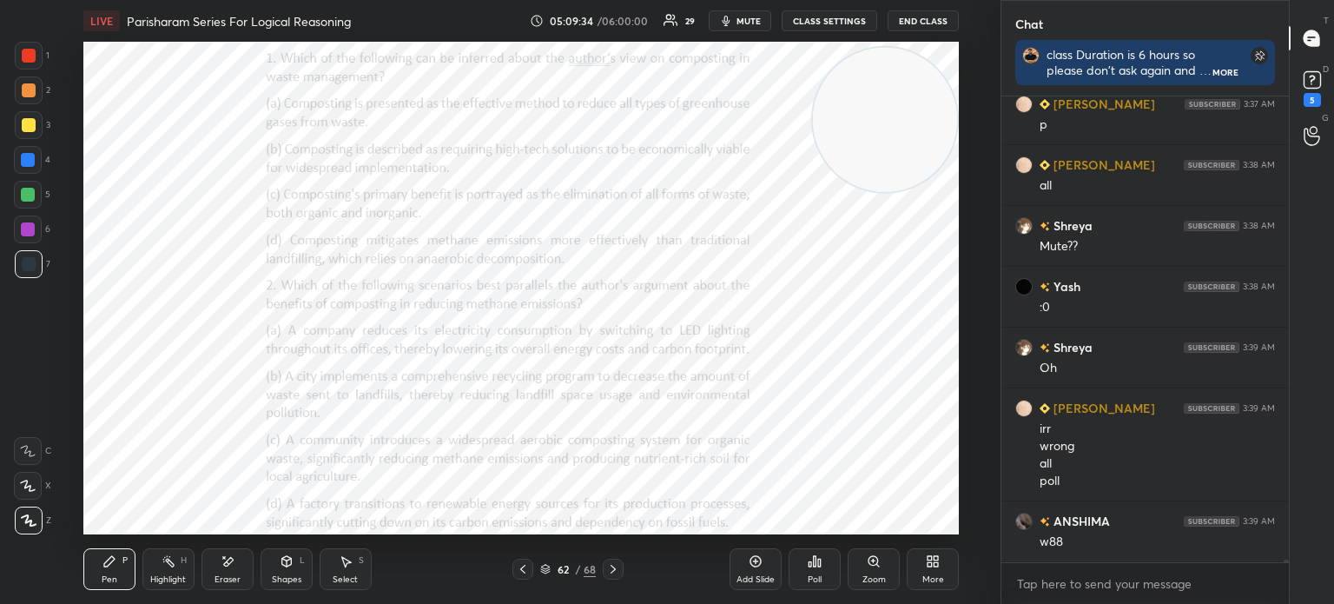
click at [817, 575] on div "Poll" at bounding box center [815, 579] width 14 height 9
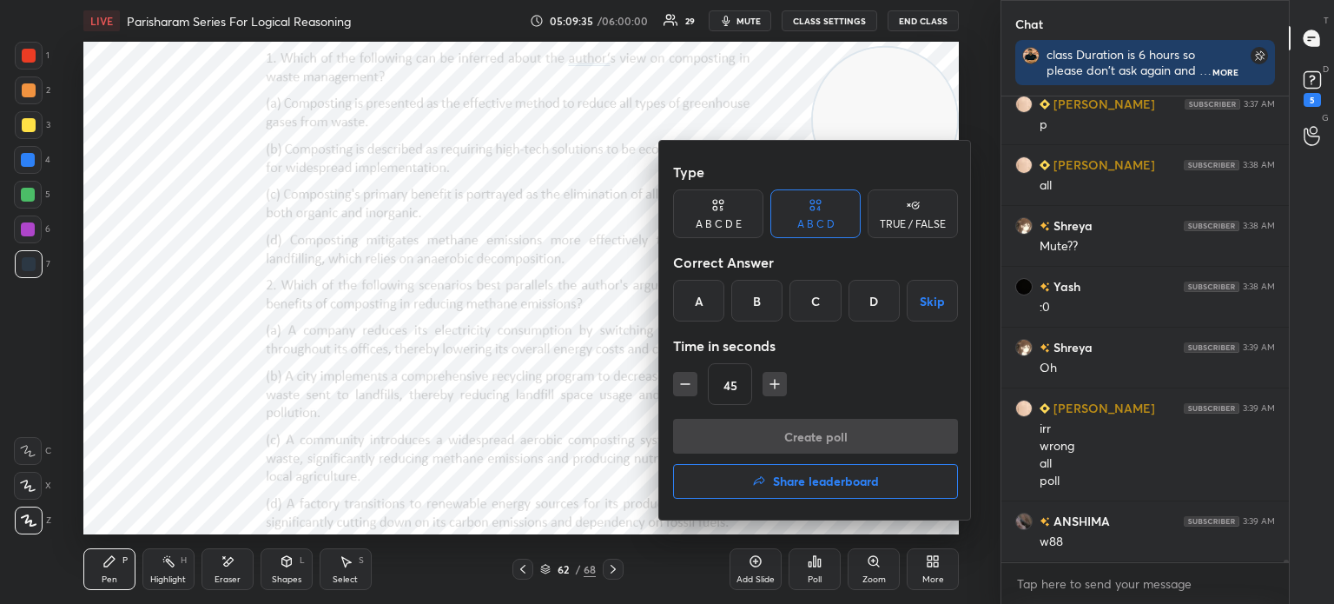
click at [804, 296] on div "C" at bounding box center [815, 301] width 51 height 42
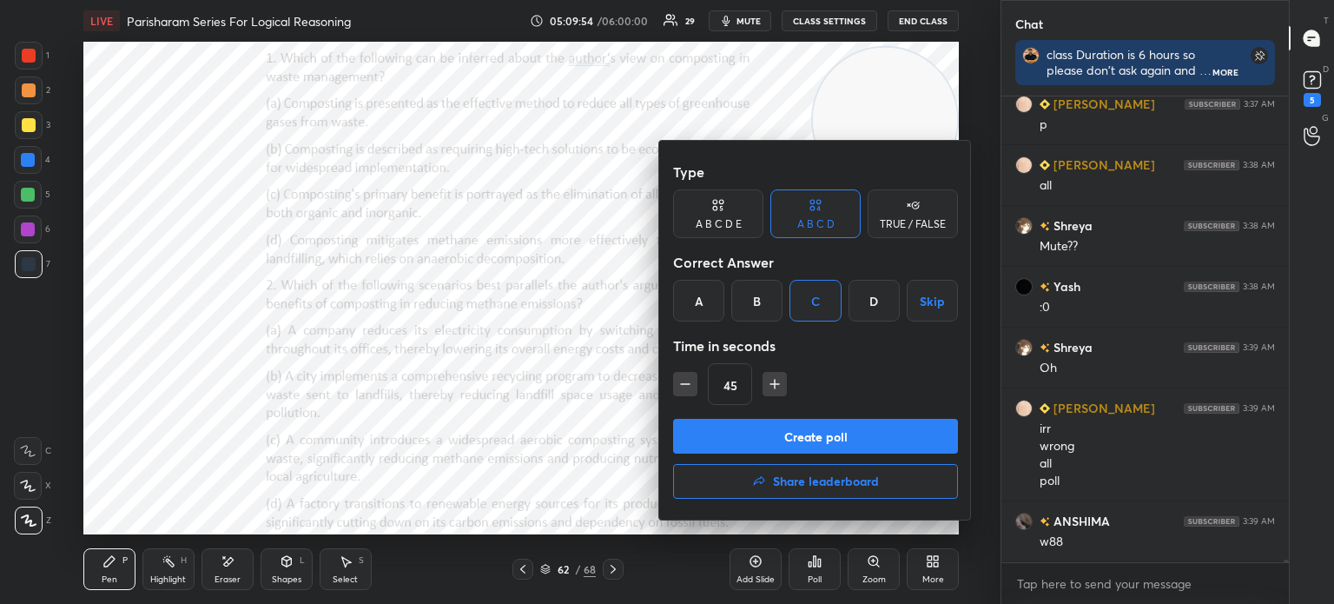
scroll to position [83737, 0]
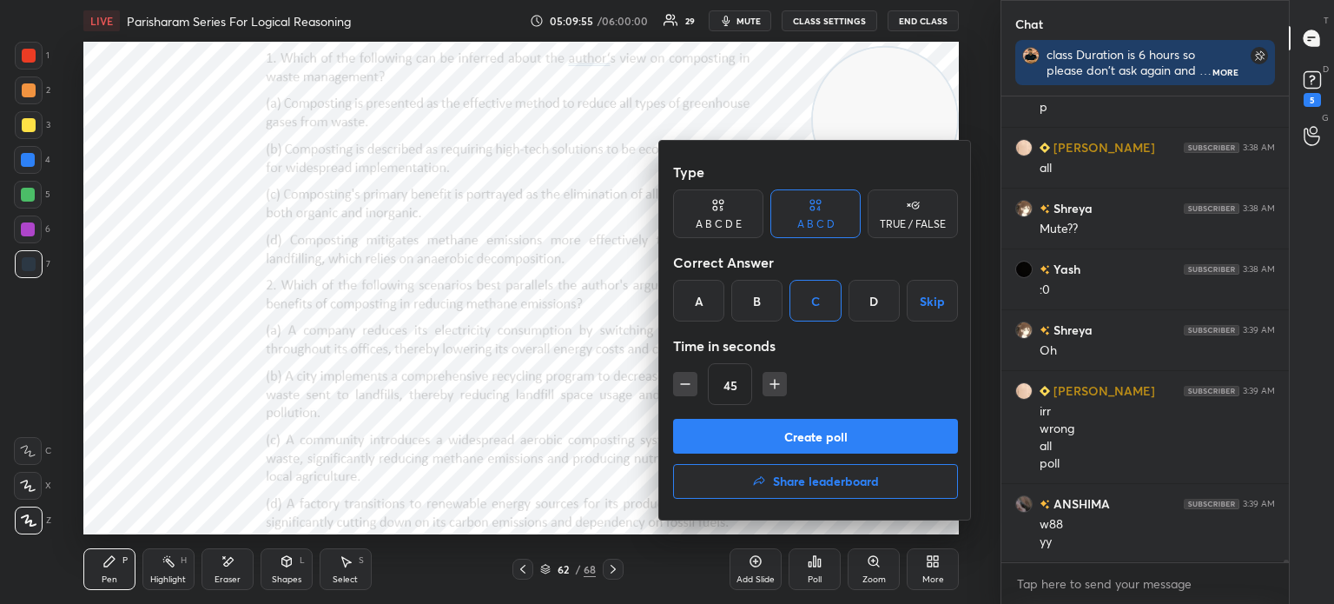
click at [815, 433] on button "Create poll" at bounding box center [815, 436] width 285 height 35
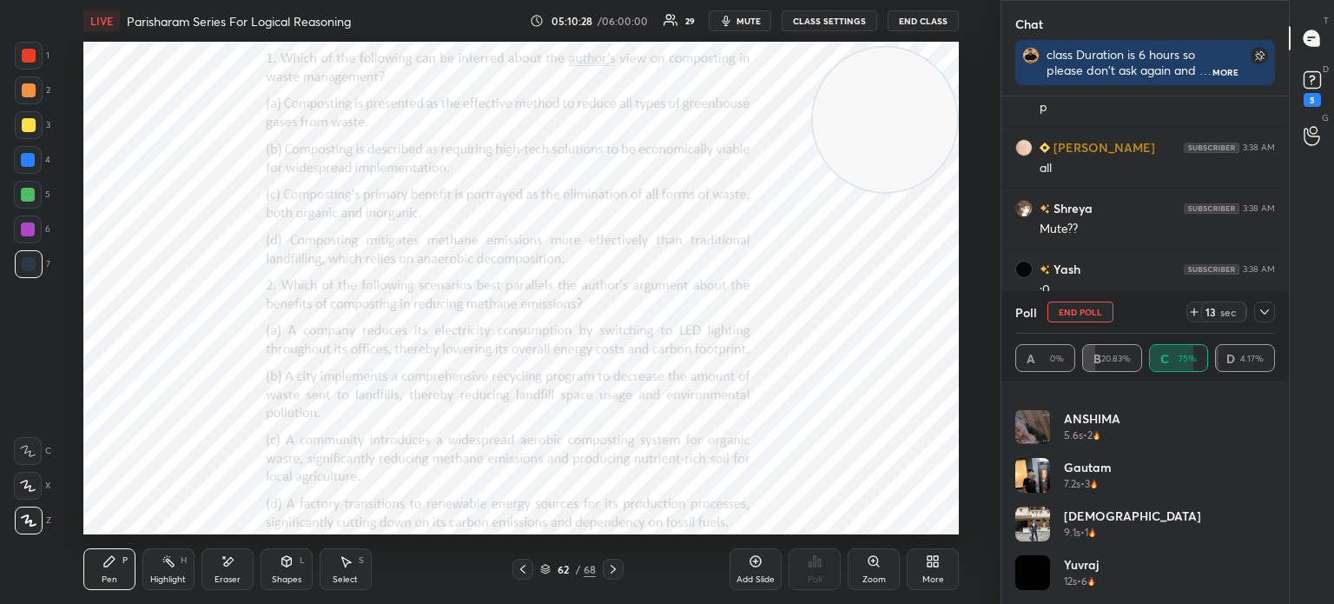
scroll to position [667, 0]
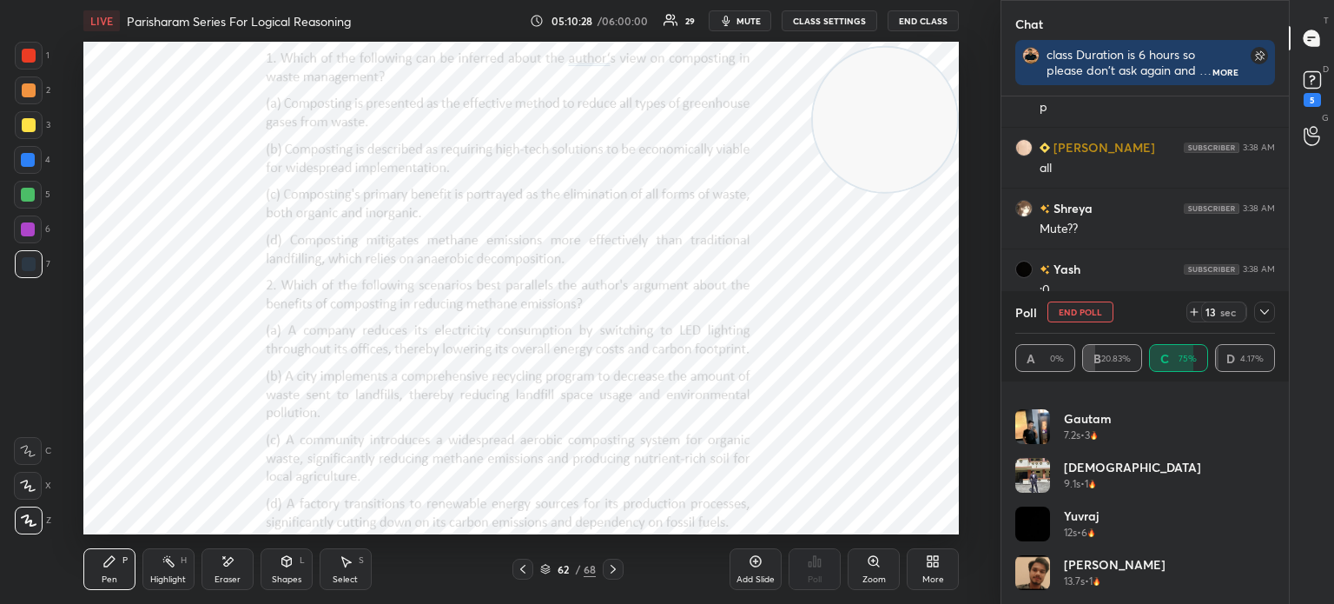
click at [1266, 312] on icon at bounding box center [1265, 312] width 14 height 14
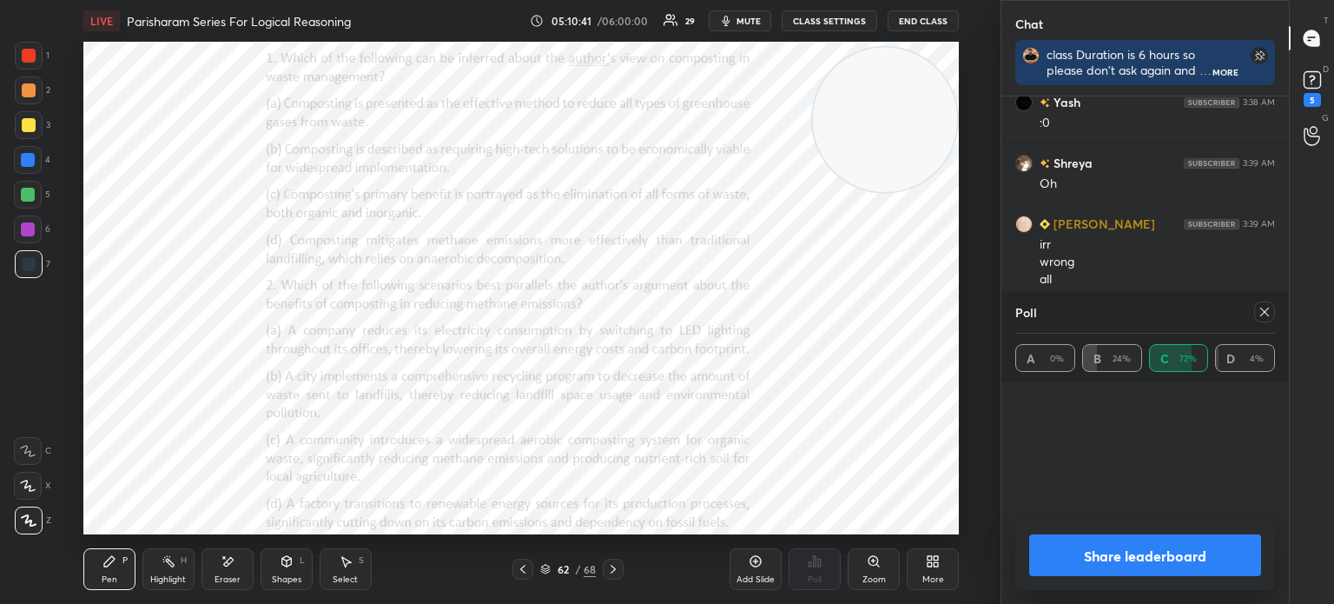
scroll to position [175, 255]
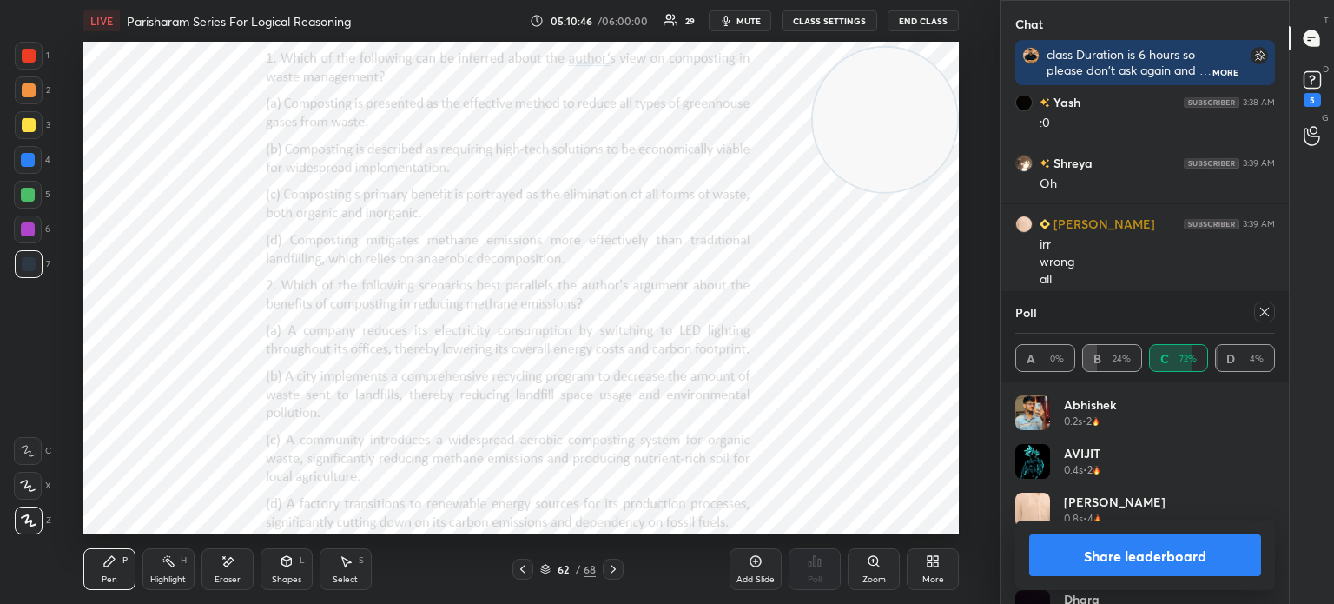
click at [1262, 317] on icon at bounding box center [1265, 312] width 14 height 14
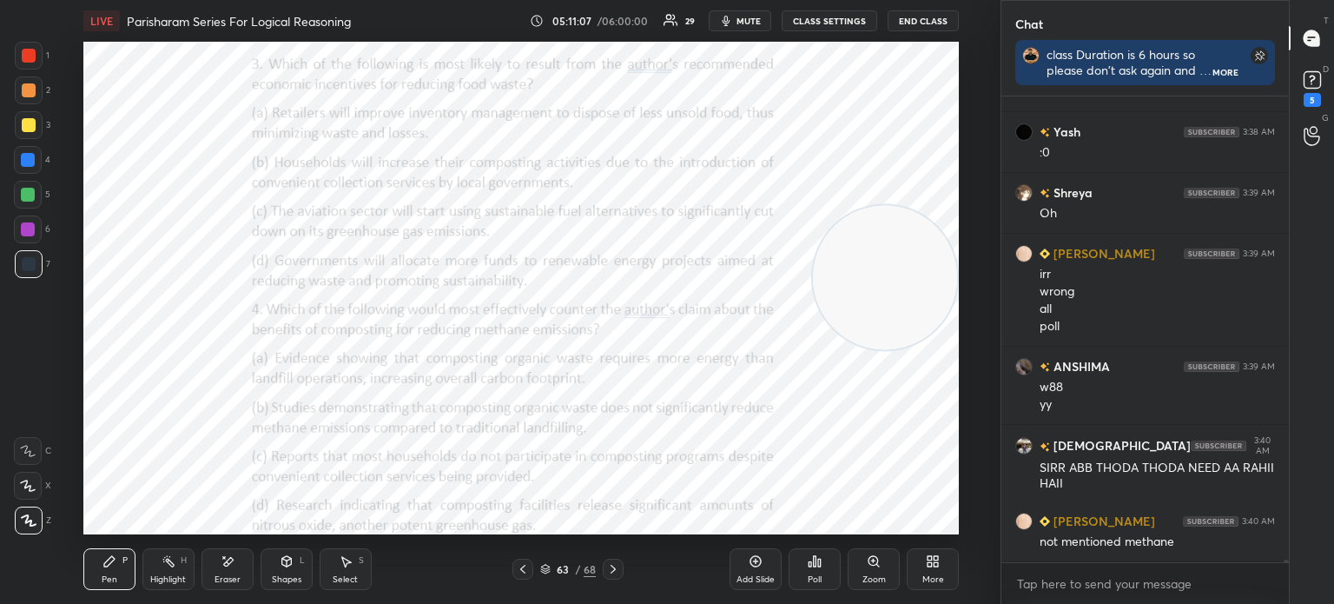
click at [810, 575] on div "Poll" at bounding box center [815, 579] width 14 height 9
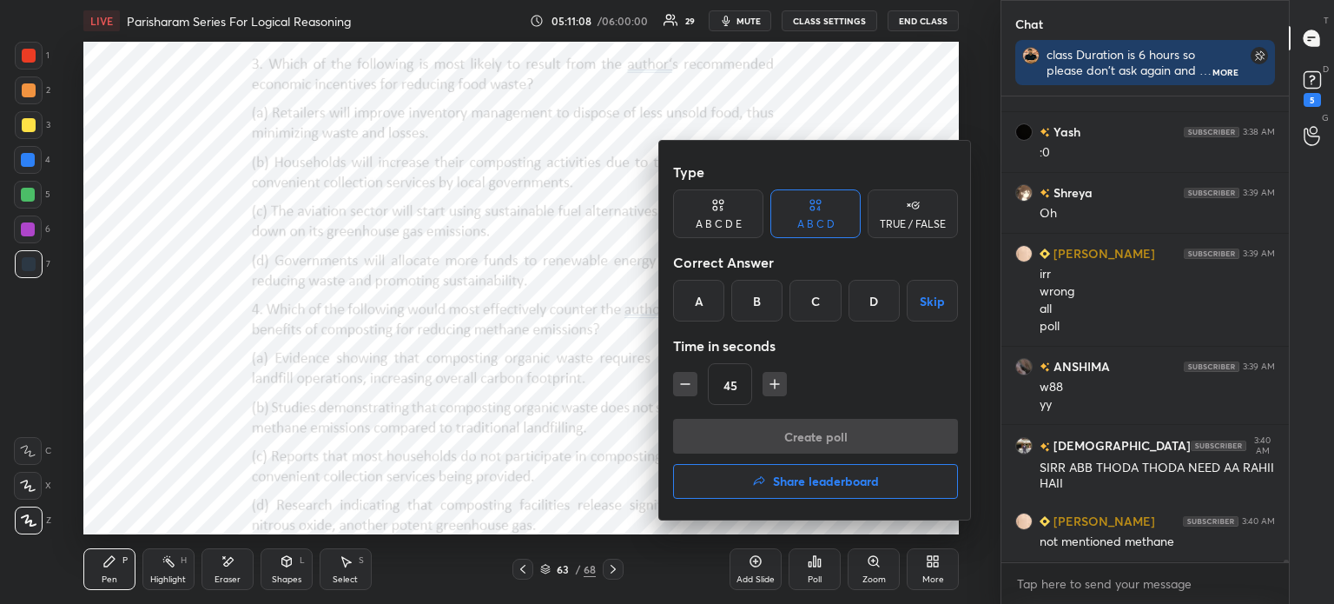
click at [761, 300] on div "B" at bounding box center [756, 301] width 51 height 42
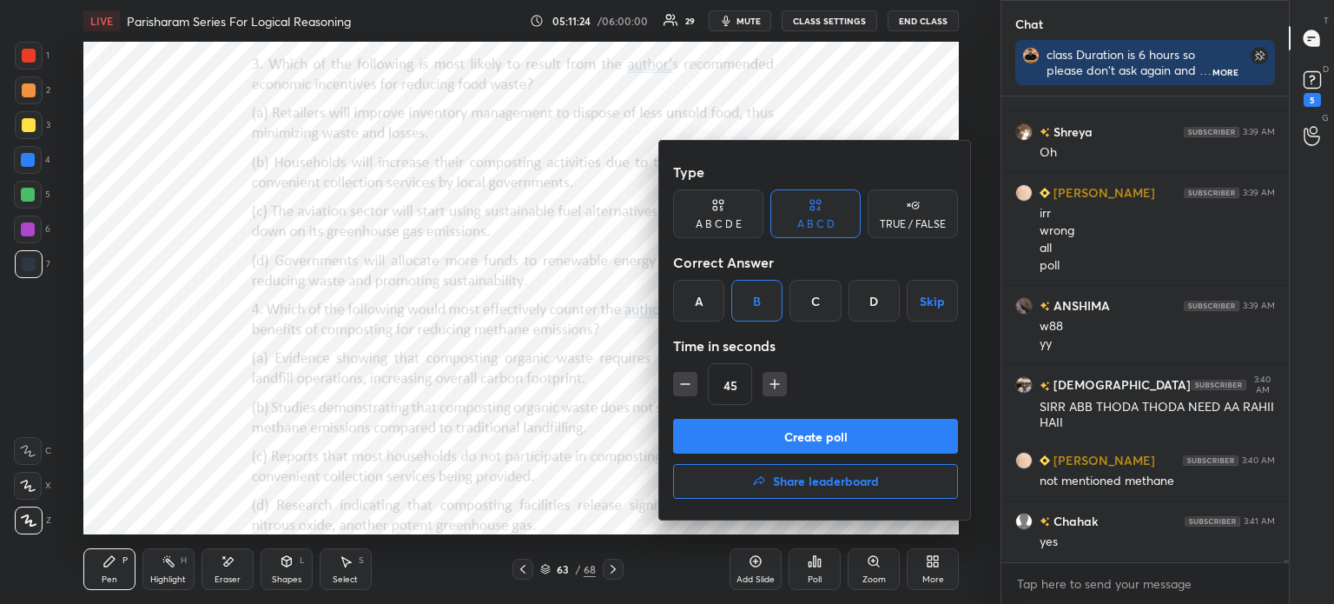
click at [766, 433] on button "Create poll" at bounding box center [815, 436] width 285 height 35
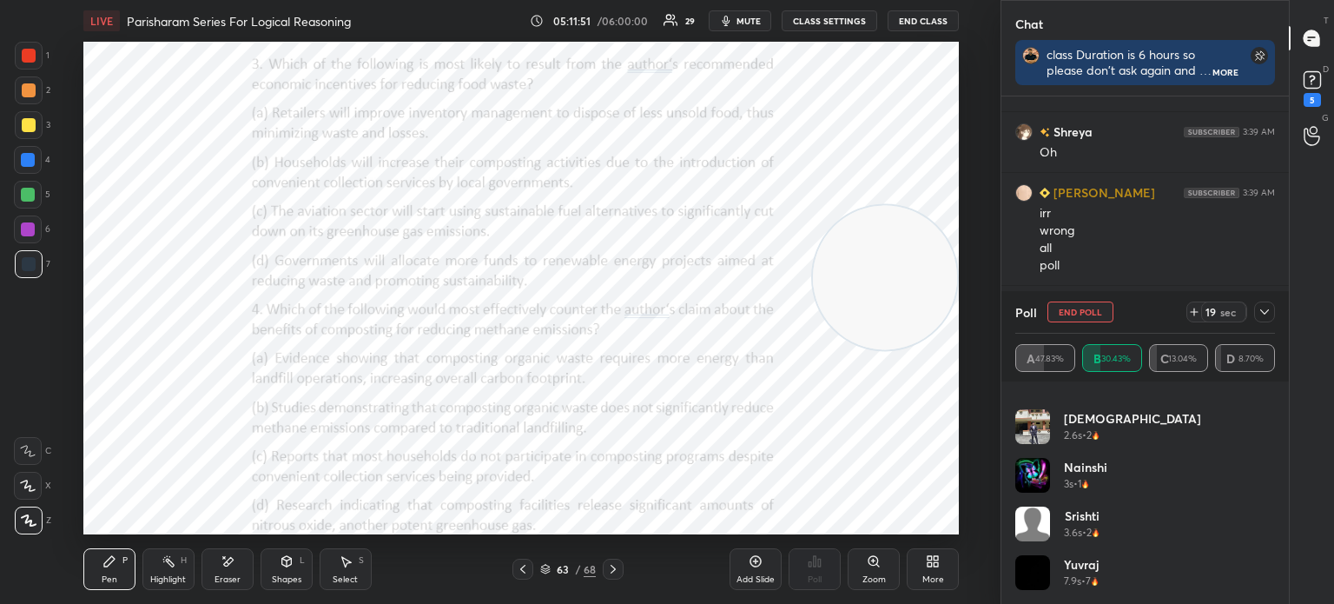
scroll to position [84147, 0]
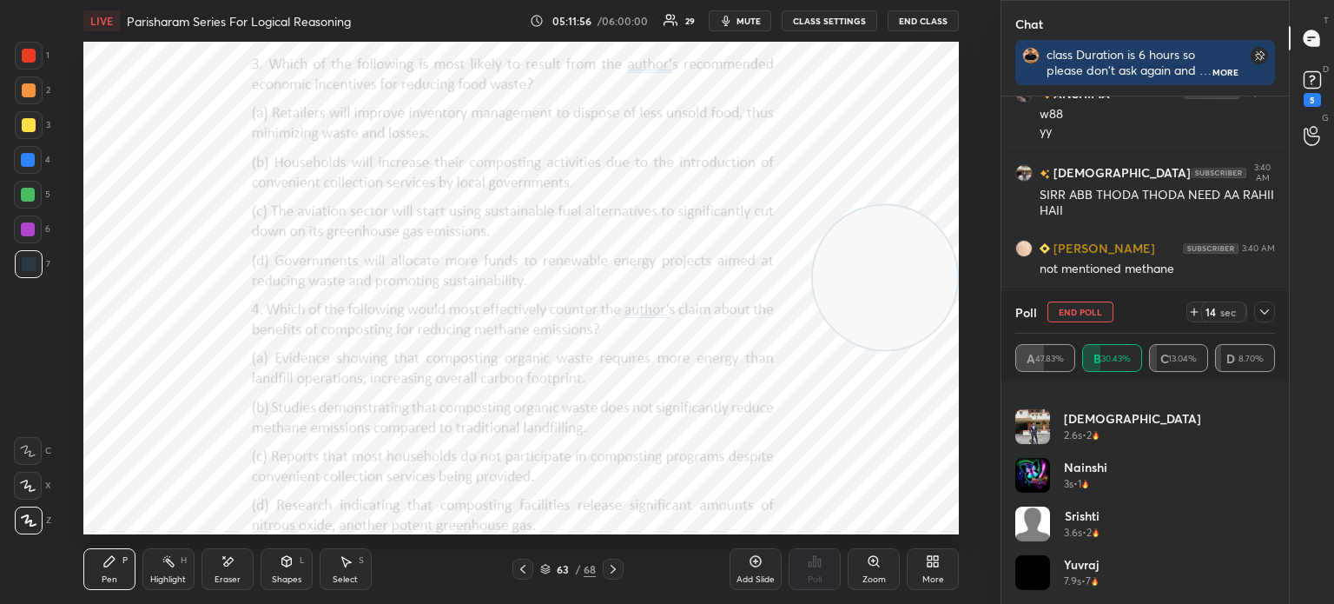
click at [1268, 312] on icon at bounding box center [1265, 312] width 14 height 14
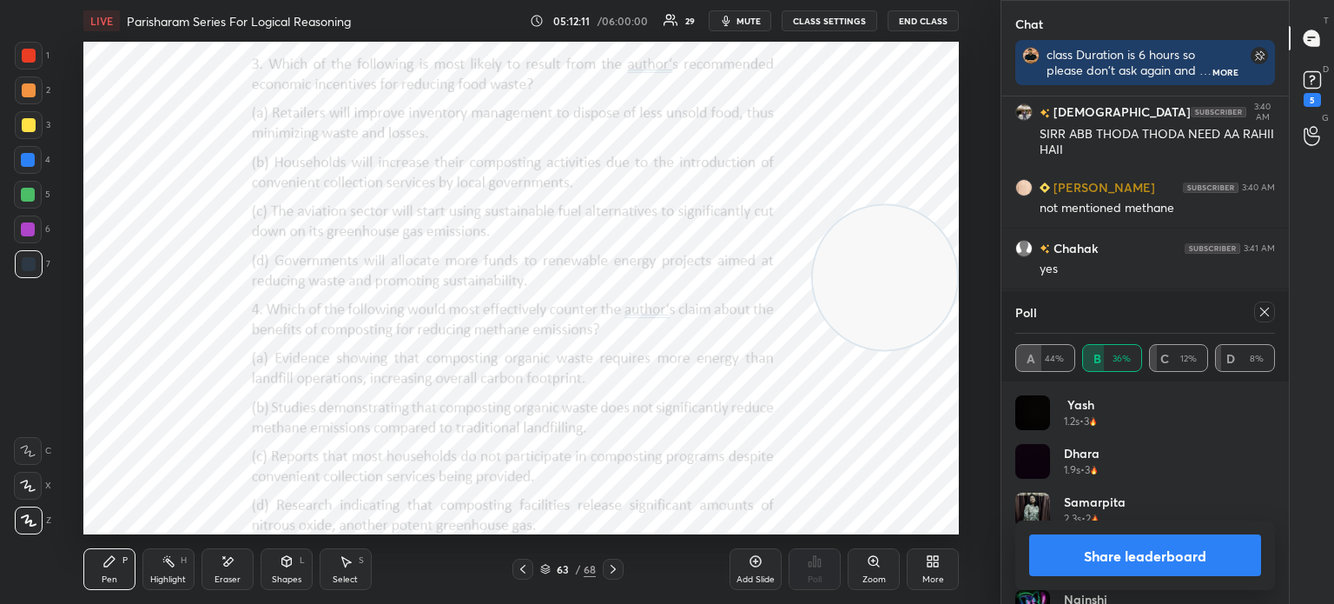
scroll to position [84269, 0]
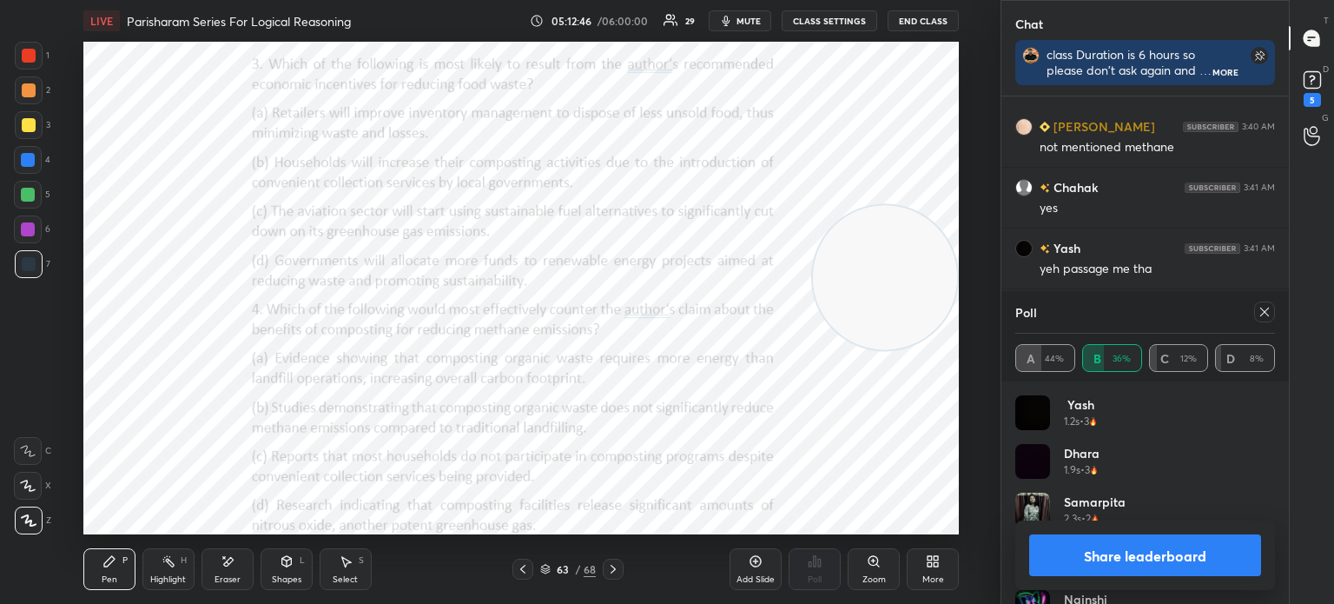
click at [1263, 316] on icon at bounding box center [1265, 312] width 14 height 14
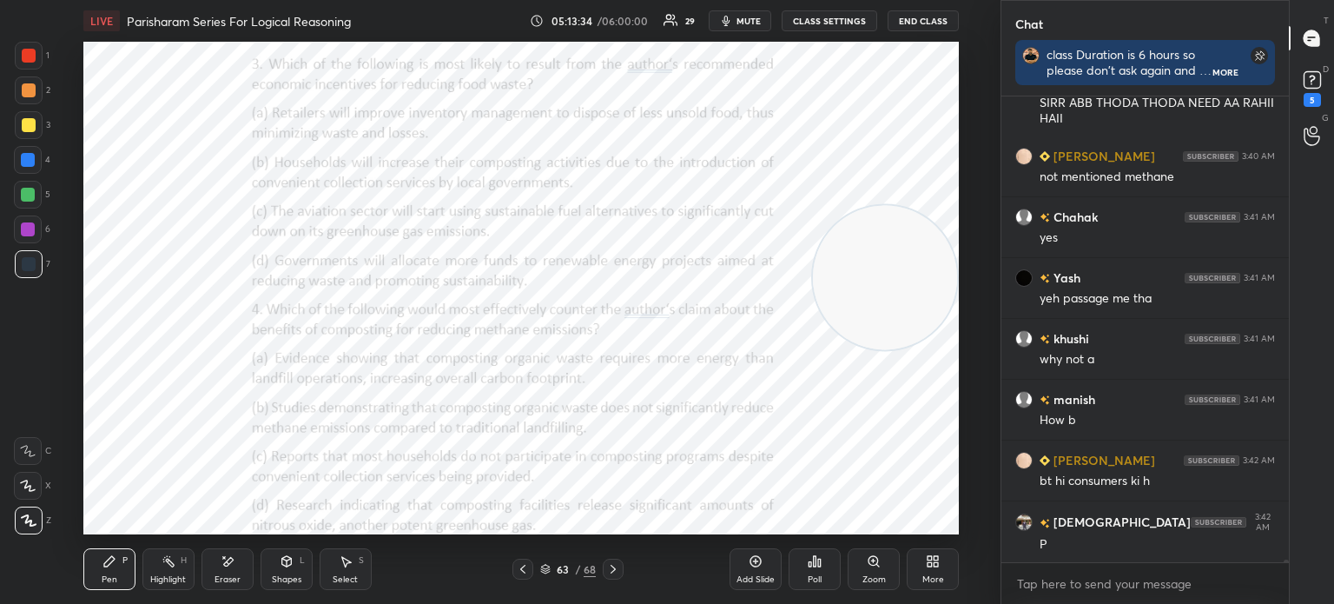
scroll to position [84300, 0]
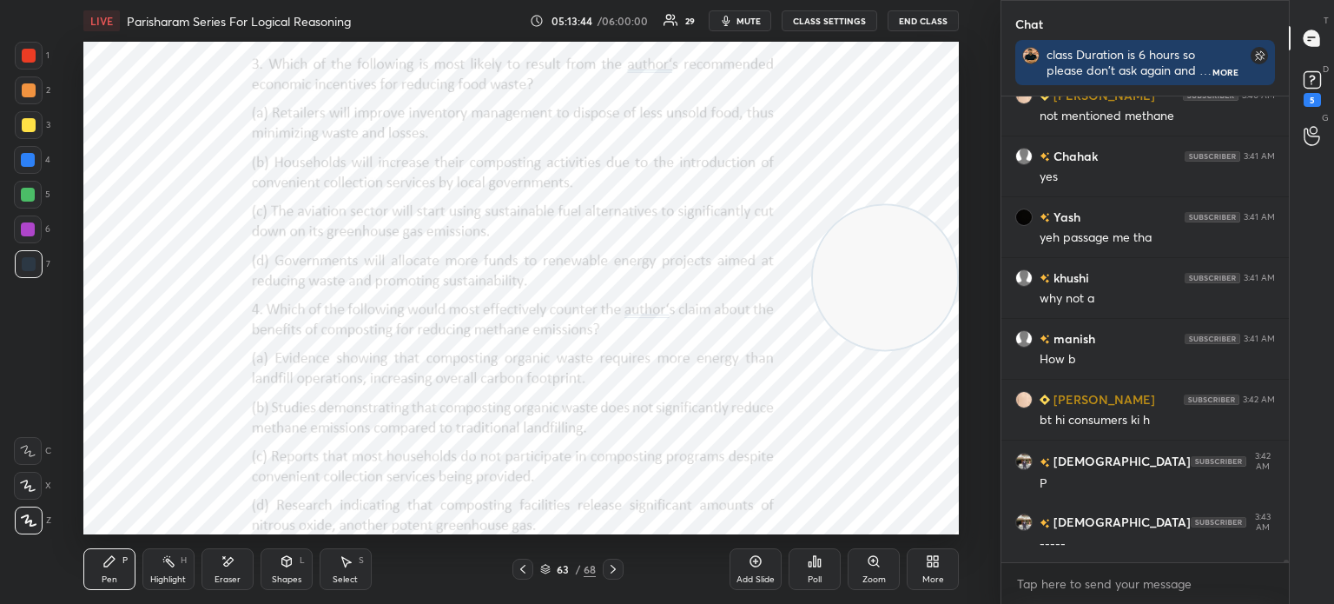
click at [811, 573] on div "Poll" at bounding box center [815, 569] width 52 height 42
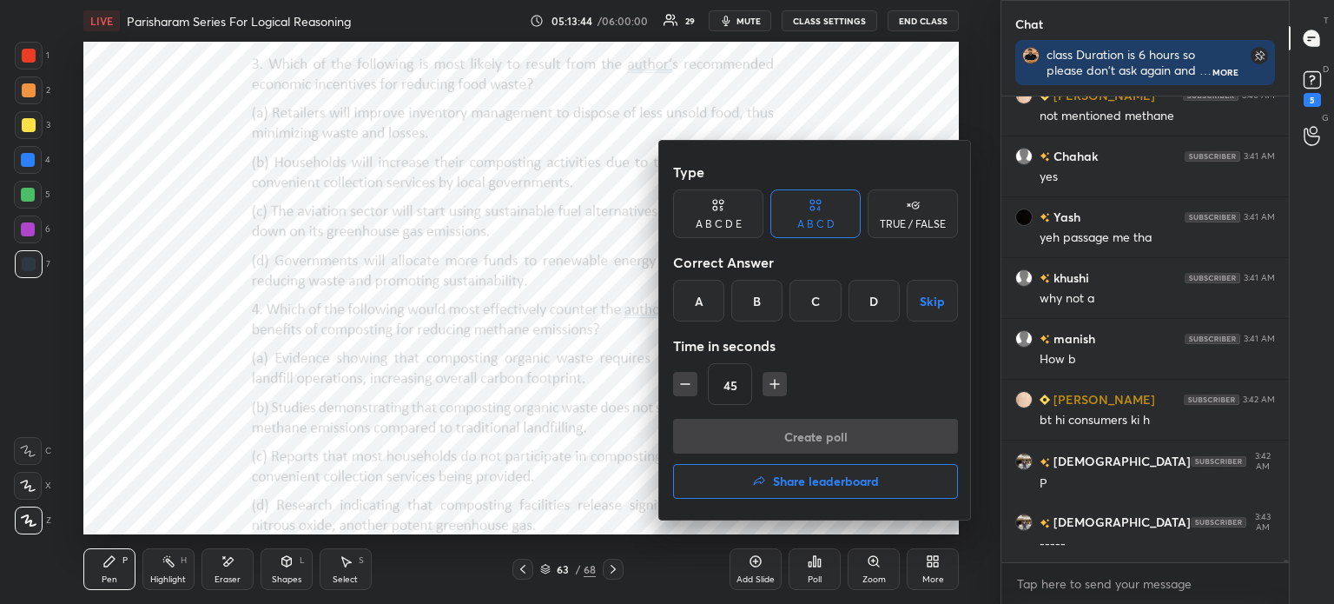
click at [869, 295] on div "D" at bounding box center [874, 301] width 51 height 42
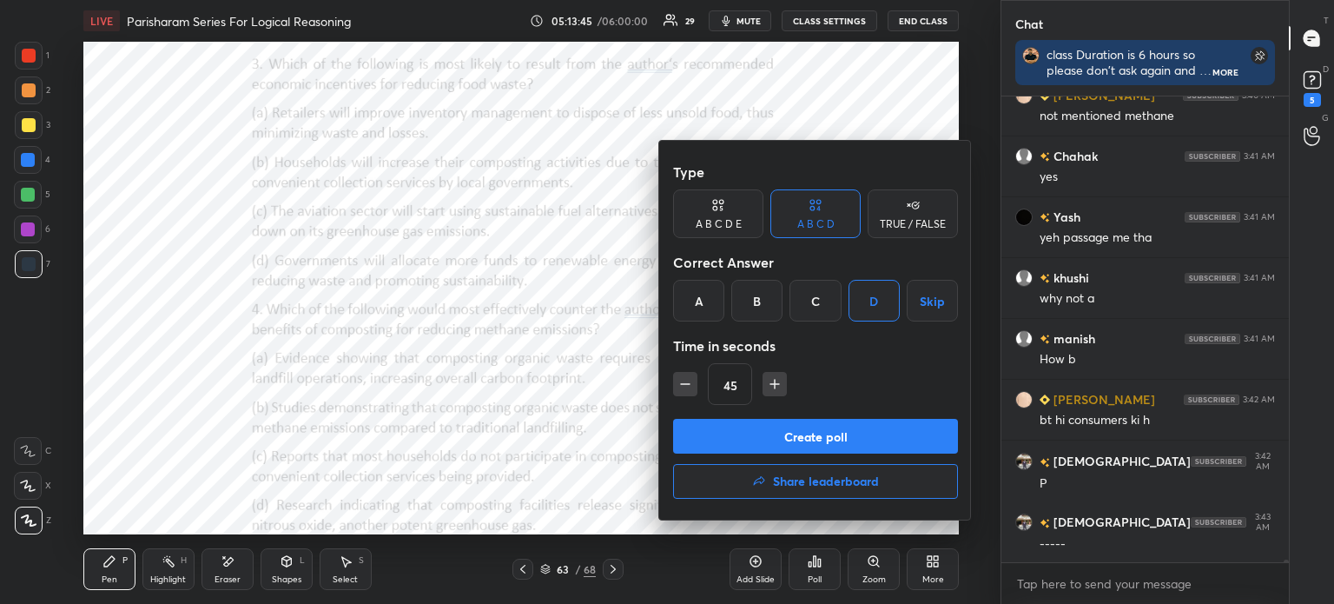
click at [811, 435] on button "Create poll" at bounding box center [815, 436] width 285 height 35
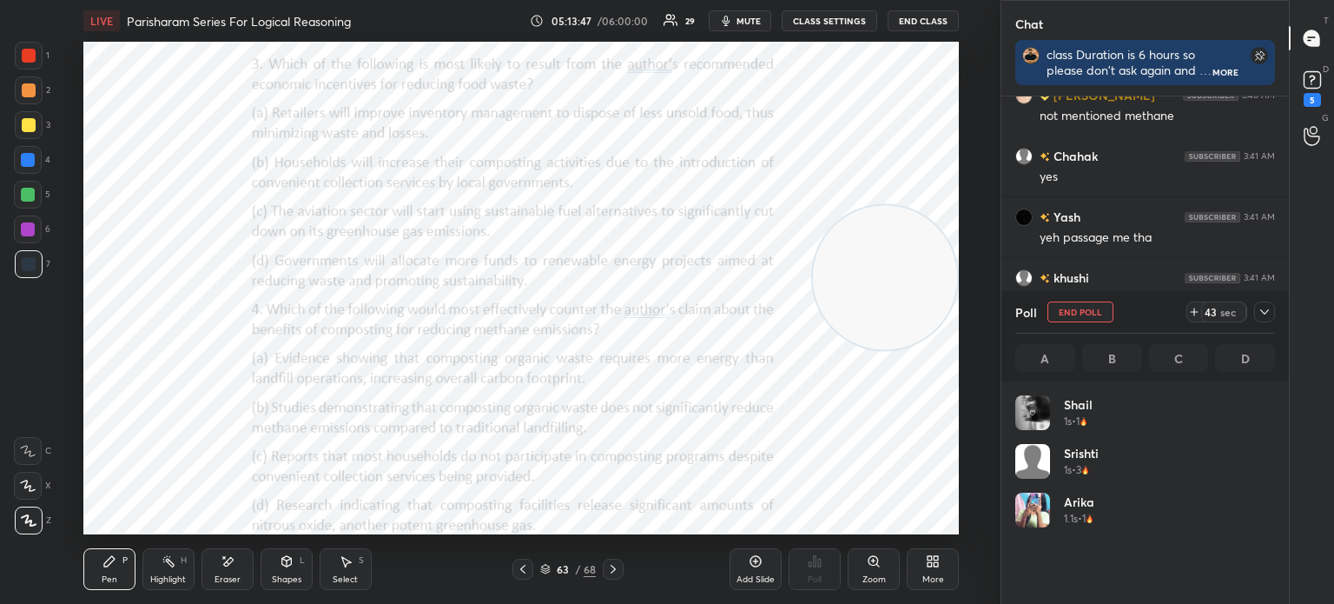
scroll to position [203, 255]
click at [1261, 311] on icon at bounding box center [1265, 311] width 9 height 5
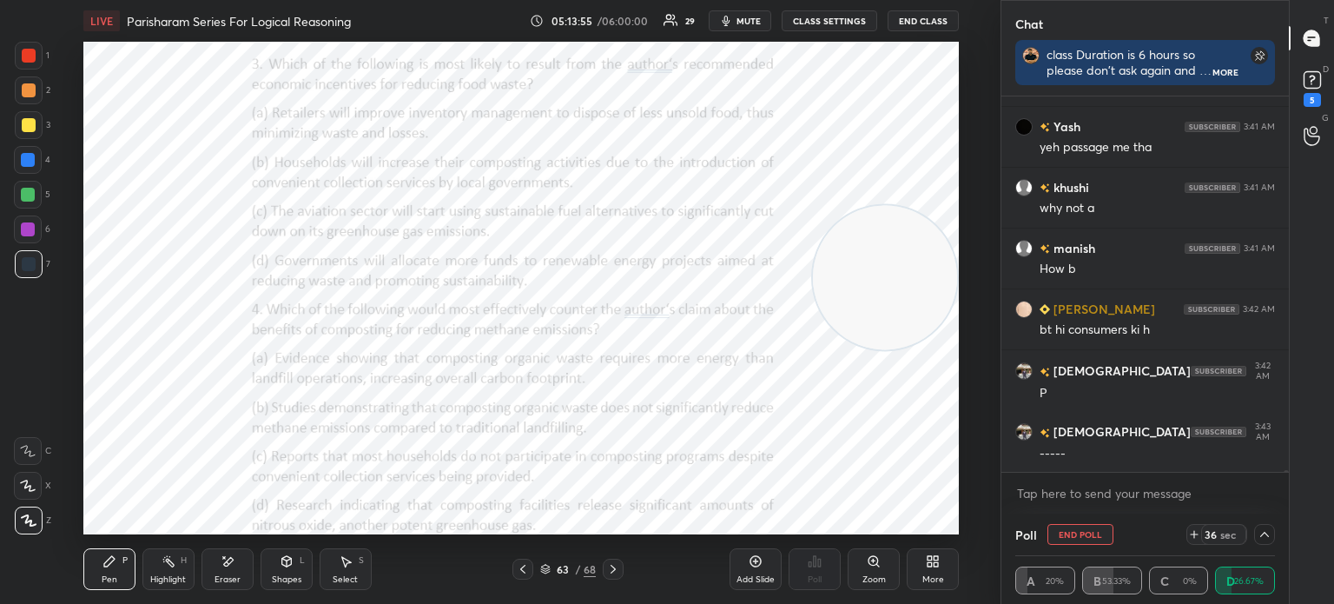
scroll to position [84451, 0]
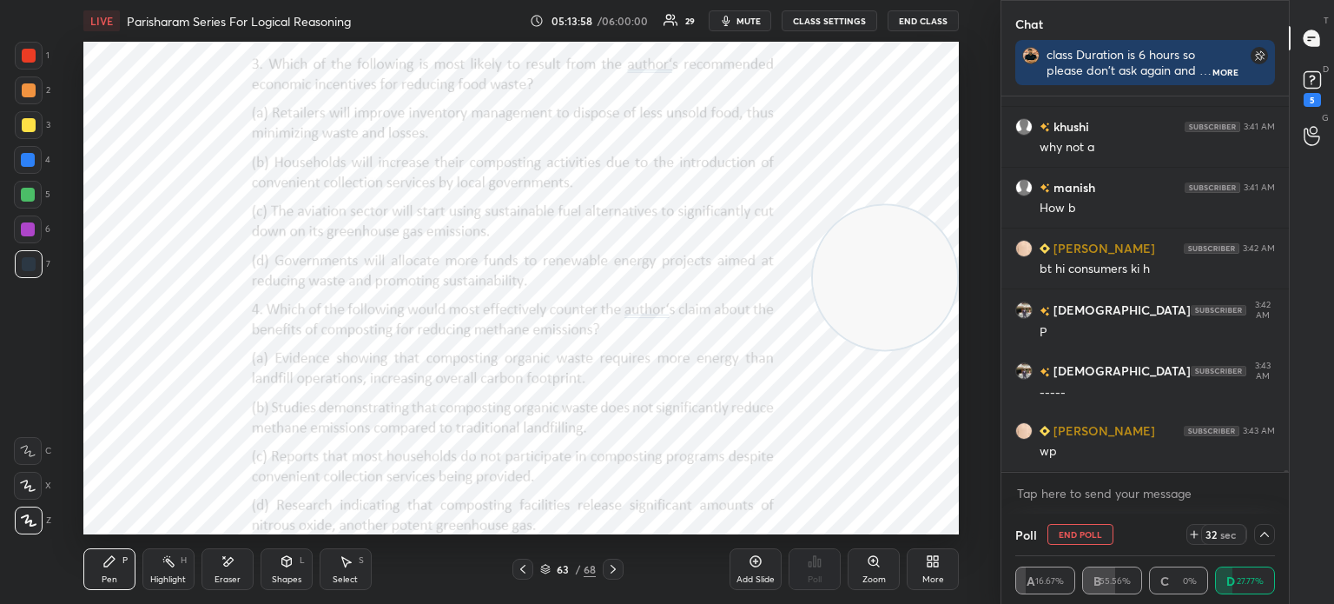
click at [1191, 472] on div at bounding box center [1146, 472] width 288 height 1
click at [1261, 540] on icon at bounding box center [1265, 534] width 14 height 14
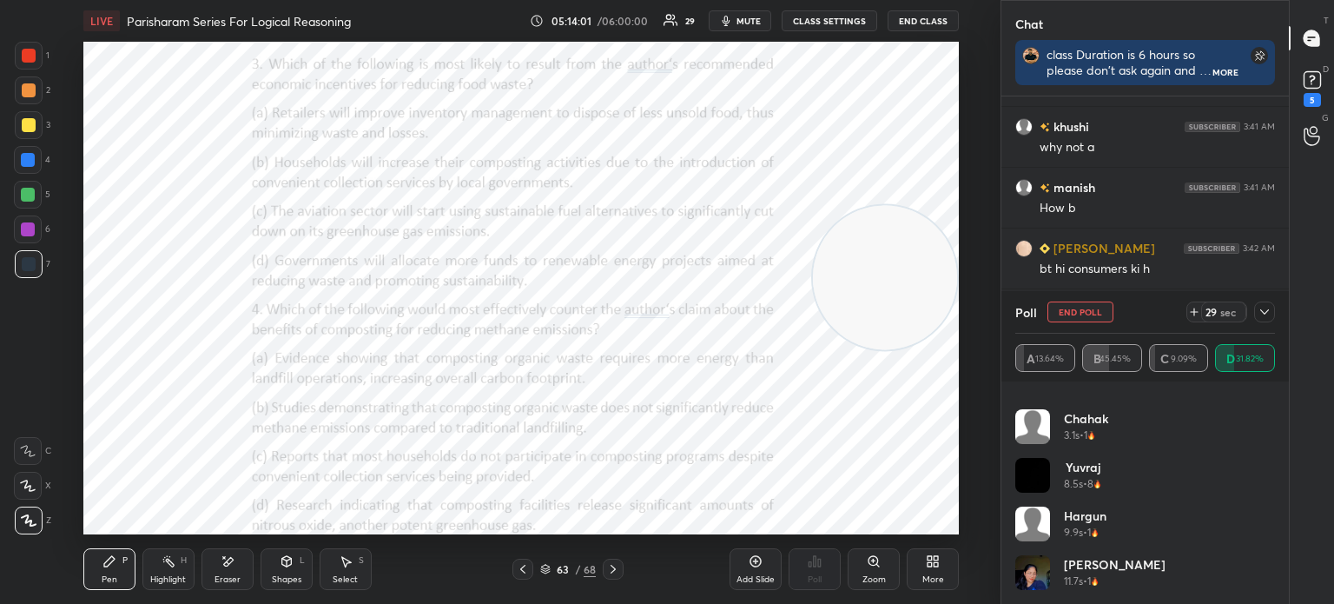
scroll to position [84512, 0]
click at [1265, 315] on icon at bounding box center [1265, 312] width 14 height 14
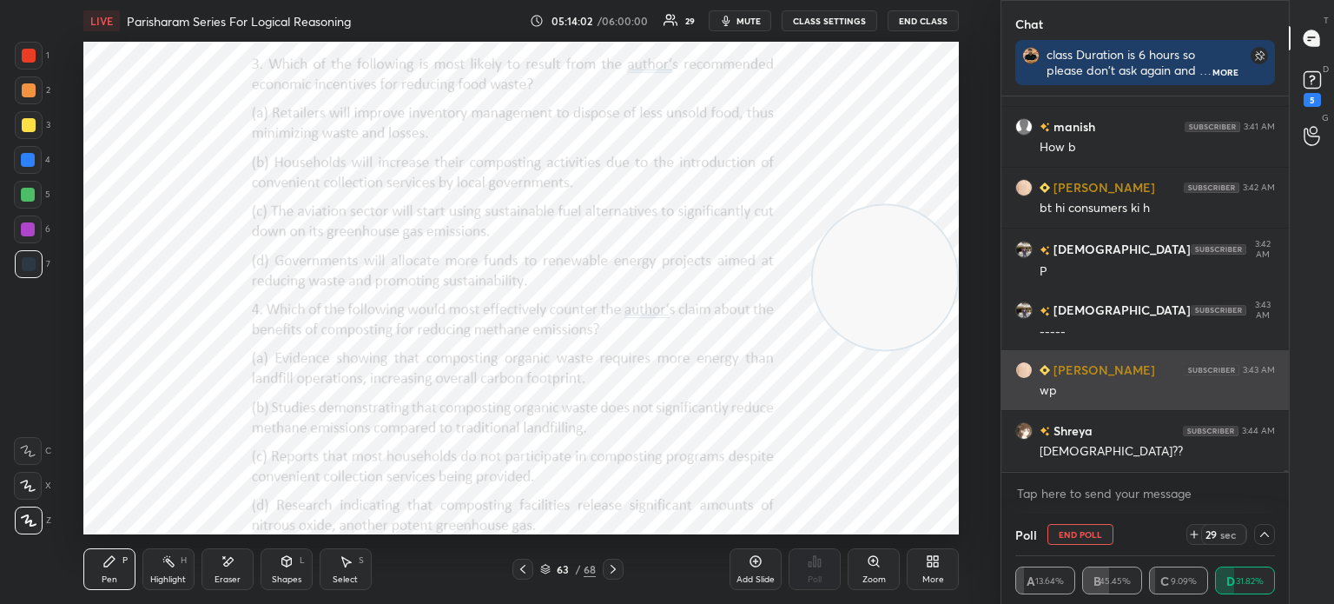
scroll to position [0, 0]
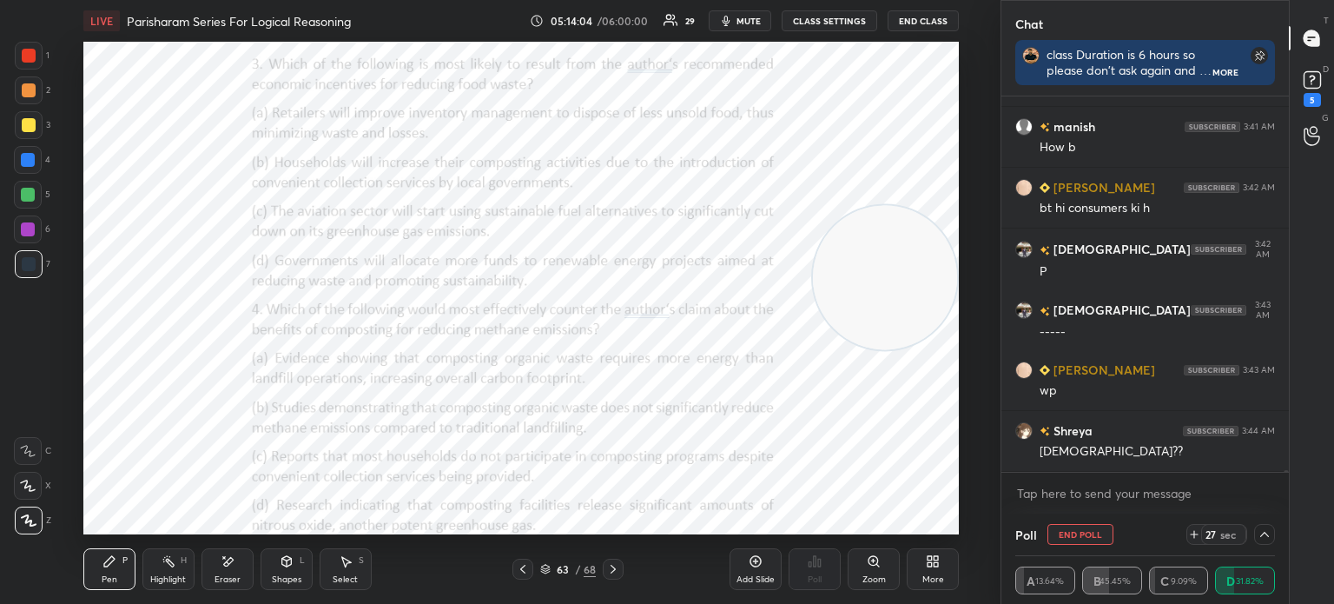
click at [1264, 535] on icon at bounding box center [1265, 534] width 14 height 14
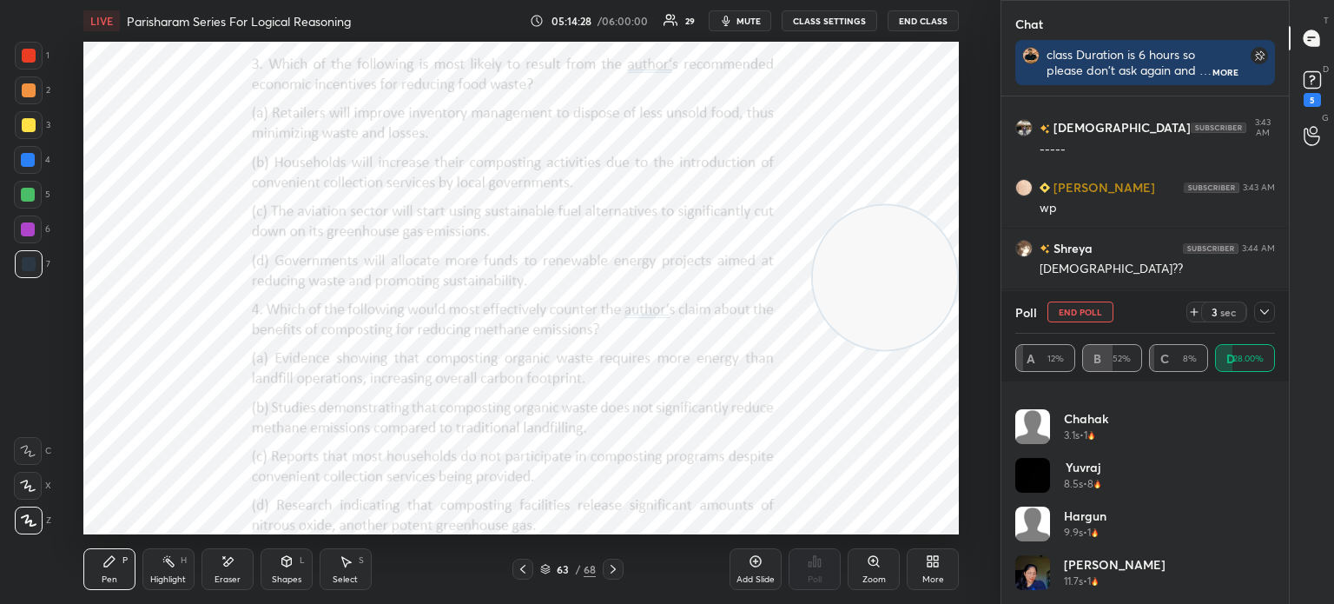
click at [1077, 312] on button "End Poll" at bounding box center [1081, 311] width 66 height 21
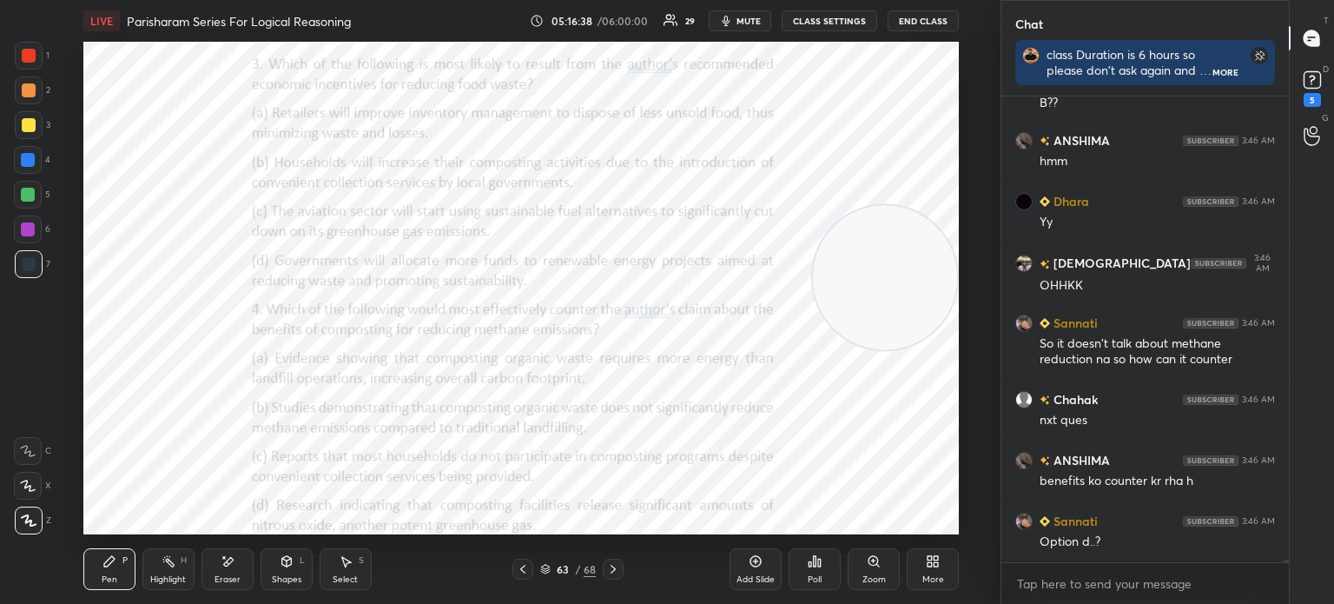
scroll to position [85355, 0]
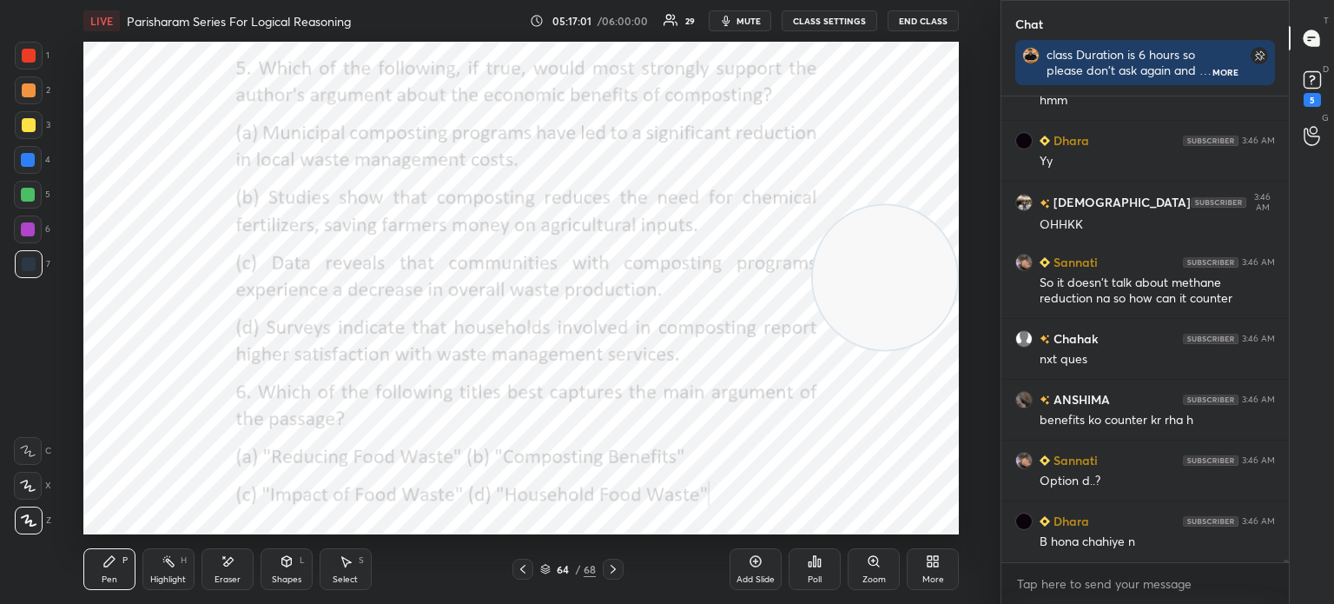
click at [817, 582] on div "Poll" at bounding box center [815, 579] width 14 height 9
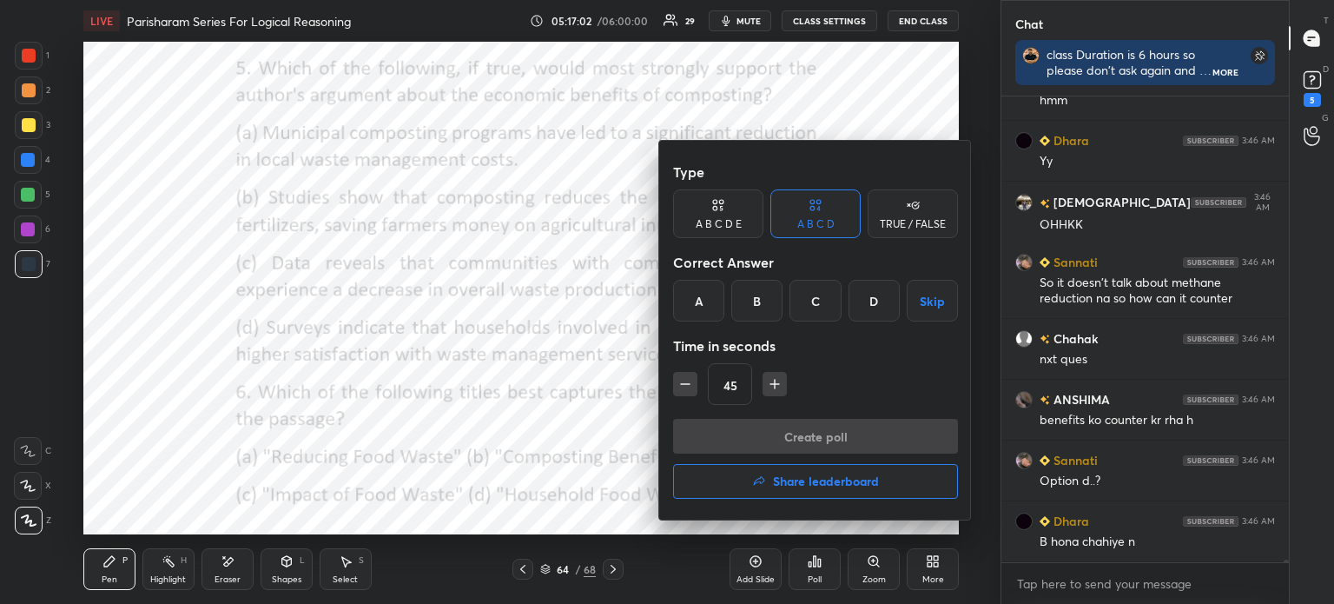
click at [695, 292] on div "A" at bounding box center [698, 301] width 51 height 42
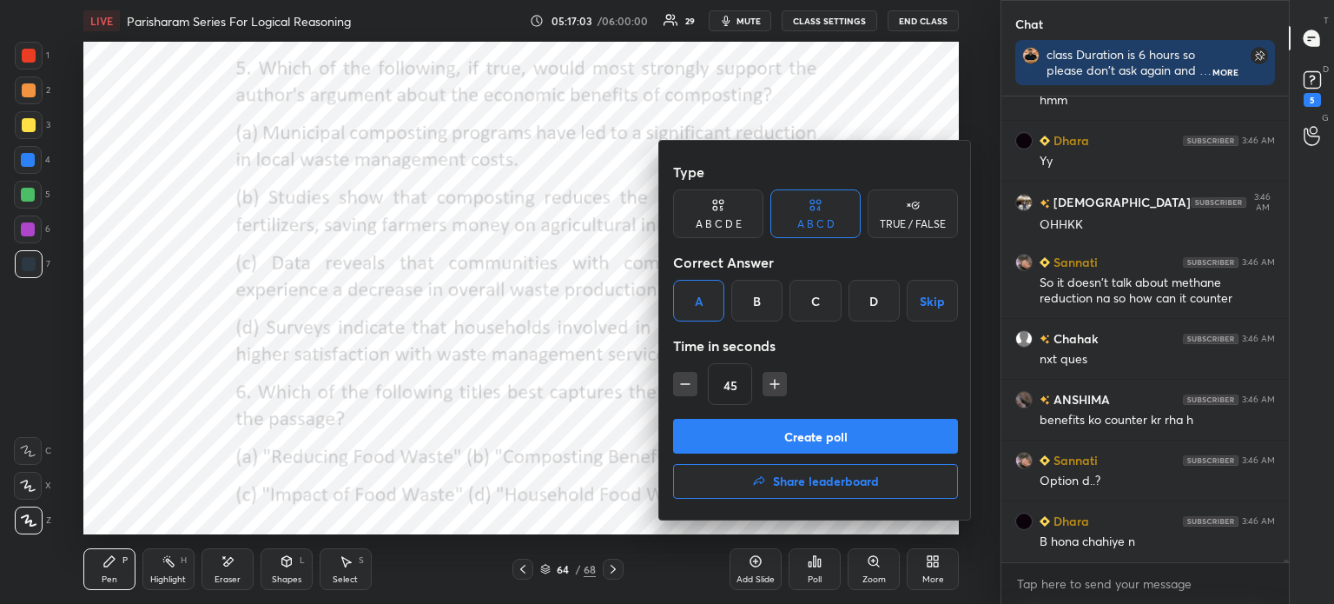
click at [743, 430] on button "Create poll" at bounding box center [815, 436] width 285 height 35
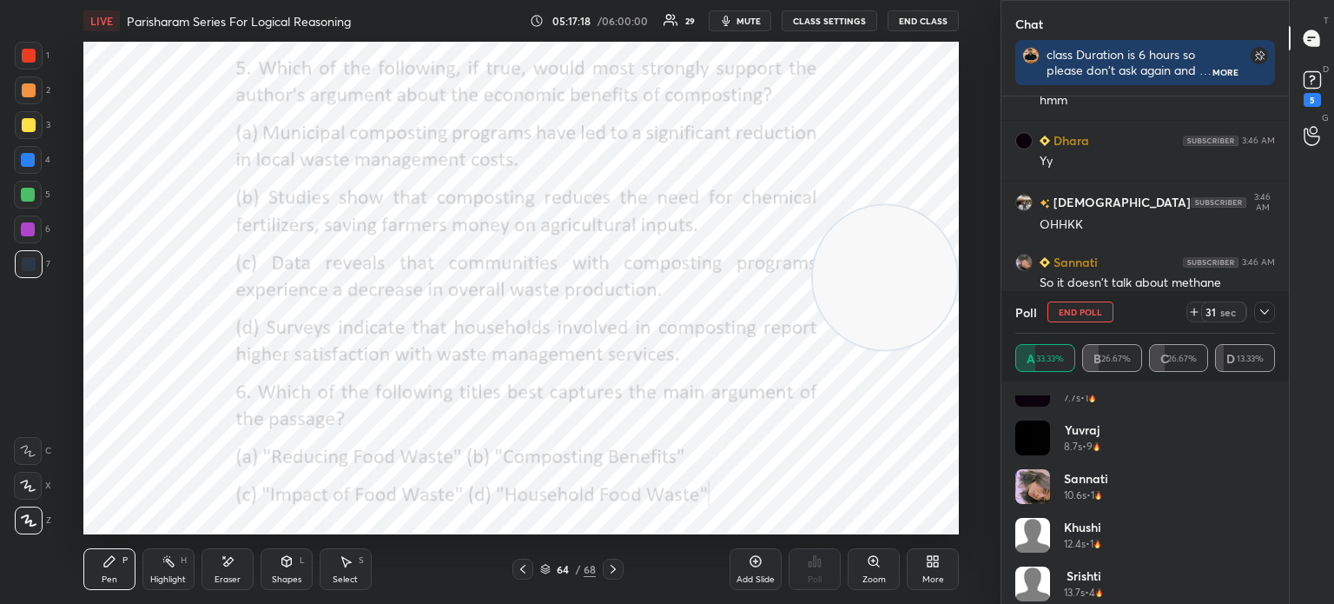
scroll to position [132, 0]
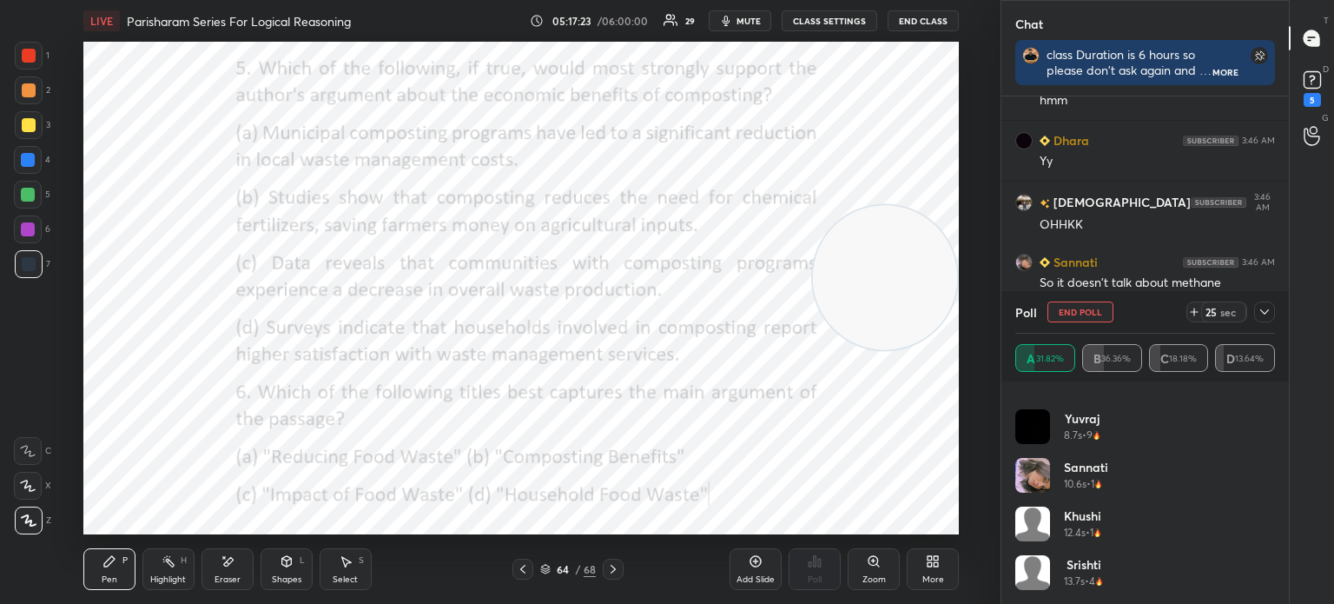
click at [1266, 308] on icon at bounding box center [1265, 312] width 14 height 14
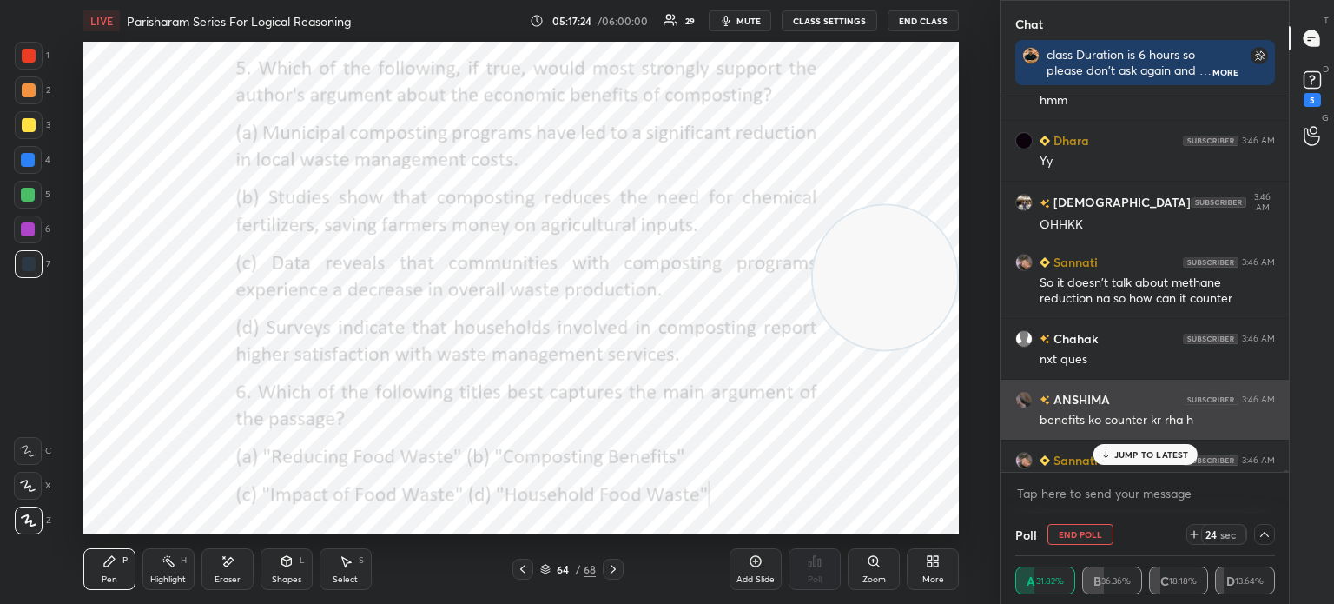
scroll to position [85445, 0]
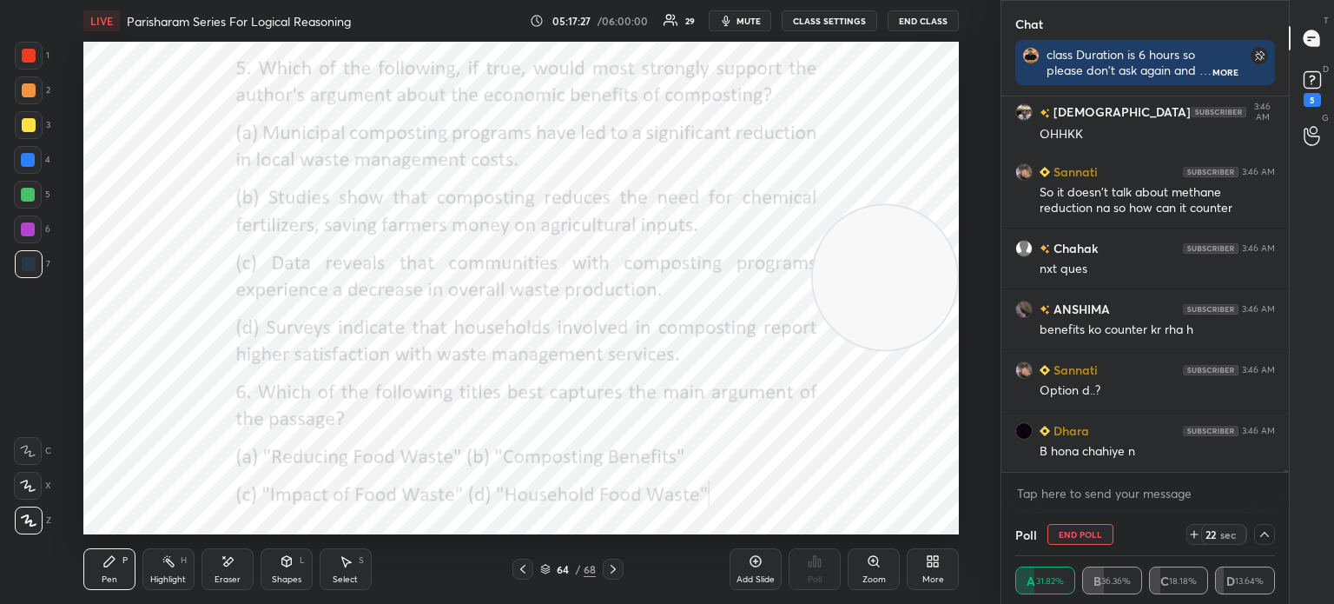
click at [1265, 537] on icon at bounding box center [1265, 534] width 14 height 14
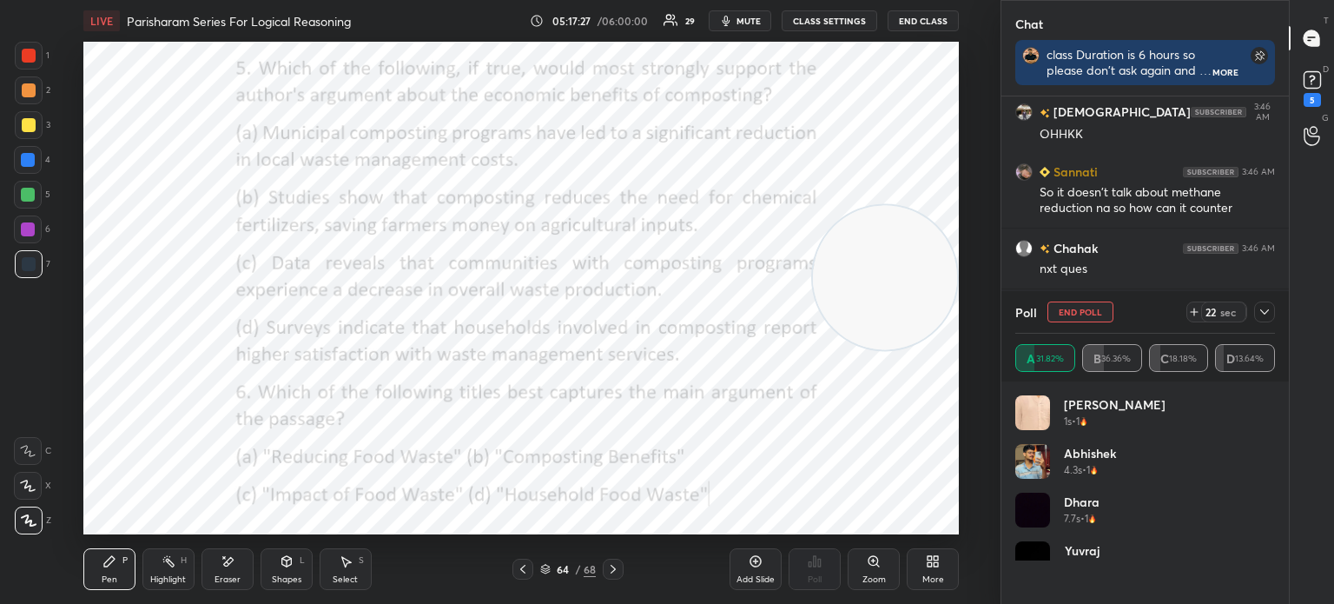
scroll to position [0, 0]
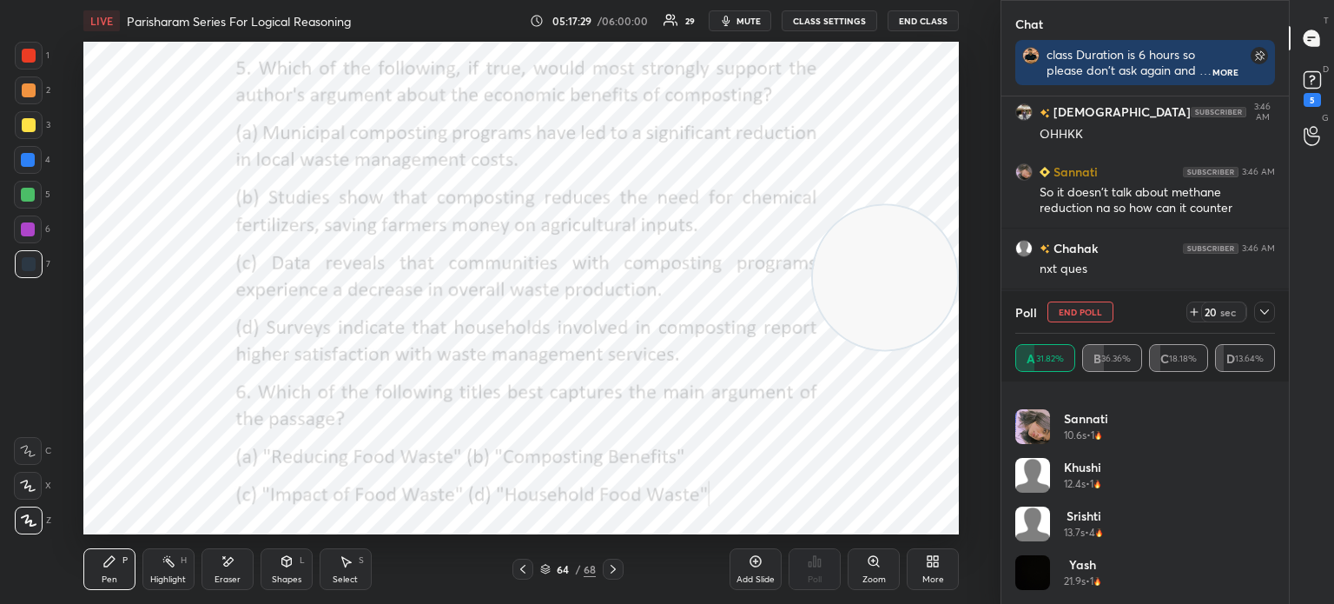
click at [1261, 316] on icon at bounding box center [1265, 312] width 14 height 14
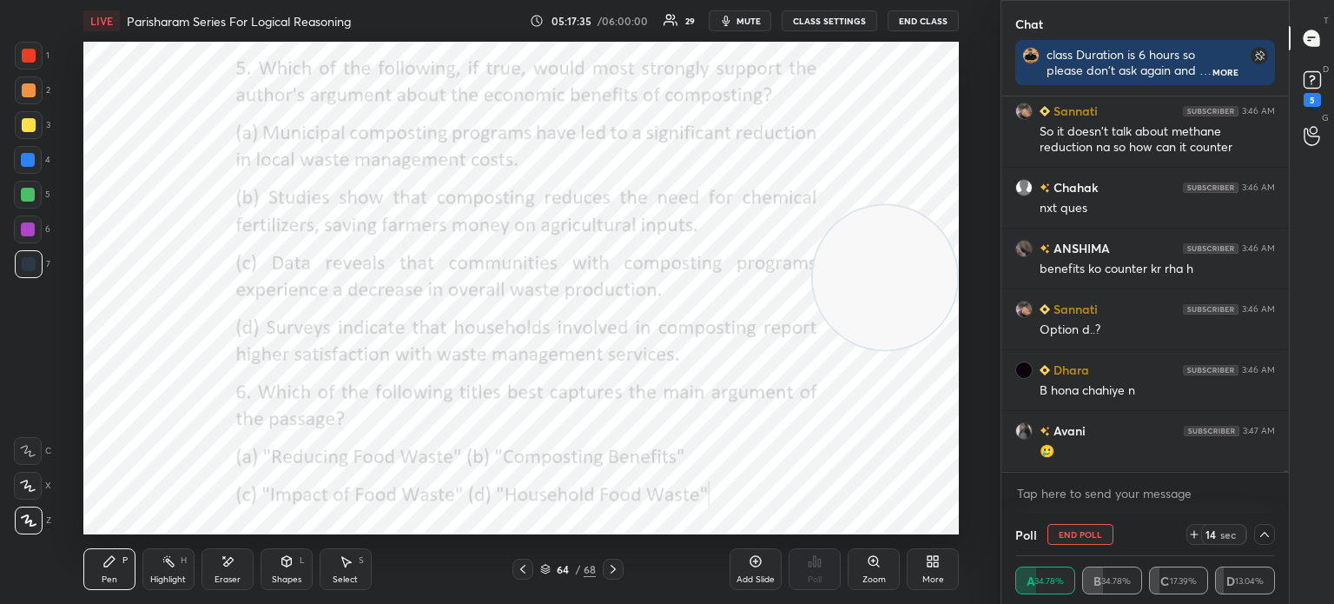
click at [1262, 535] on icon at bounding box center [1265, 534] width 9 height 5
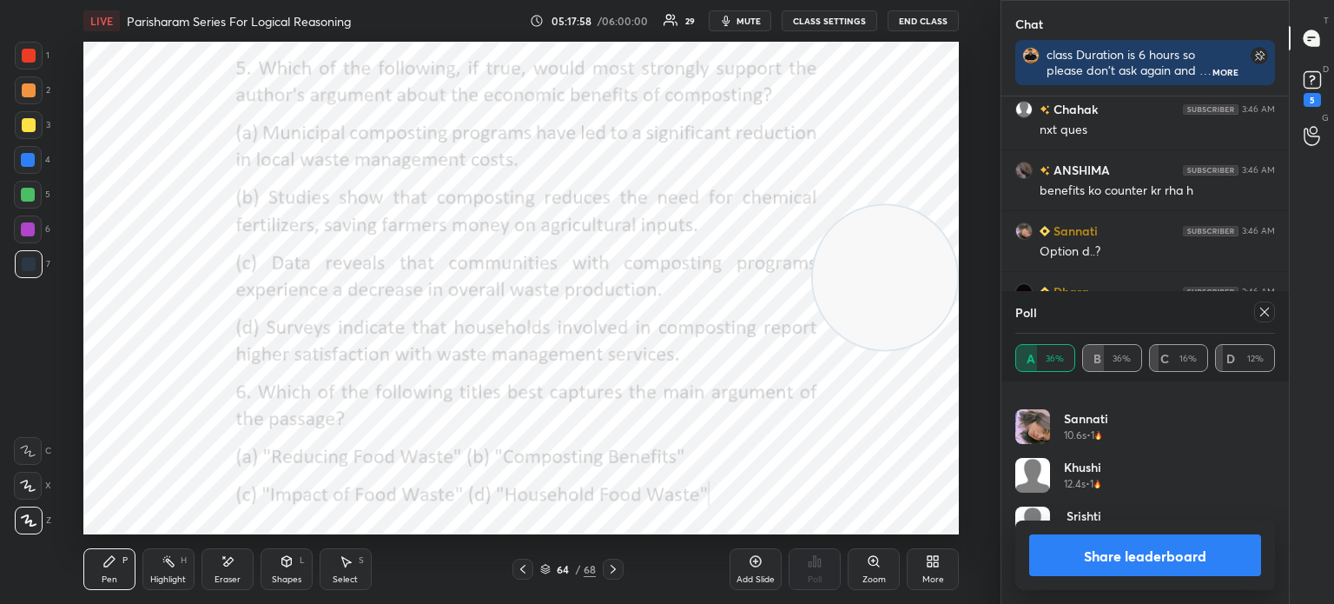
click at [1263, 310] on icon at bounding box center [1265, 312] width 14 height 14
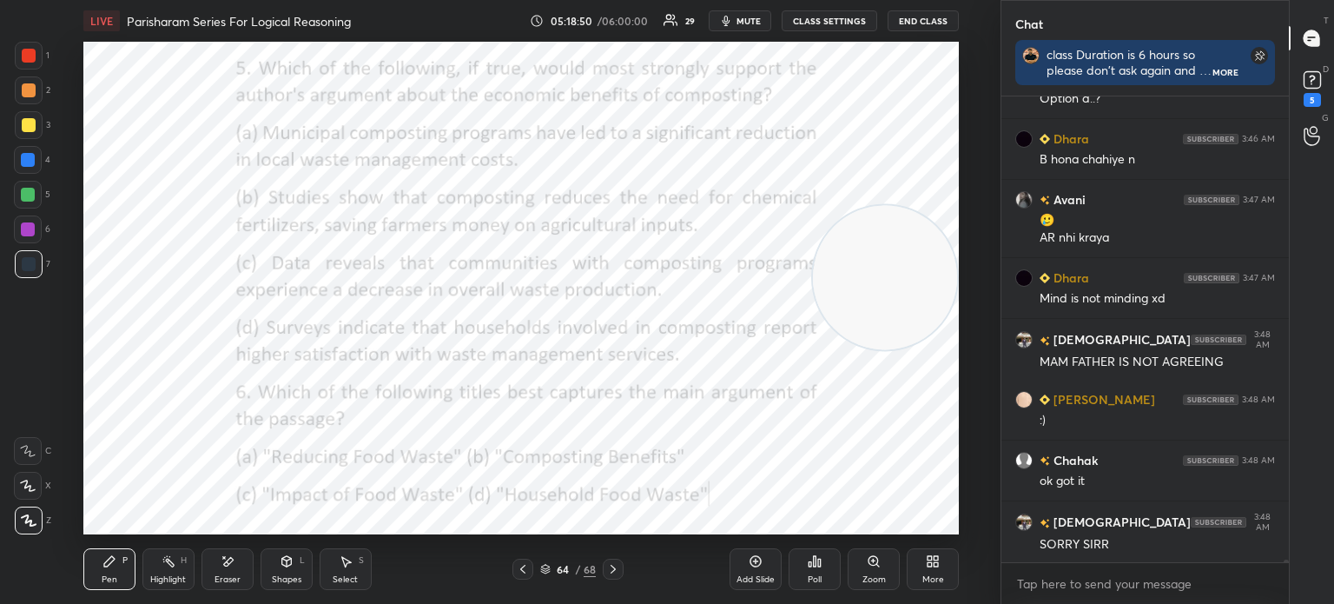
scroll to position [85798, 0]
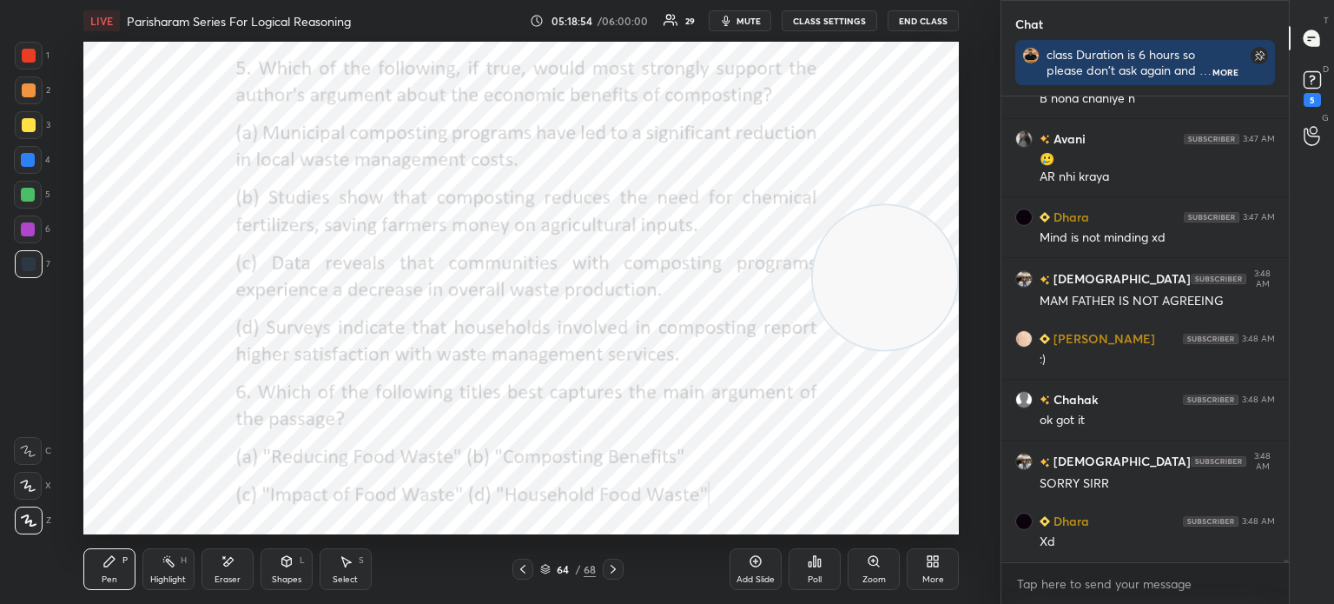
click at [820, 575] on div "Poll" at bounding box center [815, 579] width 14 height 9
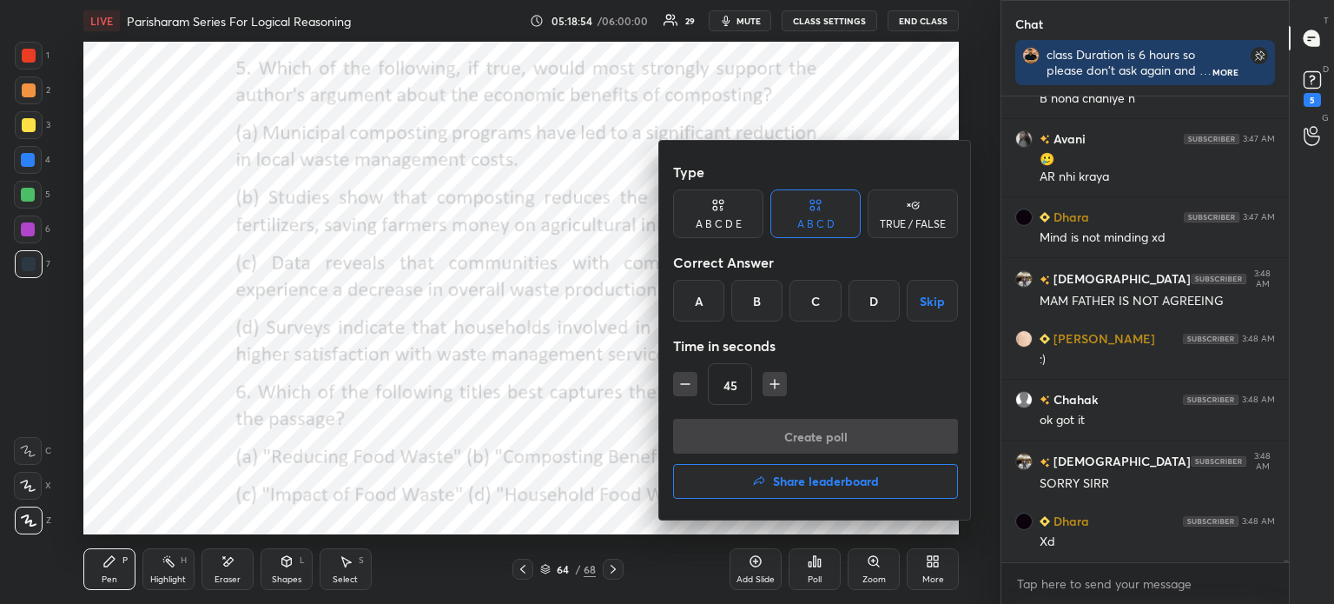
click at [759, 303] on div "B" at bounding box center [756, 301] width 51 height 42
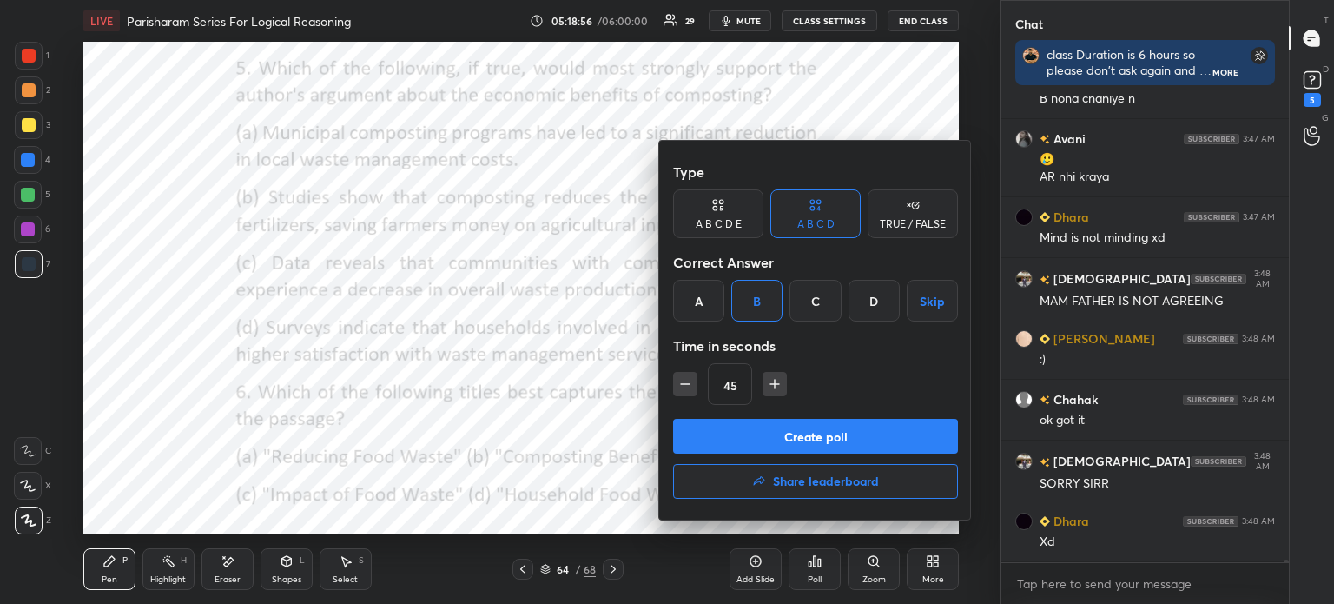
click at [743, 431] on button "Create poll" at bounding box center [815, 436] width 285 height 35
type textarea "x"
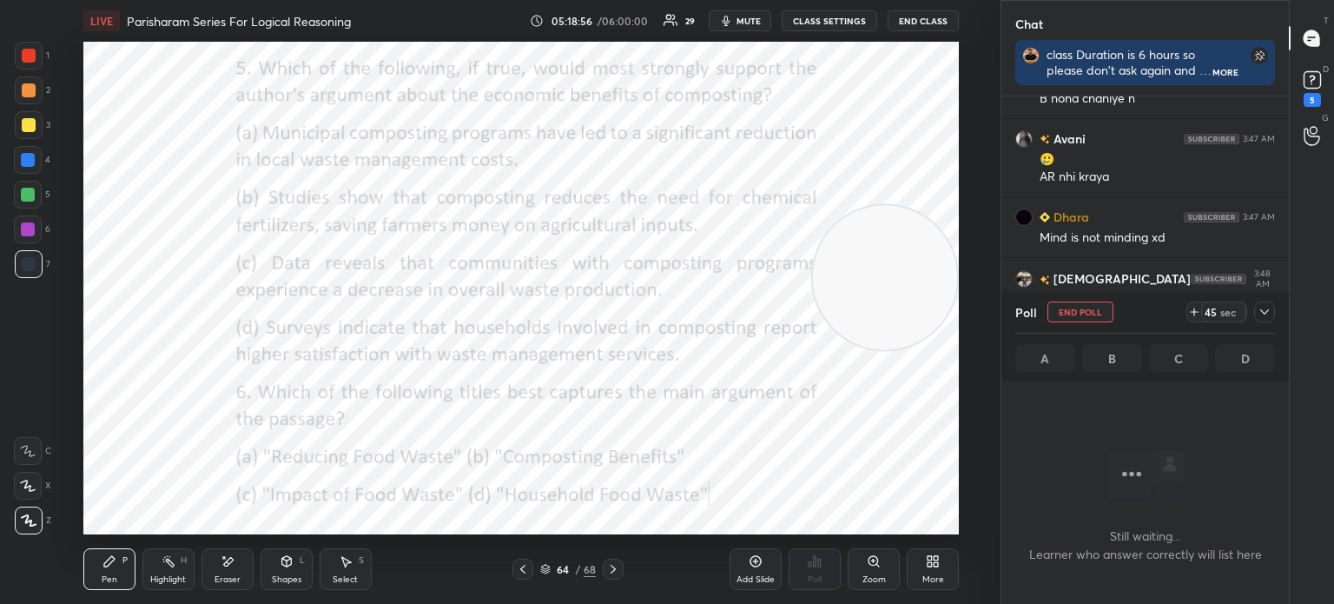
scroll to position [370, 282]
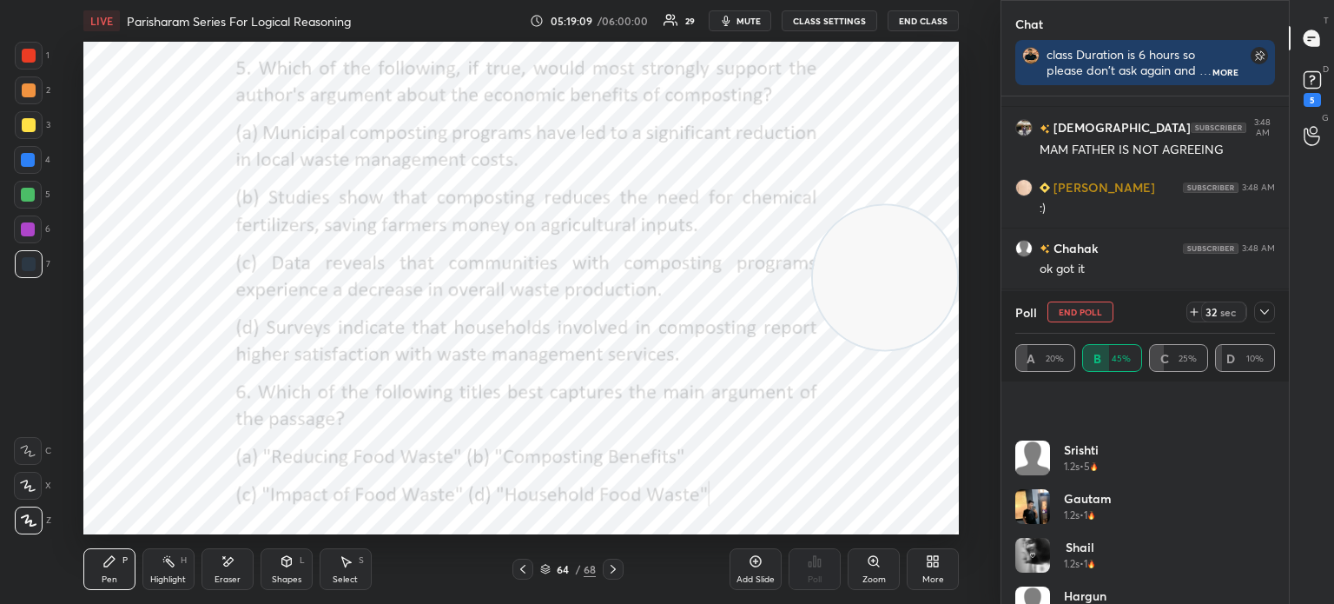
scroll to position [229, 0]
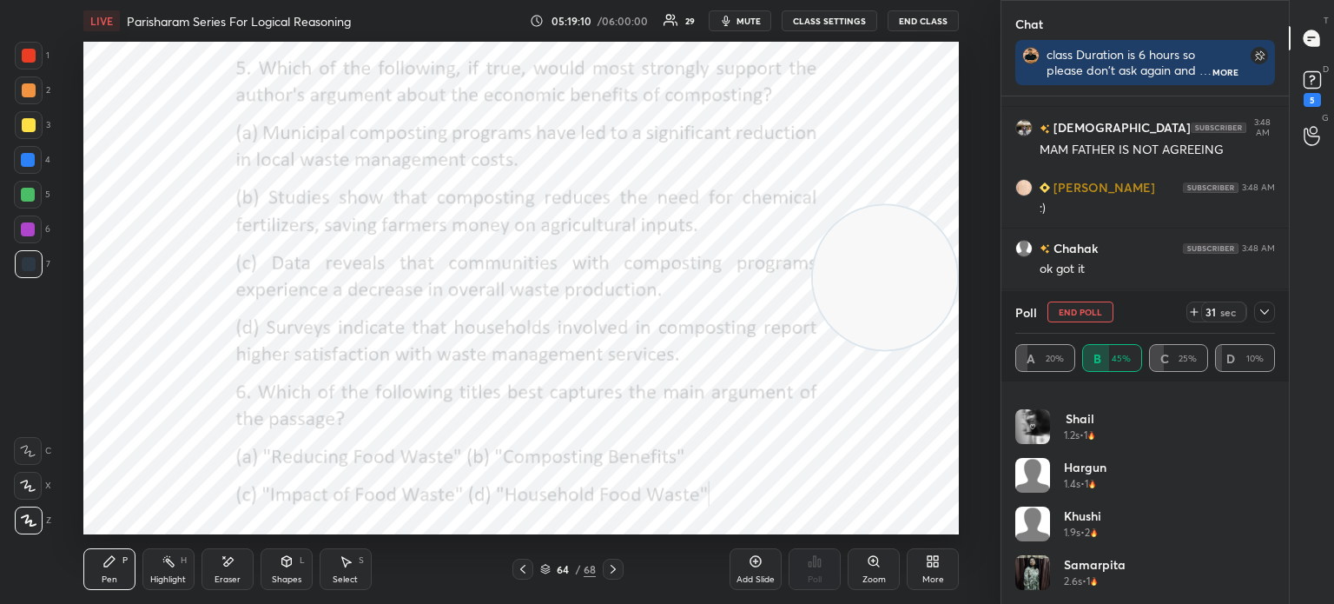
click at [1260, 315] on icon at bounding box center [1265, 312] width 14 height 14
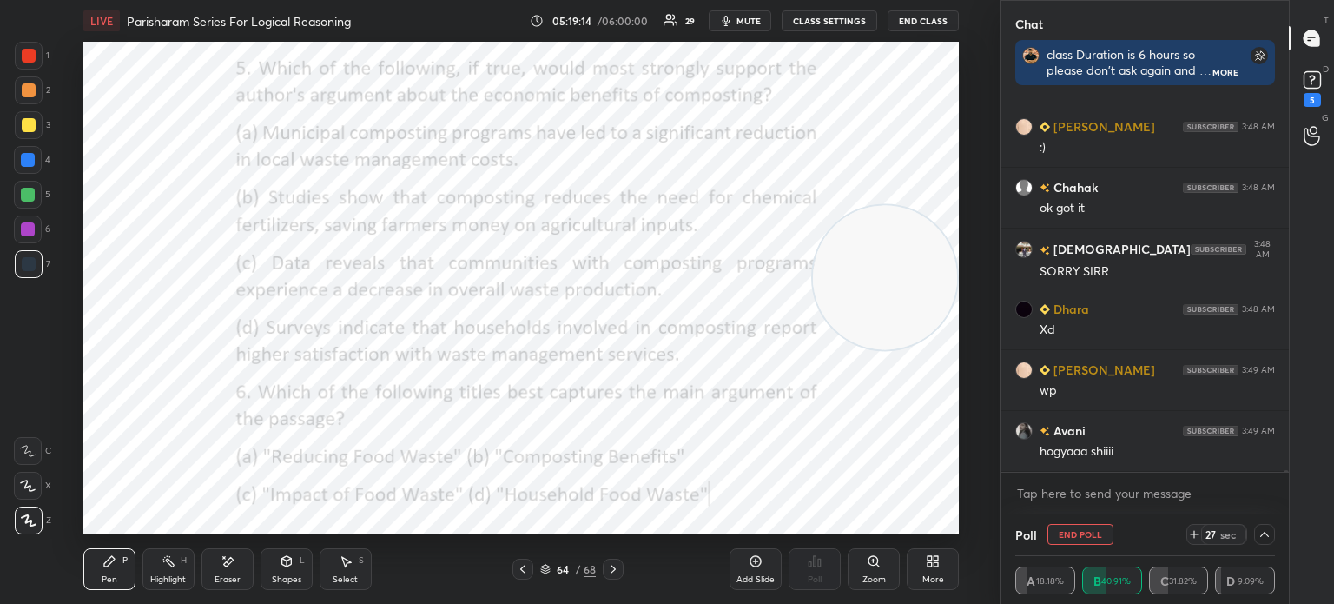
scroll to position [86070, 0]
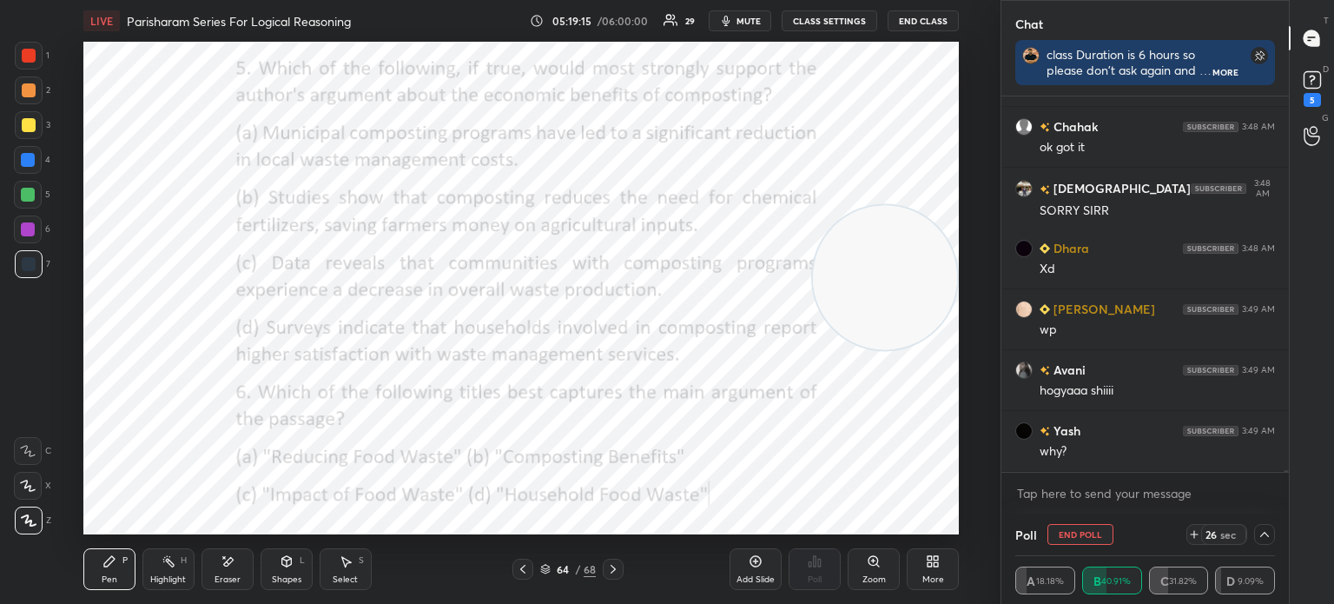
click at [1269, 531] on icon at bounding box center [1265, 534] width 14 height 14
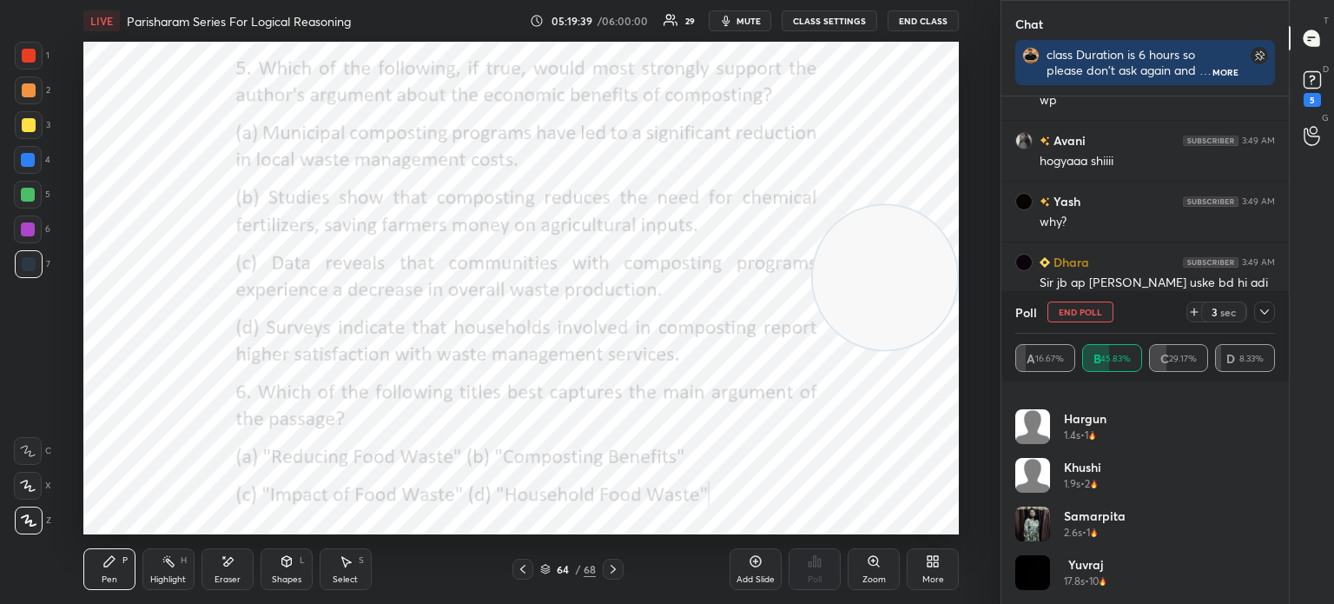
scroll to position [327, 0]
click at [1264, 313] on icon at bounding box center [1265, 311] width 9 height 5
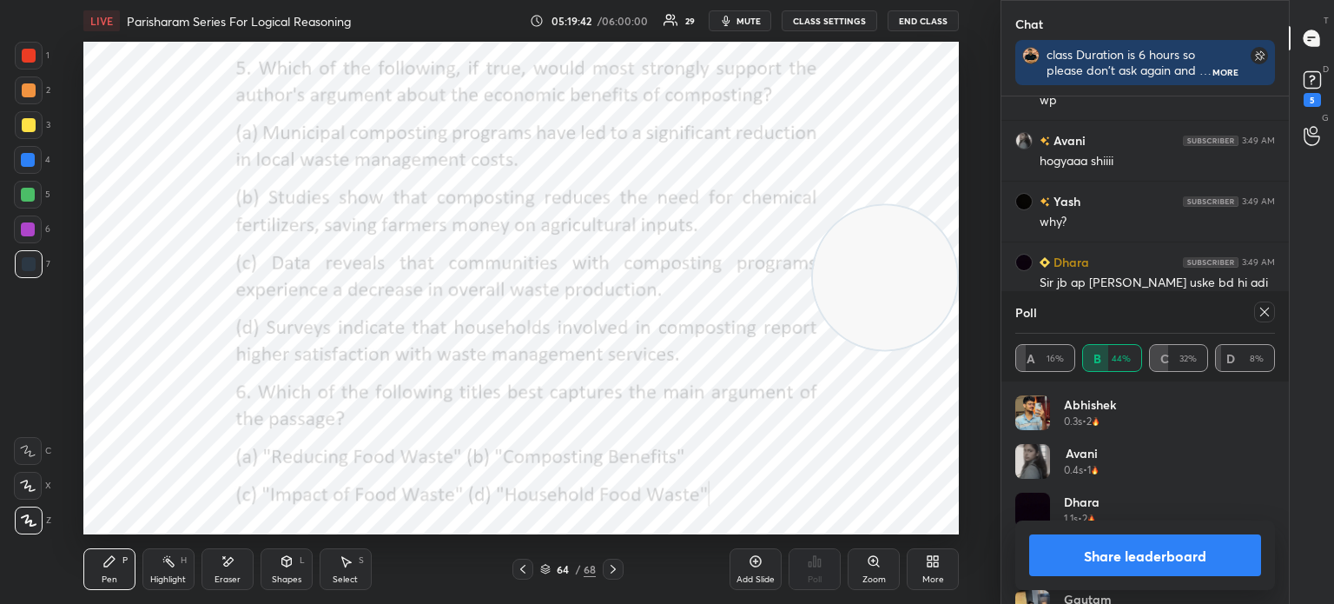
click at [1264, 313] on icon at bounding box center [1265, 312] width 9 height 9
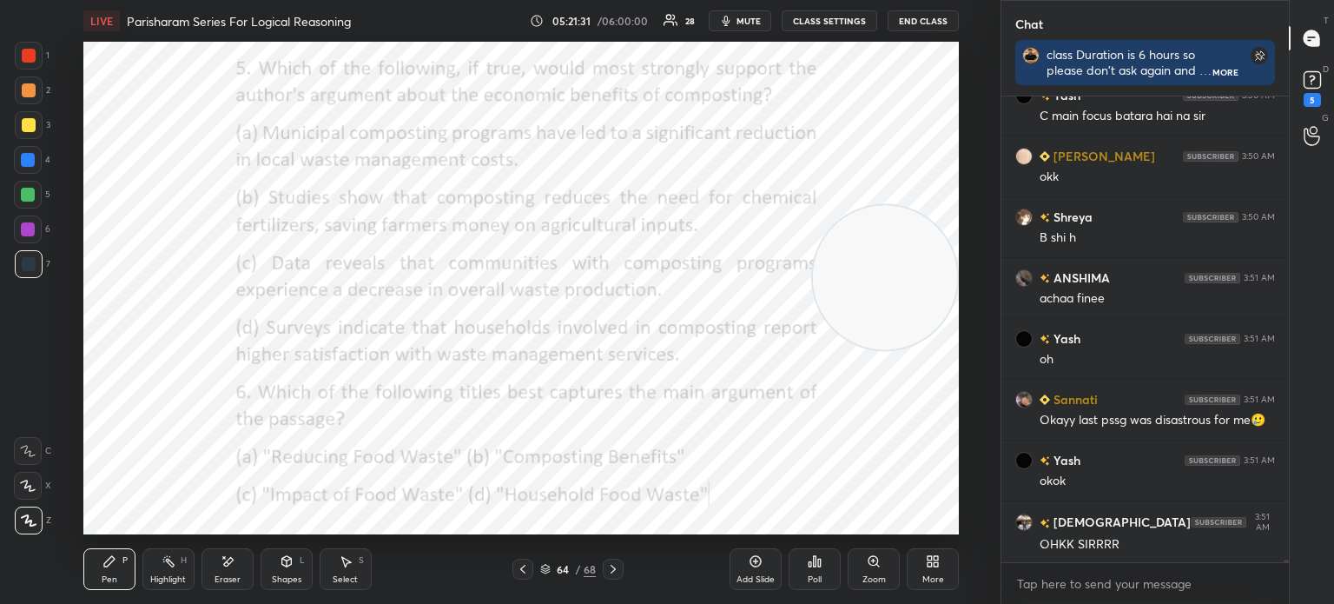
scroll to position [87761, 0]
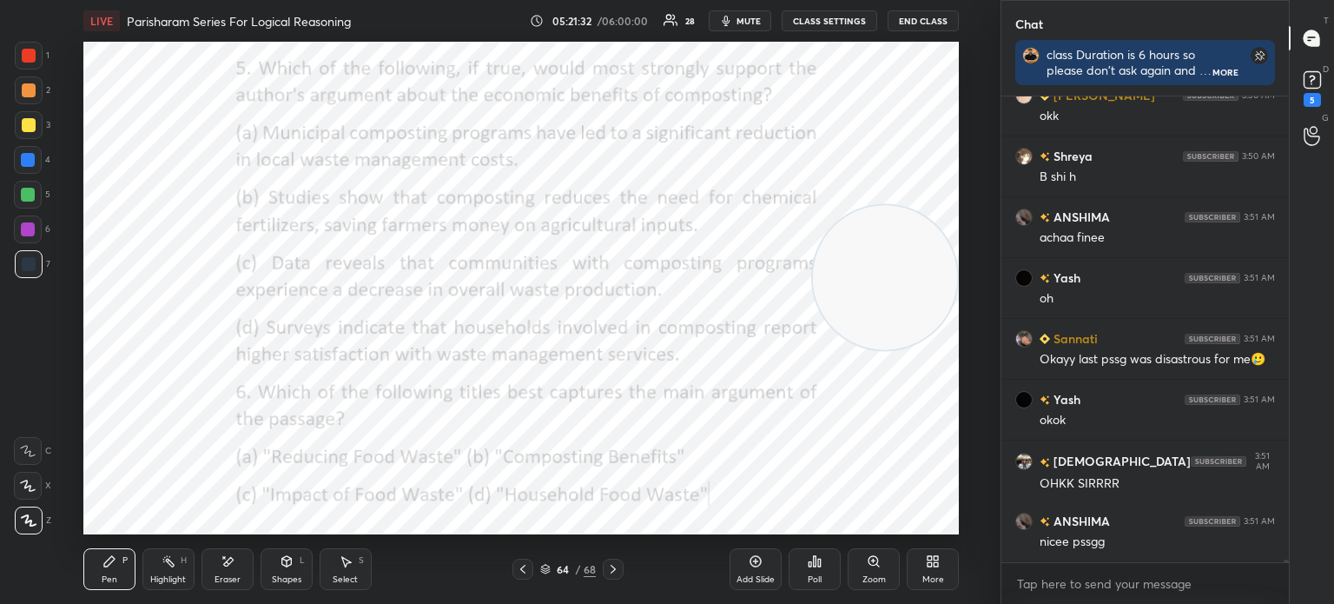
click at [812, 568] on icon at bounding box center [815, 561] width 14 height 14
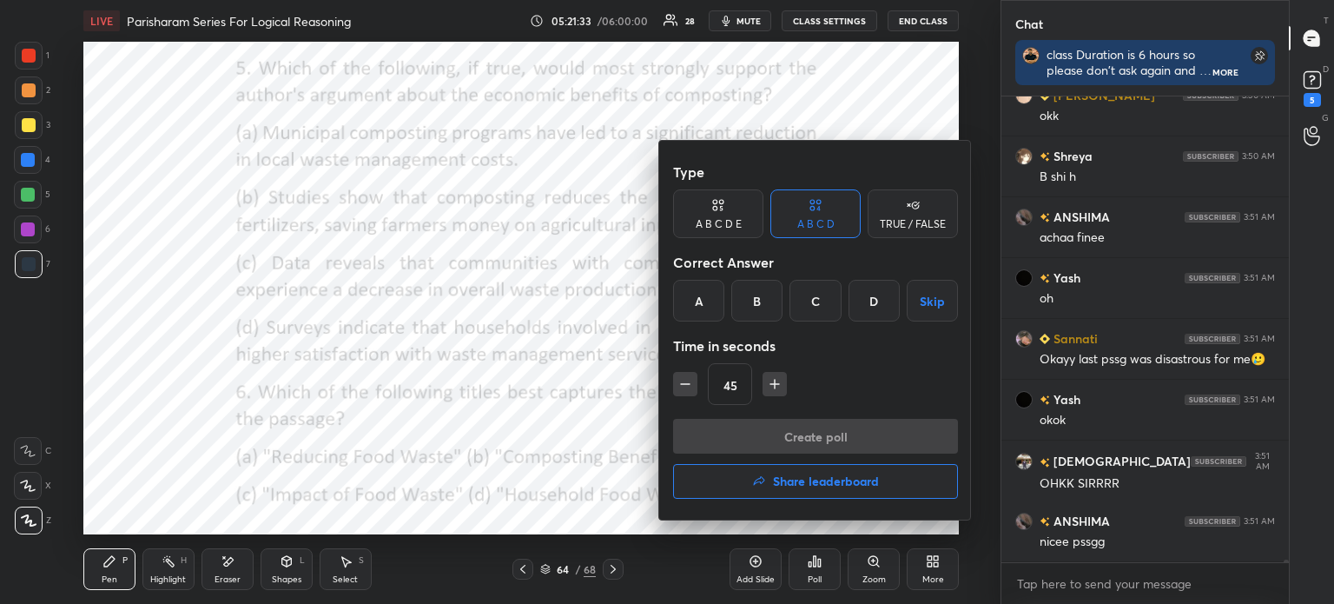
scroll to position [87822, 0]
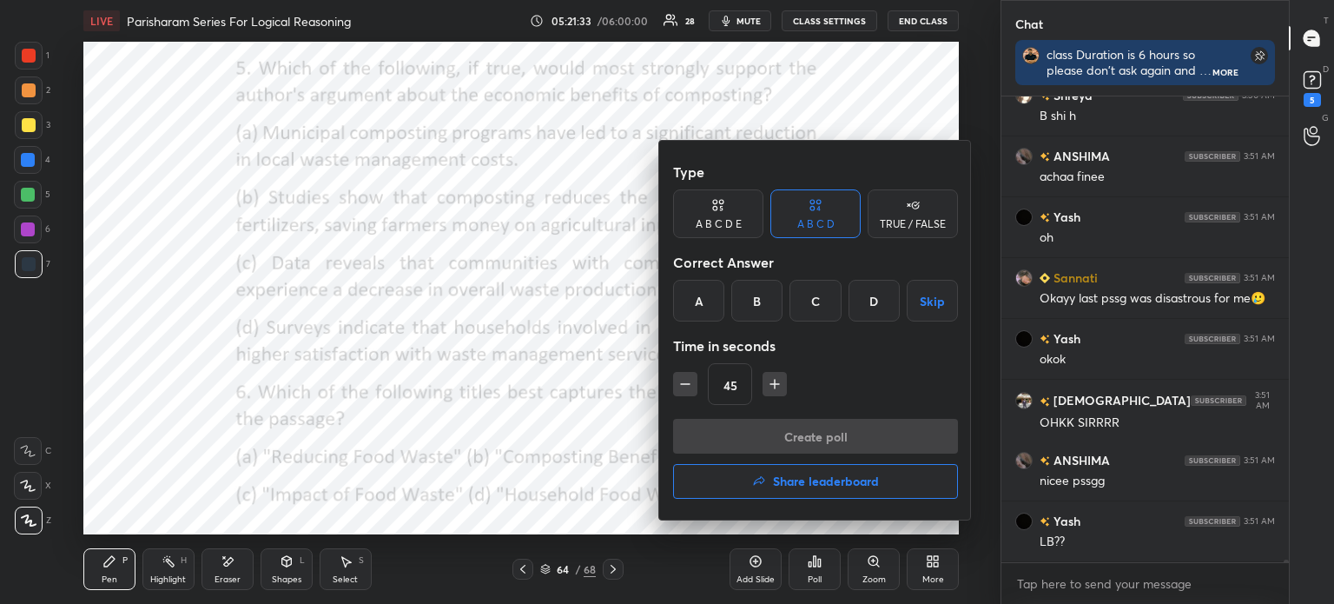
click at [797, 483] on h4 "Share leaderboard" at bounding box center [826, 481] width 106 height 12
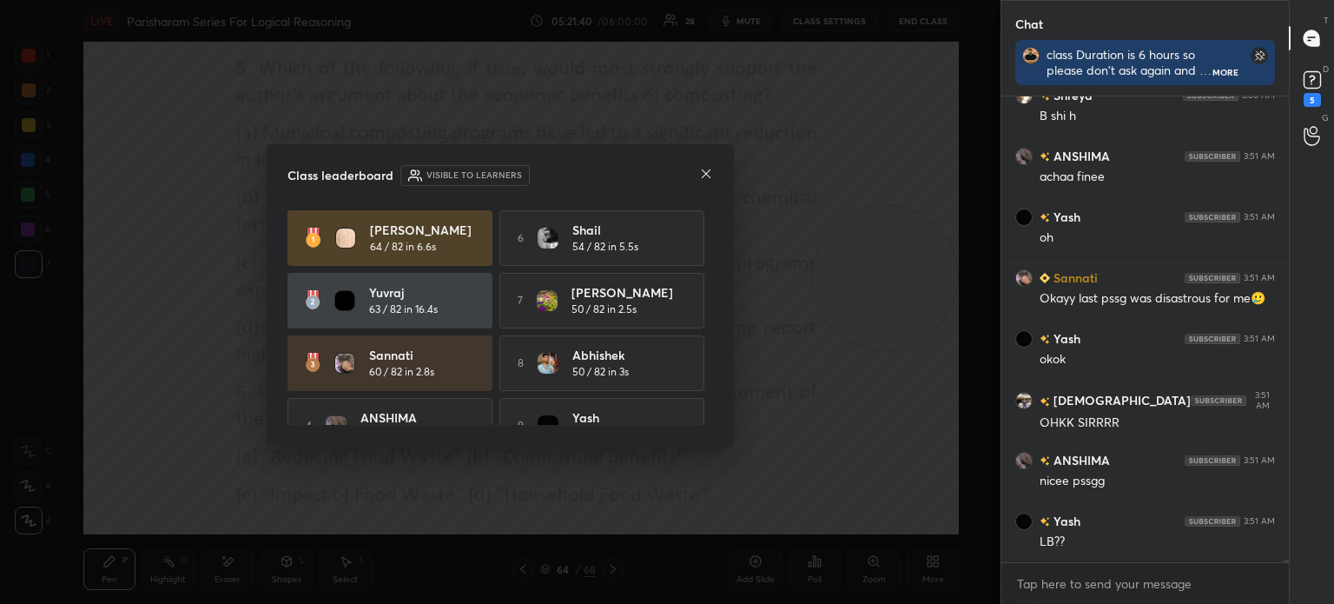
scroll to position [0, 0]
click at [706, 180] on icon at bounding box center [706, 174] width 14 height 14
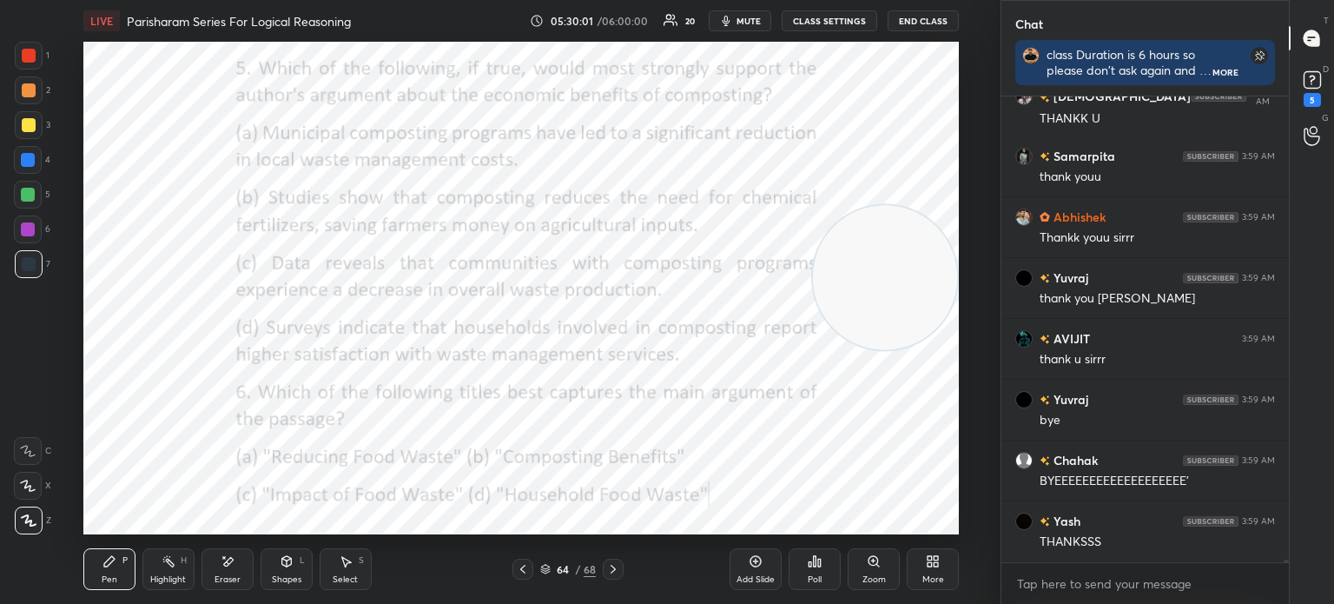
scroll to position [95406, 0]
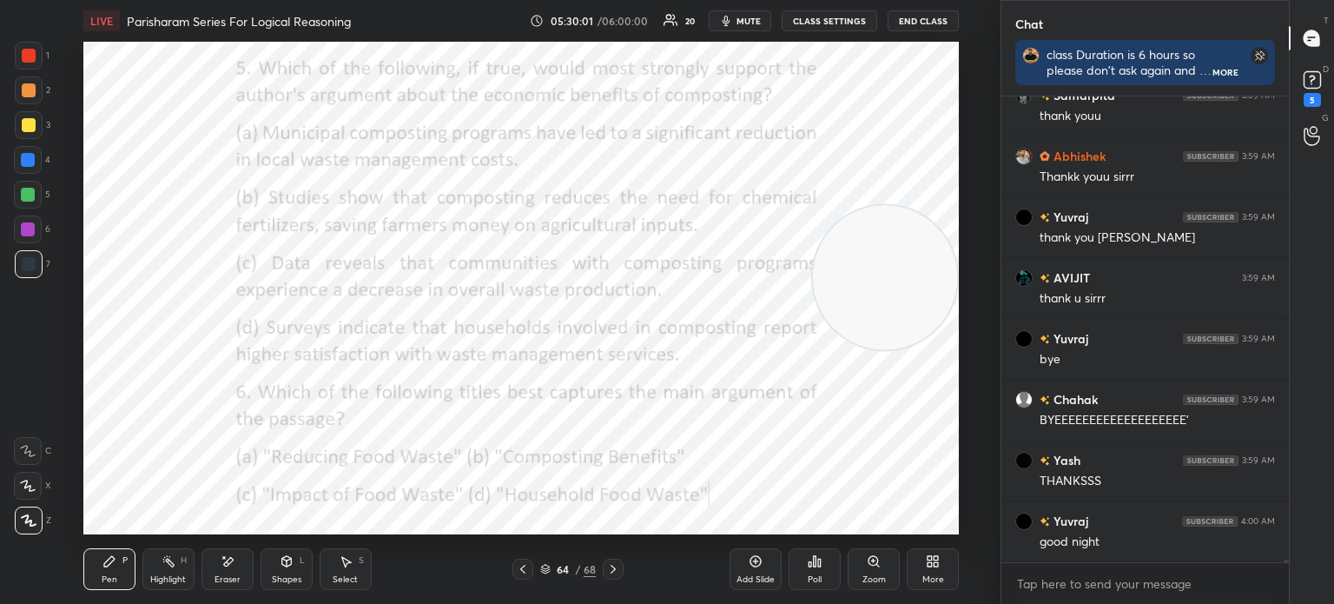
click at [915, 20] on button "End Class" at bounding box center [923, 20] width 71 height 21
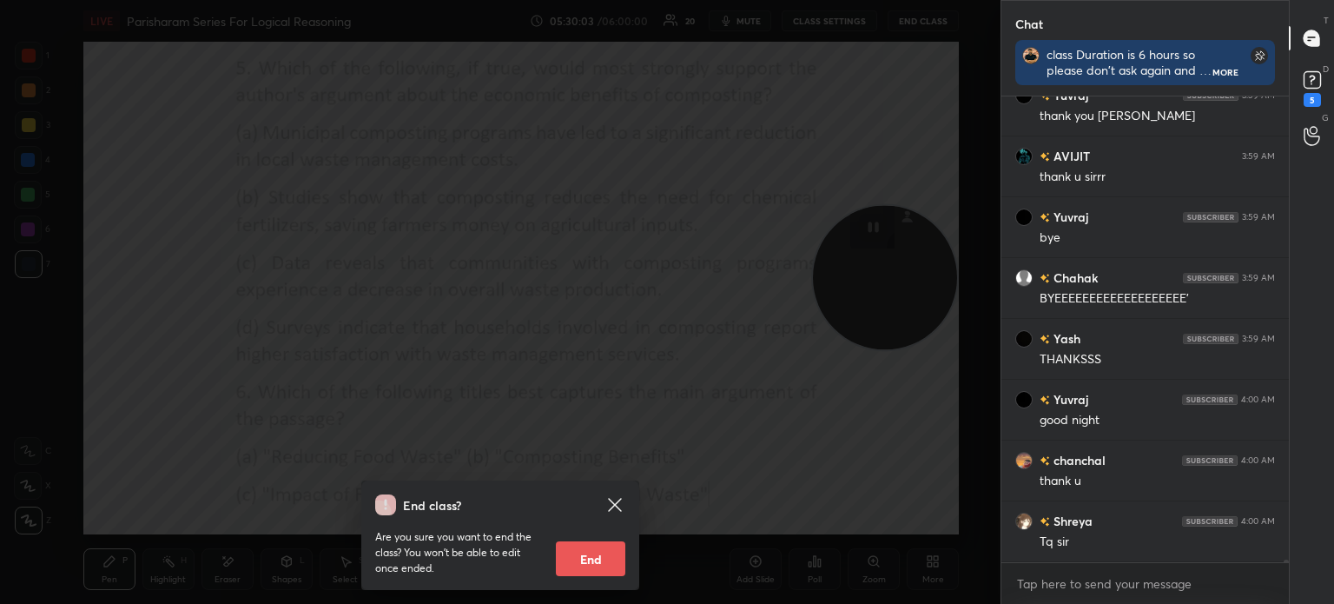
scroll to position [95649, 0]
click at [598, 557] on button "End" at bounding box center [590, 558] width 69 height 35
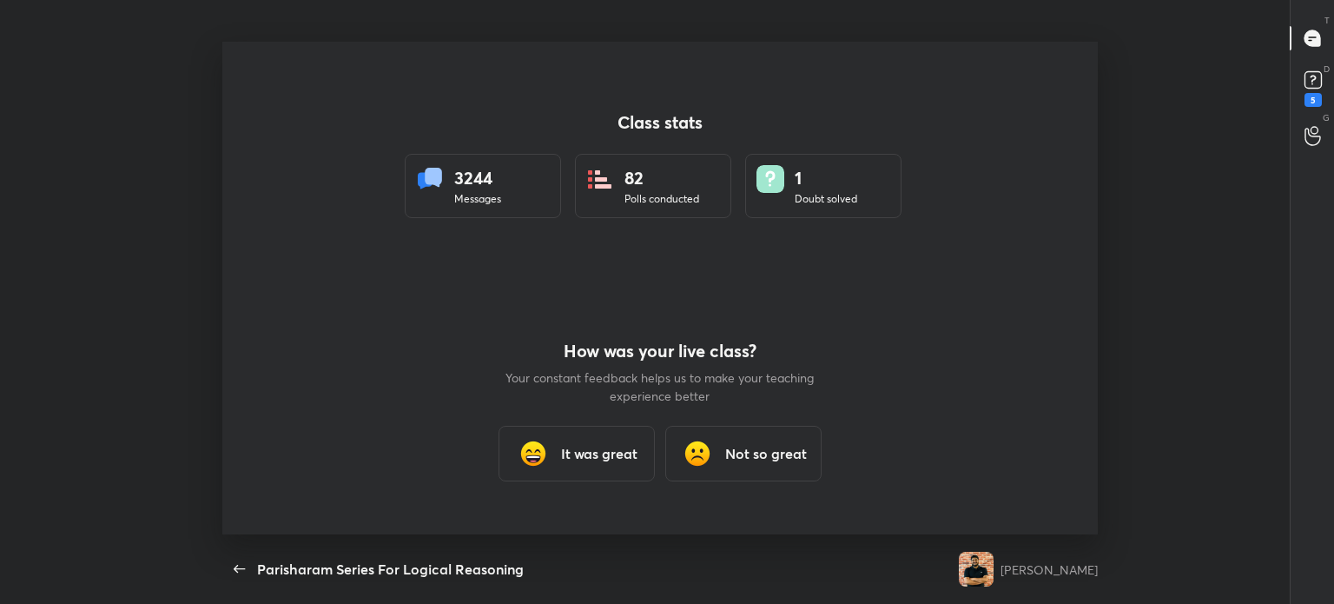
scroll to position [86378, 85756]
click at [582, 460] on h3 "It was great" at bounding box center [599, 453] width 76 height 21
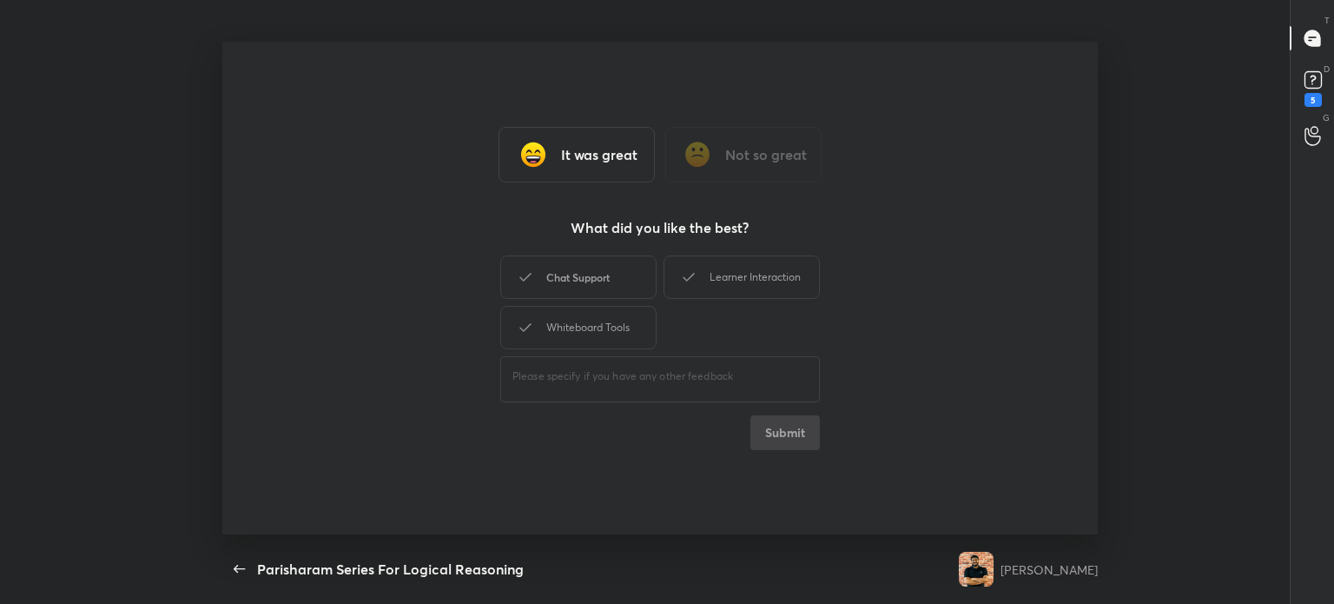
click at [553, 278] on div "Chat Support" at bounding box center [578, 276] width 156 height 43
click at [724, 278] on div "Learner Interaction" at bounding box center [742, 276] width 156 height 43
click at [592, 323] on div "Whiteboard Tools" at bounding box center [578, 327] width 156 height 43
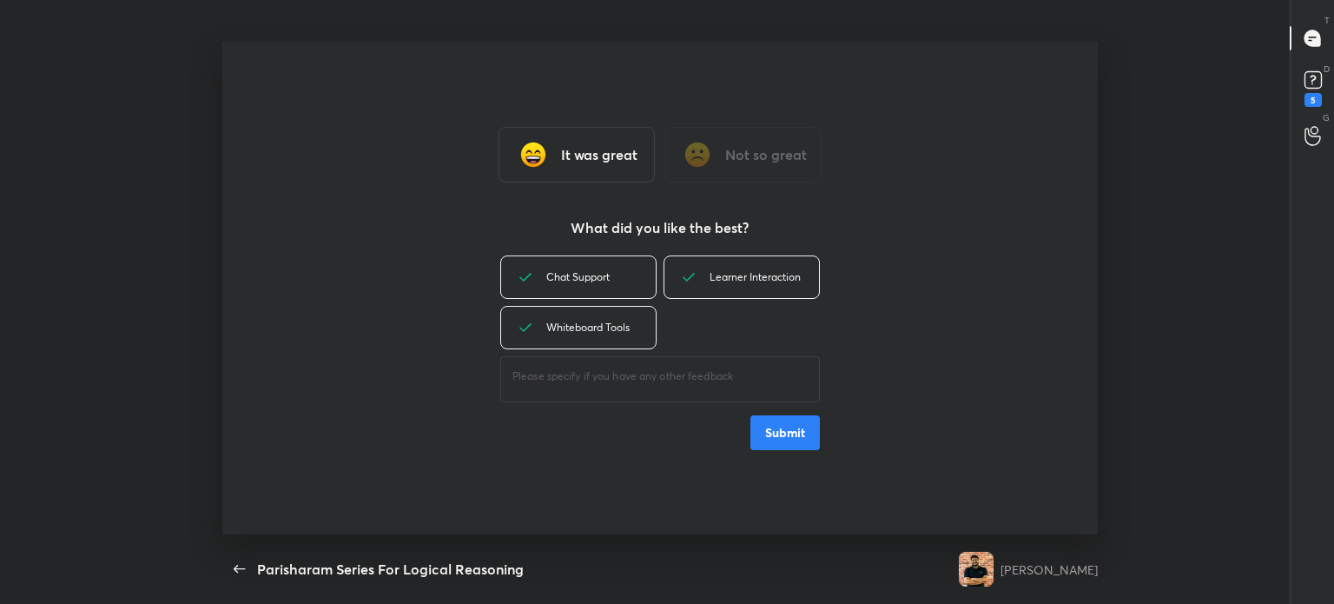
click at [769, 430] on button "Submit" at bounding box center [785, 432] width 69 height 35
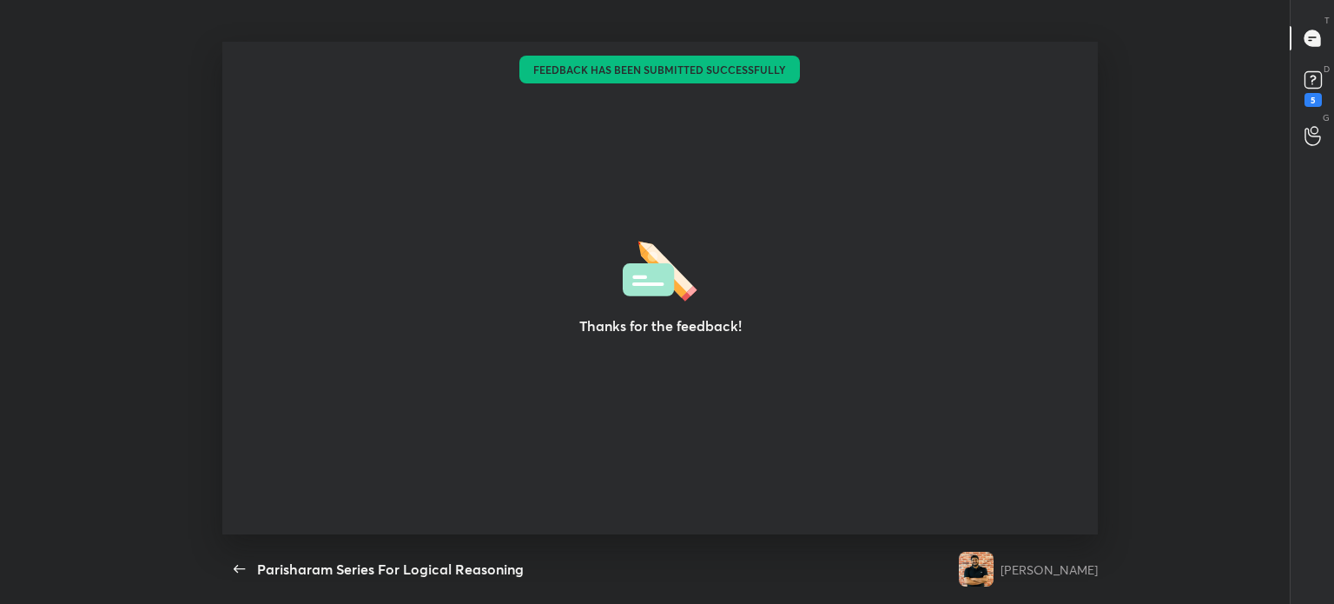
drag, startPoint x: 541, startPoint y: 313, endPoint x: 120, endPoint y: 156, distance: 449.4
click at [120, 156] on div "Thanks for the feedback! Setting up your live class Feedback has been submitted…" at bounding box center [660, 288] width 1320 height 493
